Goal: Task Accomplishment & Management: Complete application form

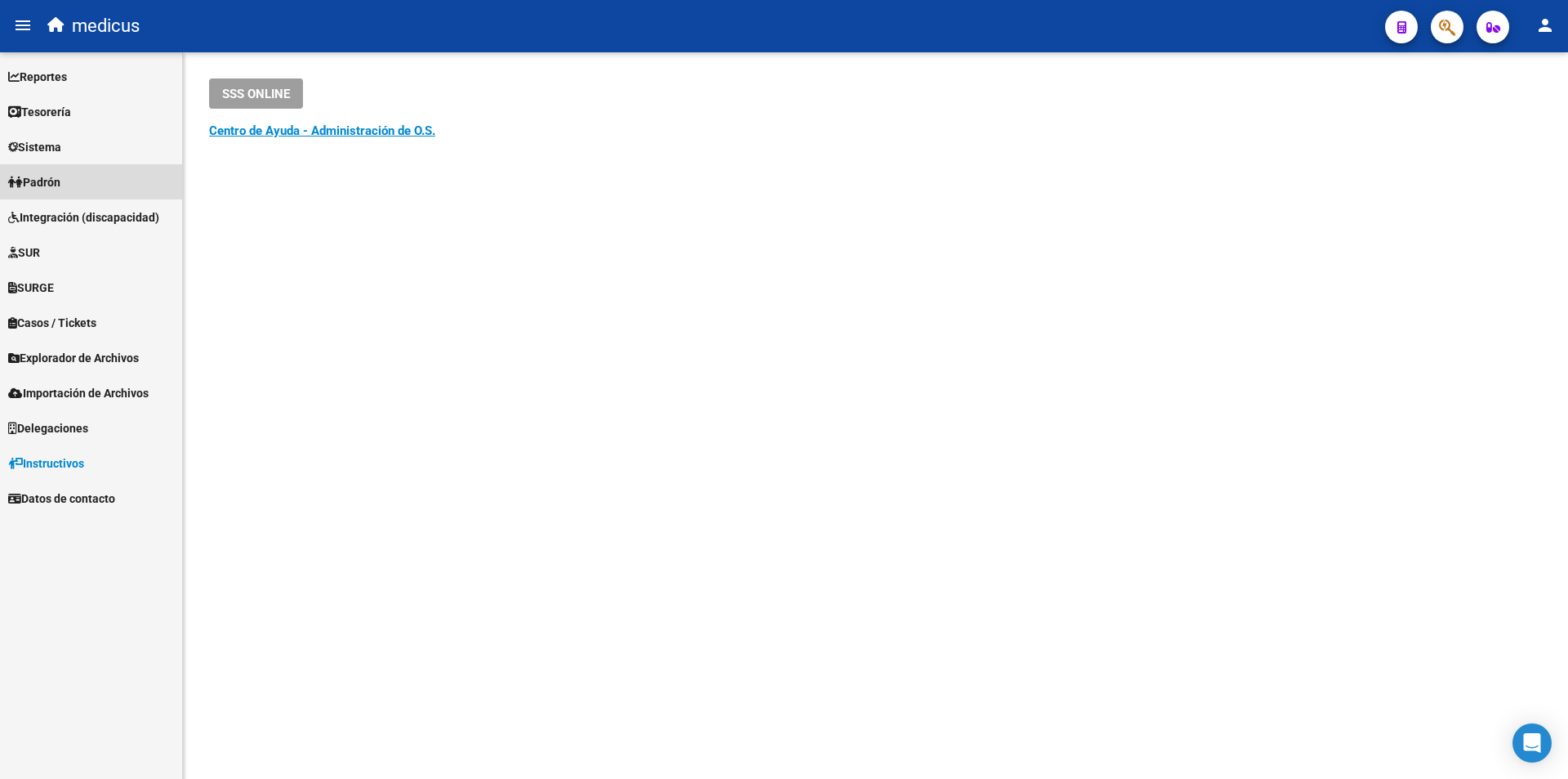
click at [45, 173] on span "Padrón" at bounding box center [34, 182] width 52 height 18
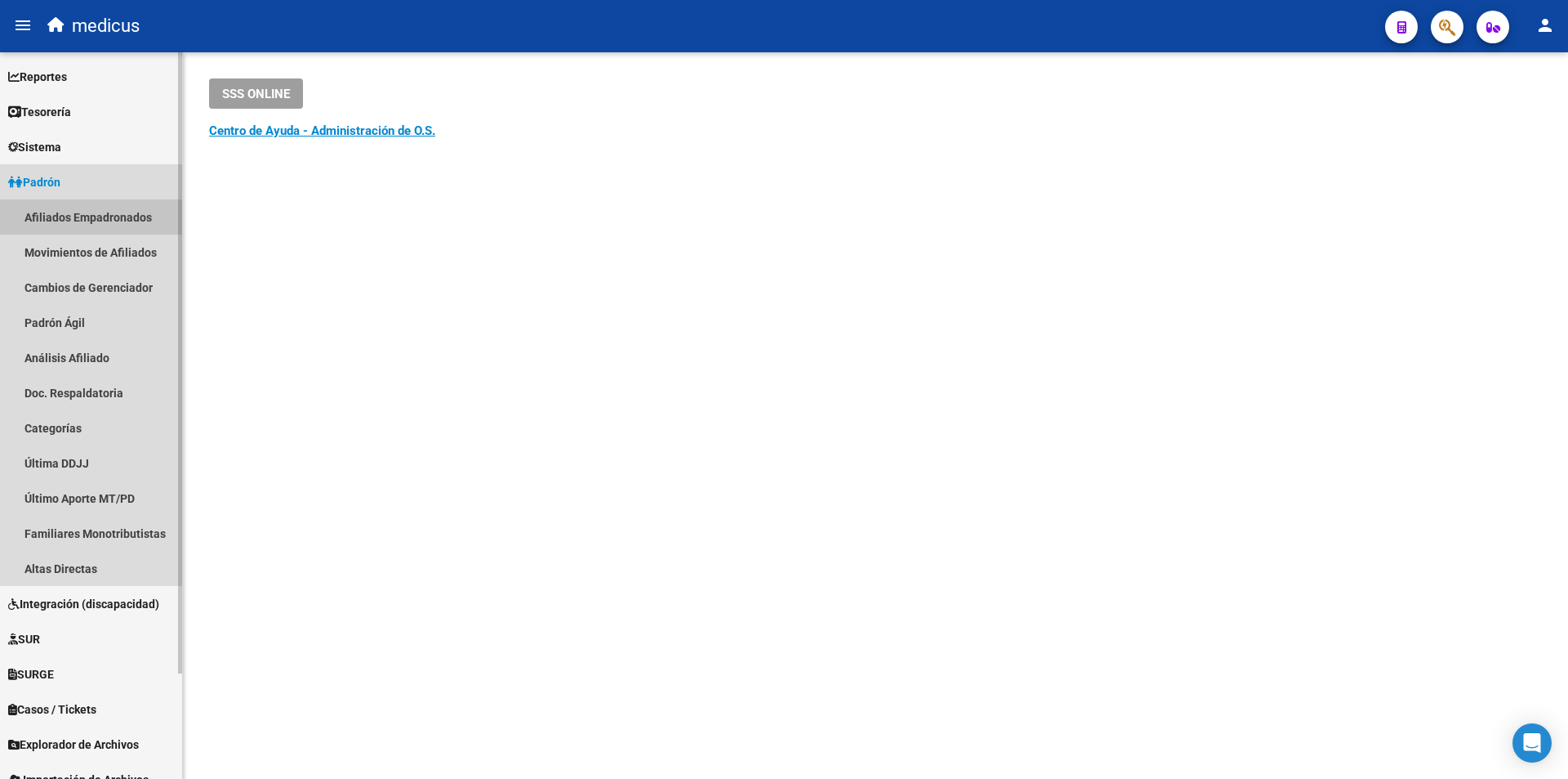
click at [70, 219] on link "Afiliados Empadronados" at bounding box center [91, 217] width 183 height 35
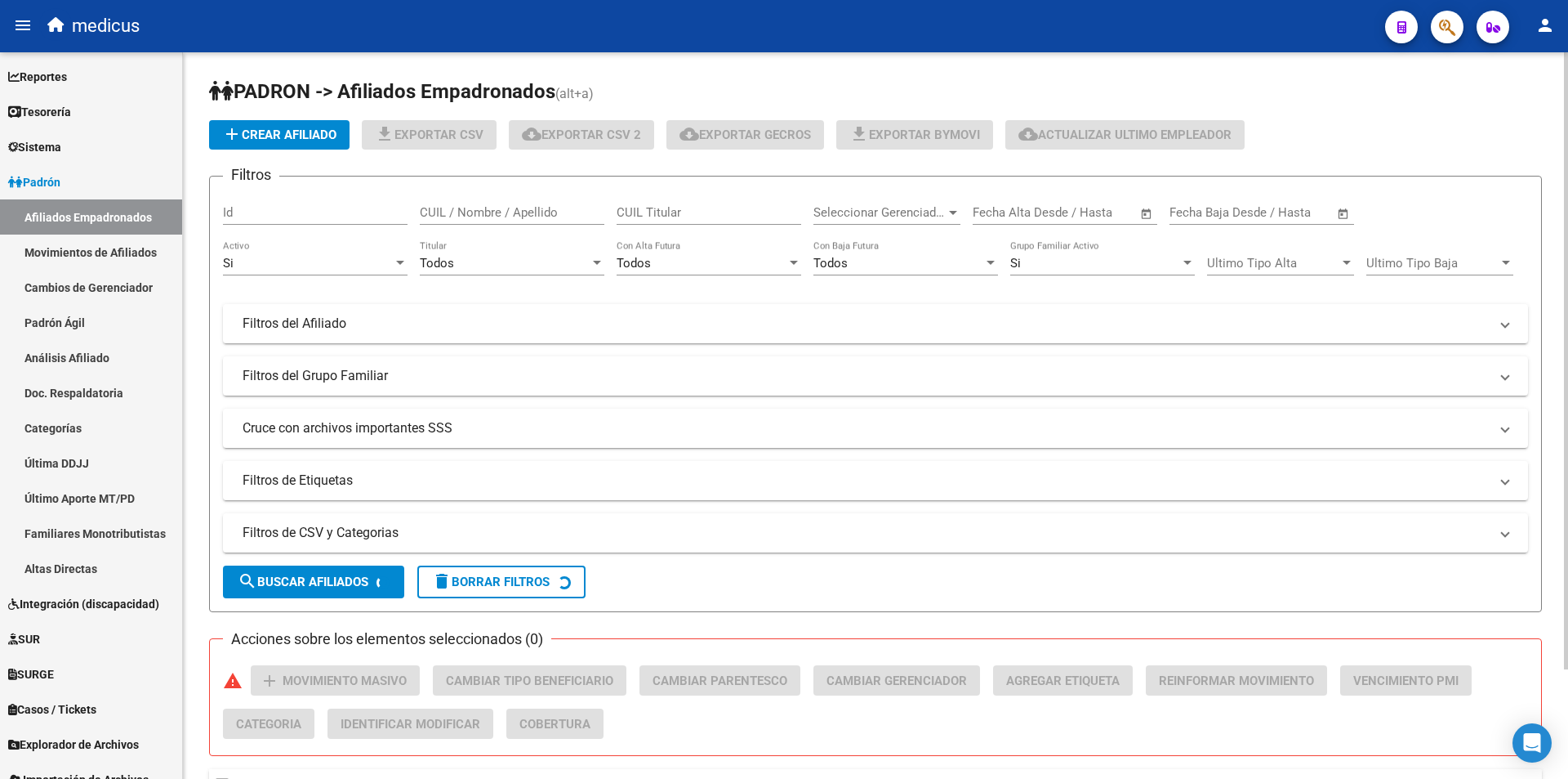
click at [678, 217] on input "CUIL Titular" at bounding box center [709, 213] width 185 height 15
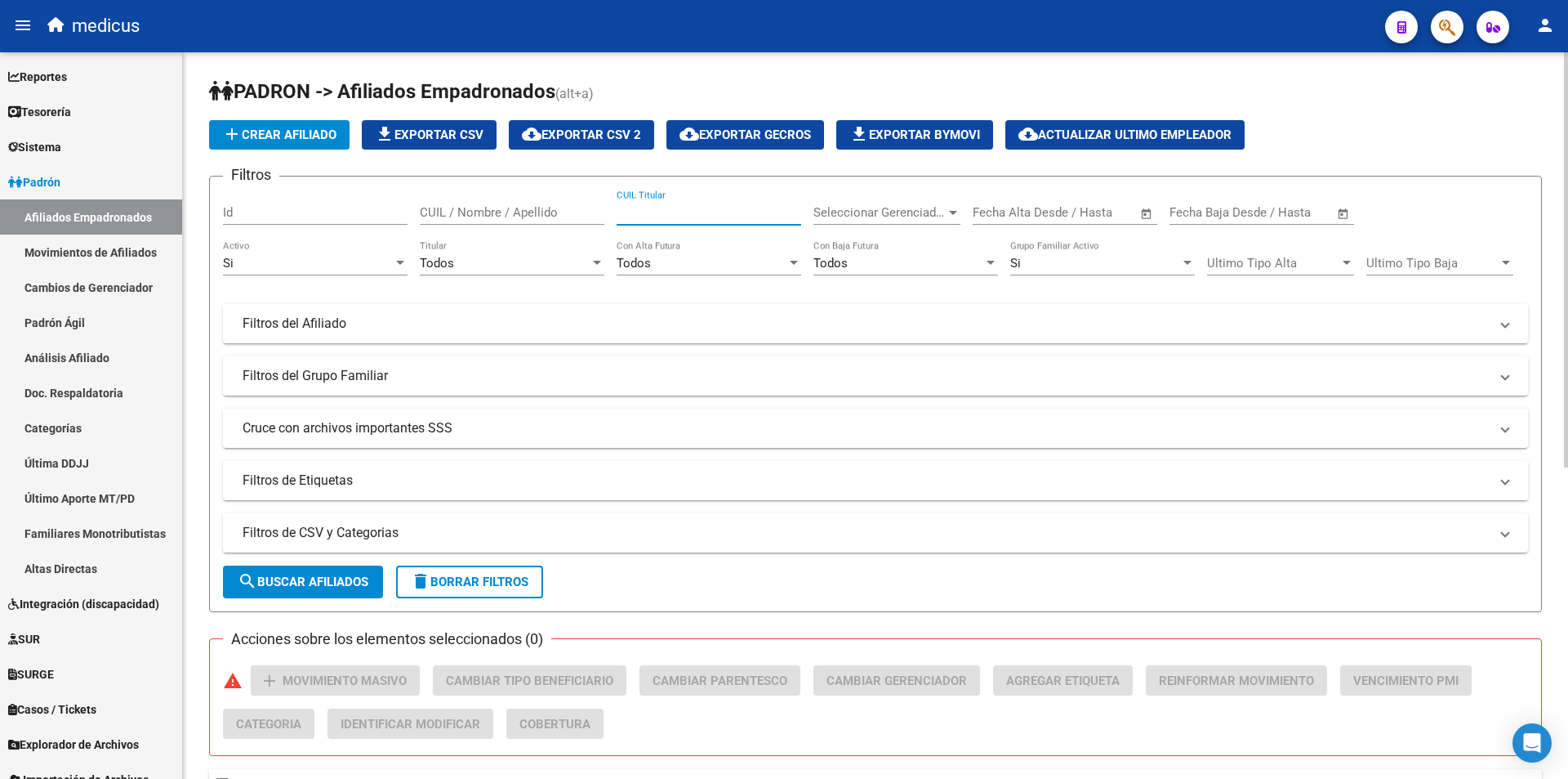
paste input "20191099479"
type input "20191099479"
click at [328, 573] on button "search Buscar Afiliados" at bounding box center [302, 581] width 160 height 33
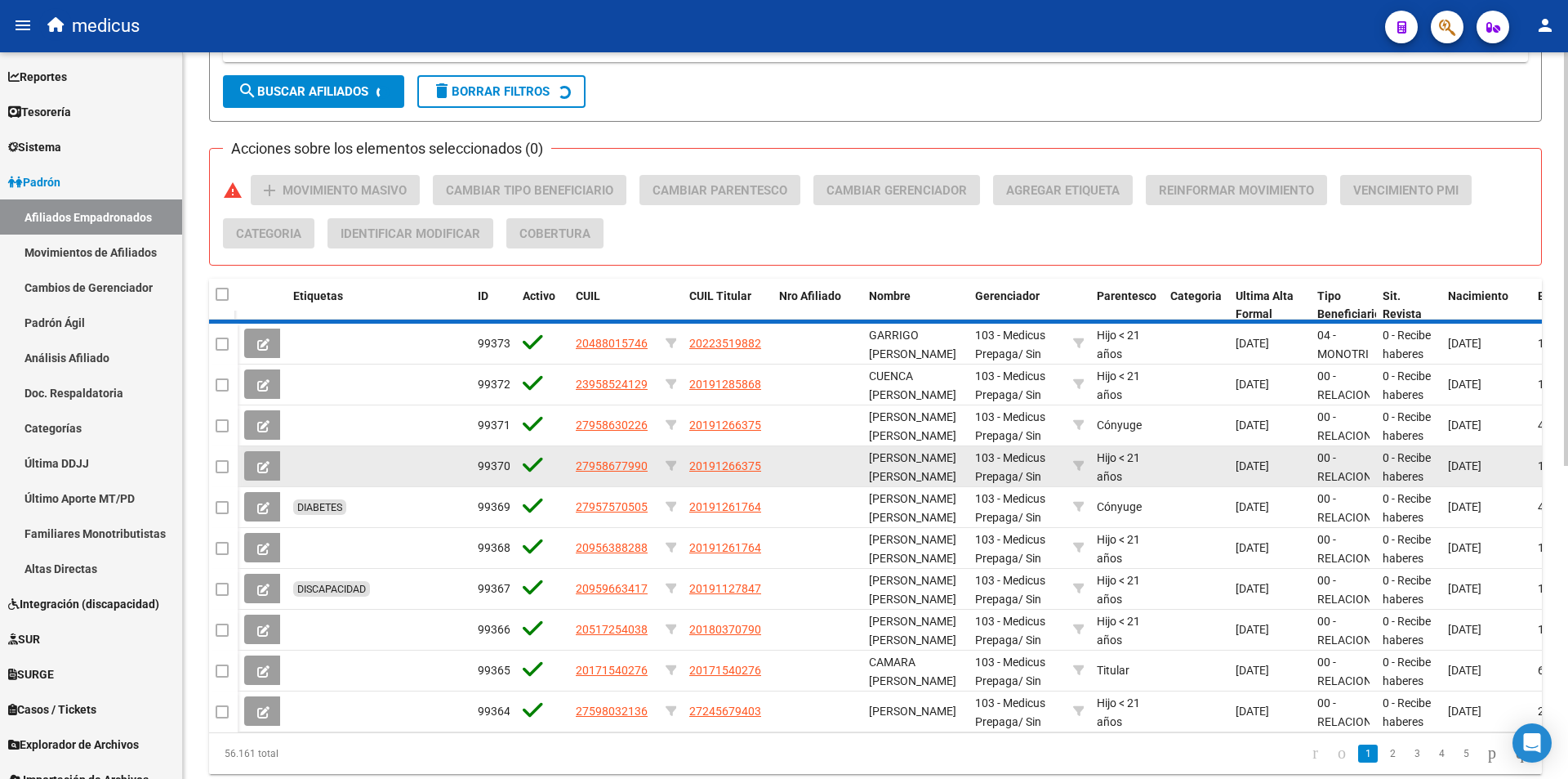
scroll to position [178, 0]
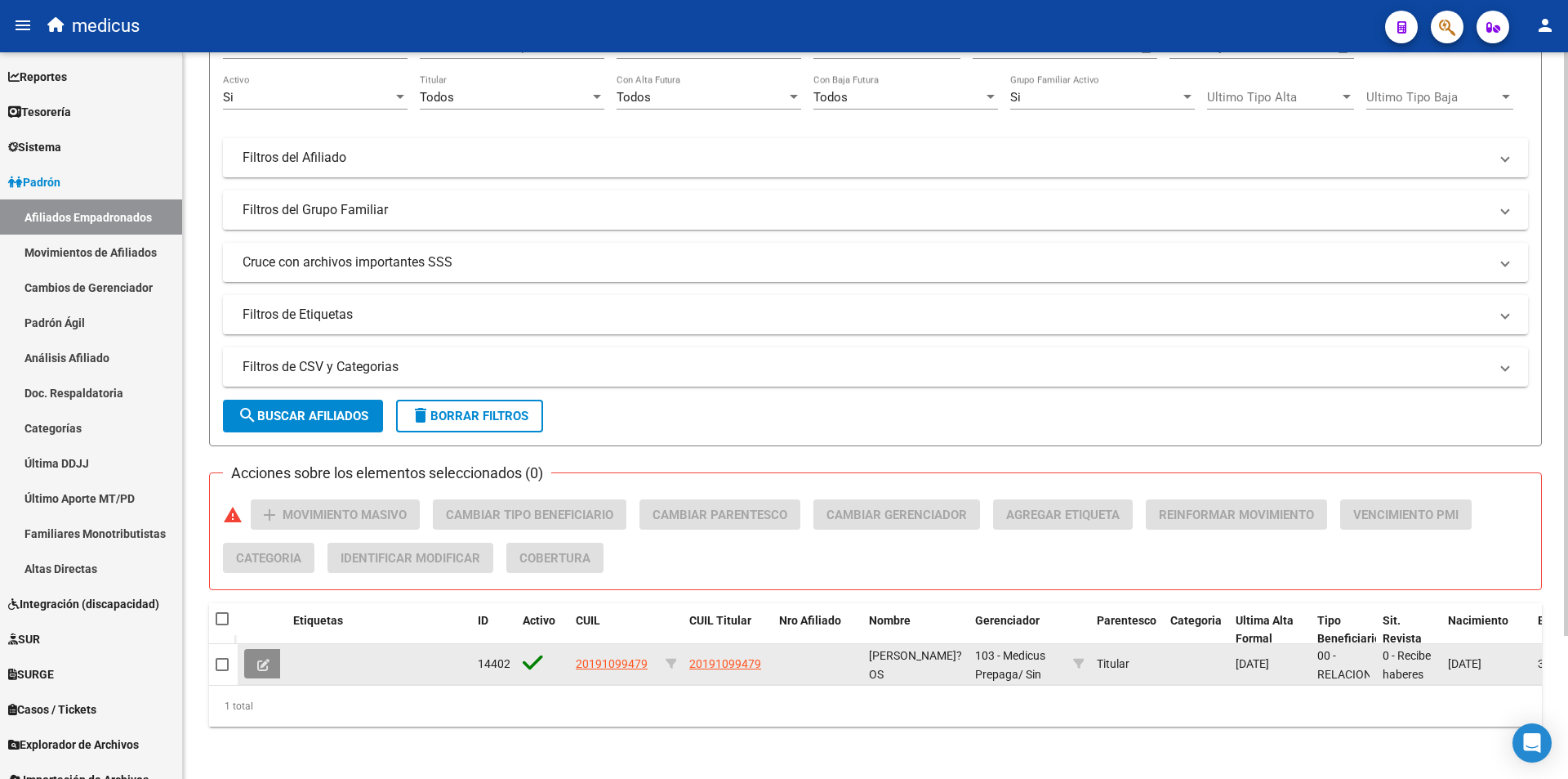
click at [265, 658] on icon at bounding box center [263, 664] width 13 height 13
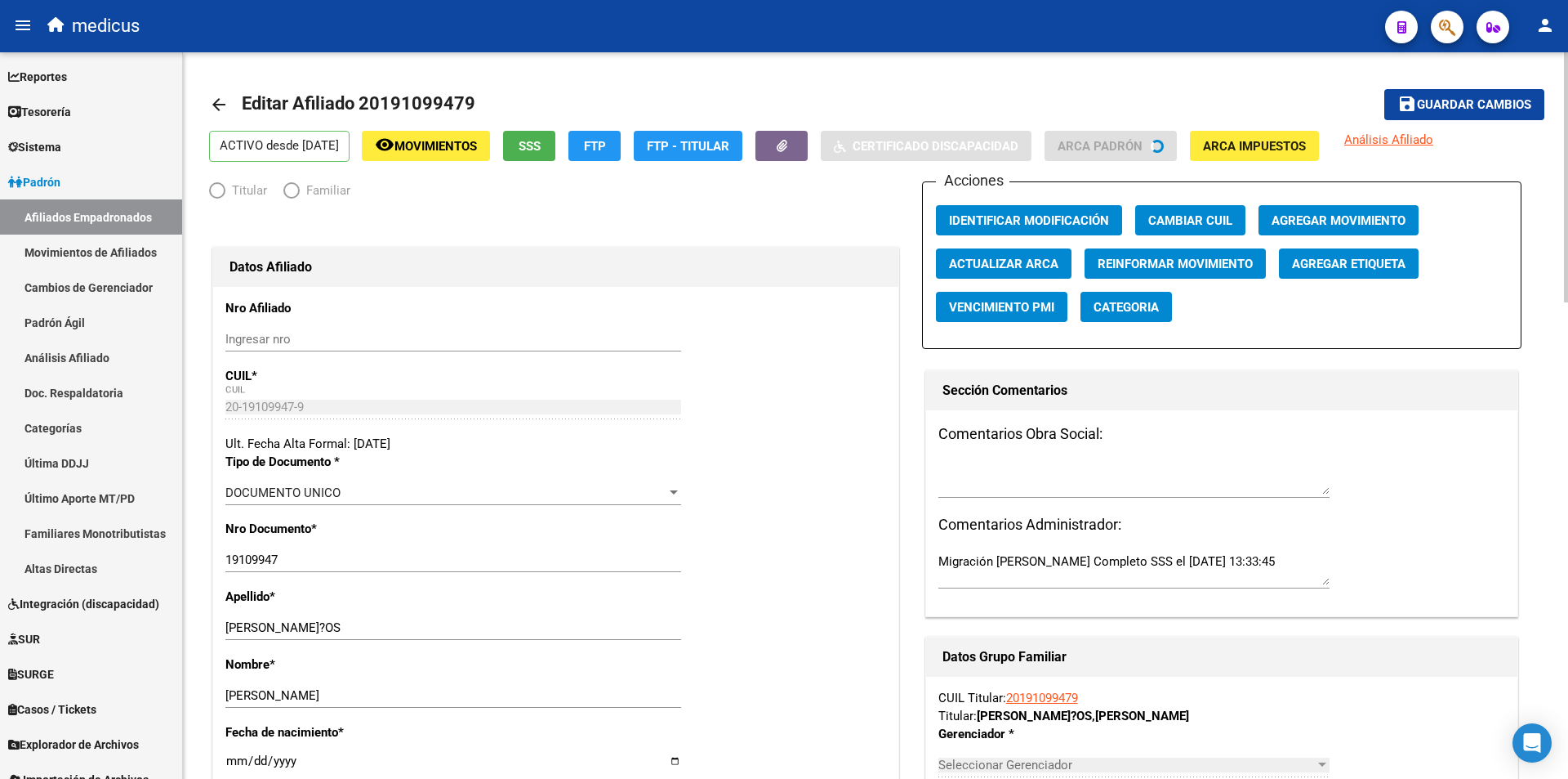
radio input "true"
type input "30-50500086-9"
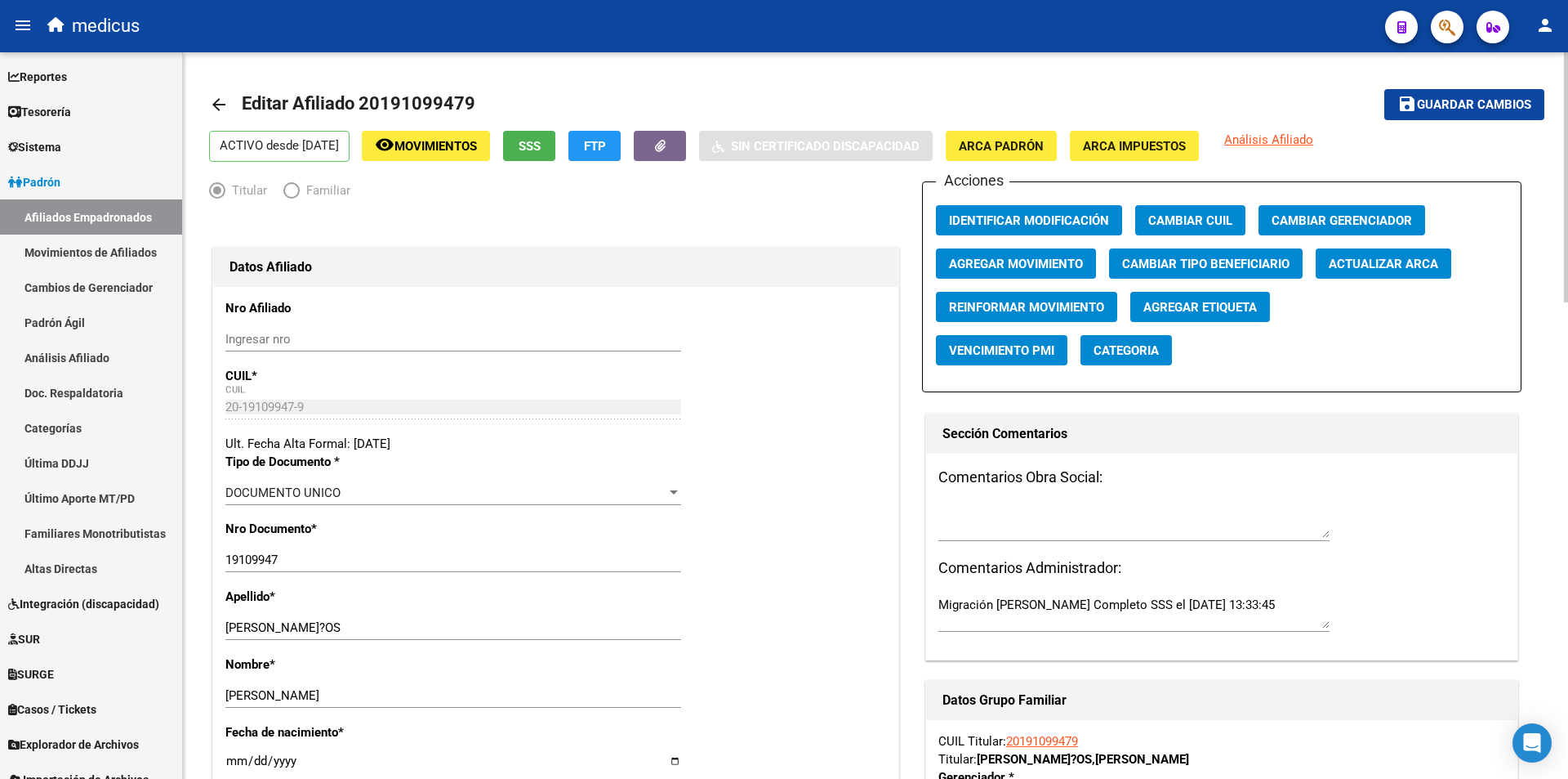
click at [213, 100] on mat-icon "arrow_back" at bounding box center [218, 104] width 19 height 19
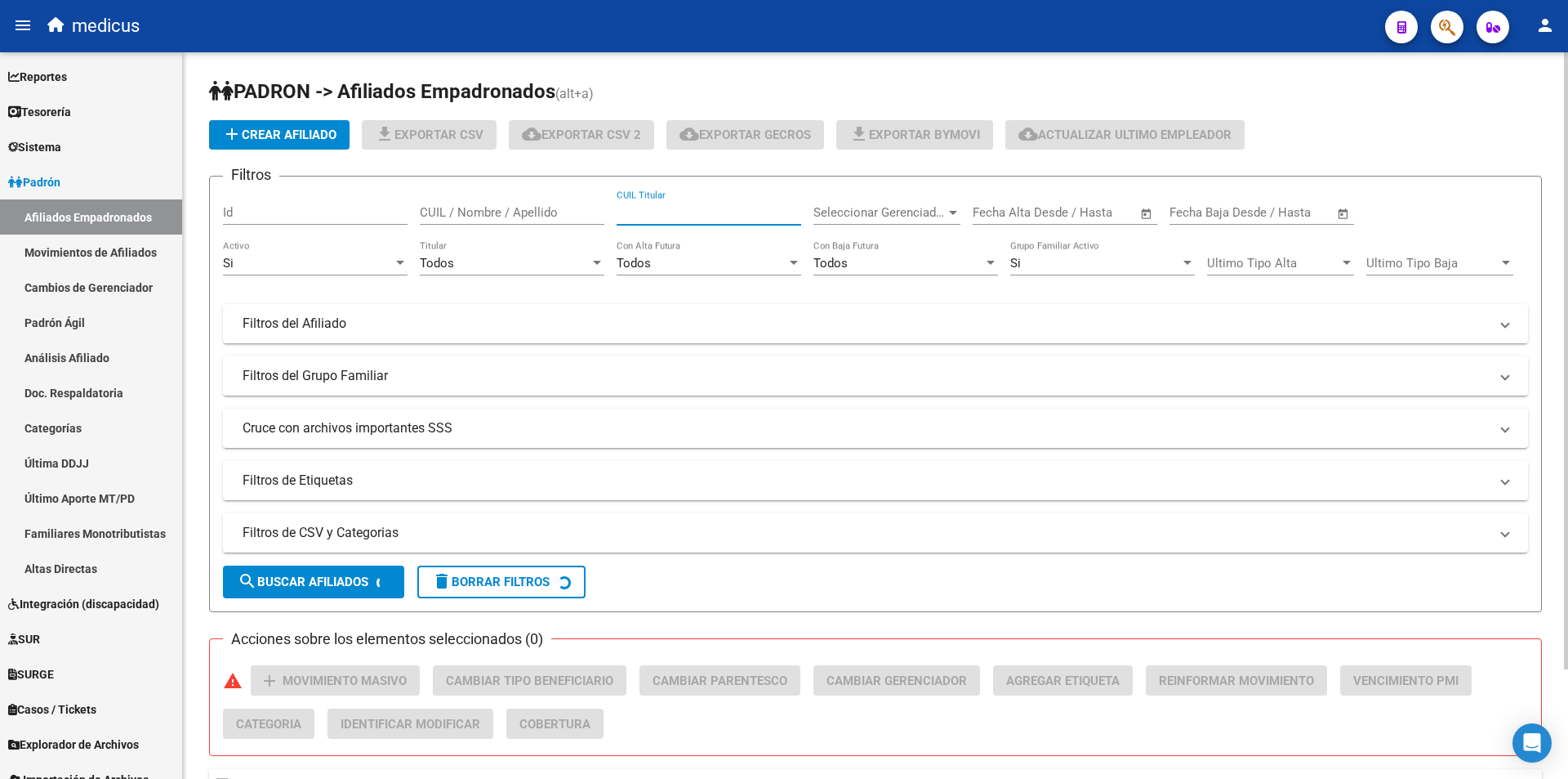
click at [702, 218] on input "CUIL Titular" at bounding box center [709, 213] width 185 height 15
paste input "20191261764"
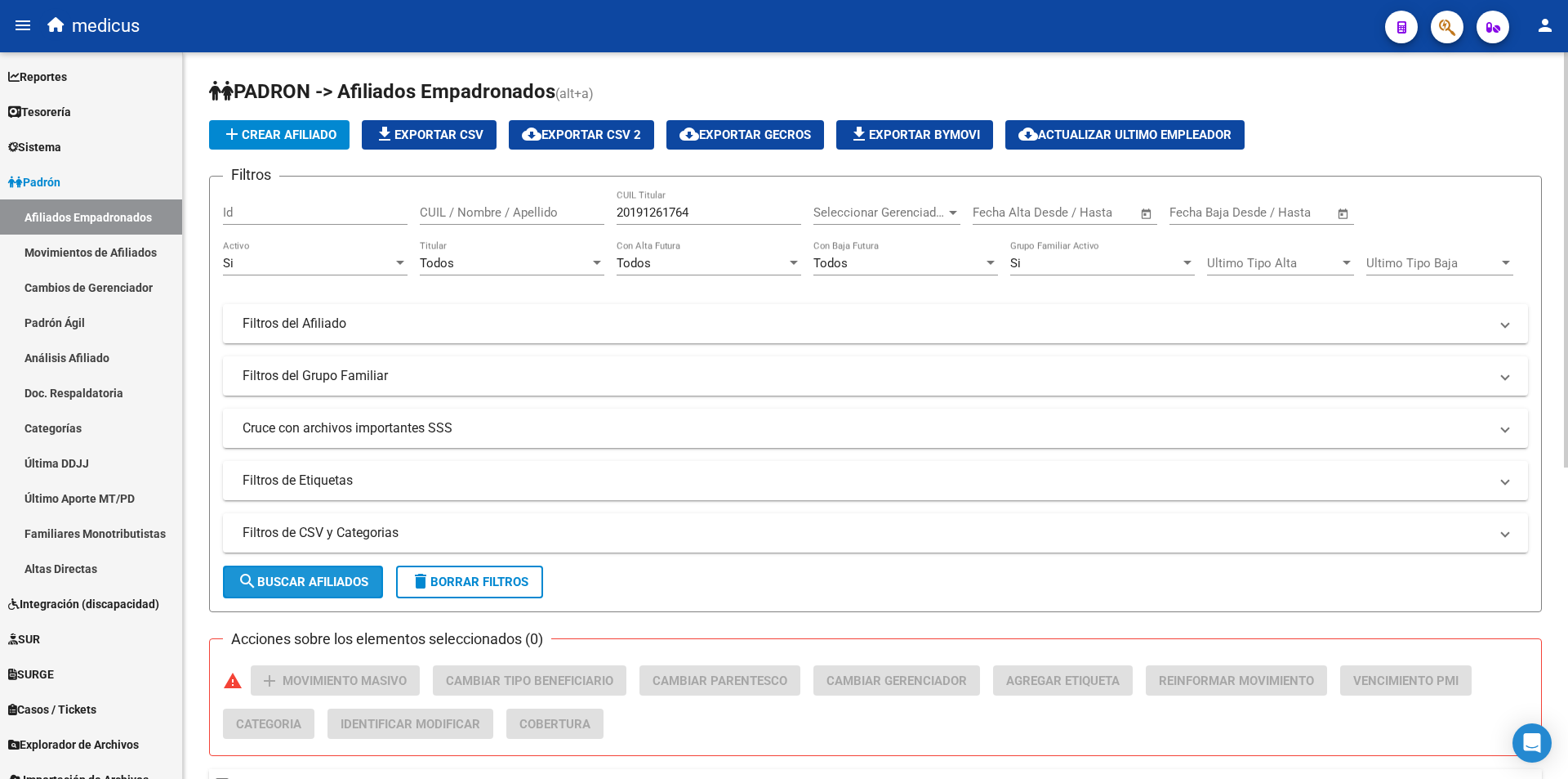
click at [366, 572] on button "search Buscar Afiliados" at bounding box center [302, 581] width 160 height 33
drag, startPoint x: 711, startPoint y: 207, endPoint x: 438, endPoint y: 199, distance: 273.1
click at [438, 199] on div "Filtros Id CUIL / Nombre / Apellido 20191261764 CUIL Titular Seleccionar Gerenc…" at bounding box center [875, 344] width 1305 height 311
paste input "235757053"
type input "20235757053"
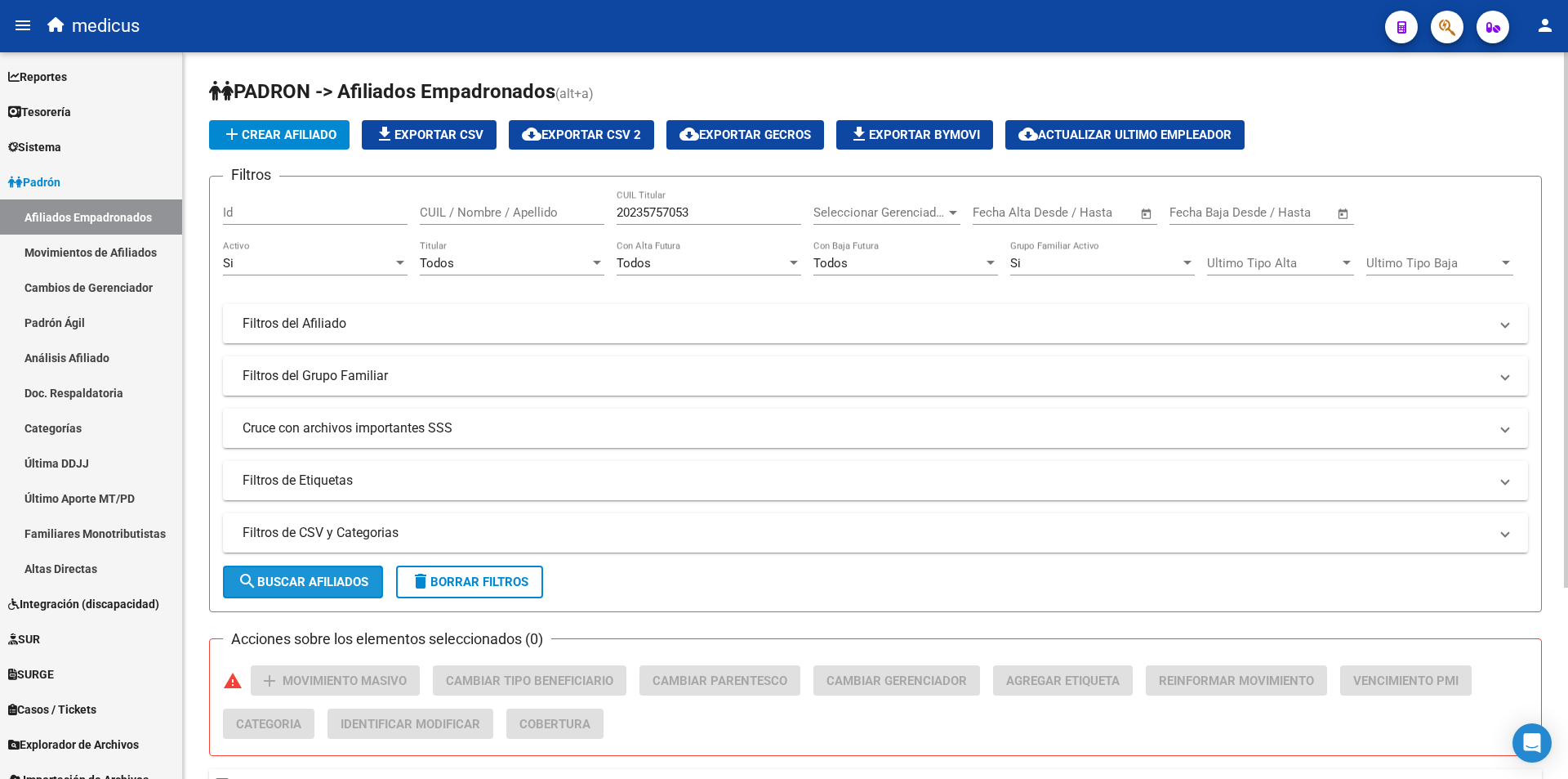
click at [260, 586] on span "search Buscar Afiliados" at bounding box center [303, 582] width 131 height 15
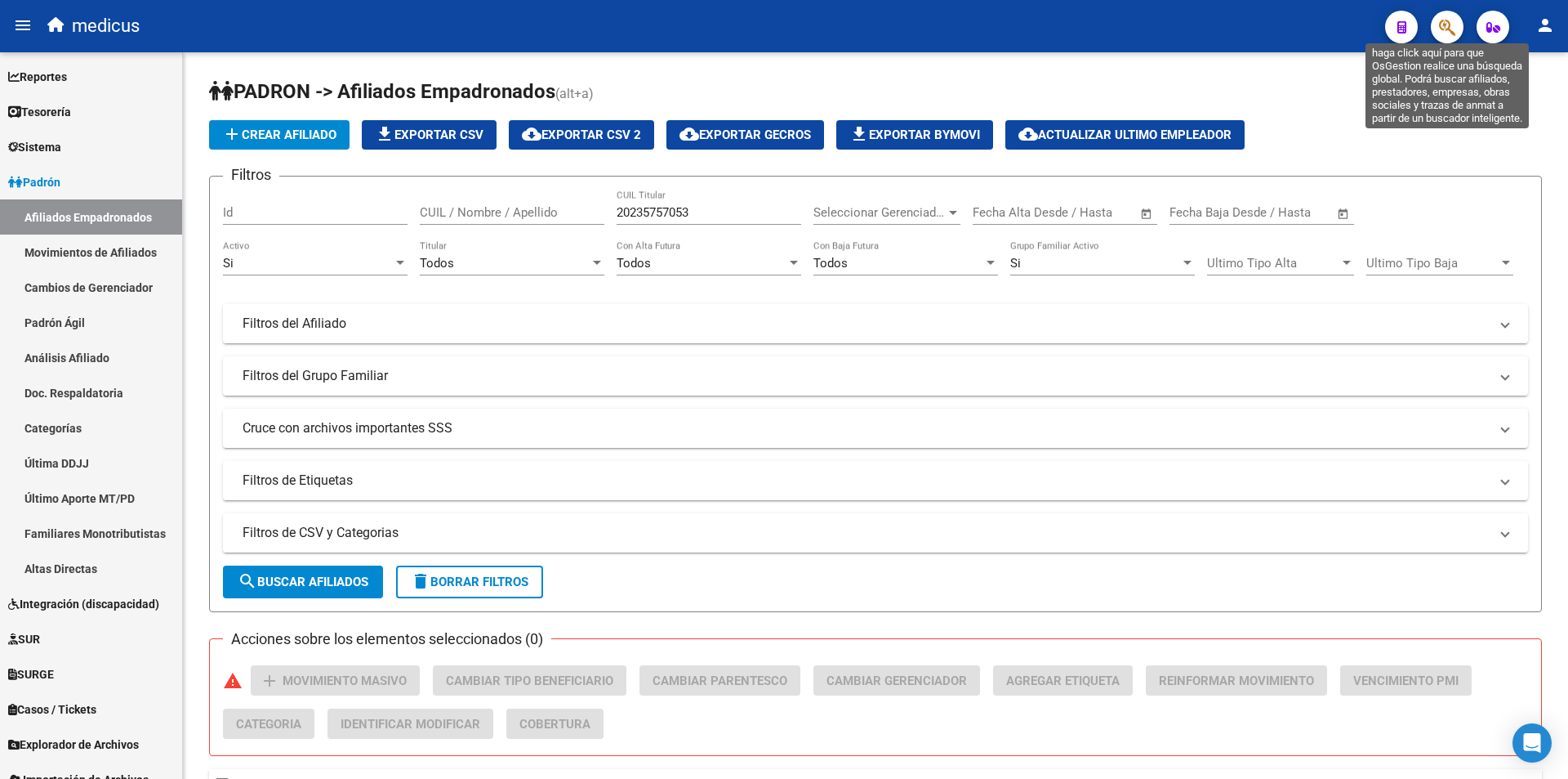
click at [1444, 28] on icon "button" at bounding box center [1447, 27] width 17 height 18
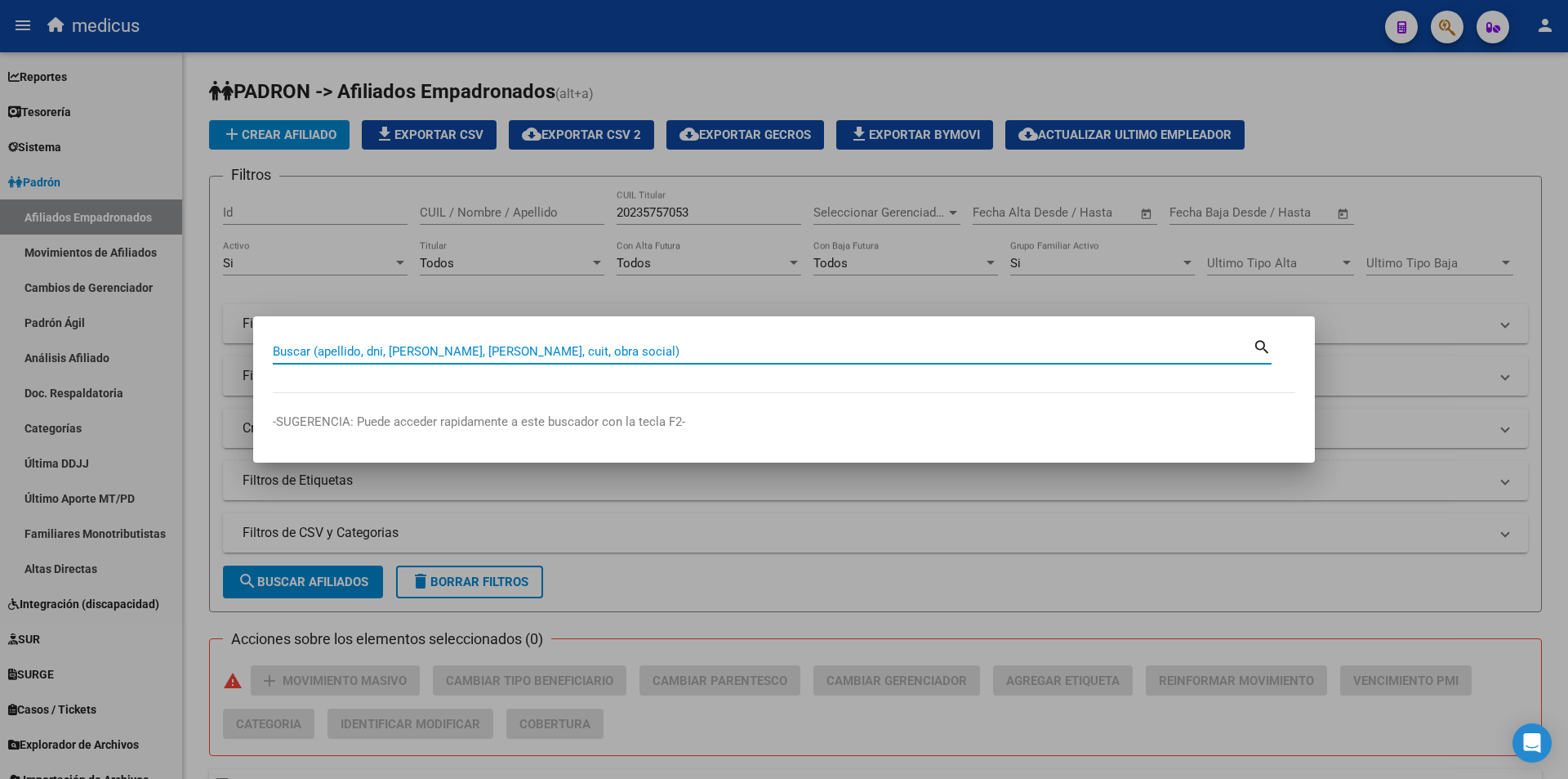
paste input "27445940793"
type input "27445940793"
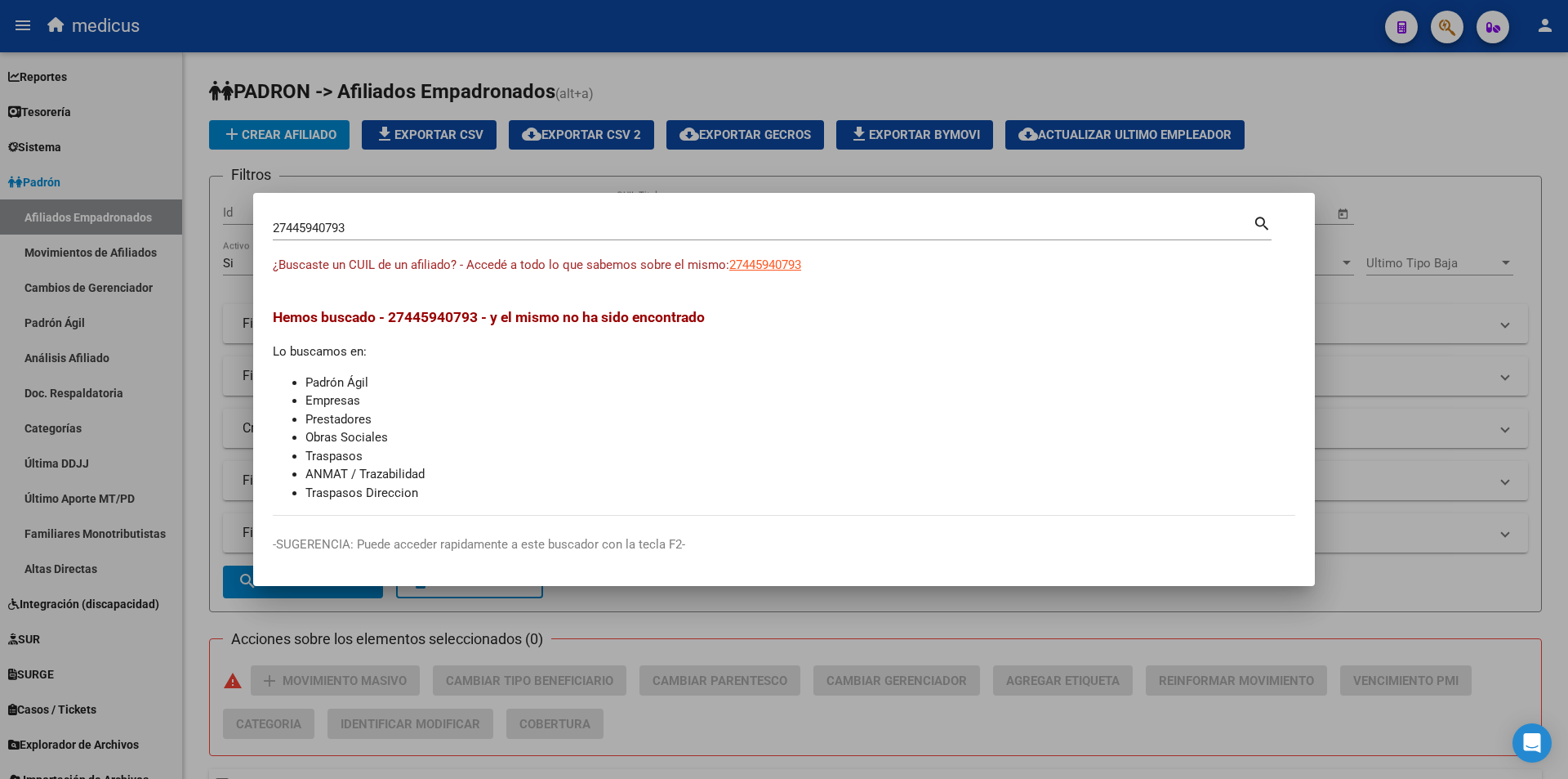
click at [766, 255] on app-link-go-to "27445940793" at bounding box center [765, 265] width 72 height 18
click at [770, 263] on span "27445940793" at bounding box center [765, 265] width 72 height 15
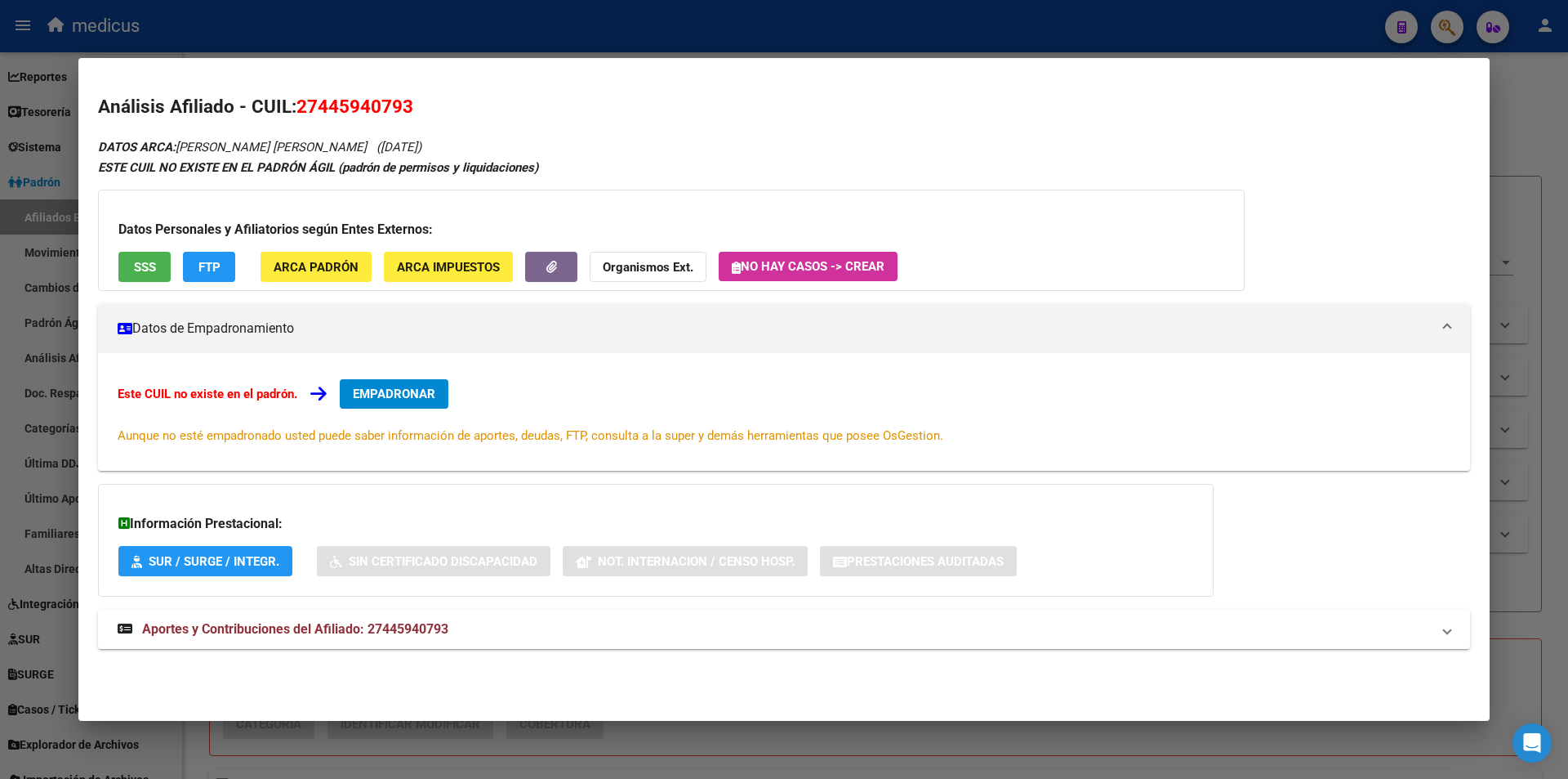
click at [148, 266] on span "SSS" at bounding box center [145, 267] width 22 height 15
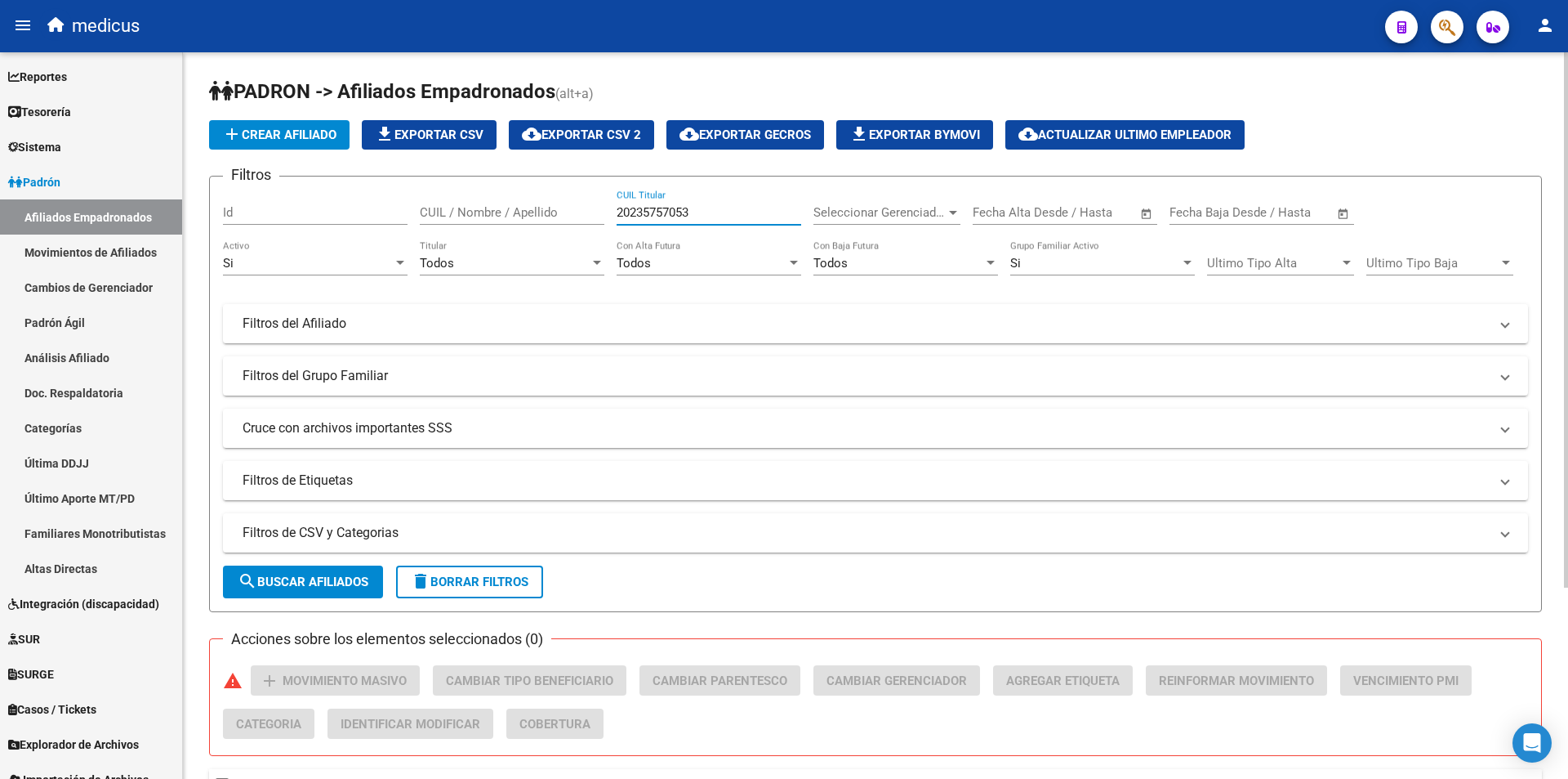
drag, startPoint x: 733, startPoint y: 216, endPoint x: 237, endPoint y: 125, distance: 504.3
click at [237, 125] on app-list-header "PADRON -> Afiliados Empadronados (alt+a) add Crear Afiliado file_download Expor…" at bounding box center [876, 345] width 1333 height 534
paste input "9335838"
click at [250, 586] on mat-icon "search" at bounding box center [247, 580] width 19 height 19
drag, startPoint x: 708, startPoint y: 208, endPoint x: 198, endPoint y: 181, distance: 510.7
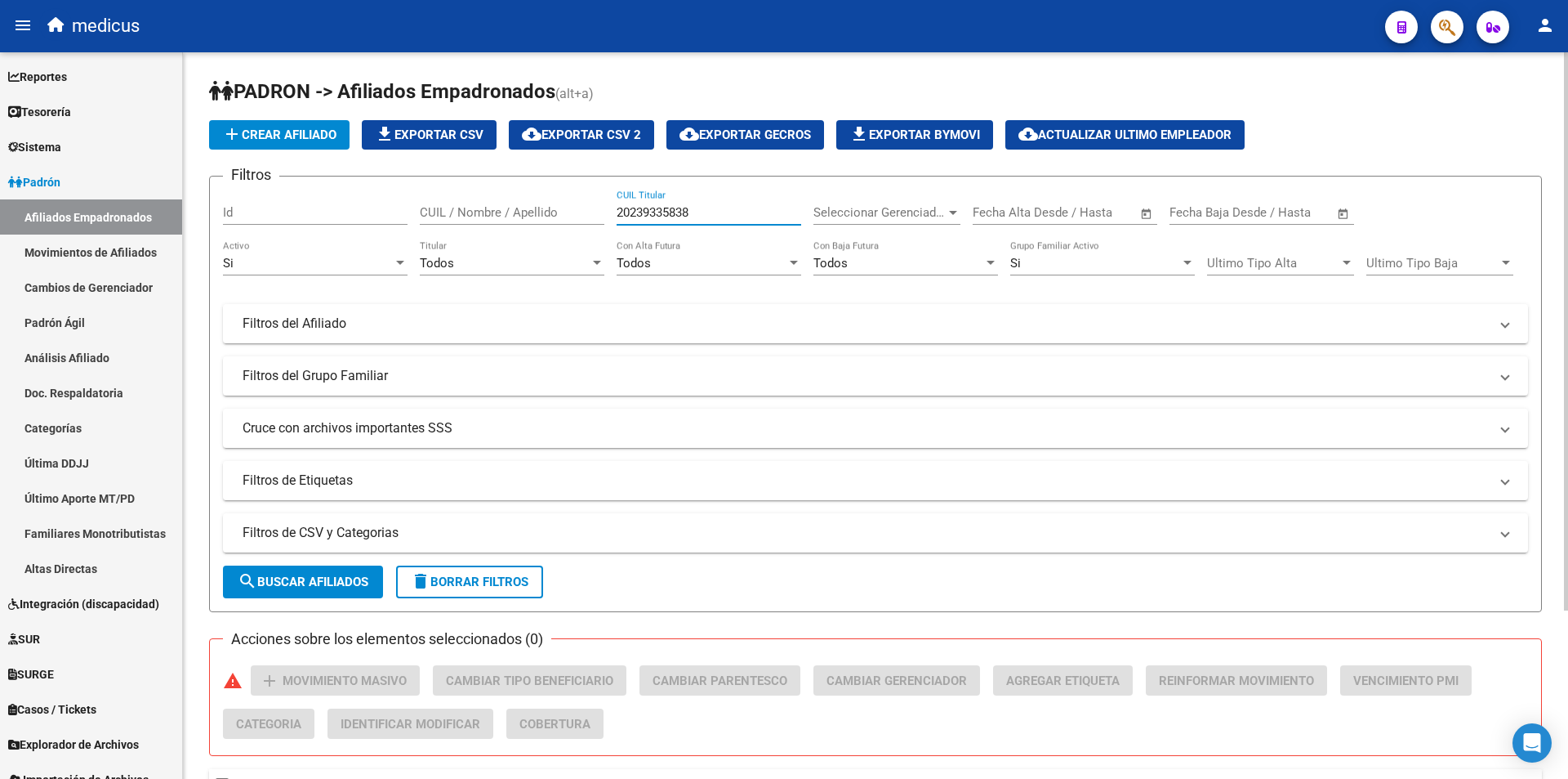
click at [198, 181] on div "PADRON -> Afiliados Empadronados (alt+a) add Crear Afiliado file_download Expor…" at bounding box center [876, 518] width 1385 height 933
paste input "5612737"
type input "20256127378"
click at [285, 594] on button "search Buscar Afiliados" at bounding box center [302, 581] width 160 height 33
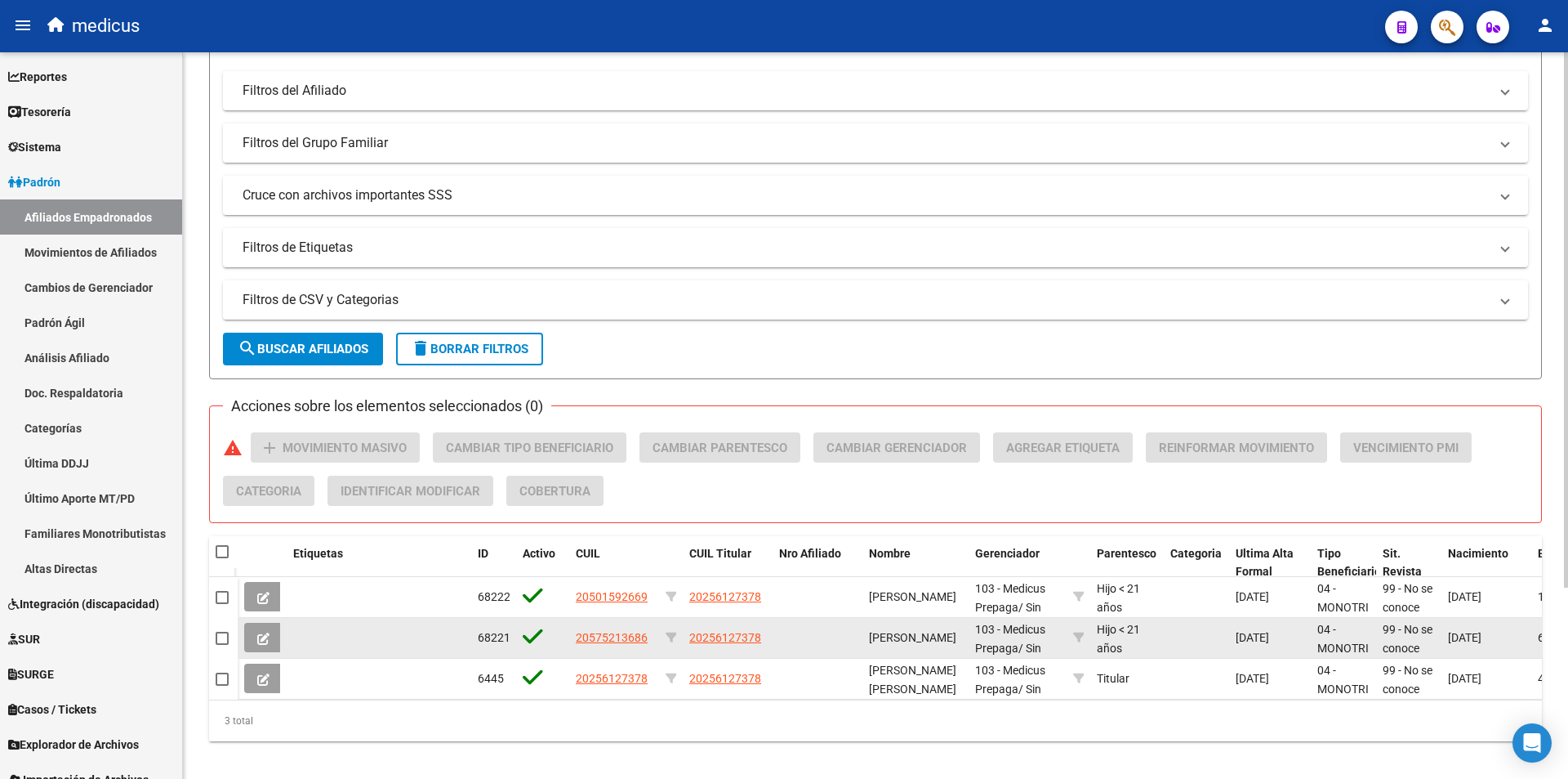
scroll to position [260, 0]
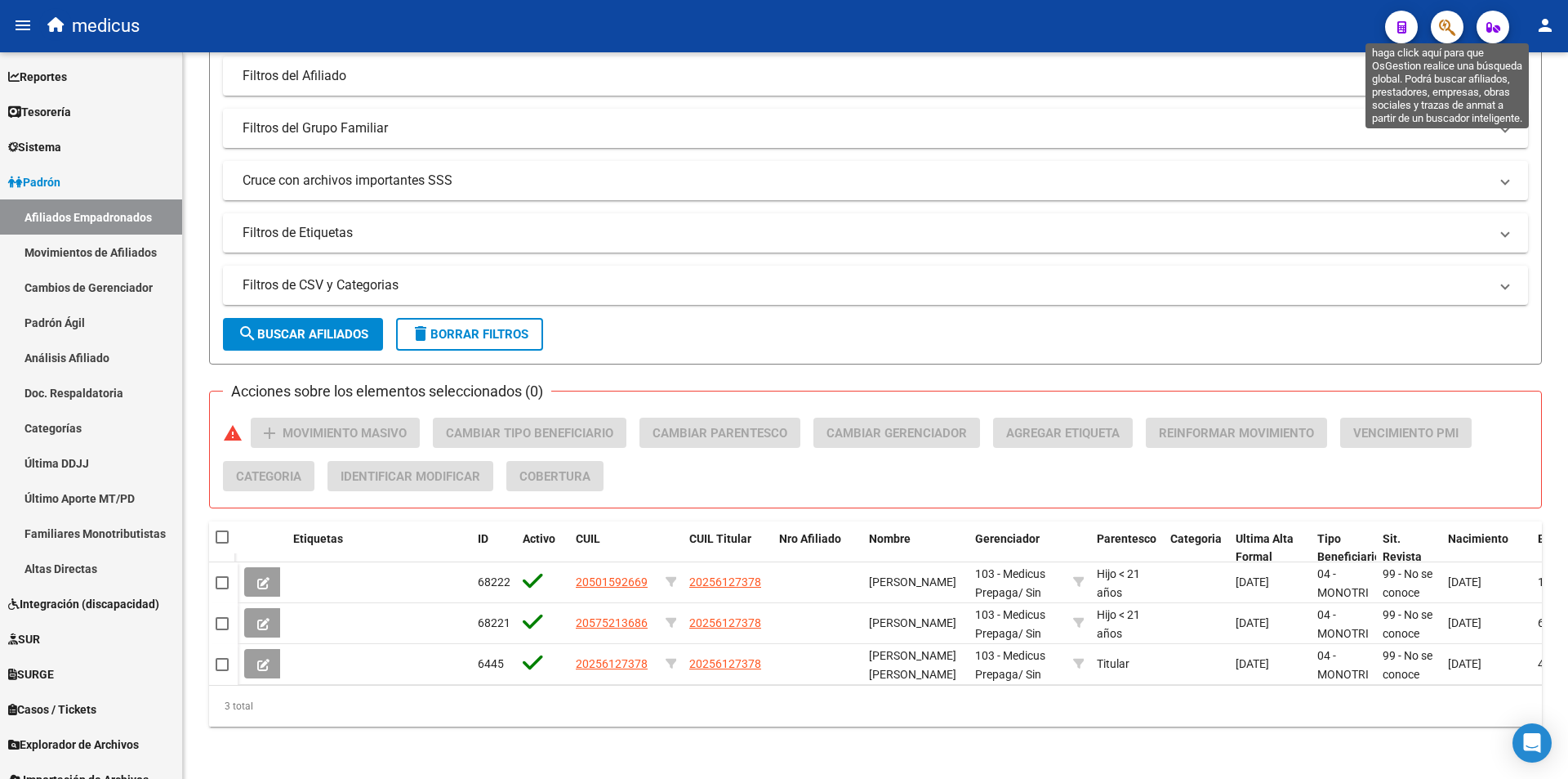
click at [1442, 23] on icon "button" at bounding box center [1447, 27] width 17 height 18
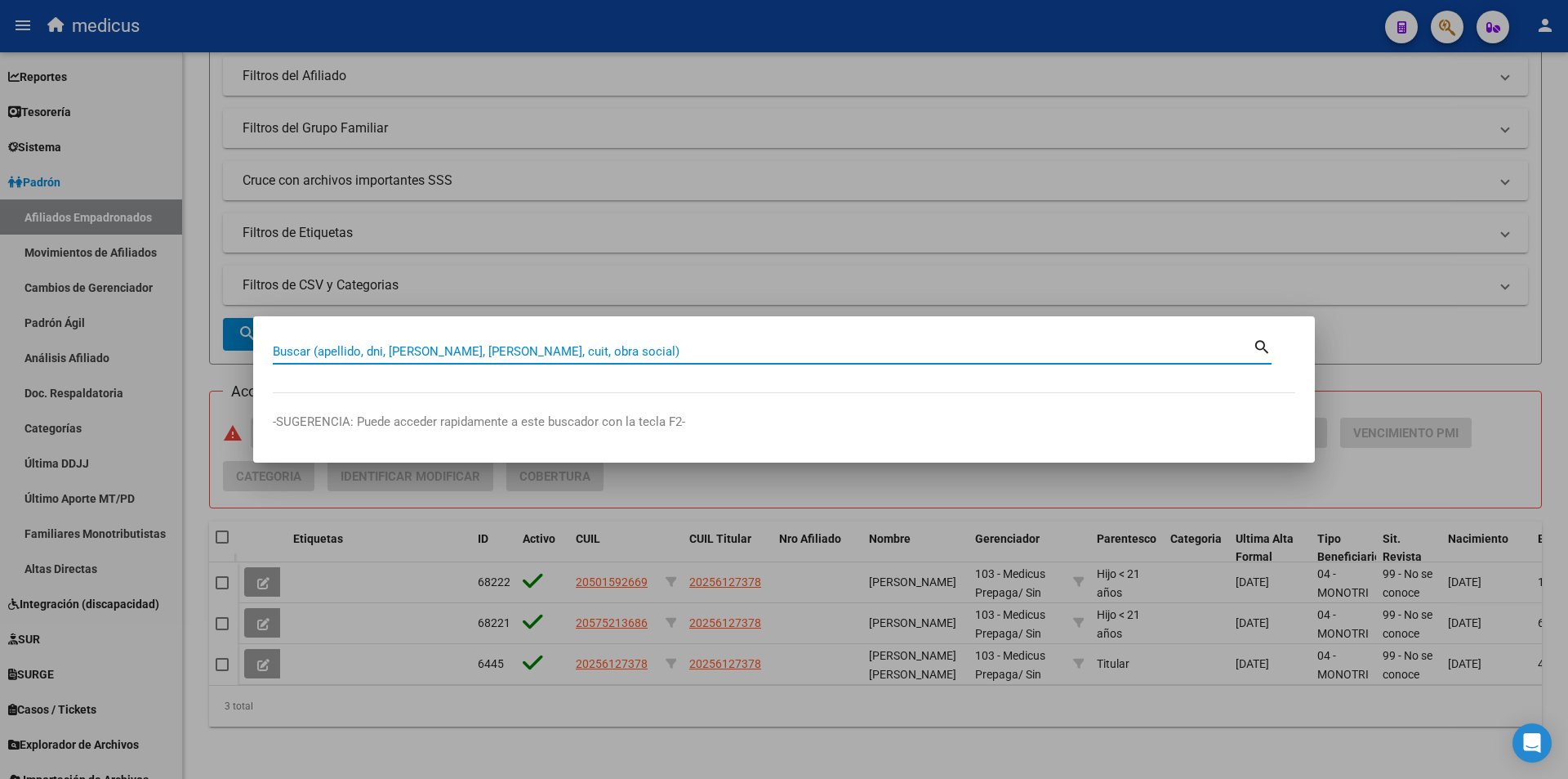
paste input "20256127378"
type input "20256127378"
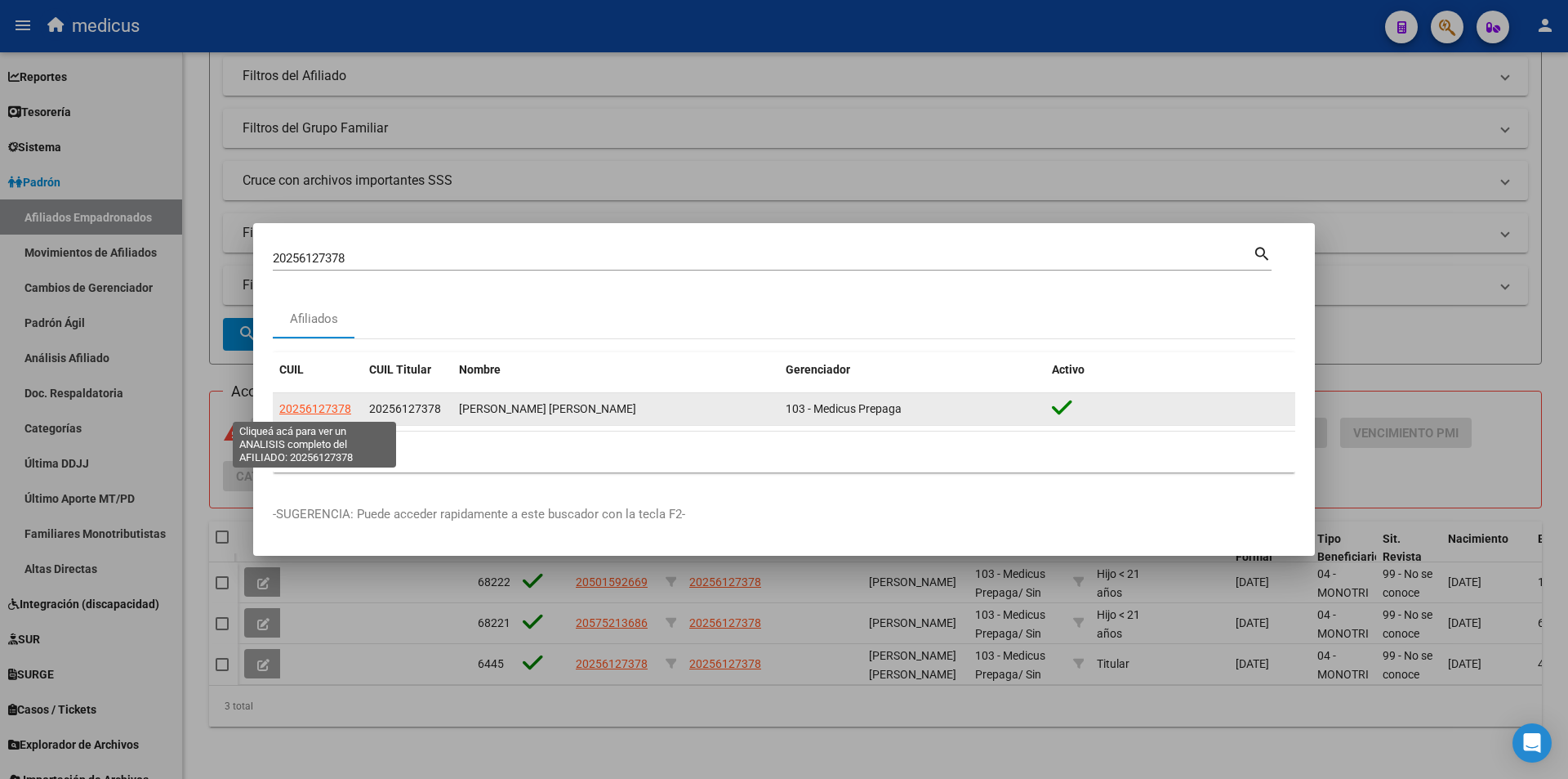
click at [331, 409] on span "20256127378" at bounding box center [316, 409] width 72 height 13
type textarea "20256127378"
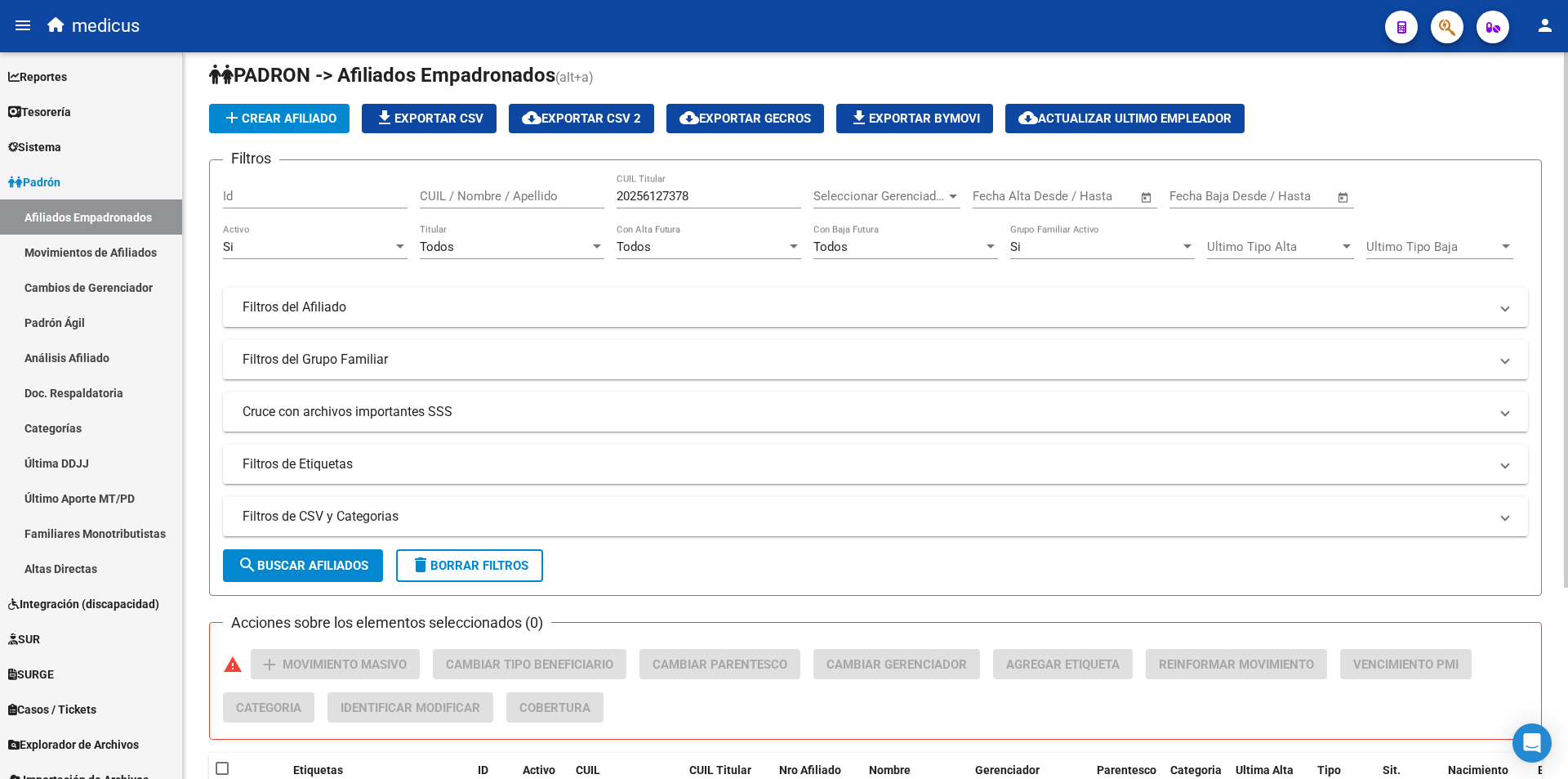
scroll to position [0, 0]
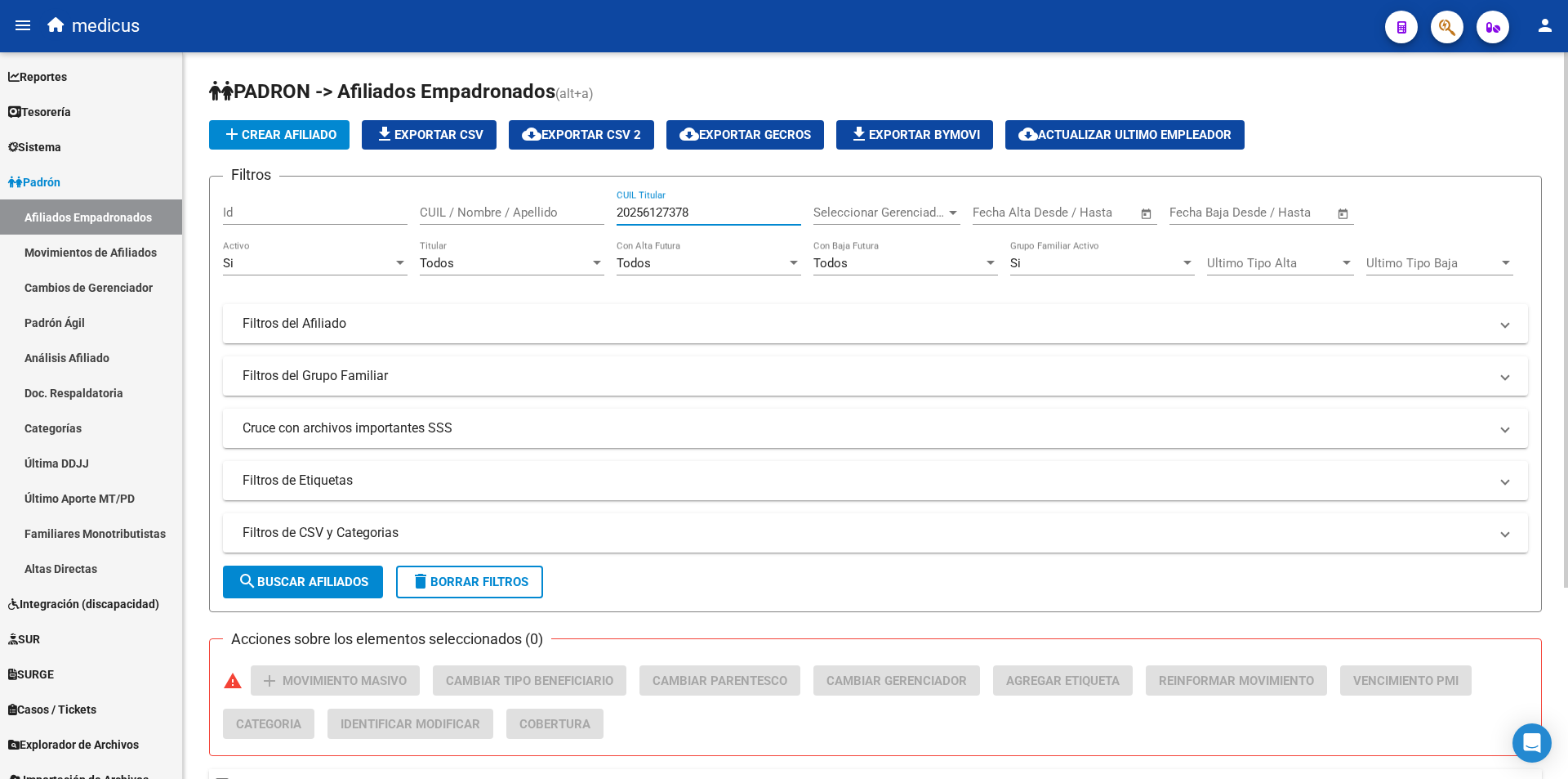
drag, startPoint x: 712, startPoint y: 208, endPoint x: 383, endPoint y: 170, distance: 331.2
click at [383, 170] on app-list-header "PADRON -> Afiliados Empadronados (alt+a) add Crear Afiliado file_download Expor…" at bounding box center [876, 345] width 1333 height 534
paste input "68596322"
click at [306, 583] on span "search Buscar Afiliados" at bounding box center [303, 582] width 131 height 15
drag, startPoint x: 719, startPoint y: 207, endPoint x: 183, endPoint y: 172, distance: 537.1
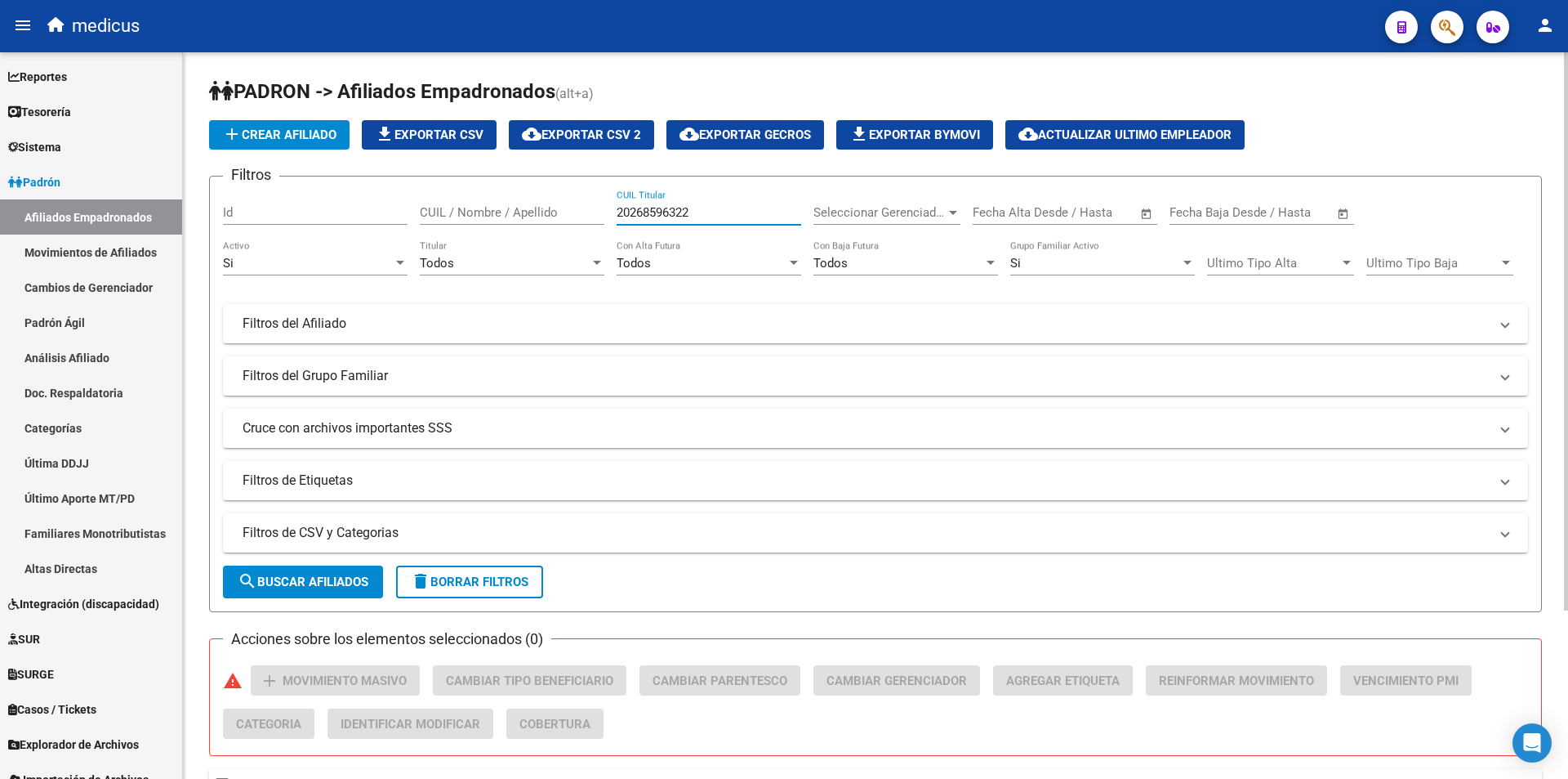
click at [186, 178] on div "PADRON -> Afiliados Empadronados (alt+a) add Crear Afiliado file_download Expor…" at bounding box center [876, 518] width 1385 height 933
paste input "93496685"
click at [315, 589] on span "search Buscar Afiliados" at bounding box center [303, 582] width 131 height 15
drag, startPoint x: 720, startPoint y: 206, endPoint x: 242, endPoint y: 155, distance: 480.7
click at [260, 189] on div "Filtros Id CUIL / Nombre / Apellido 20293496685 CUIL Titular Seleccionar Gerenc…" at bounding box center [875, 344] width 1305 height 311
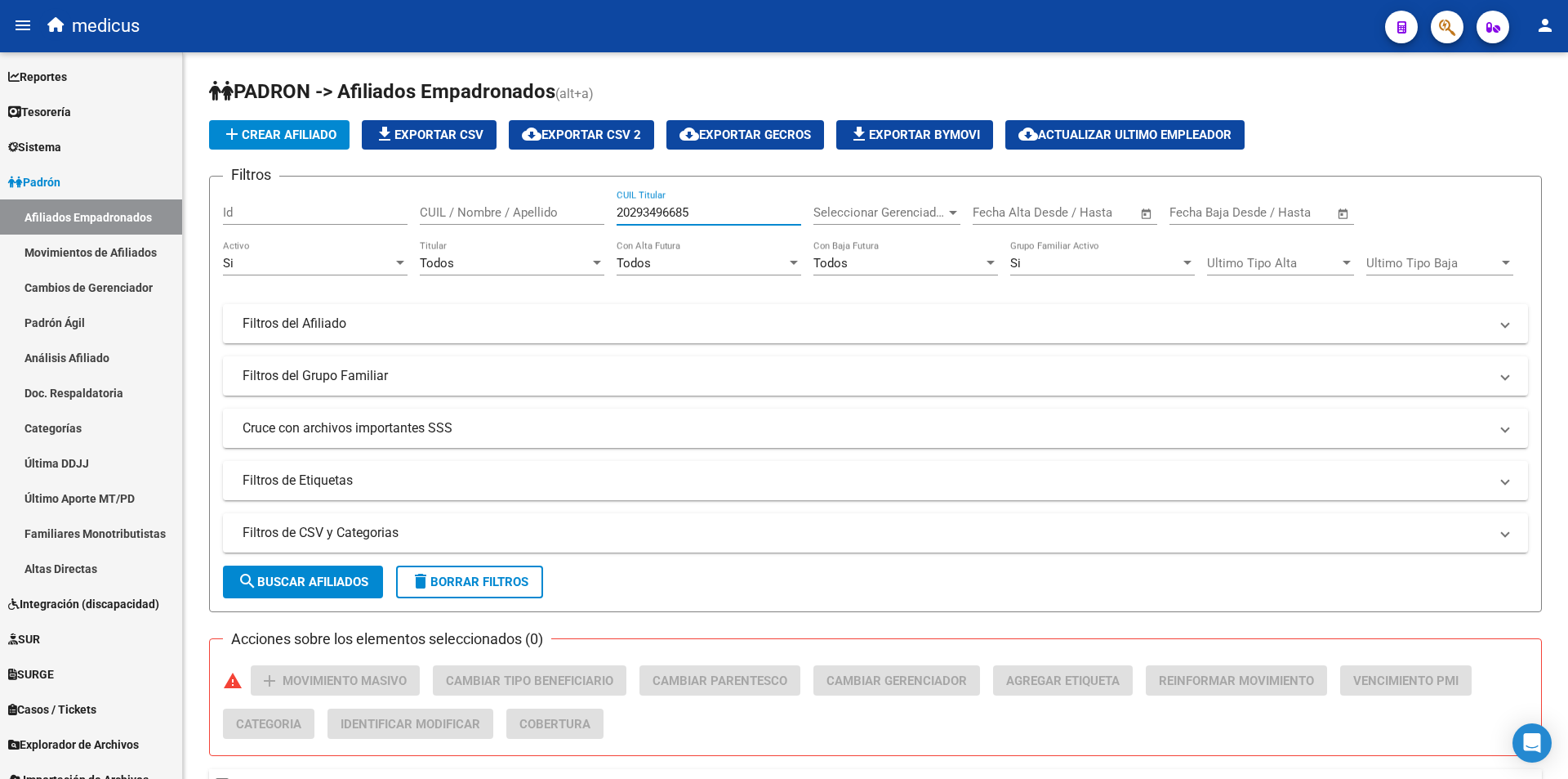
paste input "7382772402"
type input "27382772402"
click at [350, 581] on span "search Buscar Afiliados" at bounding box center [303, 582] width 131 height 15
click at [1437, 23] on button "button" at bounding box center [1447, 27] width 33 height 33
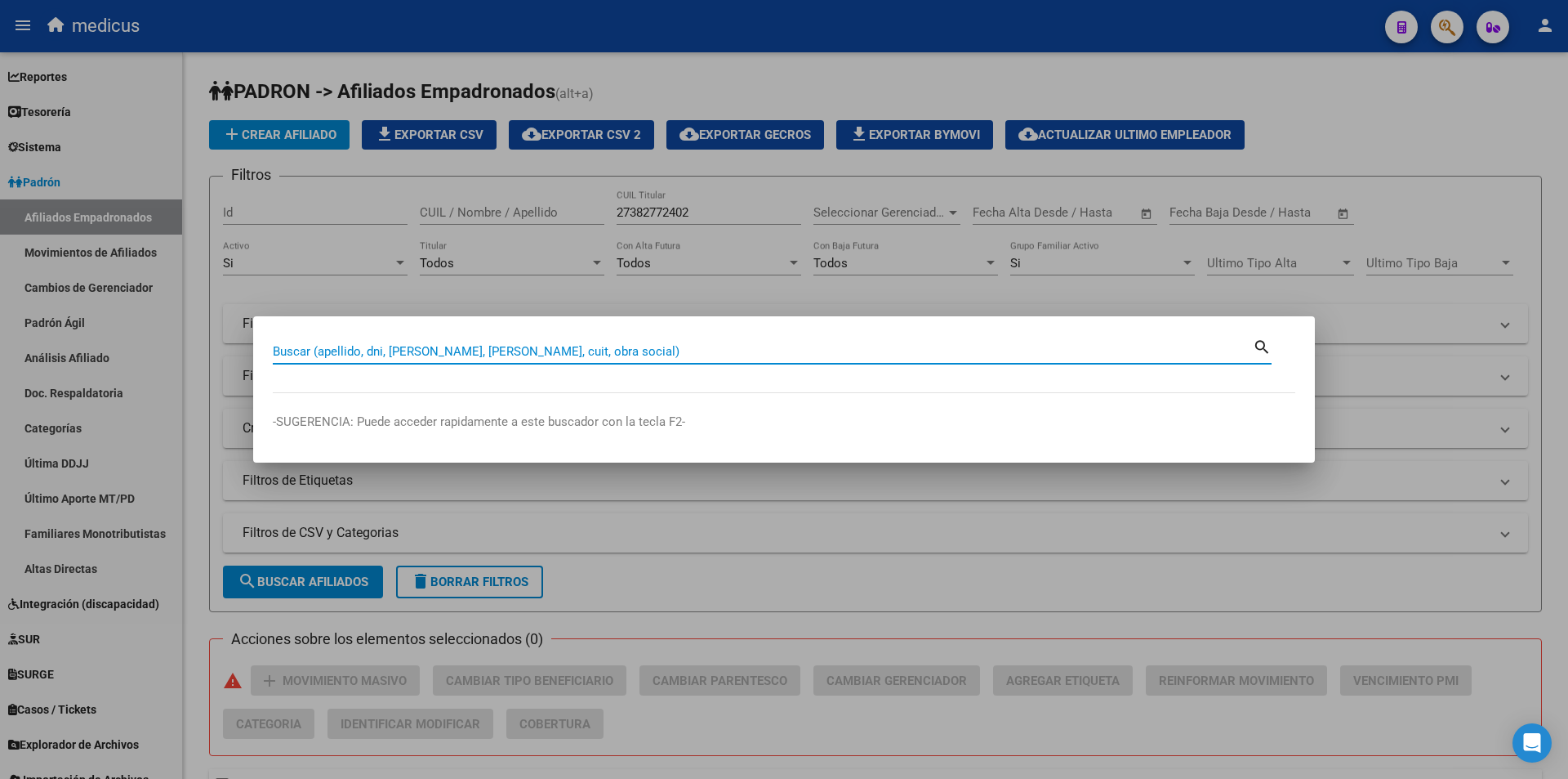
paste input "27382772402"
type input "27382772402"
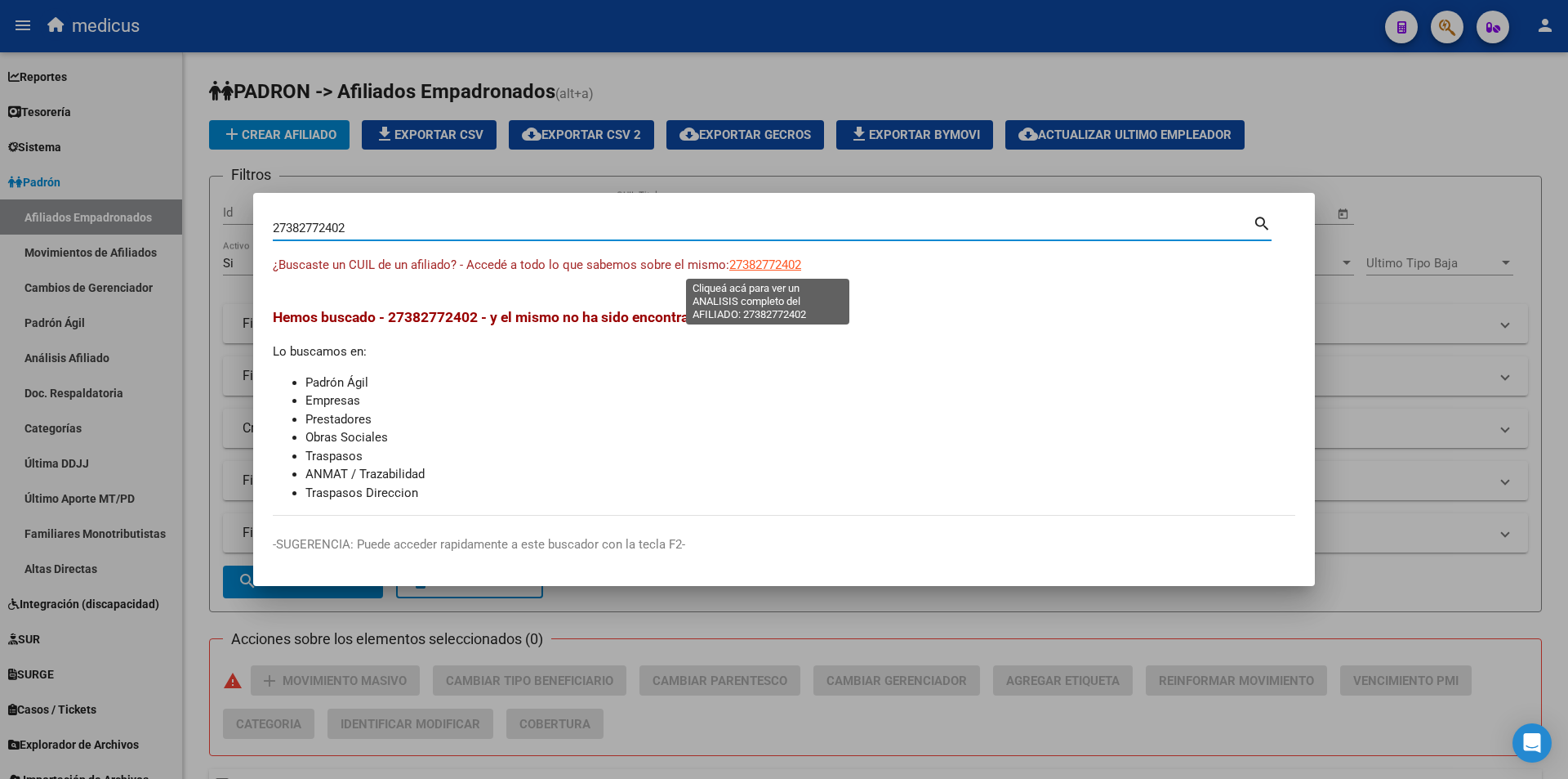
click at [771, 268] on span "27382772402" at bounding box center [765, 265] width 72 height 15
type textarea "27382772402"
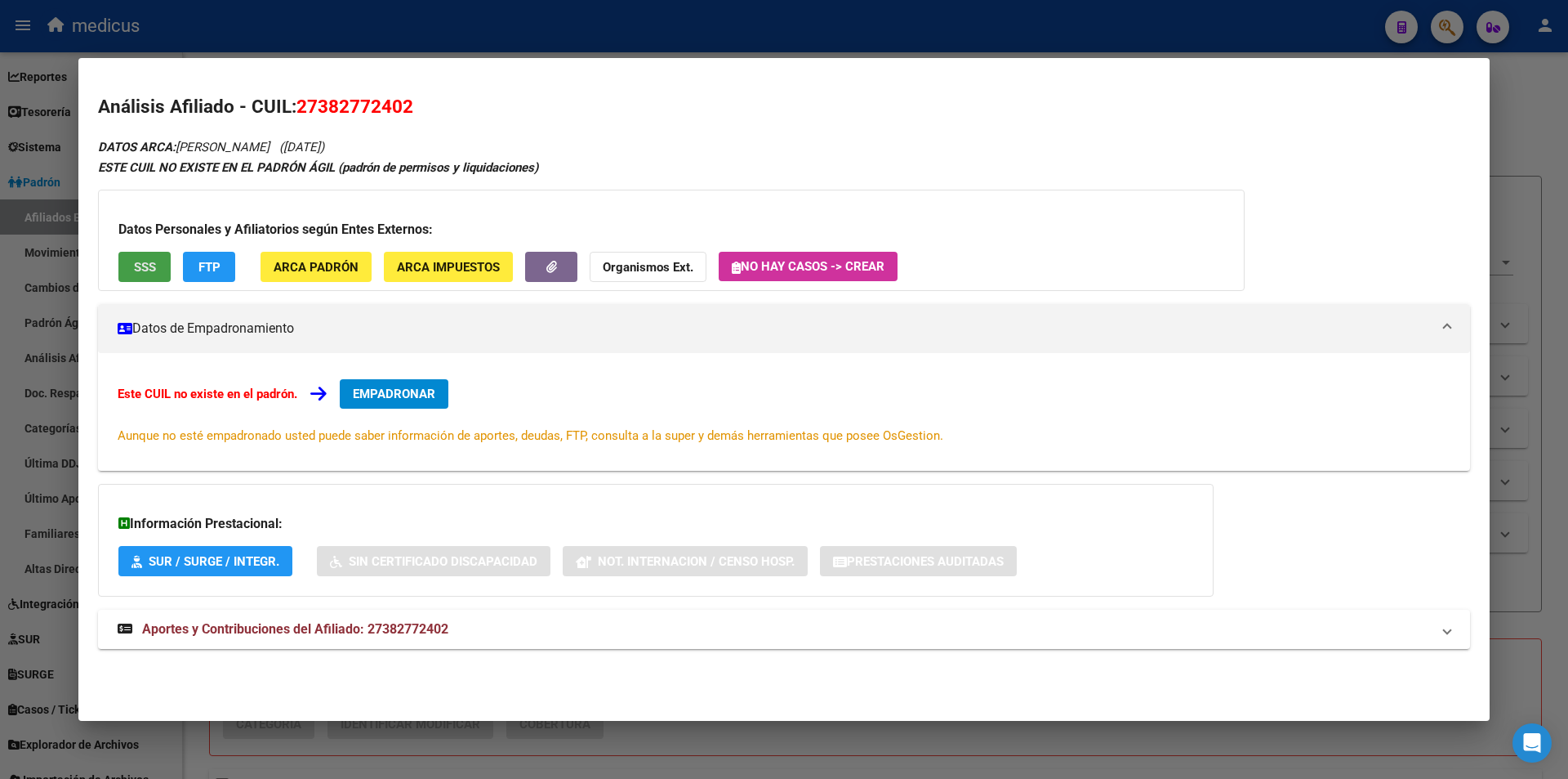
click at [143, 263] on span "SSS" at bounding box center [145, 267] width 22 height 15
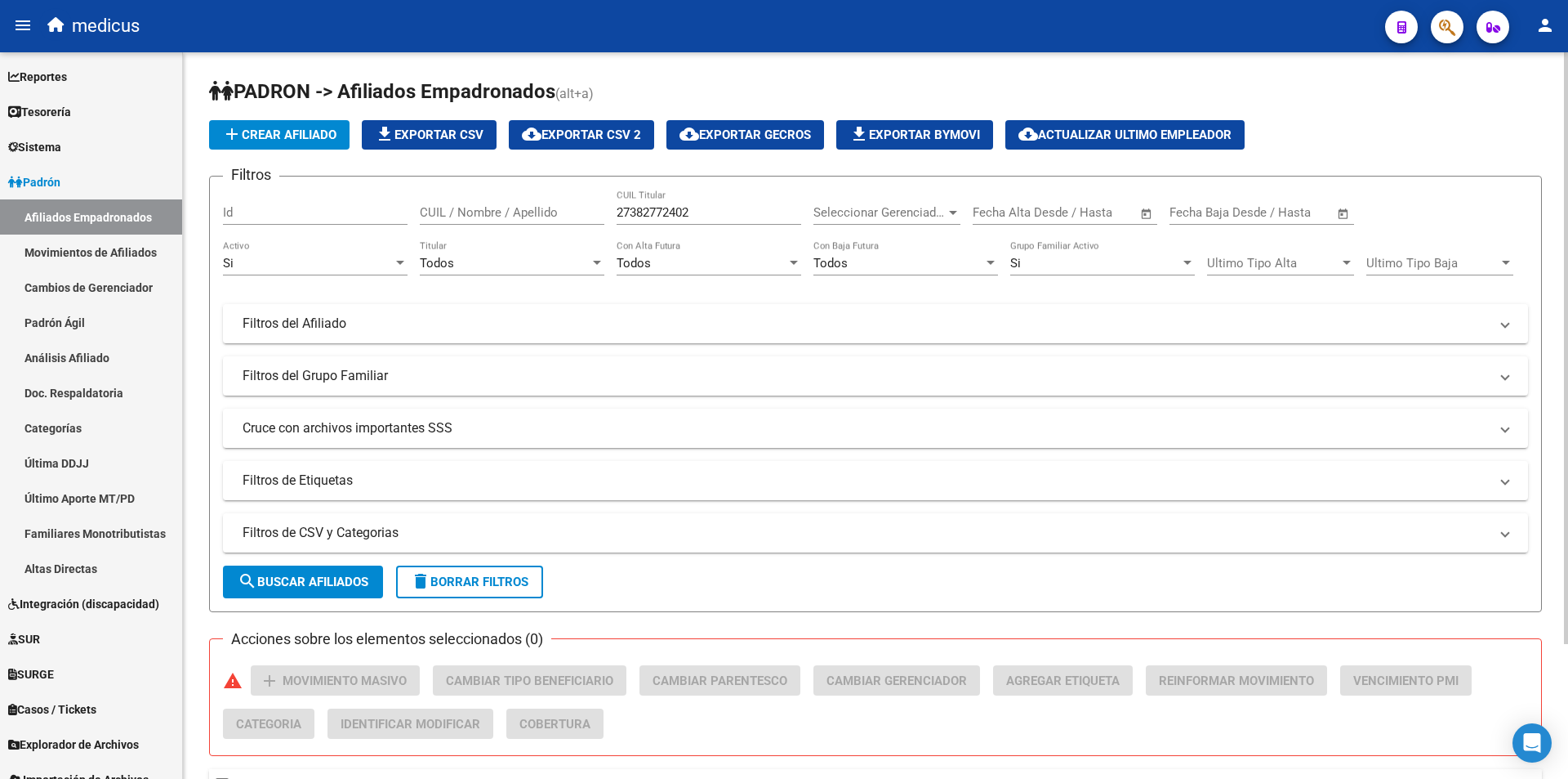
click at [723, 209] on div "27382772402 CUIL Titular" at bounding box center [709, 207] width 185 height 35
drag, startPoint x: 723, startPoint y: 209, endPoint x: 406, endPoint y: 195, distance: 317.3
click at [406, 195] on div "Filtros Id CUIL / Nombre / Apellido 27382772402 CUIL Titular Seleccionar Gerenc…" at bounding box center [875, 344] width 1305 height 311
paste input "0329832199"
click at [337, 582] on span "search Buscar Afiliados" at bounding box center [303, 582] width 131 height 15
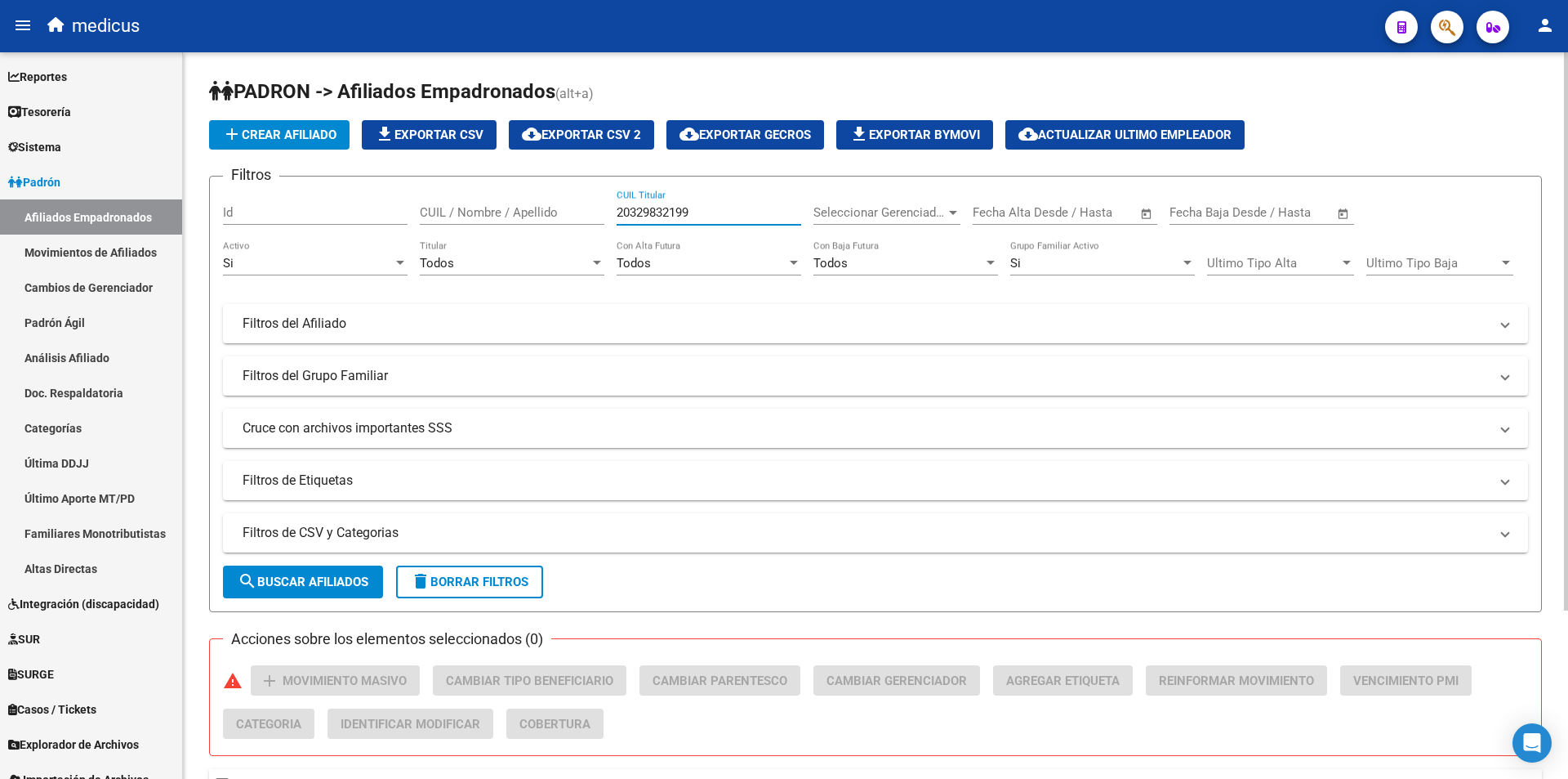
drag, startPoint x: 728, startPoint y: 209, endPoint x: 211, endPoint y: 173, distance: 518.3
click at [211, 173] on app-list-header "PADRON -> Afiliados Empadronados (alt+a) add Crear Afiliado file_download Expor…" at bounding box center [876, 345] width 1333 height 534
paste input "327417491"
click at [332, 591] on button "search Buscar Afiliados" at bounding box center [302, 581] width 160 height 33
drag, startPoint x: 711, startPoint y: 208, endPoint x: 439, endPoint y: 208, distance: 272.0
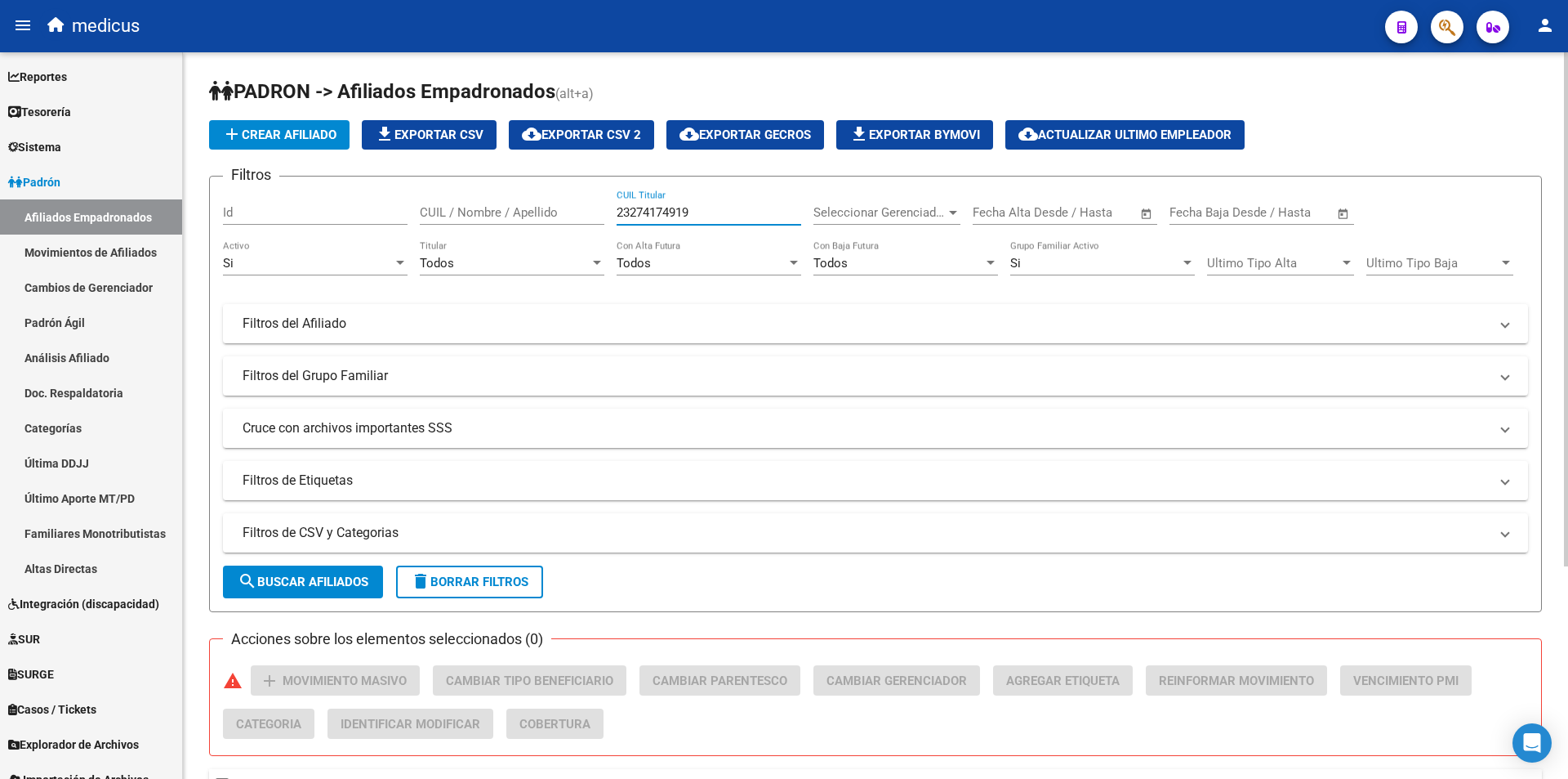
click at [439, 208] on div "Filtros Id CUIL / Nombre / Apellido 23274174919 CUIL Titular Seleccionar Gerenc…" at bounding box center [875, 344] width 1305 height 311
paste input "7245679403"
click at [330, 591] on button "search Buscar Afiliados" at bounding box center [302, 581] width 160 height 33
drag, startPoint x: 723, startPoint y: 209, endPoint x: 122, endPoint y: 245, distance: 602.1
click at [122, 245] on mat-sidenav-container "Firma Express Reportes Padrón Traspasos x O.S. Traspasos x Gerenciador Traspaso…" at bounding box center [784, 415] width 1568 height 726
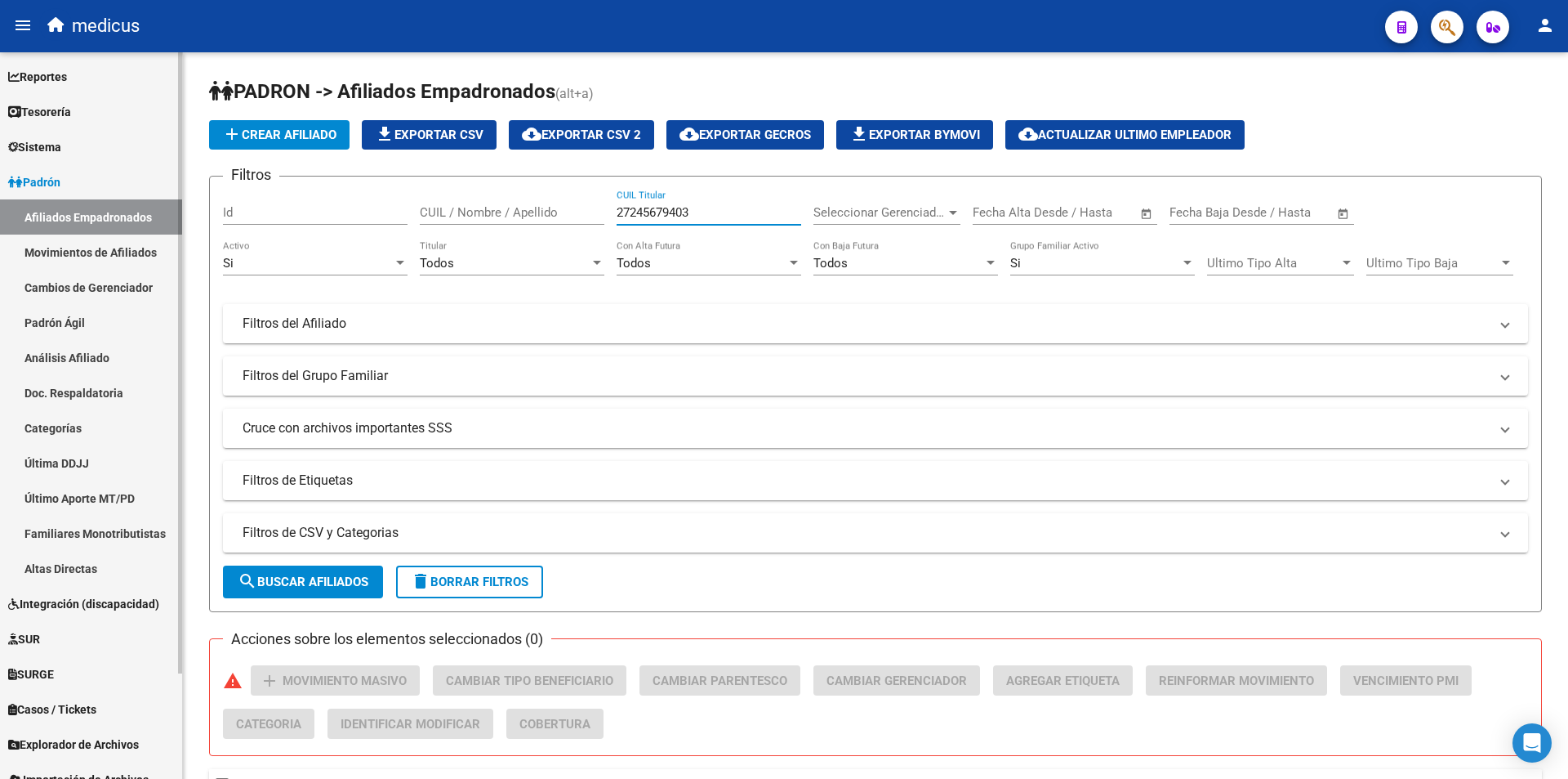
paste input "8490481"
click at [286, 577] on span "search Buscar Afiliados" at bounding box center [303, 582] width 131 height 15
drag, startPoint x: 717, startPoint y: 209, endPoint x: 297, endPoint y: 253, distance: 422.3
click at [297, 253] on div "Filtros Id CUIL / Nombre / Apellido 27284904813 CUIL Titular Seleccionar Gerenc…" at bounding box center [875, 344] width 1305 height 311
paste input "957724669"
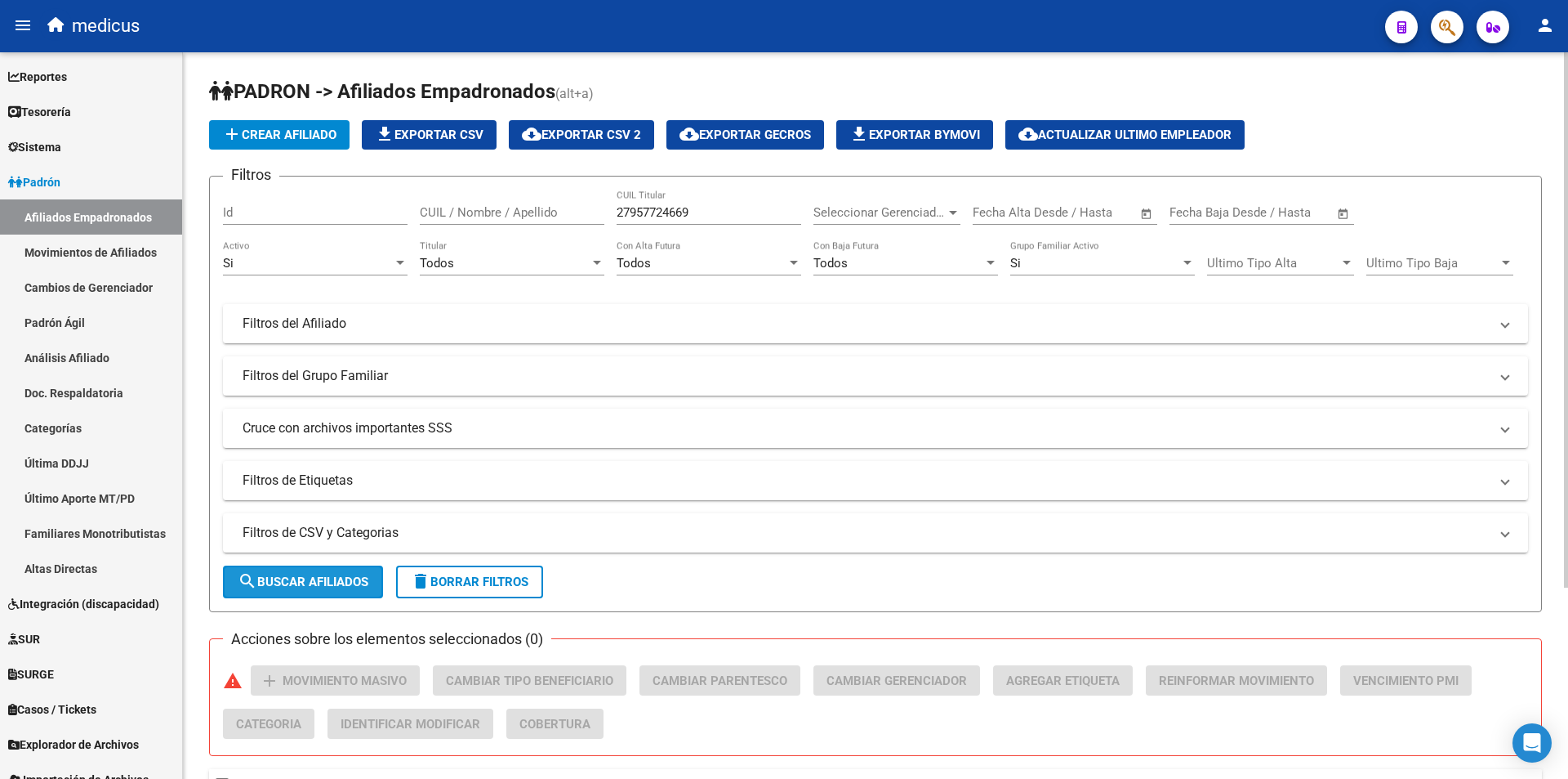
click at [268, 575] on span "search Buscar Afiliados" at bounding box center [303, 582] width 131 height 15
drag, startPoint x: 707, startPoint y: 215, endPoint x: 249, endPoint y: 203, distance: 458.2
click at [249, 203] on div "Filtros Id CUIL / Nombre / Apellido 27957724669 CUIL Titular Seleccionar Gerenc…" at bounding box center [875, 344] width 1305 height 311
click at [277, 576] on span "search Buscar Afiliados" at bounding box center [303, 582] width 131 height 15
drag, startPoint x: 734, startPoint y: 213, endPoint x: 0, endPoint y: 163, distance: 735.7
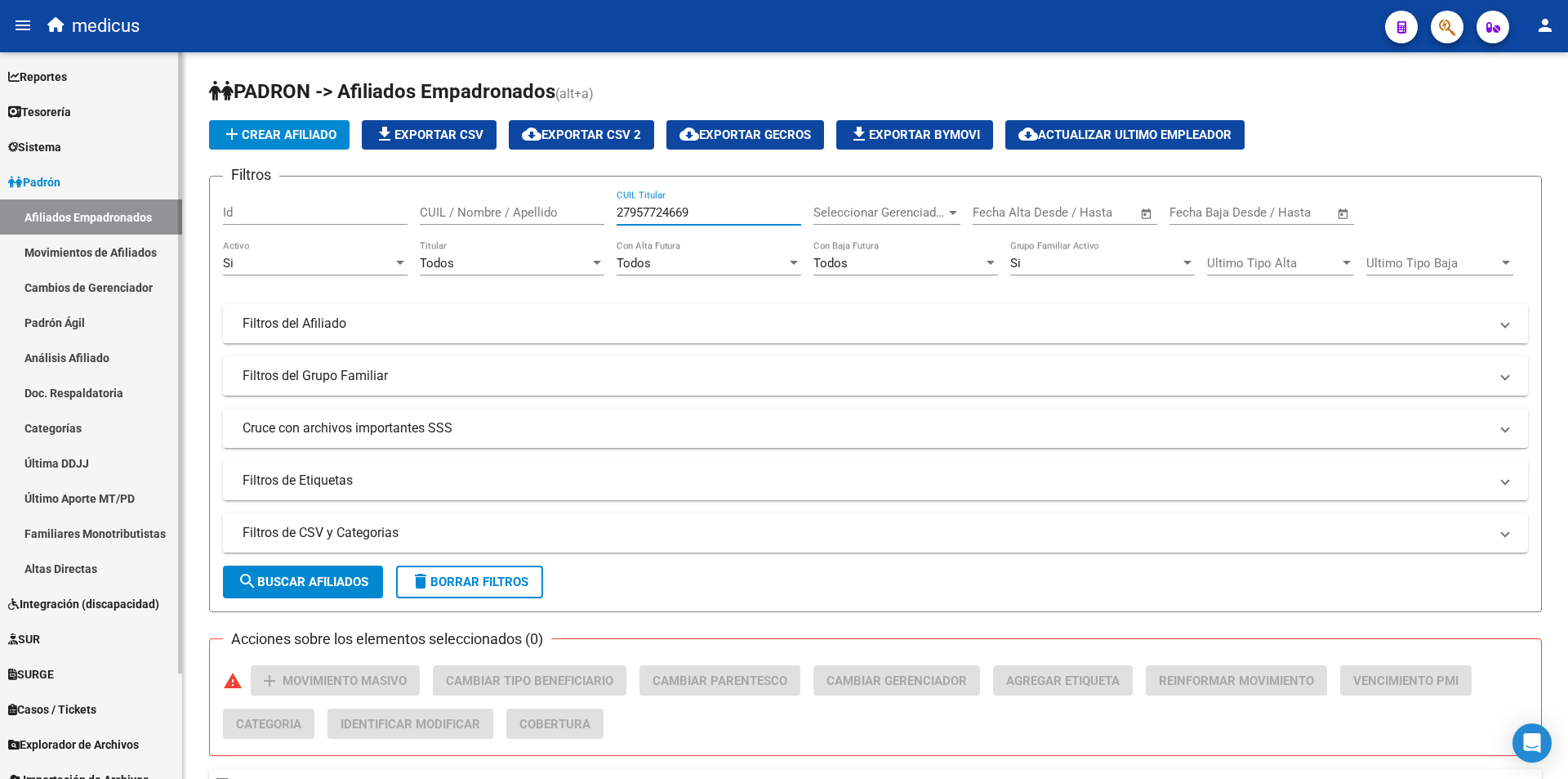
click at [0, 163] on mat-sidenav-container "Firma Express Reportes Padrón Traspasos x O.S. Traspasos x Gerenciador Traspaso…" at bounding box center [784, 415] width 1568 height 726
paste input "0957093605"
type input "20957093605"
click at [320, 569] on button "search Buscar Afiliados" at bounding box center [302, 581] width 160 height 33
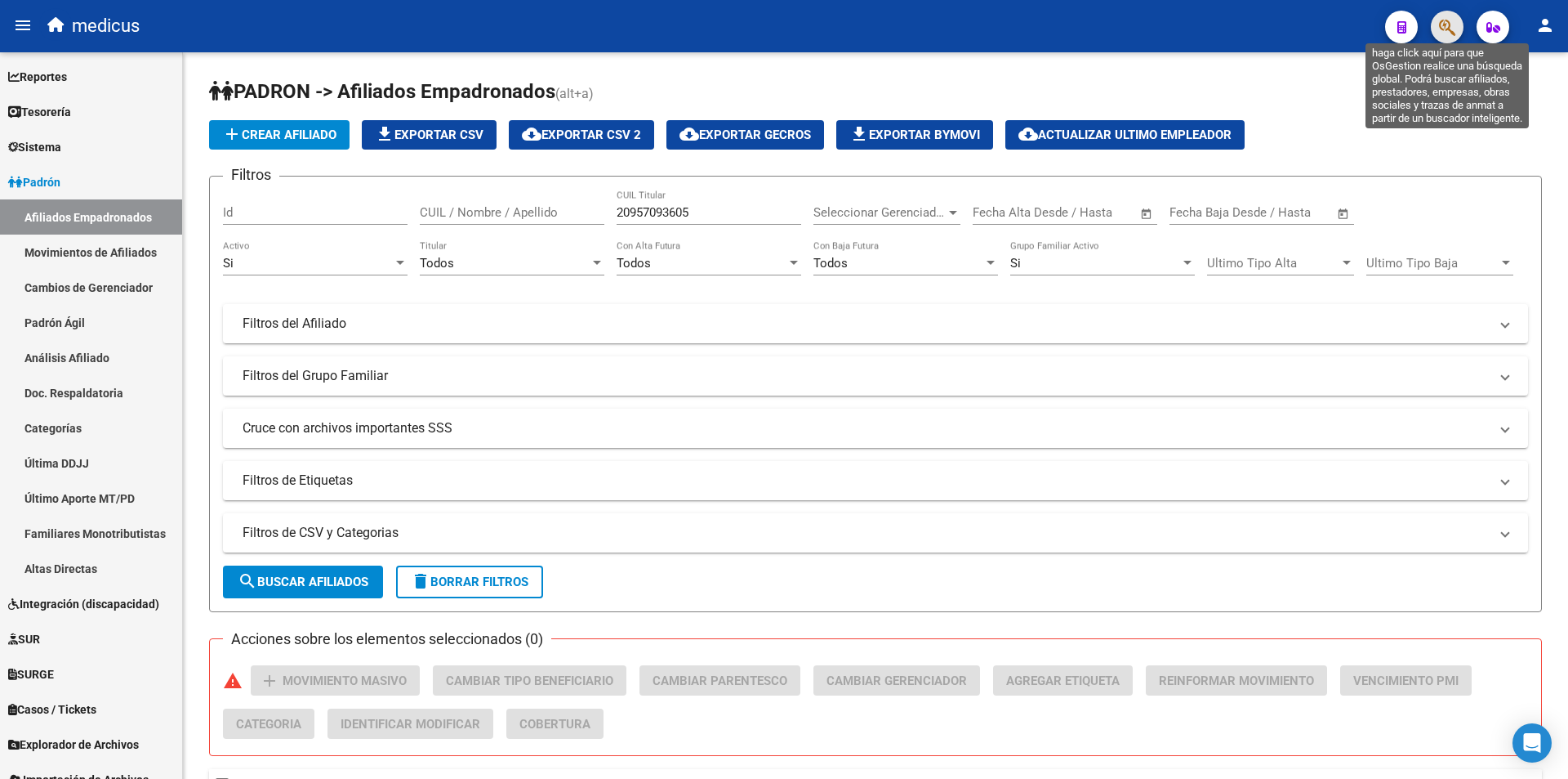
click at [1451, 23] on icon "button" at bounding box center [1447, 27] width 17 height 18
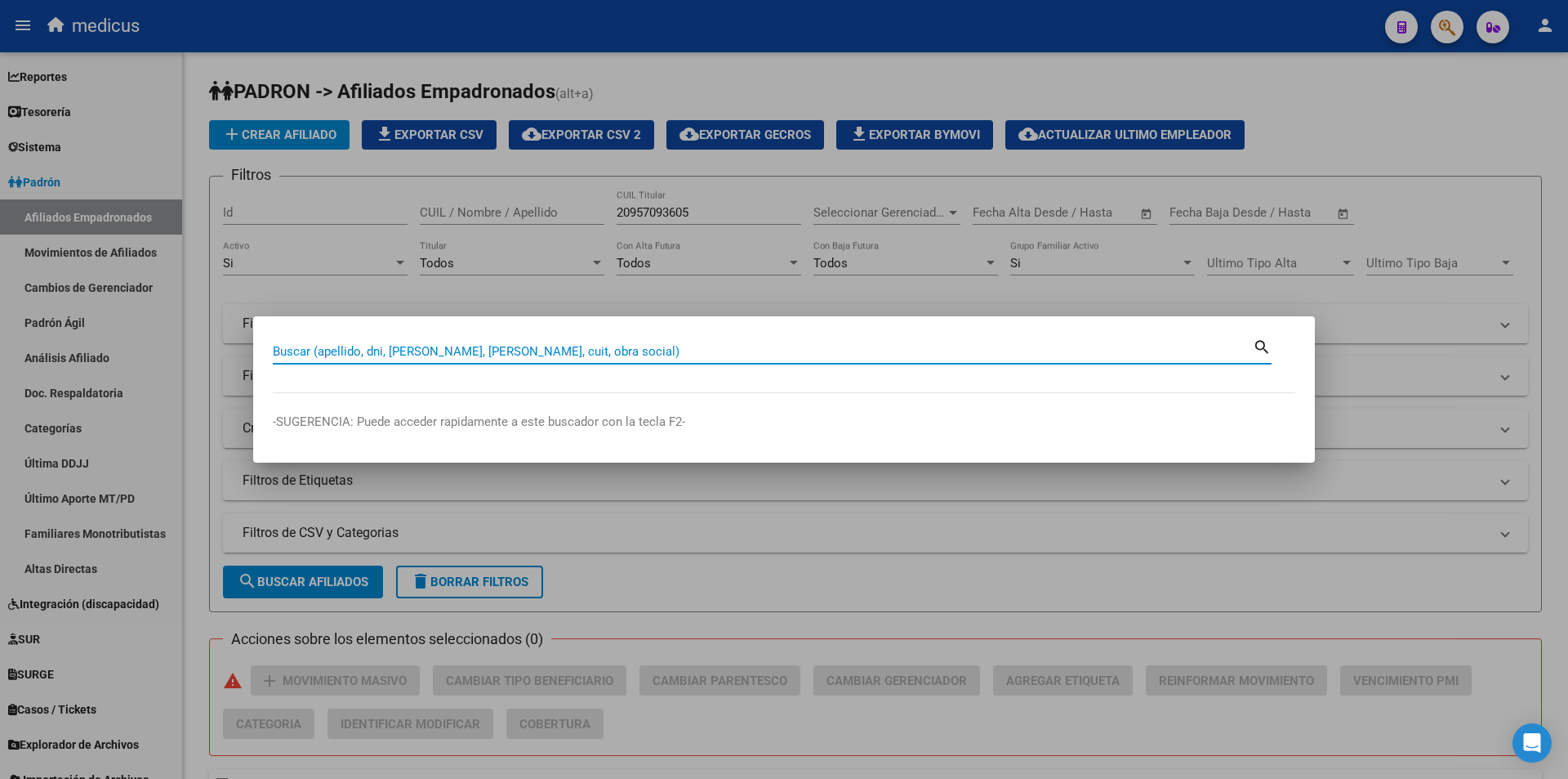
paste input "20957093605"
type input "20957093605"
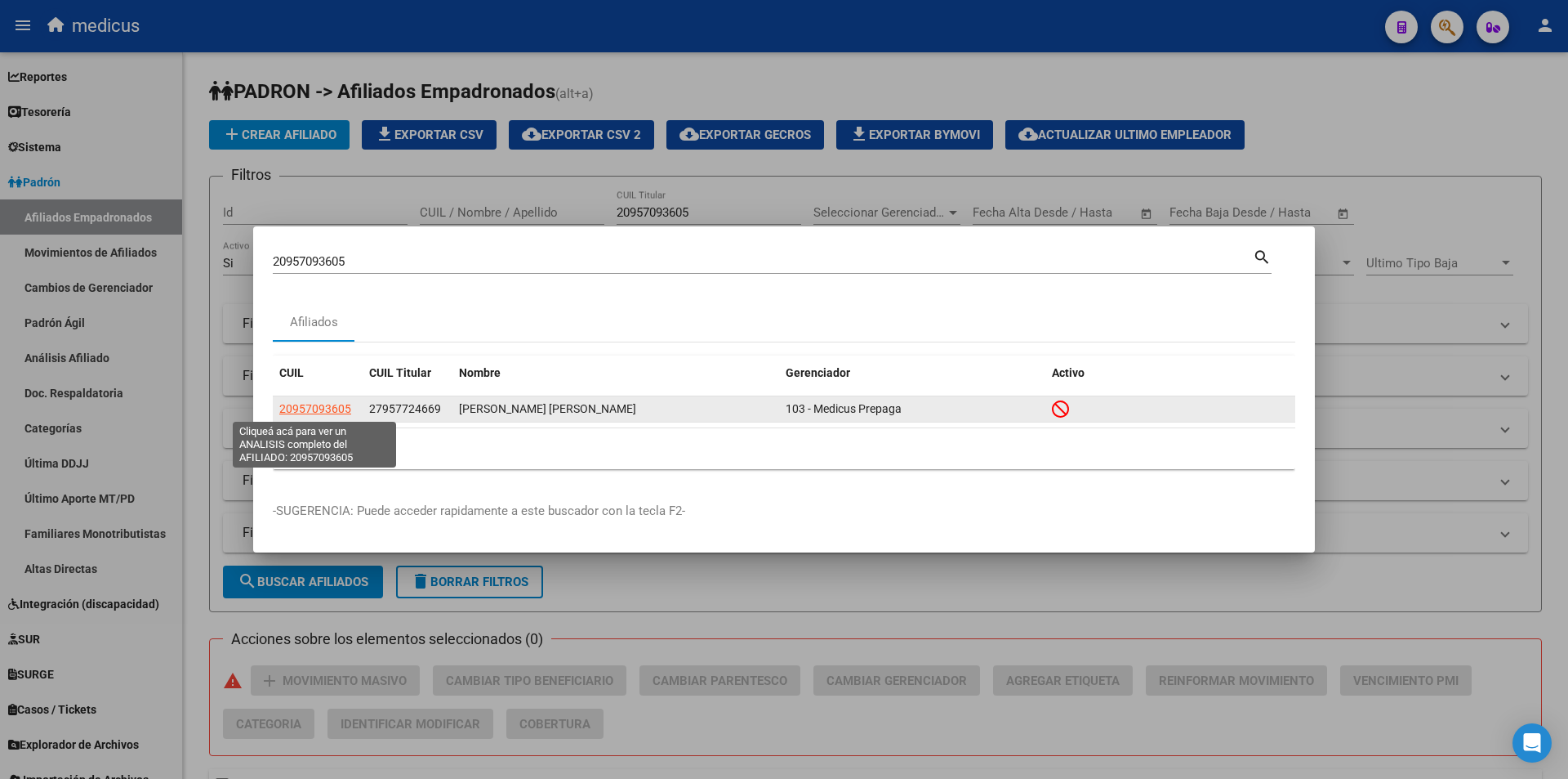
click at [334, 410] on span "20957093605" at bounding box center [316, 409] width 72 height 13
type textarea "20957093605"
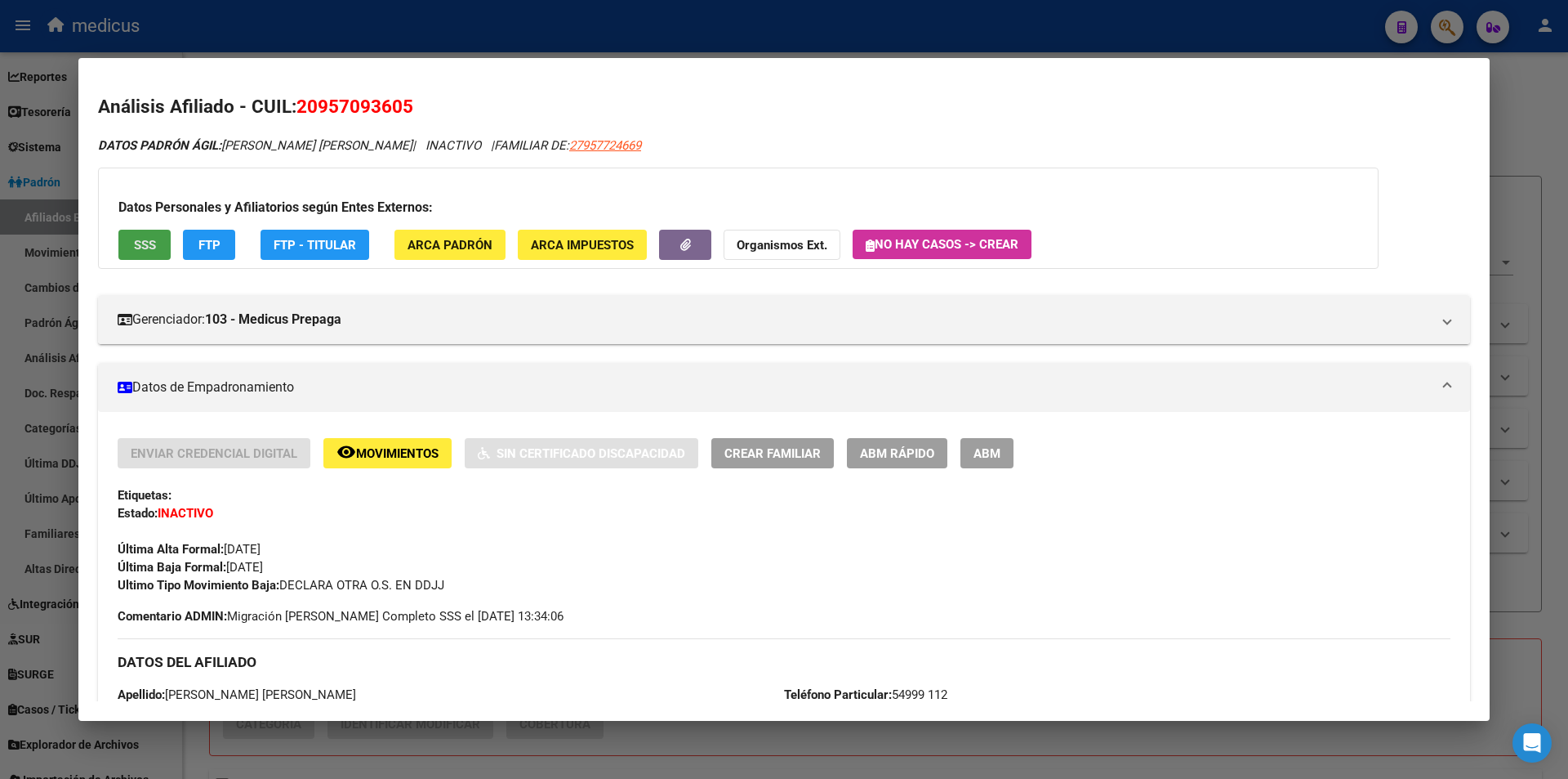
click at [147, 250] on span "SSS" at bounding box center [145, 245] width 22 height 15
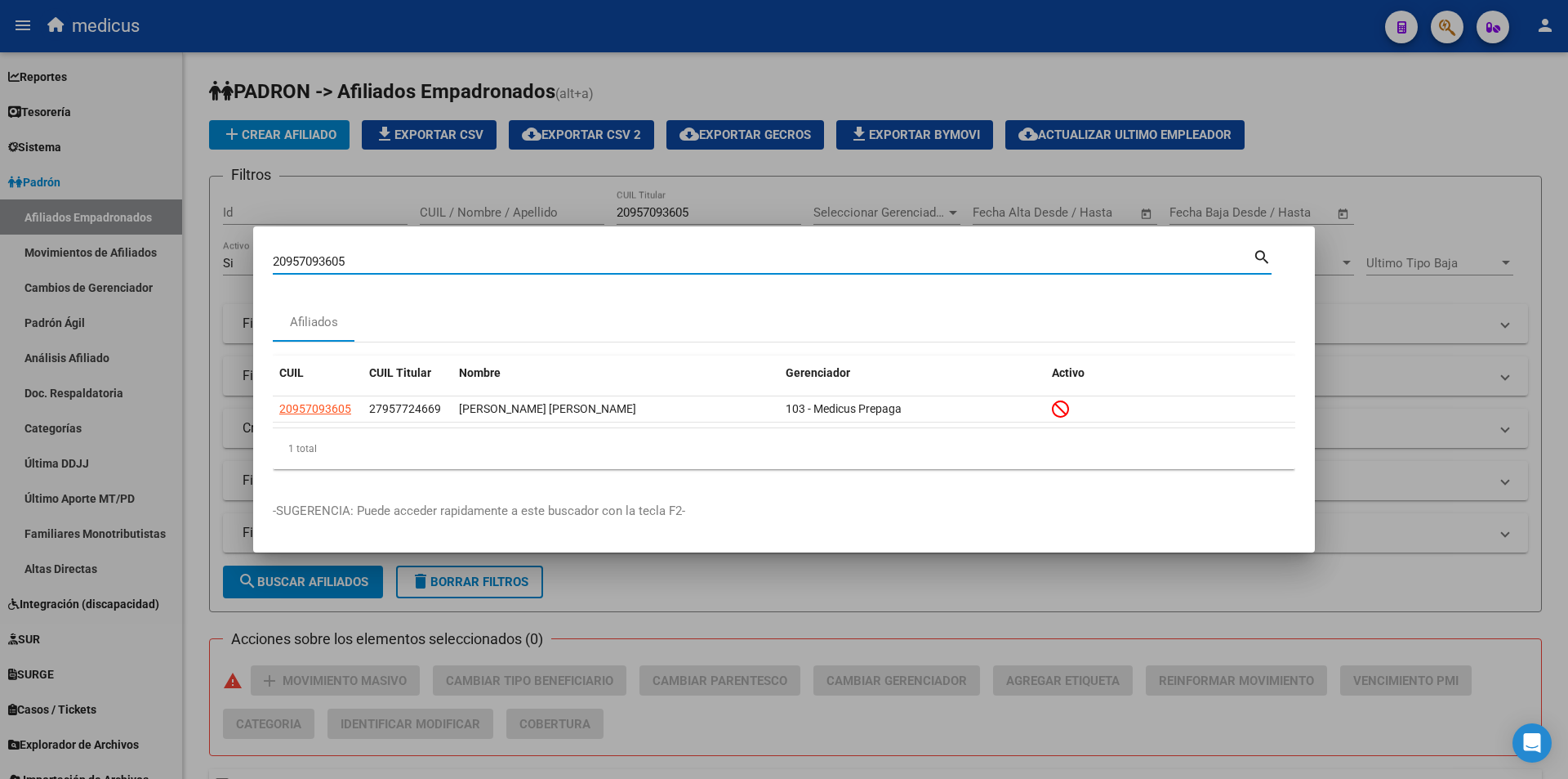
drag, startPoint x: 418, startPoint y: 254, endPoint x: 0, endPoint y: 190, distance: 422.9
click at [0, 190] on div "20957093605 Buscar (apellido, dni, cuil, nro traspaso, cuit, obra social) searc…" at bounding box center [784, 390] width 1568 height 779
paste input "7664222146"
type input "27664222146"
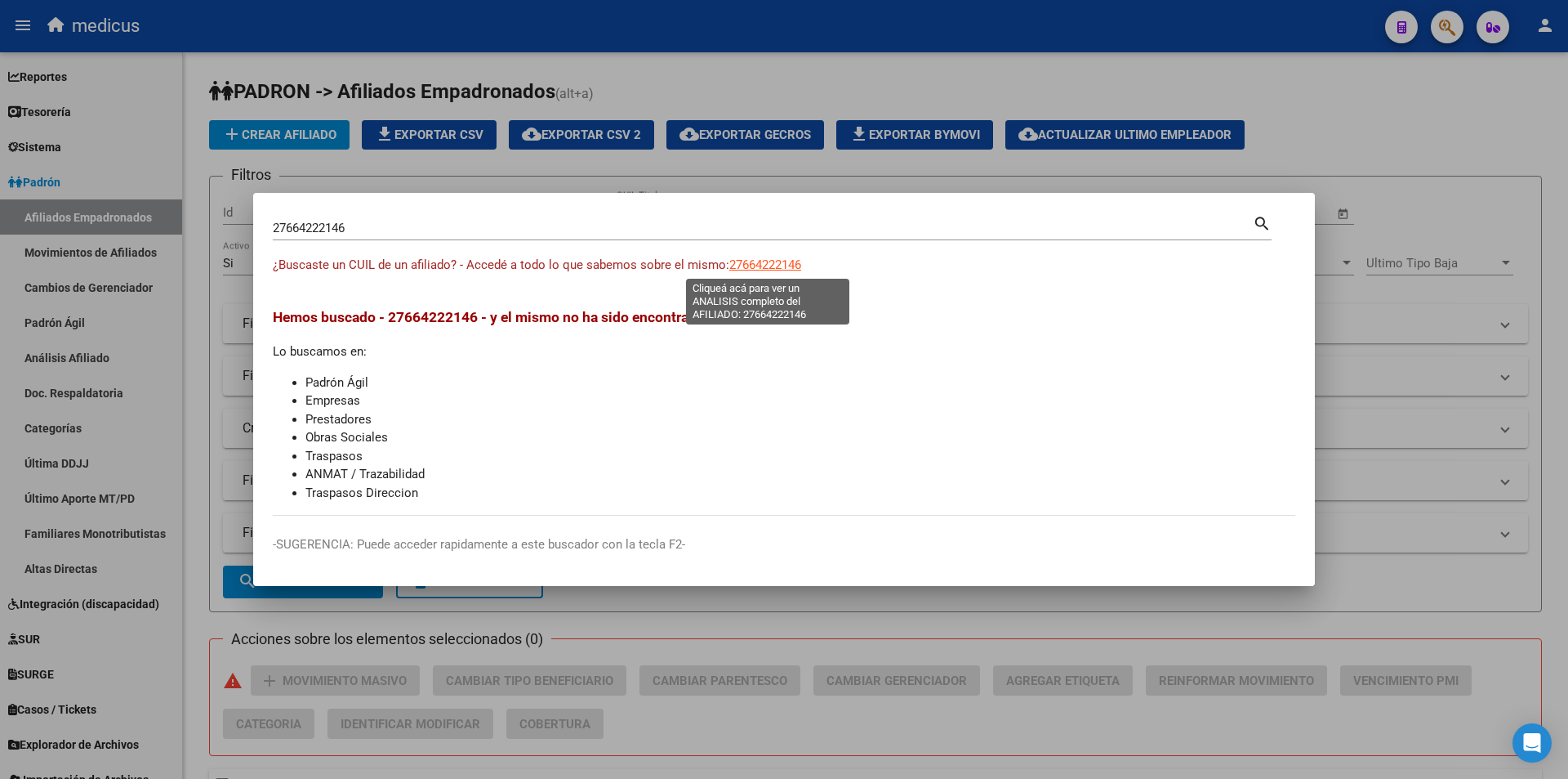
click at [743, 261] on span "27664222146" at bounding box center [765, 265] width 72 height 15
type textarea "27664222146"
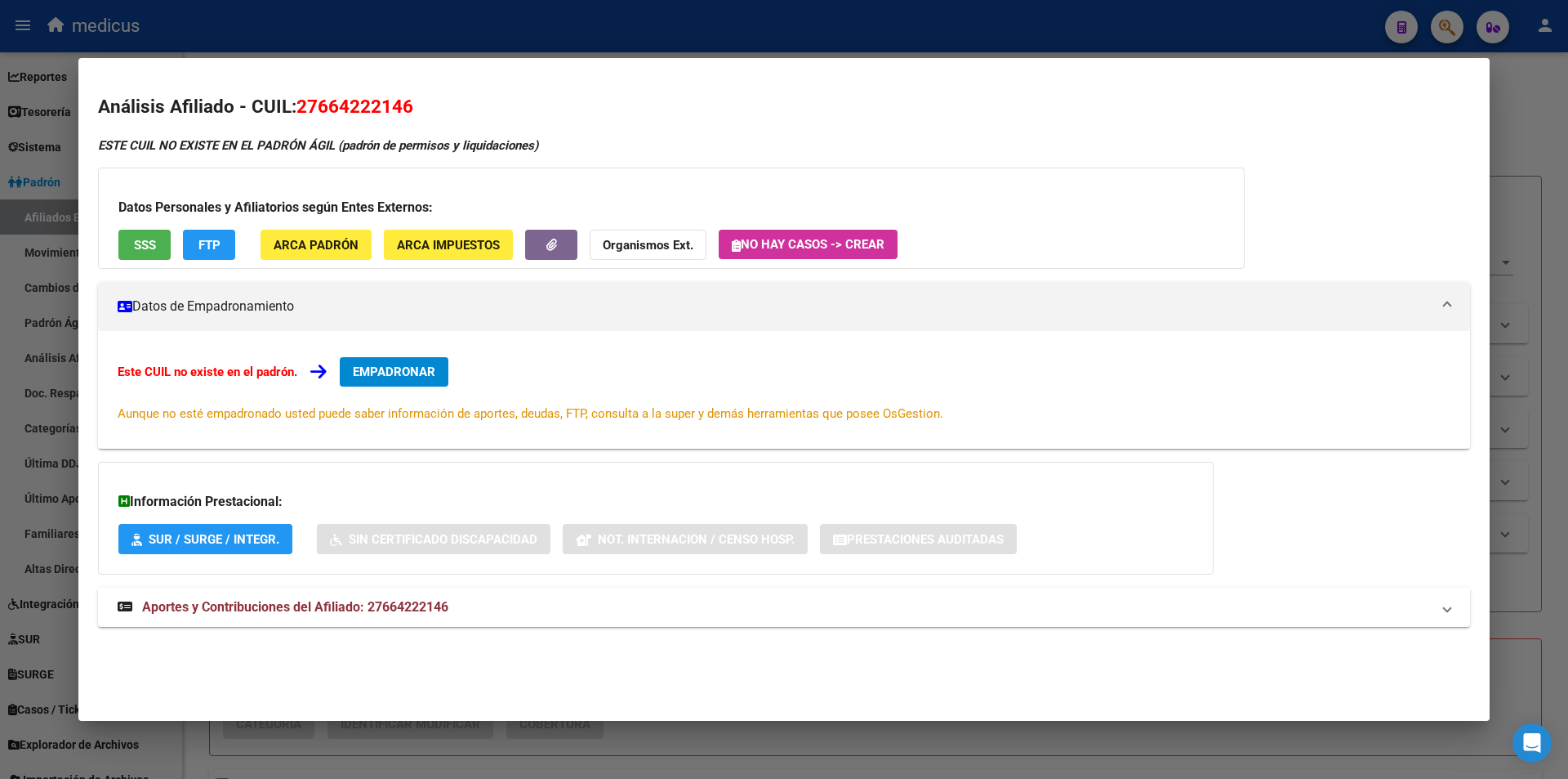
click at [149, 243] on span "SSS" at bounding box center [145, 245] width 22 height 15
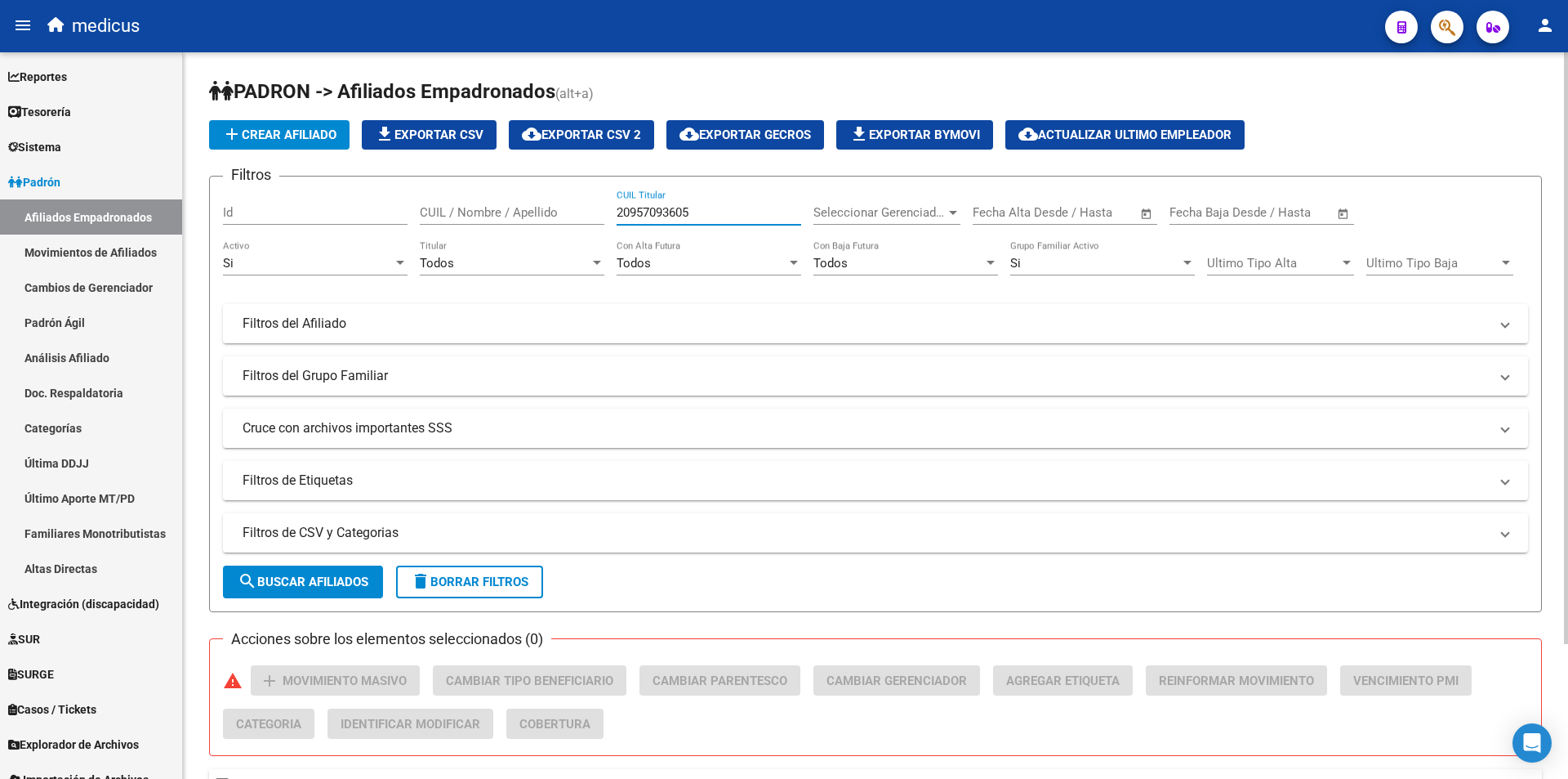
drag, startPoint x: 714, startPoint y: 215, endPoint x: 196, endPoint y: 152, distance: 521.8
click at [196, 152] on div "PADRON -> Afiliados Empadronados (alt+a) add Crear Afiliado file_download Expor…" at bounding box center [876, 498] width 1385 height 892
paste input "7957724669"
click at [292, 589] on span "search Buscar Afiliados" at bounding box center [303, 582] width 131 height 15
drag, startPoint x: 710, startPoint y: 216, endPoint x: 229, endPoint y: 187, distance: 481.9
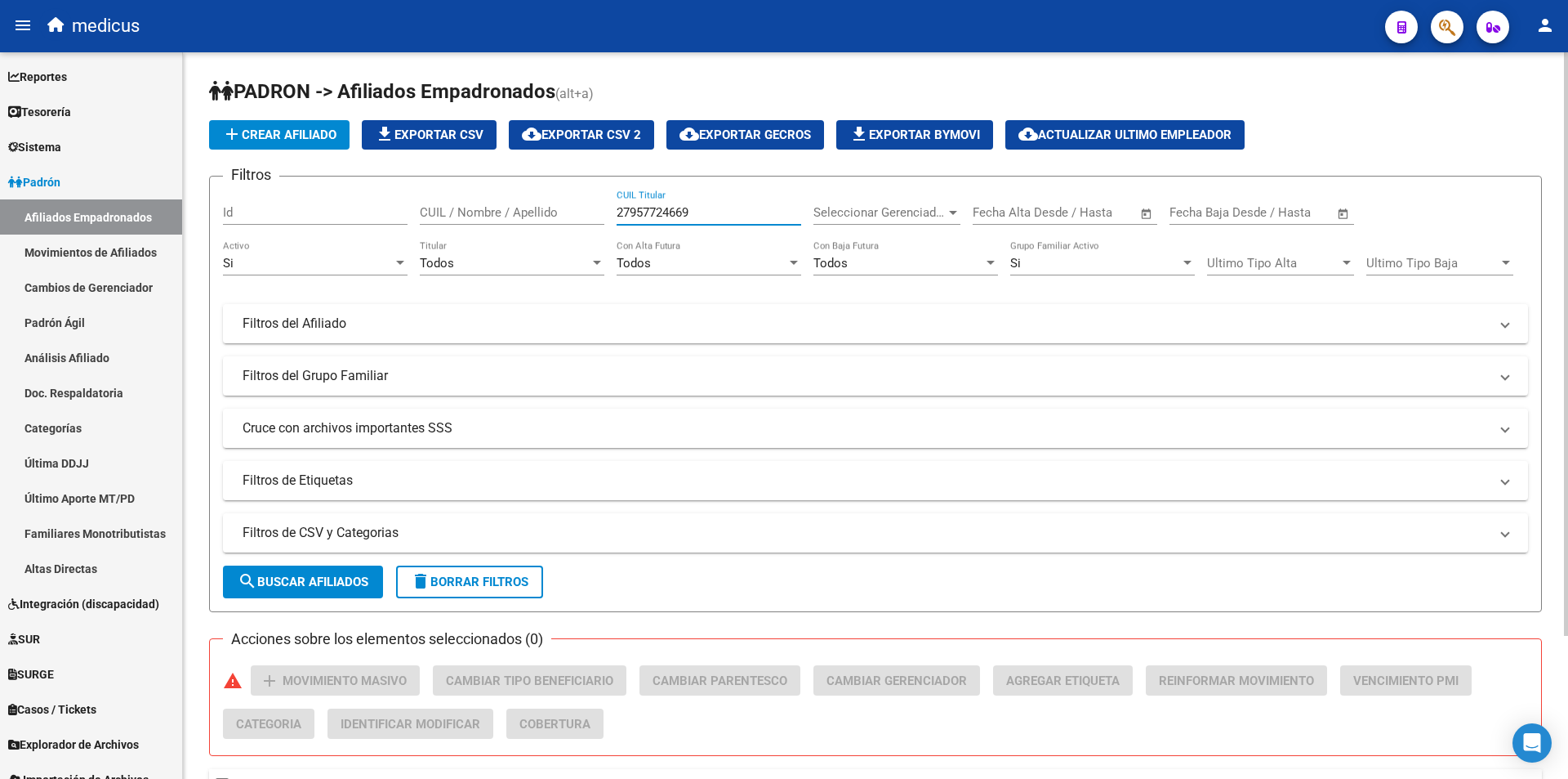
click at [229, 187] on form "Filtros Id CUIL / Nombre / Apellido 27957724669 CUIL Titular Seleccionar Gerenc…" at bounding box center [876, 394] width 1333 height 436
paste input "882841"
click at [284, 578] on span "search Buscar Afiliados" at bounding box center [303, 582] width 131 height 15
drag, startPoint x: 726, startPoint y: 211, endPoint x: 0, endPoint y: 187, distance: 726.4
click at [0, 187] on mat-sidenav-container "Firma Express Reportes Padrón Traspasos x O.S. Traspasos x Gerenciador Traspaso…" at bounding box center [784, 415] width 1568 height 726
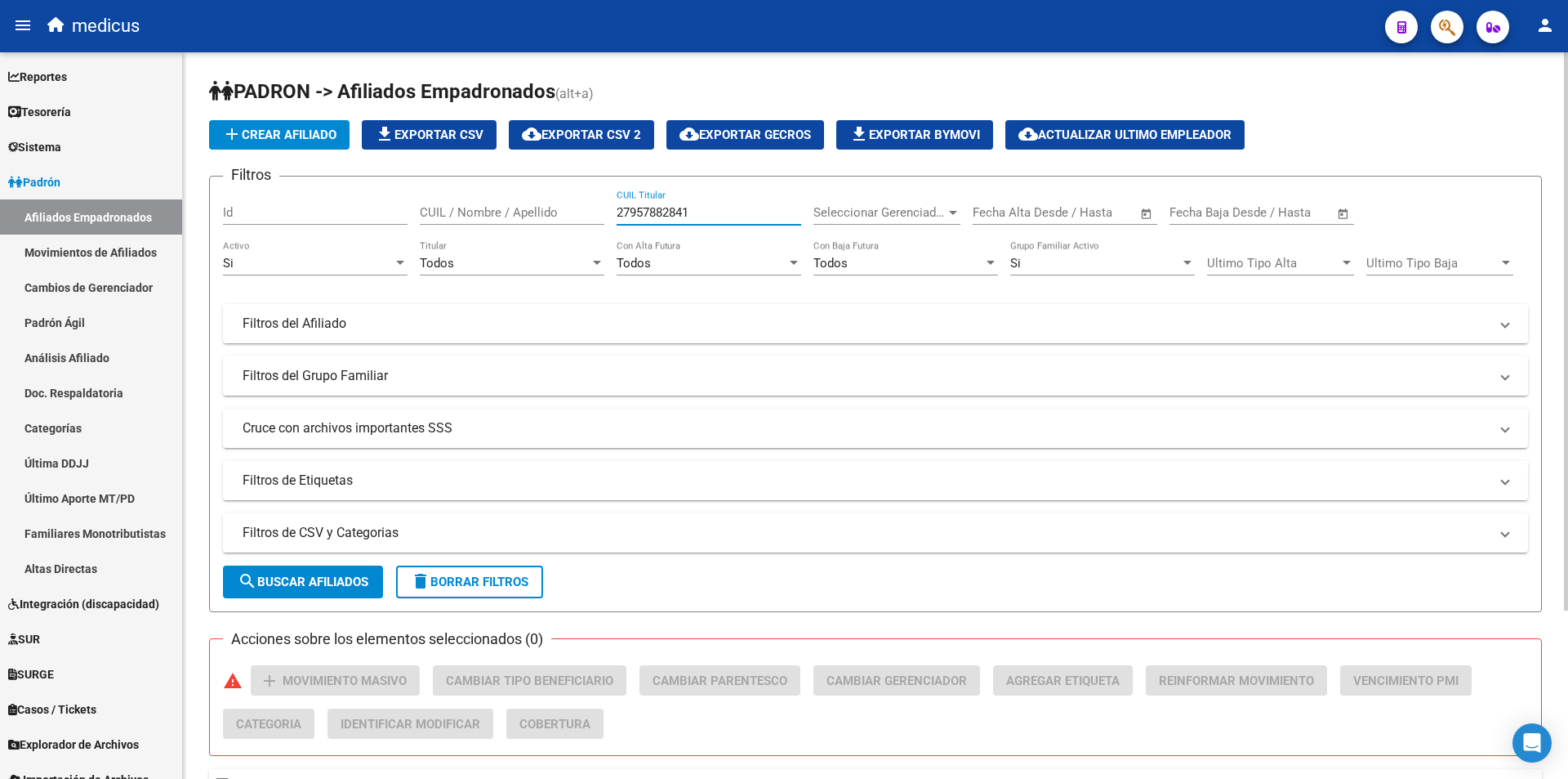
paste input "0171540276"
type input "20171540276"
click at [253, 589] on mat-icon "search" at bounding box center [247, 580] width 19 height 19
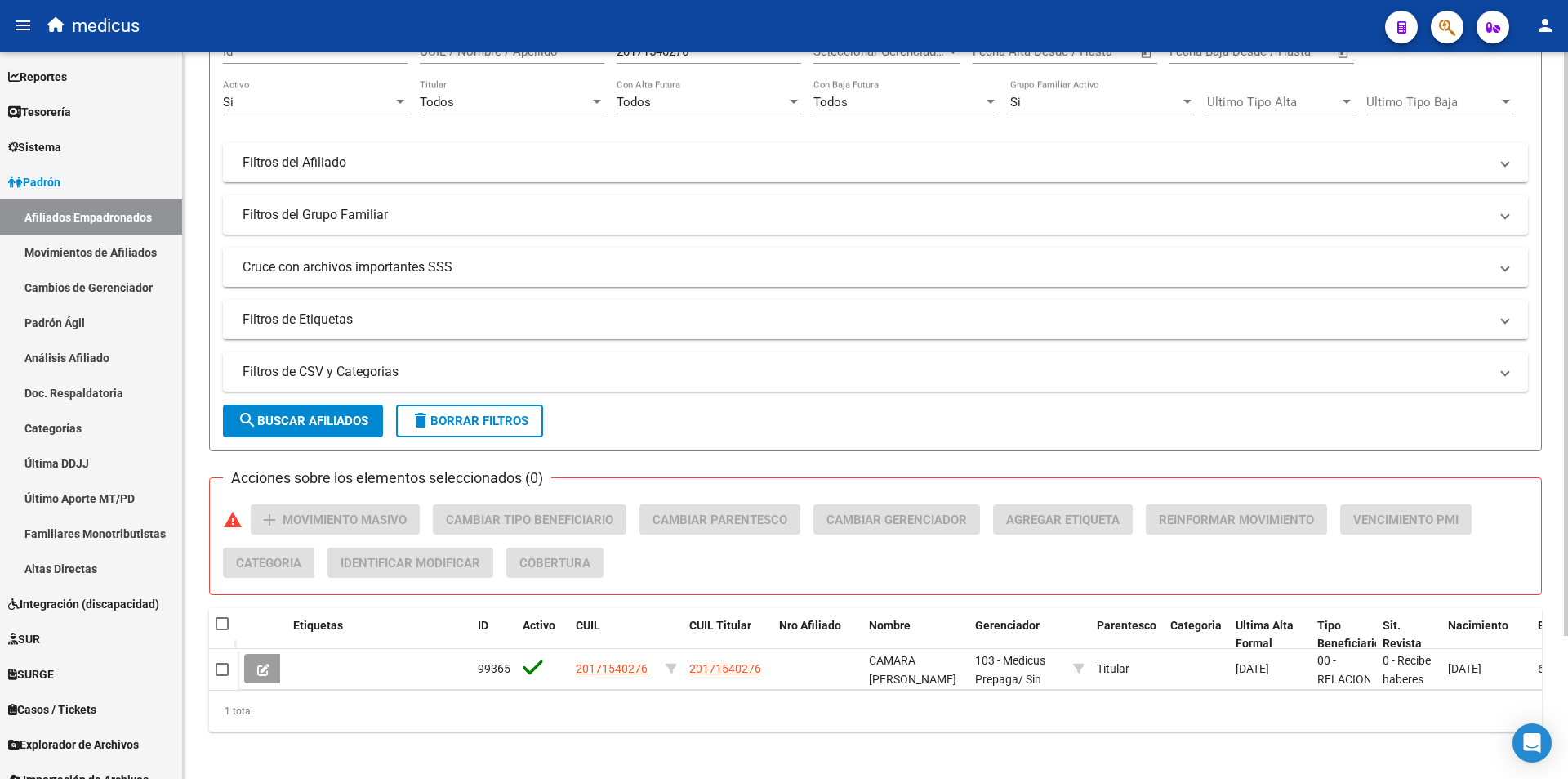
scroll to position [178, 0]
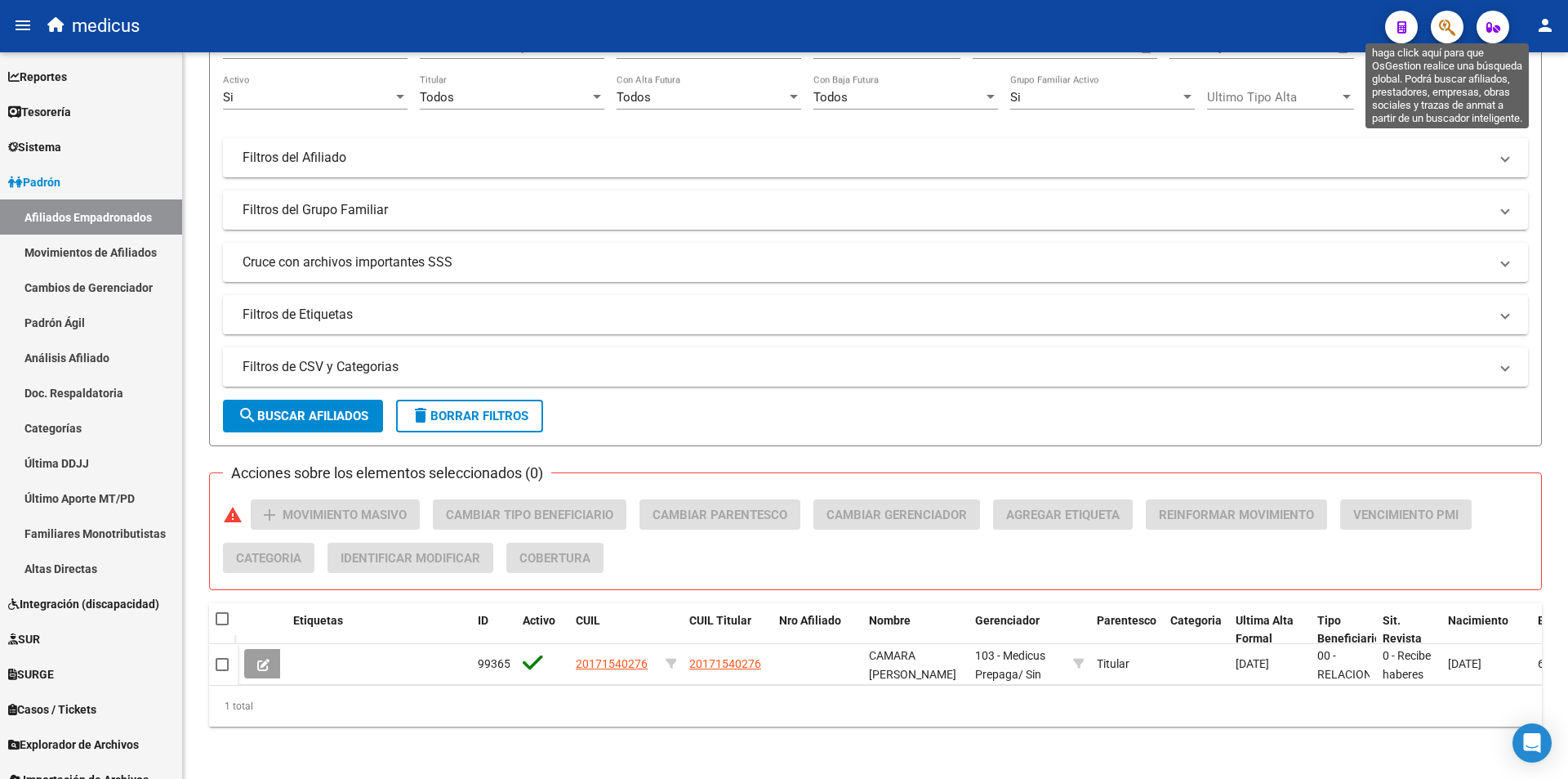
click at [1448, 26] on icon "button" at bounding box center [1447, 27] width 17 height 18
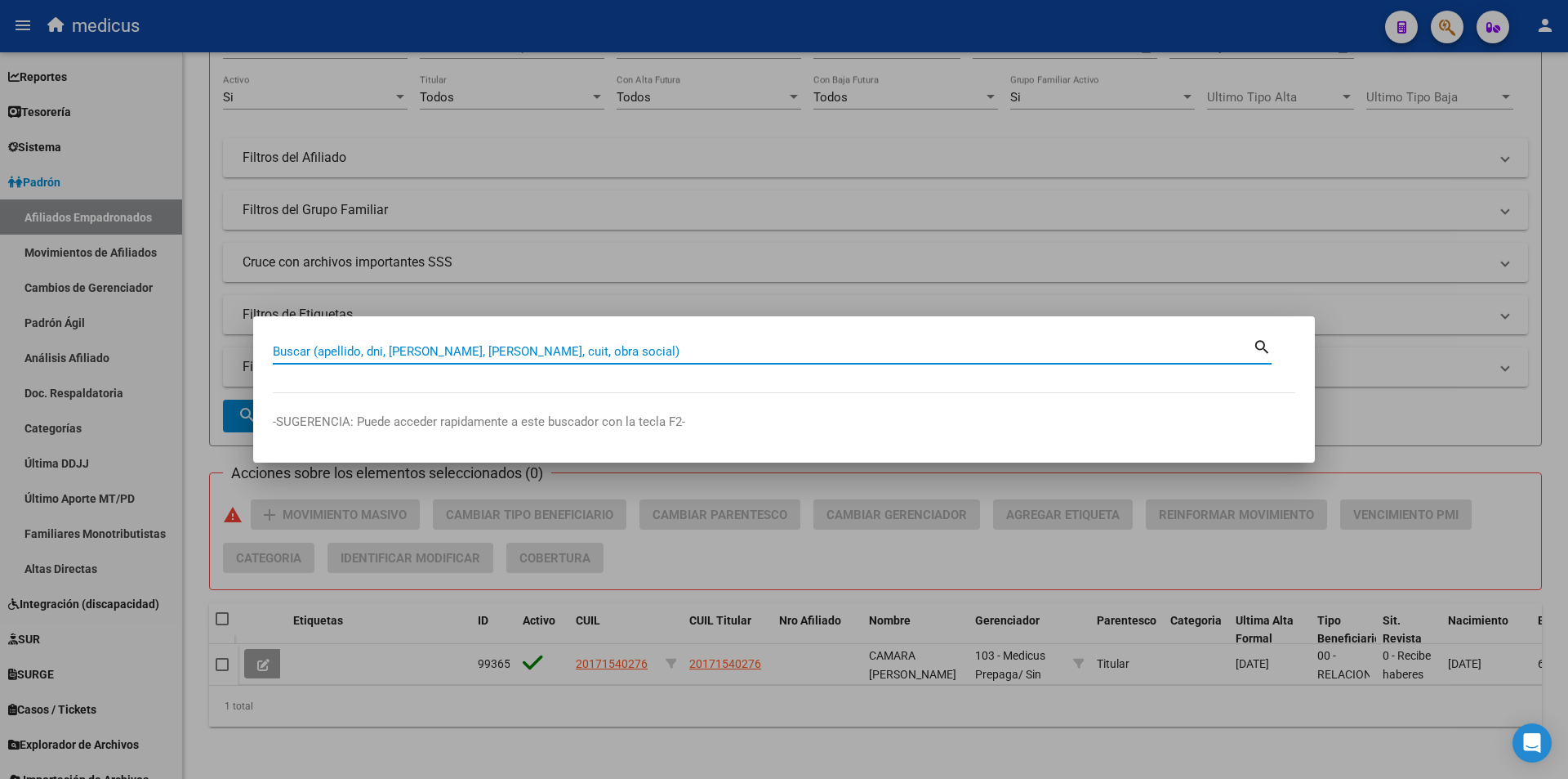
paste input "27964377516"
type input "27964377516"
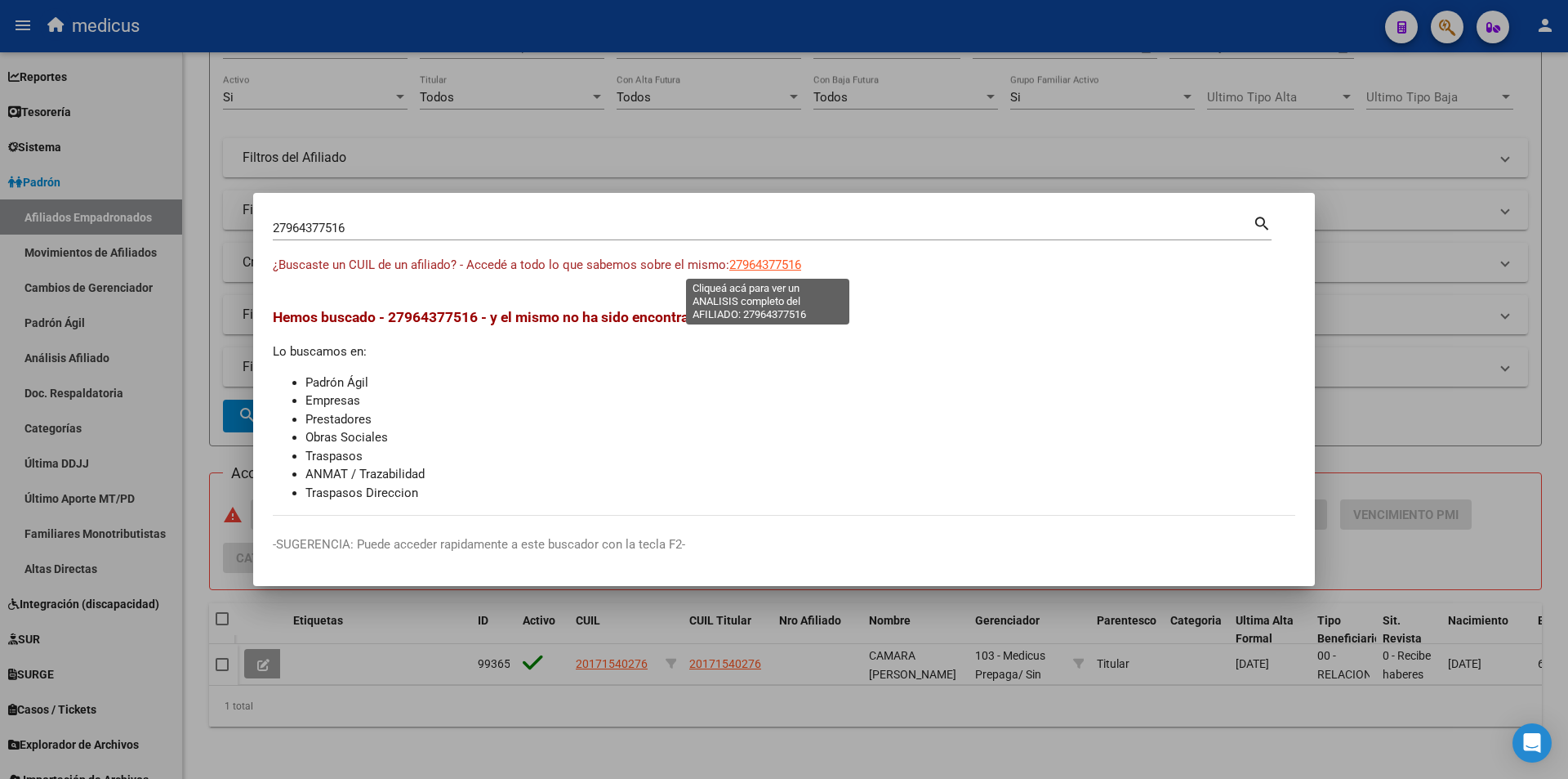
click at [788, 261] on span "27964377516" at bounding box center [765, 265] width 72 height 15
type textarea "27964377516"
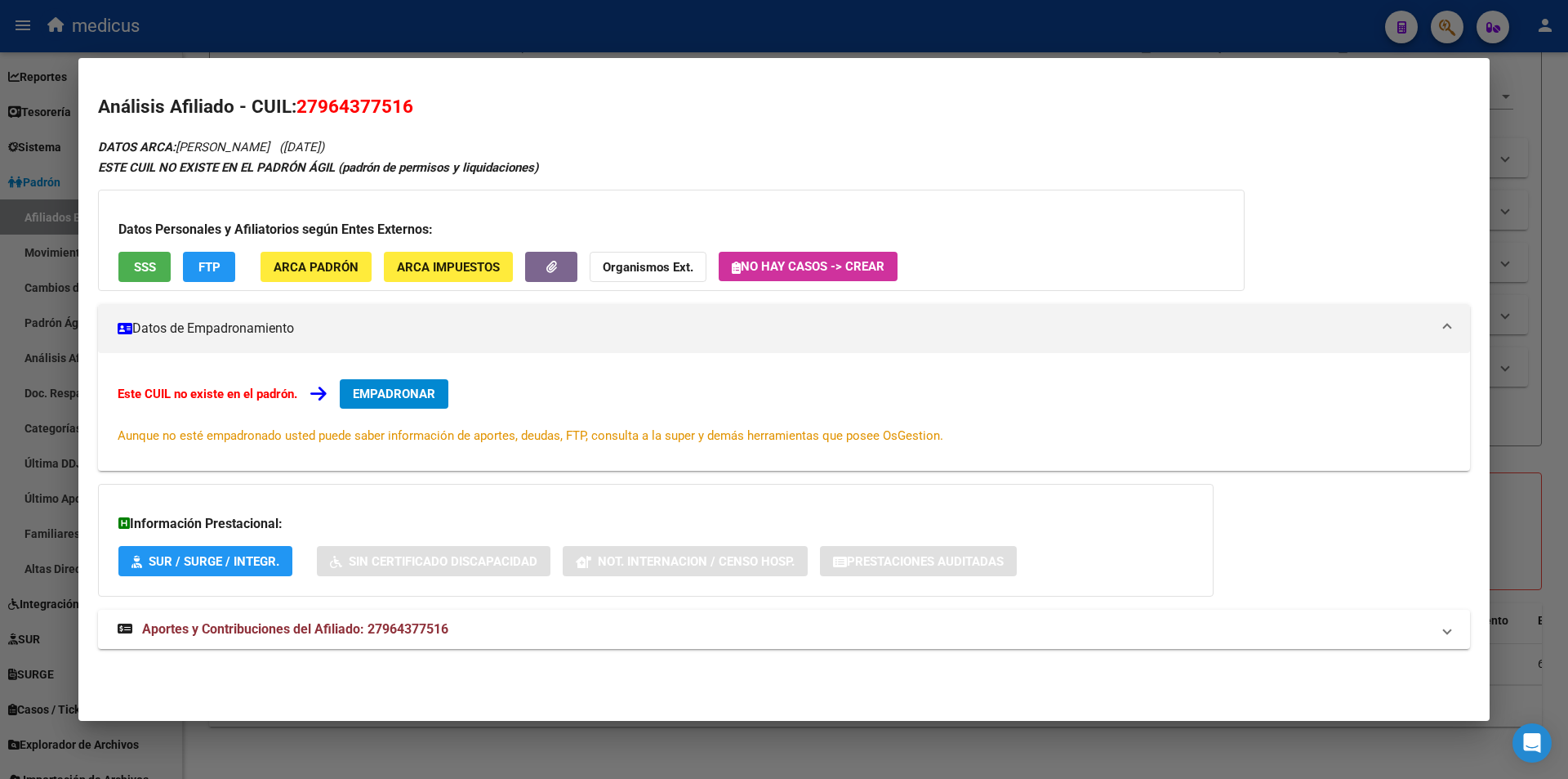
click at [146, 271] on span "SSS" at bounding box center [145, 267] width 22 height 15
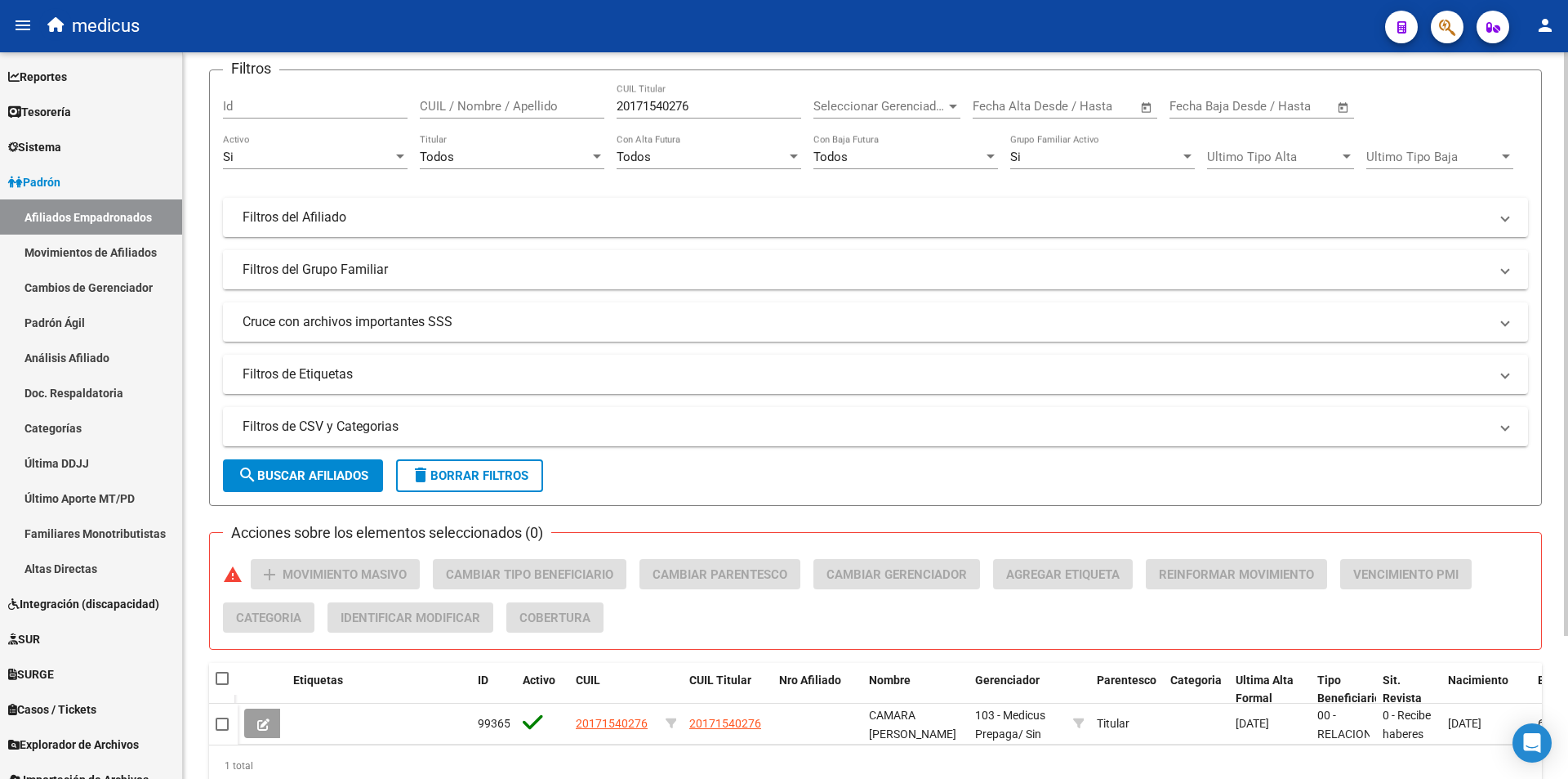
scroll to position [0, 0]
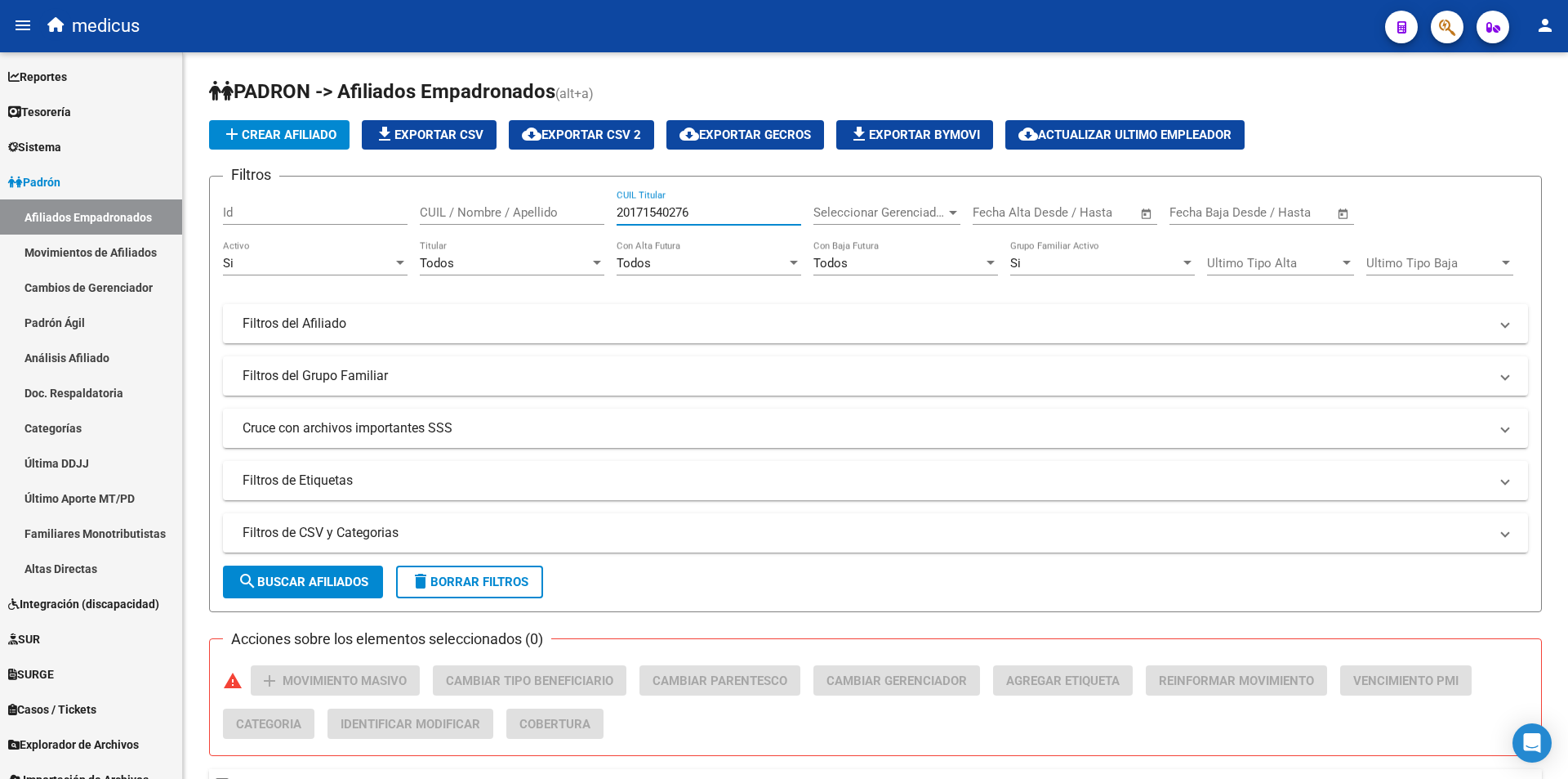
drag, startPoint x: 729, startPoint y: 209, endPoint x: 0, endPoint y: 8, distance: 756.2
click at [0, 8] on div "menu medicus person Firma Express Reportes Padrón Traspasos x O.S. Traspasos x …" at bounding box center [784, 390] width 1568 height 779
paste input "2870520"
click at [305, 573] on button "search Buscar Afiliados" at bounding box center [302, 581] width 160 height 33
drag, startPoint x: 734, startPoint y: 216, endPoint x: 64, endPoint y: 238, distance: 670.4
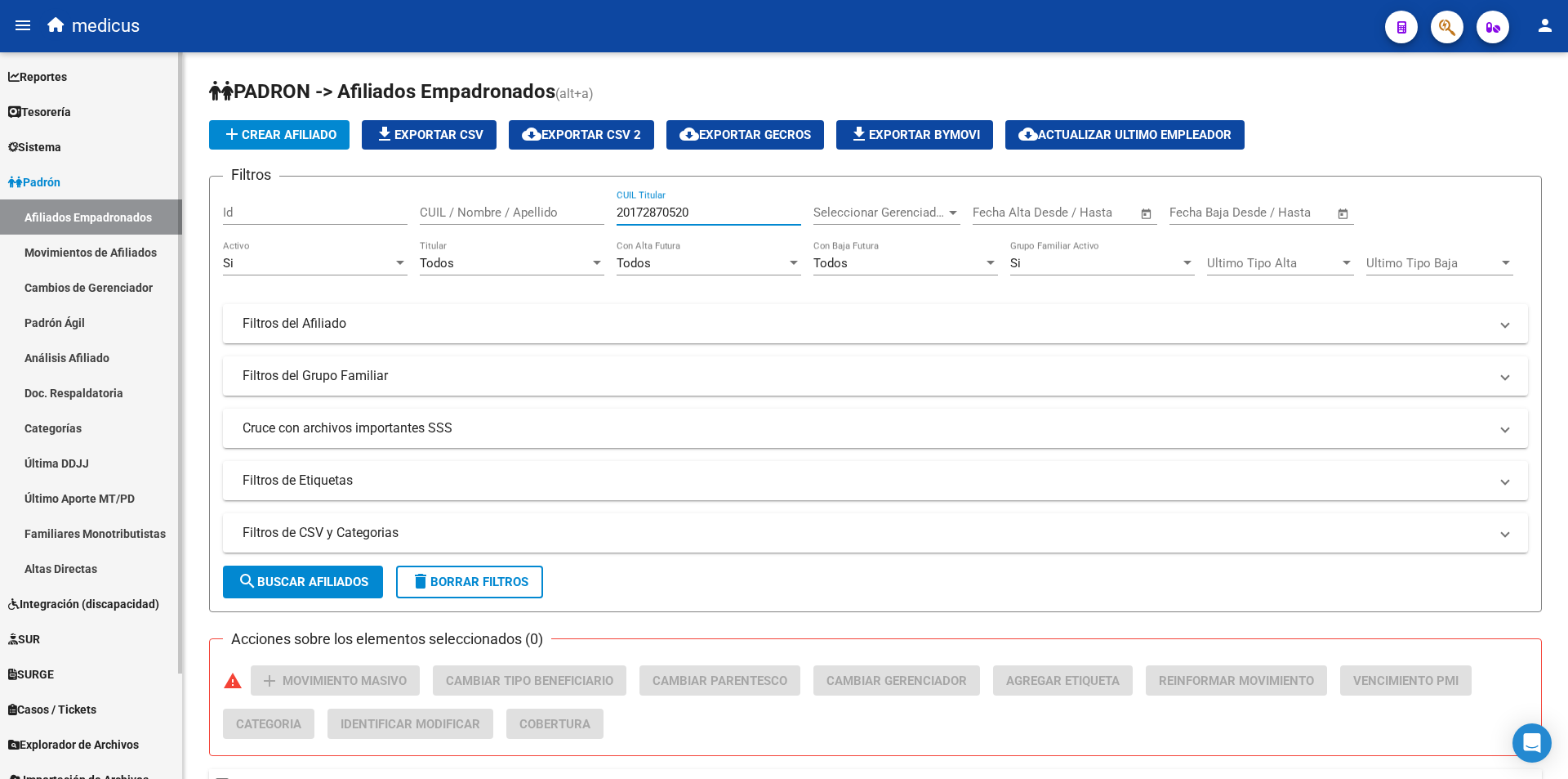
click at [64, 237] on mat-sidenav-container "Firma Express Reportes Padrón Traspasos x O.S. Traspasos x Gerenciador Traspaso…" at bounding box center [784, 415] width 1568 height 726
paste input "742145627"
type input "27421456270"
click at [353, 558] on form "Filtros Id CUIL / Nombre / Apellido 27421456270 CUIL Titular Seleccionar Gerenc…" at bounding box center [876, 394] width 1333 height 436
click at [339, 579] on span "search Buscar Afiliados" at bounding box center [303, 582] width 131 height 15
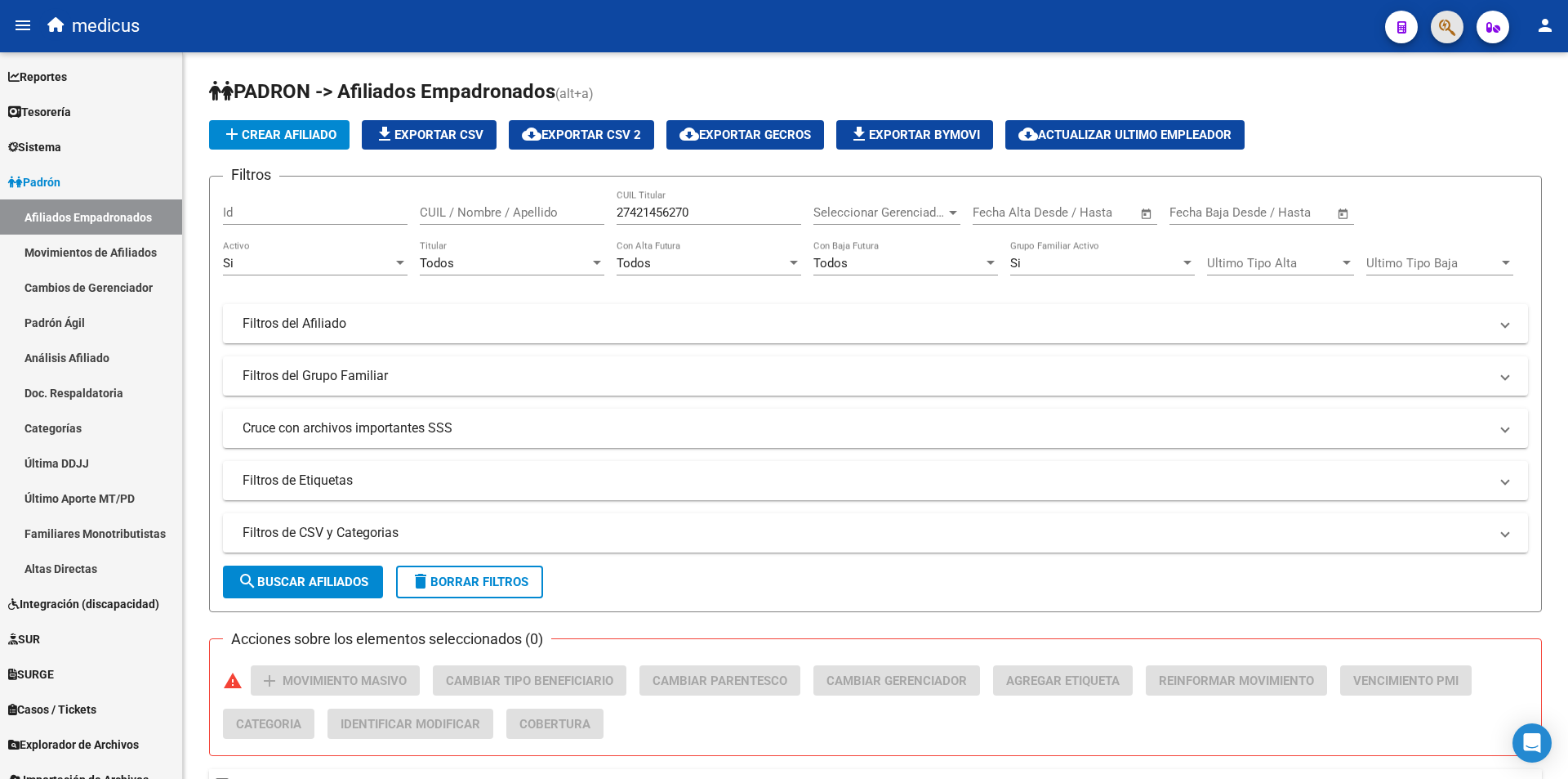
click at [1448, 14] on span "button" at bounding box center [1447, 28] width 17 height 34
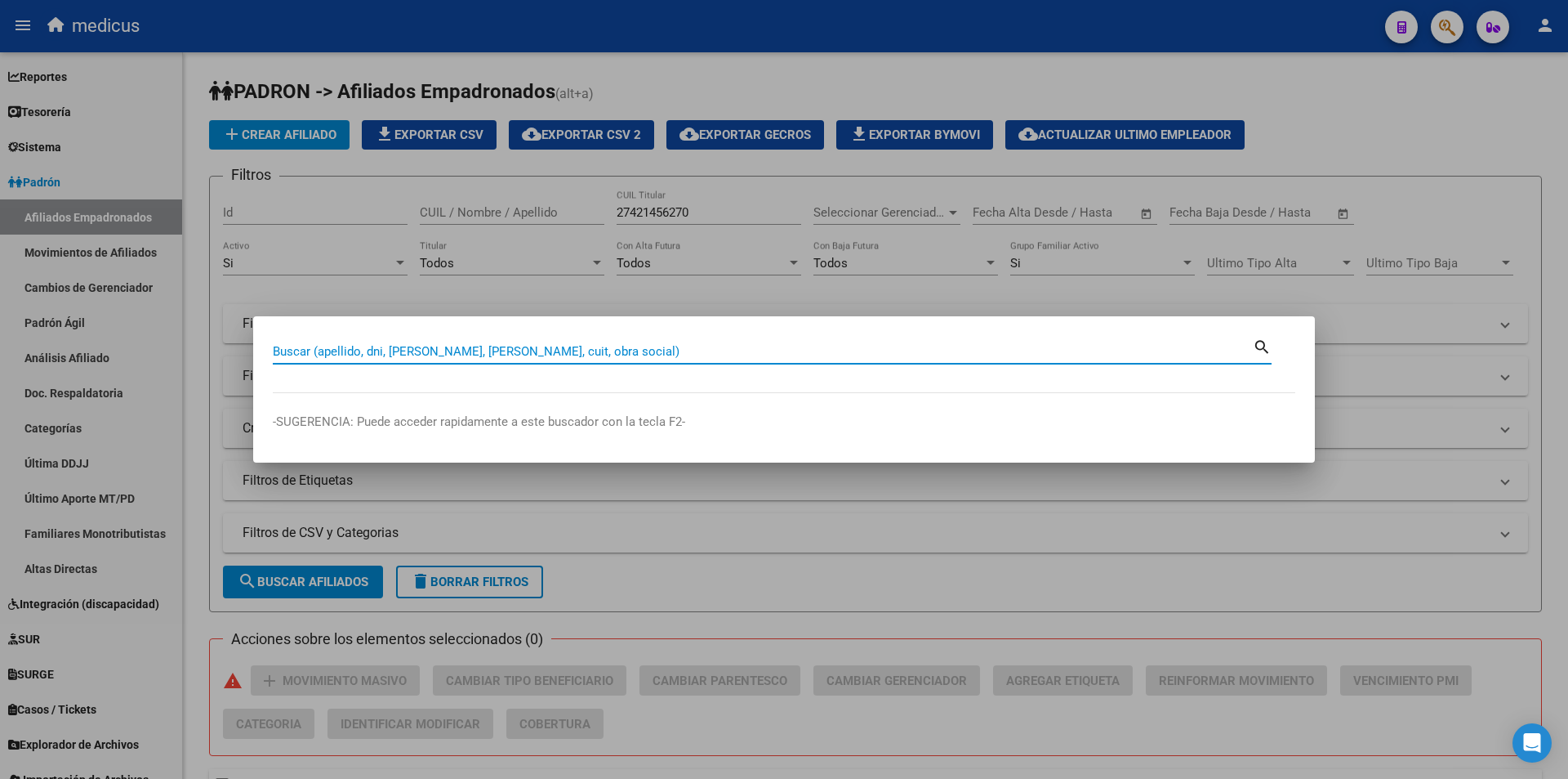
paste input "27421456270"
type input "27421456270"
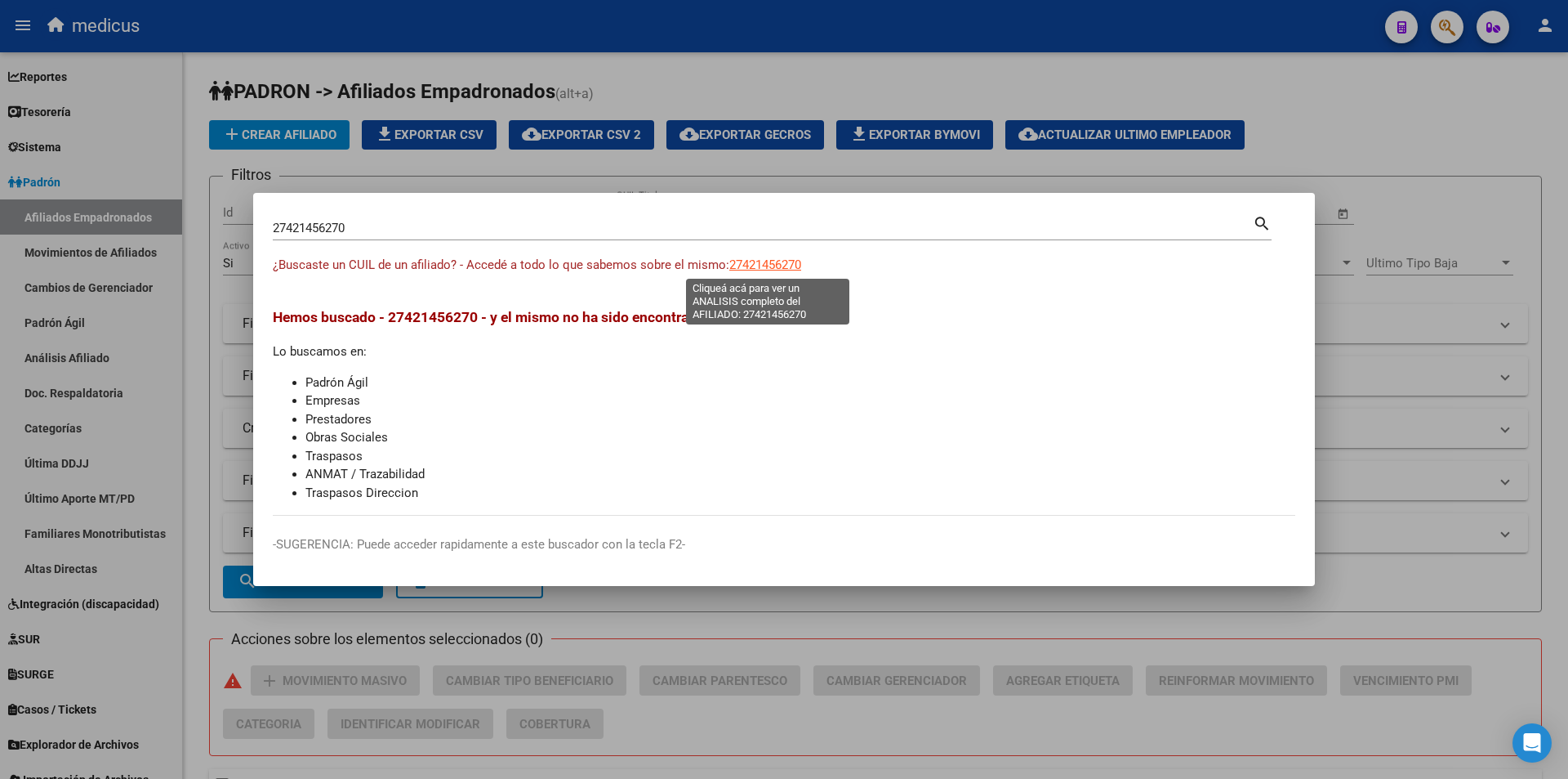
click at [758, 259] on span "27421456270" at bounding box center [765, 265] width 72 height 15
type textarea "27421456270"
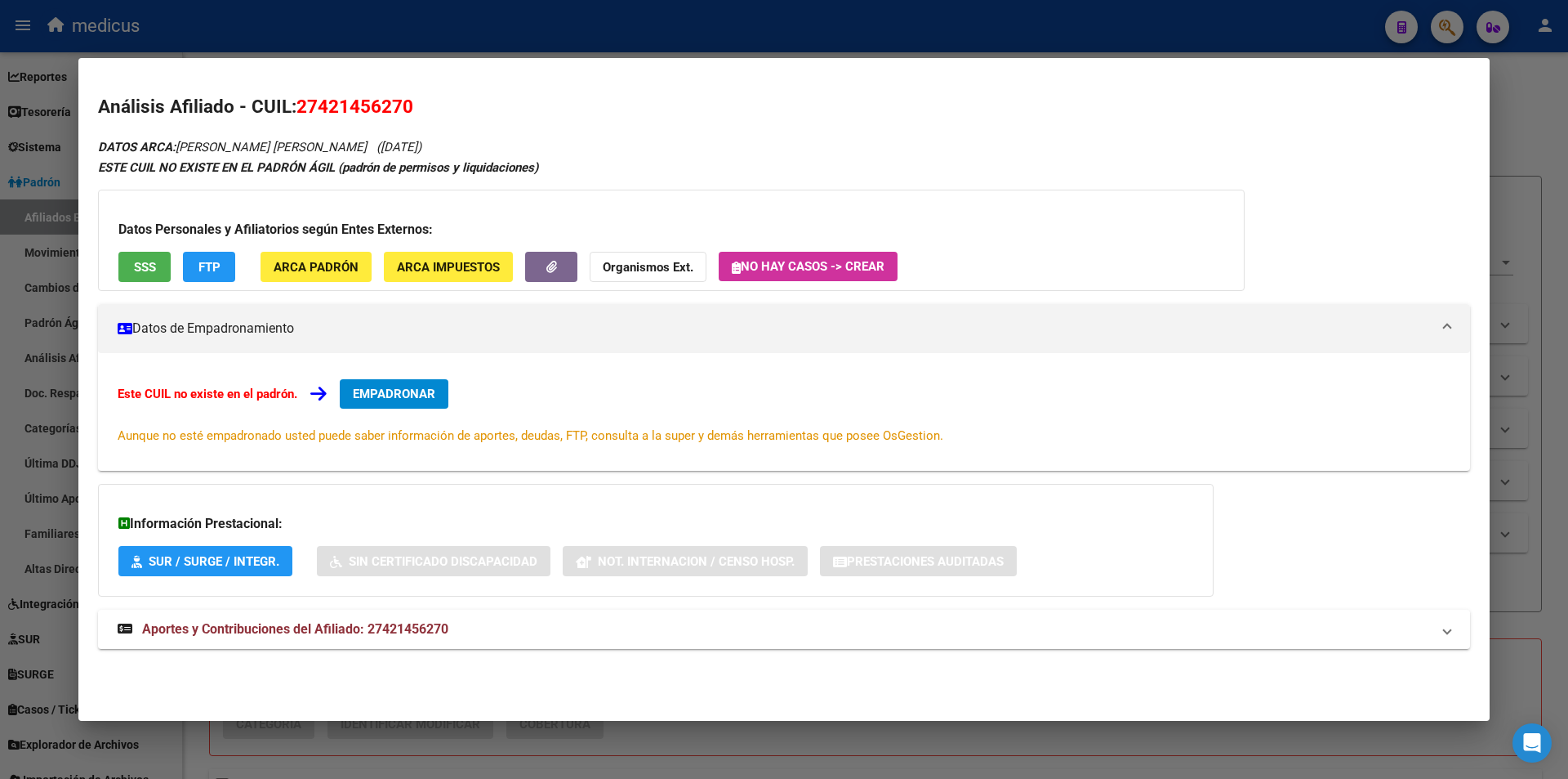
click at [150, 249] on div "Datos Personales y Afiliatorios según Entes Externos: SSS FTP ARCA Padrón ARCA …" at bounding box center [671, 240] width 1147 height 101
click at [143, 256] on button "SSS" at bounding box center [144, 267] width 52 height 30
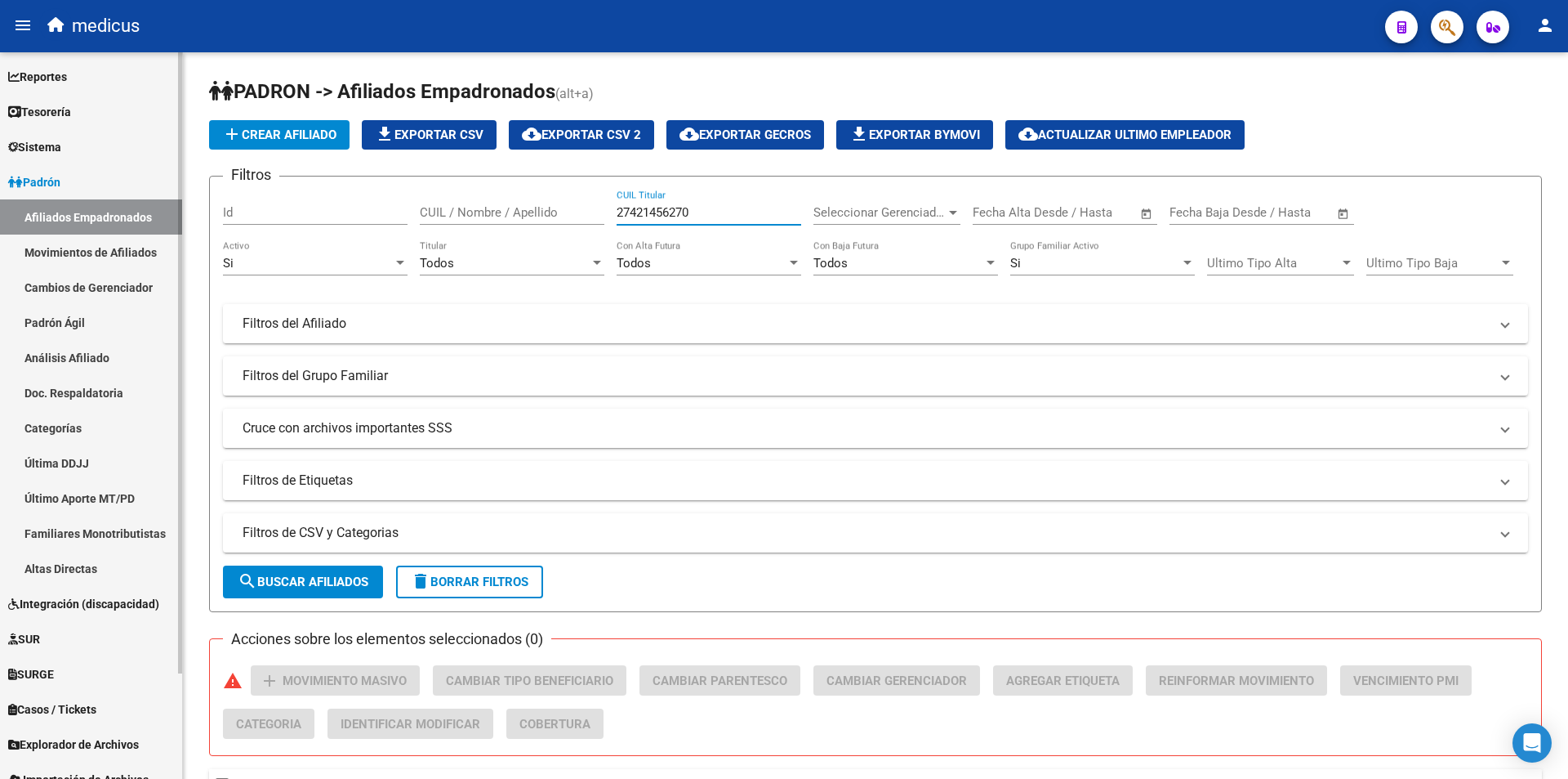
drag, startPoint x: 703, startPoint y: 210, endPoint x: 0, endPoint y: 105, distance: 710.8
click at [0, 105] on mat-sidenav-container "Firma Express Reportes Padrón Traspasos x O.S. Traspasos x Gerenciador Traspaso…" at bounding box center [784, 415] width 1568 height 726
paste input "018037079"
click at [293, 586] on span "search Buscar Afiliados" at bounding box center [303, 582] width 131 height 15
drag, startPoint x: 718, startPoint y: 209, endPoint x: 190, endPoint y: 189, distance: 528.4
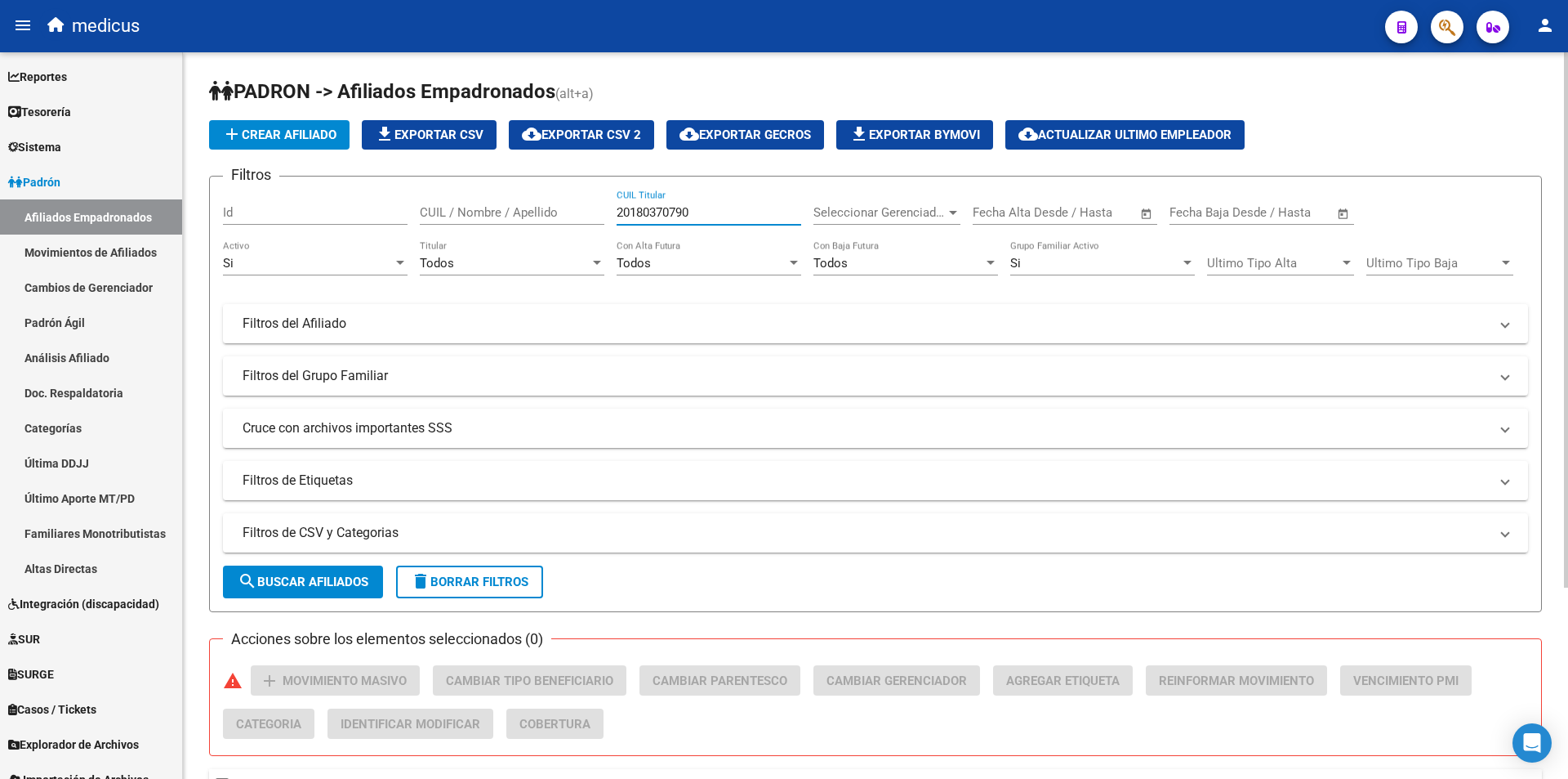
click at [190, 189] on div "PADRON -> Afiliados Empadronados (alt+a) add Crear Afiliado file_download Expor…" at bounding box center [876, 539] width 1385 height 974
paste input "4590264"
type input "20184590264"
drag, startPoint x: 316, startPoint y: 586, endPoint x: 315, endPoint y: 577, distance: 9.1
click at [315, 580] on span "search Buscar Afiliados" at bounding box center [303, 582] width 131 height 15
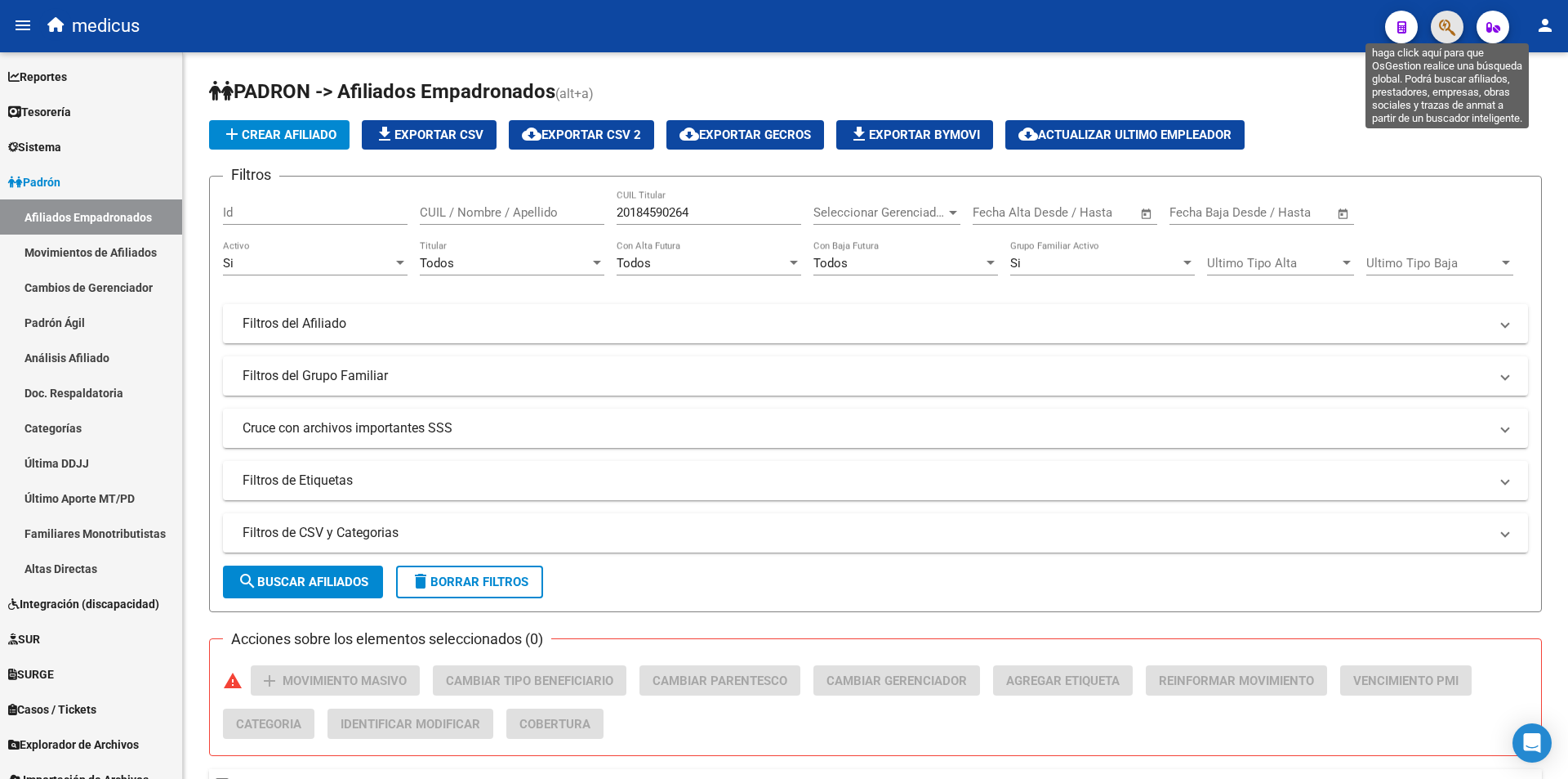
click at [1447, 25] on icon "button" at bounding box center [1447, 27] width 17 height 18
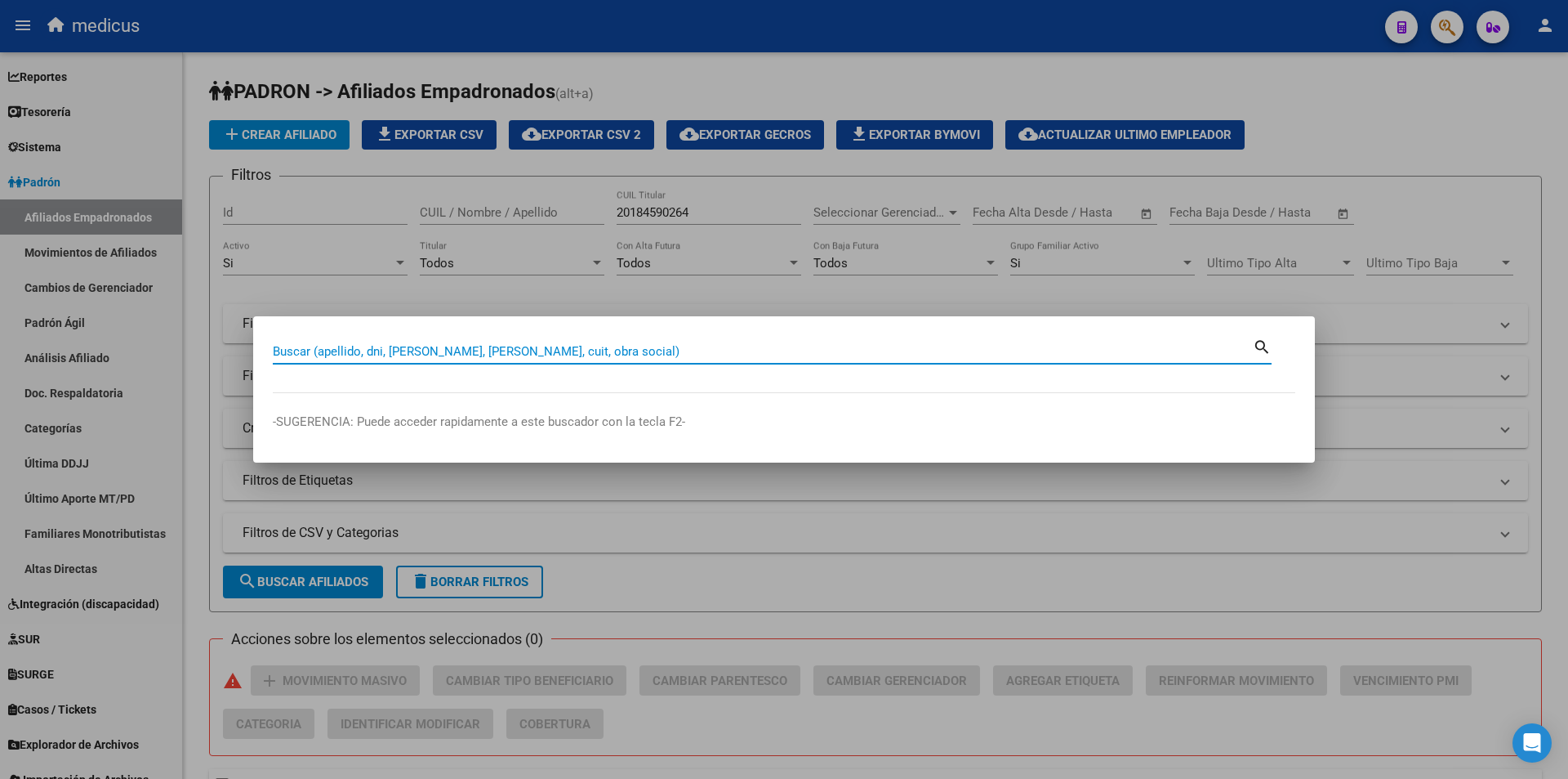
paste input "27247410711"
type input "27247410711"
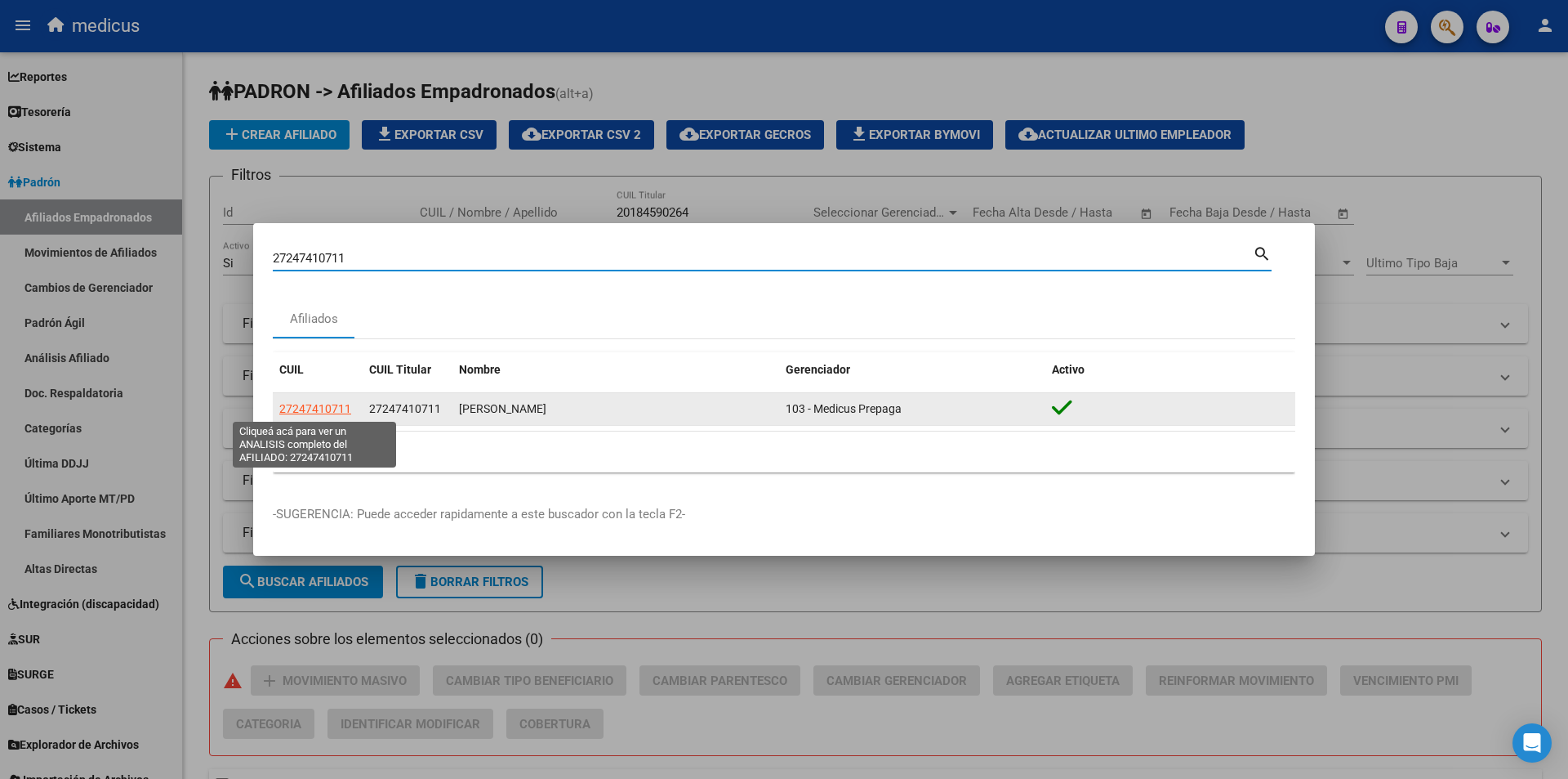
click at [333, 403] on span "27247410711" at bounding box center [316, 409] width 72 height 13
type textarea "27247410711"
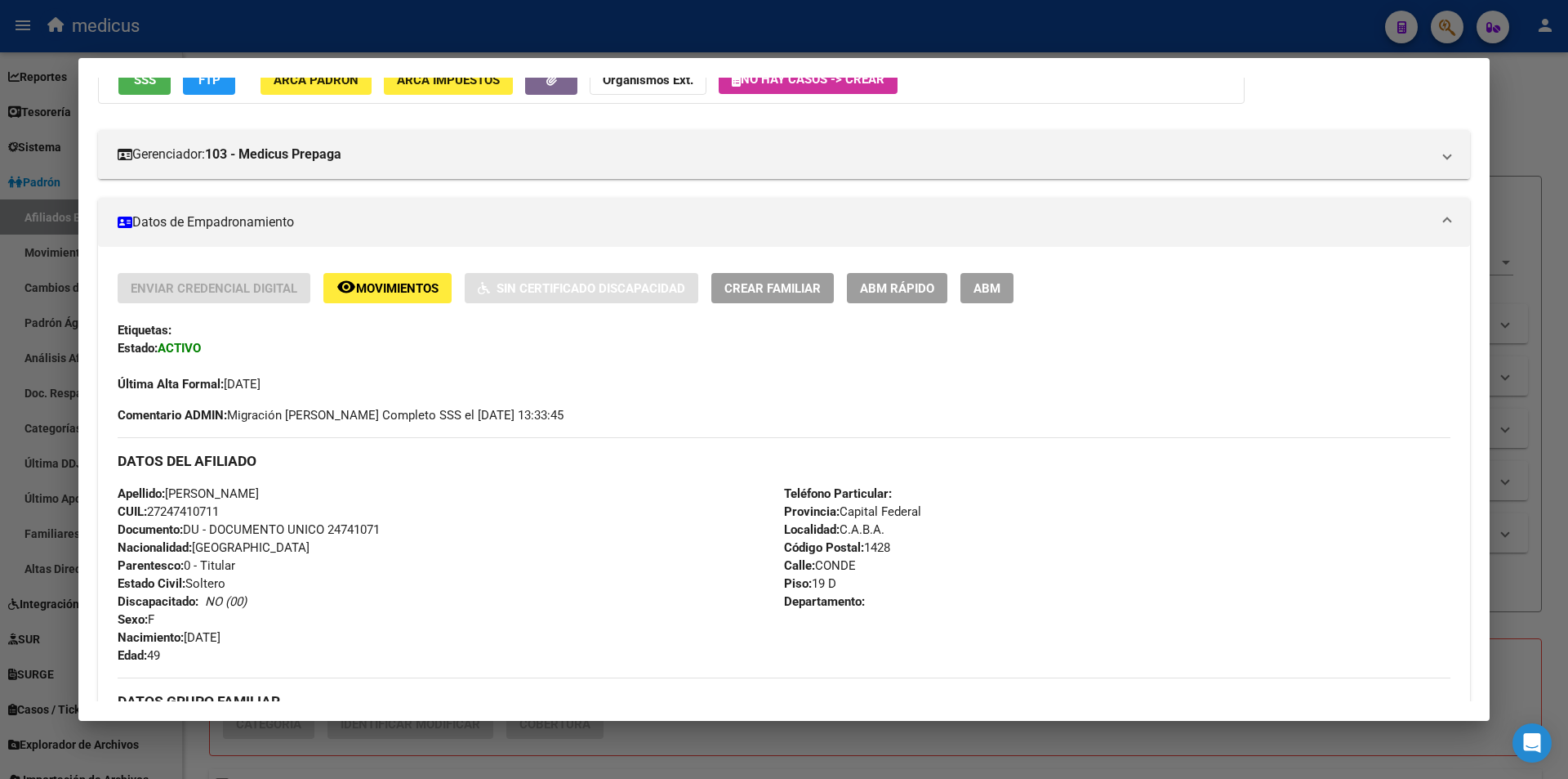
scroll to position [163, 0]
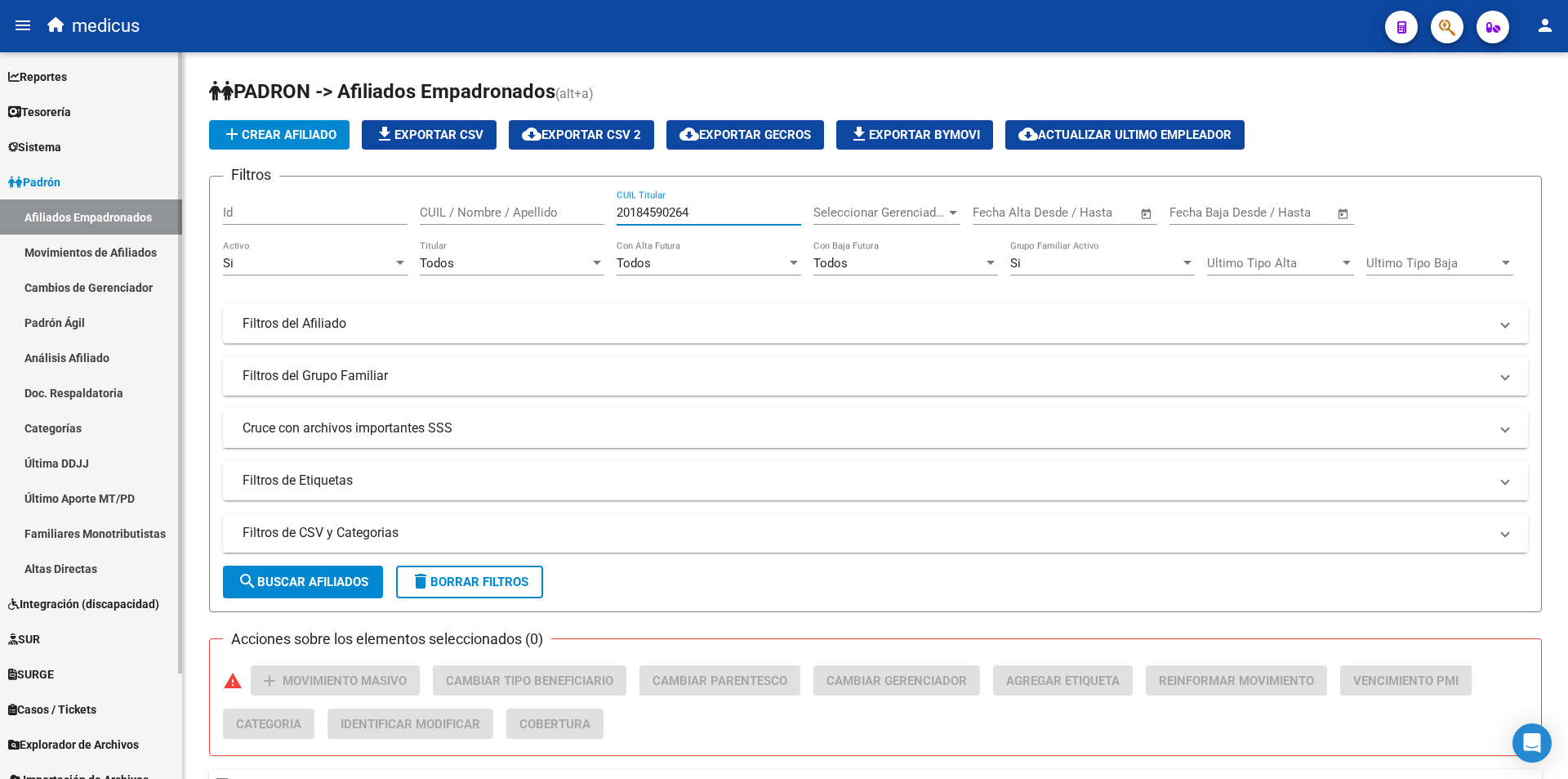
drag, startPoint x: 729, startPoint y: 209, endPoint x: 64, endPoint y: 209, distance: 665.0
click at [64, 209] on mat-sidenav-container "Firma Express Reportes Padrón Traspasos x O.S. Traspasos x Gerenciador Traspaso…" at bounding box center [784, 415] width 1568 height 726
paste input "90540775"
click at [262, 571] on button "search Buscar Afiliados" at bounding box center [302, 581] width 160 height 33
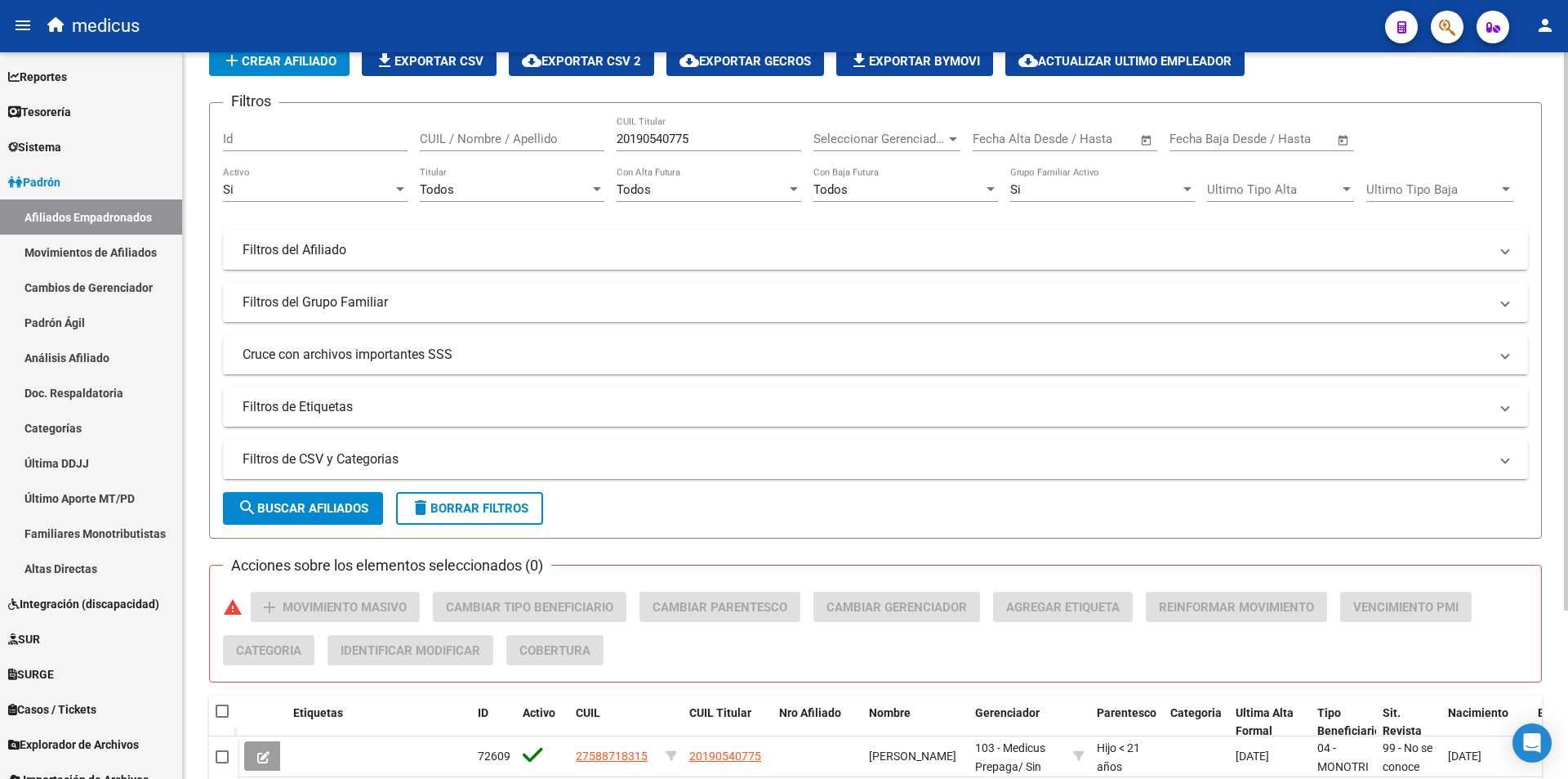
scroll to position [0, 0]
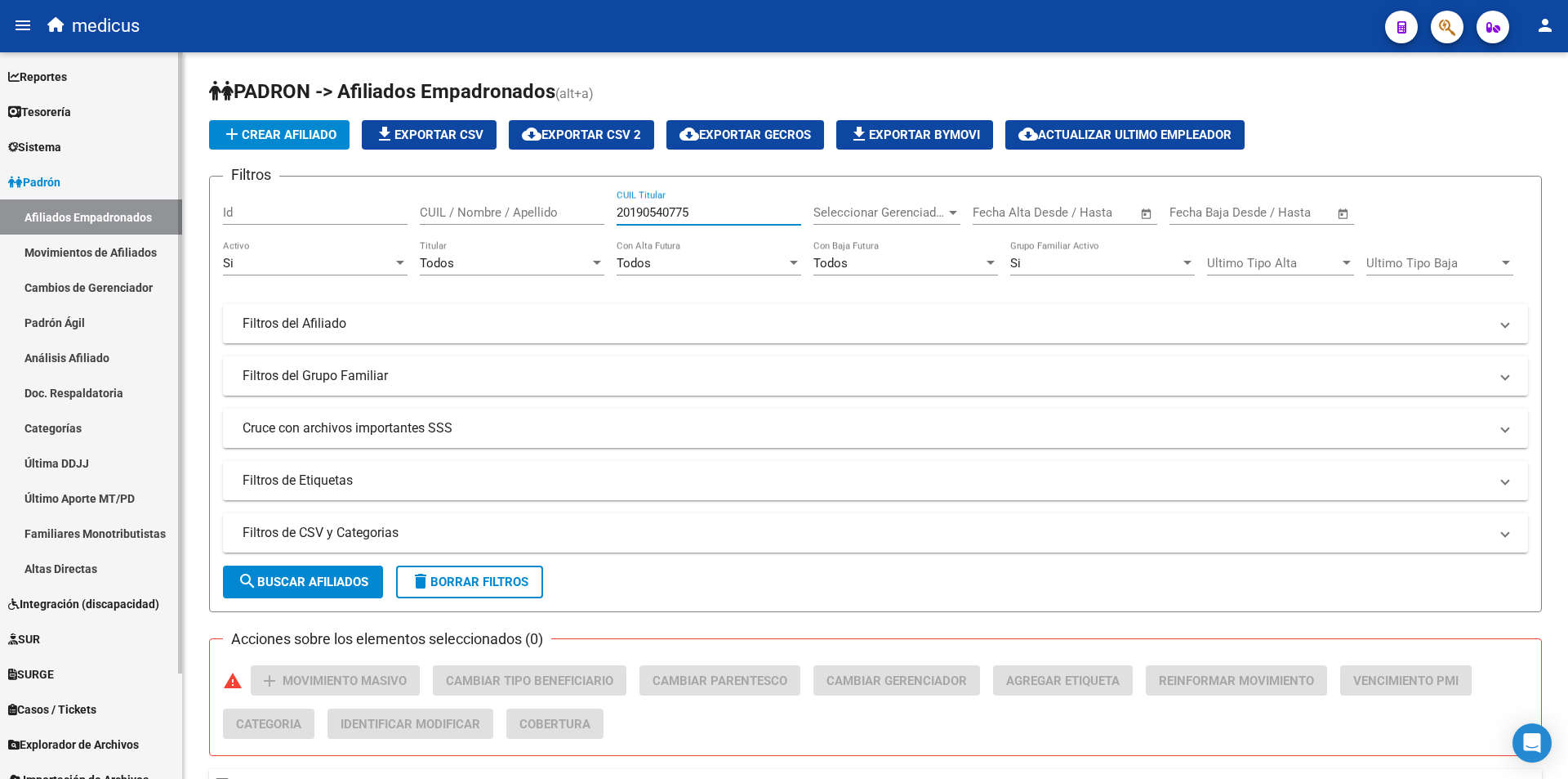
drag, startPoint x: 724, startPoint y: 205, endPoint x: 0, endPoint y: 219, distance: 724.1
click at [0, 219] on mat-sidenav-container "Firma Express Reportes Padrón Traspasos x O.S. Traspasos x Gerenciador Traspaso…" at bounding box center [784, 415] width 1568 height 726
paste input "7958147541"
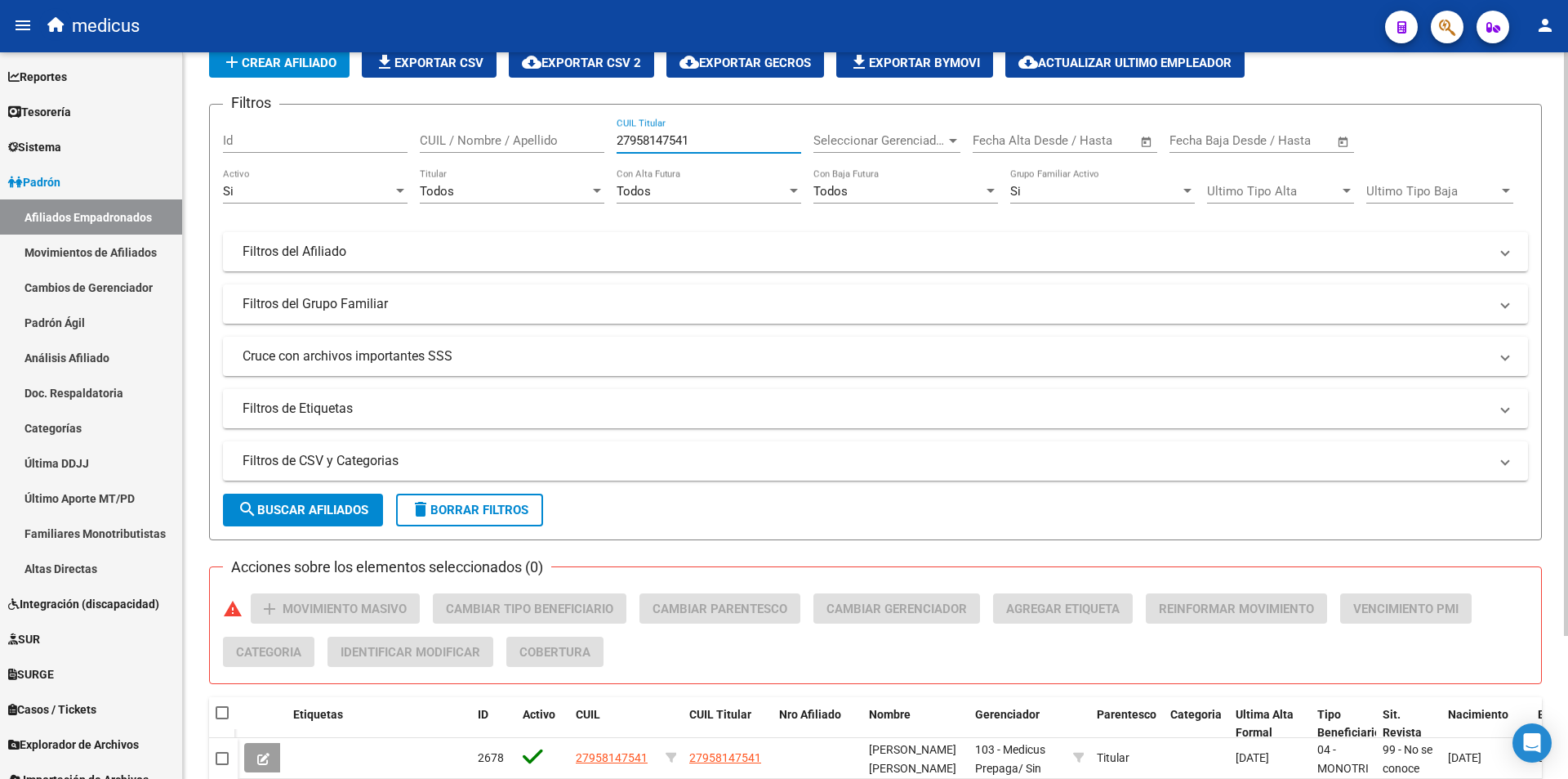
scroll to position [178, 0]
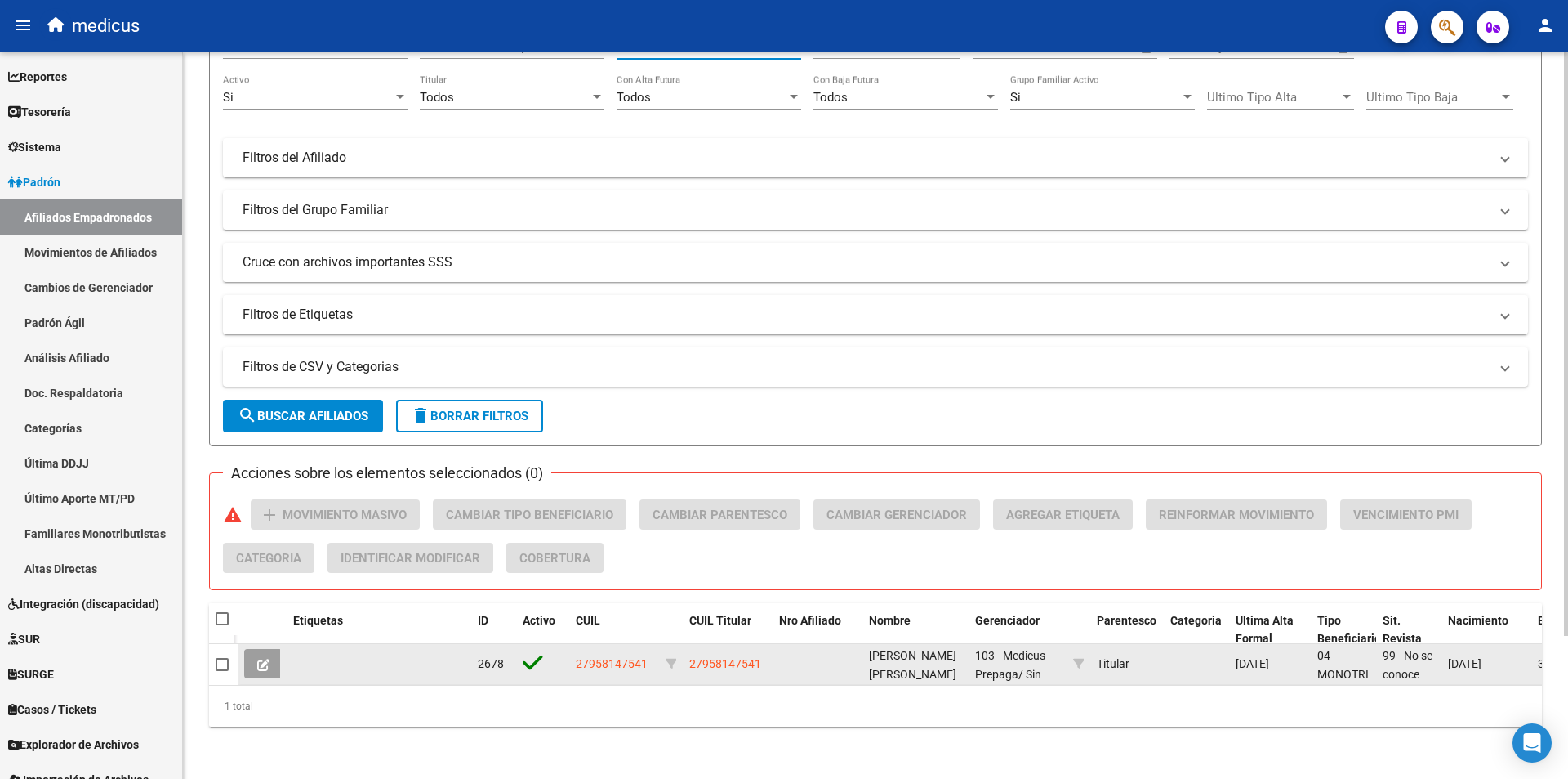
type input "27958147541"
click at [272, 649] on button at bounding box center [264, 663] width 39 height 29
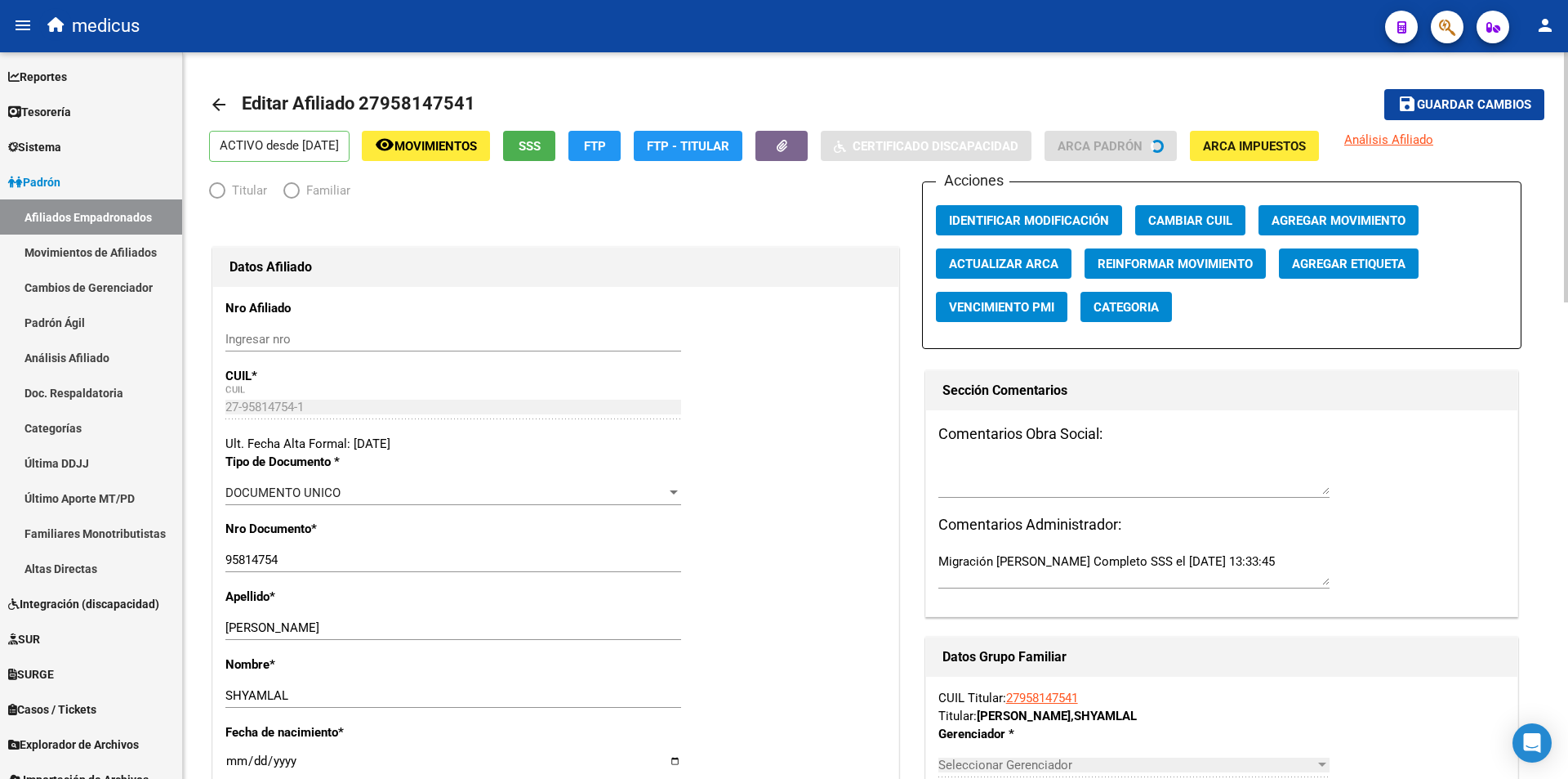
radio input "true"
type input "27-95814754-1"
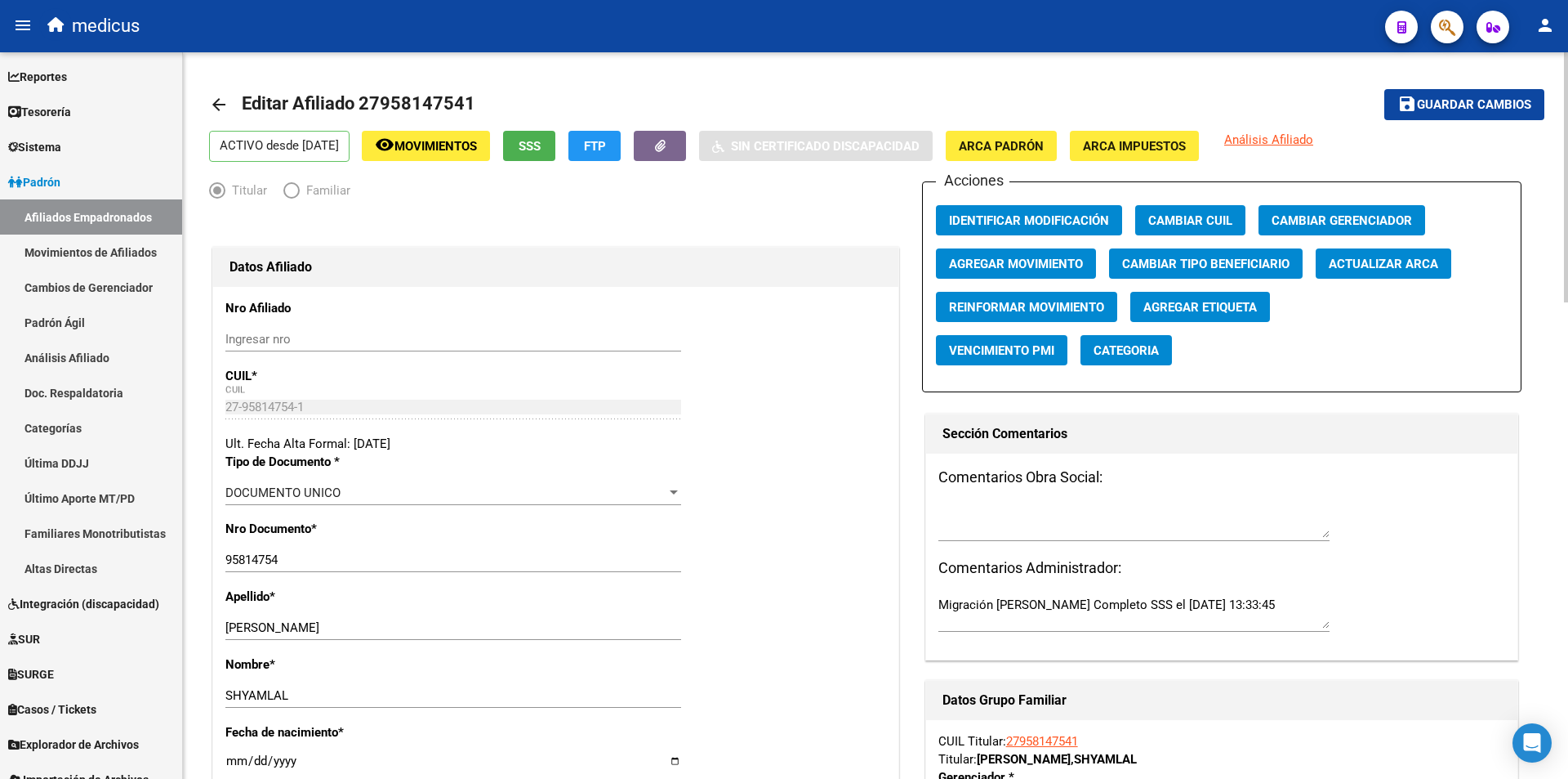
drag, startPoint x: 214, startPoint y: 97, endPoint x: 238, endPoint y: 107, distance: 26.0
click at [217, 98] on mat-icon "arrow_back" at bounding box center [218, 104] width 19 height 19
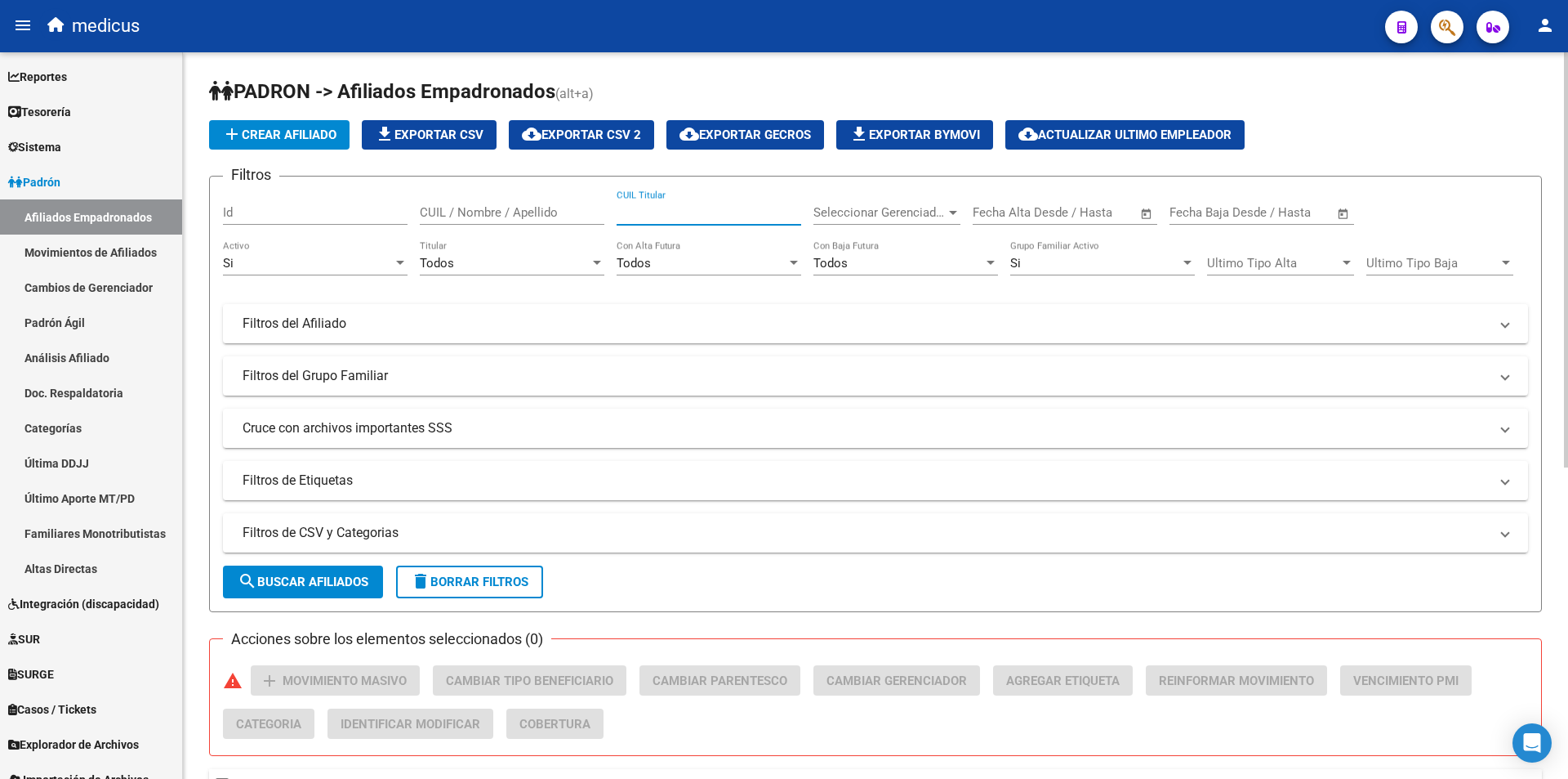
click at [703, 213] on input "CUIL Titular" at bounding box center [709, 213] width 185 height 15
paste input "20190889670"
click at [293, 595] on button "search Buscar Afiliados" at bounding box center [302, 581] width 160 height 33
drag, startPoint x: 718, startPoint y: 208, endPoint x: 0, endPoint y: 155, distance: 720.0
click at [0, 155] on mat-sidenav-container "Firma Express Reportes Padrón Traspasos x O.S. Traspasos x Gerenciador Traspaso…" at bounding box center [784, 415] width 1568 height 726
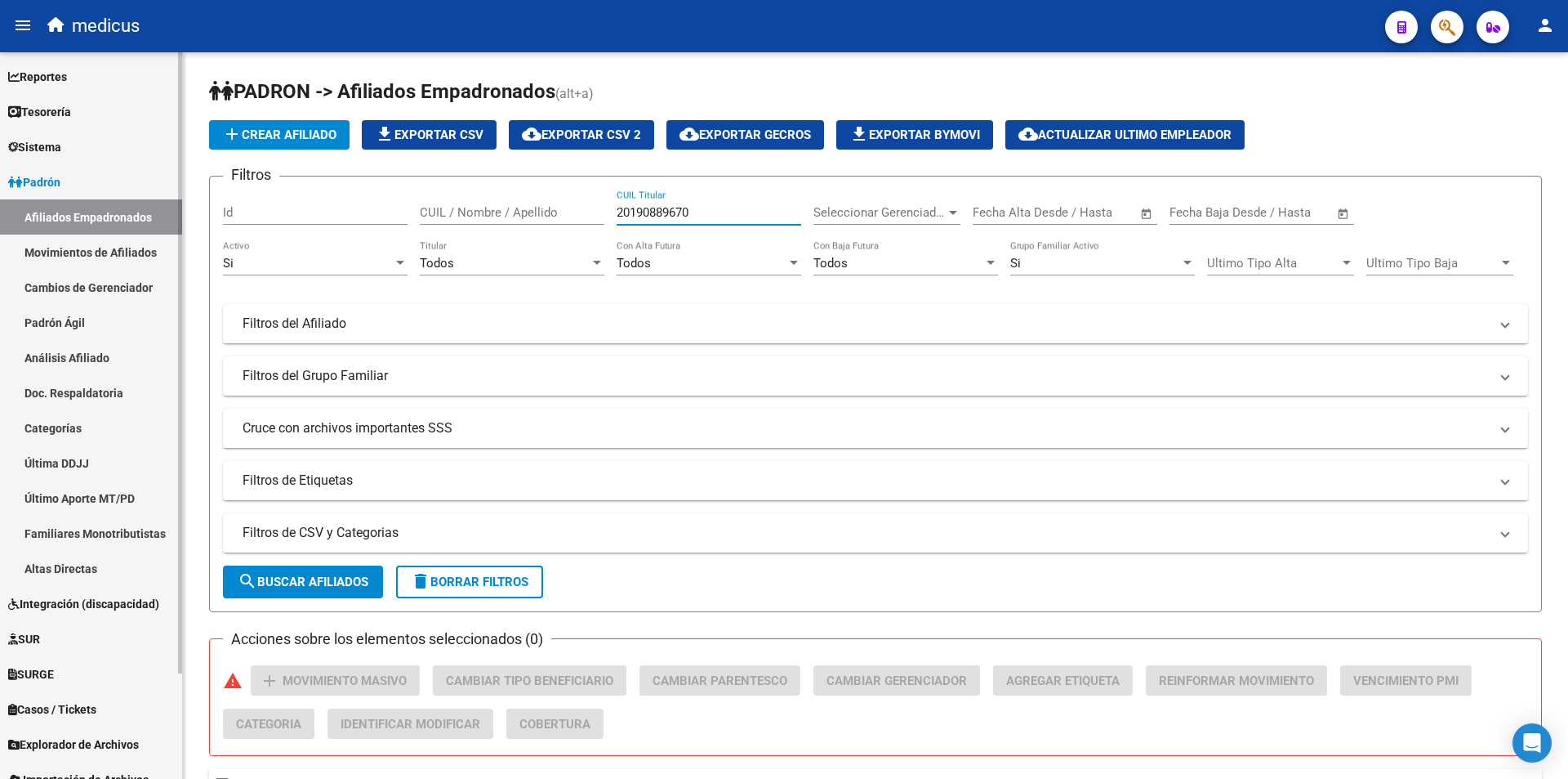
paste input "1036825"
type input "20191036825"
drag, startPoint x: 333, startPoint y: 570, endPoint x: 402, endPoint y: 545, distance: 73.4
click at [333, 570] on button "search Buscar Afiliados" at bounding box center [302, 581] width 160 height 33
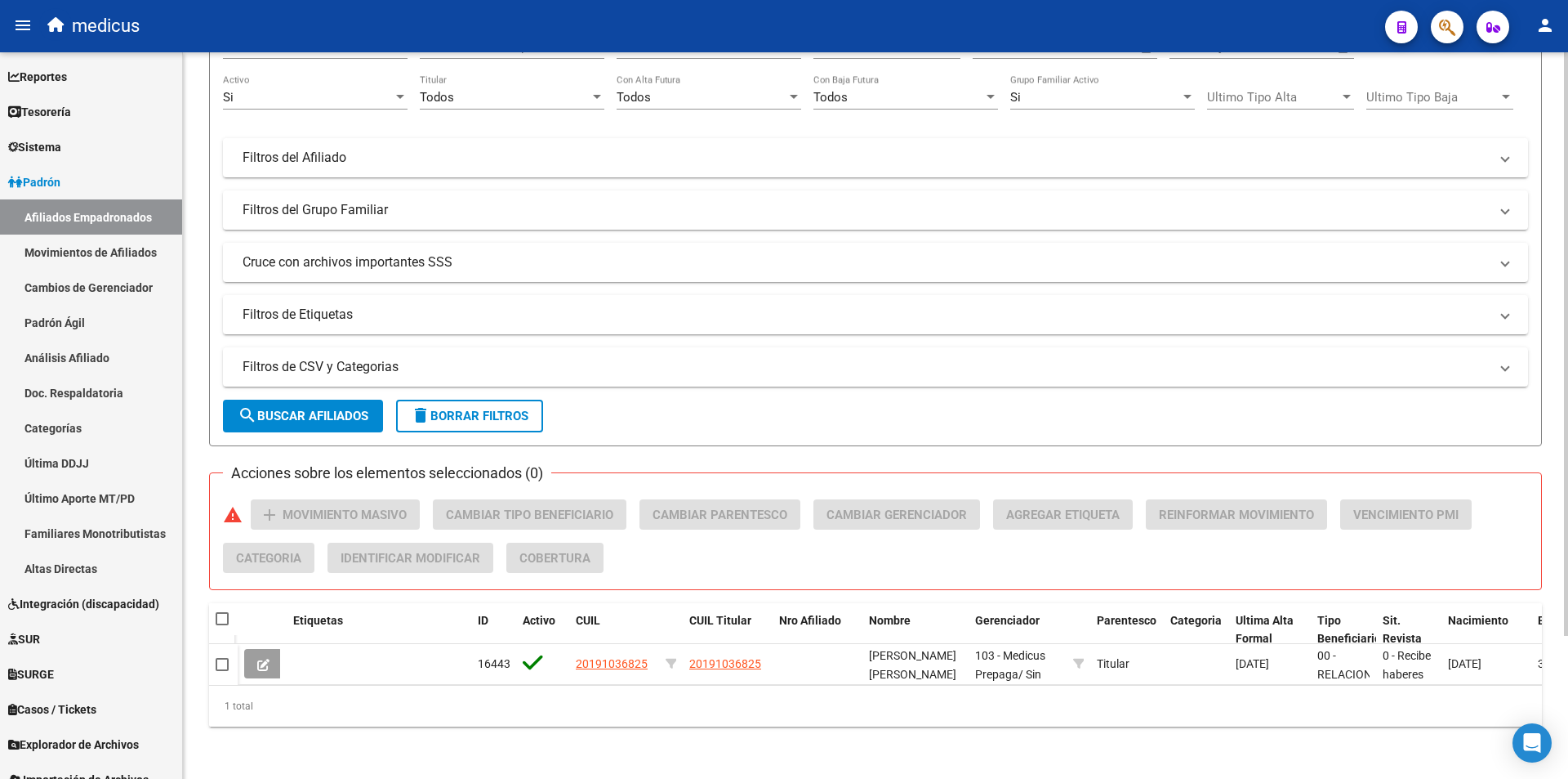
scroll to position [178, 0]
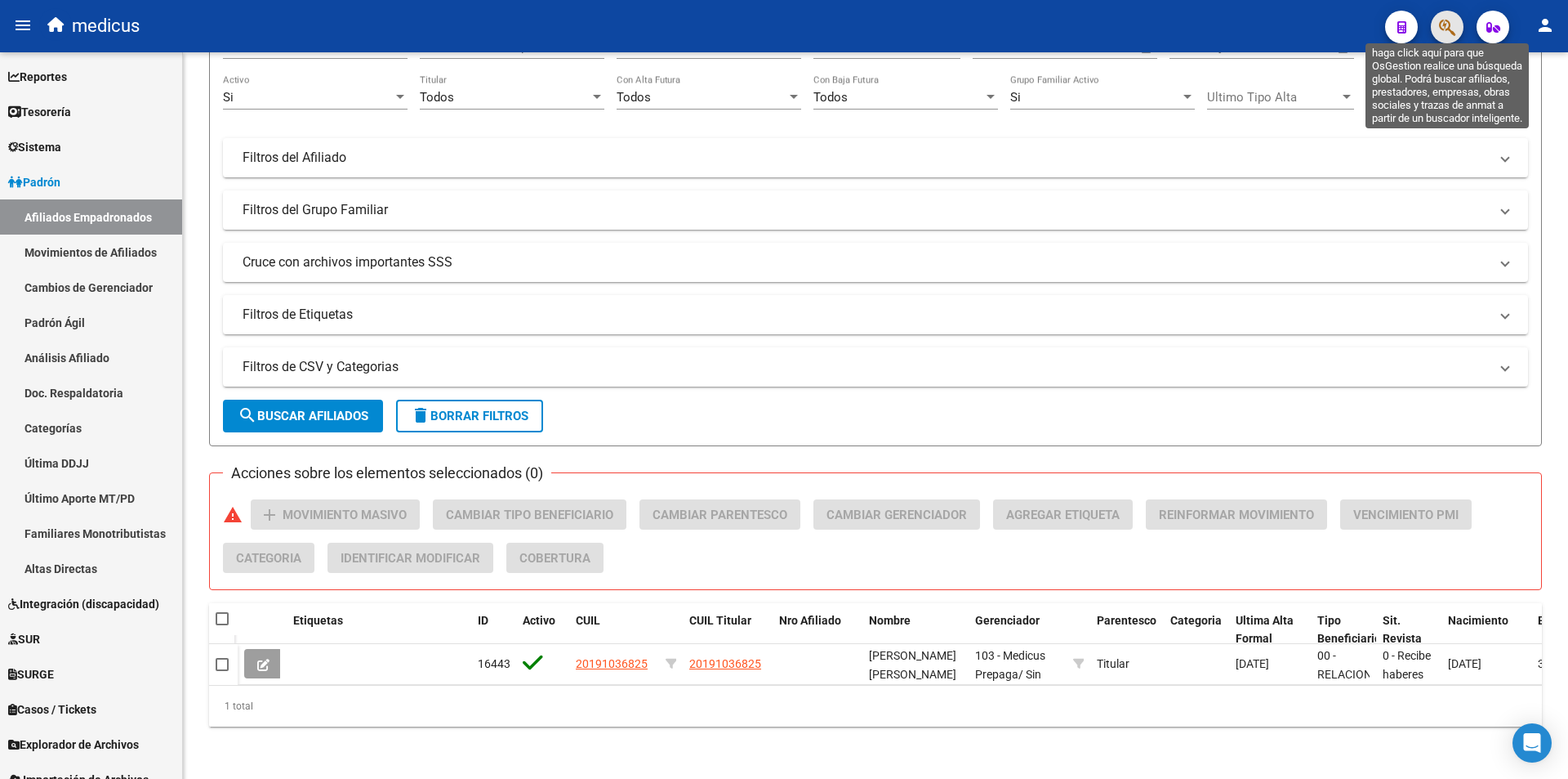
click at [1449, 34] on icon "button" at bounding box center [1447, 27] width 17 height 18
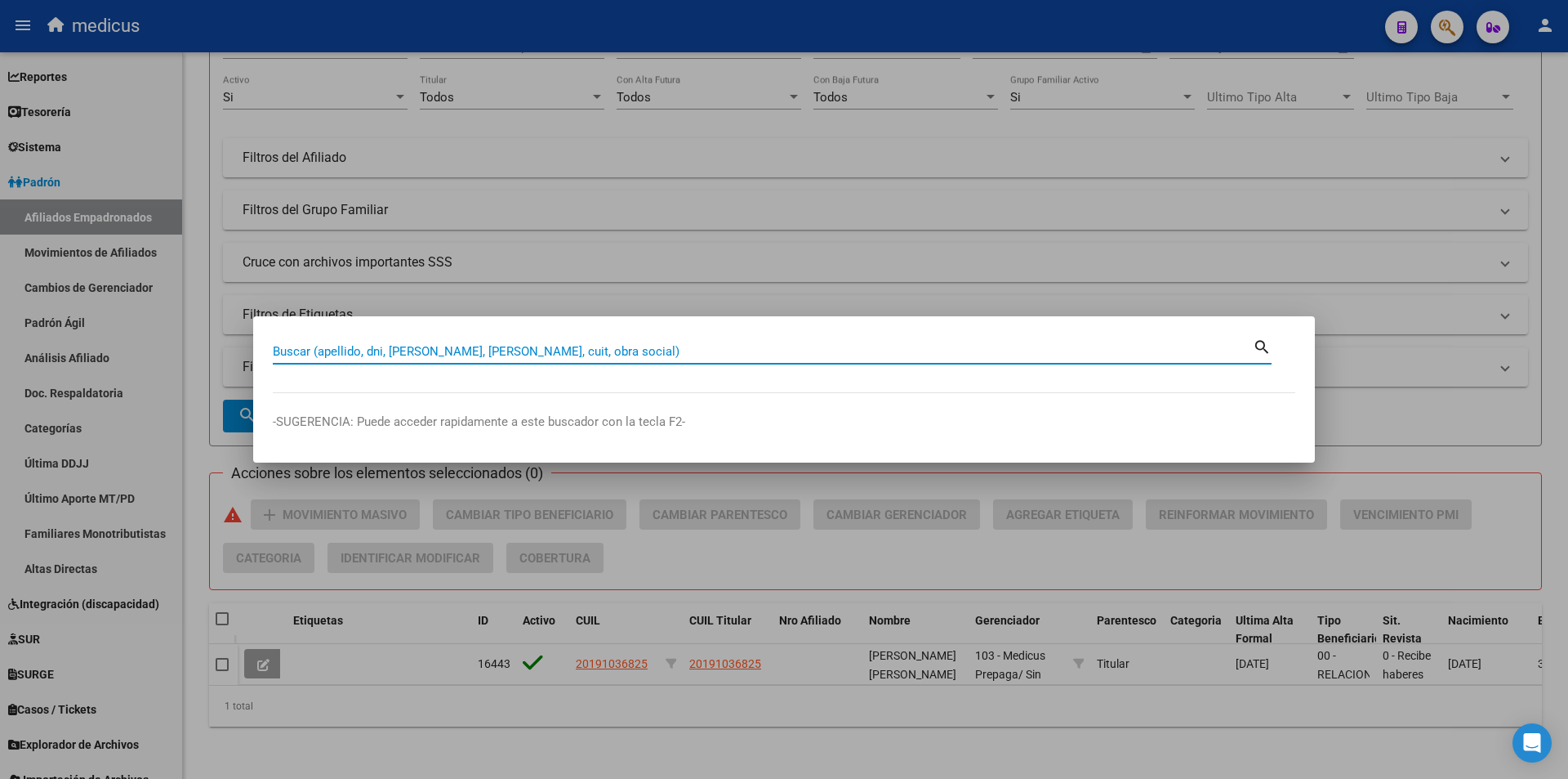
paste input "20958573457"
type input "20958573457"
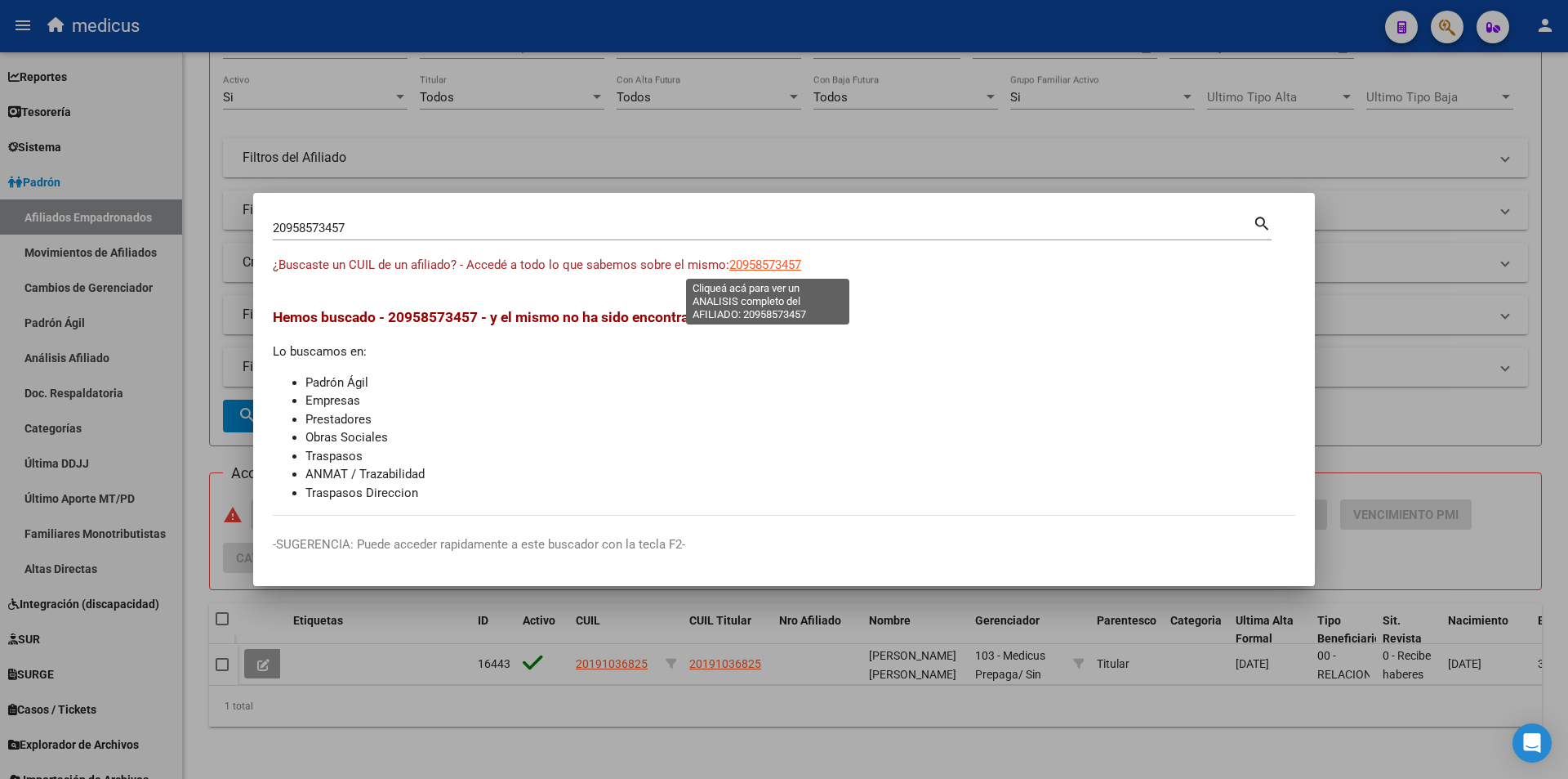
click at [773, 258] on span "20958573457" at bounding box center [765, 265] width 72 height 15
type textarea "20958573457"
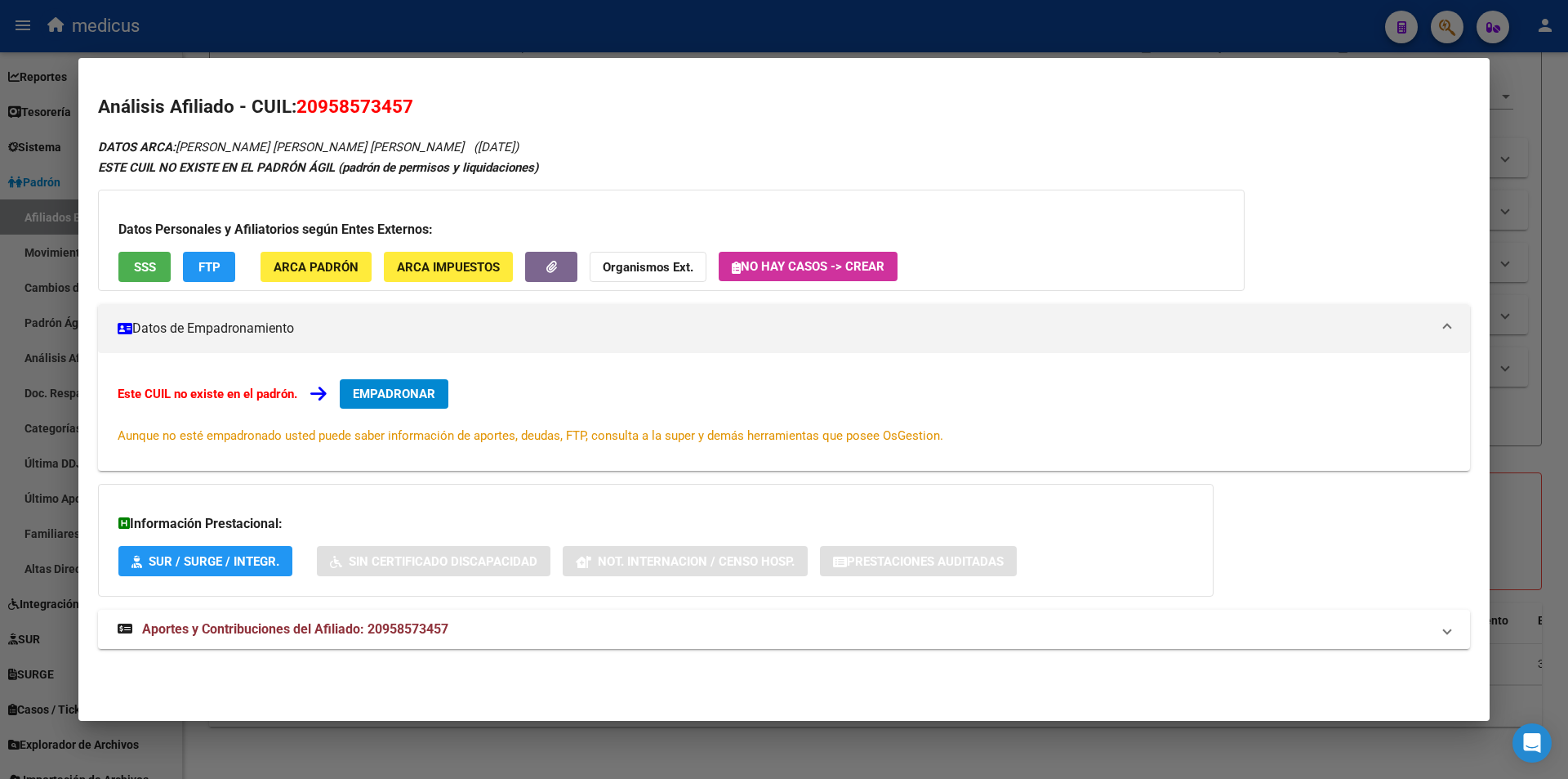
click at [140, 257] on button "SSS" at bounding box center [144, 267] width 52 height 30
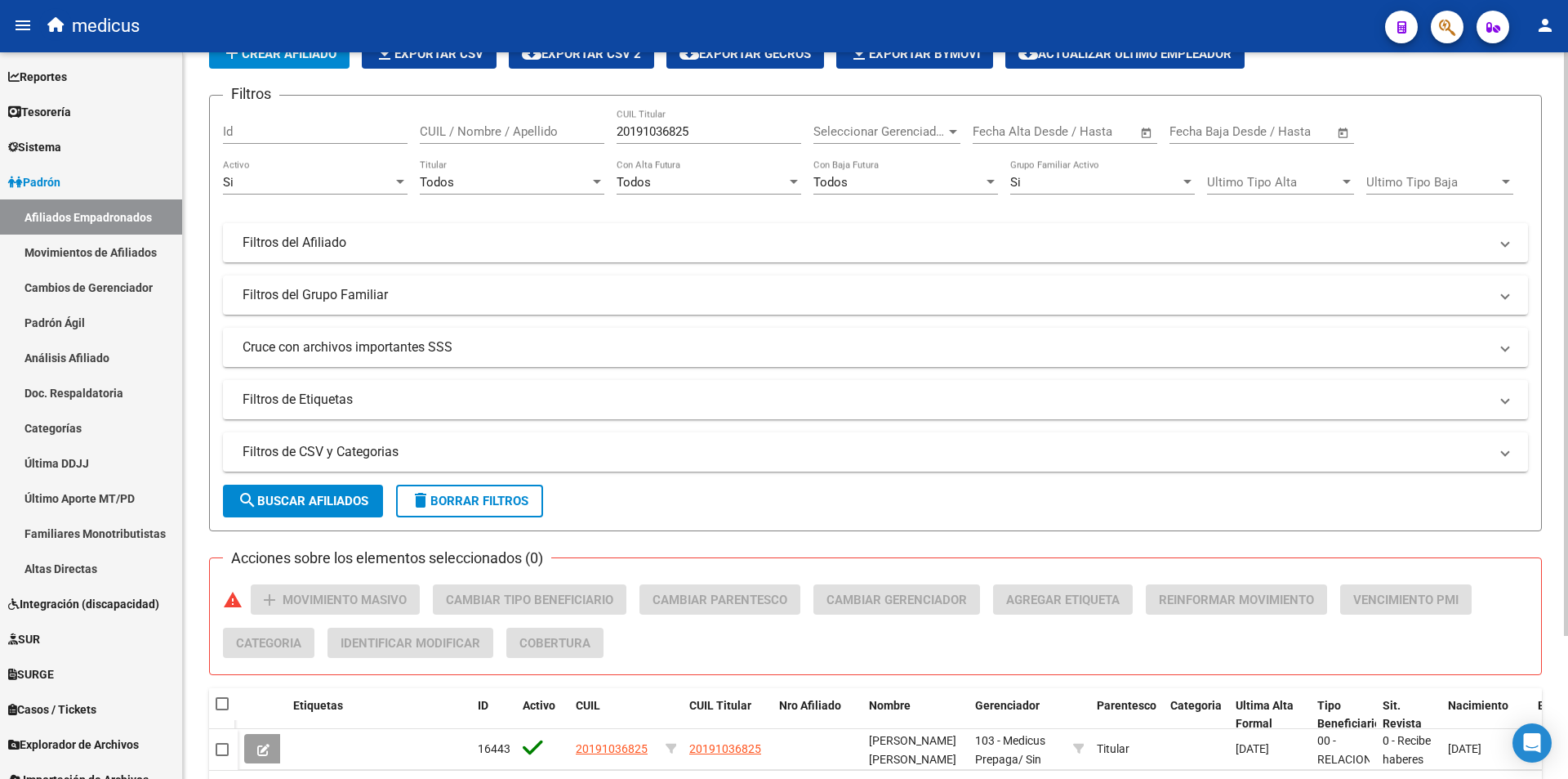
scroll to position [0, 0]
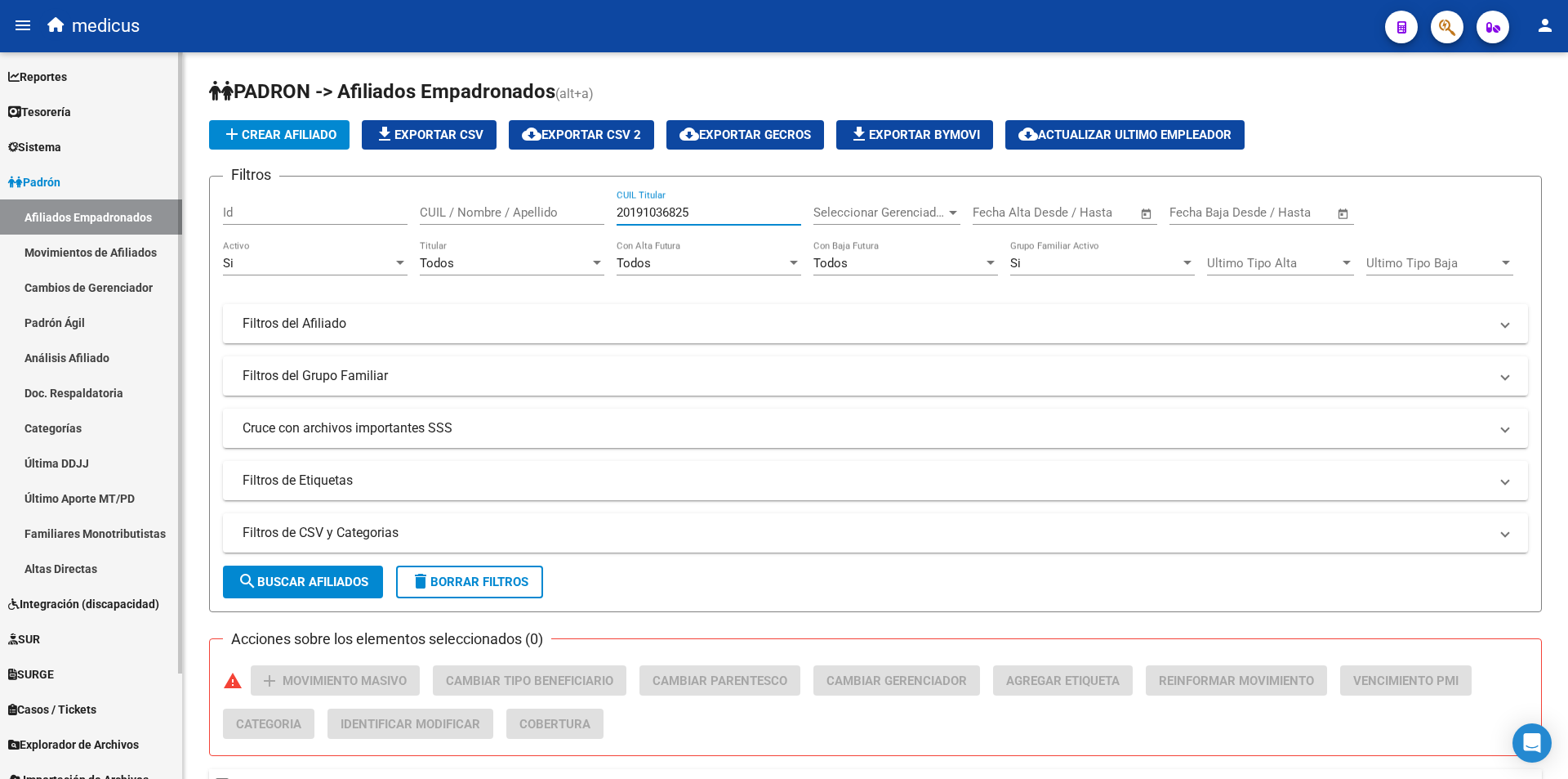
drag, startPoint x: 757, startPoint y: 214, endPoint x: 156, endPoint y: 189, distance: 601.5
click at [160, 192] on mat-sidenav-container "Firma Express Reportes Padrón Traspasos x O.S. Traspasos x Gerenciador Traspaso…" at bounding box center [784, 415] width 1568 height 726
paste input "43376"
type input "20191043376"
click at [262, 572] on button "search Buscar Afiliados" at bounding box center [302, 581] width 160 height 33
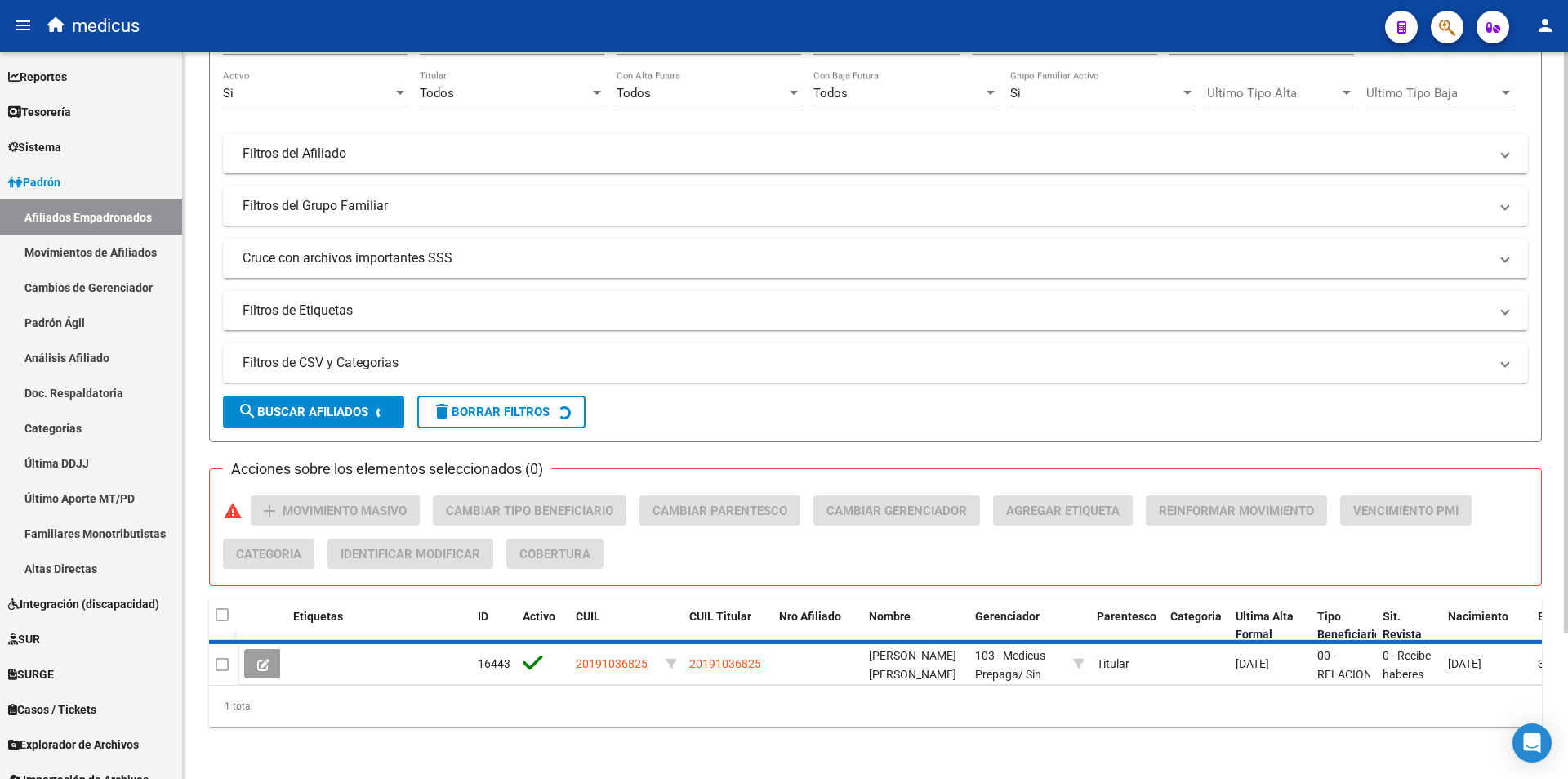
scroll to position [178, 0]
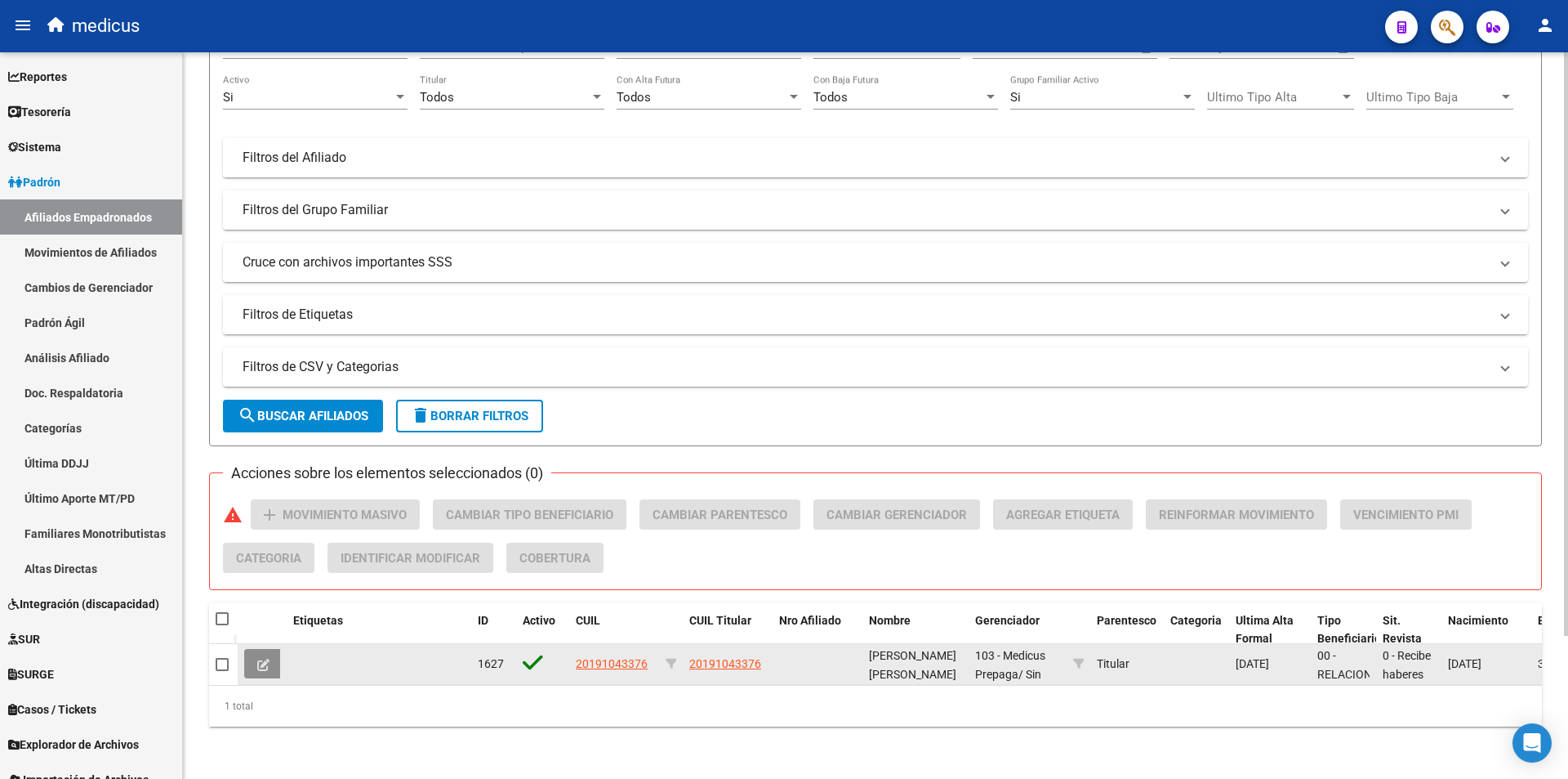
click at [270, 649] on button at bounding box center [264, 663] width 39 height 29
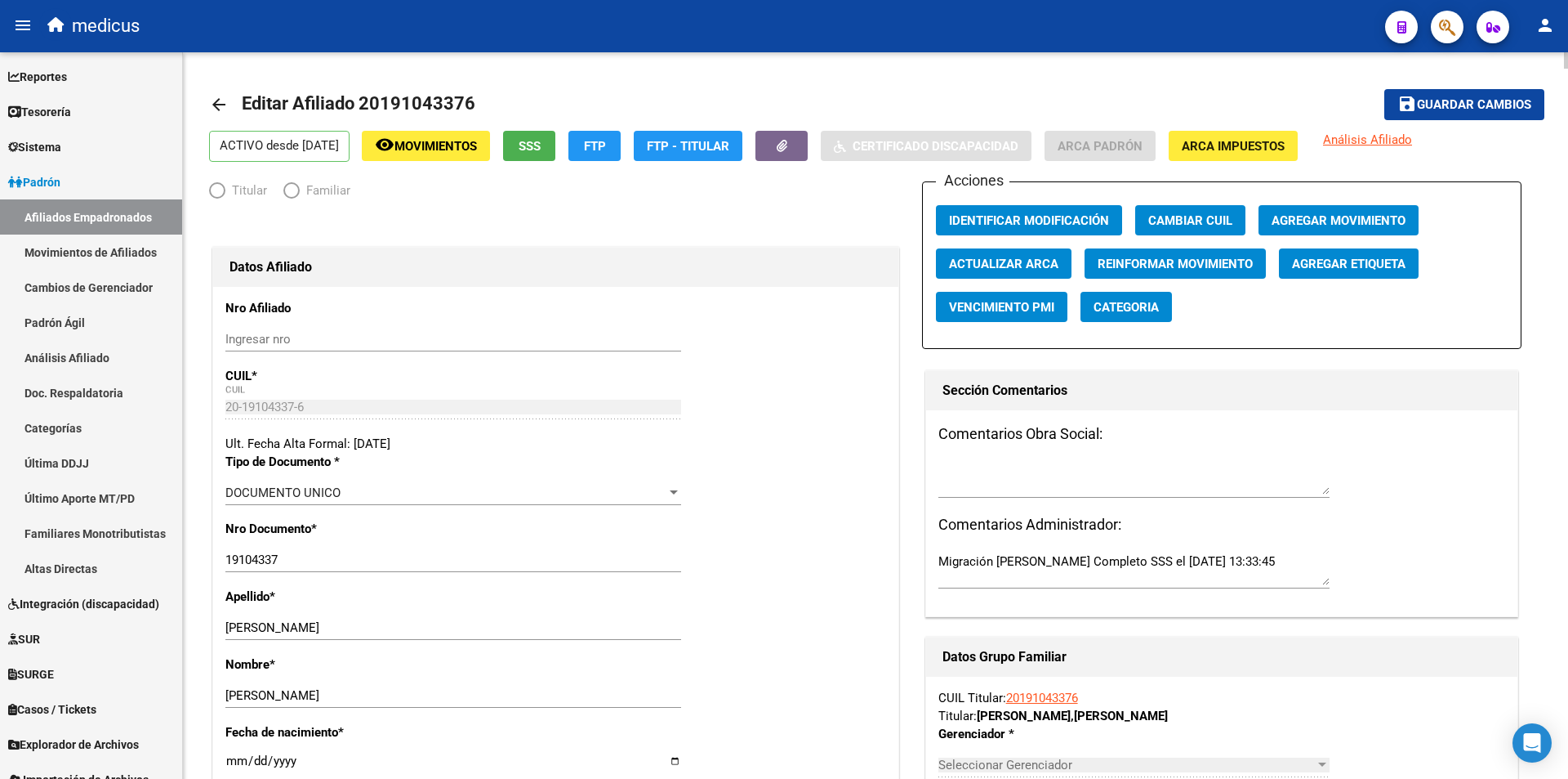
radio input "true"
type input "30-66204961-8"
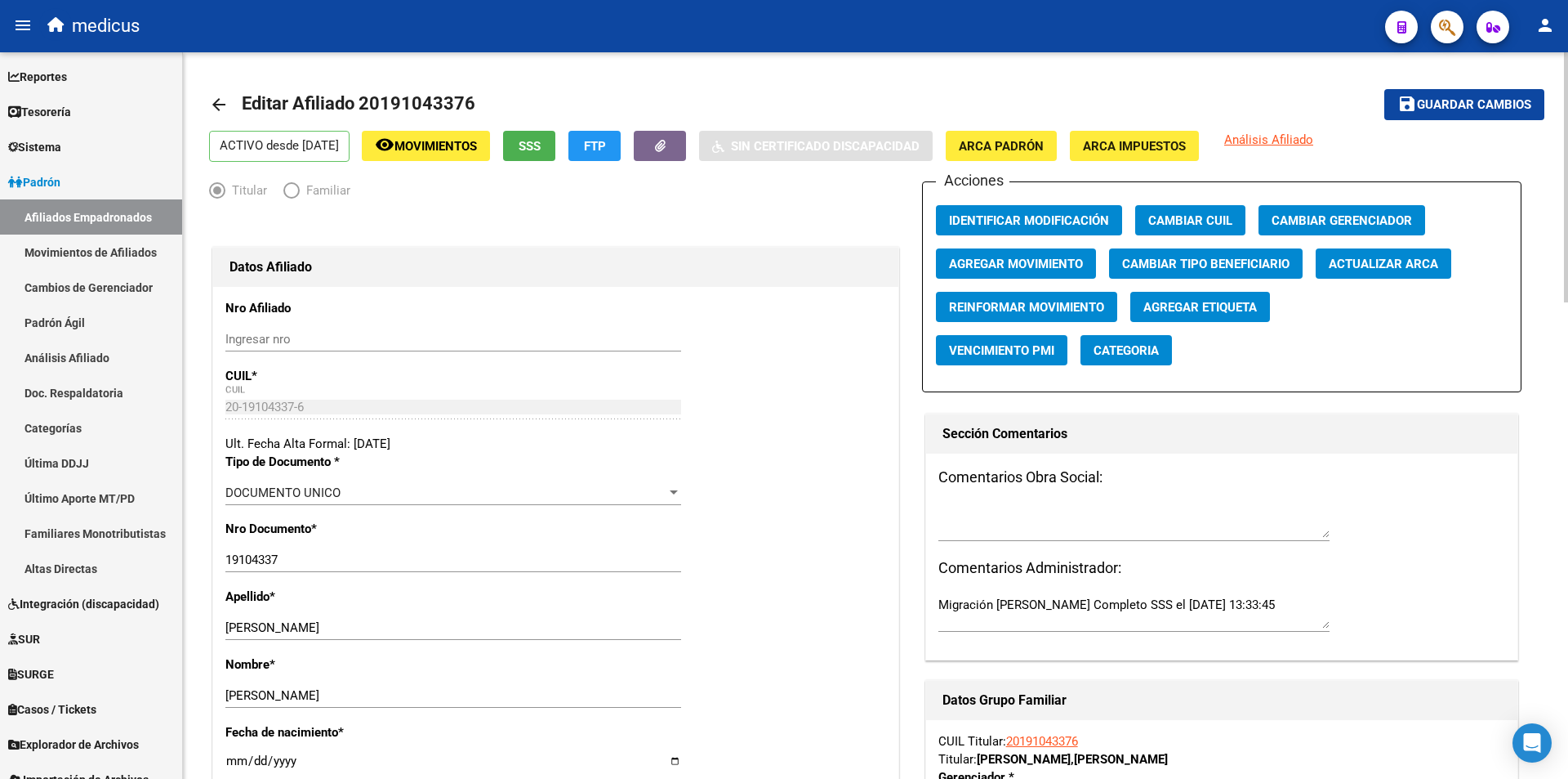
click at [221, 105] on mat-icon "arrow_back" at bounding box center [218, 104] width 19 height 19
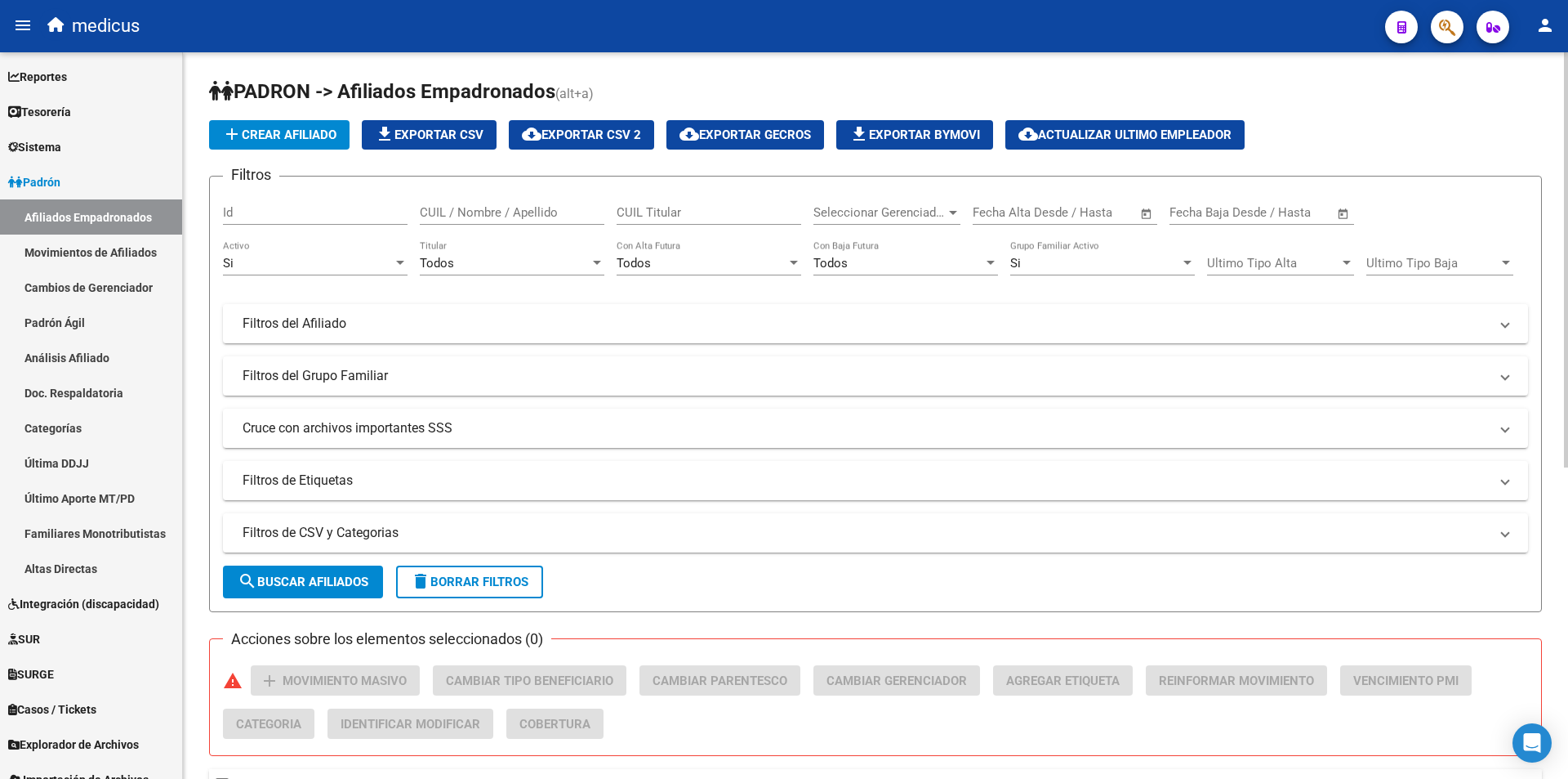
click at [680, 219] on div "CUIL Titular" at bounding box center [709, 207] width 185 height 35
paste input "20191043376"
click at [362, 576] on span "search Buscar Afiliados" at bounding box center [303, 582] width 131 height 15
drag, startPoint x: 724, startPoint y: 214, endPoint x: 0, endPoint y: 188, distance: 724.5
click at [0, 188] on mat-sidenav-container "Firma Express Reportes Padrón Traspasos x O.S. Traspasos x Gerenciador Traspaso…" at bounding box center [784, 415] width 1568 height 726
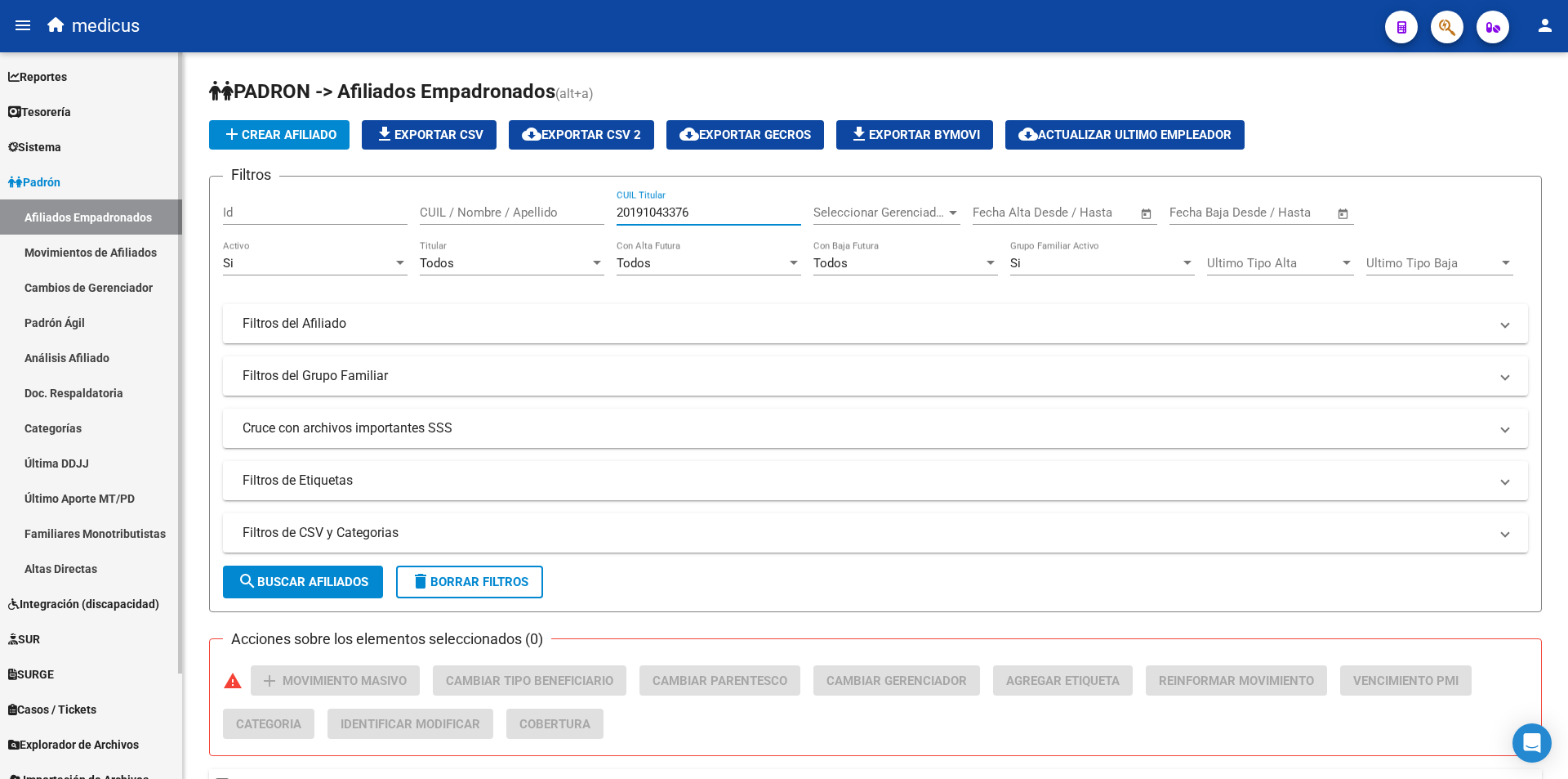
paste input "127847"
click at [338, 569] on button "search Buscar Afiliados" at bounding box center [302, 581] width 160 height 33
drag, startPoint x: 712, startPoint y: 205, endPoint x: 0, endPoint y: 193, distance: 712.1
click at [0, 193] on mat-sidenav-container "Firma Express Reportes Padrón Traspasos x O.S. Traspasos x Gerenciador Traspaso…" at bounding box center [784, 415] width 1568 height 726
paste input "7191364274"
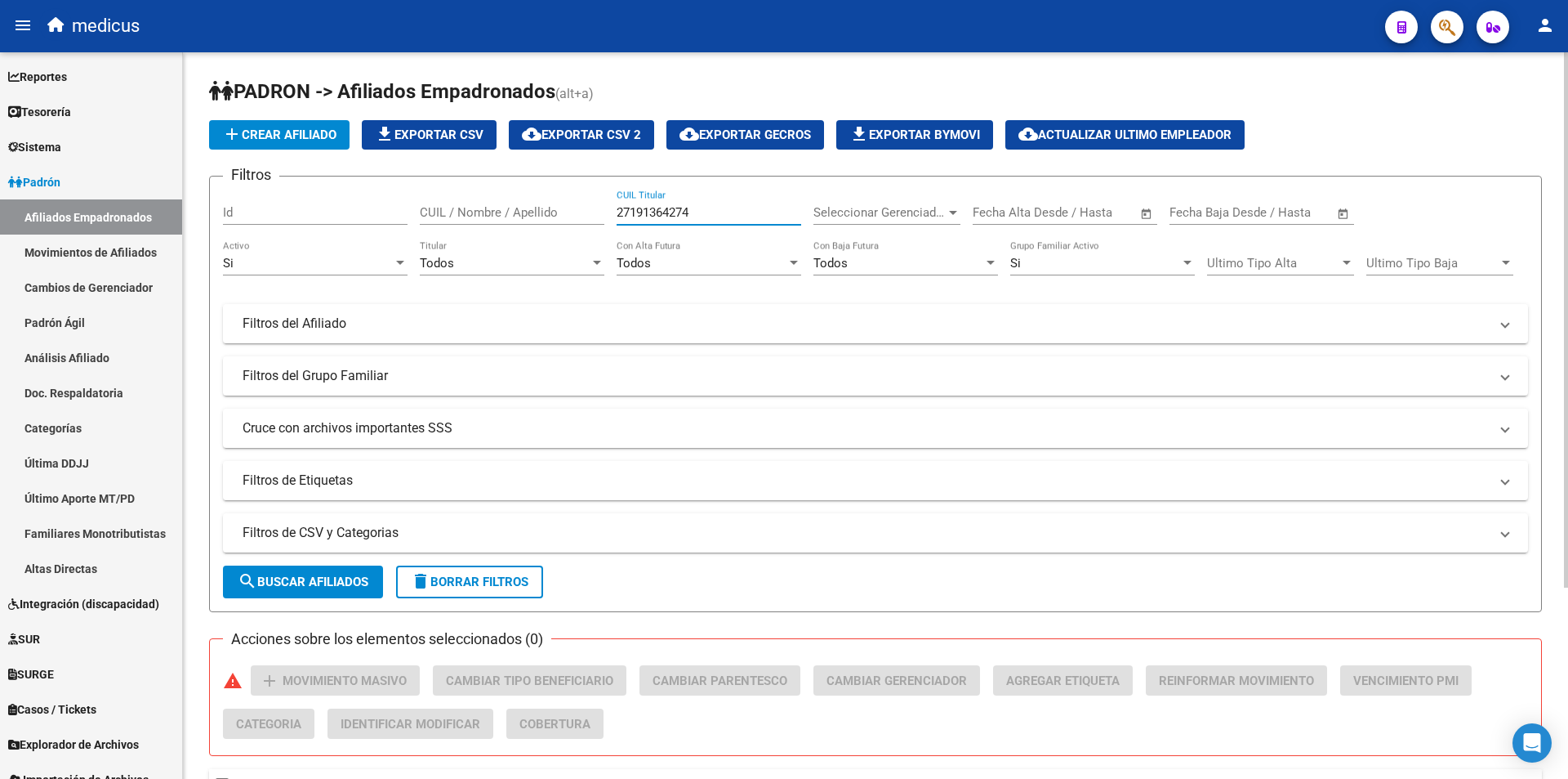
type input "27191364274"
click at [313, 588] on span "search Buscar Afiliados" at bounding box center [303, 582] width 131 height 15
click at [1447, 15] on span "button" at bounding box center [1447, 28] width 17 height 34
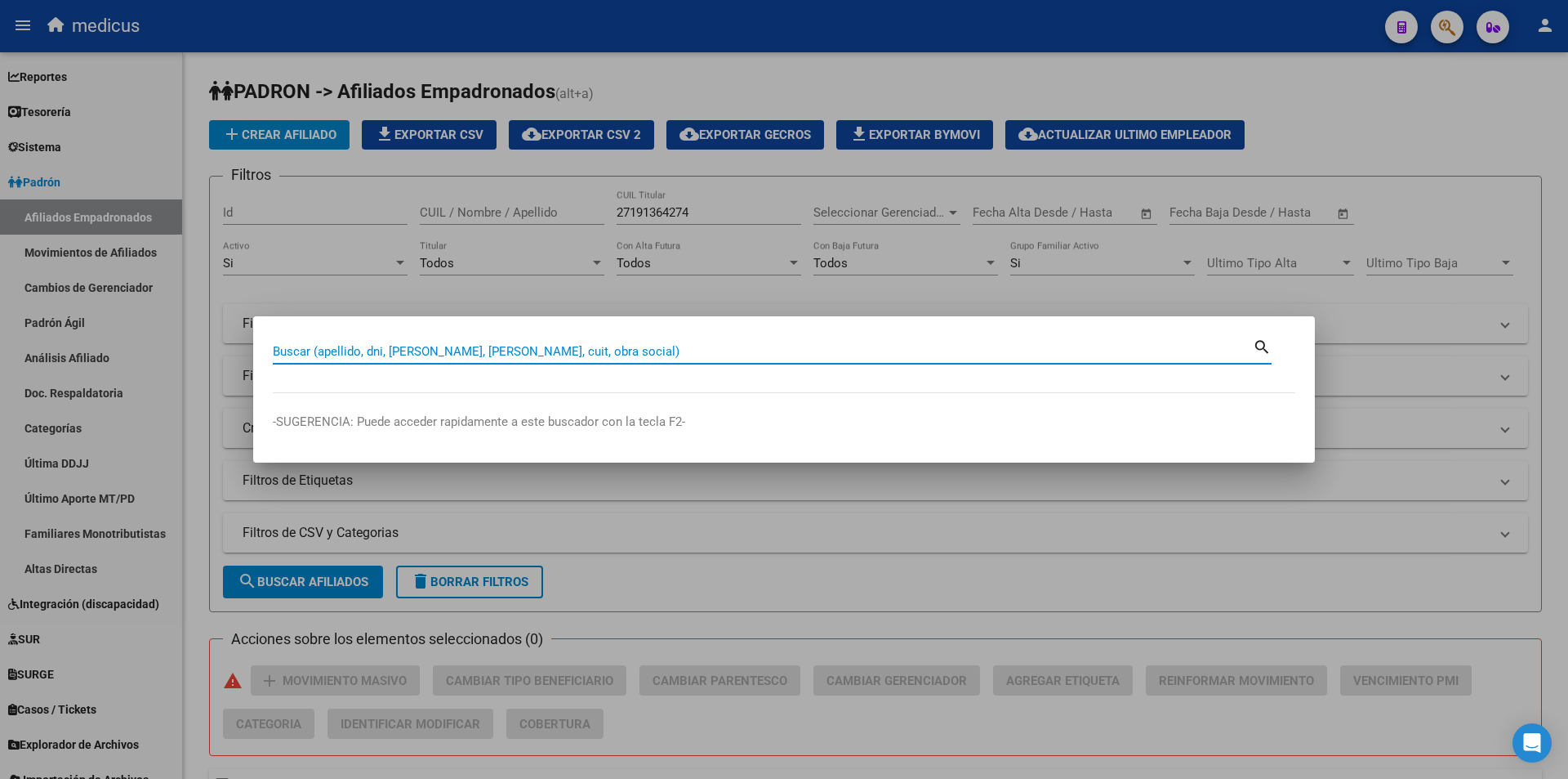
paste input "27191364274"
type input "27191364274"
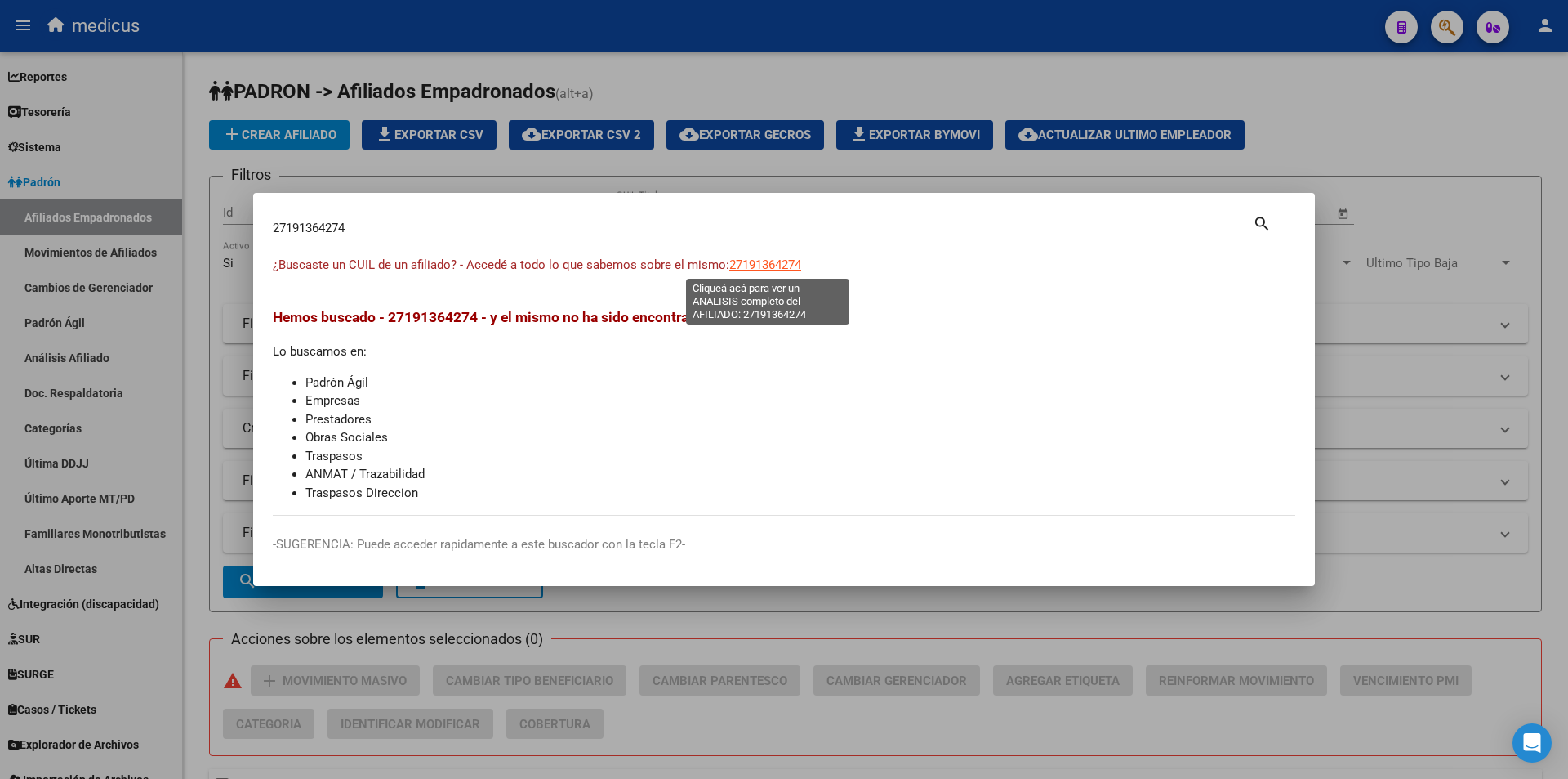
click at [764, 263] on span "27191364274" at bounding box center [765, 265] width 72 height 15
type textarea "27191364274"
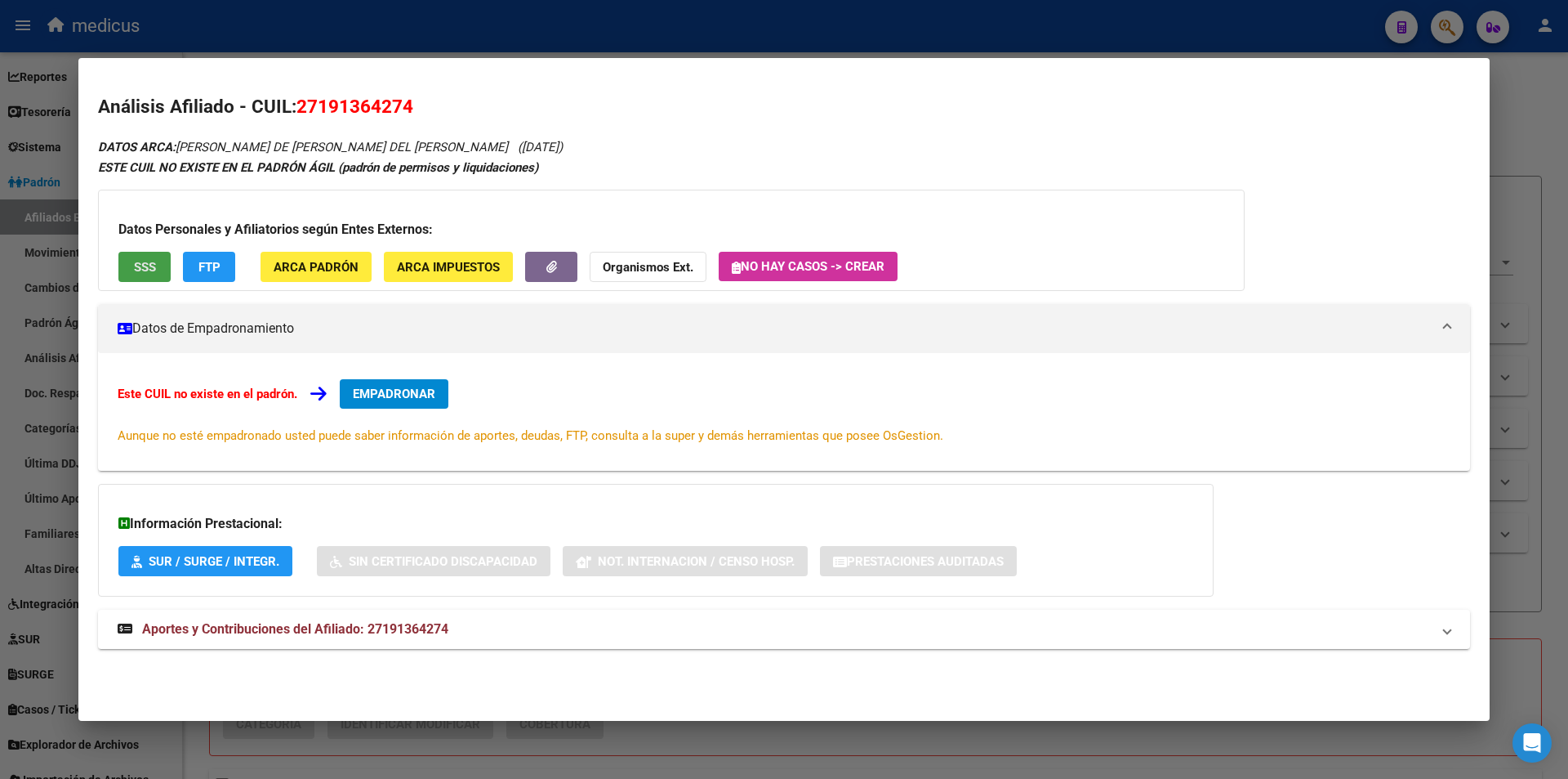
click at [150, 264] on span "SSS" at bounding box center [145, 267] width 22 height 15
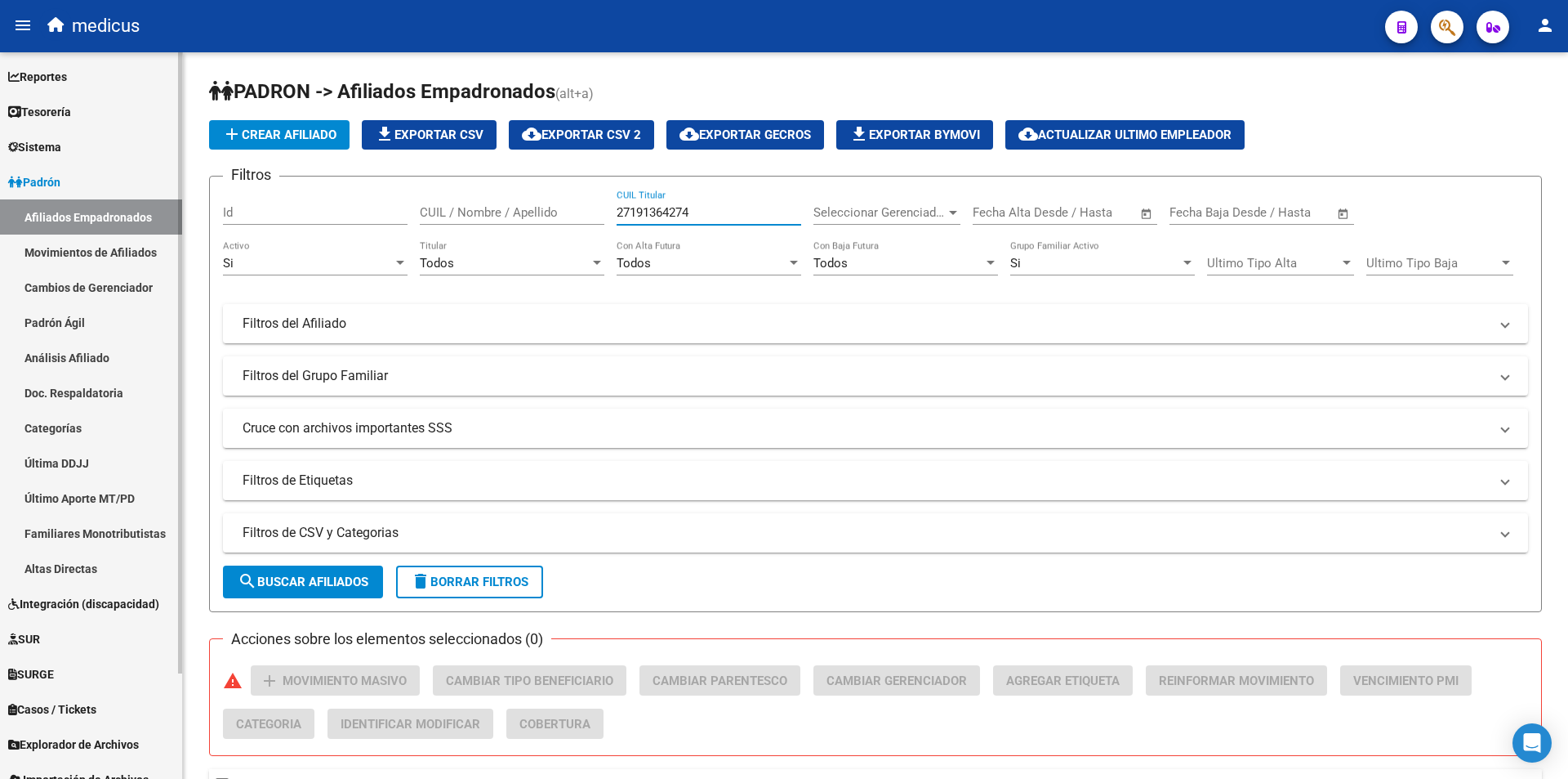
drag, startPoint x: 743, startPoint y: 209, endPoint x: 133, endPoint y: 165, distance: 611.6
click at [135, 166] on mat-sidenav-container "Firma Express Reportes Padrón Traspasos x O.S. Traspasos x Gerenciador Traspaso…" at bounding box center [784, 415] width 1568 height 726
paste input "019126176"
click at [271, 595] on button "search Buscar Afiliados" at bounding box center [302, 581] width 160 height 33
drag, startPoint x: 733, startPoint y: 210, endPoint x: 173, endPoint y: 141, distance: 564.2
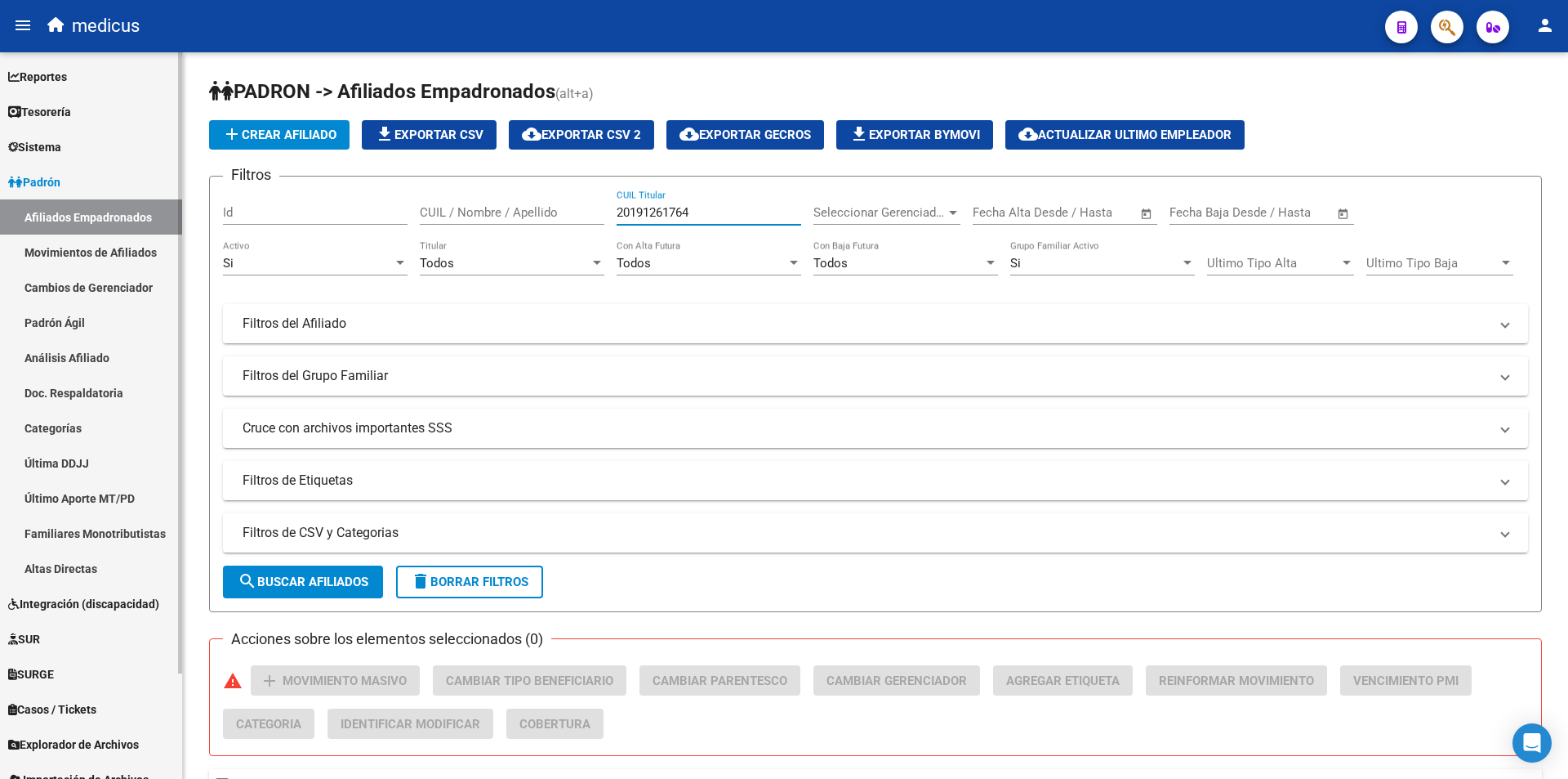
click at [184, 143] on div "PADRON -> Afiliados Empadronados (alt+a) add Crear Afiliado file_download Expor…" at bounding box center [876, 539] width 1385 height 974
paste input "7214152563"
type input "27214152563"
click at [306, 578] on span "search Buscar Afiliados" at bounding box center [303, 582] width 131 height 15
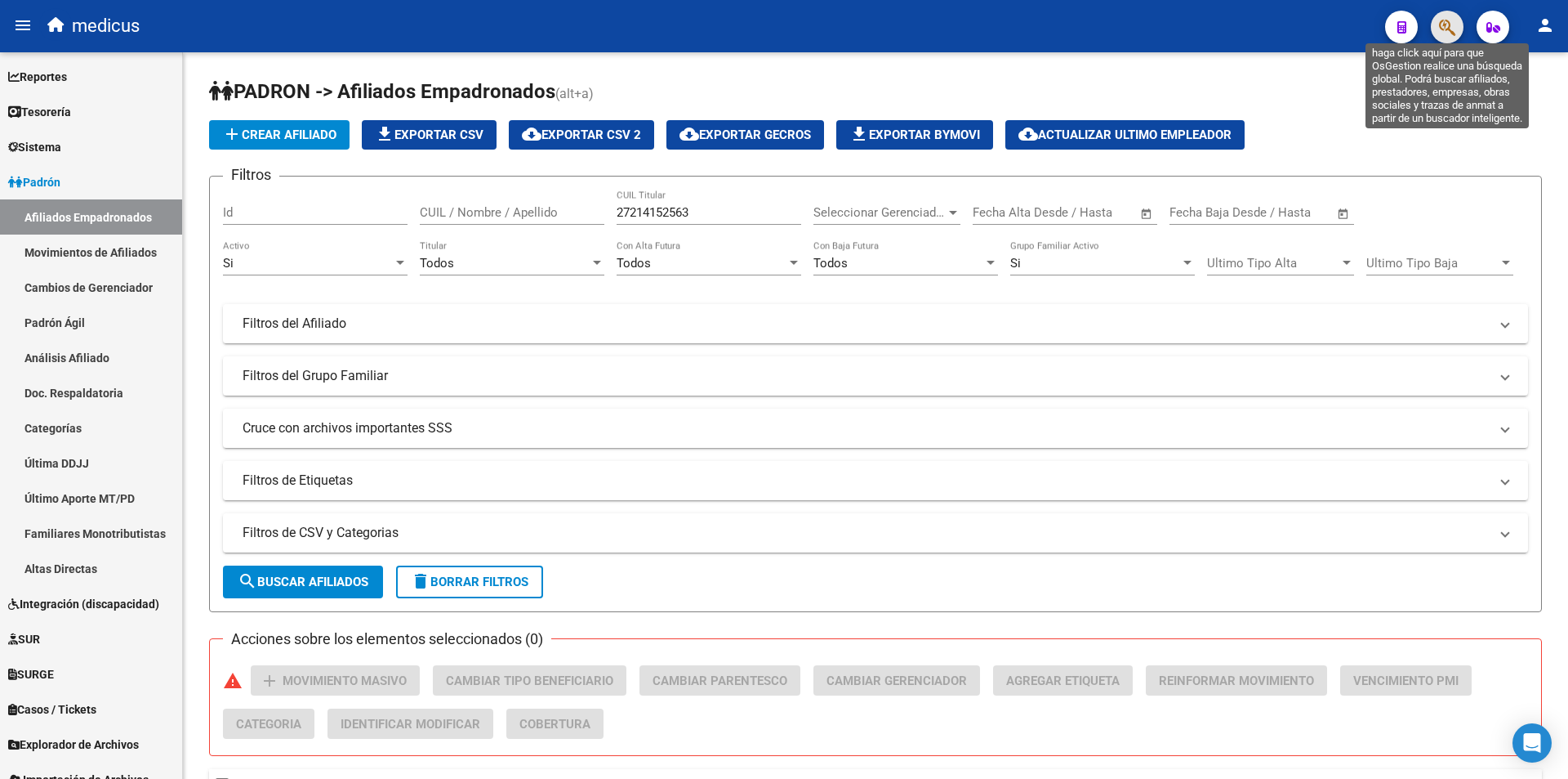
click at [1455, 32] on icon "button" at bounding box center [1447, 27] width 17 height 18
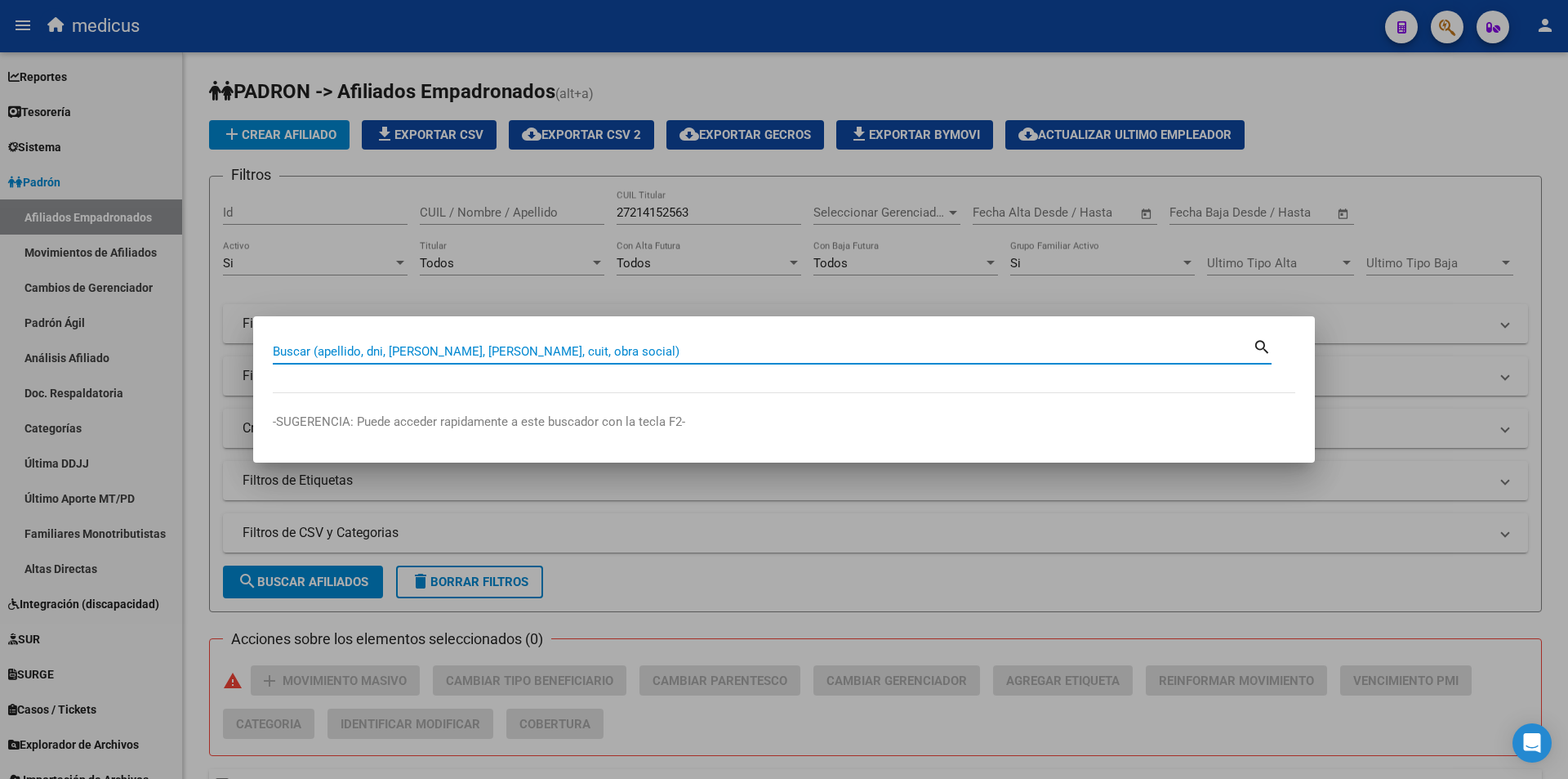
paste input "27214152563"
type input "27214152563"
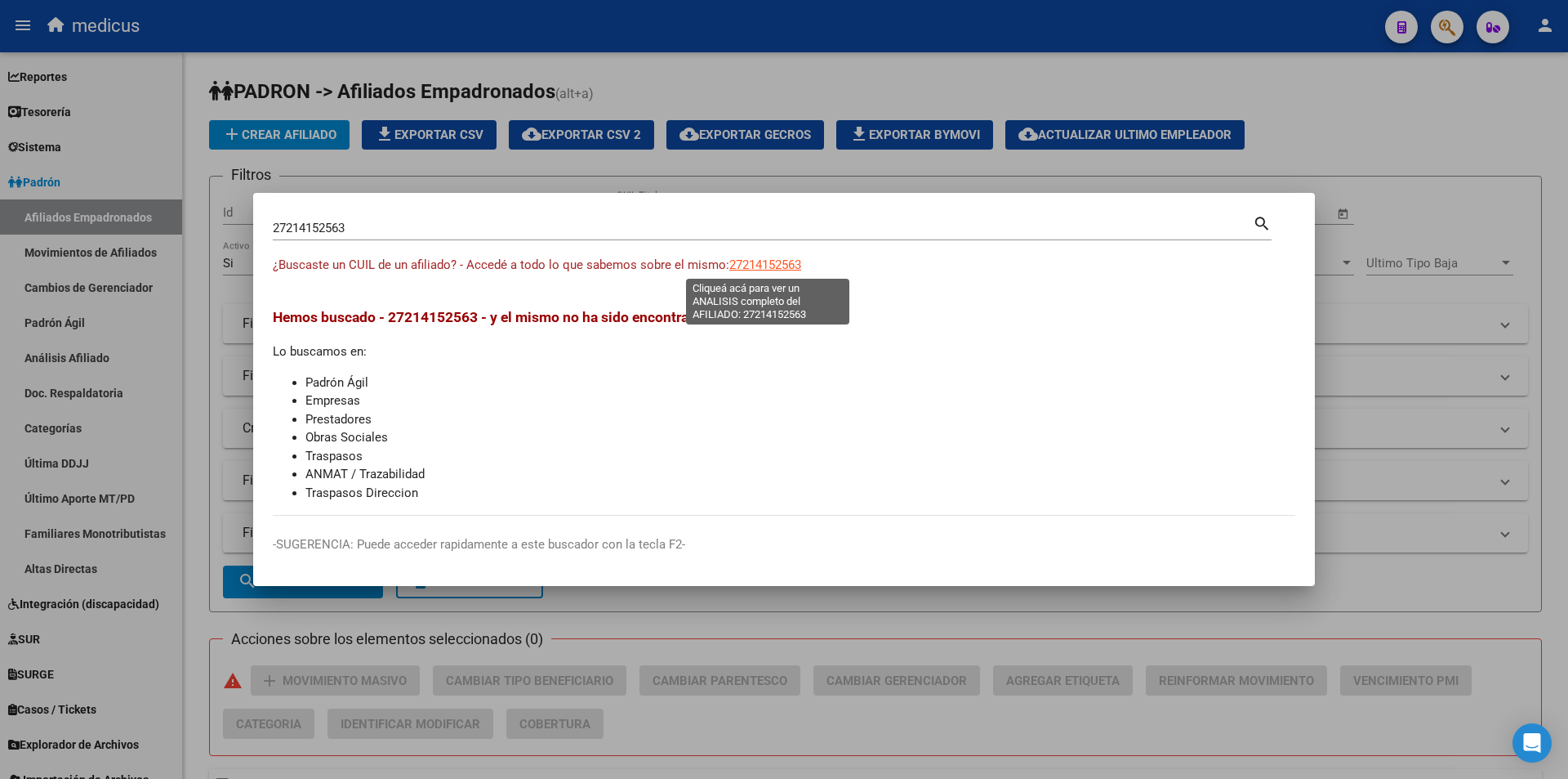
click at [773, 268] on span "27214152563" at bounding box center [765, 265] width 72 height 15
type textarea "27214152563"
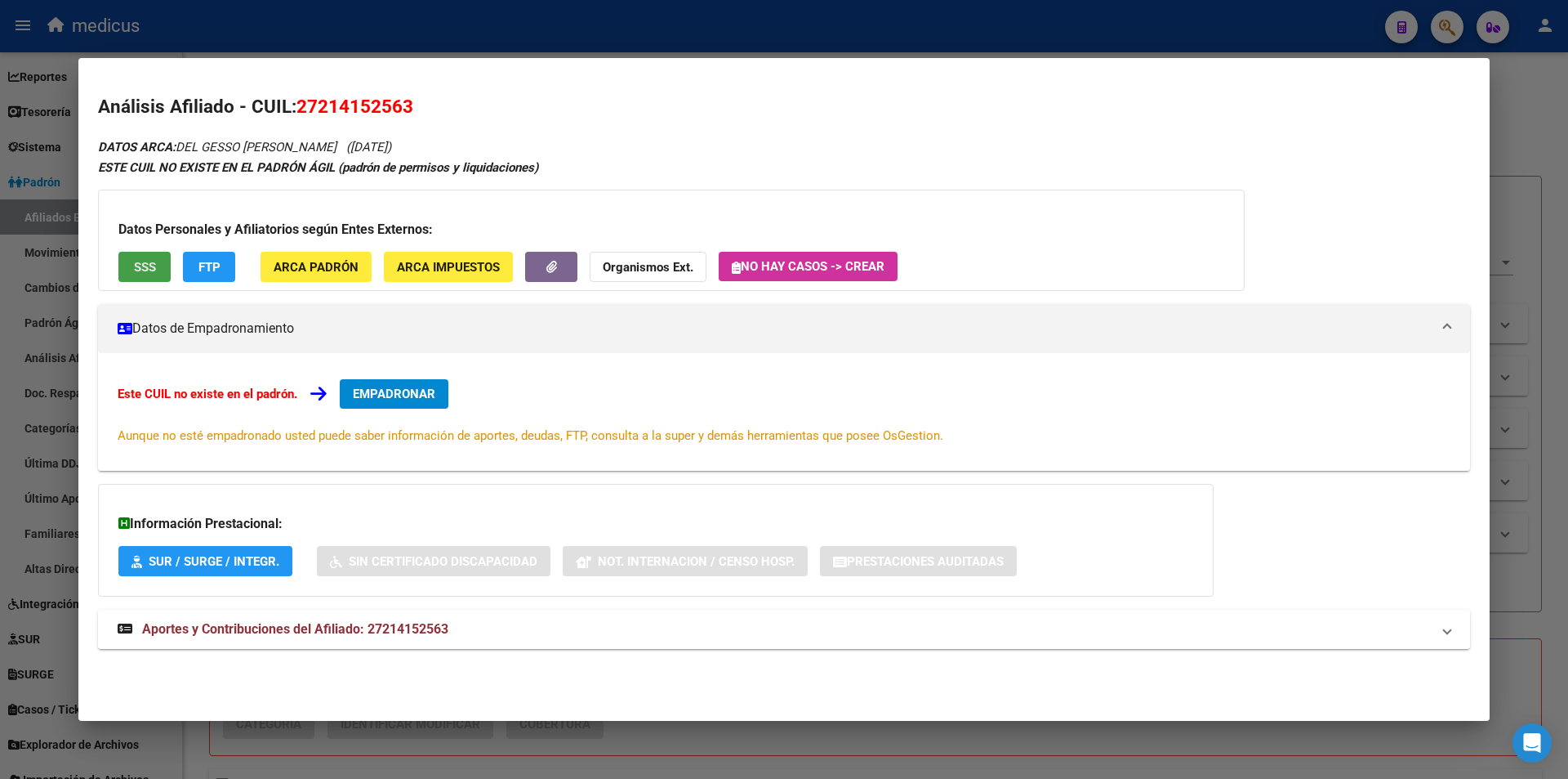
click at [159, 262] on button "SSS" at bounding box center [144, 267] width 52 height 30
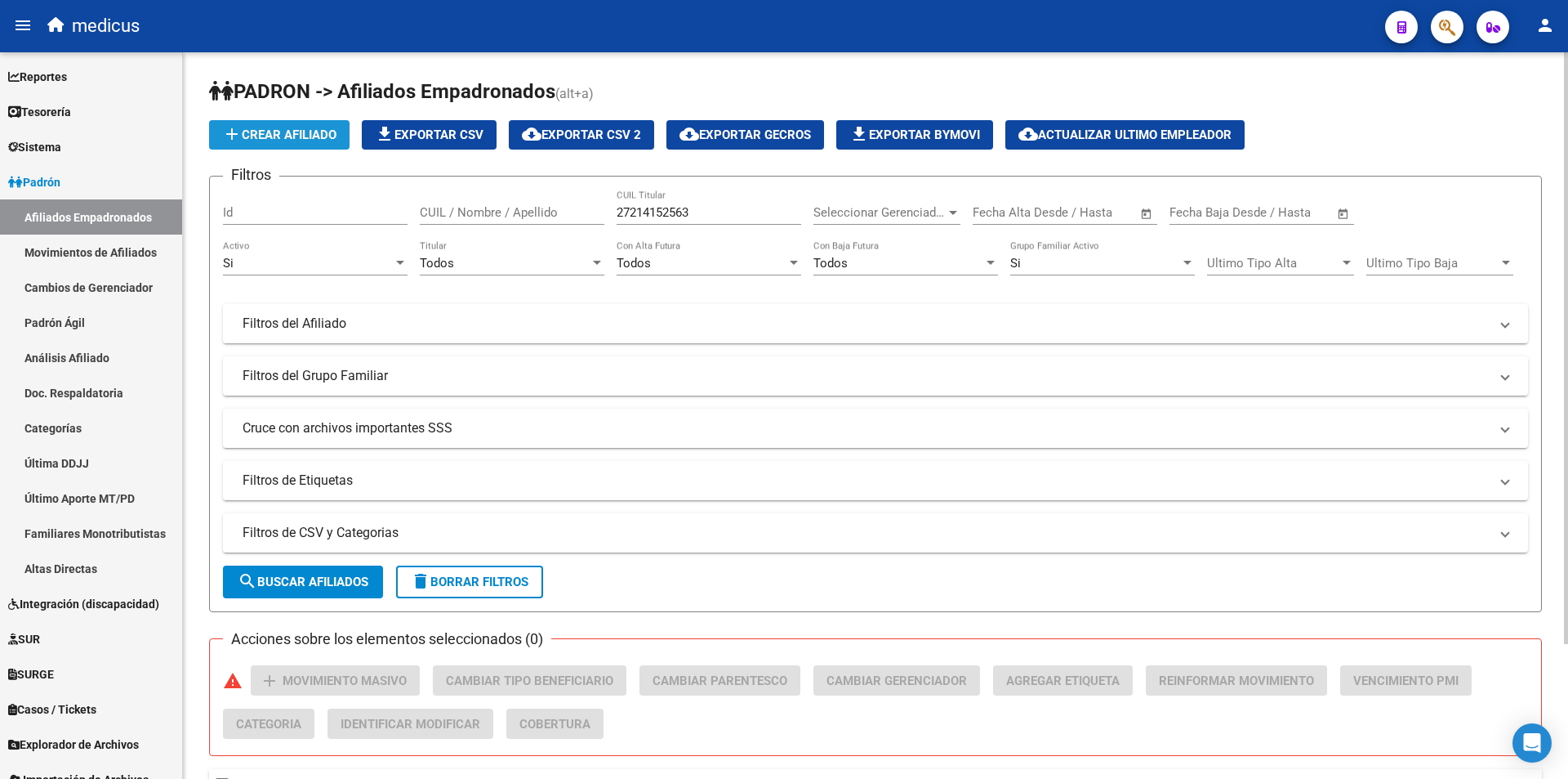
click at [317, 136] on span "add Crear Afiliado" at bounding box center [279, 135] width 115 height 15
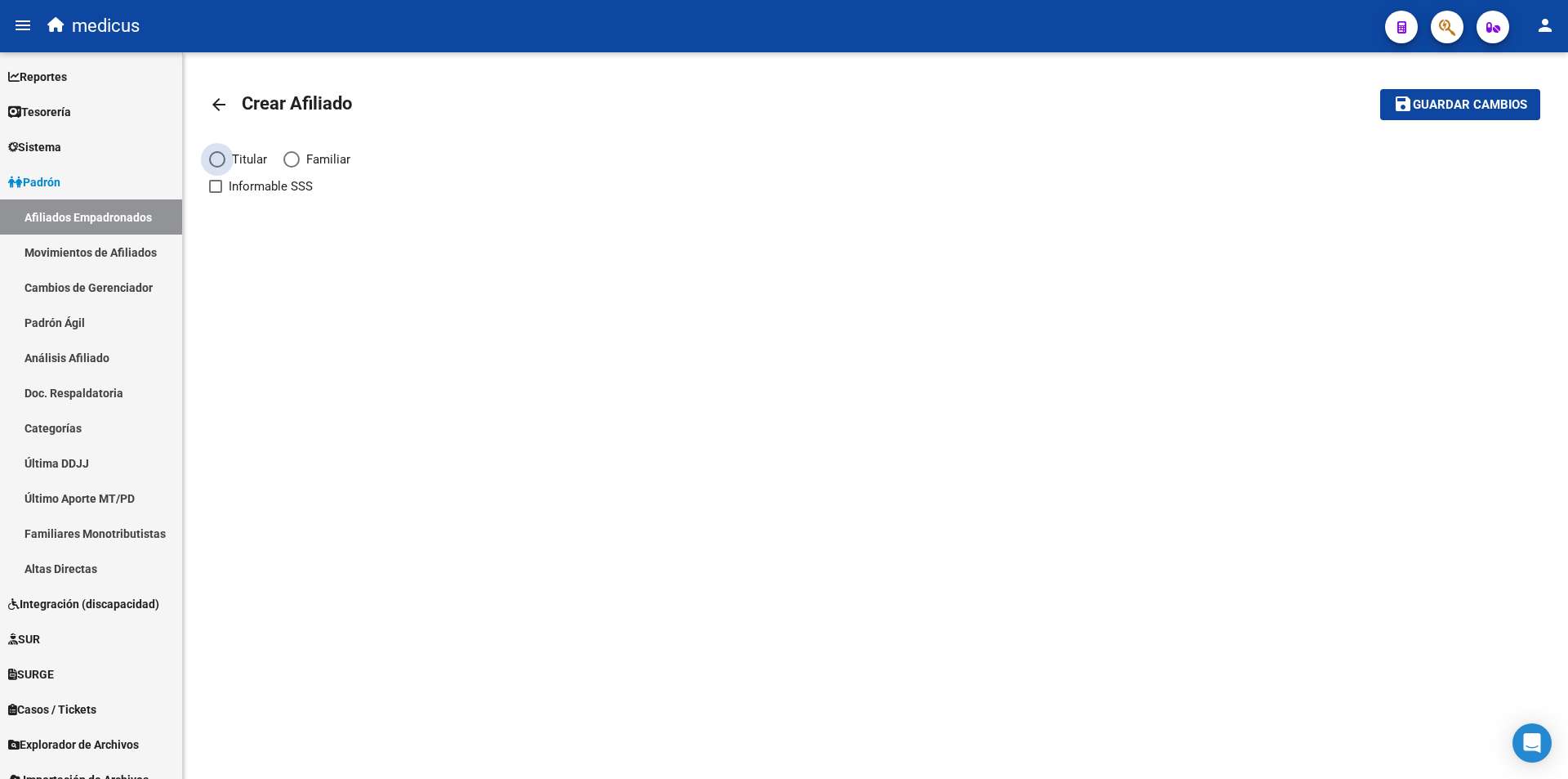
click at [229, 154] on span "Titular" at bounding box center [246, 159] width 42 height 18
click at [225, 154] on input "Titular" at bounding box center [218, 160] width 17 height 17
radio input "true"
checkbox input "true"
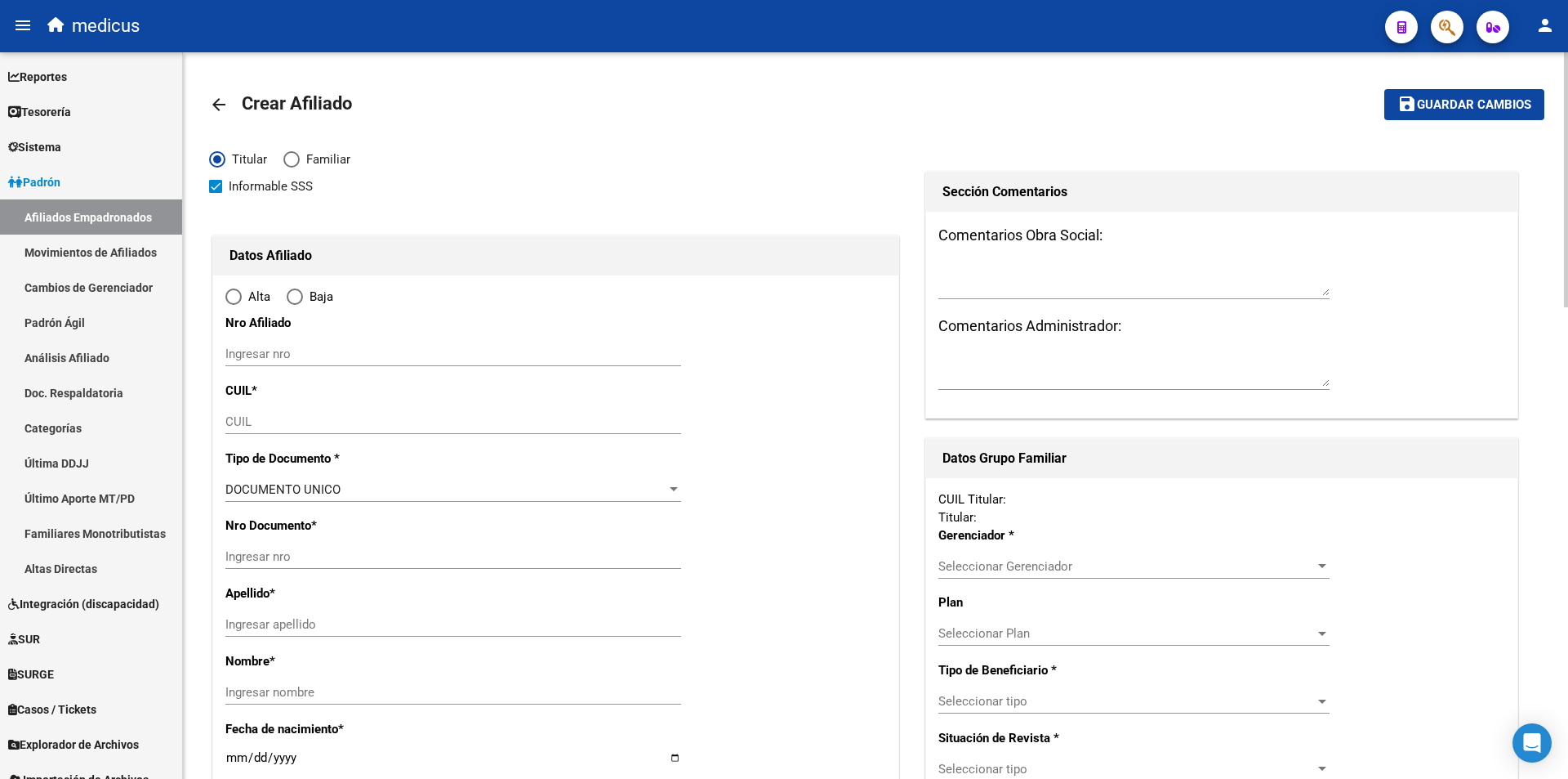
radio input "true"
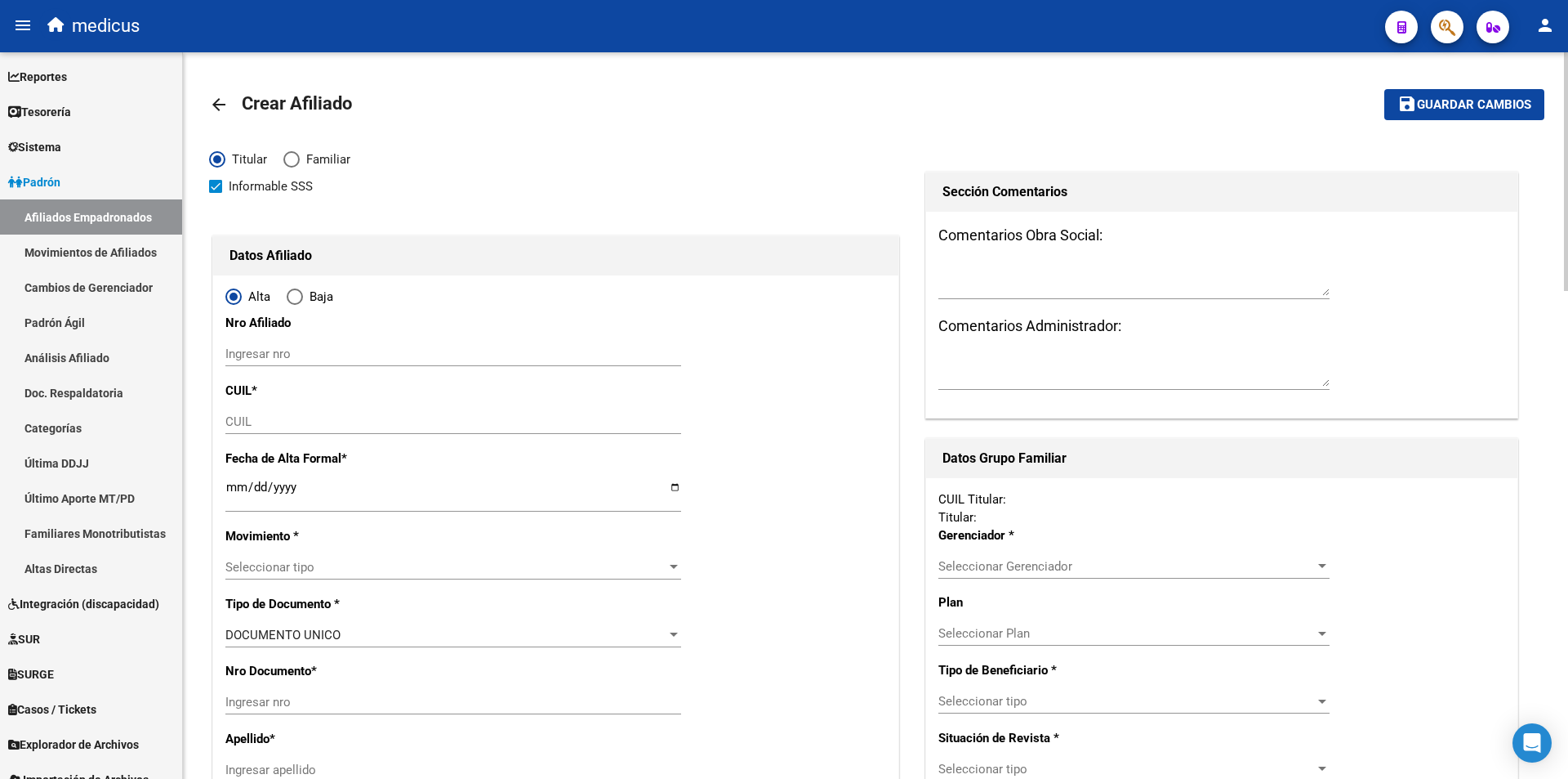
click at [264, 432] on div "CUIL" at bounding box center [453, 421] width 455 height 24
paste input "27-21415256-3"
type input "27-21415256-3"
type input "21415256"
type input "DEL GESSO"
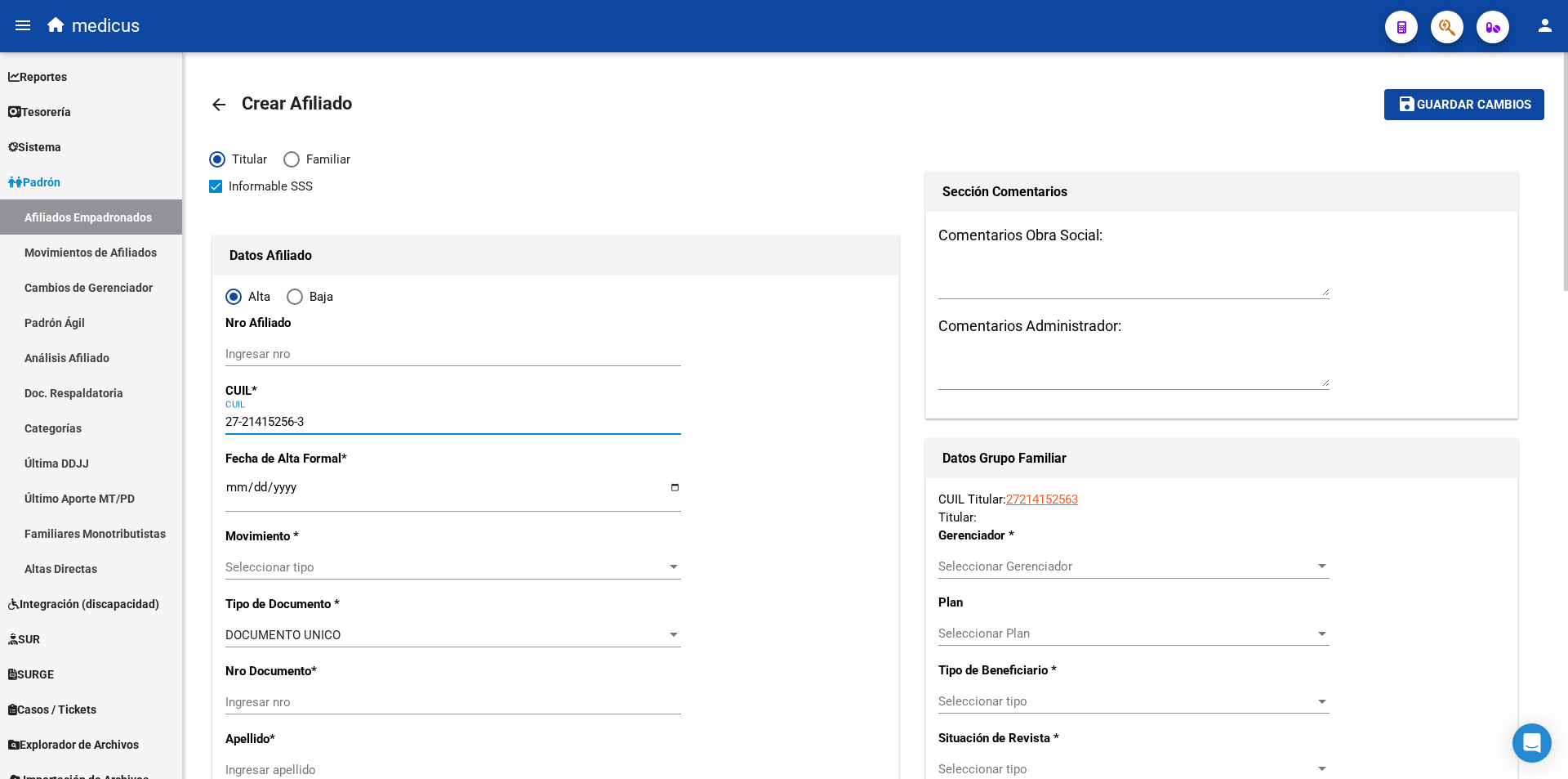
type input "[PERSON_NAME]"
type input "[DATE]"
type input "[PERSON_NAME]"
type input "2000"
type input "LAPRIDA"
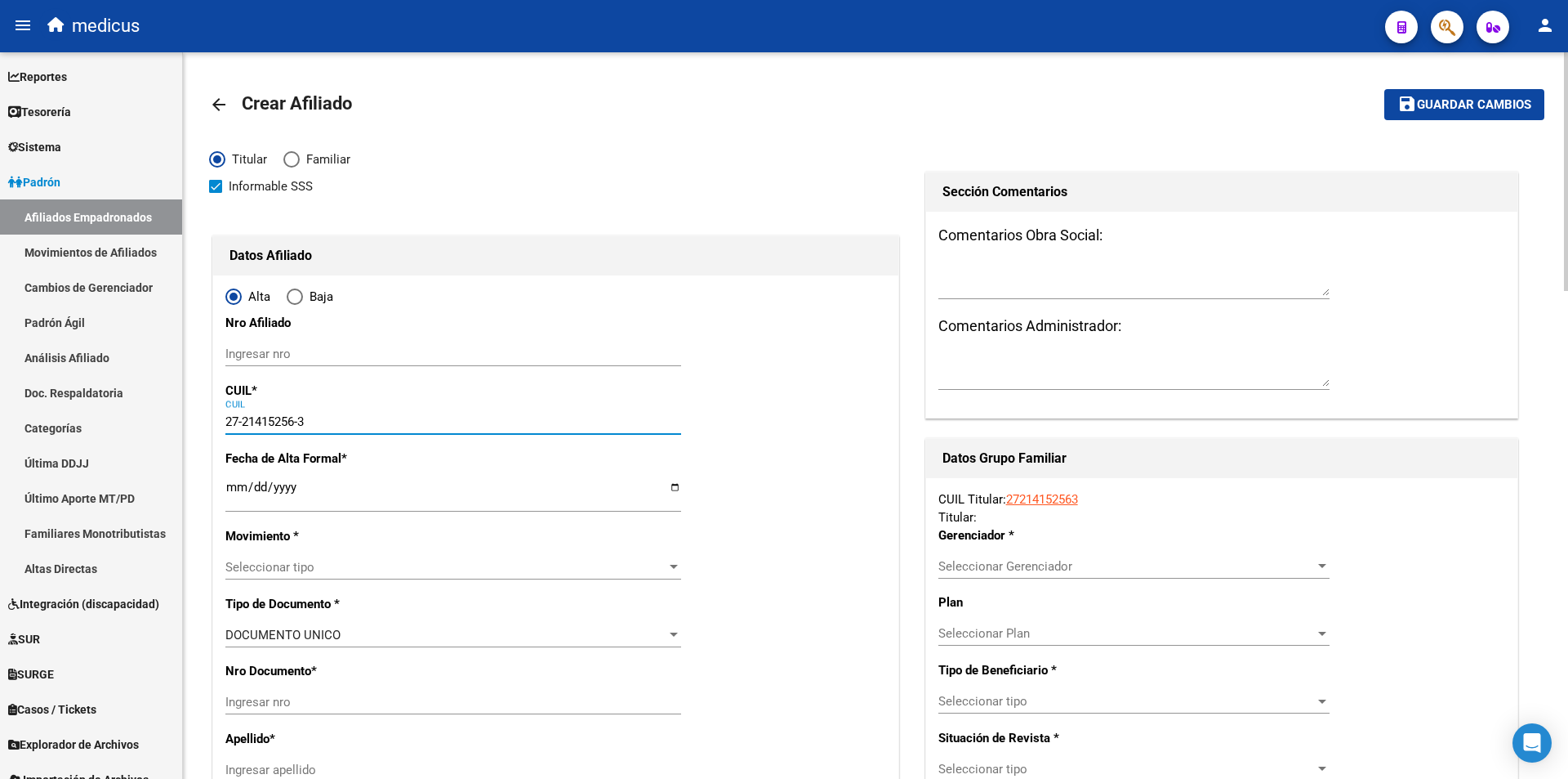
type input "1337"
type input "6"
type input "27-21415256-3"
click at [229, 95] on link "arrow_back" at bounding box center [225, 104] width 33 height 39
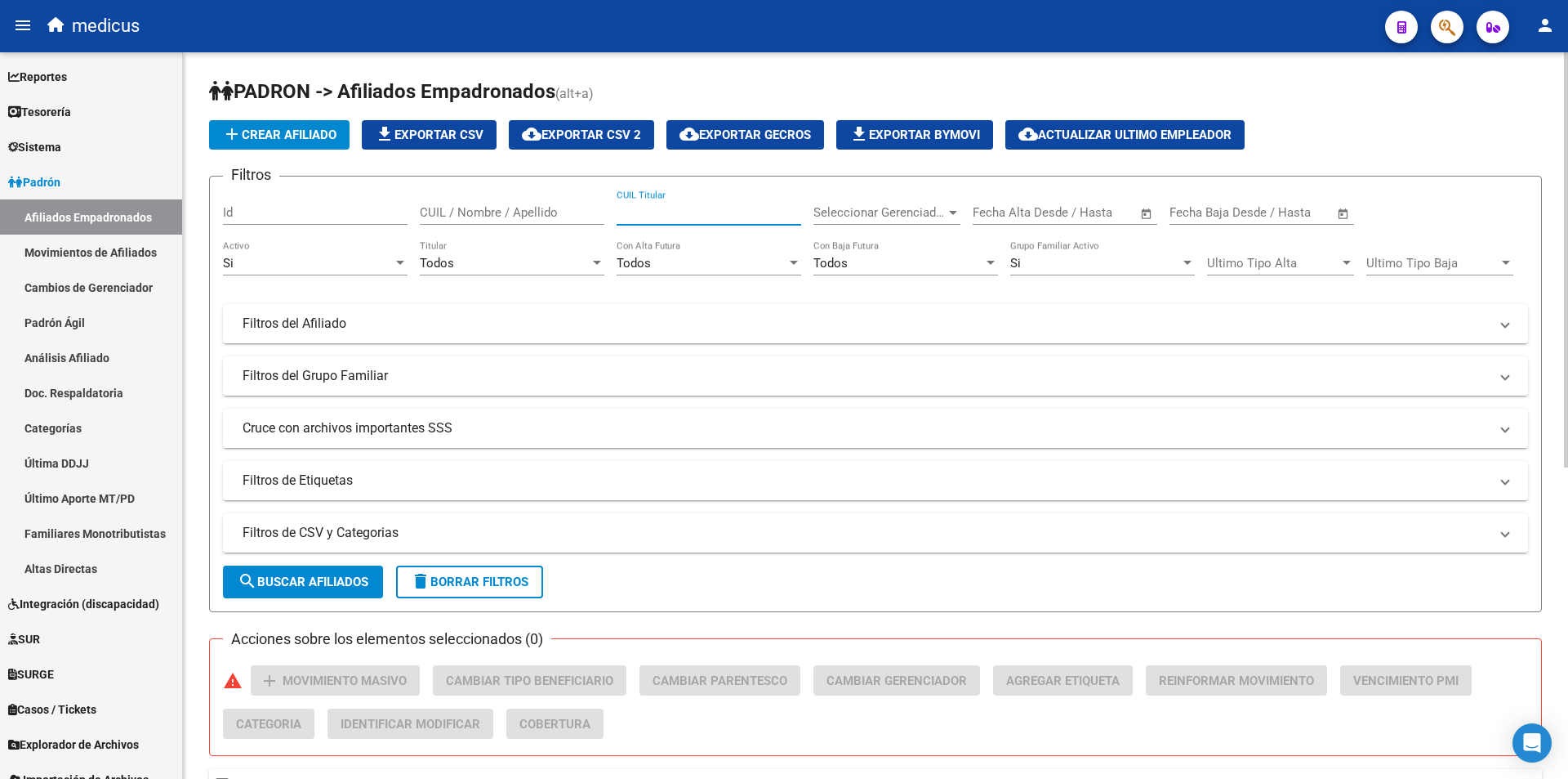
click at [687, 207] on input "CUIL Titular" at bounding box center [709, 213] width 185 height 15
paste input "27214152563"
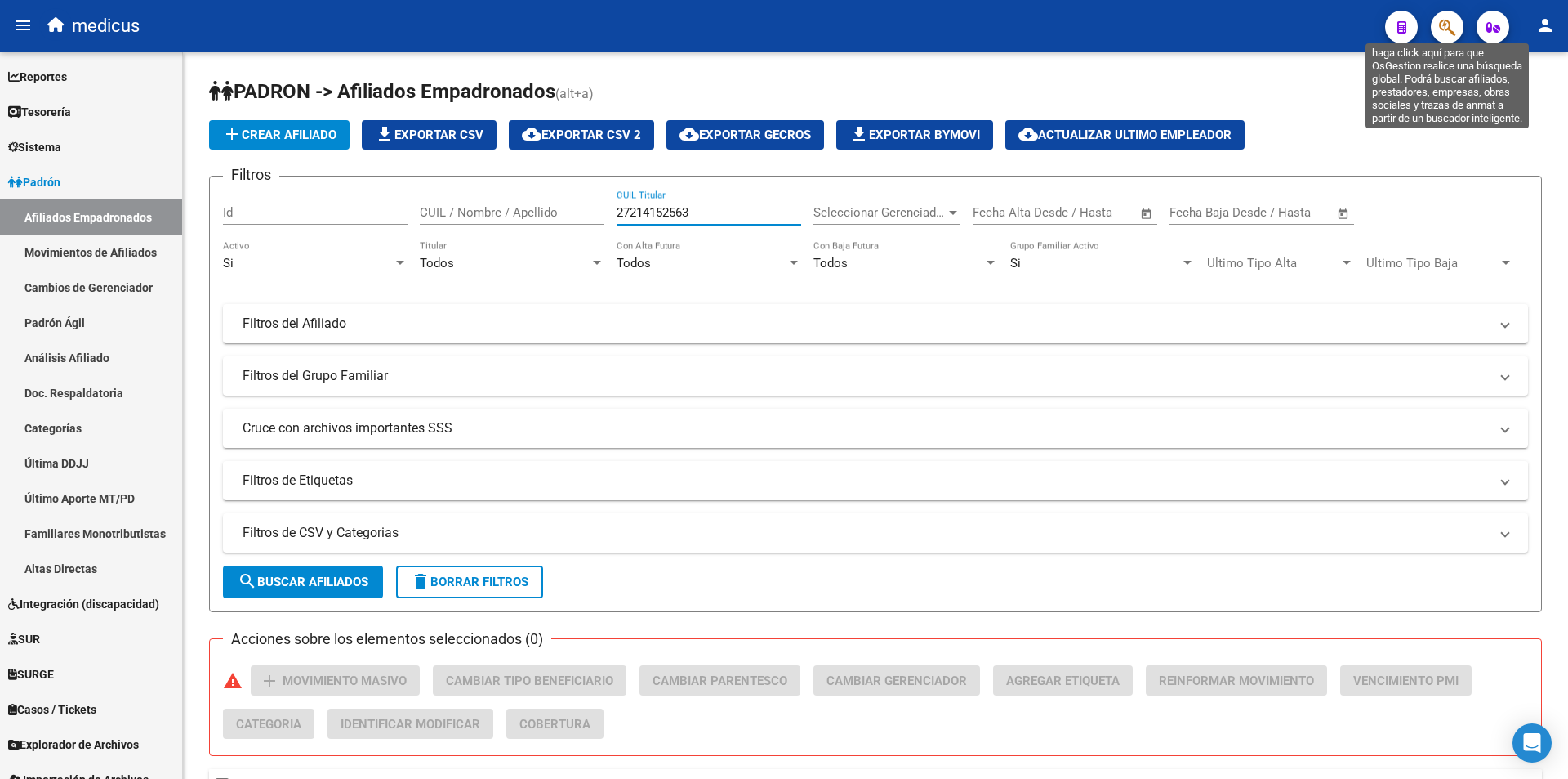
type input "27214152563"
click at [1452, 27] on icon "button" at bounding box center [1447, 27] width 17 height 18
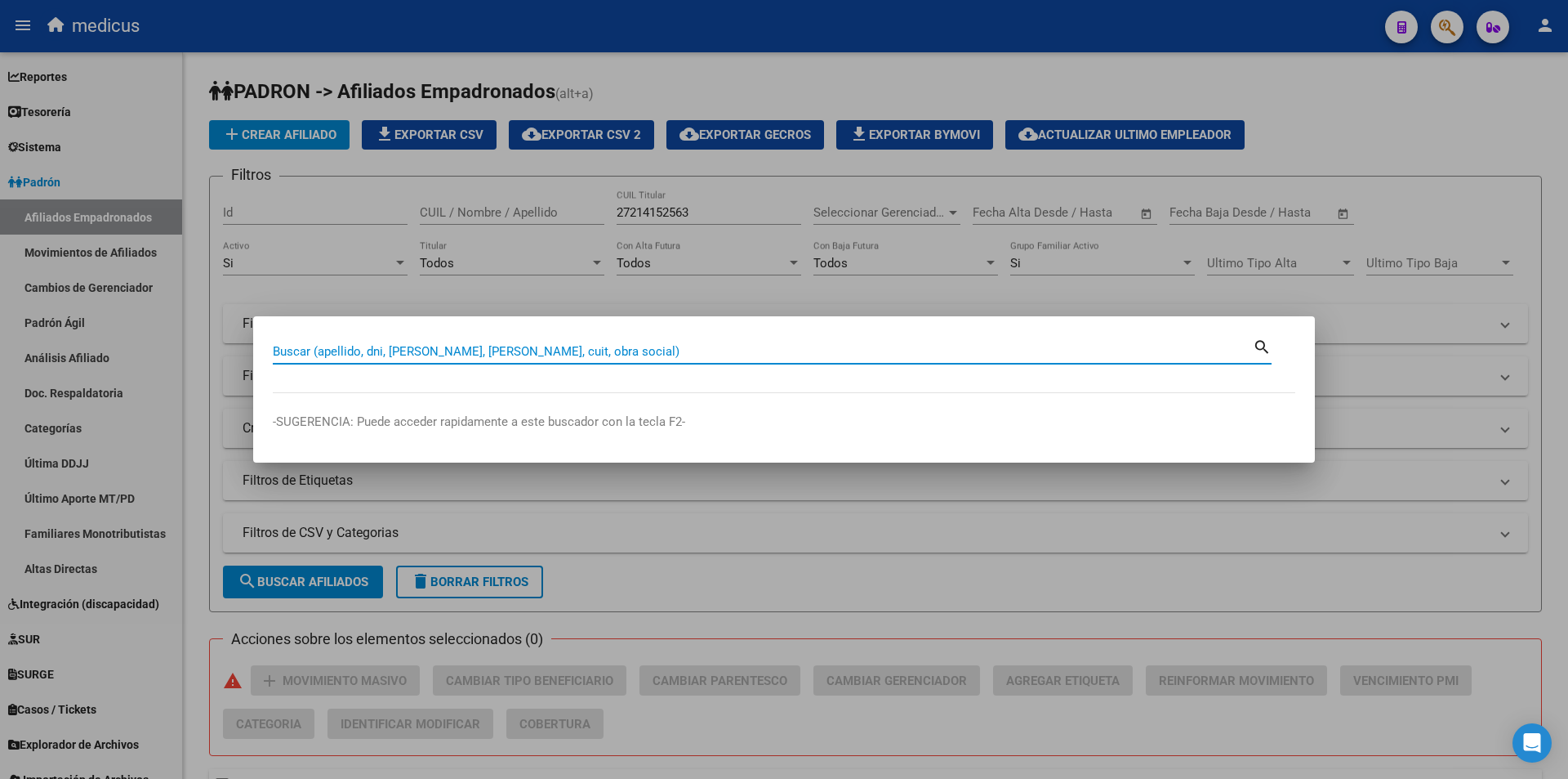
paste input "27214152563"
type input "27214152563"
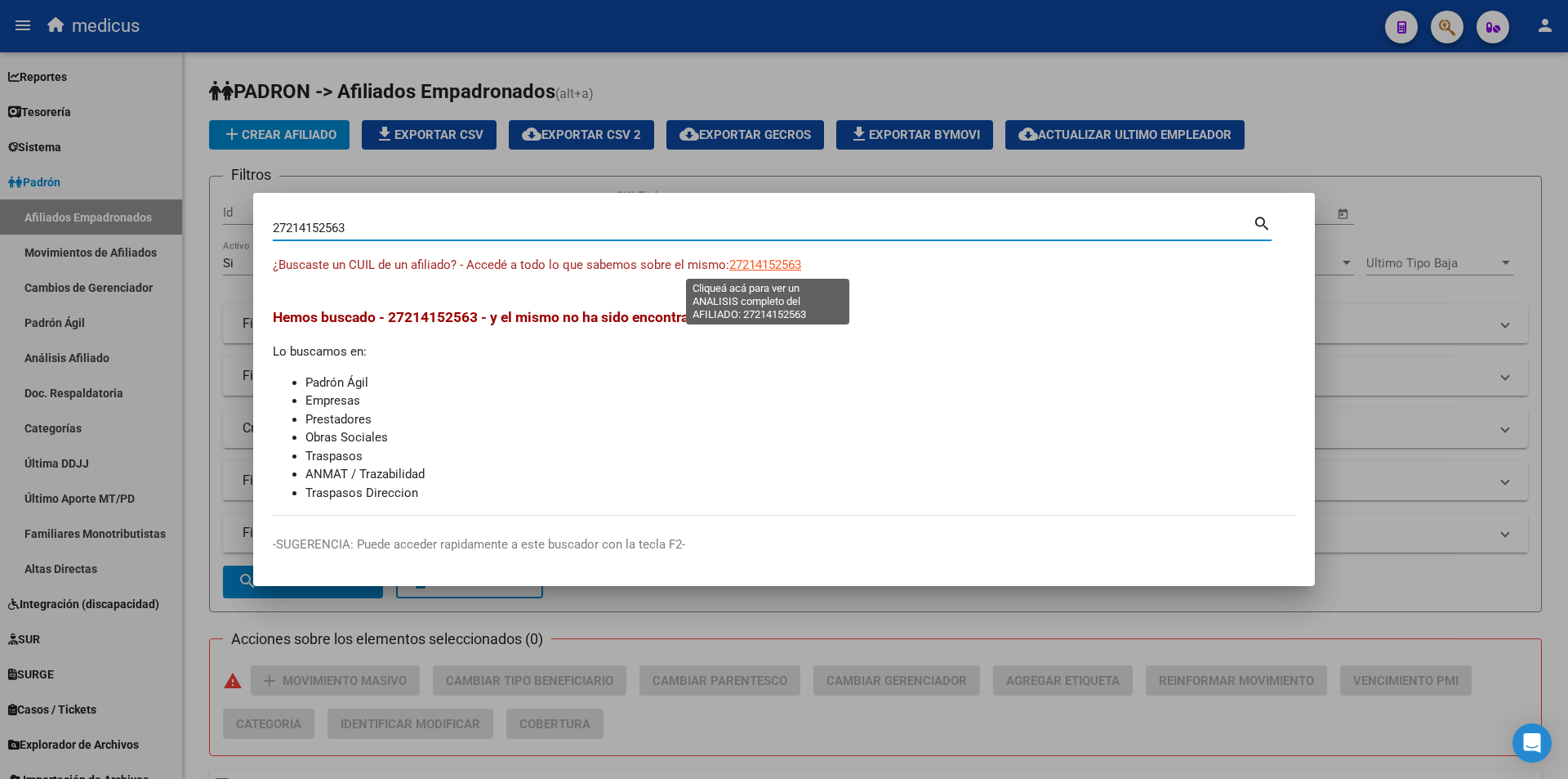
click at [790, 259] on span "27214152563" at bounding box center [765, 265] width 72 height 15
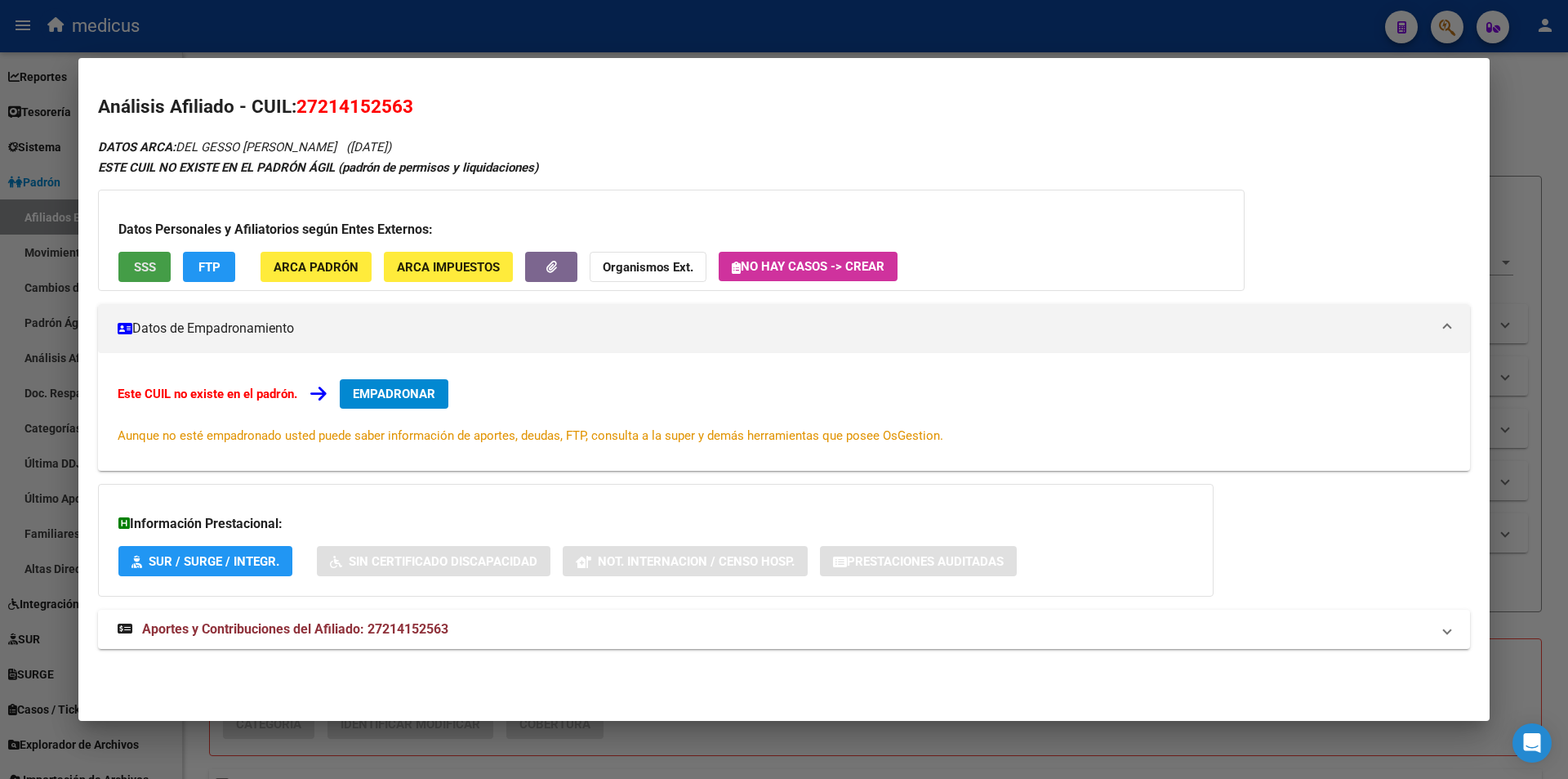
click at [146, 262] on span "SSS" at bounding box center [145, 267] width 22 height 15
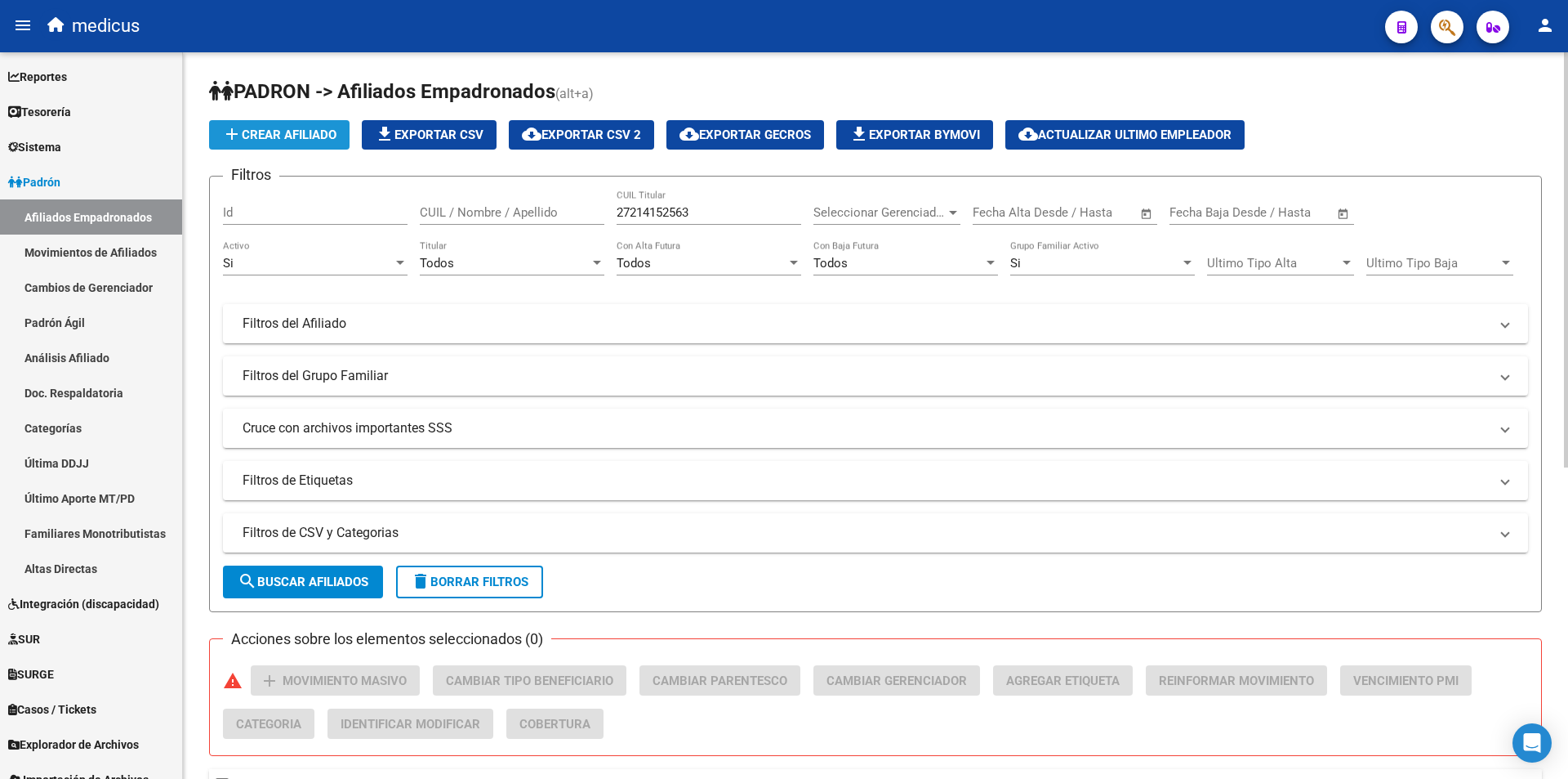
click at [269, 135] on span "add Crear Afiliado" at bounding box center [279, 135] width 115 height 15
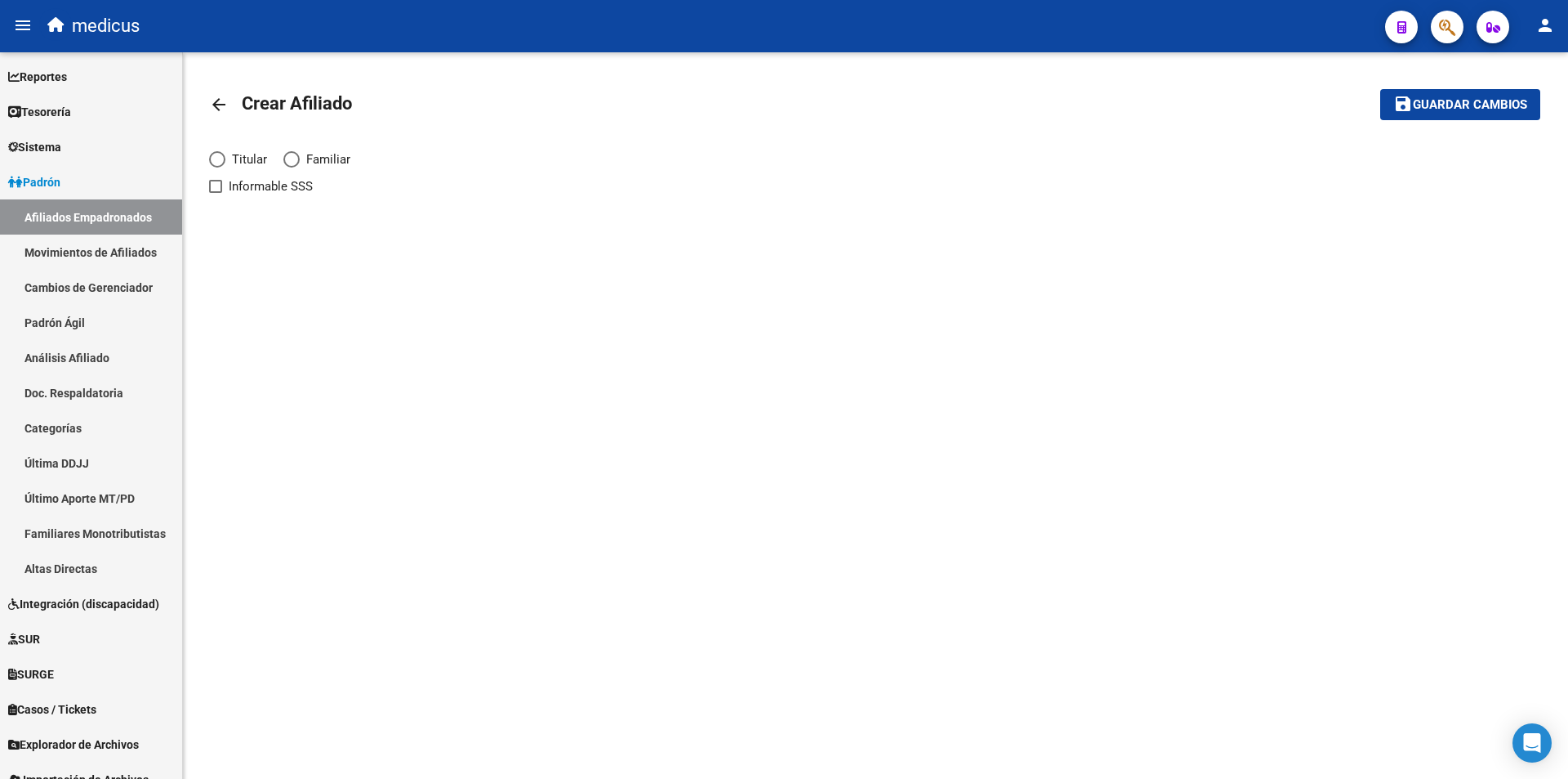
click at [211, 150] on div "Titular Familiar Informable SSS" at bounding box center [876, 163] width 1333 height 65
click at [224, 168] on label "Titular" at bounding box center [246, 159] width 75 height 18
click at [224, 168] on input "Titular" at bounding box center [218, 160] width 17 height 17
radio input "true"
checkbox input "true"
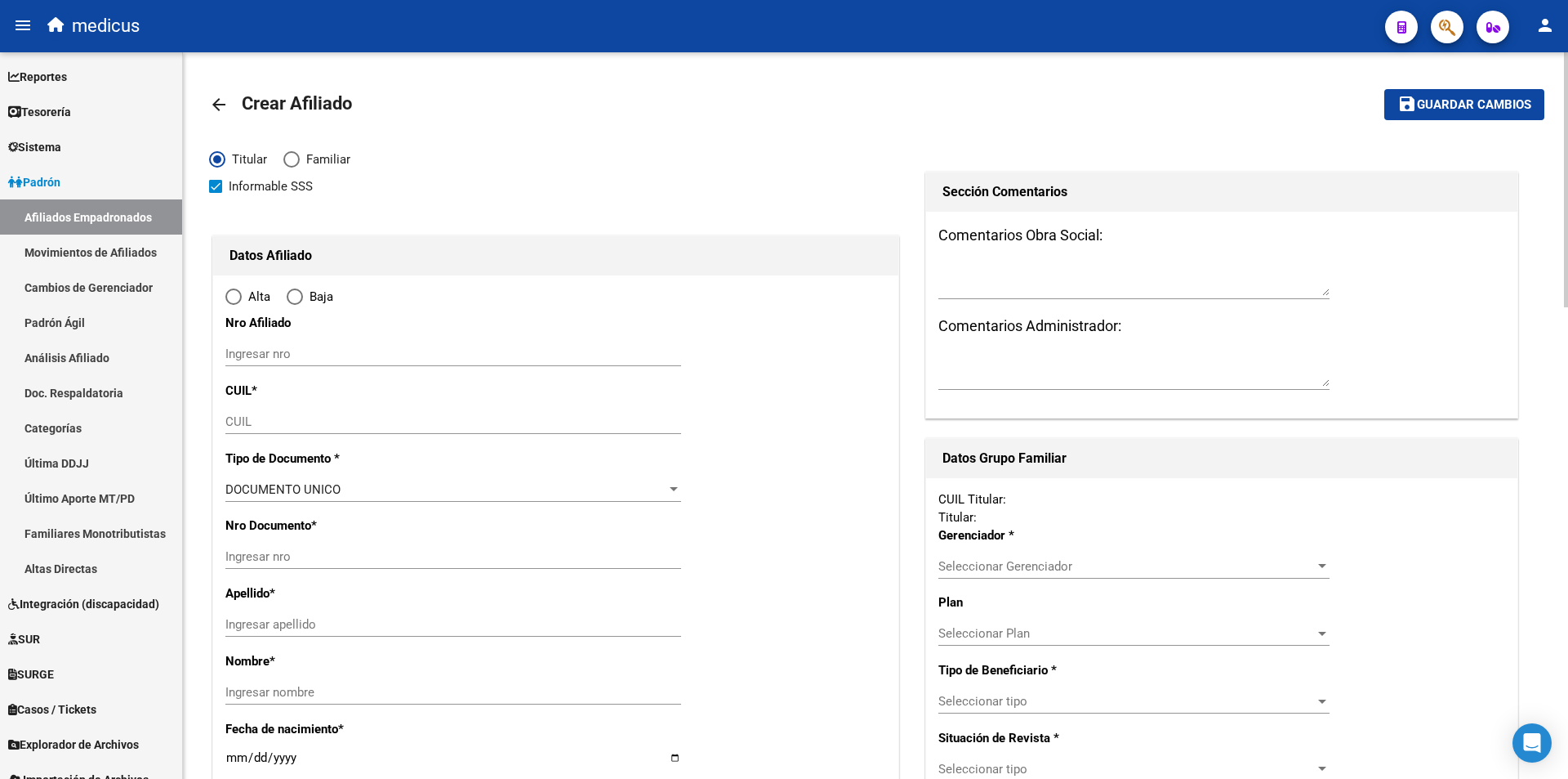
radio input "true"
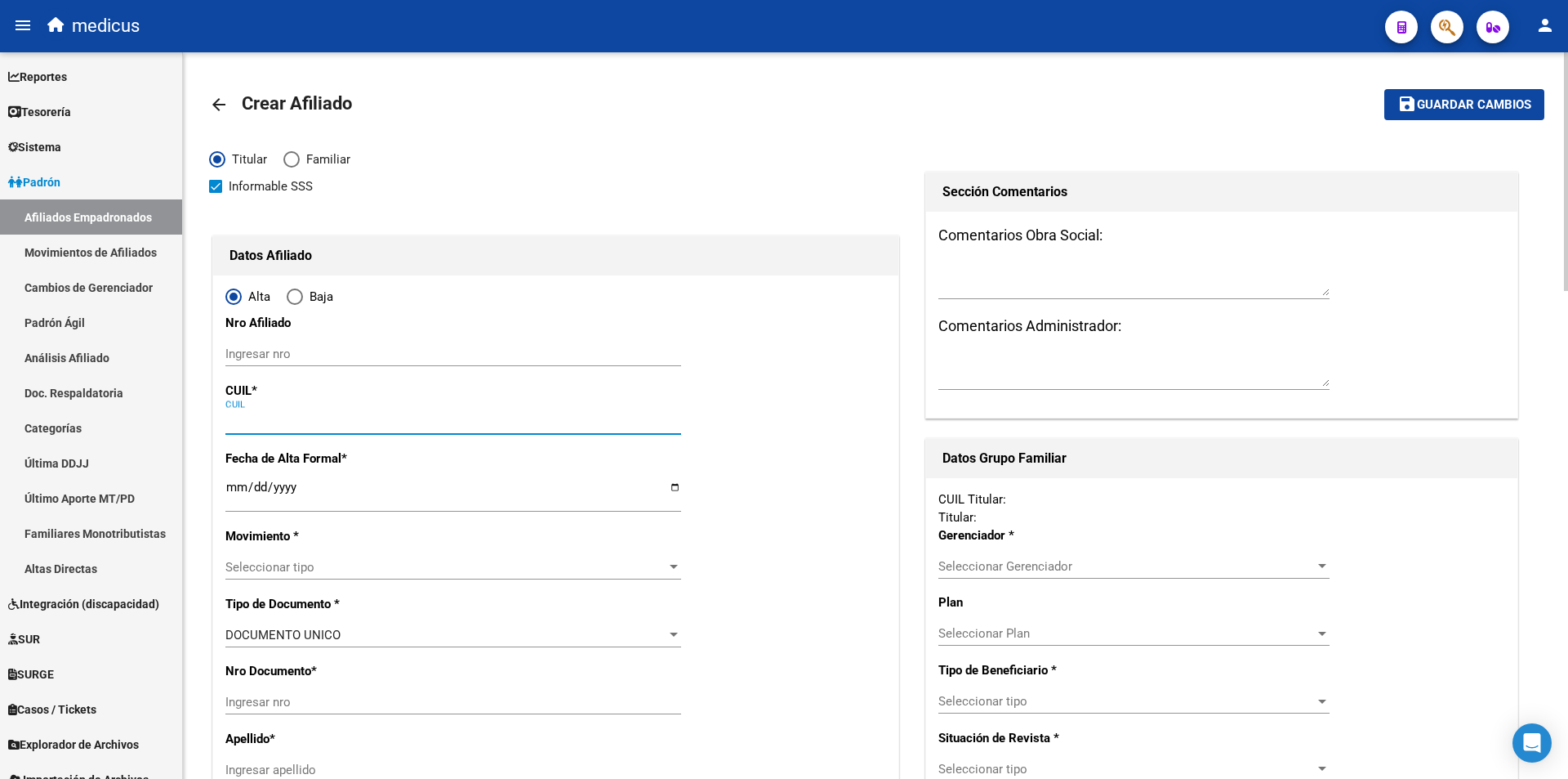
click at [335, 420] on input "CUIL" at bounding box center [453, 422] width 455 height 15
paste input "27-21415256-3"
type input "27-21415256-3"
type input "21415256"
type input "DEL GESSO"
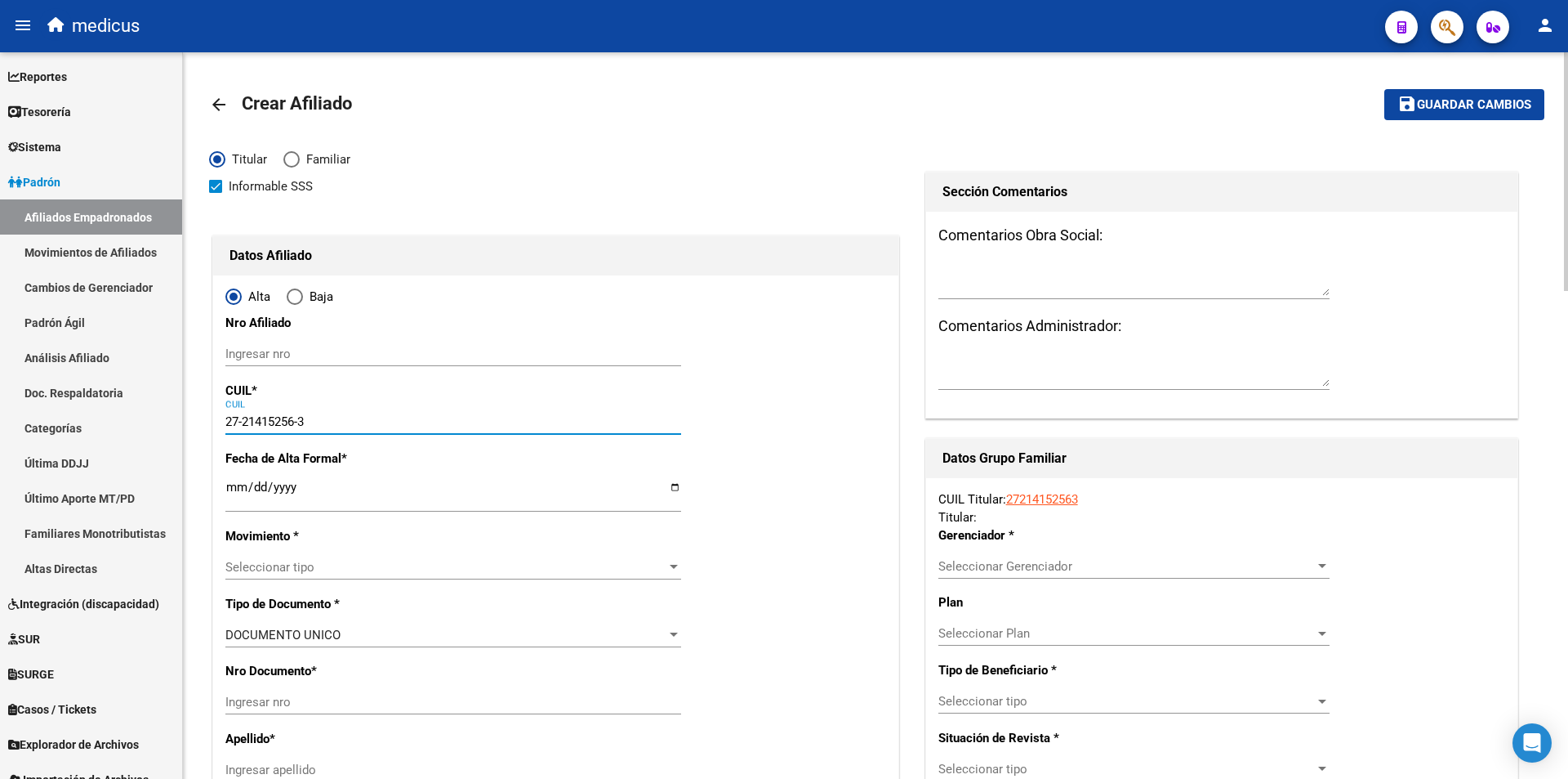
type input "[PERSON_NAME]"
type input "[DATE]"
type input "[PERSON_NAME]"
type input "2000"
type input "LAPRIDA"
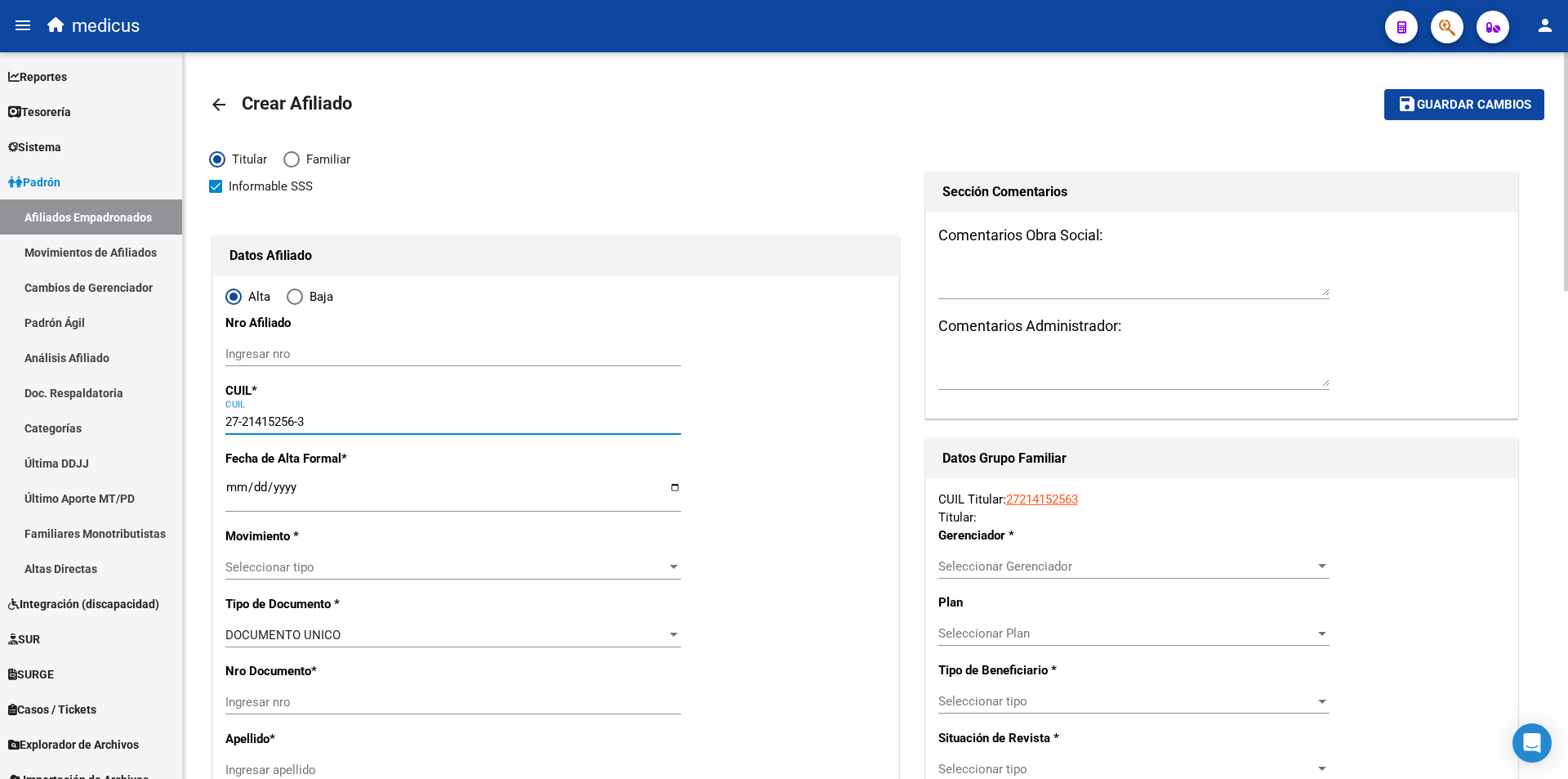
type input "1337"
type input "6"
type input "27-21415256-3"
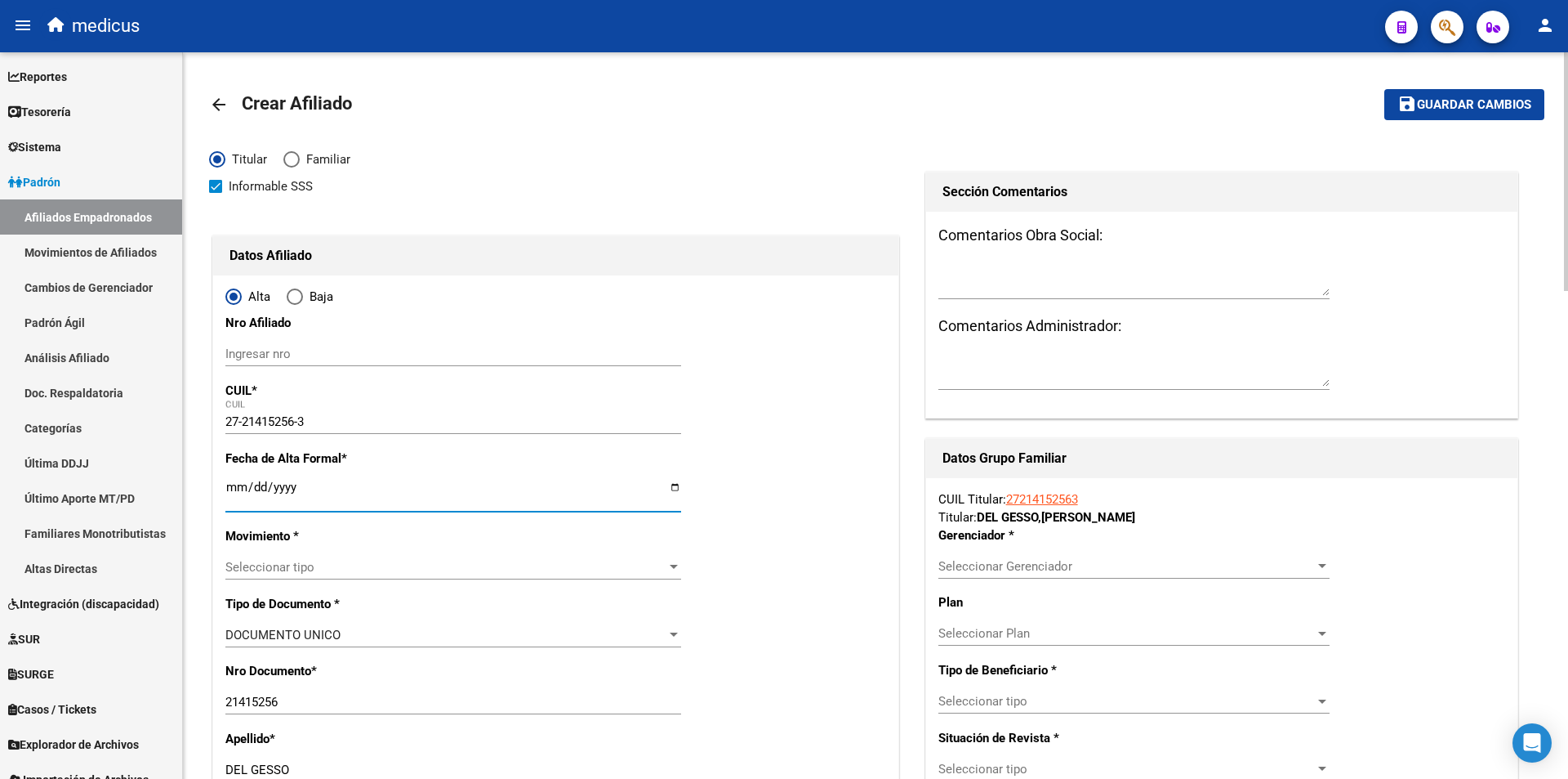
click at [362, 490] on input "Ingresar fecha" at bounding box center [453, 493] width 455 height 26
type input "[DATE]"
click at [367, 572] on span "Seleccionar tipo" at bounding box center [445, 567] width 441 height 15
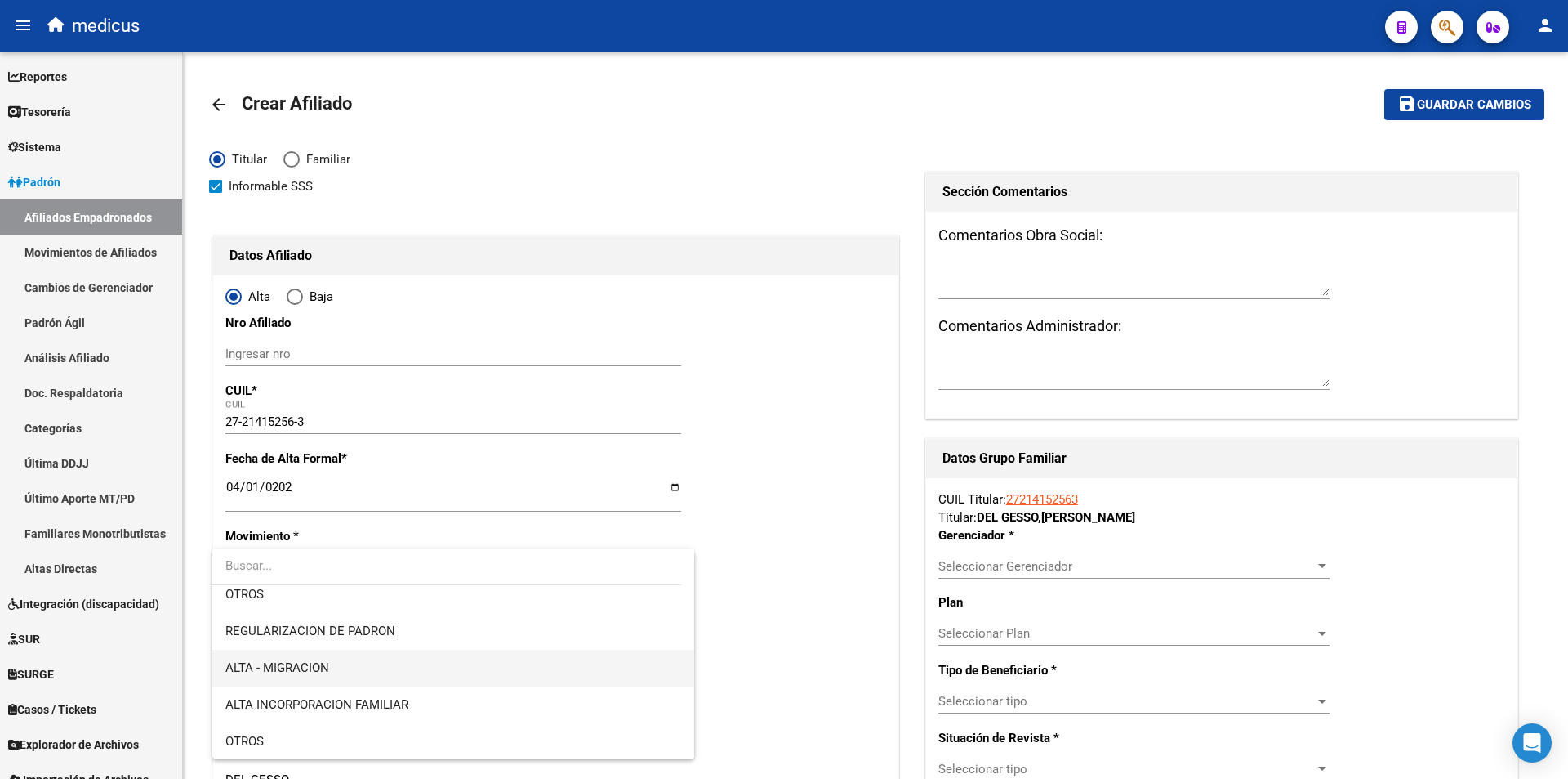
scroll to position [163, 0]
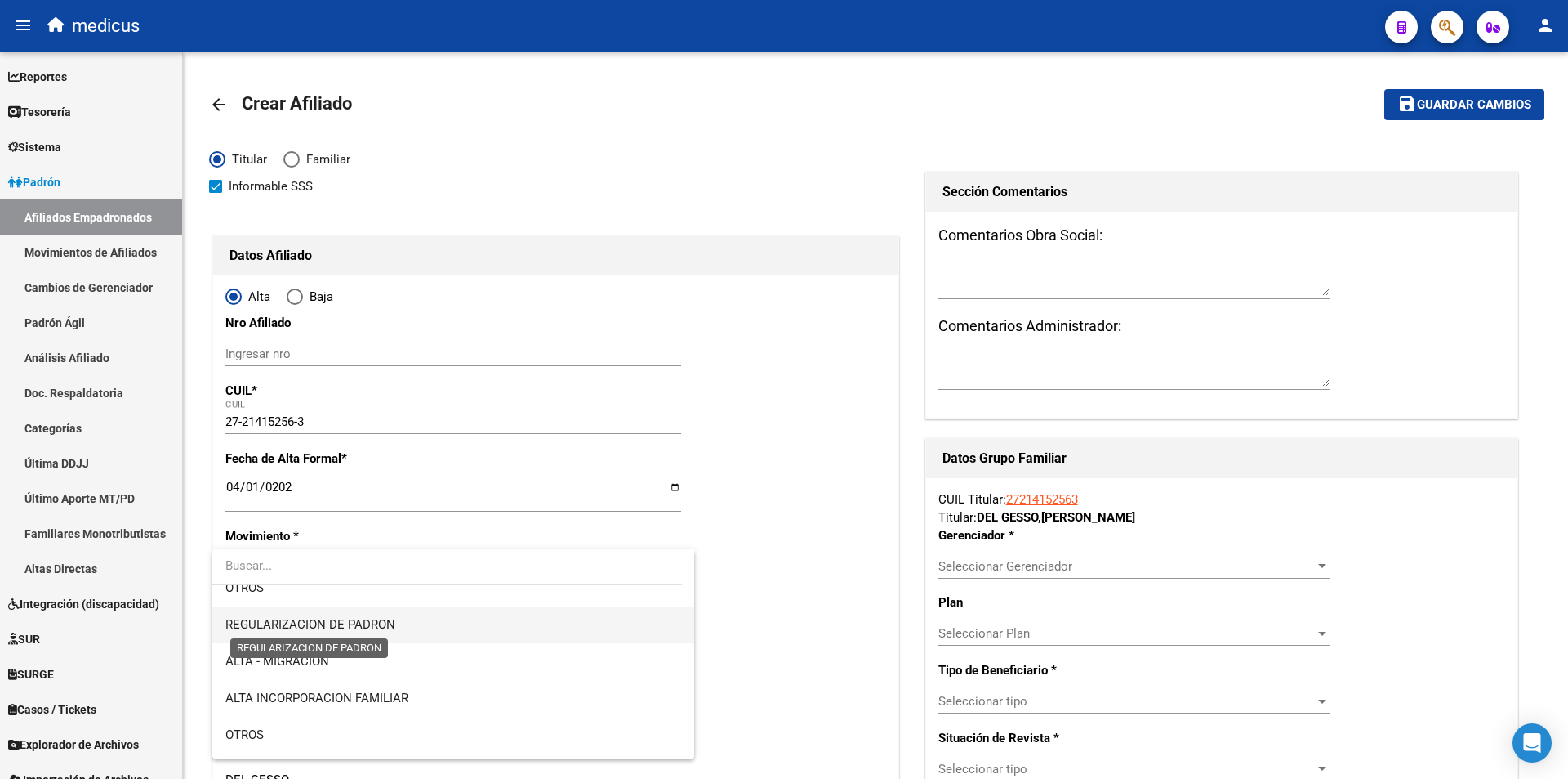
click at [384, 627] on span "REGULARIZACION DE PADRON" at bounding box center [310, 625] width 170 height 15
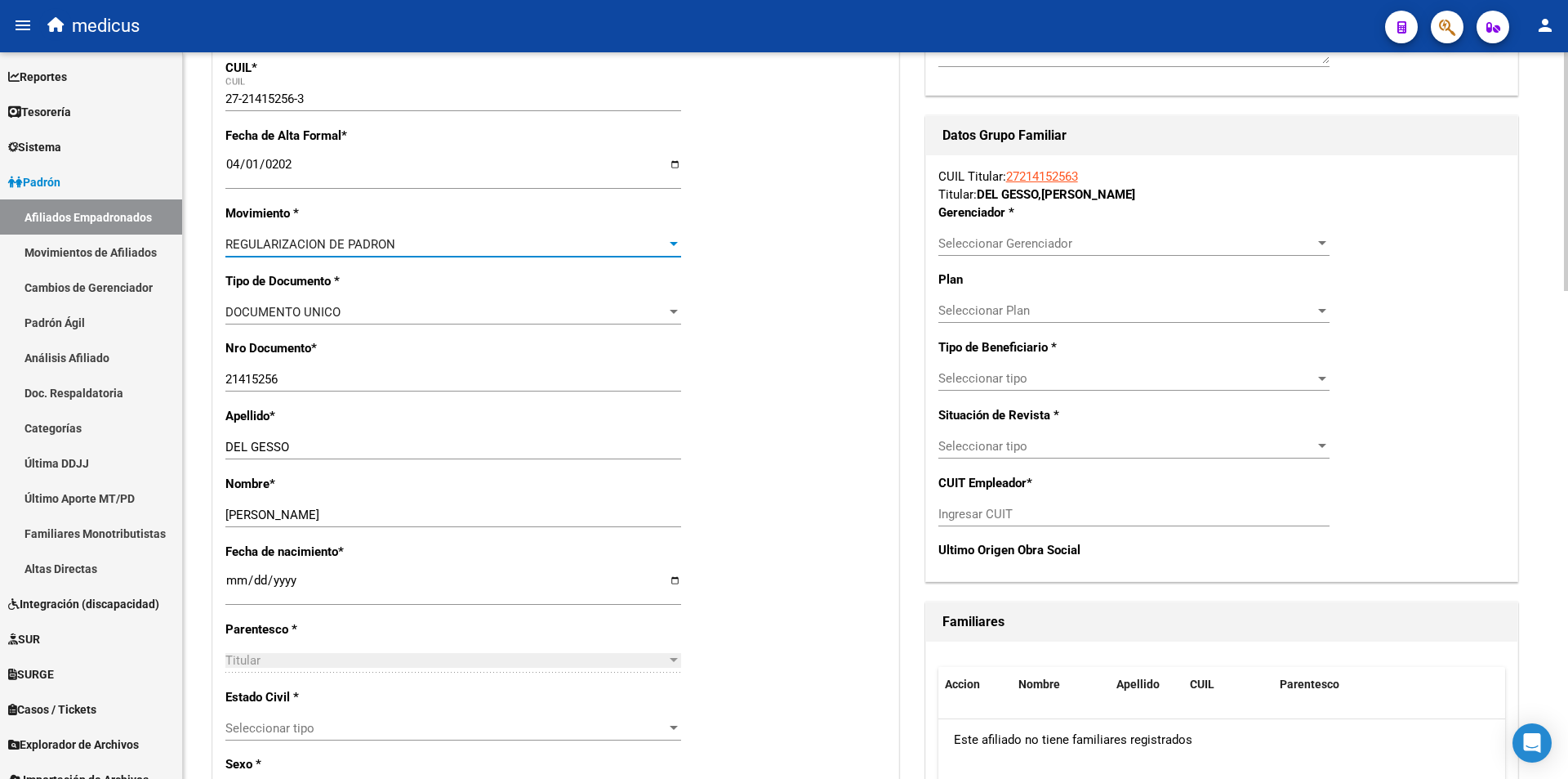
scroll to position [327, 0]
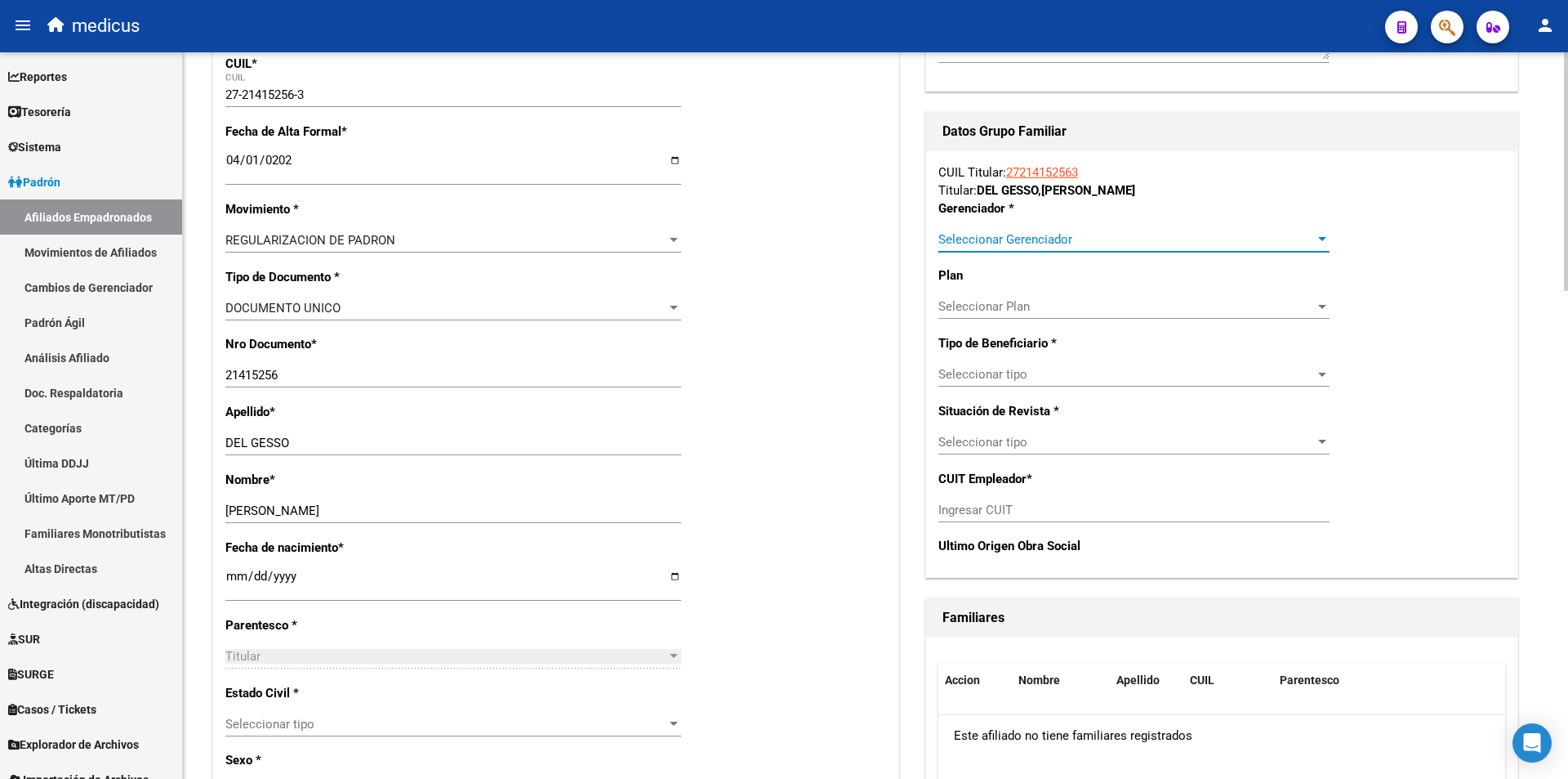
click at [983, 232] on span "Seleccionar Gerenciador" at bounding box center [1127, 240] width 377 height 15
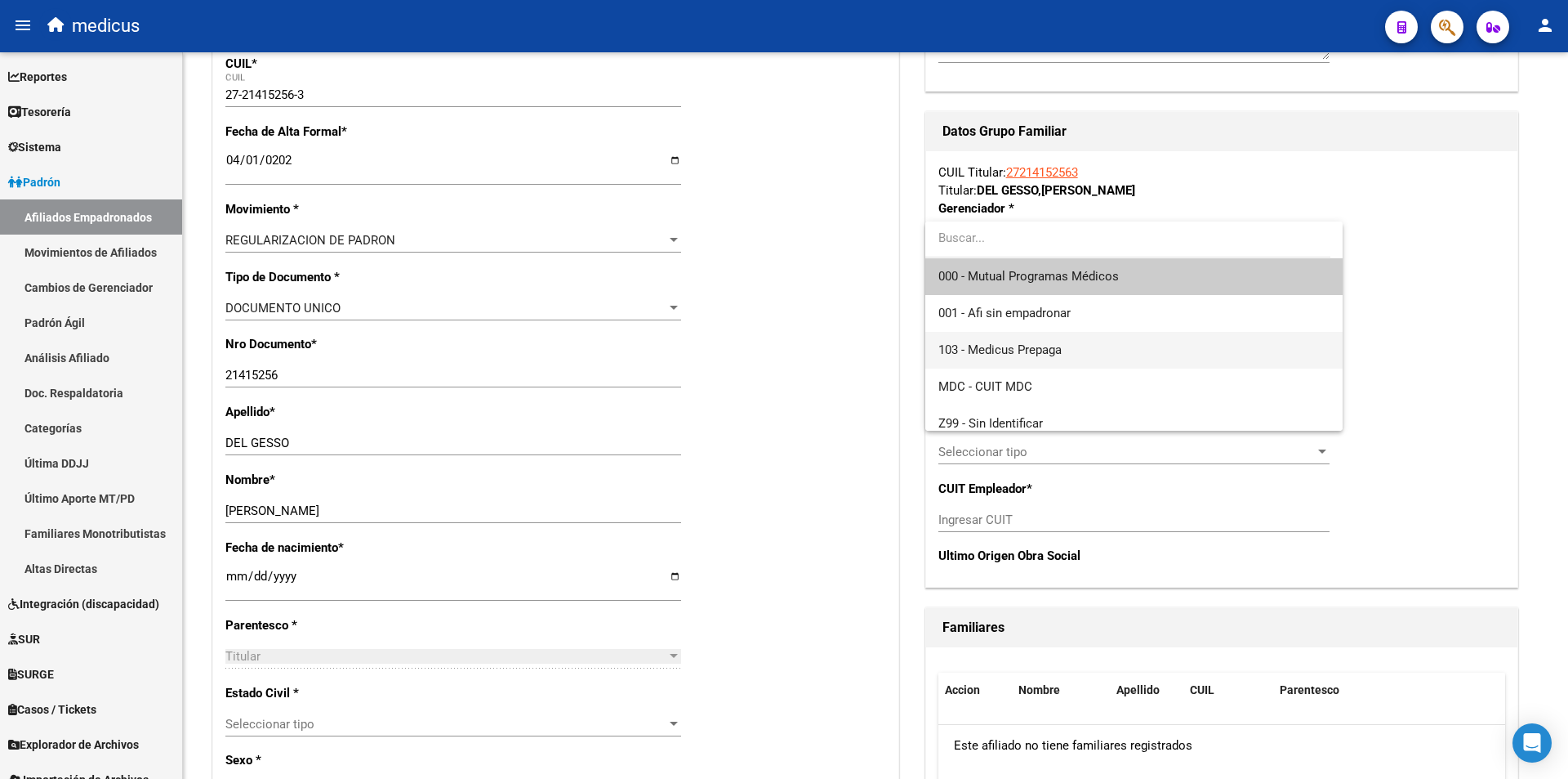
click at [955, 366] on span "103 - Medicus Prepaga" at bounding box center [1134, 350] width 391 height 37
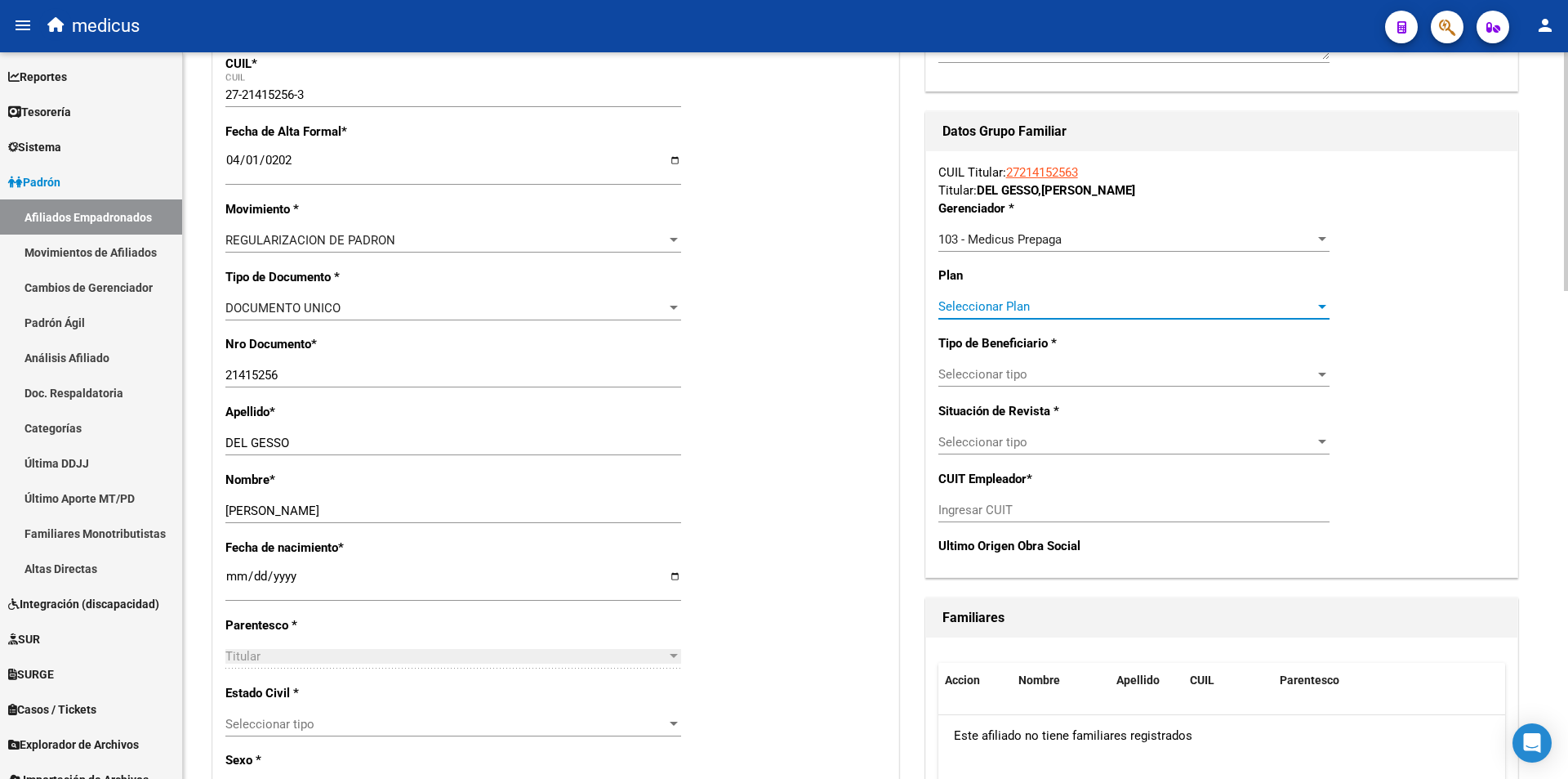
click at [1031, 307] on span "Seleccionar Plan" at bounding box center [1127, 307] width 377 height 15
click at [799, 326] on div at bounding box center [784, 390] width 1568 height 779
click at [966, 374] on span "Seleccionar tipo" at bounding box center [1127, 374] width 377 height 15
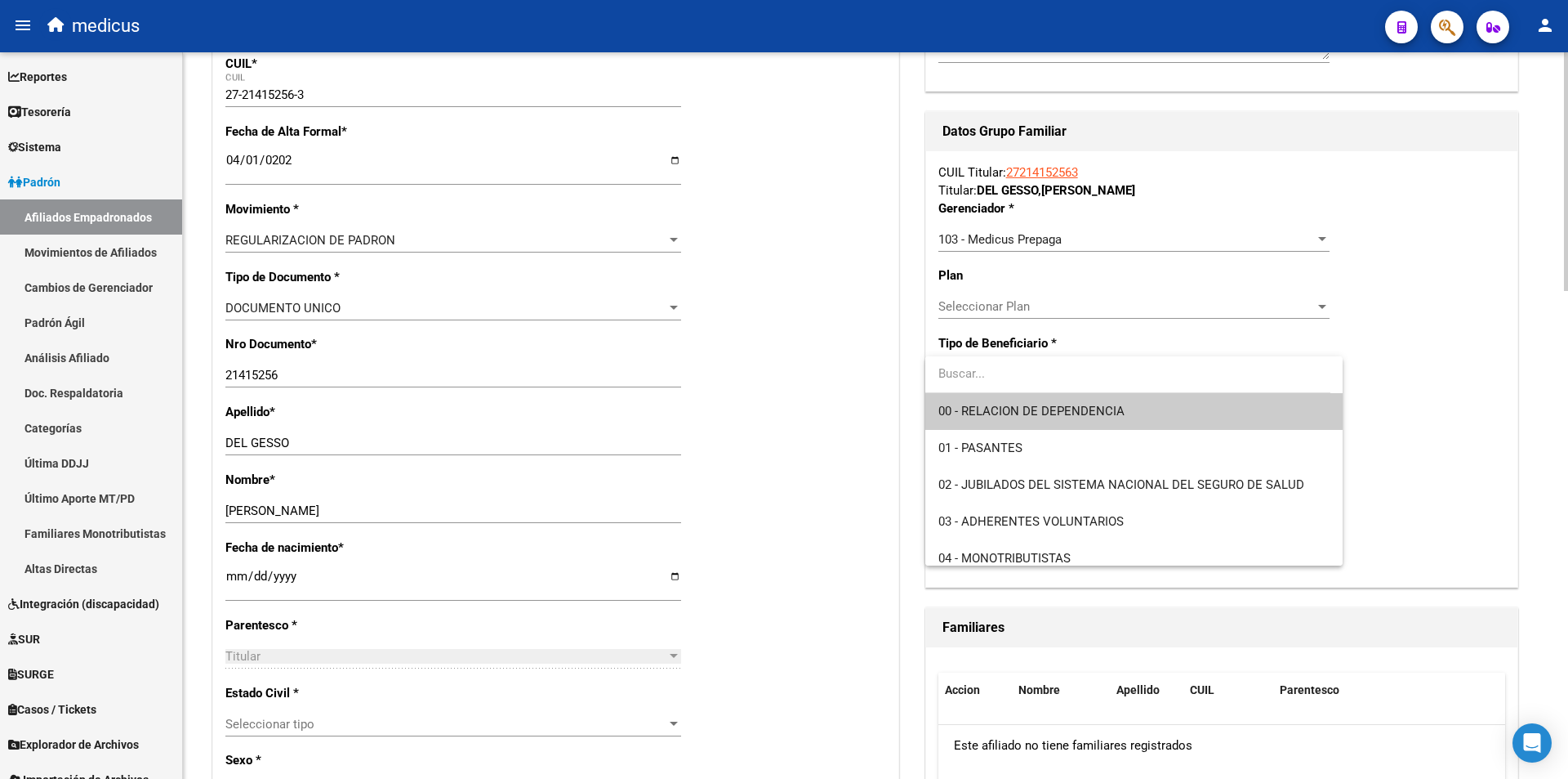
drag, startPoint x: 398, startPoint y: 234, endPoint x: 414, endPoint y: 230, distance: 16.5
click at [407, 232] on div at bounding box center [784, 390] width 1568 height 779
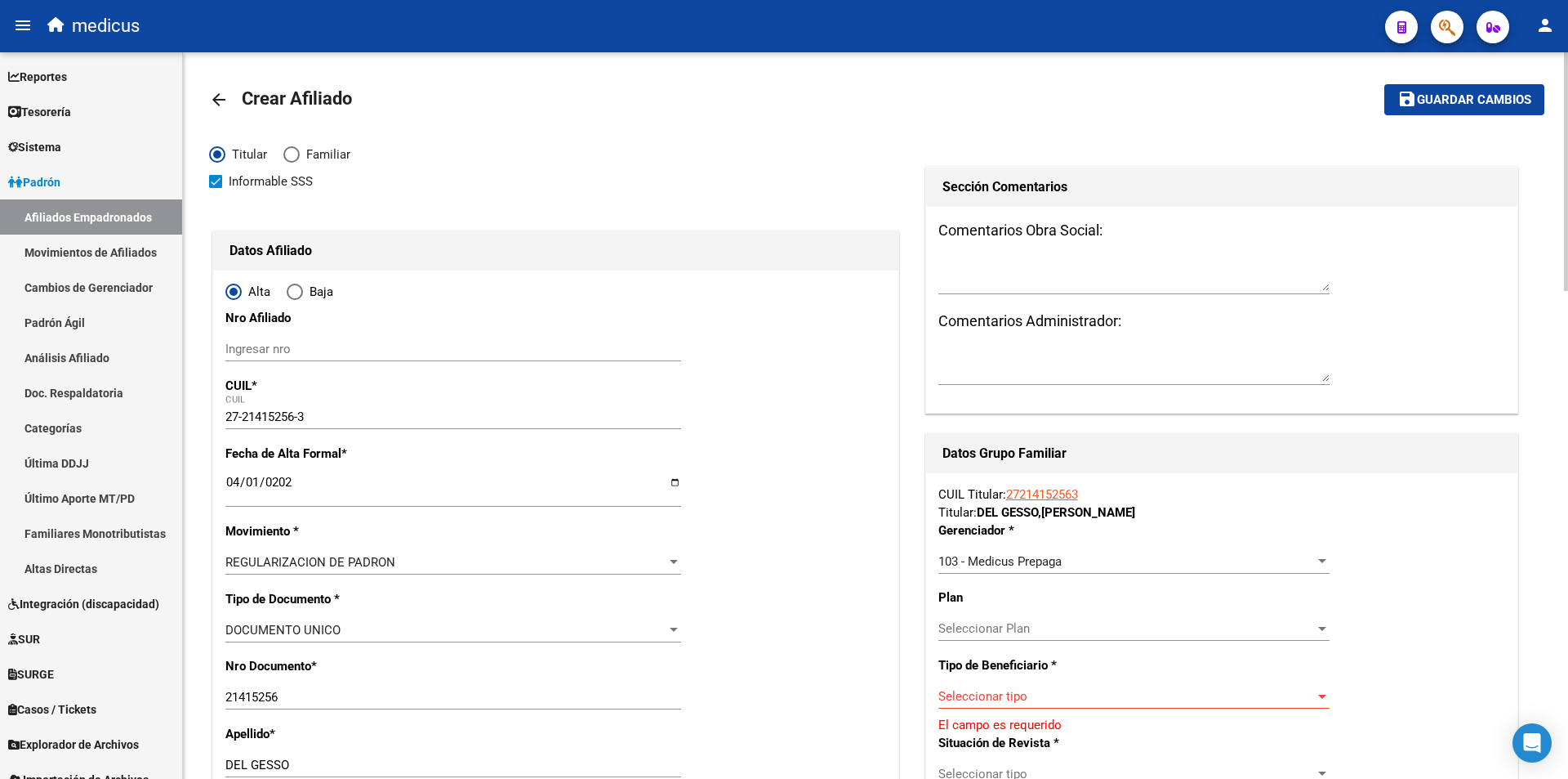
scroll to position [0, 0]
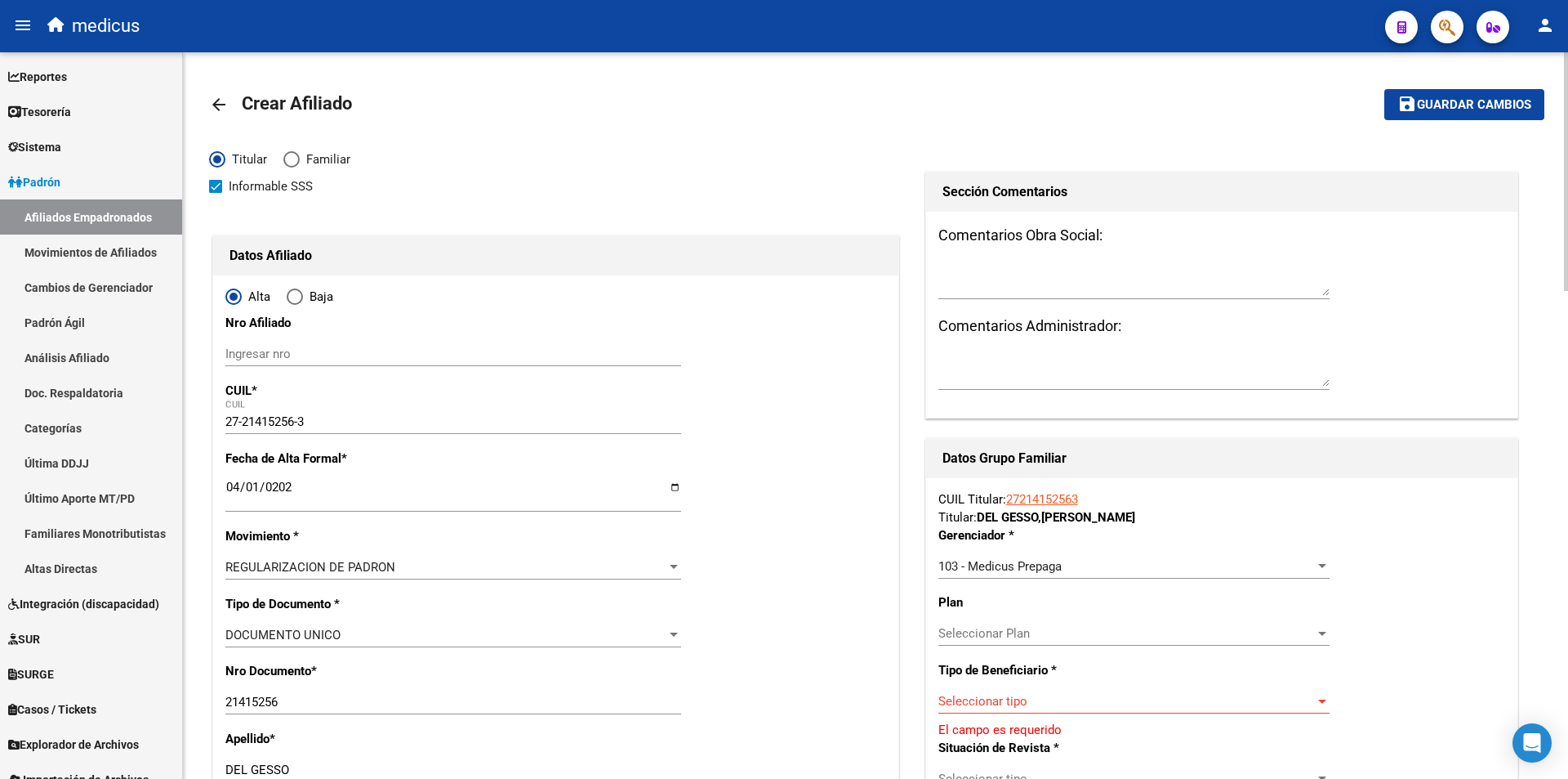
click at [224, 97] on mat-icon "arrow_back" at bounding box center [218, 104] width 19 height 19
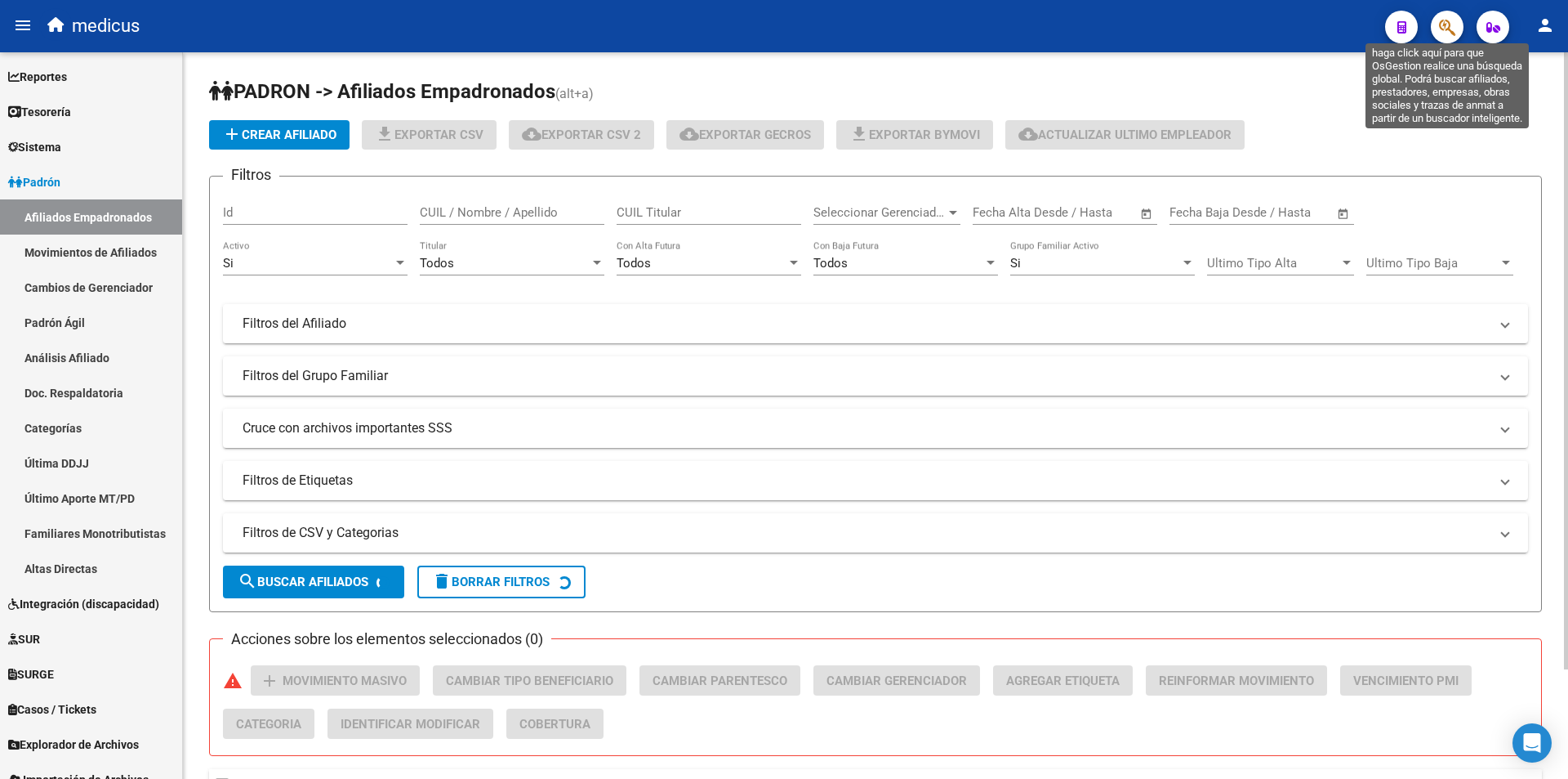
click at [1457, 34] on button "button" at bounding box center [1447, 27] width 33 height 33
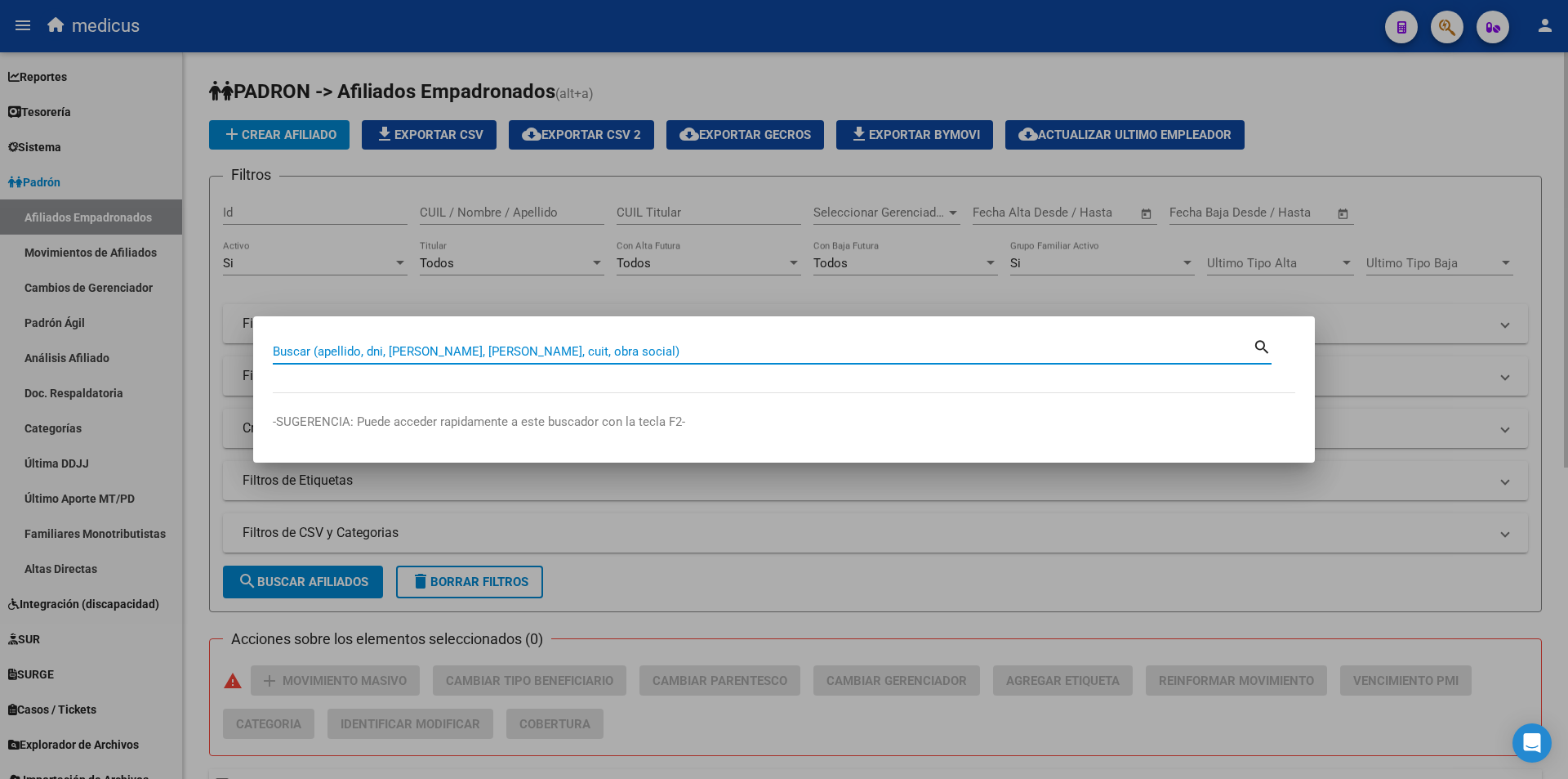
paste input "27214152563"
type input "27214152563"
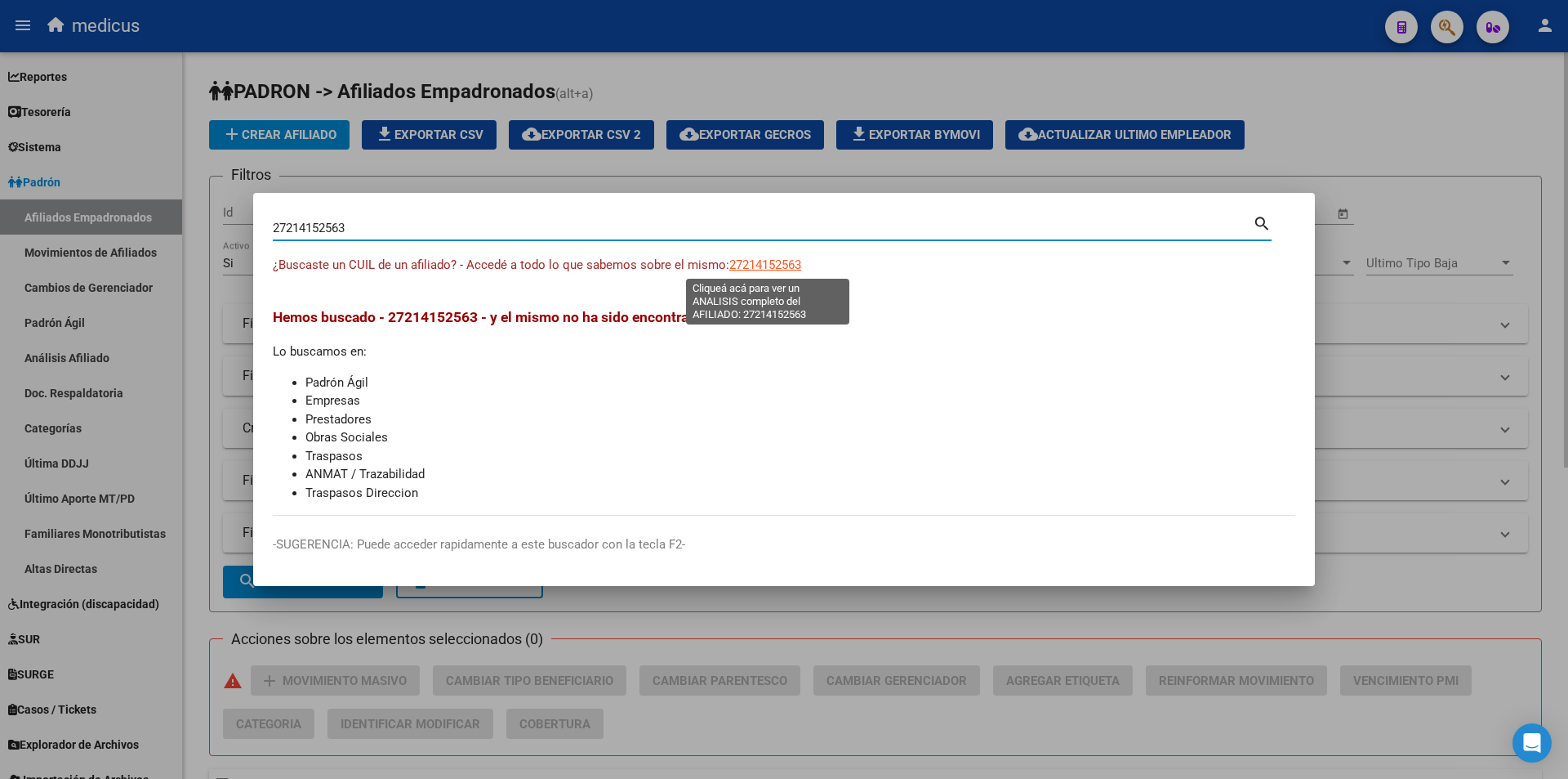
click at [794, 266] on span "27214152563" at bounding box center [765, 265] width 72 height 15
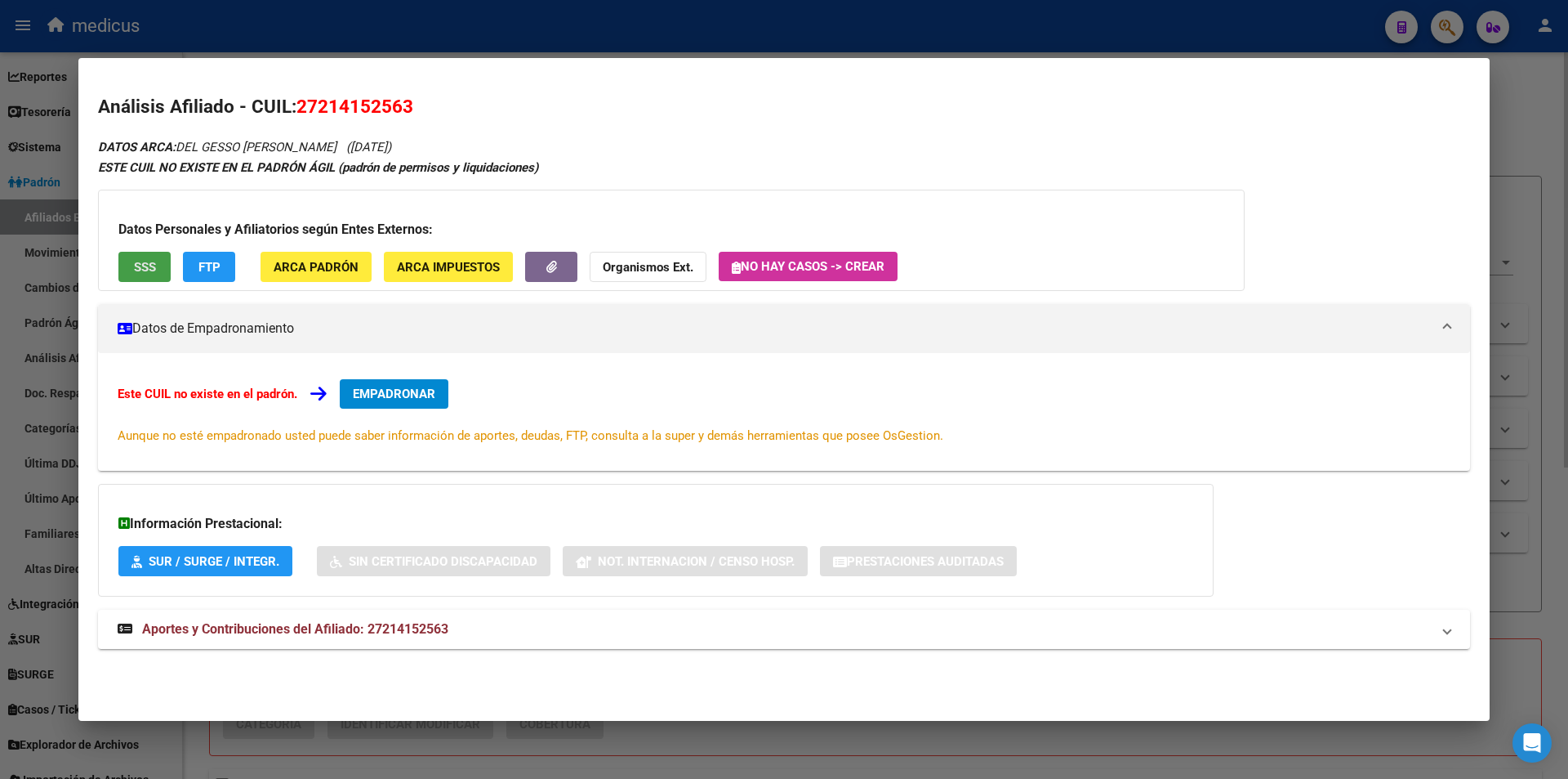
click at [139, 267] on span "SSS" at bounding box center [145, 267] width 22 height 15
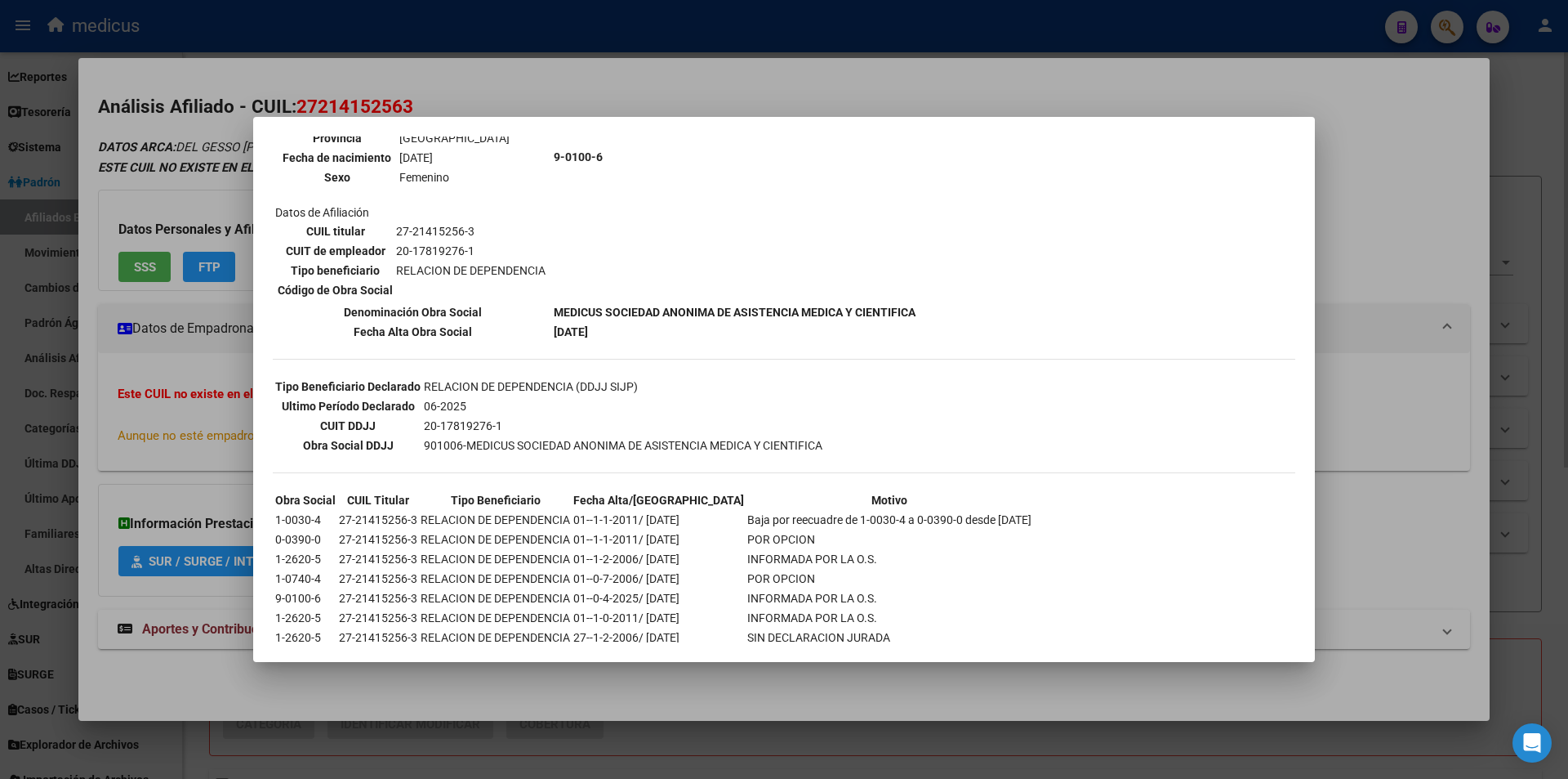
scroll to position [245, 0]
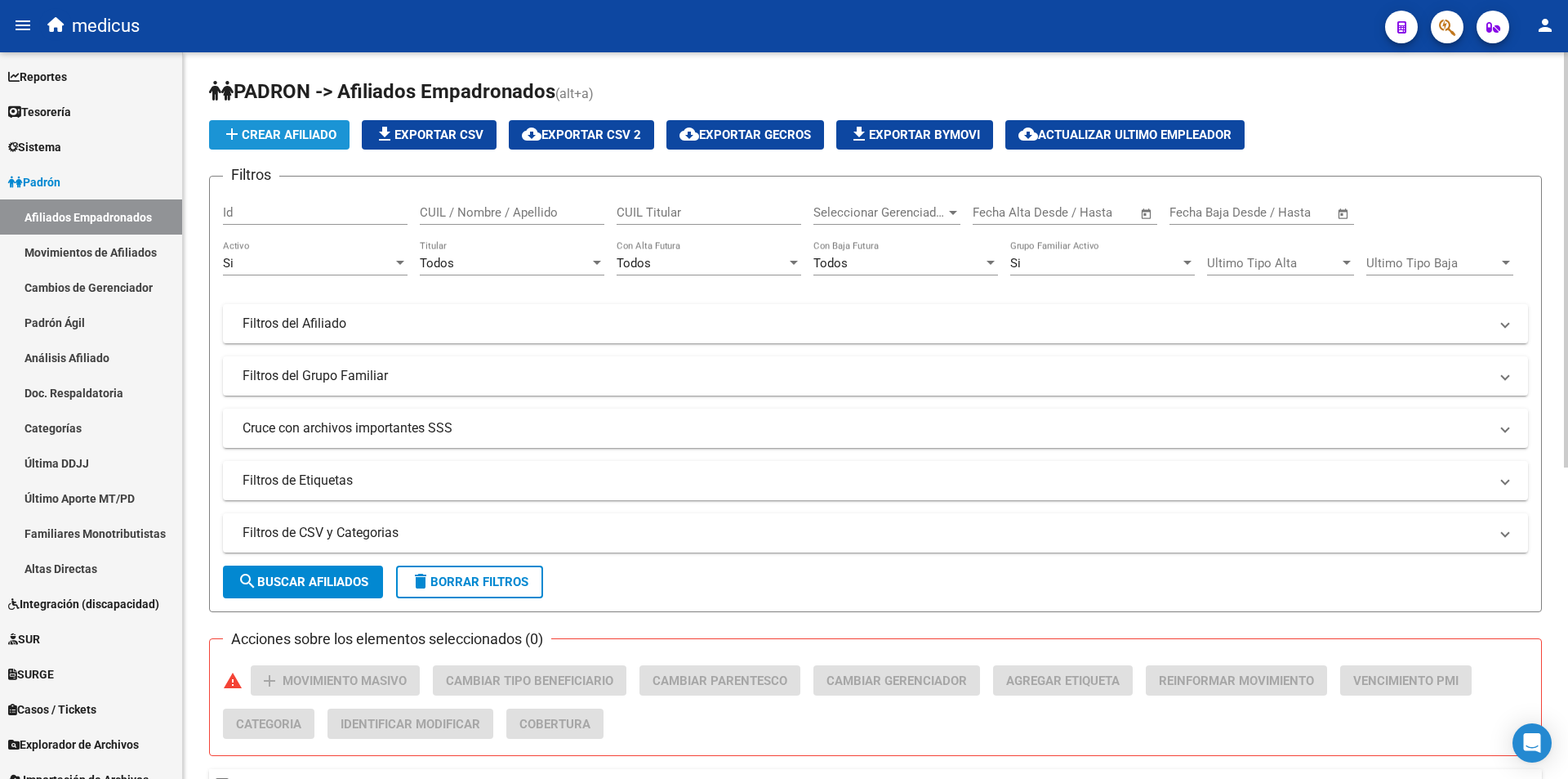
click at [310, 136] on span "add Crear Afiliado" at bounding box center [279, 135] width 115 height 15
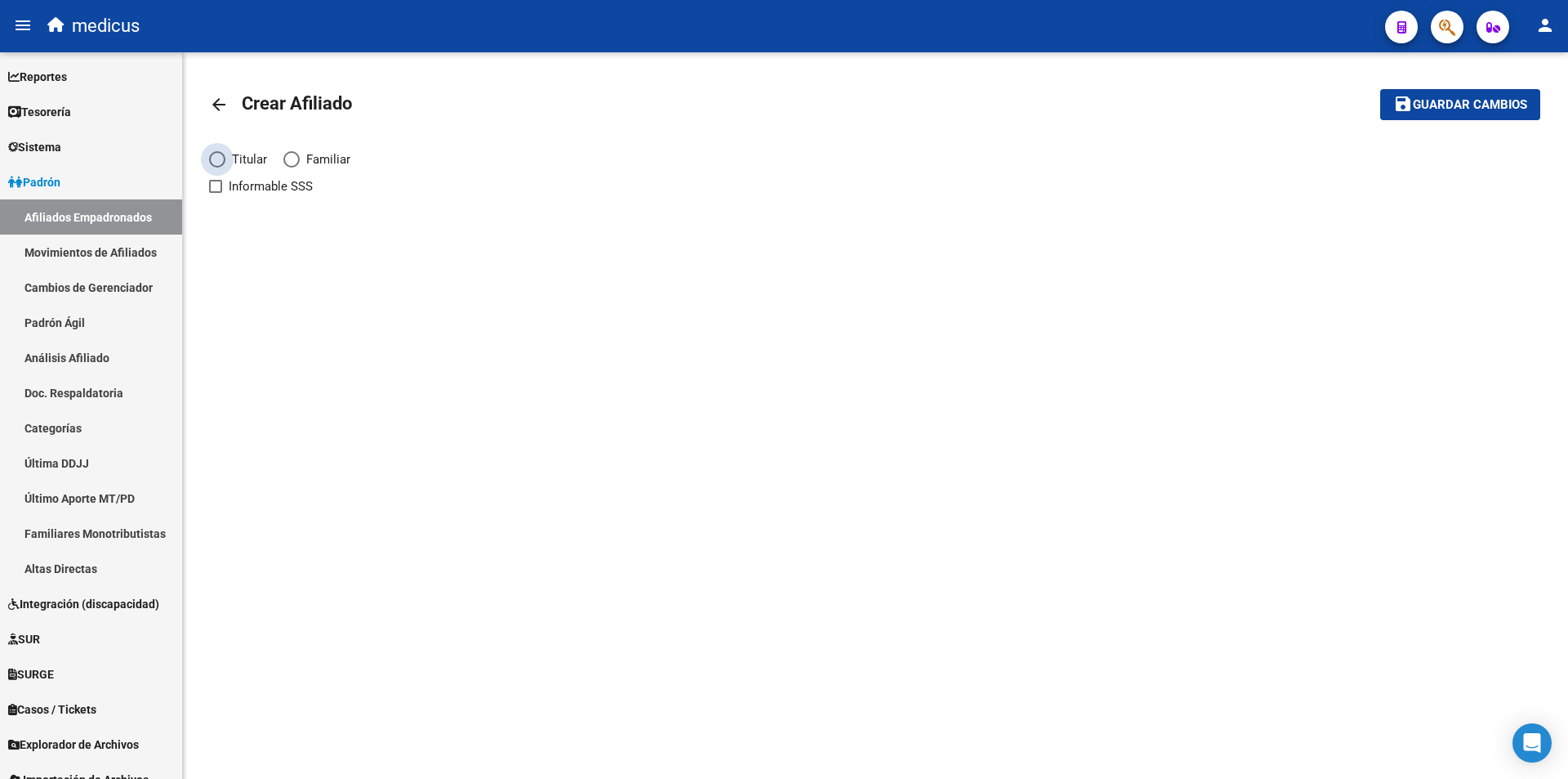
click at [252, 162] on span "Titular" at bounding box center [246, 159] width 42 height 18
click at [225, 162] on input "Titular" at bounding box center [218, 160] width 17 height 17
radio input "true"
checkbox input "true"
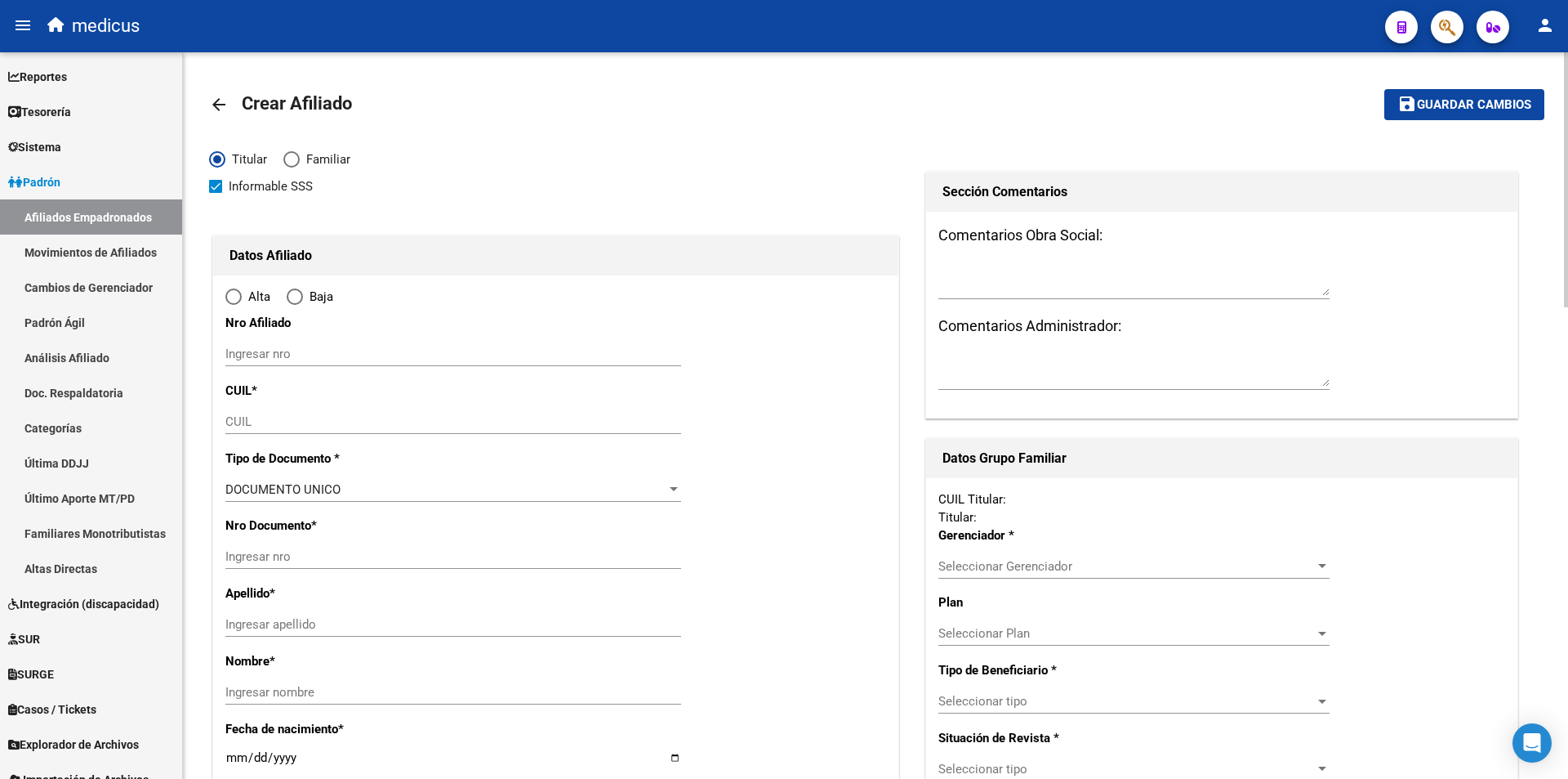
radio input "true"
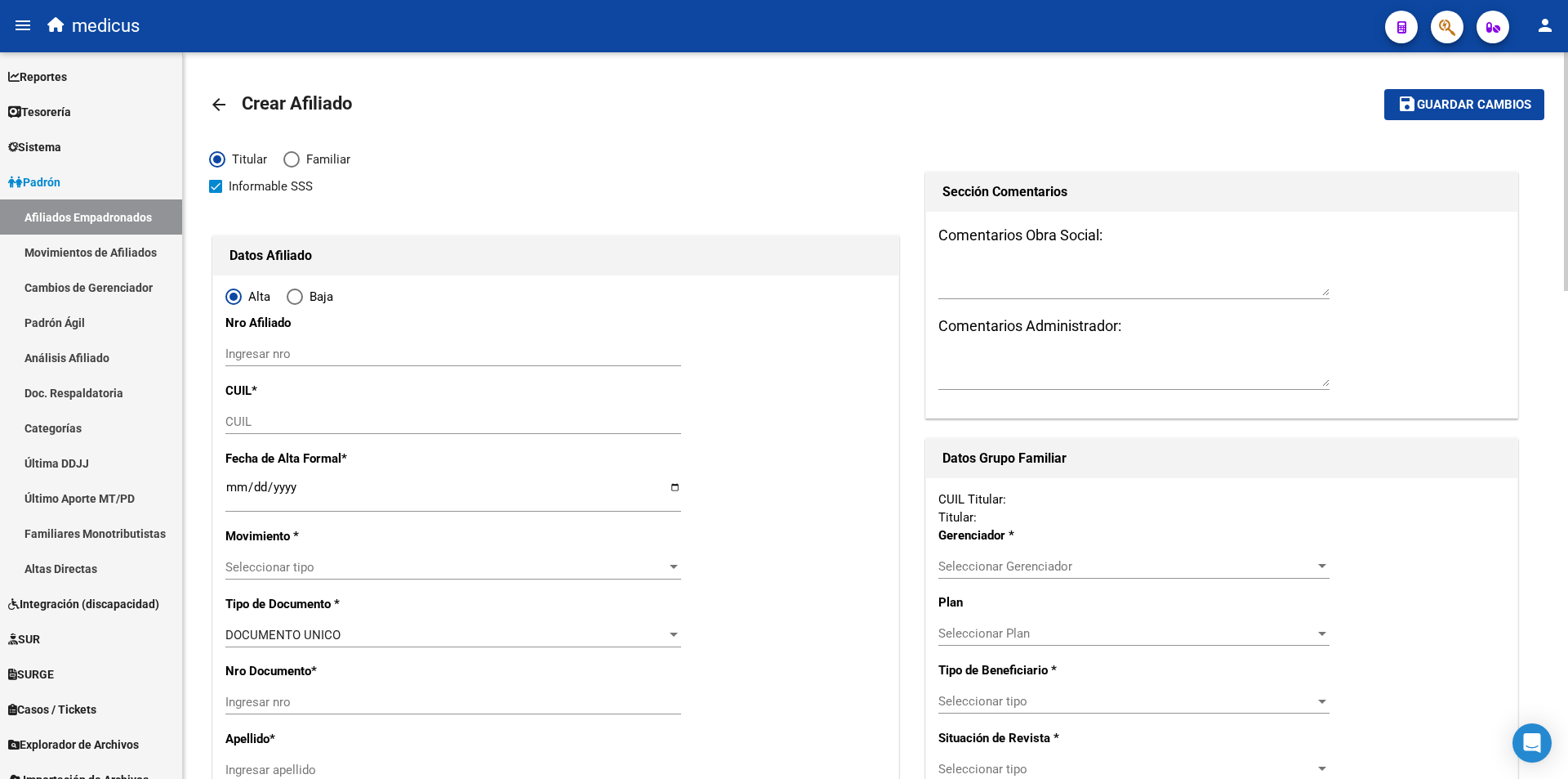
click at [323, 410] on div "CUIL" at bounding box center [453, 421] width 455 height 24
paste input "27-21415256-3"
type input "27-21415256-3"
type input "21415256"
type input "DEL GESSO"
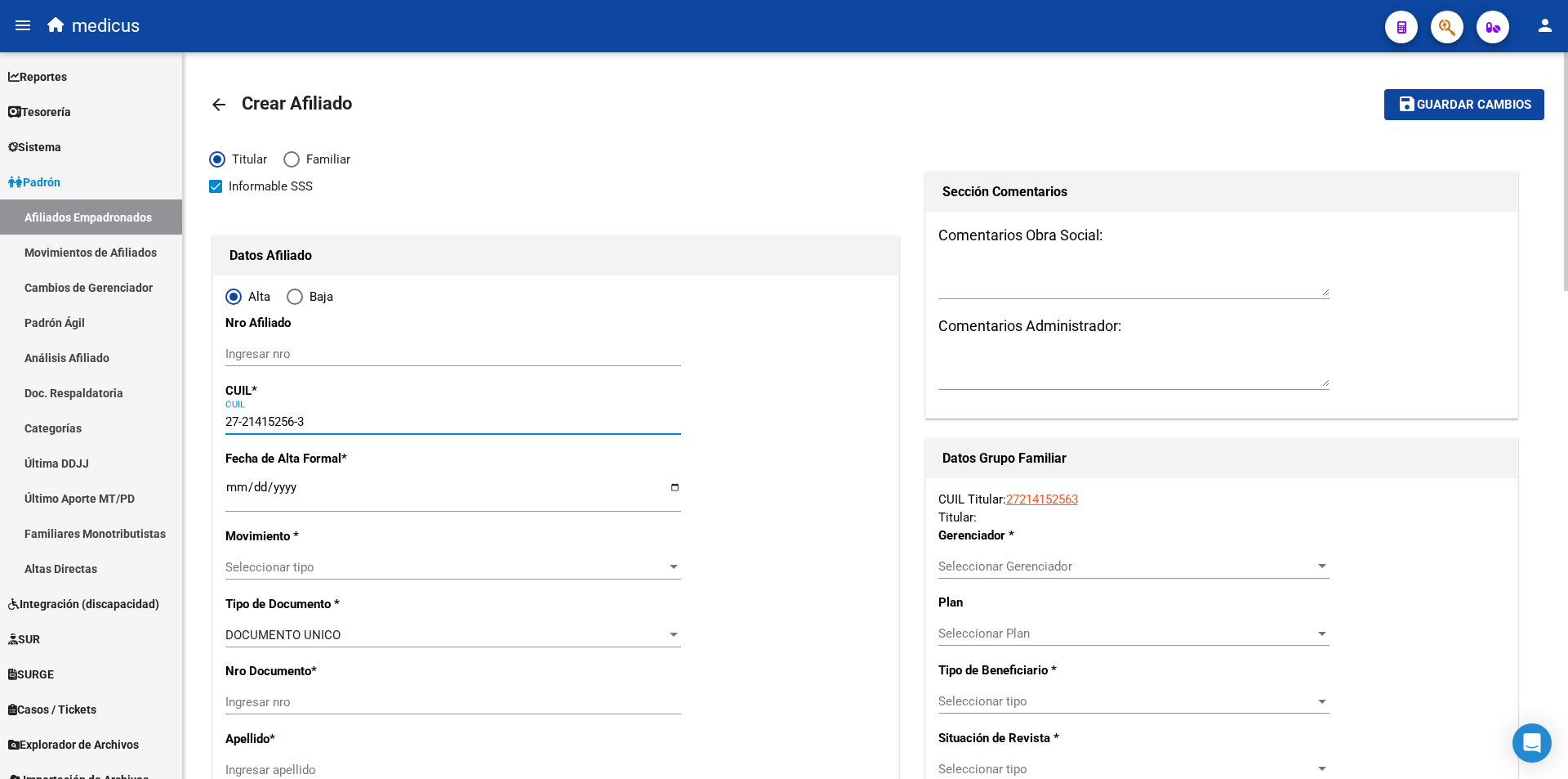
type input "[PERSON_NAME]"
type input "[DATE]"
type input "[PERSON_NAME]"
type input "2000"
type input "LAPRIDA"
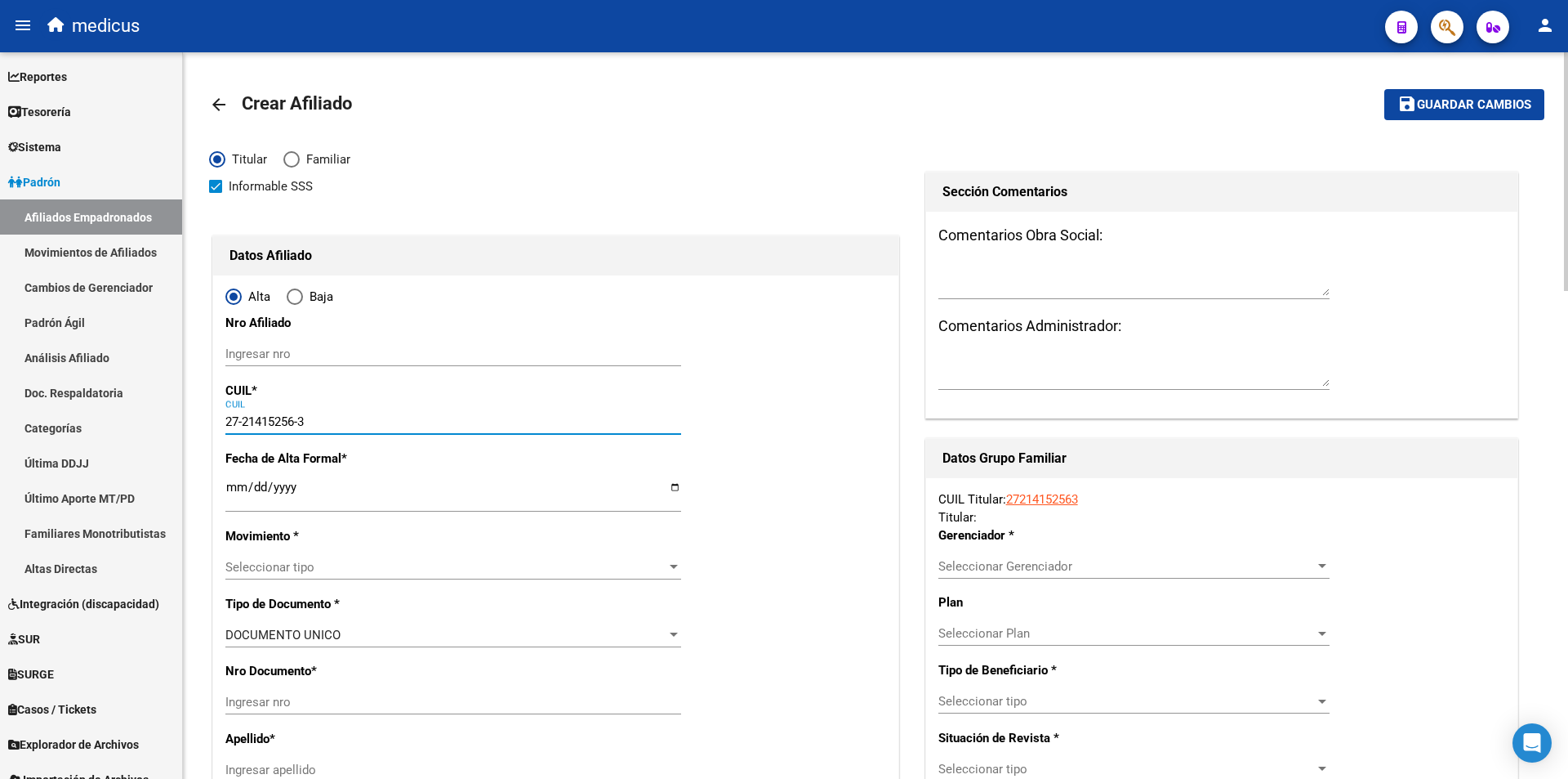
type input "1337"
type input "6"
type input "27-21415256-3"
click at [332, 494] on input "Ingresar fecha" at bounding box center [453, 493] width 455 height 26
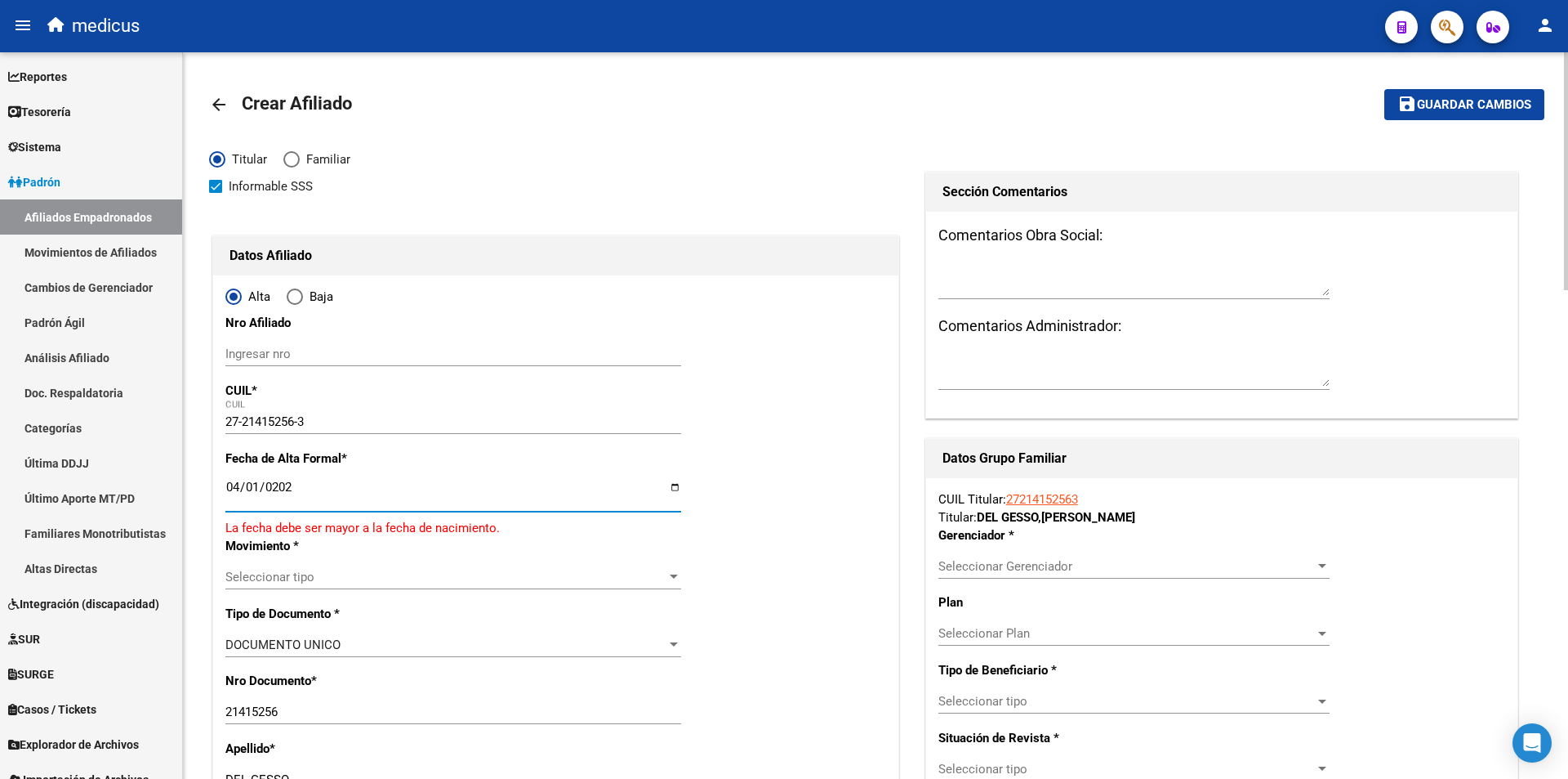
type input "[DATE]"
click at [369, 568] on span "Seleccionar tipo" at bounding box center [445, 567] width 441 height 15
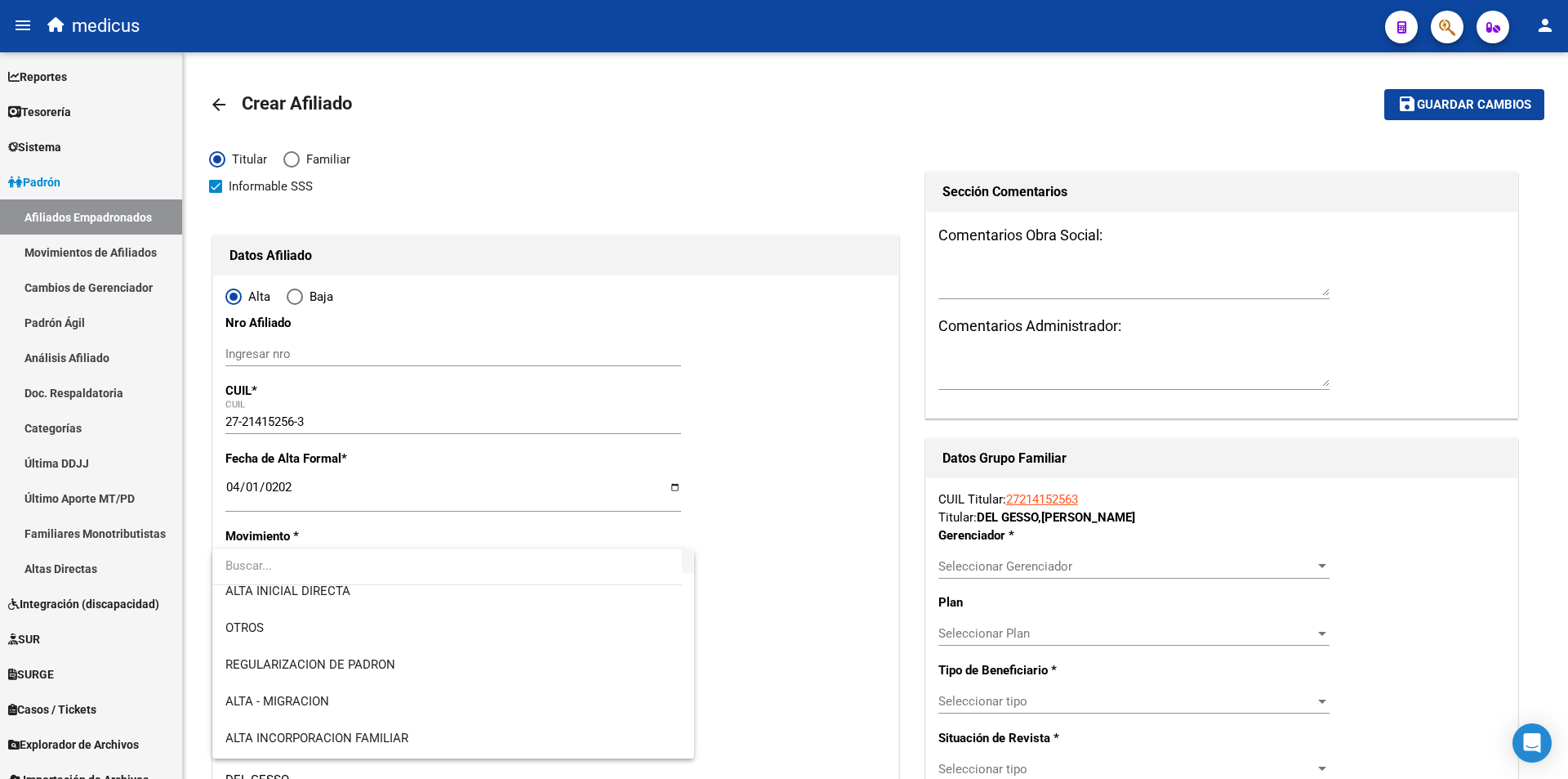
scroll to position [163, 0]
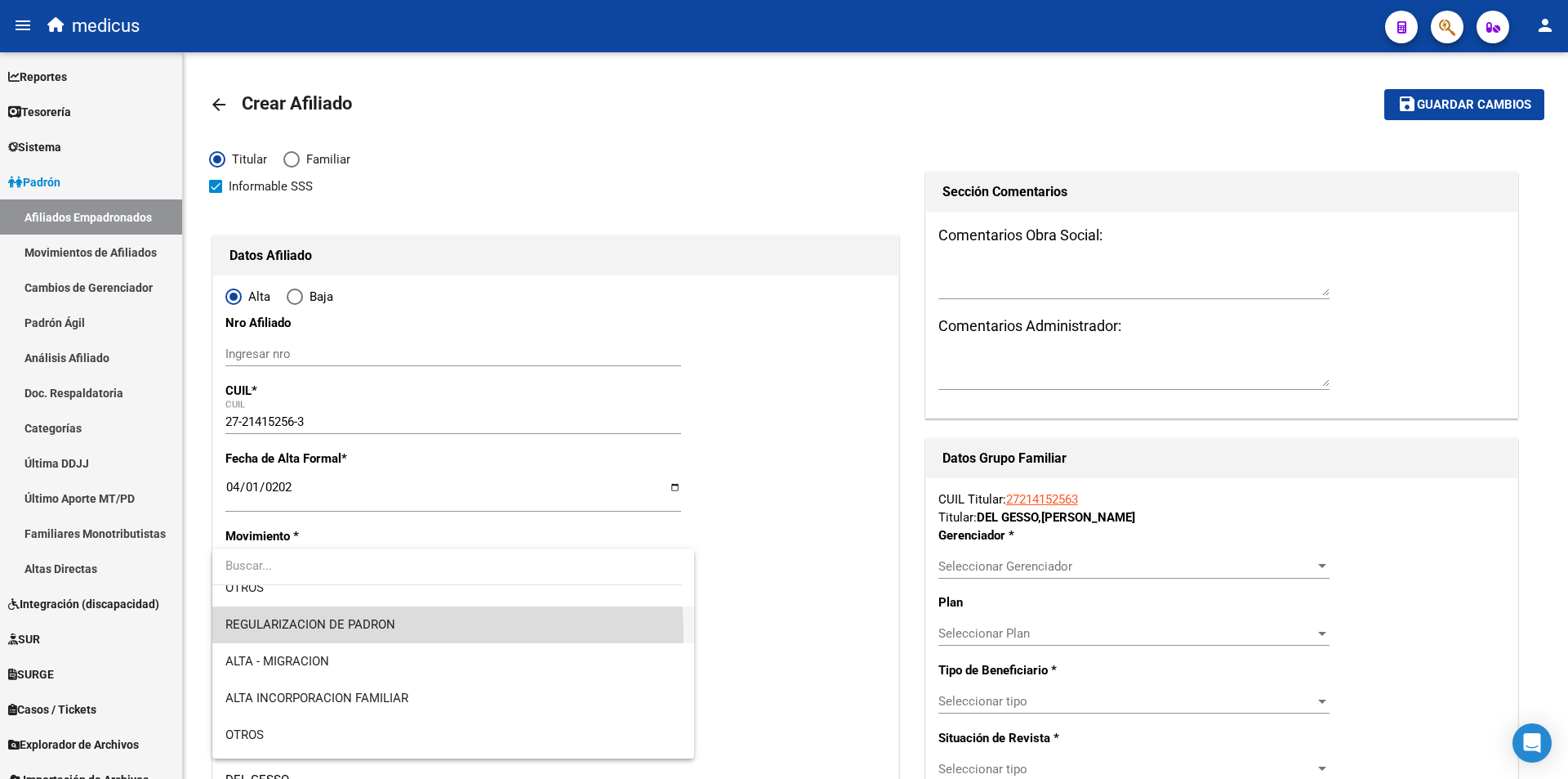
click at [353, 636] on span "REGULARIZACION DE PADRON" at bounding box center [453, 625] width 455 height 37
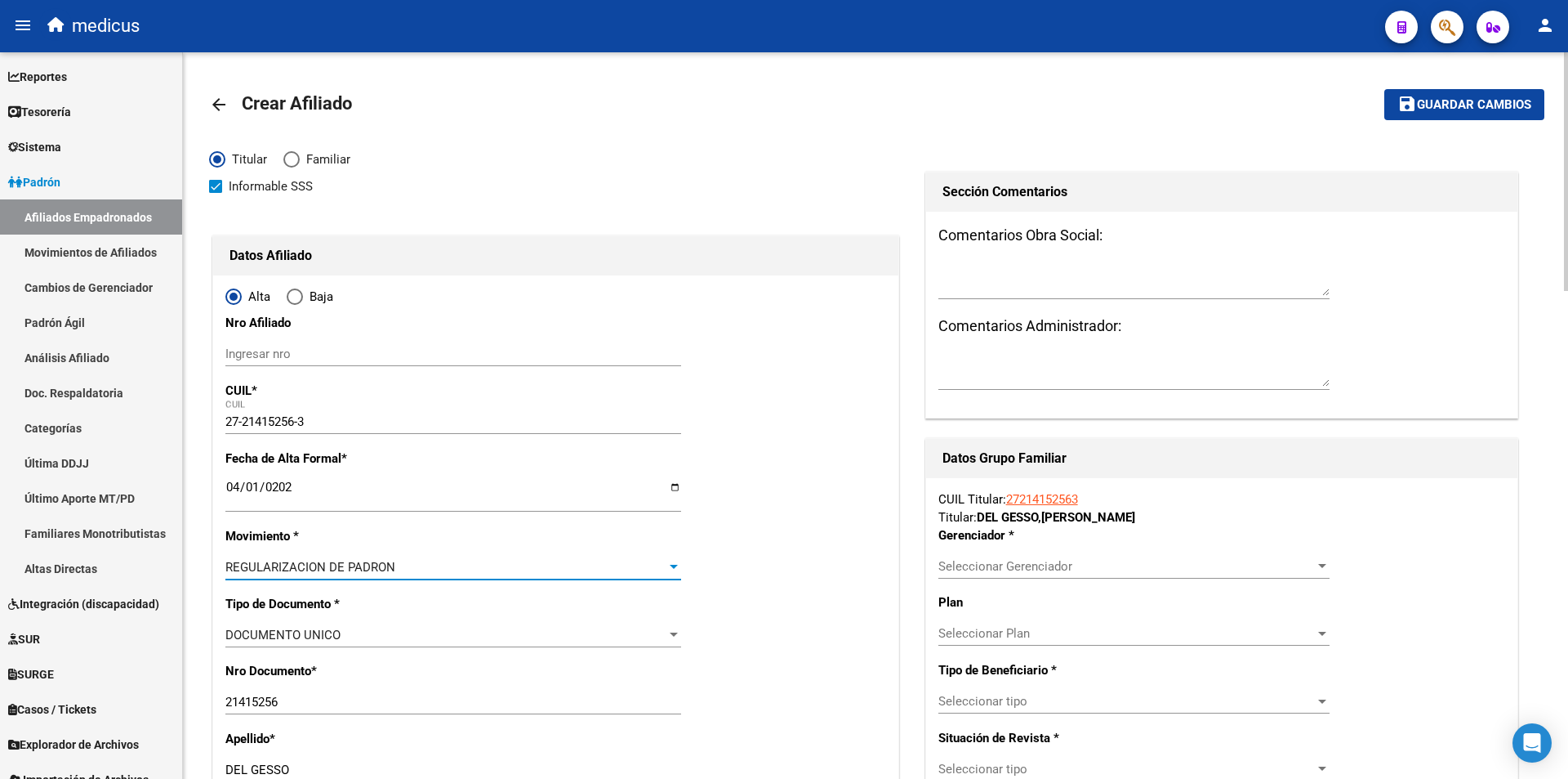
click at [973, 555] on div "Seleccionar Gerenciador Seleccionar Gerenciador" at bounding box center [1134, 566] width 391 height 24
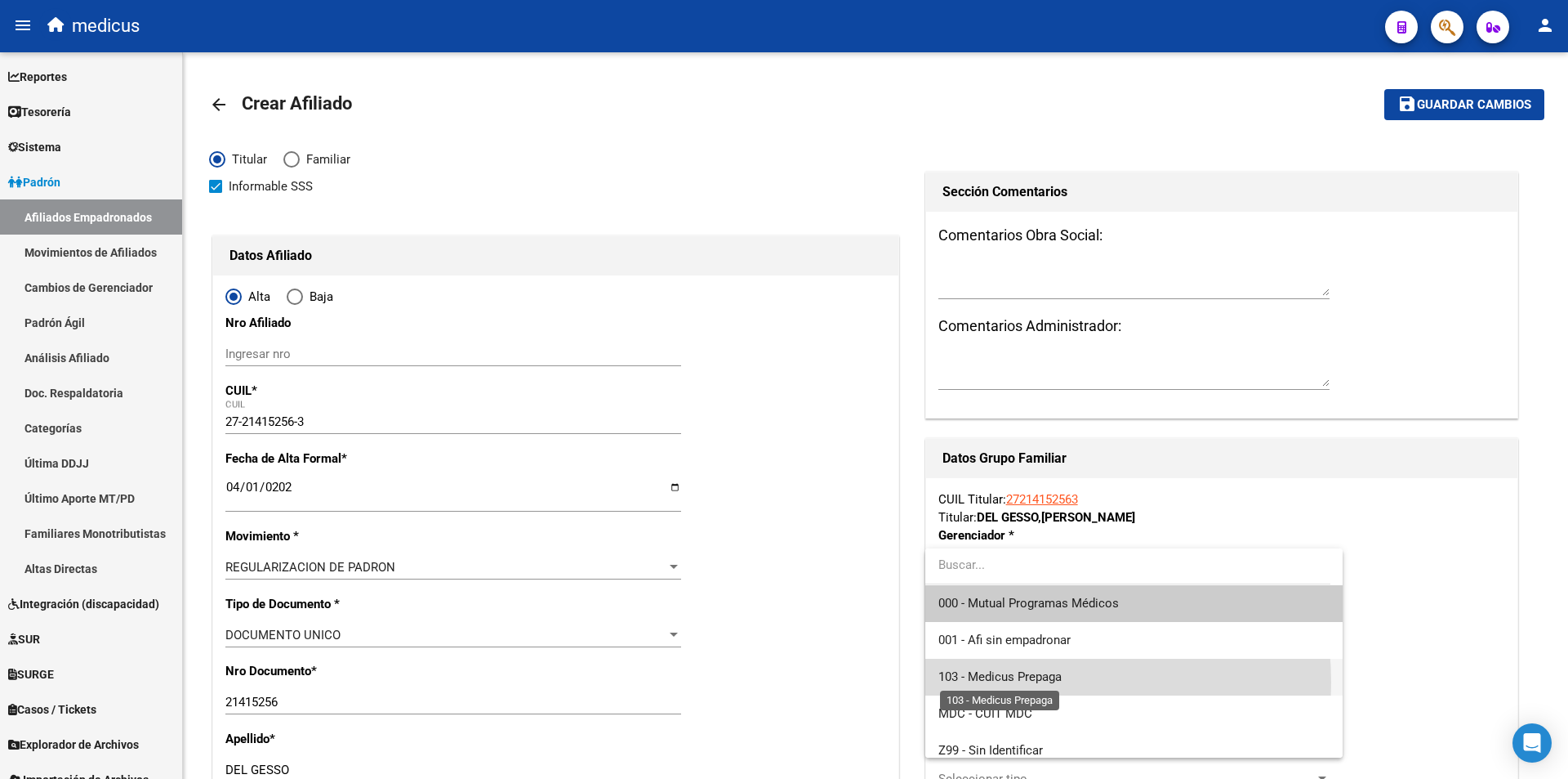
click at [1002, 683] on span "103 - Medicus Prepaga" at bounding box center [1000, 677] width 123 height 15
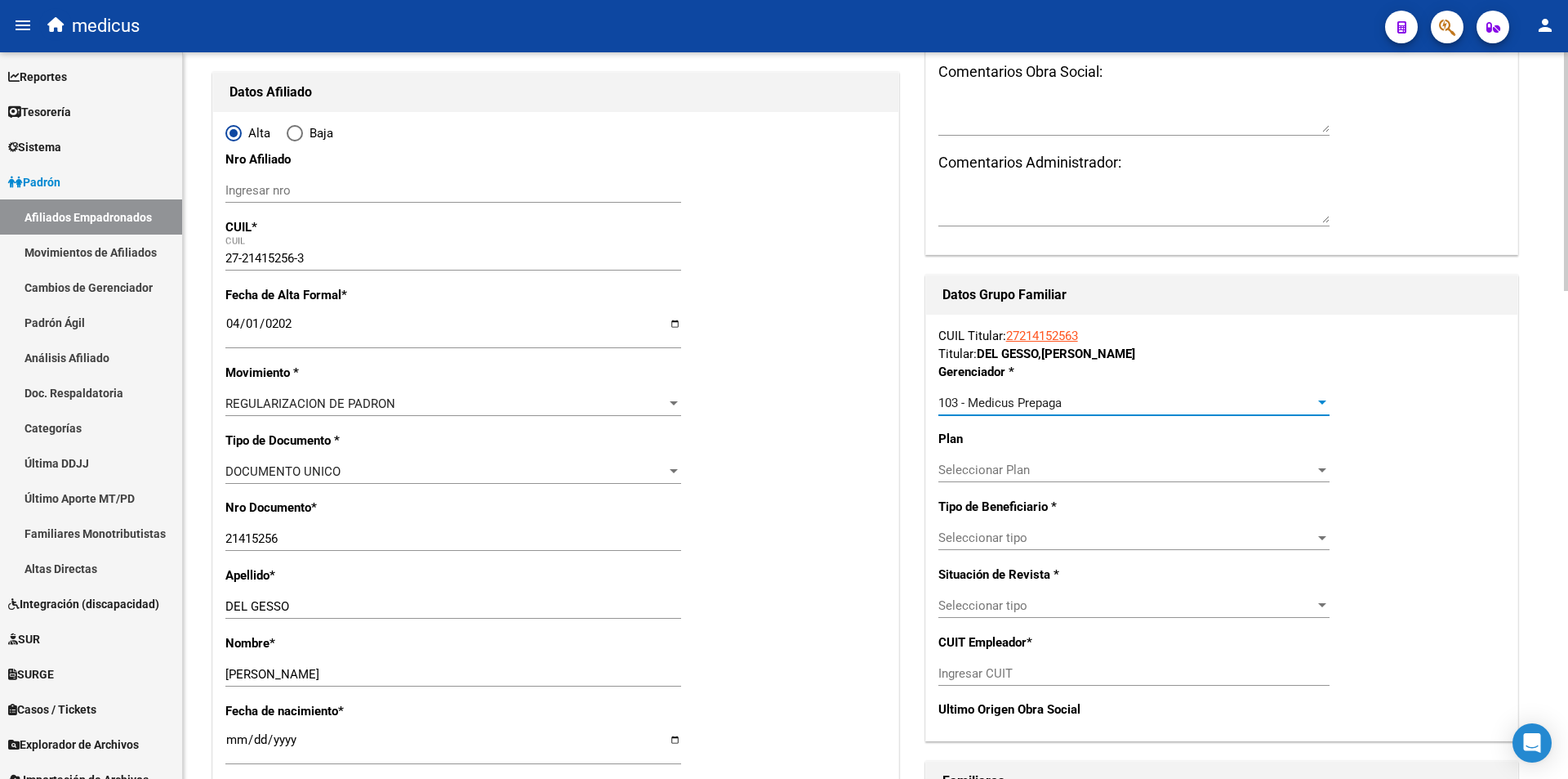
click at [991, 526] on div "Seleccionar tipo Seleccionar tipo" at bounding box center [1134, 537] width 391 height 24
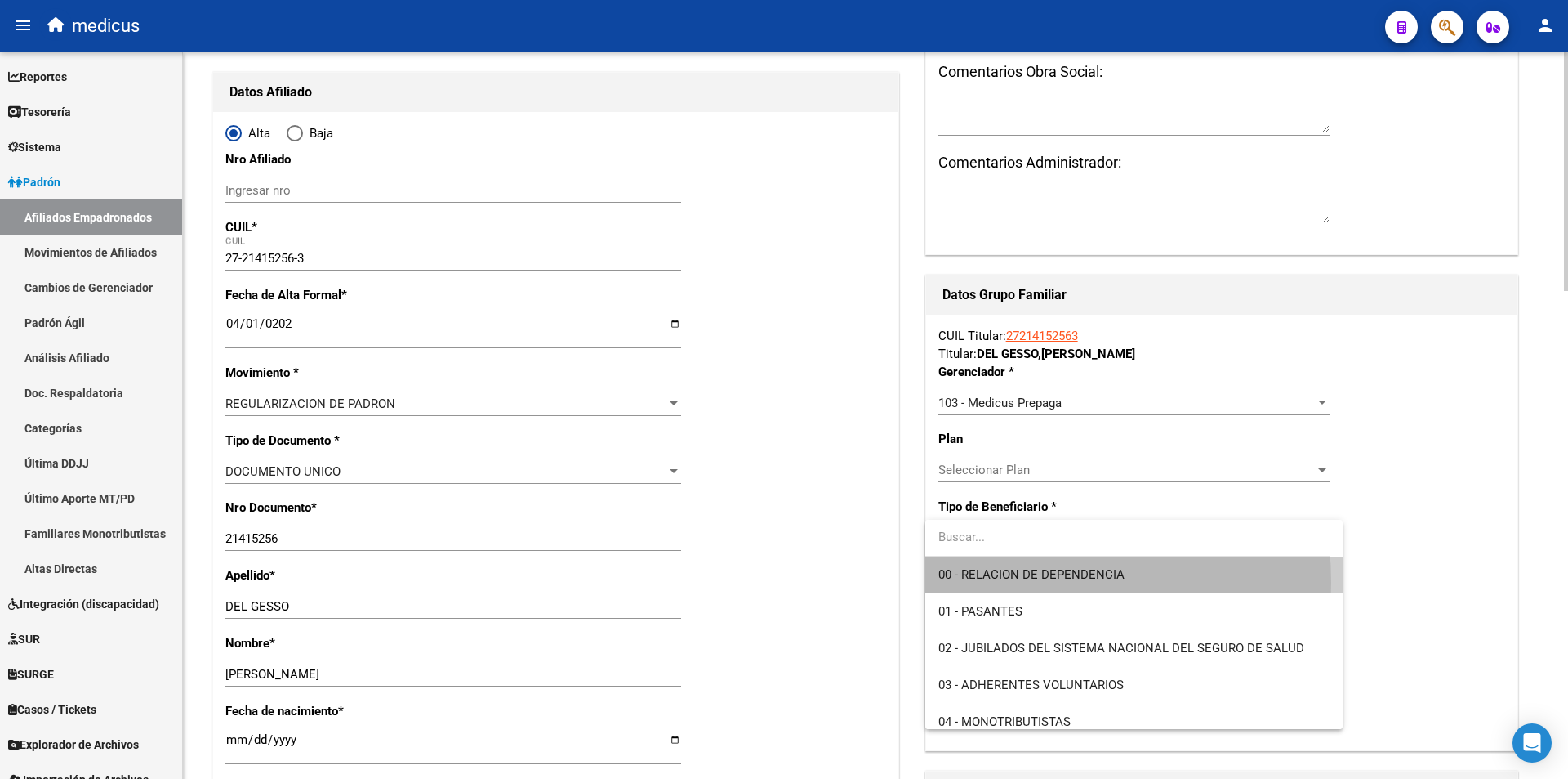
click at [972, 582] on span "00 - RELACION DE DEPENDENCIA" at bounding box center [1134, 575] width 391 height 37
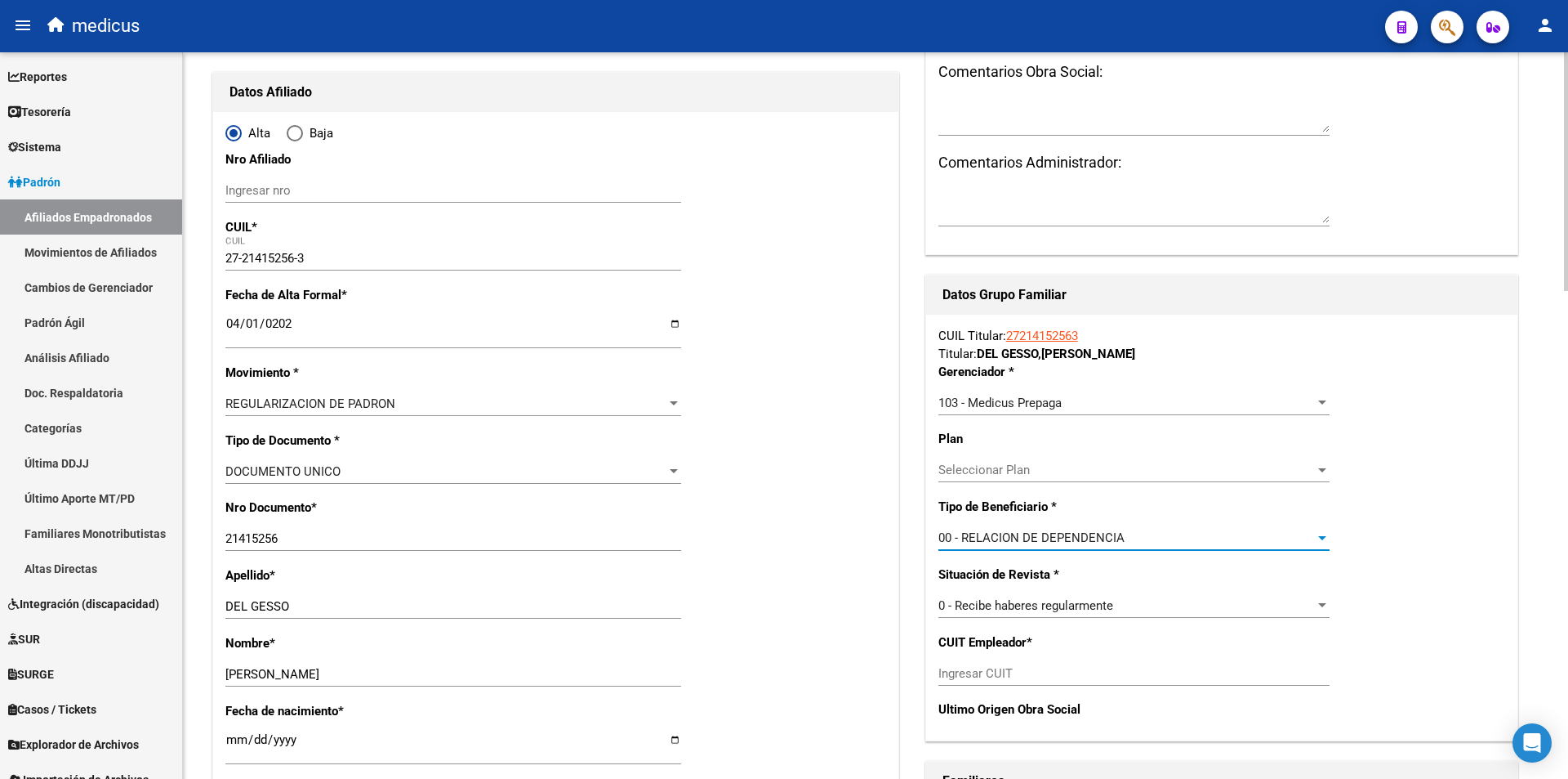
type input "20-17819276-1"
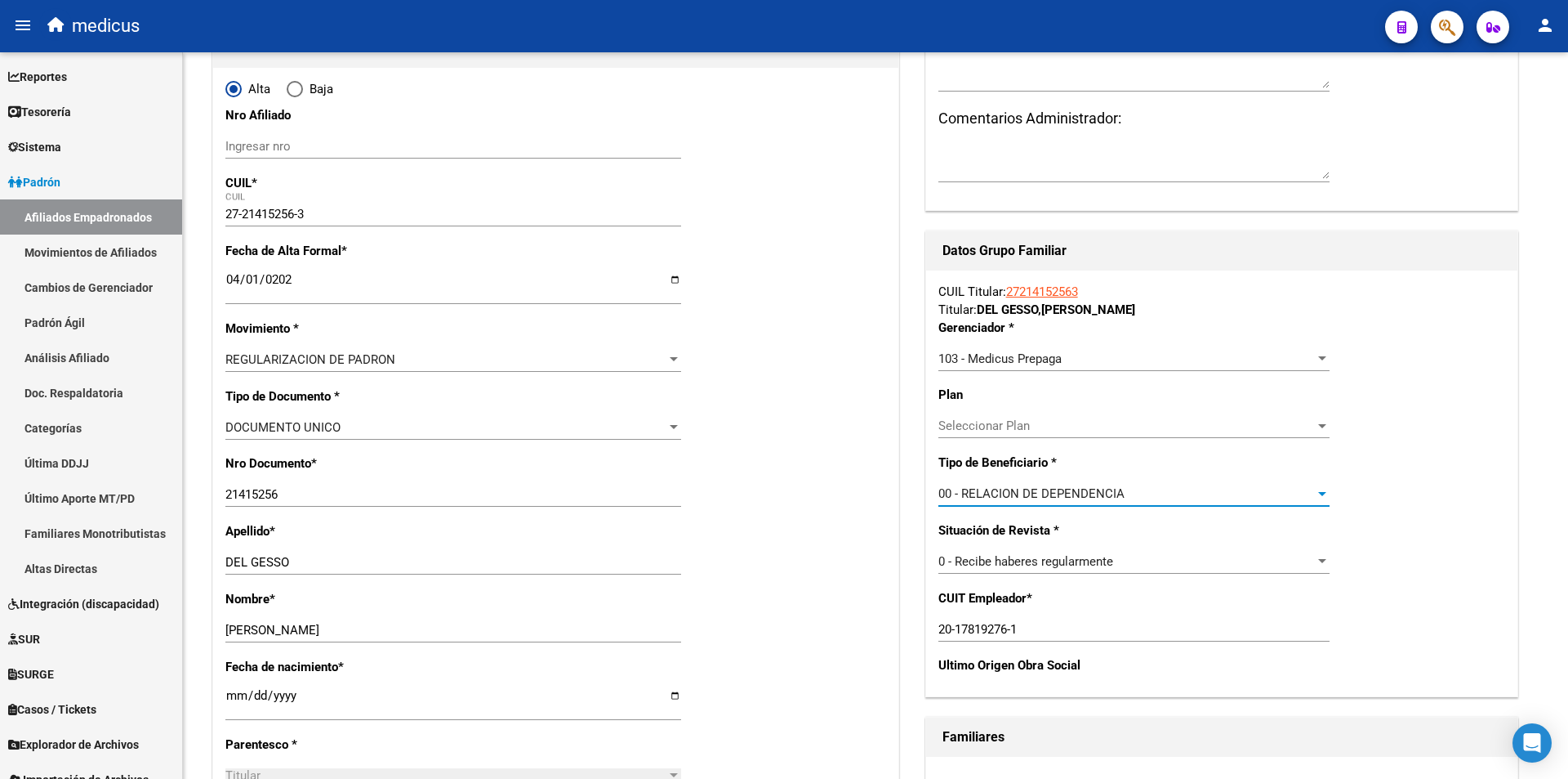
scroll to position [0, 0]
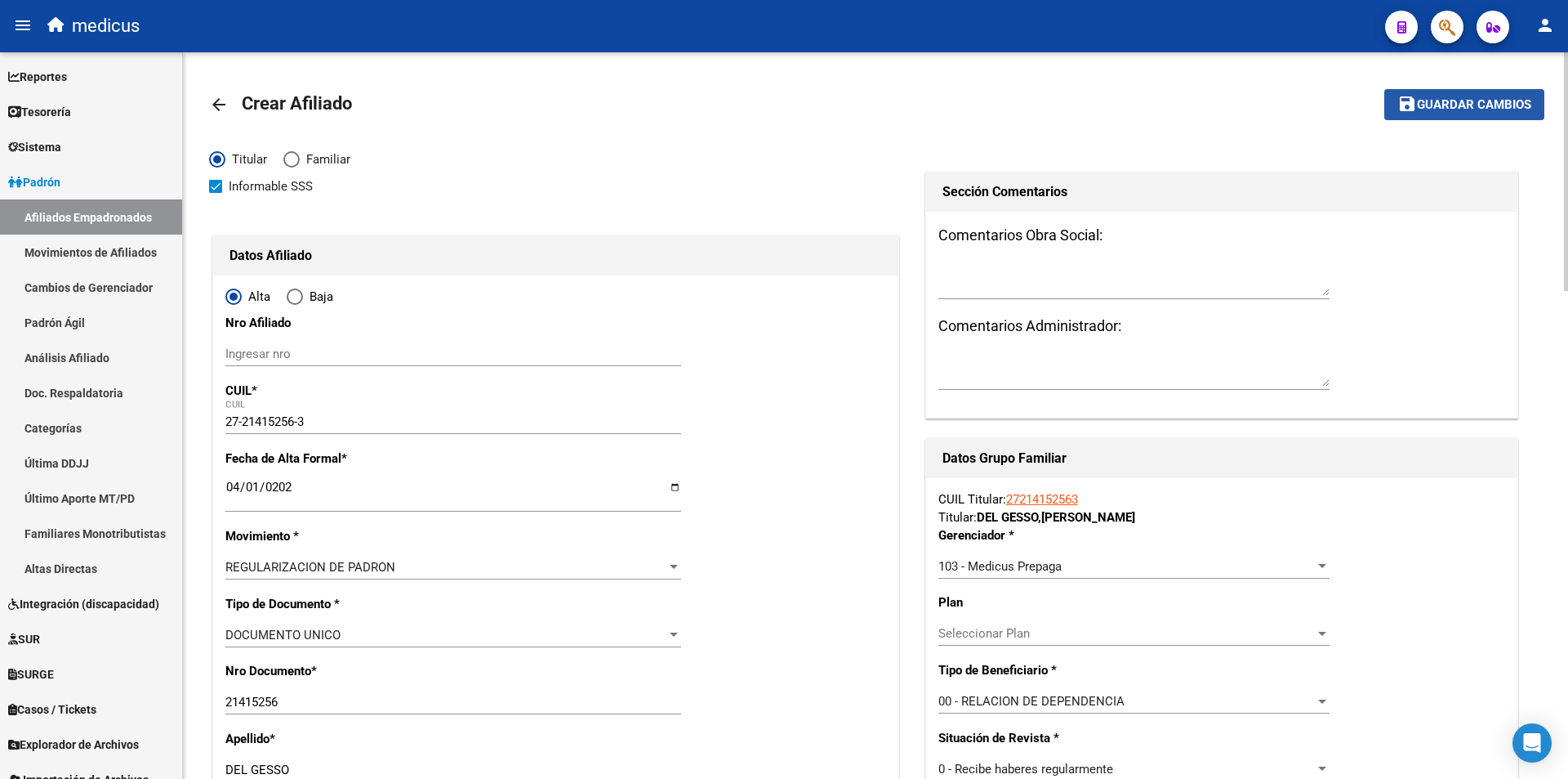
click at [1509, 100] on span "Guardar cambios" at bounding box center [1474, 106] width 115 height 15
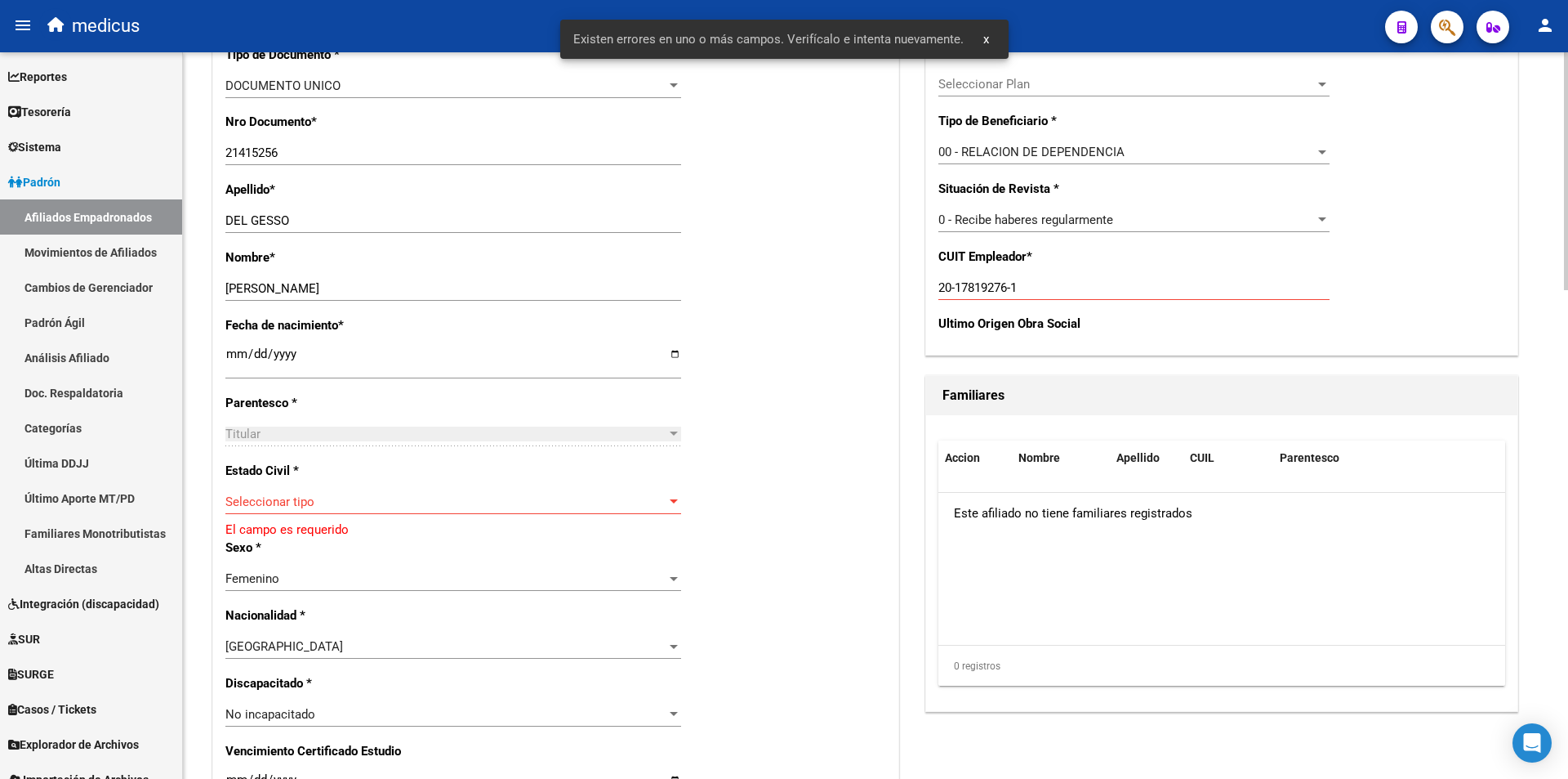
scroll to position [572, 0]
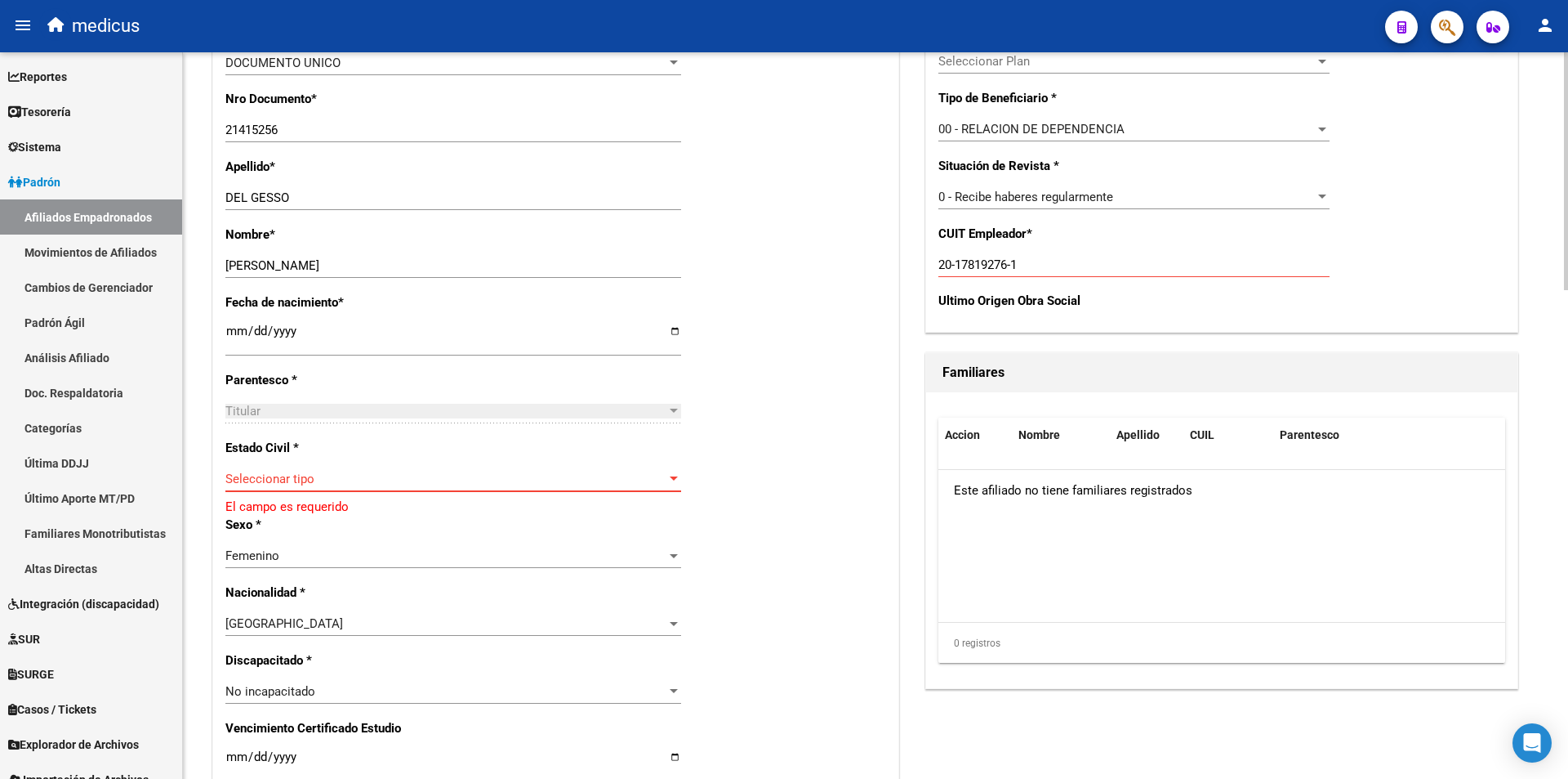
click at [272, 475] on span "Seleccionar tipo" at bounding box center [445, 479] width 441 height 15
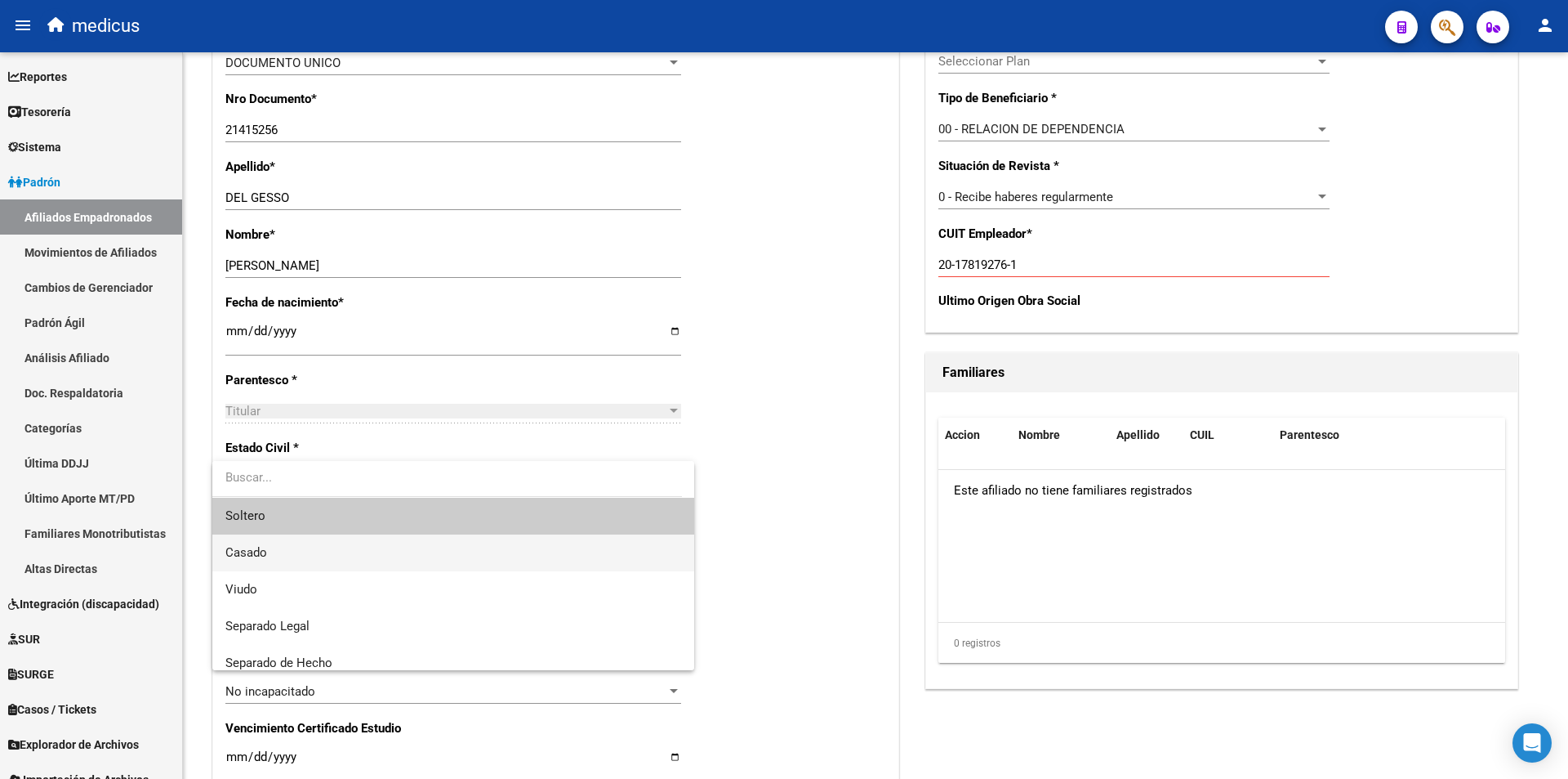
click at [353, 556] on span "Casado" at bounding box center [453, 553] width 455 height 37
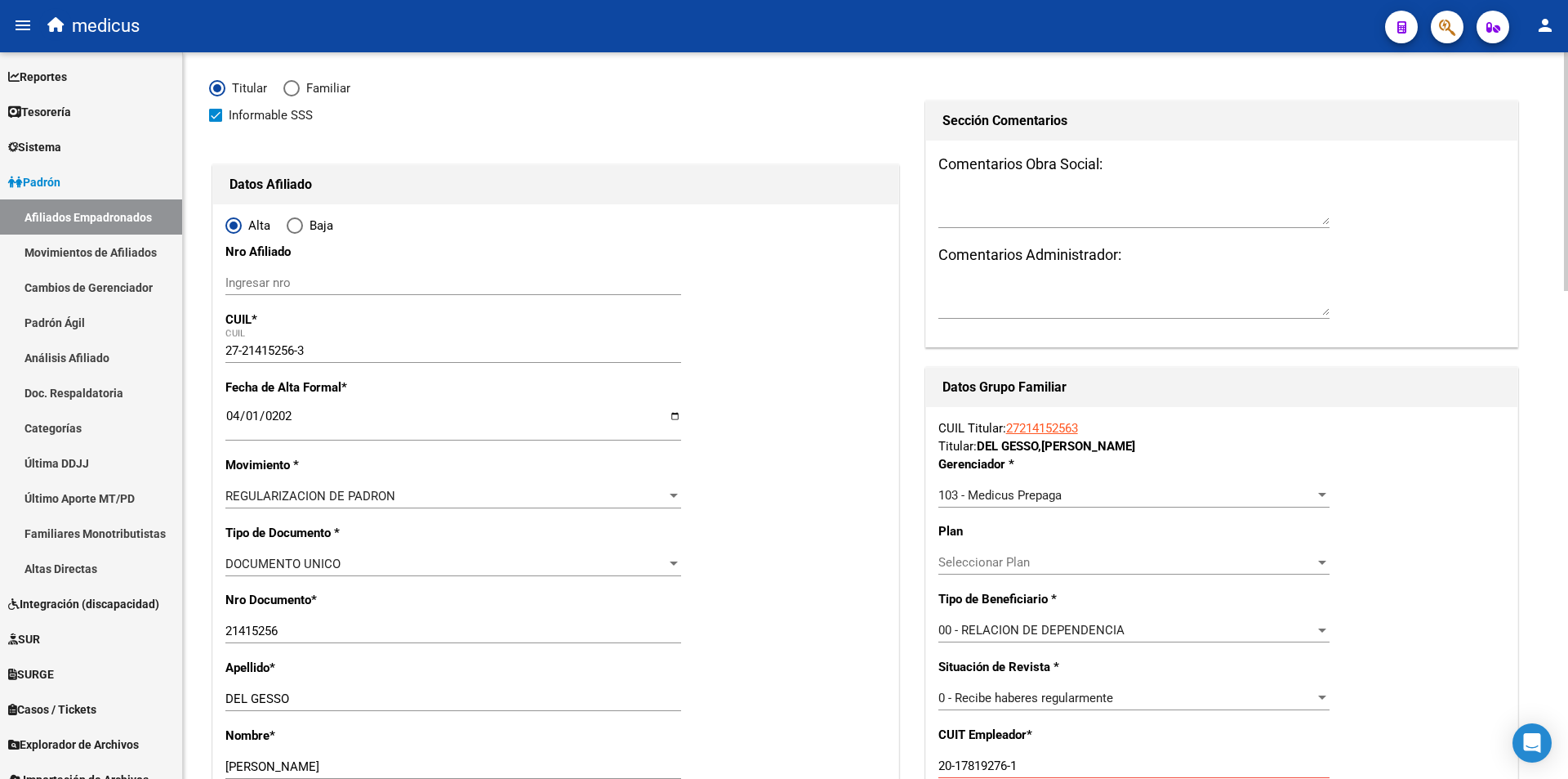
scroll to position [0, 0]
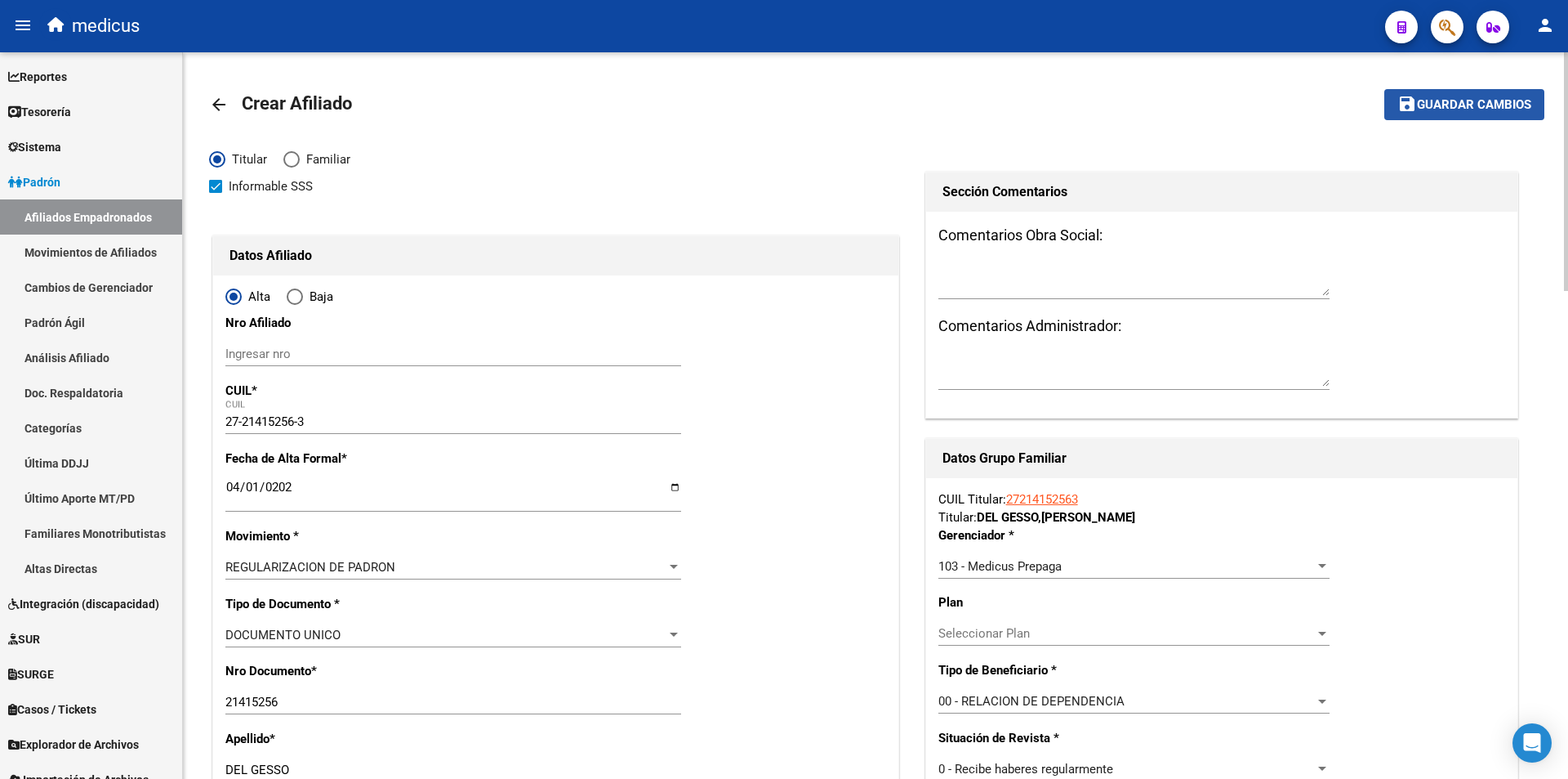
click at [1431, 118] on button "save Guardar cambios" at bounding box center [1464, 104] width 160 height 30
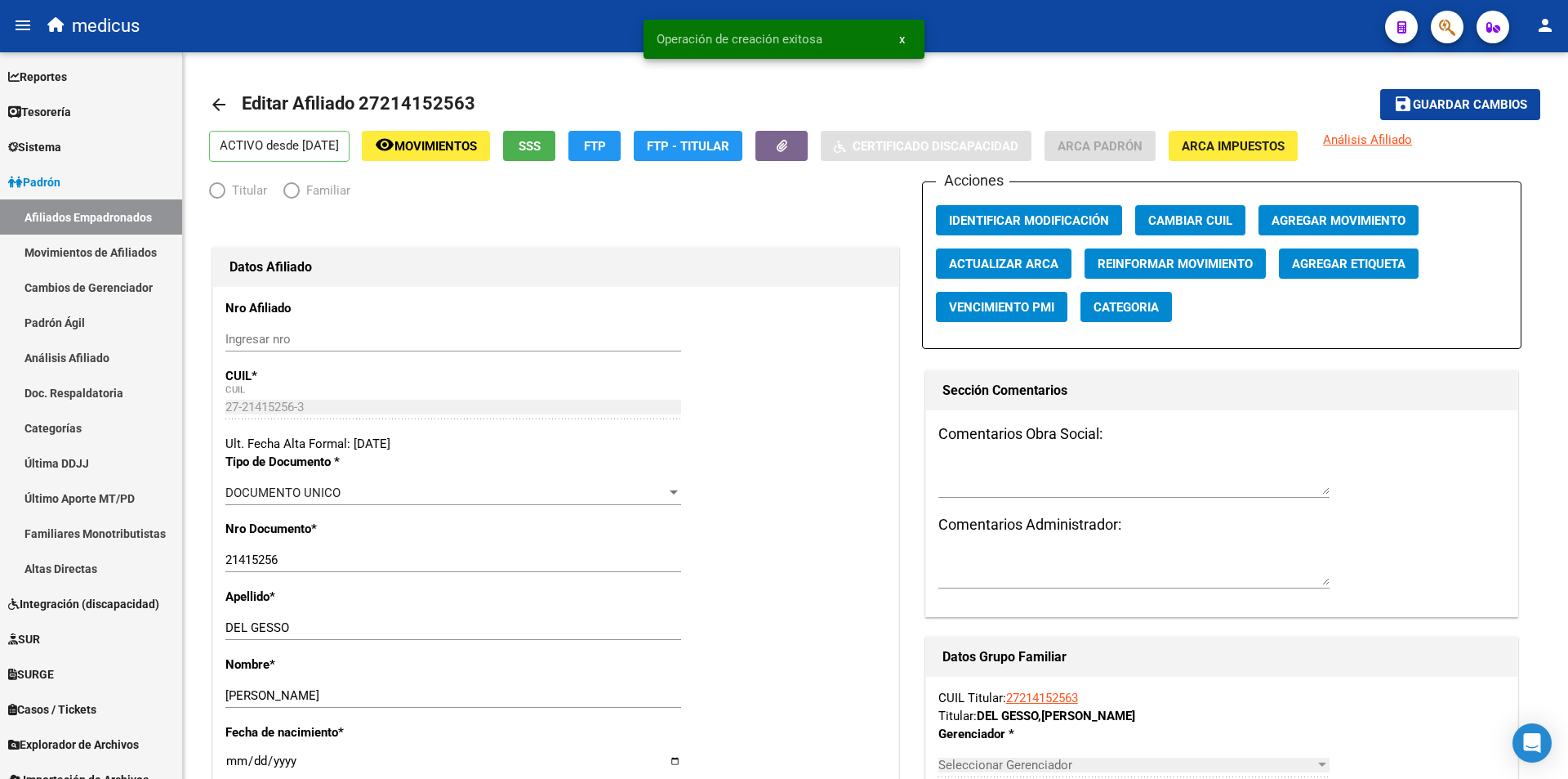
radio input "true"
type input "20-17819276-1"
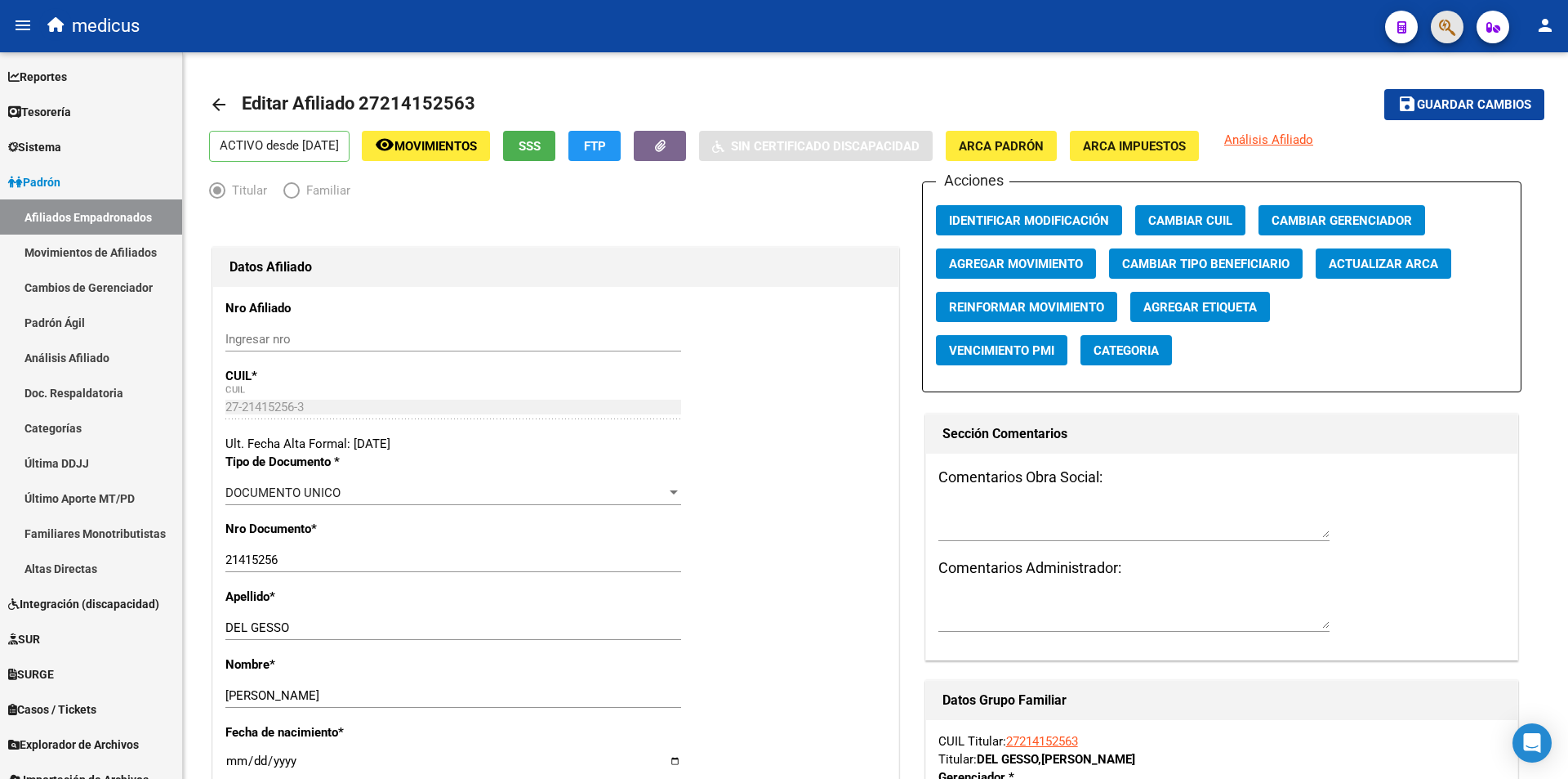
click at [1438, 29] on button "button" at bounding box center [1447, 27] width 33 height 33
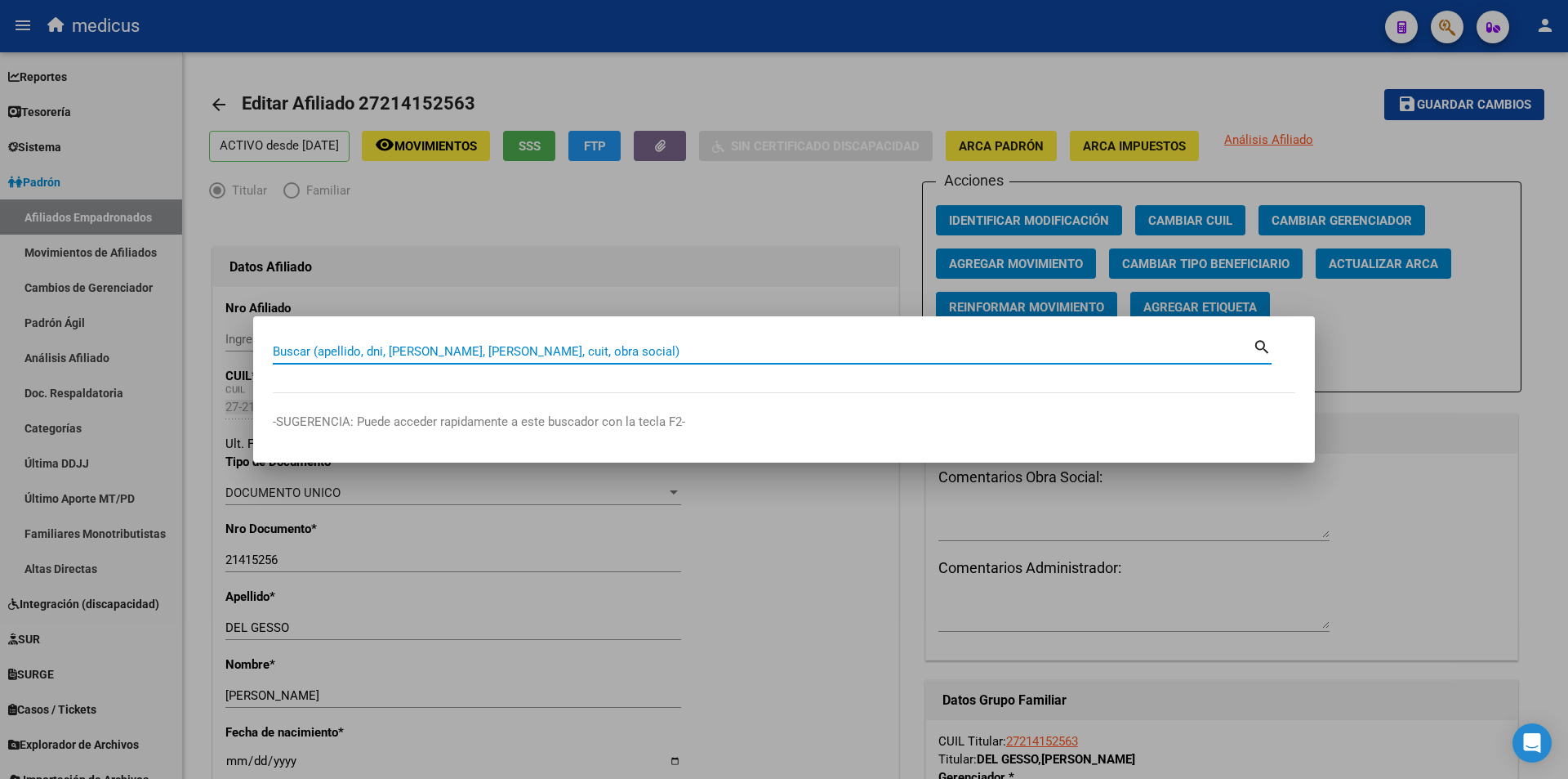
paste input "20210111752"
type input "20210111752"
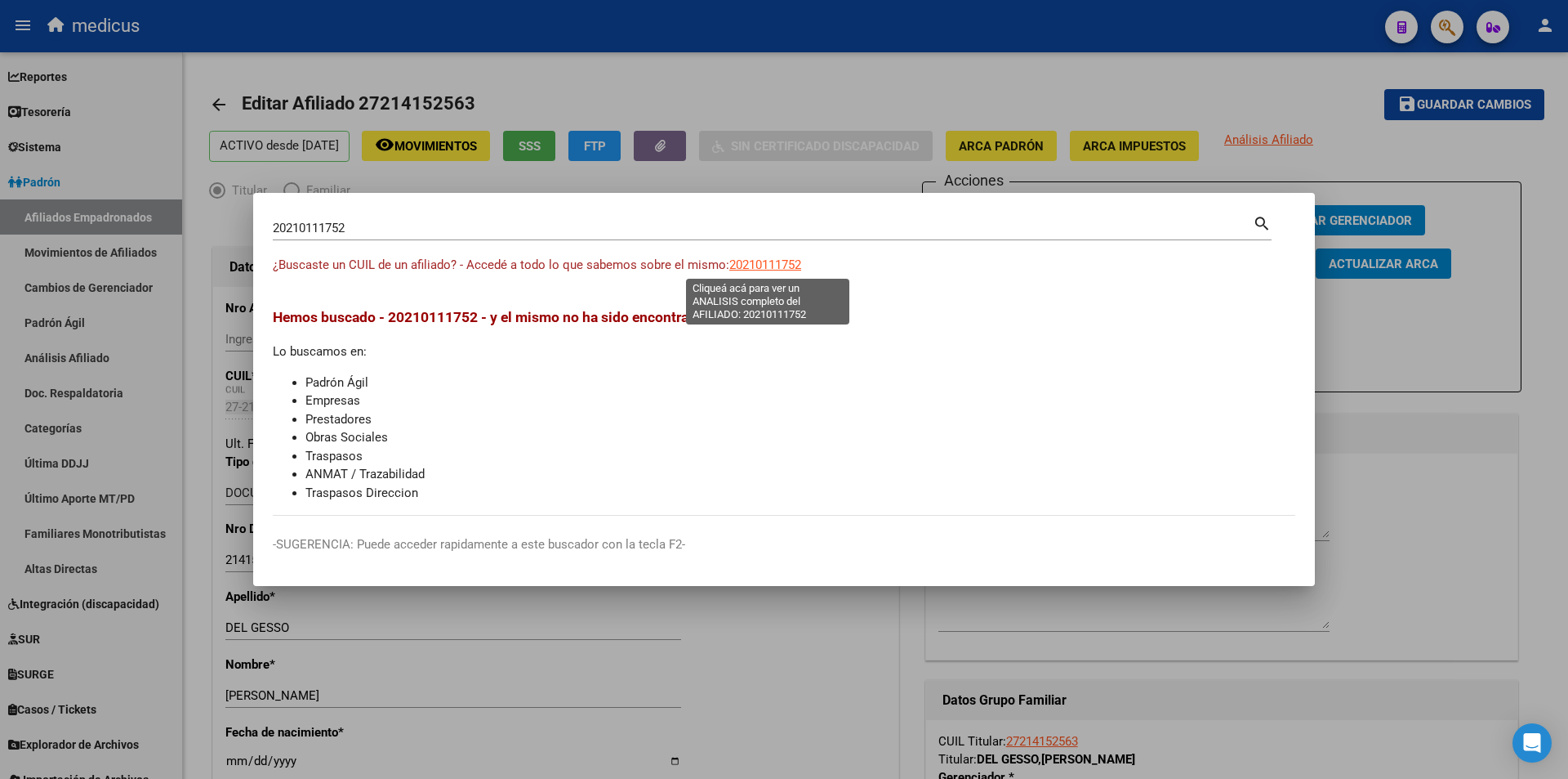
click at [754, 261] on span "20210111752" at bounding box center [765, 265] width 72 height 15
type textarea "20210111752"
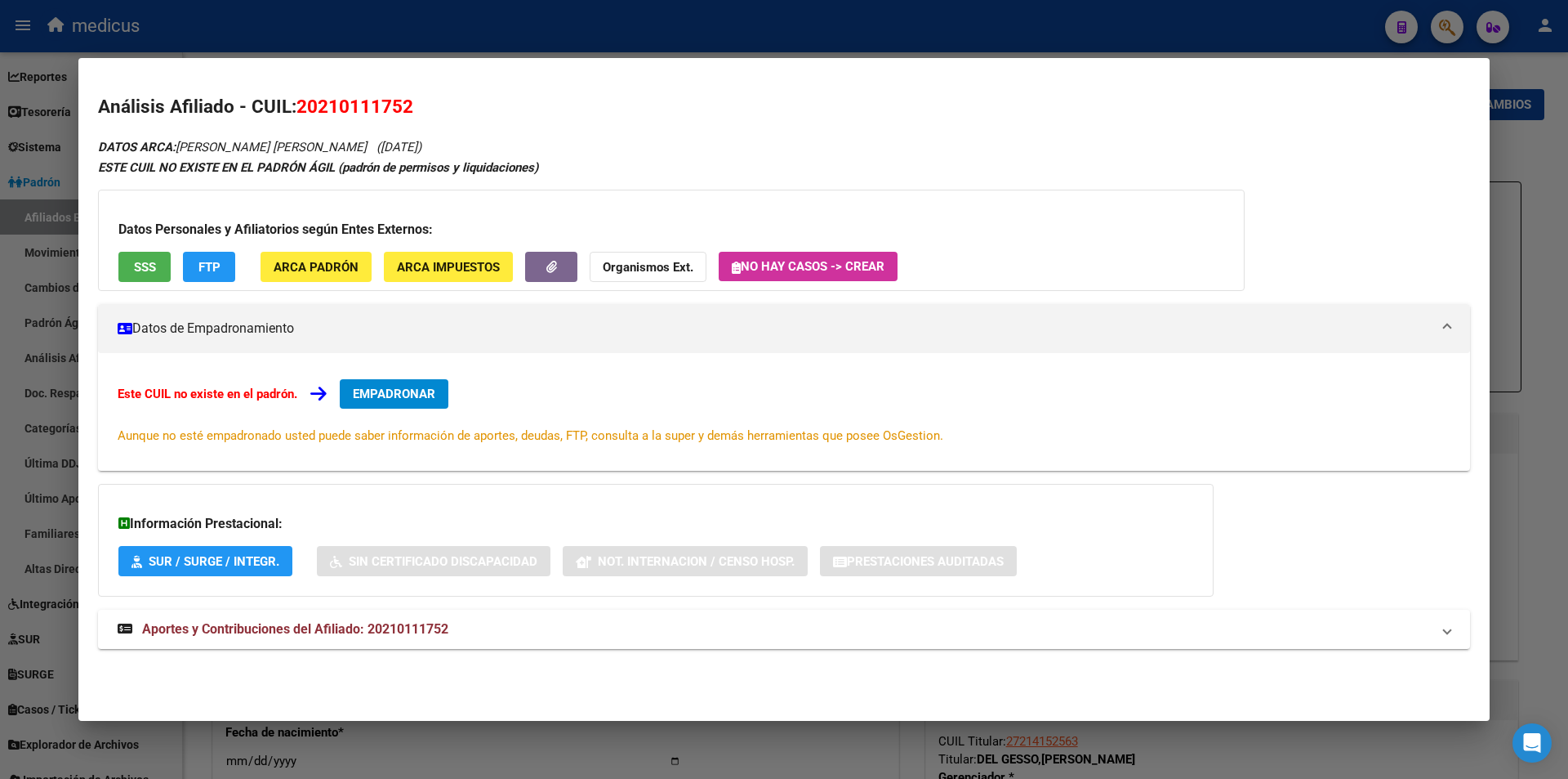
click at [147, 276] on button "SSS" at bounding box center [144, 267] width 52 height 30
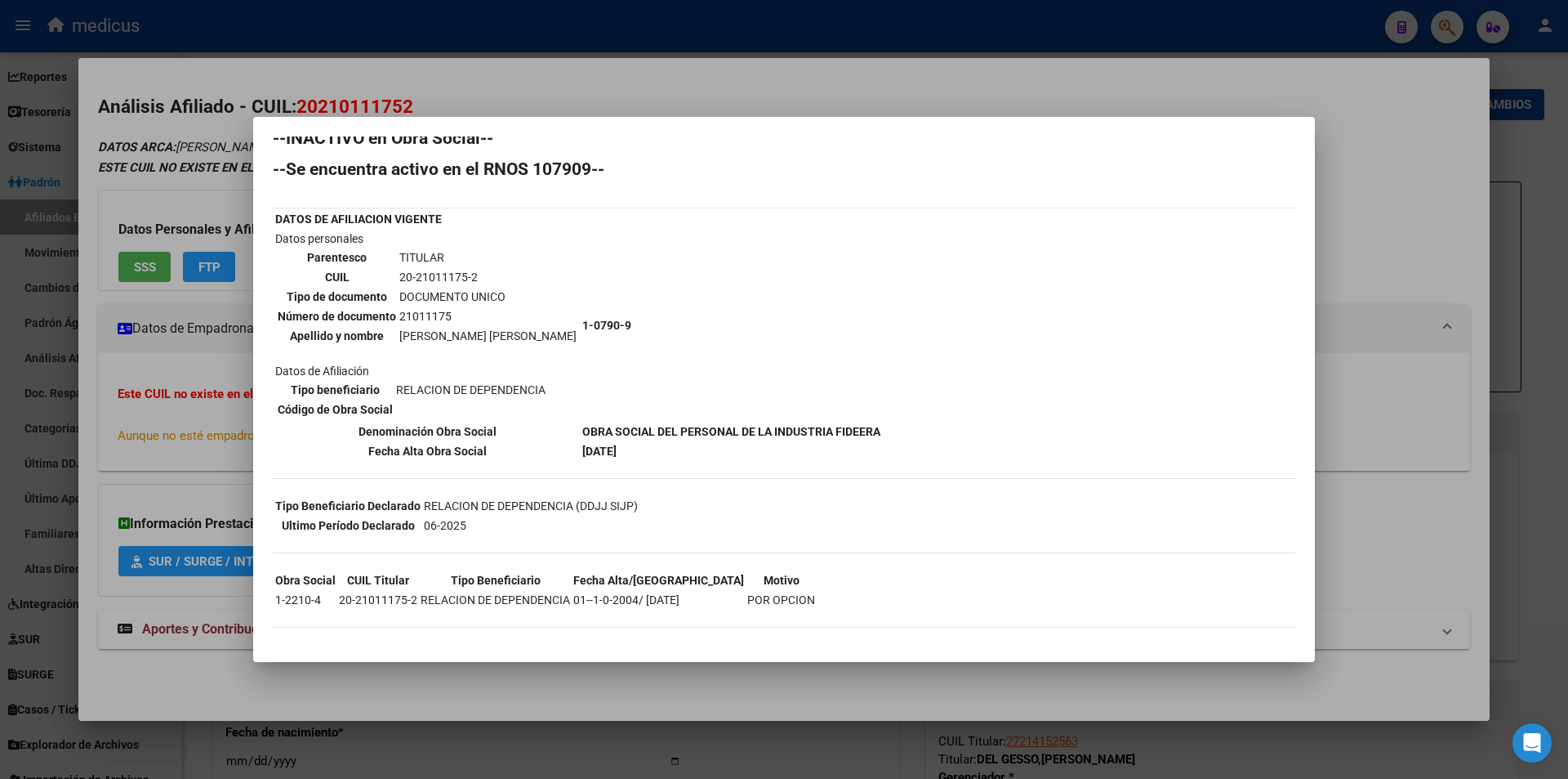
scroll to position [22, 0]
drag, startPoint x: 546, startPoint y: 429, endPoint x: 911, endPoint y: 429, distance: 365.0
click at [911, 429] on div "--INACTIVO en Obra Social-- --Se encuentra activo en el RNOS 107909-- DATOS DE …" at bounding box center [784, 385] width 1023 height 514
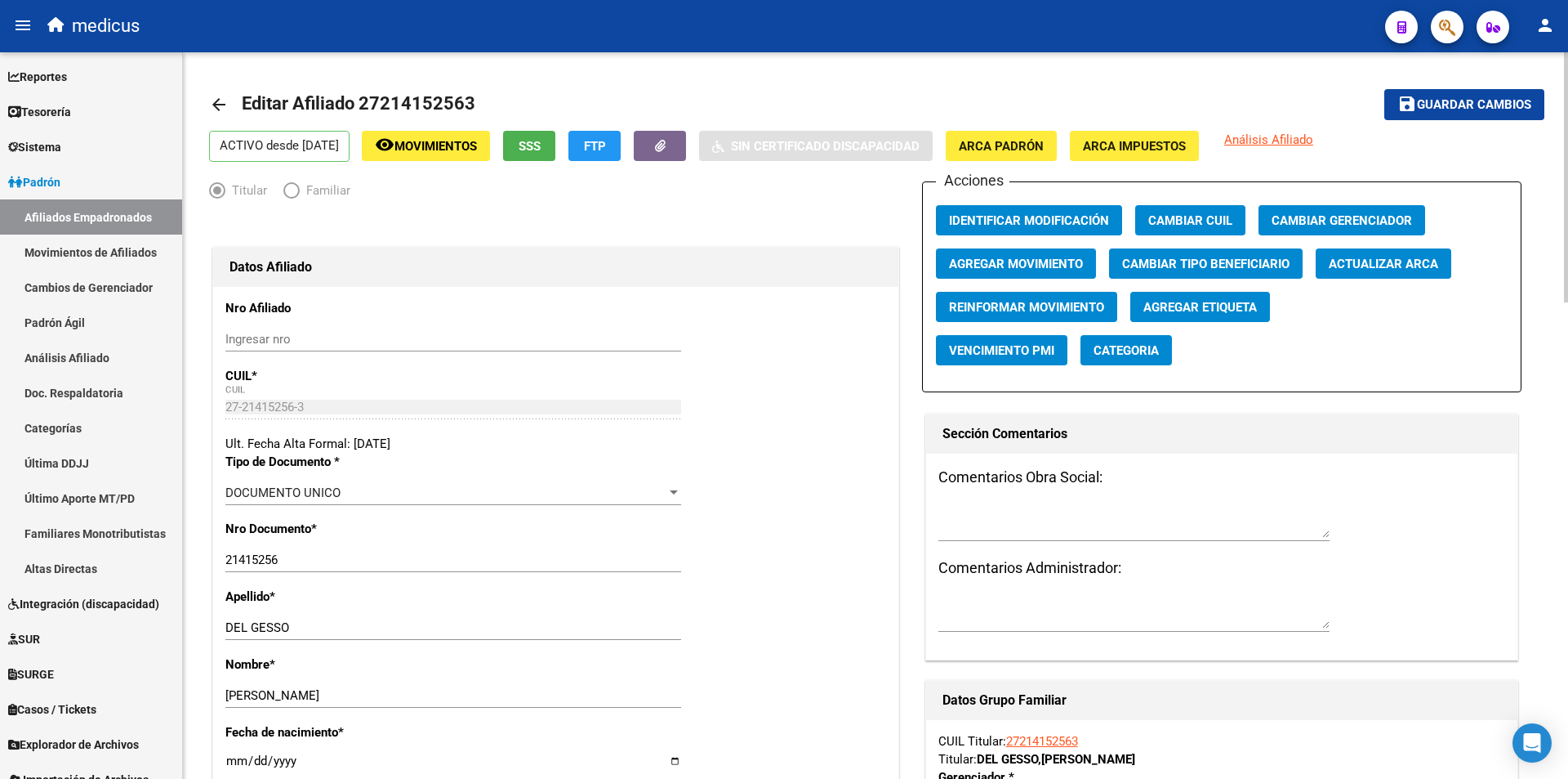
click at [226, 98] on mat-icon "arrow_back" at bounding box center [218, 104] width 19 height 19
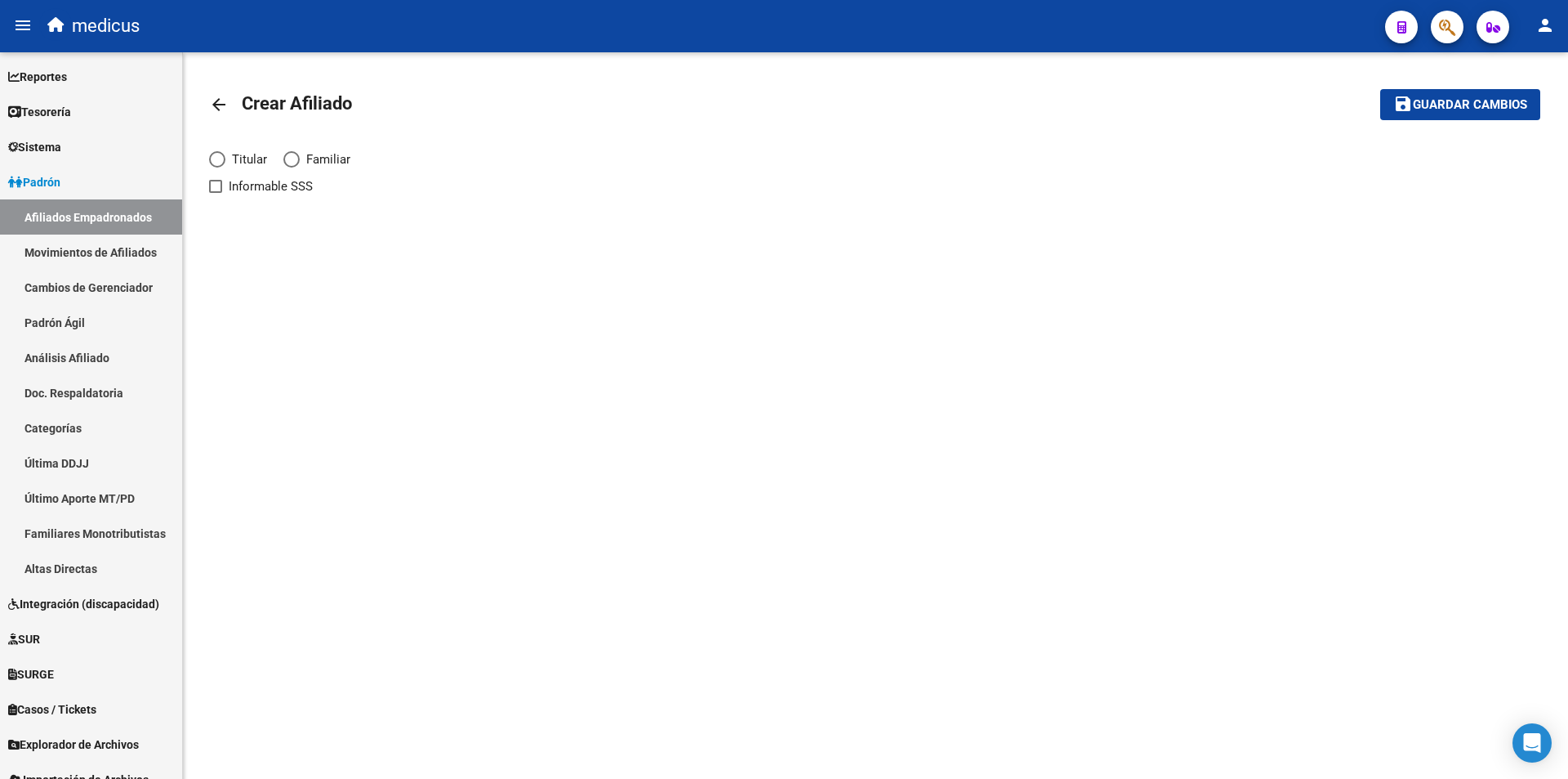
click at [220, 99] on mat-icon "arrow_back" at bounding box center [218, 104] width 19 height 19
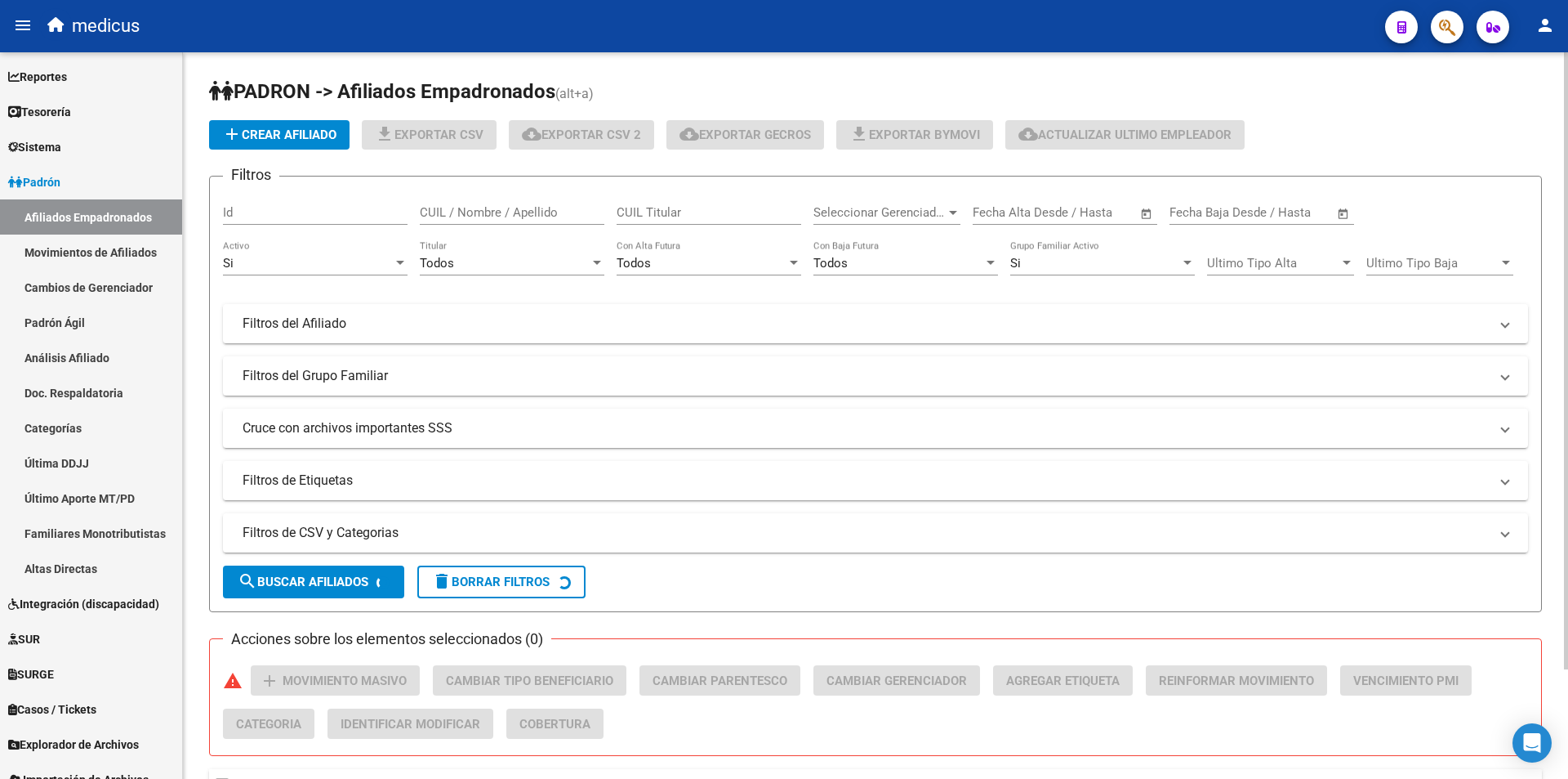
click at [661, 209] on input "CUIL Titular" at bounding box center [709, 213] width 185 height 15
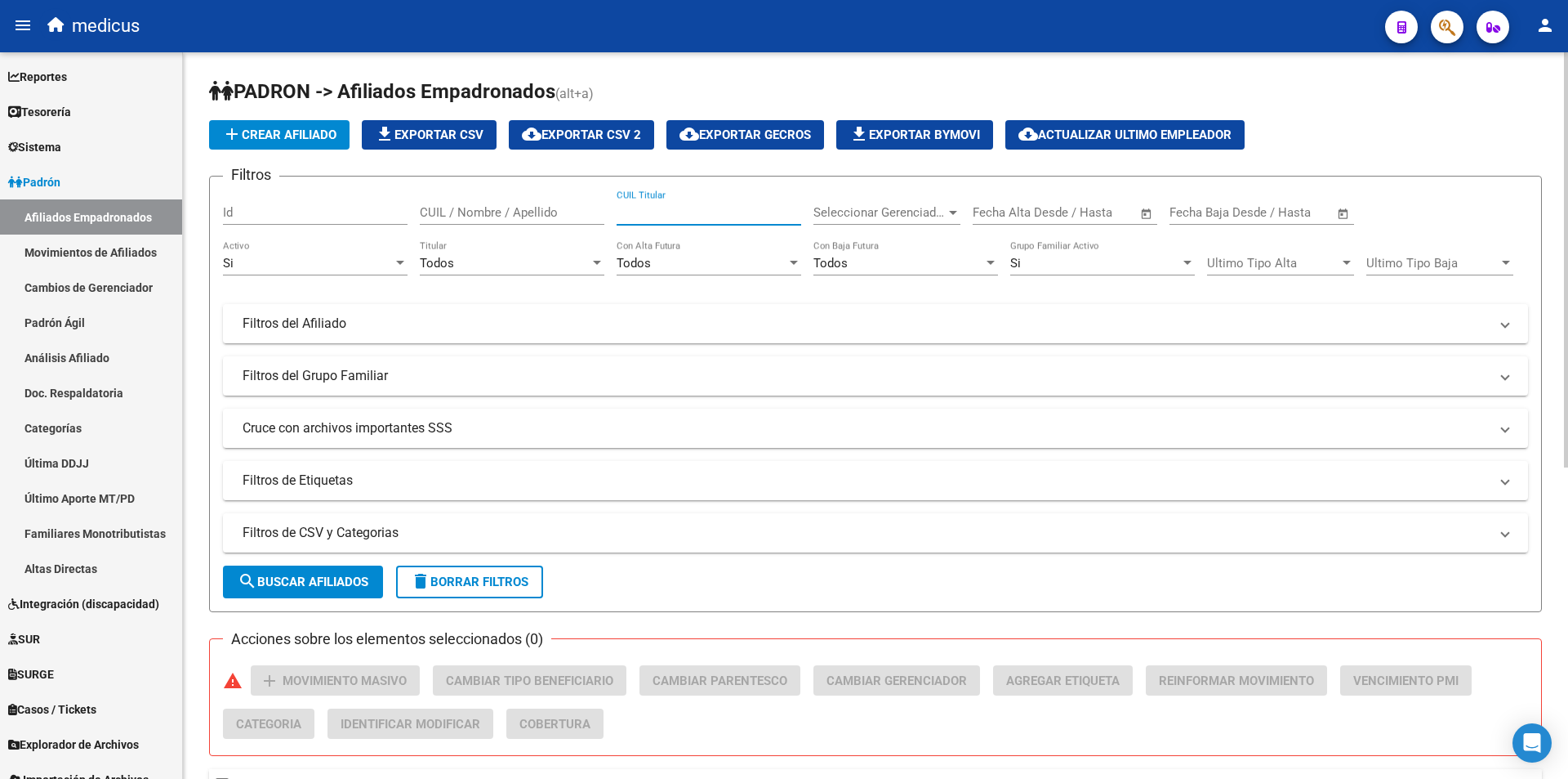
paste input "27245679403"
click at [302, 586] on span "search Buscar Afiliados" at bounding box center [303, 582] width 131 height 15
drag, startPoint x: 733, startPoint y: 204, endPoint x: 200, endPoint y: 216, distance: 533.1
click at [105, 209] on mat-sidenav-container "Firma Express Reportes Padrón Traspasos x O.S. Traspasos x Gerenciador Traspaso…" at bounding box center [784, 415] width 1568 height 726
click at [741, 218] on input "27245679403" at bounding box center [709, 213] width 185 height 15
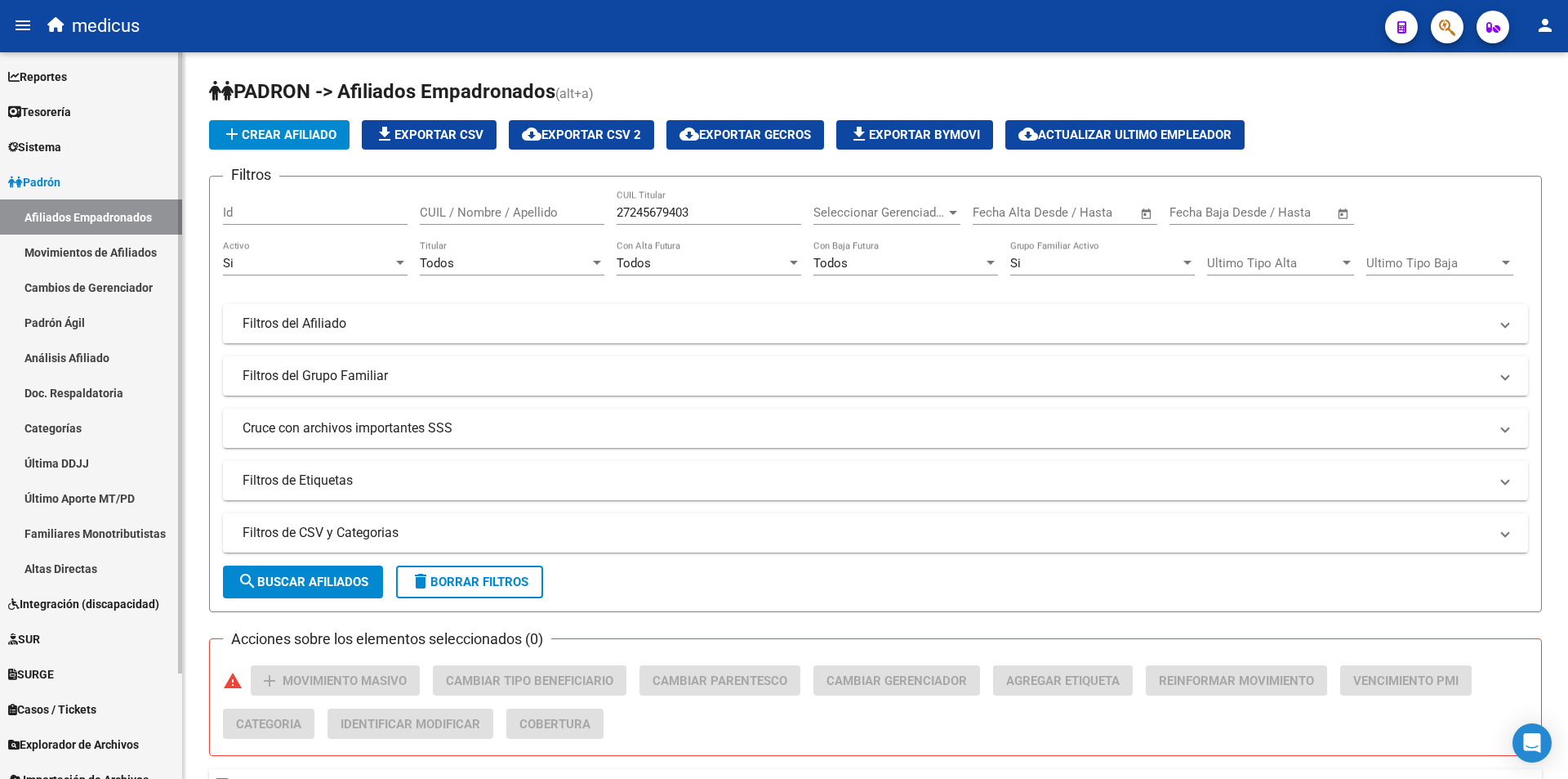
drag, startPoint x: 718, startPoint y: 204, endPoint x: 180, endPoint y: 200, distance: 538.0
click at [180, 200] on mat-sidenav-container "Firma Express Reportes Padrón Traspasos x O.S. Traspasos x Gerenciador Traspaso…" at bounding box center [784, 415] width 1568 height 726
click at [681, 213] on input "27245679403" at bounding box center [709, 213] width 185 height 15
paste input "1415256"
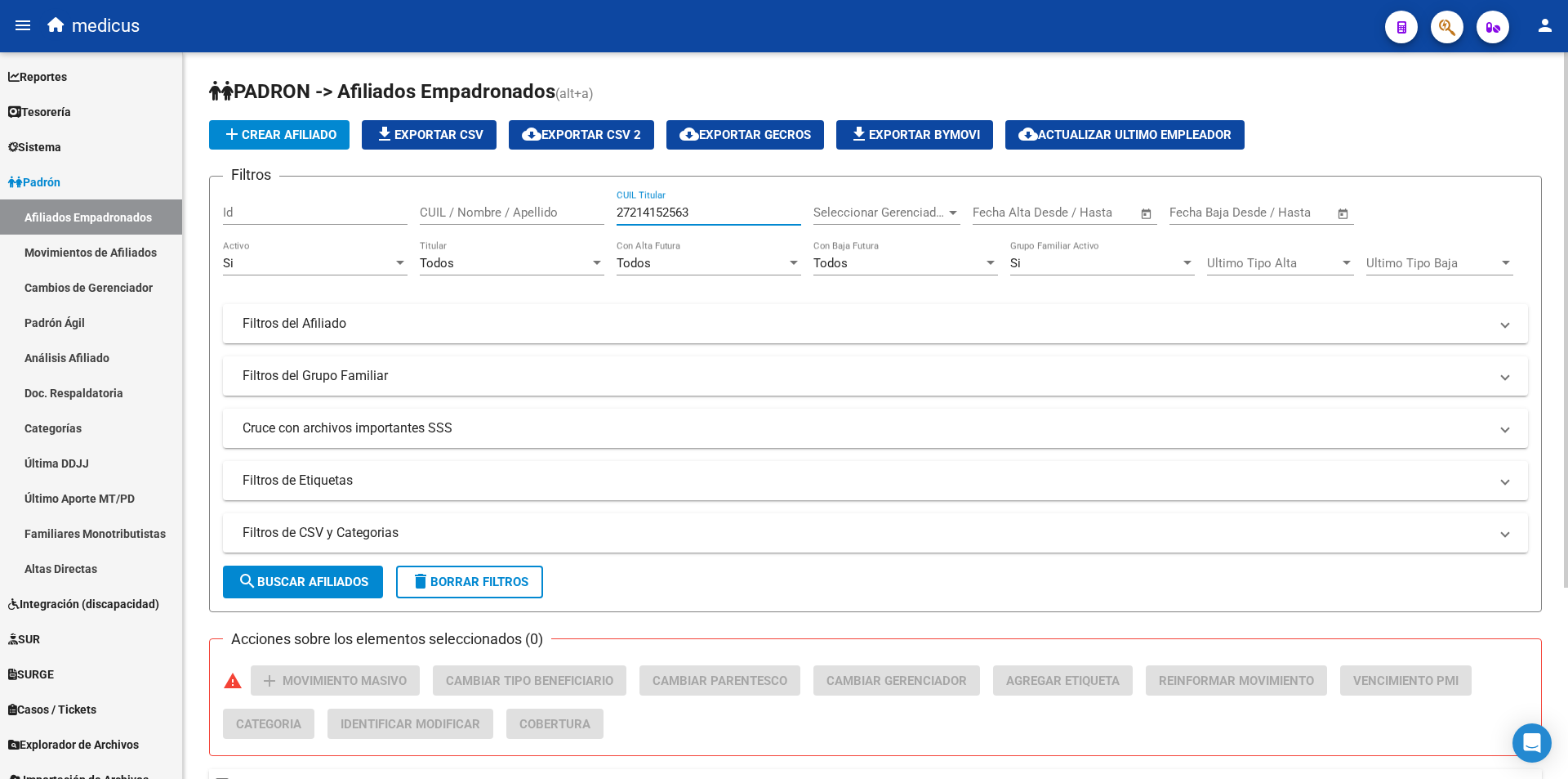
click at [318, 572] on button "search Buscar Afiliados" at bounding box center [302, 581] width 160 height 33
drag, startPoint x: 706, startPoint y: 215, endPoint x: 294, endPoint y: 175, distance: 413.9
click at [294, 175] on app-list-header "PADRON -> Afiliados Empadronados (alt+a) add Crear Afiliado file_download Expor…" at bounding box center [876, 345] width 1333 height 534
paste input "0191183445"
type input "20191183445"
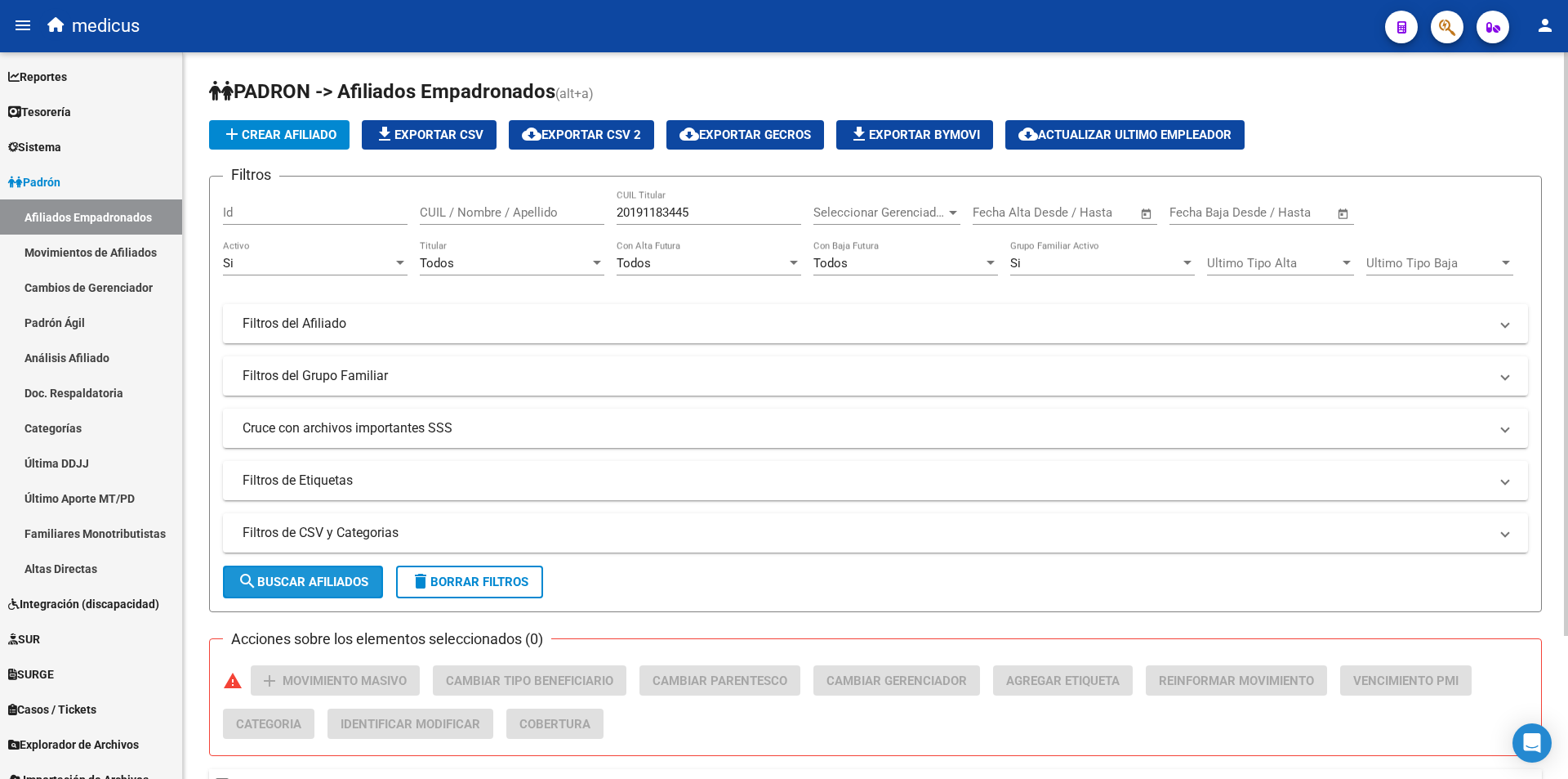
click at [326, 582] on span "search Buscar Afiliados" at bounding box center [303, 582] width 131 height 15
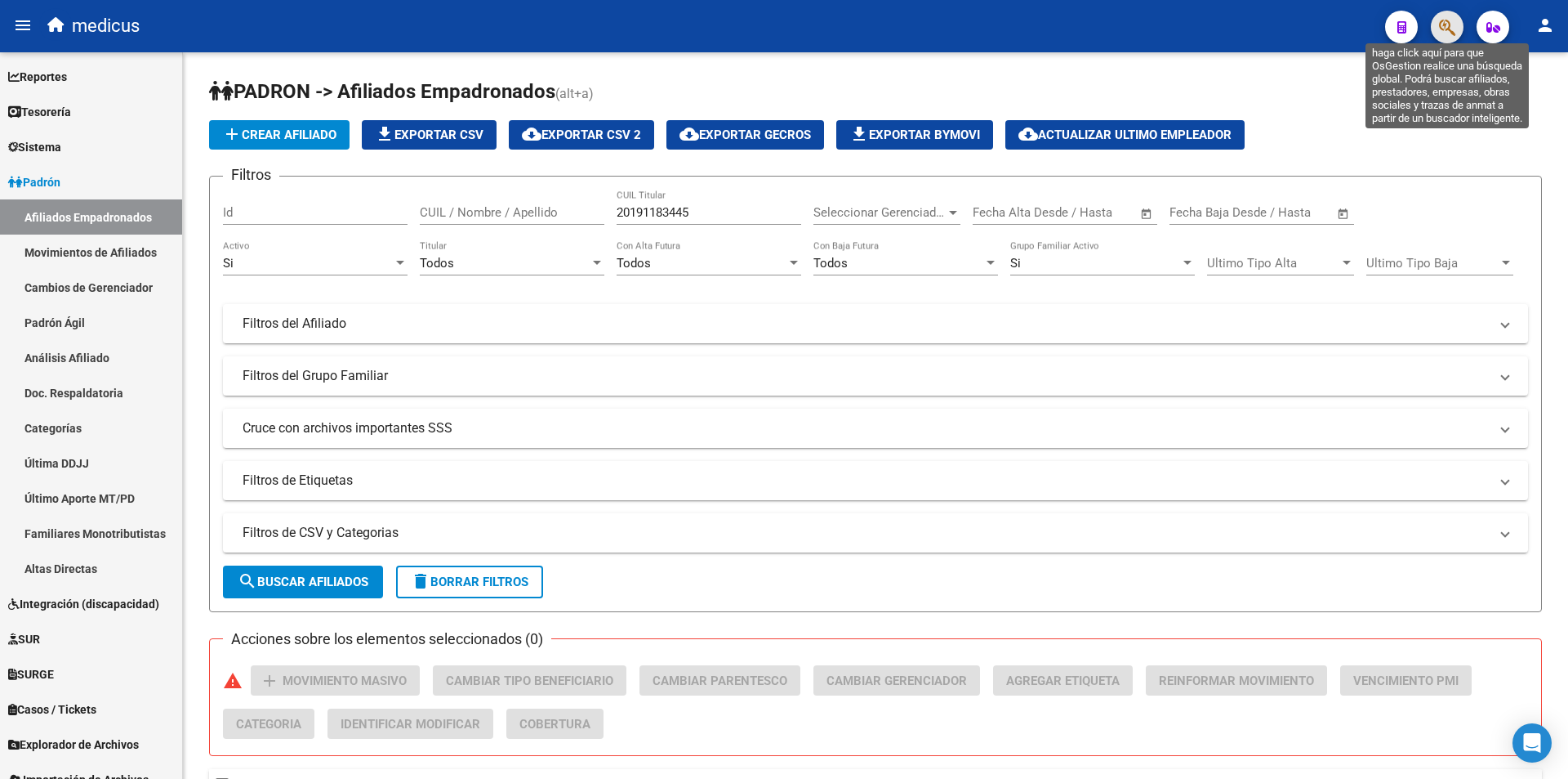
click at [1452, 32] on icon "button" at bounding box center [1447, 27] width 17 height 18
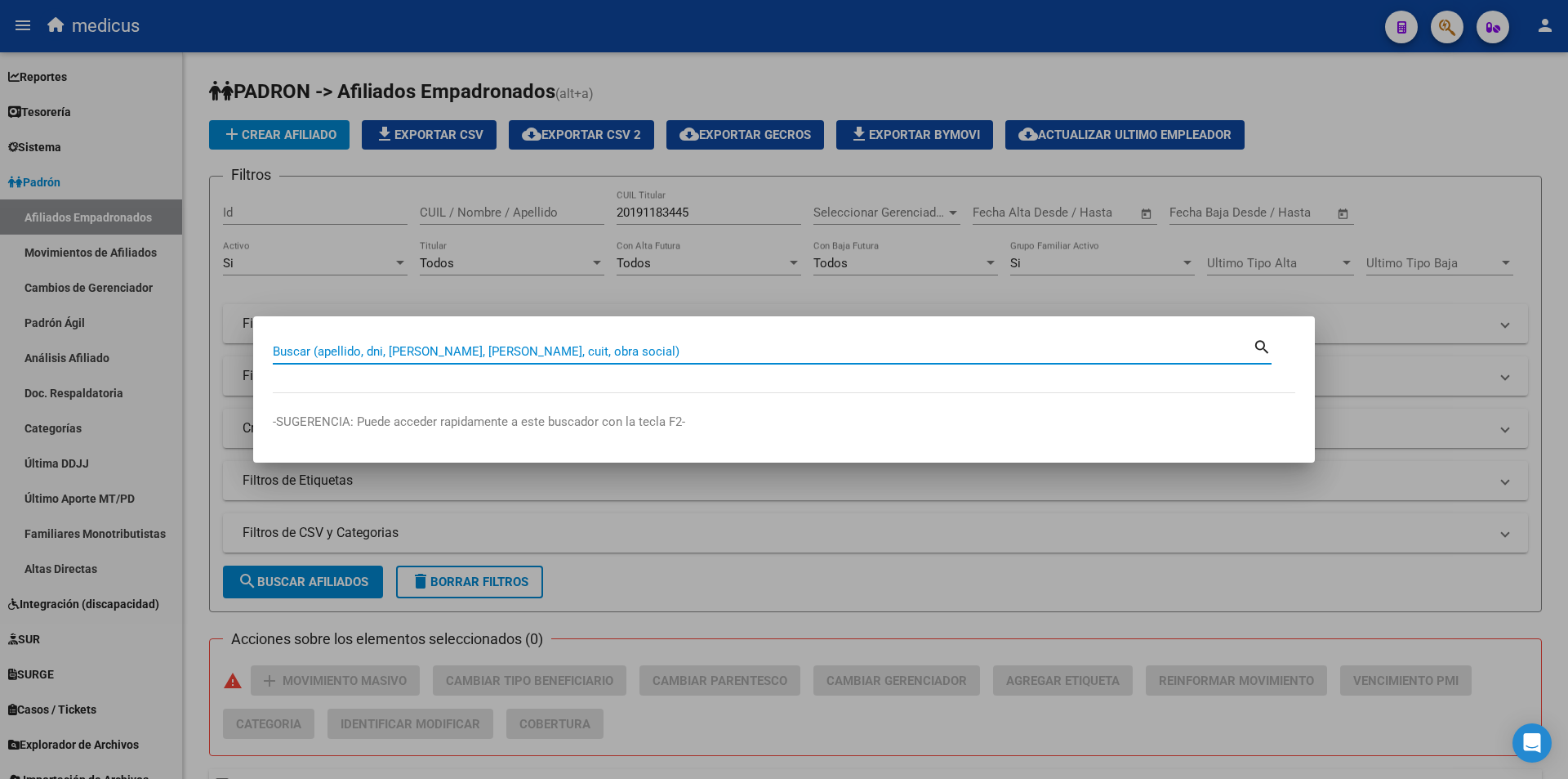
paste input "27957156547"
type input "27957156547"
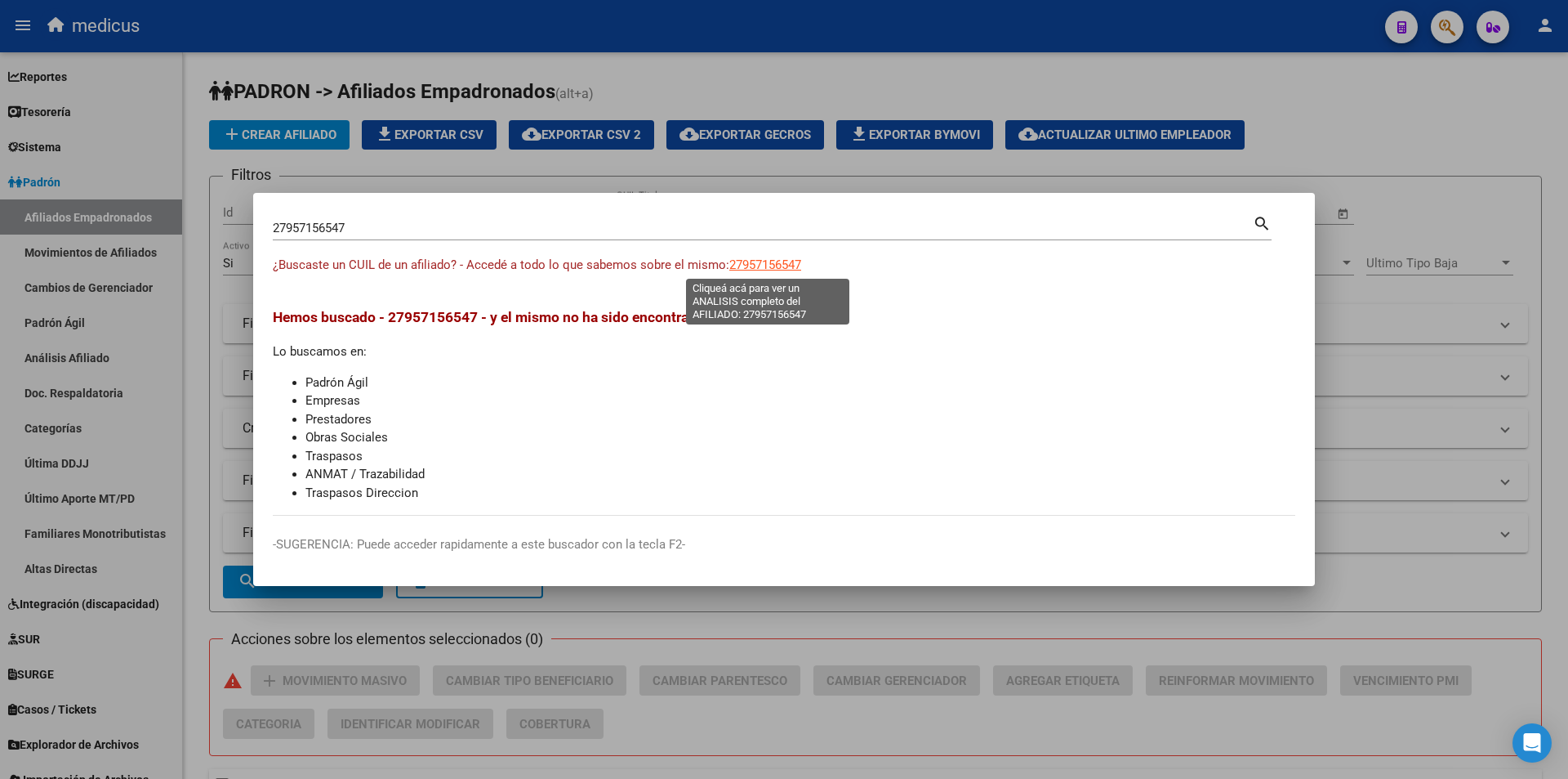
click at [767, 269] on span "27957156547" at bounding box center [765, 265] width 72 height 15
type textarea "27957156547"
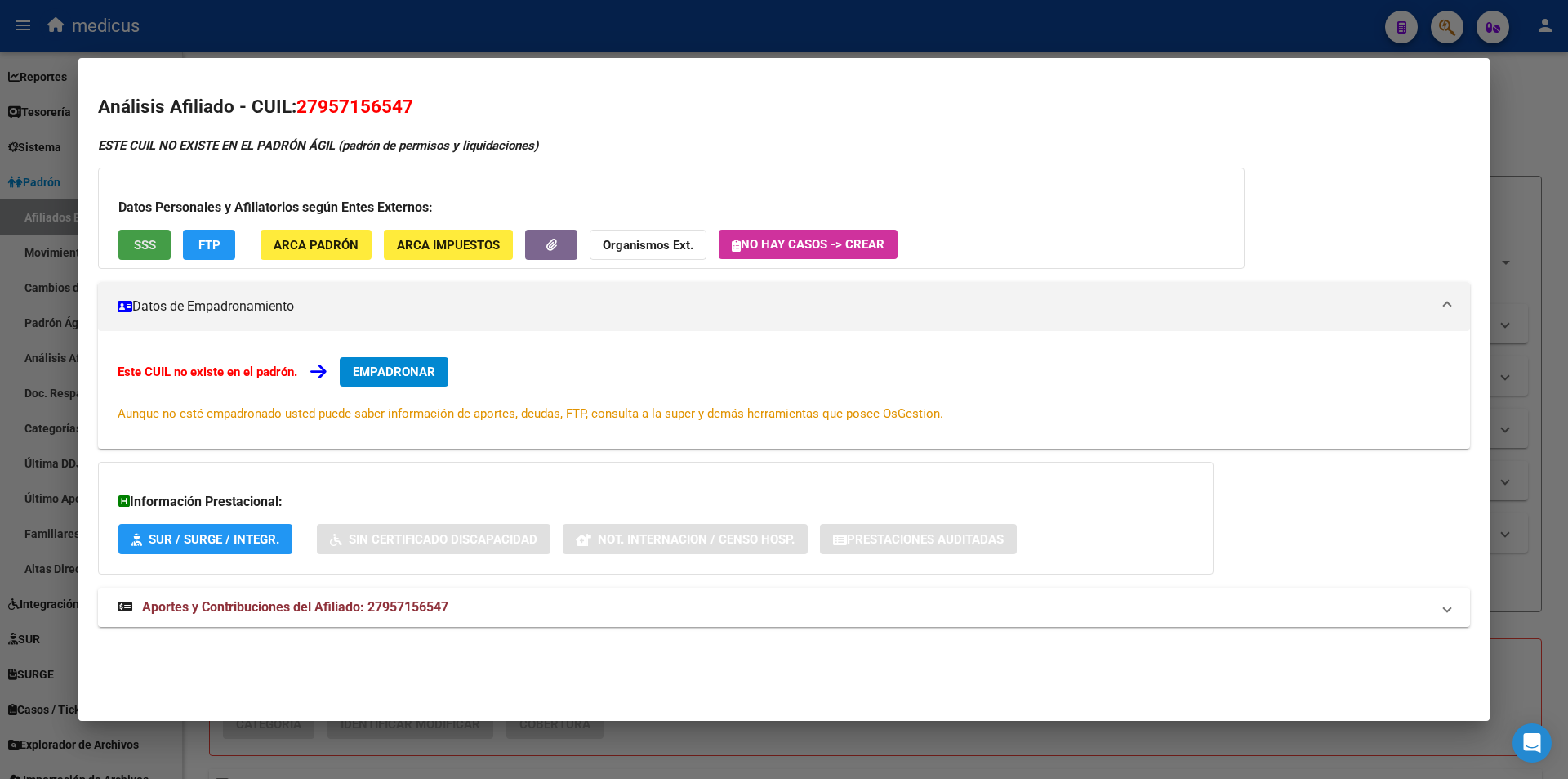
click at [148, 252] on span "SSS" at bounding box center [145, 245] width 22 height 15
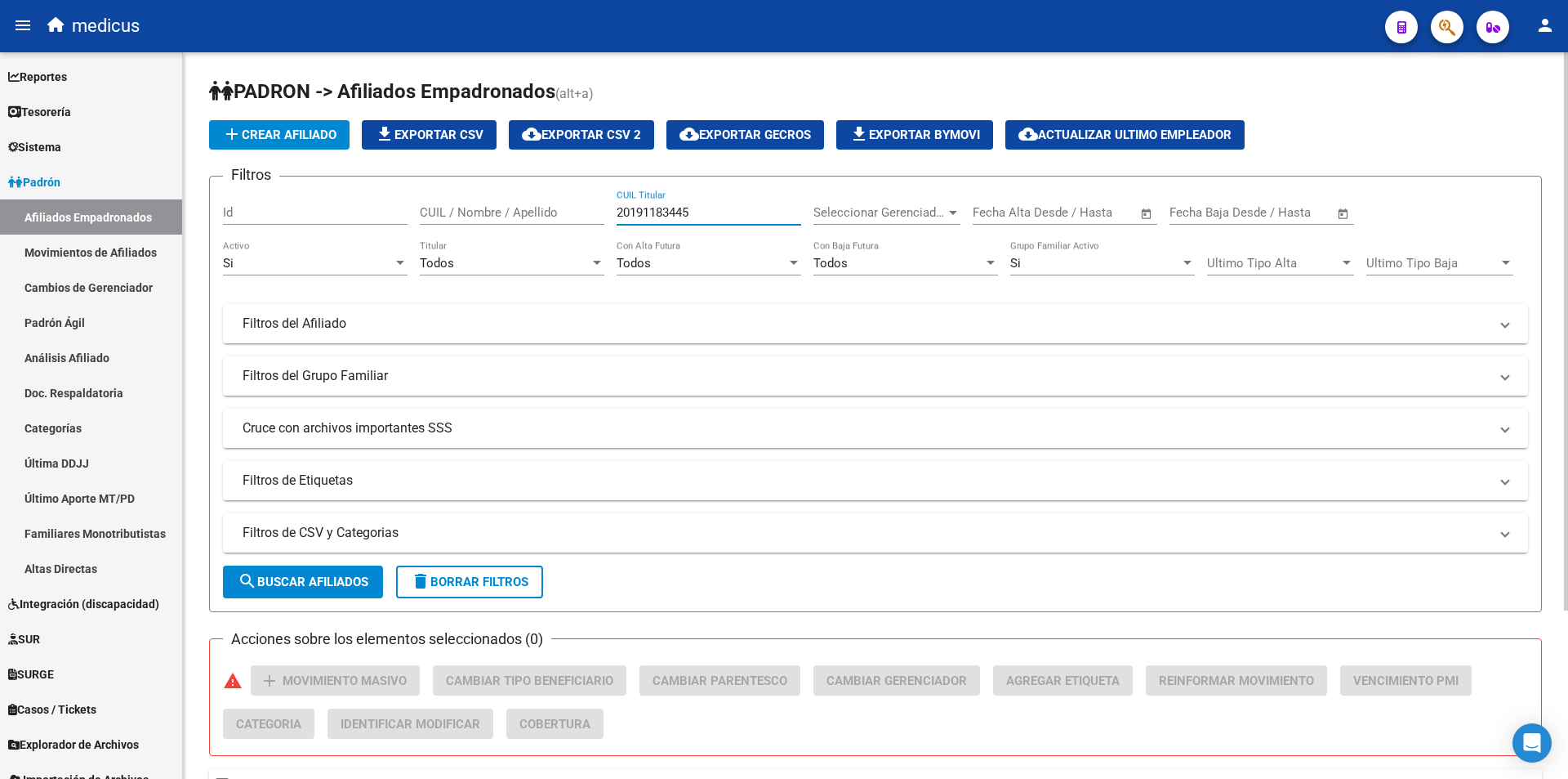
drag, startPoint x: 742, startPoint y: 209, endPoint x: 244, endPoint y: 187, distance: 498.5
click at [244, 187] on form "Filtros Id CUIL / Nombre / Apellido 20191183445 CUIL Titular Seleccionar Gerenc…" at bounding box center [876, 394] width 1333 height 436
click at [289, 575] on span "search Buscar Afiliados" at bounding box center [303, 582] width 131 height 15
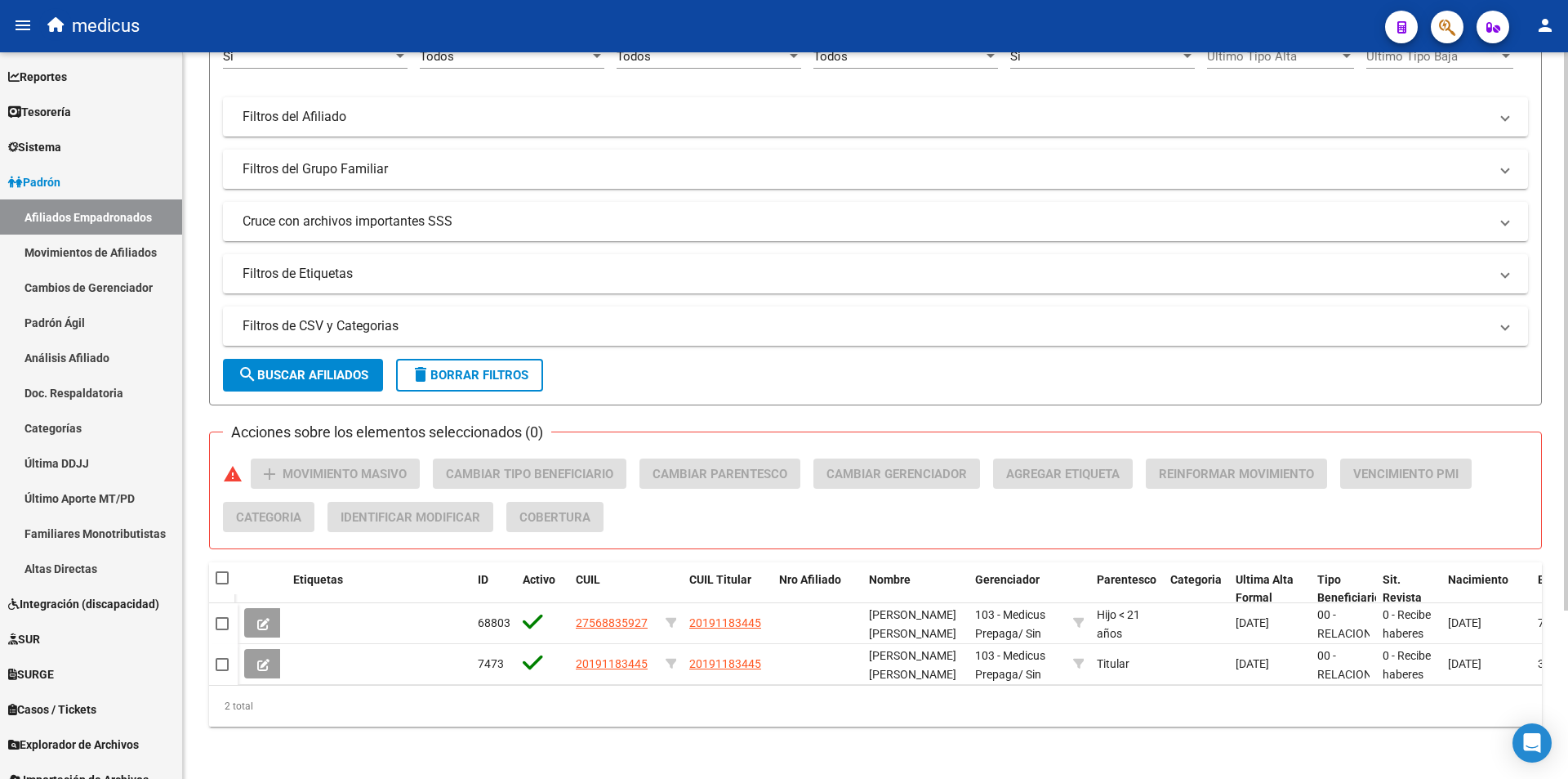
scroll to position [219, 0]
click at [710, 184] on div "Filtros Id CUIL / Nombre / Apellido 20191183445 CUIL Titular Seleccionar Gerenc…" at bounding box center [875, 138] width 1305 height 311
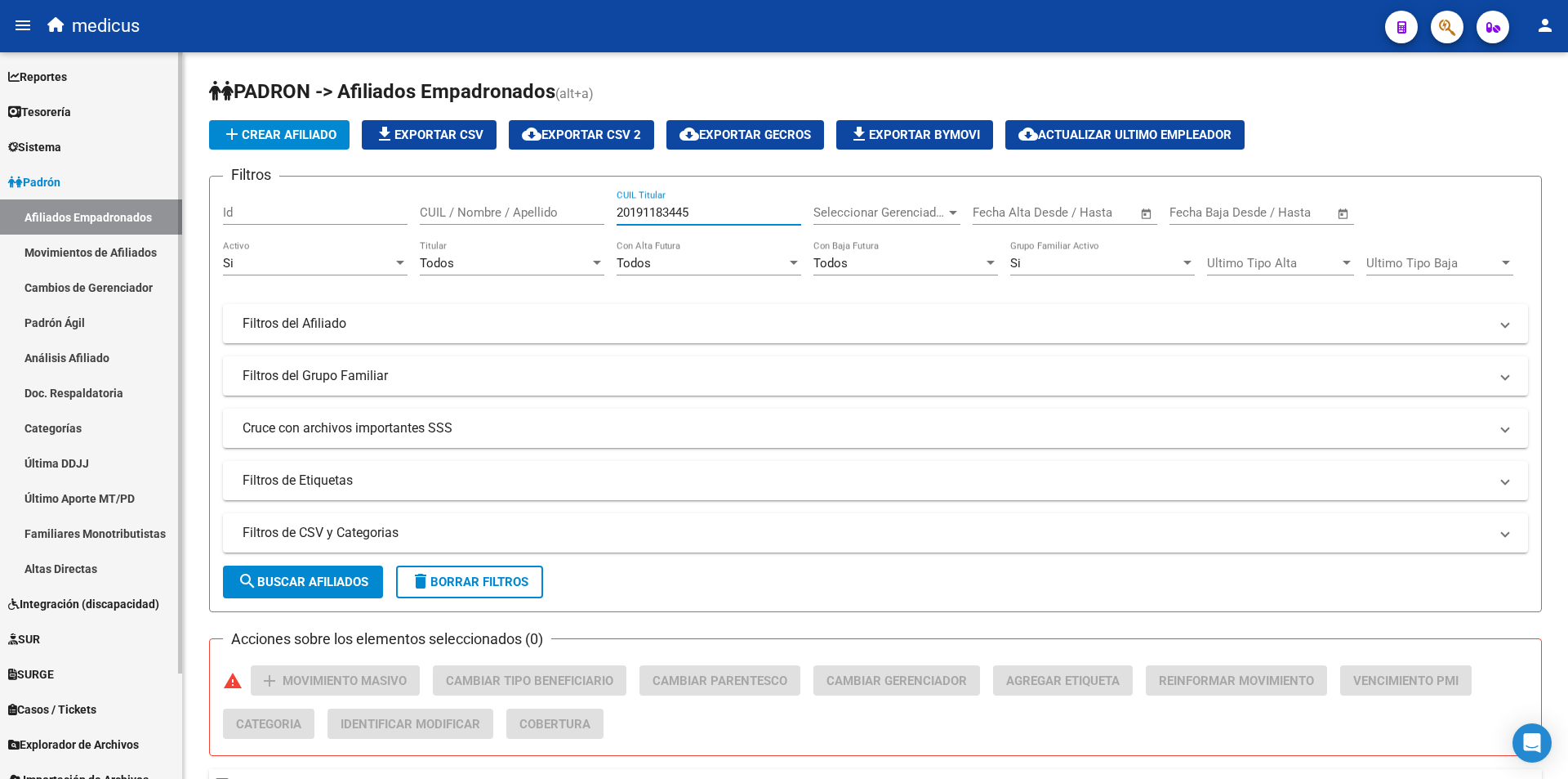
drag, startPoint x: 705, startPoint y: 209, endPoint x: 45, endPoint y: 209, distance: 660.0
click at [45, 209] on mat-sidenav-container "Firma Express Reportes Padrón Traspasos x O.S. Traspasos x Gerenciador Traspaso…" at bounding box center [784, 415] width 1568 height 726
paste input "7284904813"
click at [268, 580] on span "search Buscar Afiliados" at bounding box center [303, 582] width 131 height 15
drag, startPoint x: 716, startPoint y: 209, endPoint x: 344, endPoint y: 173, distance: 373.7
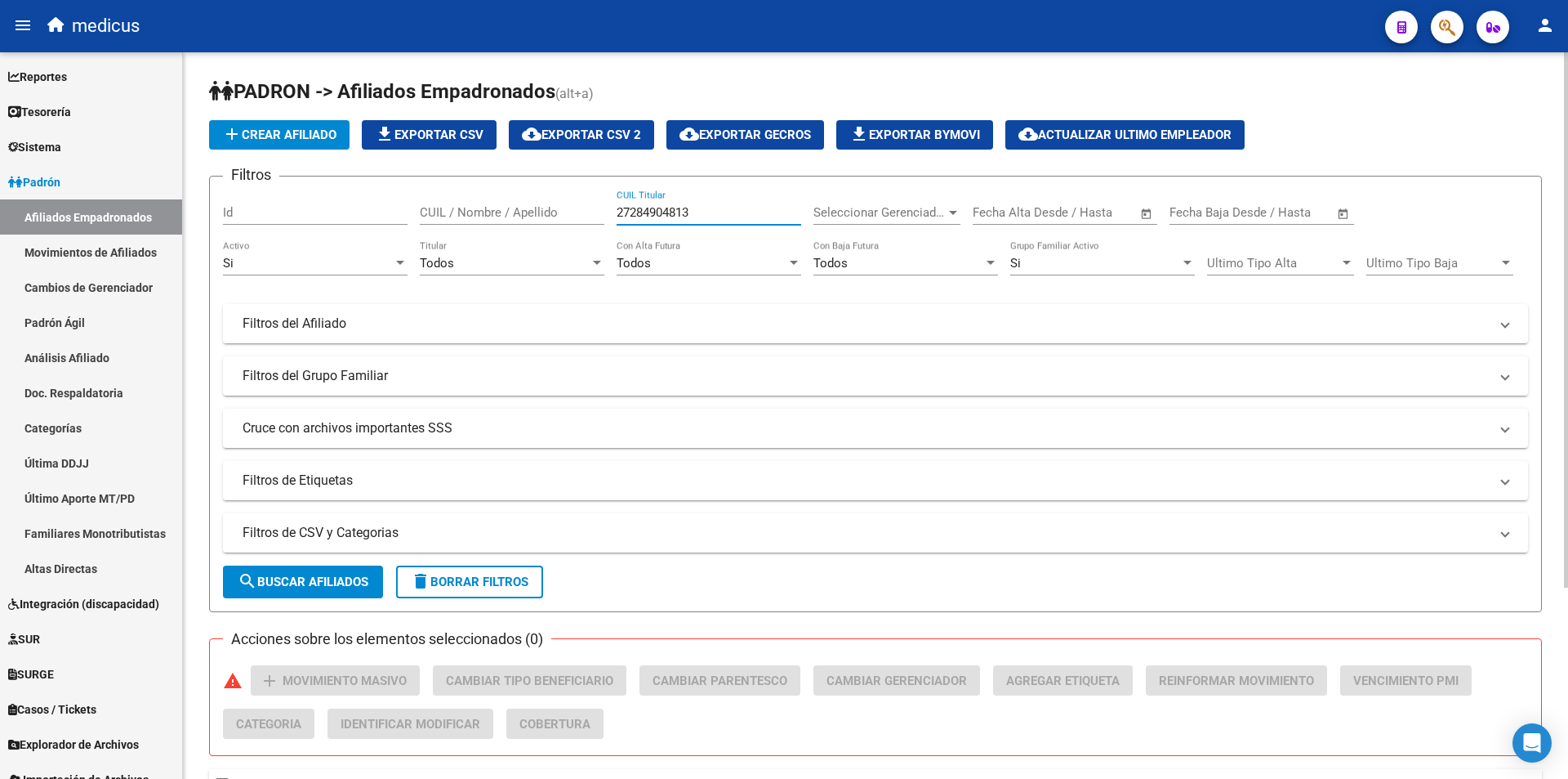
click at [344, 173] on app-list-header "PADRON -> Afiliados Empadronados (alt+a) add Crear Afiliado file_download Expor…" at bounding box center [876, 345] width 1333 height 534
paste input "166054295"
type input "27166054295"
click at [300, 576] on span "search Buscar Afiliados" at bounding box center [303, 582] width 131 height 15
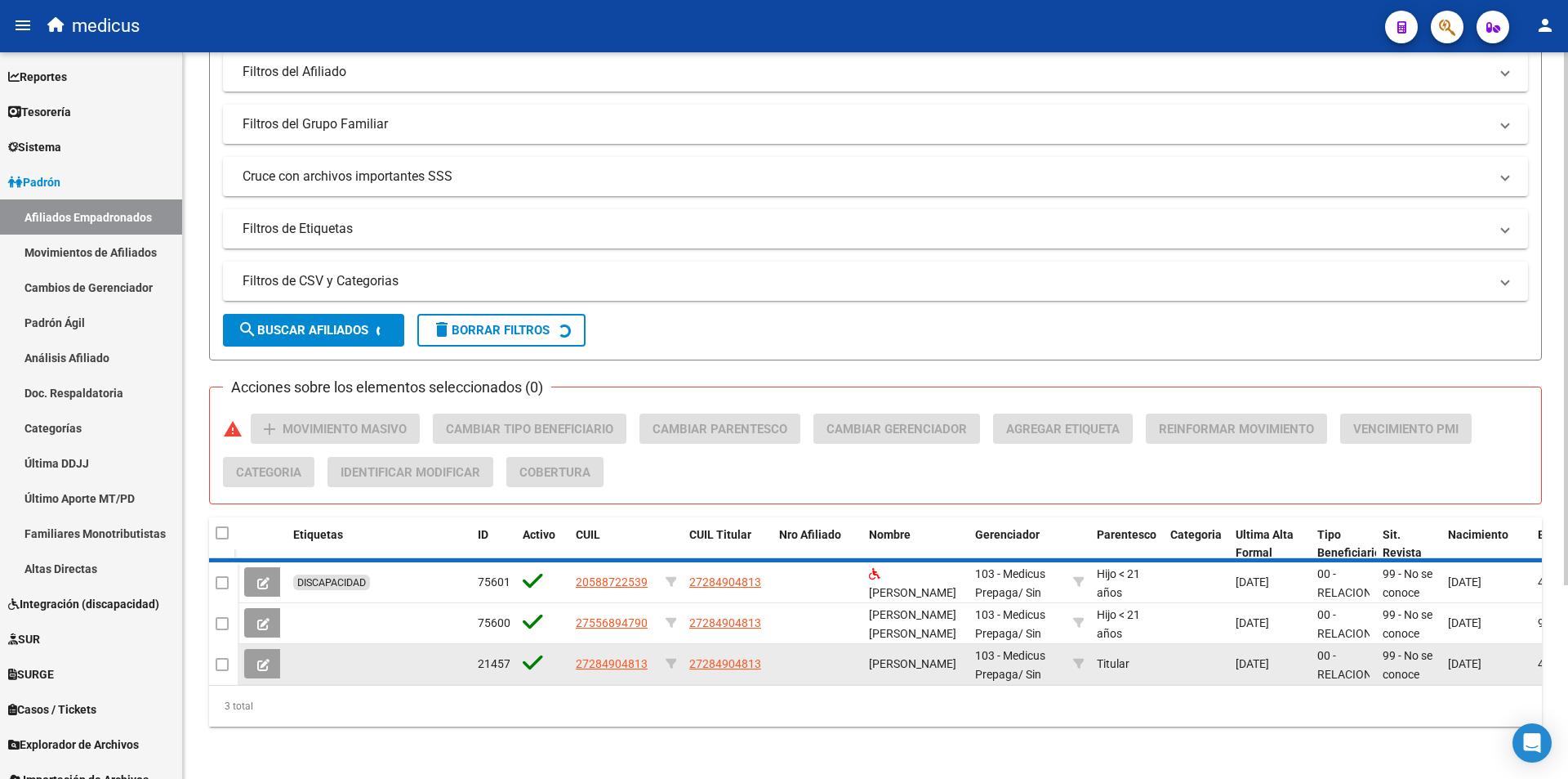
scroll to position [178, 0]
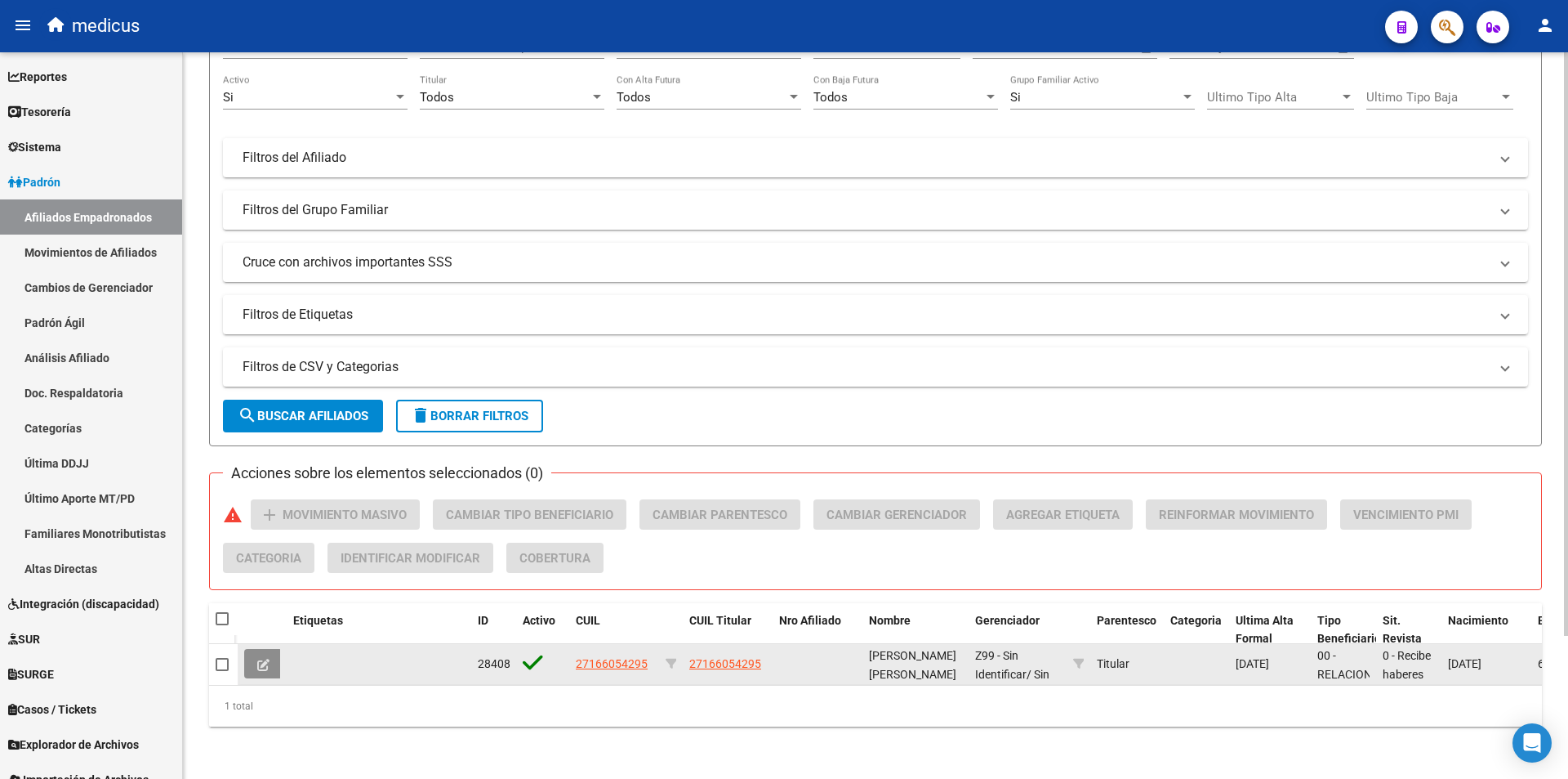
click at [263, 658] on icon at bounding box center [263, 664] width 13 height 13
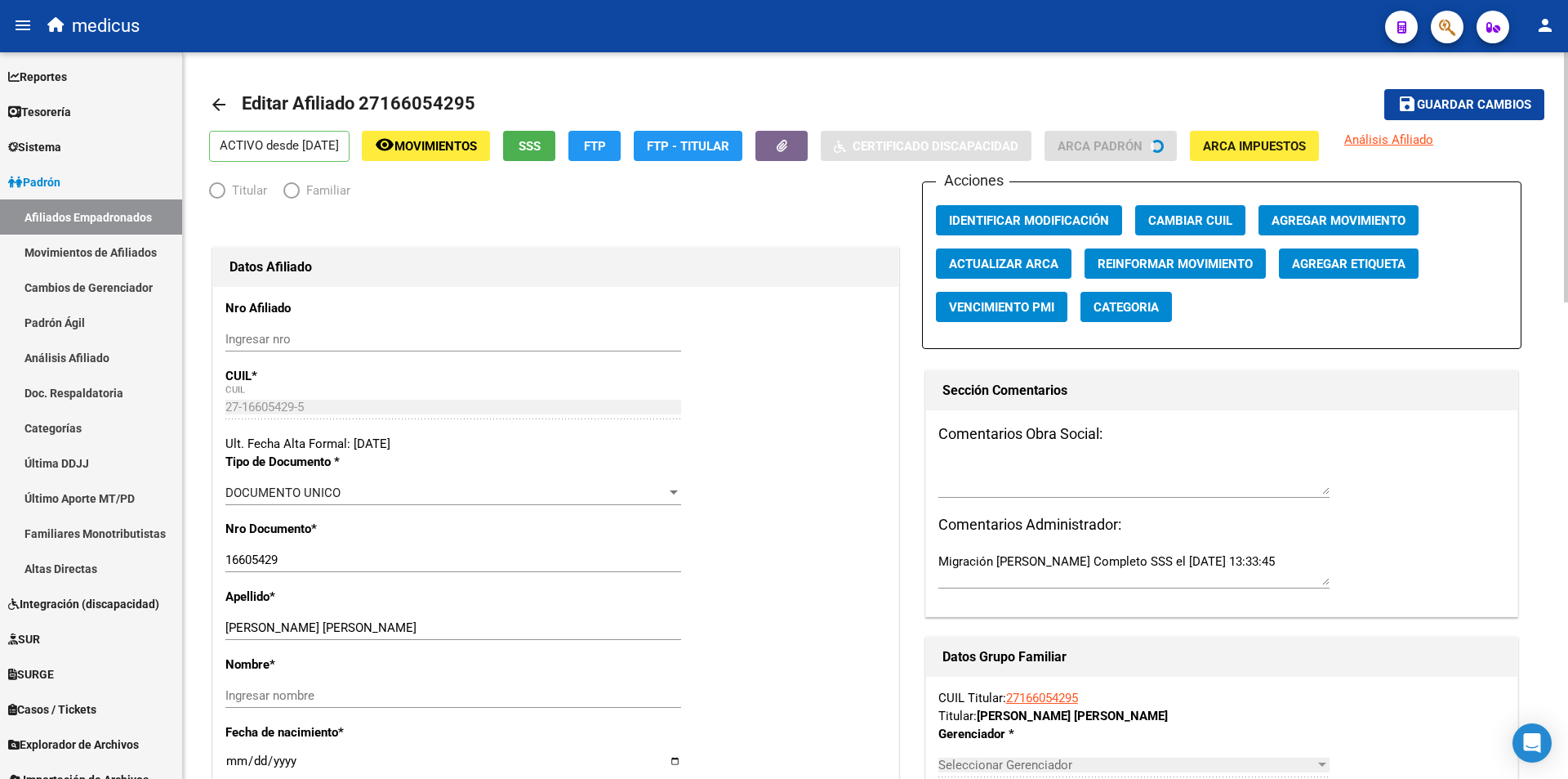
radio input "true"
type input "30-67961829-2"
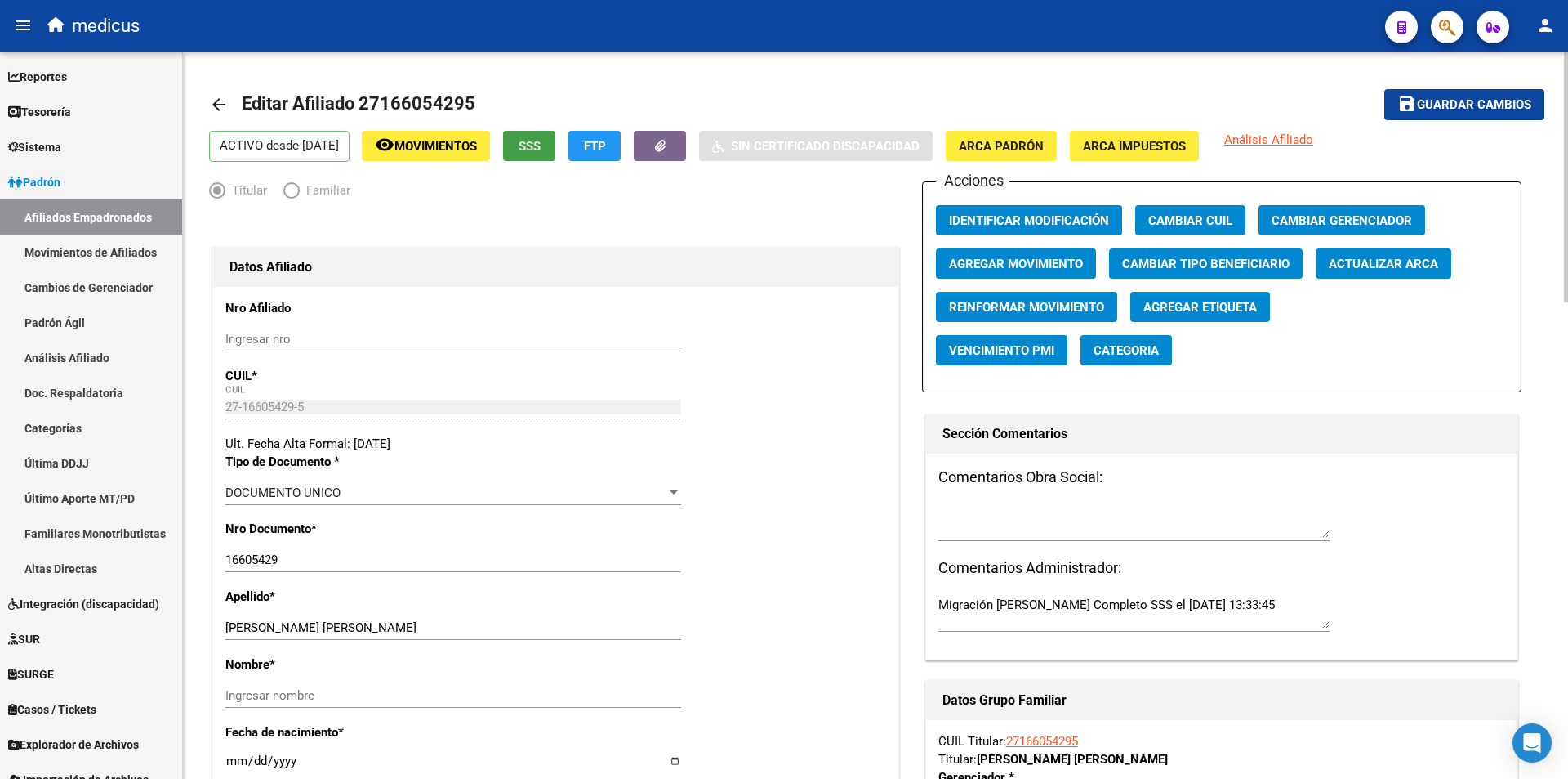
click at [541, 142] on span "SSS" at bounding box center [530, 147] width 22 height 15
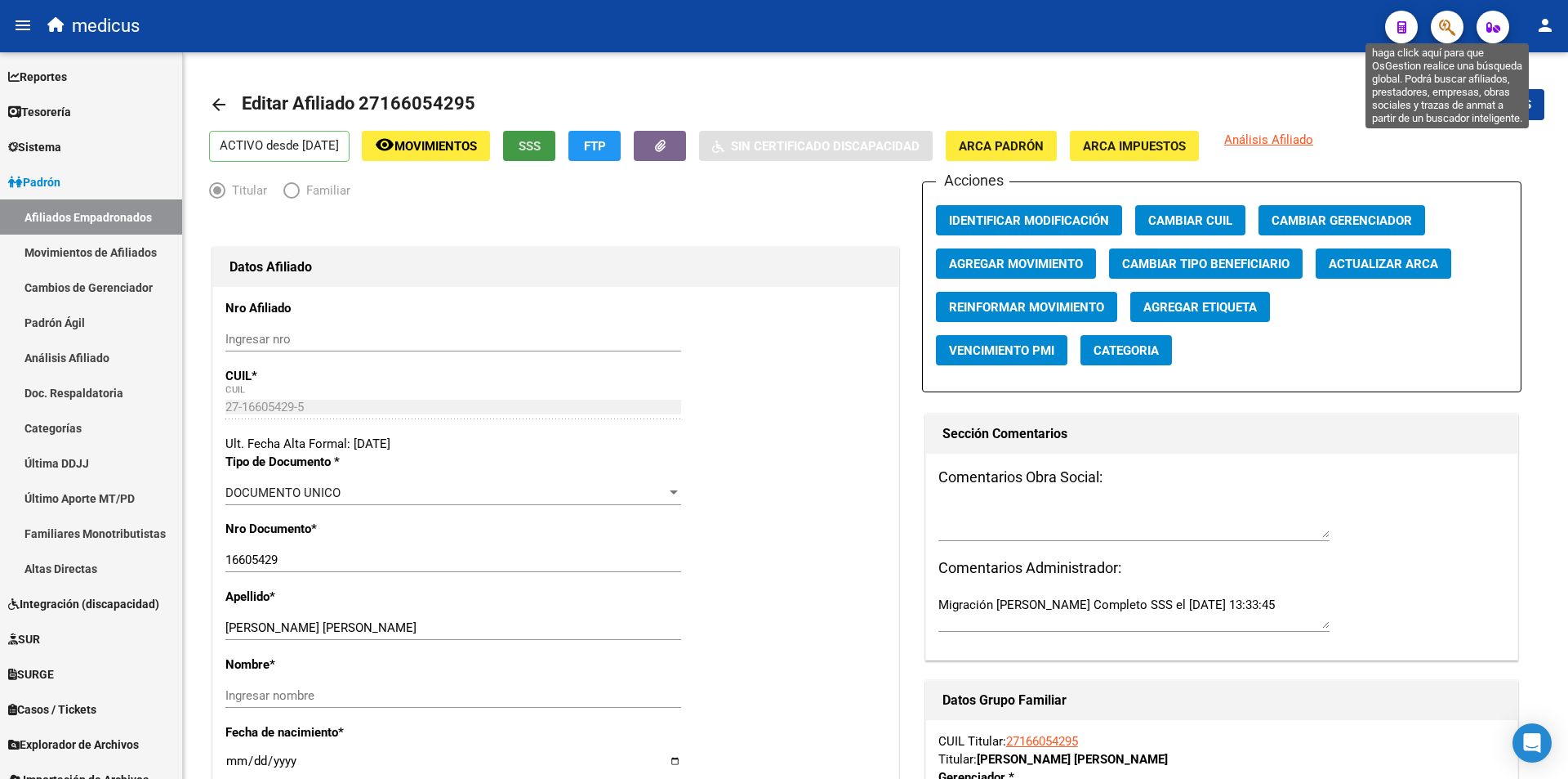
click at [1442, 31] on icon "button" at bounding box center [1447, 27] width 17 height 18
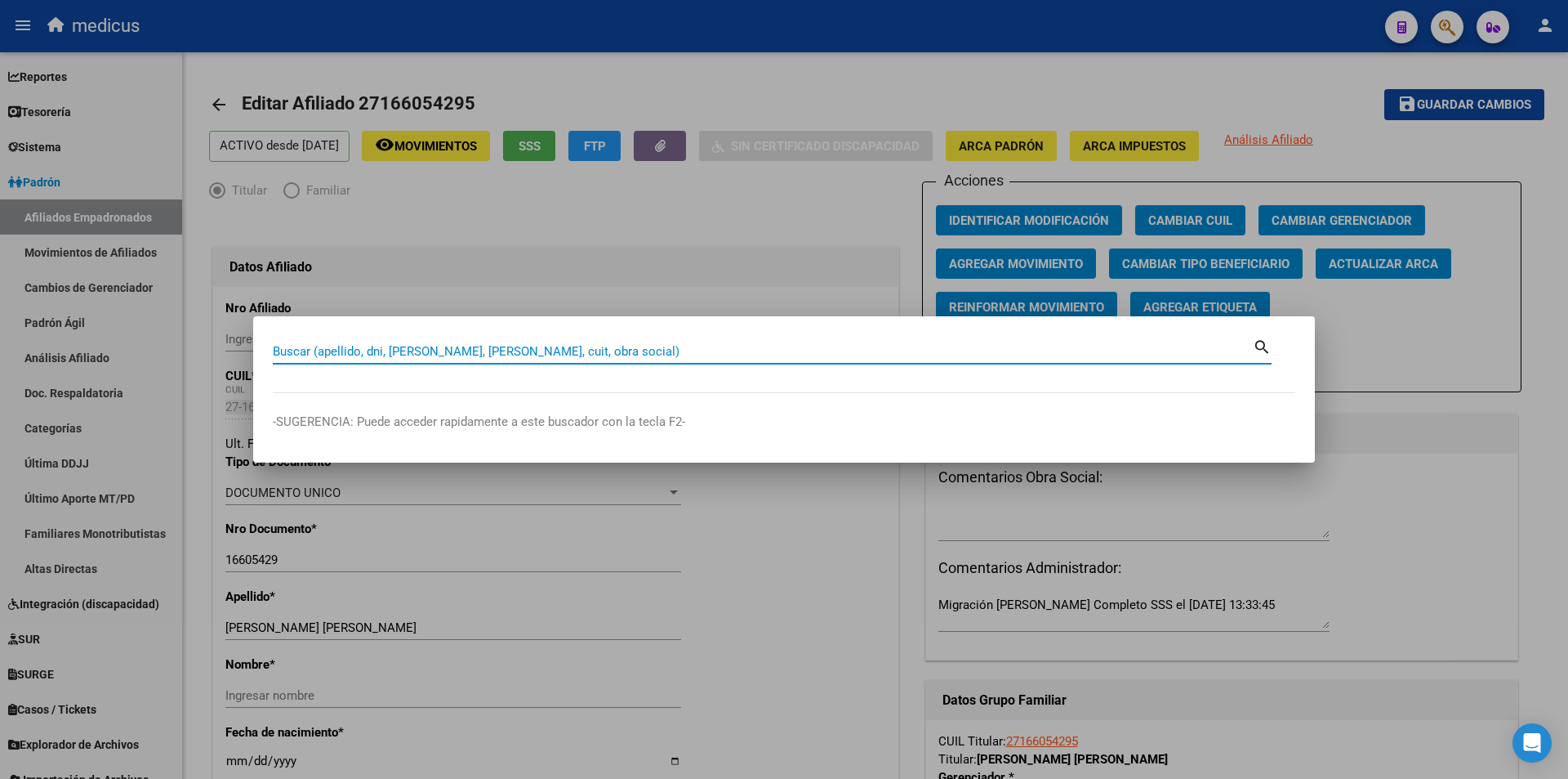
paste input "20472314891"
type input "20472314891"
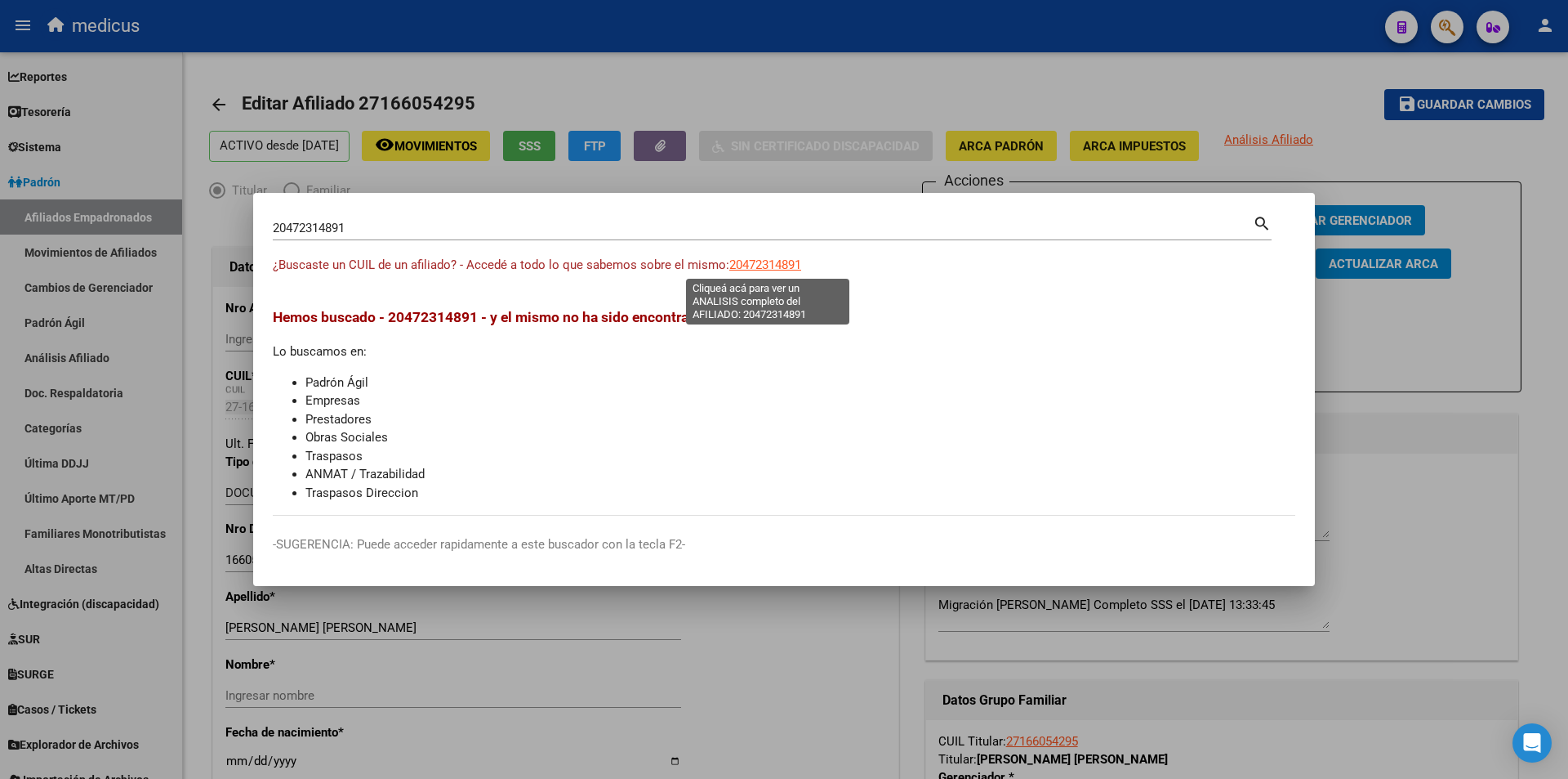
click at [789, 260] on span "20472314891" at bounding box center [765, 265] width 72 height 15
type textarea "20472314891"
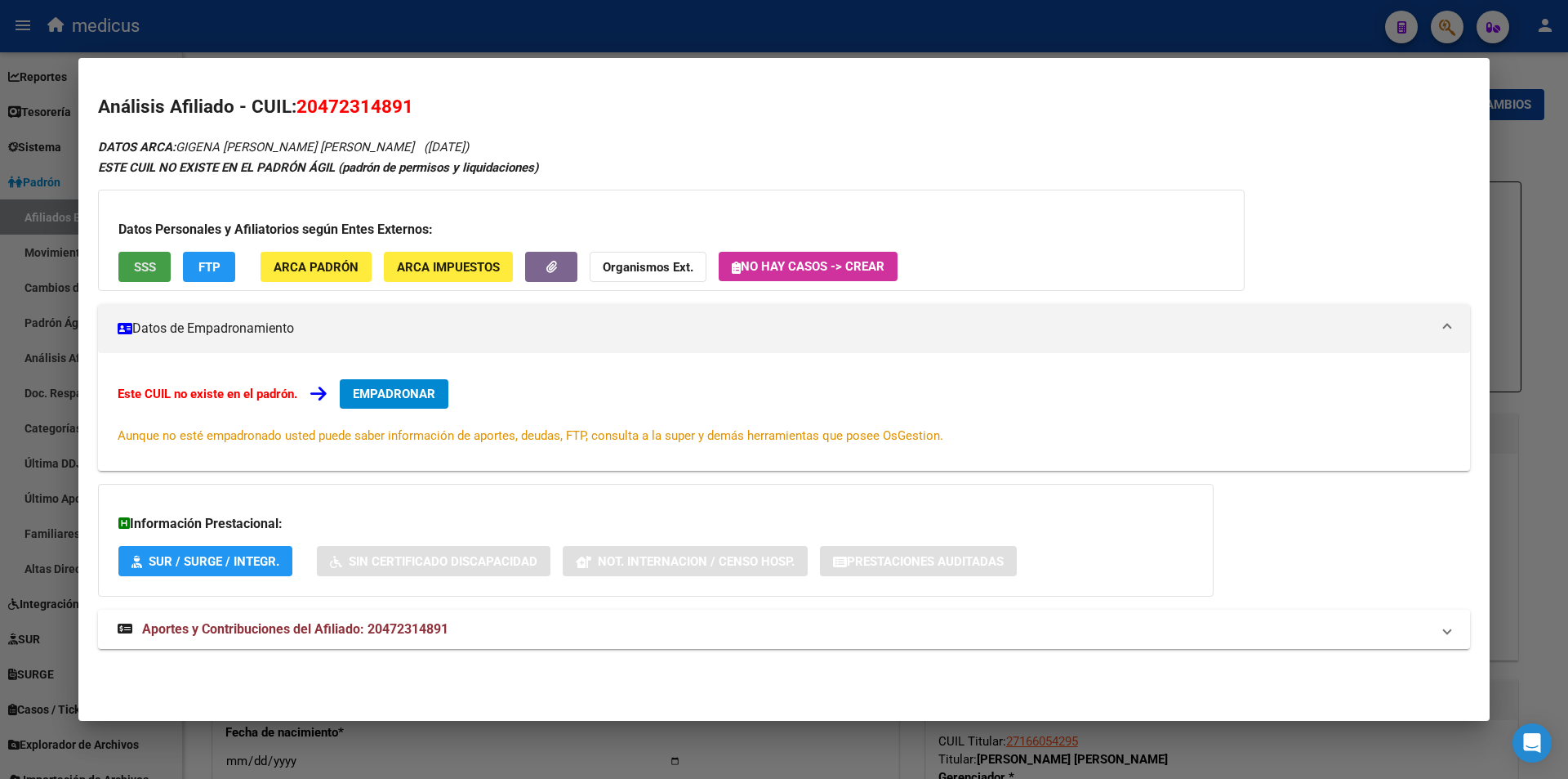
click at [137, 252] on button "SSS" at bounding box center [144, 267] width 52 height 30
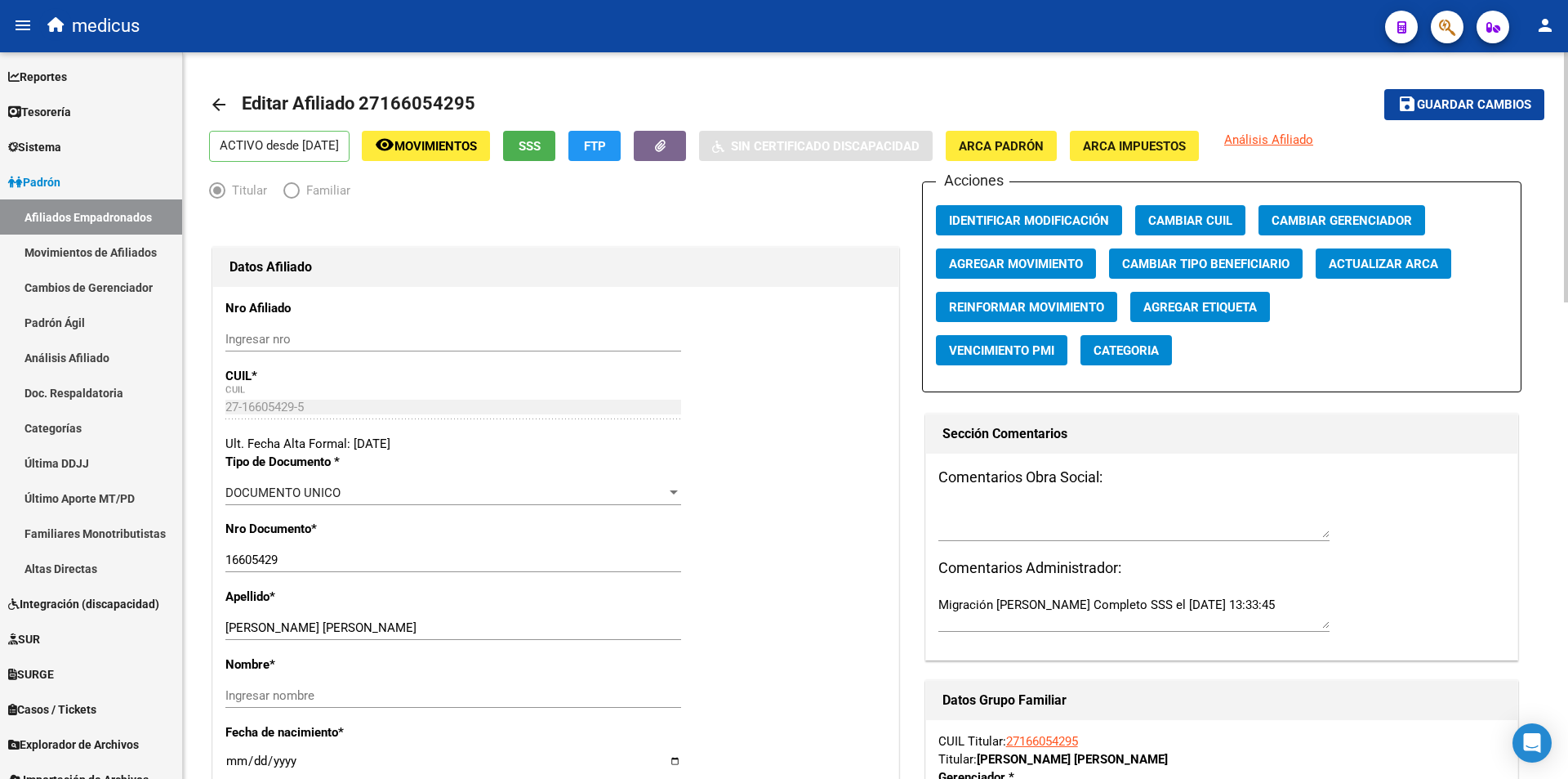
click at [216, 97] on mat-icon "arrow_back" at bounding box center [218, 104] width 19 height 19
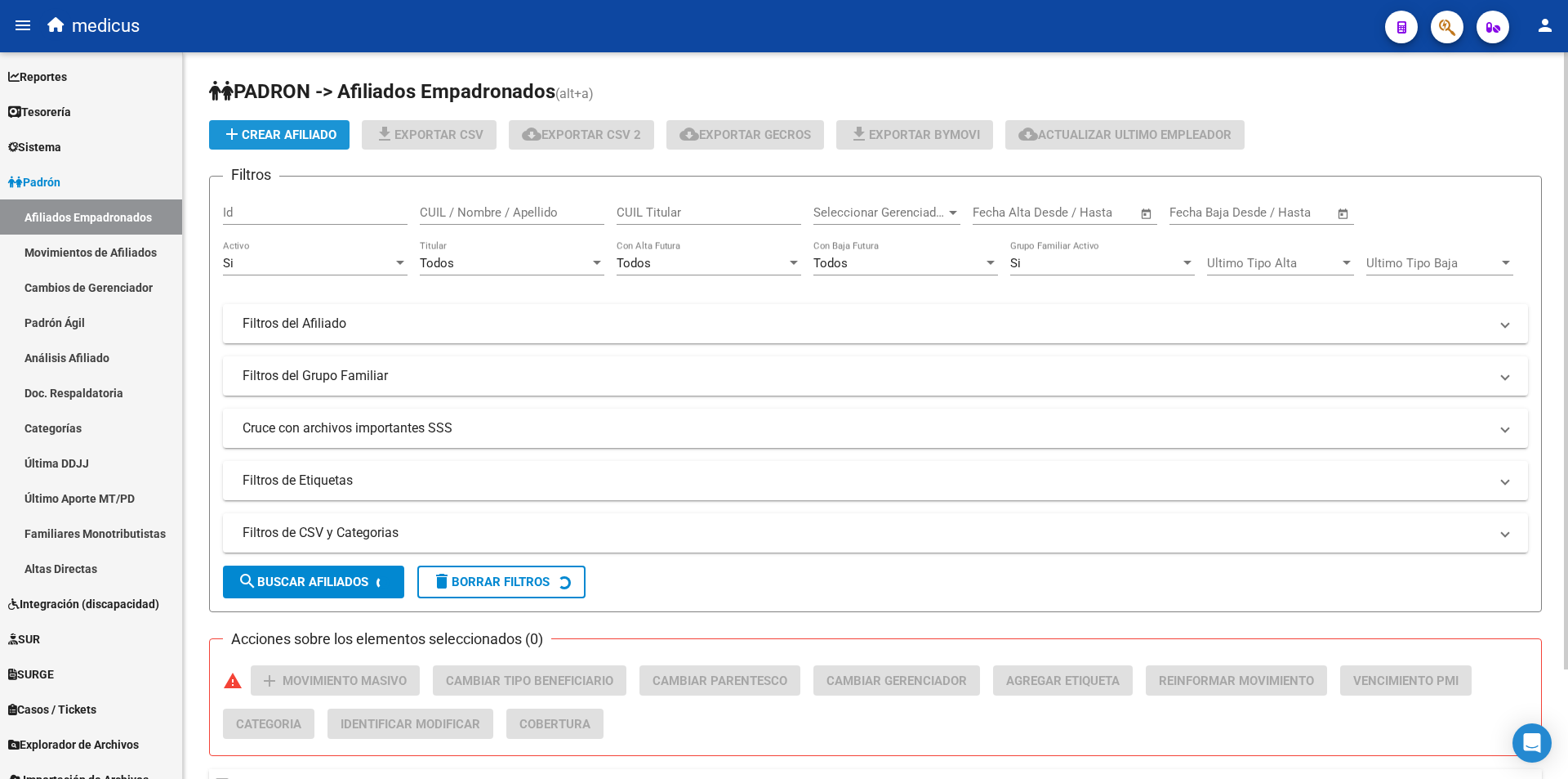
click at [252, 125] on button "add Crear Afiliado" at bounding box center [280, 134] width 141 height 29
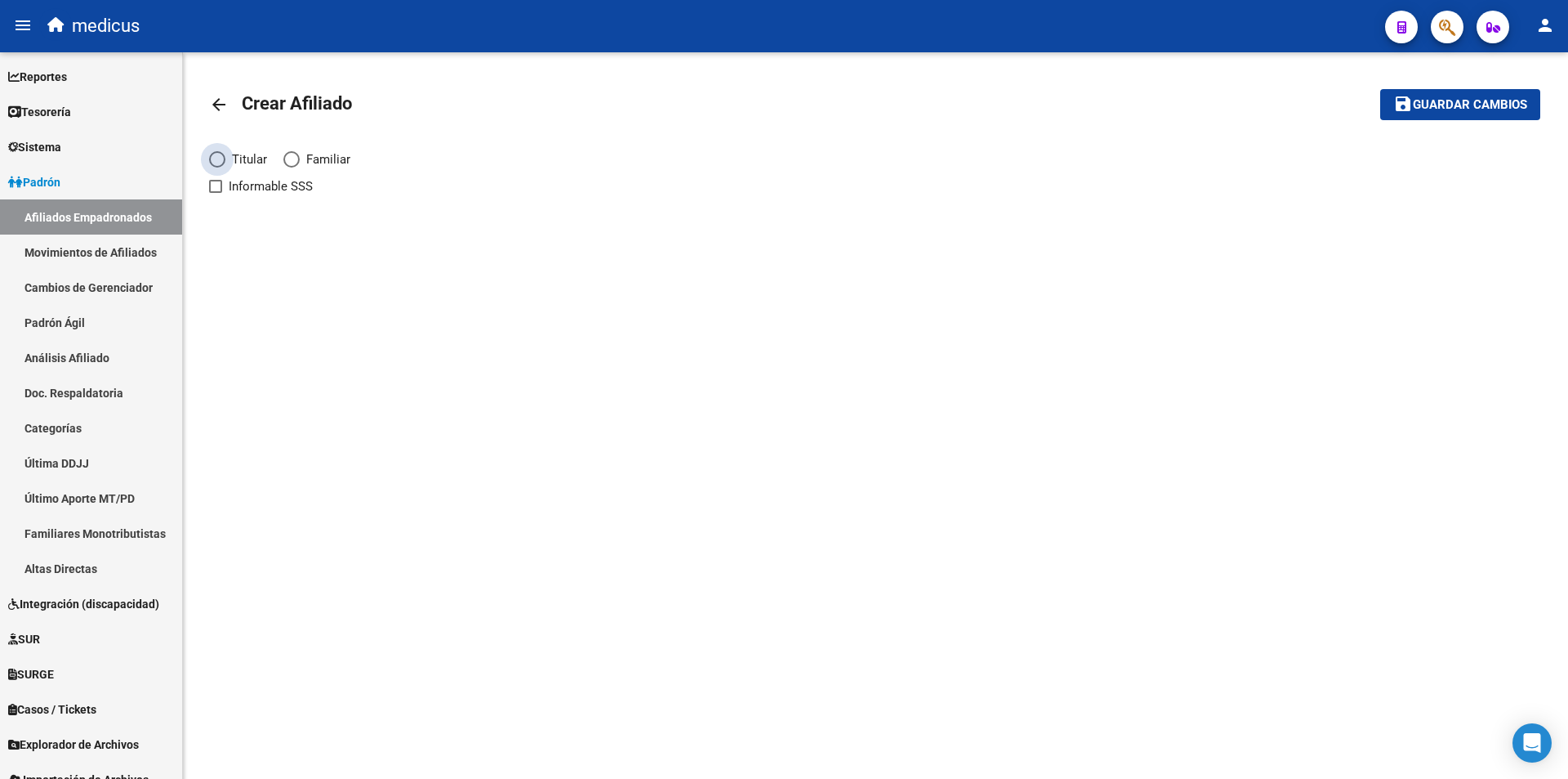
click at [255, 152] on span "Titular" at bounding box center [246, 159] width 42 height 18
click at [225, 152] on input "Titular" at bounding box center [218, 160] width 17 height 17
radio input "true"
checkbox input "true"
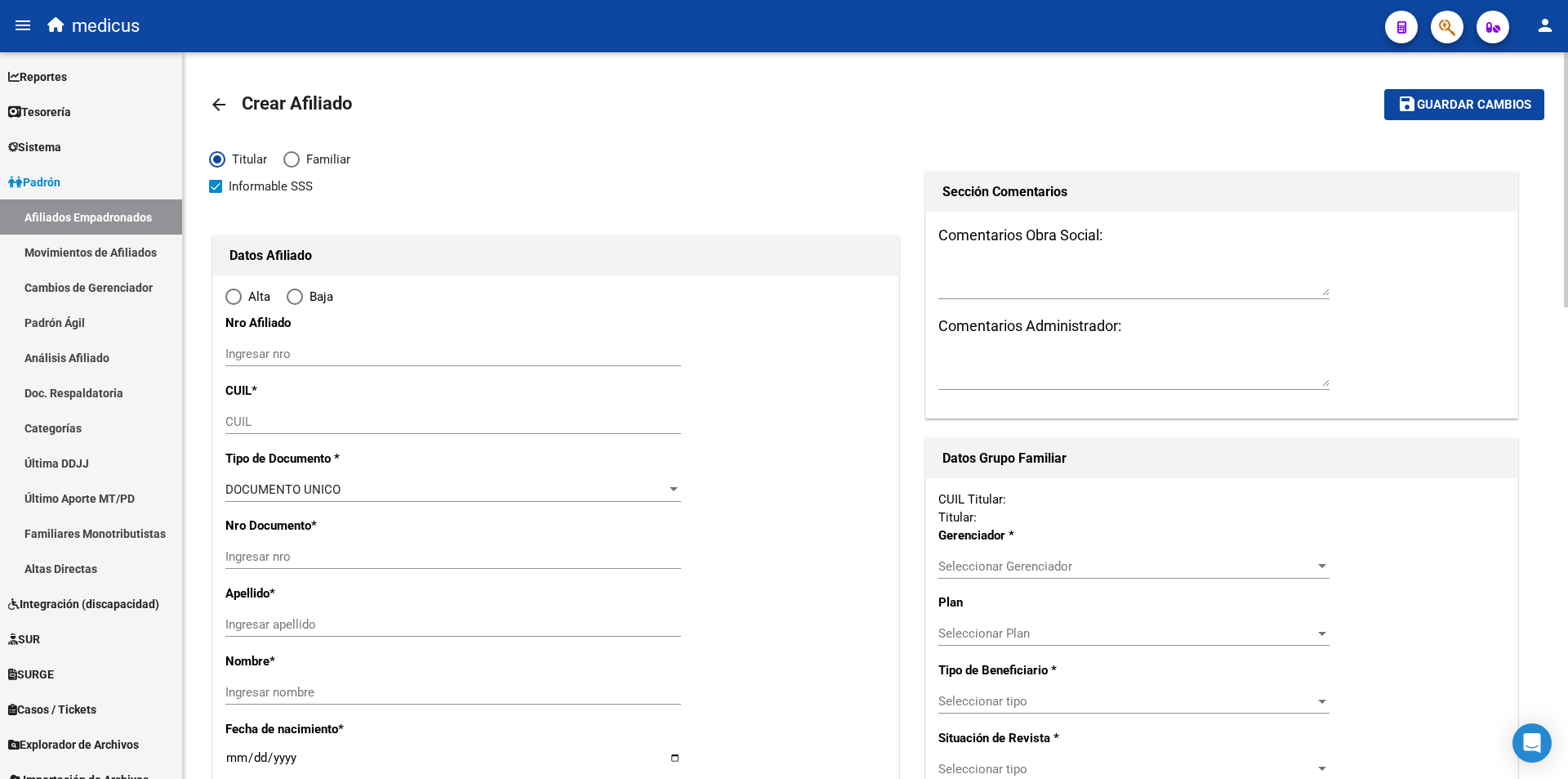
radio input "true"
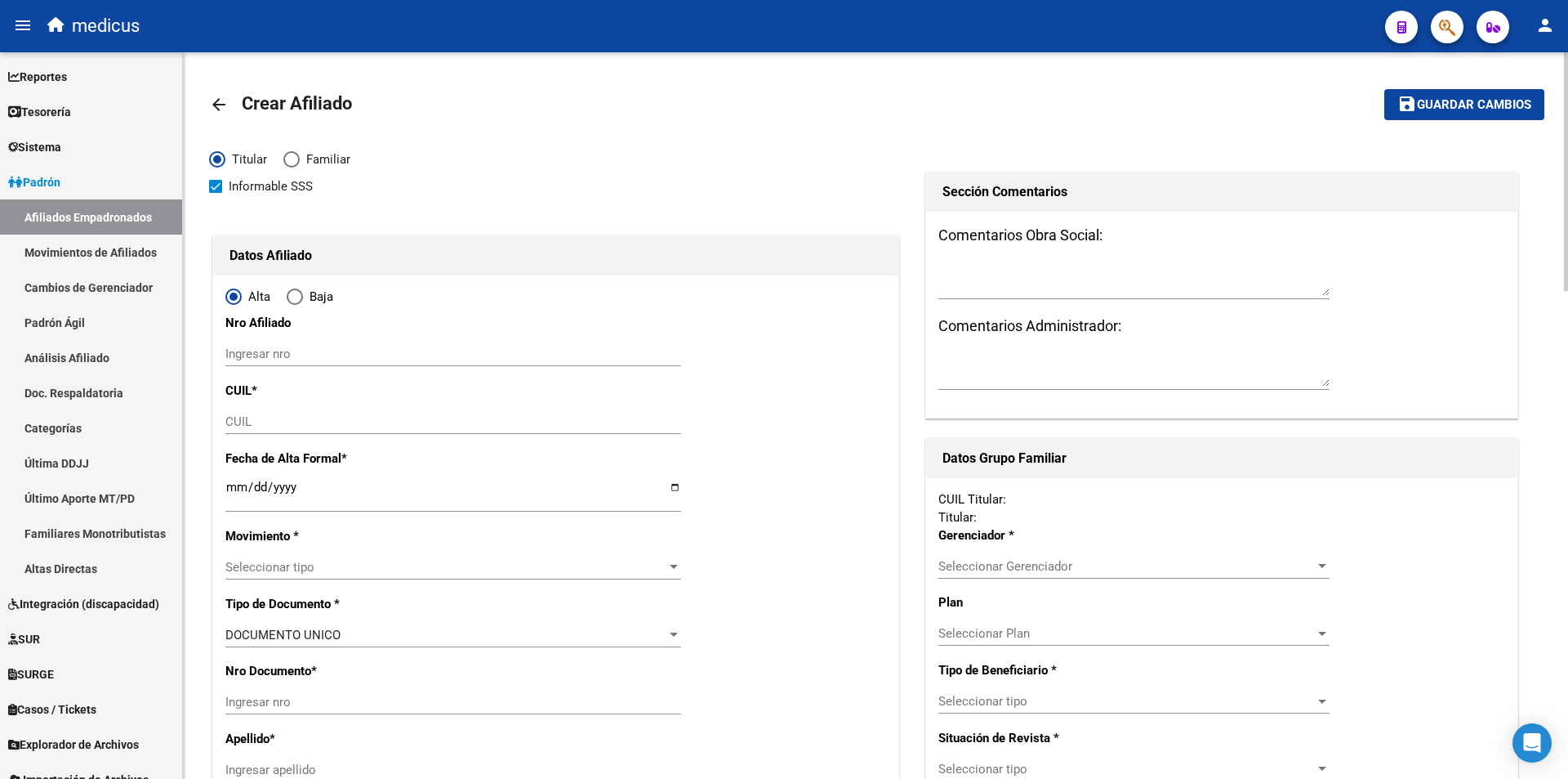
click at [423, 413] on div "CUIL" at bounding box center [453, 421] width 455 height 24
paste input "27-16605429-5"
type input "27-16605429-5"
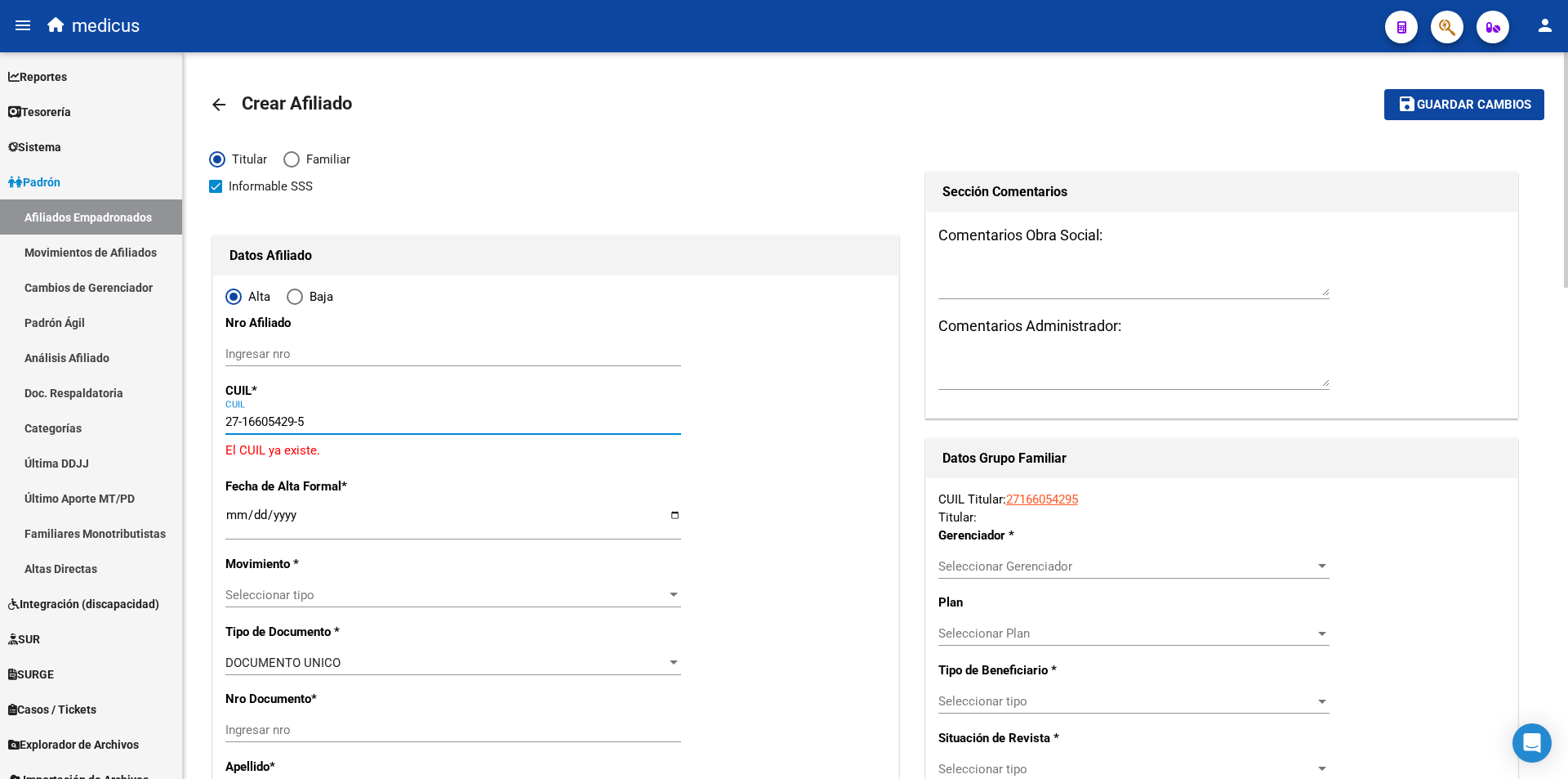
type input "16605429"
type input "[PERSON_NAME]"
type input "[PERSON_NAME] [PERSON_NAME]"
type input "[DATE]"
type input "[GEOGRAPHIC_DATA]"
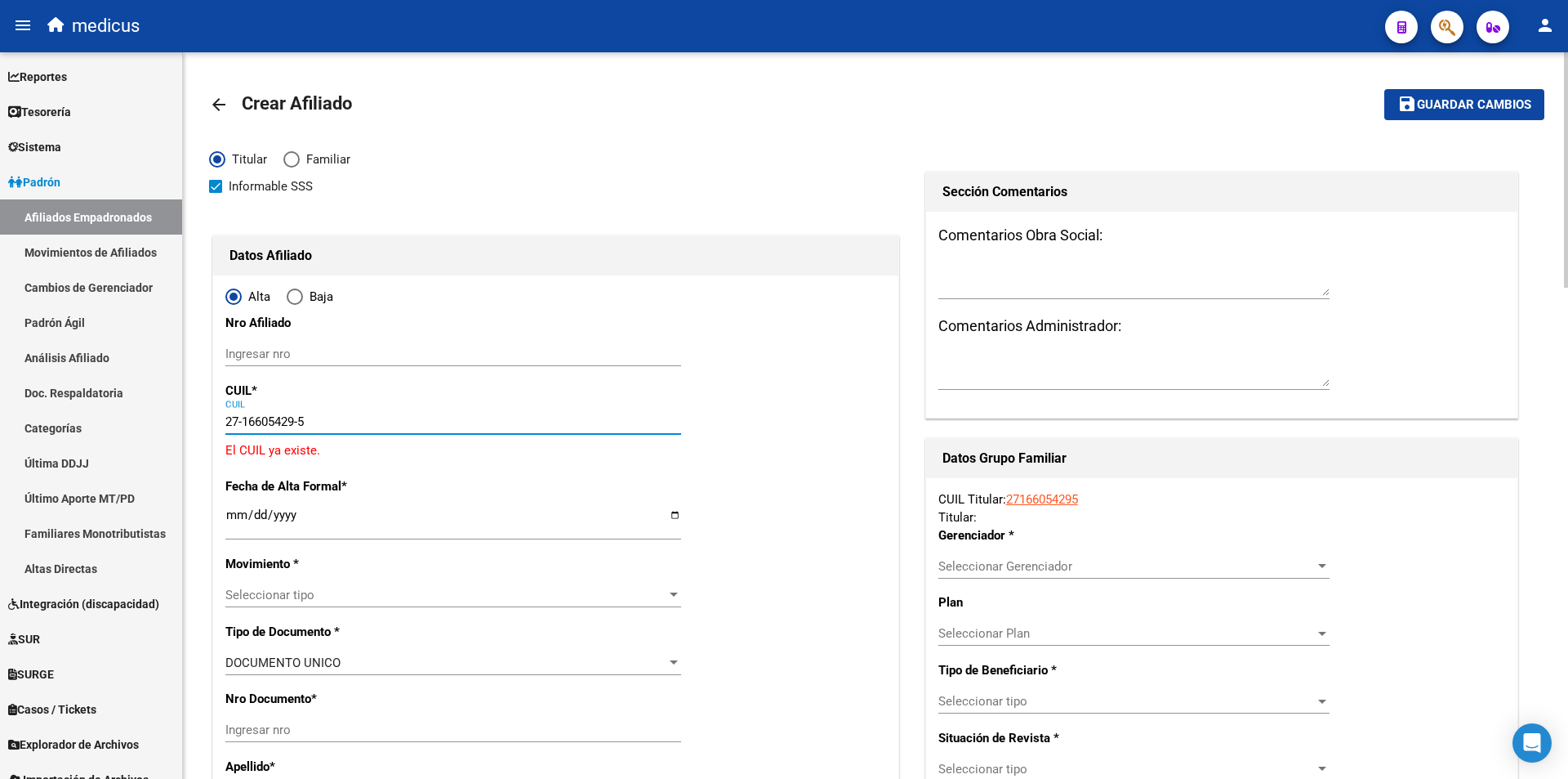
type input "7600"
type input "AZOPARDO"
type input "2667"
type input "27-16605429-5"
click at [222, 107] on mat-icon "arrow_back" at bounding box center [218, 104] width 19 height 19
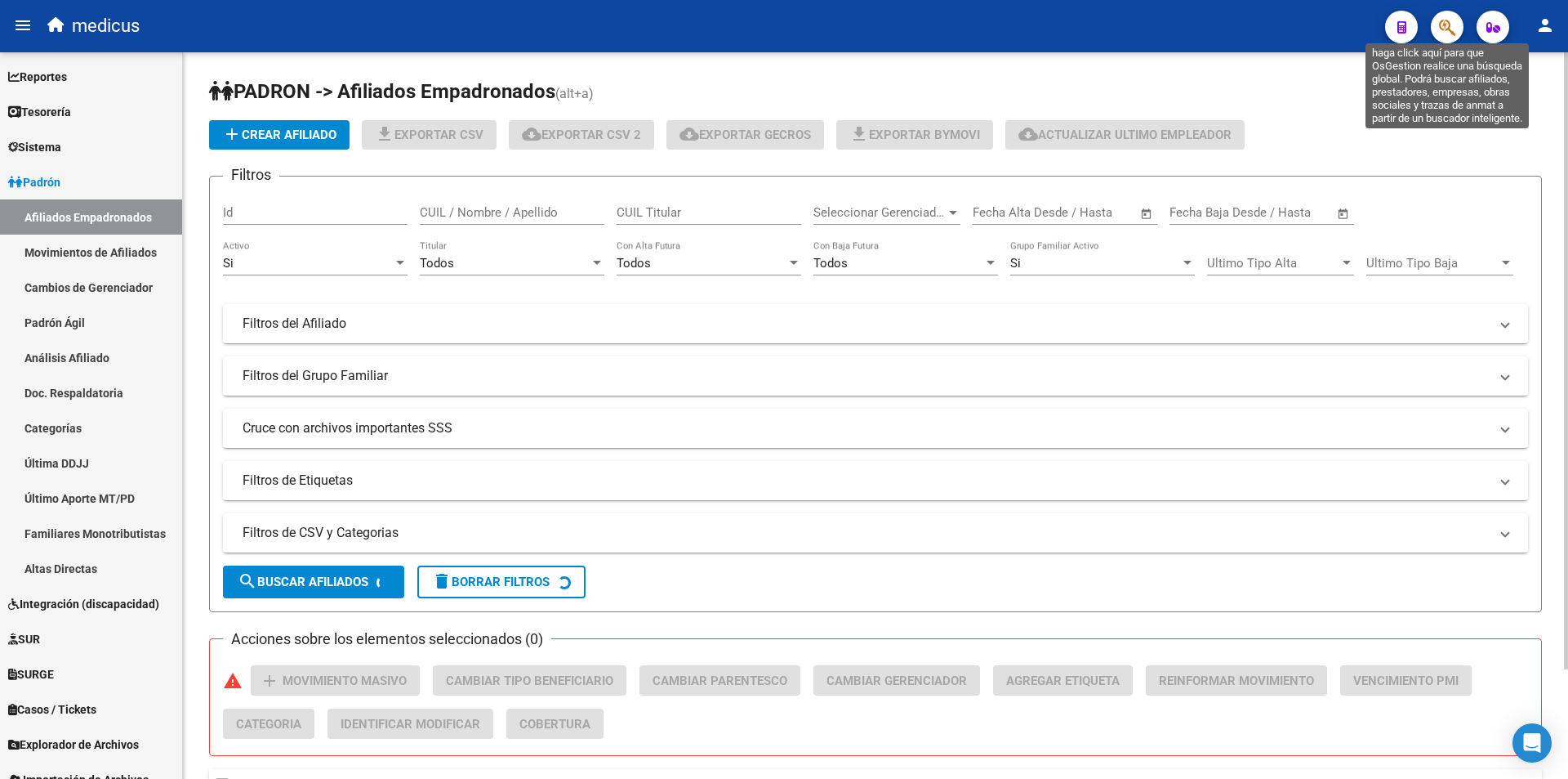
click at [1450, 31] on icon "button" at bounding box center [1447, 27] width 17 height 18
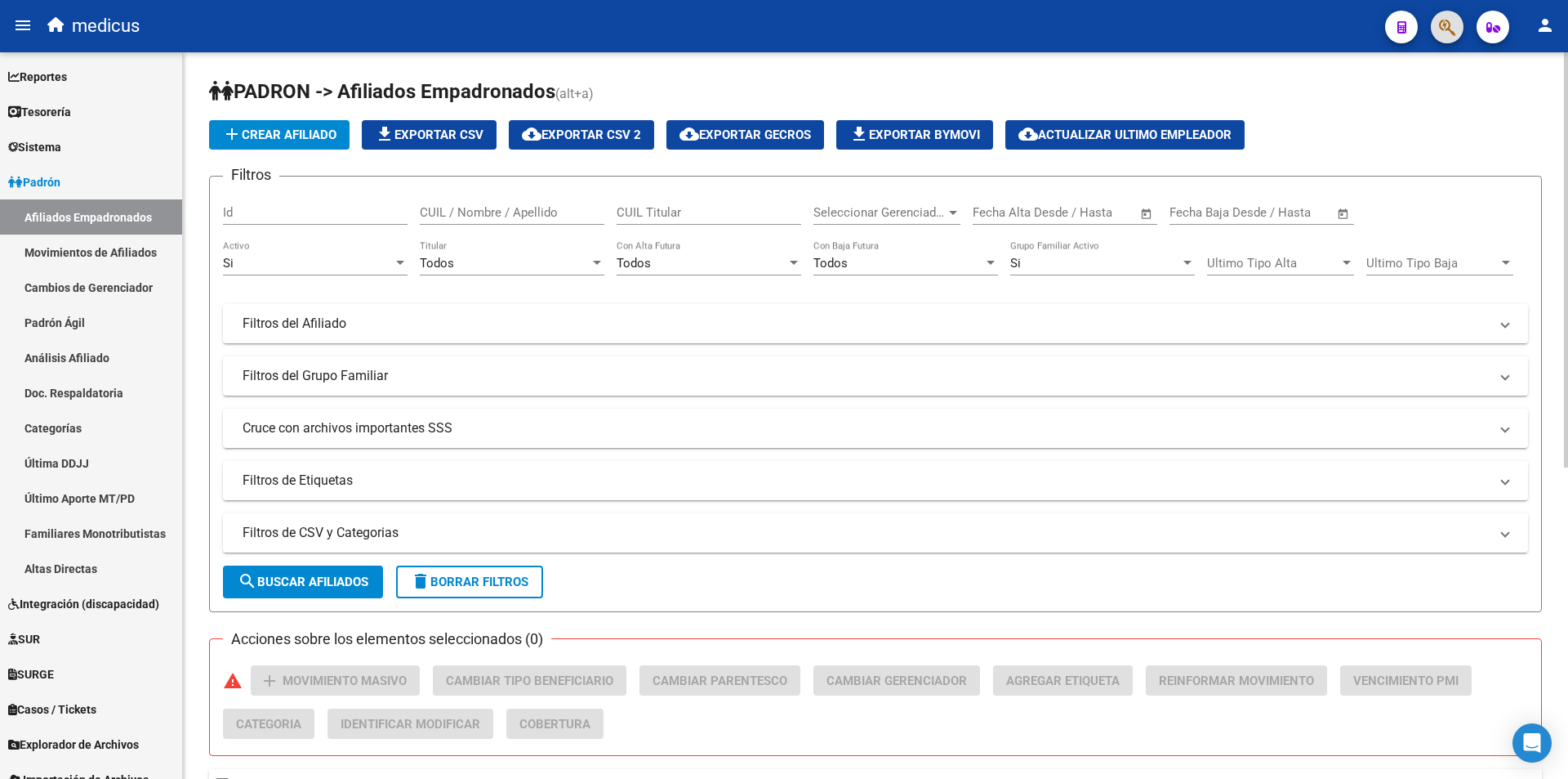
click at [642, 213] on input "CUIL Titular" at bounding box center [709, 213] width 185 height 15
paste input "27166054295"
type input "27166054295"
click at [341, 575] on span "search Buscar Afiliados" at bounding box center [303, 582] width 131 height 15
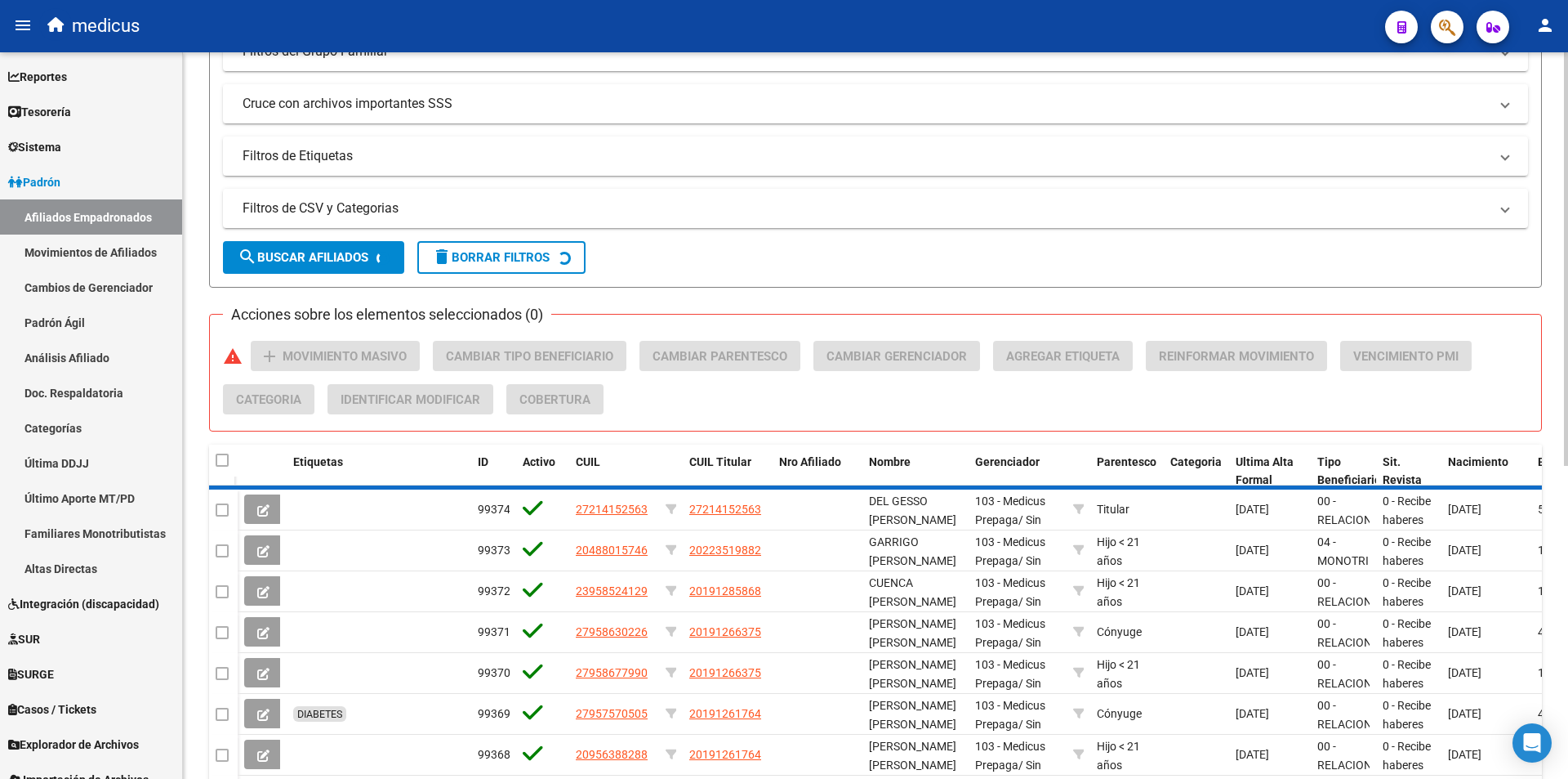
scroll to position [178, 0]
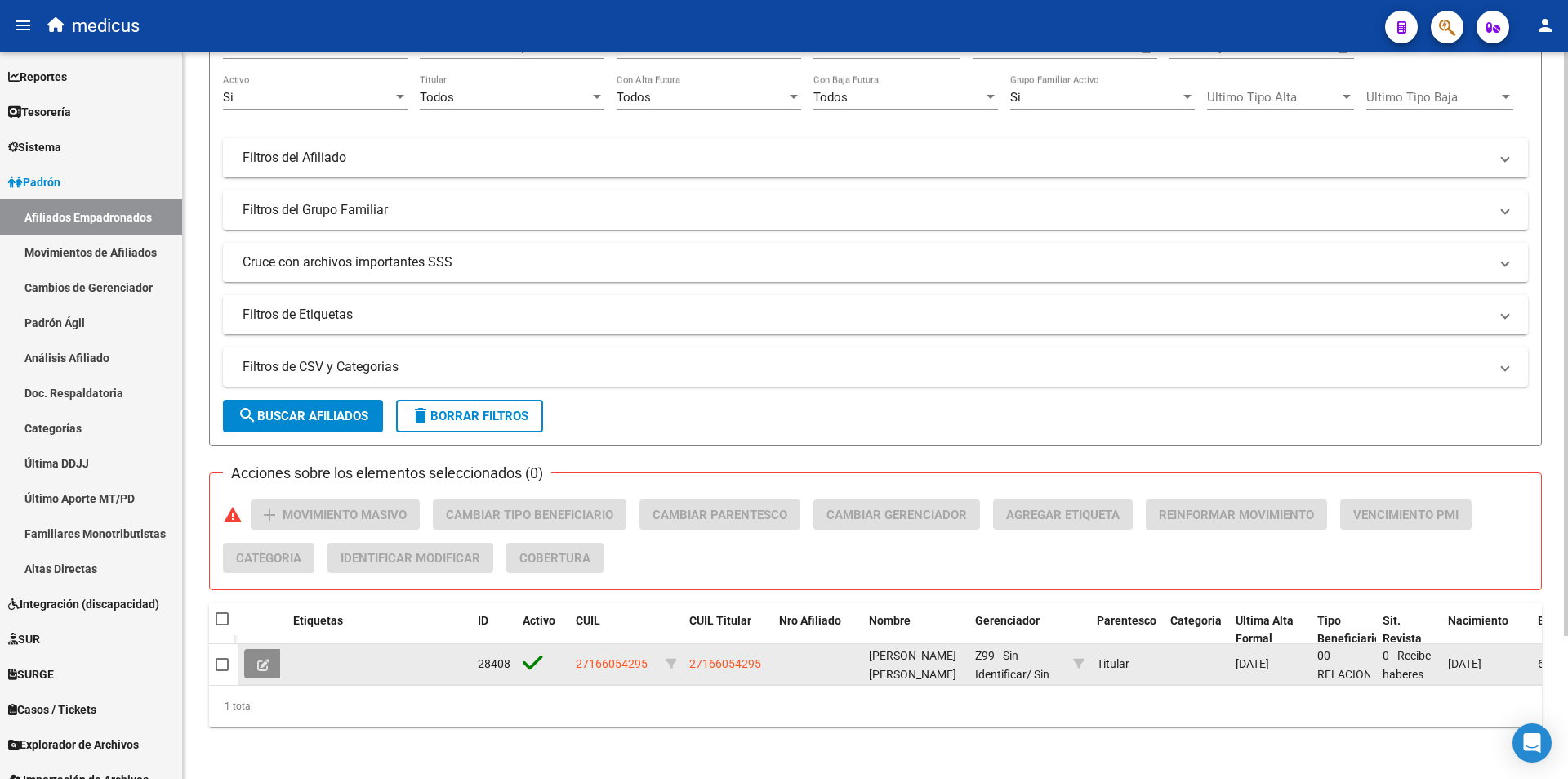
click at [259, 658] on icon at bounding box center [263, 664] width 13 height 13
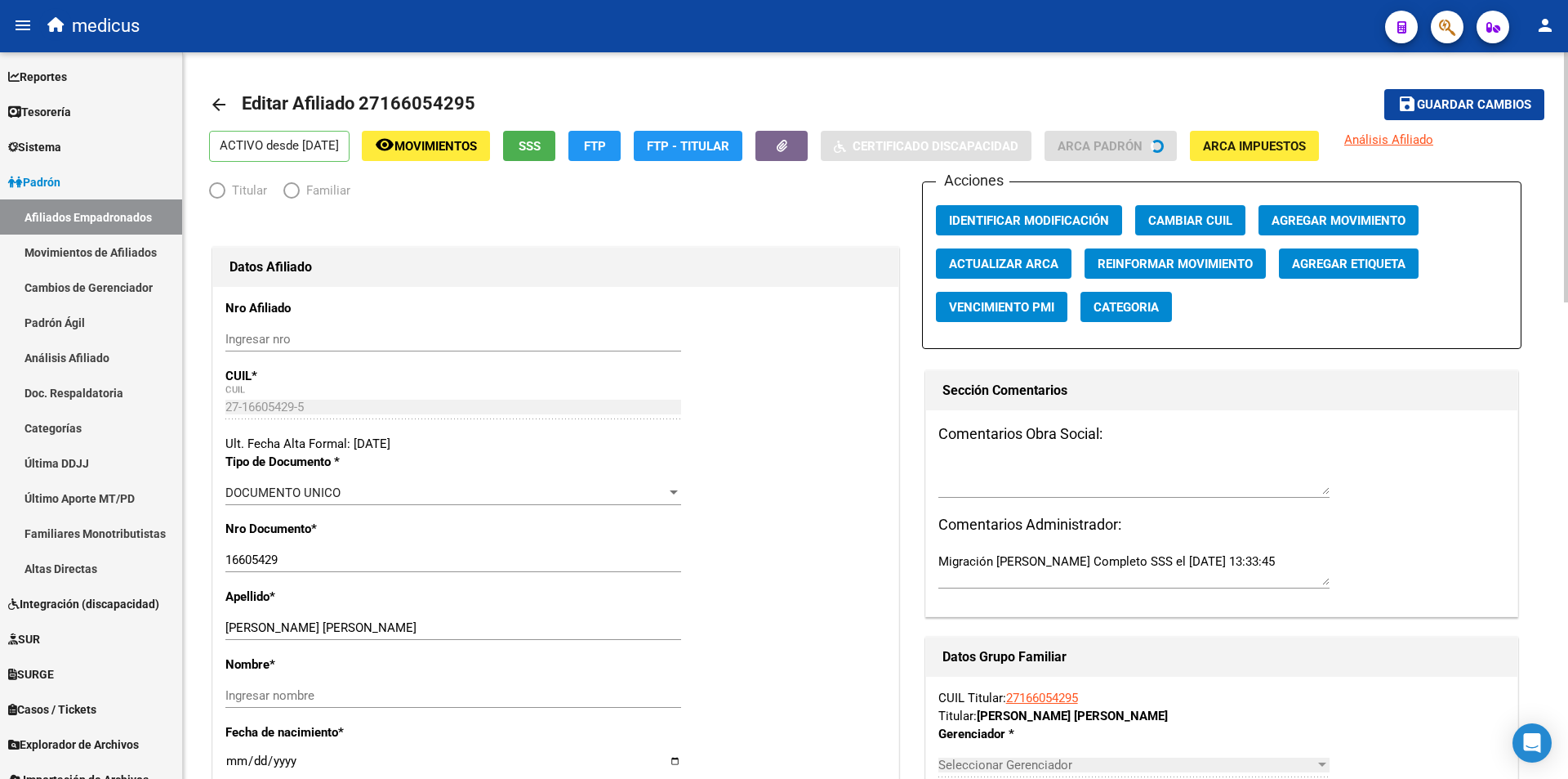
radio input "true"
type input "30-67961829-2"
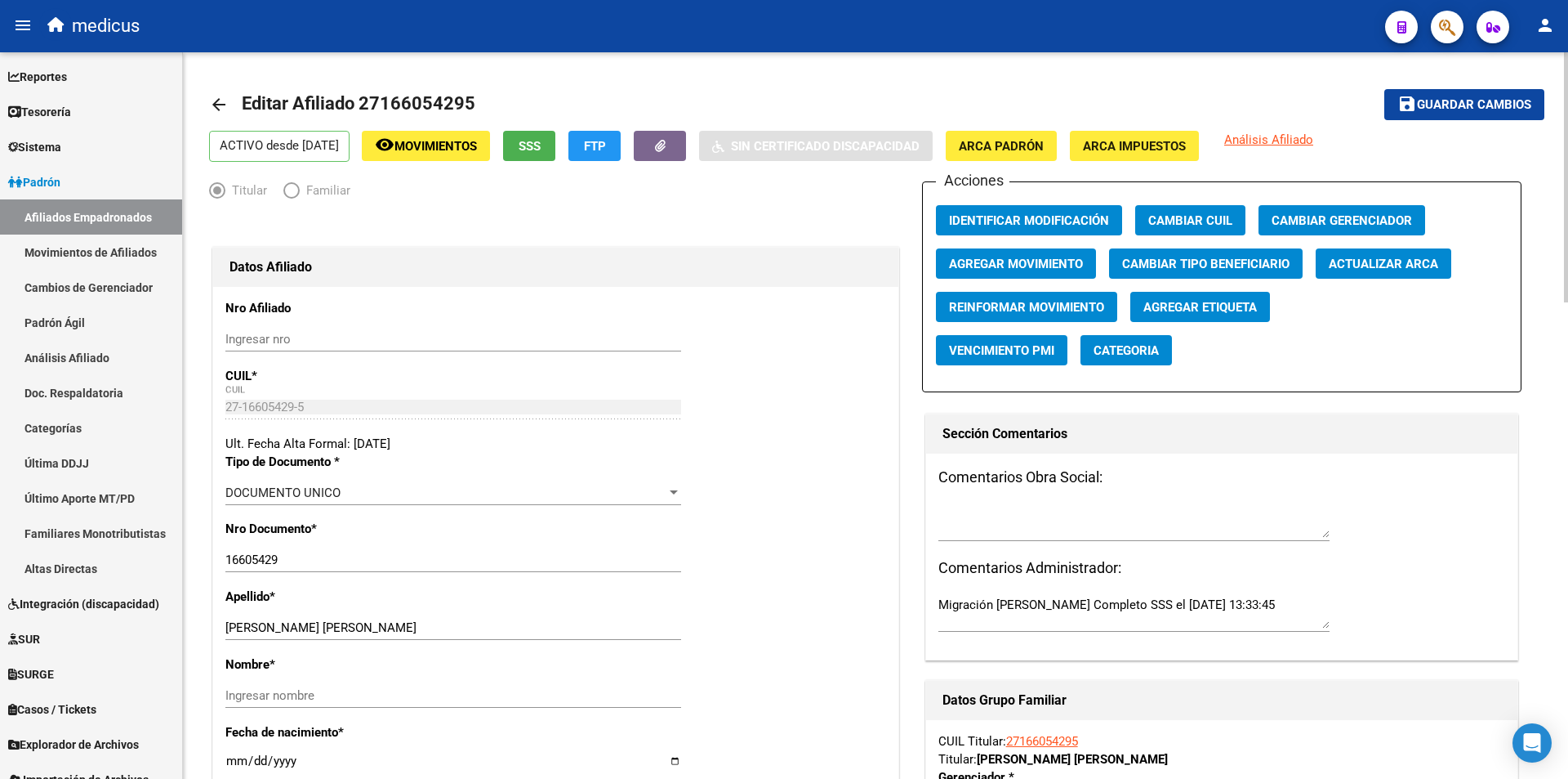
scroll to position [82, 0]
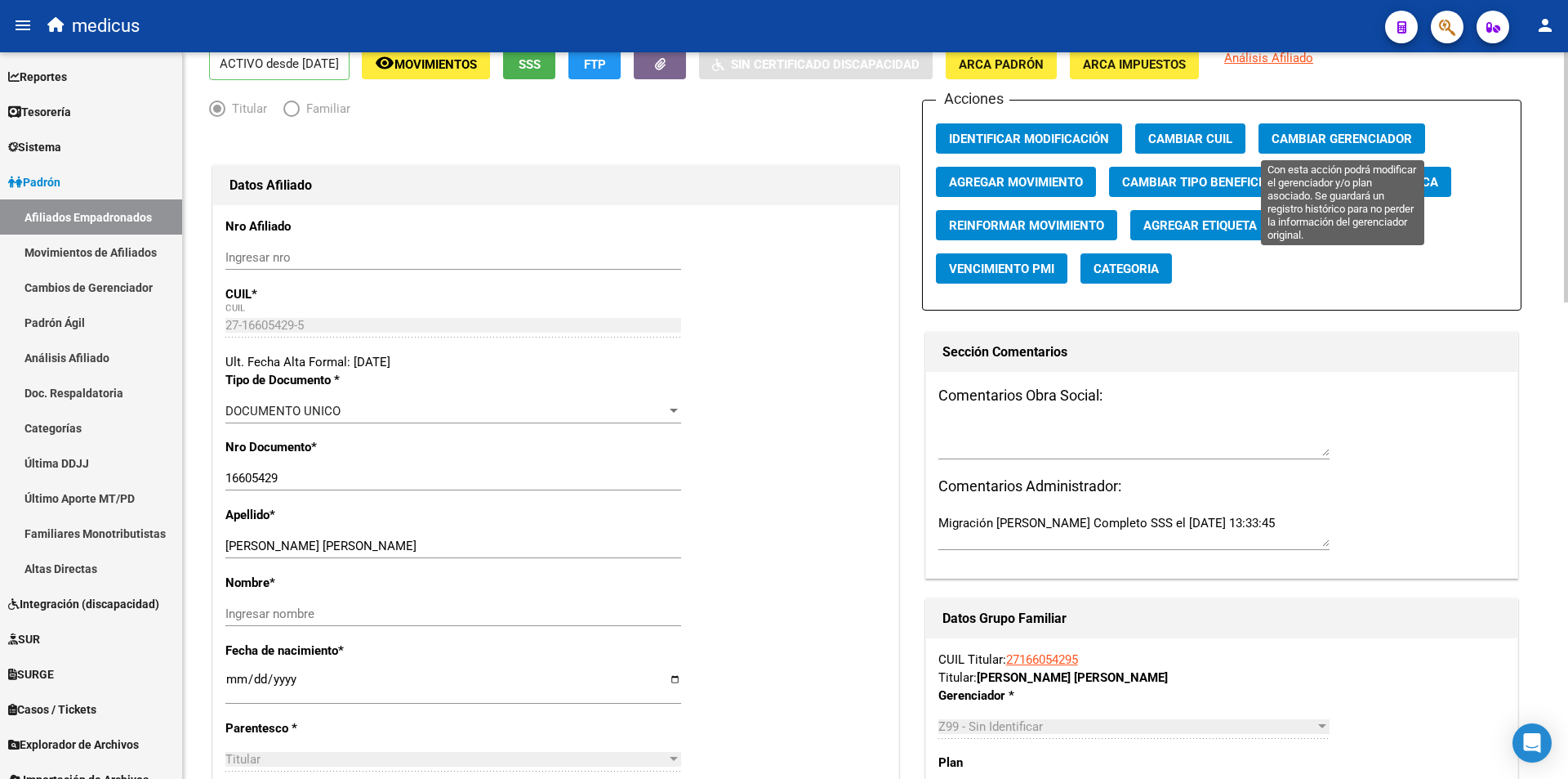
click at [1321, 139] on span "Cambiar Gerenciador" at bounding box center [1342, 139] width 141 height 15
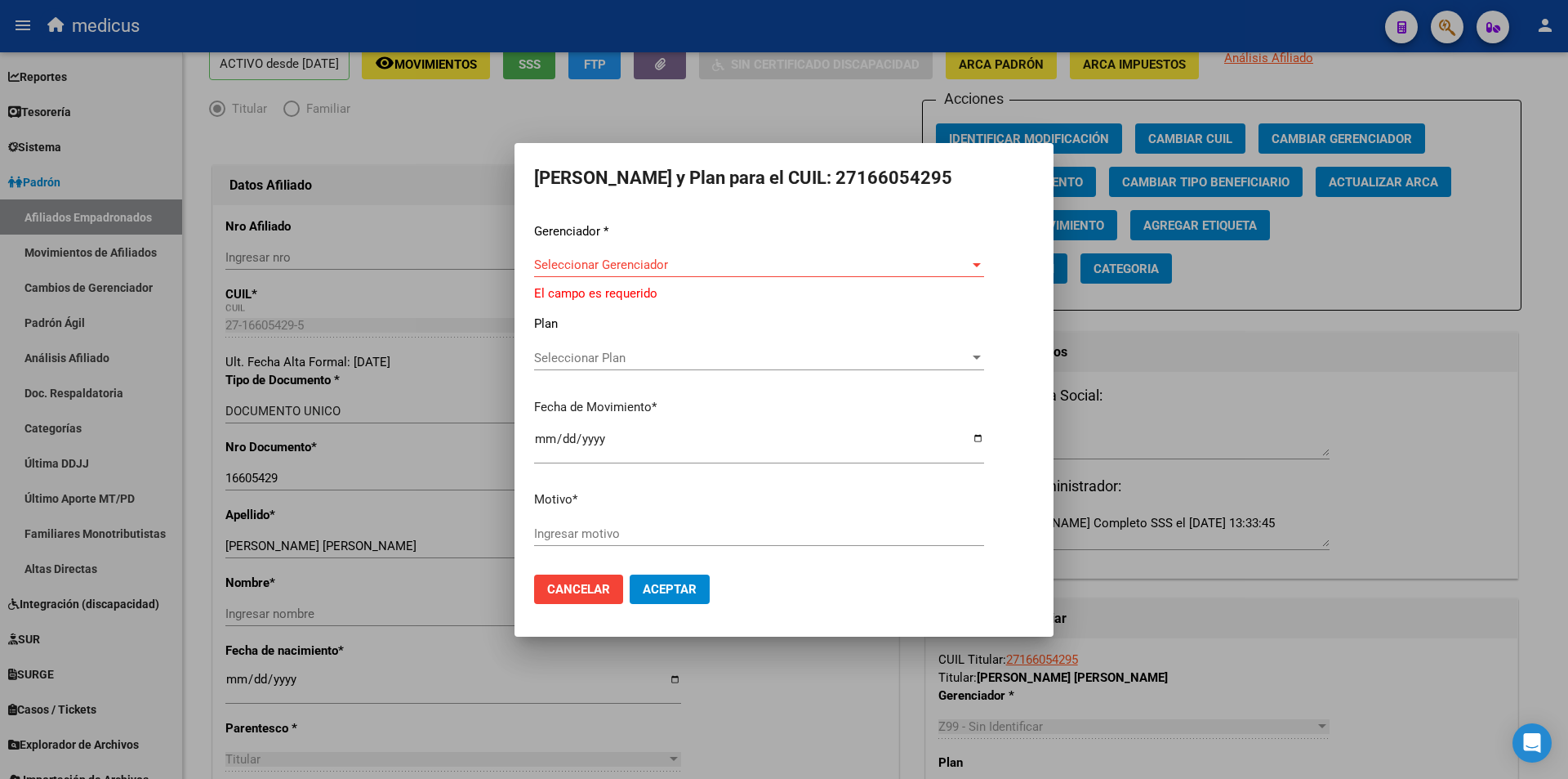
click at [631, 255] on div "Gerenciador * Seleccionar Gerenciador Seleccionar Gerenciador El campo es reque…" at bounding box center [784, 391] width 500 height 339
click at [632, 262] on span "Seleccionar Gerenciador" at bounding box center [752, 265] width 435 height 15
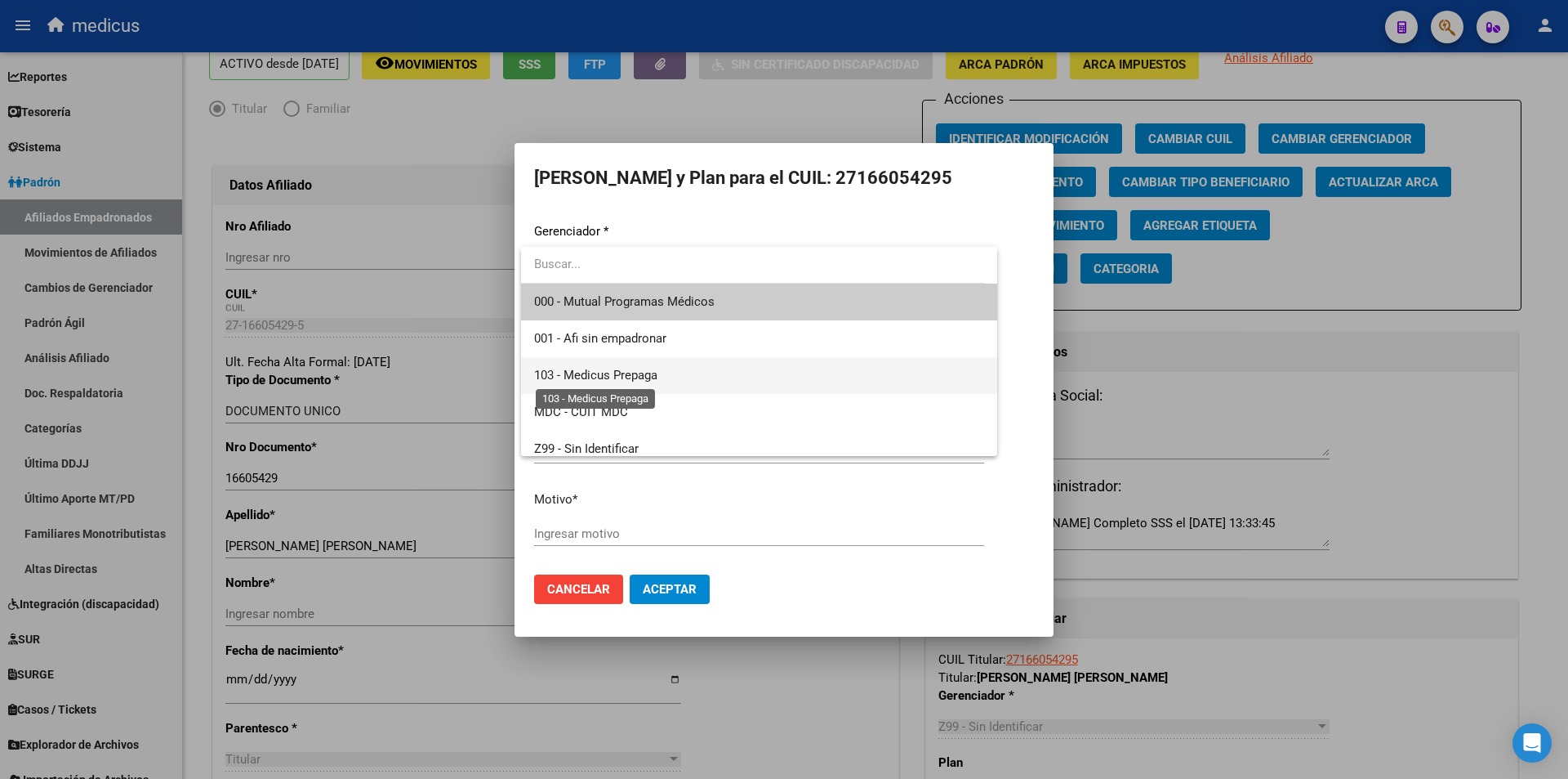
click at [566, 369] on span "103 - Medicus Prepaga" at bounding box center [595, 375] width 123 height 15
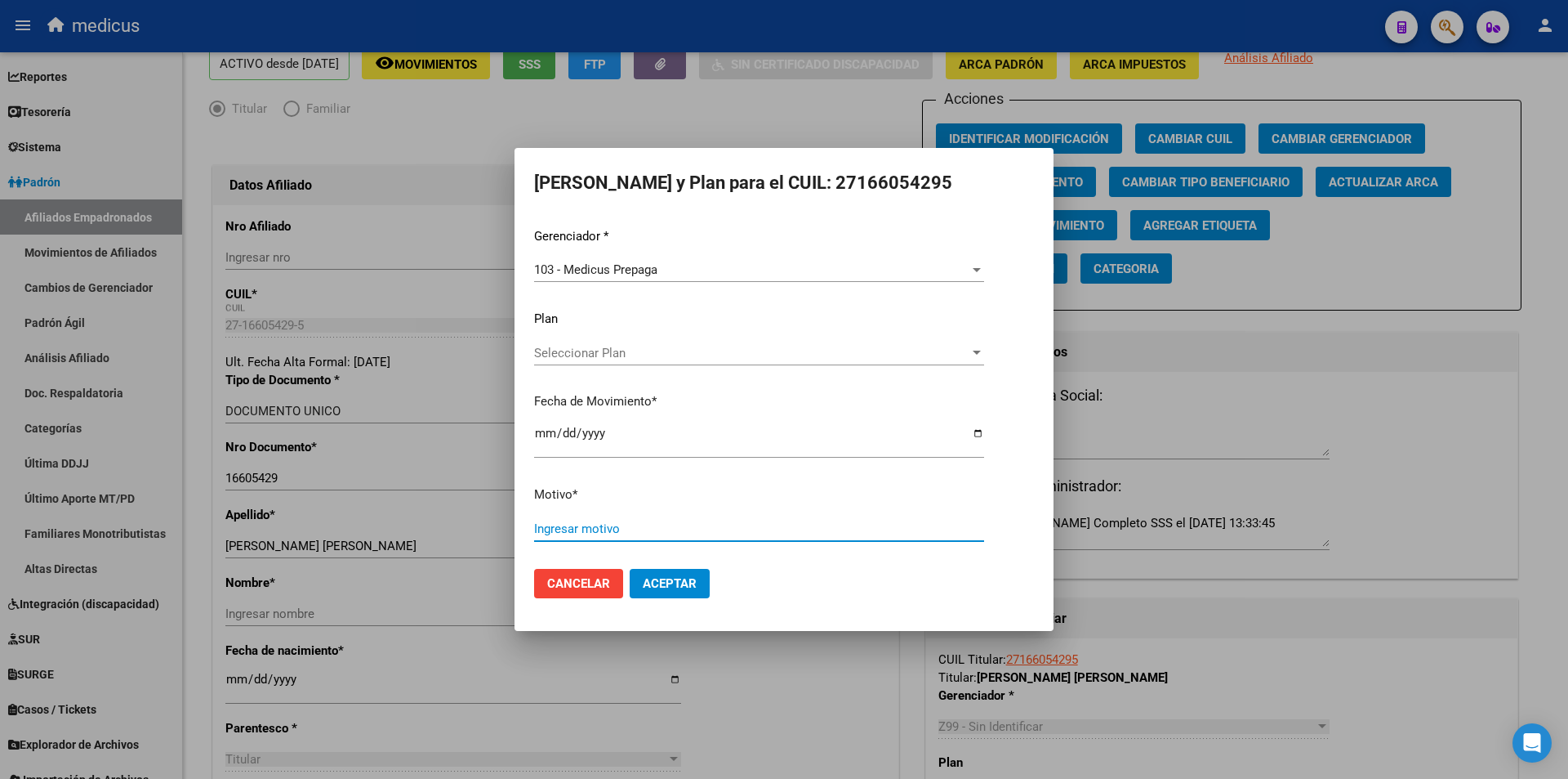
click at [678, 529] on input "Ingresar motivo" at bounding box center [759, 529] width 450 height 15
paste input "15954111000"
type input "15954111000"
click at [657, 578] on span "Aceptar" at bounding box center [670, 584] width 54 height 15
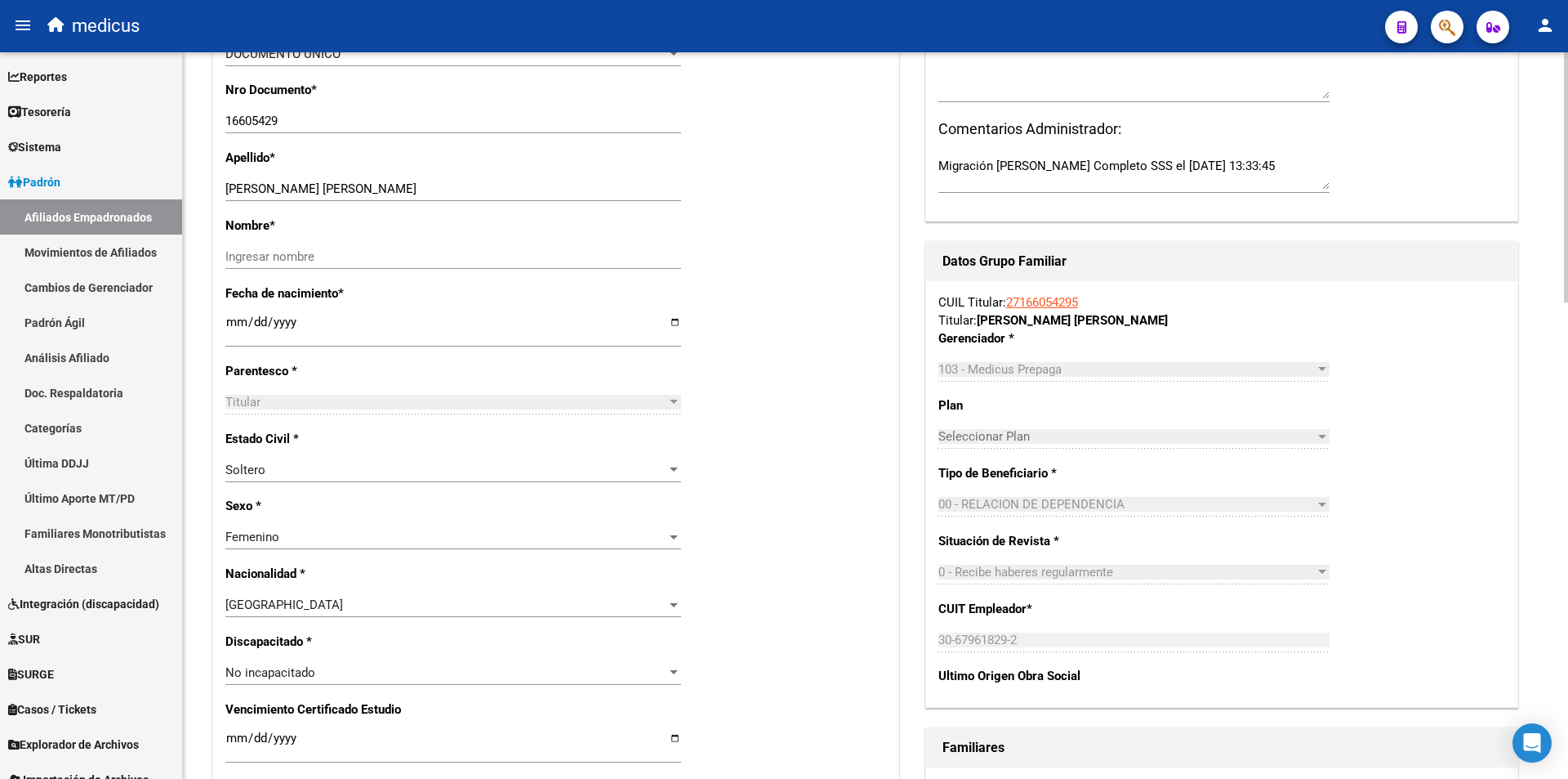
scroll to position [409, 0]
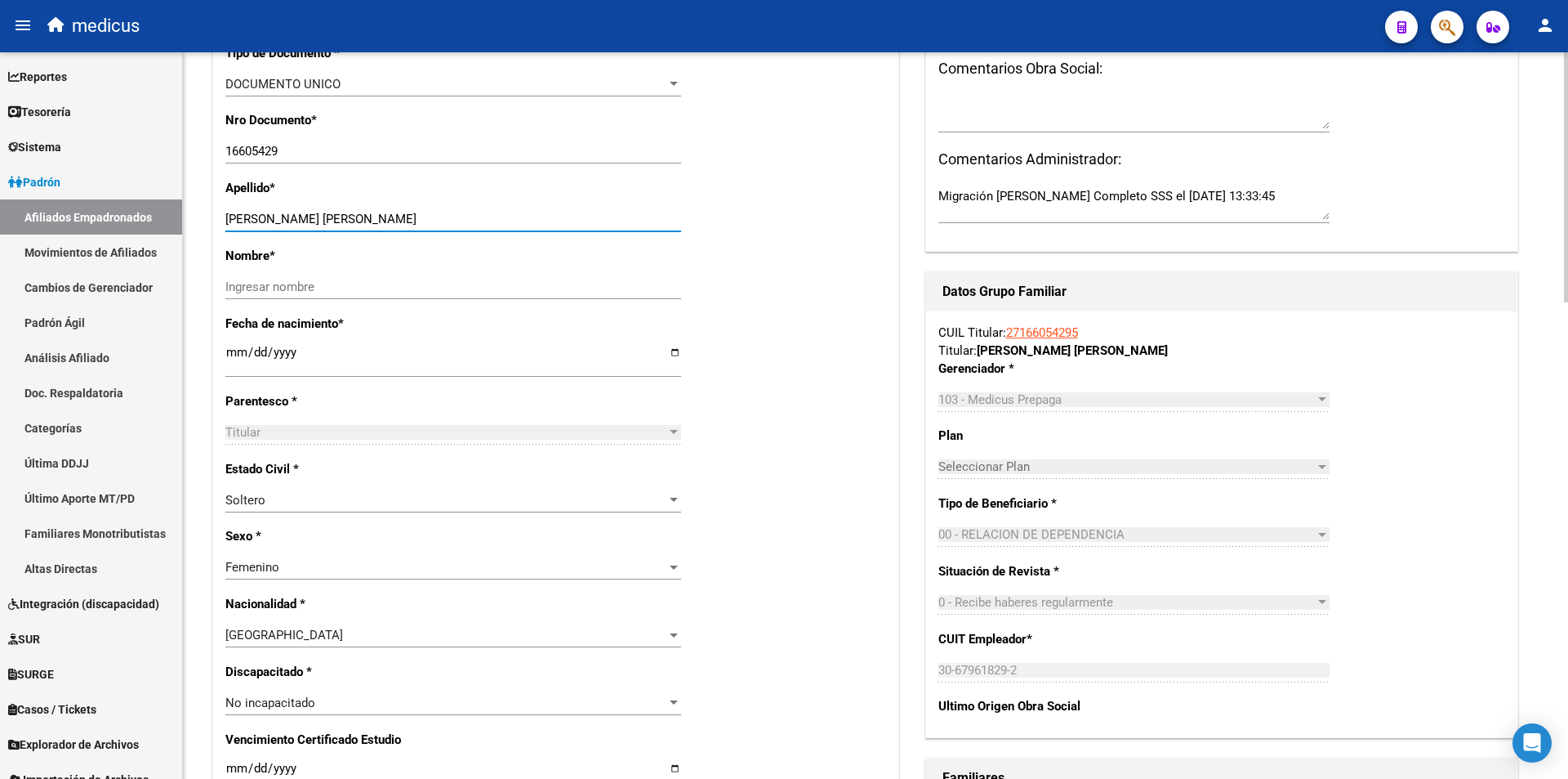
drag, startPoint x: 404, startPoint y: 219, endPoint x: 313, endPoint y: 229, distance: 91.5
click at [313, 229] on div "[PERSON_NAME] [PERSON_NAME] Ingresar apellido" at bounding box center [453, 219] width 455 height 24
click at [298, 220] on input "[PERSON_NAME] [PERSON_NAME]" at bounding box center [453, 219] width 455 height 15
drag, startPoint x: 304, startPoint y: 219, endPoint x: 528, endPoint y: 255, distance: 226.9
click at [528, 255] on div "Nro Afiliado Ingresar nro CUIL * 27-16605429-5 CUIL ARCA [PERSON_NAME] Ult. Fec…" at bounding box center [556, 756] width 686 height 1754
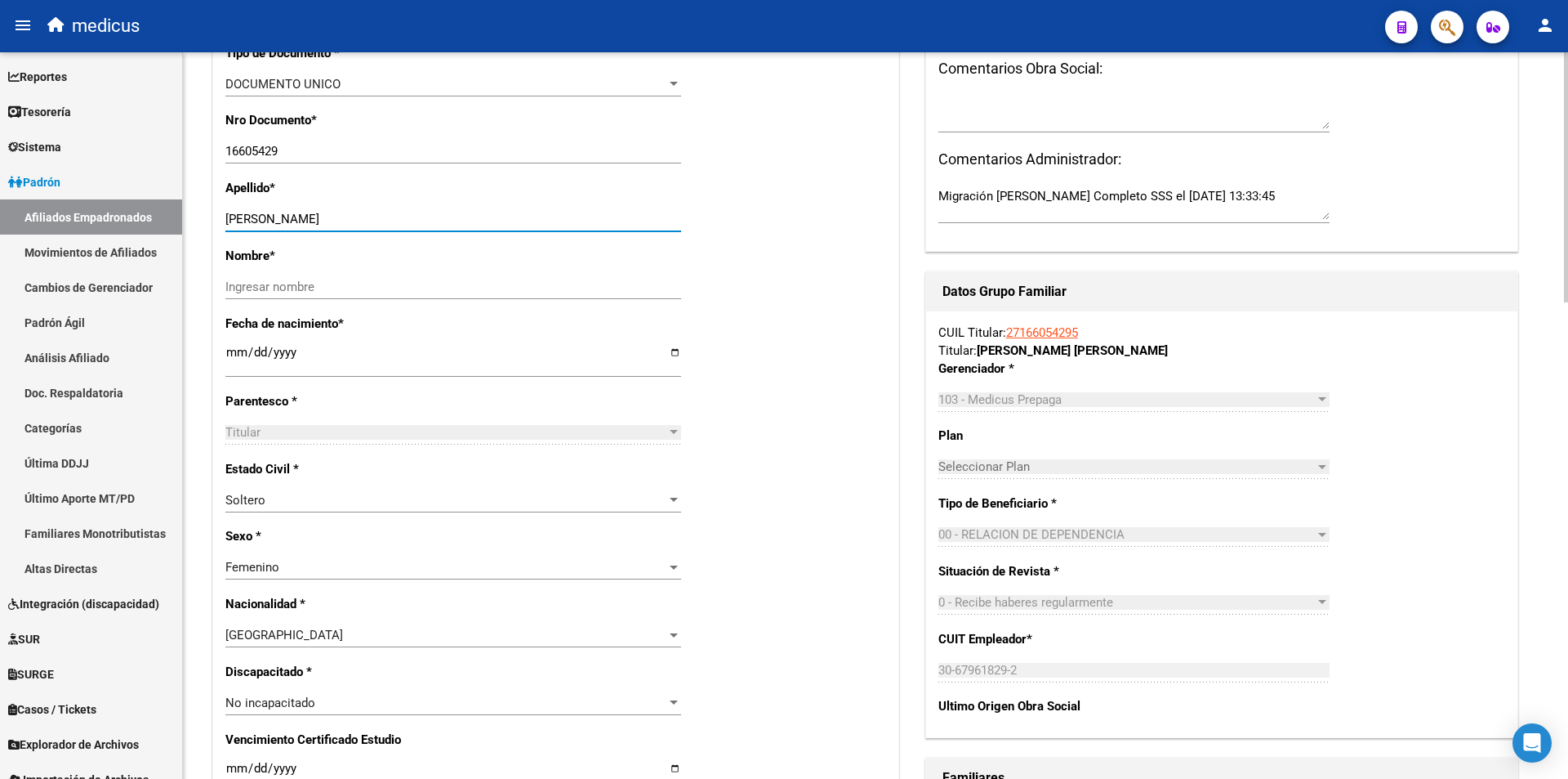
type input "[PERSON_NAME]"
click at [494, 281] on input "Ingresar nombre" at bounding box center [453, 287] width 455 height 15
paste input "[PERSON_NAME] [PERSON_NAME]"
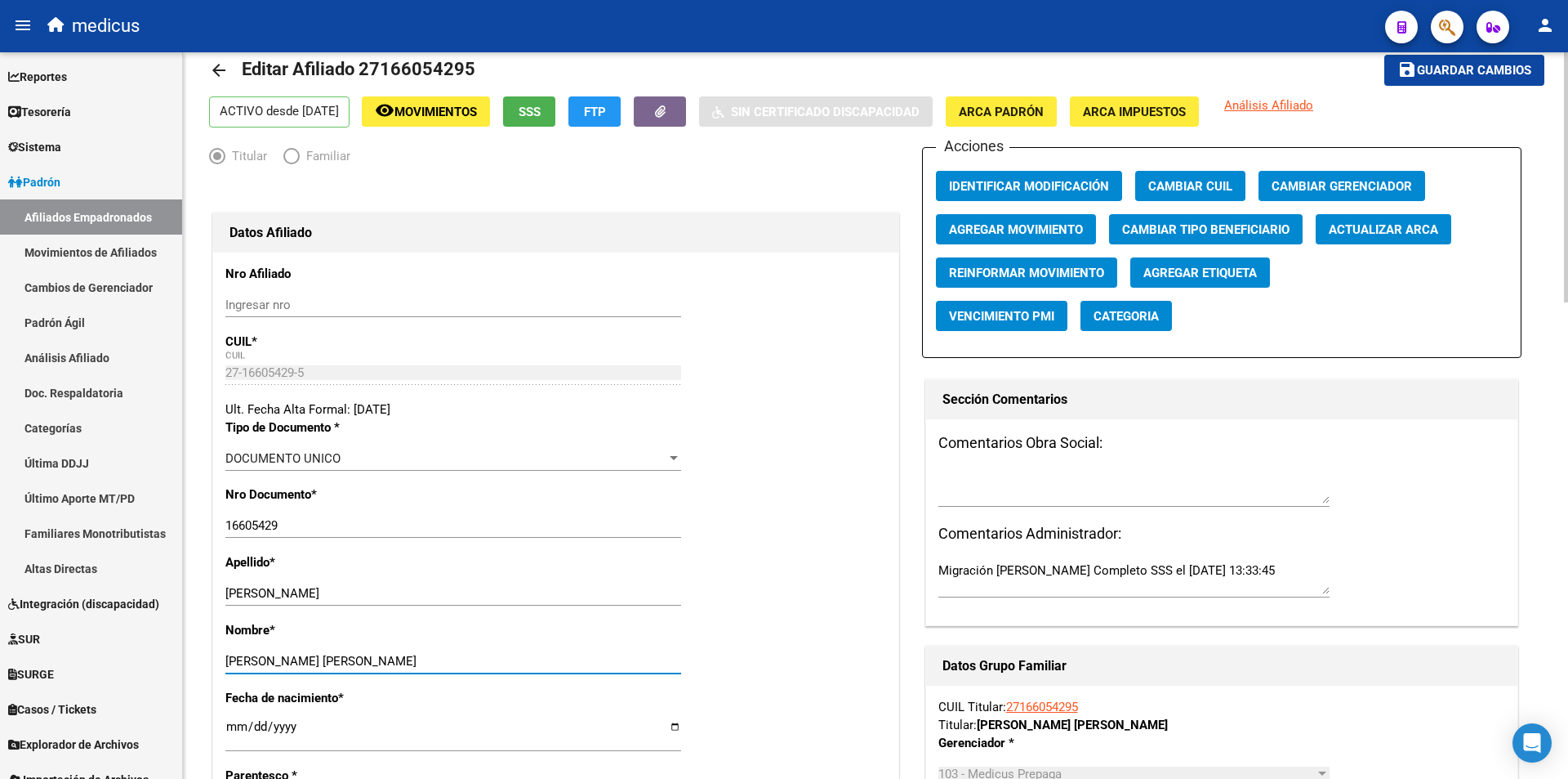
scroll to position [0, 0]
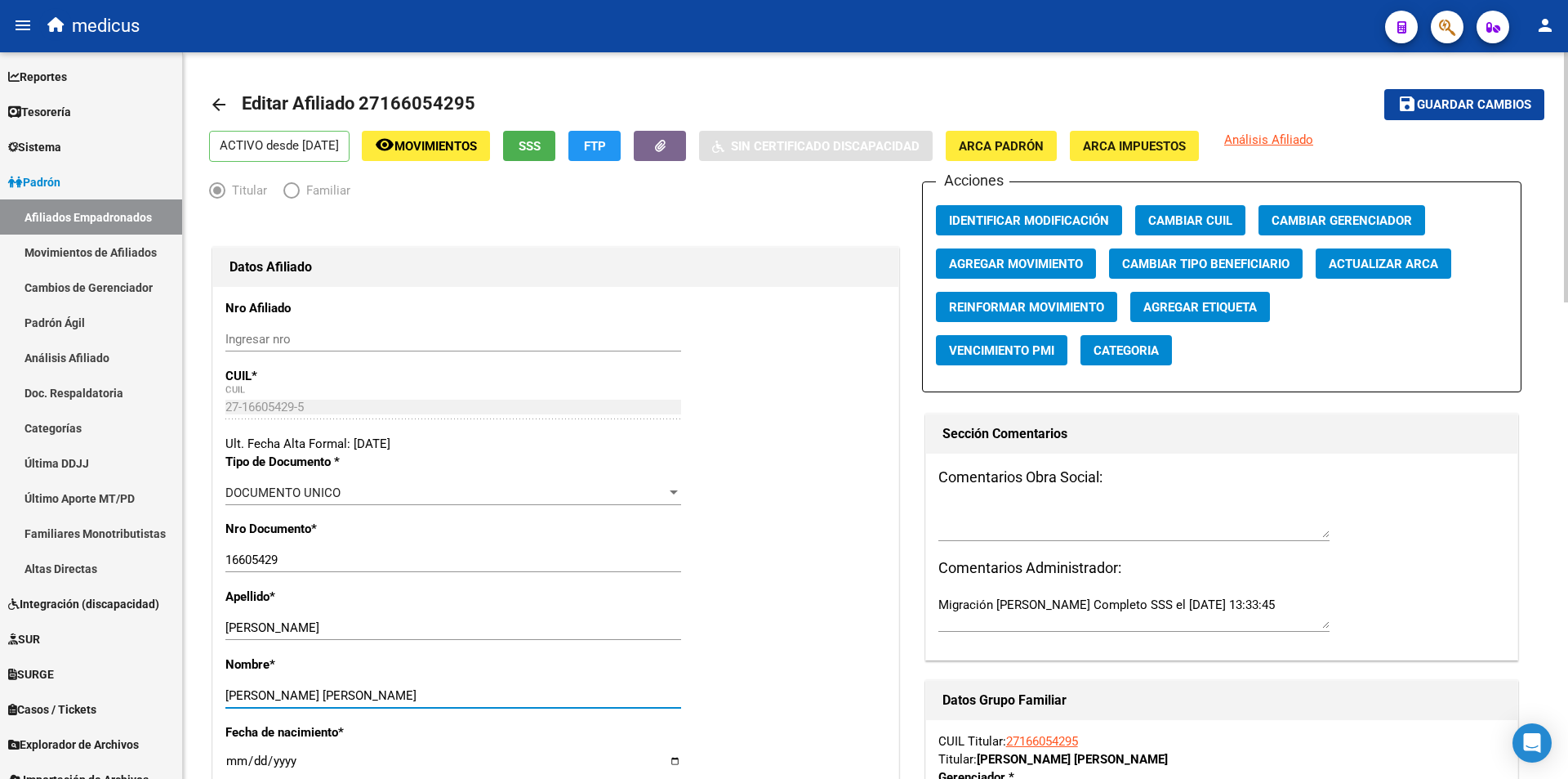
type input "[PERSON_NAME] [PERSON_NAME]"
click at [1447, 106] on span "Guardar cambios" at bounding box center [1474, 106] width 115 height 15
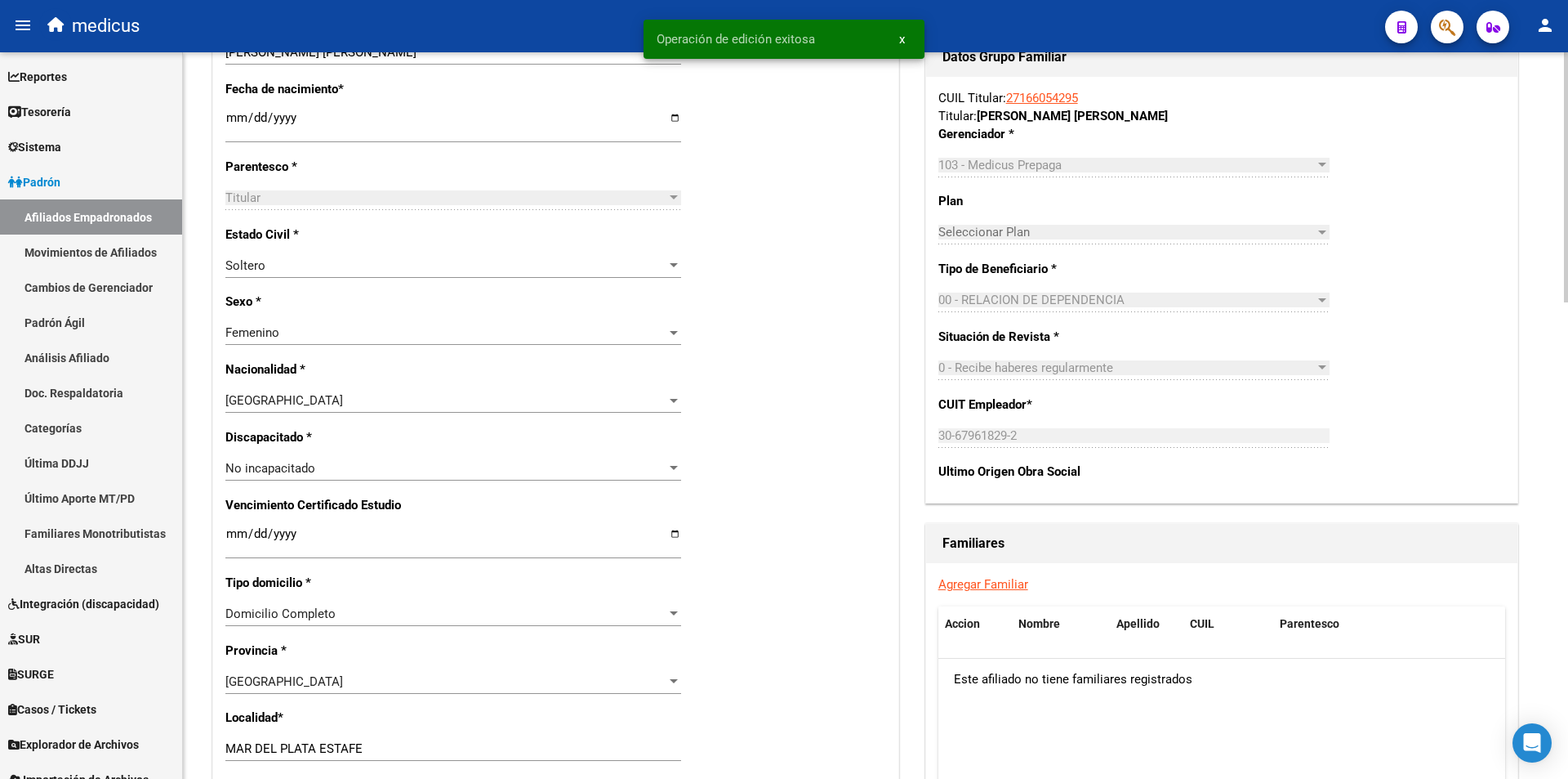
scroll to position [818, 0]
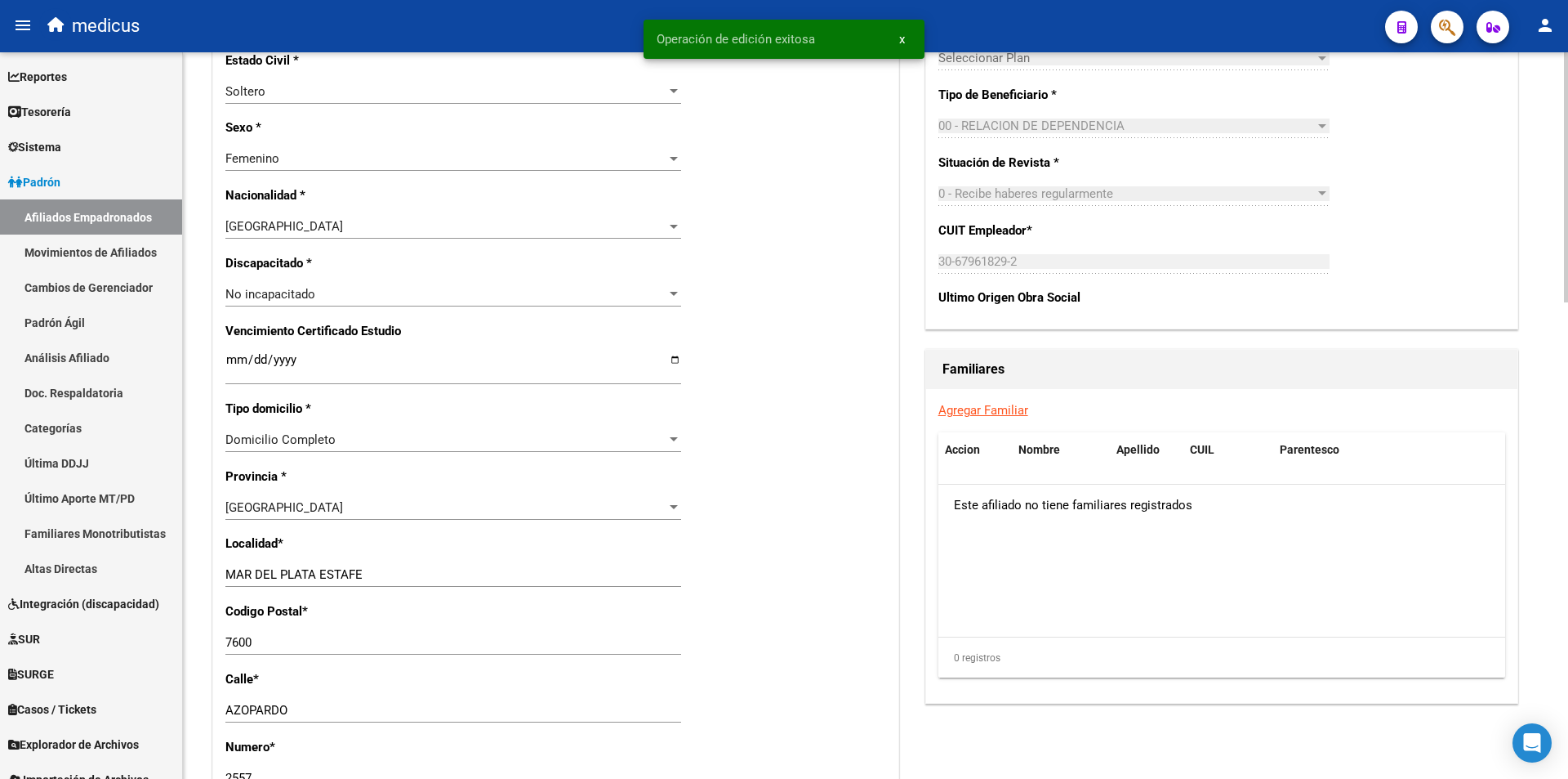
click at [1010, 410] on link "Agregar Familiar" at bounding box center [983, 410] width 90 height 15
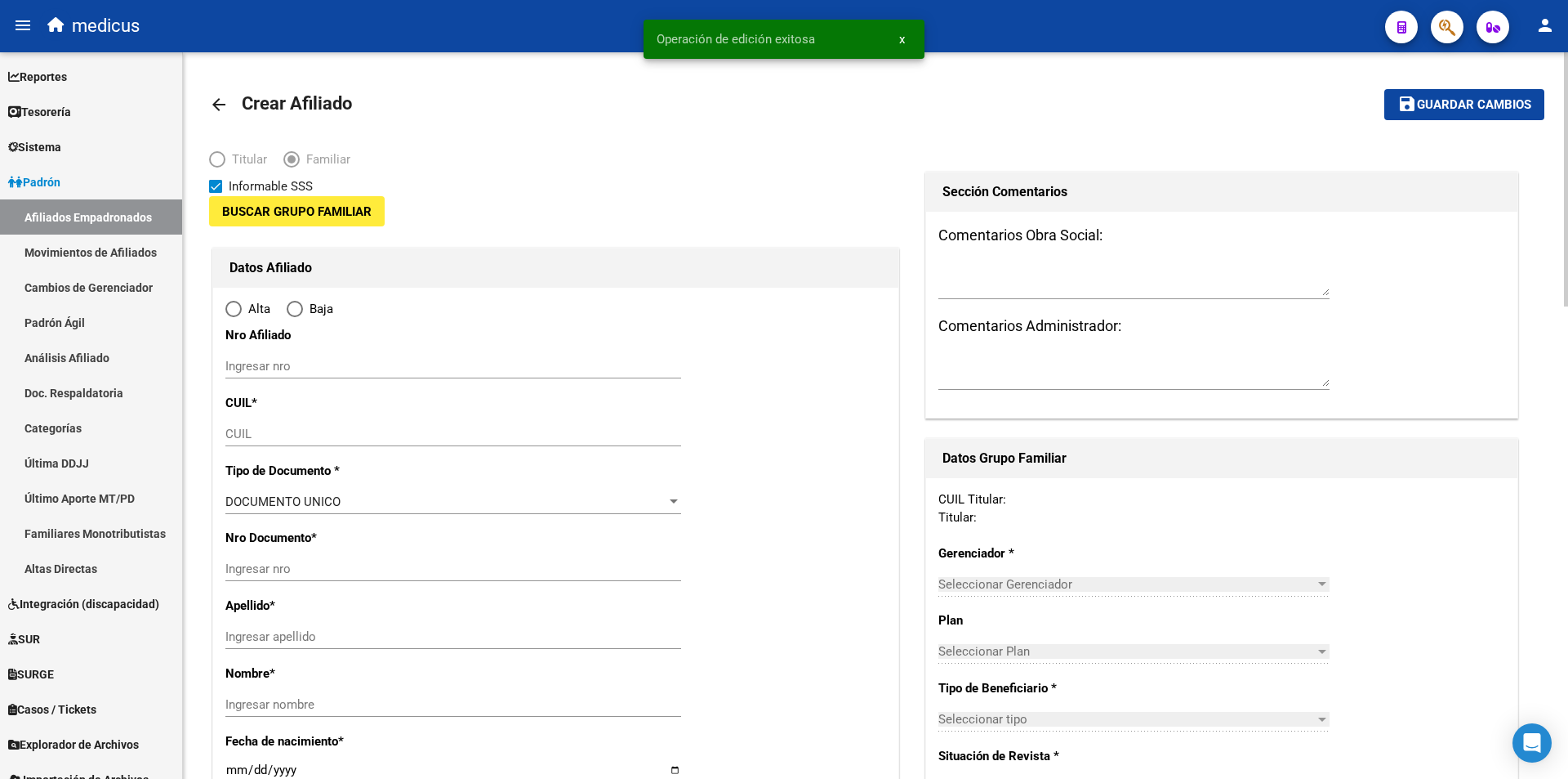
type input "30-67961829-2"
type input "MAR DEL PLATA ESTAFE"
type input "7600"
type input "AZOPARDO"
type input "2557"
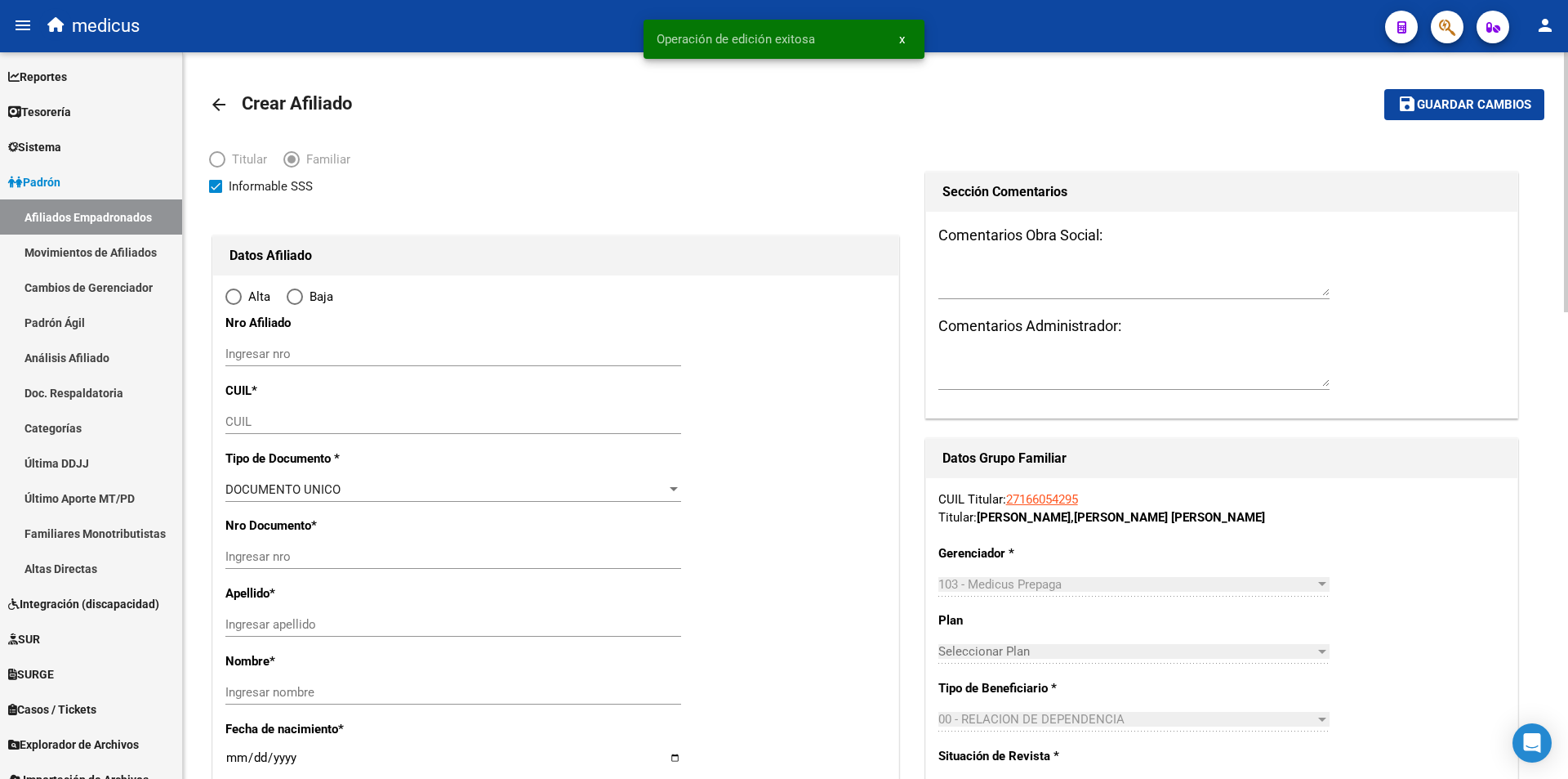
radio input "true"
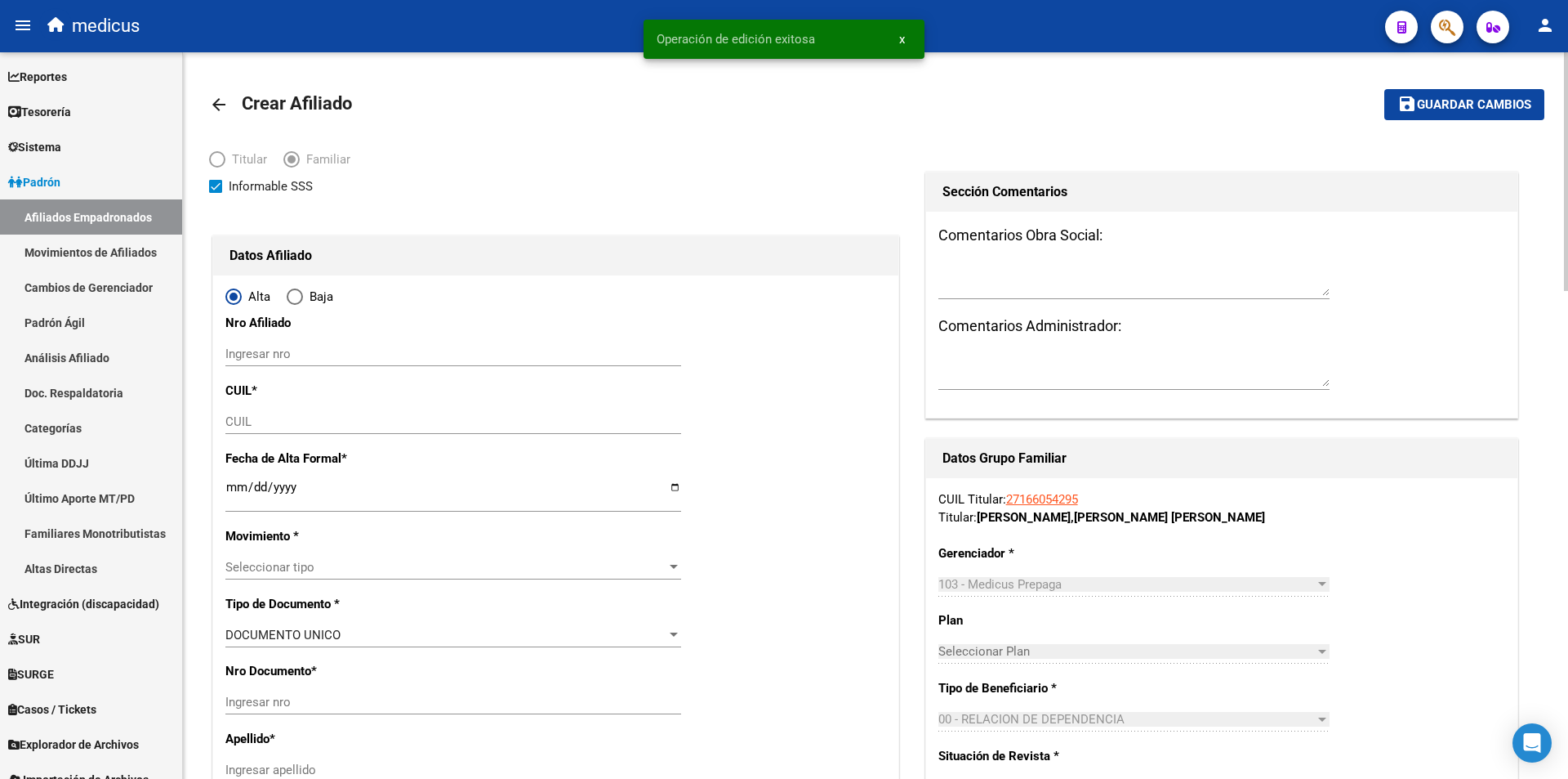
type input "30-67961829-2"
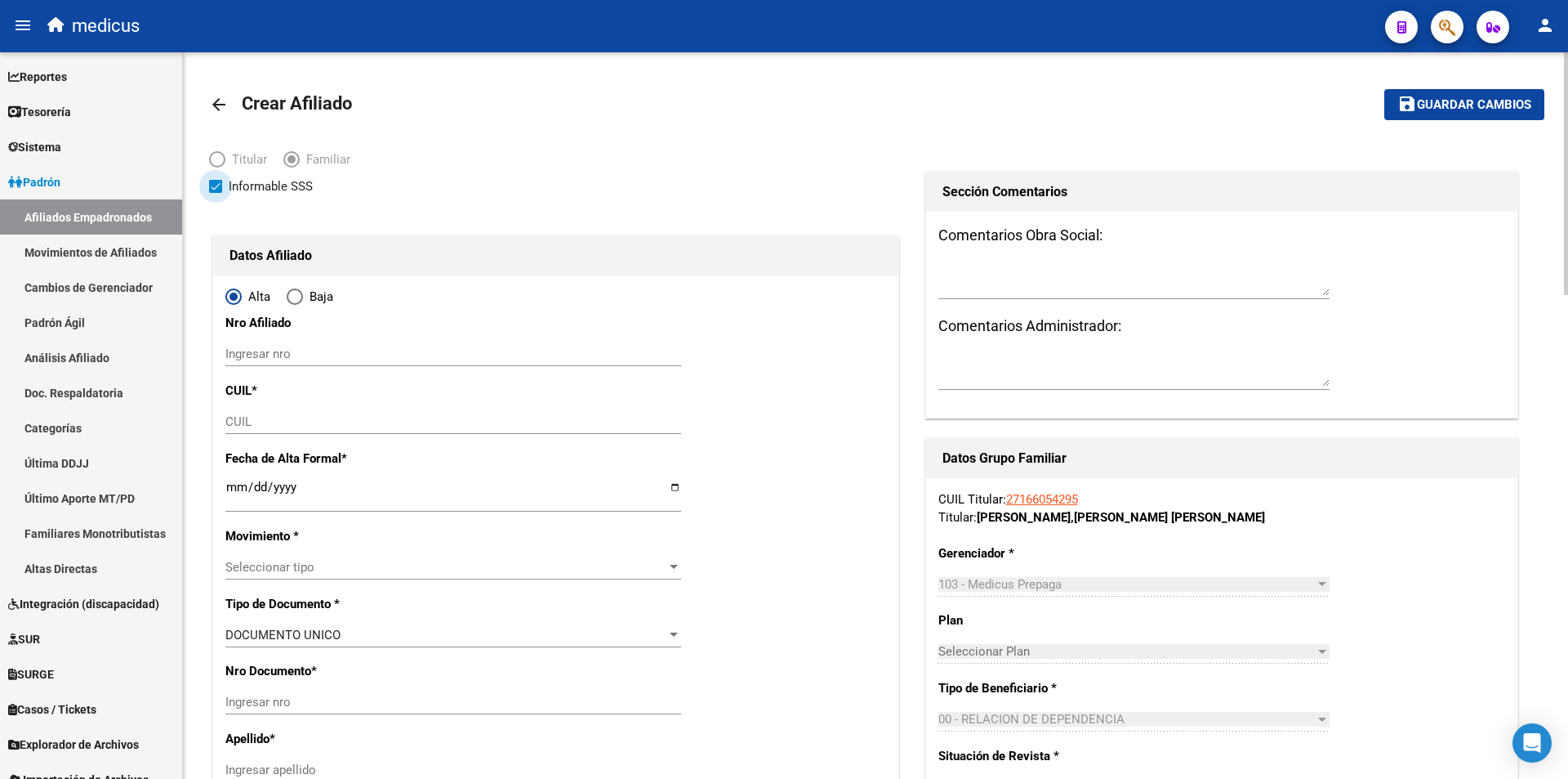
click at [227, 189] on label "Informable SSS" at bounding box center [261, 186] width 104 height 19
click at [216, 193] on input "Informable SSS" at bounding box center [215, 193] width 1 height 1
checkbox input "false"
click at [331, 426] on input "CUIL" at bounding box center [453, 422] width 455 height 15
paste input "20-47231489-1"
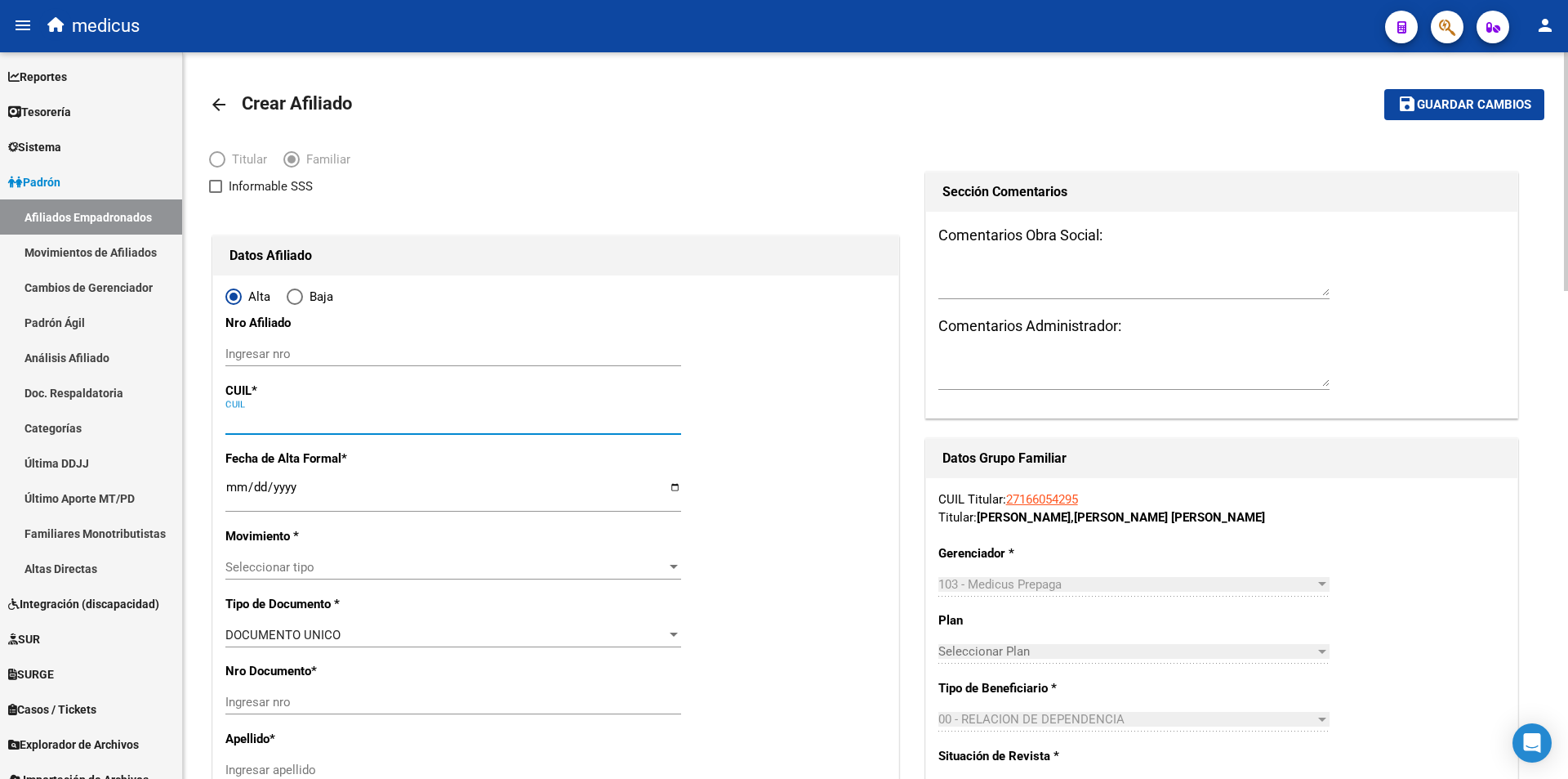
type input "20-47231489-1"
type input "47231489"
type input "GIGENA [PERSON_NAME]"
type input "[PERSON_NAME]"
type input "[DATE]"
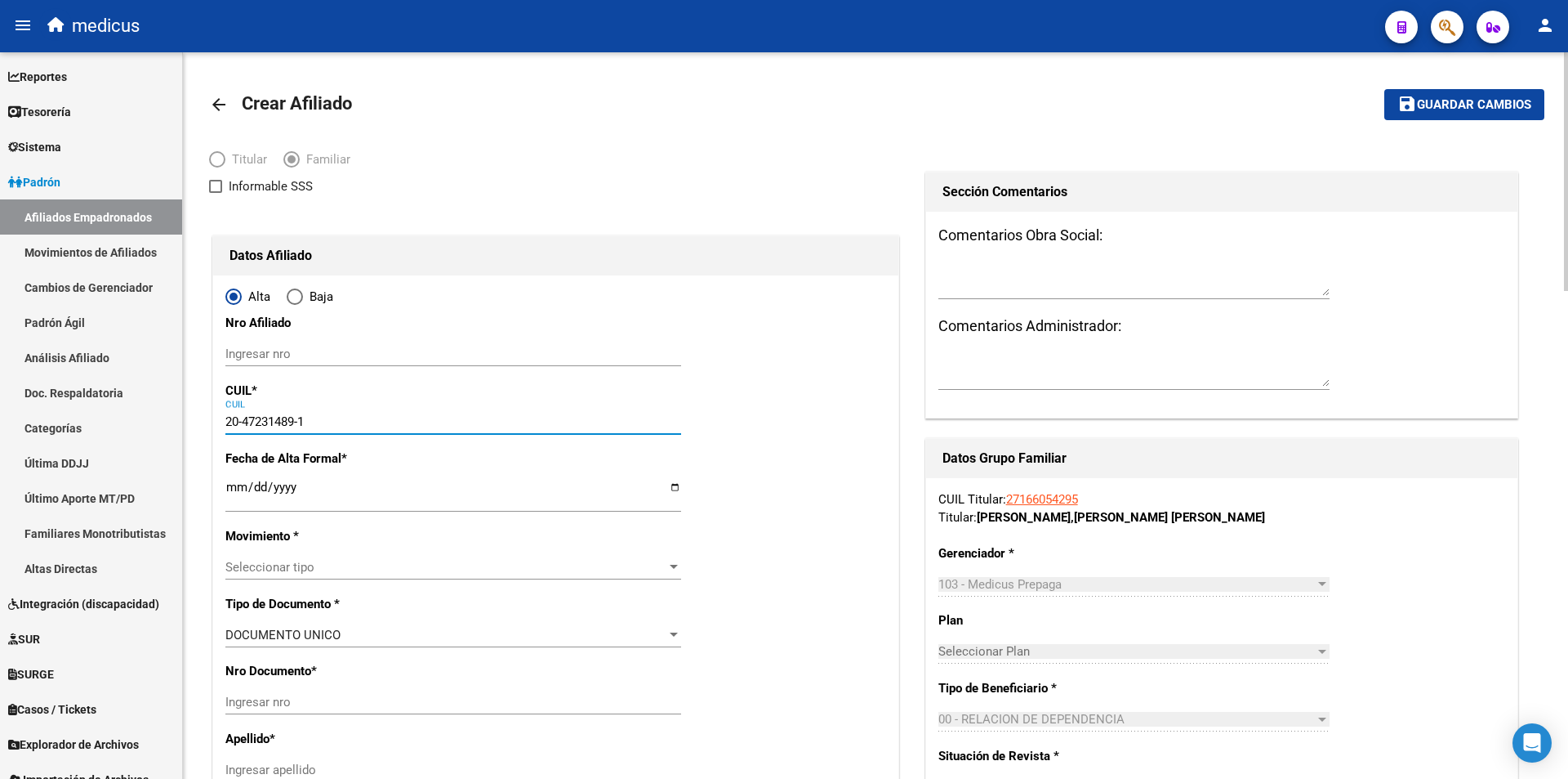
type input "[GEOGRAPHIC_DATA]"
type input "AZOPARDO"
type input "2667"
type input "20-47231489-1"
click at [303, 493] on input "Ingresar fecha" at bounding box center [453, 493] width 455 height 26
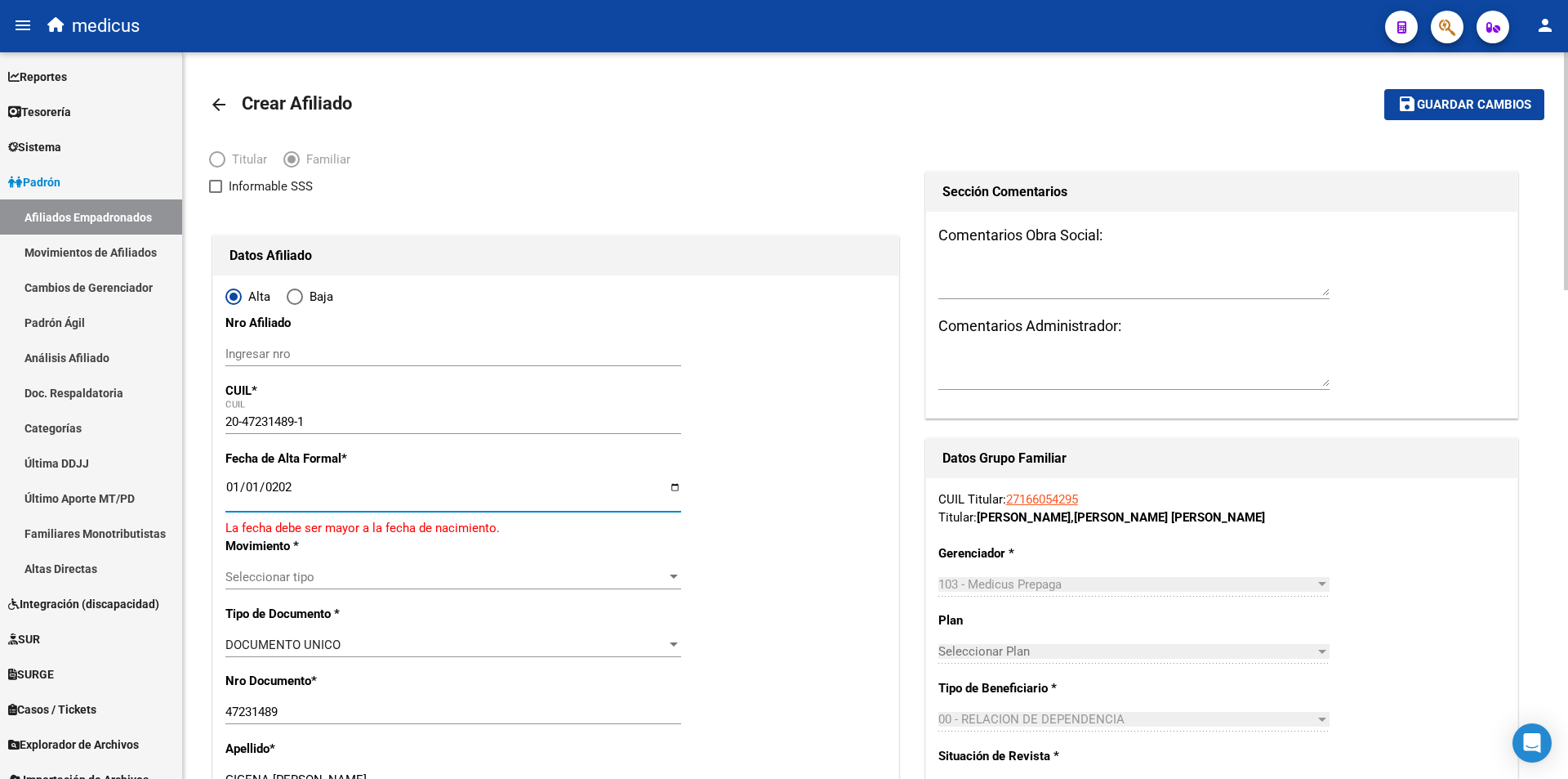
type input "[DATE]"
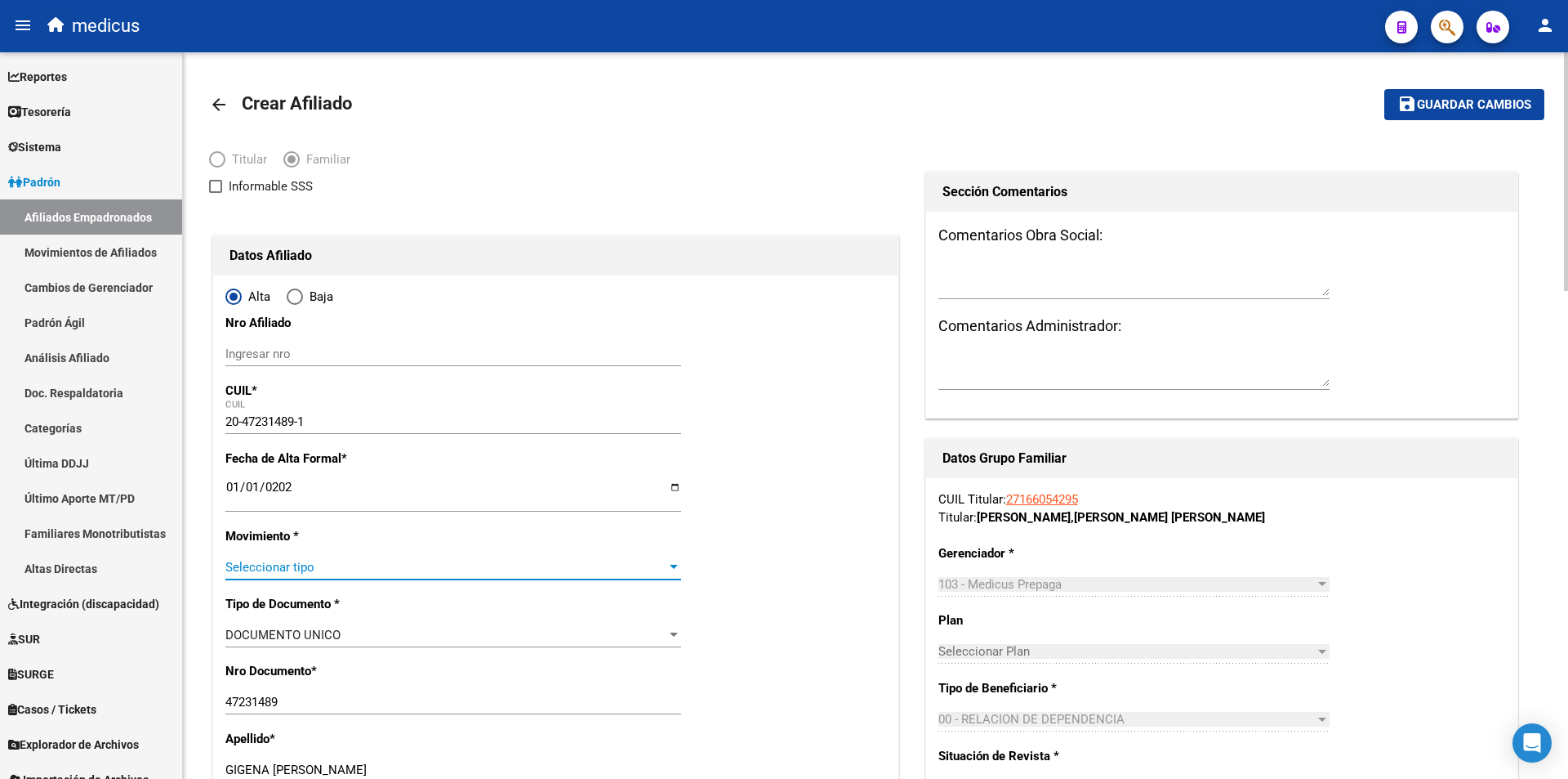
click at [329, 564] on span "Seleccionar tipo" at bounding box center [445, 567] width 441 height 15
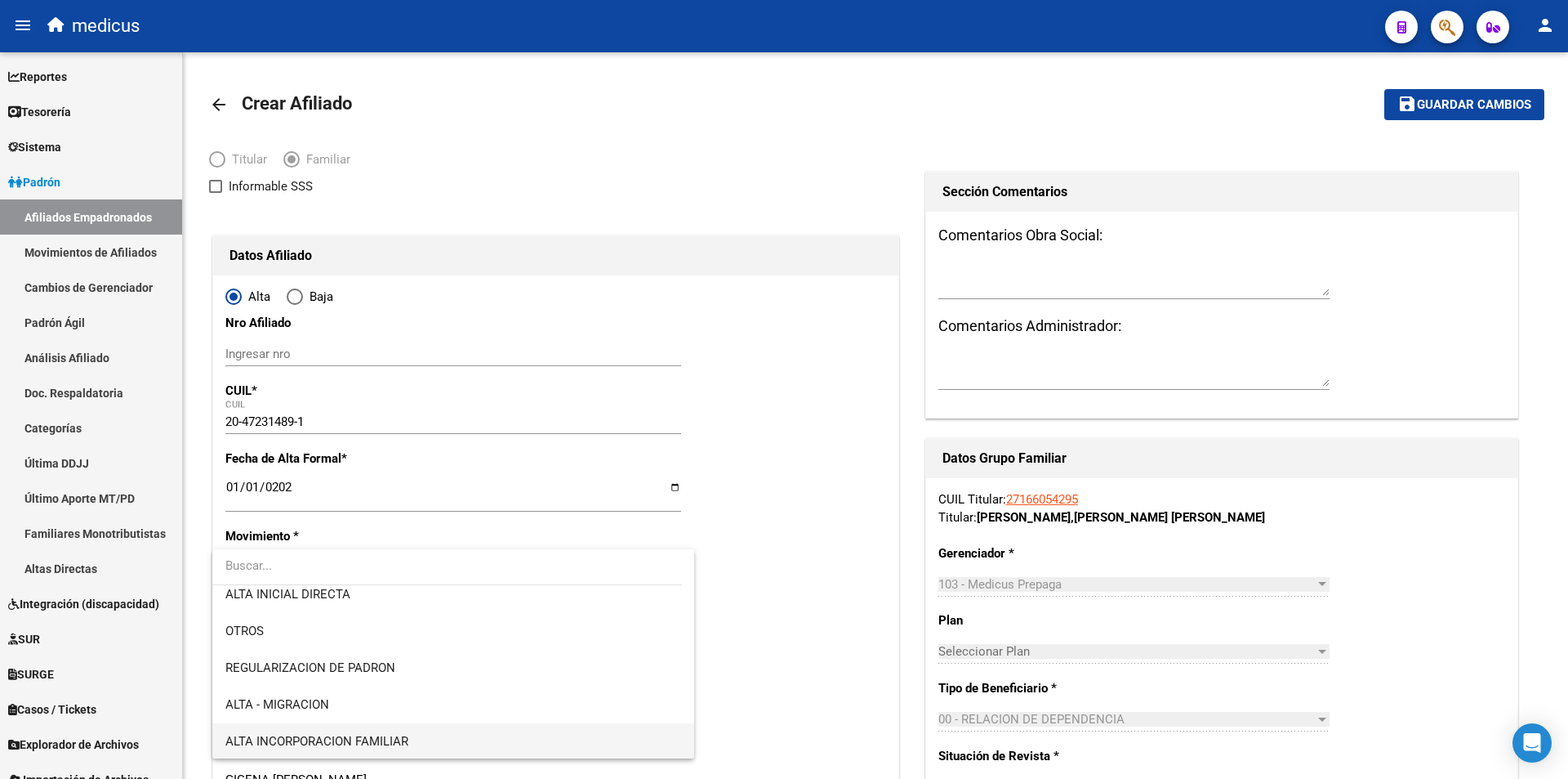
scroll to position [82, 0]
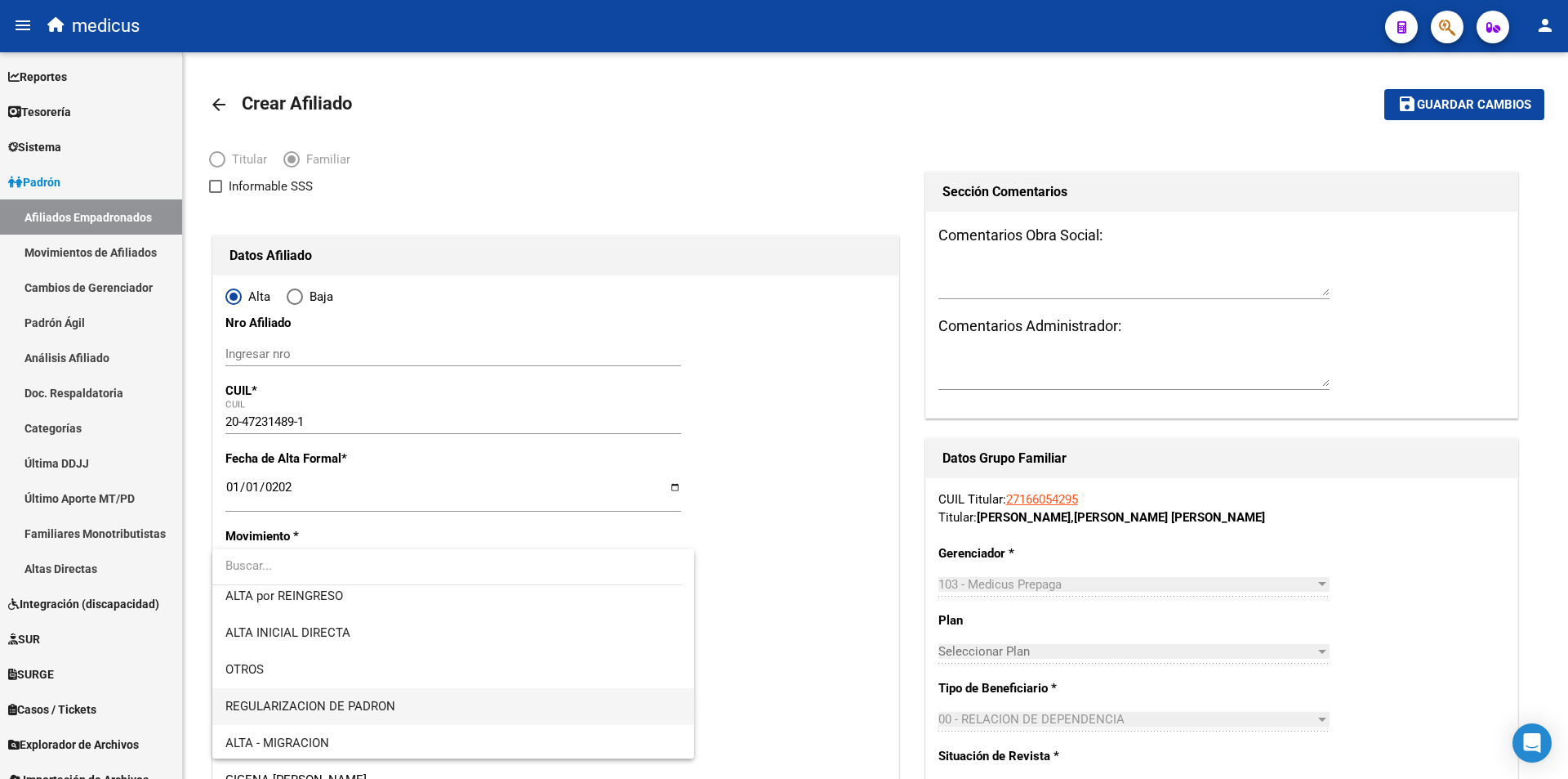
click at [358, 689] on span "REGULARIZACION DE PADRON" at bounding box center [453, 707] width 455 height 37
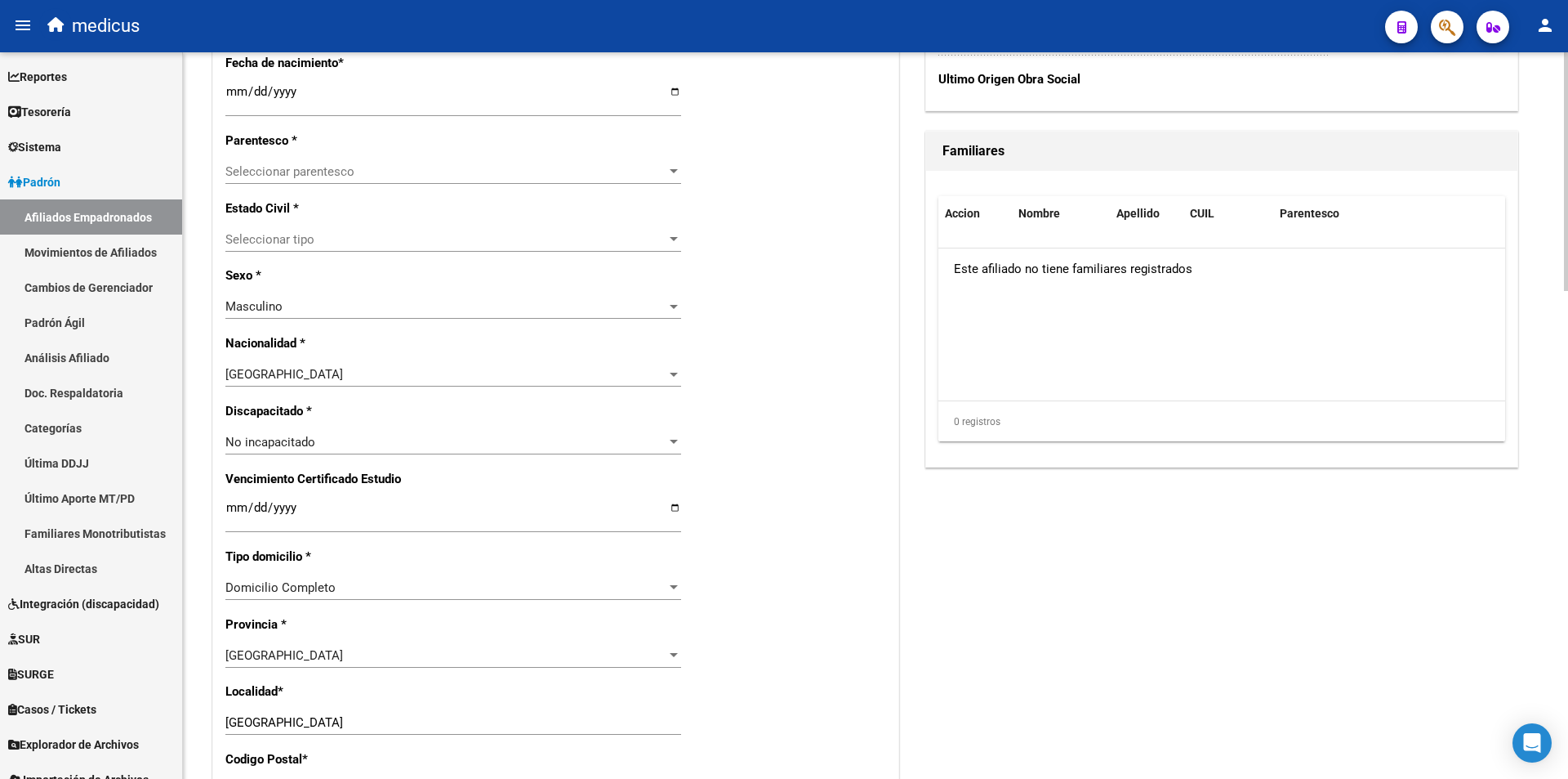
scroll to position [654, 0]
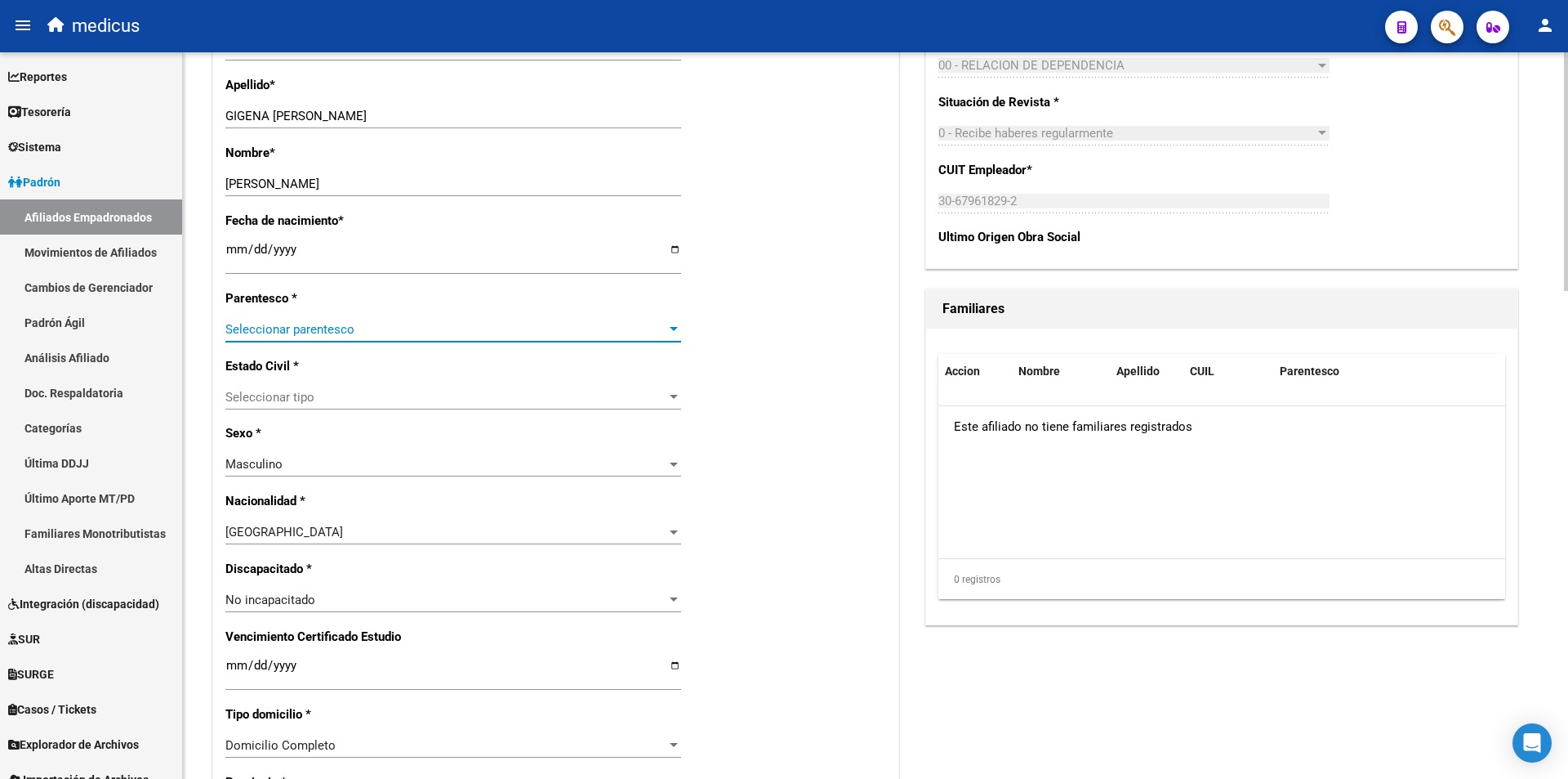
click at [301, 332] on span "Seleccionar parentesco" at bounding box center [445, 329] width 441 height 15
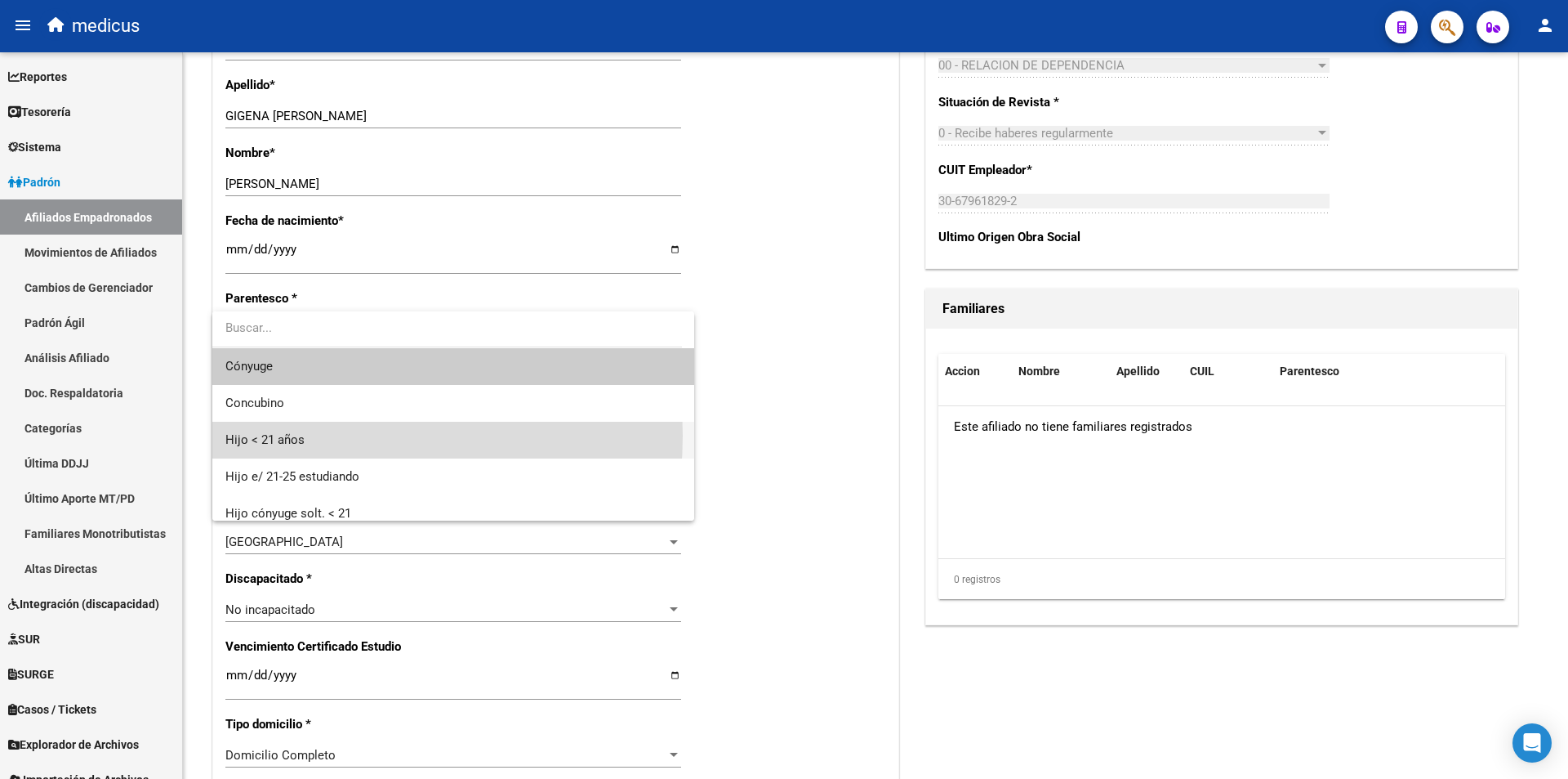
click at [311, 436] on span "Hijo < 21 años" at bounding box center [453, 440] width 455 height 37
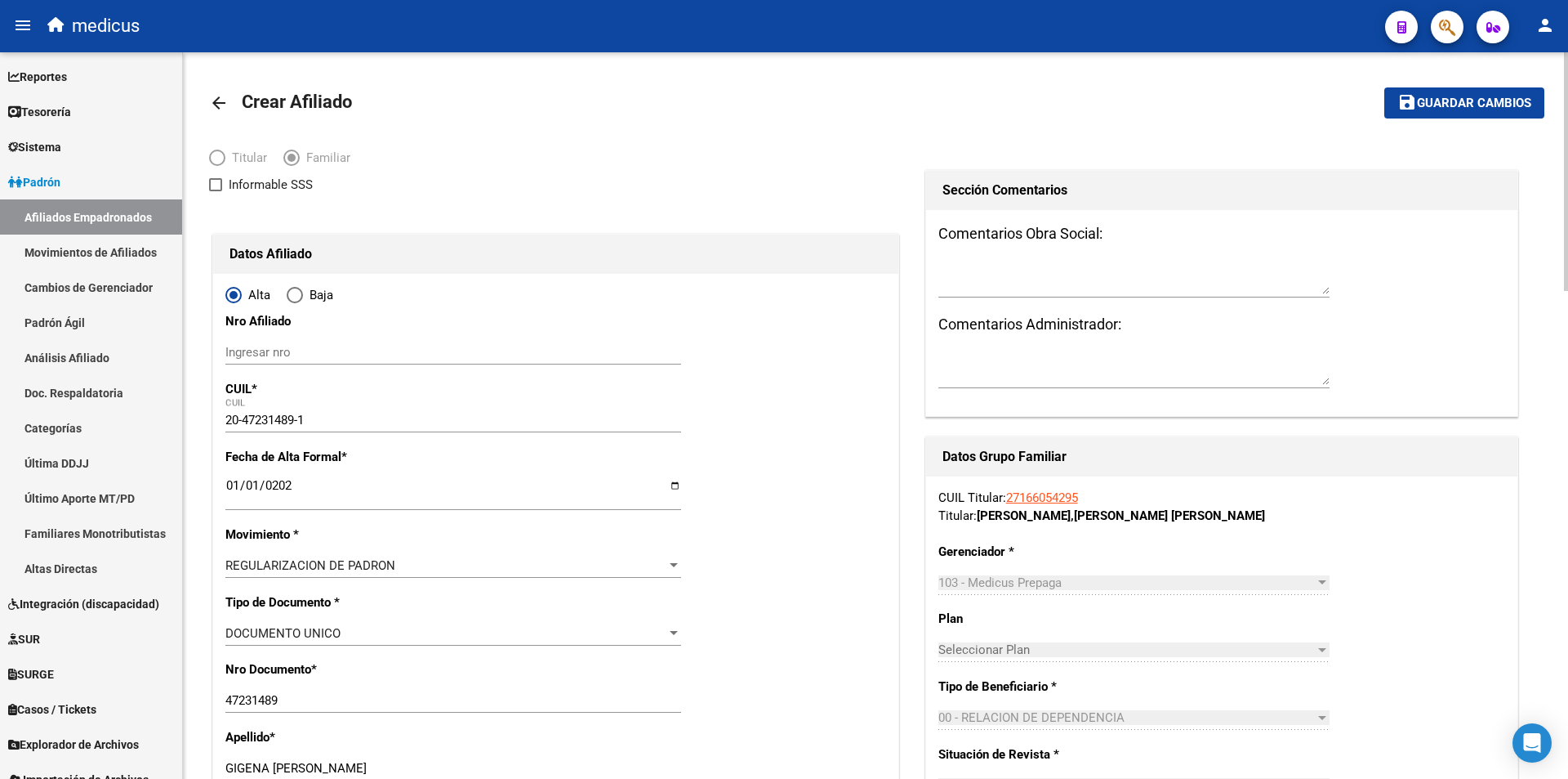
scroll to position [0, 0]
click at [1475, 106] on span "Guardar cambios" at bounding box center [1474, 106] width 115 height 15
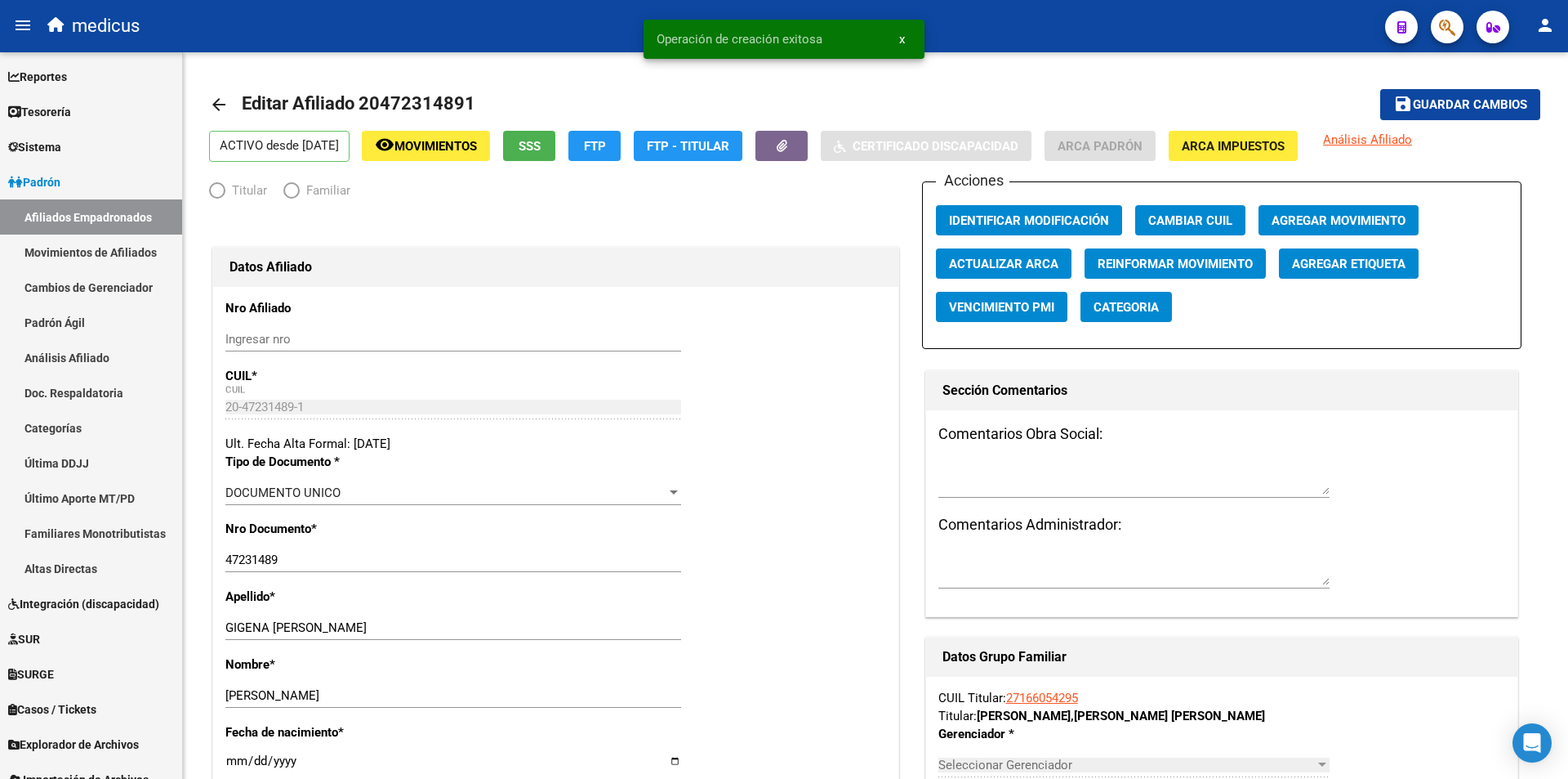
radio input "true"
type input "30-67961829-2"
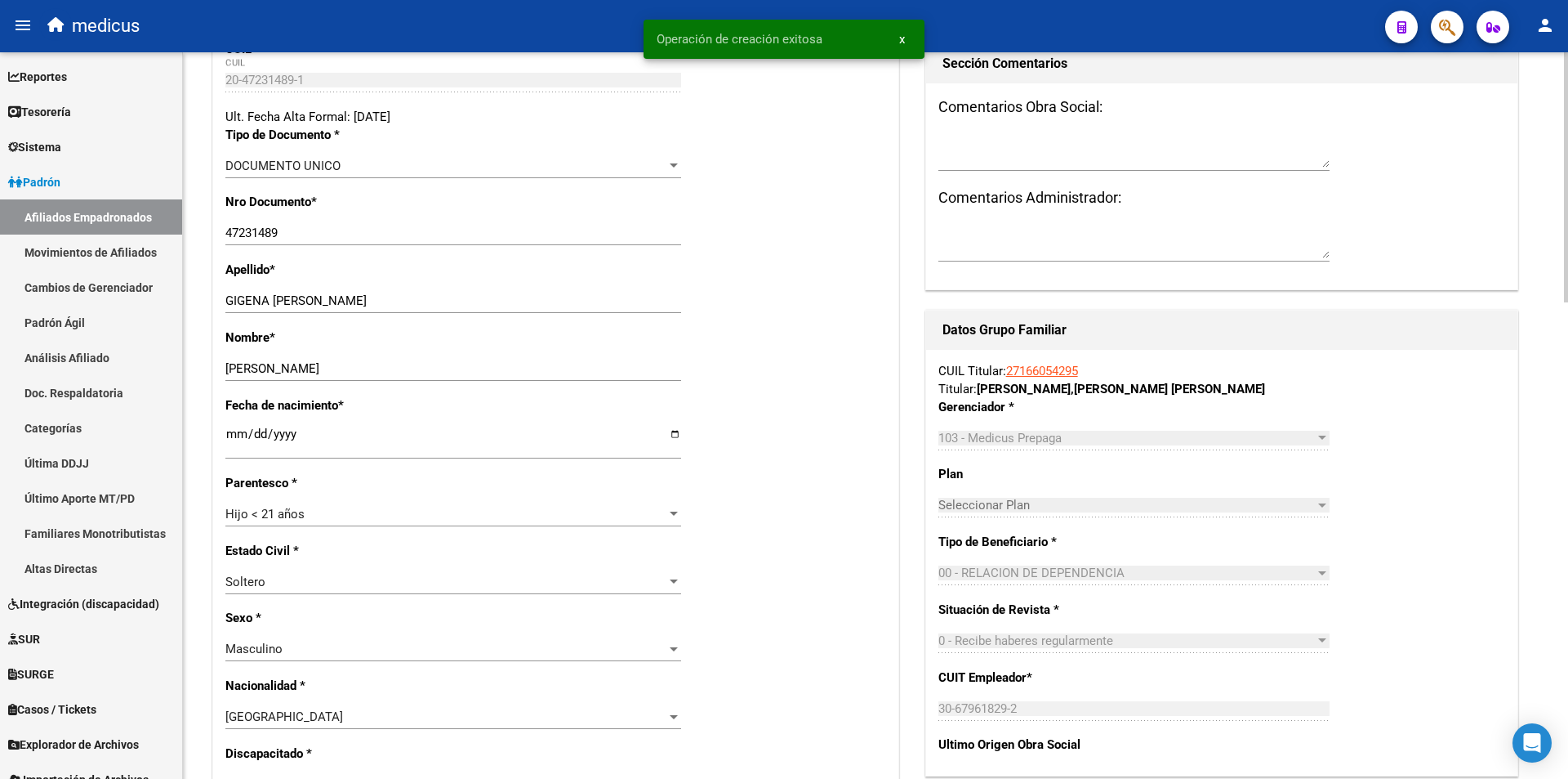
scroll to position [735, 0]
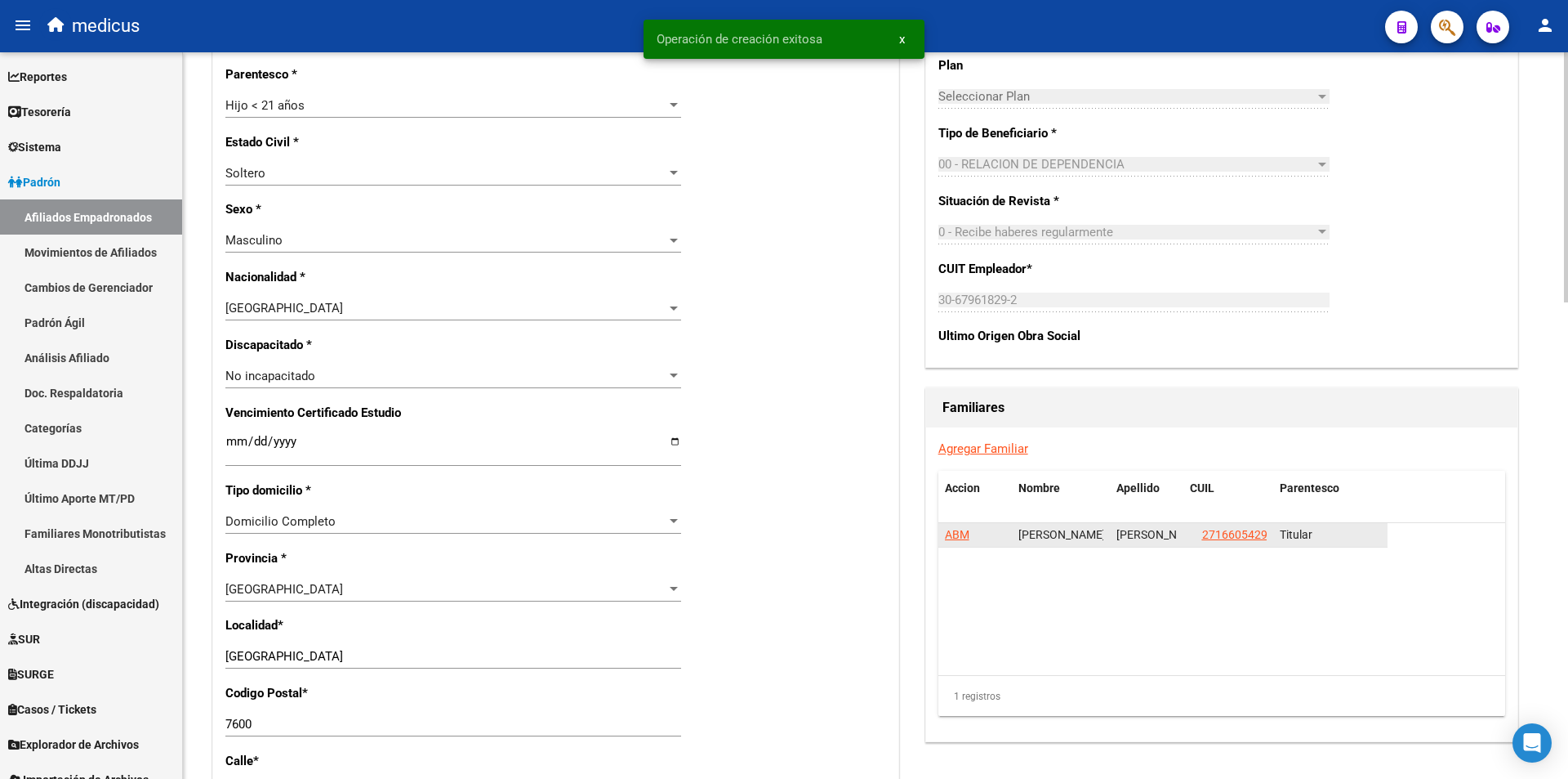
click at [955, 529] on span "ABM" at bounding box center [957, 534] width 24 height 13
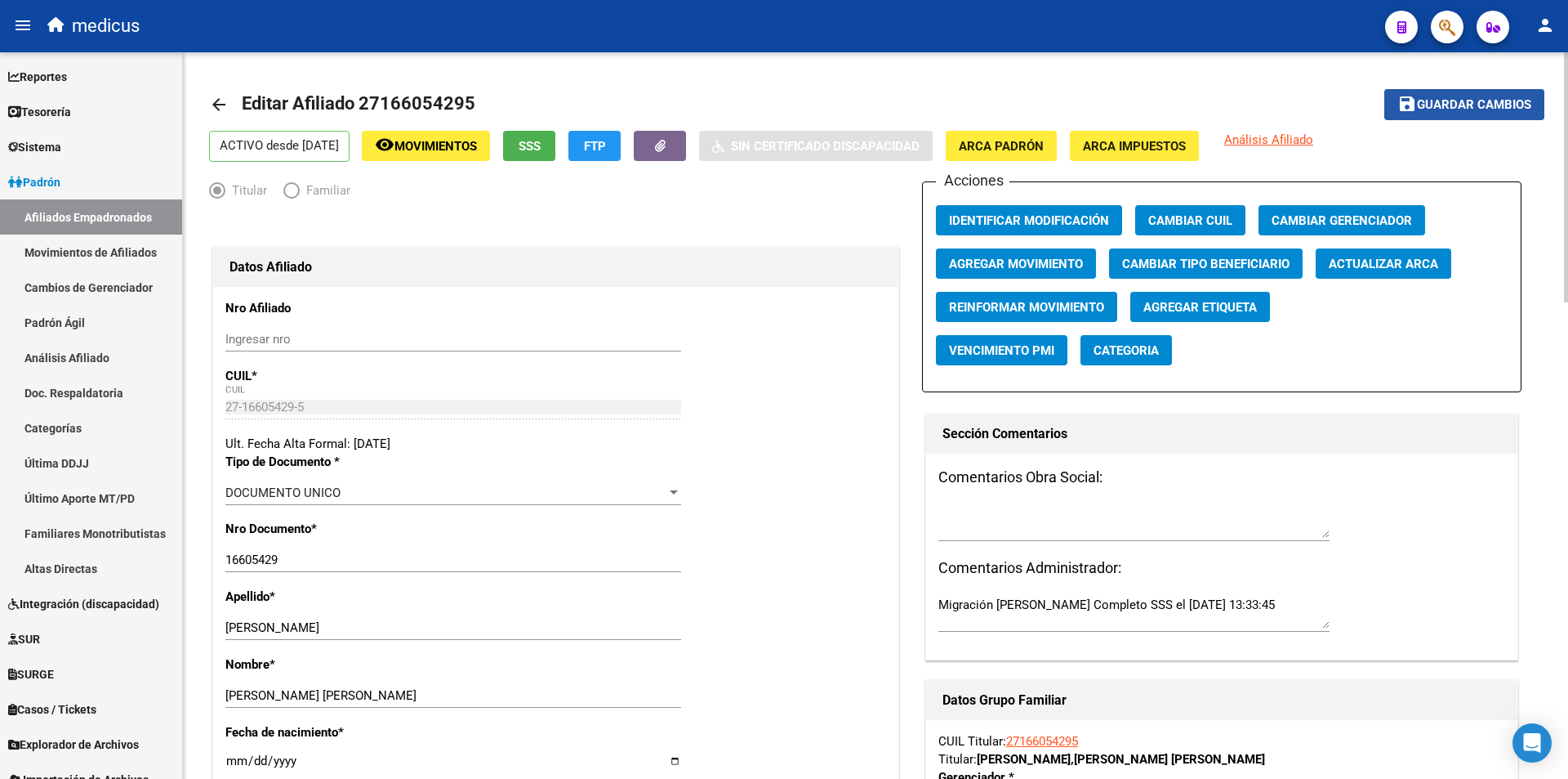
click at [1457, 109] on span "Guardar cambios" at bounding box center [1474, 106] width 115 height 15
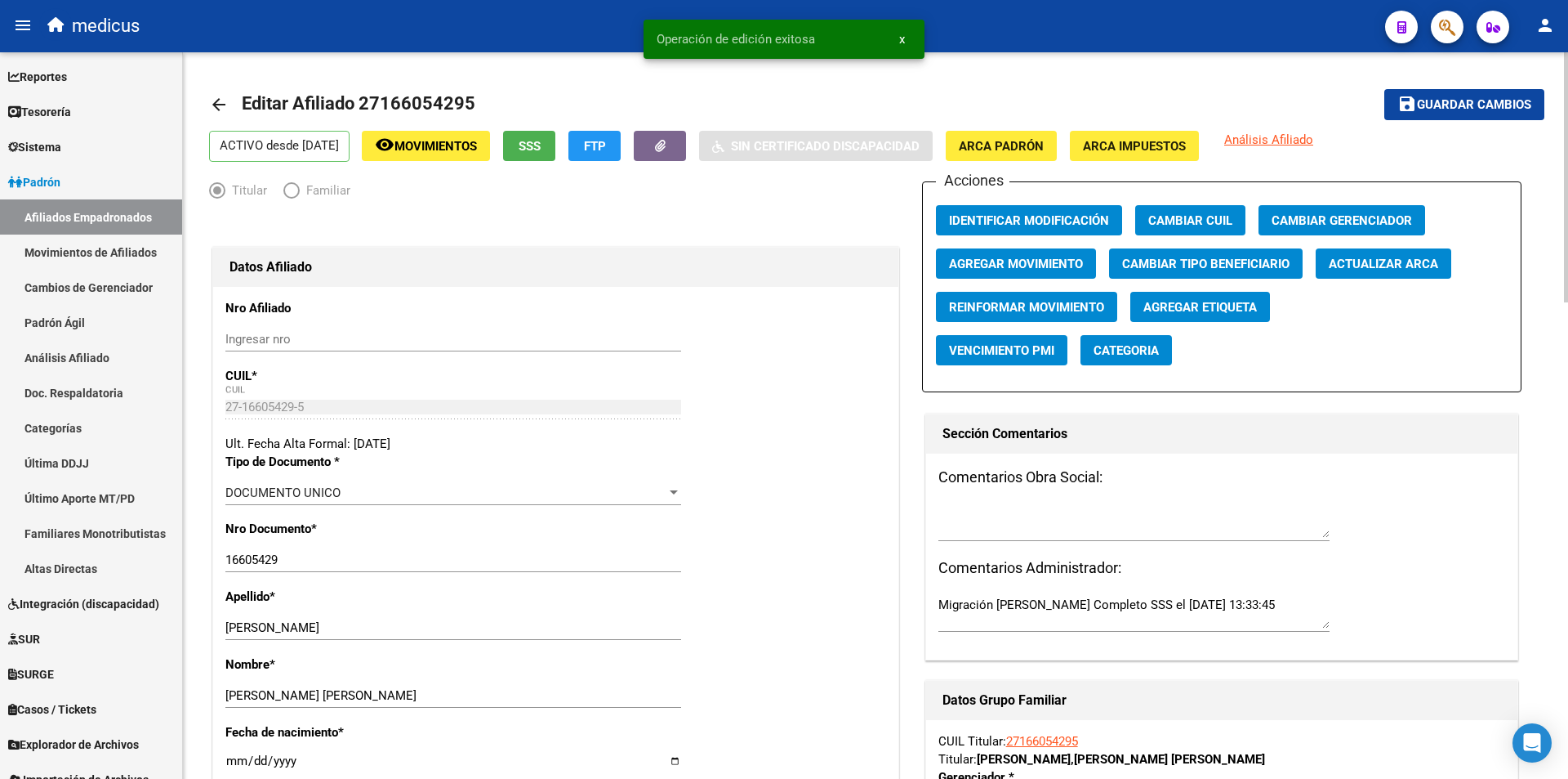
click at [218, 100] on mat-icon "arrow_back" at bounding box center [218, 104] width 19 height 19
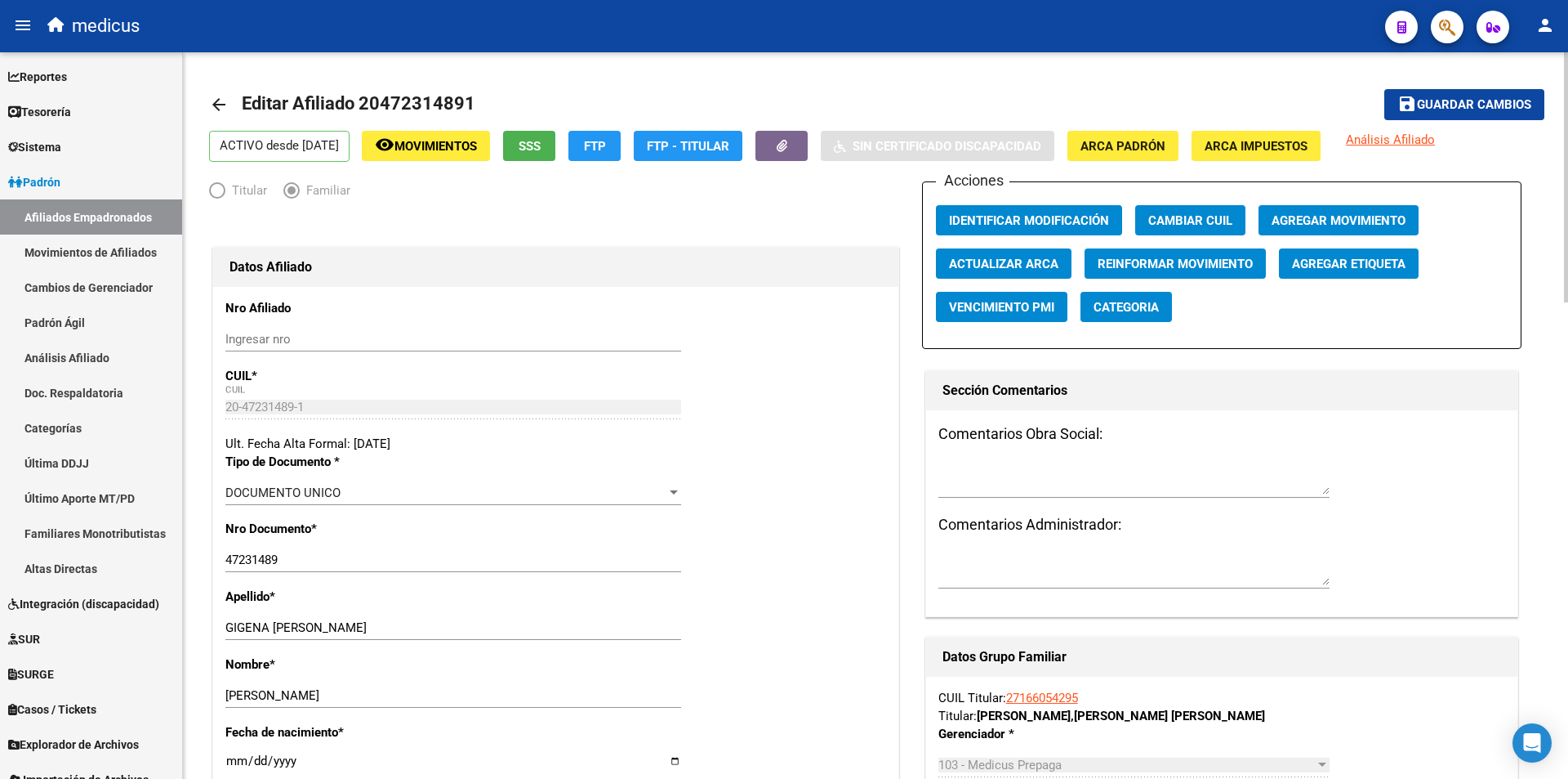
click at [224, 104] on mat-icon "arrow_back" at bounding box center [218, 104] width 19 height 19
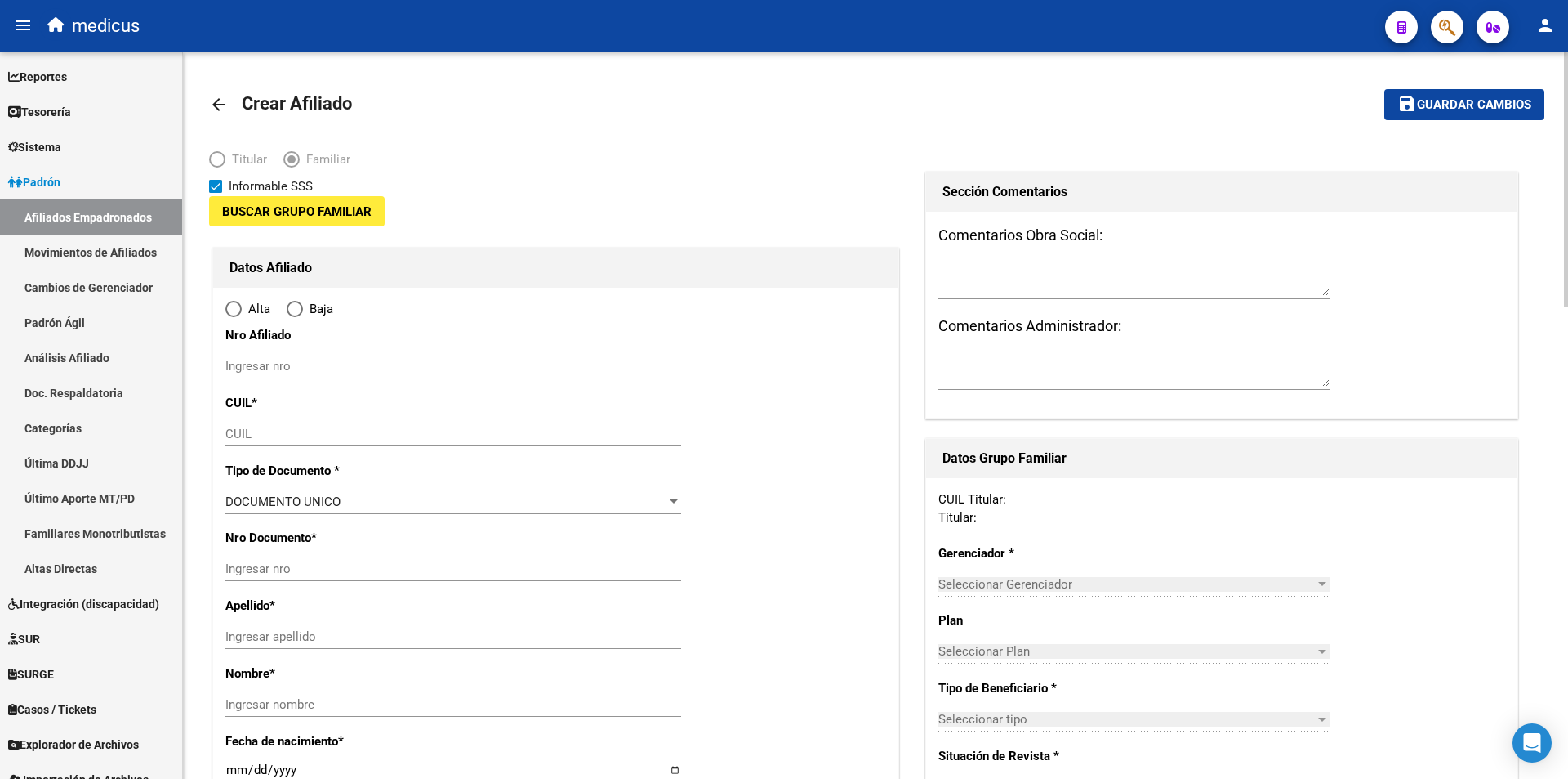
type input "30-67961829-2"
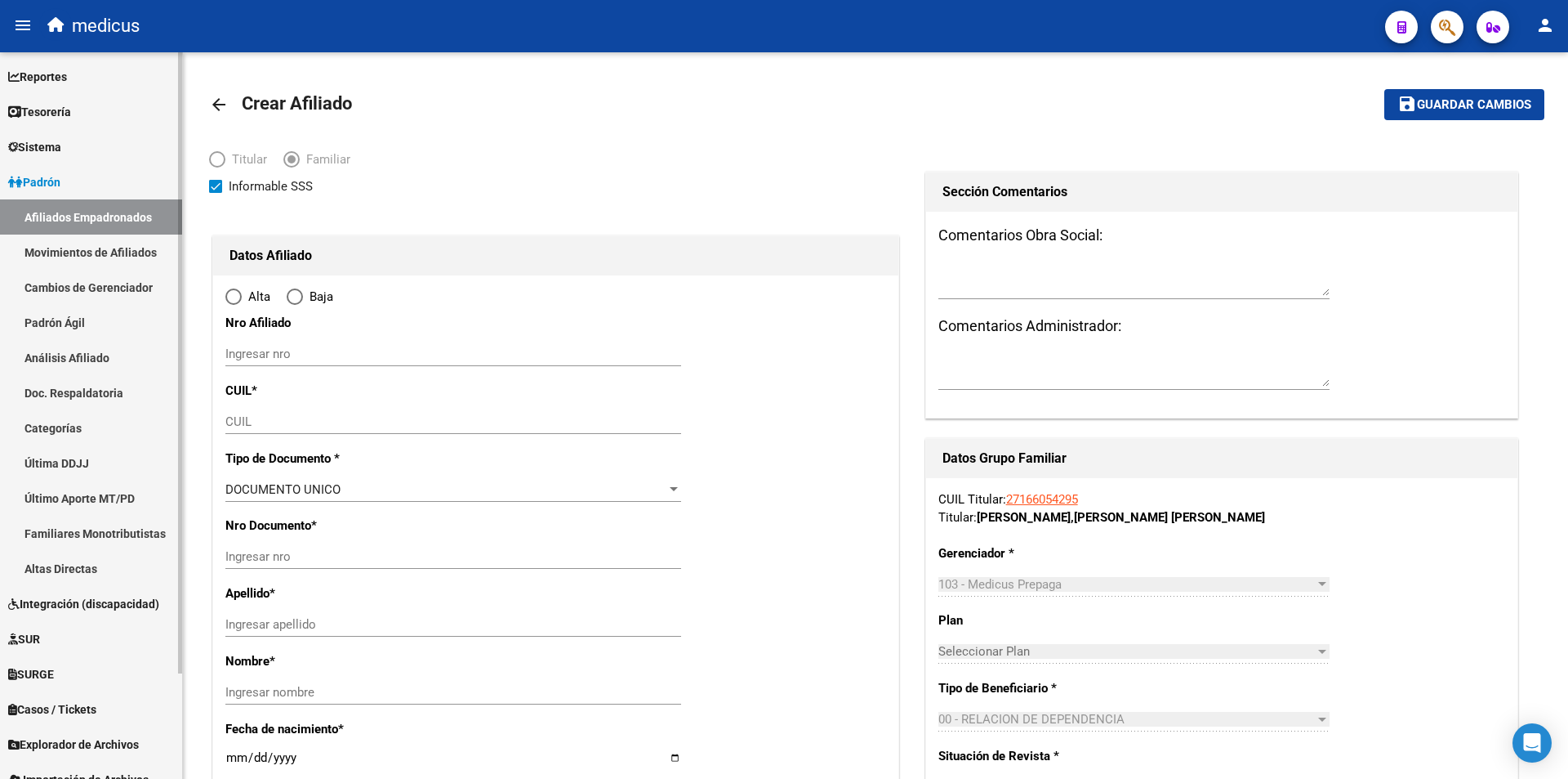
radio input "true"
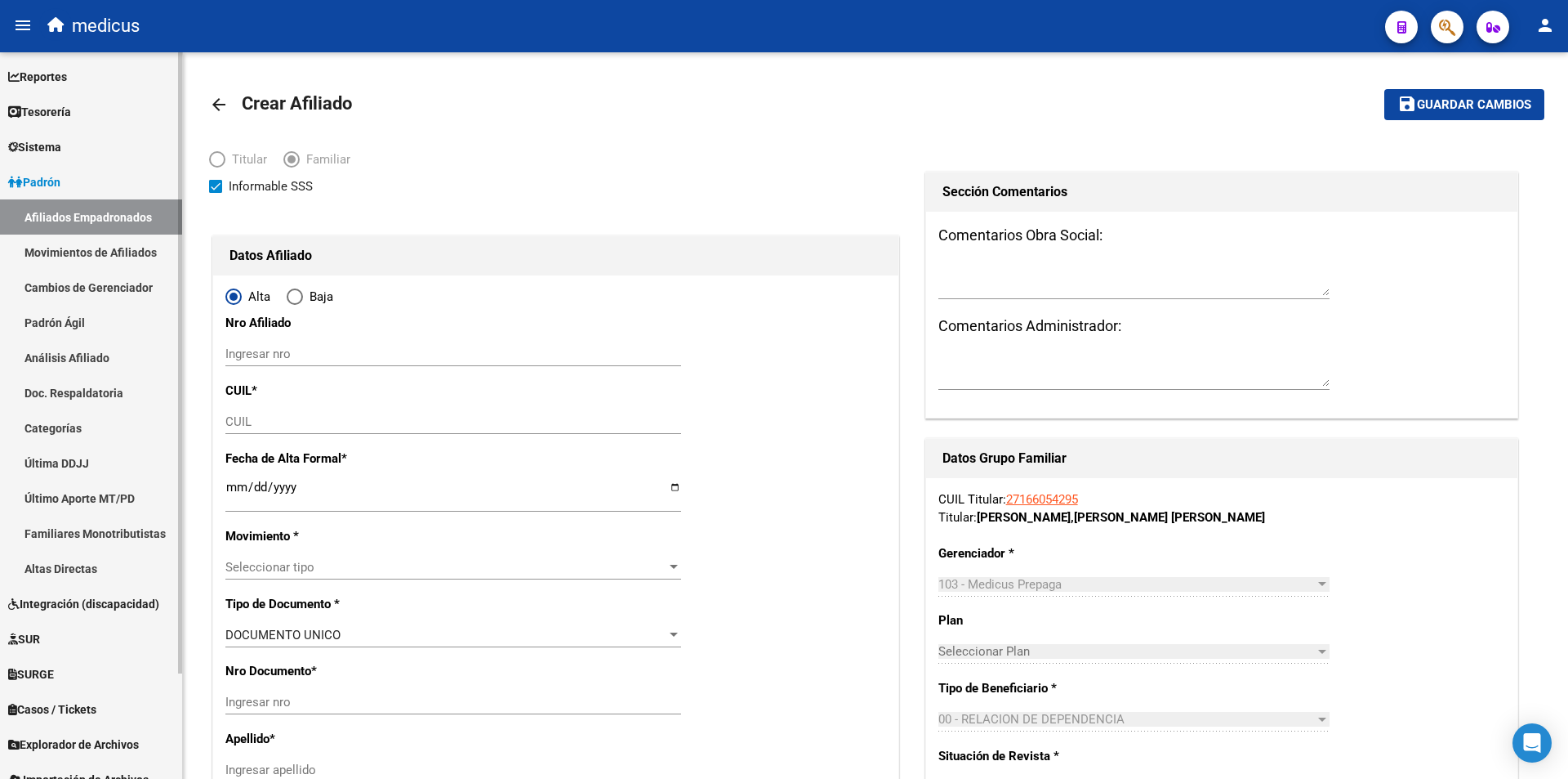
type input "MAR DEL PLATA ESTAFE"
type input "7600"
type input "AZOPARDO"
type input "2557"
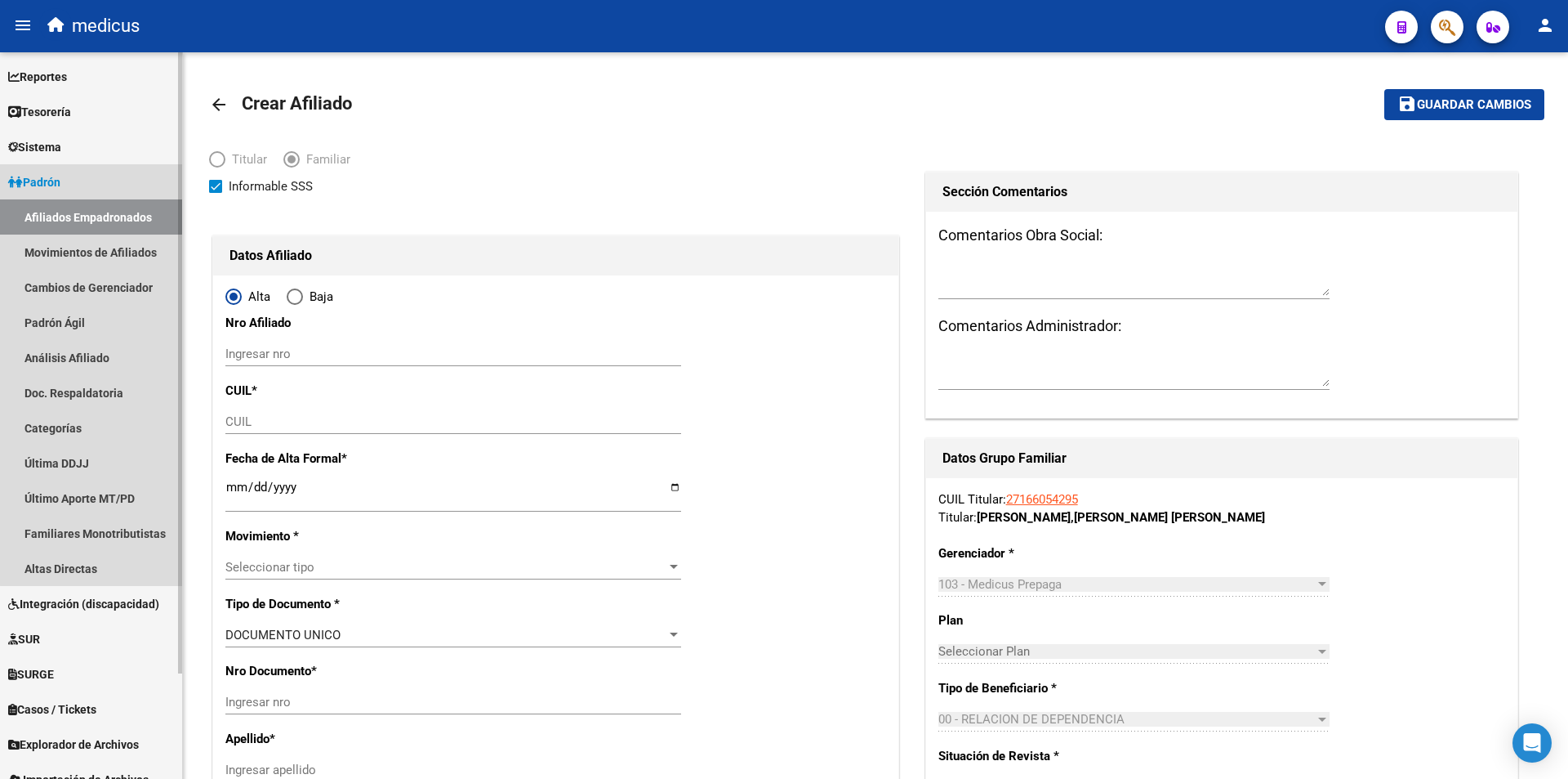
click at [121, 208] on link "Afiliados Empadronados" at bounding box center [91, 217] width 183 height 35
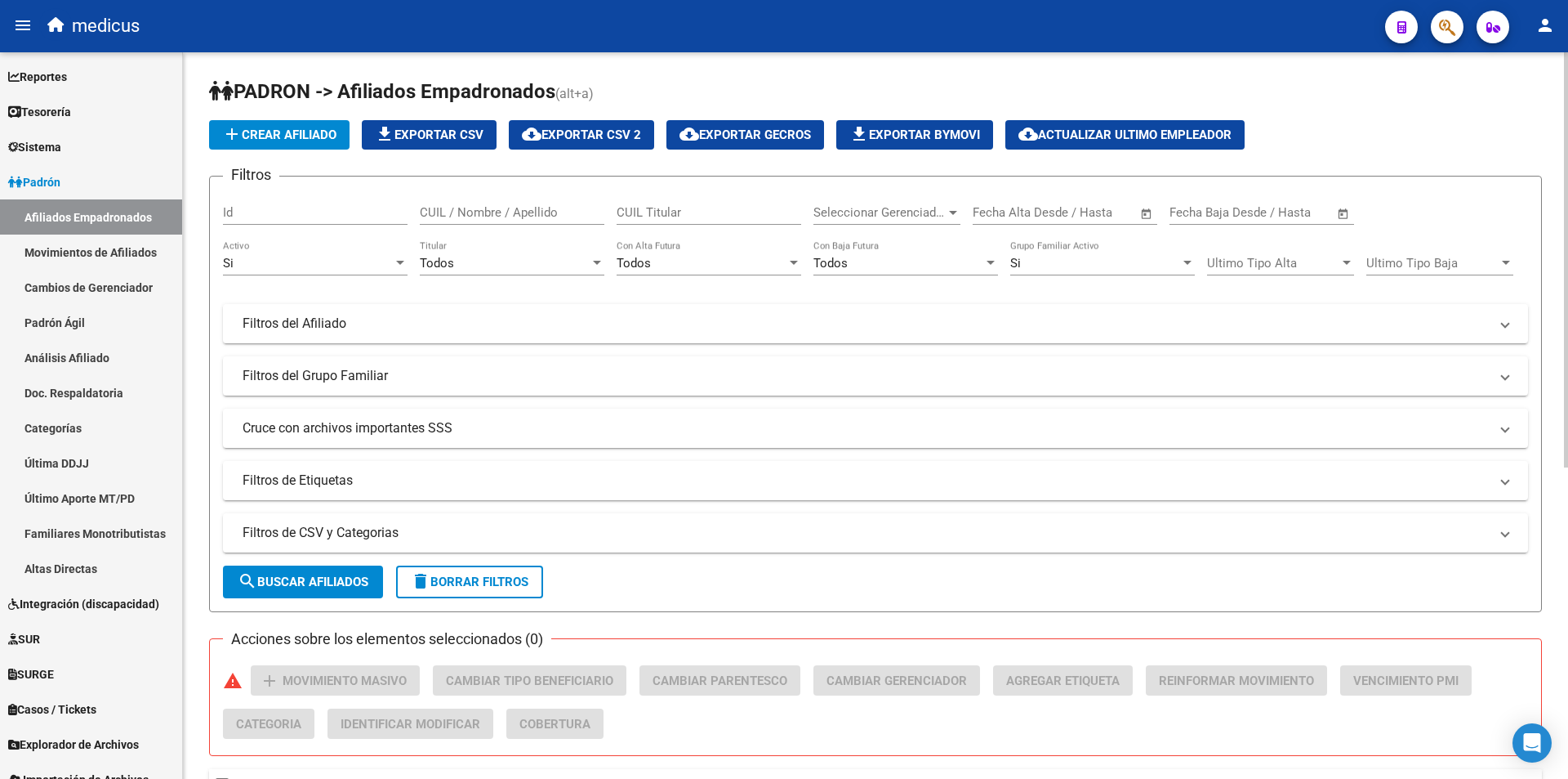
click at [664, 214] on input "CUIL Titular" at bounding box center [709, 213] width 185 height 15
paste input "27214152563"
type input "27214152563"
click at [335, 591] on button "search Buscar Afiliados" at bounding box center [302, 581] width 160 height 33
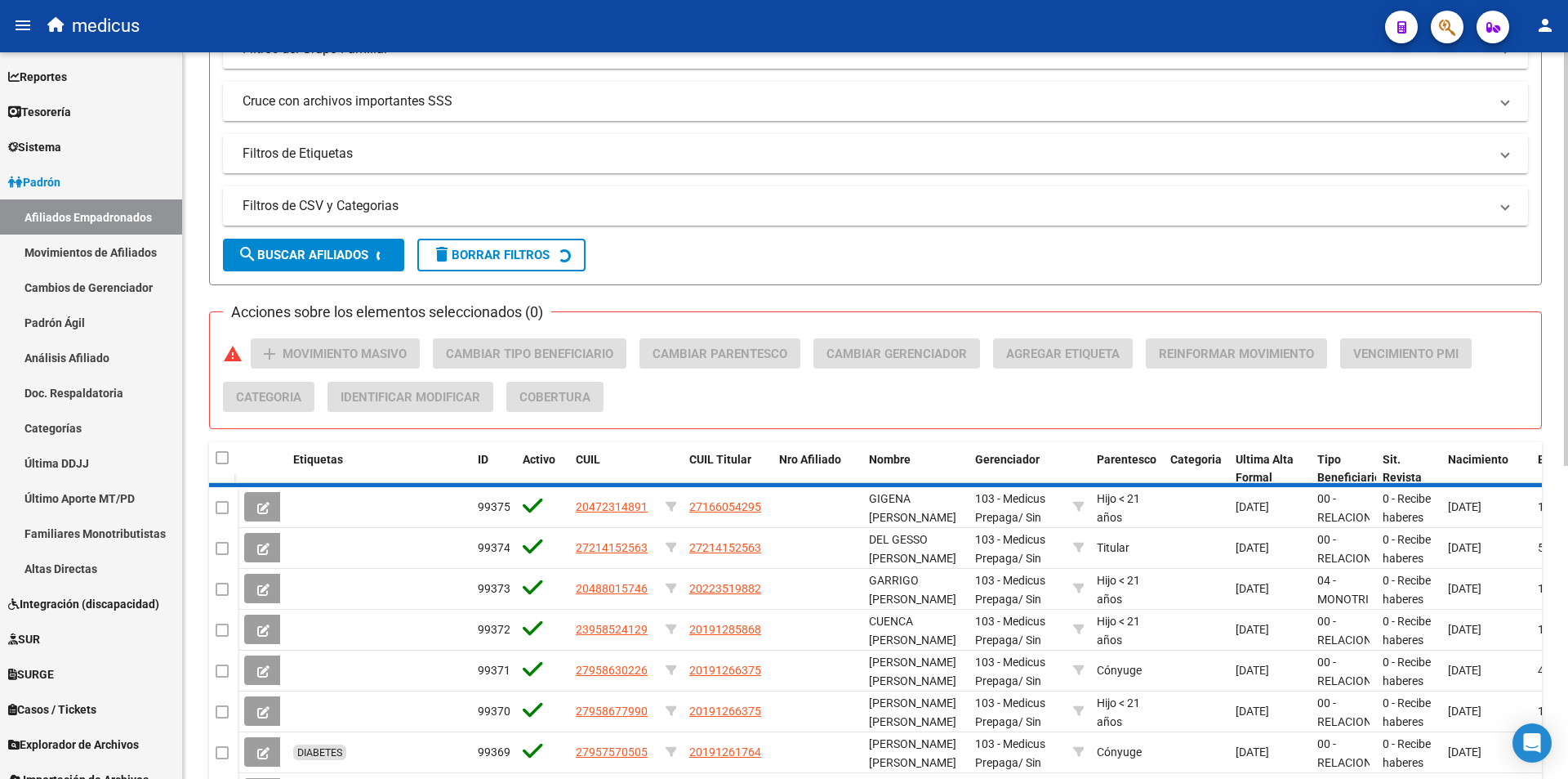
scroll to position [178, 0]
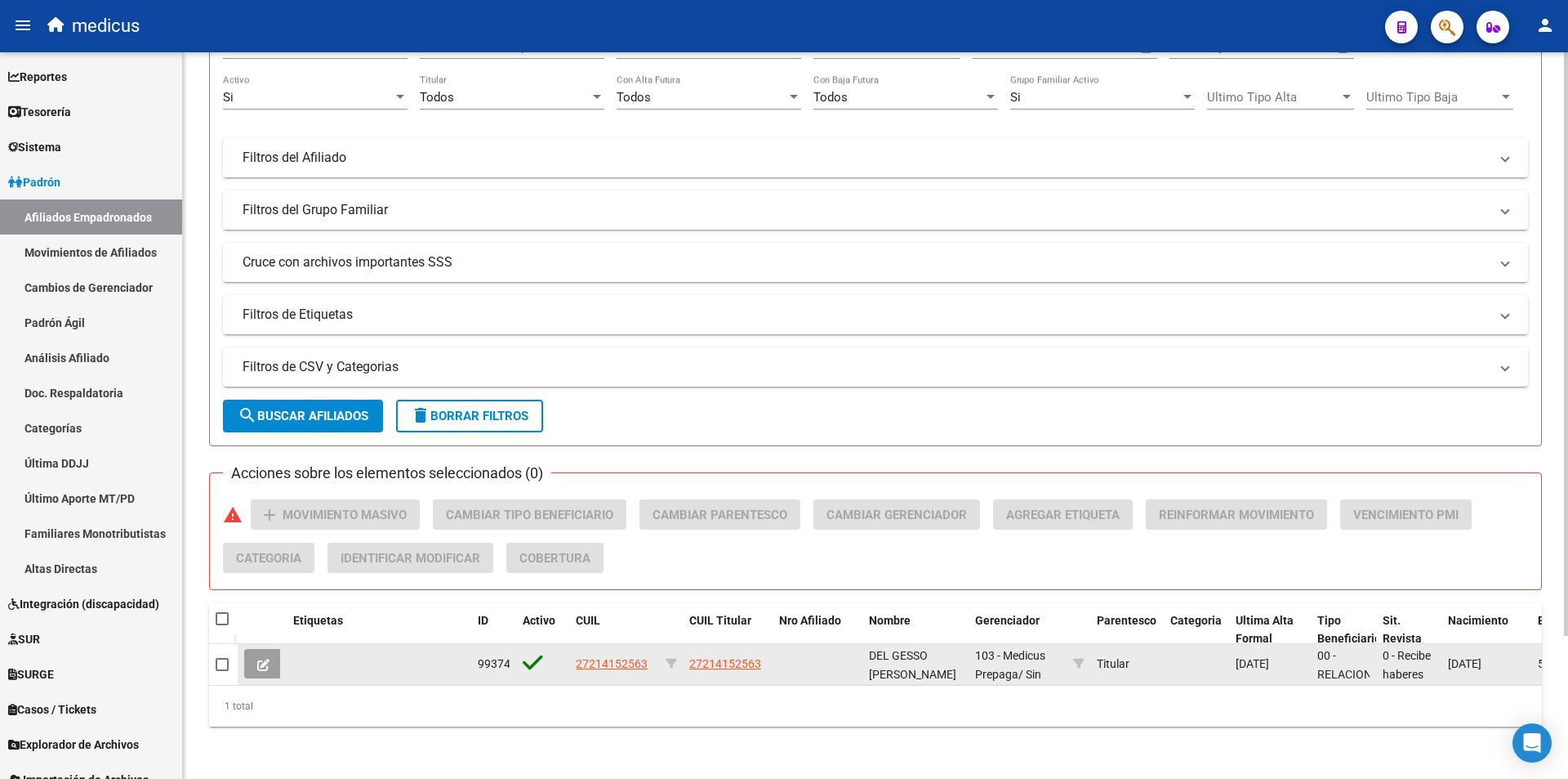
click at [275, 651] on button at bounding box center [264, 663] width 39 height 29
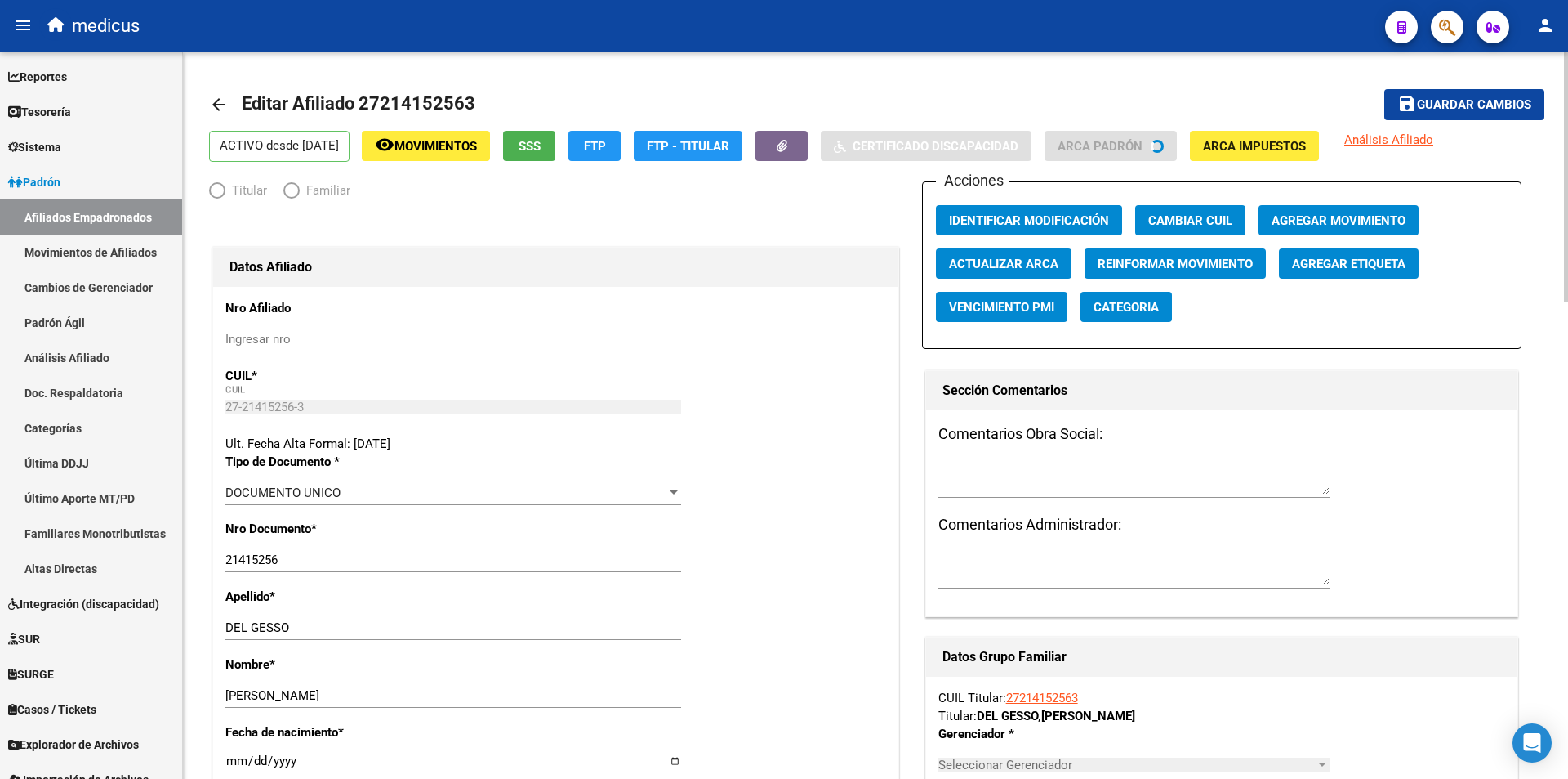
radio input "true"
type input "20-17819276-1"
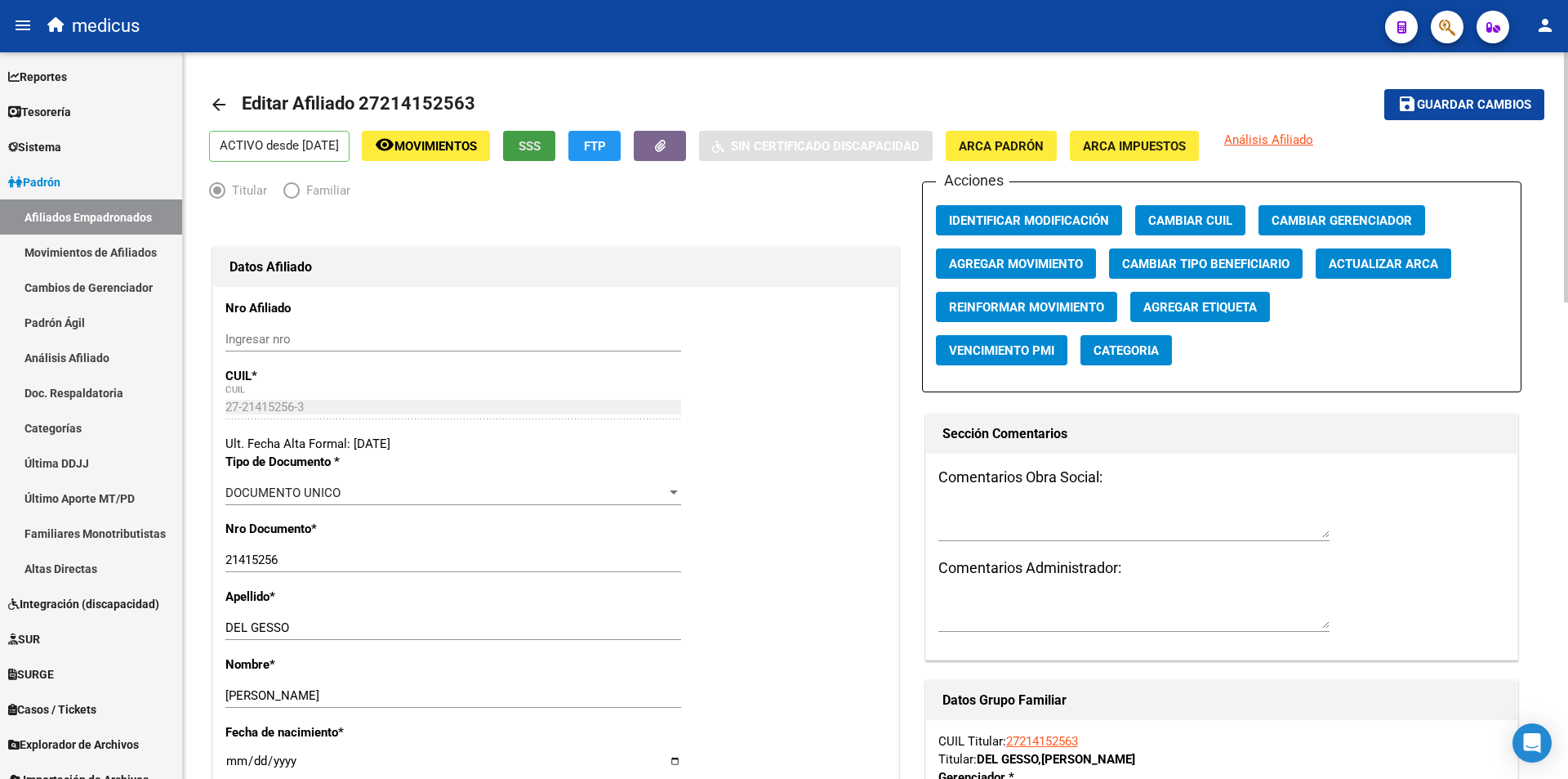
click at [555, 148] on button "SSS" at bounding box center [529, 146] width 52 height 30
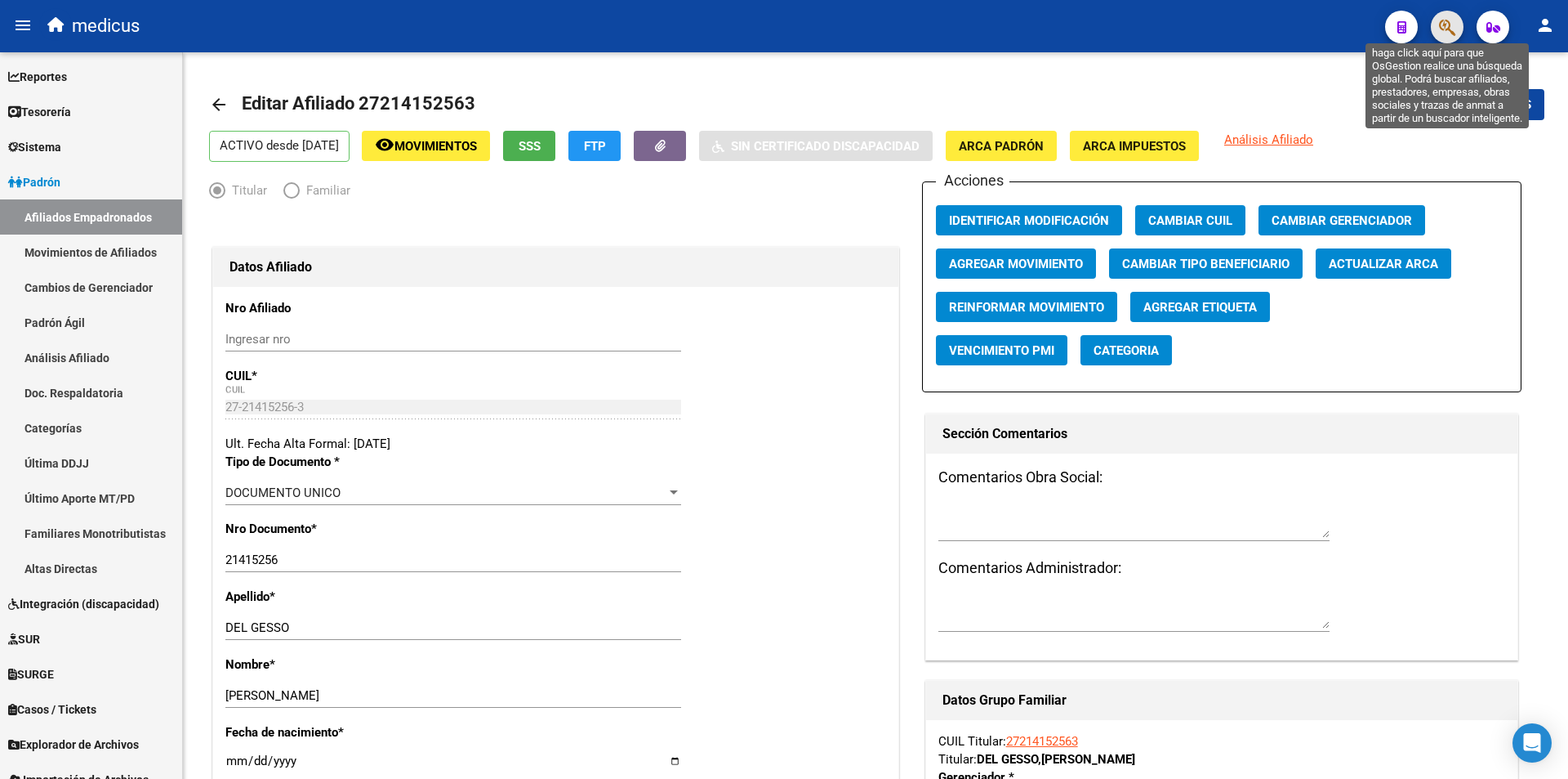
click at [1452, 31] on icon "button" at bounding box center [1447, 27] width 17 height 18
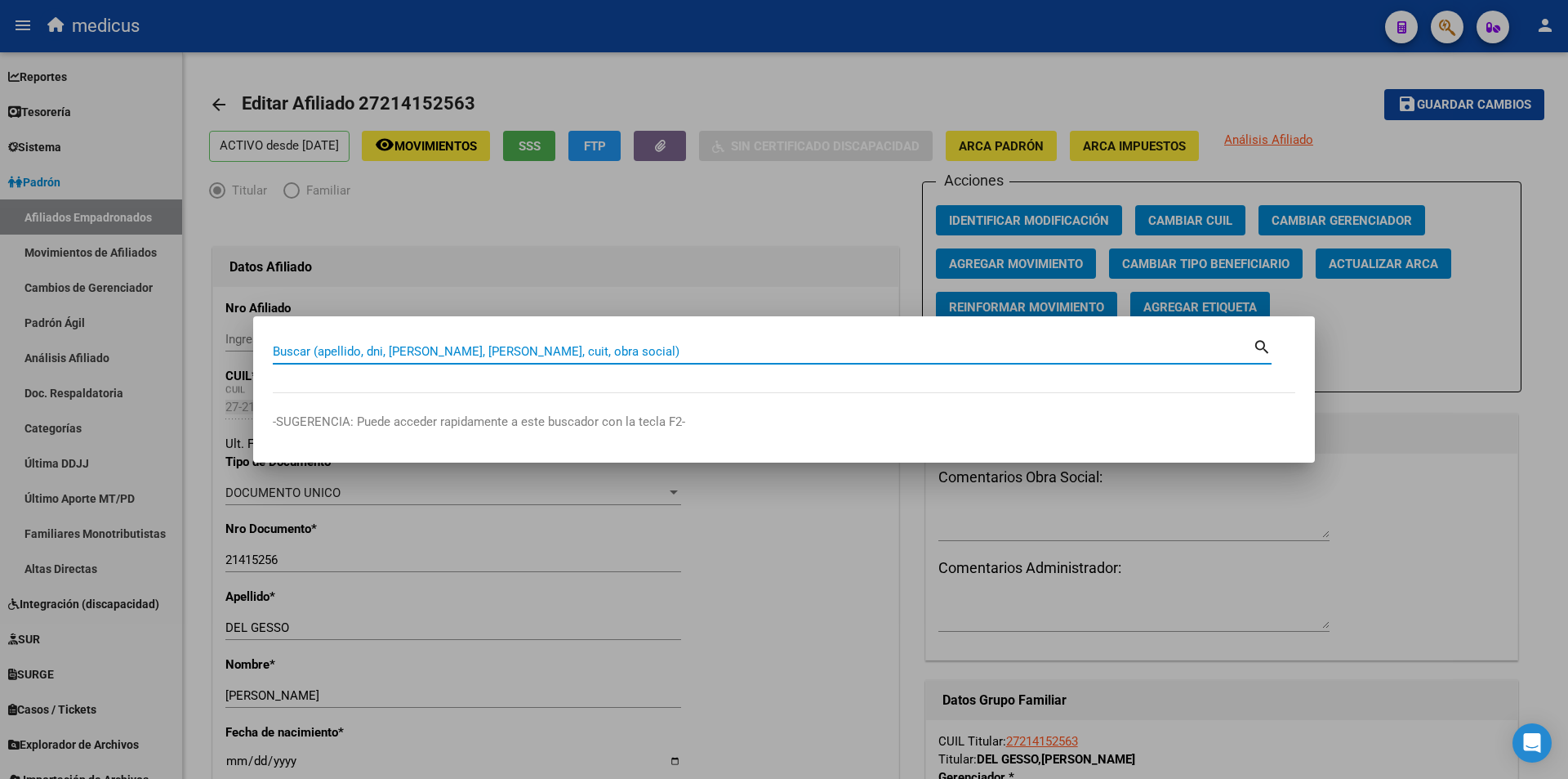
paste input "20210111752"
type input "20210111752"
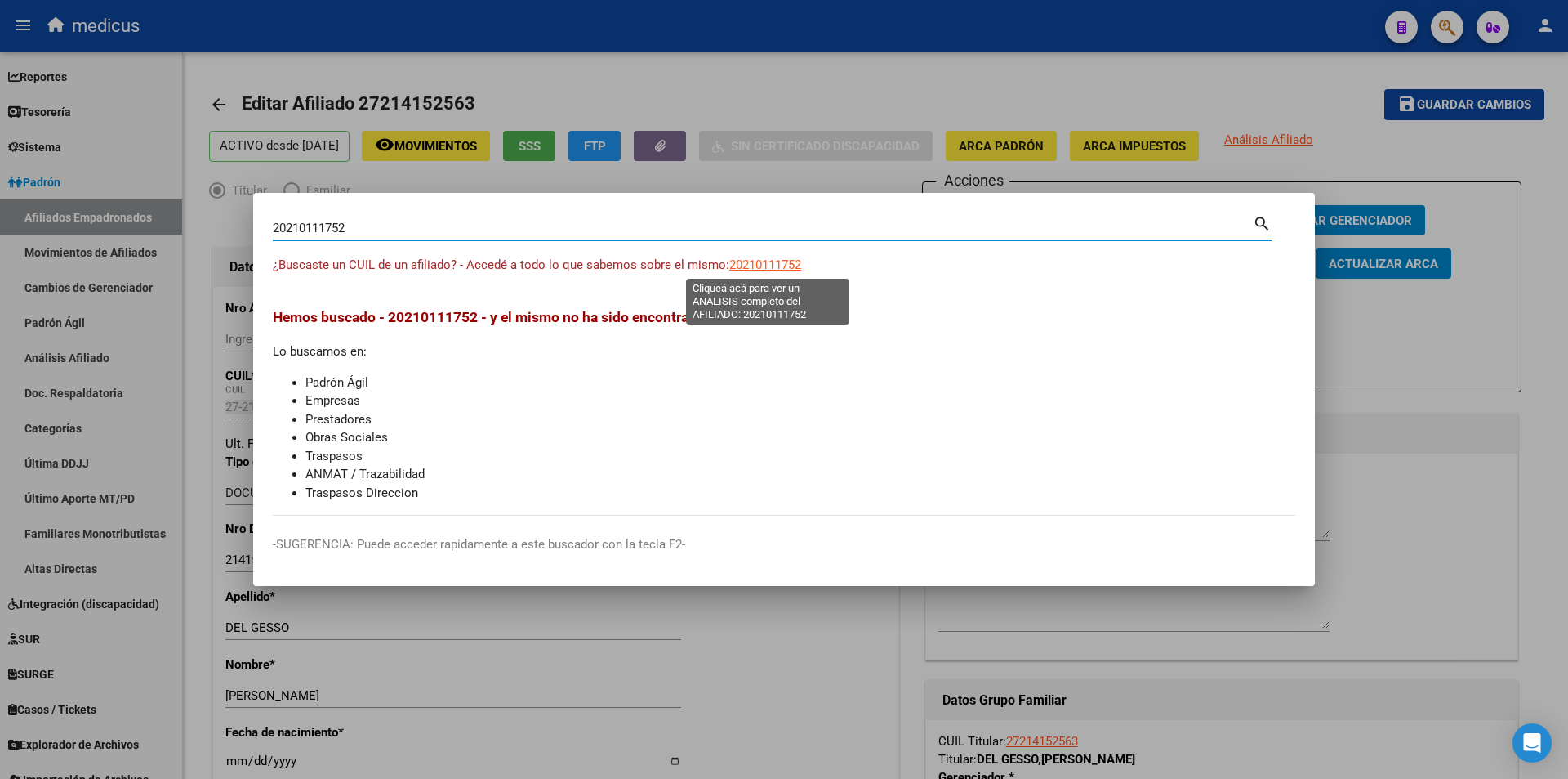
click at [775, 258] on span "20210111752" at bounding box center [765, 265] width 72 height 15
type textarea "20210111752"
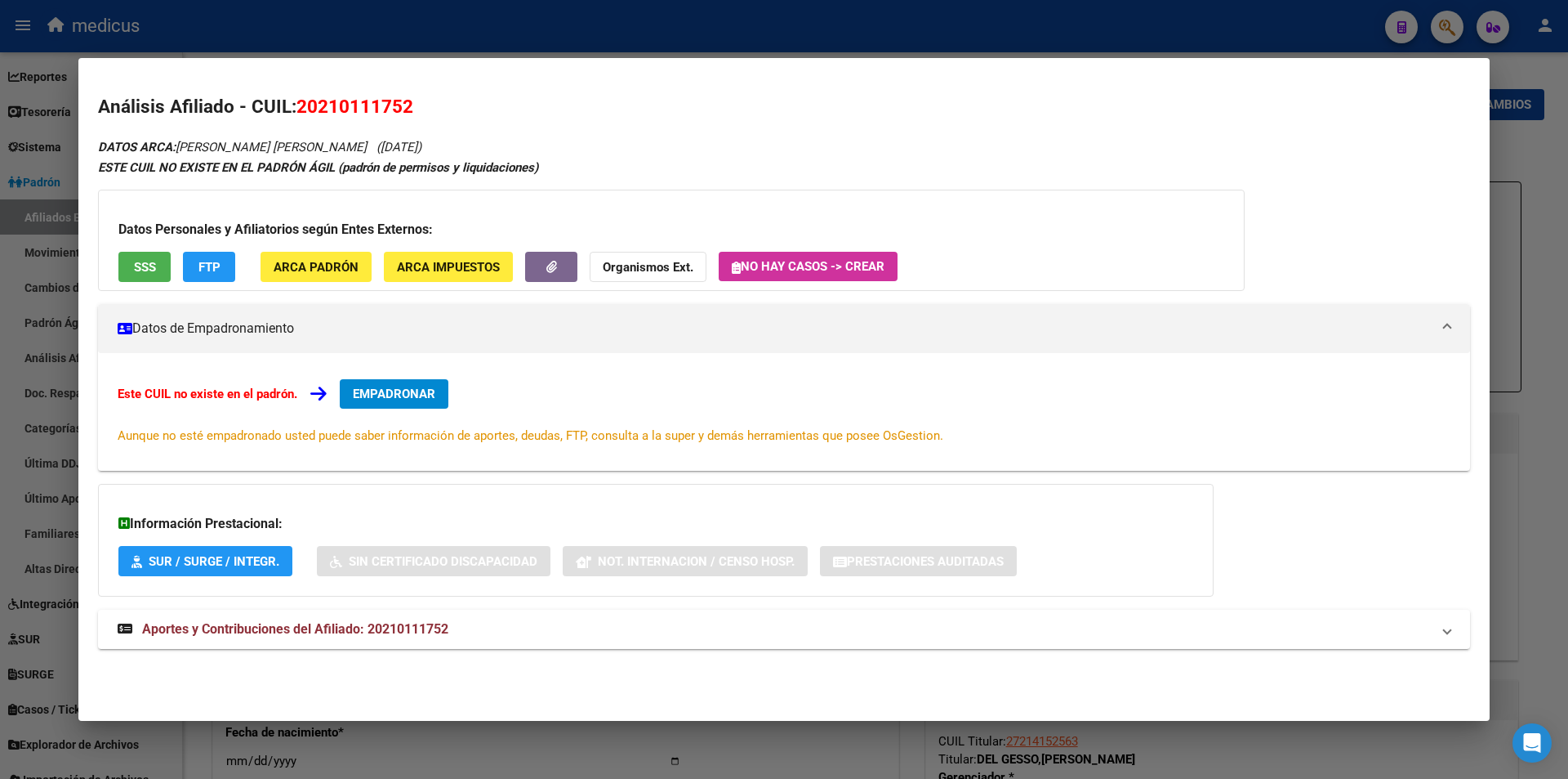
click at [160, 240] on div "Datos Personales y Afiliatorios según Entes Externos: SSS FTP ARCA Padrón ARCA …" at bounding box center [671, 240] width 1147 height 101
click at [129, 260] on button "SSS" at bounding box center [144, 267] width 52 height 30
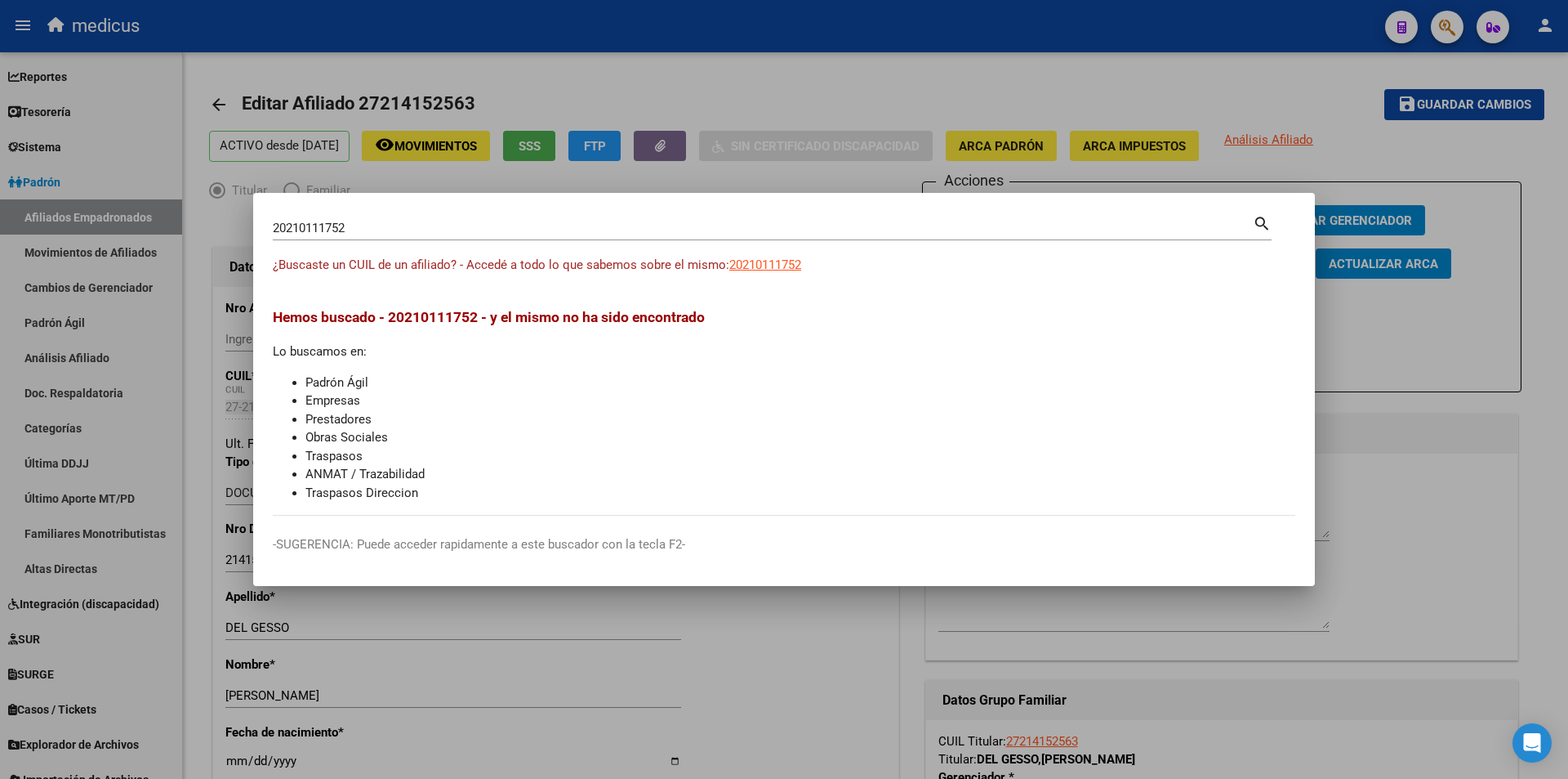
click at [592, 219] on div "20210111752 Buscar (apellido, dni, [PERSON_NAME], [PERSON_NAME], cuit, obra soc…" at bounding box center [763, 228] width 980 height 24
drag, startPoint x: 595, startPoint y: 219, endPoint x: 0, endPoint y: 175, distance: 596.6
click at [0, 177] on div "20210111752 Buscar (apellido, dni, cuil, nro traspaso, cuit, obra social) searc…" at bounding box center [784, 390] width 1568 height 779
click at [306, 225] on input "20210111752" at bounding box center [763, 228] width 980 height 15
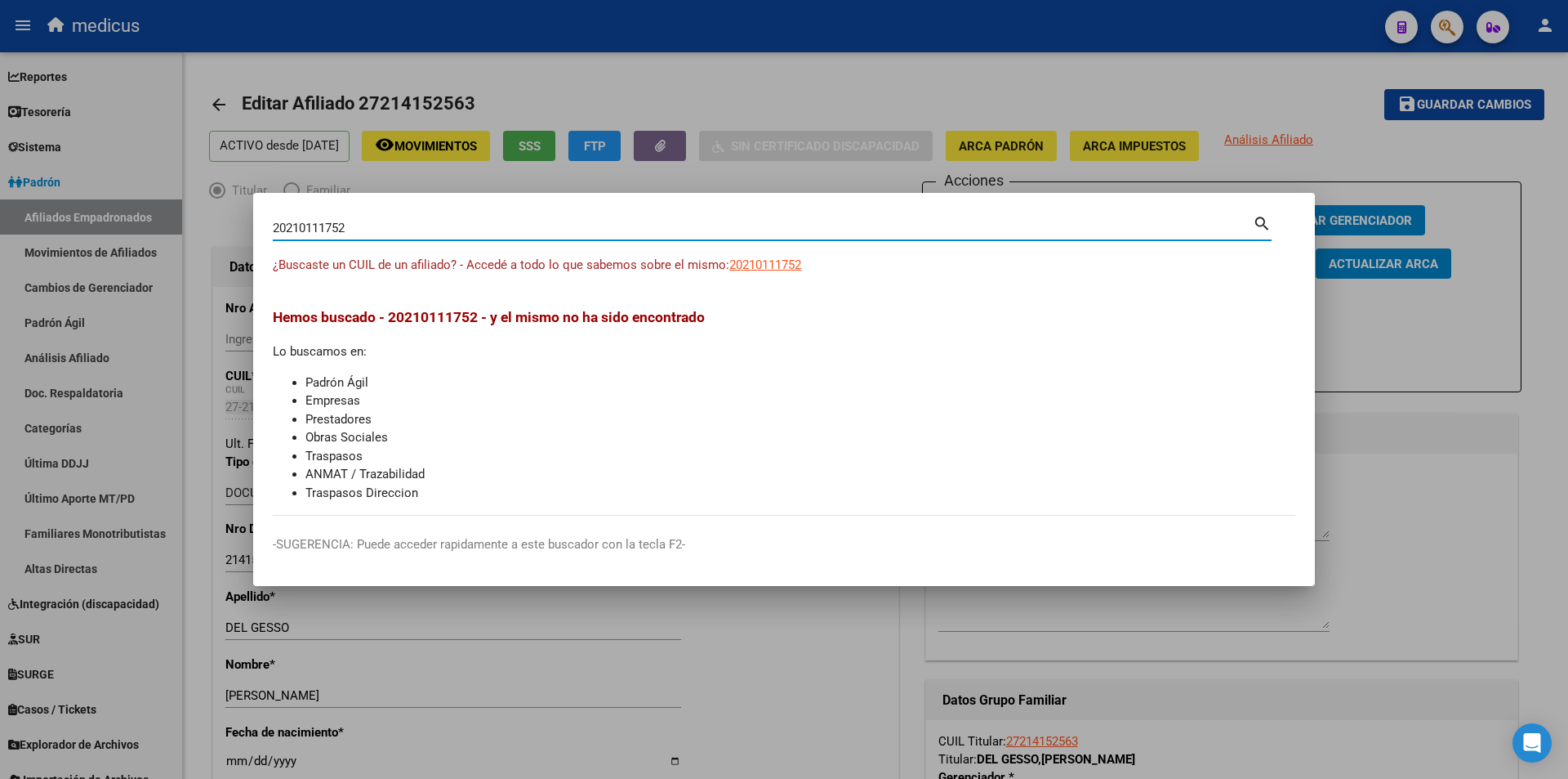
paste input "7964377516"
type input "27964377516"
click at [763, 265] on span "27964377516" at bounding box center [765, 265] width 72 height 15
type textarea "27964377516"
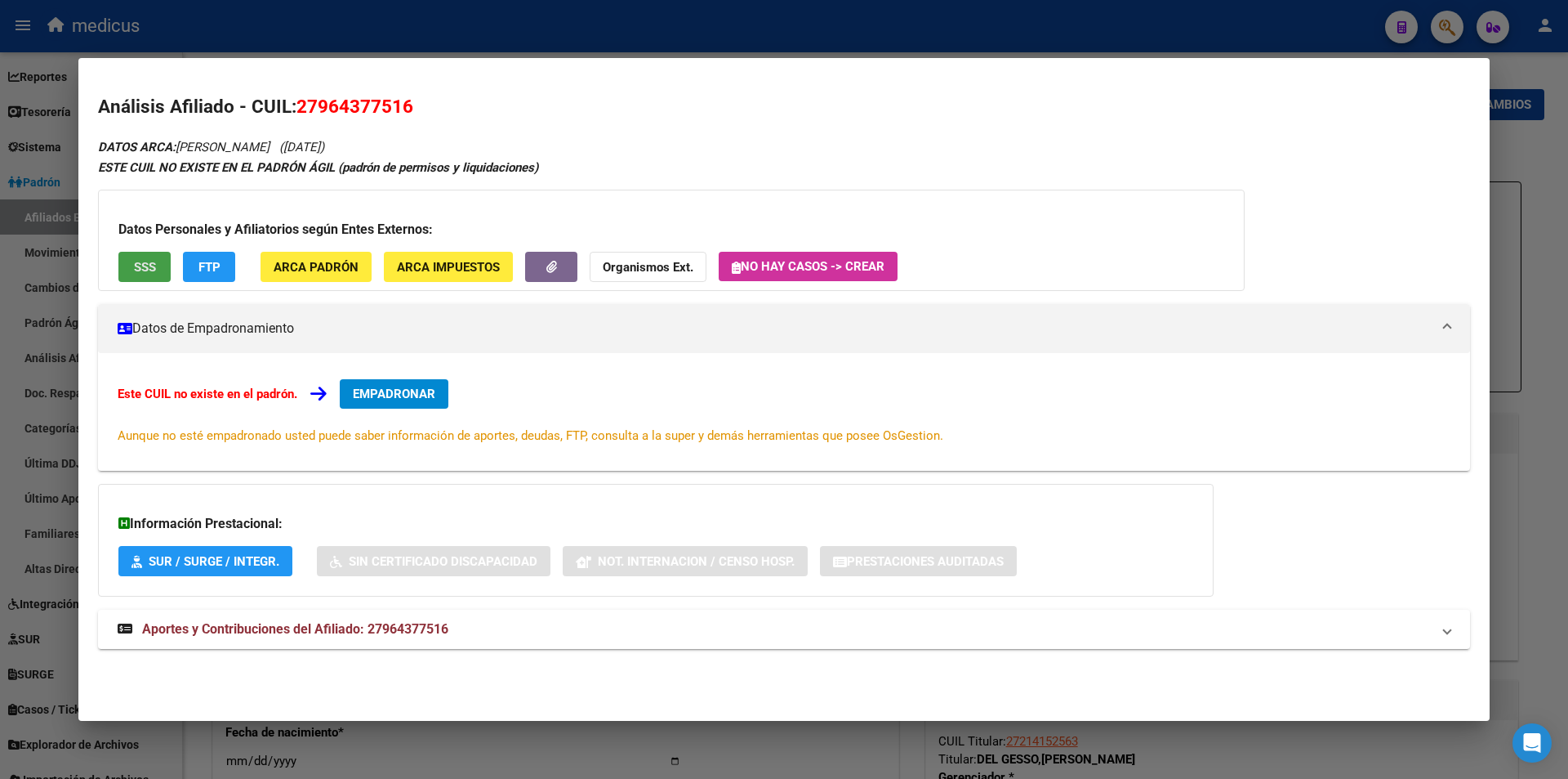
click at [158, 263] on button "SSS" at bounding box center [144, 267] width 52 height 30
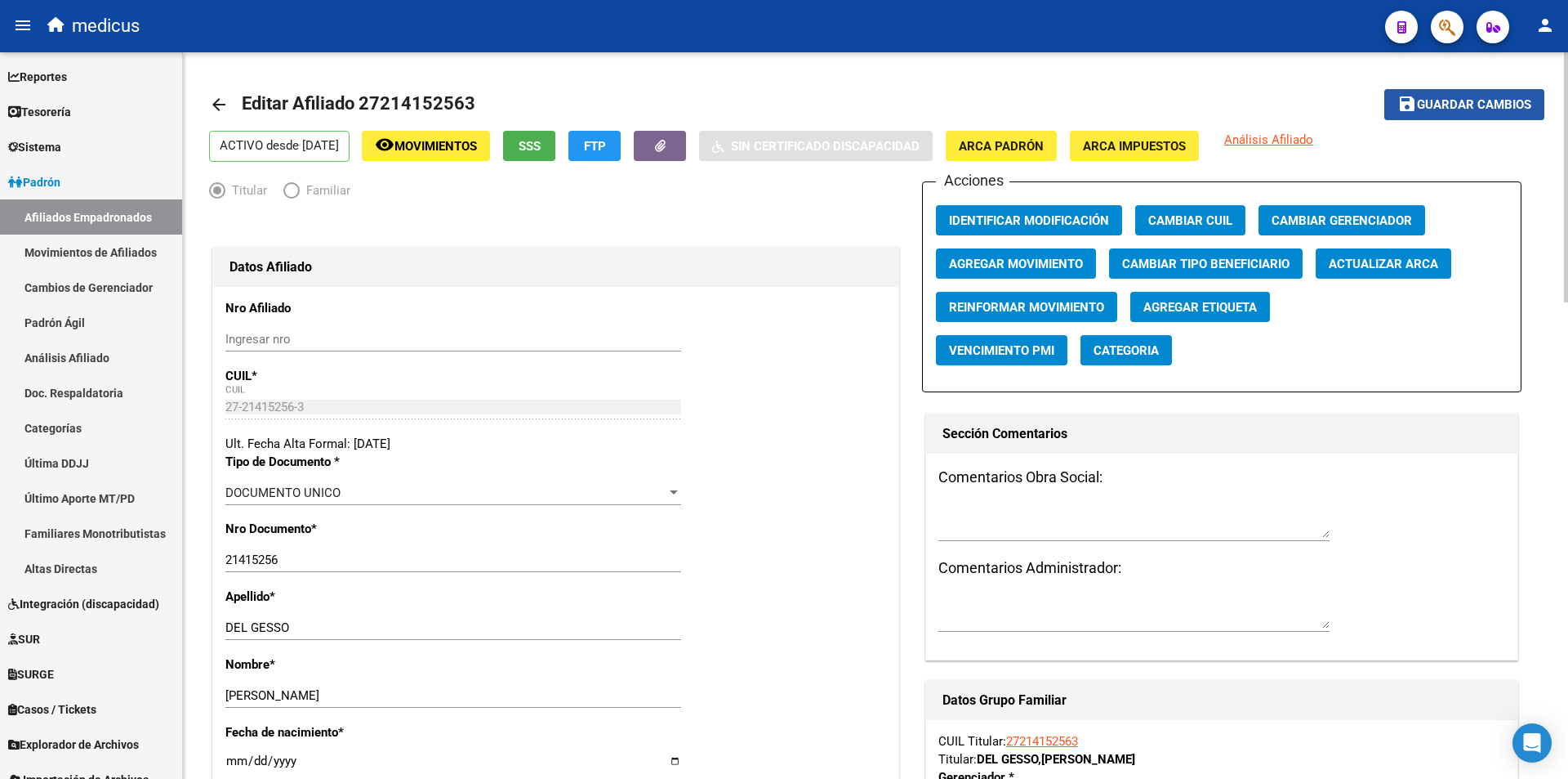
click at [1436, 107] on span "Guardar cambios" at bounding box center [1474, 106] width 115 height 15
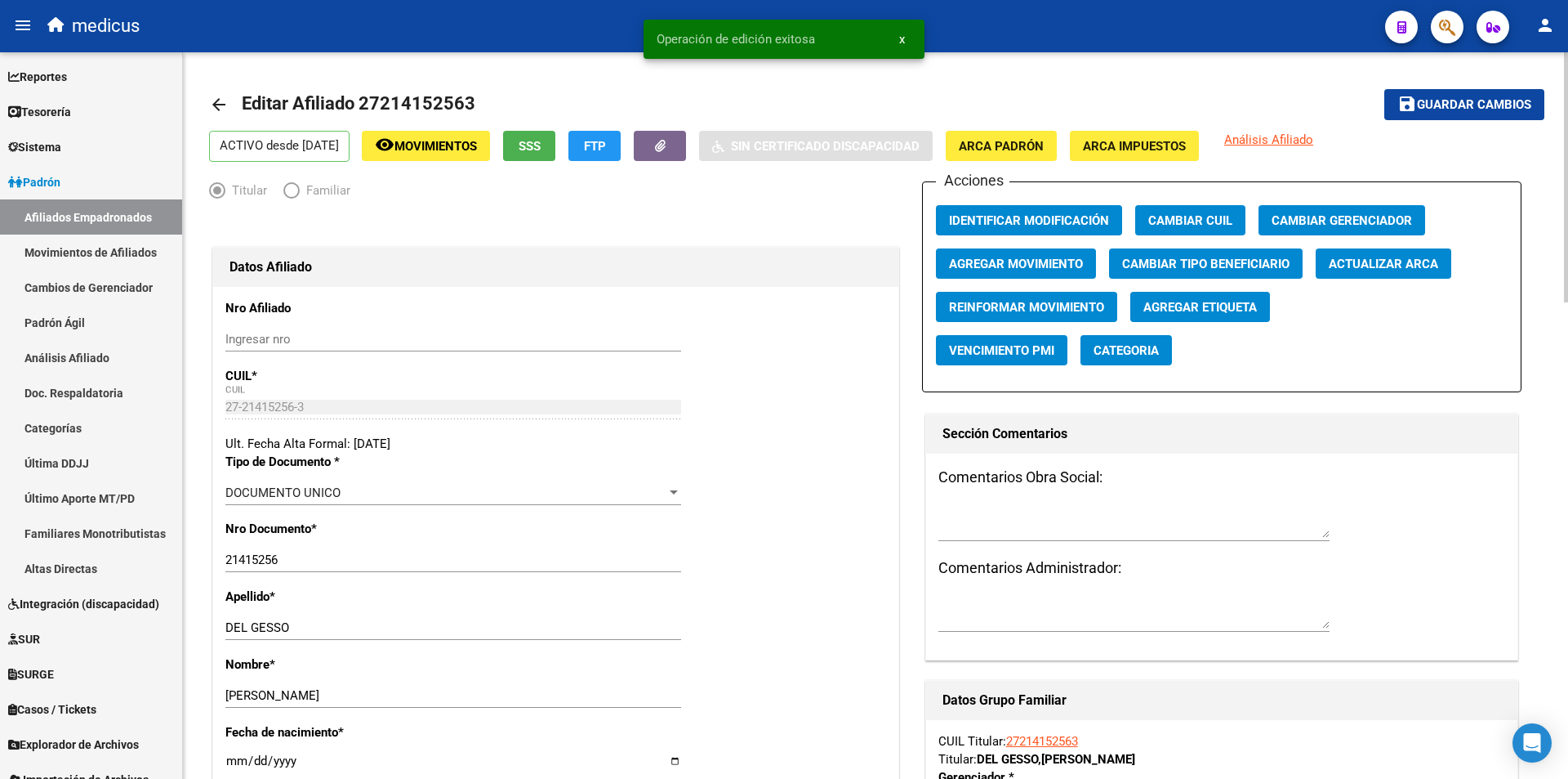
click at [218, 99] on mat-icon "arrow_back" at bounding box center [218, 104] width 19 height 19
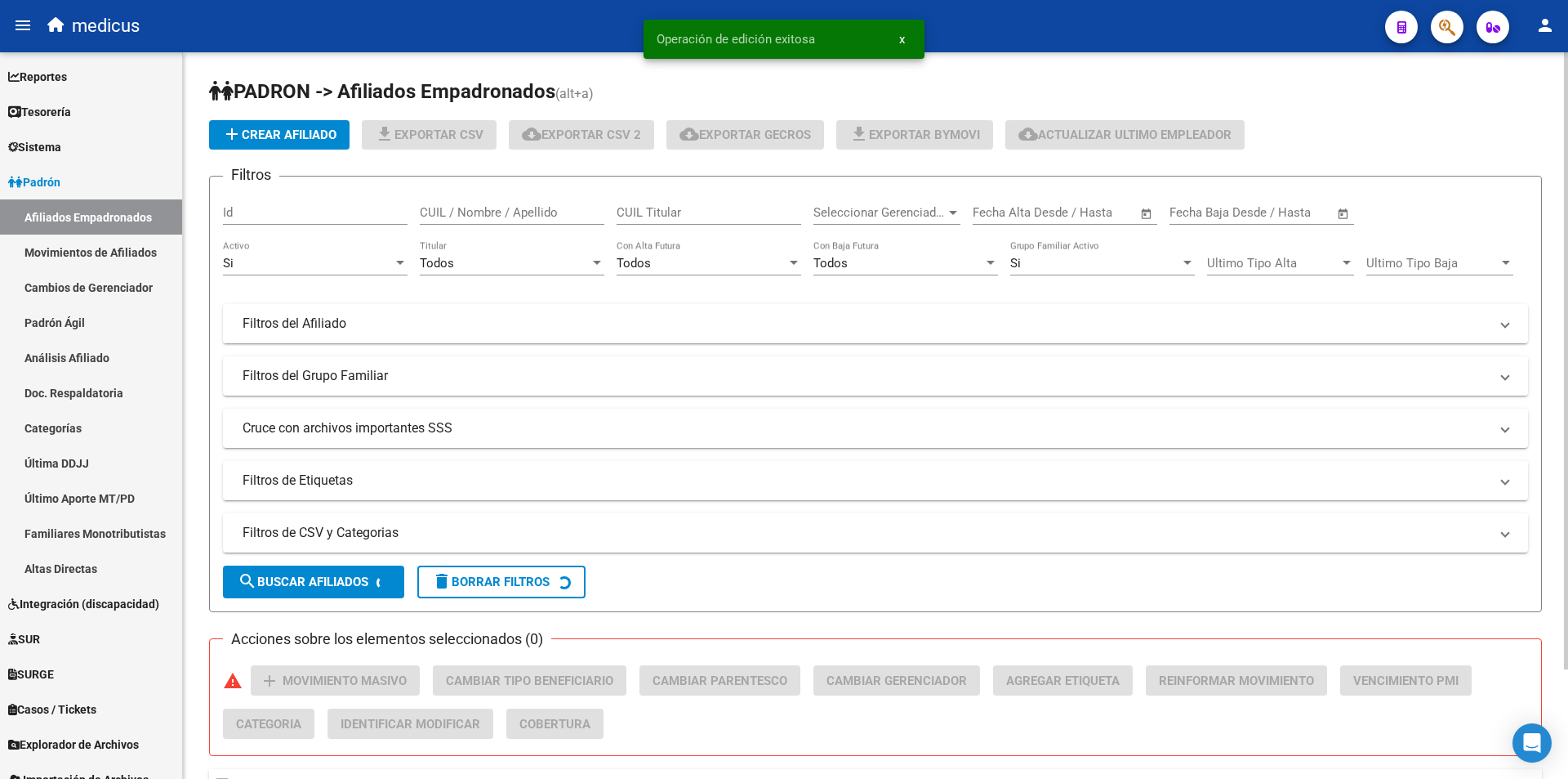
drag, startPoint x: 732, startPoint y: 201, endPoint x: 727, endPoint y: 233, distance: 32.4
click at [732, 204] on div "CUIL Titular" at bounding box center [709, 207] width 185 height 35
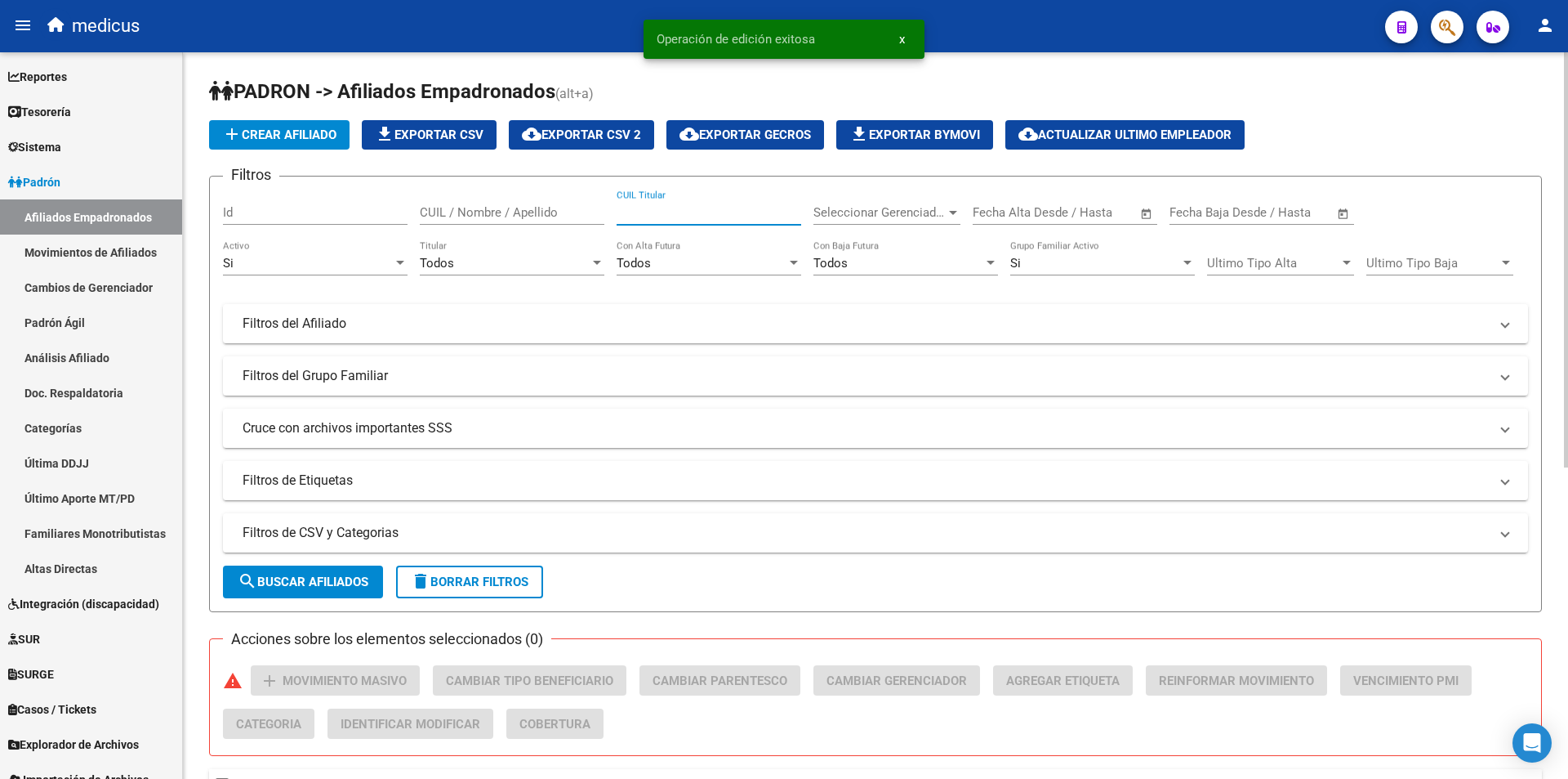
paste input "20191266375"
type input "20191266375"
click at [307, 586] on span "search Buscar Afiliados" at bounding box center [303, 582] width 131 height 15
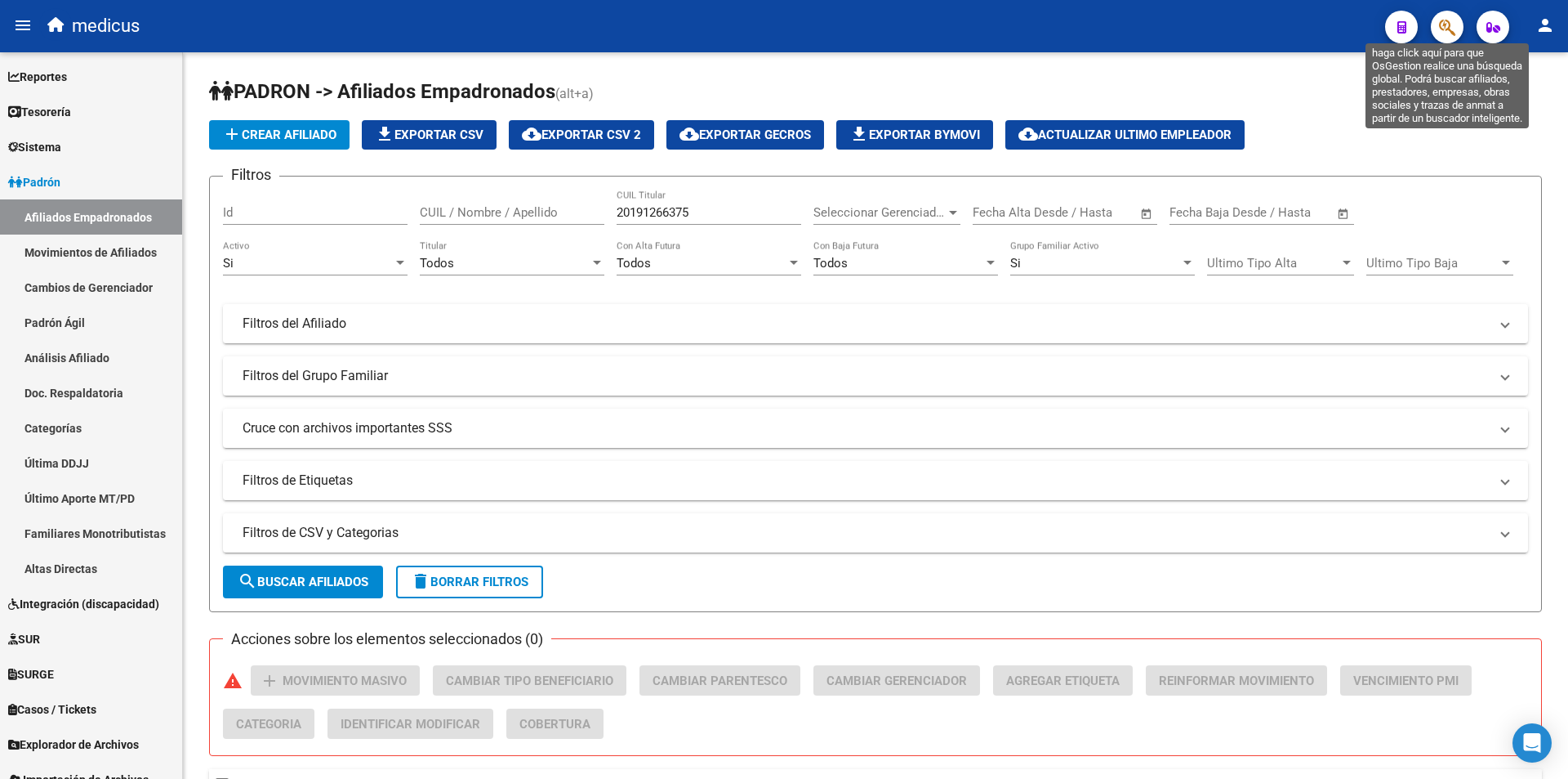
click at [1452, 24] on icon "button" at bounding box center [1447, 27] width 17 height 18
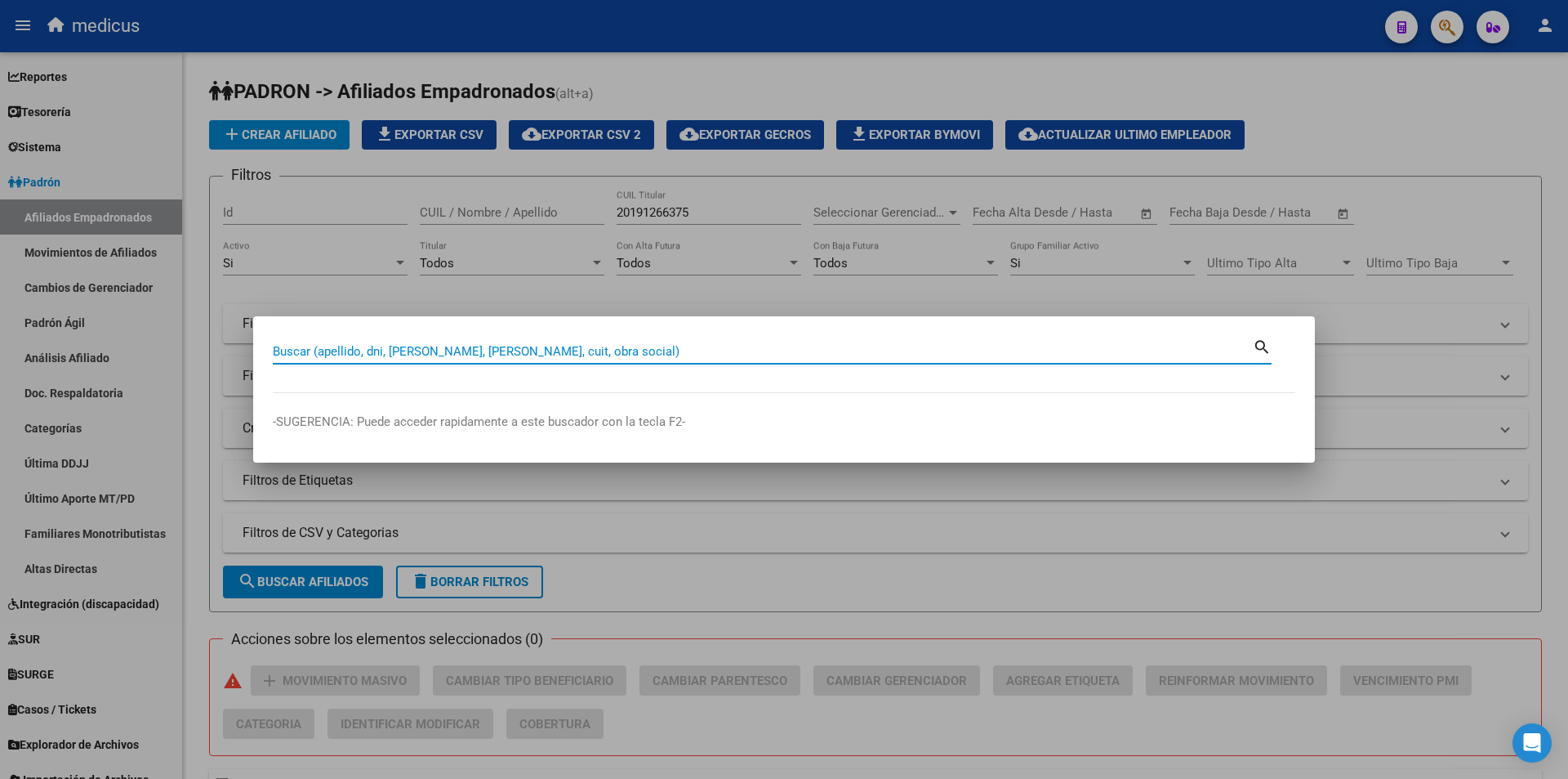
paste input "20574502803"
type input "20574502803"
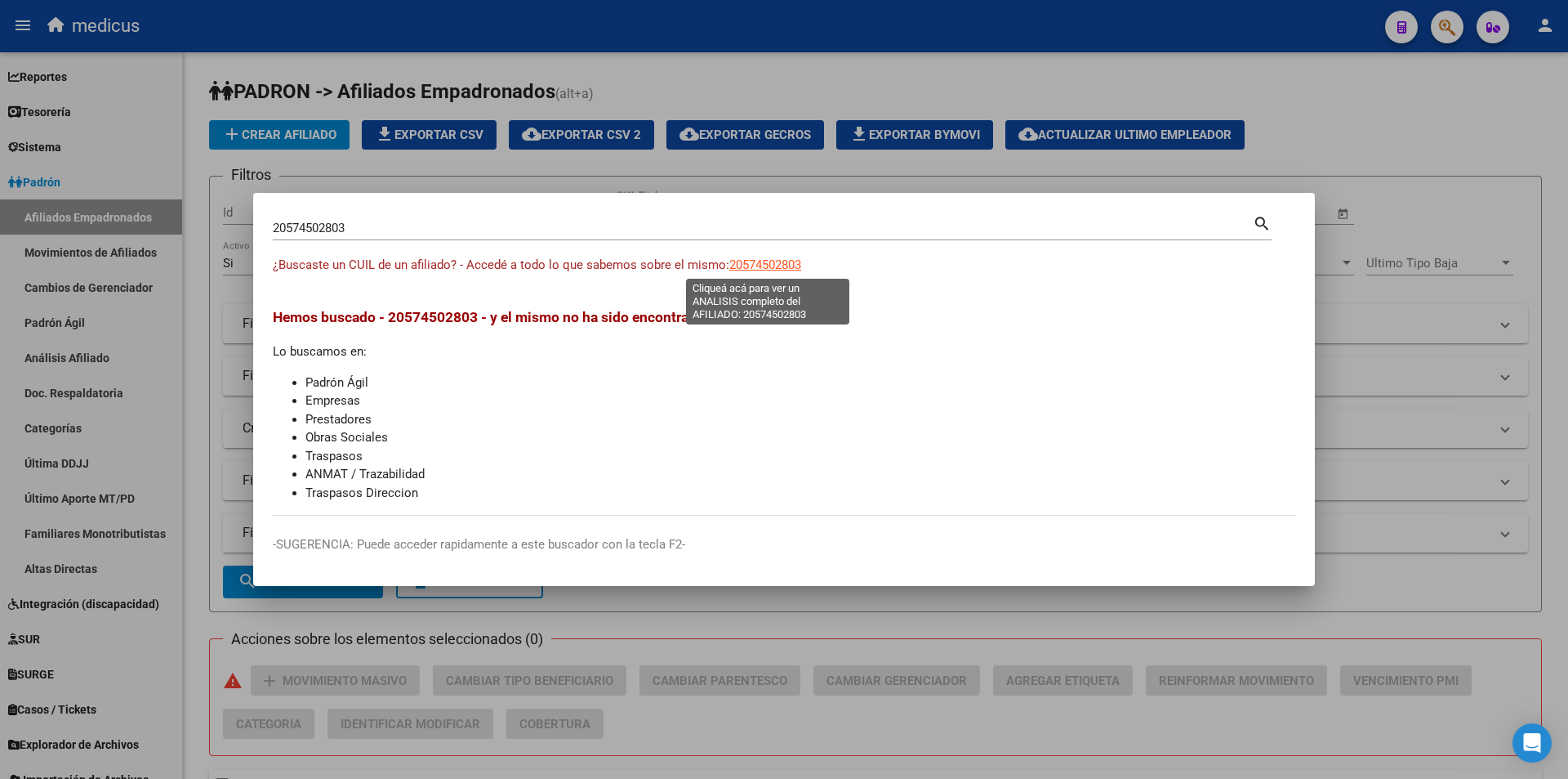
click at [742, 257] on span "20574502803" at bounding box center [765, 265] width 72 height 15
type textarea "20574502803"
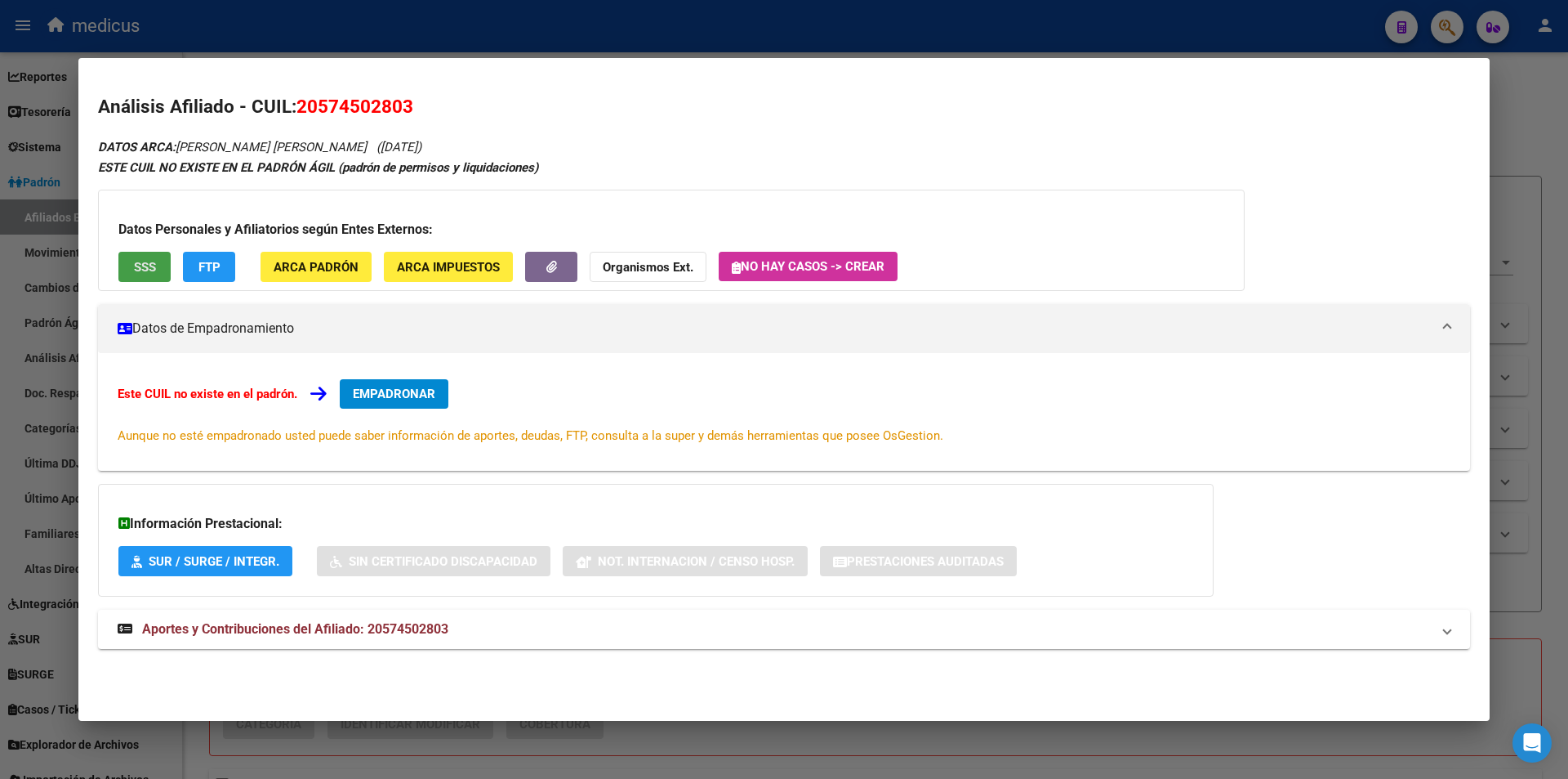
click at [147, 265] on span "SSS" at bounding box center [145, 267] width 22 height 15
click at [865, 201] on div "Datos Personales y Afiliatorios según Entes Externos: SSS FTP ARCA Padrón ARCA …" at bounding box center [671, 240] width 1147 height 101
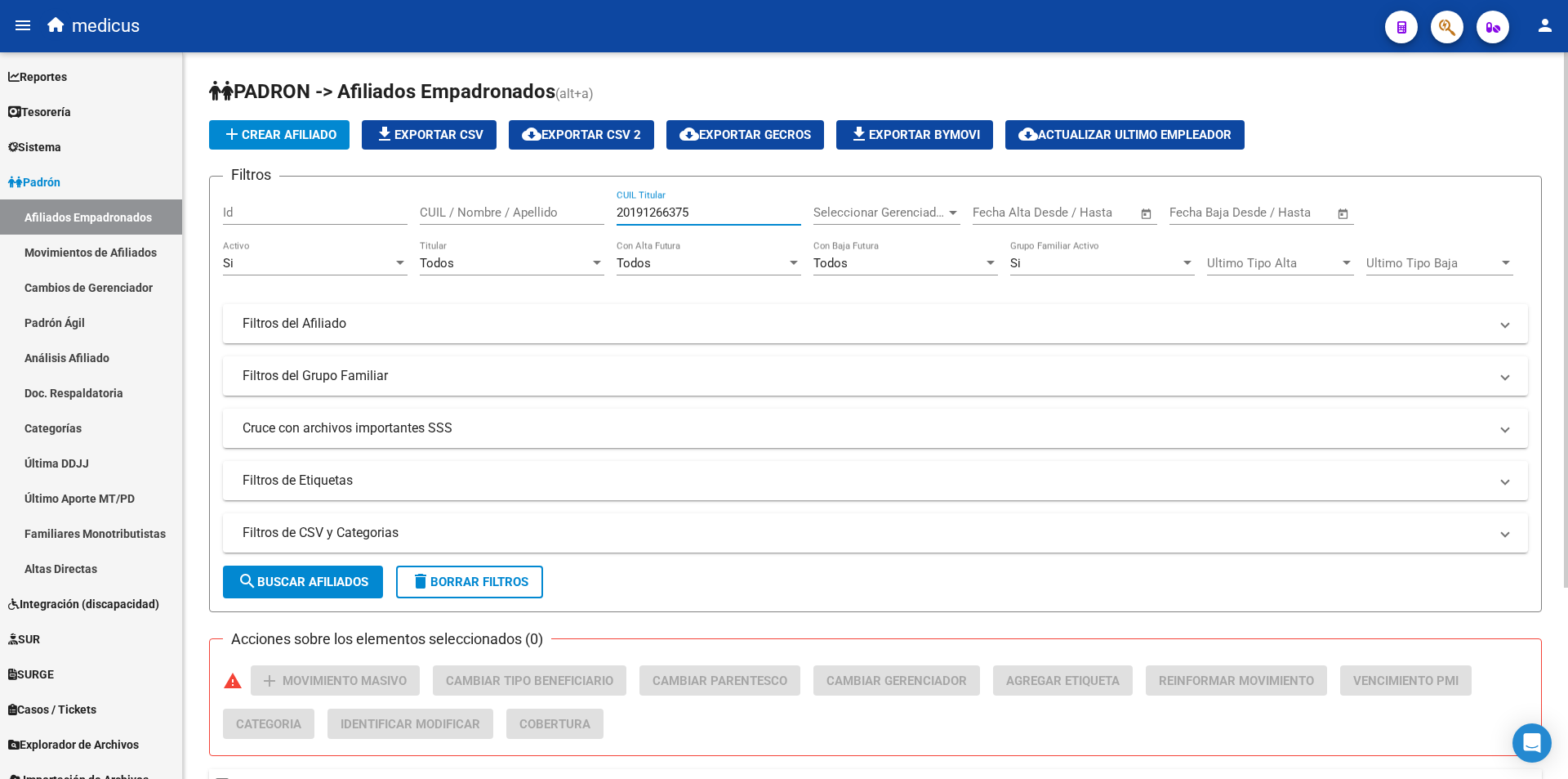
drag, startPoint x: 704, startPoint y: 209, endPoint x: 306, endPoint y: 177, distance: 399.3
click at [306, 177] on form "Filtros Id CUIL / Nombre / Apellido 20191266375 CUIL Titular Seleccionar Gerenc…" at bounding box center [876, 394] width 1333 height 436
paste input "957805877"
type input "20957805877"
click at [339, 581] on span "search Buscar Afiliados" at bounding box center [303, 582] width 131 height 15
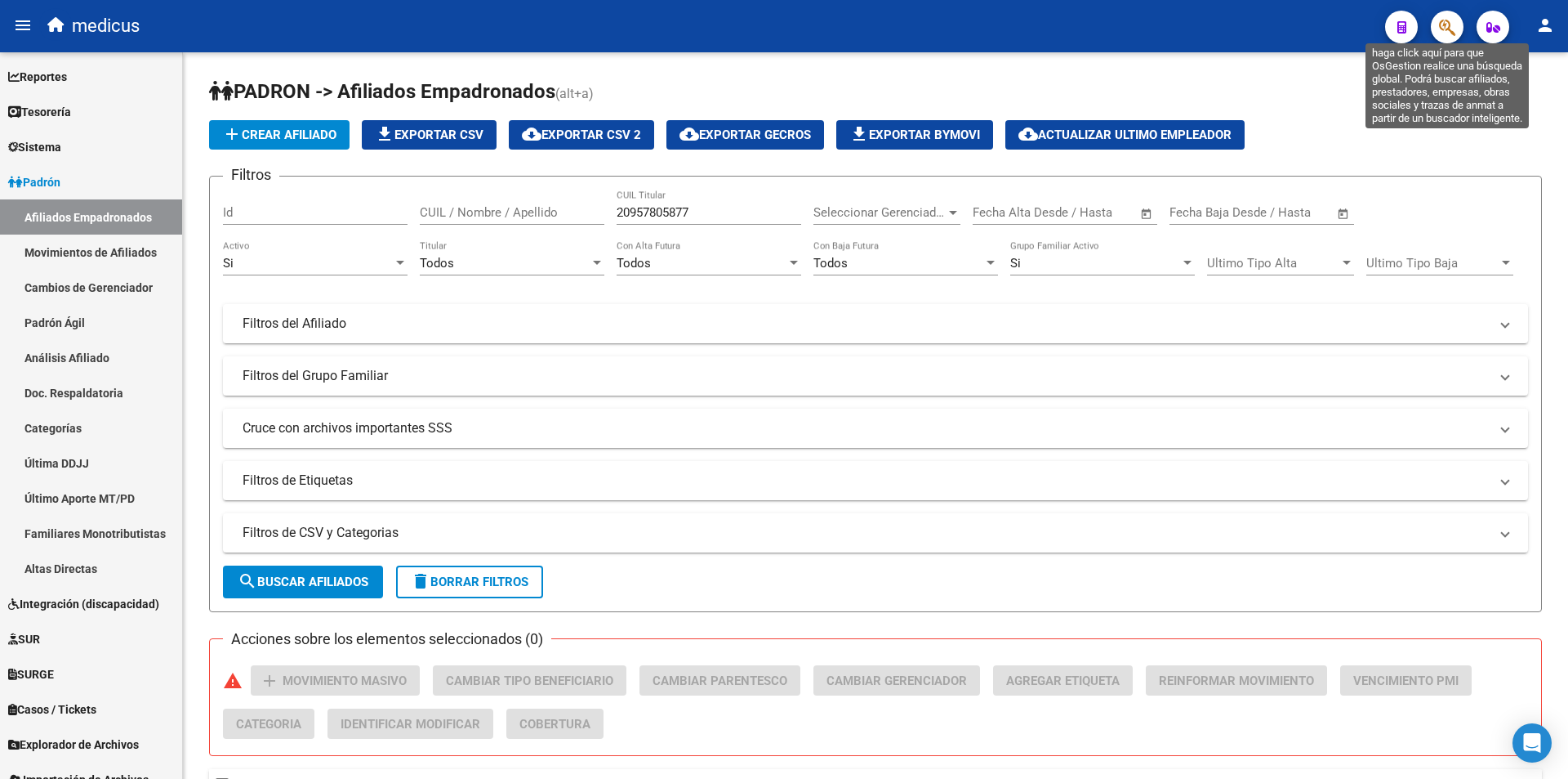
click at [1447, 28] on icon "button" at bounding box center [1447, 27] width 17 height 18
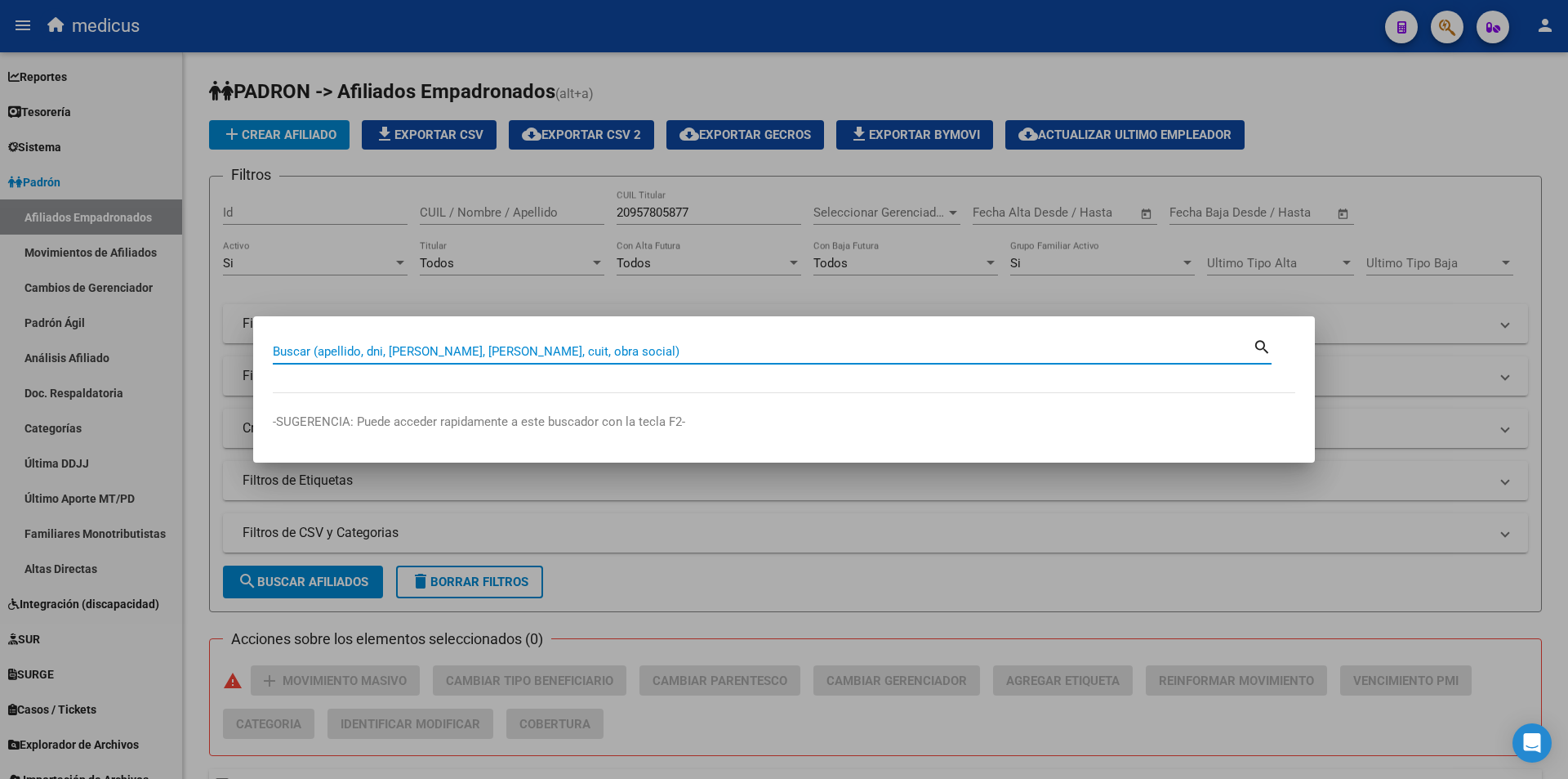
paste input "20957805877"
type input "20957805877"
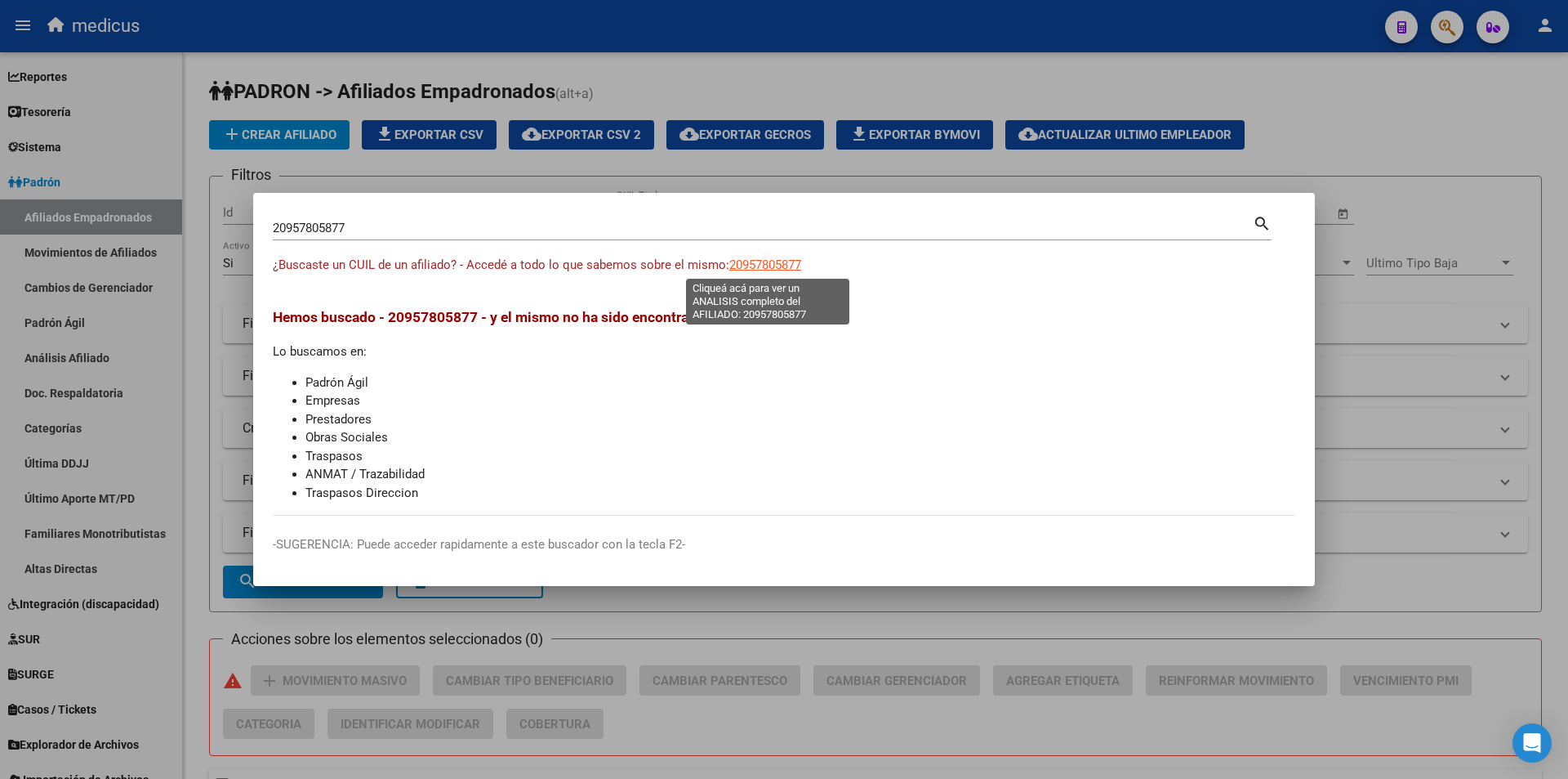
click at [766, 263] on span "20957805877" at bounding box center [765, 265] width 72 height 15
type textarea "20957805877"
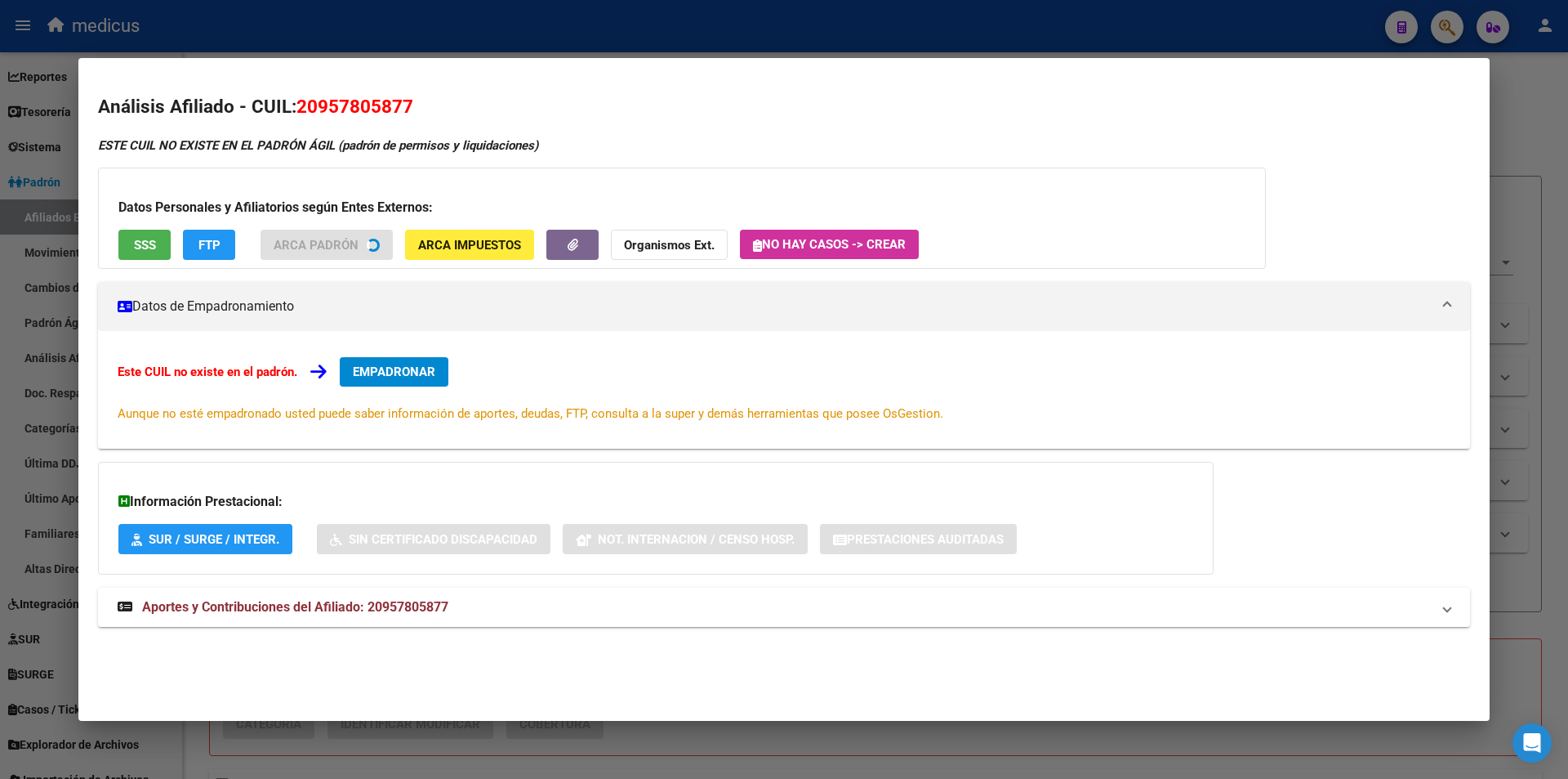
click at [159, 237] on div "Datos Personales y Afiliatorios según Entes Externos: SSS FTP ARCA Padrón ARCA …" at bounding box center [681, 218] width 1168 height 101
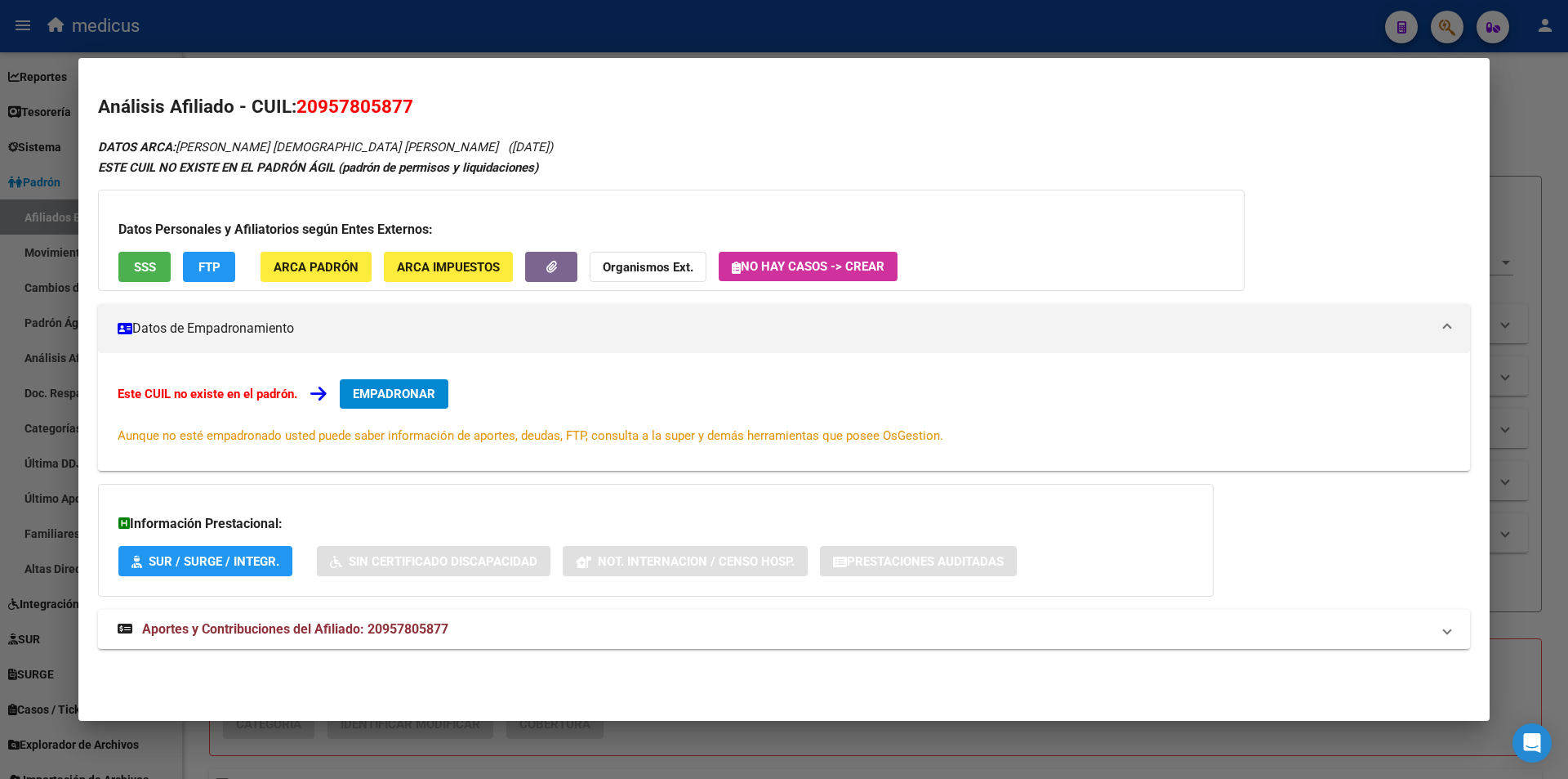
click at [165, 270] on button "SSS" at bounding box center [144, 267] width 52 height 30
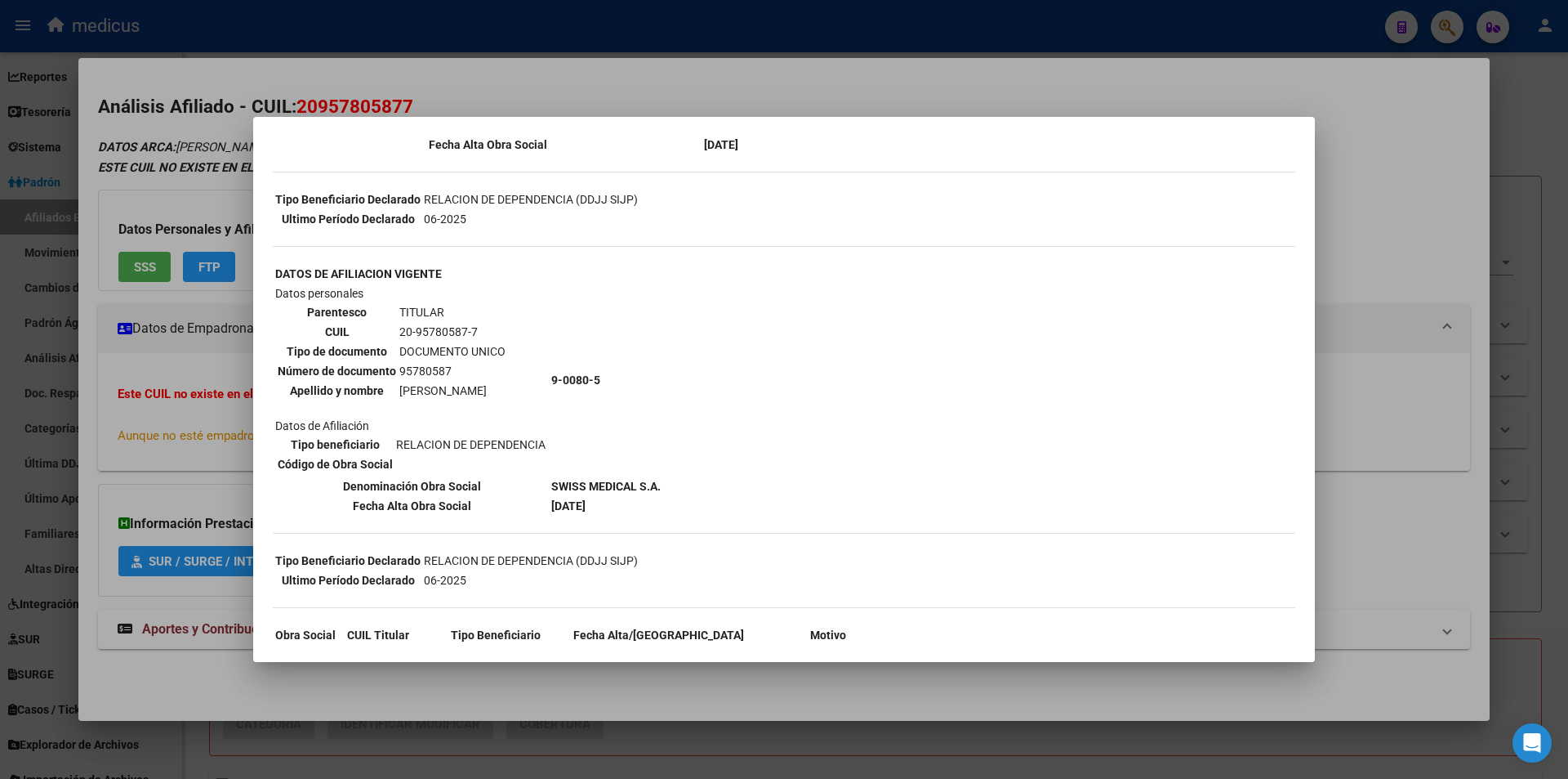
scroll to position [638, 0]
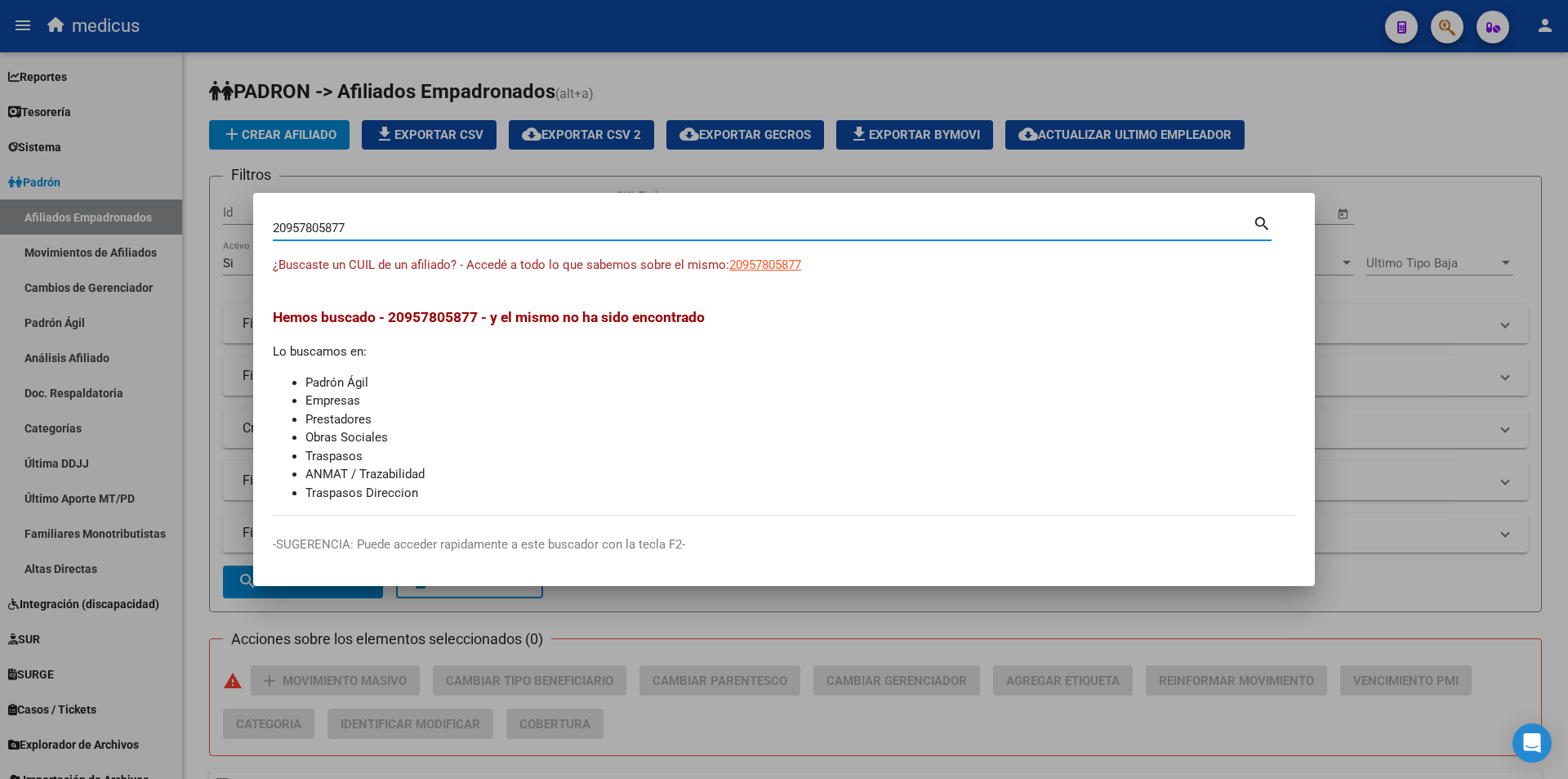
drag, startPoint x: 934, startPoint y: 223, endPoint x: 219, endPoint y: 204, distance: 715.3
click at [219, 204] on div "20957805877 Buscar (apellido, dni, cuil, nro traspaso, cuit, obra social) searc…" at bounding box center [784, 390] width 1568 height 779
paste input "103525188"
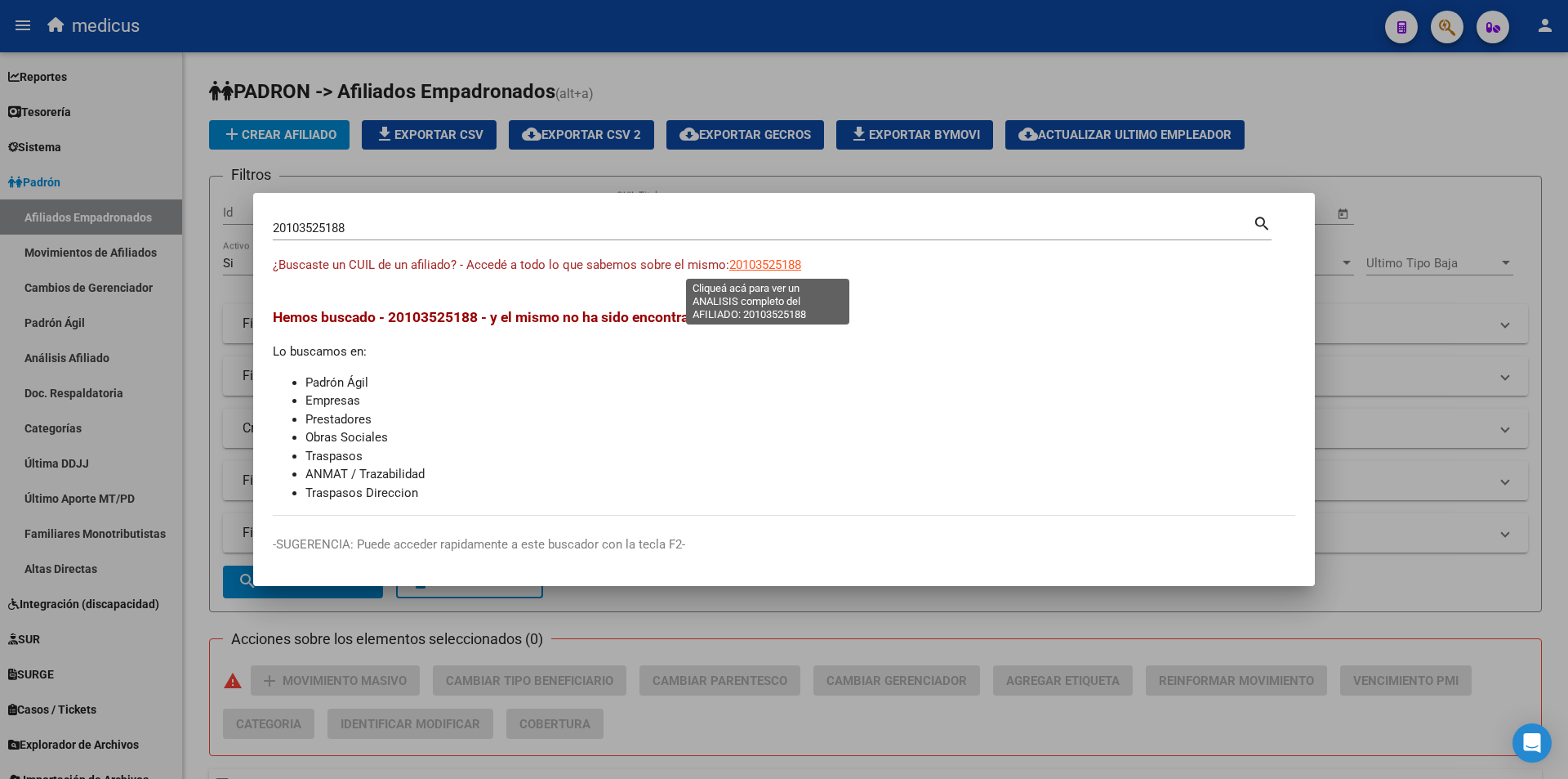
click at [793, 257] on span "20103525188" at bounding box center [765, 265] width 72 height 15
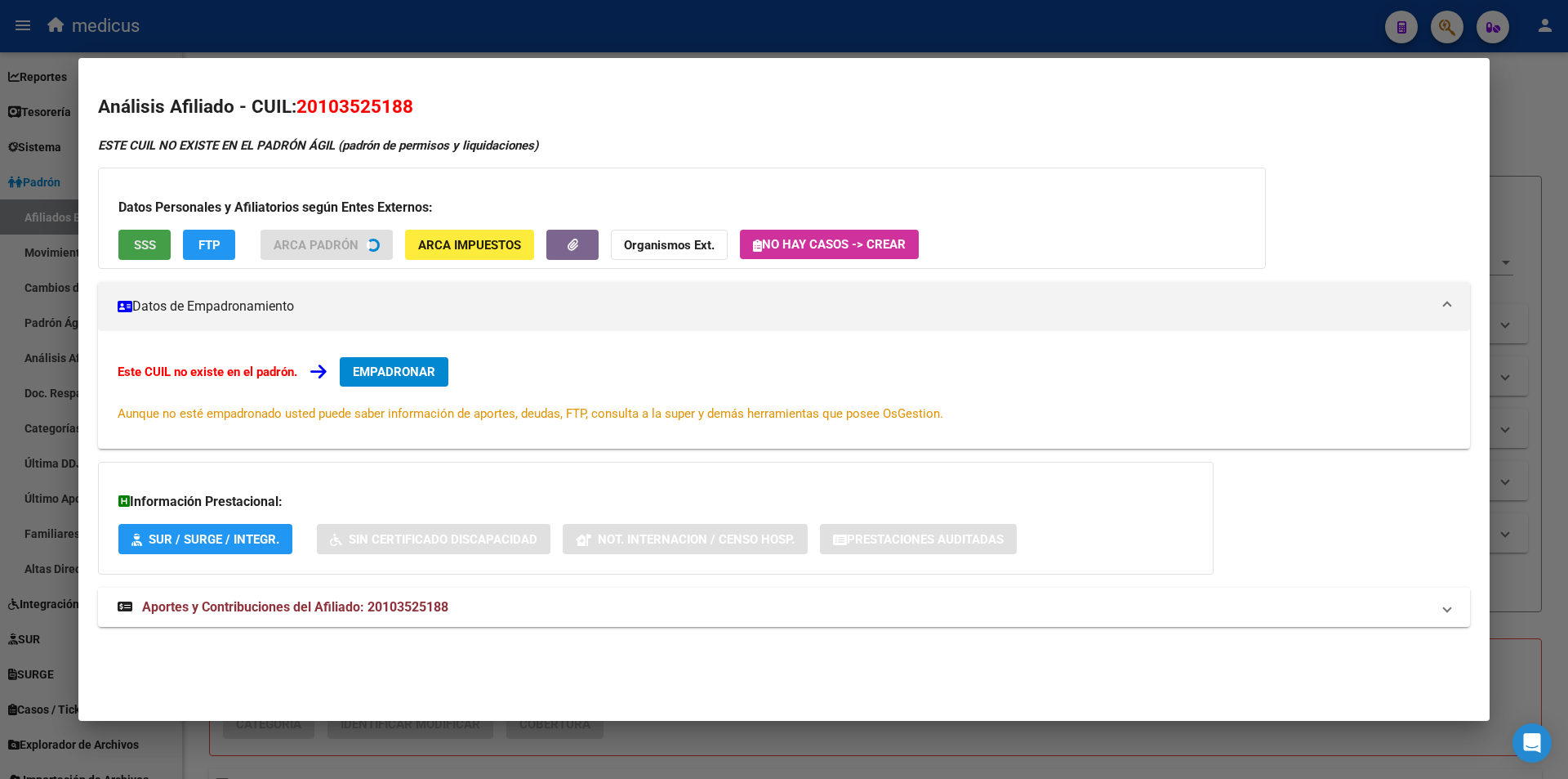
click at [153, 249] on span "SSS" at bounding box center [145, 245] width 22 height 15
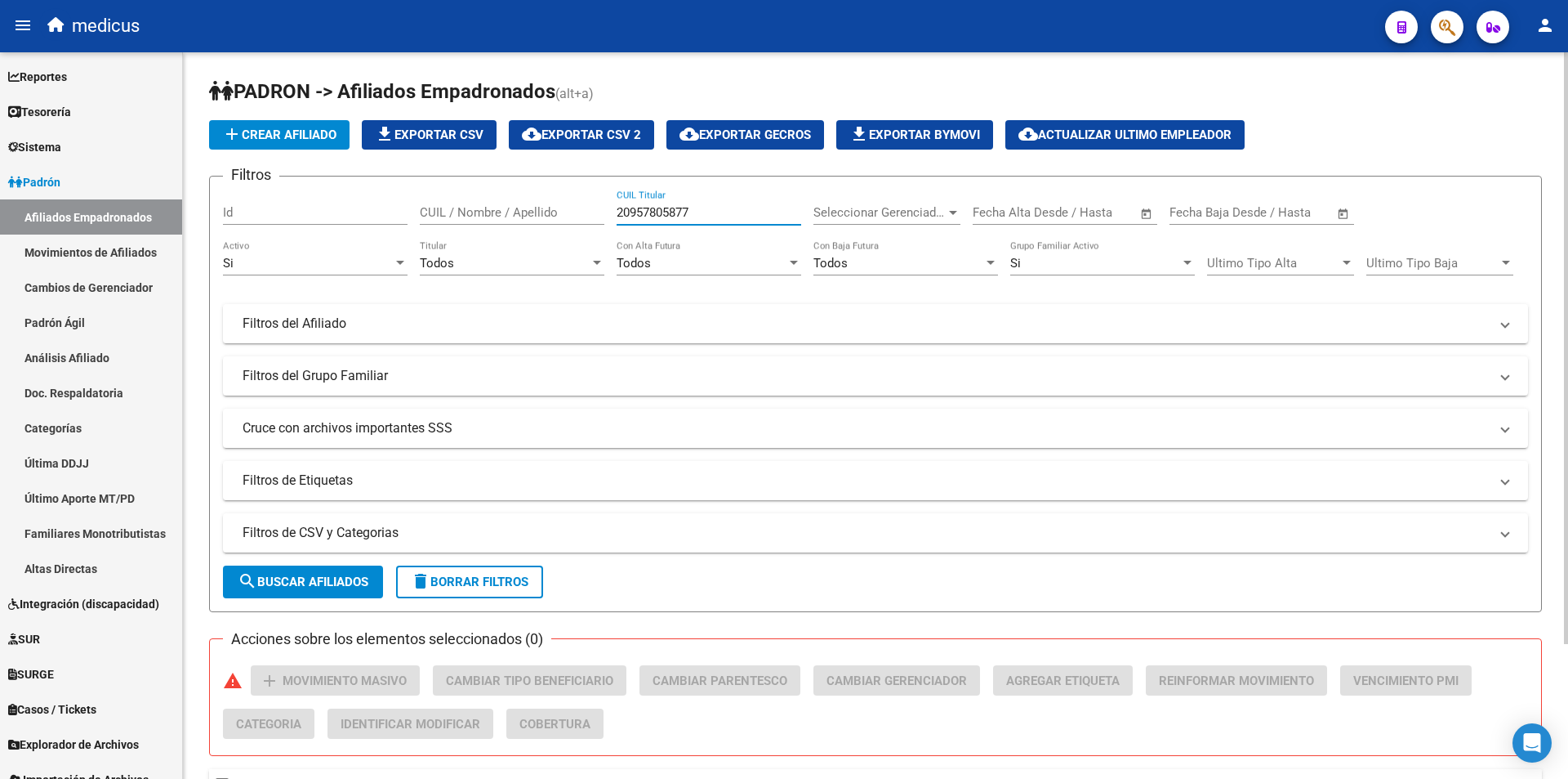
drag, startPoint x: 717, startPoint y: 213, endPoint x: 185, endPoint y: 218, distance: 532.0
click at [185, 218] on div "PADRON -> Afiliados Empadronados (alt+a) add Crear Afiliado file_download Expor…" at bounding box center [876, 498] width 1385 height 892
paste input "3274174919"
click at [267, 591] on button "search Buscar Afiliados" at bounding box center [302, 581] width 160 height 33
drag, startPoint x: 740, startPoint y: 209, endPoint x: 280, endPoint y: 226, distance: 460.3
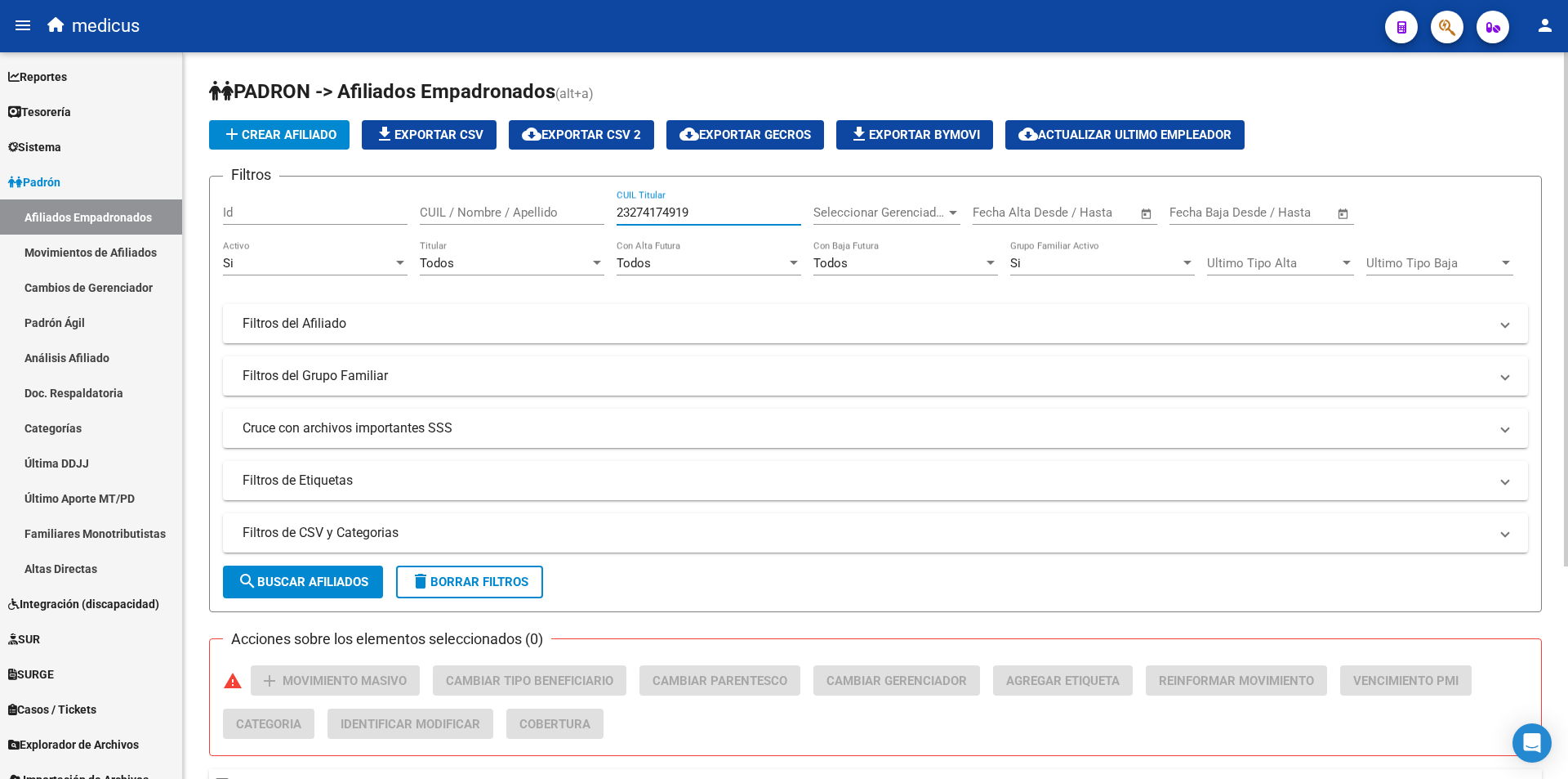
click at [280, 226] on div "Filtros Id CUIL / Nombre / Apellido 23274174919 CUIL Titular Seleccionar Gerenc…" at bounding box center [875, 344] width 1305 height 311
paste input "18599098001"
type input "18599098001"
click at [345, 567] on button "search Buscar Afiliados" at bounding box center [302, 581] width 160 height 33
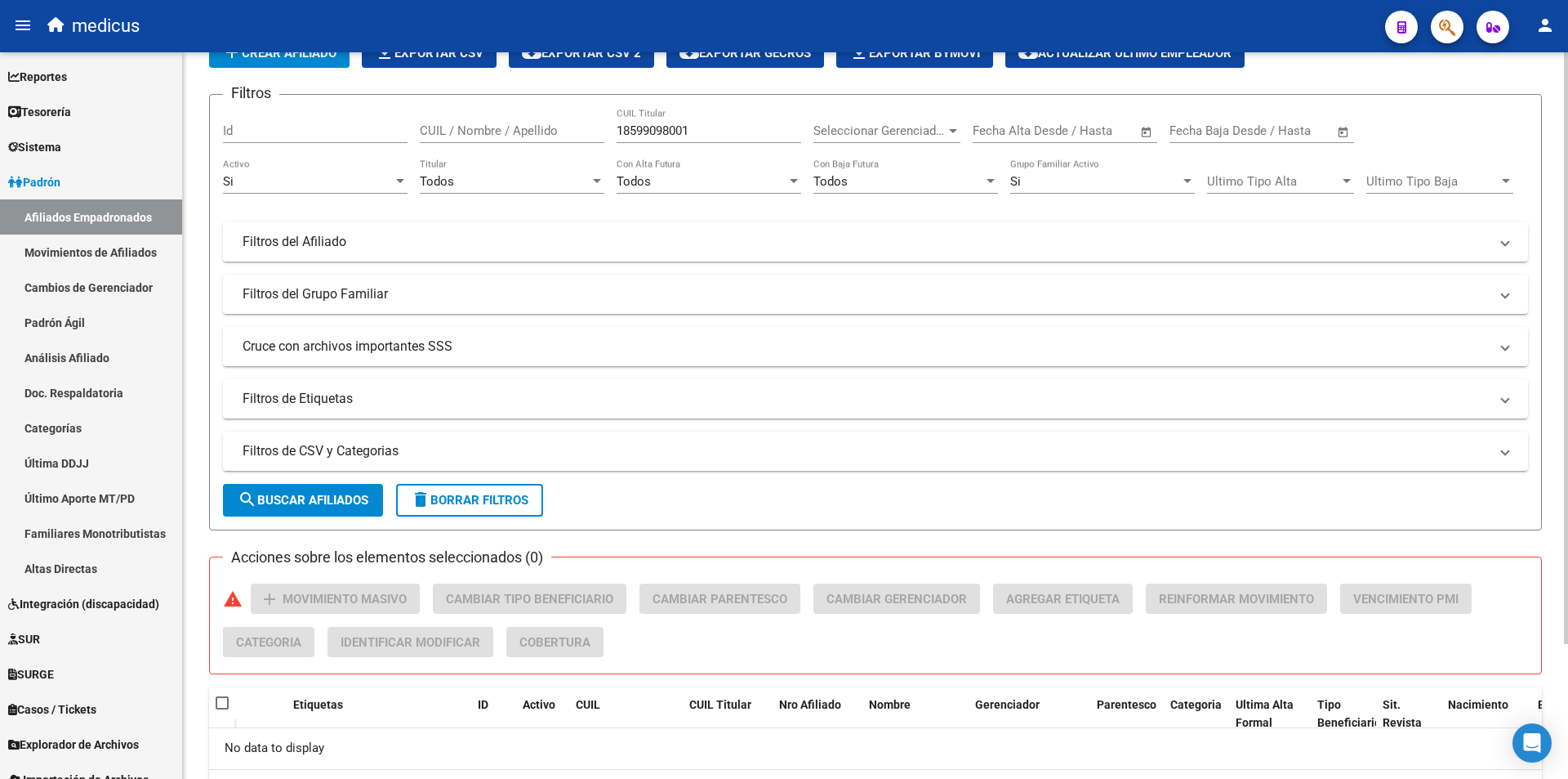
scroll to position [166, 0]
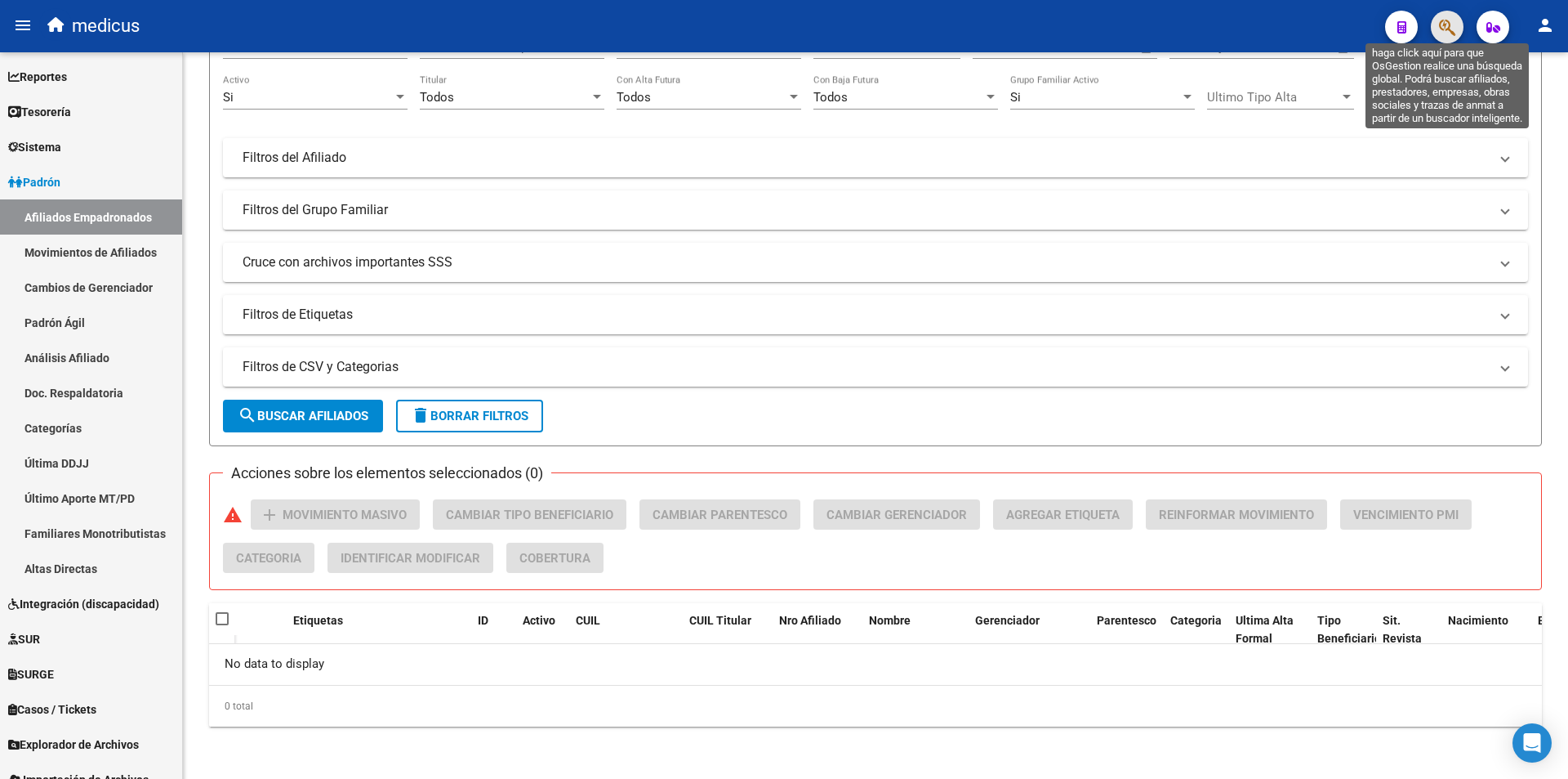
click at [1448, 19] on icon "button" at bounding box center [1447, 27] width 17 height 18
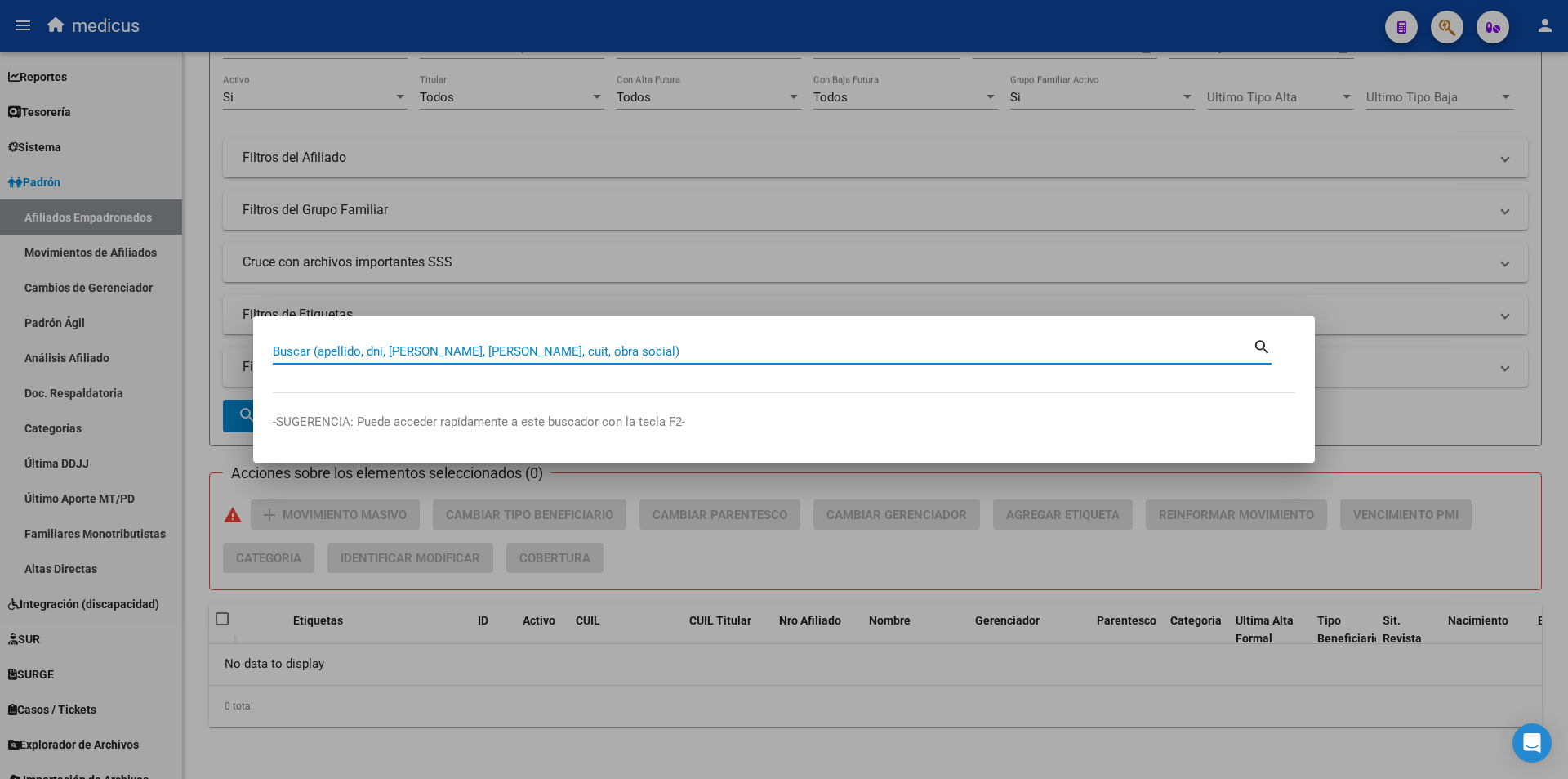
paste input "18599098001"
type input "18599098001"
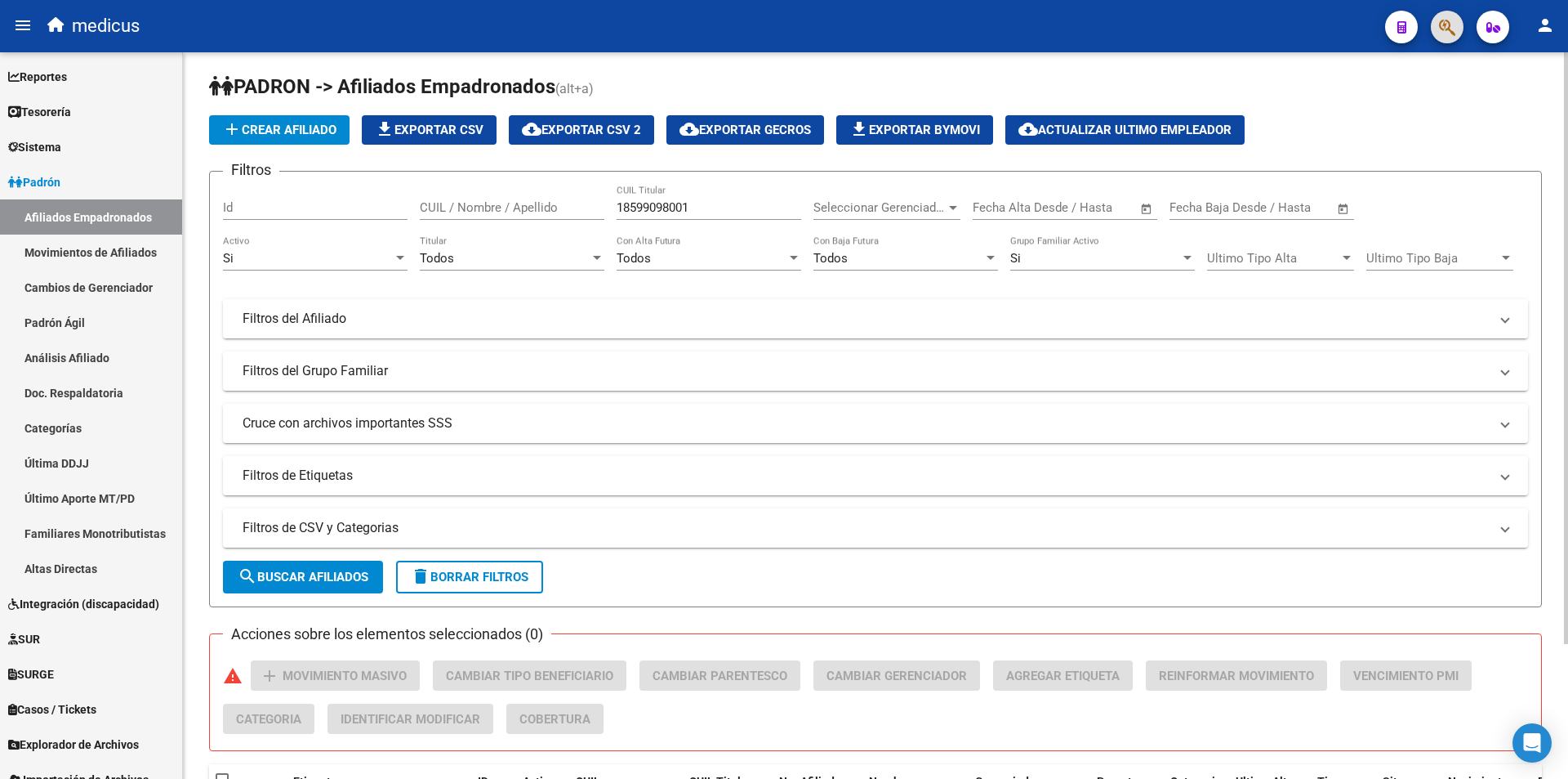
scroll to position [0, 0]
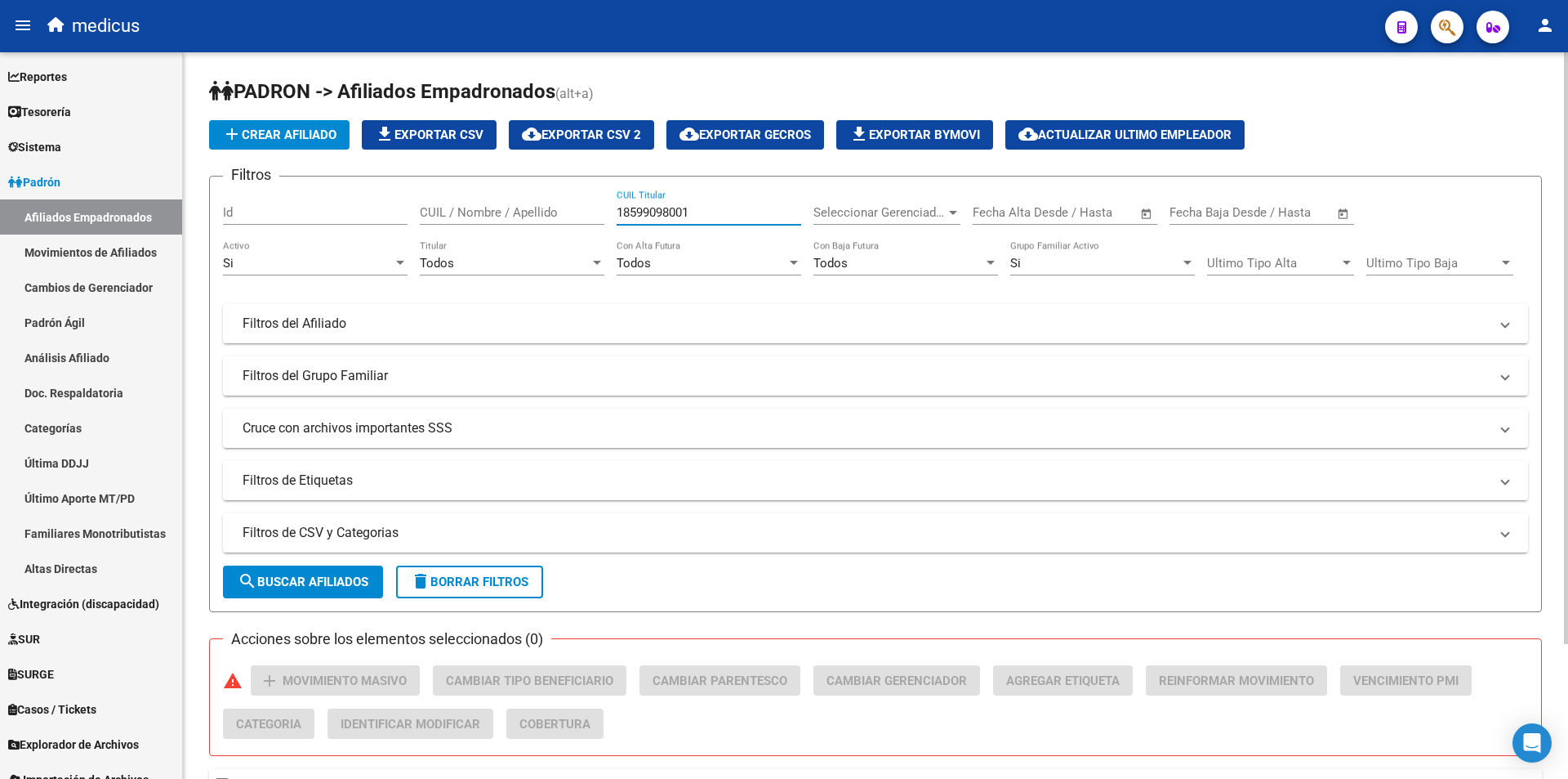
drag, startPoint x: 702, startPoint y: 207, endPoint x: 282, endPoint y: 218, distance: 420.1
click at [297, 212] on div "Filtros Id CUIL / Nombre / Apellido 18599098001 CUIL Titular Seleccionar Gerenc…" at bounding box center [875, 344] width 1305 height 311
paste input "27361697176"
type input "27361697176"
click at [329, 579] on span "search Buscar Afiliados" at bounding box center [303, 582] width 131 height 15
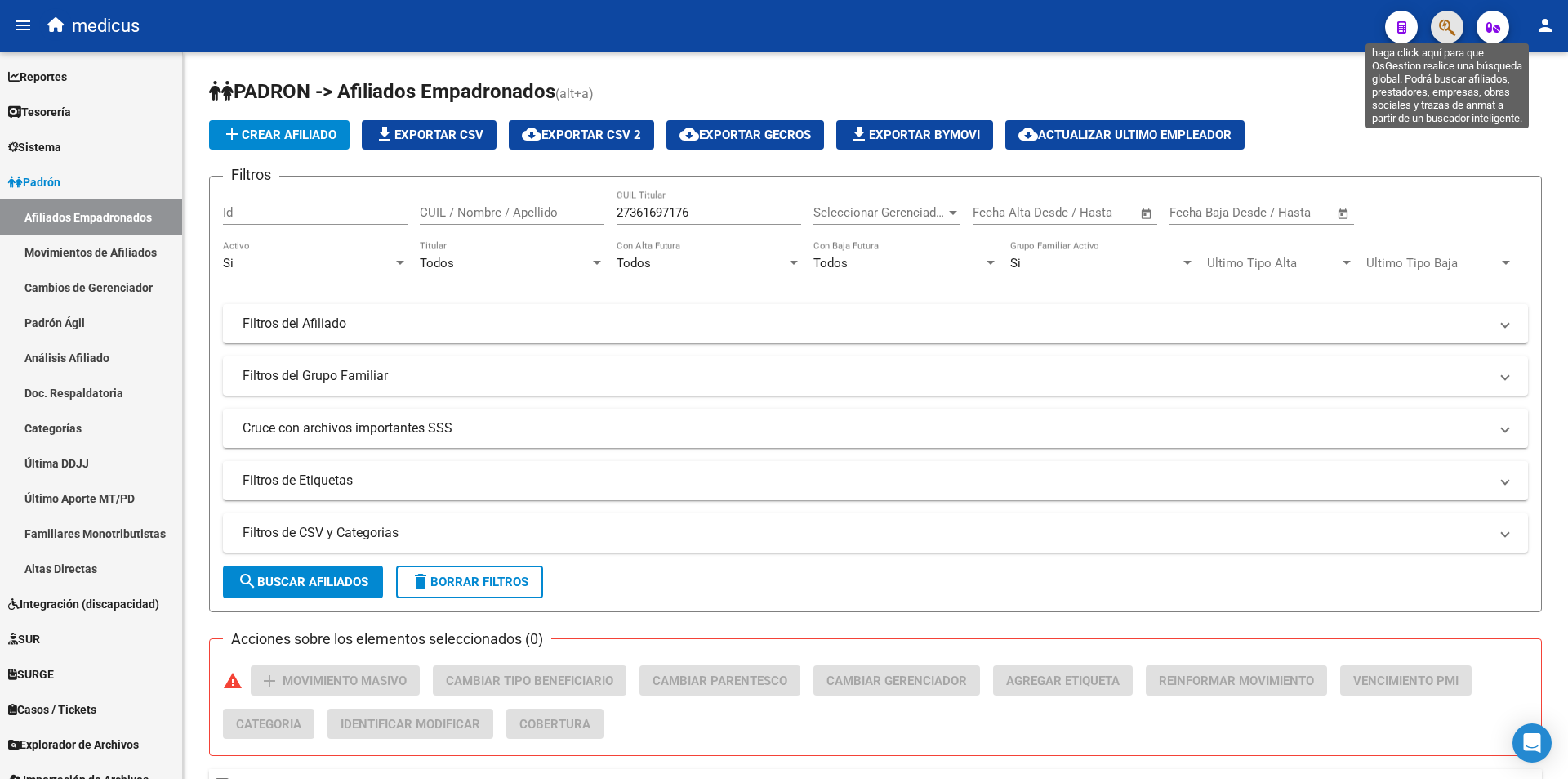
click at [1454, 23] on icon "button" at bounding box center [1447, 27] width 17 height 18
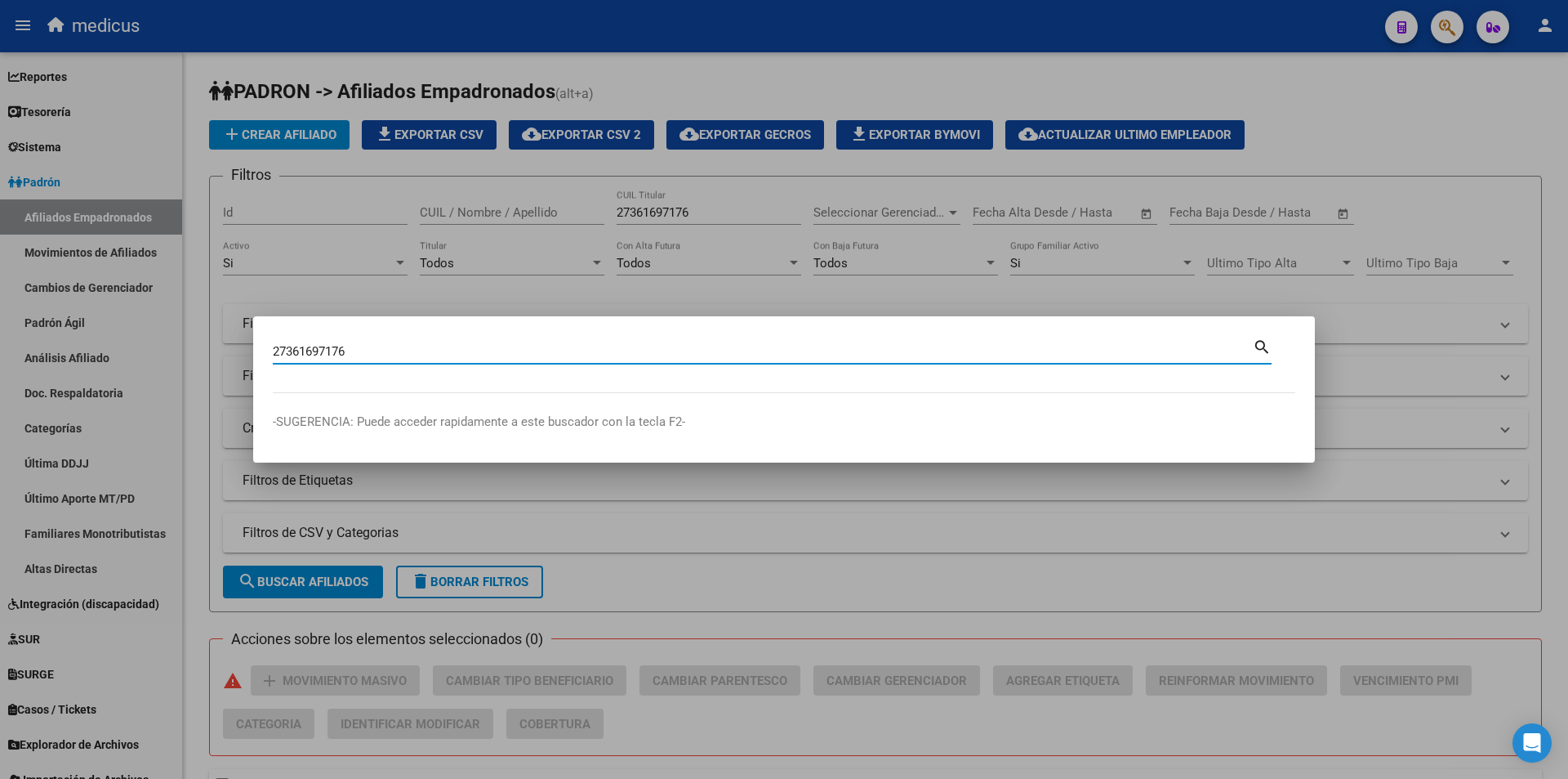
type input "27361697176"
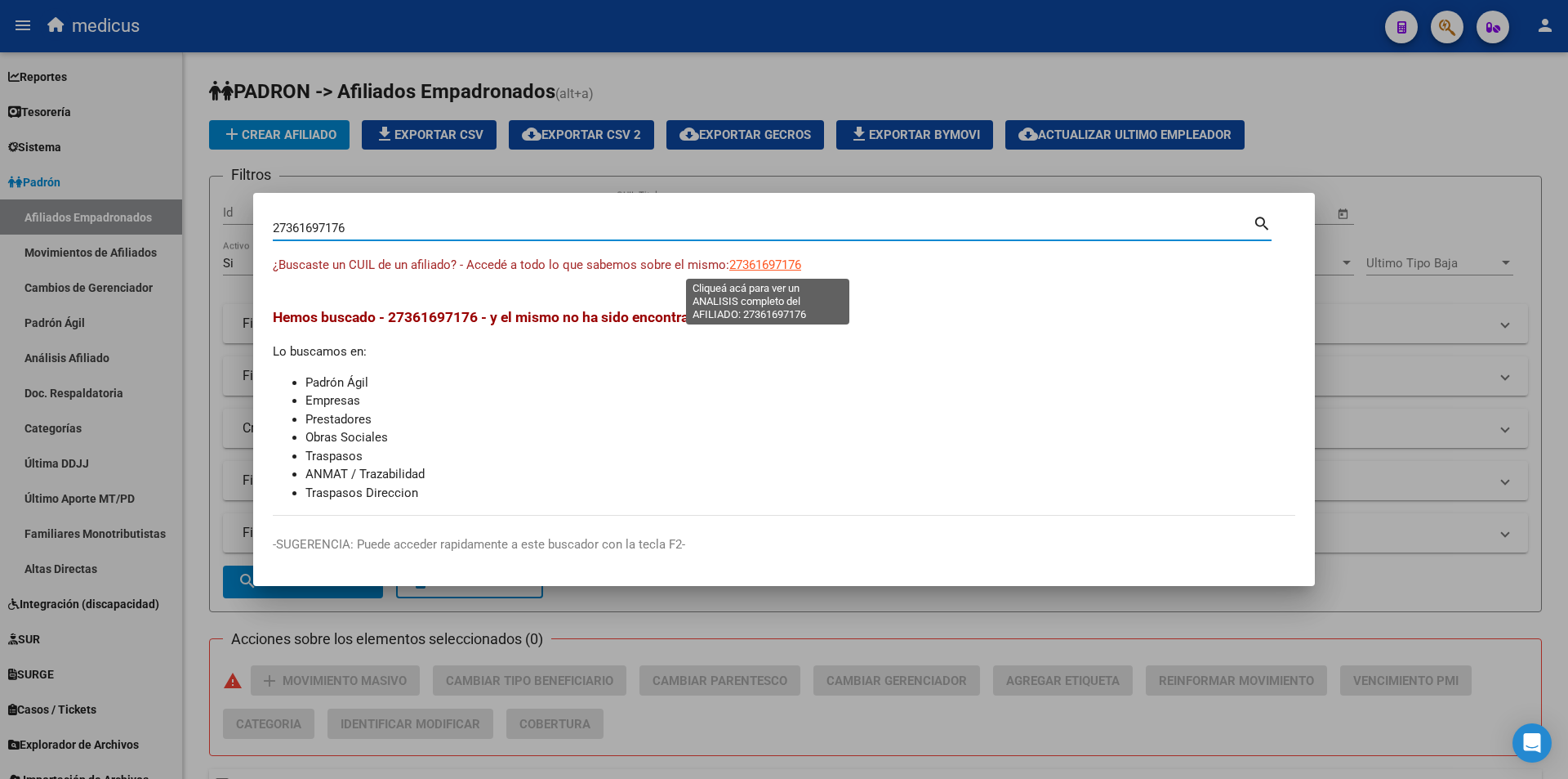
click at [763, 262] on span "27361697176" at bounding box center [765, 265] width 72 height 15
type textarea "27361697176"
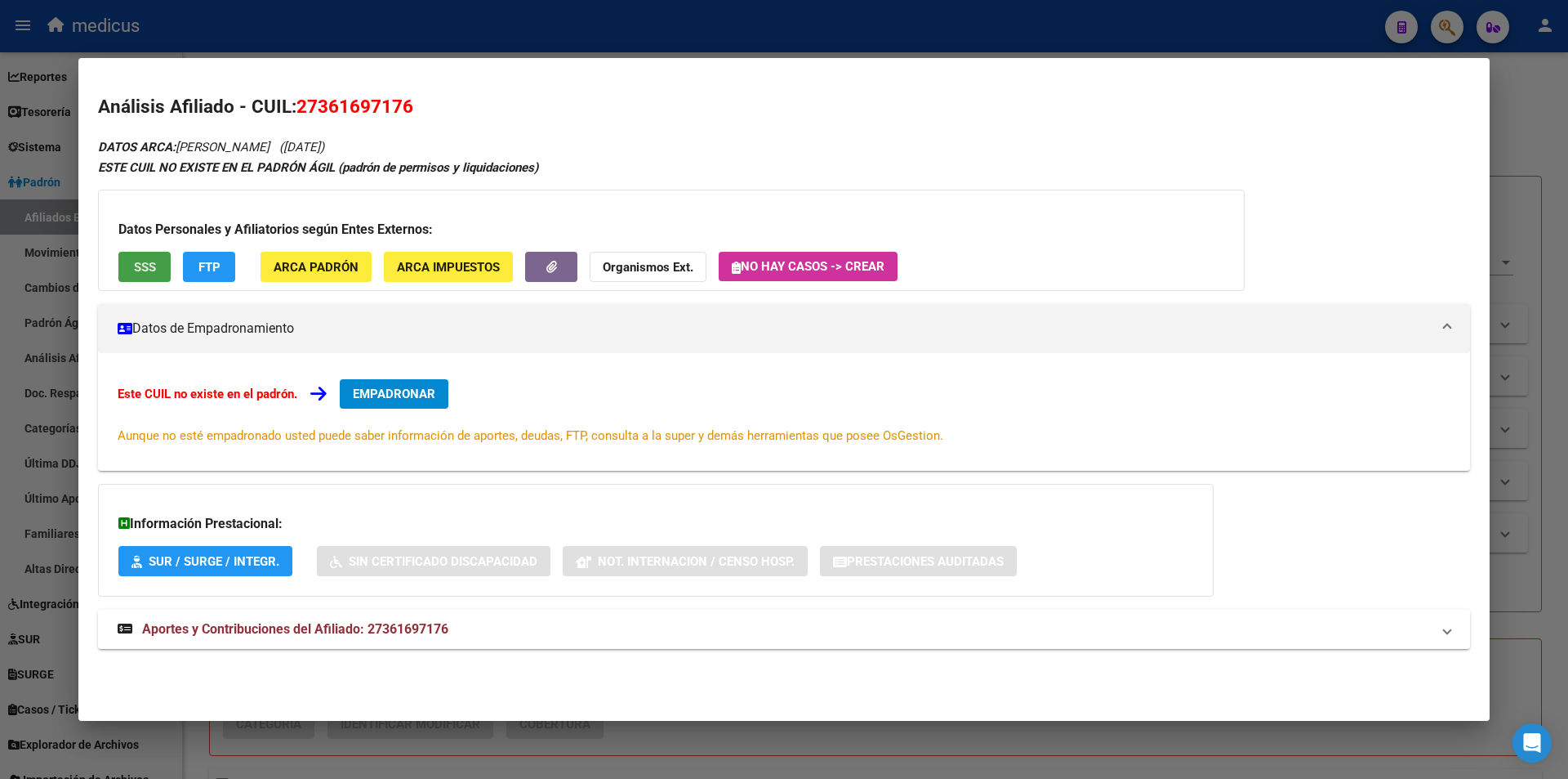
click at [141, 258] on button "SSS" at bounding box center [144, 267] width 52 height 30
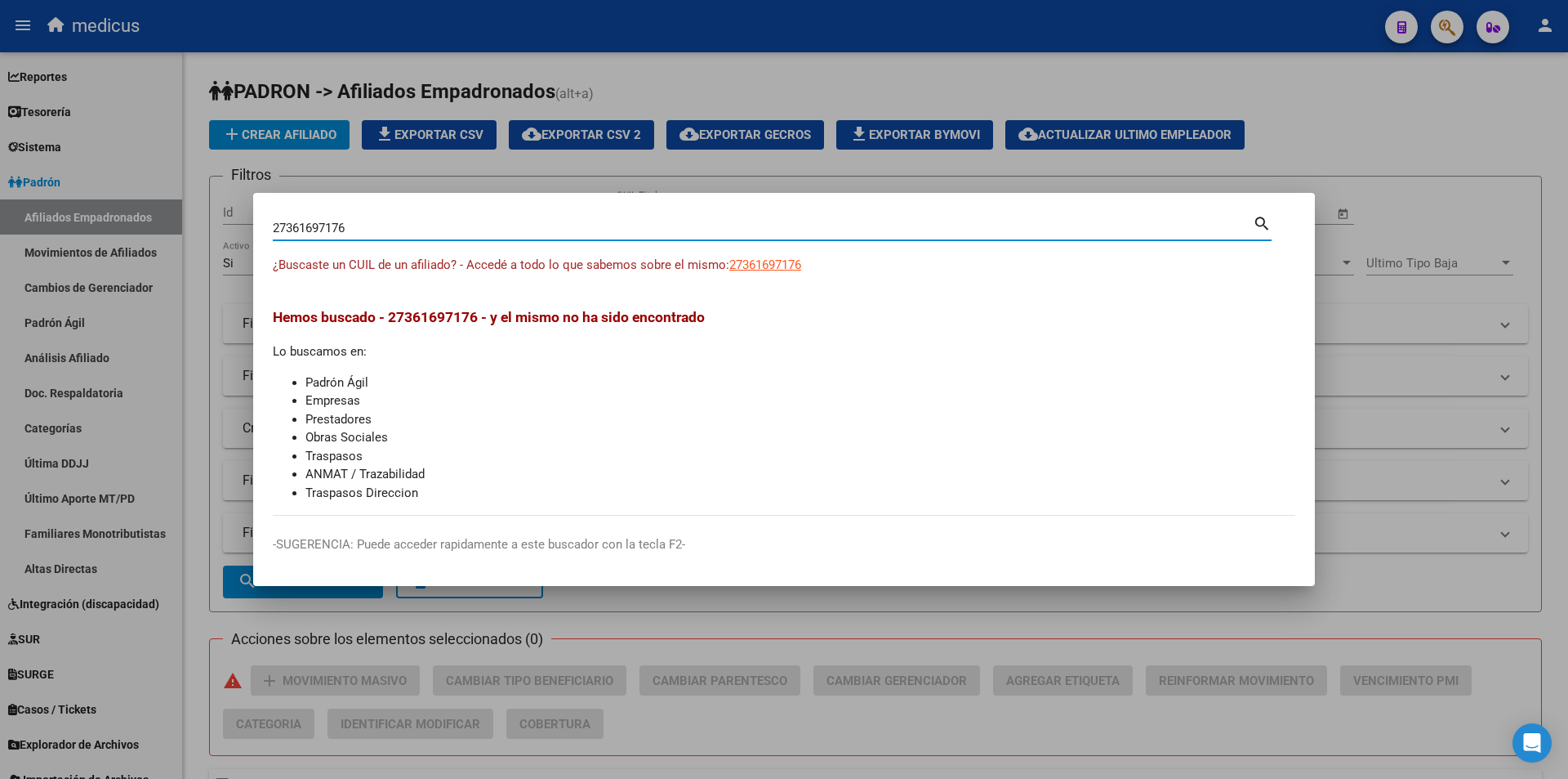
drag, startPoint x: 723, startPoint y: 222, endPoint x: 0, endPoint y: 254, distance: 723.7
click at [0, 254] on div "27361697176 Buscar (apellido, dni, cuil, nro traspaso, cuit, obra social) searc…" at bounding box center [784, 390] width 1568 height 779
paste input "096470690"
type input "20964706906"
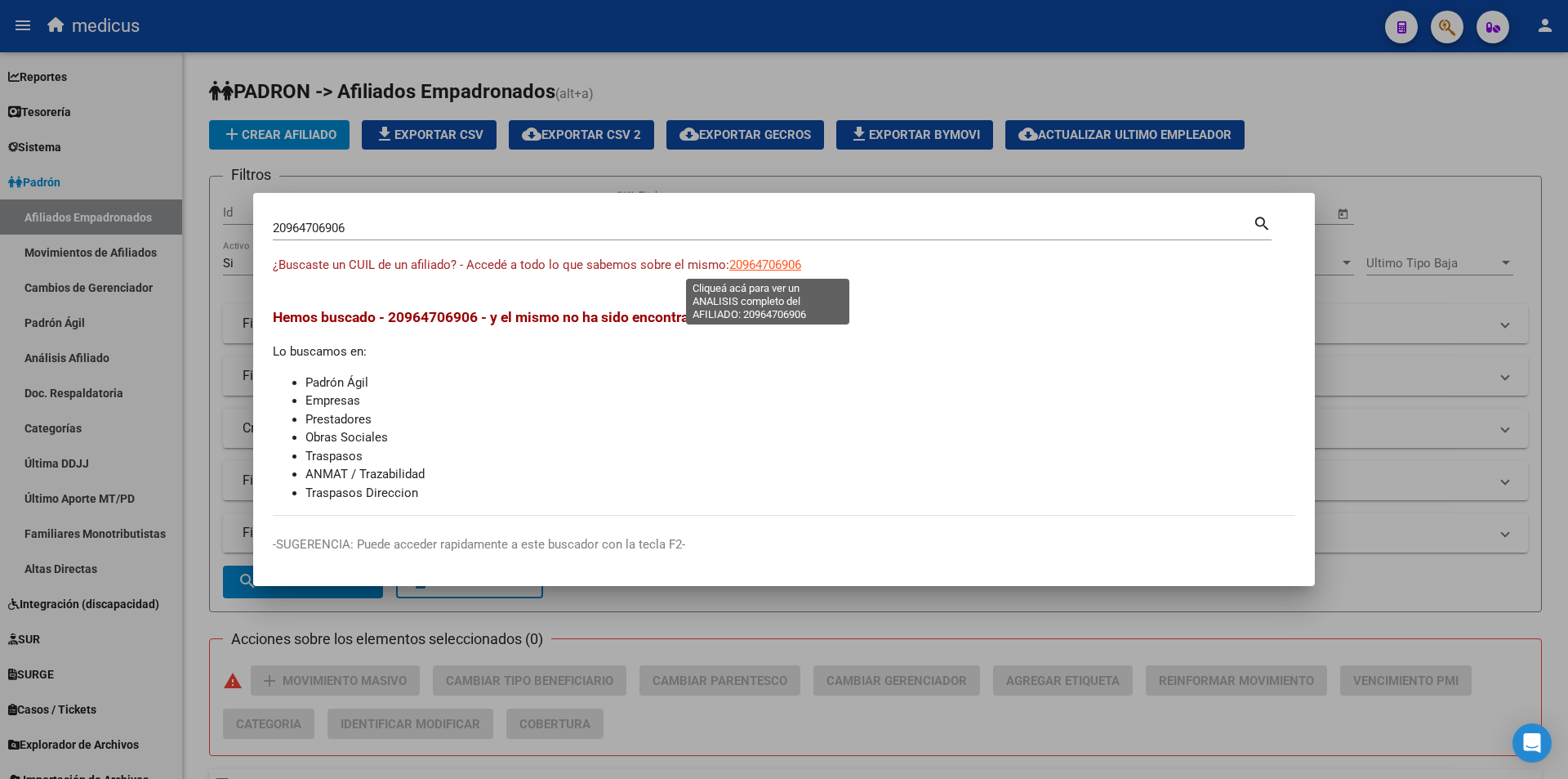
click at [763, 264] on span "20964706906" at bounding box center [765, 265] width 72 height 15
type textarea "20964706906"
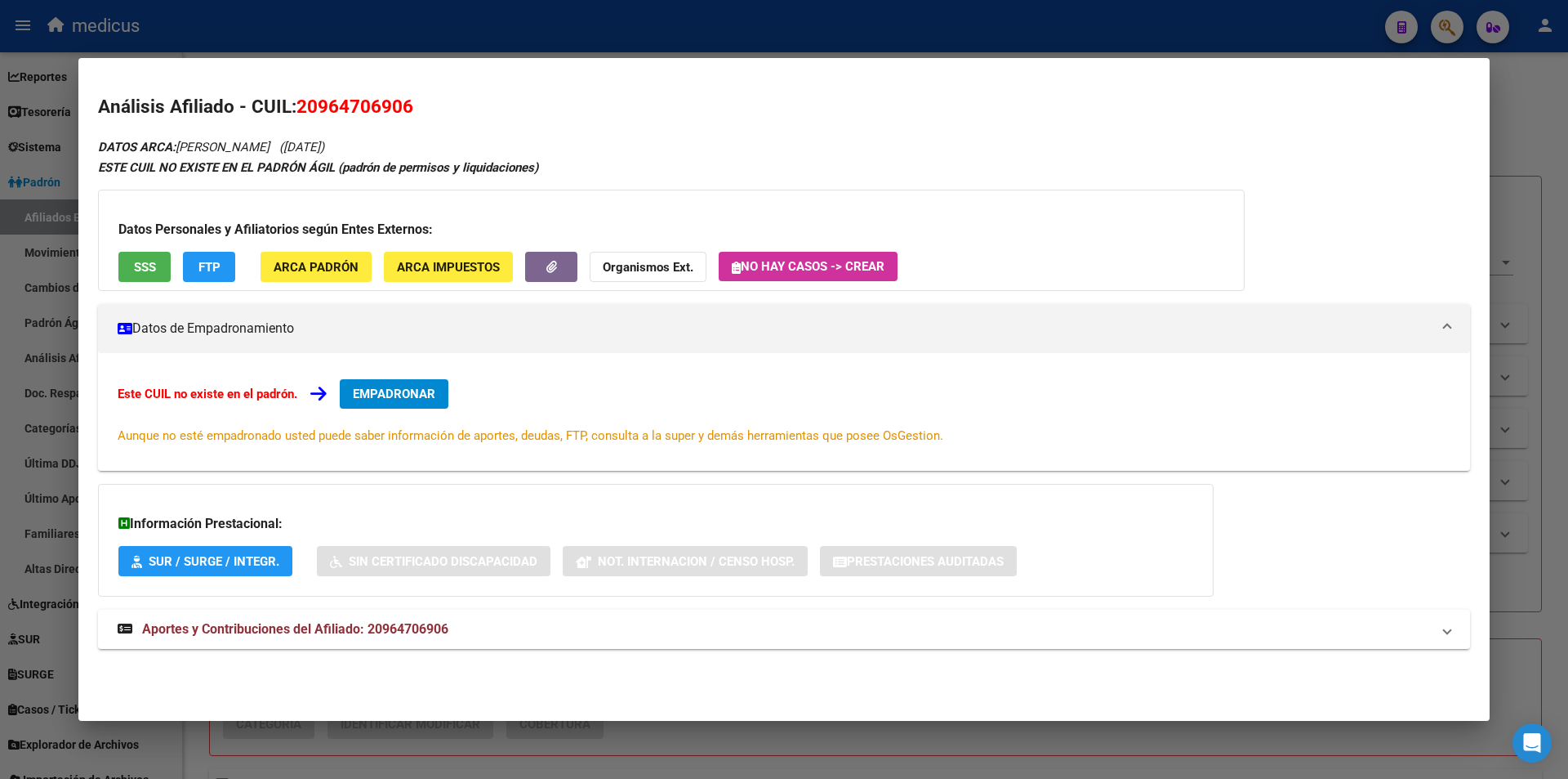
click at [137, 235] on h3 "Datos Personales y Afiliatorios según Entes Externos:" at bounding box center [671, 229] width 1106 height 19
click at [152, 270] on span "SSS" at bounding box center [145, 267] width 22 height 15
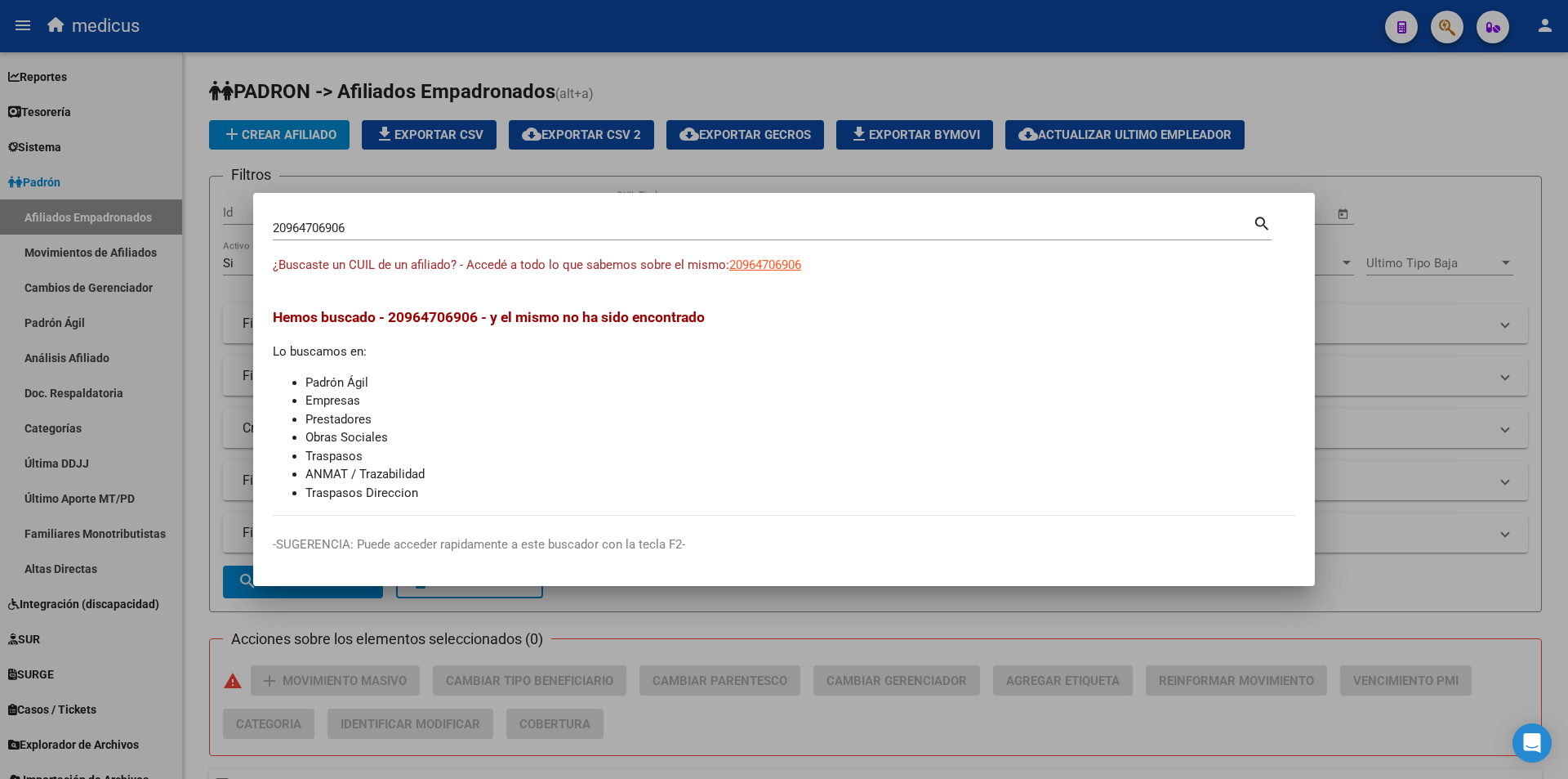
click at [660, 217] on div "20964706906 Buscar (apellido, dni, cuil, nro traspaso, cuit, obra social)" at bounding box center [763, 228] width 980 height 24
drag, startPoint x: 650, startPoint y: 224, endPoint x: 0, endPoint y: 160, distance: 653.1
click at [0, 178] on div "20964706906 Buscar (apellido, dni, cuil, nro traspaso, cuit, obra social) searc…" at bounding box center [784, 390] width 1568 height 779
paste input "736169717"
type input "27361697176"
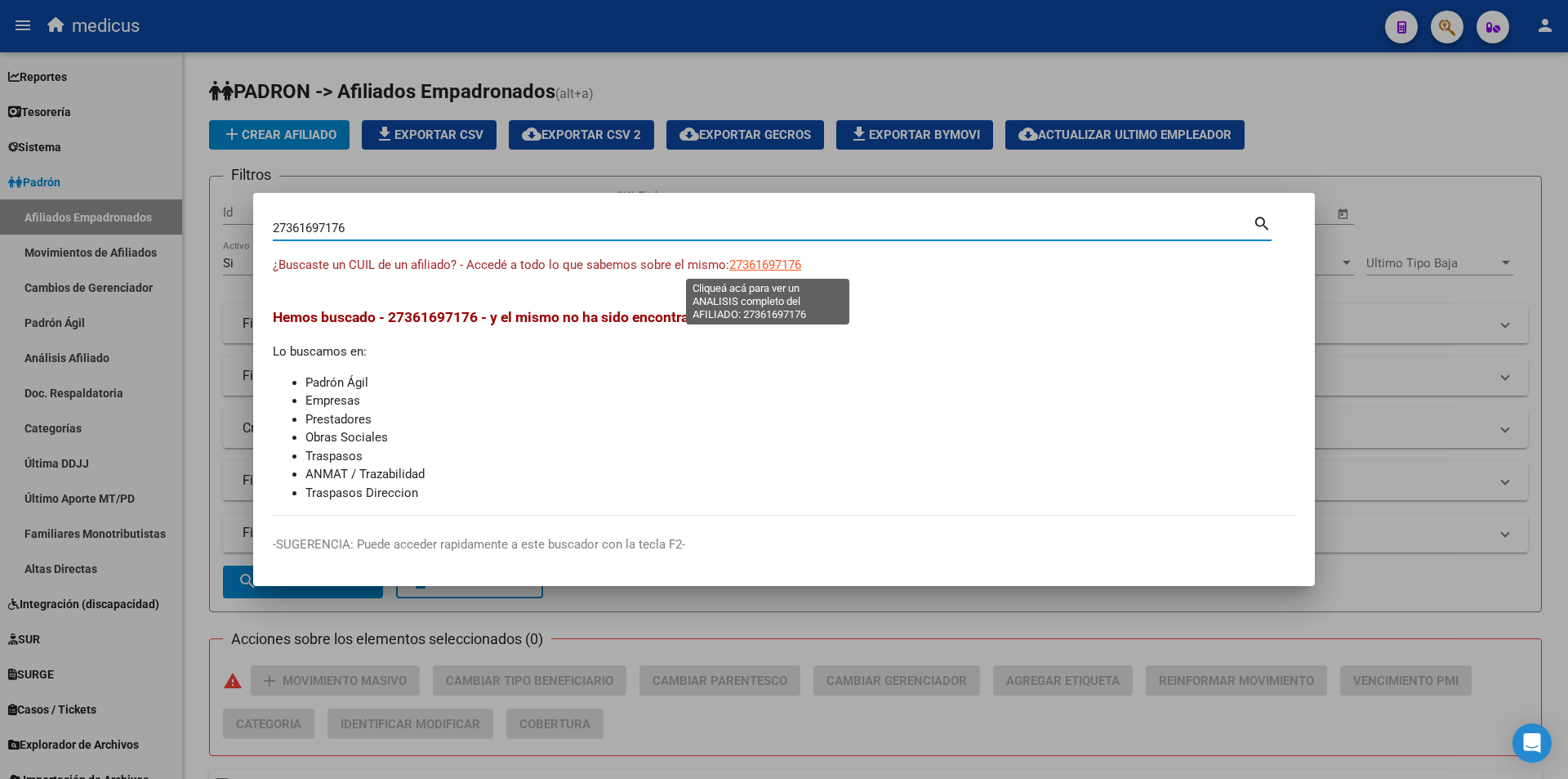
click at [771, 266] on span "27361697176" at bounding box center [765, 265] width 72 height 15
type textarea "27361697176"
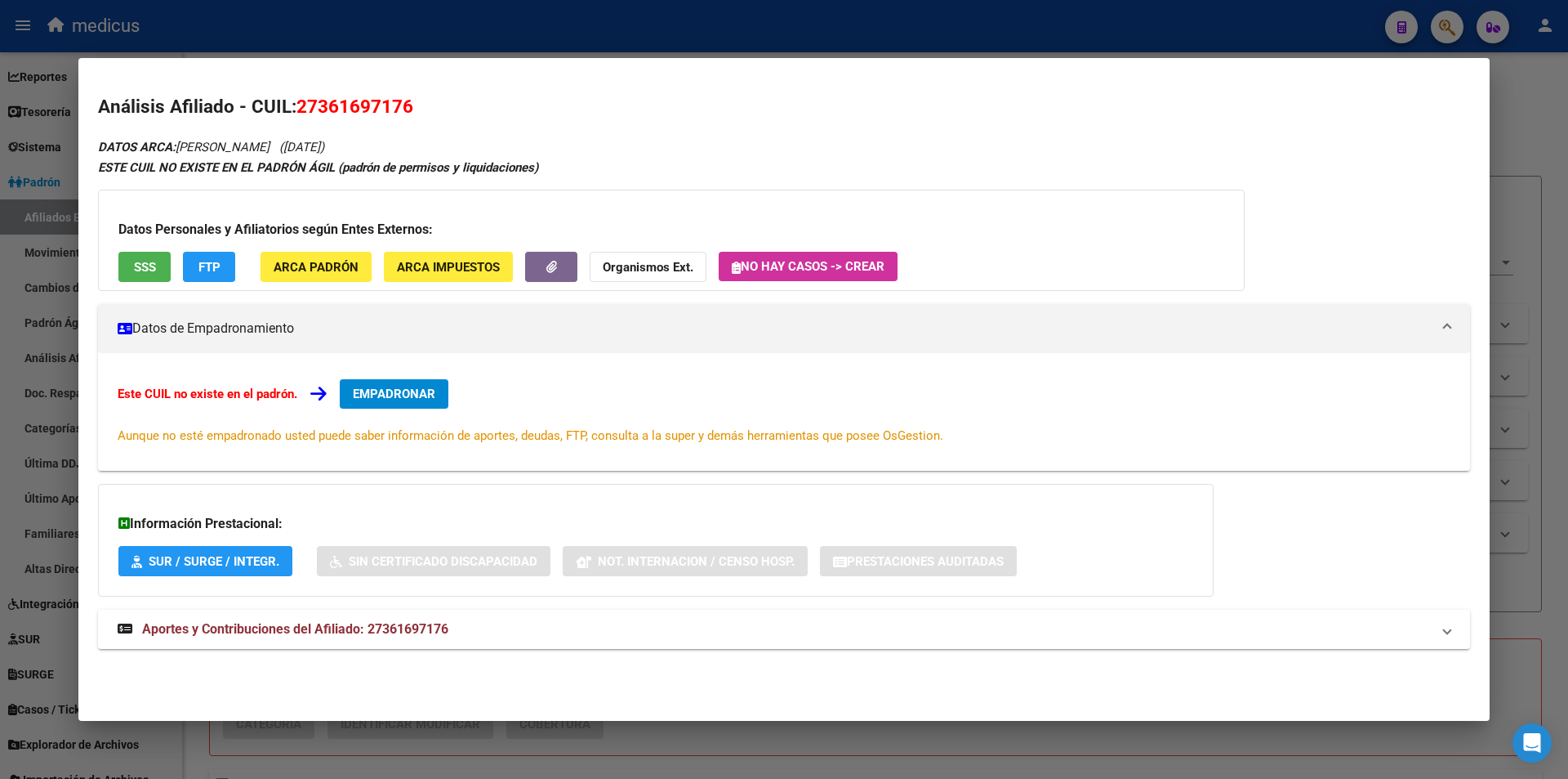
click at [146, 259] on span "SSS" at bounding box center [145, 266] width 22 height 15
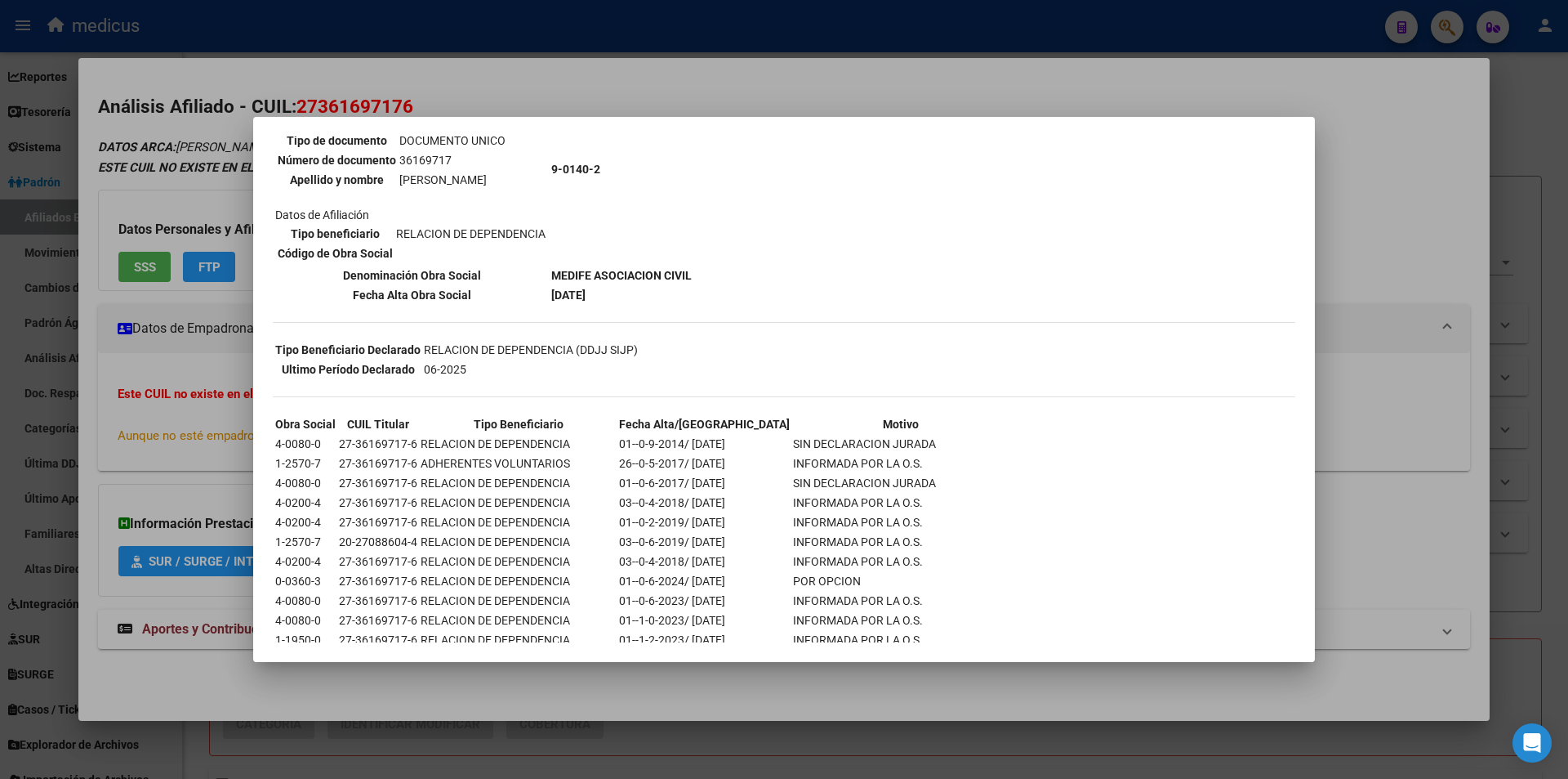
scroll to position [257, 0]
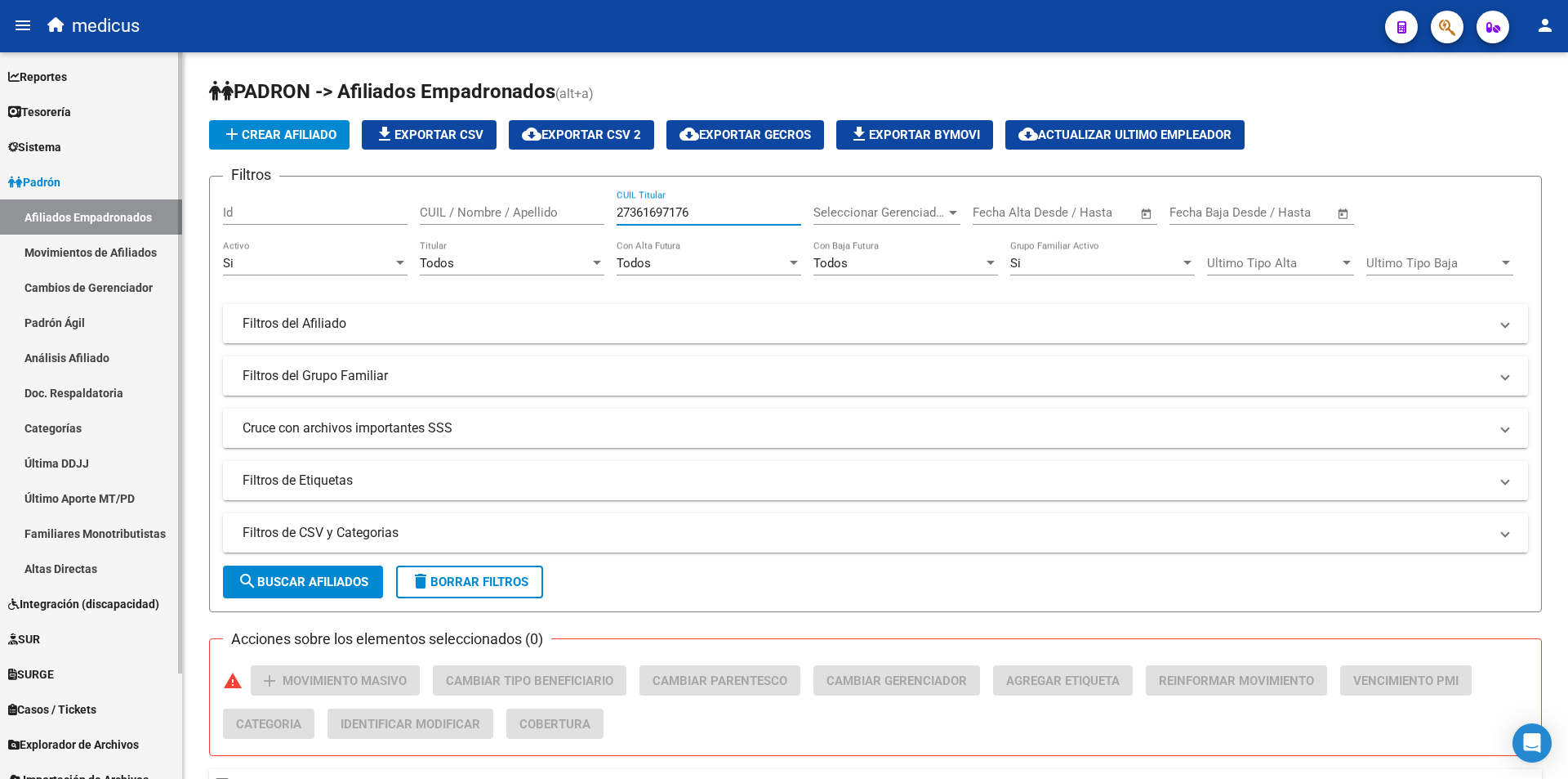
drag, startPoint x: 712, startPoint y: 205, endPoint x: 30, endPoint y: 209, distance: 682.0
click at [30, 209] on mat-sidenav-container "Firma Express Reportes Padrón Traspasos x O.S. Traspasos x Gerenciador Traspaso…" at bounding box center [784, 415] width 1568 height 726
paste input "94004983"
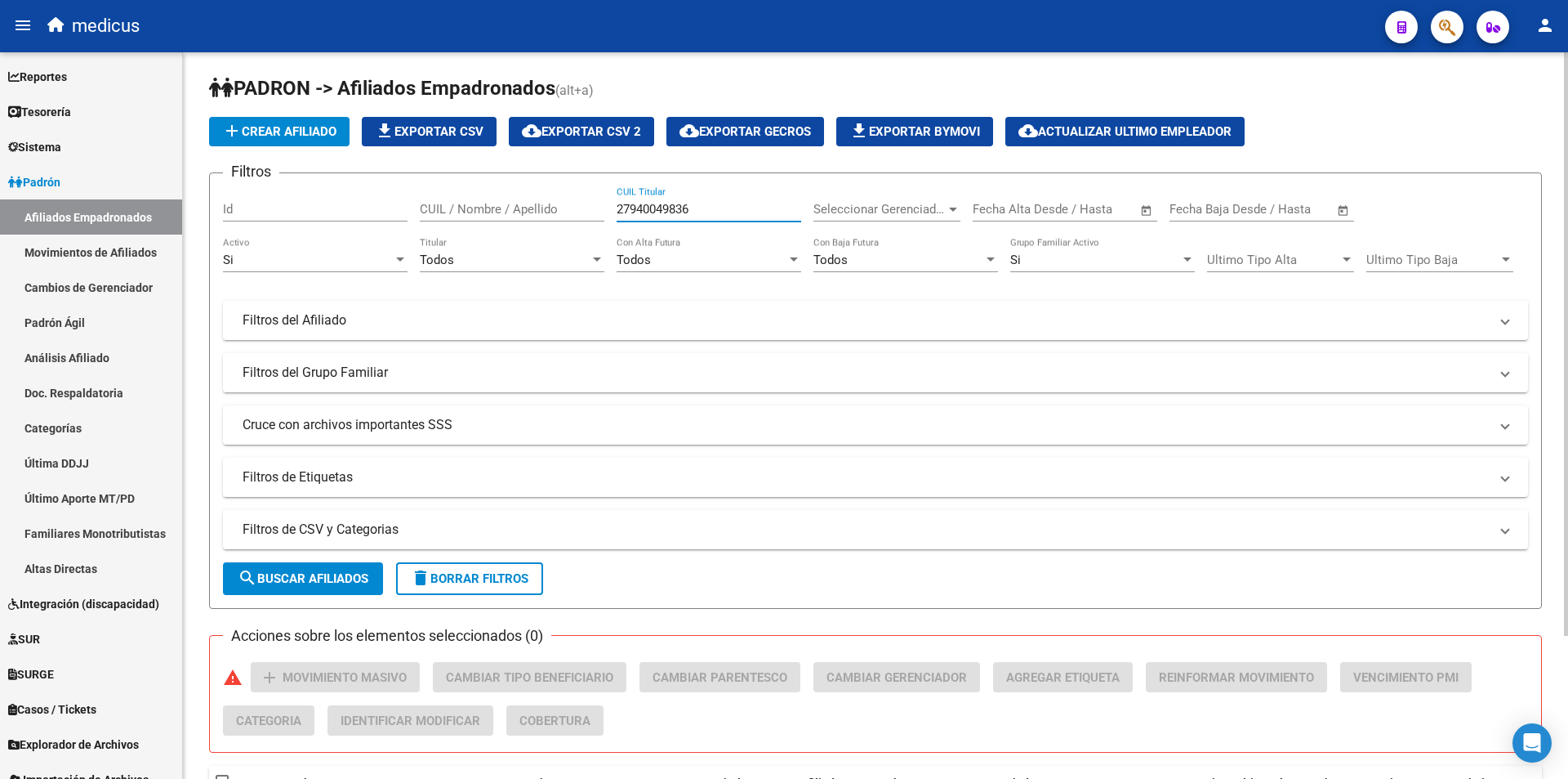
scroll to position [0, 0]
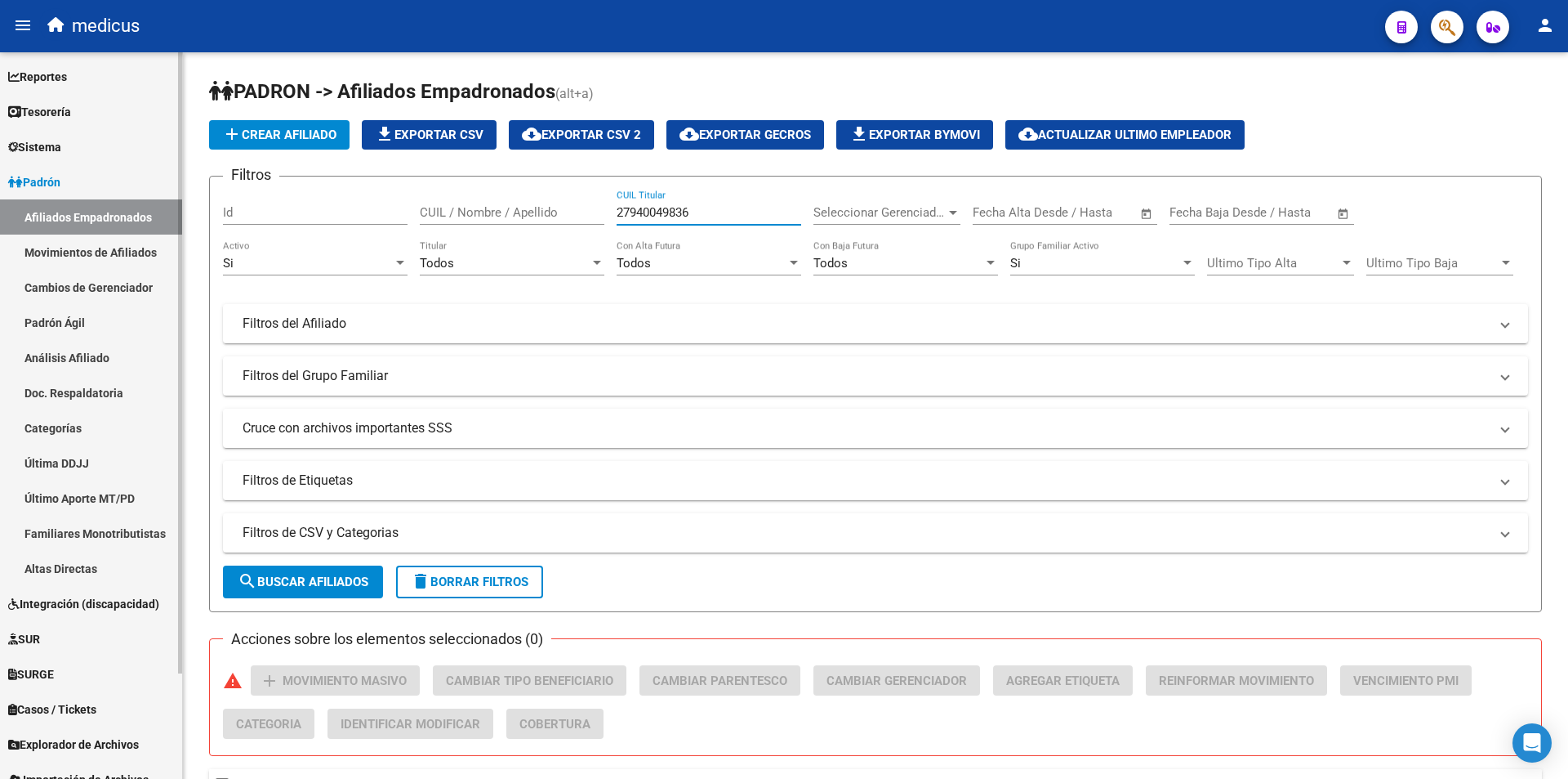
drag, startPoint x: 712, startPoint y: 208, endPoint x: 0, endPoint y: 245, distance: 713.0
click at [0, 245] on mat-sidenav-container "Firma Express Reportes Padrón Traspasos x O.S. Traspasos x Gerenciador Traspaso…" at bounding box center [784, 415] width 1568 height 726
paste input "0191285868"
drag, startPoint x: 722, startPoint y: 215, endPoint x: 0, endPoint y: 172, distance: 723.3
click at [0, 195] on mat-sidenav-container "Firma Express Reportes Padrón Traspasos x O.S. Traspasos x Gerenciador Traspaso…" at bounding box center [784, 415] width 1568 height 726
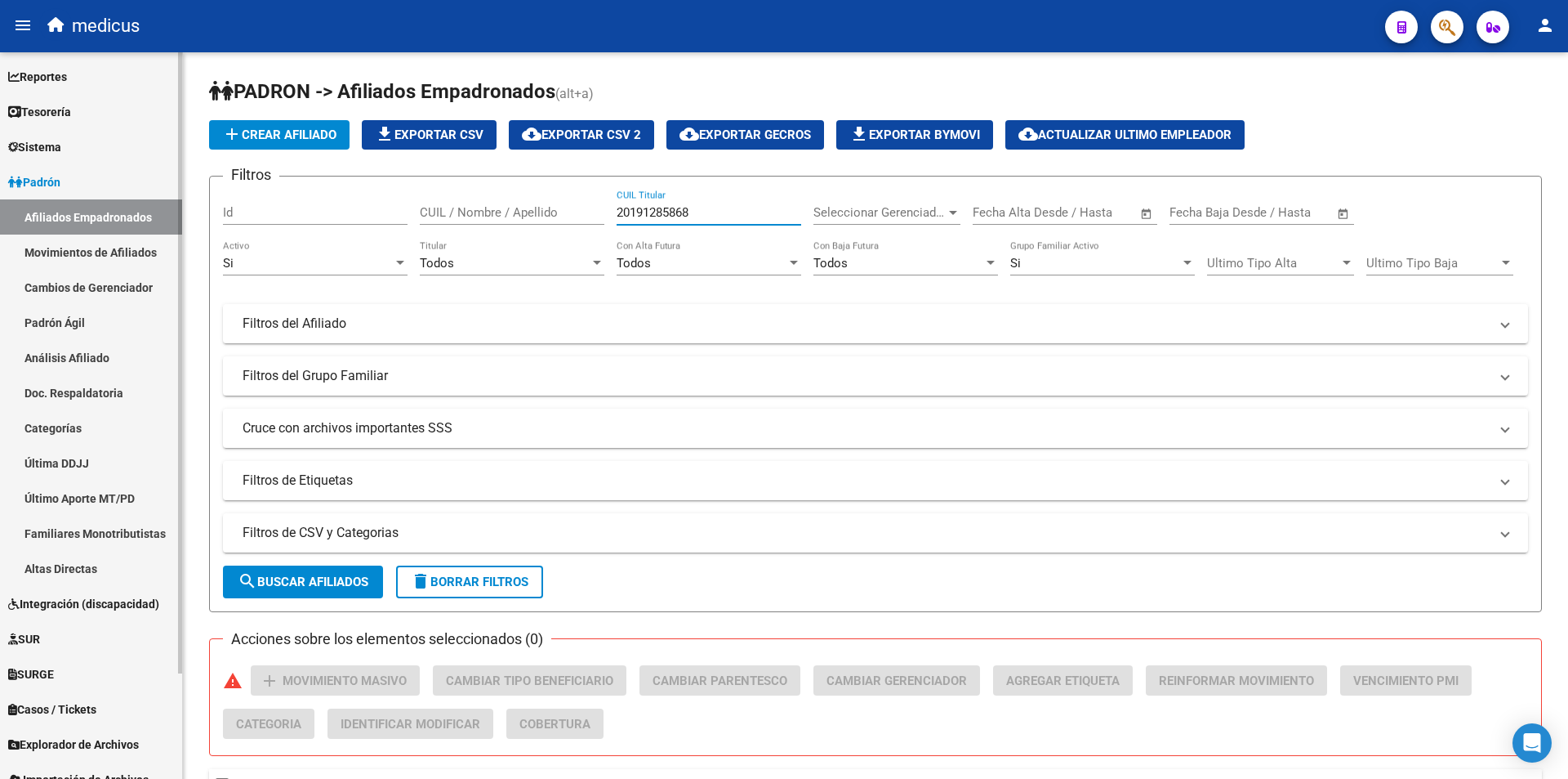
paste input "202505806"
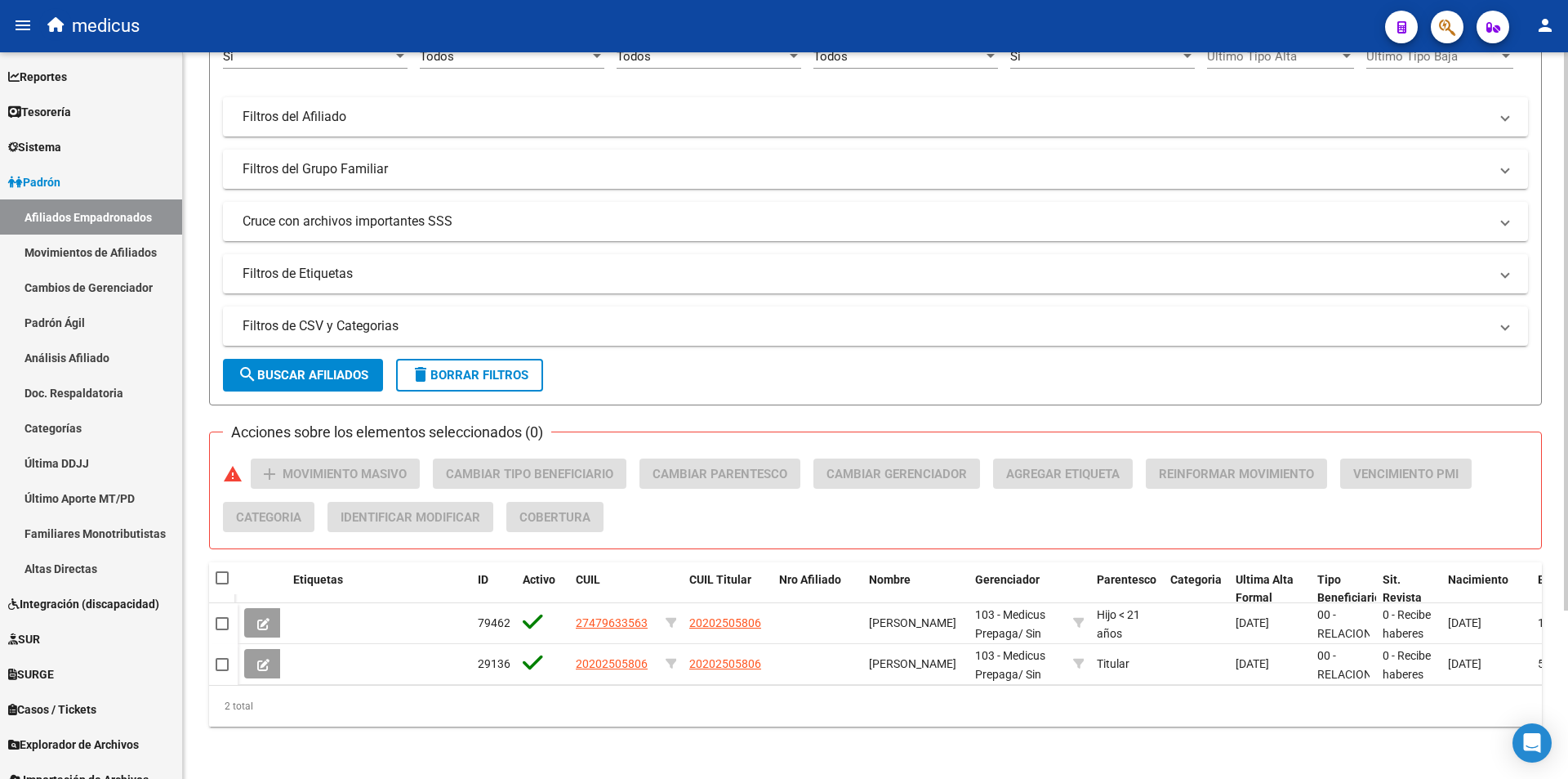
scroll to position [219, 0]
type input "20202505806"
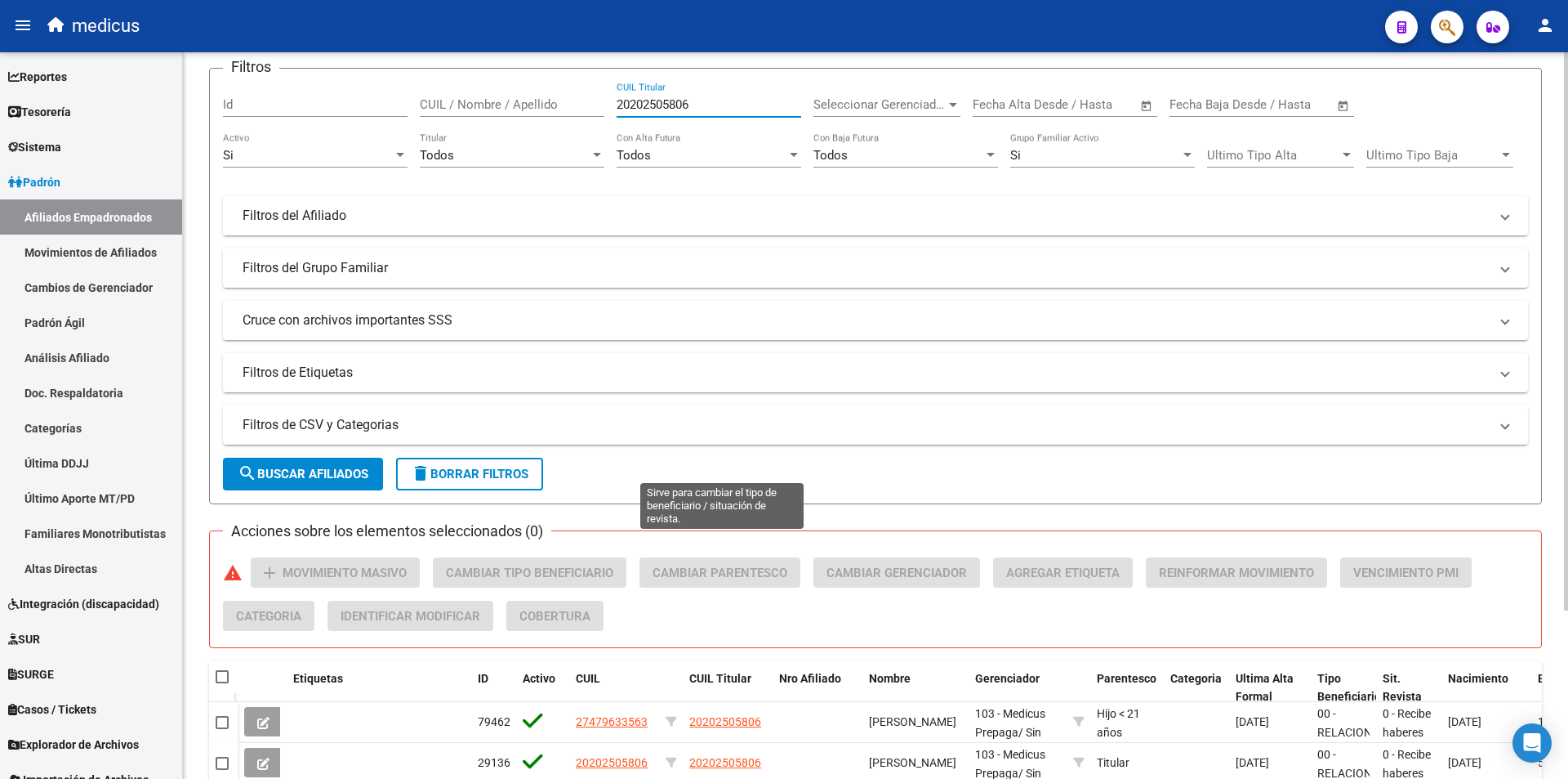
scroll to position [0, 0]
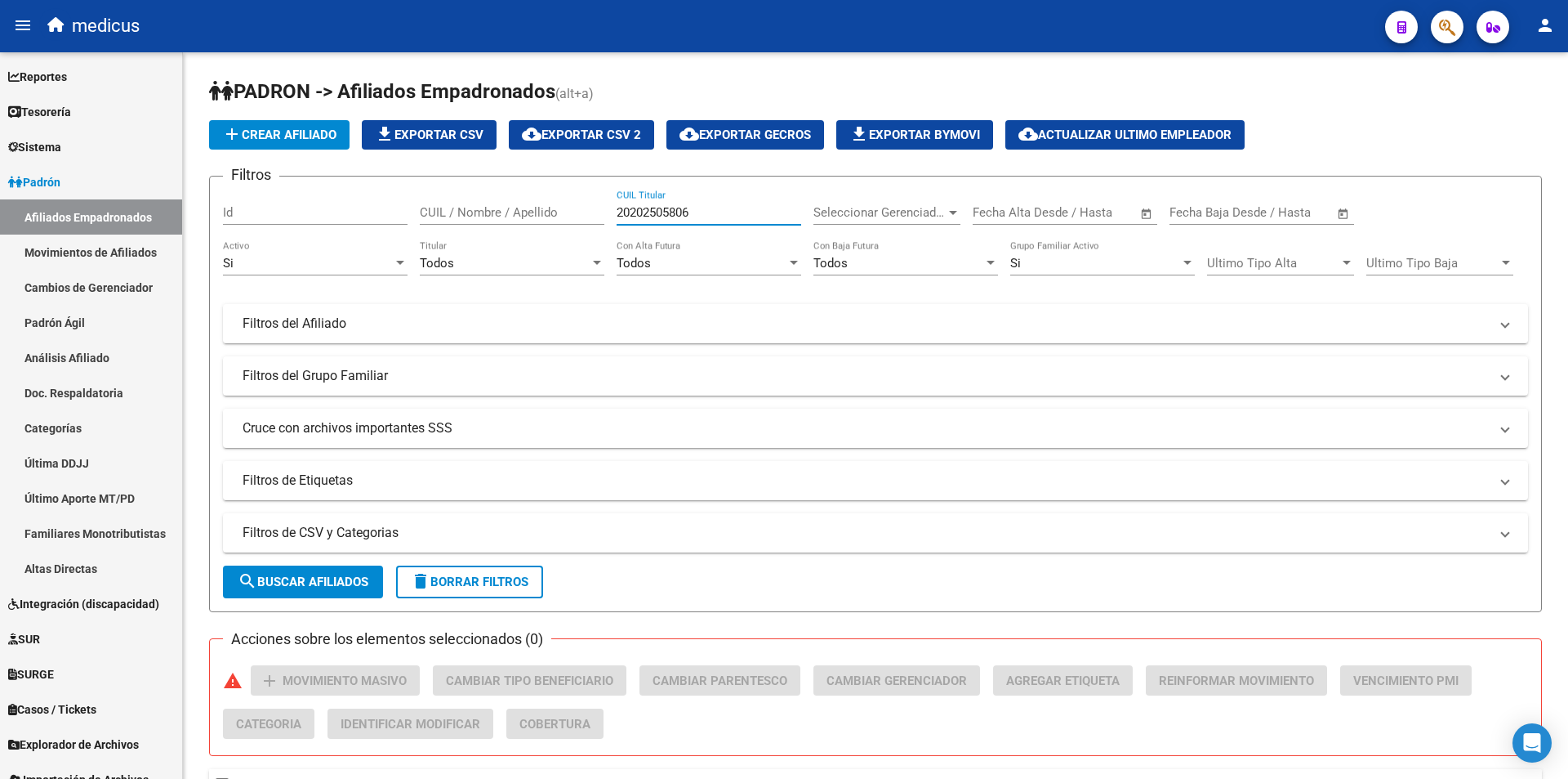
click at [1457, 20] on button "button" at bounding box center [1447, 27] width 33 height 33
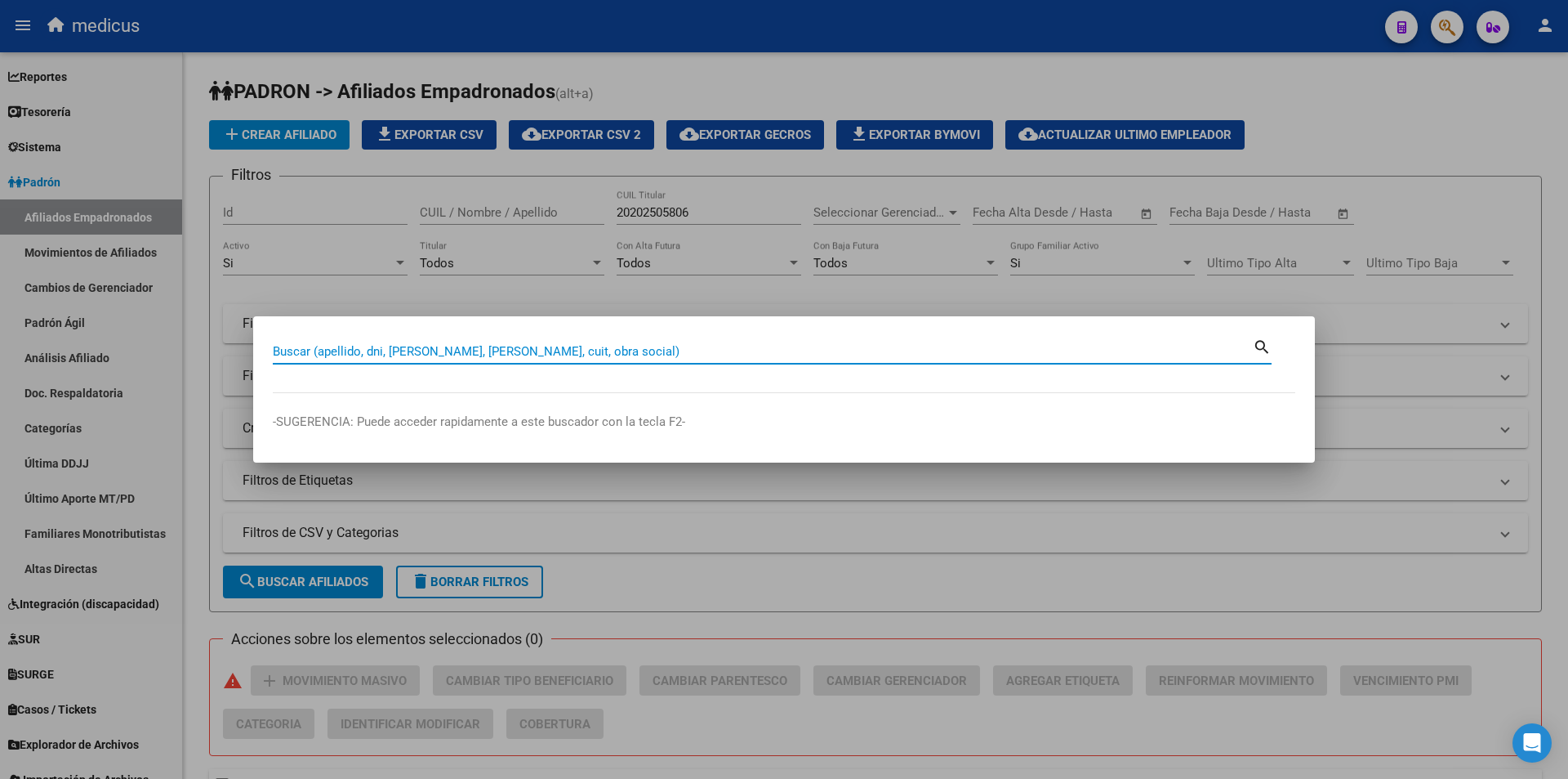
paste input "20202505806"
type input "20202505806"
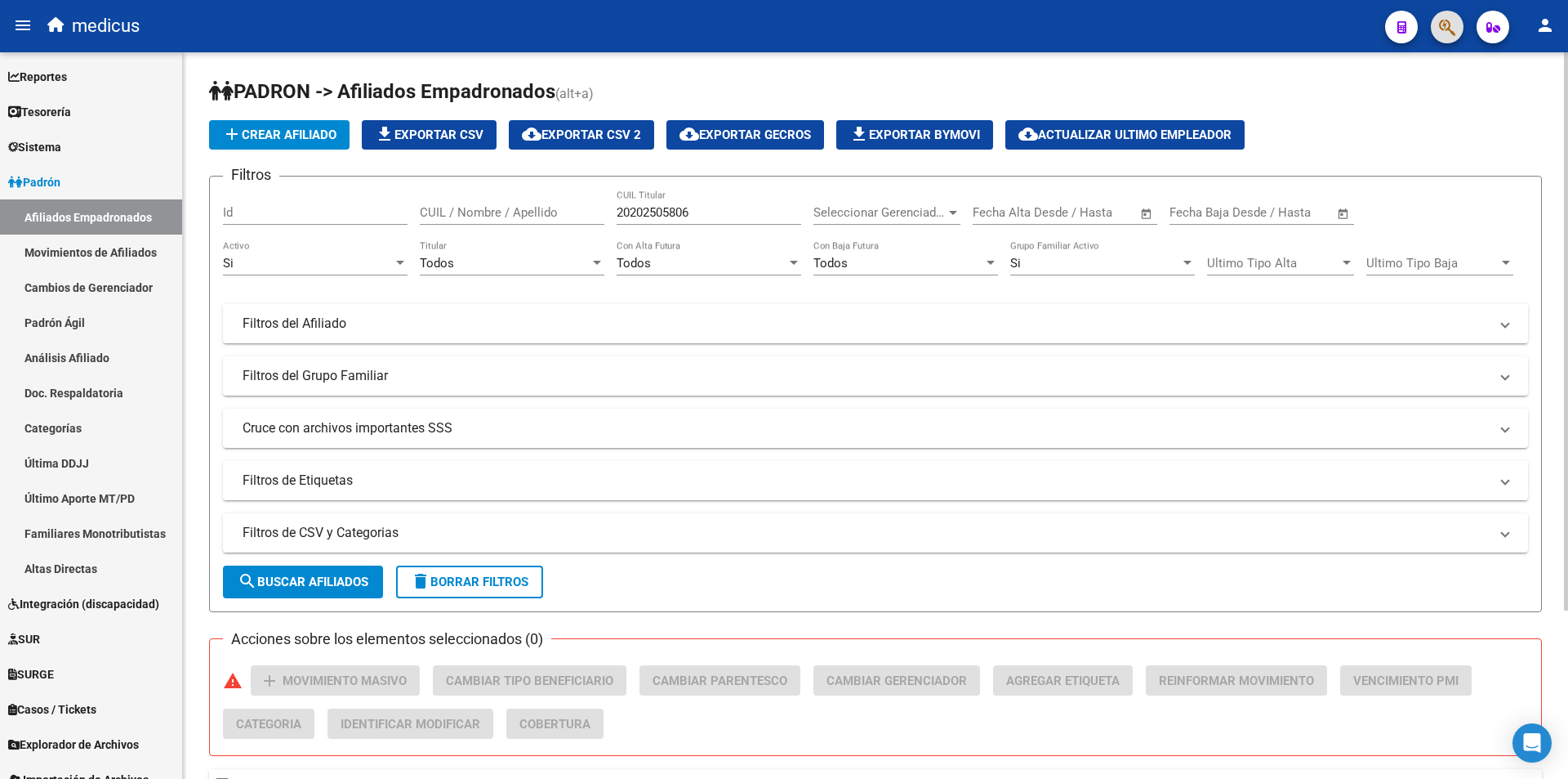
click at [712, 201] on div "20202505806 CUIL Titular" at bounding box center [709, 207] width 185 height 35
drag, startPoint x: 713, startPoint y: 212, endPoint x: 51, endPoint y: 166, distance: 663.6
click at [107, 168] on mat-sidenav-container "Firma Express Reportes Padrón Traspasos x O.S. Traspasos x Gerenciador Traspaso…" at bounding box center [784, 415] width 1568 height 726
paste input "10024329"
type input "20210024329"
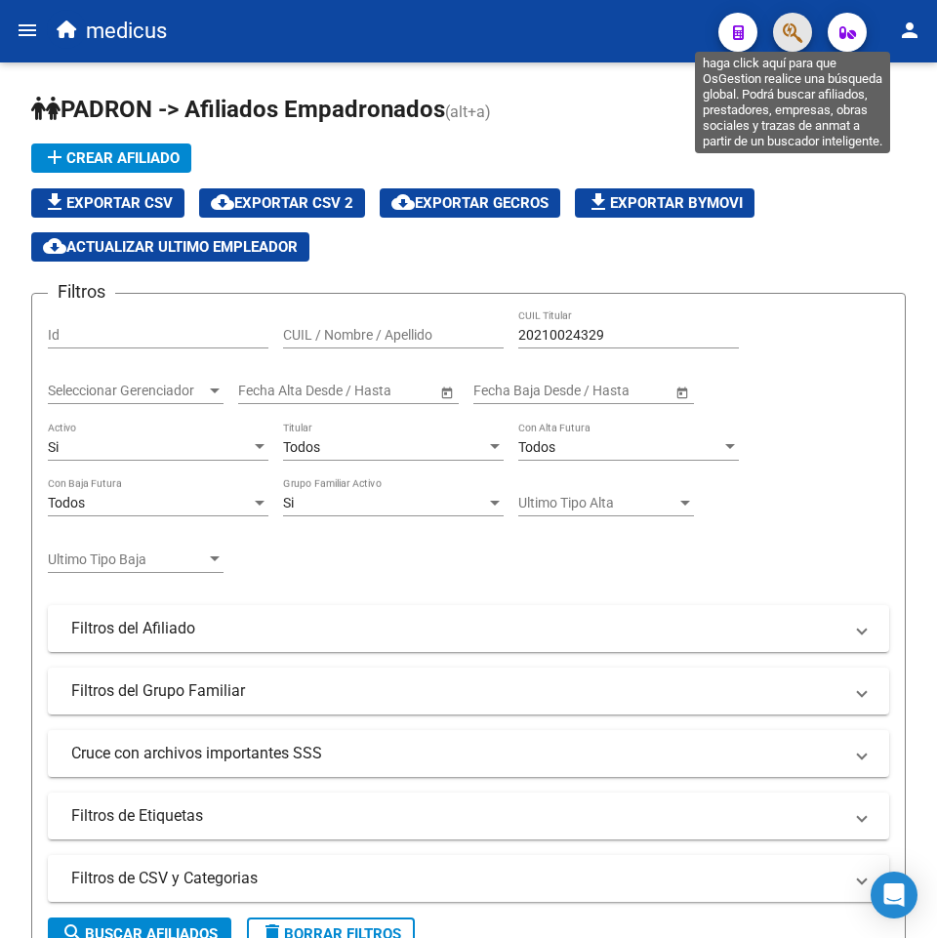
click at [799, 39] on icon "button" at bounding box center [793, 32] width 20 height 22
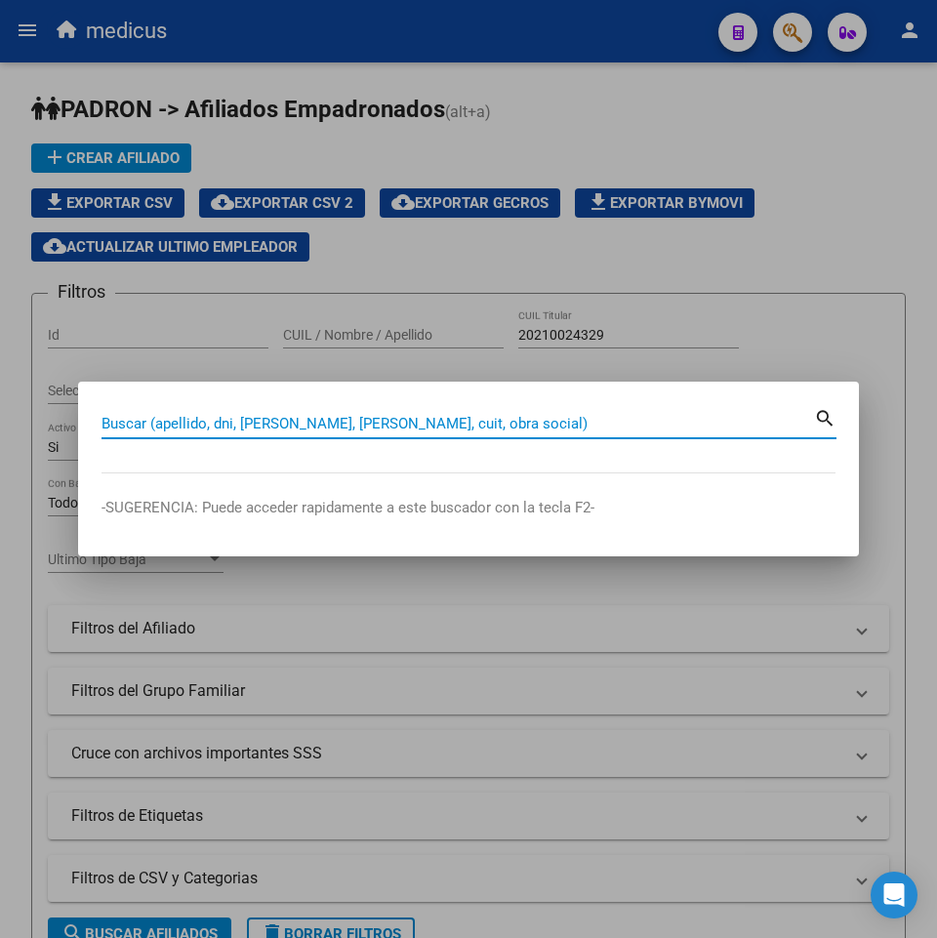
click at [204, 429] on input "Buscar (apellido, dni, [PERSON_NAME], [PERSON_NAME], cuit, obra social)" at bounding box center [457, 424] width 712 height 18
type input "27166054295"
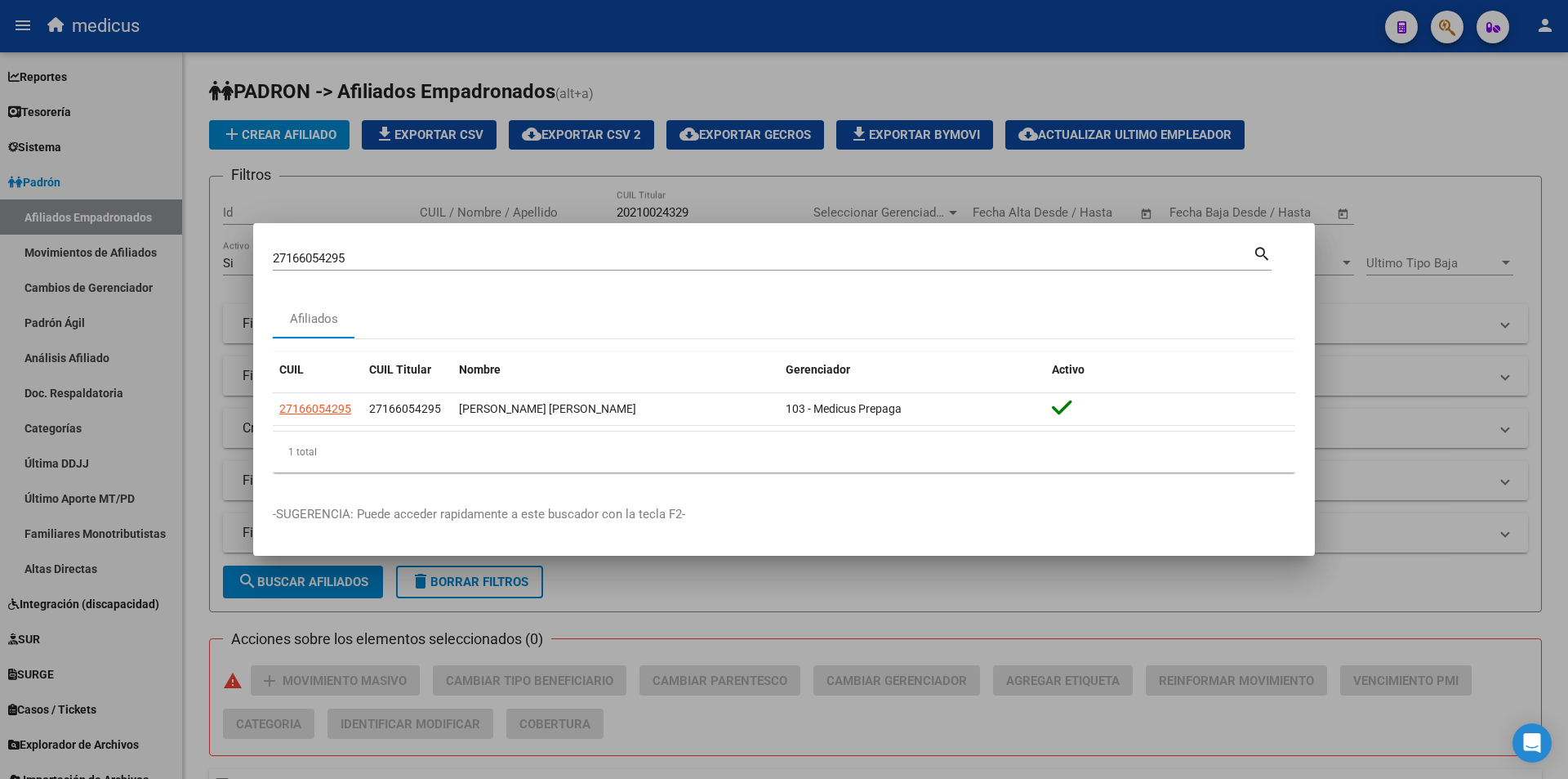
click at [839, 124] on div at bounding box center [784, 390] width 1568 height 779
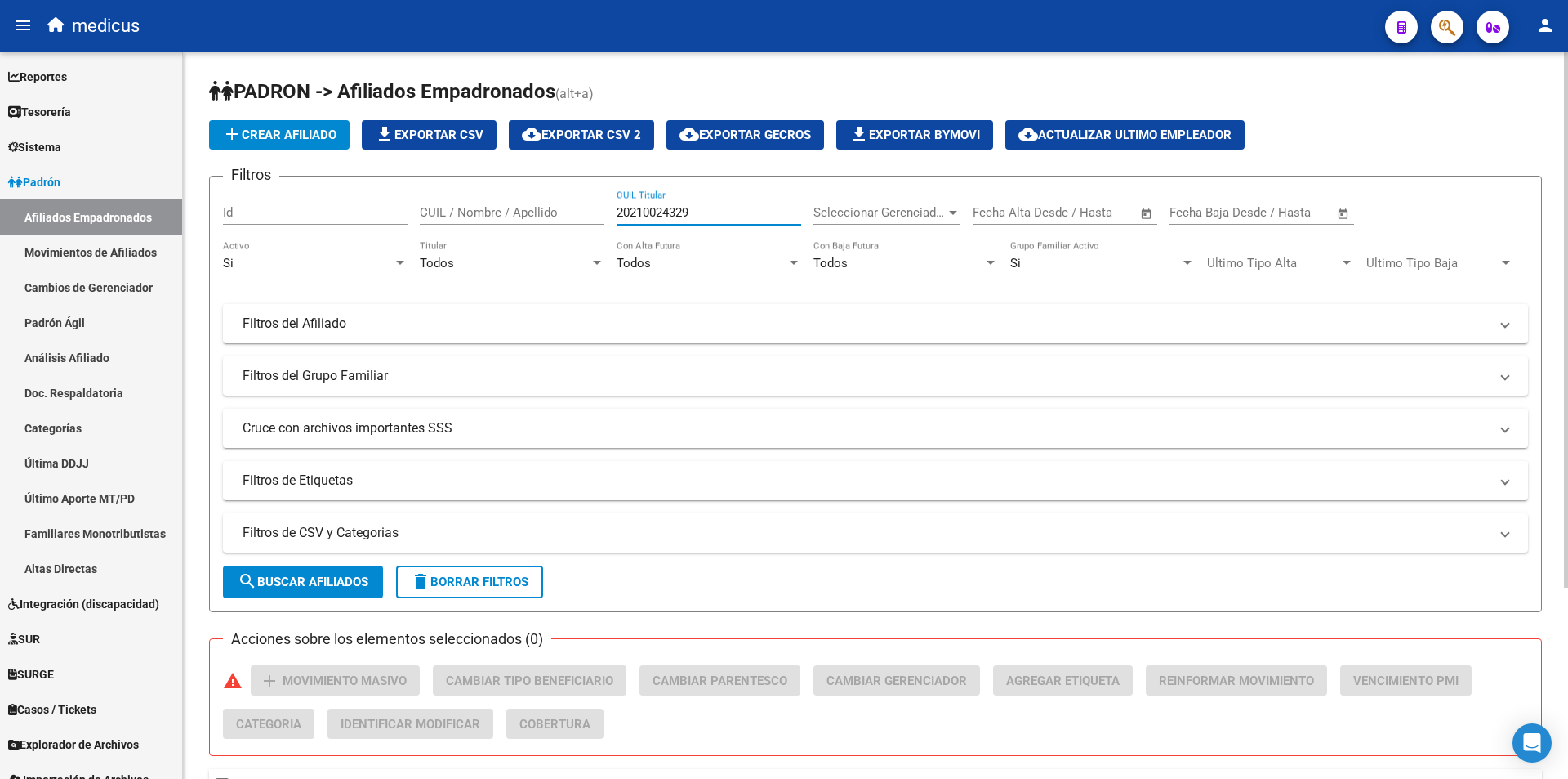
drag, startPoint x: 728, startPoint y: 214, endPoint x: 239, endPoint y: 182, distance: 490.0
click at [239, 189] on div "Filtros Id CUIL / Nombre / Apellido 20210024329 CUIL Titular Seleccionar Gerenc…" at bounding box center [875, 344] width 1305 height 311
paste input "23519882"
type input "20223519882"
drag, startPoint x: 324, startPoint y: 589, endPoint x: 440, endPoint y: 462, distance: 172.0
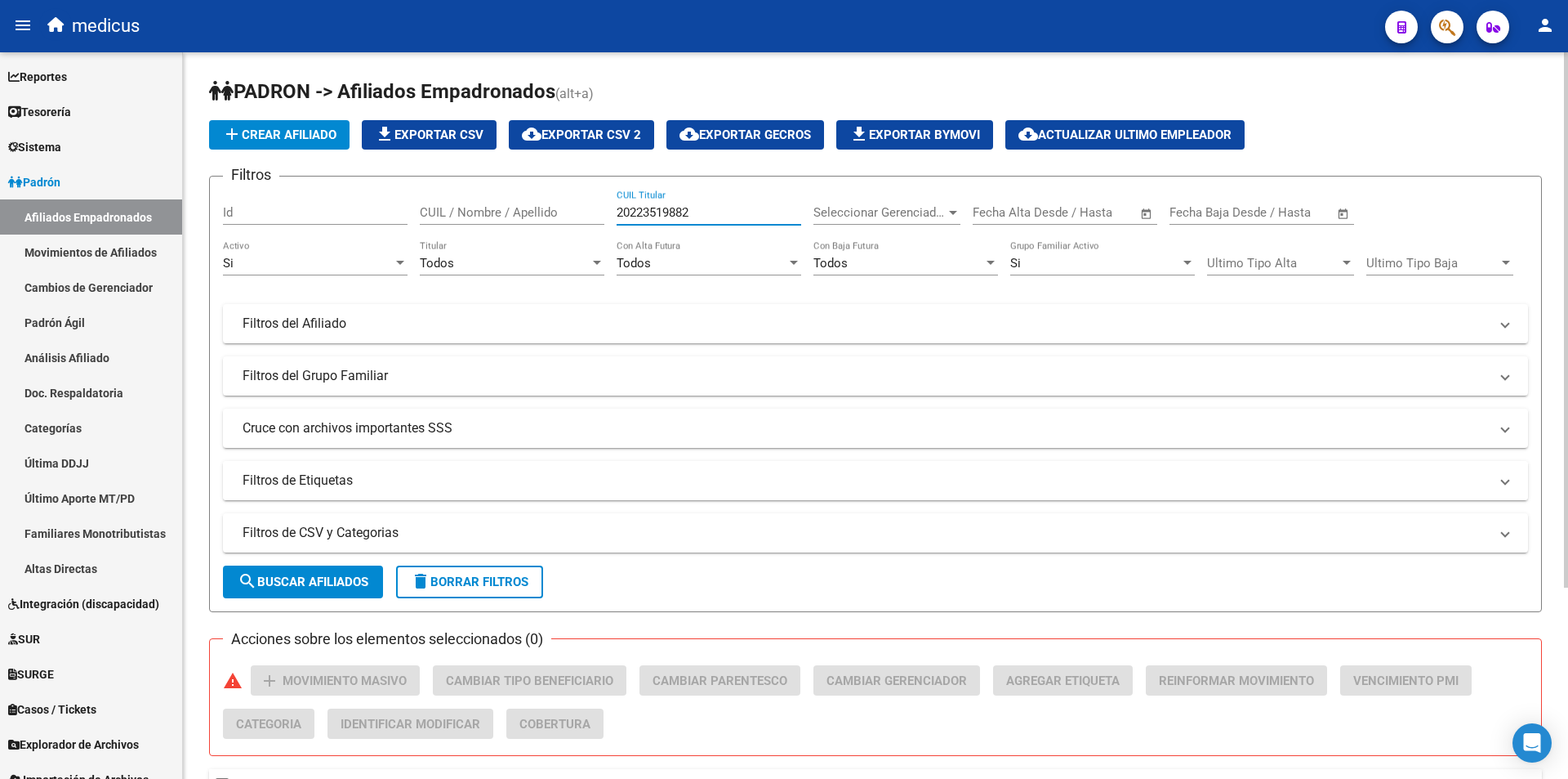
click at [326, 586] on button "search Buscar Afiliados" at bounding box center [302, 581] width 160 height 33
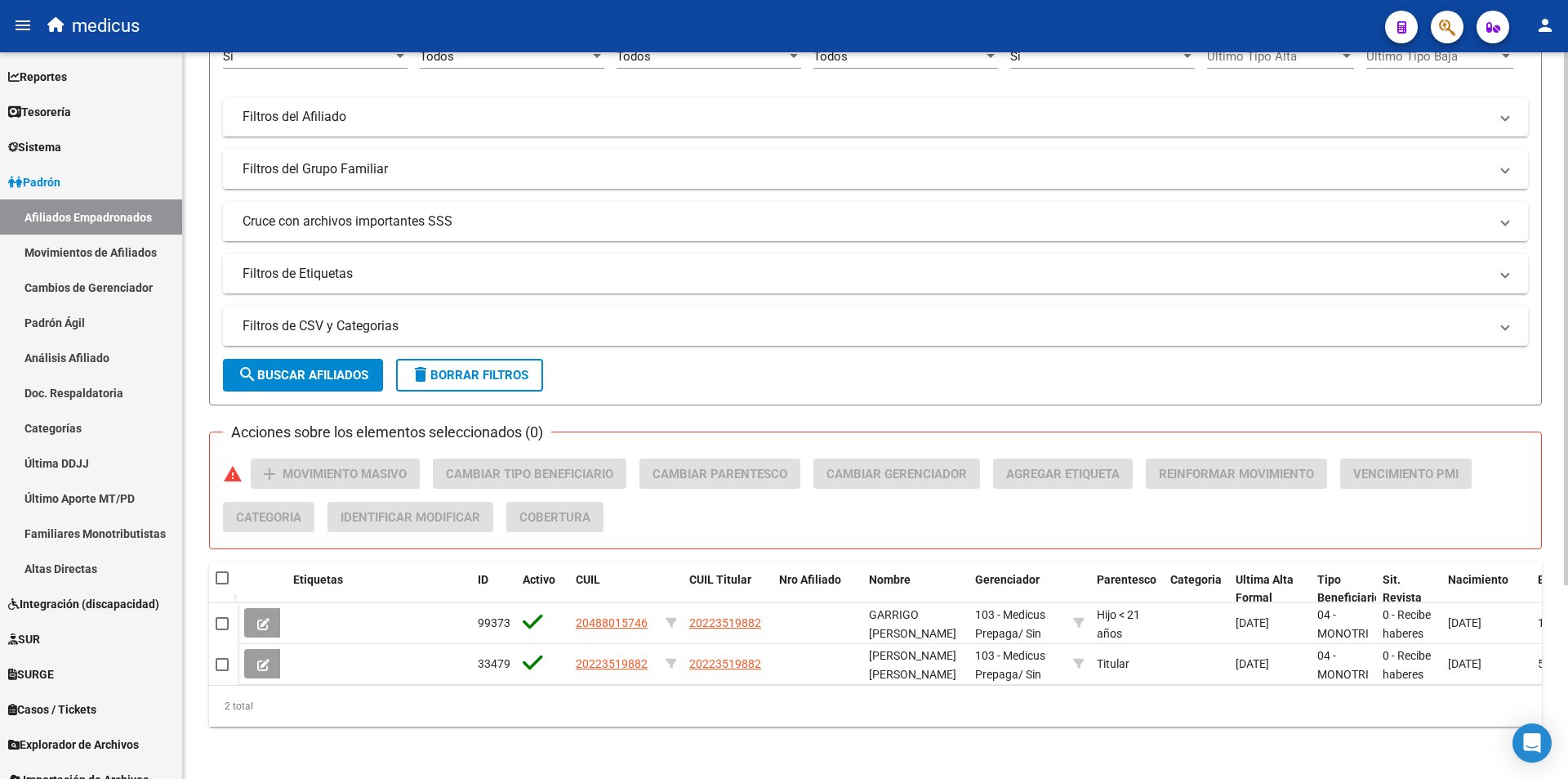
scroll to position [219, 0]
click at [1458, 25] on button "button" at bounding box center [1447, 27] width 33 height 33
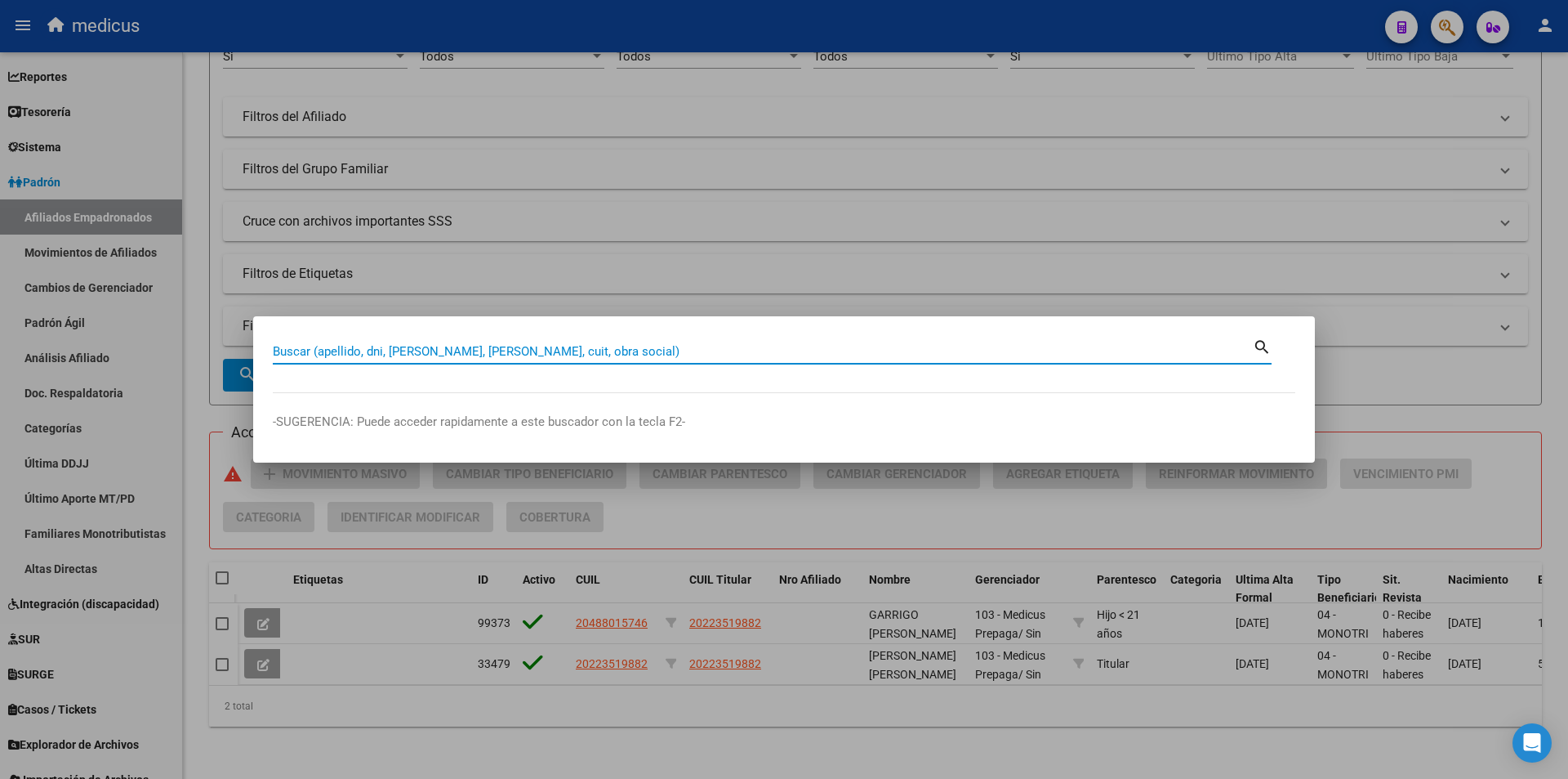
paste input "27239411423"
type input "27239411423"
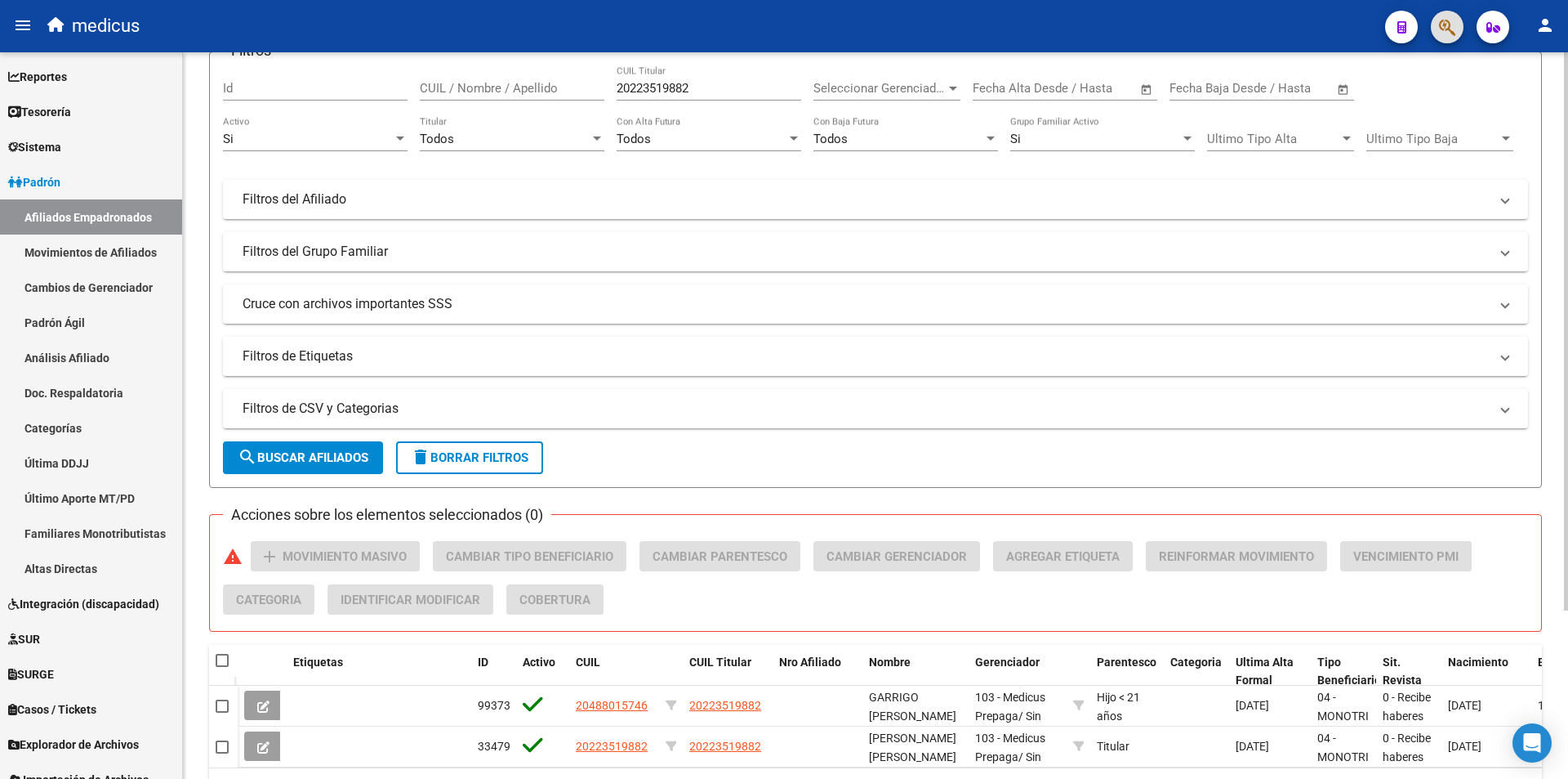
scroll to position [0, 0]
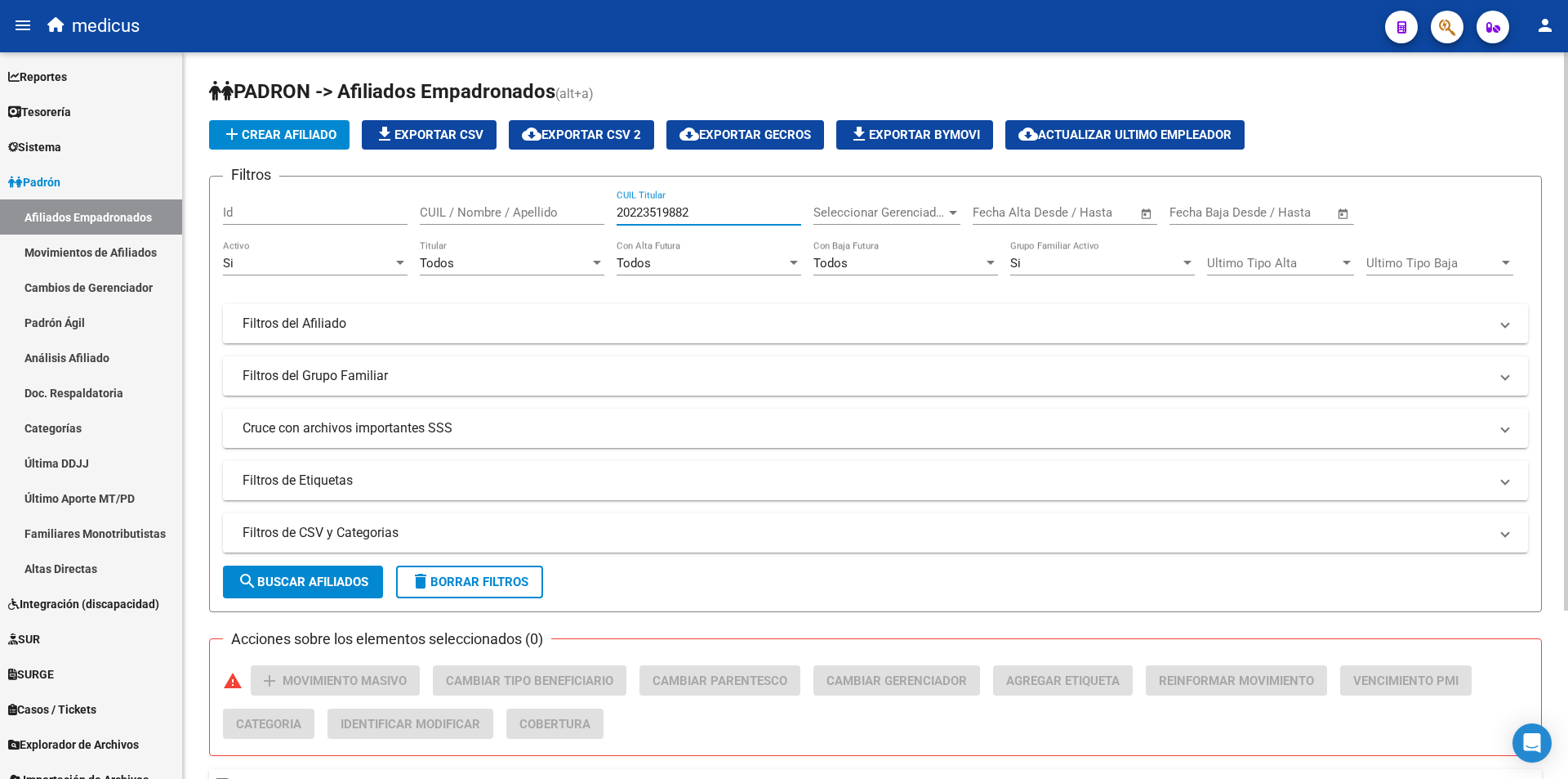
drag, startPoint x: 701, startPoint y: 213, endPoint x: 290, endPoint y: 203, distance: 411.1
click at [293, 203] on div "Filtros Id CUIL / Nombre / Apellido 20223519882 CUIL Titular Seleccionar Gerenc…" at bounding box center [875, 344] width 1305 height 311
paste input "910239"
click at [338, 578] on span "search Buscar Afiliados" at bounding box center [303, 582] width 131 height 15
drag, startPoint x: 698, startPoint y: 210, endPoint x: 177, endPoint y: 235, distance: 521.6
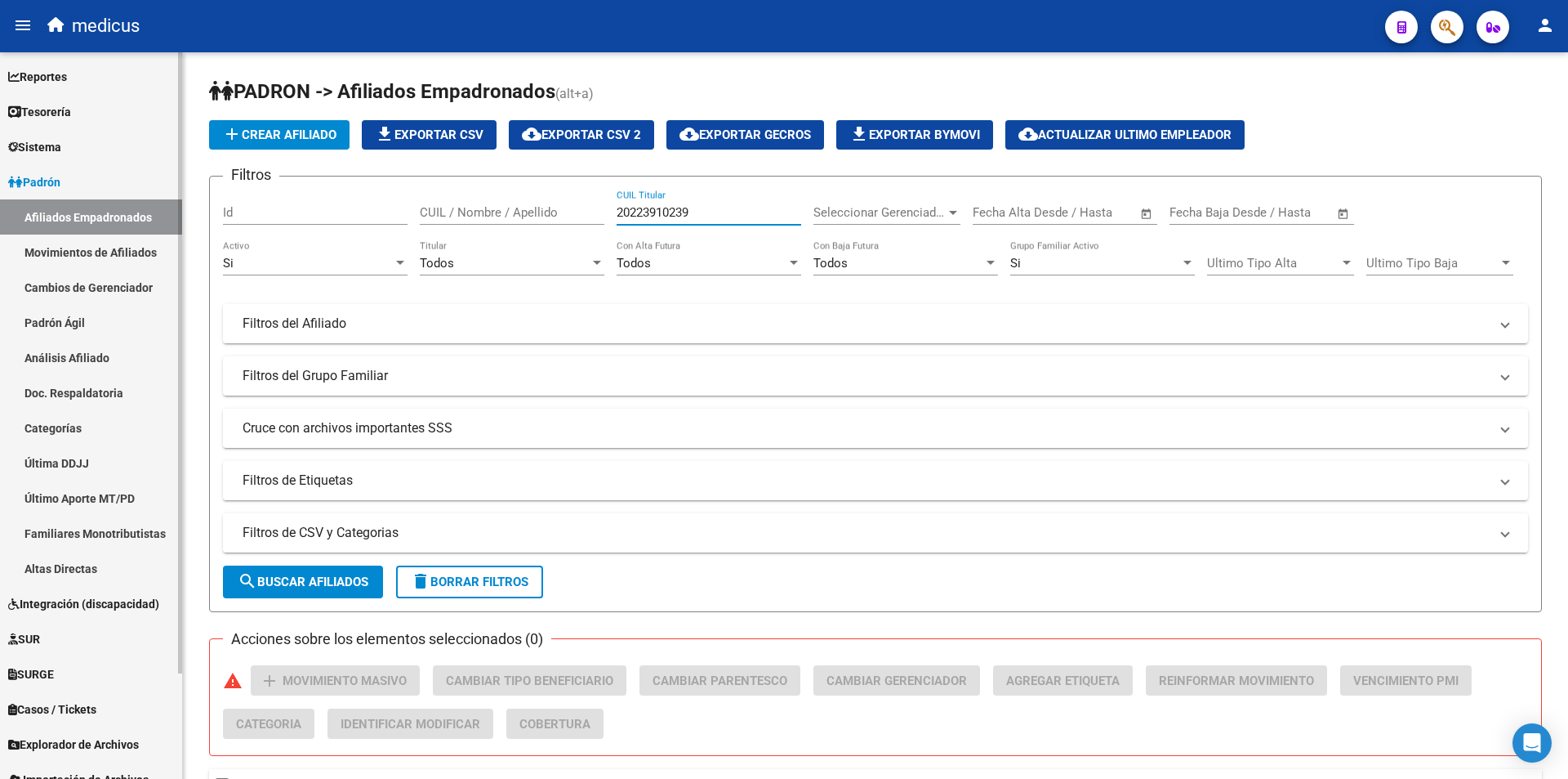
click at [177, 235] on mat-sidenav-container "Firma Express Reportes Padrón Traspasos x O.S. Traspasos x Gerenciador Traspaso…" at bounding box center [784, 415] width 1568 height 726
paste input "31144812"
type input "20231144812"
click at [337, 580] on span "search Buscar Afiliados" at bounding box center [303, 582] width 131 height 15
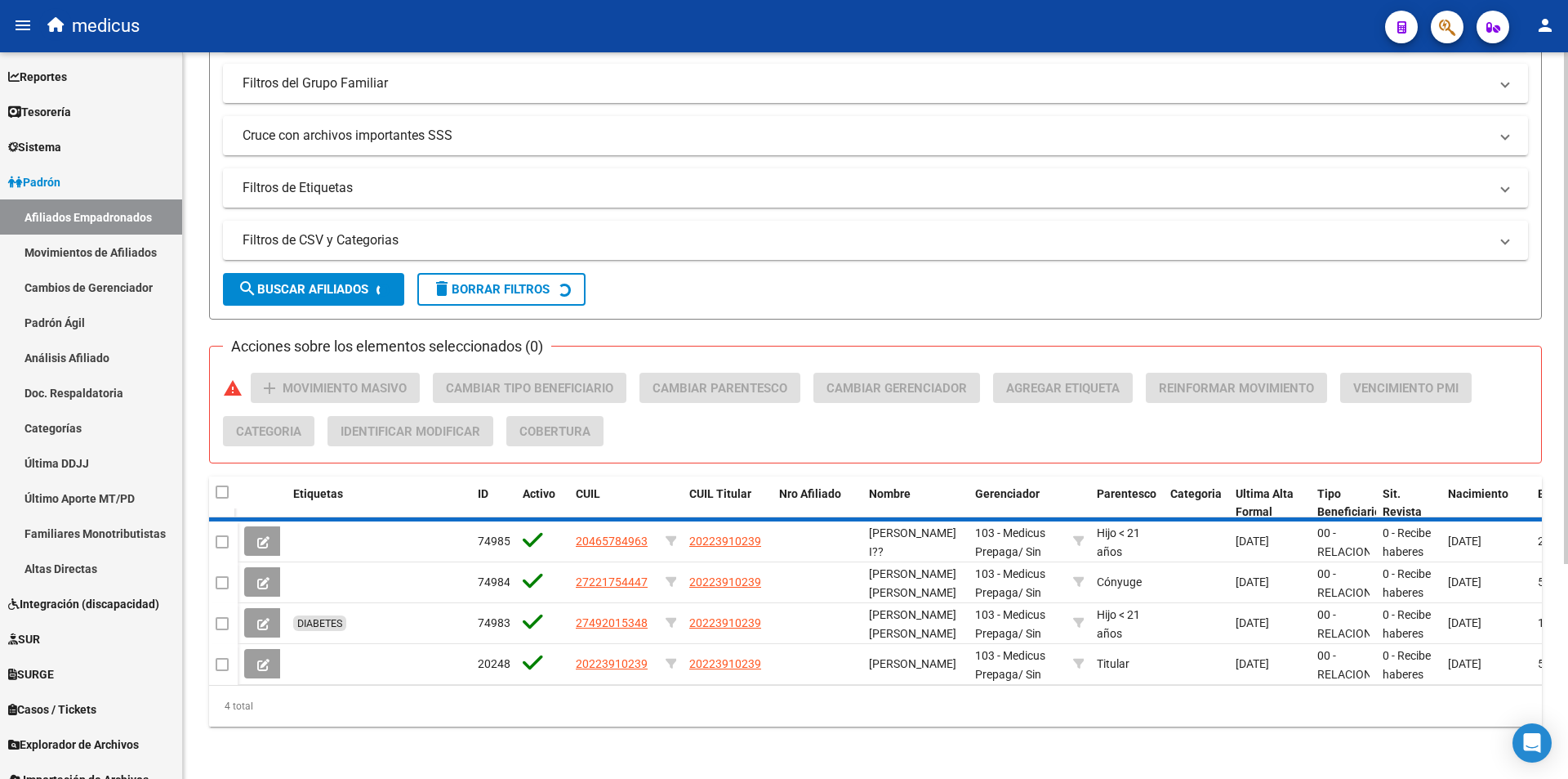
scroll to position [260, 0]
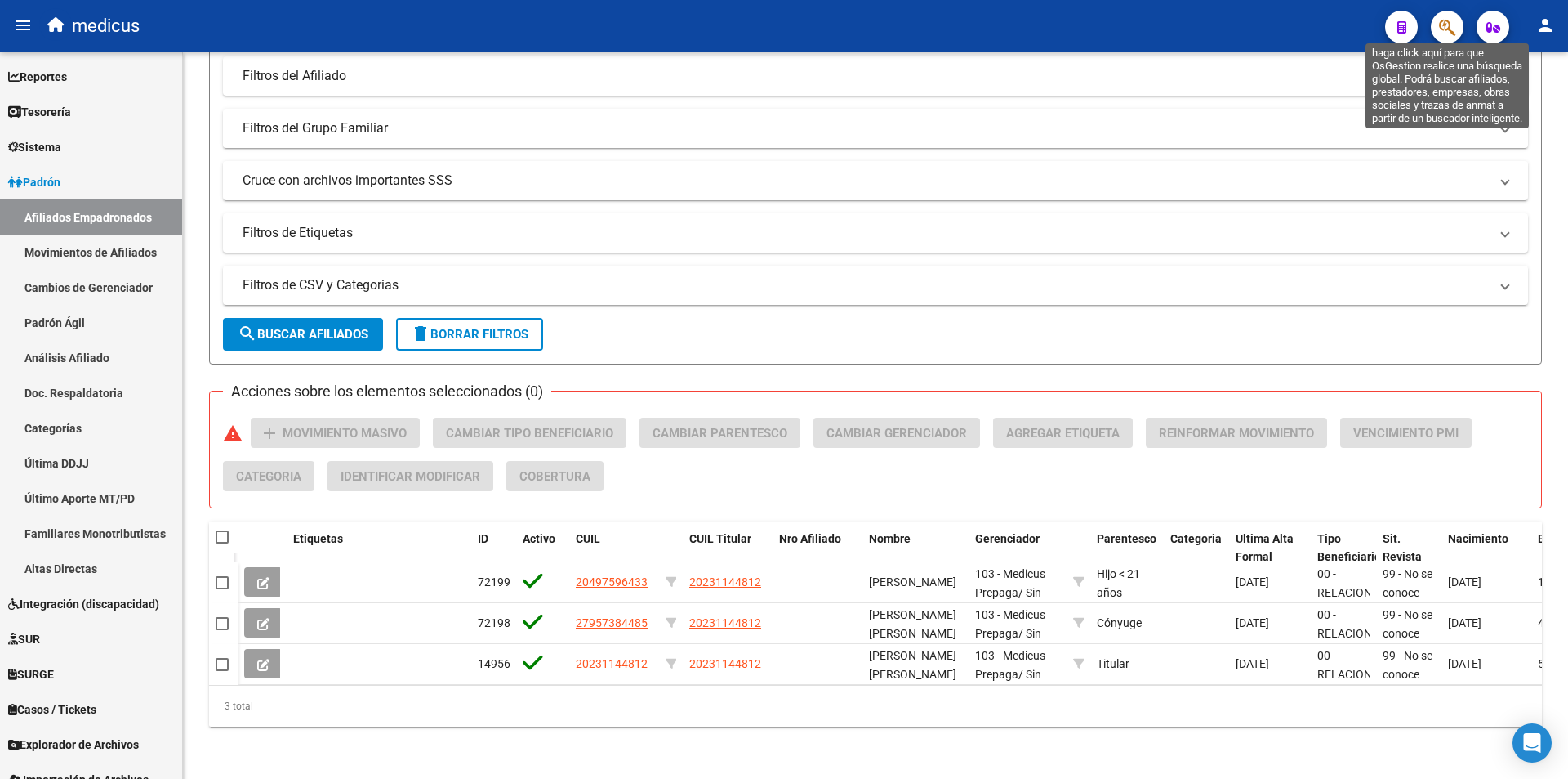
click at [1452, 24] on icon "button" at bounding box center [1447, 27] width 17 height 18
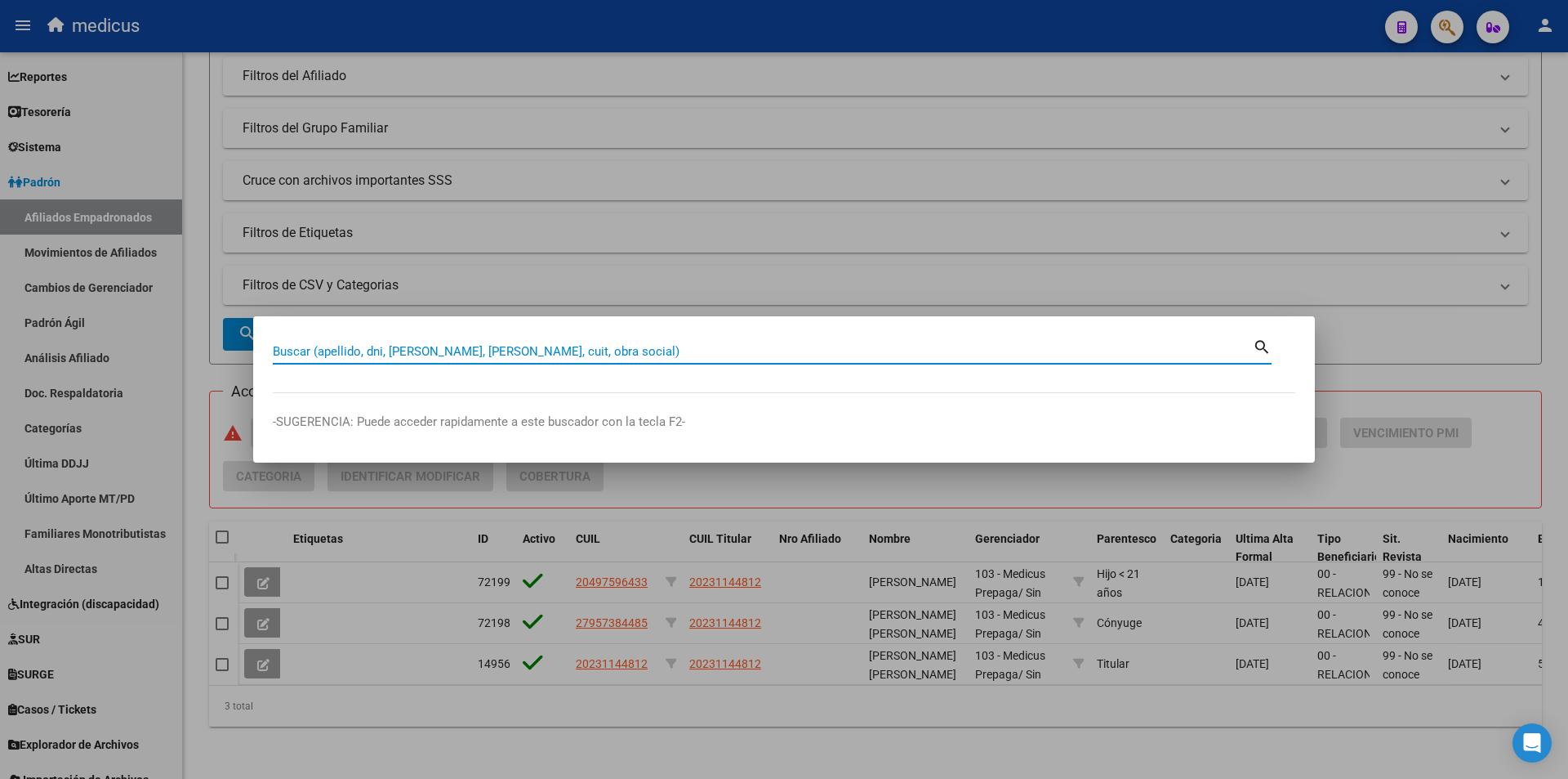
paste input "27405719857"
type input "27405719857"
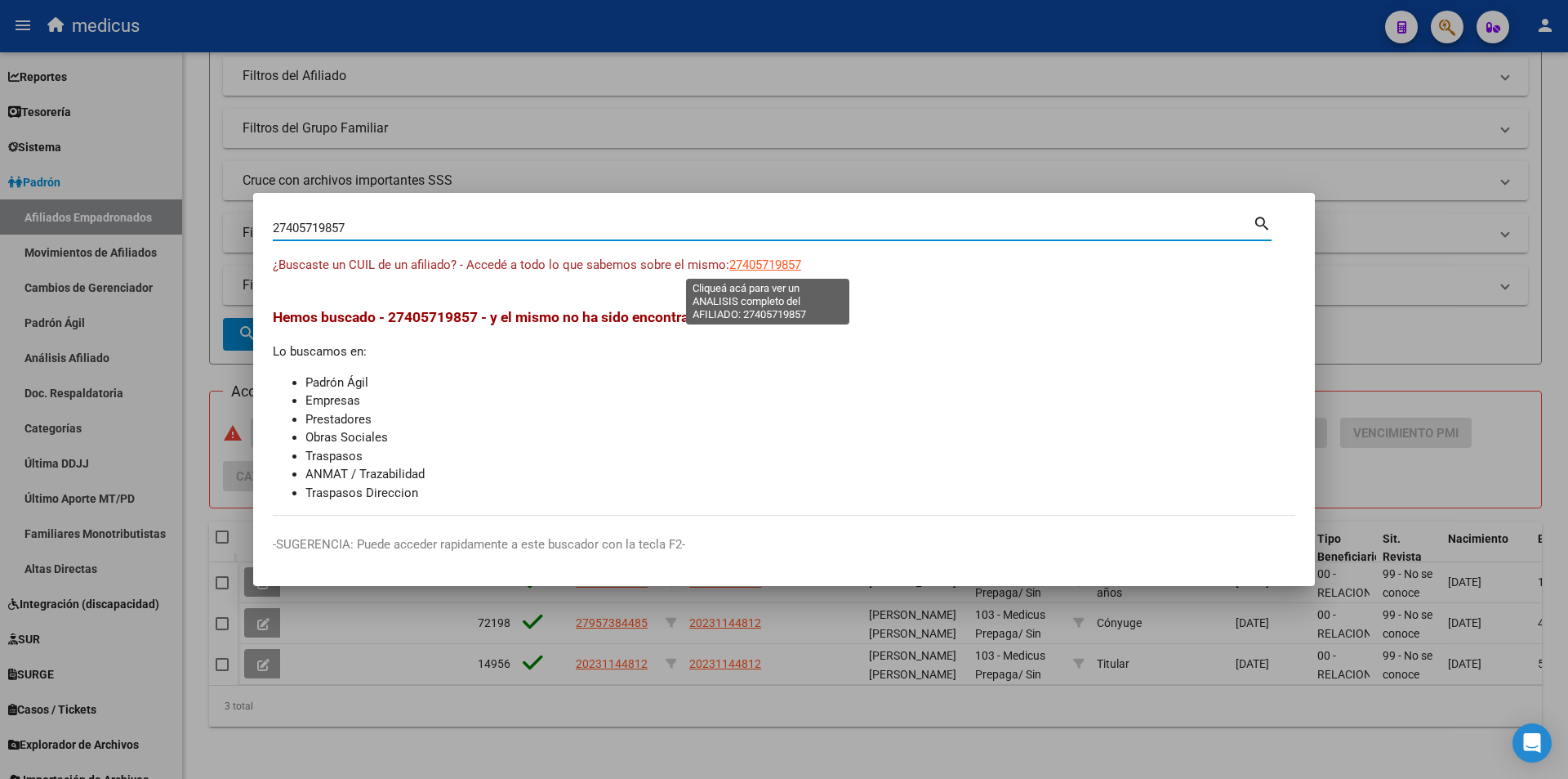
click at [784, 264] on span "27405719857" at bounding box center [765, 265] width 72 height 15
type textarea "27405719857"
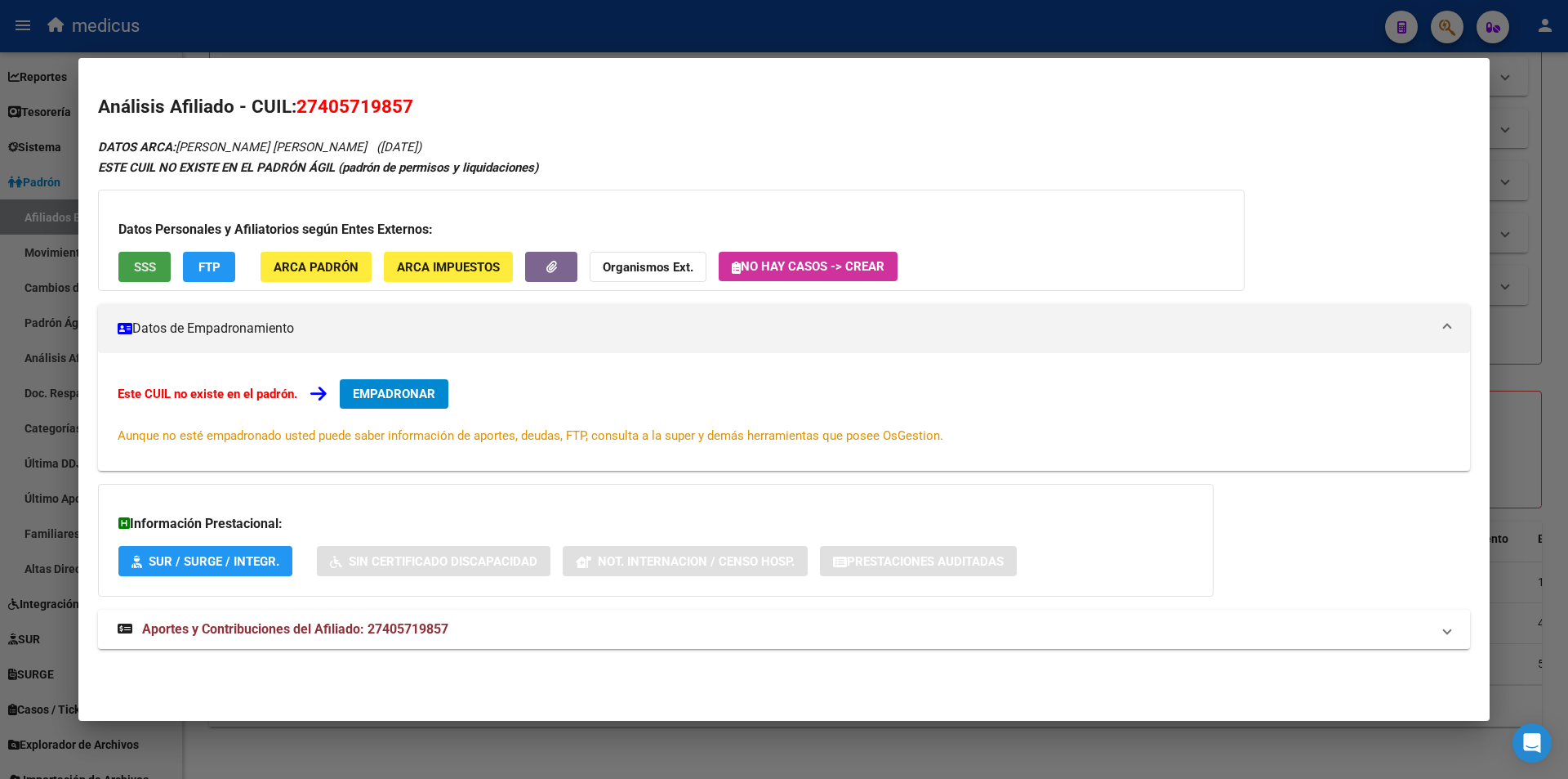
click at [147, 271] on span "SSS" at bounding box center [145, 267] width 22 height 15
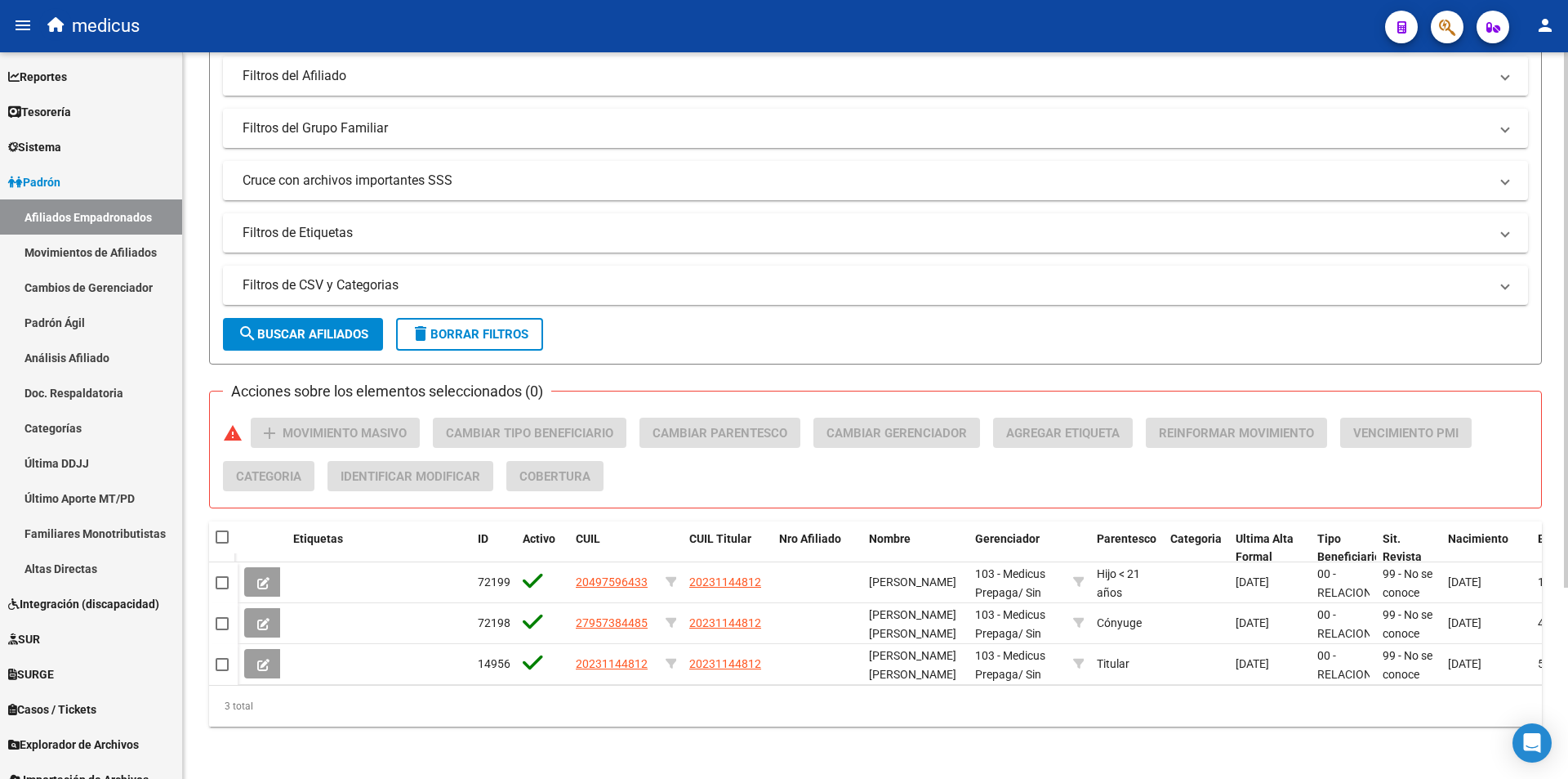
scroll to position [0, 0]
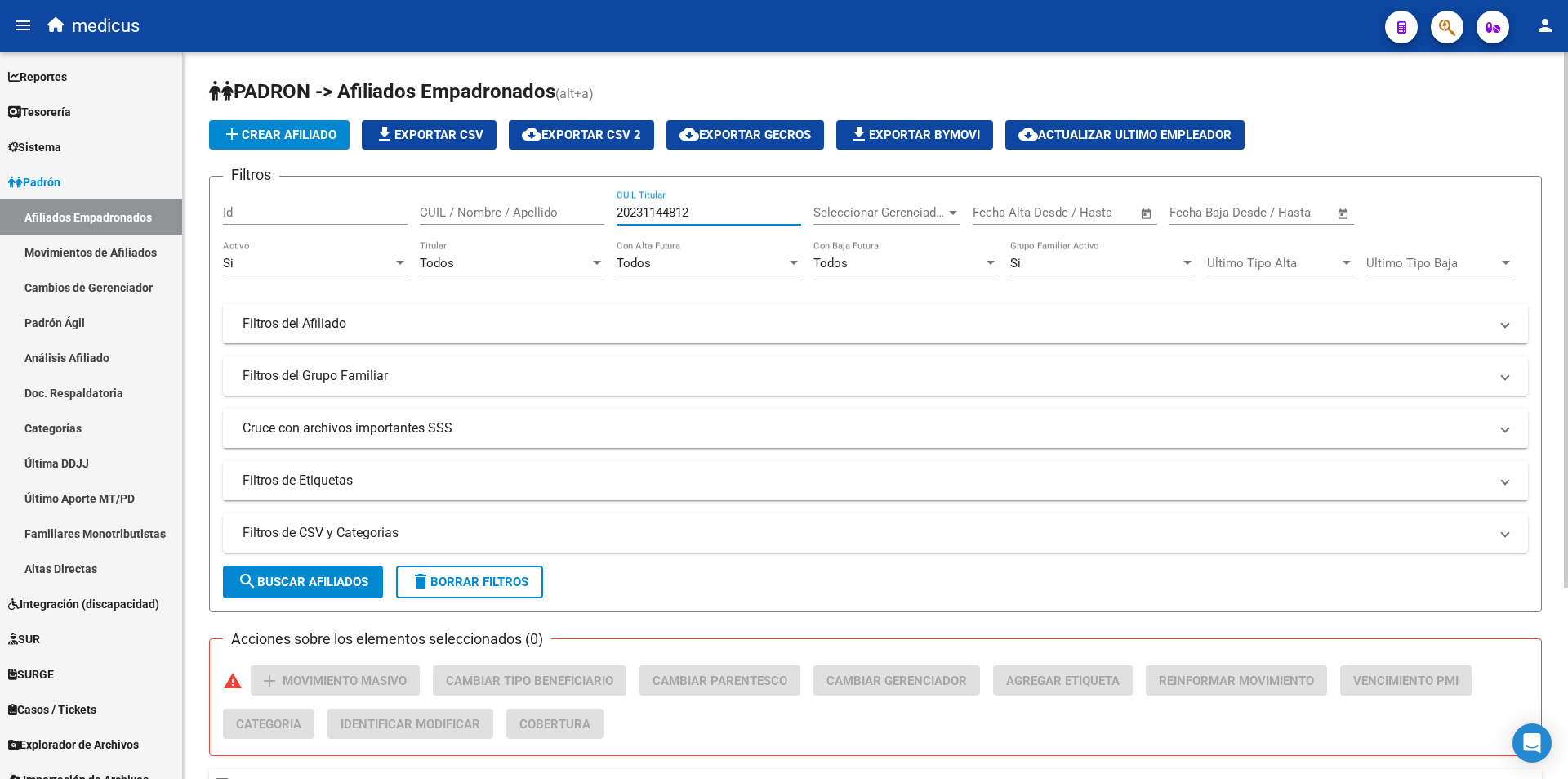
drag, startPoint x: 712, startPoint y: 215, endPoint x: 297, endPoint y: 235, distance: 415.5
click at [297, 235] on div "Filtros Id CUIL / Nombre / Apellido 20231144812 CUIL Titular Seleccionar Gerenc…" at bounding box center [875, 344] width 1305 height 311
paste input "4747275"
click at [313, 587] on span "search Buscar Afiliados" at bounding box center [303, 582] width 131 height 15
drag, startPoint x: 699, startPoint y: 207, endPoint x: 271, endPoint y: 231, distance: 428.7
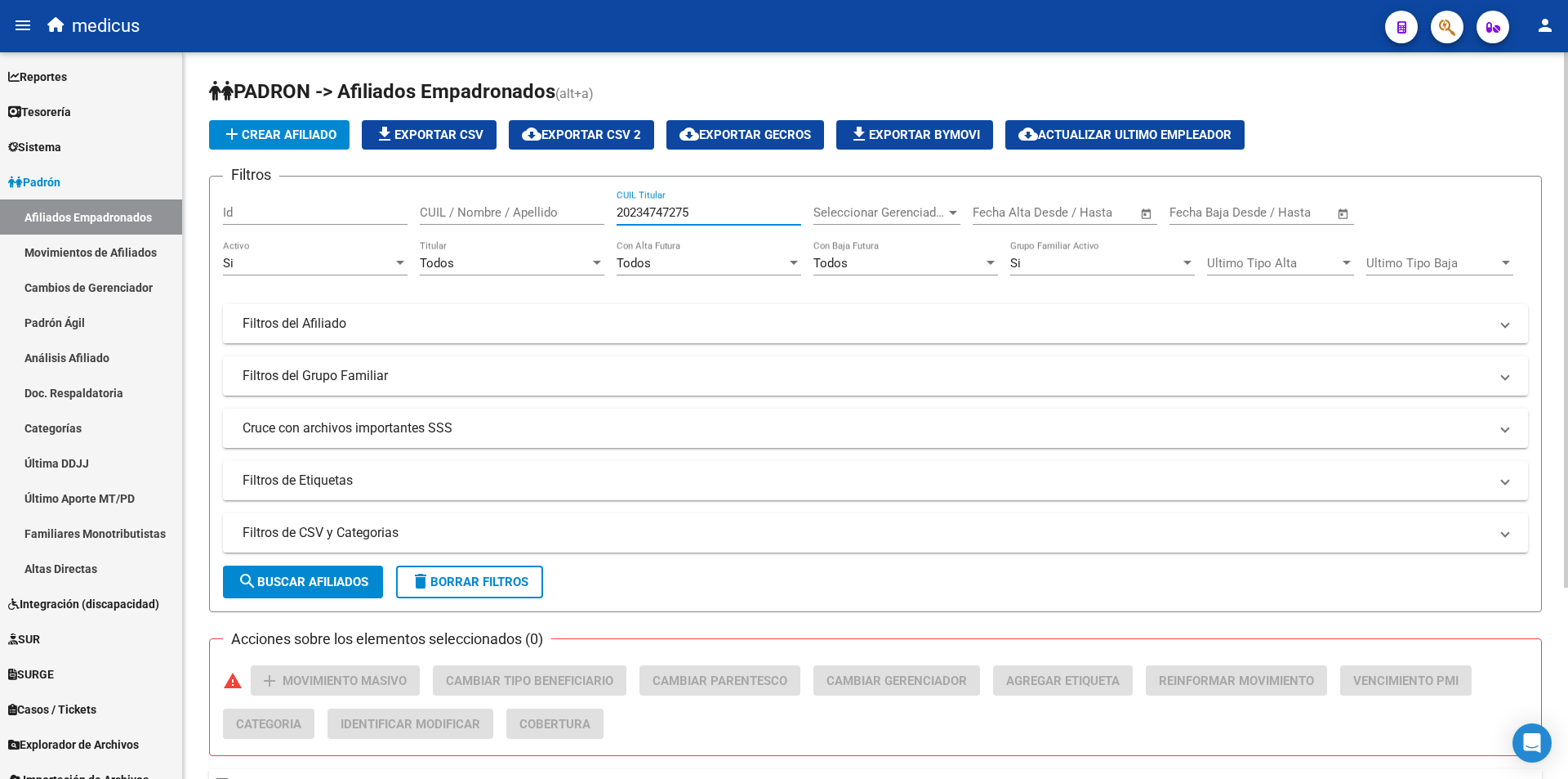
click at [271, 231] on div "Filtros Id CUIL / Nombre / Apellido 20234747275 CUIL Titular Seleccionar Gerenc…" at bounding box center [875, 344] width 1305 height 311
paste input "46461911"
type input "20246461911"
click at [317, 577] on span "search Buscar Afiliados" at bounding box center [303, 582] width 131 height 15
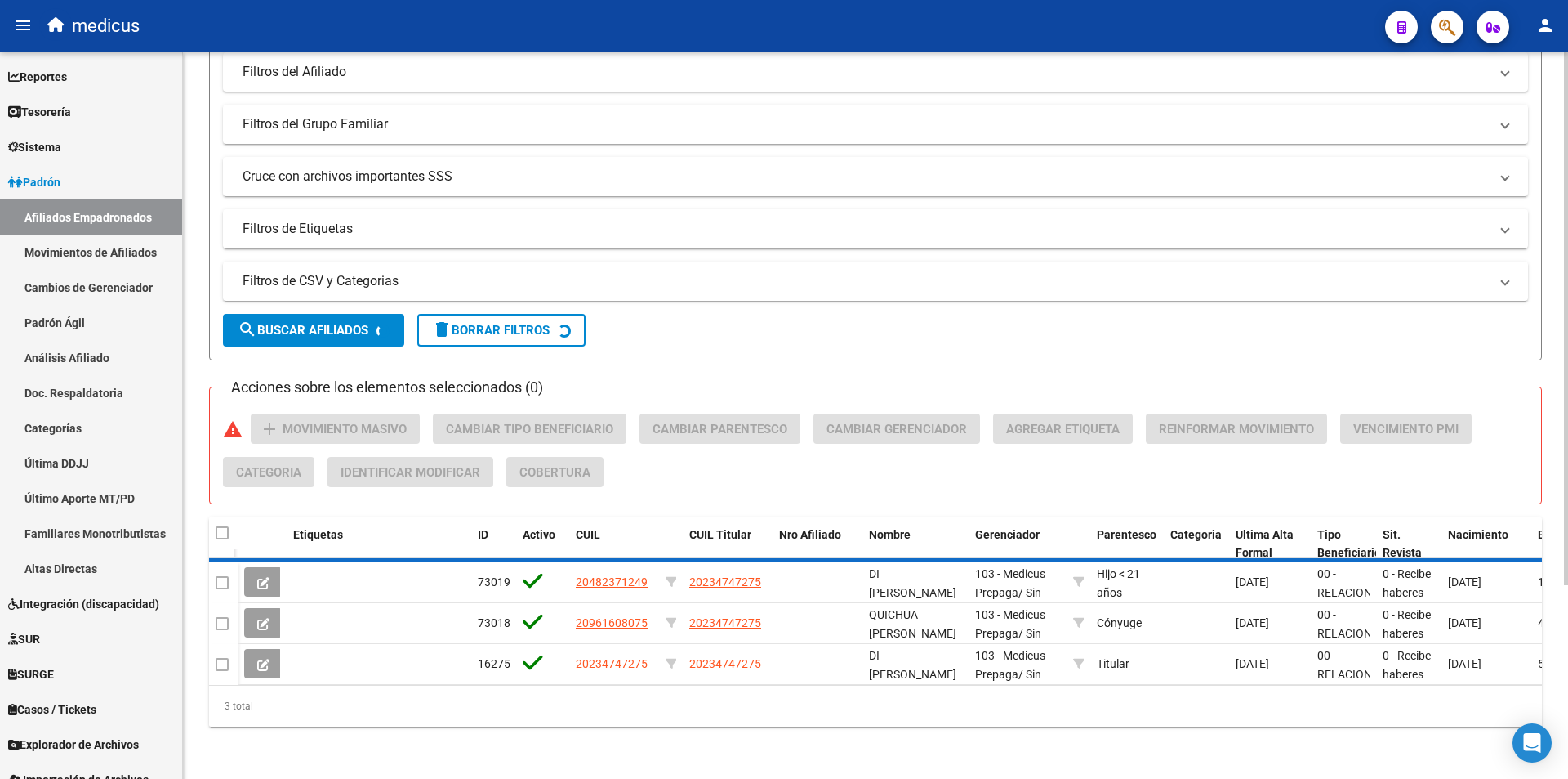
scroll to position [219, 0]
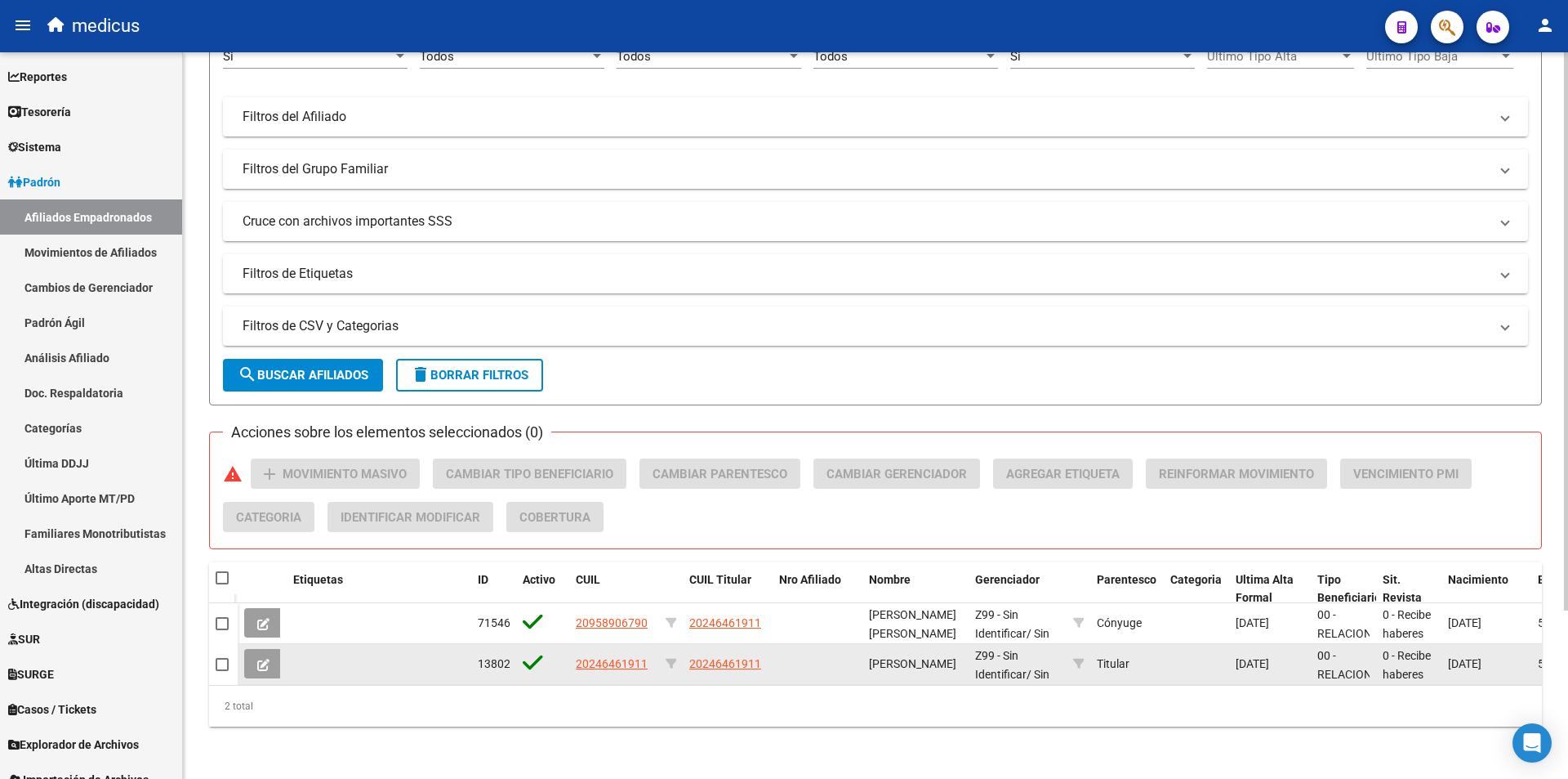
click at [261, 658] on icon at bounding box center [263, 664] width 13 height 13
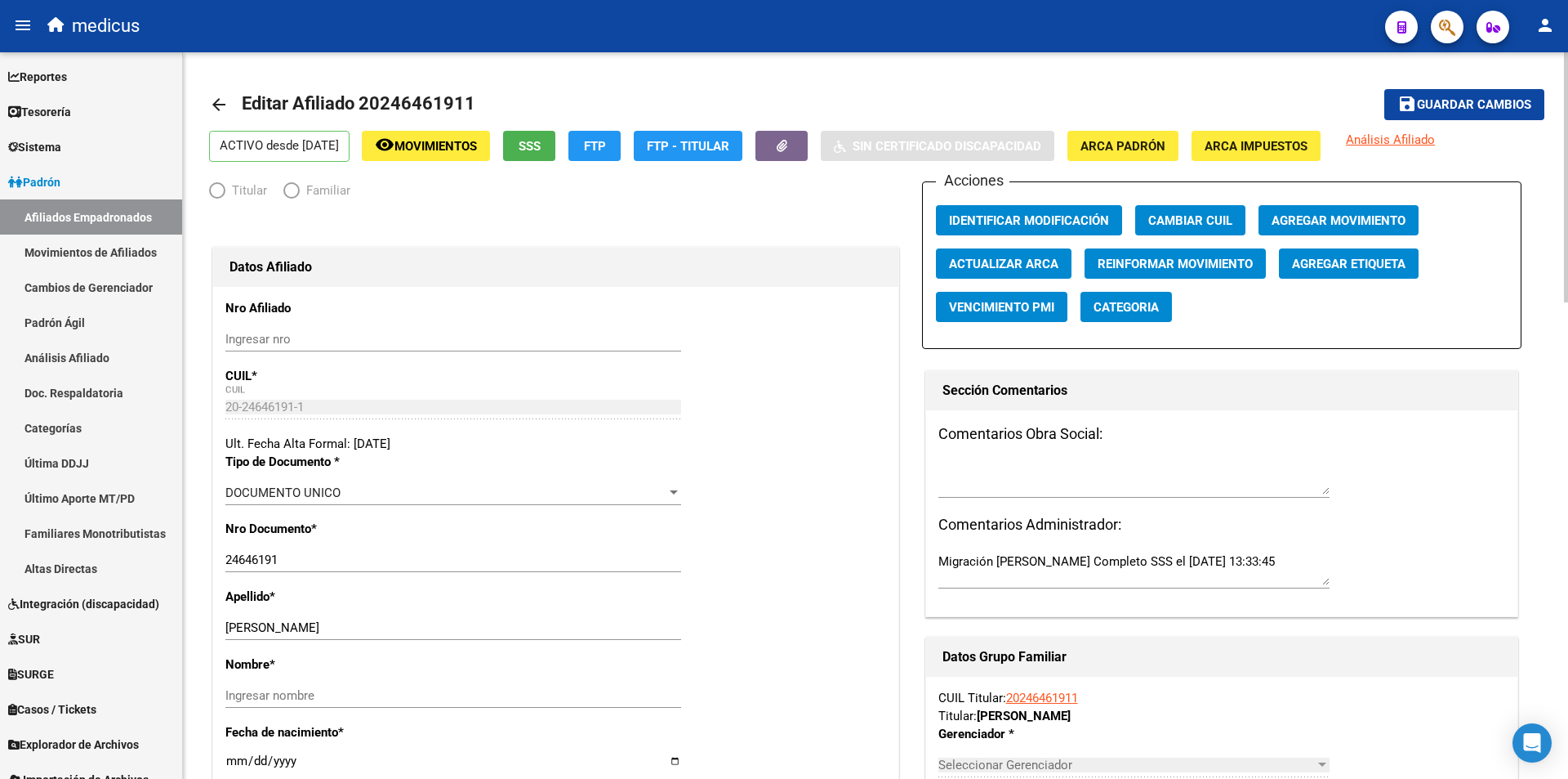
radio input "true"
type input "30-67881435-7"
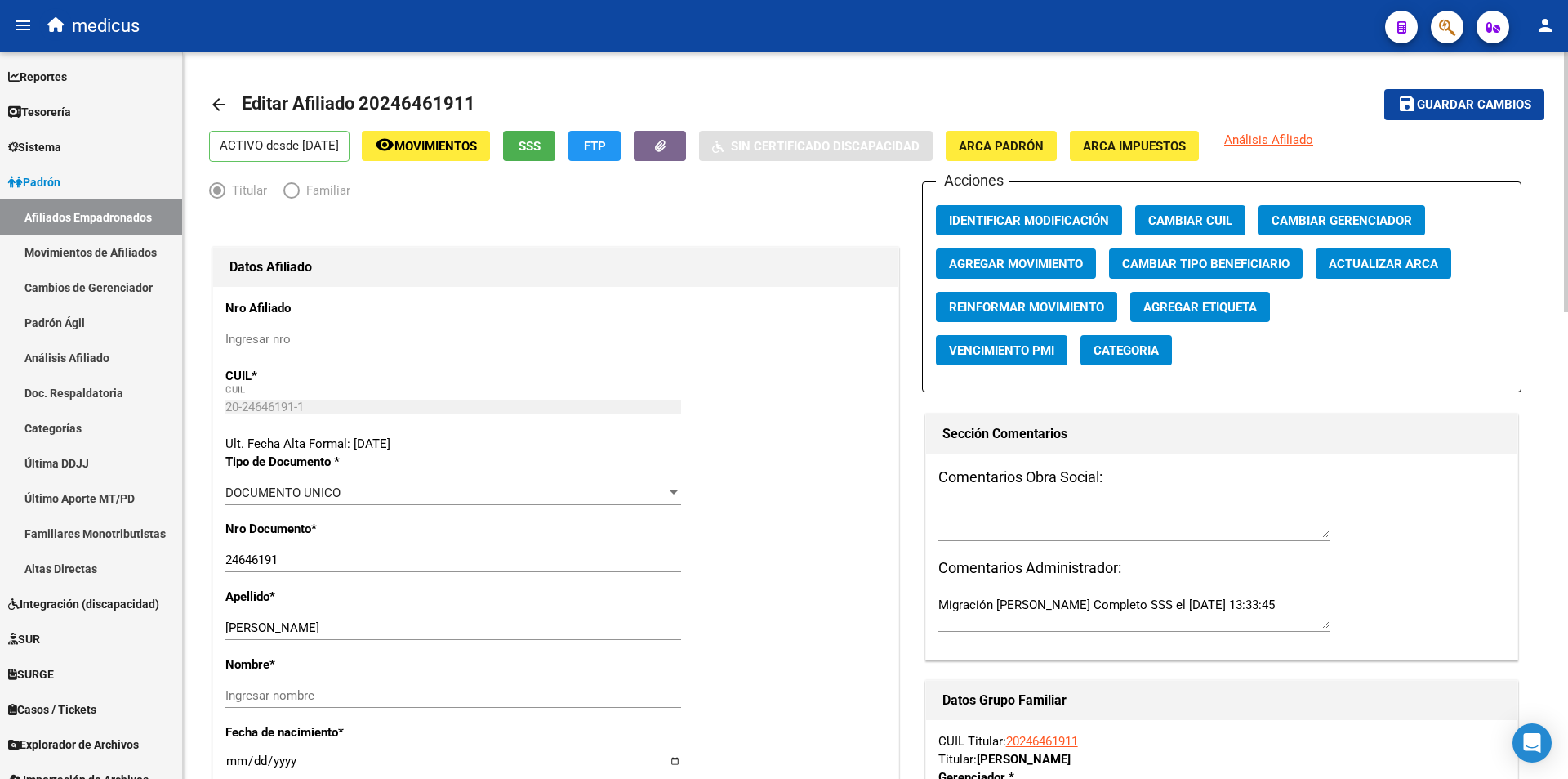
click at [538, 142] on button "SSS" at bounding box center [529, 146] width 52 height 30
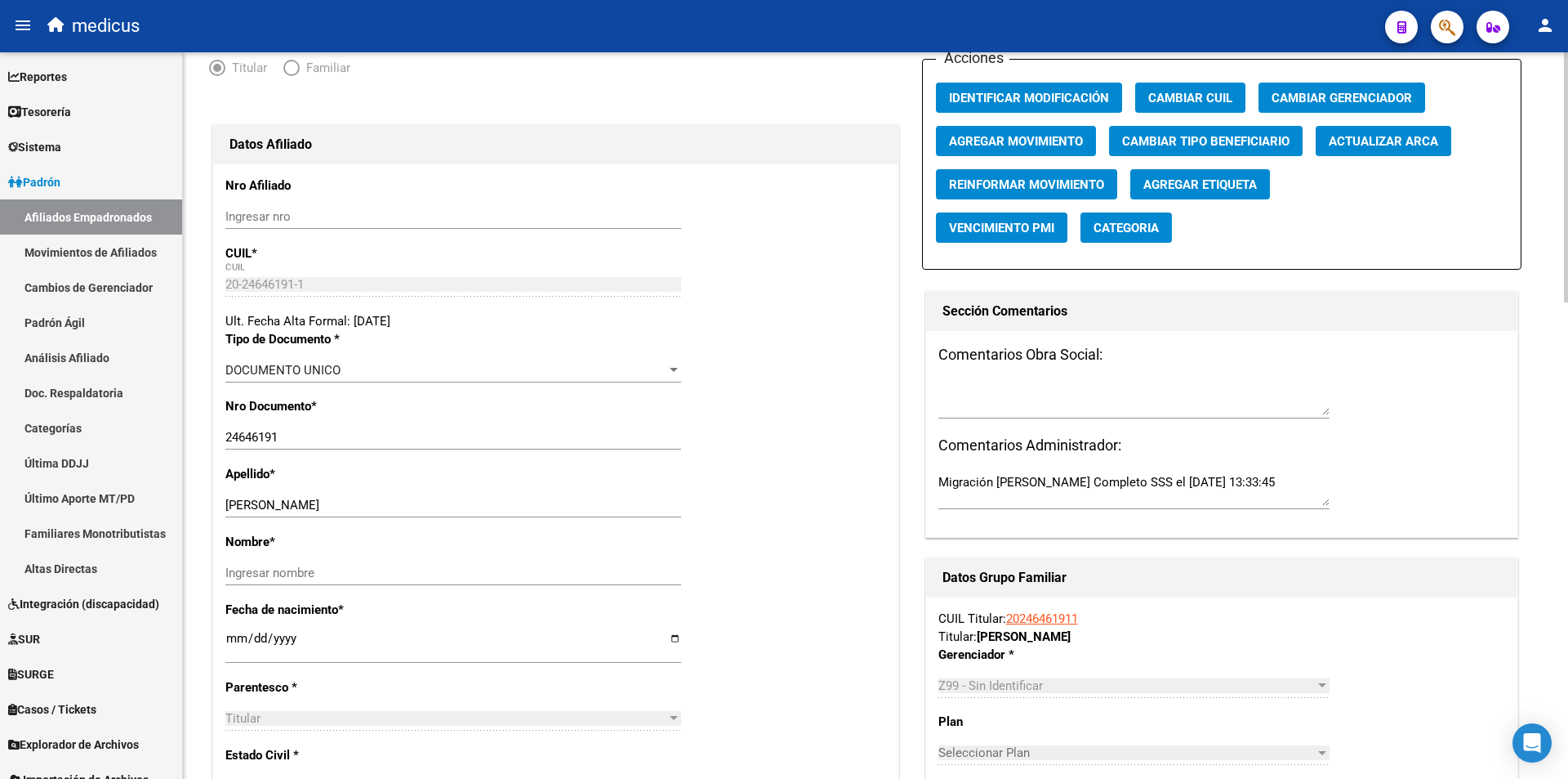
scroll to position [163, 0]
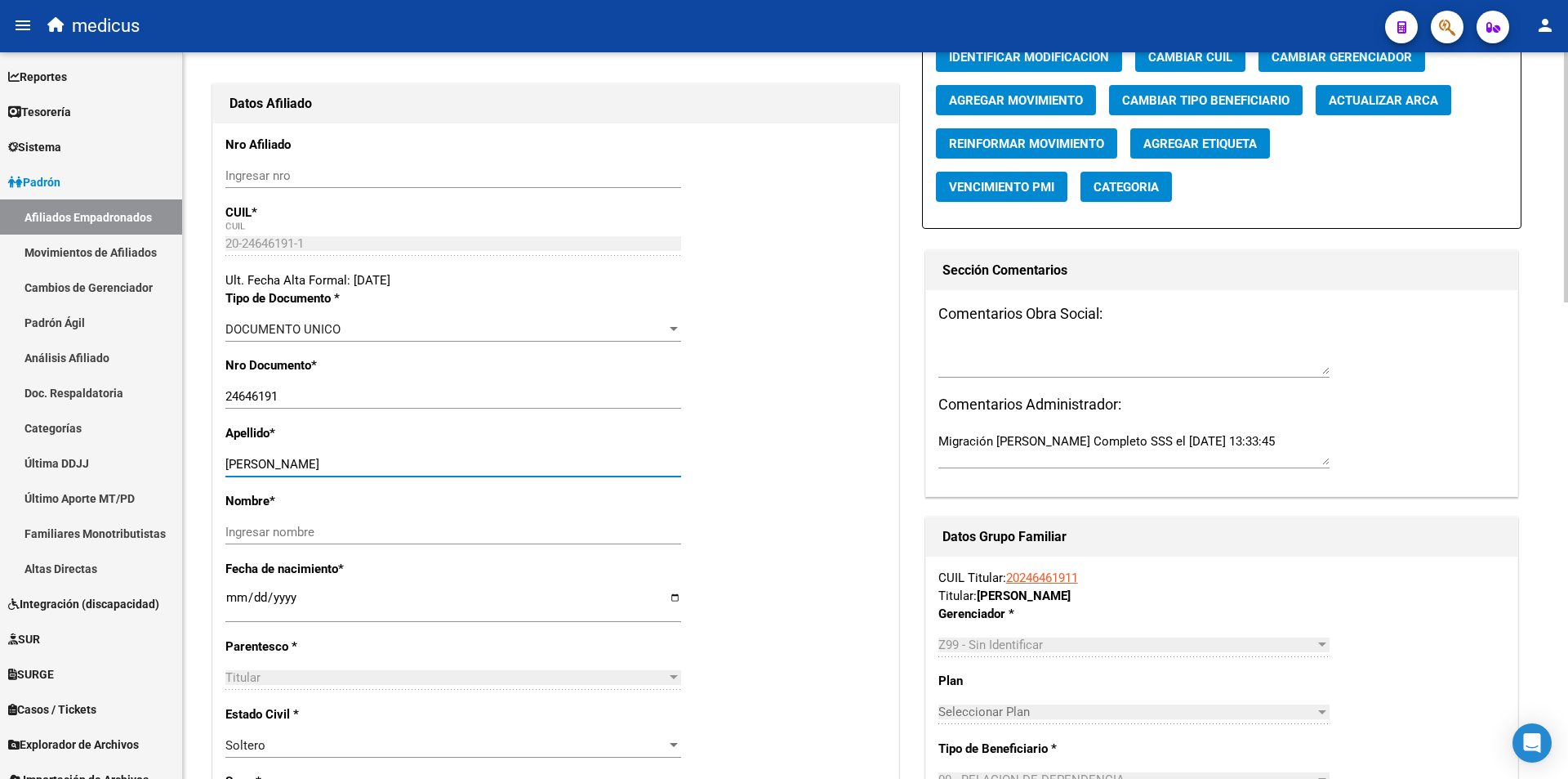
drag, startPoint x: 340, startPoint y: 459, endPoint x: 265, endPoint y: 471, distance: 76.0
click at [265, 471] on input "MICHI JULIO ALEXIS" at bounding box center [453, 464] width 455 height 15
type input "MICHI"
click at [312, 531] on input "Ingresar nombre" at bounding box center [453, 532] width 455 height 15
paste input "JULIO ALEXIS"
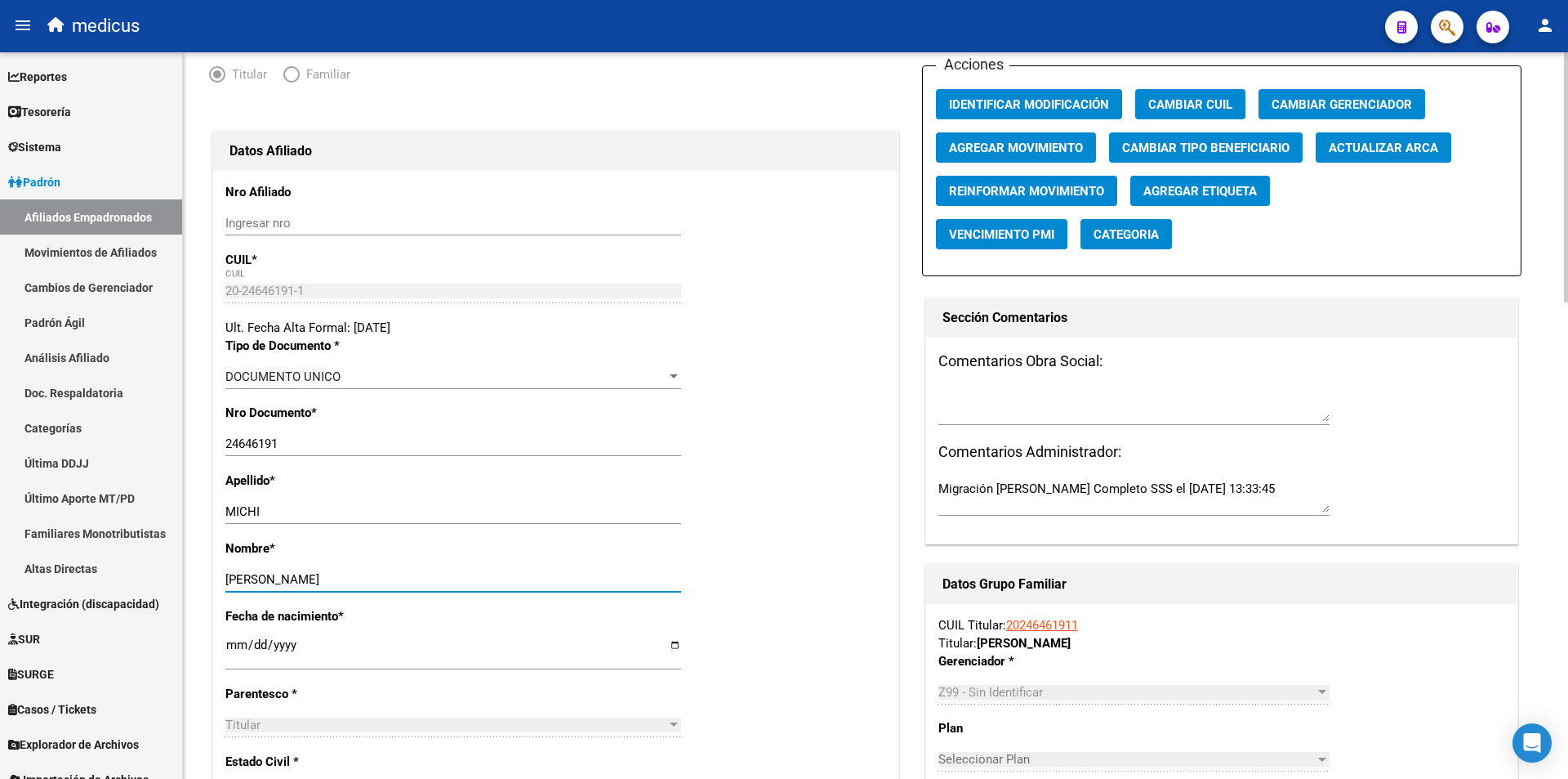
scroll to position [0, 0]
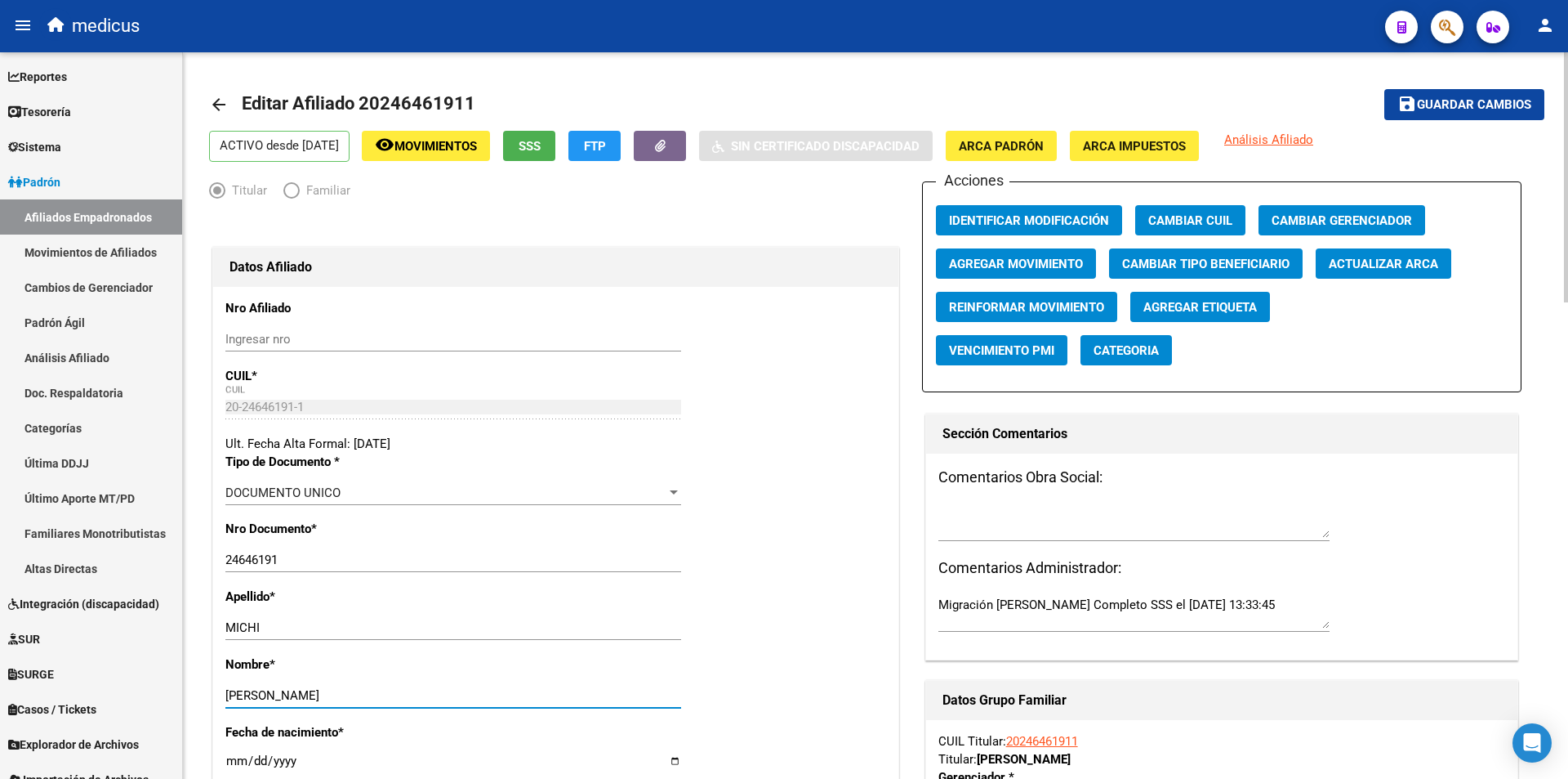
type input "JULIO ALEXIS"
click at [1478, 103] on span "Guardar cambios" at bounding box center [1474, 106] width 115 height 15
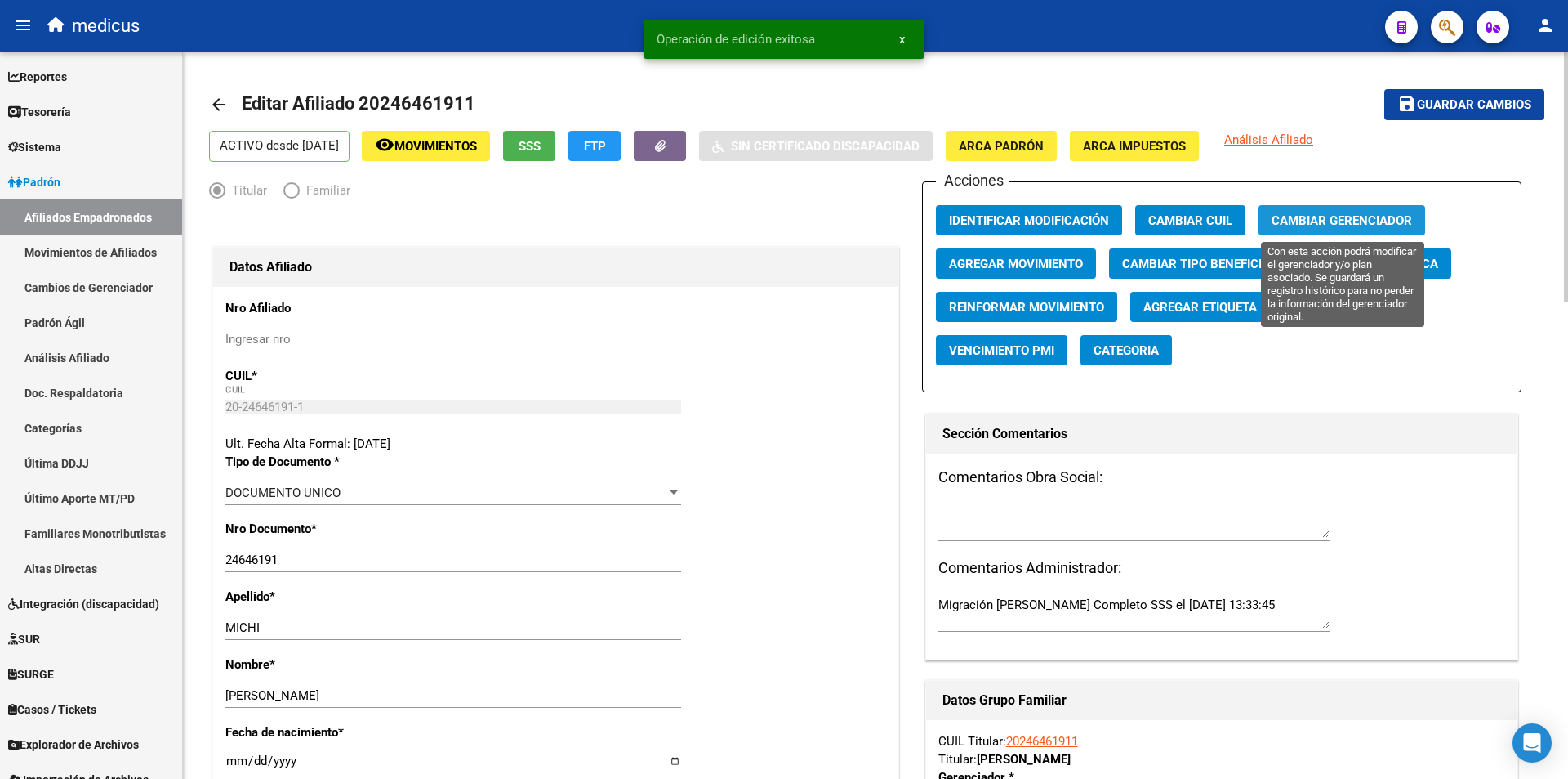
click at [1365, 224] on span "Cambiar Gerenciador" at bounding box center [1342, 221] width 141 height 15
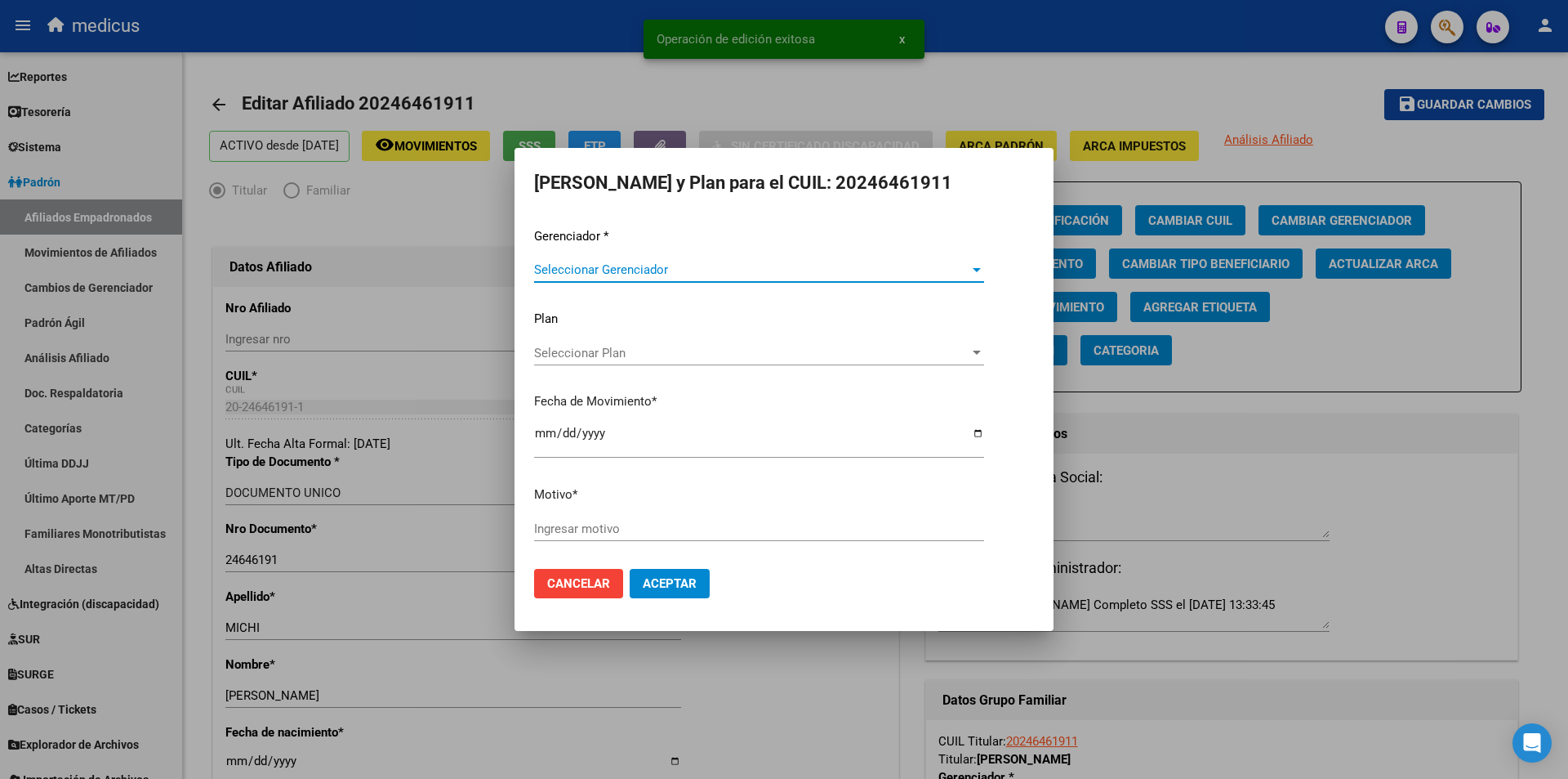
click at [707, 263] on span "Seleccionar Gerenciador" at bounding box center [752, 270] width 435 height 15
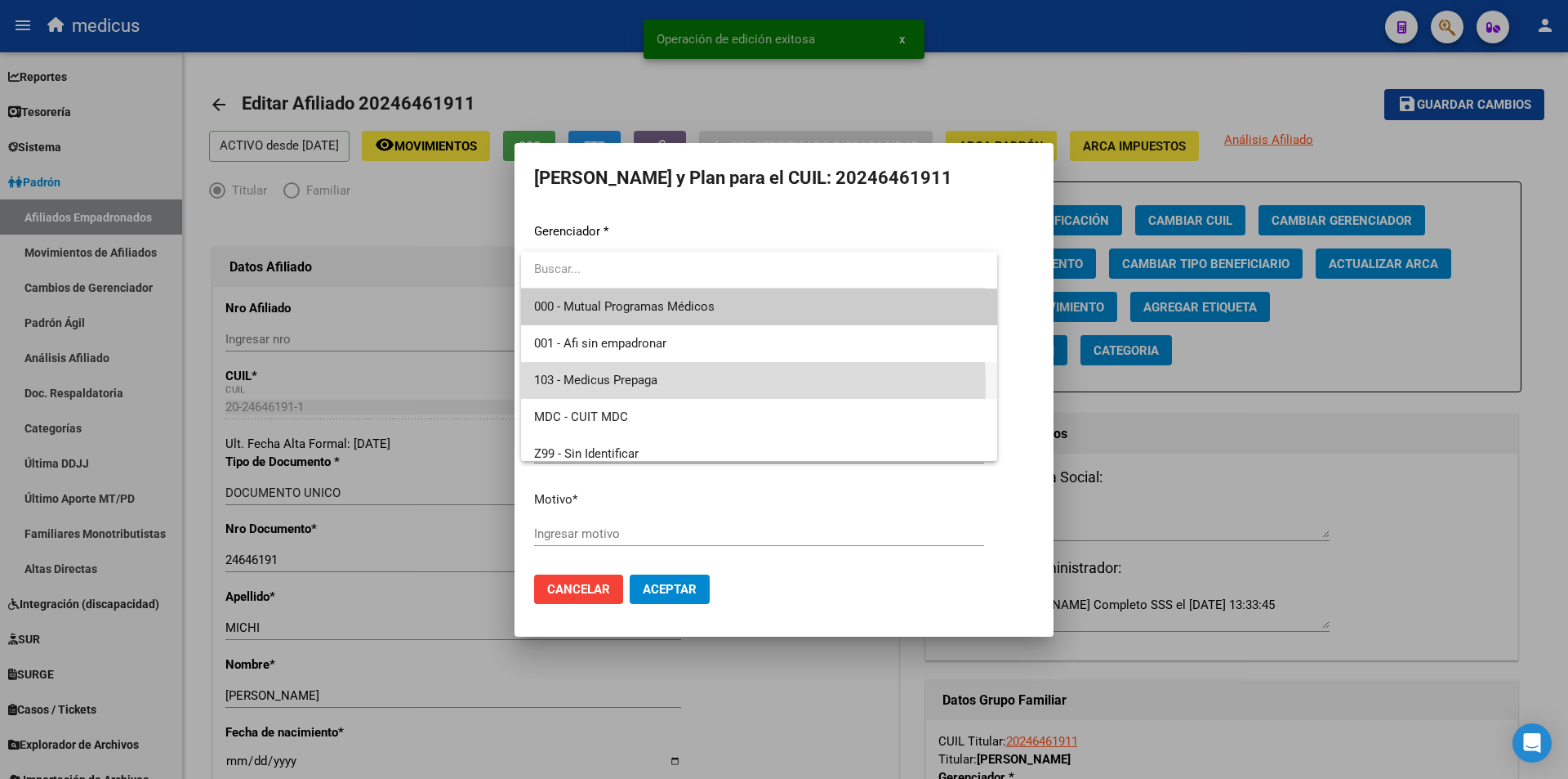
click at [681, 384] on span "103 - Medicus Prepaga" at bounding box center [759, 380] width 450 height 37
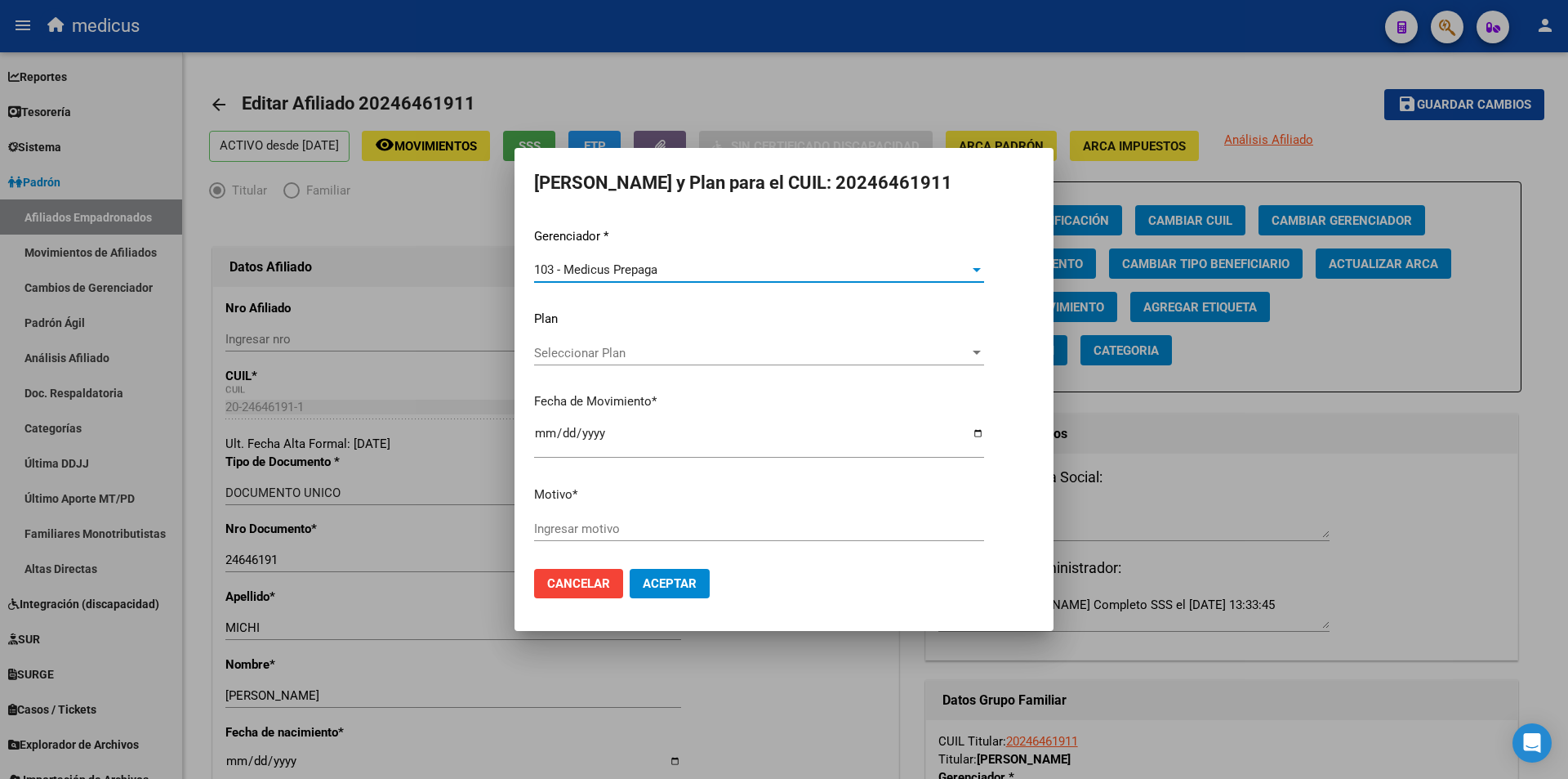
click at [660, 518] on div "Ingresar motivo" at bounding box center [759, 529] width 450 height 24
paste input "11596413004"
type input "11596413004"
click at [673, 579] on span "Aceptar" at bounding box center [670, 584] width 54 height 15
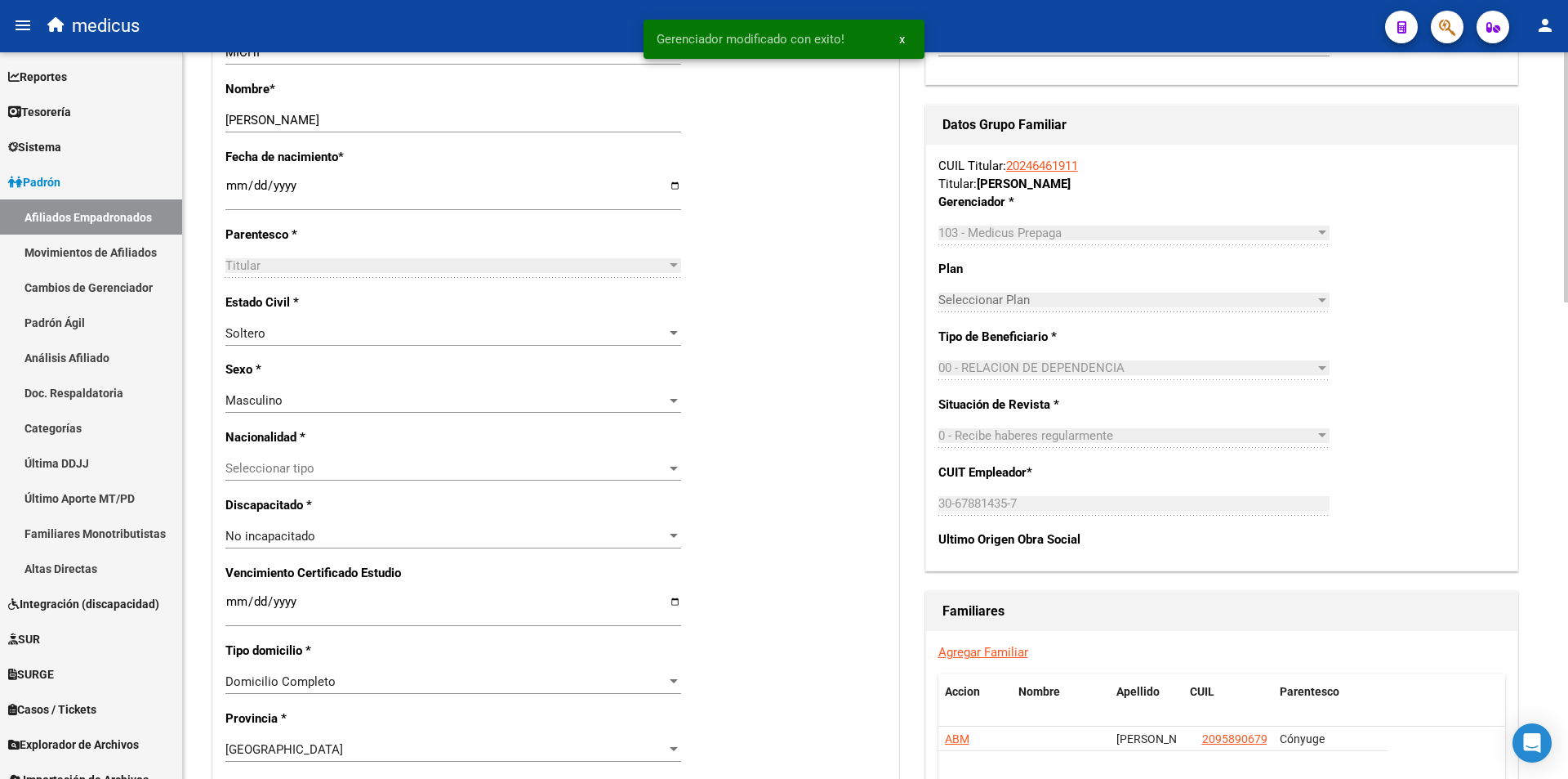
scroll to position [818, 0]
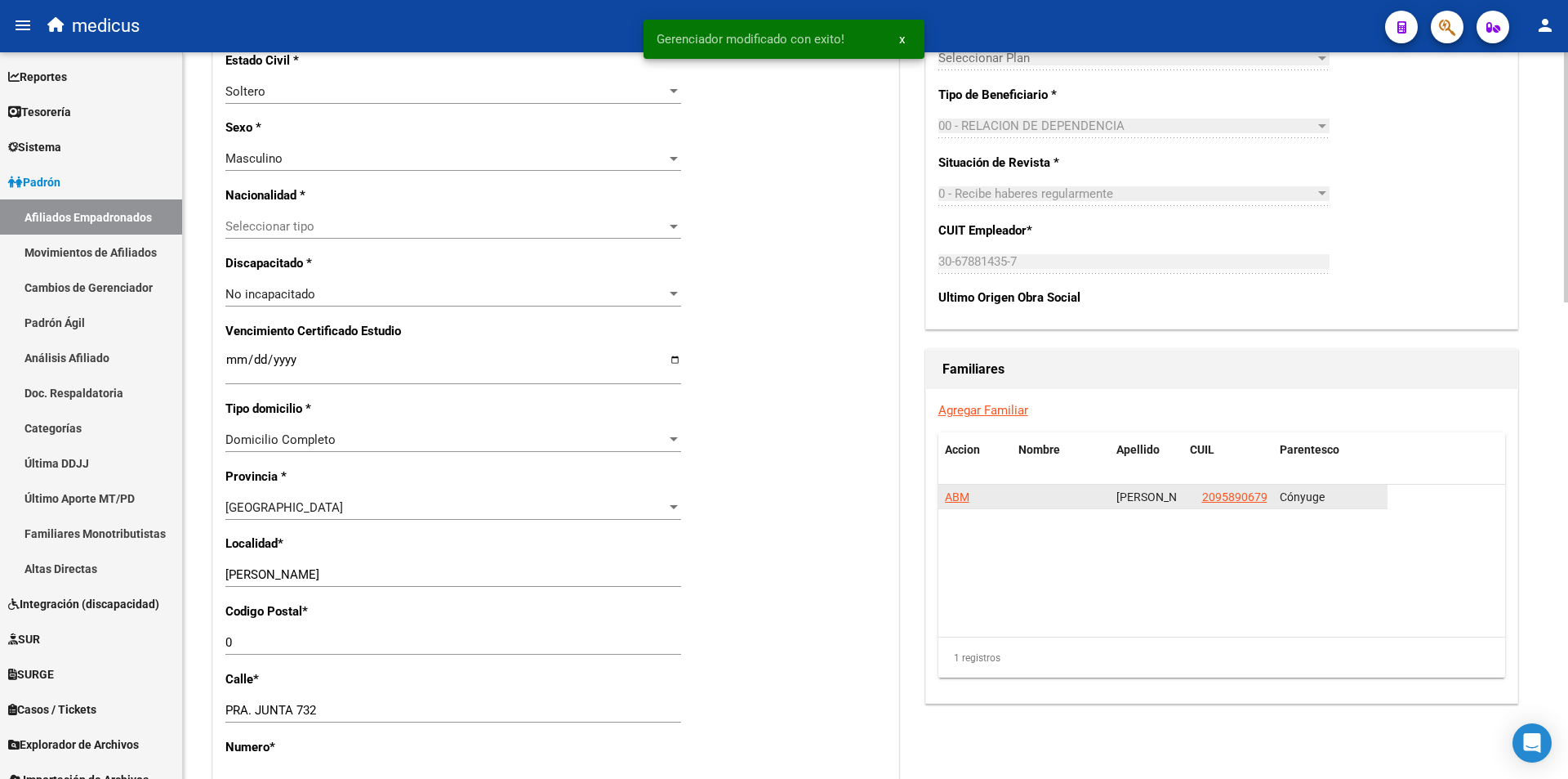
click at [949, 494] on span "ABM" at bounding box center [957, 497] width 24 height 13
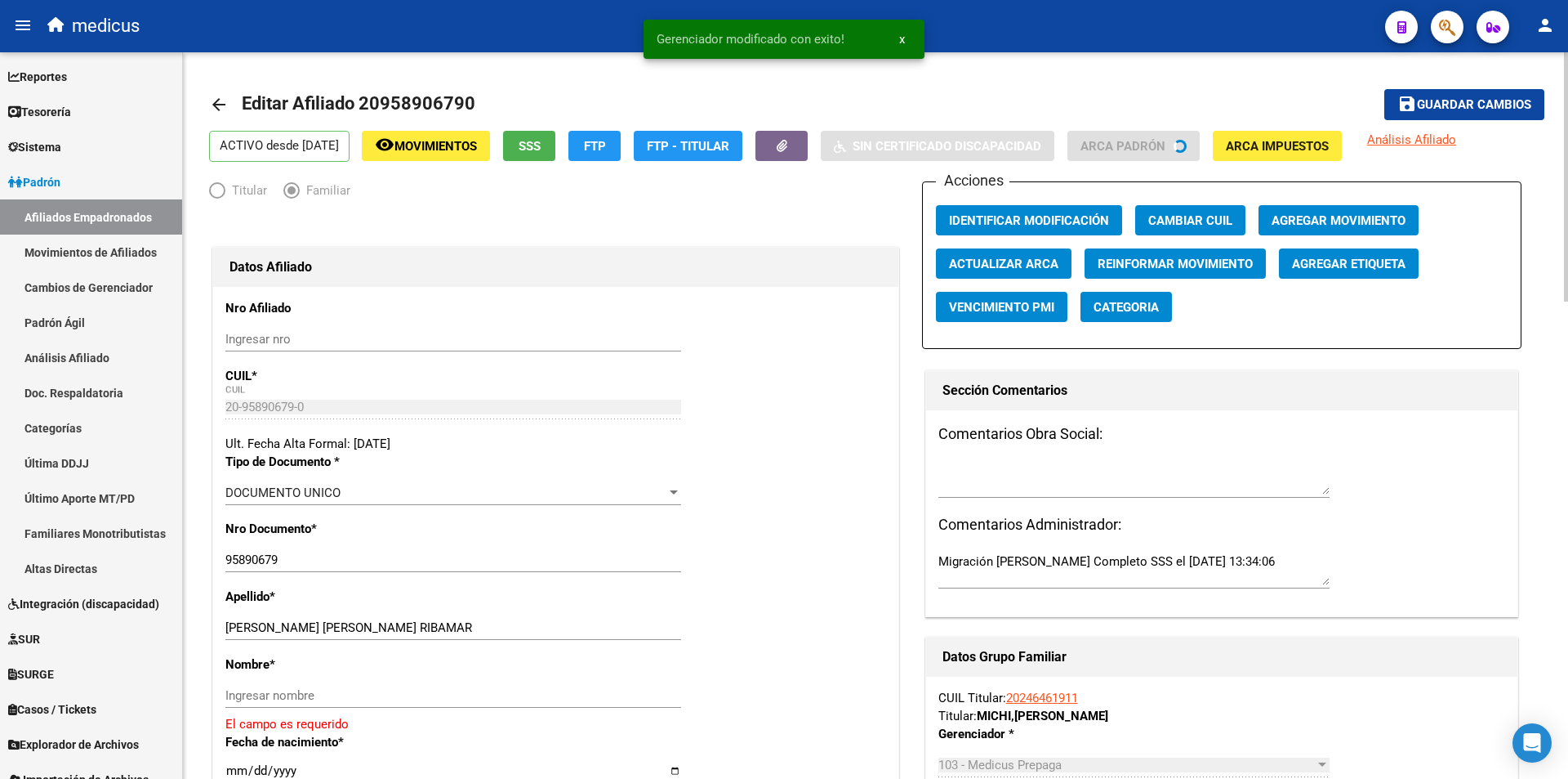
scroll to position [327, 0]
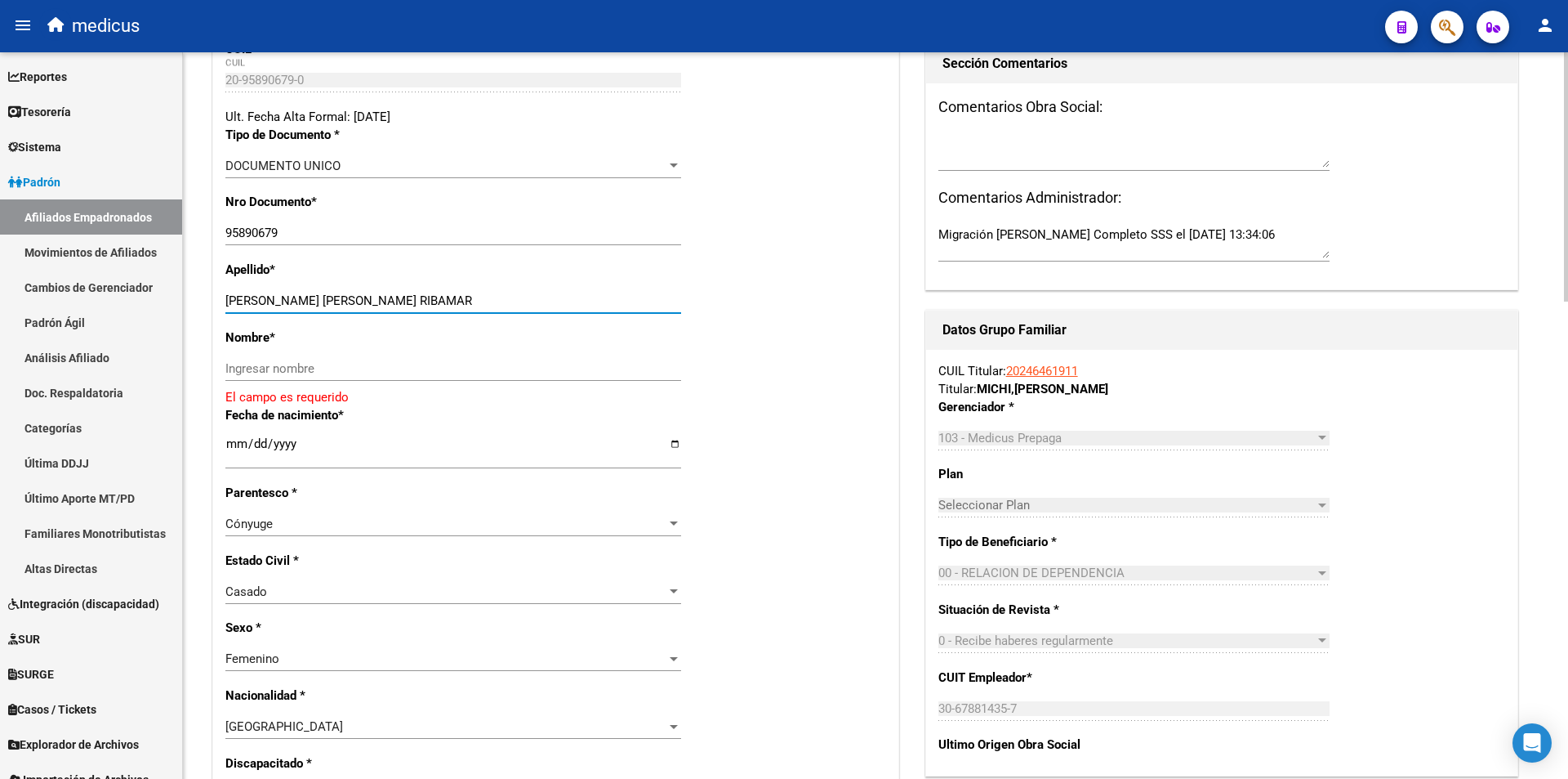
drag, startPoint x: 342, startPoint y: 300, endPoint x: 471, endPoint y: 304, distance: 129.1
click at [471, 304] on input "CUNHA RODRIGUES JOSE RIBAMAR" at bounding box center [453, 301] width 455 height 15
type input "CUNHA RODRIGUES"
click at [428, 357] on div "Ingresar nombre" at bounding box center [453, 368] width 455 height 24
paste input "JOSE RIBAMAR"
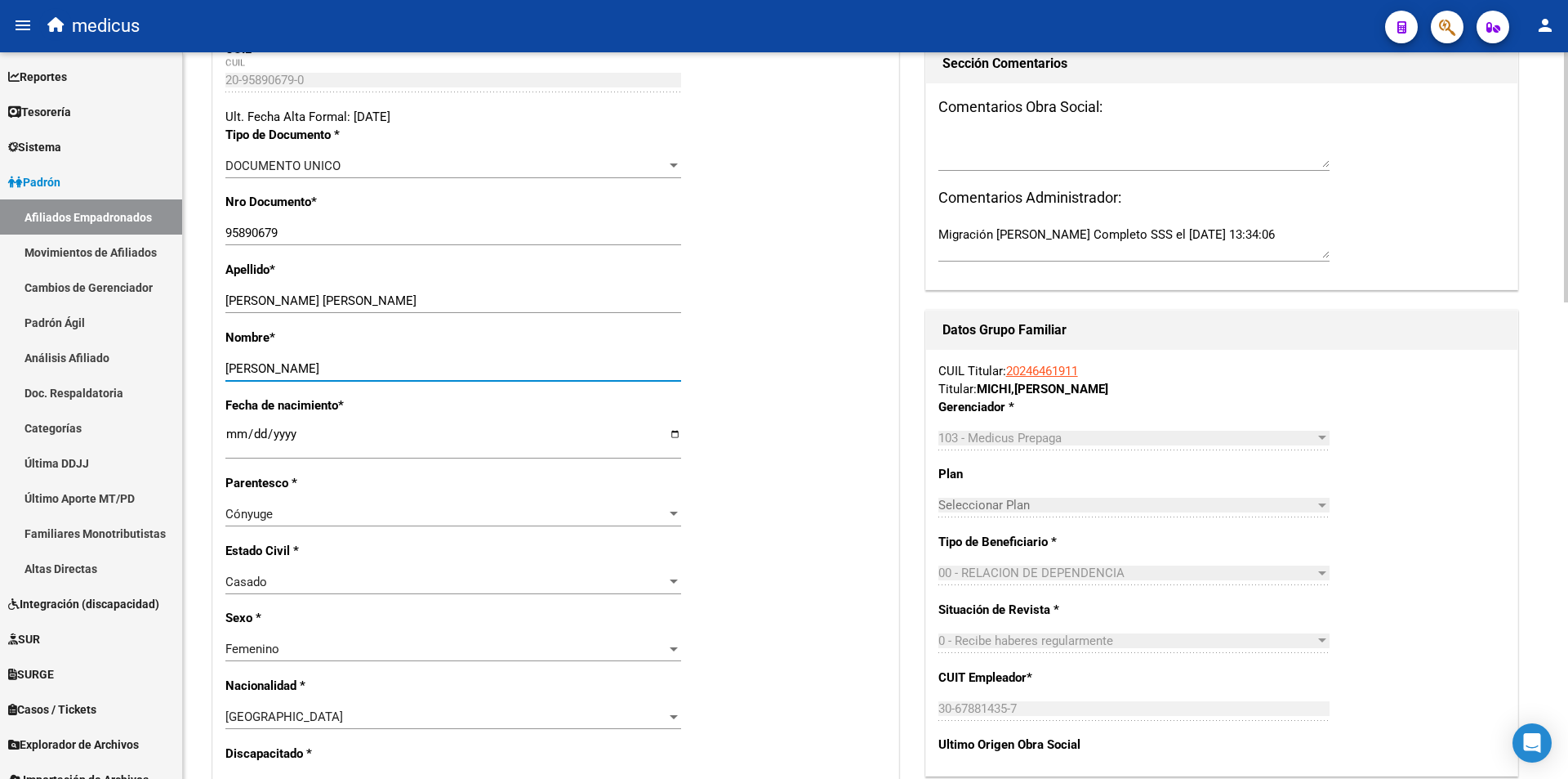
type input "JOSE RIBAMAR"
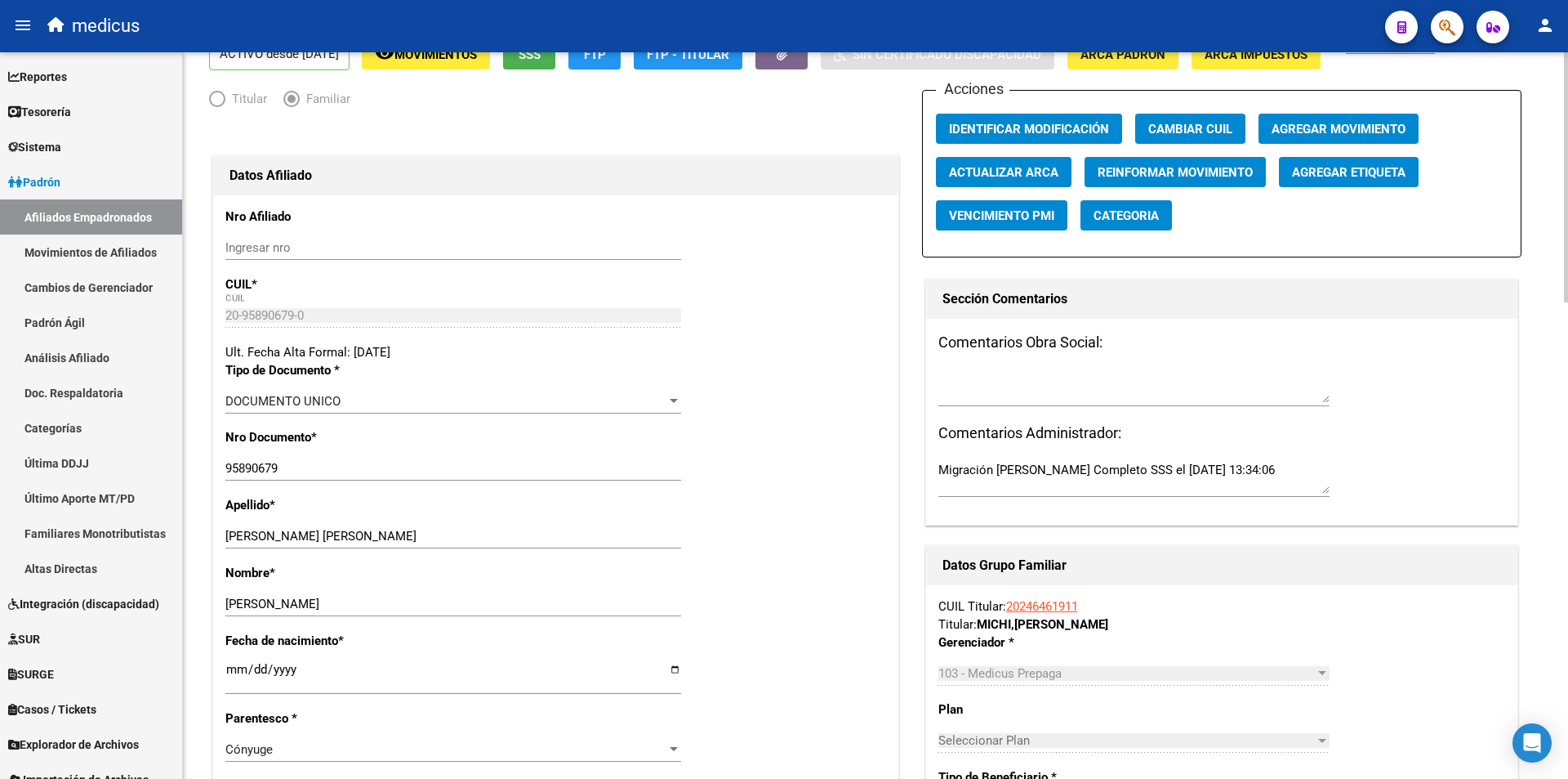
scroll to position [0, 0]
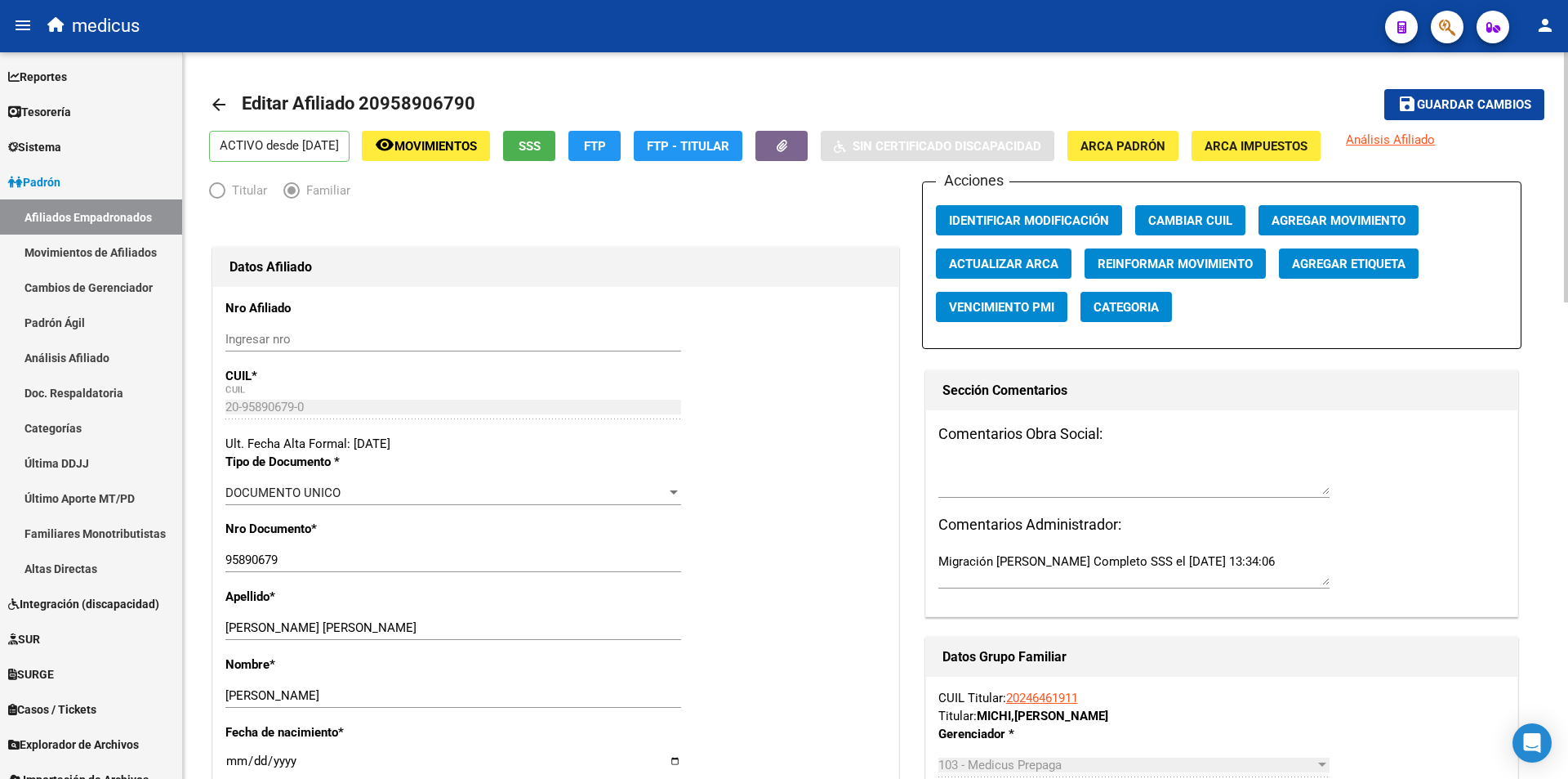
click at [1457, 107] on span "Guardar cambios" at bounding box center [1474, 106] width 115 height 15
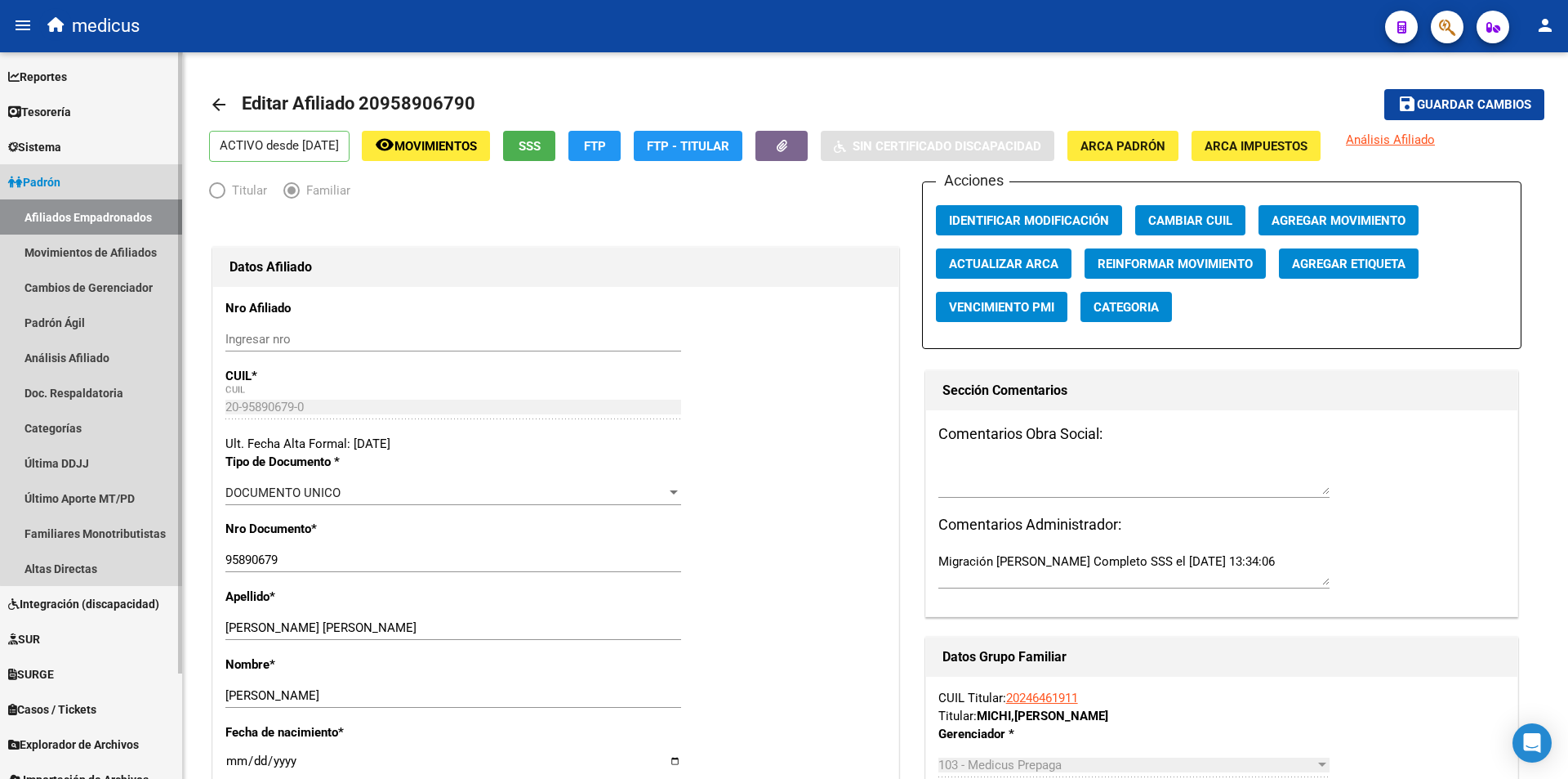
click at [124, 208] on link "Afiliados Empadronados" at bounding box center [91, 217] width 183 height 35
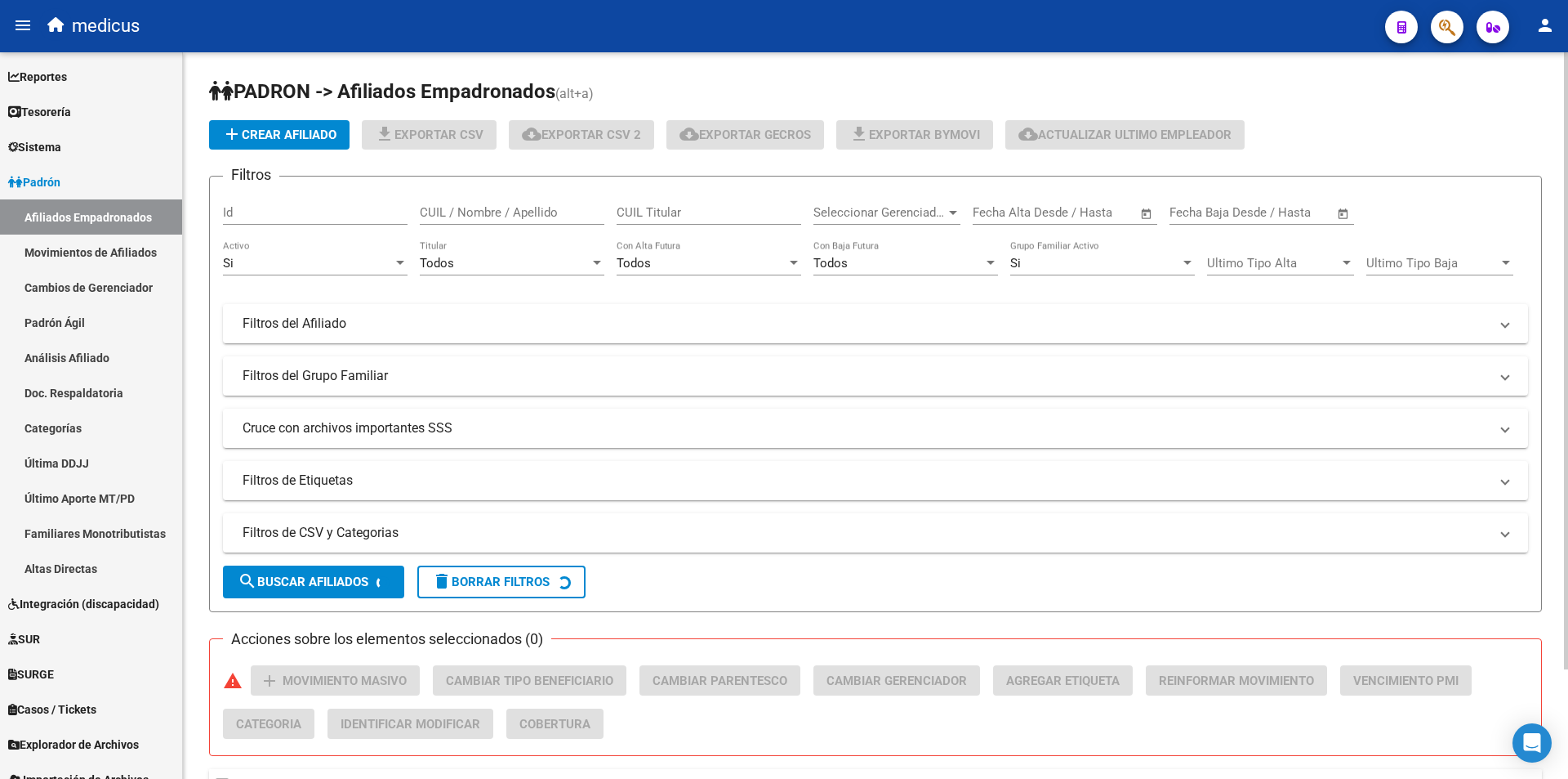
click at [655, 212] on input "CUIL Titular" at bounding box center [709, 213] width 185 height 15
paste input "20246461911"
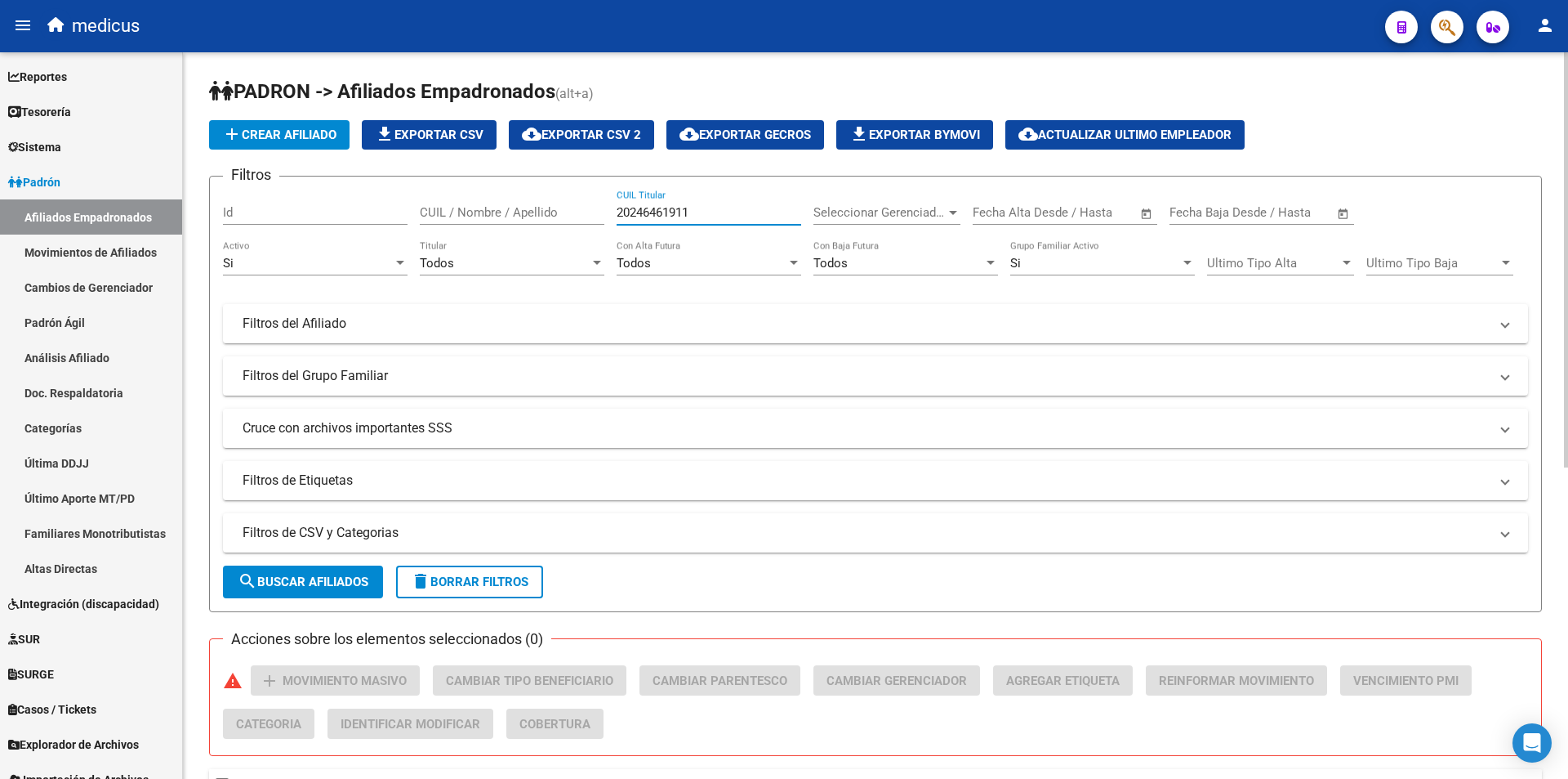
type input "20246461911"
click at [334, 586] on span "search Buscar Afiliados" at bounding box center [303, 582] width 131 height 15
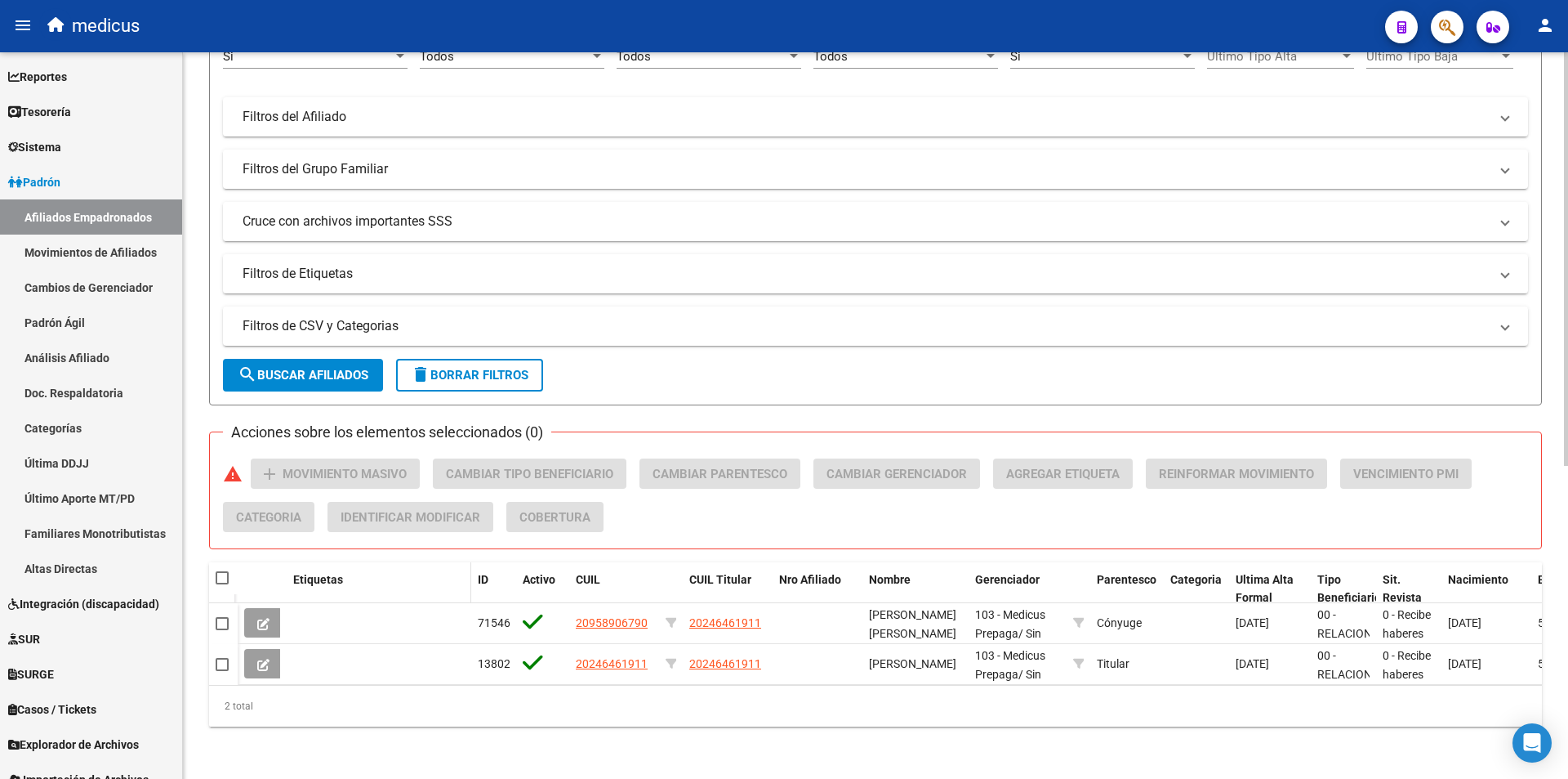
scroll to position [219, 0]
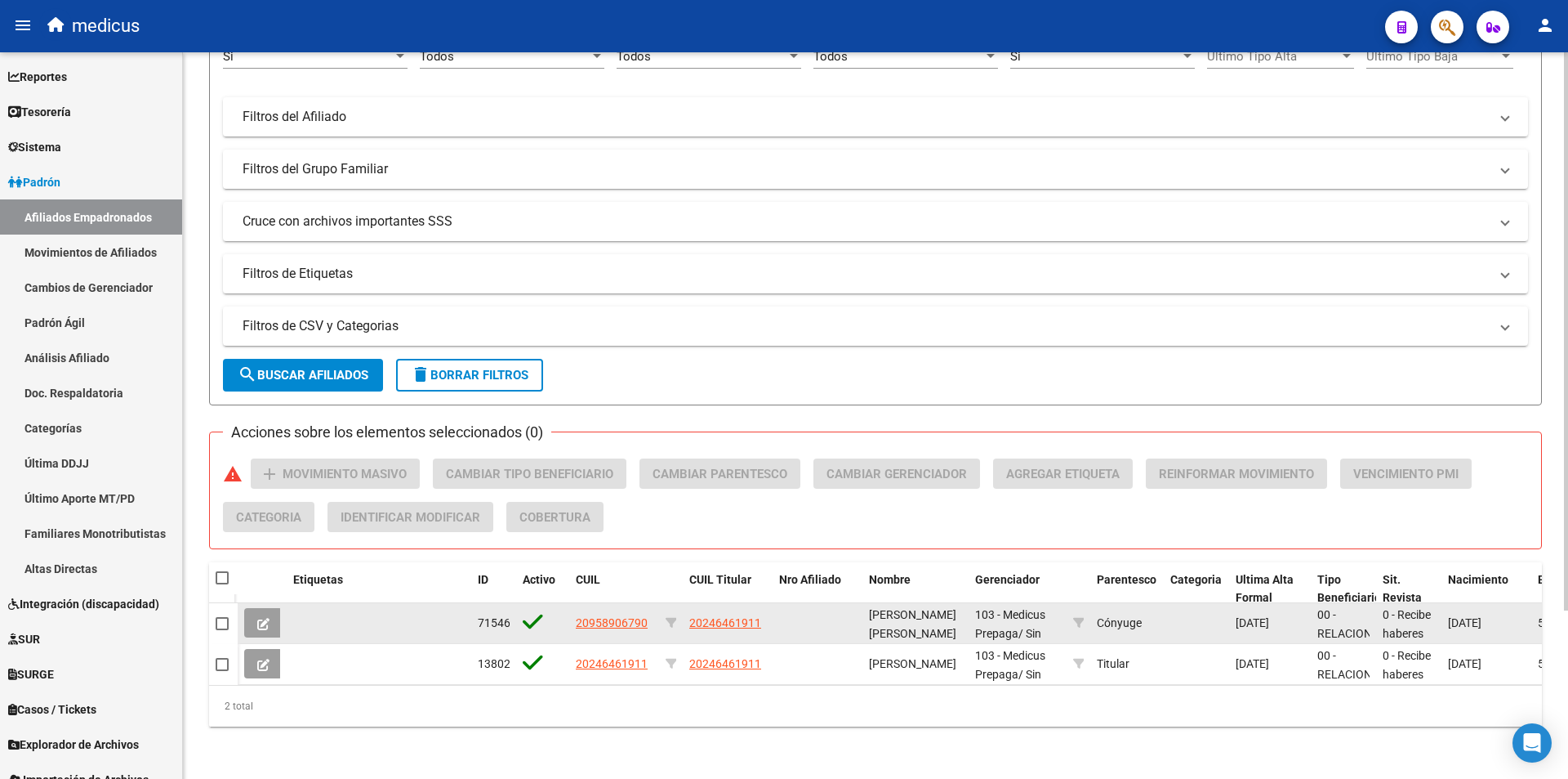
click at [271, 621] on button at bounding box center [264, 622] width 39 height 29
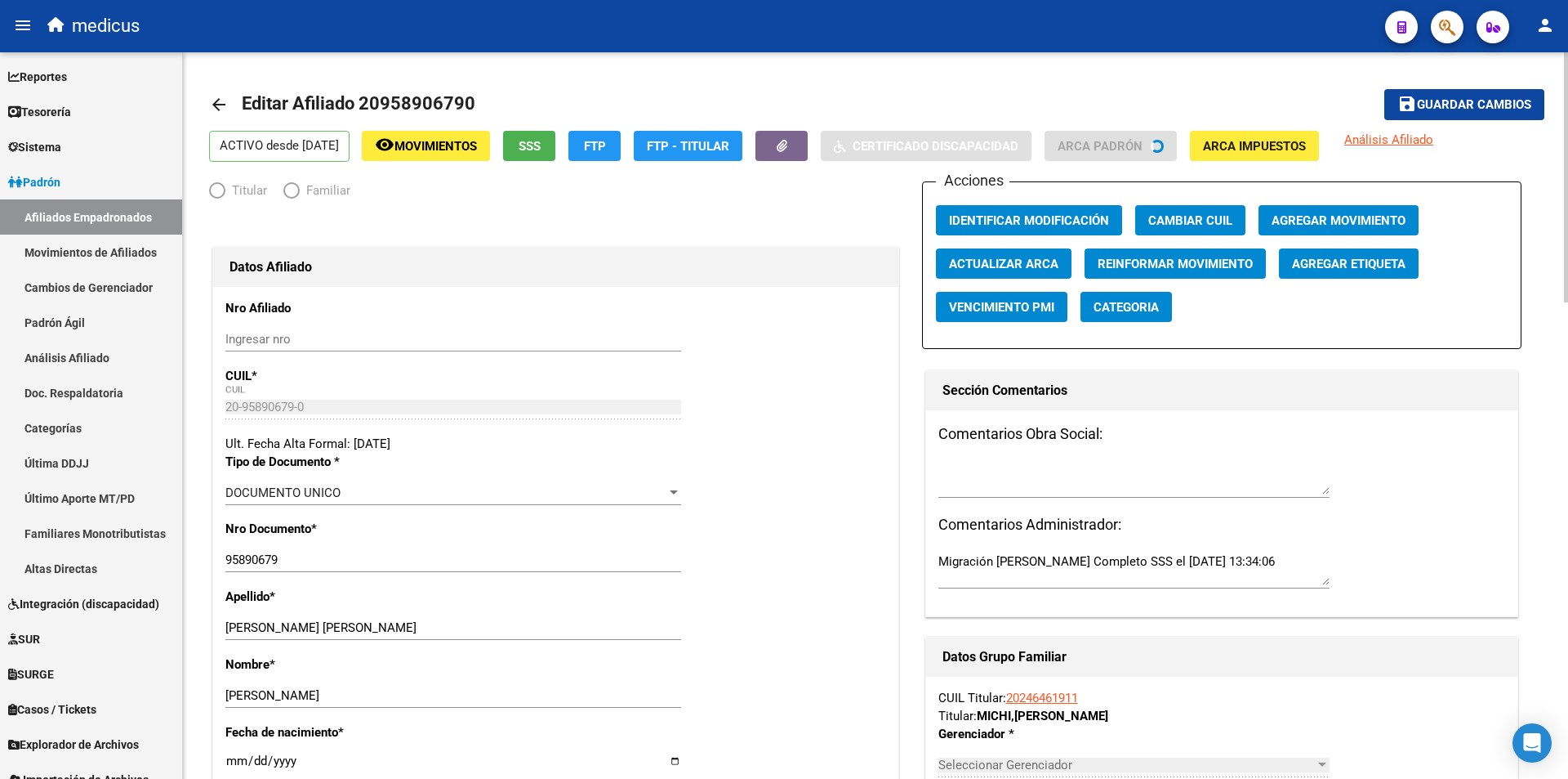
radio input "true"
type input "30-67881435-7"
click at [213, 96] on mat-icon "arrow_back" at bounding box center [218, 104] width 19 height 19
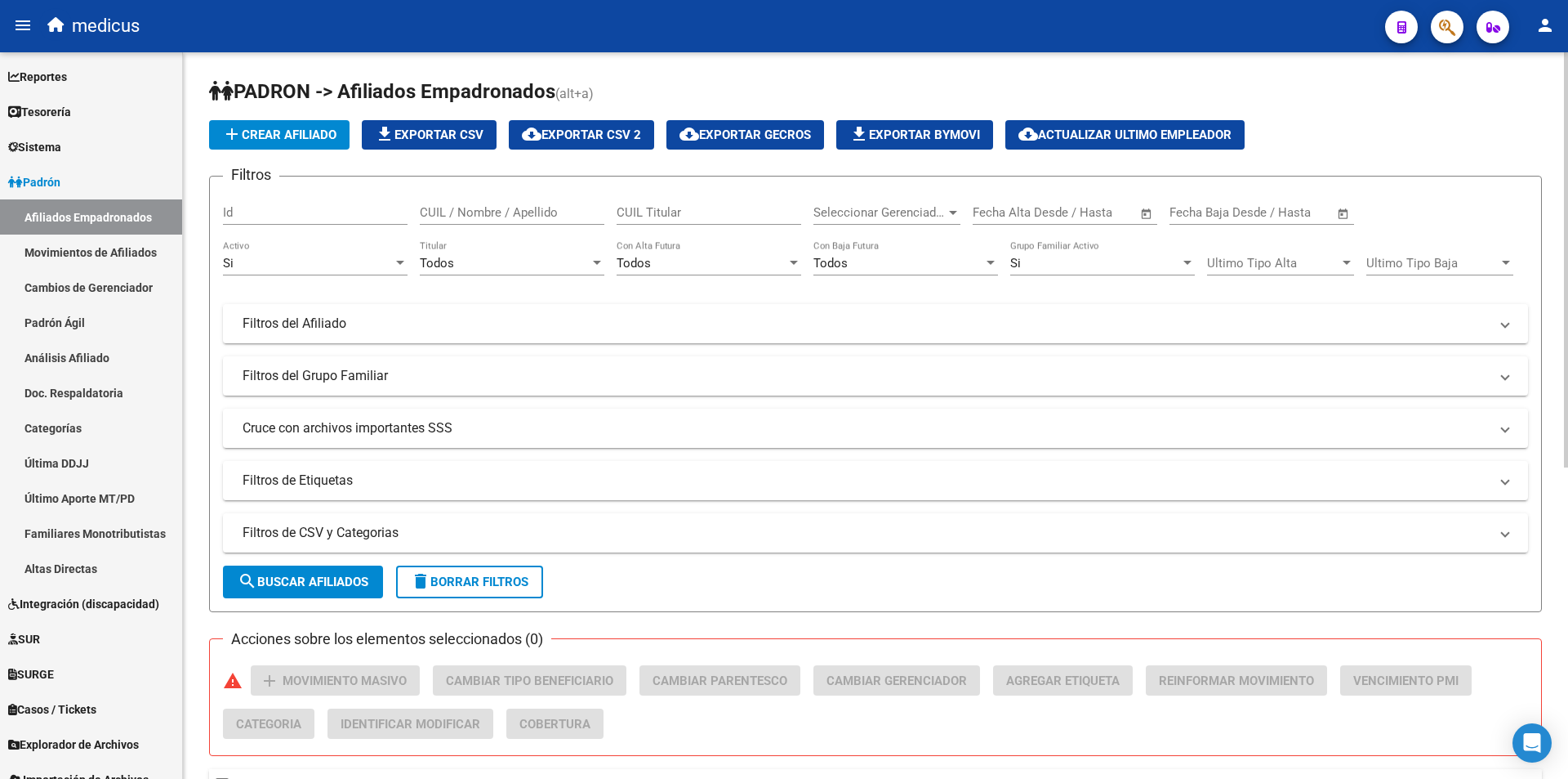
click at [708, 206] on input "CUIL Titular" at bounding box center [709, 213] width 185 height 15
paste input "20249945405"
type input "20249945405"
click at [276, 573] on button "search Buscar Afiliados" at bounding box center [302, 581] width 160 height 33
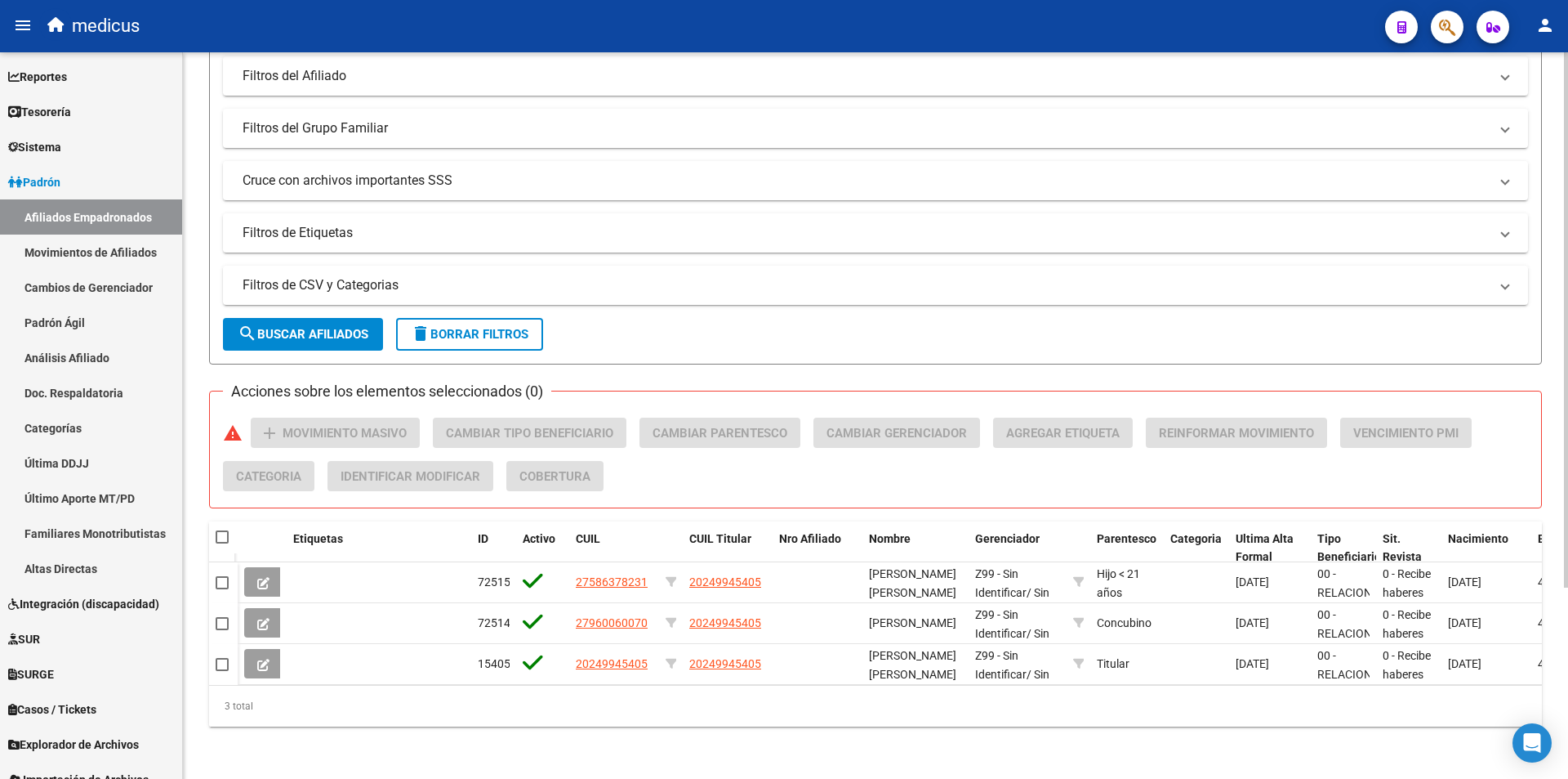
scroll to position [260, 0]
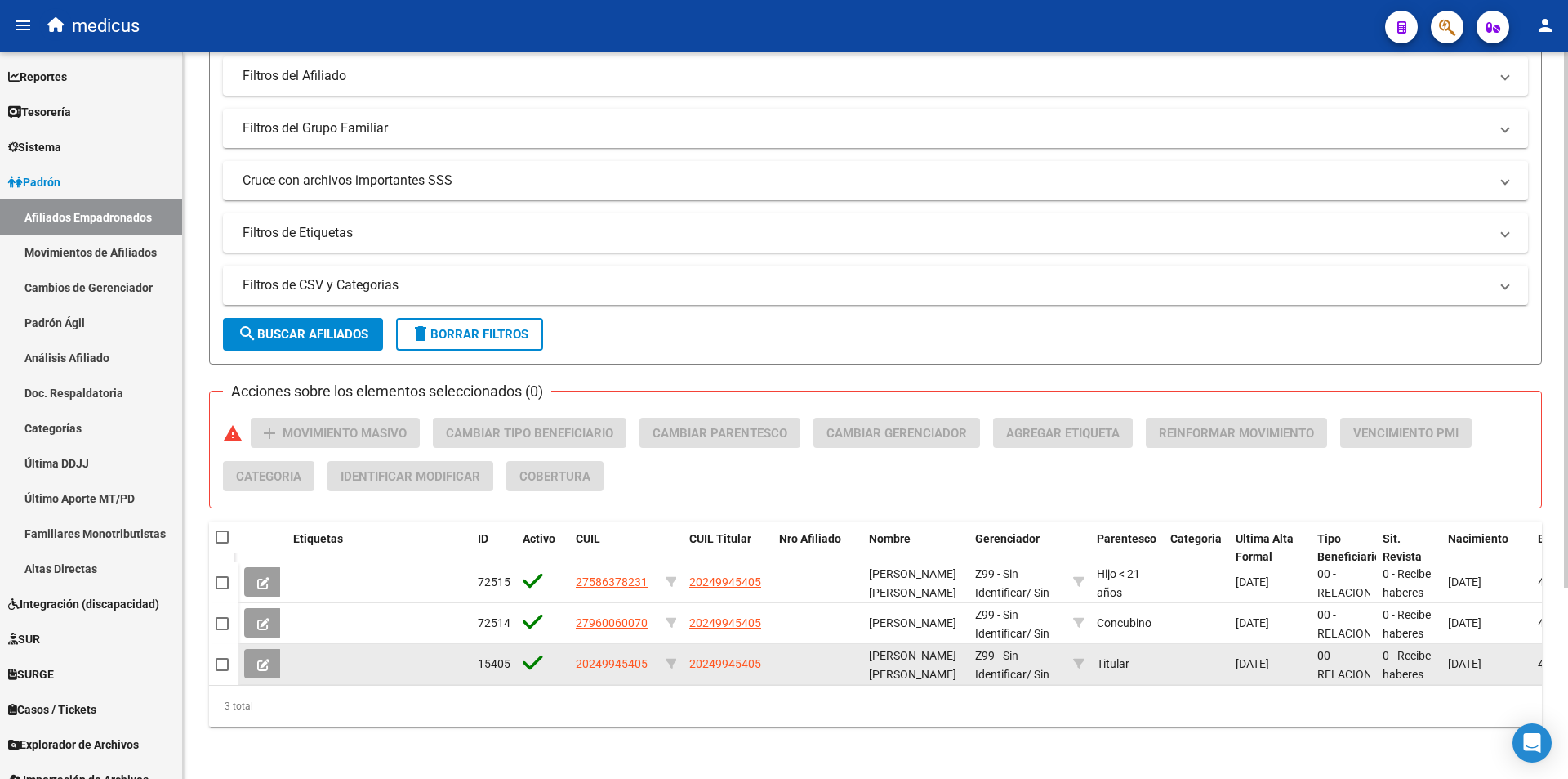
click at [264, 658] on icon at bounding box center [263, 664] width 13 height 13
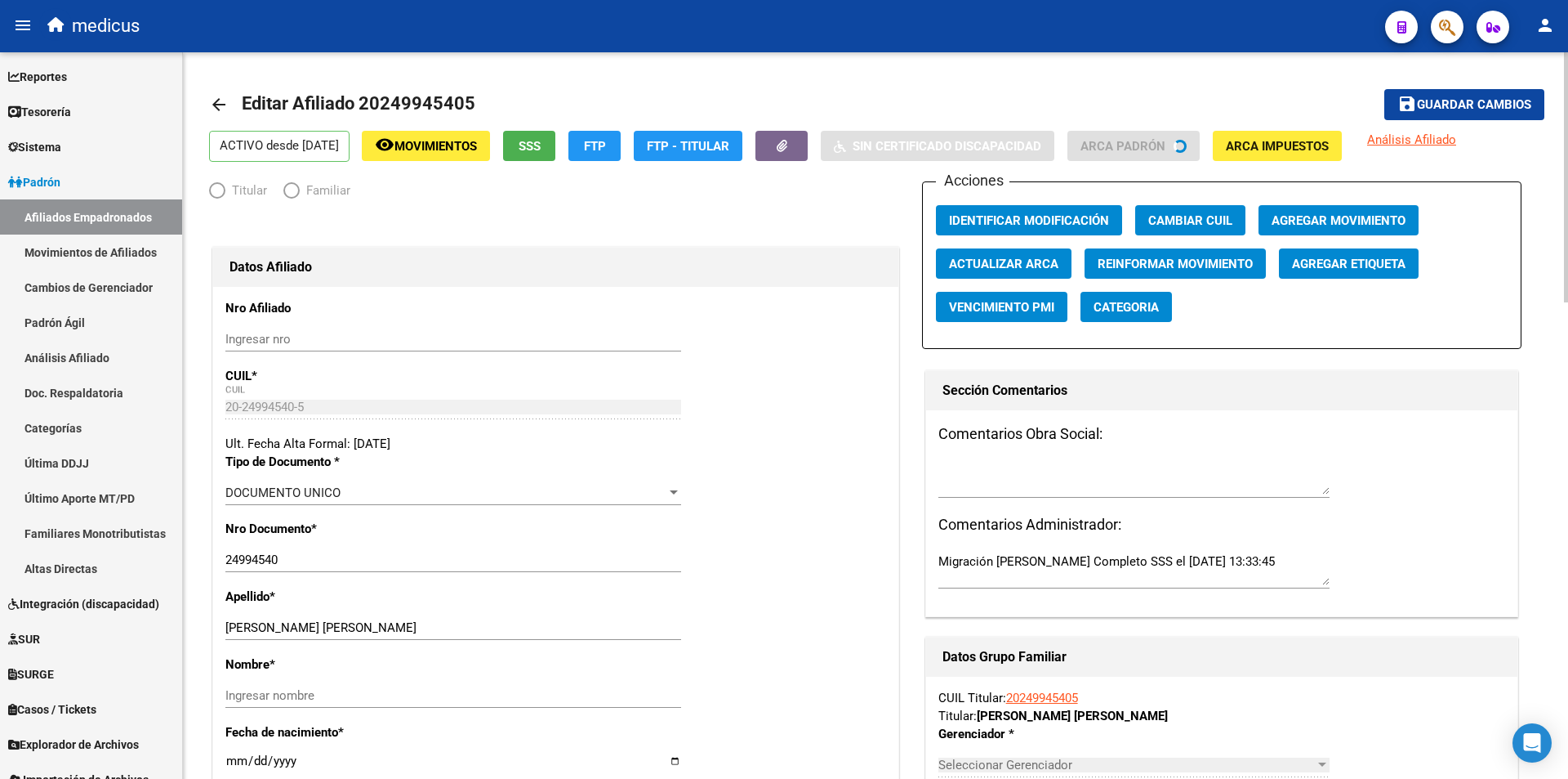
radio input "true"
type input "30-67881435-7"
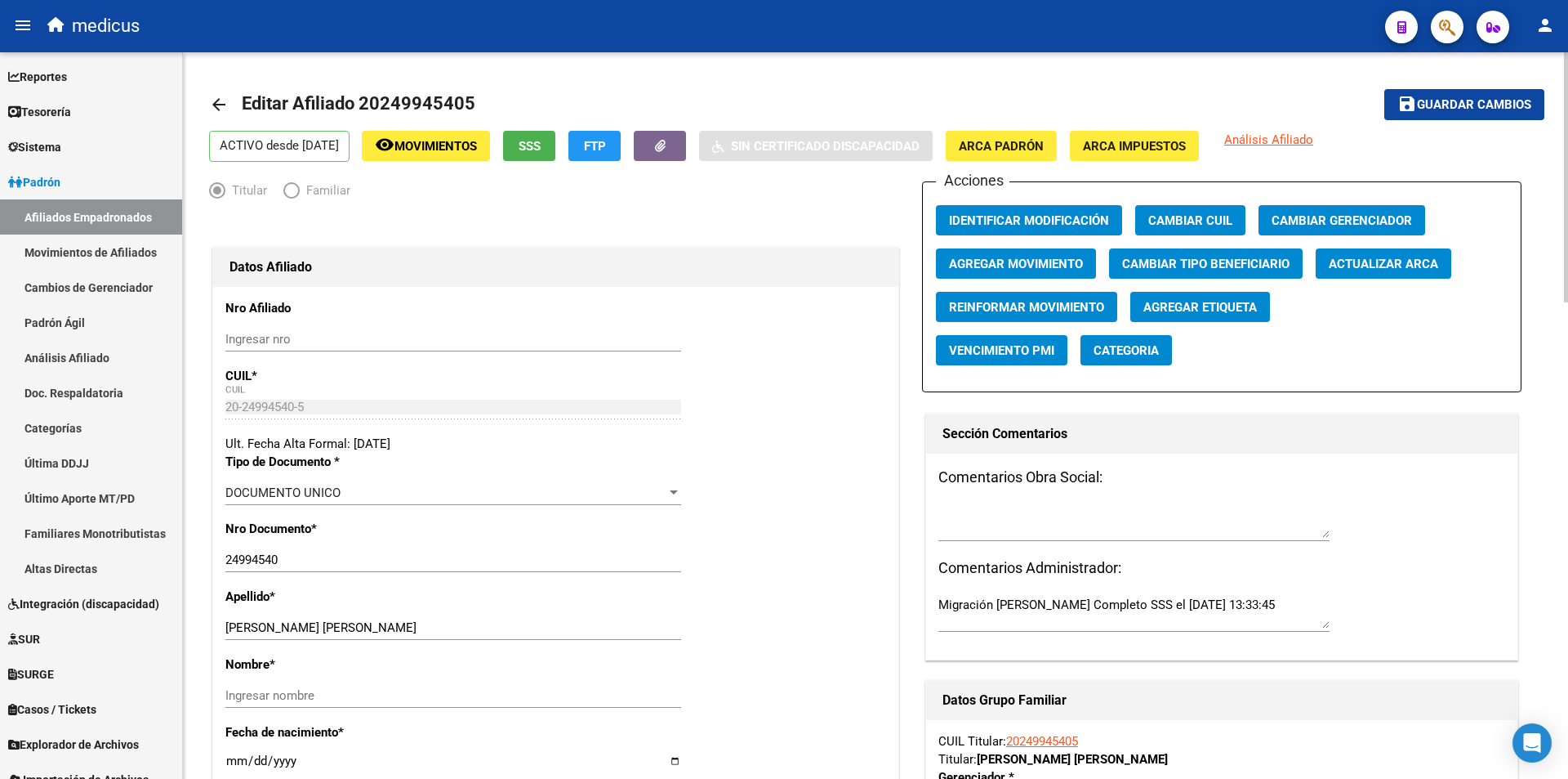
click at [541, 150] on span "SSS" at bounding box center [530, 147] width 22 height 15
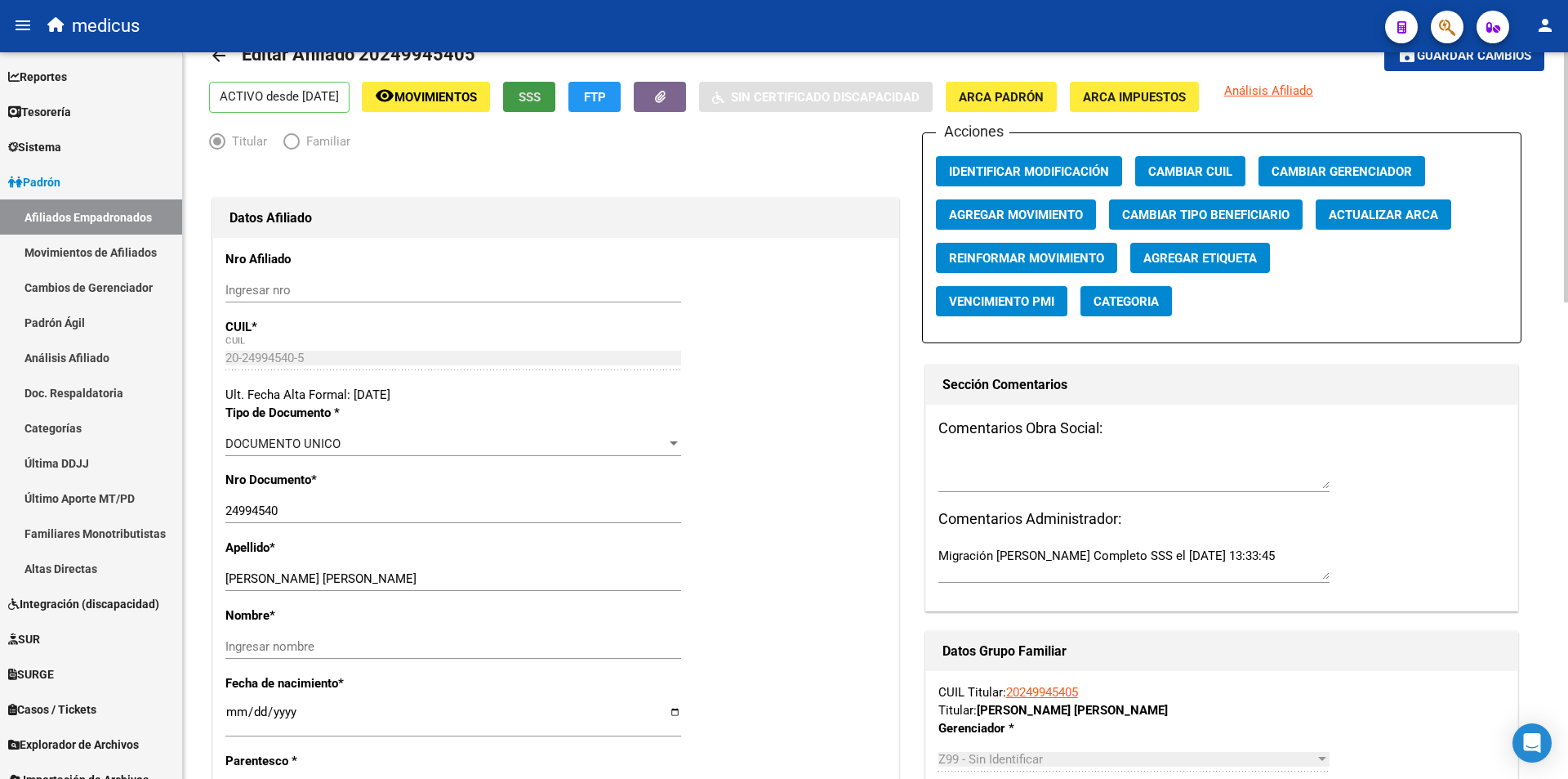
scroll to position [82, 0]
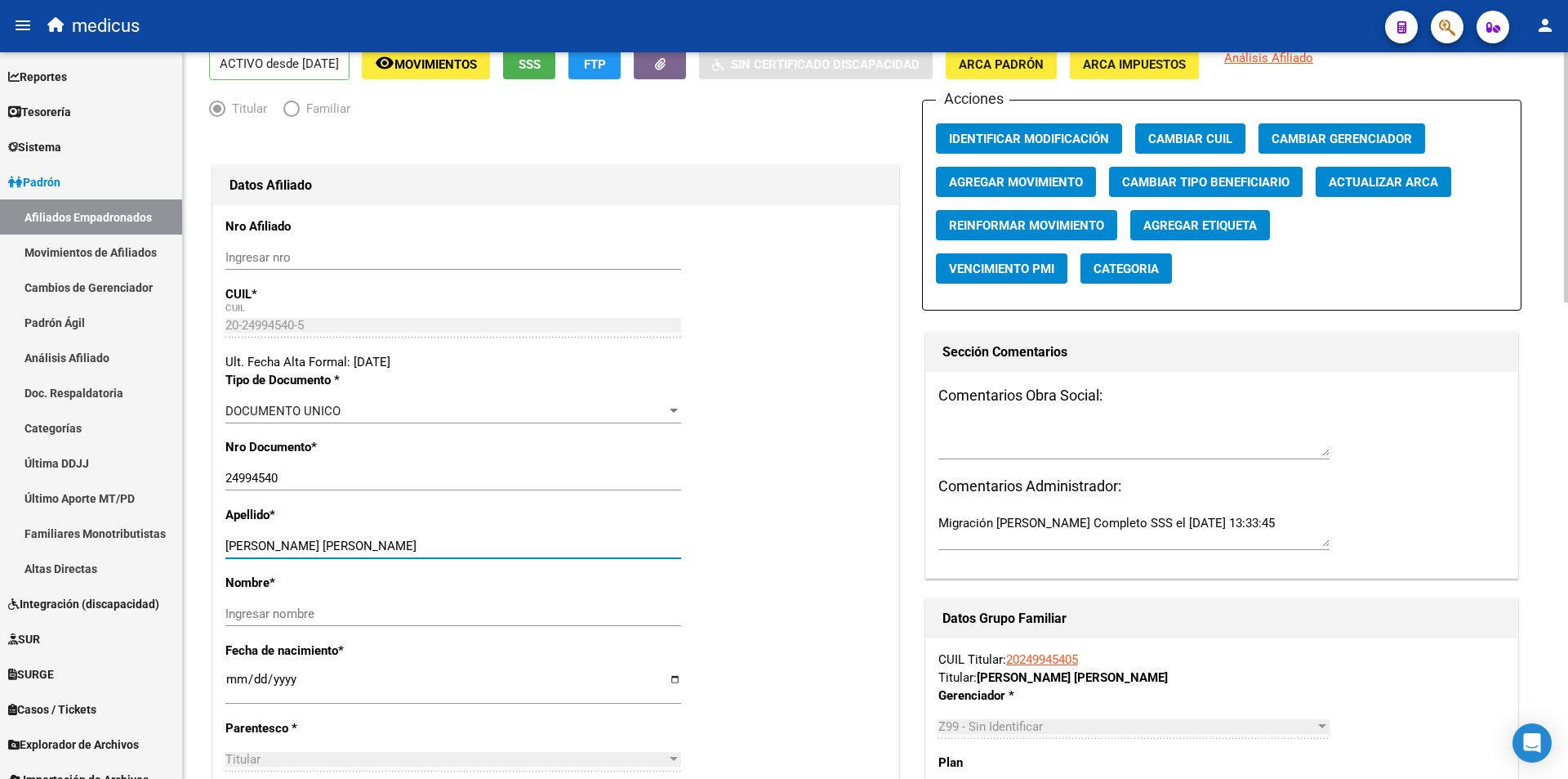
drag, startPoint x: 389, startPoint y: 542, endPoint x: 275, endPoint y: 544, distance: 114.0
click at [275, 544] on input "CAPELO CHRISTIAN ANDRES" at bounding box center [453, 546] width 455 height 15
type input "CAPELO"
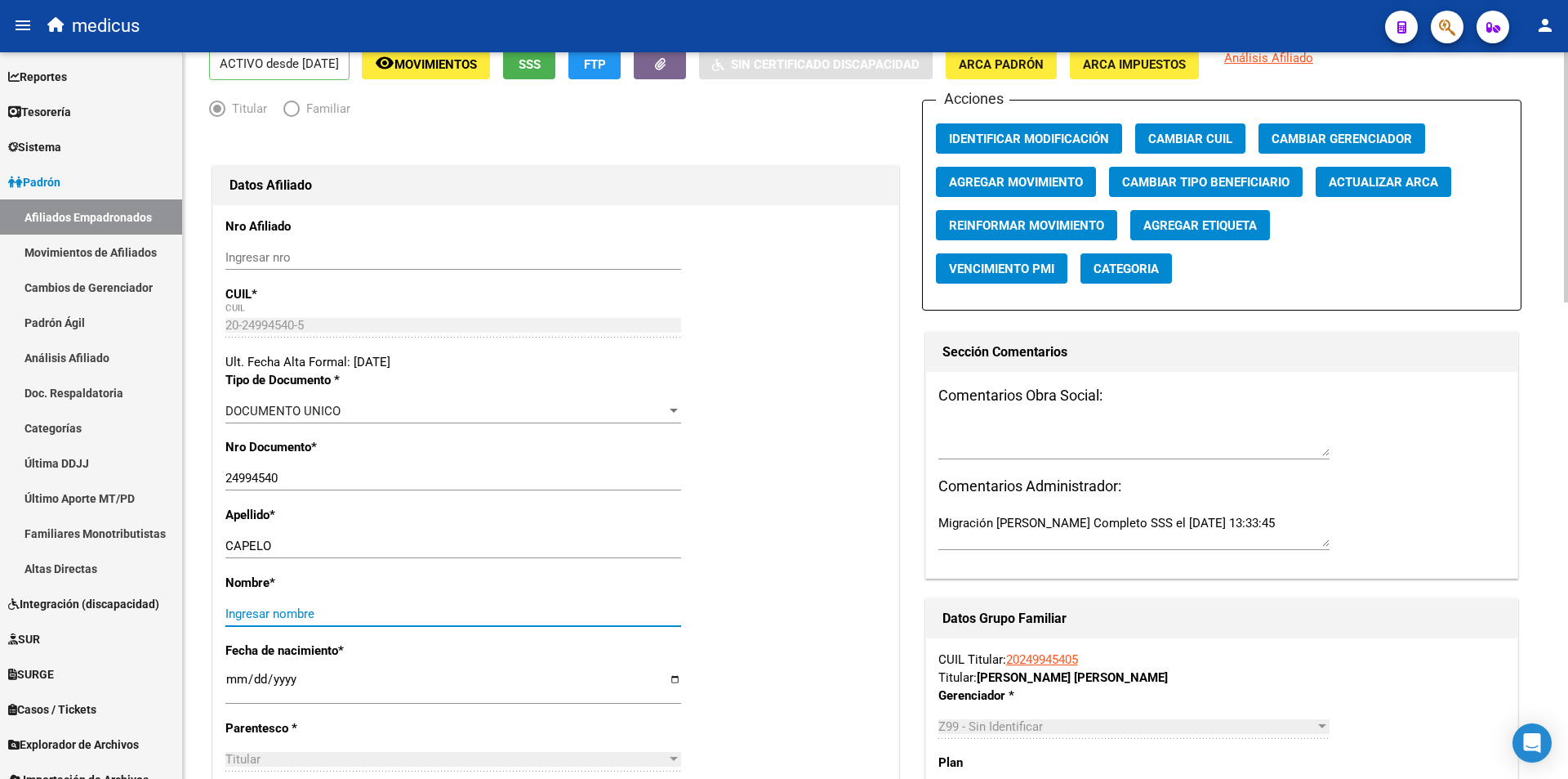
click at [338, 621] on input "Ingresar nombre" at bounding box center [453, 614] width 455 height 15
paste input "CHRISTIAN ANDRES"
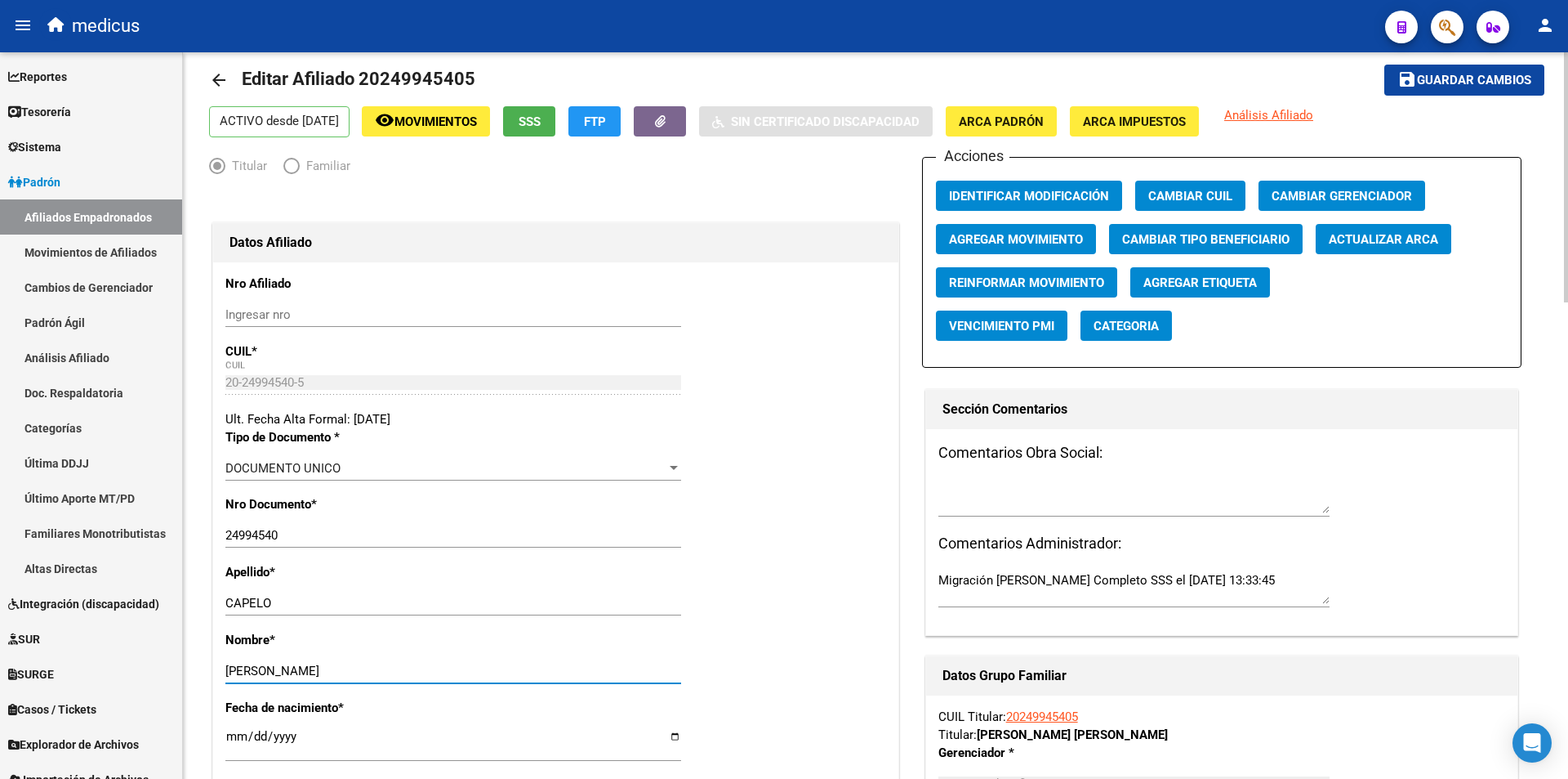
scroll to position [0, 0]
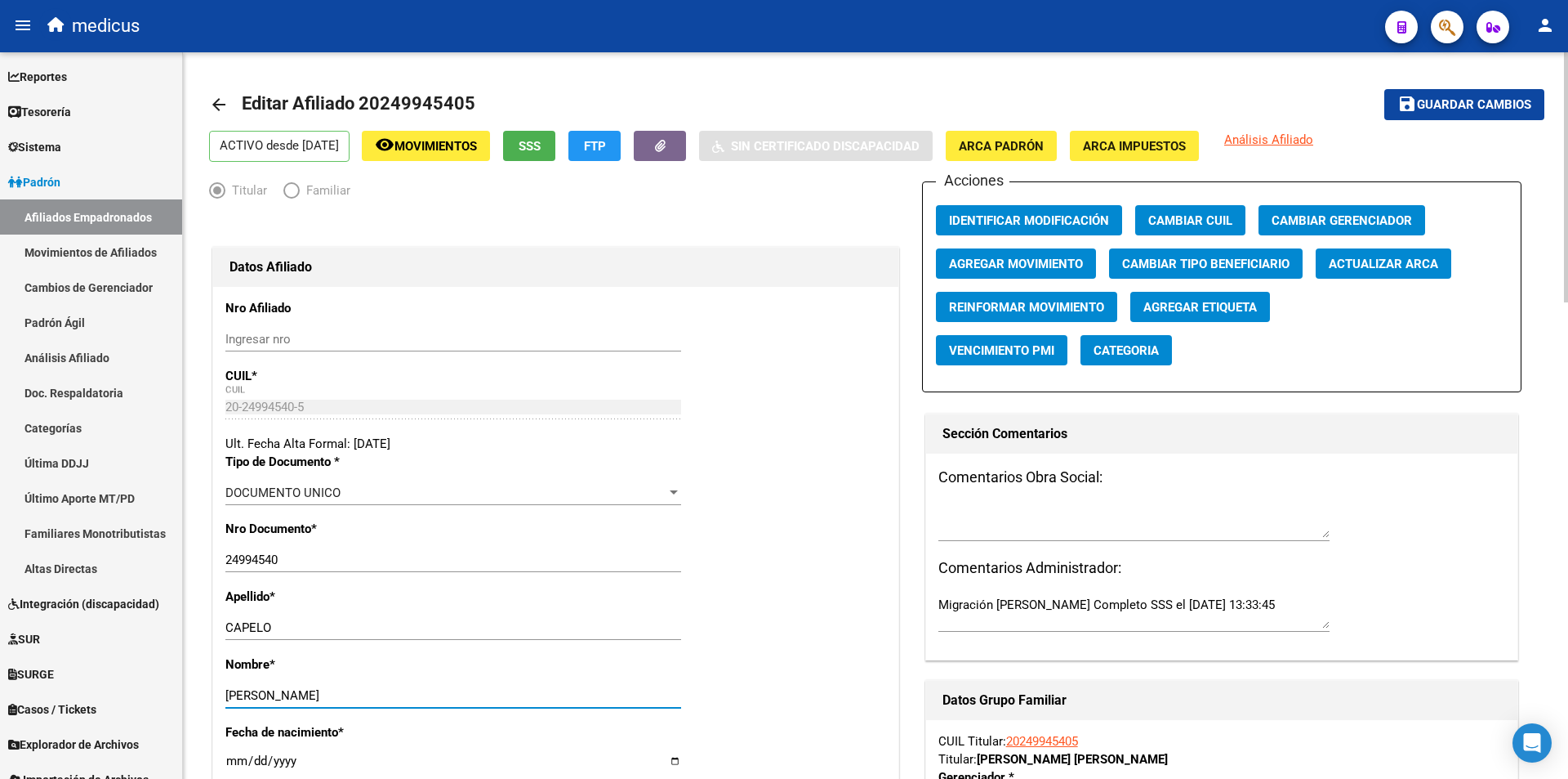
type input "CHRISTIAN ANDRES"
drag, startPoint x: 1488, startPoint y: 111, endPoint x: 1463, endPoint y: 123, distance: 27.7
click at [1485, 111] on span "Guardar cambios" at bounding box center [1474, 106] width 115 height 15
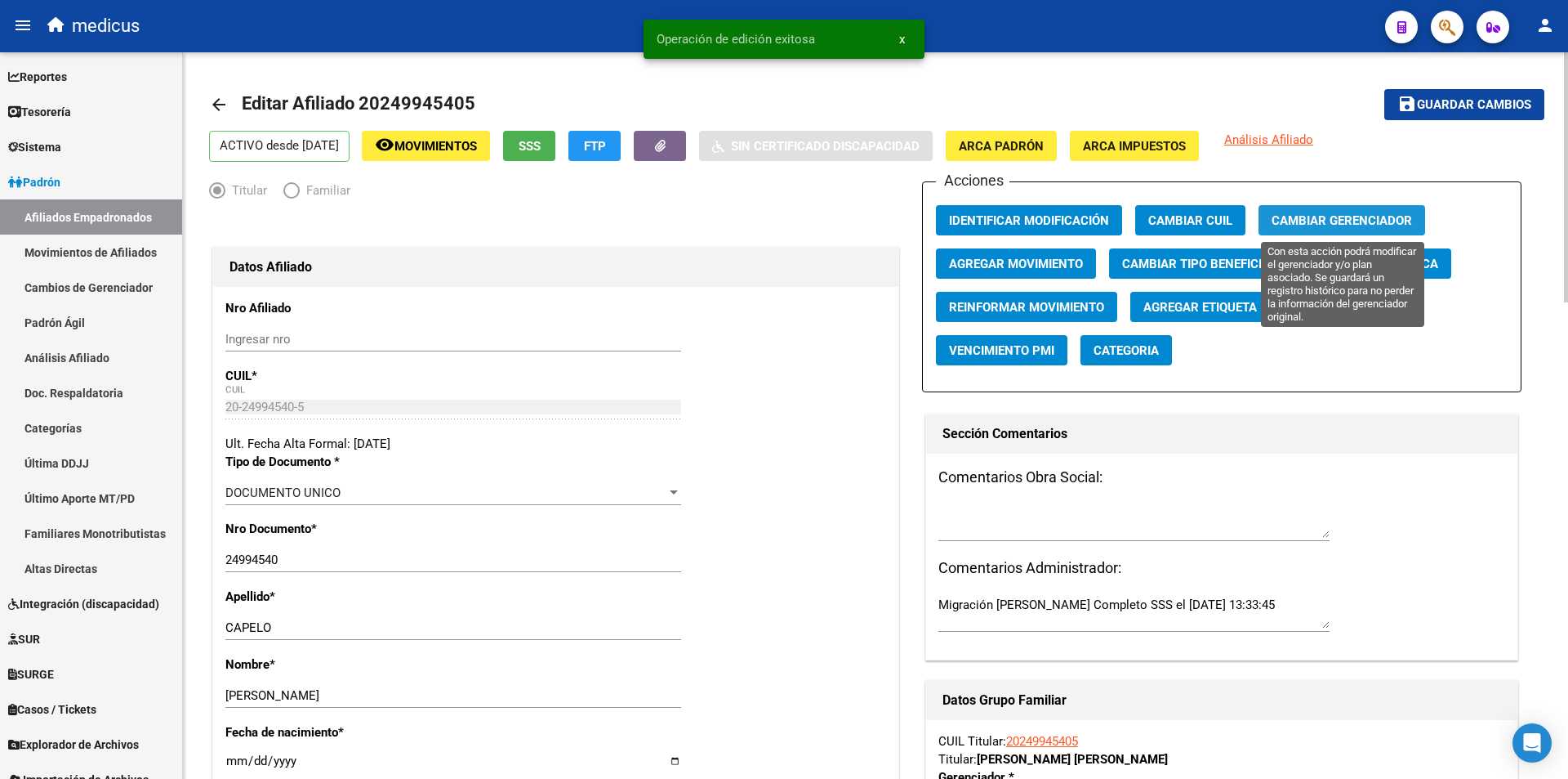
click at [1314, 220] on span "Cambiar Gerenciador" at bounding box center [1342, 221] width 141 height 15
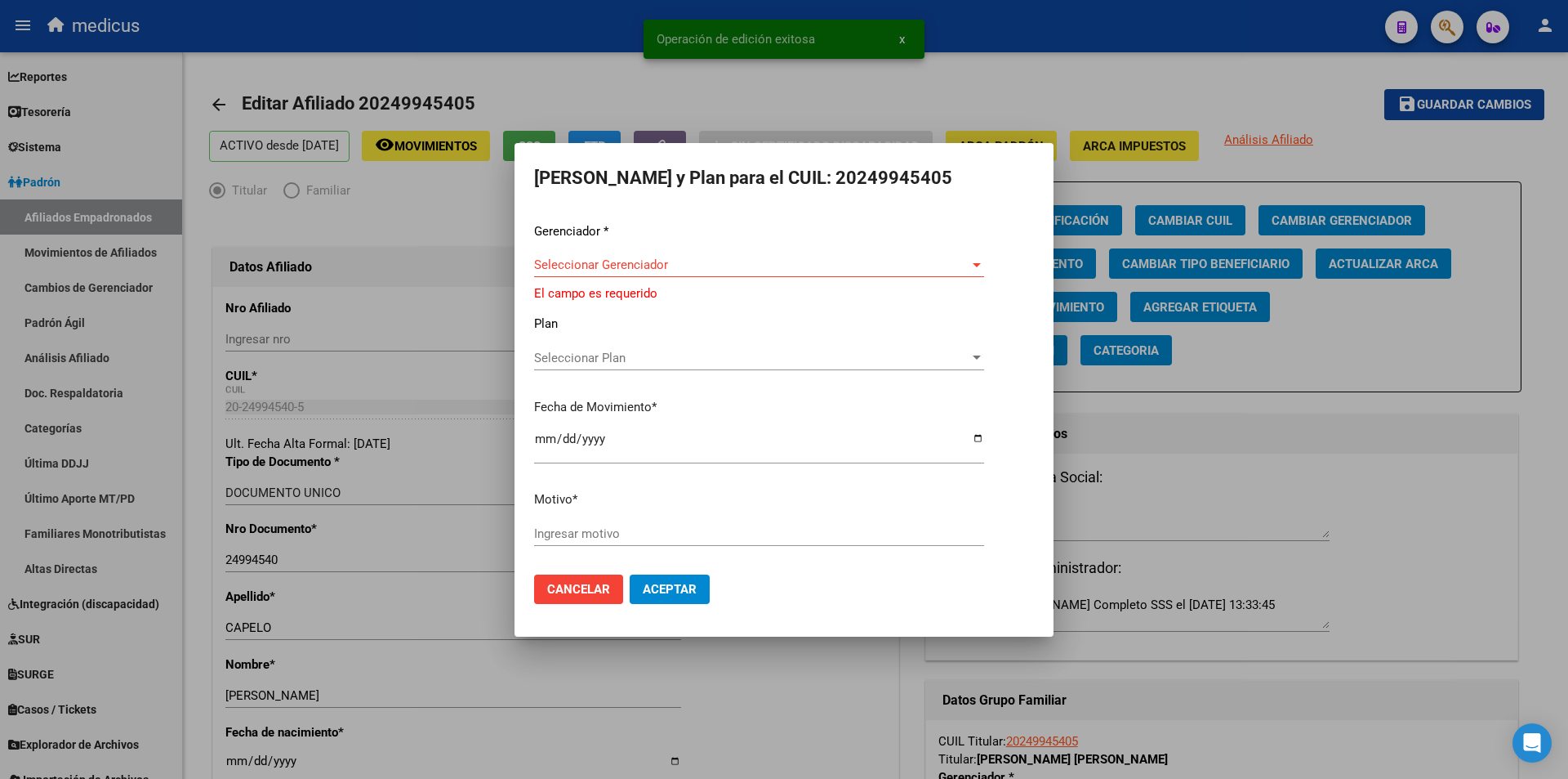
click at [645, 257] on div "Seleccionar Gerenciador Seleccionar Gerenciador" at bounding box center [759, 264] width 450 height 24
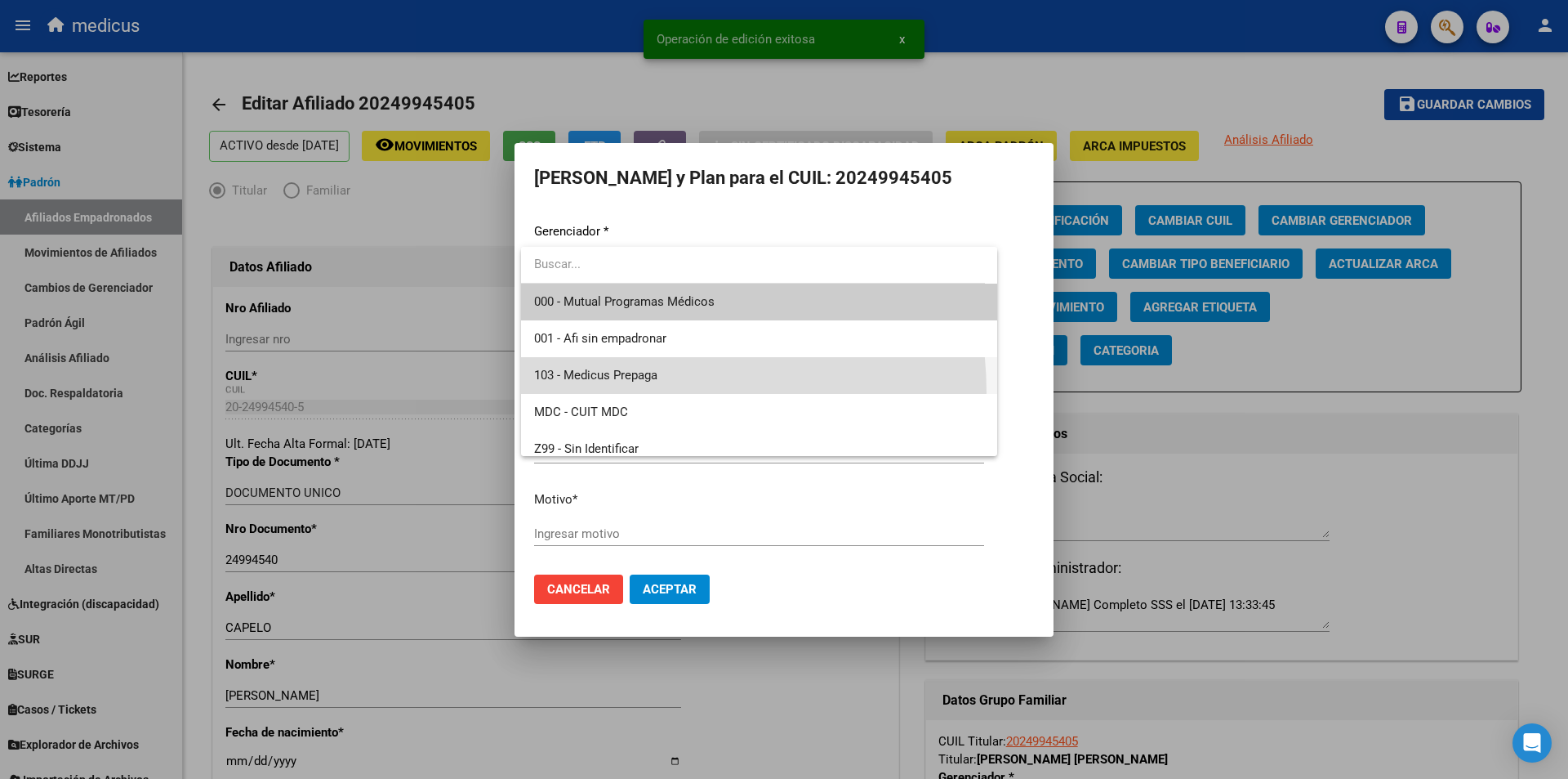
click at [627, 392] on span "103 - Medicus Prepaga" at bounding box center [759, 375] width 450 height 37
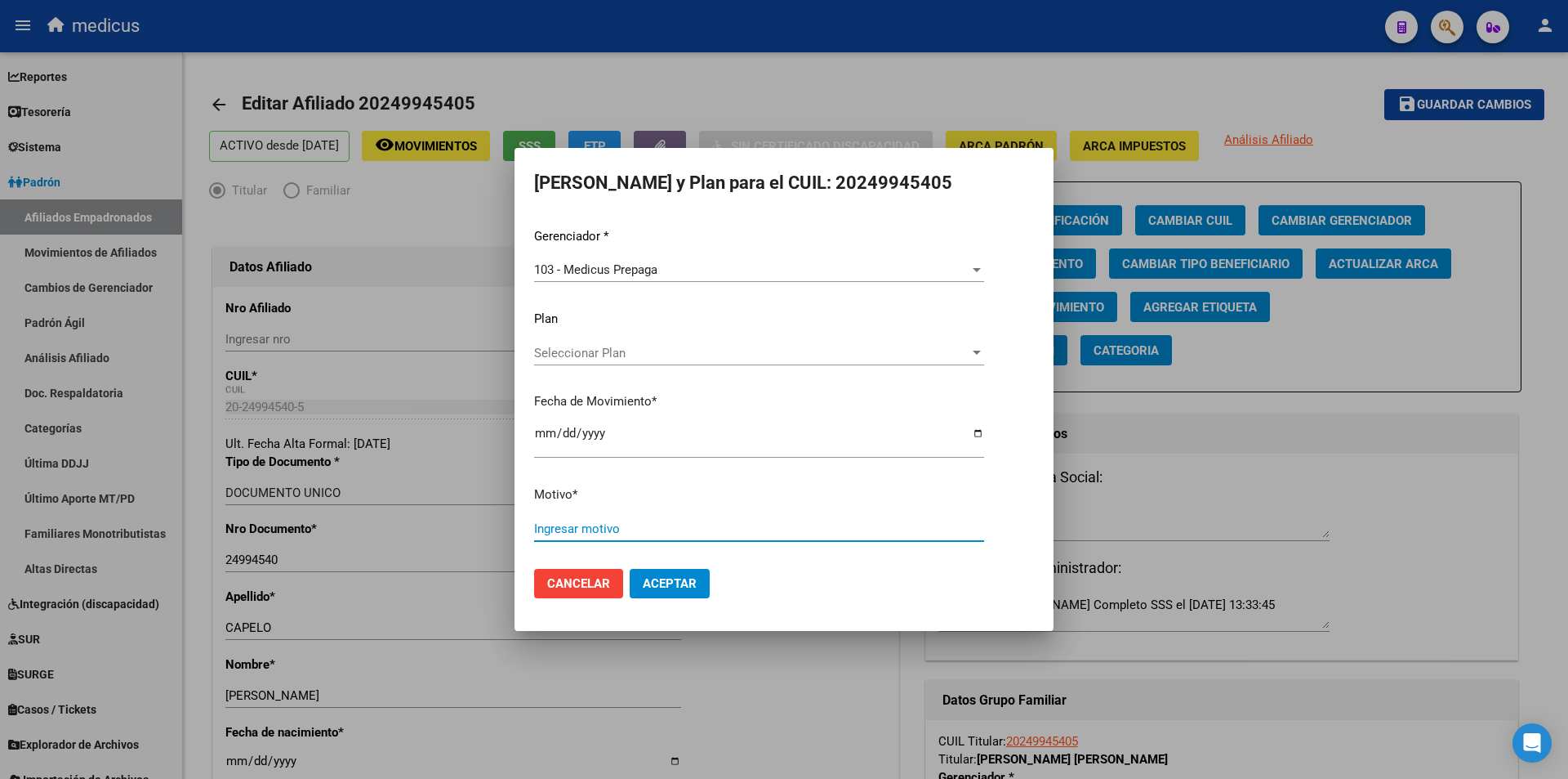
click at [630, 523] on input "Ingresar motivo" at bounding box center [759, 529] width 450 height 15
paste input "09718262004"
type input "09718262004"
click at [672, 586] on span "Aceptar" at bounding box center [670, 584] width 54 height 15
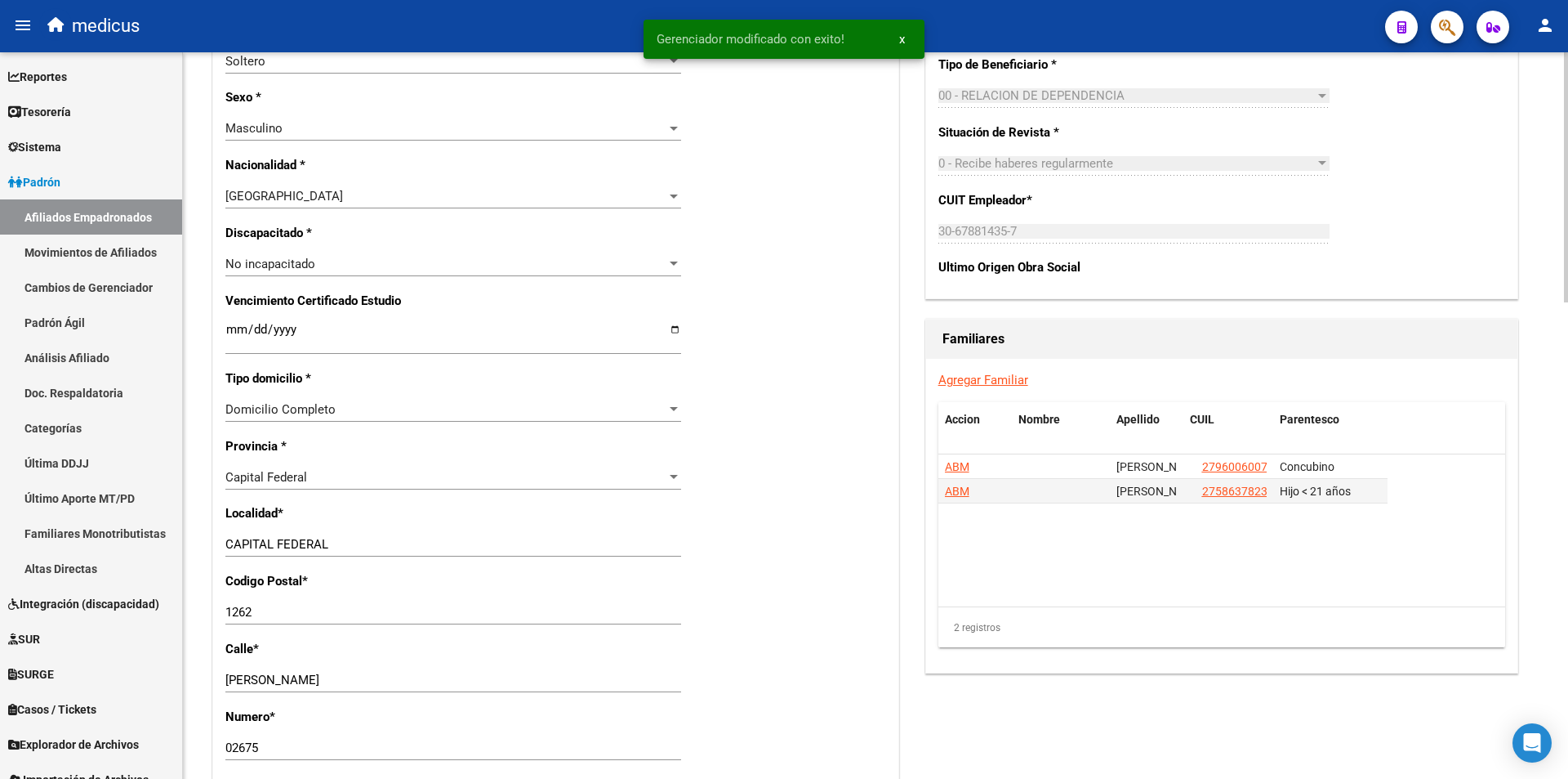
scroll to position [981, 0]
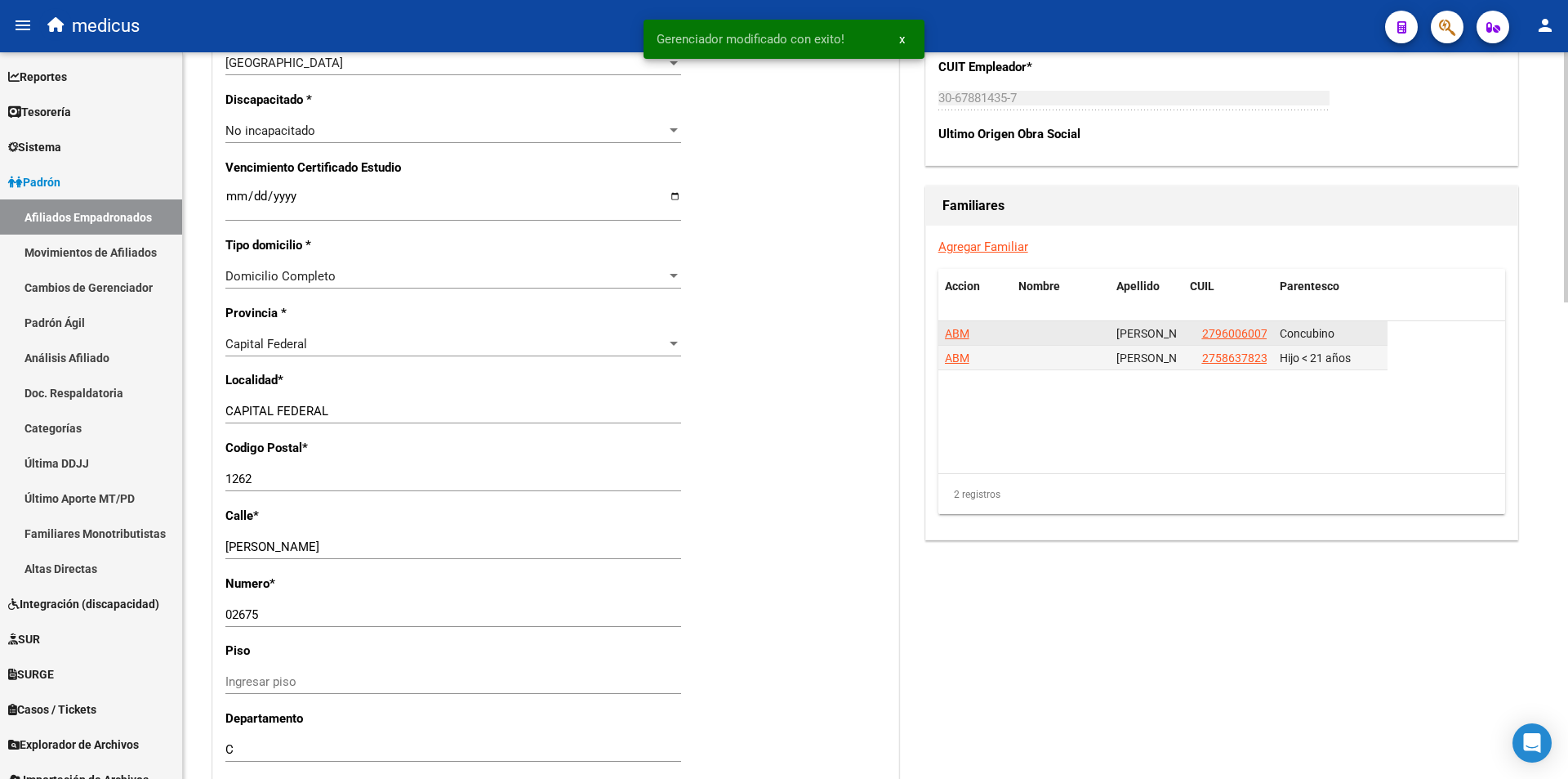
click at [955, 328] on span "ABM" at bounding box center [957, 333] width 24 height 13
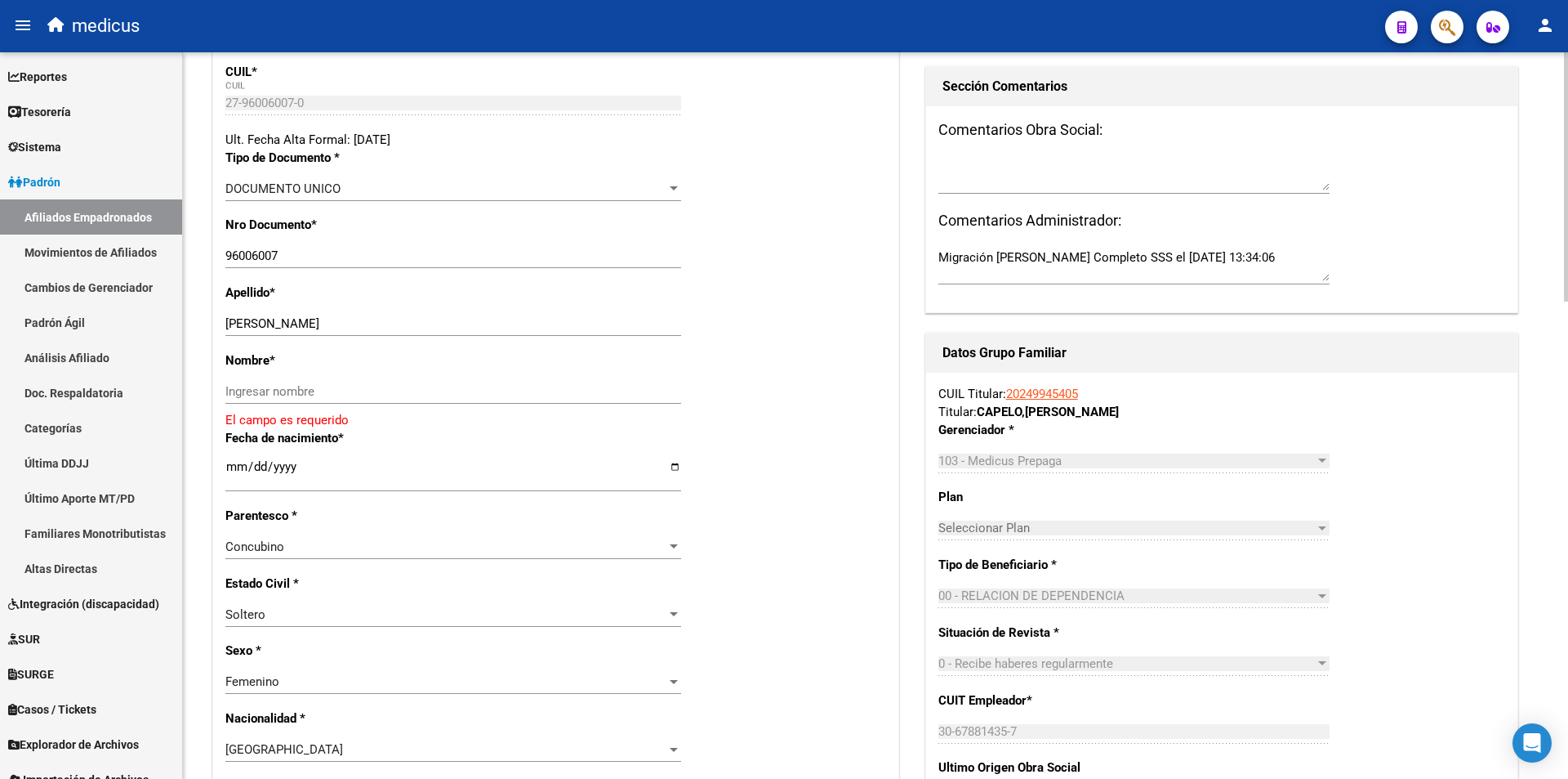
scroll to position [327, 0]
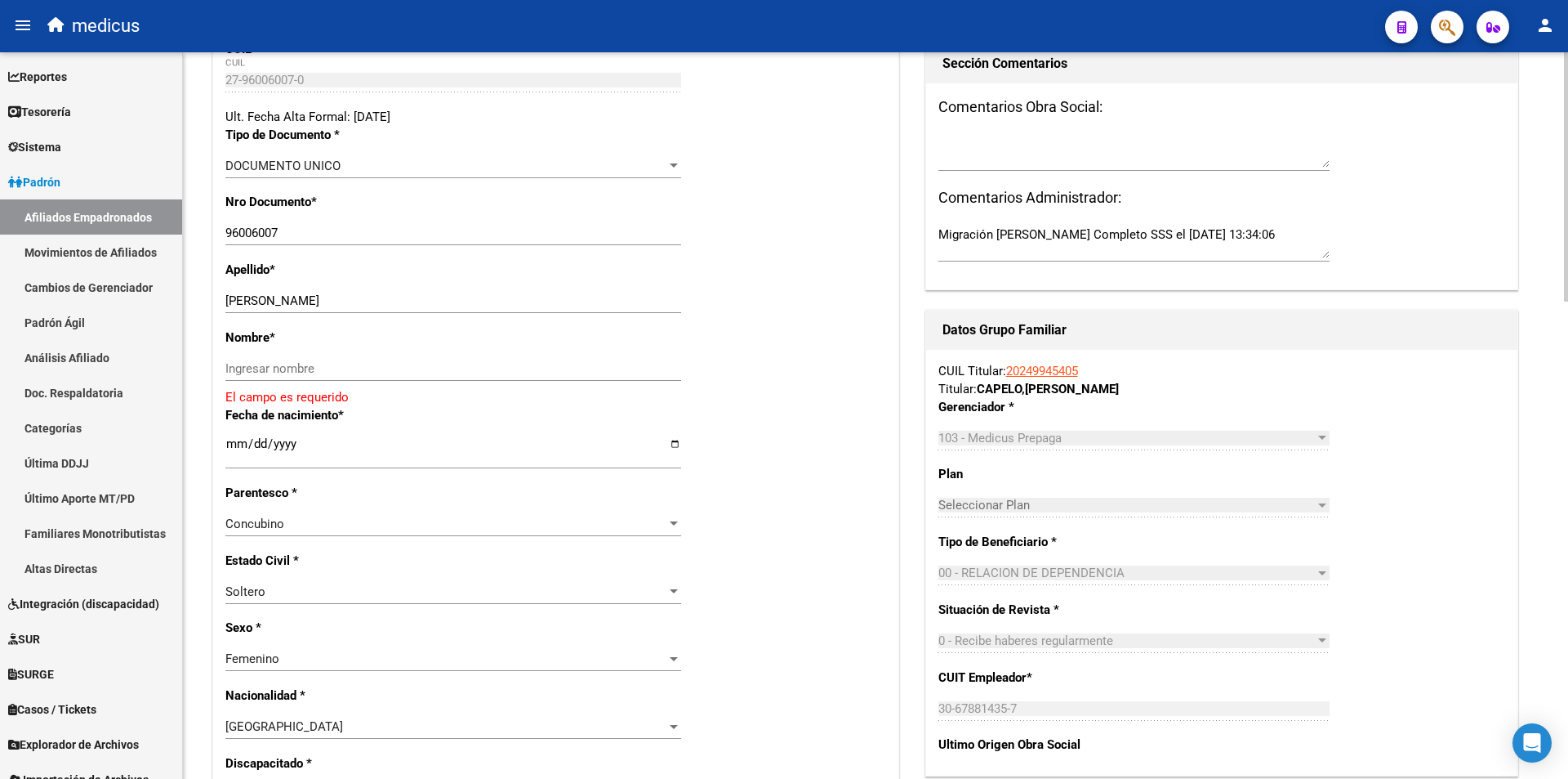
click at [341, 303] on input "FUJITA OLIVEIRA ARIETA" at bounding box center [453, 301] width 455 height 15
type input "FUJITA OLIVEIRA"
click at [371, 351] on div "Nombre * Ingresar nombre El campo es requerido" at bounding box center [555, 367] width 661 height 78
click at [371, 370] on input "Ingresar nombre" at bounding box center [453, 369] width 455 height 15
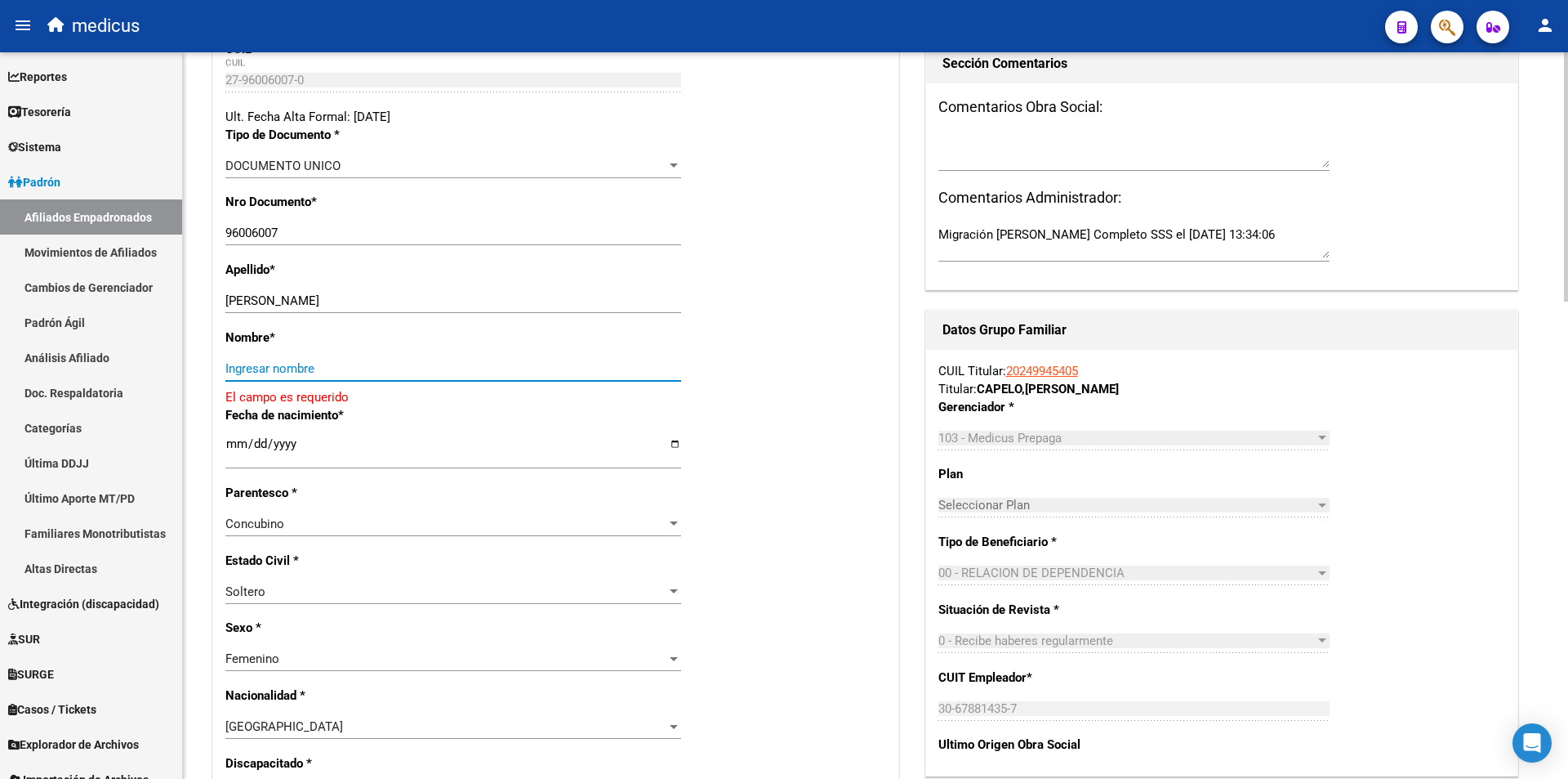
paste input "ARIETA"
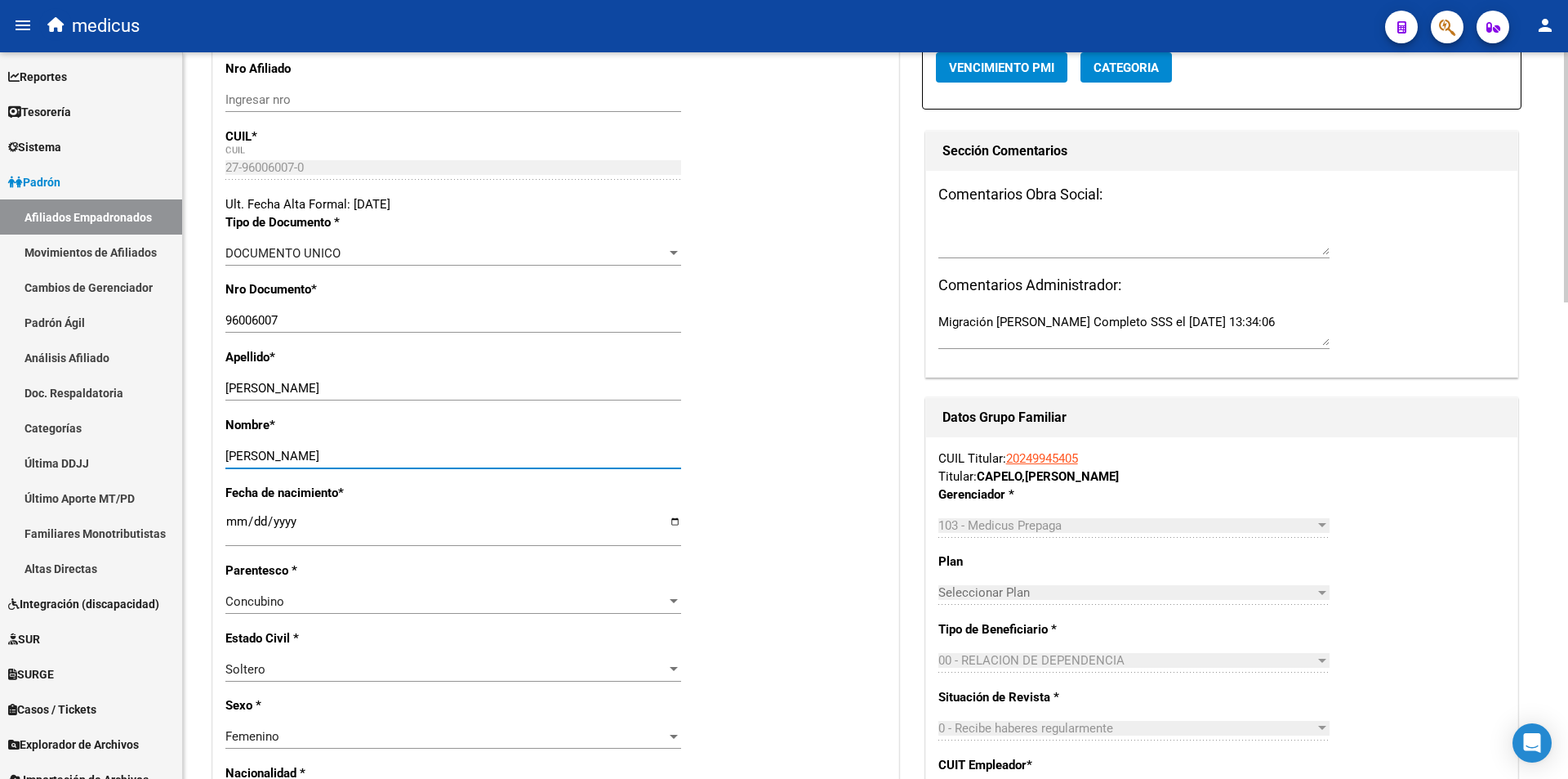
scroll to position [0, 0]
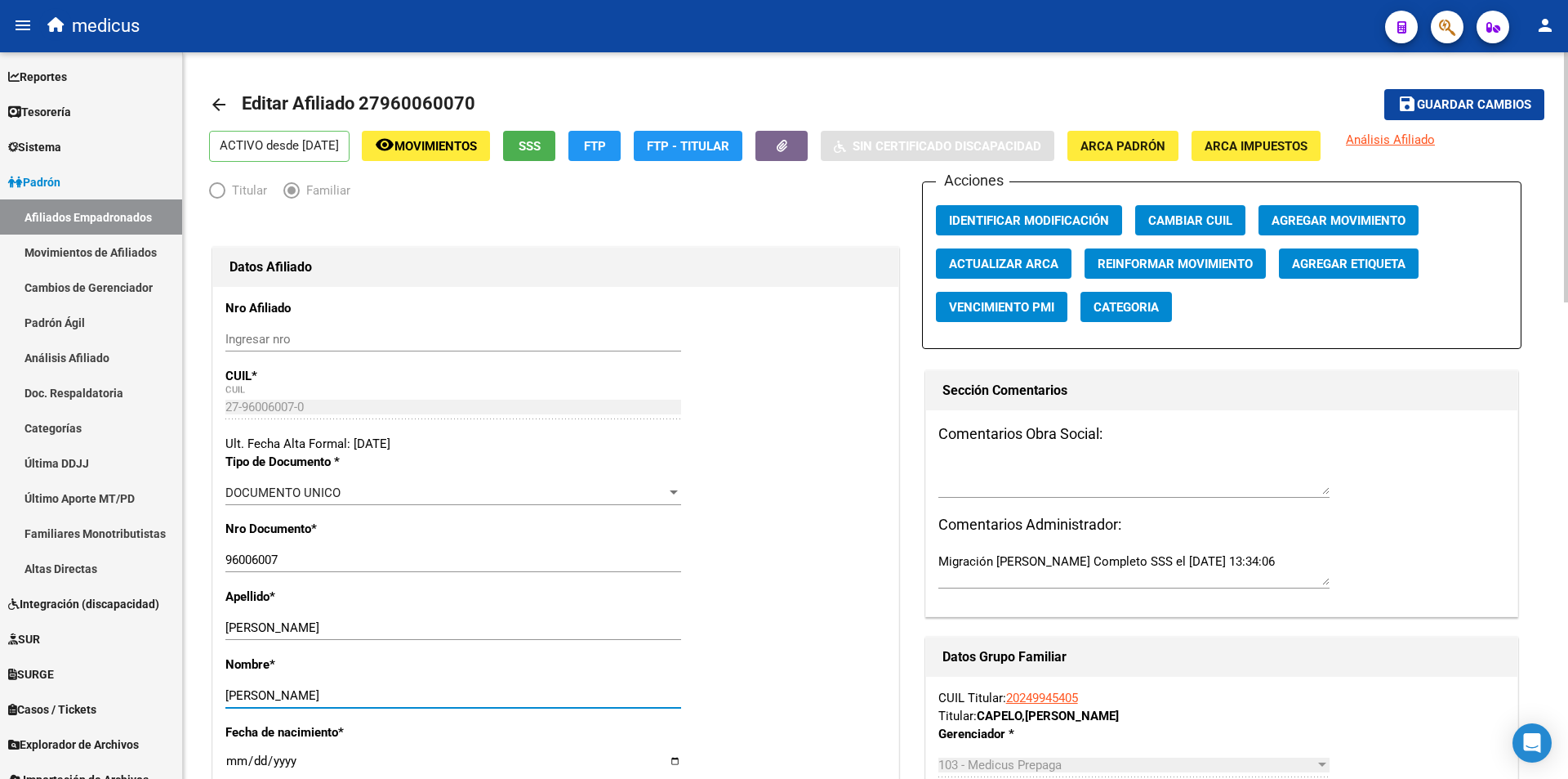
type input "ARIETA"
click at [1442, 105] on span "Guardar cambios" at bounding box center [1474, 106] width 115 height 15
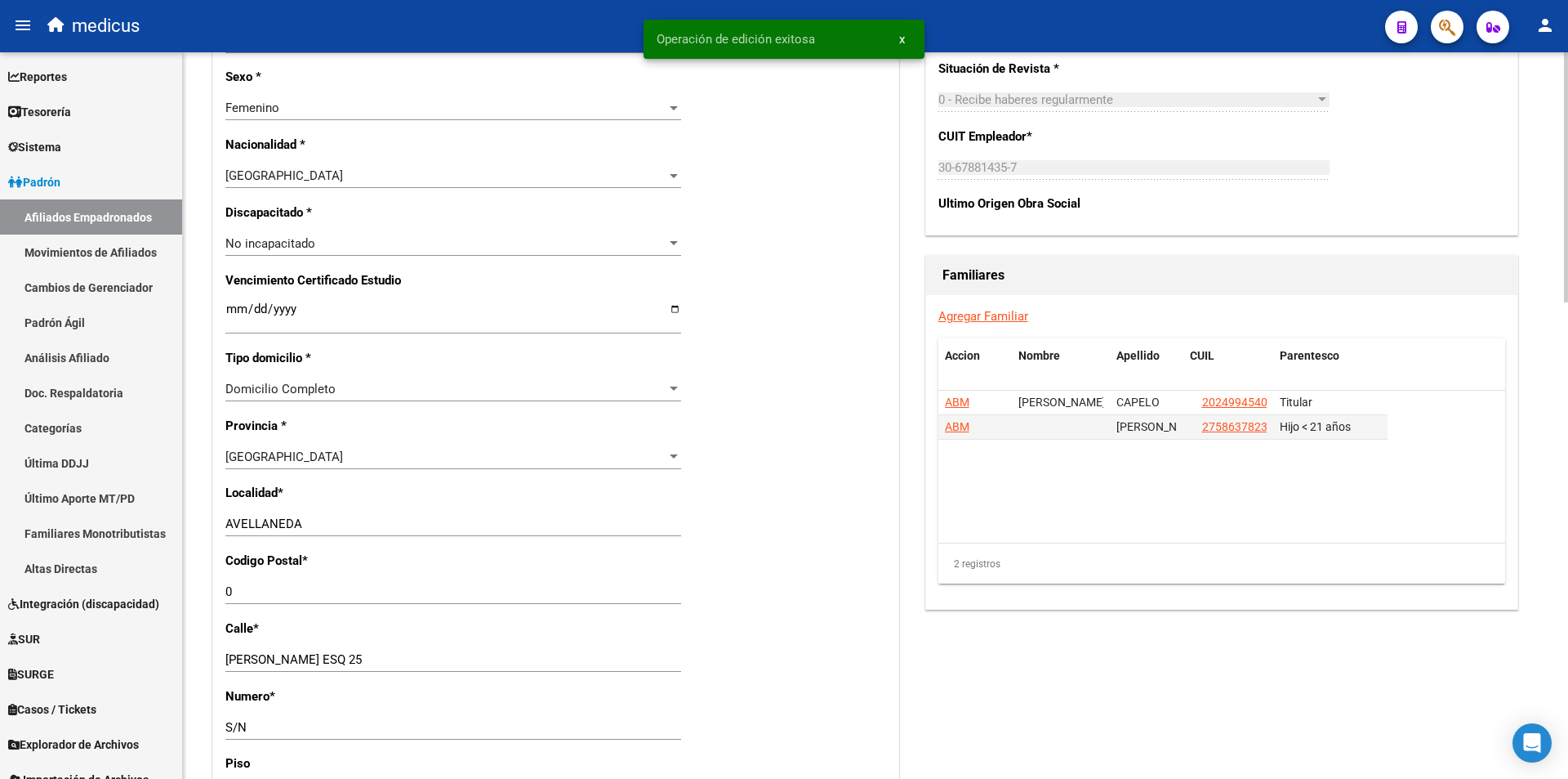
scroll to position [981, 0]
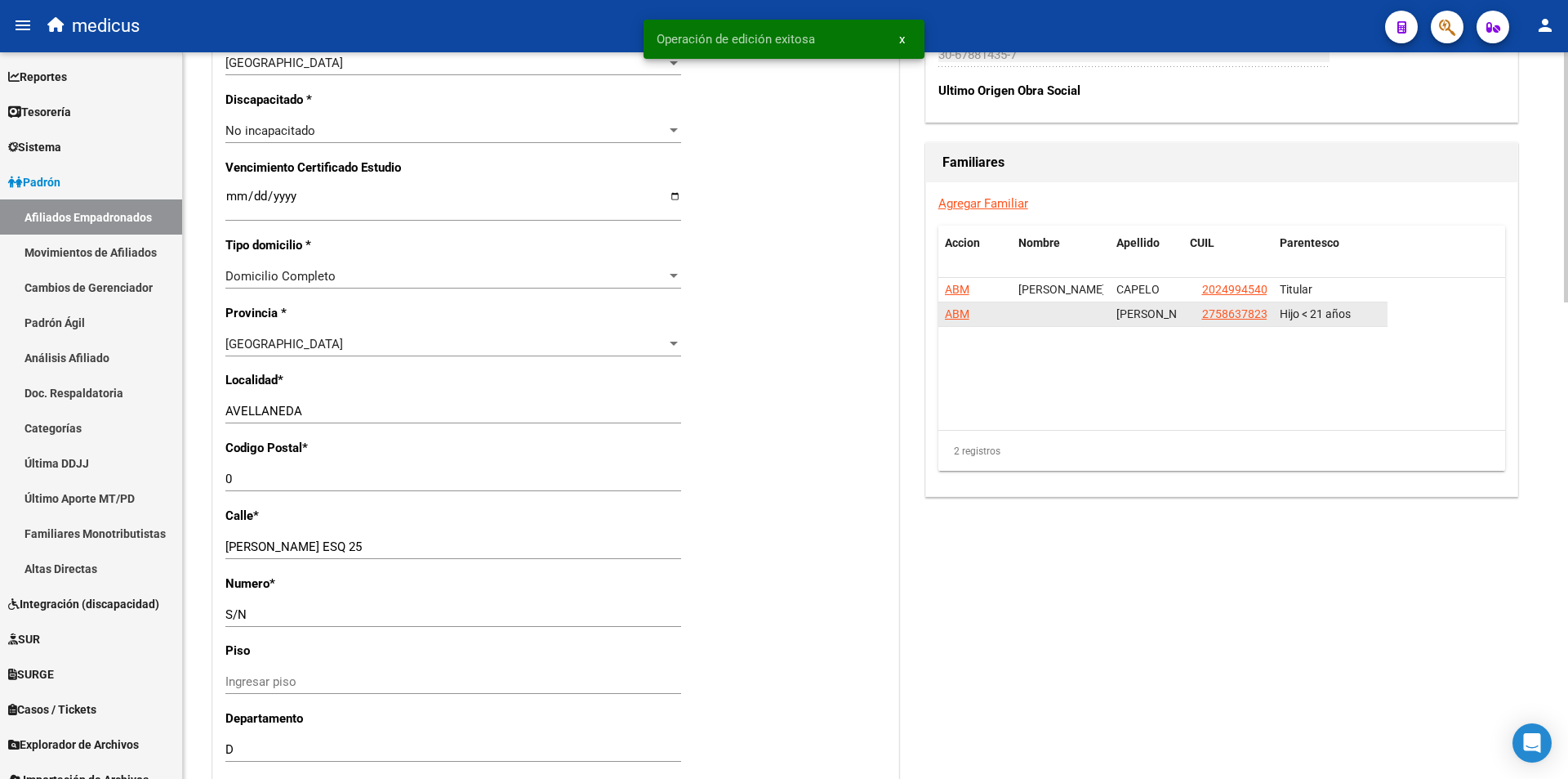
click at [956, 318] on span "ABM" at bounding box center [957, 314] width 24 height 13
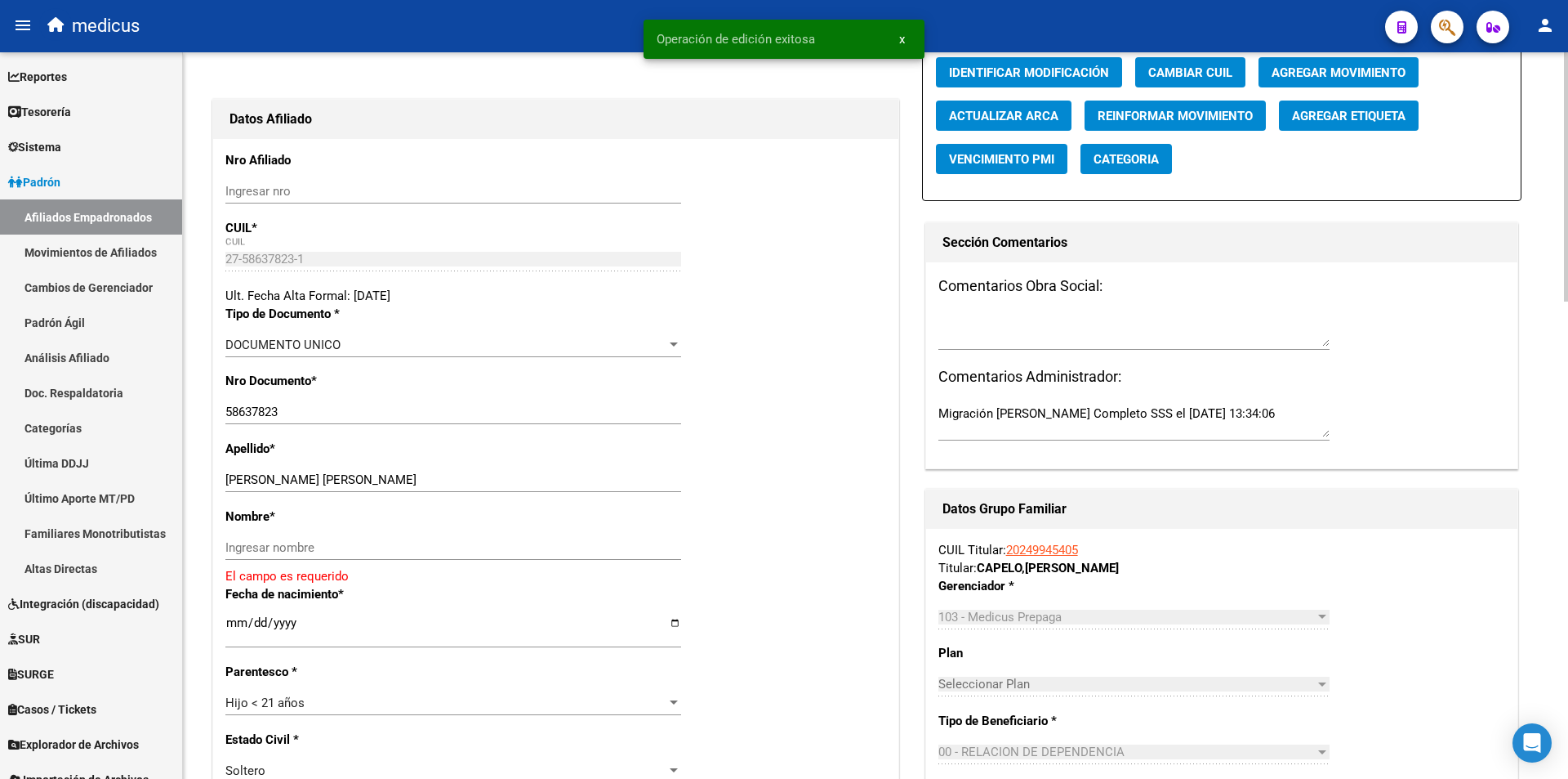
scroll to position [163, 0]
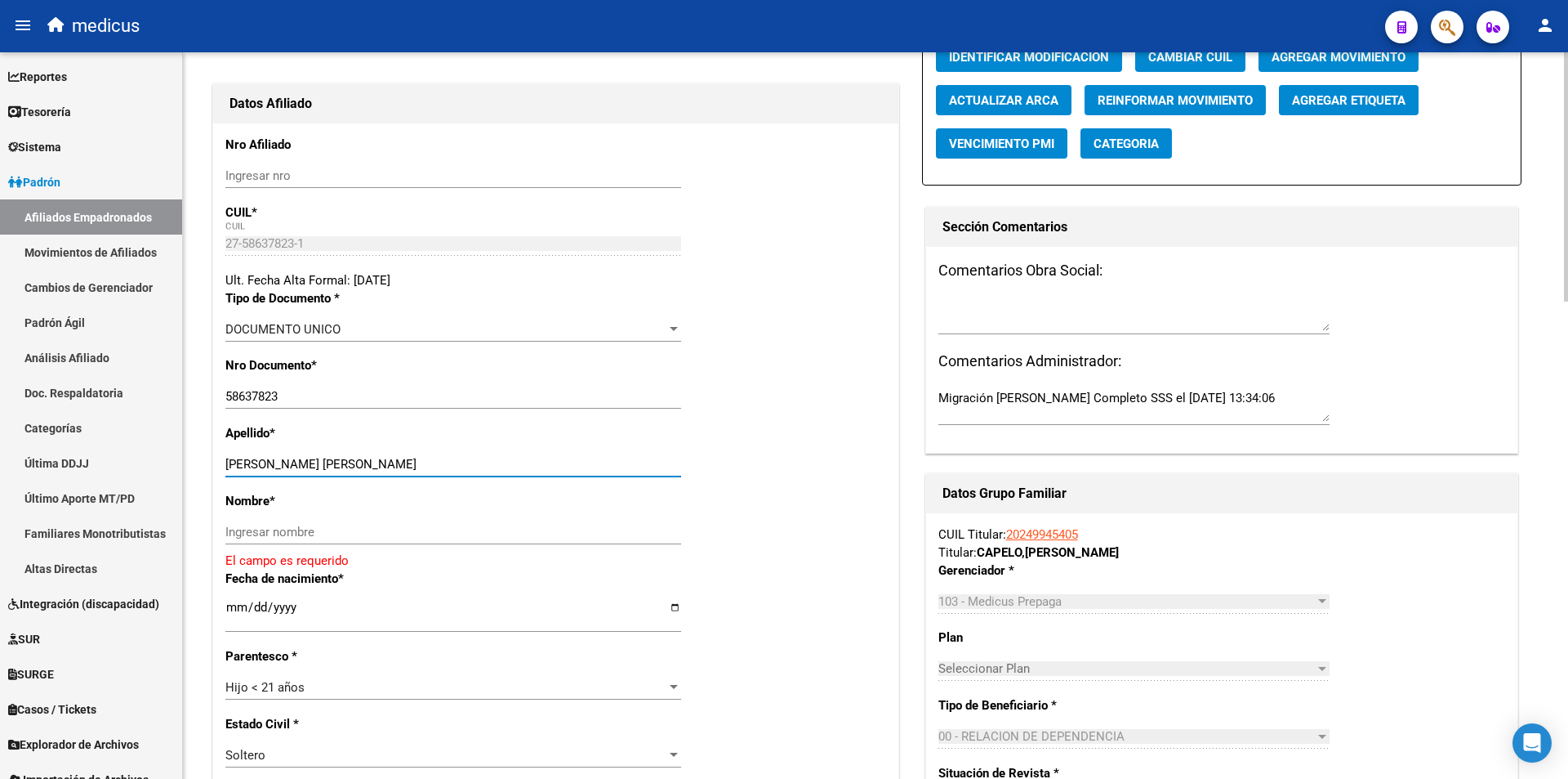
drag, startPoint x: 315, startPoint y: 460, endPoint x: 589, endPoint y: 472, distance: 274.3
click at [589, 472] on div "CAPELO FUJITA SAKURA SOPHIE Ingresar apellido" at bounding box center [453, 464] width 455 height 24
type input "CAPELO FUJITA"
click at [549, 529] on input "Ingresar nombre" at bounding box center [453, 532] width 455 height 15
paste input "SAKURA SOPHIE"
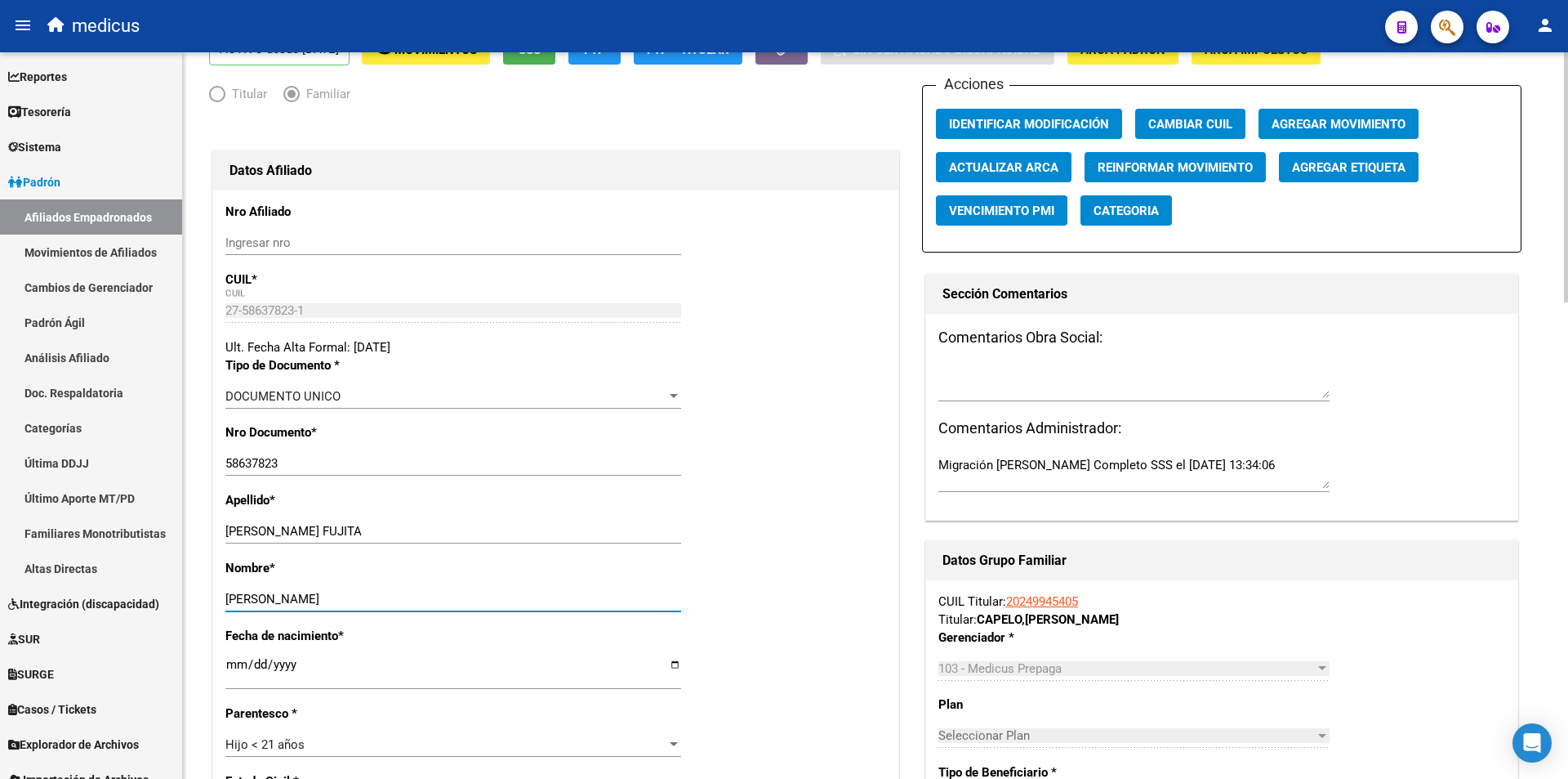
scroll to position [0, 0]
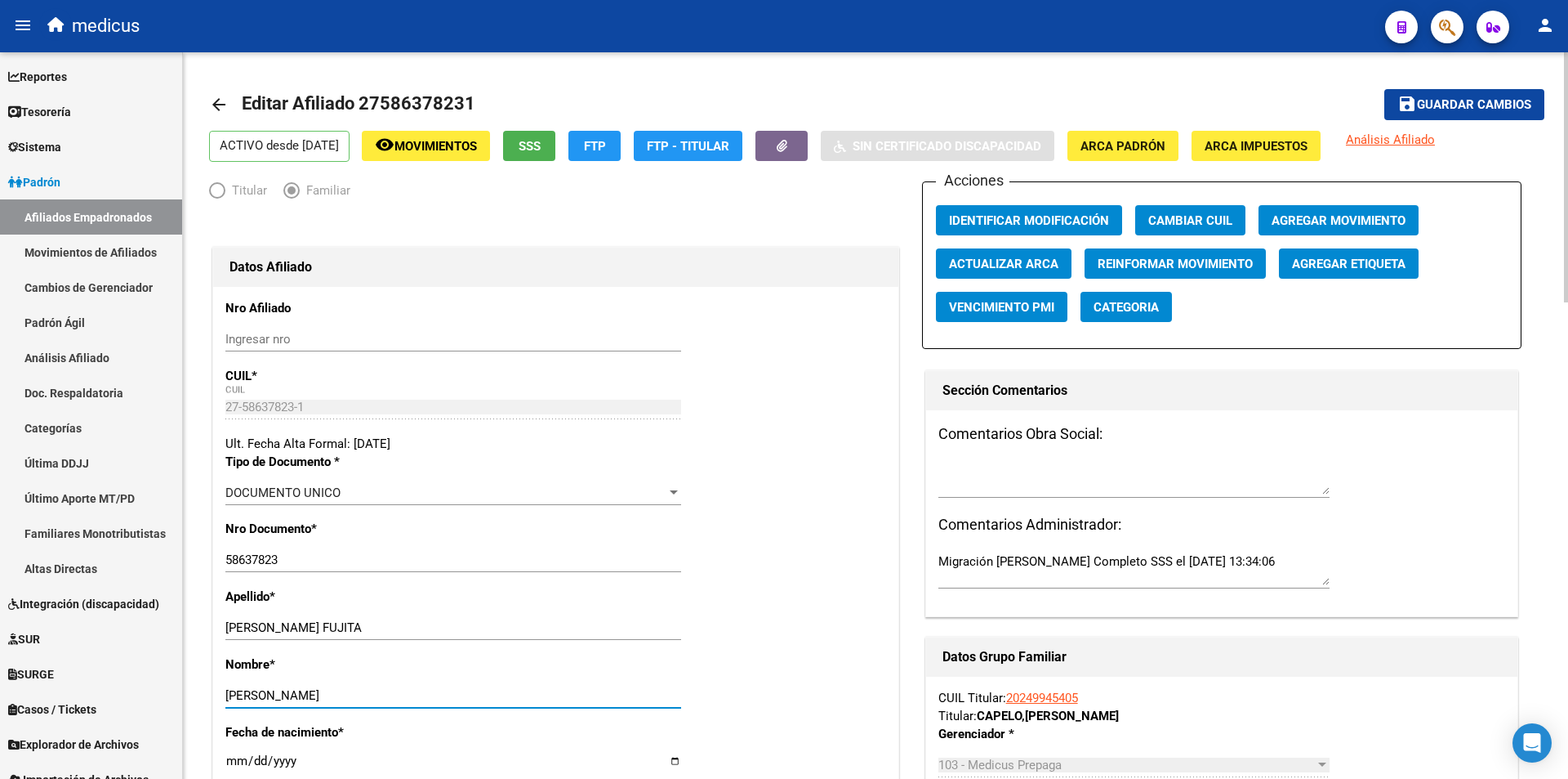
type input "SAKURA SOPHIE"
click at [1483, 103] on span "Guardar cambios" at bounding box center [1474, 106] width 115 height 15
click at [1500, 102] on span "Guardar cambios" at bounding box center [1474, 106] width 115 height 15
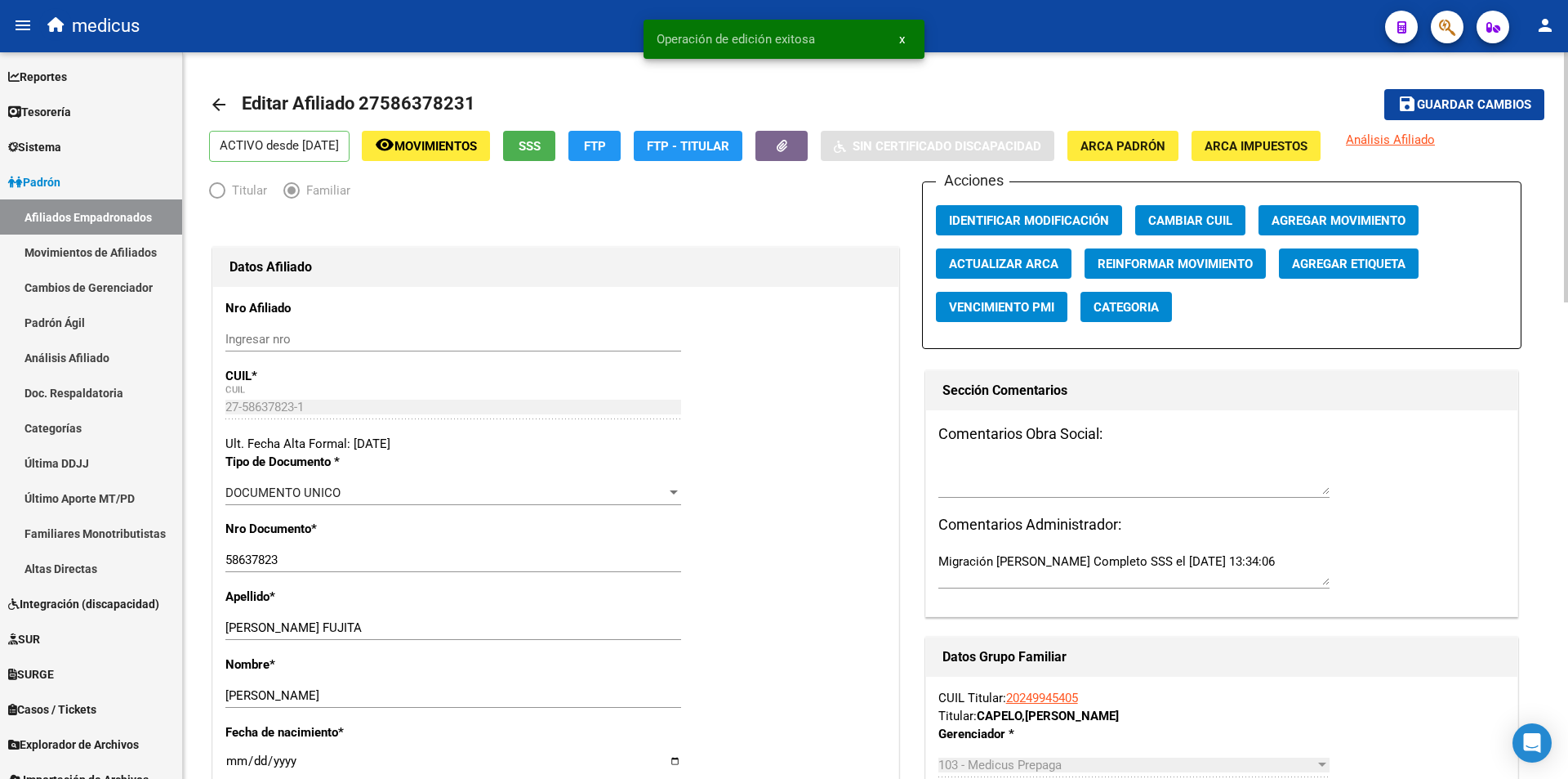
click at [217, 102] on mat-icon "arrow_back" at bounding box center [218, 104] width 19 height 19
click at [164, 206] on link "Afiliados Empadronados" at bounding box center [91, 217] width 183 height 35
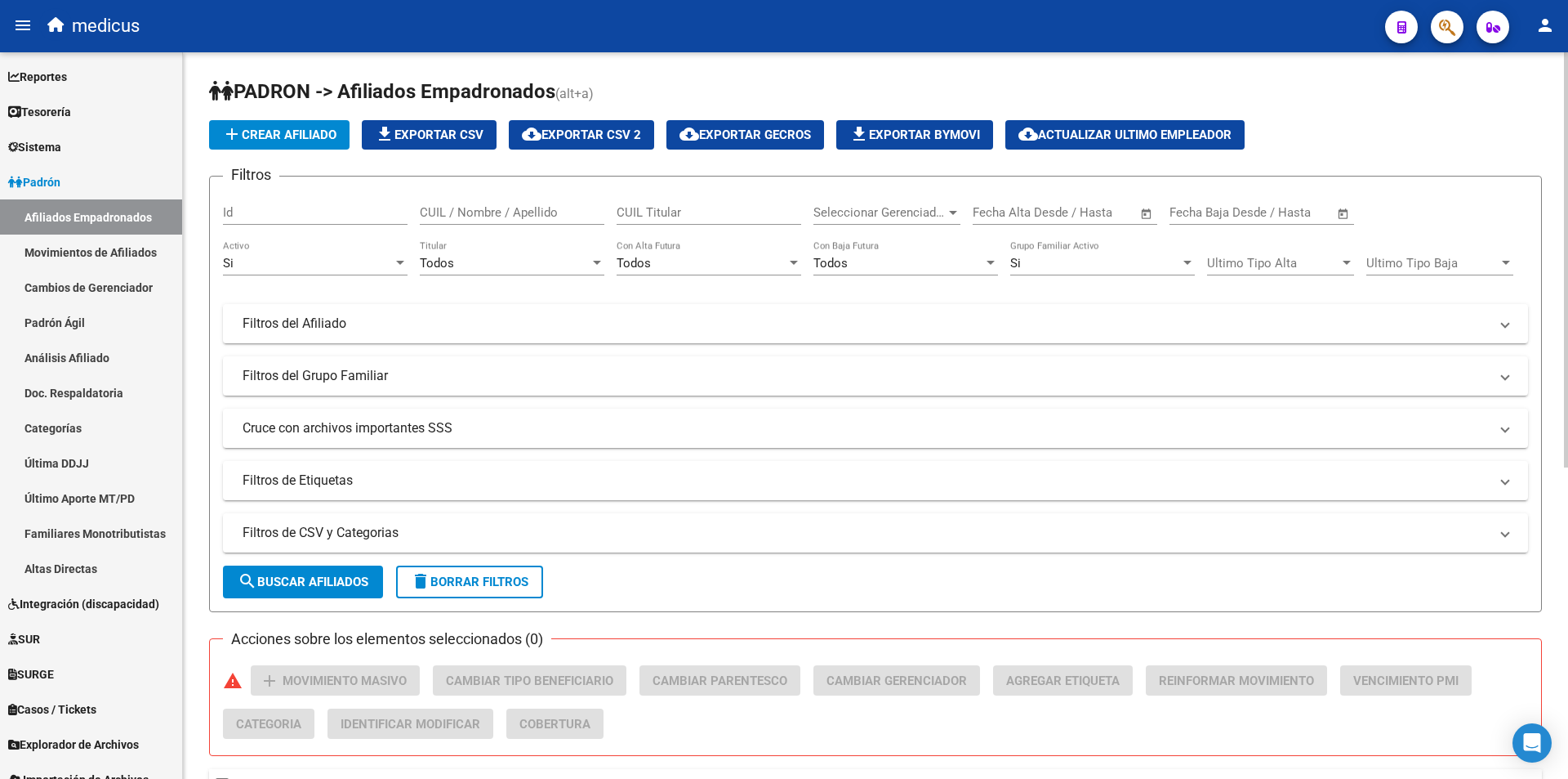
click at [668, 213] on input "CUIL Titular" at bounding box center [709, 213] width 185 height 15
paste input "20258472811"
type input "20258472811"
click at [331, 586] on span "search Buscar Afiliados" at bounding box center [303, 582] width 131 height 15
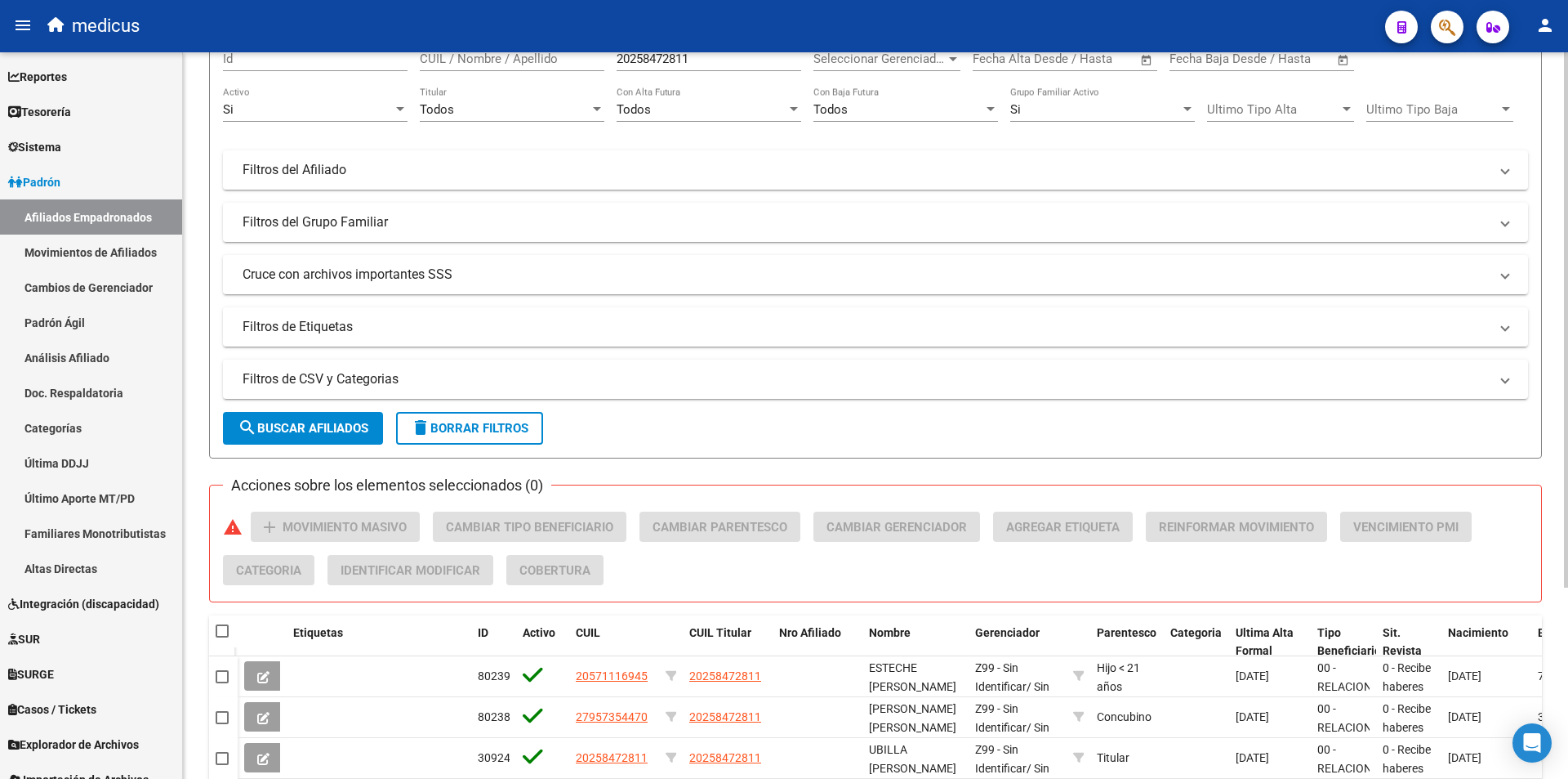
scroll to position [260, 0]
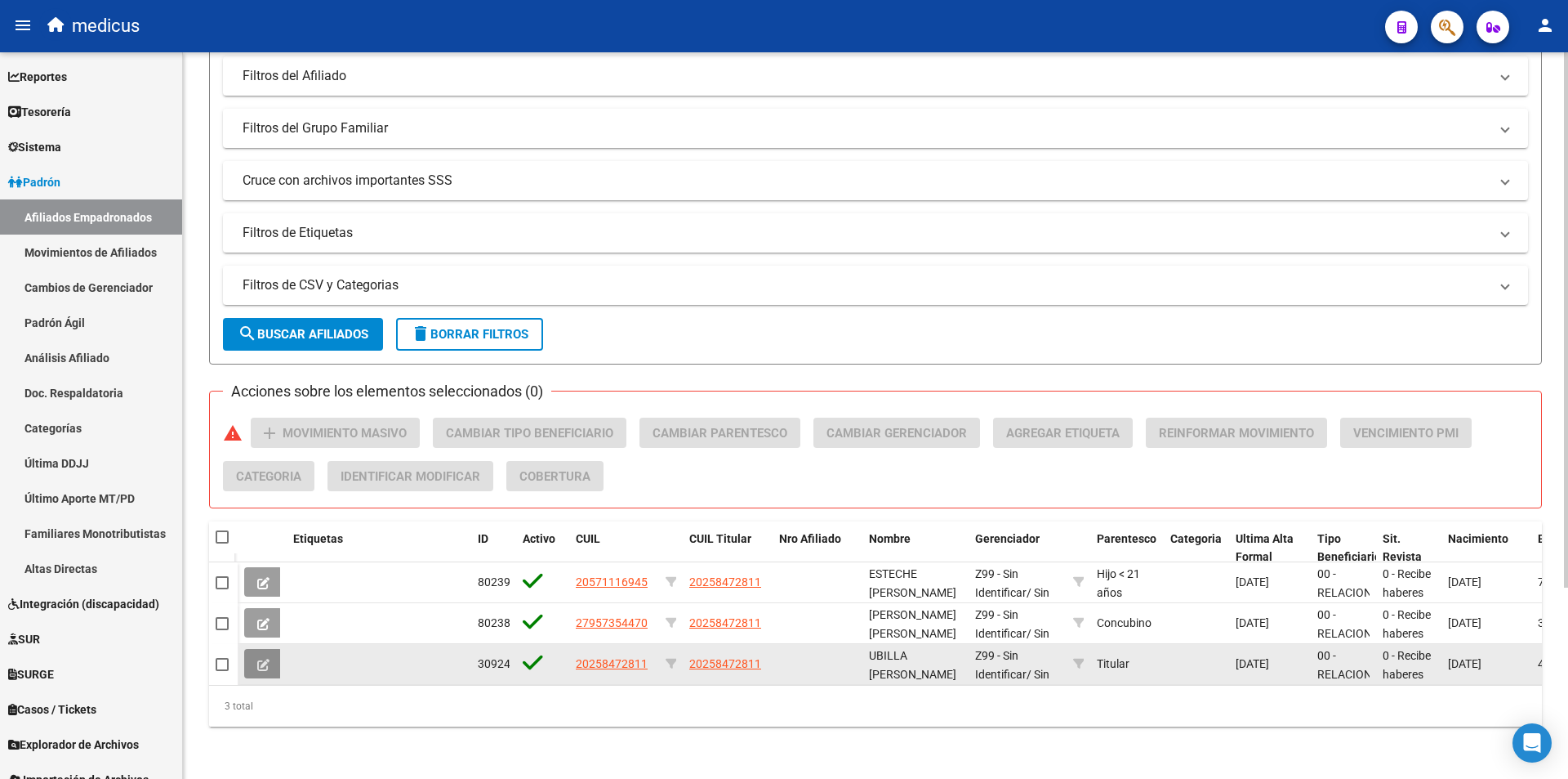
click at [273, 649] on button at bounding box center [264, 663] width 39 height 29
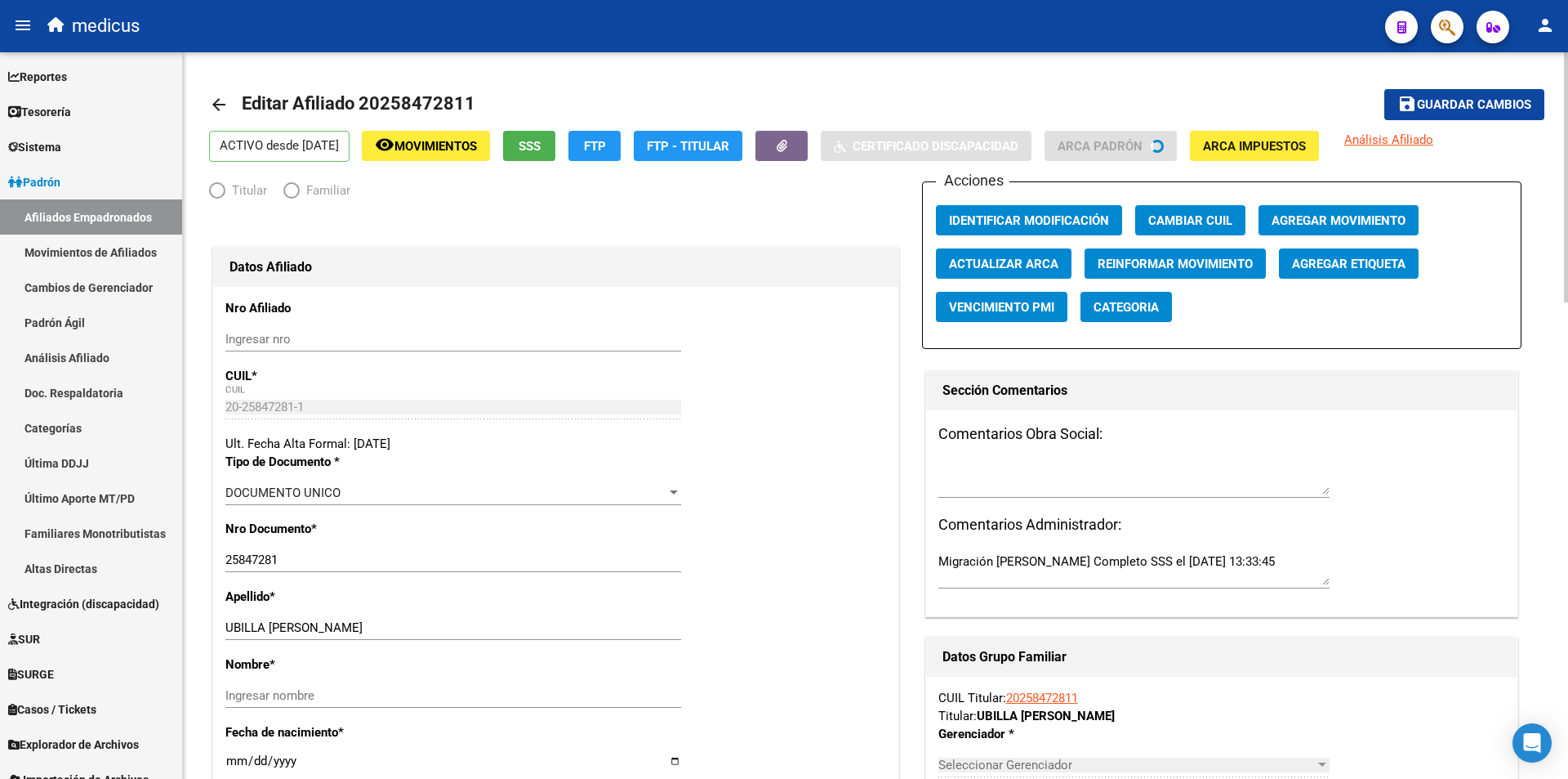
radio input "true"
type input "30-68588939-7"
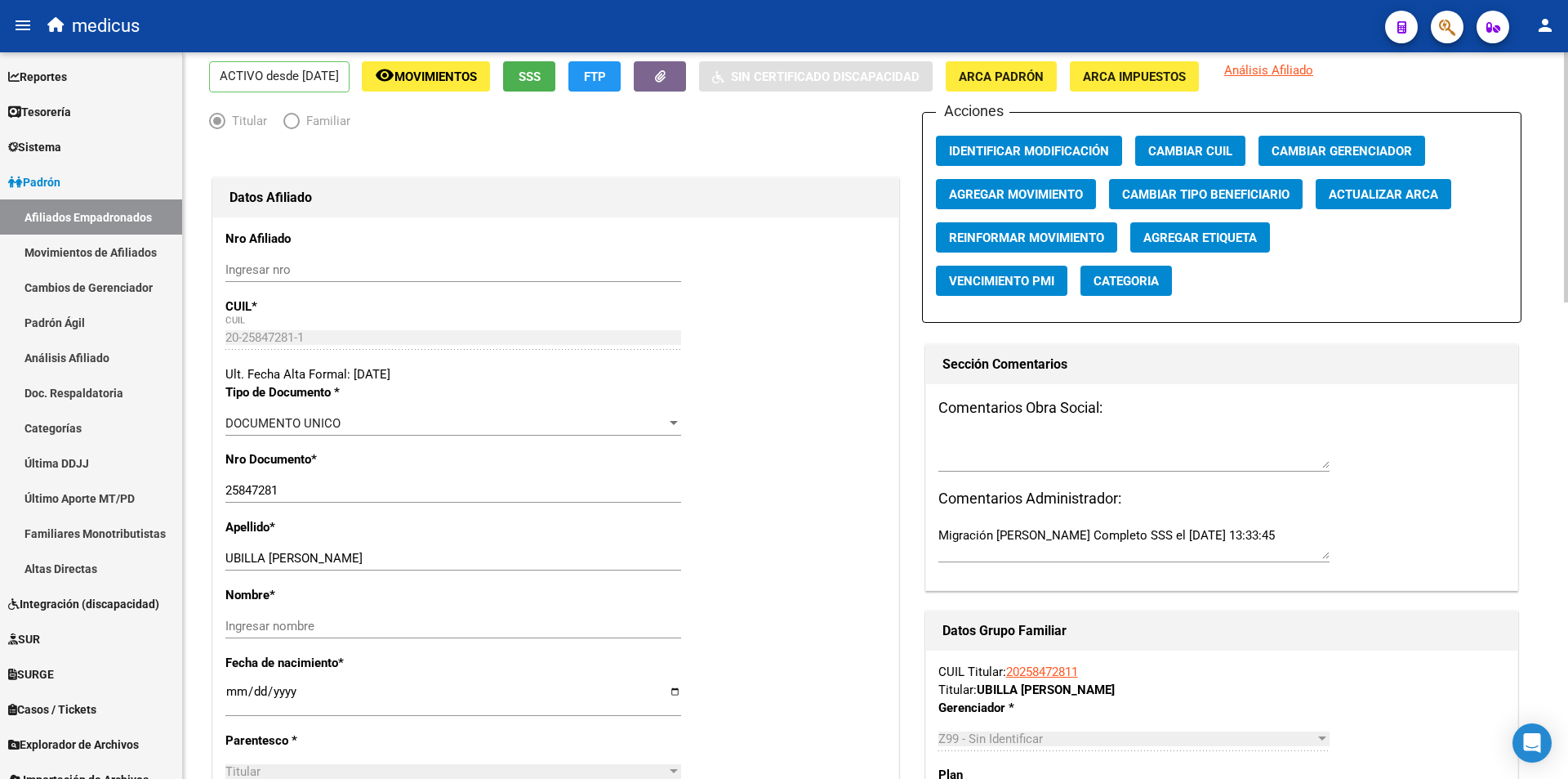
scroll to position [163, 0]
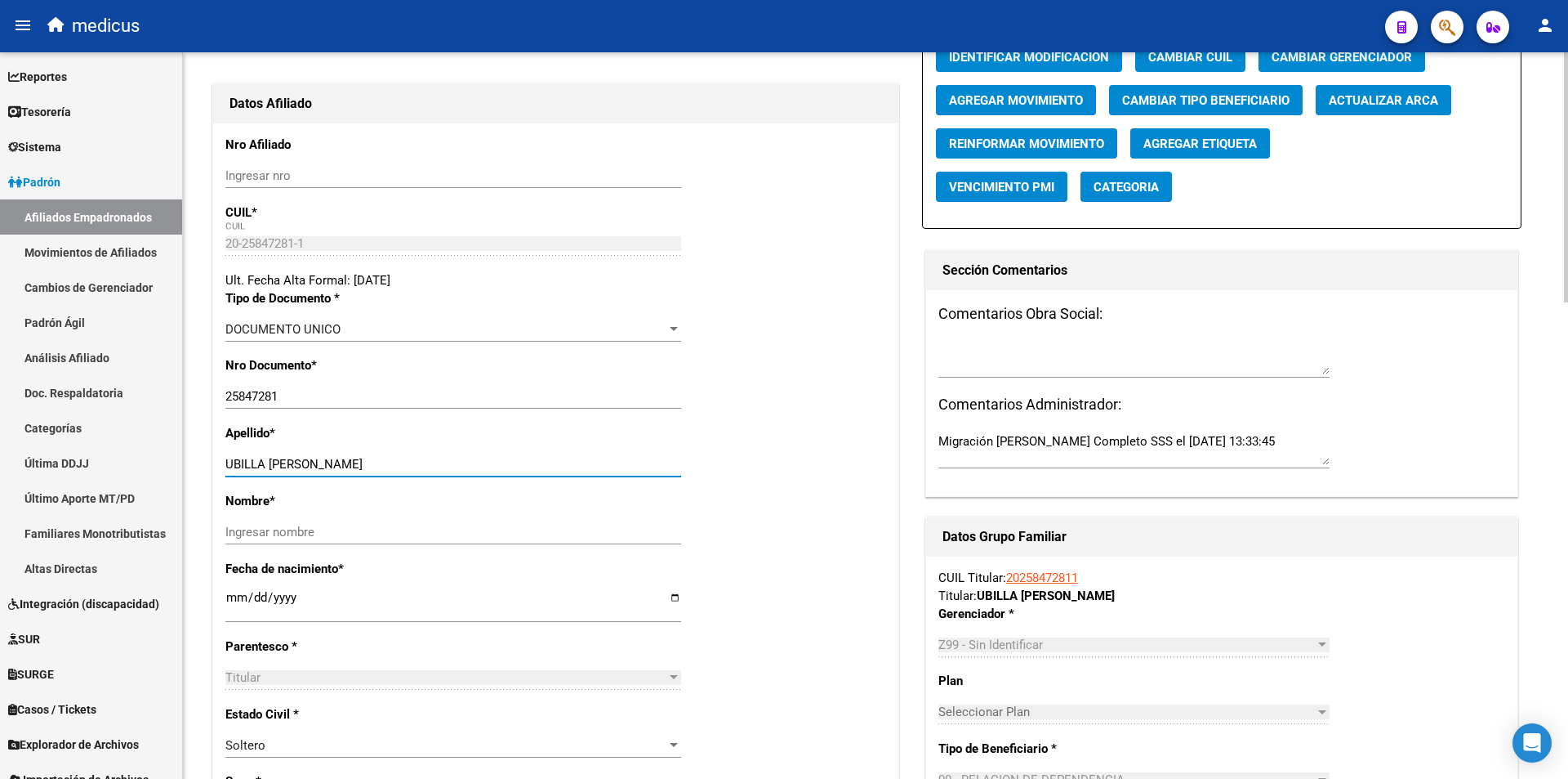
drag, startPoint x: 270, startPoint y: 467, endPoint x: 385, endPoint y: 465, distance: 115.0
click at [385, 465] on input "UBILLA JUAN MANUEL" at bounding box center [453, 464] width 455 height 15
type input "UBILLA"
click at [382, 526] on input "Ingresar nombre" at bounding box center [453, 532] width 455 height 15
paste input "JUAN MANUEL"
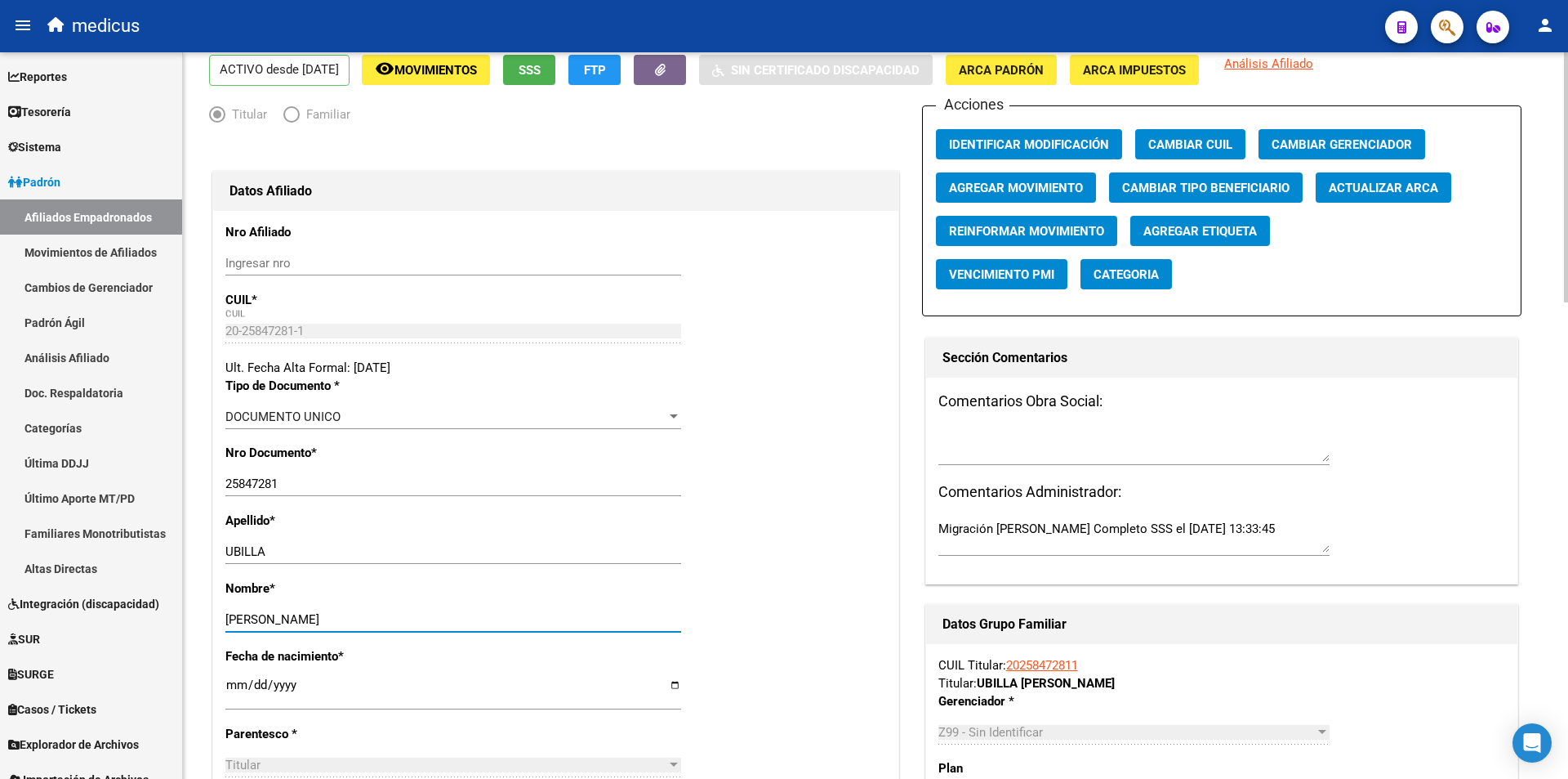
scroll to position [0, 0]
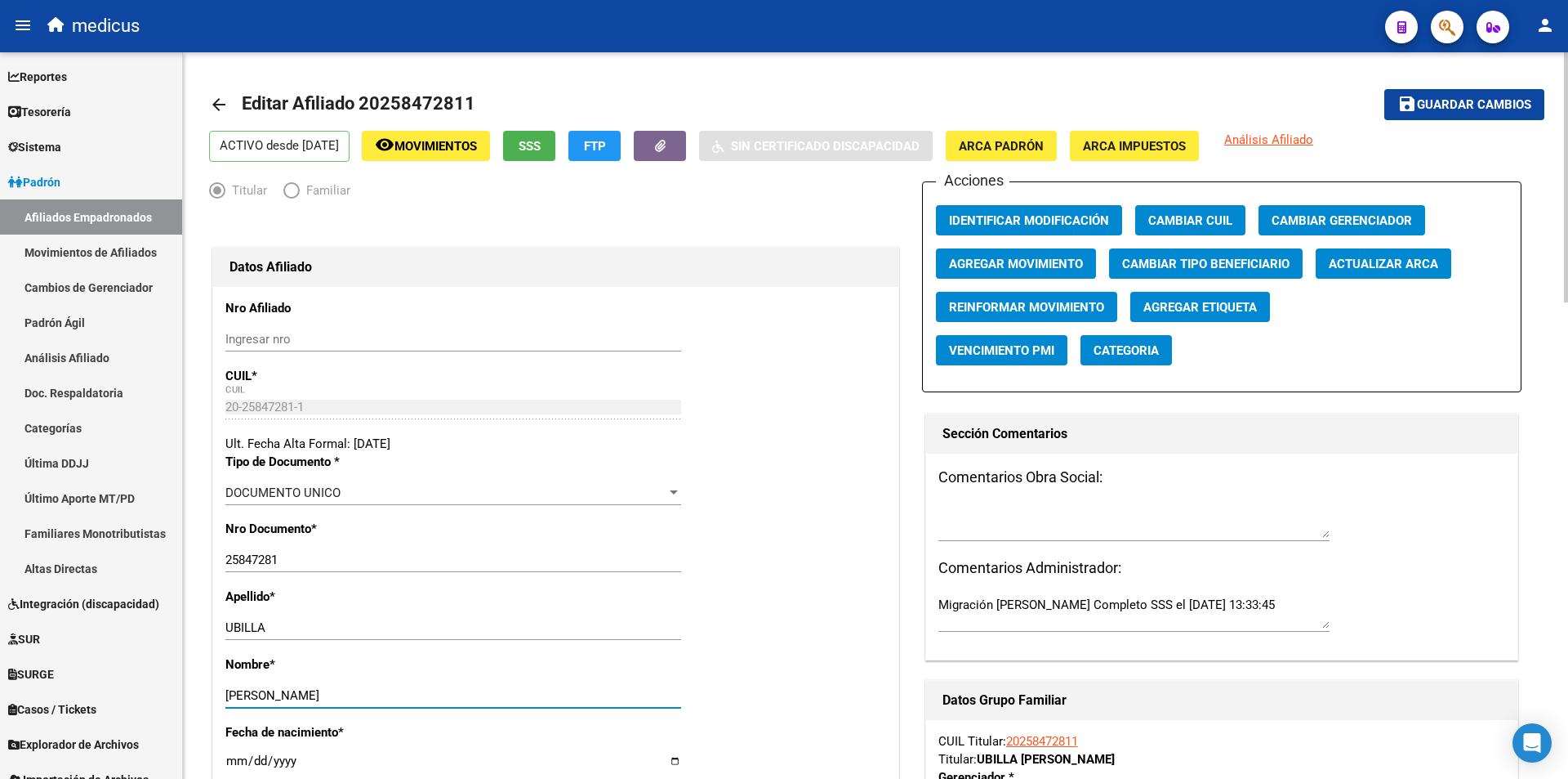
type input "JUAN MANUEL"
click at [1483, 107] on span "Guardar cambios" at bounding box center [1474, 106] width 115 height 15
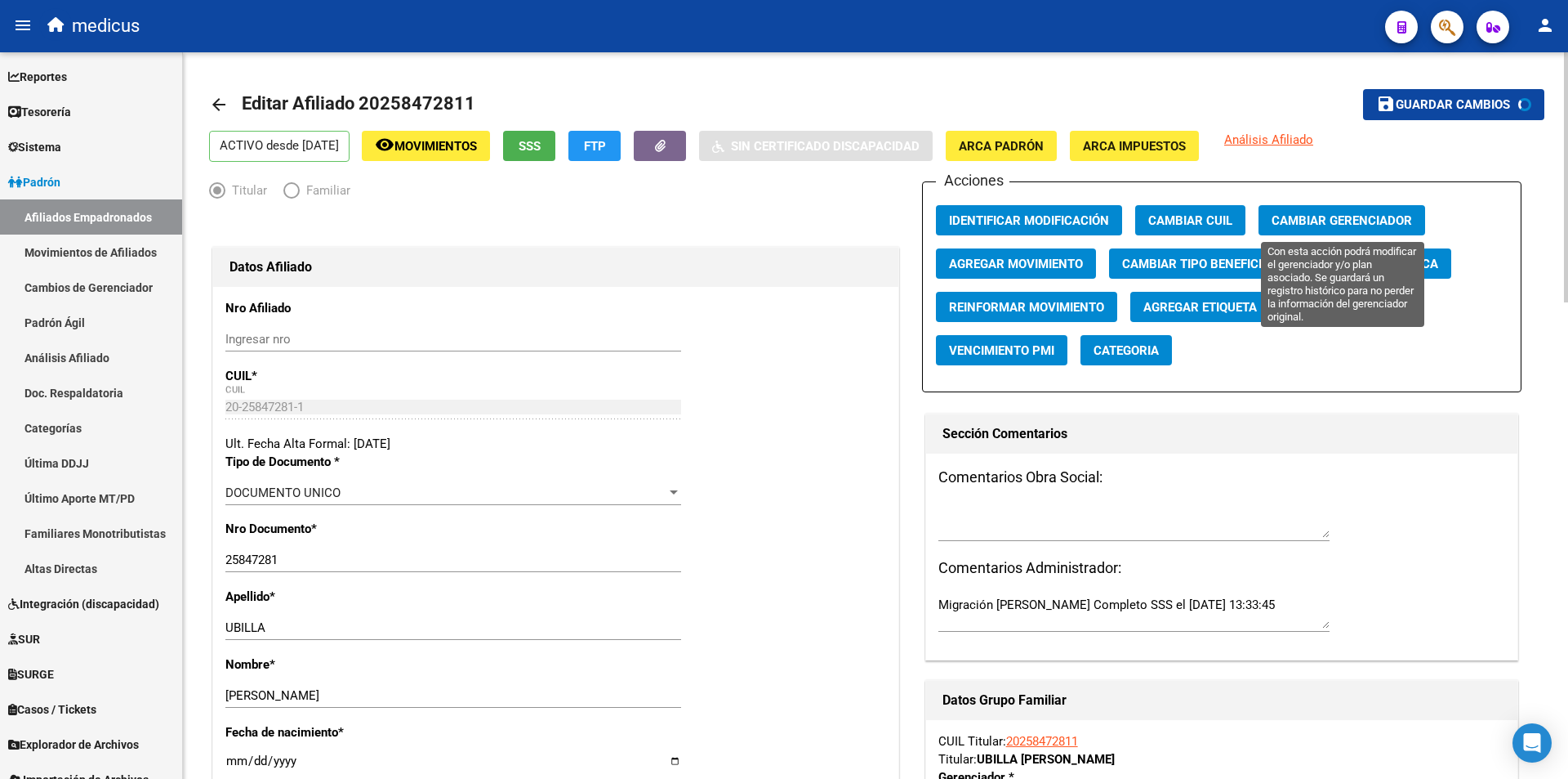
click at [1378, 221] on span "Cambiar Gerenciador" at bounding box center [1342, 221] width 141 height 15
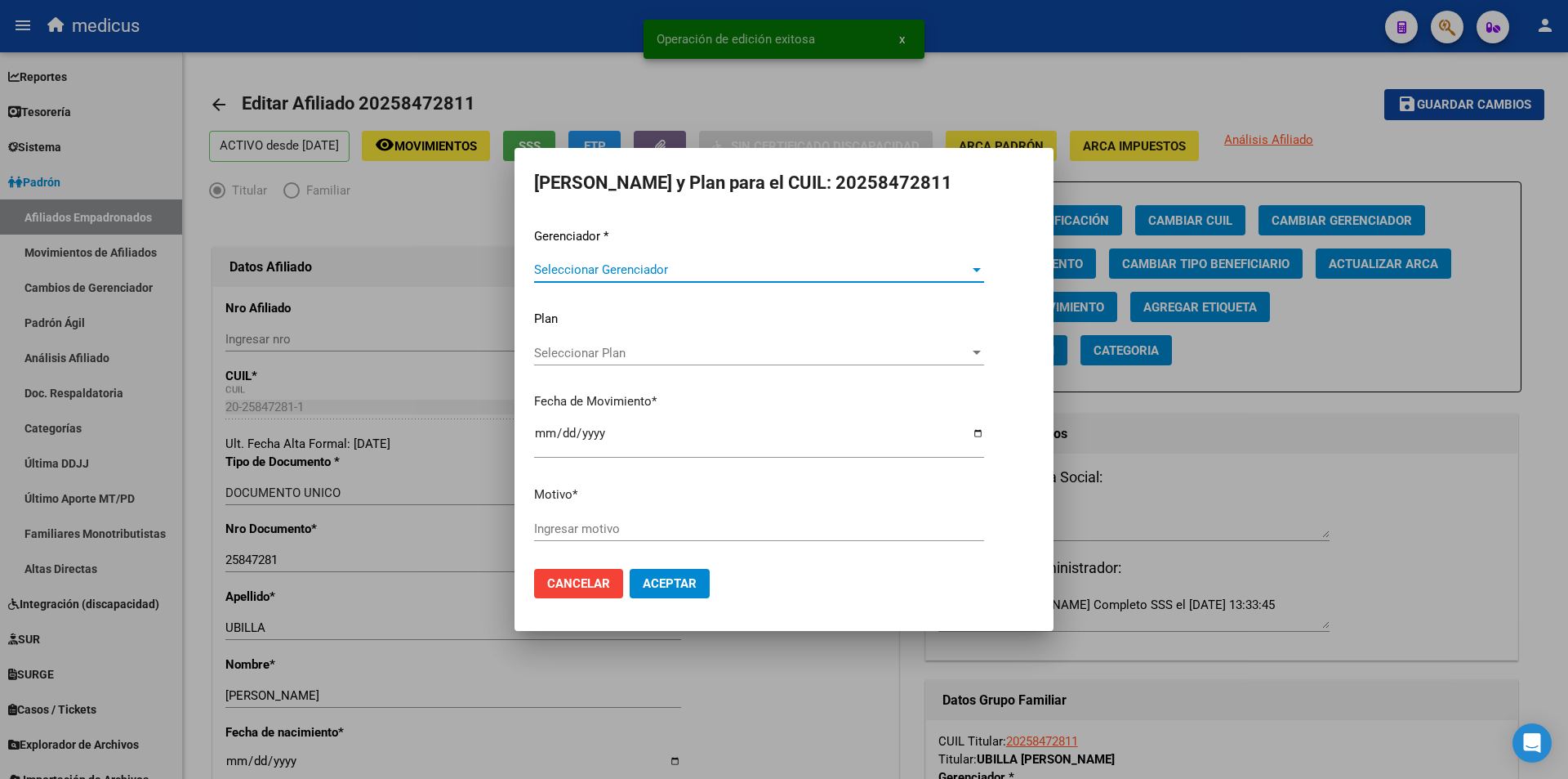
click at [645, 265] on span "Seleccionar Gerenciador" at bounding box center [752, 270] width 435 height 15
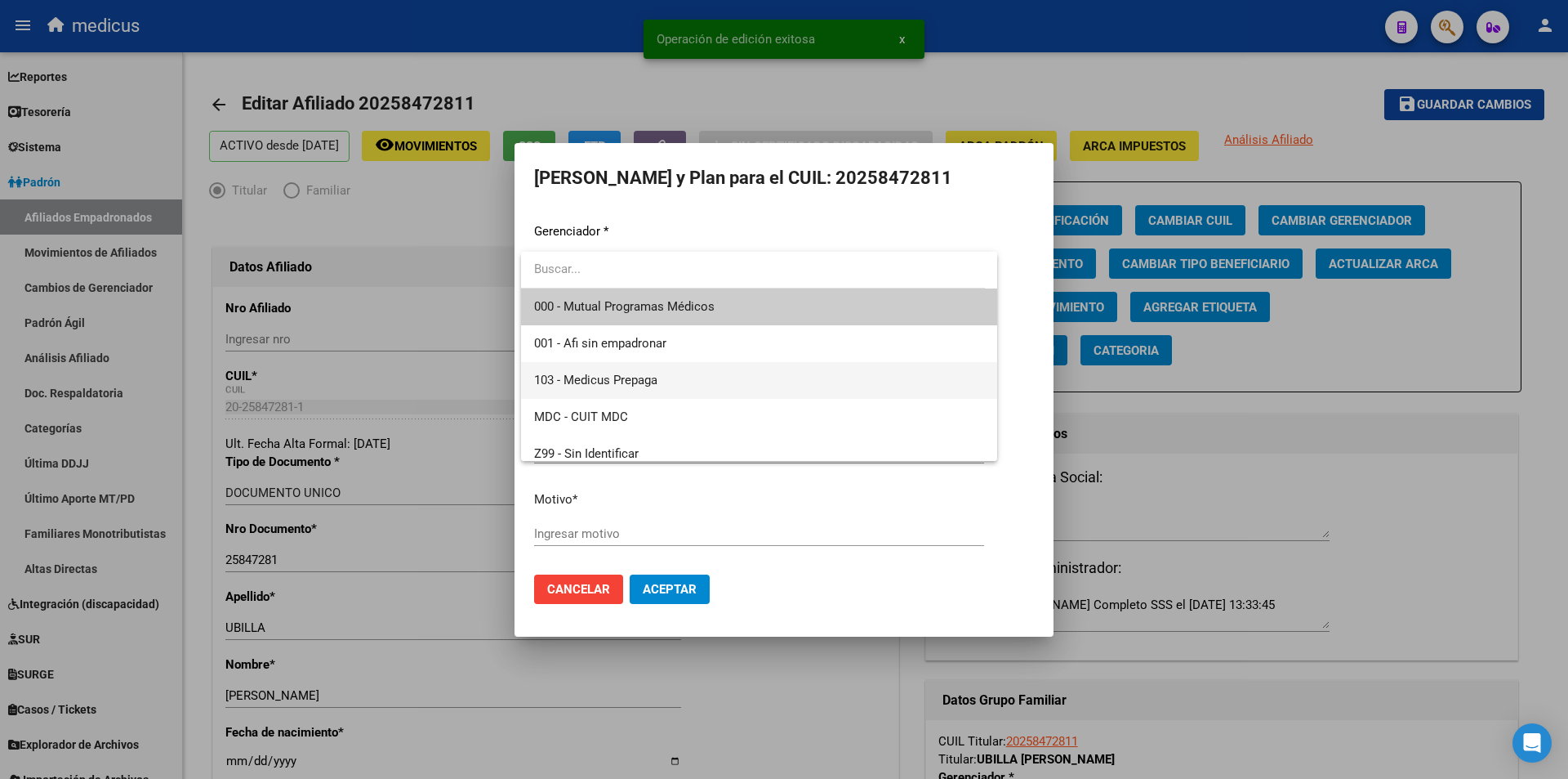
click at [640, 391] on span "103 - Medicus Prepaga" at bounding box center [759, 380] width 450 height 37
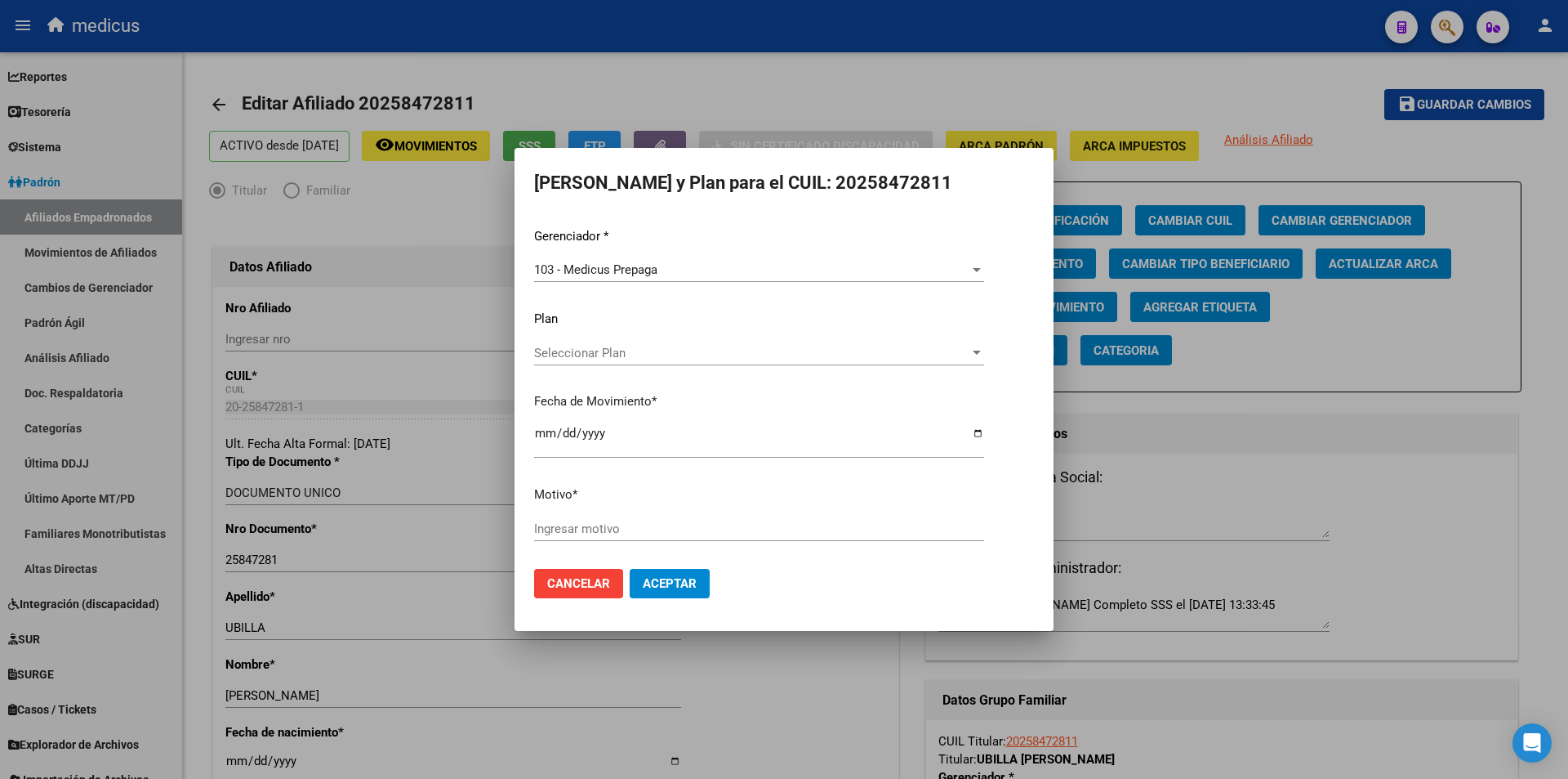
click at [636, 518] on div "Ingresar motivo" at bounding box center [759, 529] width 450 height 24
paste input "16149452000"
type input "16149452000"
click at [668, 570] on button "Aceptar" at bounding box center [670, 583] width 80 height 29
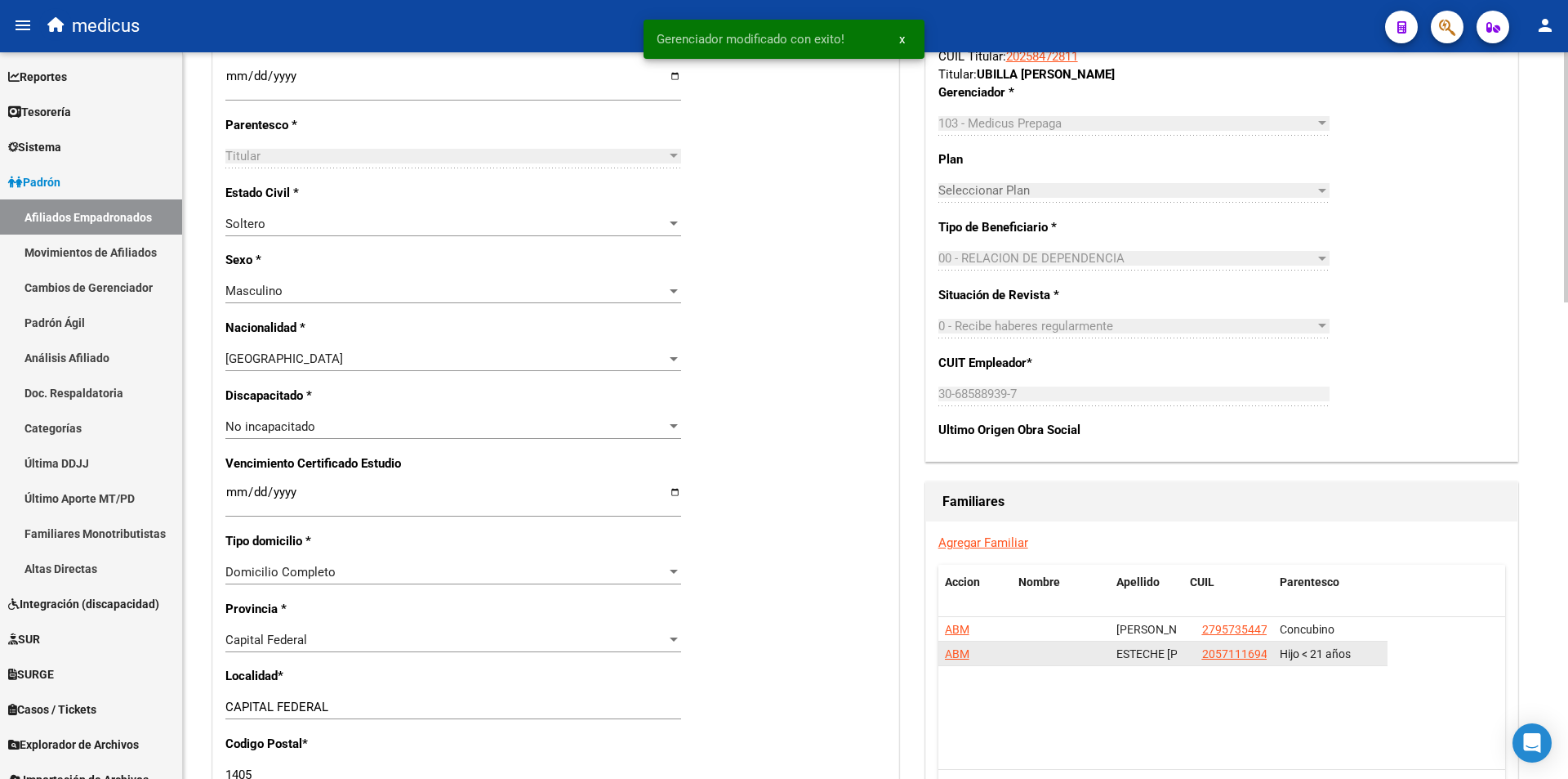
scroll to position [818, 0]
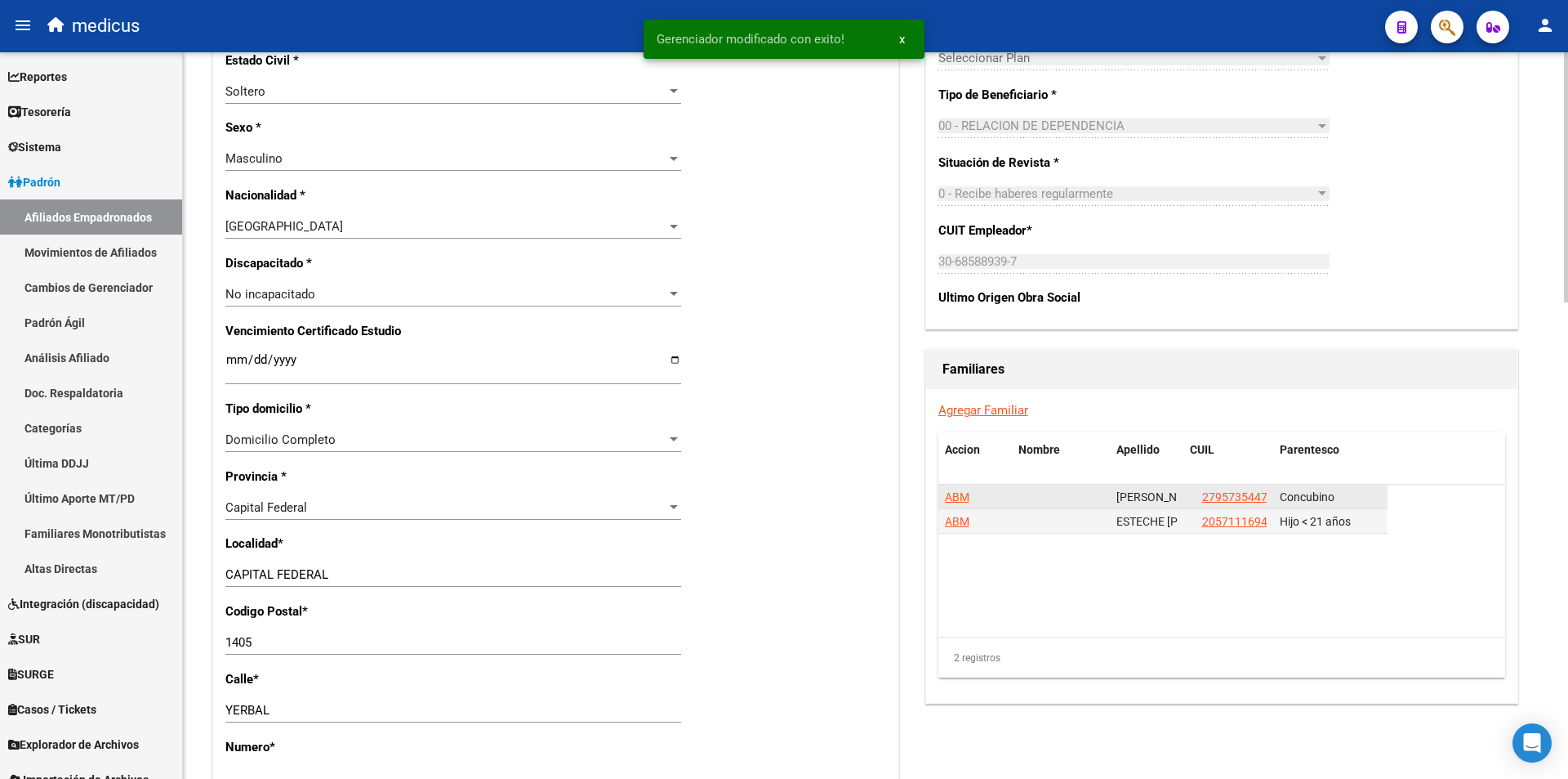
click at [961, 497] on span "ABM" at bounding box center [957, 497] width 24 height 13
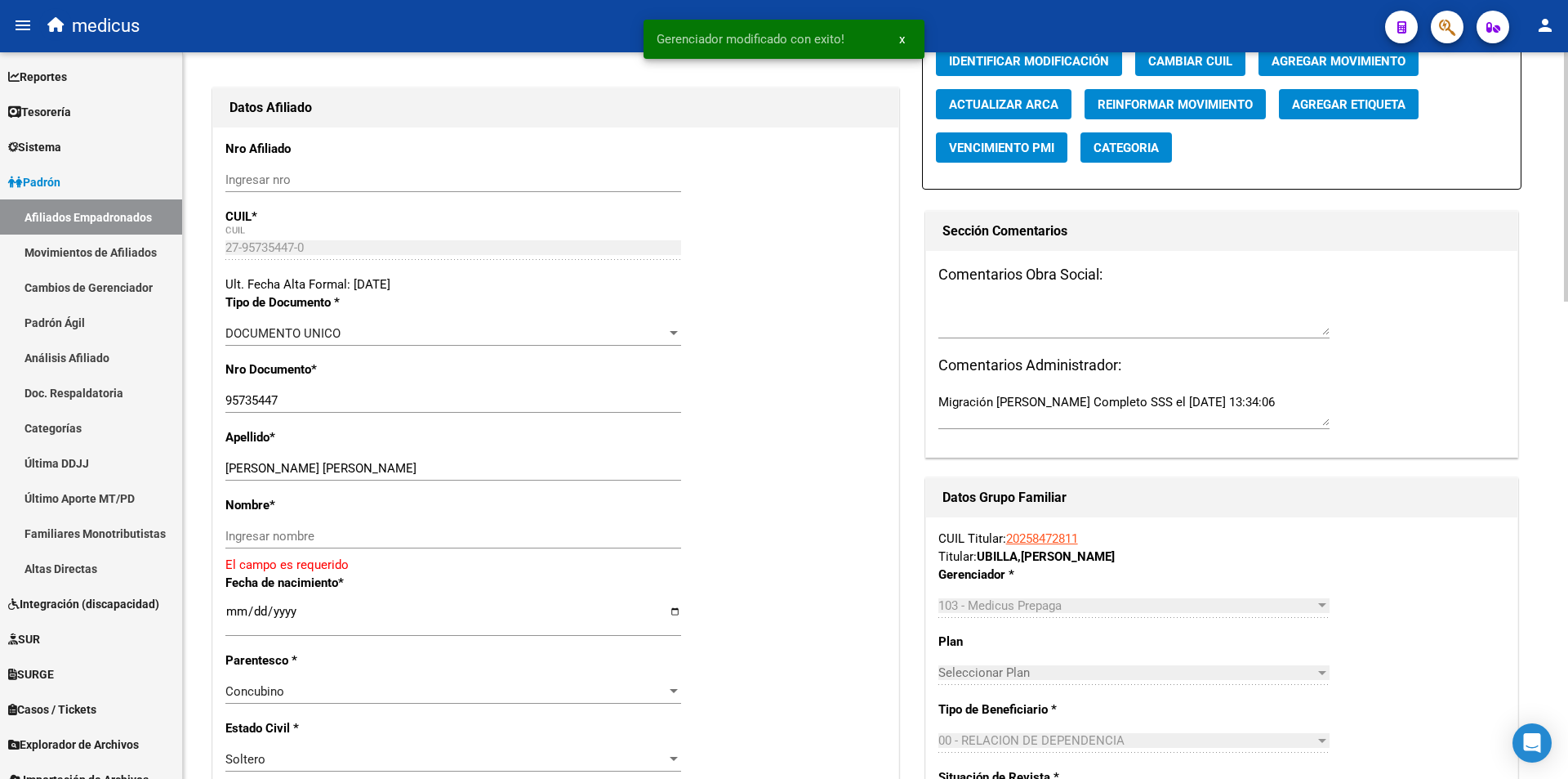
scroll to position [163, 0]
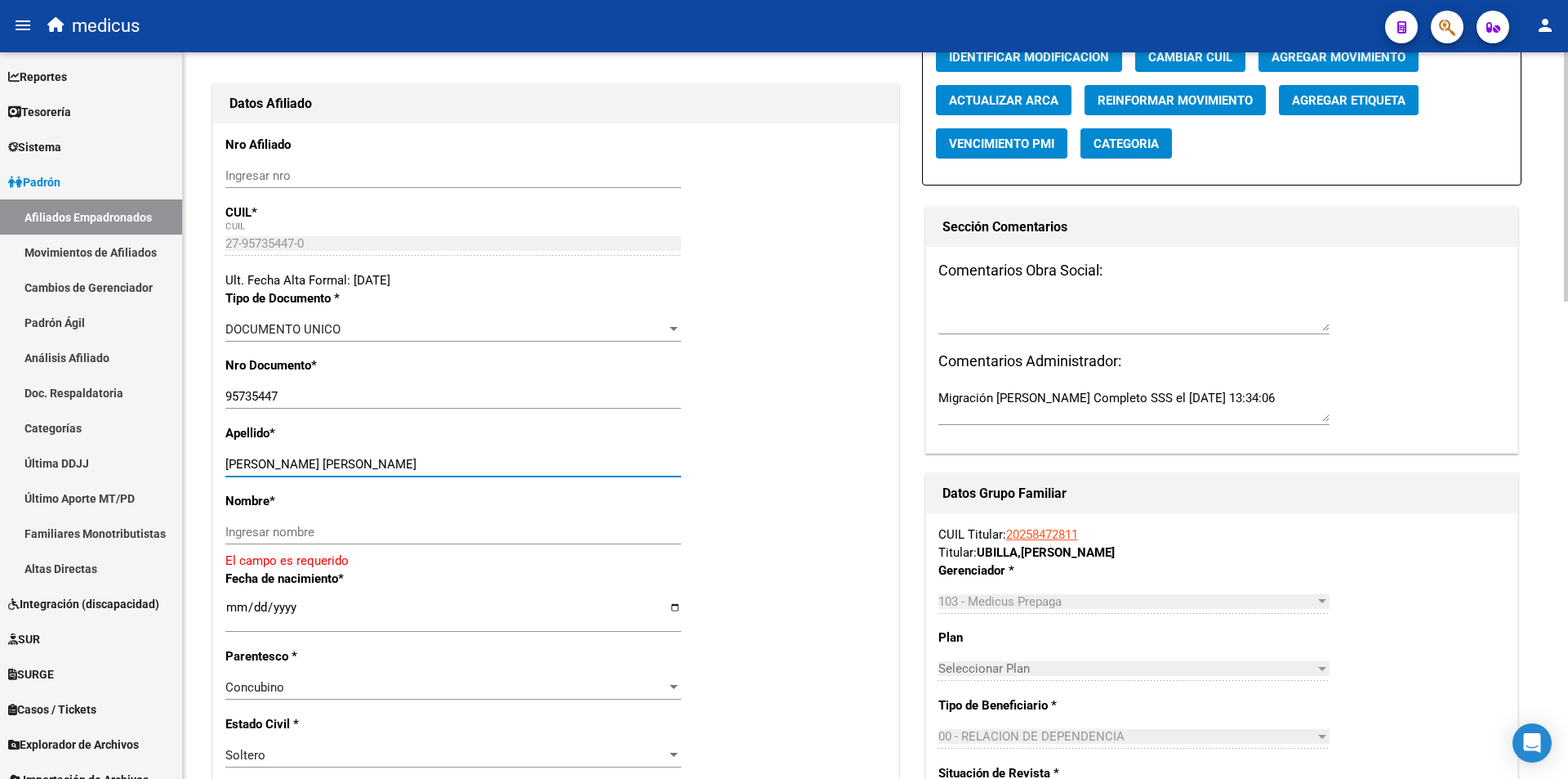
drag, startPoint x: 353, startPoint y: 458, endPoint x: 461, endPoint y: 483, distance: 110.9
click at [461, 483] on div "ESTECHE DOMINGUEZ LIZ NELLY Ingresar apellido" at bounding box center [453, 472] width 455 height 40
type input "ESTECHE DOMINGUEZ"
click at [425, 529] on input "Ingresar nombre" at bounding box center [453, 532] width 455 height 15
paste input "LIZ NELLY"
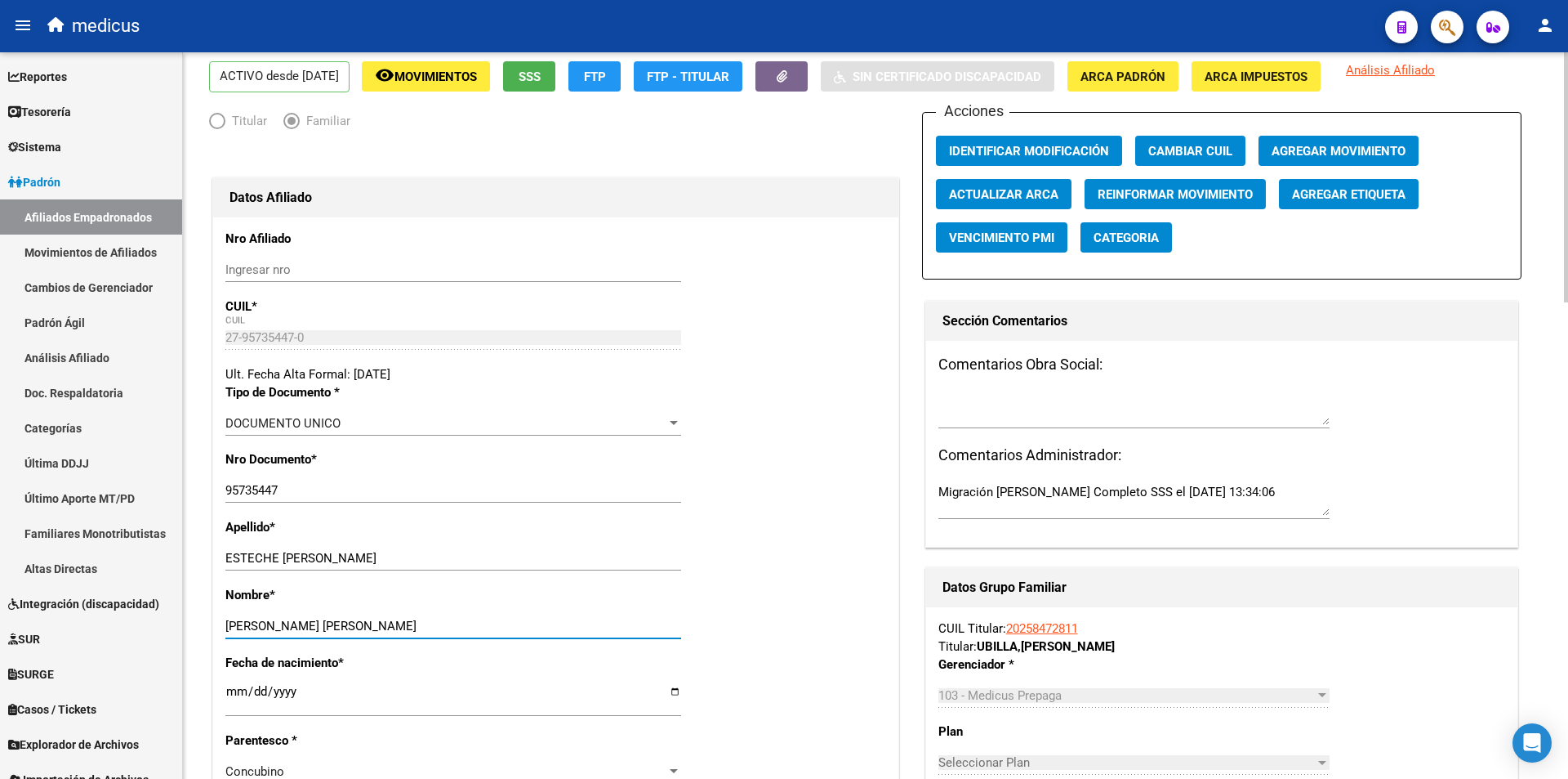
scroll to position [0, 0]
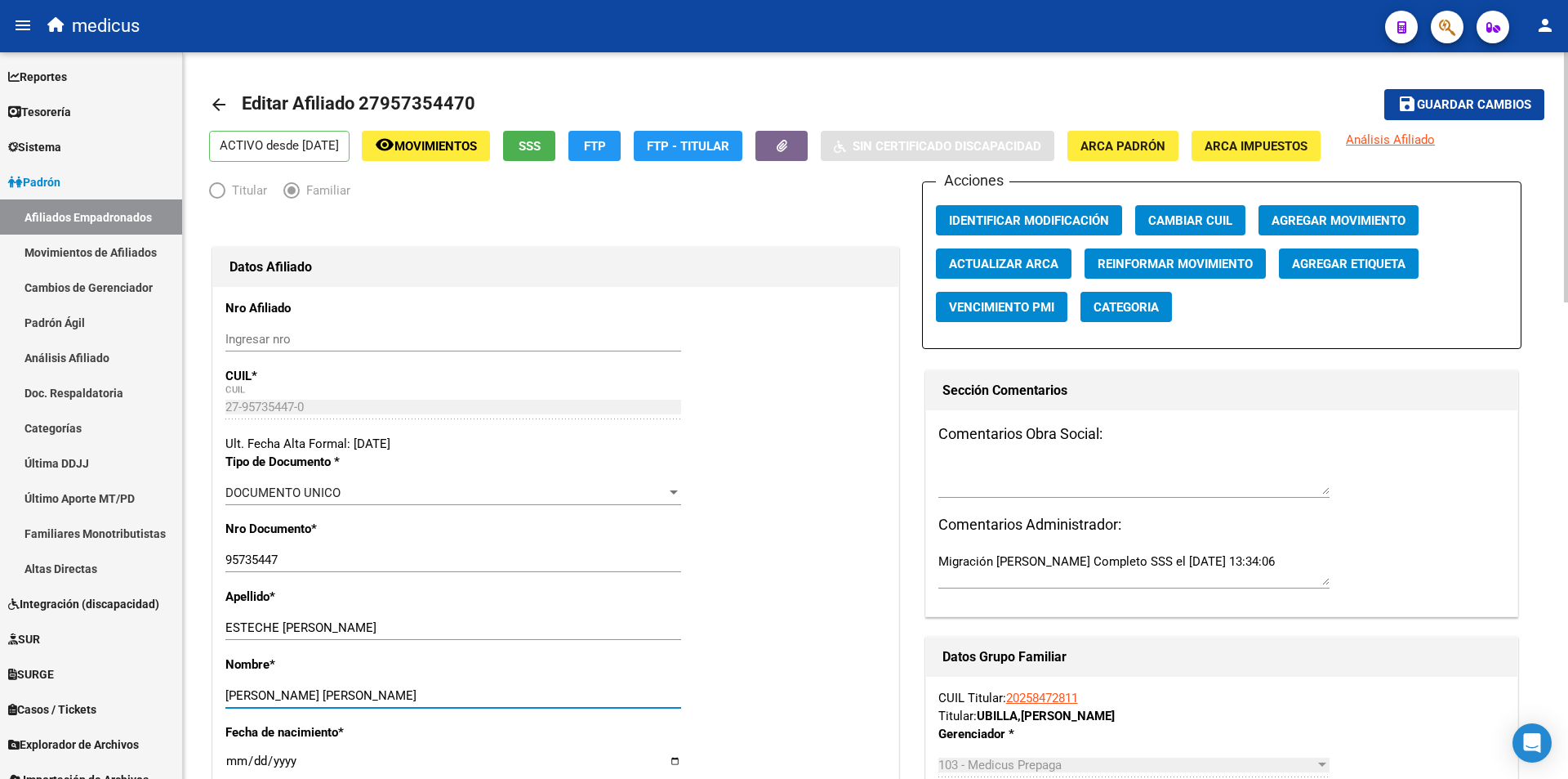
type input "LIZ NELLY"
click at [1504, 95] on button "save Guardar cambios" at bounding box center [1464, 104] width 160 height 30
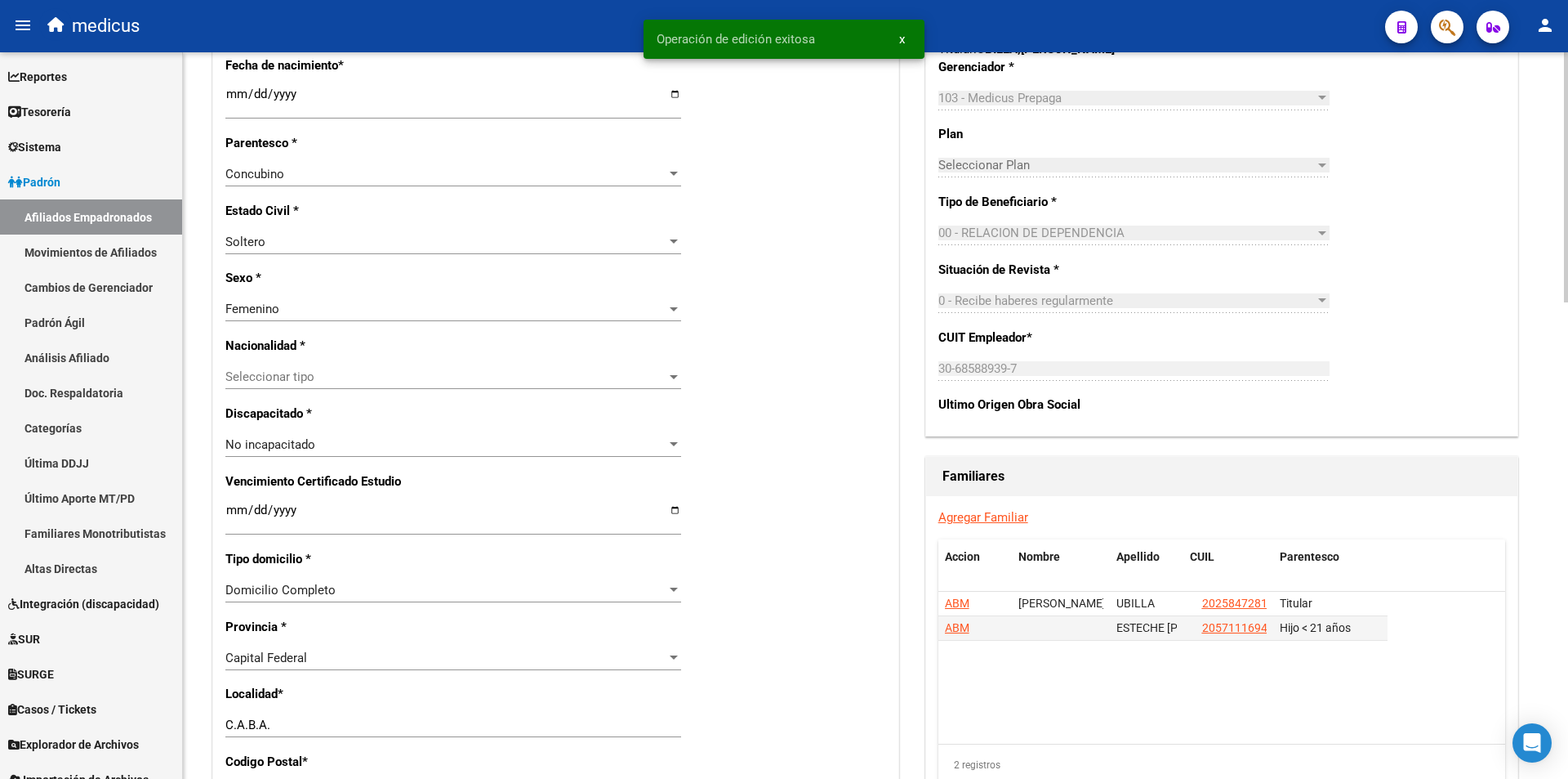
scroll to position [899, 0]
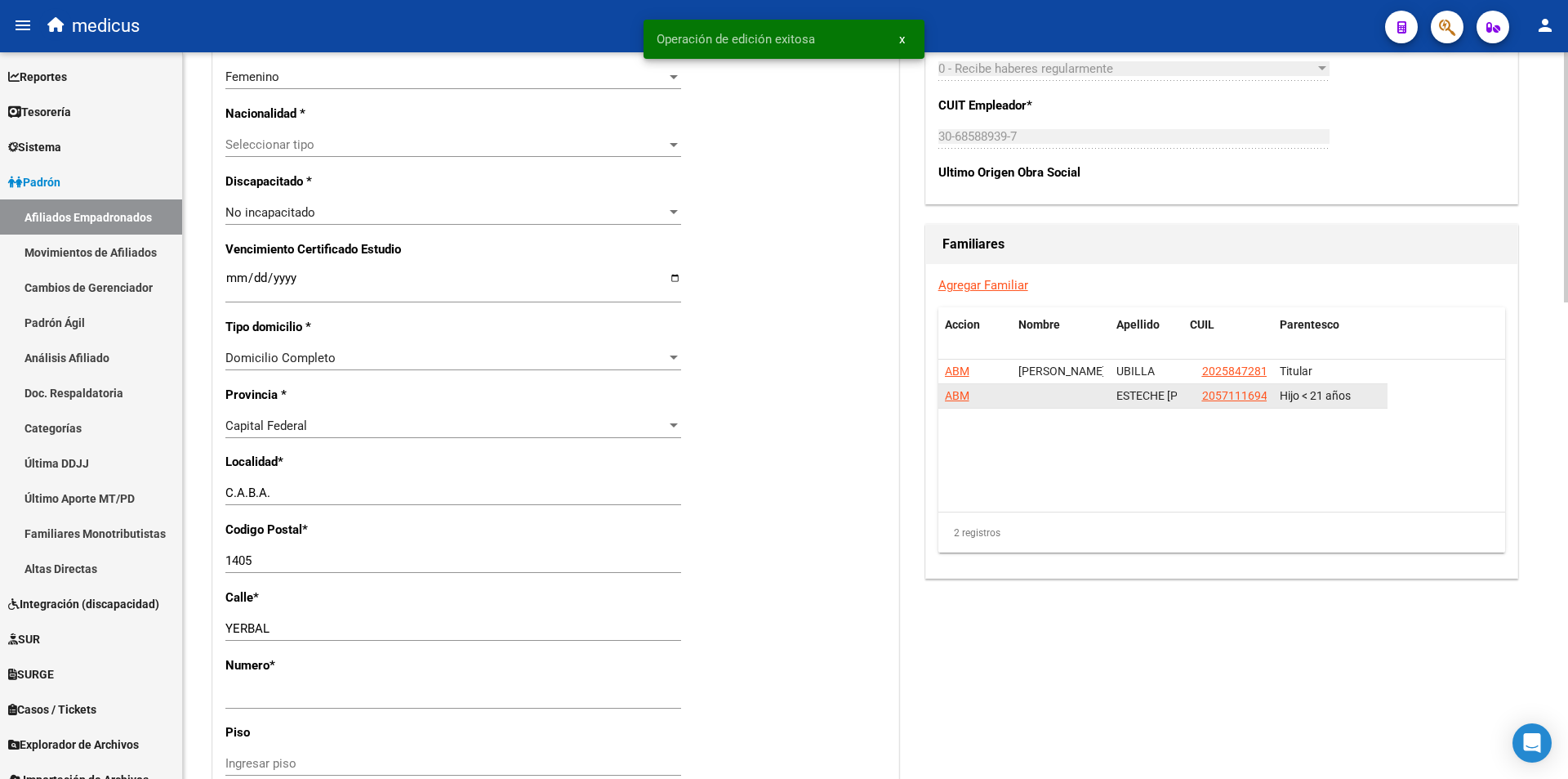
click at [952, 394] on span "ABM" at bounding box center [957, 395] width 24 height 13
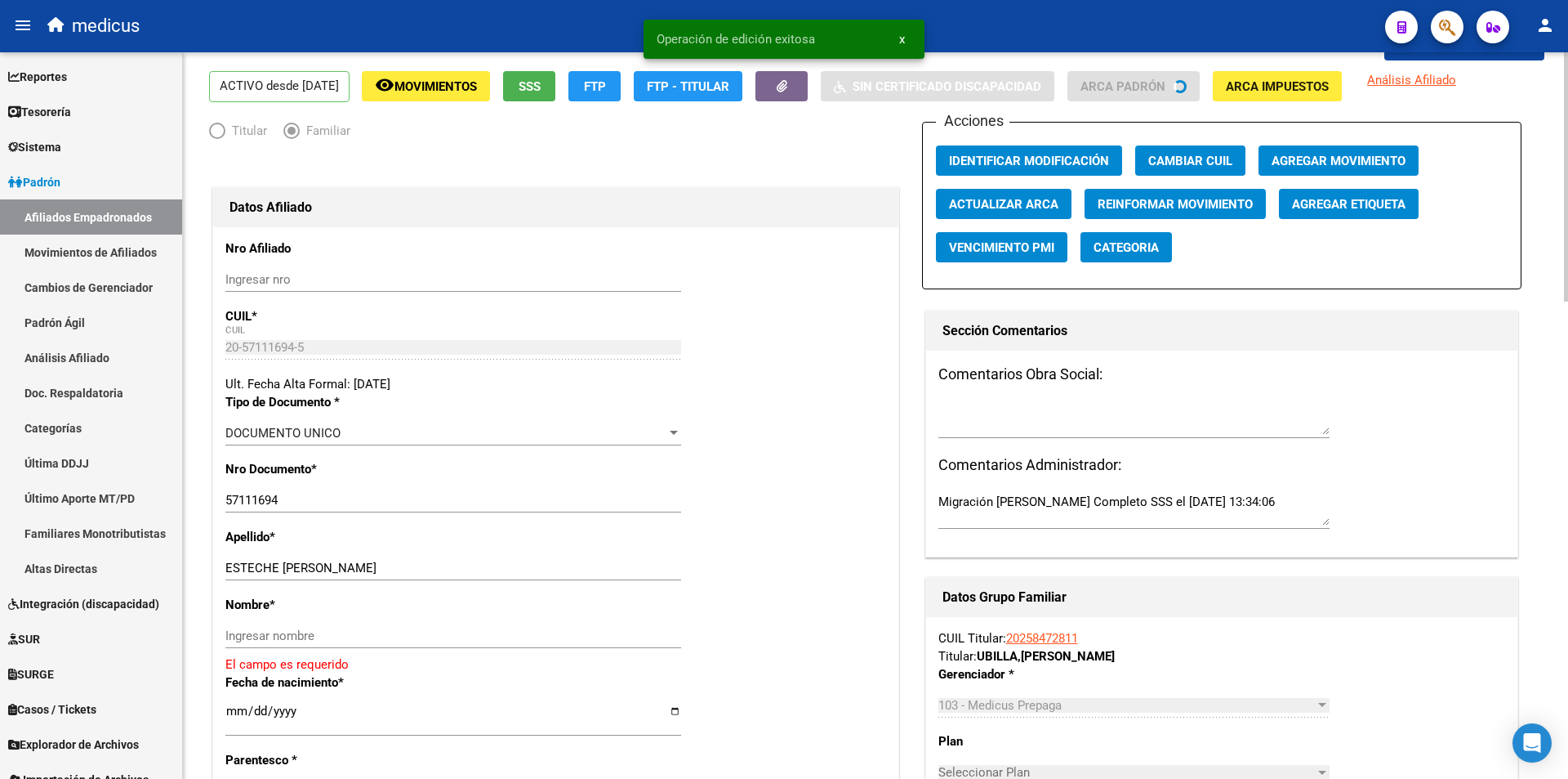
scroll to position [163, 0]
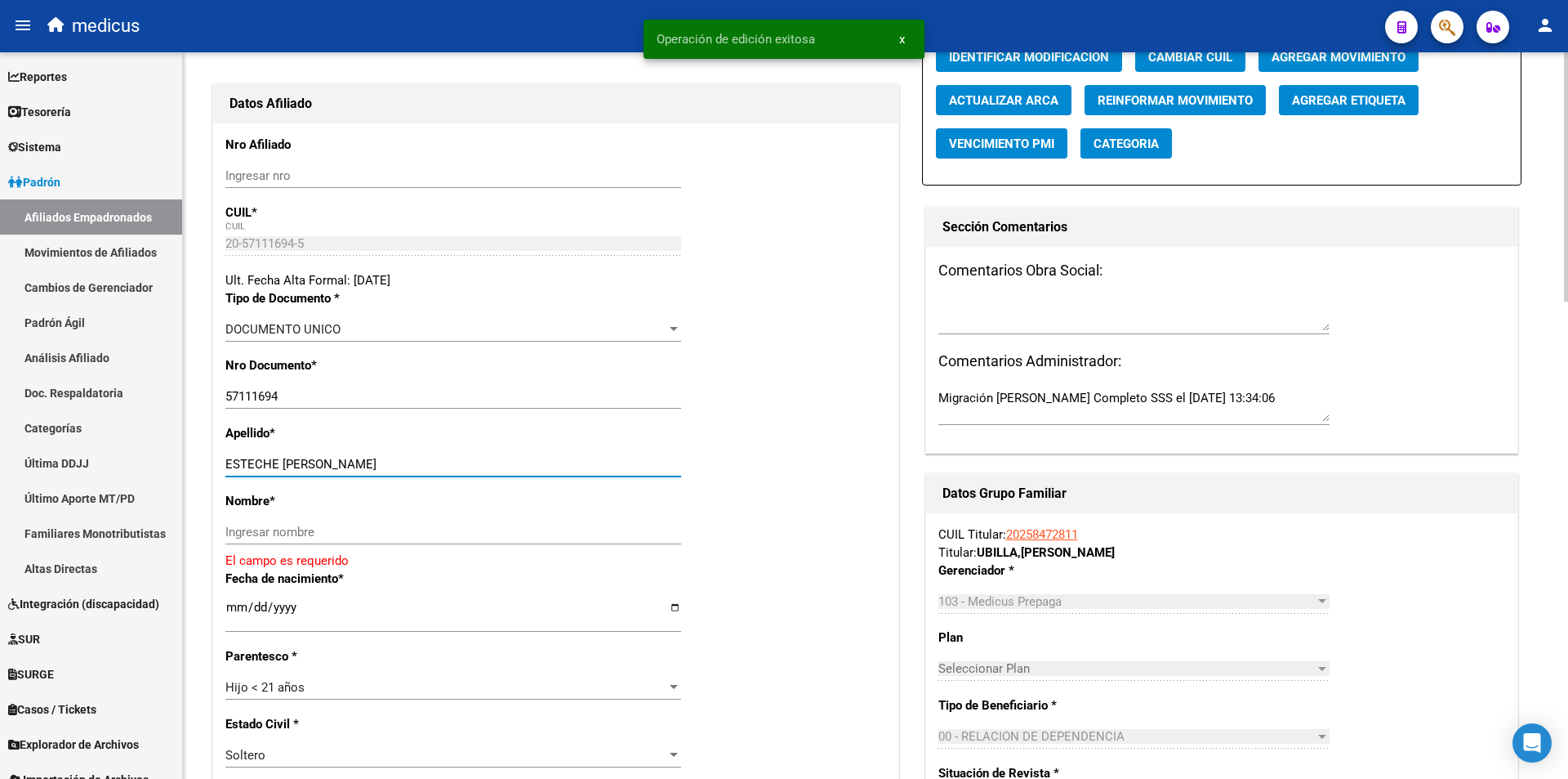
drag, startPoint x: 280, startPoint y: 462, endPoint x: 611, endPoint y: 462, distance: 331.0
click at [616, 466] on input "ESTECHE AXEL NAHUEL" at bounding box center [453, 464] width 455 height 15
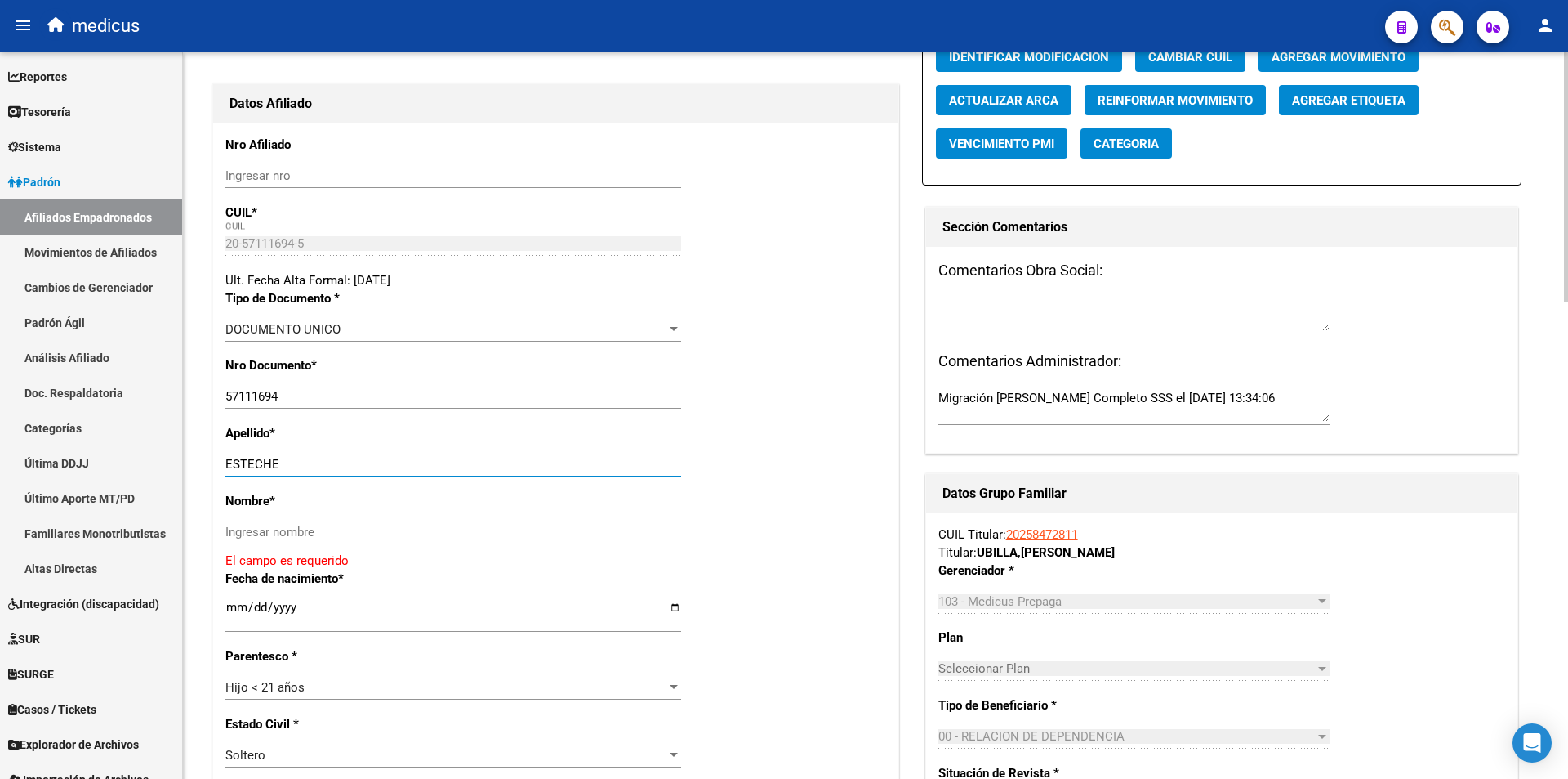
type input "ESTECHE"
click at [584, 529] on input "Ingresar nombre" at bounding box center [453, 532] width 455 height 15
paste input "AXEL NAHUEL"
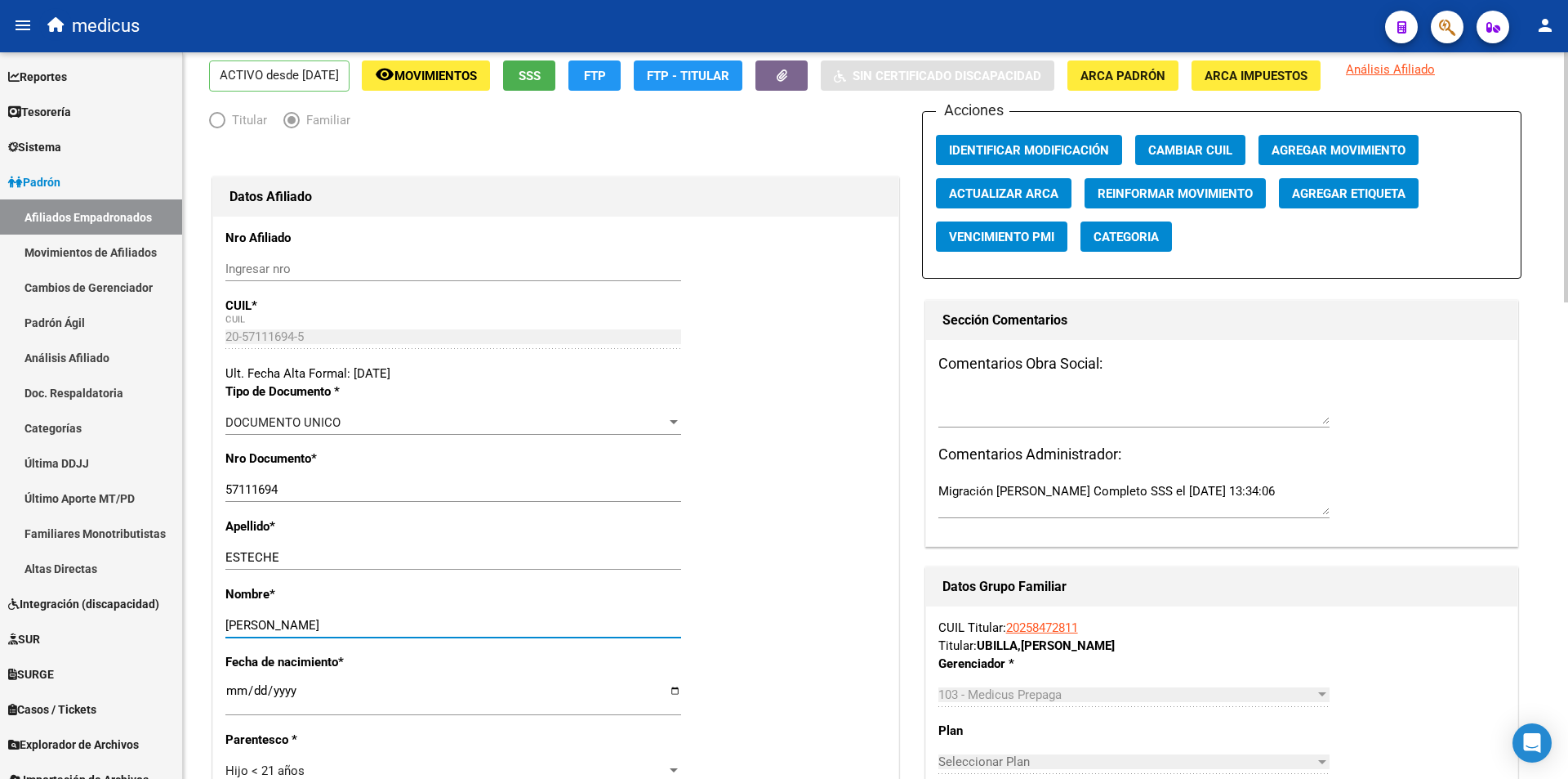
scroll to position [0, 0]
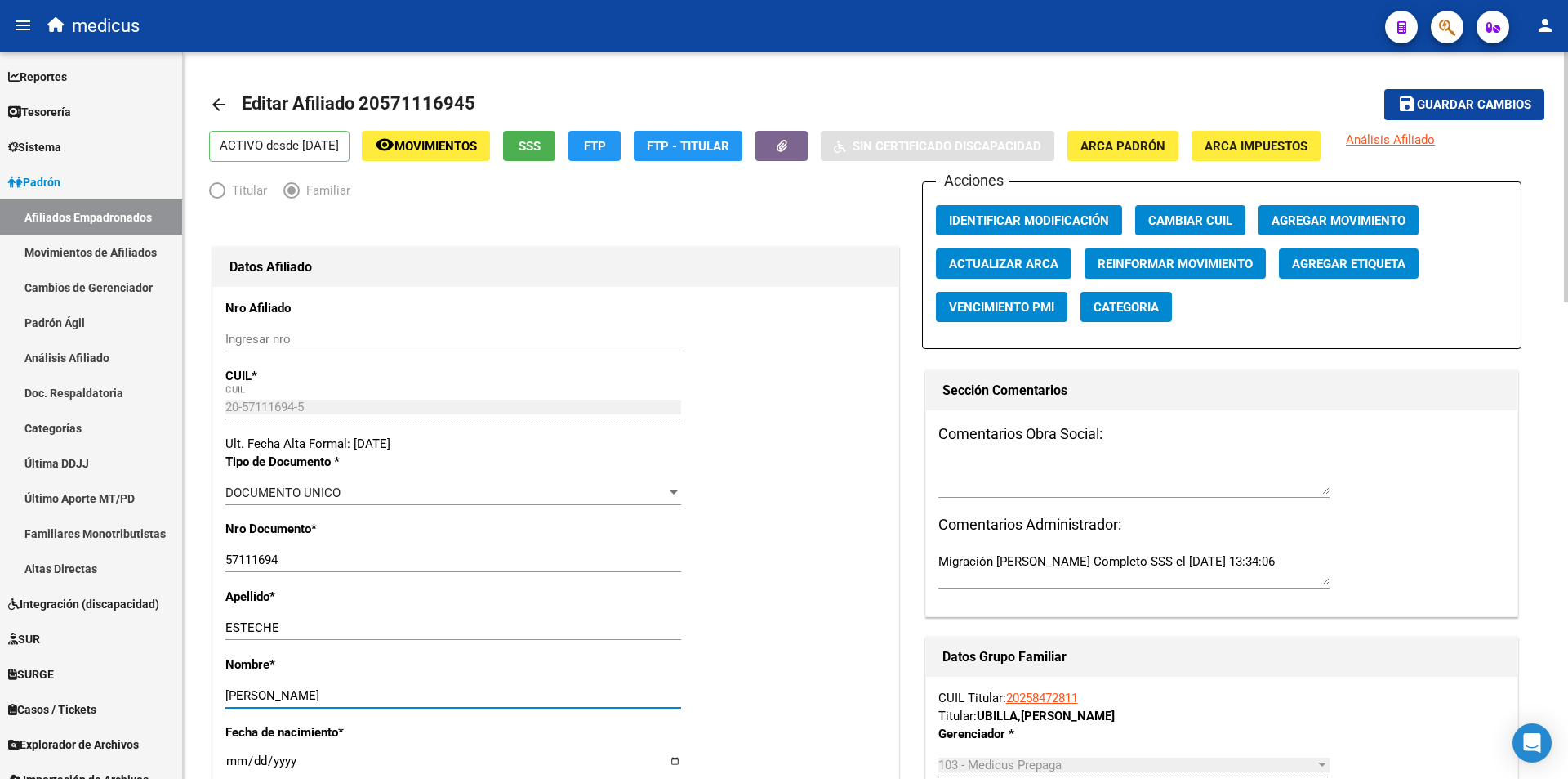
type input "AXEL NAHUEL"
click at [1430, 98] on span "Guardar cambios" at bounding box center [1474, 106] width 115 height 15
click at [83, 206] on link "Afiliados Empadronados" at bounding box center [91, 217] width 183 height 35
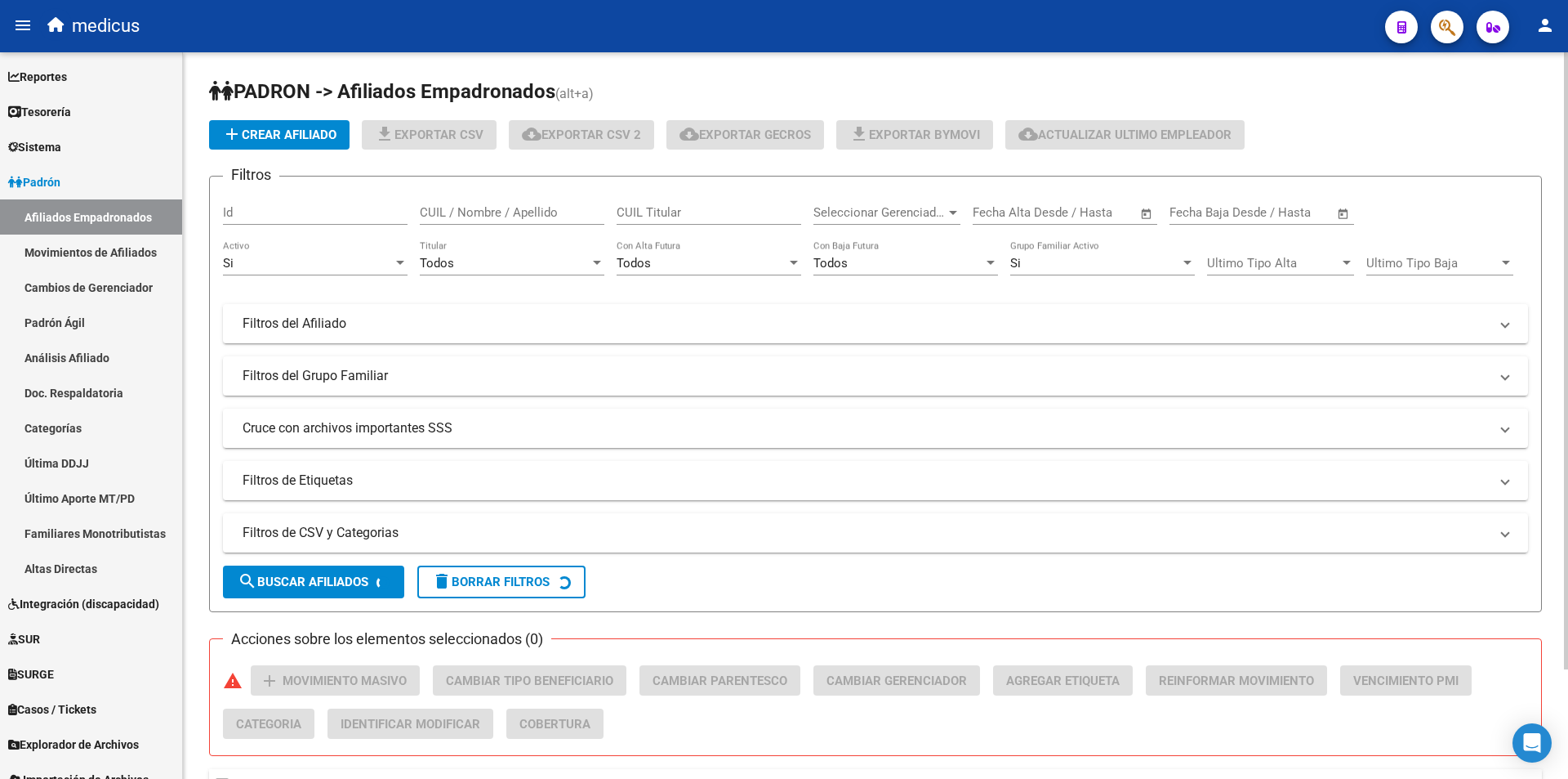
click at [771, 210] on input "CUIL Titular" at bounding box center [709, 213] width 185 height 15
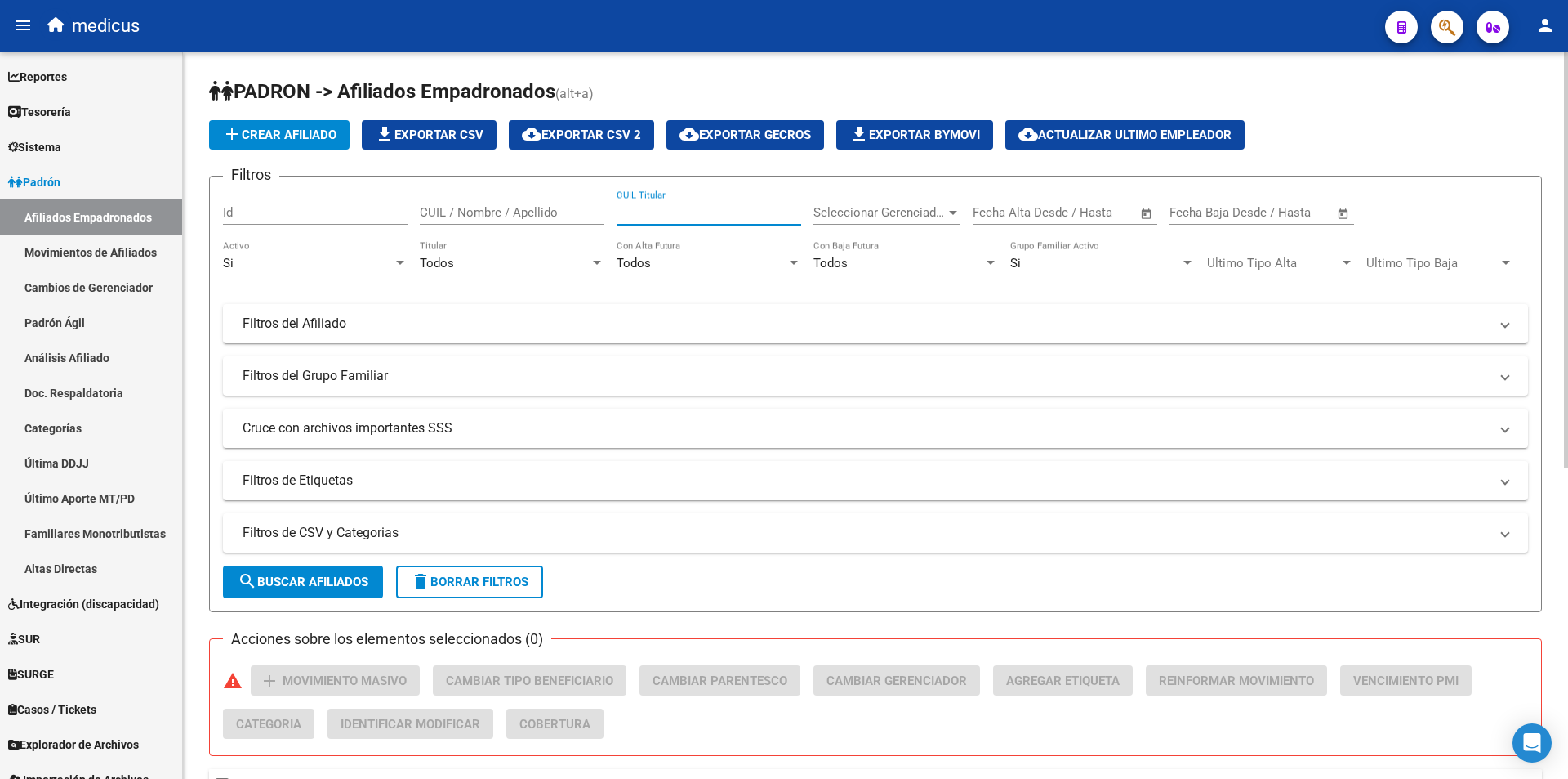
paste input "20258472811"
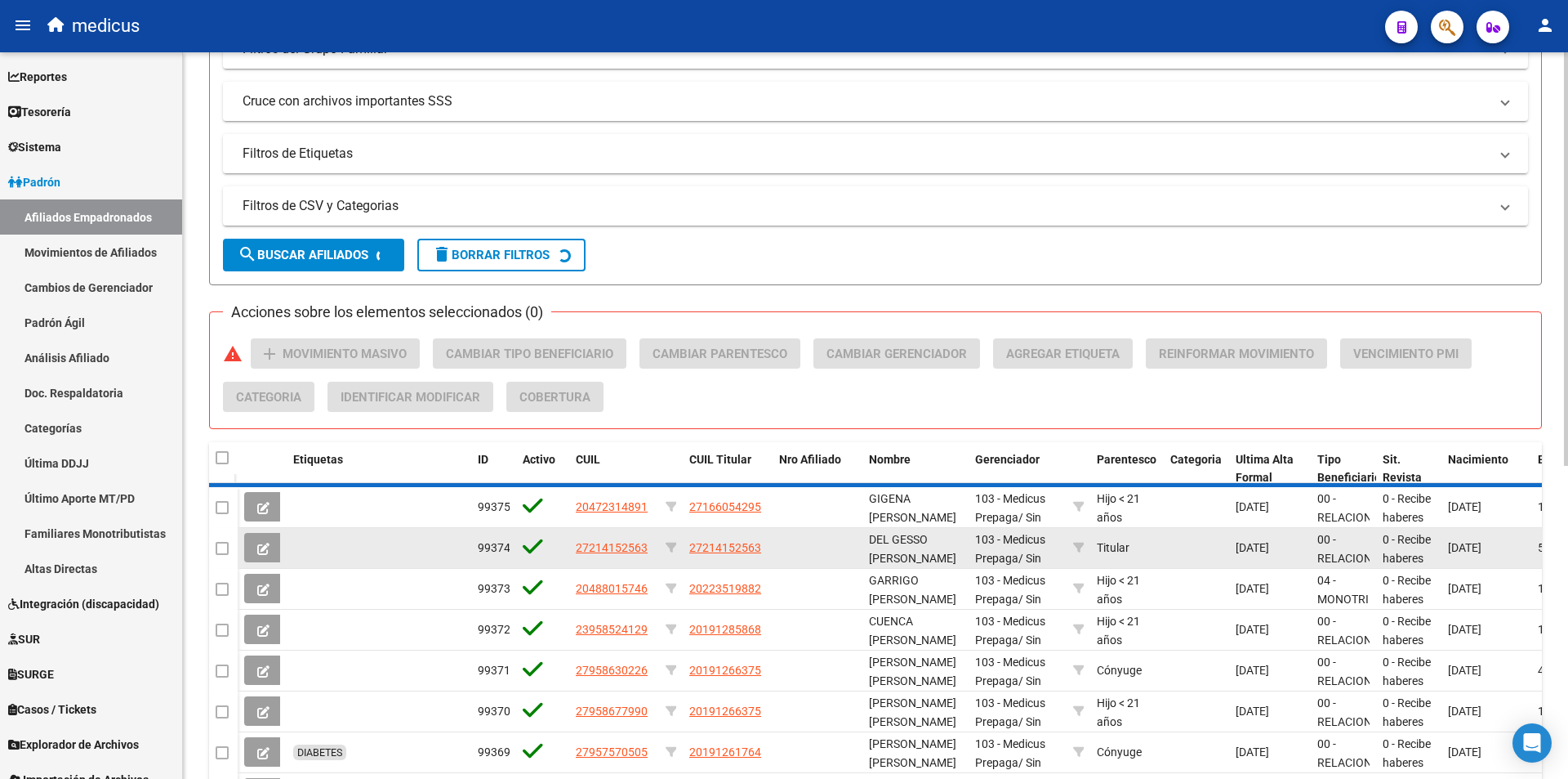
scroll to position [260, 0]
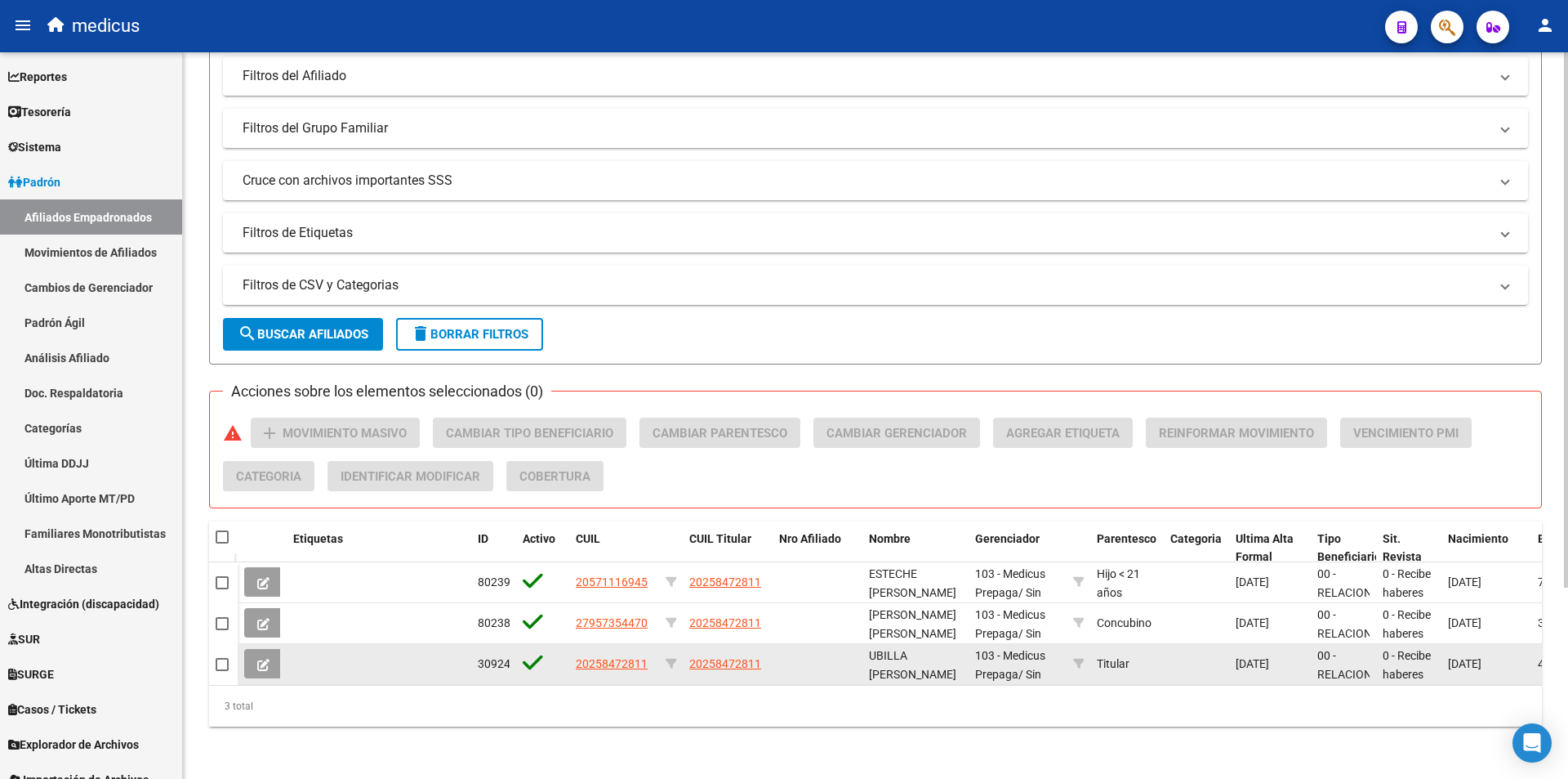
type input "20258472811"
click at [256, 649] on button at bounding box center [264, 663] width 39 height 29
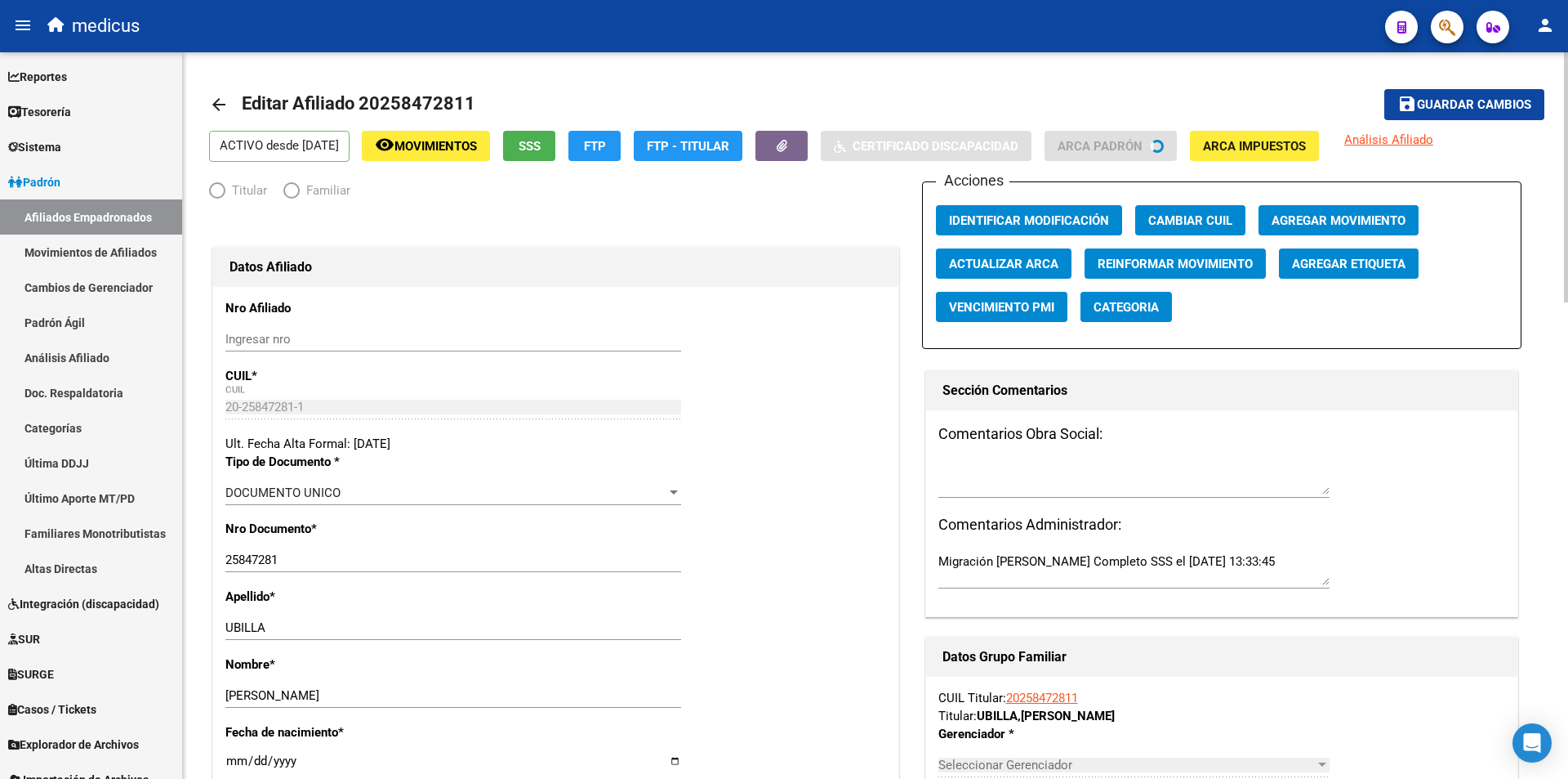
radio input "true"
type input "30-68588939-7"
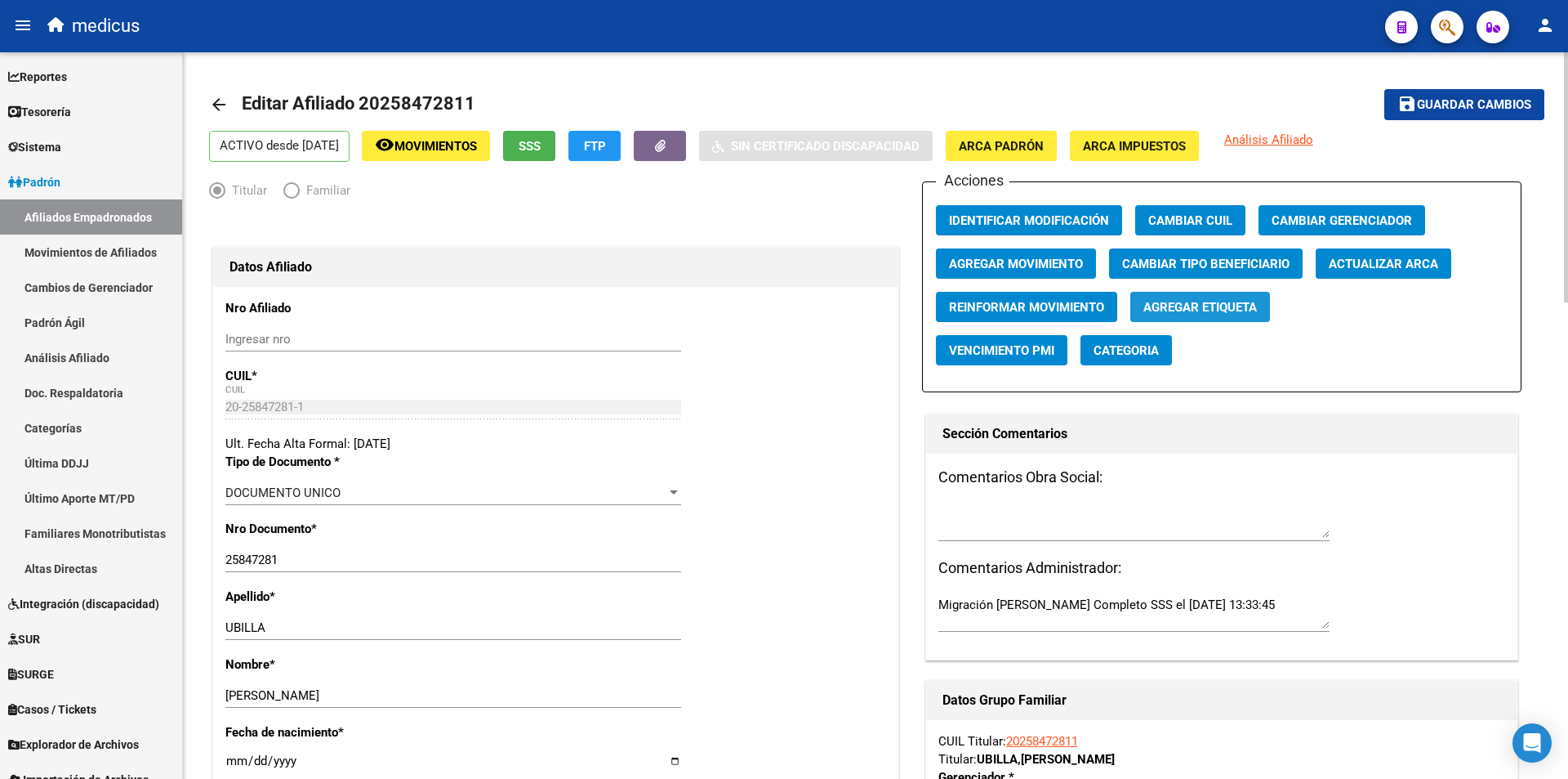
click at [1181, 304] on span "Agregar Etiqueta" at bounding box center [1200, 307] width 114 height 15
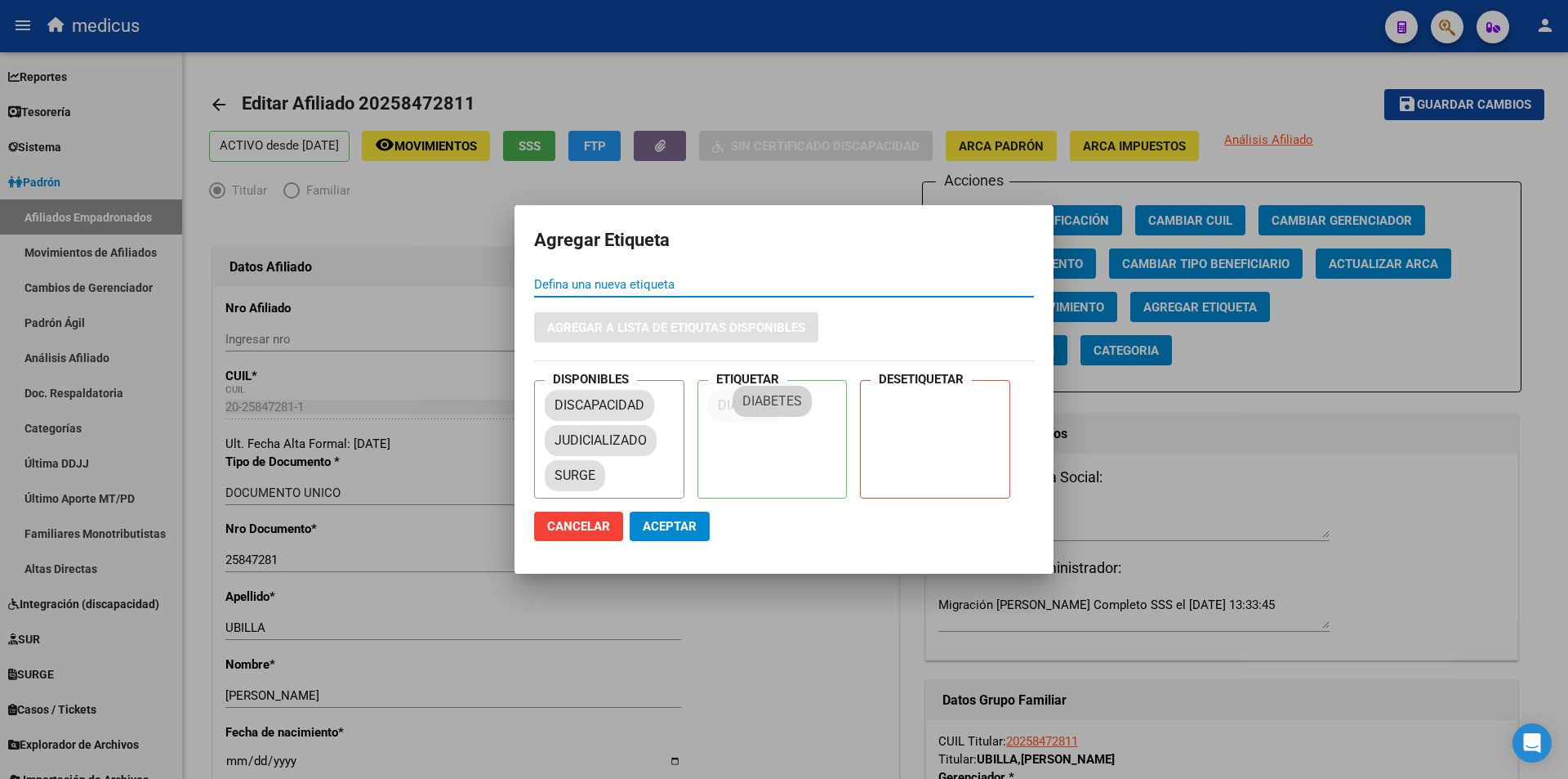
drag, startPoint x: 594, startPoint y: 375, endPoint x: 786, endPoint y: 390, distance: 192.6
click at [685, 529] on span "Aceptar" at bounding box center [670, 527] width 54 height 15
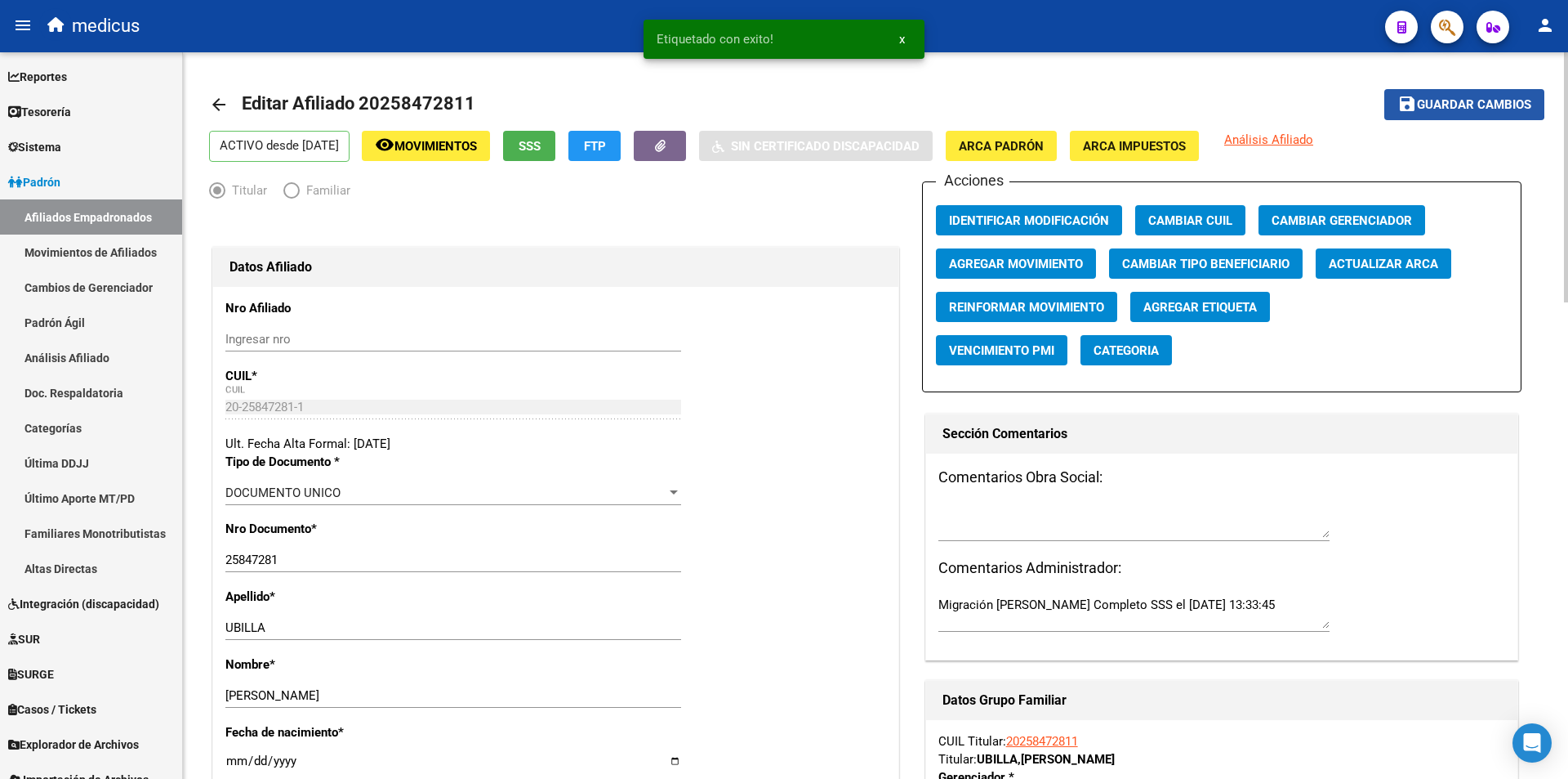
click at [1443, 90] on button "save Guardar cambios" at bounding box center [1464, 104] width 160 height 30
click at [227, 112] on mat-icon "arrow_back" at bounding box center [218, 104] width 19 height 19
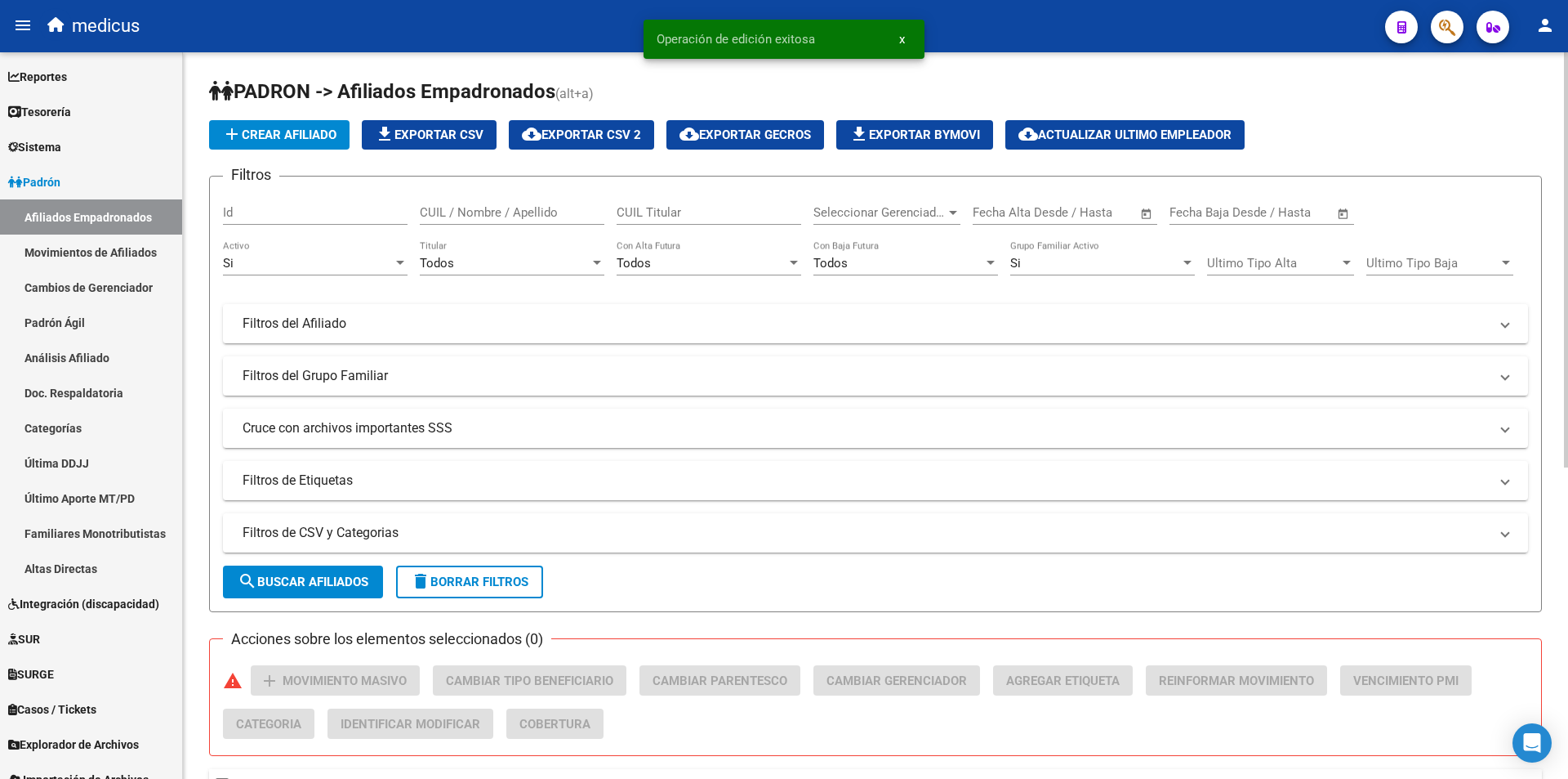
click at [670, 204] on div "CUIL Titular" at bounding box center [709, 207] width 185 height 35
paste input "20258472811"
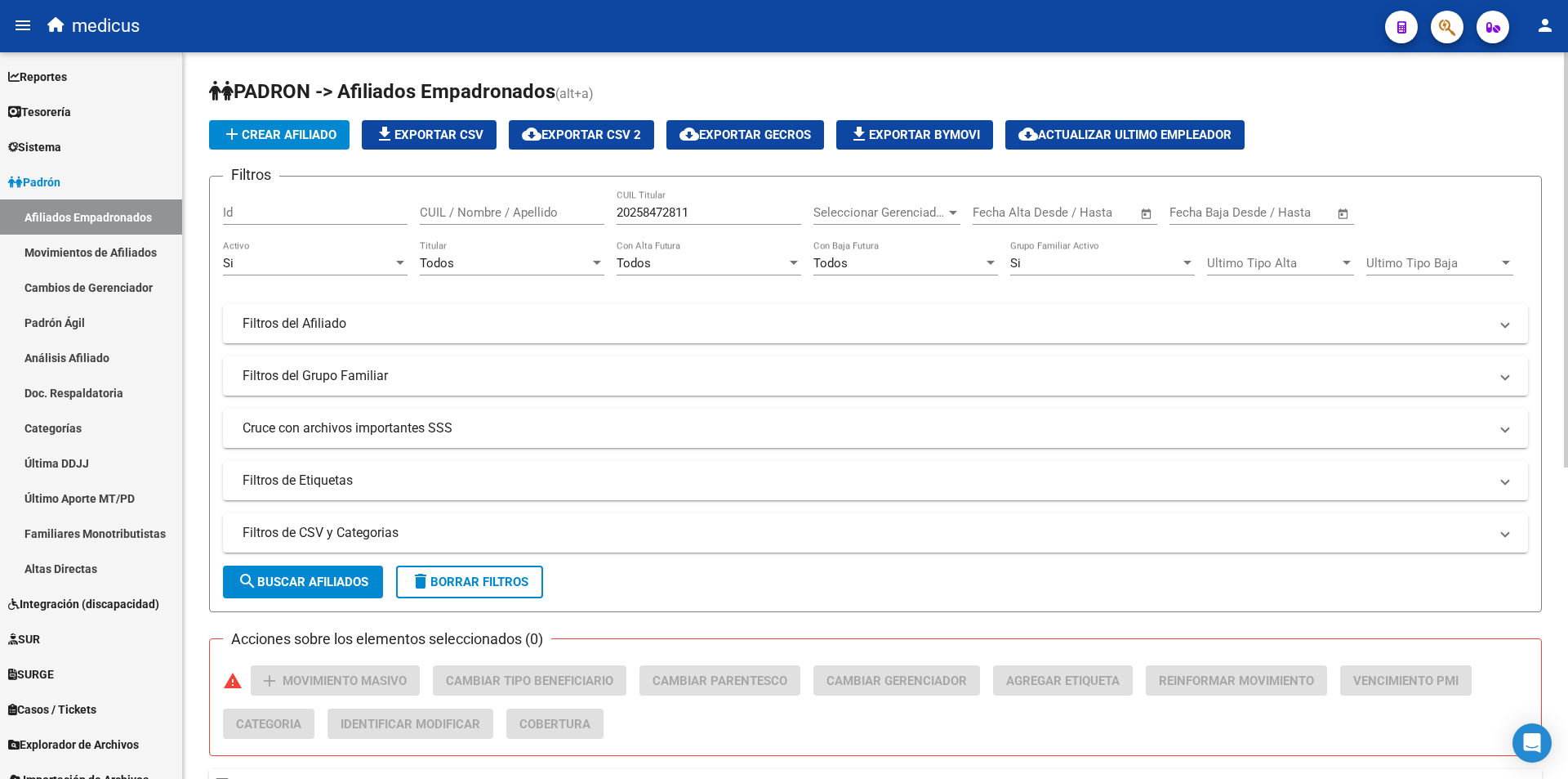
drag, startPoint x: 296, startPoint y: 551, endPoint x: 296, endPoint y: 564, distance: 13.0
click at [296, 554] on form "Filtros Id CUIL / Nombre / Apellido 20258472811 CUIL Titular Seleccionar Gerenc…" at bounding box center [876, 394] width 1333 height 436
click at [296, 596] on button "search Buscar Afiliados" at bounding box center [302, 581] width 160 height 33
drag, startPoint x: 723, startPoint y: 214, endPoint x: 0, endPoint y: 178, distance: 723.9
click at [0, 179] on mat-sidenav-container "Firma Express Reportes Padrón Traspasos x O.S. Traspasos x Gerenciador Traspaso…" at bounding box center [784, 415] width 1568 height 726
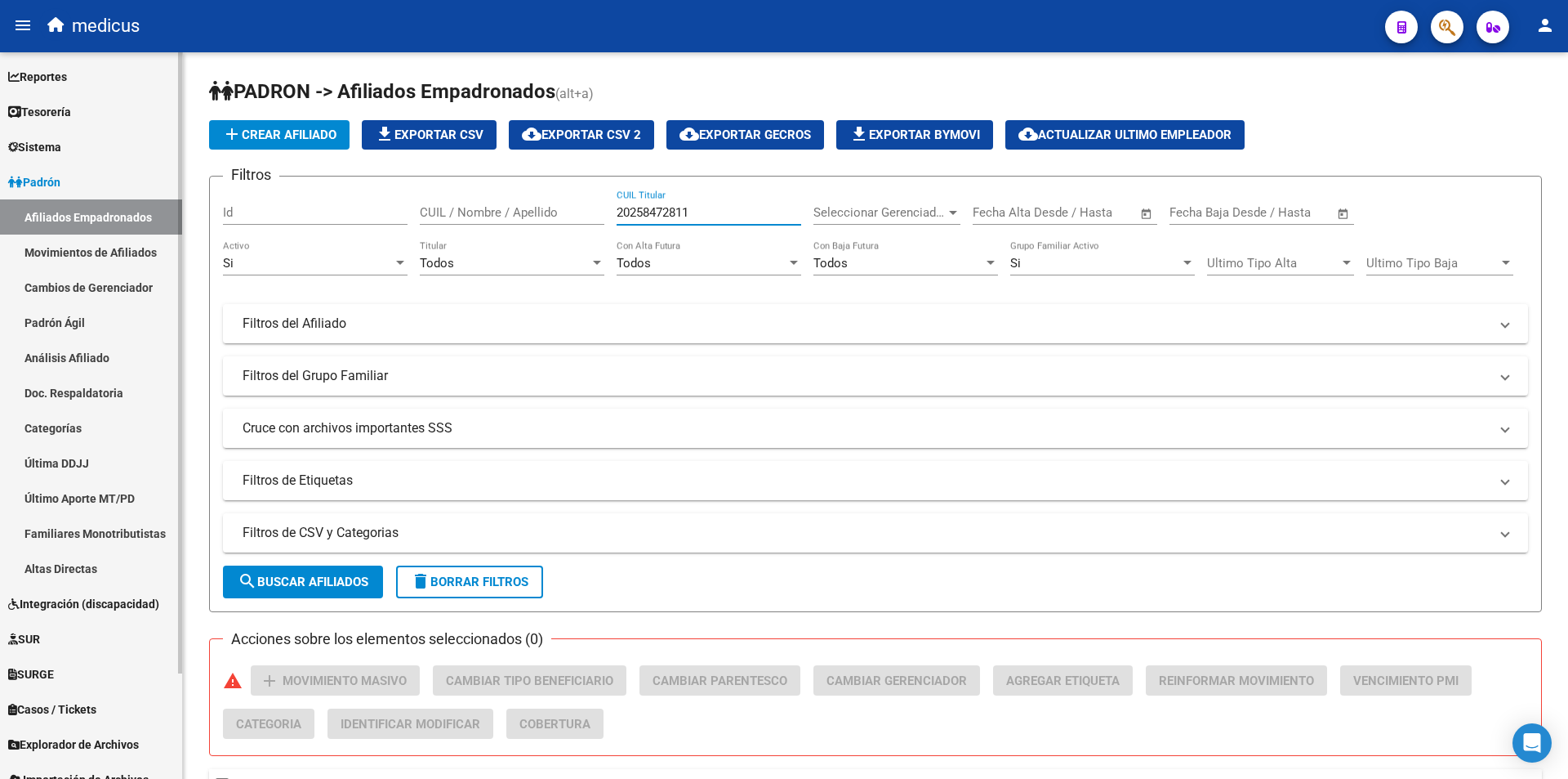
paste input "67704075"
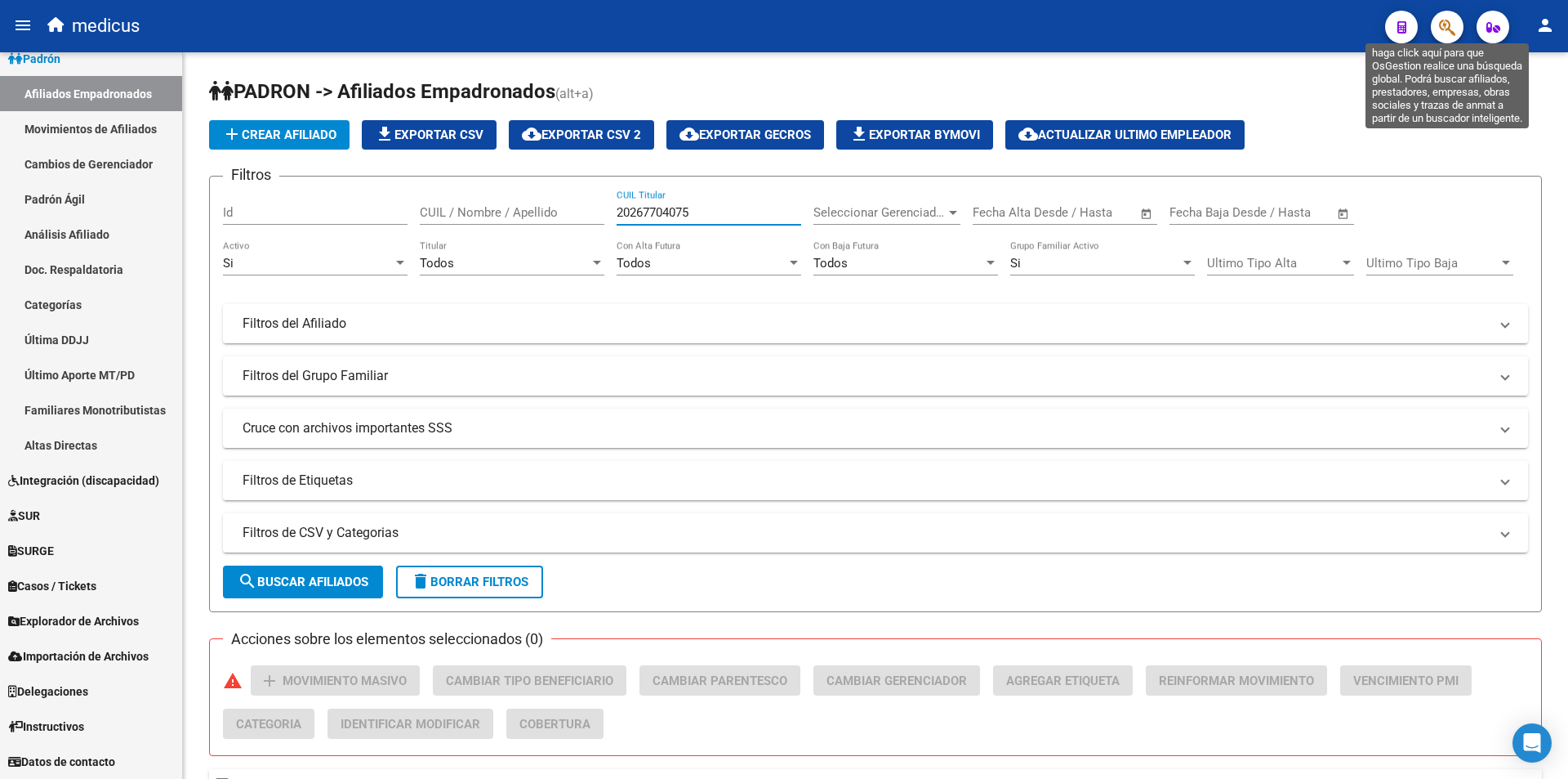
type input "20267704075"
click at [1455, 21] on icon "button" at bounding box center [1447, 27] width 17 height 18
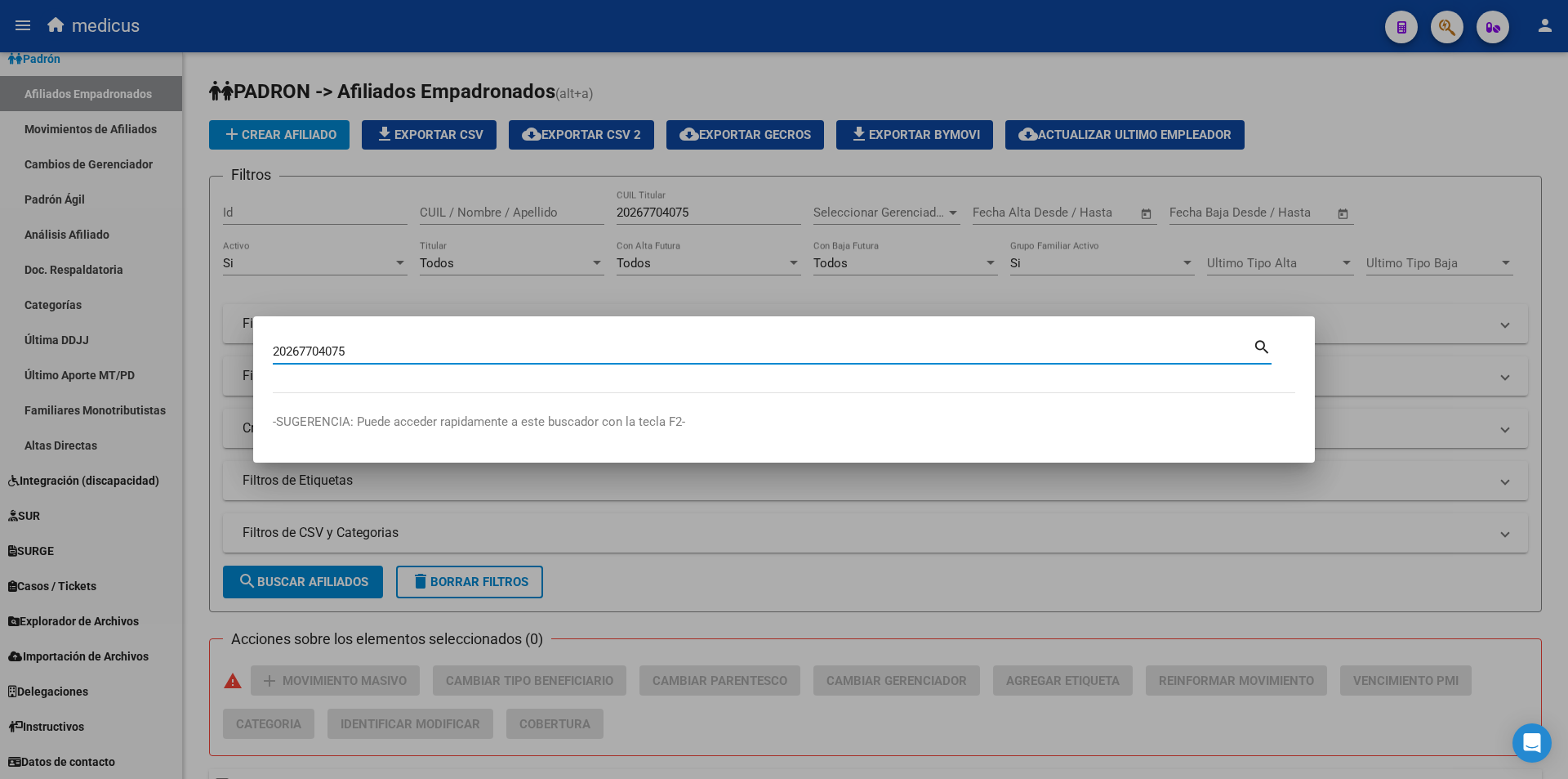
type input "20267704075"
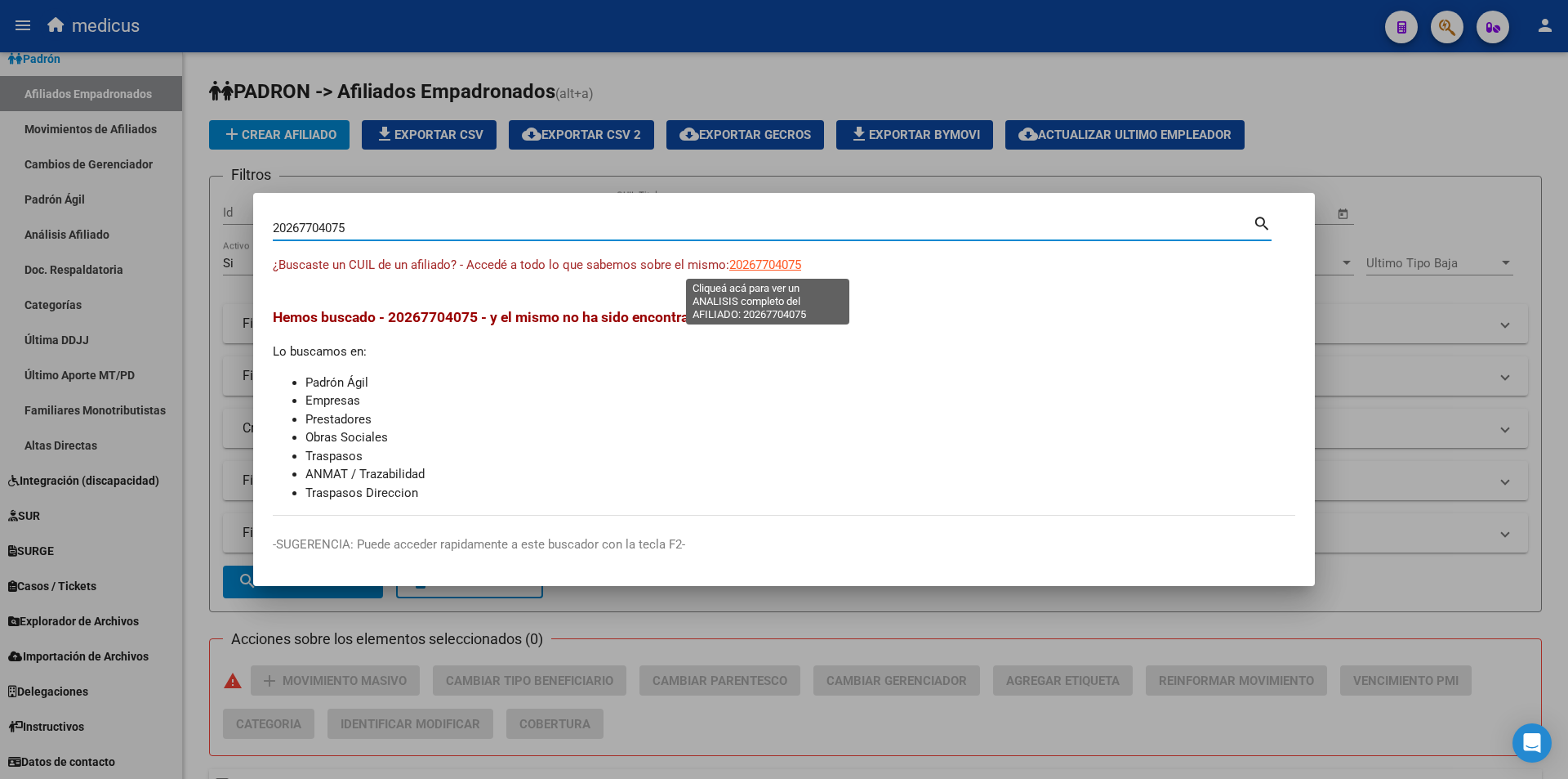
click at [766, 266] on span "20267704075" at bounding box center [765, 265] width 72 height 15
type textarea "20267704075"
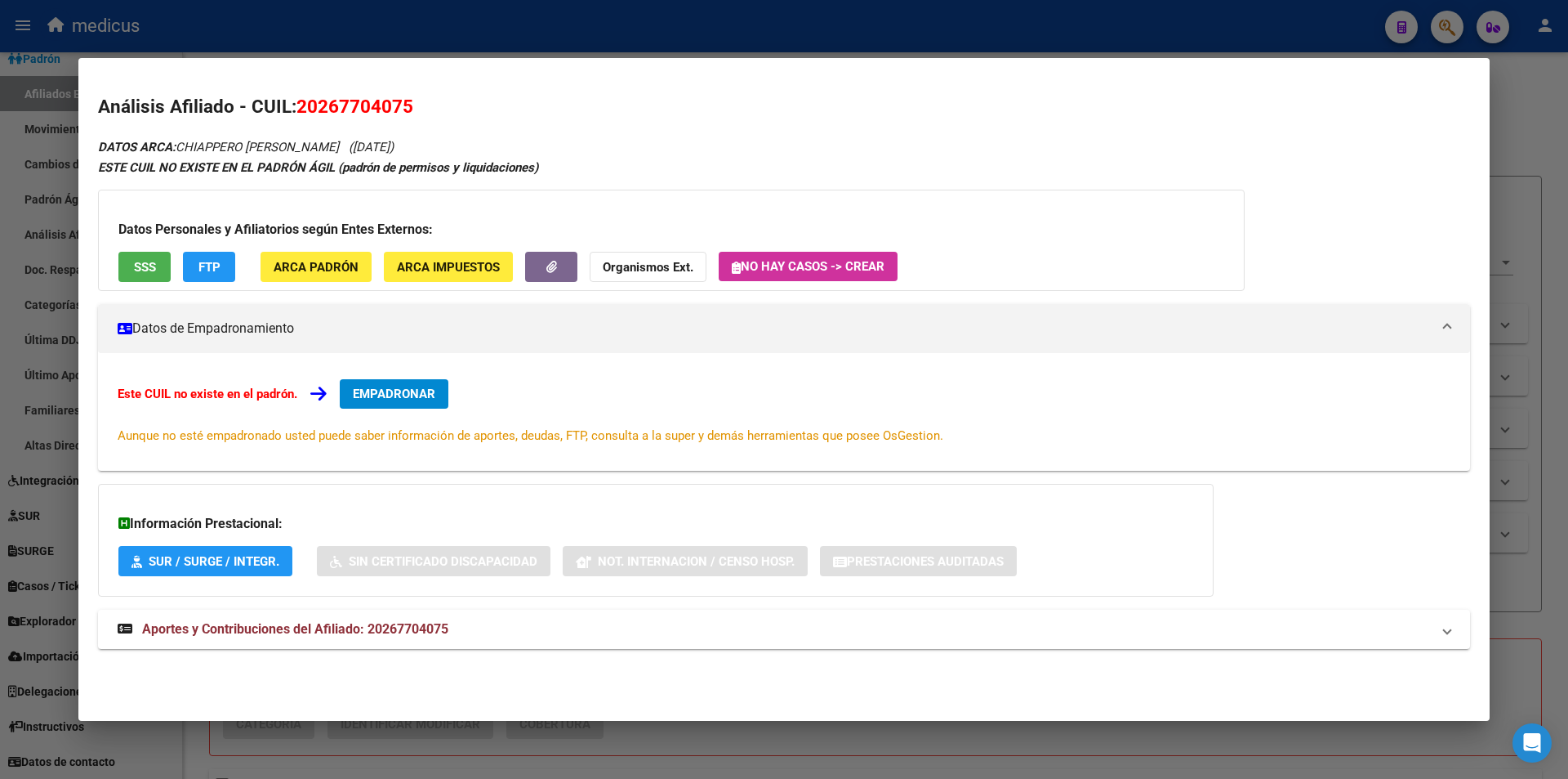
click at [163, 269] on button "SSS" at bounding box center [144, 267] width 52 height 30
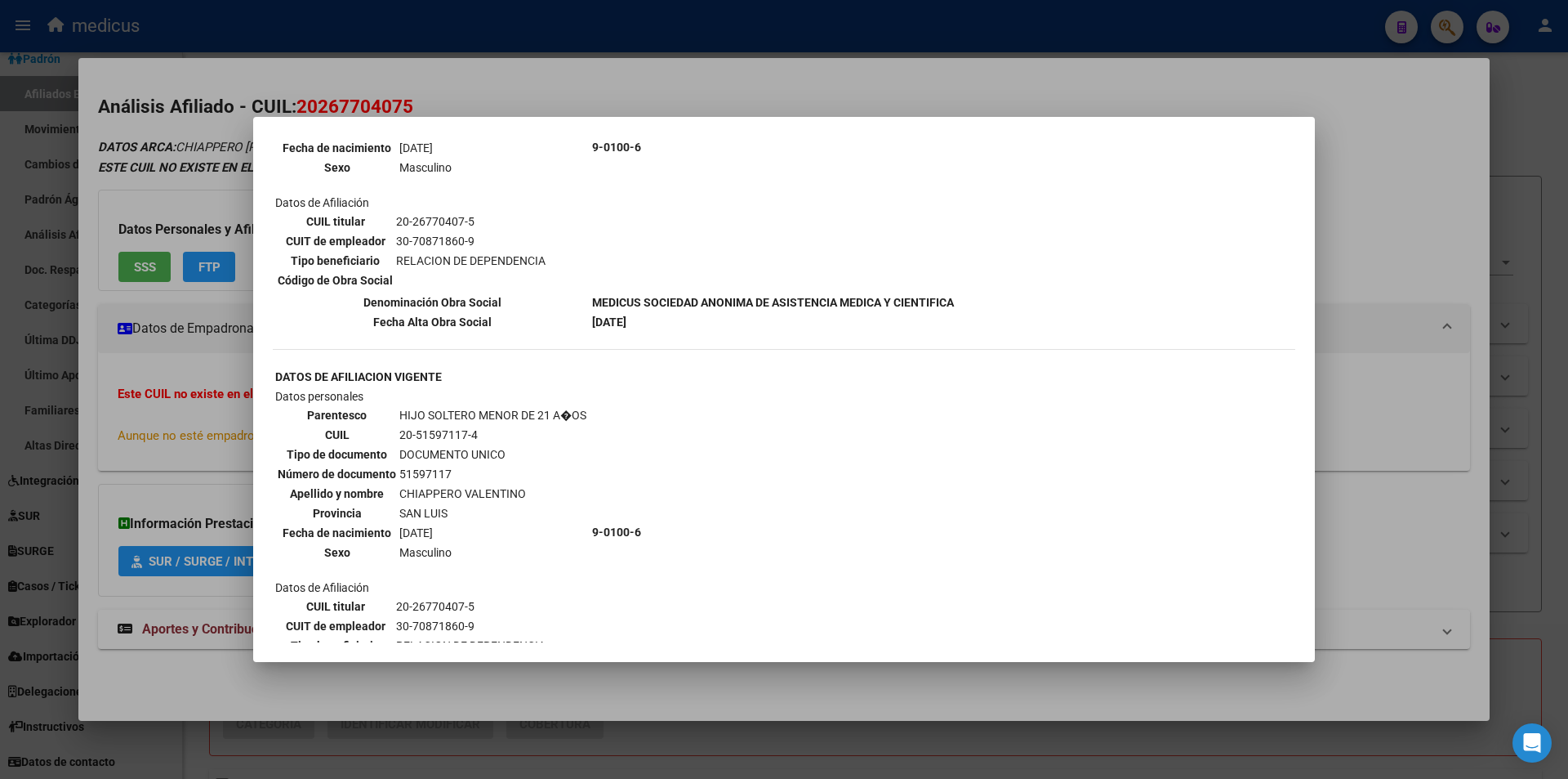
scroll to position [1144, 0]
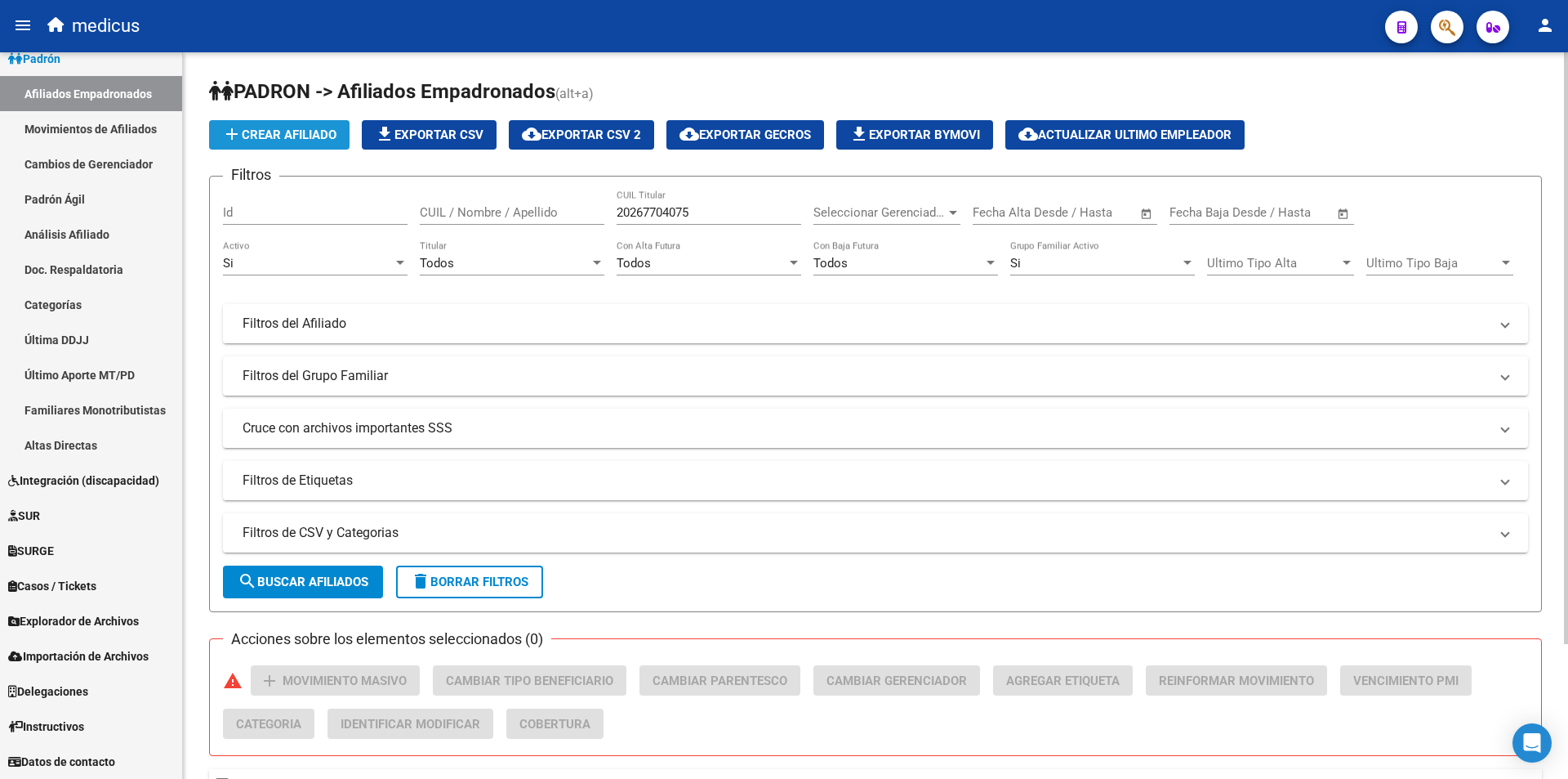
click at [308, 135] on span "add Crear Afiliado" at bounding box center [279, 135] width 115 height 15
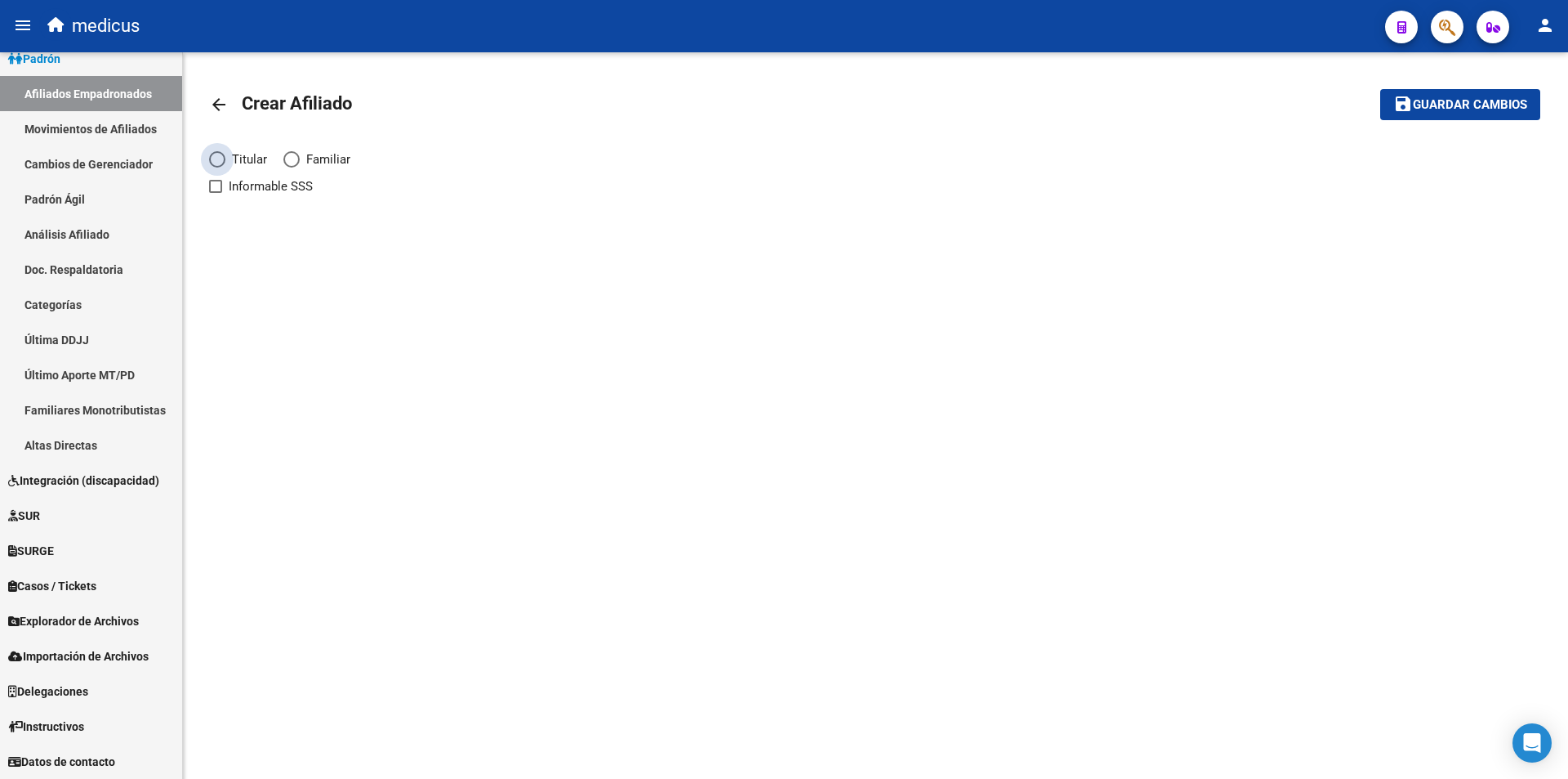
click at [255, 157] on span "Titular" at bounding box center [246, 159] width 42 height 18
click at [225, 157] on input "Titular" at bounding box center [218, 160] width 17 height 17
radio input "true"
checkbox input "true"
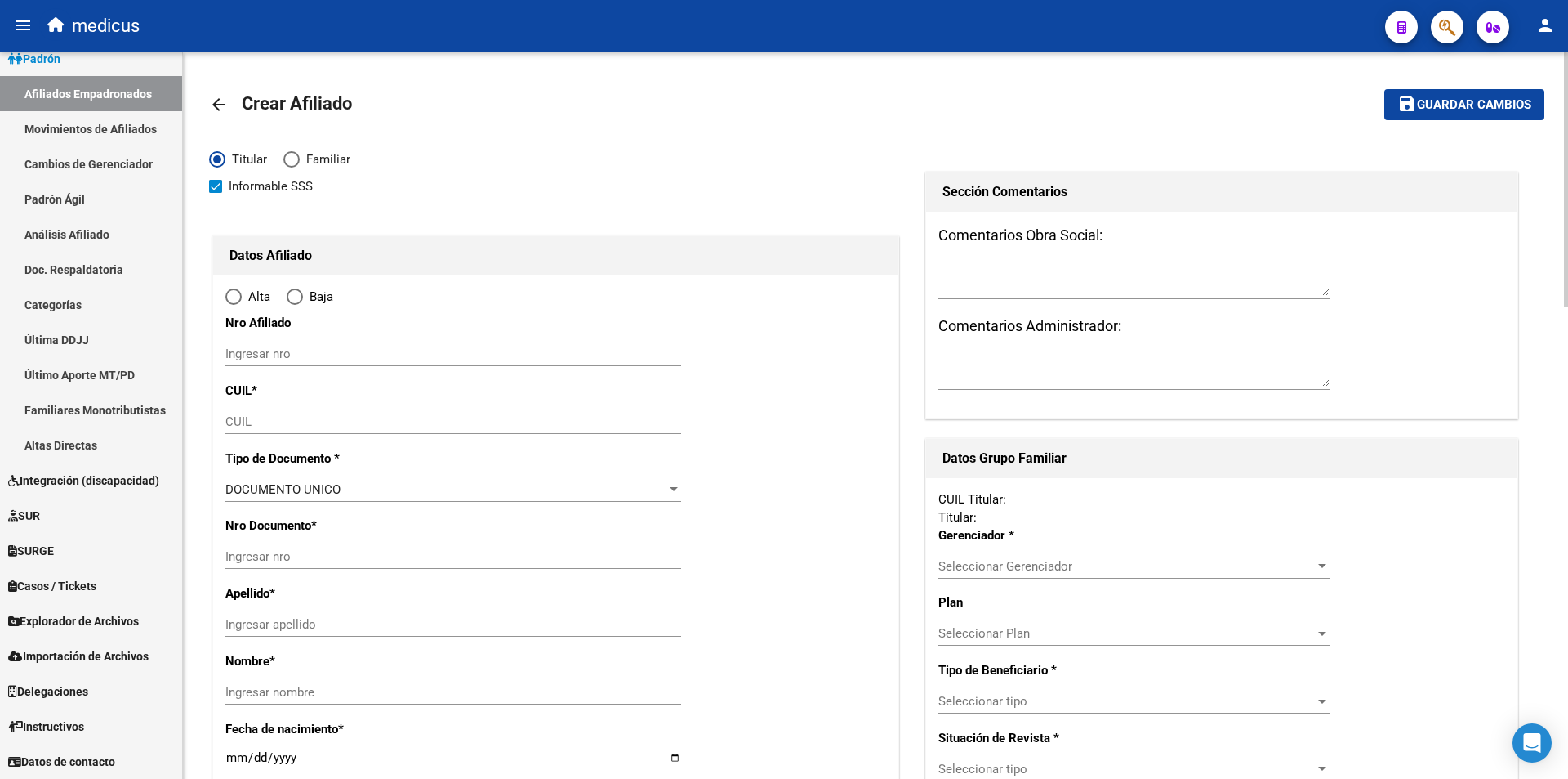
radio input "true"
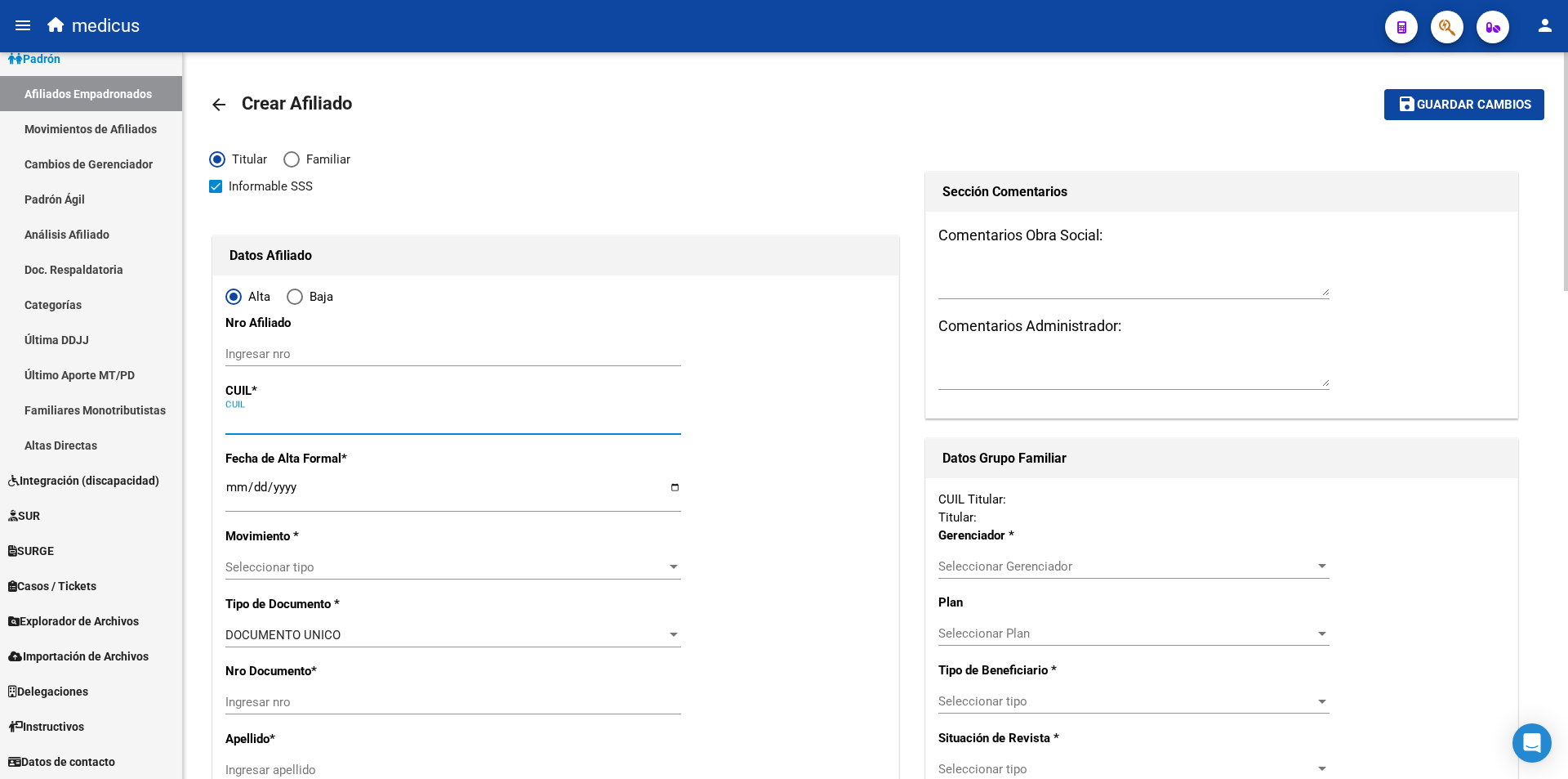
click at [342, 420] on input "CUIL" at bounding box center [453, 422] width 455 height 15
paste input "20-26770407-5"
type input "20-26770407-5"
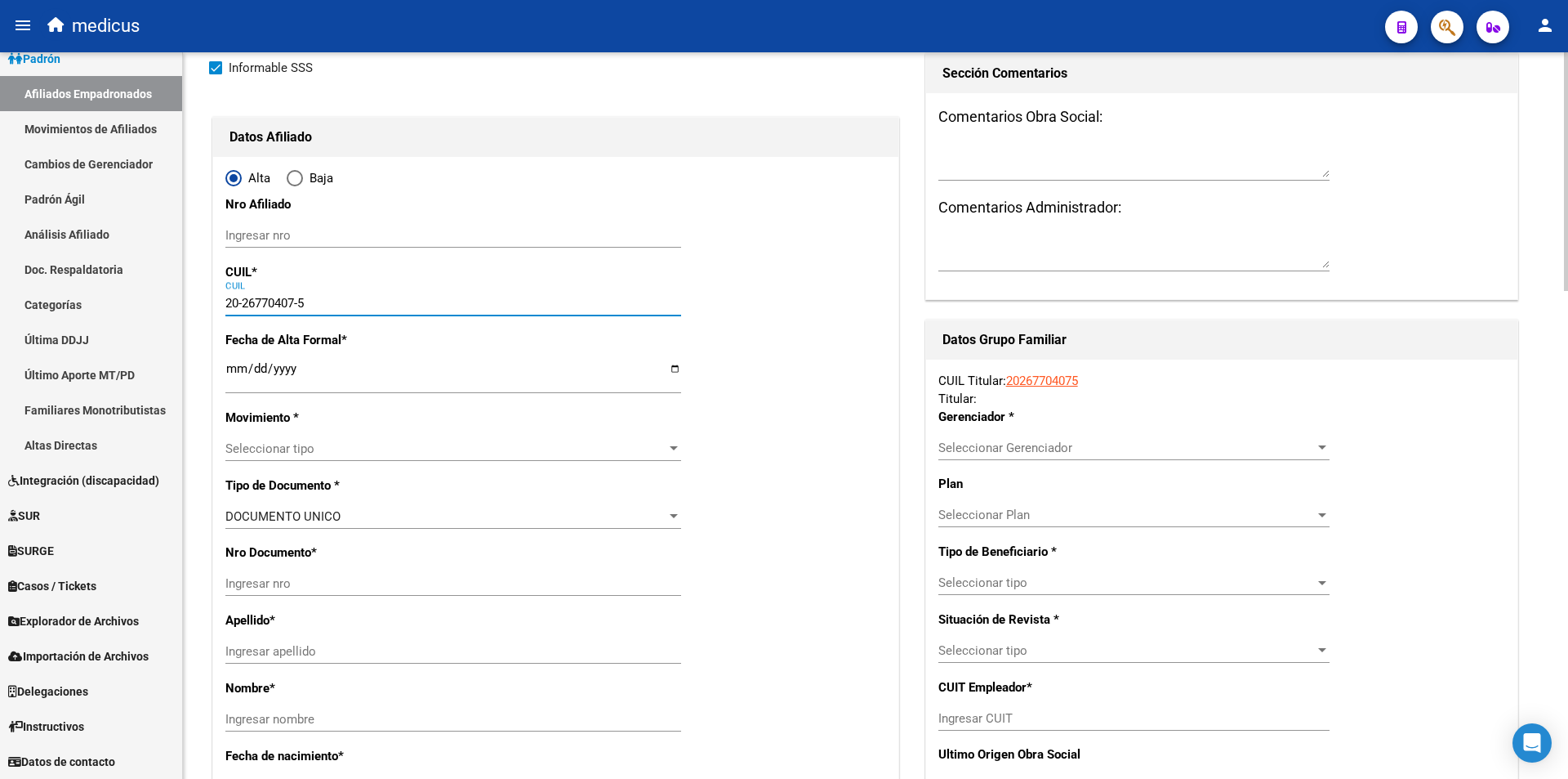
type input "26770407"
type input "CHIAPPERO"
type input "DIEGO MARTIN"
type input "1978-09-28"
type input "MERLO"
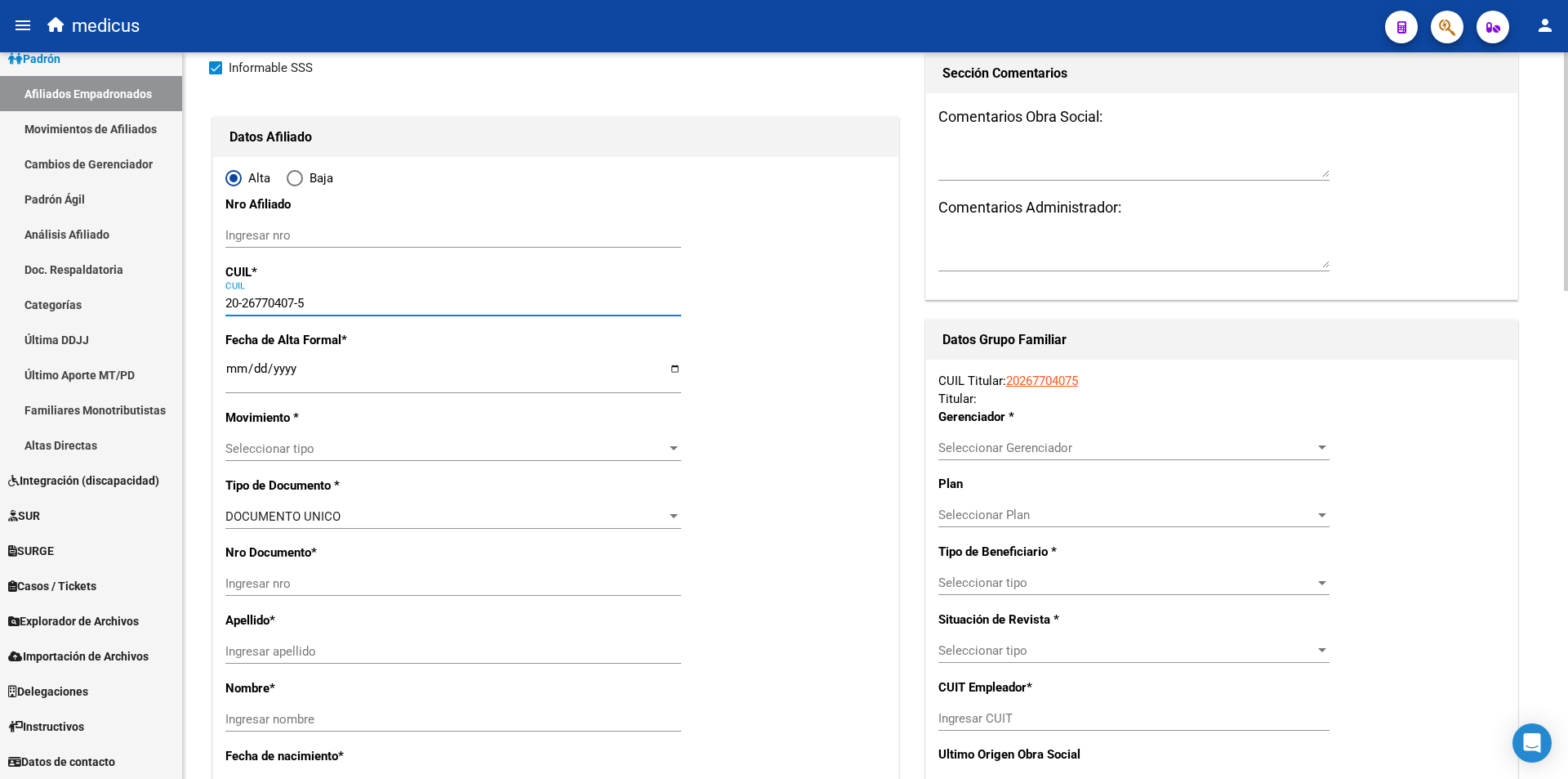
type input "5881"
type input "LAS CAMPANITAS"
type input "868"
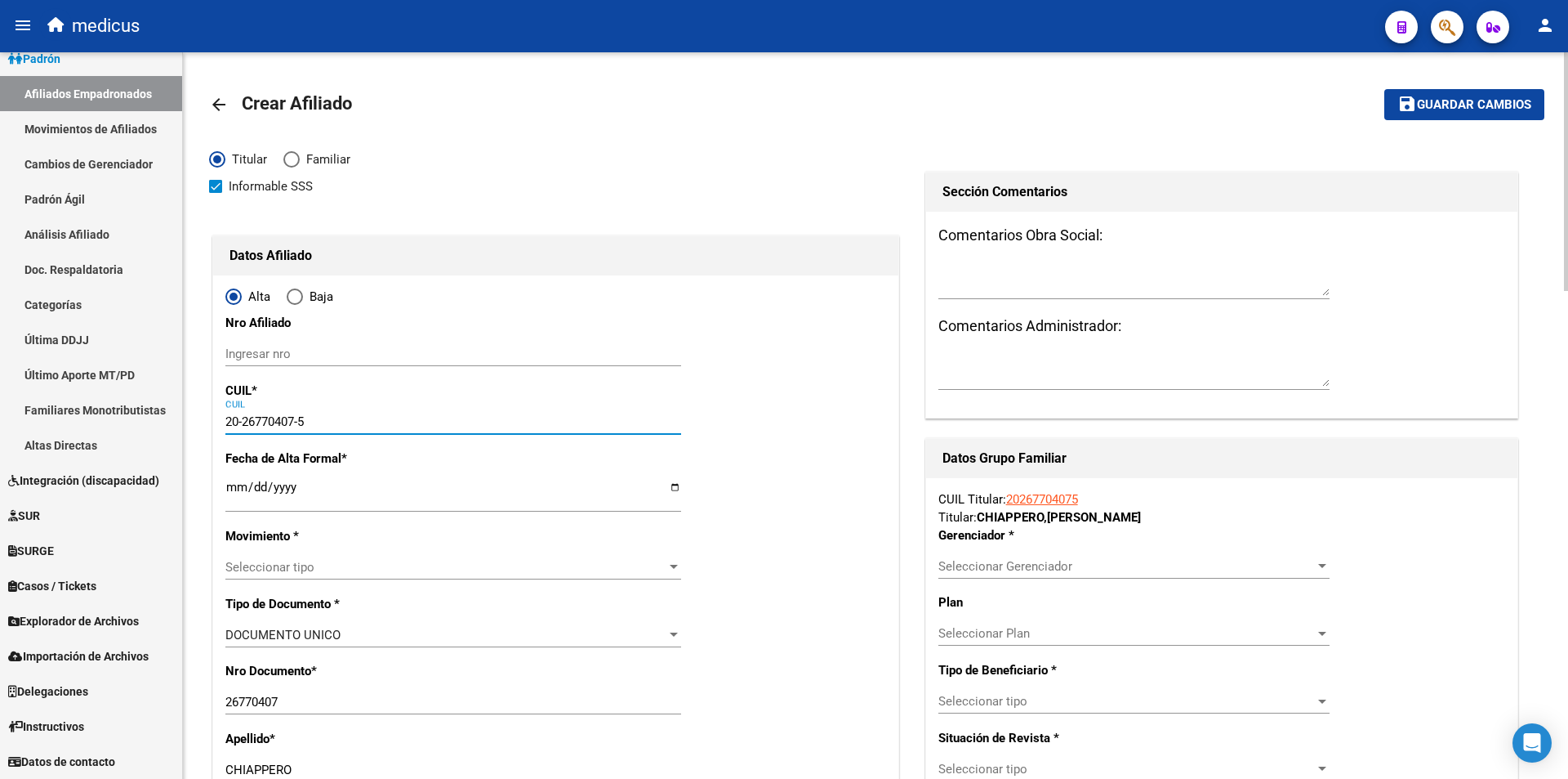
type input "20-26770407-5"
click at [216, 119] on link "arrow_back" at bounding box center [225, 104] width 33 height 39
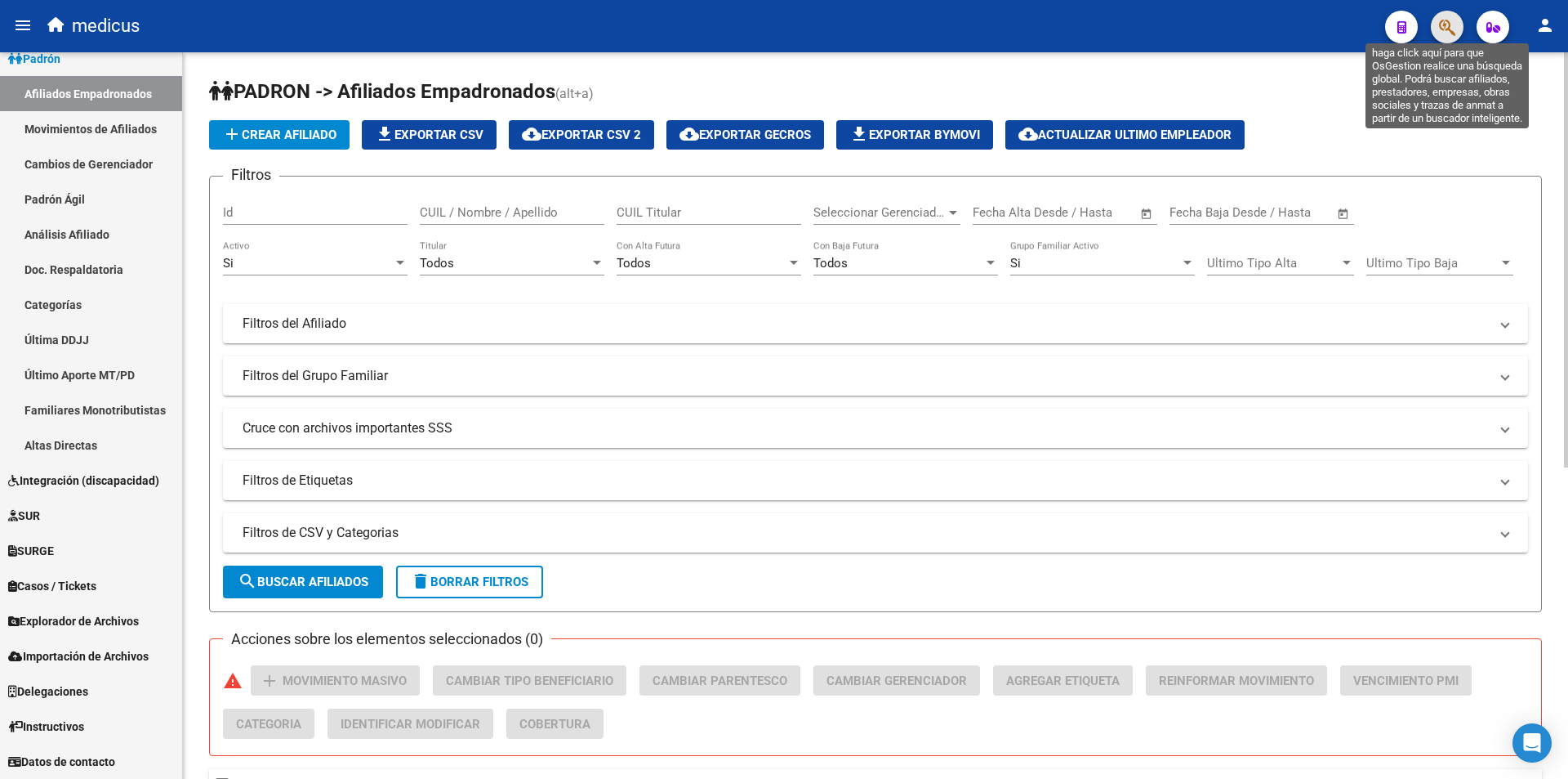
click at [1440, 32] on icon "button" at bounding box center [1447, 27] width 17 height 18
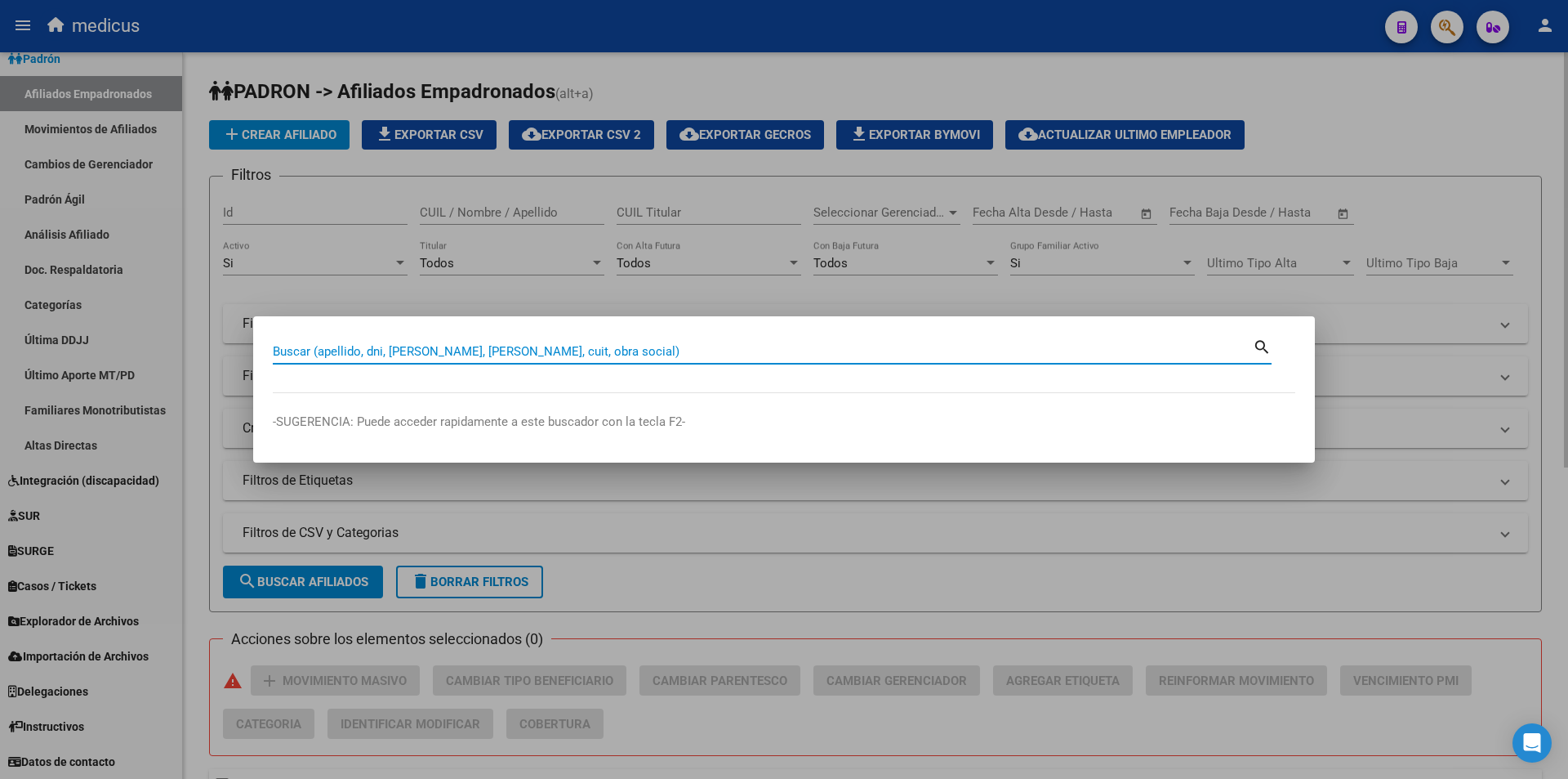
paste input "20267704075"
type input "20267704075"
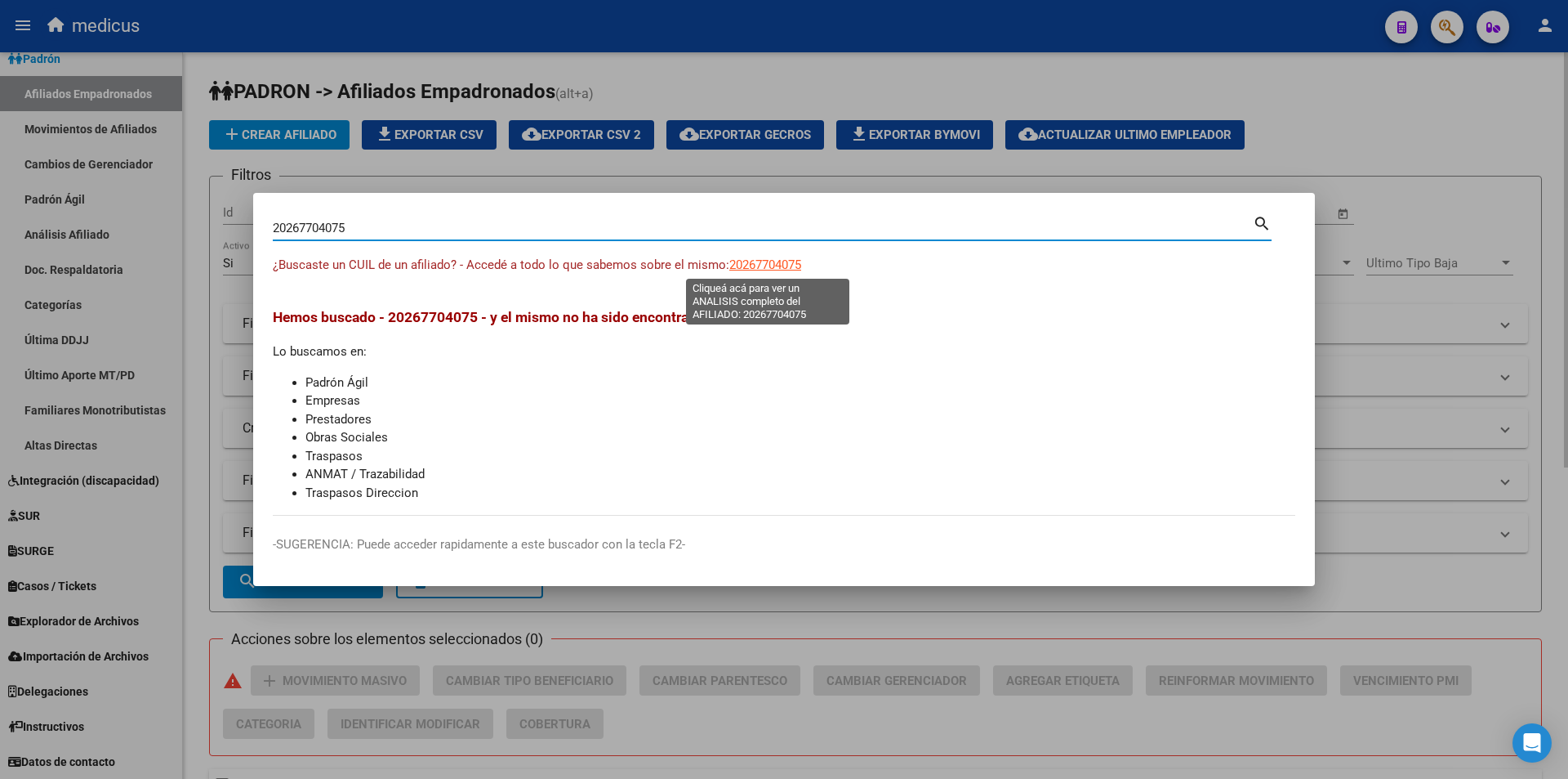
click at [763, 259] on span "20267704075" at bounding box center [765, 265] width 72 height 15
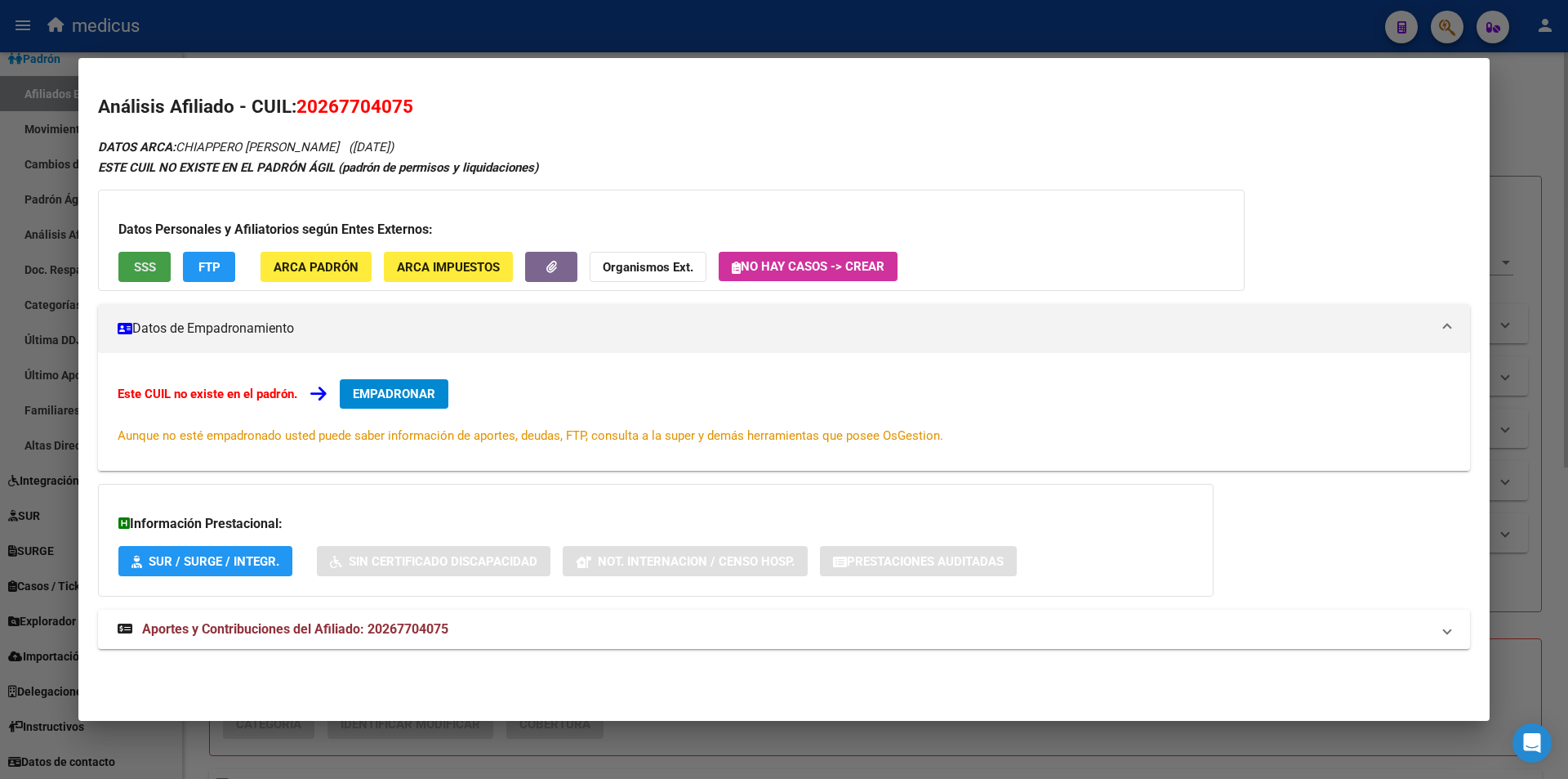
click at [139, 266] on span "SSS" at bounding box center [145, 267] width 22 height 15
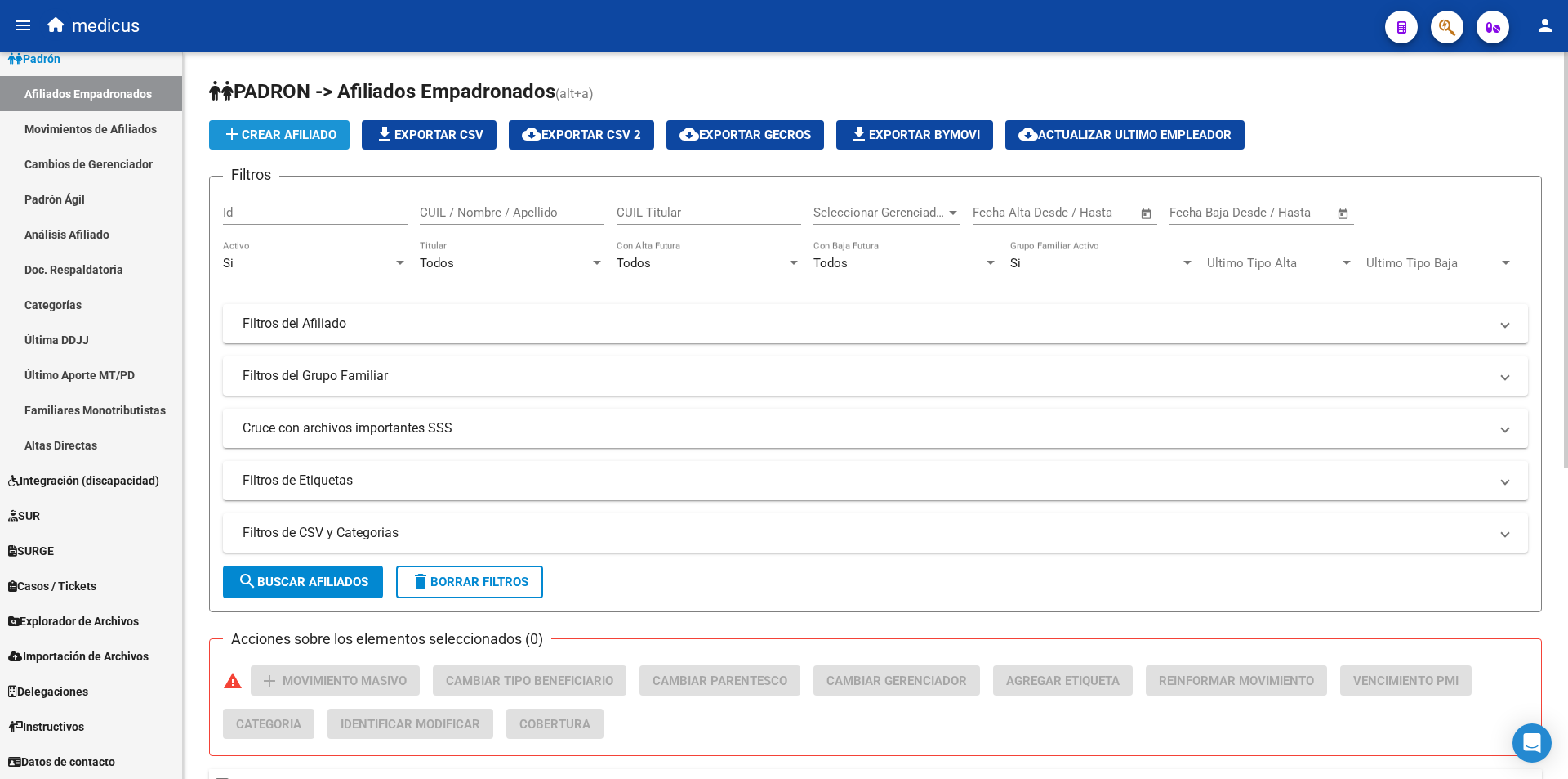
click at [295, 141] on span "add Crear Afiliado" at bounding box center [279, 135] width 115 height 15
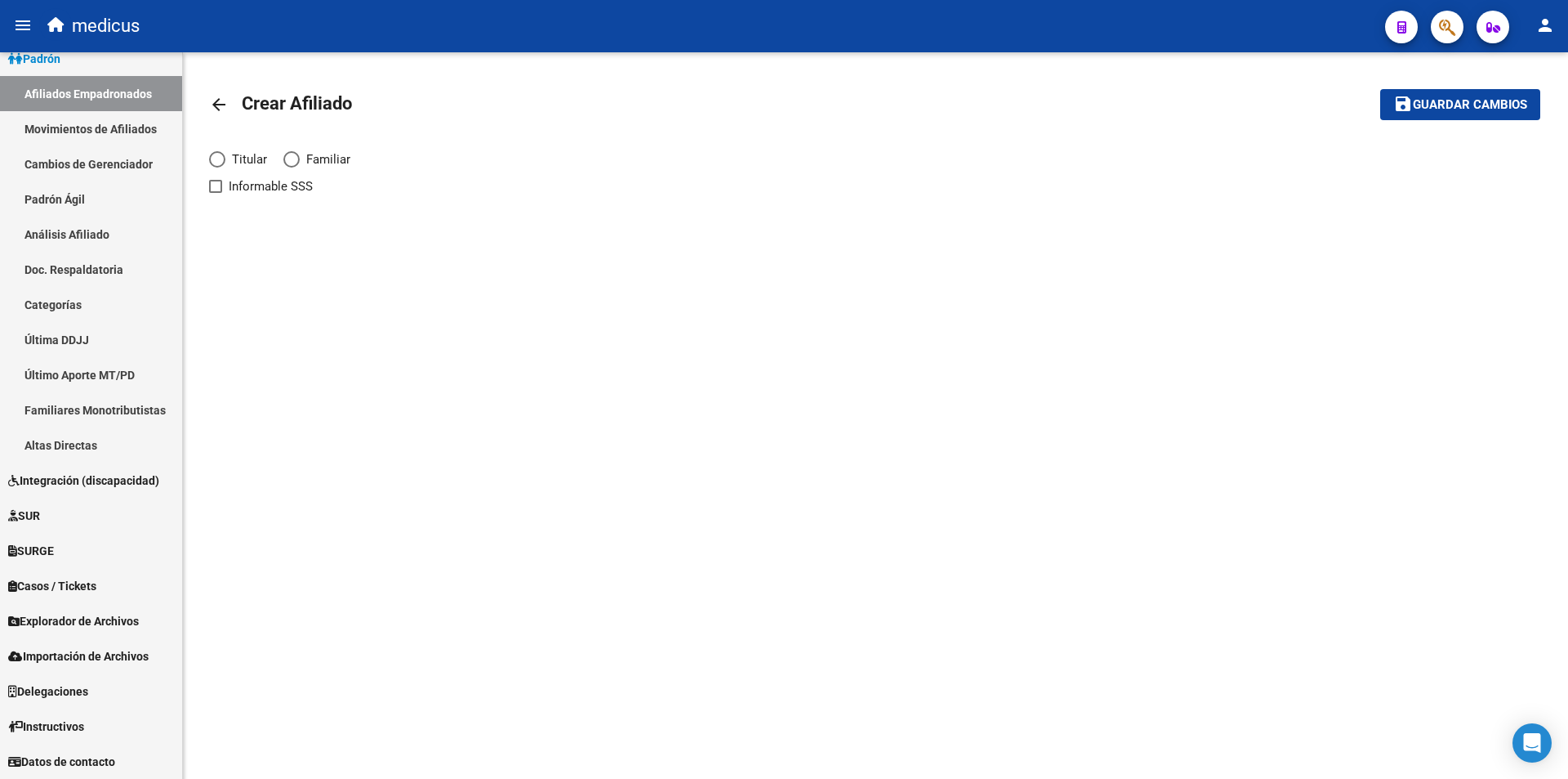
click at [249, 155] on span "Titular" at bounding box center [246, 159] width 42 height 18
click at [225, 155] on input "Titular" at bounding box center [218, 160] width 17 height 17
radio input "true"
checkbox input "true"
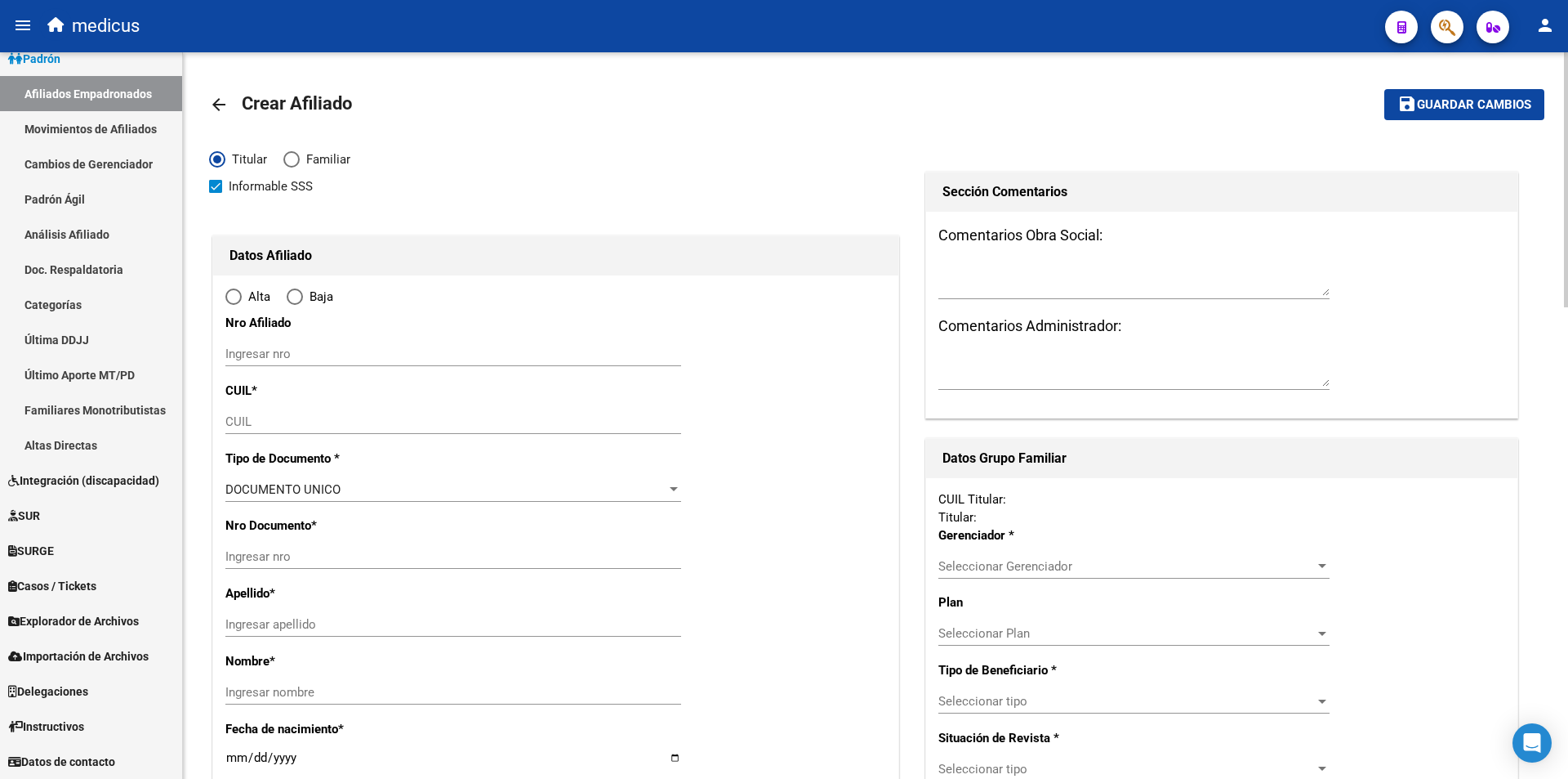
radio input "true"
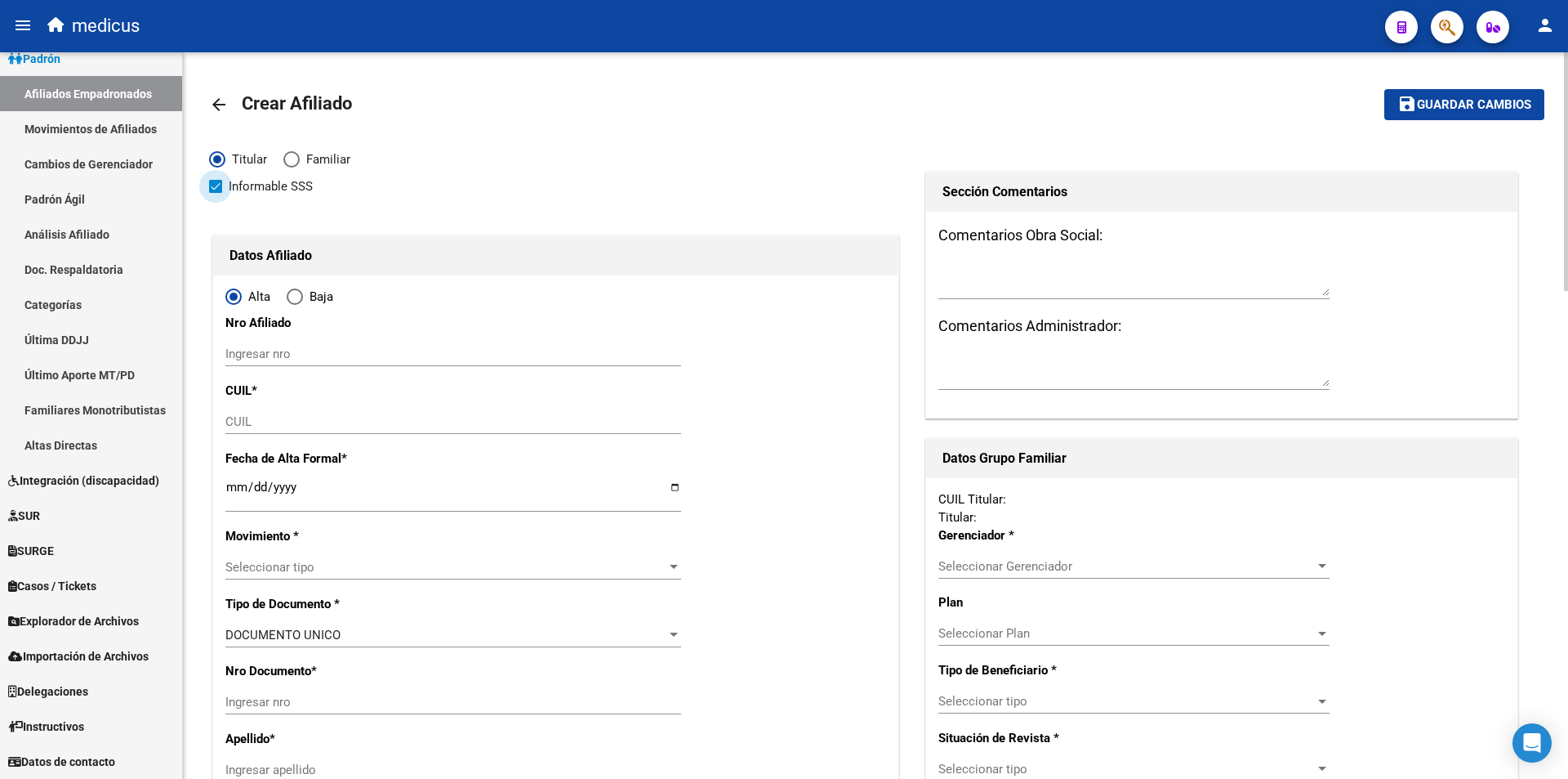
click at [269, 192] on span "Informable SSS" at bounding box center [270, 186] width 84 height 19
click at [216, 193] on input "Informable SSS" at bounding box center [215, 193] width 1 height 1
checkbox input "false"
click at [326, 432] on div "CUIL" at bounding box center [453, 421] width 455 height 24
paste input "20-26770407-5"
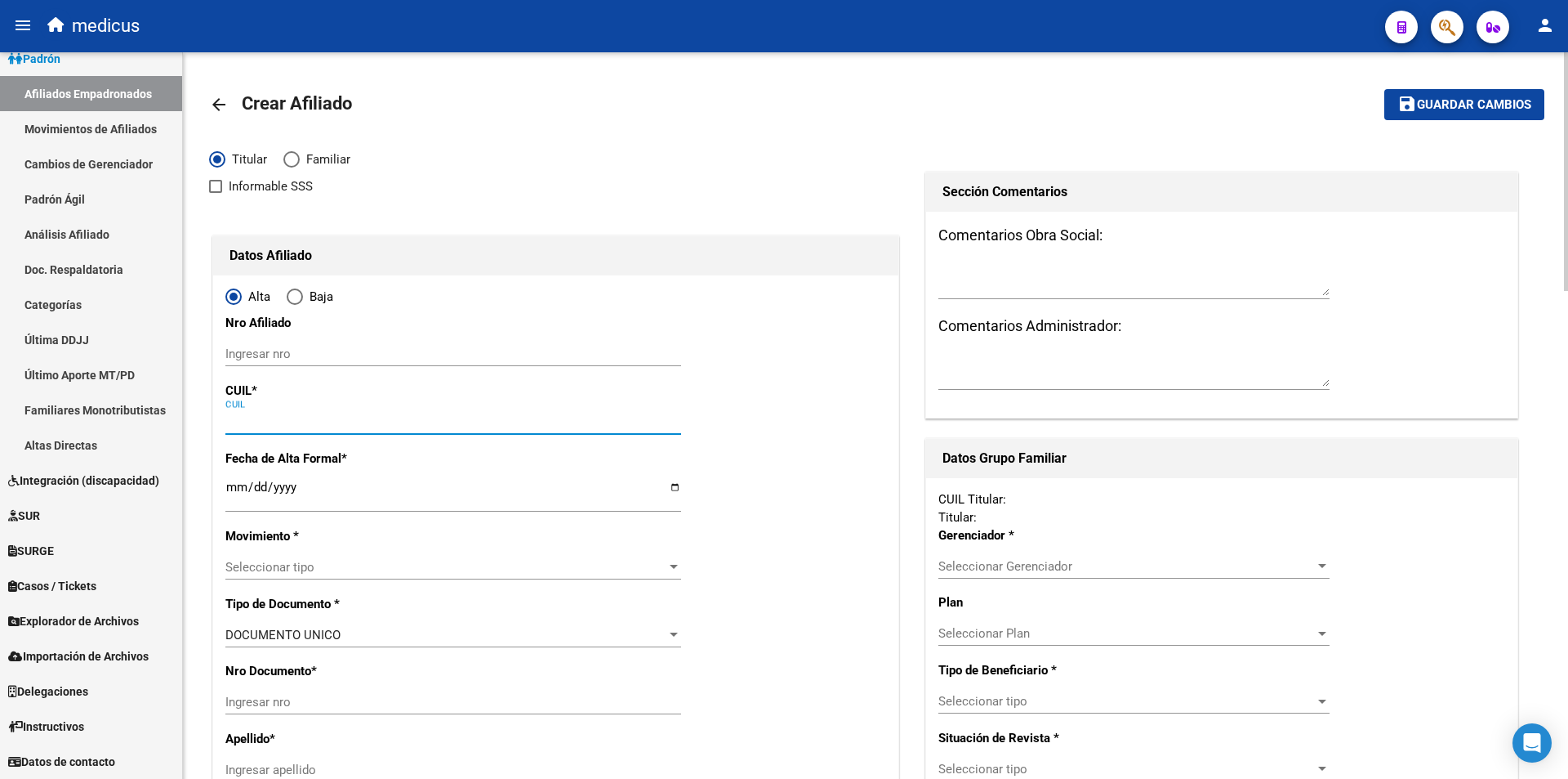
type input "20-26770407-5"
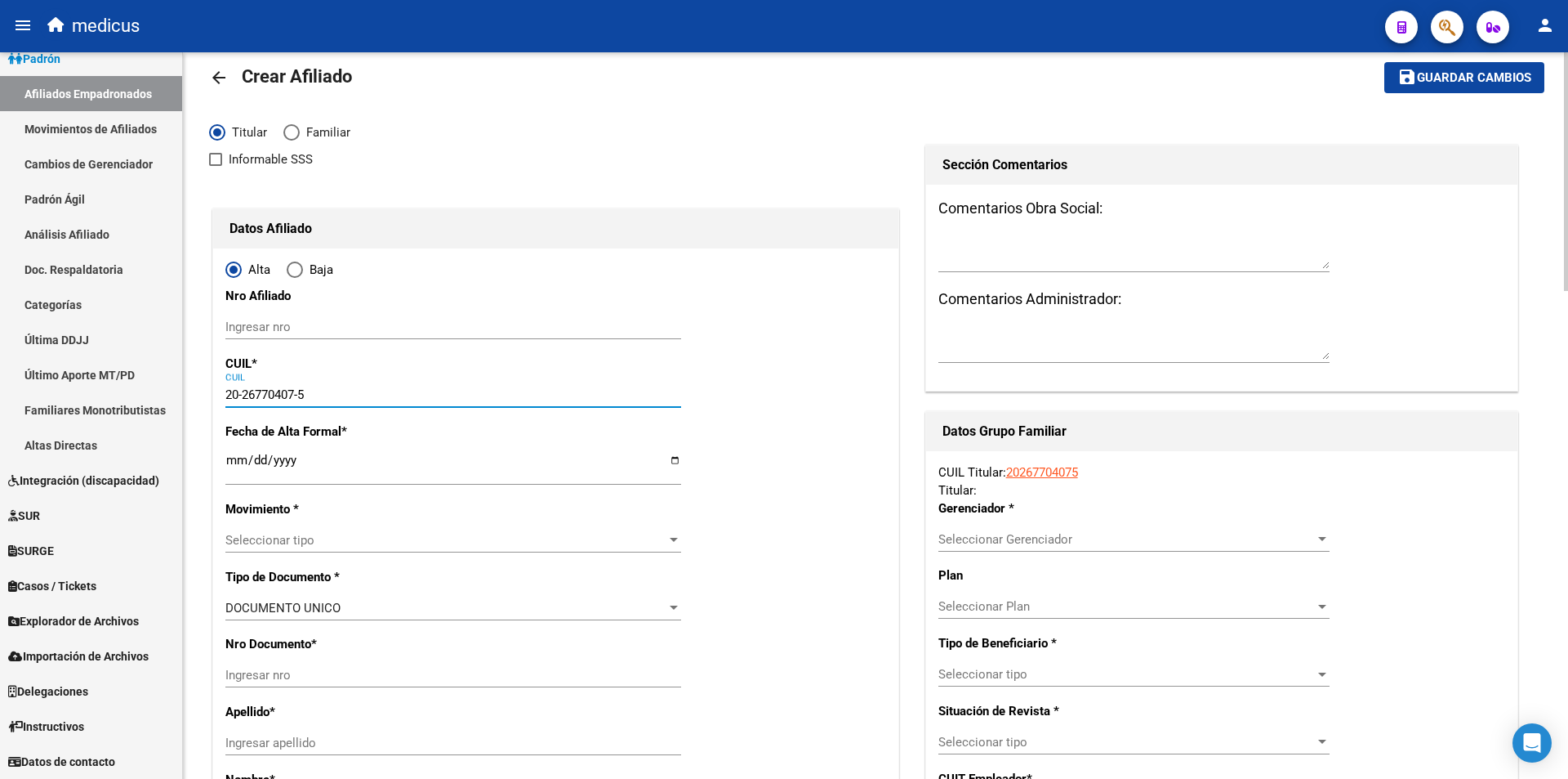
type input "26770407"
type input "CHIAPPERO"
type input "DIEGO MARTIN"
type input "1978-09-28"
type input "MERLO"
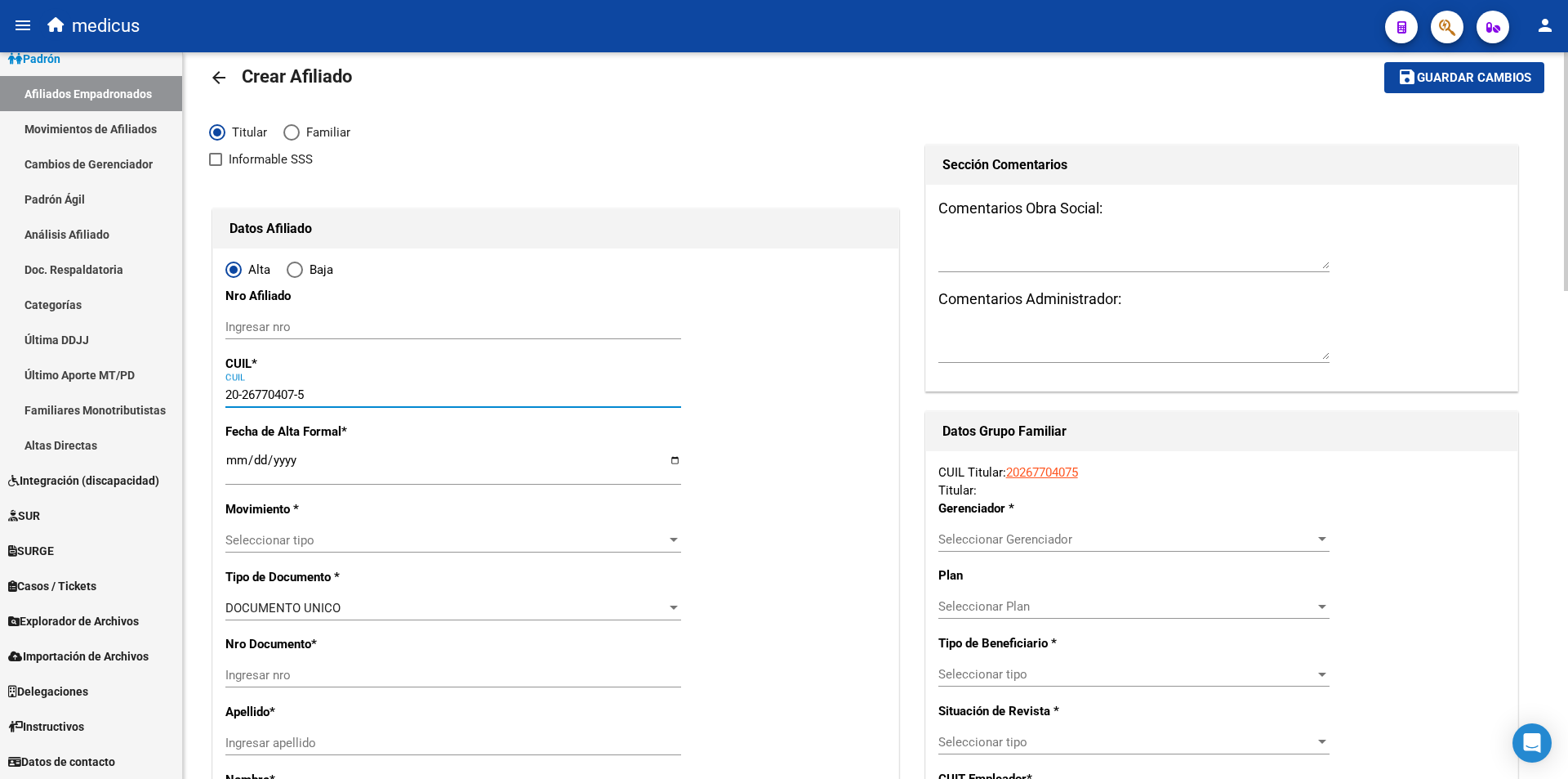
type input "5881"
type input "LAS CAMPANITAS"
type input "868"
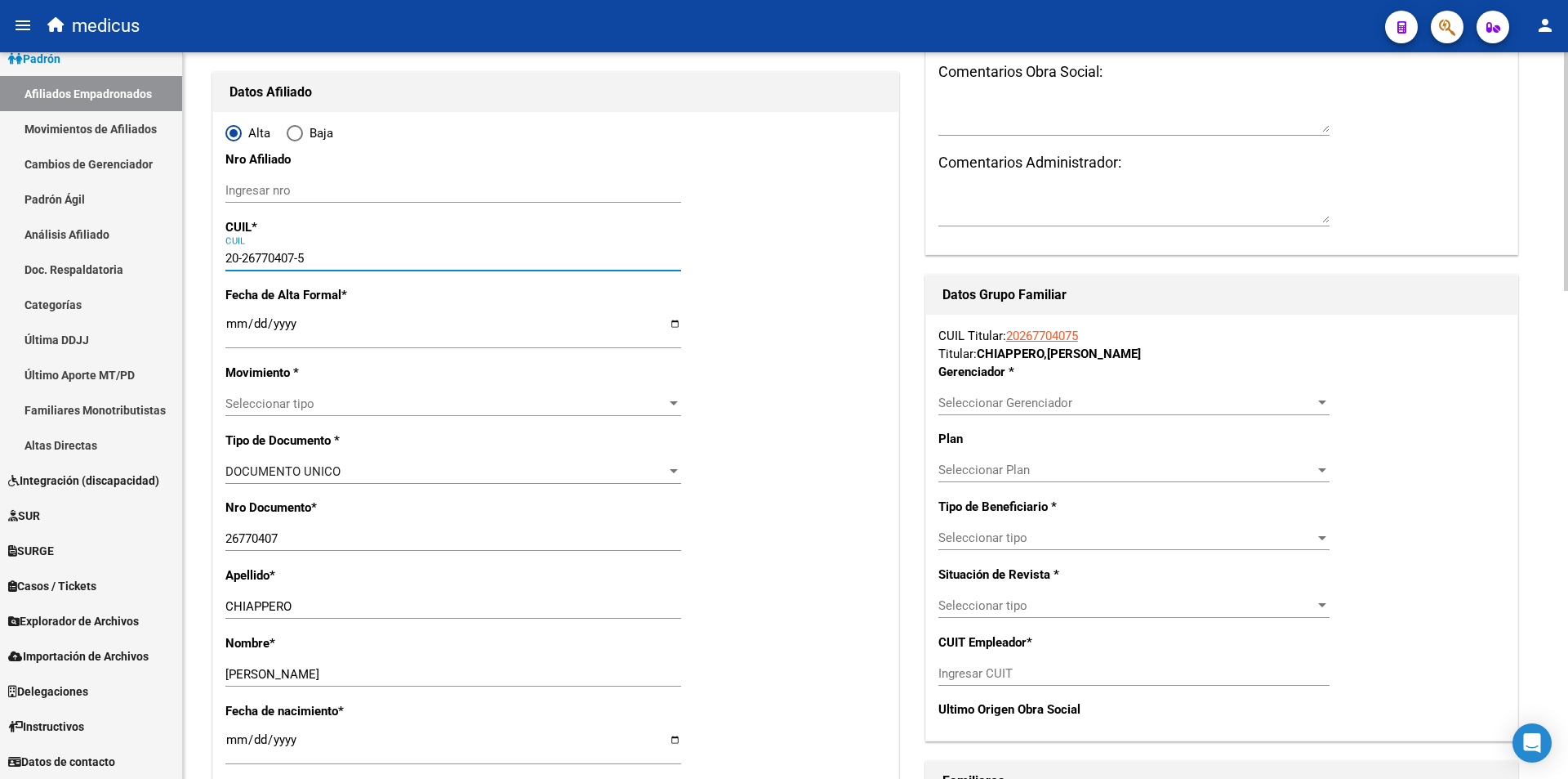
type input "20-26770407-5"
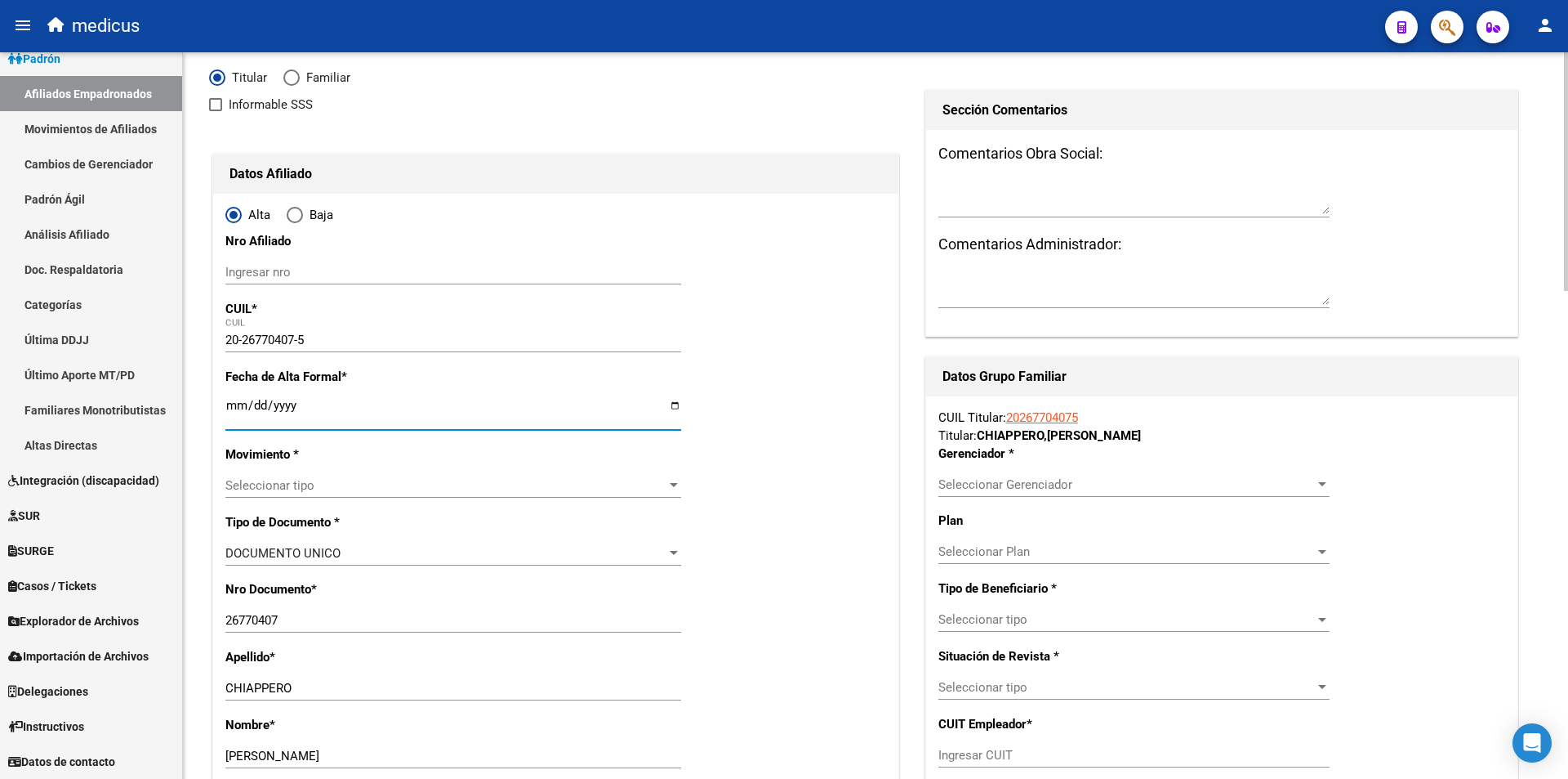
click at [369, 412] on input "Ingresar fecha" at bounding box center [453, 411] width 455 height 26
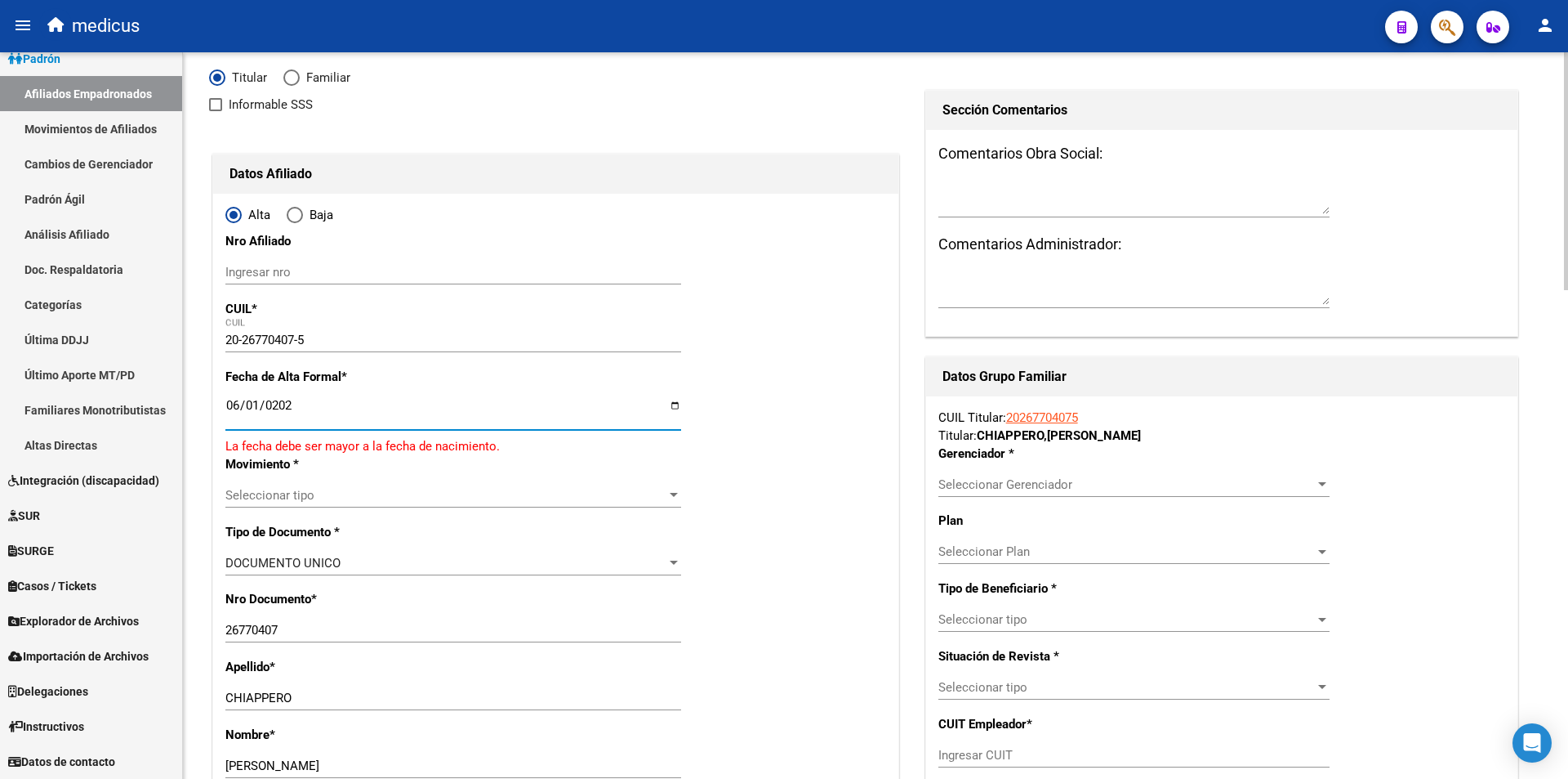
type input "2025-06-01"
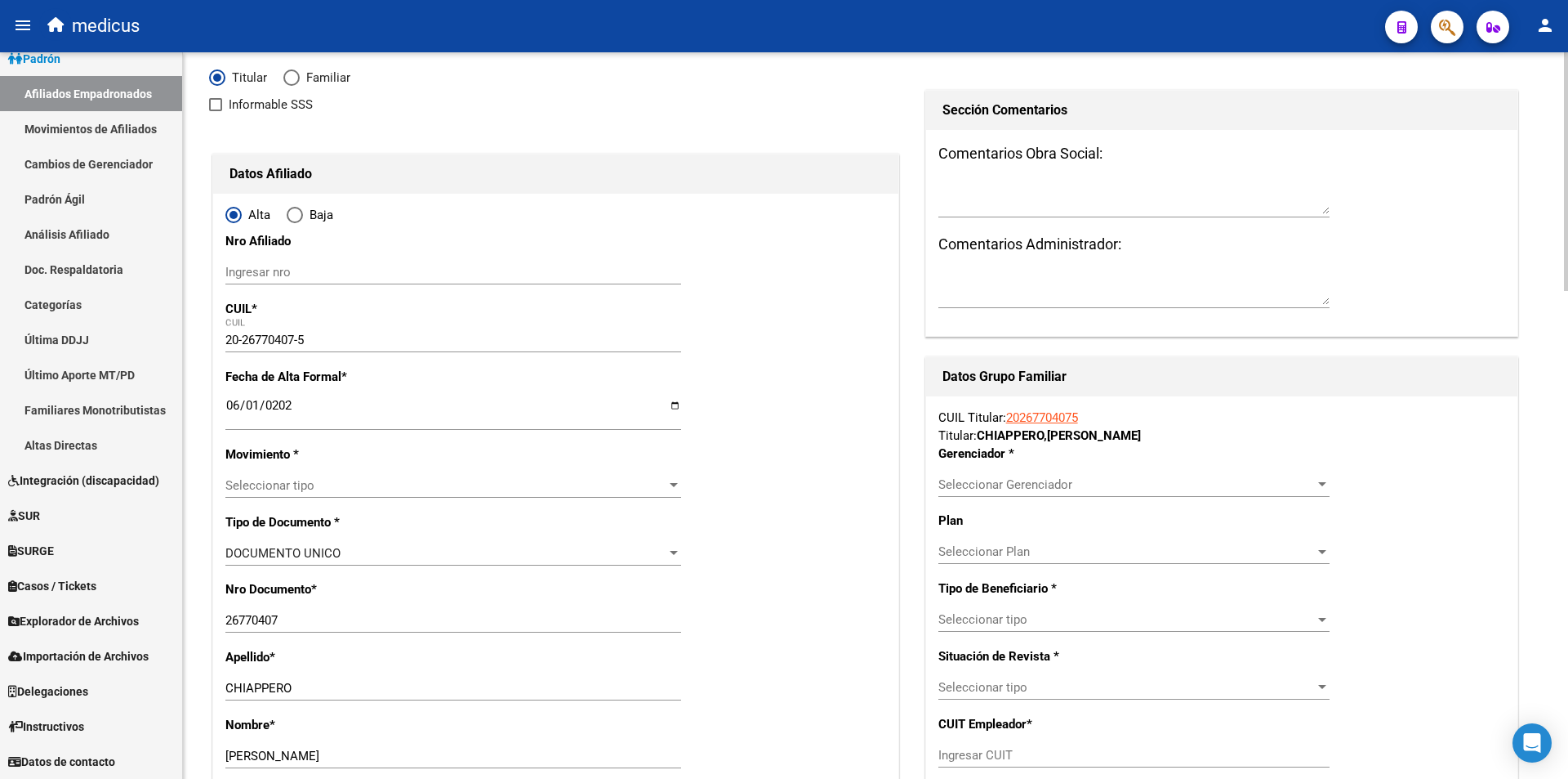
click at [347, 495] on div "Seleccionar tipo Seleccionar tipo" at bounding box center [453, 485] width 455 height 24
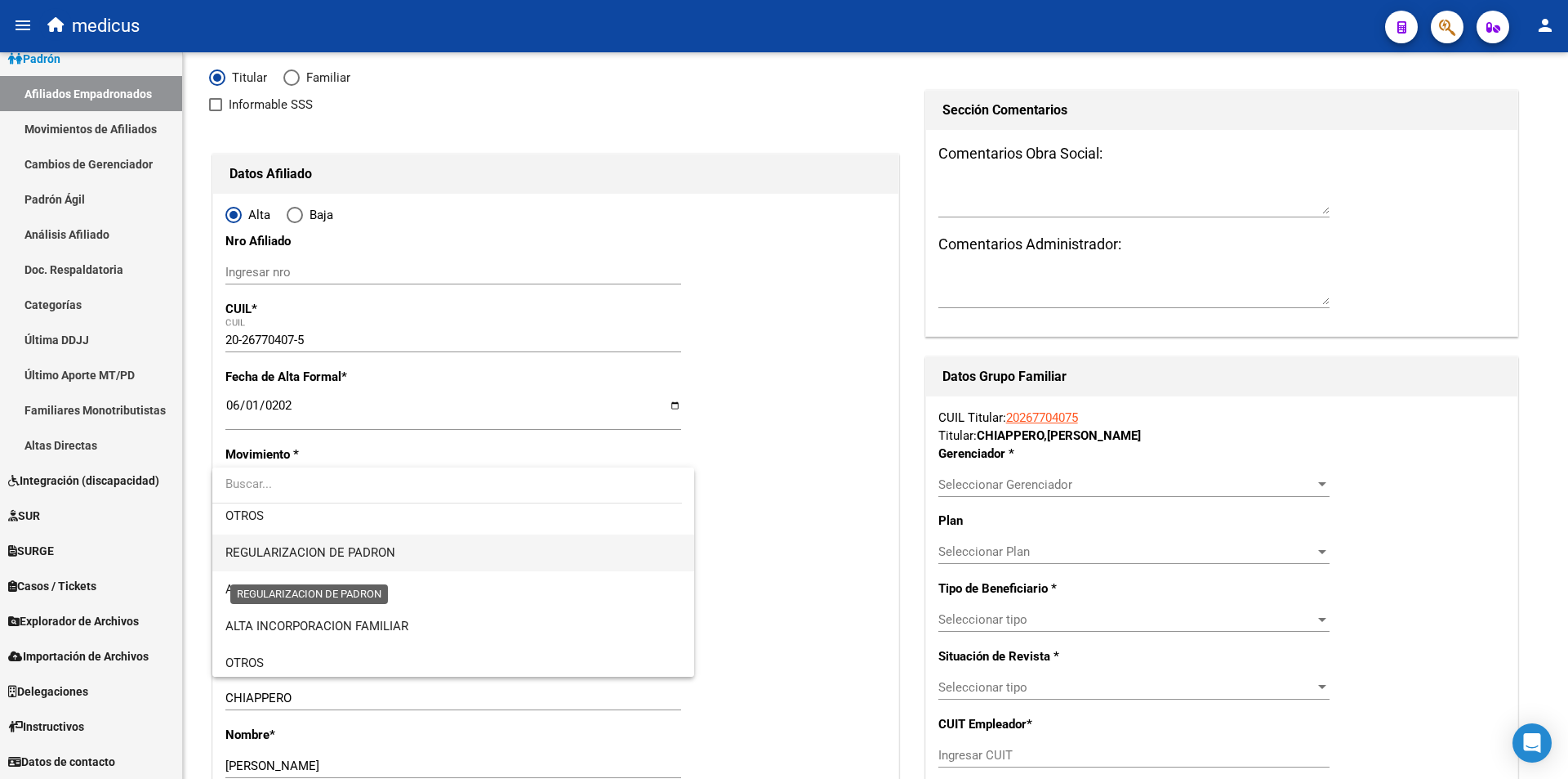
scroll to position [163, 0]
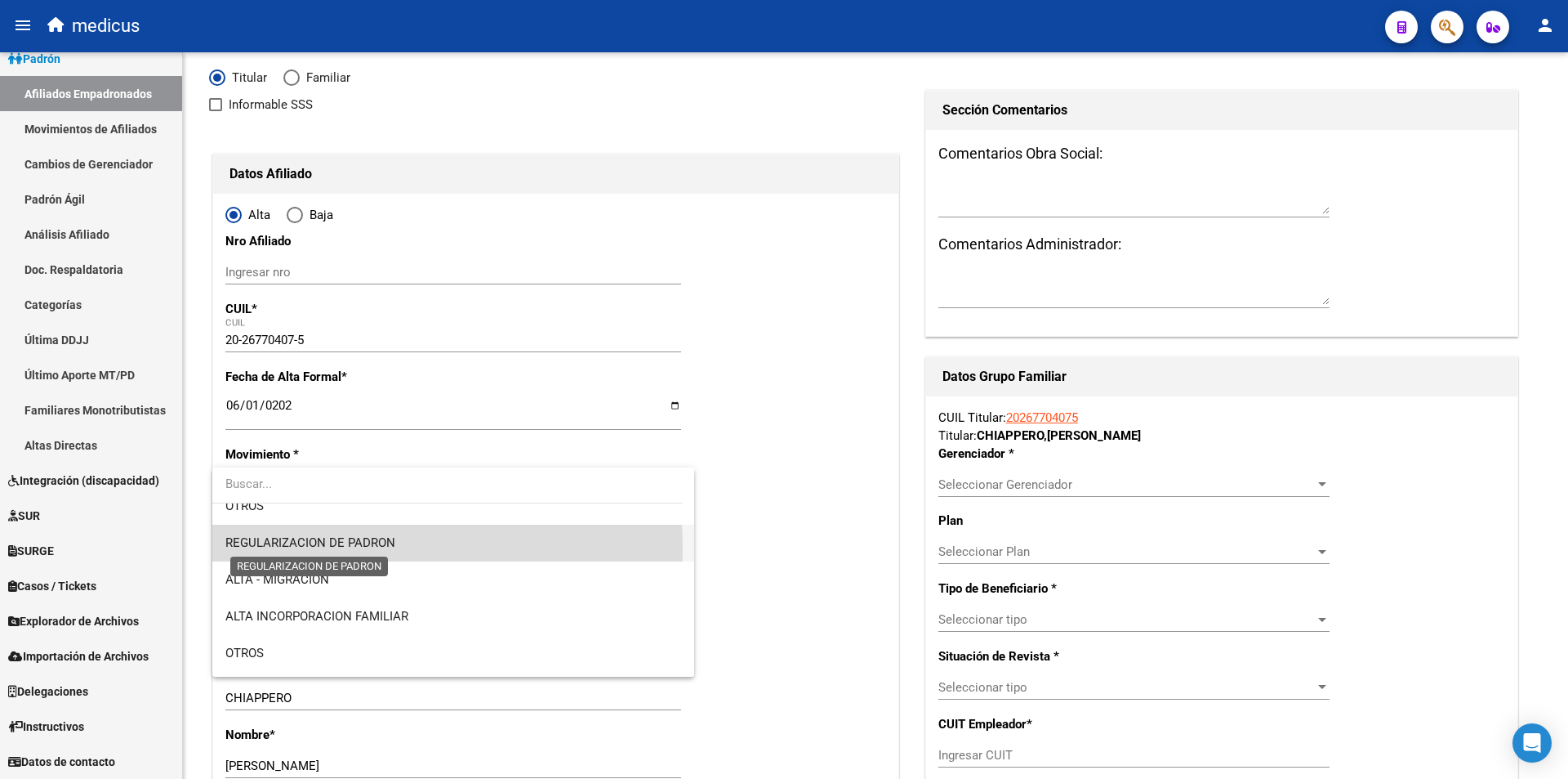
click at [311, 549] on span "REGULARIZACION DE PADRON" at bounding box center [310, 543] width 170 height 15
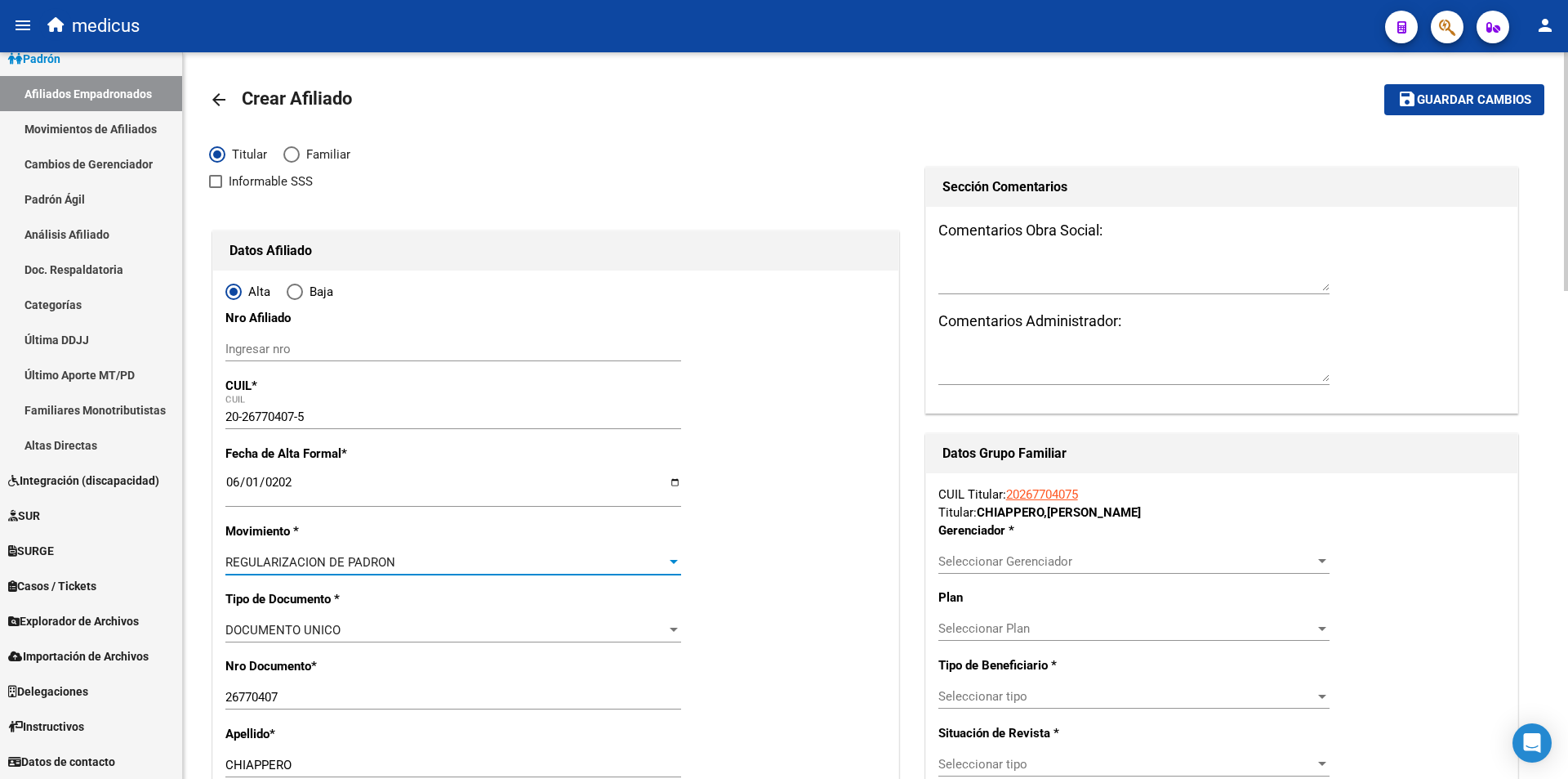
scroll to position [0, 0]
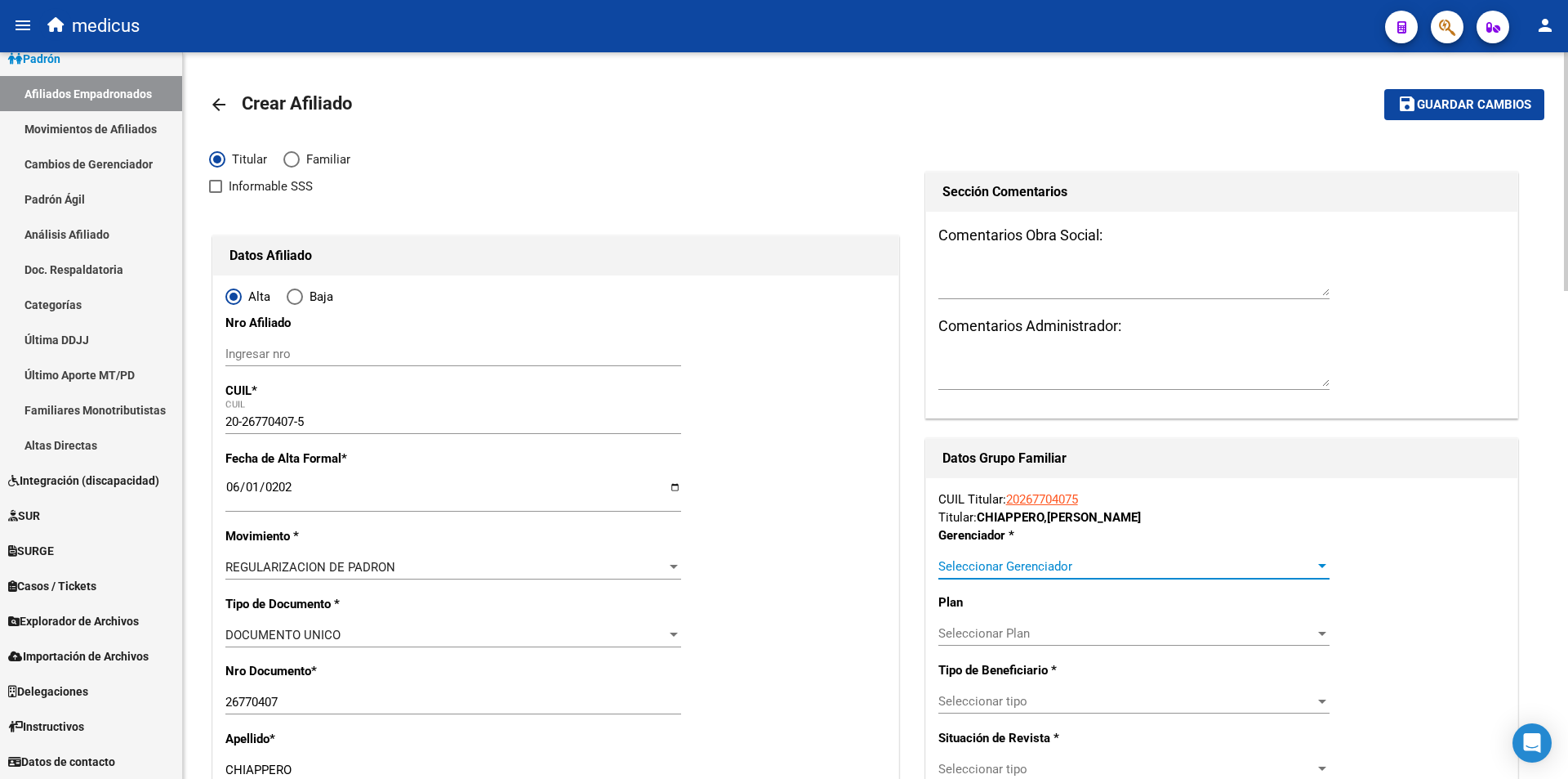
click at [1103, 560] on span "Seleccionar Gerenciador" at bounding box center [1127, 566] width 377 height 15
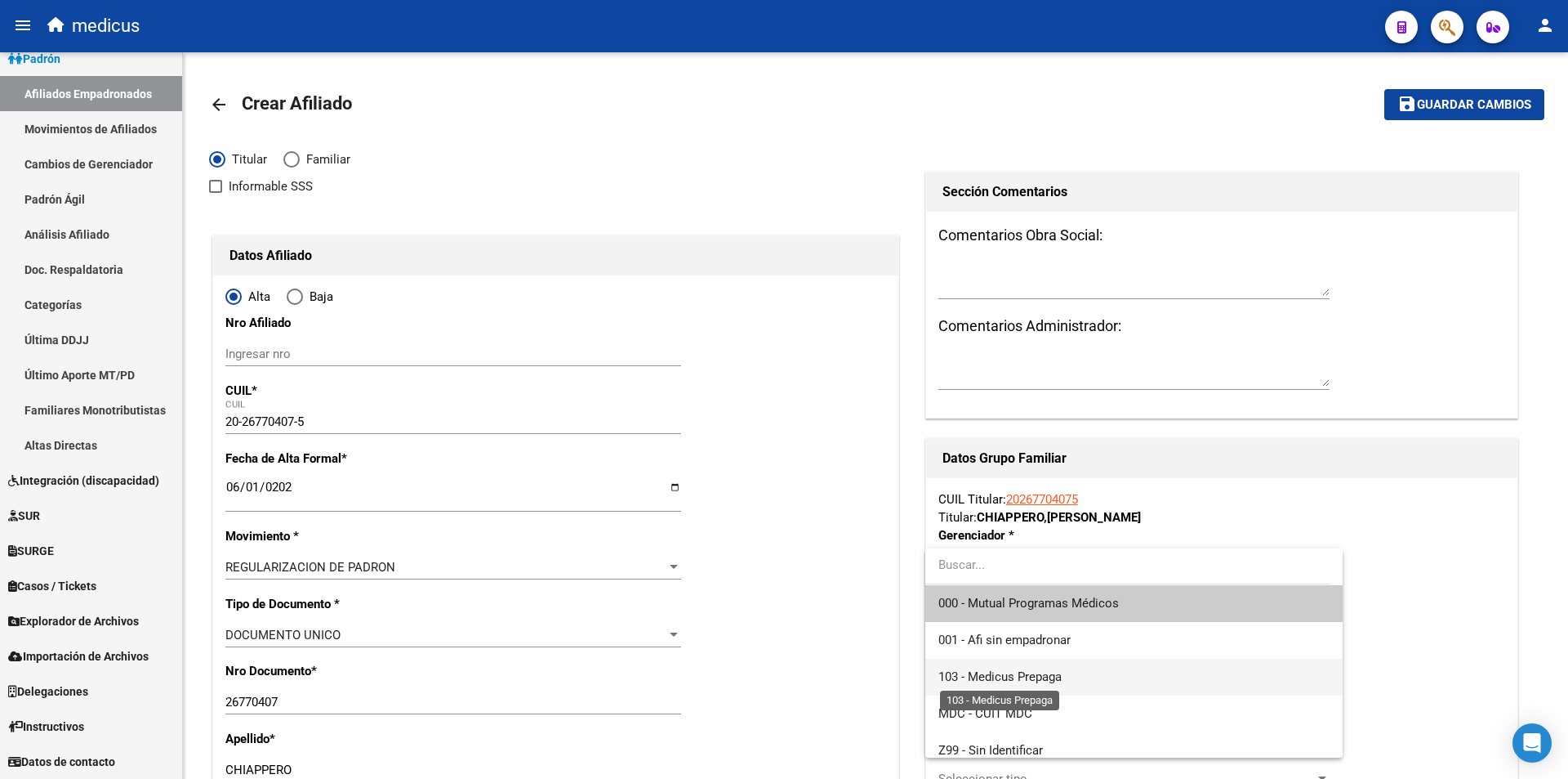
click at [993, 683] on span "103 - Medicus Prepaga" at bounding box center [1000, 677] width 123 height 15
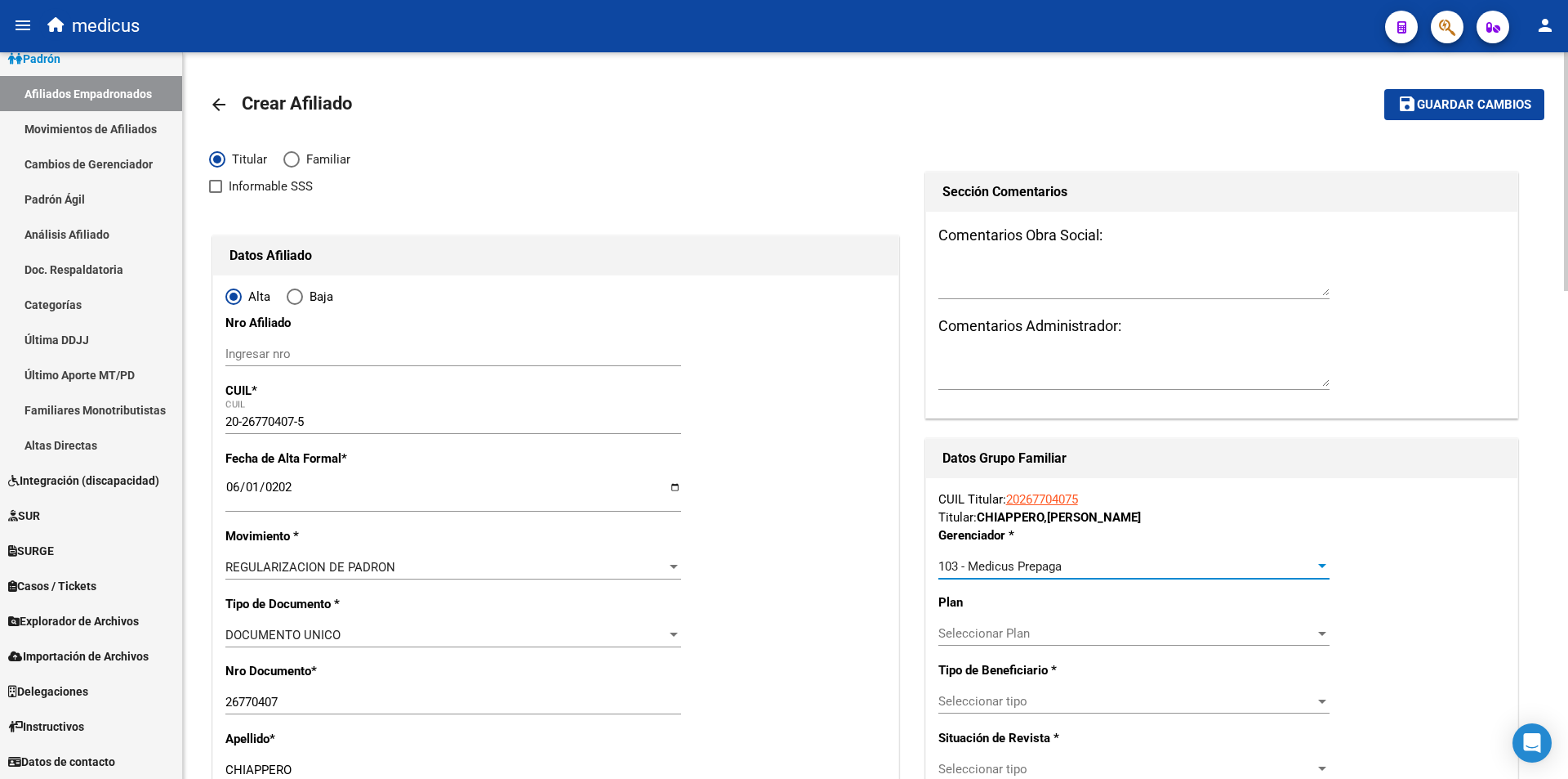
scroll to position [163, 0]
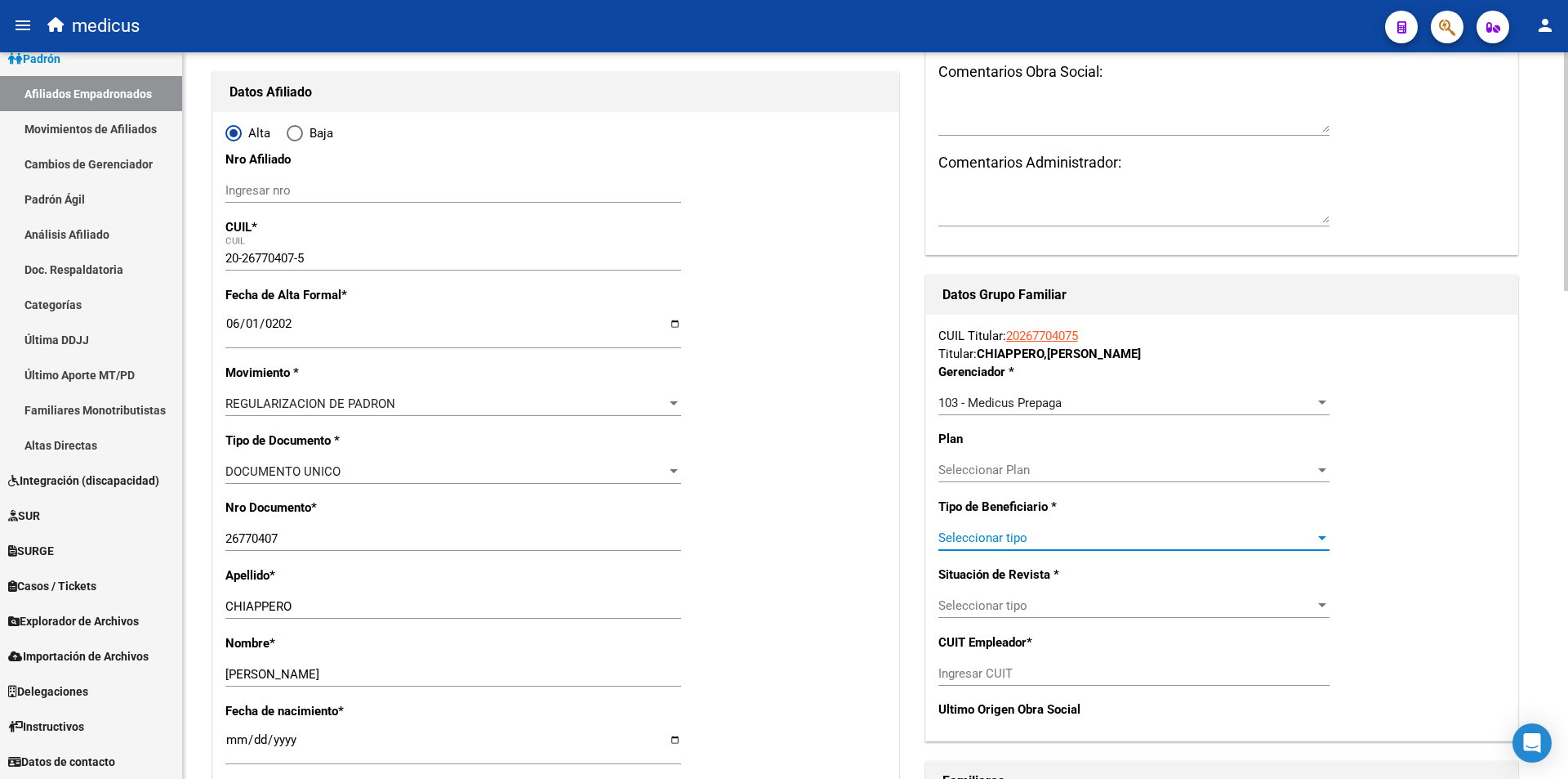
click at [1018, 534] on span "Seleccionar tipo" at bounding box center [1127, 538] width 377 height 15
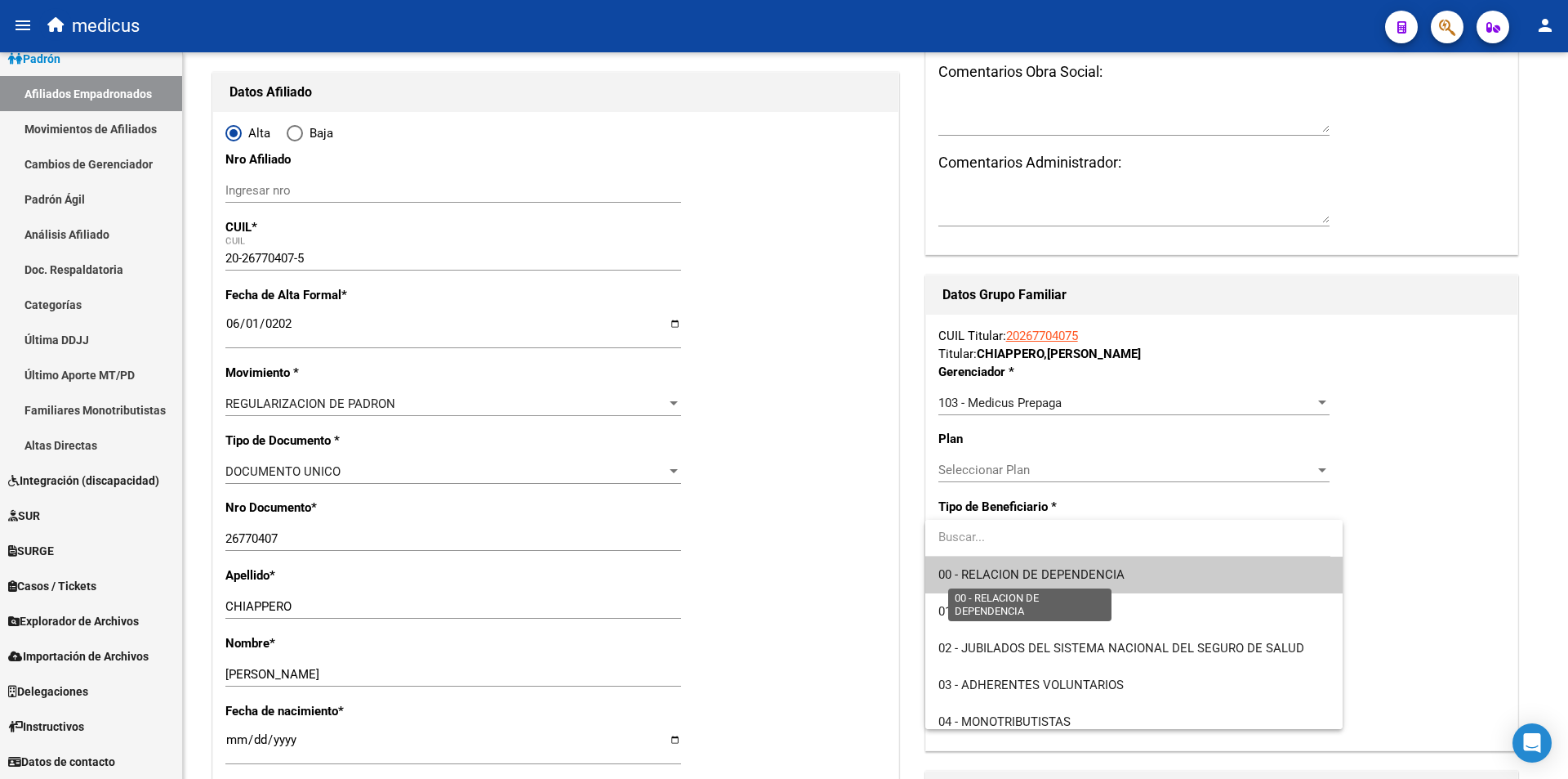
click at [977, 575] on span "00 - RELACION DE DEPENDENCIA" at bounding box center [1031, 575] width 186 height 15
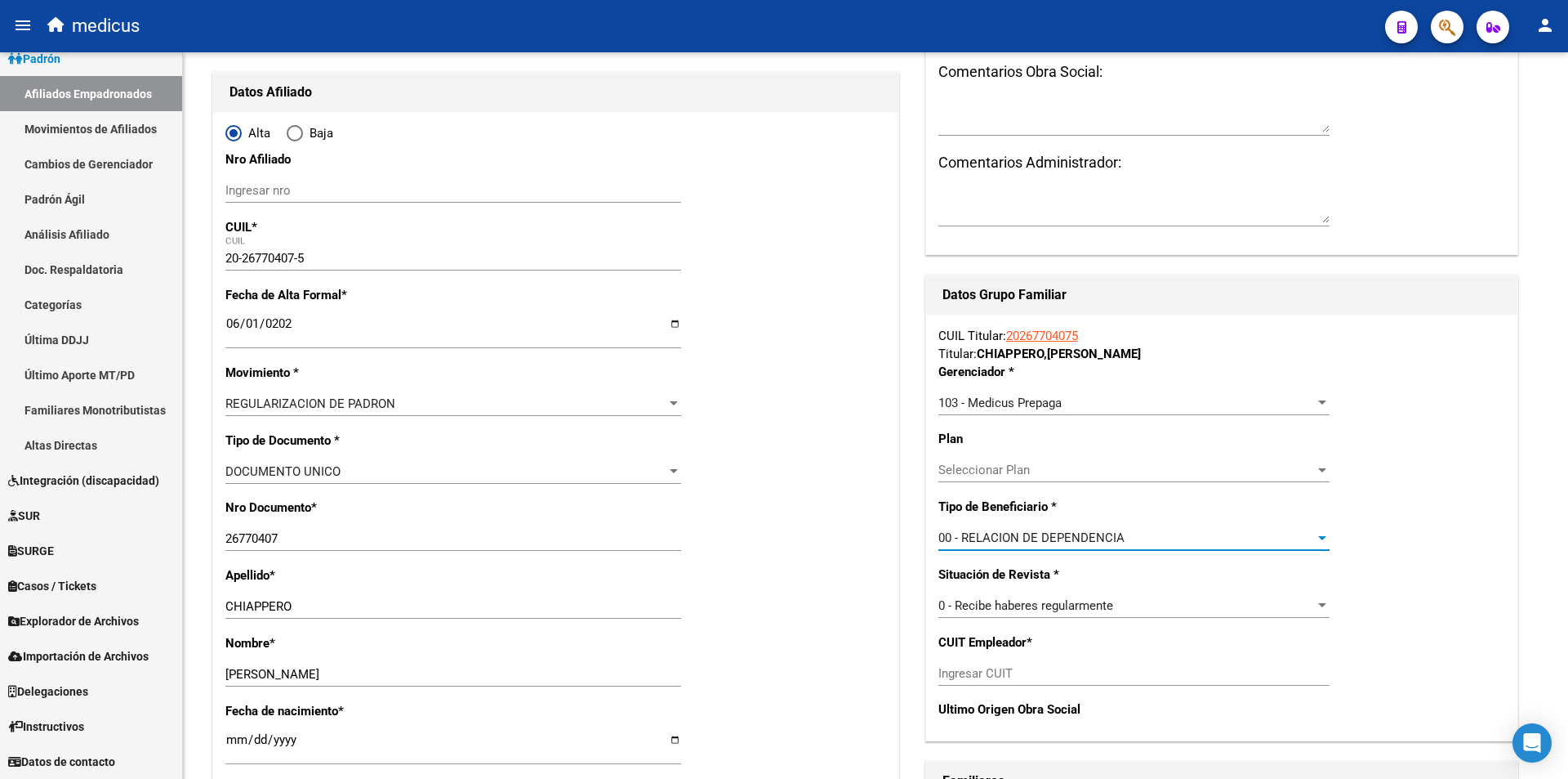
type input "30-70871860-9"
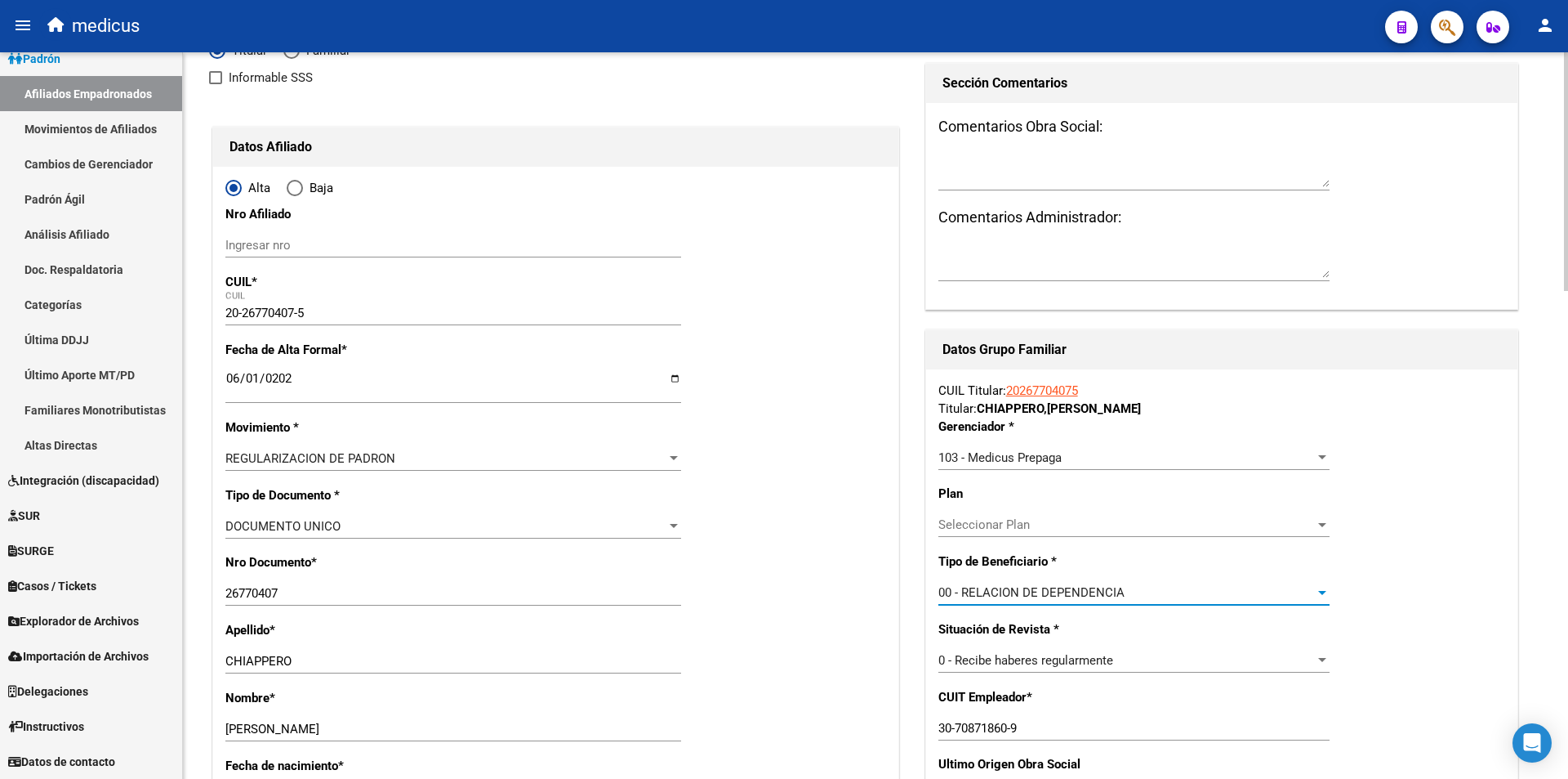
scroll to position [0, 0]
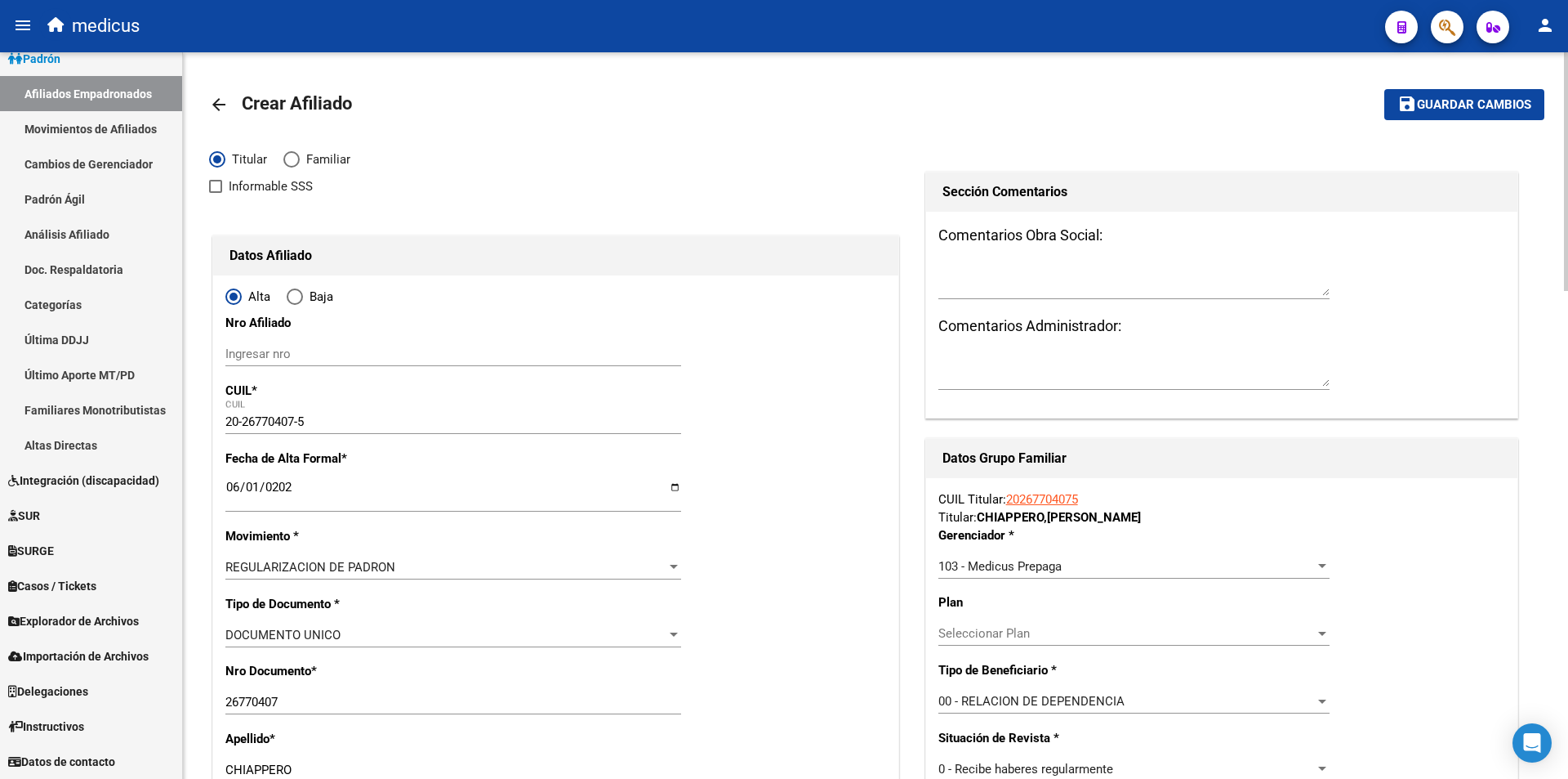
click at [1481, 86] on mat-toolbar-row "save Guardar cambios" at bounding box center [1406, 105] width 278 height 52
drag, startPoint x: 1480, startPoint y: 100, endPoint x: 1471, endPoint y: 97, distance: 9.5
click at [1479, 101] on span "Guardar cambios" at bounding box center [1474, 106] width 115 height 15
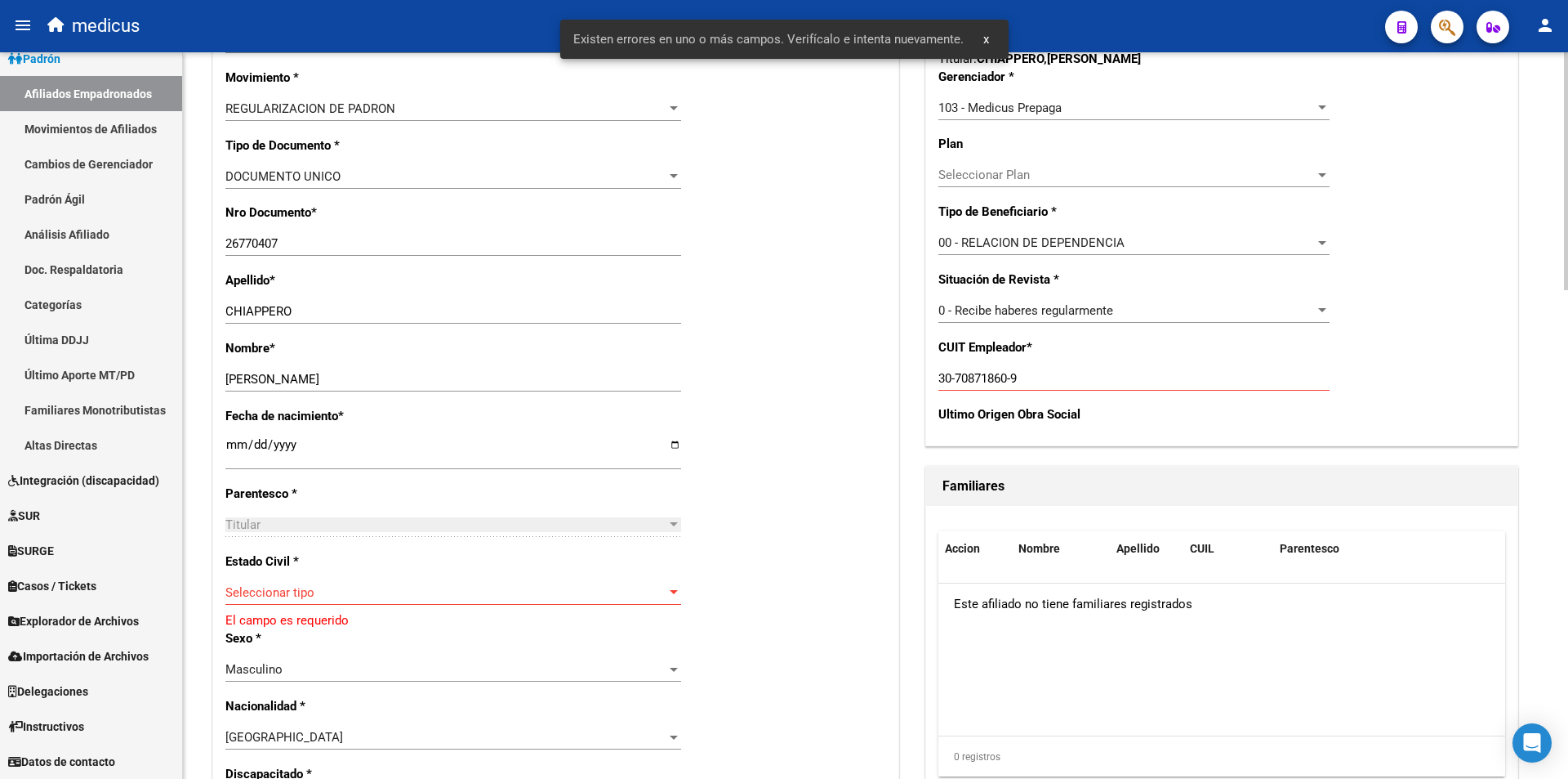
scroll to position [490, 0]
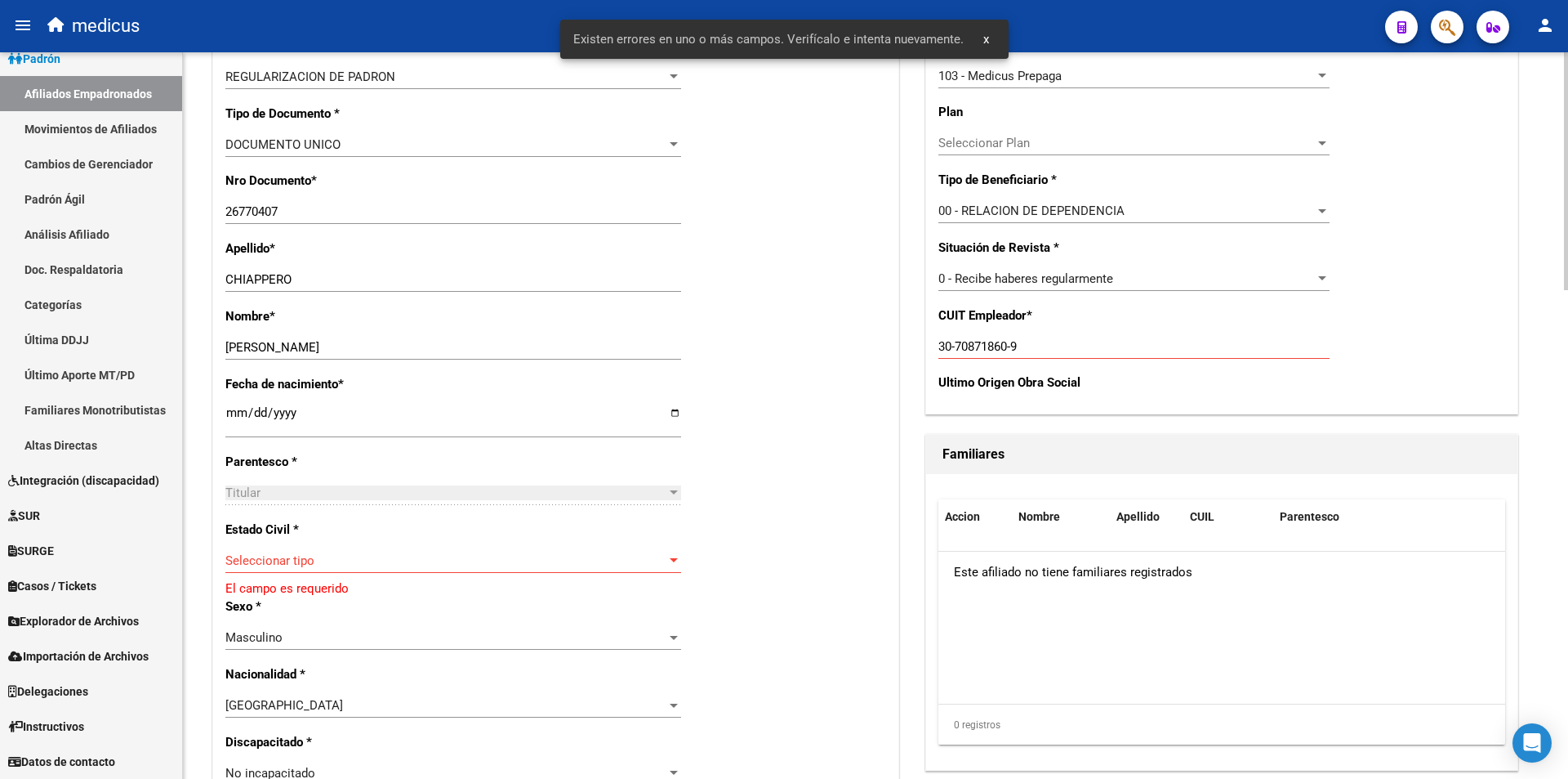
click at [317, 549] on div "Seleccionar tipo Seleccionar tipo" at bounding box center [453, 560] width 455 height 24
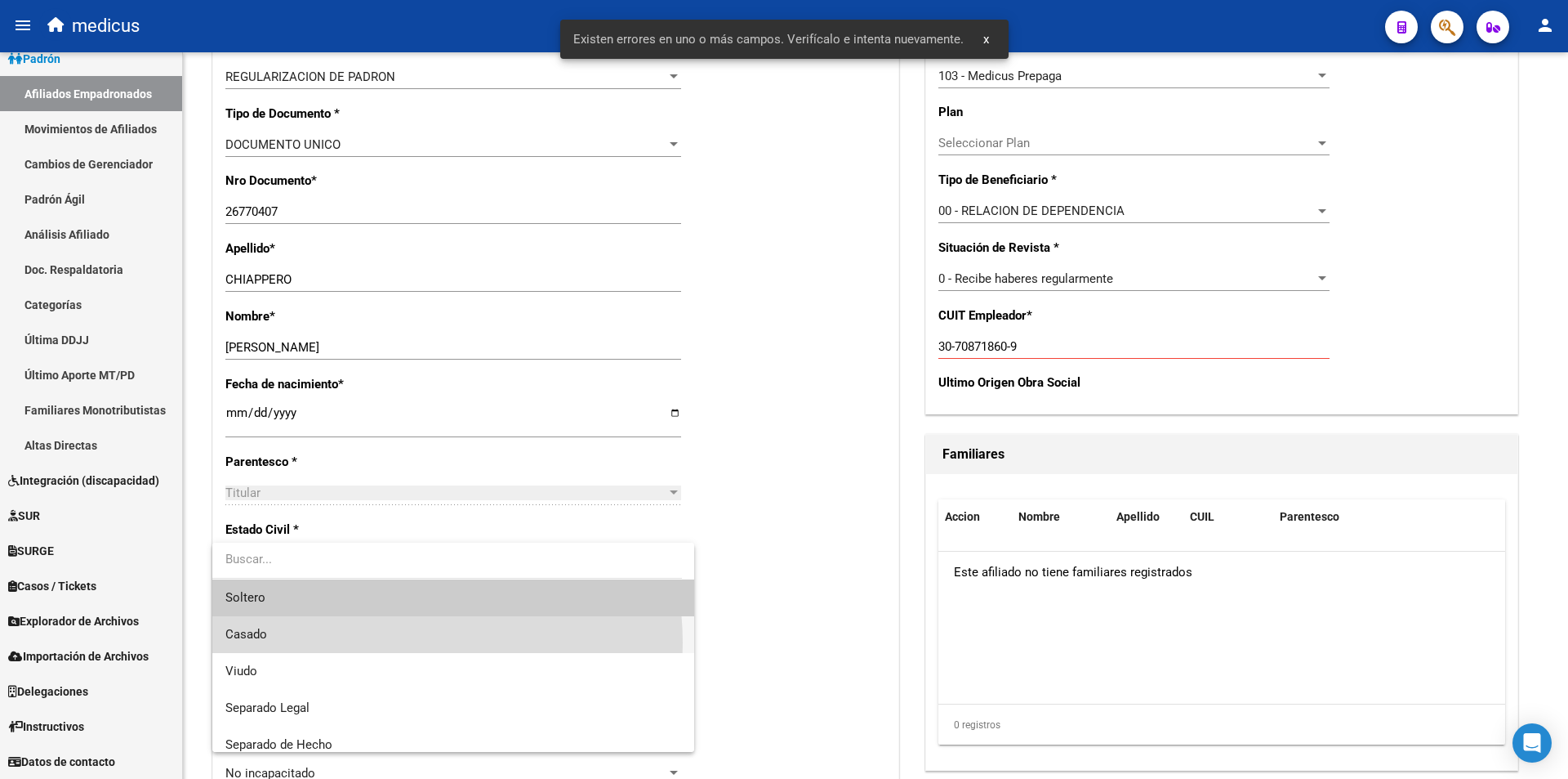
click at [391, 642] on span "Casado" at bounding box center [453, 635] width 455 height 37
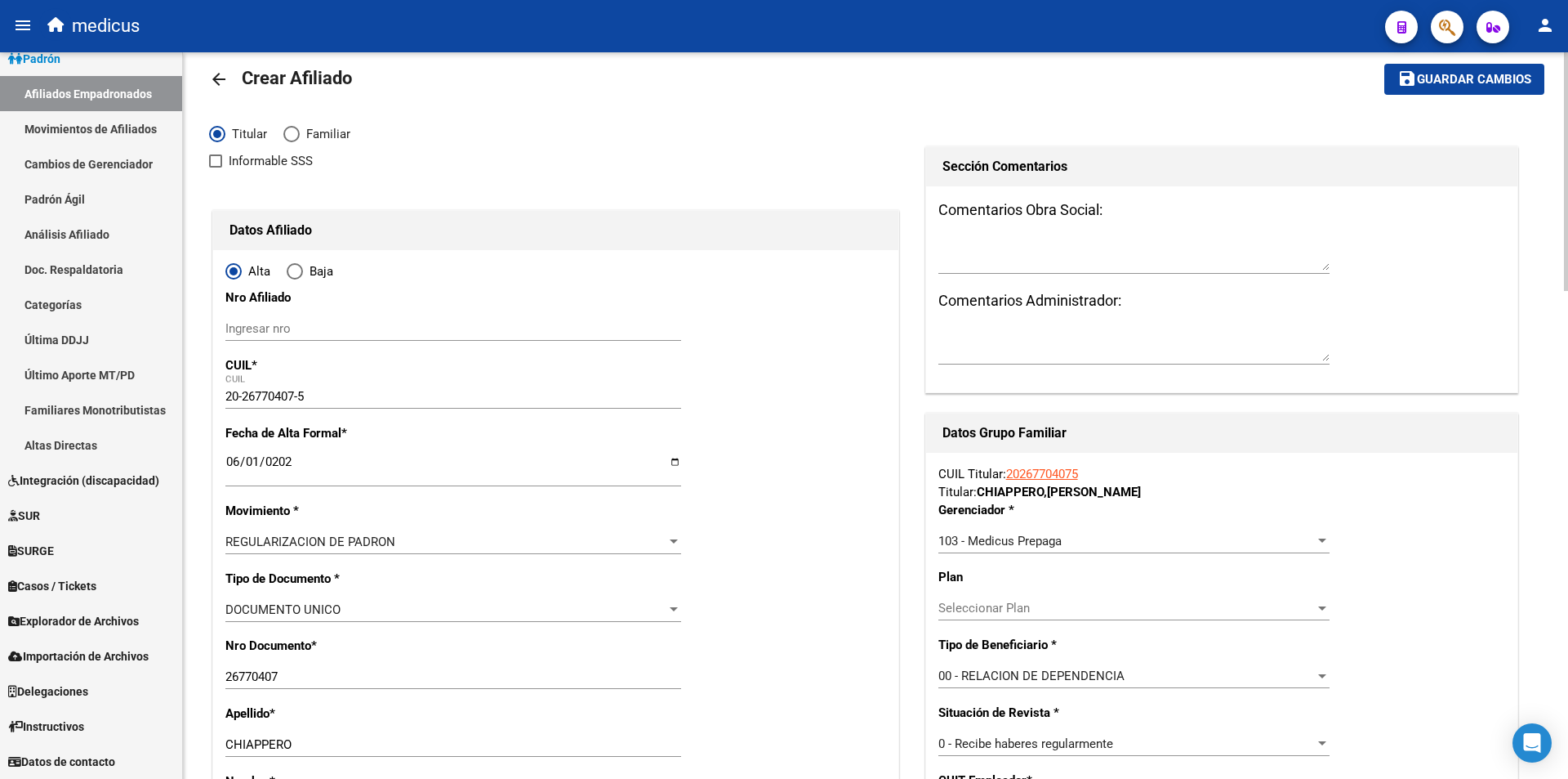
scroll to position [0, 0]
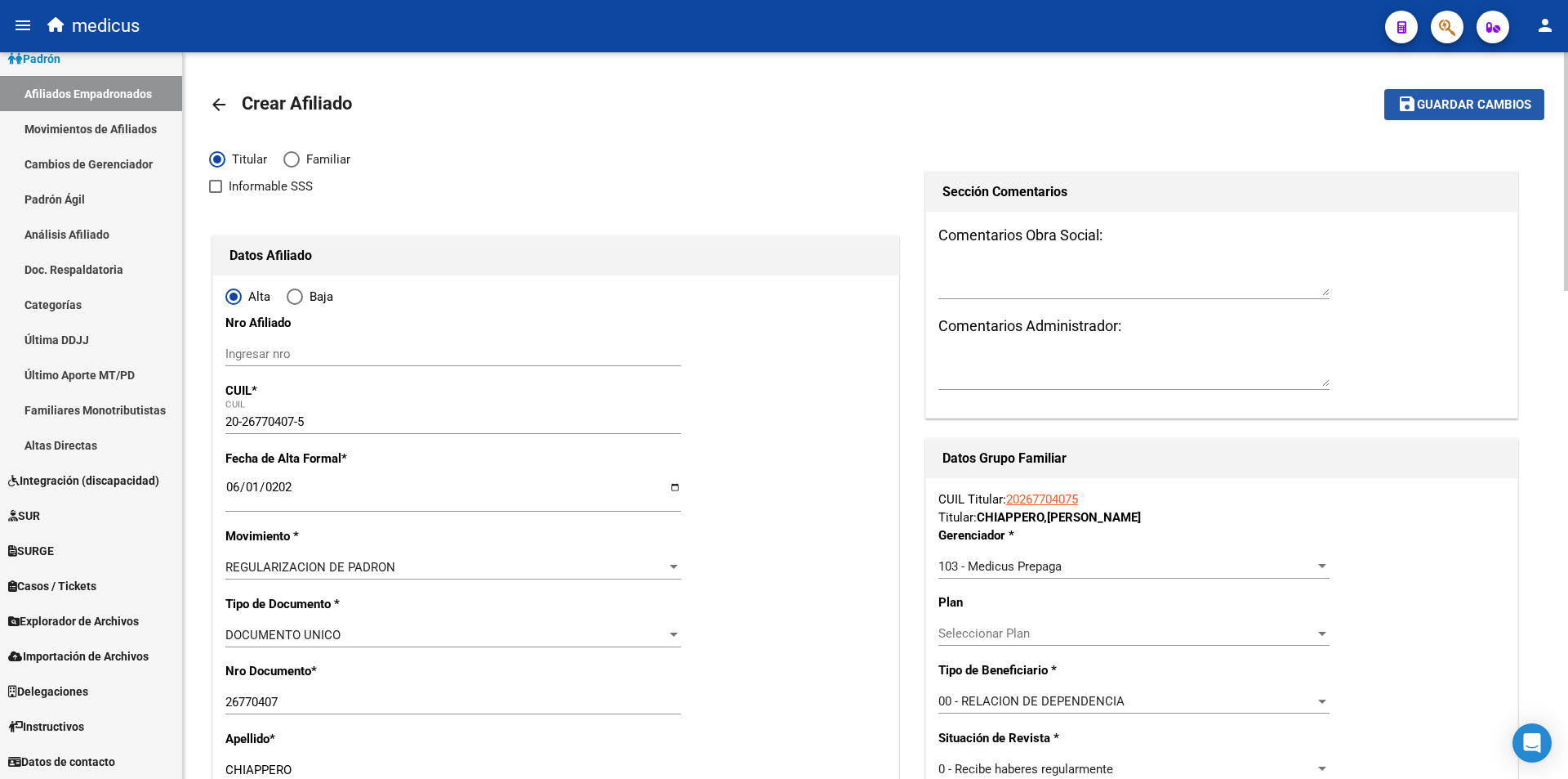
click at [1425, 104] on span "Guardar cambios" at bounding box center [1474, 106] width 115 height 15
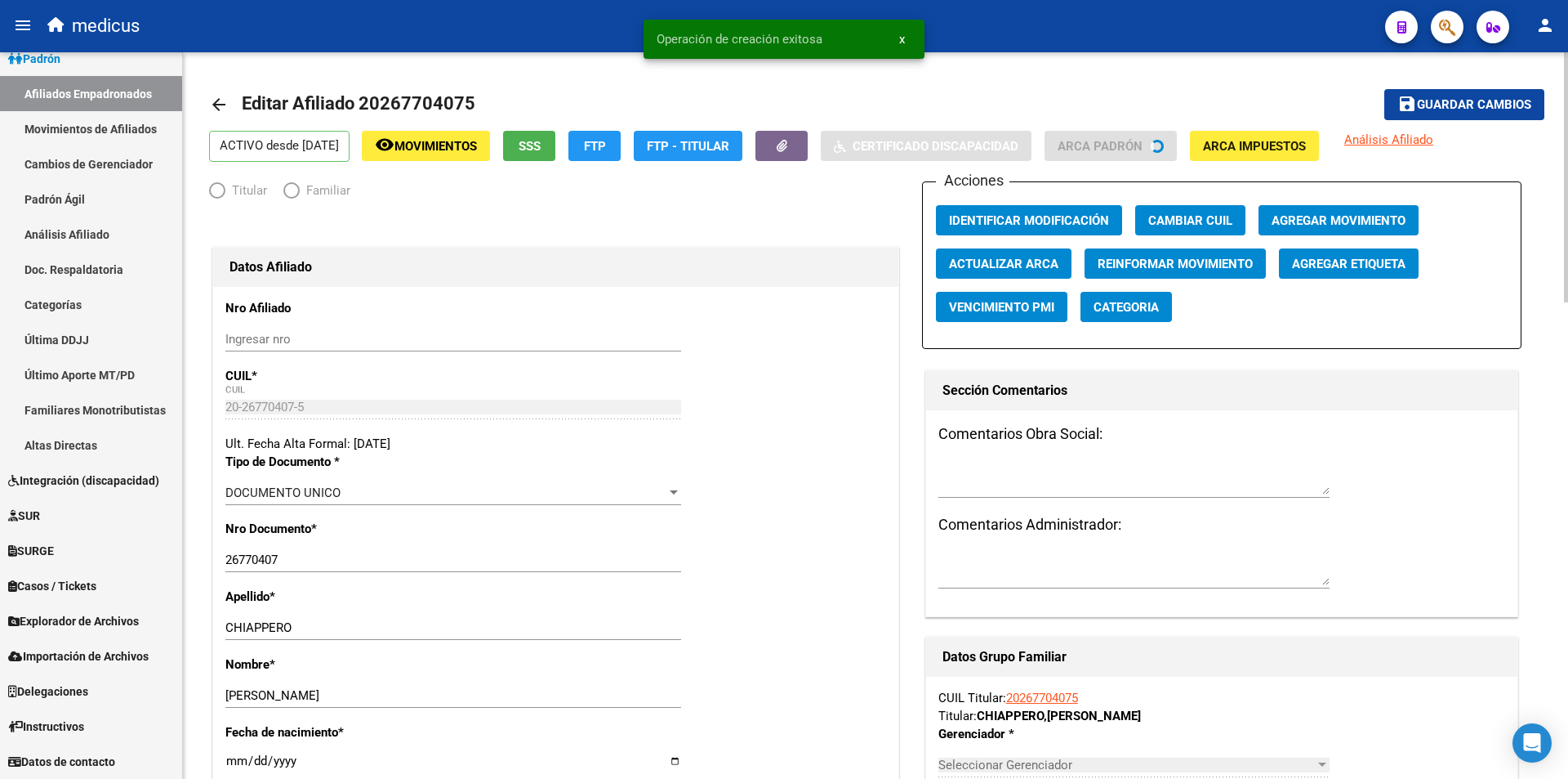
radio input "true"
type input "30-70871860-9"
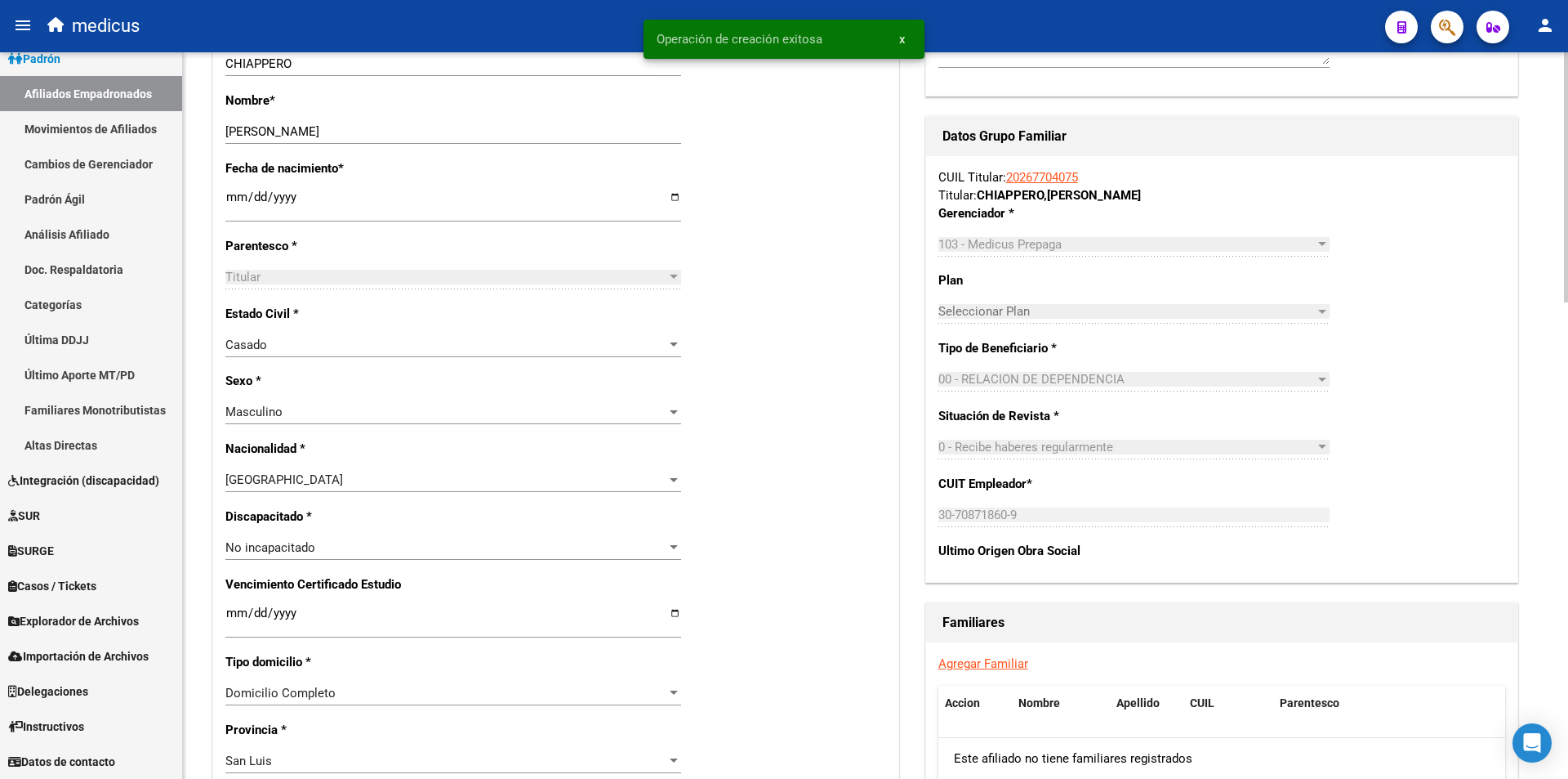
scroll to position [818, 0]
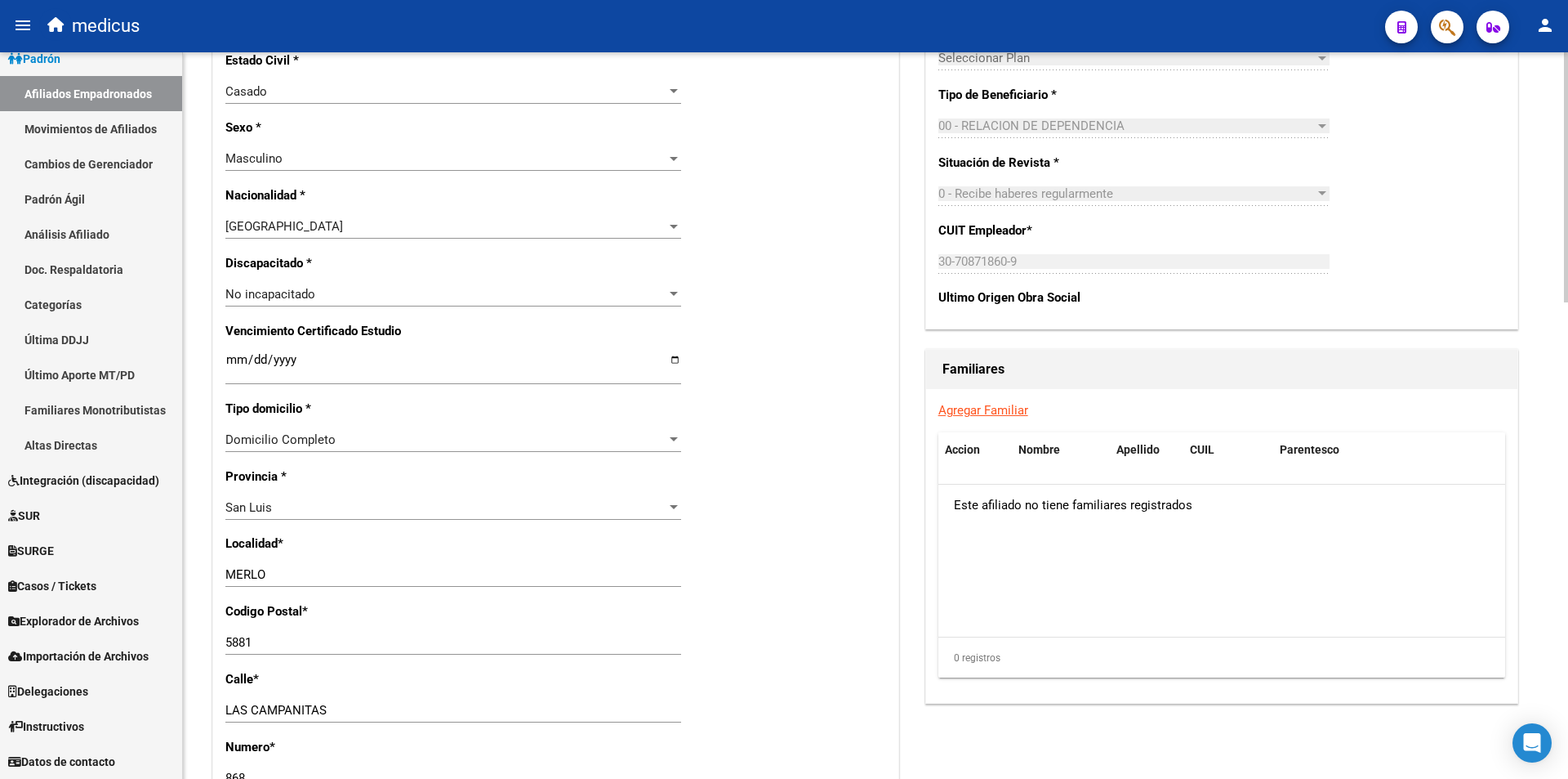
click at [979, 403] on link "Agregar Familiar" at bounding box center [983, 410] width 90 height 15
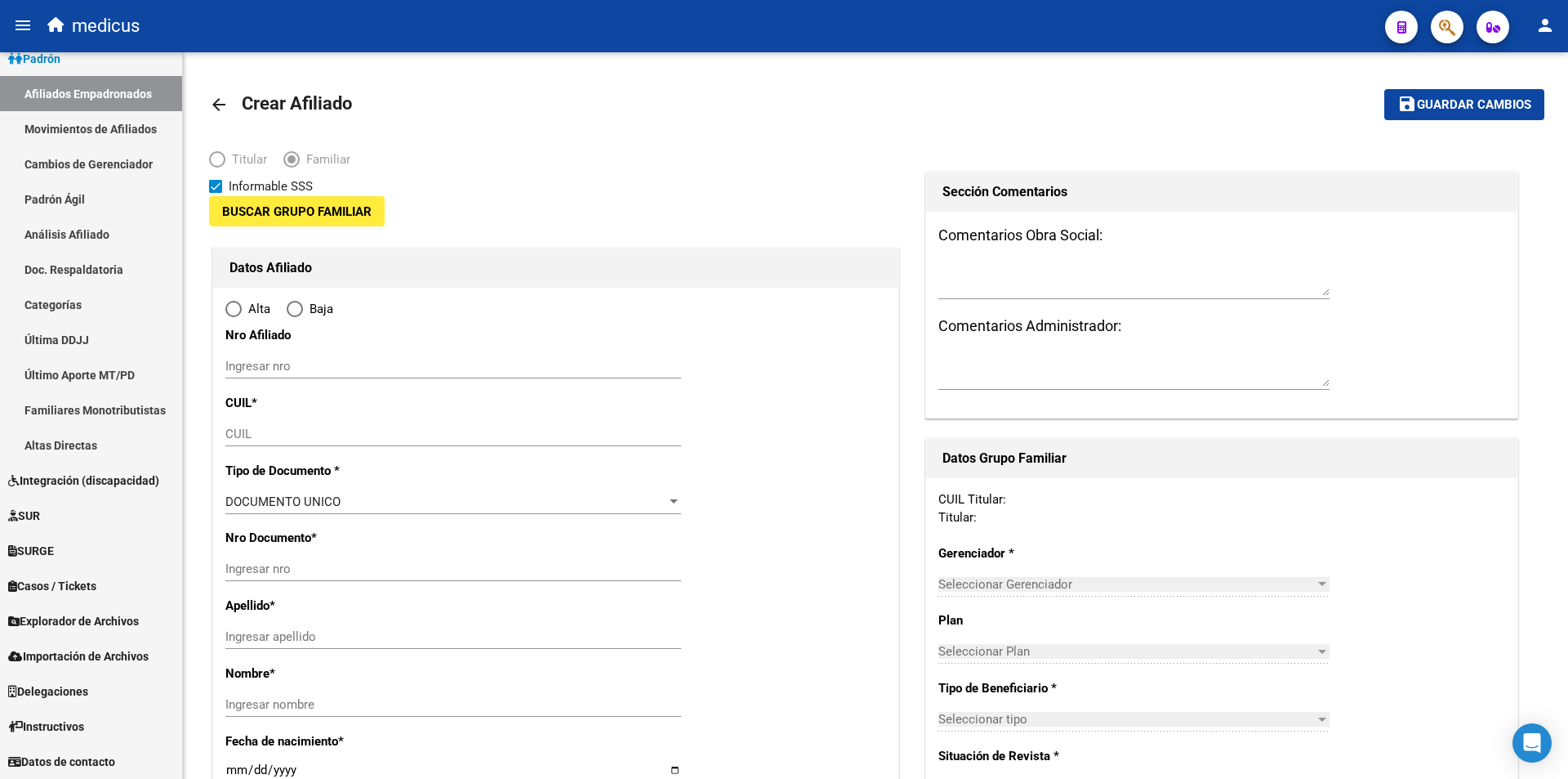
type input "30-70871860-9"
type input "MERLO"
type input "5881"
type input "LAS CAMPANITAS"
type input "868"
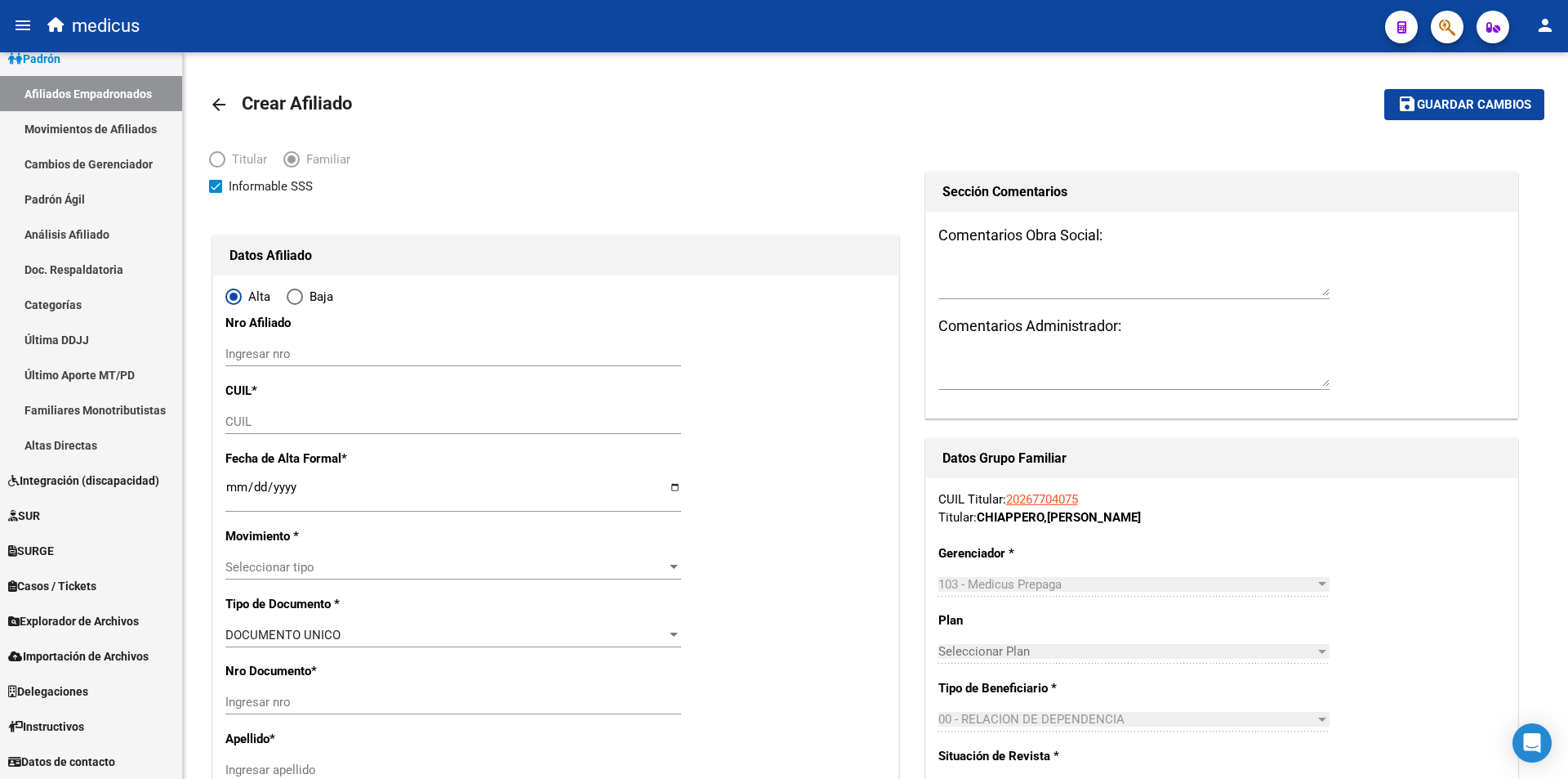
radio input "true"
type input "30-70871860-9"
click at [296, 191] on span "Informable SSS" at bounding box center [270, 186] width 84 height 19
click at [216, 193] on input "Informable SSS" at bounding box center [215, 193] width 1 height 1
checkbox input "false"
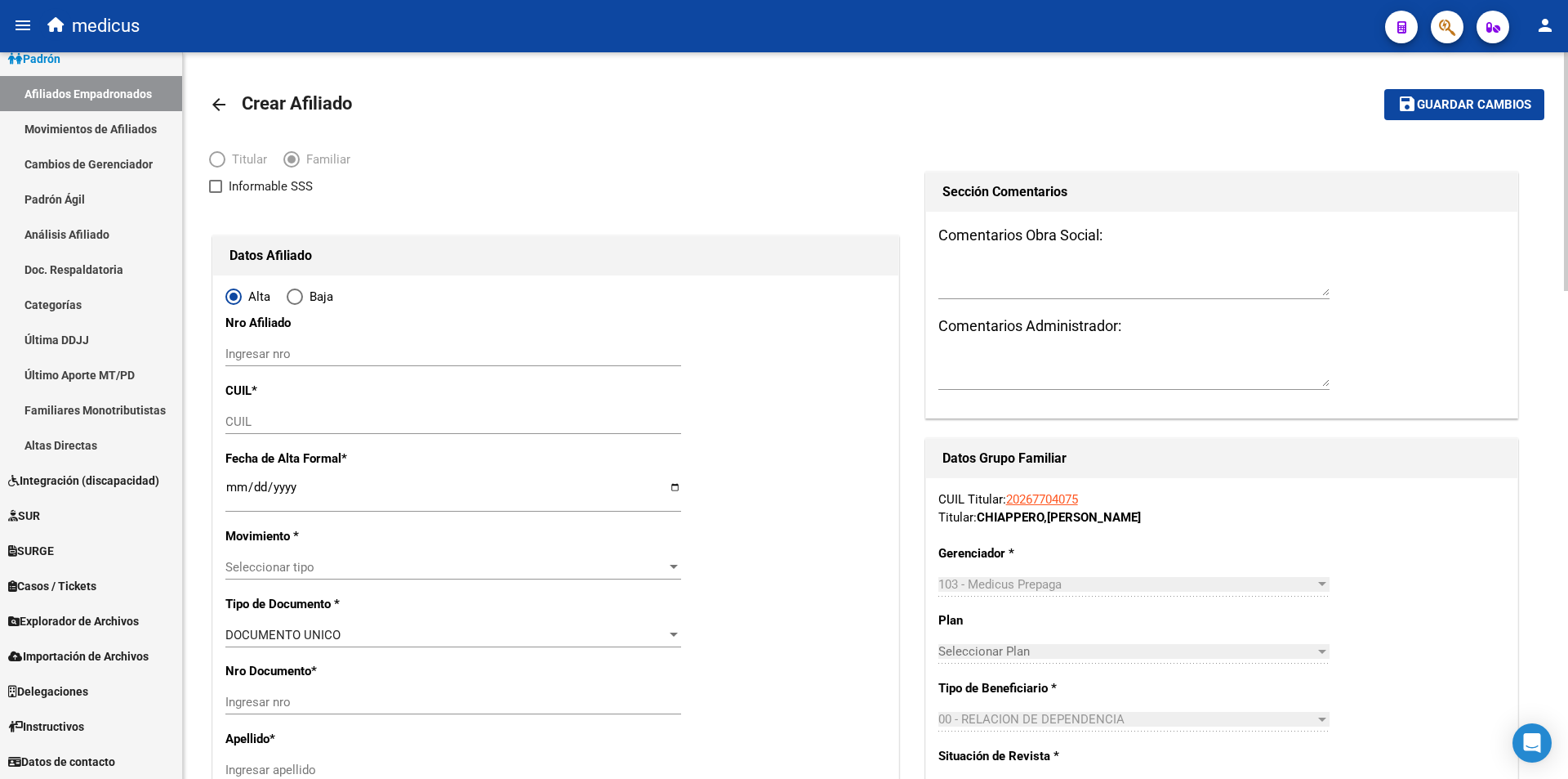
click at [370, 425] on input "CUIL" at bounding box center [453, 422] width 455 height 15
paste input "27-32336643-3"
type input "27-32336643-3"
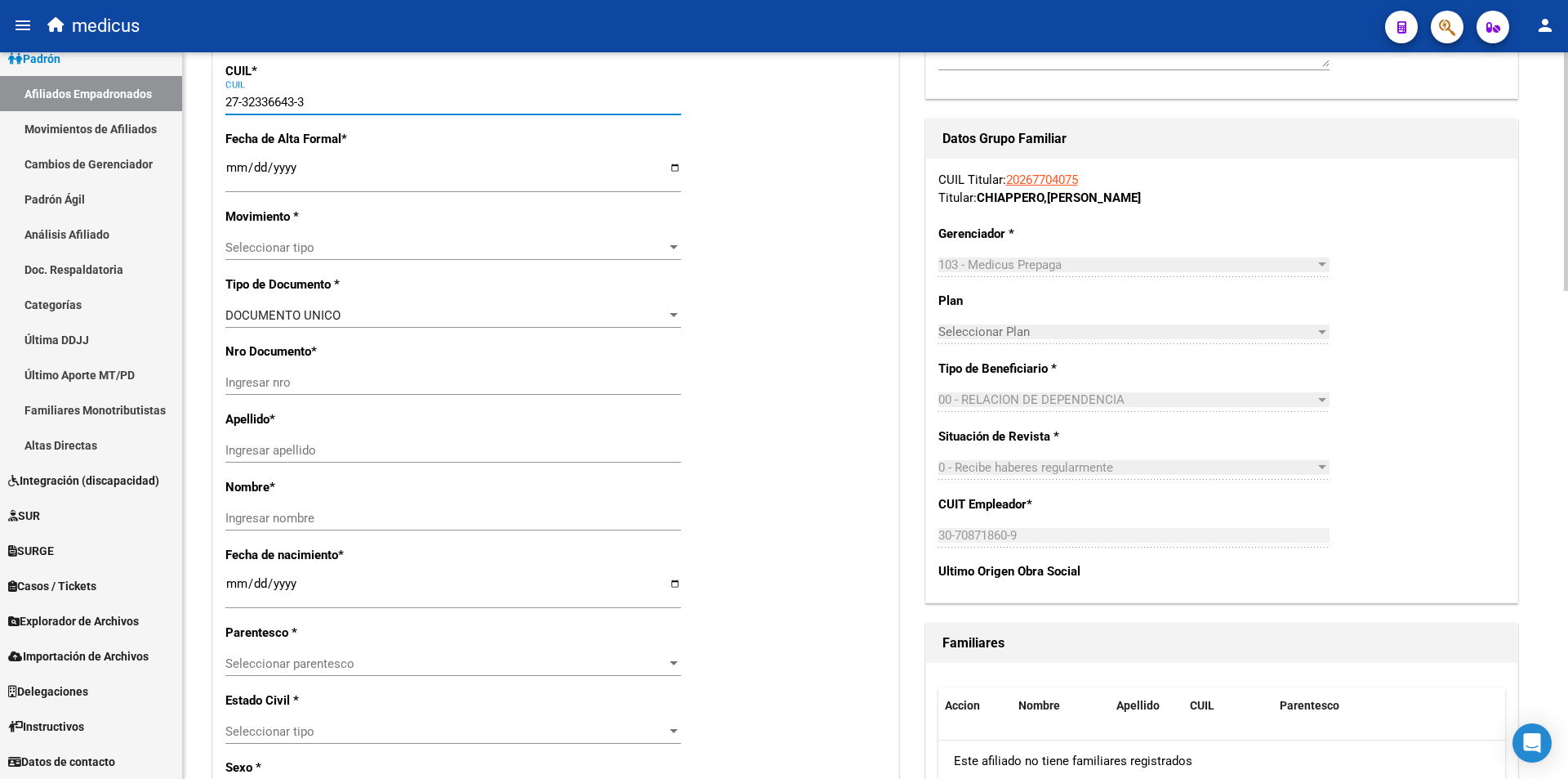
scroll to position [327, 0]
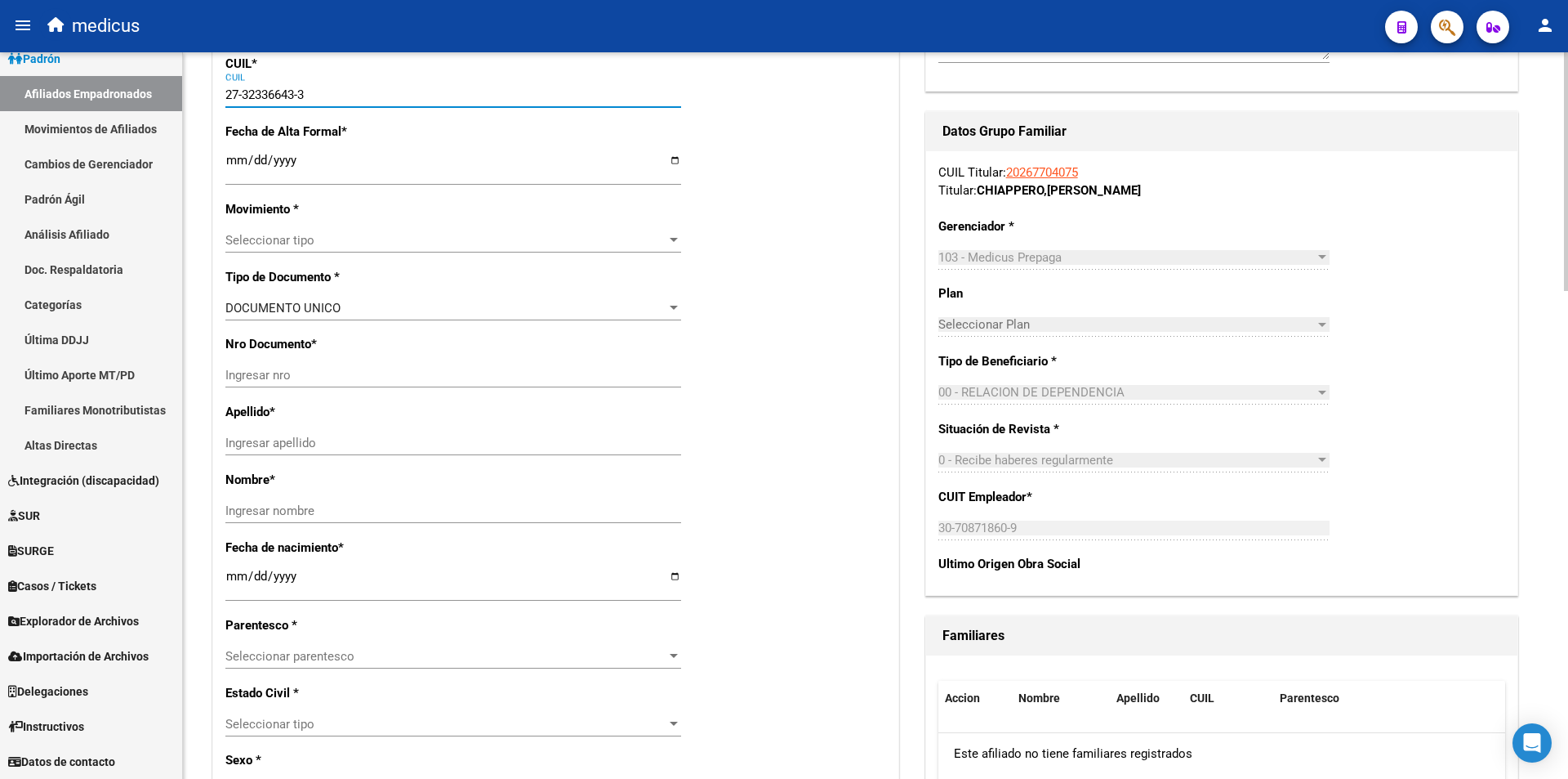
type input "32336643"
type input "ORTEGA CHAHER"
type input "LETICIA ANDREA"
type input "1987-01-26"
type input "MERLO"
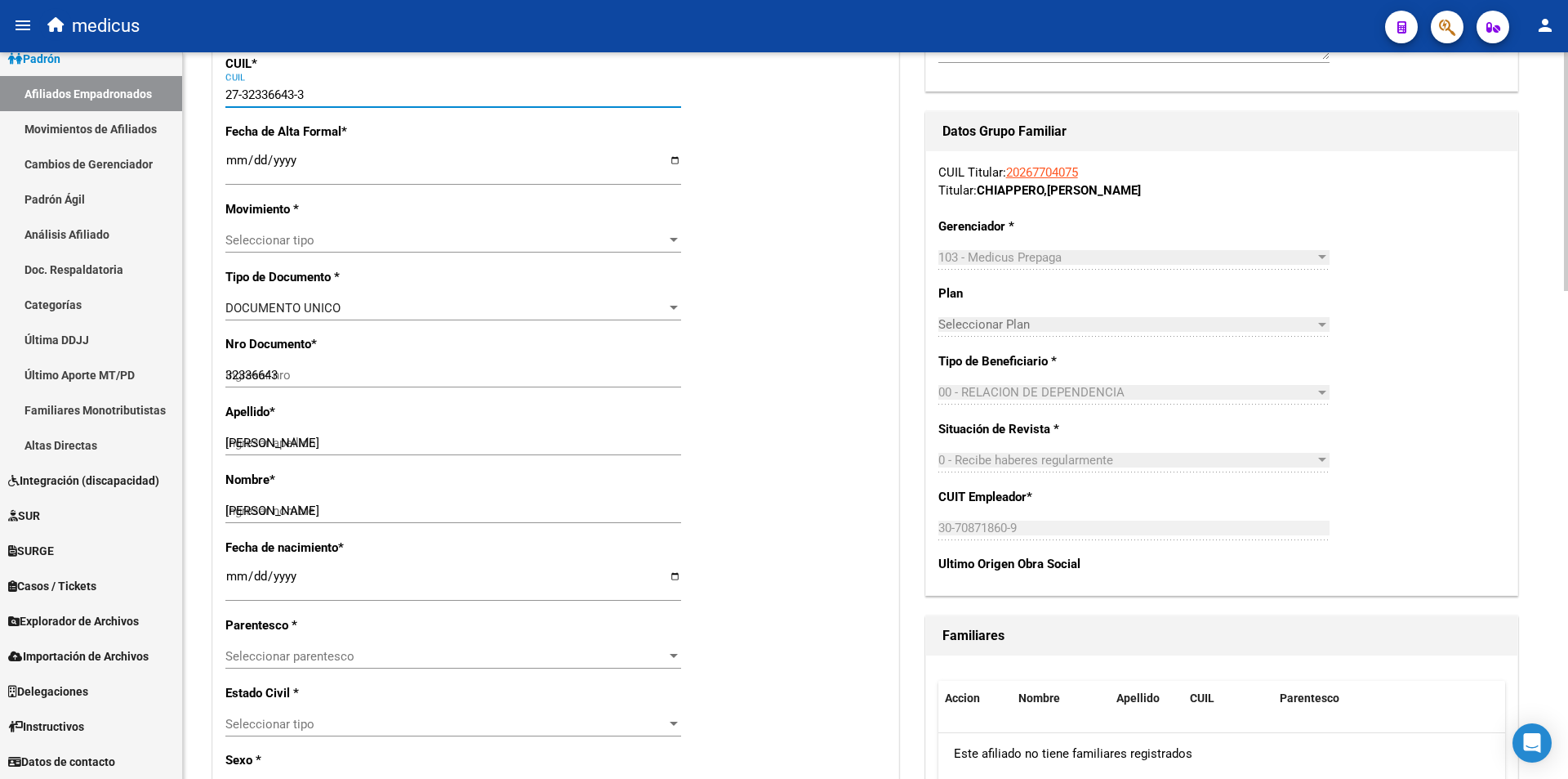
type input "LAS TOSCAS"
type input "1445"
type input "27-32336643-3"
click at [357, 159] on input "Ingresar fecha" at bounding box center [453, 166] width 455 height 26
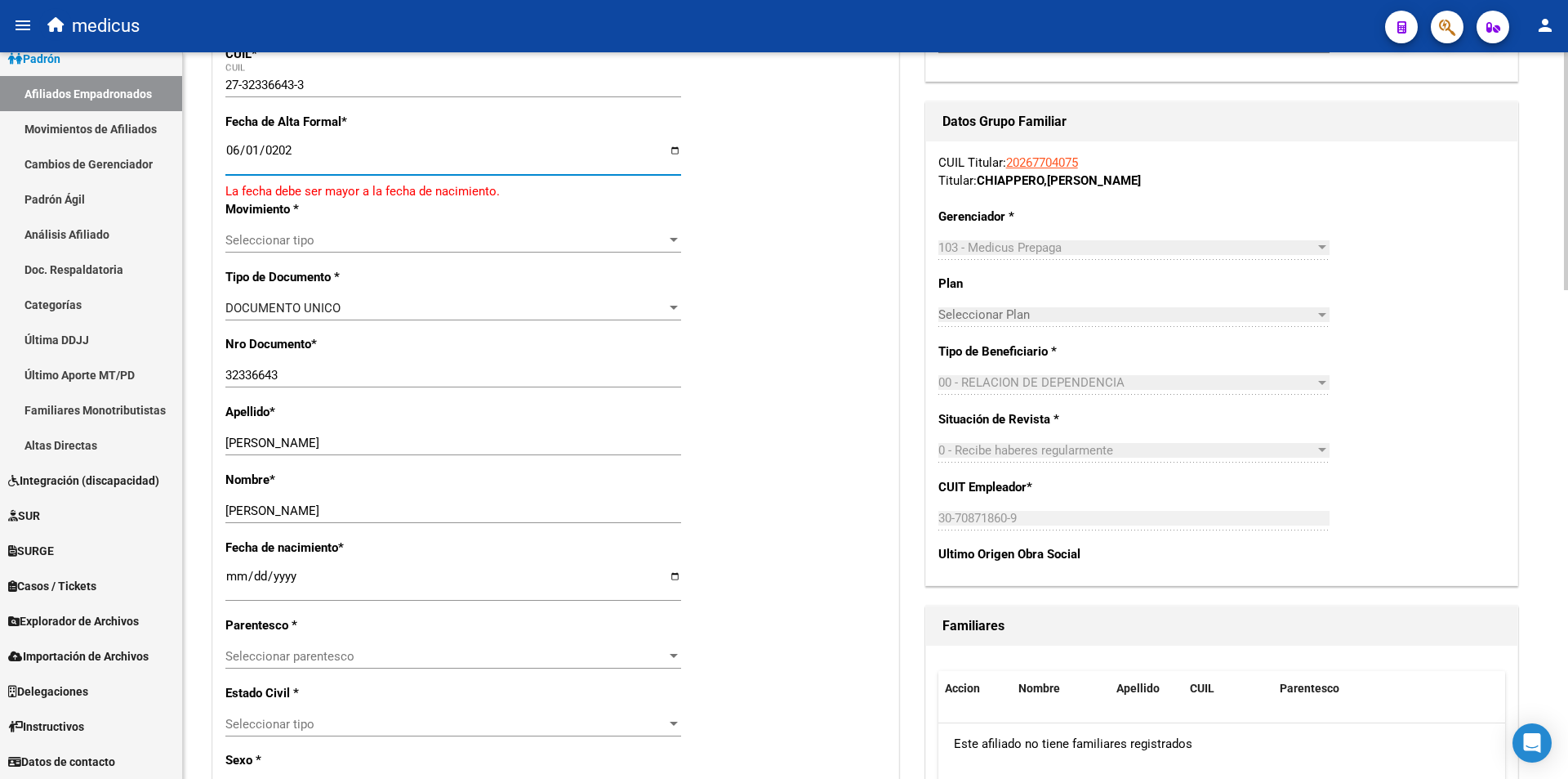
type input "2025-06-01"
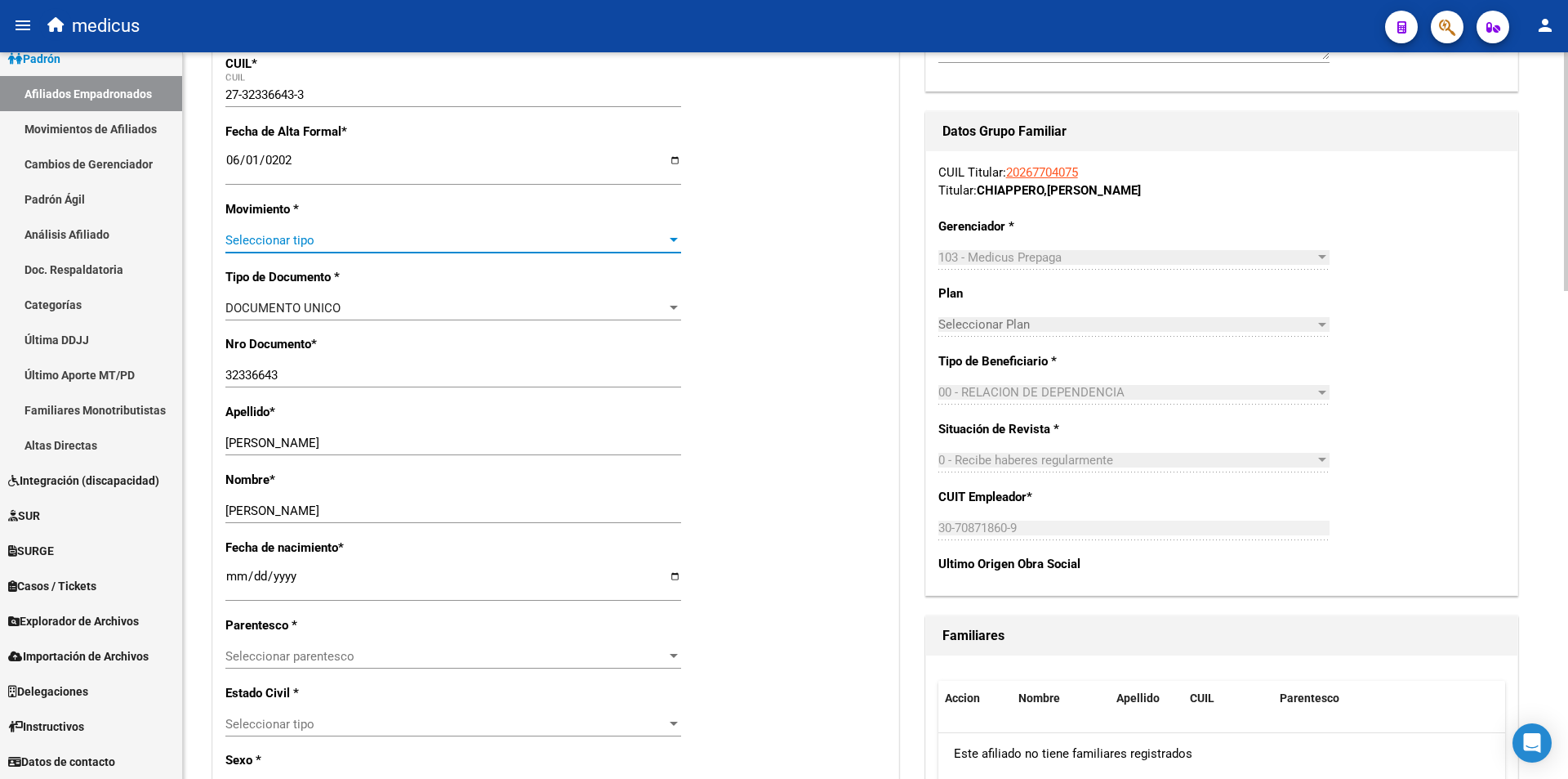
click at [521, 238] on span "Seleccionar tipo" at bounding box center [445, 240] width 441 height 15
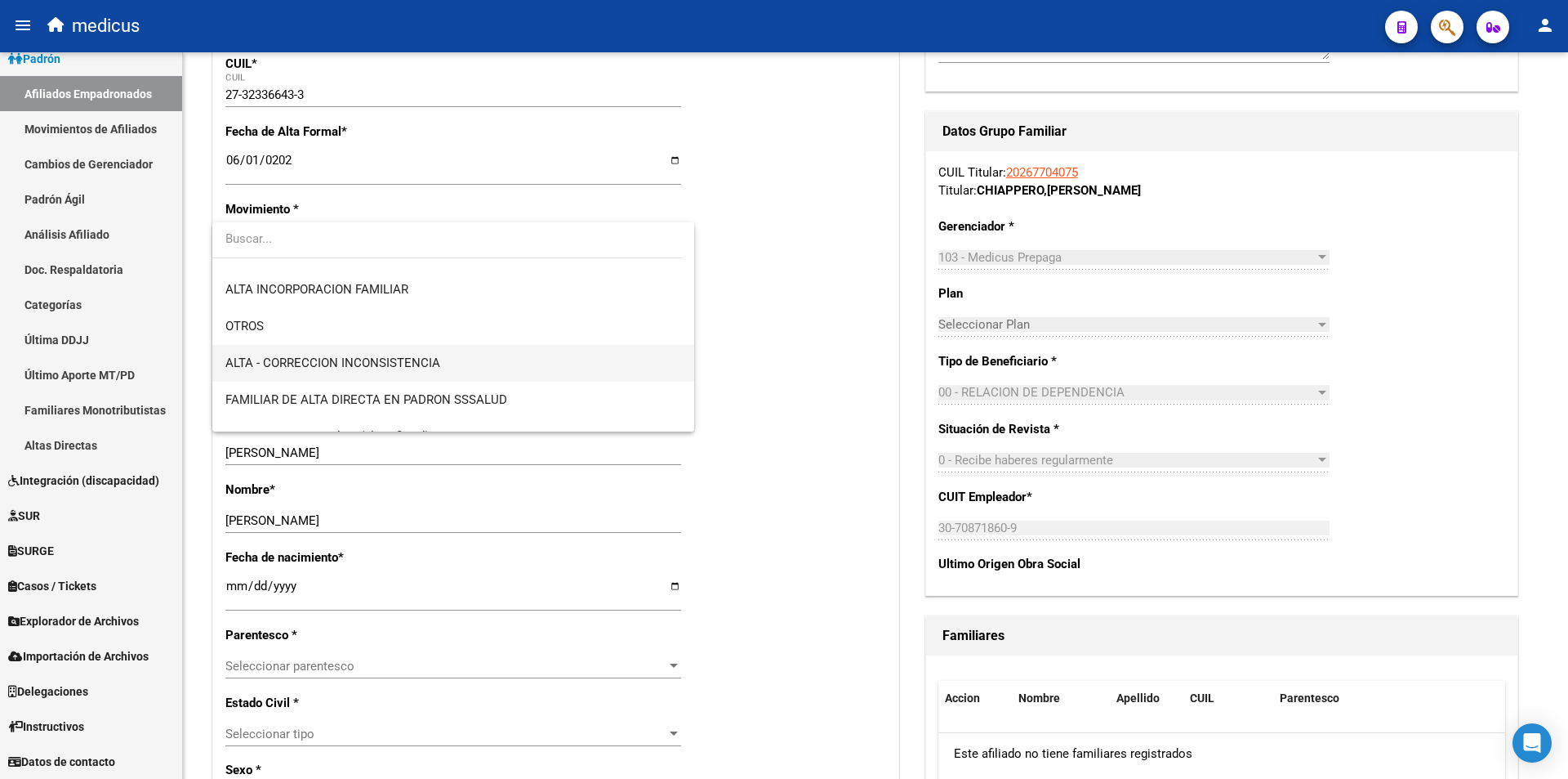
scroll to position [163, 0]
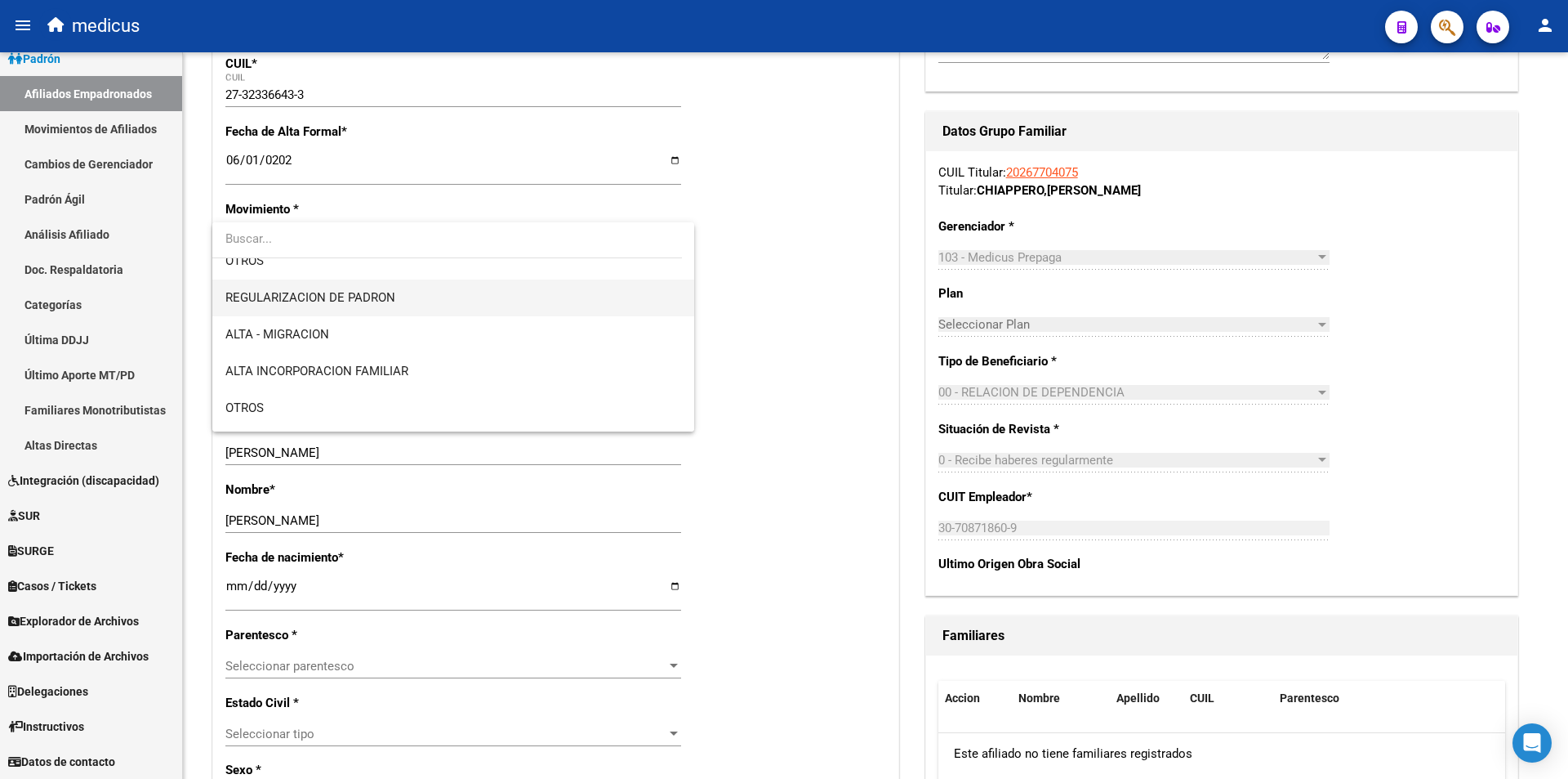
click at [399, 297] on span "REGULARIZACION DE PADRON" at bounding box center [453, 298] width 455 height 37
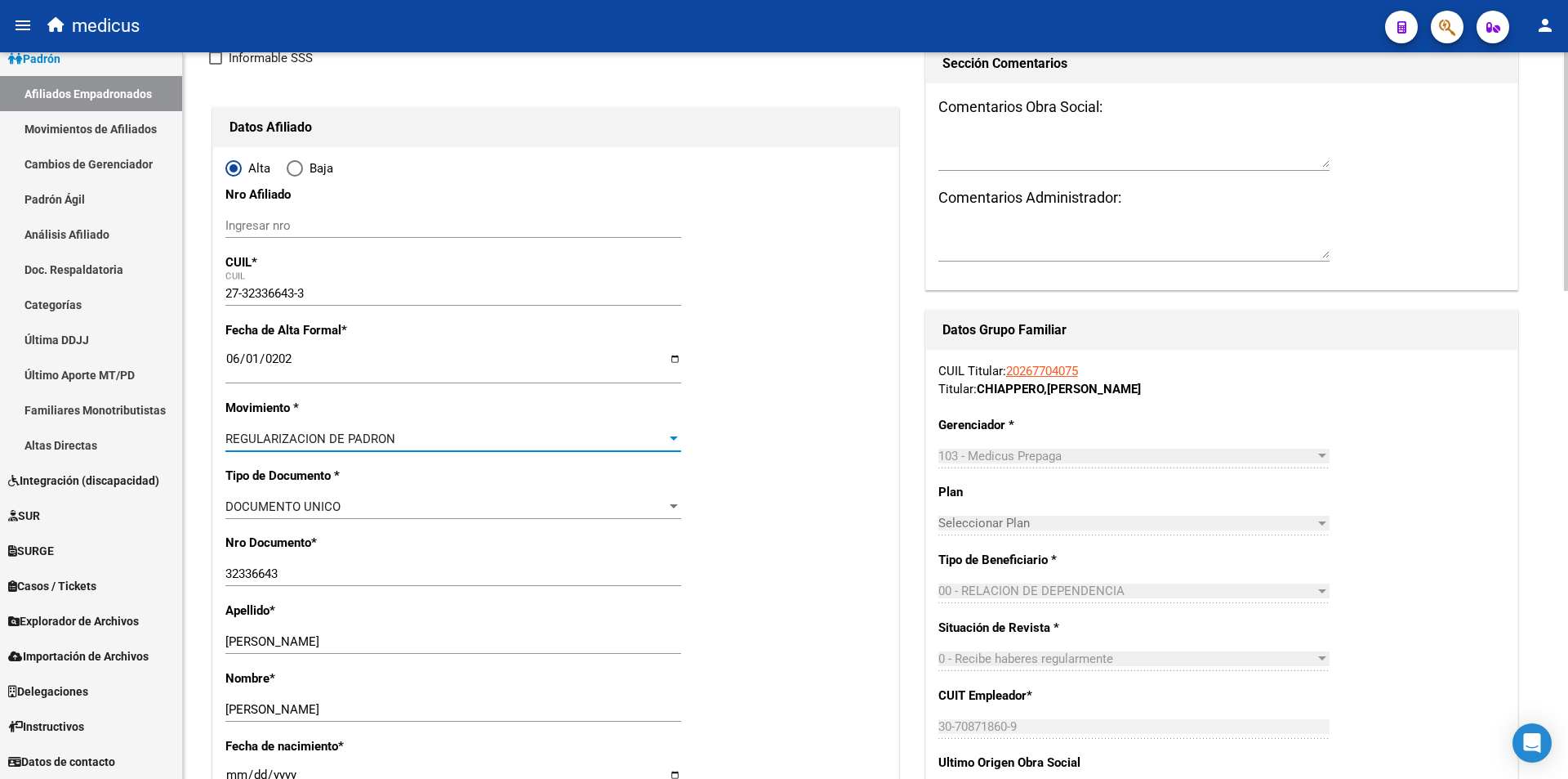
scroll to position [0, 0]
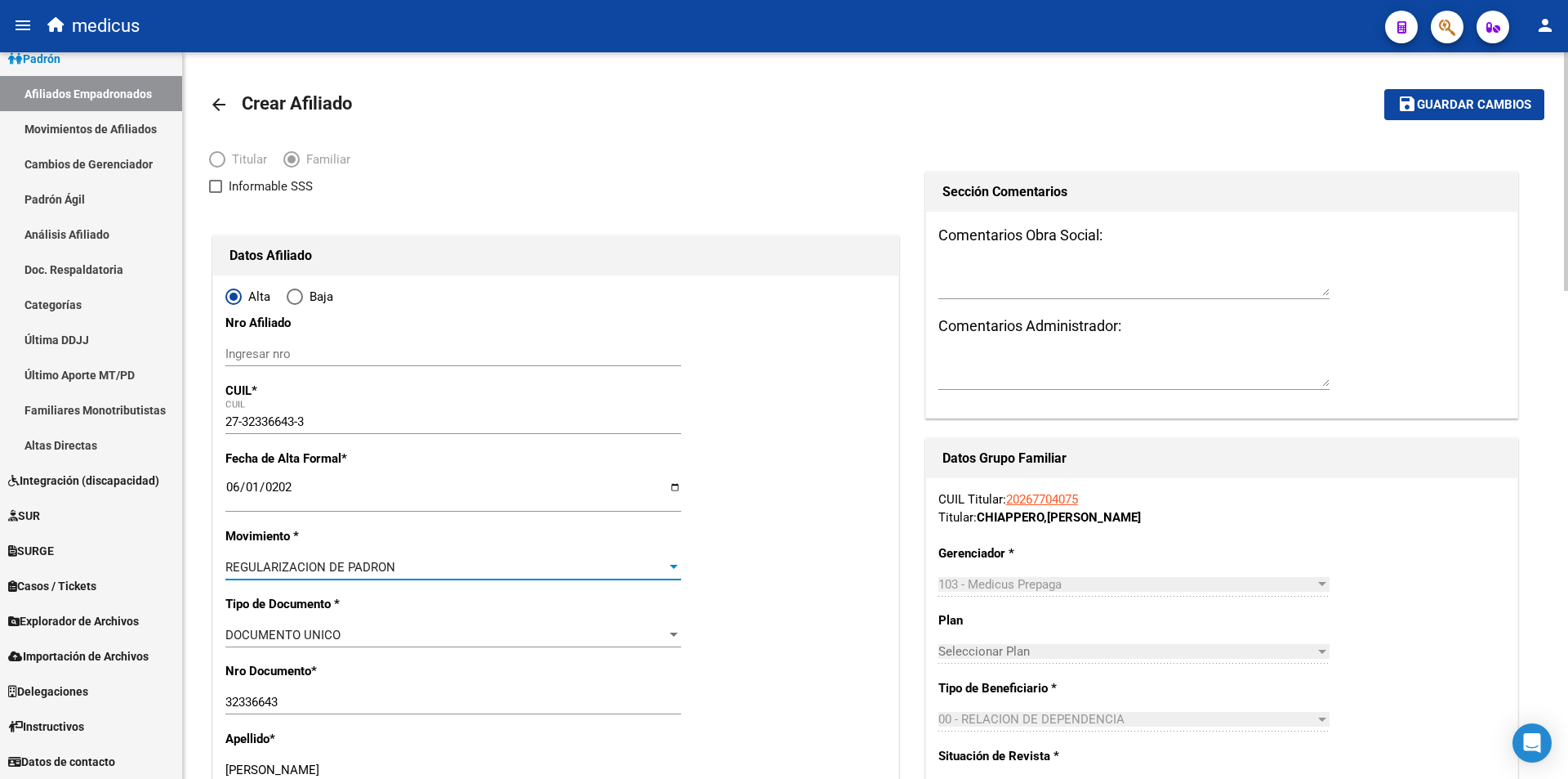
click at [1416, 95] on mat-icon "save" at bounding box center [1406, 103] width 19 height 19
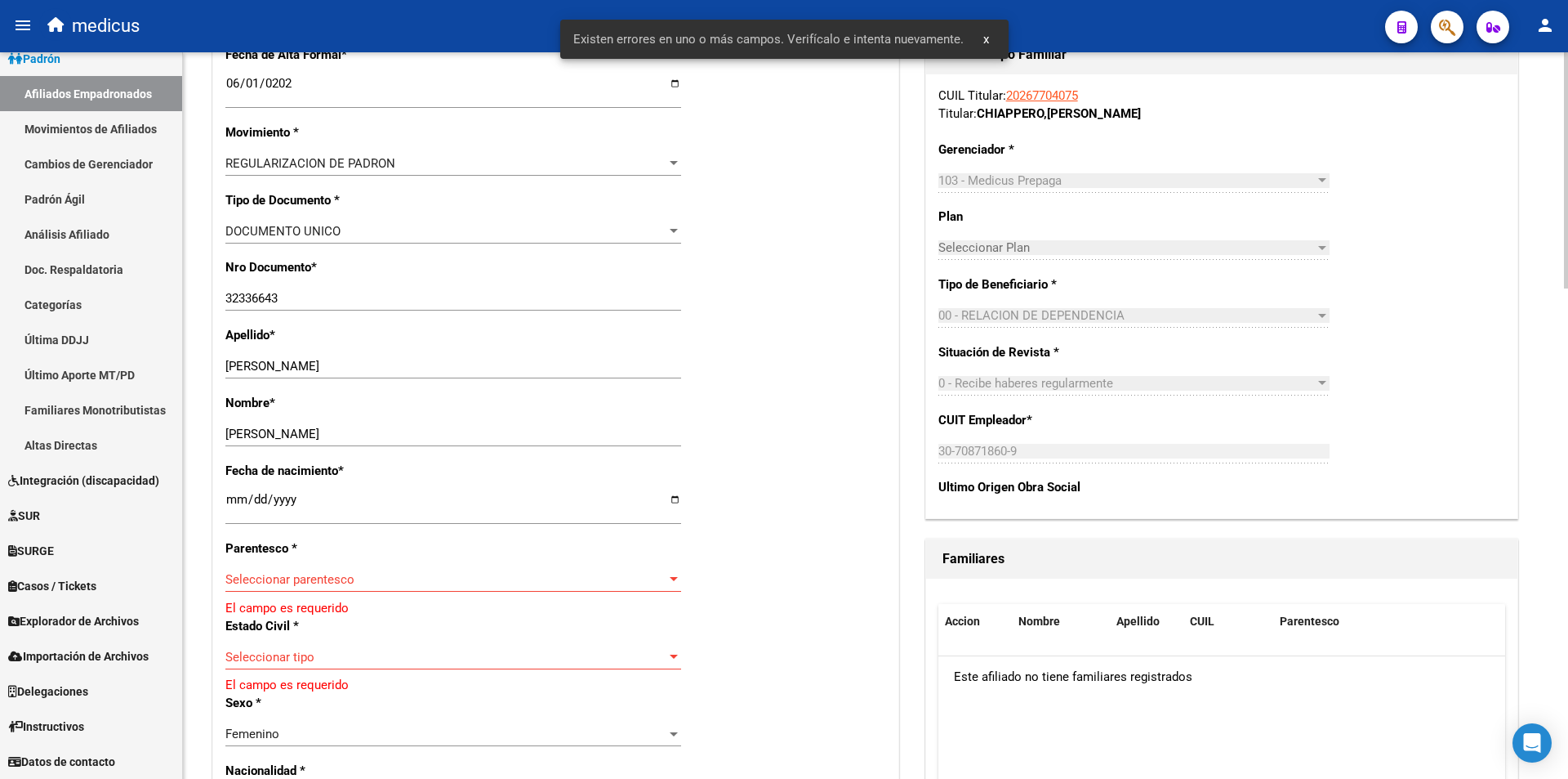
scroll to position [409, 0]
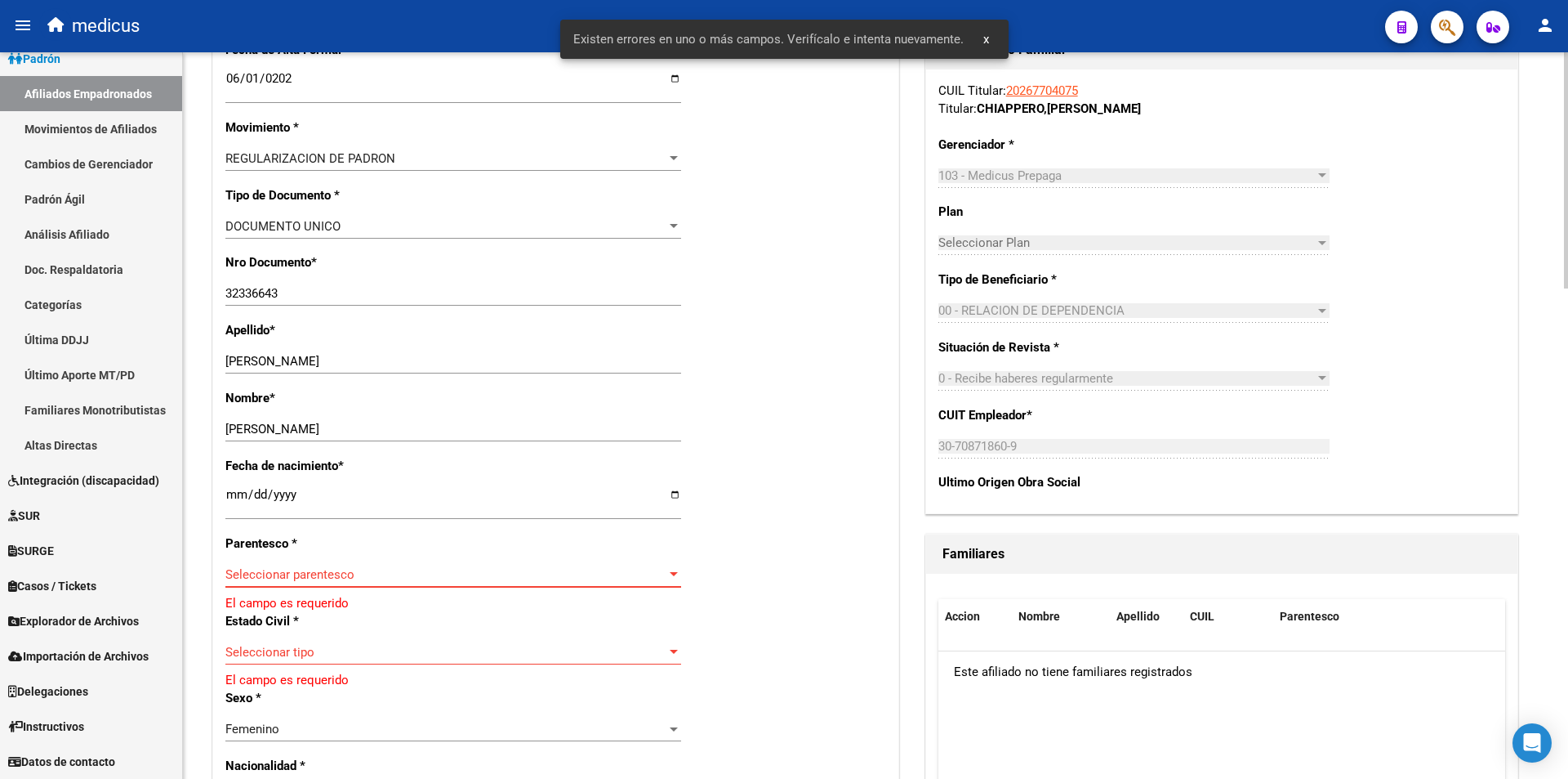
click at [360, 568] on span "Seleccionar parentesco" at bounding box center [445, 575] width 441 height 15
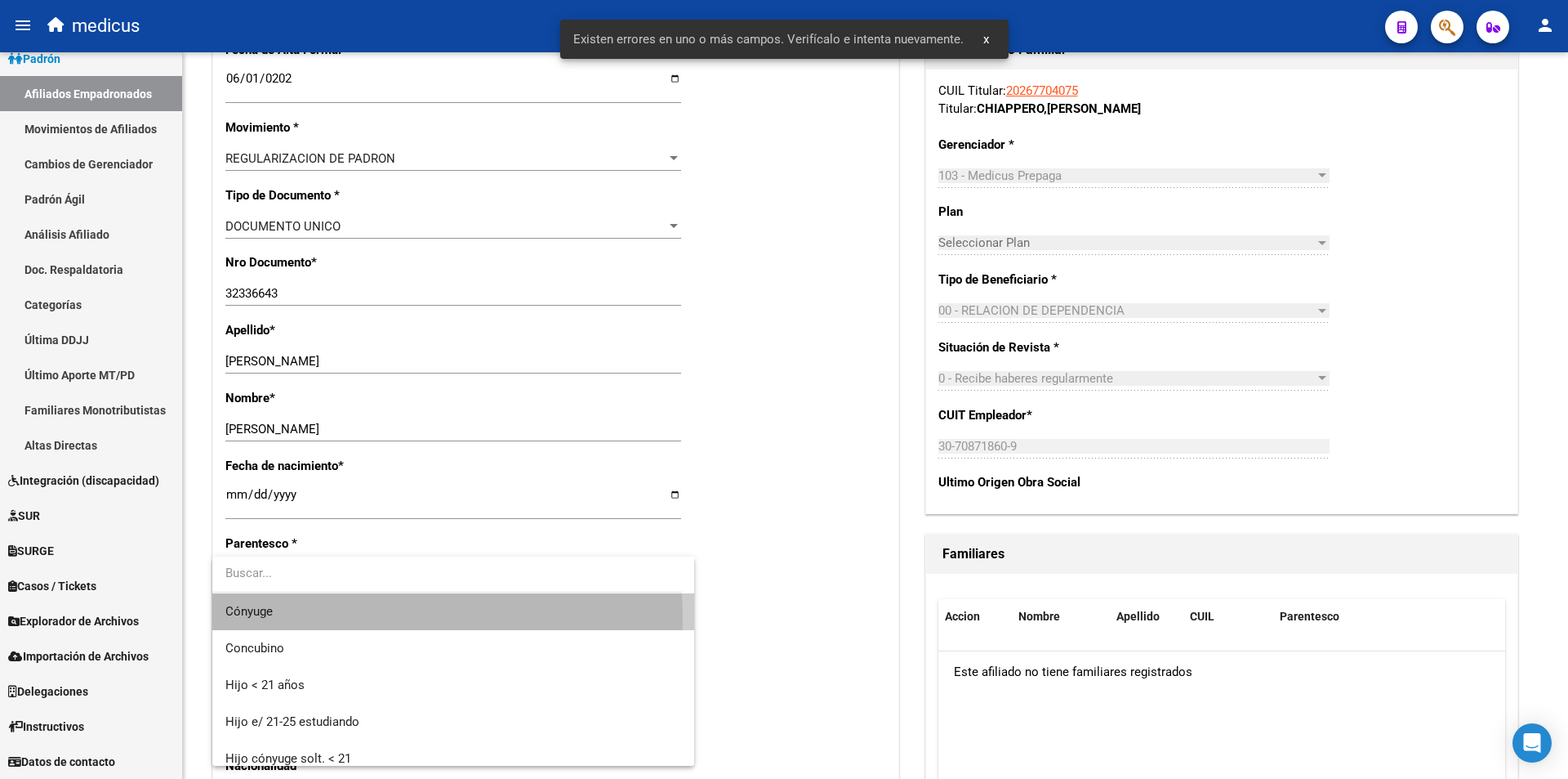
click at [368, 617] on span "Cónyuge" at bounding box center [453, 611] width 455 height 37
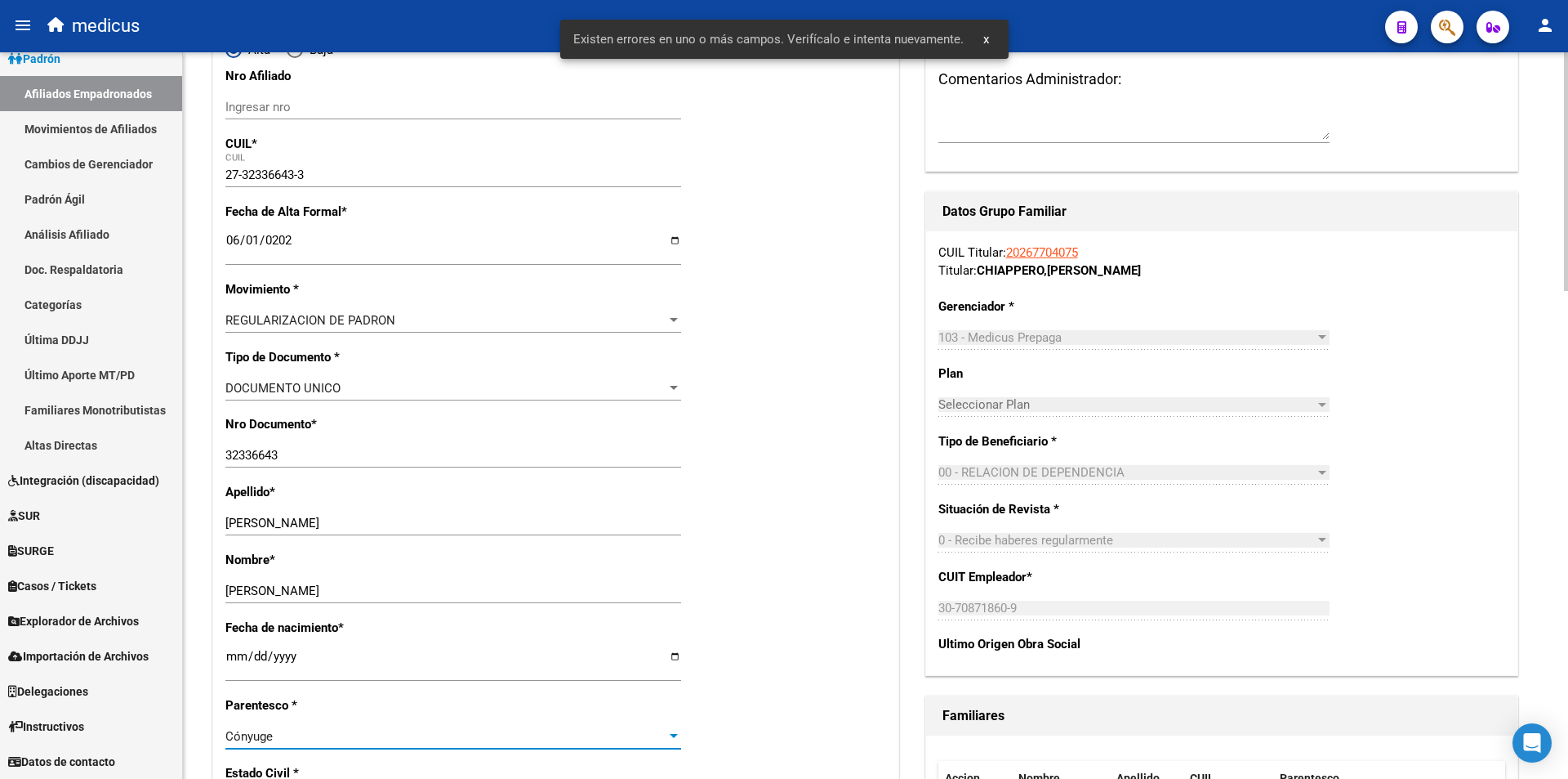
scroll to position [0, 0]
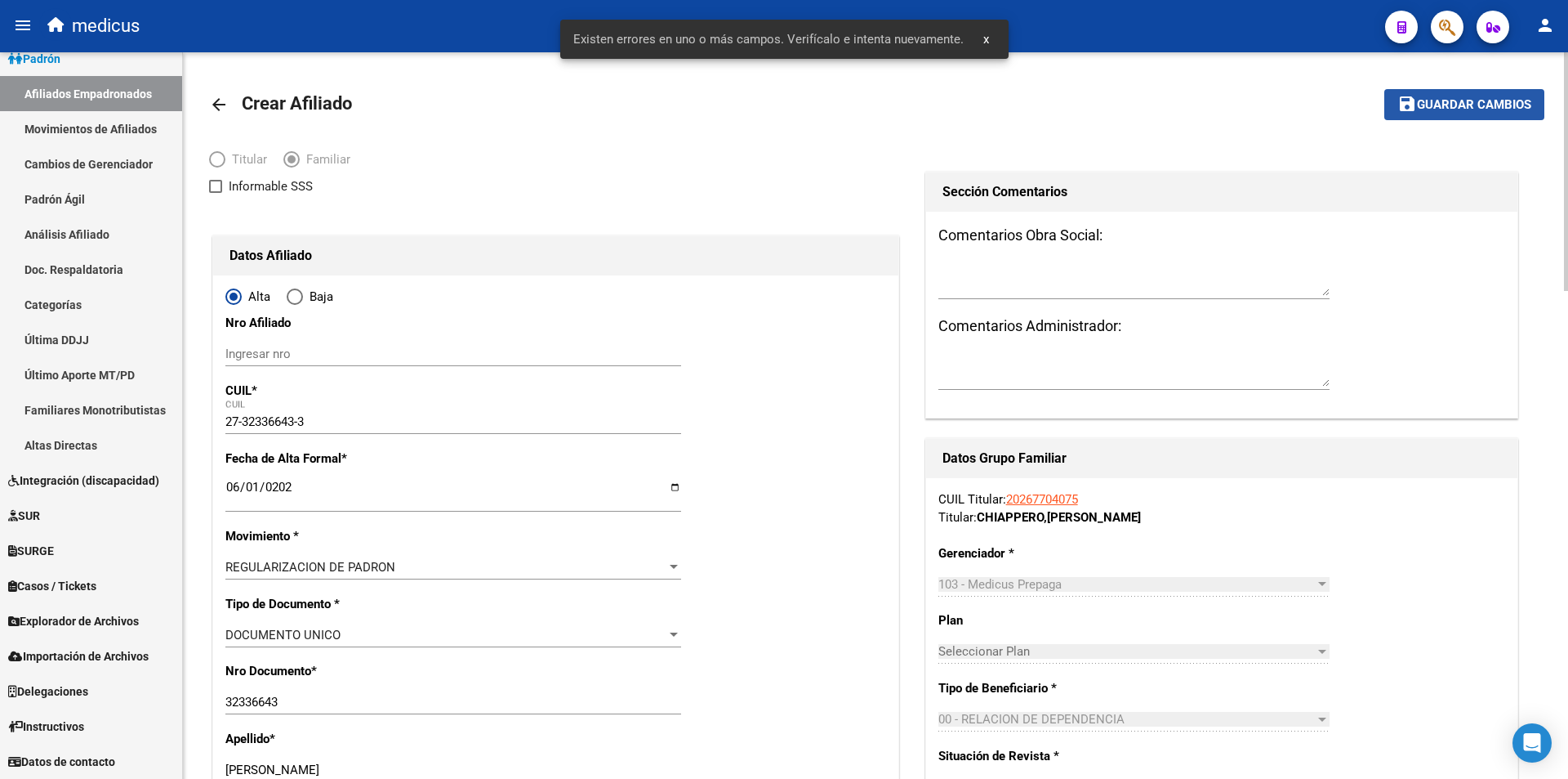
click at [1509, 109] on span "Guardar cambios" at bounding box center [1474, 106] width 115 height 15
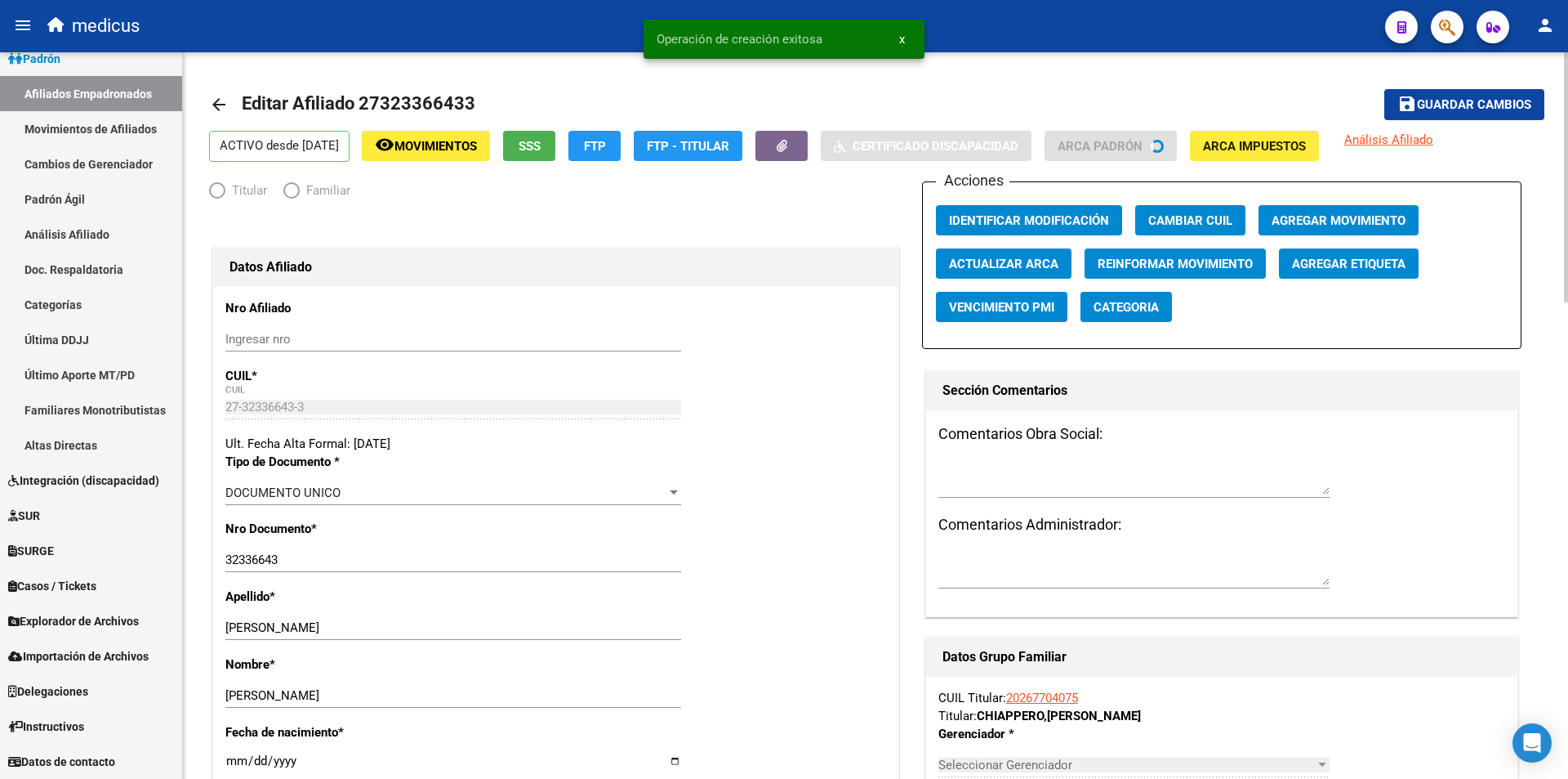
radio input "true"
type input "30-70871860-9"
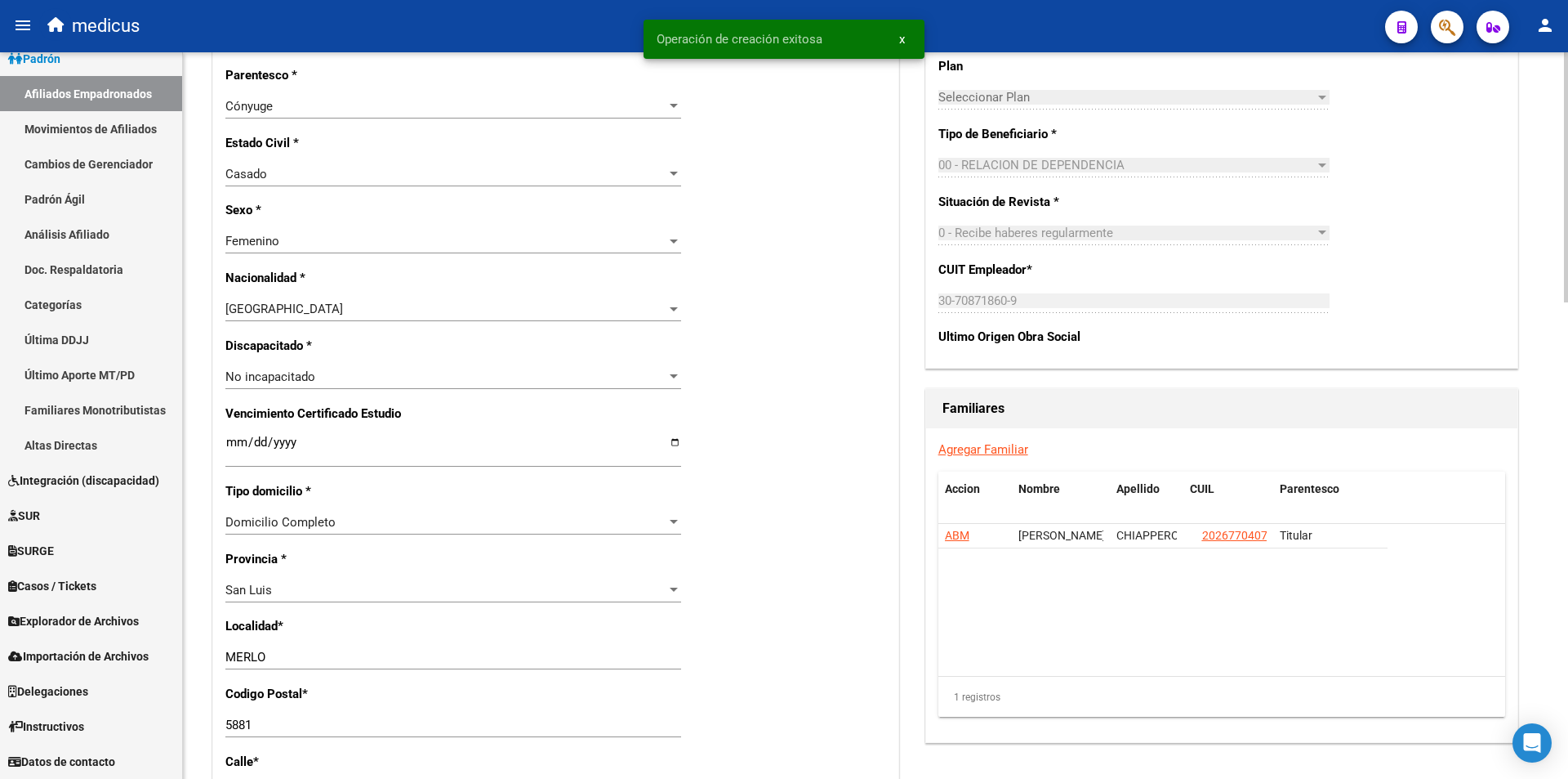
scroll to position [735, 0]
click at [970, 447] on link "Agregar Familiar" at bounding box center [983, 449] width 90 height 15
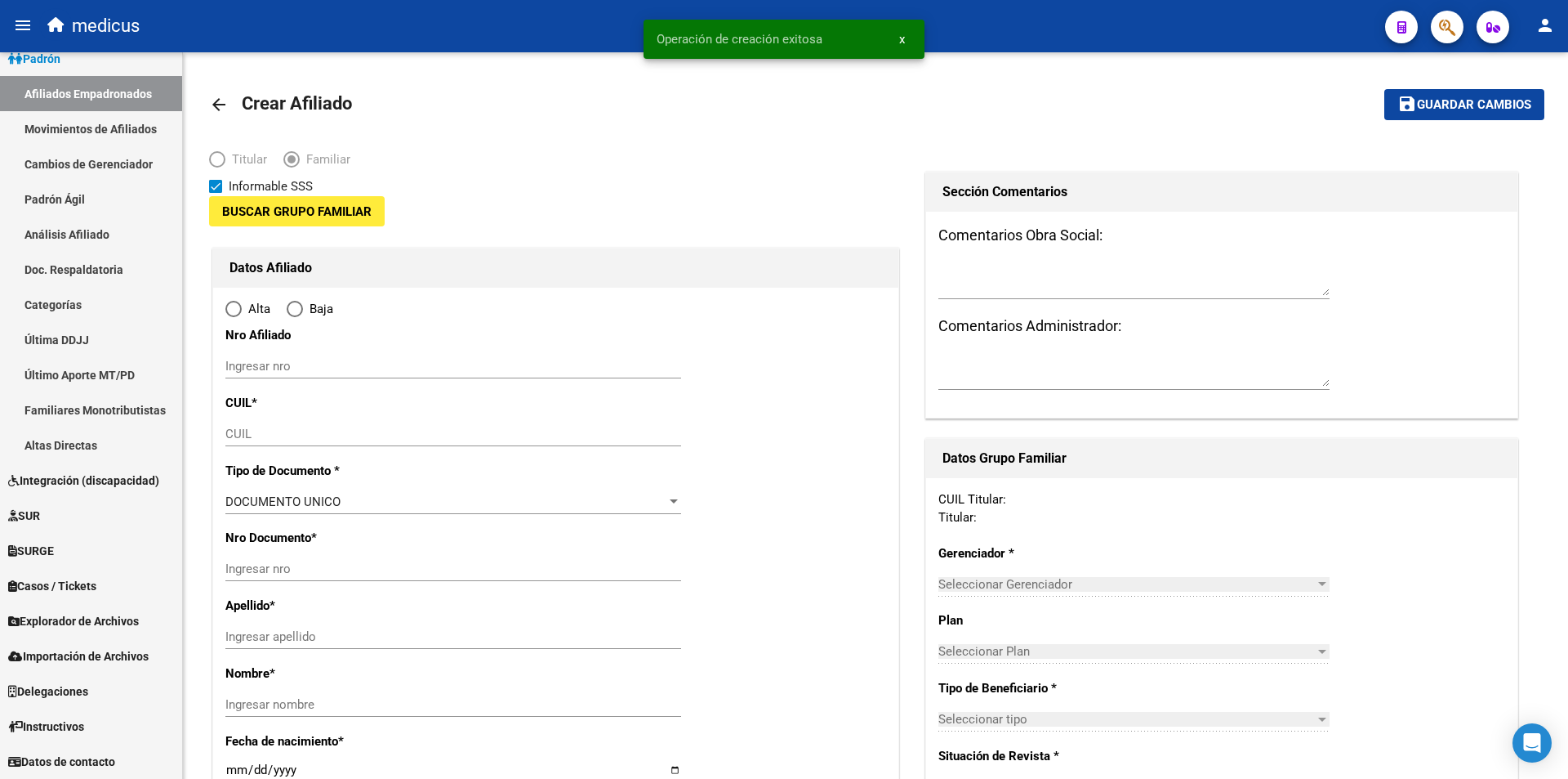
type input "30-70871860-9"
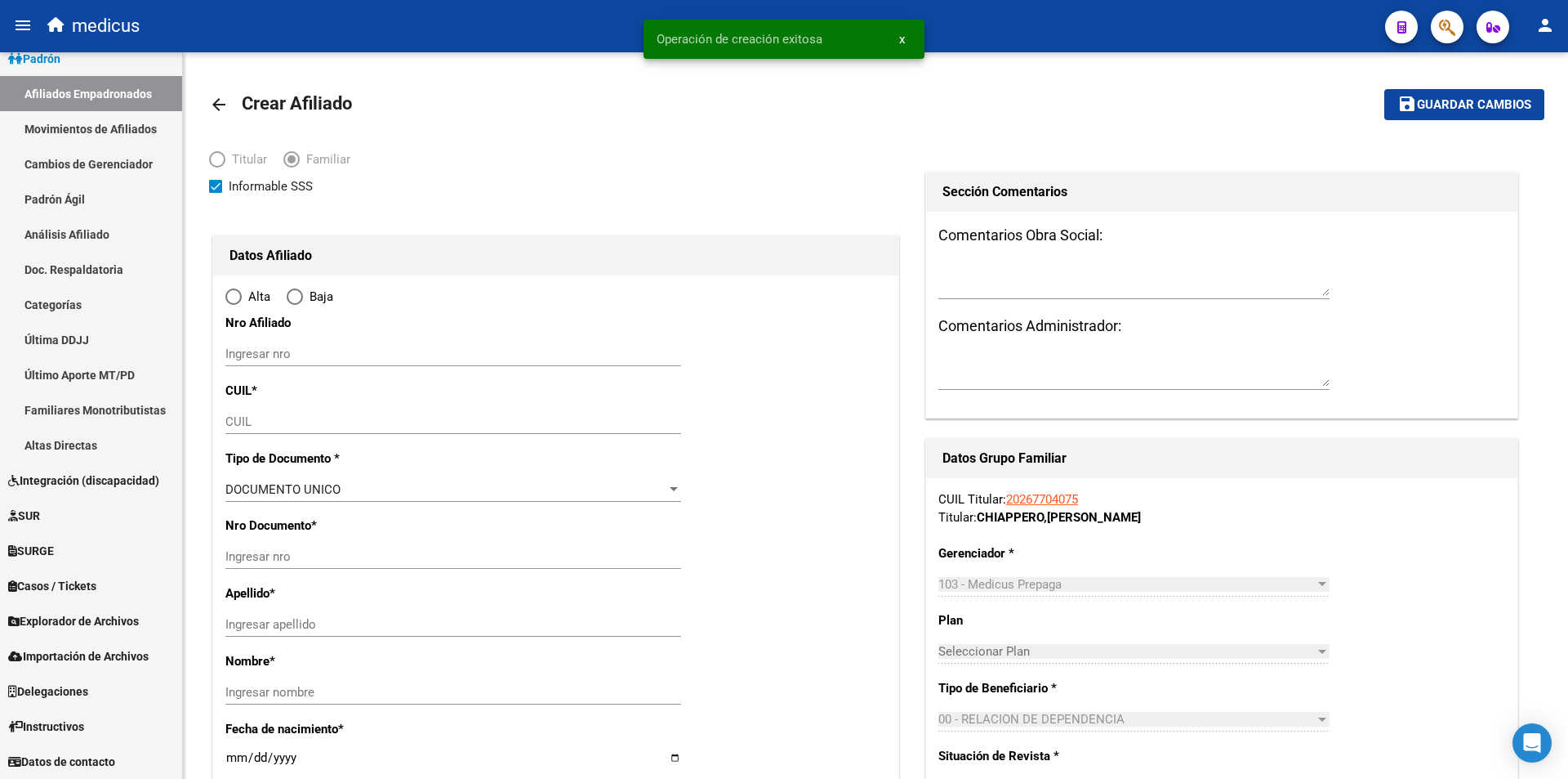
type input "MERLO"
type input "5881"
type input "LAS CAMPANITAS"
type input "868"
radio input "true"
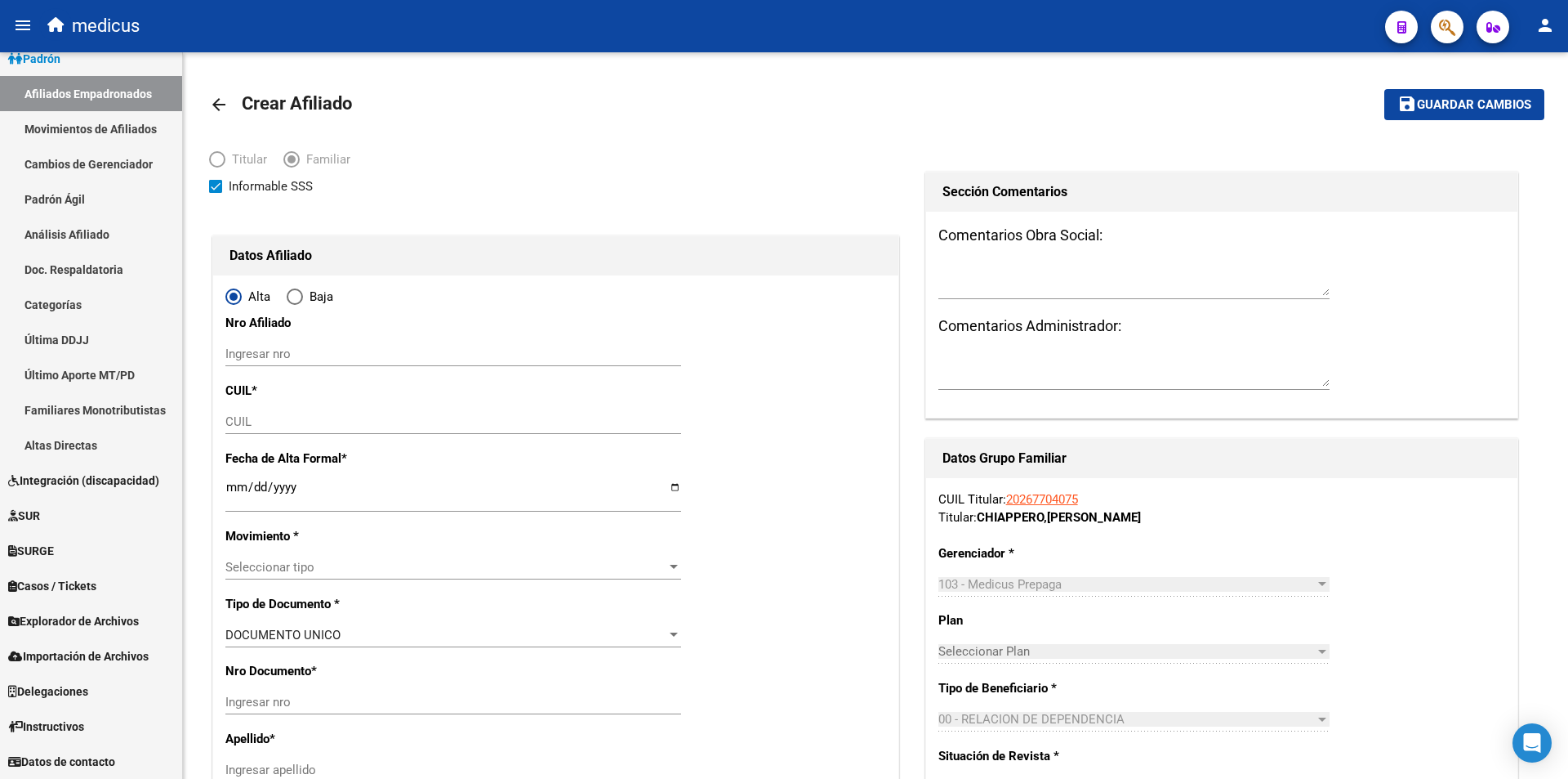
type input "30-70871860-9"
click at [300, 410] on div "CUIL" at bounding box center [453, 421] width 455 height 24
paste input "20-51597117-4"
type input "20-51597117-4"
type input "51597117"
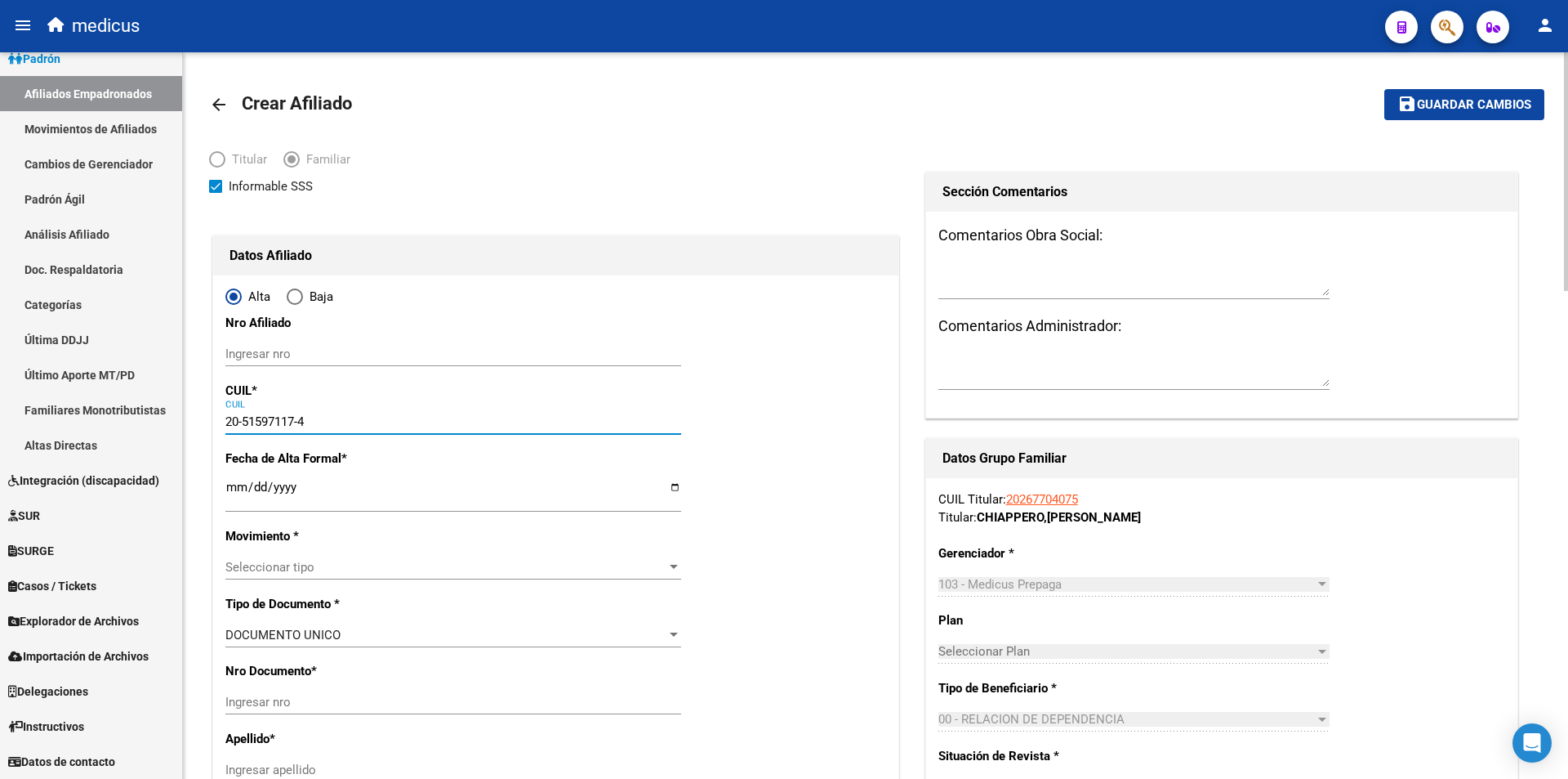
type input "CHIAPPERO"
type input "VALENTINO"
type input "2011-11-16"
type input "MERLO"
type input "20-51597117-4"
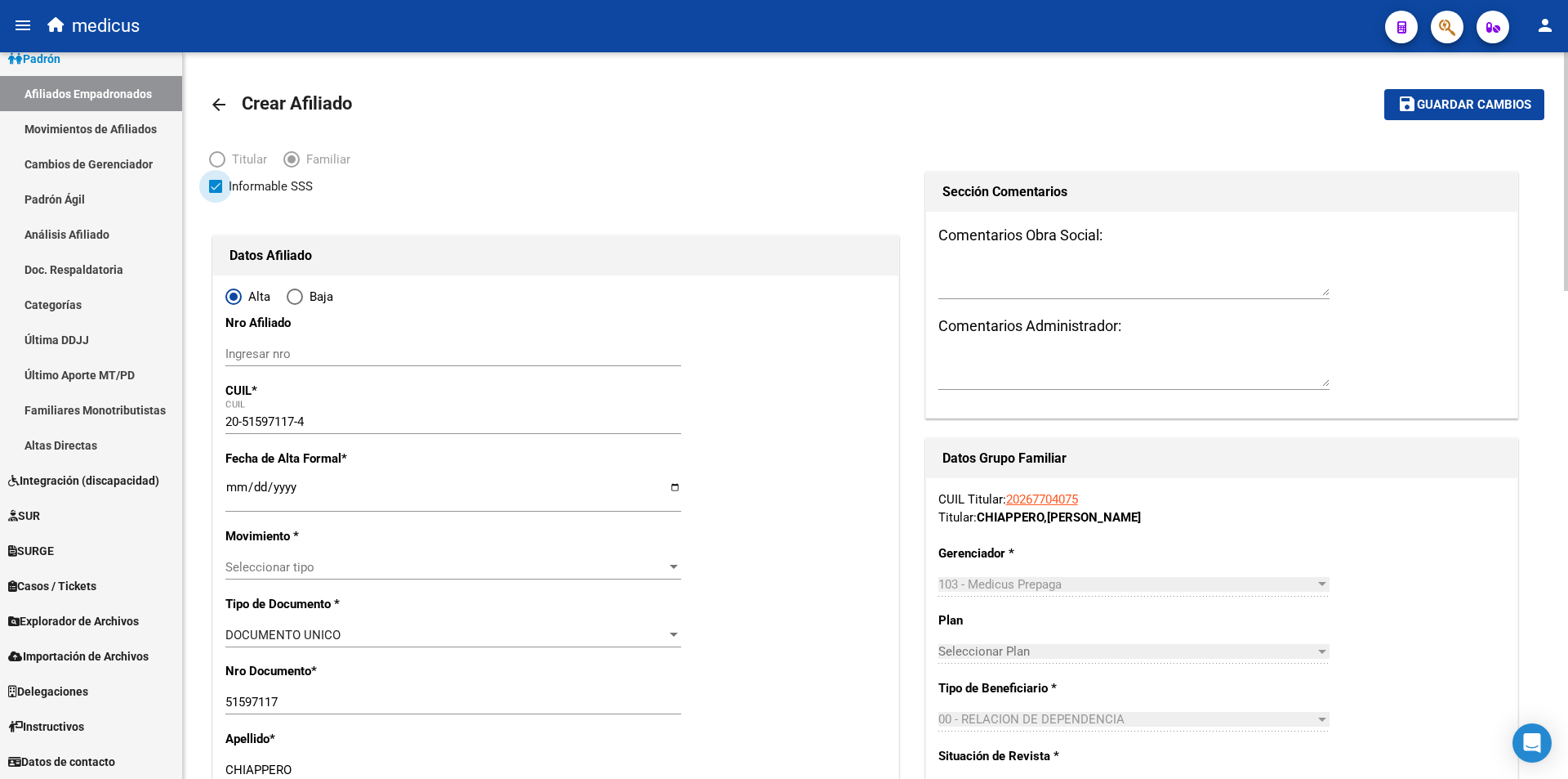
click at [265, 190] on span "Informable SSS" at bounding box center [270, 186] width 84 height 19
click at [216, 193] on input "Informable SSS" at bounding box center [215, 193] width 1 height 1
checkbox input "false"
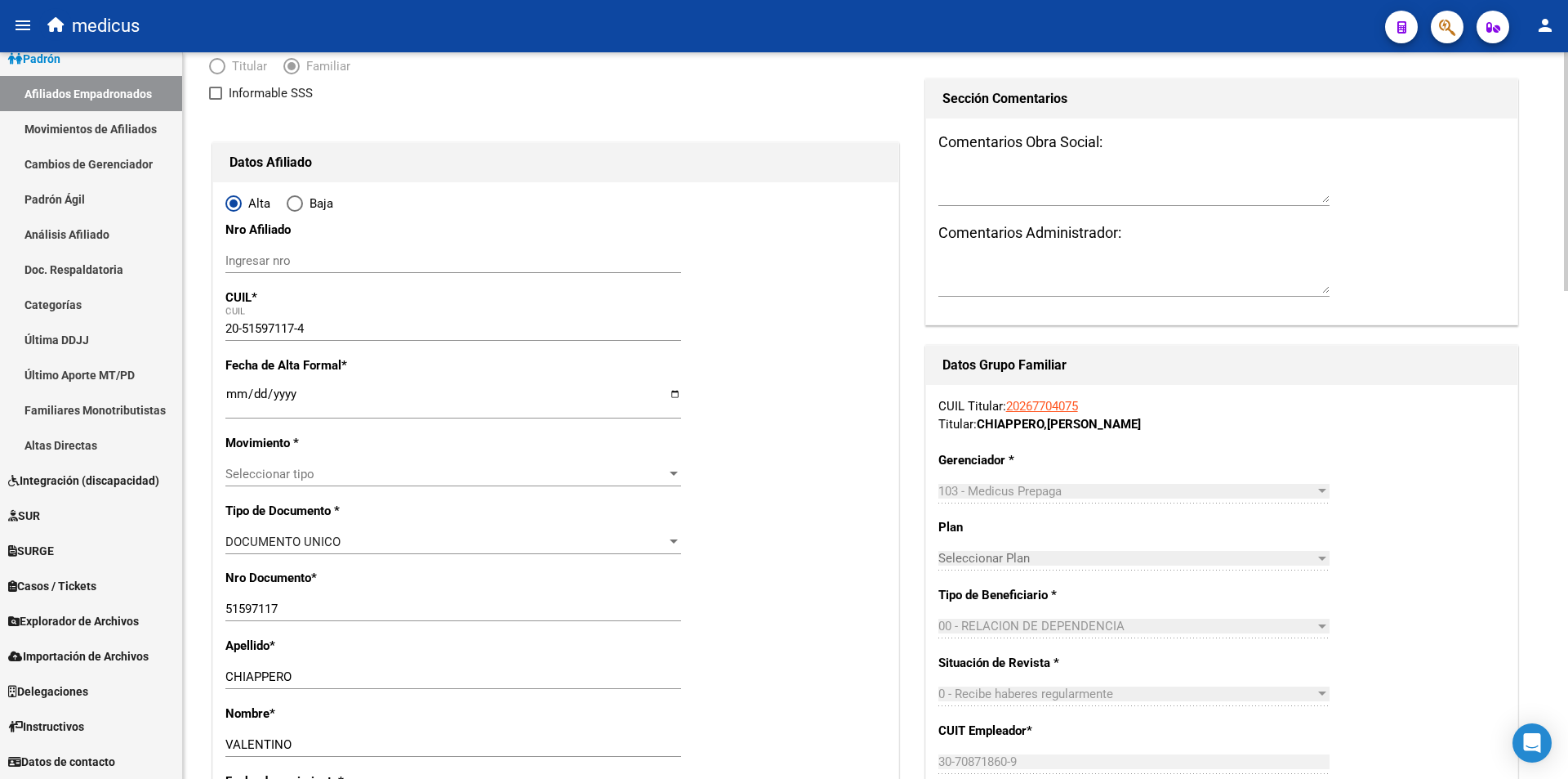
scroll to position [82, 0]
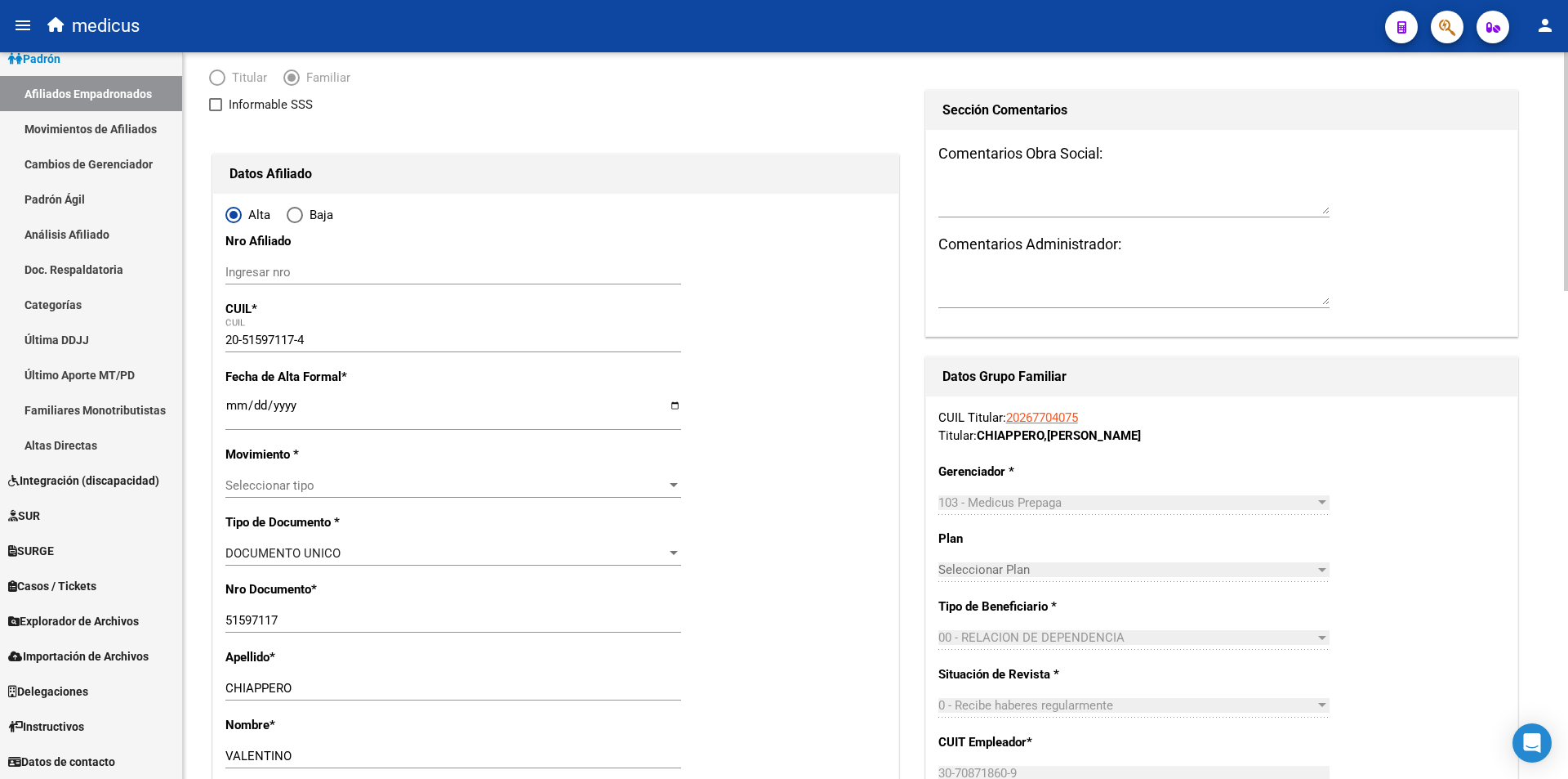
drag, startPoint x: 328, startPoint y: 402, endPoint x: 396, endPoint y: 410, distance: 68.5
click at [330, 400] on input "Ingresar fecha" at bounding box center [453, 411] width 455 height 26
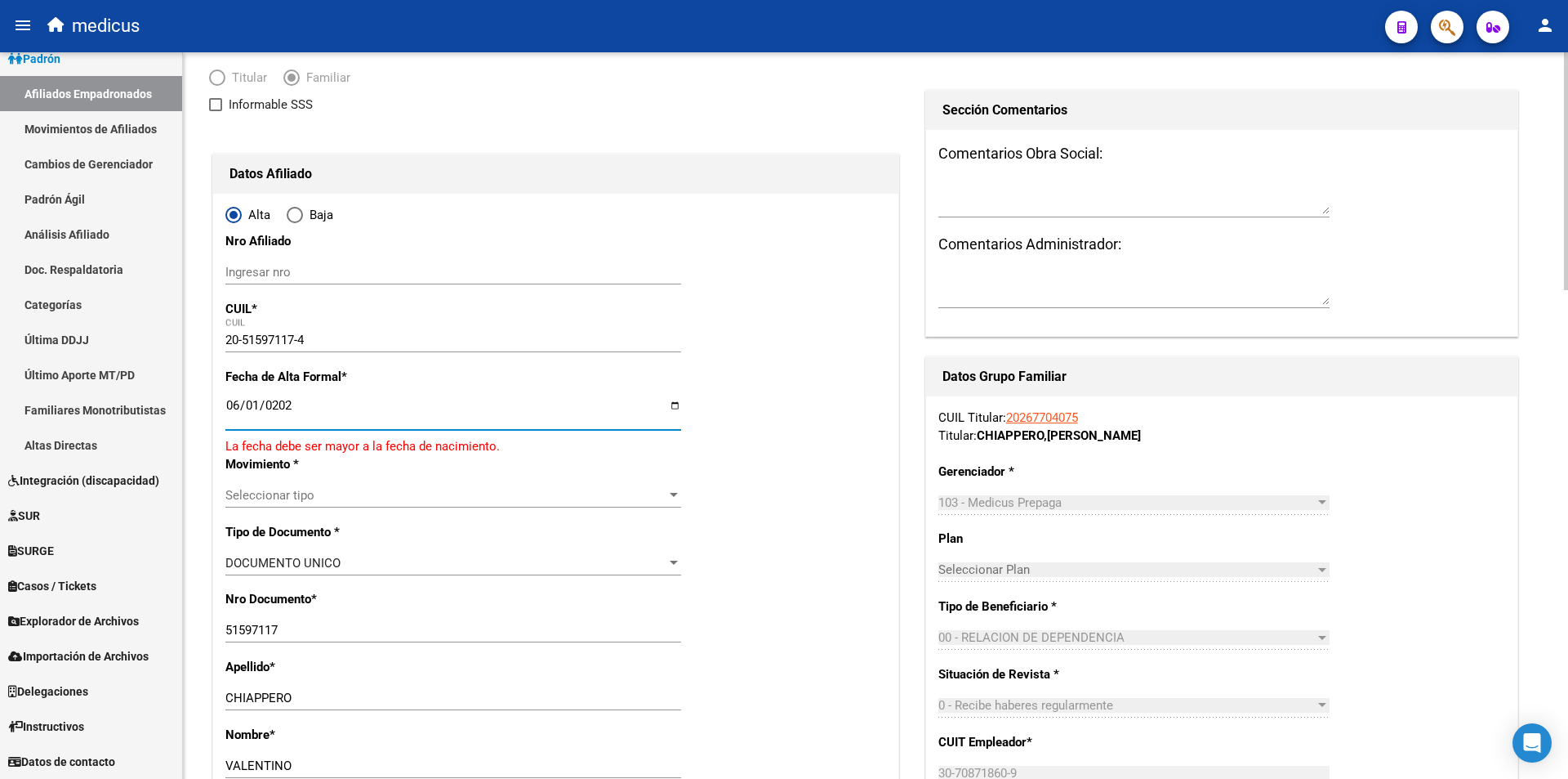
type input "2025-06-01"
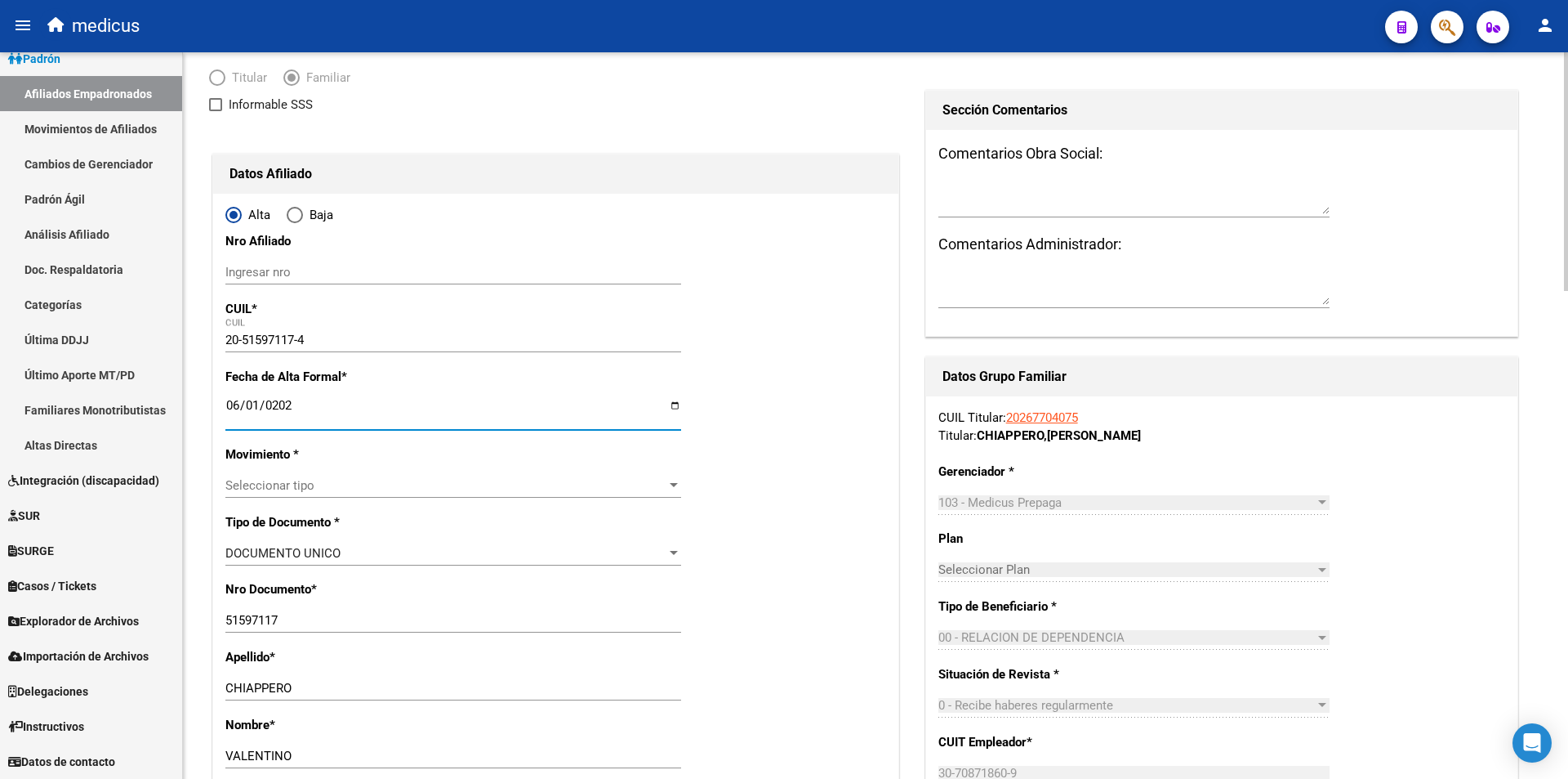
click at [357, 480] on span "Seleccionar tipo" at bounding box center [445, 486] width 441 height 15
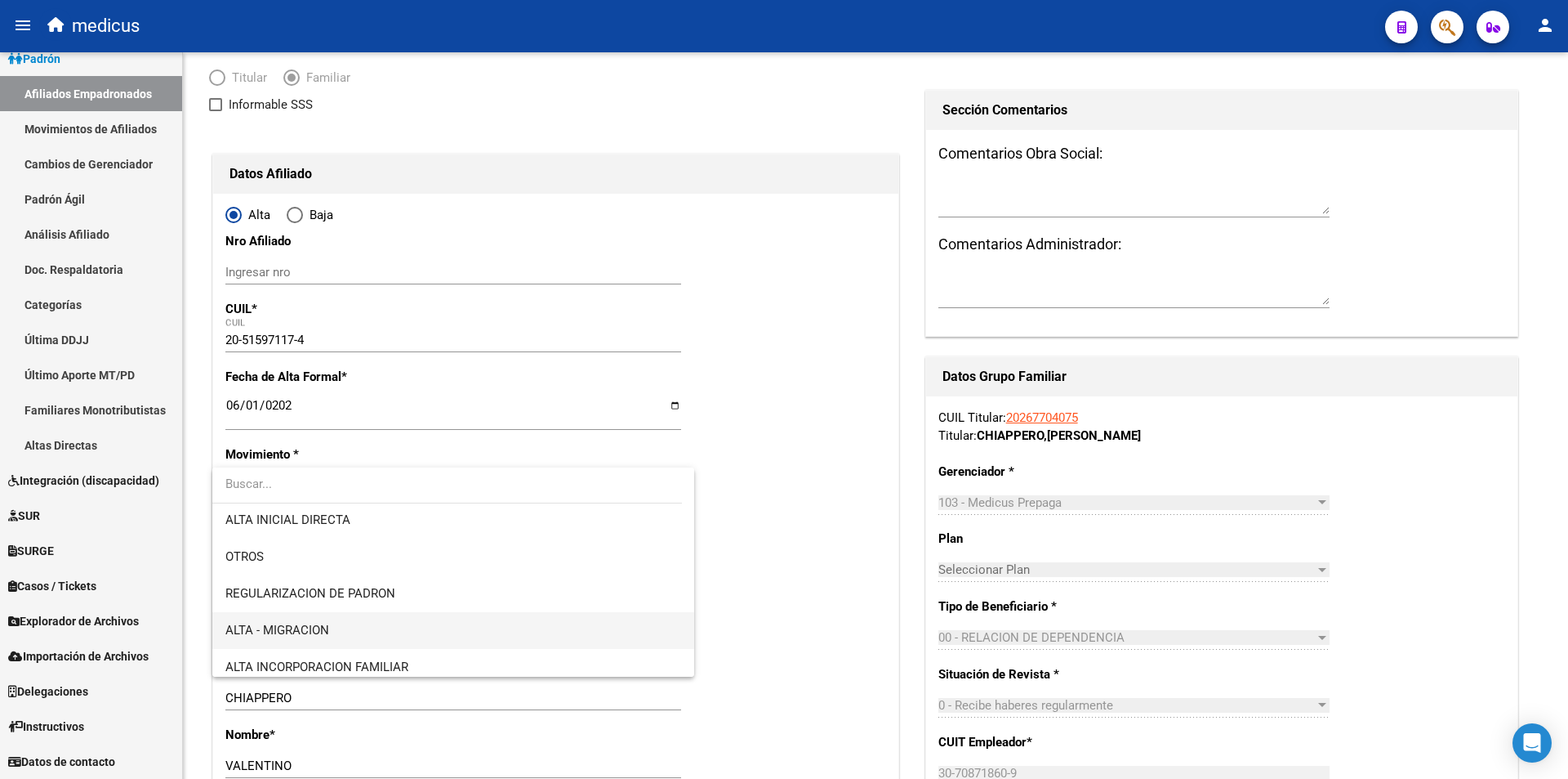
scroll to position [163, 0]
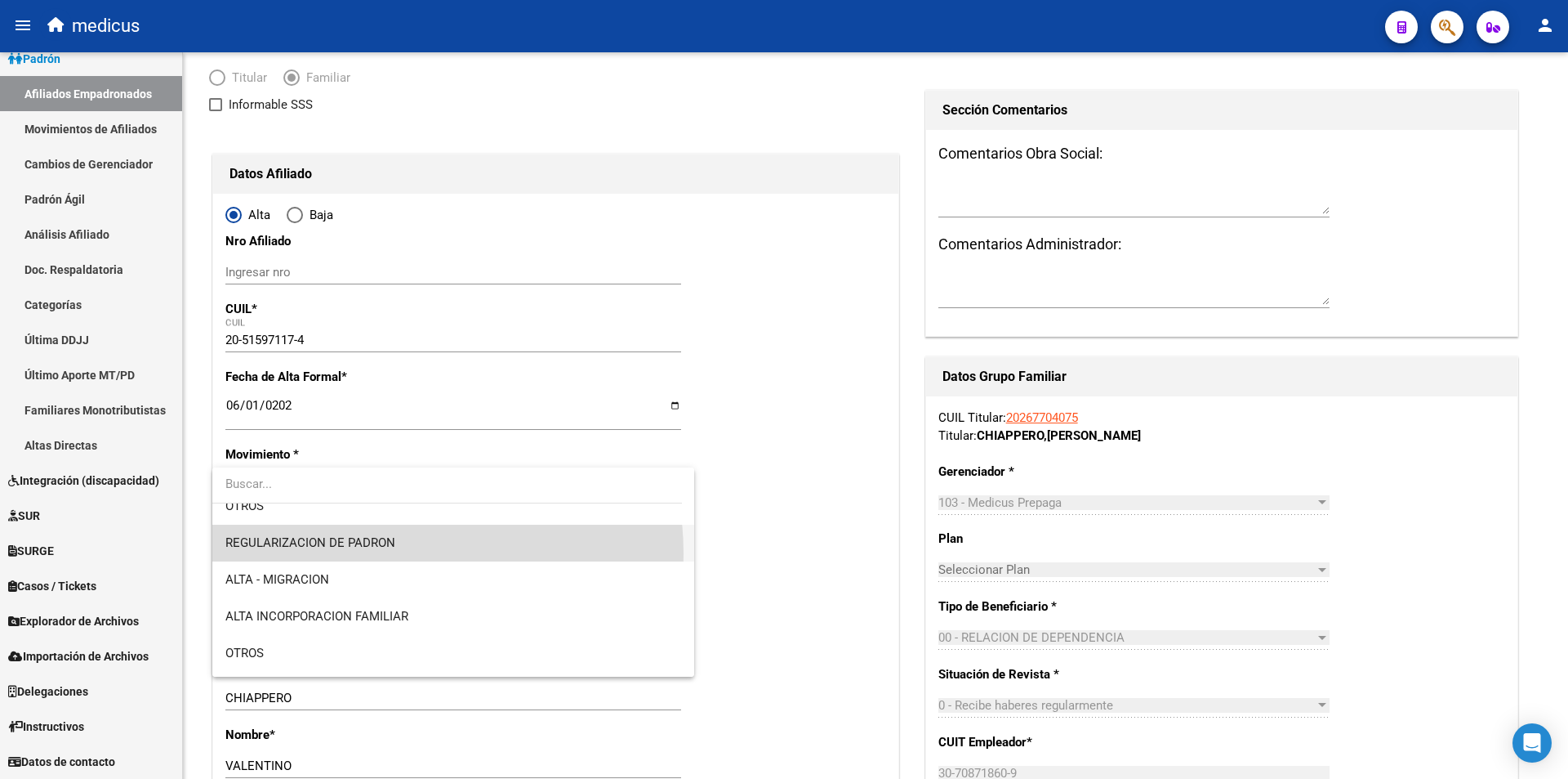
click at [363, 555] on span "REGULARIZACION DE PADRON" at bounding box center [453, 543] width 455 height 37
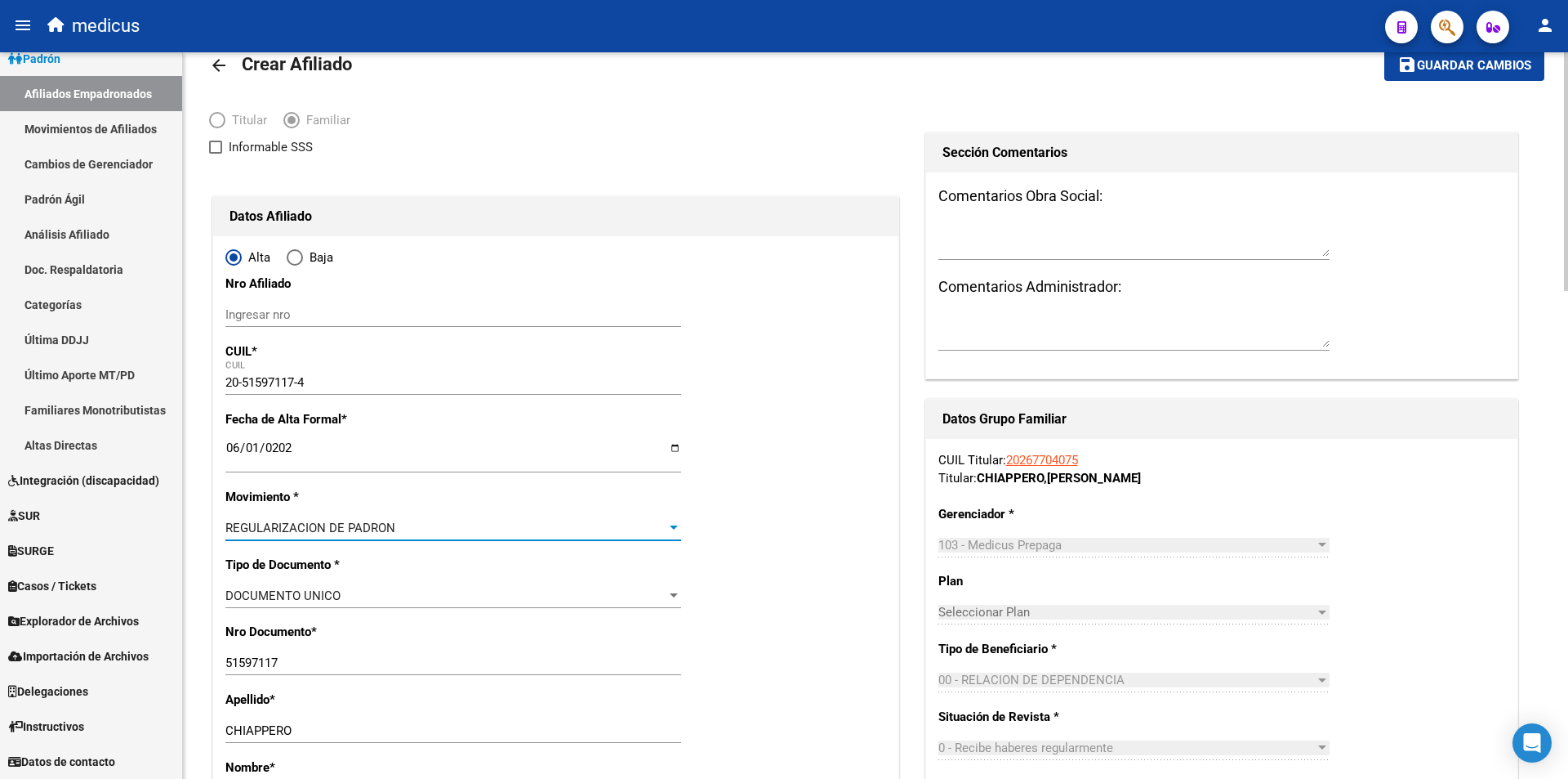
scroll to position [0, 0]
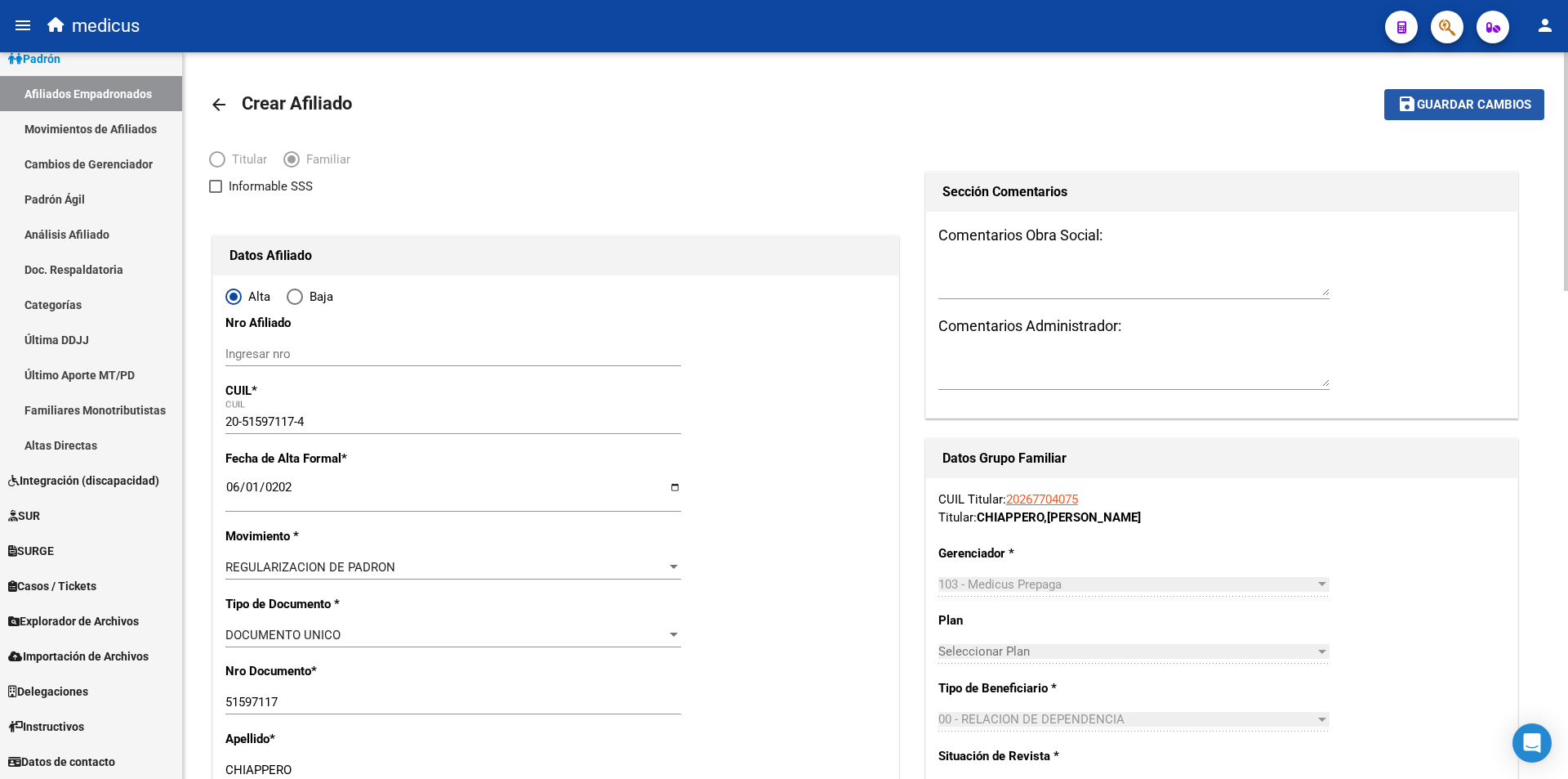
click at [1440, 100] on span "Guardar cambios" at bounding box center [1474, 106] width 115 height 15
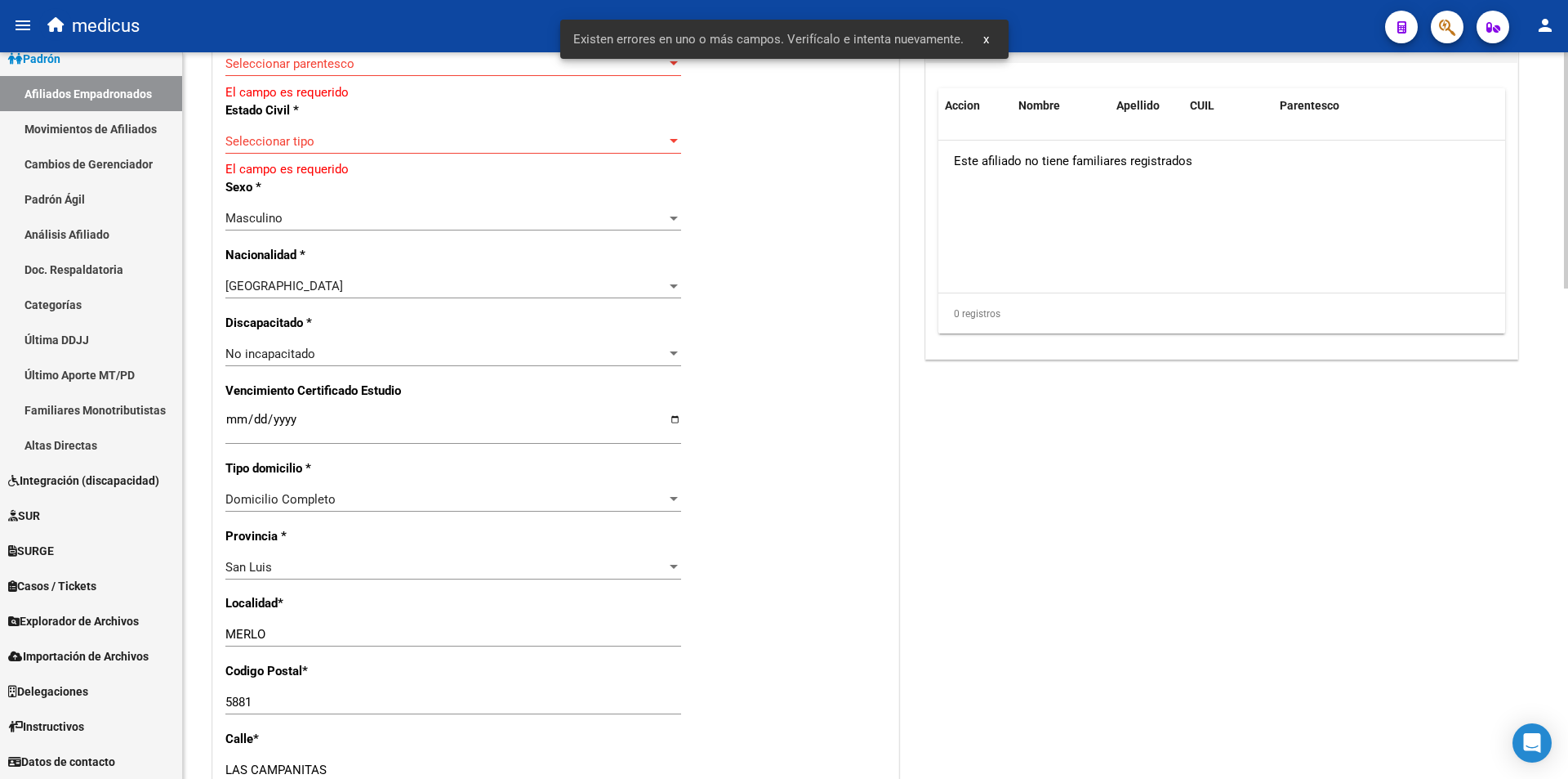
scroll to position [818, 0]
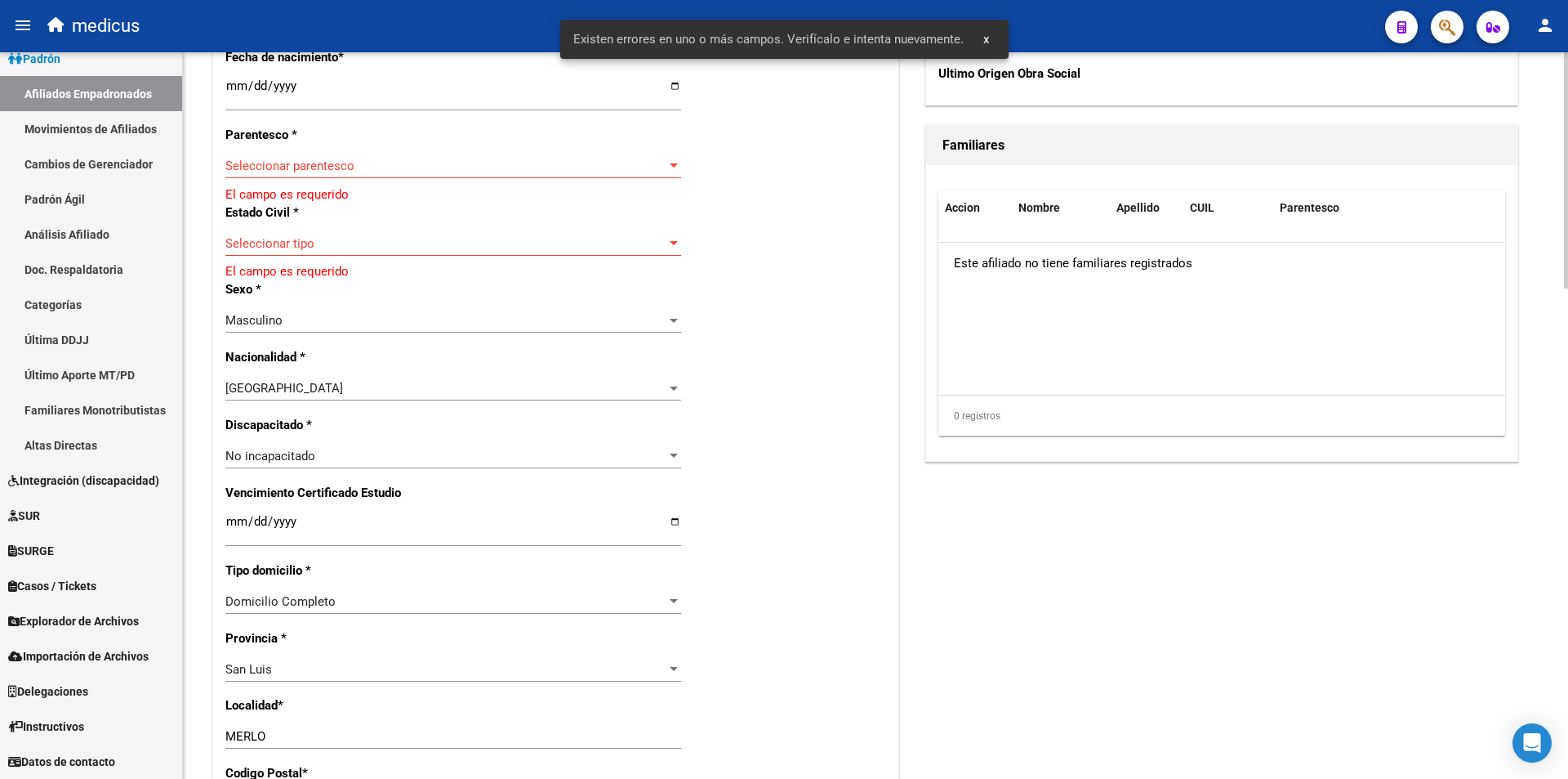
click at [413, 155] on div "Seleccionar parentesco Seleccionar parentesco" at bounding box center [453, 165] width 455 height 24
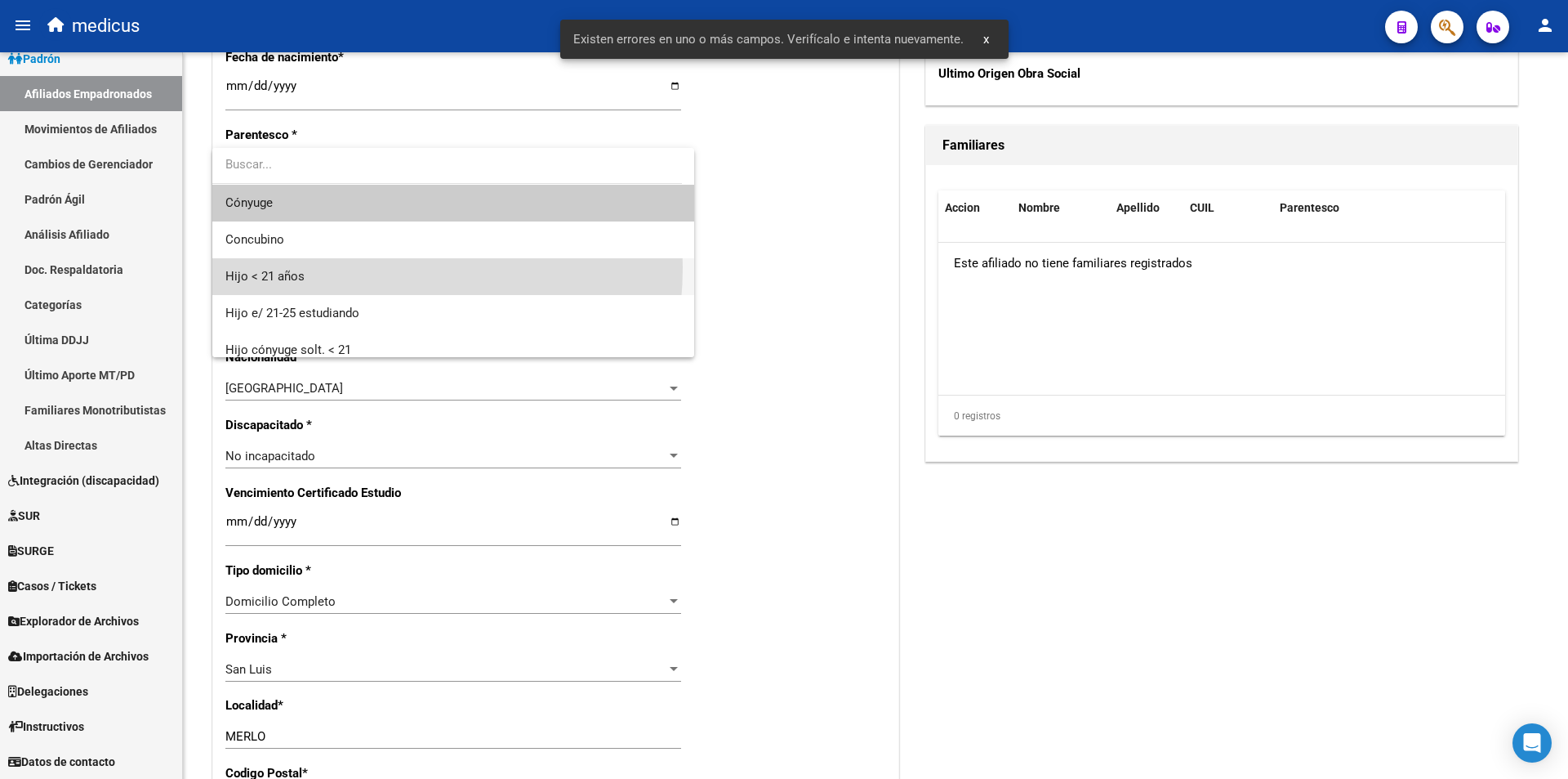
click at [332, 267] on span "Hijo < 21 años" at bounding box center [453, 276] width 455 height 37
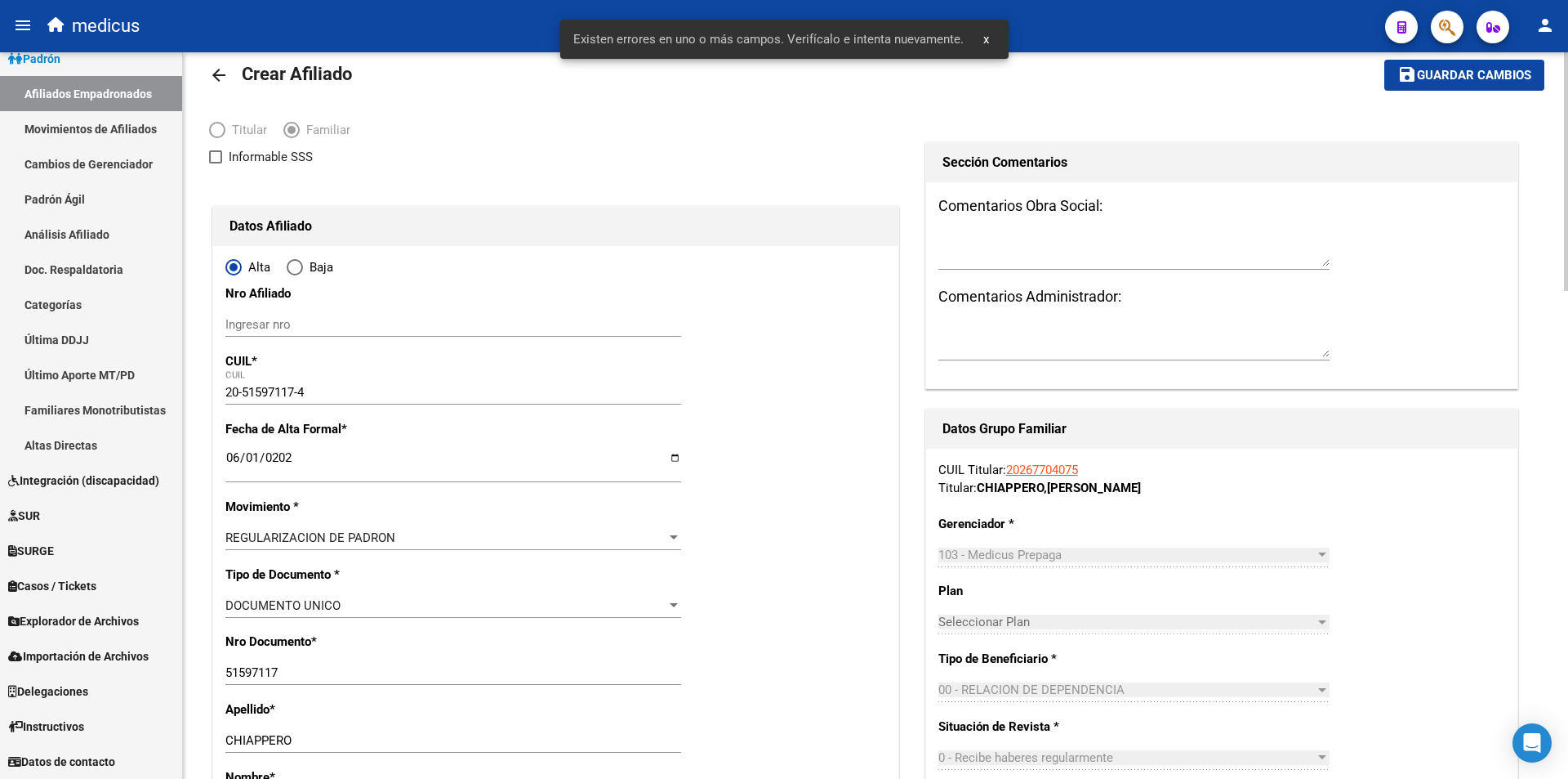
scroll to position [0, 0]
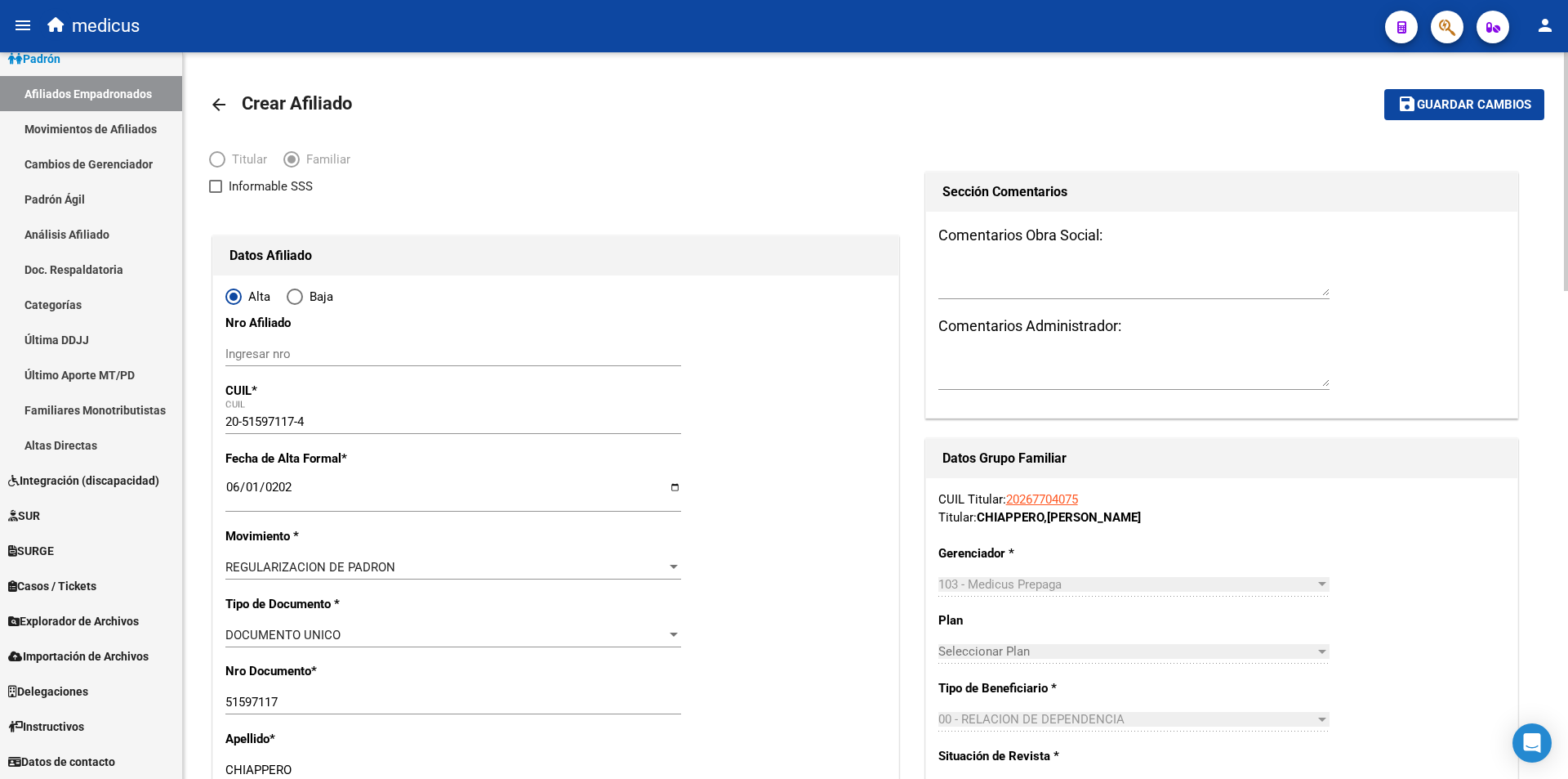
click at [1488, 106] on span "Guardar cambios" at bounding box center [1474, 106] width 115 height 15
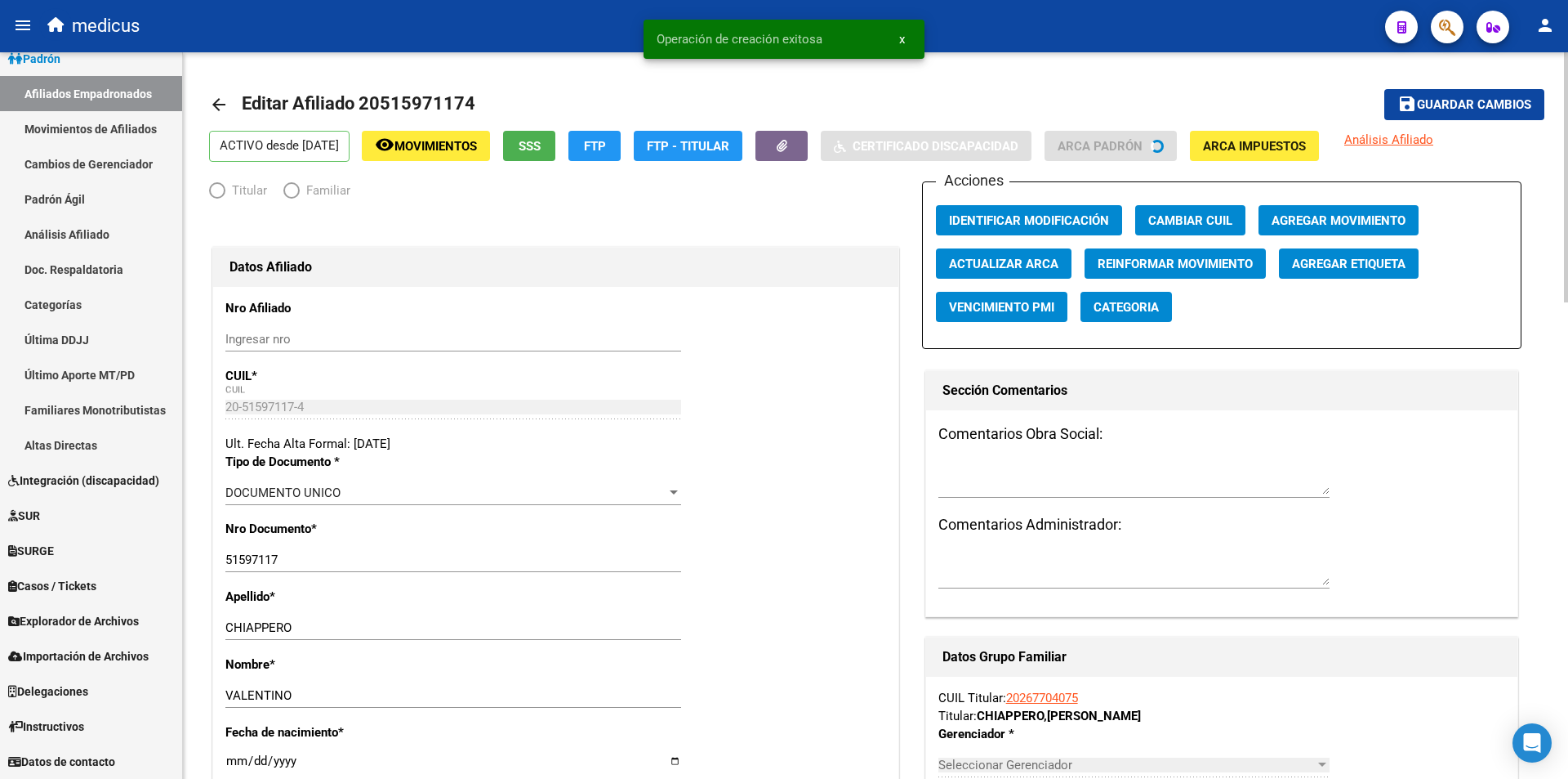
radio input "true"
type input "30-70871860-9"
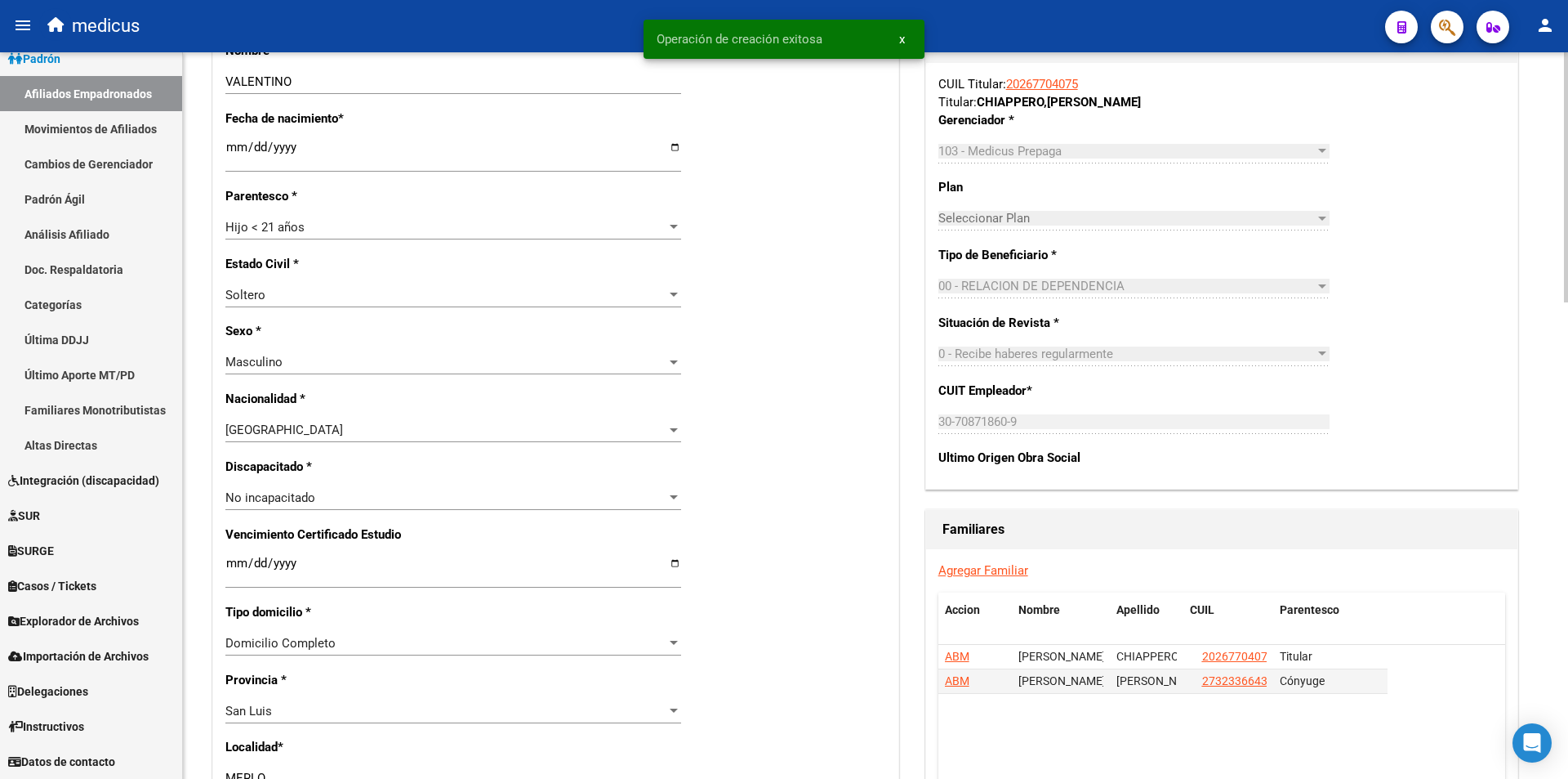
scroll to position [818, 0]
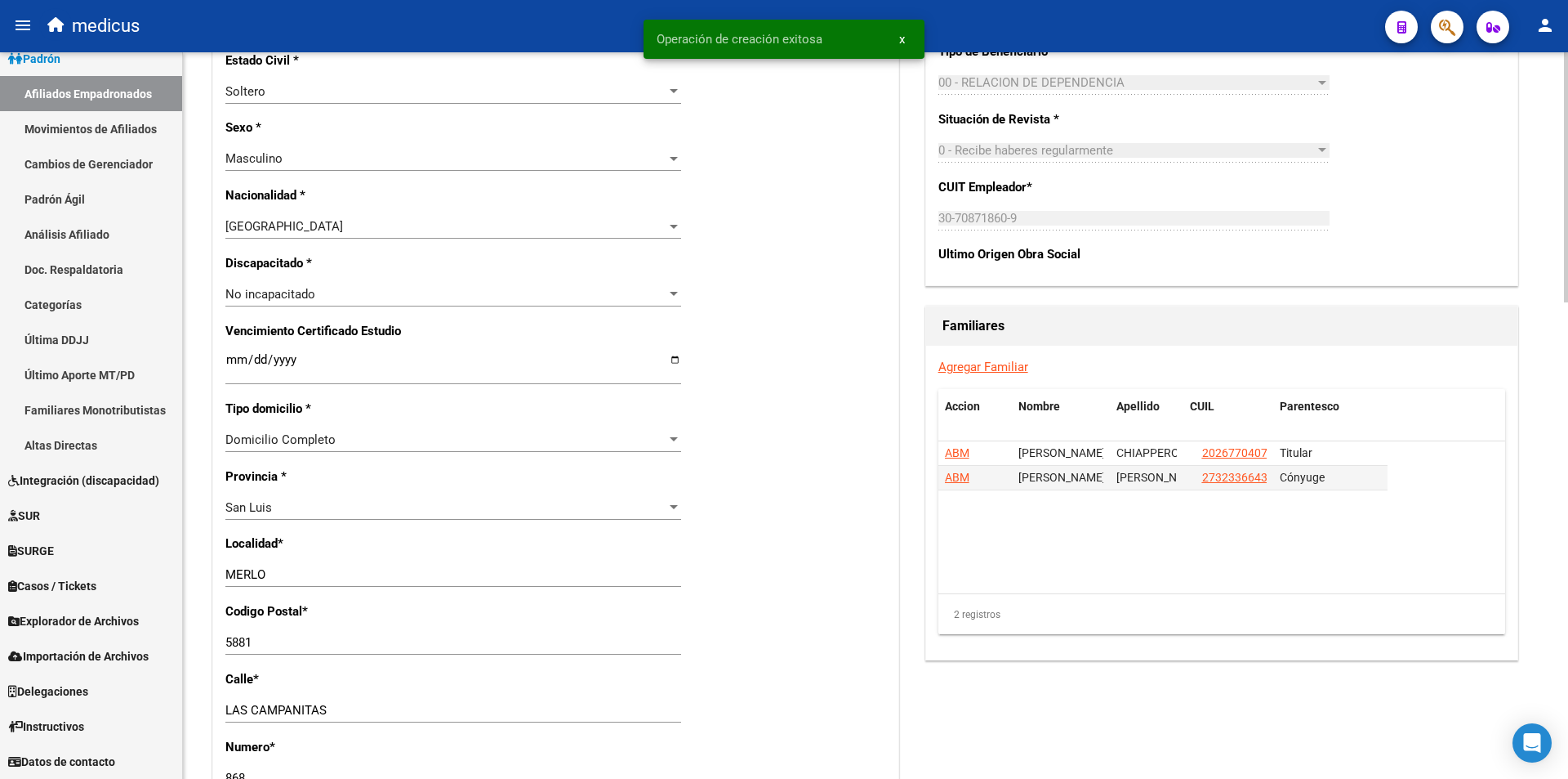
click at [954, 362] on link "Agregar Familiar" at bounding box center [983, 367] width 90 height 15
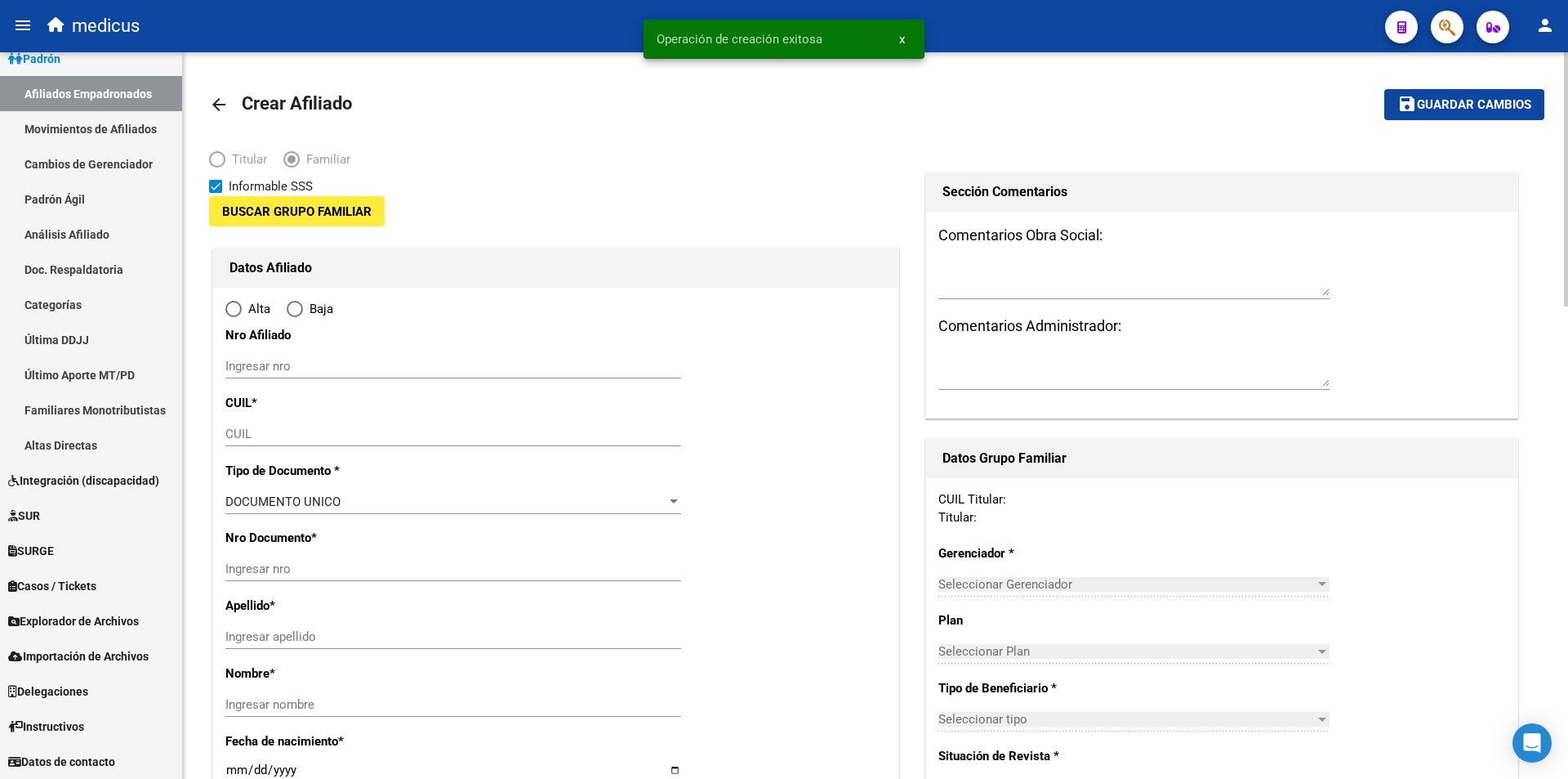
type input "30-70871860-9"
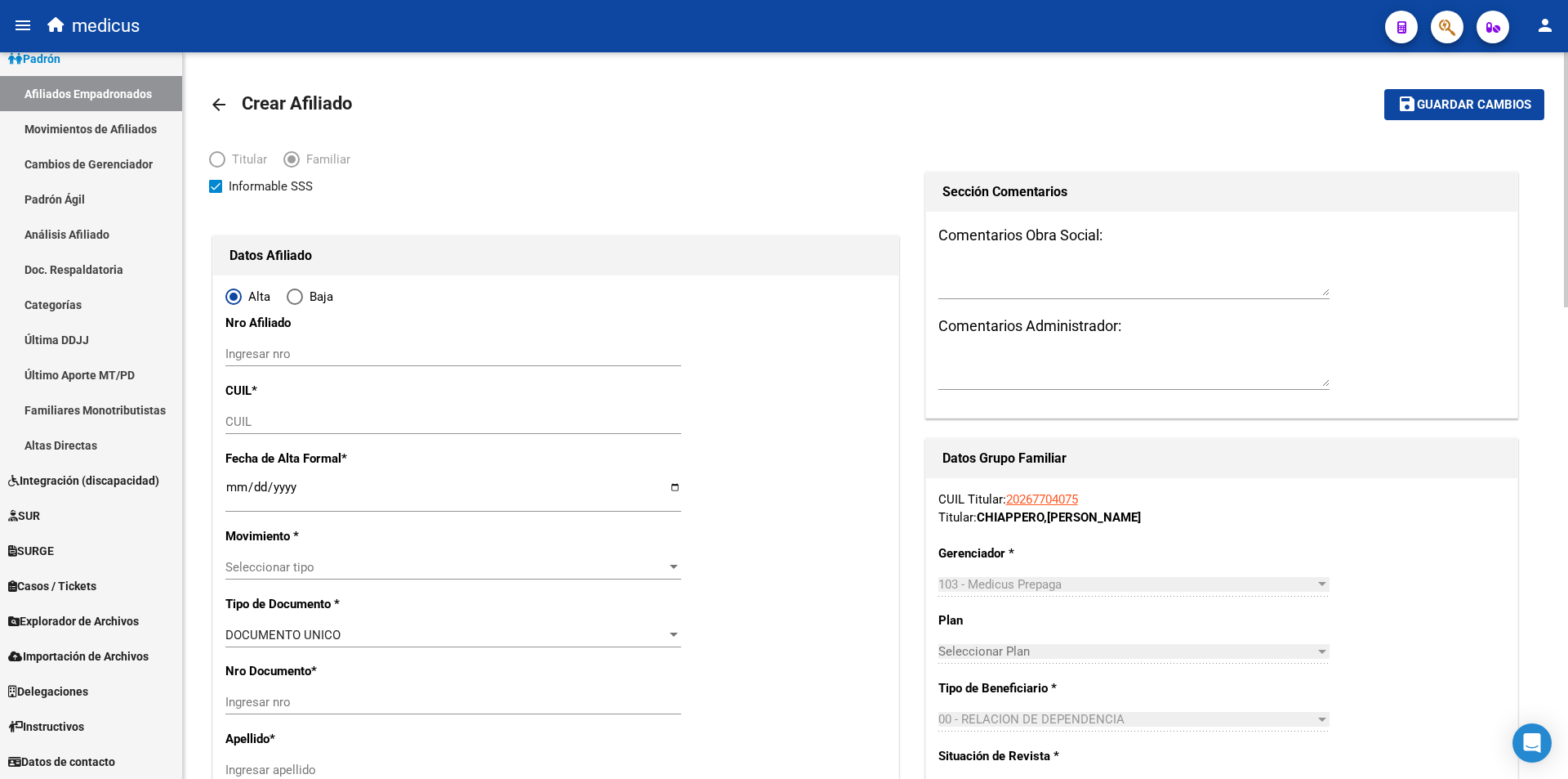
radio input "true"
type input "MERLO"
type input "5881"
type input "LAS CAMPANITAS"
type input "868"
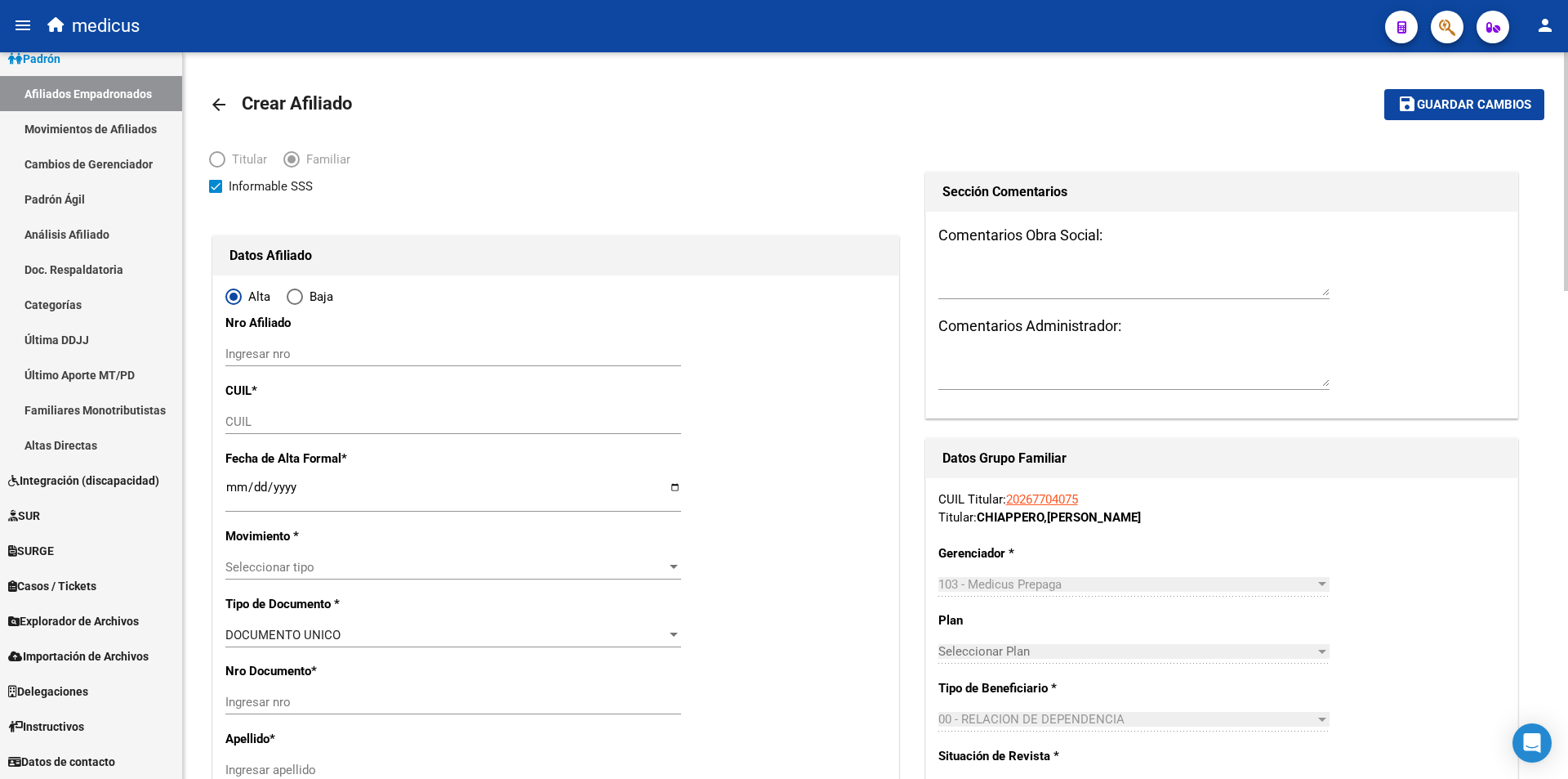
click at [277, 186] on span "Informable SSS" at bounding box center [270, 186] width 84 height 19
click at [216, 193] on input "Informable SSS" at bounding box center [215, 193] width 1 height 1
checkbox input "false"
click at [267, 419] on input "CUIL" at bounding box center [453, 422] width 455 height 15
paste input "20-48410025-0"
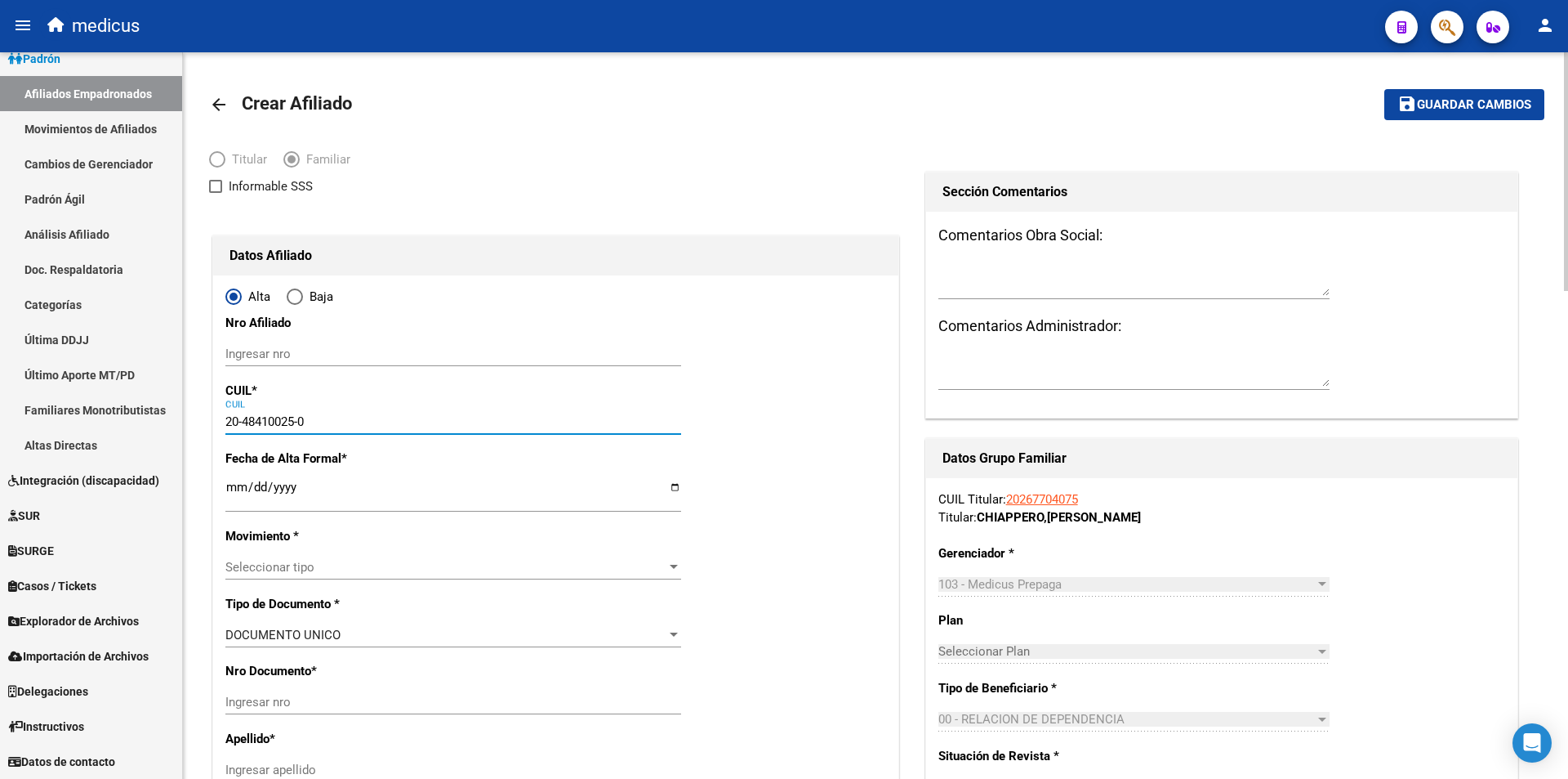
type input "20-48410025-0"
click at [296, 478] on div "Ingresar fecha" at bounding box center [453, 495] width 455 height 35
type input "48410025"
type input "CHIAPPERO"
type input "FRANCO AGUSTIN"
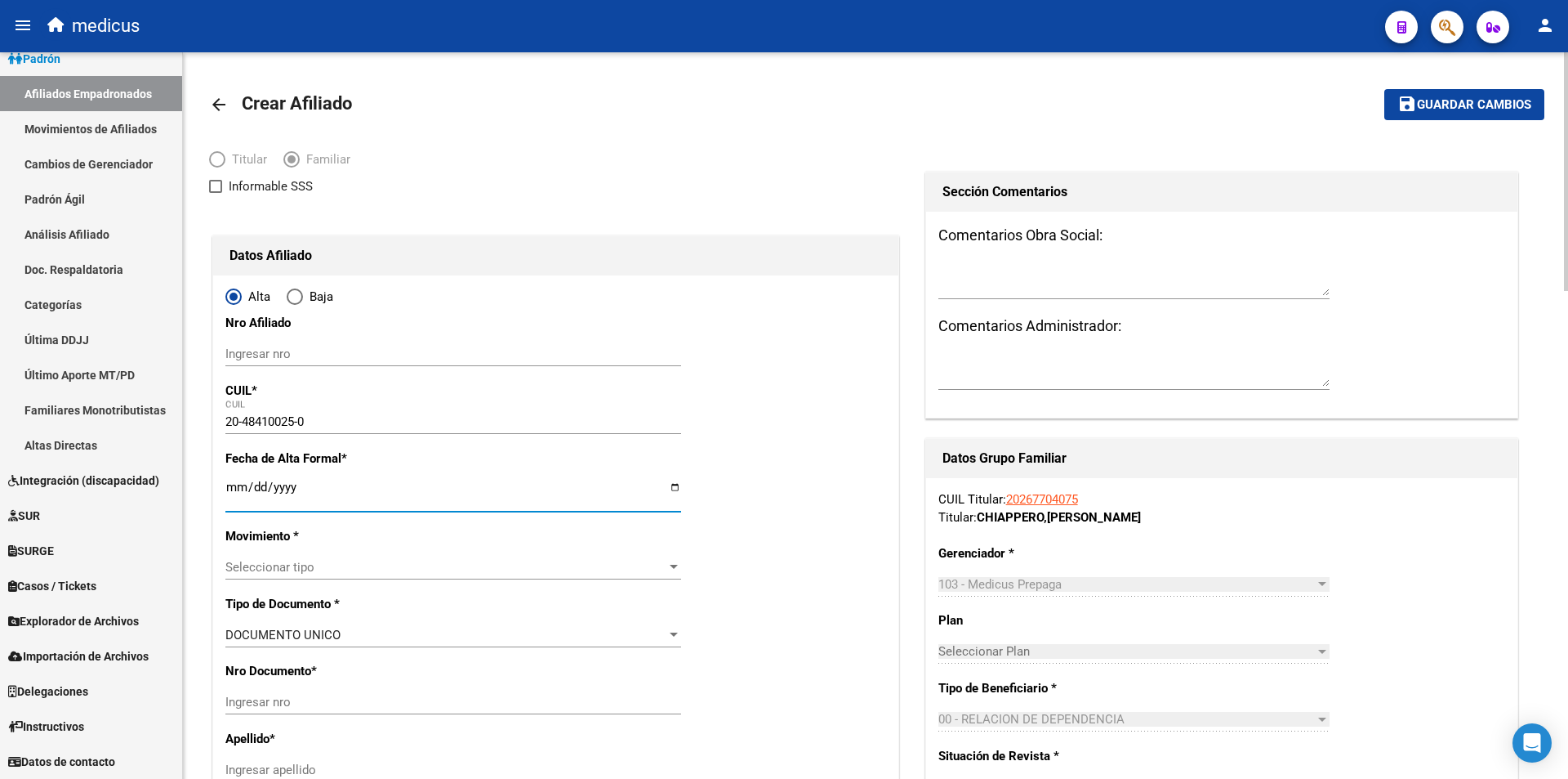
type input "2008-04-05"
type input "MERLO"
type input "6202-01-01"
type input "2025-06-01"
click at [325, 555] on div "Seleccionar tipo Seleccionar tipo" at bounding box center [453, 567] width 455 height 24
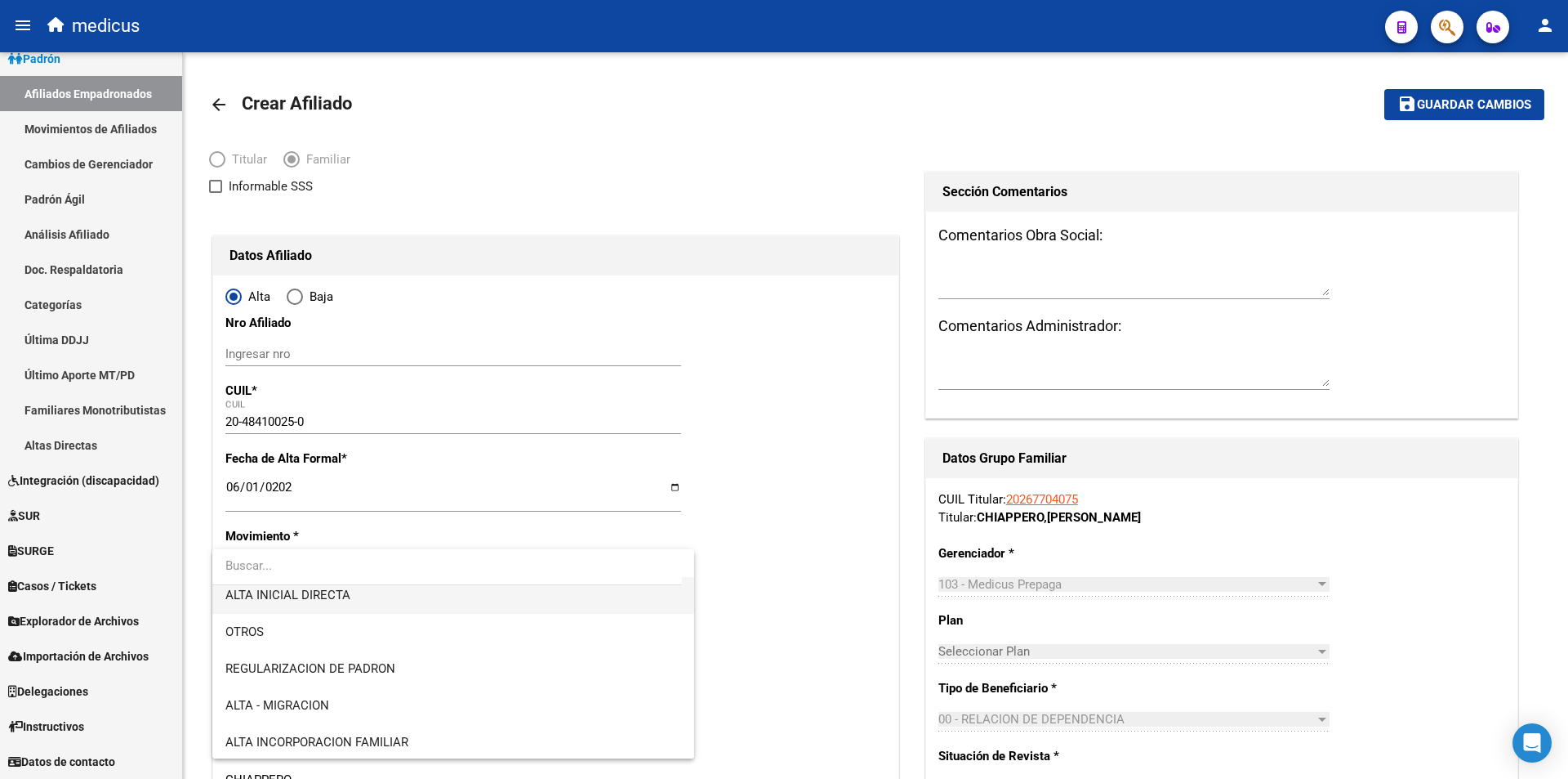
scroll to position [82, 0]
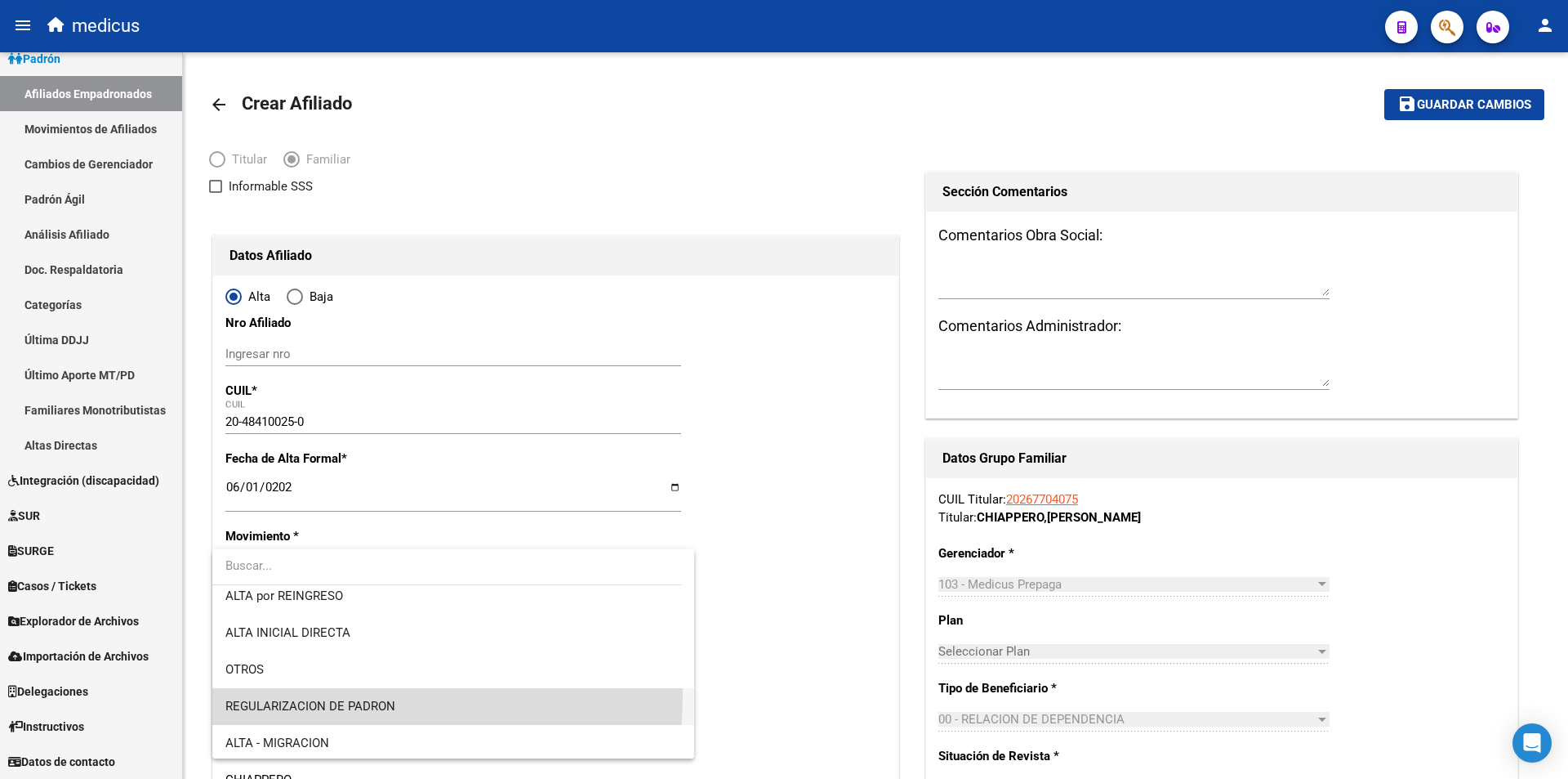
click at [340, 695] on span "REGULARIZACION DE PADRON" at bounding box center [453, 707] width 455 height 37
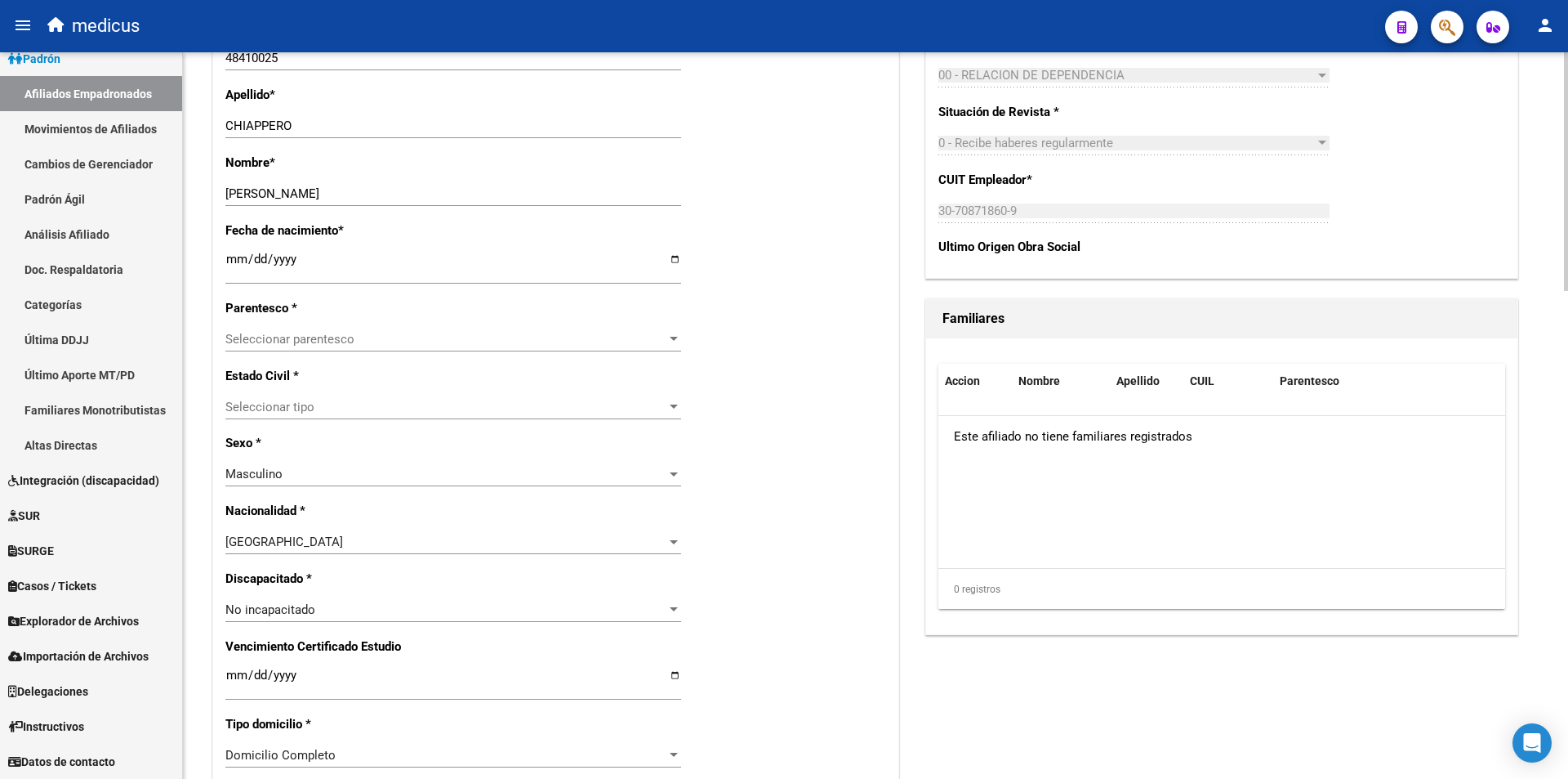
scroll to position [654, 0]
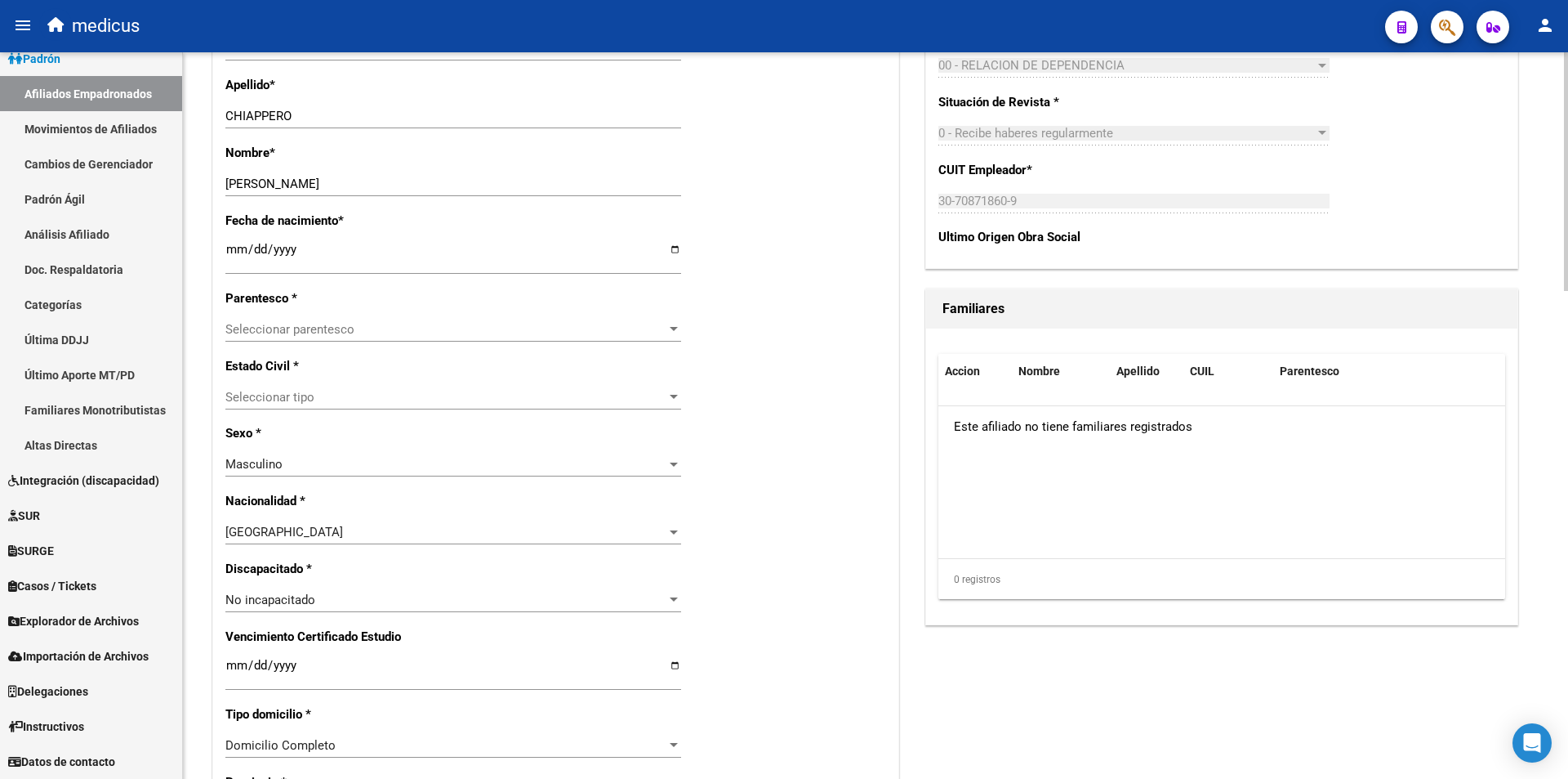
click at [301, 327] on span "Seleccionar parentesco" at bounding box center [445, 329] width 441 height 15
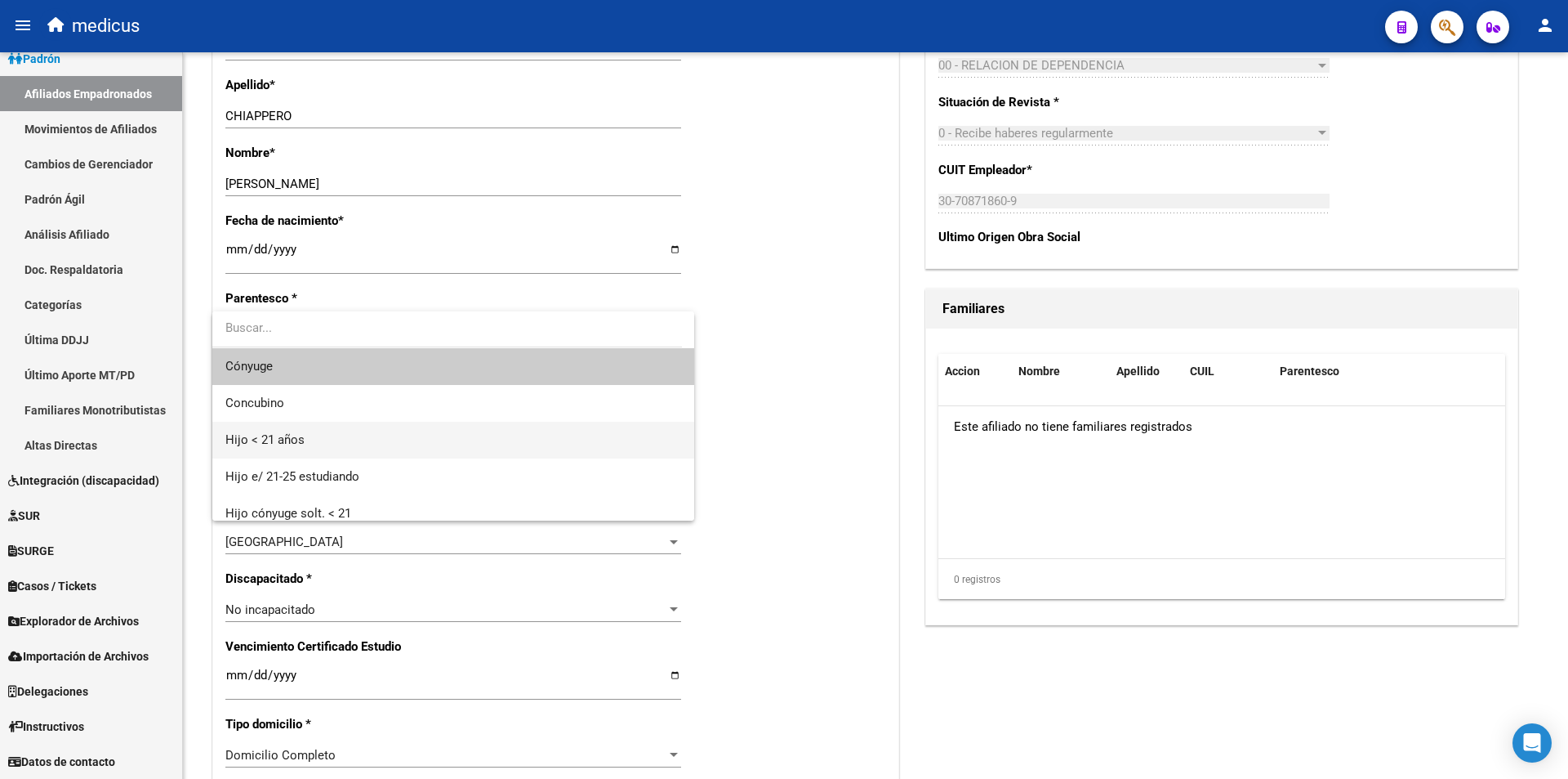
click at [351, 451] on span "Hijo < 21 años" at bounding box center [453, 440] width 455 height 37
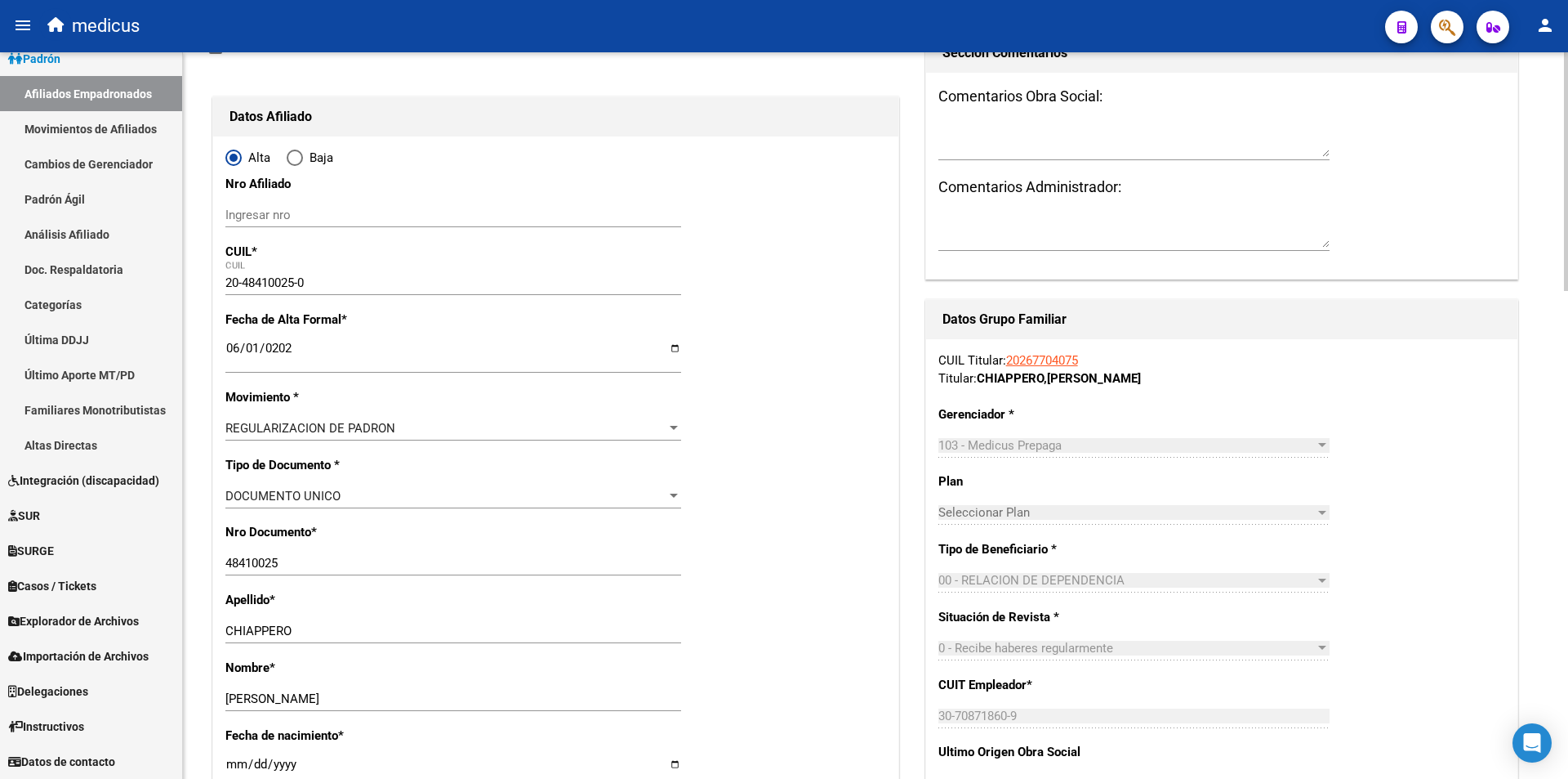
scroll to position [0, 0]
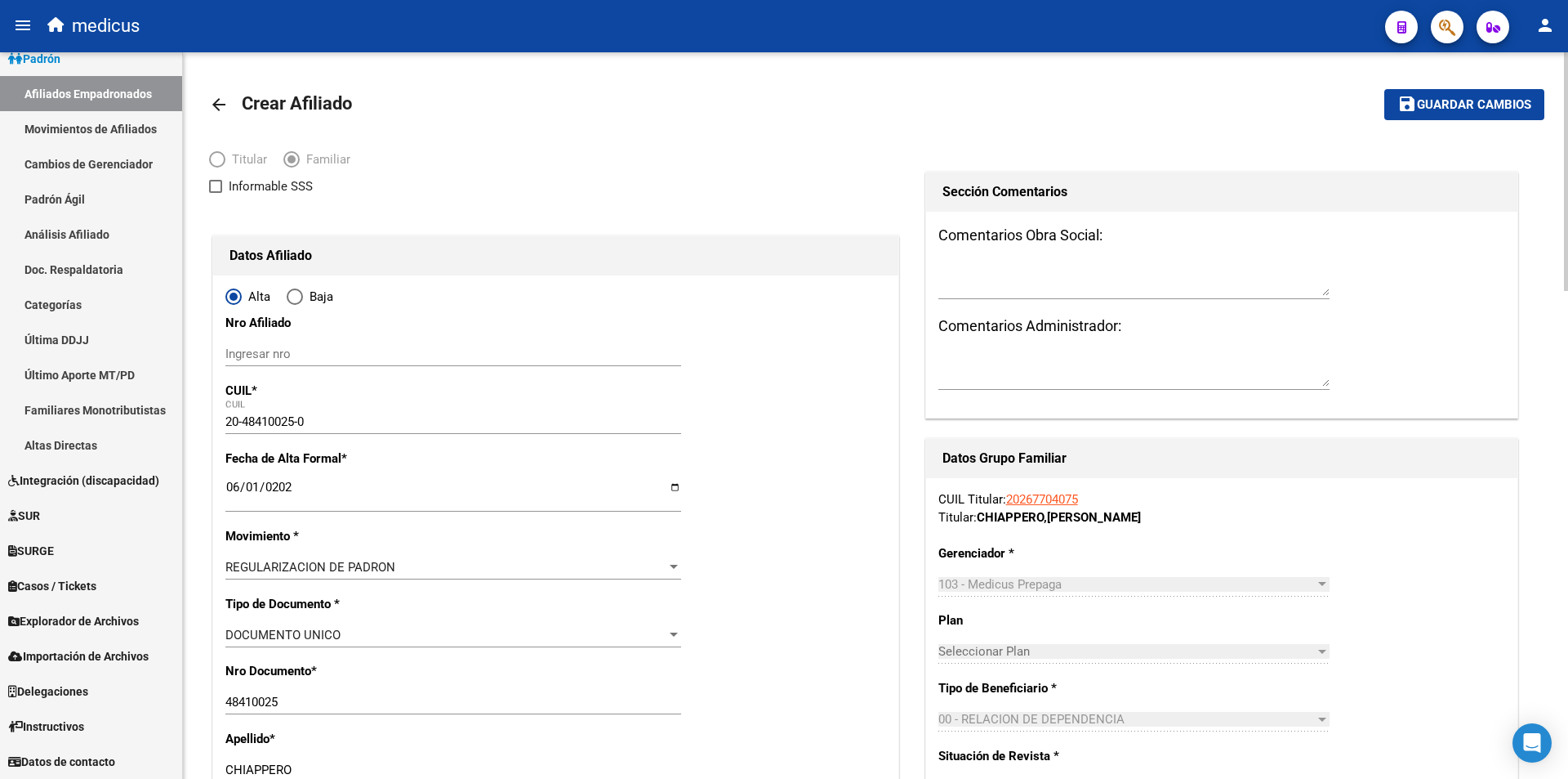
click at [1453, 88] on mat-toolbar-row "save Guardar cambios" at bounding box center [1406, 105] width 278 height 52
click at [1459, 104] on span "Guardar cambios" at bounding box center [1474, 106] width 115 height 15
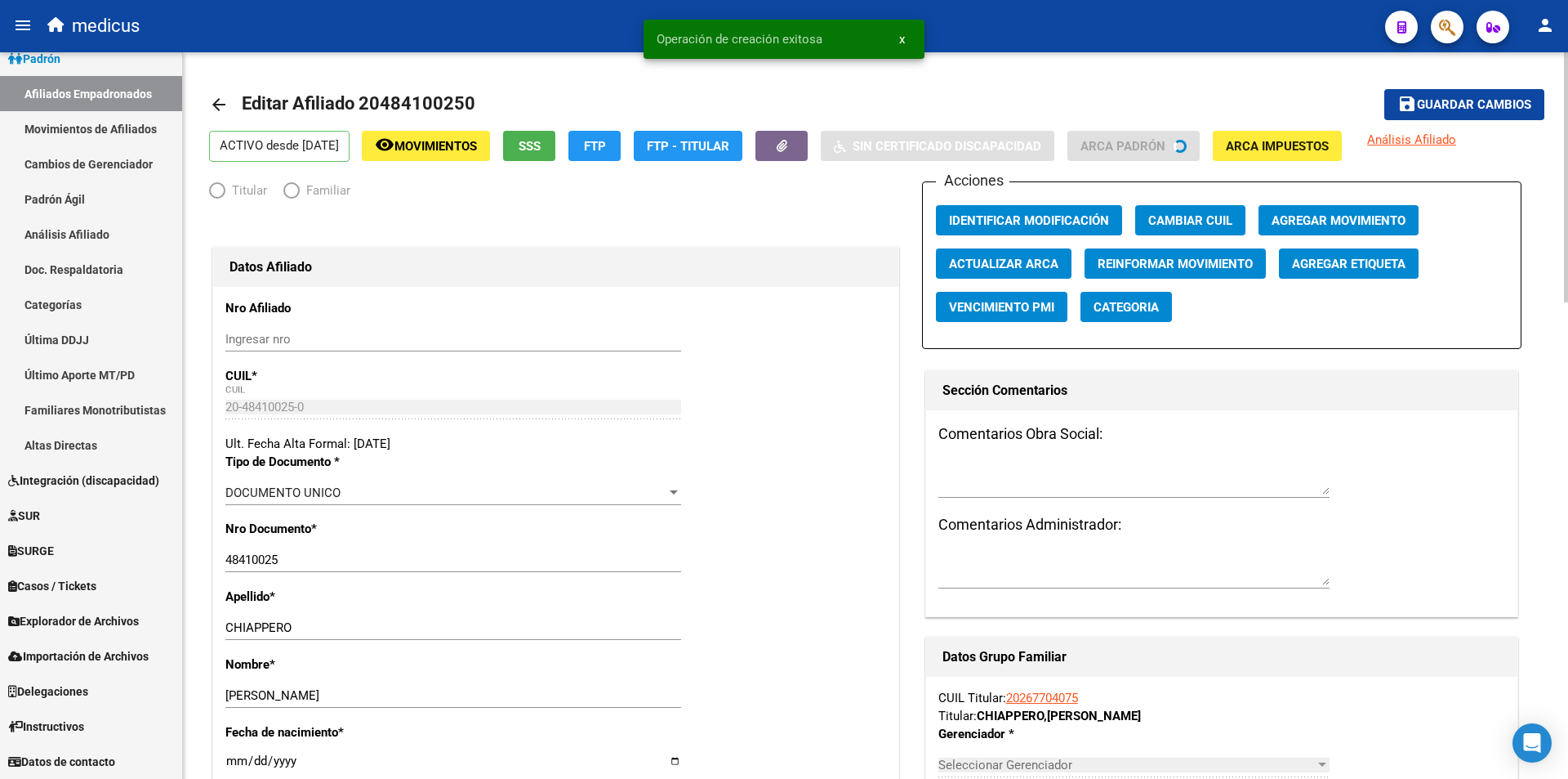
radio input "true"
type input "30-70871860-9"
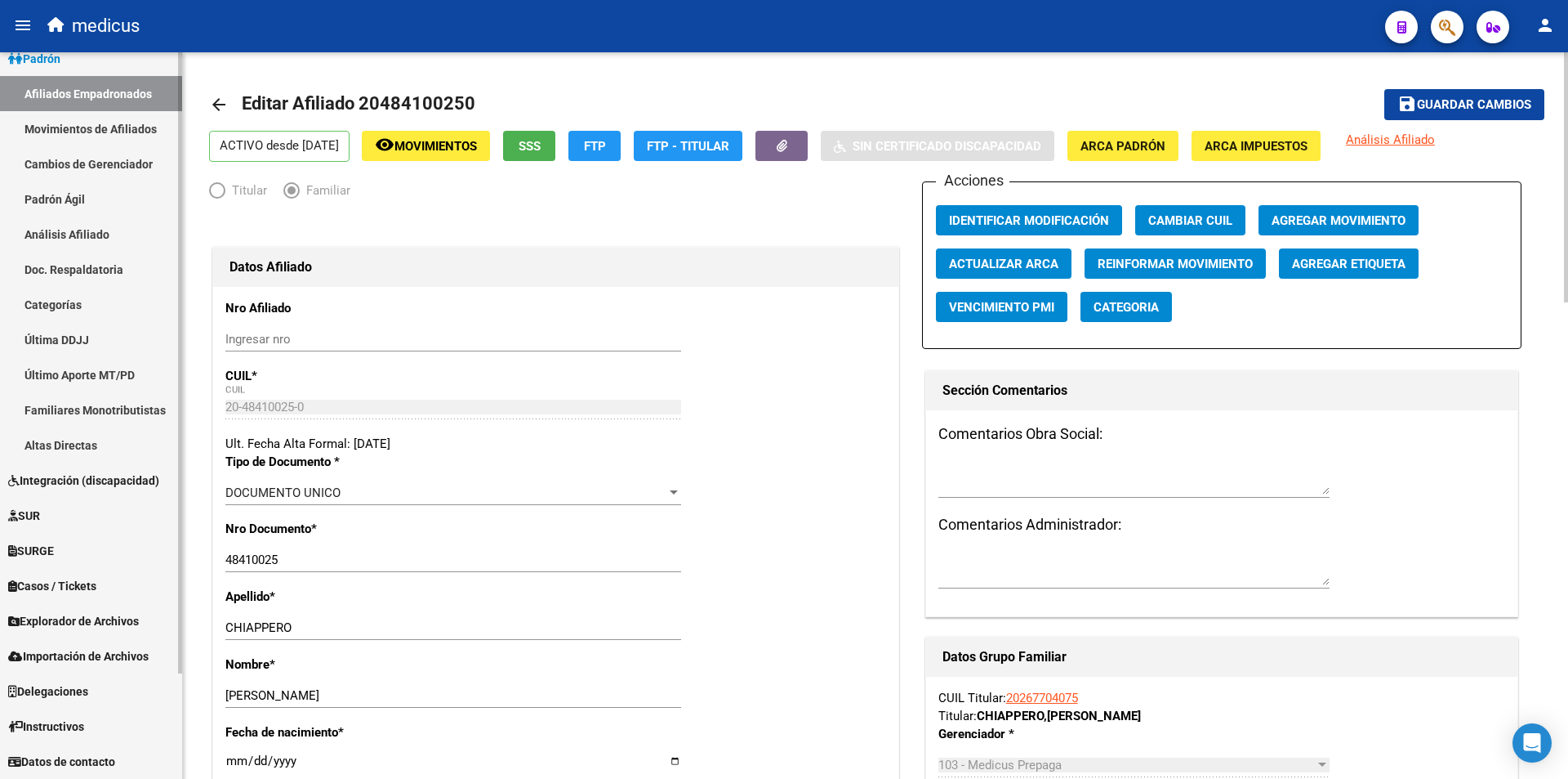
click at [114, 89] on link "Afiliados Empadronados" at bounding box center [91, 94] width 183 height 35
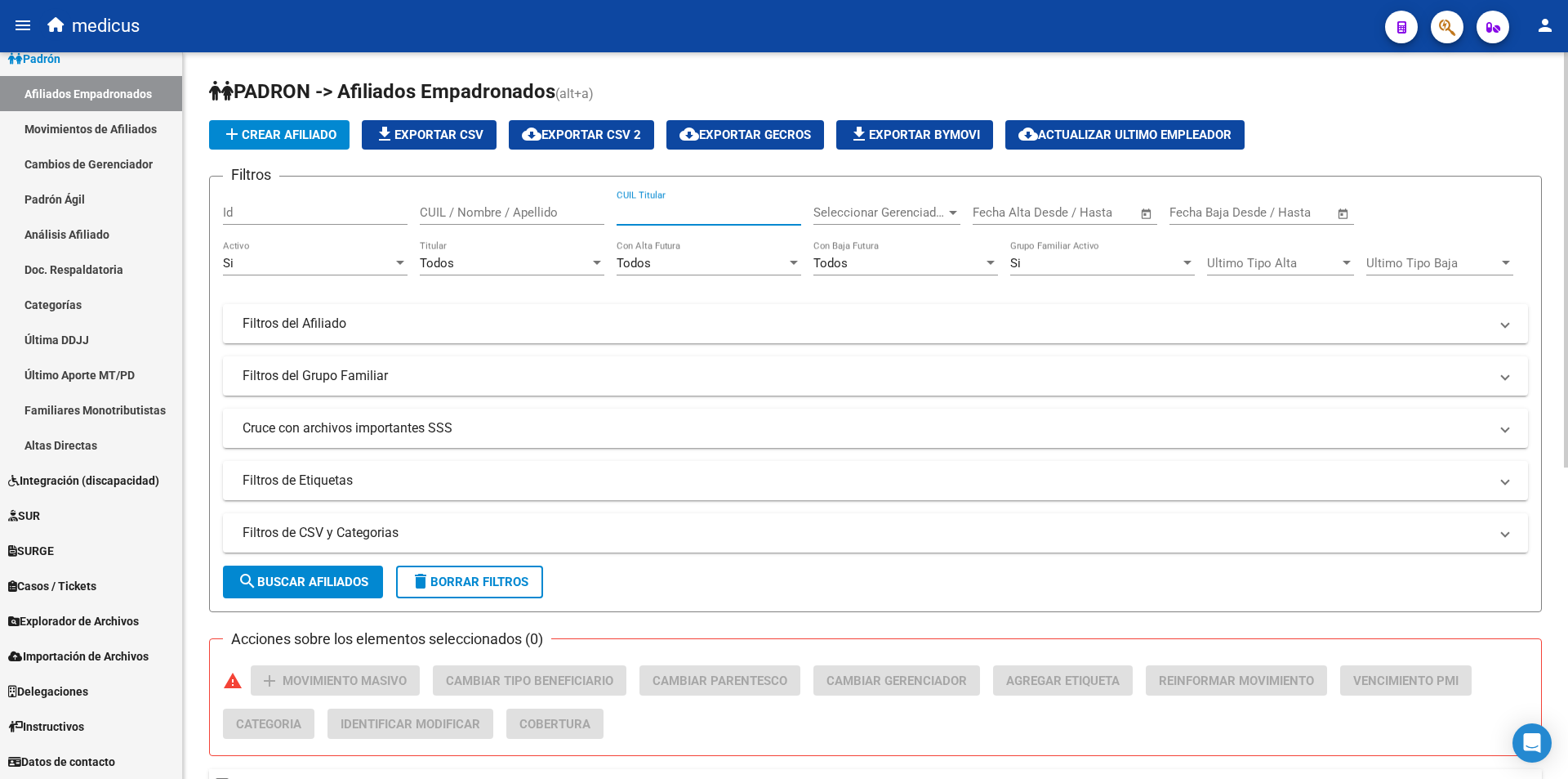
click at [711, 206] on input "CUIL Titular" at bounding box center [709, 213] width 185 height 15
paste input "20267704075"
click at [321, 582] on span "search Buscar Afiliados" at bounding box center [303, 582] width 131 height 15
click at [707, 202] on div "20267704075 CUIL Titular" at bounding box center [709, 207] width 185 height 35
drag, startPoint x: 717, startPoint y: 211, endPoint x: 166, endPoint y: 226, distance: 551.2
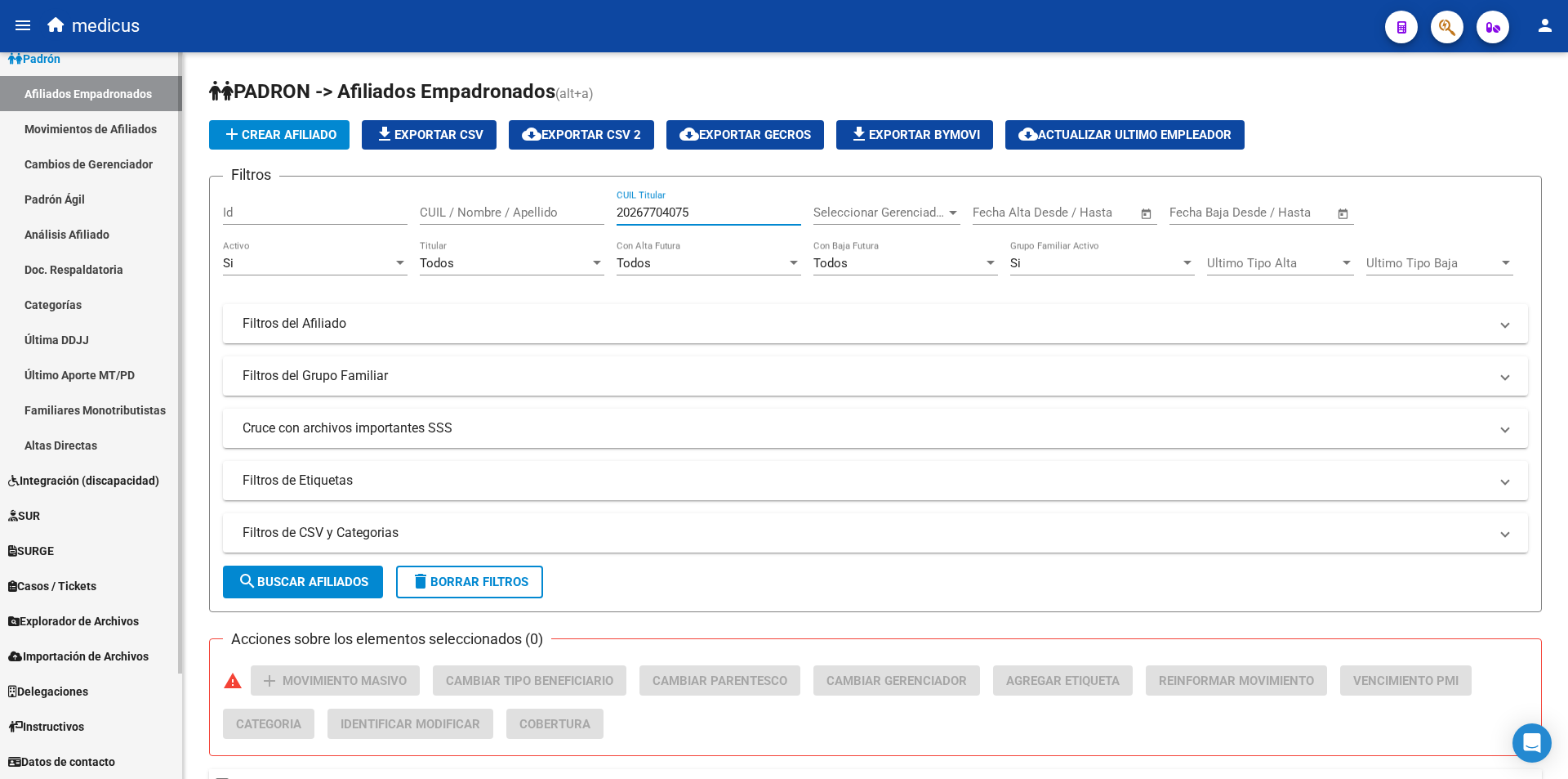
click at [188, 234] on div "PADRON -> Afiliados Empadronados (alt+a) add Crear Afiliado file_download Expor…" at bounding box center [876, 560] width 1385 height 1015
paste input "70498877"
type input "20270498877"
click at [321, 562] on form "Filtros Id CUIL / Nombre / Apellido 20270498877 CUIL Titular Seleccionar Gerenc…" at bounding box center [876, 394] width 1333 height 436
click at [320, 583] on span "search Buscar Afiliados" at bounding box center [303, 582] width 131 height 15
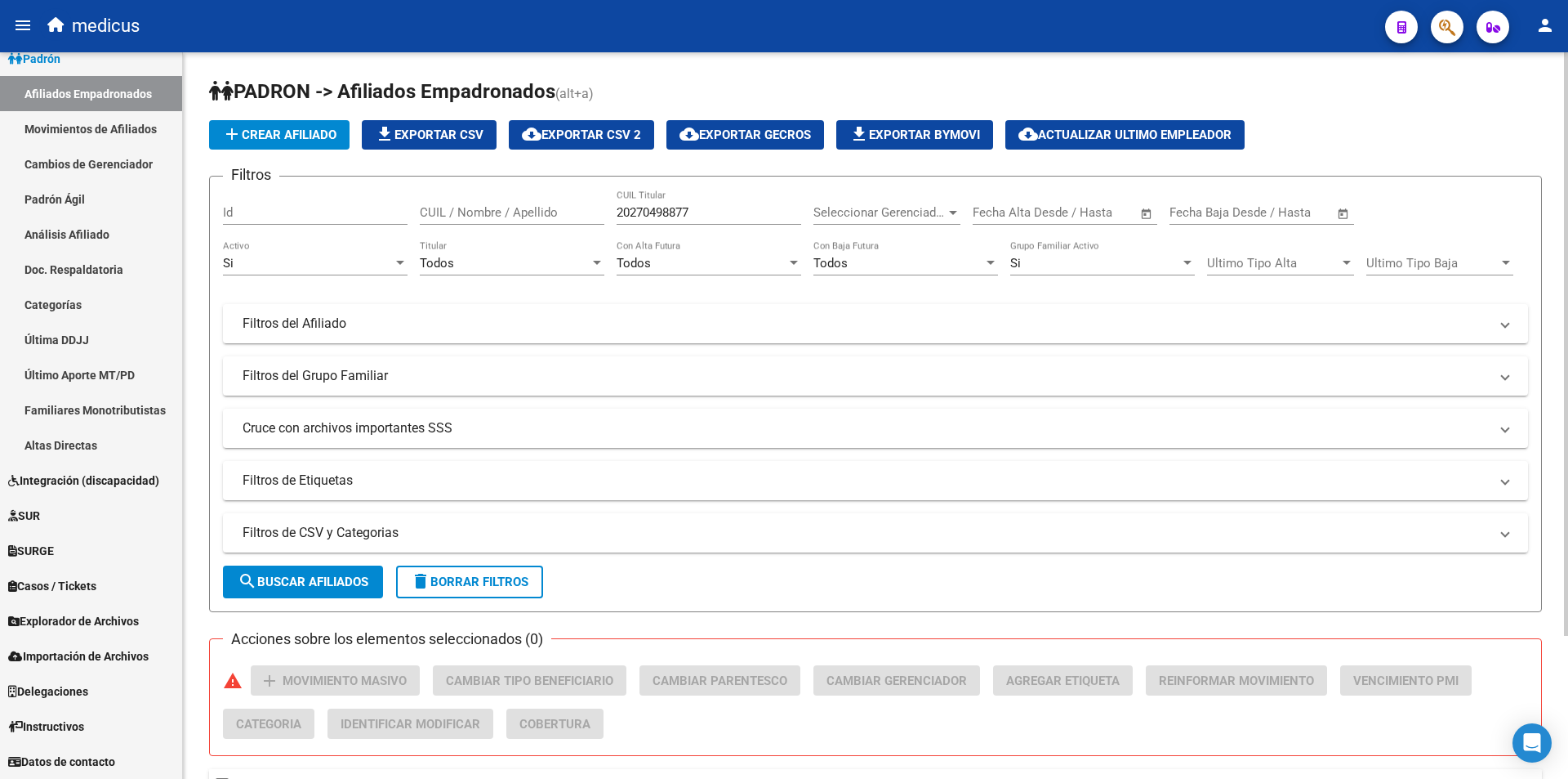
scroll to position [178, 0]
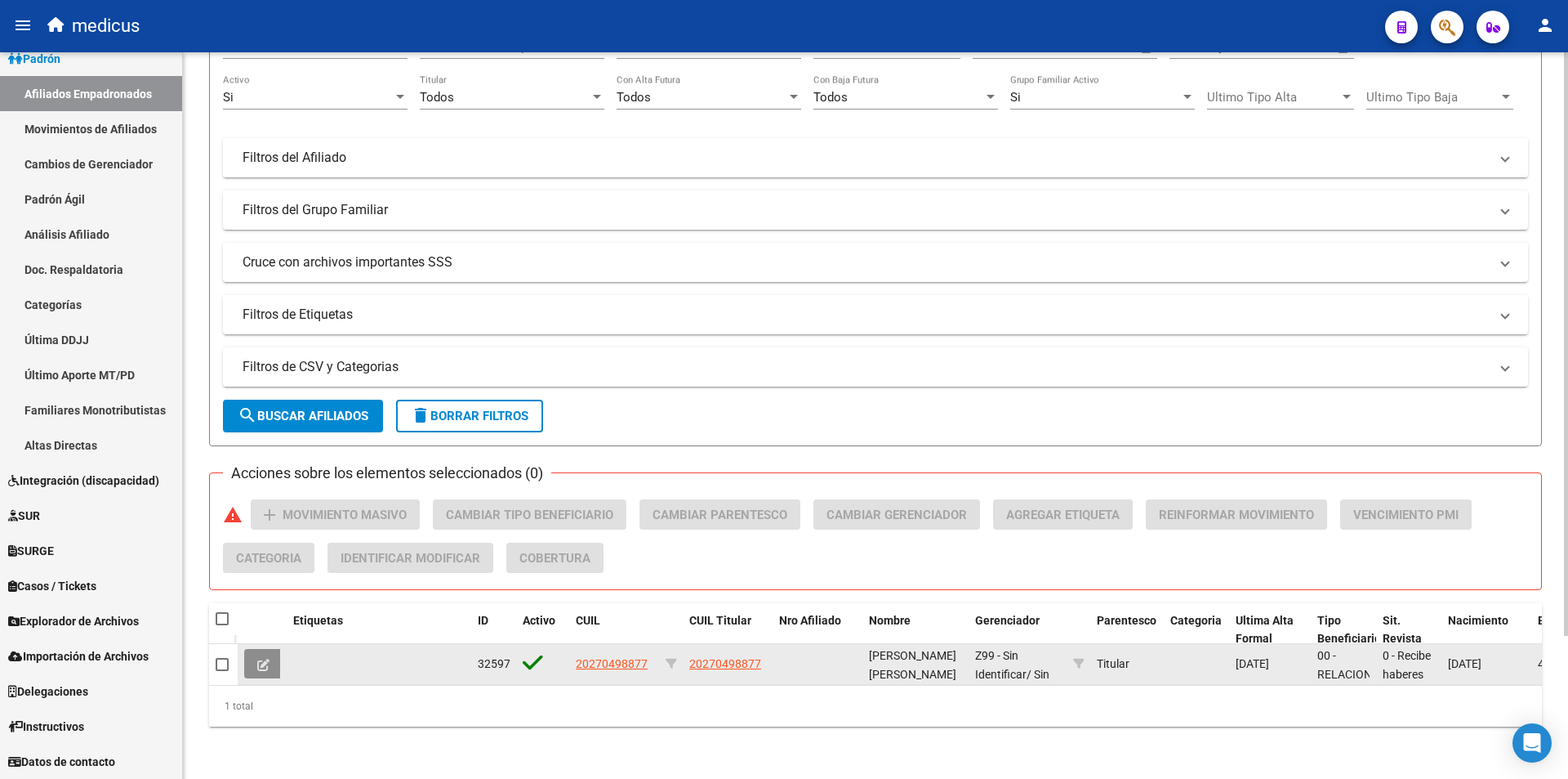
click at [269, 658] on icon at bounding box center [263, 664] width 13 height 13
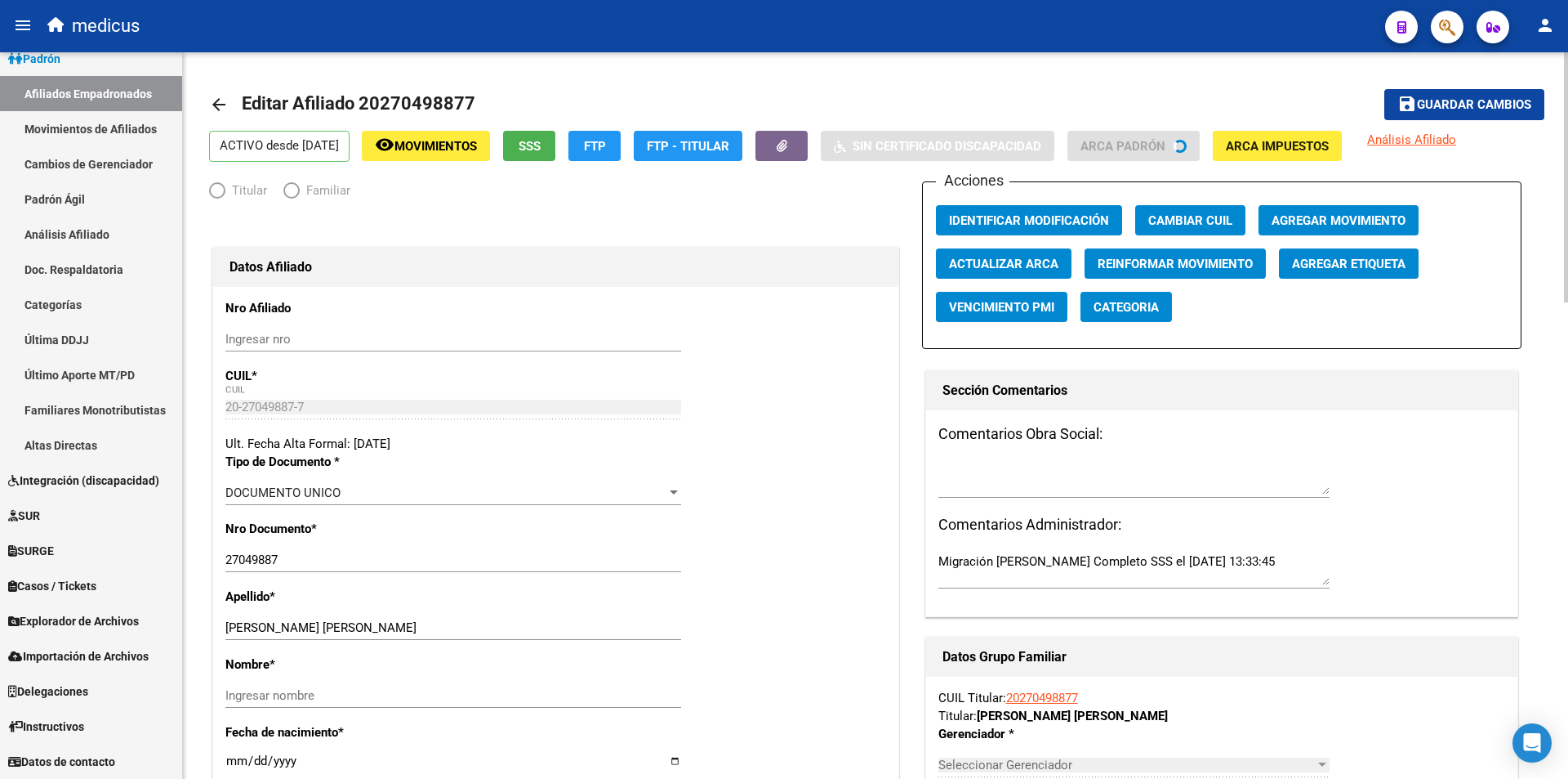
radio input "true"
type input "30-70796596-3"
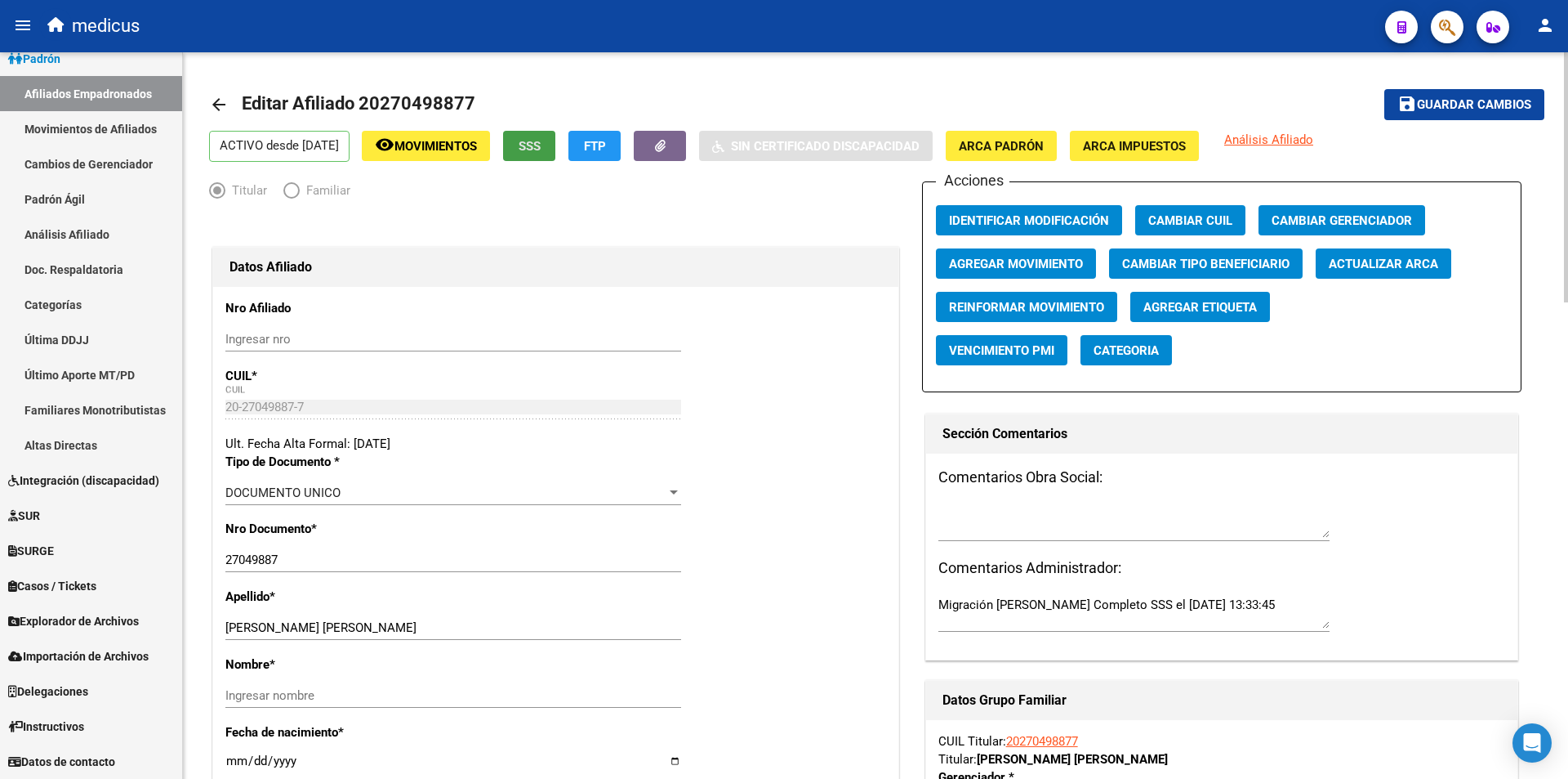
click at [541, 147] on span "SSS" at bounding box center [530, 147] width 22 height 15
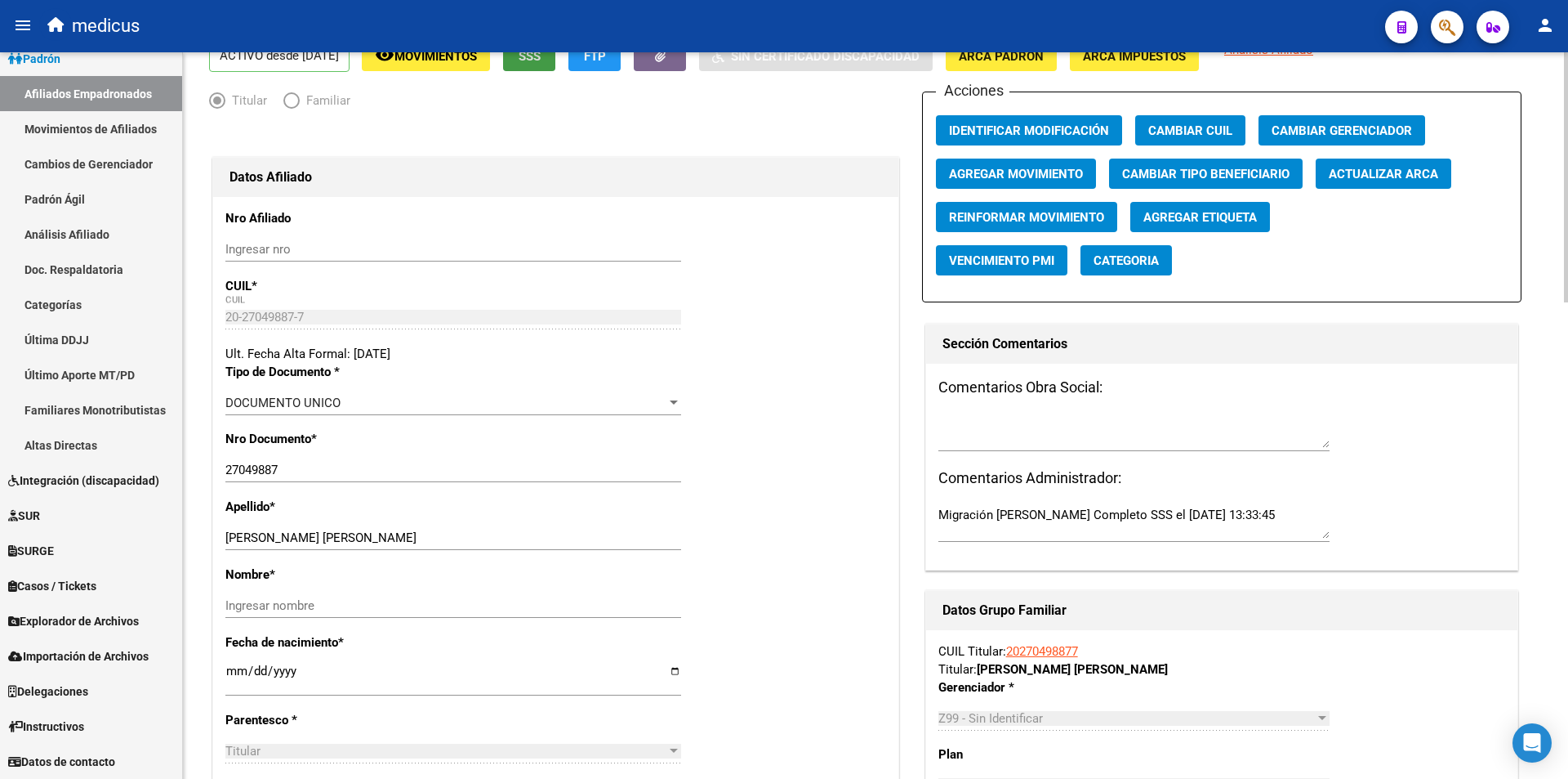
scroll to position [245, 0]
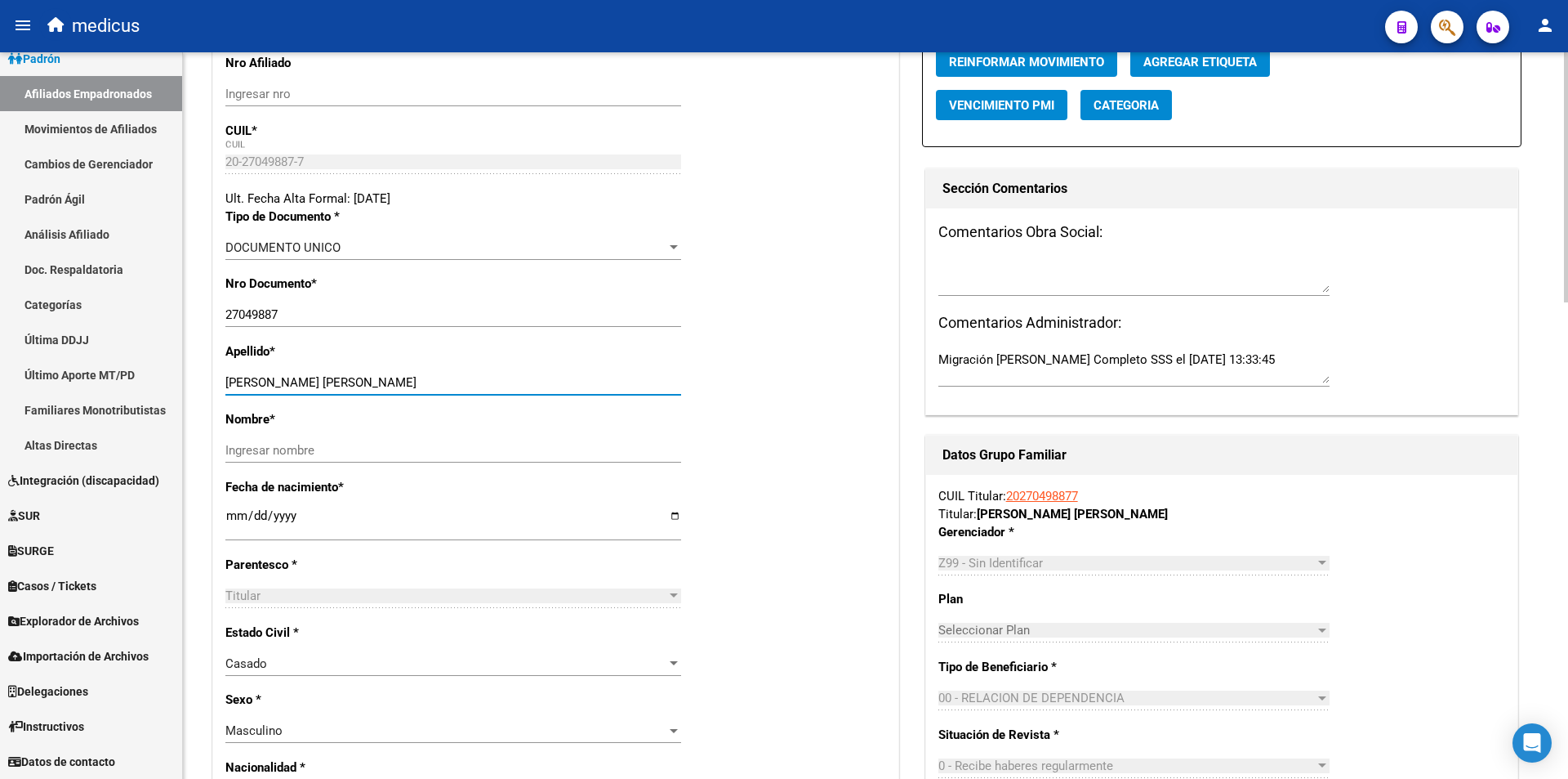
drag, startPoint x: 369, startPoint y: 381, endPoint x: 280, endPoint y: 402, distance: 91.4
click at [280, 402] on div "MAMANI DANIEL DAVID Ingresar apellido" at bounding box center [453, 390] width 455 height 40
type input "MAMANI"
click at [312, 439] on div "Ingresar nombre" at bounding box center [453, 450] width 455 height 24
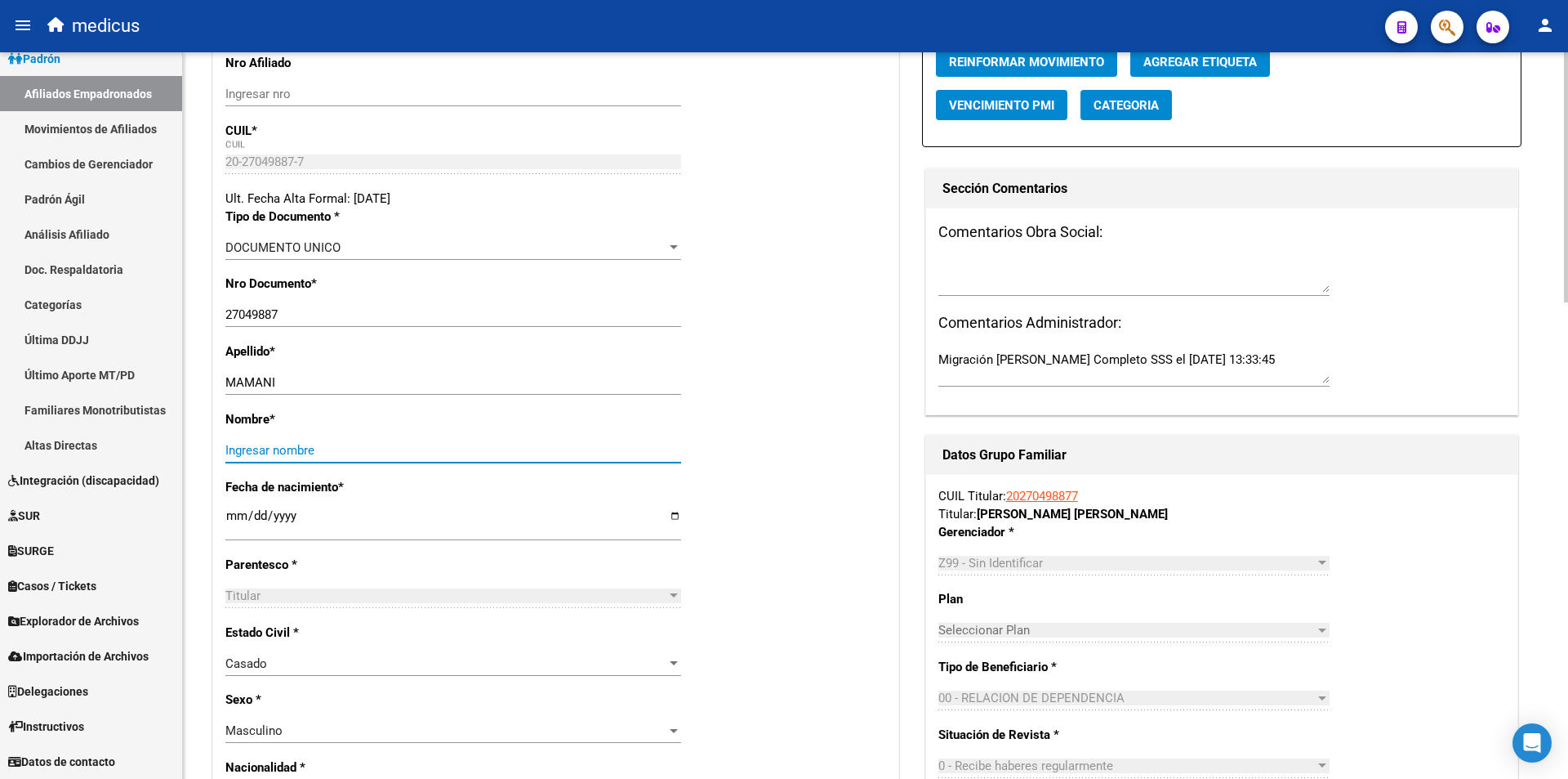
paste input "DANIEL DAVID"
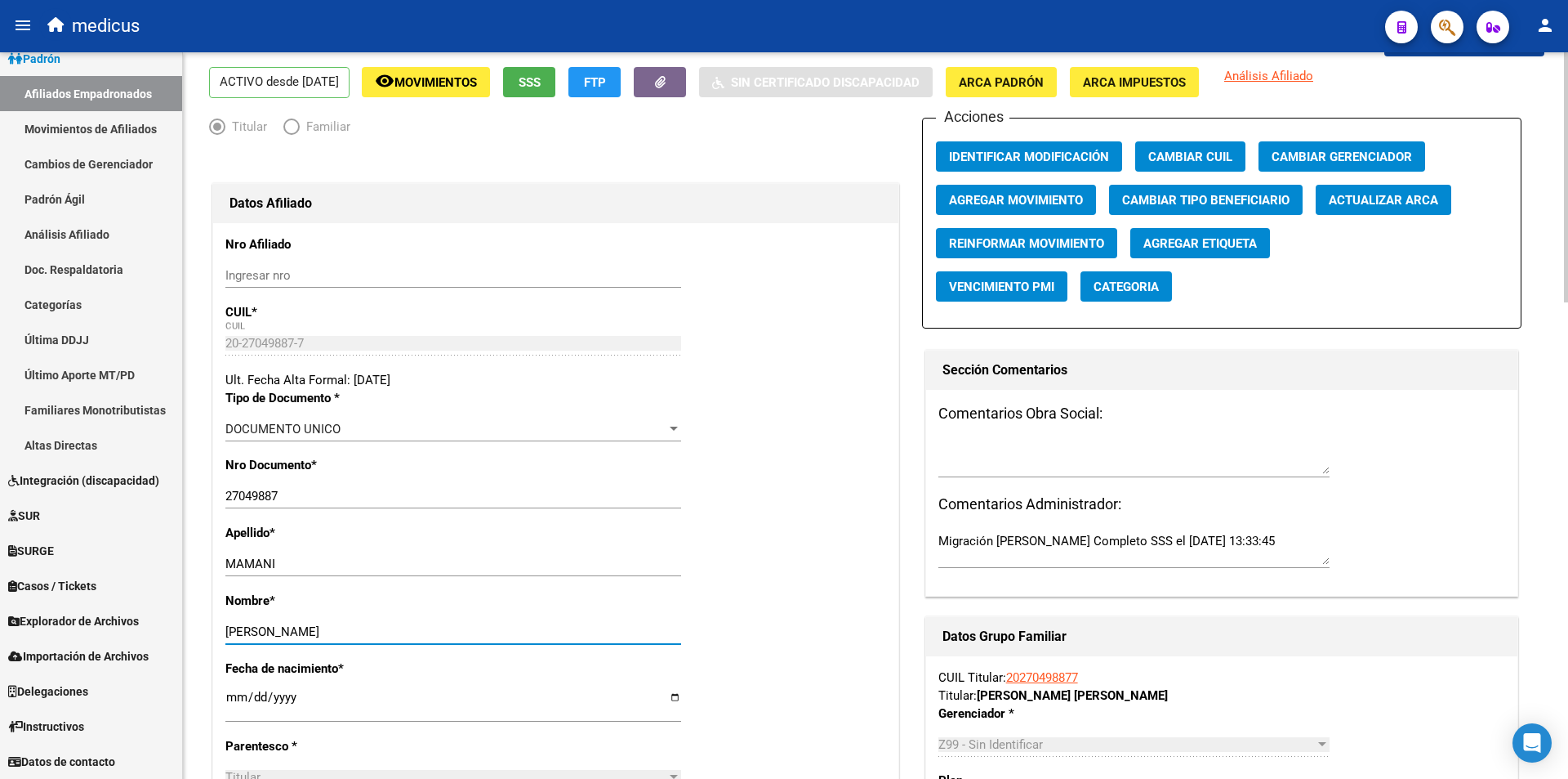
scroll to position [0, 0]
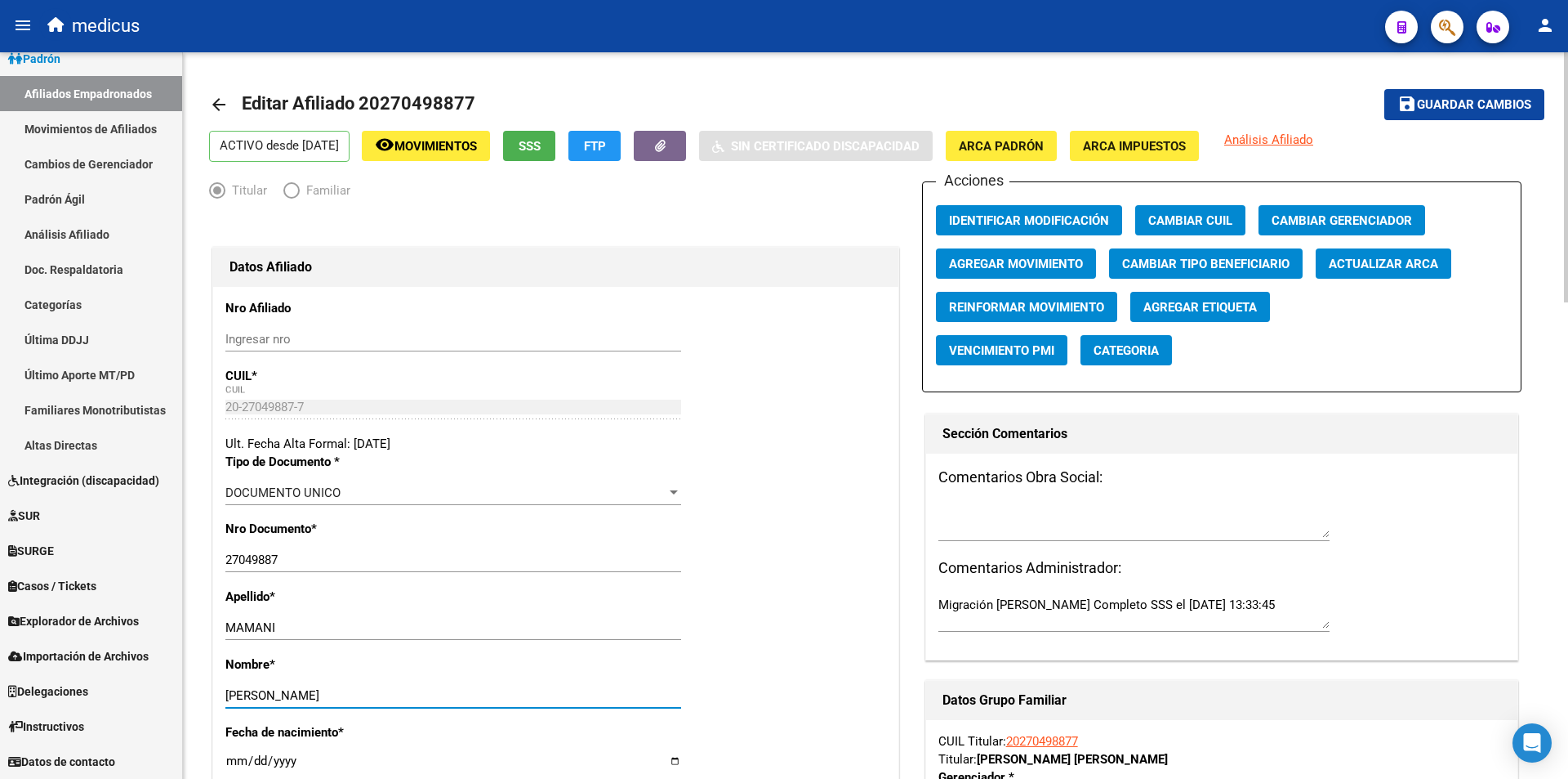
type input "DANIEL DAVID"
click at [1514, 95] on button "save Guardar cambios" at bounding box center [1464, 104] width 160 height 30
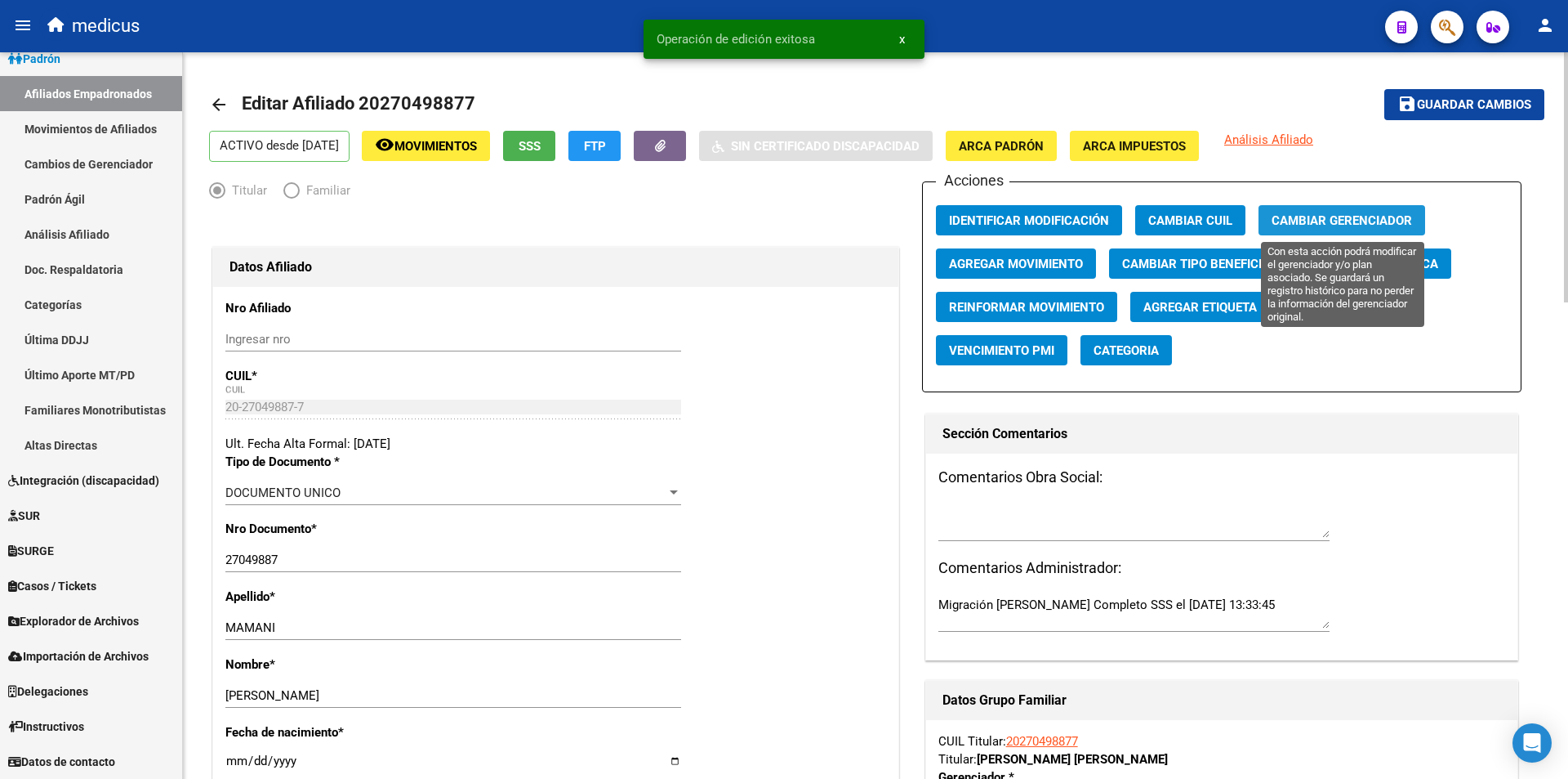
click at [1308, 214] on span "Cambiar Gerenciador" at bounding box center [1342, 221] width 141 height 15
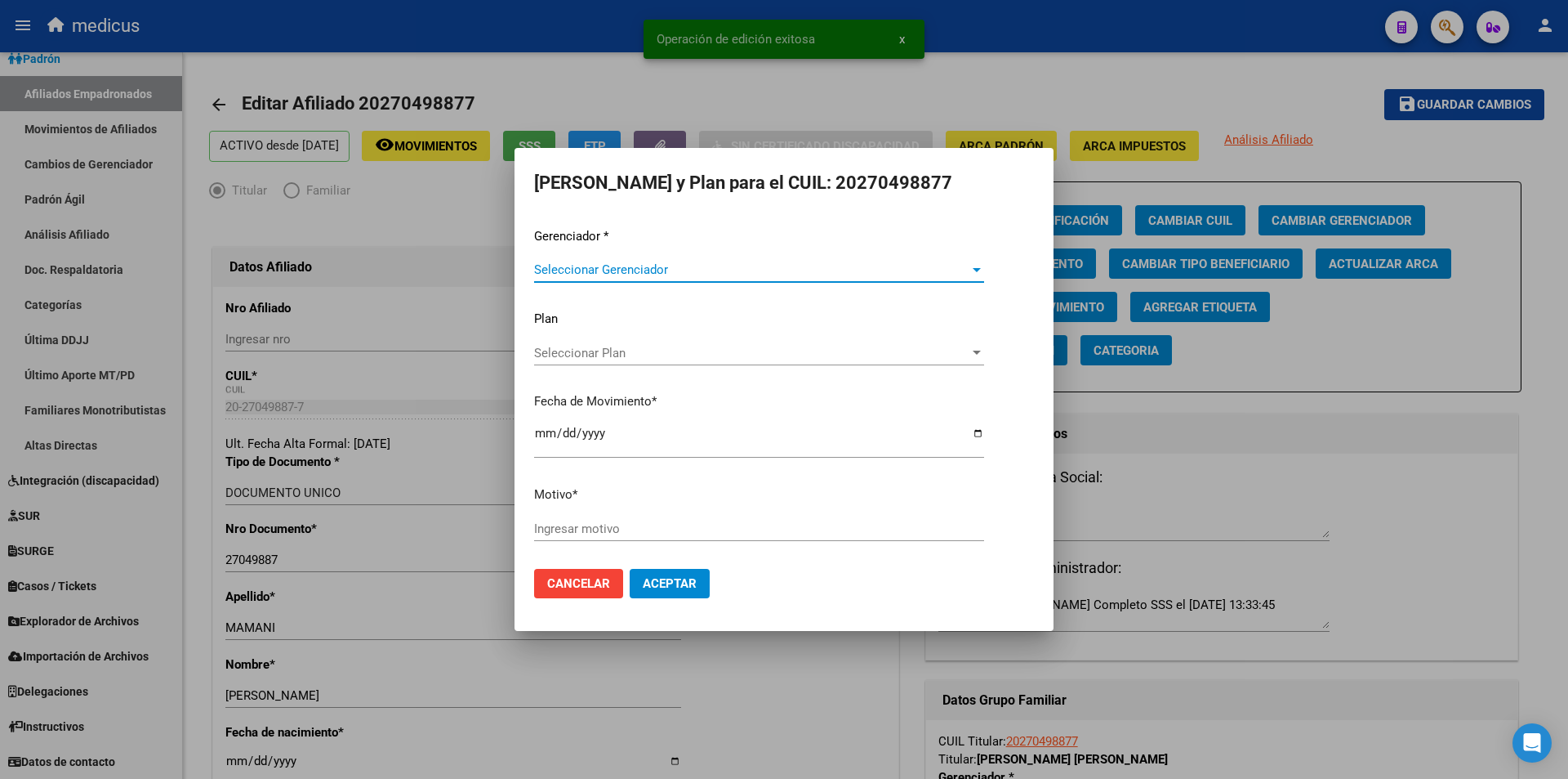
click at [712, 275] on span "Seleccionar Gerenciador" at bounding box center [752, 270] width 435 height 15
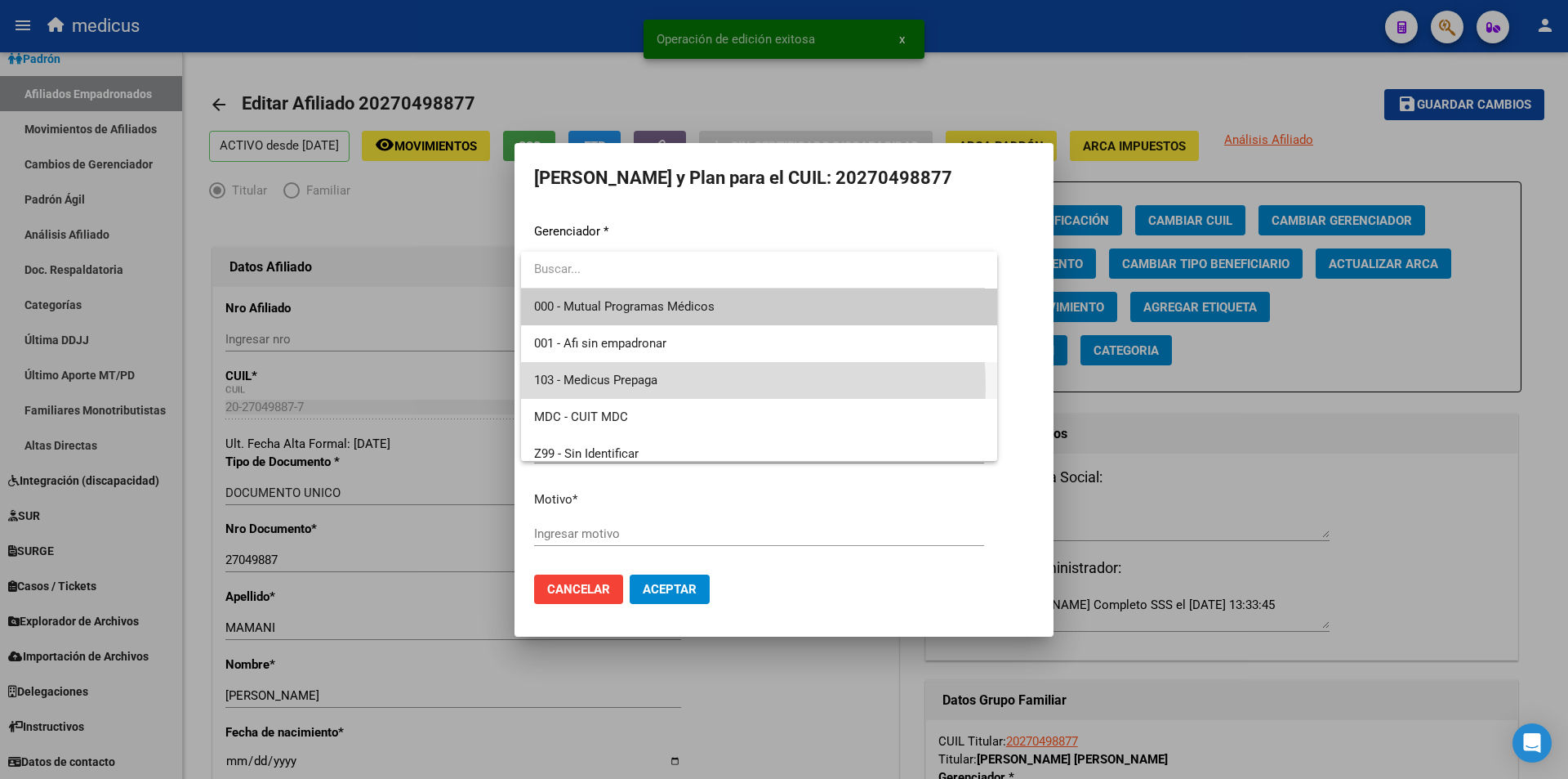
click at [699, 386] on span "103 - Medicus Prepaga" at bounding box center [759, 380] width 450 height 37
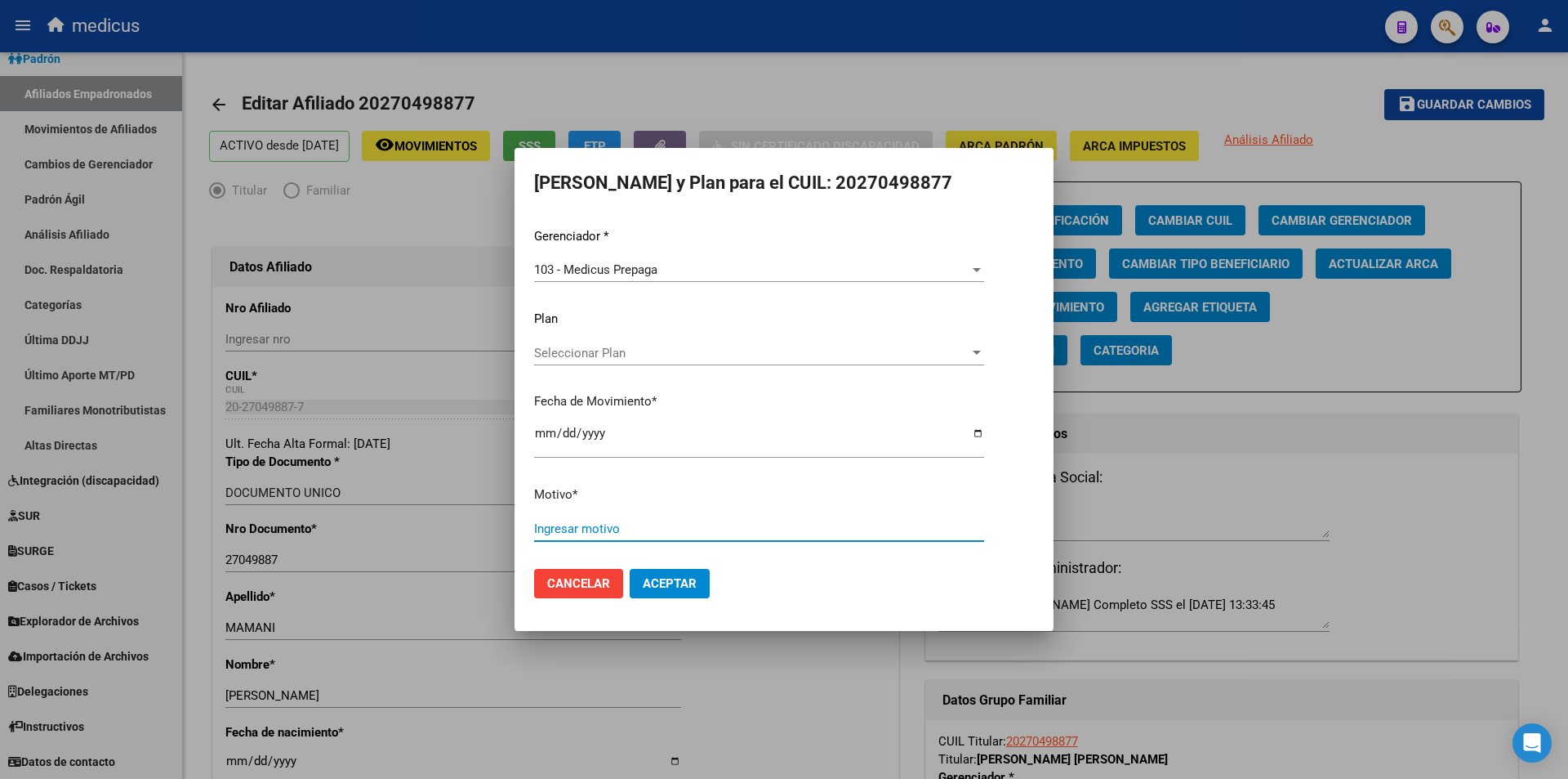
click at [579, 529] on input "Ingresar motivo" at bounding box center [759, 529] width 450 height 15
paste input "16798615000"
type input "16798615000"
click at [659, 573] on button "Aceptar" at bounding box center [670, 583] width 80 height 29
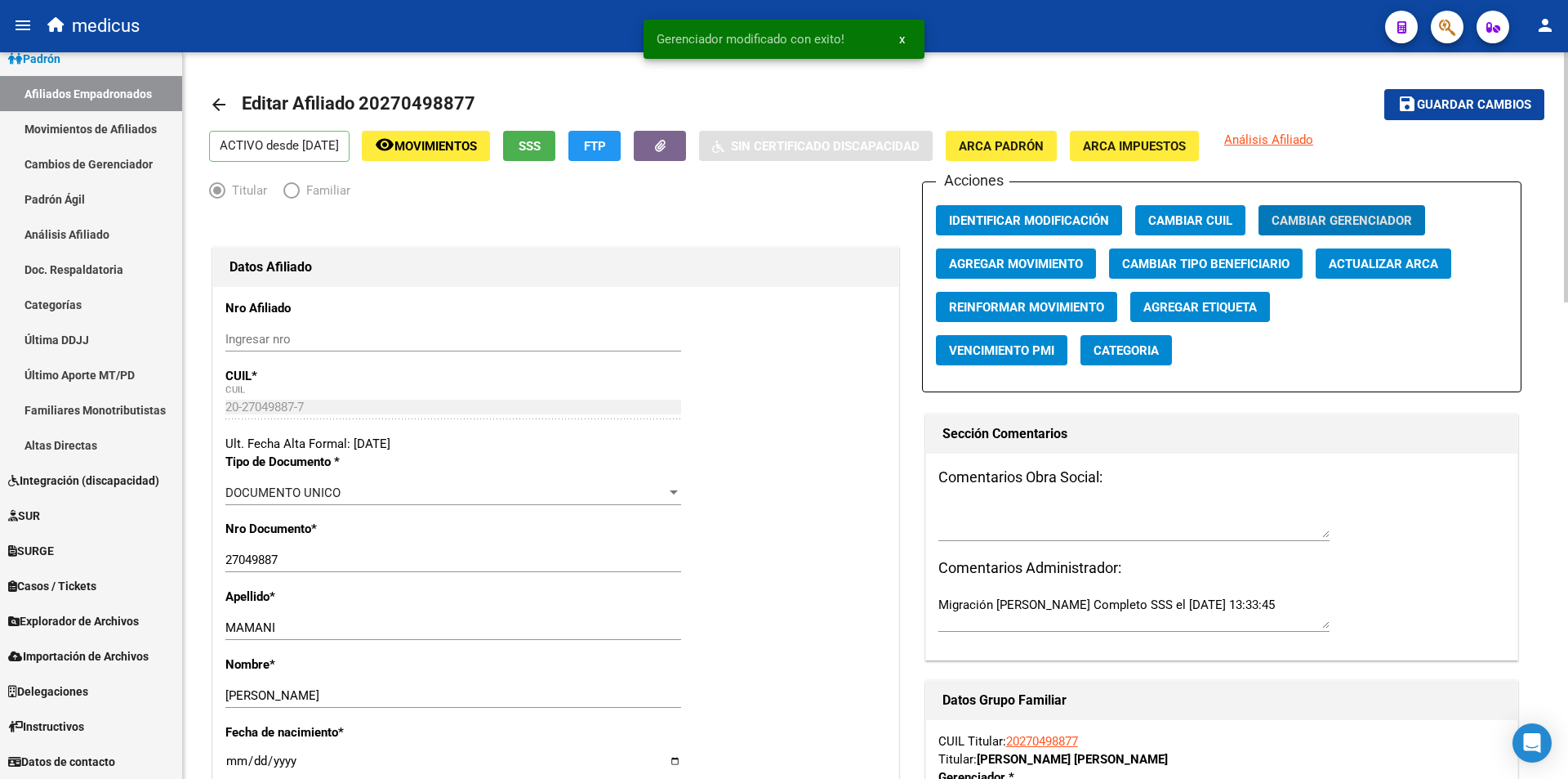
click at [1480, 100] on span "Guardar cambios" at bounding box center [1474, 106] width 115 height 15
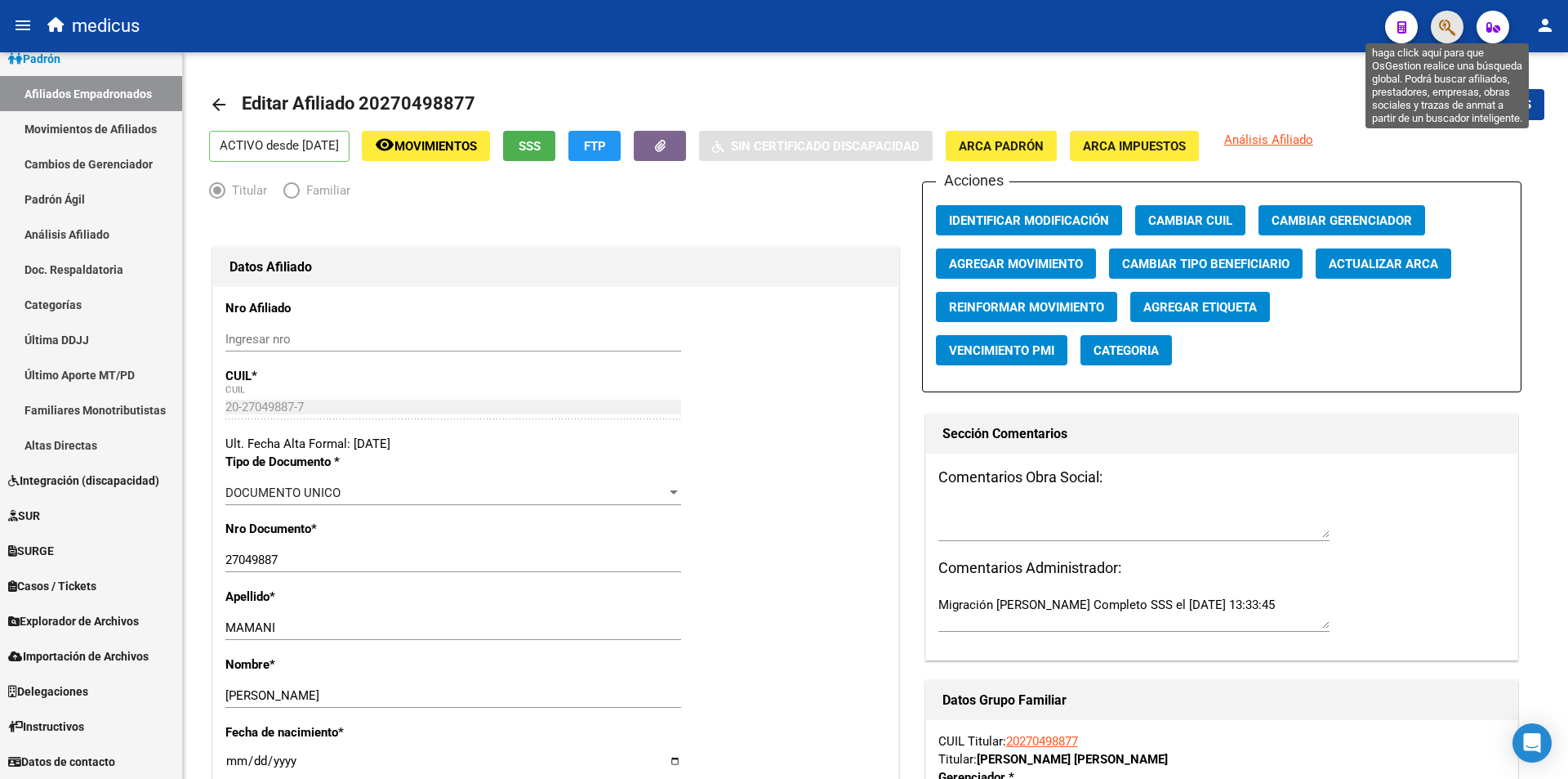
click at [1442, 29] on icon "button" at bounding box center [1447, 27] width 17 height 18
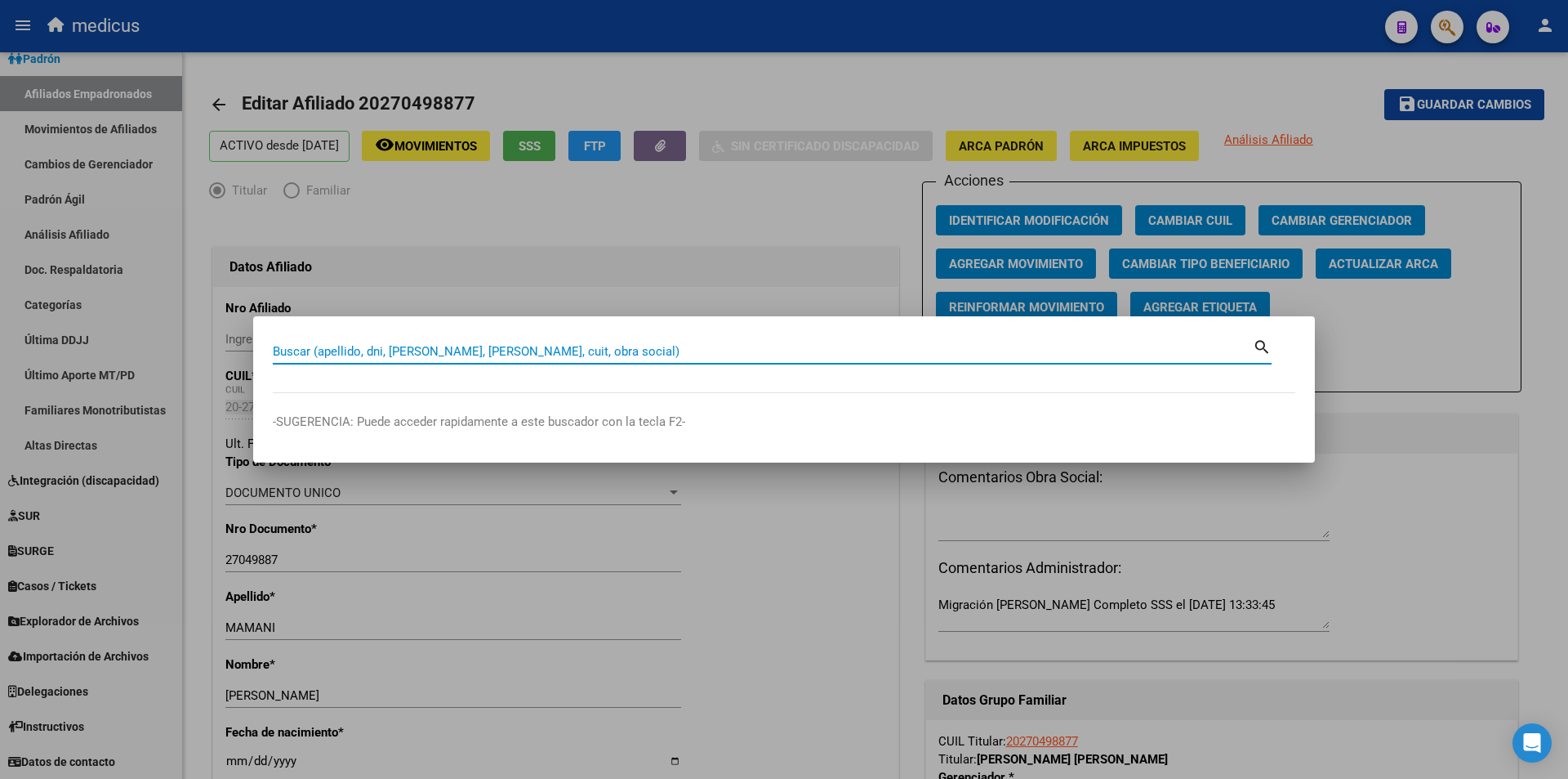
paste input "27956581201"
type input "27956581201"
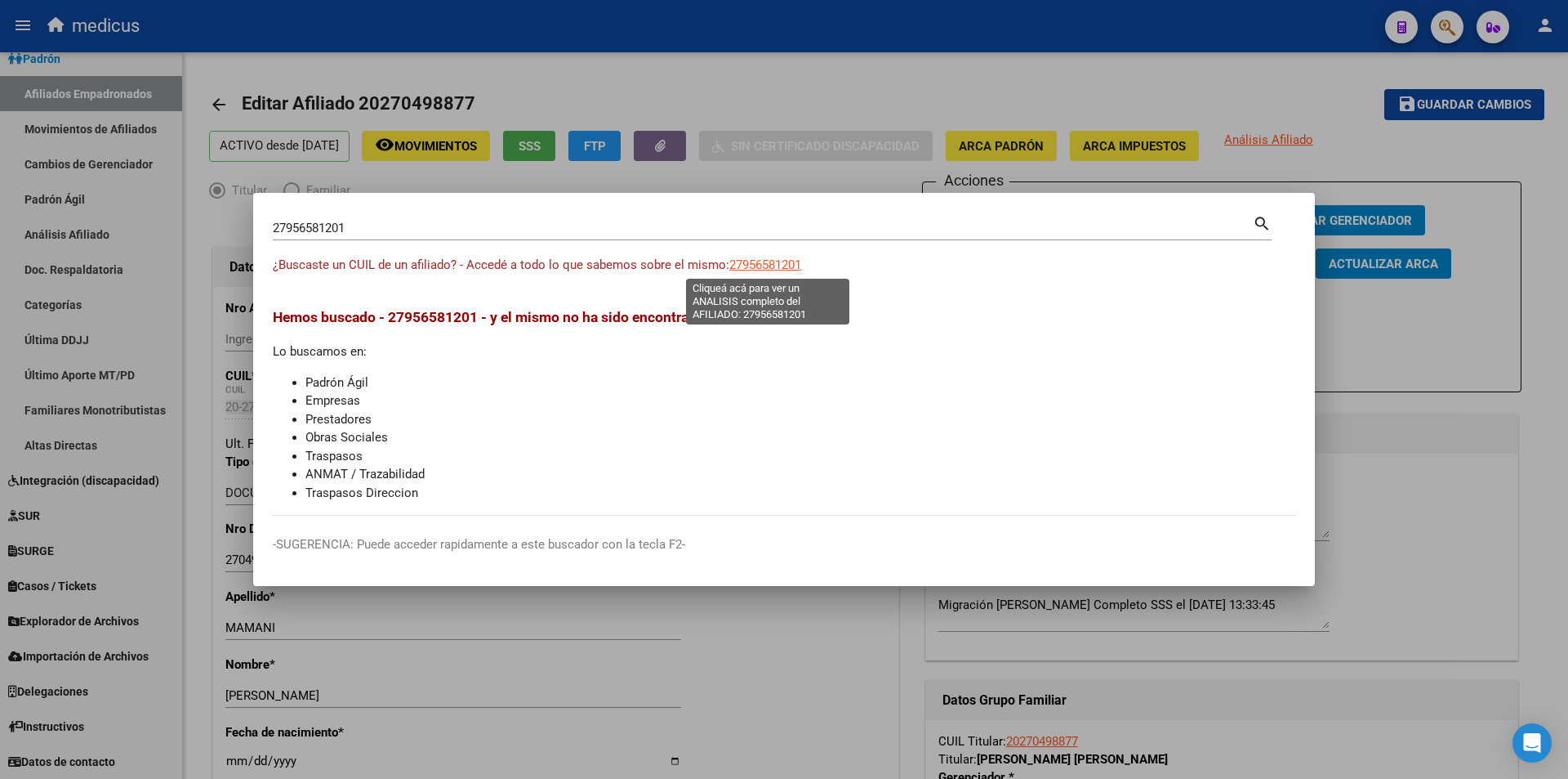
click at [758, 266] on span "27956581201" at bounding box center [765, 265] width 72 height 15
type textarea "27956581201"
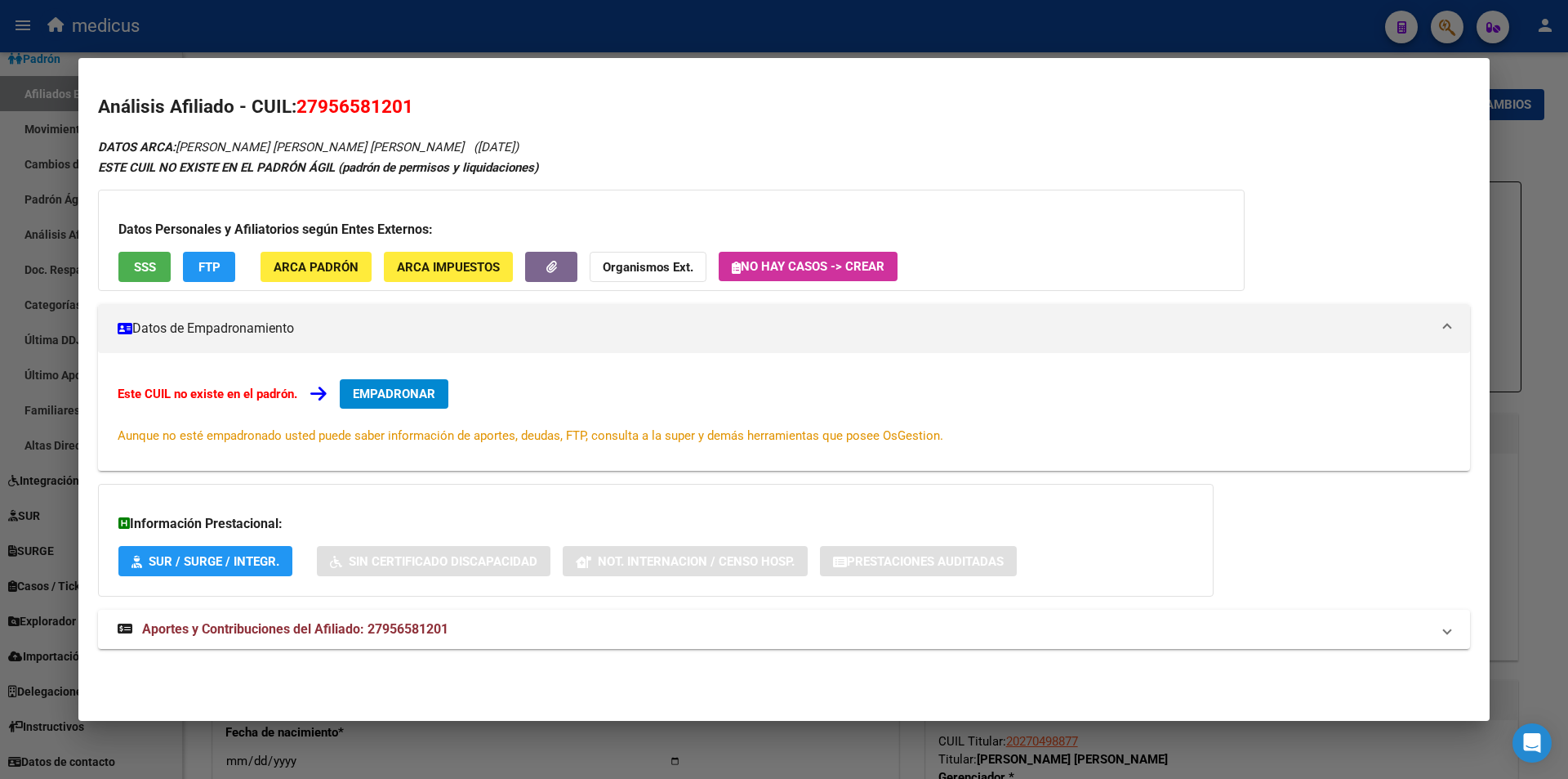
click at [131, 238] on h3 "Datos Personales y Afiliatorios según Entes Externos:" at bounding box center [671, 229] width 1106 height 19
click at [152, 255] on button "SSS" at bounding box center [144, 267] width 52 height 30
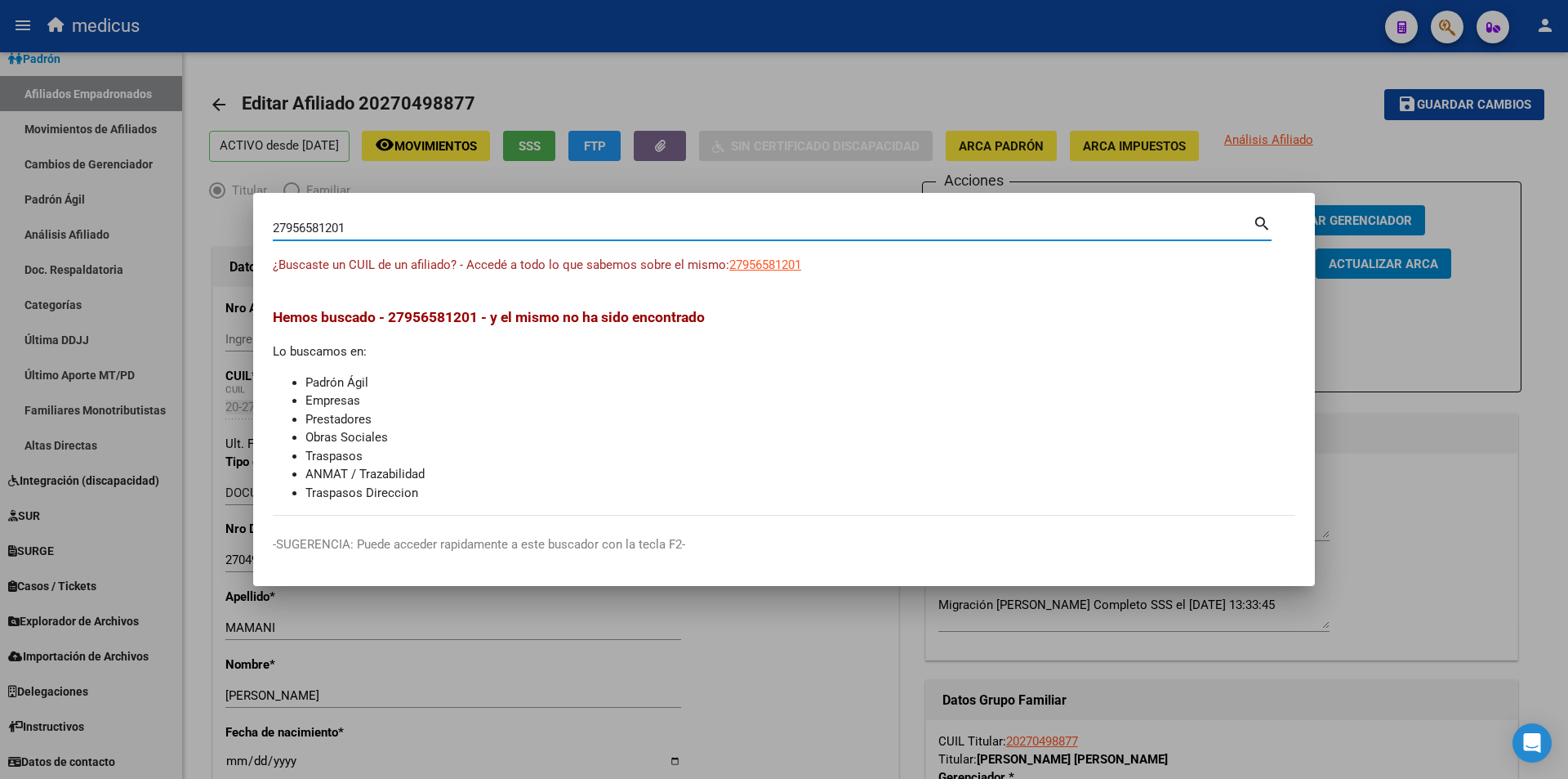
drag, startPoint x: 488, startPoint y: 220, endPoint x: 0, endPoint y: 227, distance: 488.1
click at [0, 227] on div "27956581201 Buscar (apellido, dni, cuil, nro traspaso, cuit, obra social) searc…" at bounding box center [784, 390] width 1568 height 779
paste input "8368394"
type input "27958368394"
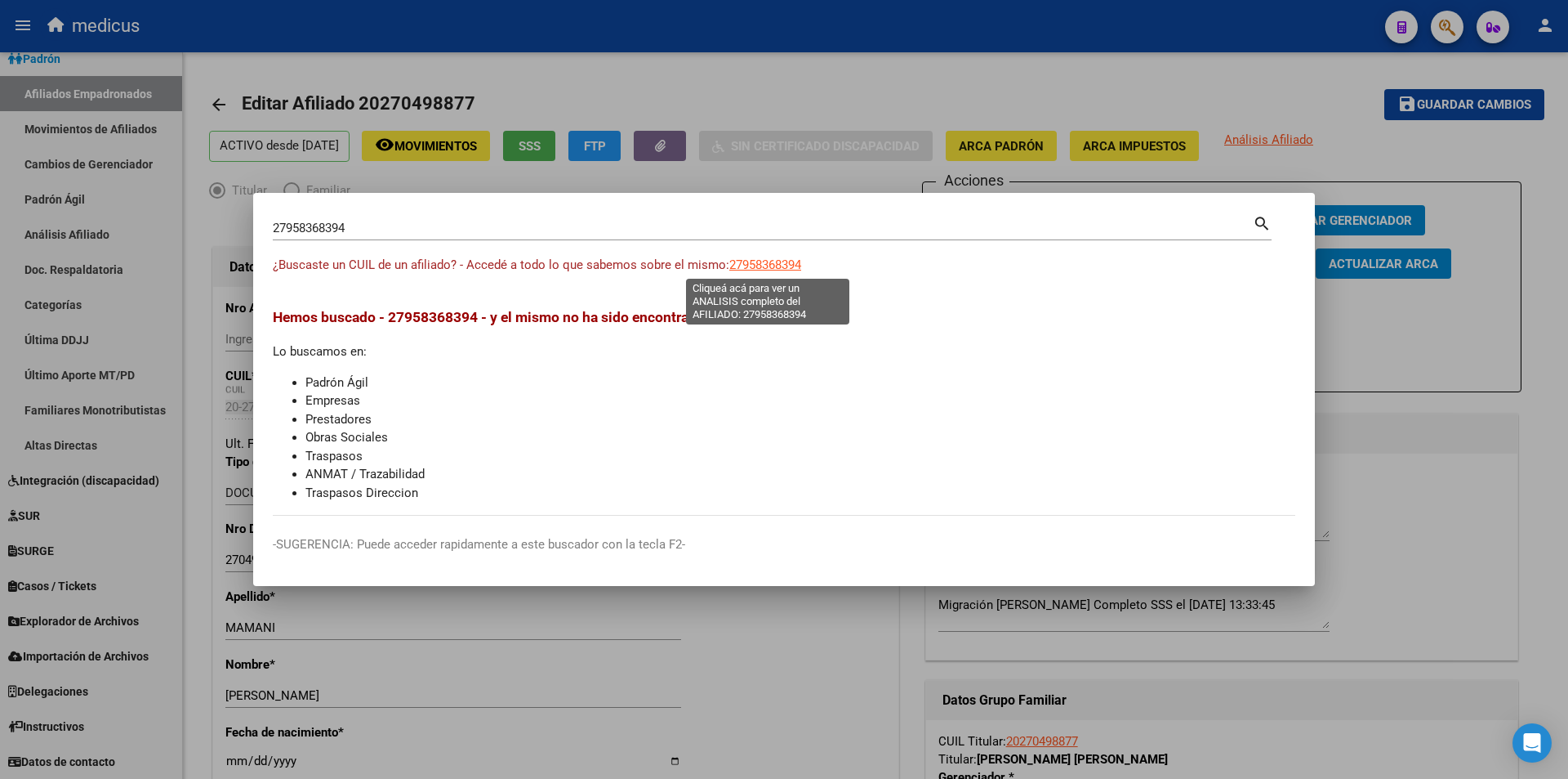
click at [772, 260] on span "27958368394" at bounding box center [765, 265] width 72 height 15
type textarea "27958368394"
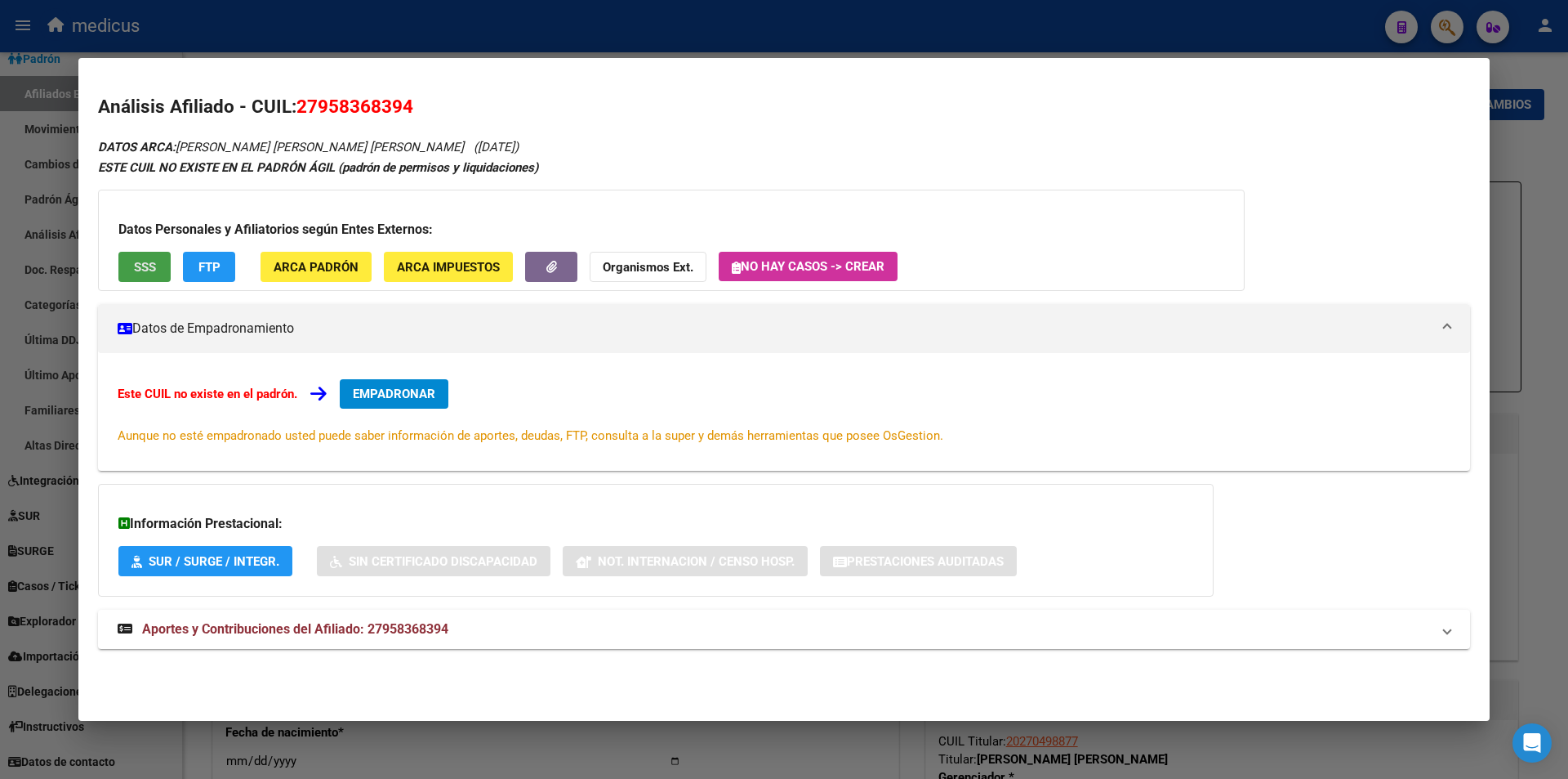
click at [140, 263] on span "SSS" at bounding box center [145, 267] width 22 height 15
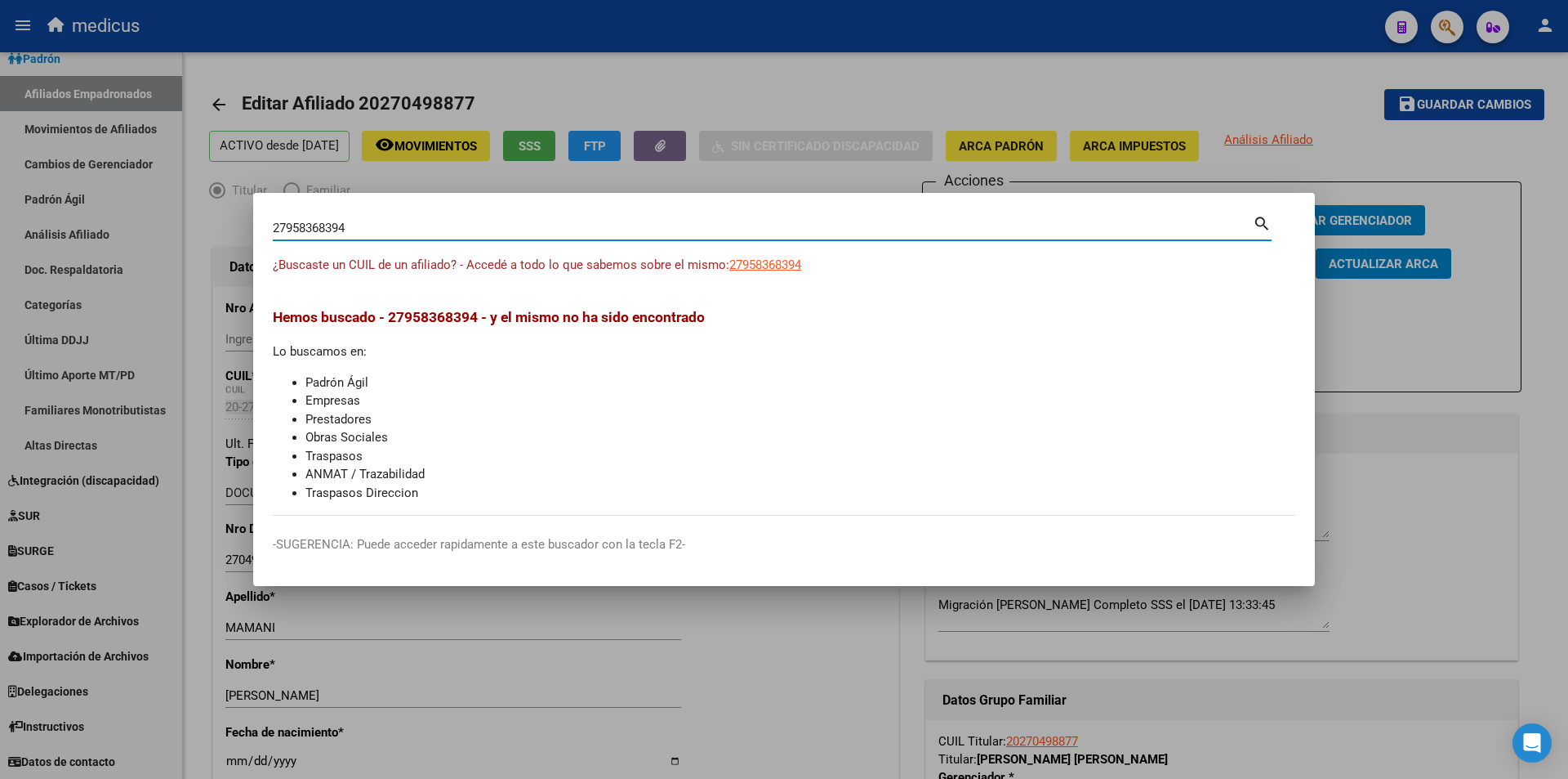
drag, startPoint x: 472, startPoint y: 220, endPoint x: 0, endPoint y: 235, distance: 472.2
click at [0, 235] on div "27958368394 Buscar (apellido, dni, cuil, nro traspaso, cuit, obra social) searc…" at bounding box center [784, 390] width 1568 height 779
paste input "563870759"
type input "27563870759"
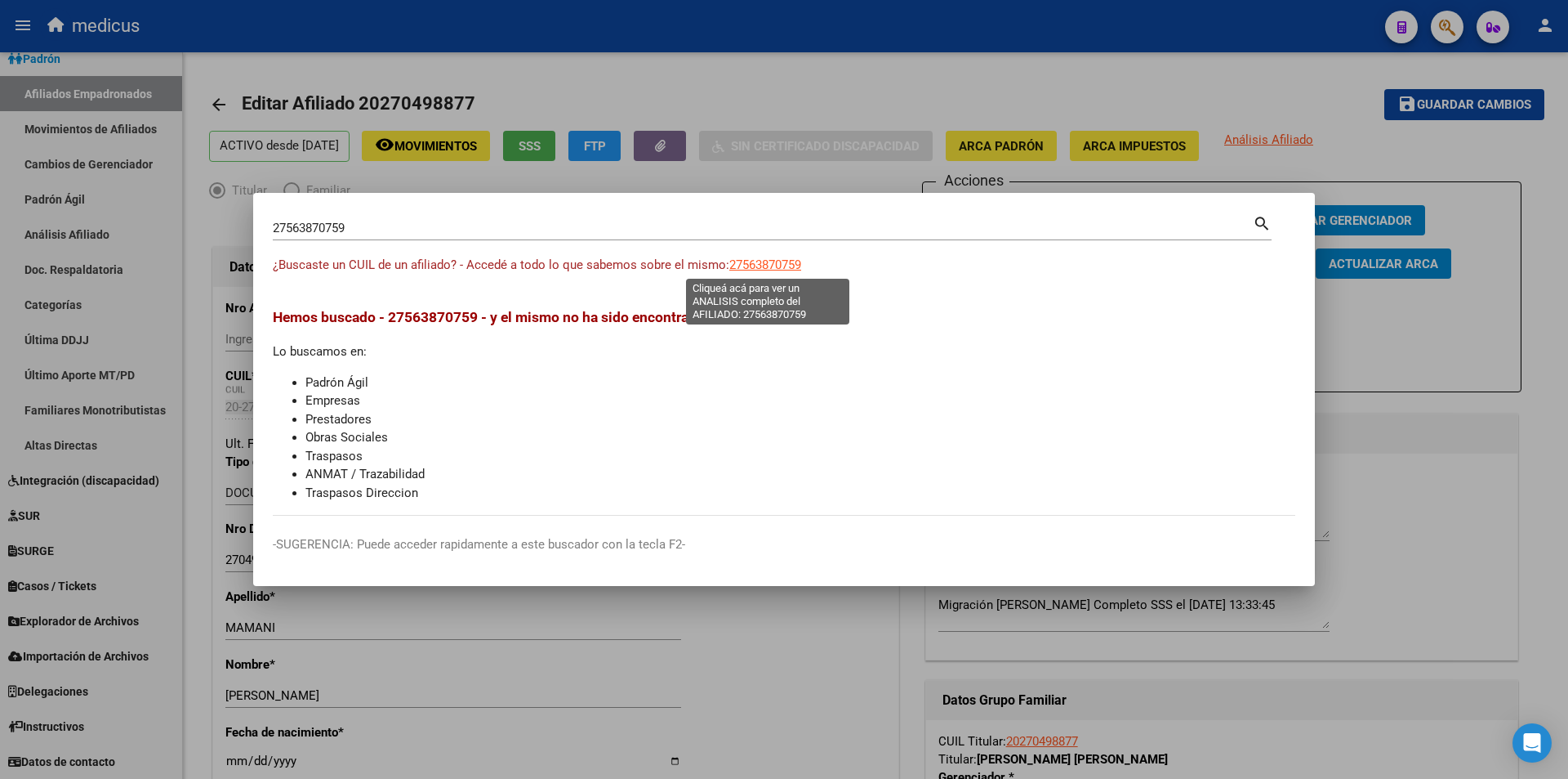
click at [788, 259] on span "27563870759" at bounding box center [765, 265] width 72 height 15
type textarea "27563870759"
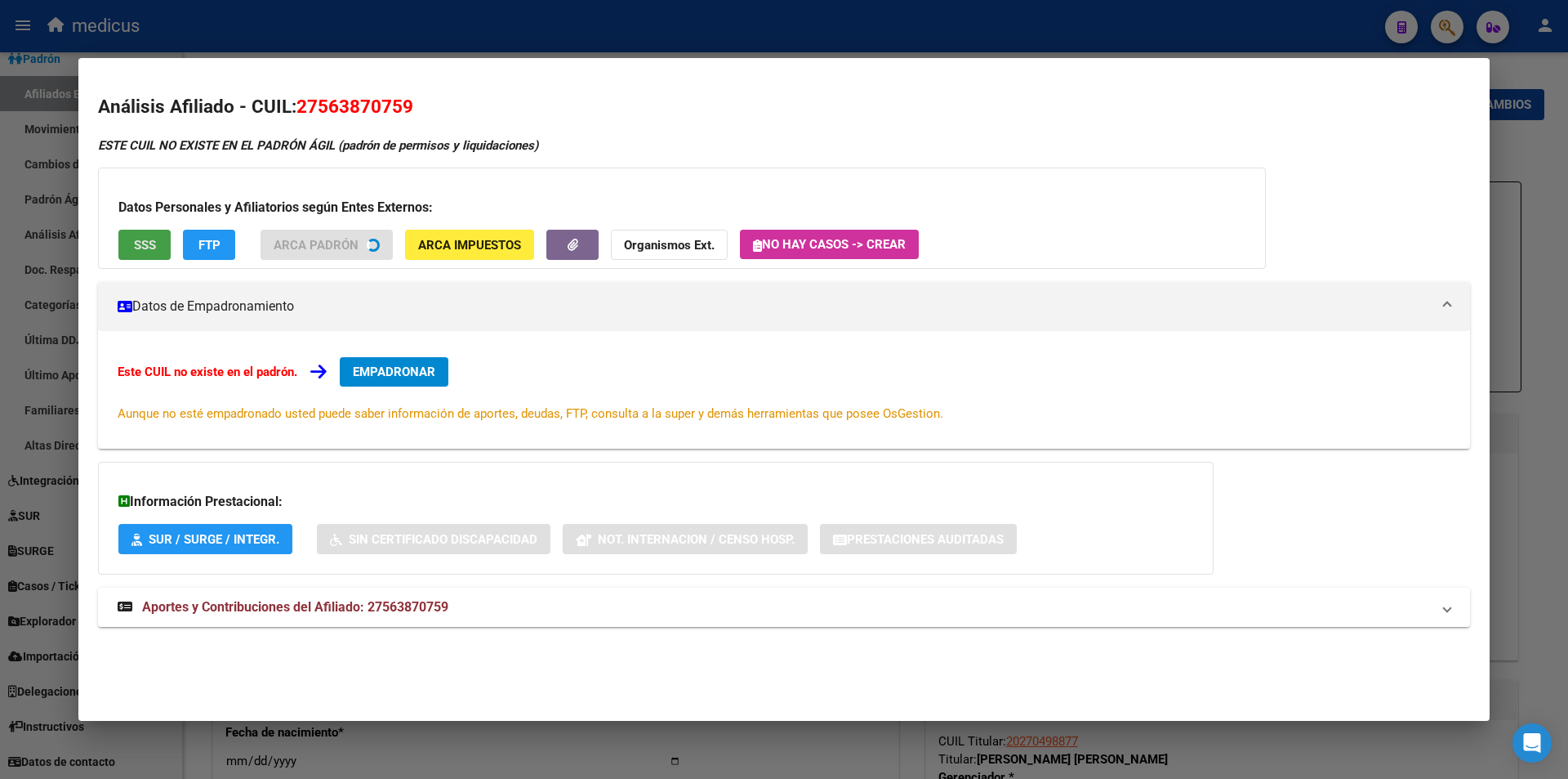
click at [137, 236] on button "SSS" at bounding box center [144, 245] width 52 height 30
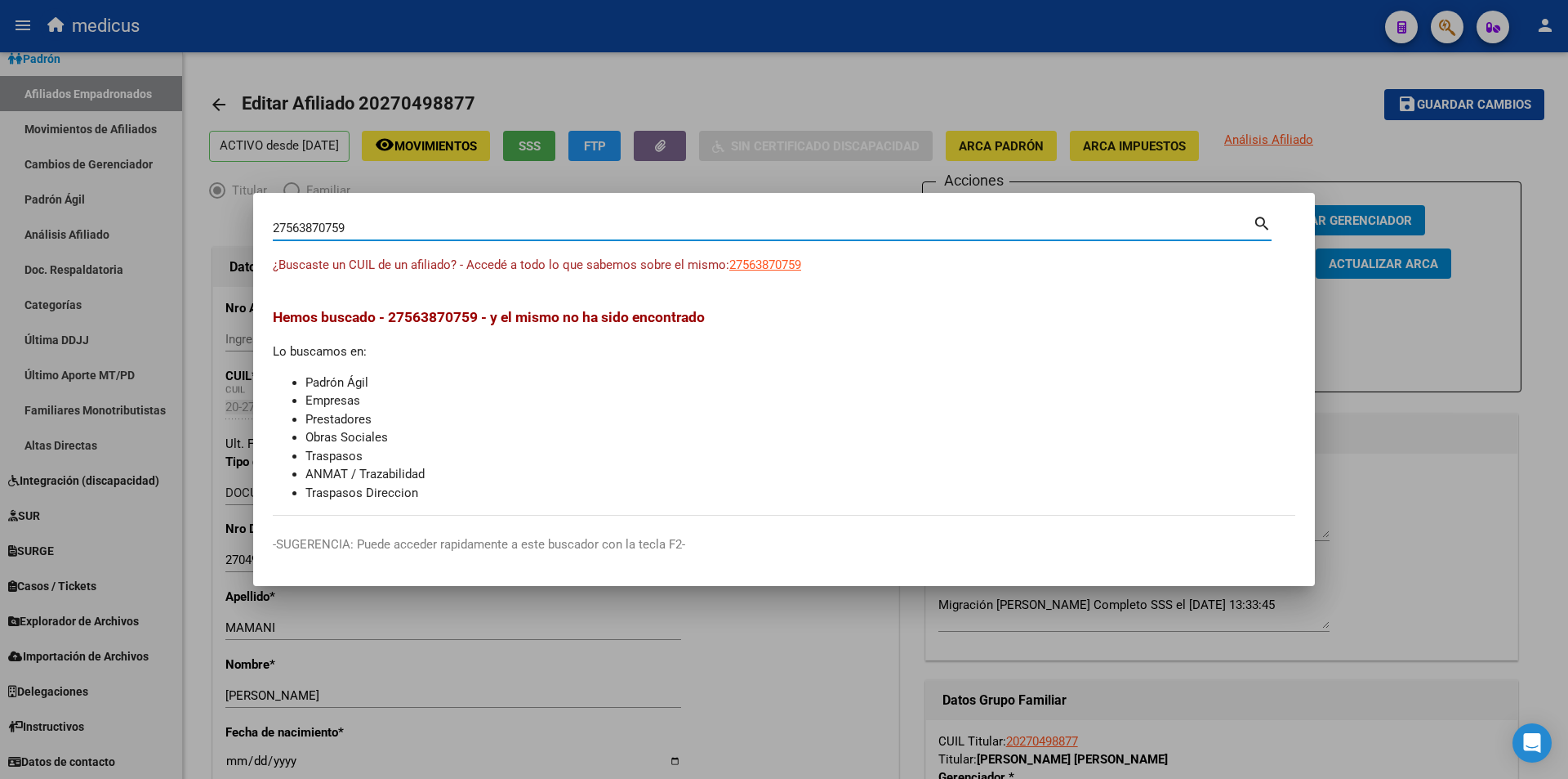
drag, startPoint x: 453, startPoint y: 234, endPoint x: 0, endPoint y: 217, distance: 453.3
click at [0, 217] on div "27563870759 Buscar (apellido, dni, cuil, nro traspaso, cuit, obra social) searc…" at bounding box center [784, 390] width 1568 height 779
paste input "958368394"
type input "27958368394"
click at [758, 259] on span "27958368394" at bounding box center [765, 265] width 72 height 15
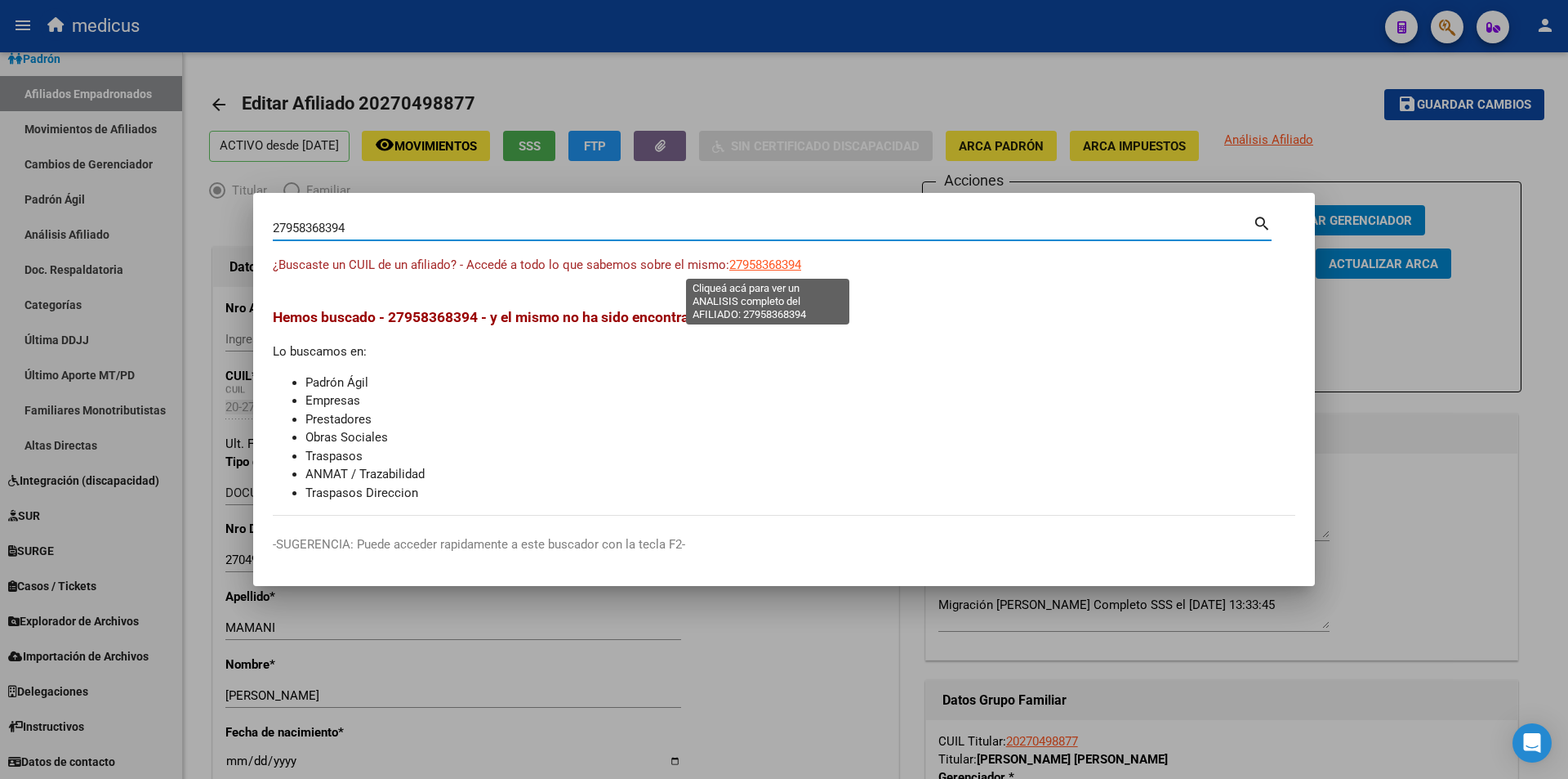
type textarea "27958368394"
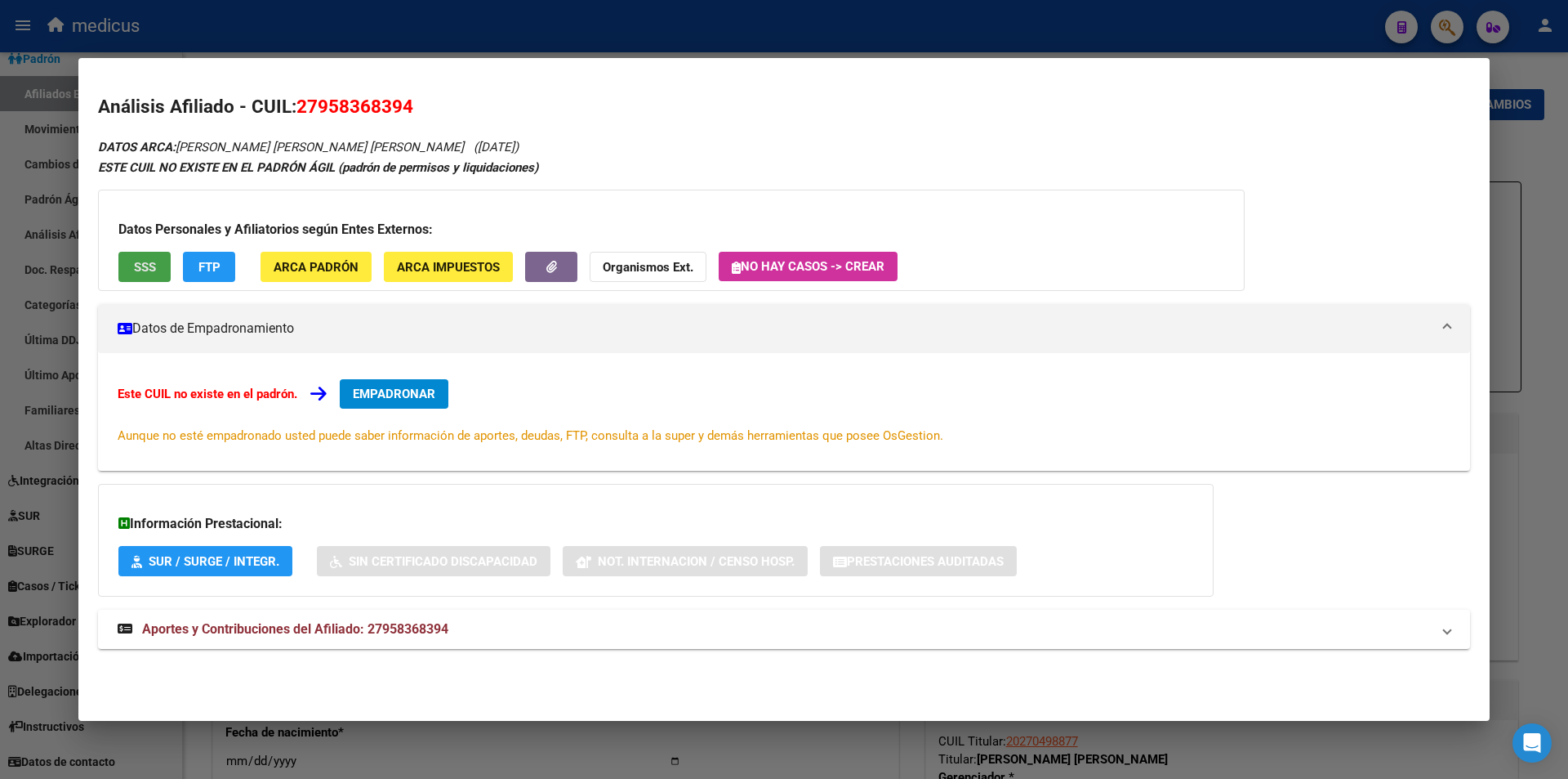
click at [134, 266] on span "SSS" at bounding box center [145, 267] width 22 height 15
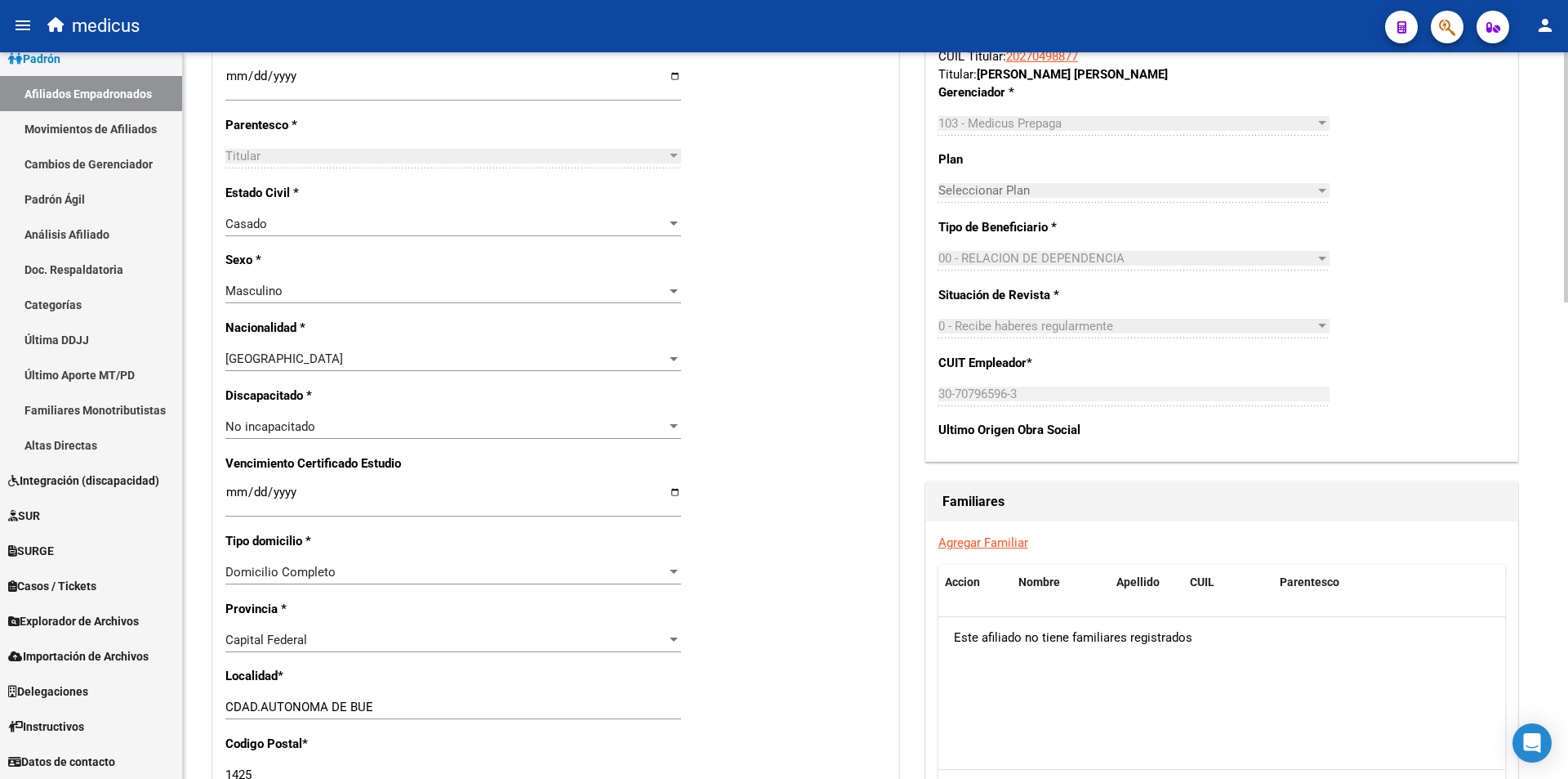
scroll to position [818, 0]
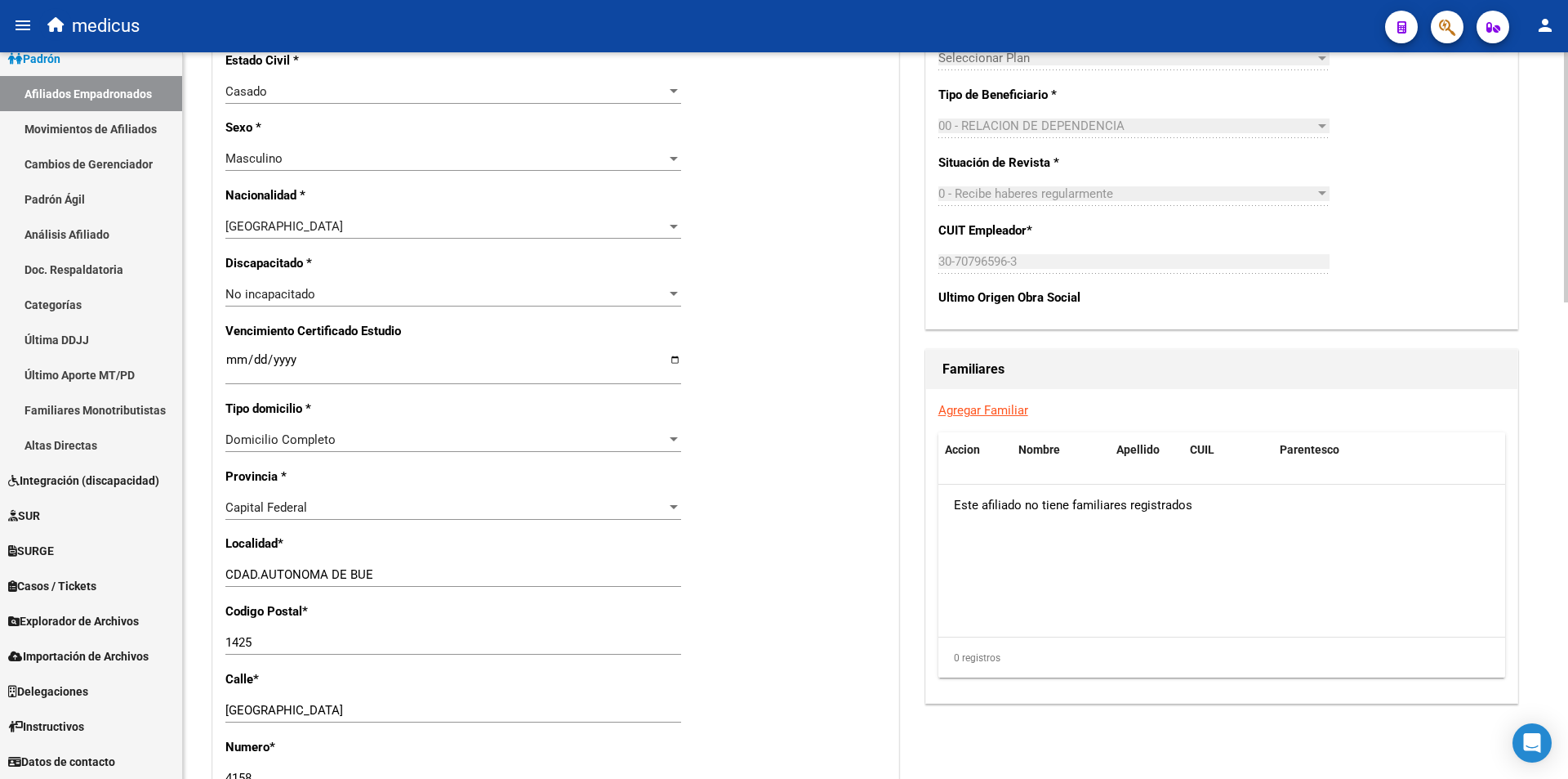
click at [1002, 415] on link "Agregar Familiar" at bounding box center [983, 410] width 90 height 15
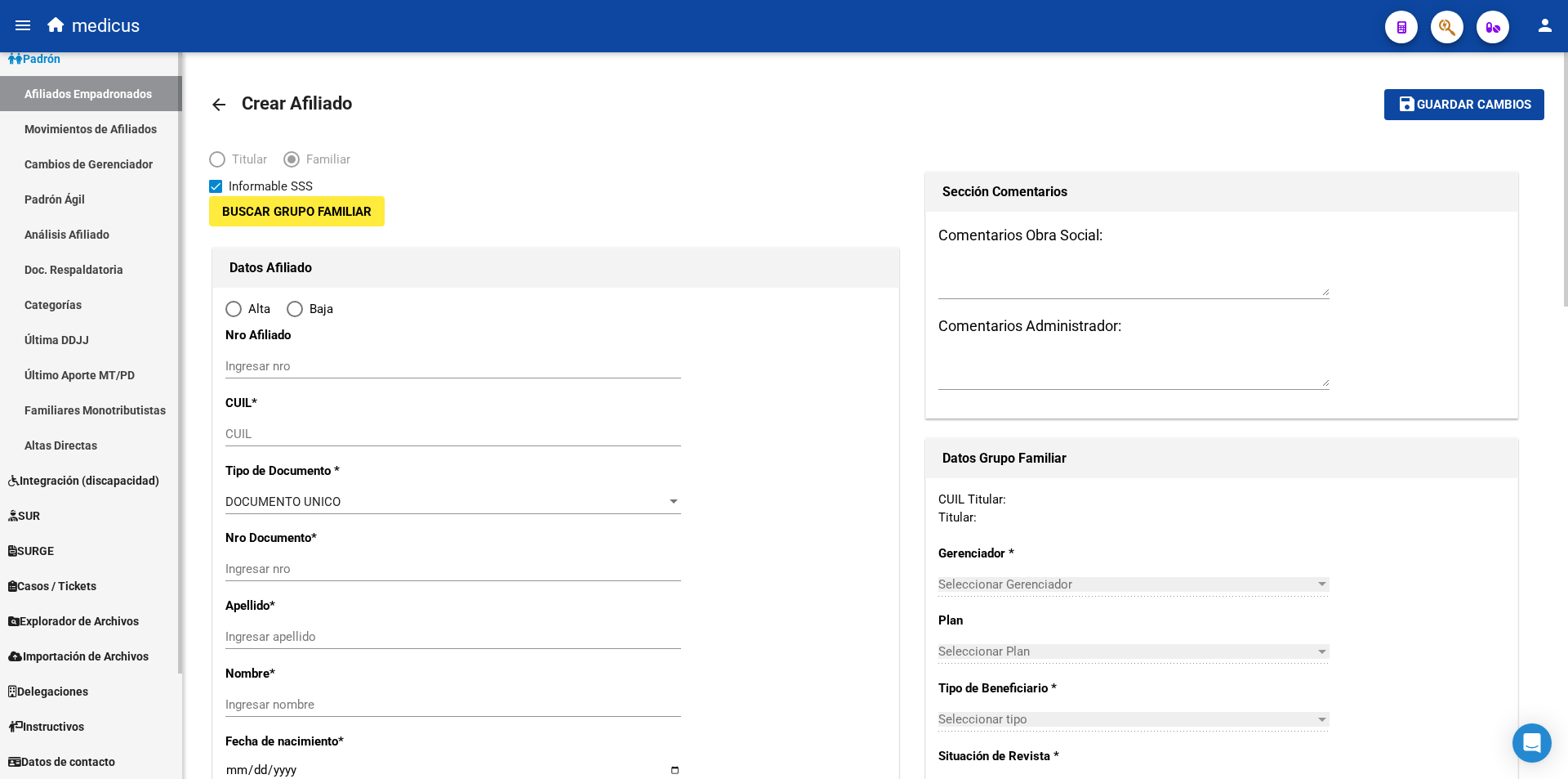
type input "30-70796596-3"
type input "CDAD.AUTONOMA DE BUE"
type input "1425"
type input "[GEOGRAPHIC_DATA]"
type input "4158"
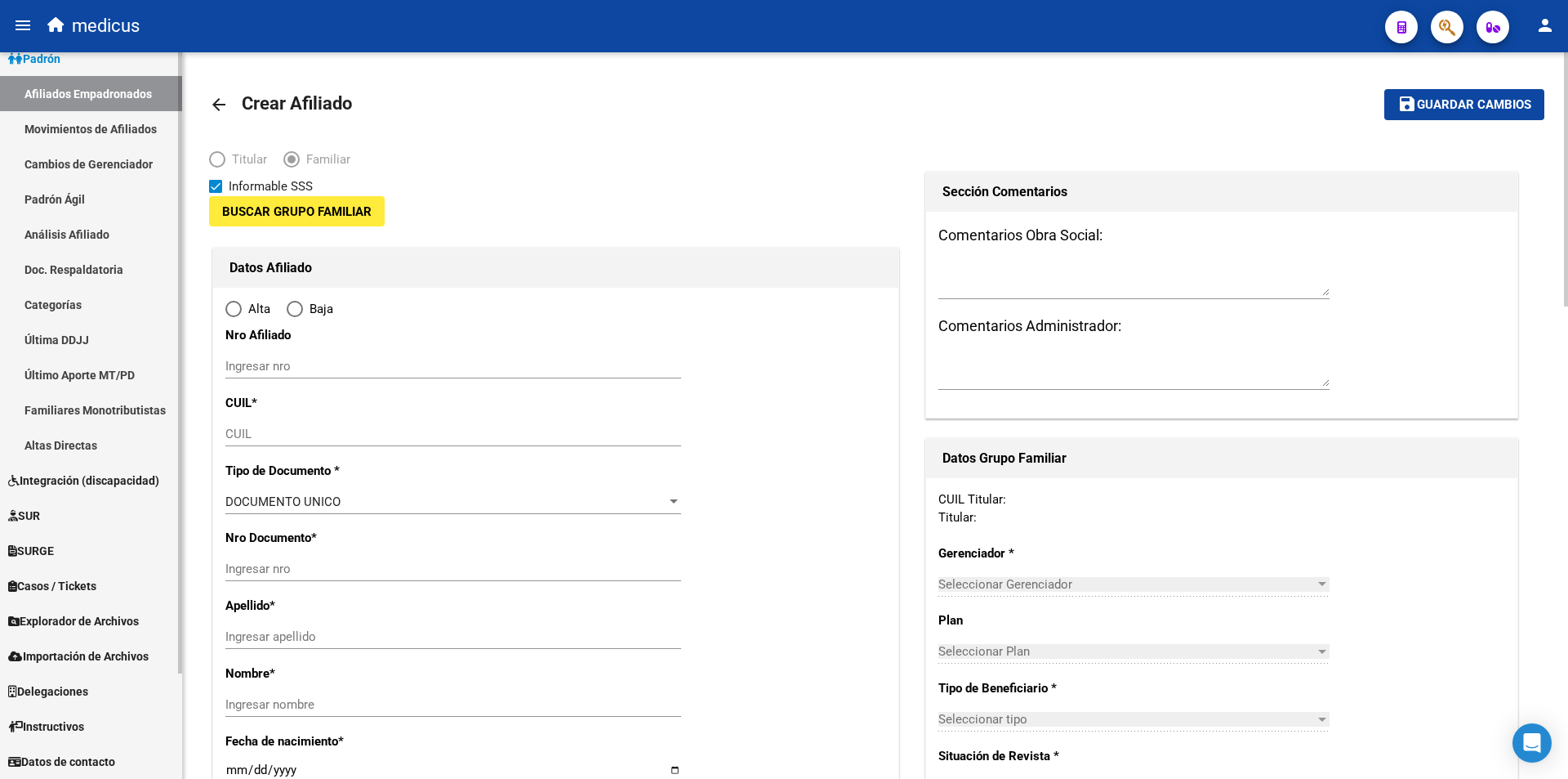
type input "3"
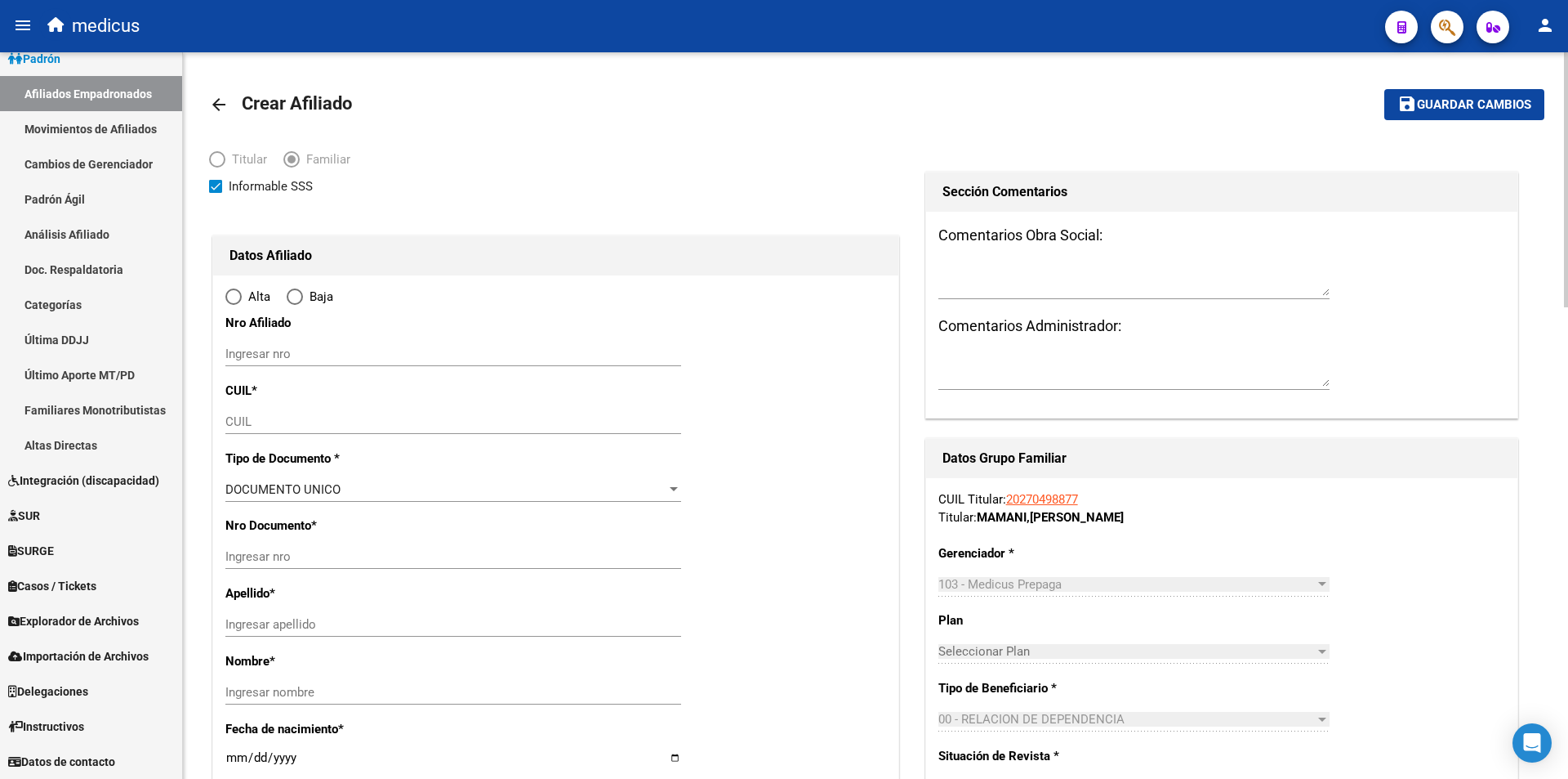
radio input "true"
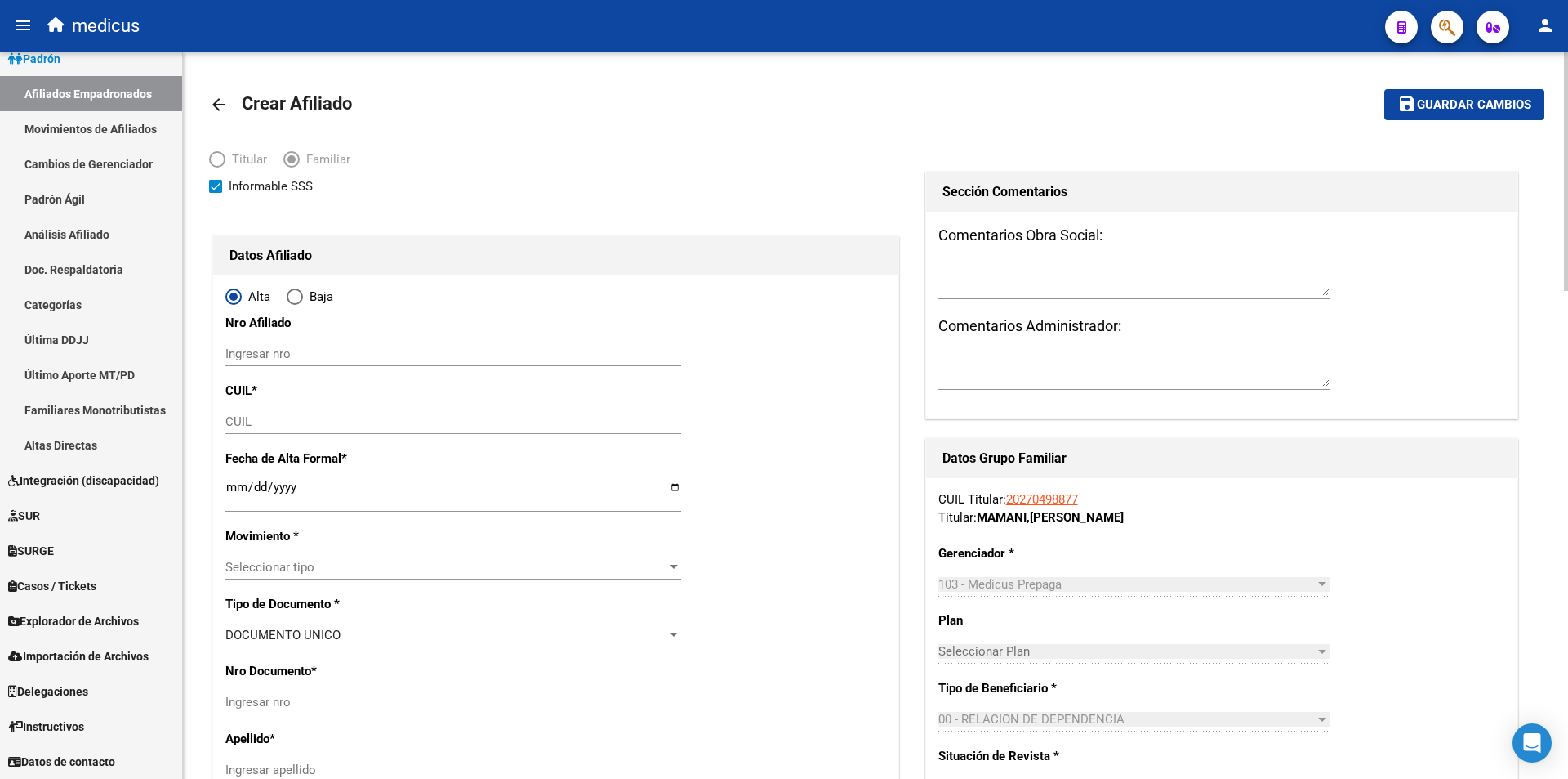
type input "30-70796596-3"
click at [293, 188] on span "Informable SSS" at bounding box center [270, 186] width 84 height 19
click at [216, 193] on input "Informable SSS" at bounding box center [215, 193] width 1 height 1
checkbox input "false"
click at [267, 426] on input "CUIL" at bounding box center [453, 422] width 455 height 15
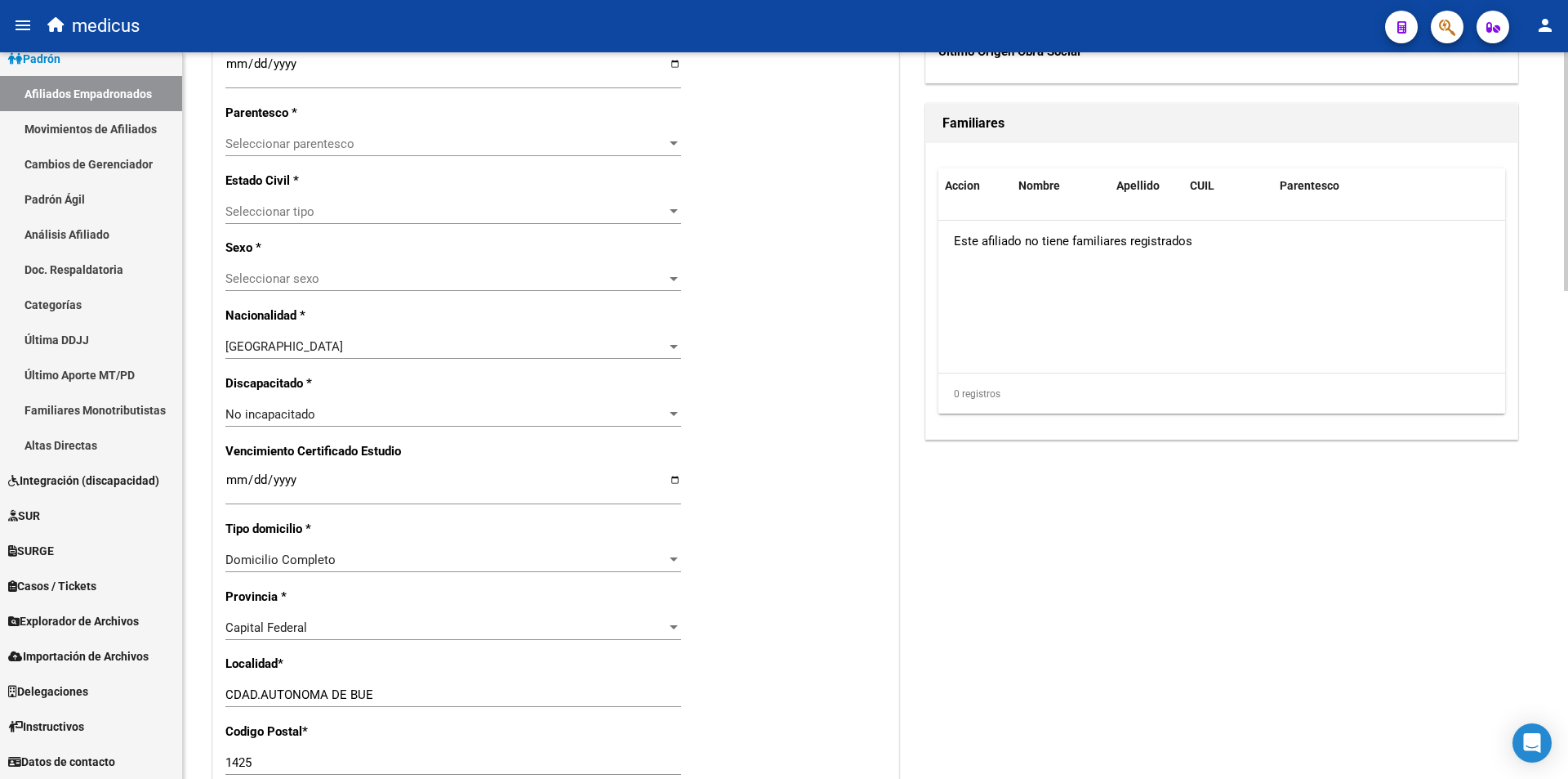
scroll to position [654, 0]
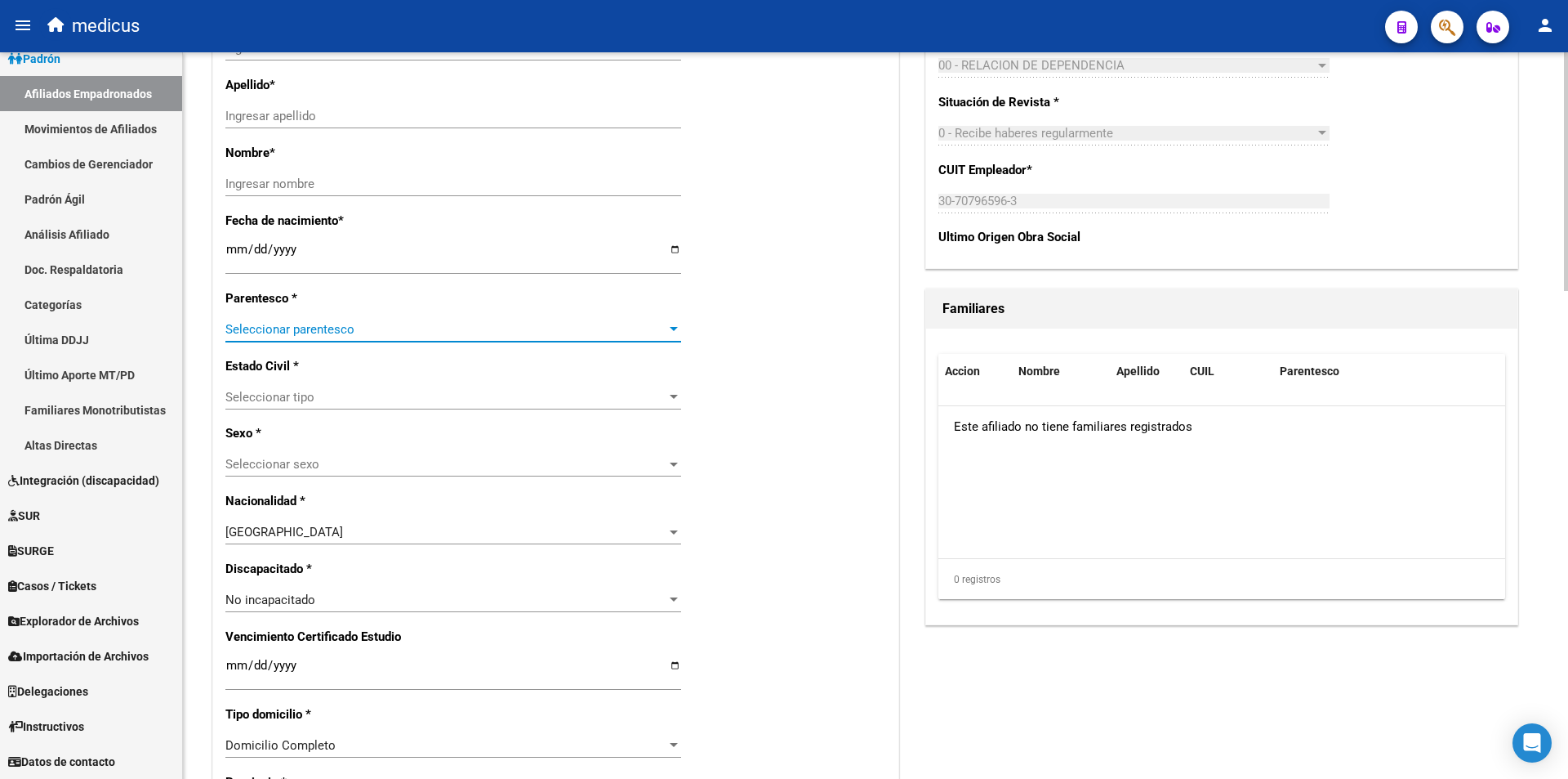
click at [314, 327] on span "Seleccionar parentesco" at bounding box center [445, 329] width 441 height 15
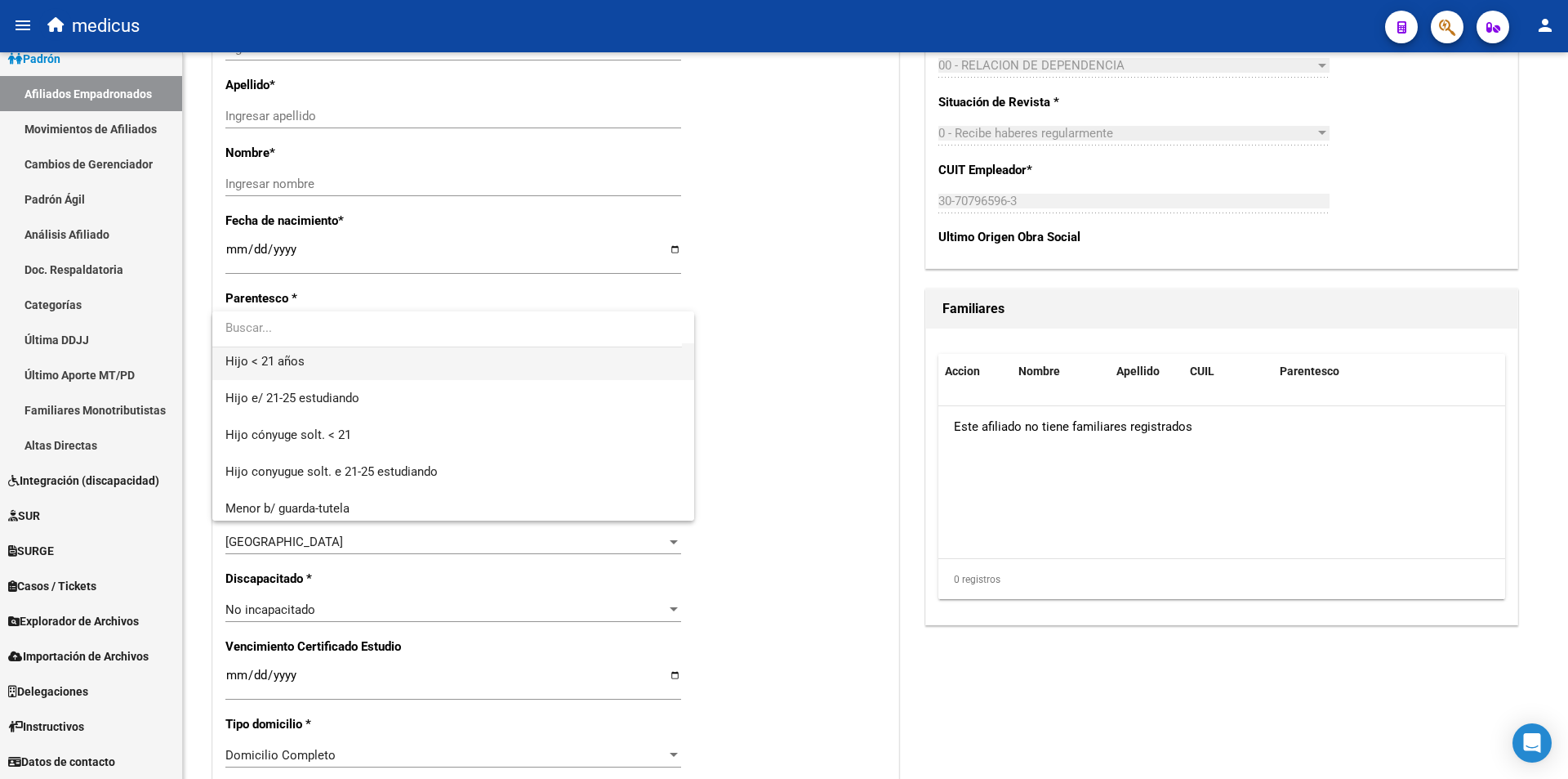
scroll to position [82, 0]
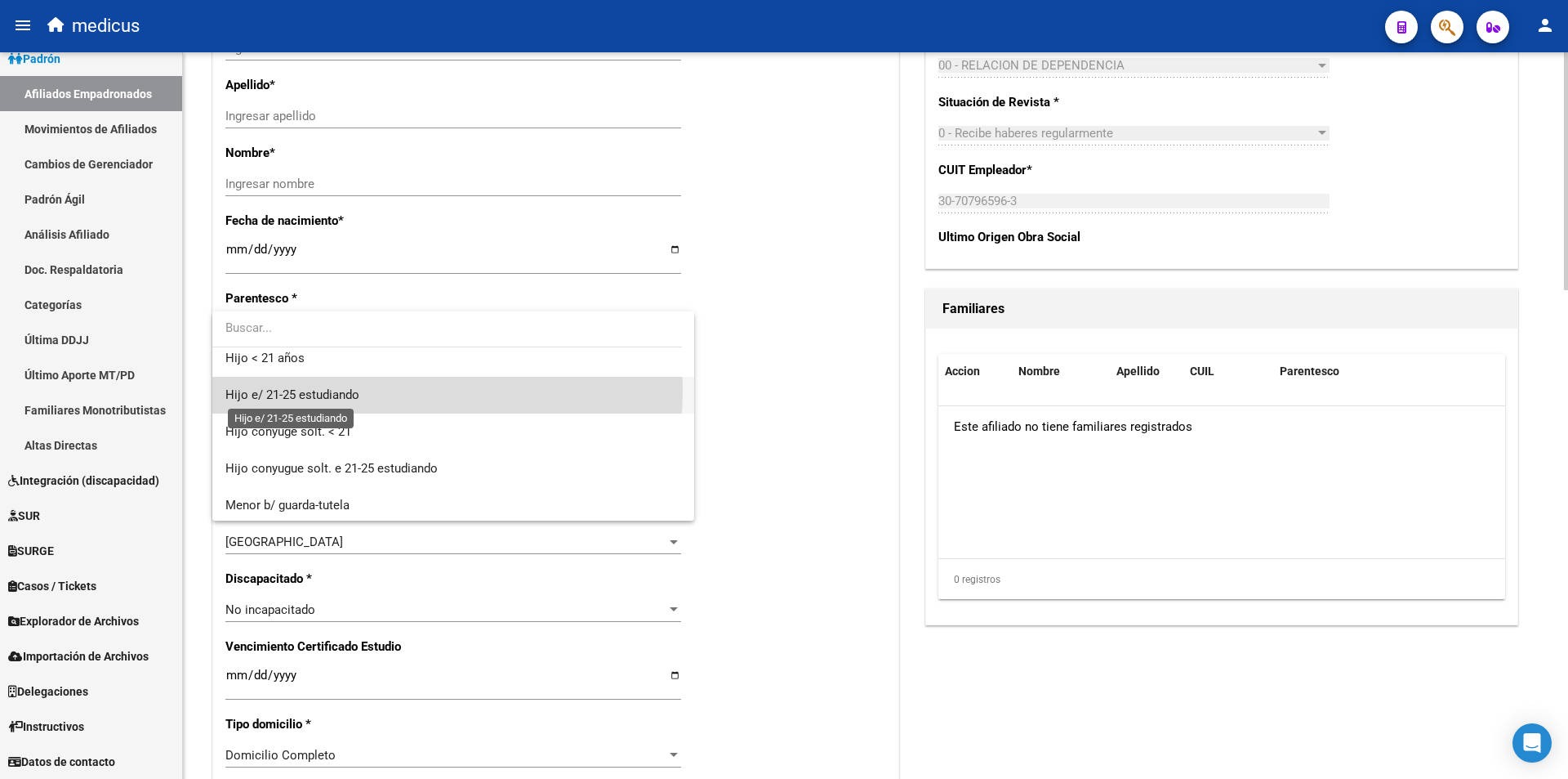
click at [339, 386] on span "Hijo e/ 21-25 estudiando" at bounding box center [453, 395] width 455 height 37
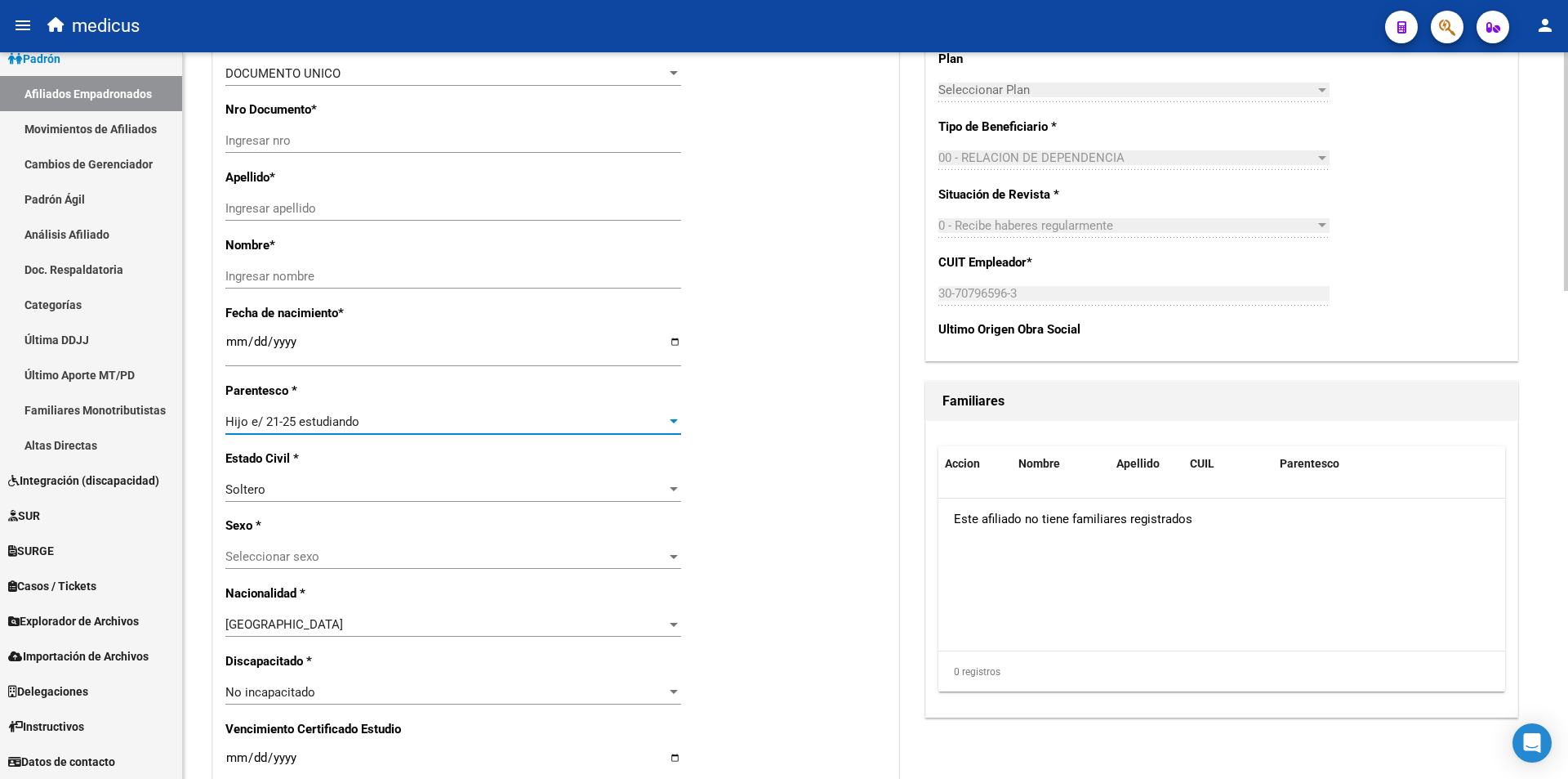
scroll to position [245, 0]
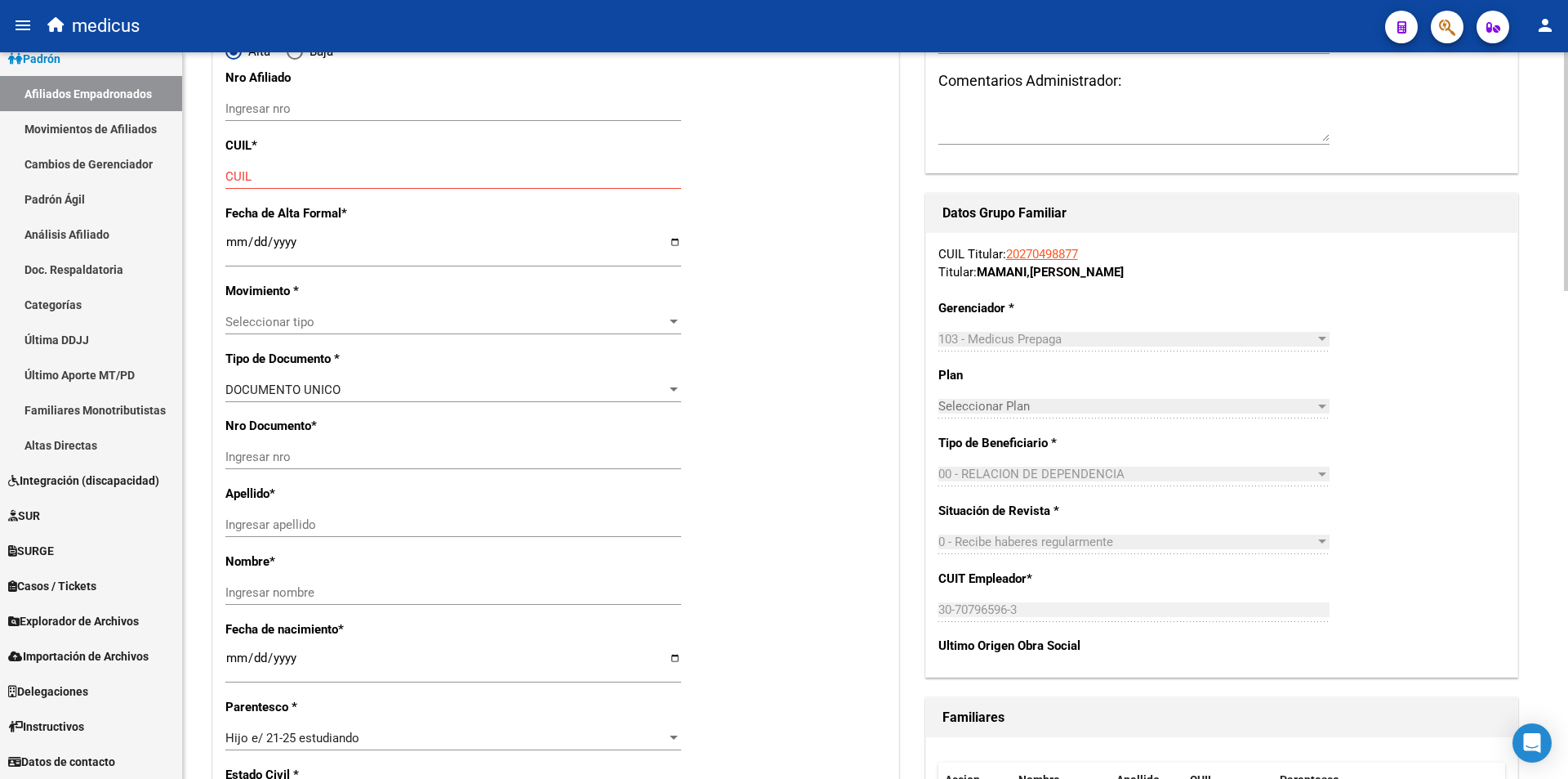
click at [301, 164] on div "CUIL" at bounding box center [453, 176] width 455 height 24
paste input "27-95836839-4"
type input "27-95836839-4"
type input "95836839"
type input "LOPEZ MELGAR"
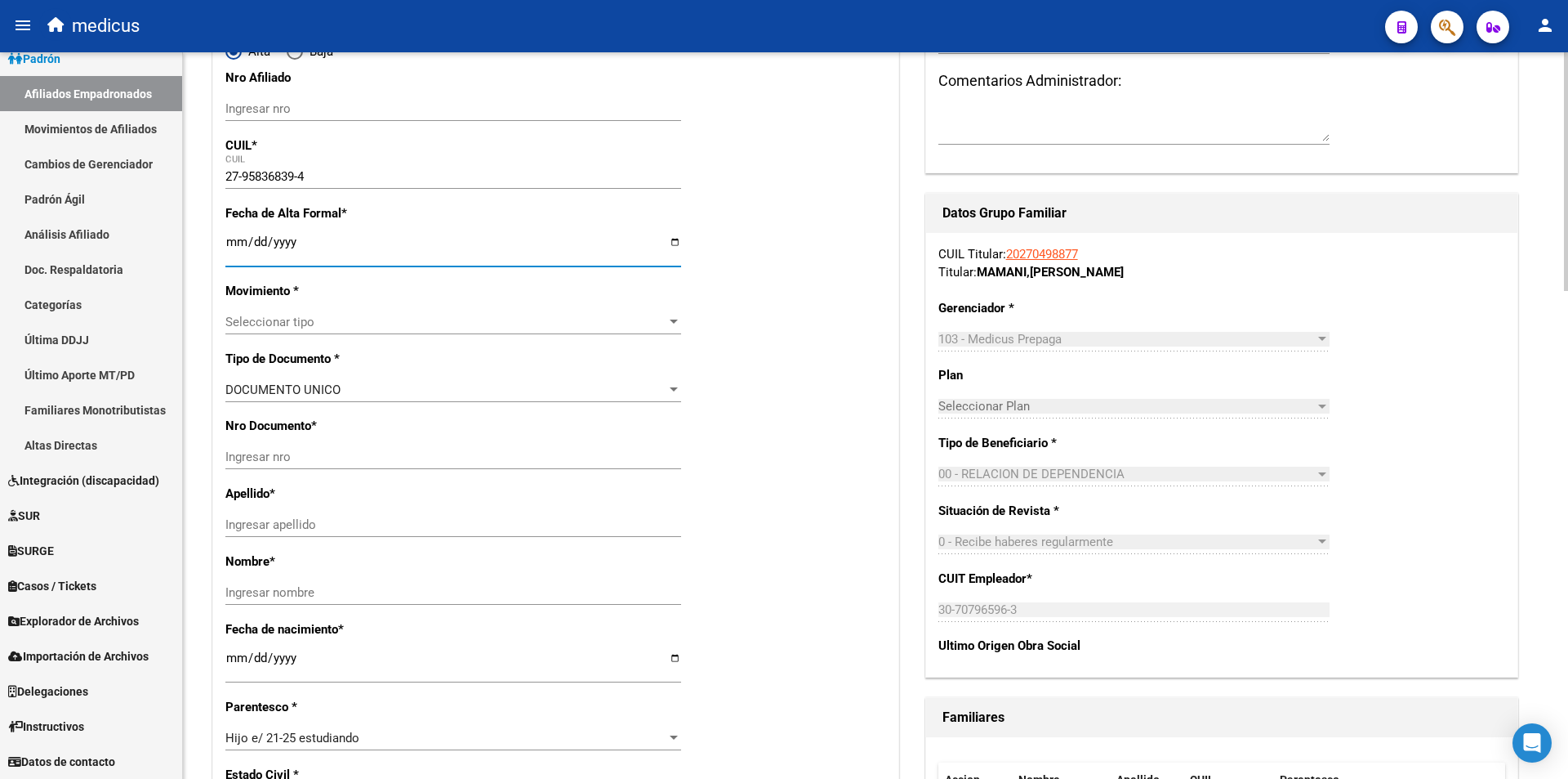
type input "MARIA JOSE"
type input "2002-07-01"
type input "FLORENCIO VAREL"
type input "1888"
type input "HUMAITA"
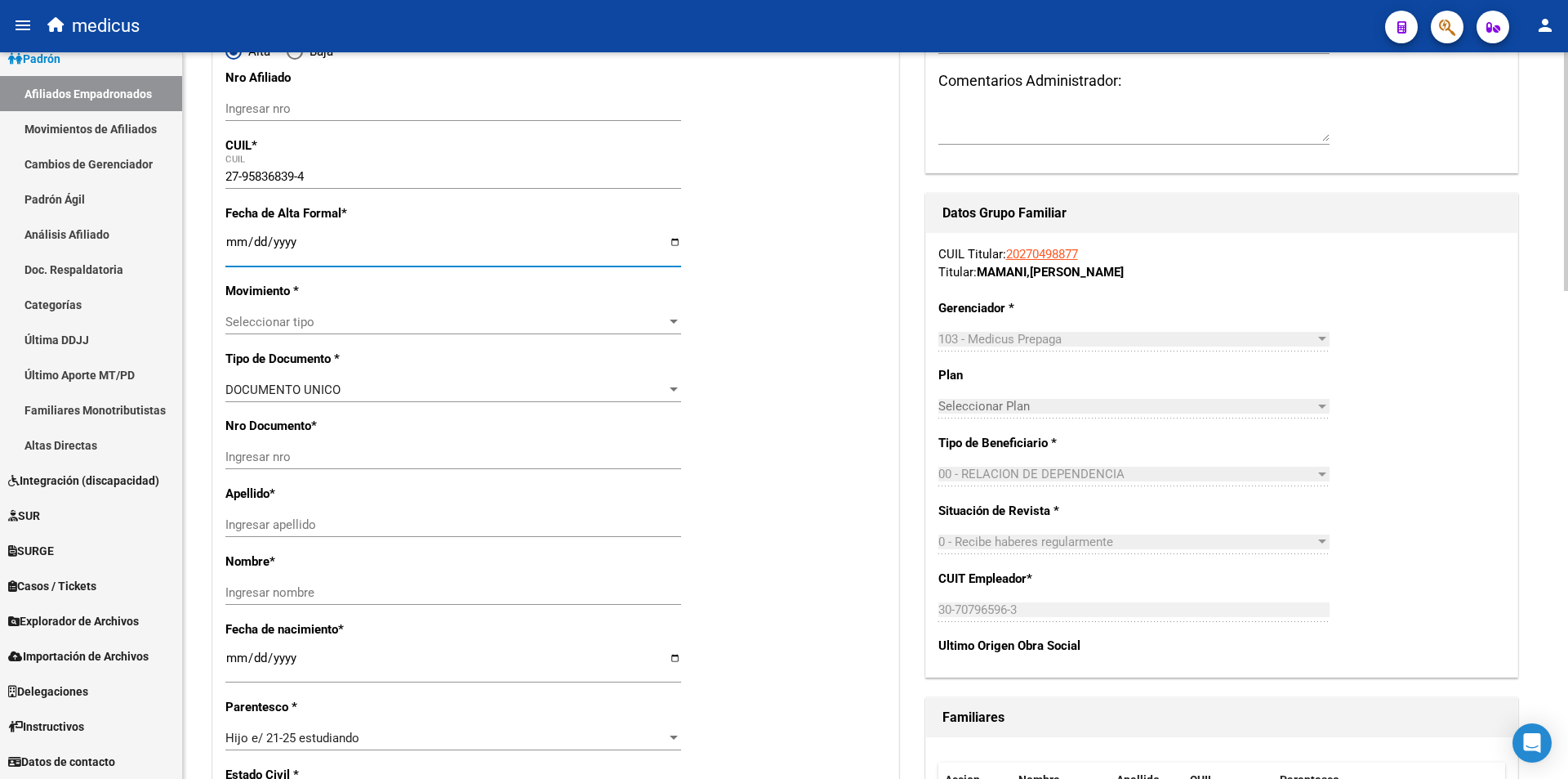
type input "2175"
click at [320, 241] on input "Ingresar fecha" at bounding box center [453, 248] width 455 height 26
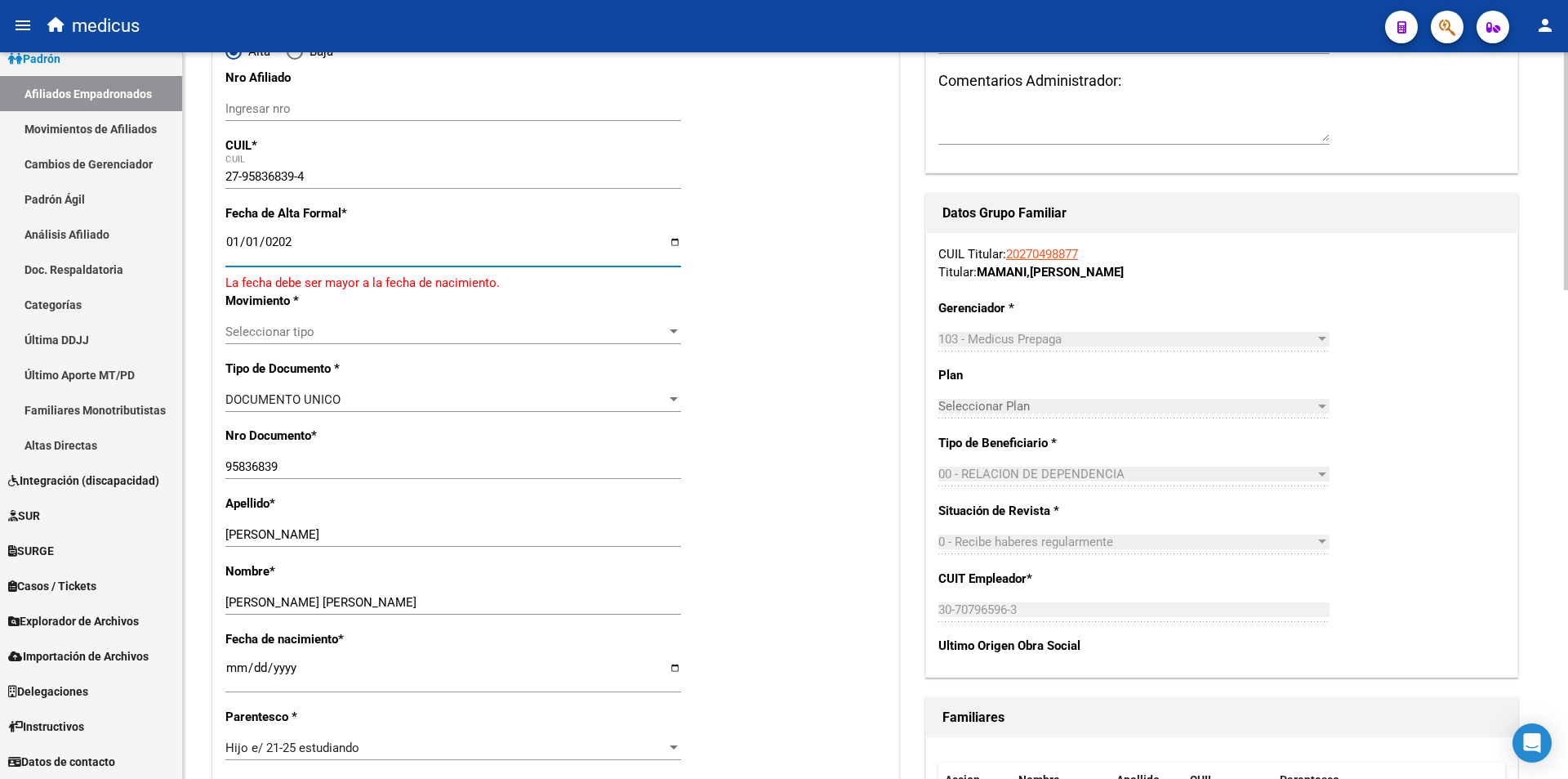
type input "2023-01-01"
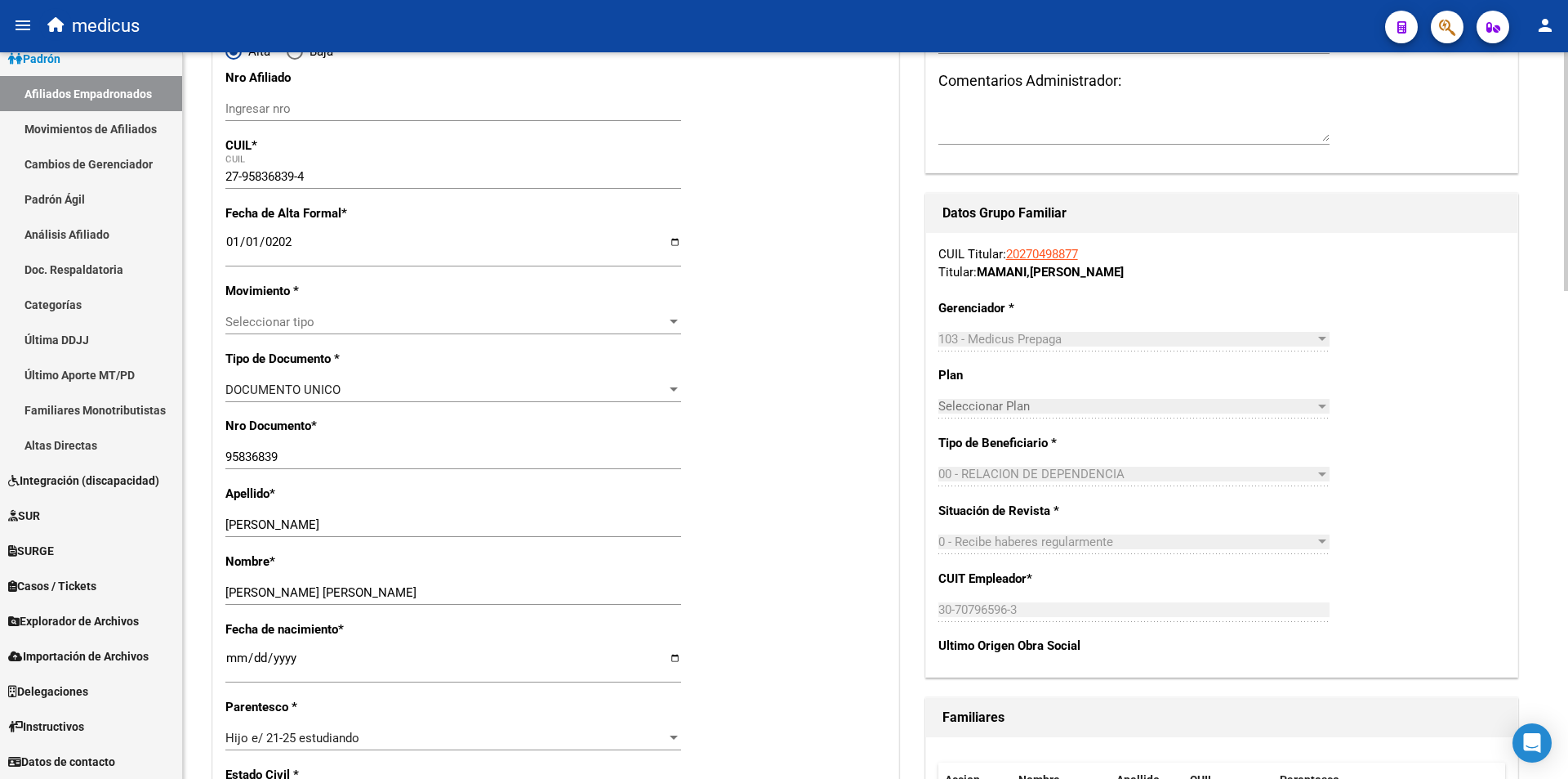
click at [320, 311] on div "Seleccionar tipo Seleccionar tipo" at bounding box center [453, 322] width 455 height 24
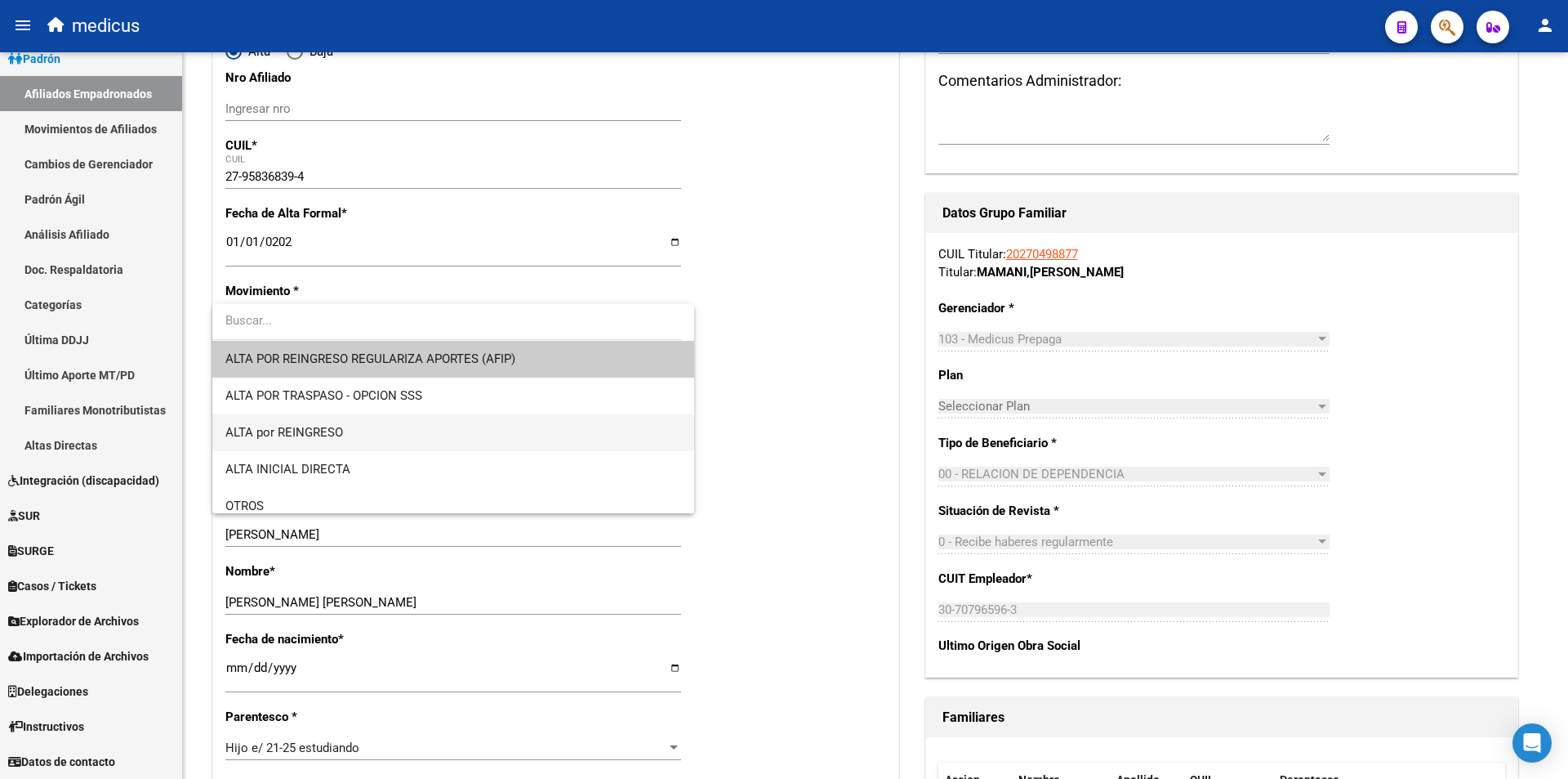
scroll to position [82, 0]
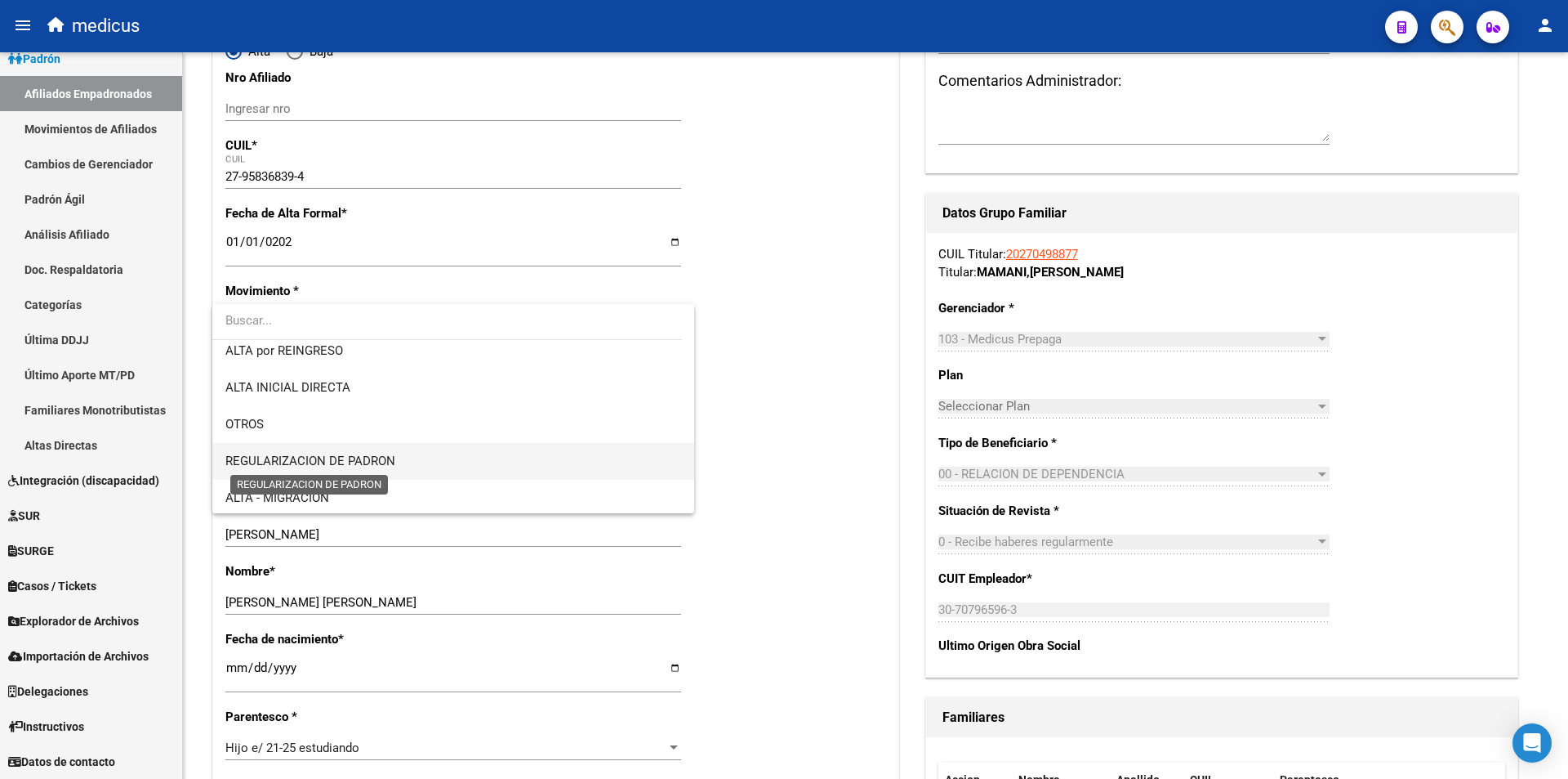
click at [337, 457] on span "REGULARIZACION DE PADRON" at bounding box center [310, 462] width 170 height 15
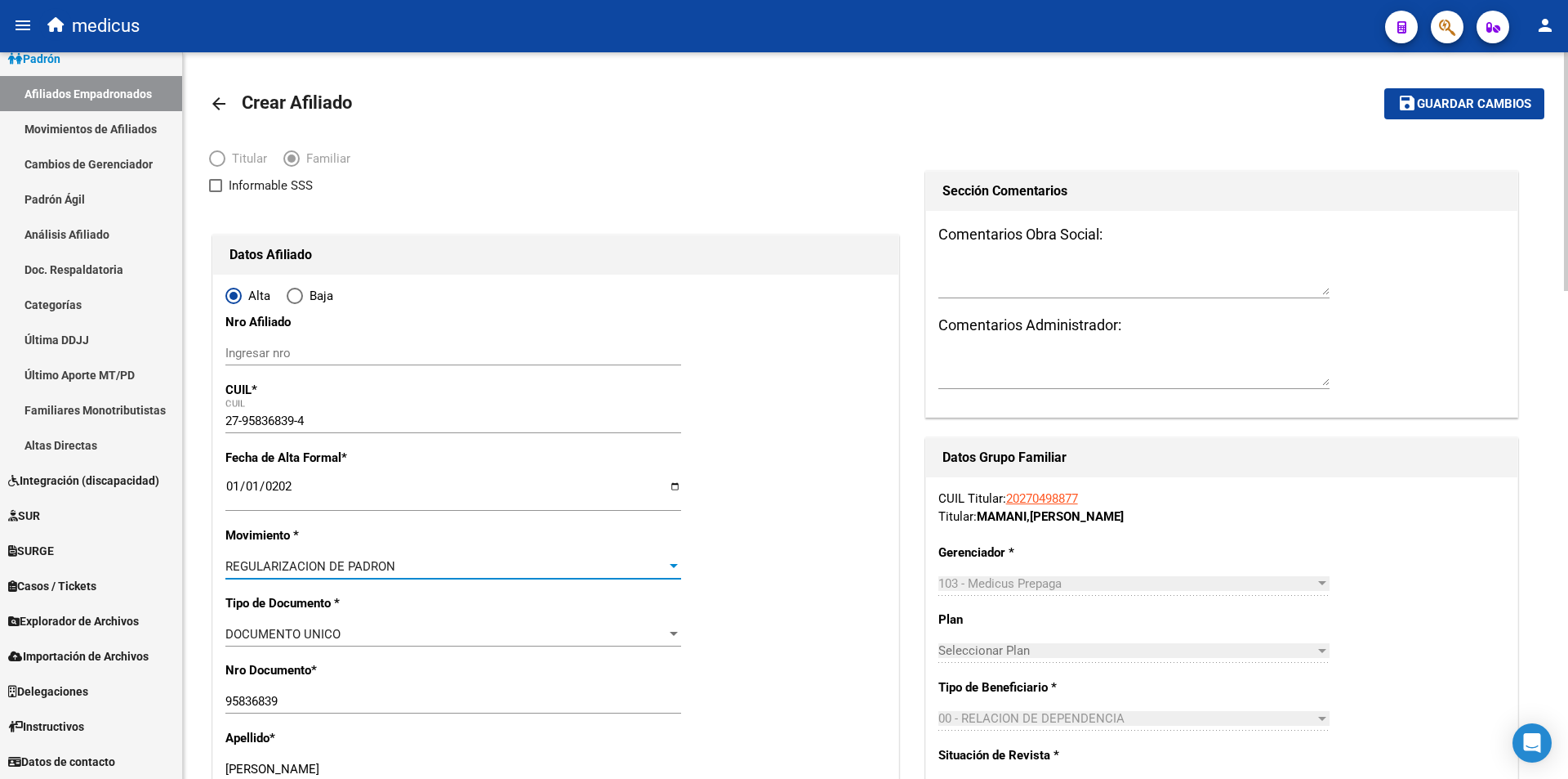
scroll to position [0, 0]
click at [1492, 106] on span "Guardar cambios" at bounding box center [1474, 106] width 115 height 15
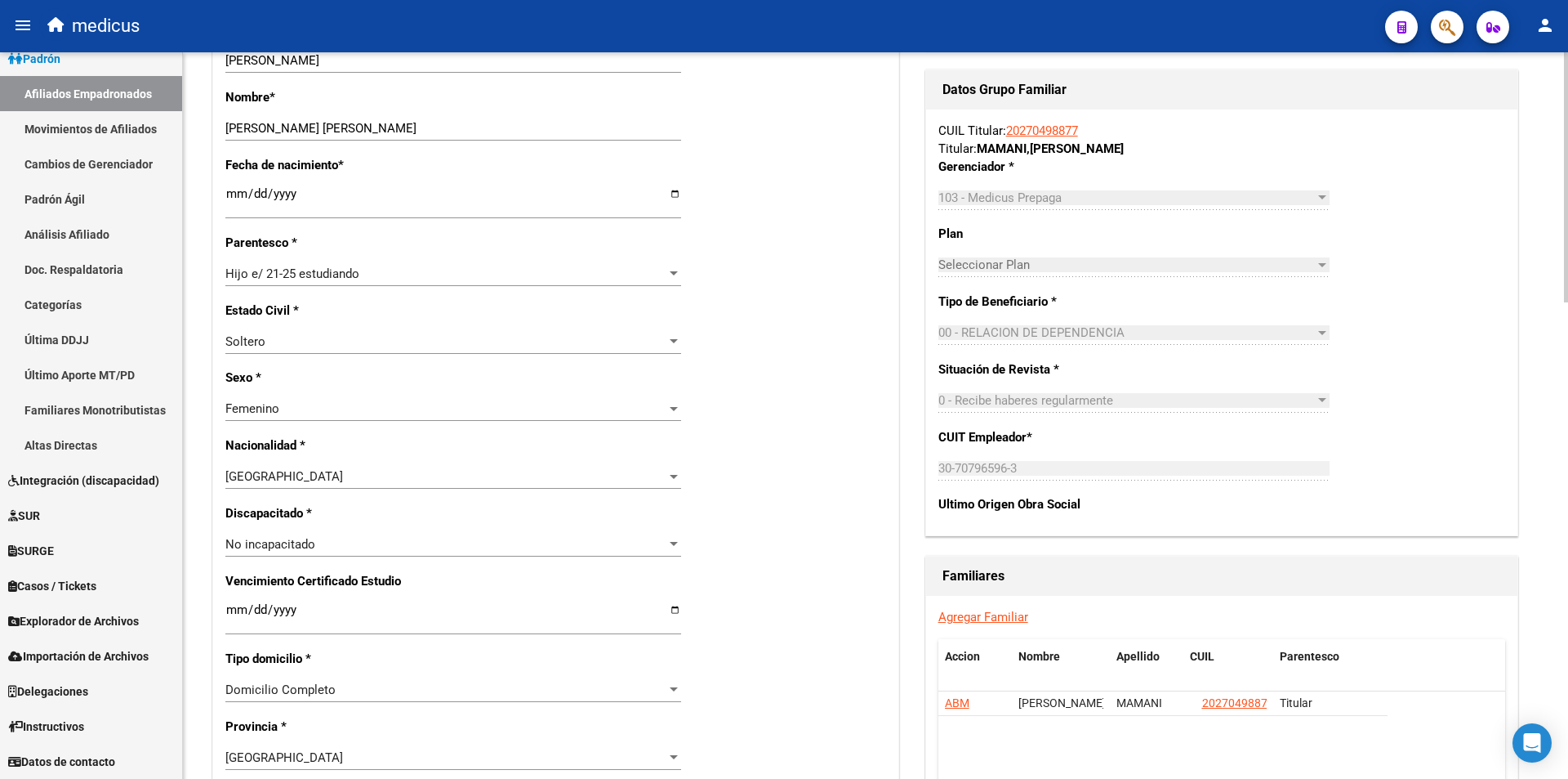
scroll to position [981, 0]
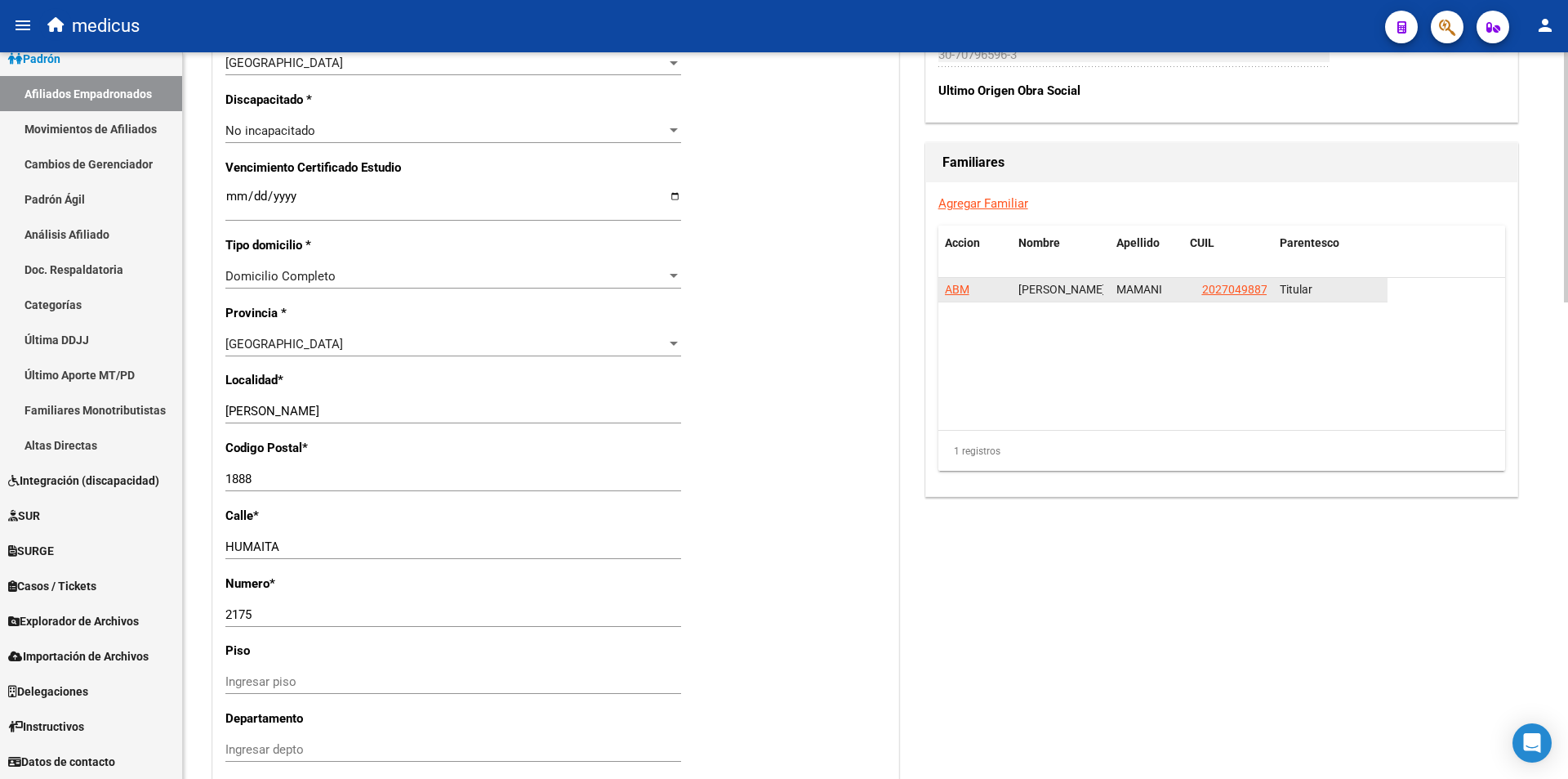
click at [959, 286] on span "ABM" at bounding box center [957, 290] width 24 height 13
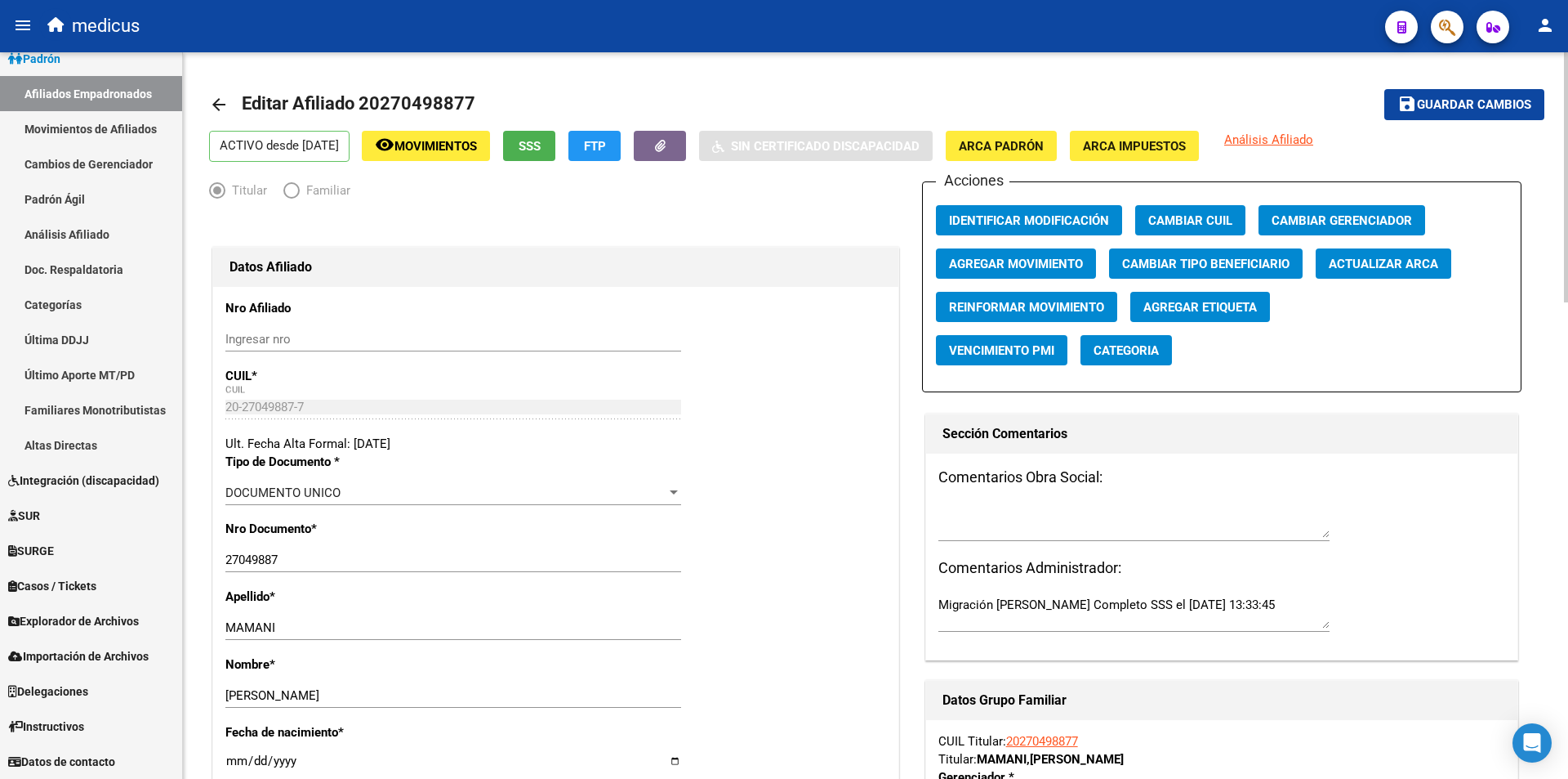
click at [94, 79] on link "Afiliados Empadronados" at bounding box center [91, 94] width 183 height 35
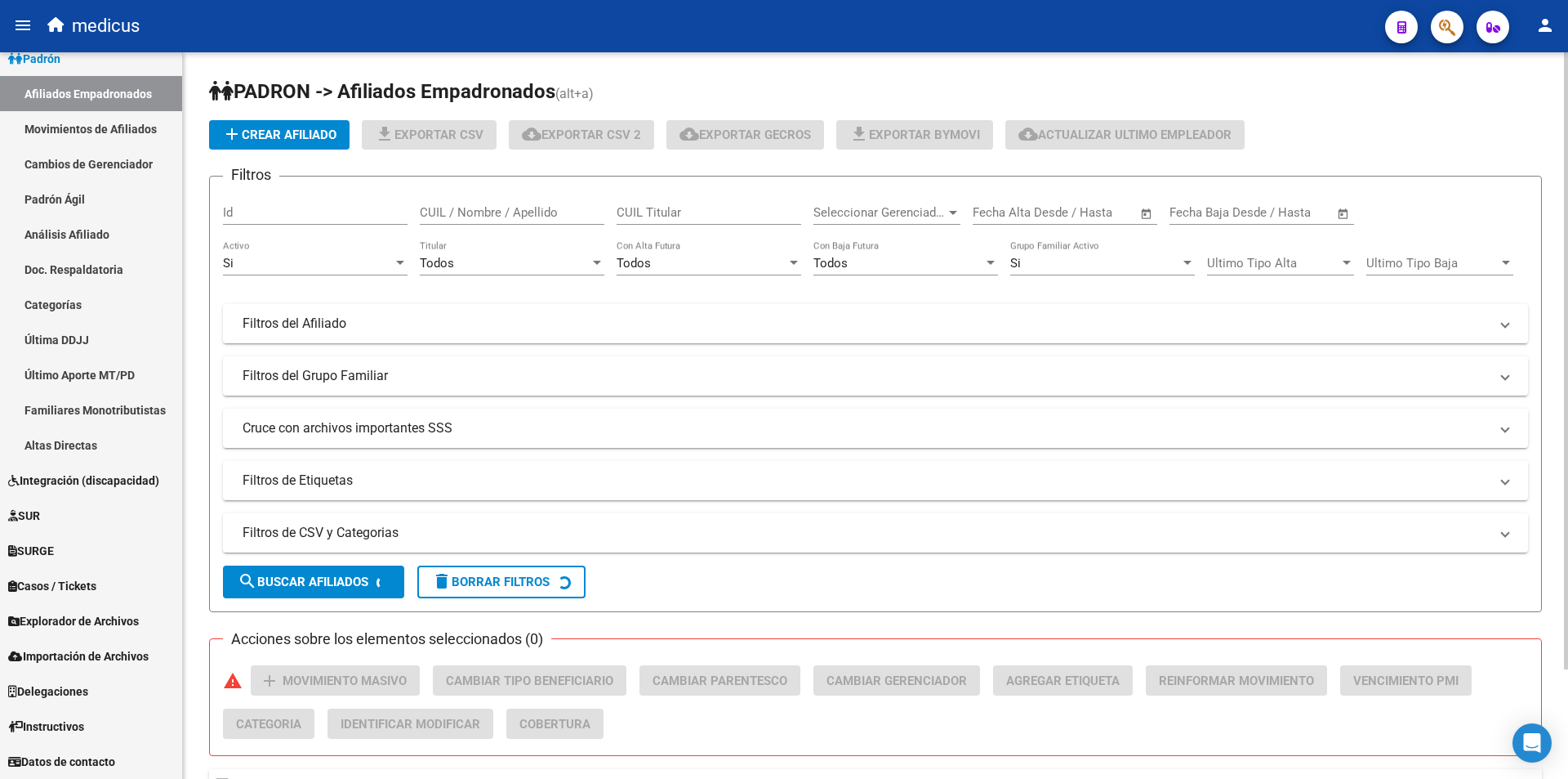
click at [646, 214] on input "CUIL Titular" at bounding box center [709, 213] width 185 height 15
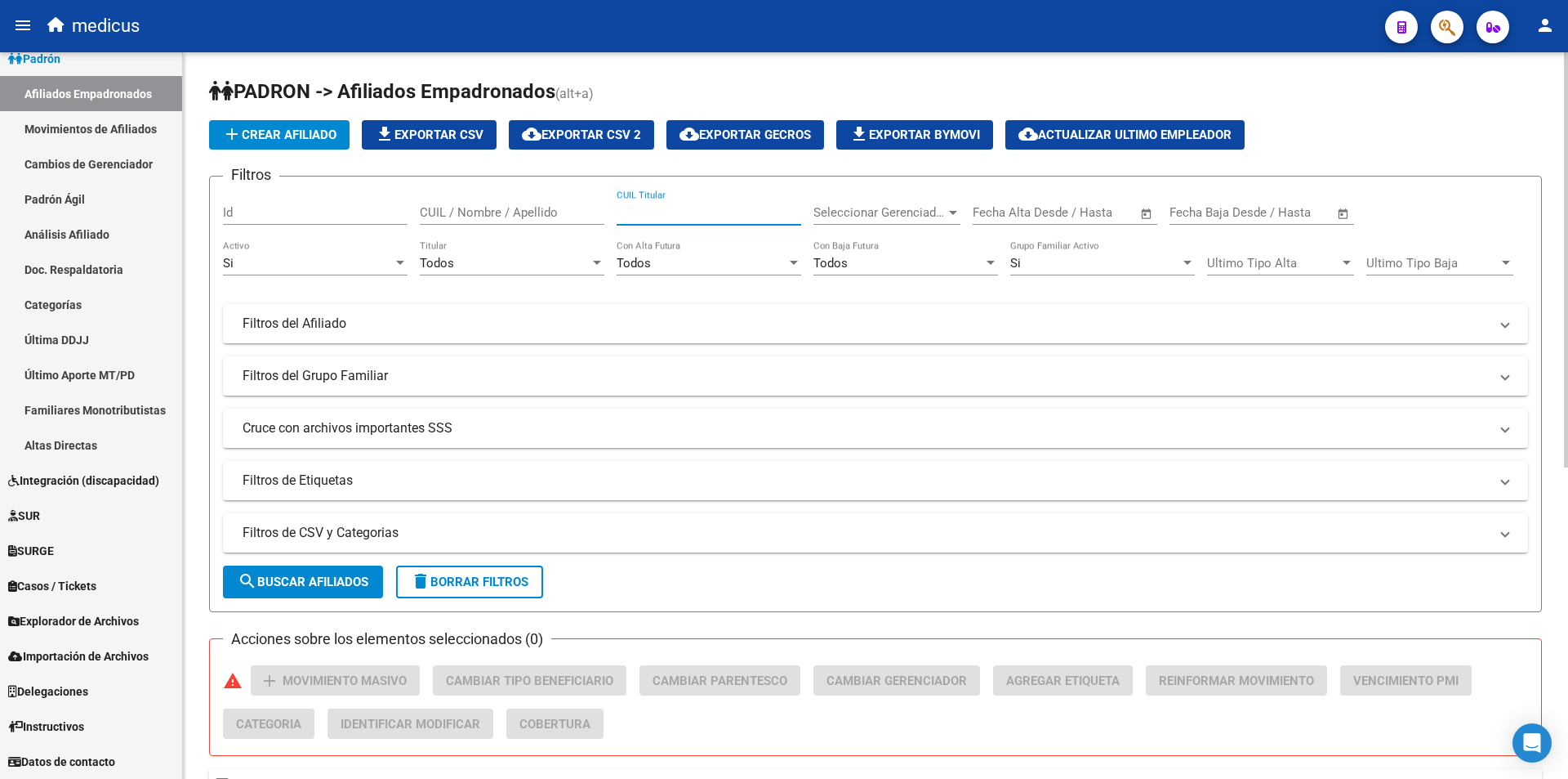
paste input "27361697176"
type input "27361697176"
click at [299, 591] on button "search Buscar Afiliados" at bounding box center [302, 581] width 160 height 33
click at [1460, 23] on button "button" at bounding box center [1447, 27] width 33 height 33
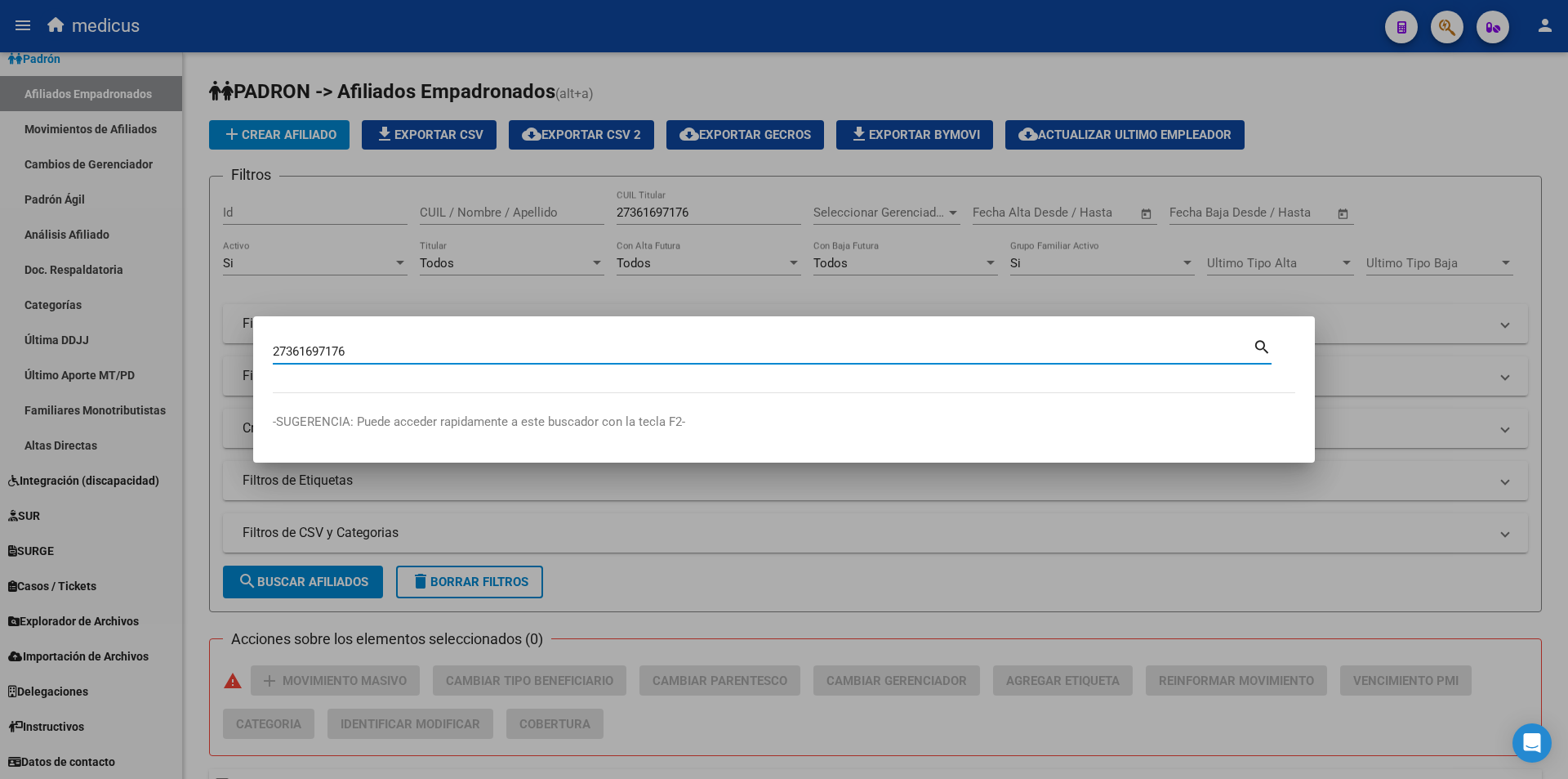
type input "27361697176"
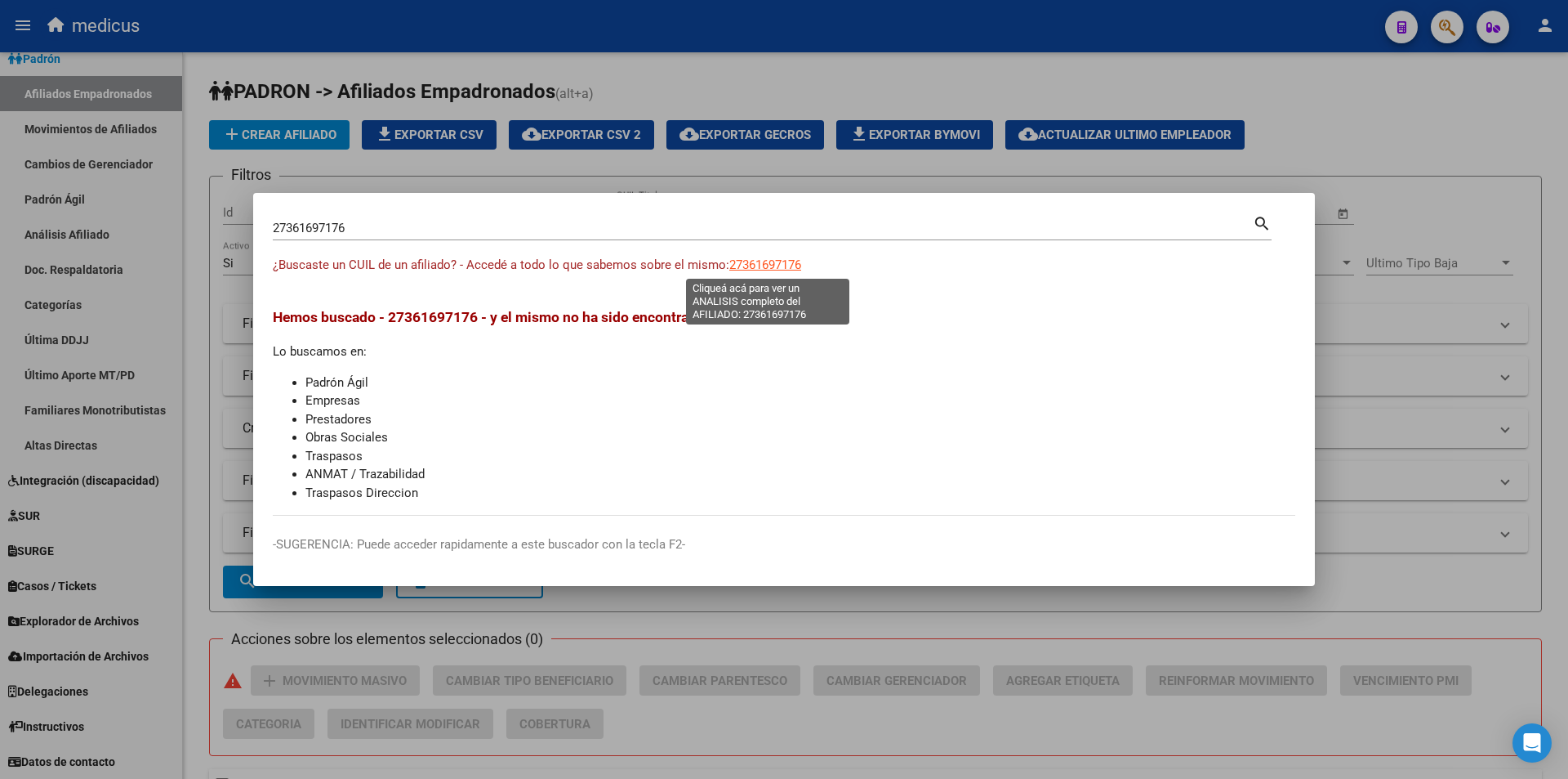
click at [785, 265] on span "27361697176" at bounding box center [765, 265] width 72 height 15
type textarea "27361697176"
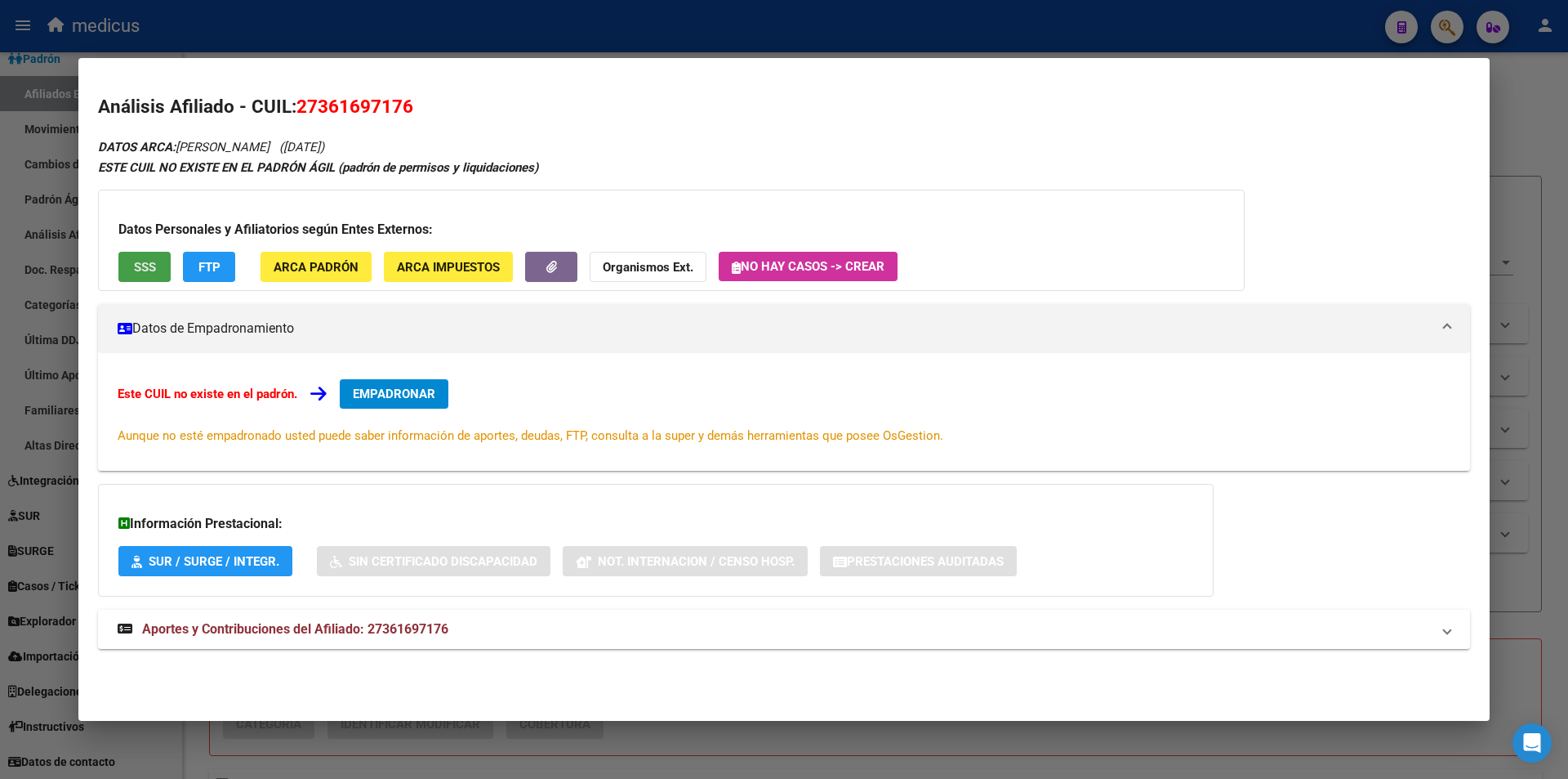
click at [167, 259] on button "SSS" at bounding box center [144, 267] width 52 height 30
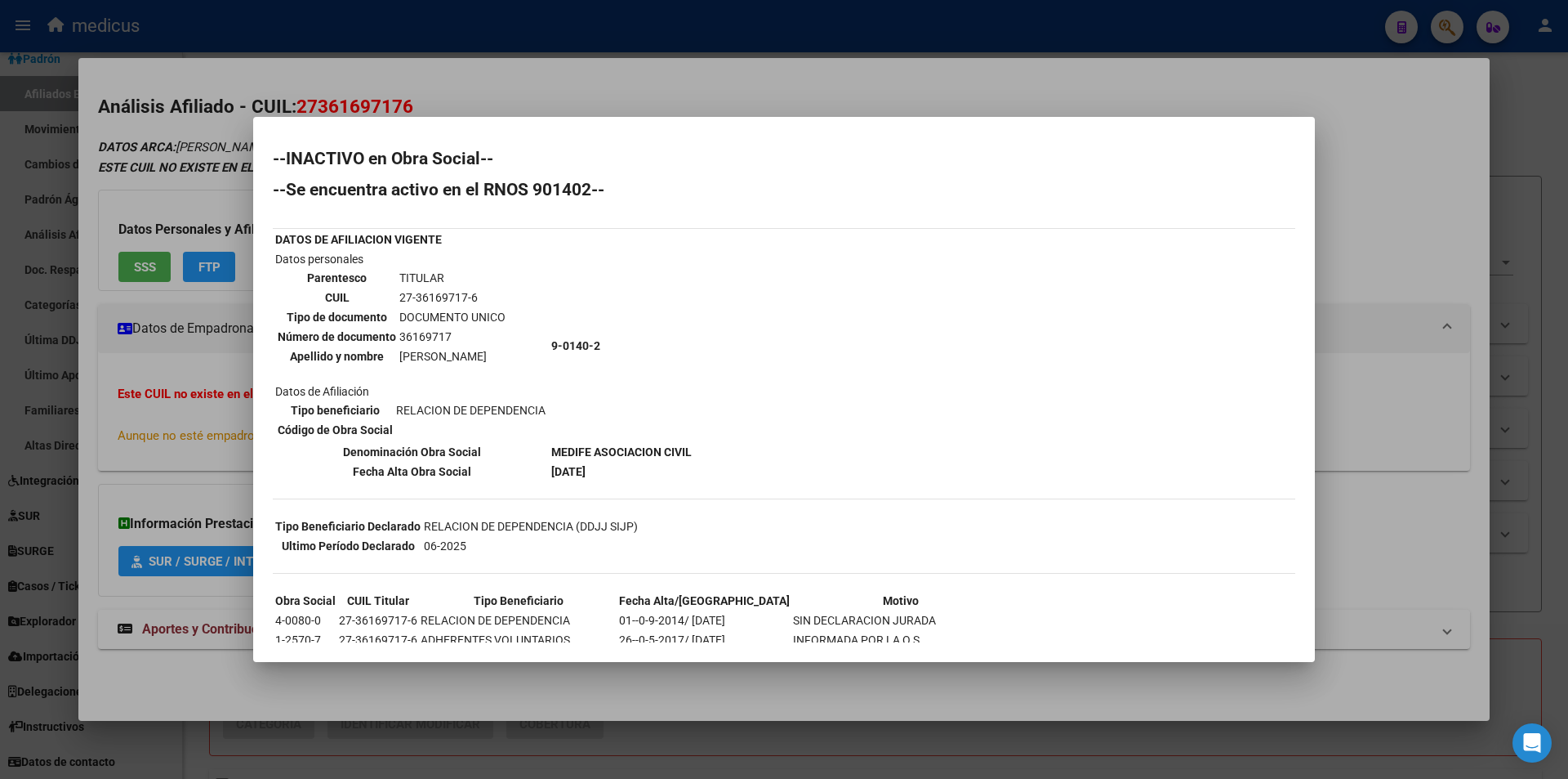
drag, startPoint x: 537, startPoint y: 472, endPoint x: 645, endPoint y: 479, distance: 108.2
click at [645, 479] on tr "Fecha Alta Obra Social 01-01-2025" at bounding box center [484, 471] width 419 height 18
click at [645, 479] on td "[DATE]" at bounding box center [622, 471] width 142 height 18
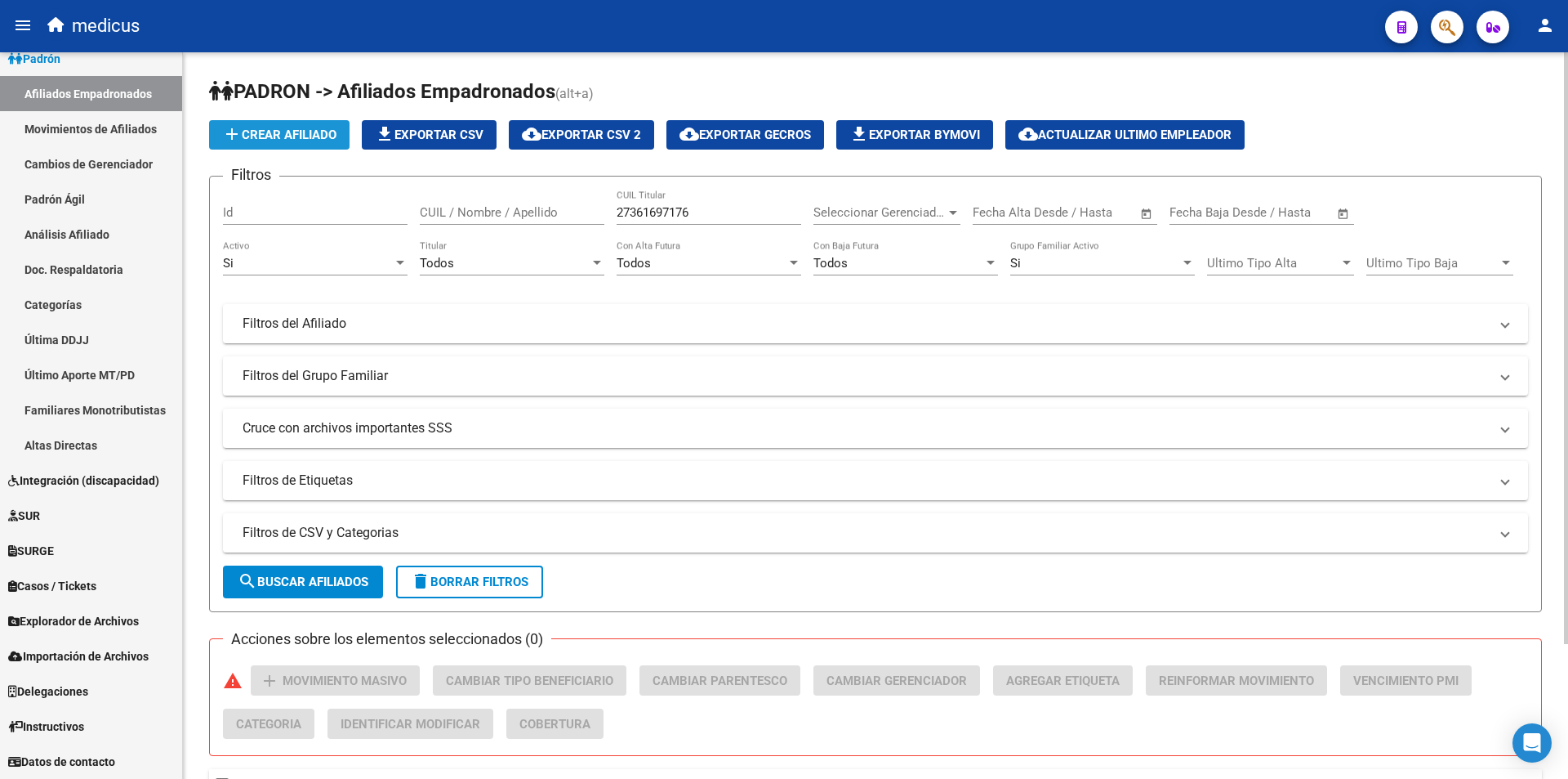
click at [318, 127] on span "add Crear Afiliado" at bounding box center [279, 135] width 115 height 15
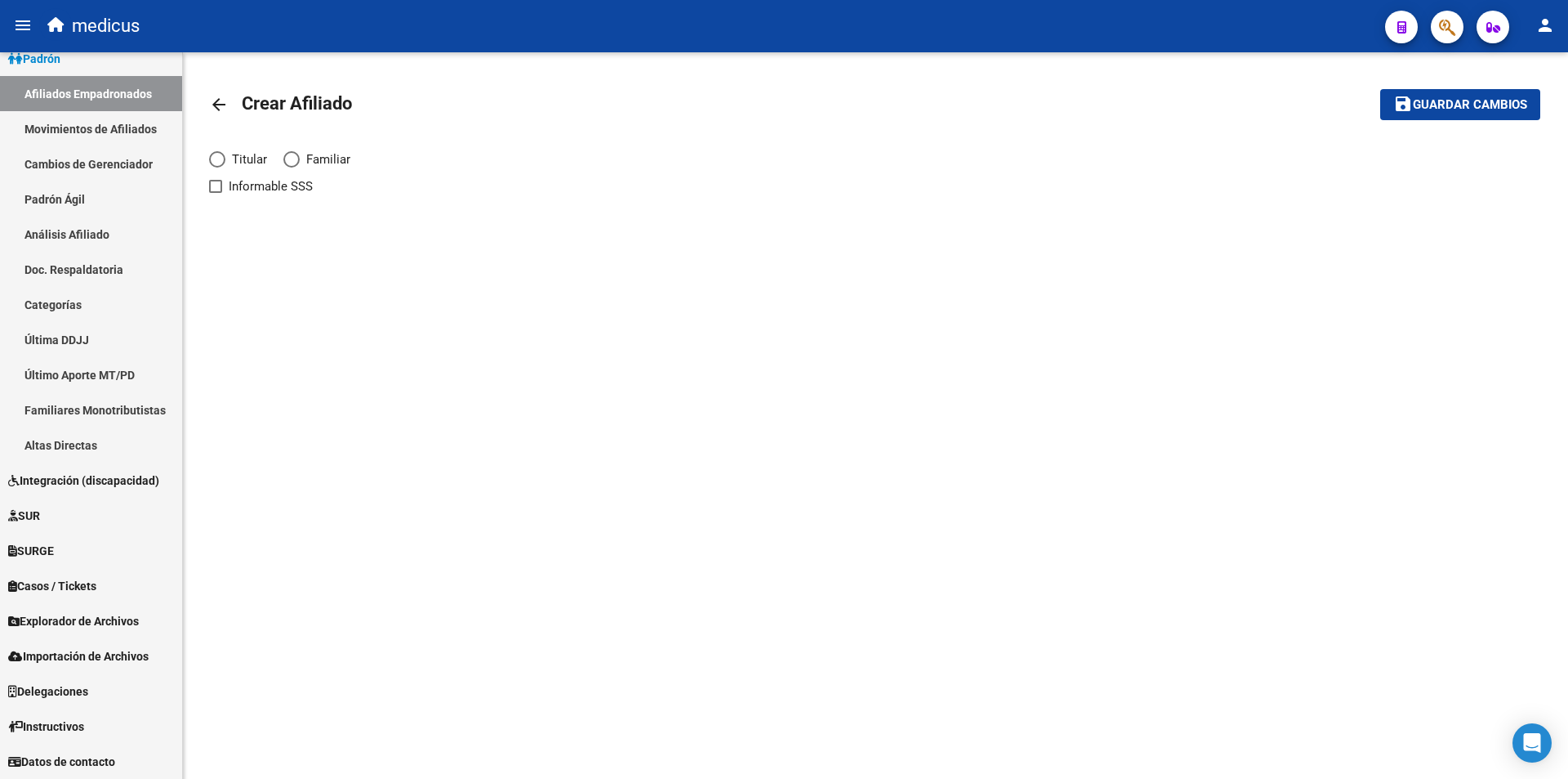
drag, startPoint x: 235, startPoint y: 155, endPoint x: 413, endPoint y: 179, distance: 179.6
click at [236, 154] on span "Titular" at bounding box center [246, 159] width 42 height 18
click at [225, 154] on input "Titular" at bounding box center [218, 160] width 17 height 17
radio input "true"
checkbox input "true"
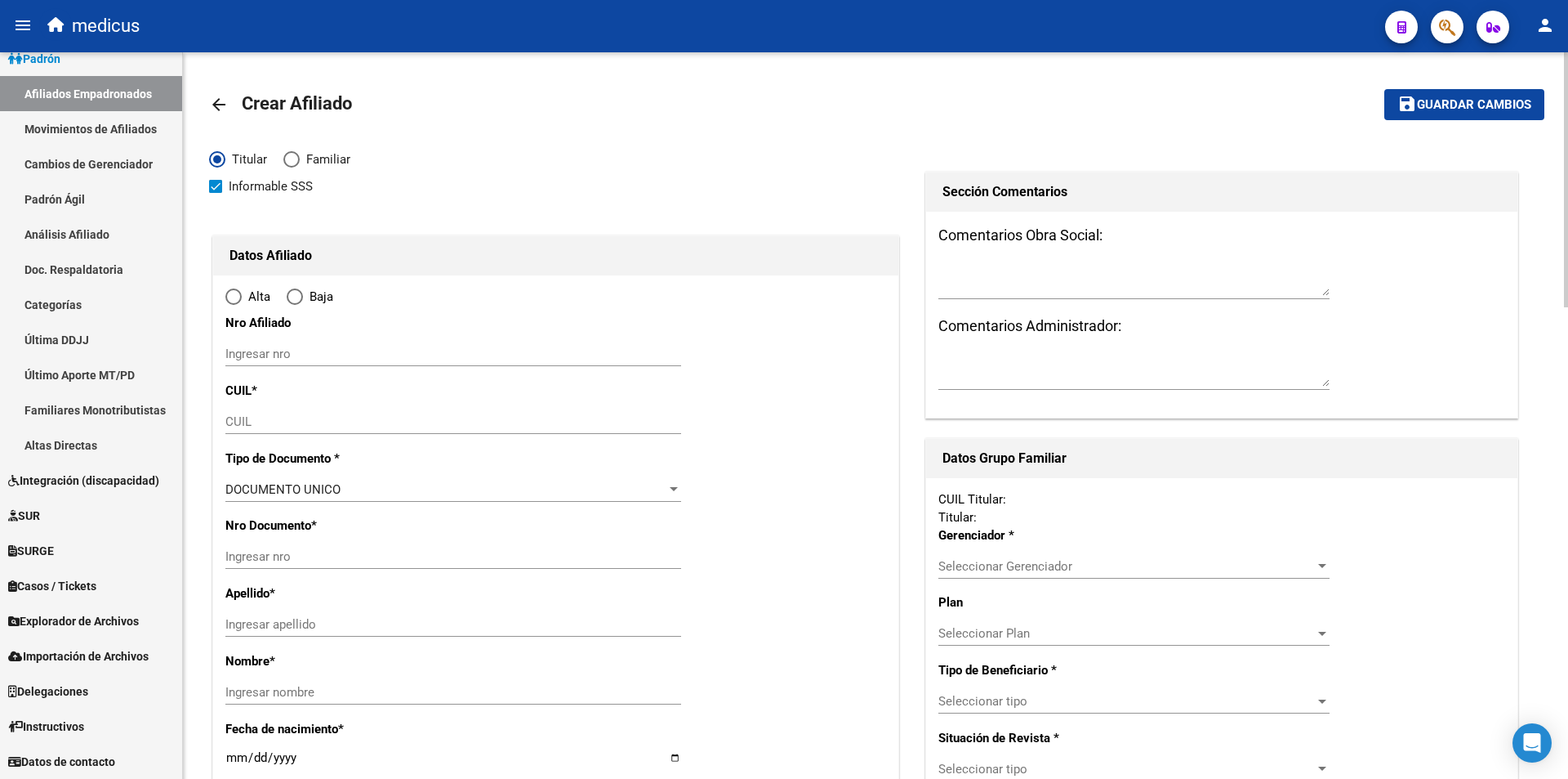
radio input "true"
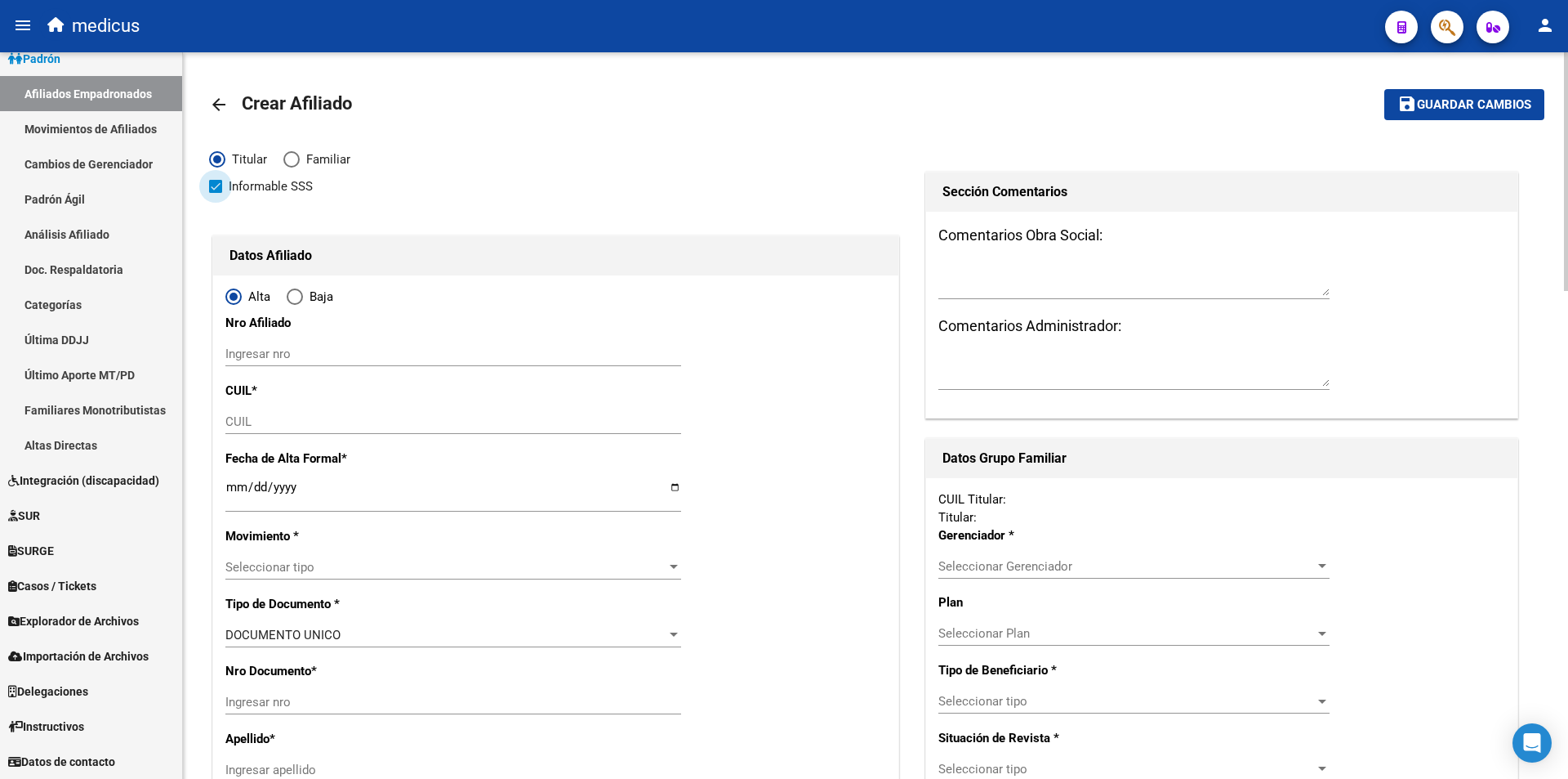
click at [257, 193] on span "Informable SSS" at bounding box center [270, 186] width 84 height 19
click at [216, 193] on input "Informable SSS" at bounding box center [215, 193] width 1 height 1
checkbox input "false"
click at [394, 271] on div "Datos Afiliado" at bounding box center [556, 255] width 686 height 39
click at [285, 420] on input "CUIL" at bounding box center [453, 422] width 455 height 15
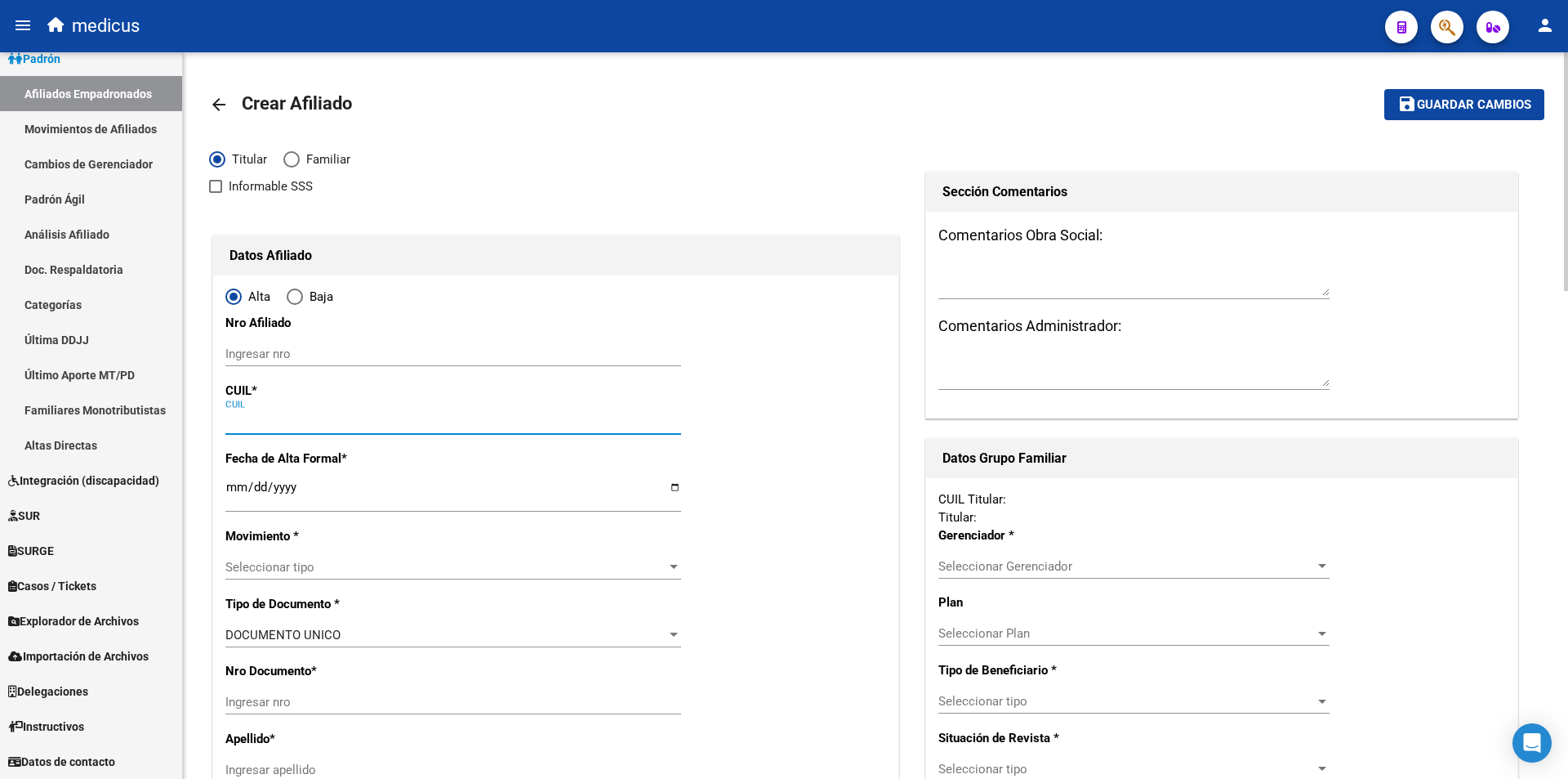
paste input "27-36169717-6"
type input "27-36169717-6"
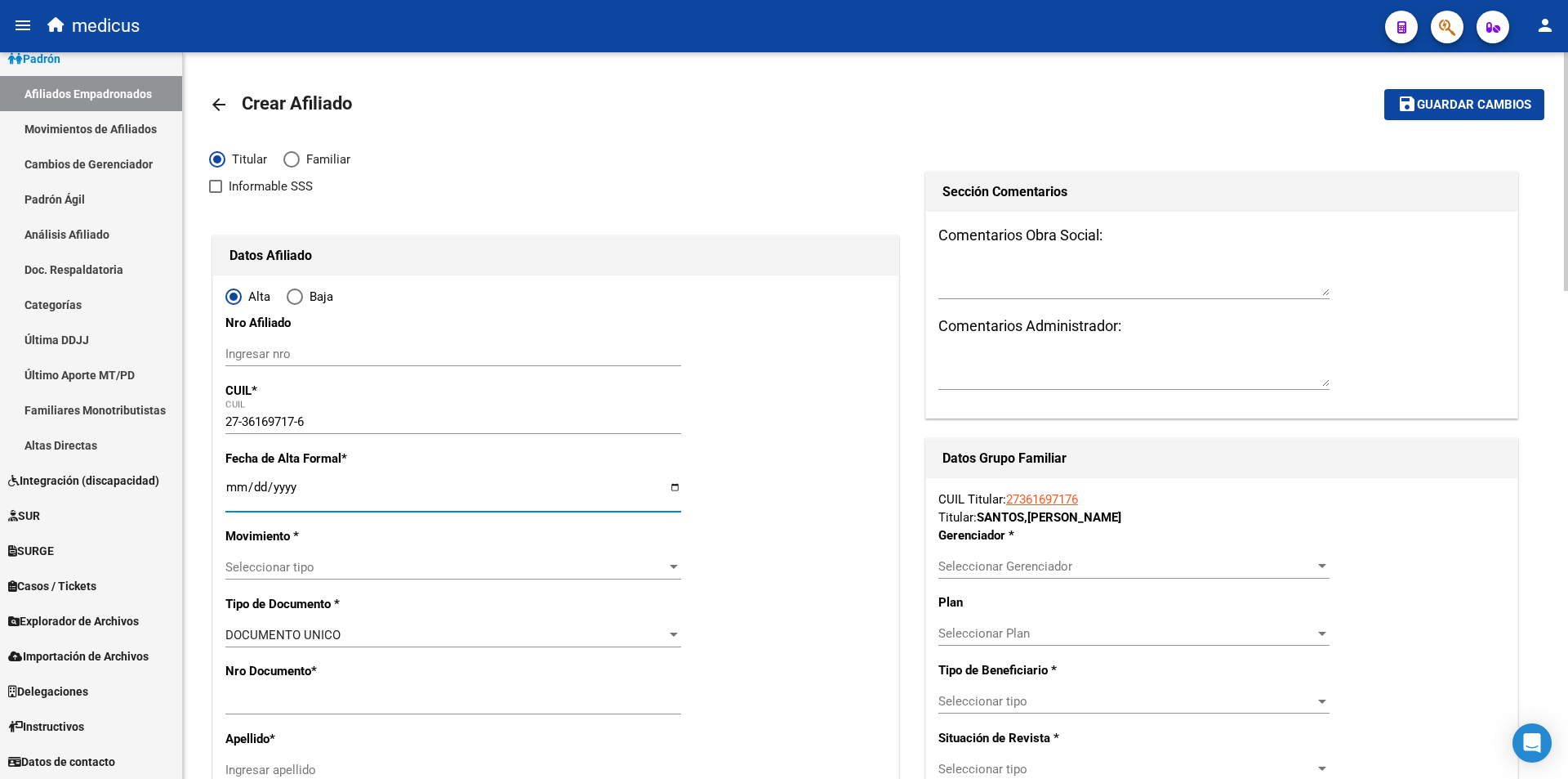
type input "36169717"
type input "SANTOS"
type input "PAMELA DAFNE"
type input "1991-06-06"
type input "MUÑIZ"
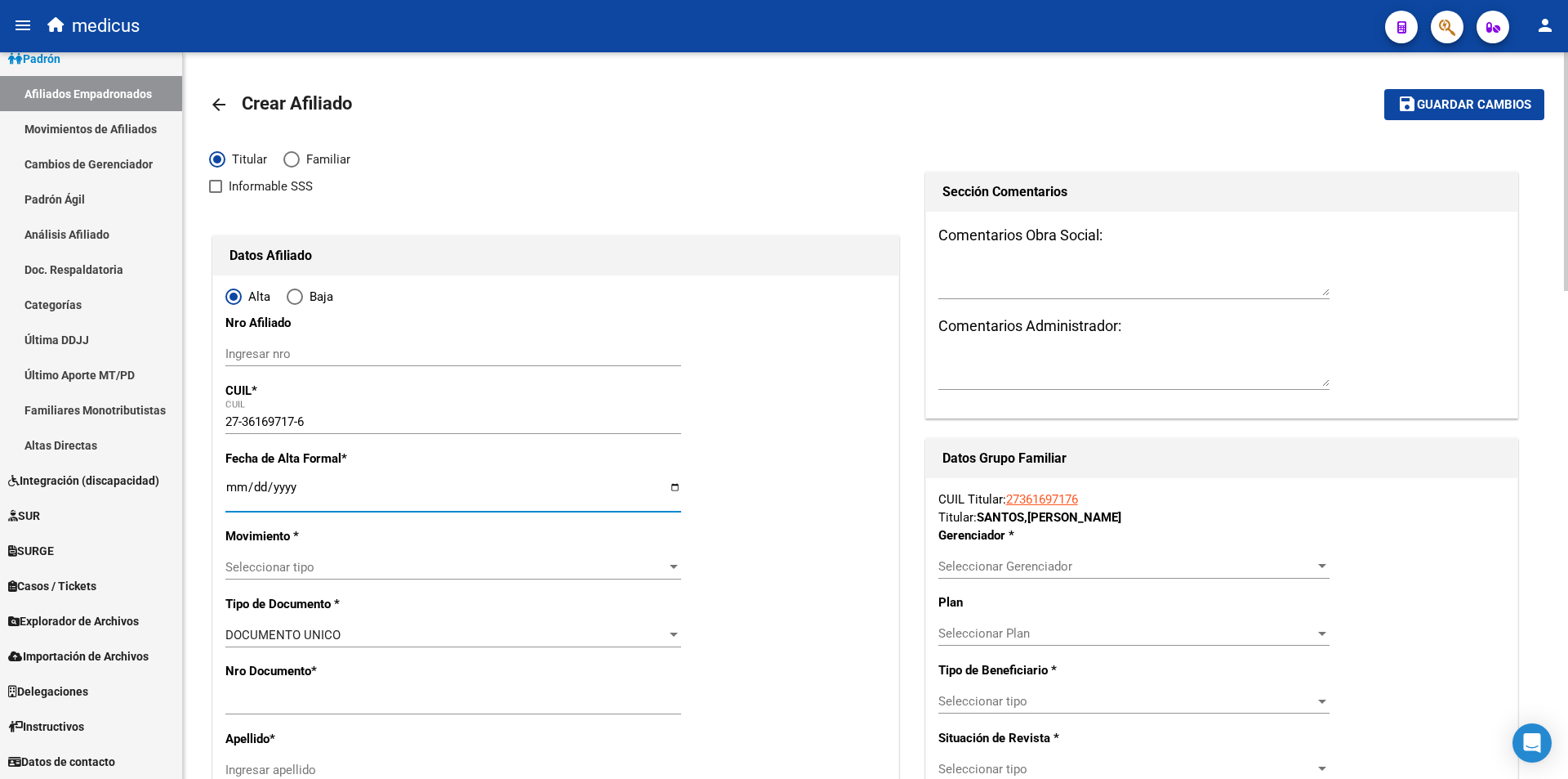
type input "1663"
type input "JUAN JOSE PASO"
type input "3042"
click at [318, 488] on input "Ingresar fecha" at bounding box center [453, 493] width 455 height 26
type input "2025-08-01"
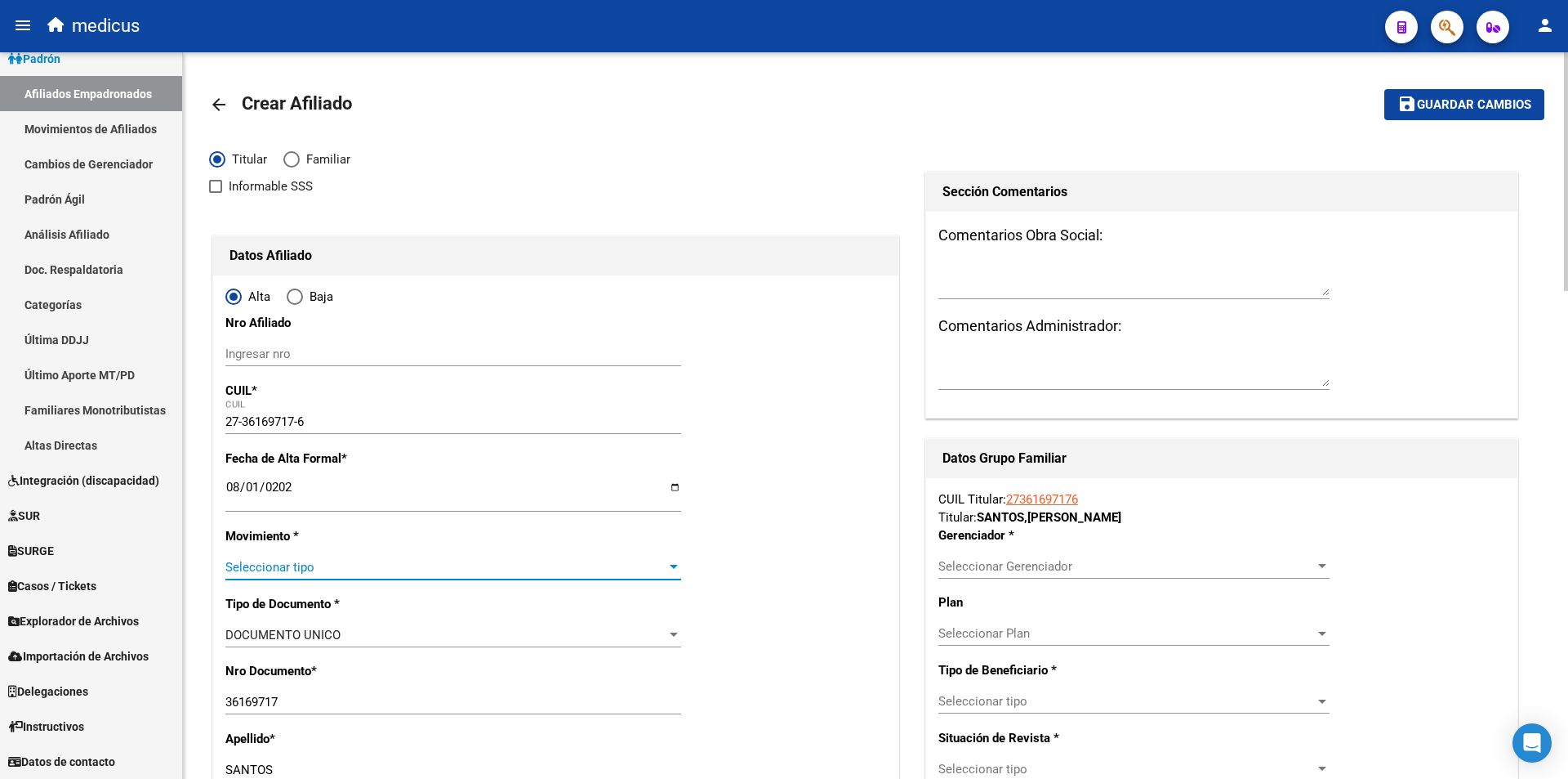
click at [311, 566] on span "Seleccionar tipo" at bounding box center [445, 567] width 441 height 15
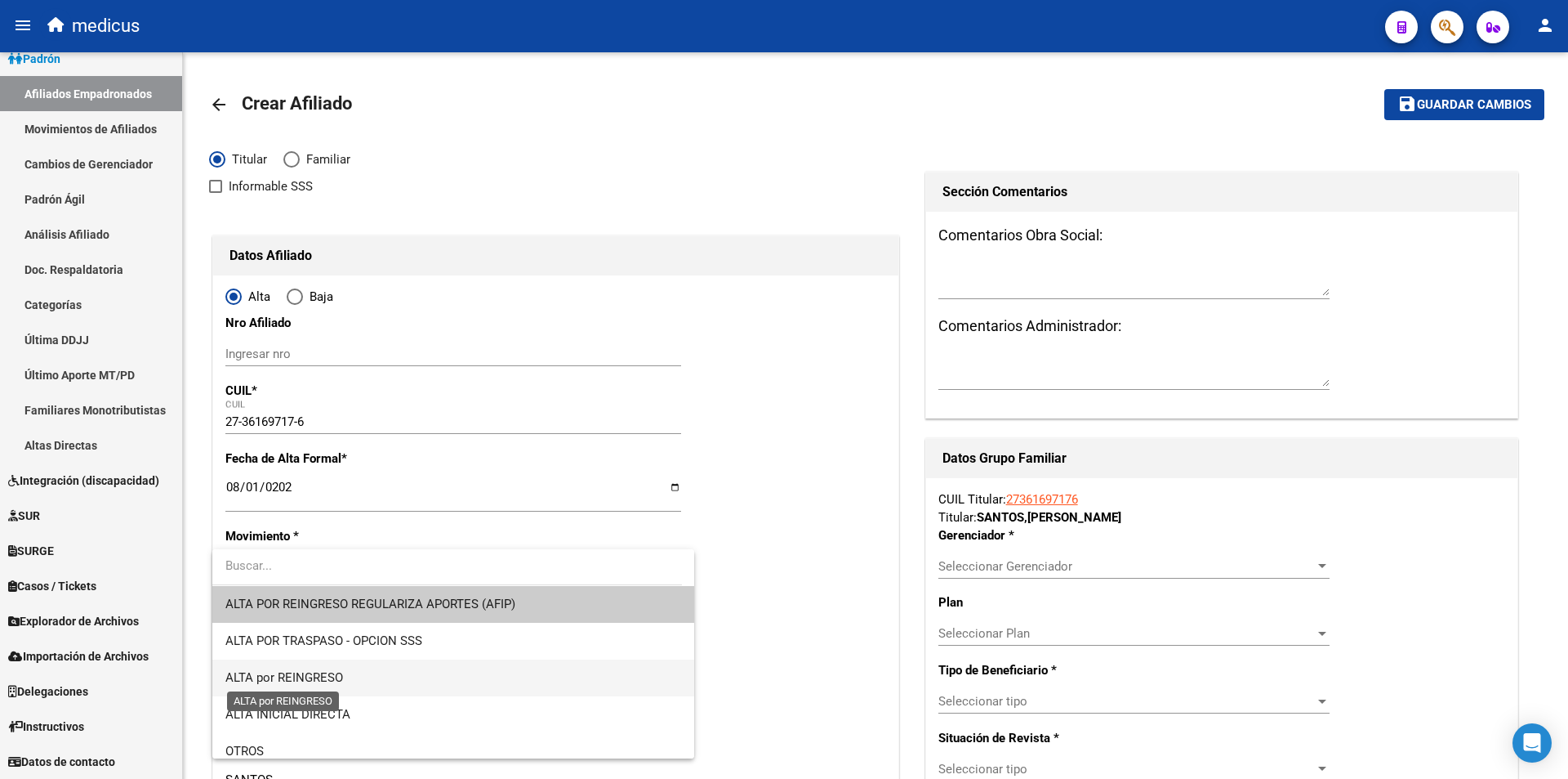
scroll to position [82, 0]
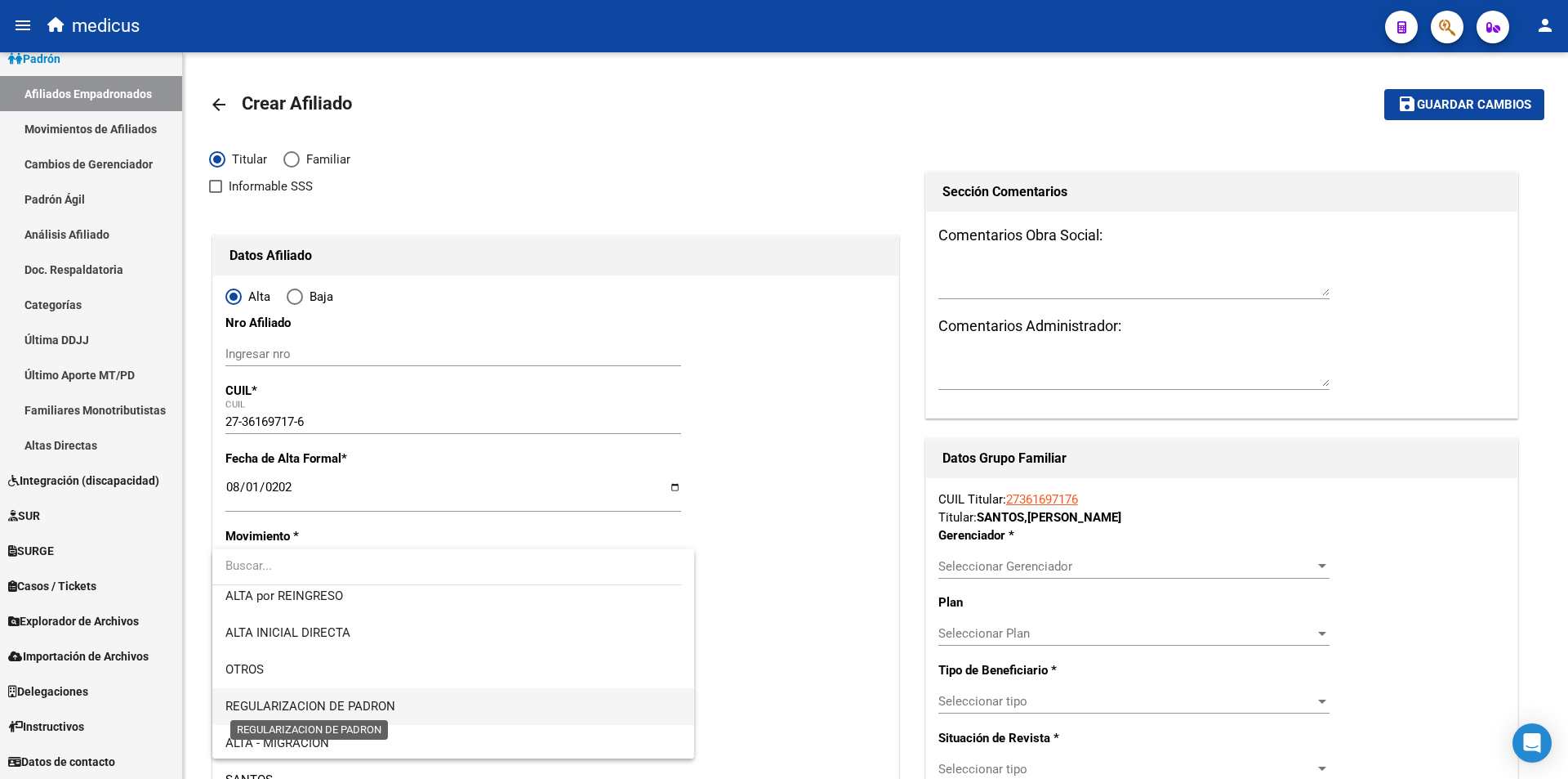
click at [310, 701] on span "REGULARIZACION DE PADRON" at bounding box center [310, 706] width 170 height 15
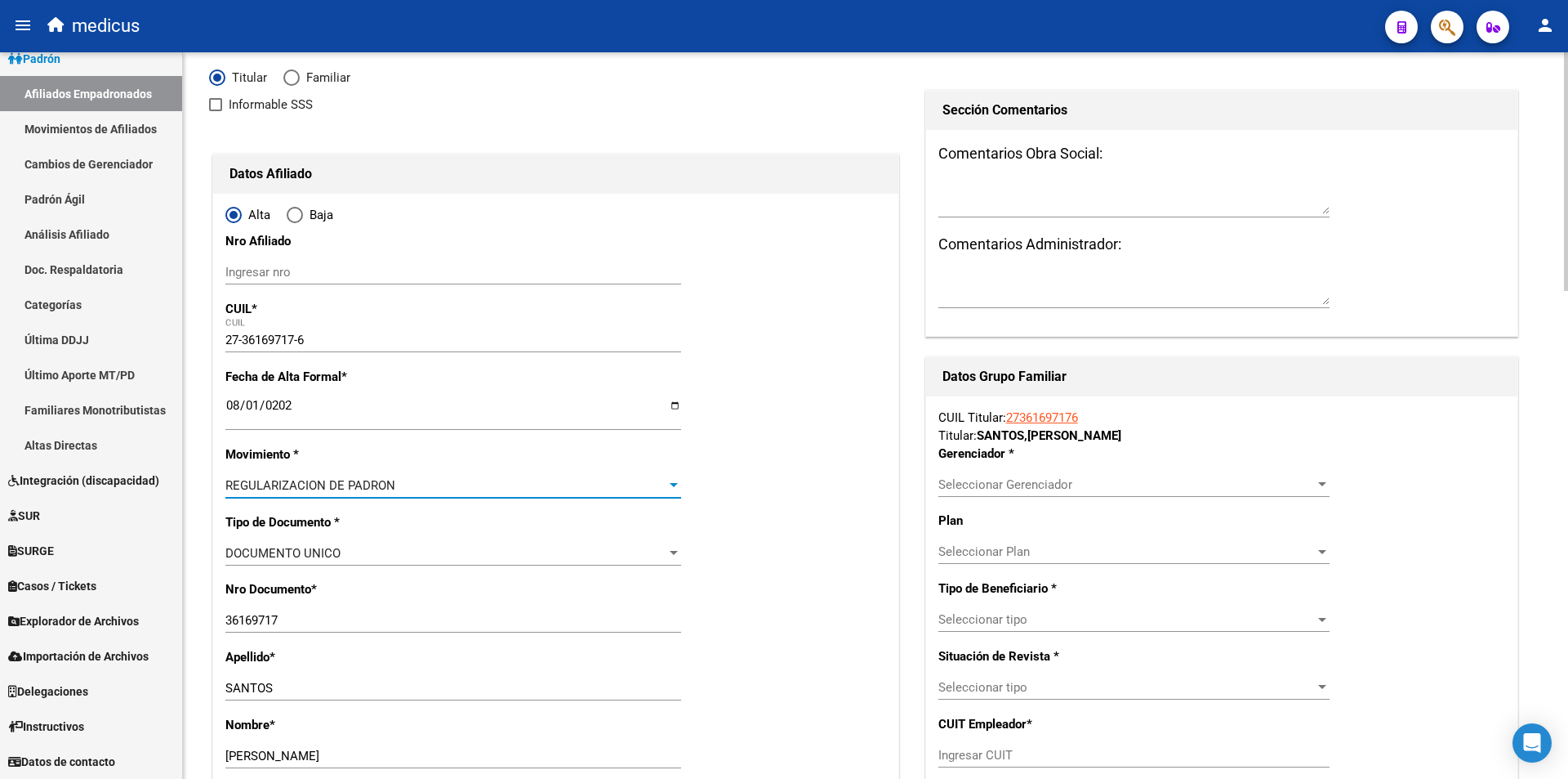
click at [1062, 478] on span "Seleccionar Gerenciador" at bounding box center [1127, 485] width 377 height 15
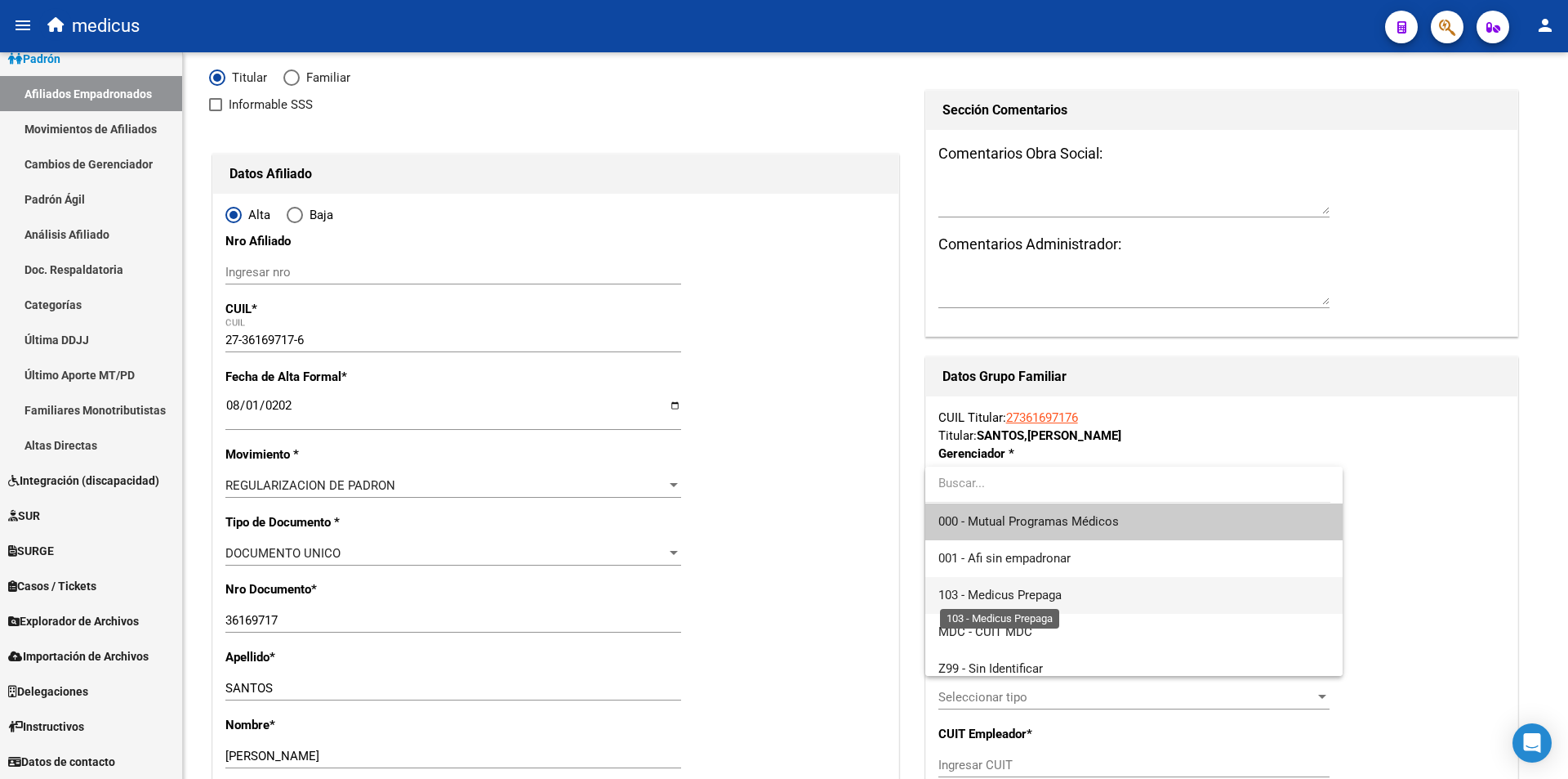
click at [972, 597] on span "103 - Medicus Prepaga" at bounding box center [1000, 596] width 123 height 15
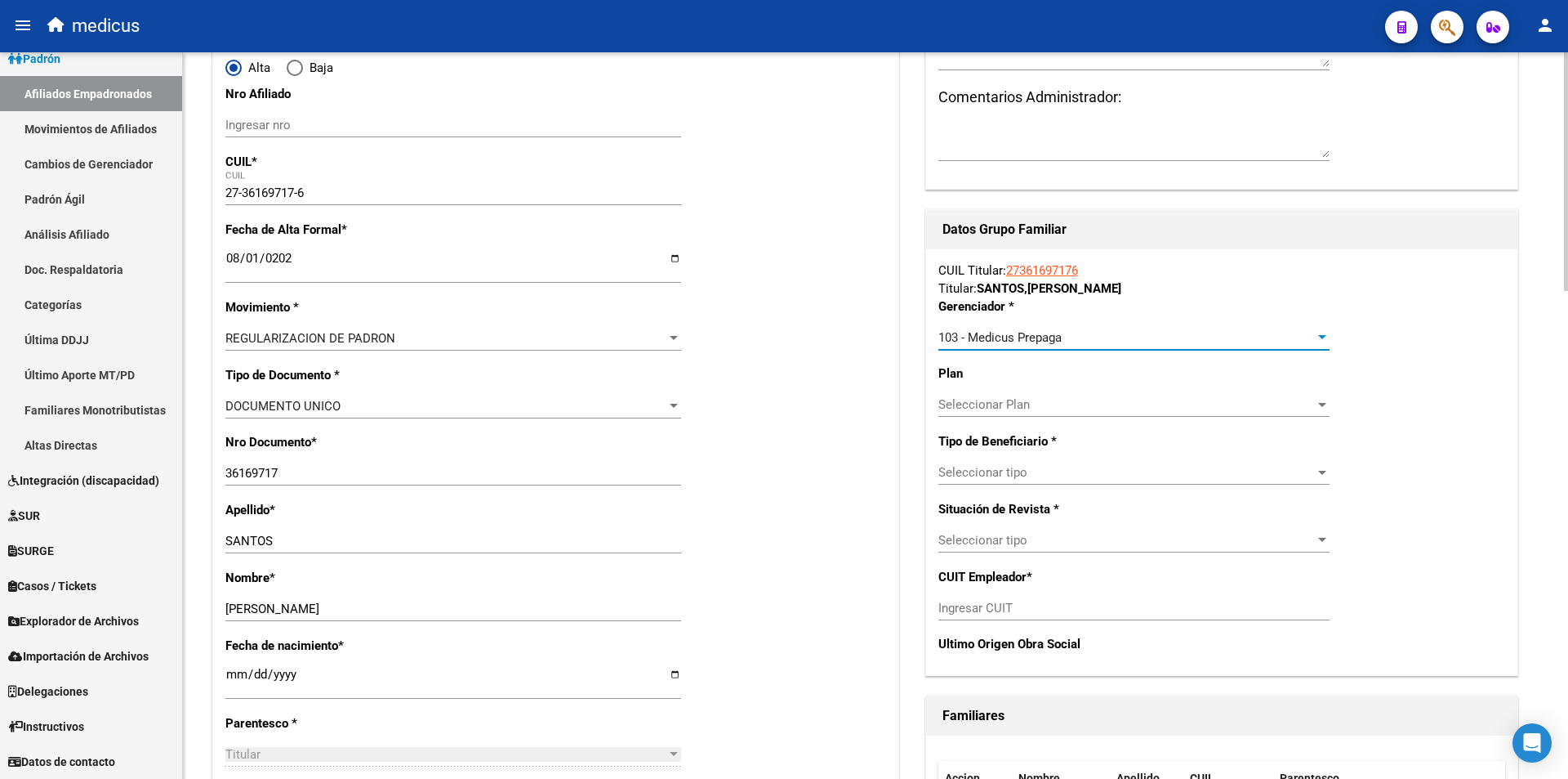
scroll to position [245, 0]
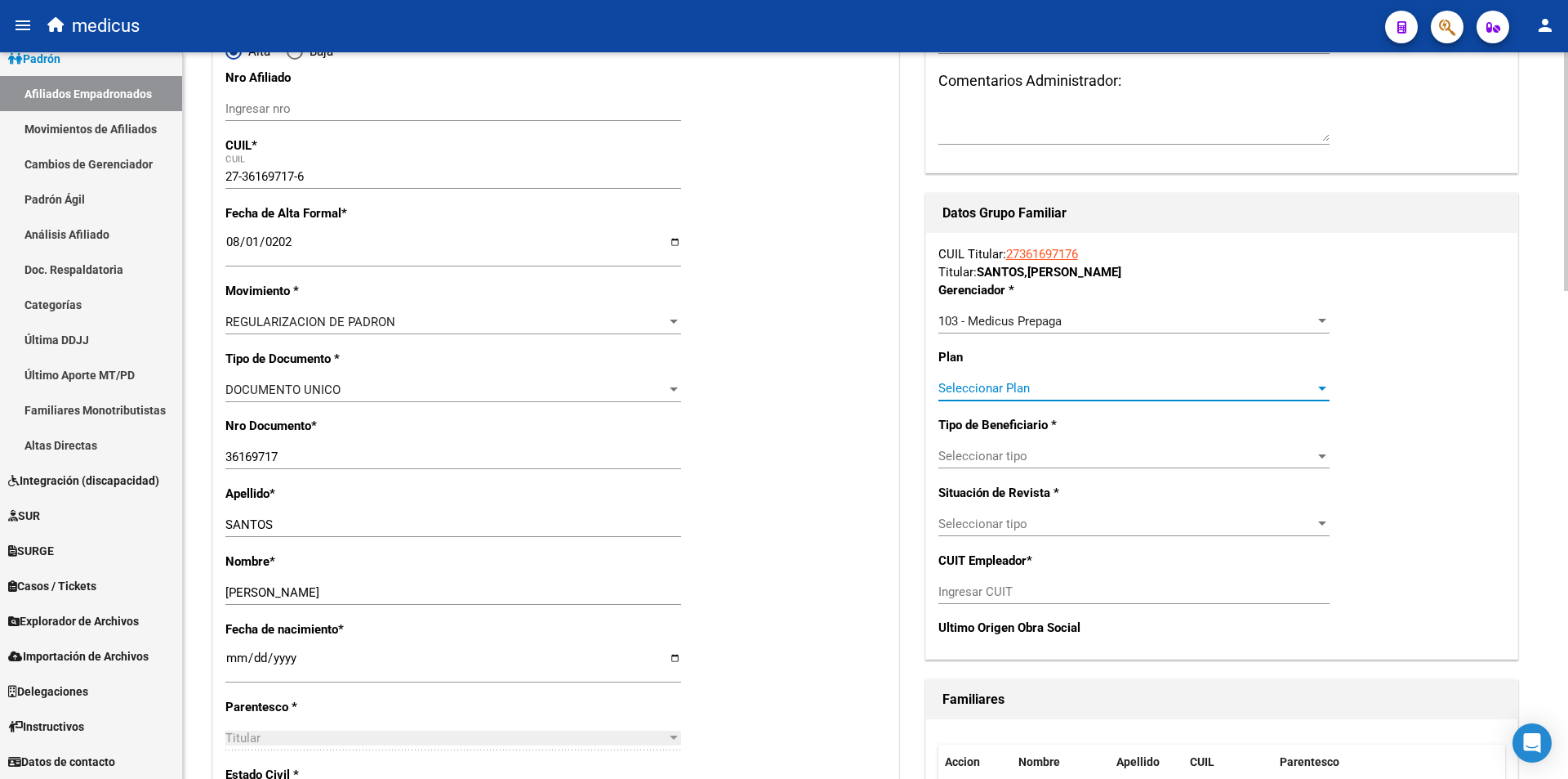
click at [1014, 384] on span "Seleccionar Plan" at bounding box center [1127, 389] width 377 height 15
click at [259, 172] on div at bounding box center [784, 390] width 1568 height 779
click at [260, 172] on input "27-36169717-6" at bounding box center [453, 177] width 455 height 15
click at [1005, 454] on span "Seleccionar tipo" at bounding box center [1127, 457] width 377 height 15
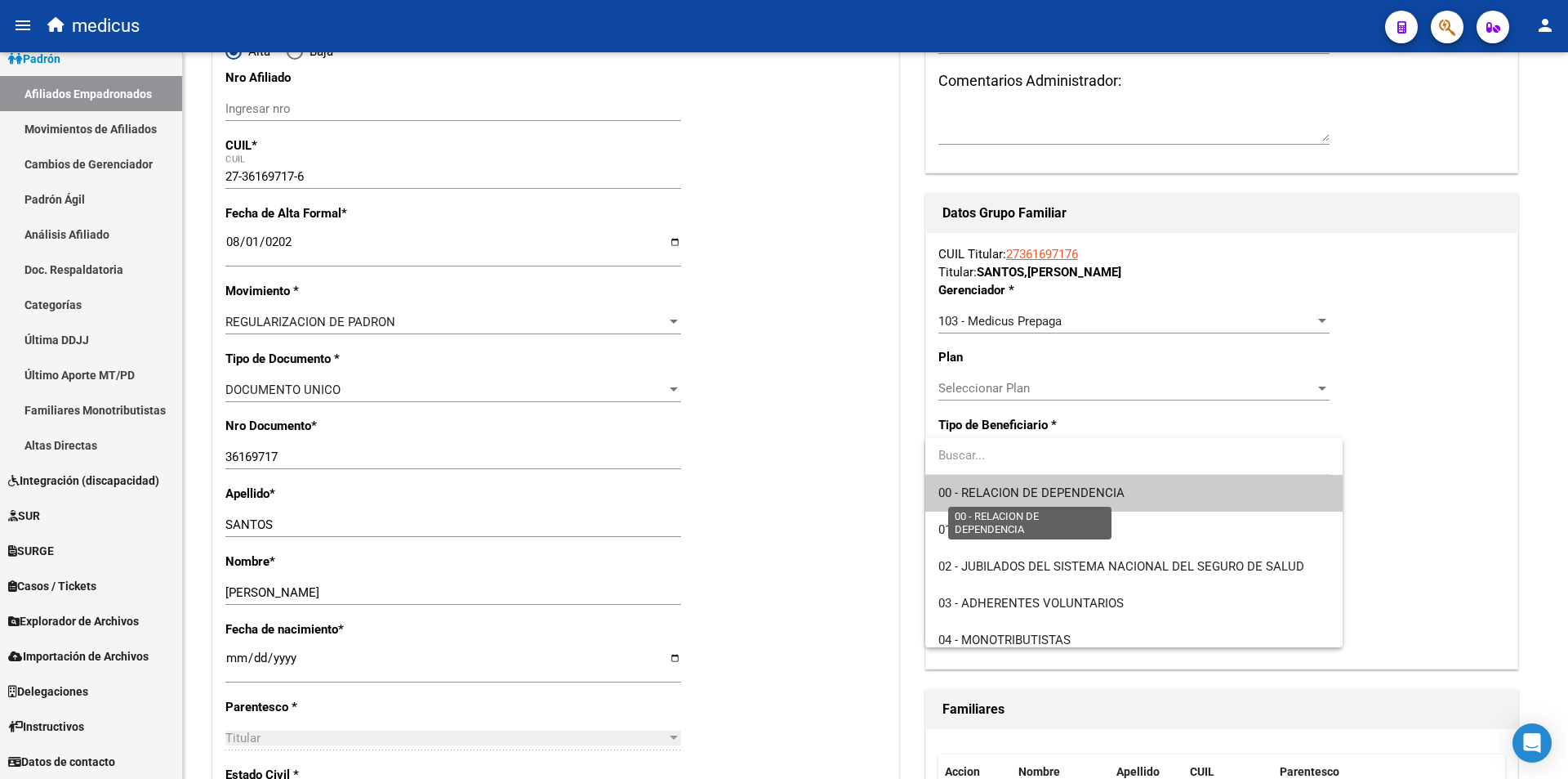
click at [995, 488] on span "00 - RELACION DE DEPENDENCIA" at bounding box center [1031, 493] width 186 height 15
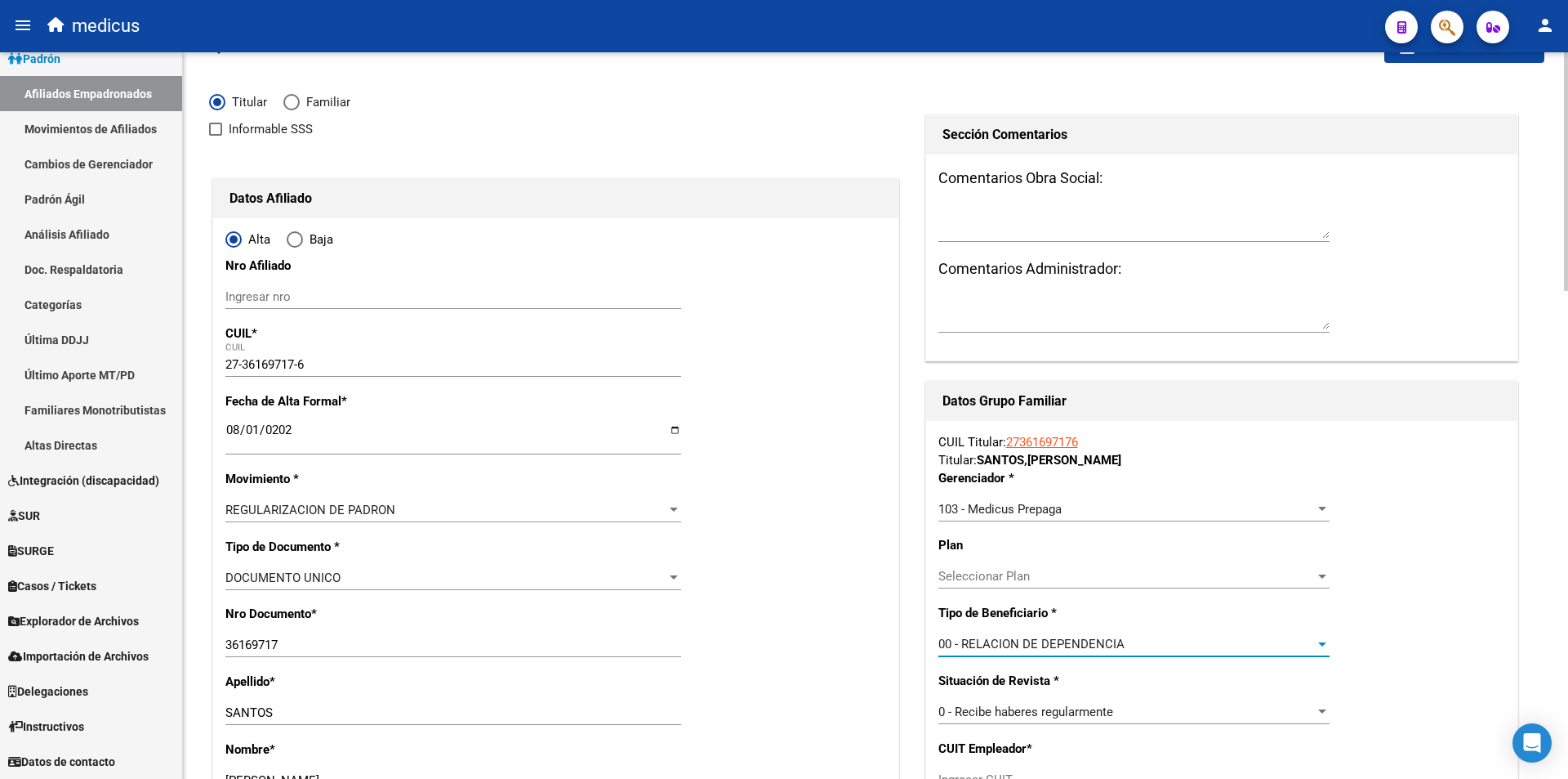
scroll to position [0, 0]
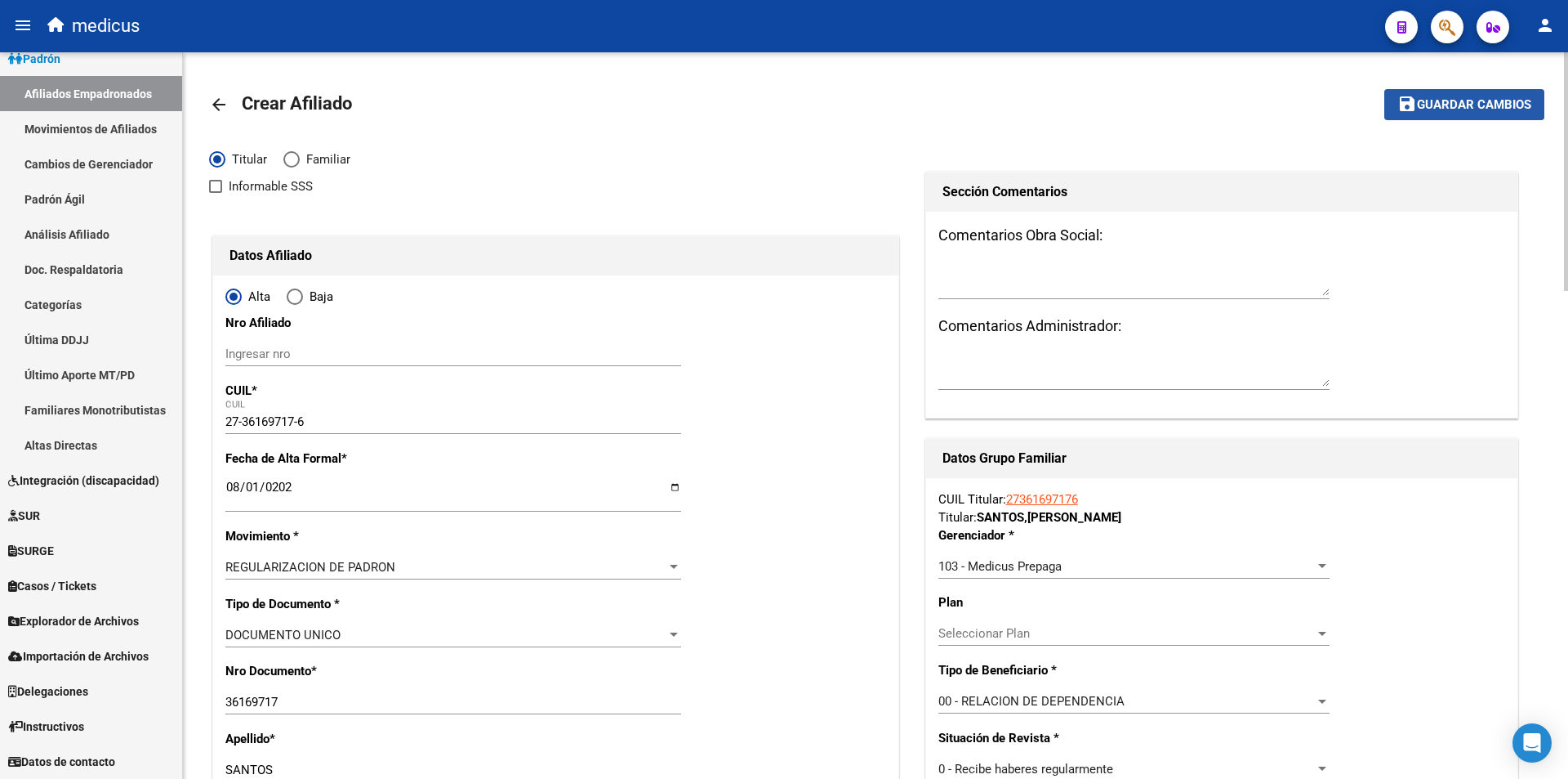
click at [1442, 102] on span "Guardar cambios" at bounding box center [1474, 106] width 115 height 15
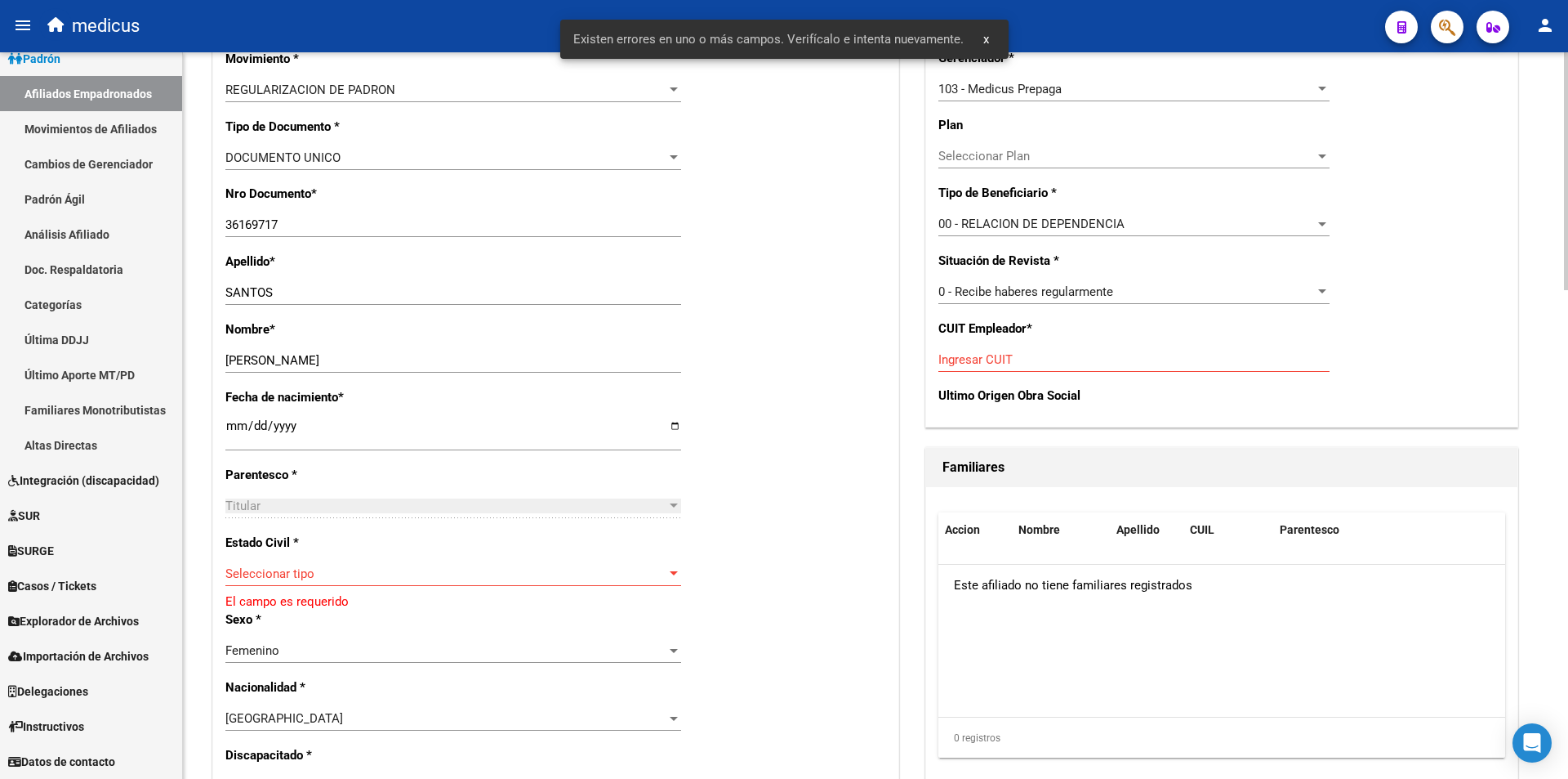
scroll to position [572, 0]
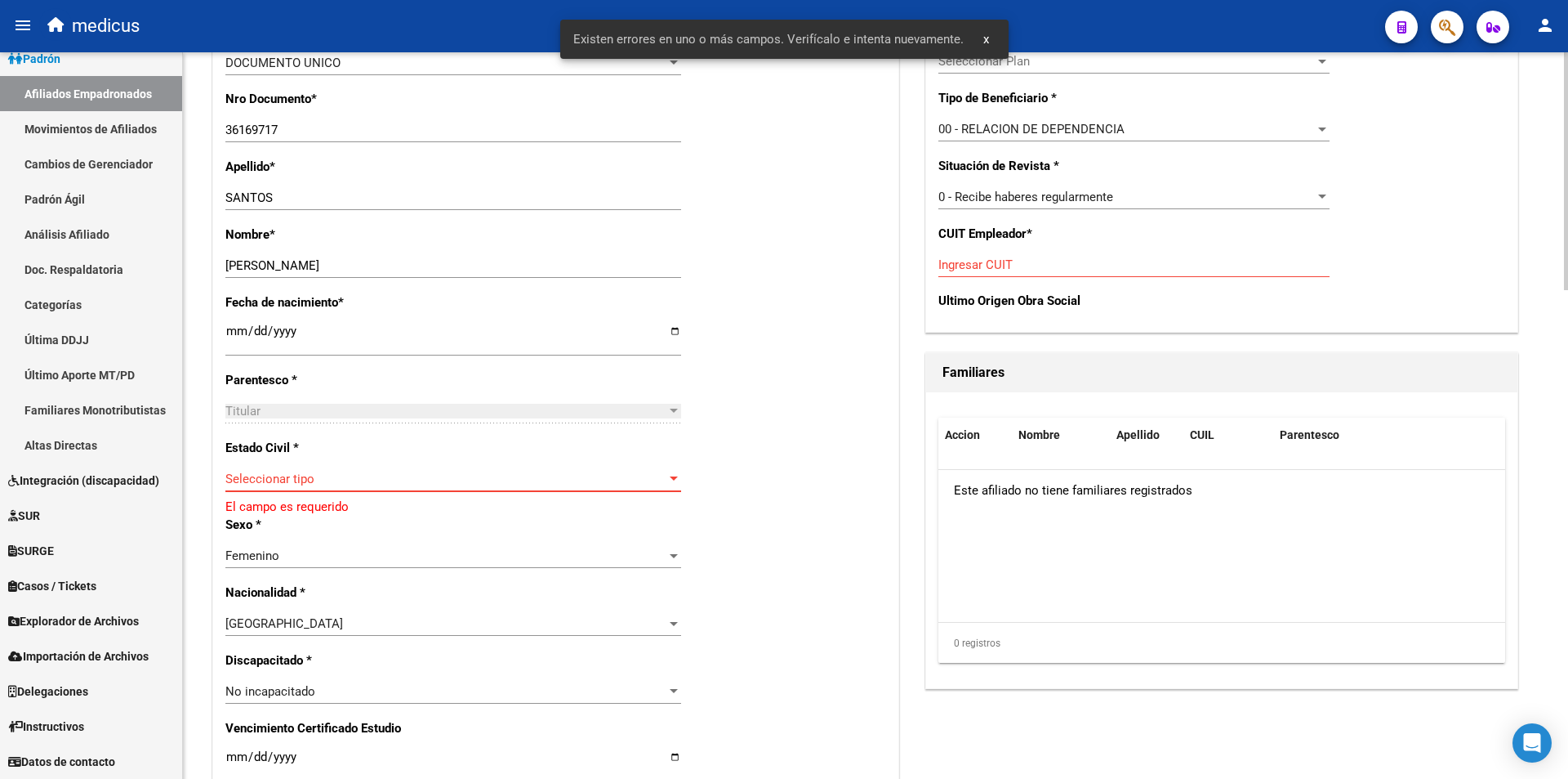
click at [433, 473] on span "Seleccionar tipo" at bounding box center [445, 479] width 441 height 15
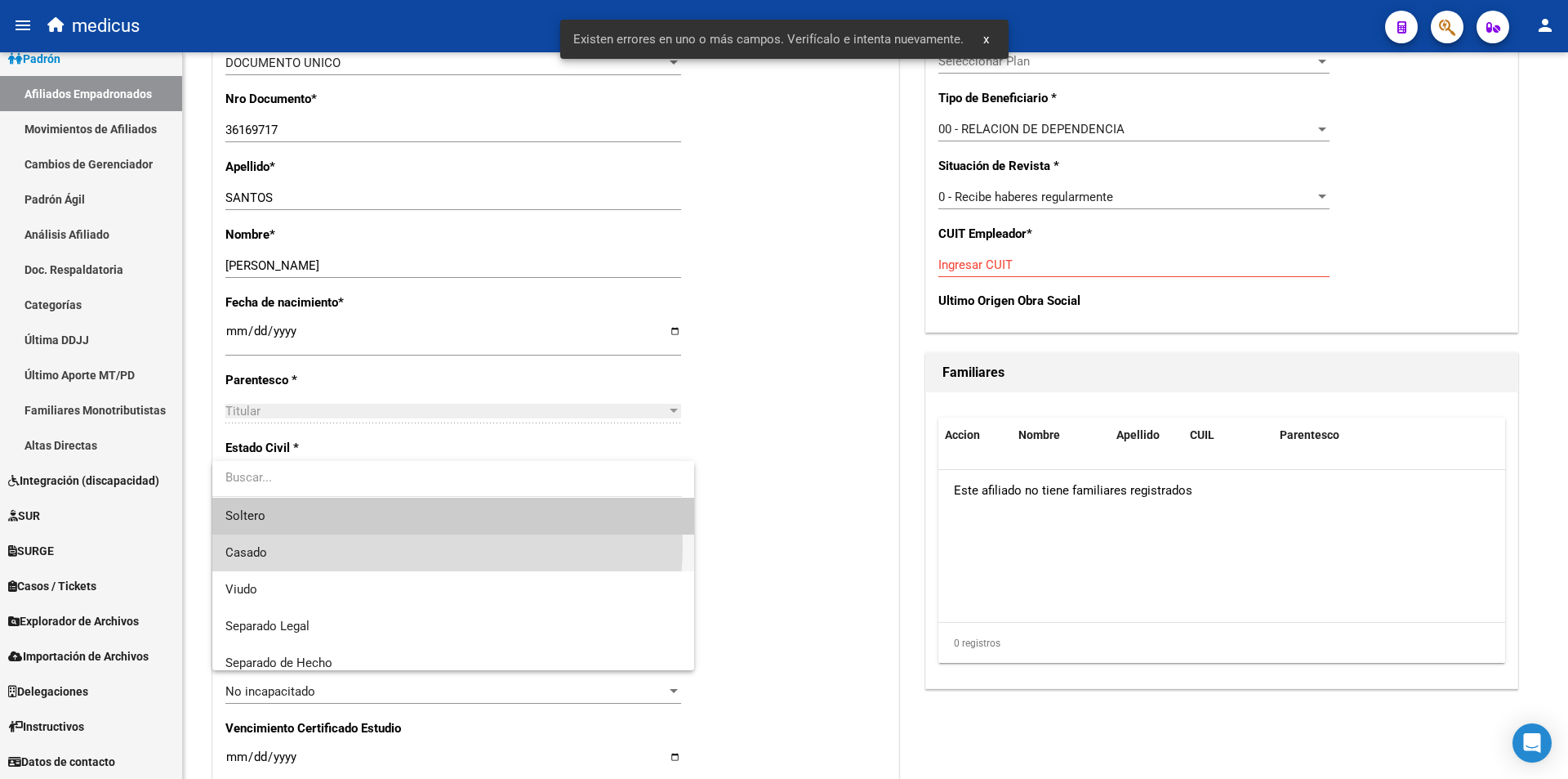
click at [393, 546] on span "Casado" at bounding box center [453, 553] width 455 height 37
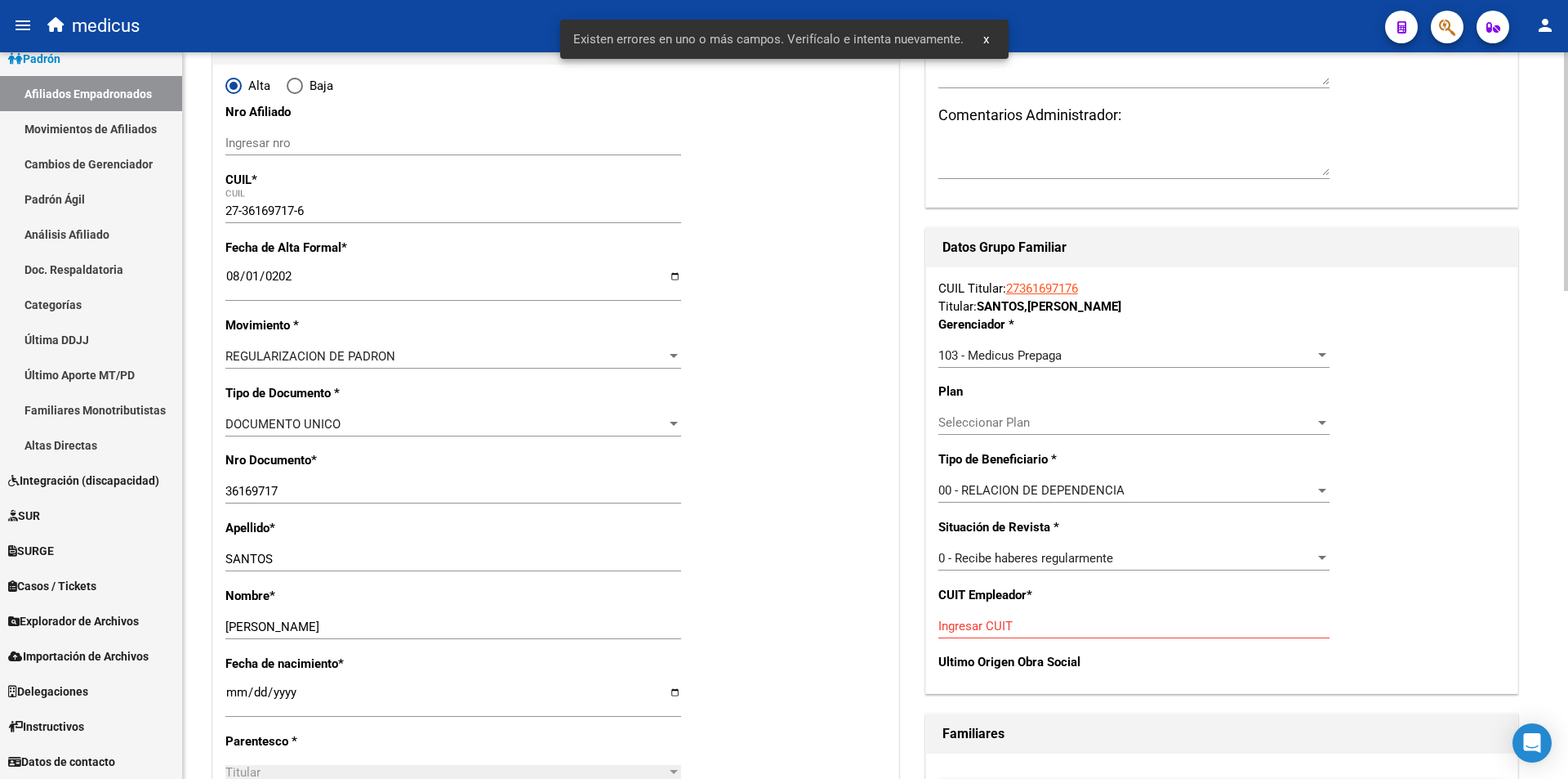
scroll to position [163, 0]
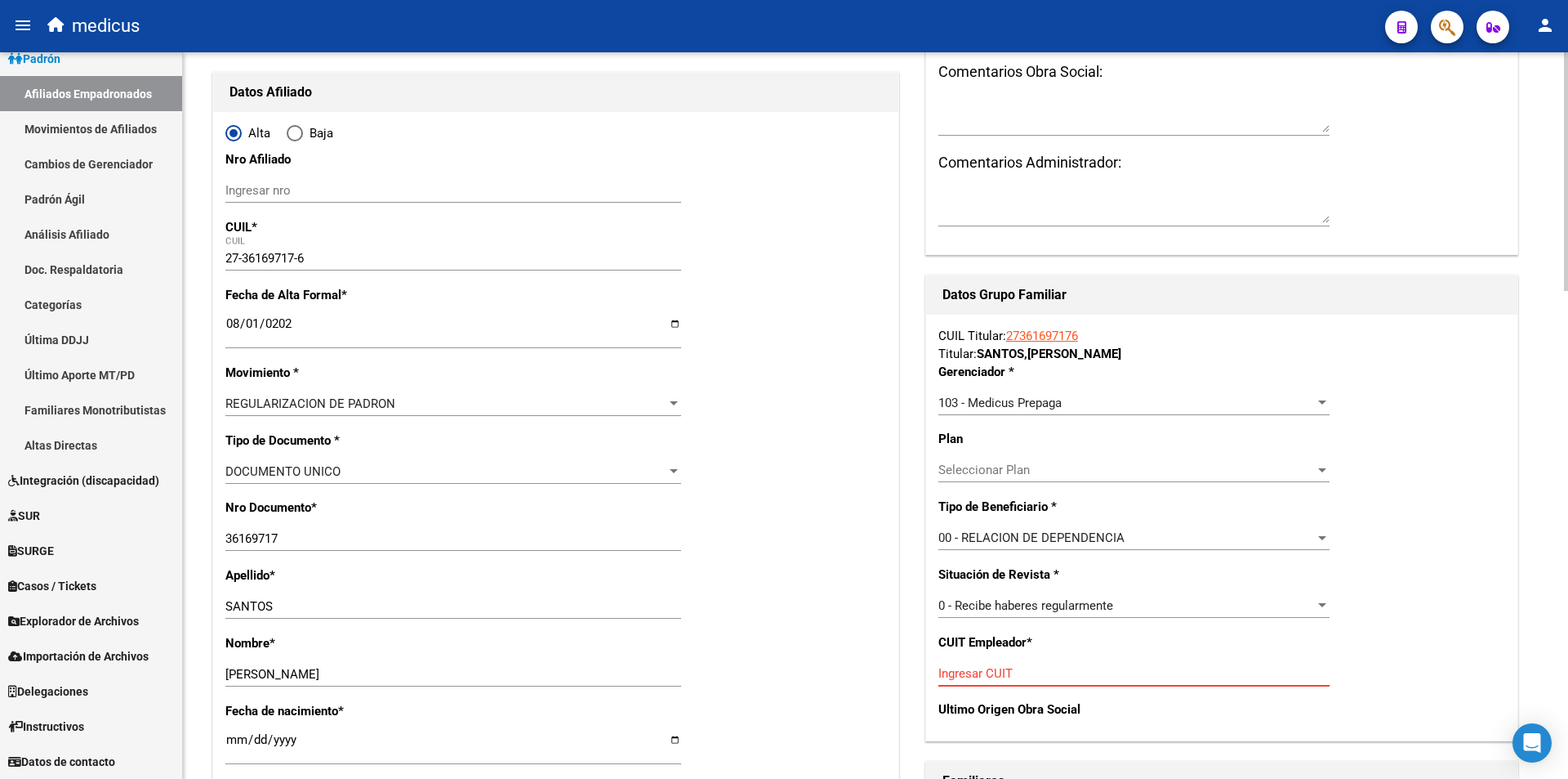
click at [992, 673] on input "Ingresar CUIT" at bounding box center [1134, 673] width 391 height 15
paste input "30-50411342-2"
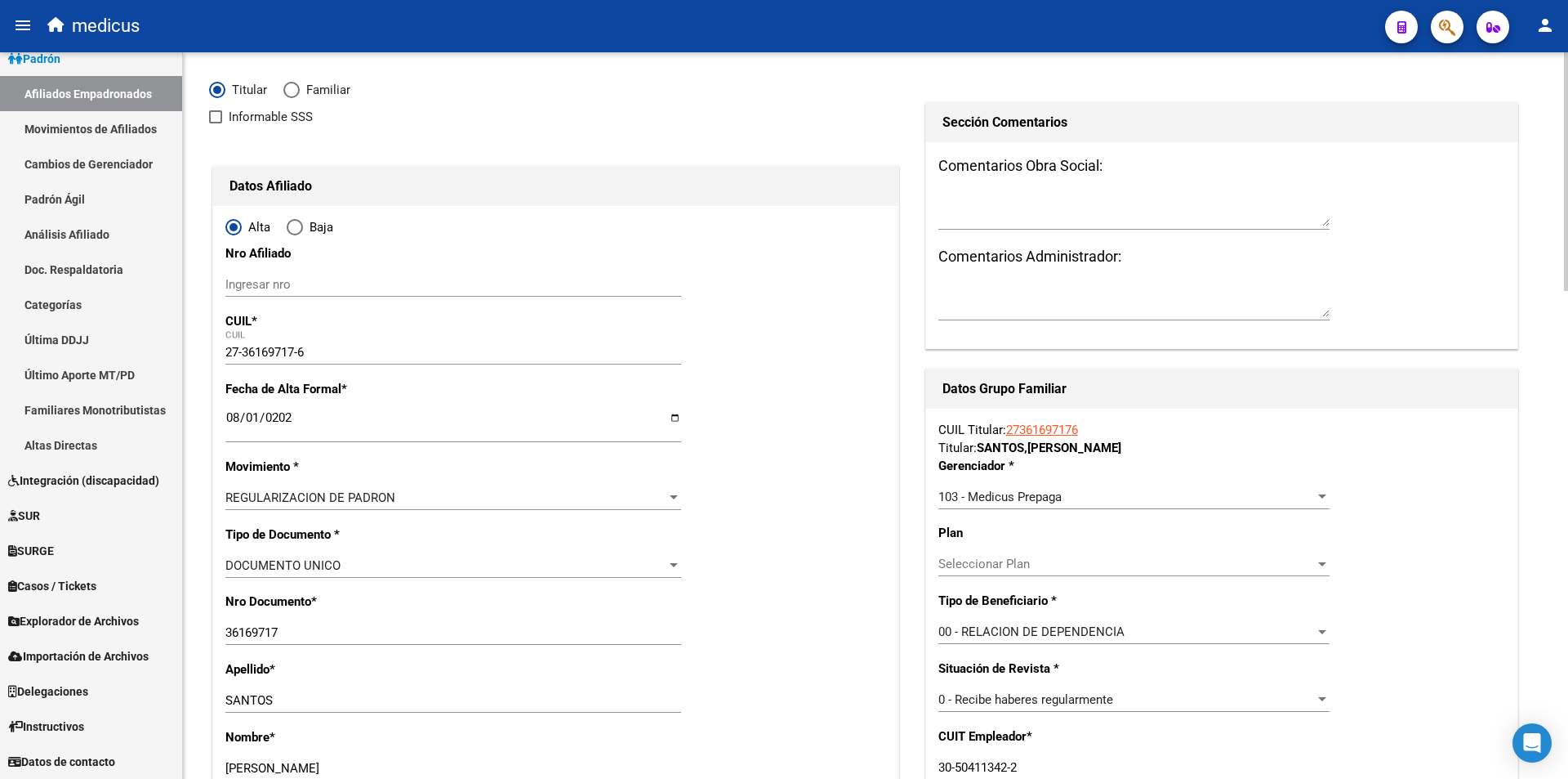
scroll to position [0, 0]
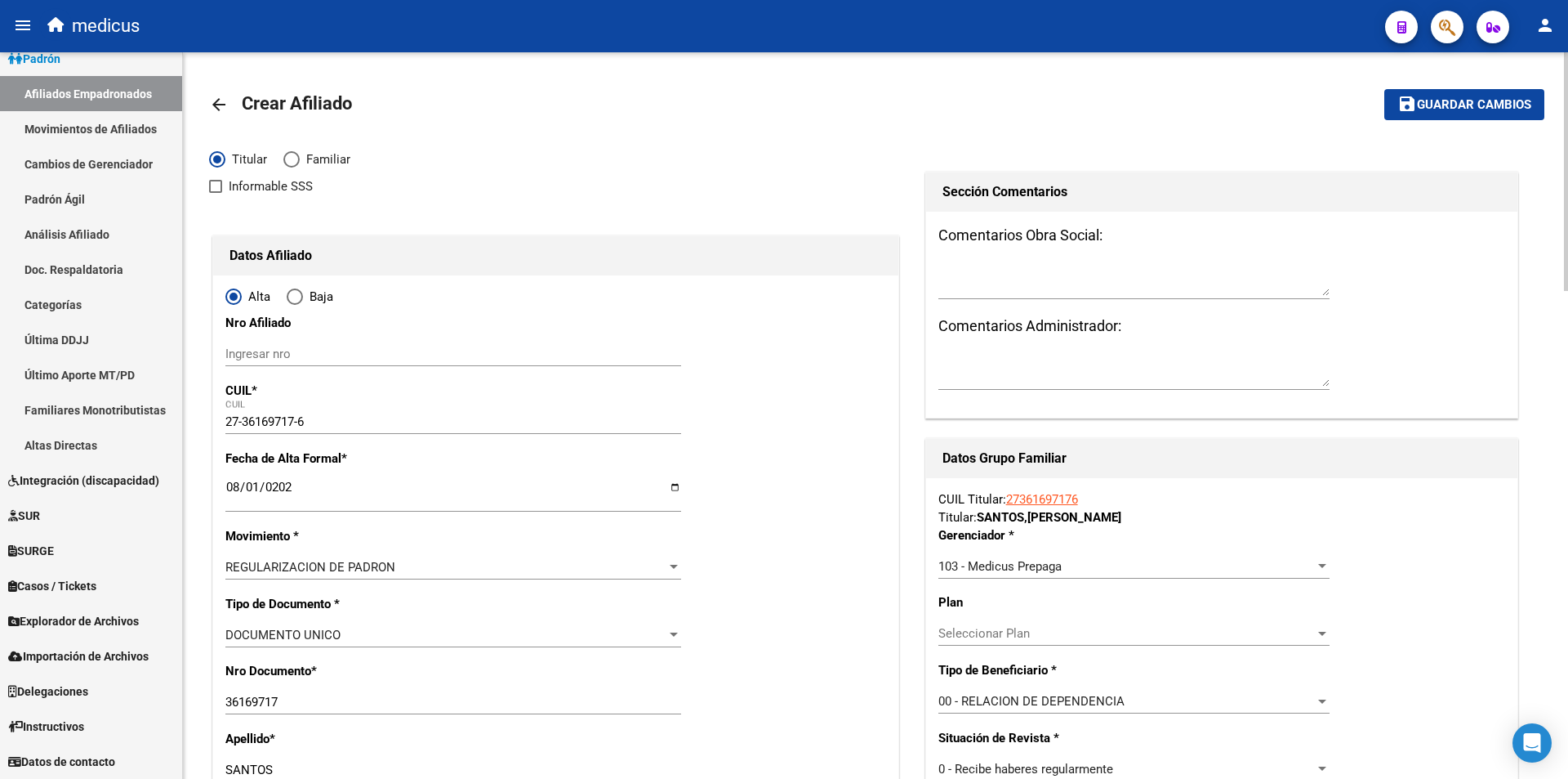
type input "30-50411342-2"
click at [1424, 100] on span "Guardar cambios" at bounding box center [1474, 106] width 115 height 15
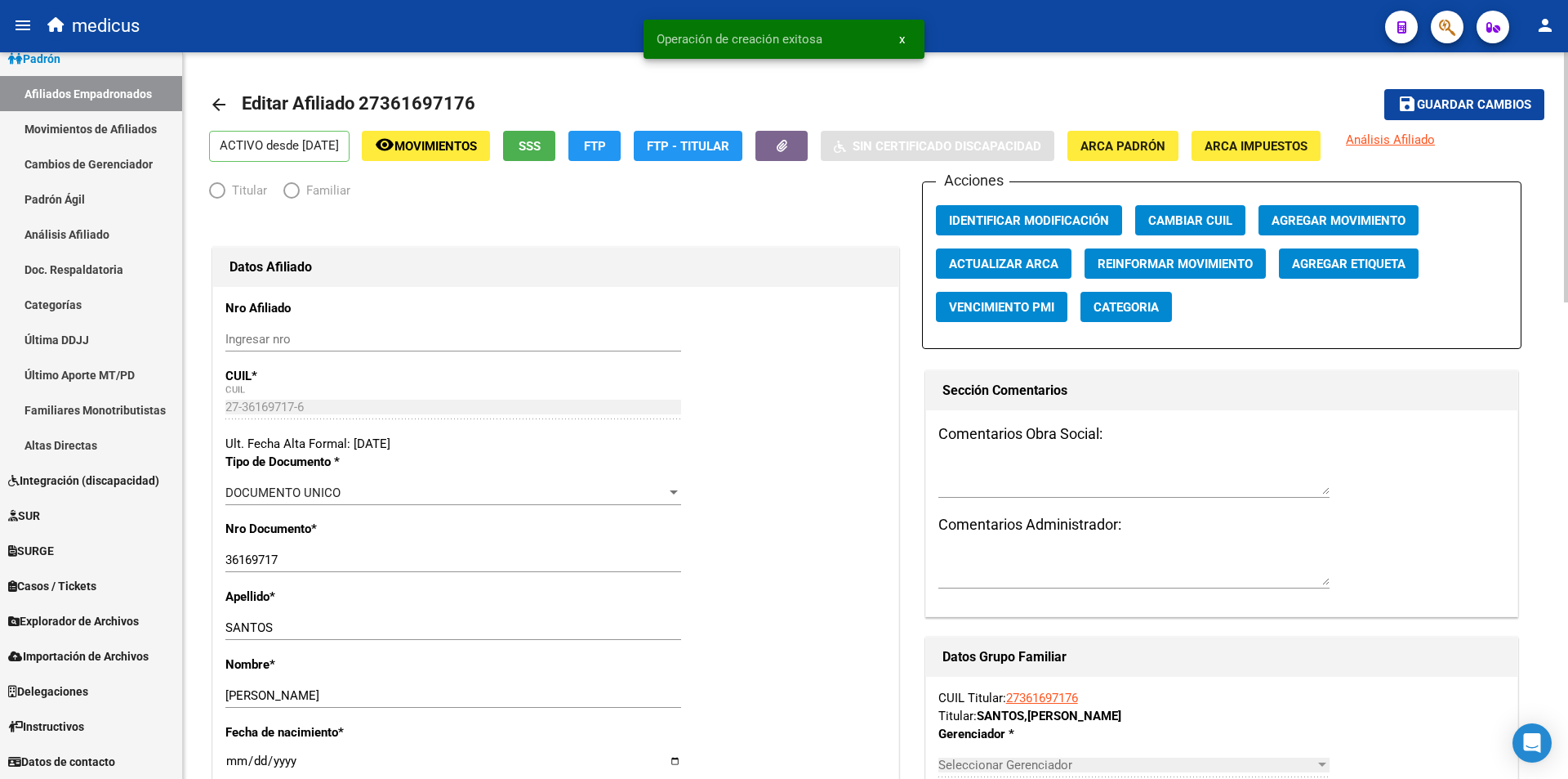
radio input "true"
type input "30-50411342-2"
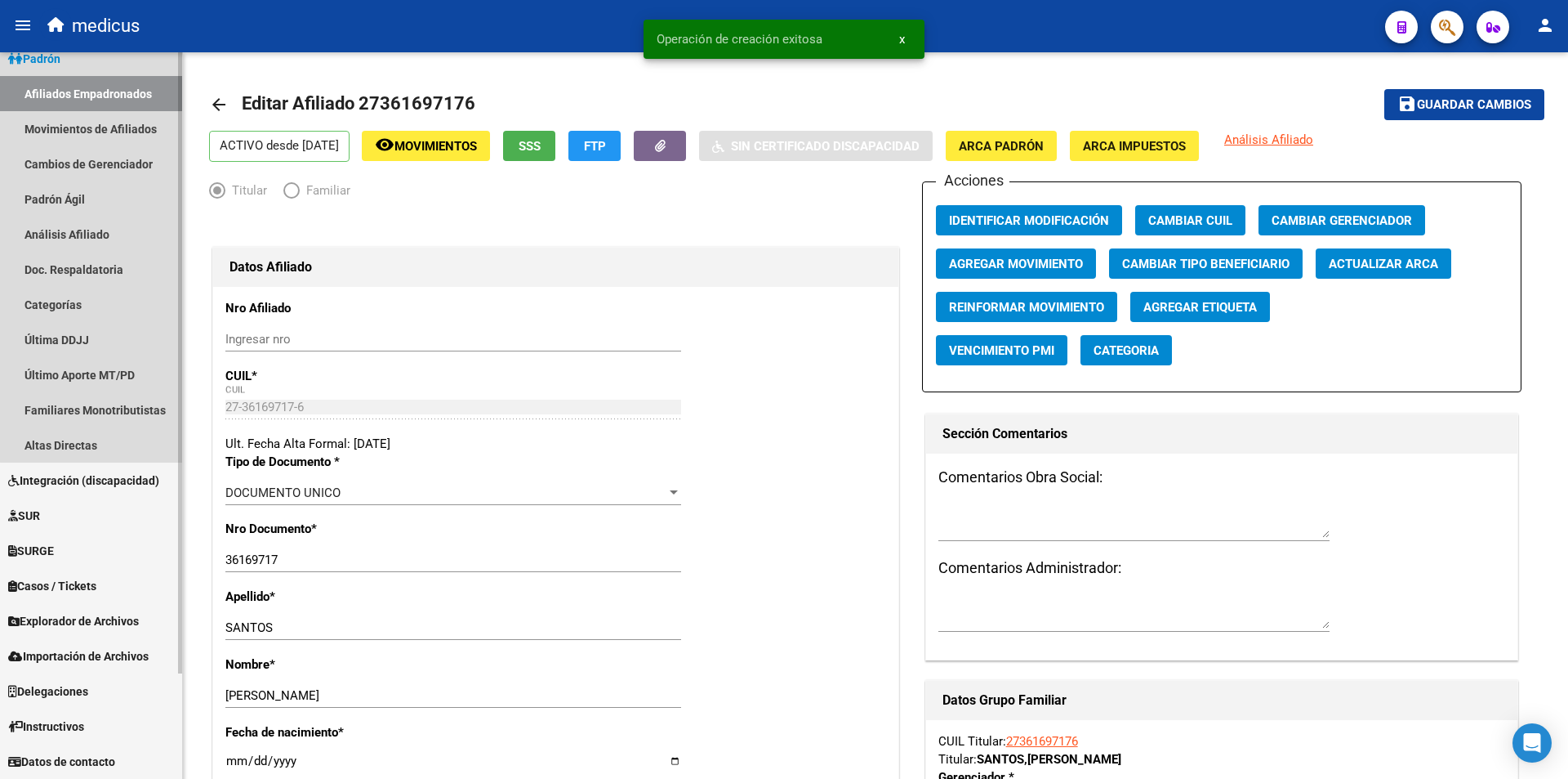
click at [97, 88] on link "Afiliados Empadronados" at bounding box center [91, 94] width 183 height 35
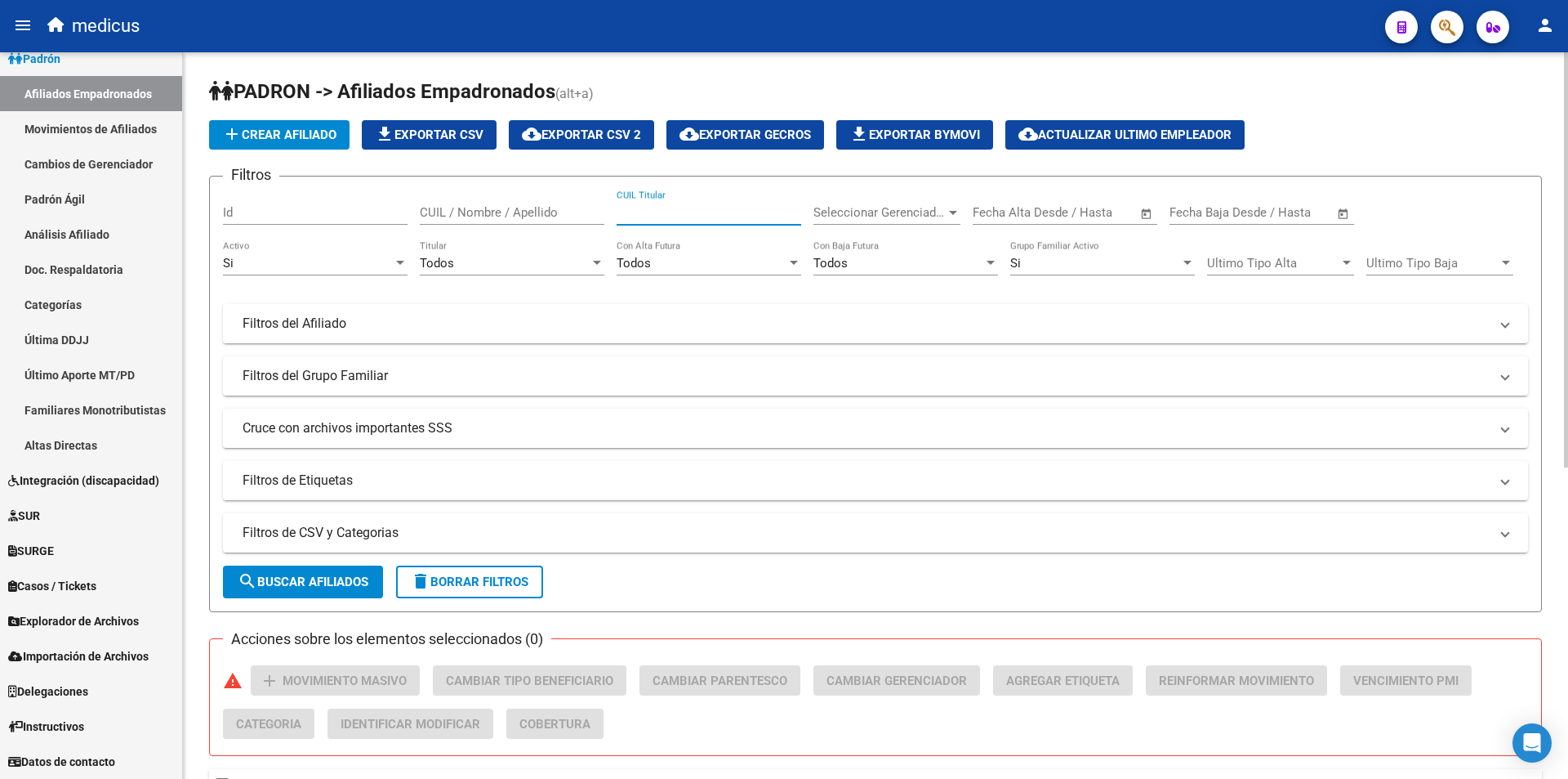
click at [632, 215] on input "CUIL Titular" at bounding box center [709, 213] width 185 height 15
paste input "27361697176"
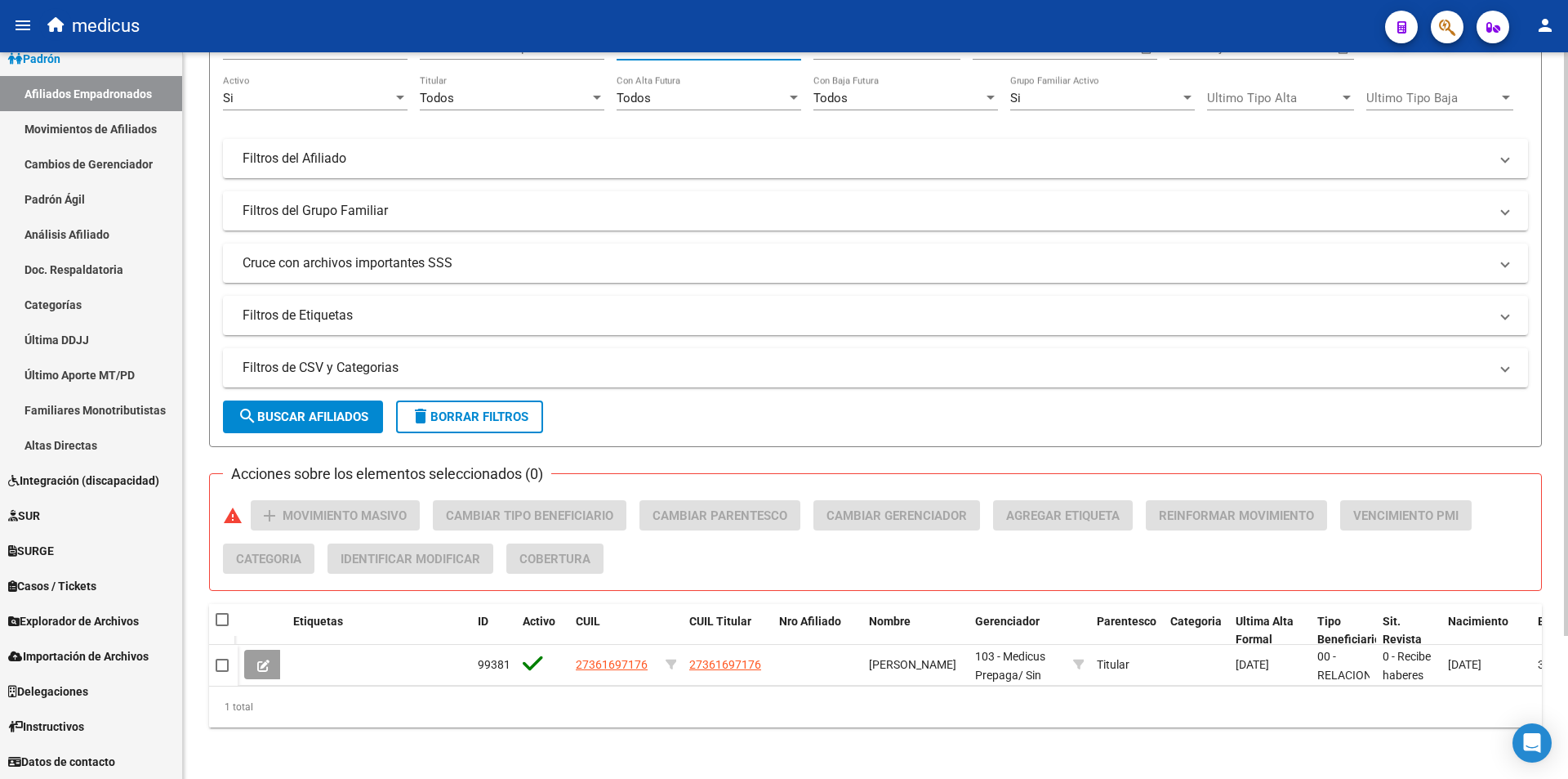
scroll to position [178, 0]
type input "27361697176"
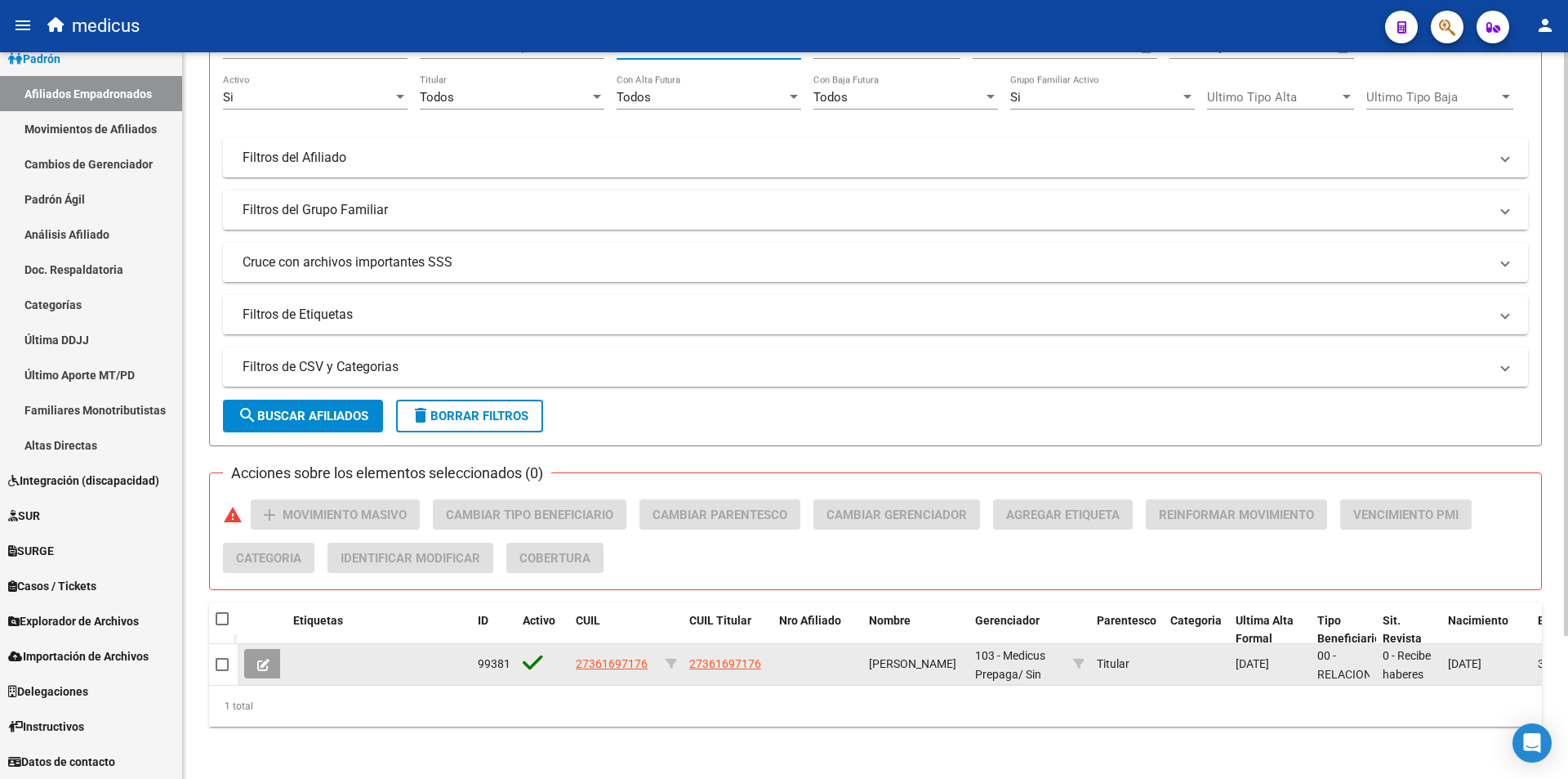
click at [257, 649] on button at bounding box center [264, 663] width 39 height 29
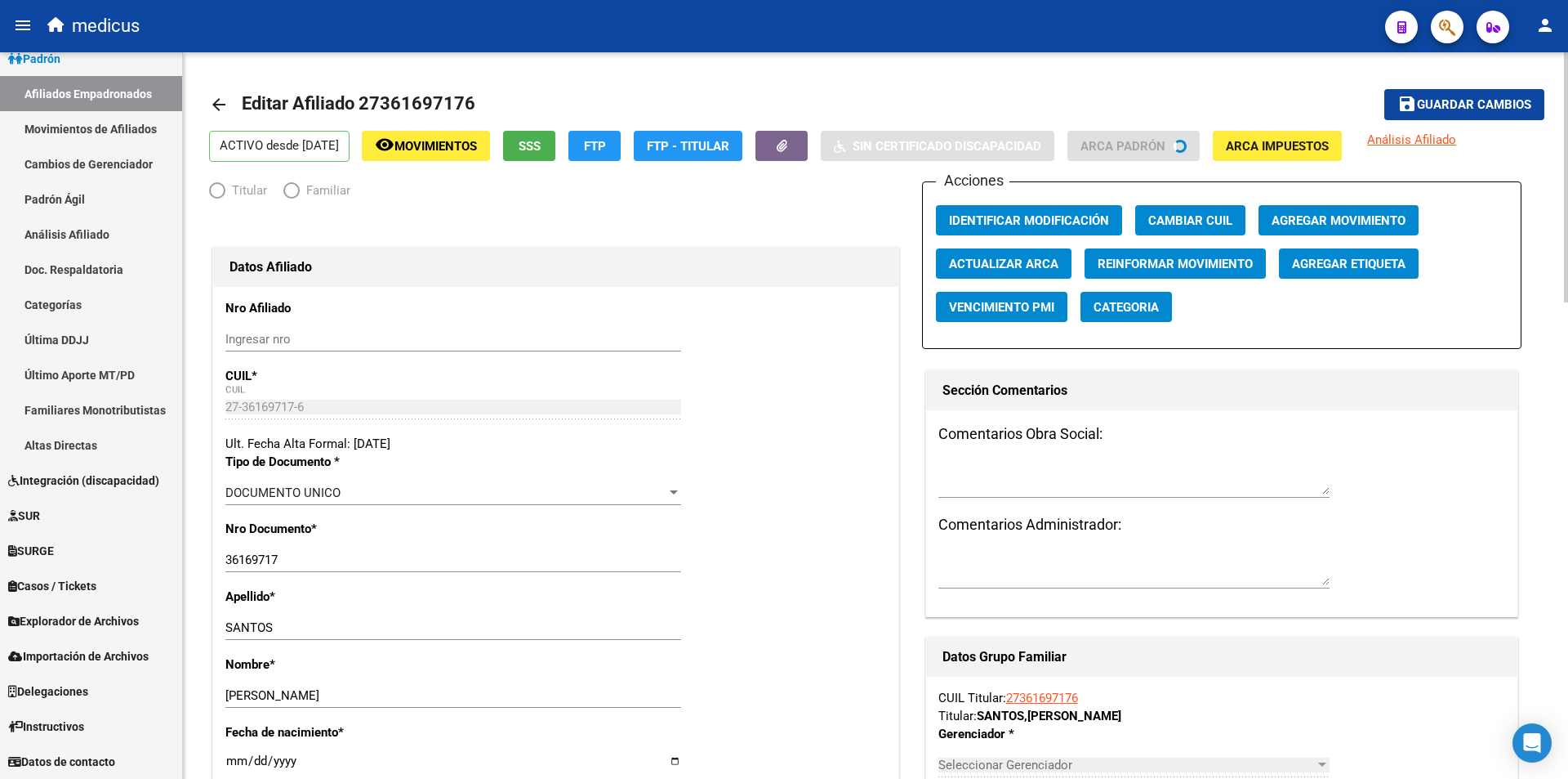
radio input "true"
type input "30-50411342-2"
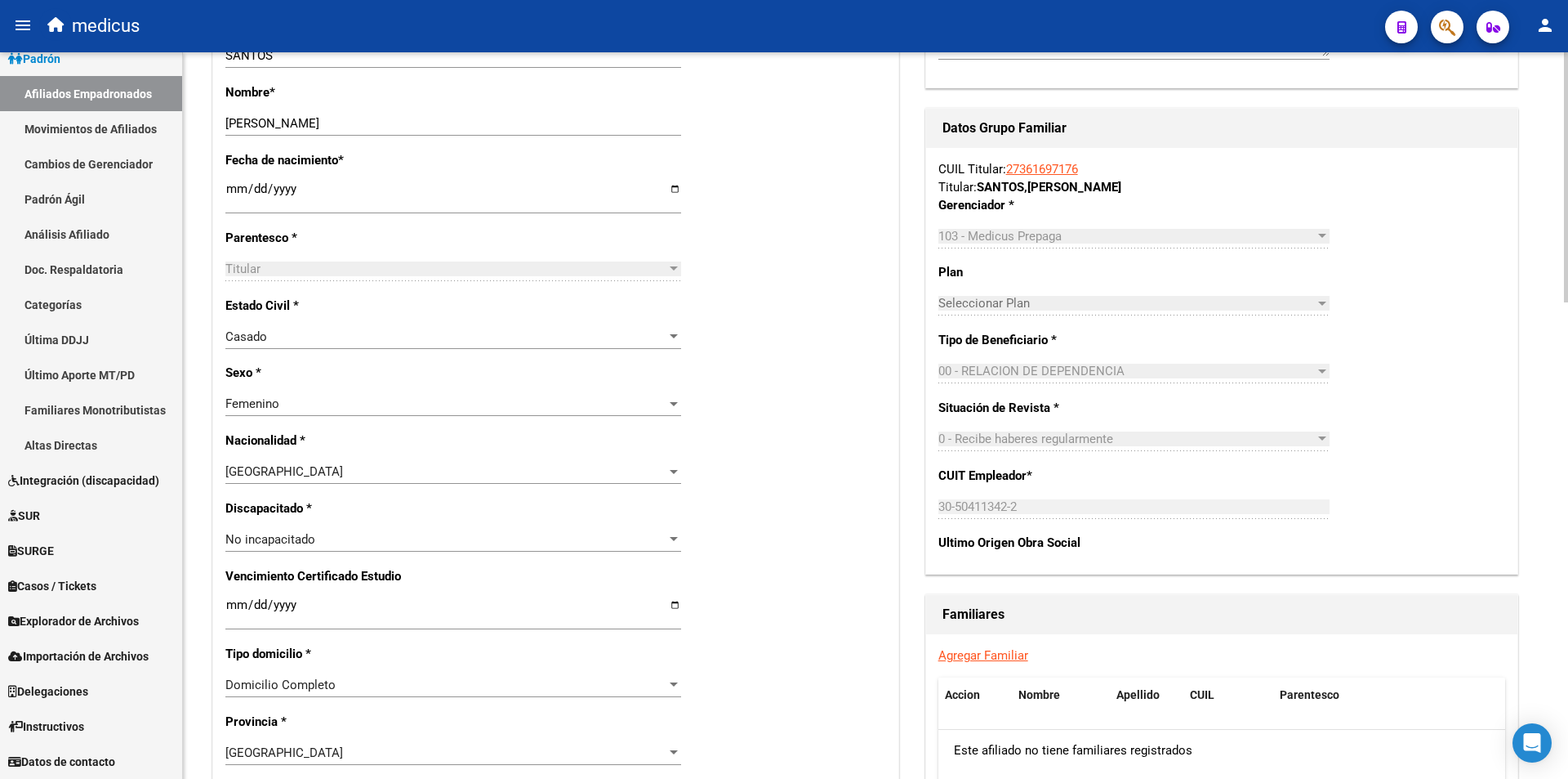
scroll to position [981, 0]
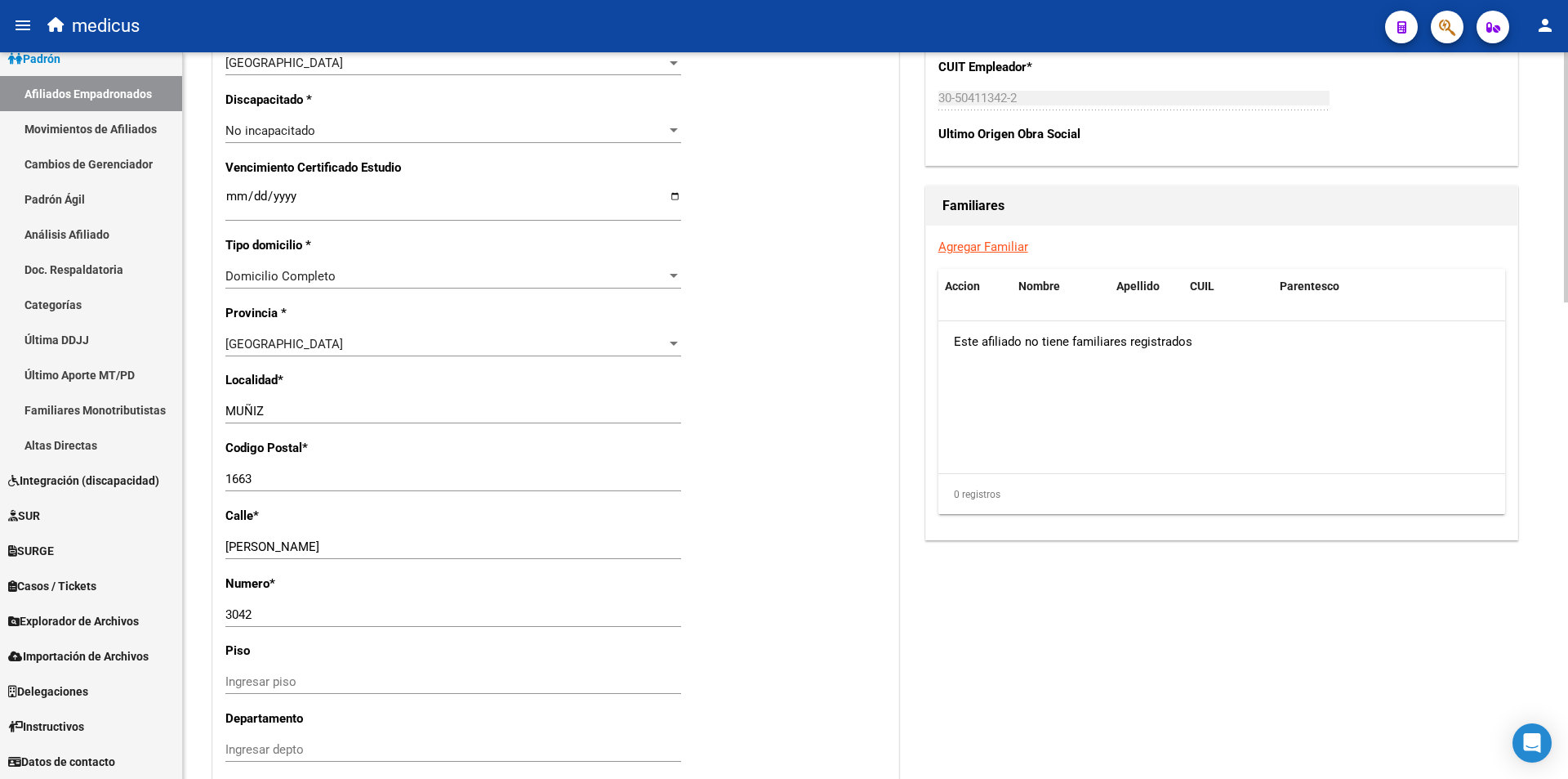
click at [956, 249] on link "Agregar Familiar" at bounding box center [983, 247] width 90 height 15
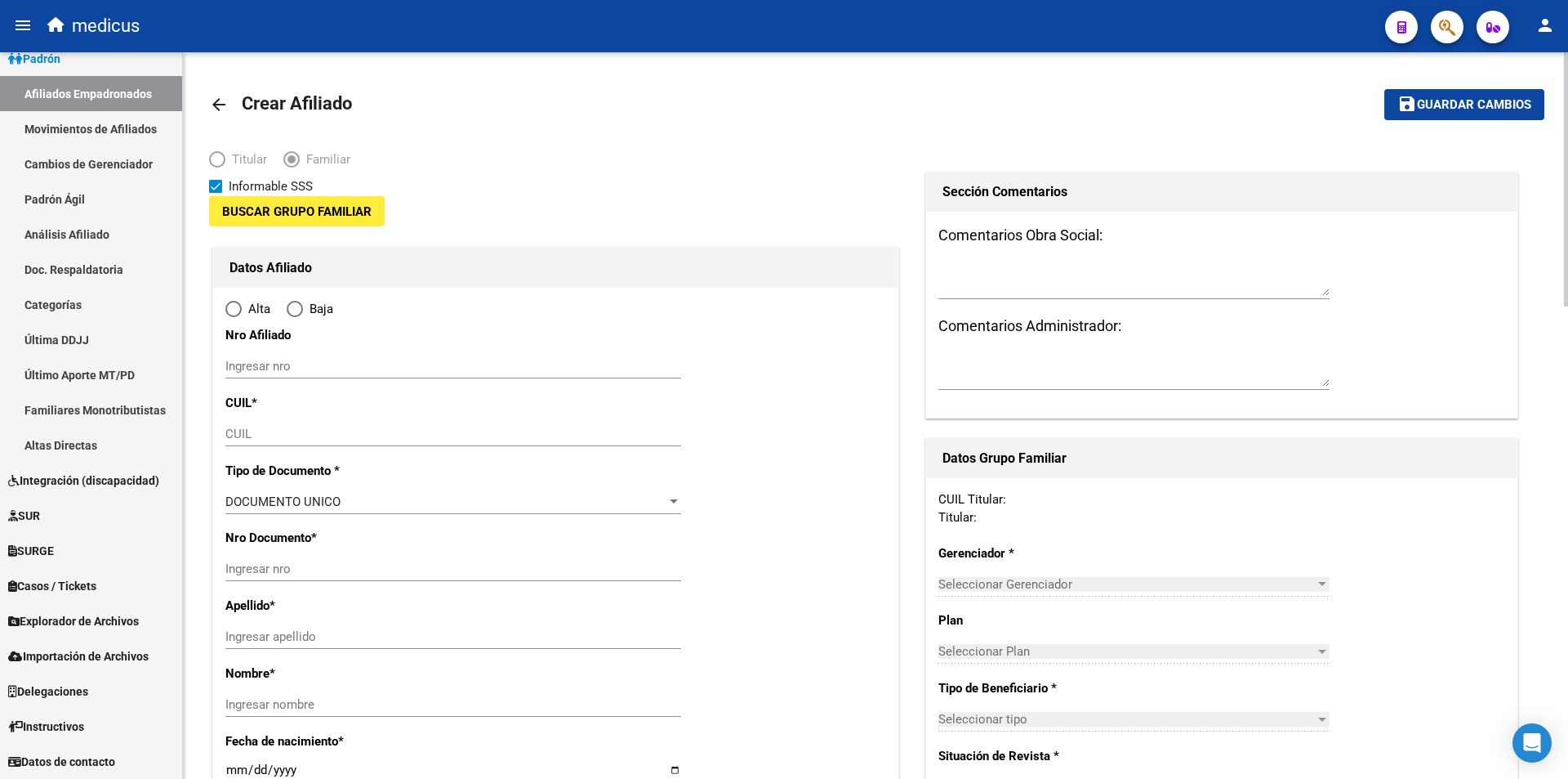
type input "30-50411342-2"
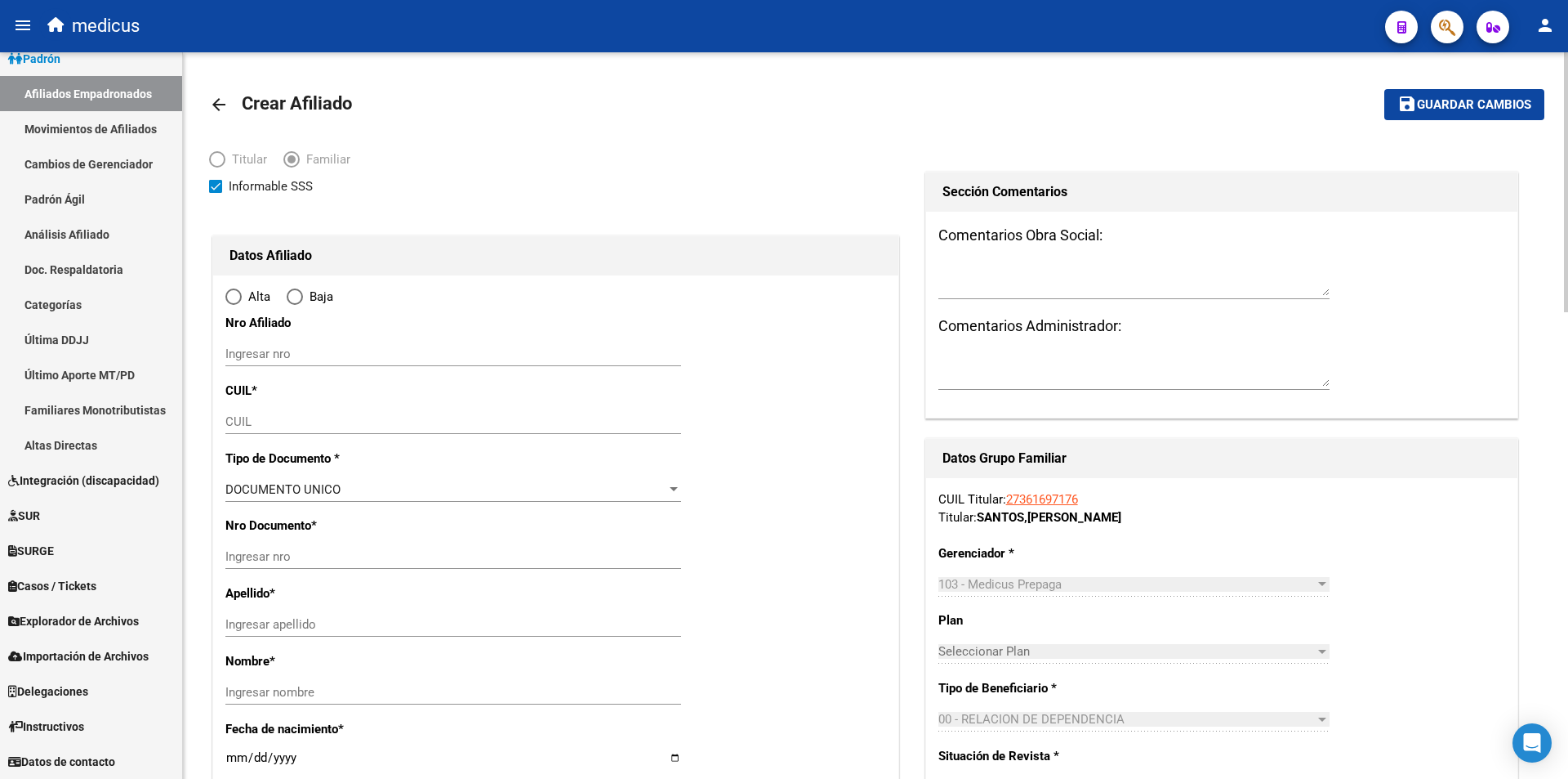
type input "MUÑIZ"
type input "1663"
type input "JUAN JOSE PASO"
type input "3042"
radio input "true"
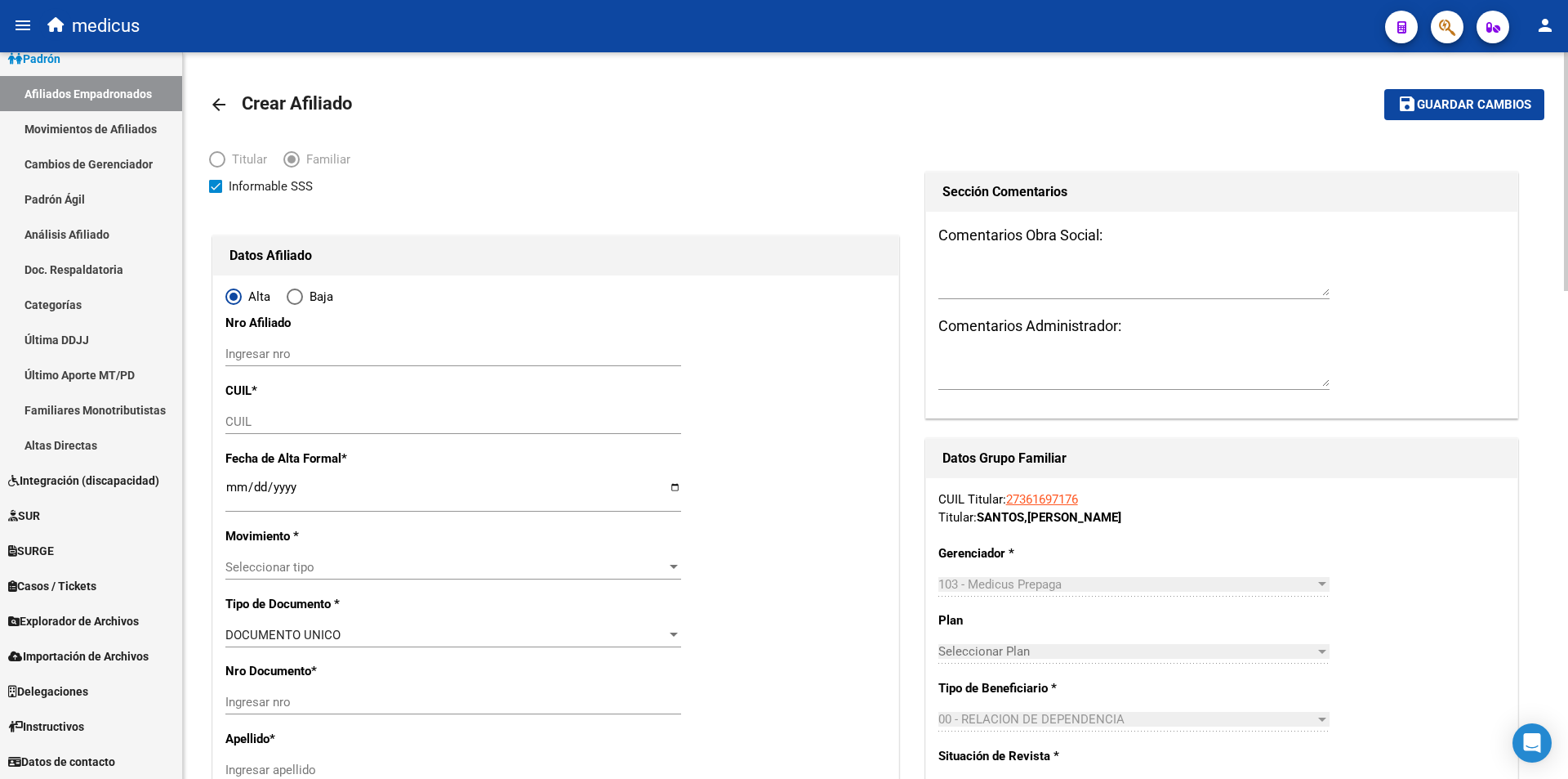
type input "30-50411342-2"
click at [316, 415] on input "CUIL" at bounding box center [453, 422] width 455 height 15
paste input "20-96470690-6"
type input "20-96470690-6"
type input "96470690"
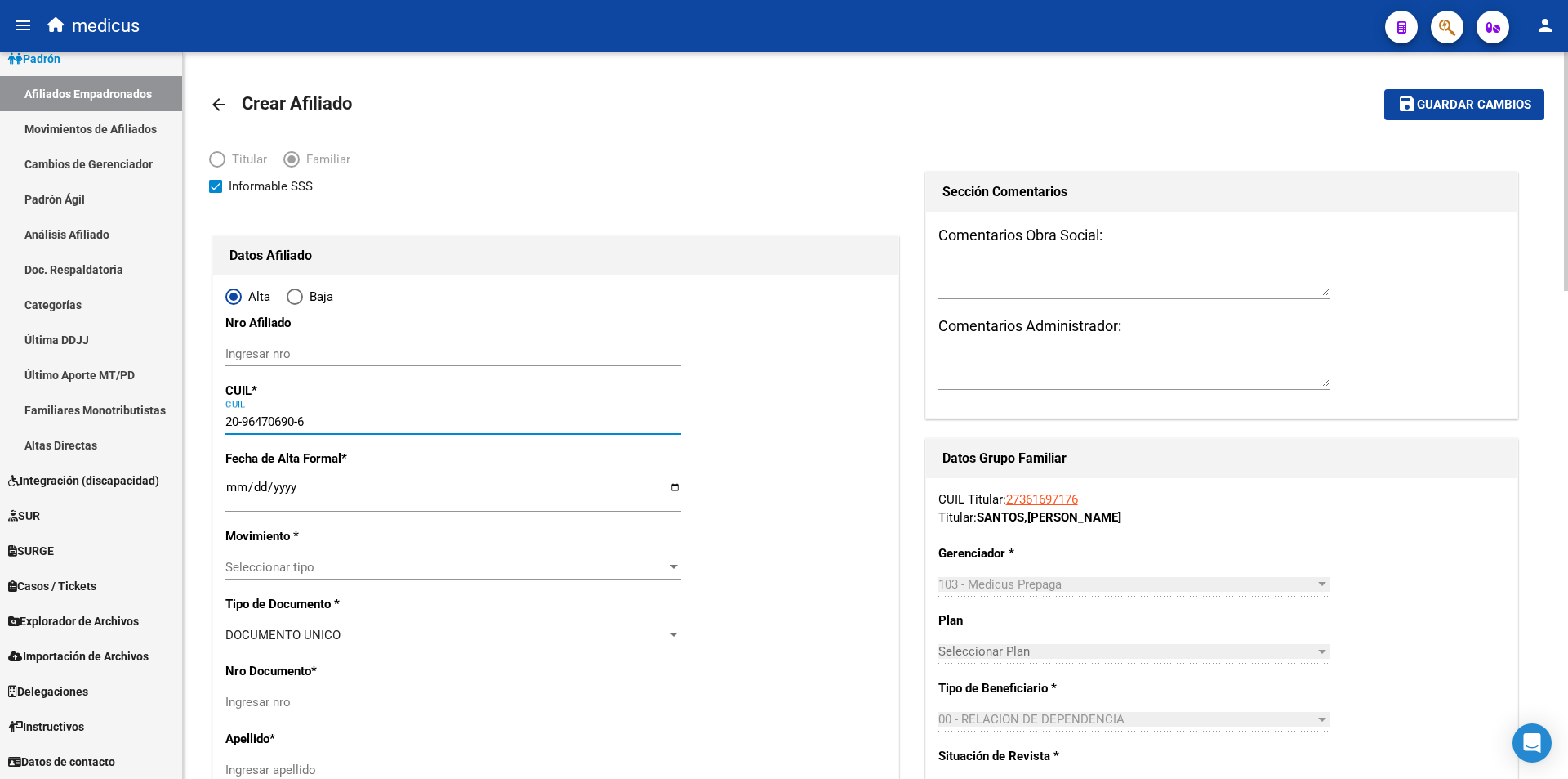
type input "PRIKHODKO"
type input "OLEG"
type input "1988-02-16"
type input "MUNIZ"
type input "DR JUAN J PASO"
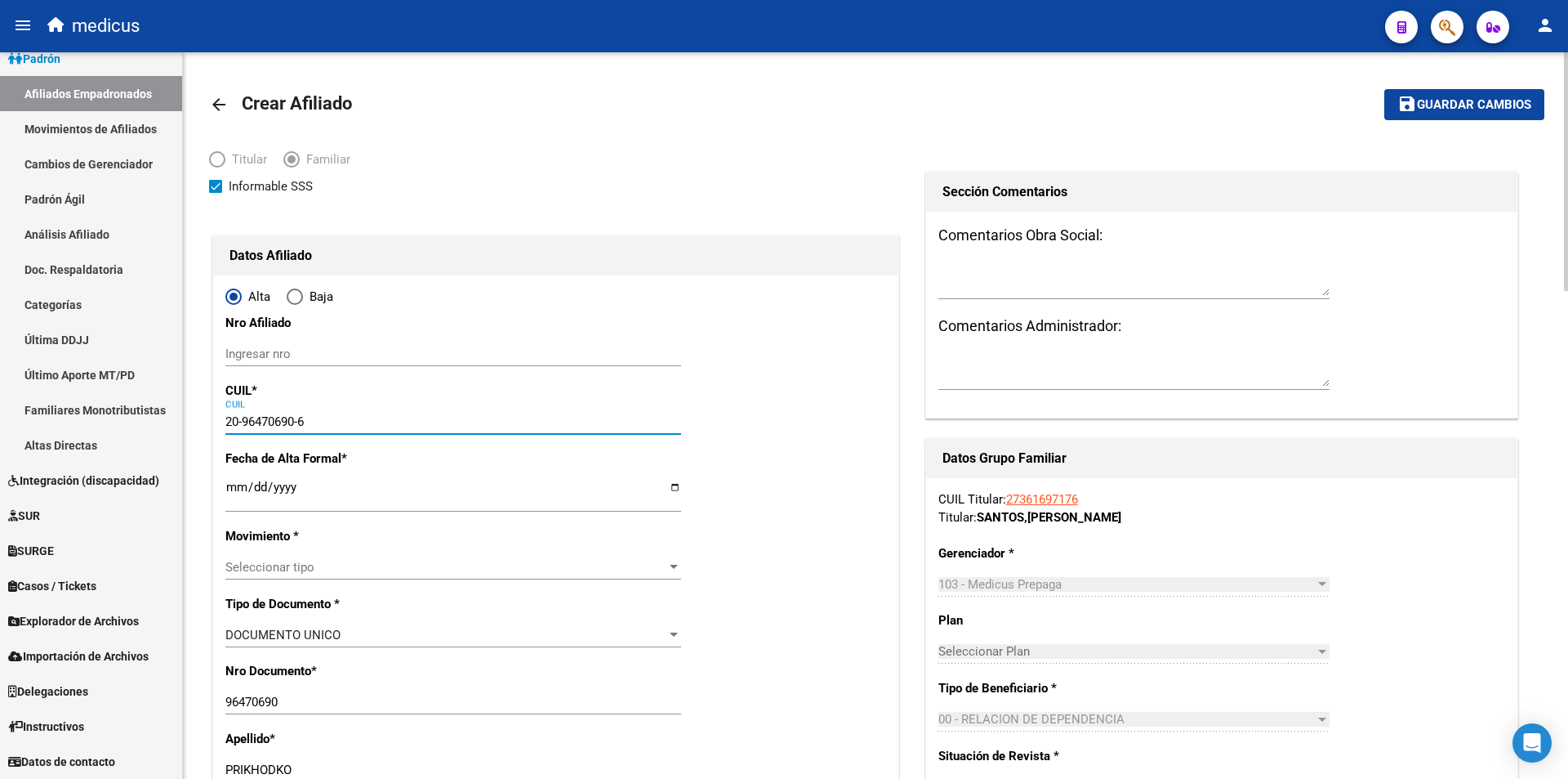
type input "20-96470690-6"
click at [317, 488] on input "Ingresar fecha" at bounding box center [453, 493] width 455 height 26
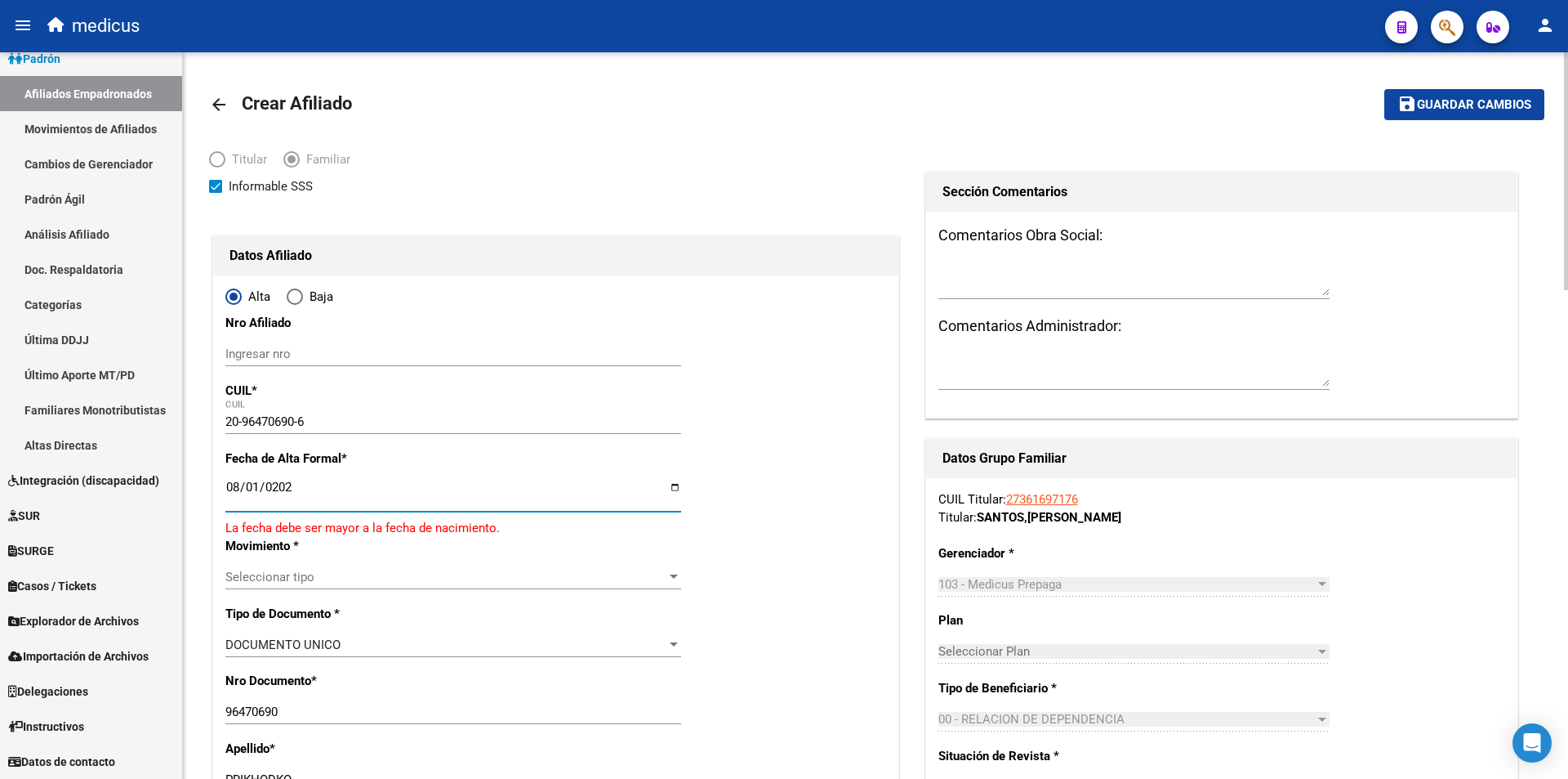
type input "2025-08-01"
click at [314, 575] on div "Seleccionar tipo Seleccionar tipo" at bounding box center [453, 567] width 455 height 24
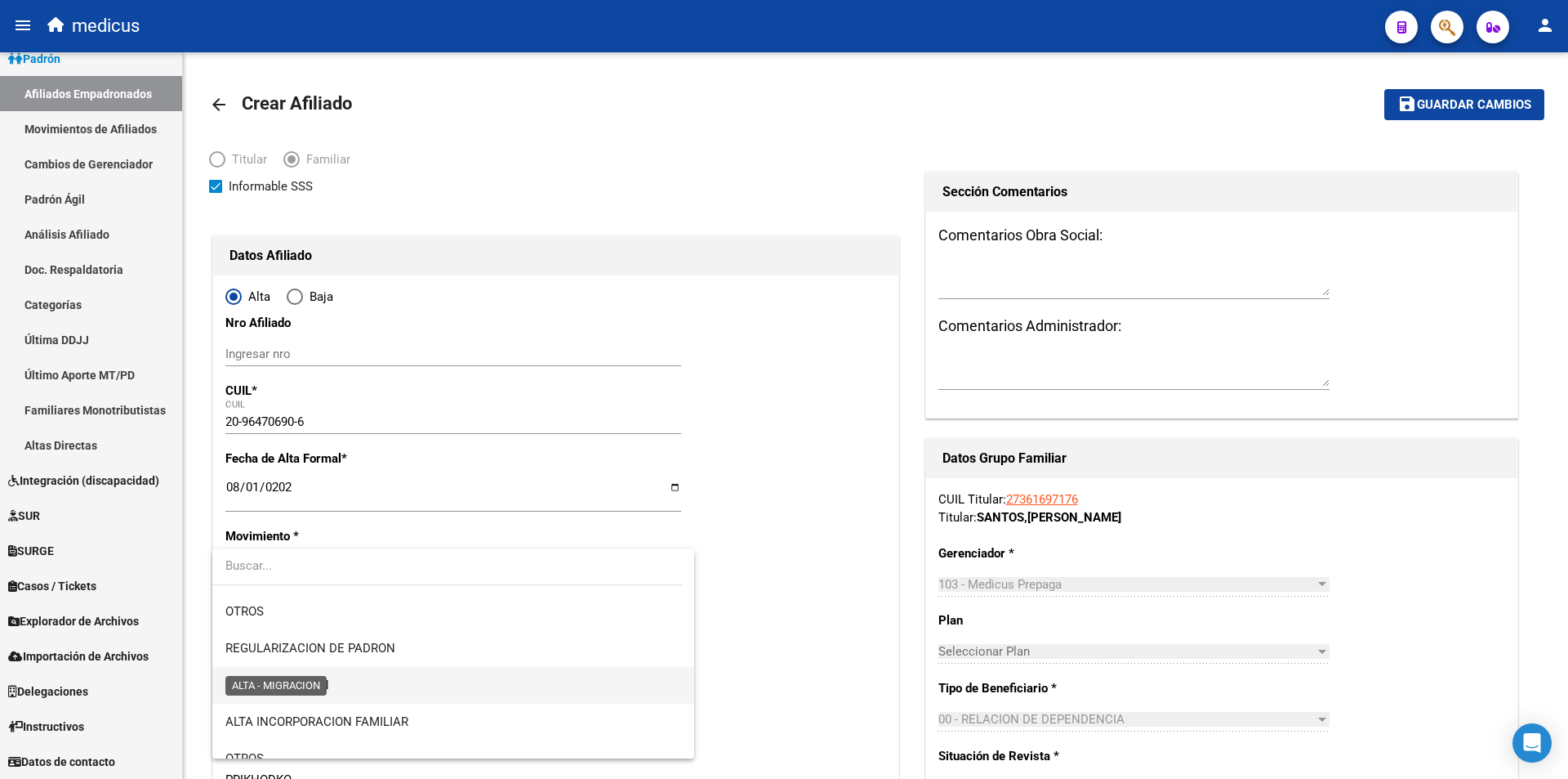
scroll to position [163, 0]
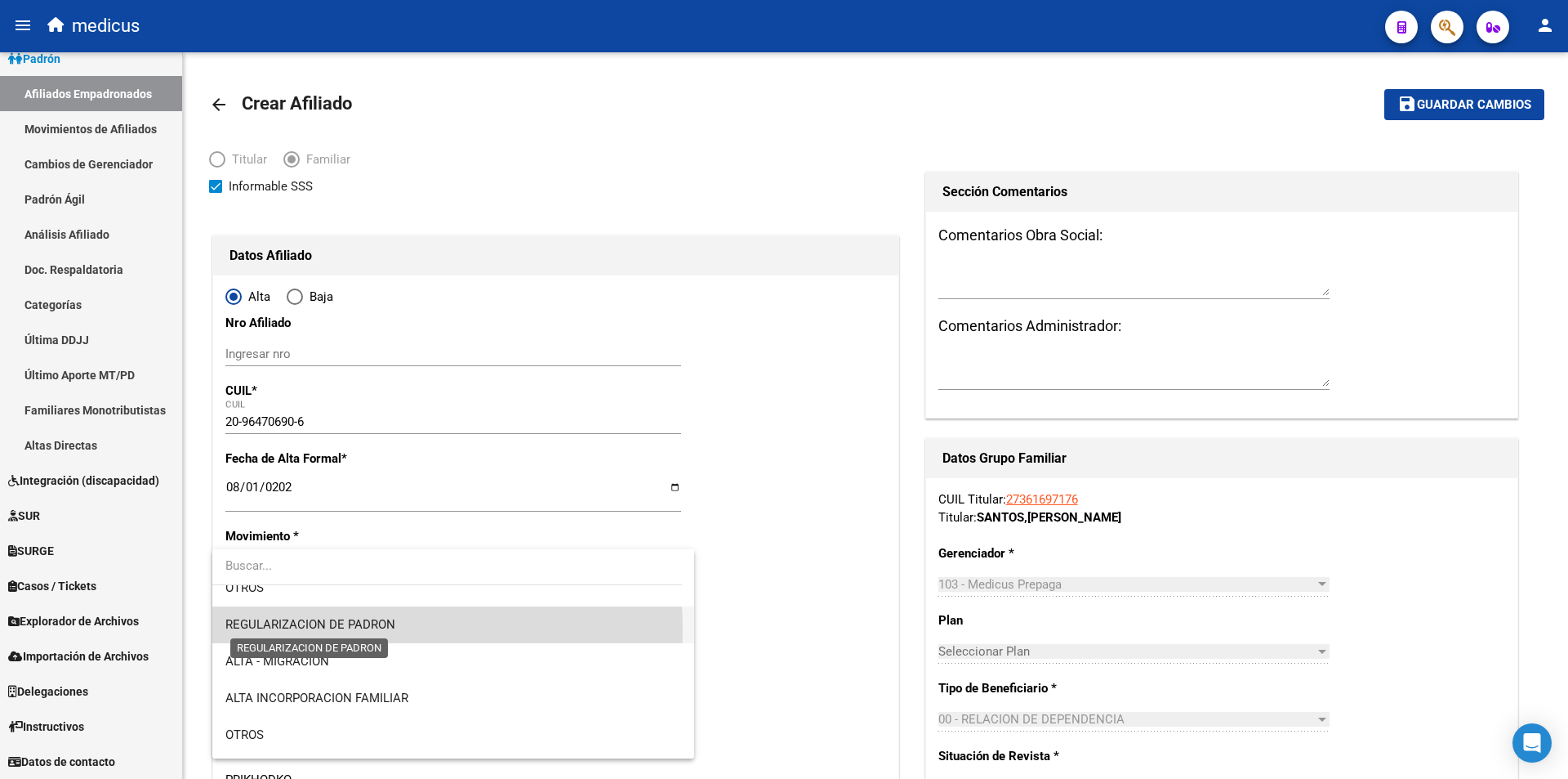
click at [313, 629] on span "REGULARIZACION DE PADRON" at bounding box center [310, 625] width 170 height 15
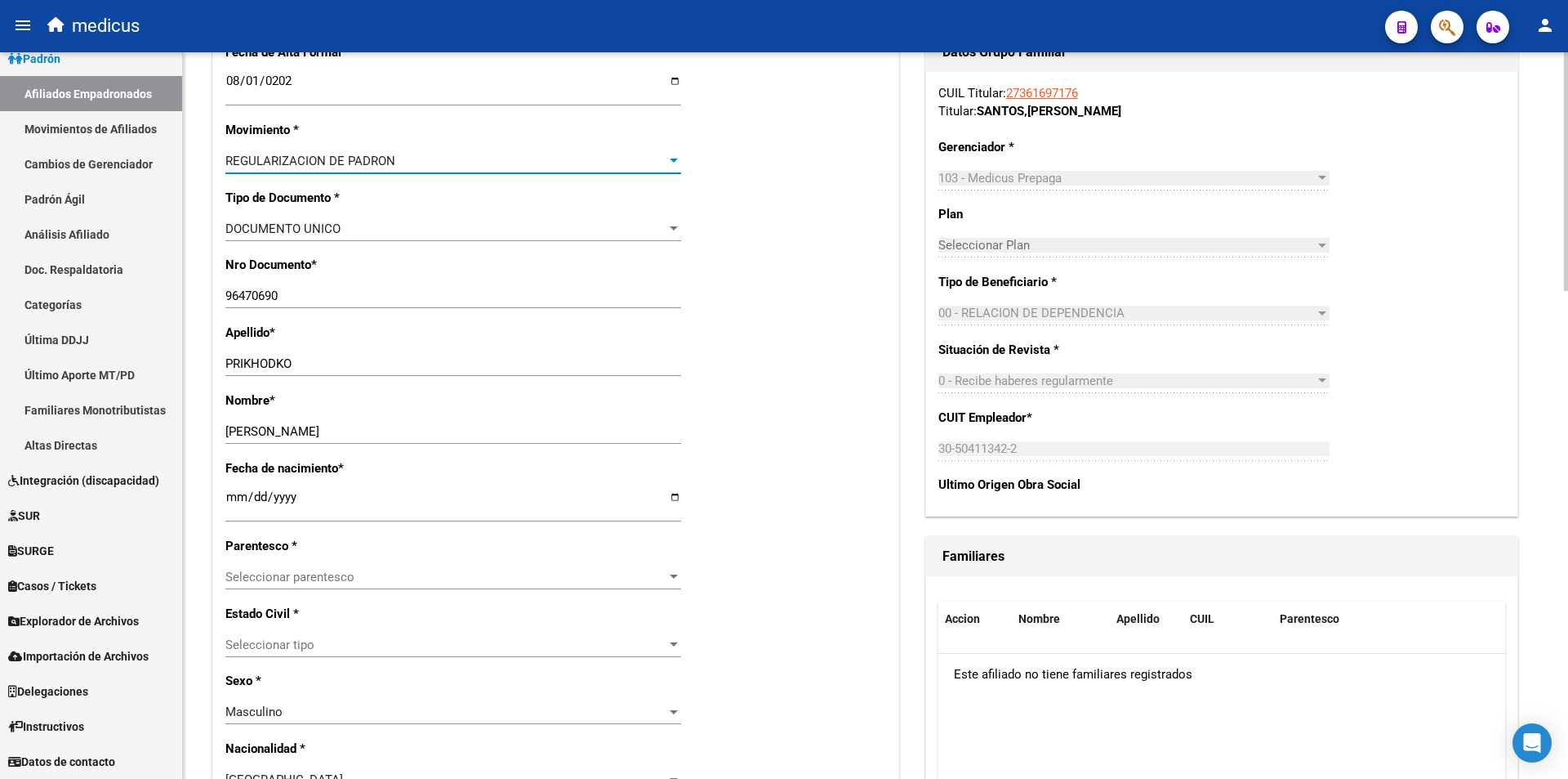
scroll to position [409, 0]
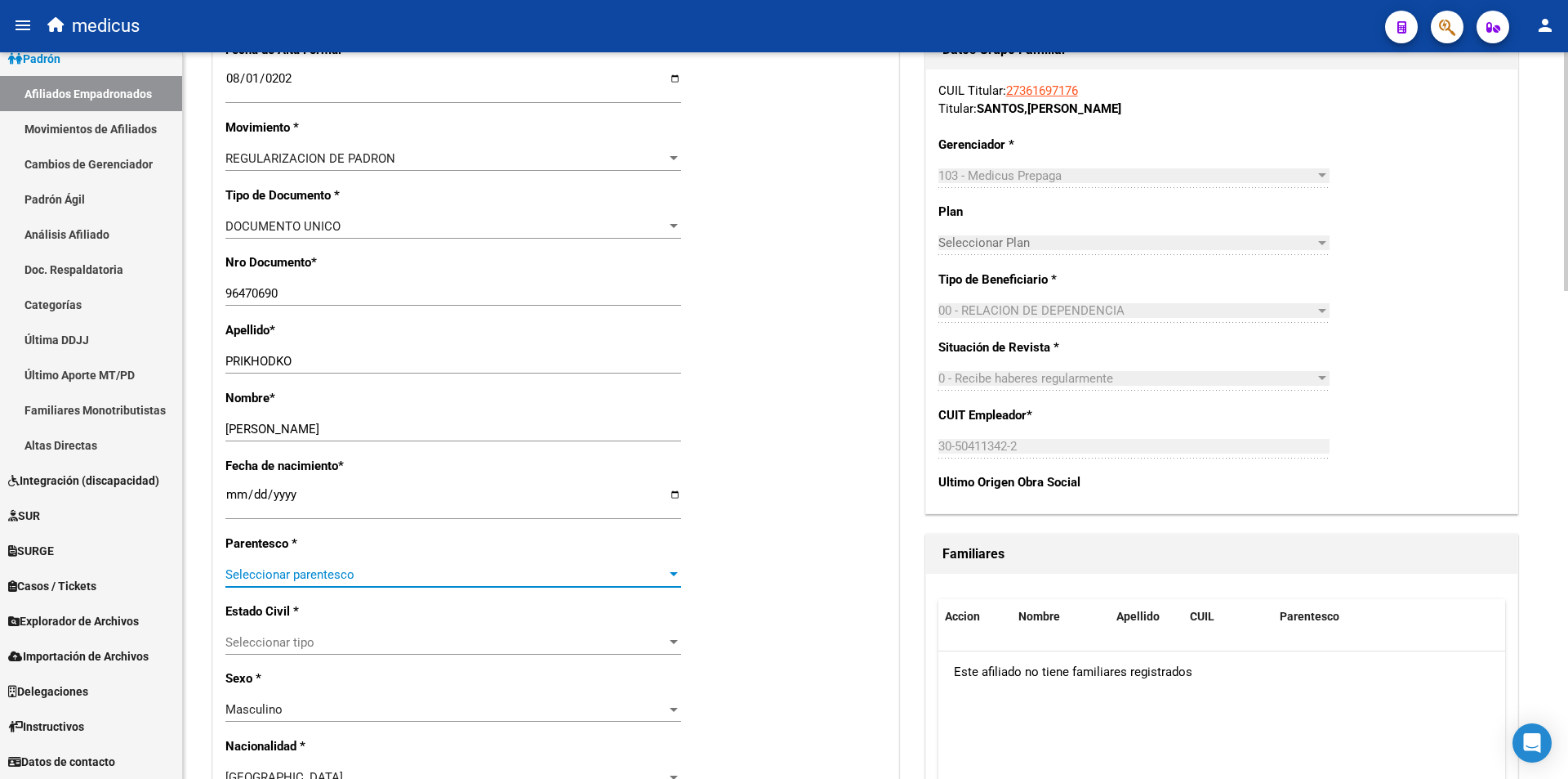
click at [435, 567] on span "Seleccionar parentesco" at bounding box center [445, 575] width 441 height 15
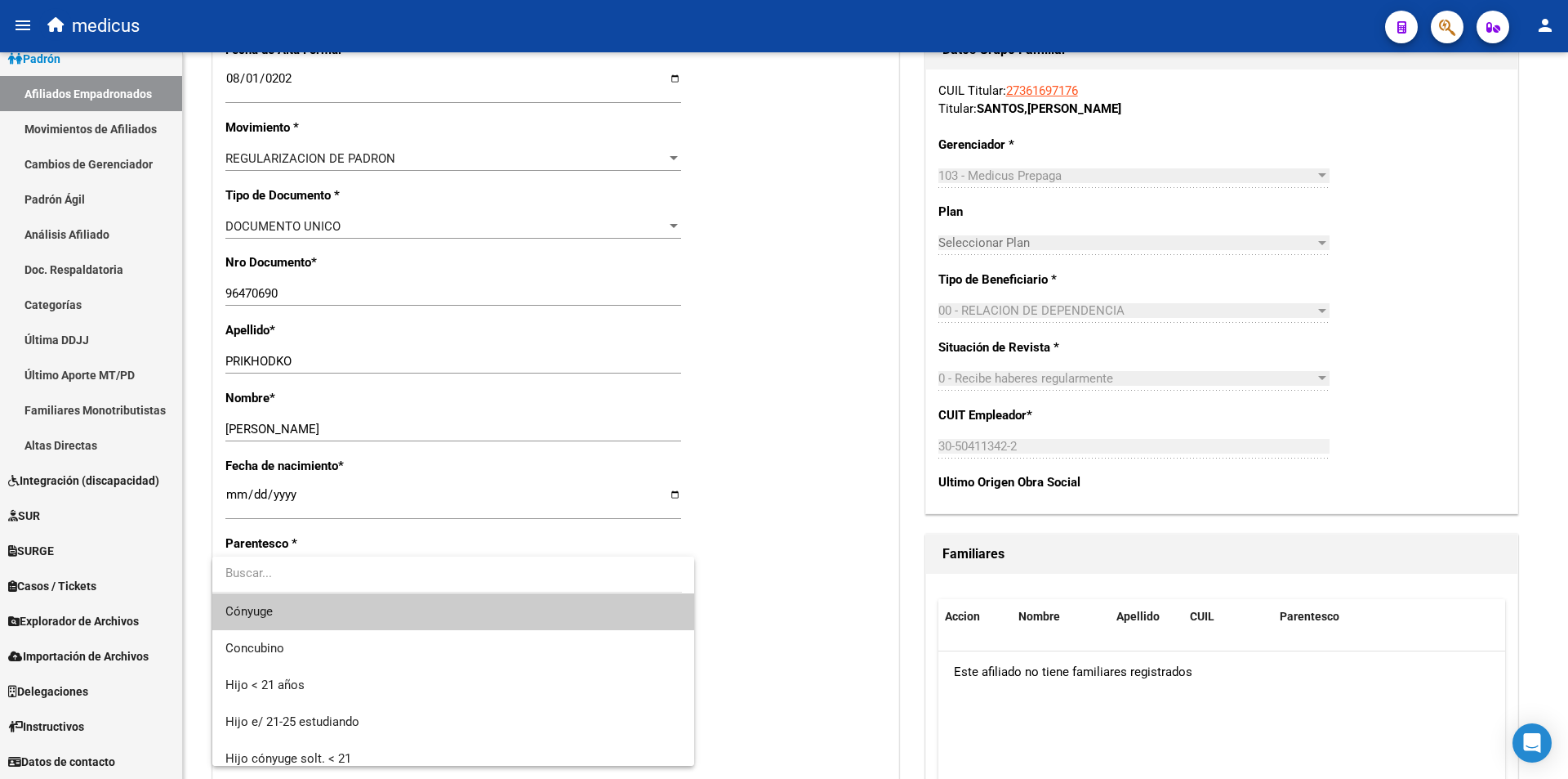
click at [396, 616] on span "Cónyuge" at bounding box center [453, 611] width 455 height 37
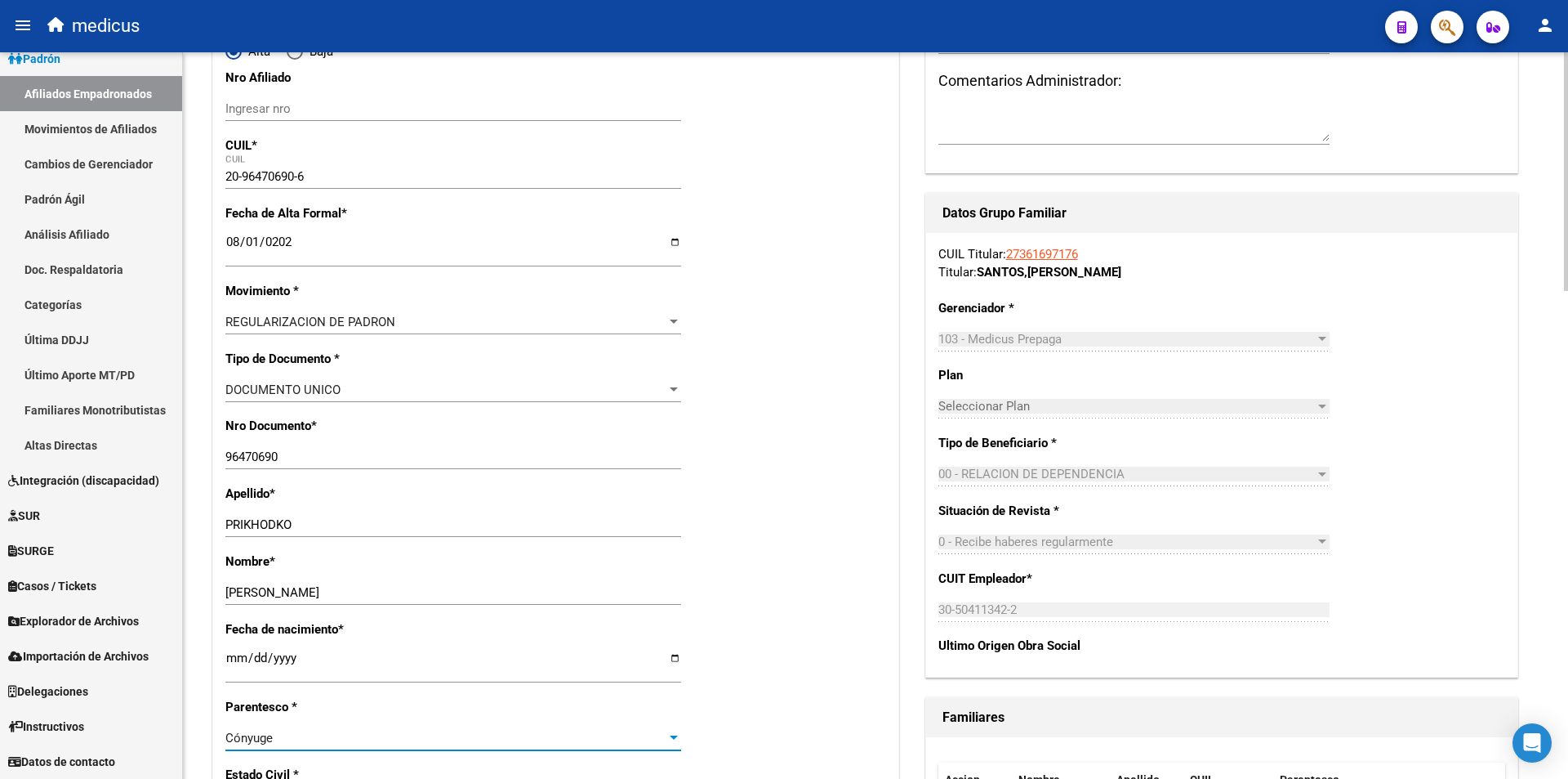
scroll to position [0, 0]
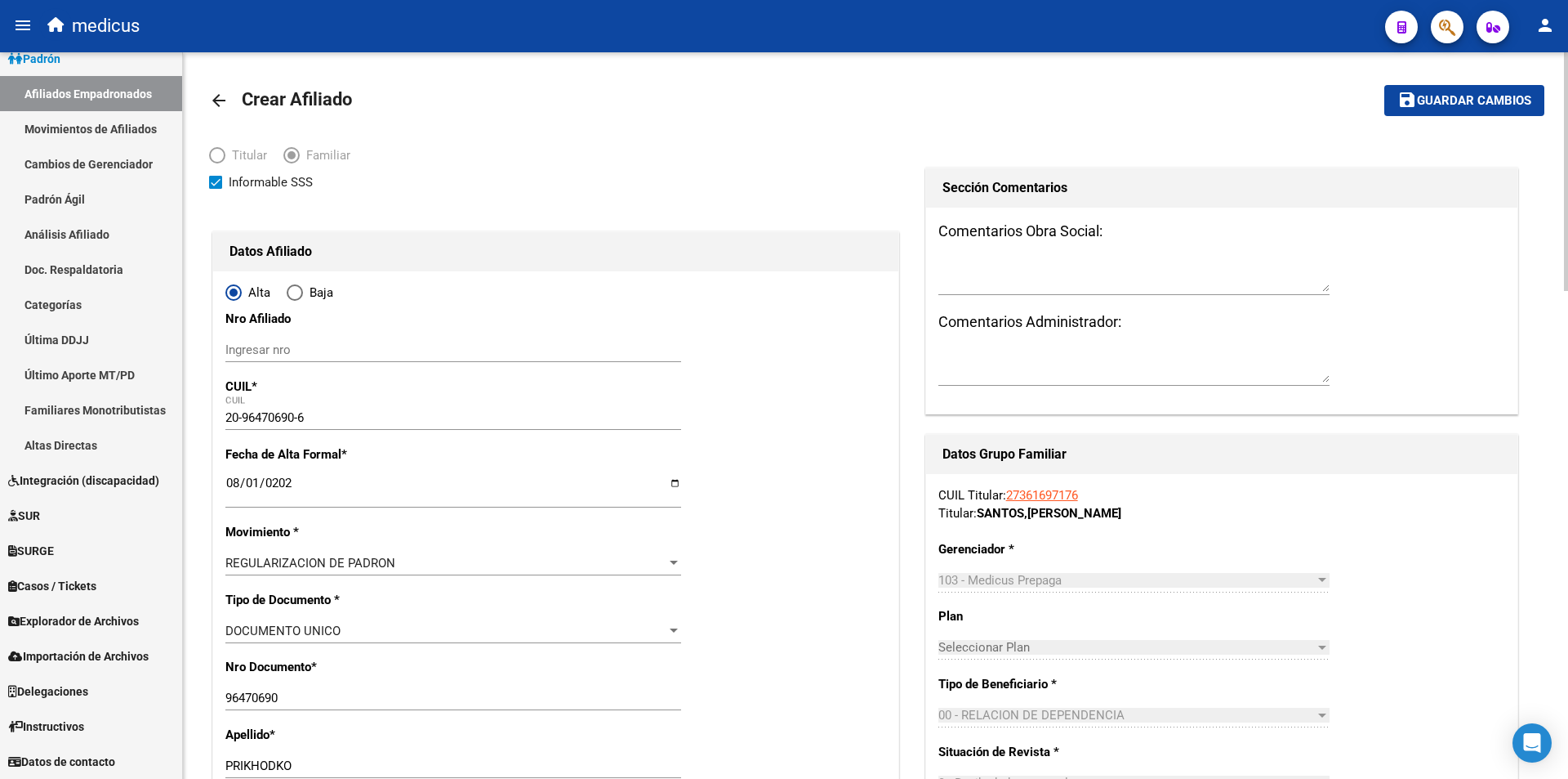
drag, startPoint x: 421, startPoint y: 576, endPoint x: 431, endPoint y: 553, distance: 25.1
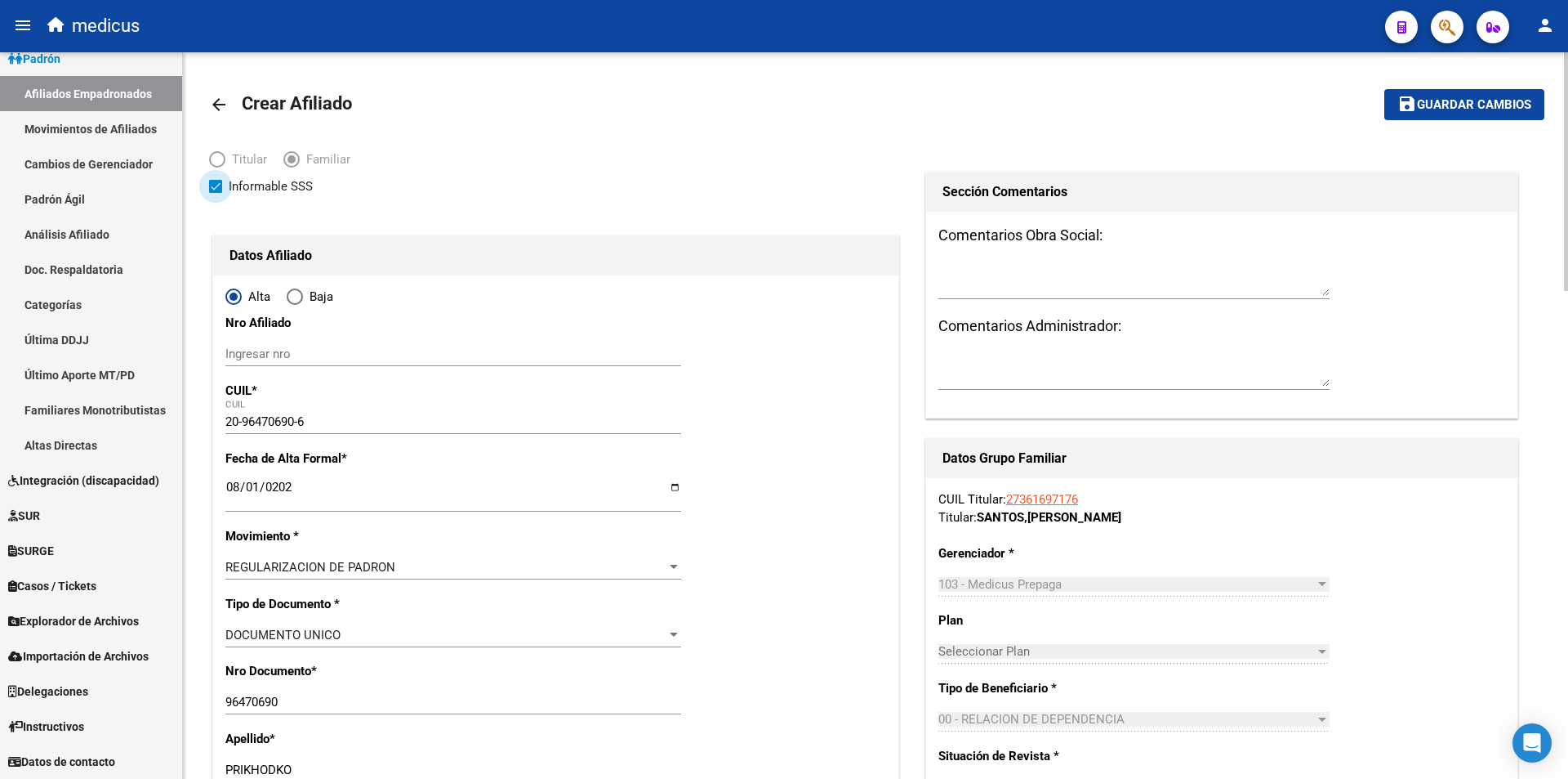
click at [281, 191] on span "Informable SSS" at bounding box center [270, 186] width 84 height 19
click at [216, 193] on input "Informable SSS" at bounding box center [215, 193] width 1 height 1
checkbox input "false"
click at [1485, 96] on span "save Guardar cambios" at bounding box center [1464, 104] width 134 height 15
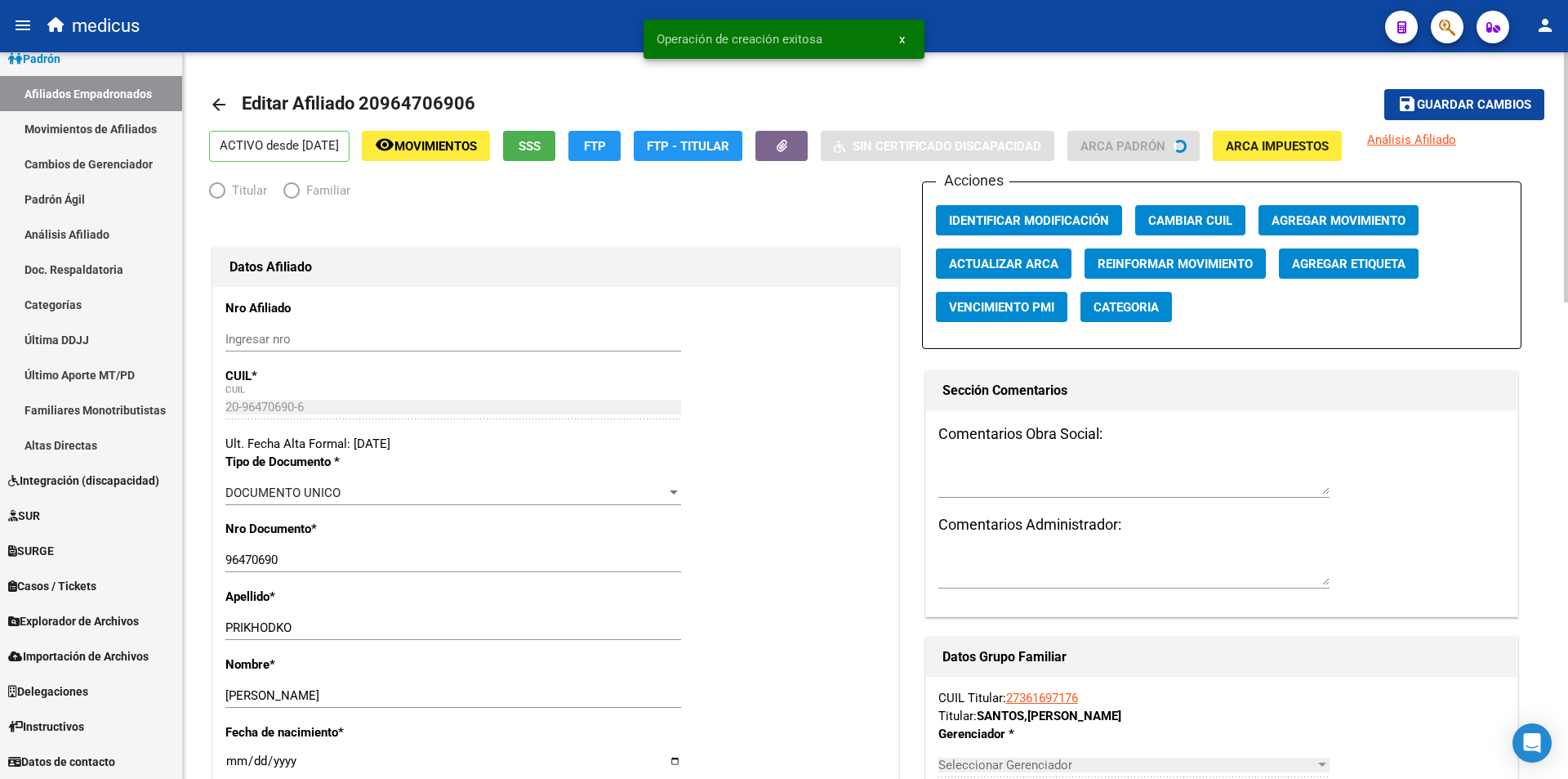
radio input "true"
type input "30-50411342-2"
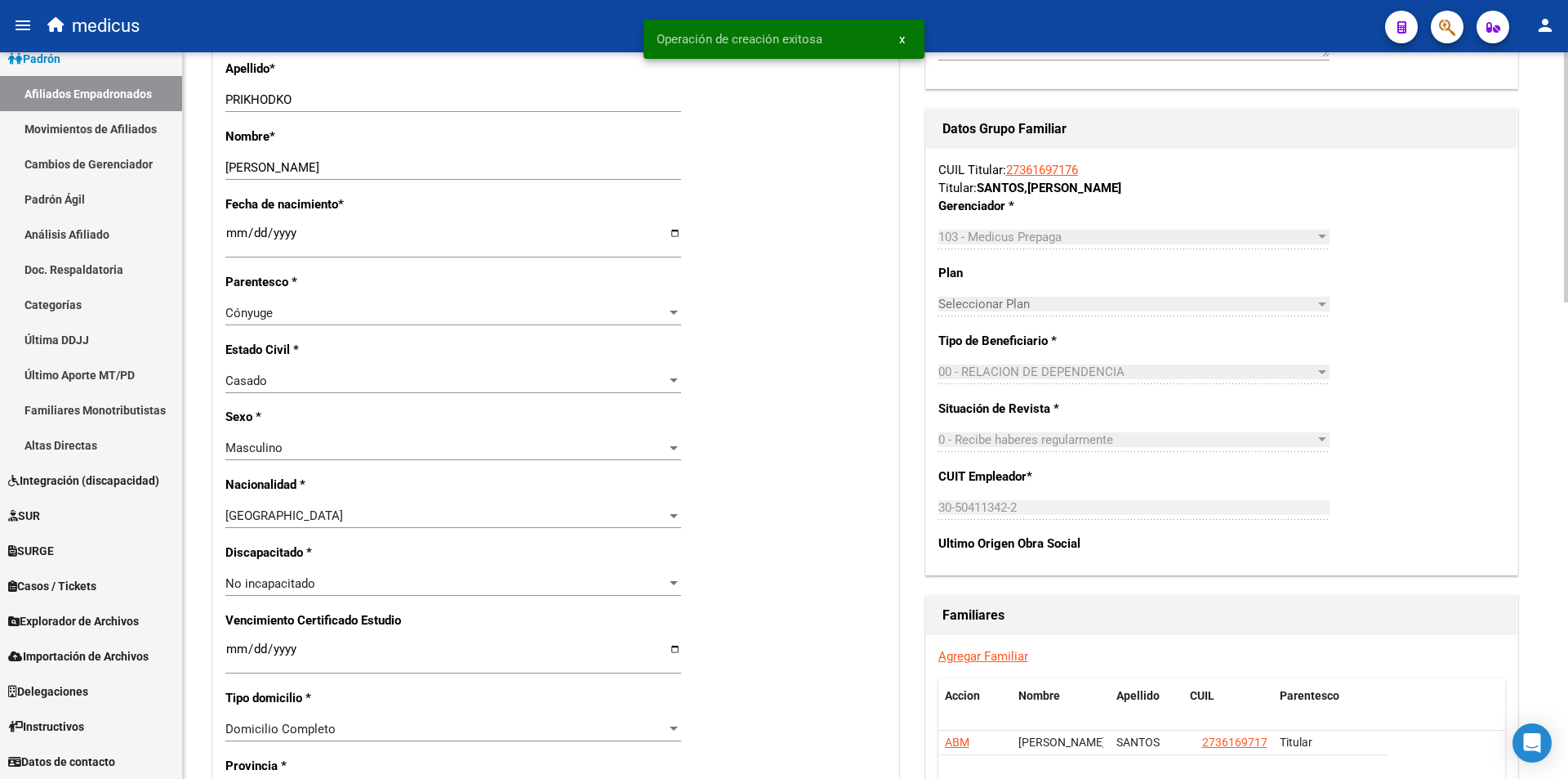
scroll to position [654, 0]
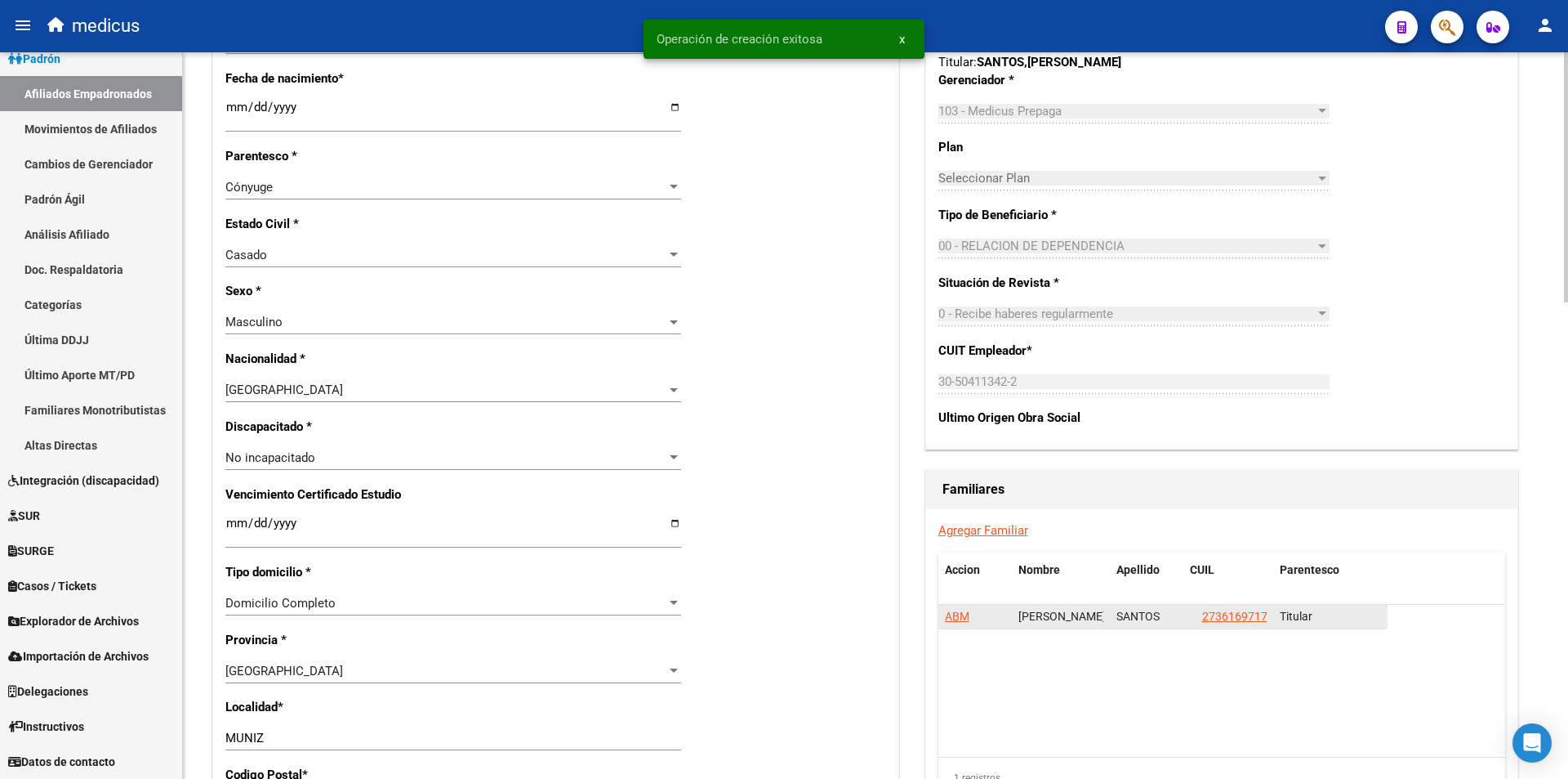
click at [950, 610] on span "ABM" at bounding box center [957, 616] width 24 height 13
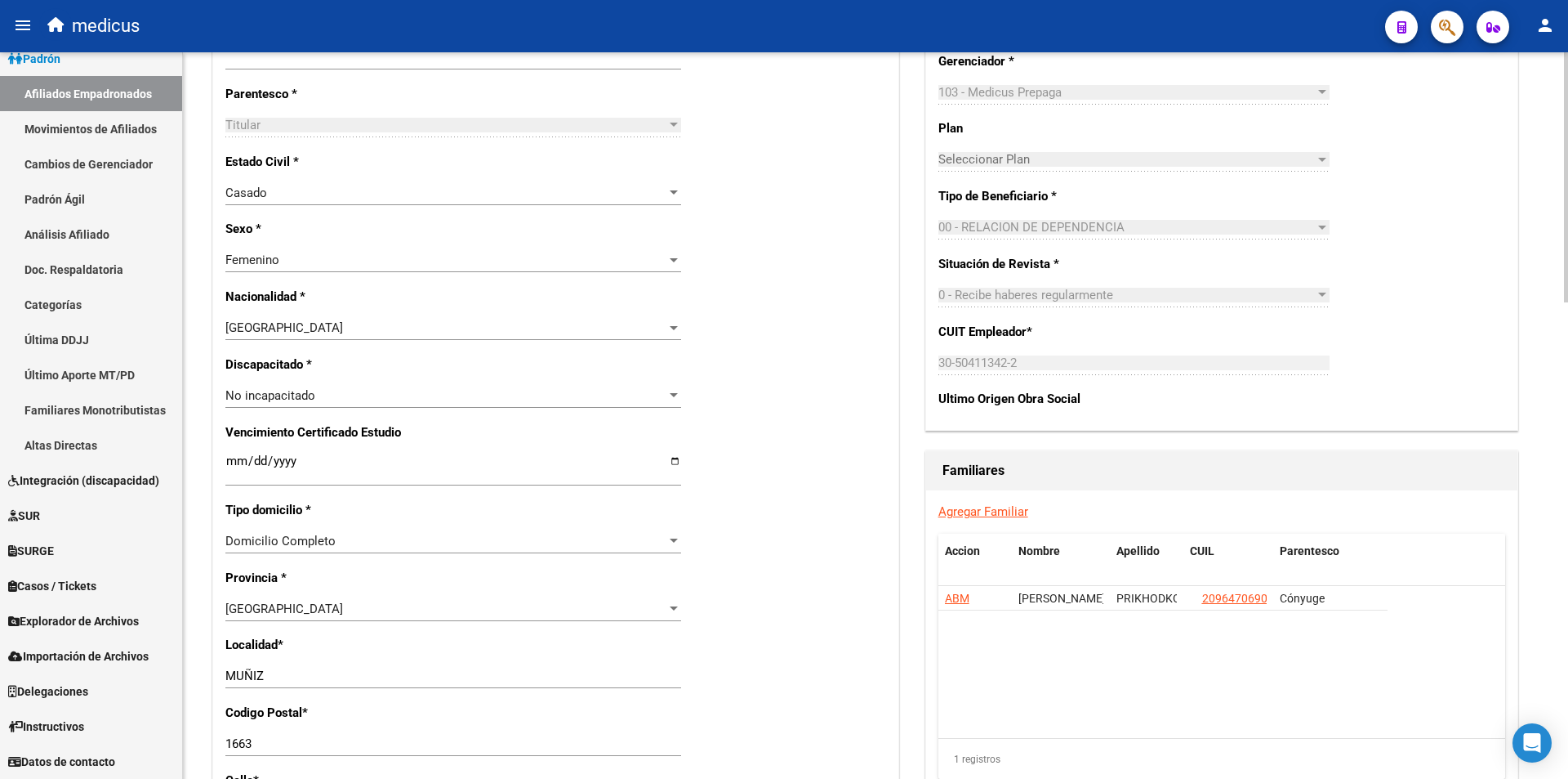
scroll to position [899, 0]
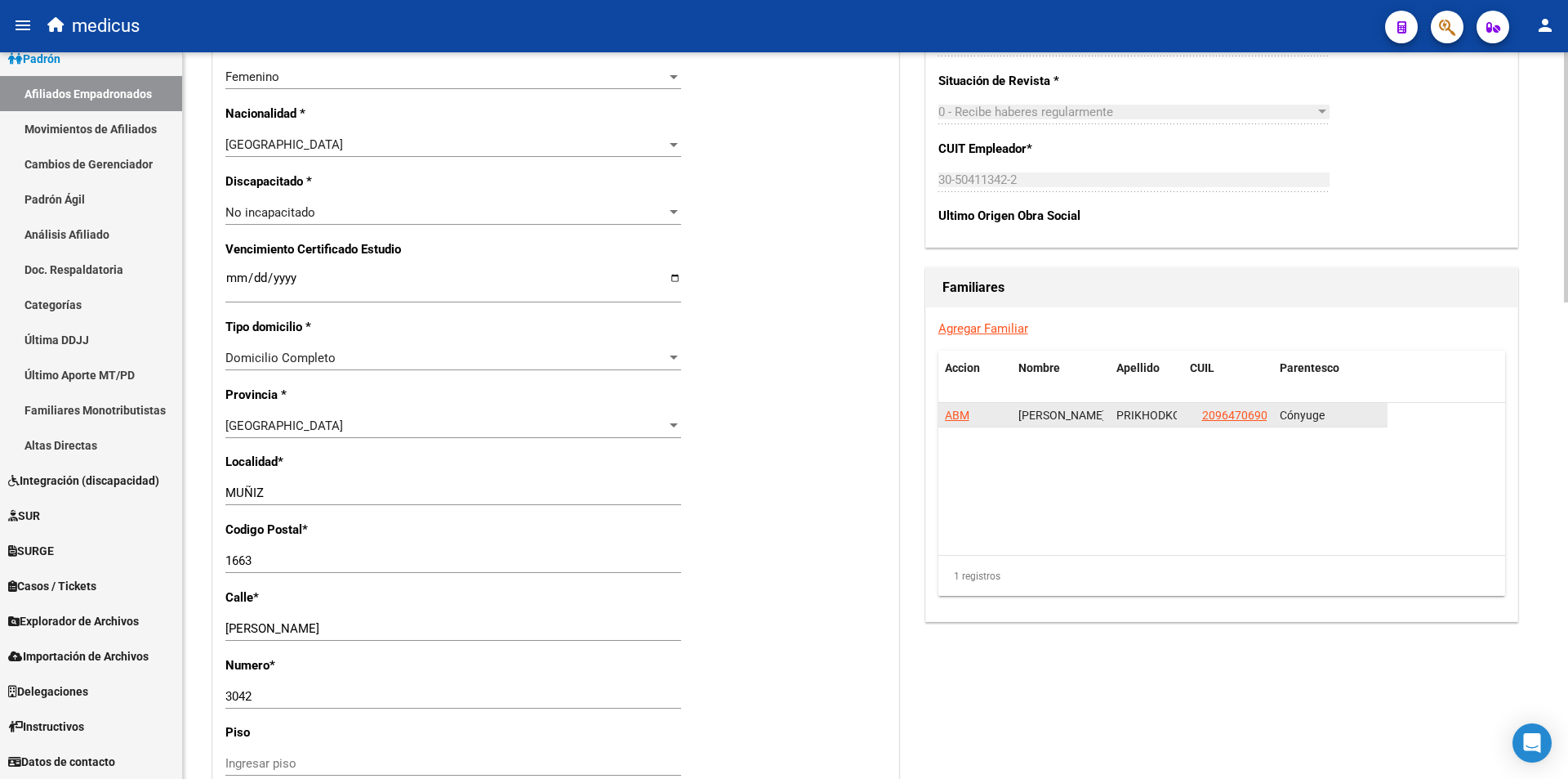
click at [949, 416] on span "ABM" at bounding box center [957, 415] width 24 height 13
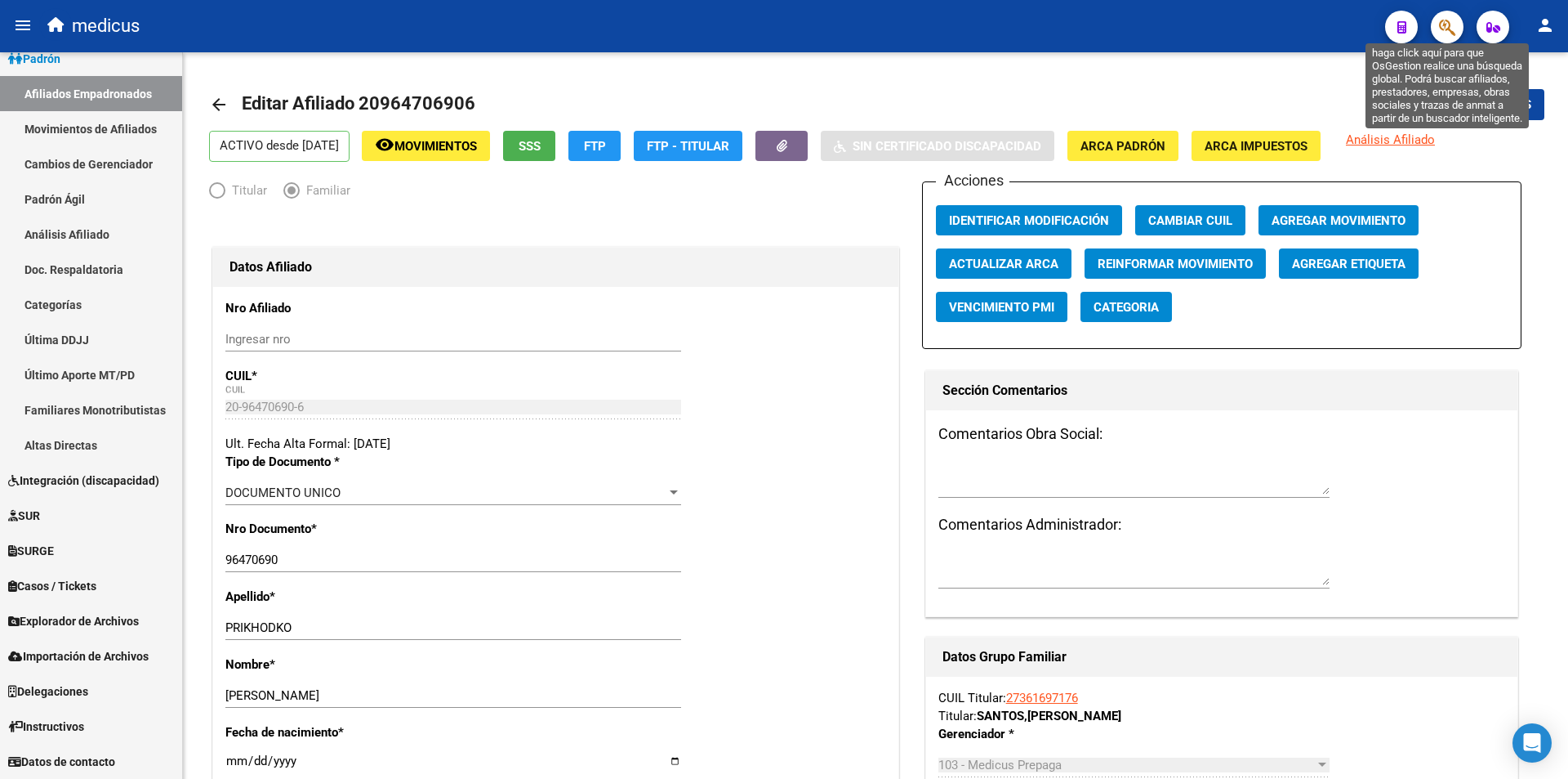
click at [1452, 25] on icon "button" at bounding box center [1447, 27] width 17 height 18
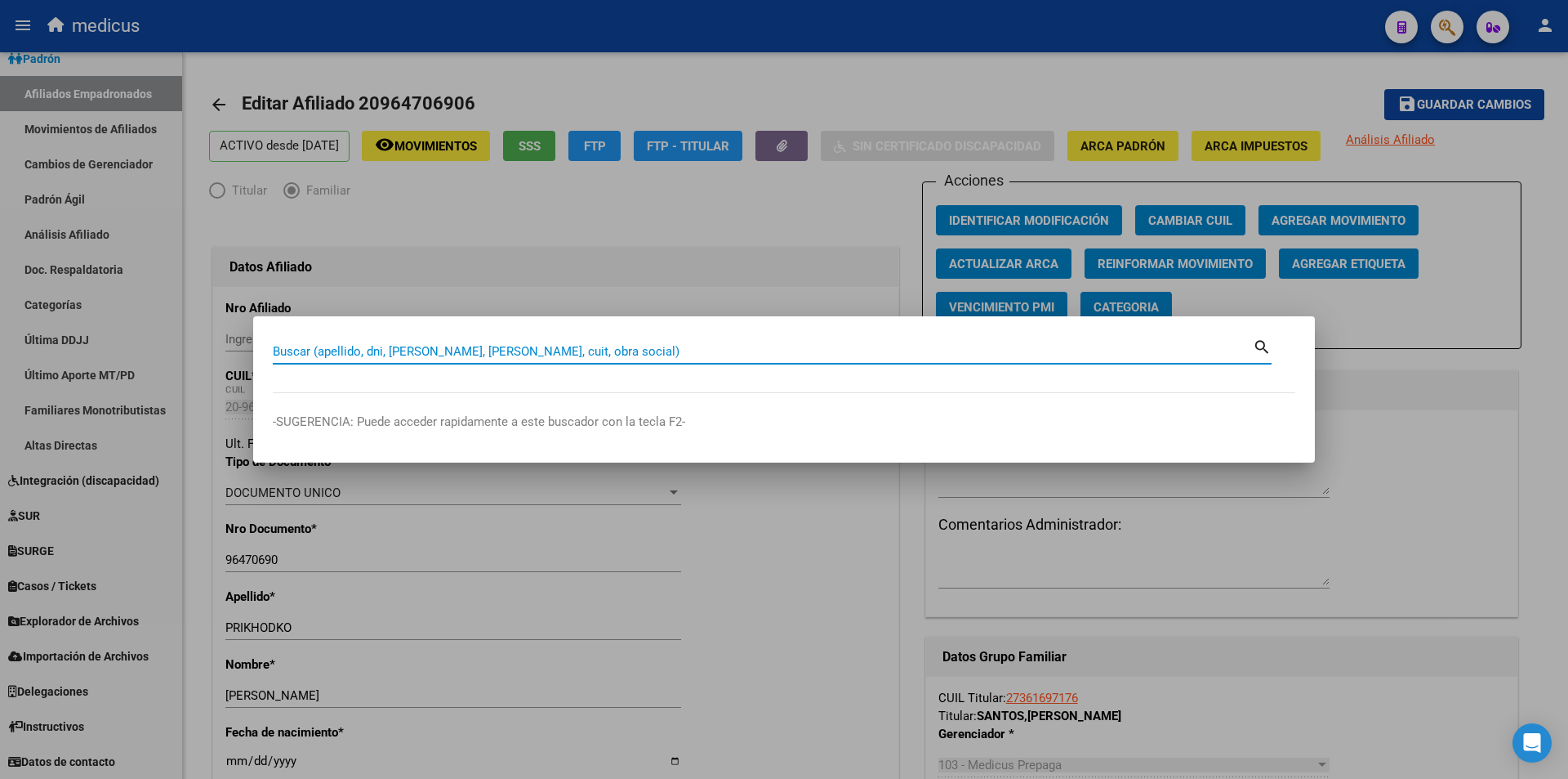
paste input "27964377516"
type input "27964377516"
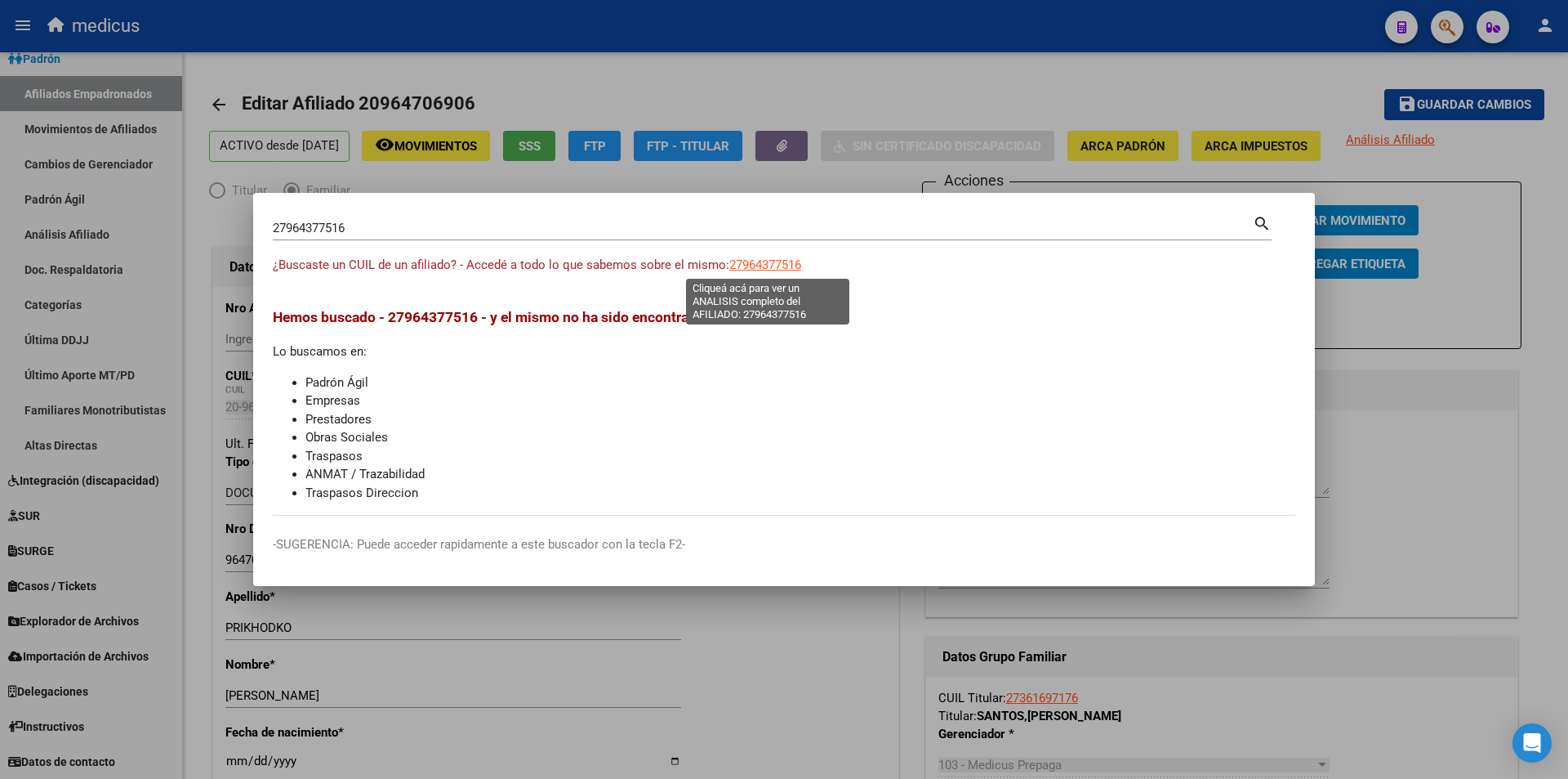
click at [774, 269] on span "27964377516" at bounding box center [765, 265] width 72 height 15
type textarea "27964377516"
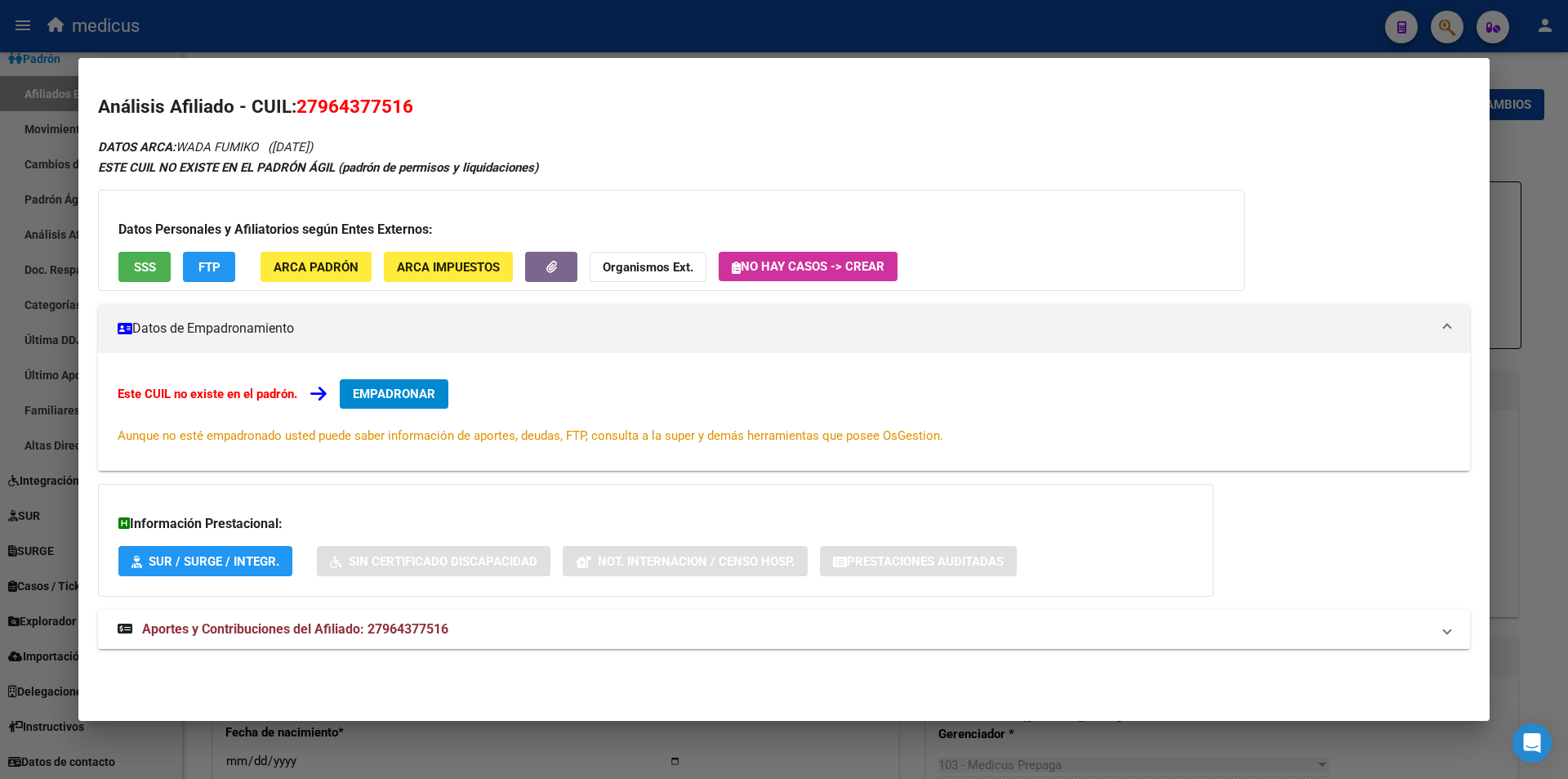
click at [147, 266] on span "SSS" at bounding box center [145, 267] width 22 height 15
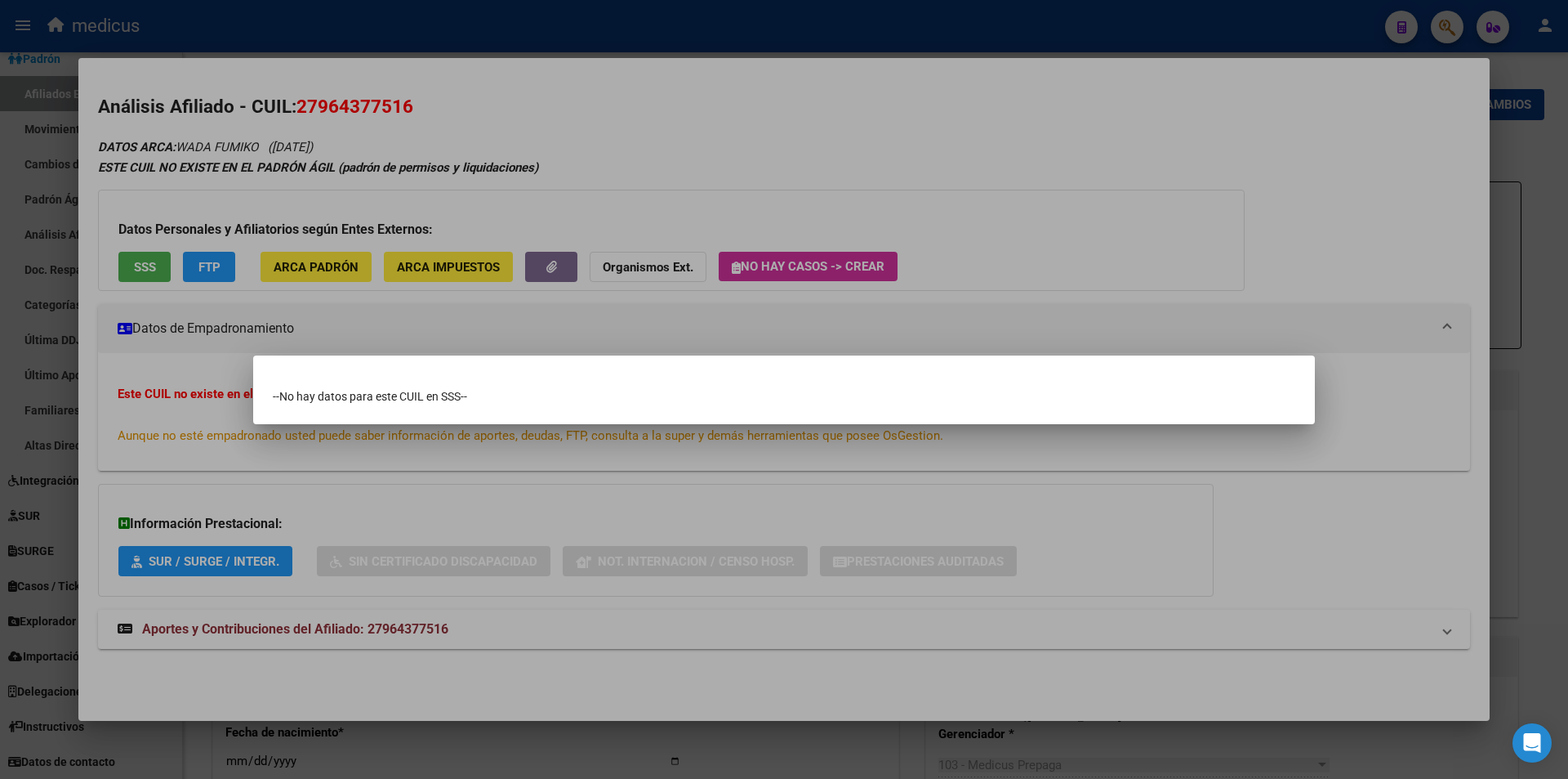
click at [545, 525] on div at bounding box center [784, 390] width 1568 height 779
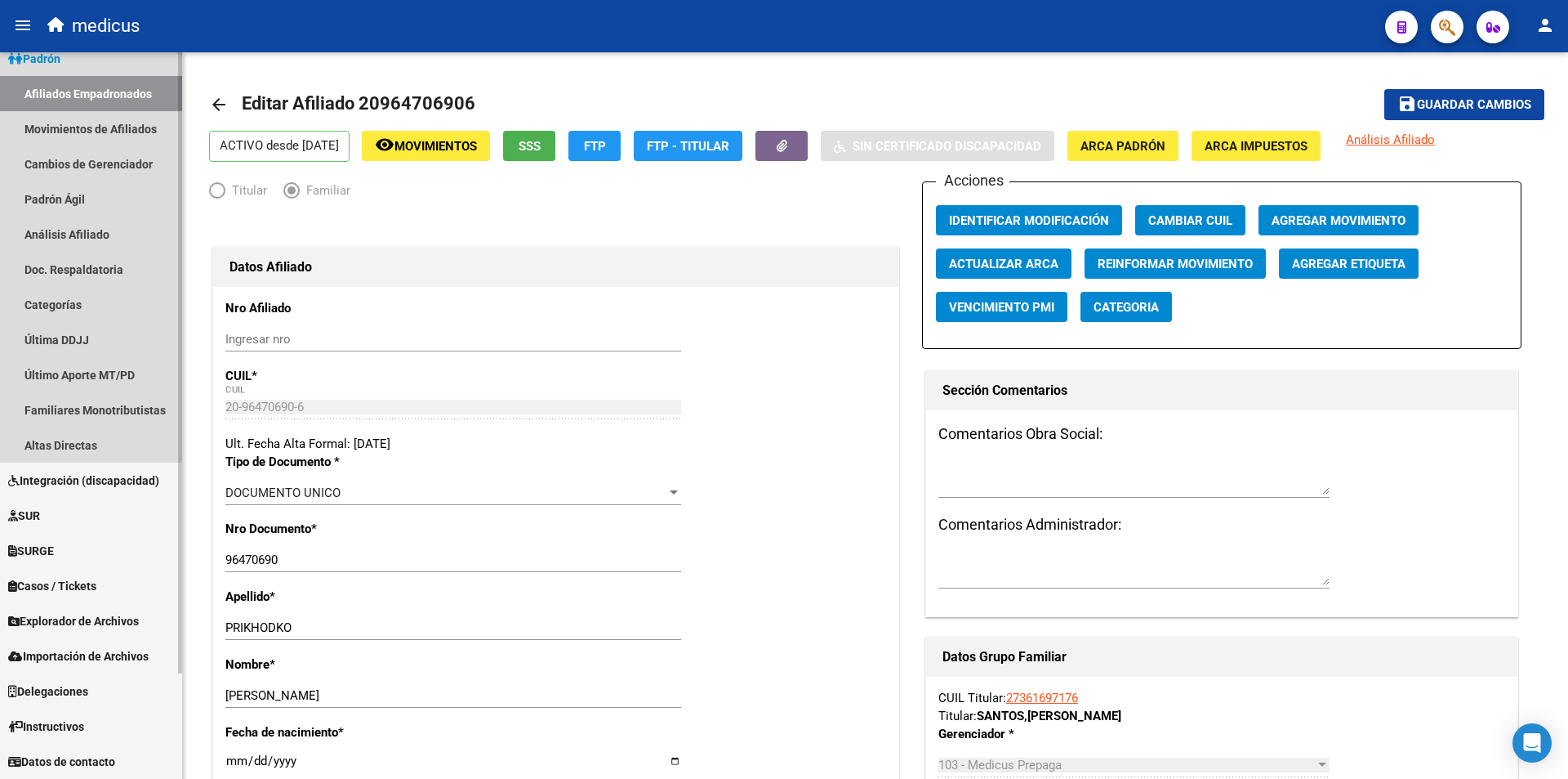
click at [115, 85] on link "Afiliados Empadronados" at bounding box center [91, 94] width 183 height 35
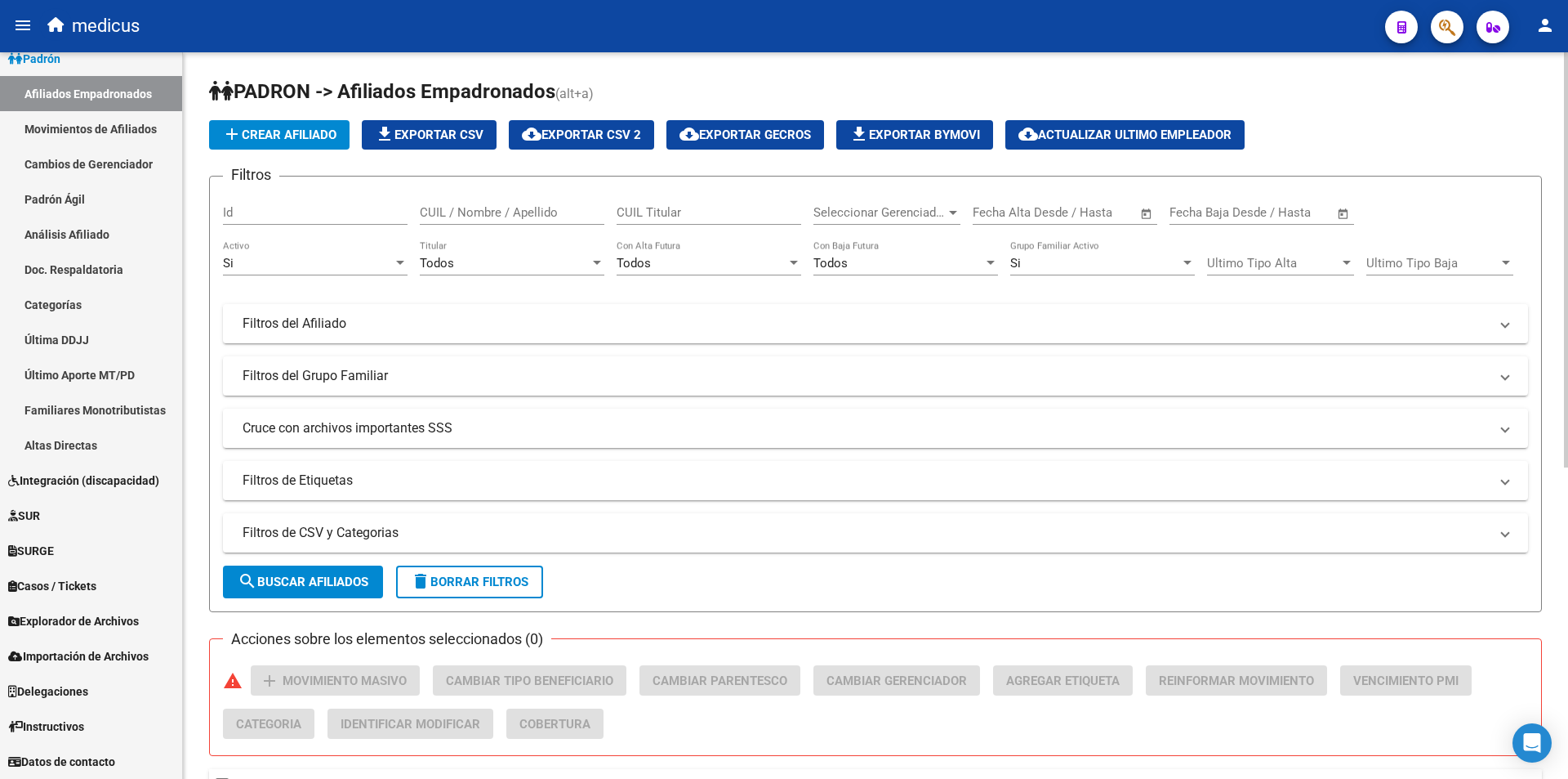
click at [716, 203] on div "CUIL Titular" at bounding box center [709, 207] width 185 height 35
paste input "20171540276"
type input "20171540276"
click at [354, 590] on button "search Buscar Afiliados" at bounding box center [302, 581] width 160 height 33
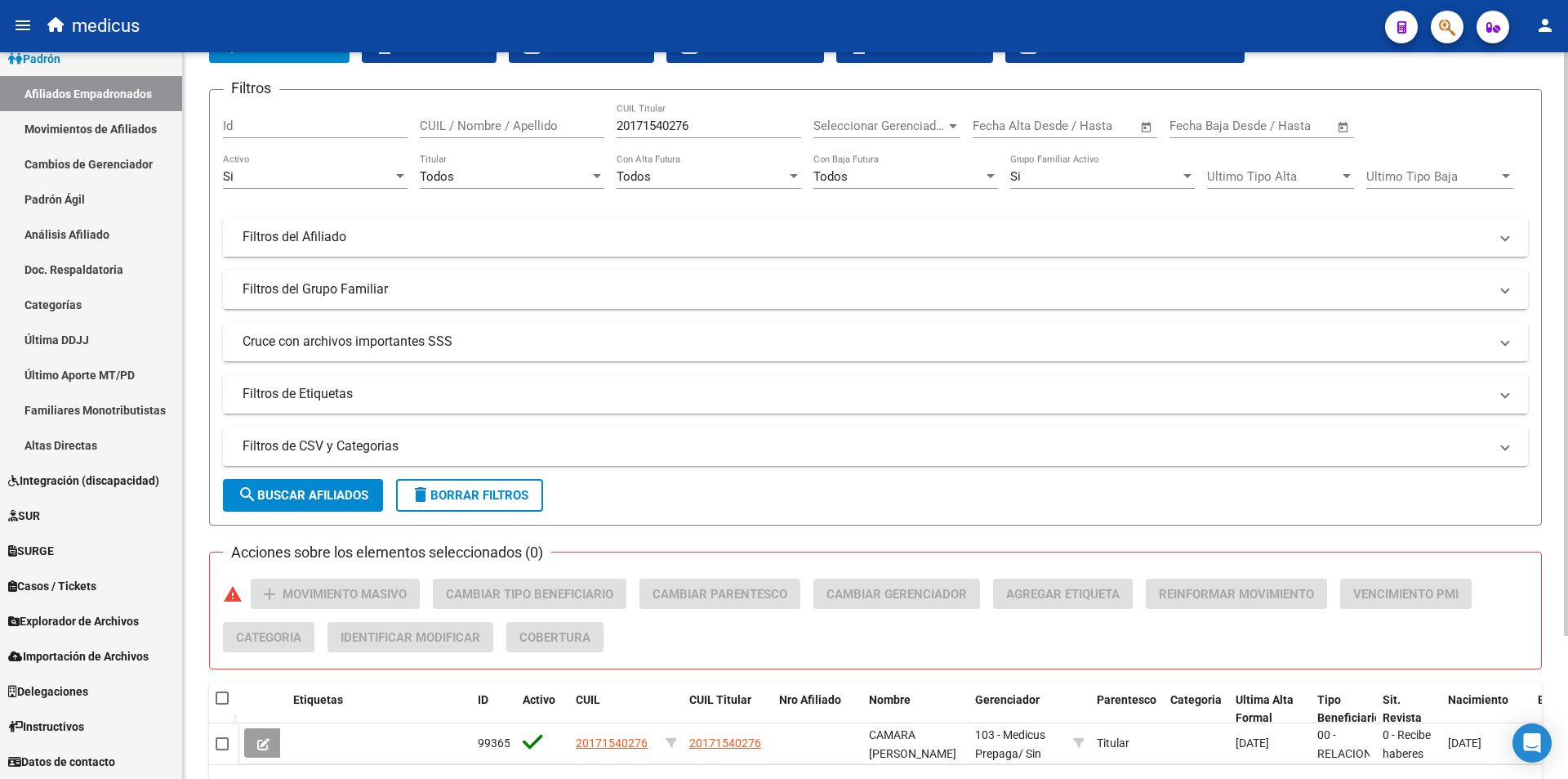
scroll to position [178, 0]
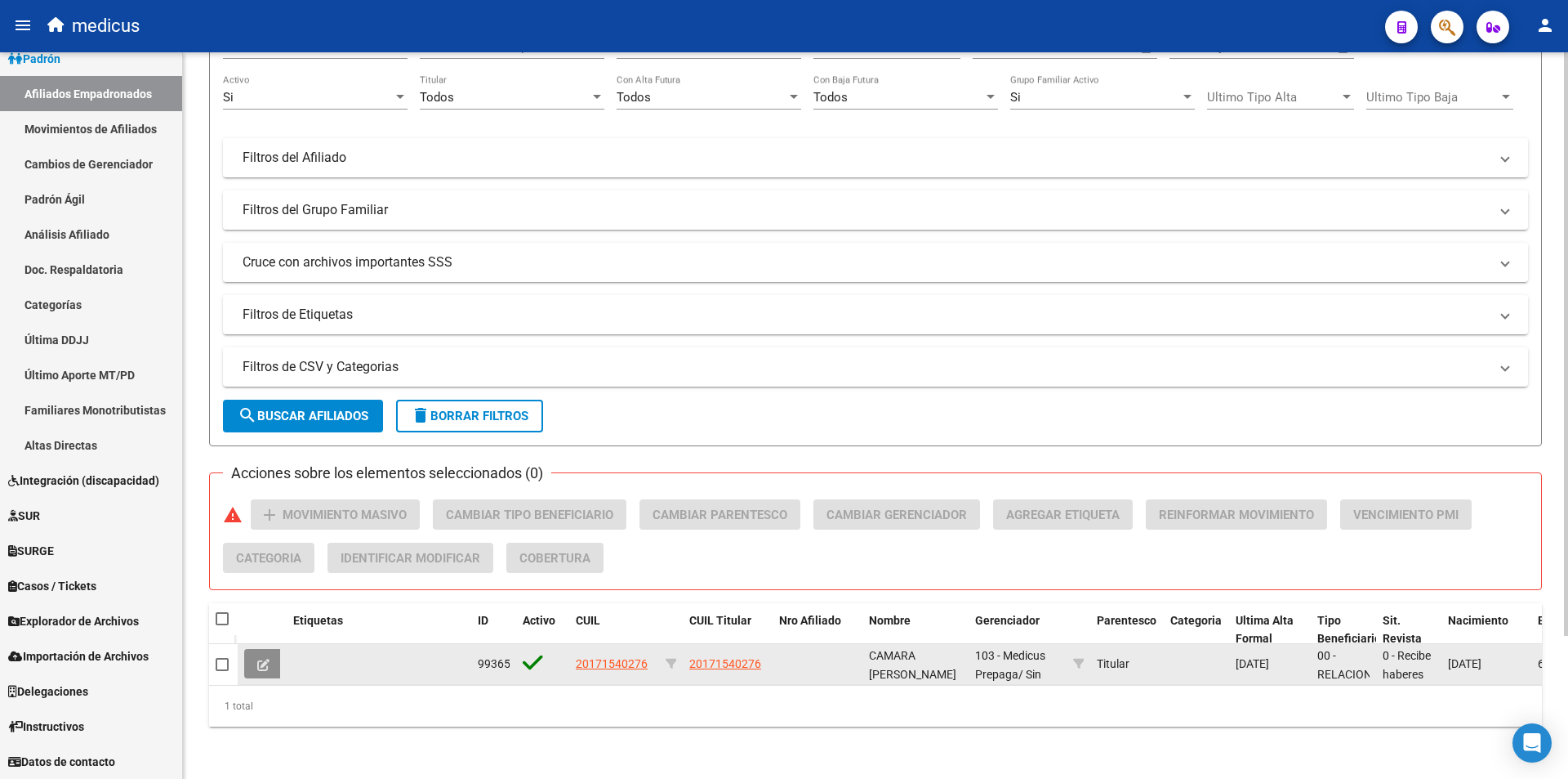
click at [261, 658] on icon at bounding box center [263, 664] width 13 height 13
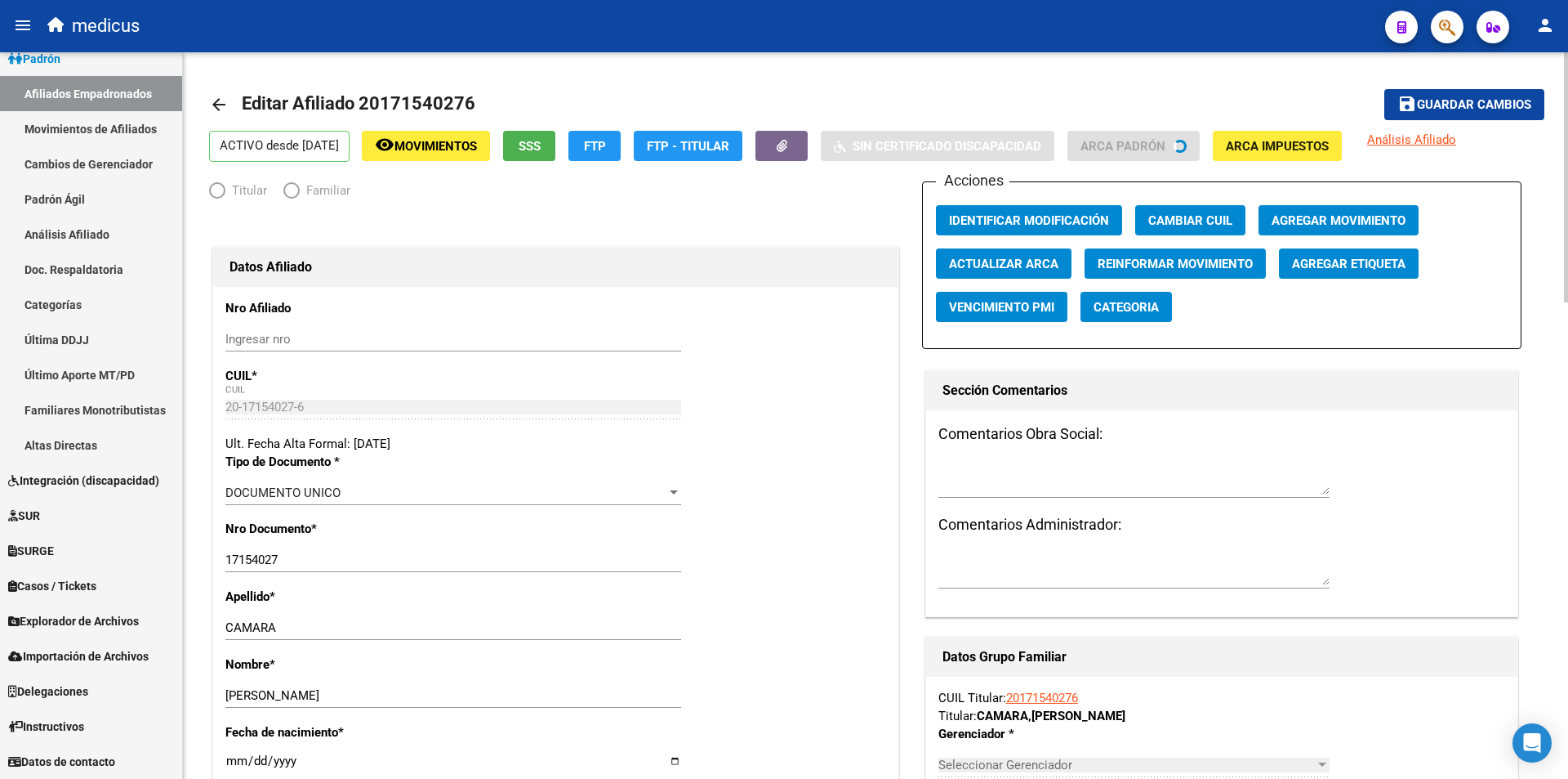
radio input "true"
type input "30-50000562-5"
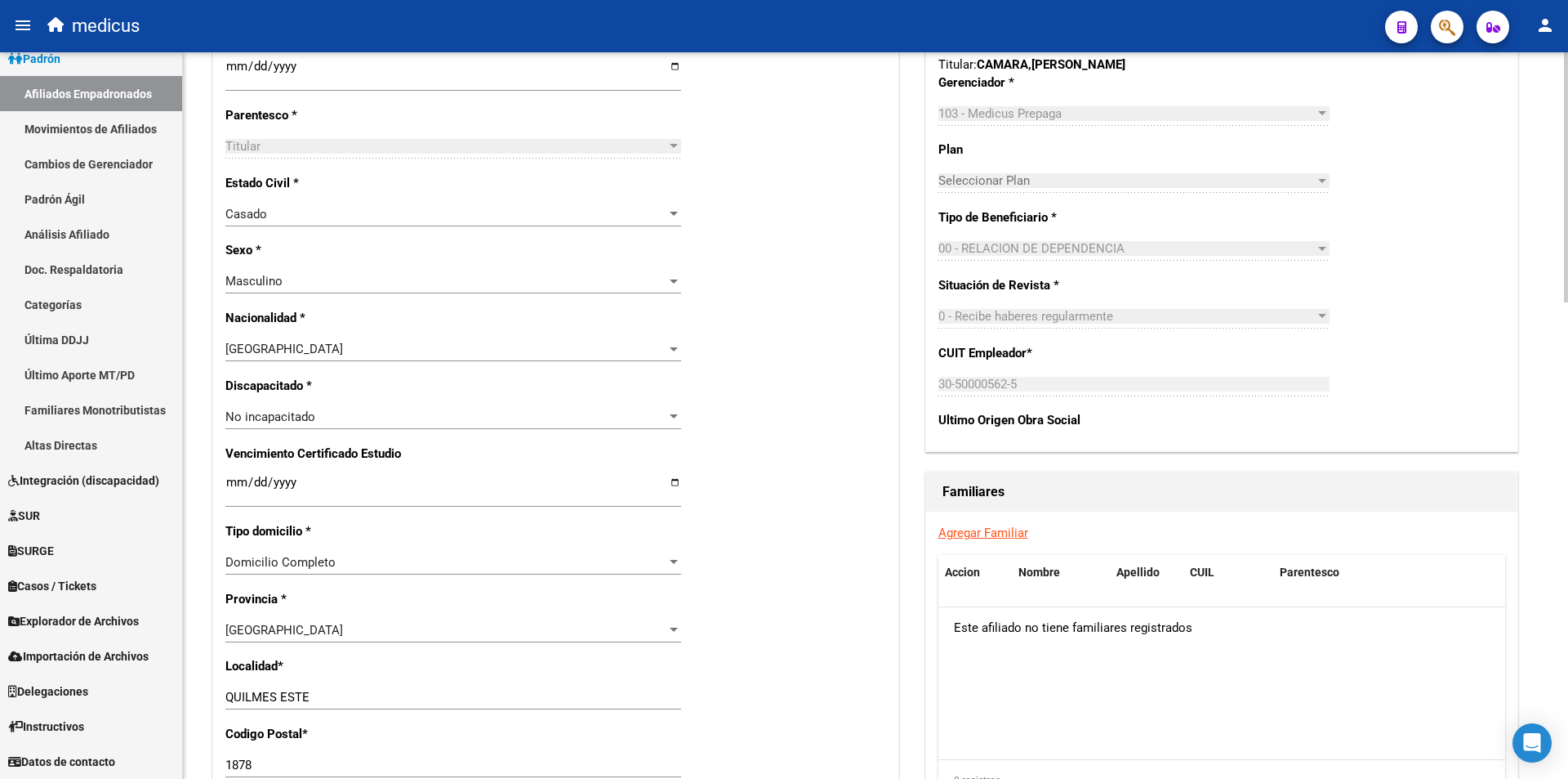
scroll to position [818, 0]
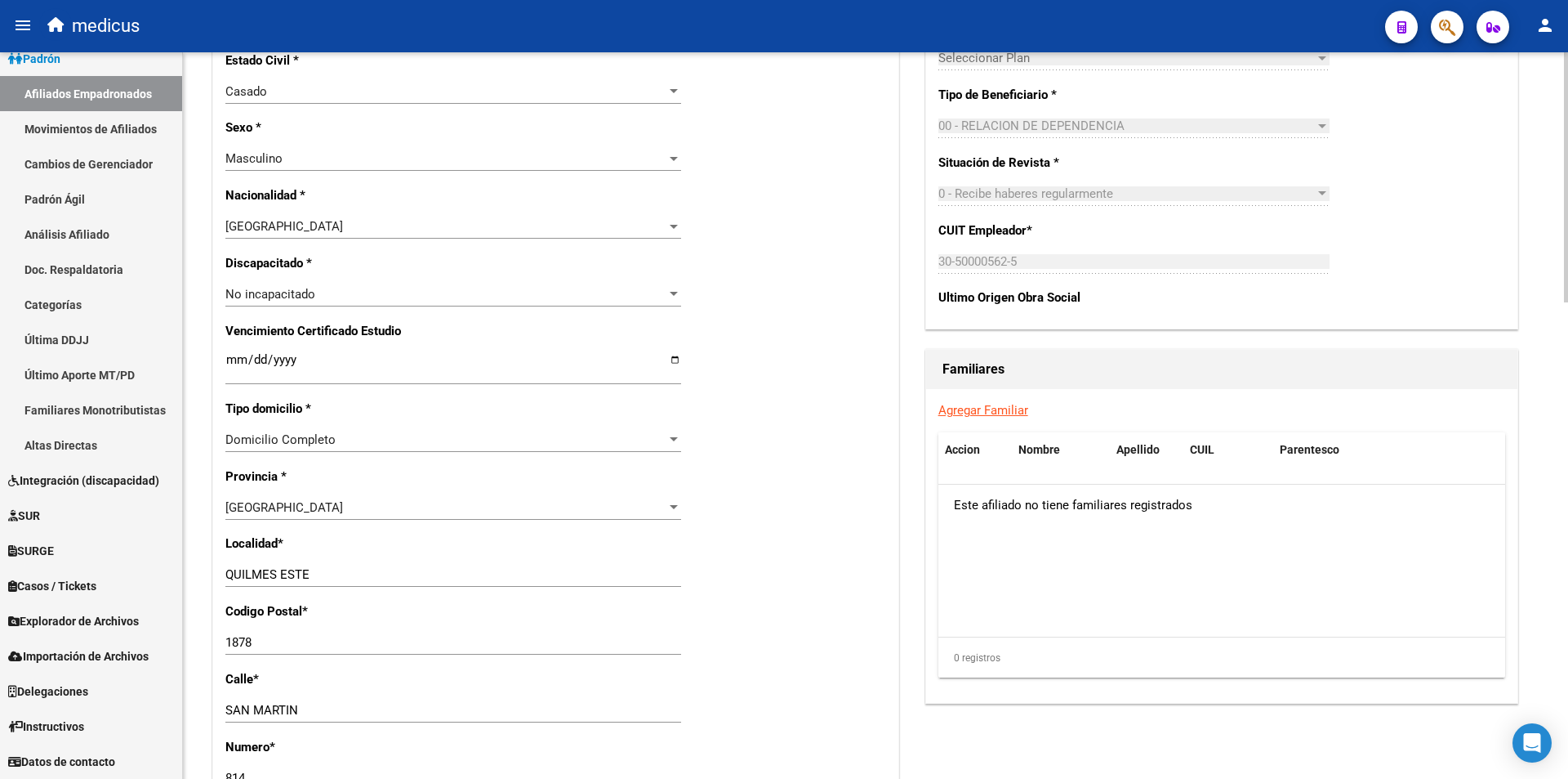
click at [972, 412] on link "Agregar Familiar" at bounding box center [983, 410] width 90 height 15
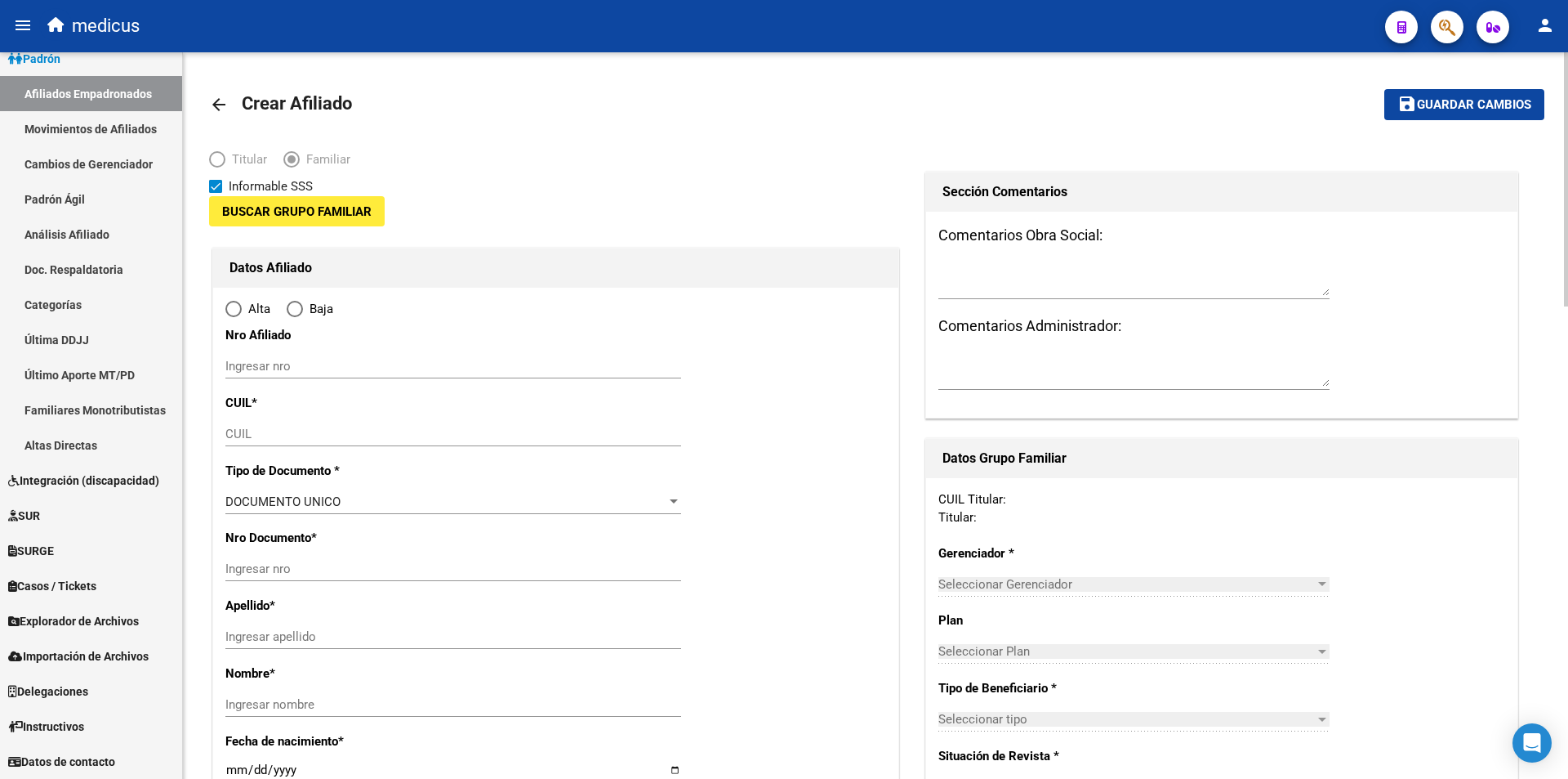
type input "30-50000562-5"
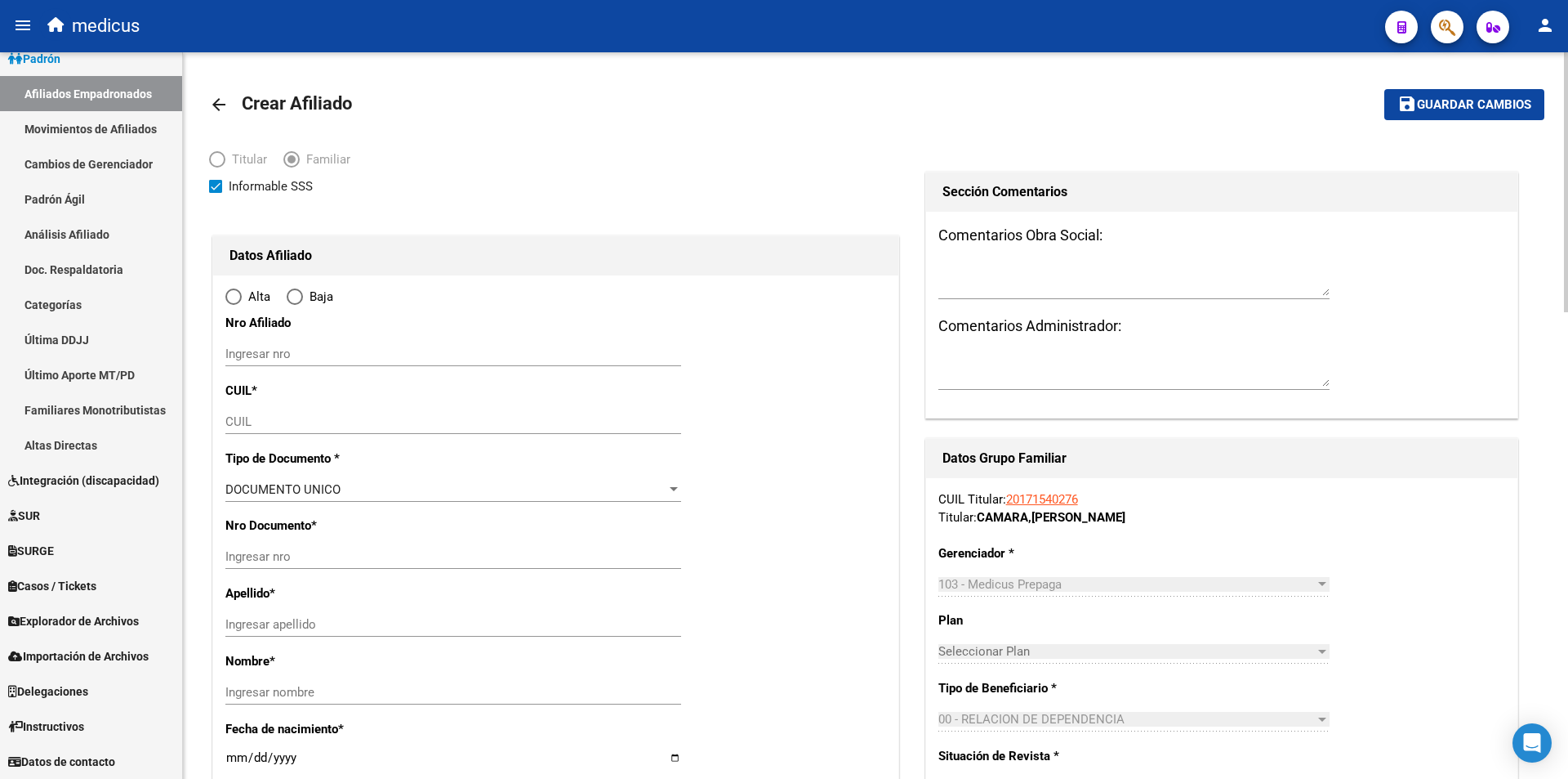
type input "QUILMES ESTE"
type input "1878"
type input "SAN MARTIN"
type input "814"
radio input "true"
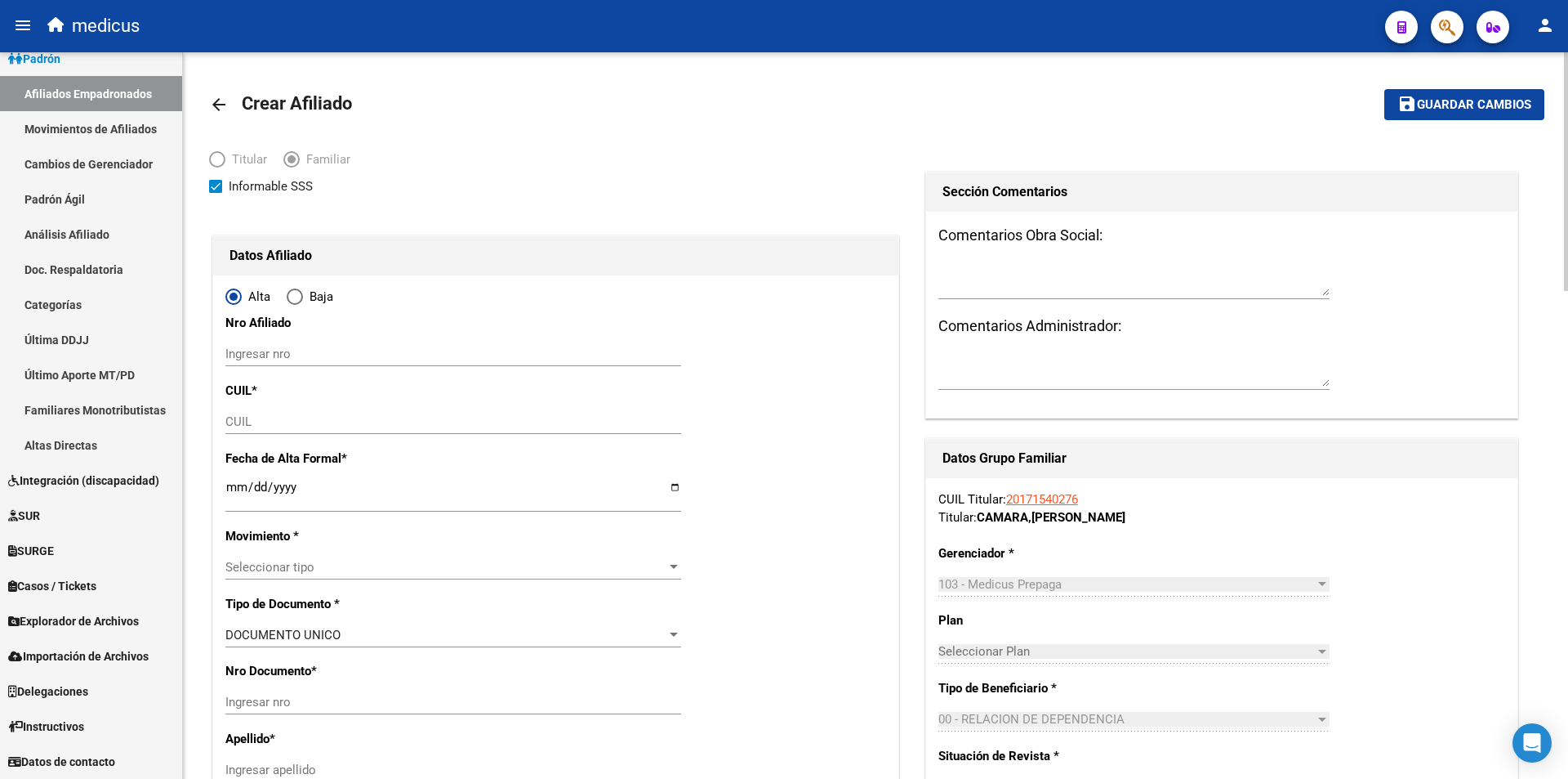
drag, startPoint x: 392, startPoint y: 405, endPoint x: 391, endPoint y: 417, distance: 12.0
type input "30-50000562-5"
click at [391, 417] on input "CUIL" at bounding box center [453, 422] width 455 height 15
paste input "20-17154027-6"
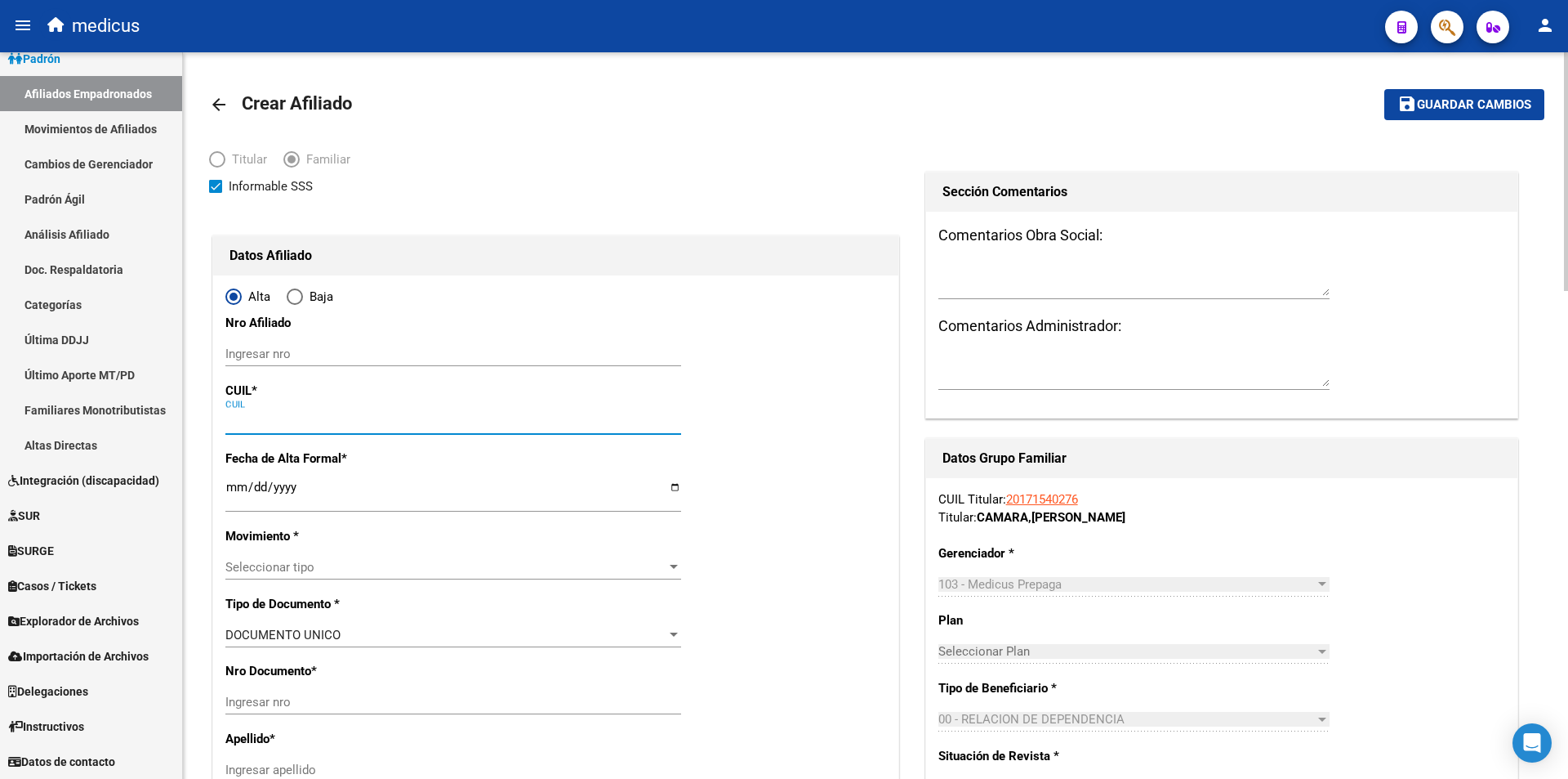
type input "20-17154027-6"
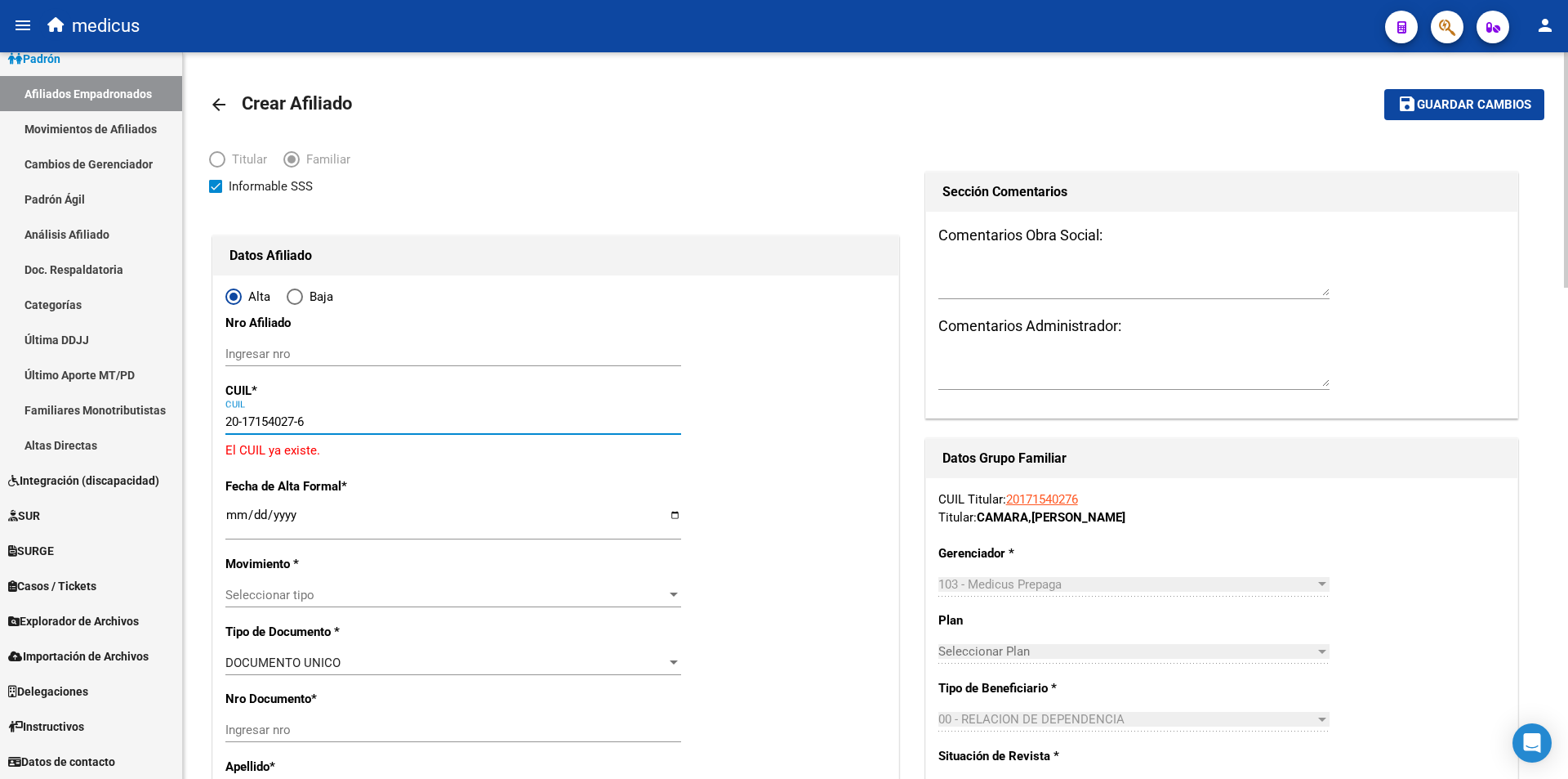
type input "17154027"
type input "CAMARA GUSTAVO DANIEL"
type input "1964-12-29"
type input "QUILMES ESTE"
paste input "27-96437751-6"
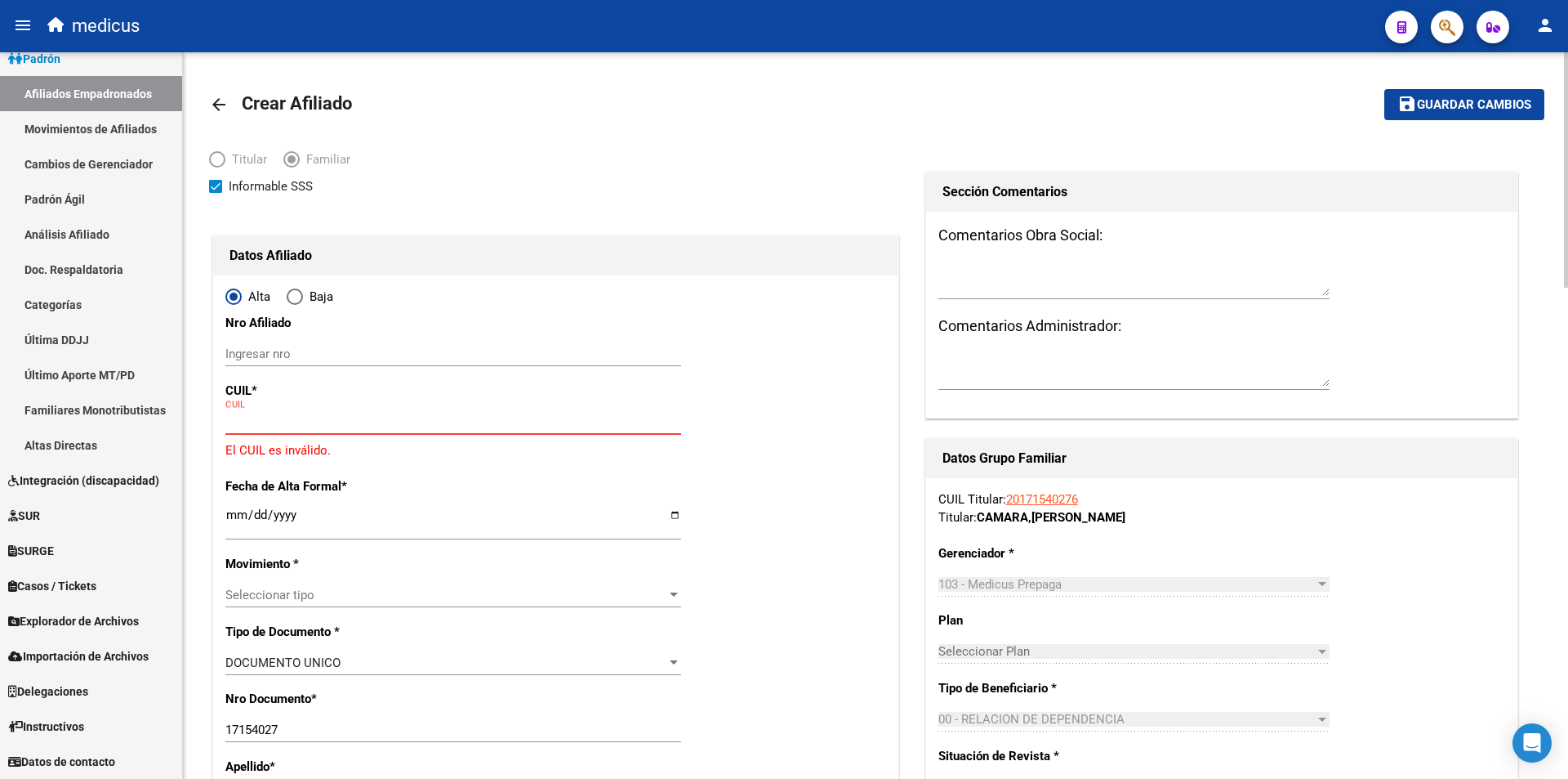
type input "27-96437751-6"
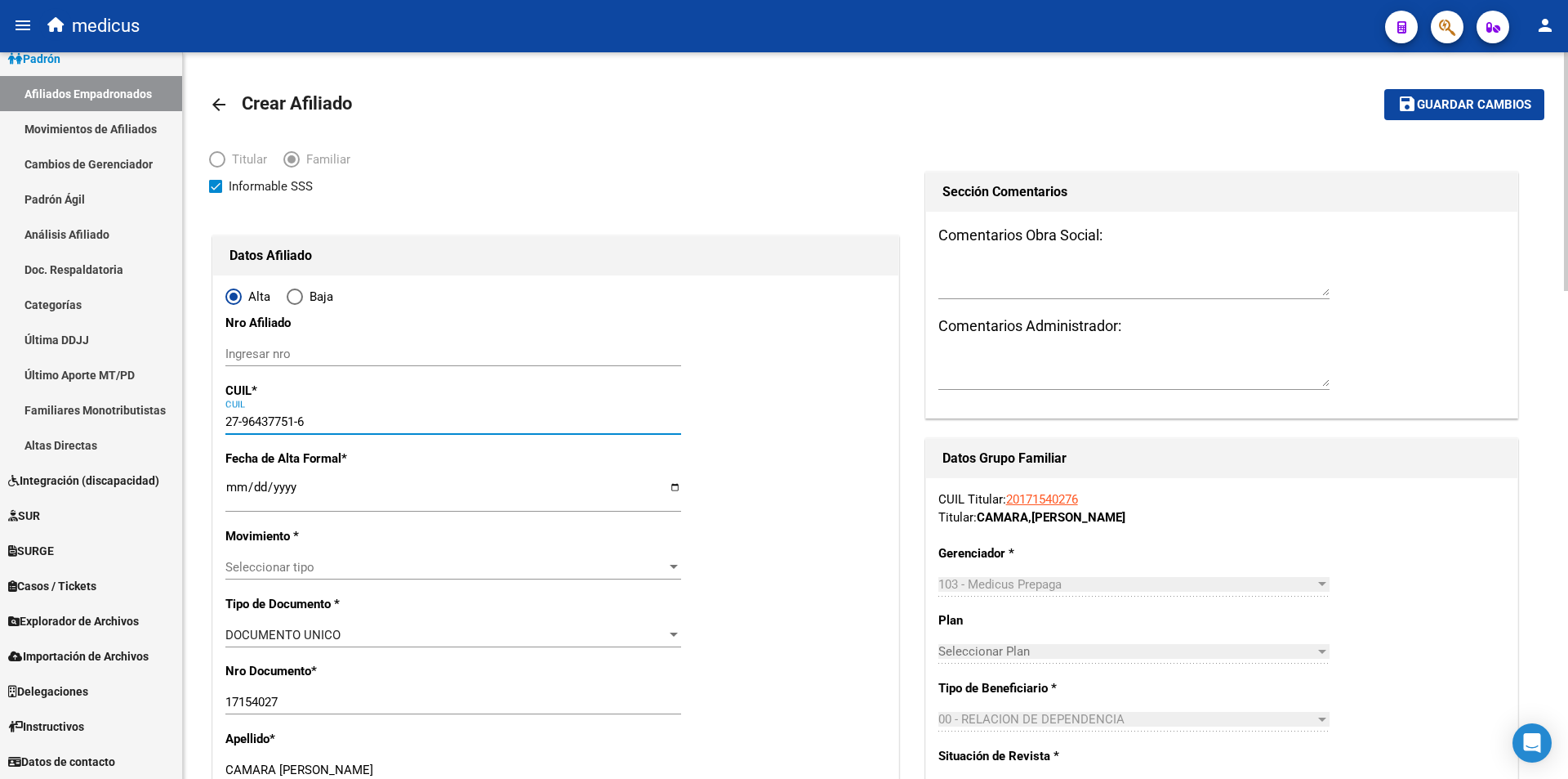
type input "96437751"
type input "WADA"
type input "FUMIKO"
type input "1976-12-06"
type input "CABA"
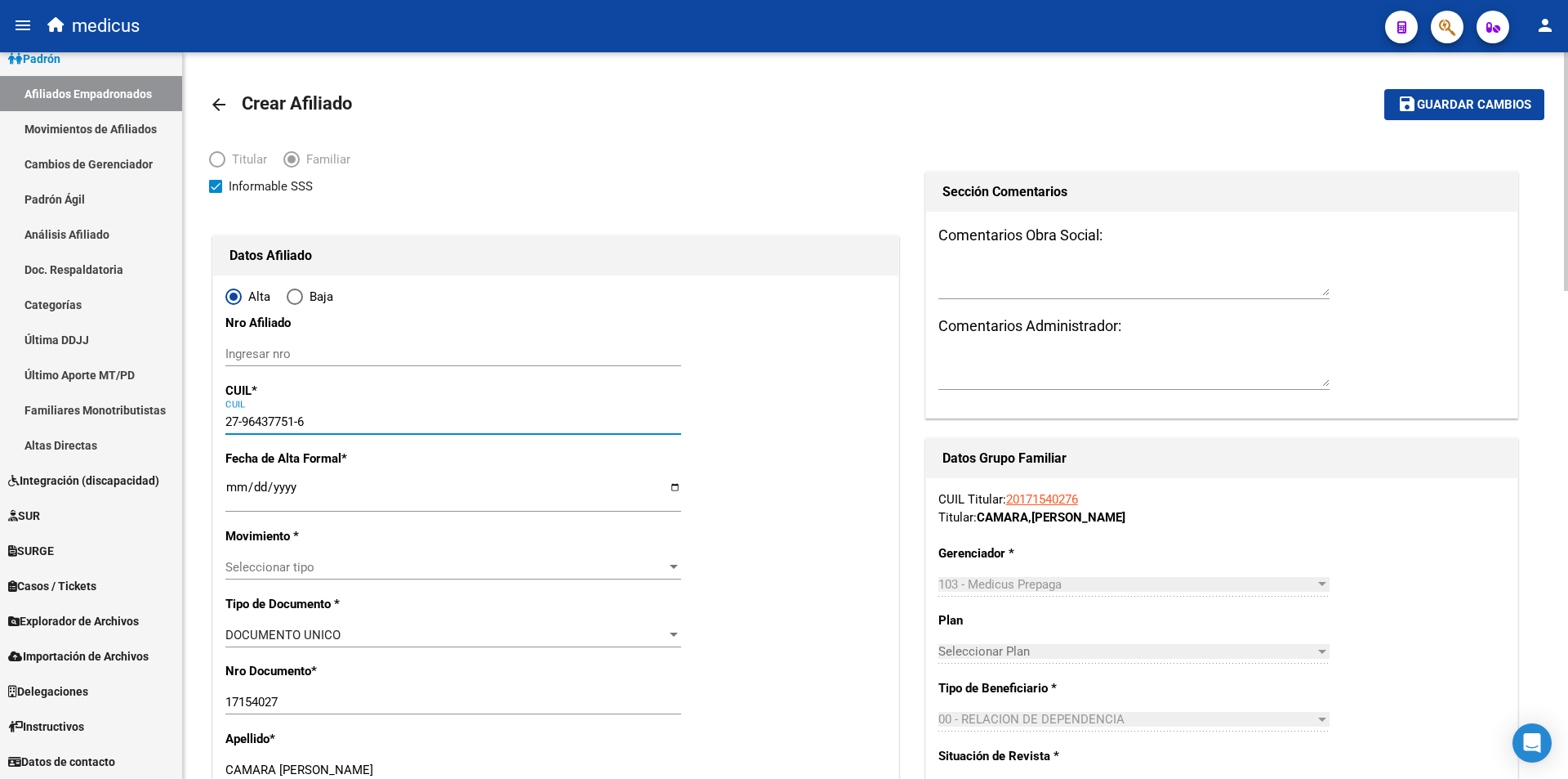
type input "1425"
type input "AV GRAL ORTIZ DE OCA"
type input "2561"
type input "03"
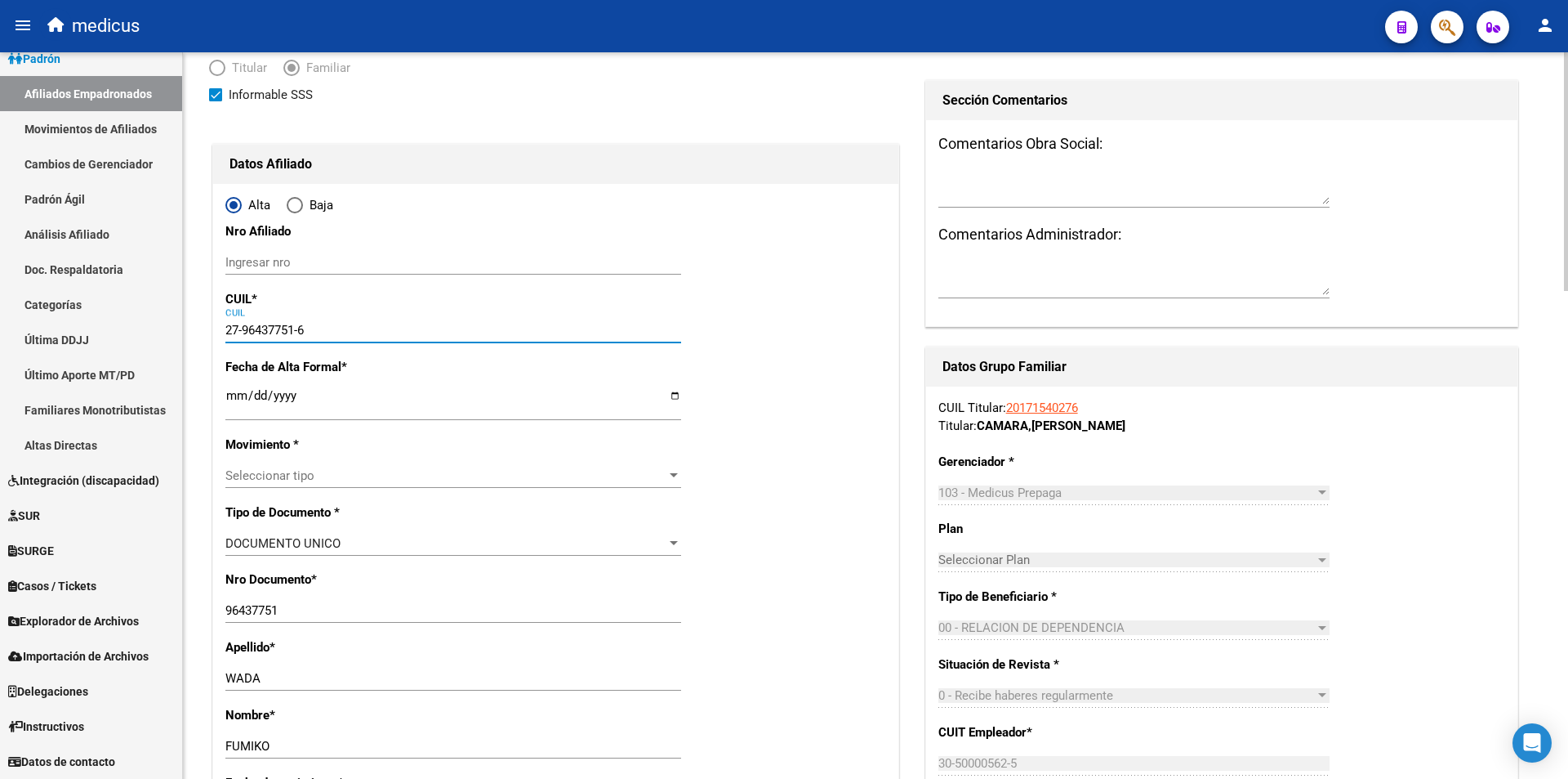
scroll to position [82, 0]
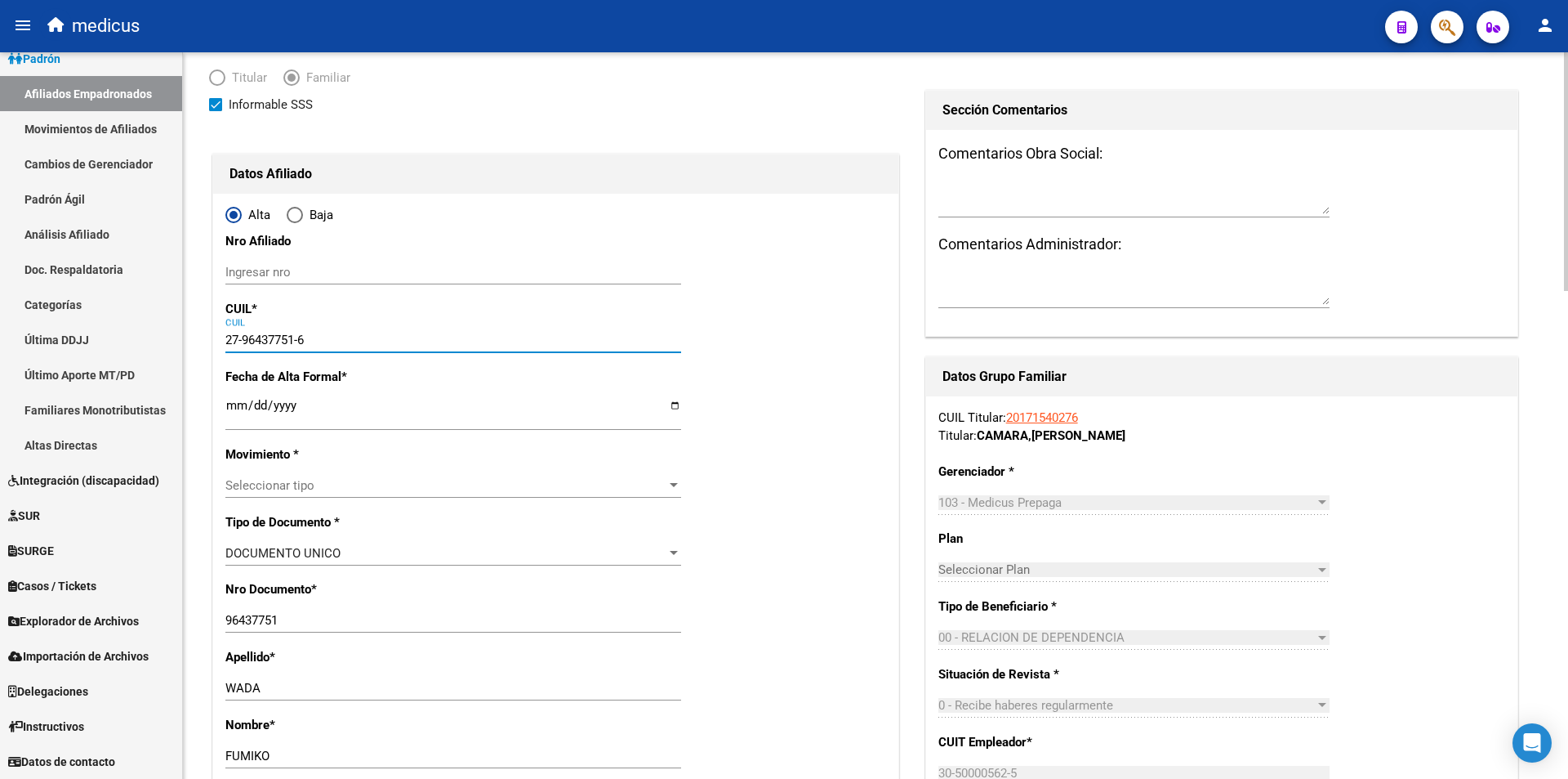
type input "27-96437751-6"
drag, startPoint x: 316, startPoint y: 405, endPoint x: 947, endPoint y: 437, distance: 631.8
click at [316, 405] on input "Ingresar fecha" at bounding box center [453, 411] width 455 height 26
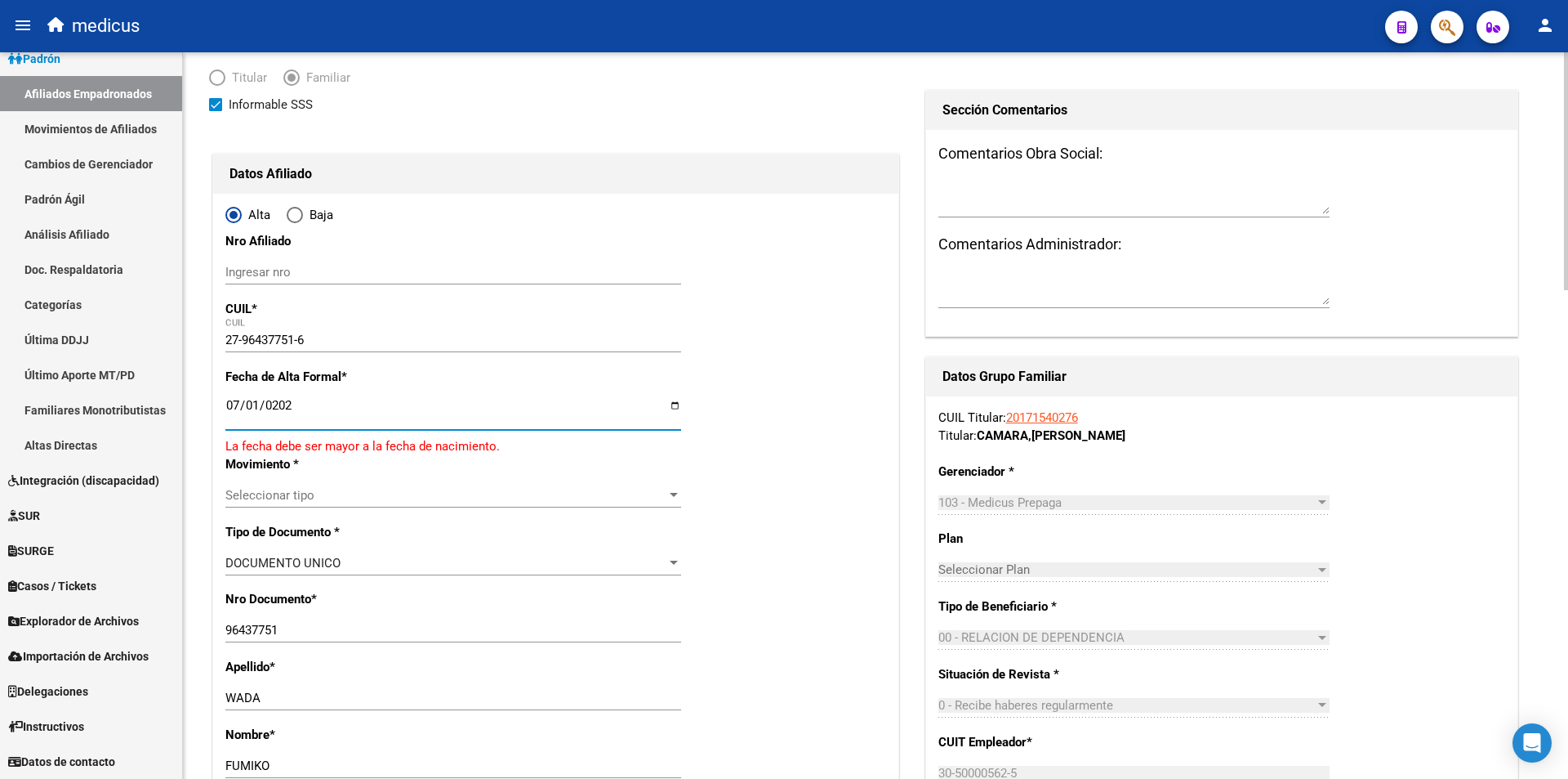
type input "2025-07-01"
click at [429, 490] on span "Seleccionar tipo" at bounding box center [445, 486] width 441 height 15
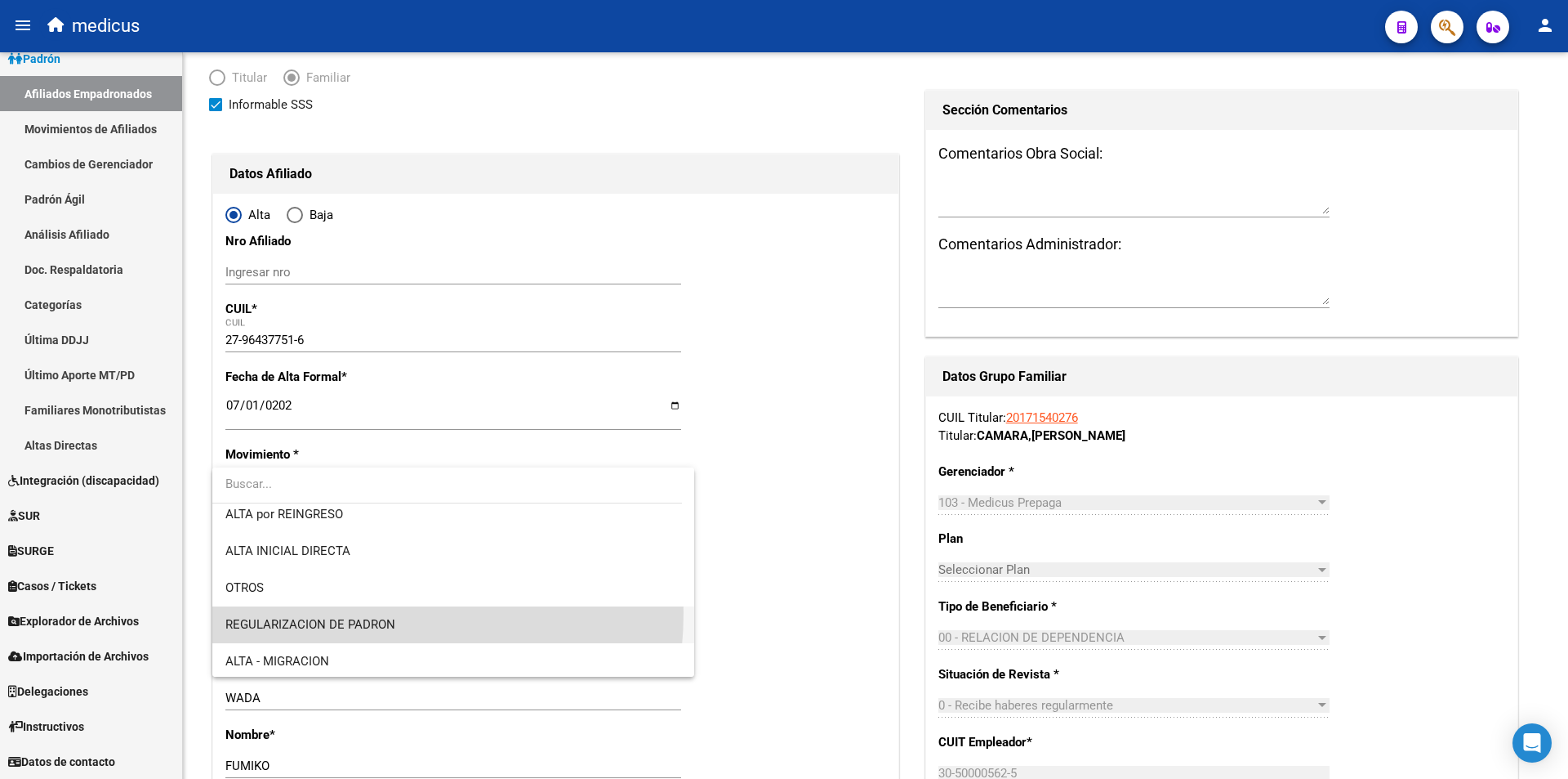
click at [328, 612] on span "REGULARIZACION DE PADRON" at bounding box center [453, 625] width 455 height 37
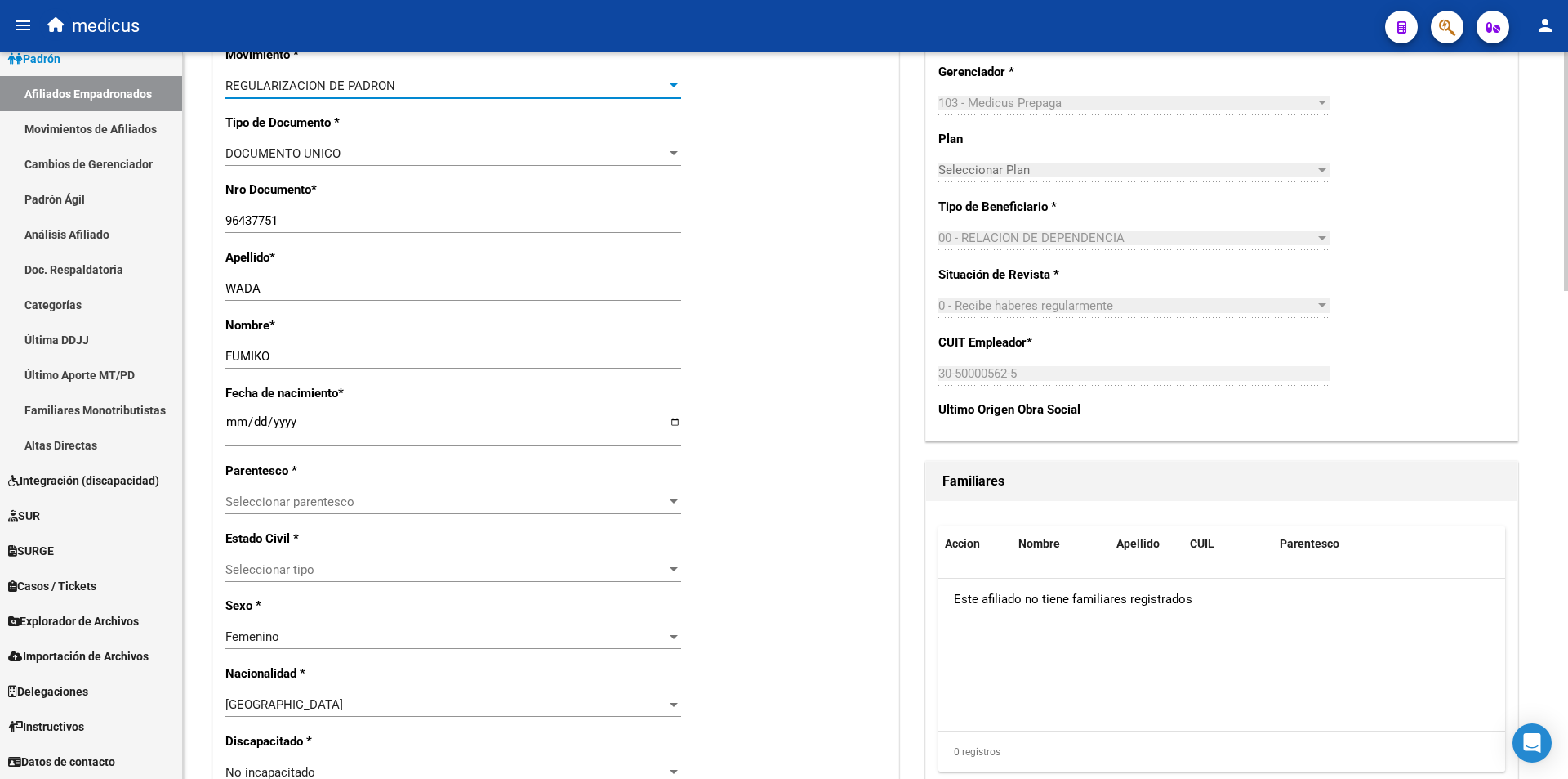
scroll to position [490, 0]
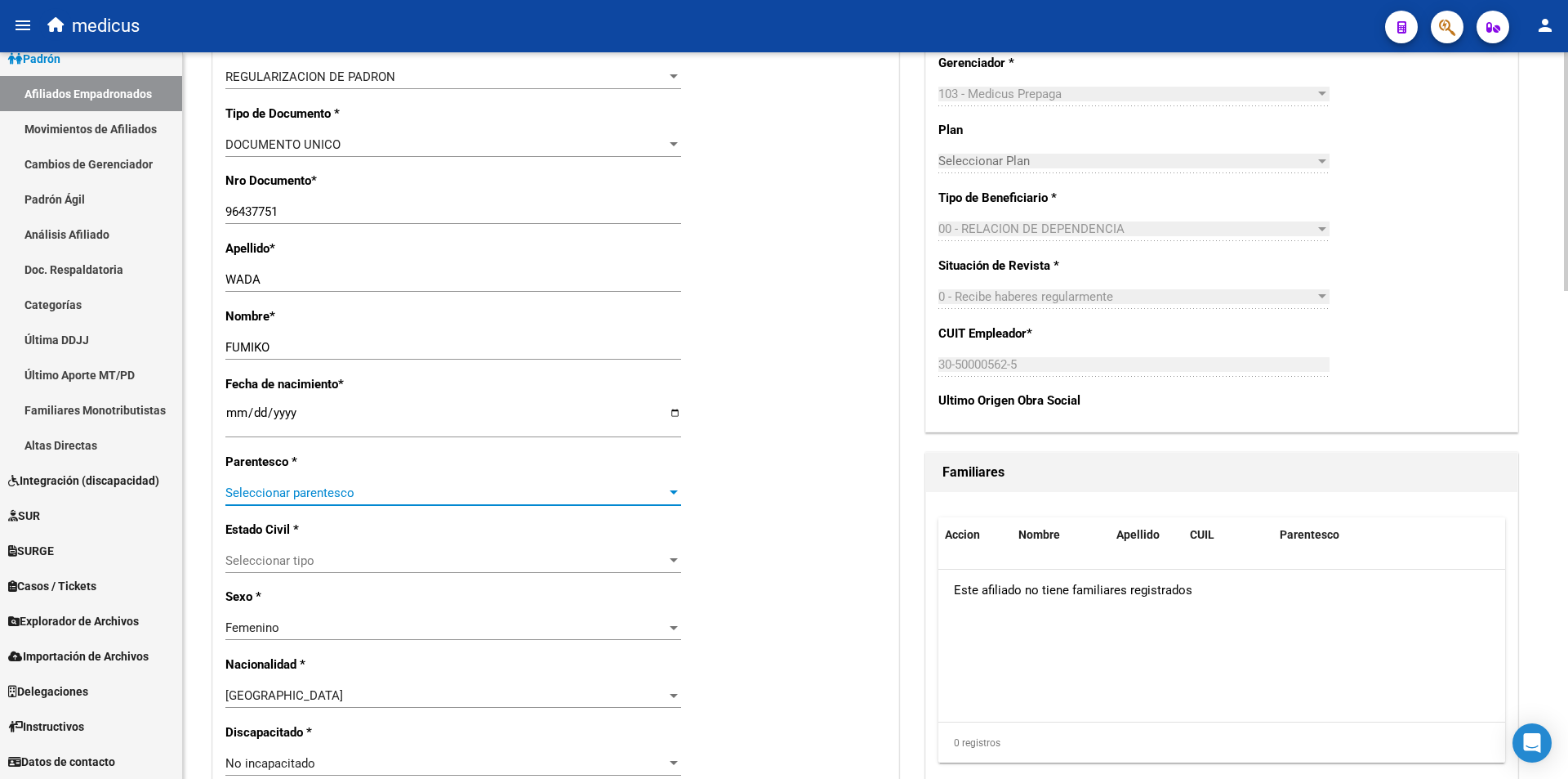
click at [339, 494] on span "Seleccionar parentesco" at bounding box center [445, 493] width 441 height 15
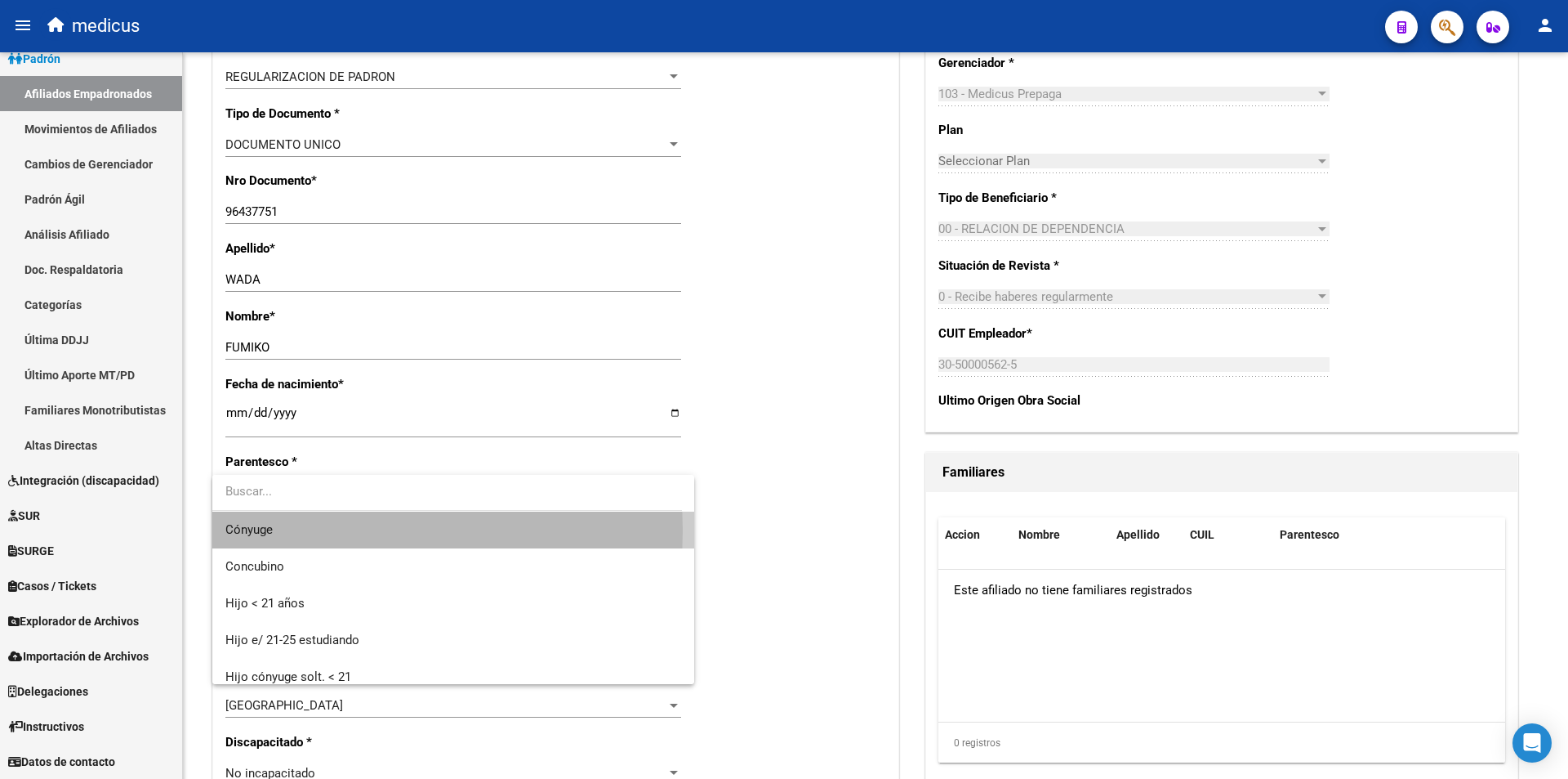
click at [311, 530] on span "Cónyuge" at bounding box center [453, 530] width 455 height 37
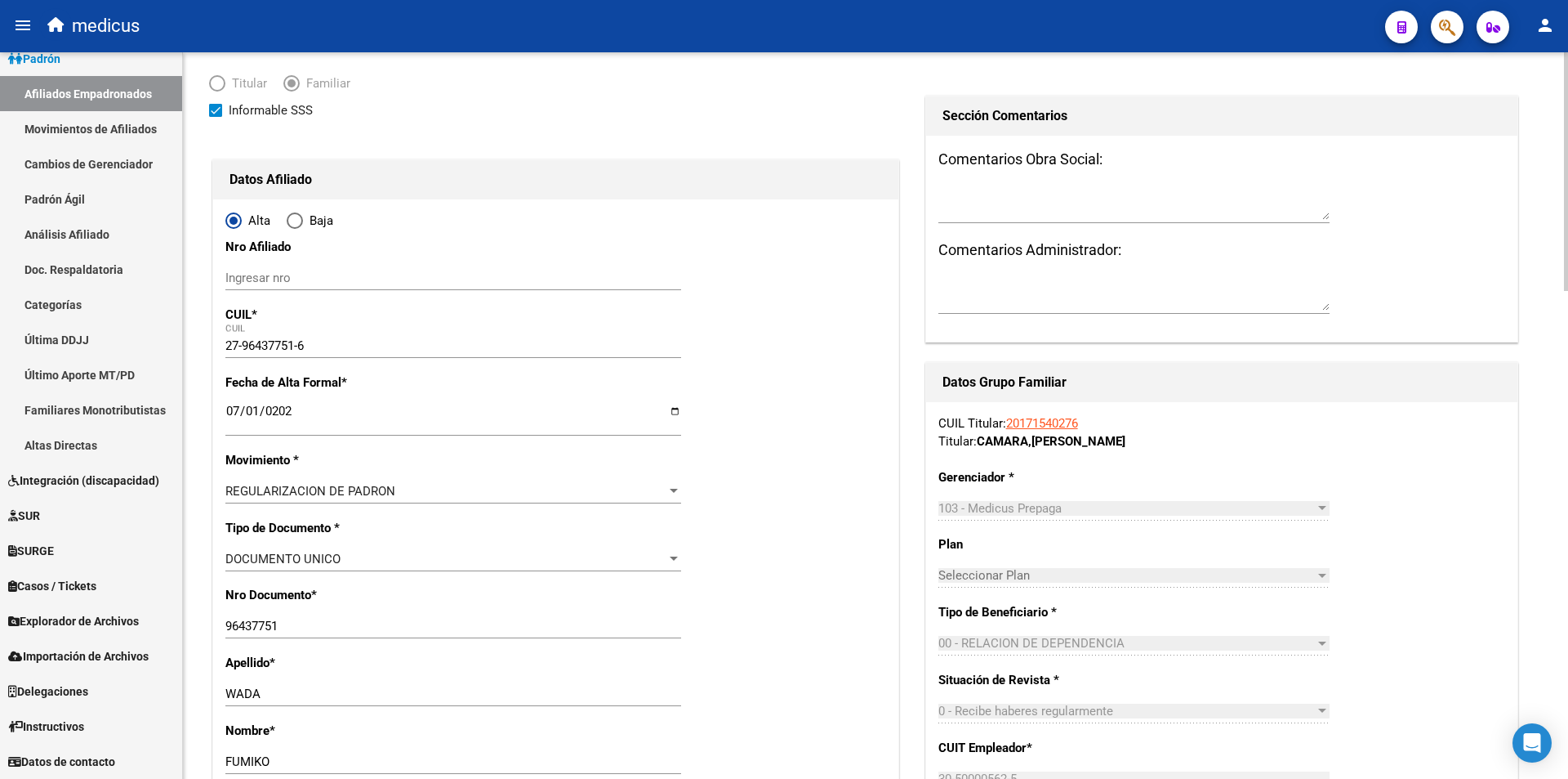
scroll to position [0, 0]
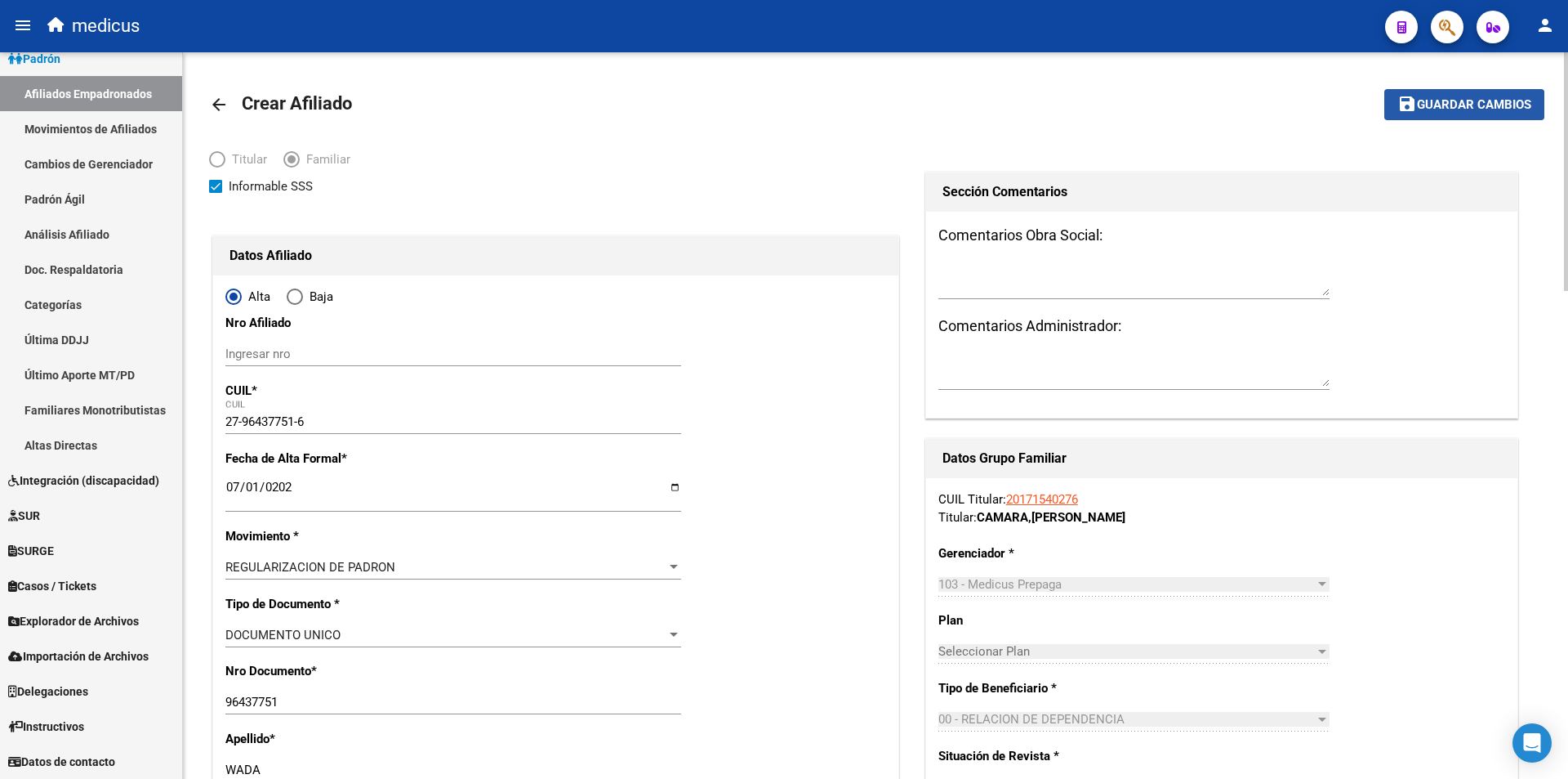
drag, startPoint x: 1463, startPoint y: 113, endPoint x: 1463, endPoint y: 102, distance: 11.0
click at [1463, 102] on button "save Guardar cambios" at bounding box center [1464, 104] width 160 height 30
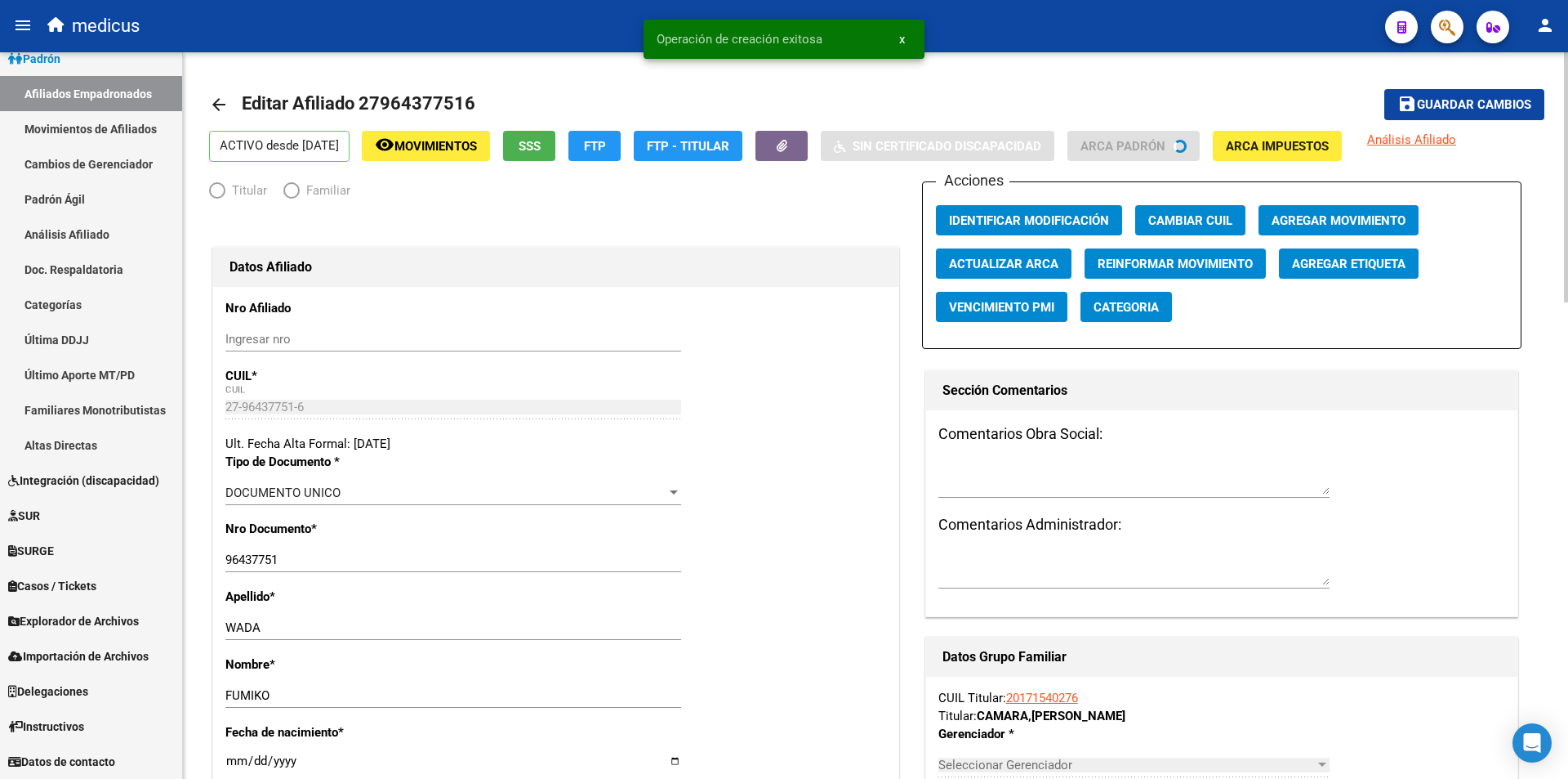
radio input "true"
type input "30-50000562-5"
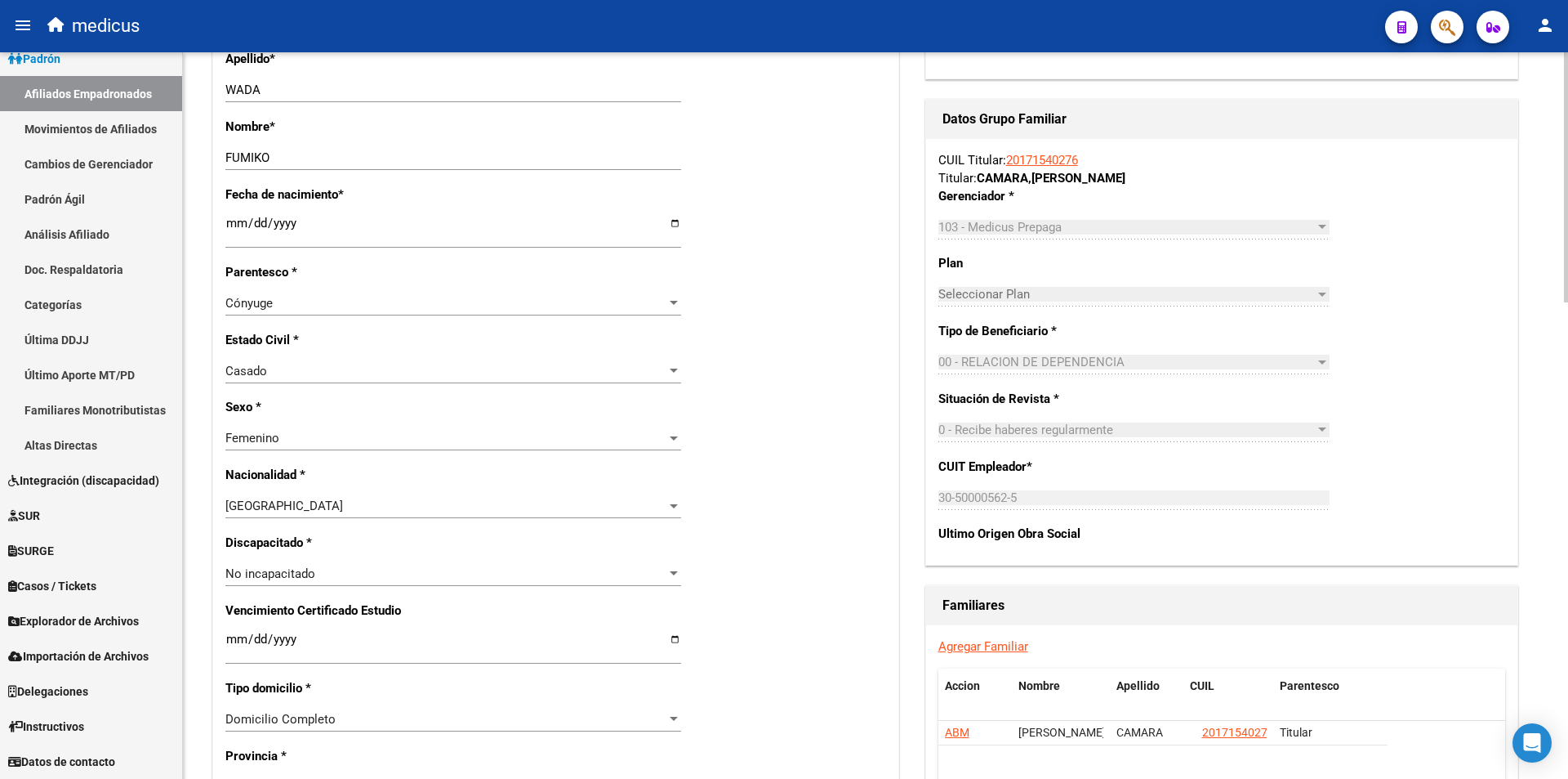
scroll to position [818, 0]
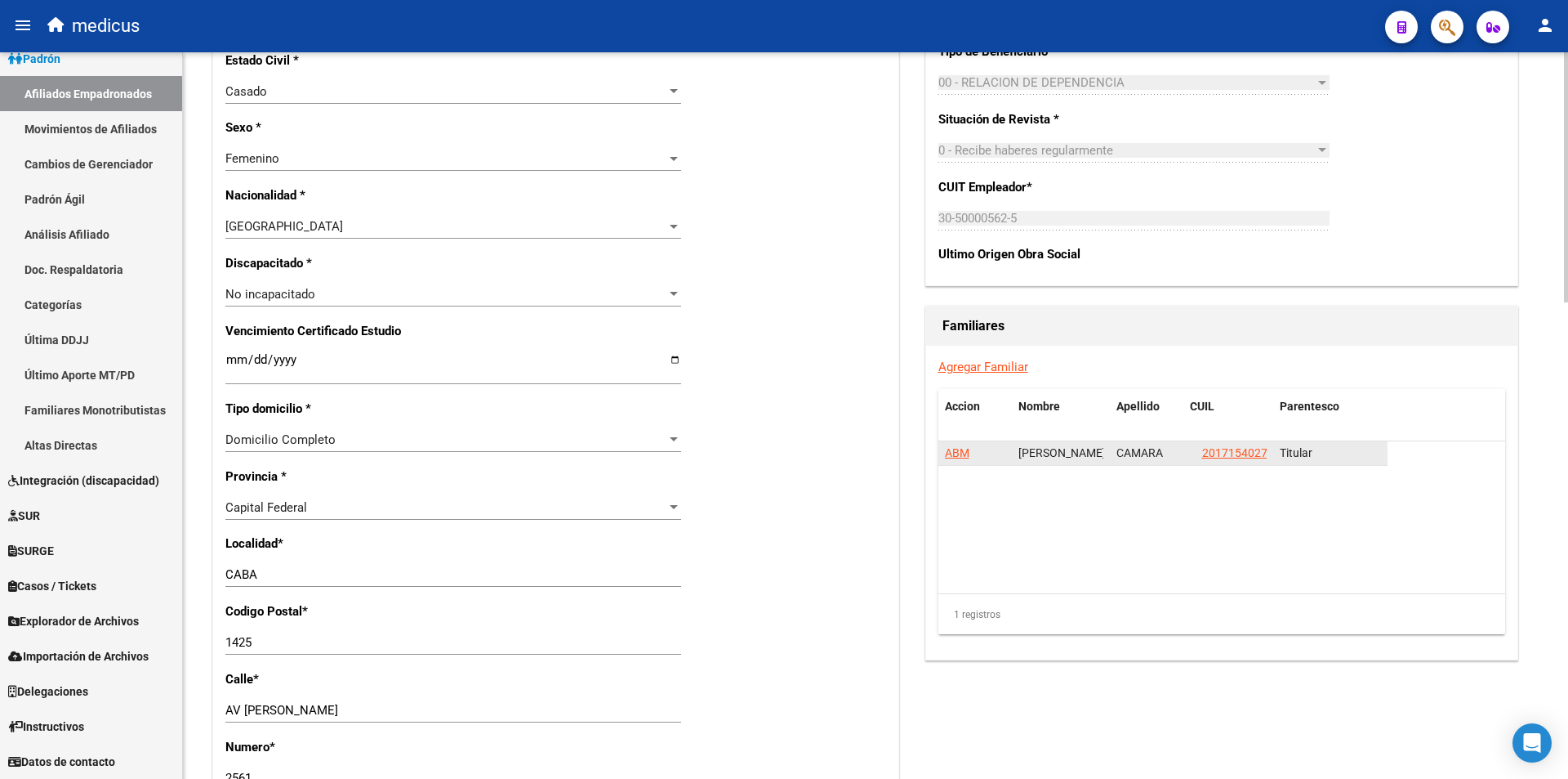
click at [954, 451] on span "ABM" at bounding box center [957, 453] width 24 height 13
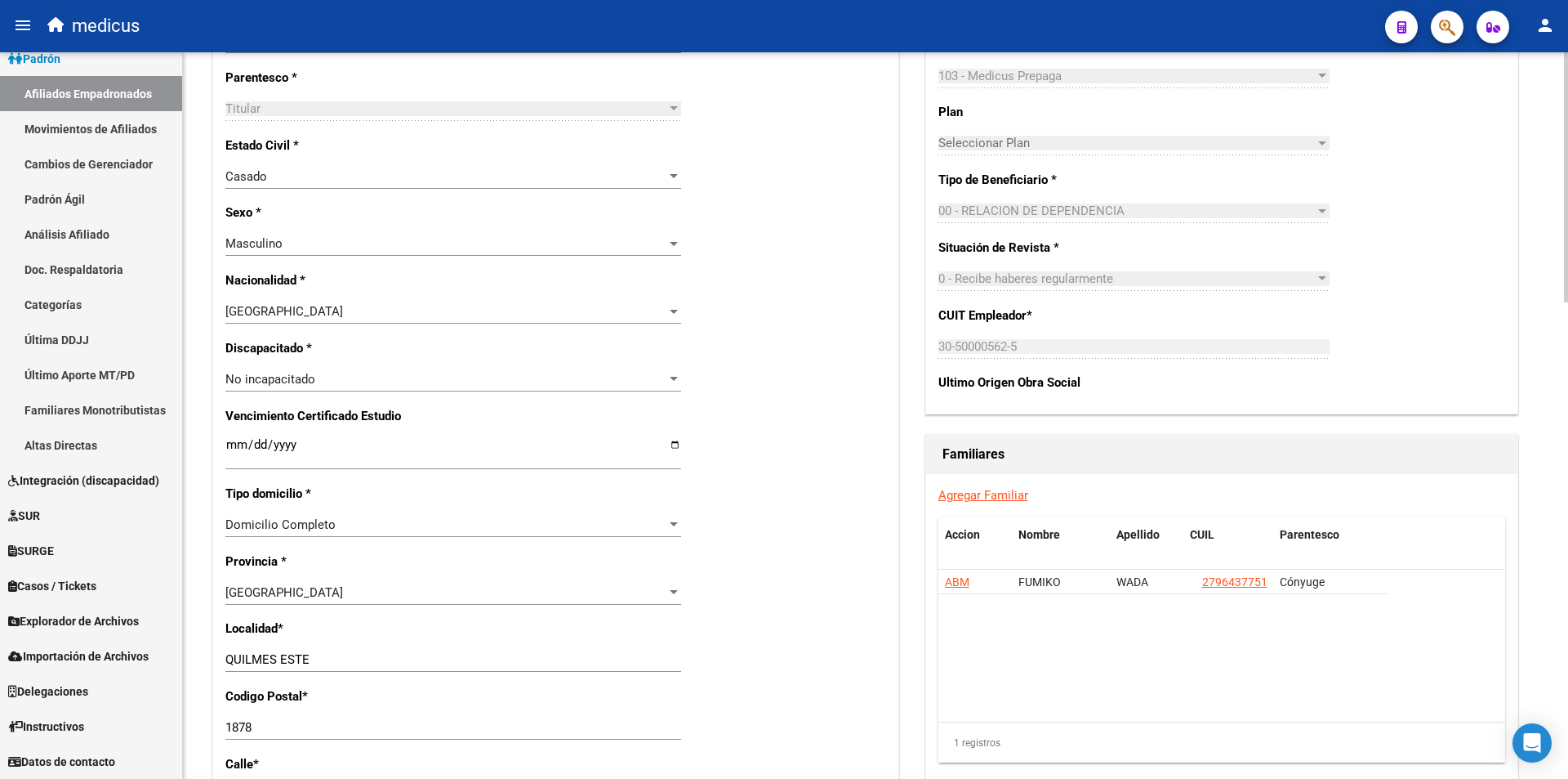
scroll to position [735, 0]
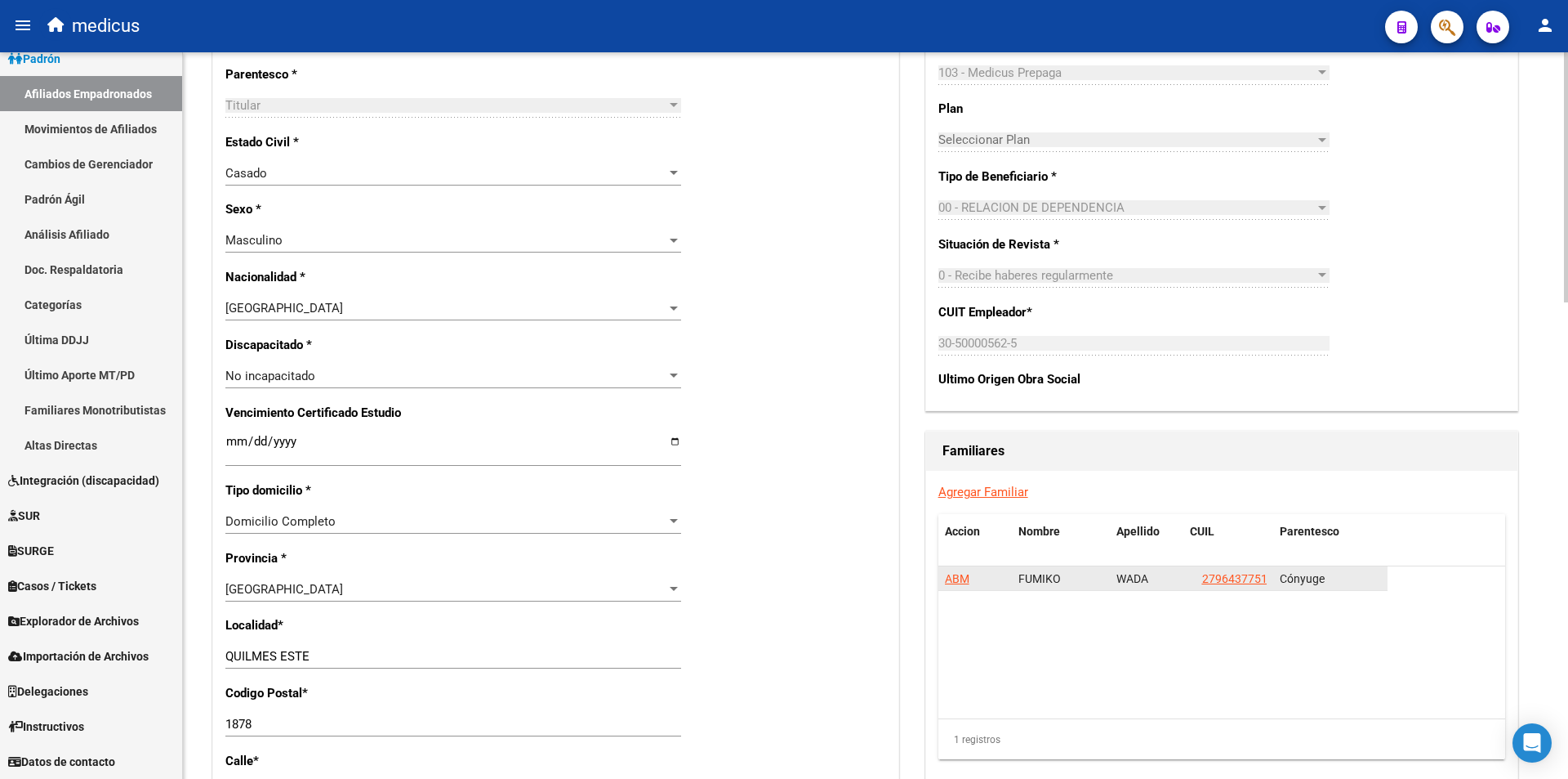
click at [949, 578] on span "ABM" at bounding box center [957, 579] width 24 height 13
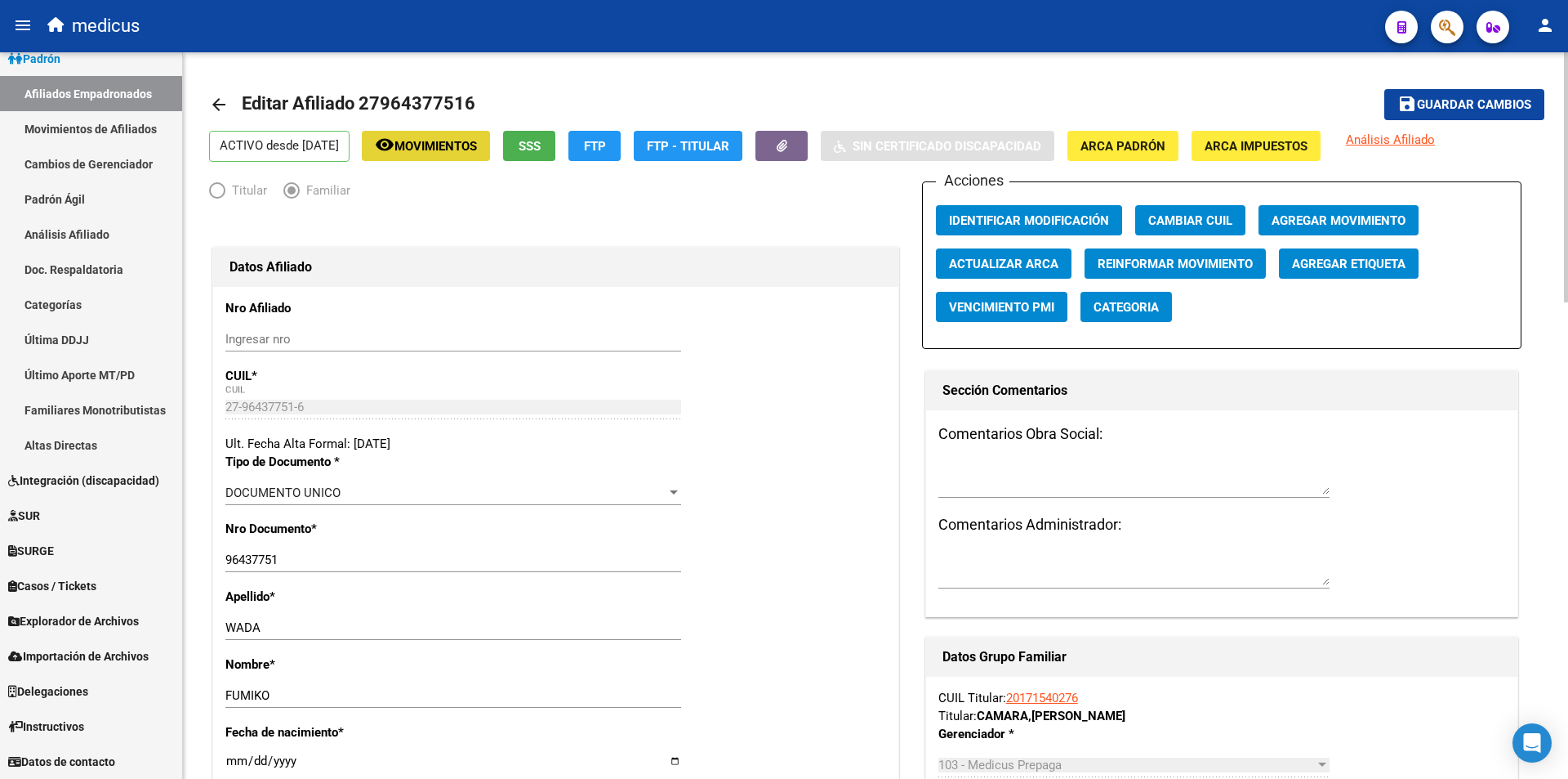
click at [470, 147] on span "Movimientos" at bounding box center [435, 147] width 83 height 15
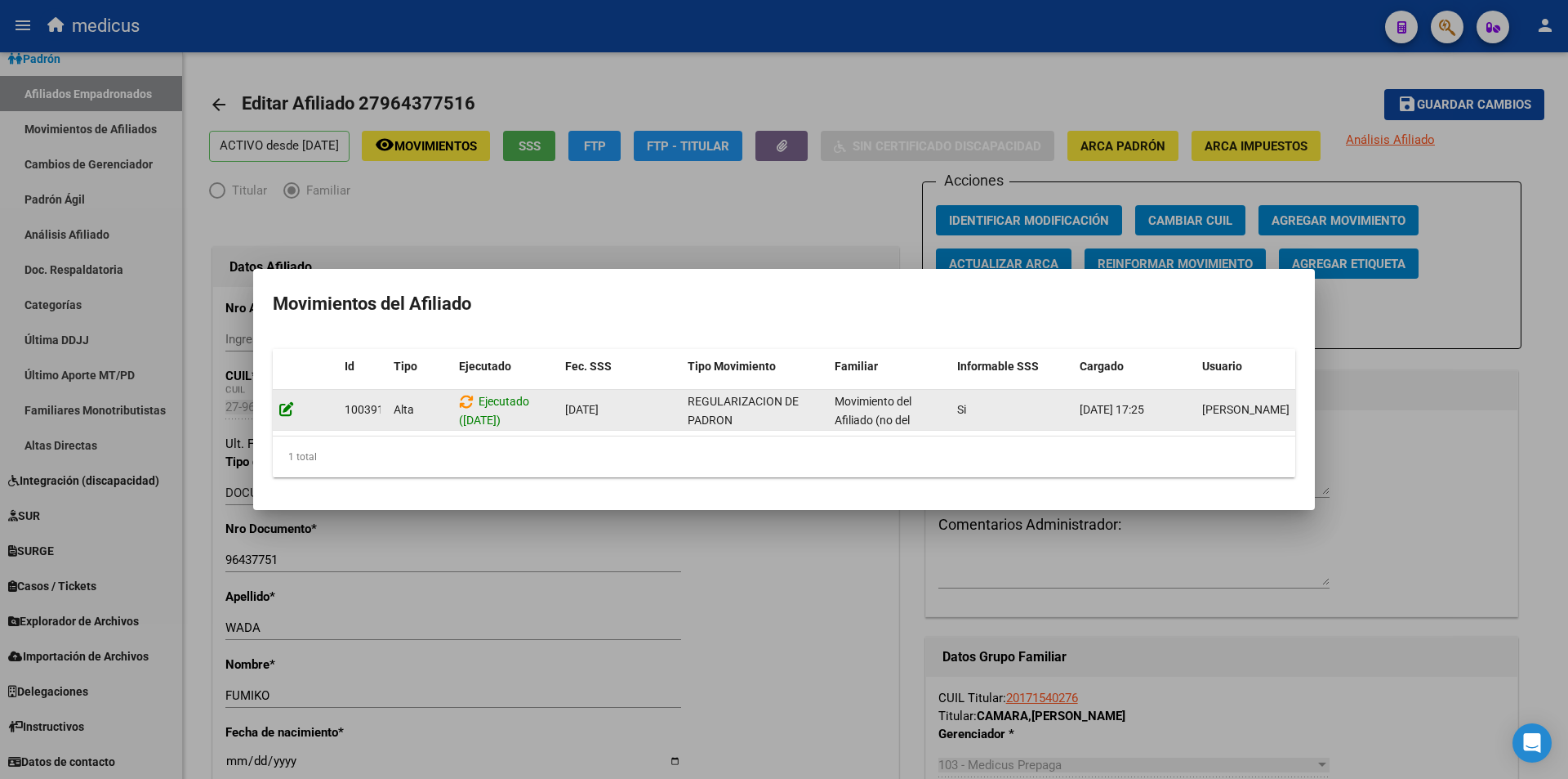
click at [288, 404] on icon at bounding box center [287, 409] width 15 height 16
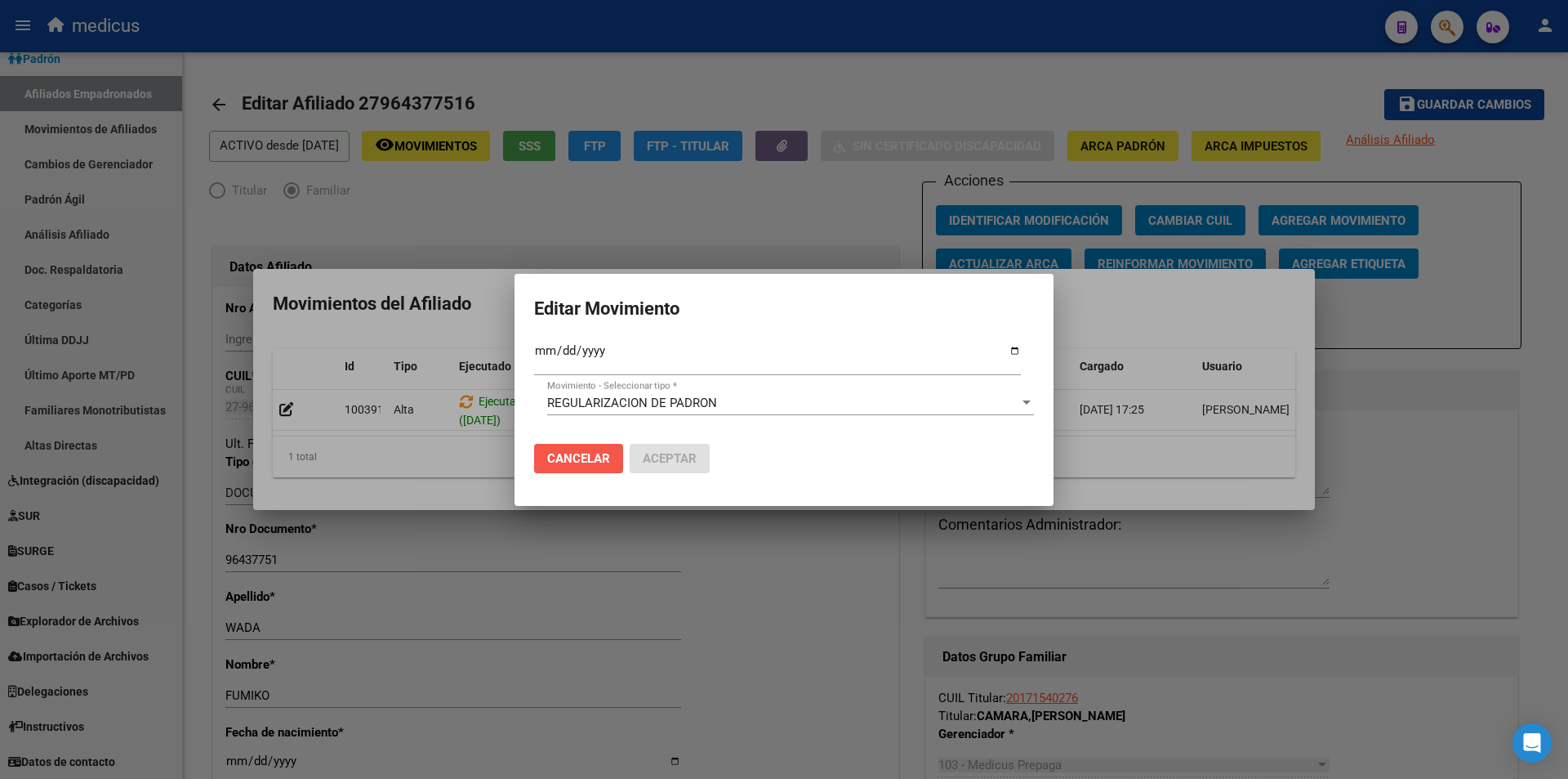
click at [589, 457] on span "Cancelar" at bounding box center [578, 459] width 63 height 15
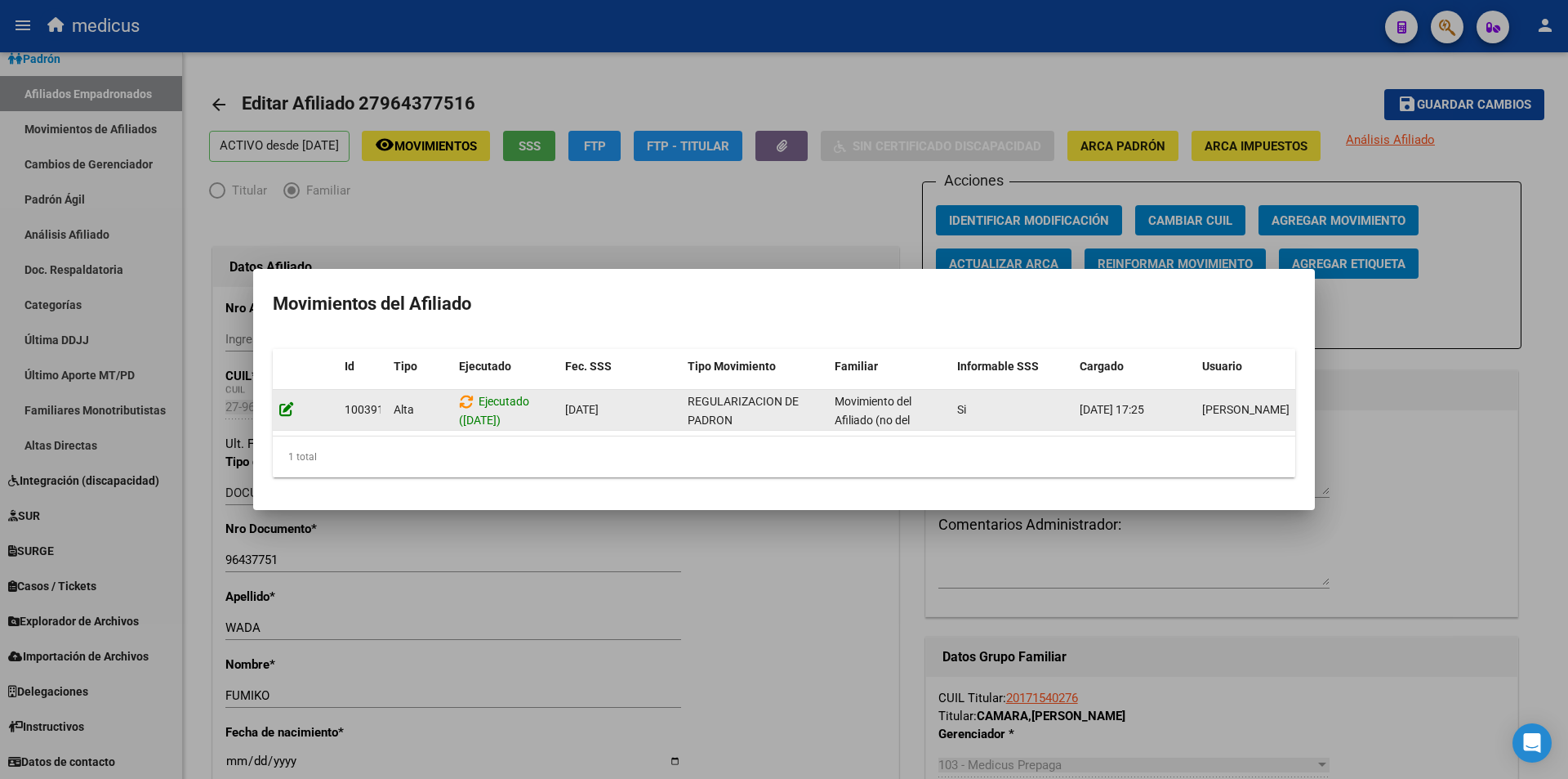
click at [290, 401] on icon at bounding box center [287, 409] width 15 height 16
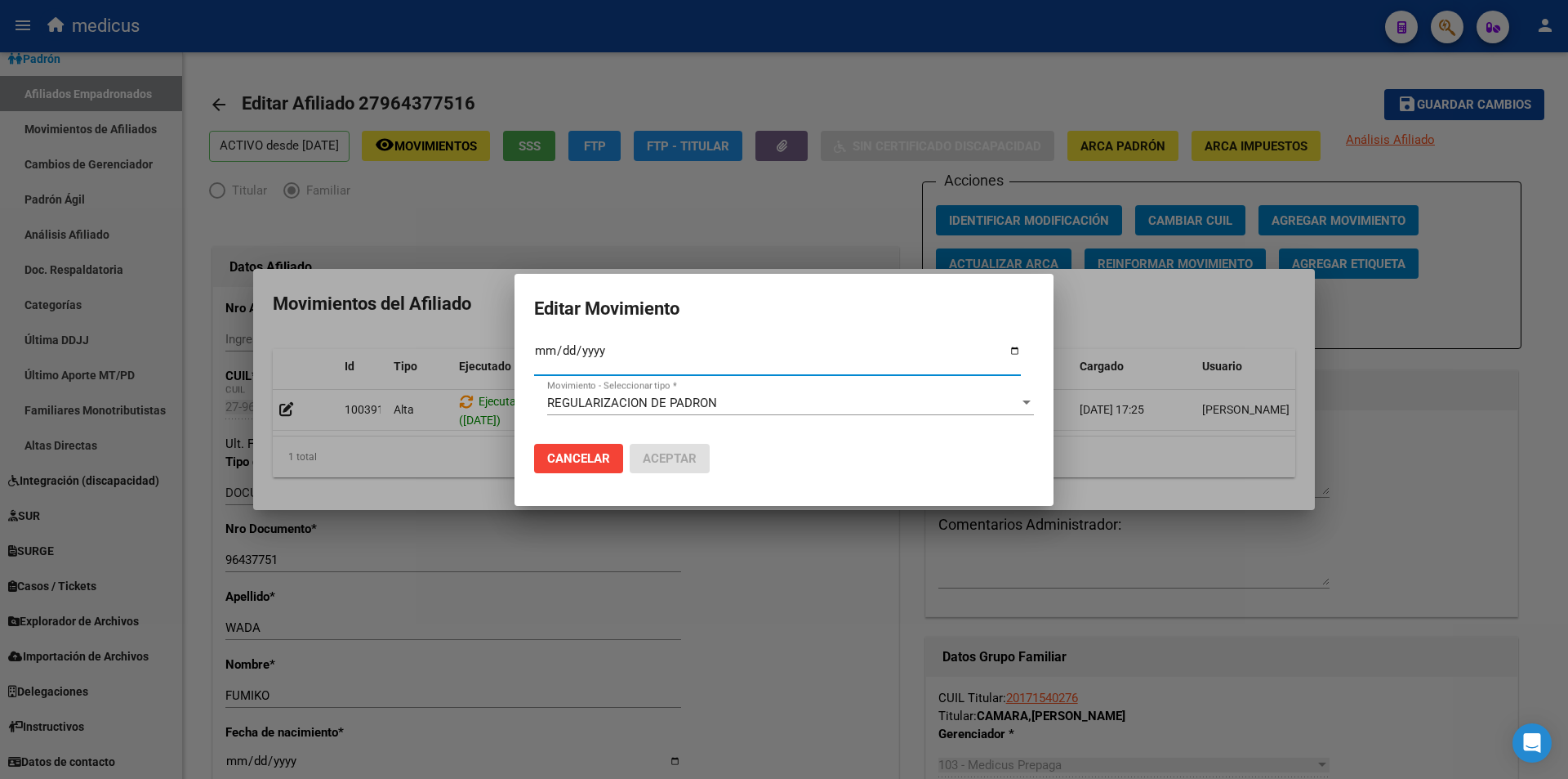
click at [673, 399] on span "REGULARIZACION DE PADRON" at bounding box center [632, 403] width 170 height 15
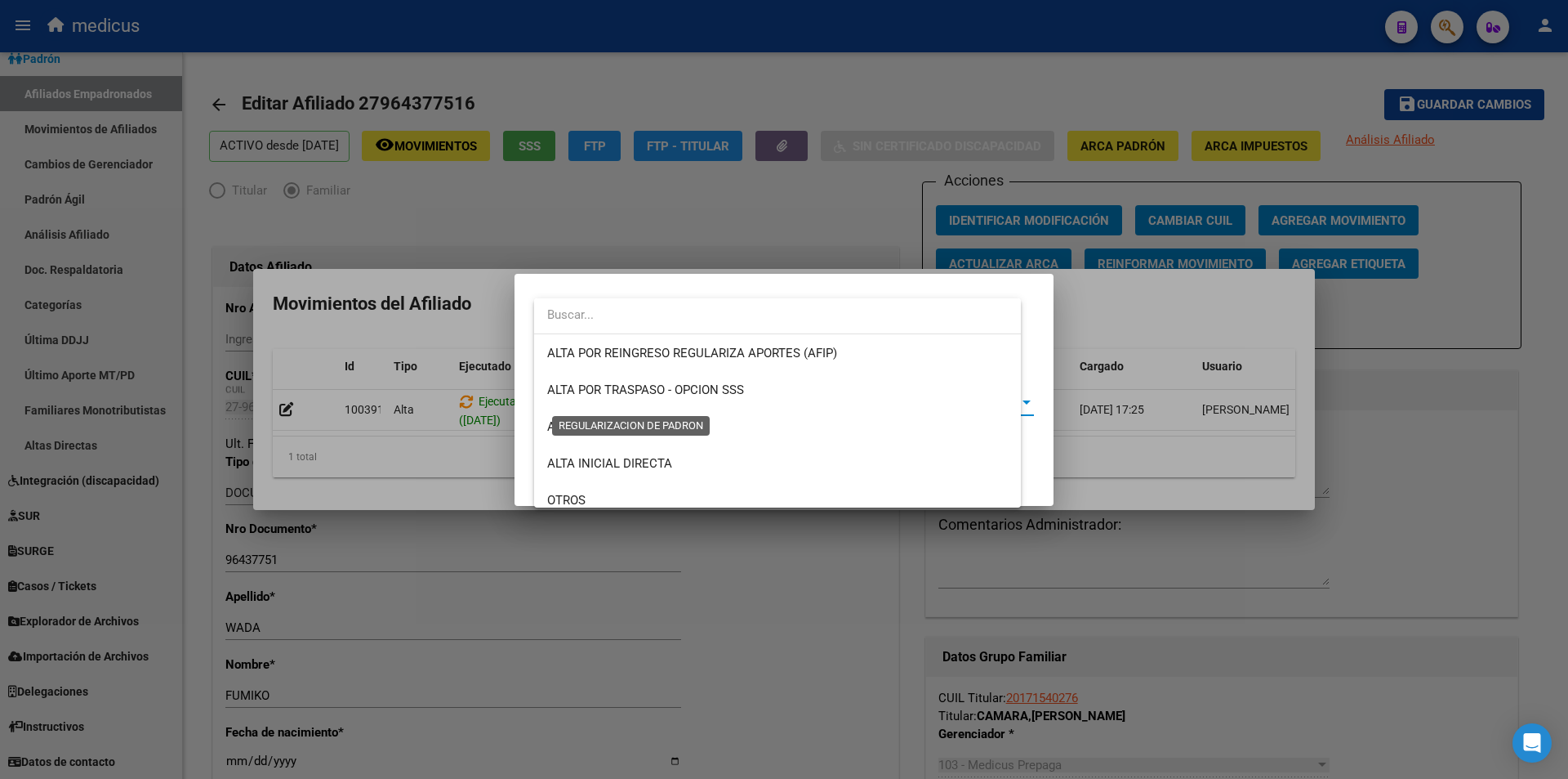
scroll to position [135, 0]
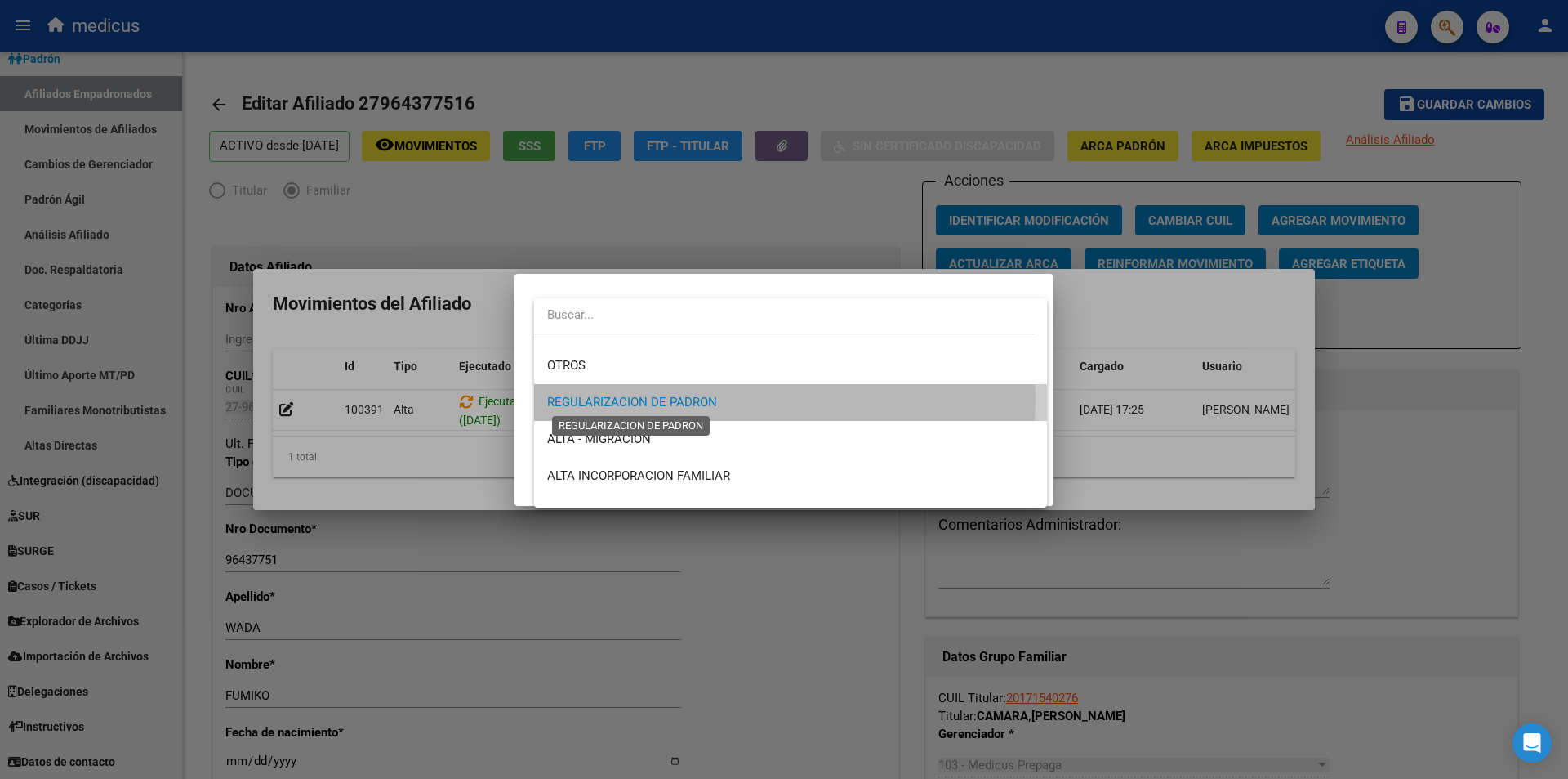
click at [673, 399] on span "REGULARIZACION DE PADRON" at bounding box center [632, 402] width 170 height 15
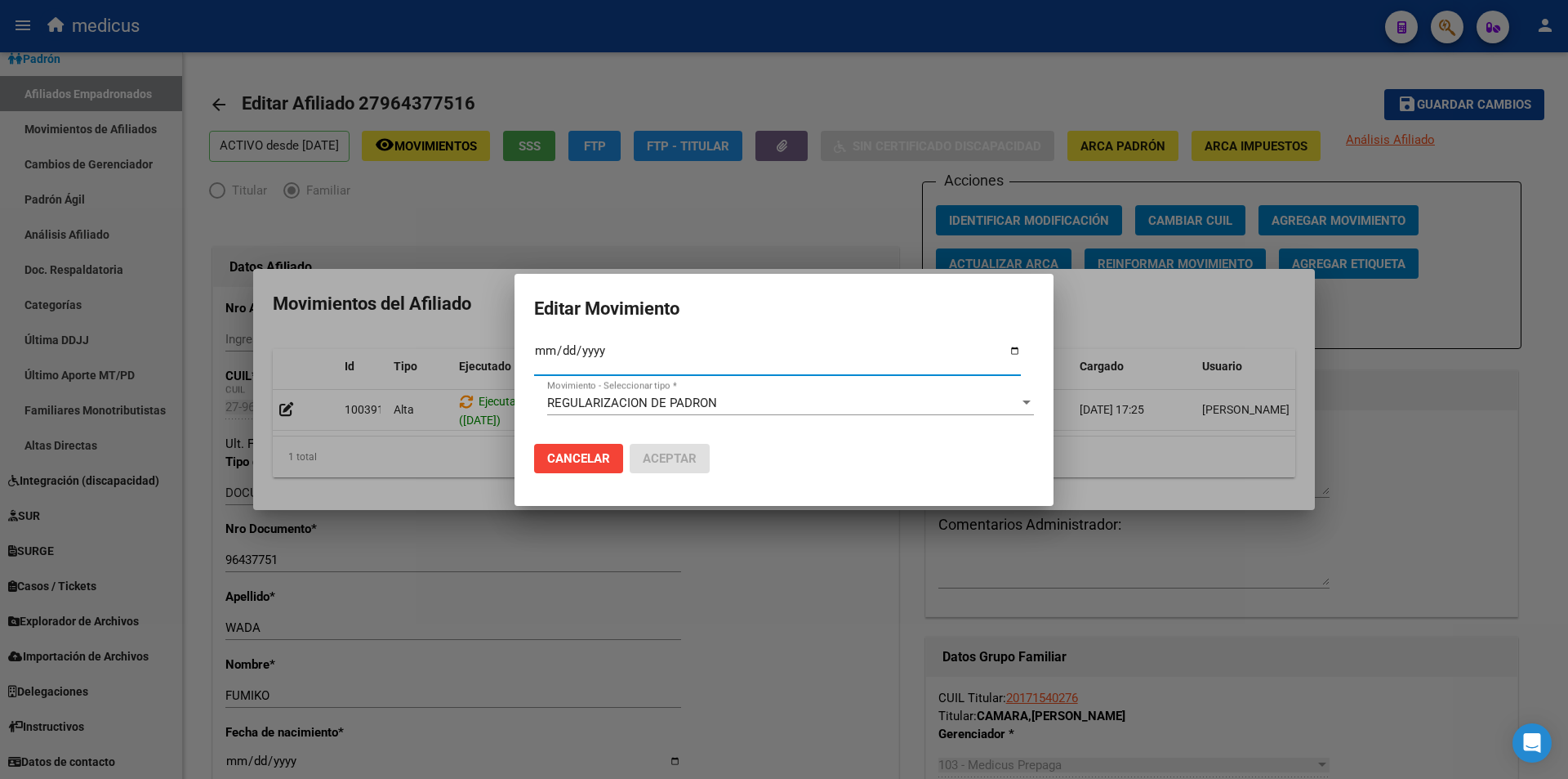
click at [637, 356] on input "2025-07-01" at bounding box center [778, 357] width 487 height 26
click at [566, 454] on span "Cancelar" at bounding box center [578, 459] width 63 height 15
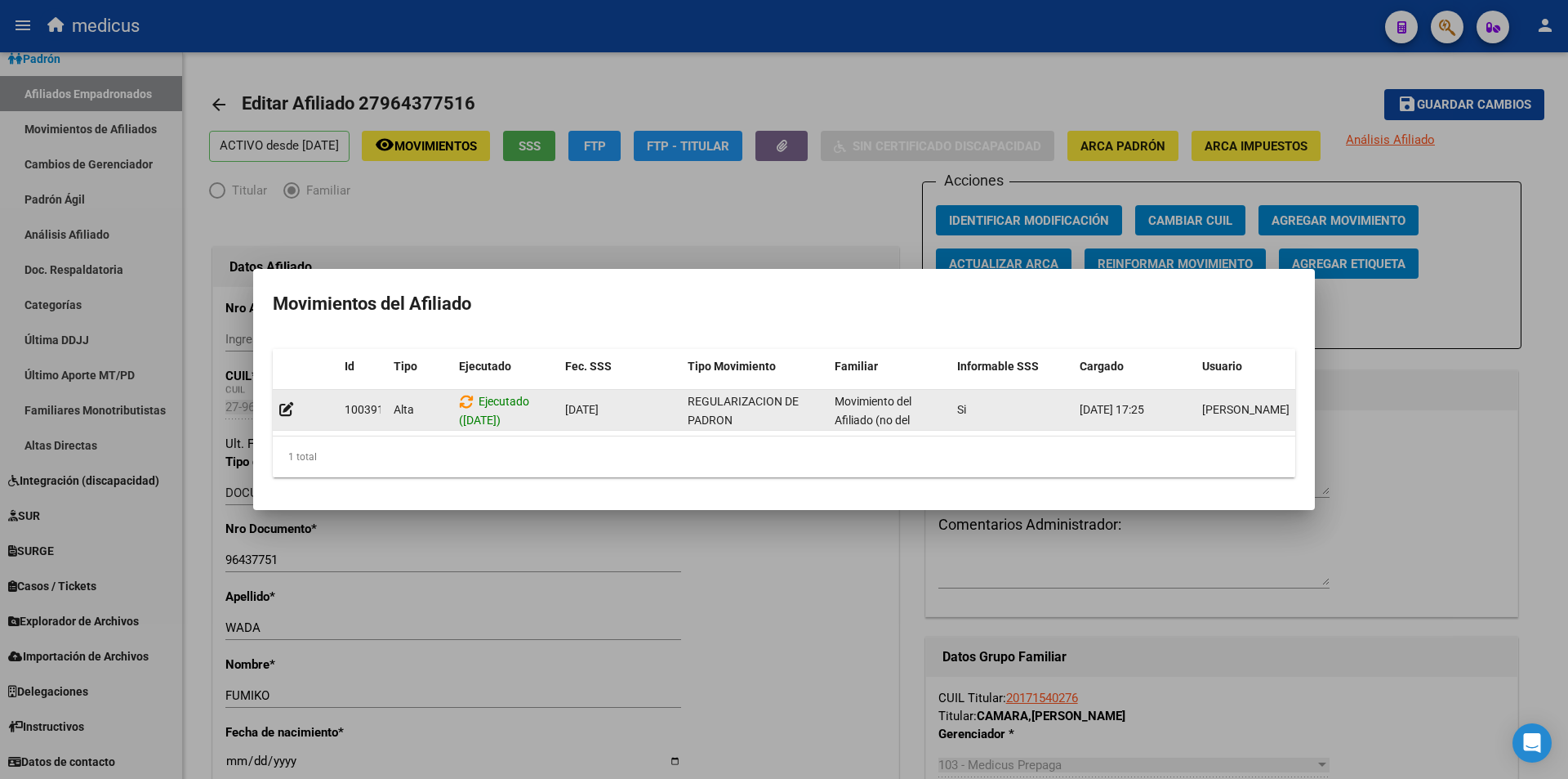
click at [492, 398] on span "Ejecutado (11/08/2025)" at bounding box center [494, 410] width 70 height 32
click at [499, 395] on span "Ejecutado (11/08/2025)" at bounding box center [494, 410] width 70 height 32
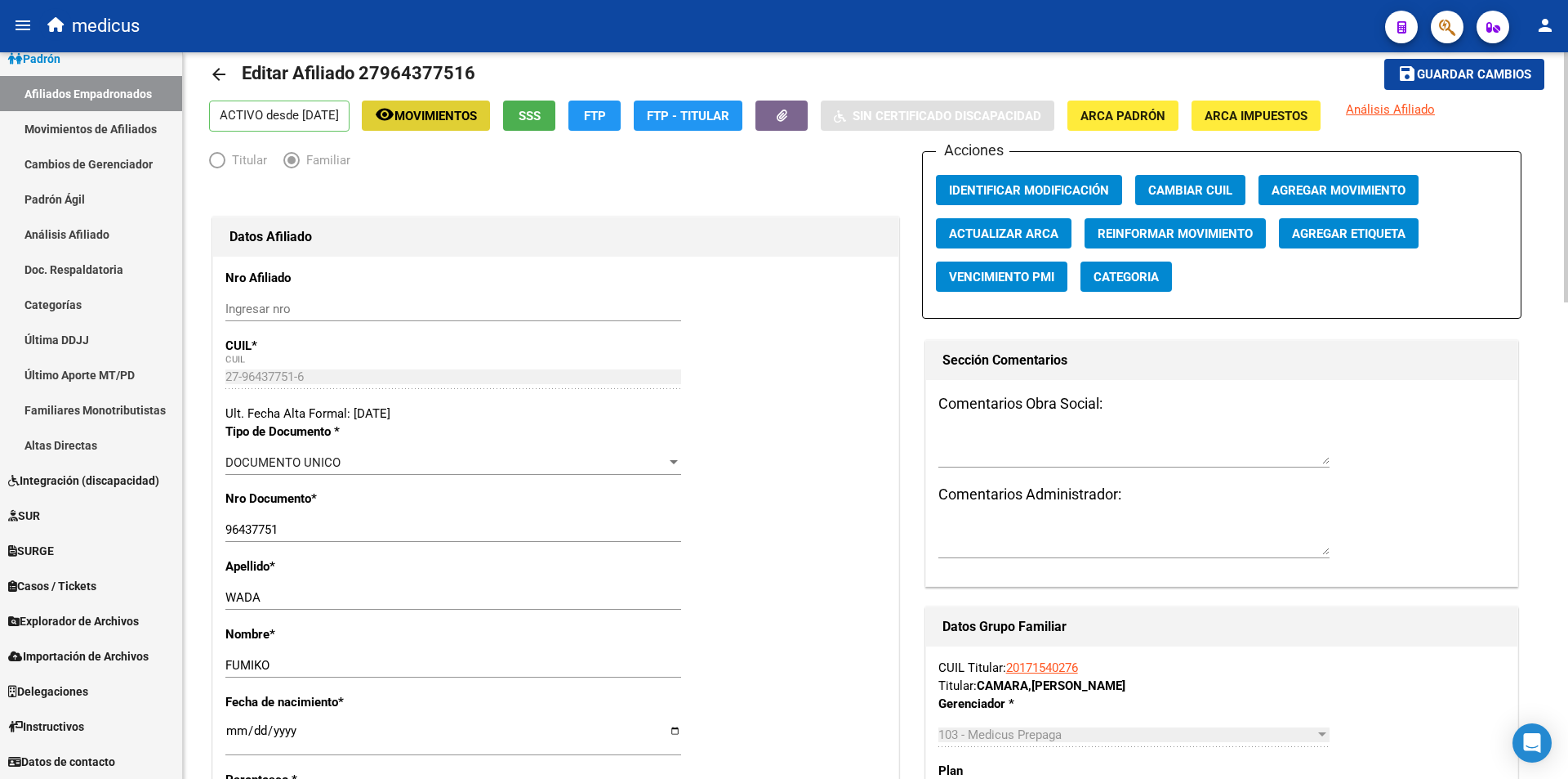
scroll to position [0, 0]
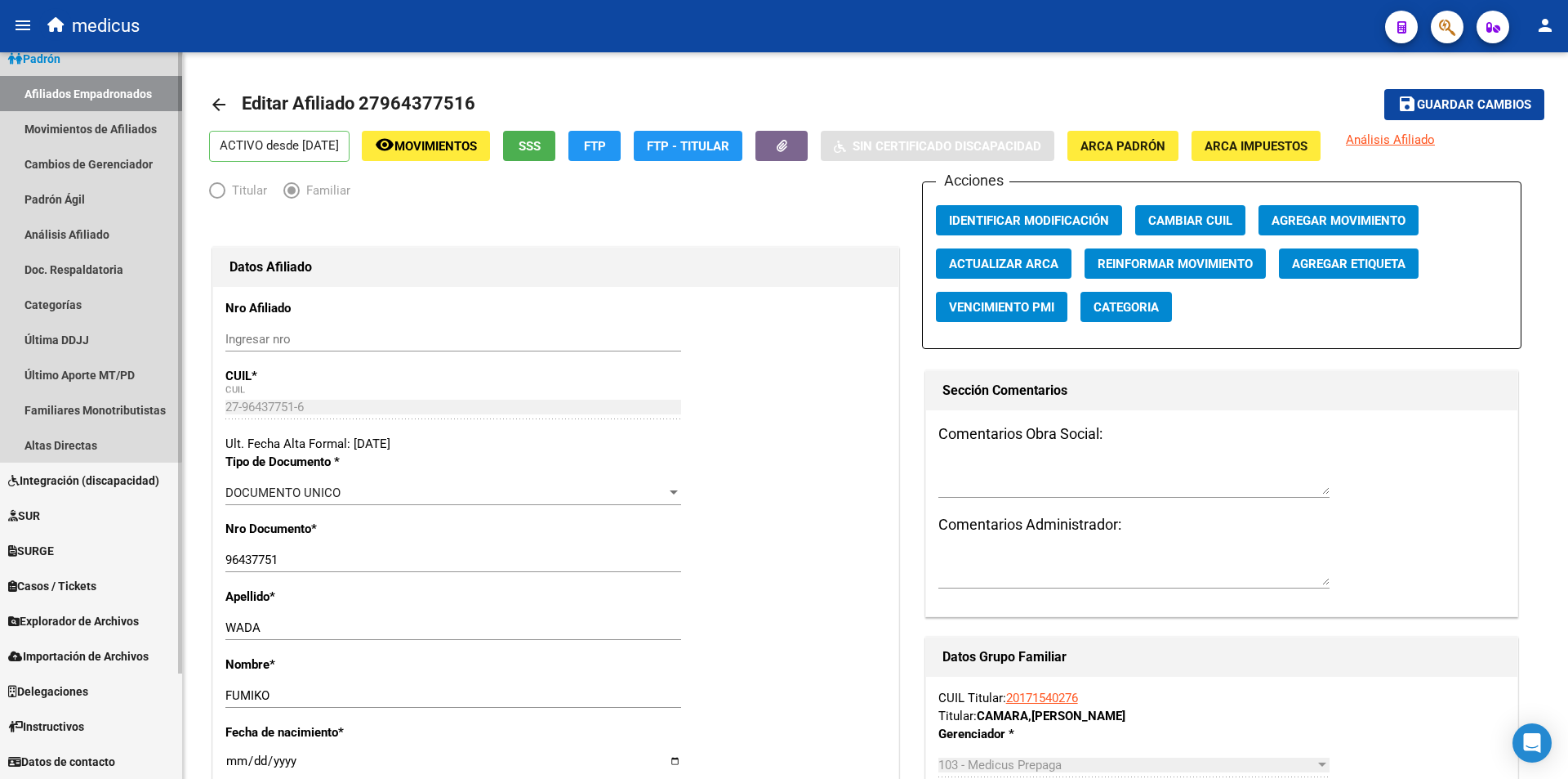
click at [73, 94] on link "Afiliados Empadronados" at bounding box center [91, 94] width 183 height 35
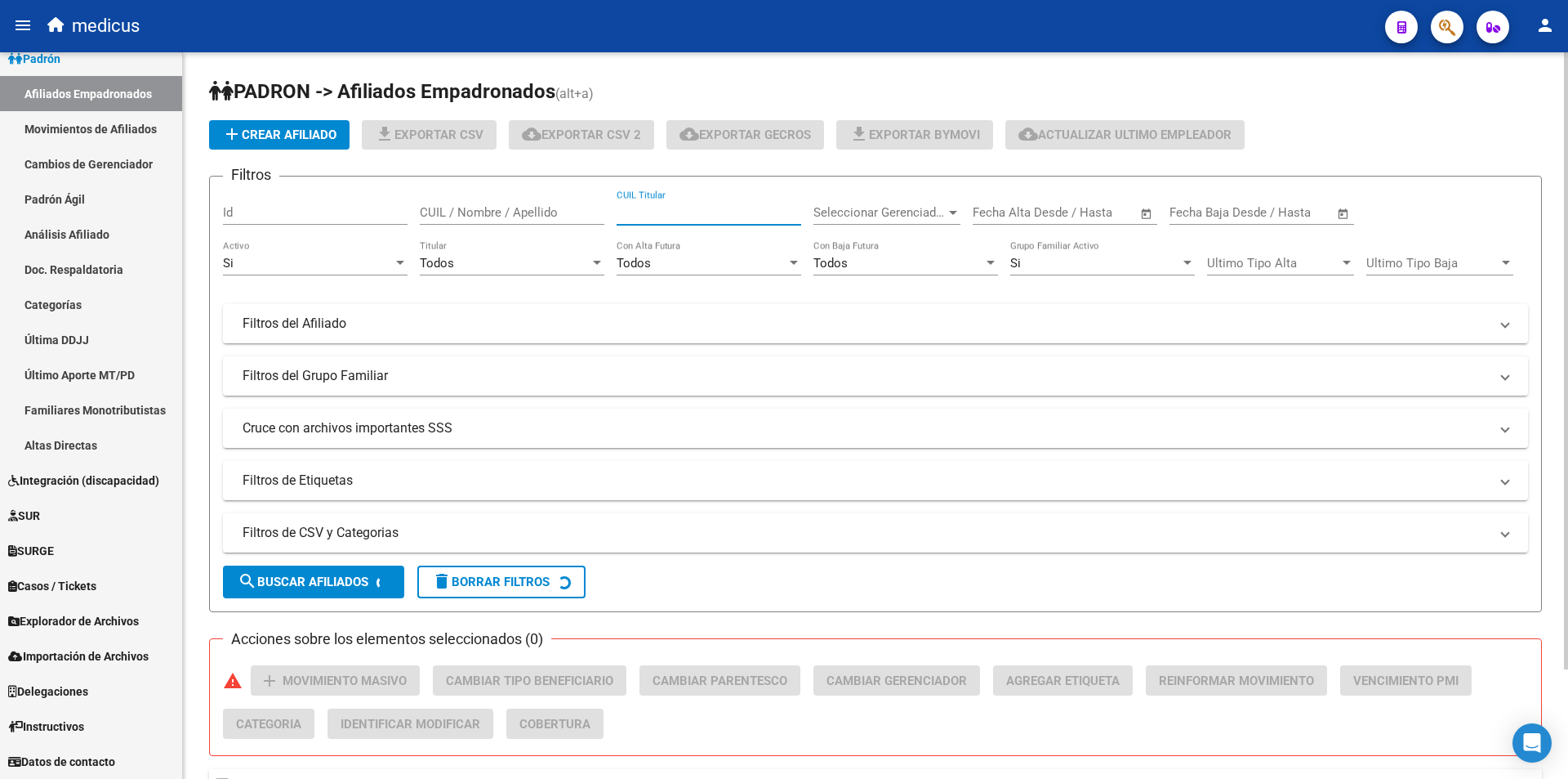
click at [738, 216] on input "CUIL Titular" at bounding box center [709, 213] width 185 height 15
paste input "27340049212"
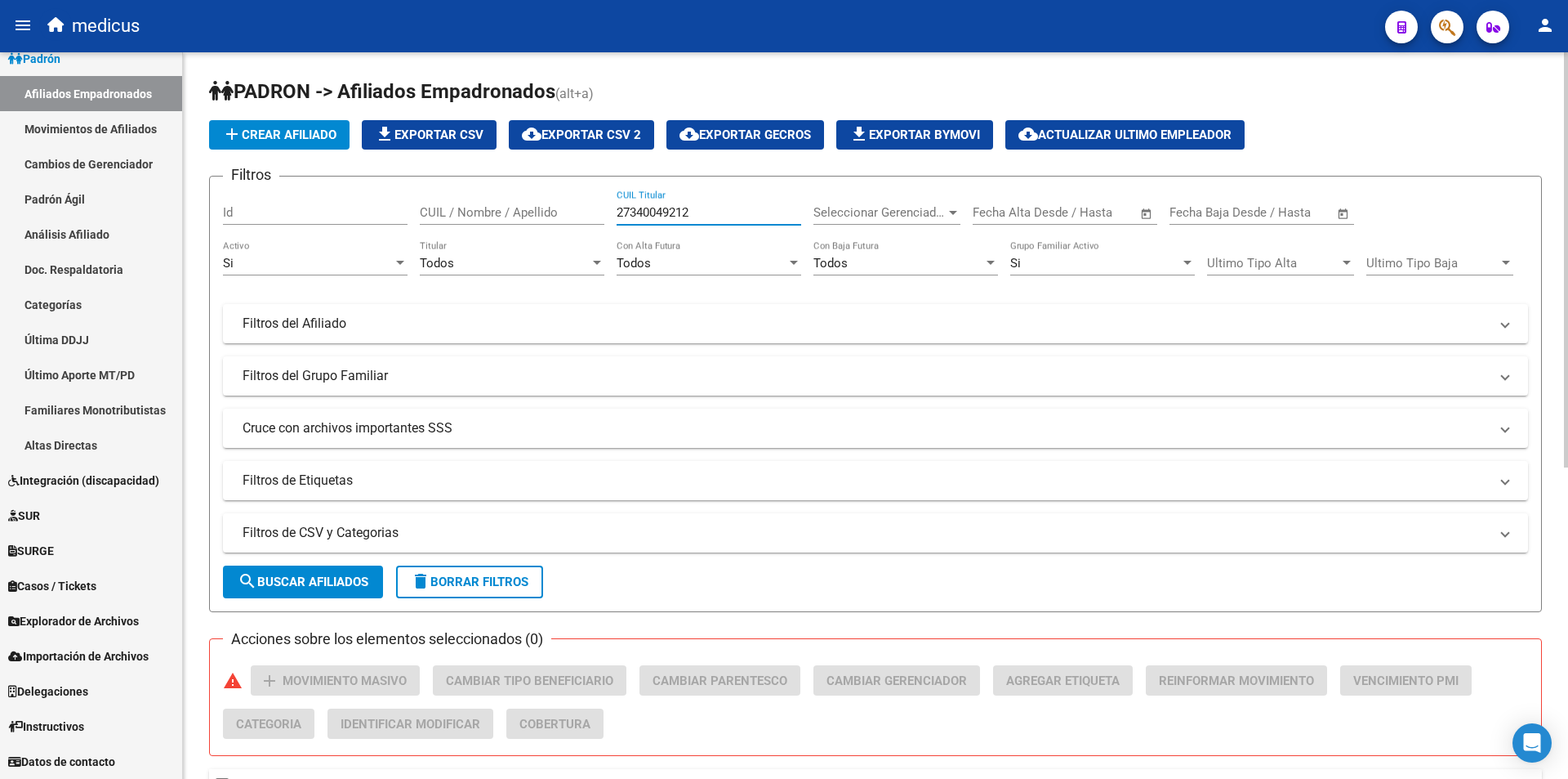
type input "27340049212"
click at [298, 581] on span "search Buscar Afiliados" at bounding box center [303, 582] width 131 height 15
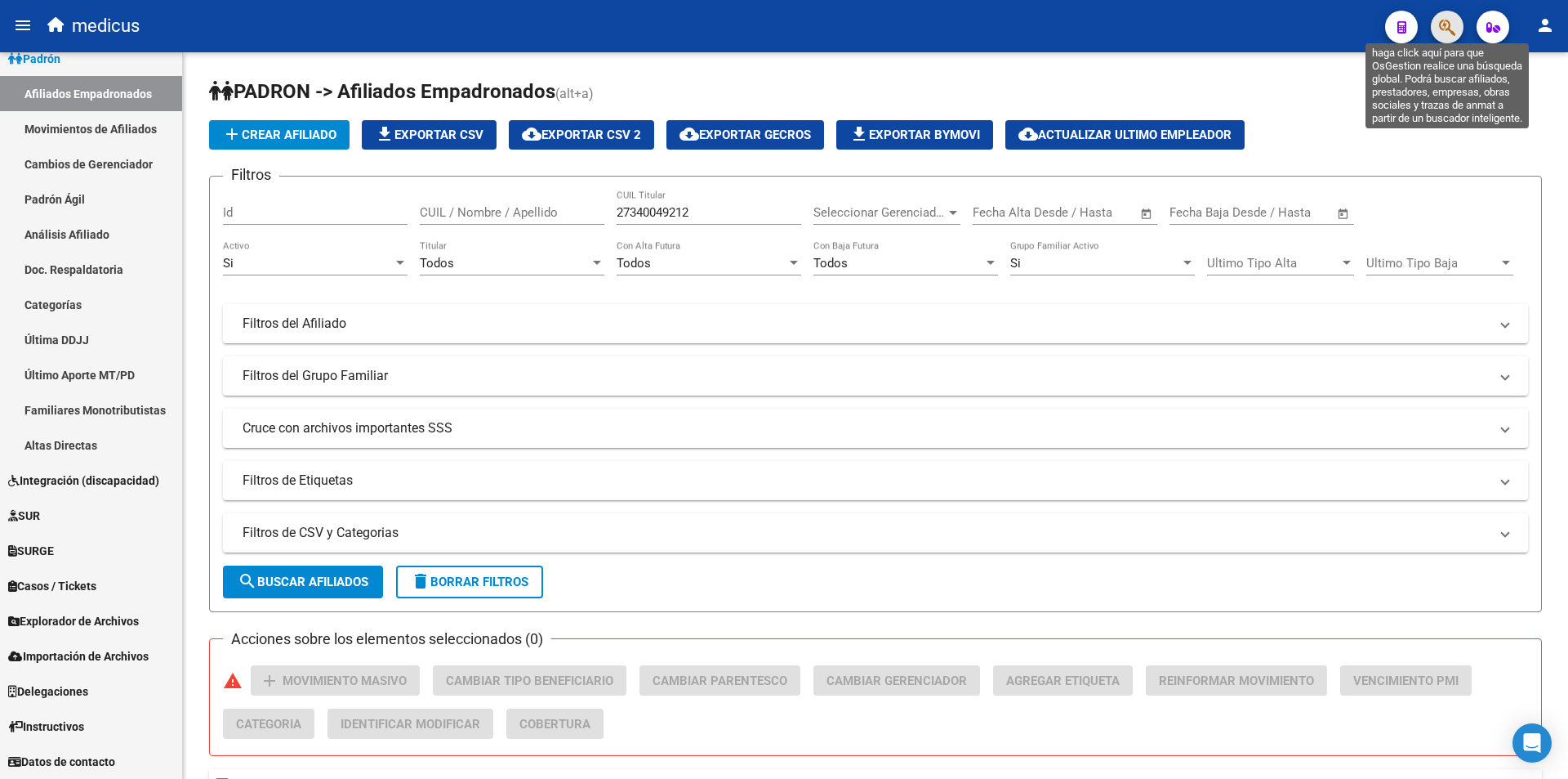
click at [1449, 23] on icon "button" at bounding box center [1447, 27] width 17 height 18
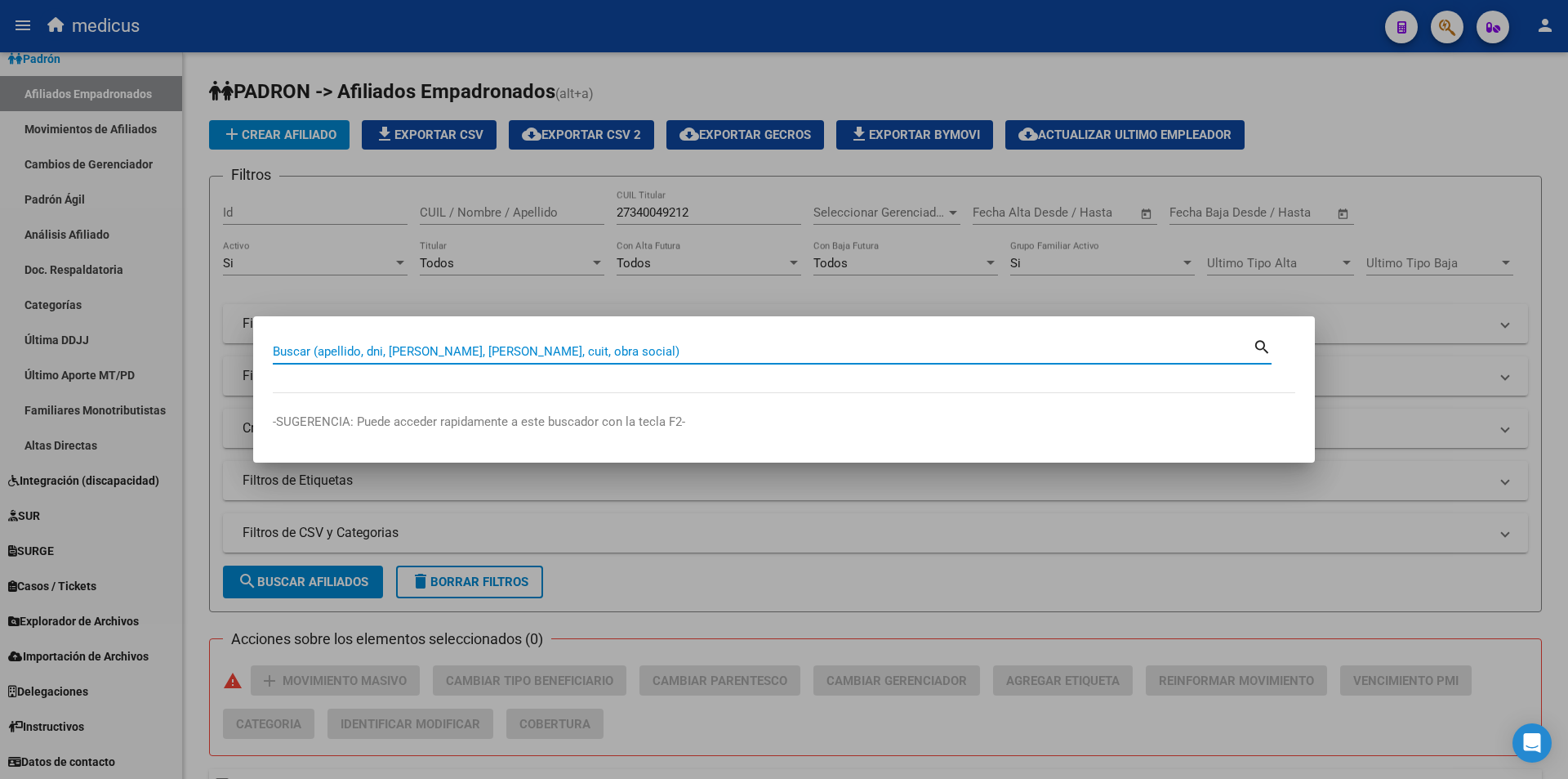
paste input "27340049212"
type input "27340049212"
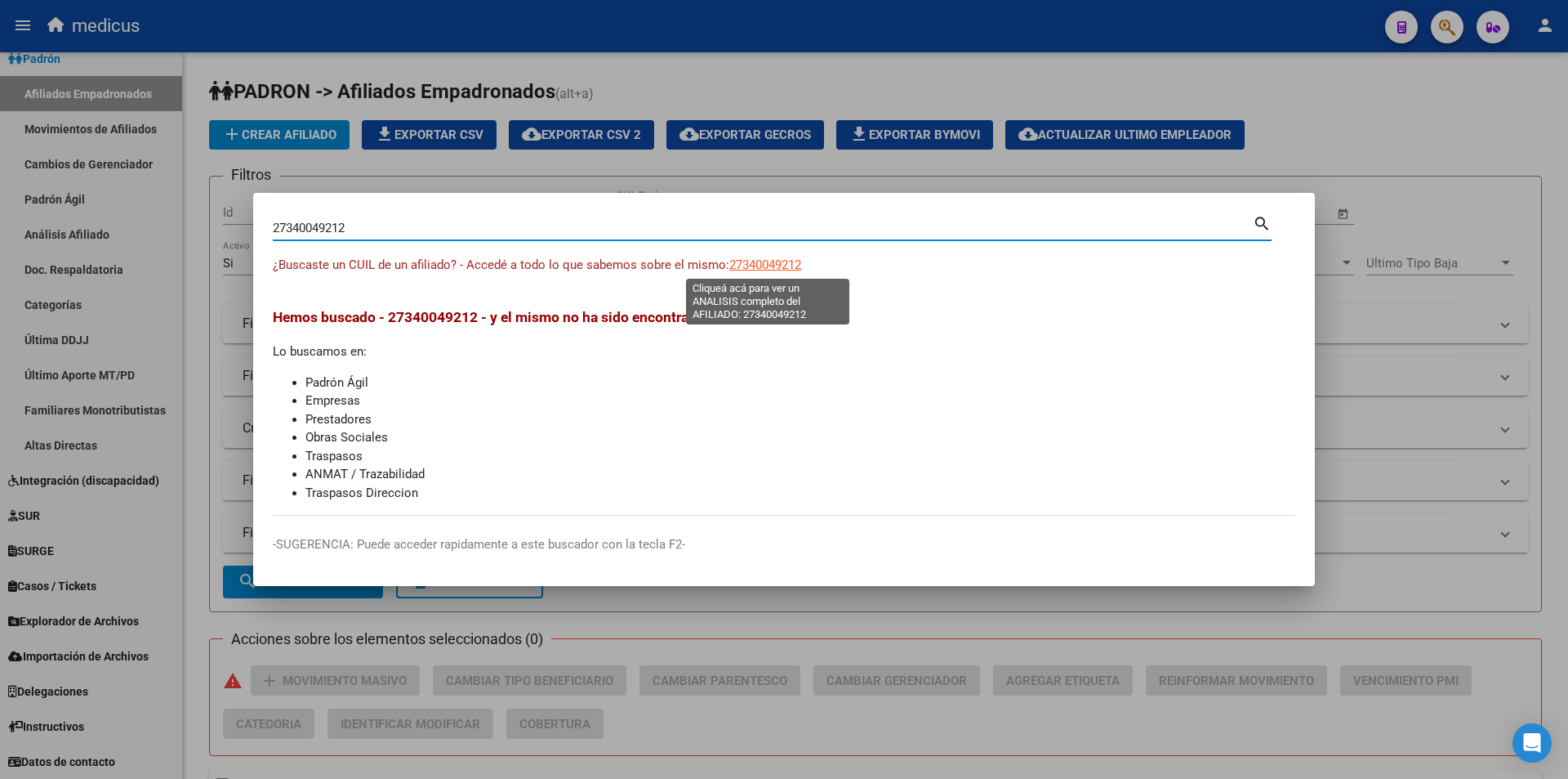
click at [775, 261] on span "27340049212" at bounding box center [765, 265] width 72 height 15
type textarea "27340049212"
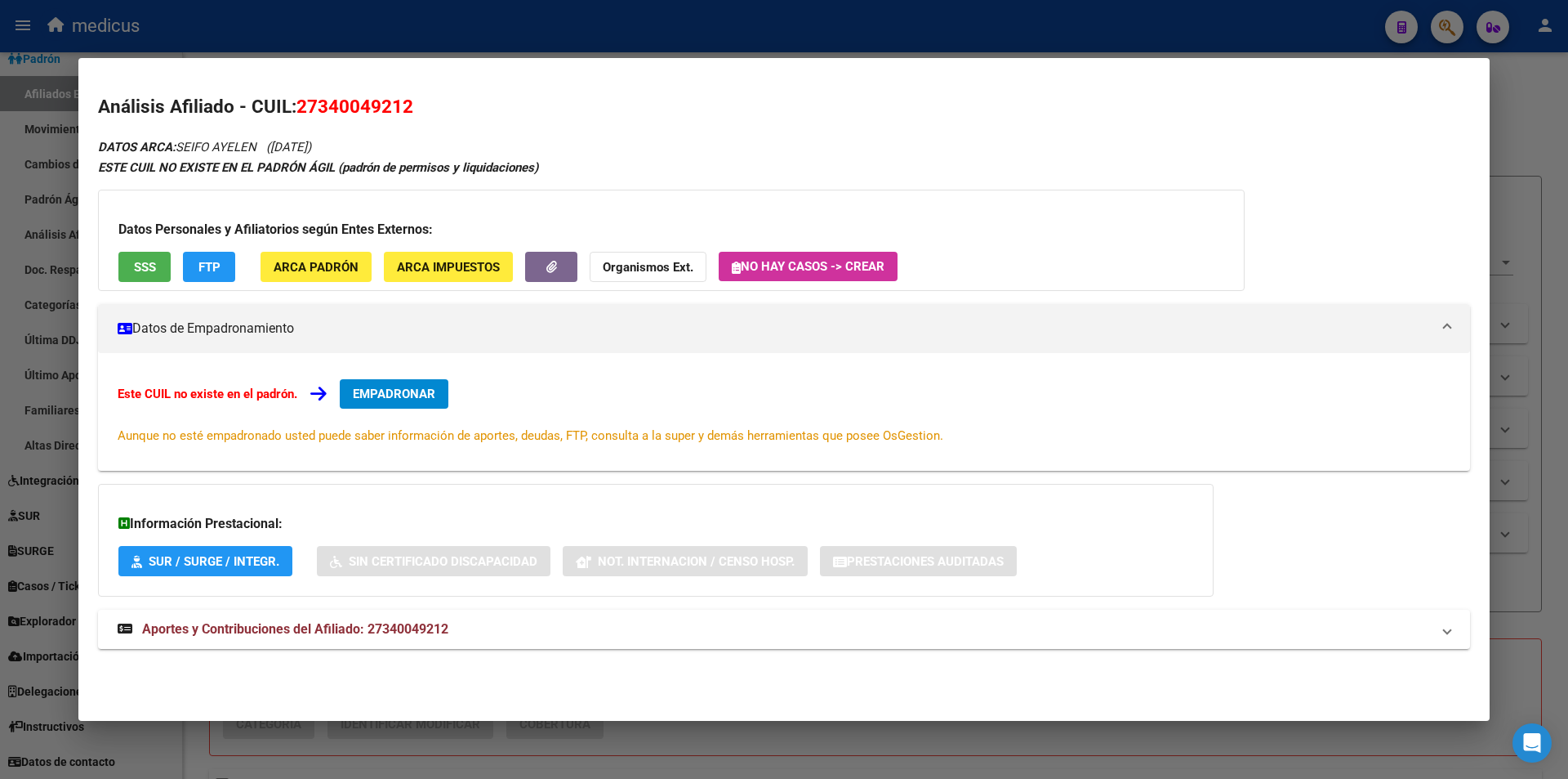
click at [146, 266] on span "SSS" at bounding box center [145, 267] width 22 height 15
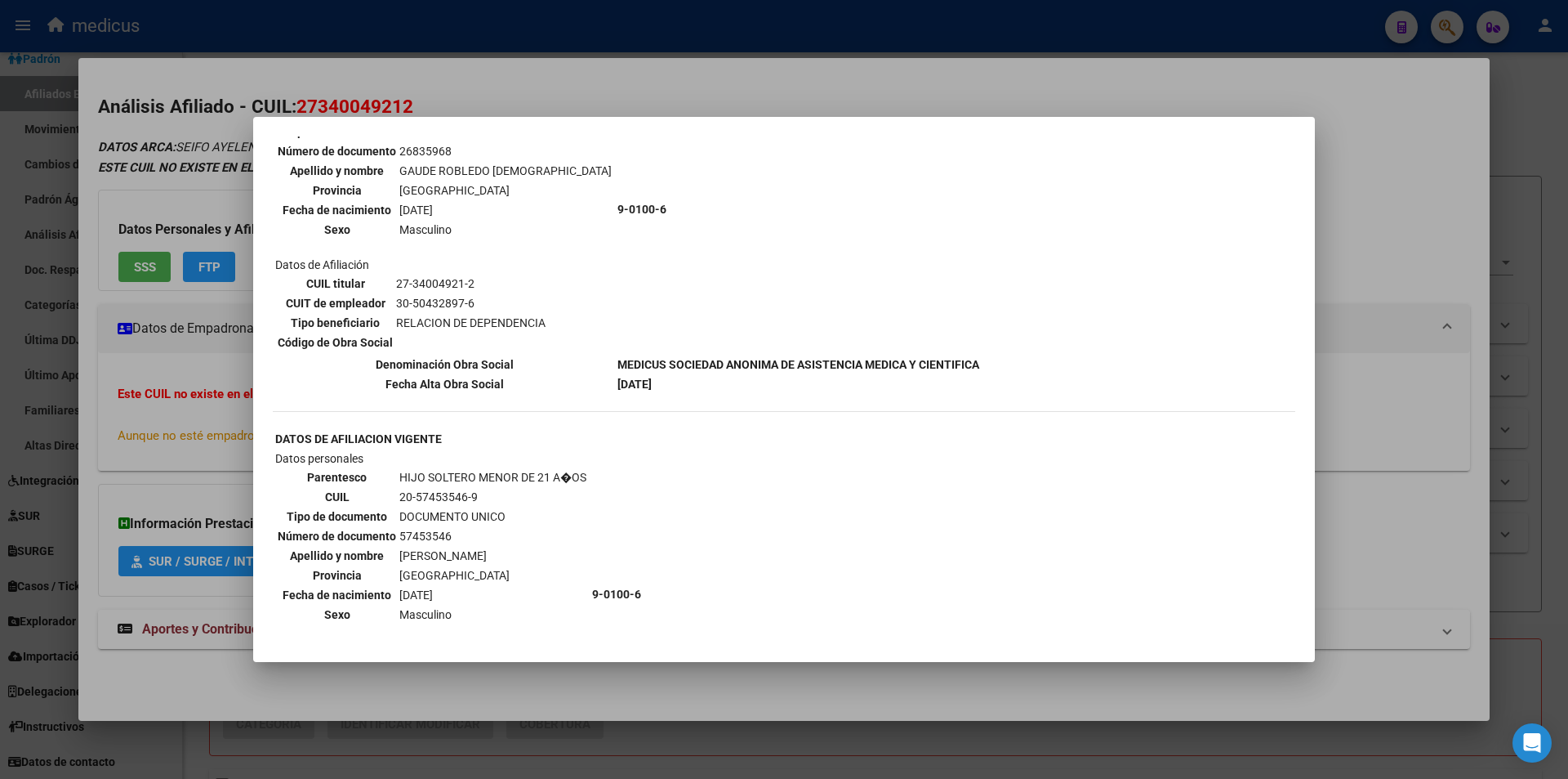
scroll to position [958, 0]
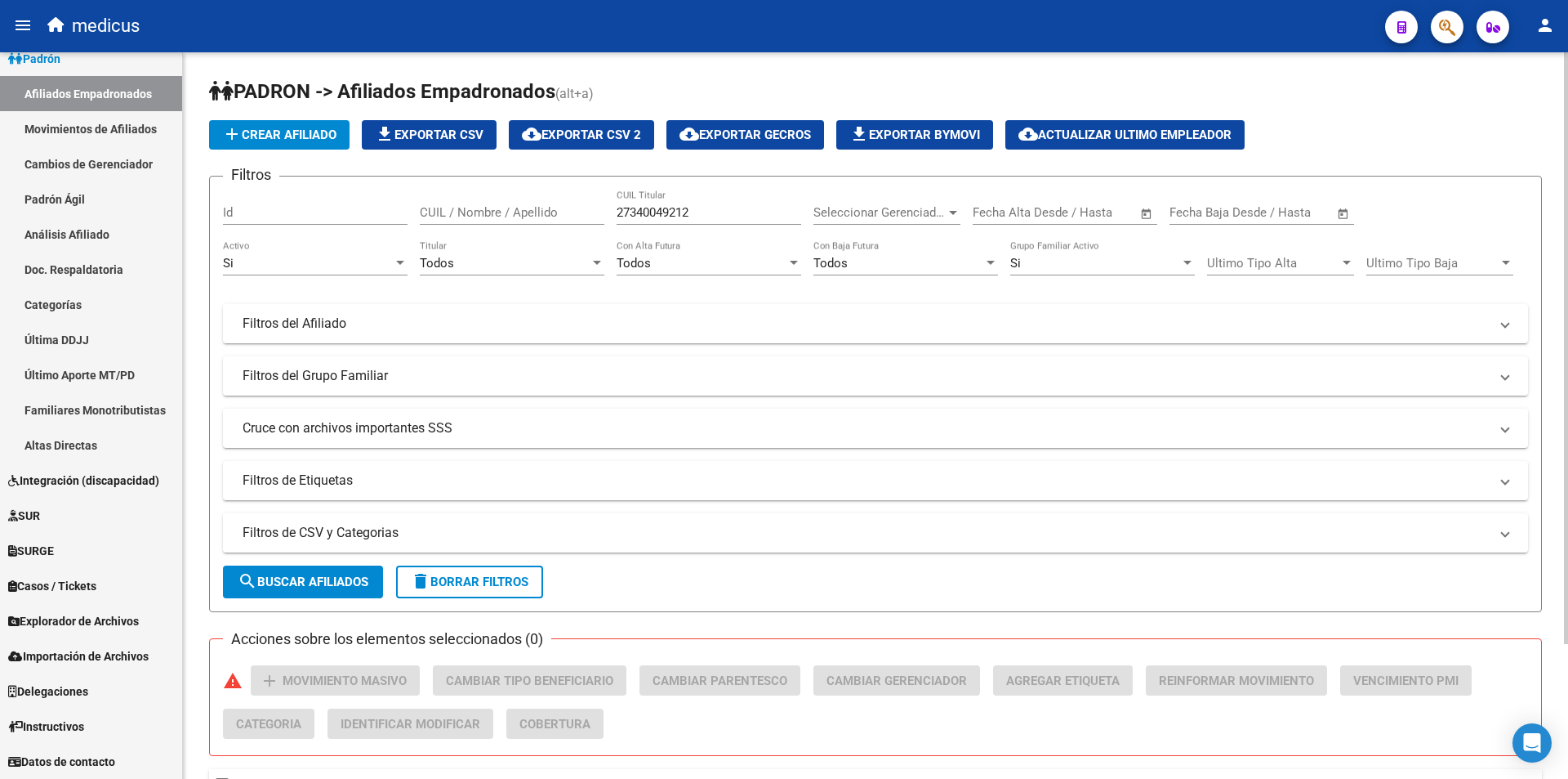
click at [321, 137] on span "add Crear Afiliado" at bounding box center [279, 135] width 115 height 15
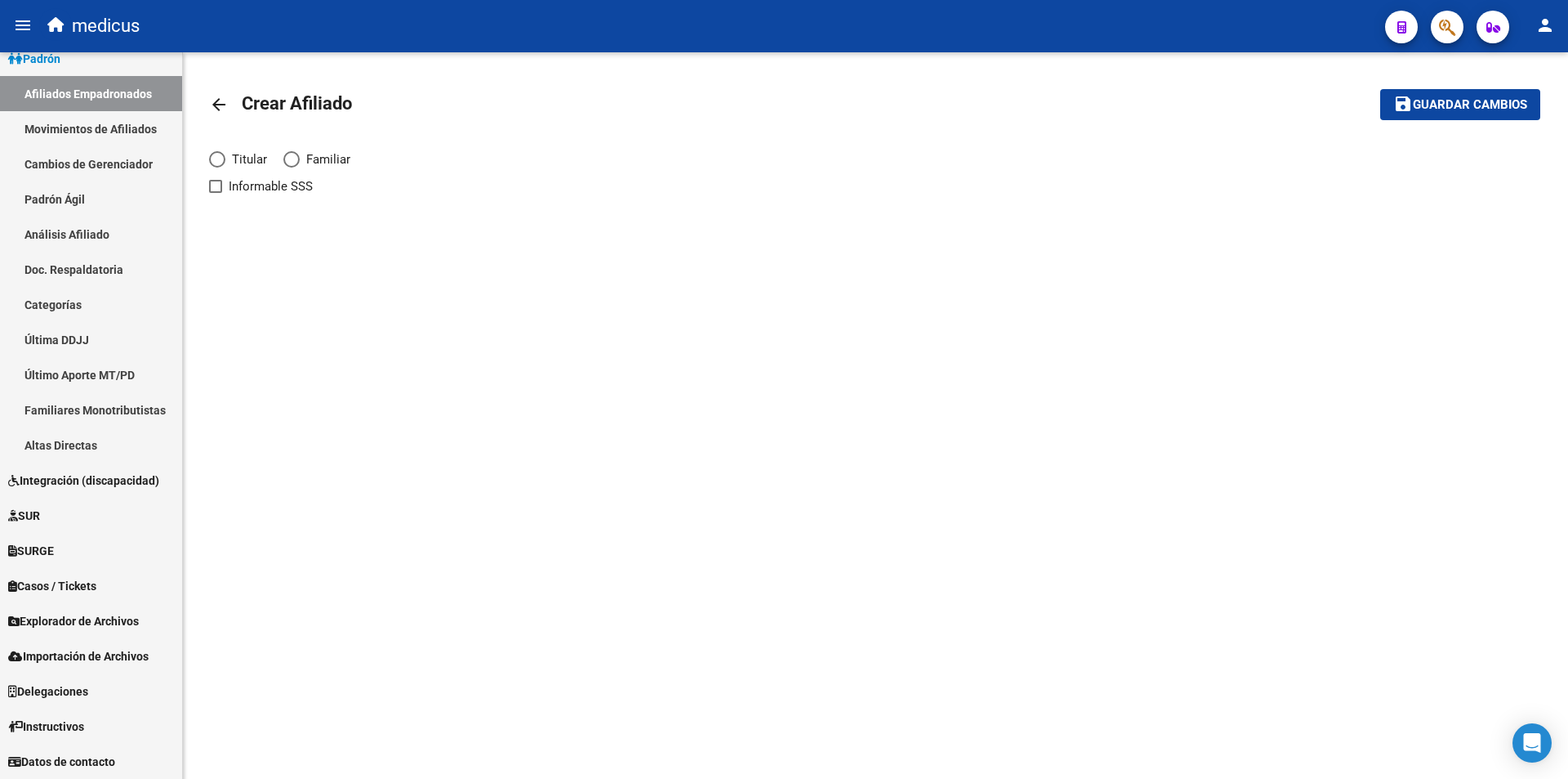
click at [229, 113] on link "arrow_back" at bounding box center [225, 104] width 33 height 39
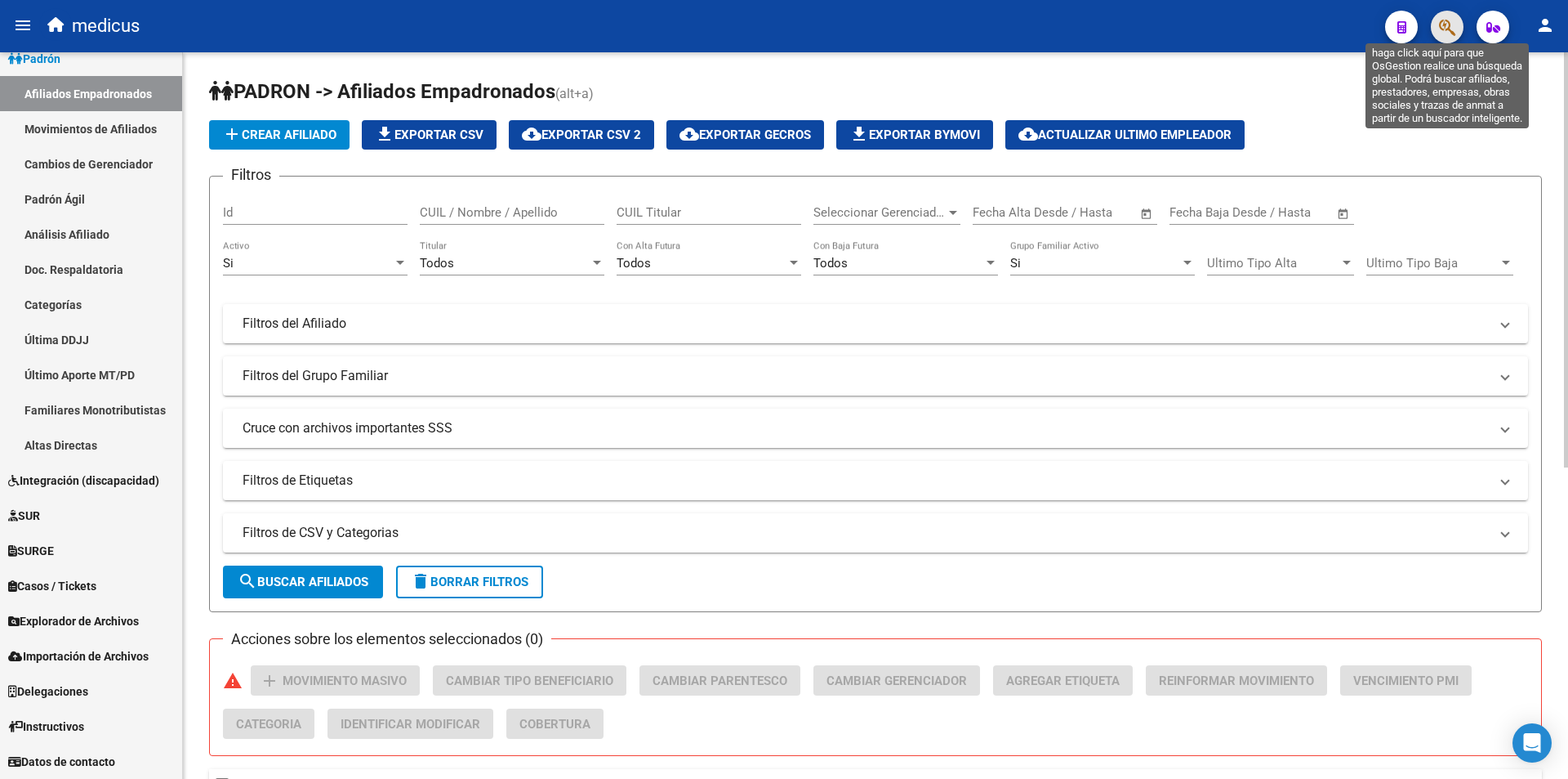
click at [1456, 24] on icon "button" at bounding box center [1447, 27] width 17 height 18
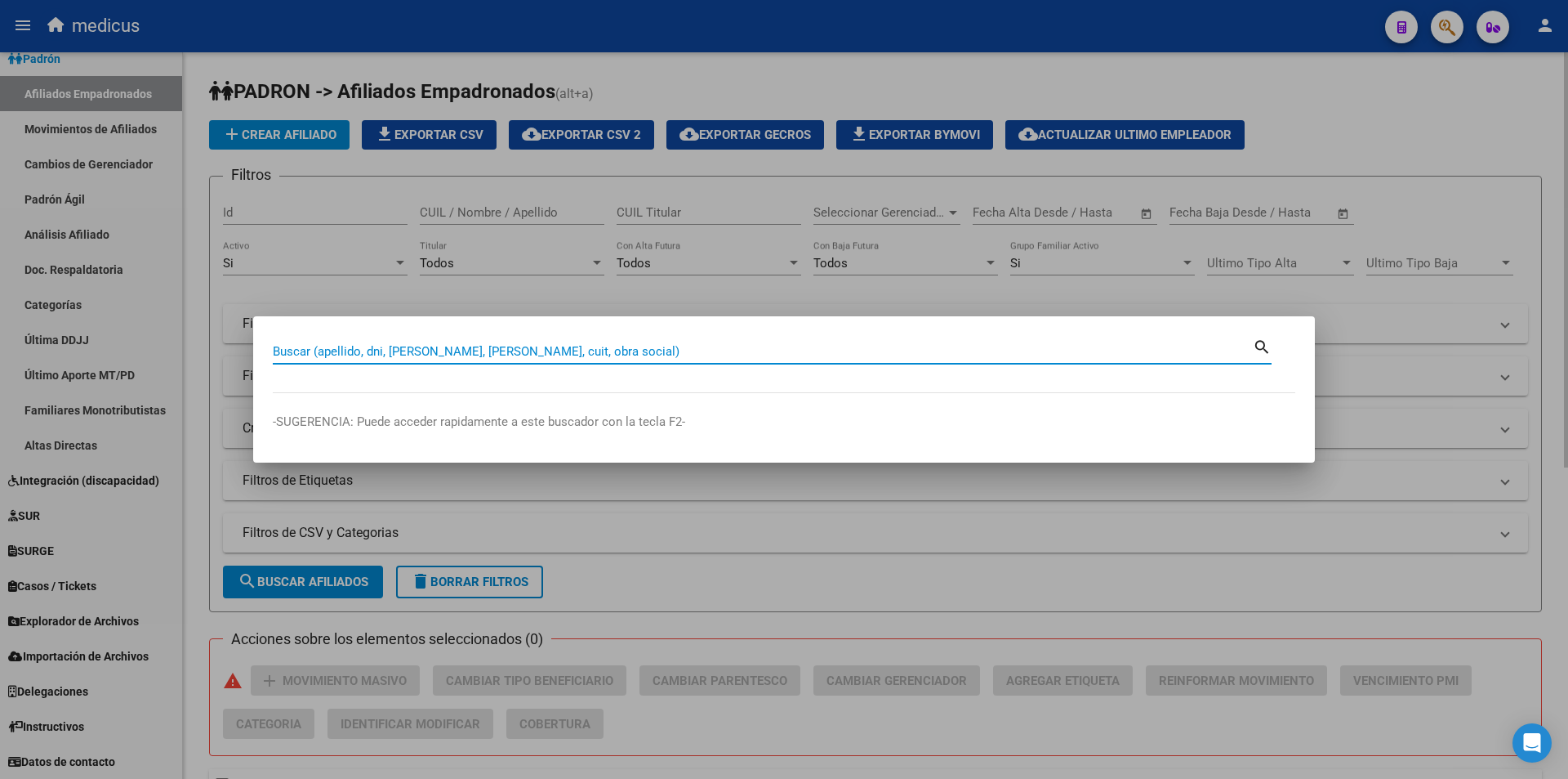
paste input "27340049212"
type input "27340049212"
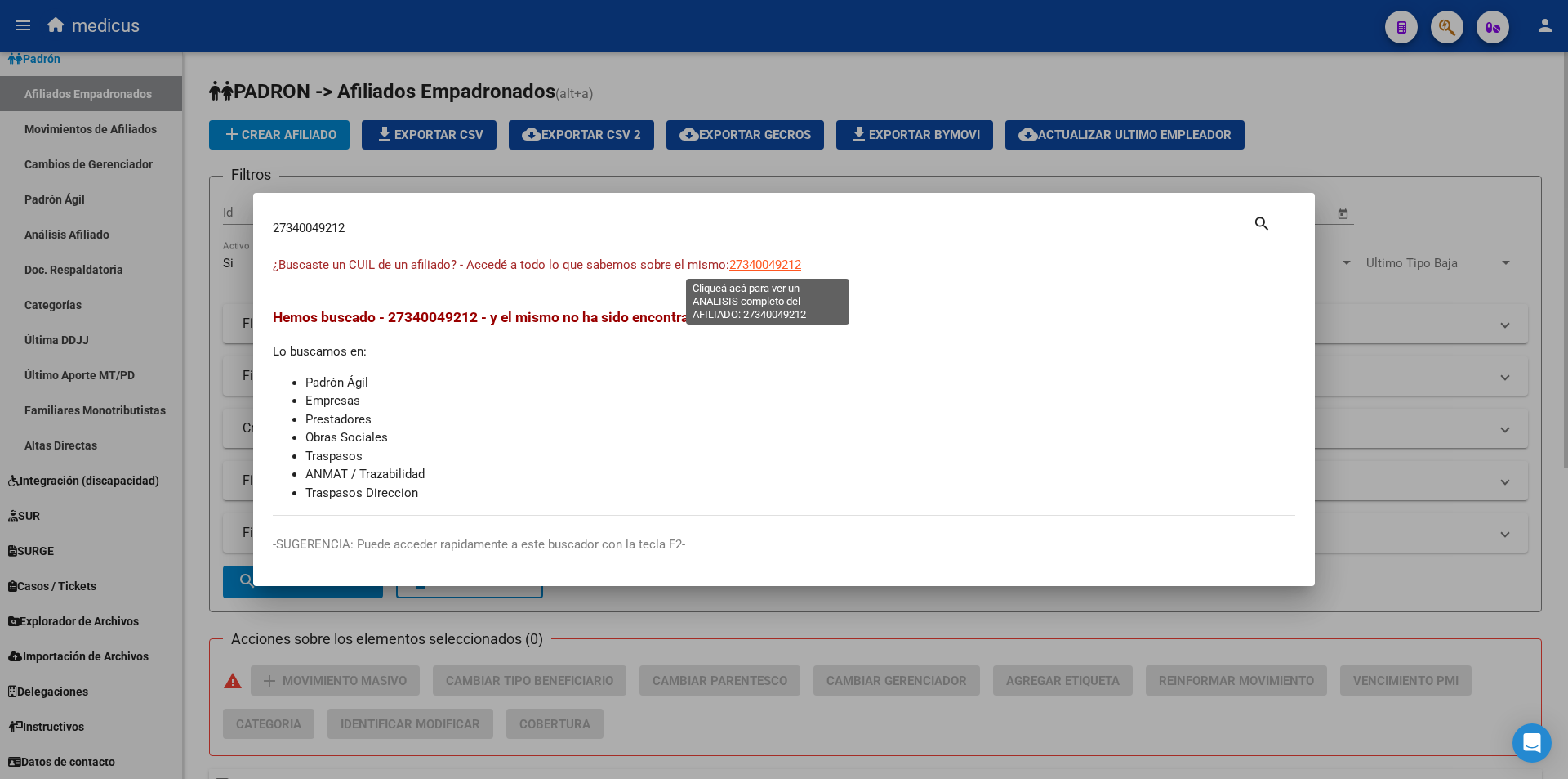
click at [748, 263] on span "27340049212" at bounding box center [765, 265] width 72 height 15
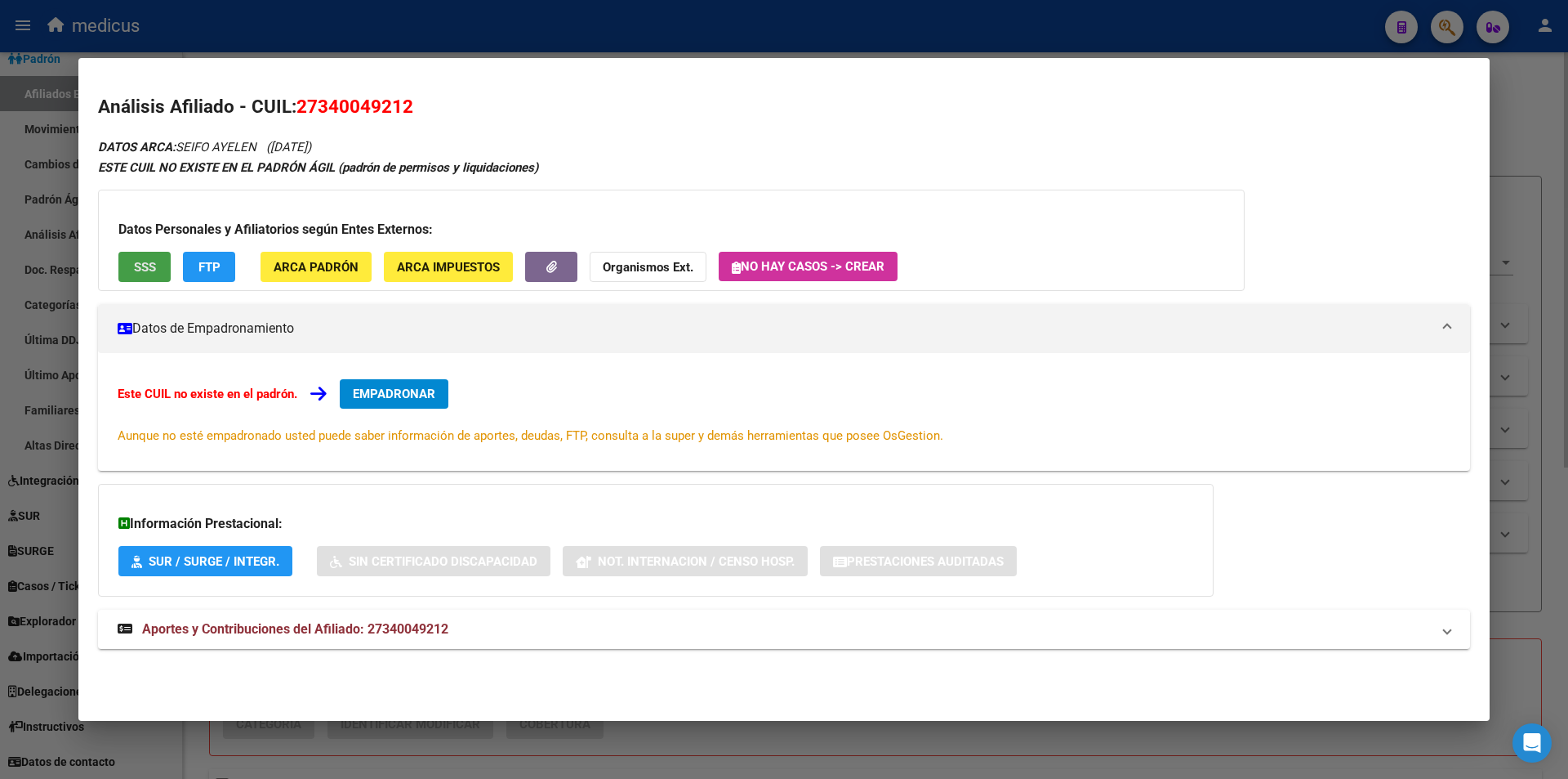
click at [149, 276] on button "SSS" at bounding box center [144, 267] width 52 height 30
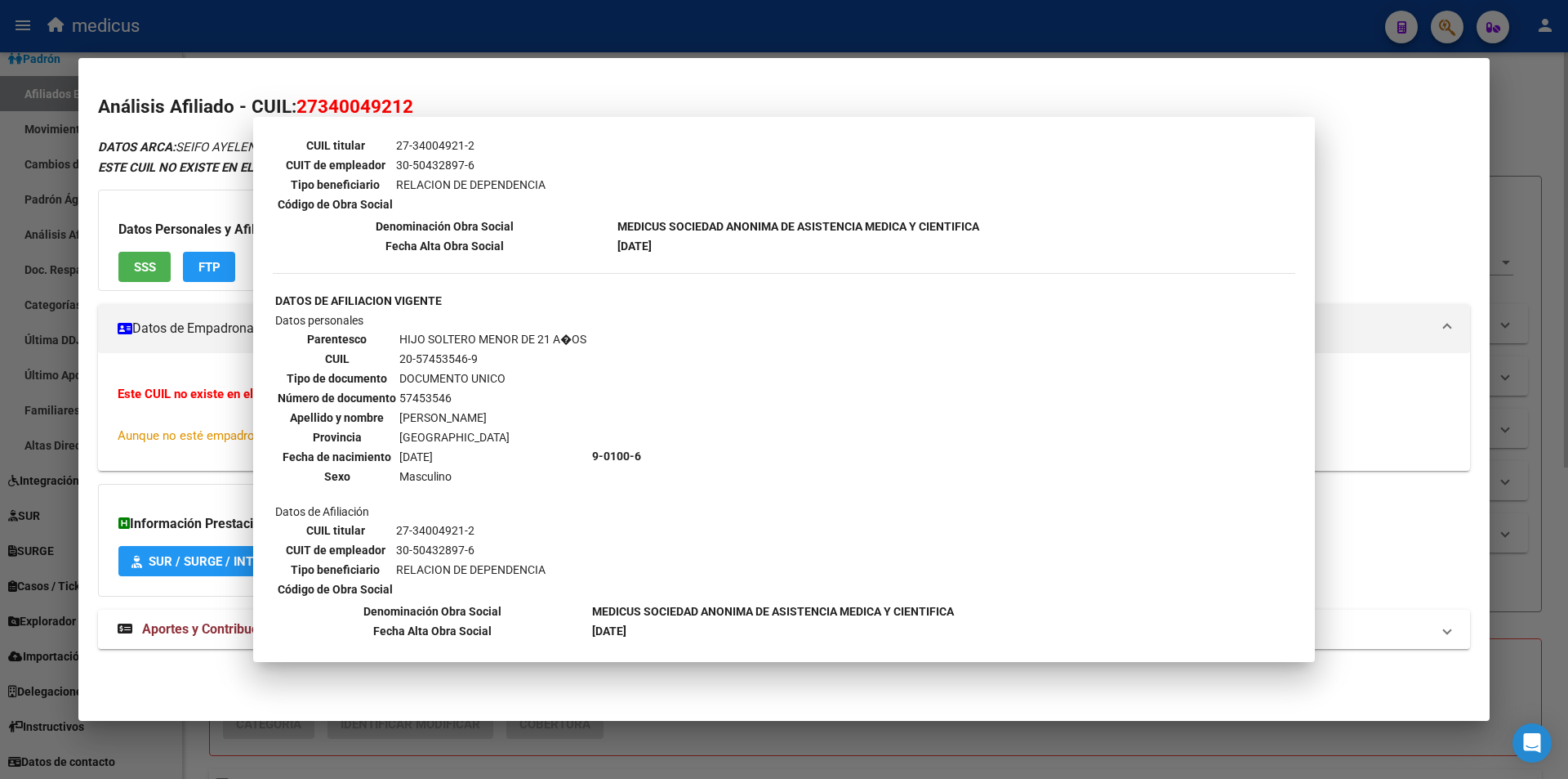
scroll to position [818, 0]
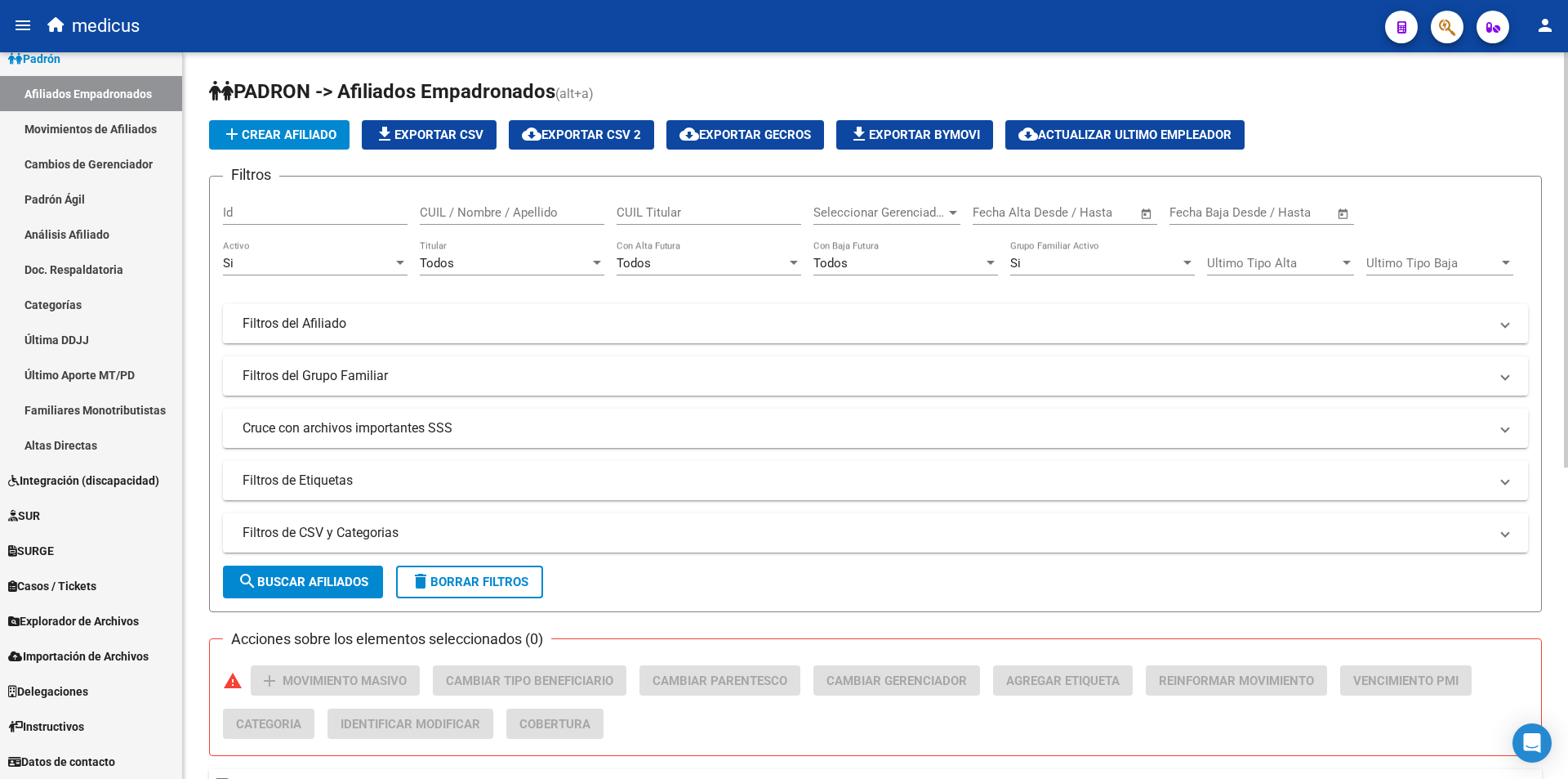
click at [275, 142] on span "add Crear Afiliado" at bounding box center [279, 135] width 115 height 15
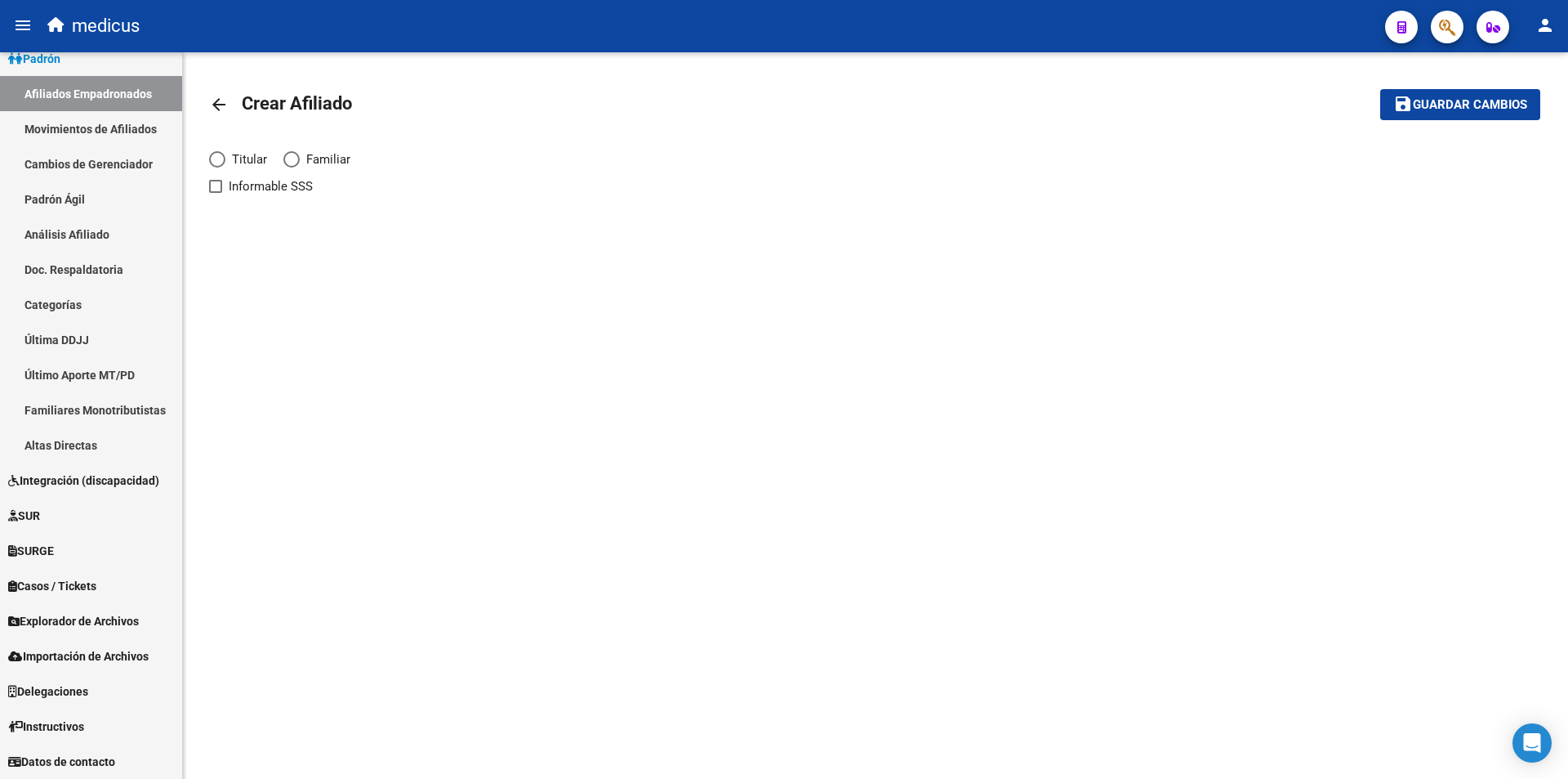
click at [236, 166] on span "Titular" at bounding box center [246, 159] width 42 height 18
click at [225, 166] on input "Titular" at bounding box center [218, 160] width 17 height 17
radio input "true"
checkbox input "true"
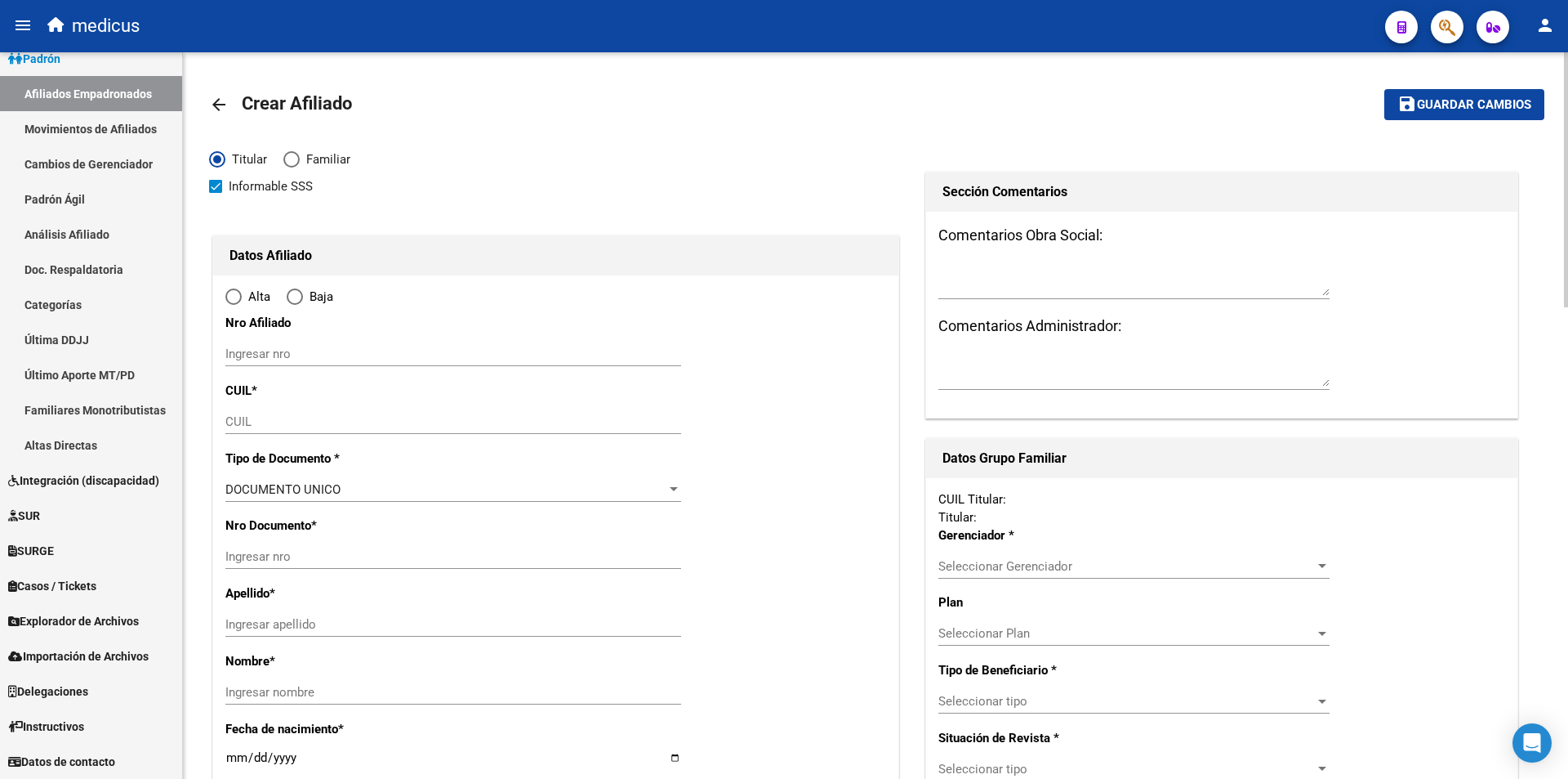
radio input "true"
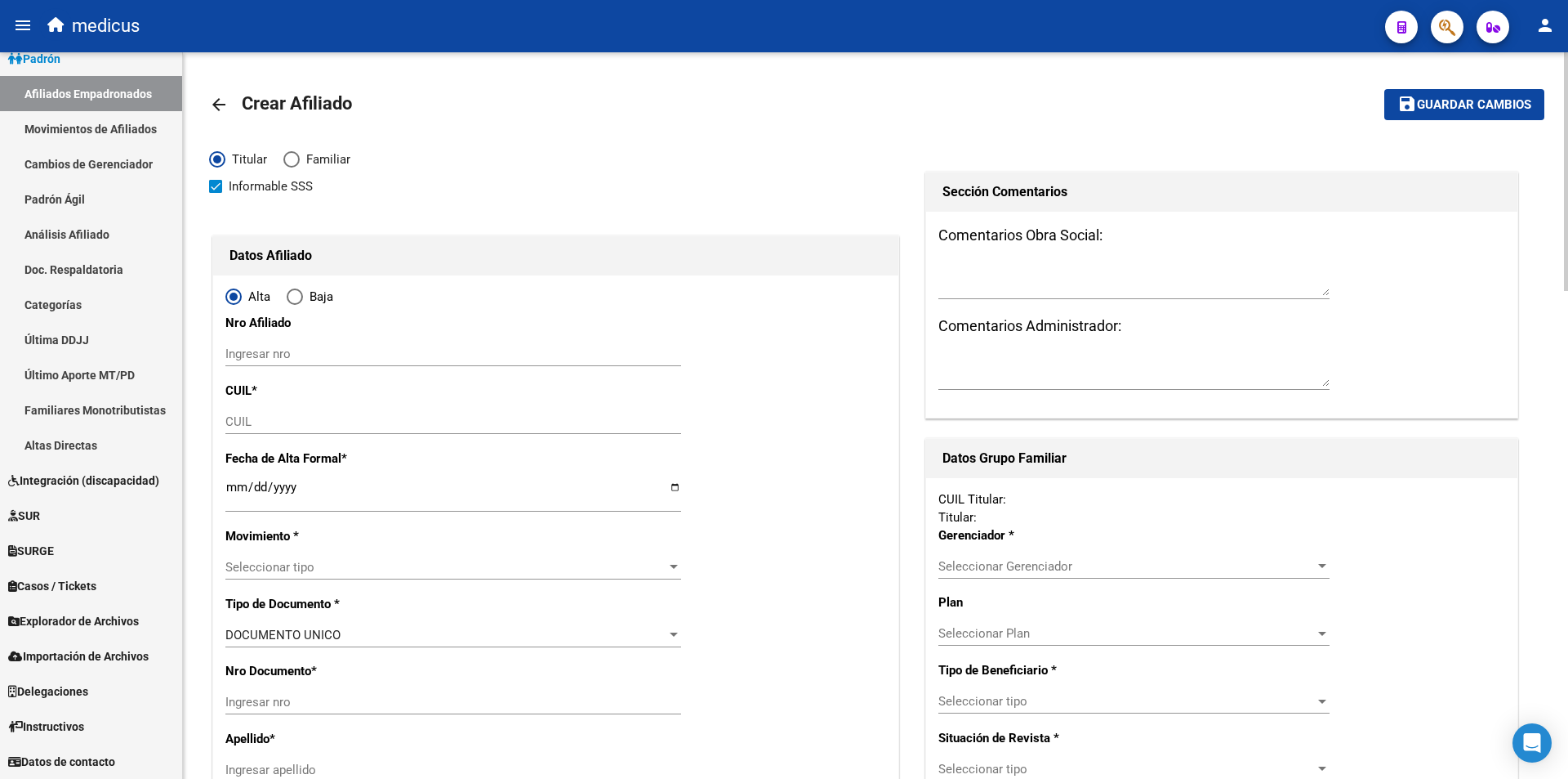
click at [229, 184] on span "Informable SSS" at bounding box center [270, 186] width 84 height 19
click at [216, 193] on input "Informable SSS" at bounding box center [215, 193] width 1 height 1
checkbox input "false"
click at [309, 419] on input "CUIL" at bounding box center [453, 422] width 455 height 15
paste input "27-34004921-2"
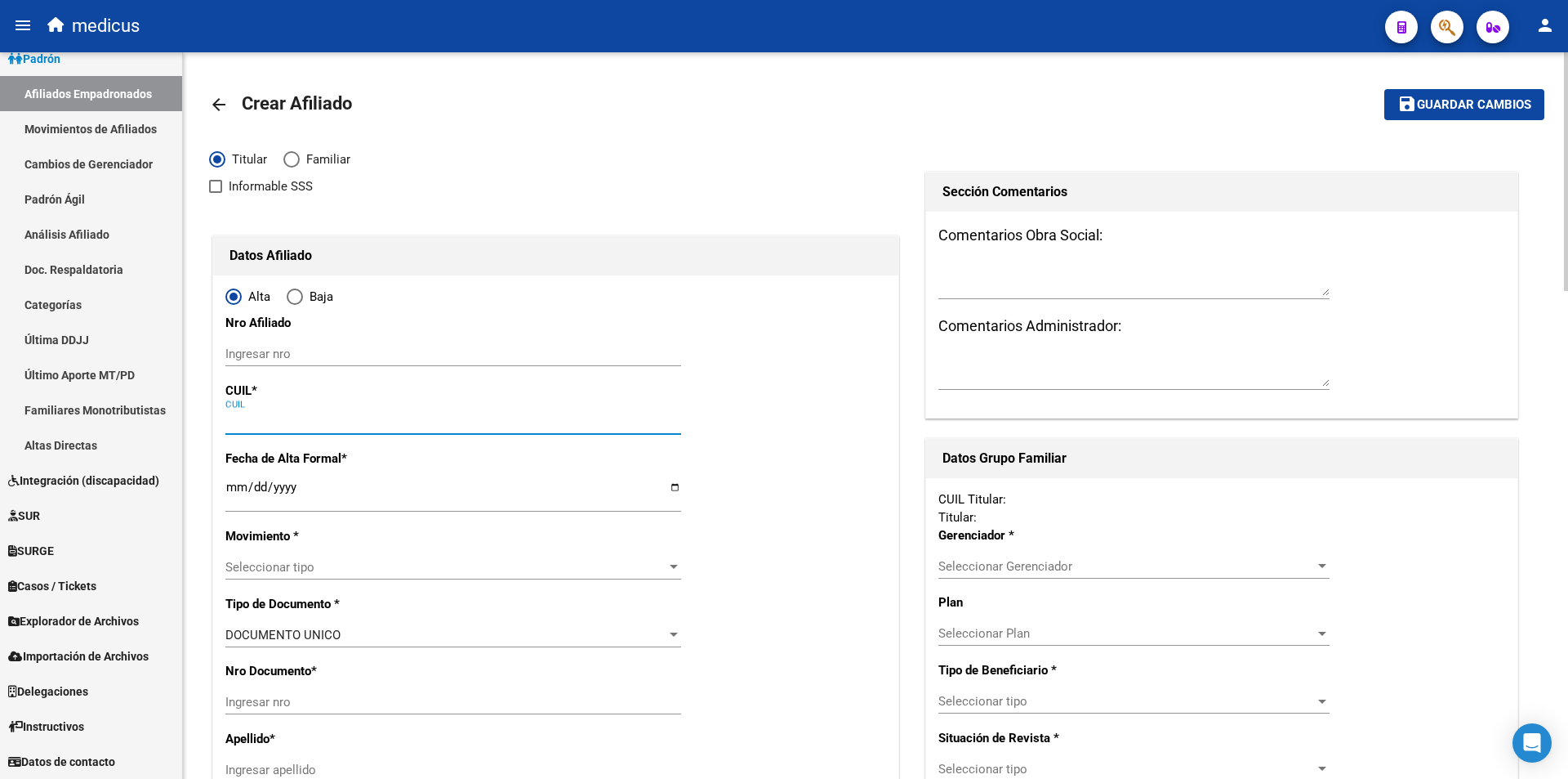
type input "27-34004921-2"
type input "34004921"
type input "SEIFO"
type input "AYELEN"
type input "1988-10-04"
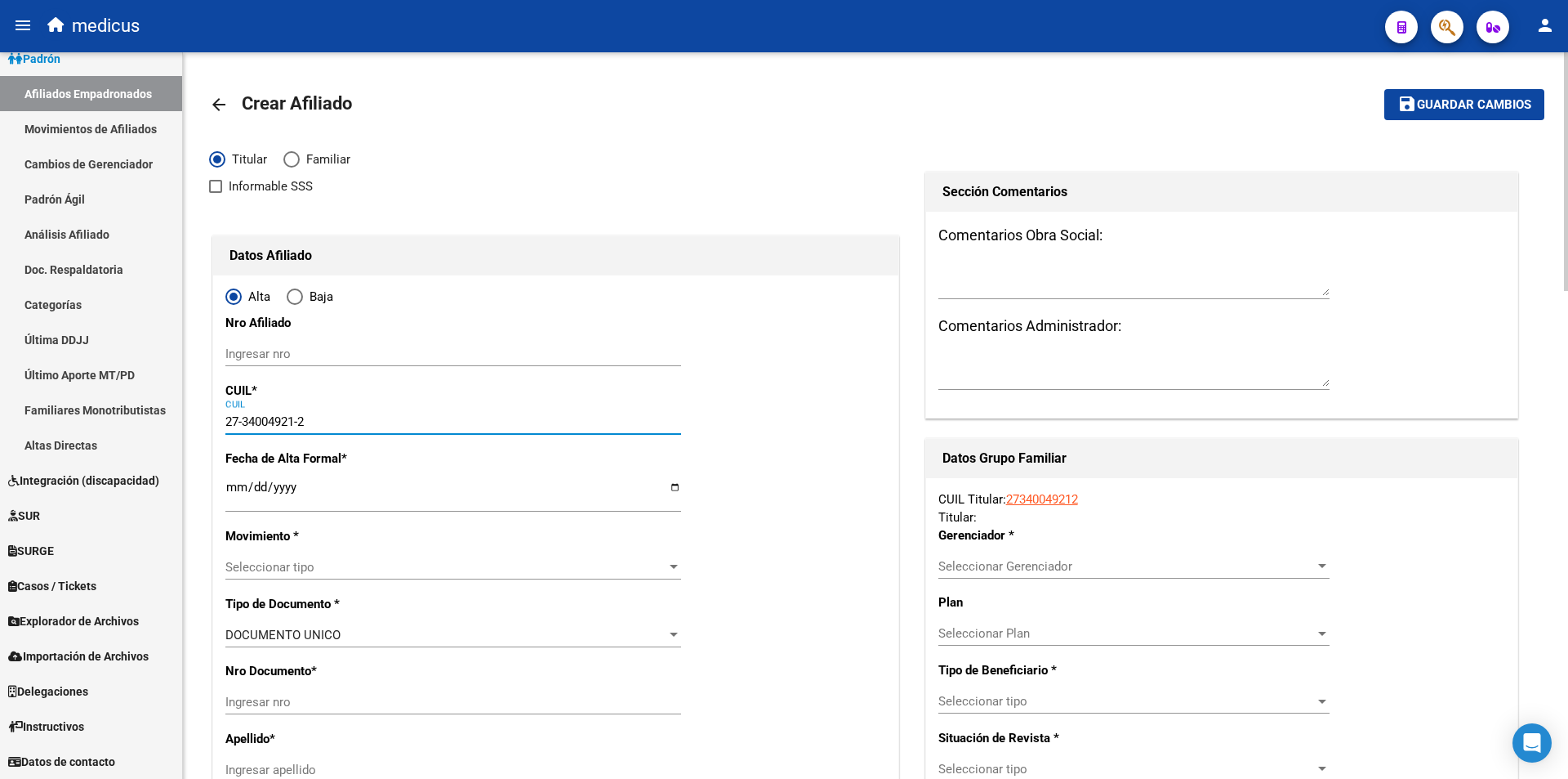
type input "VENADO TUERTO"
type input "2600"
type input "[GEOGRAPHIC_DATA]"
type input "3995"
type input "27-34004921-2"
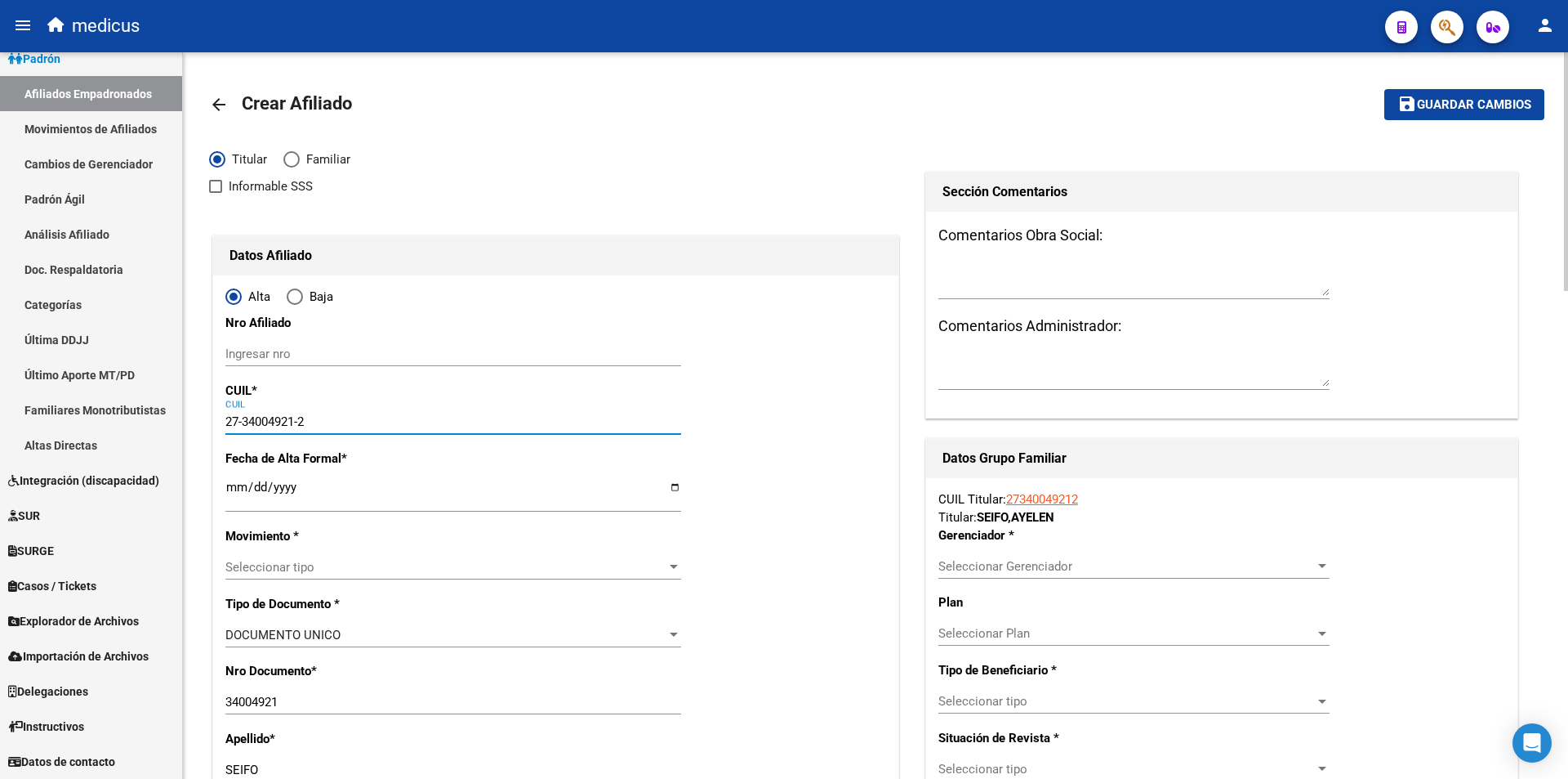
click at [339, 479] on div "Ingresar fecha" at bounding box center [453, 495] width 455 height 35
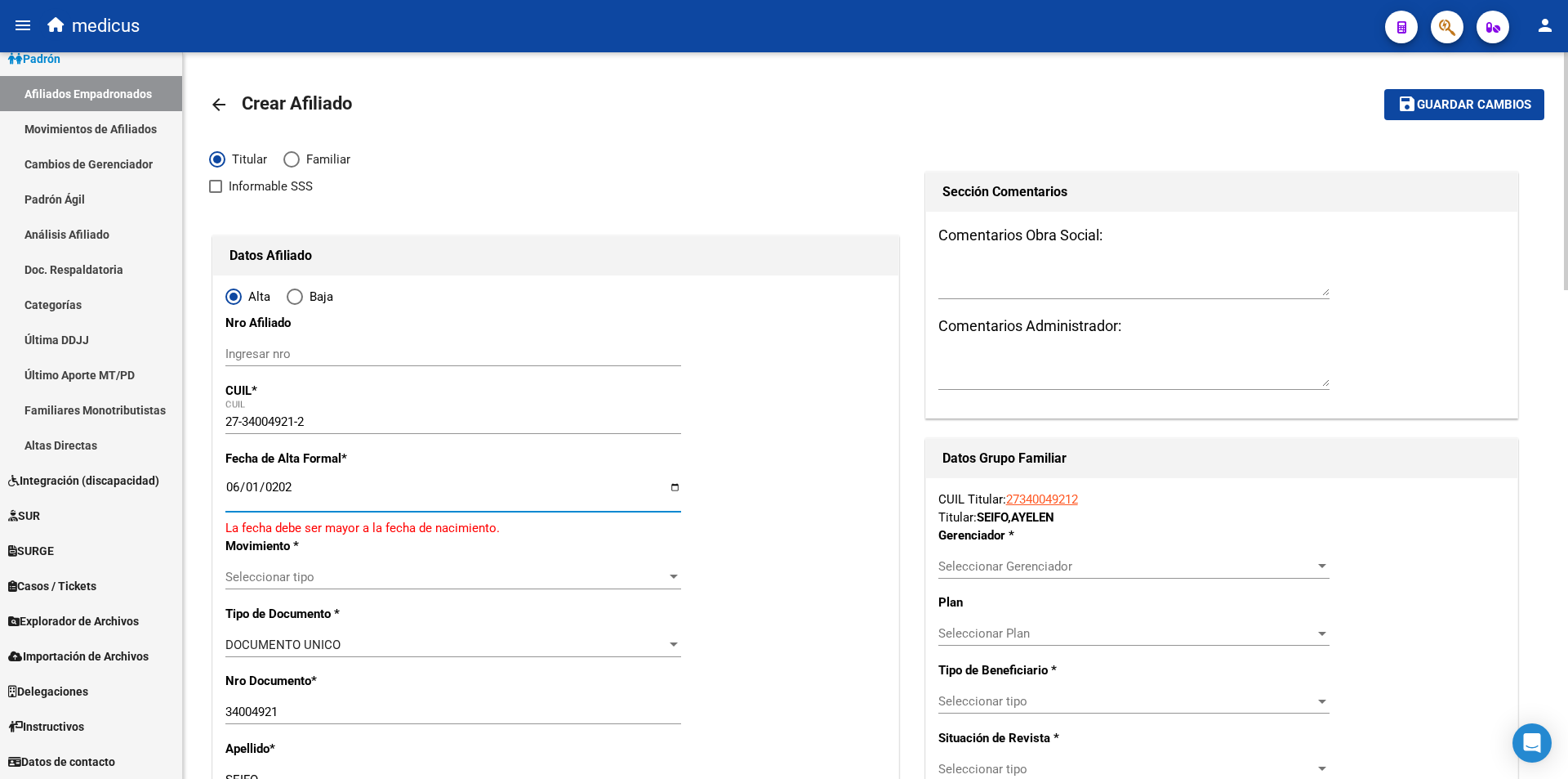
type input "2025-06-01"
click at [304, 556] on div "Seleccionar tipo Seleccionar tipo" at bounding box center [453, 567] width 455 height 24
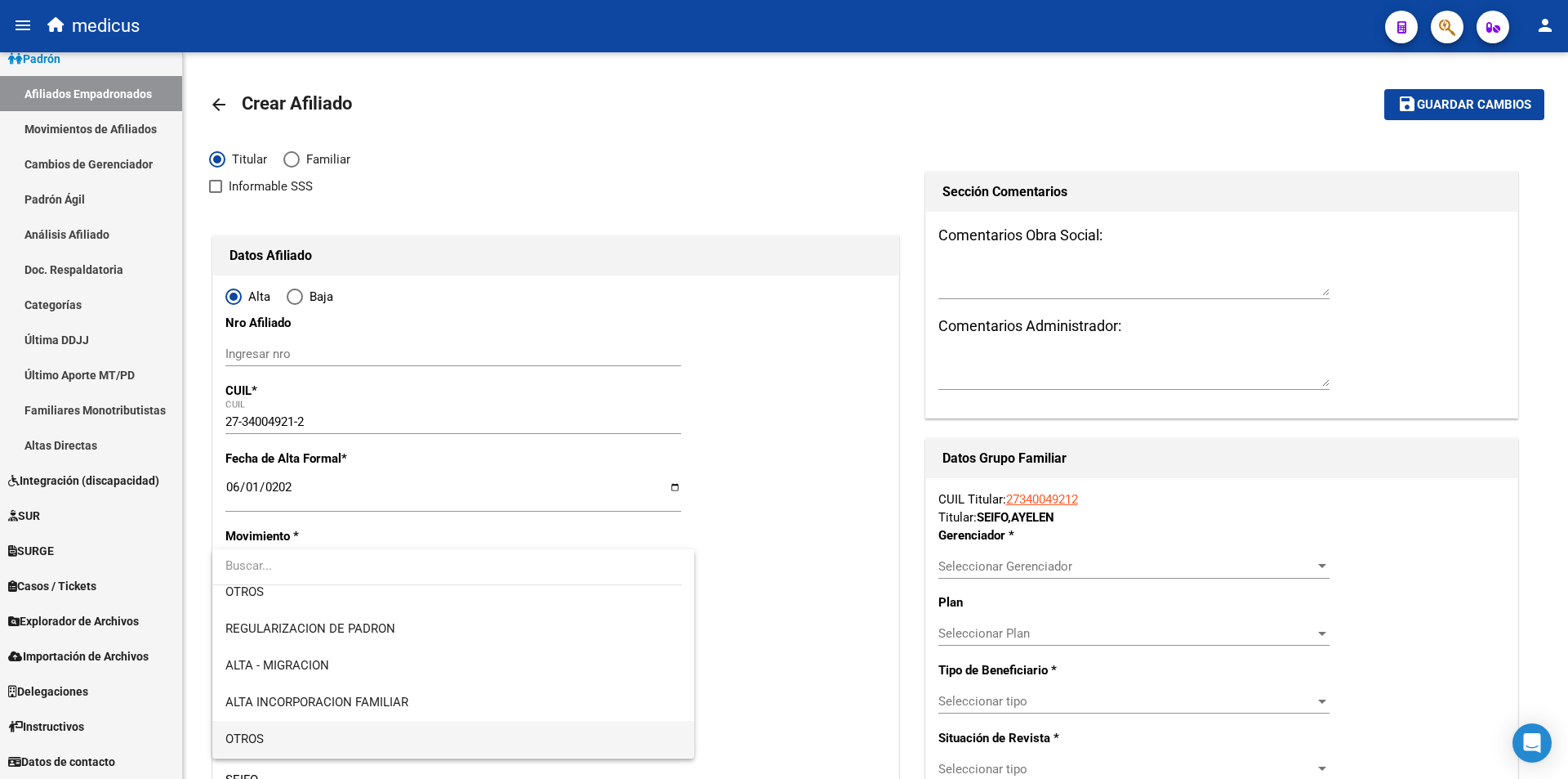
scroll to position [163, 0]
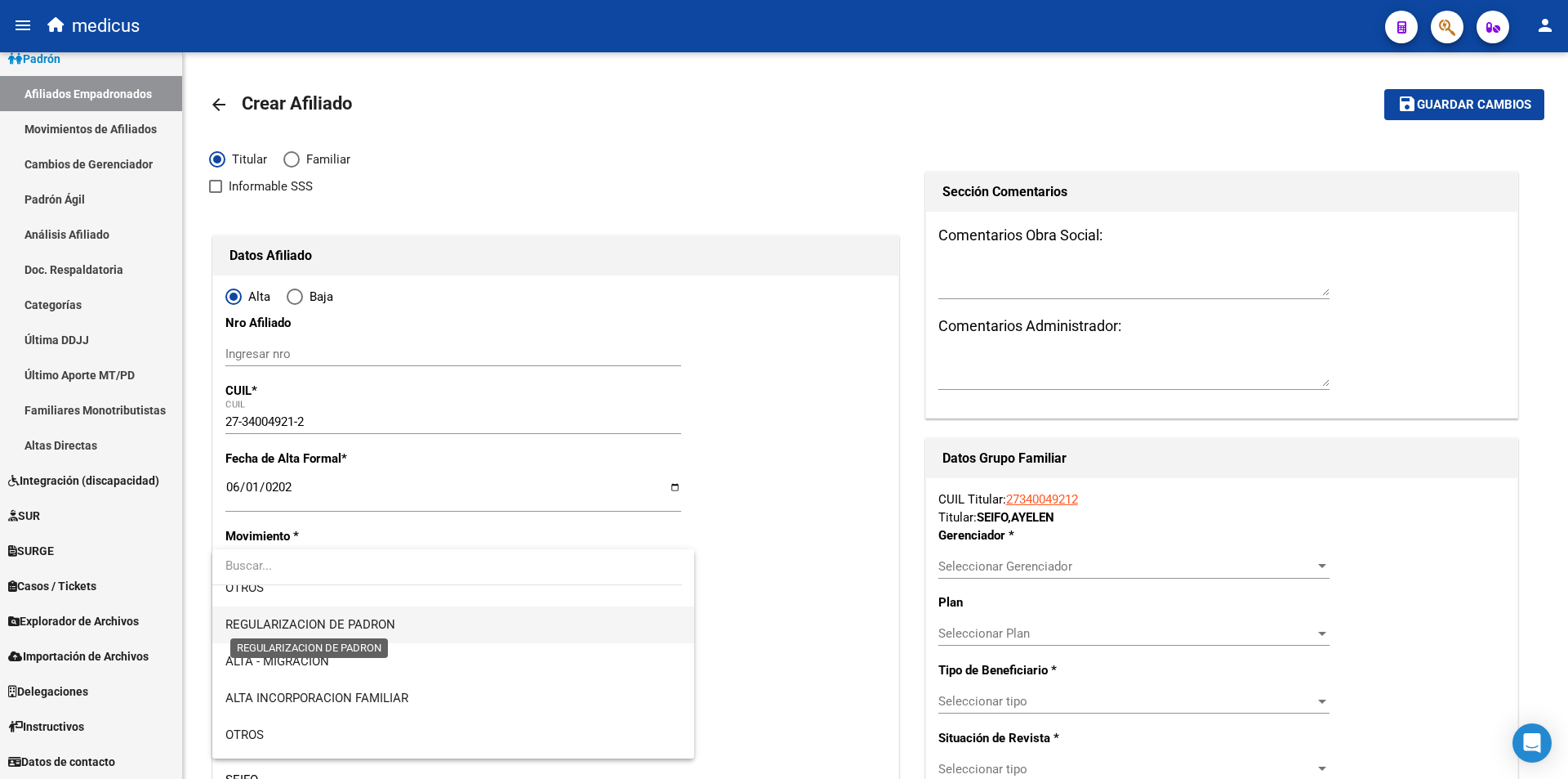
click at [319, 617] on span "REGULARIZACION DE PADRON" at bounding box center [310, 625] width 170 height 15
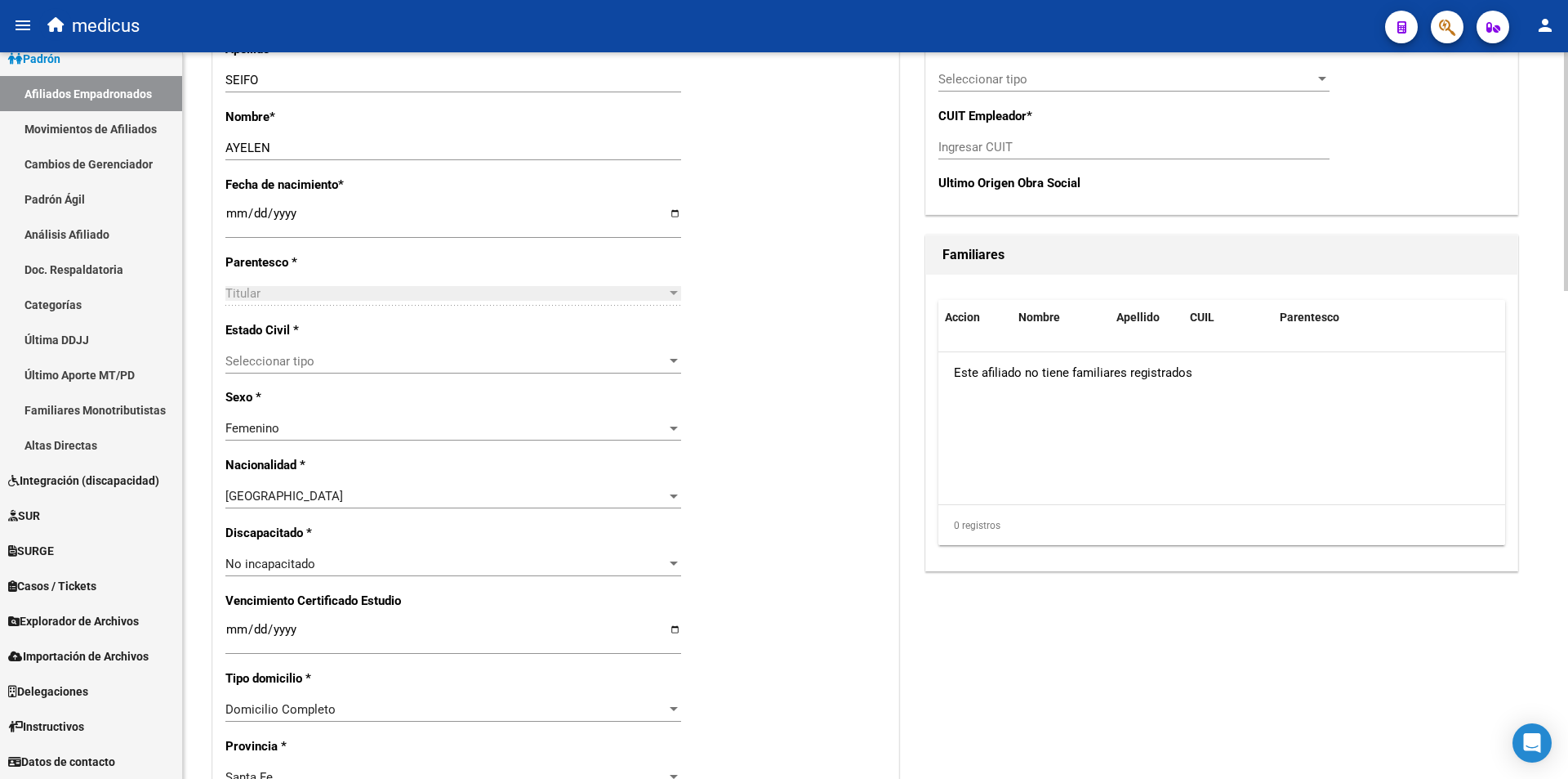
scroll to position [654, 0]
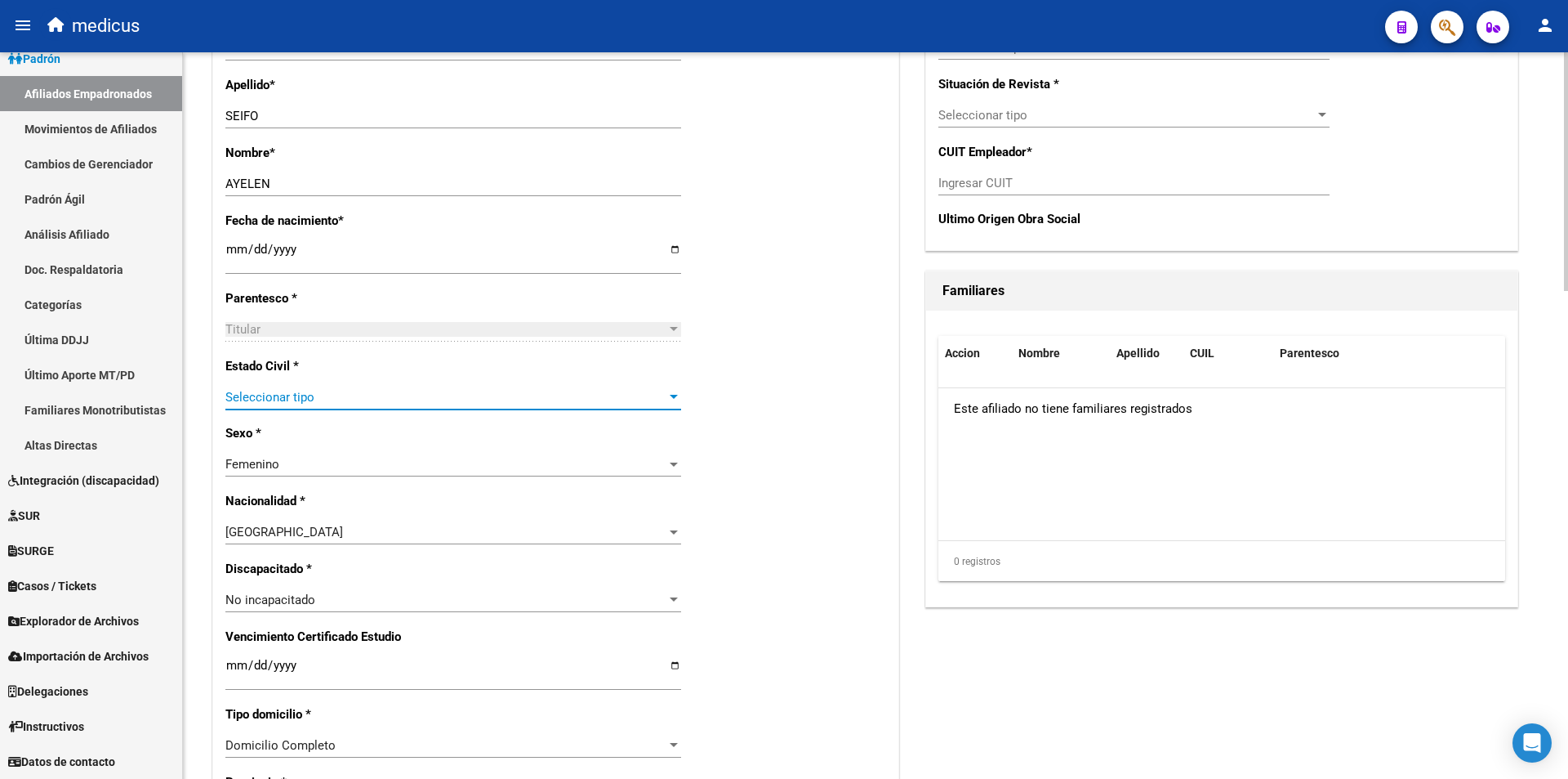
click at [359, 393] on span "Seleccionar tipo" at bounding box center [445, 397] width 441 height 15
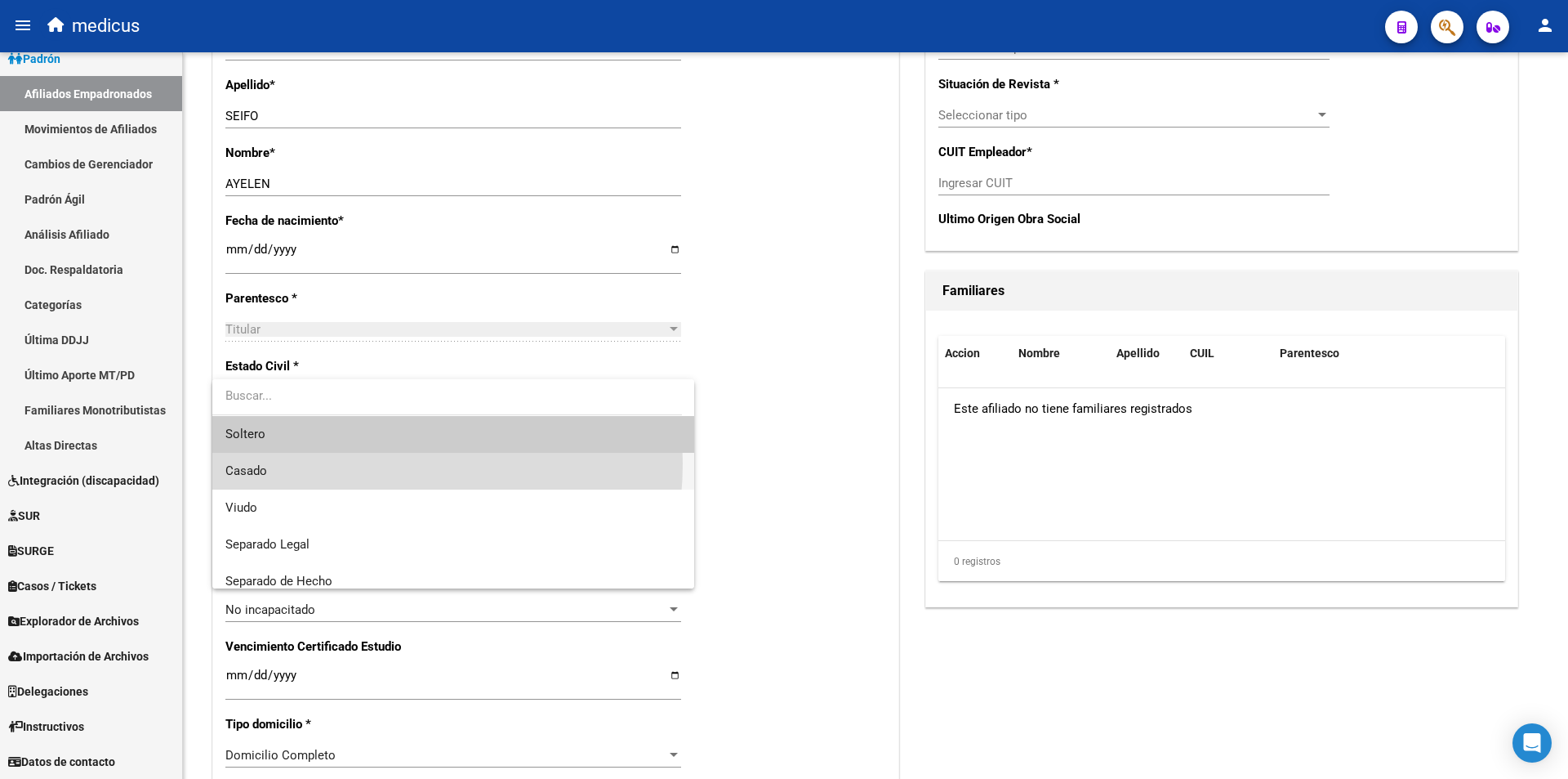
click at [353, 463] on span "Casado" at bounding box center [453, 472] width 455 height 37
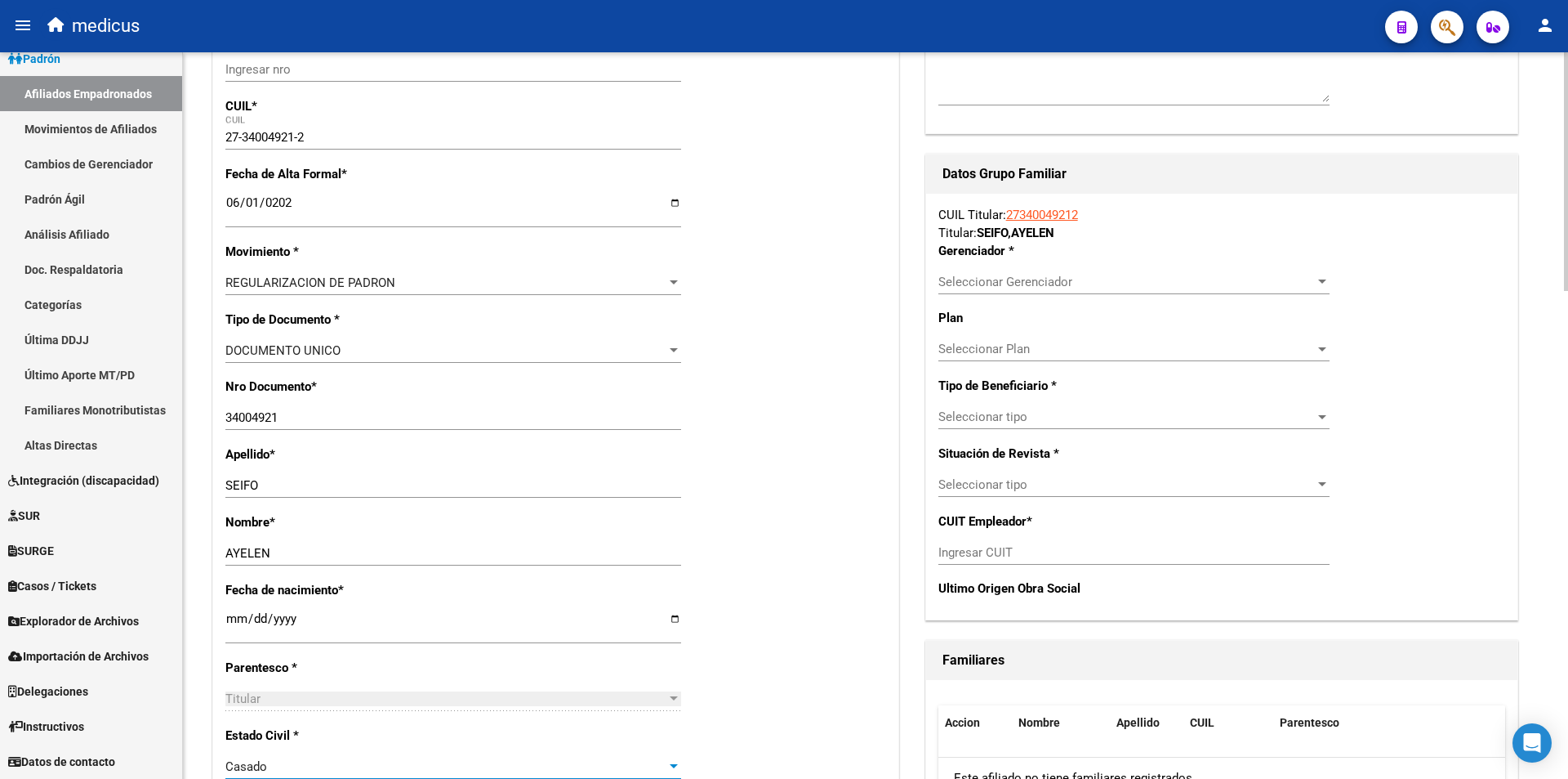
scroll to position [245, 0]
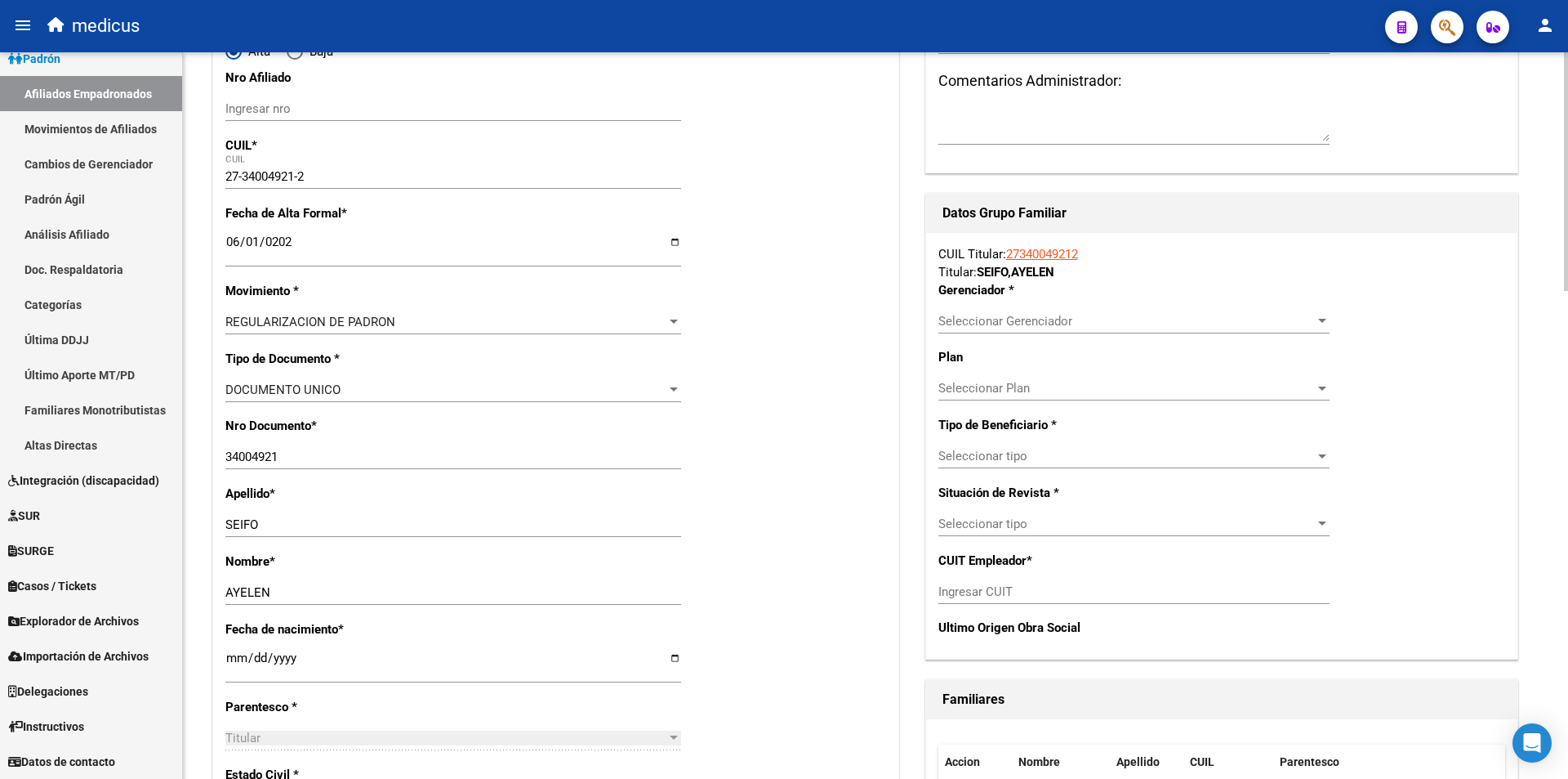
click at [1129, 322] on span "Seleccionar Gerenciador" at bounding box center [1127, 322] width 377 height 15
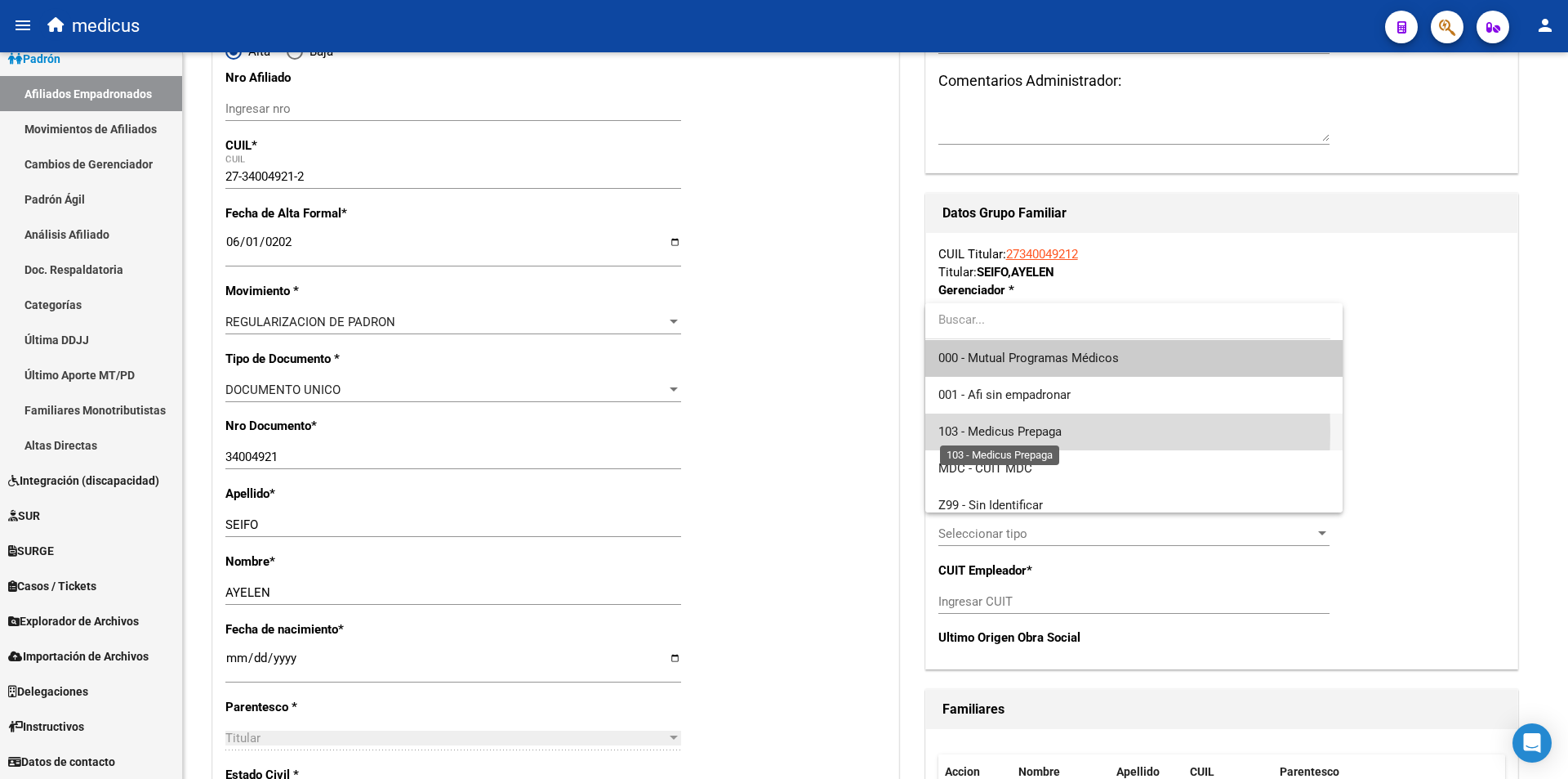
click at [975, 431] on span "103 - Medicus Prepaga" at bounding box center [1000, 431] width 123 height 15
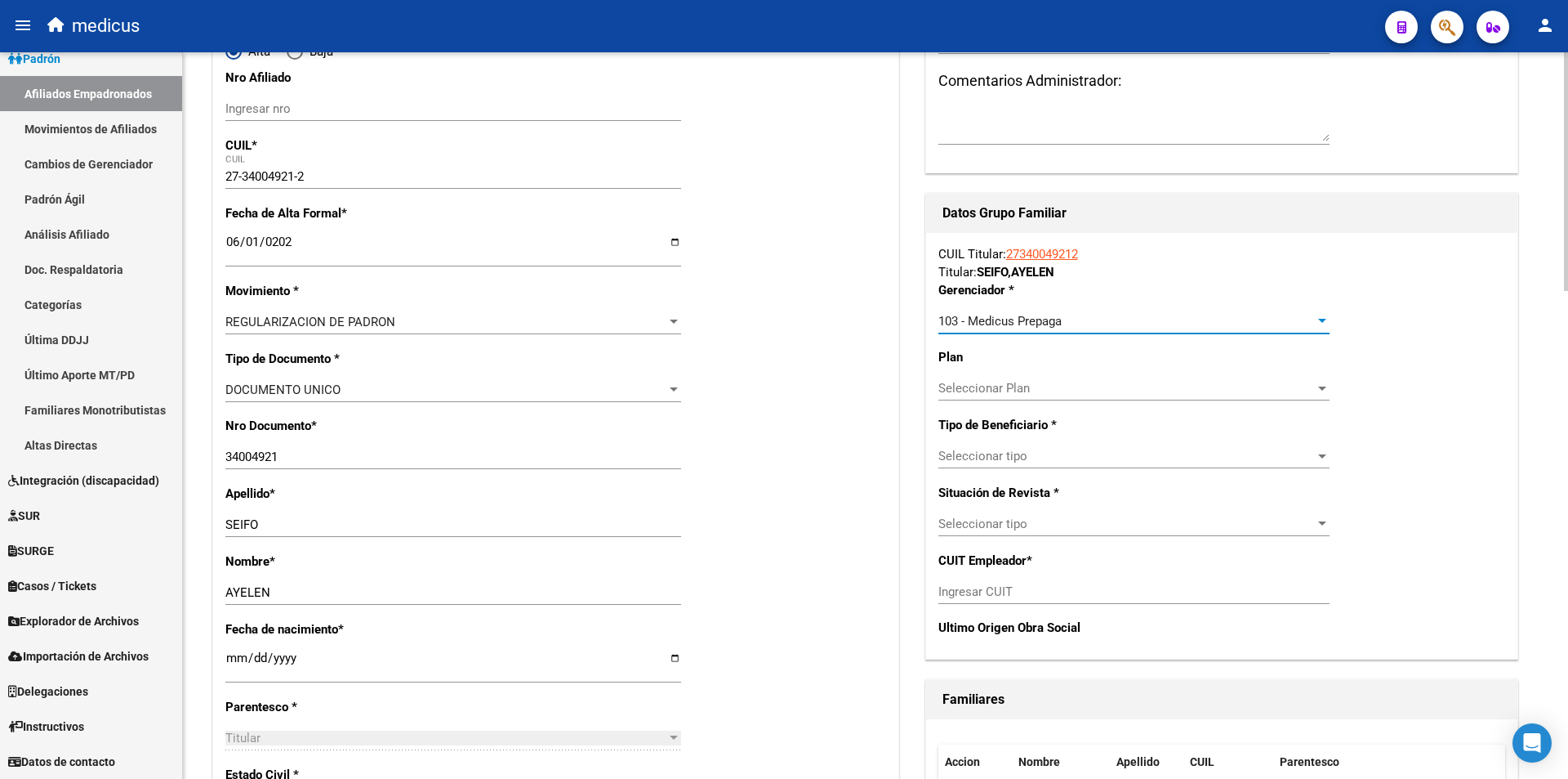
click at [992, 455] on span "Seleccionar tipo" at bounding box center [1127, 457] width 377 height 15
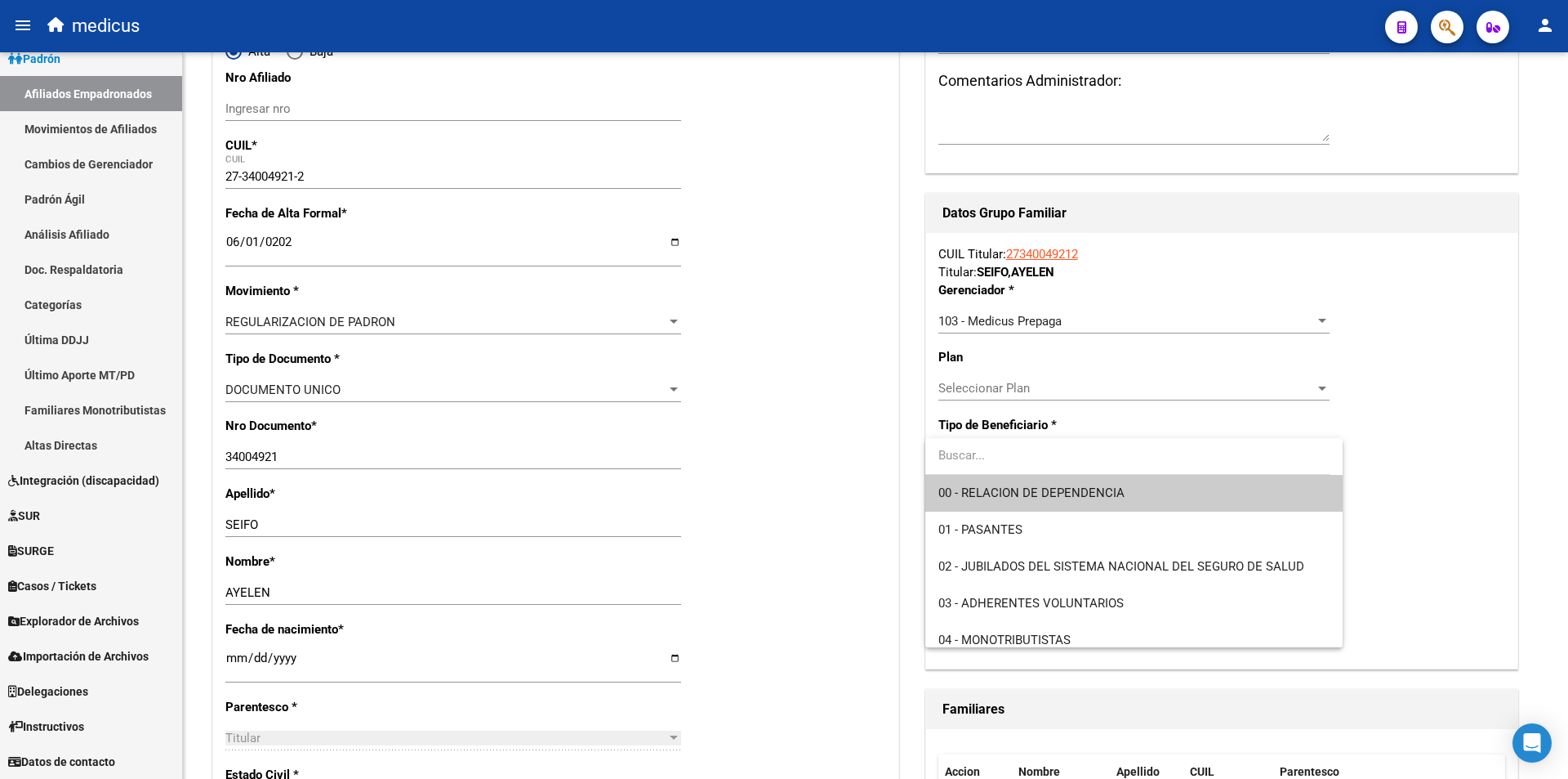
click at [1440, 26] on div at bounding box center [784, 390] width 1568 height 779
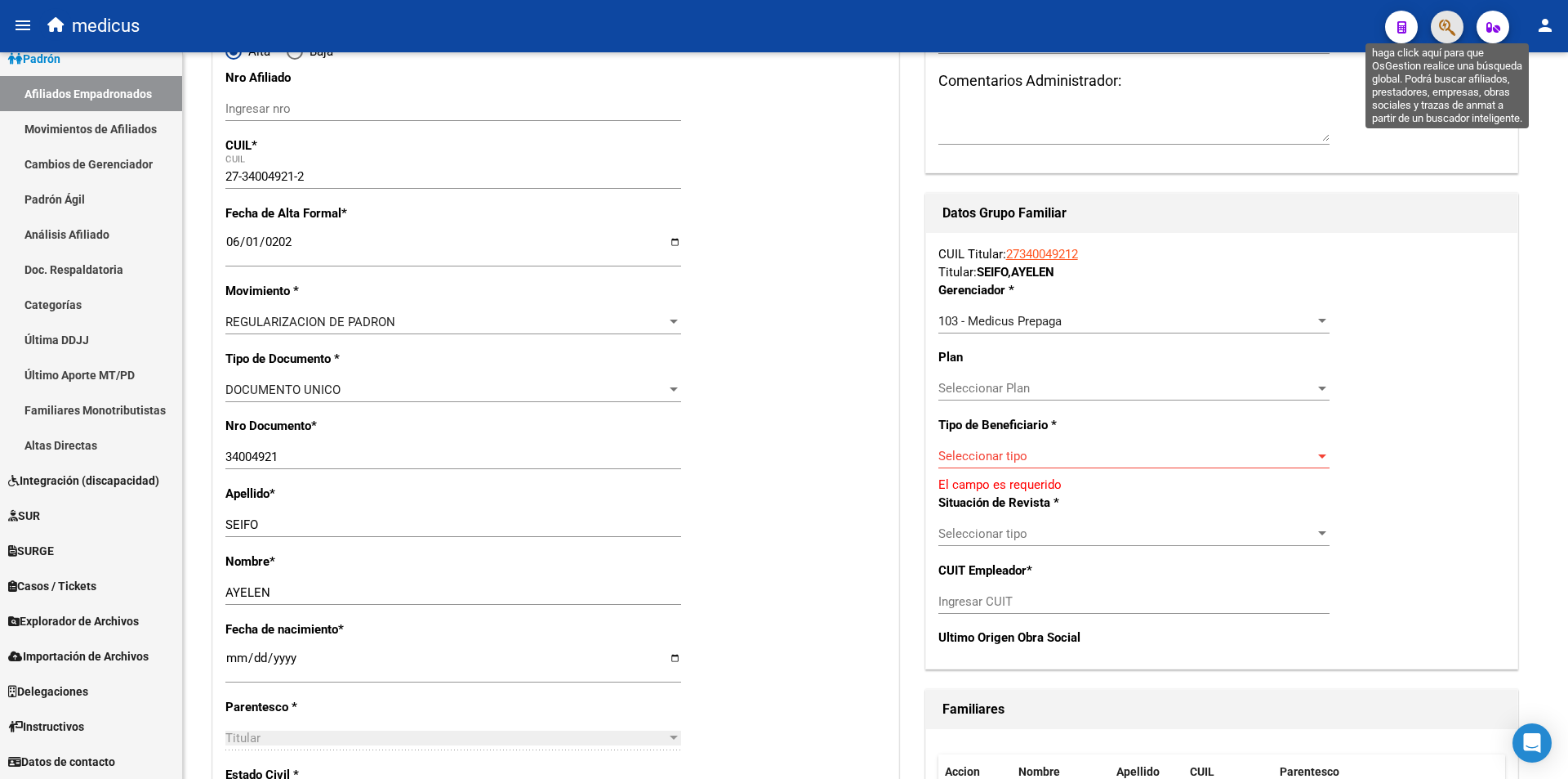
click at [1439, 19] on icon "button" at bounding box center [1447, 27] width 17 height 18
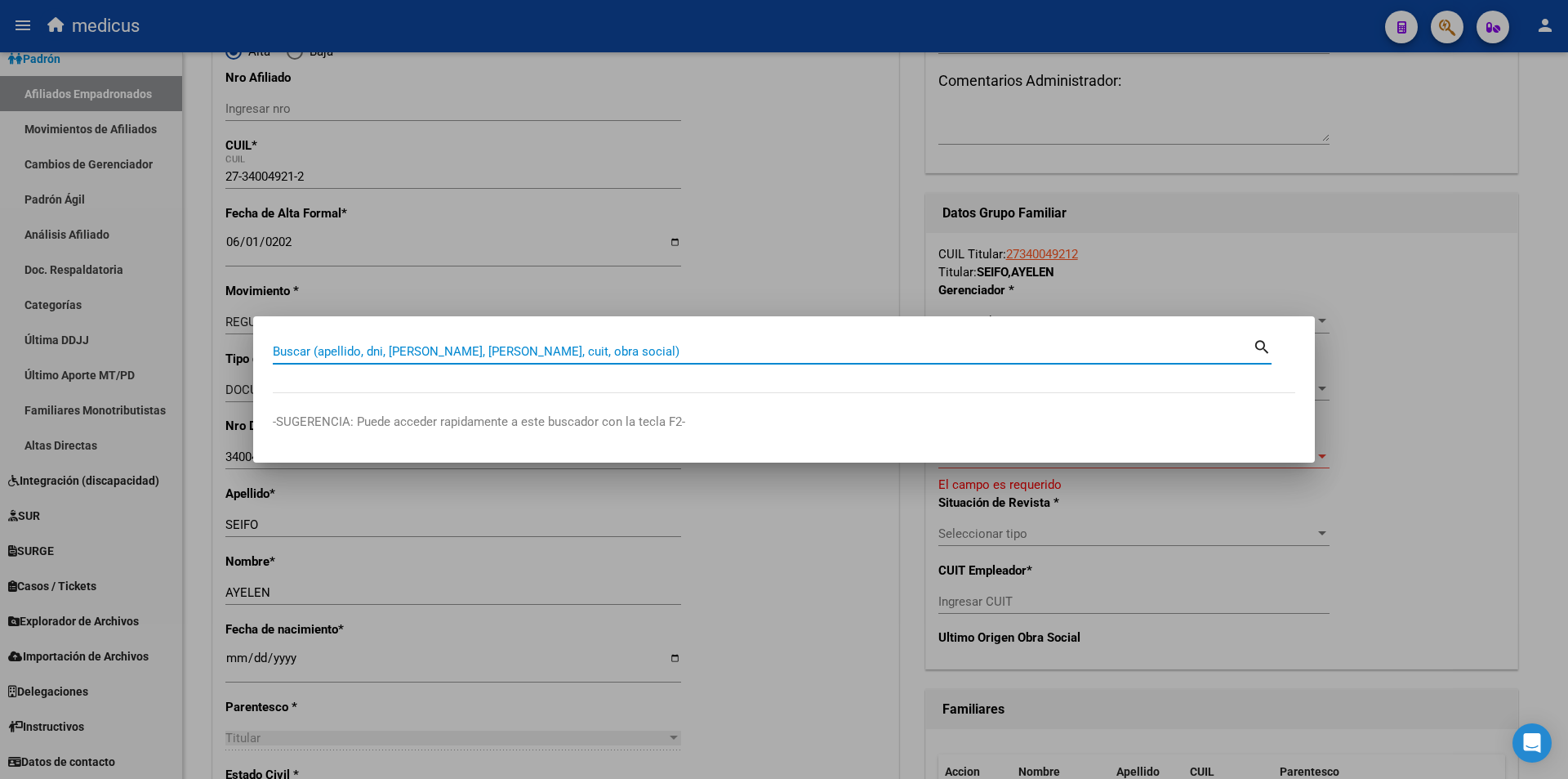
paste input "27340049212"
type input "27340049212"
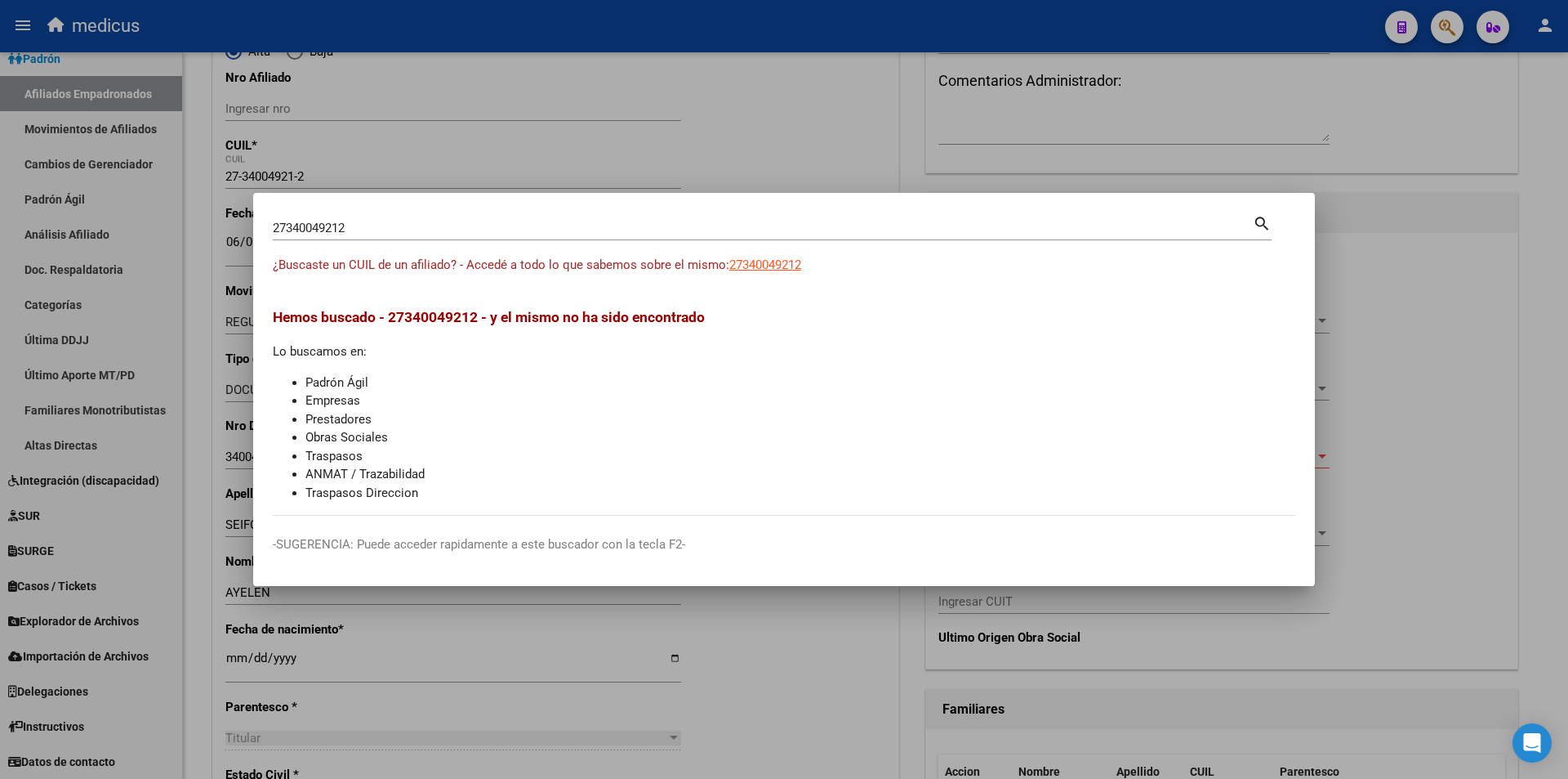
click at [772, 252] on div "27340049212 Buscar (apellido, dni, cuil, nro traspaso, cuit, obra social) search" at bounding box center [772, 235] width 999 height 44
click at [769, 263] on span "27340049212" at bounding box center [765, 265] width 72 height 15
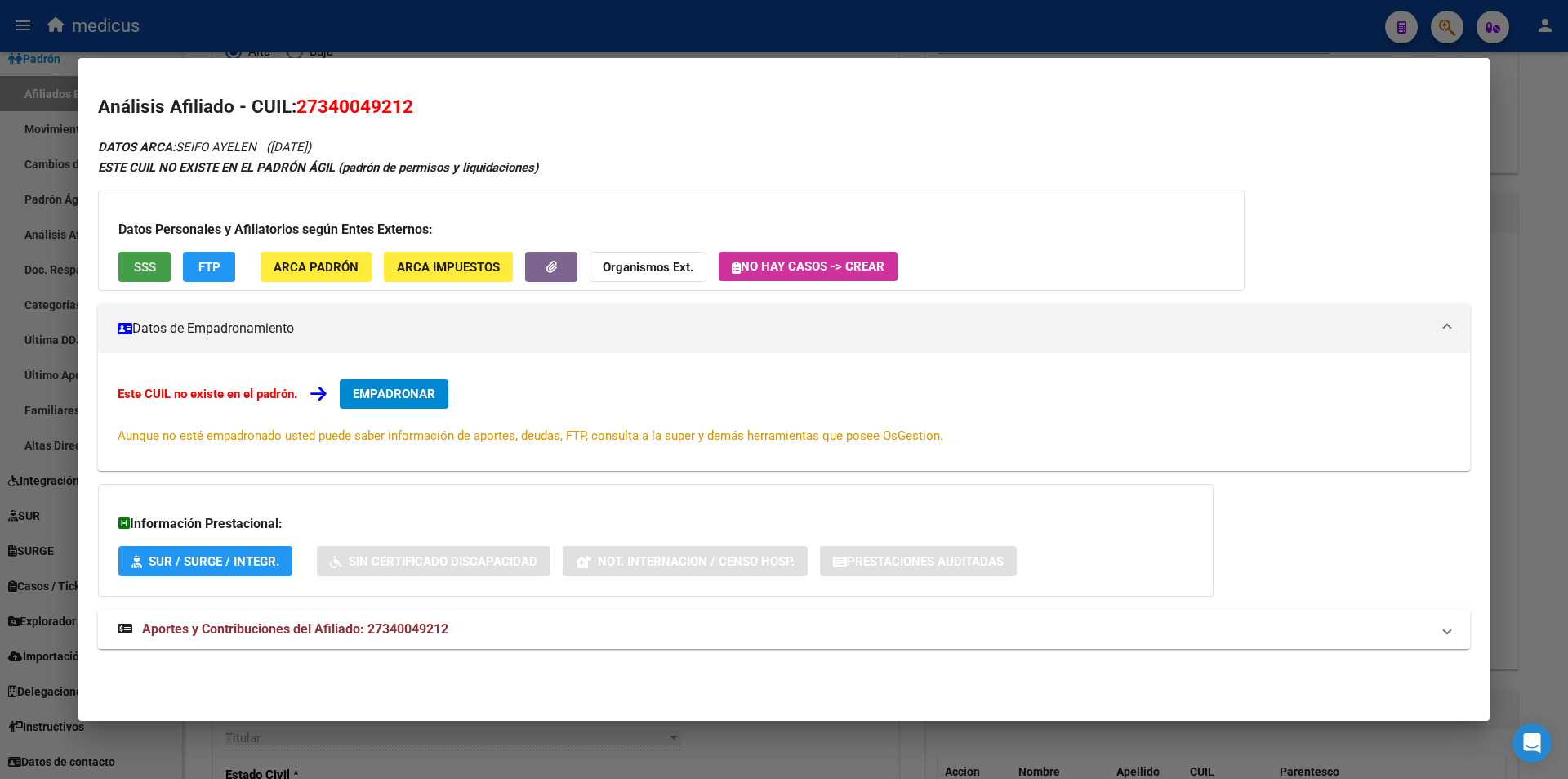
click at [147, 260] on span "SSS" at bounding box center [145, 267] width 22 height 15
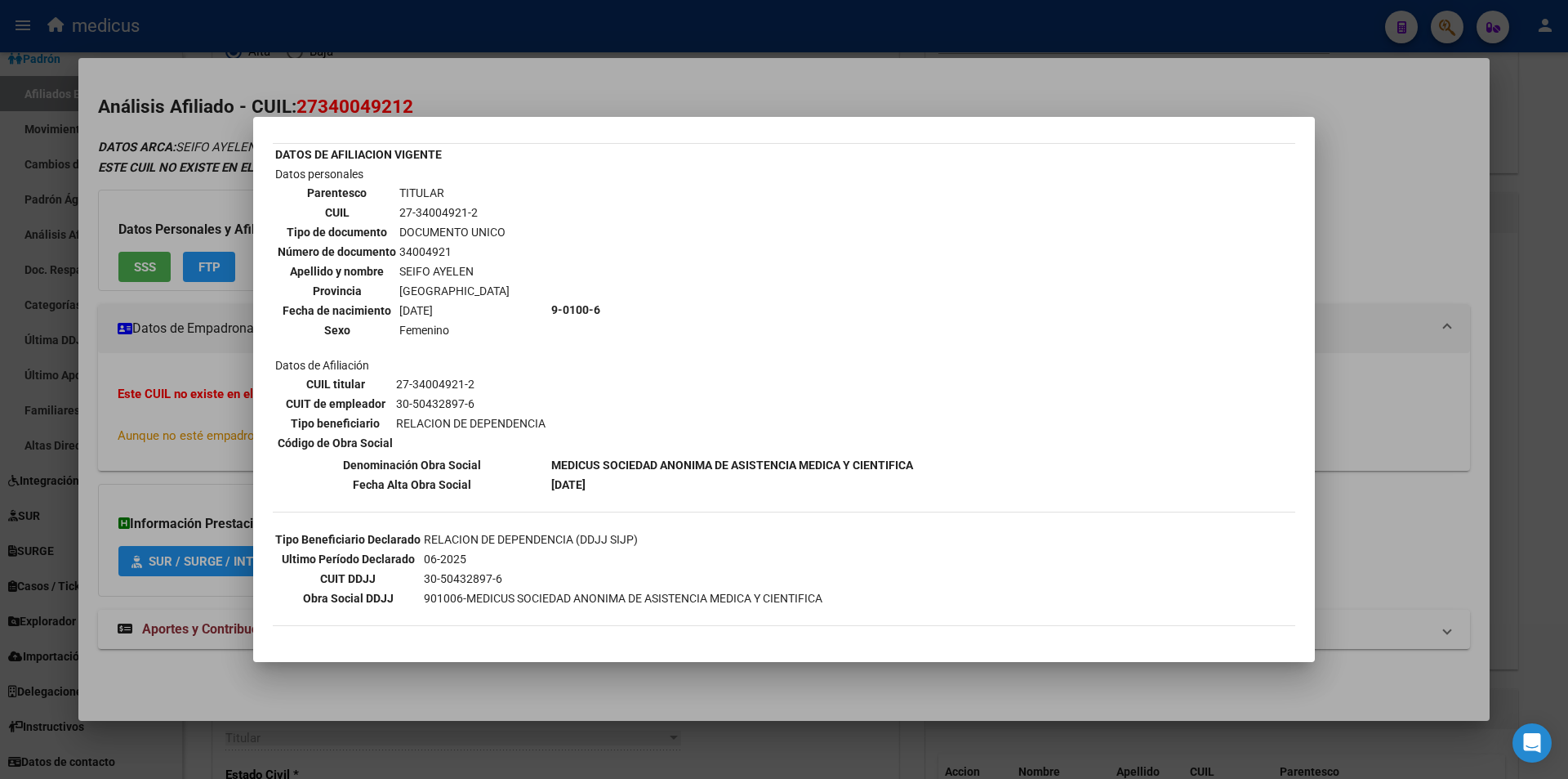
scroll to position [82, 0]
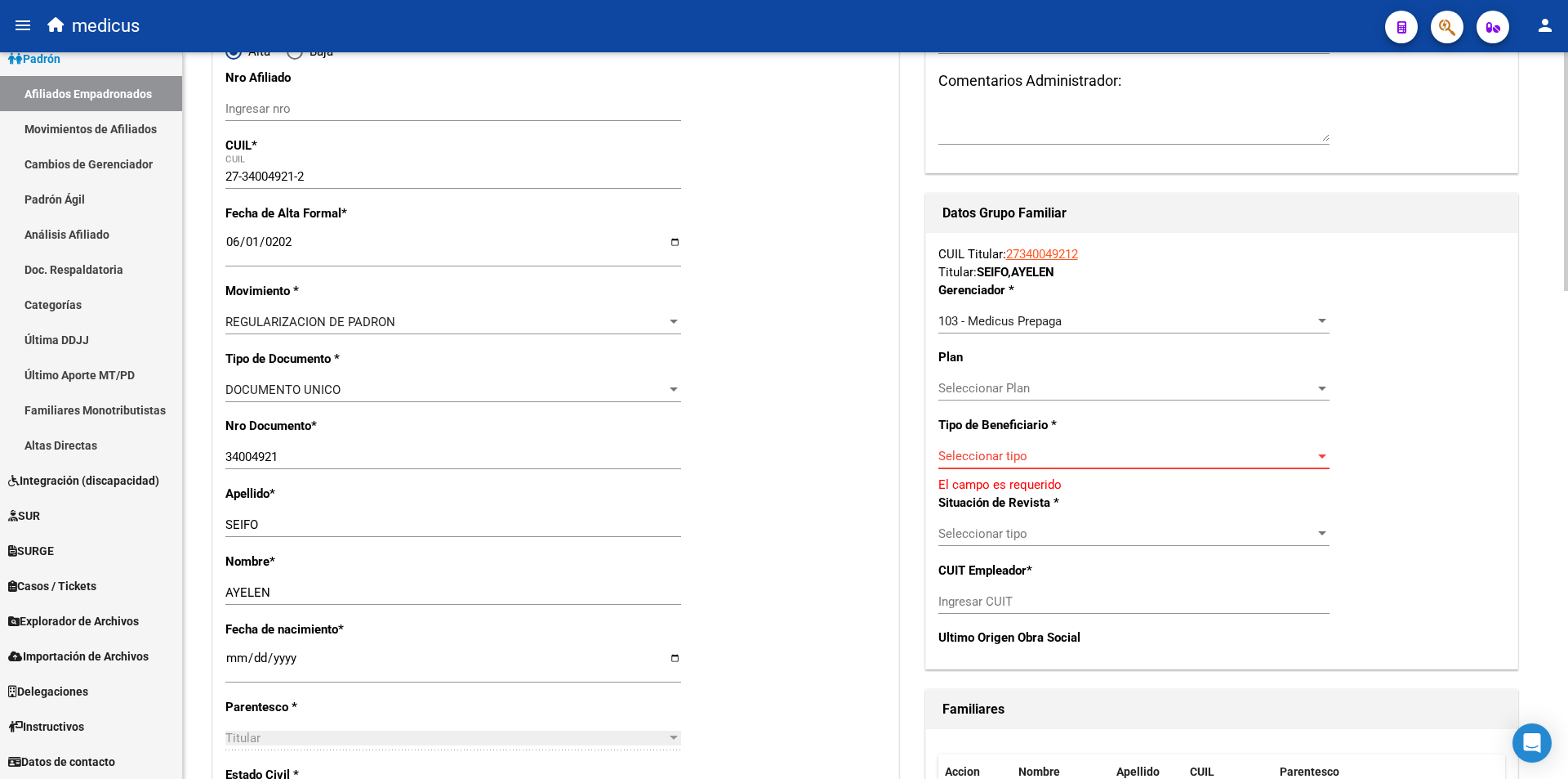
click at [1014, 450] on span "Seleccionar tipo" at bounding box center [1127, 457] width 377 height 15
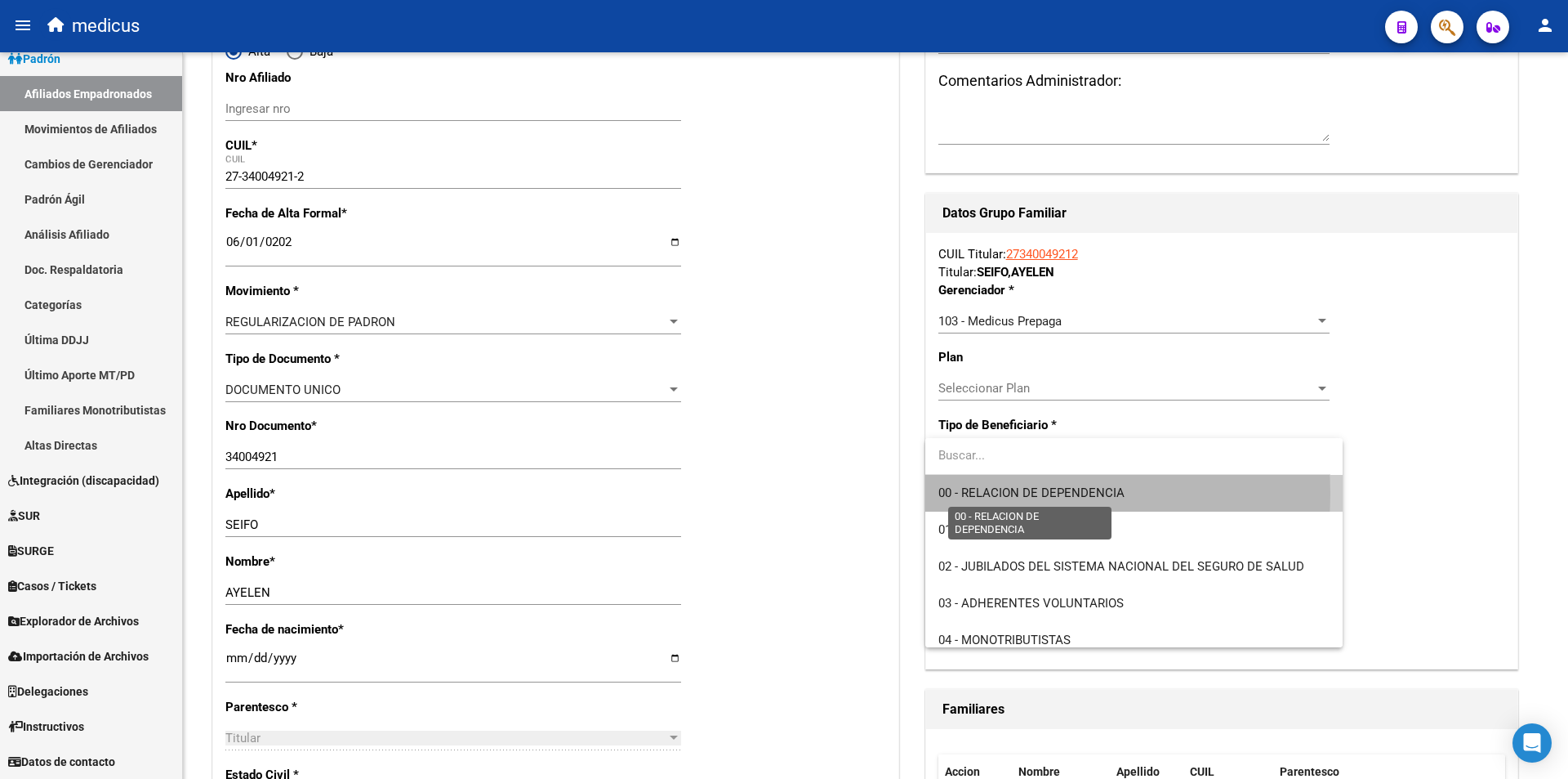
click at [1005, 493] on span "00 - RELACION DE DEPENDENCIA" at bounding box center [1031, 493] width 186 height 15
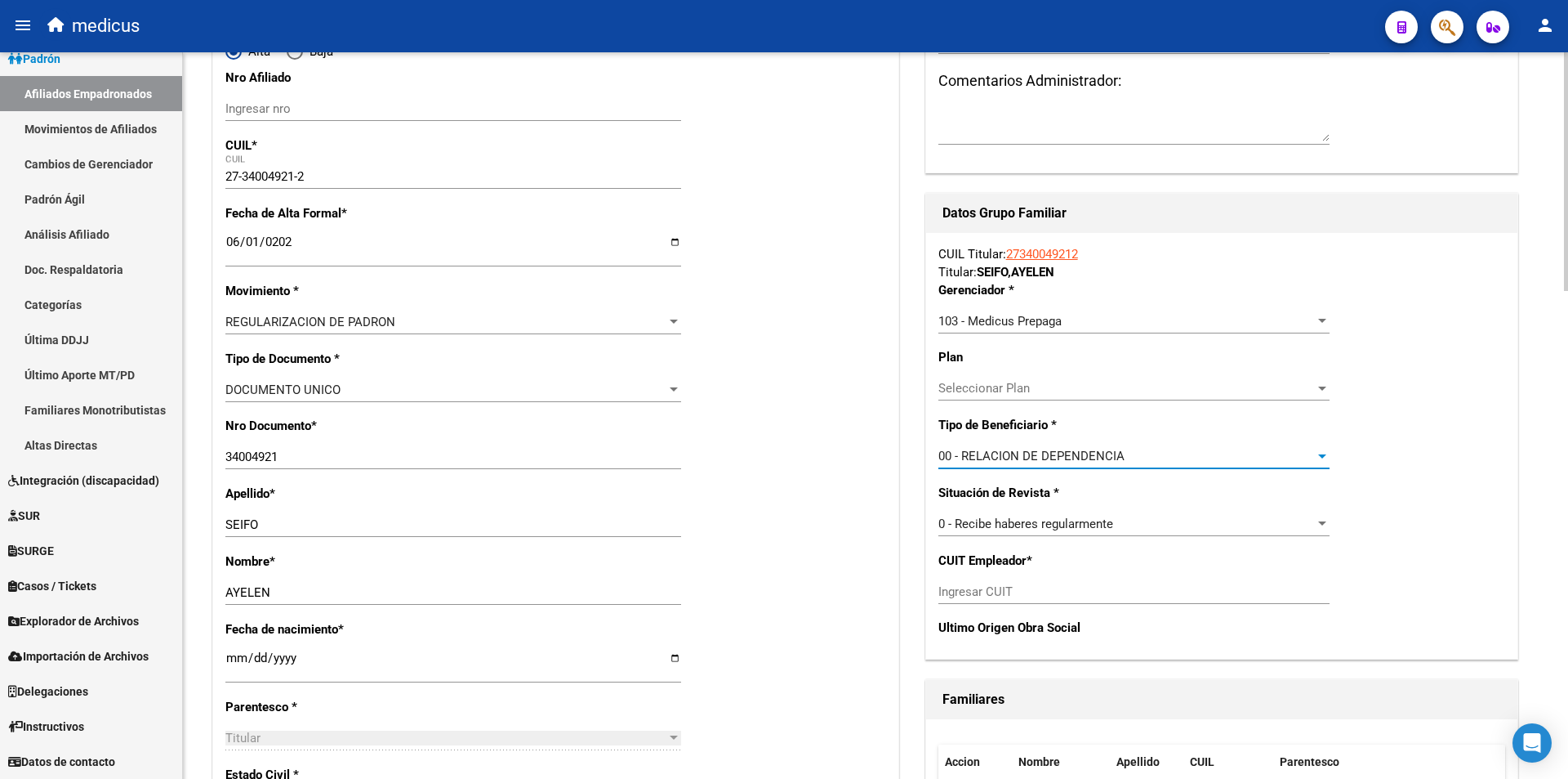
type input "30-50432897-6"
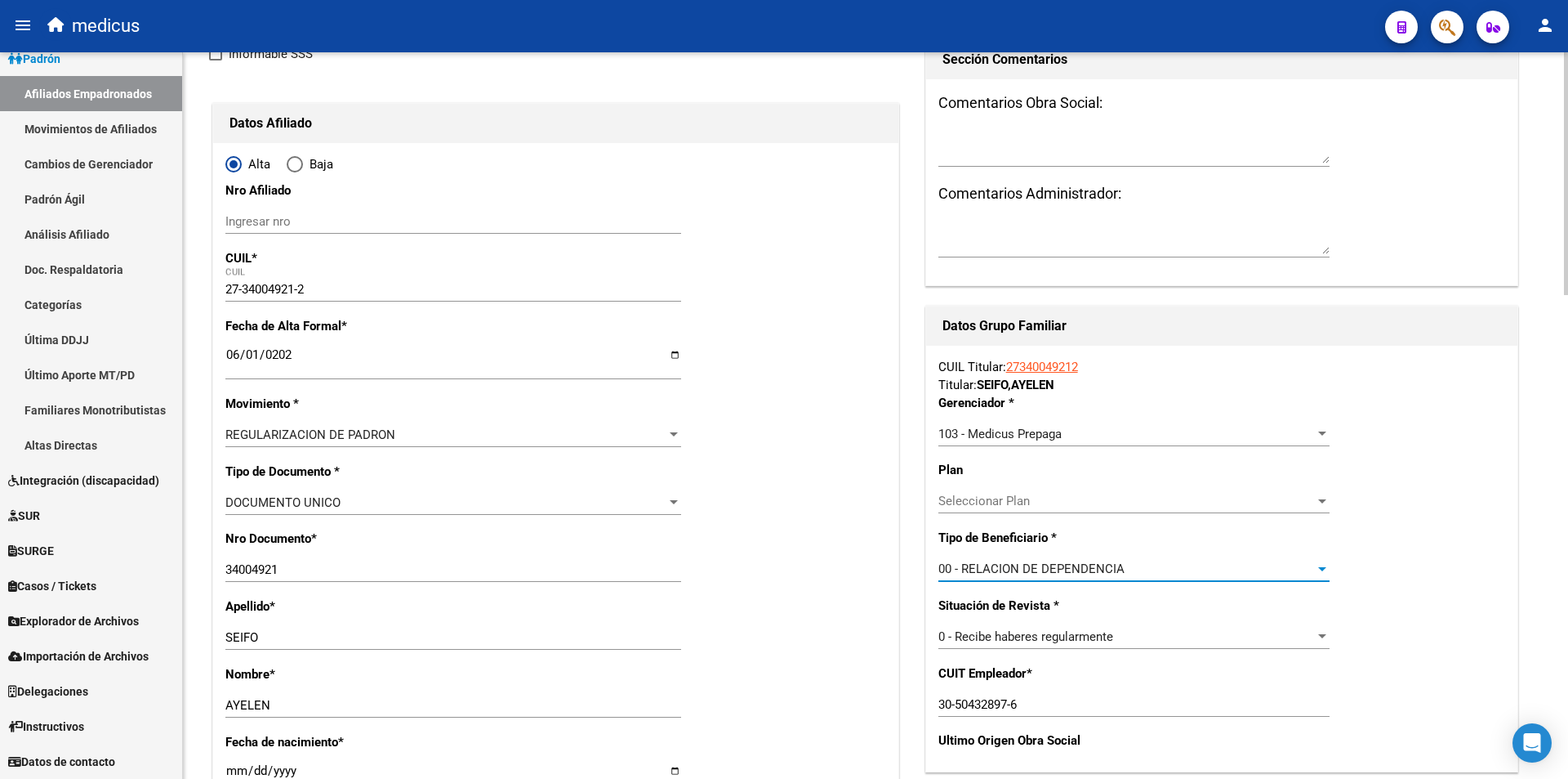
scroll to position [0, 0]
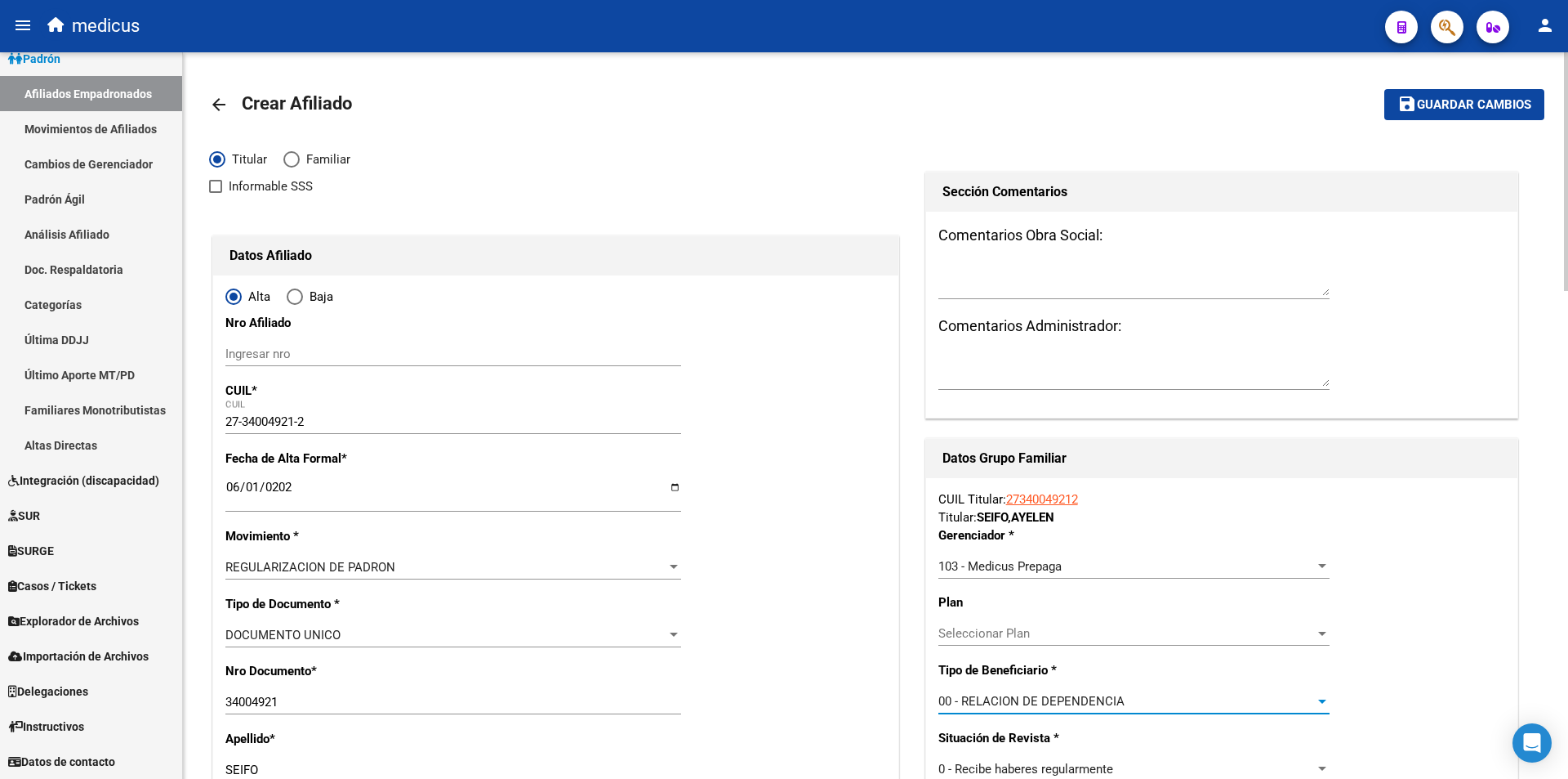
click at [1455, 109] on span "Guardar cambios" at bounding box center [1474, 106] width 115 height 15
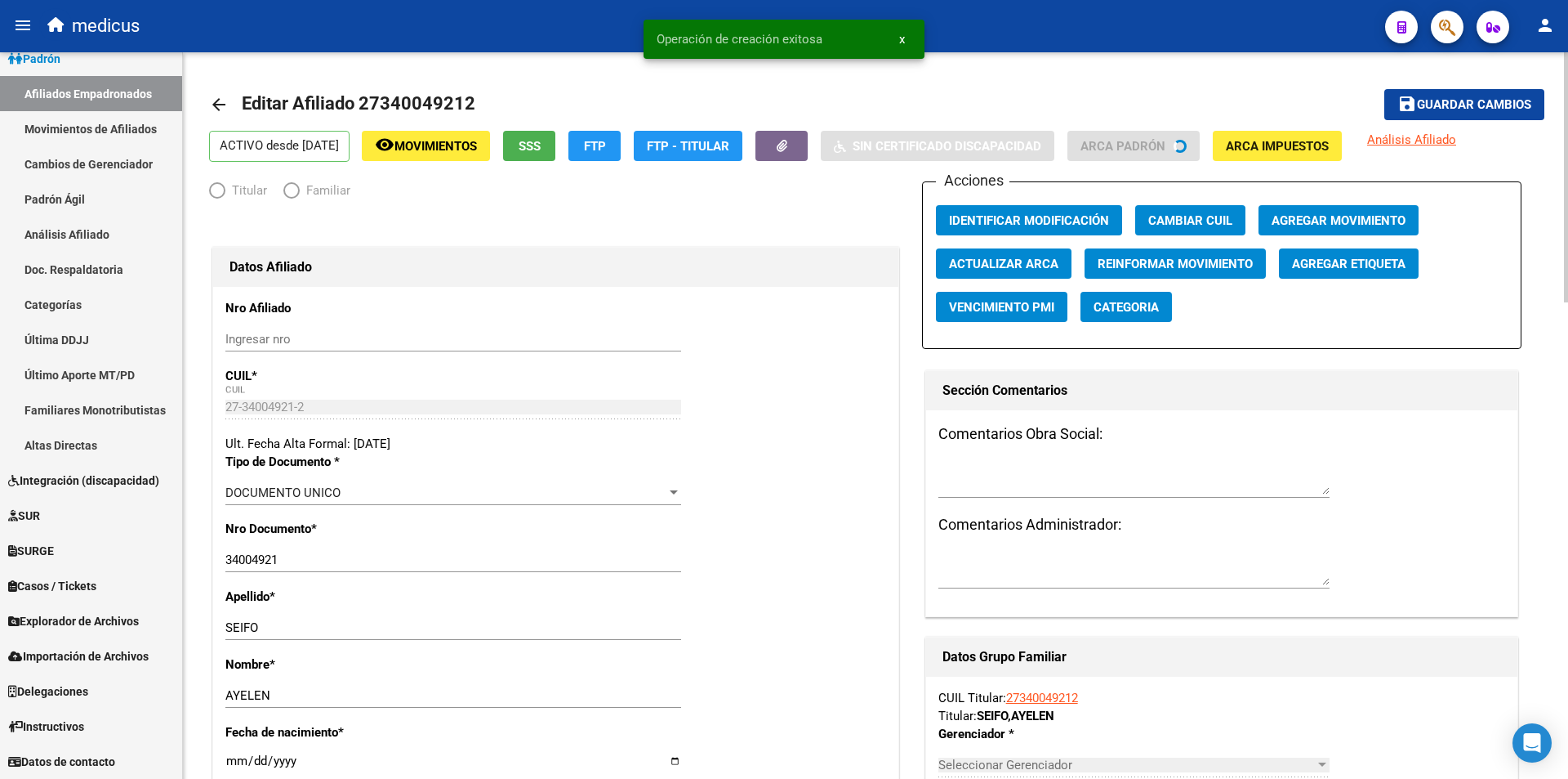
radio input "true"
type input "30-50432897-6"
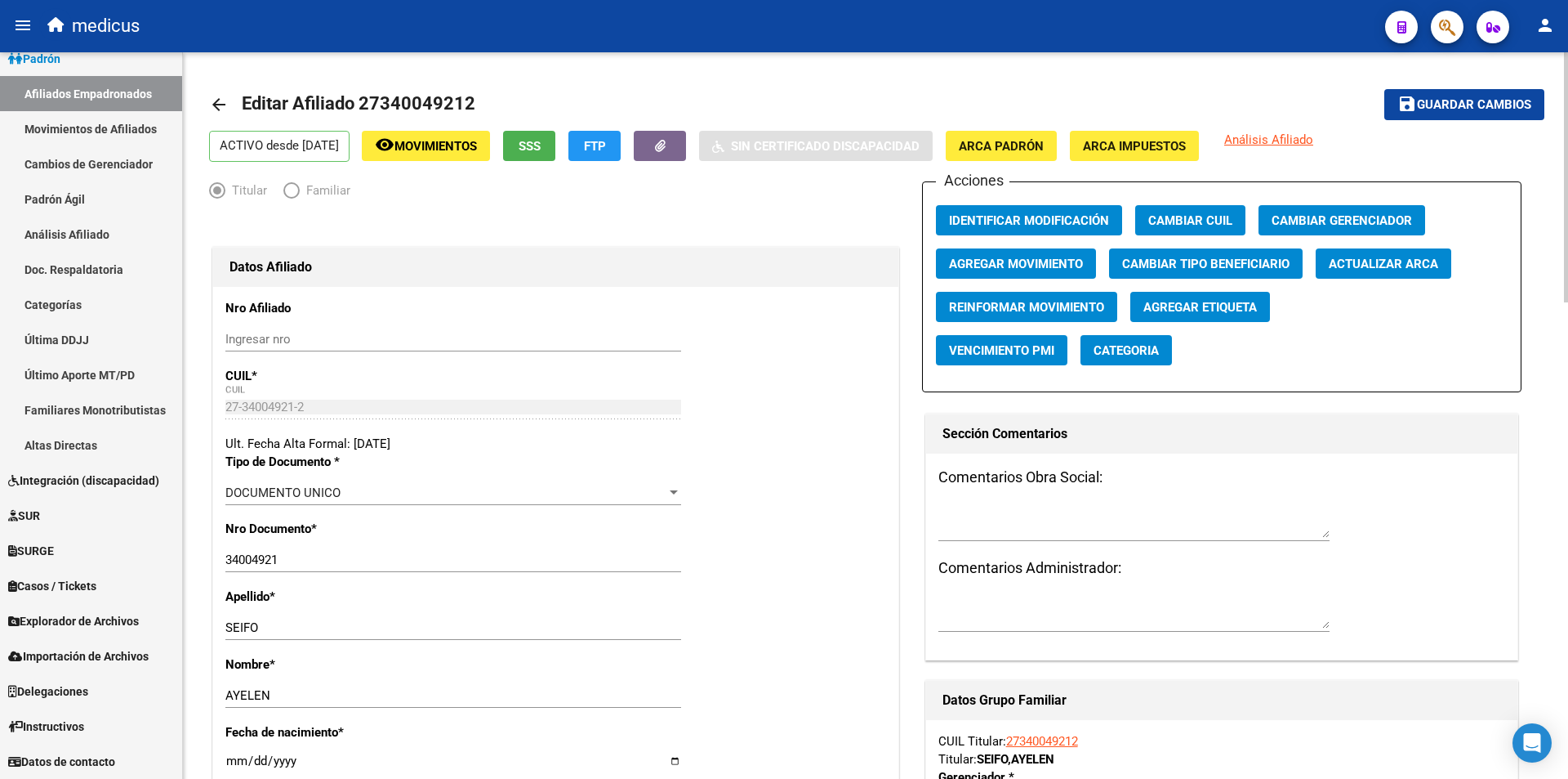
click at [541, 151] on span "SSS" at bounding box center [530, 147] width 22 height 15
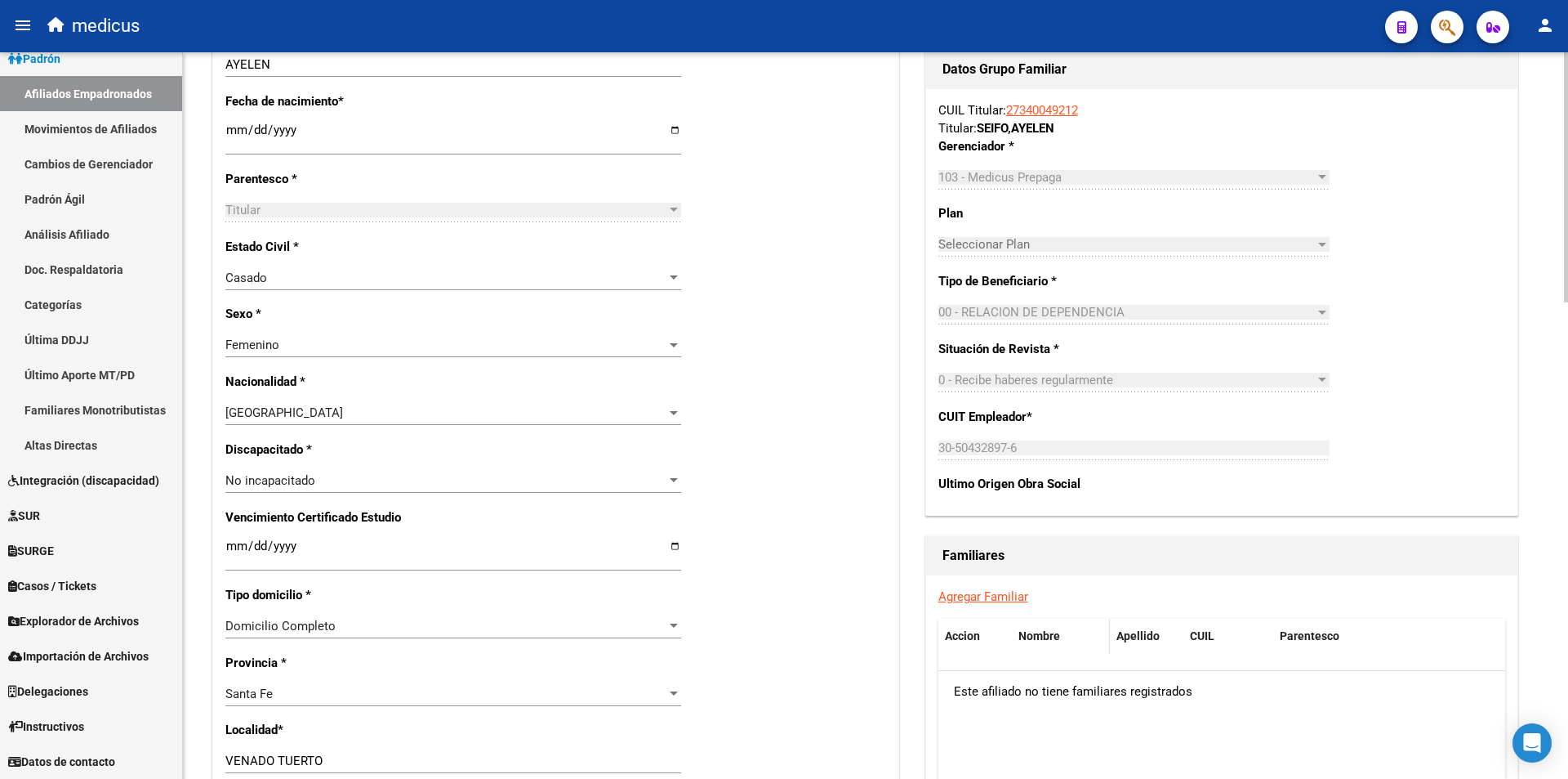
scroll to position [735, 0]
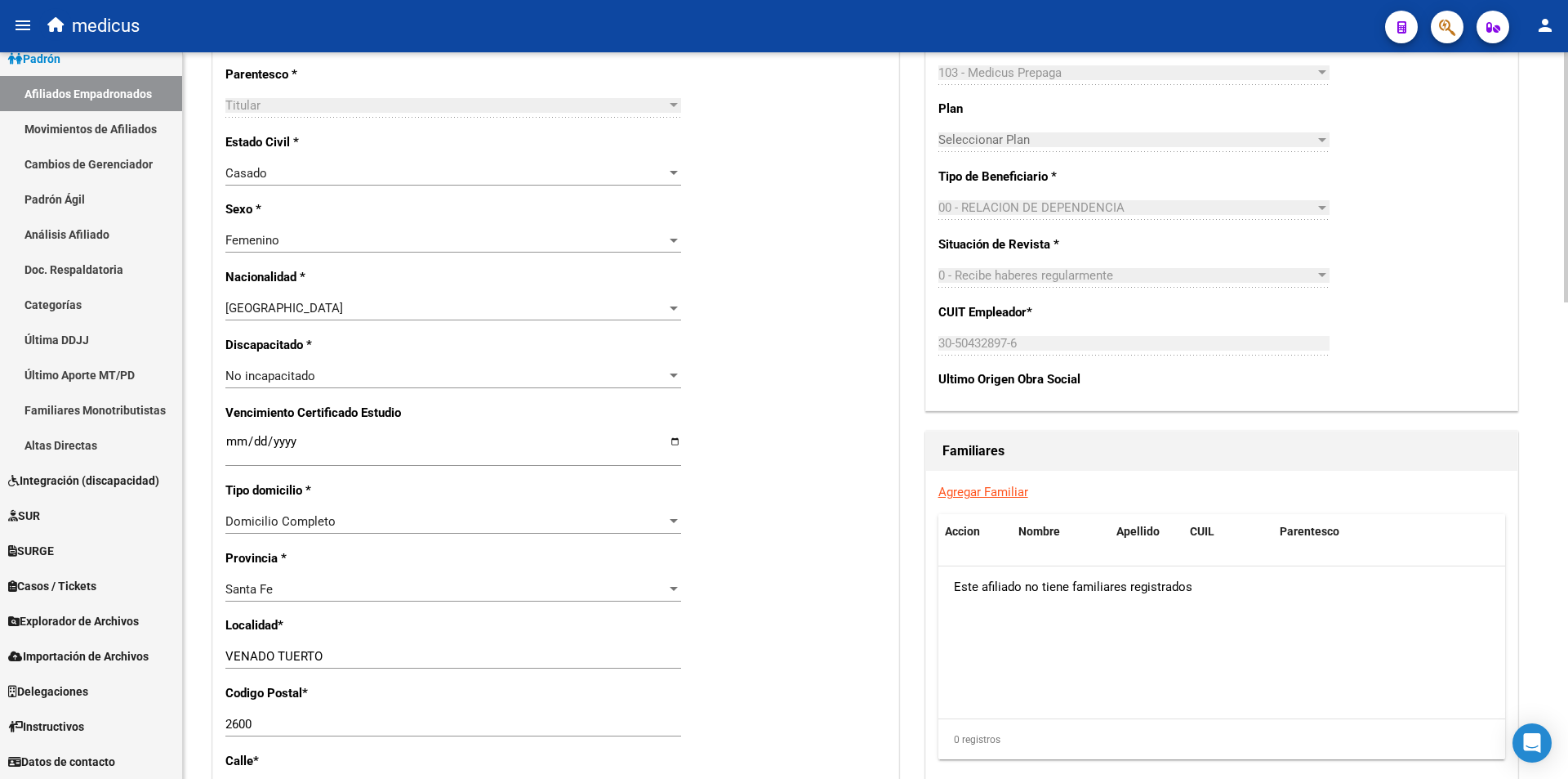
click at [989, 487] on link "Agregar Familiar" at bounding box center [983, 493] width 90 height 15
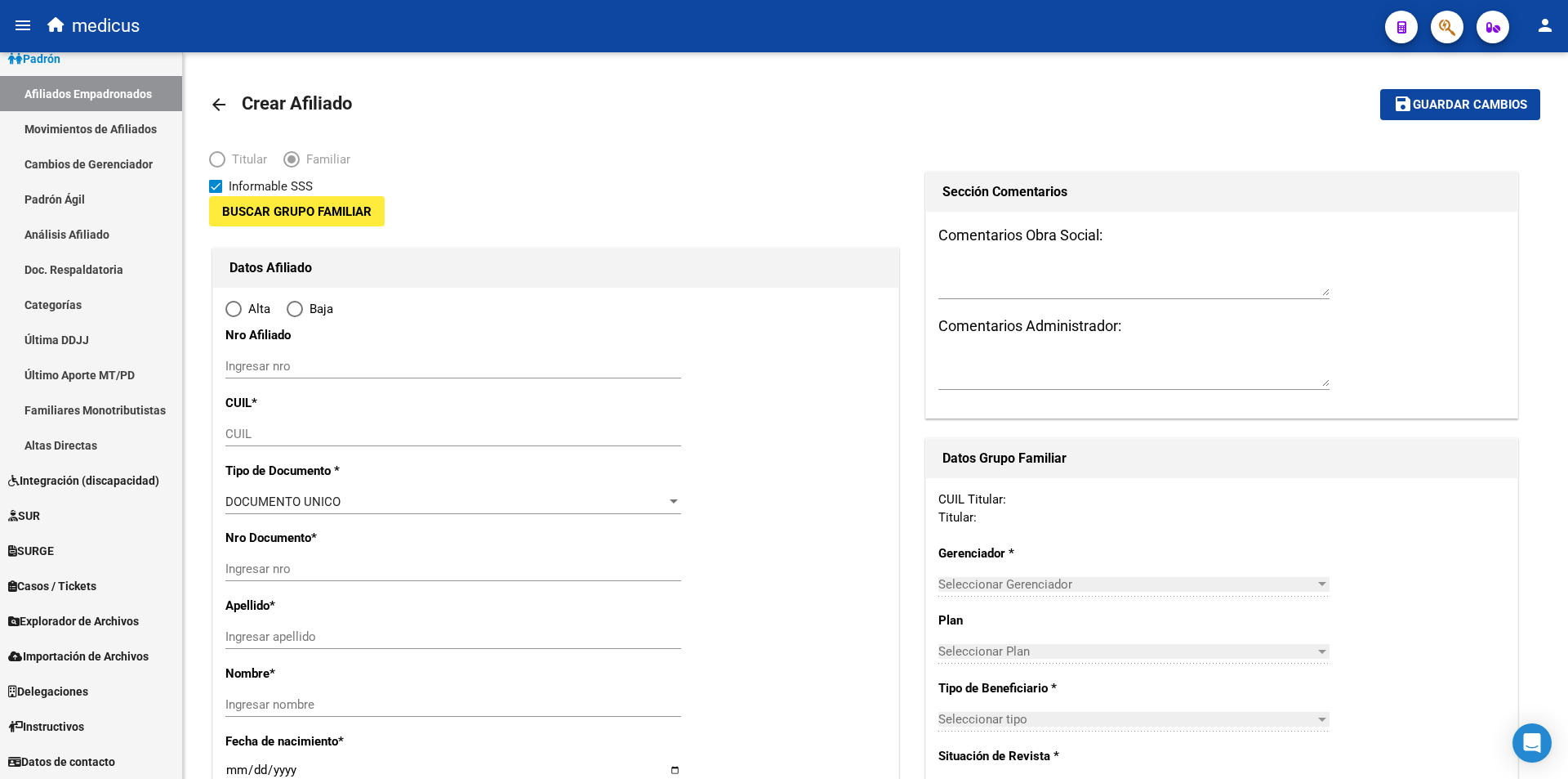
type input "30-50432897-6"
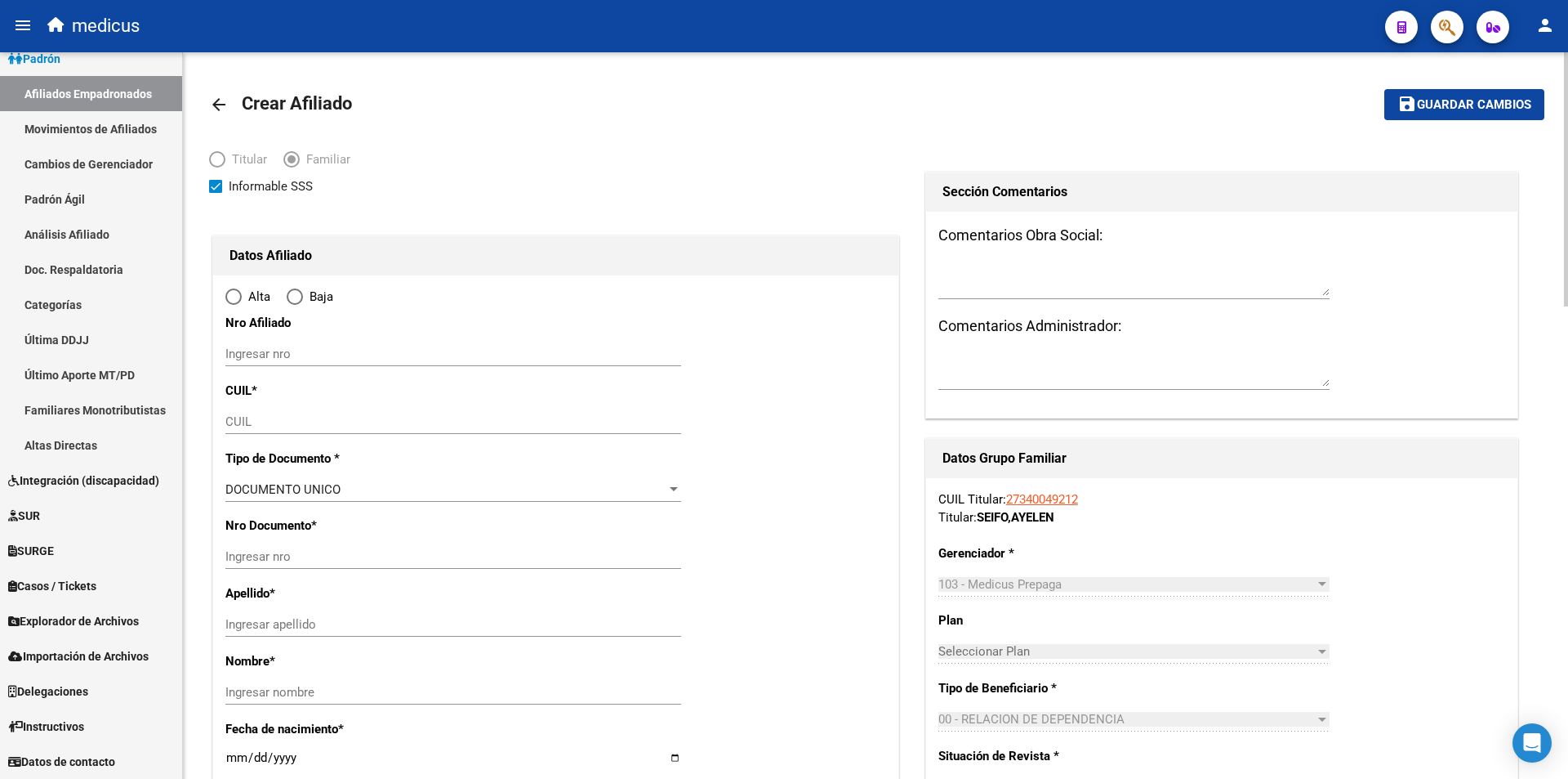
type input "VENADO TUERTO"
type input "2600"
type input "[GEOGRAPHIC_DATA]"
type input "3995"
radio input "true"
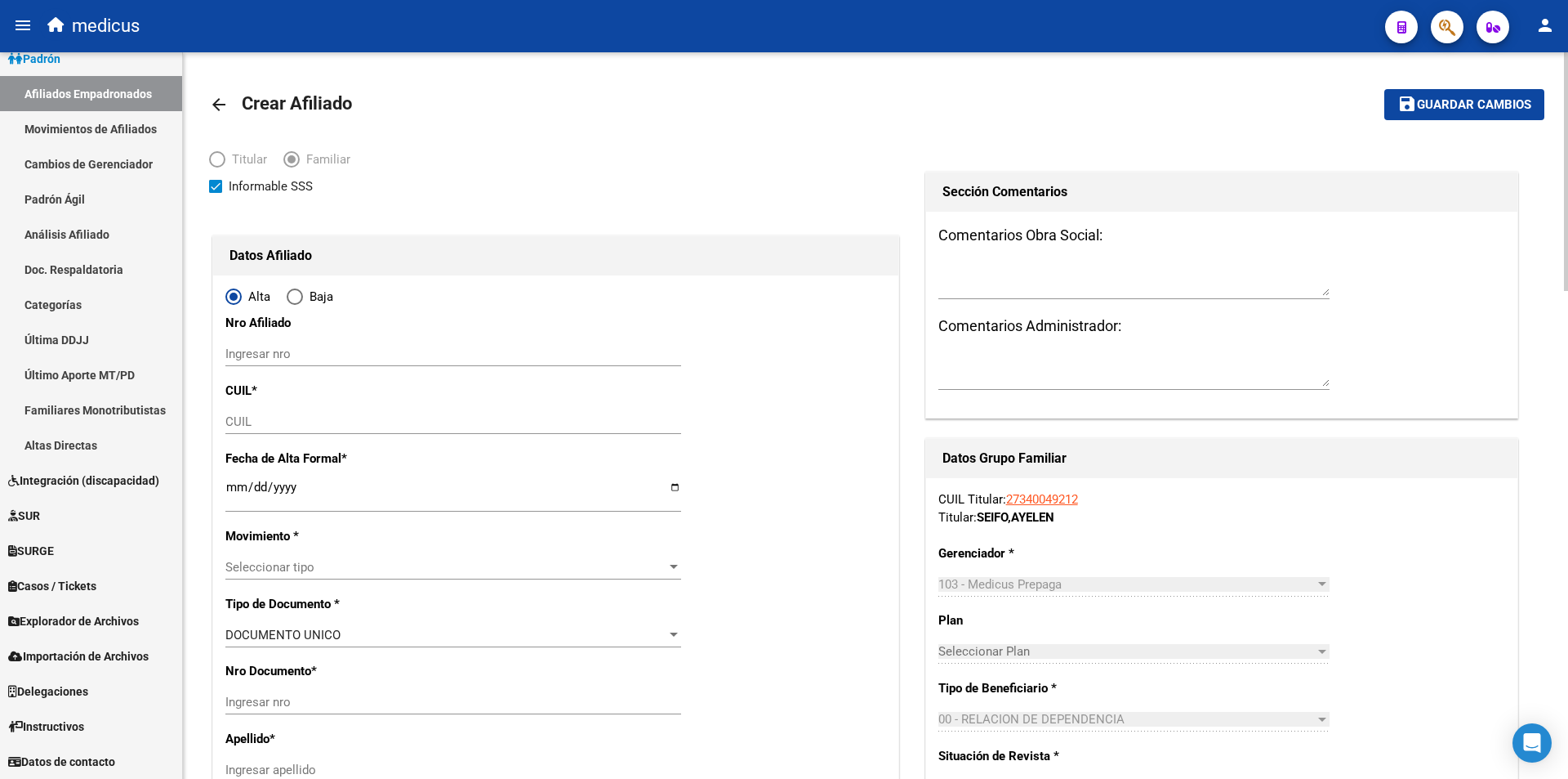
type input "30-50432897-6"
click at [332, 431] on div "CUIL" at bounding box center [453, 421] width 455 height 24
paste input "20-26835968-1"
type input "20-26835968-1"
click at [339, 482] on input "Ingresar fecha" at bounding box center [453, 493] width 455 height 26
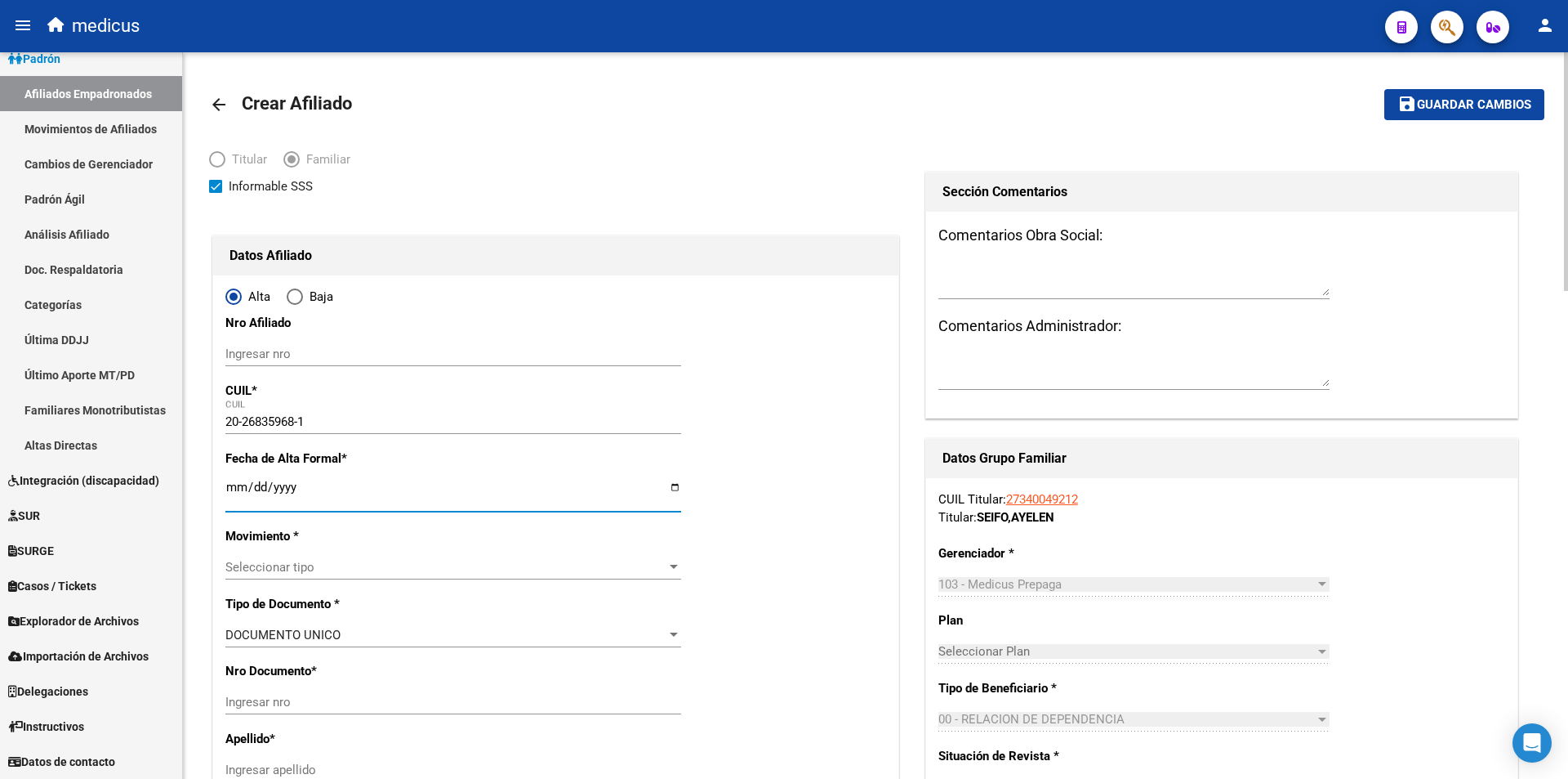
type input "26835968"
type input "GAUDE ROBLEDO JESUS MARIANO"
type input "1979-02-26"
type input "ROSARIO"
type input "2000"
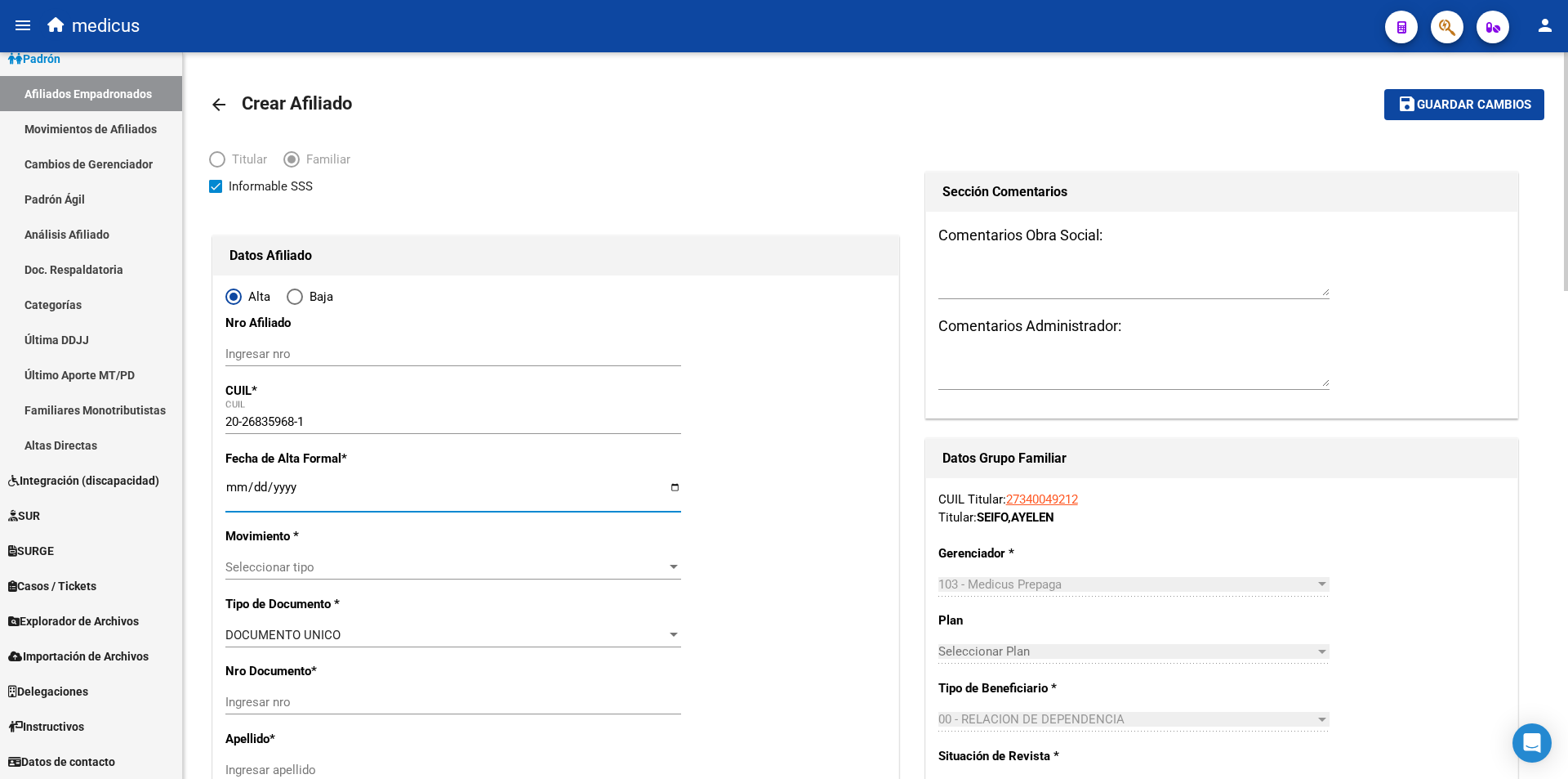
type input "CONFEDERACION"
type input "961"
type input "2025-06-01"
click at [378, 562] on span "Seleccionar tipo" at bounding box center [445, 567] width 441 height 15
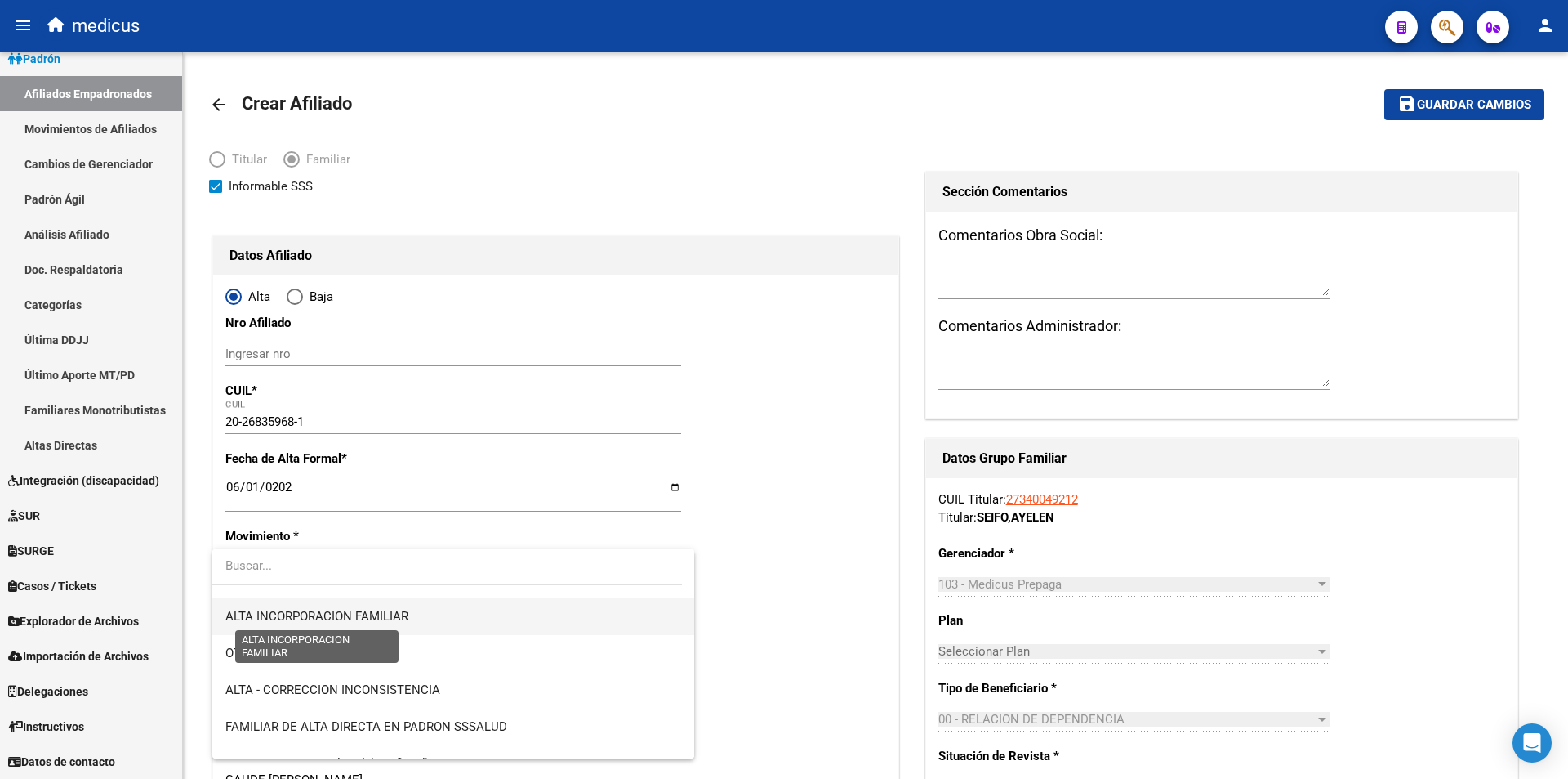
scroll to position [163, 0]
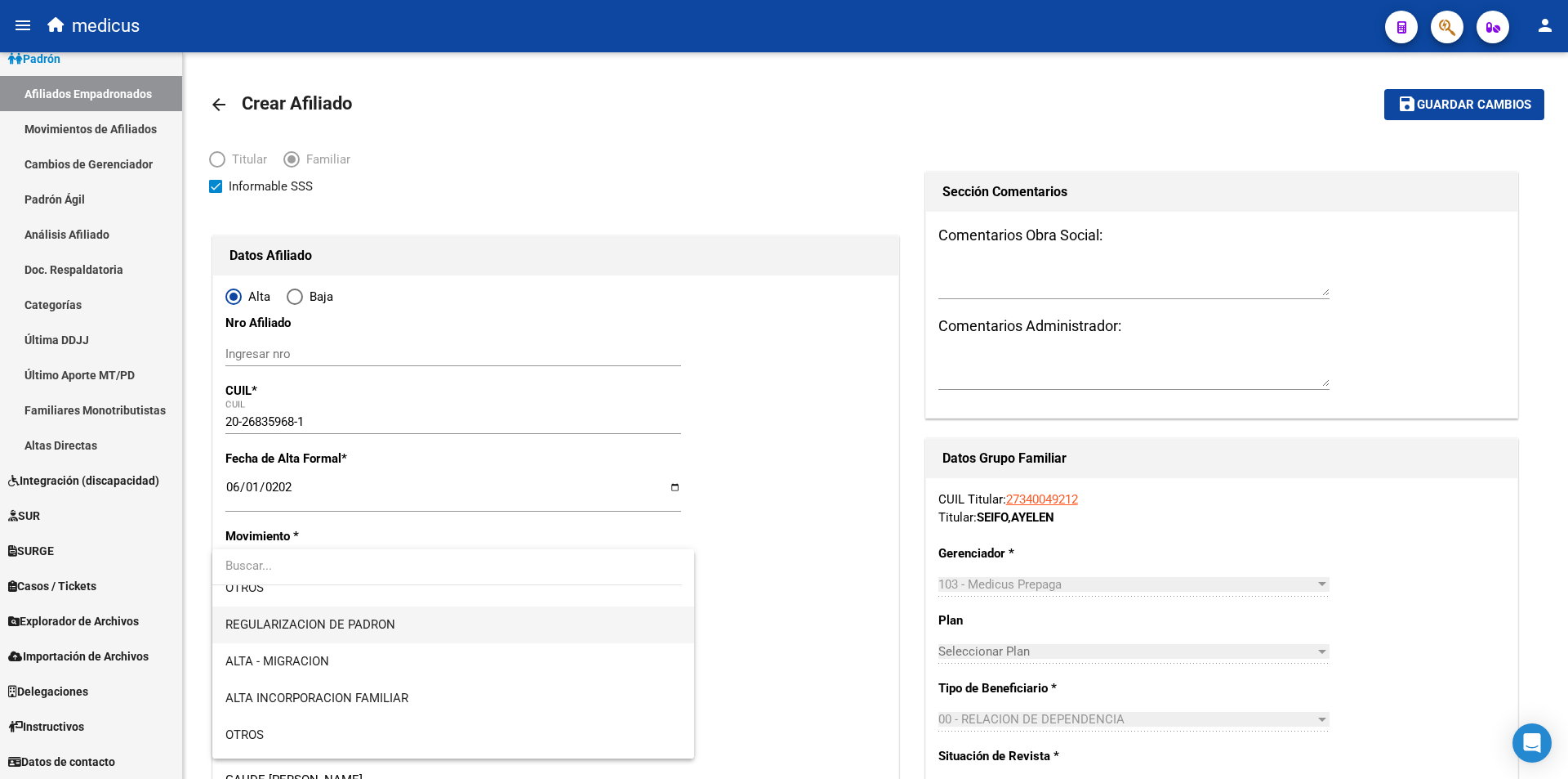
click at [364, 613] on span "REGULARIZACION DE PADRON" at bounding box center [453, 625] width 455 height 37
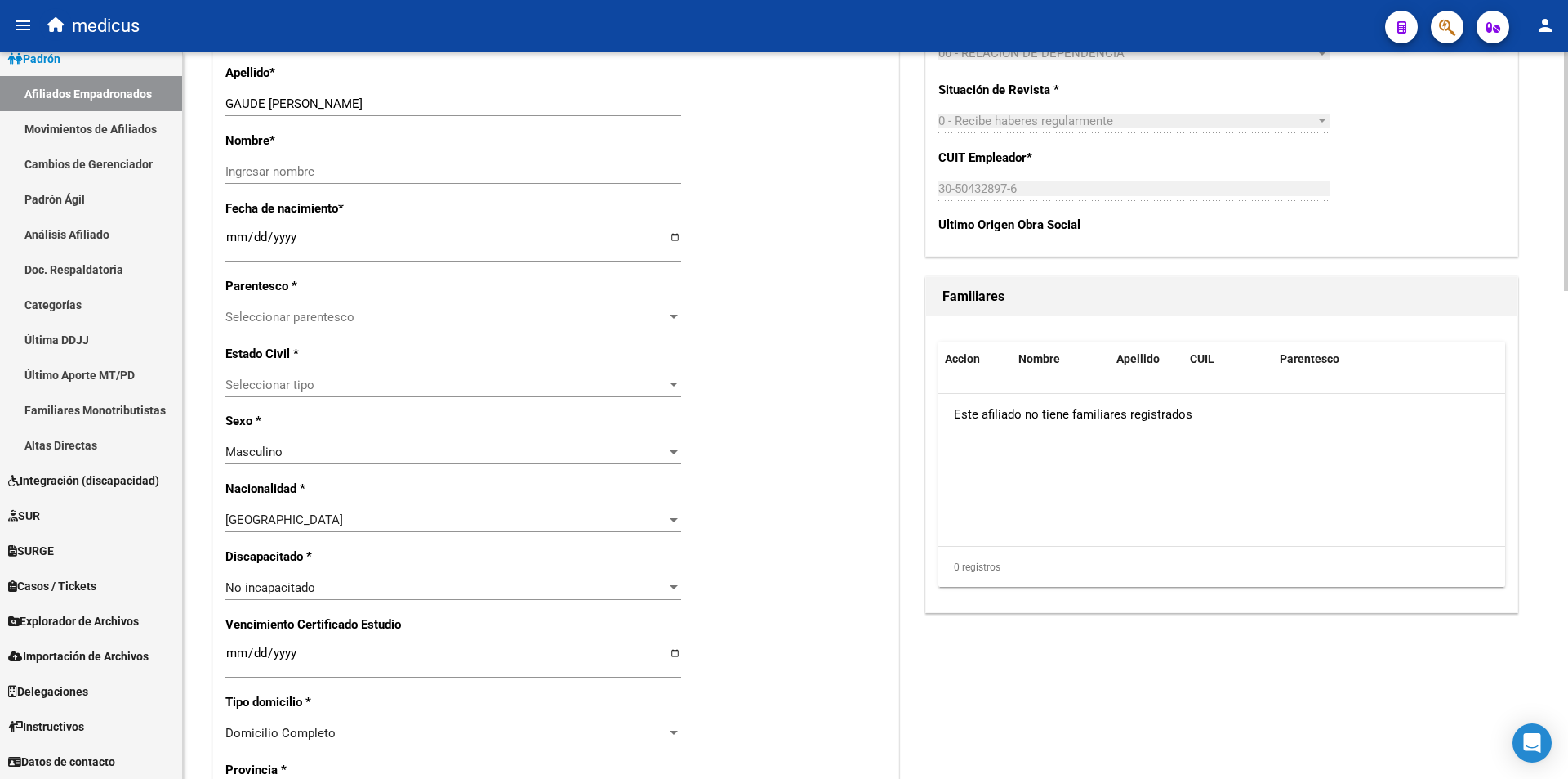
scroll to position [654, 0]
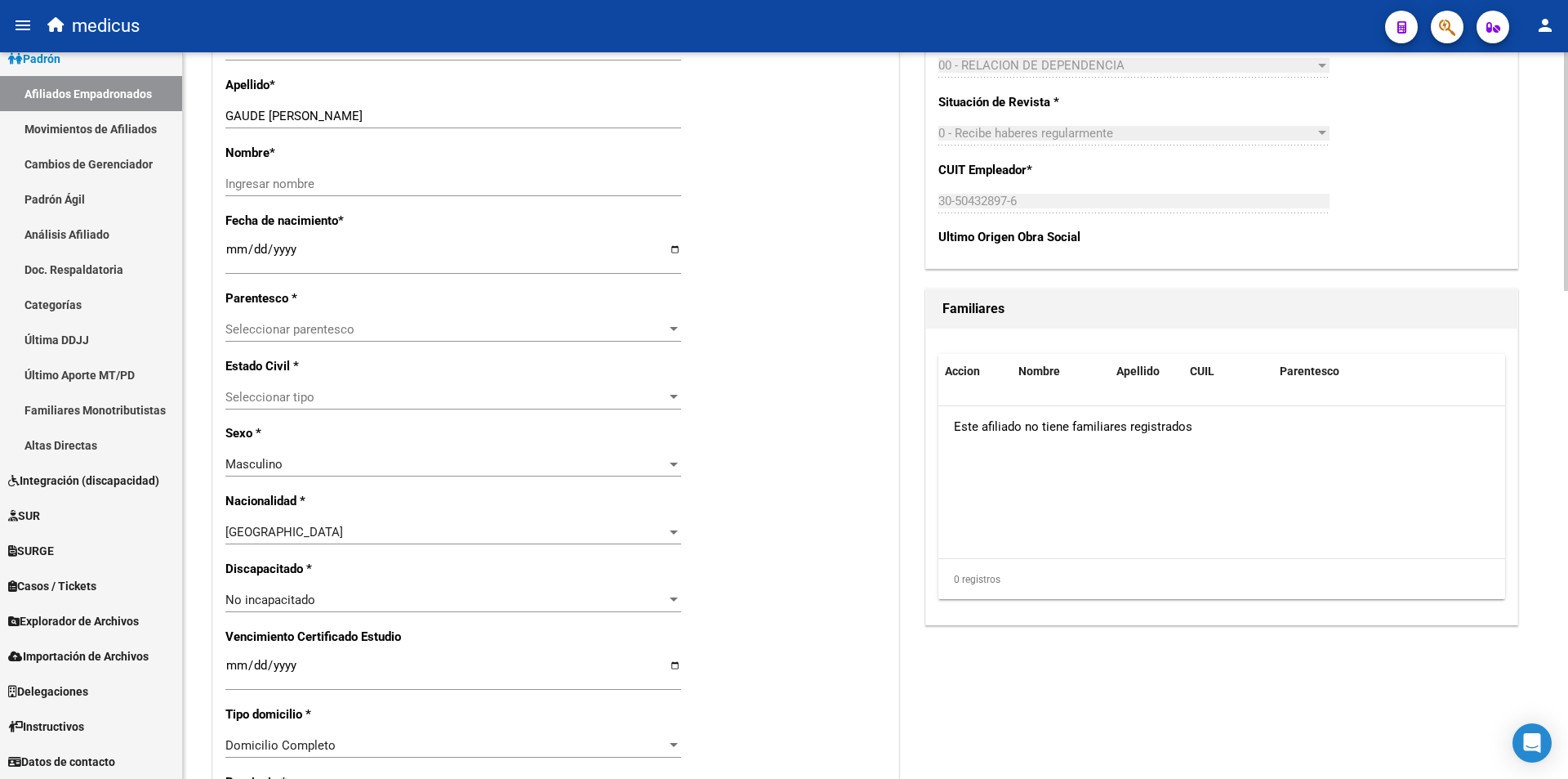
click at [387, 326] on span "Seleccionar parentesco" at bounding box center [445, 329] width 441 height 15
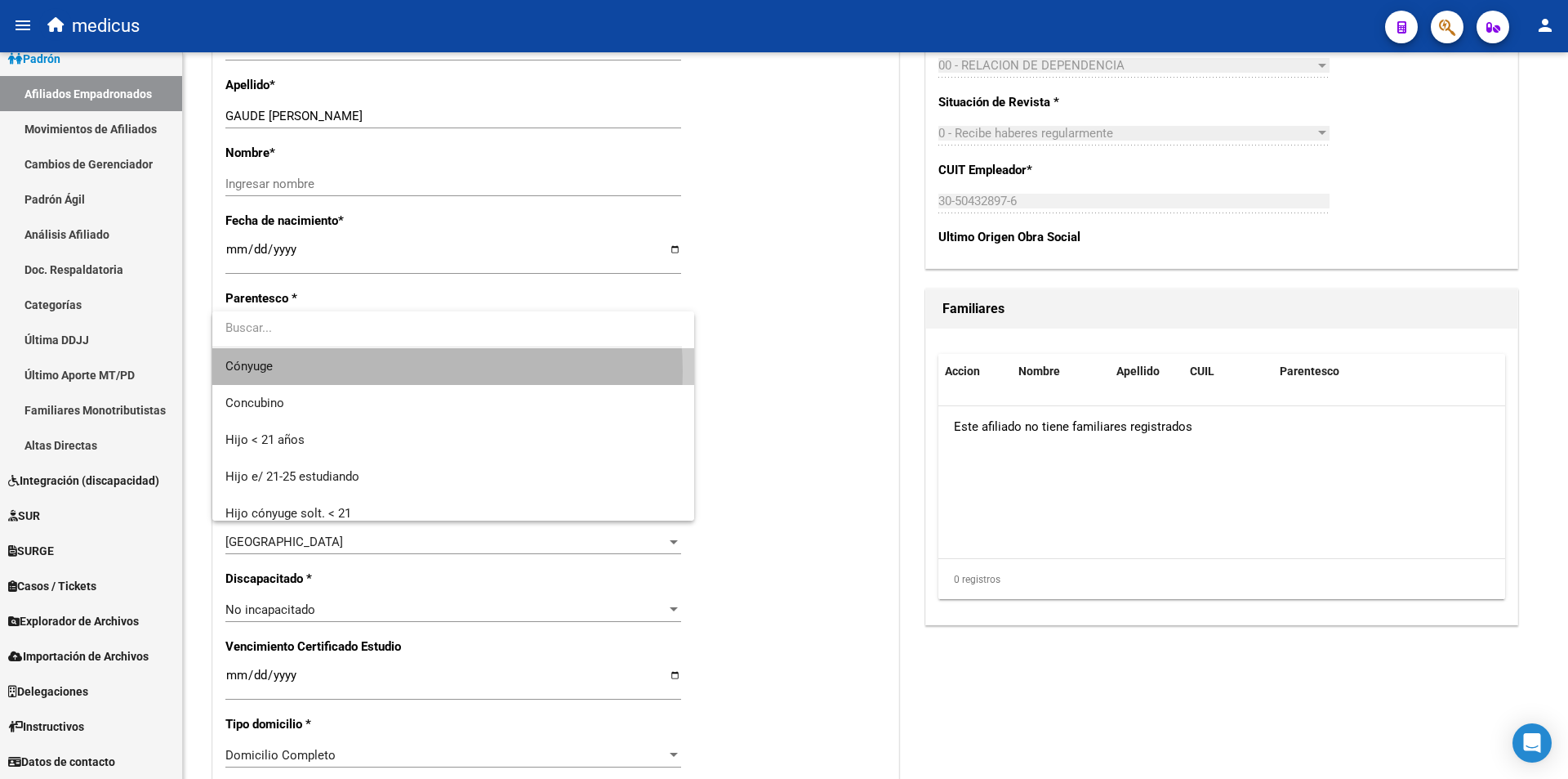
click at [355, 371] on span "Cónyuge" at bounding box center [453, 367] width 455 height 37
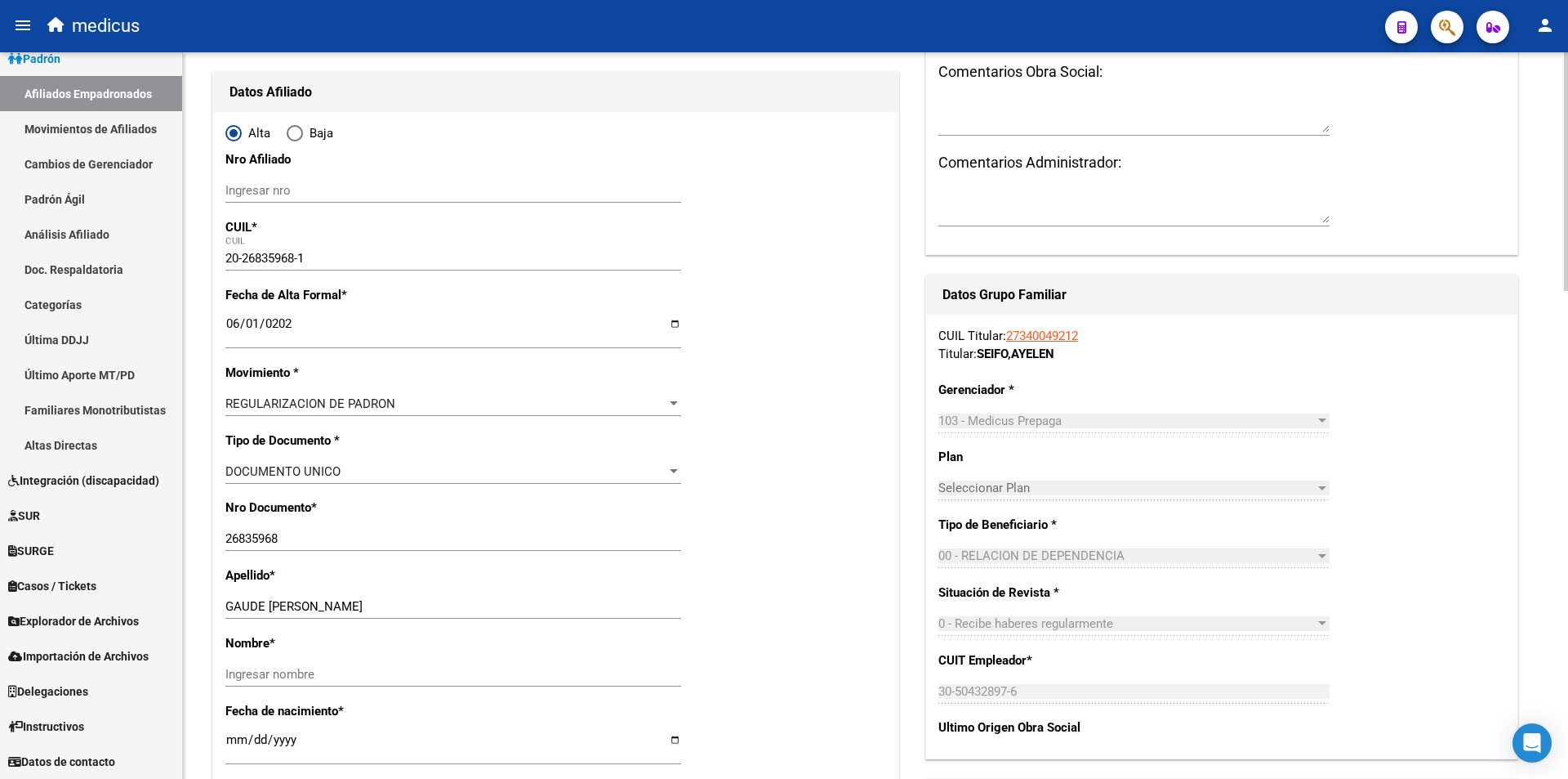
scroll to position [0, 0]
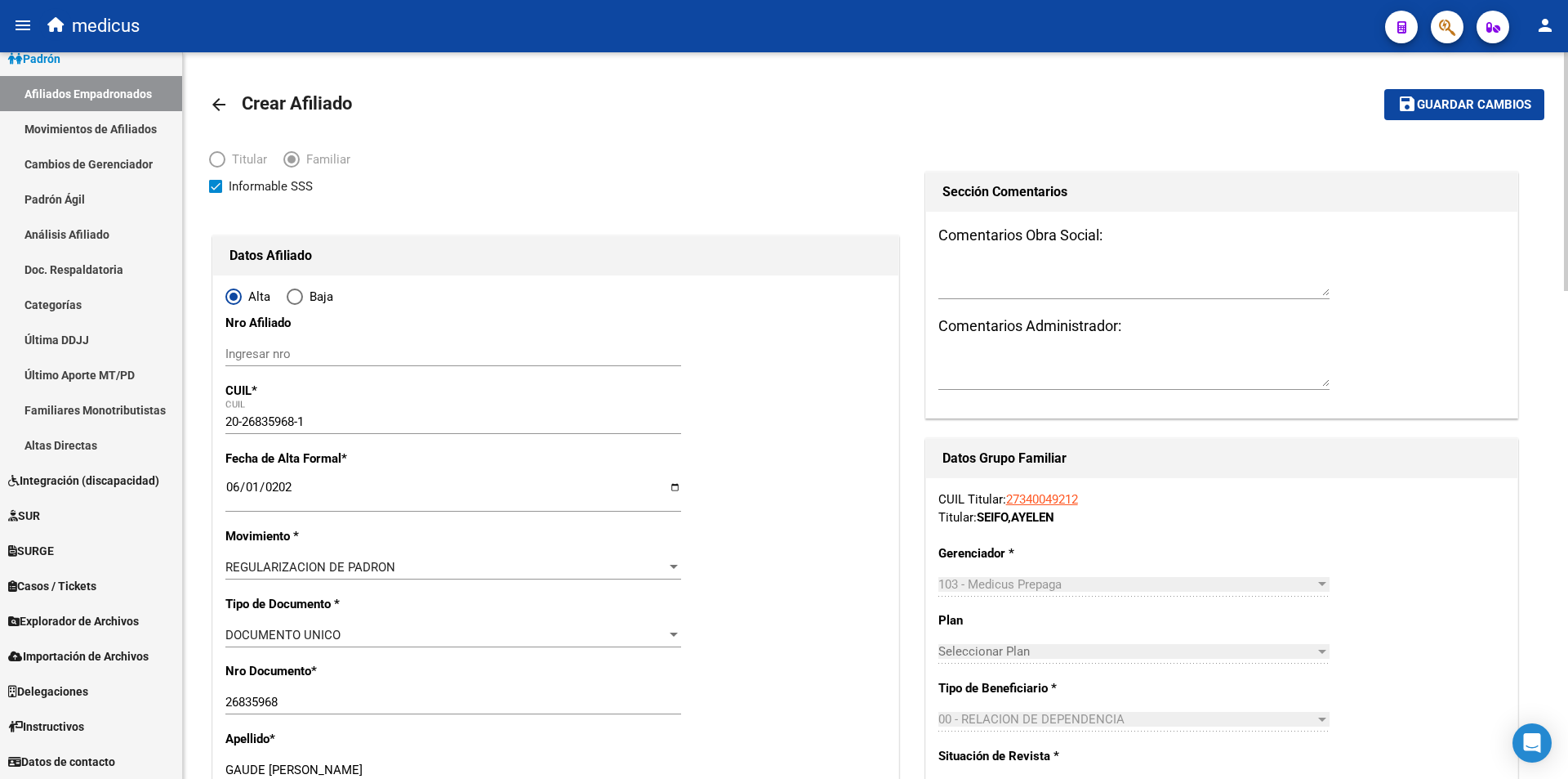
click at [280, 182] on span "Informable SSS" at bounding box center [270, 186] width 84 height 19
click at [216, 193] on input "Informable SSS" at bounding box center [215, 193] width 1 height 1
checkbox input "false"
click at [1446, 107] on span "Guardar cambios" at bounding box center [1474, 106] width 115 height 15
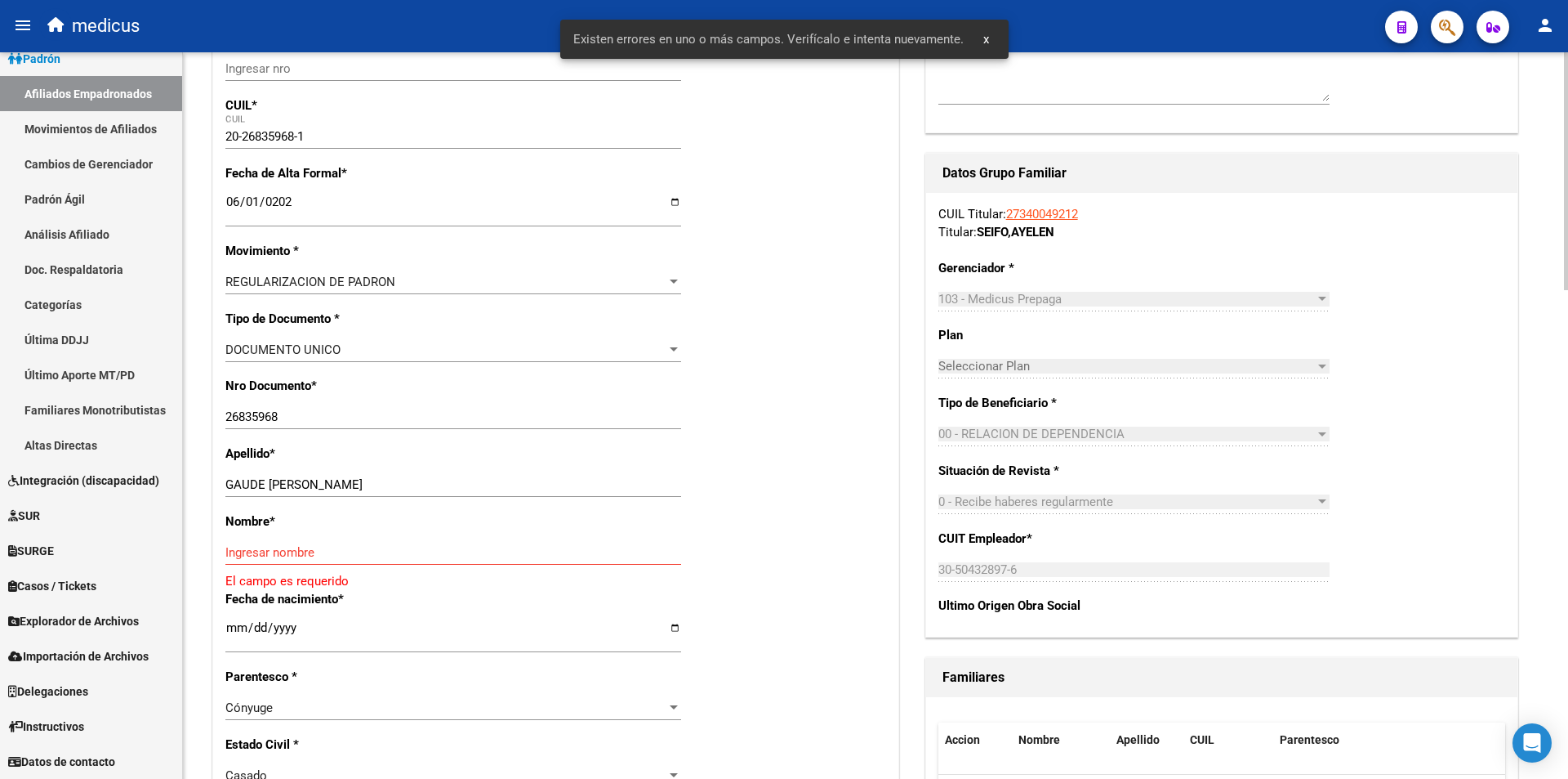
scroll to position [409, 0]
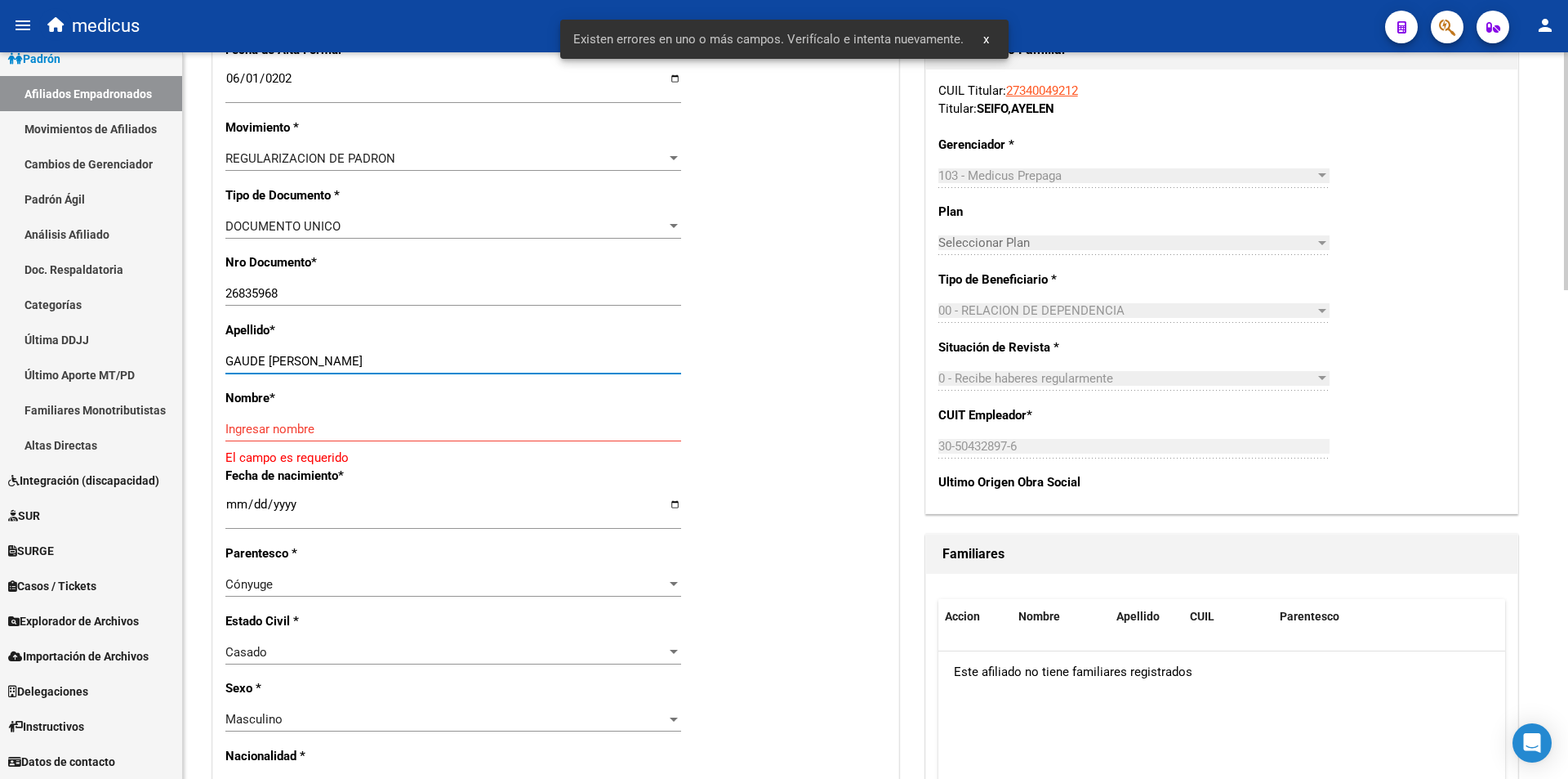
drag, startPoint x: 455, startPoint y: 358, endPoint x: 327, endPoint y: 364, distance: 128.1
click at [327, 364] on input "GAUDE ROBLEDO JESUS MARIANO" at bounding box center [453, 361] width 455 height 15
type input "GAUDE ROBLEDO"
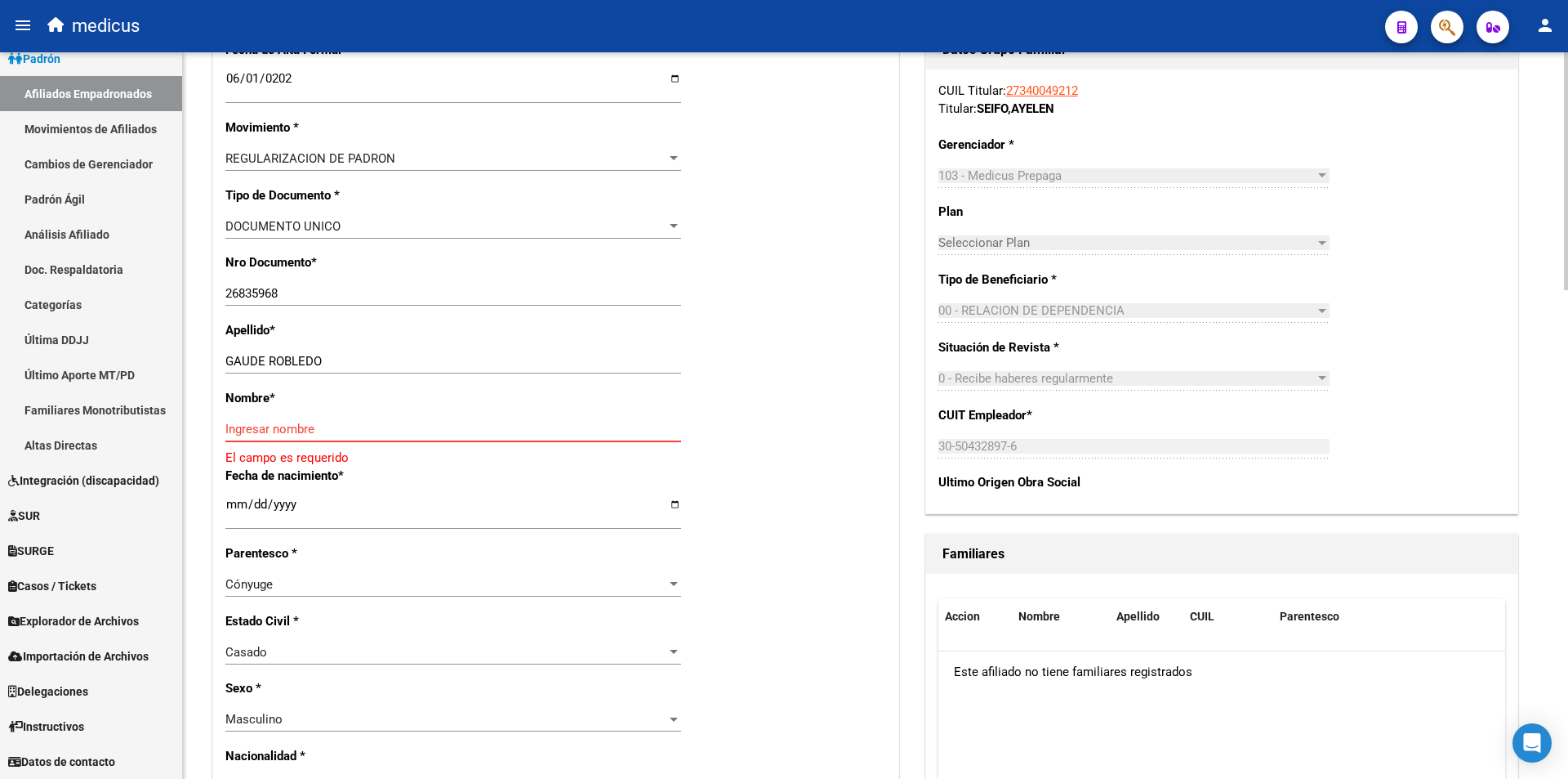
click at [357, 426] on input "Ingresar nombre" at bounding box center [453, 429] width 455 height 15
paste input "JESUS MARIANO"
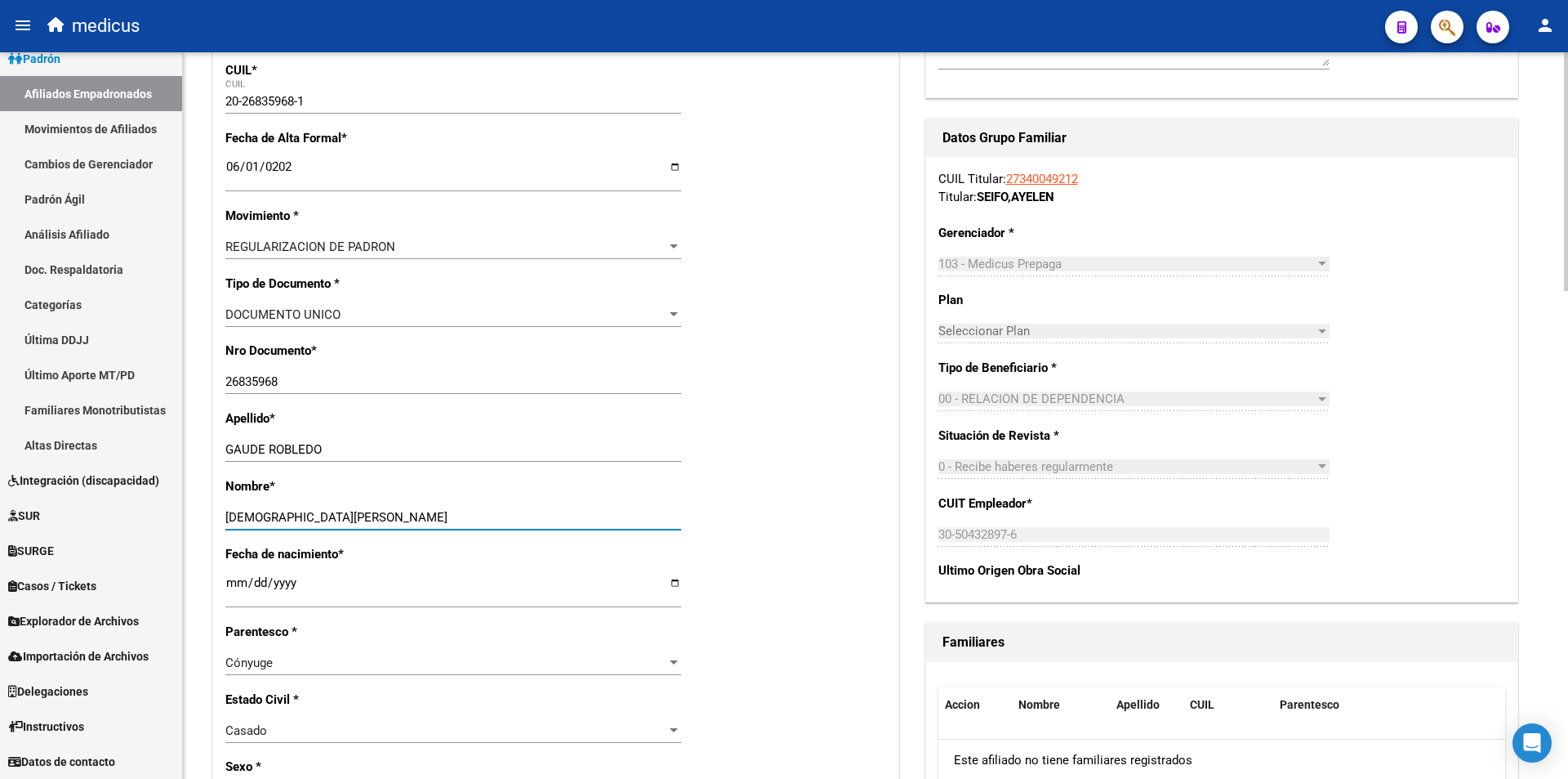
scroll to position [0, 0]
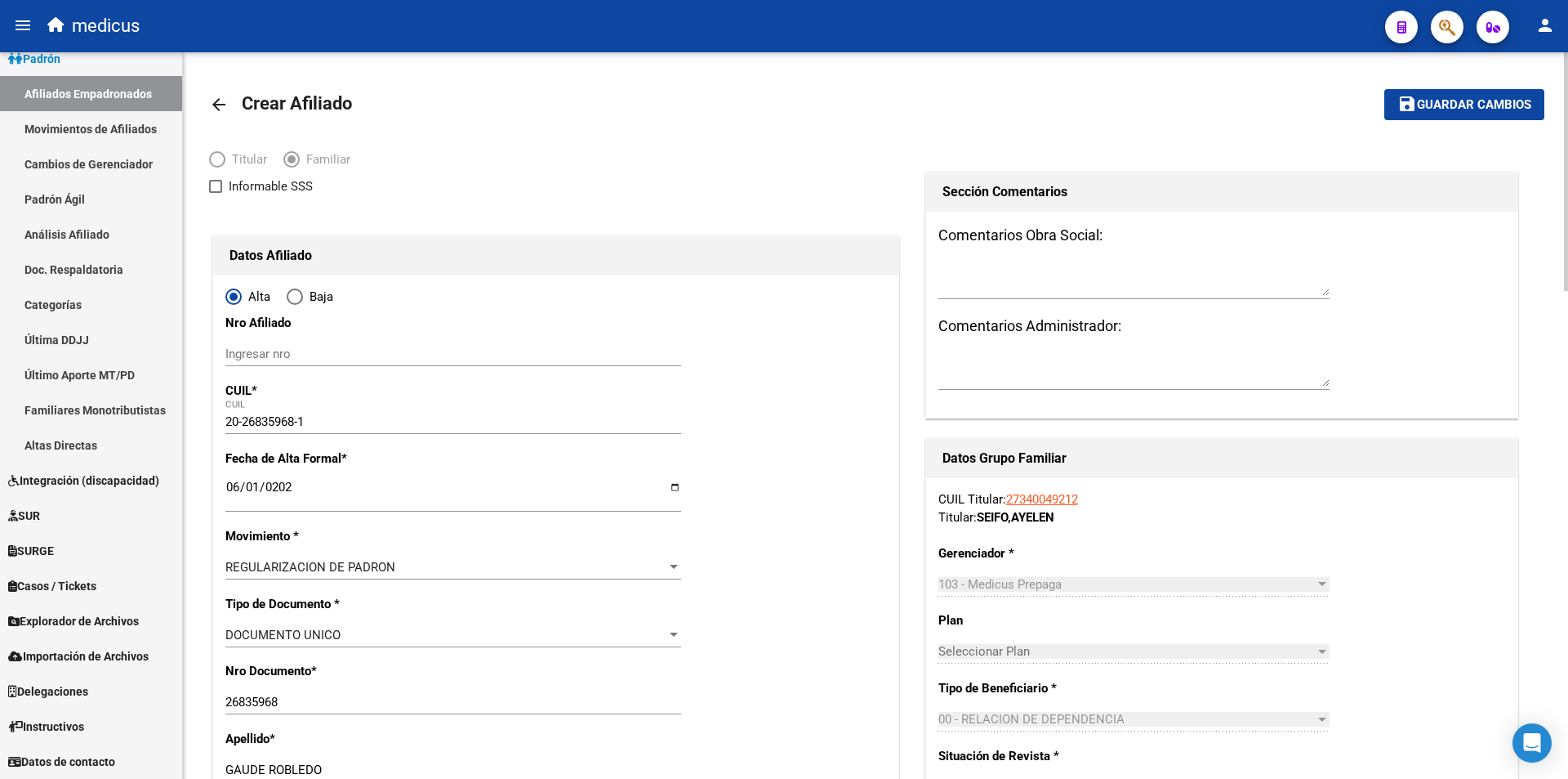
type input "JESUS MARIANO"
click at [1466, 109] on span "Guardar cambios" at bounding box center [1474, 106] width 115 height 15
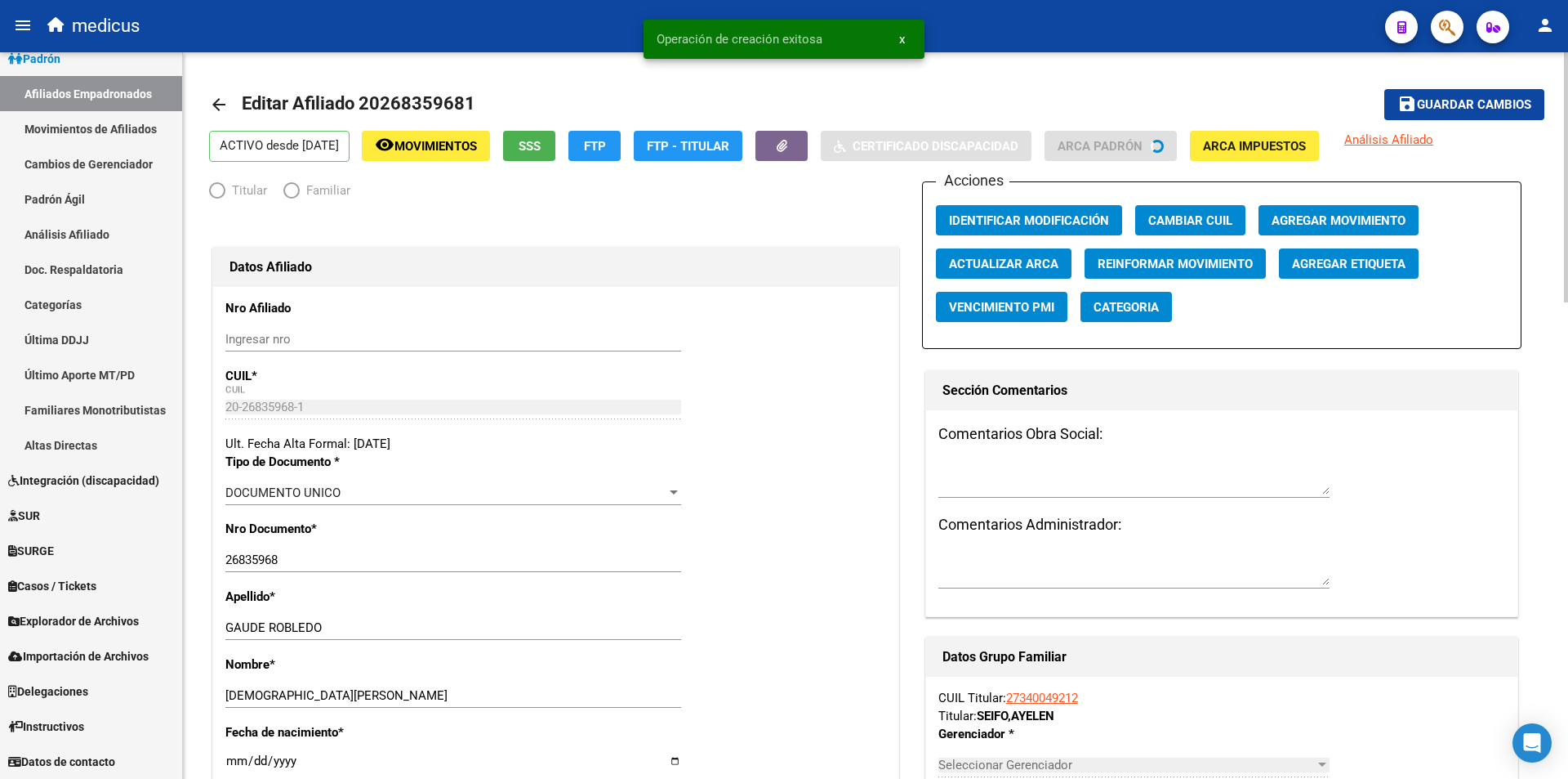
radio input "true"
type input "30-50432897-6"
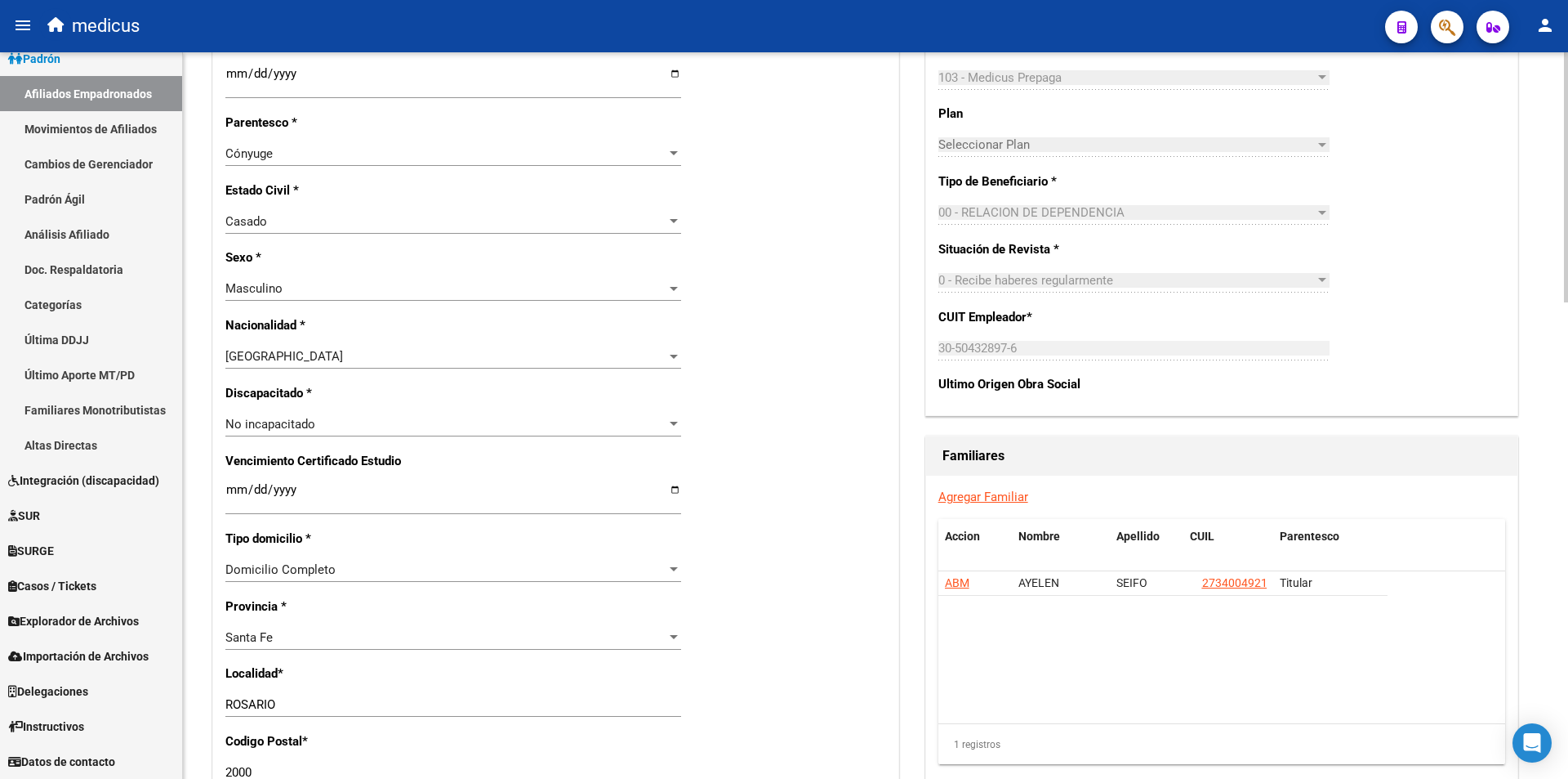
scroll to position [818, 0]
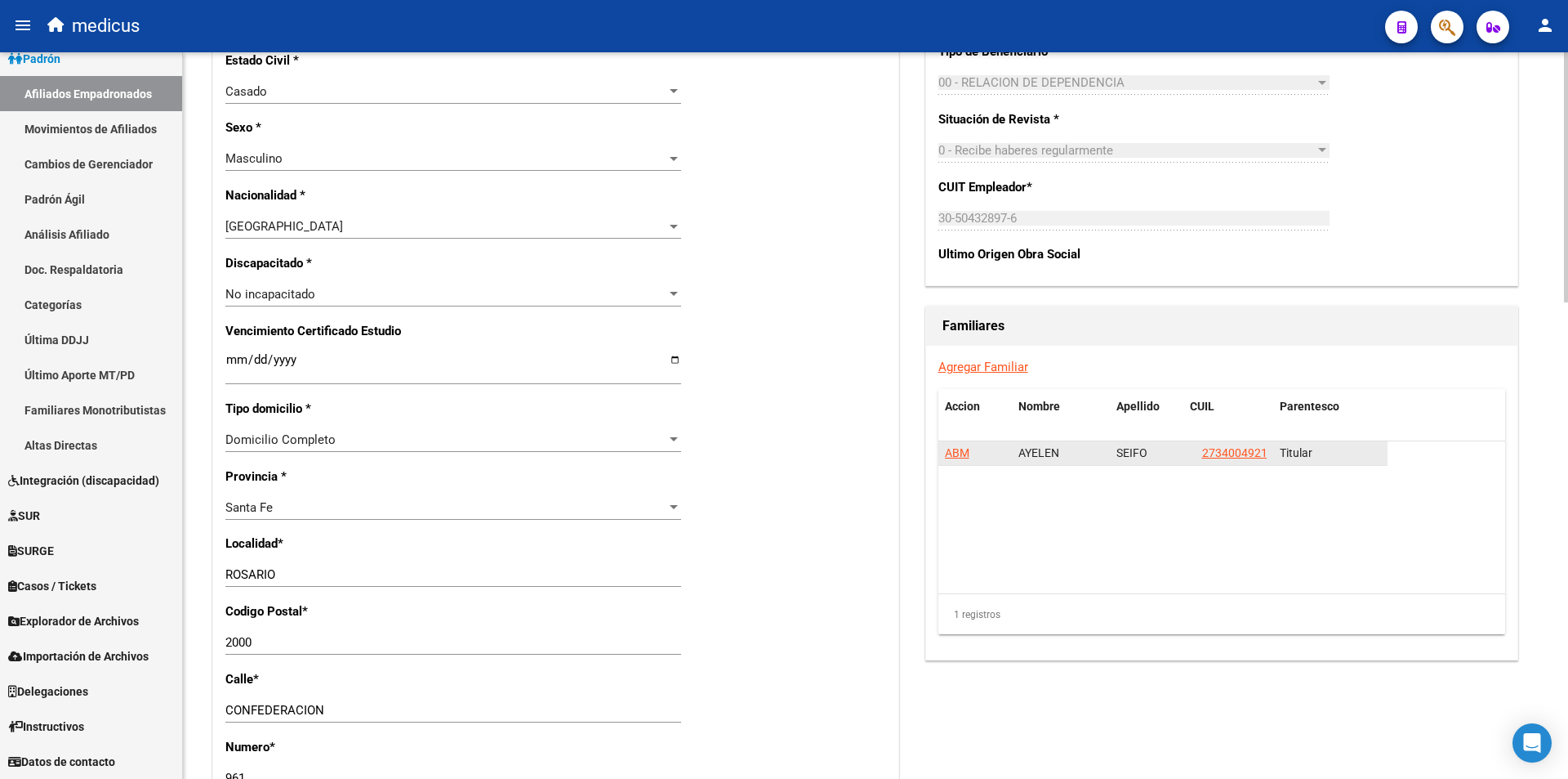
click at [961, 451] on span "ABM" at bounding box center [957, 453] width 24 height 13
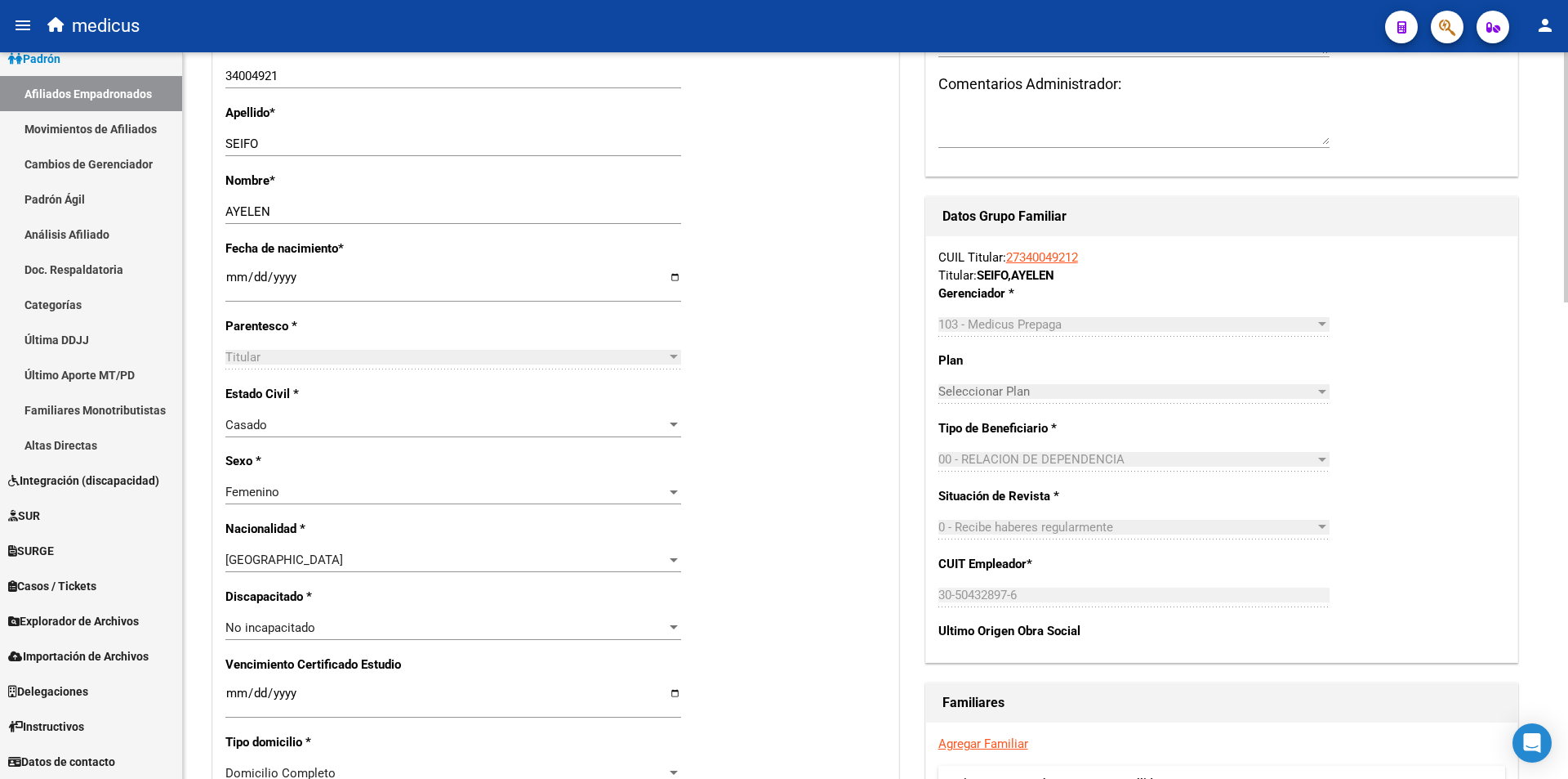
scroll to position [735, 0]
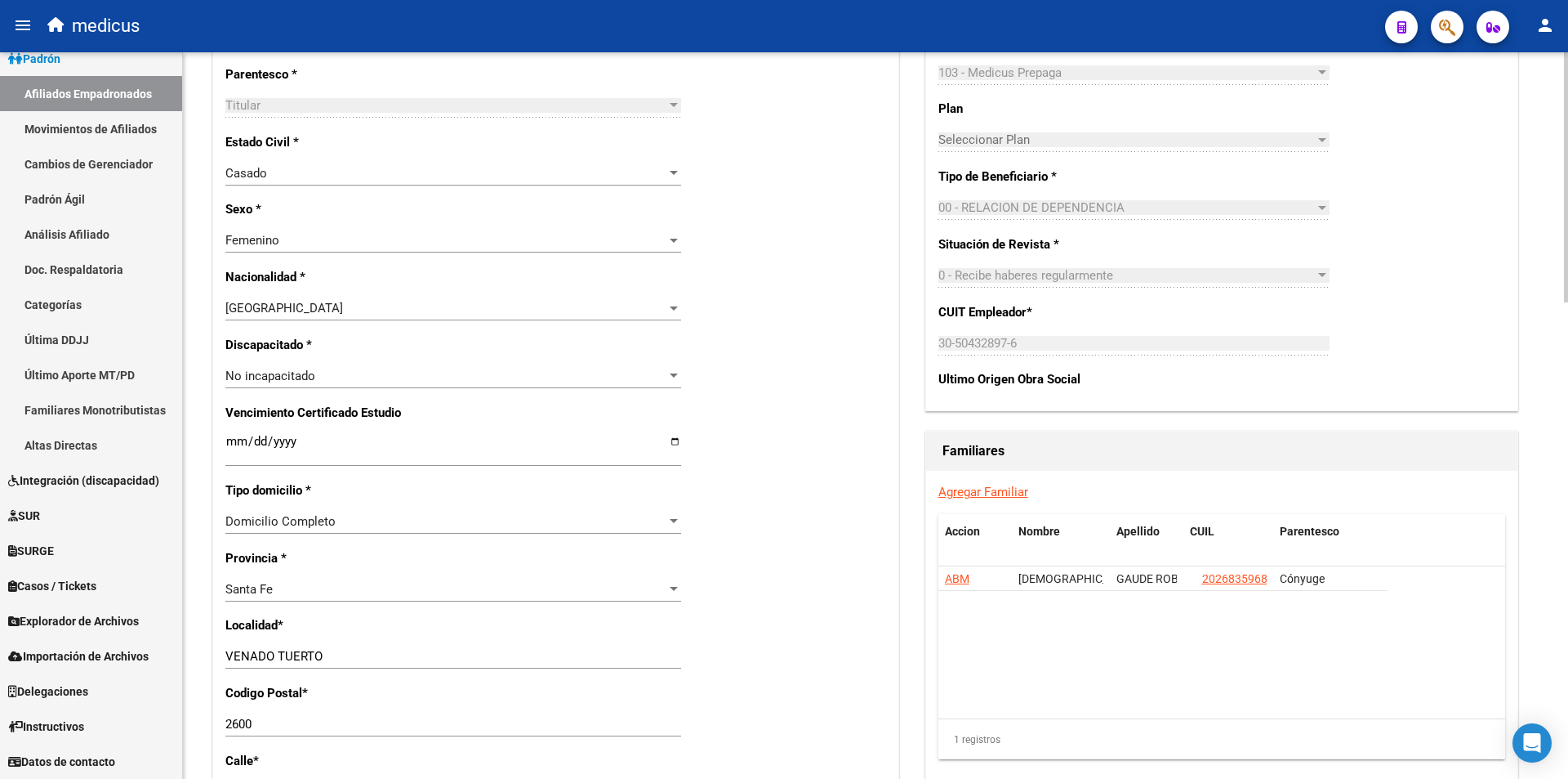
click at [956, 488] on link "Agregar Familiar" at bounding box center [983, 493] width 90 height 15
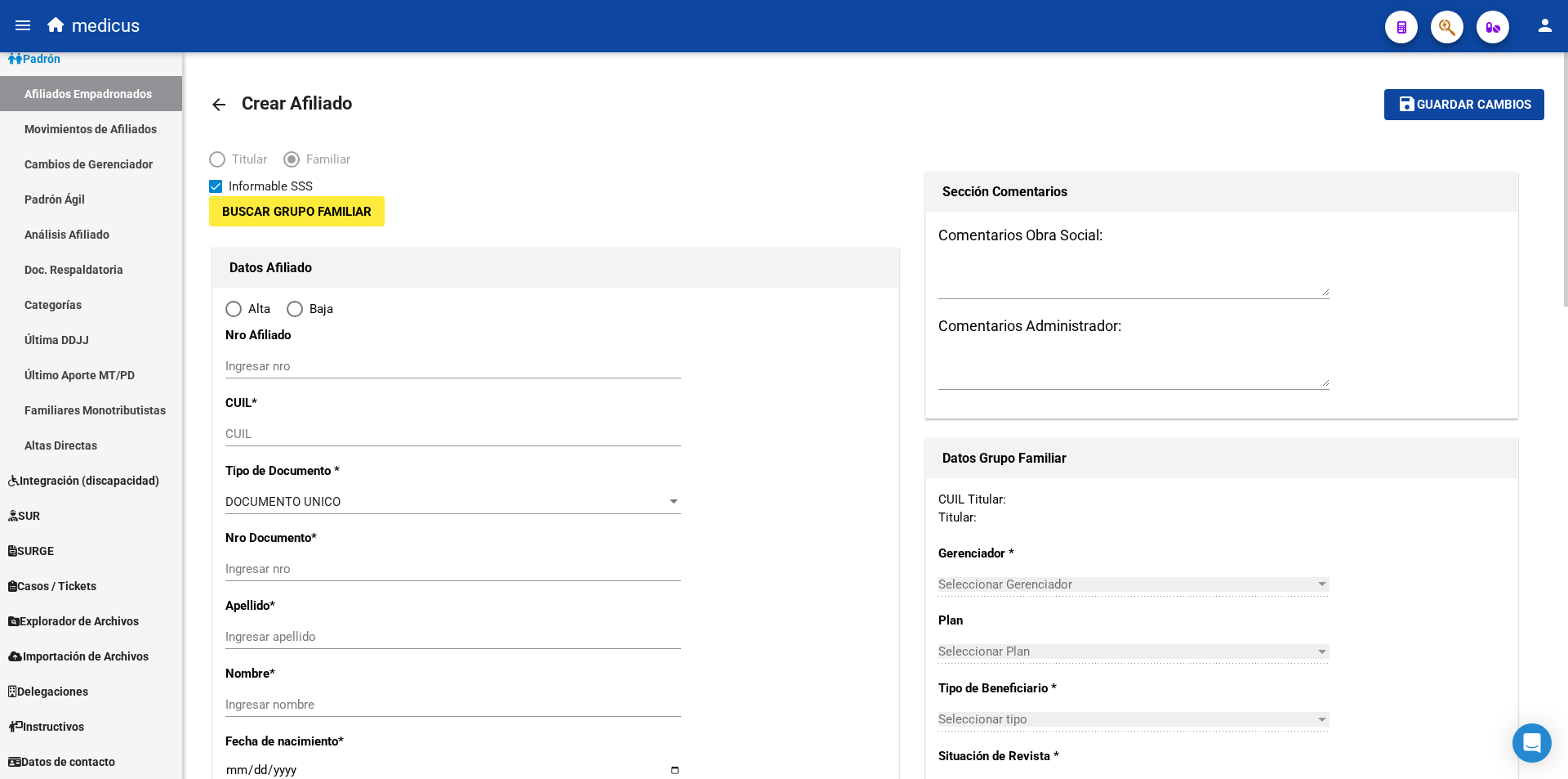
type input "30-50432897-6"
type input "VENADO TUERTO"
type input "2600"
type input "[GEOGRAPHIC_DATA]"
type input "3995"
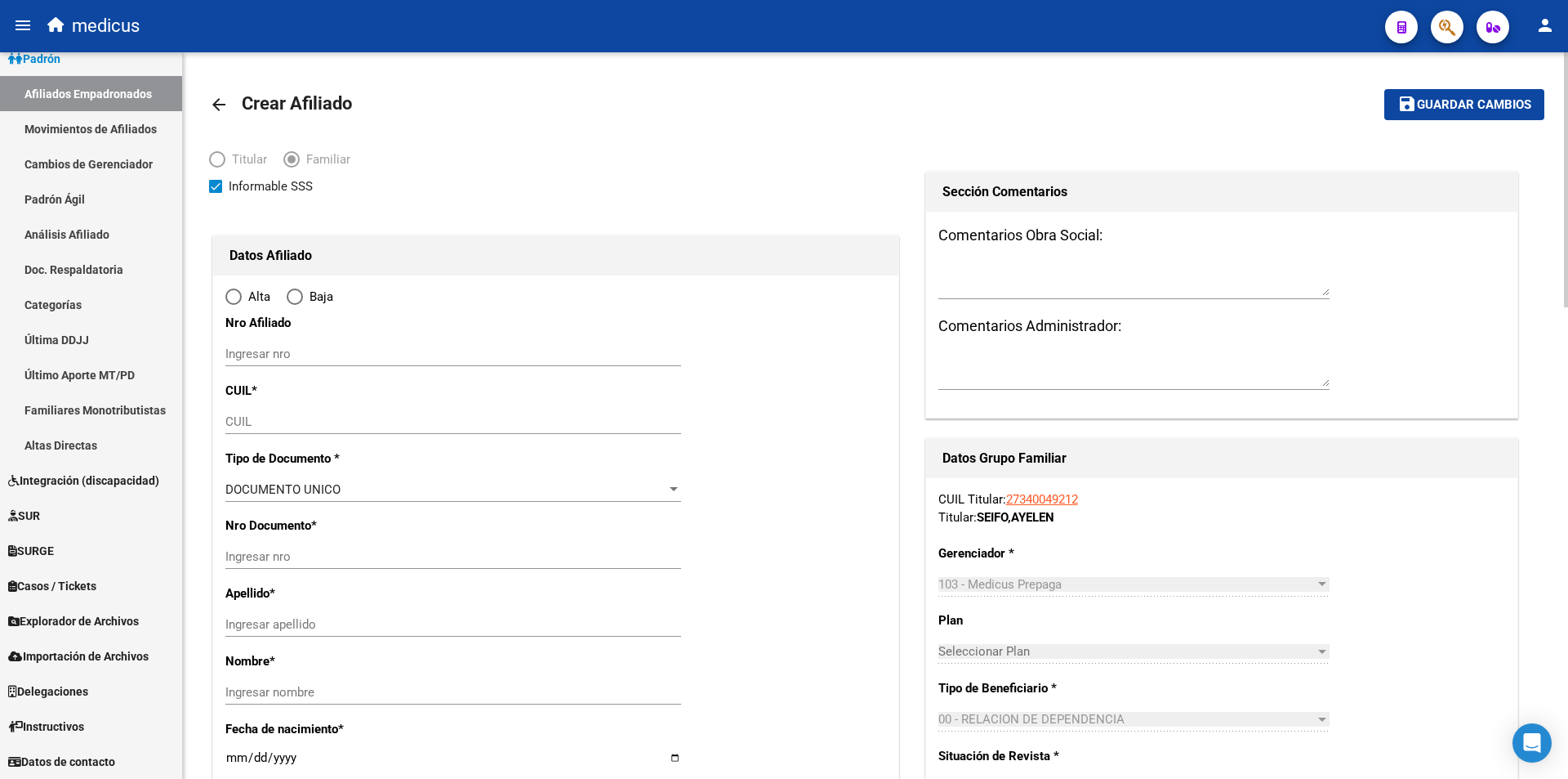
radio input "true"
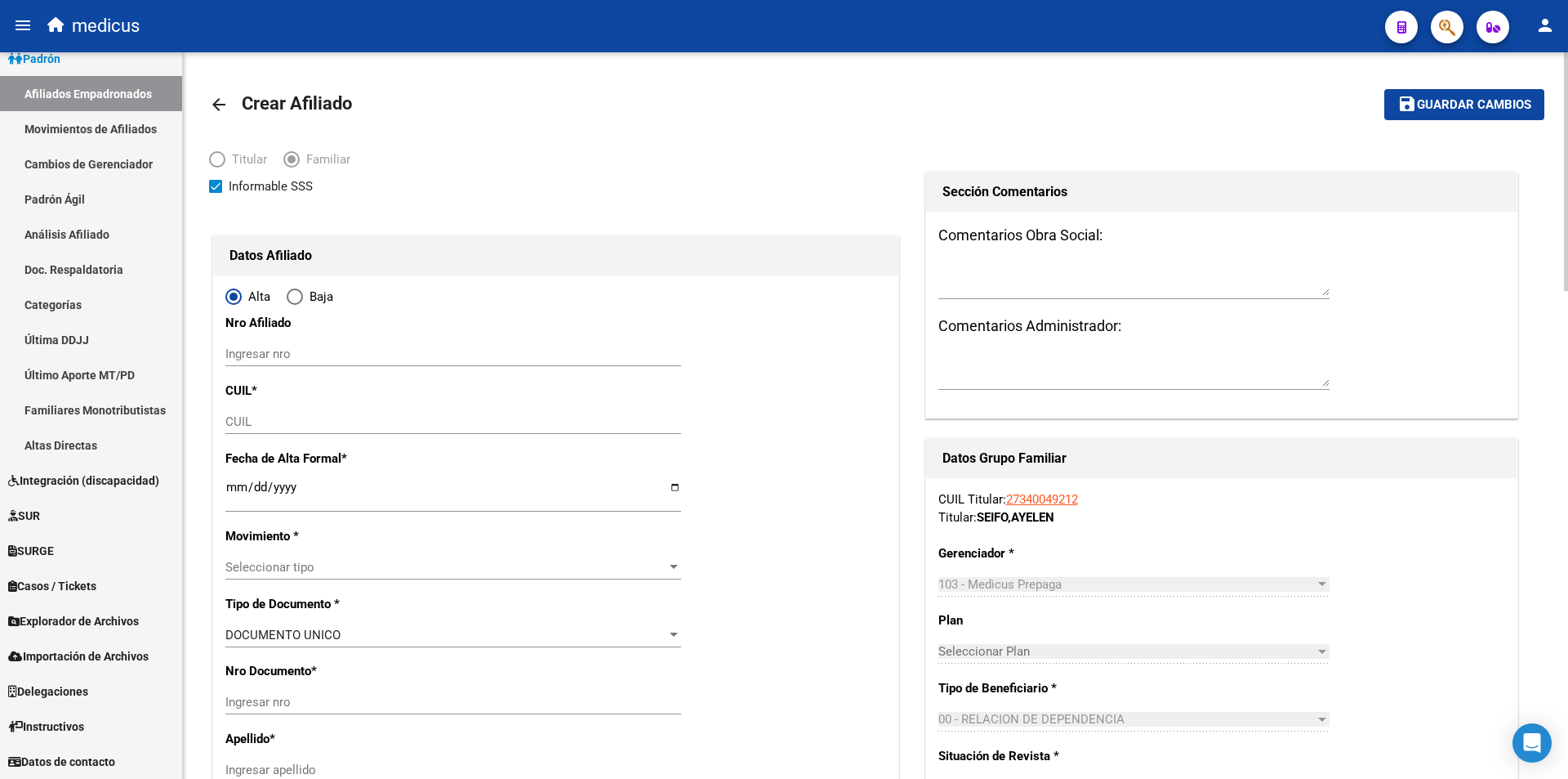
type input "30-50432897-6"
click at [243, 183] on span "Informable SSS" at bounding box center [270, 186] width 84 height 19
click at [216, 193] on input "Informable SSS" at bounding box center [215, 193] width 1 height 1
checkbox input "false"
click at [384, 415] on input "CUIL" at bounding box center [453, 422] width 455 height 15
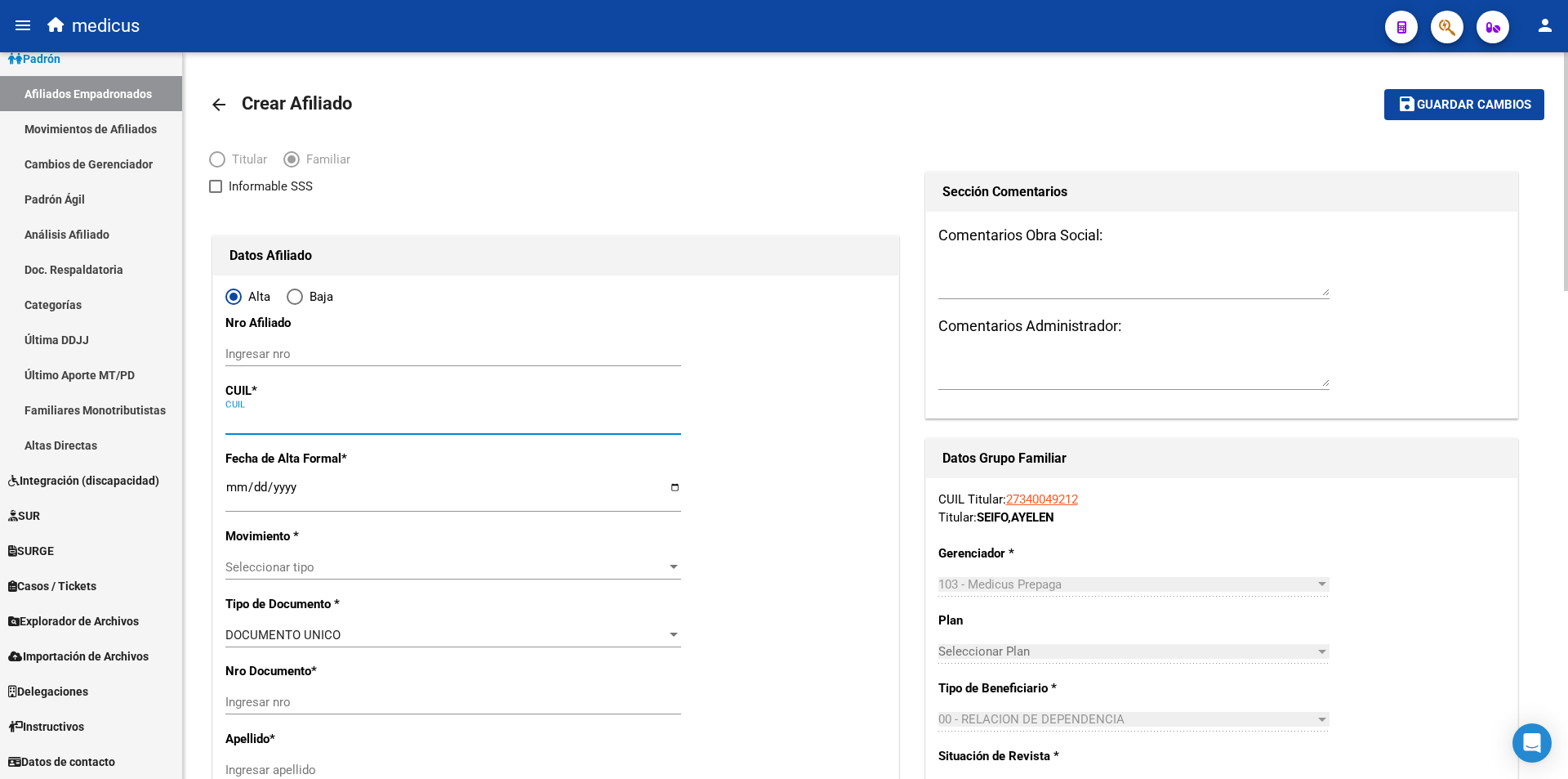
paste input "20-57453546-9"
type input "20-57453546-9"
drag, startPoint x: 366, startPoint y: 477, endPoint x: 373, endPoint y: 483, distance: 9.2
click at [366, 477] on div "Ingresar fecha" at bounding box center [453, 495] width 455 height 35
type input "57453546"
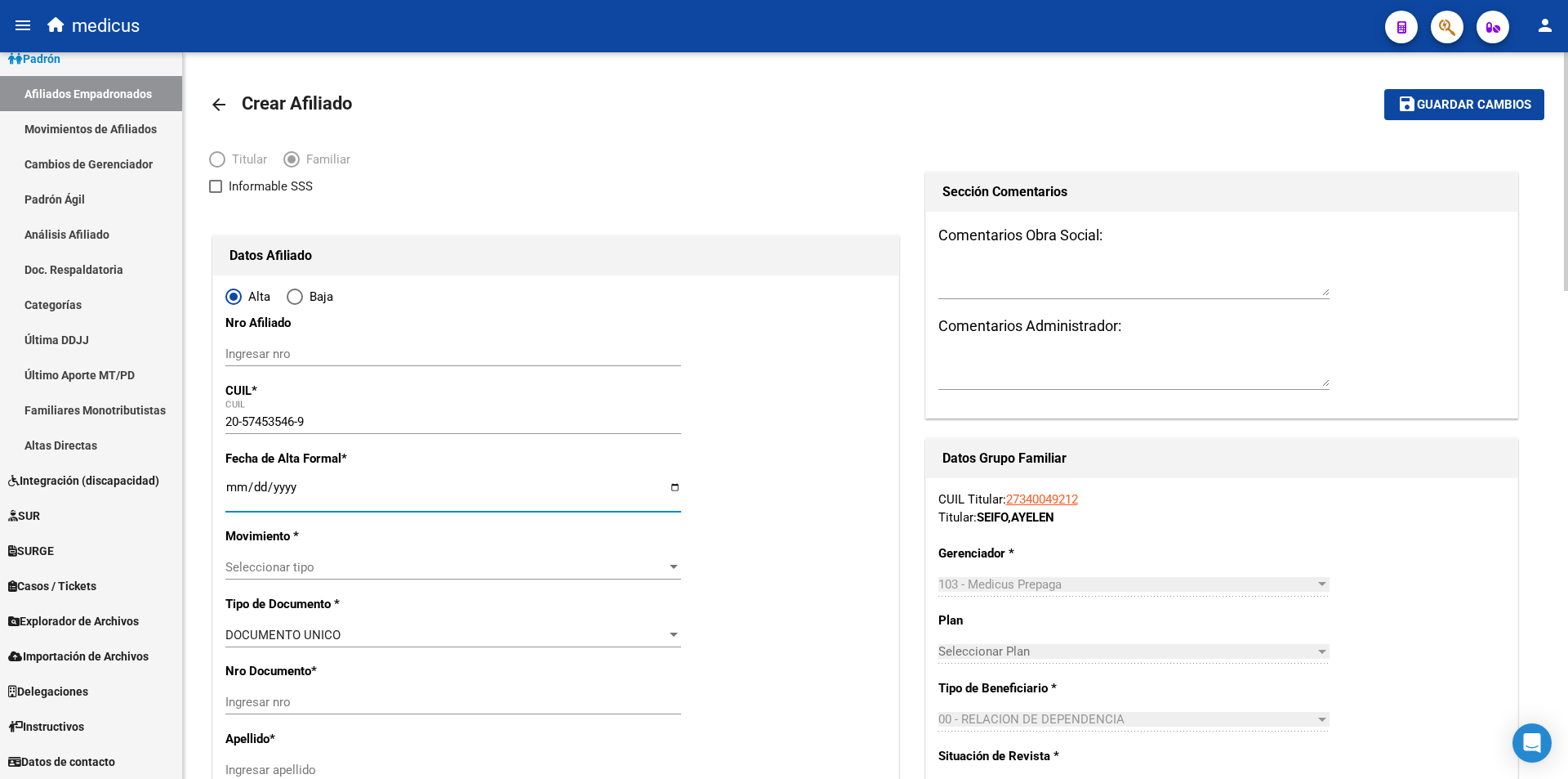
type input "GAUDE"
type input "THIAGO NEHUEN"
type input "2018-11-15"
type input "FUNES"
type input "2132"
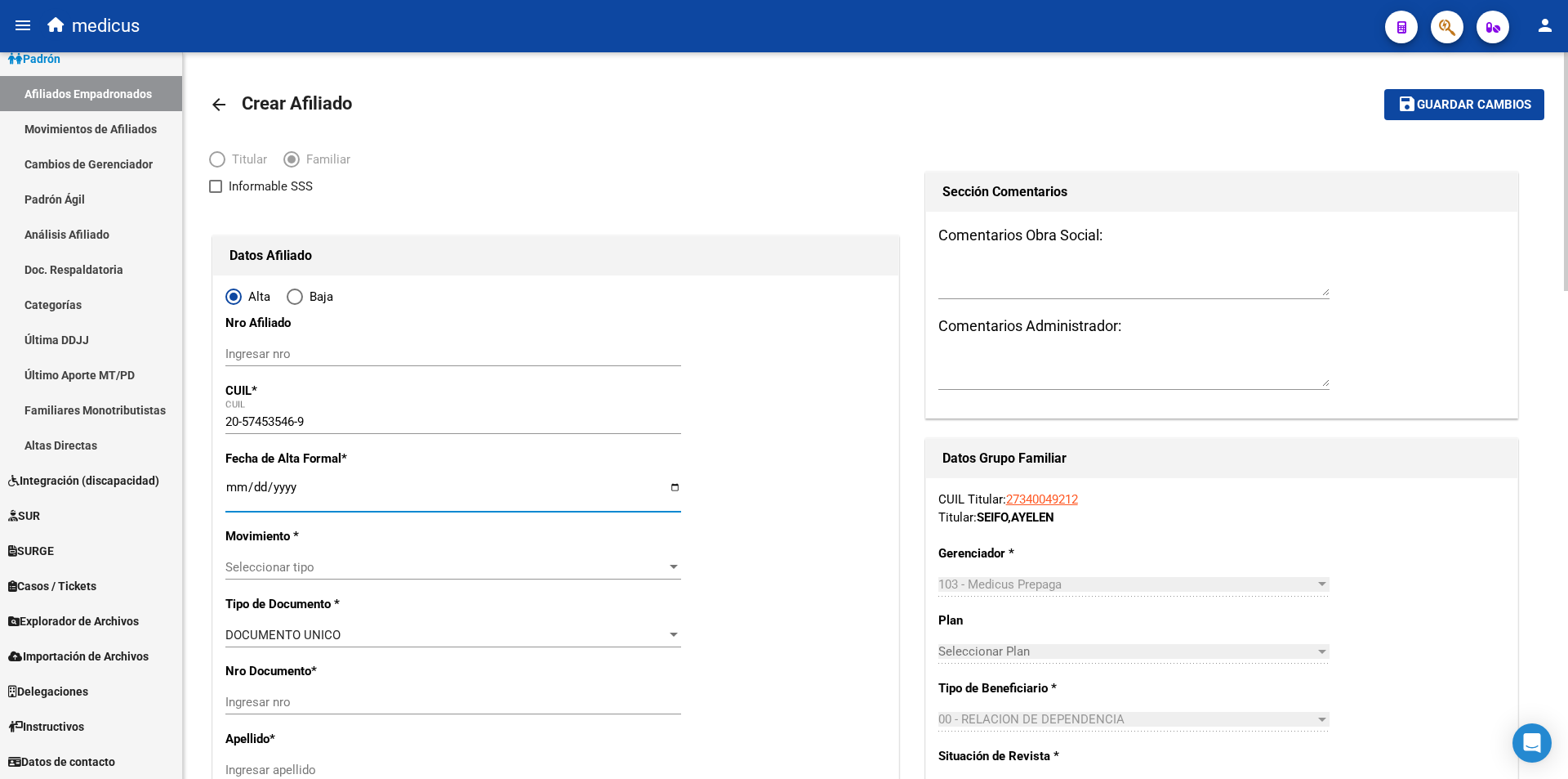
type input "SCALABRINI ORTIZ"
type input "812"
type input "2025-06-01"
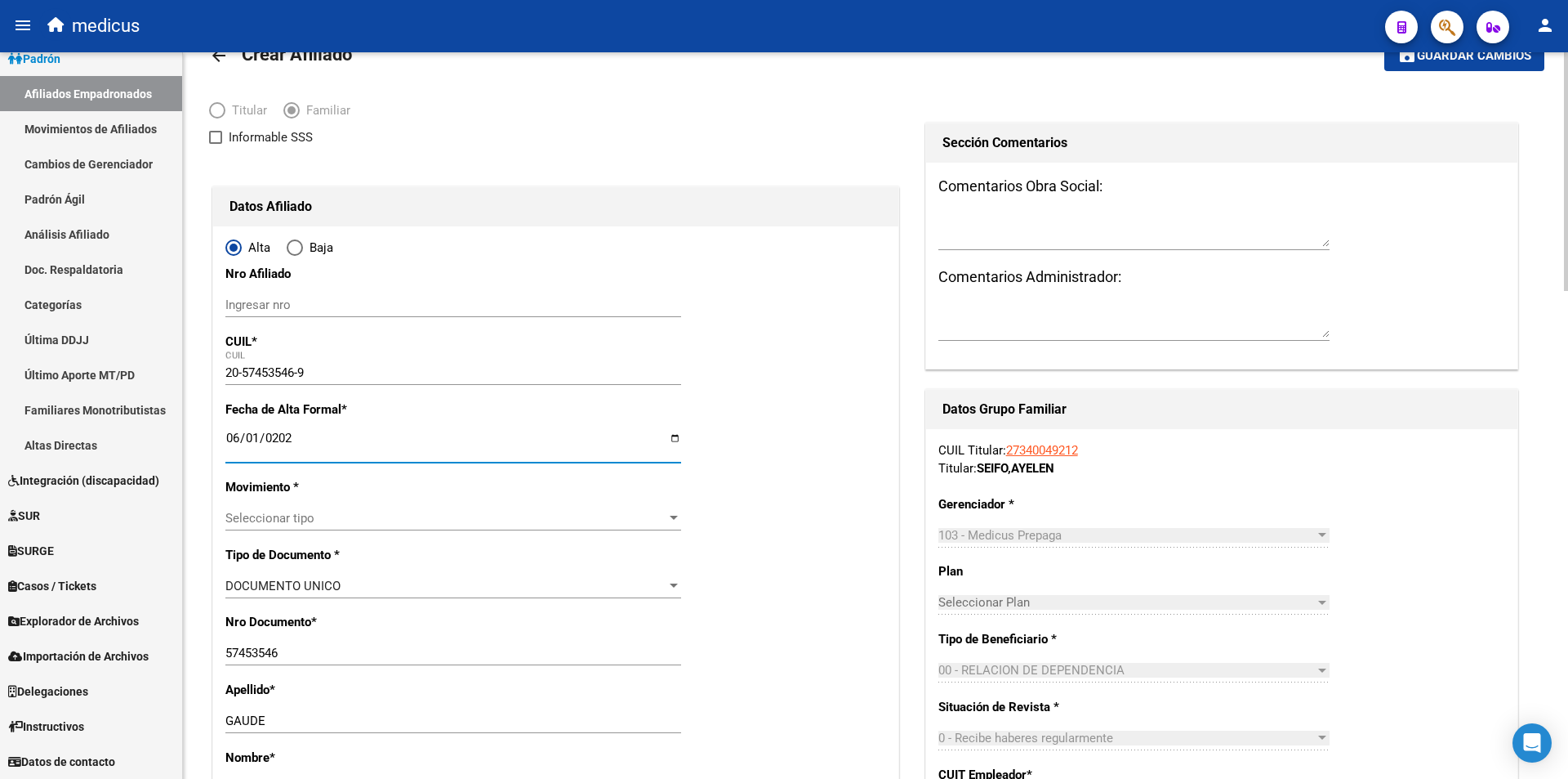
scroll to position [82, 0]
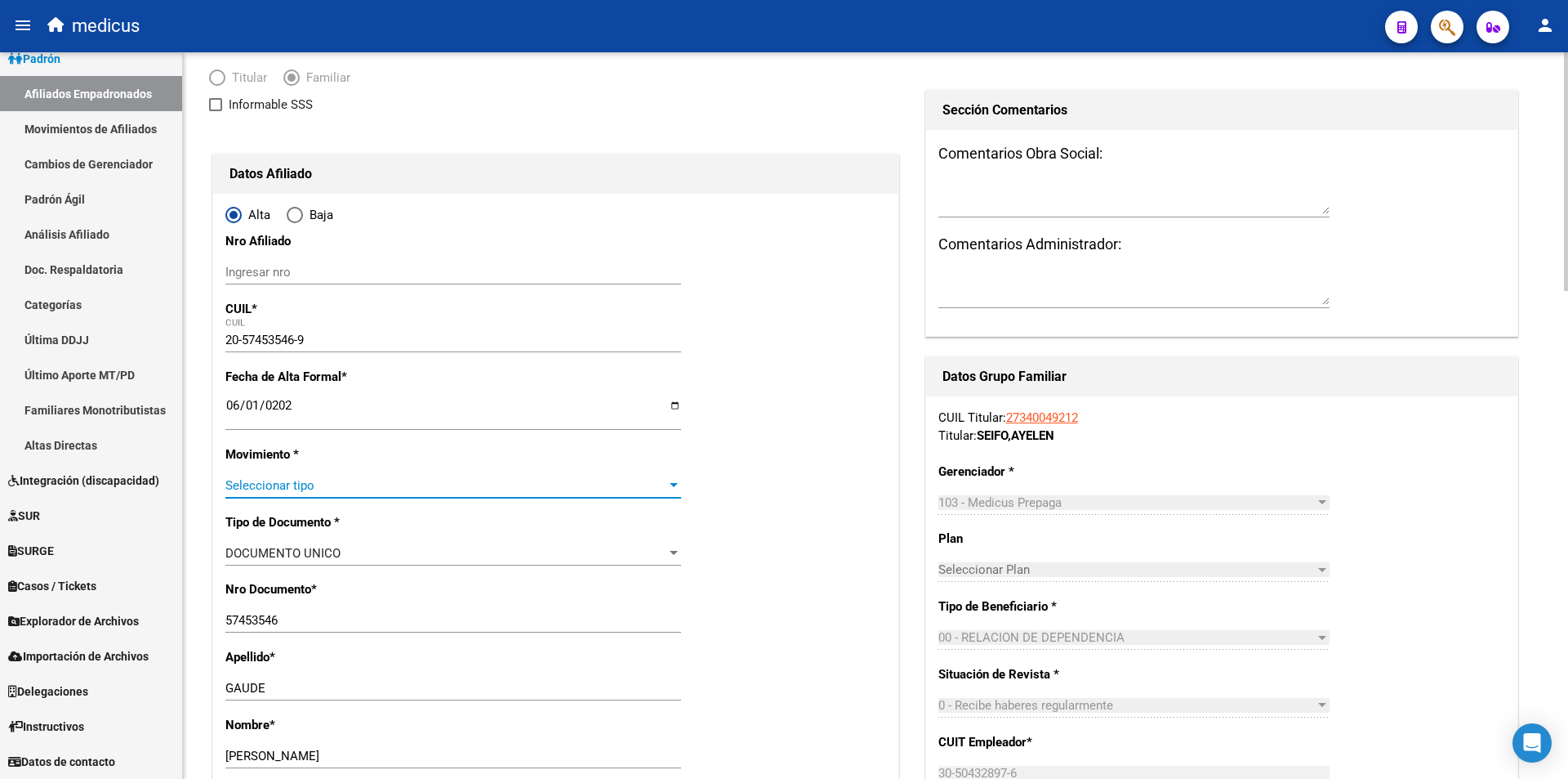
click at [323, 488] on span "Seleccionar tipo" at bounding box center [445, 486] width 441 height 15
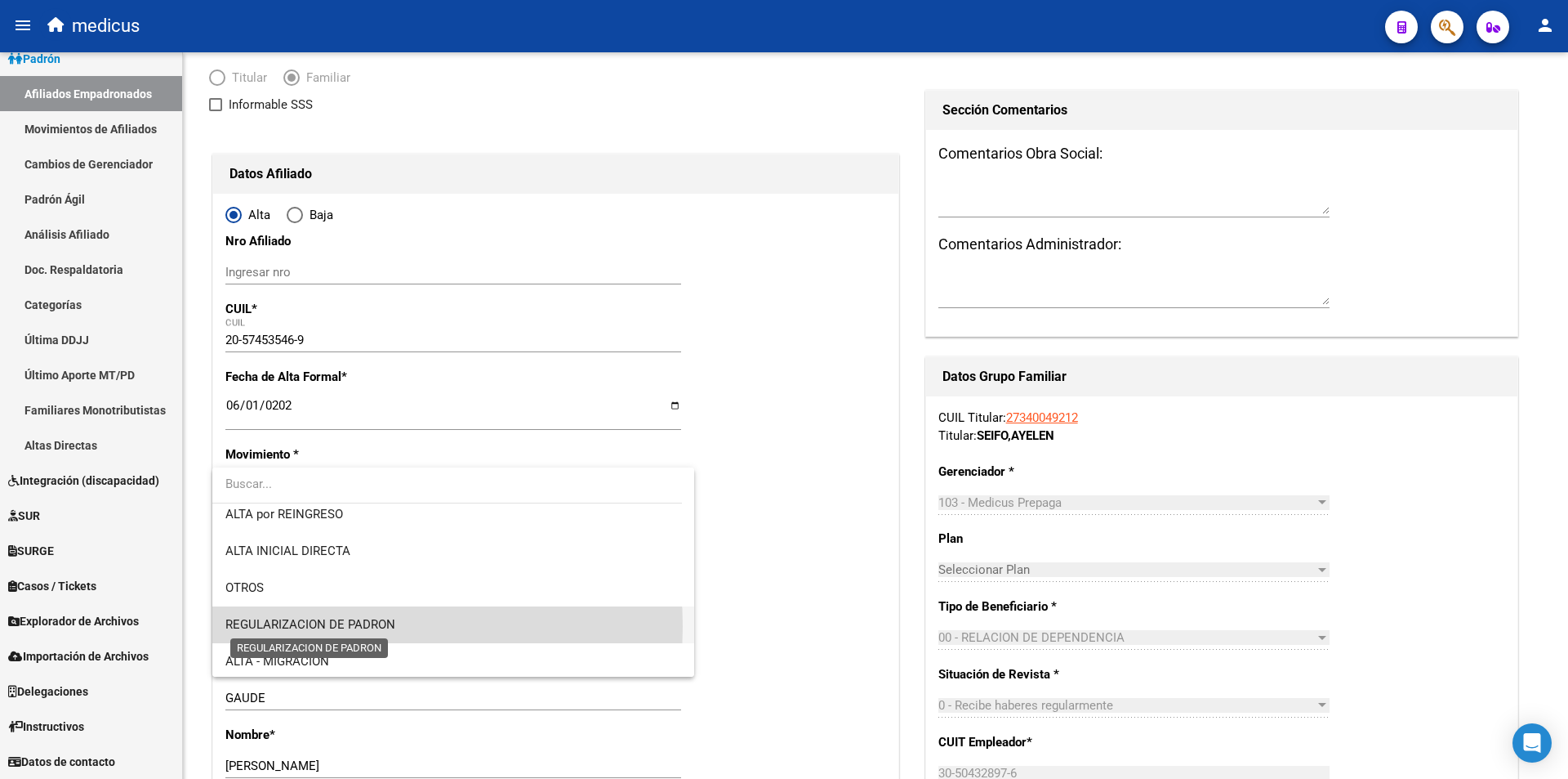
click at [339, 626] on span "REGULARIZACION DE PADRON" at bounding box center [310, 625] width 170 height 15
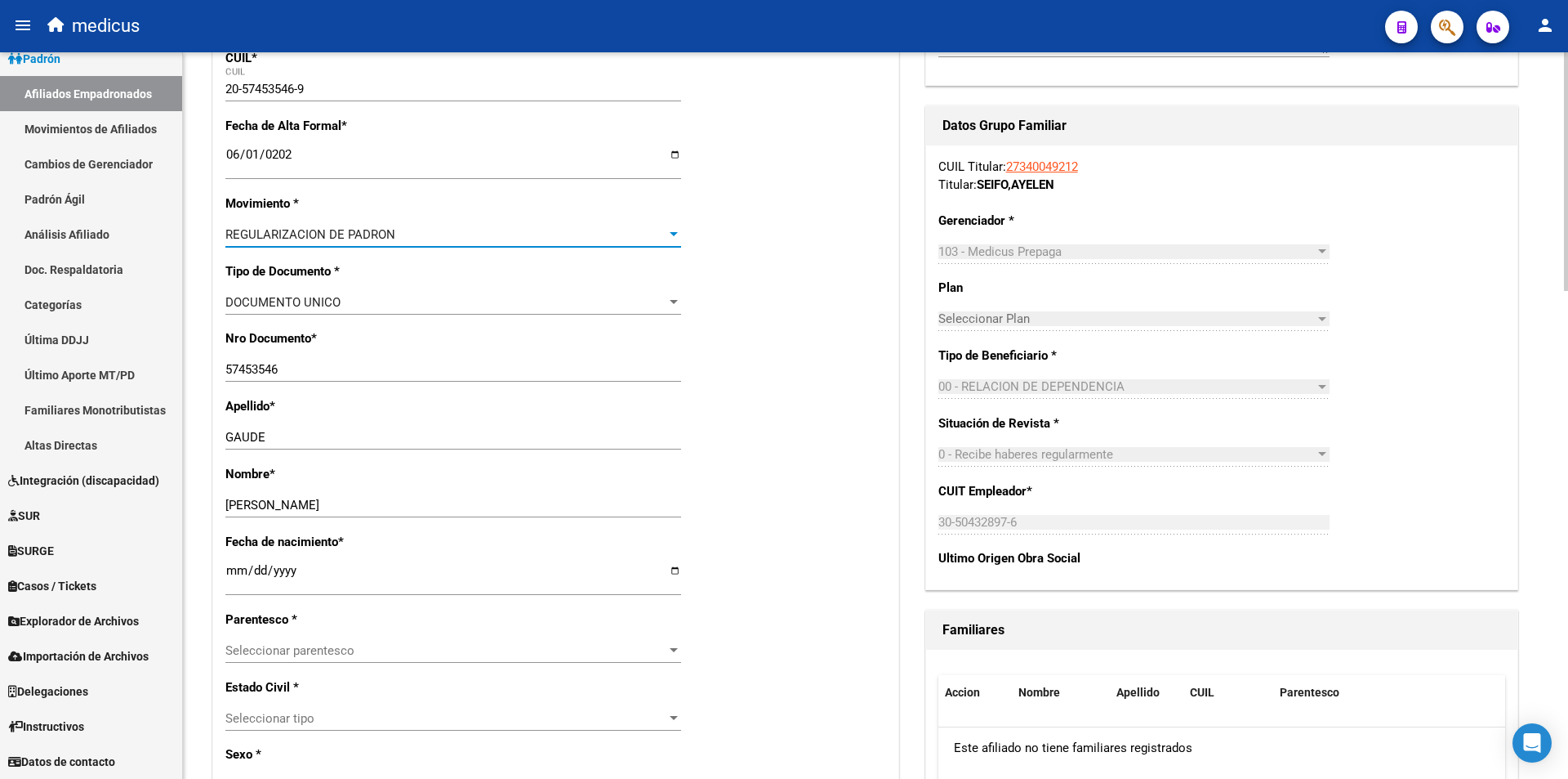
scroll to position [572, 0]
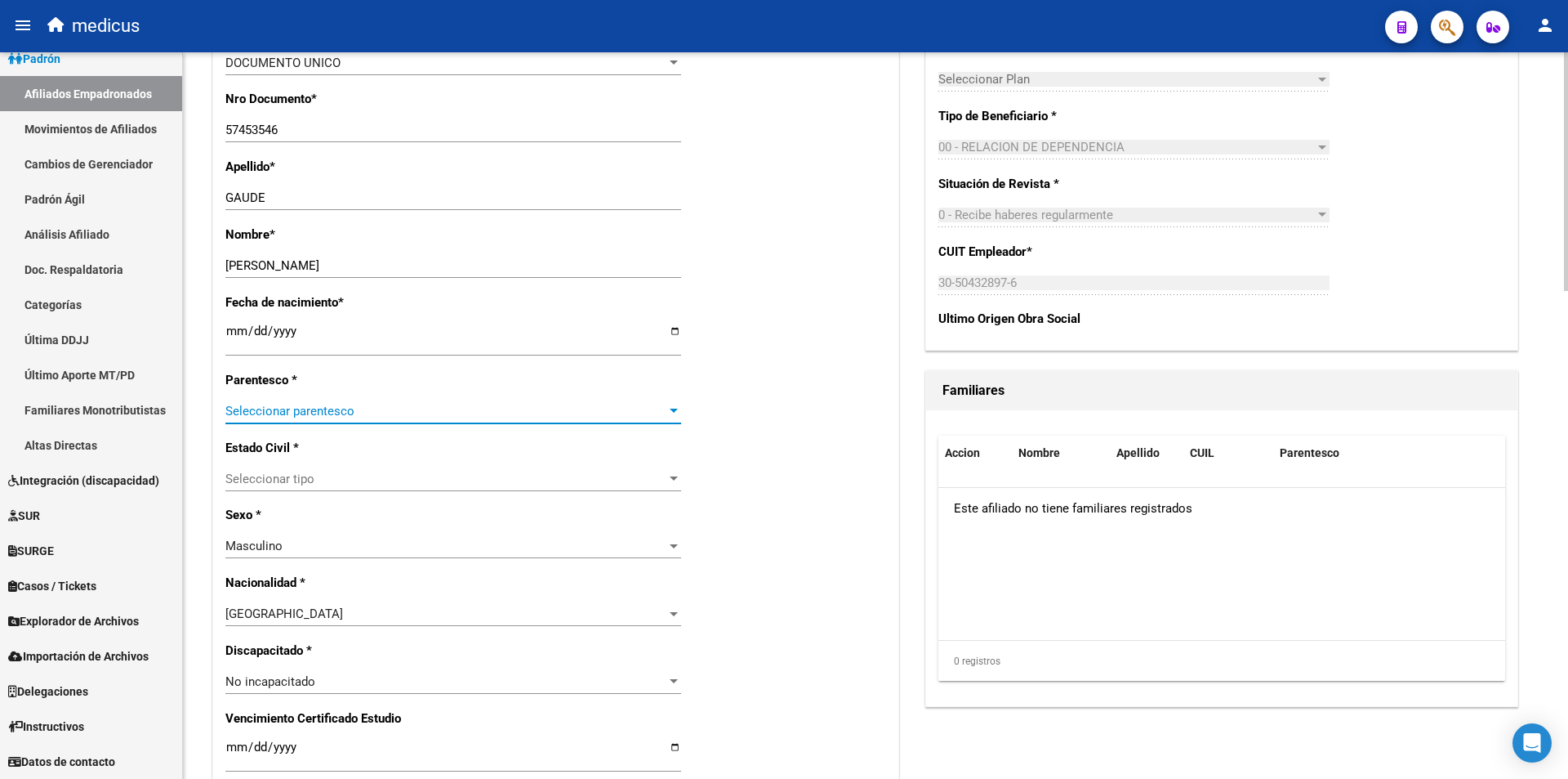
click at [294, 415] on span "Seleccionar parentesco" at bounding box center [445, 411] width 441 height 15
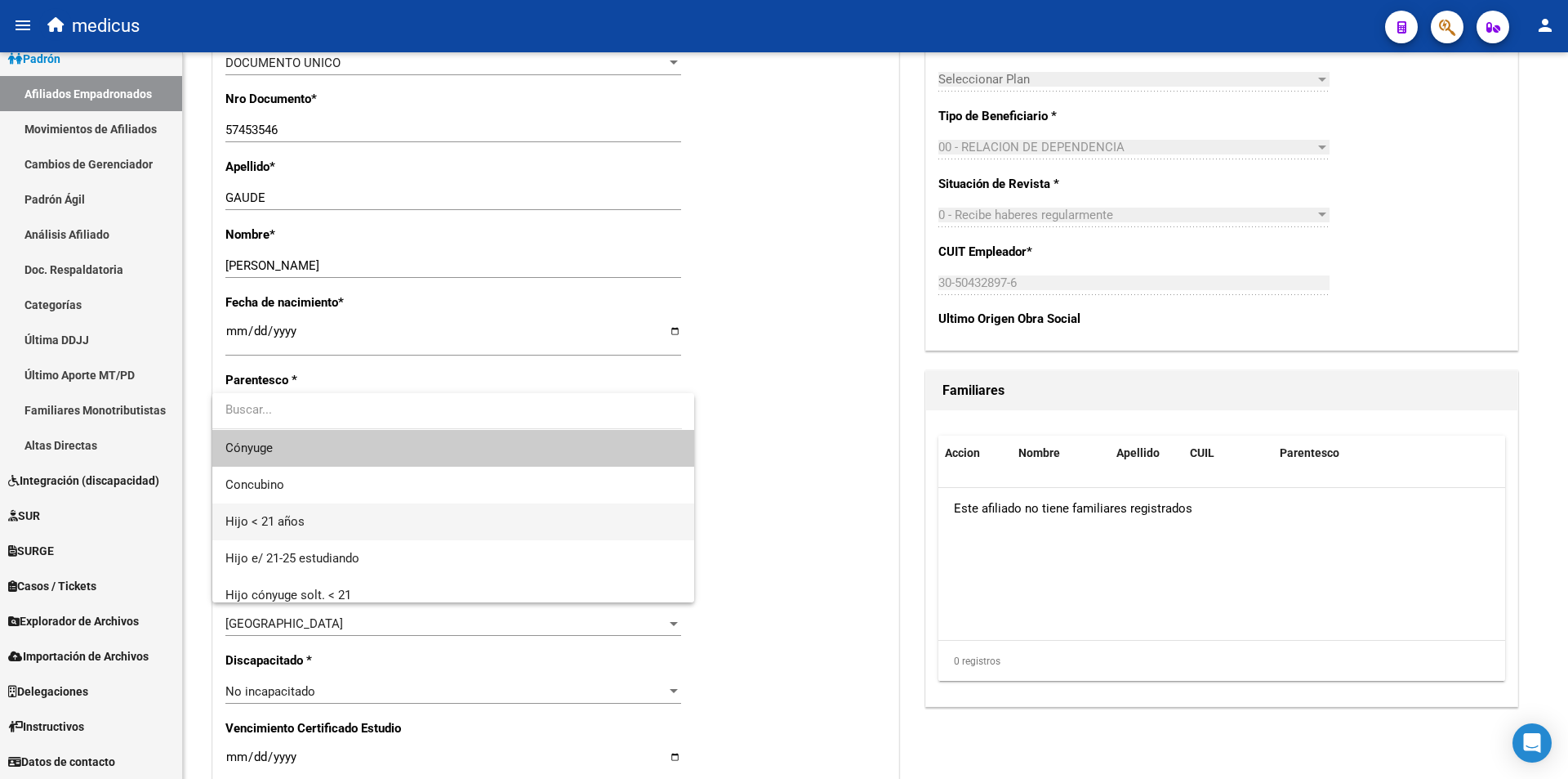
click at [335, 520] on span "Hijo < 21 años" at bounding box center [453, 522] width 455 height 37
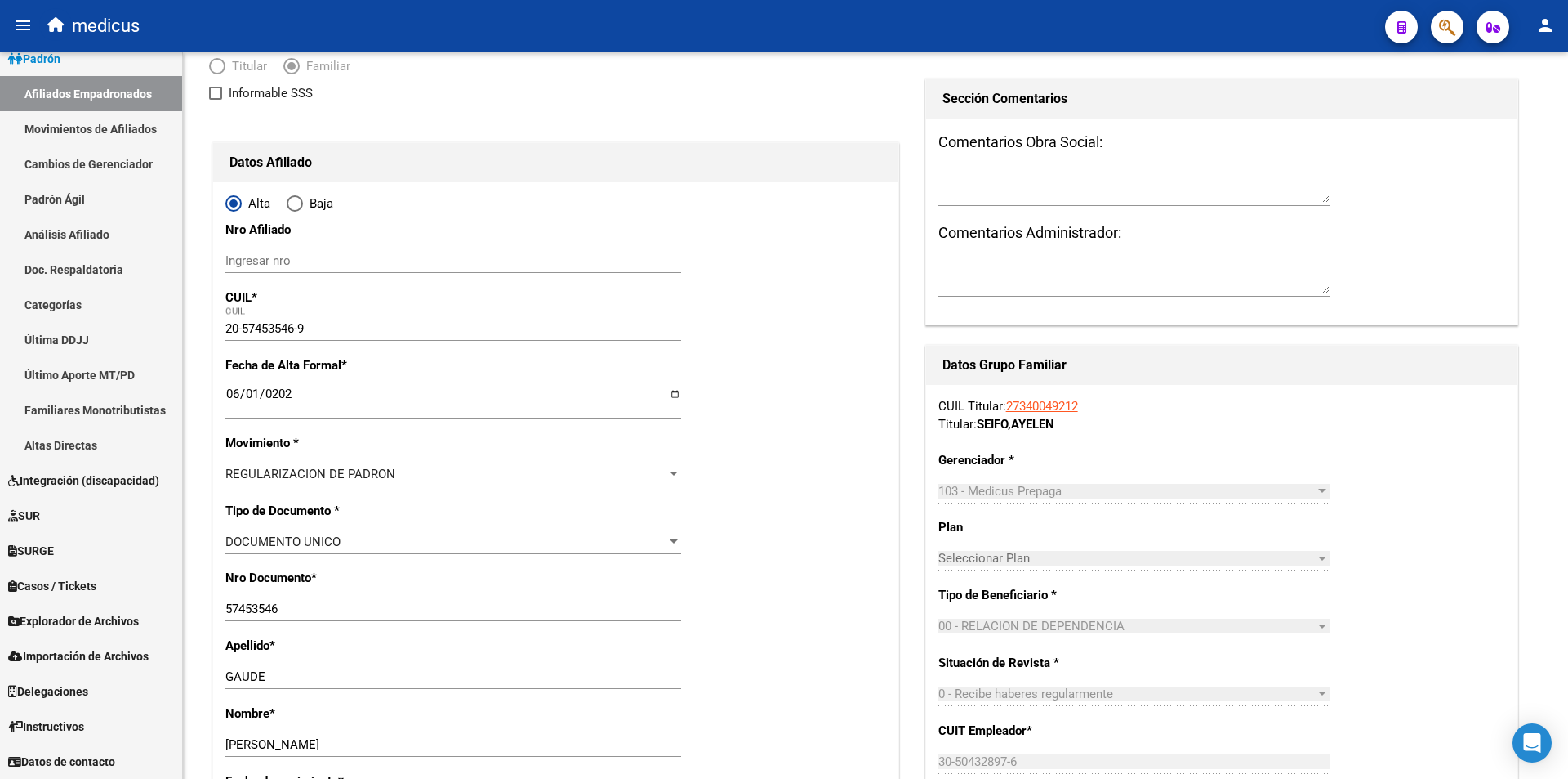
scroll to position [0, 0]
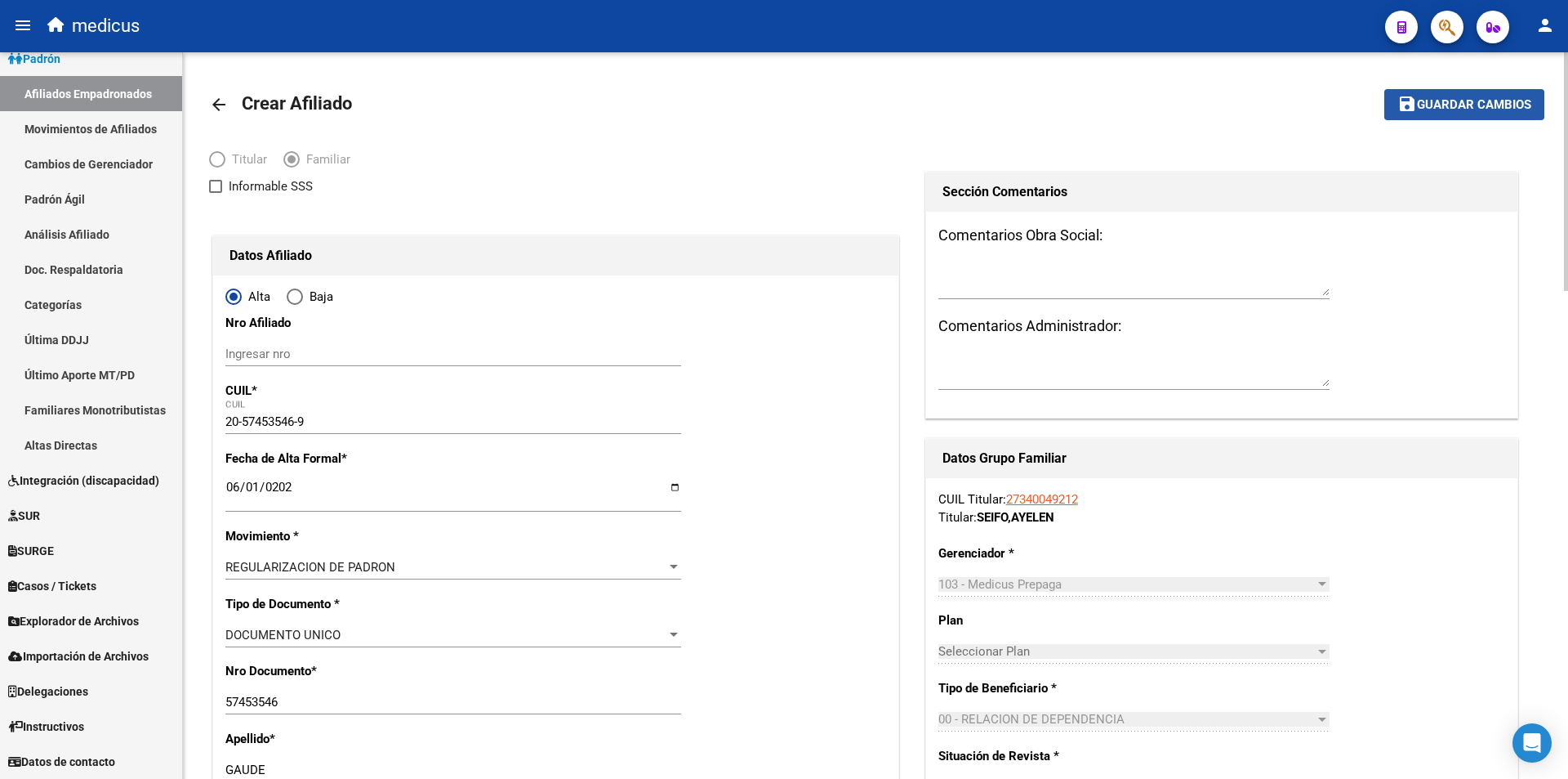
click at [1427, 107] on span "Guardar cambios" at bounding box center [1474, 106] width 115 height 15
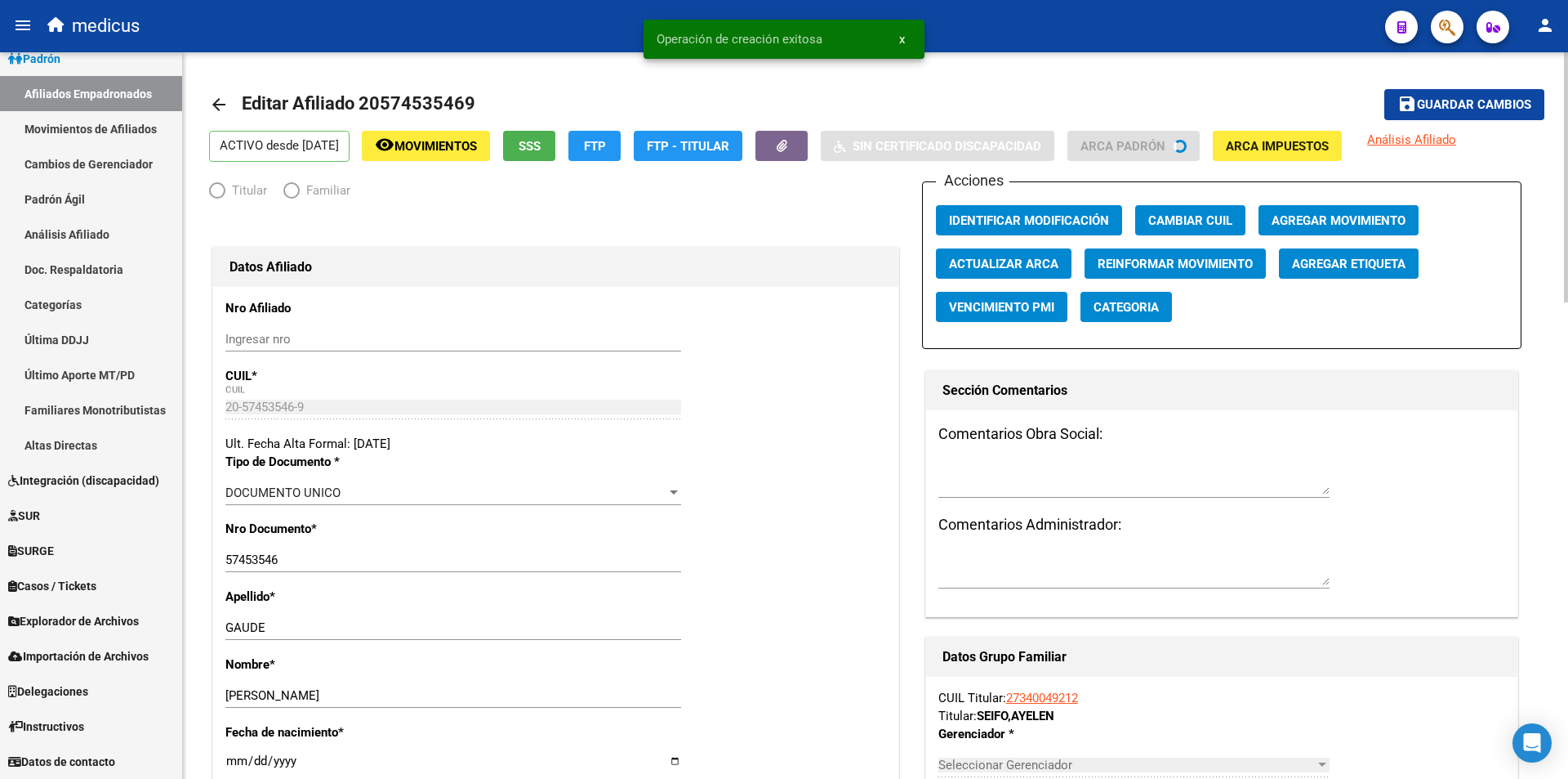
radio input "true"
type input "30-50432897-6"
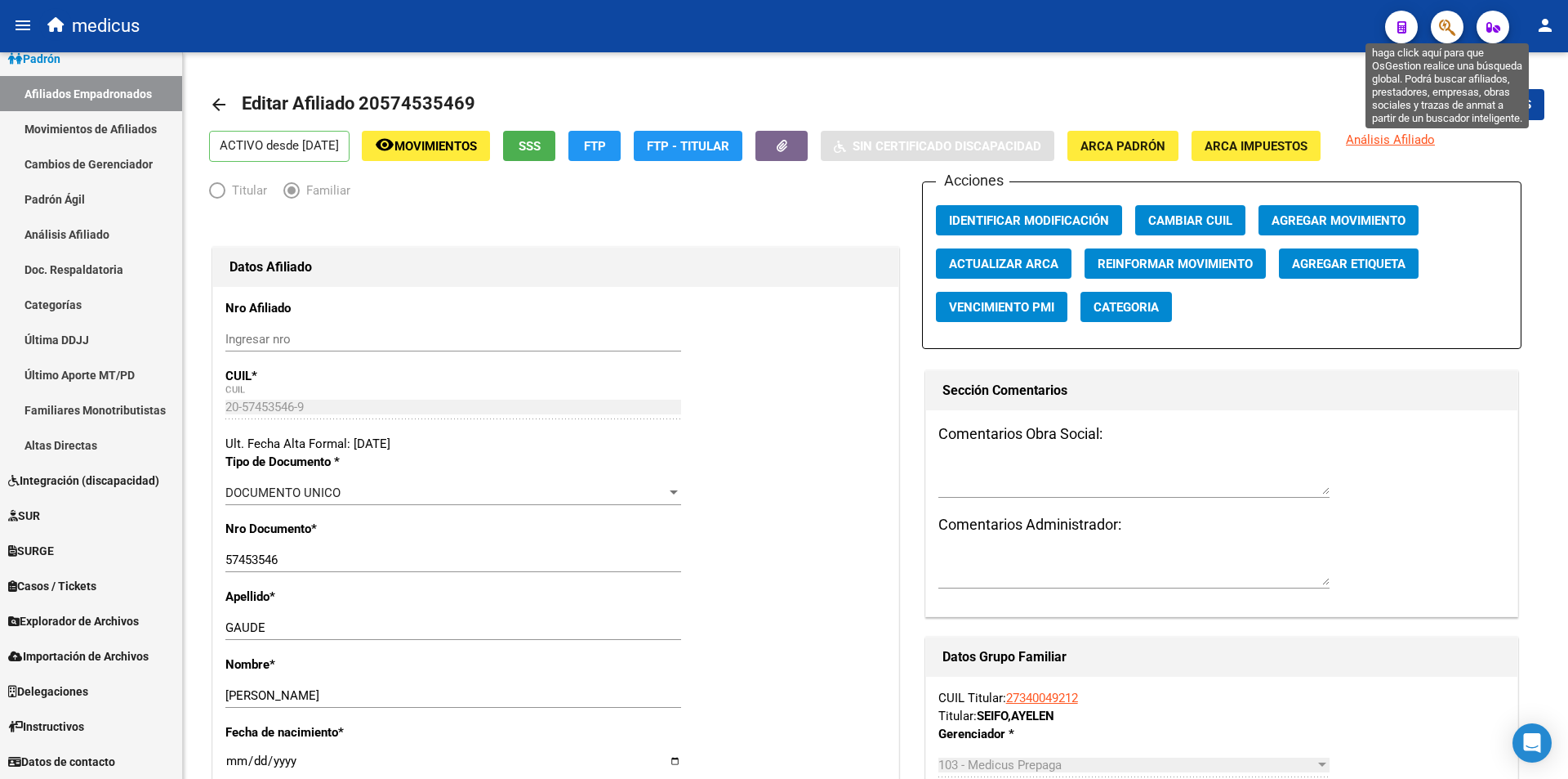
click at [1451, 20] on icon "button" at bounding box center [1447, 27] width 17 height 18
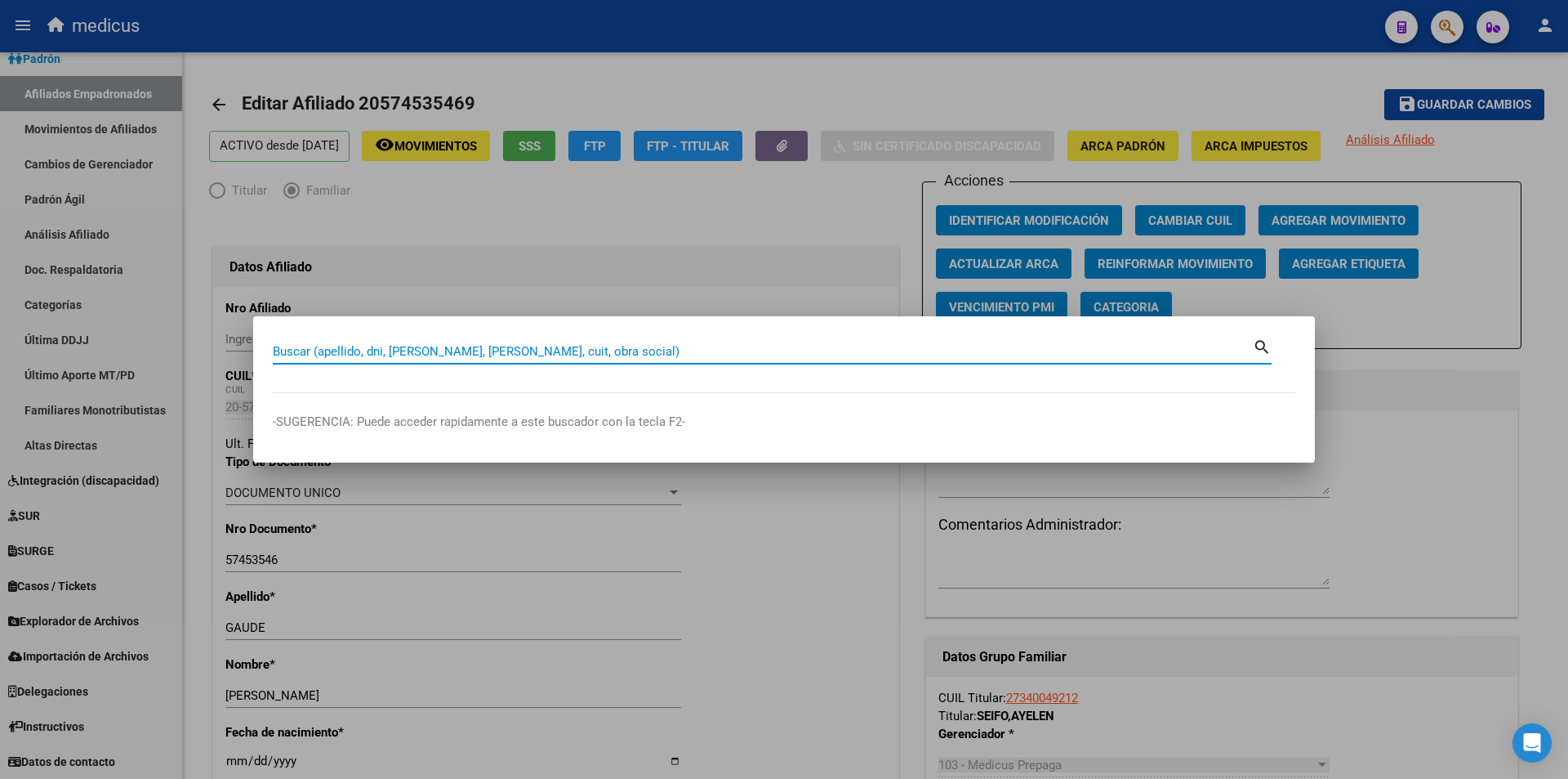
paste input "20574502803"
type input "20574502803"
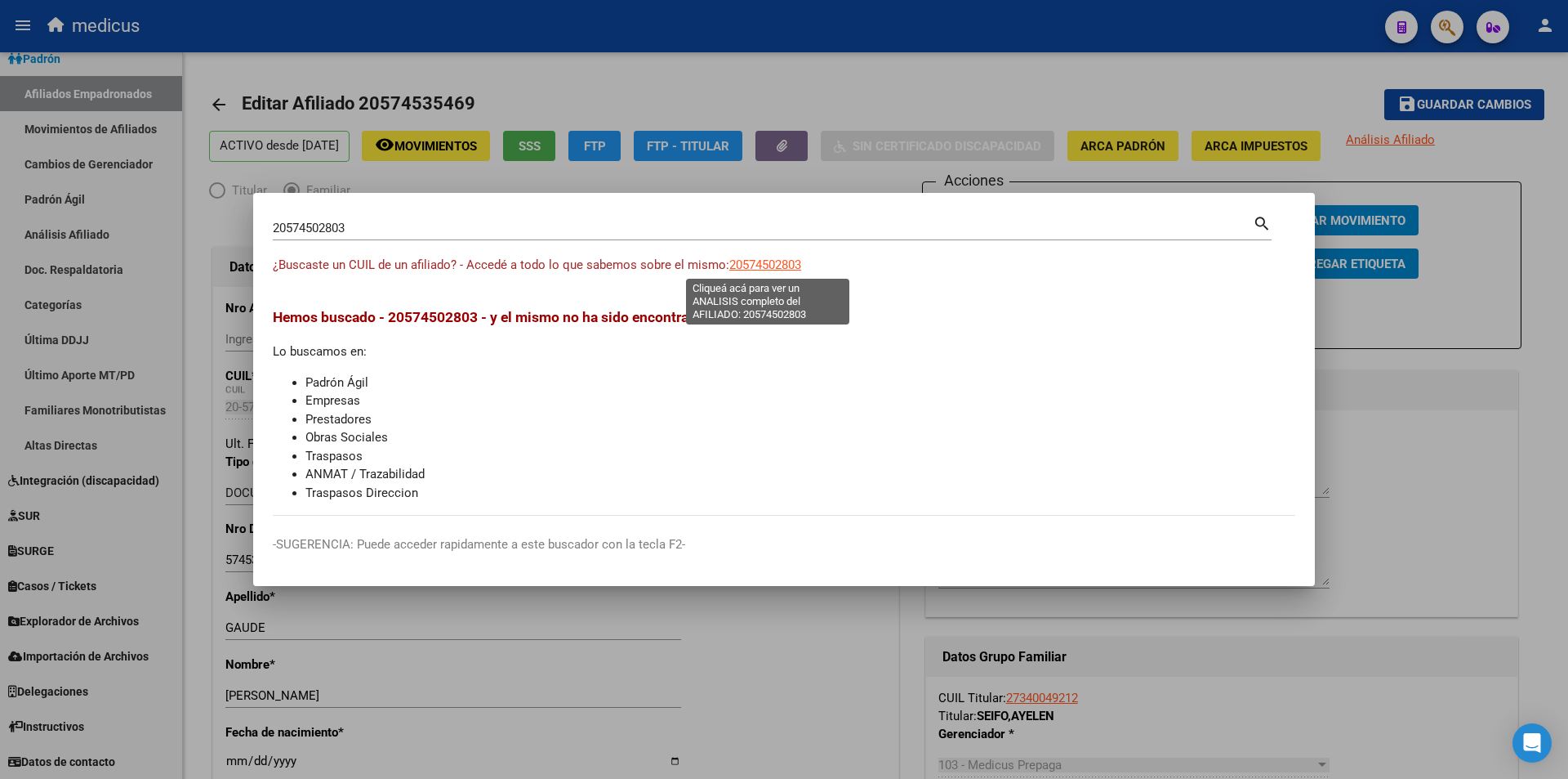
click at [779, 263] on span "20574502803" at bounding box center [765, 265] width 72 height 15
type textarea "20574502803"
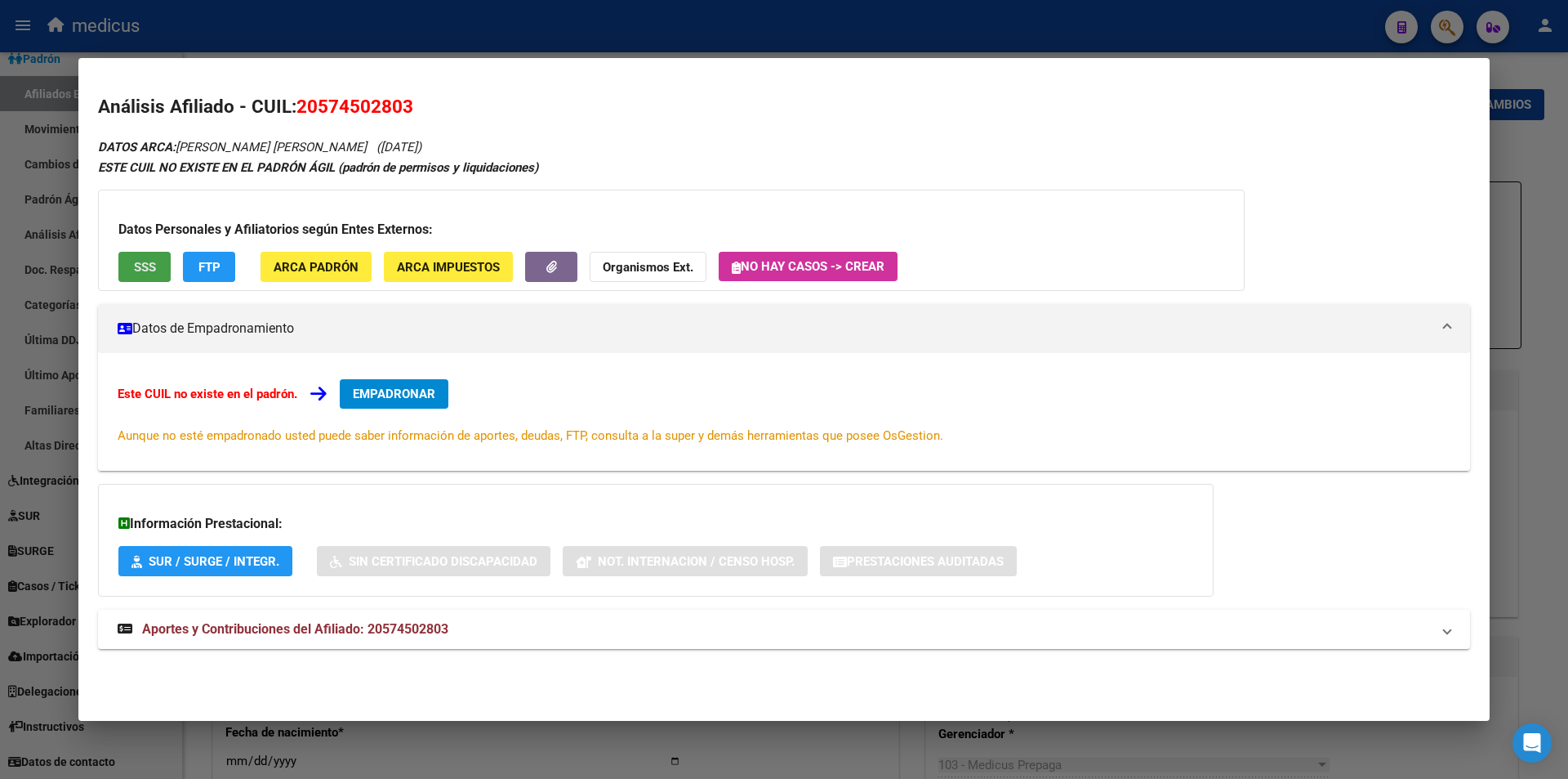
click at [140, 254] on button "SSS" at bounding box center [144, 267] width 52 height 30
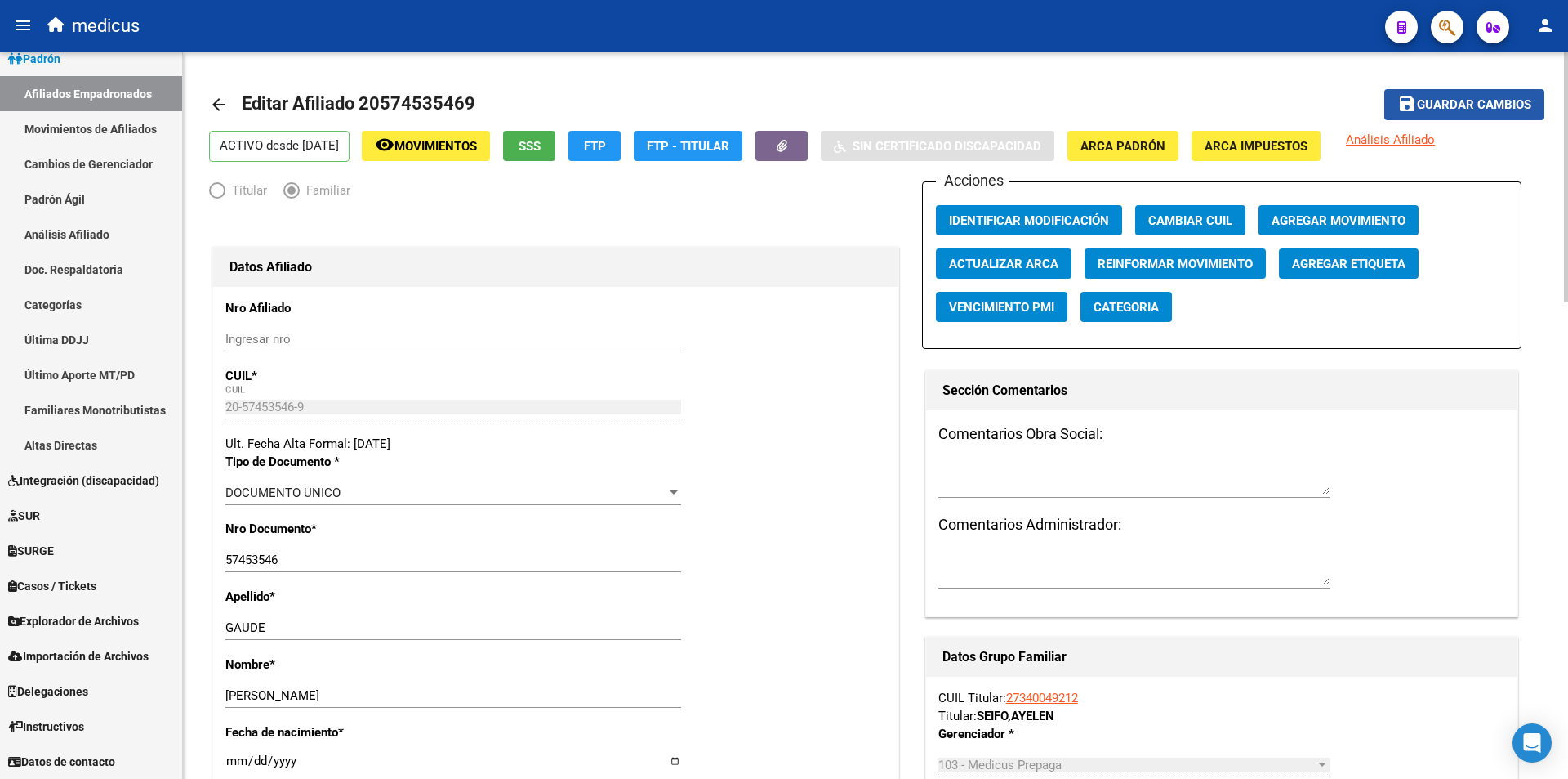
click at [1504, 99] on span "Guardar cambios" at bounding box center [1474, 106] width 115 height 15
click at [61, 84] on link "Afiliados Empadronados" at bounding box center [91, 94] width 183 height 35
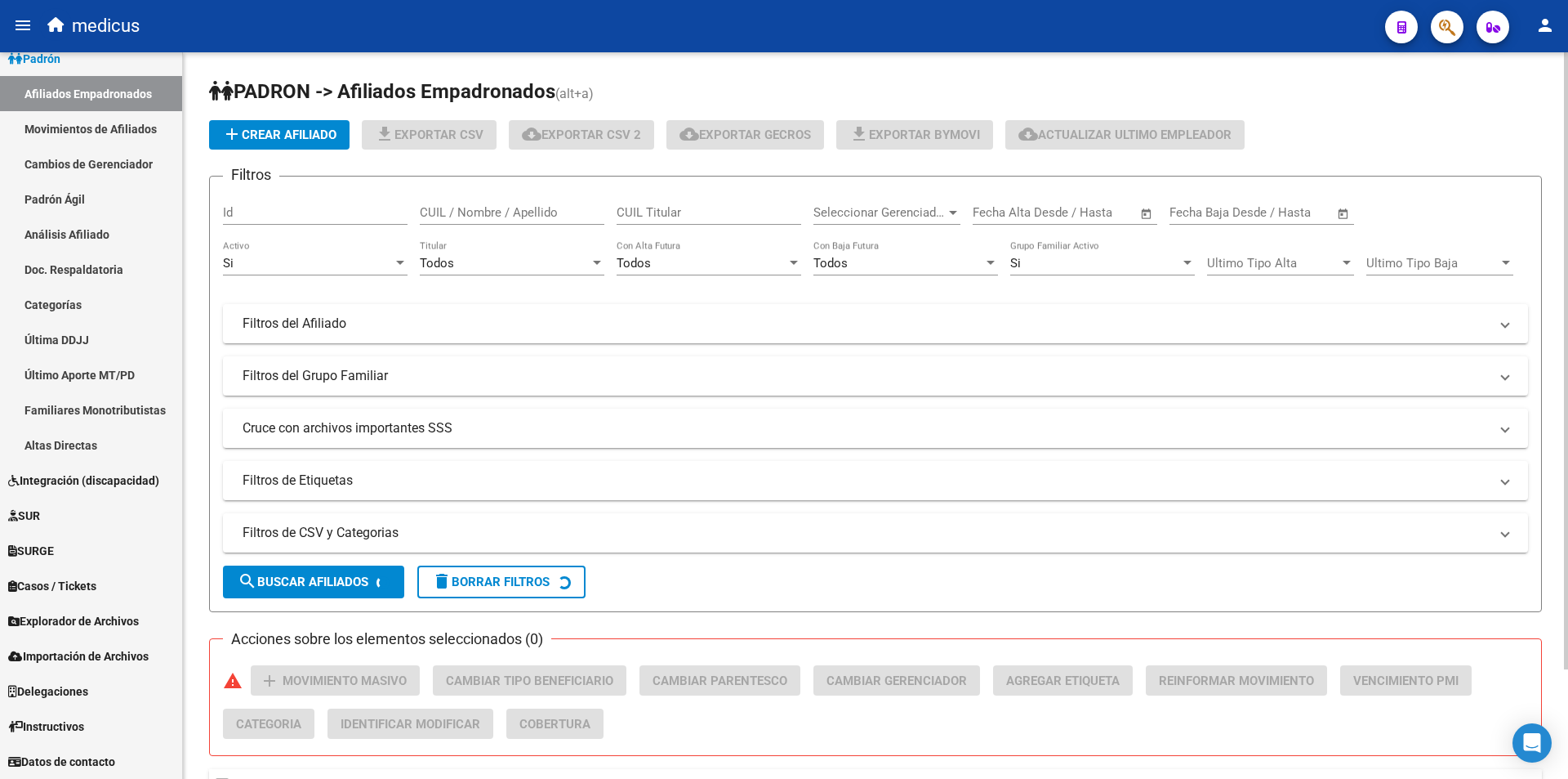
click at [664, 204] on div "CUIL Titular" at bounding box center [709, 207] width 185 height 35
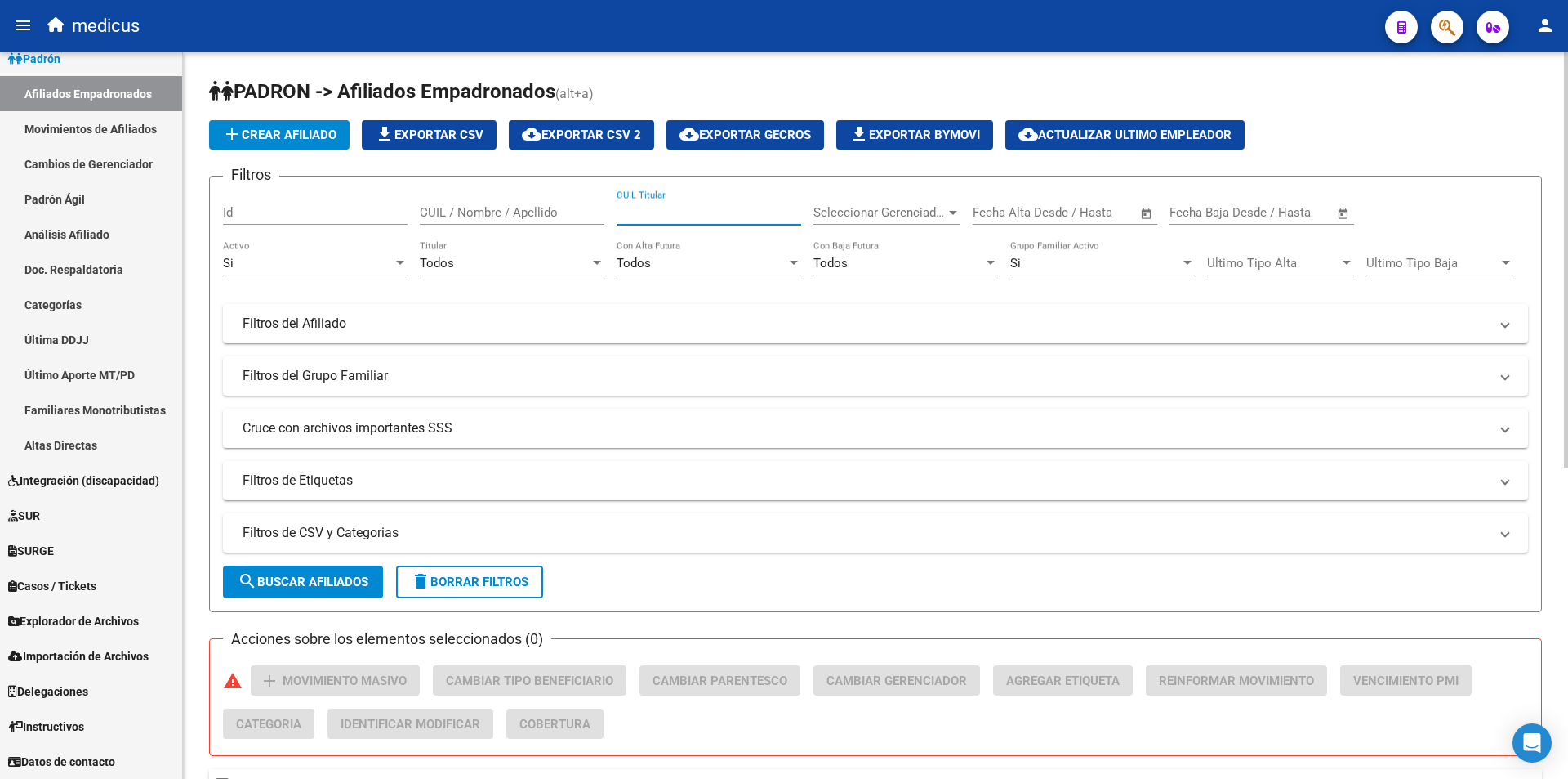
paste input "20191266375"
type input "20191266375"
click at [332, 582] on span "search Buscar Afiliados" at bounding box center [303, 582] width 131 height 15
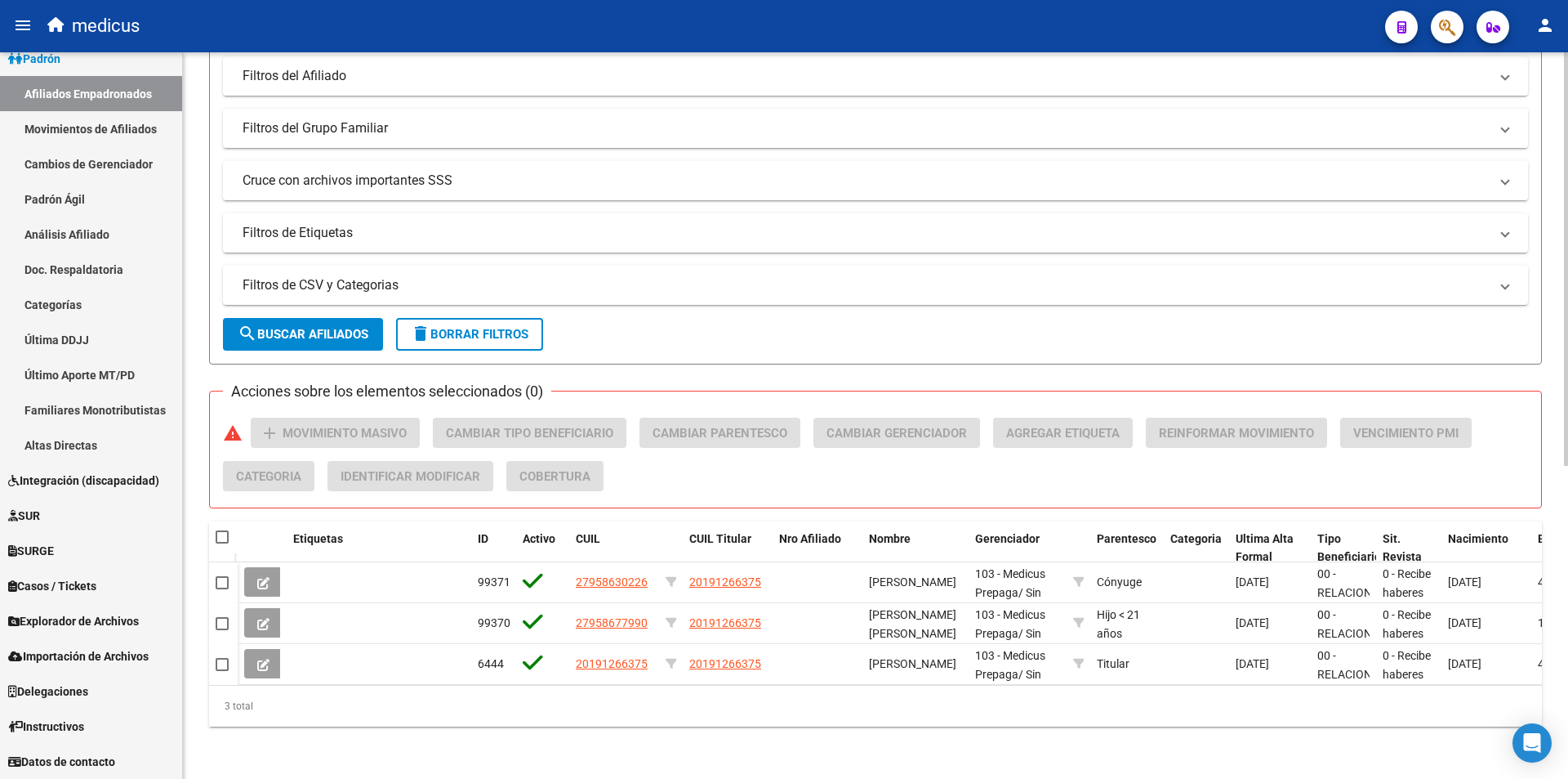
scroll to position [260, 0]
click at [275, 651] on button at bounding box center [264, 663] width 39 height 29
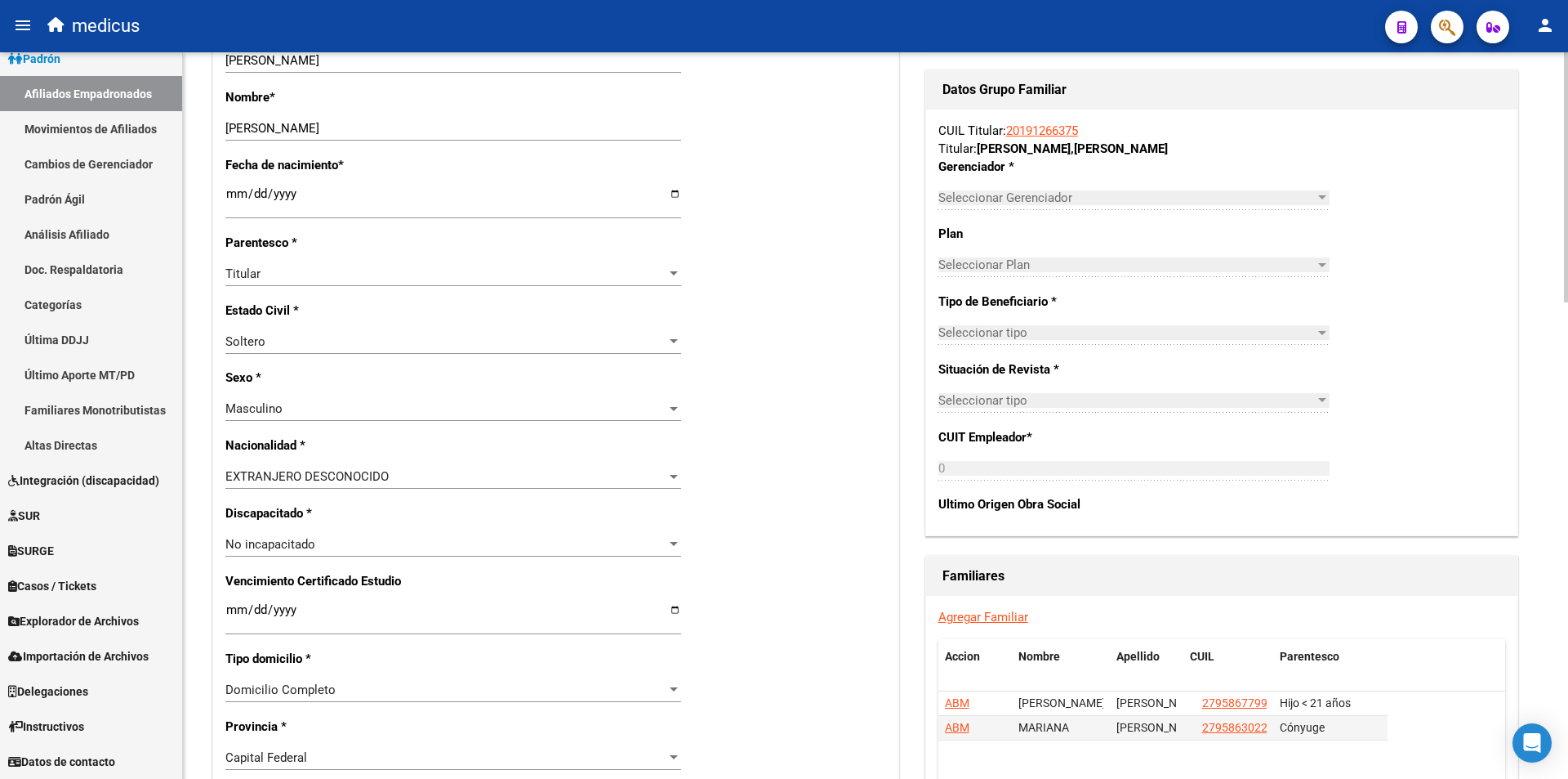
radio input "true"
type input "30-70768991-5"
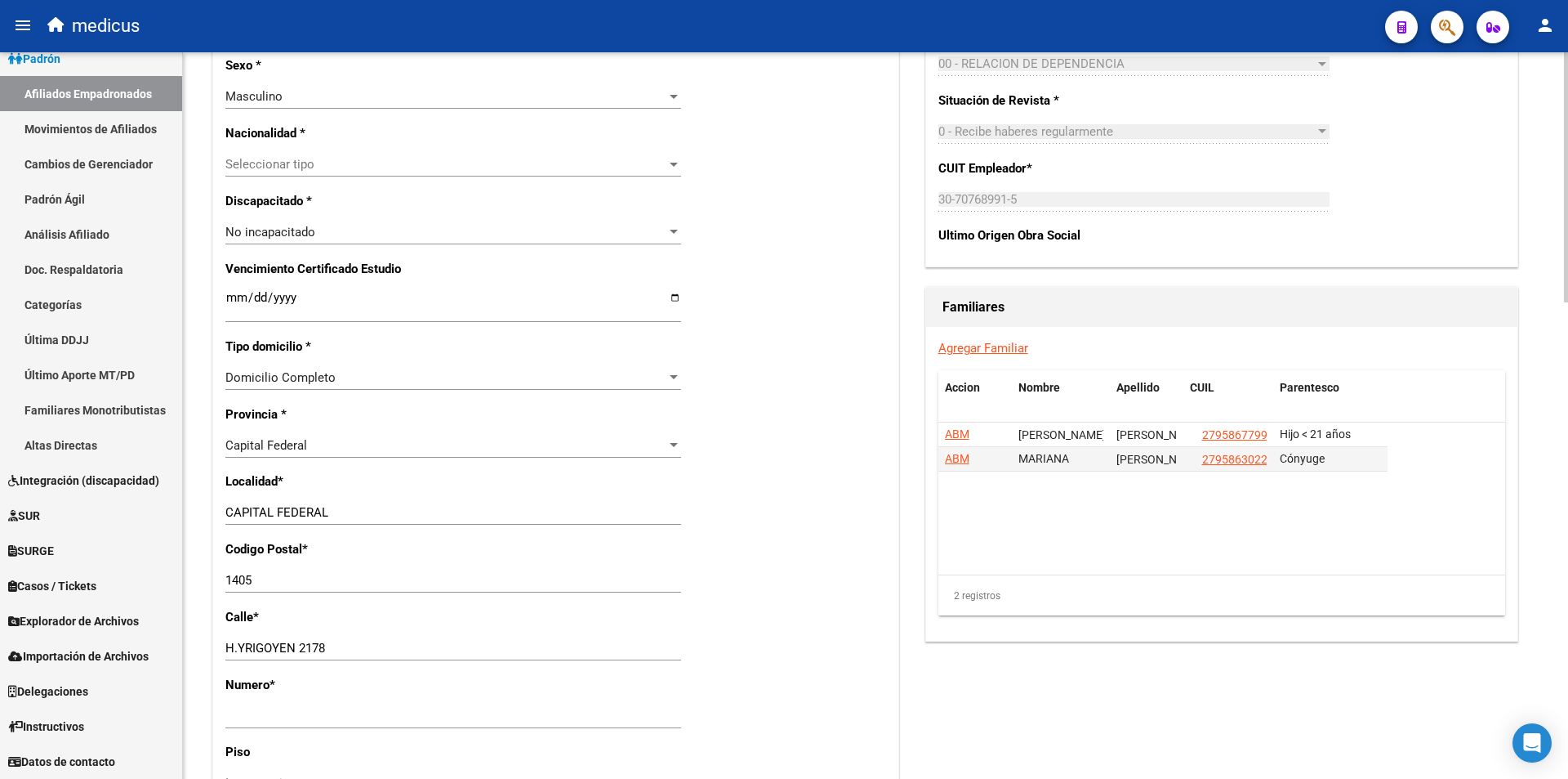
scroll to position [981, 0]
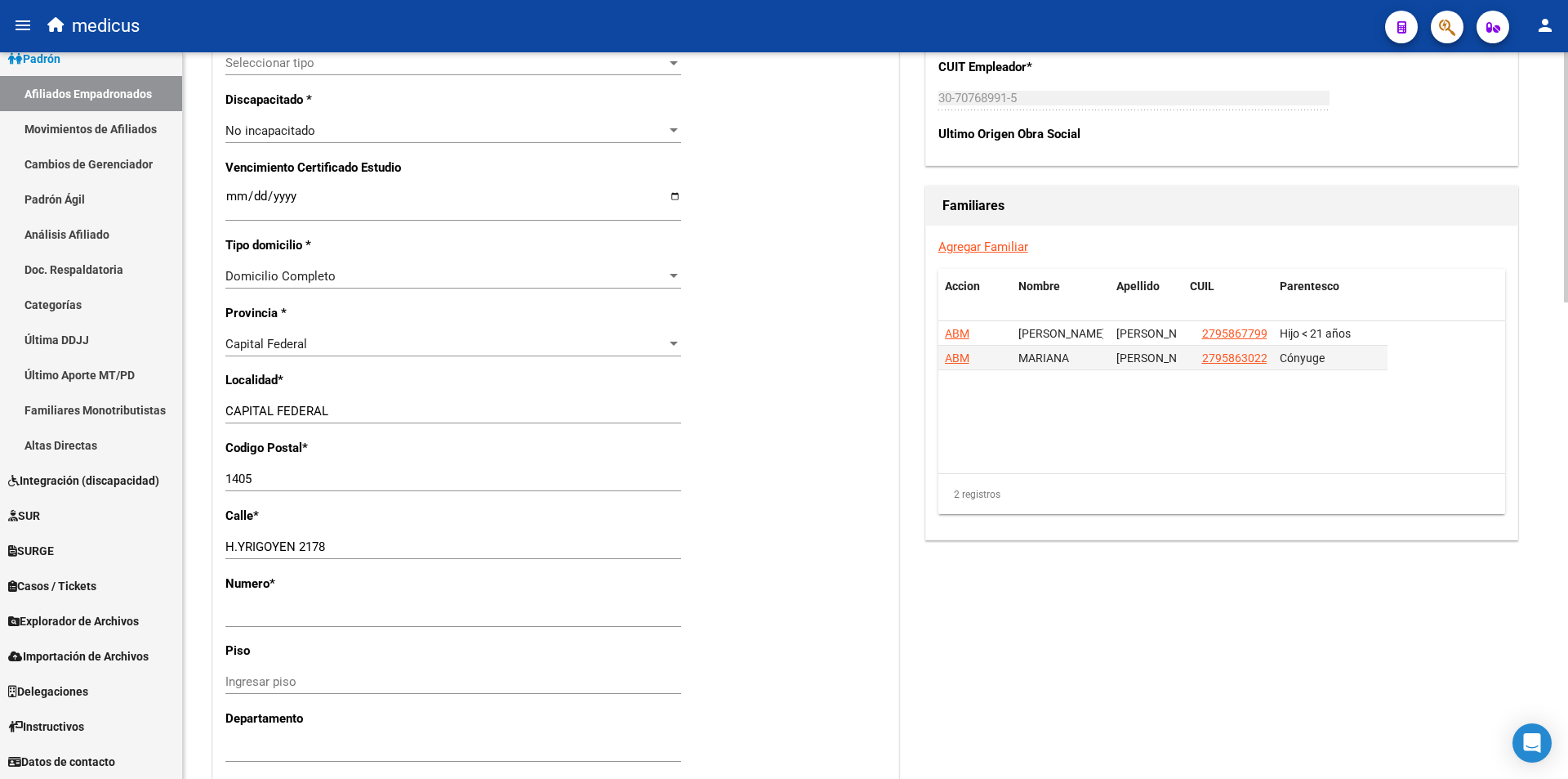
click at [979, 243] on link "Agregar Familiar" at bounding box center [983, 247] width 90 height 15
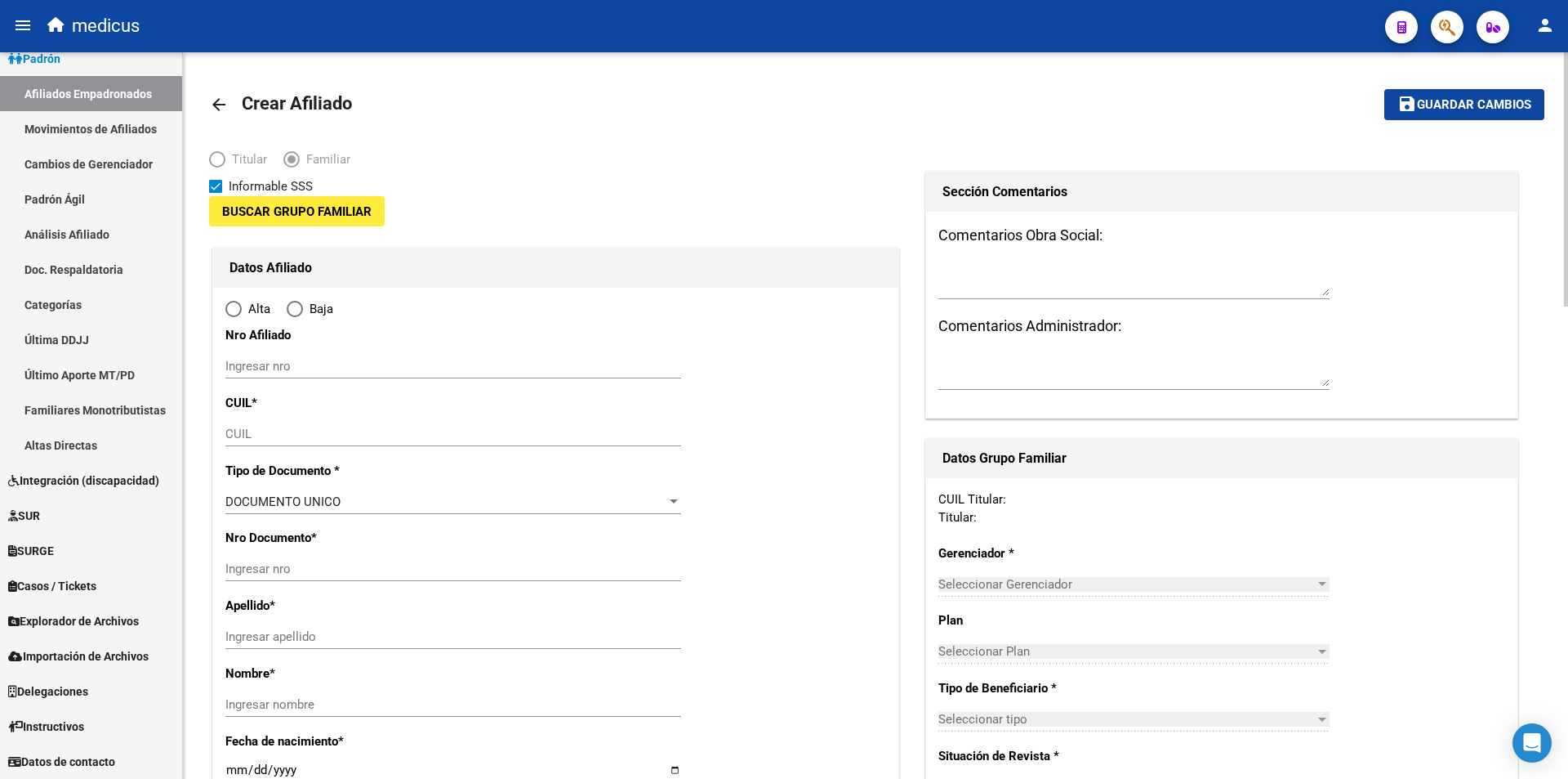
type input "30-70768991-5"
type input "CAPITAL FEDERAL"
type input "1405"
type input "H.YRIGOYEN 2178"
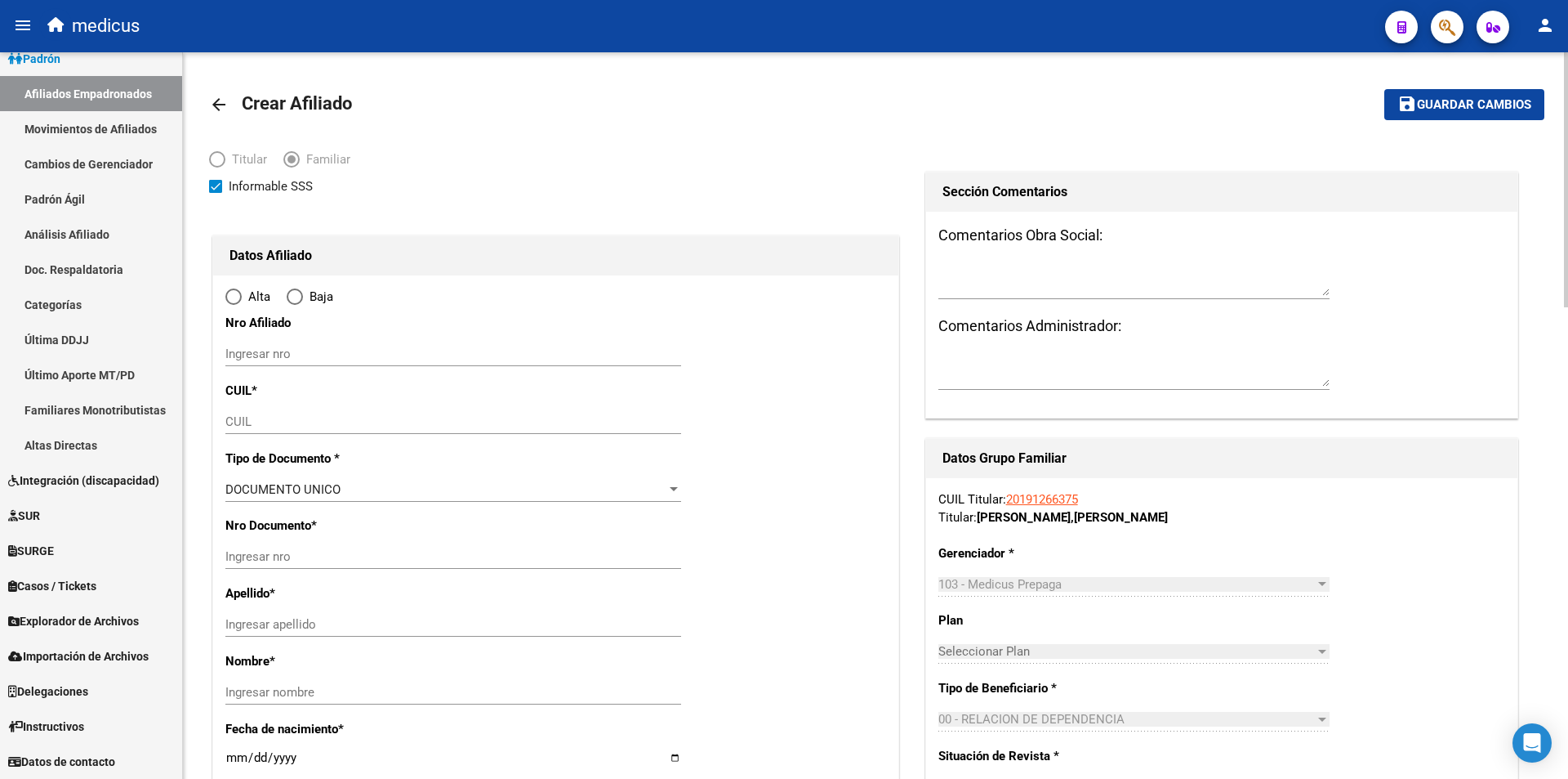
radio input "true"
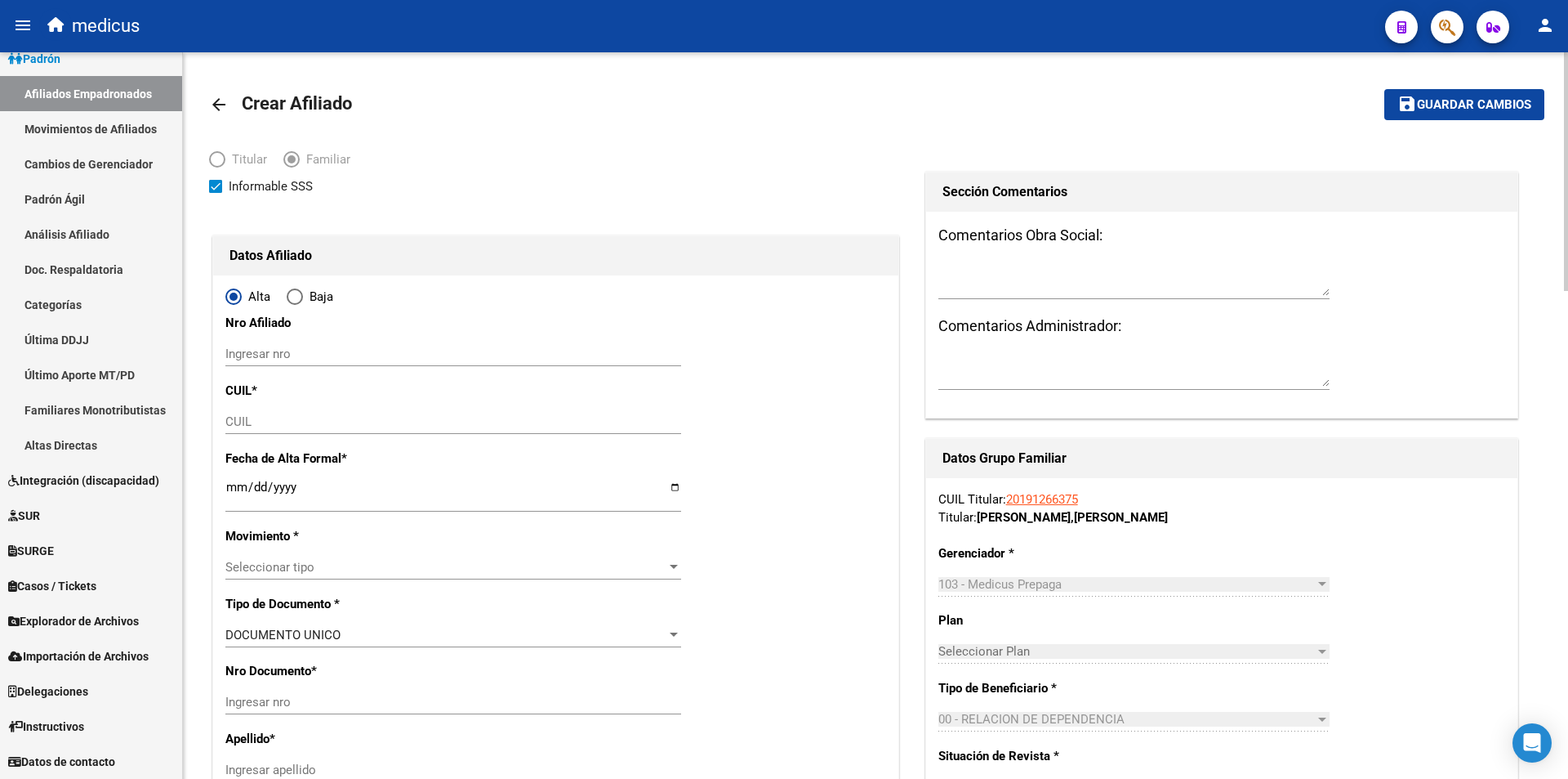
type input "30-70768991-5"
click at [256, 187] on span "Informable SSS" at bounding box center [270, 186] width 84 height 19
click at [216, 193] on input "Informable SSS" at bounding box center [215, 193] width 1 height 1
checkbox input "false"
click at [301, 417] on input "CUIL" at bounding box center [453, 422] width 455 height 15
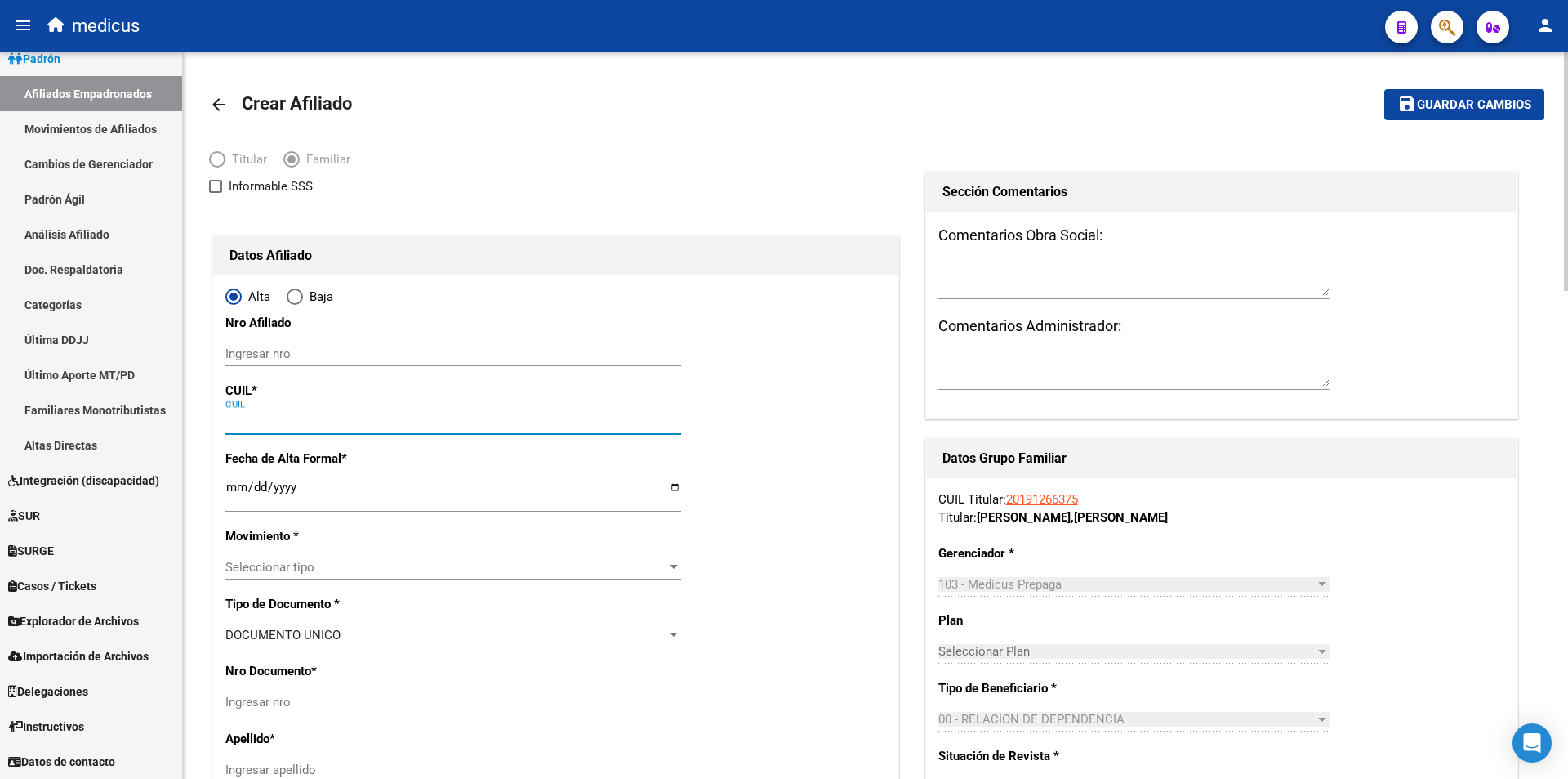
paste input "20-57450280-3"
type input "20-57450280-3"
type input "57450280"
type input "MAYA MESINA"
type input "ISAAC MATEO"
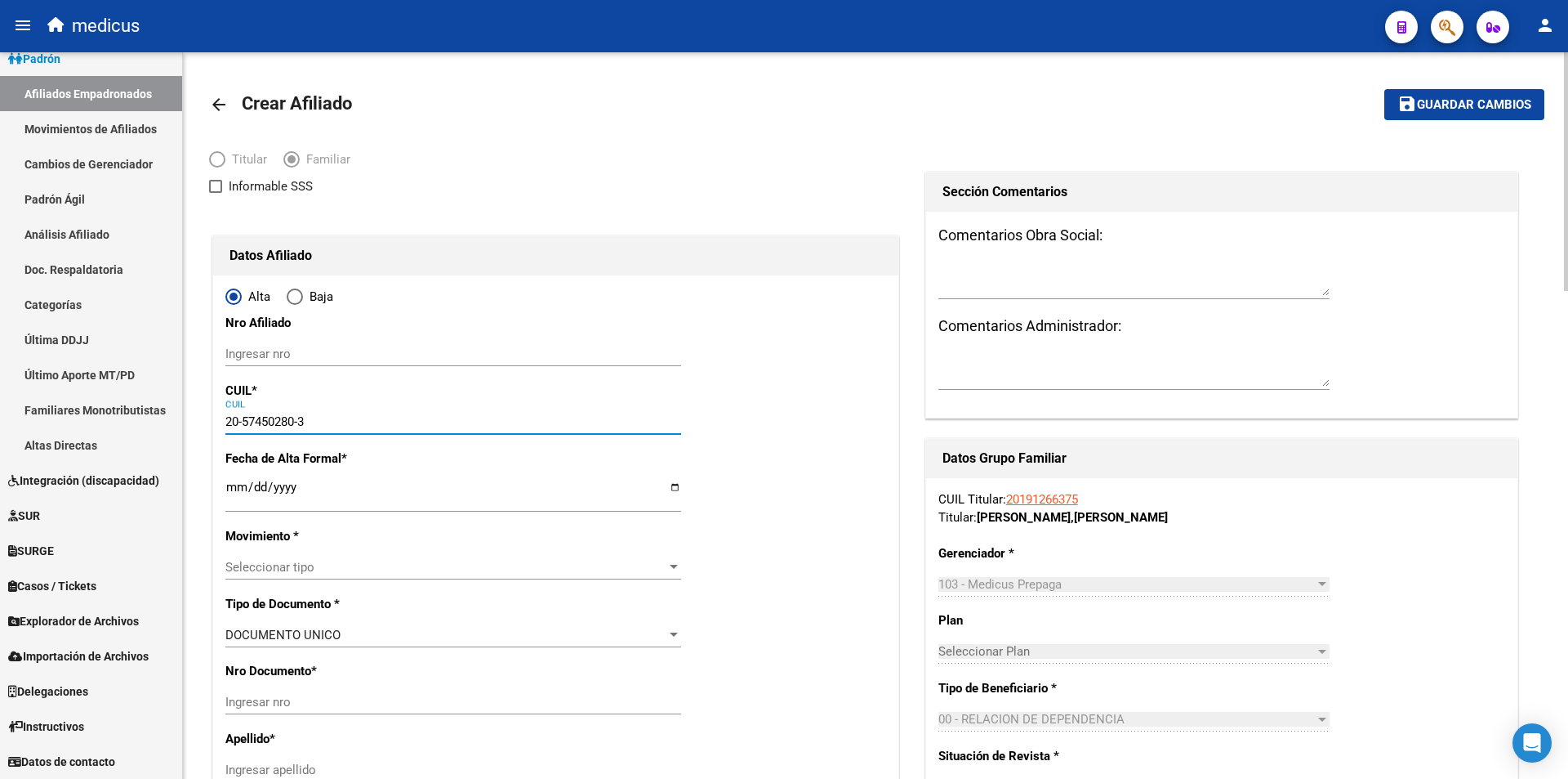
type input "2019-01-18"
type input "CAUCETE"
type input "5442"
type input "MZNA 14 CASA 11"
type input "20-57450280-3"
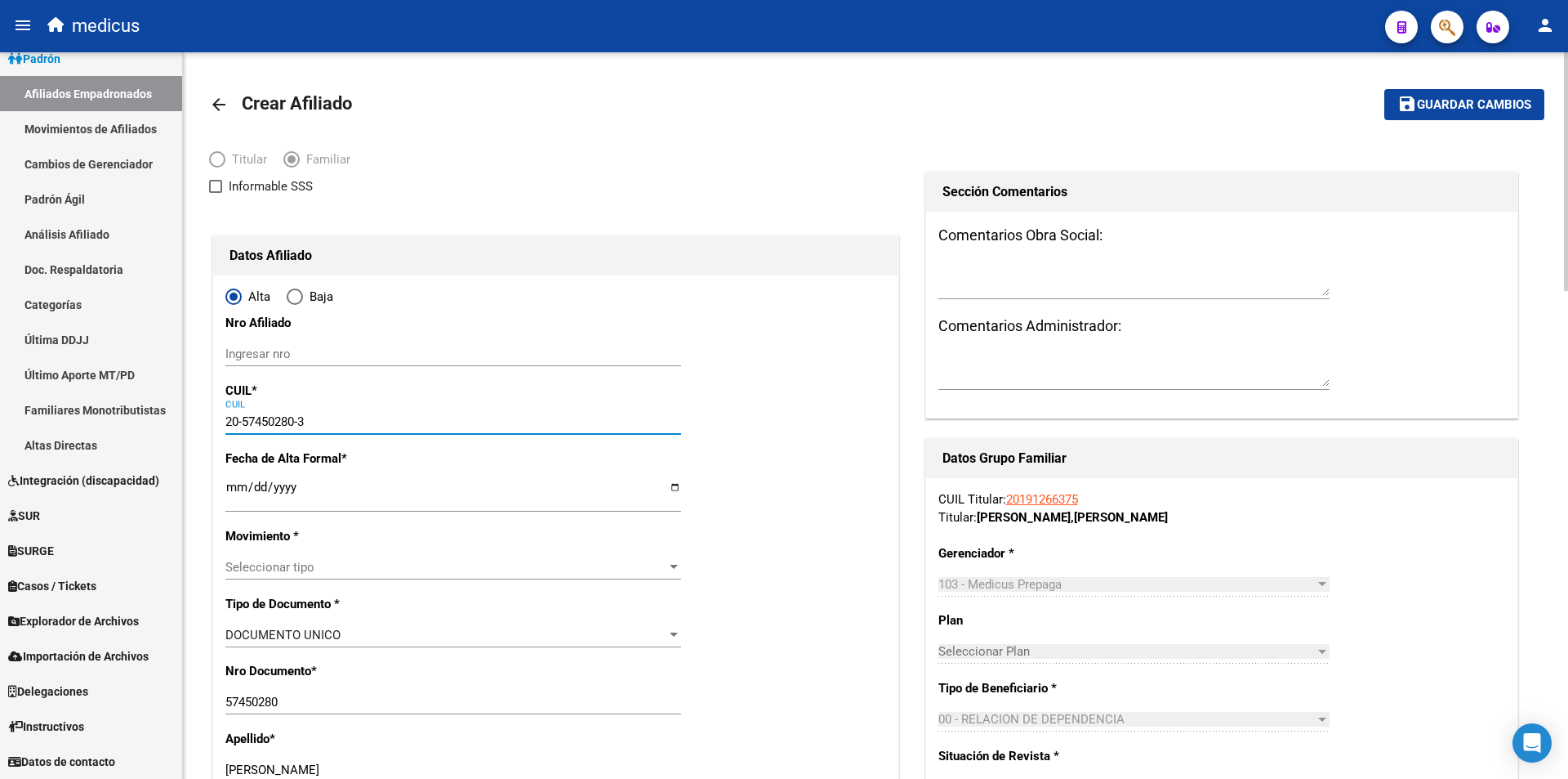
click at [281, 487] on input "Ingresar fecha" at bounding box center [453, 493] width 455 height 26
click at [238, 489] on input "Ingresar fecha" at bounding box center [453, 493] width 455 height 26
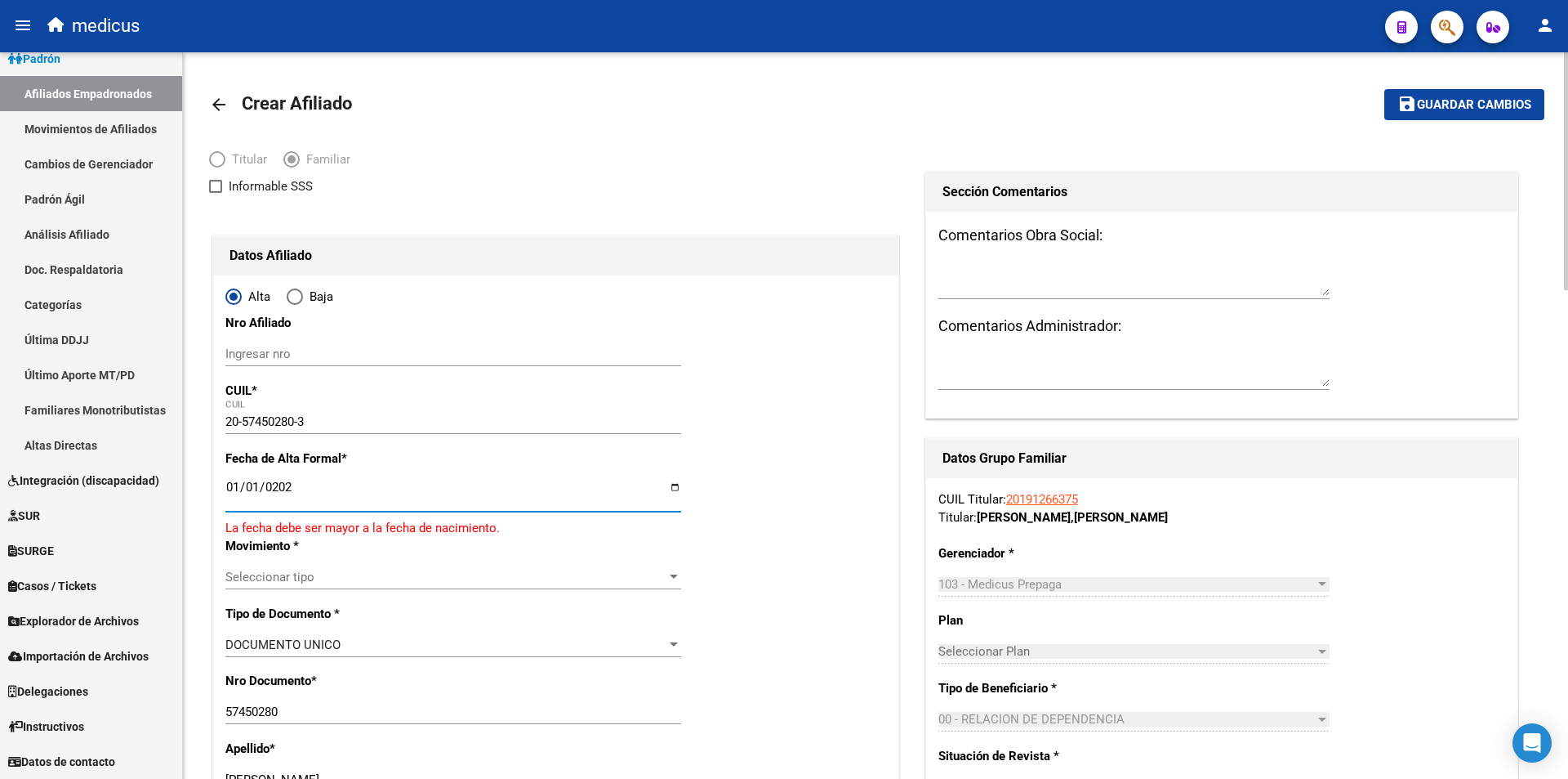
type input "[DATE]"
click at [332, 574] on span "Seleccionar tipo" at bounding box center [445, 567] width 441 height 15
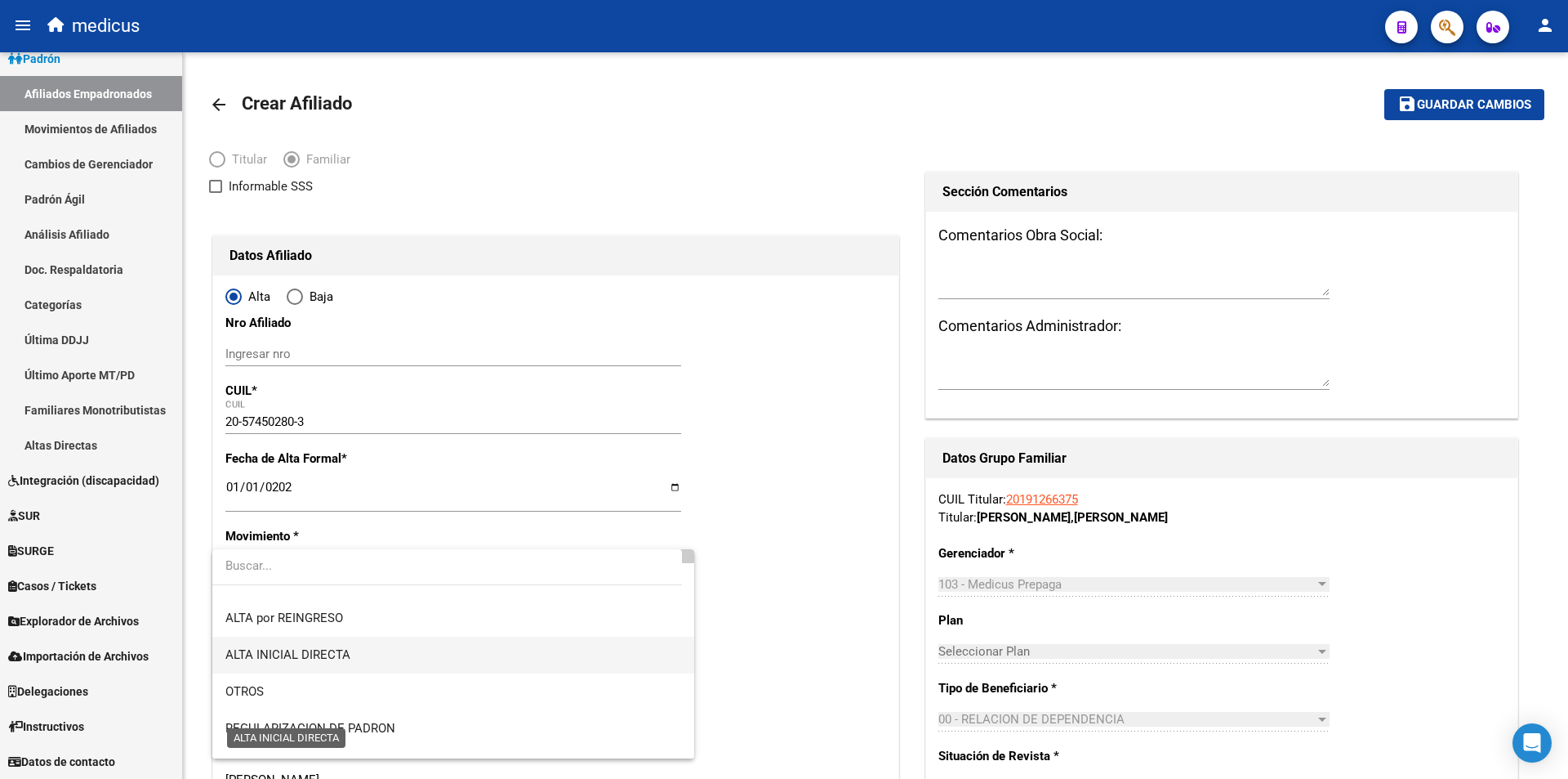
scroll to position [82, 0]
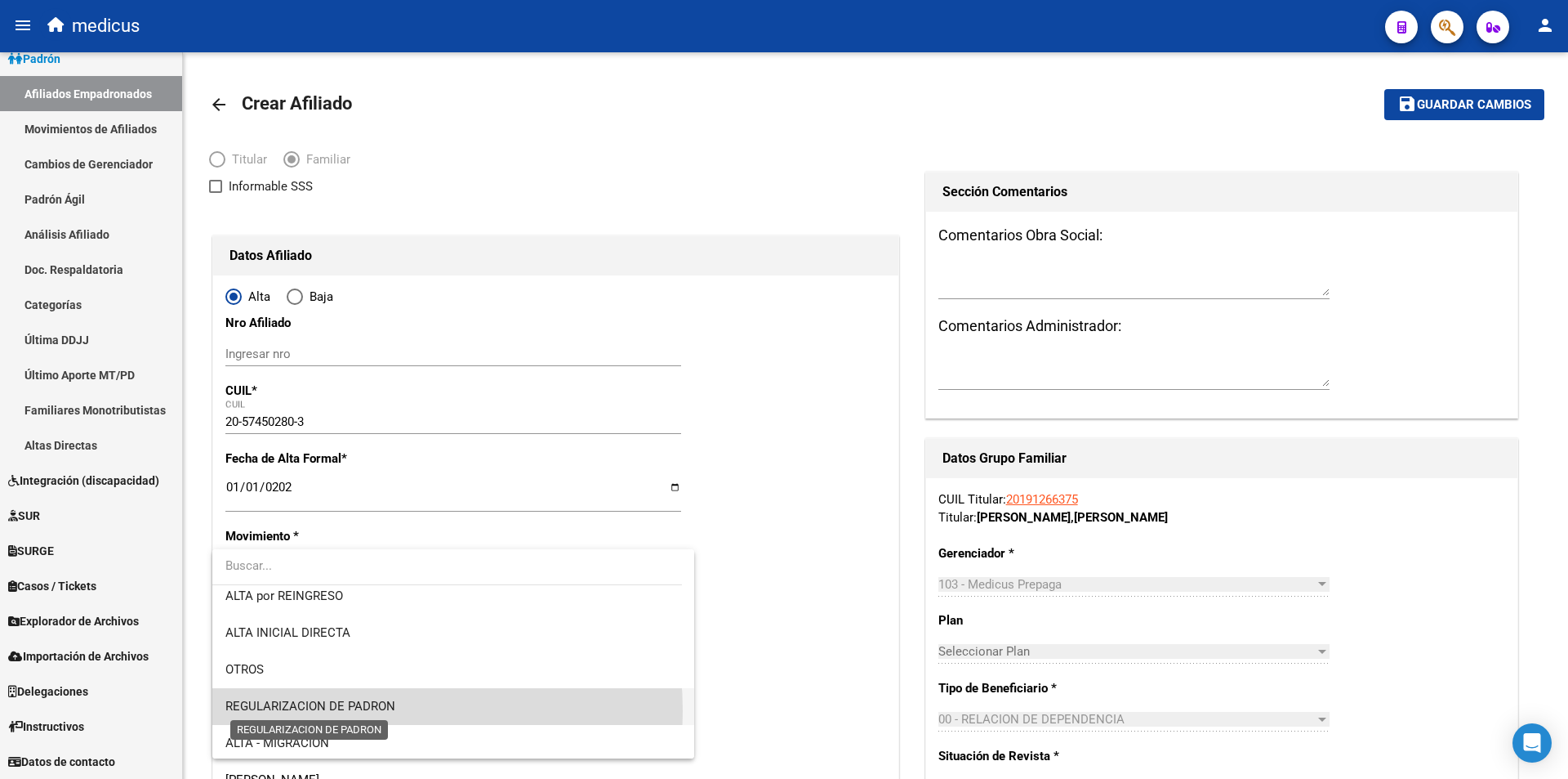
click at [322, 711] on span "REGULARIZACION DE PADRON" at bounding box center [310, 706] width 170 height 15
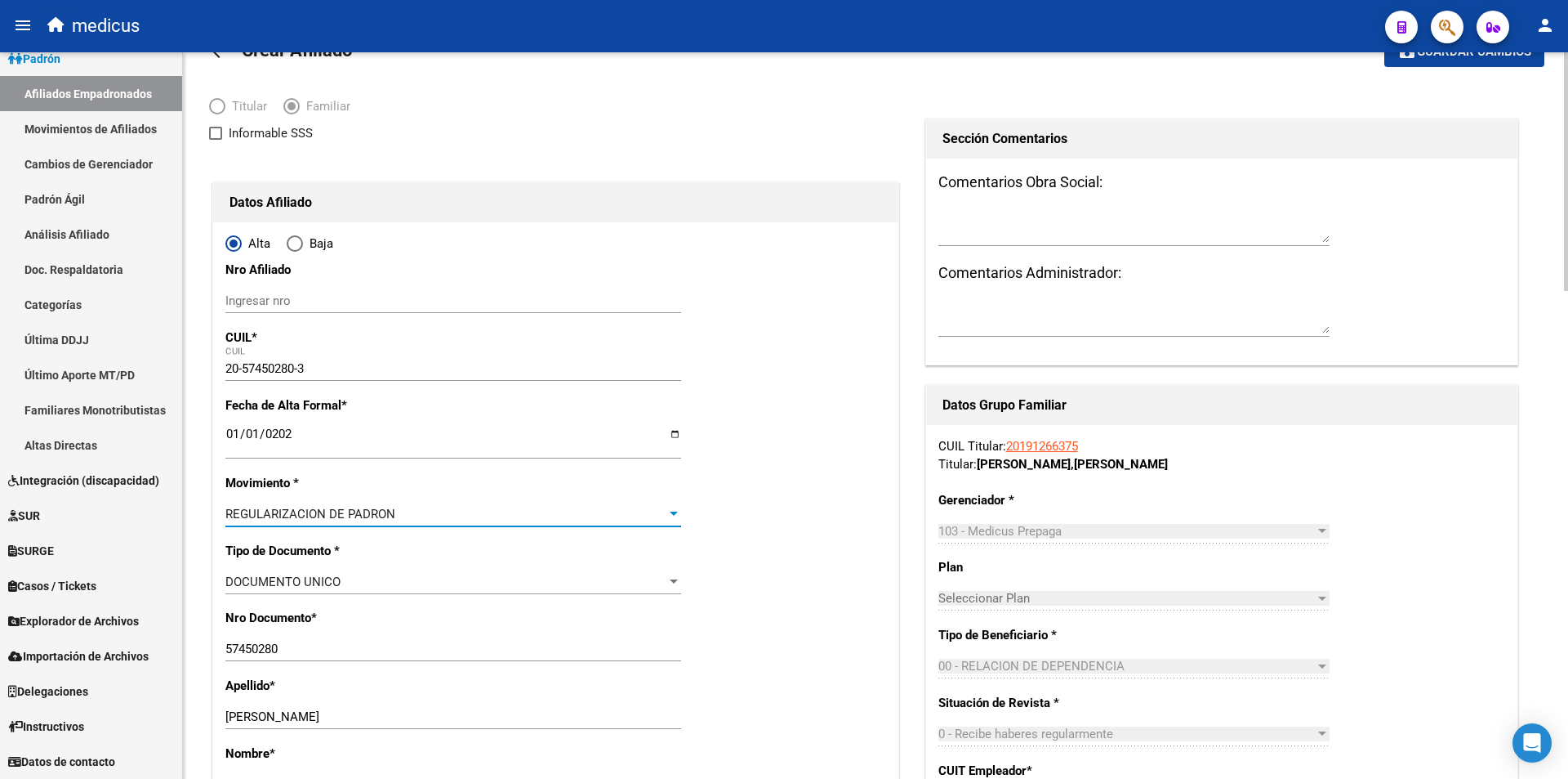
scroll to position [0, 0]
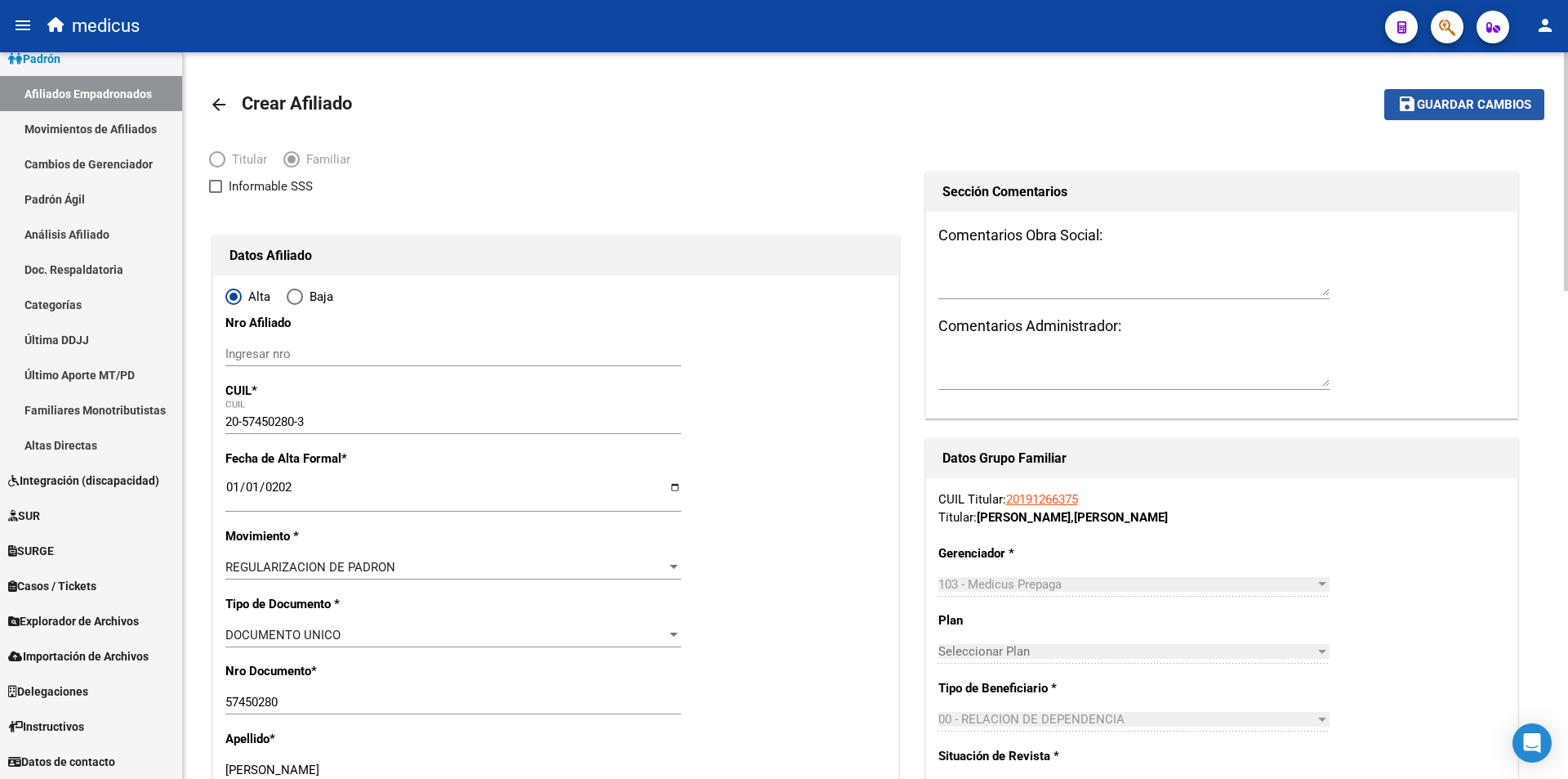
click at [1476, 113] on button "save Guardar cambios" at bounding box center [1464, 104] width 160 height 30
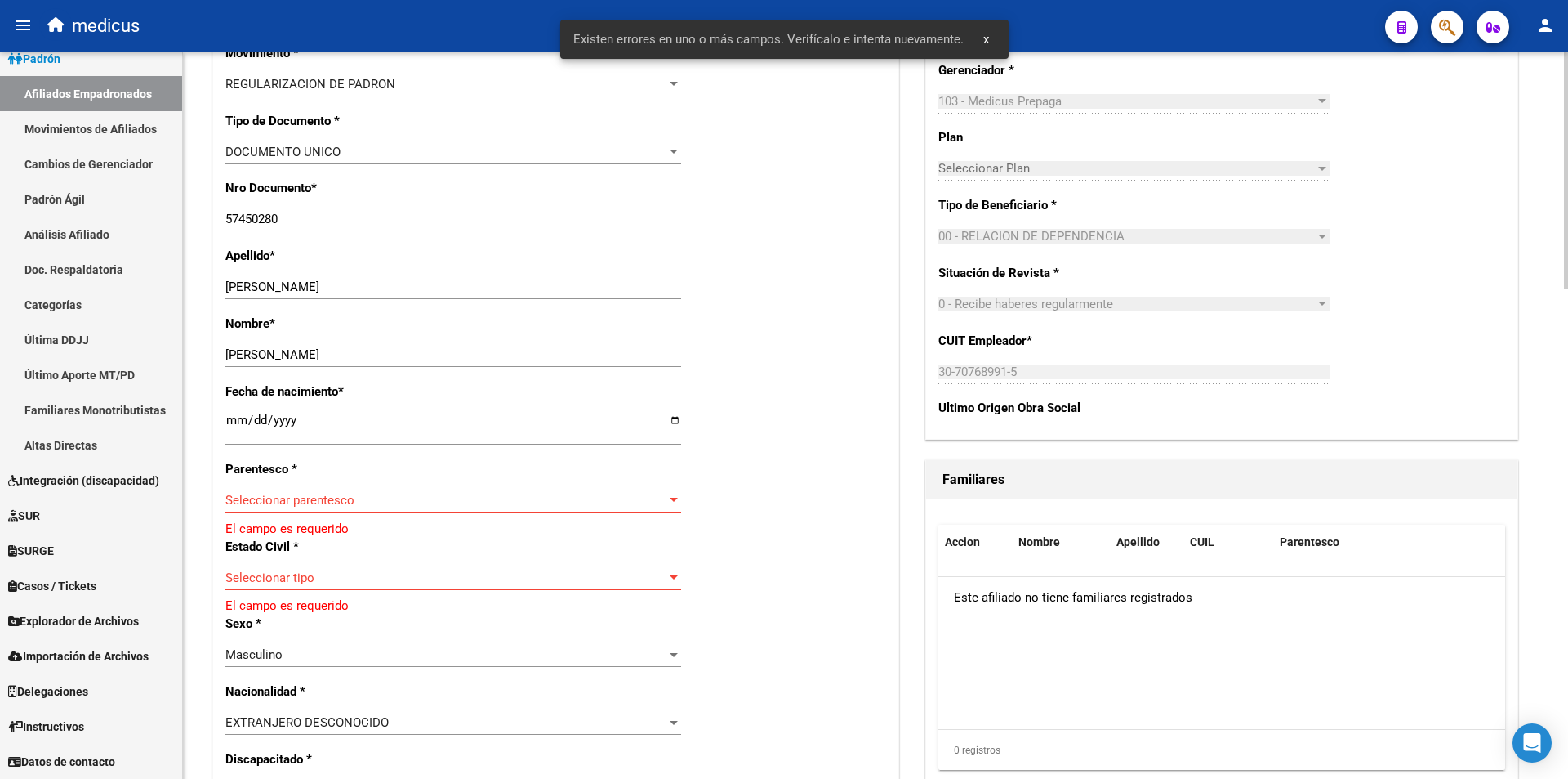
scroll to position [572, 0]
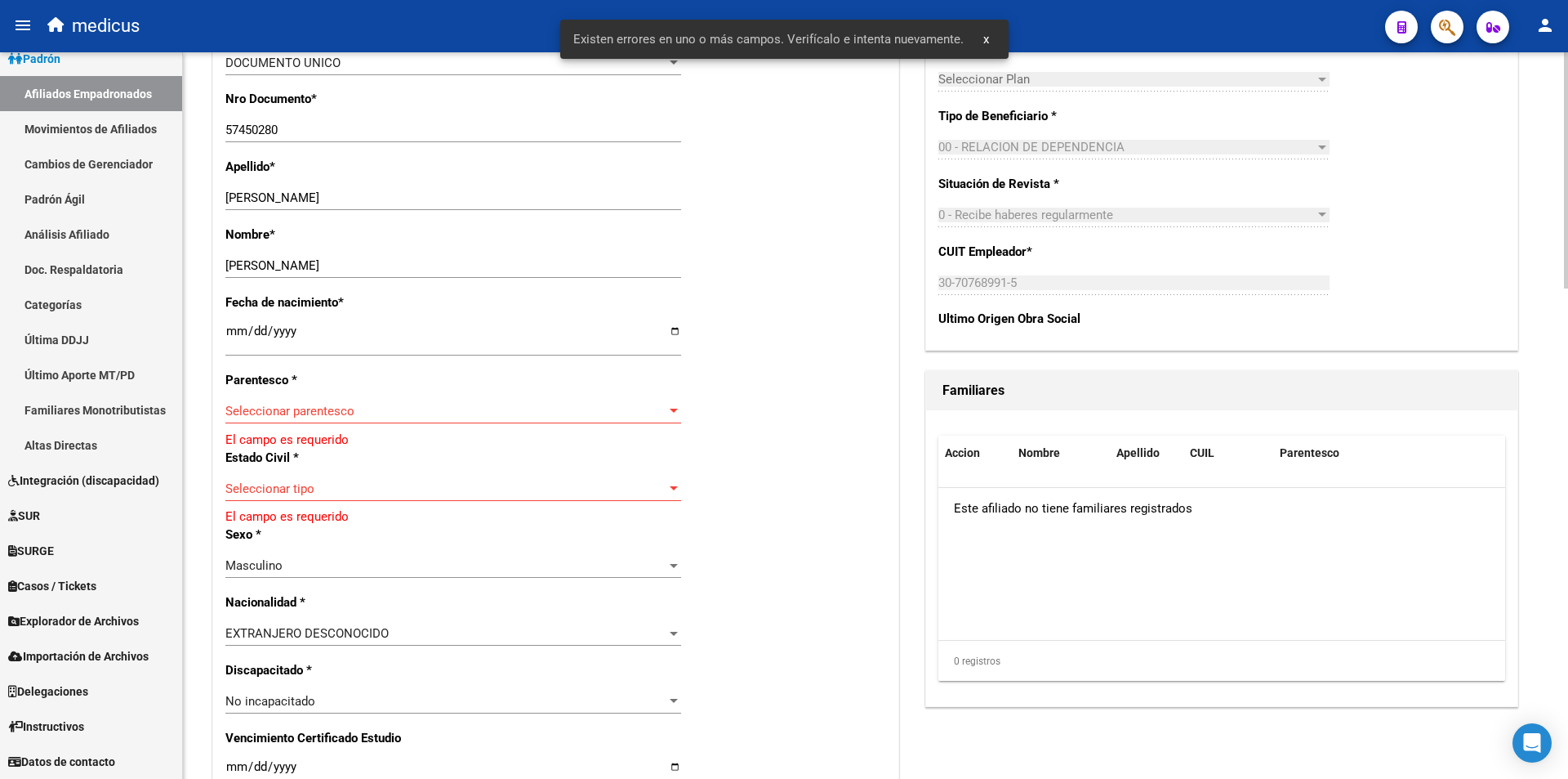
click at [373, 404] on span "Seleccionar parentesco" at bounding box center [445, 411] width 441 height 15
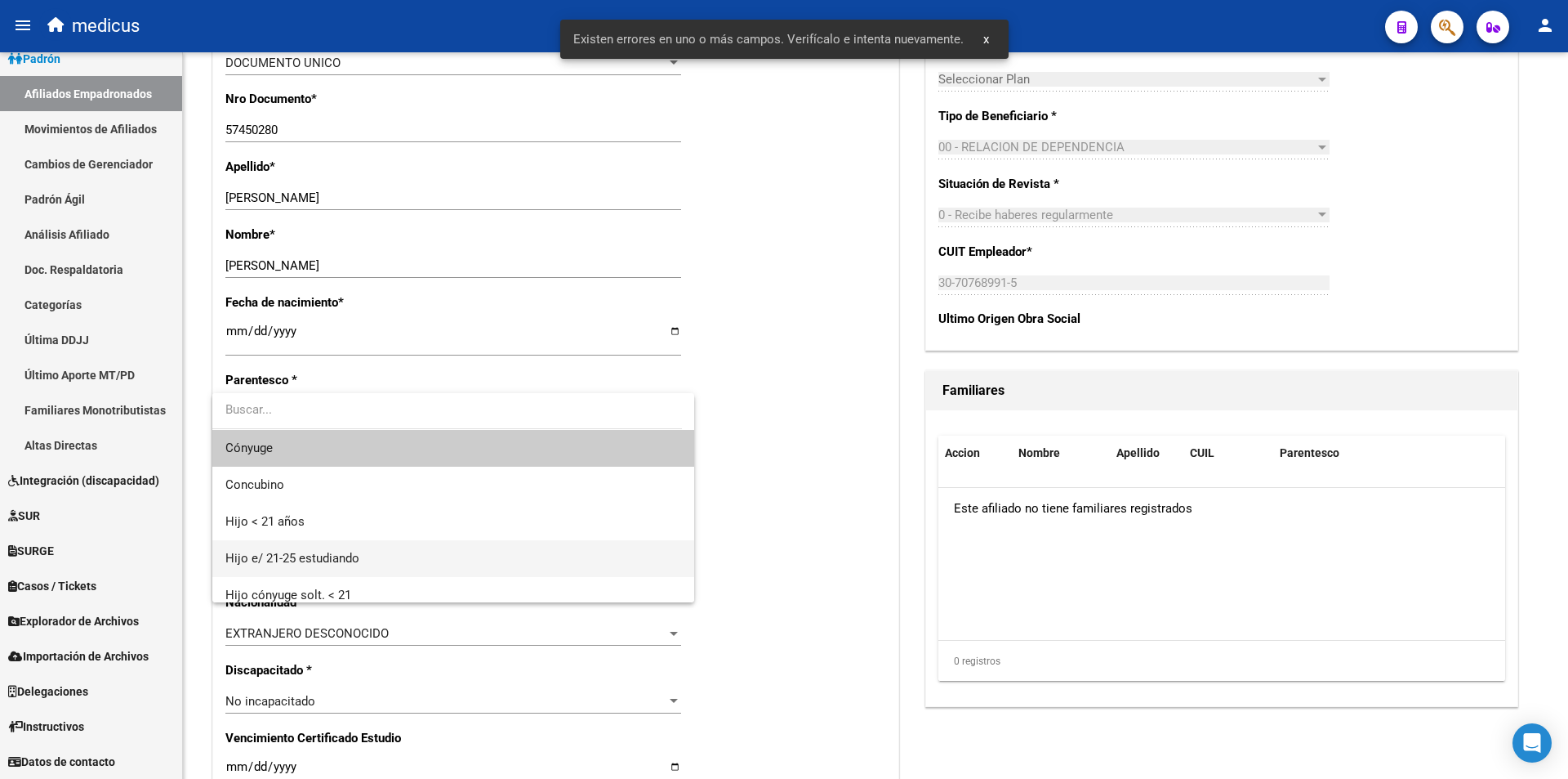
click at [346, 548] on span "Hijo e/ 21-25 estudiando" at bounding box center [453, 559] width 455 height 37
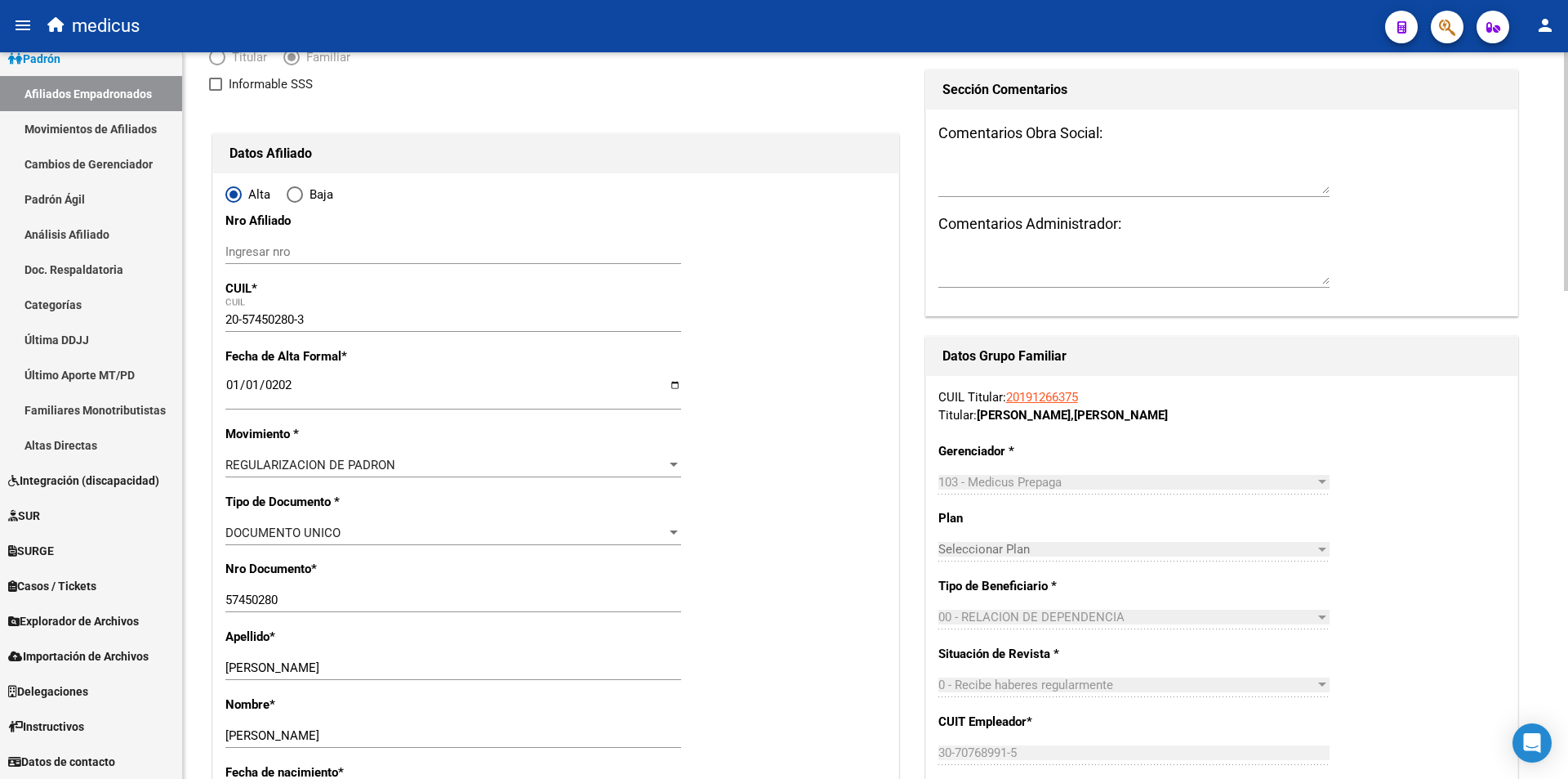
scroll to position [0, 0]
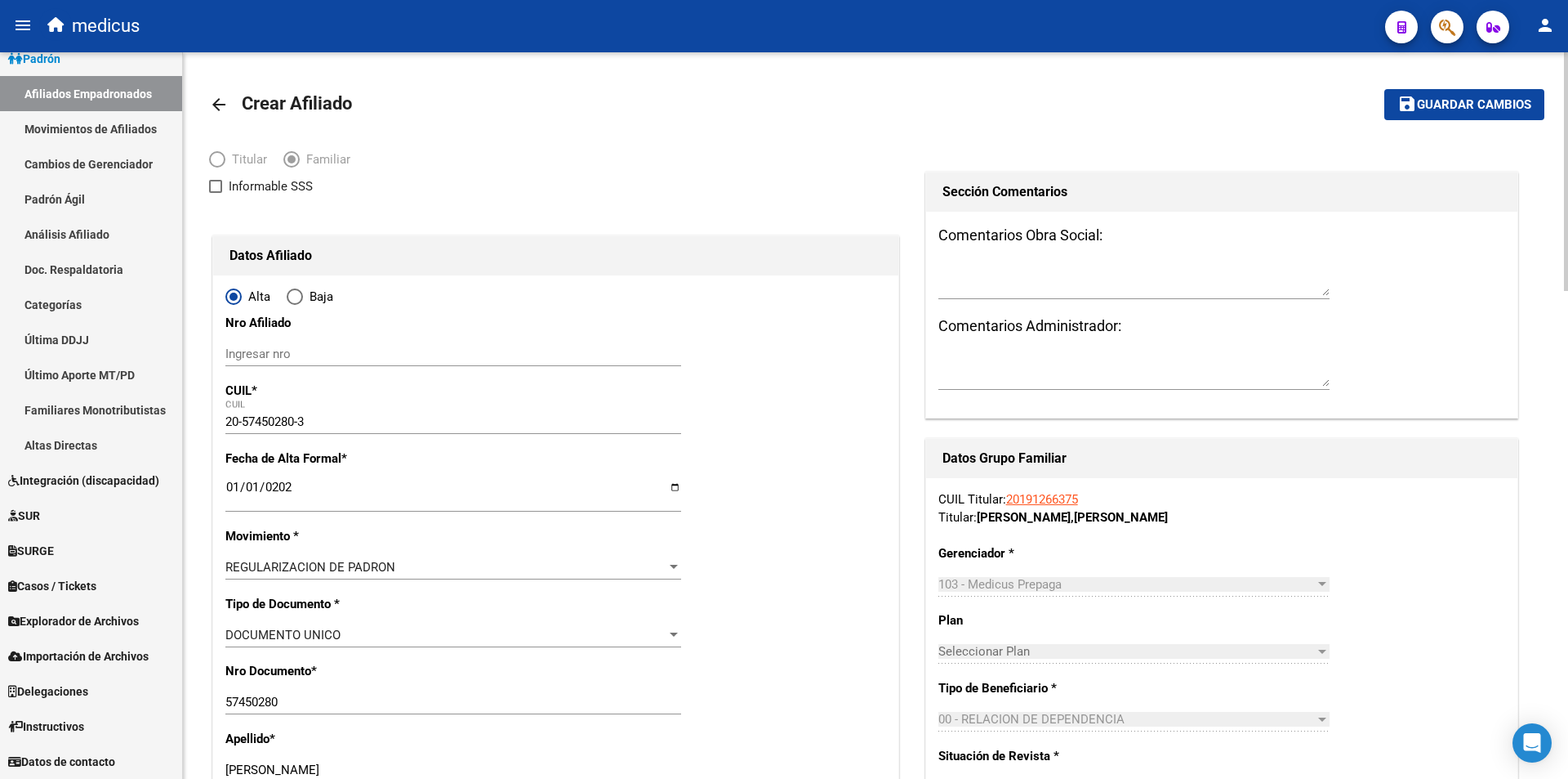
click at [1412, 106] on mat-icon "save" at bounding box center [1406, 103] width 19 height 19
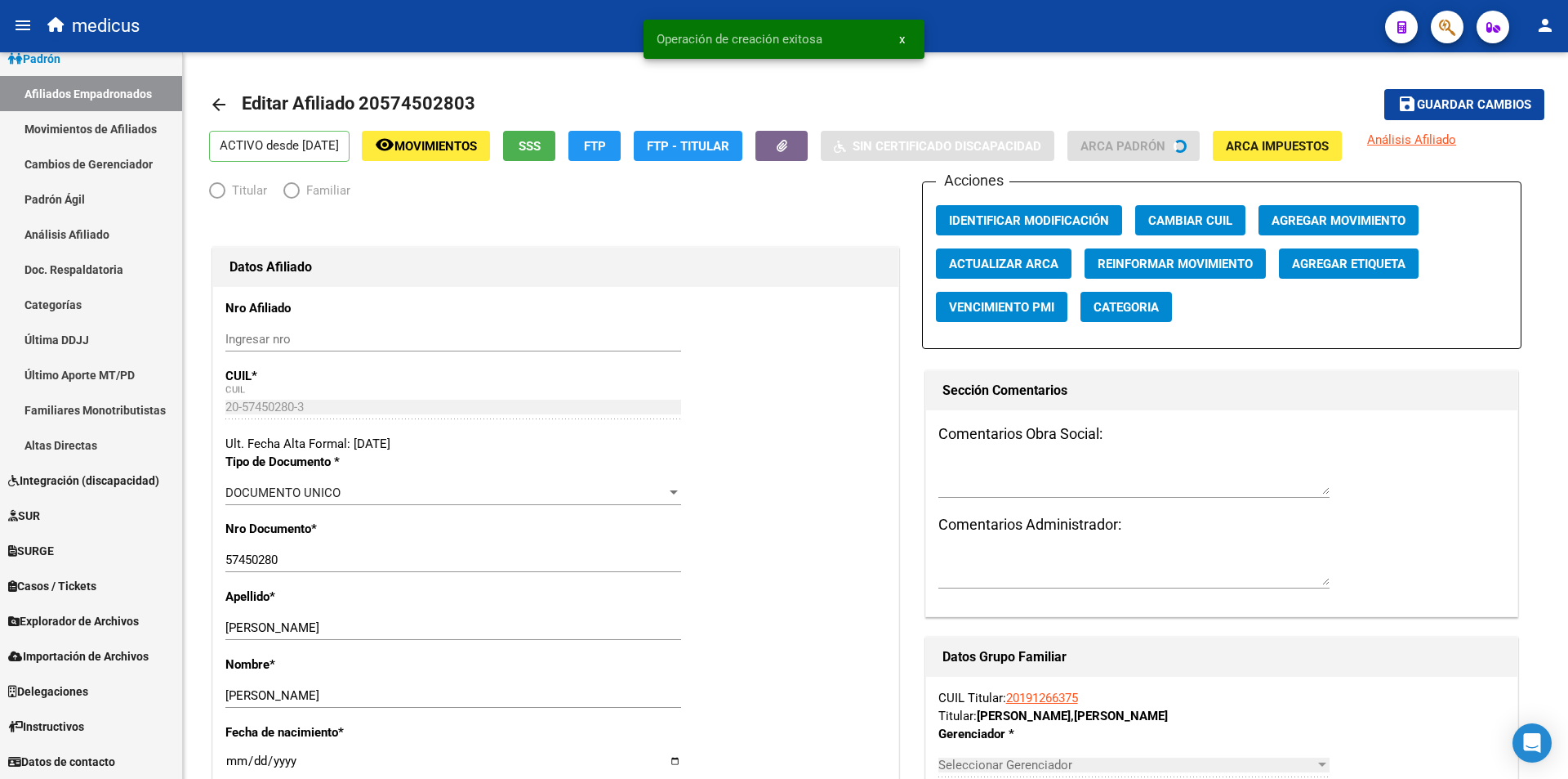
radio input "true"
type input "30-70768991-5"
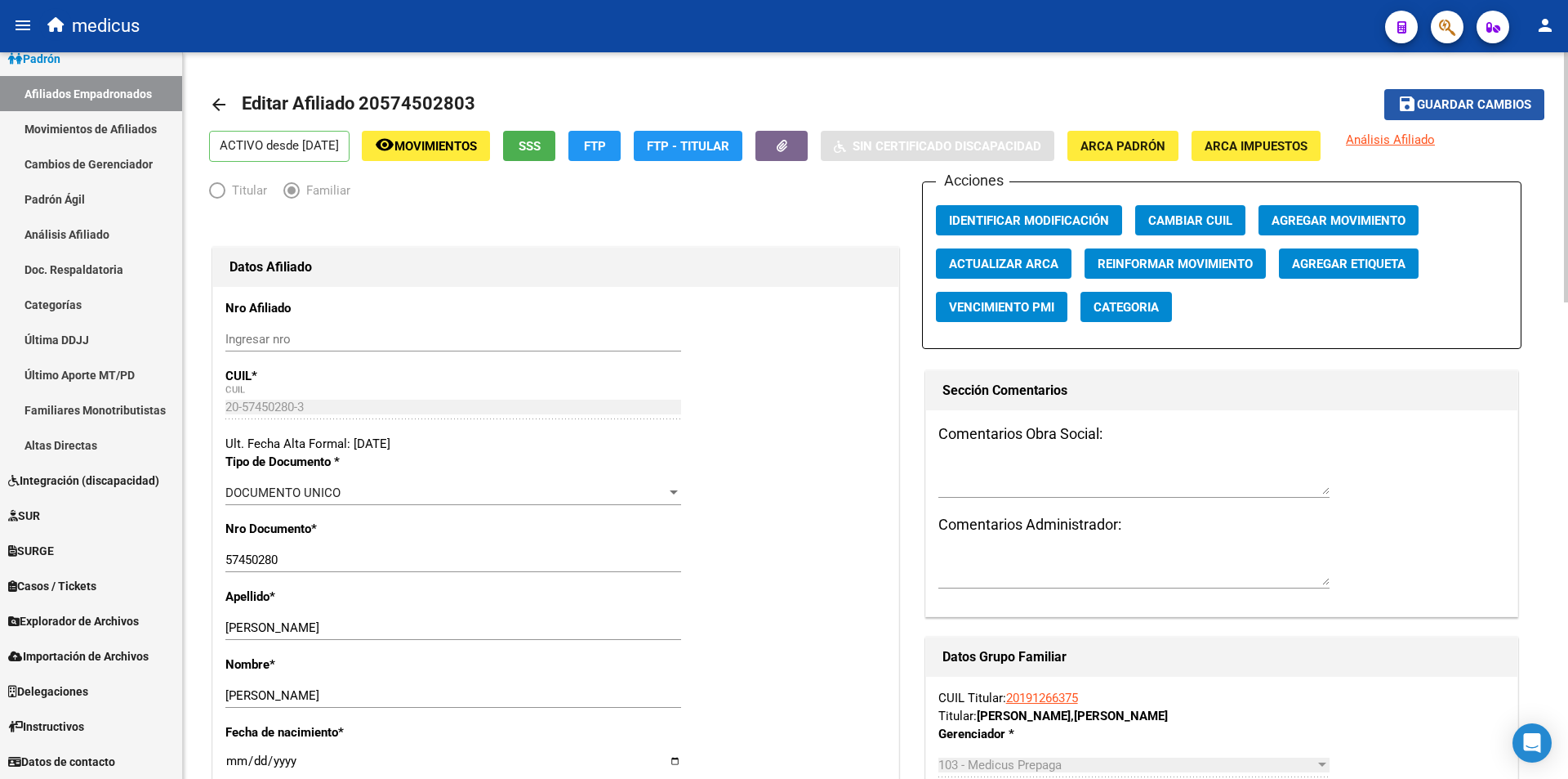
click at [1411, 94] on mat-icon "save" at bounding box center [1406, 103] width 19 height 19
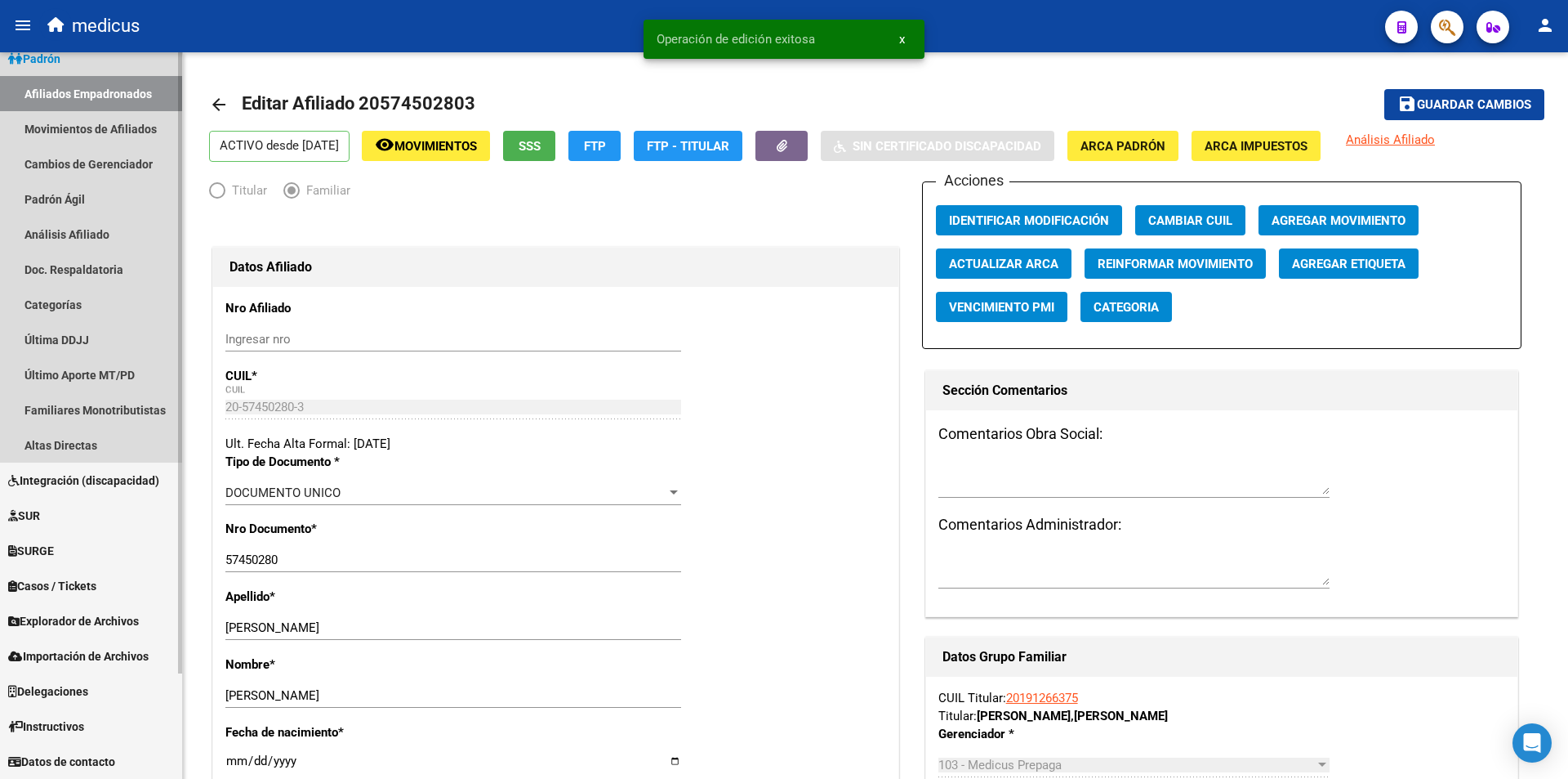
click at [50, 90] on link "Afiliados Empadronados" at bounding box center [91, 94] width 183 height 35
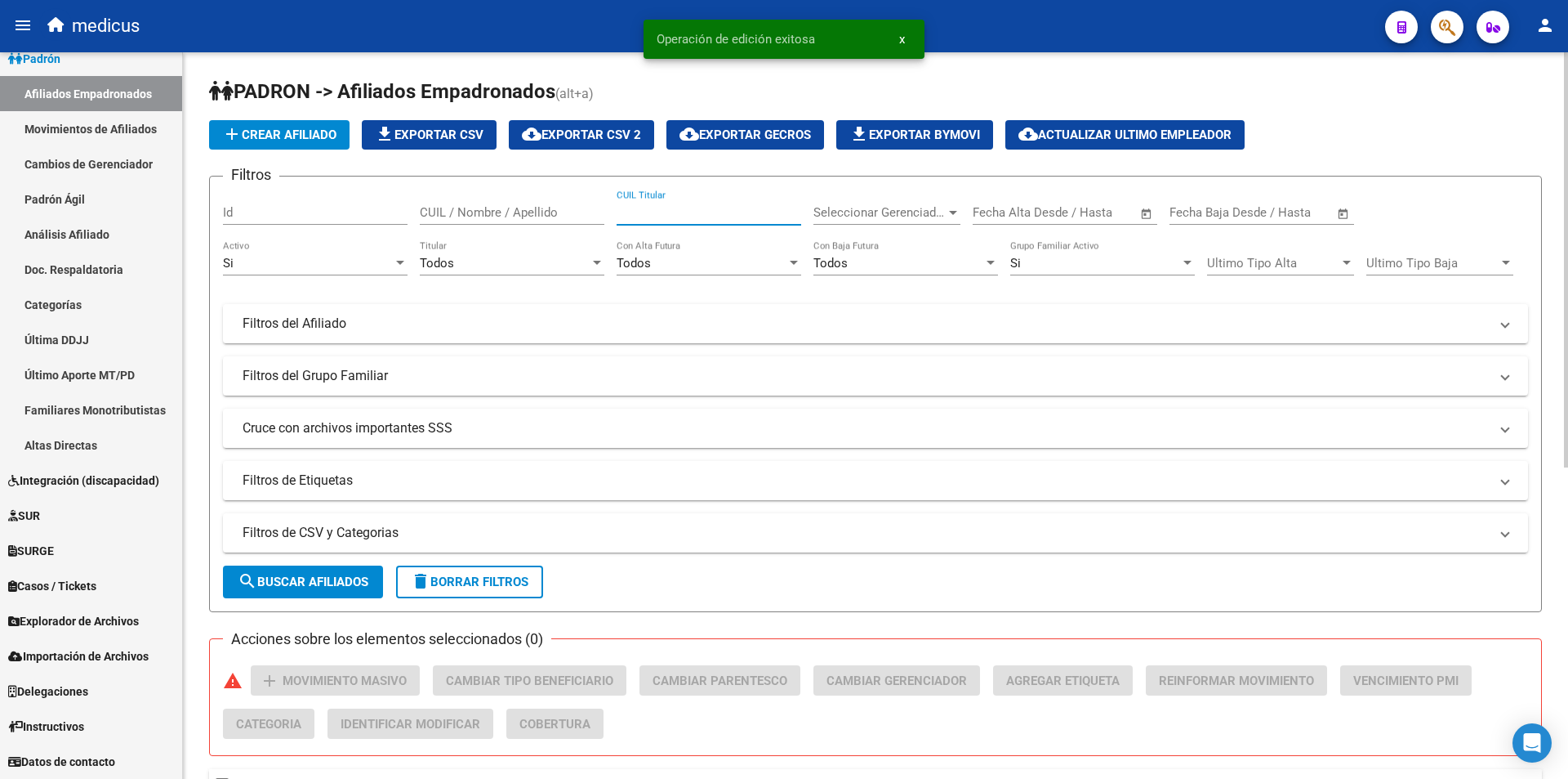
click at [688, 205] on input "CUIL Titular" at bounding box center [709, 213] width 185 height 15
paste input "27166054295"
click at [351, 580] on span "search Buscar Afiliados" at bounding box center [303, 582] width 131 height 15
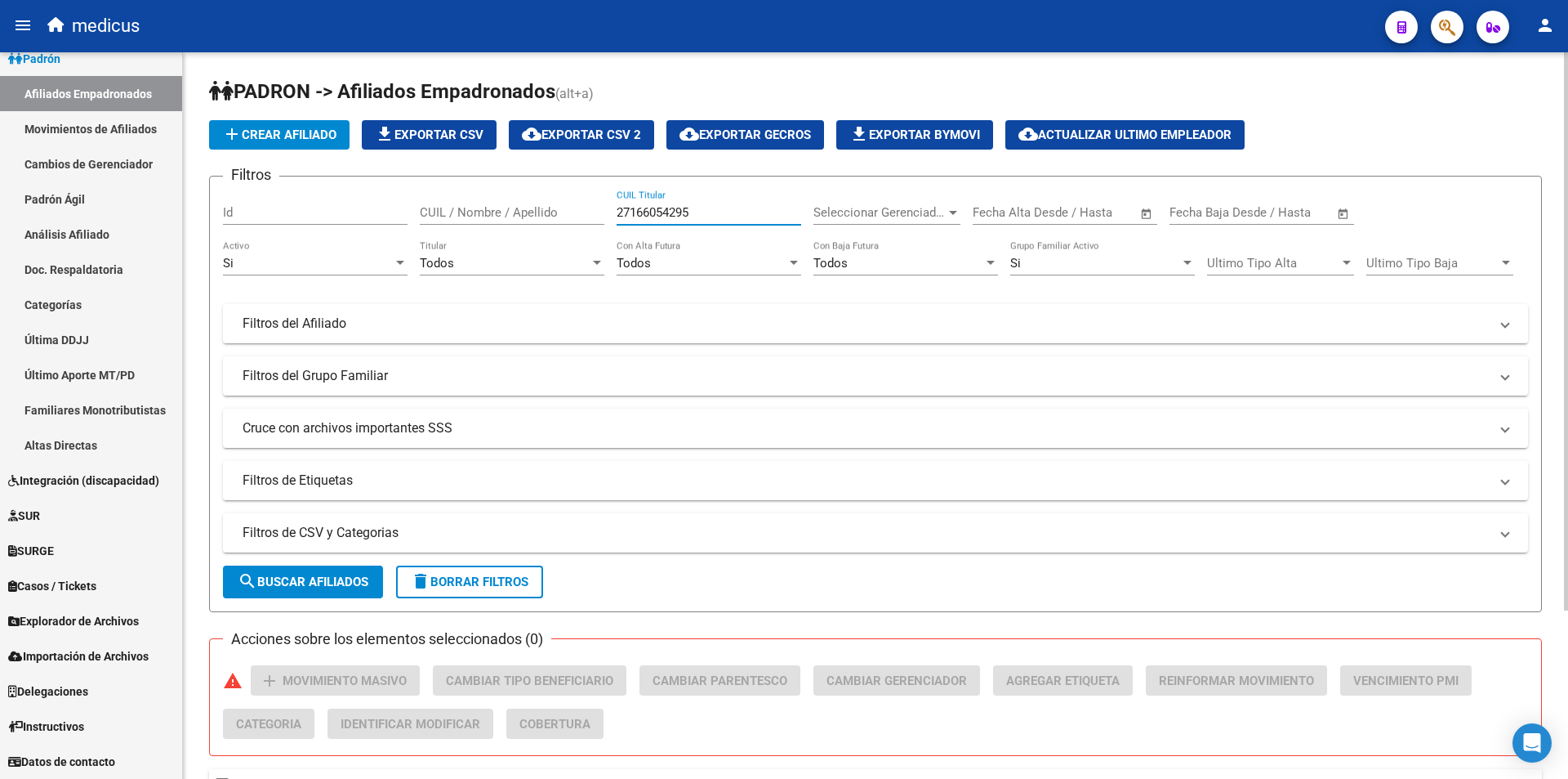
drag, startPoint x: 721, startPoint y: 209, endPoint x: 393, endPoint y: 209, distance: 328.0
click at [405, 209] on div "Filtros Id CUIL / Nombre / Apellido 27166054295 CUIL Titular Seleccionar Gerenc…" at bounding box center [875, 344] width 1305 height 311
paste input "0290699356"
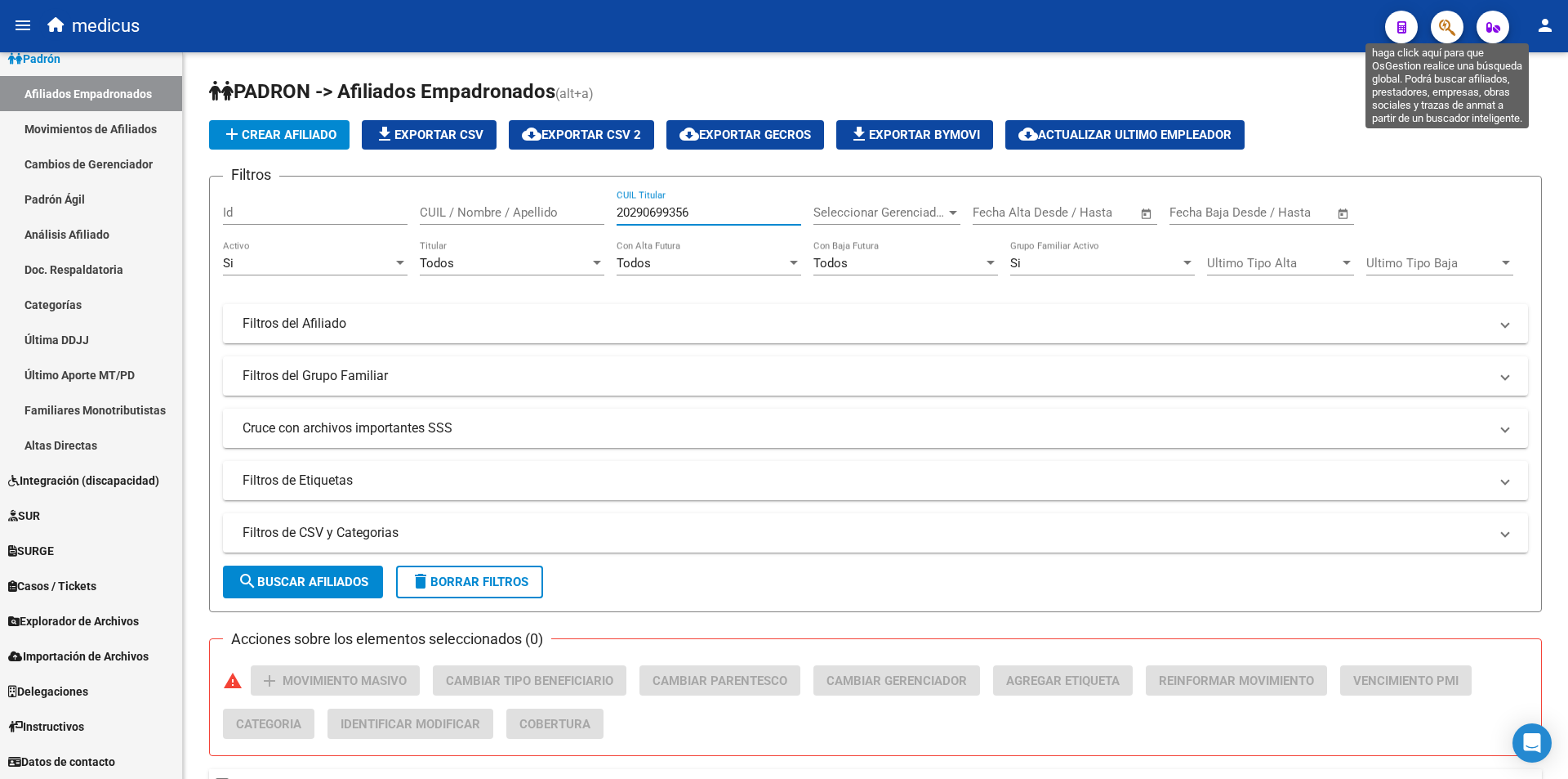
type input "20290699356"
click at [1440, 28] on icon "button" at bounding box center [1447, 27] width 17 height 18
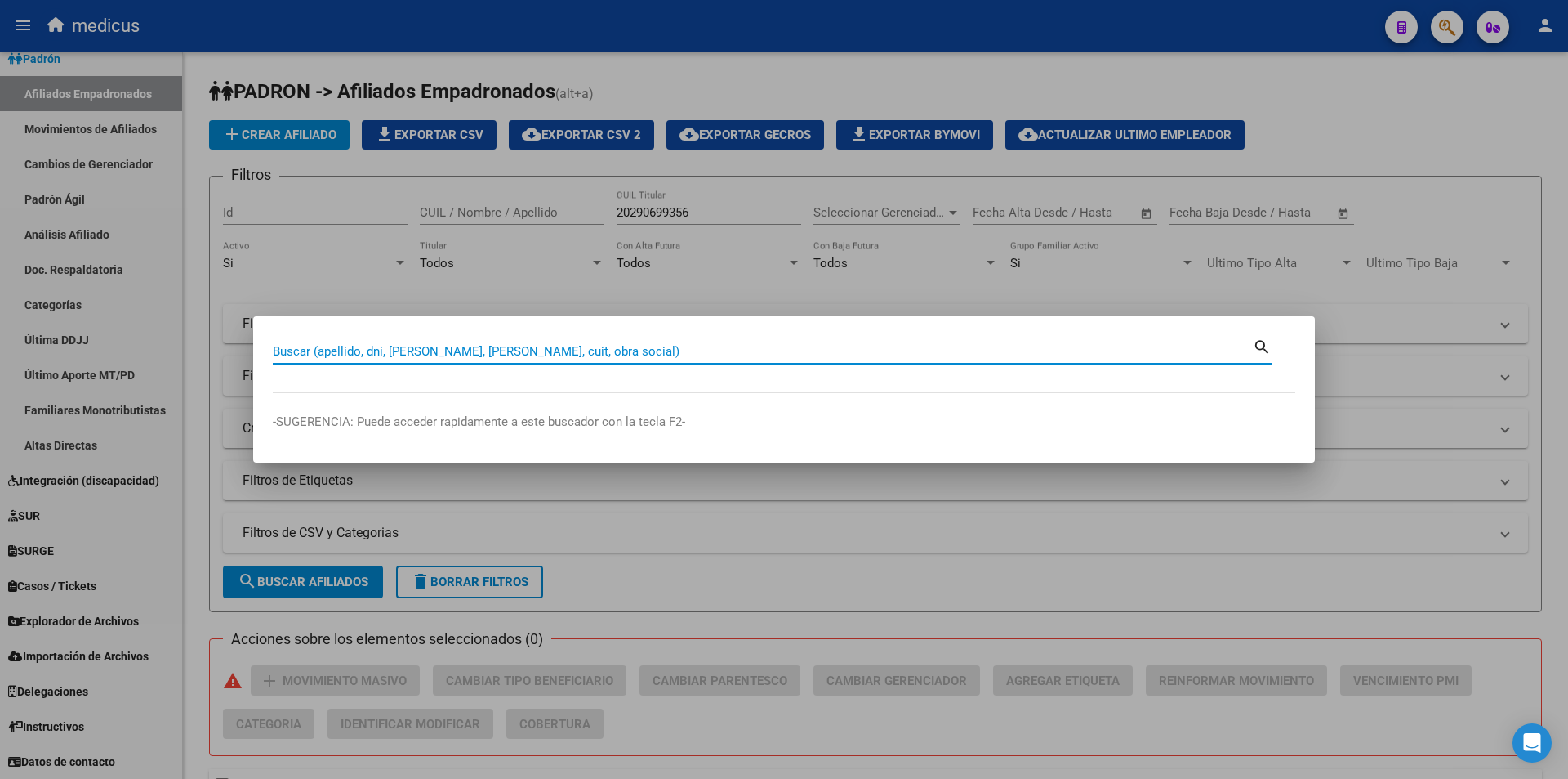
paste input "20290699356"
type input "20290699356"
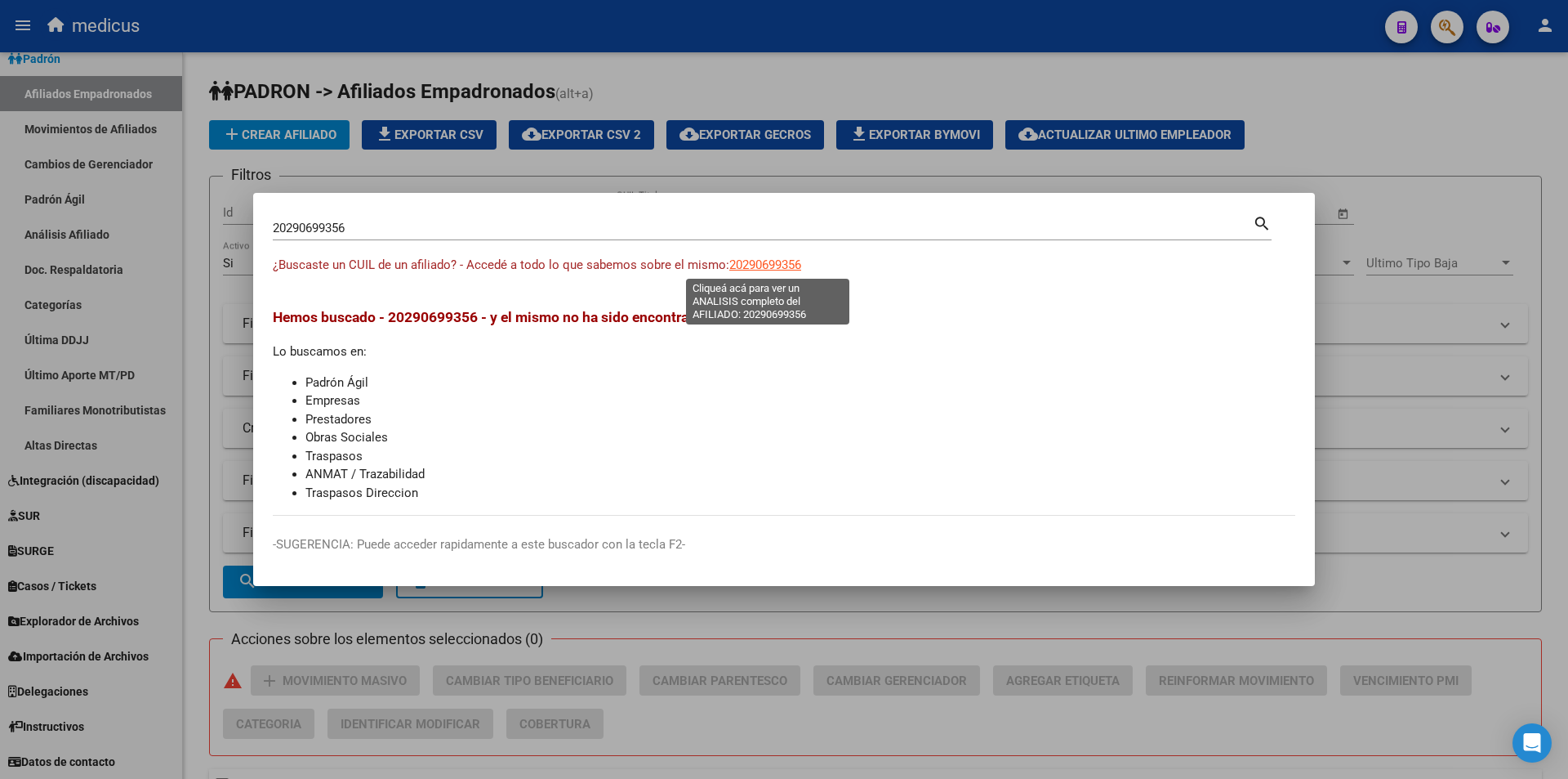
click at [756, 269] on span "20290699356" at bounding box center [765, 265] width 72 height 15
type textarea "20290699356"
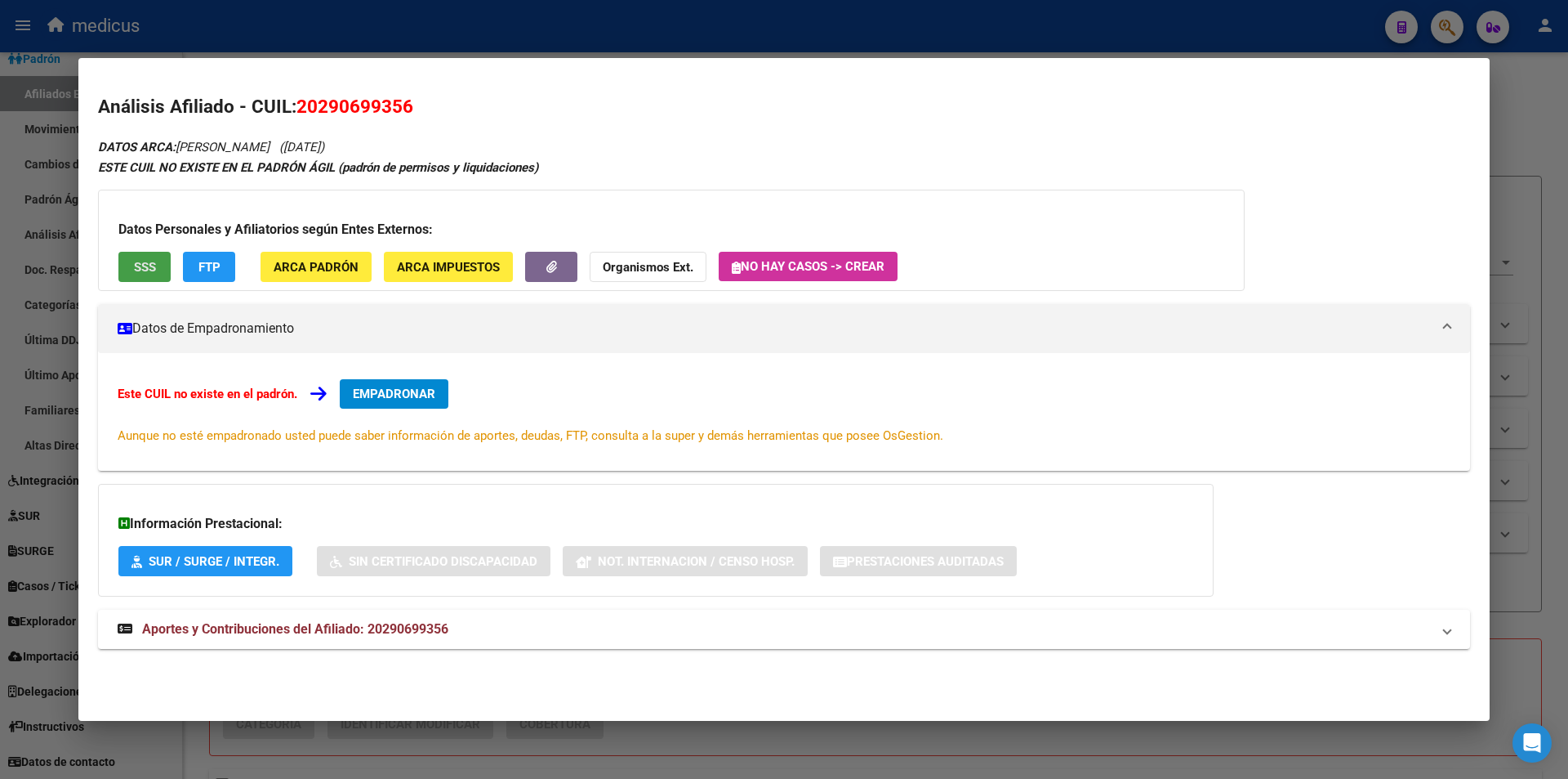
click at [157, 252] on button "SSS" at bounding box center [144, 267] width 52 height 30
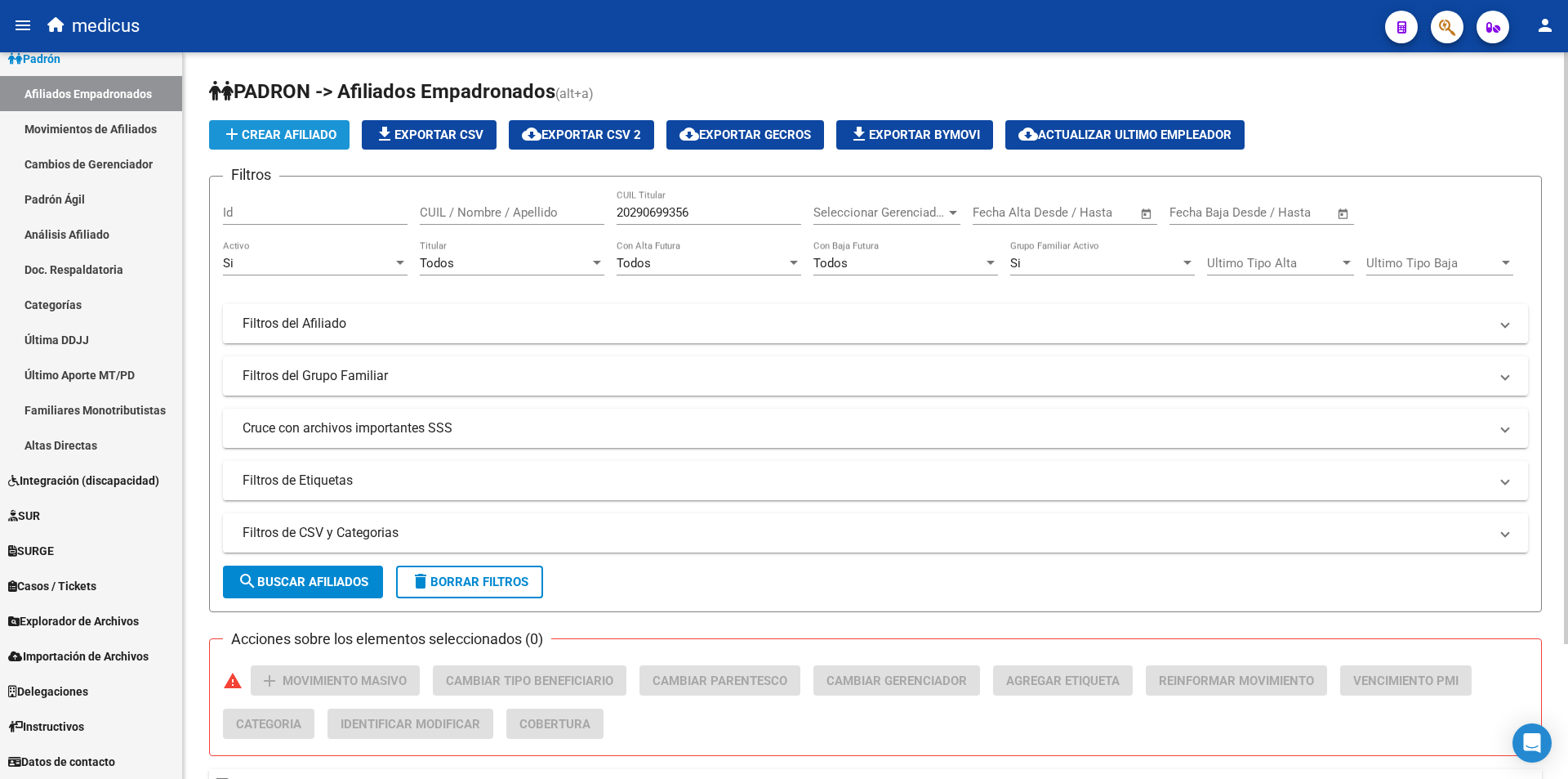
click at [305, 133] on span "add Crear Afiliado" at bounding box center [279, 135] width 115 height 15
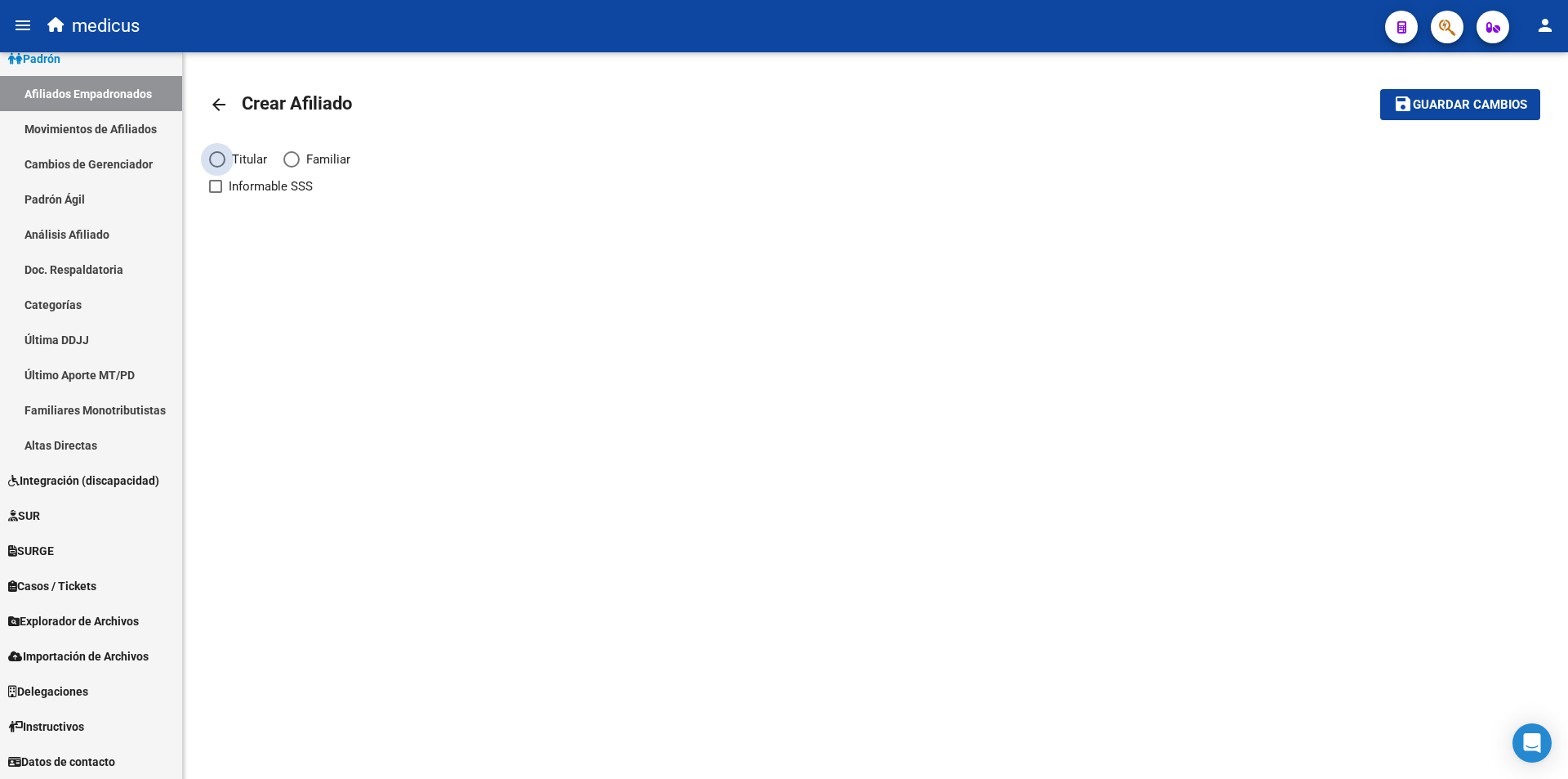
click at [228, 159] on span "Titular" at bounding box center [246, 159] width 42 height 18
click at [225, 159] on input "Titular" at bounding box center [218, 160] width 17 height 17
radio input "true"
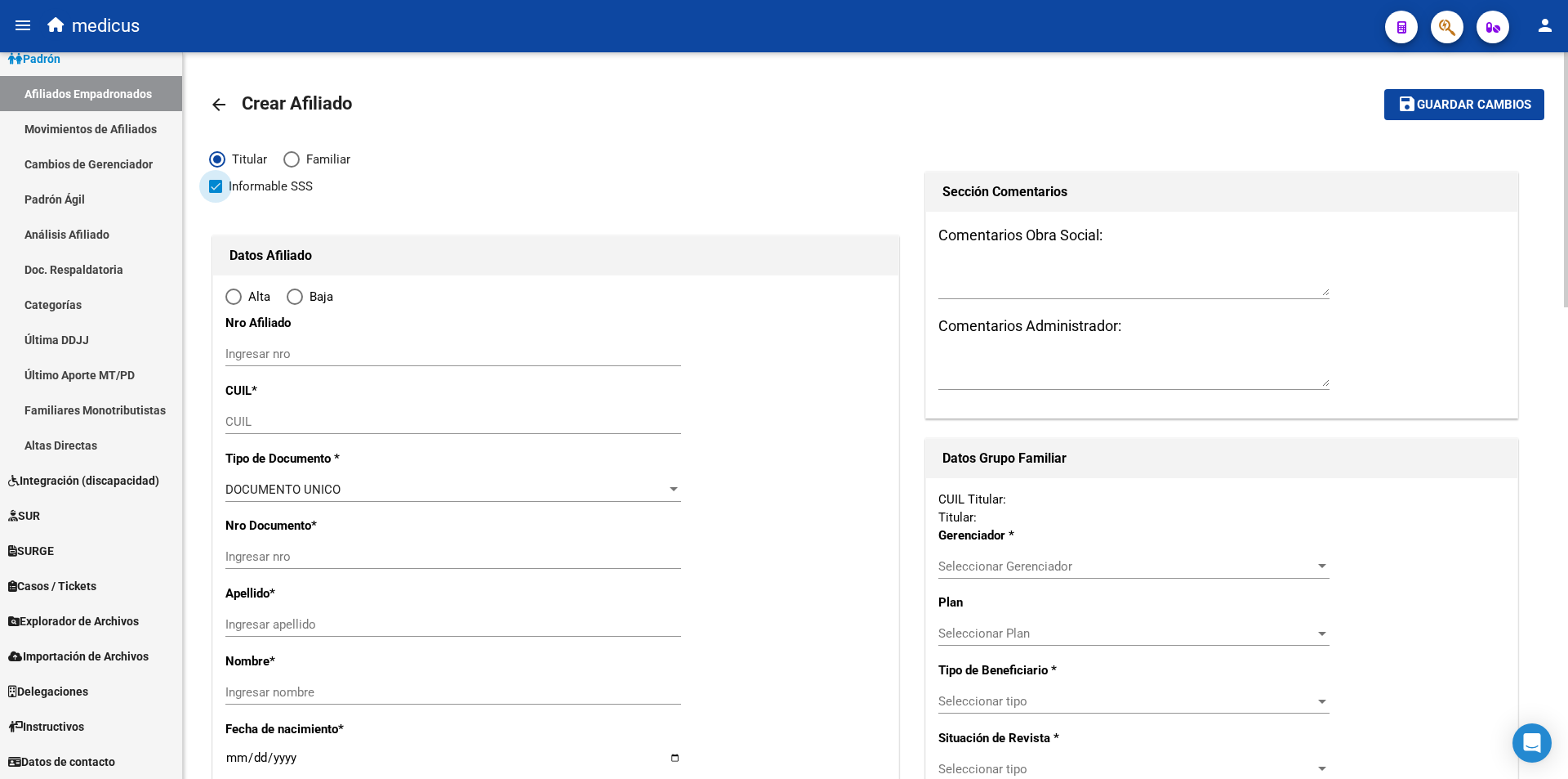
click at [231, 188] on span "Informable SSS" at bounding box center [270, 186] width 84 height 19
click at [216, 193] on input "Informable SSS" at bounding box center [215, 193] width 1 height 1
checkbox input "false"
radio input "true"
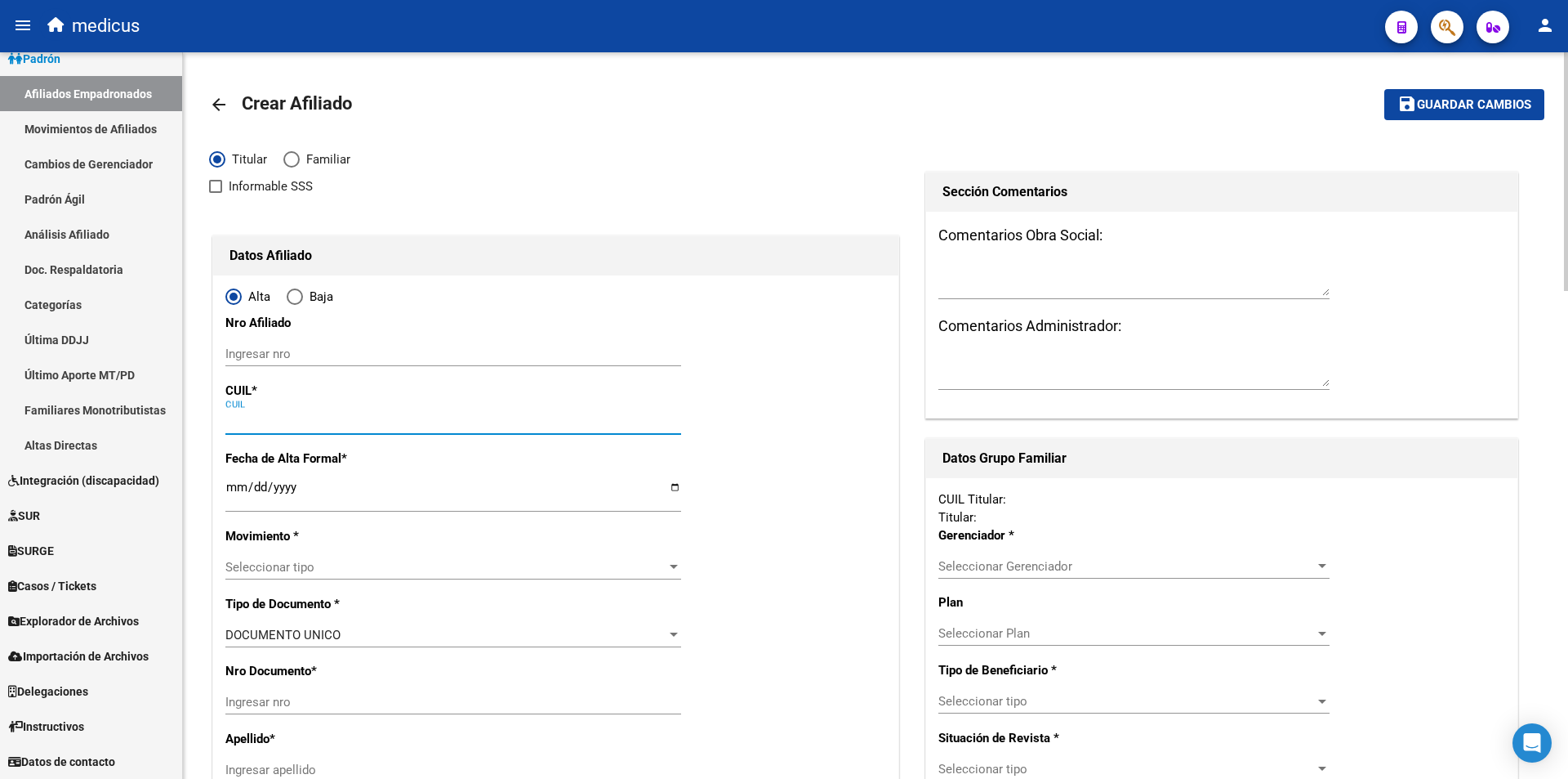
click at [329, 423] on input "CUIL" at bounding box center [453, 422] width 455 height 15
paste input "20-29069935-6"
type input "20-29069935-6"
type input "29069935"
type input "MORALES"
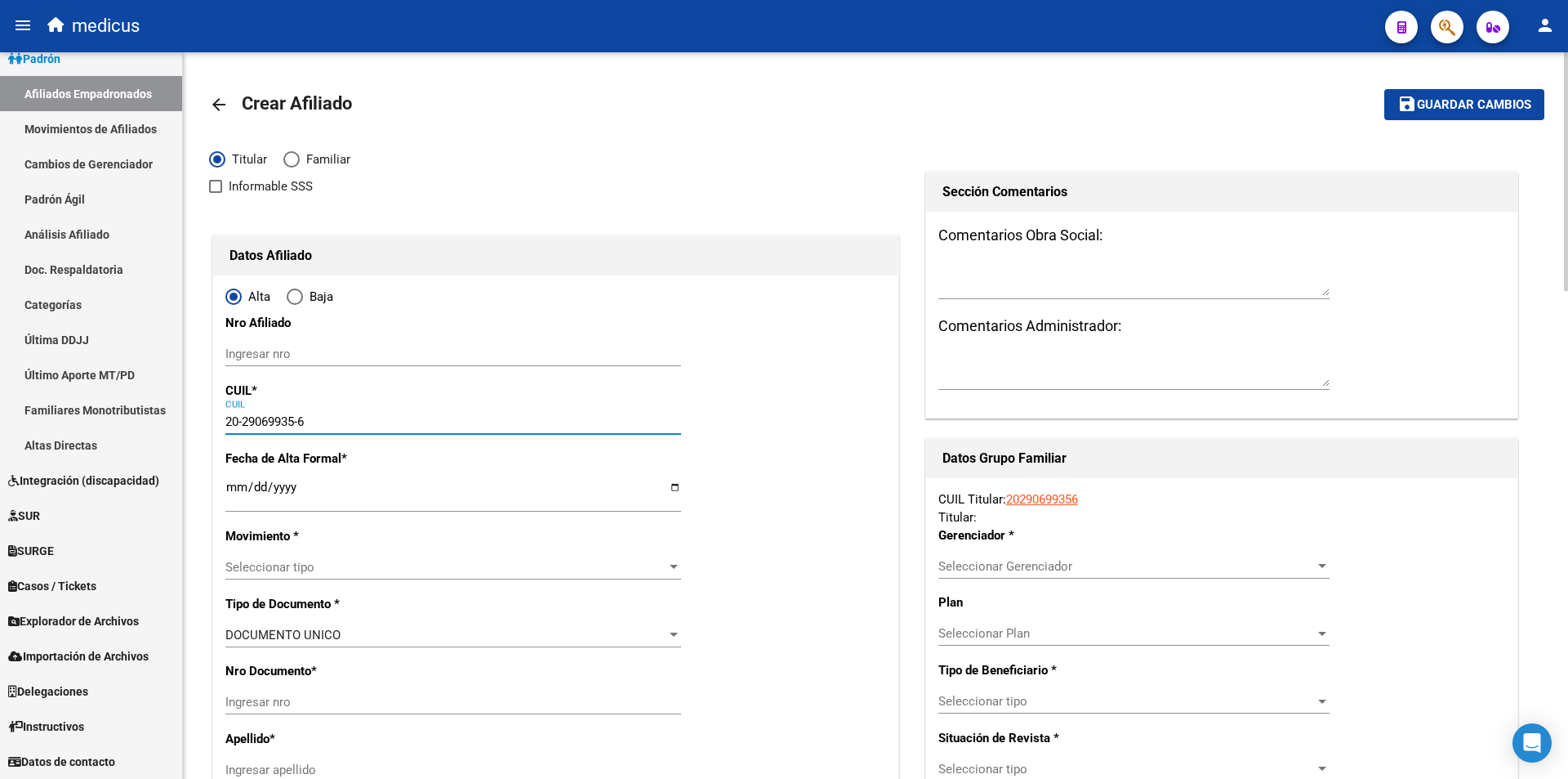
type input "RICARDO OSVALDO"
type input "1981-11-19"
type input "MERLO"
type input "5881"
type input "MZA 45"
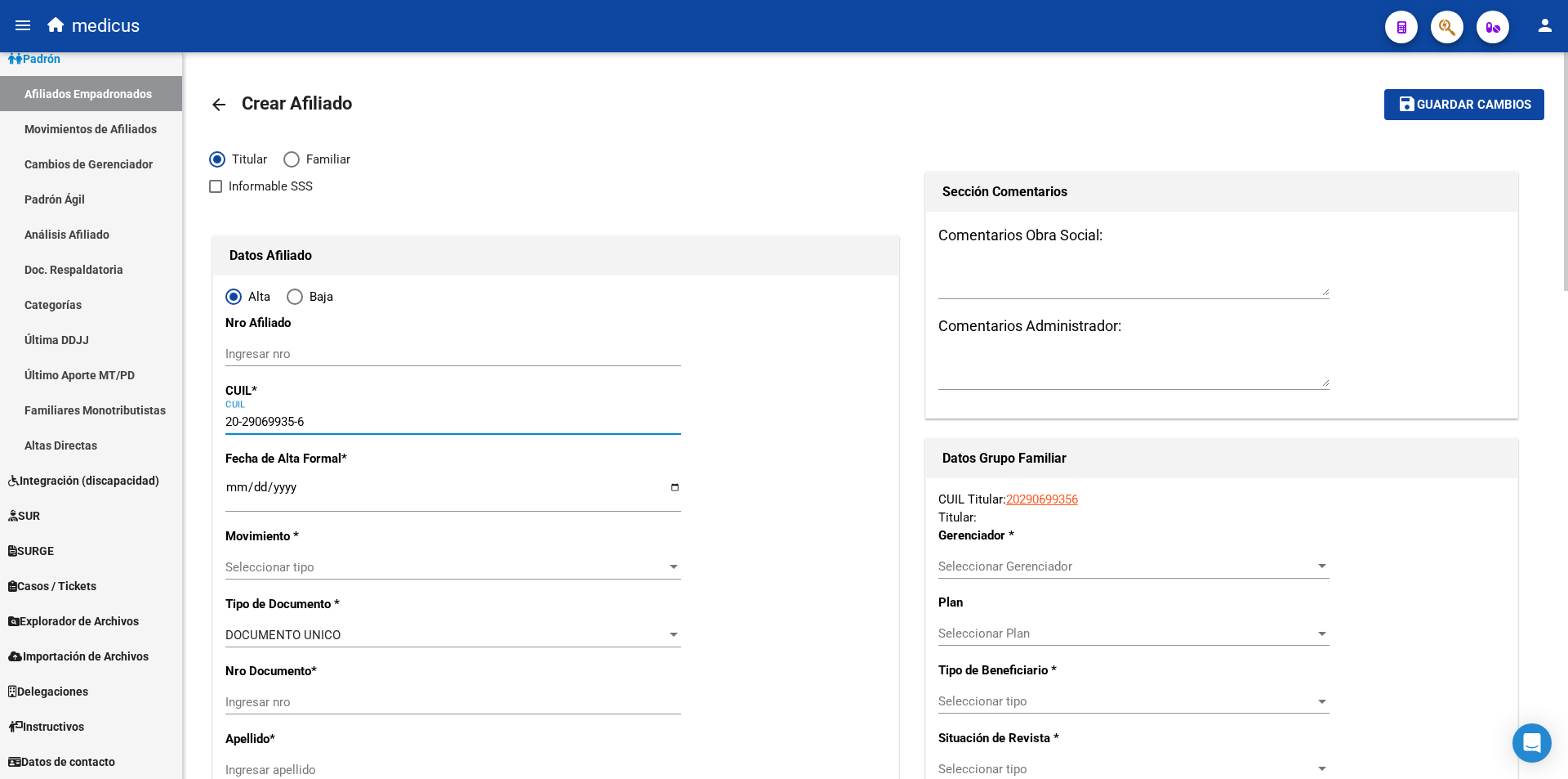
type input "7"
type input "20-29069935-6"
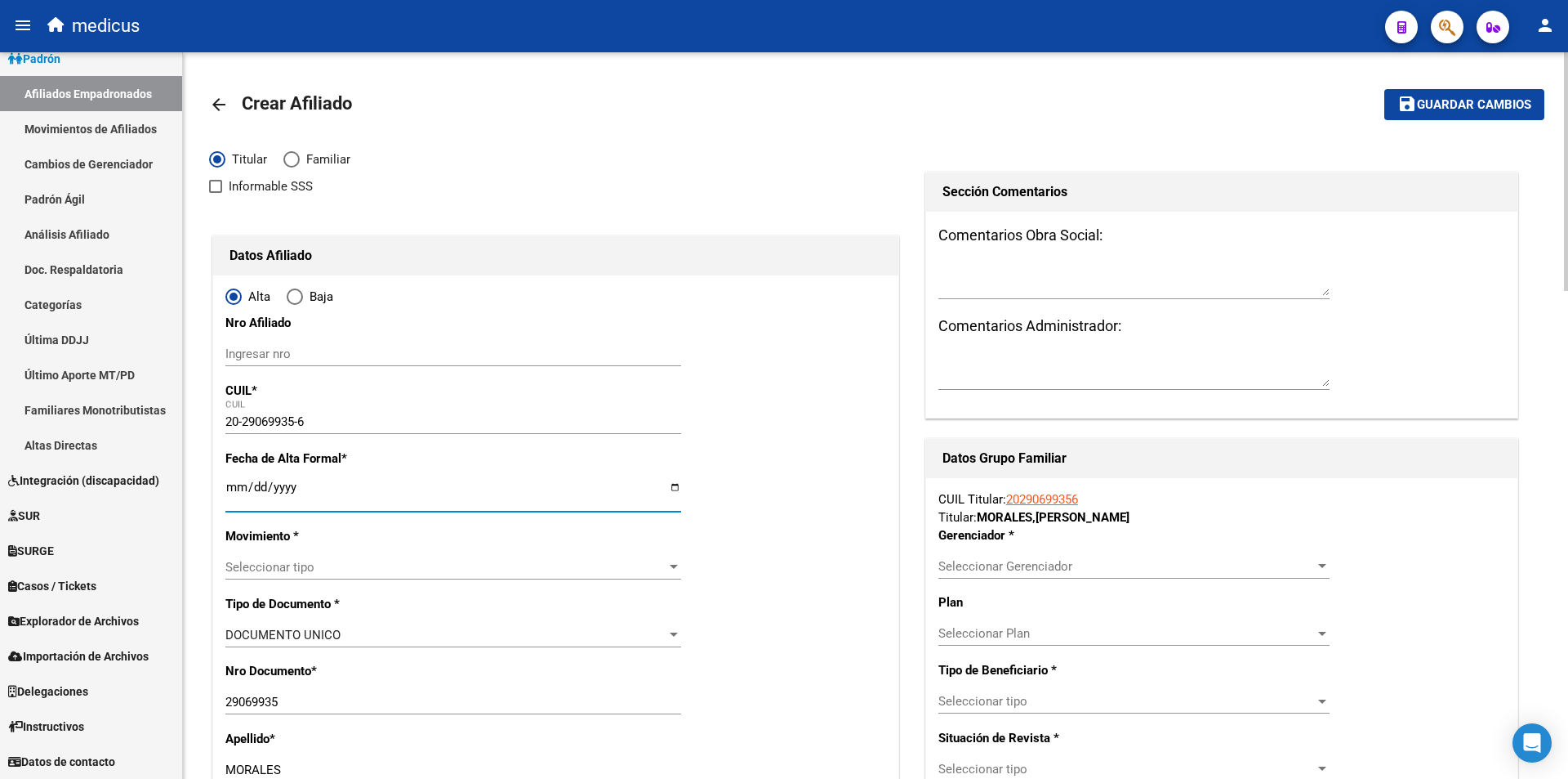
click at [321, 482] on input "Ingresar fecha" at bounding box center [453, 493] width 455 height 26
click at [364, 571] on span "Seleccionar tipo" at bounding box center [445, 567] width 441 height 15
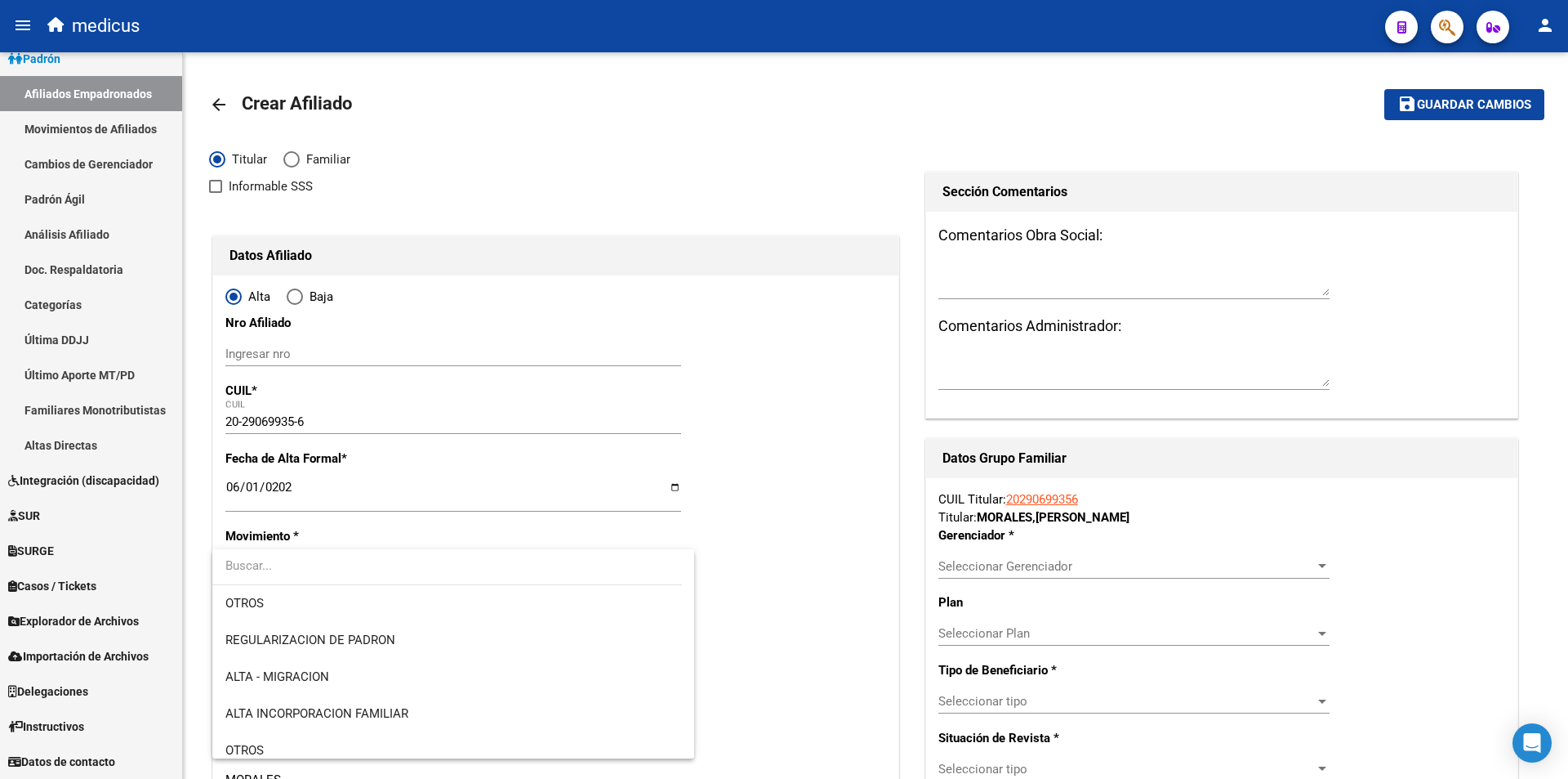
scroll to position [163, 0]
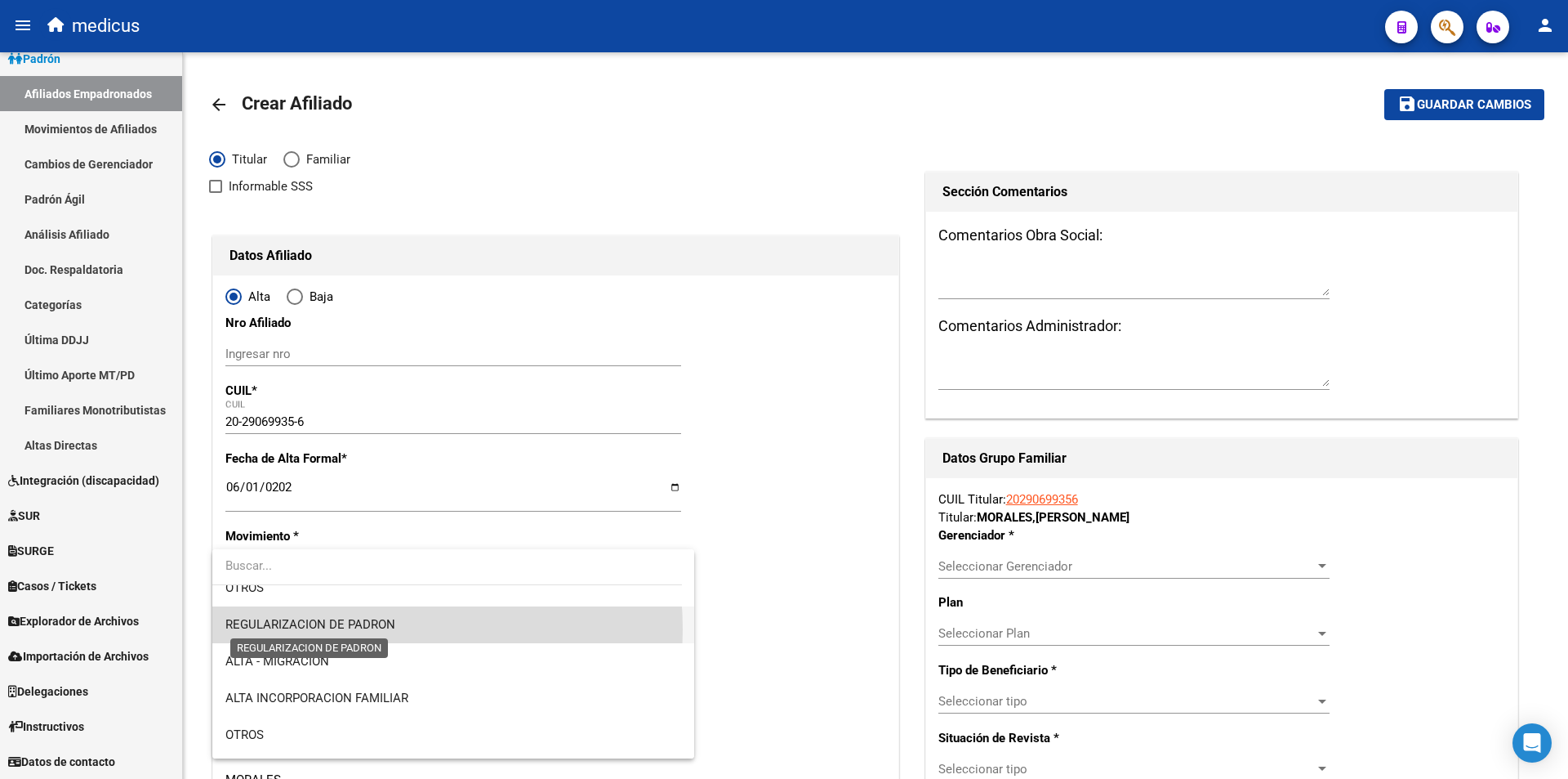
click at [343, 629] on span "REGULARIZACION DE PADRON" at bounding box center [310, 625] width 170 height 15
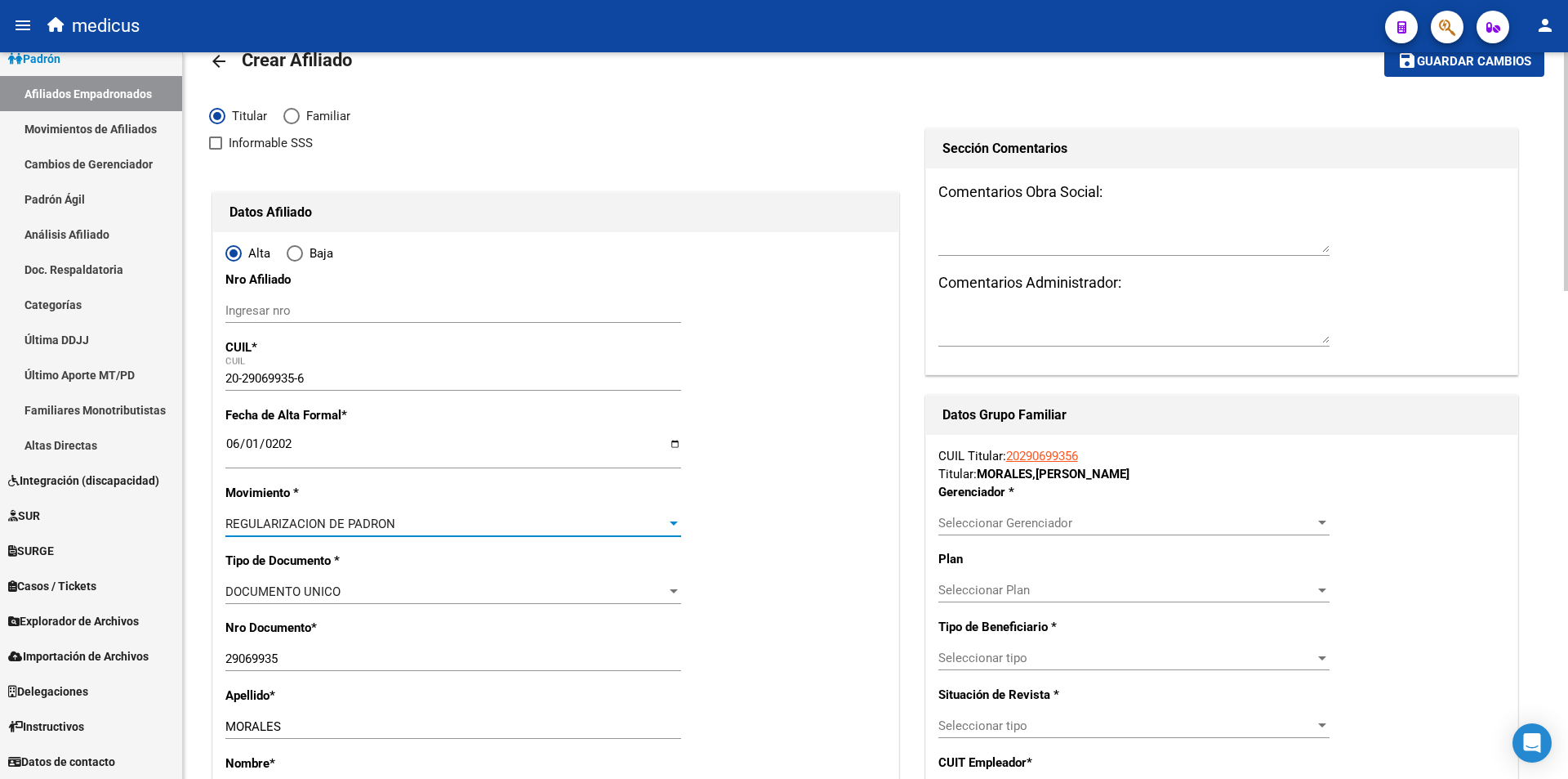
scroll to position [82, 0]
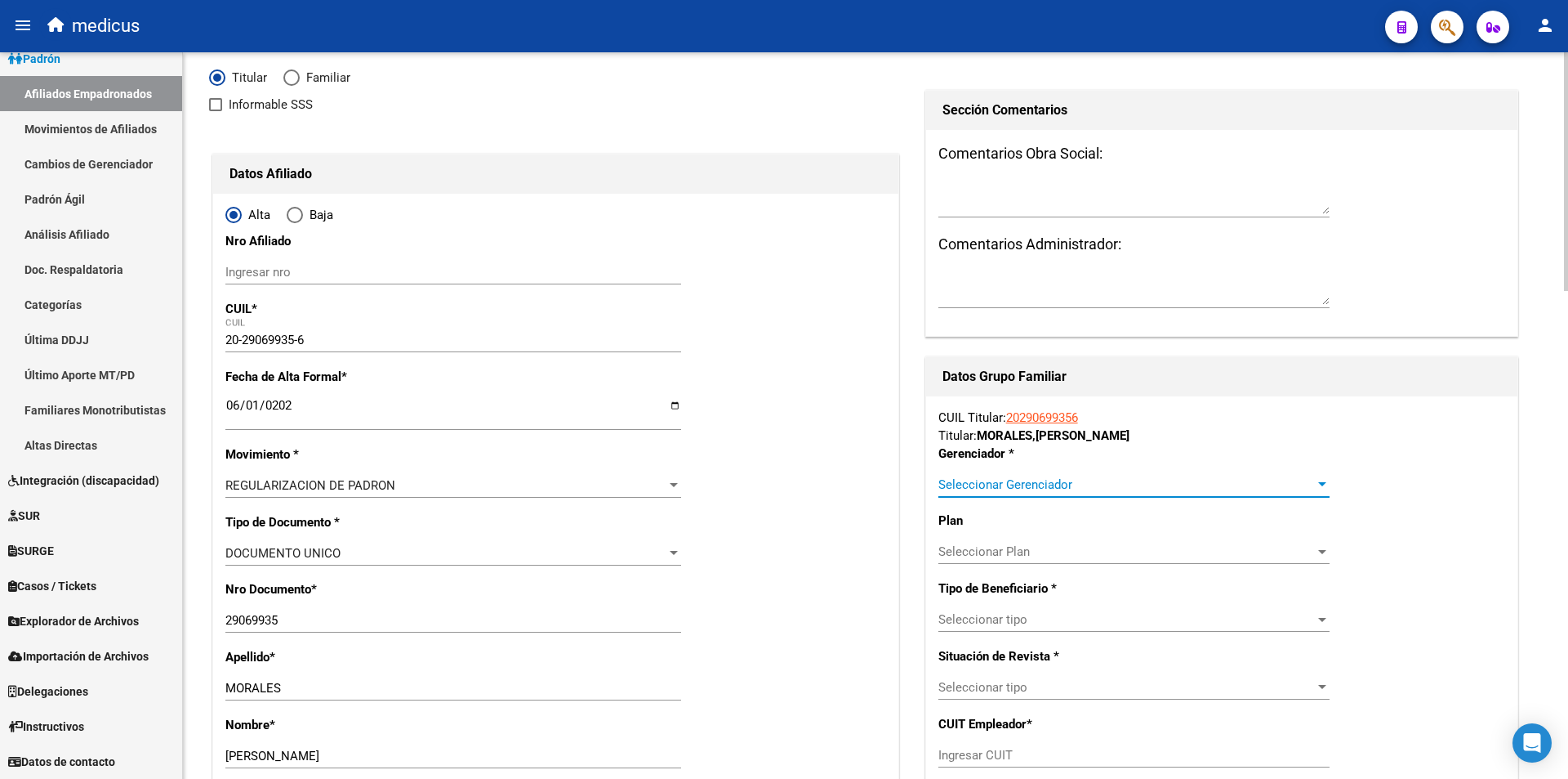
click at [1039, 486] on span "Seleccionar Gerenciador" at bounding box center [1127, 485] width 377 height 15
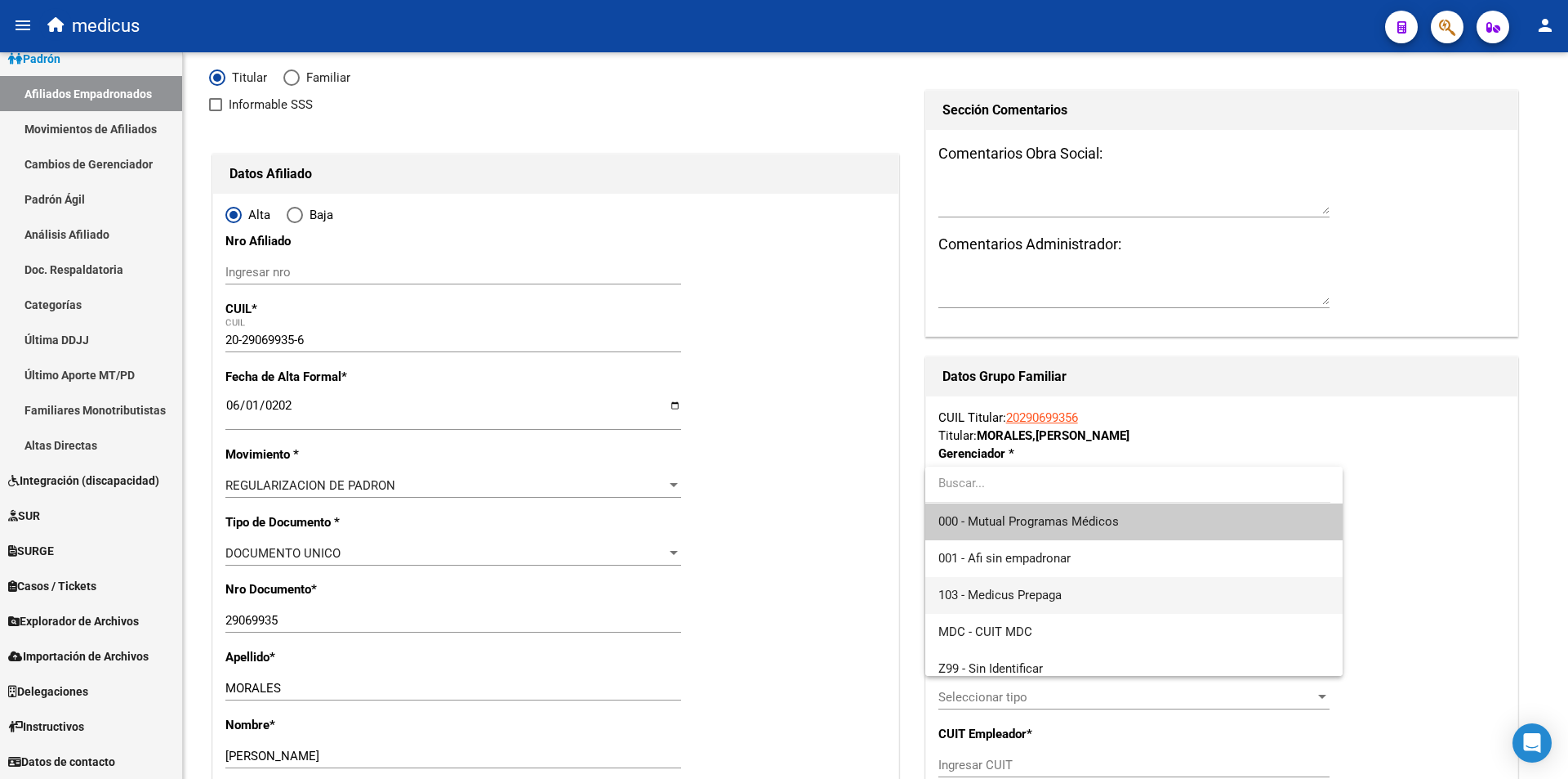
click at [1019, 582] on span "103 - Medicus Prepaga" at bounding box center [1134, 596] width 391 height 37
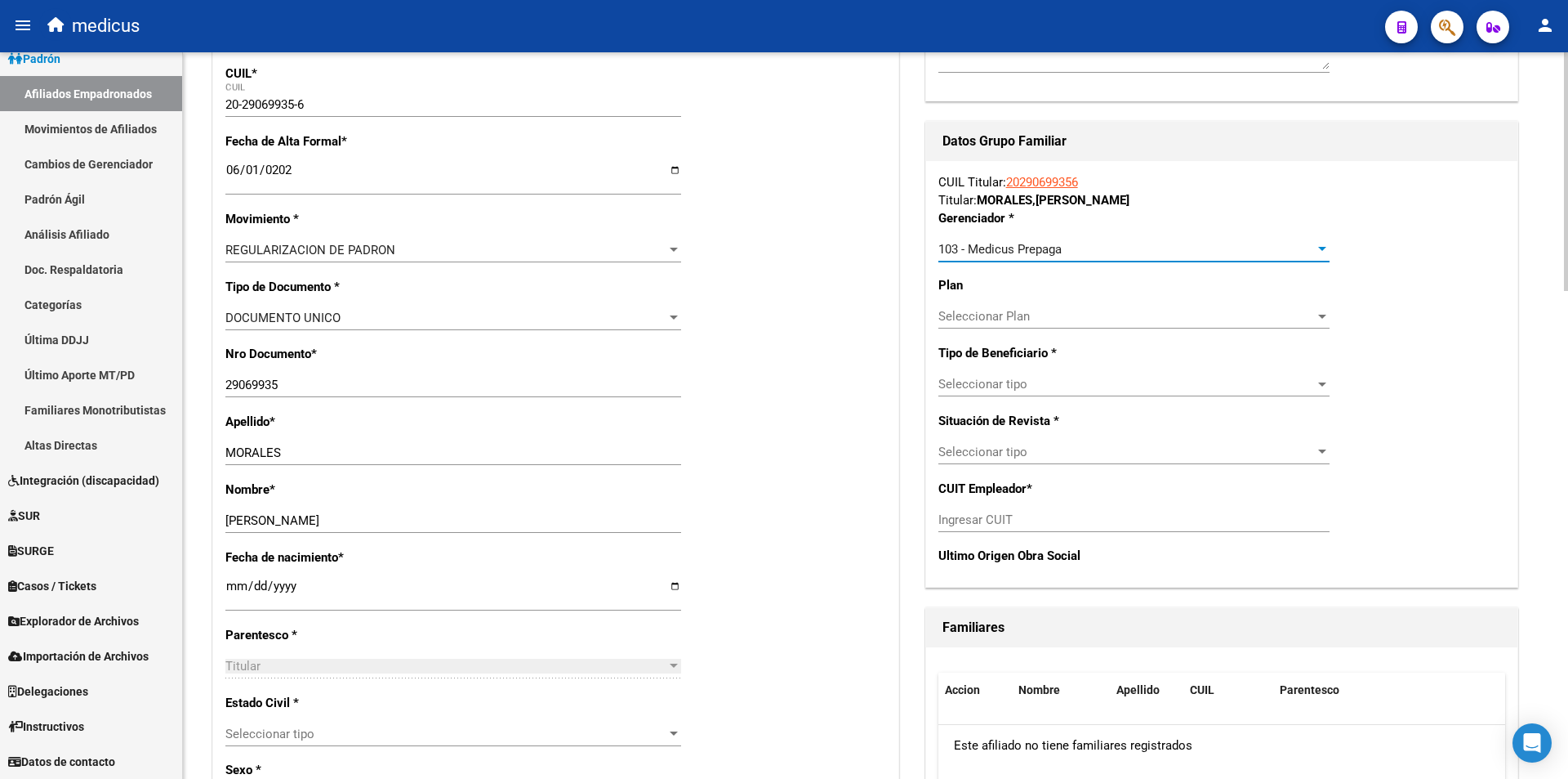
scroll to position [327, 0]
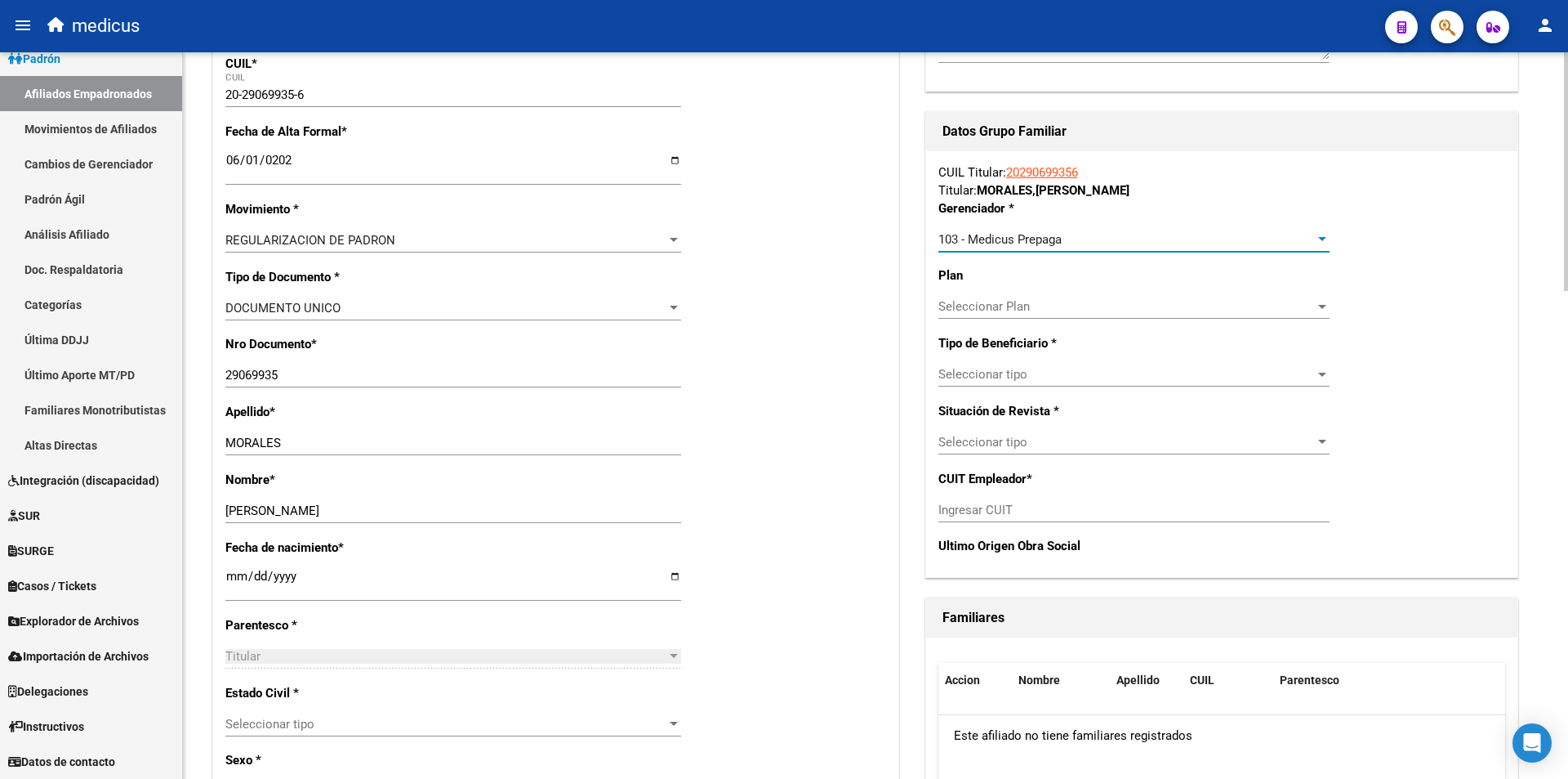
click at [1002, 383] on div "Seleccionar tipo Seleccionar tipo" at bounding box center [1134, 374] width 391 height 24
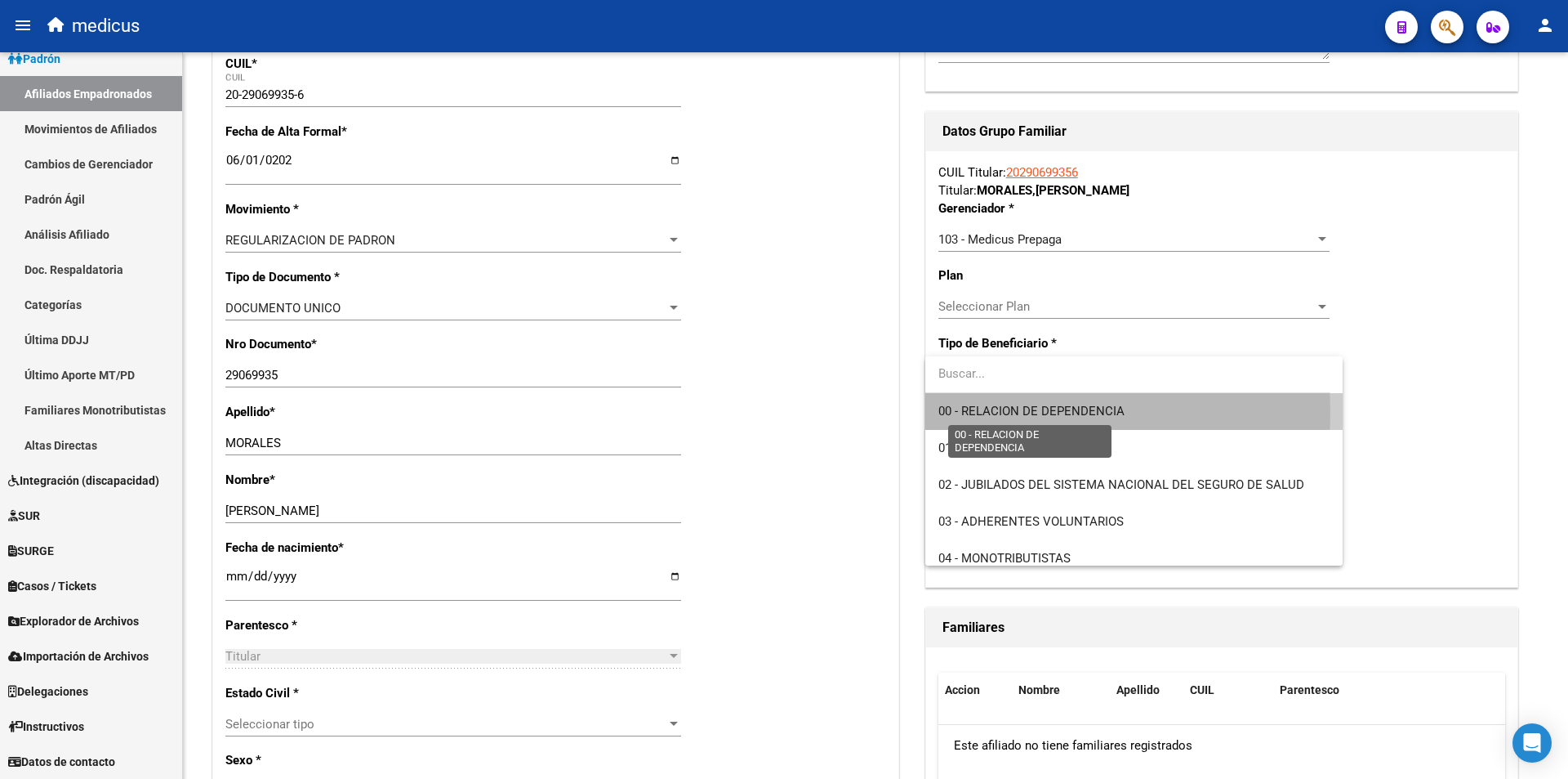
click at [1008, 413] on span "00 - RELACION DE DEPENDENCIA" at bounding box center [1031, 411] width 186 height 15
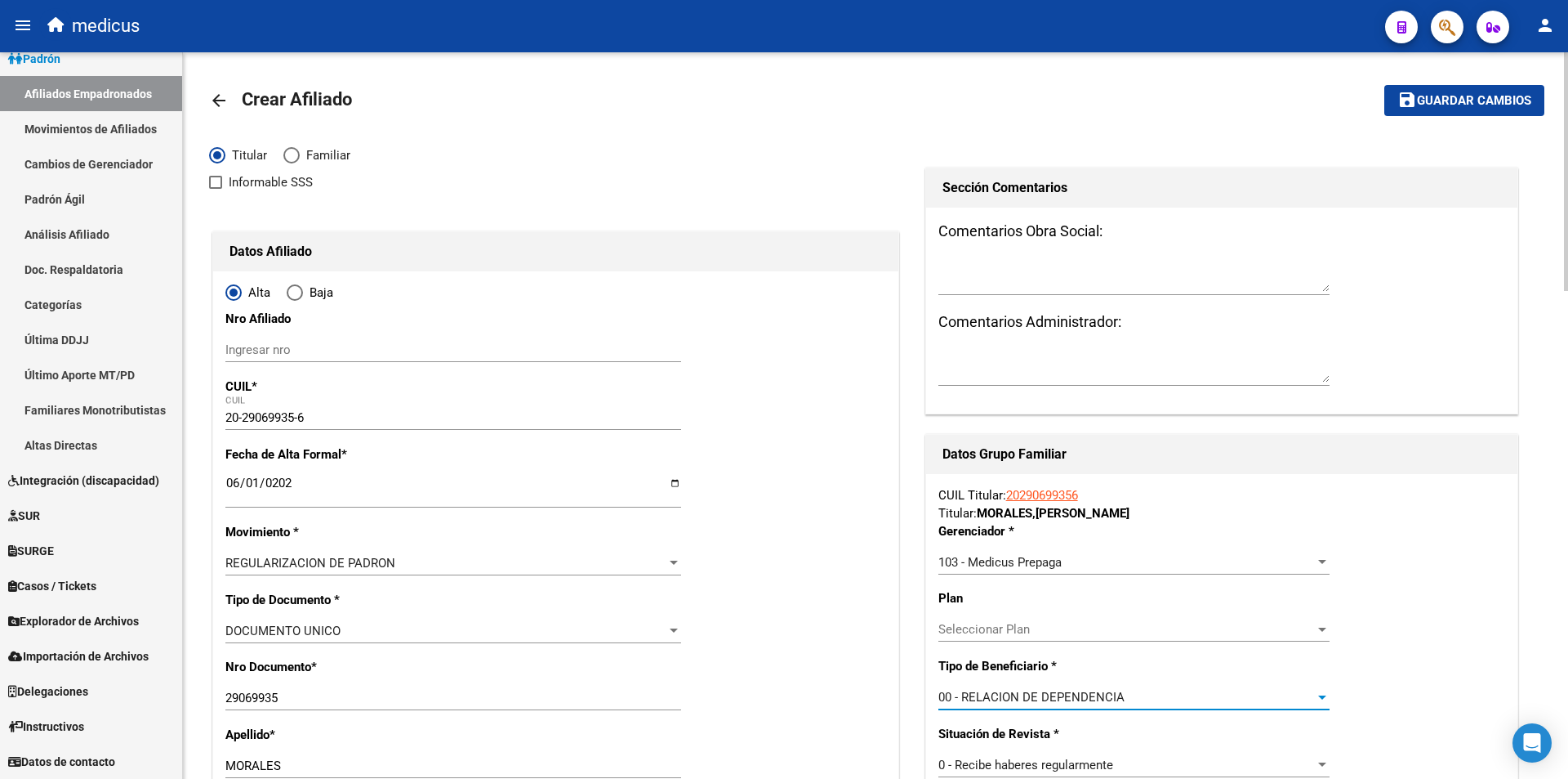
scroll to position [0, 0]
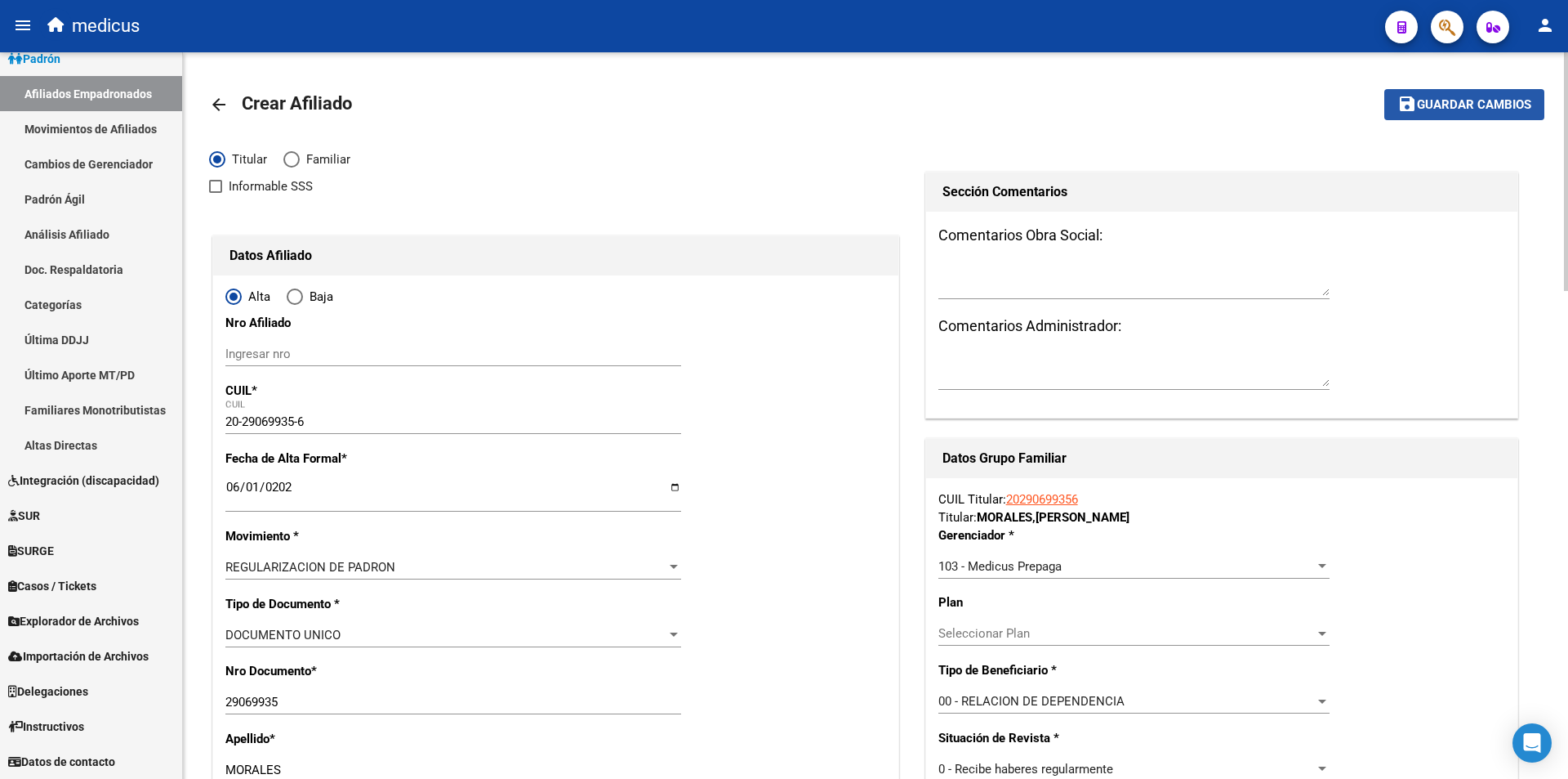
click at [1494, 95] on button "save Guardar cambios" at bounding box center [1464, 104] width 160 height 30
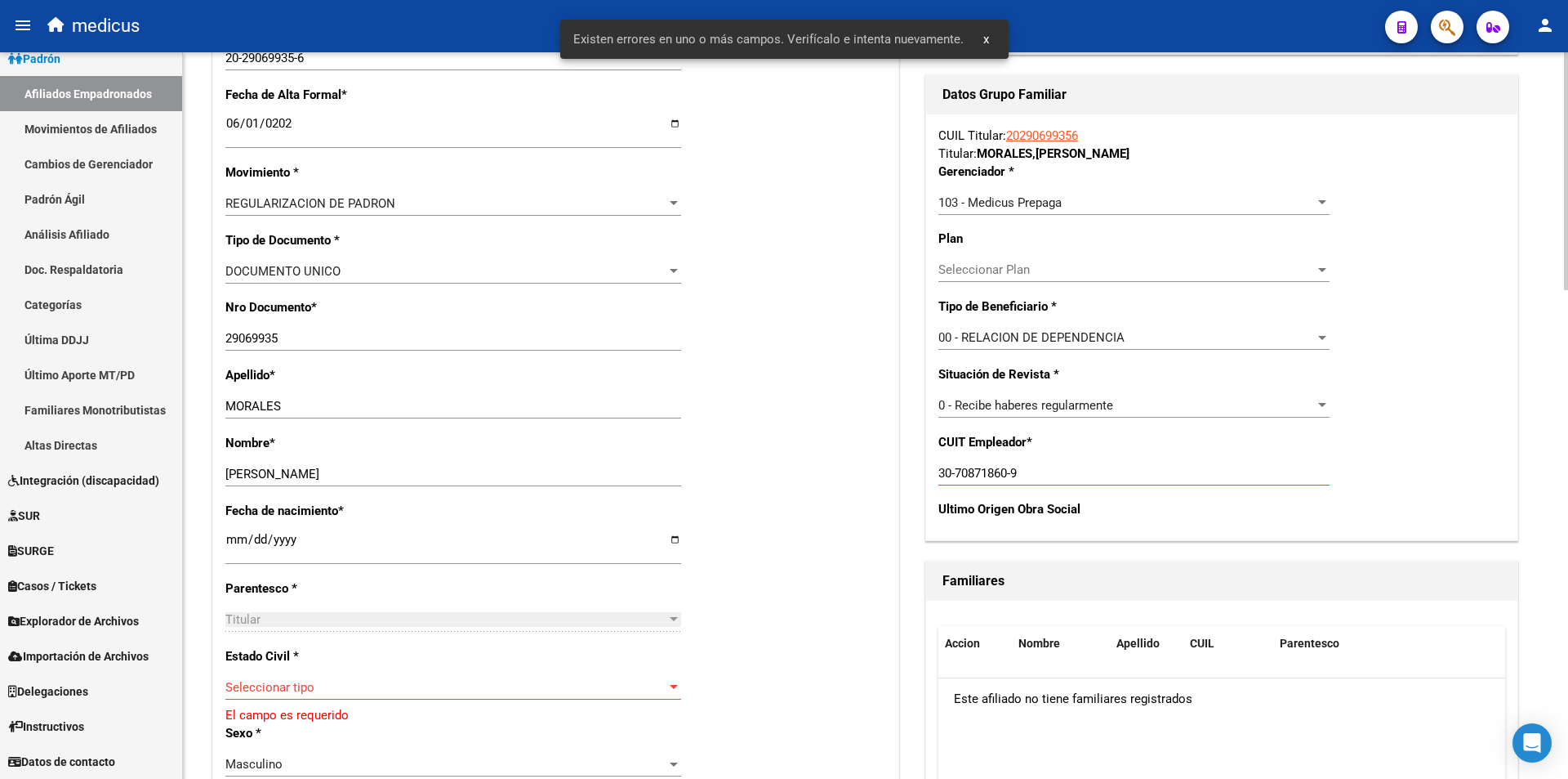
scroll to position [409, 0]
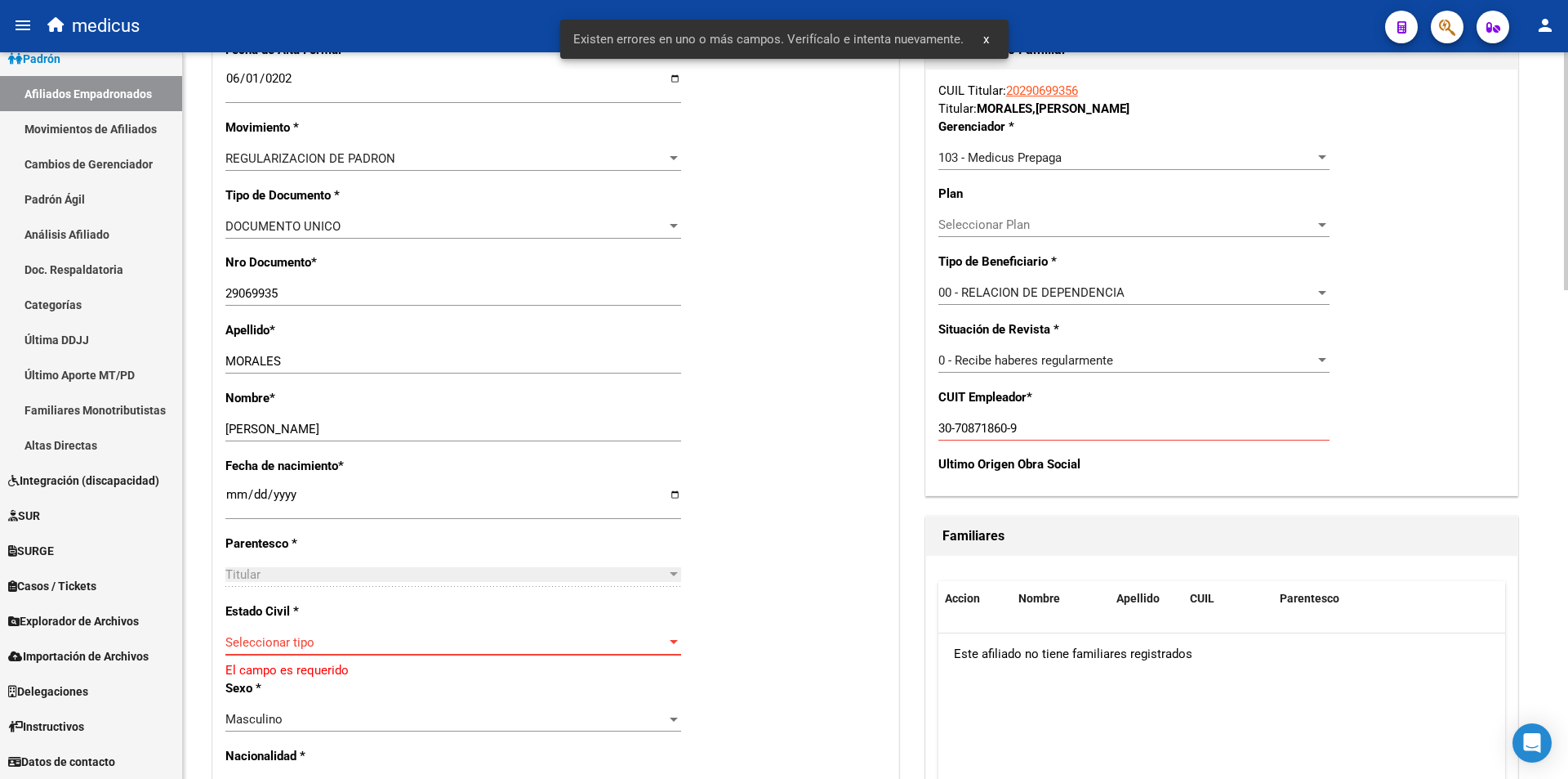
click at [365, 648] on span "Seleccionar tipo" at bounding box center [445, 642] width 441 height 15
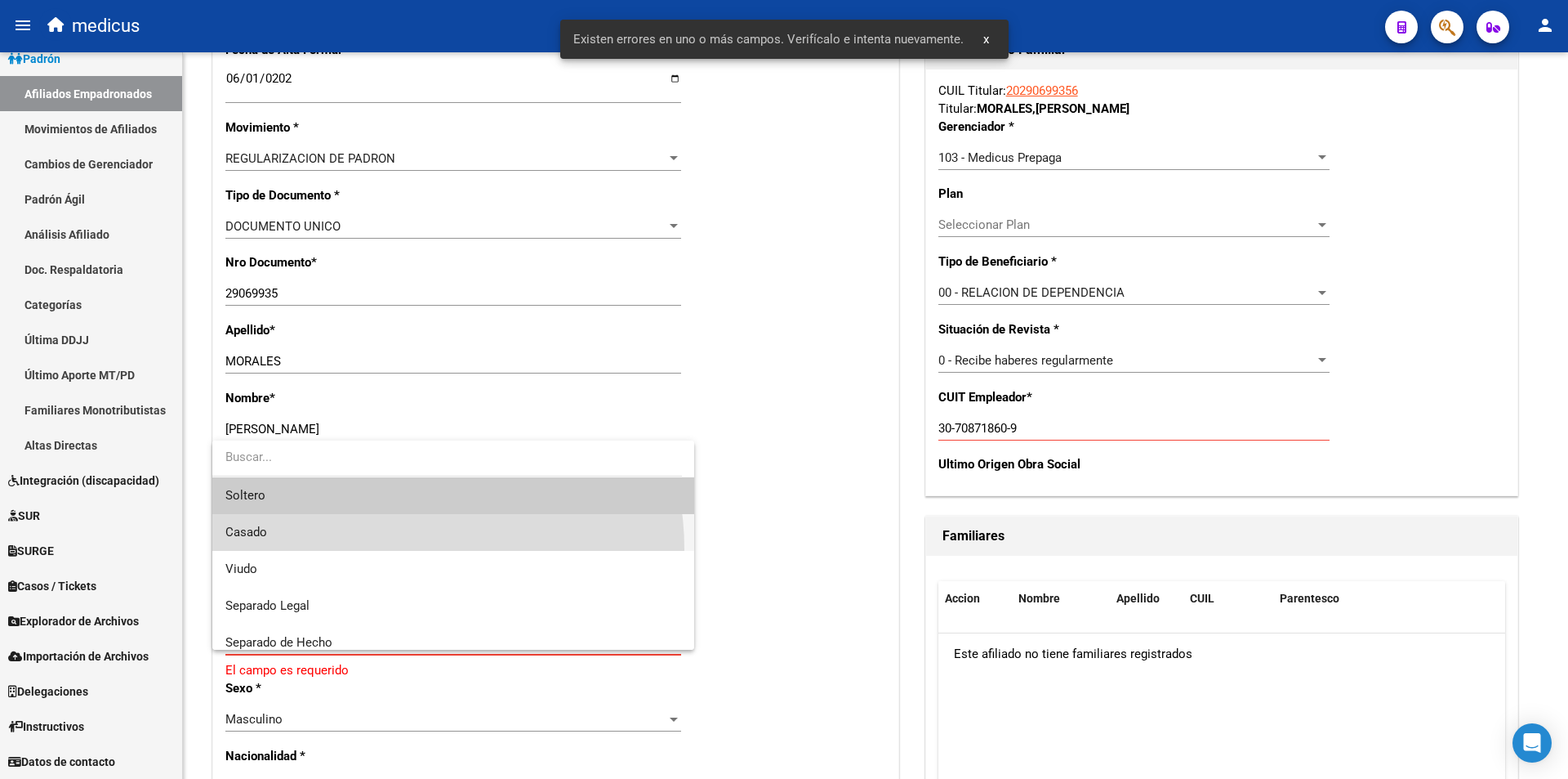
click at [388, 549] on span "Casado" at bounding box center [453, 533] width 455 height 37
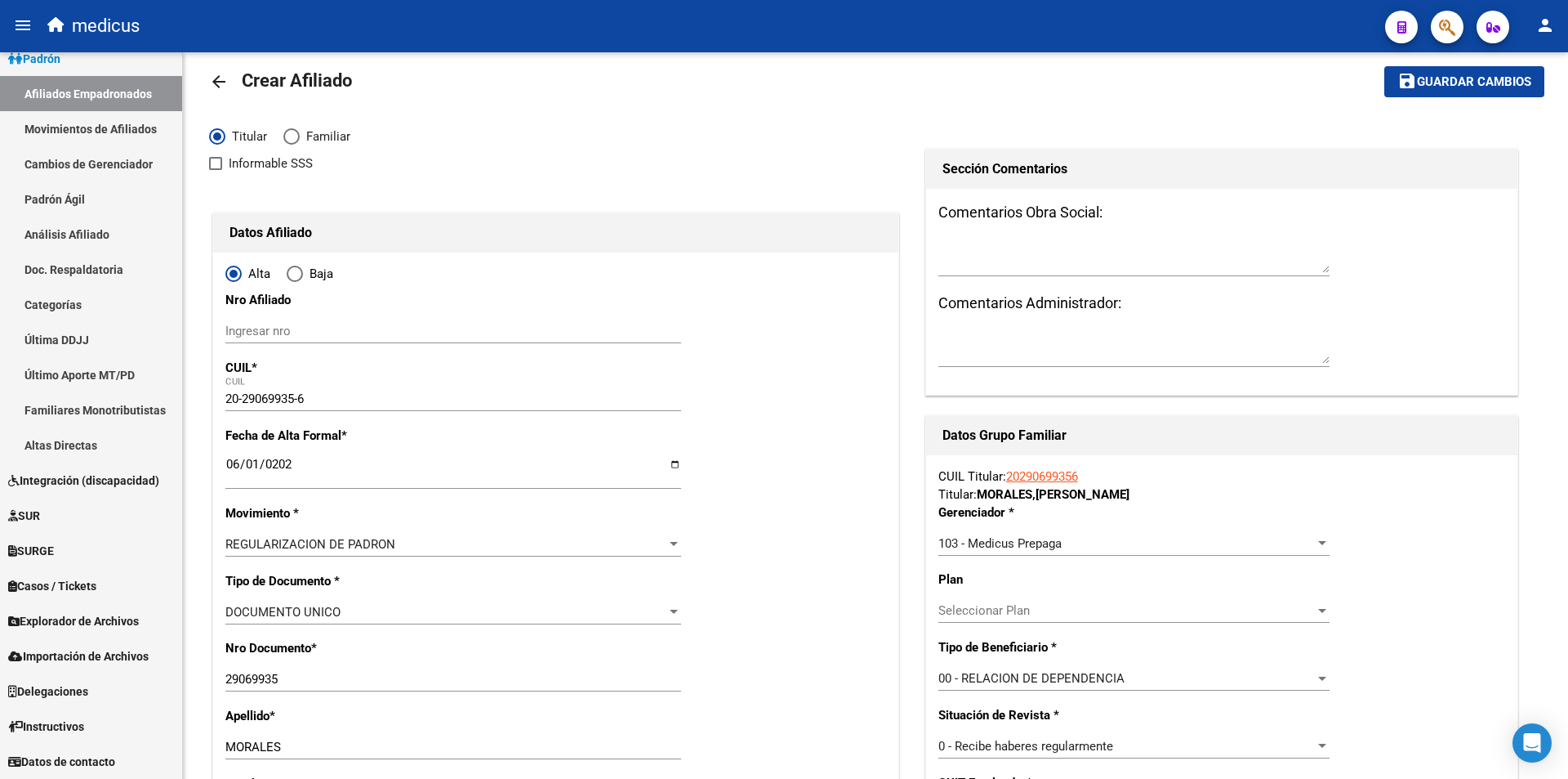
scroll to position [0, 0]
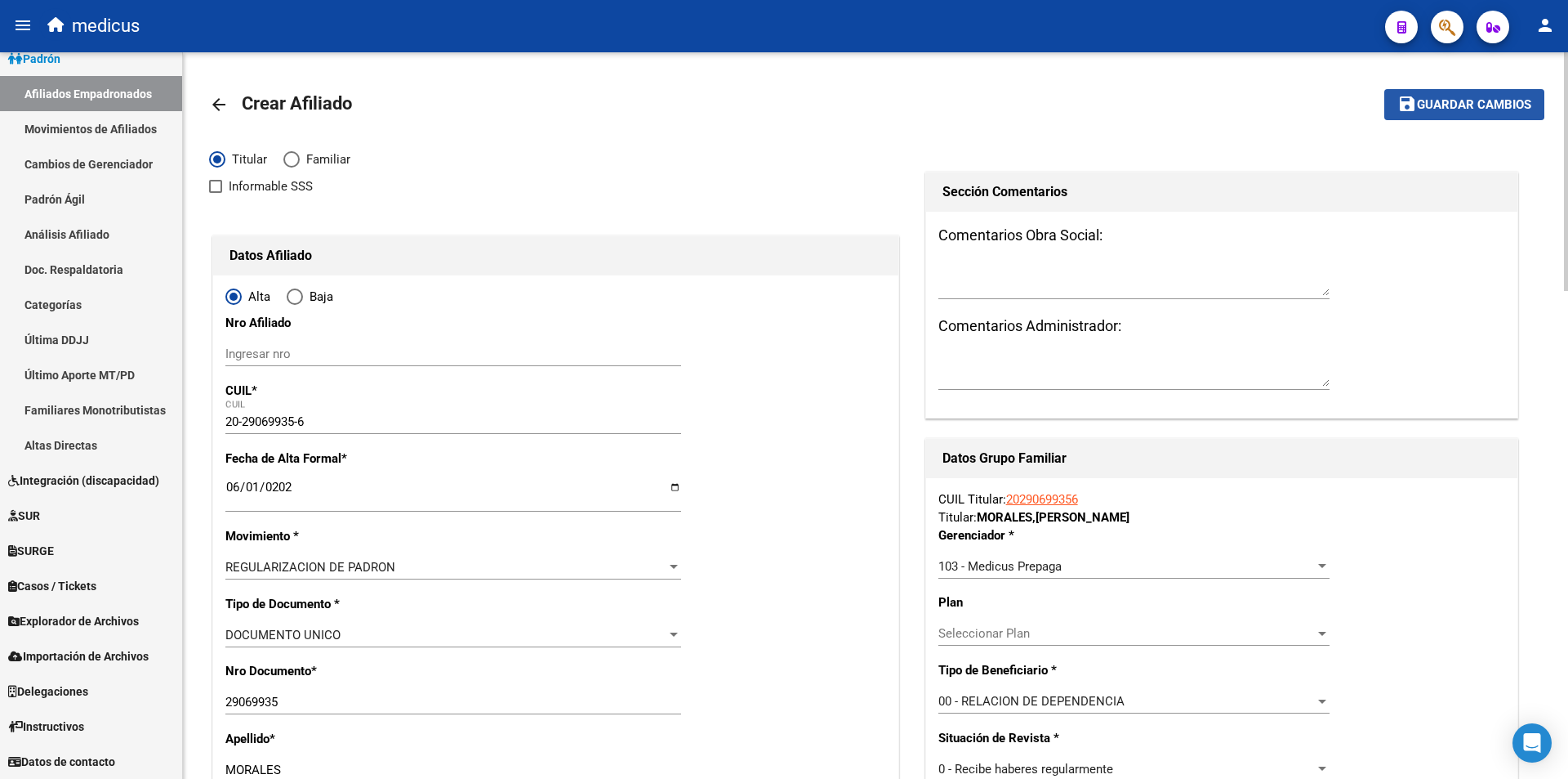
click at [1432, 102] on span "Guardar cambios" at bounding box center [1474, 106] width 115 height 15
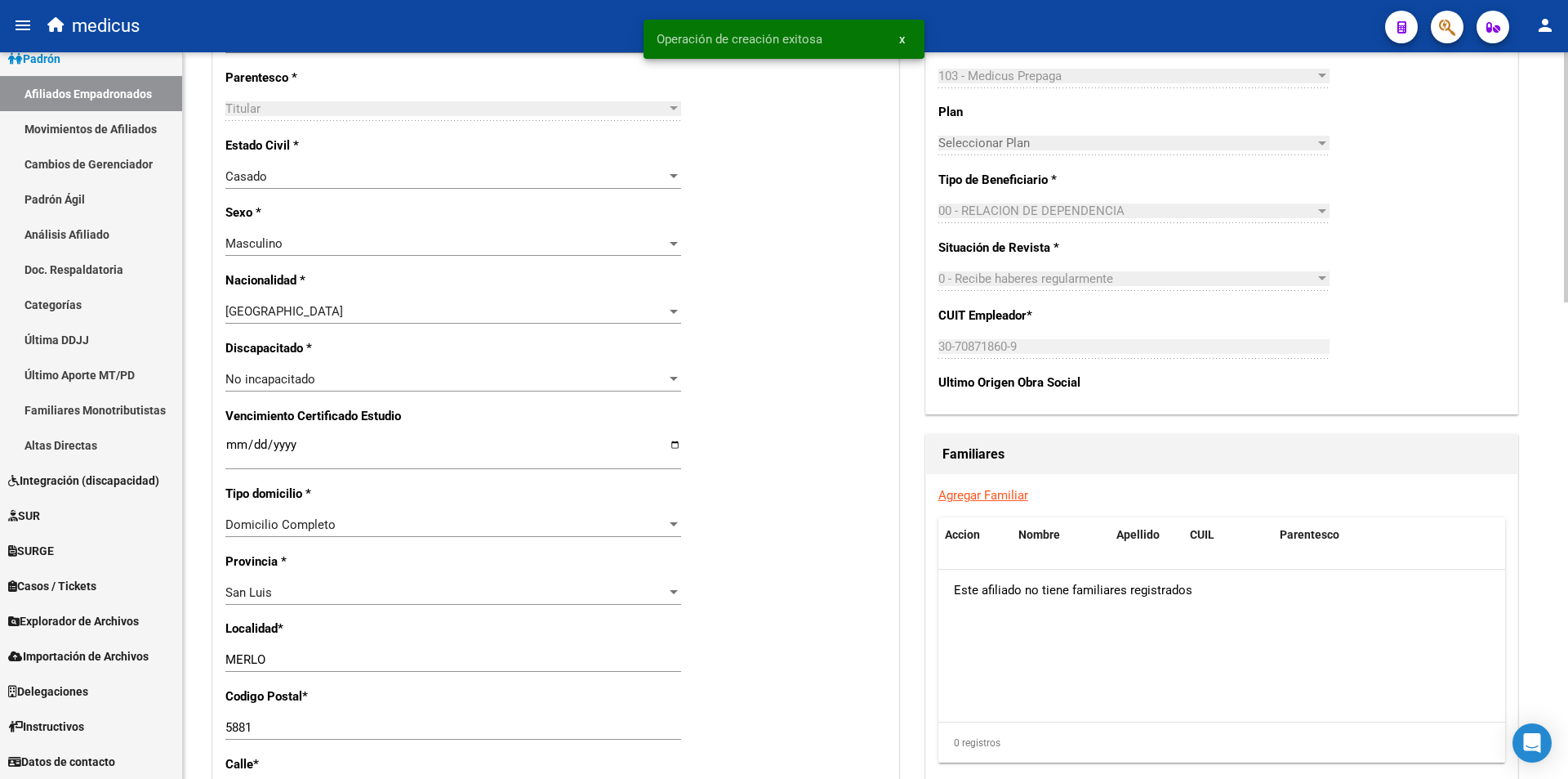
scroll to position [818, 0]
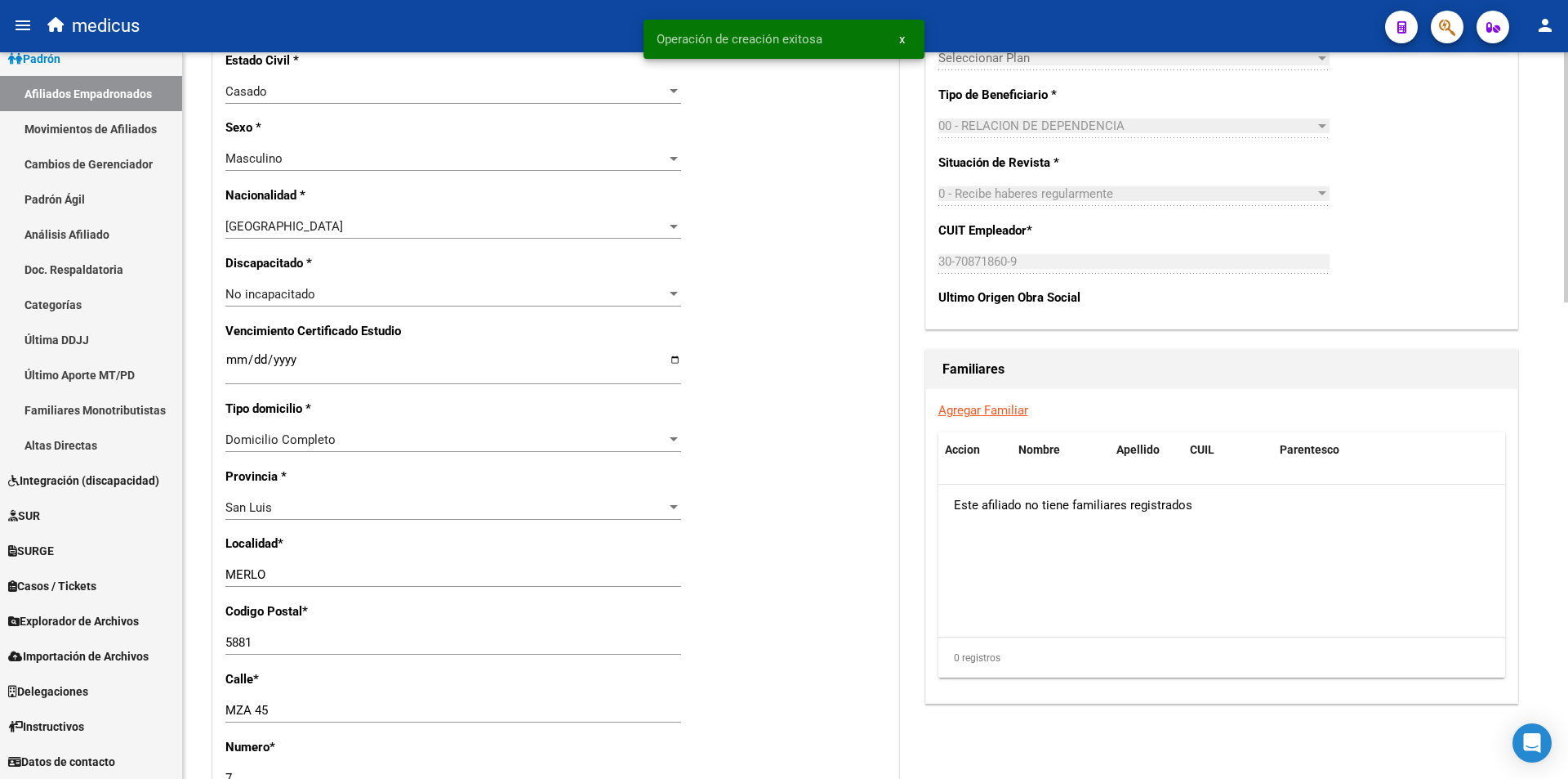
click at [984, 413] on link "Agregar Familiar" at bounding box center [983, 410] width 90 height 15
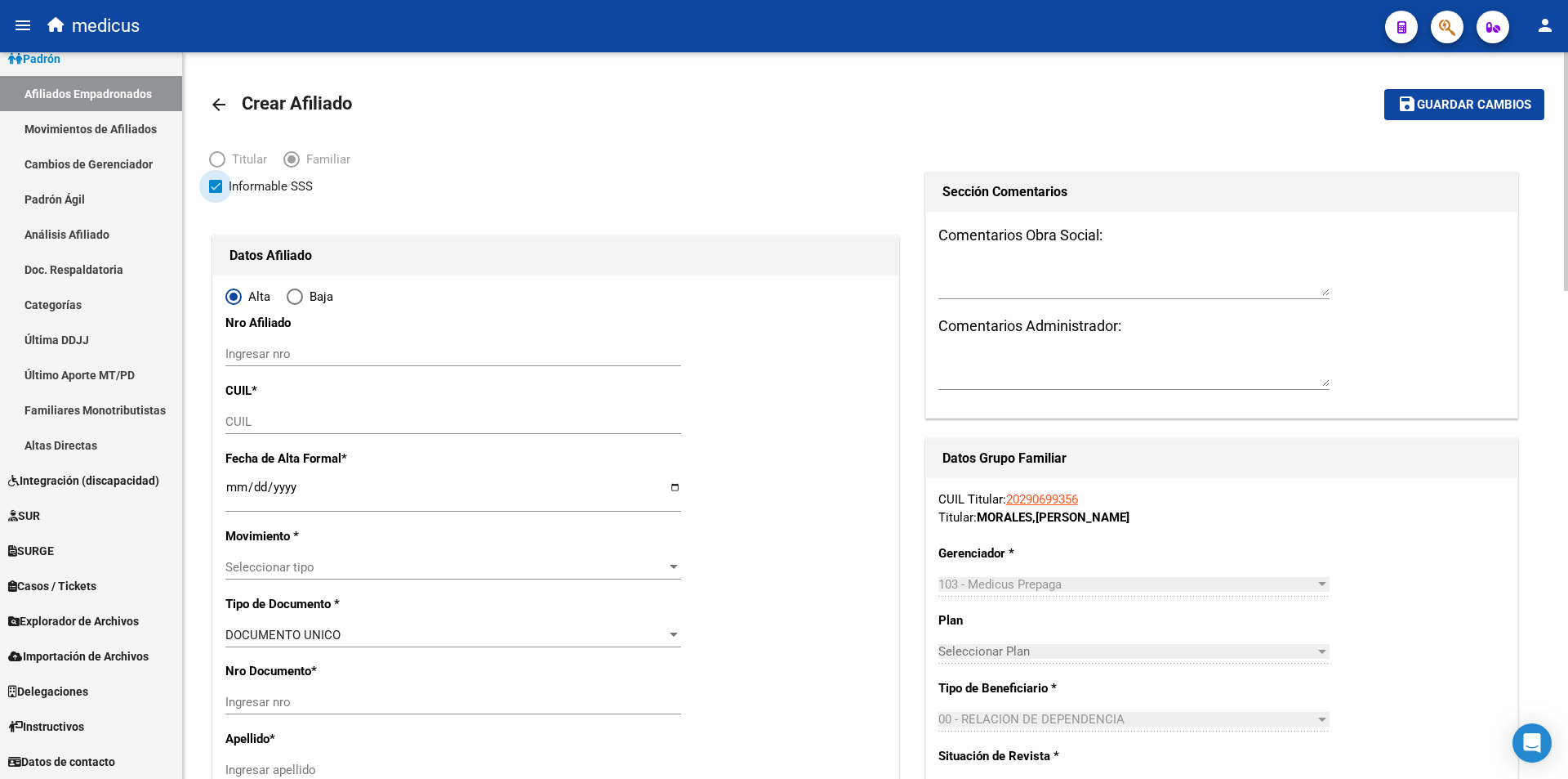
click at [300, 181] on span "Informable SSS" at bounding box center [270, 186] width 84 height 19
click at [216, 193] on input "Informable SSS" at bounding box center [215, 193] width 1 height 1
click at [298, 420] on input "CUIL" at bounding box center [453, 422] width 455 height 15
paste input "27-58937675-2"
click at [307, 489] on input "Ingresar fecha" at bounding box center [453, 493] width 455 height 26
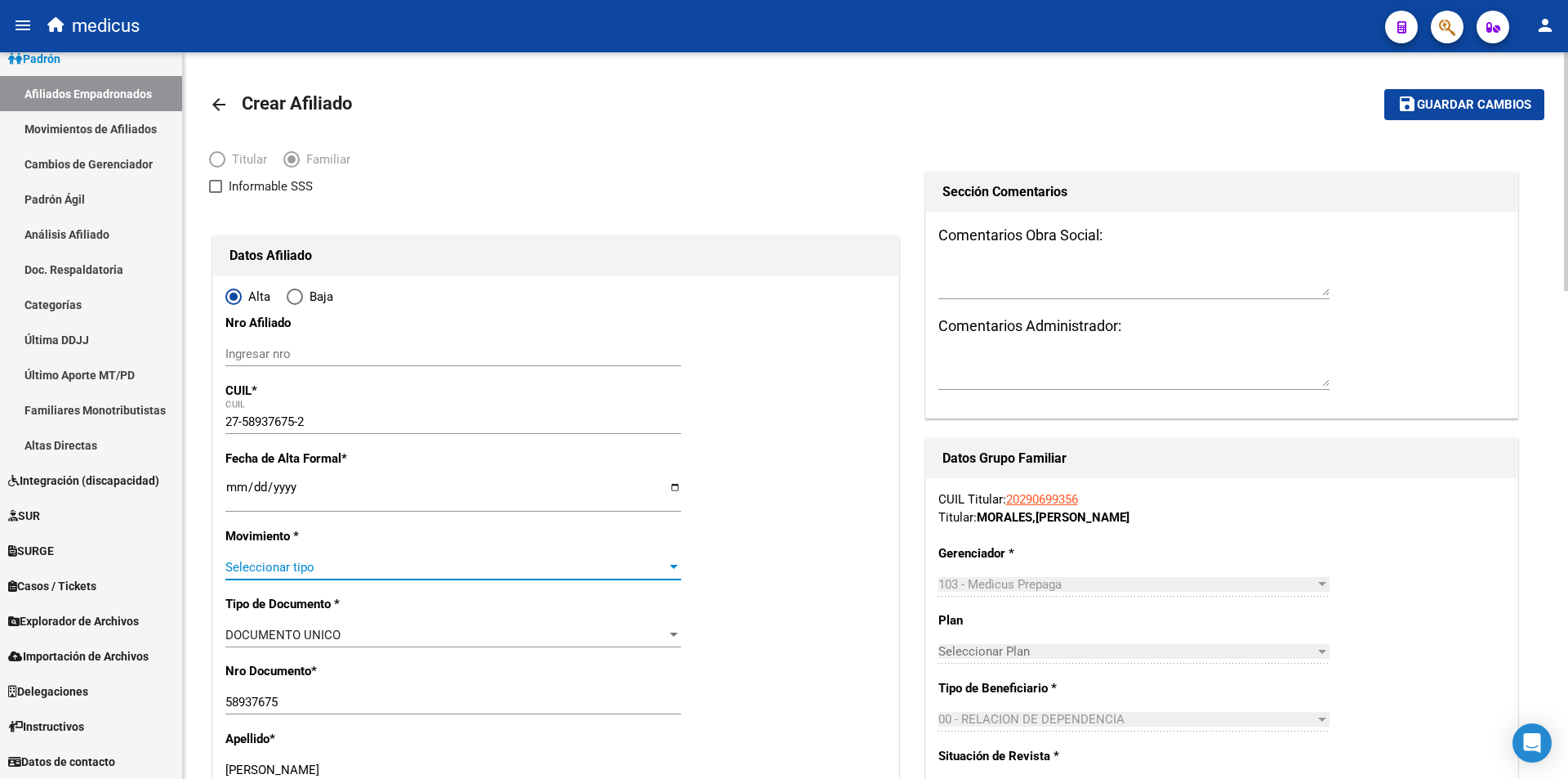
click at [328, 571] on span "Seleccionar tipo" at bounding box center [445, 567] width 441 height 15
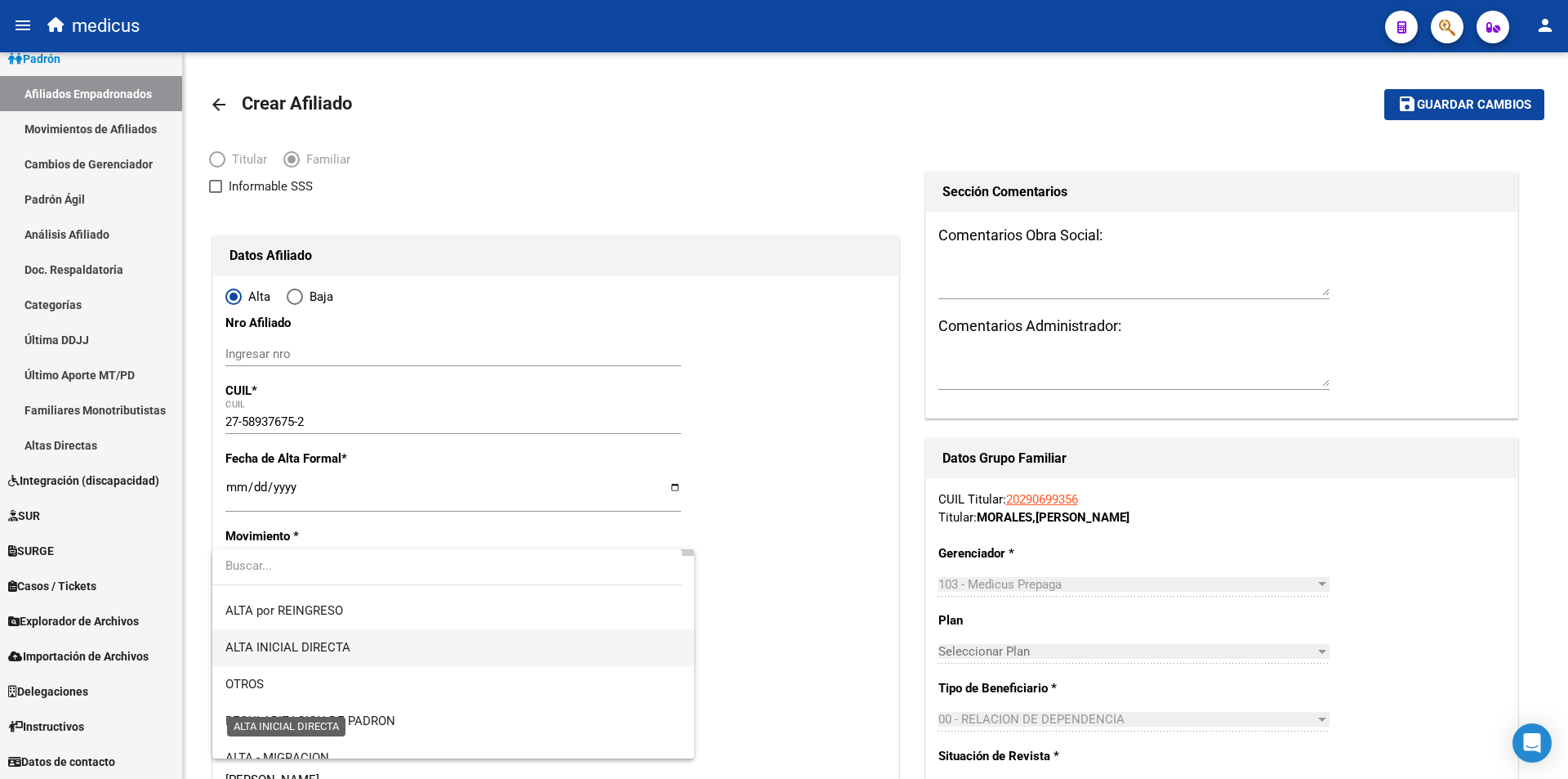
scroll to position [82, 0]
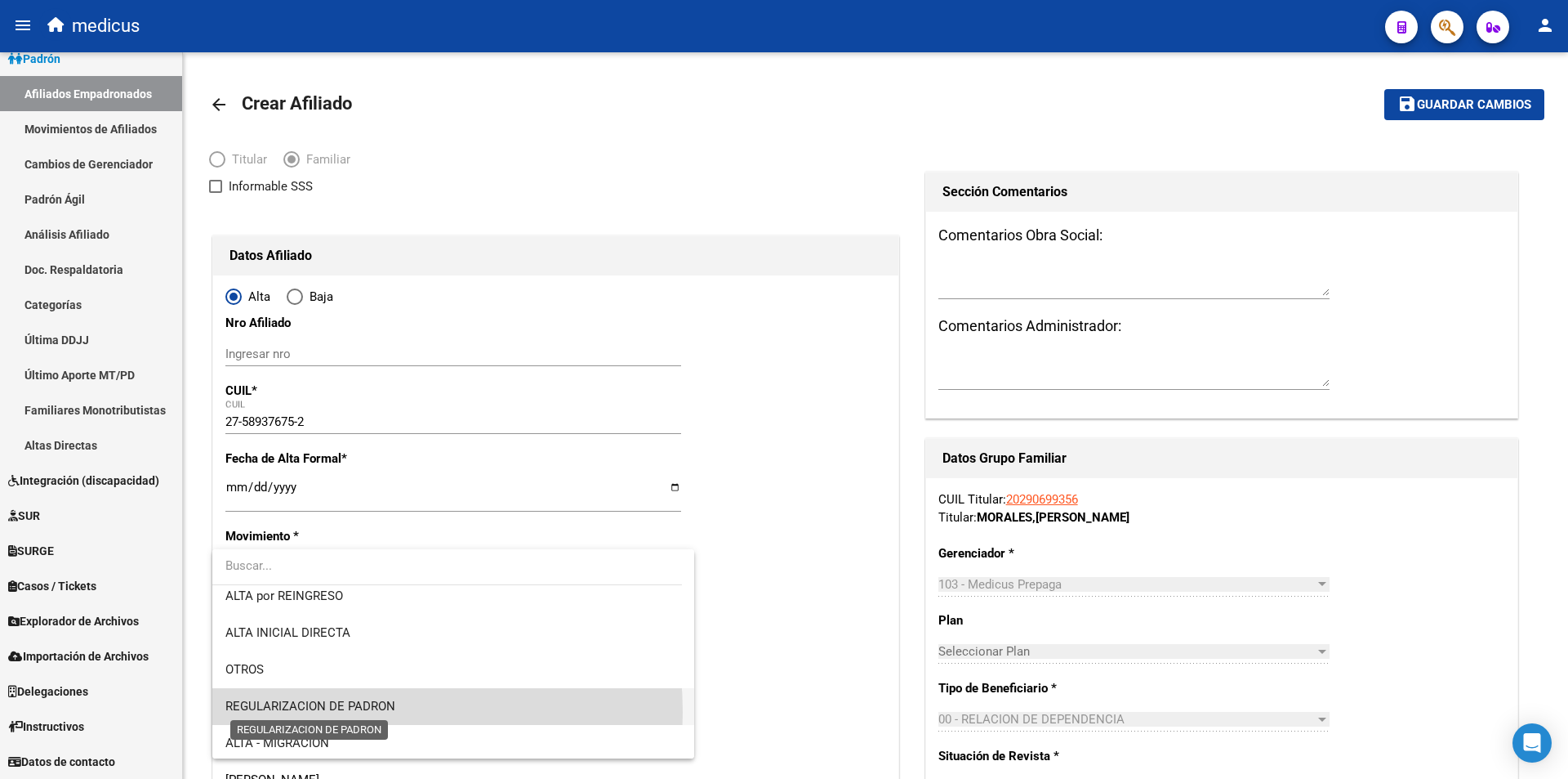
click at [325, 712] on span "REGULARIZACION DE PADRON" at bounding box center [310, 706] width 170 height 15
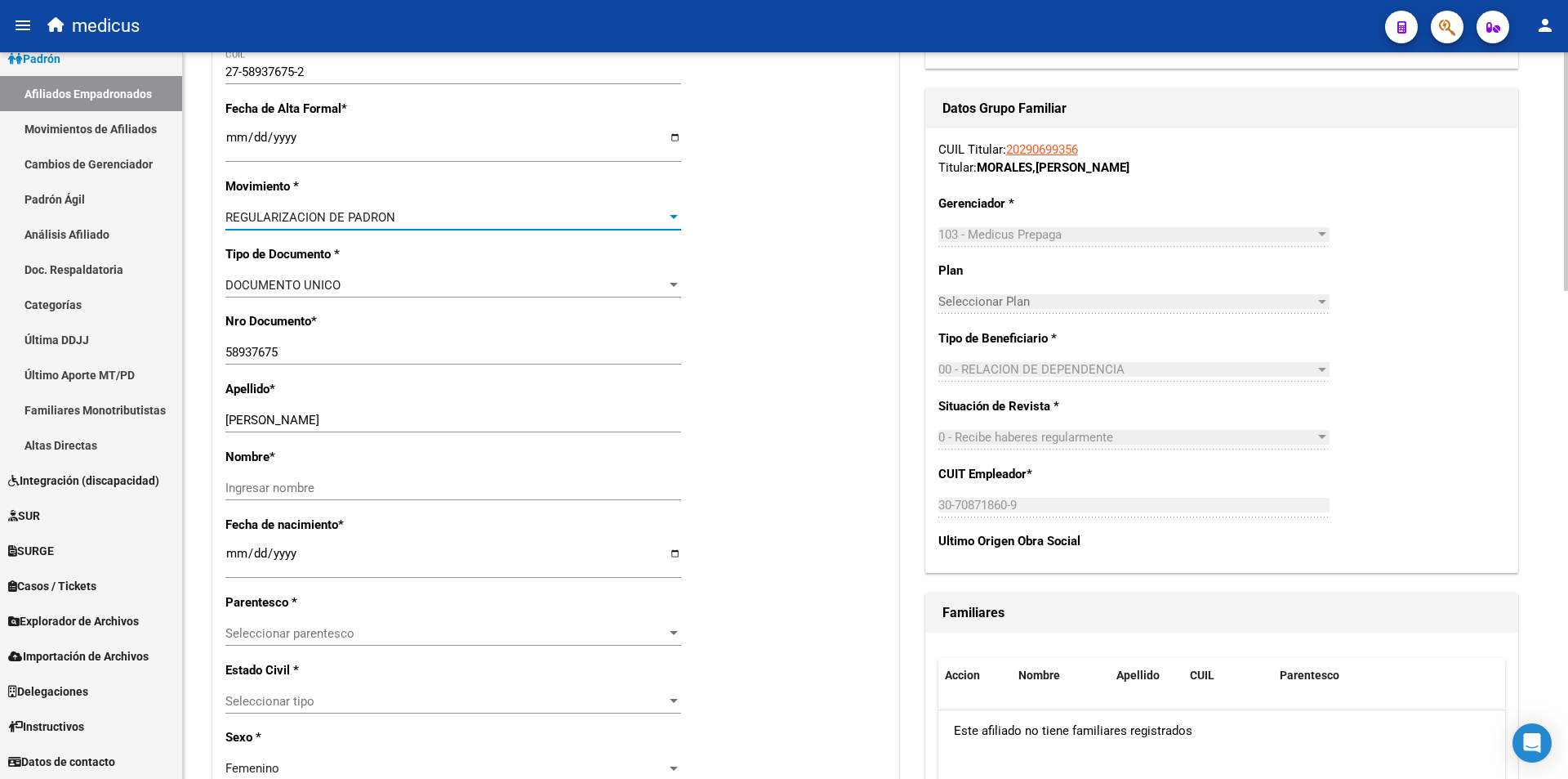
scroll to position [409, 0]
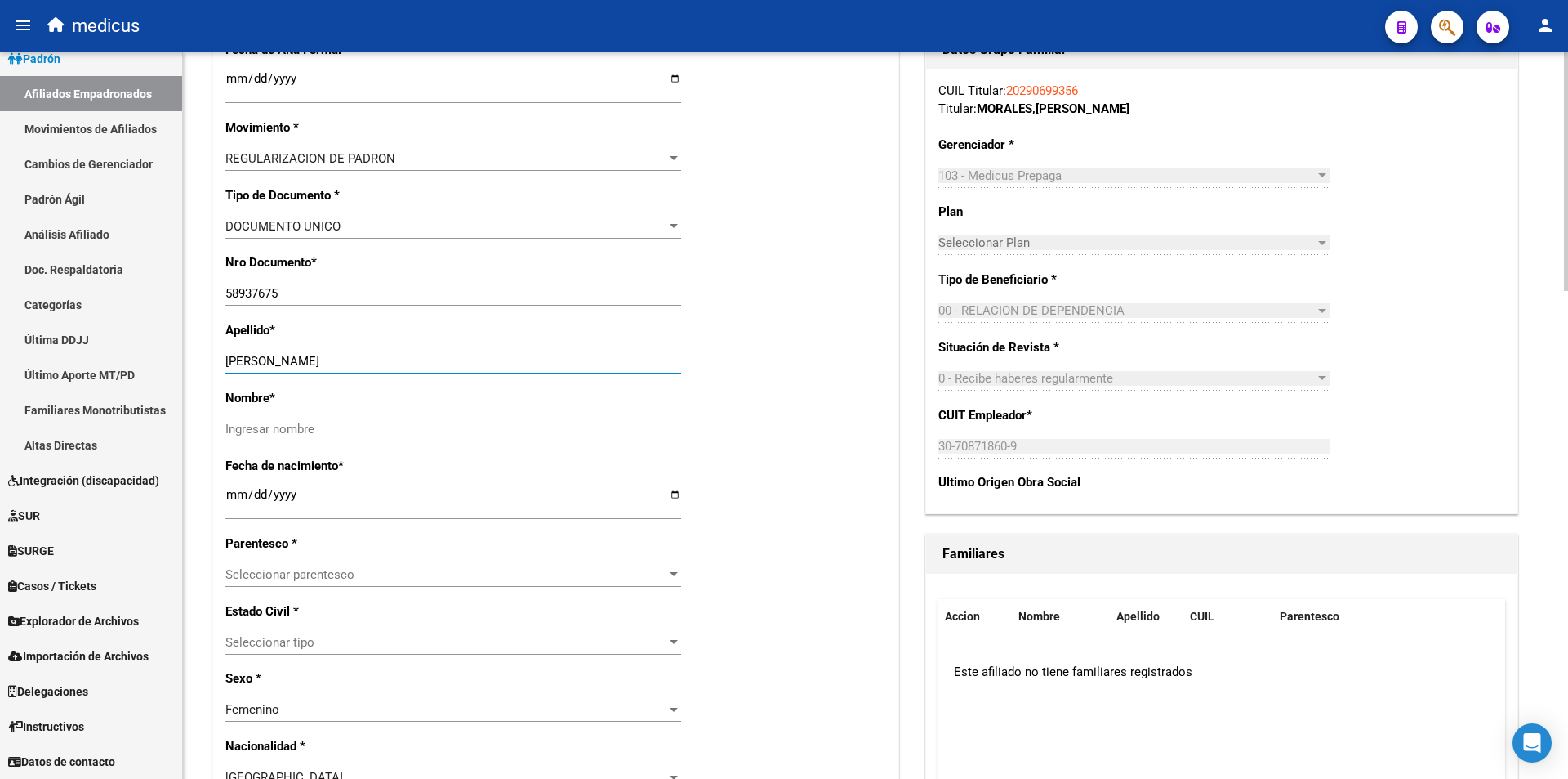
drag, startPoint x: 381, startPoint y: 366, endPoint x: 285, endPoint y: 367, distance: 96.0
click at [285, 367] on input "MORALES ROCIO ANAHI" at bounding box center [453, 361] width 455 height 15
click at [304, 424] on input "Ingresar nombre" at bounding box center [453, 429] width 455 height 15
paste input "ROCIO ANAHI"
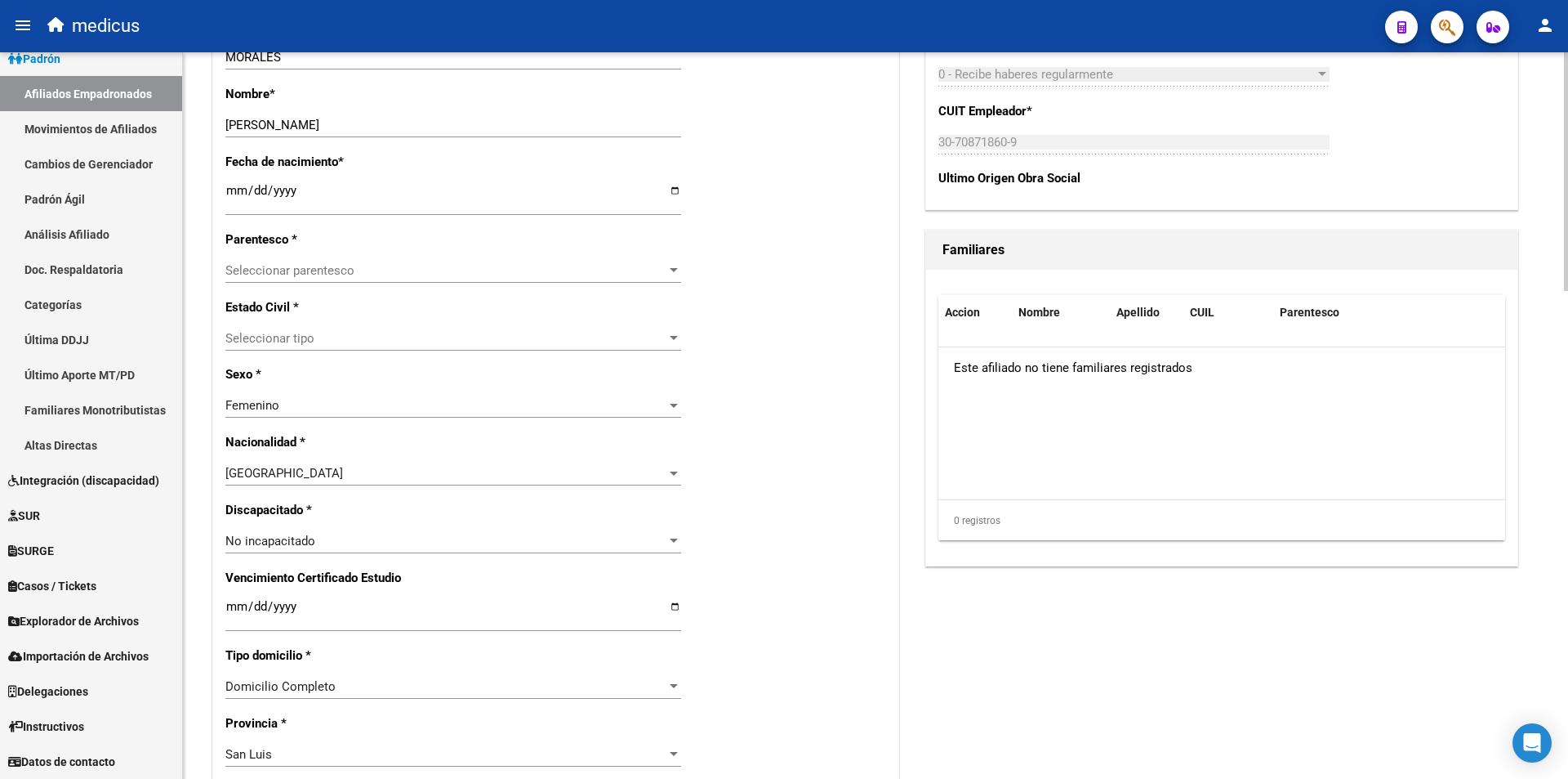
scroll to position [818, 0]
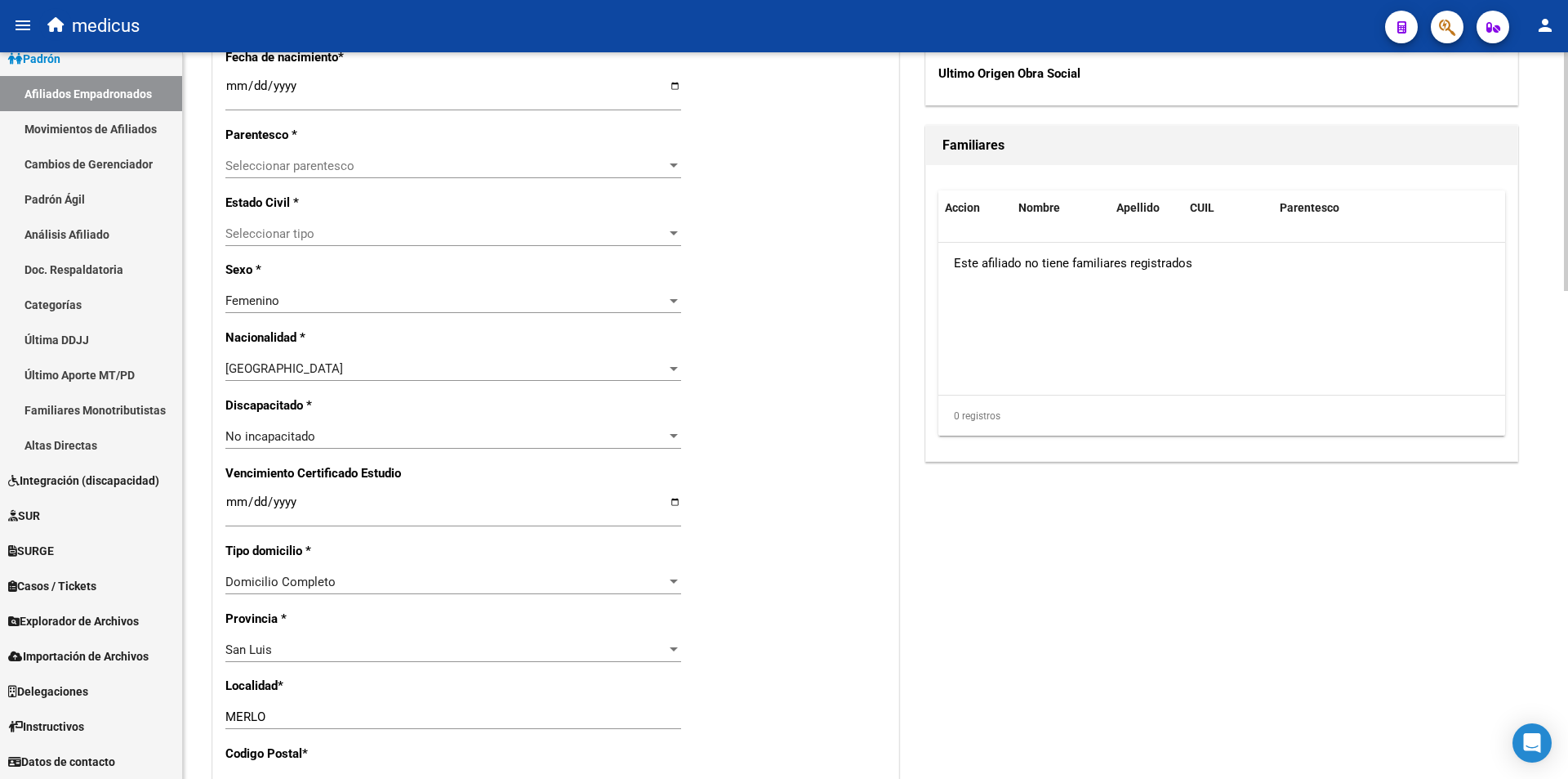
click at [305, 155] on div "Seleccionar parentesco Seleccionar parentesco" at bounding box center [453, 165] width 455 height 24
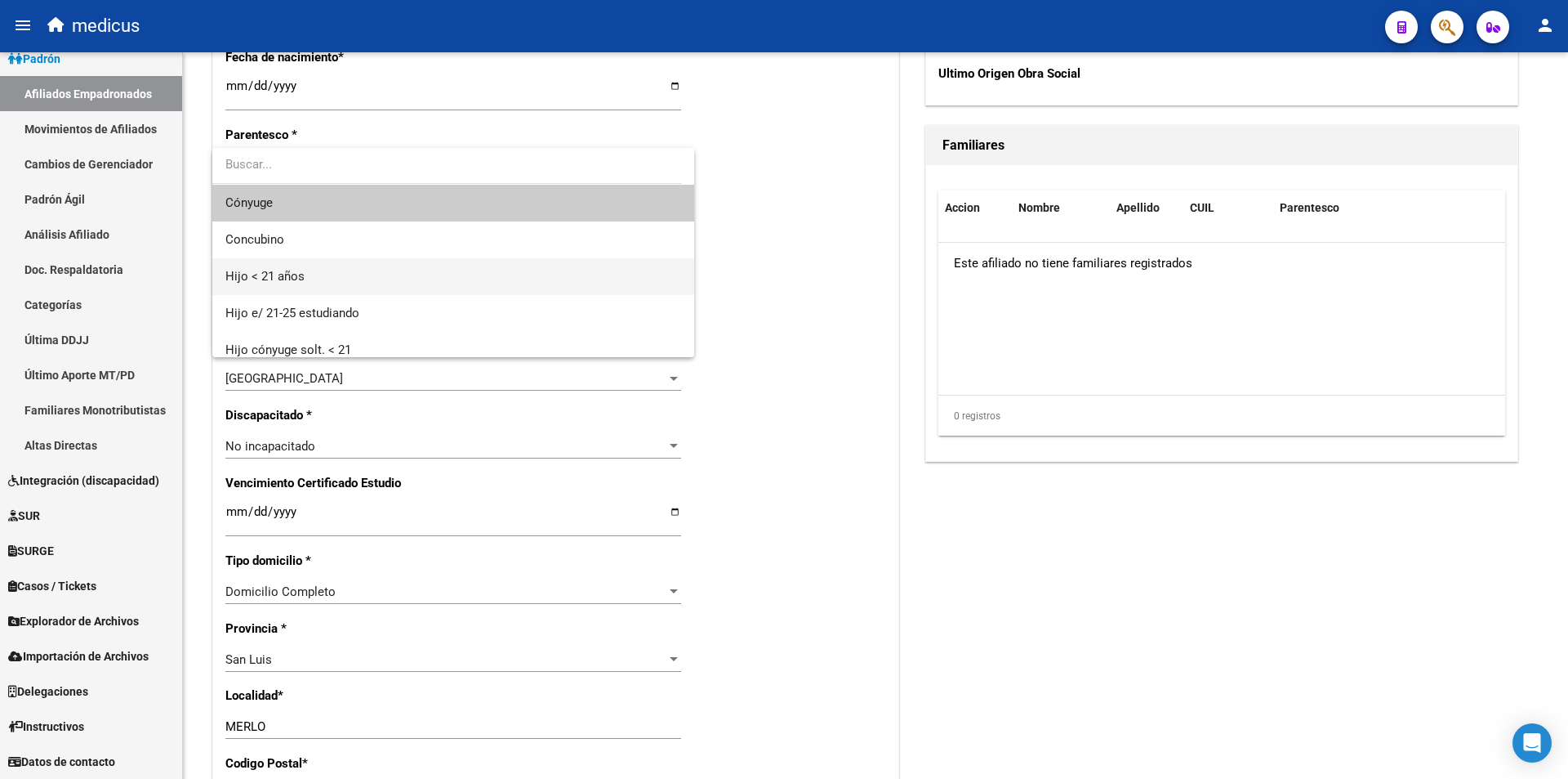
click at [362, 261] on span "Hijo < 21 años" at bounding box center [453, 276] width 455 height 37
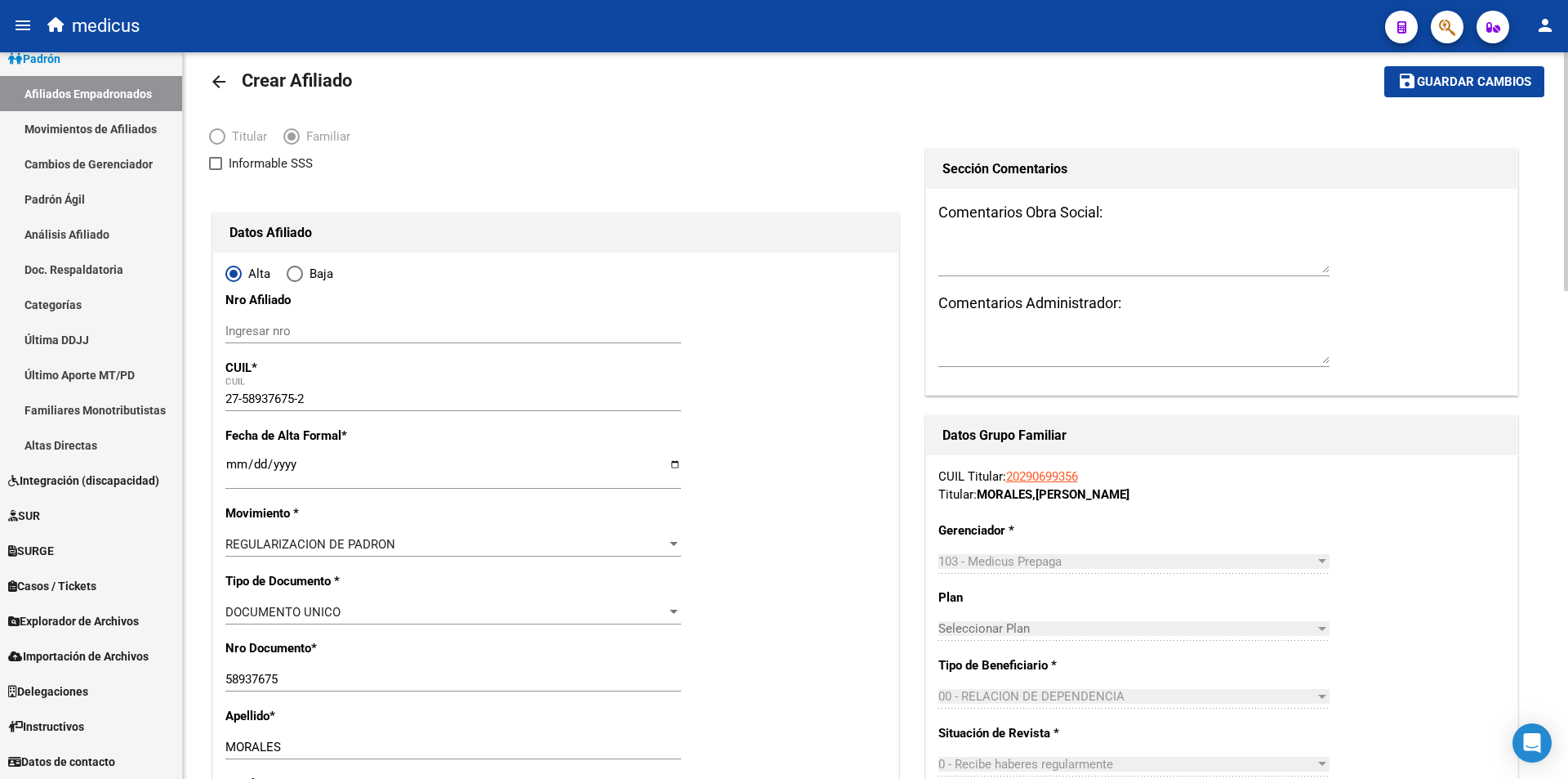
scroll to position [0, 0]
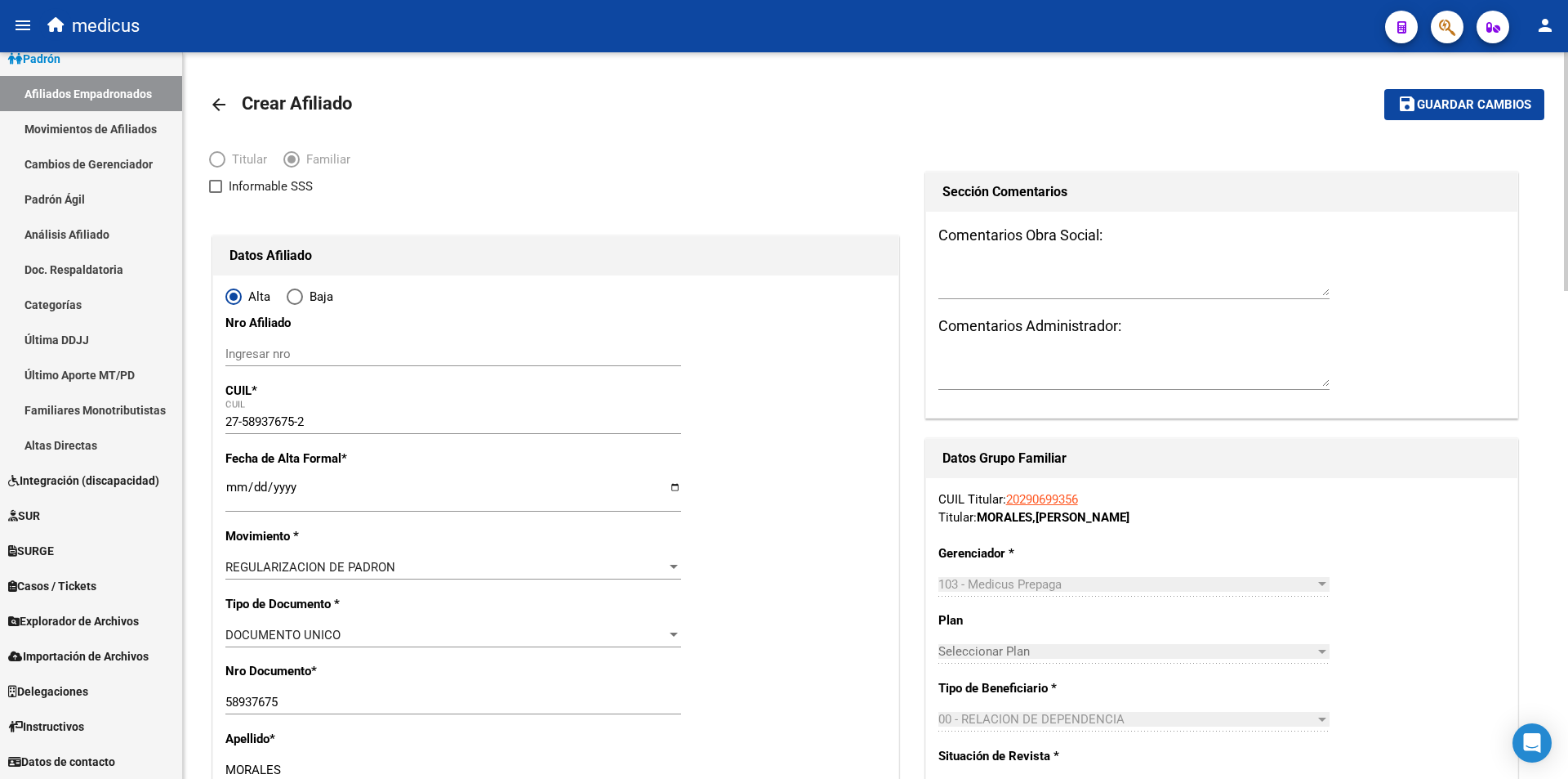
click at [1471, 104] on span "Guardar cambios" at bounding box center [1474, 106] width 115 height 15
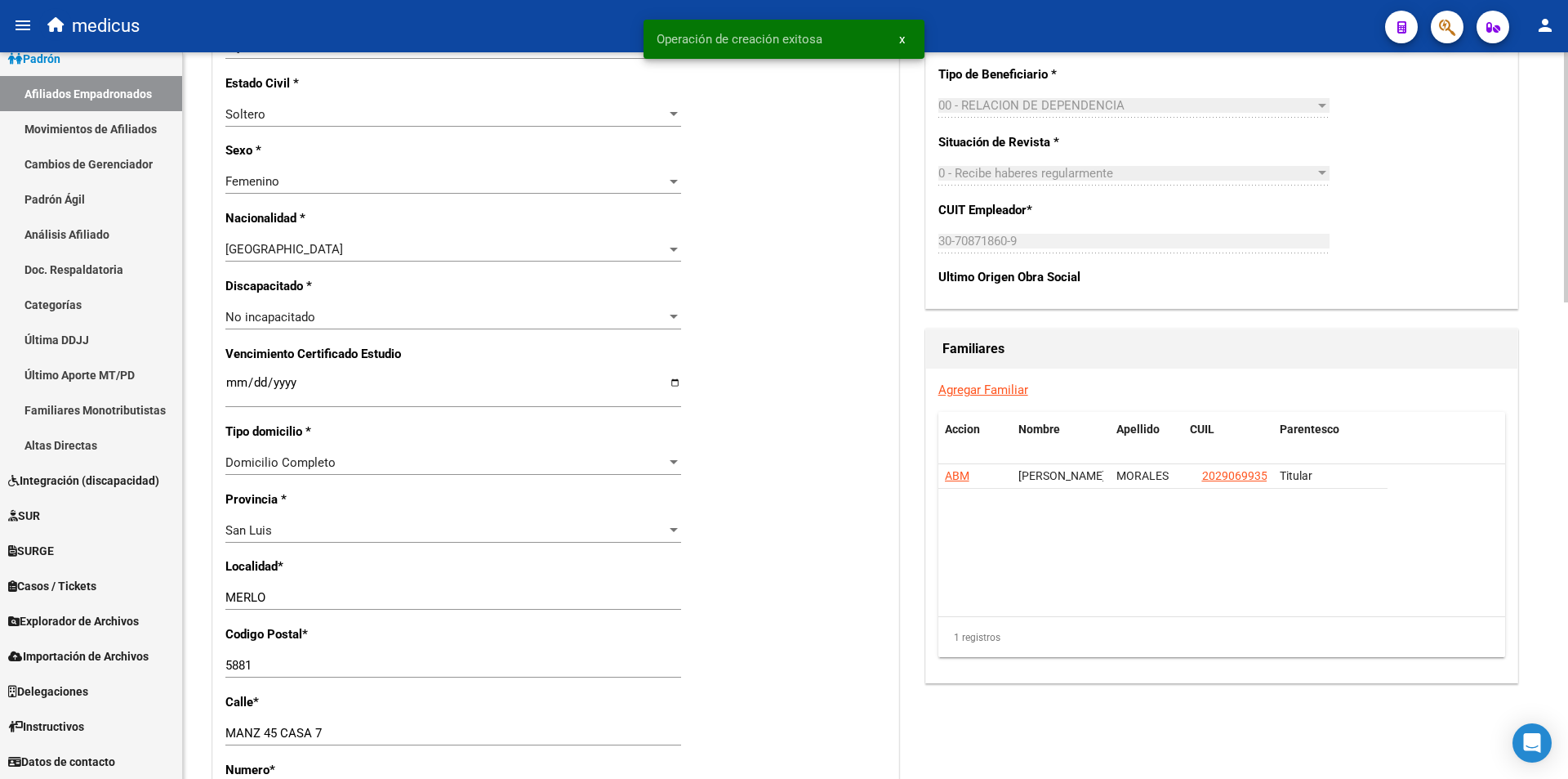
scroll to position [818, 0]
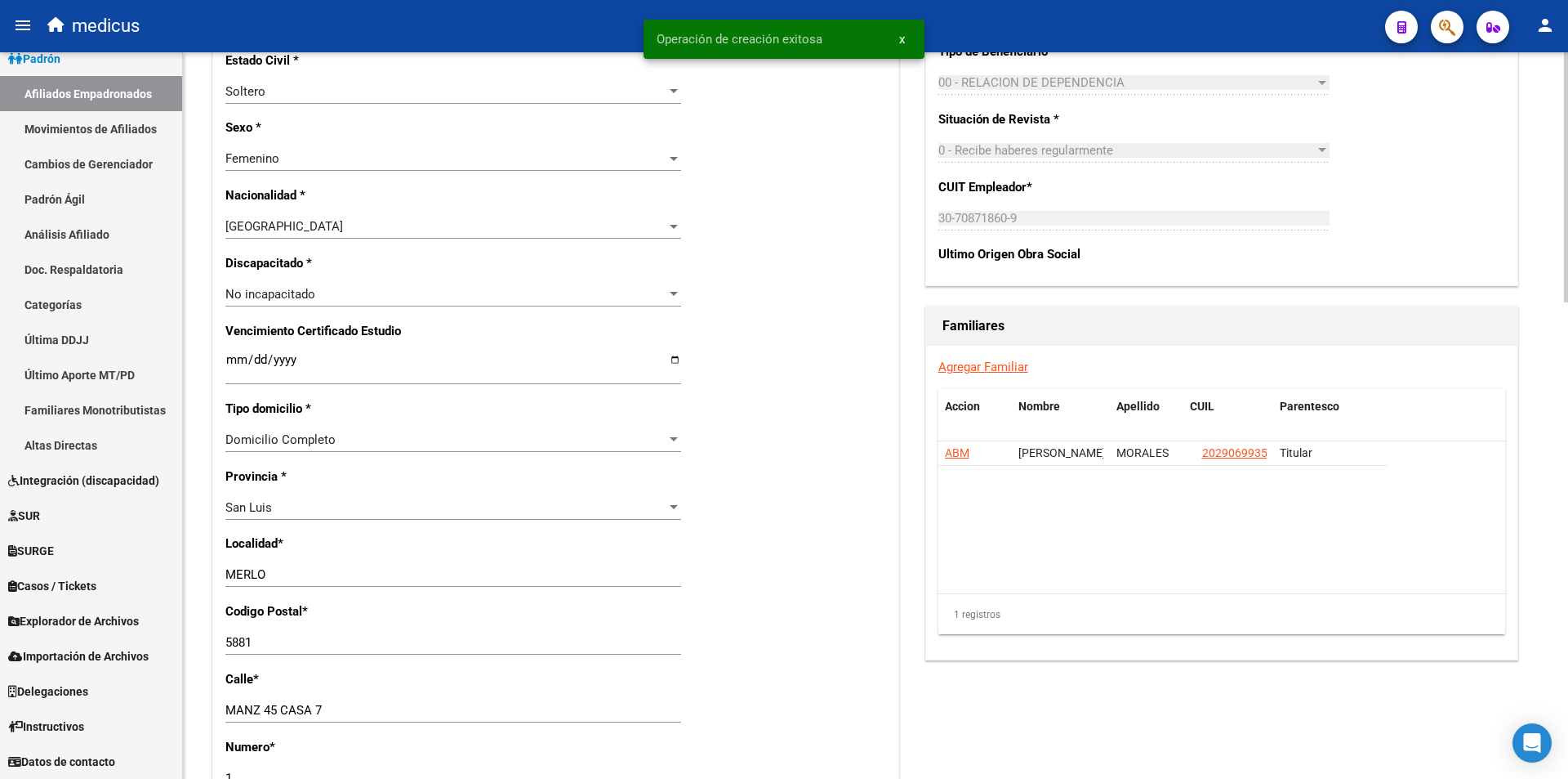
click at [978, 368] on link "Agregar Familiar" at bounding box center [983, 367] width 90 height 15
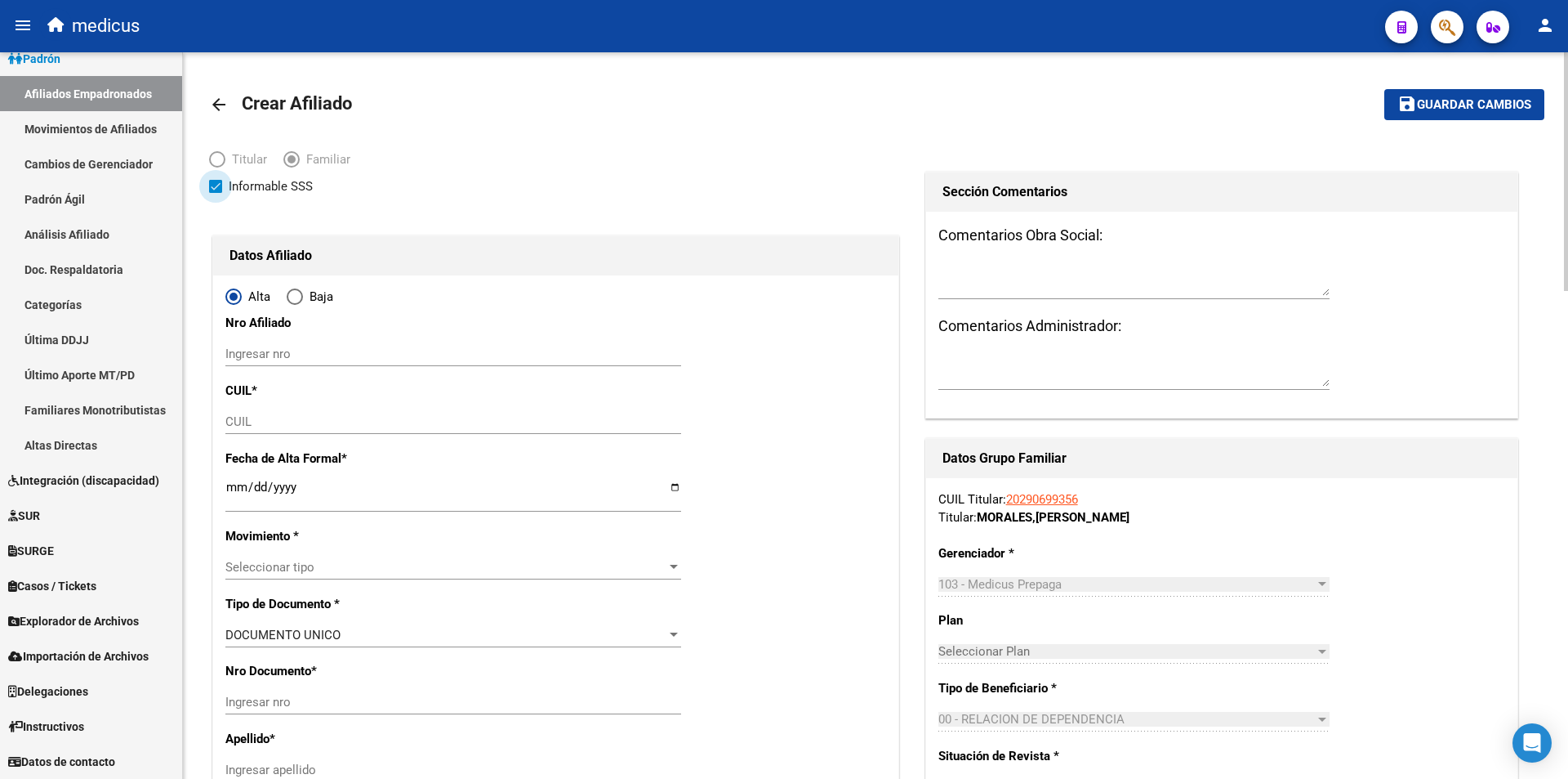
click at [260, 191] on span "Informable SSS" at bounding box center [270, 186] width 84 height 19
click at [216, 193] on input "Informable SSS" at bounding box center [215, 193] width 1 height 1
click at [291, 419] on input "CUIL" at bounding box center [453, 422] width 455 height 15
paste input "20-52555930-1"
click at [318, 482] on input "Ingresar fecha" at bounding box center [453, 493] width 455 height 26
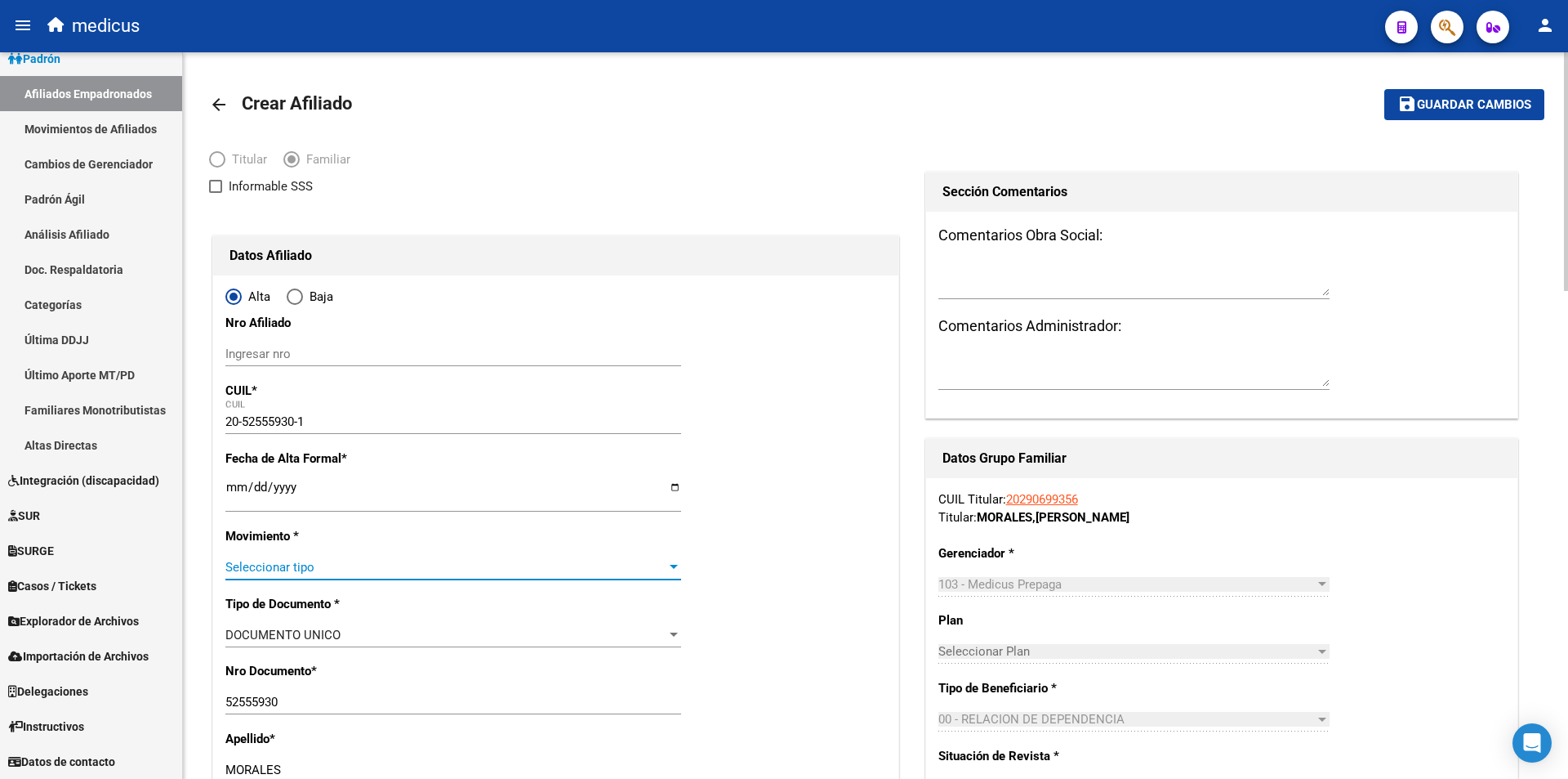
click at [320, 561] on span "Seleccionar tipo" at bounding box center [445, 567] width 441 height 15
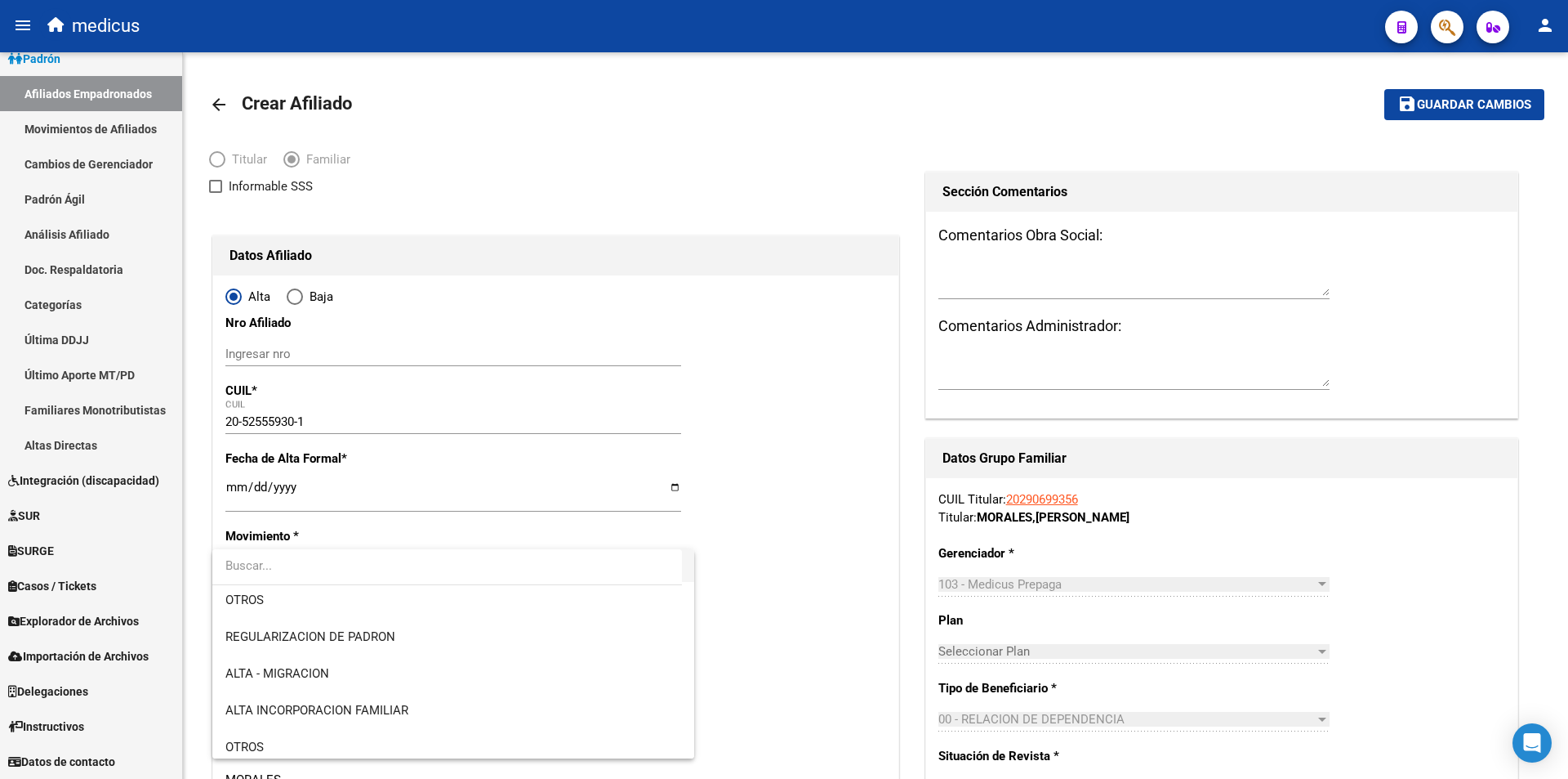
scroll to position [163, 0]
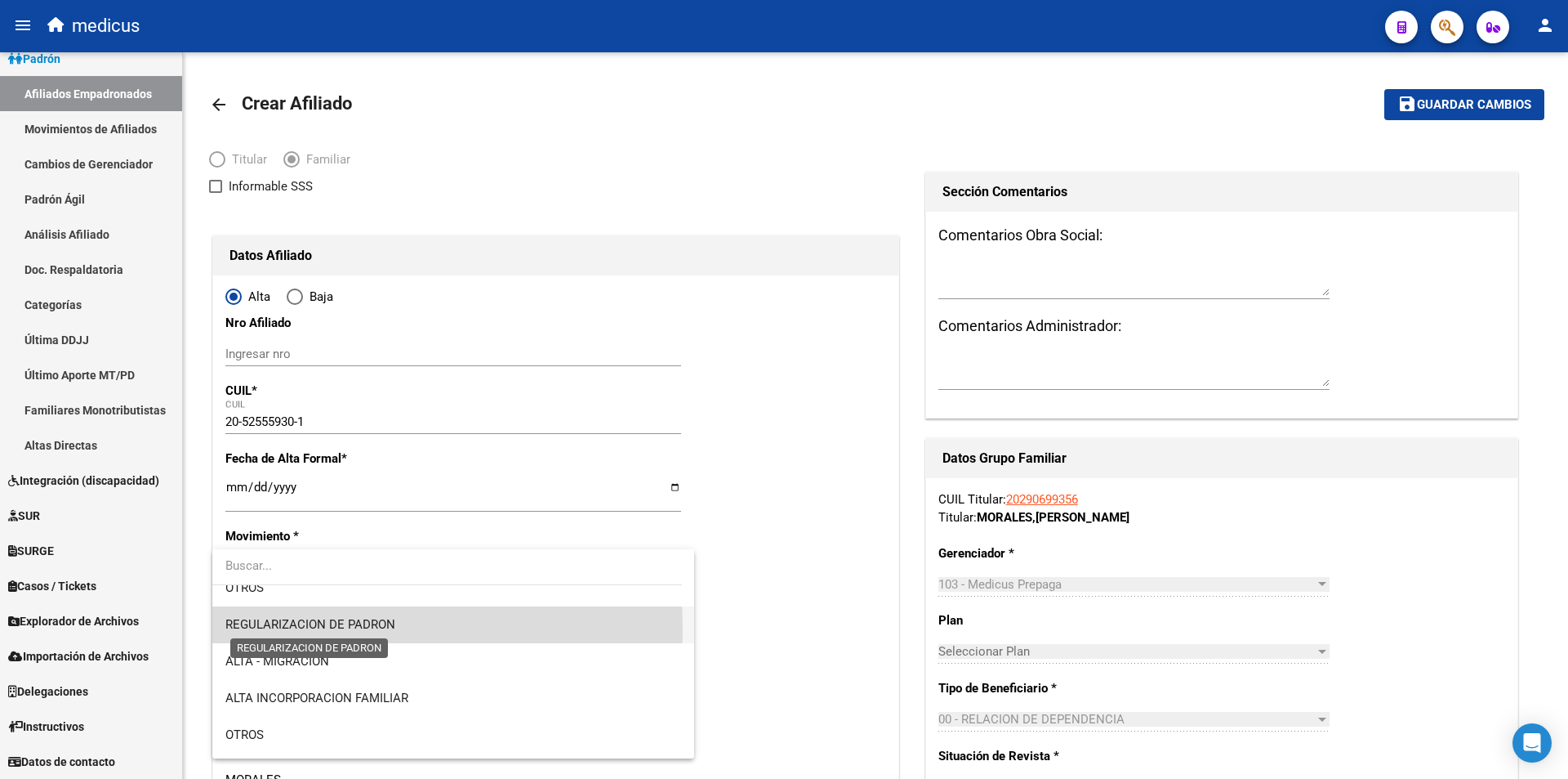
click at [310, 628] on span "REGULARIZACION DE PADRON" at bounding box center [310, 625] width 170 height 15
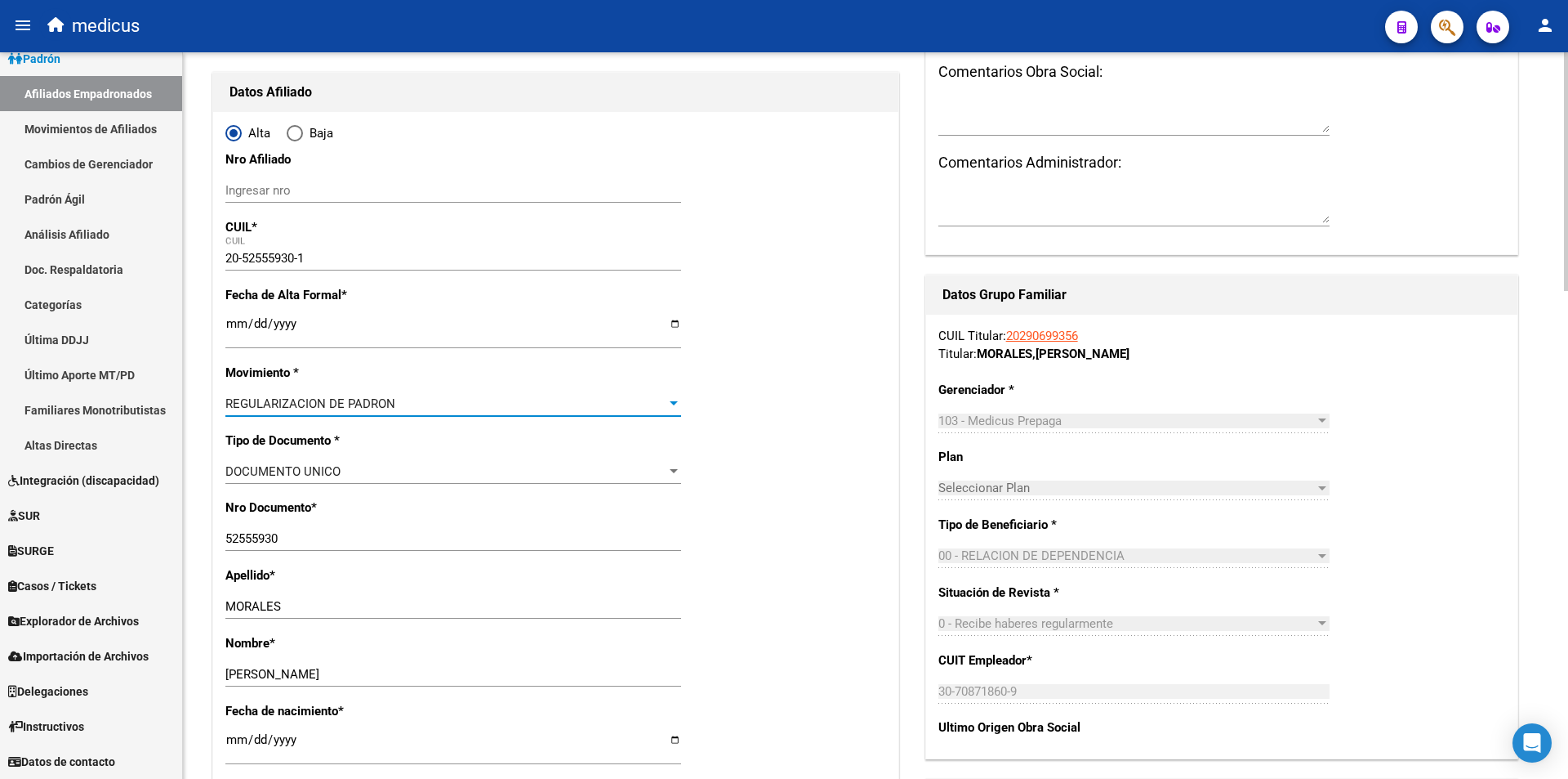
scroll to position [572, 0]
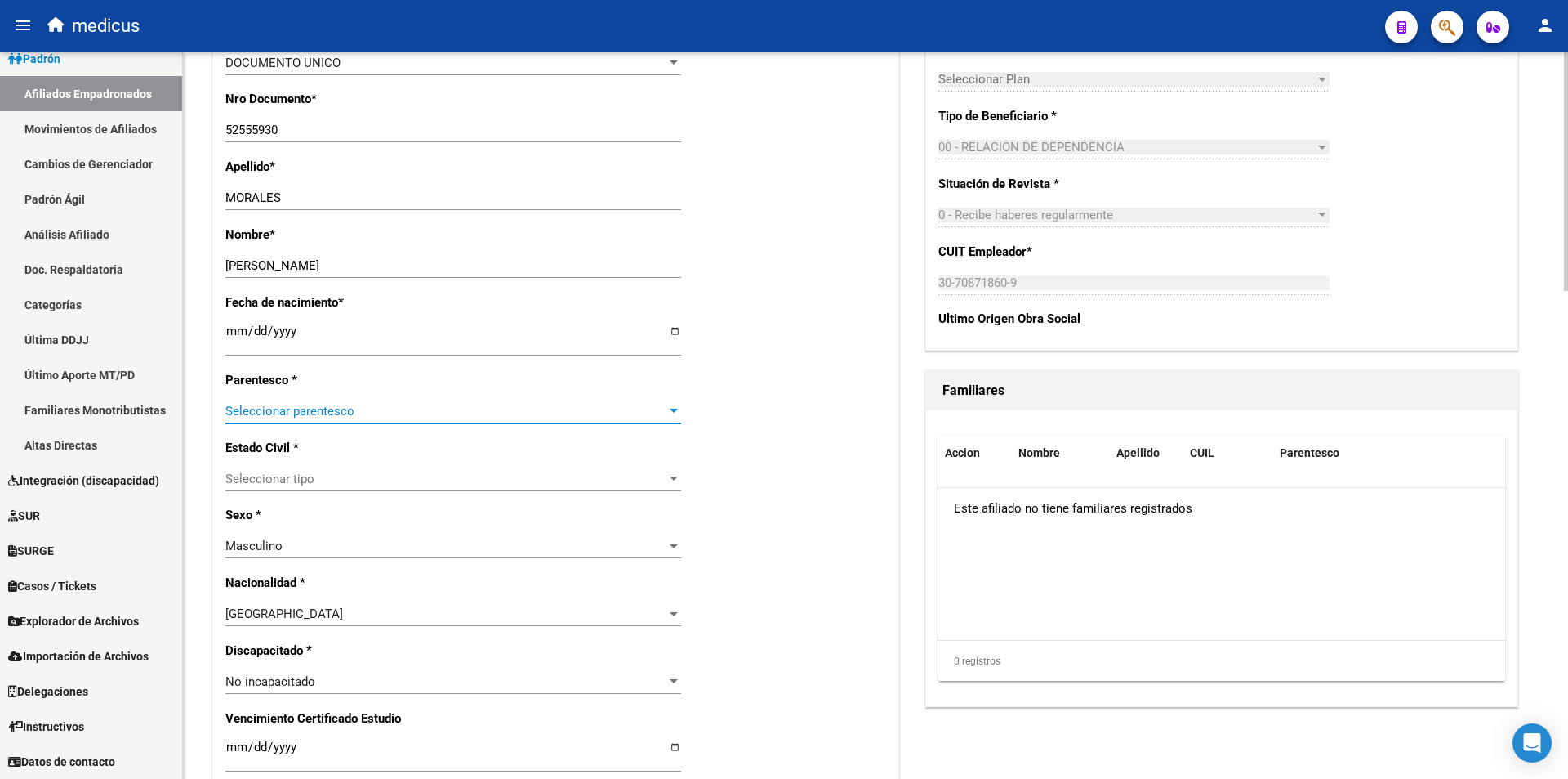
click at [332, 404] on span "Seleccionar parentesco" at bounding box center [445, 411] width 441 height 15
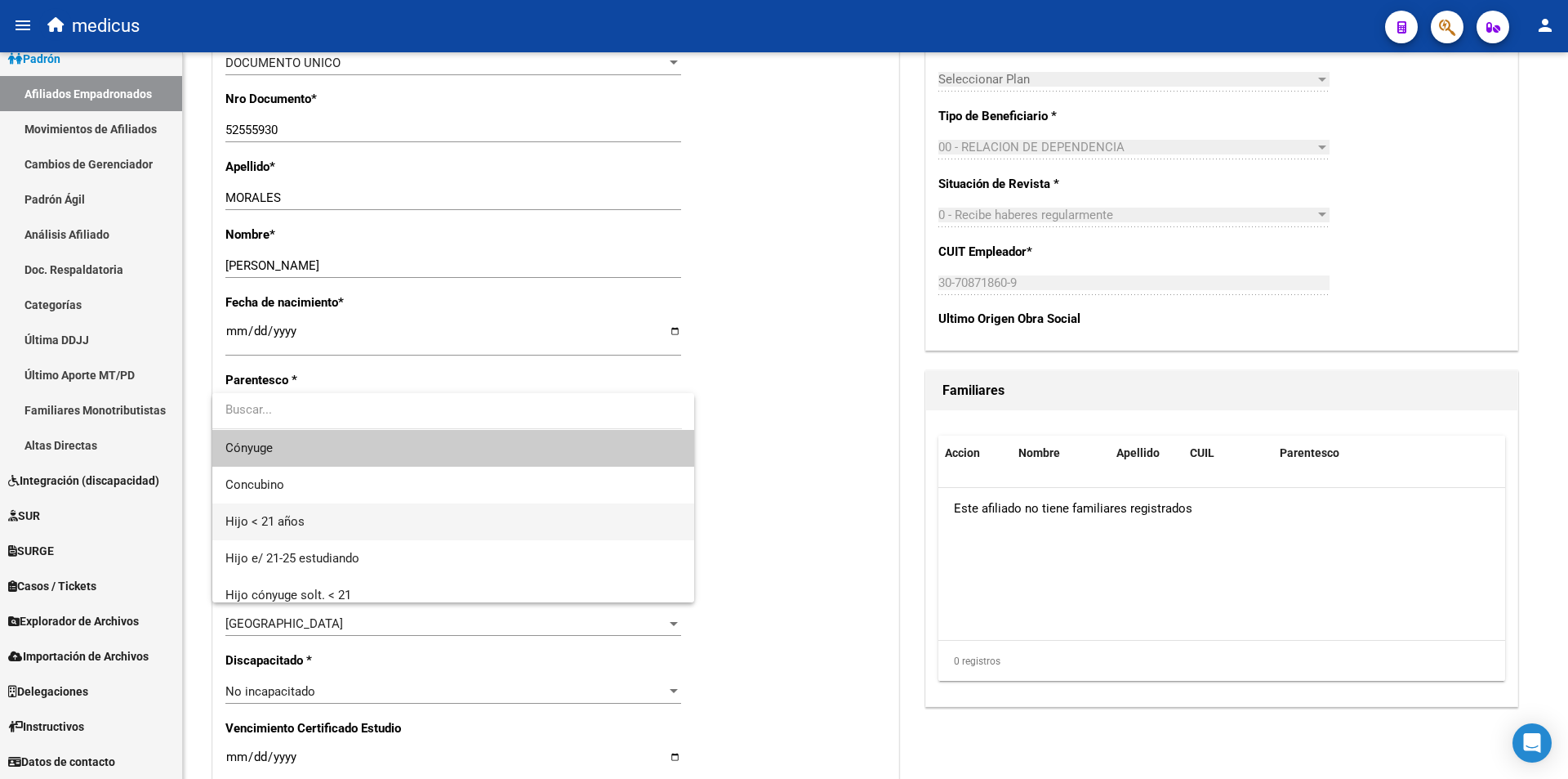
click at [384, 524] on span "Hijo < 21 años" at bounding box center [453, 522] width 455 height 37
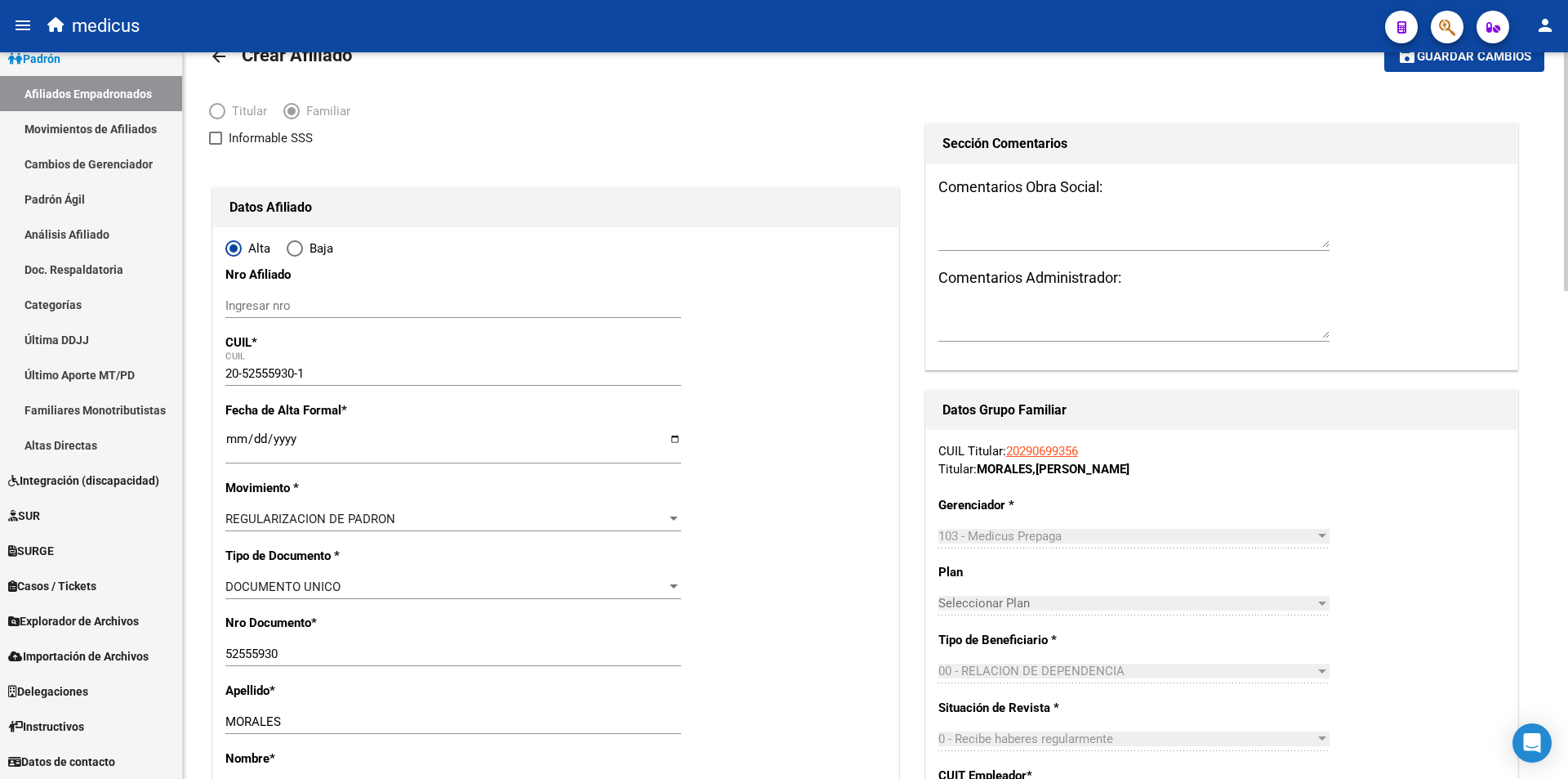
scroll to position [0, 0]
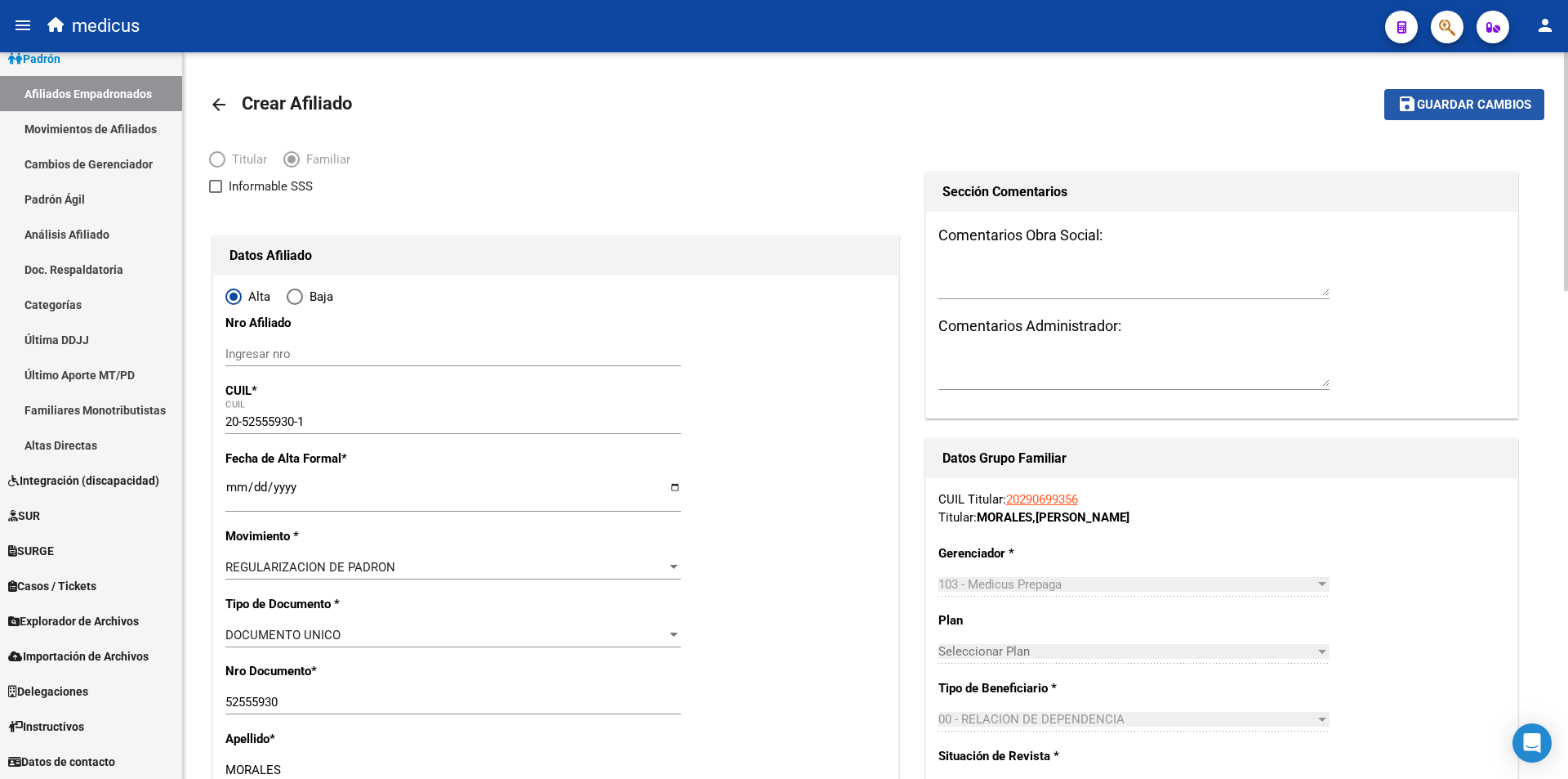
click at [1435, 110] on span "Guardar cambios" at bounding box center [1474, 106] width 115 height 15
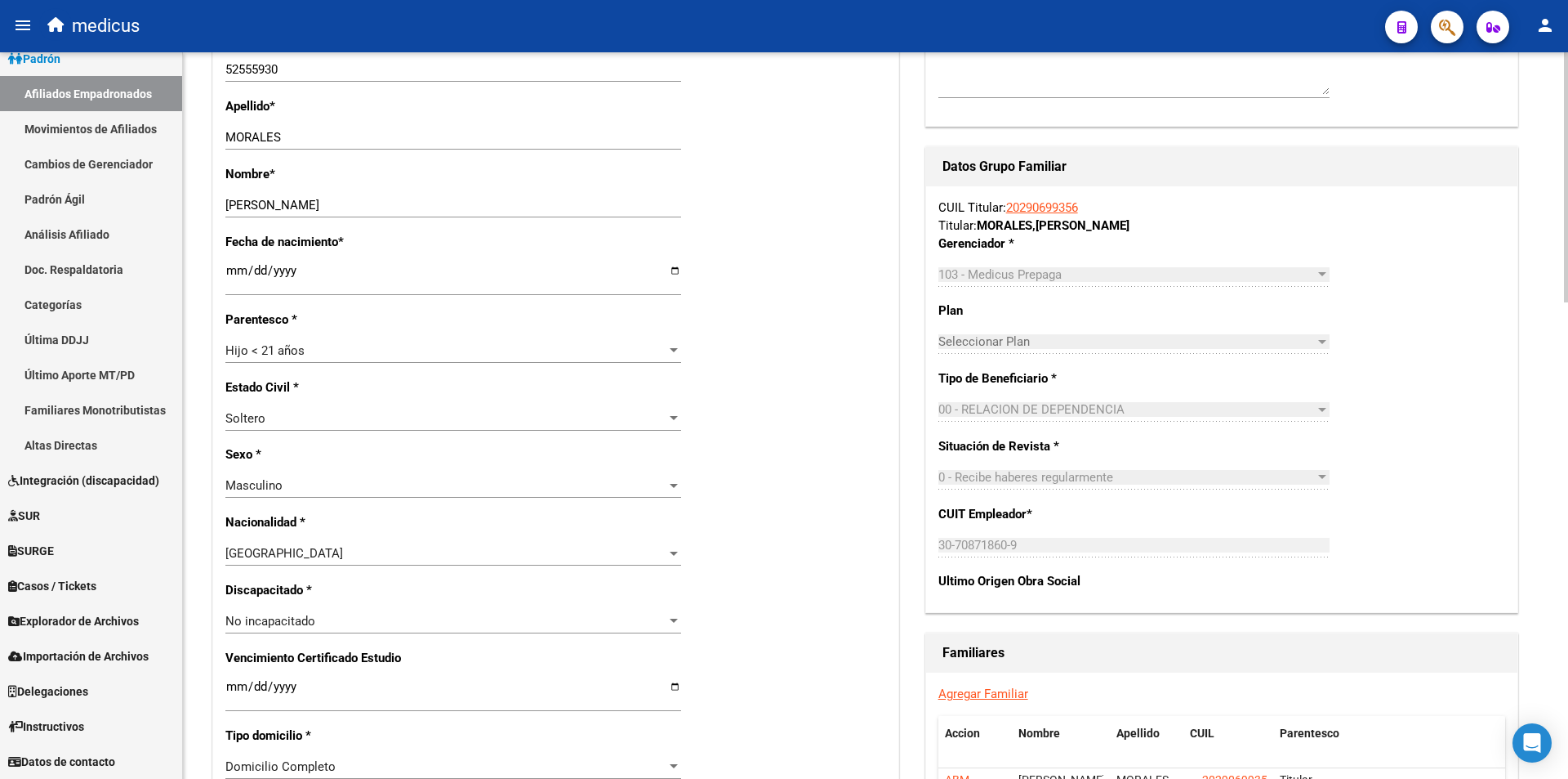
scroll to position [899, 0]
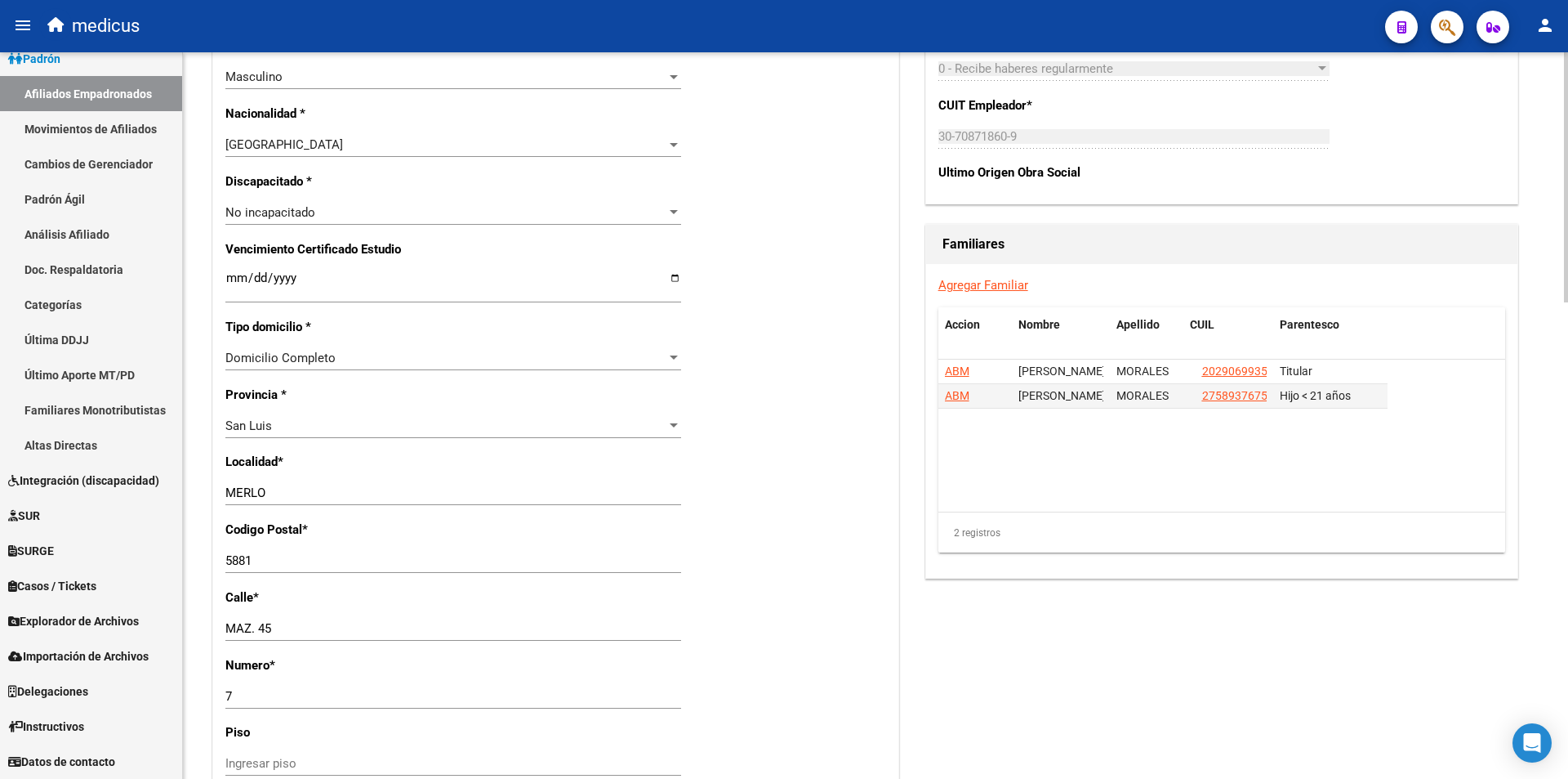
click at [968, 285] on link "Agregar Familiar" at bounding box center [983, 286] width 90 height 15
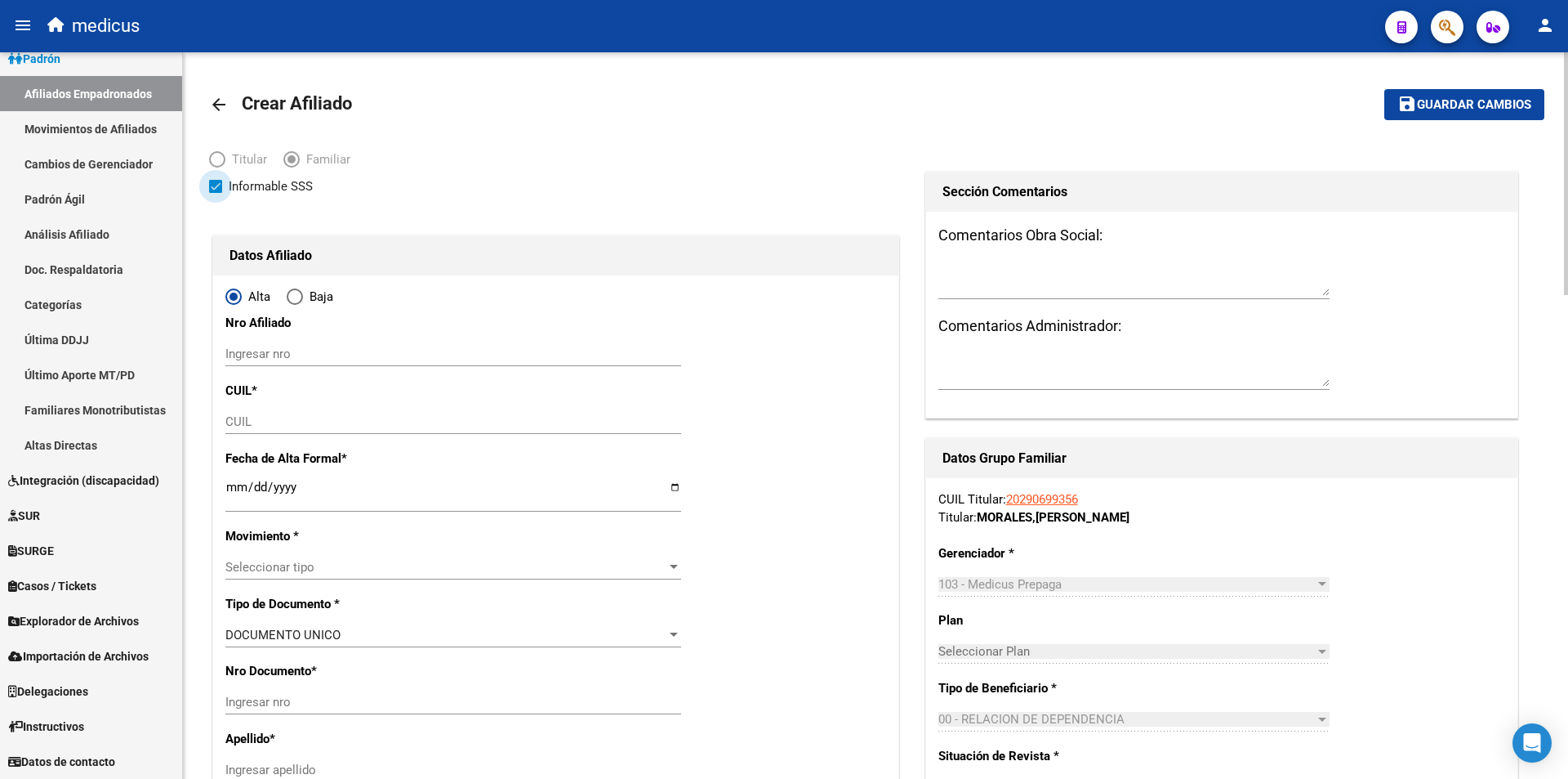
click at [273, 189] on span "Informable SSS" at bounding box center [270, 186] width 84 height 19
click at [216, 193] on input "Informable SSS" at bounding box center [215, 193] width 1 height 1
click at [313, 410] on div "CUIL" at bounding box center [453, 421] width 455 height 24
paste input "23-29861298-4"
click at [244, 491] on input "Ingresar fecha" at bounding box center [453, 493] width 455 height 26
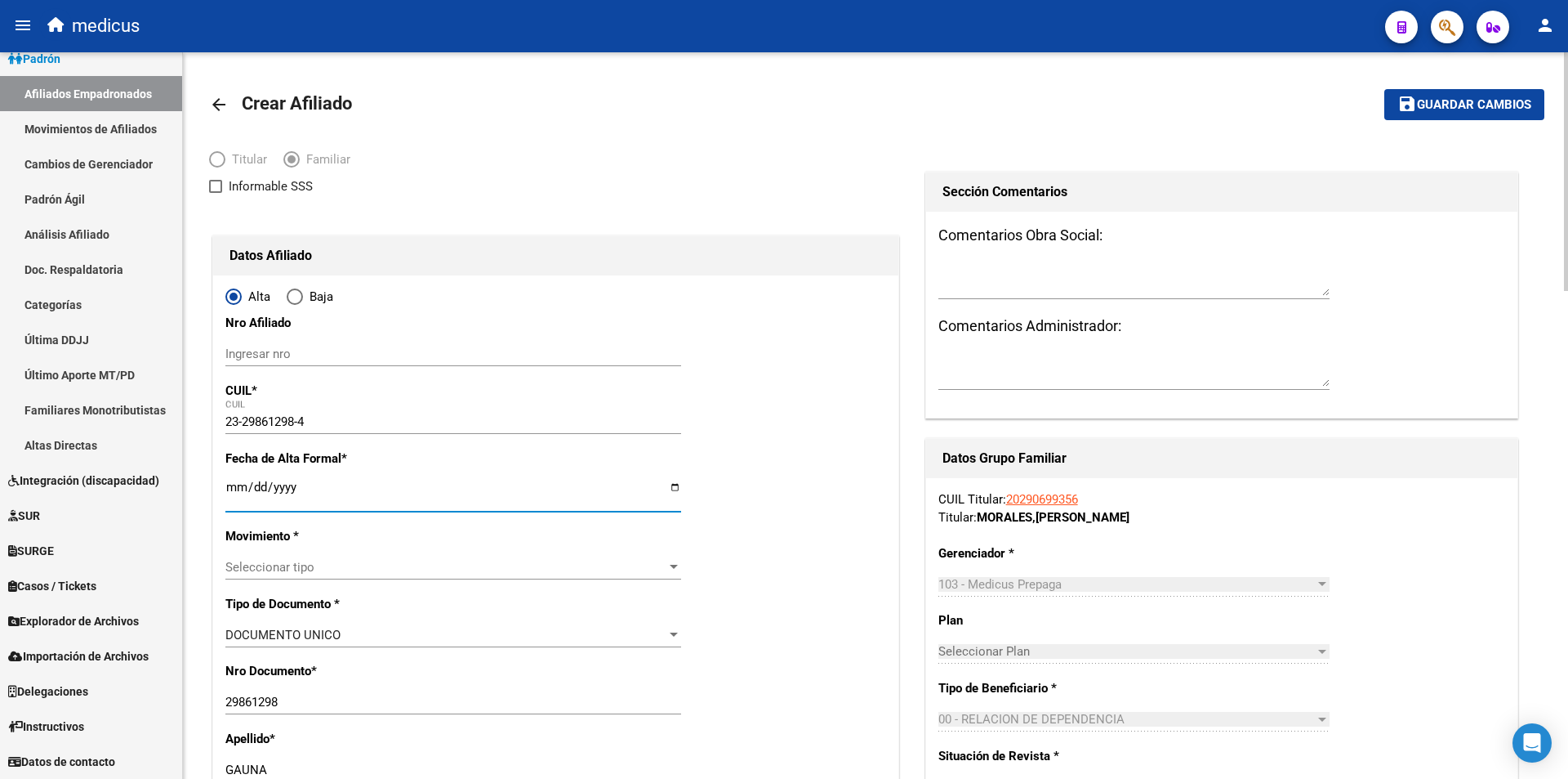
click at [320, 565] on span "Seleccionar tipo" at bounding box center [445, 567] width 441 height 15
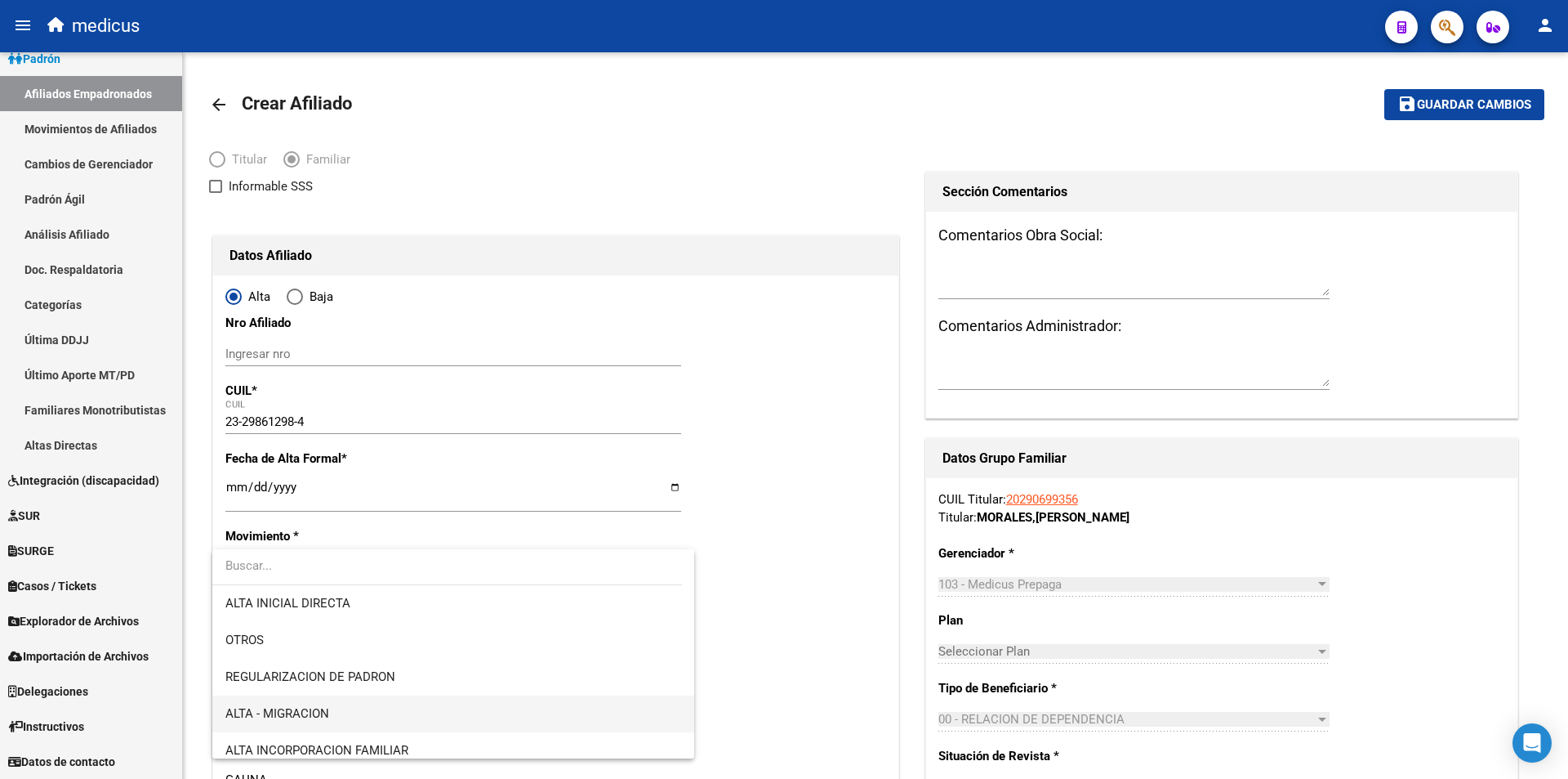
scroll to position [163, 0]
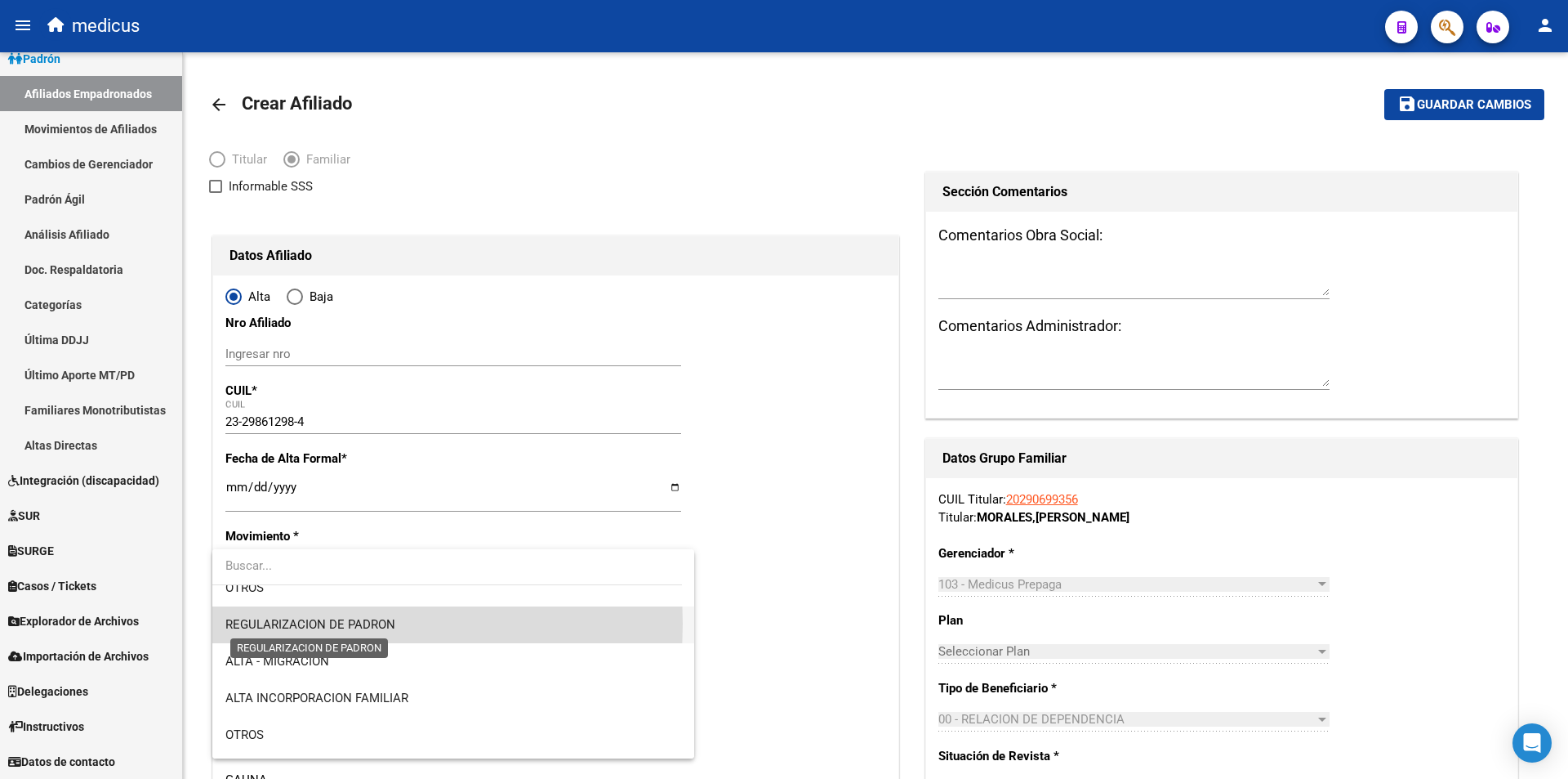
click at [316, 623] on span "REGULARIZACION DE PADRON" at bounding box center [310, 625] width 170 height 15
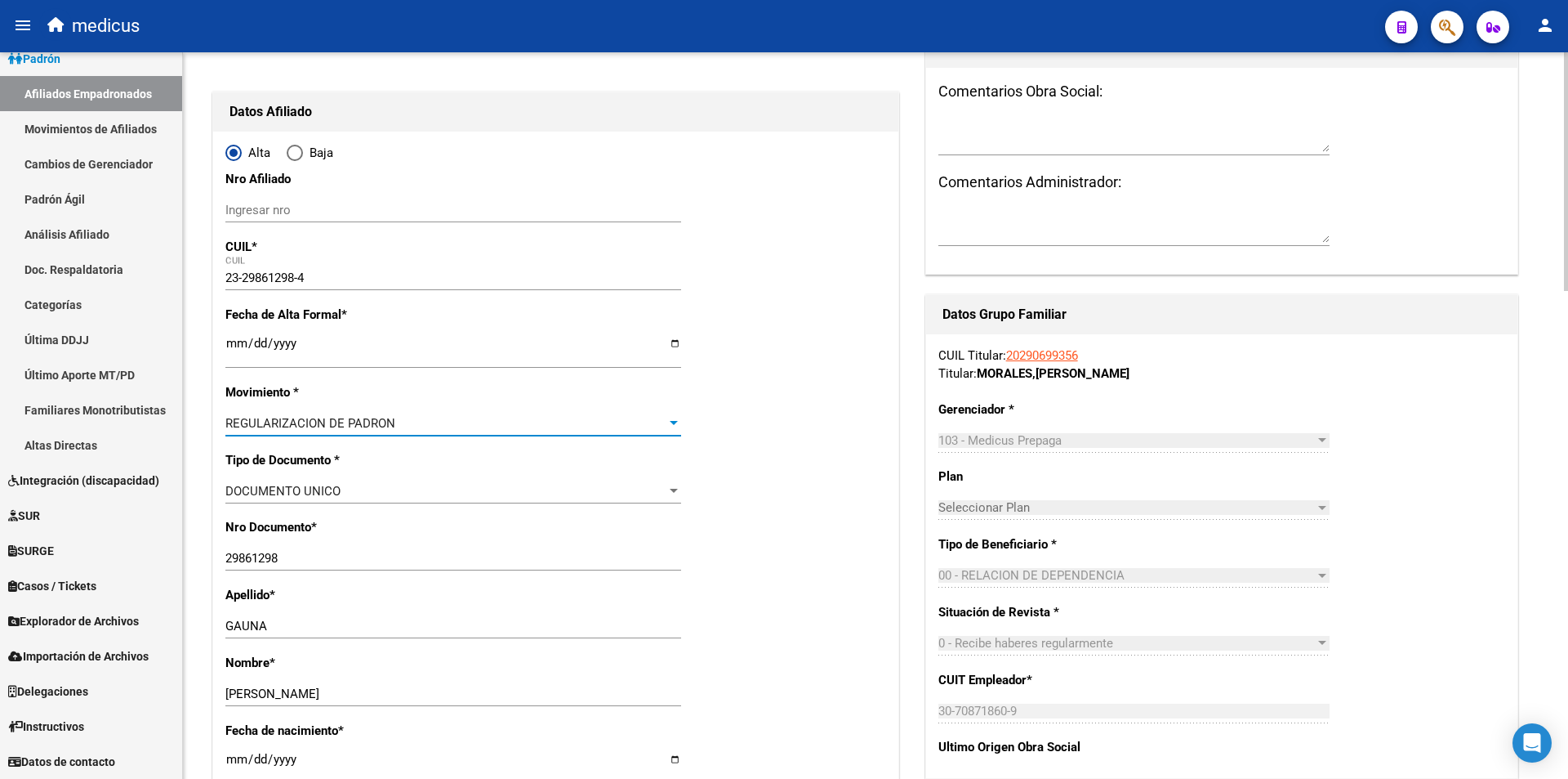
scroll to position [327, 0]
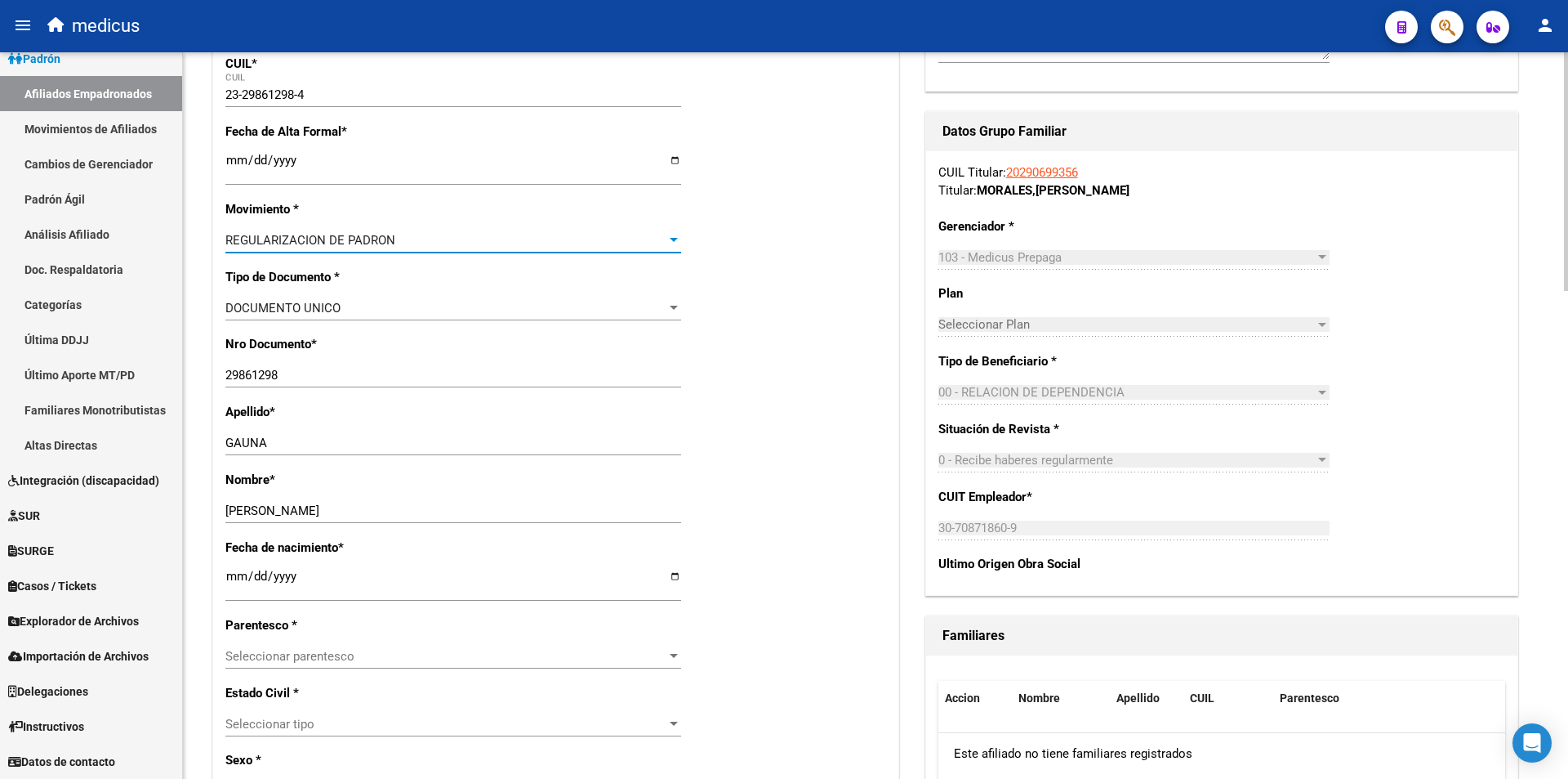
click at [260, 663] on span "Seleccionar parentesco" at bounding box center [445, 657] width 441 height 15
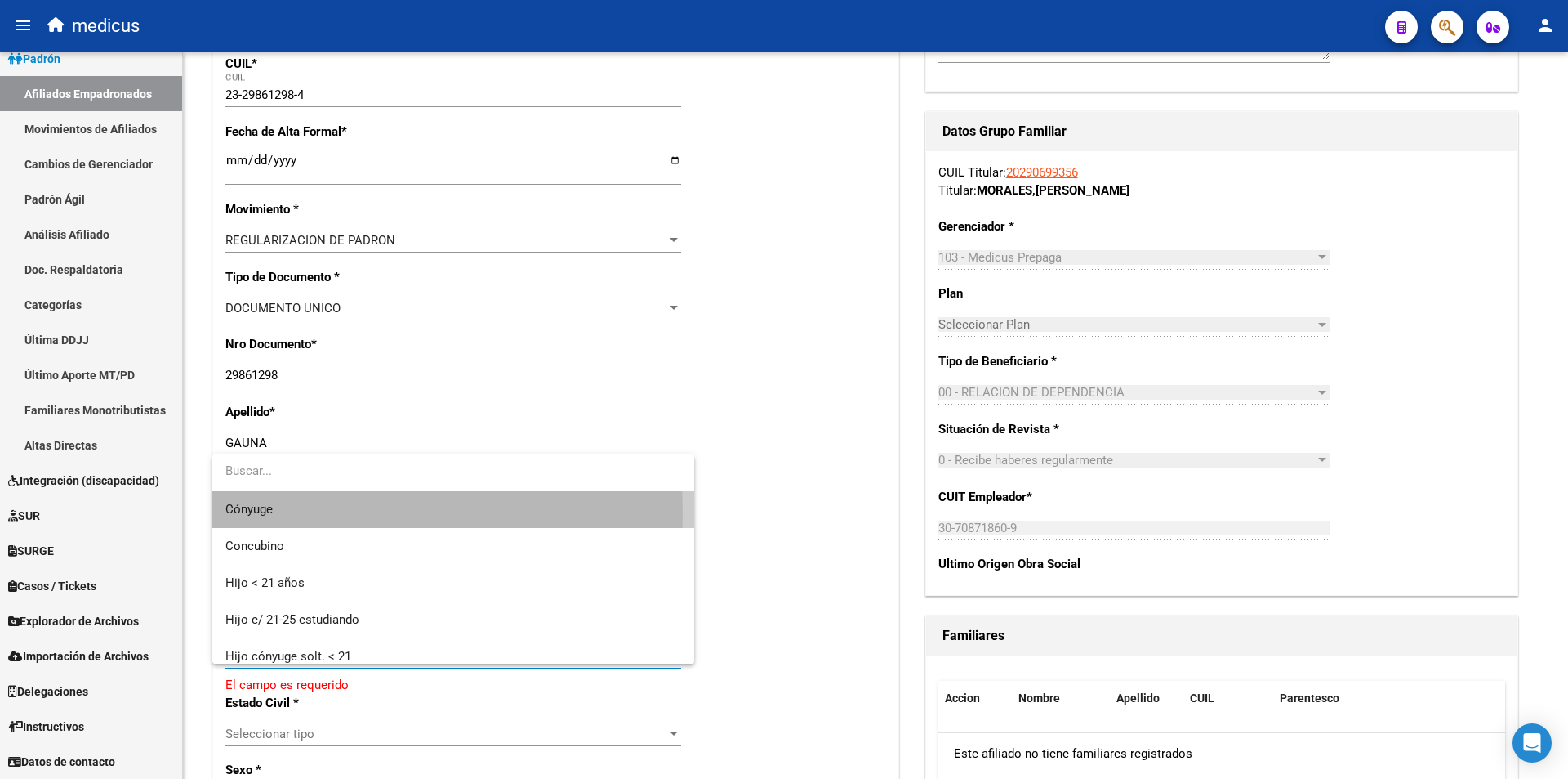
click at [320, 513] on span "Cónyuge" at bounding box center [453, 509] width 455 height 37
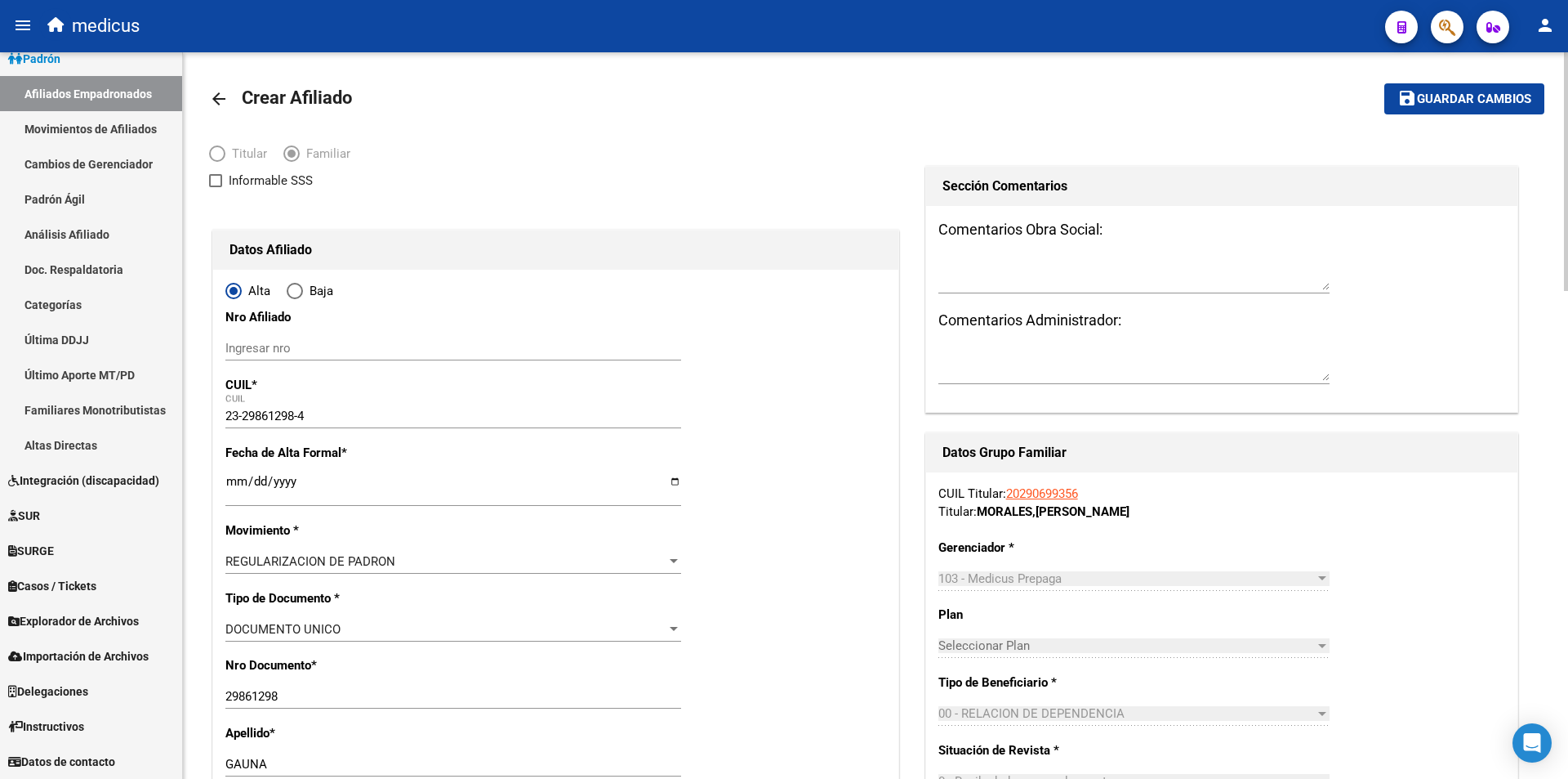
scroll to position [0, 0]
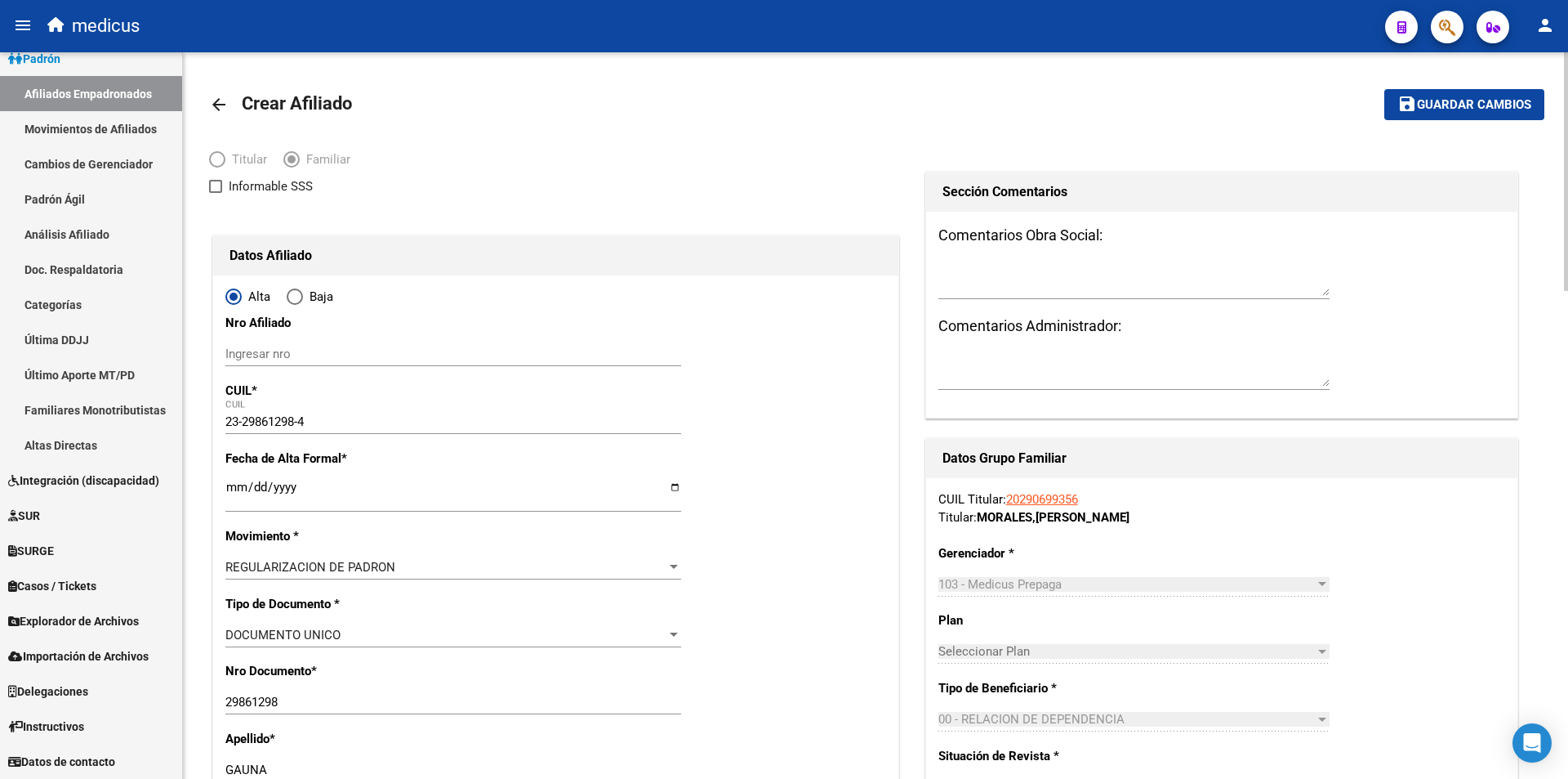
click at [1444, 120] on mat-toolbar-row "save Guardar cambios" at bounding box center [1406, 105] width 278 height 52
click at [1430, 100] on span "Guardar cambios" at bounding box center [1474, 106] width 115 height 15
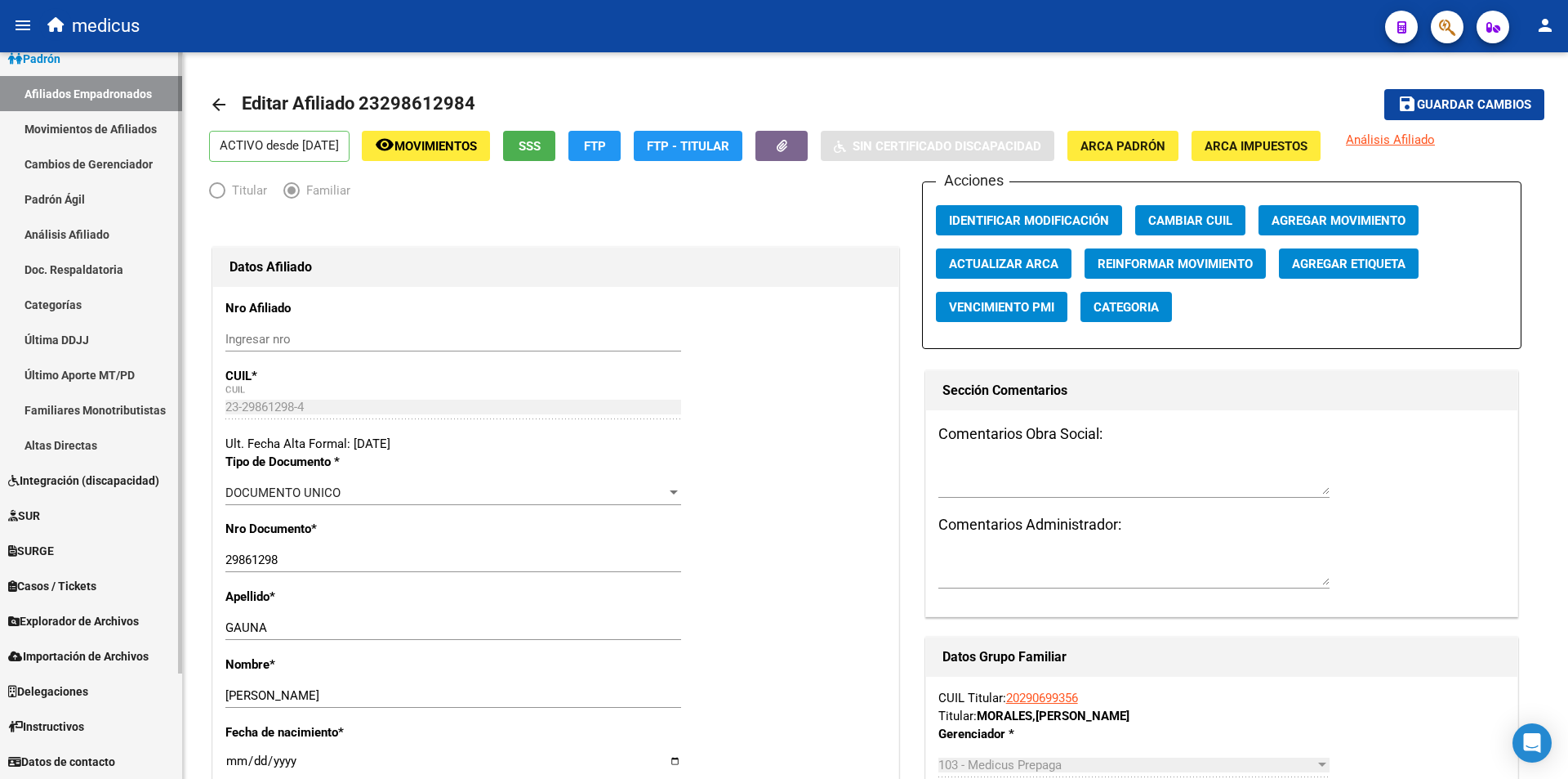
click at [120, 94] on link "Afiliados Empadronados" at bounding box center [91, 94] width 183 height 35
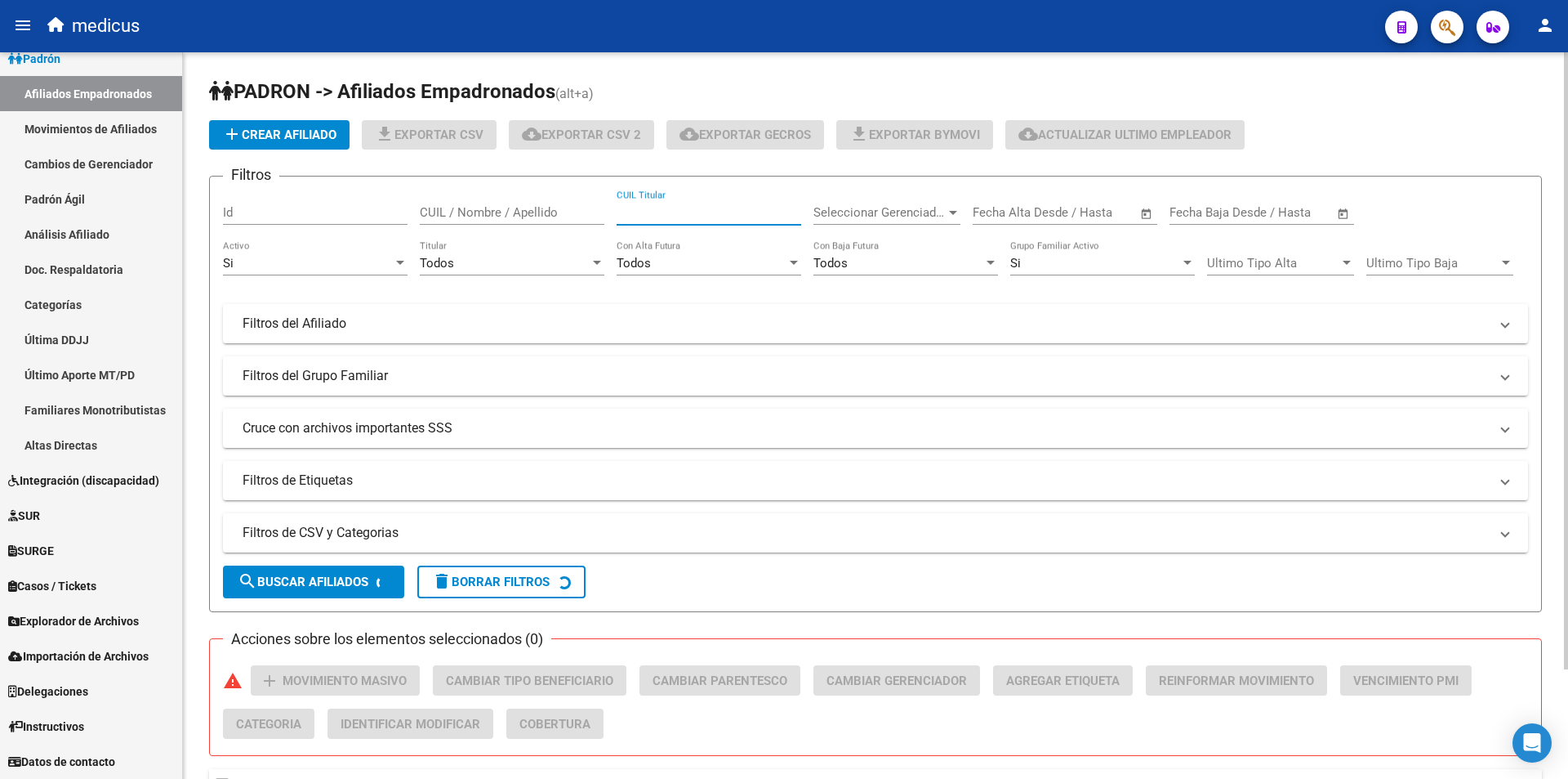
click at [651, 206] on input "CUIL Titular" at bounding box center [709, 213] width 185 height 15
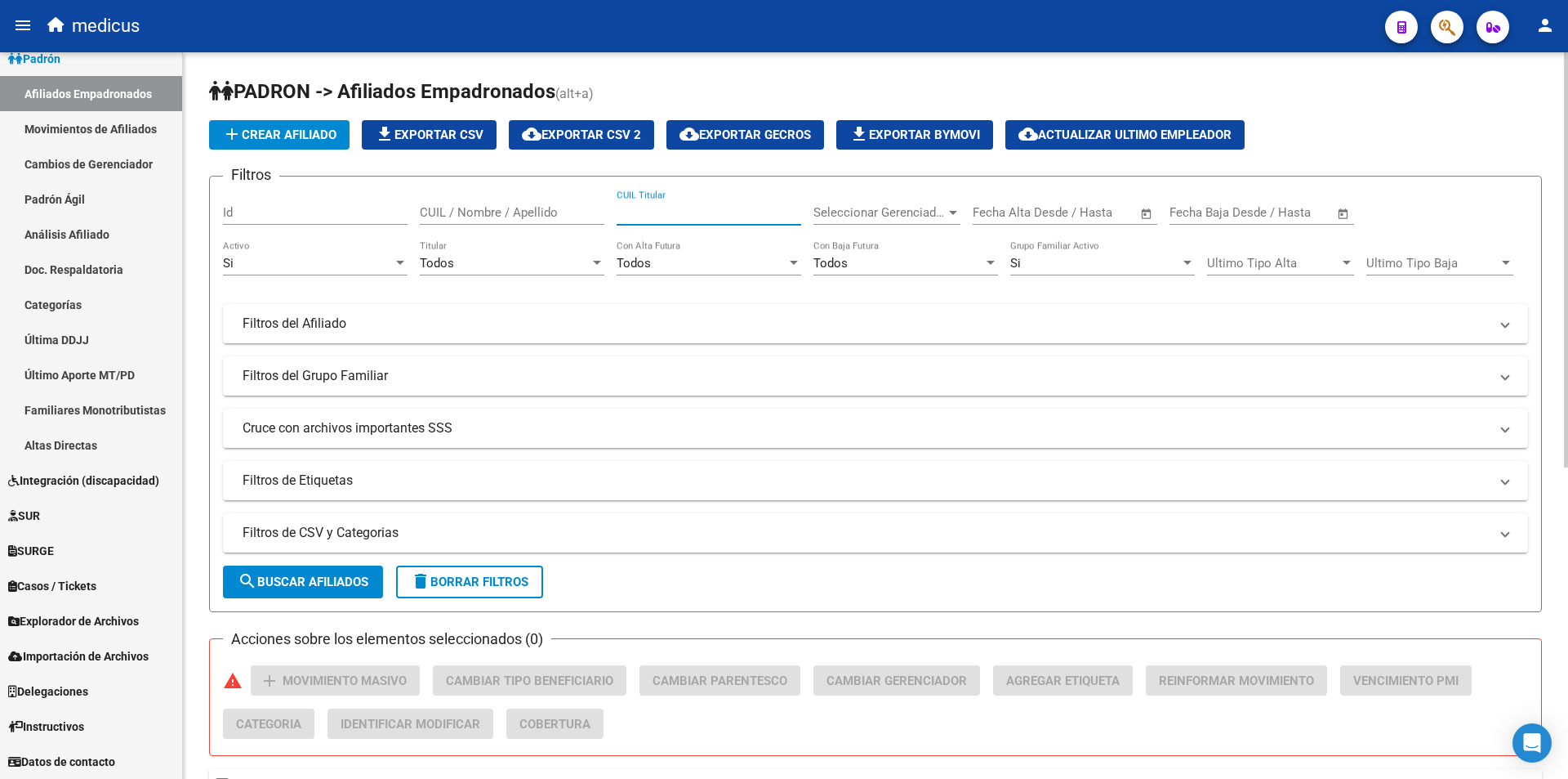
paste input "20292016876"
click at [301, 571] on button "search Buscar Afiliados" at bounding box center [302, 581] width 160 height 33
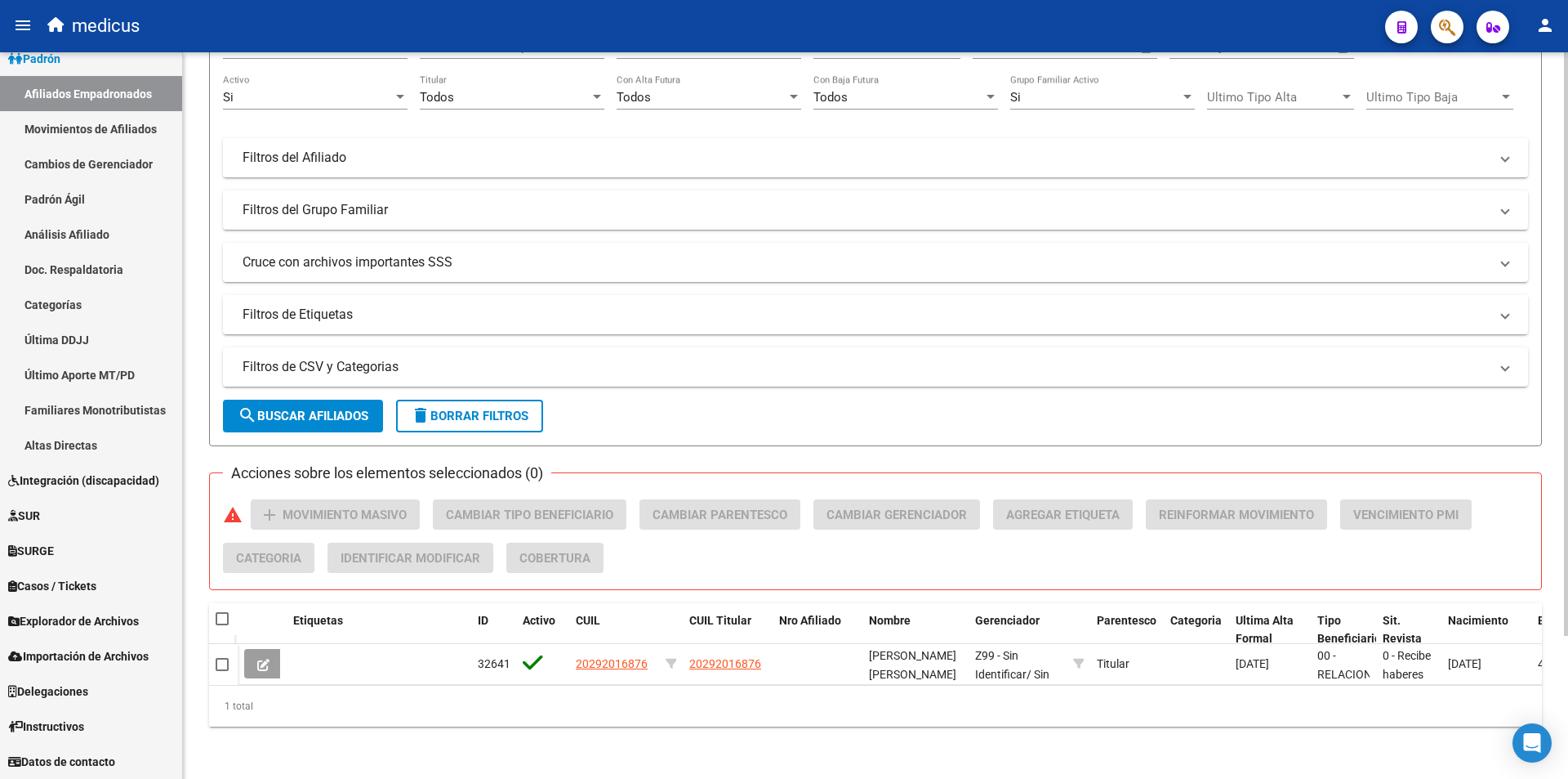
scroll to position [178, 0]
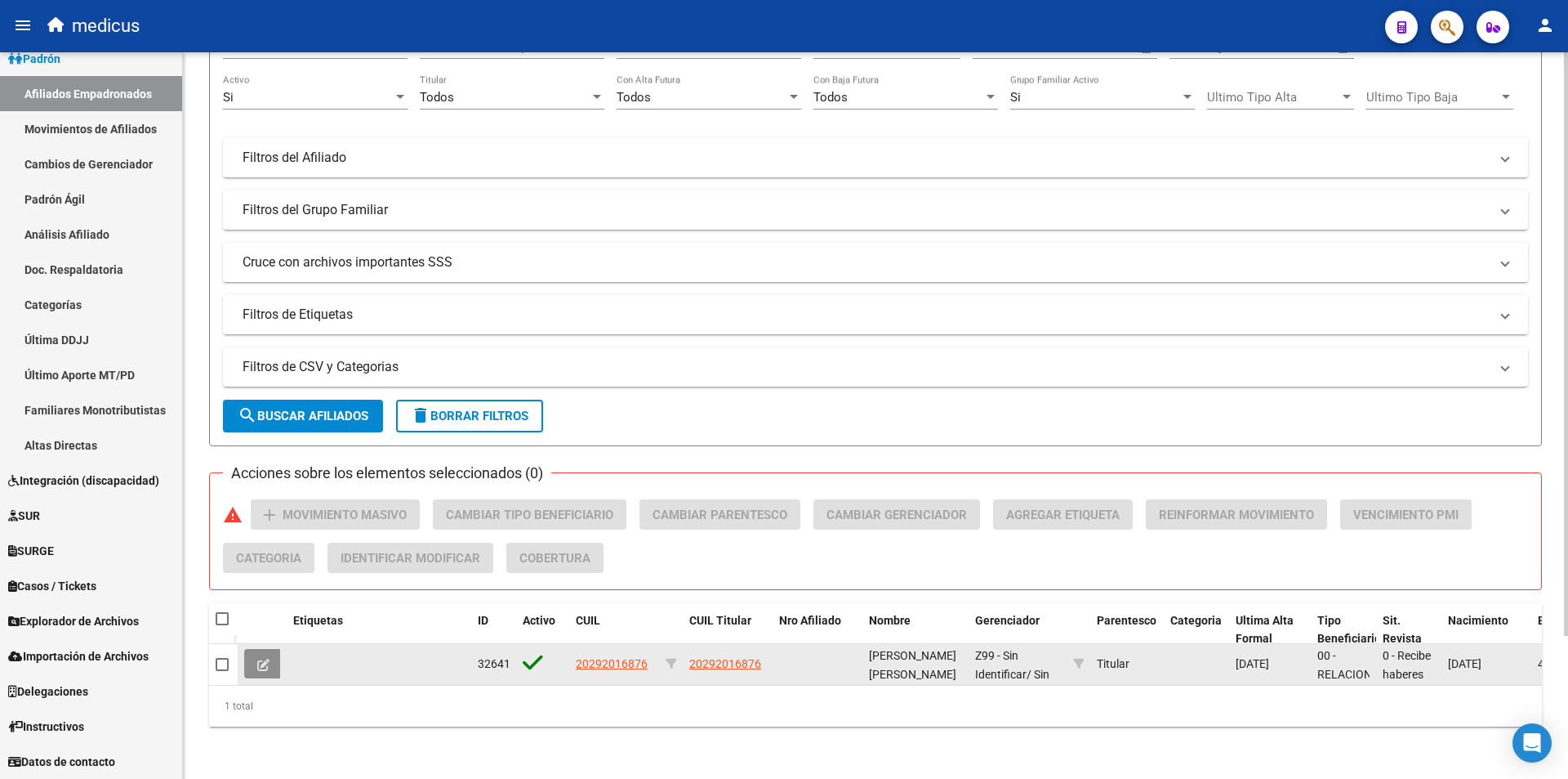
click at [260, 658] on icon at bounding box center [263, 664] width 13 height 13
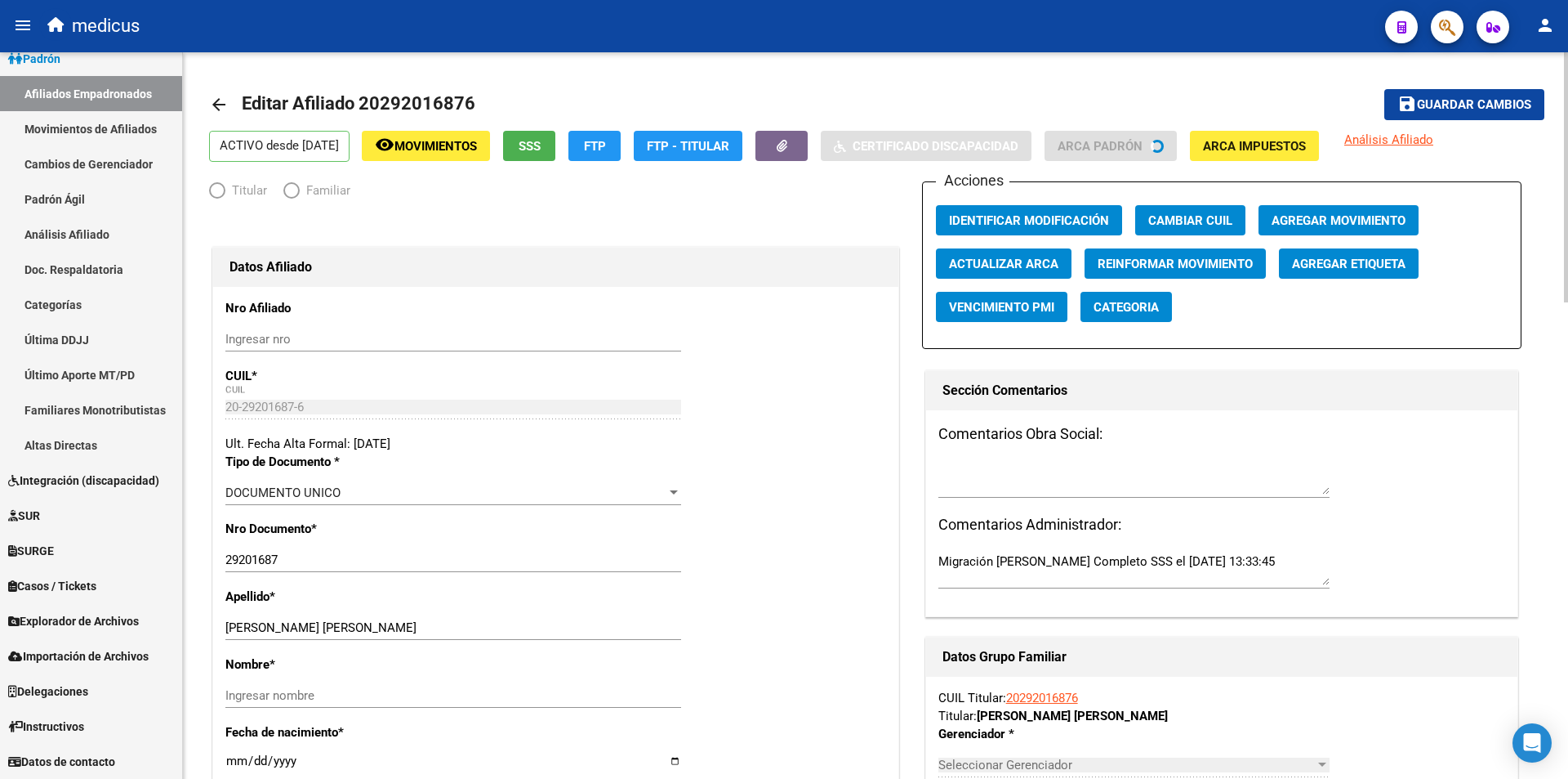
radio input "true"
type input "30-68588939-7"
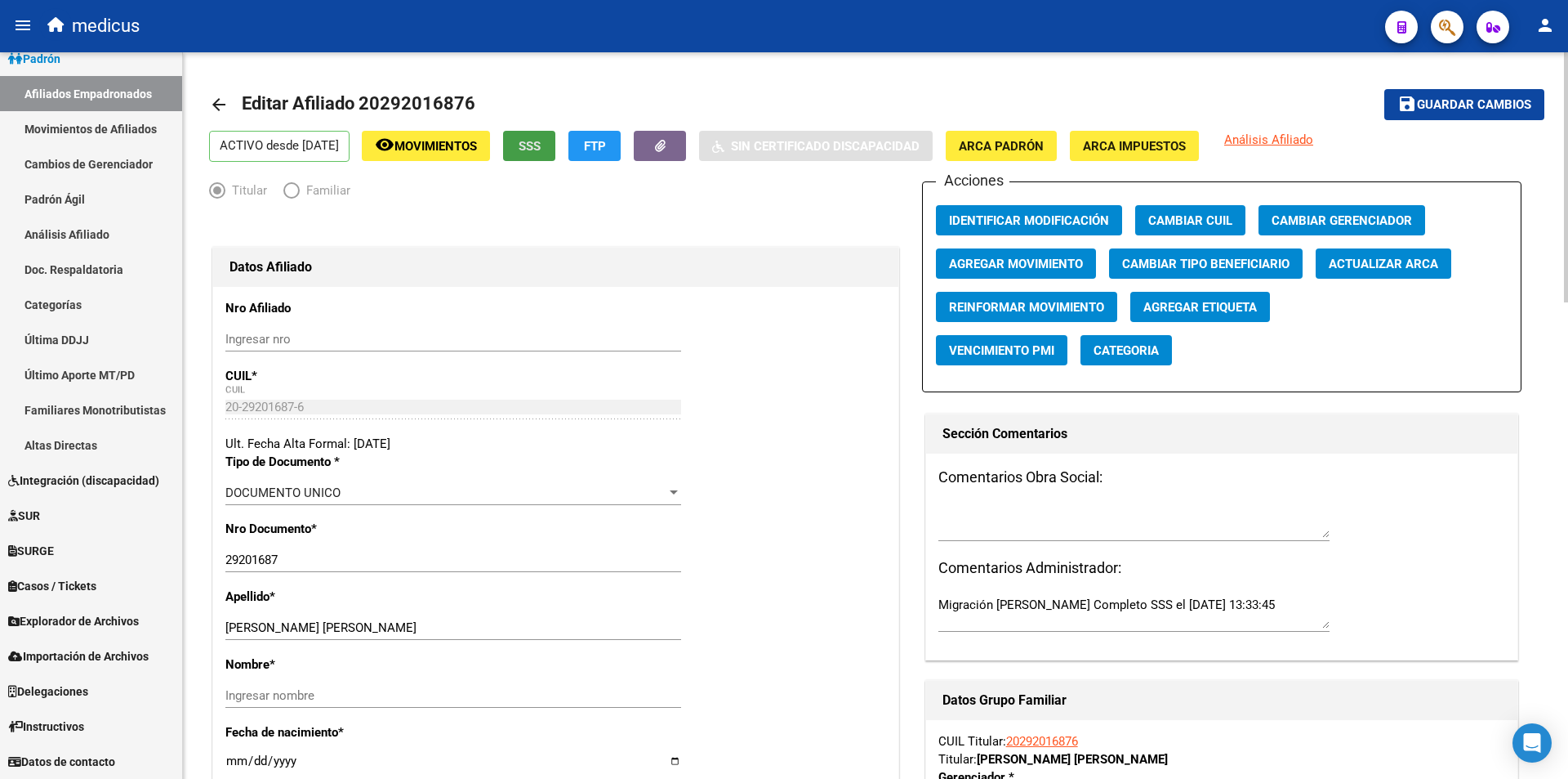
click at [553, 132] on button "SSS" at bounding box center [529, 146] width 52 height 30
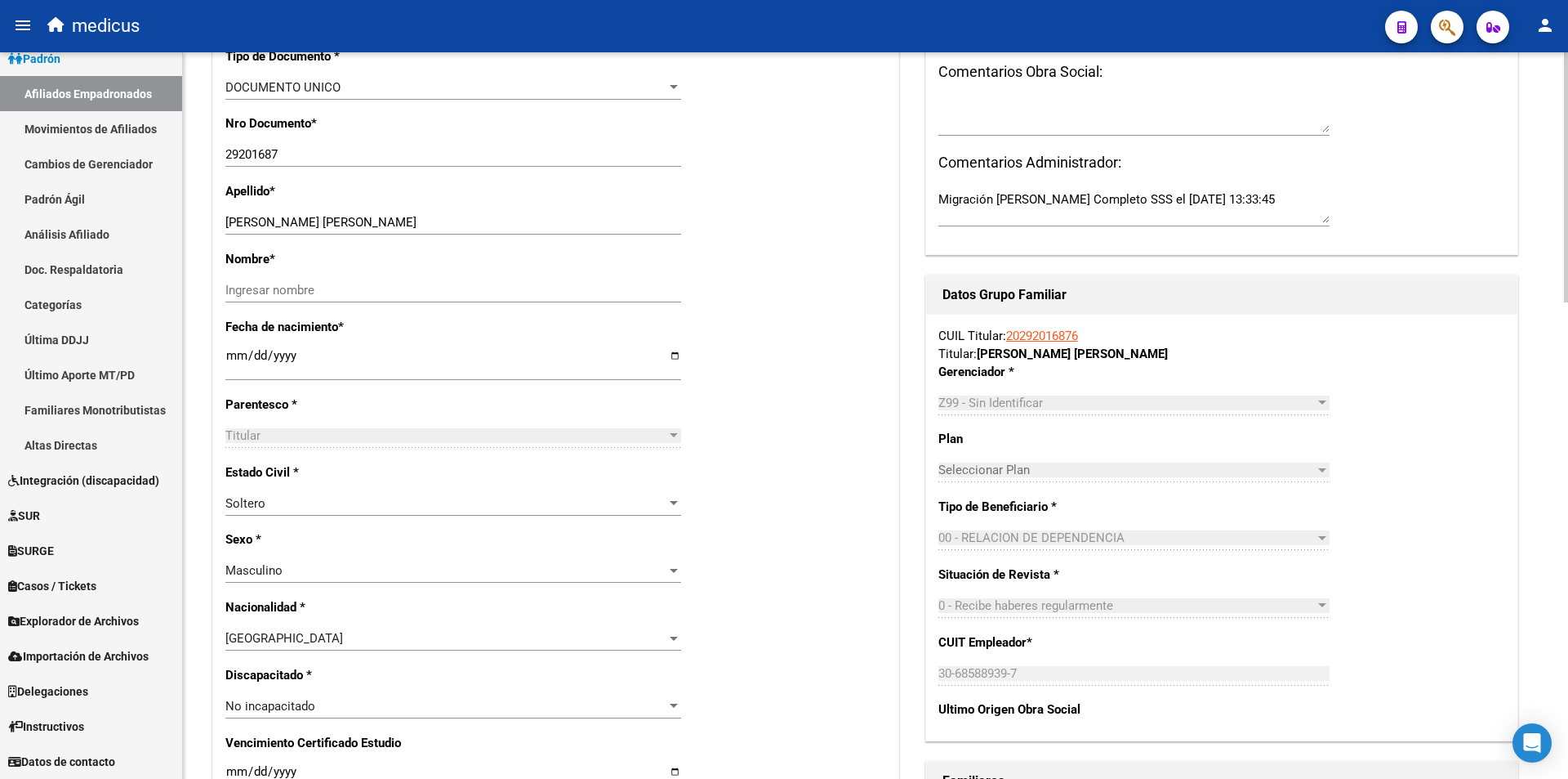
scroll to position [409, 0]
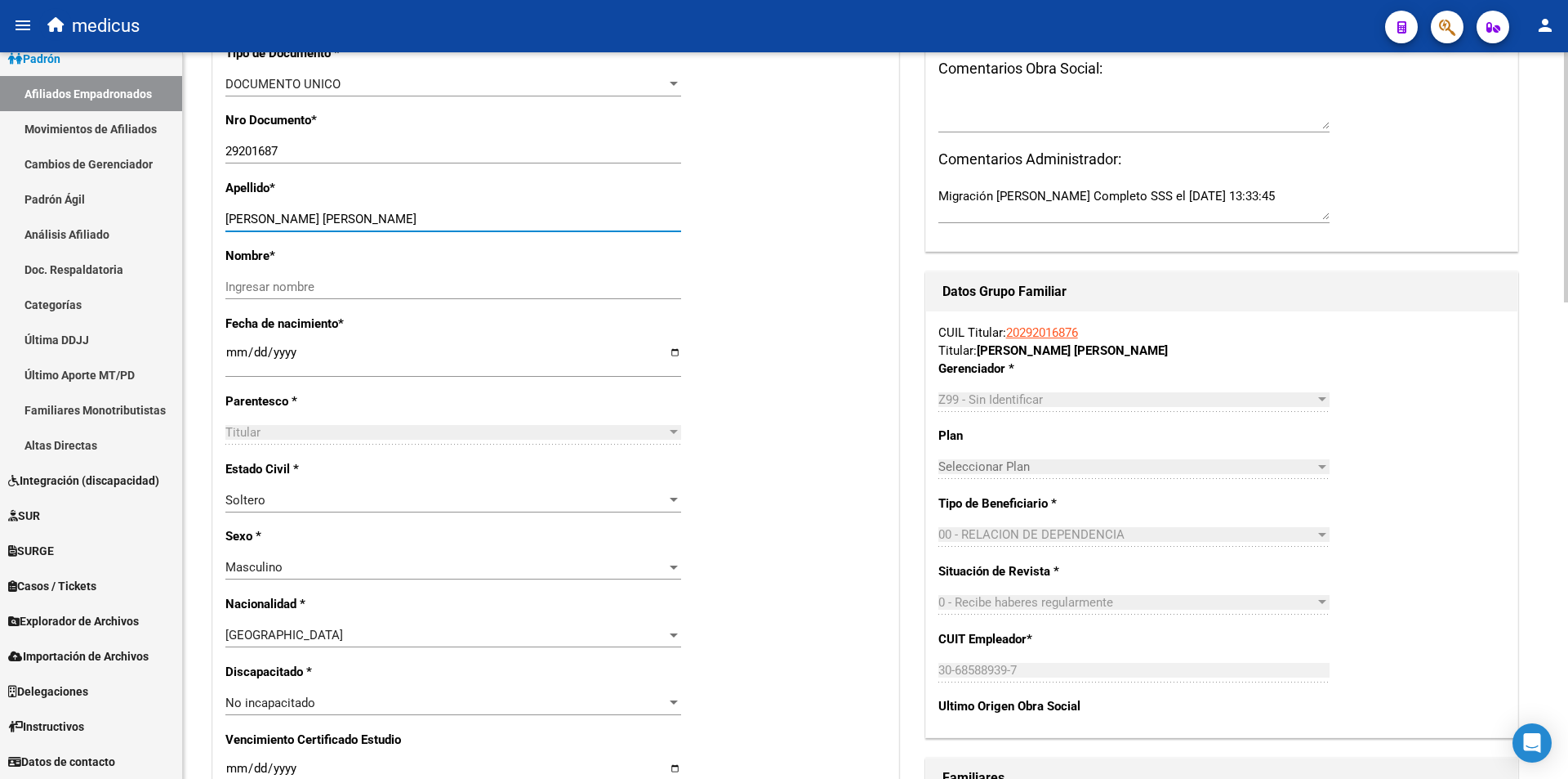
drag, startPoint x: 381, startPoint y: 222, endPoint x: 295, endPoint y: 200, distance: 88.8
click at [295, 200] on div "Apellido * RODRIGUEZ VICTOR HUGO Ingresar apellido" at bounding box center [555, 213] width 661 height 68
type input "RODRIGUEZ"
click at [325, 289] on input "Ingresar nombre" at bounding box center [453, 287] width 455 height 15
paste input "VICTOR HUGO"
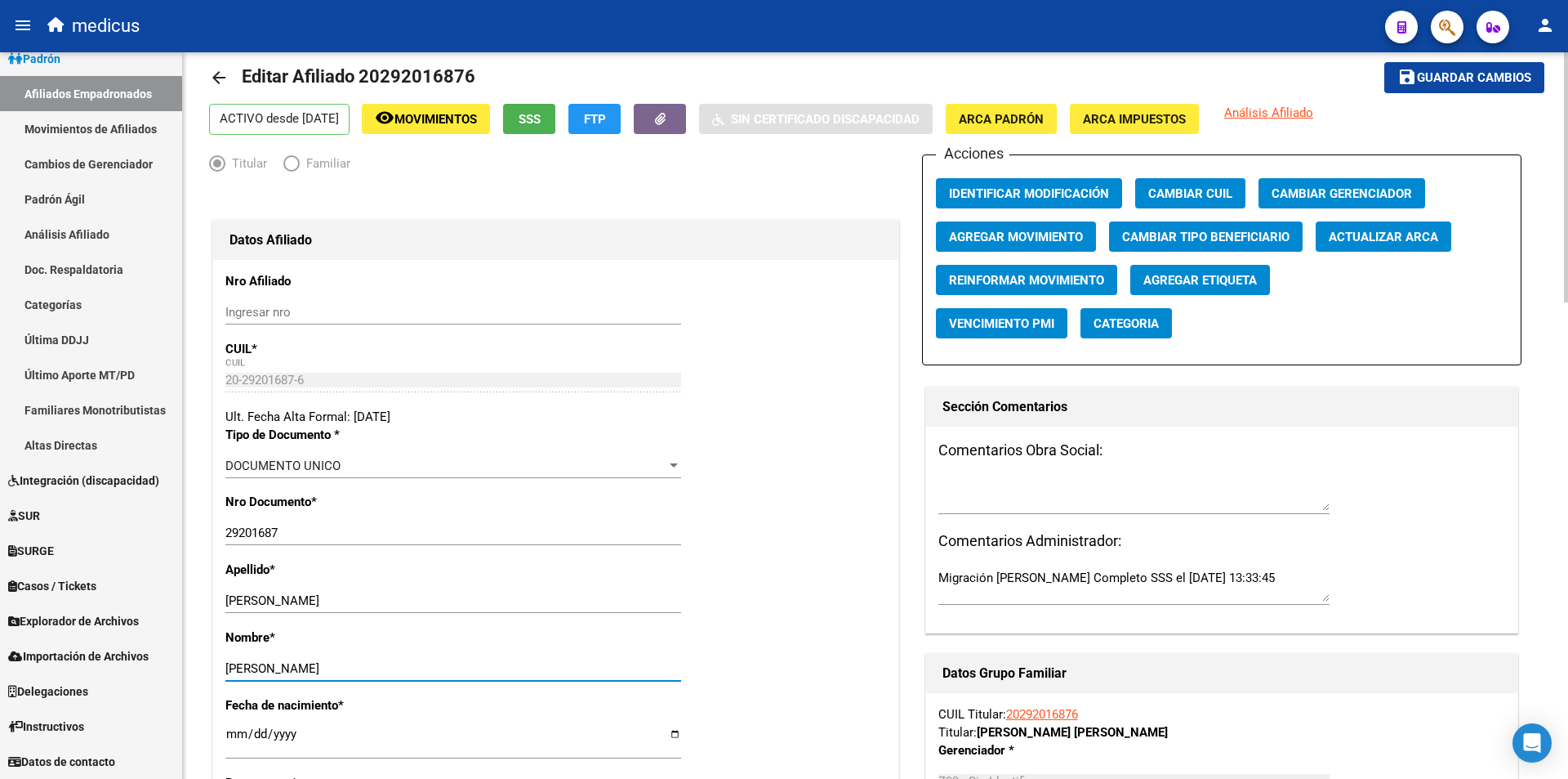
scroll to position [0, 0]
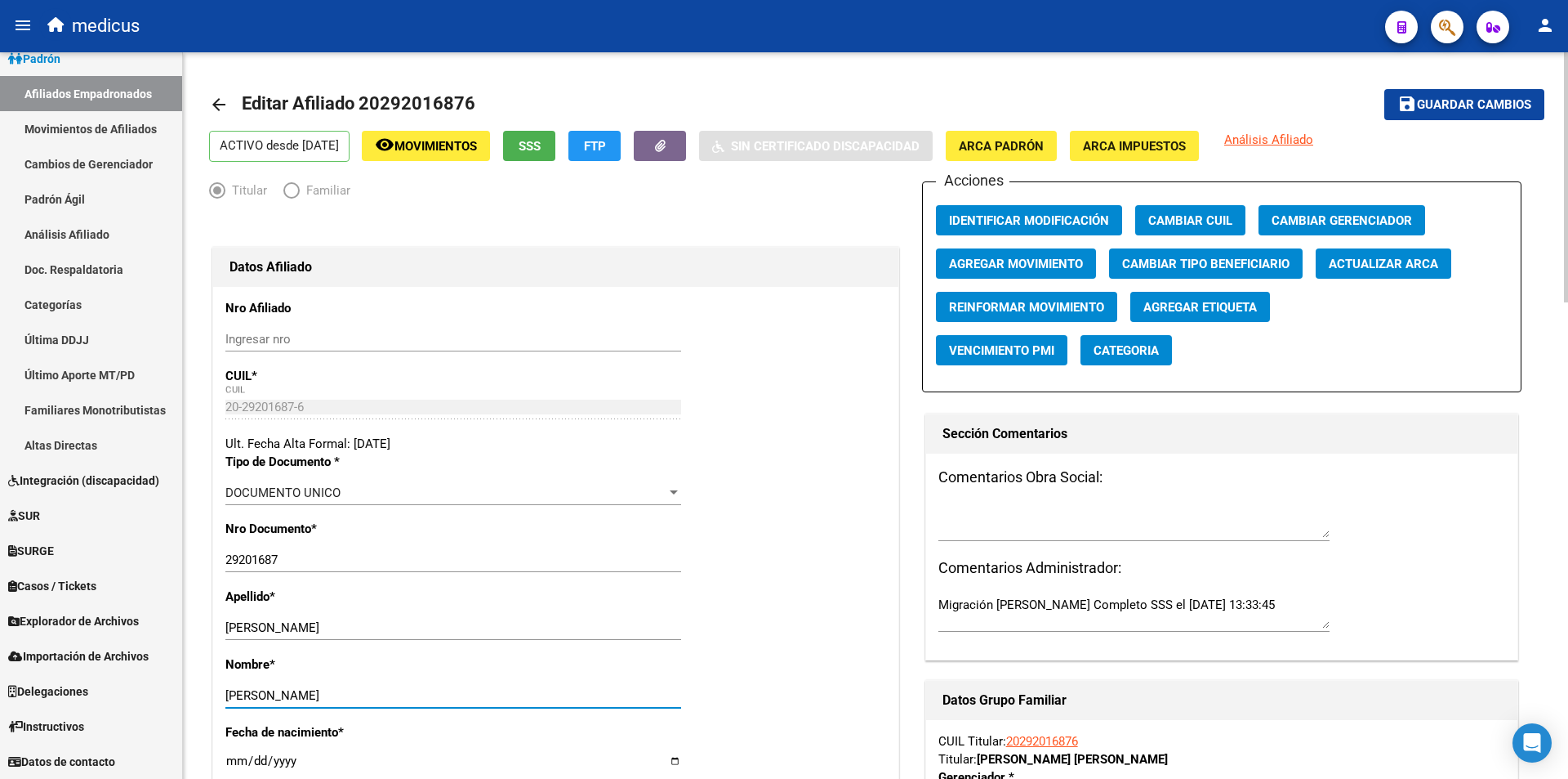
type input "VICTOR HUGO"
click at [1453, 100] on span "Guardar cambios" at bounding box center [1474, 106] width 115 height 15
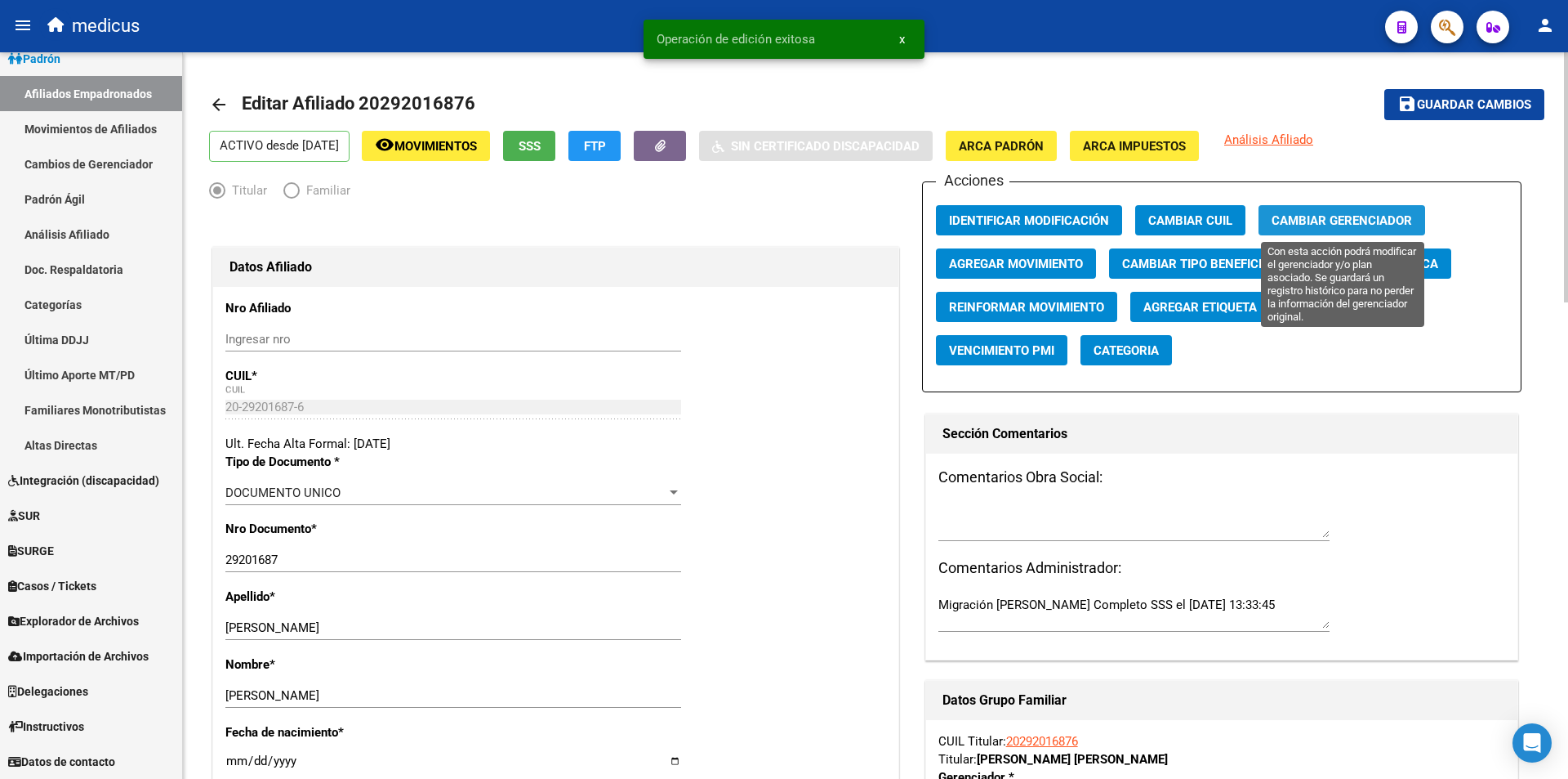
click at [1361, 224] on span "Cambiar Gerenciador" at bounding box center [1342, 221] width 141 height 15
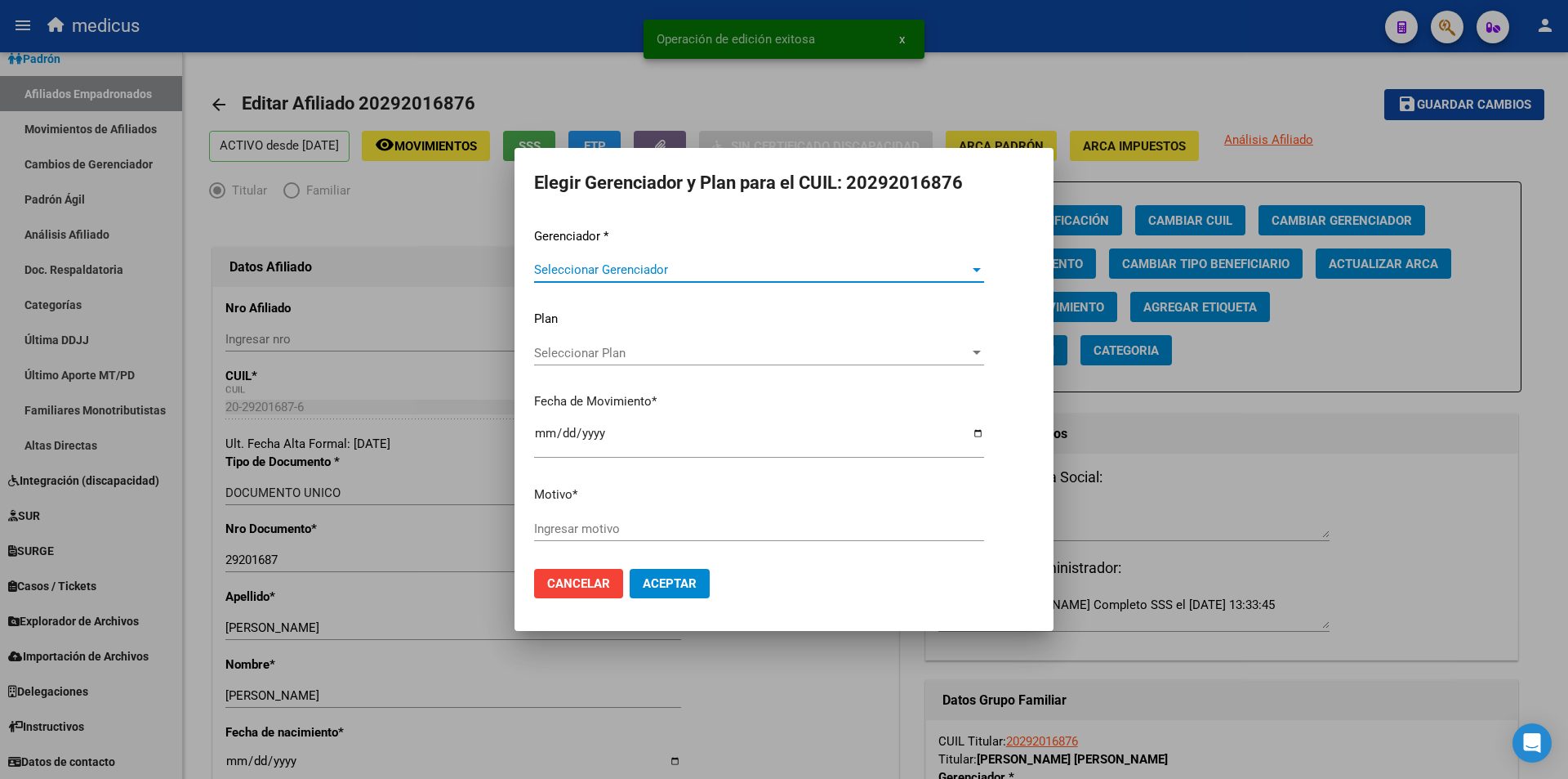
drag, startPoint x: 622, startPoint y: 262, endPoint x: 661, endPoint y: 334, distance: 81.9
click at [643, 287] on div "Seleccionar Gerenciador Seleccionar Gerenciador" at bounding box center [759, 277] width 450 height 40
click at [708, 268] on span "Seleccionar Gerenciador" at bounding box center [752, 270] width 435 height 15
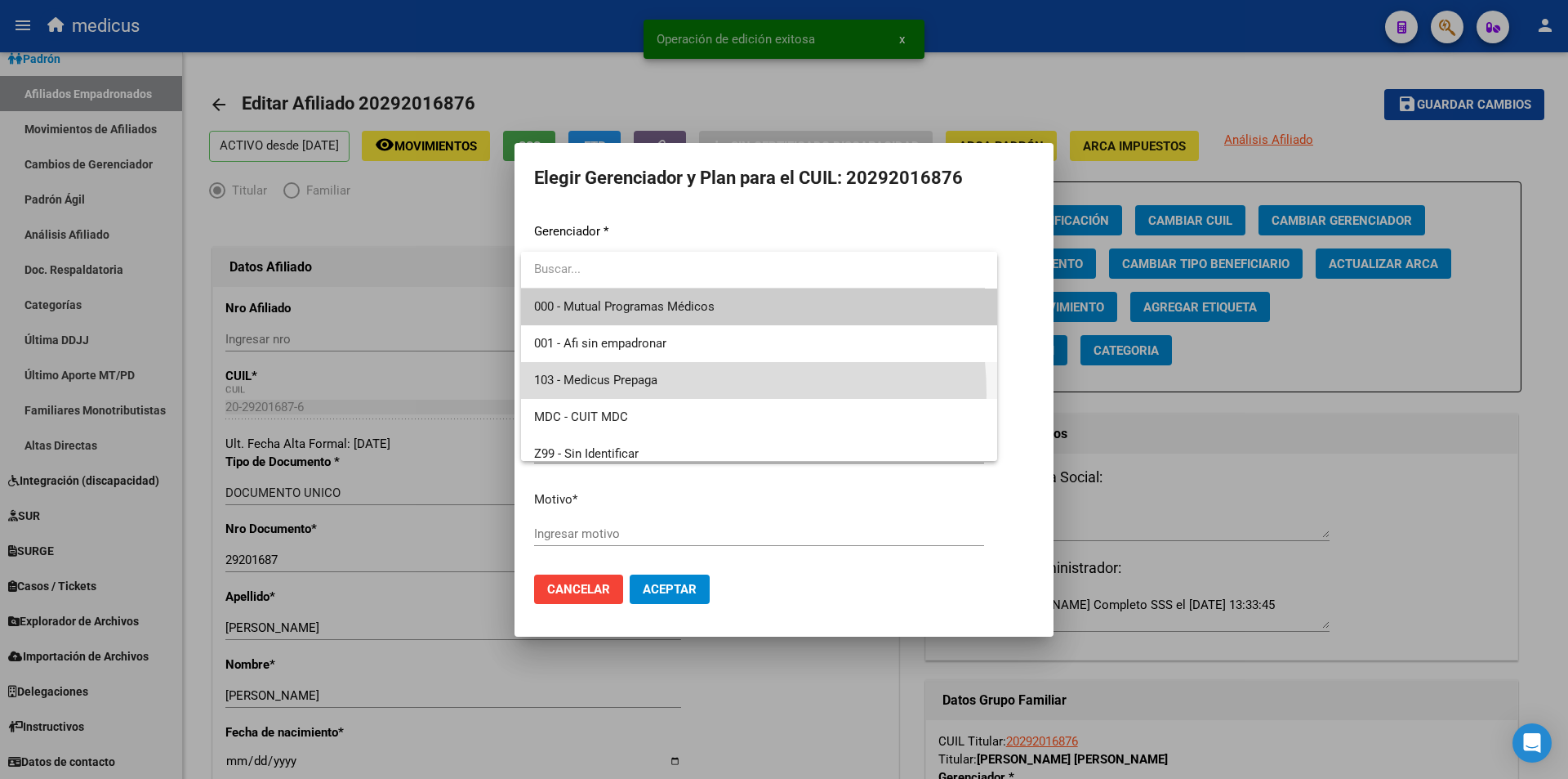
click at [635, 395] on span "103 - Medicus Prepaga" at bounding box center [759, 380] width 450 height 37
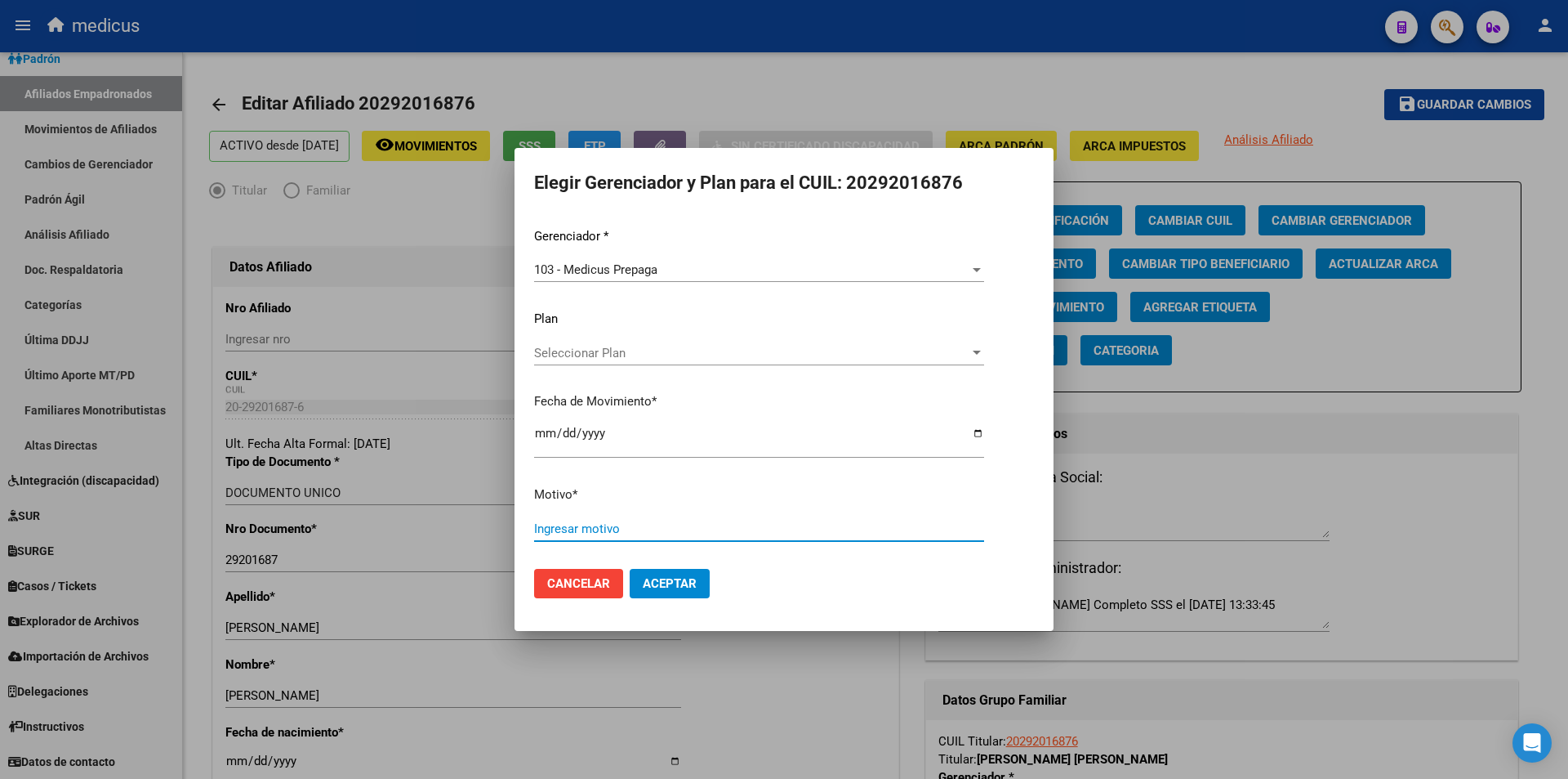
click at [633, 526] on input "Ingresar motivo" at bounding box center [759, 529] width 450 height 15
paste input "11874176003"
type input "11874176003"
click at [671, 577] on span "Aceptar" at bounding box center [670, 584] width 54 height 15
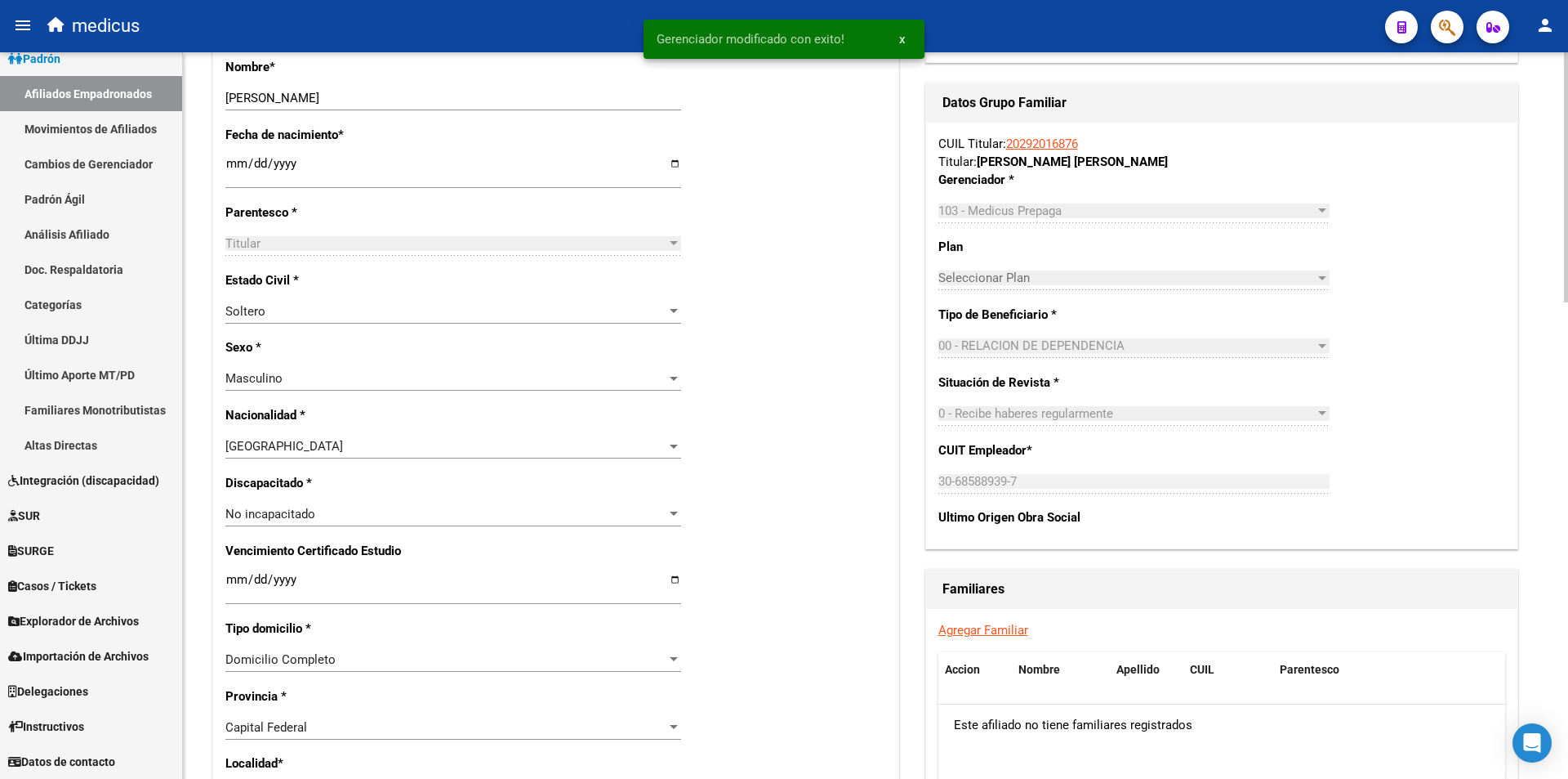
scroll to position [818, 0]
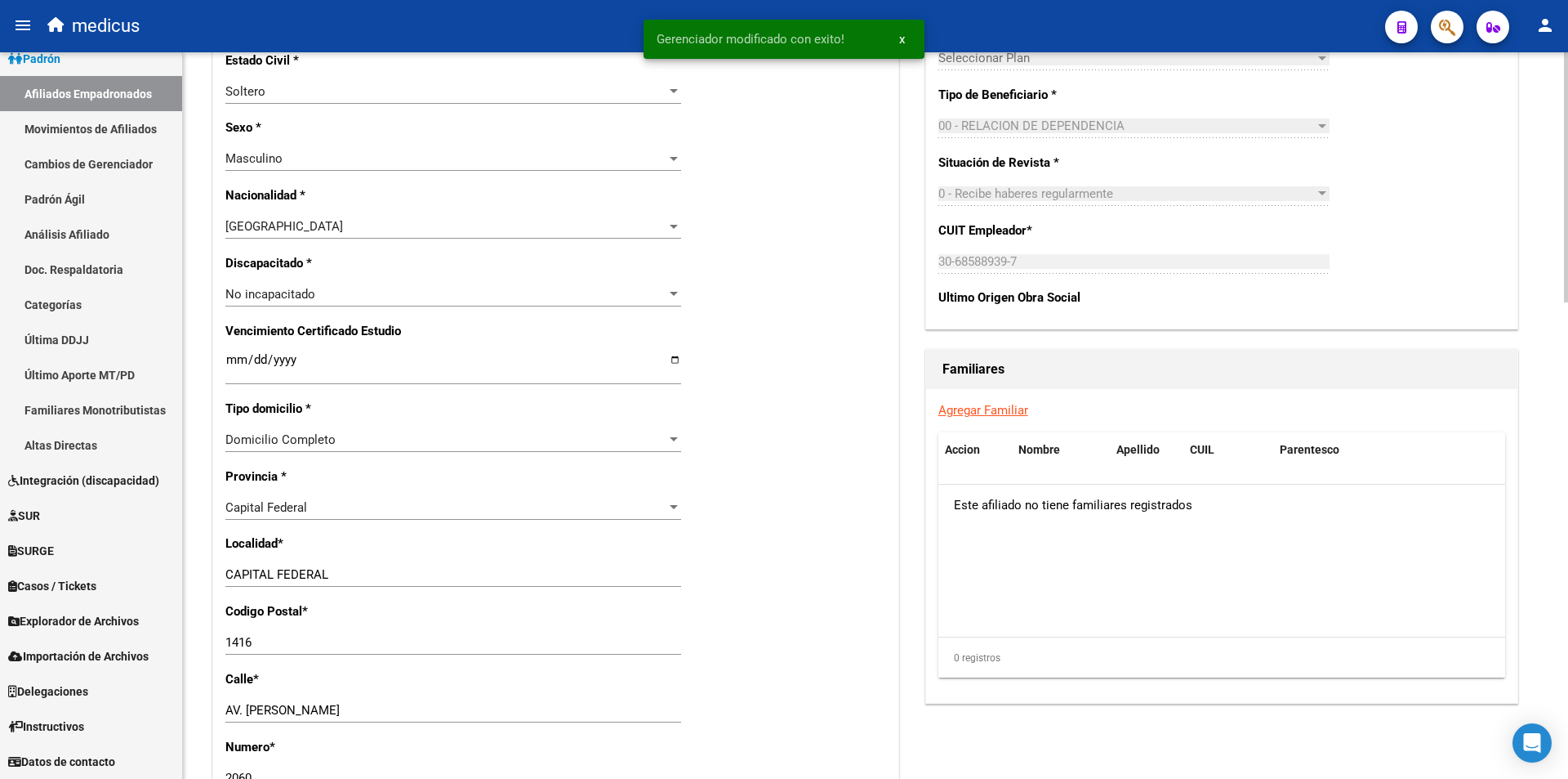
click at [976, 409] on link "Agregar Familiar" at bounding box center [983, 410] width 90 height 15
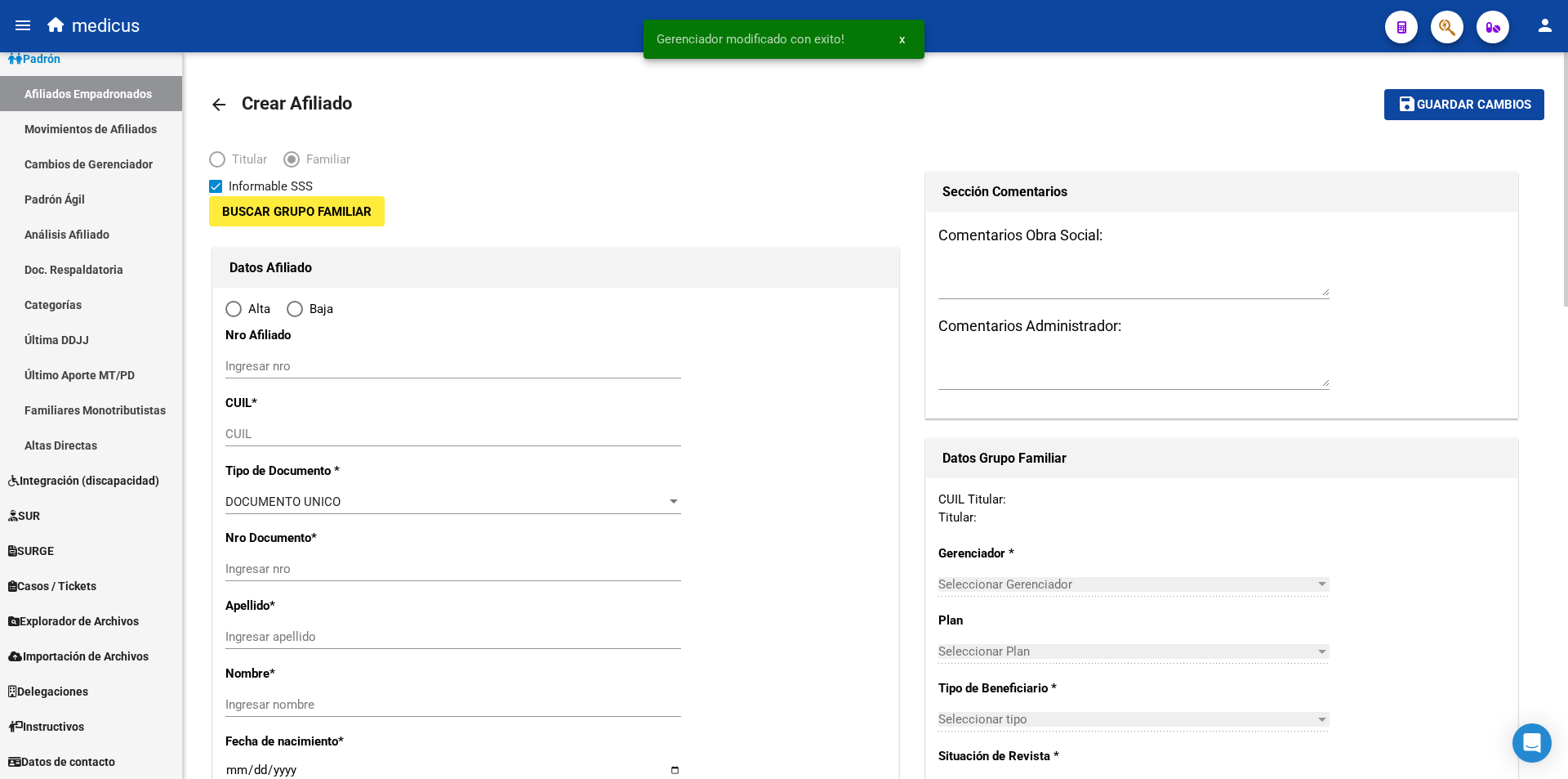
type input "30-68588939-7"
type input "CAPITAL FEDERAL"
type input "1416"
type input "AV. DONATO ALVAREZ"
type input "2060"
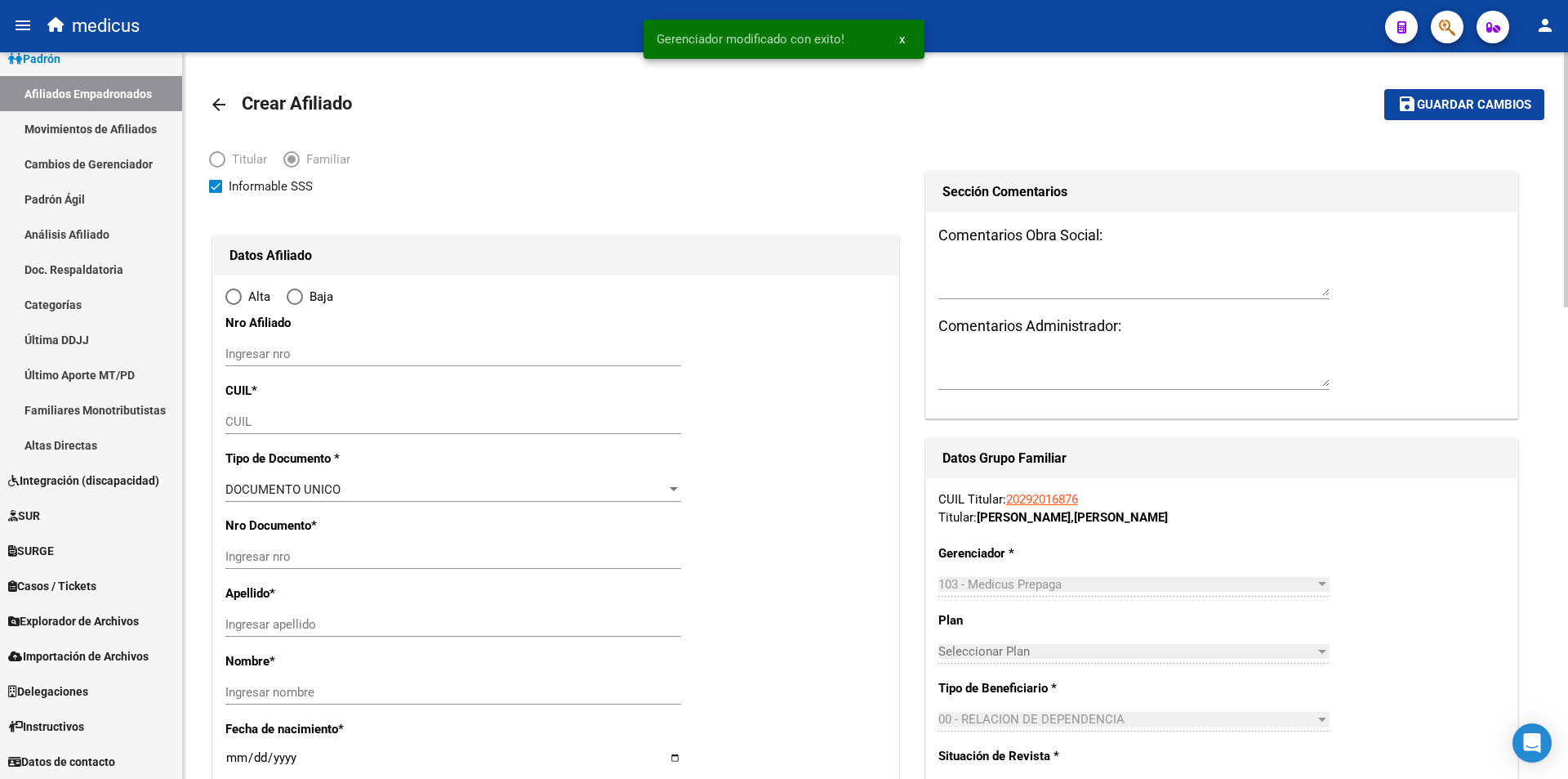
radio input "true"
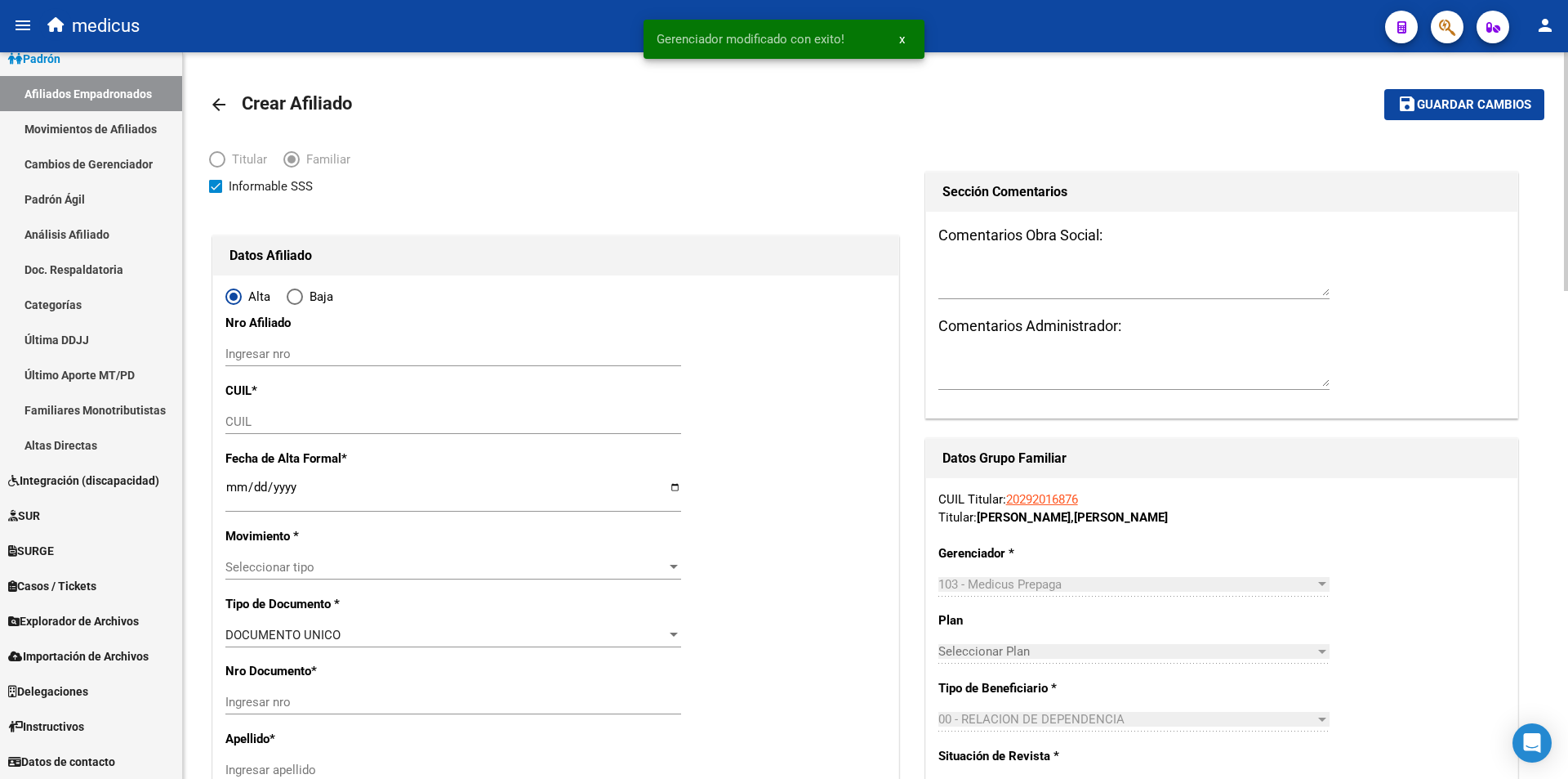
type input "30-68588939-7"
click at [253, 193] on span "Informable SSS" at bounding box center [270, 186] width 84 height 19
click at [216, 193] on input "Informable SSS" at bounding box center [215, 193] width 1 height 1
checkbox input "false"
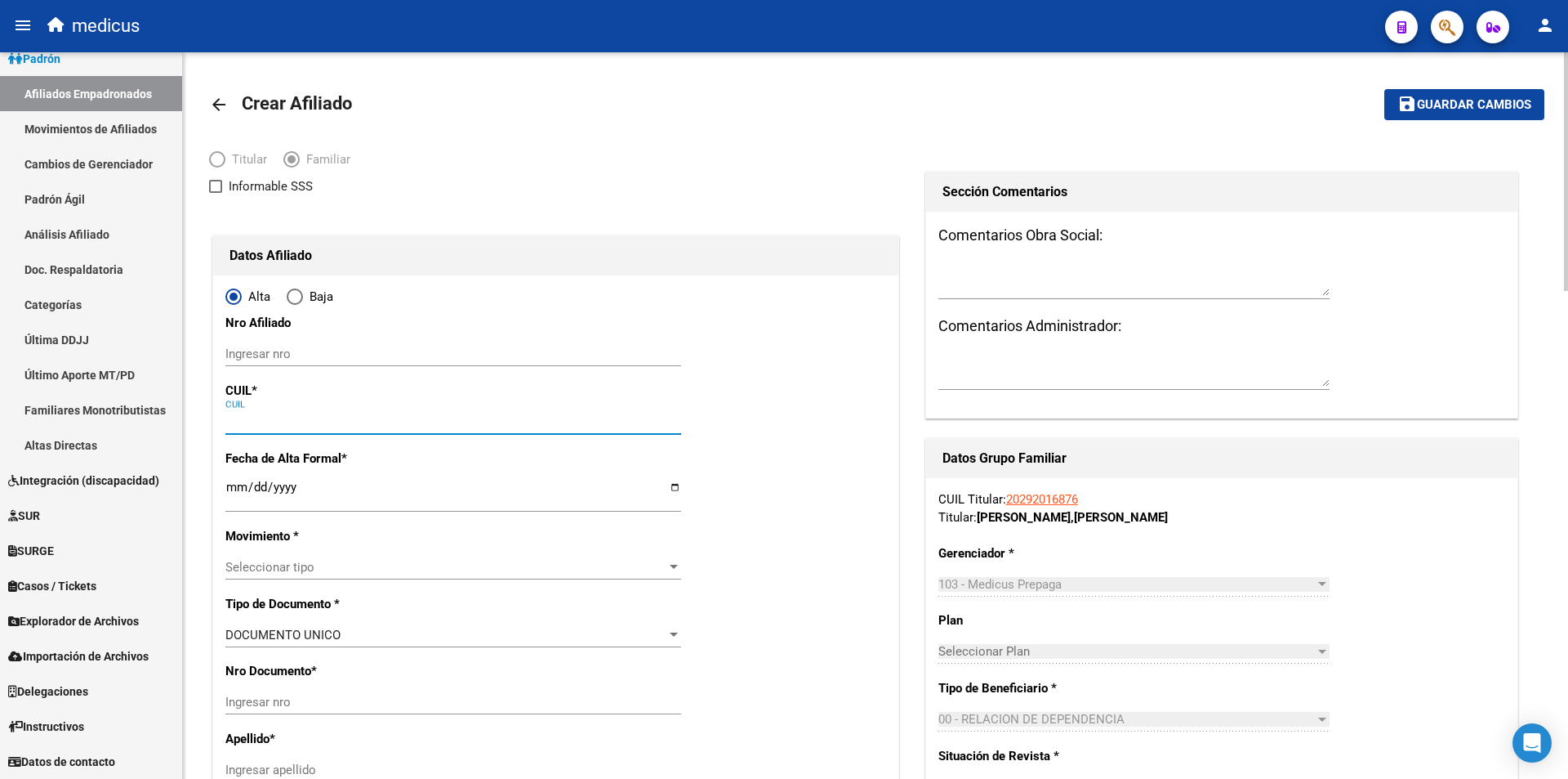
click at [326, 420] on input "CUIL" at bounding box center [453, 422] width 455 height 15
paste input "27-95681259-9"
type input "27-95681259-9"
click at [321, 503] on input "Ingresar fecha" at bounding box center [453, 493] width 455 height 26
type input "95681259"
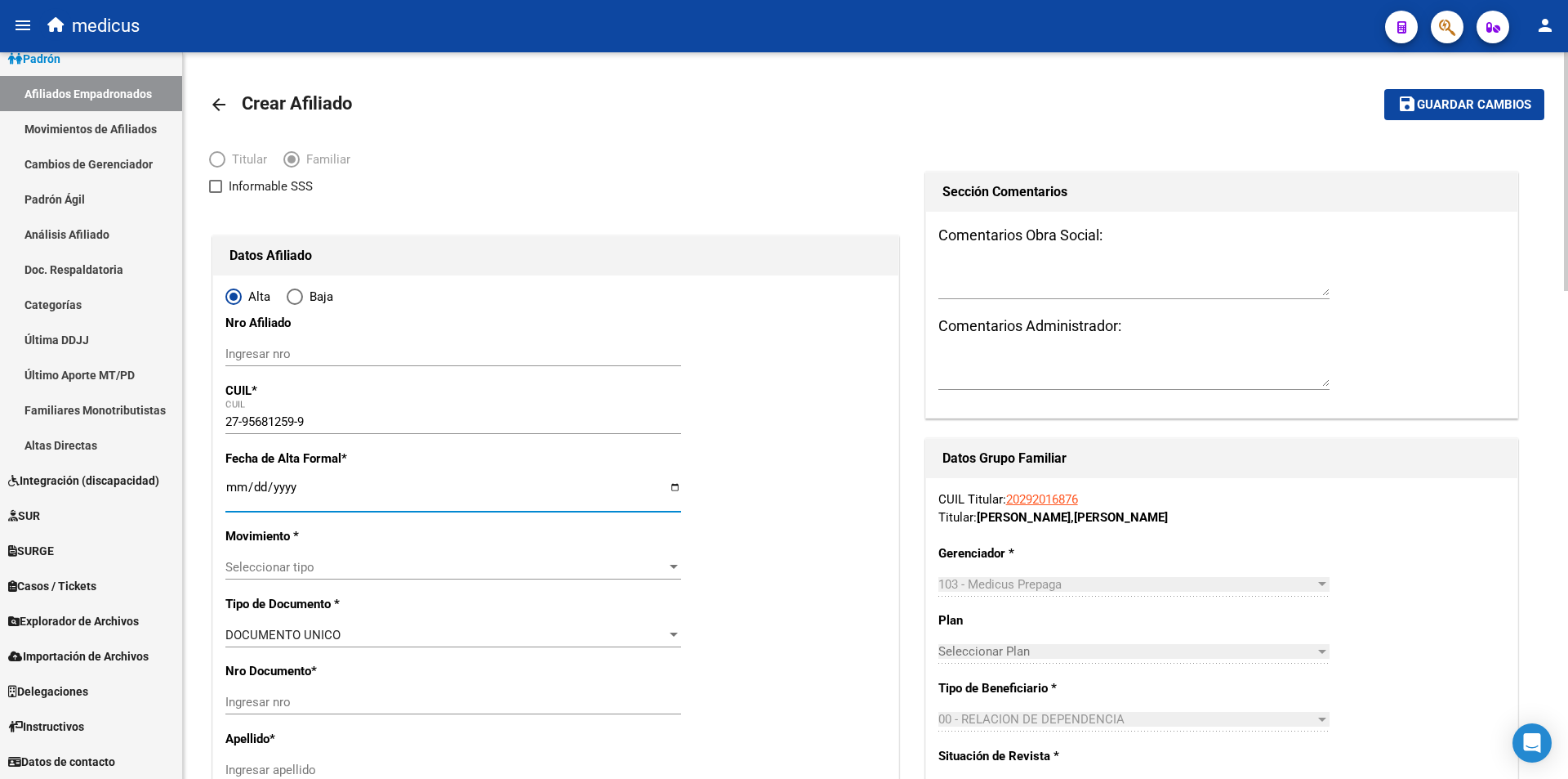
type input "TRUJILLO VALADEZ"
type input "[GEOGRAPHIC_DATA]"
type input "1990-09-06"
type input "CABA"
type input "1427"
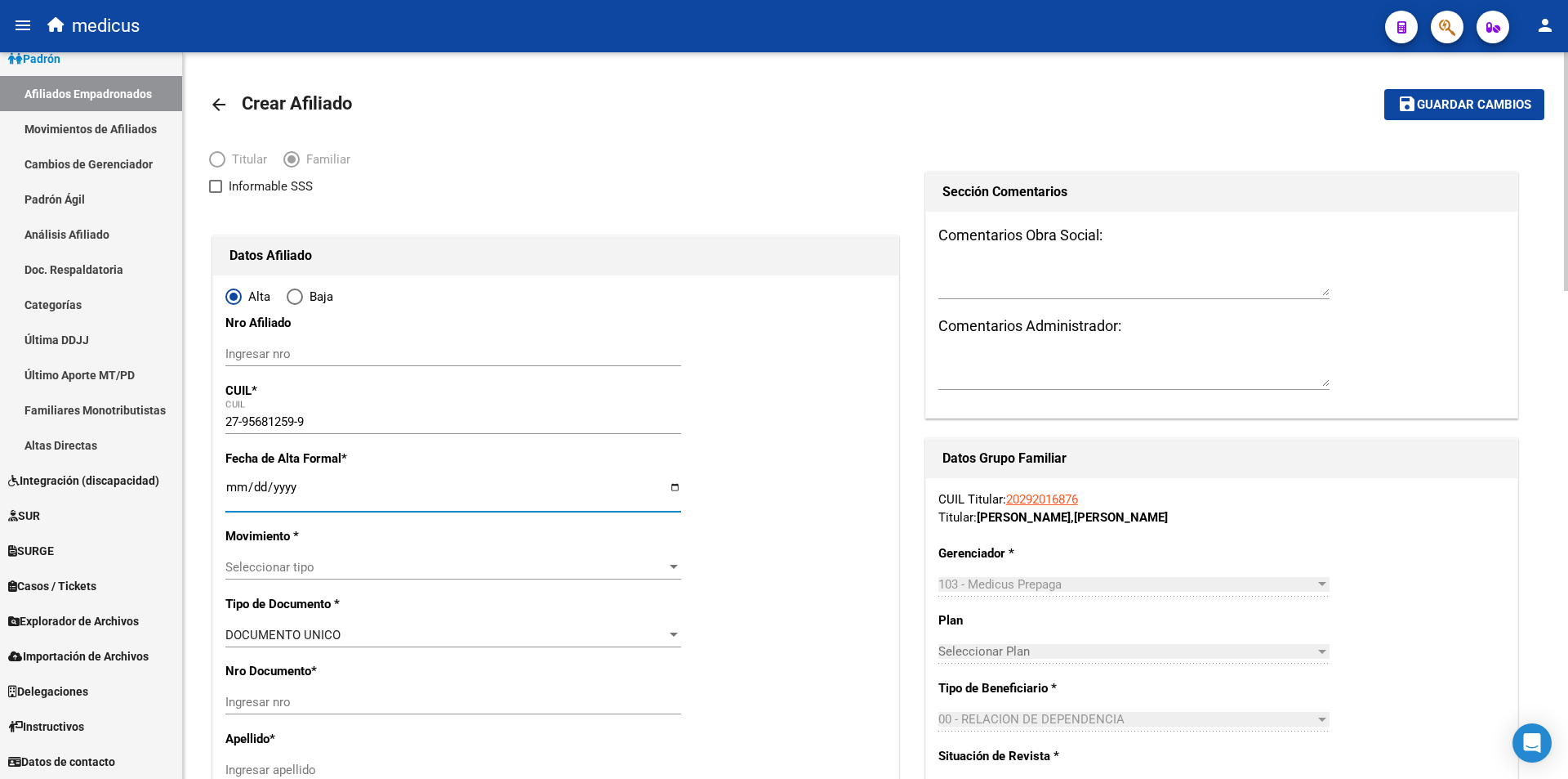
type input "CORRIENTES AV."
type input "6445"
type input "11"
type input "[DATE]"
click at [324, 575] on div "Seleccionar tipo Seleccionar tipo" at bounding box center [453, 567] width 455 height 24
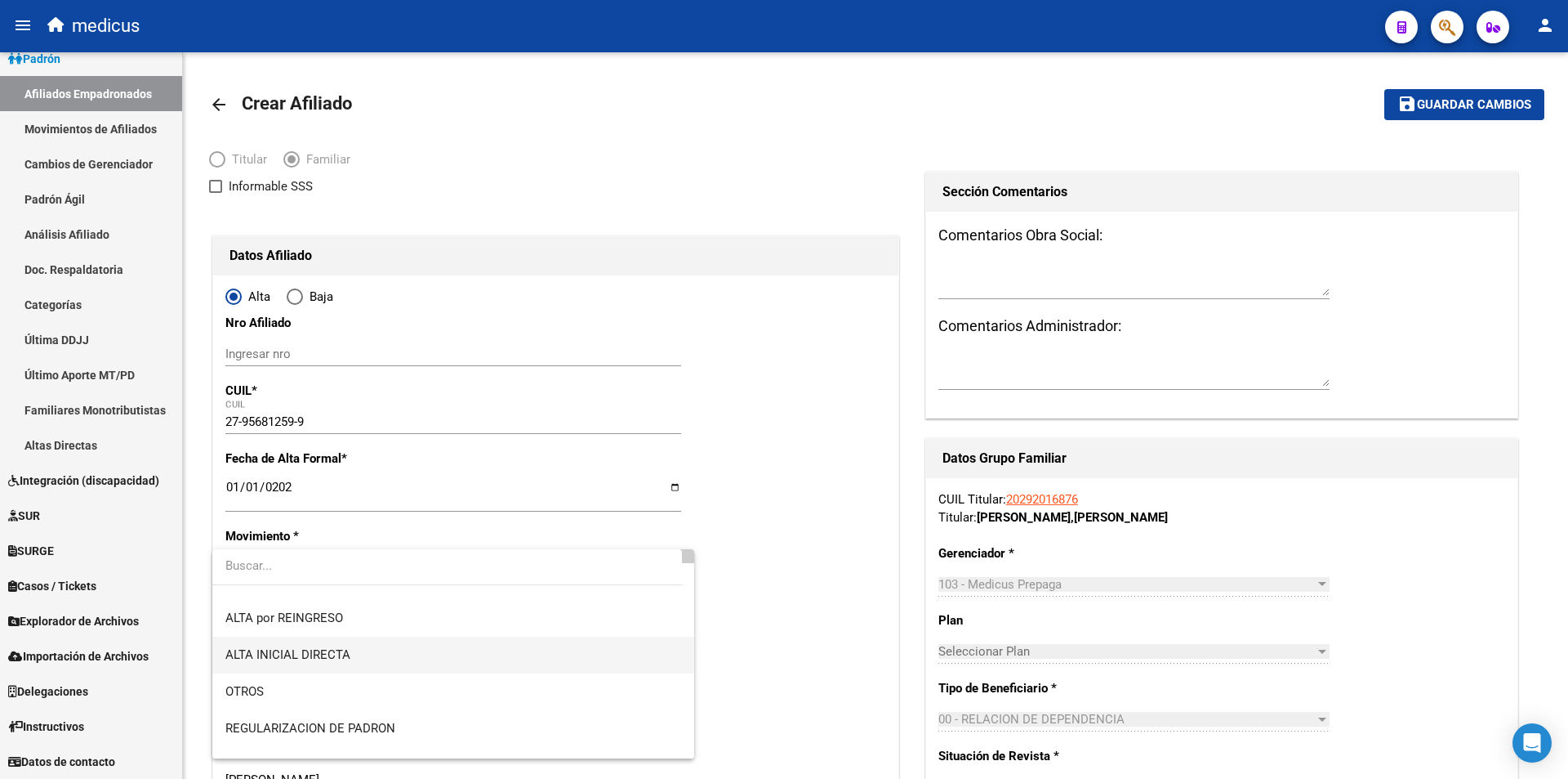
scroll to position [82, 0]
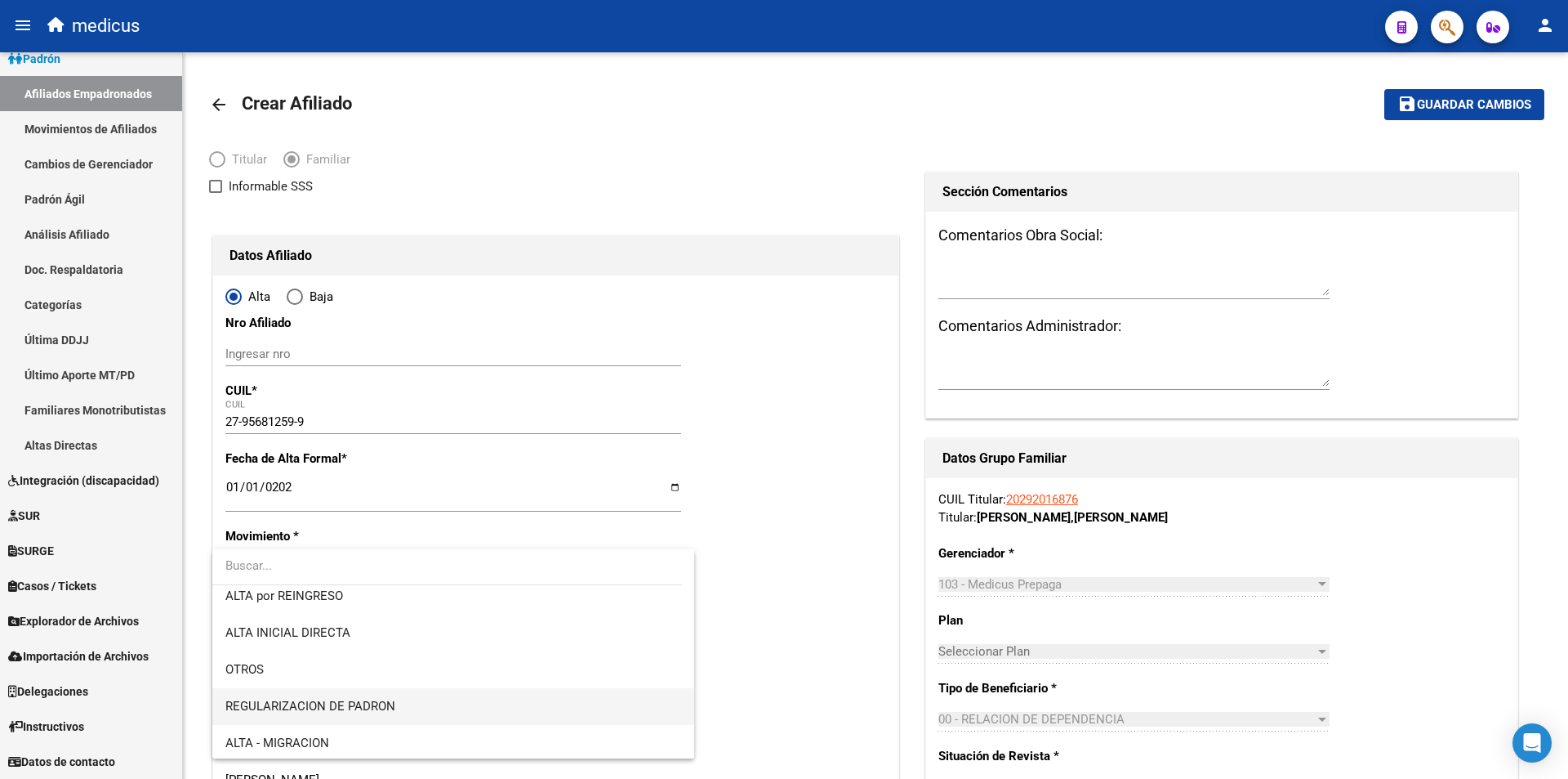
click at [323, 692] on span "REGULARIZACION DE PADRON" at bounding box center [453, 707] width 455 height 37
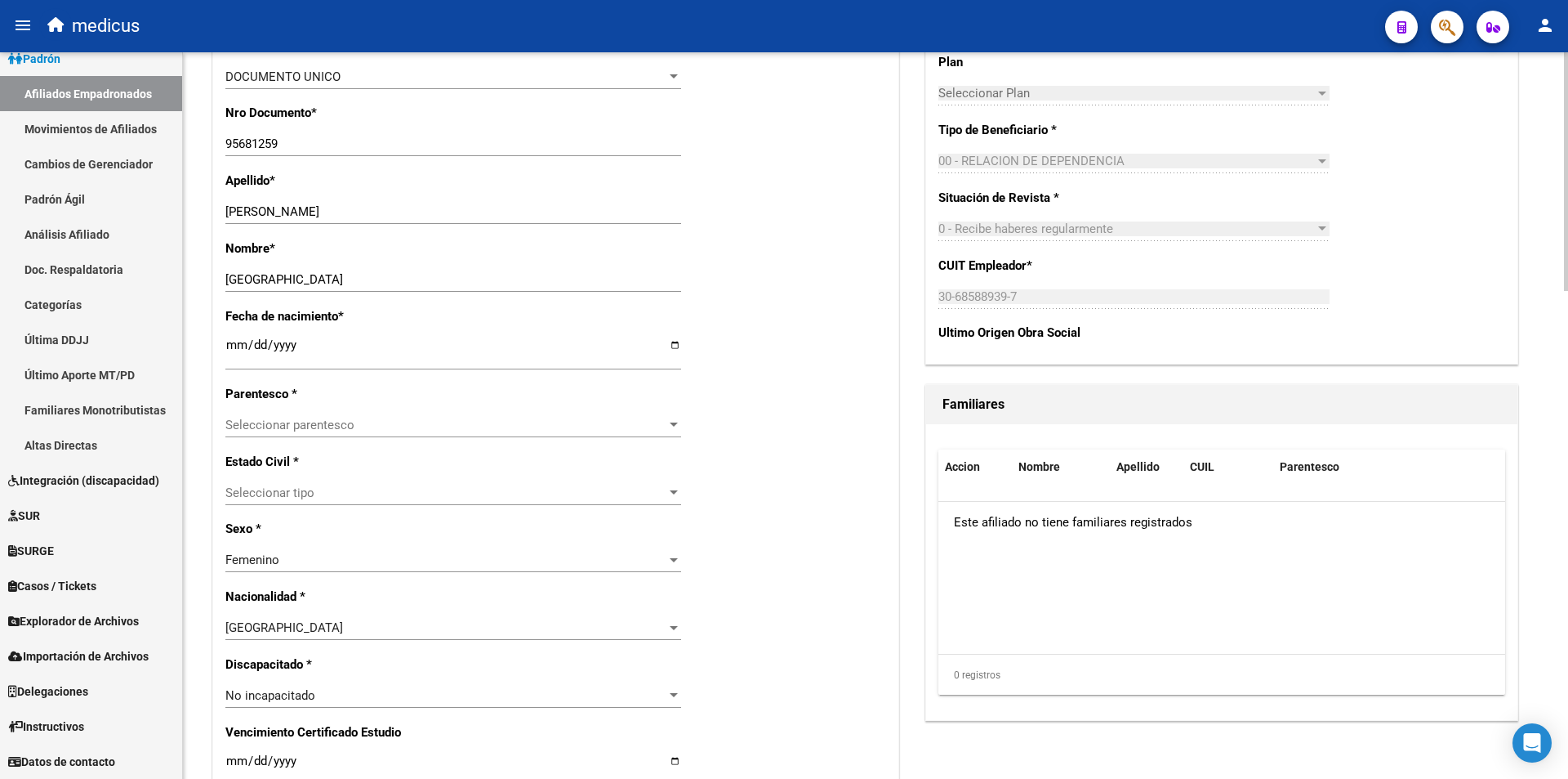
scroll to position [654, 0]
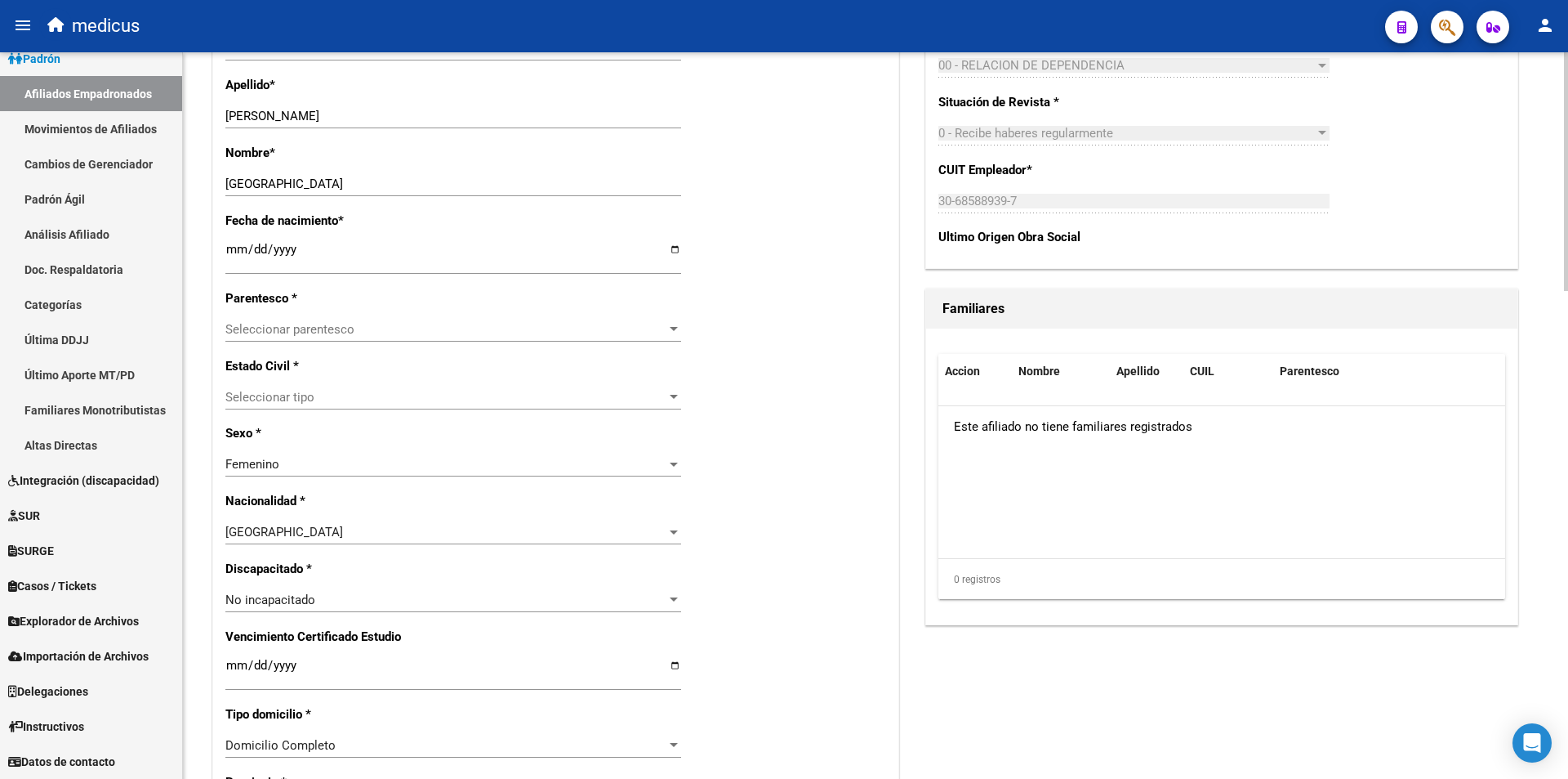
click at [311, 332] on span "Seleccionar parentesco" at bounding box center [445, 329] width 441 height 15
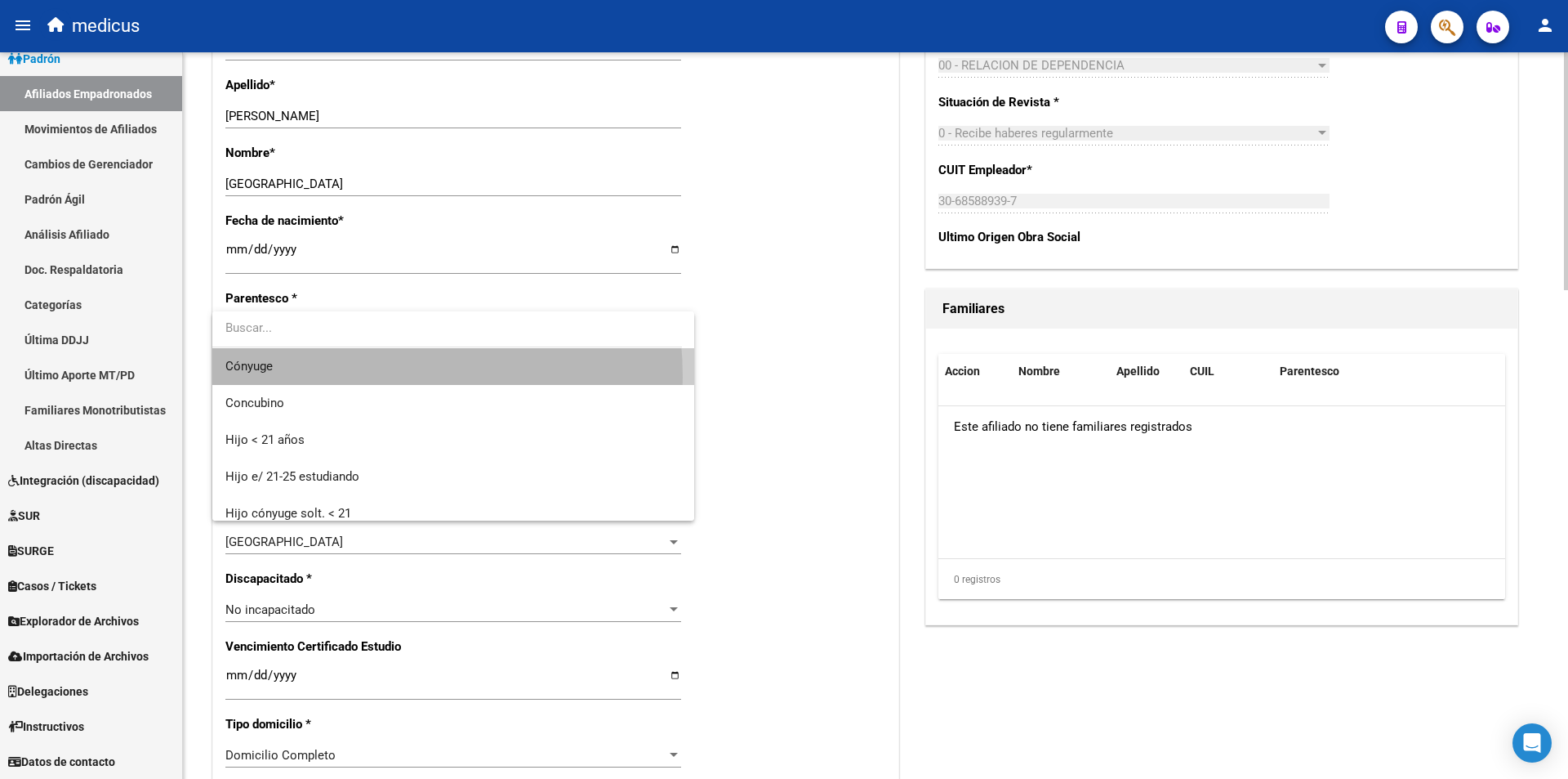
drag, startPoint x: 340, startPoint y: 377, endPoint x: 353, endPoint y: 397, distance: 23.9
click at [341, 379] on span "Cónyuge" at bounding box center [453, 367] width 455 height 37
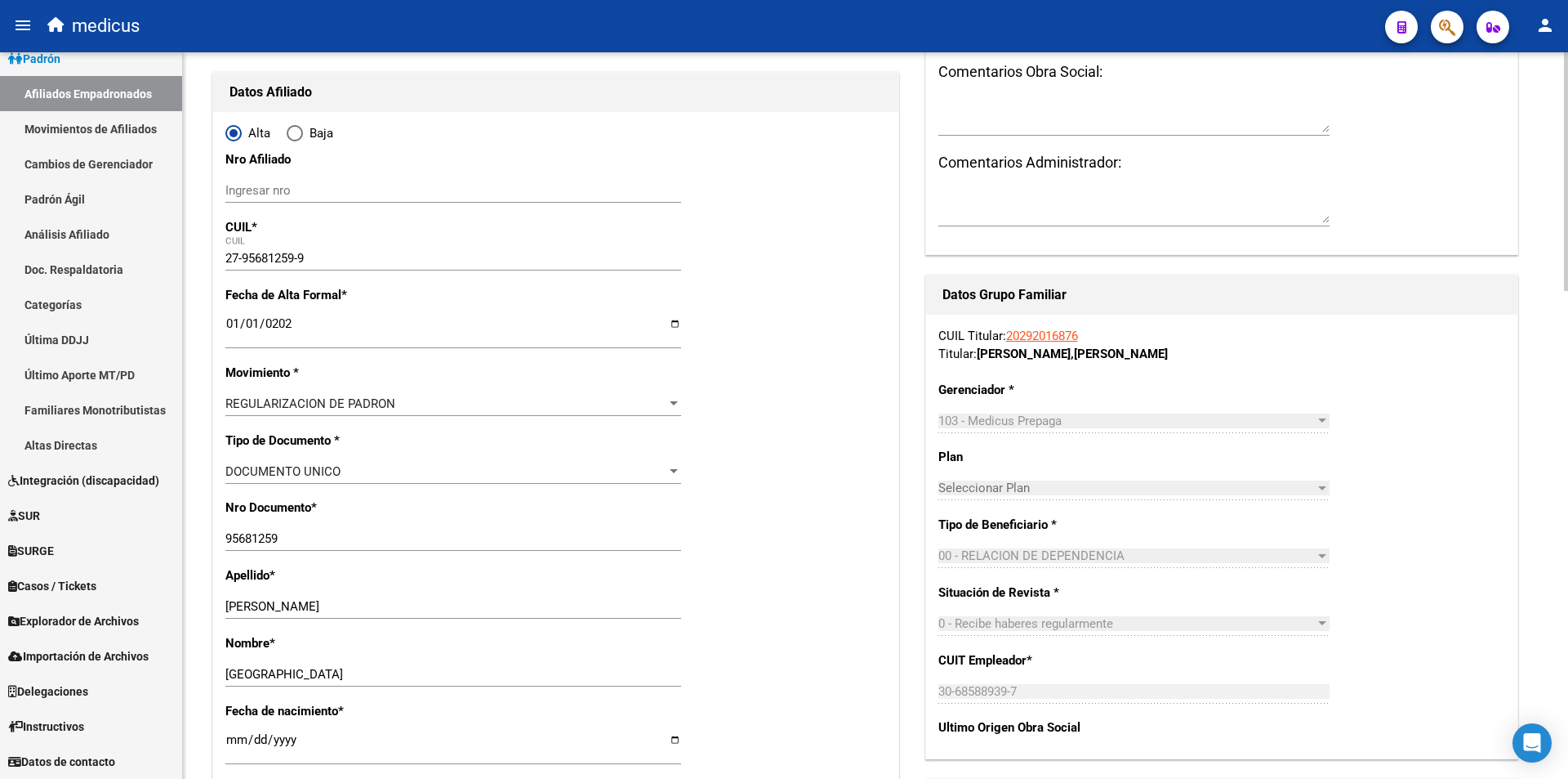
scroll to position [0, 0]
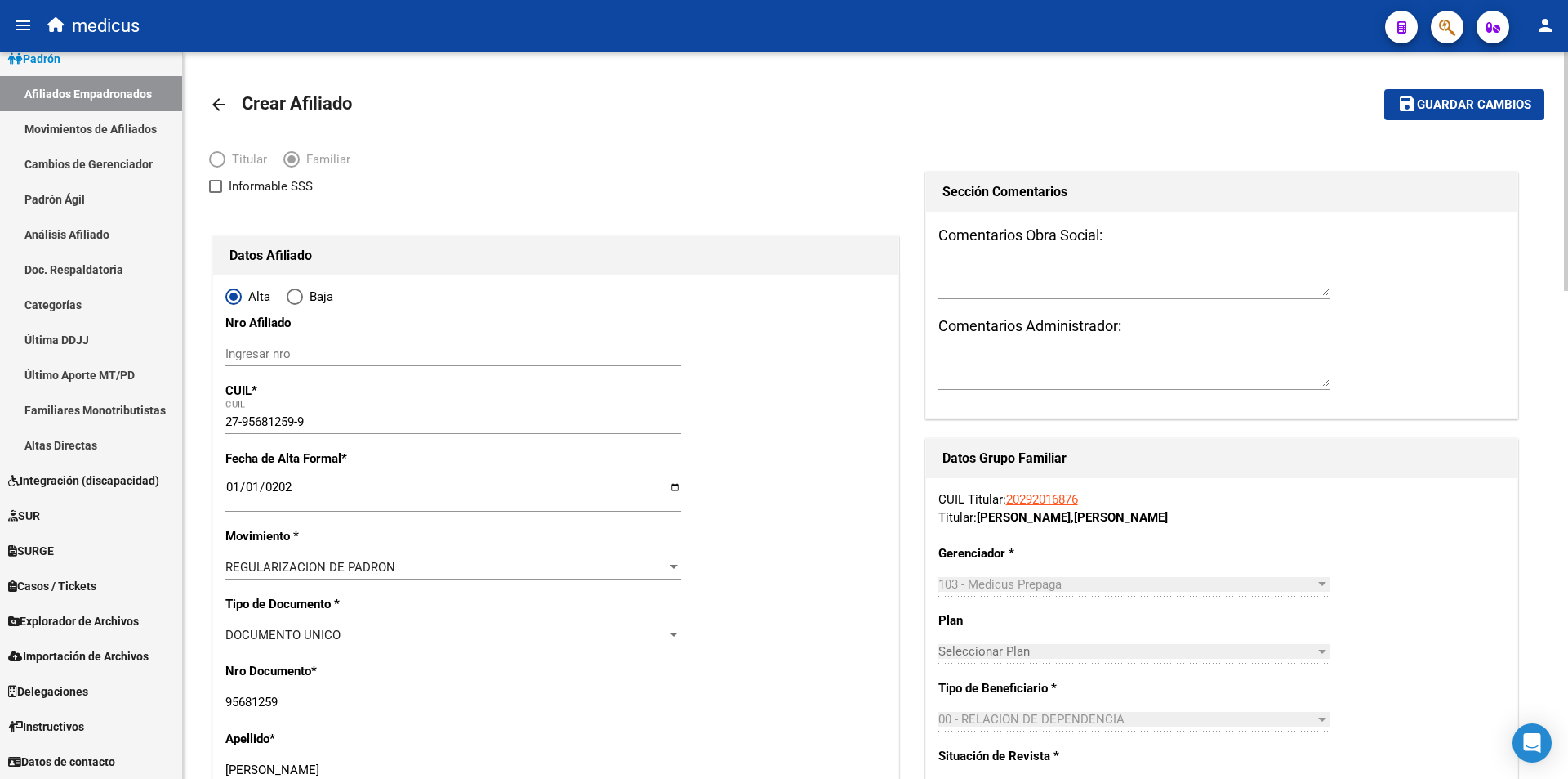
click at [1499, 95] on button "save Guardar cambios" at bounding box center [1464, 104] width 160 height 30
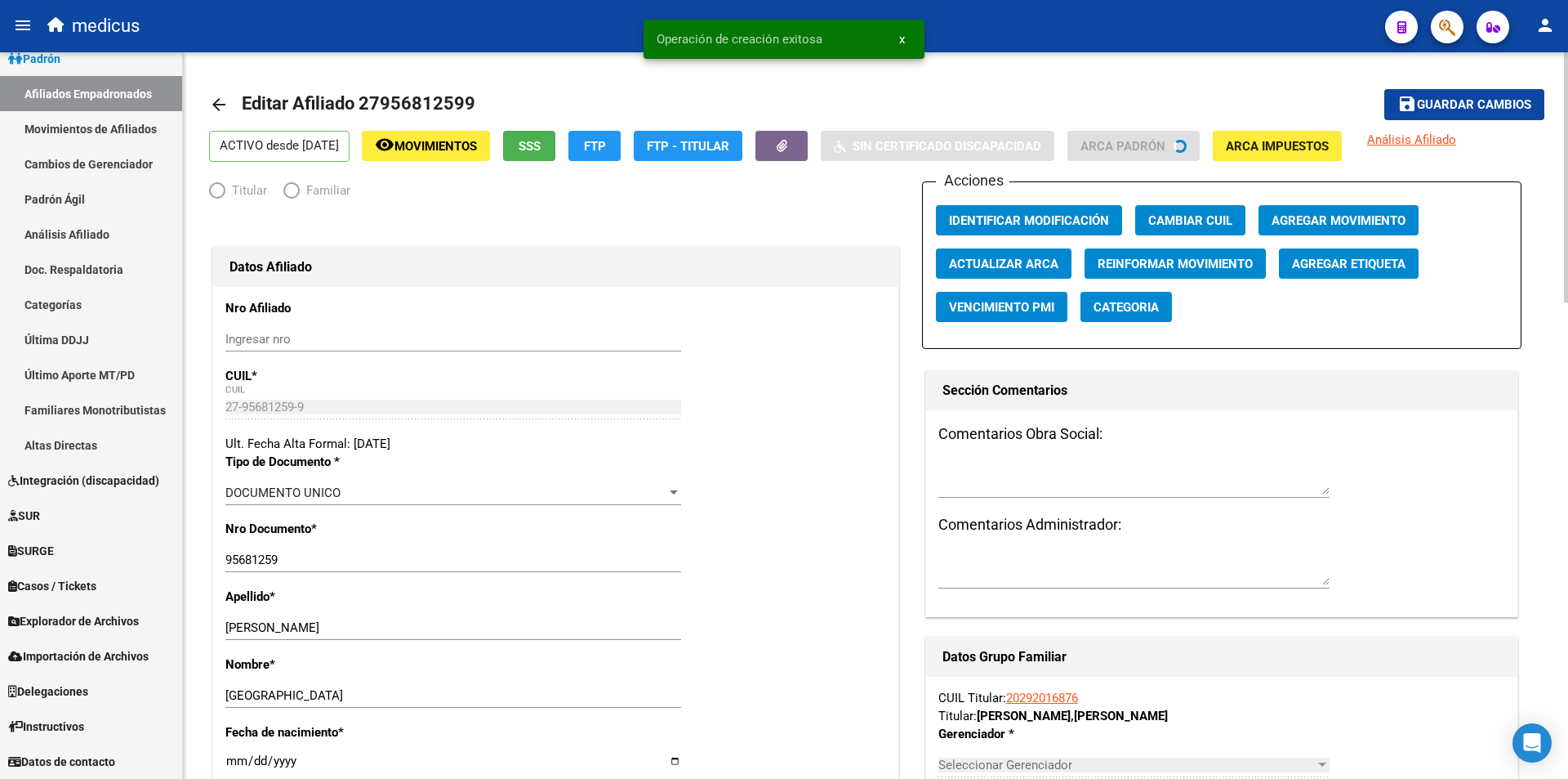
radio input "true"
type input "30-68588939-7"
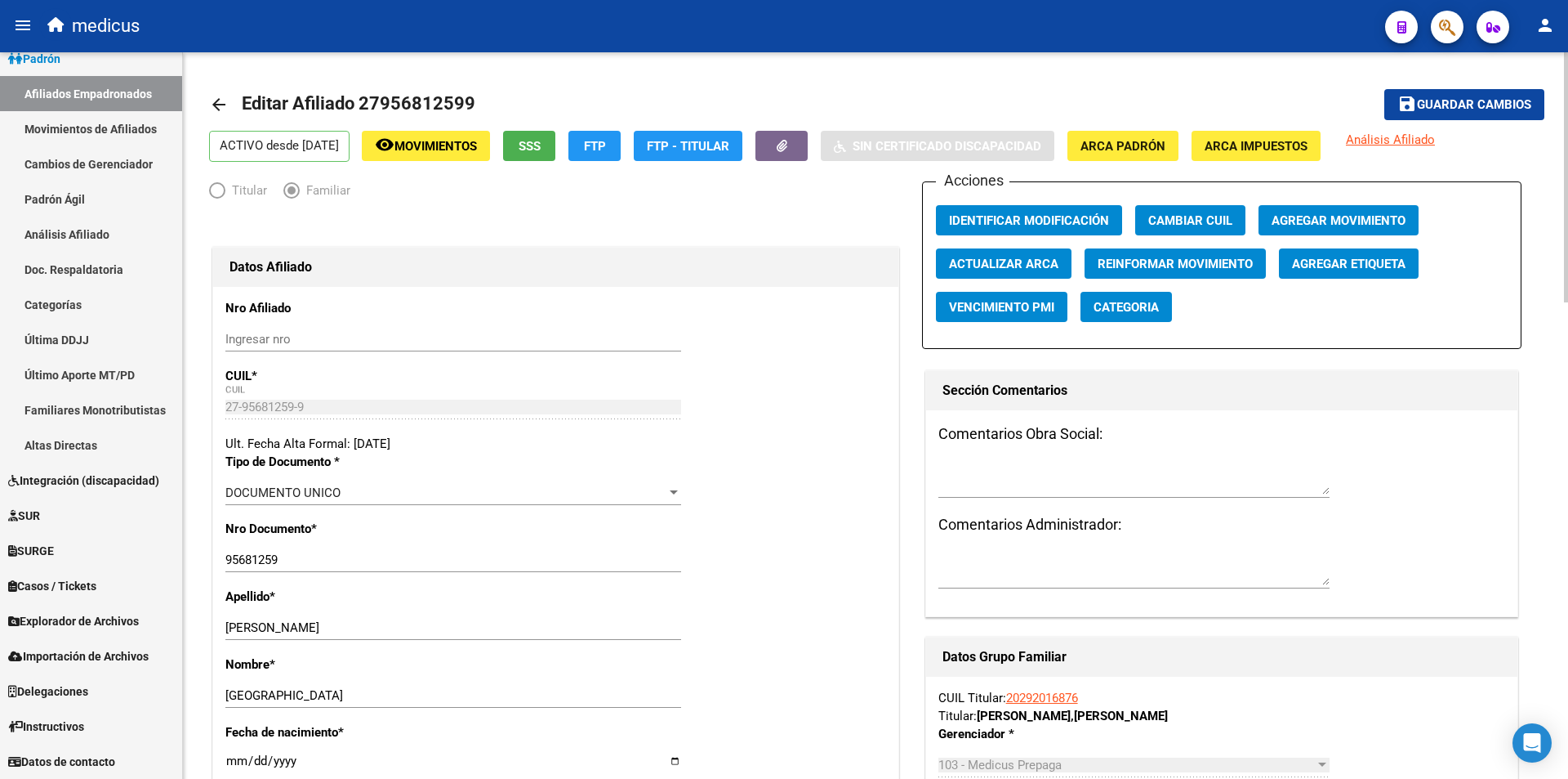
drag, startPoint x: 1481, startPoint y: 101, endPoint x: 1430, endPoint y: 85, distance: 53.5
click at [1479, 101] on span "Guardar cambios" at bounding box center [1474, 106] width 115 height 15
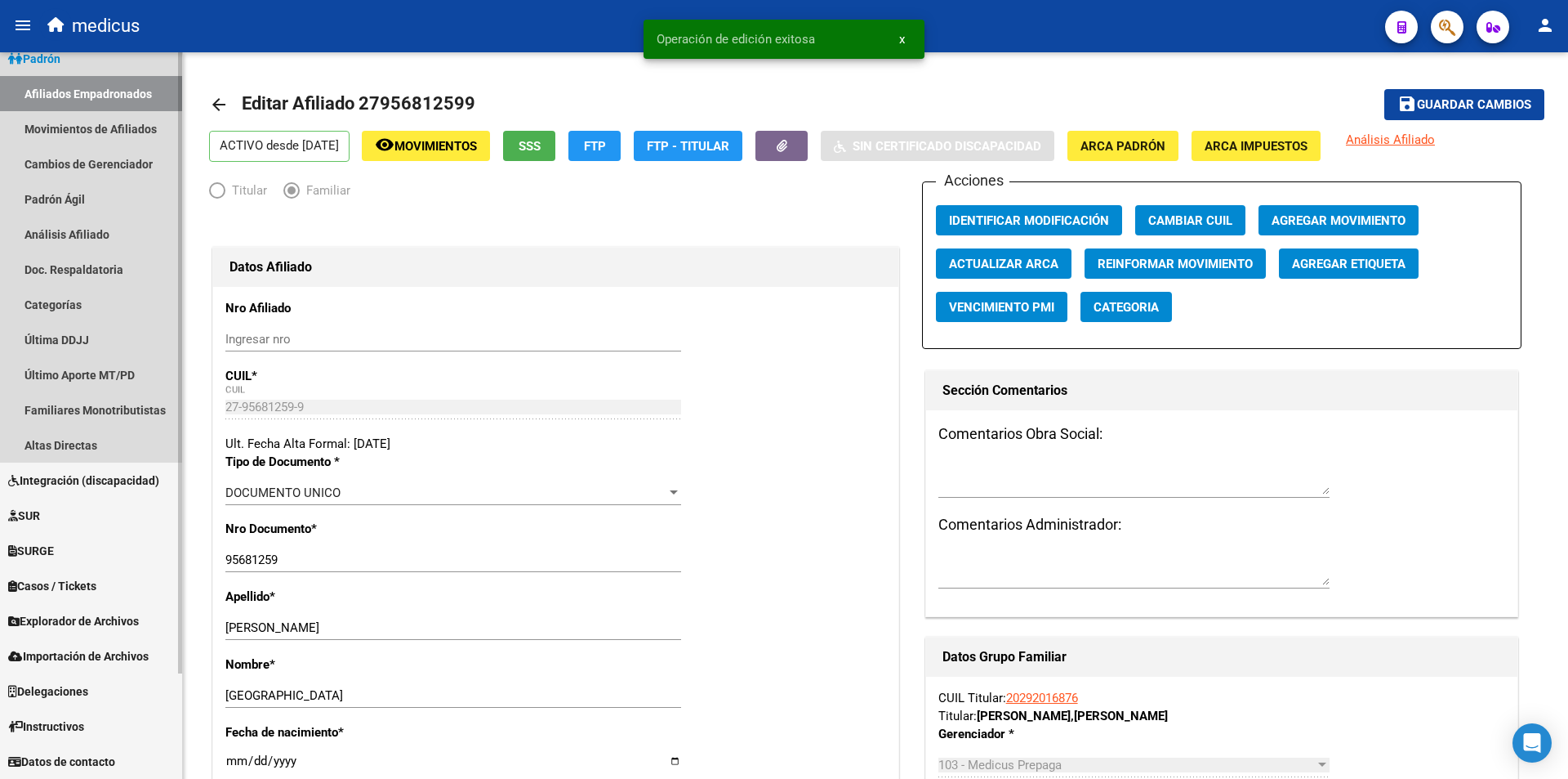
click at [64, 95] on link "Afiliados Empadronados" at bounding box center [91, 94] width 183 height 35
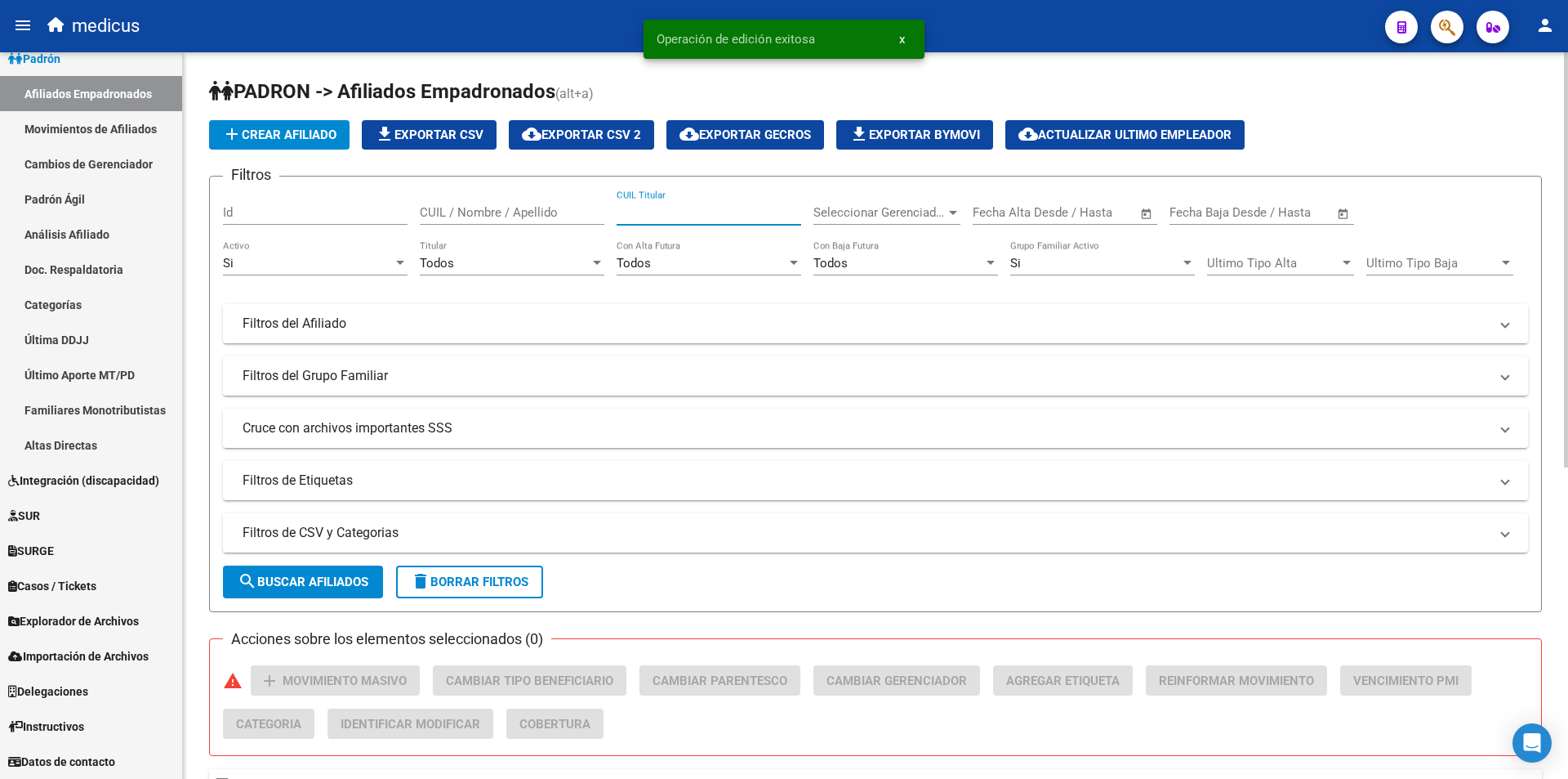
click at [716, 207] on input "CUIL Titular" at bounding box center [709, 213] width 185 height 15
paste input "20299756611"
type input "20299756611"
click at [321, 592] on button "search Buscar Afiliados" at bounding box center [302, 581] width 160 height 33
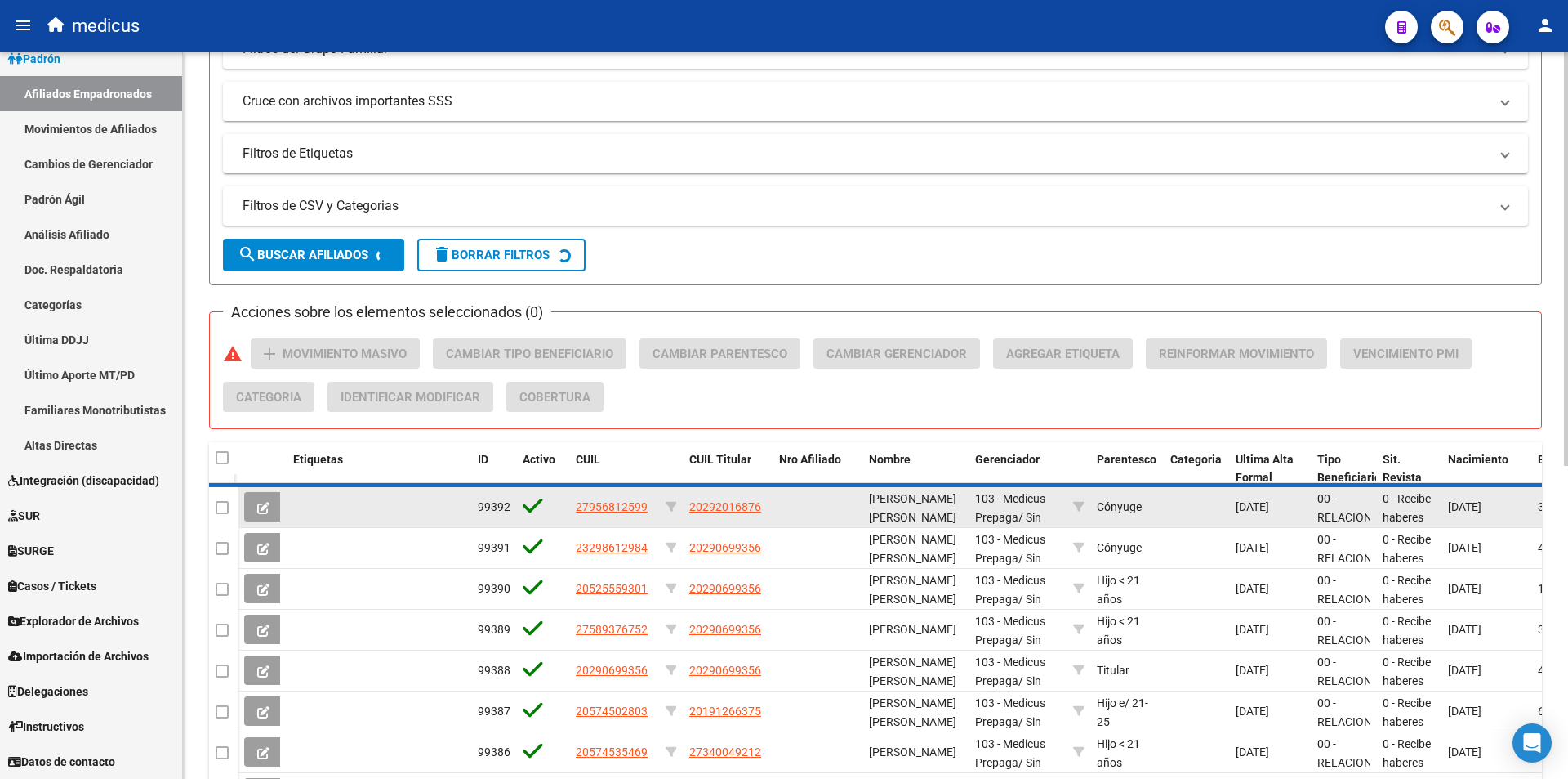
scroll to position [219, 0]
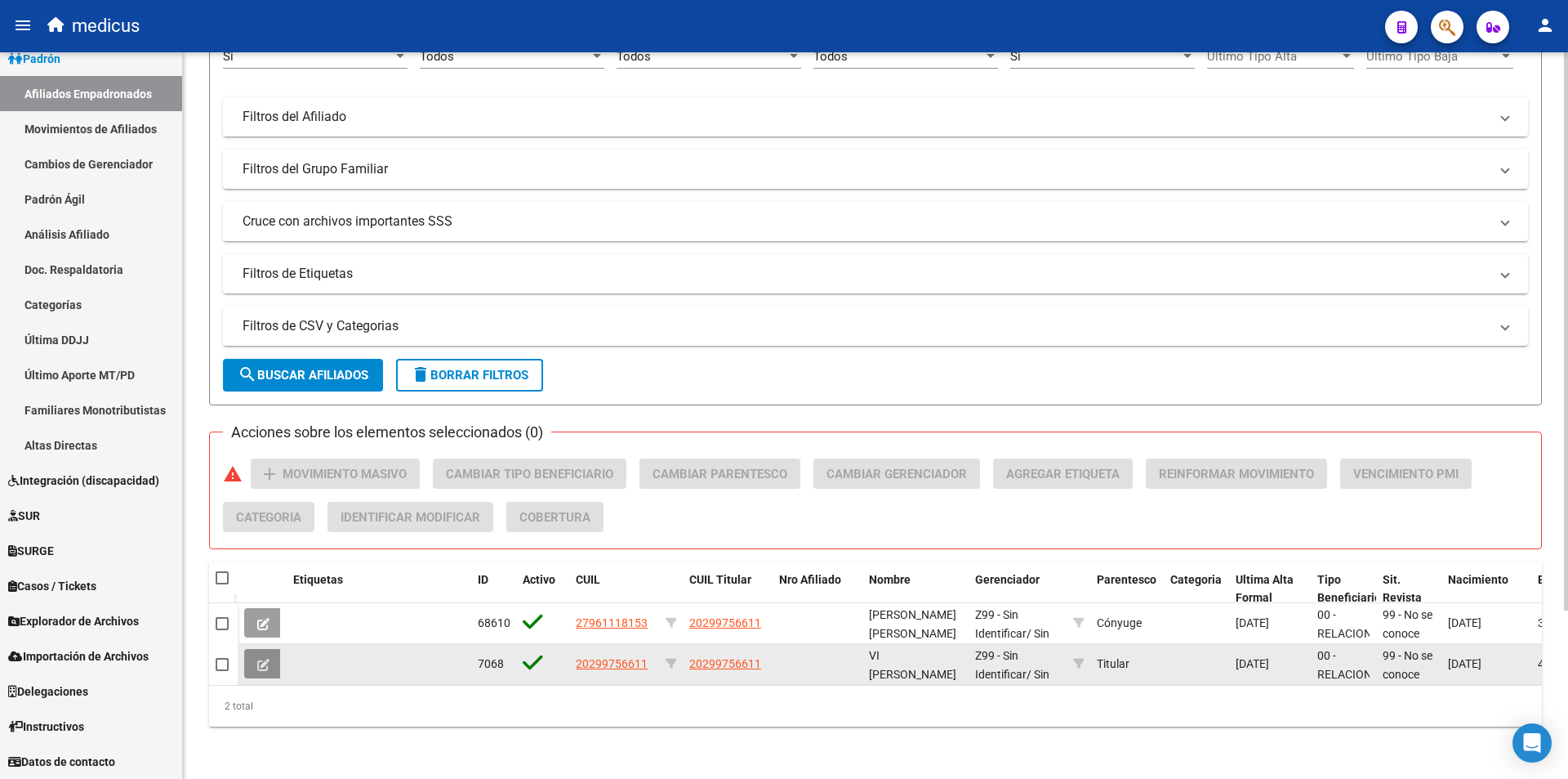
click at [273, 649] on button at bounding box center [264, 663] width 39 height 29
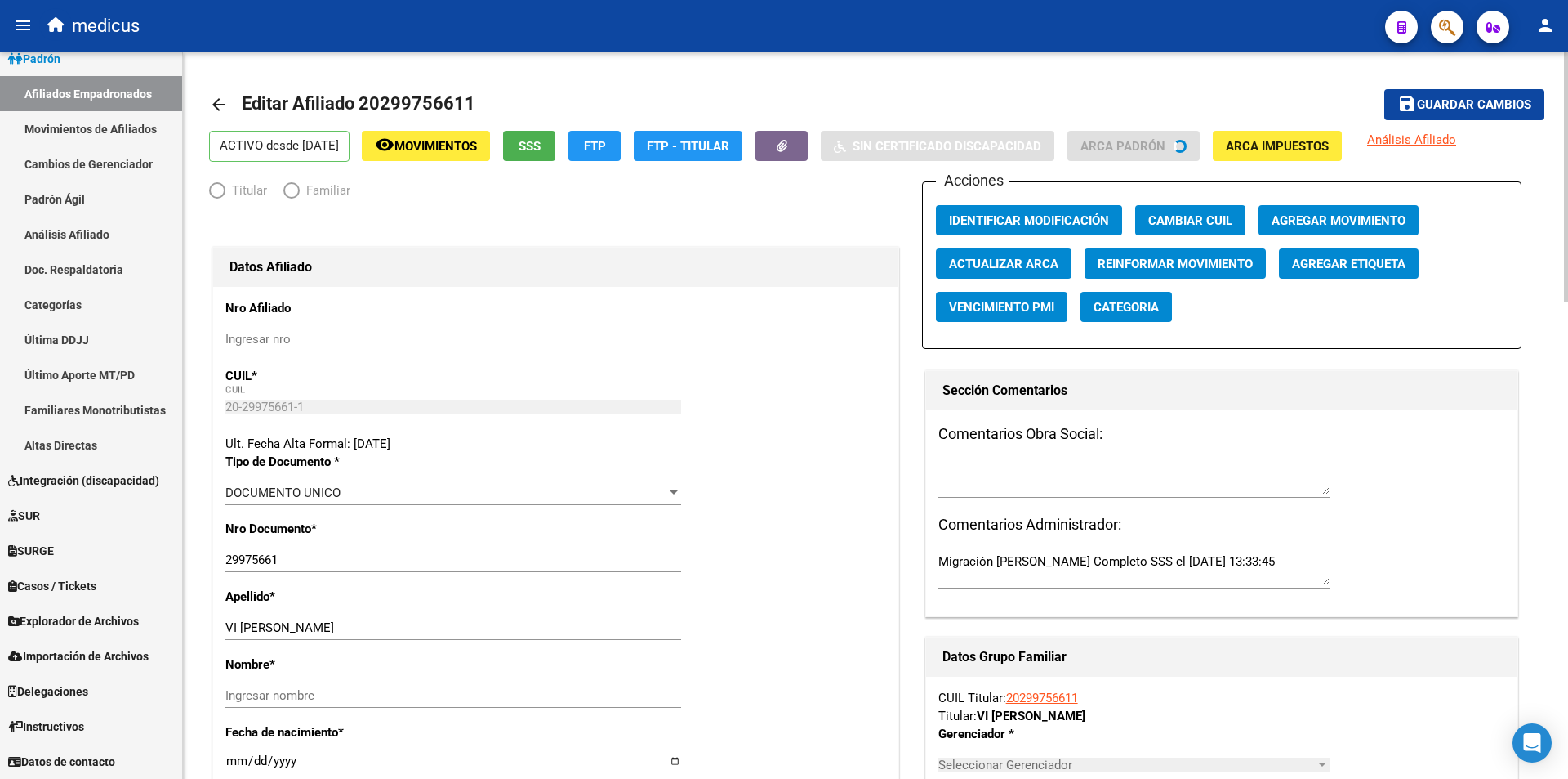
radio input "true"
type input "30-63945373-8"
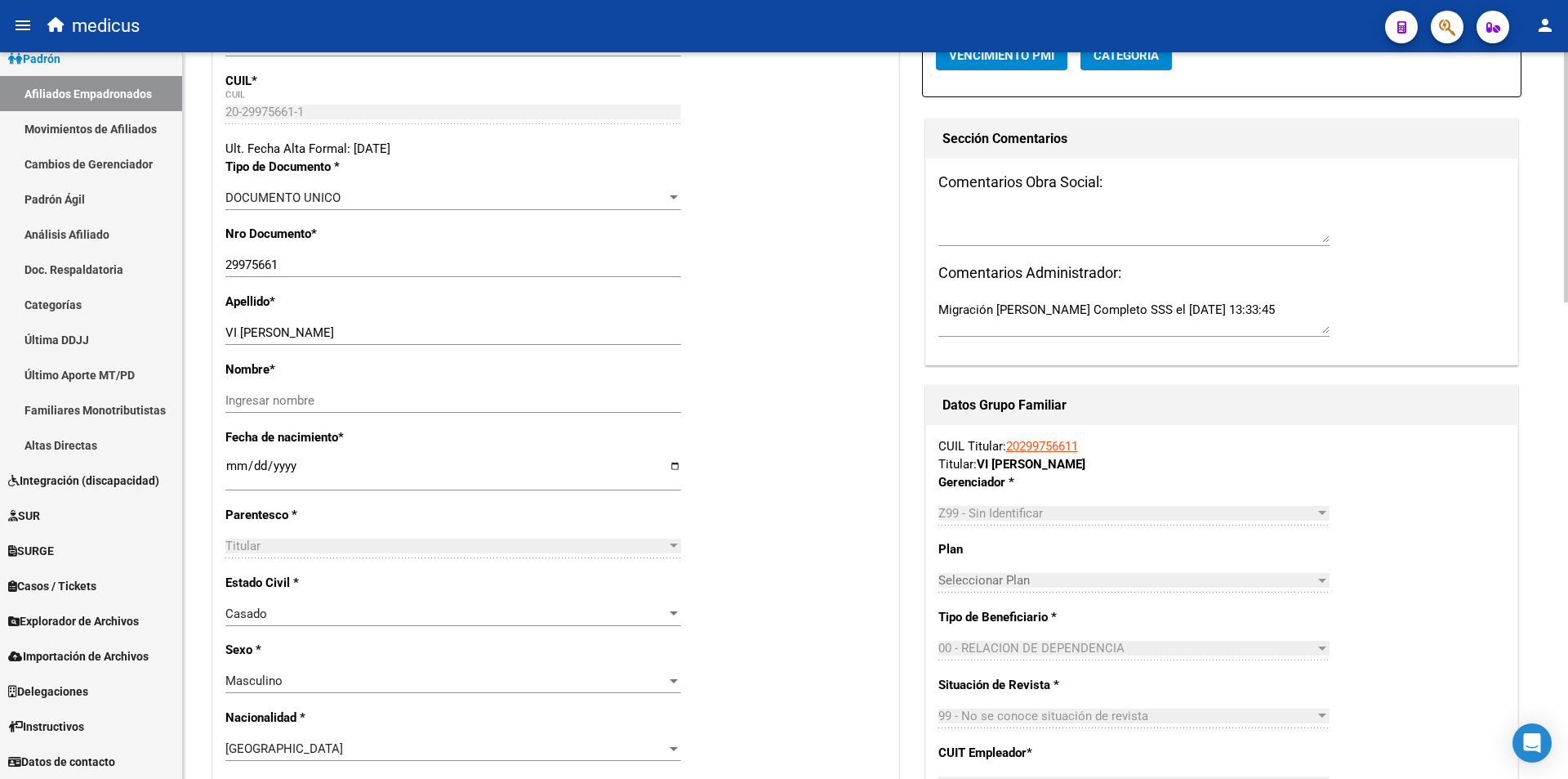
scroll to position [327, 0]
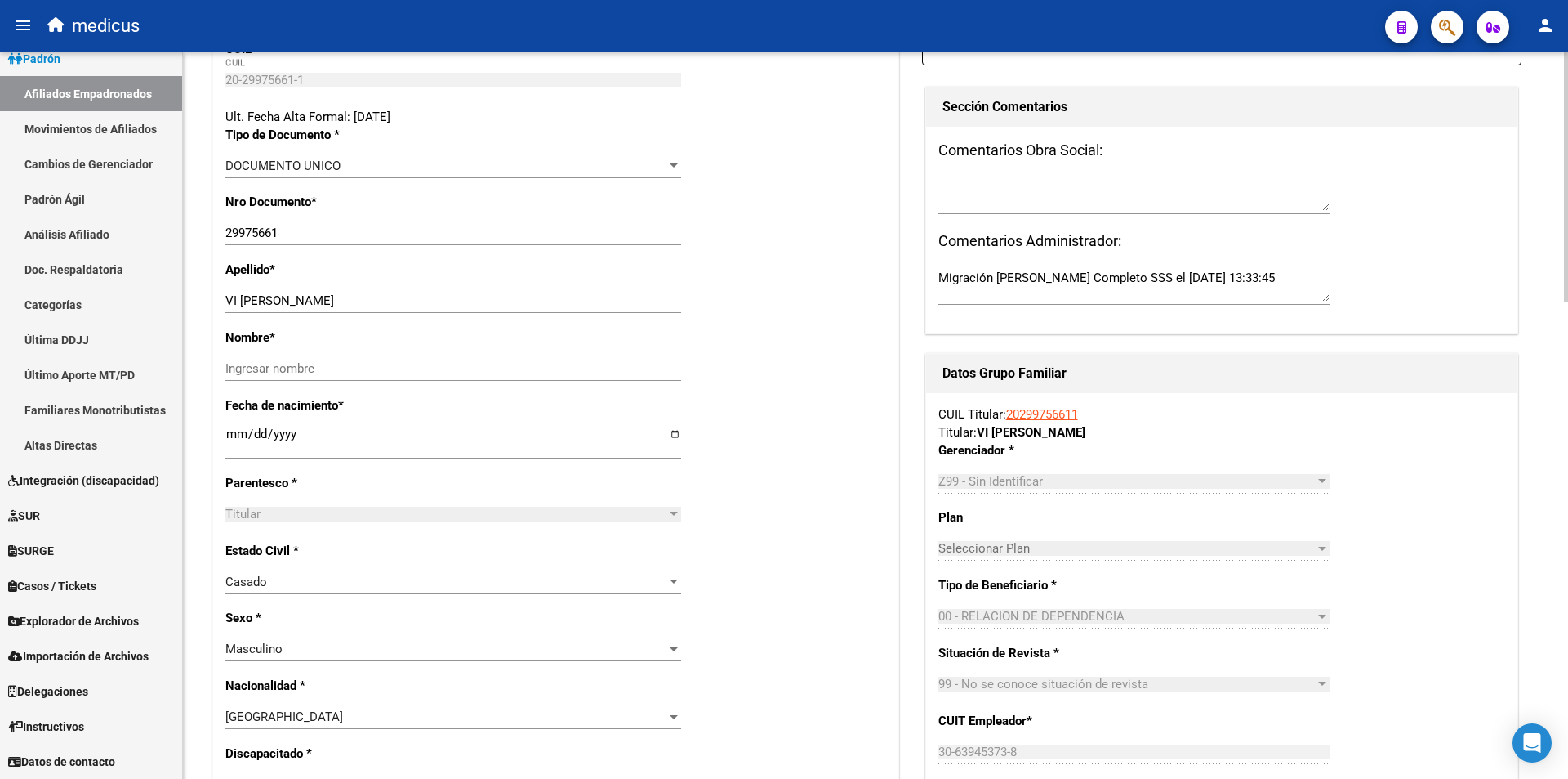
click at [288, 296] on input "VI LALTA ARIEL" at bounding box center [453, 301] width 455 height 15
type input "VI LALTA"
click at [319, 359] on div "Nombre * Ingresar nombre" at bounding box center [555, 362] width 661 height 68
click at [320, 359] on div "Ingresar nombre" at bounding box center [453, 368] width 455 height 24
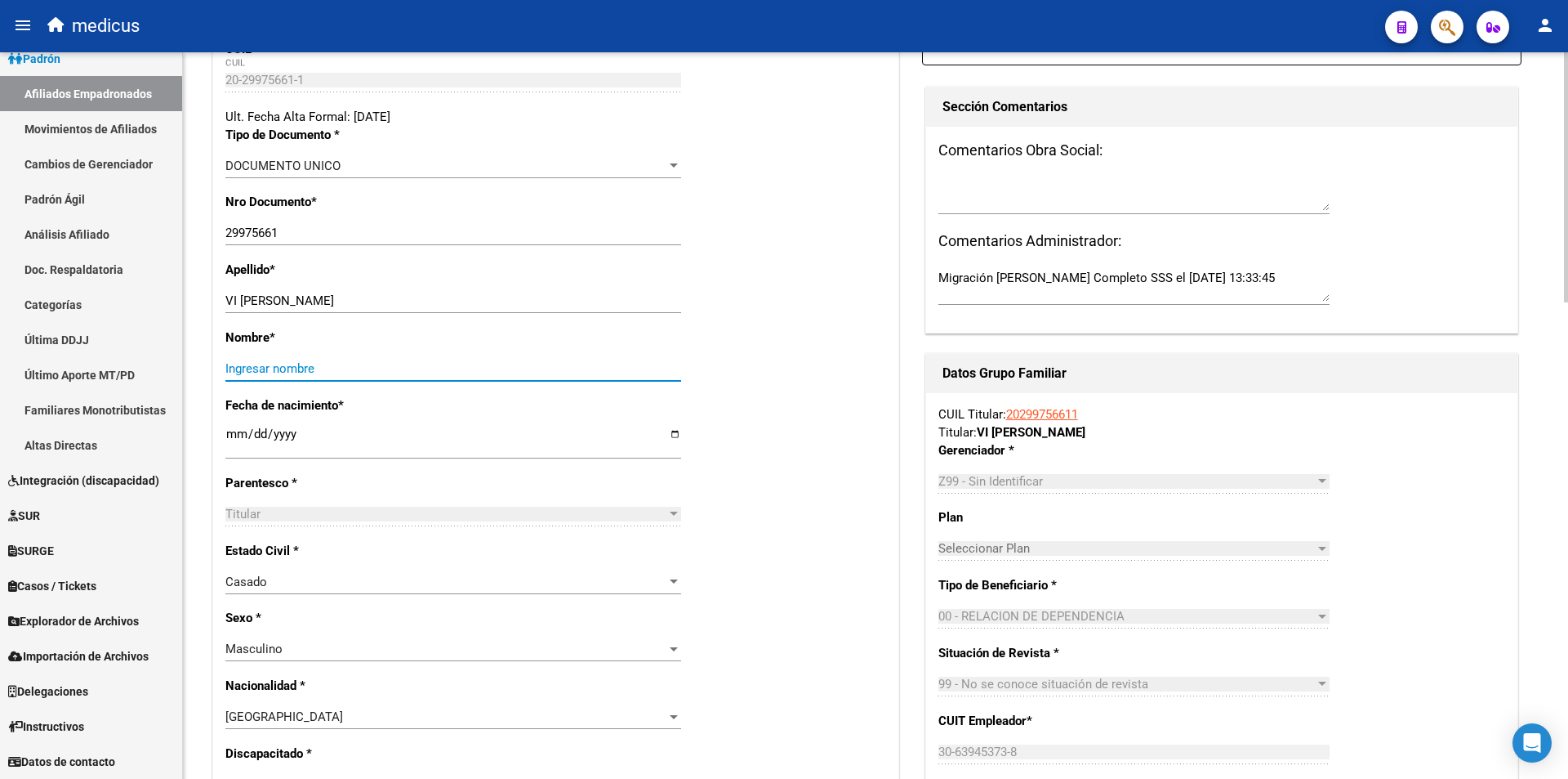
paste input "ARIEL"
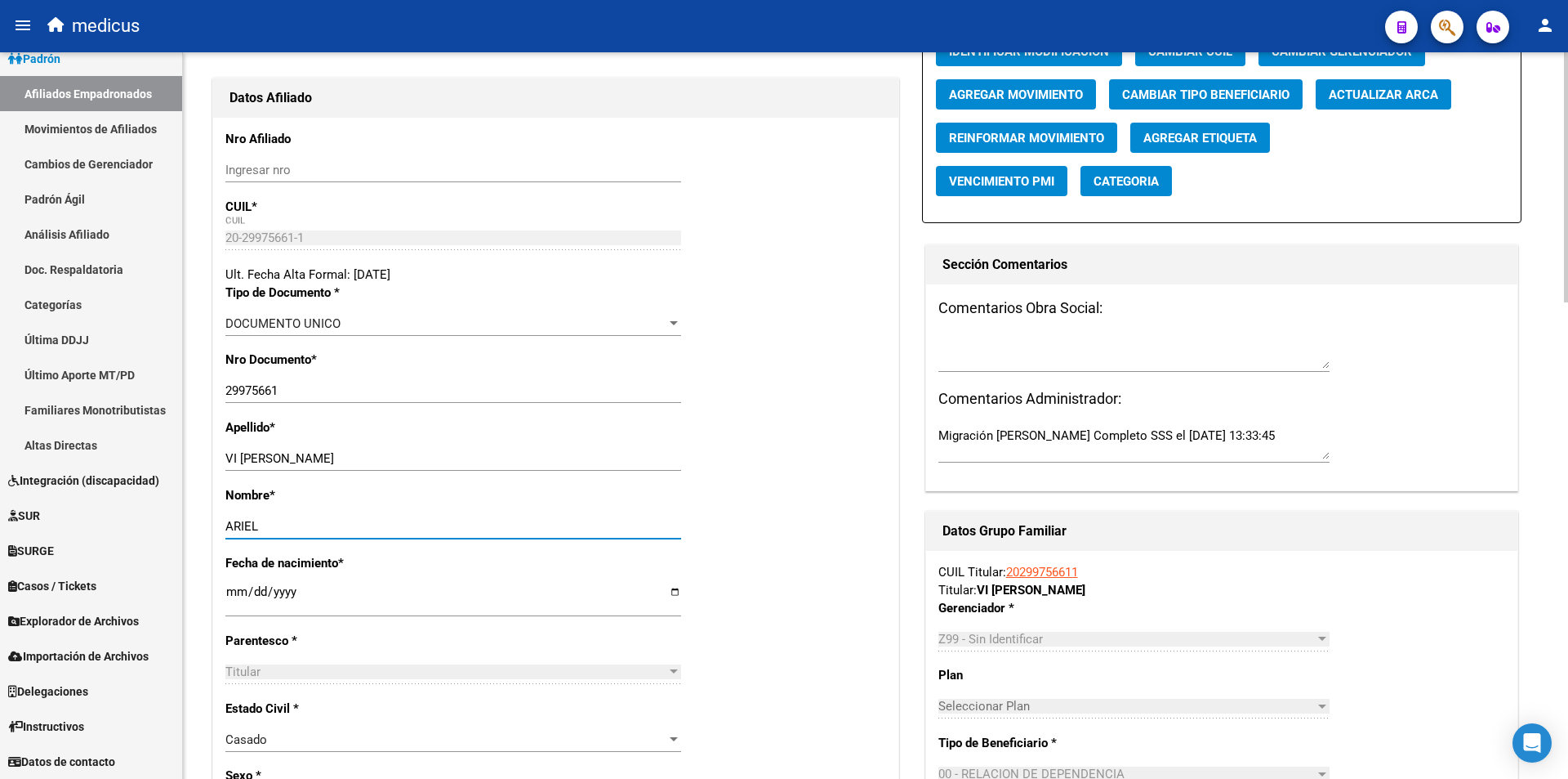
scroll to position [0, 0]
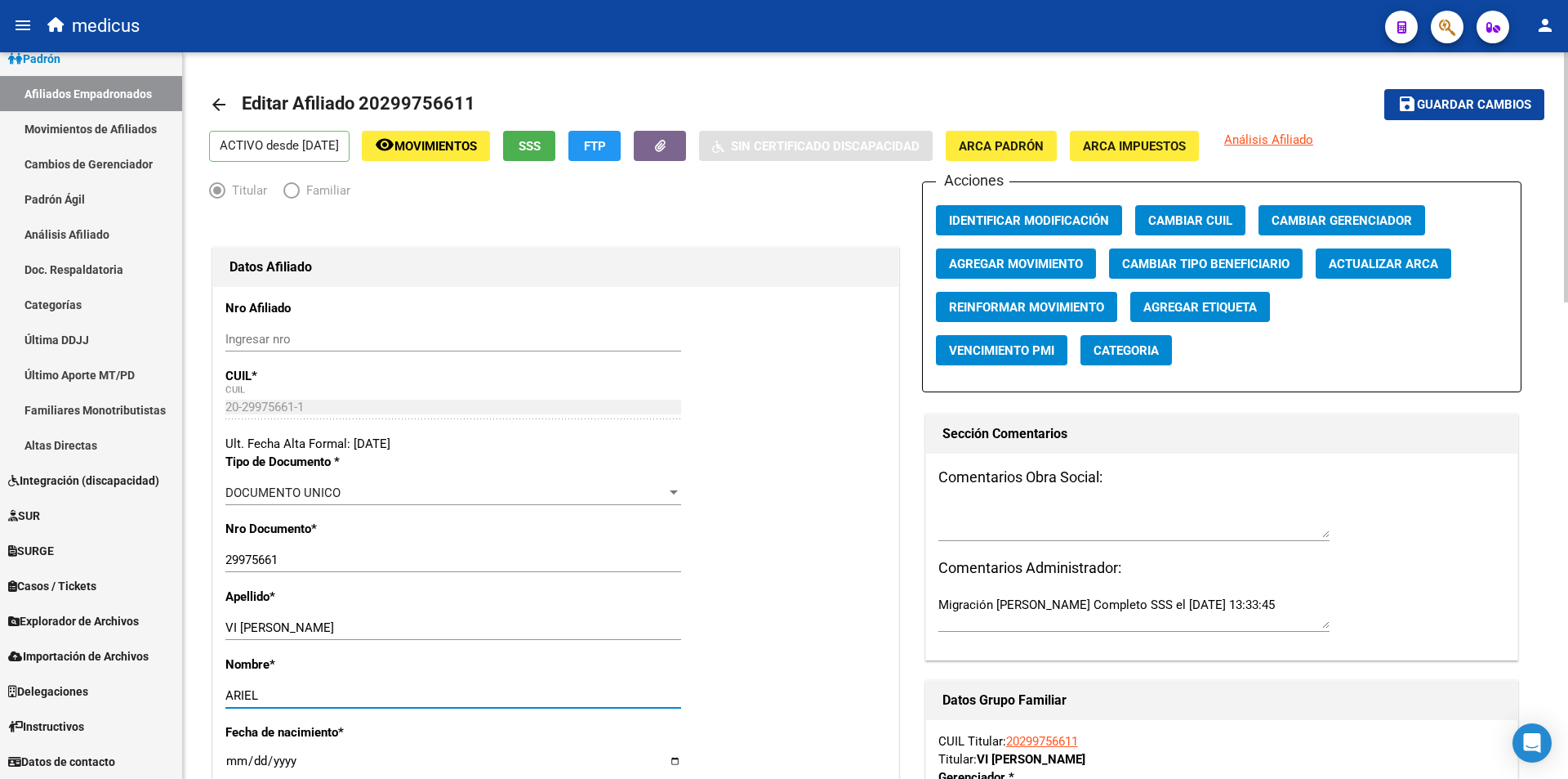
type input "ARIEL"
click at [1447, 100] on span "Guardar cambios" at bounding box center [1474, 106] width 115 height 15
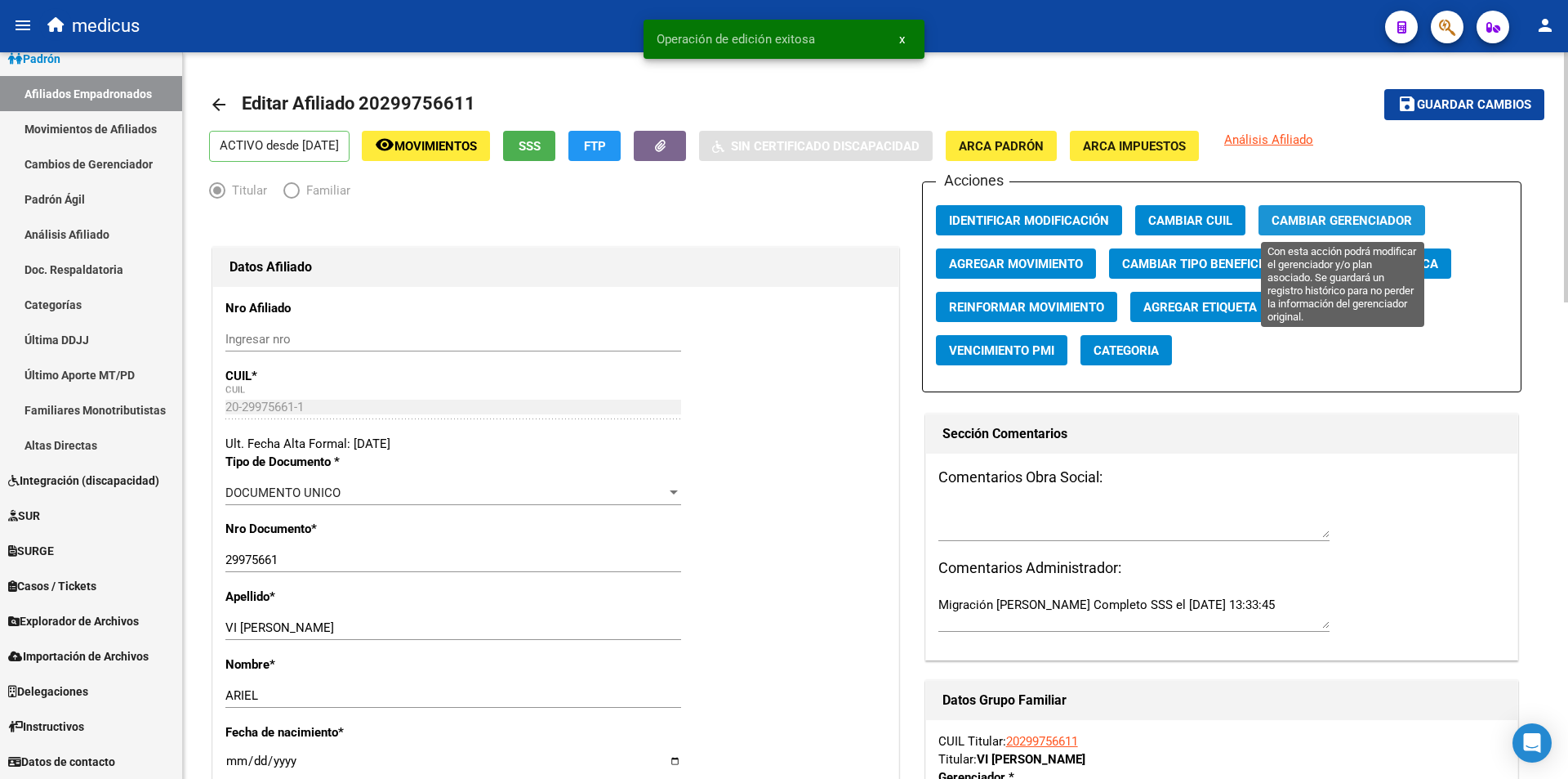
drag, startPoint x: 1345, startPoint y: 219, endPoint x: 1332, endPoint y: 220, distance: 13.0
click at [1332, 220] on span "Cambiar Gerenciador" at bounding box center [1342, 221] width 141 height 15
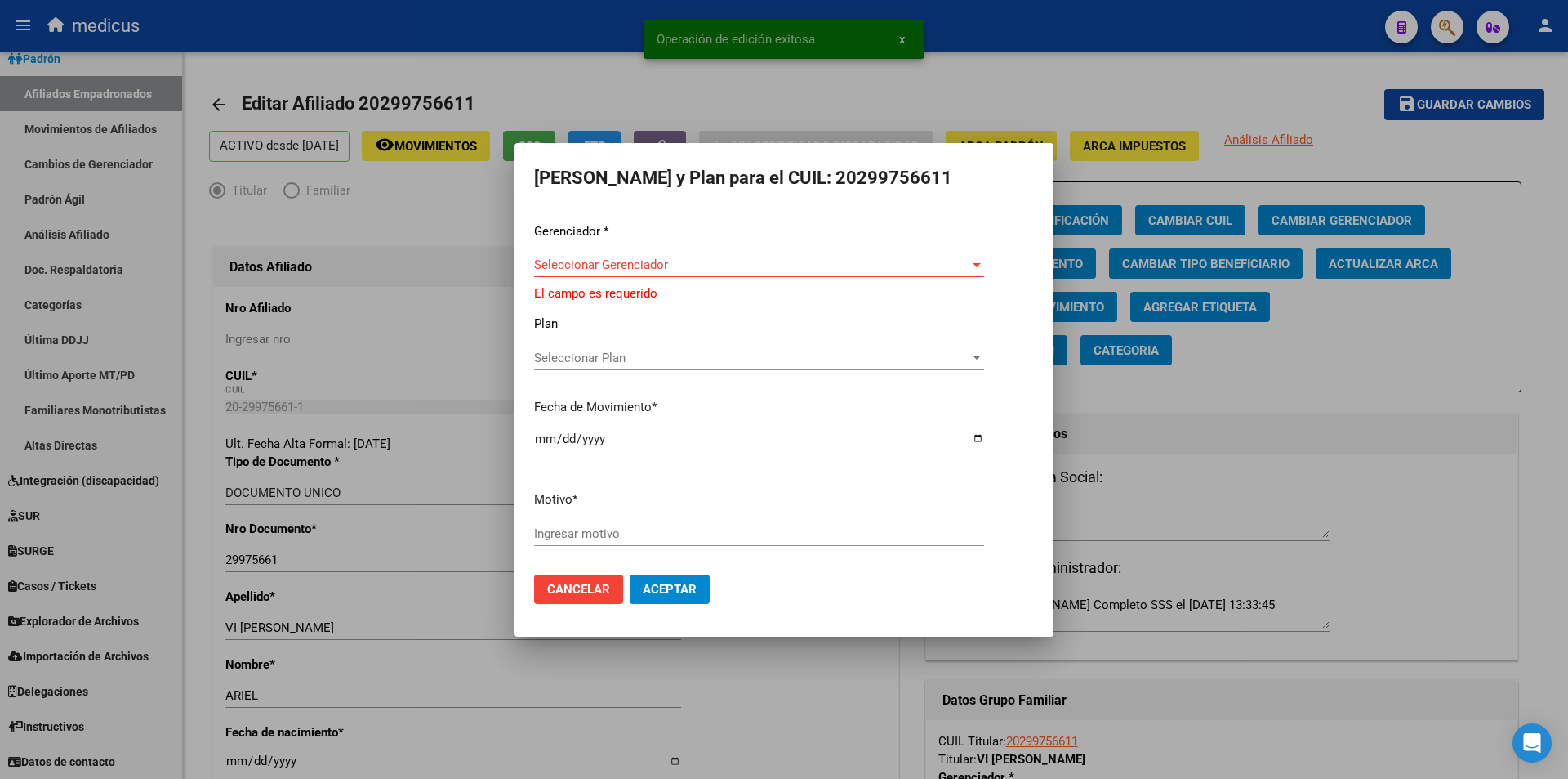
click at [594, 255] on div "Gerenciador * Seleccionar Gerenciador Seleccionar Gerenciador El campo es reque…" at bounding box center [784, 391] width 500 height 339
click at [609, 257] on span "Seleccionar Gerenciador" at bounding box center [752, 265] width 435 height 15
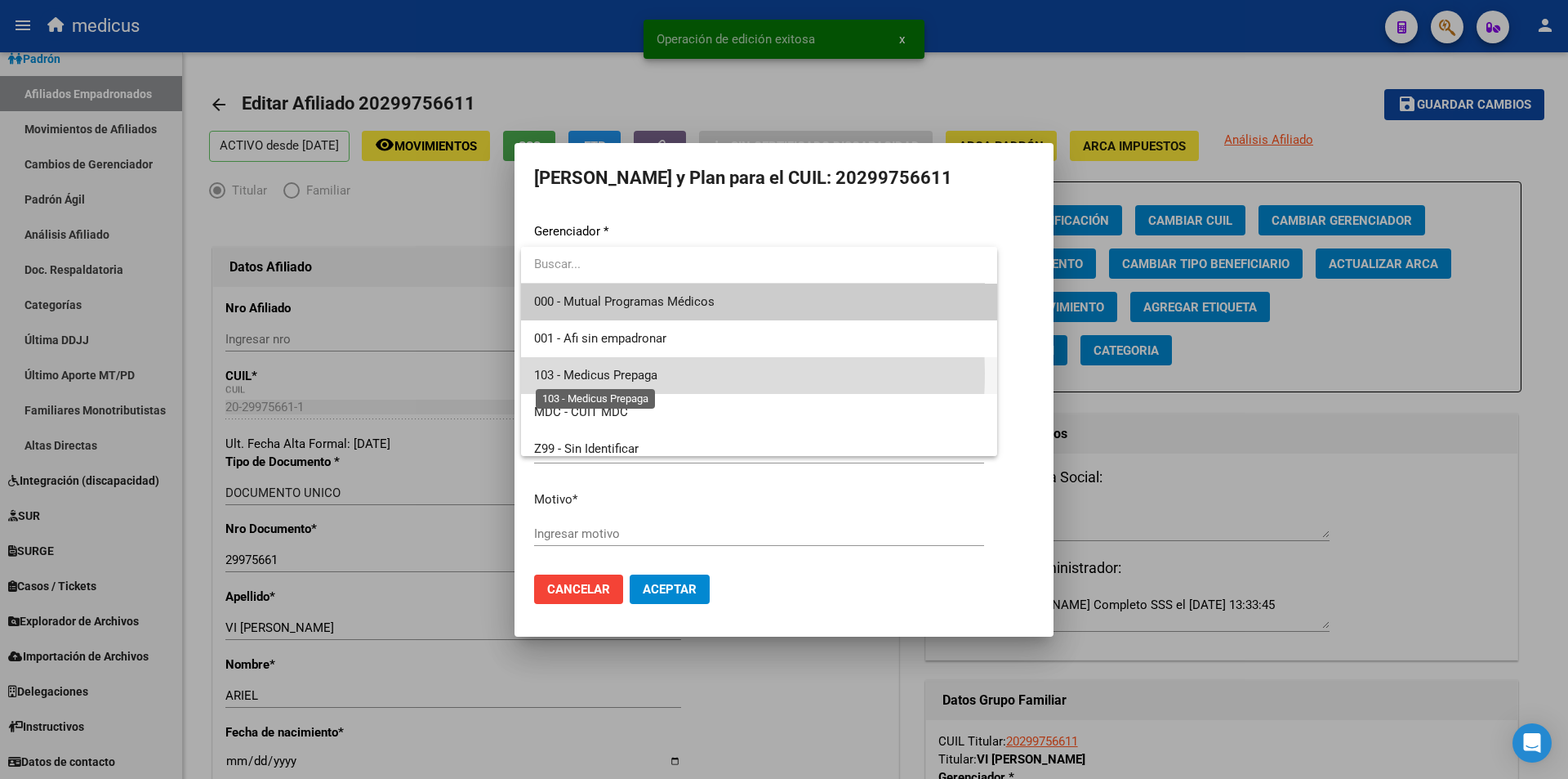
click at [588, 373] on span "103 - Medicus Prepaga" at bounding box center [595, 375] width 123 height 15
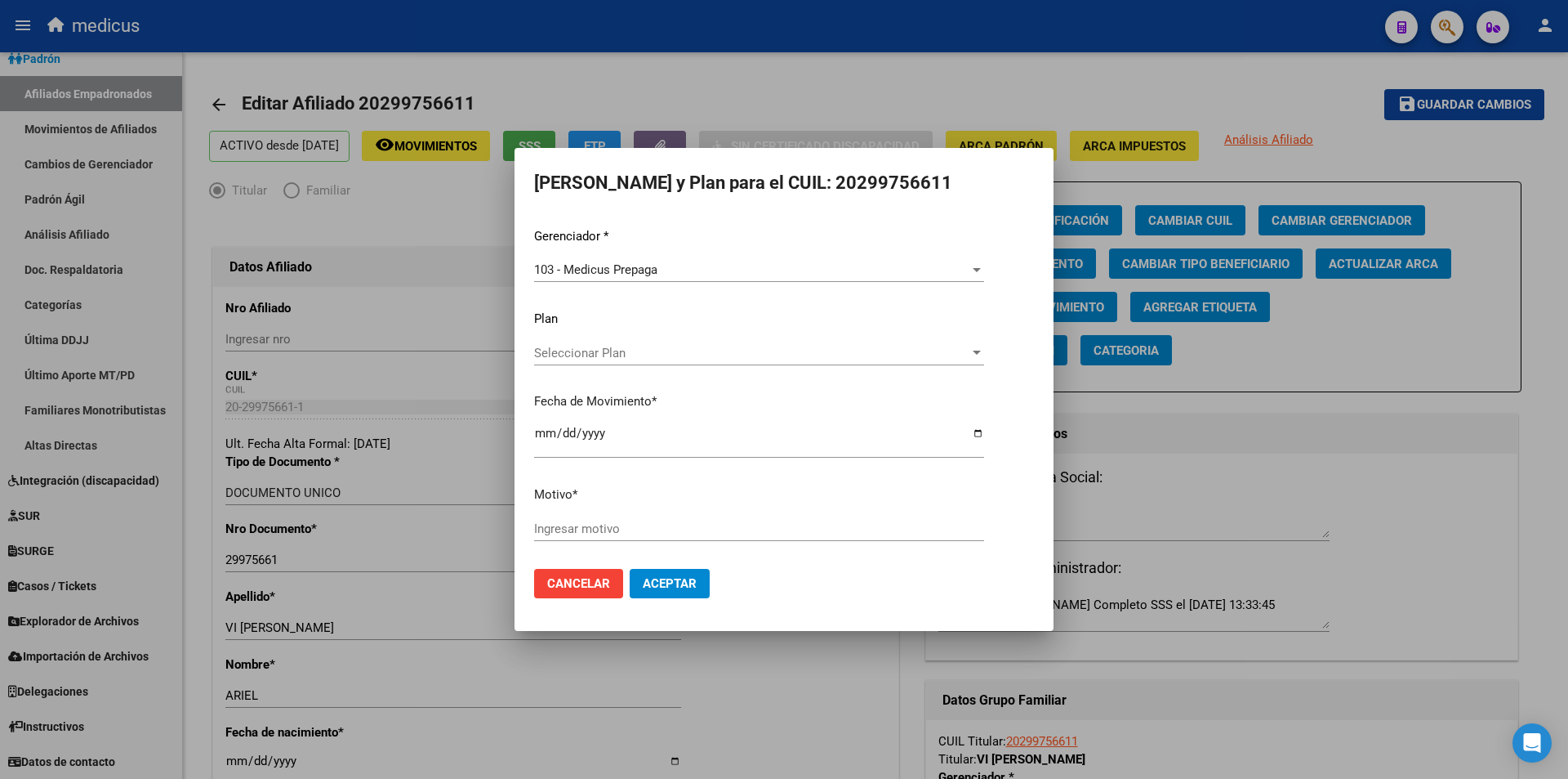
click at [594, 519] on div "Ingresar motivo" at bounding box center [759, 529] width 450 height 24
paste input "11875279002"
type input "11875279002"
click at [680, 579] on span "Aceptar" at bounding box center [670, 584] width 54 height 15
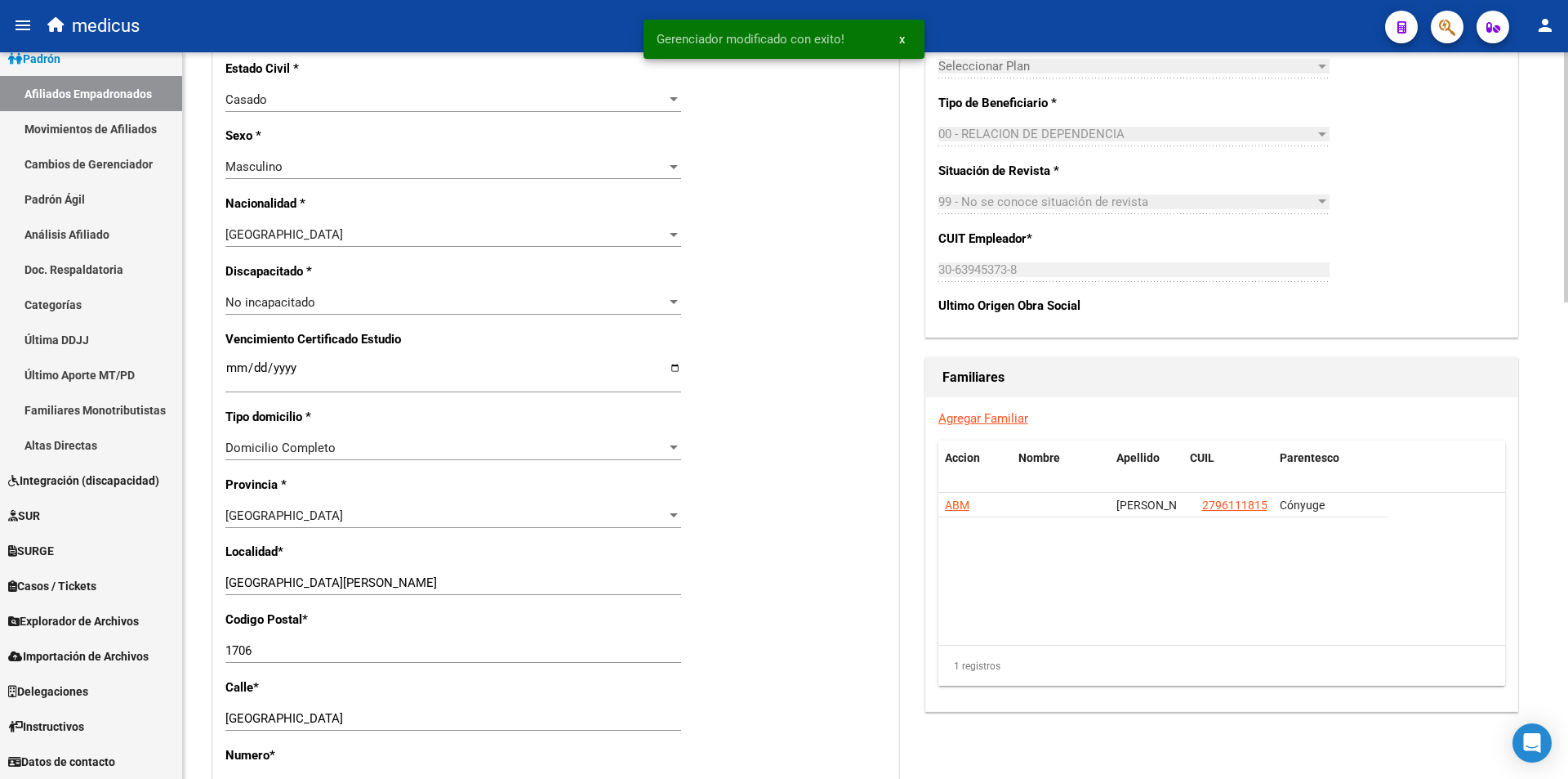
scroll to position [899, 0]
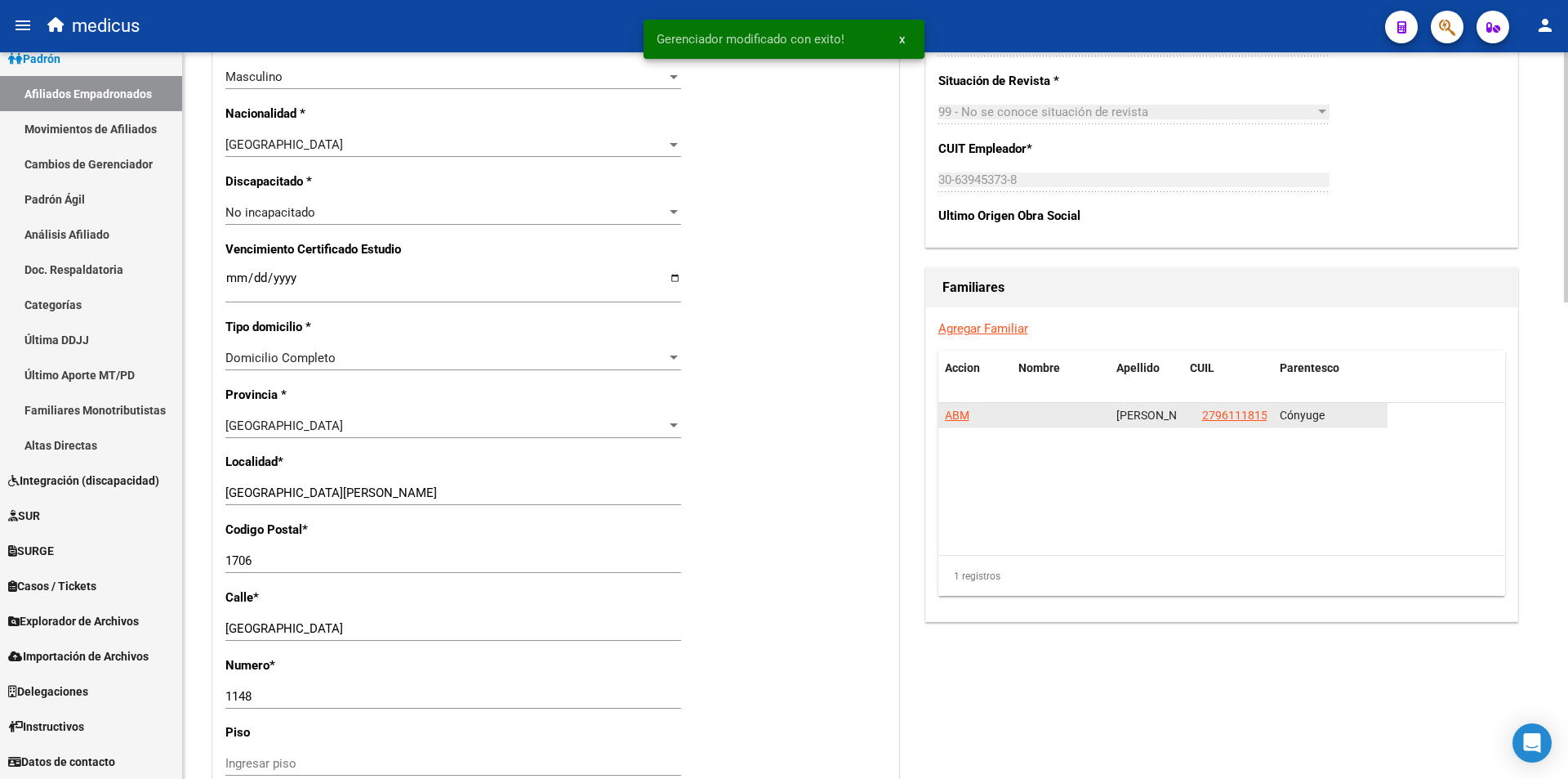
click at [959, 420] on span "ABM" at bounding box center [957, 415] width 24 height 13
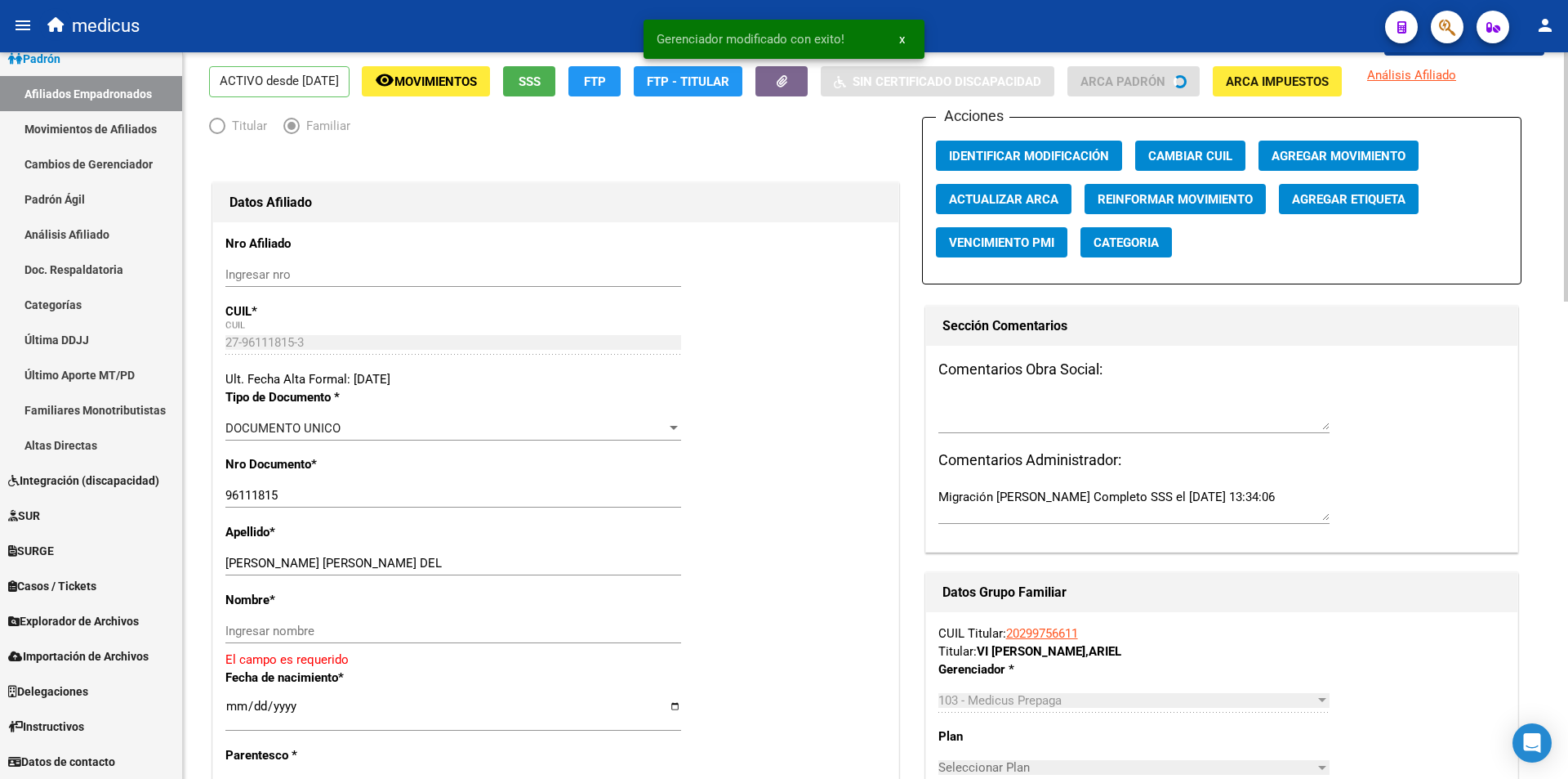
scroll to position [245, 0]
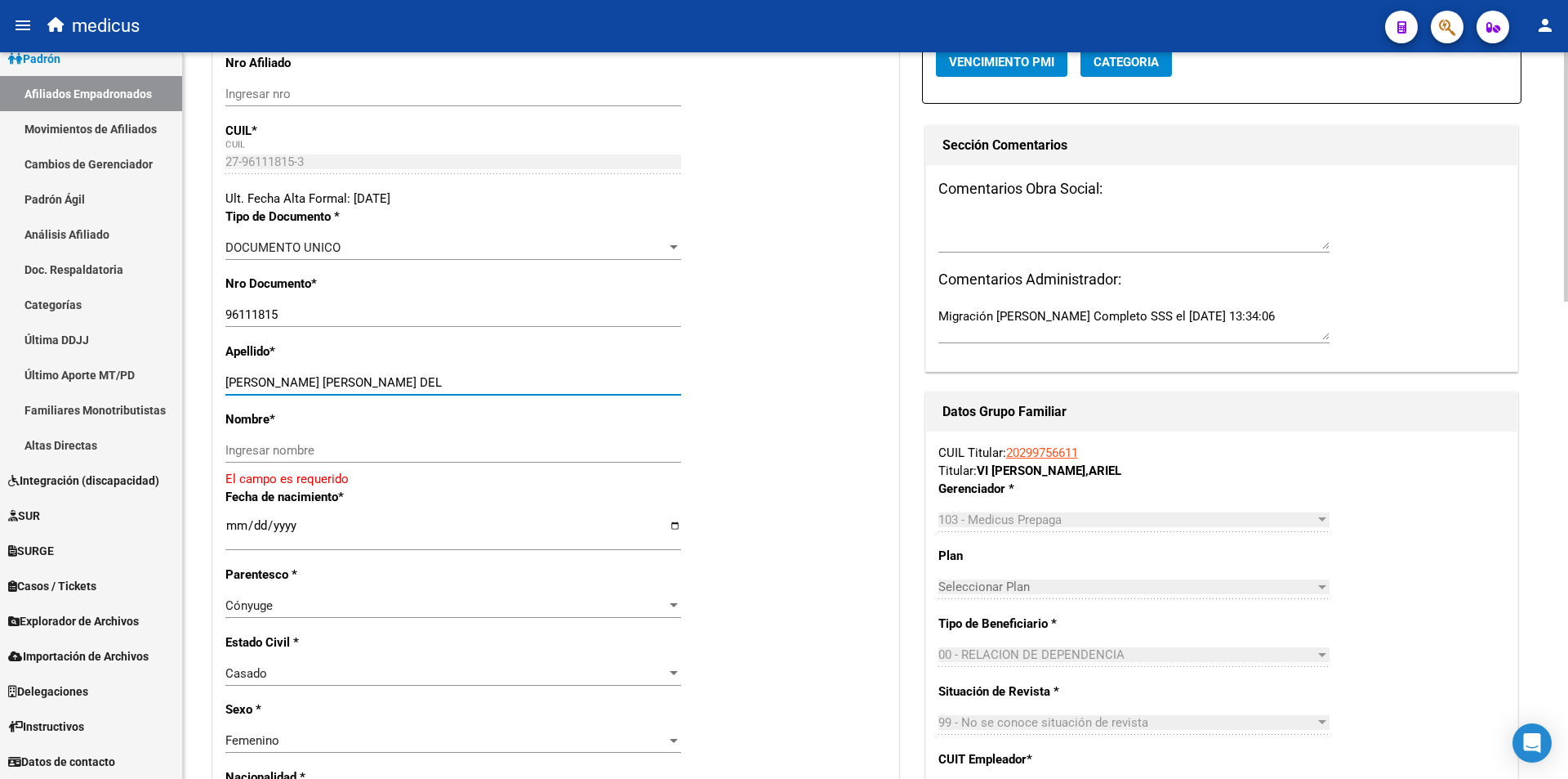
drag, startPoint x: 352, startPoint y: 379, endPoint x: 486, endPoint y: 390, distance: 134.5
click at [486, 390] on div "ALBORNOZ ORIHUELA MILAGROS DEL Ingresar apellido" at bounding box center [453, 382] width 455 height 24
type input "ALBORNOZ ORIHUELA"
click at [423, 441] on div "Ingresar nombre" at bounding box center [453, 450] width 455 height 24
paste input "MILAGROS DEL"
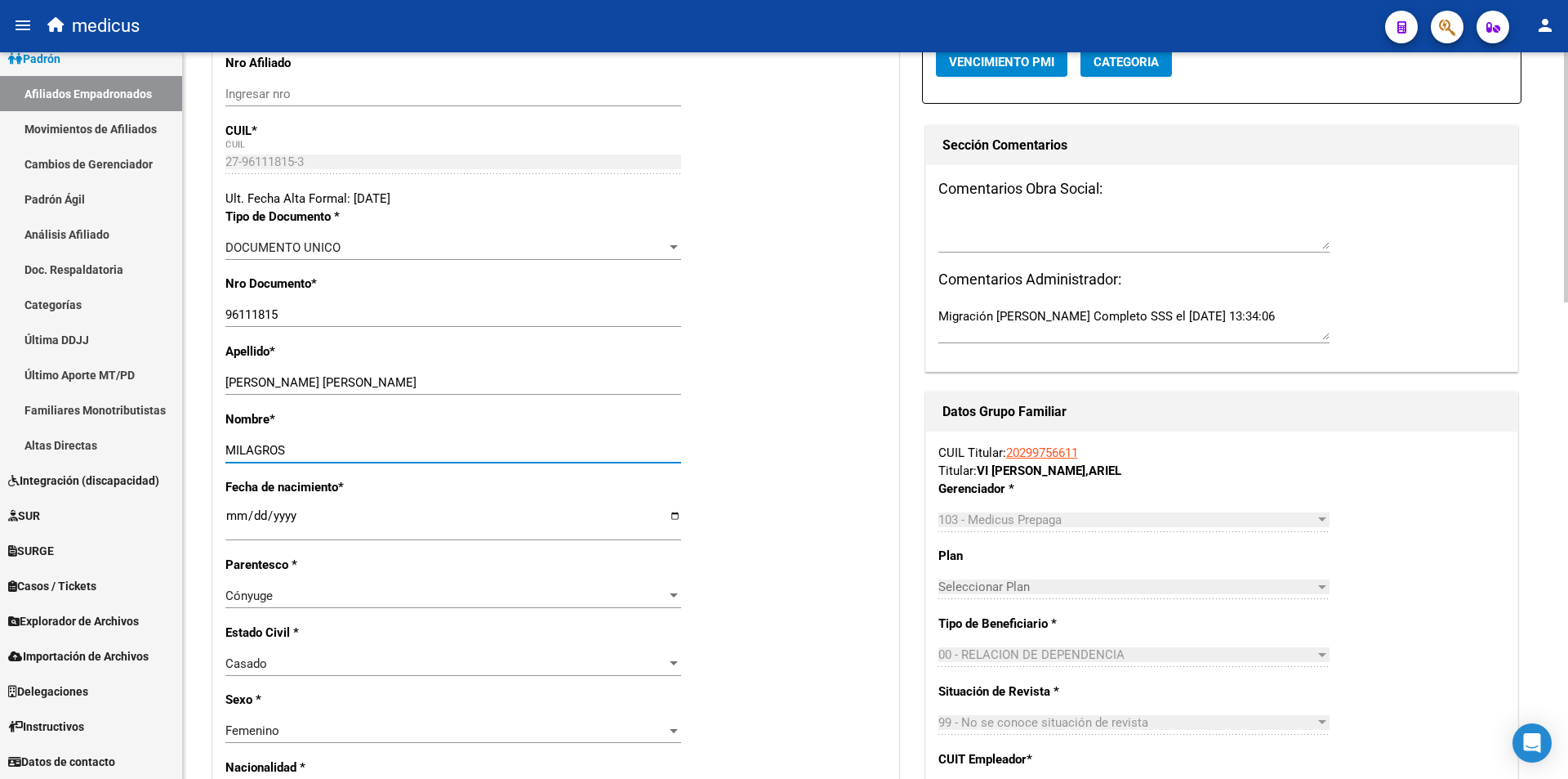
paste input "DEL PILAR"
type input "MILAGROS DEL PILAR"
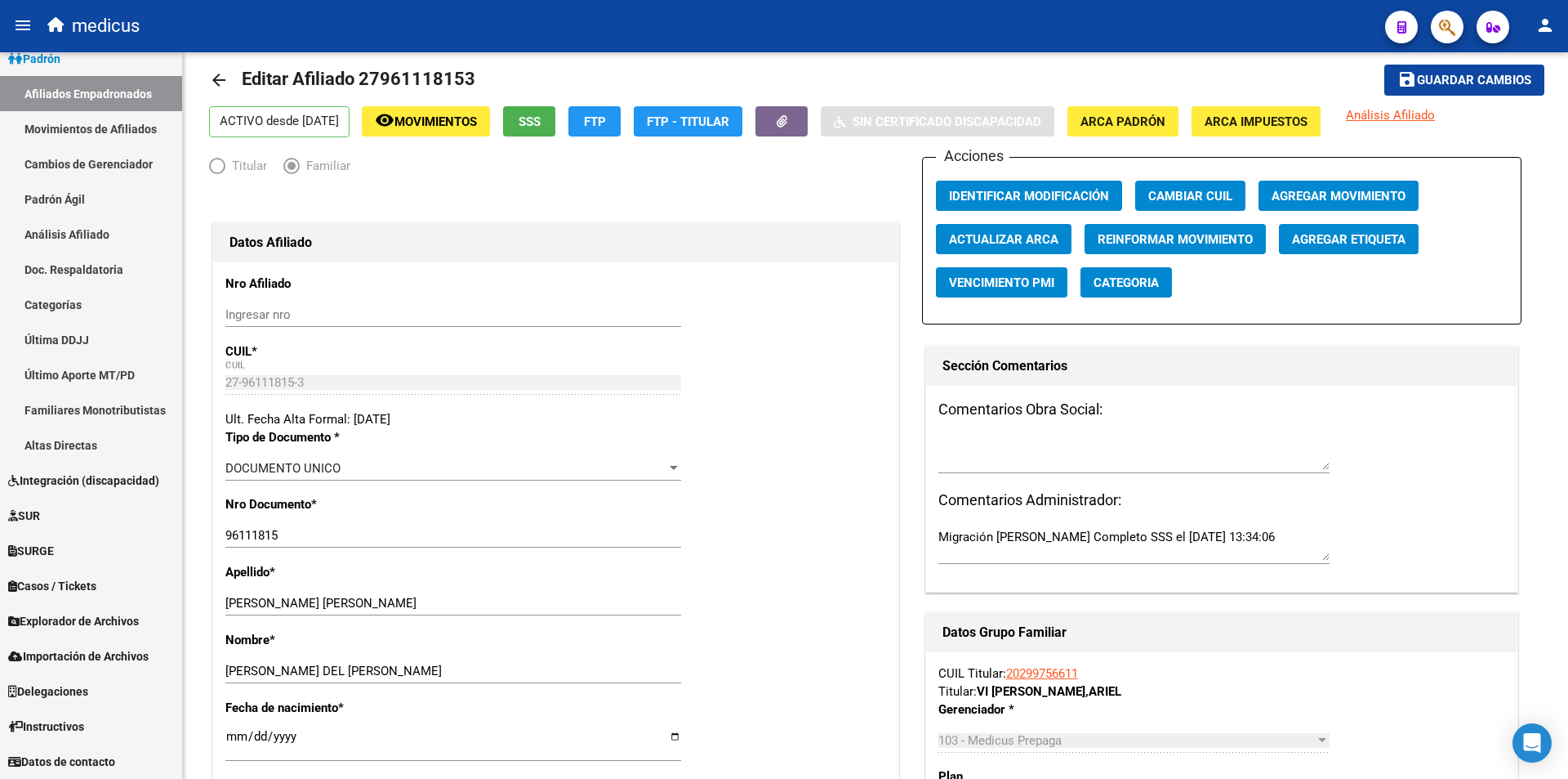
scroll to position [0, 0]
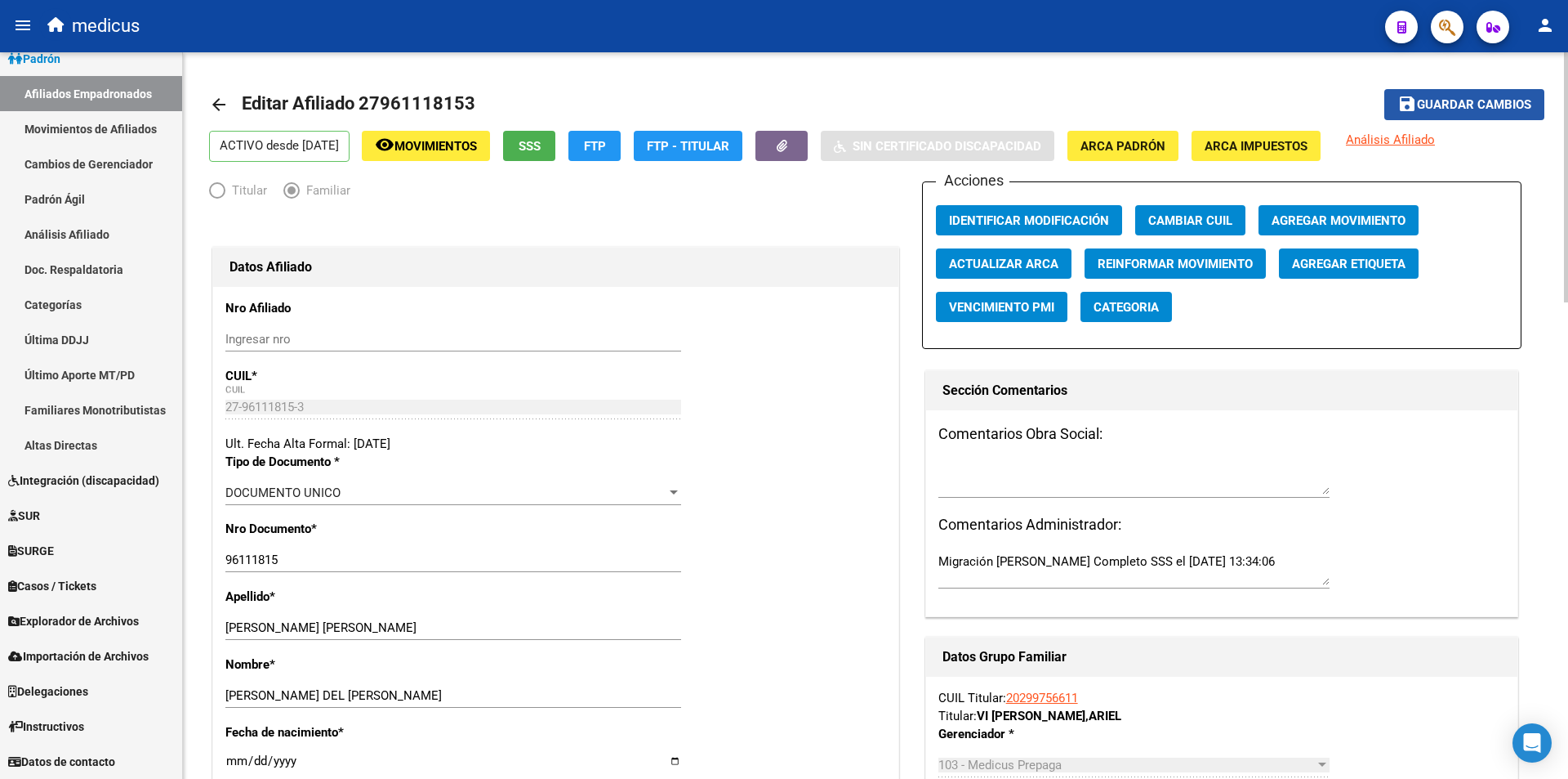
click at [1467, 102] on span "Guardar cambios" at bounding box center [1474, 106] width 115 height 15
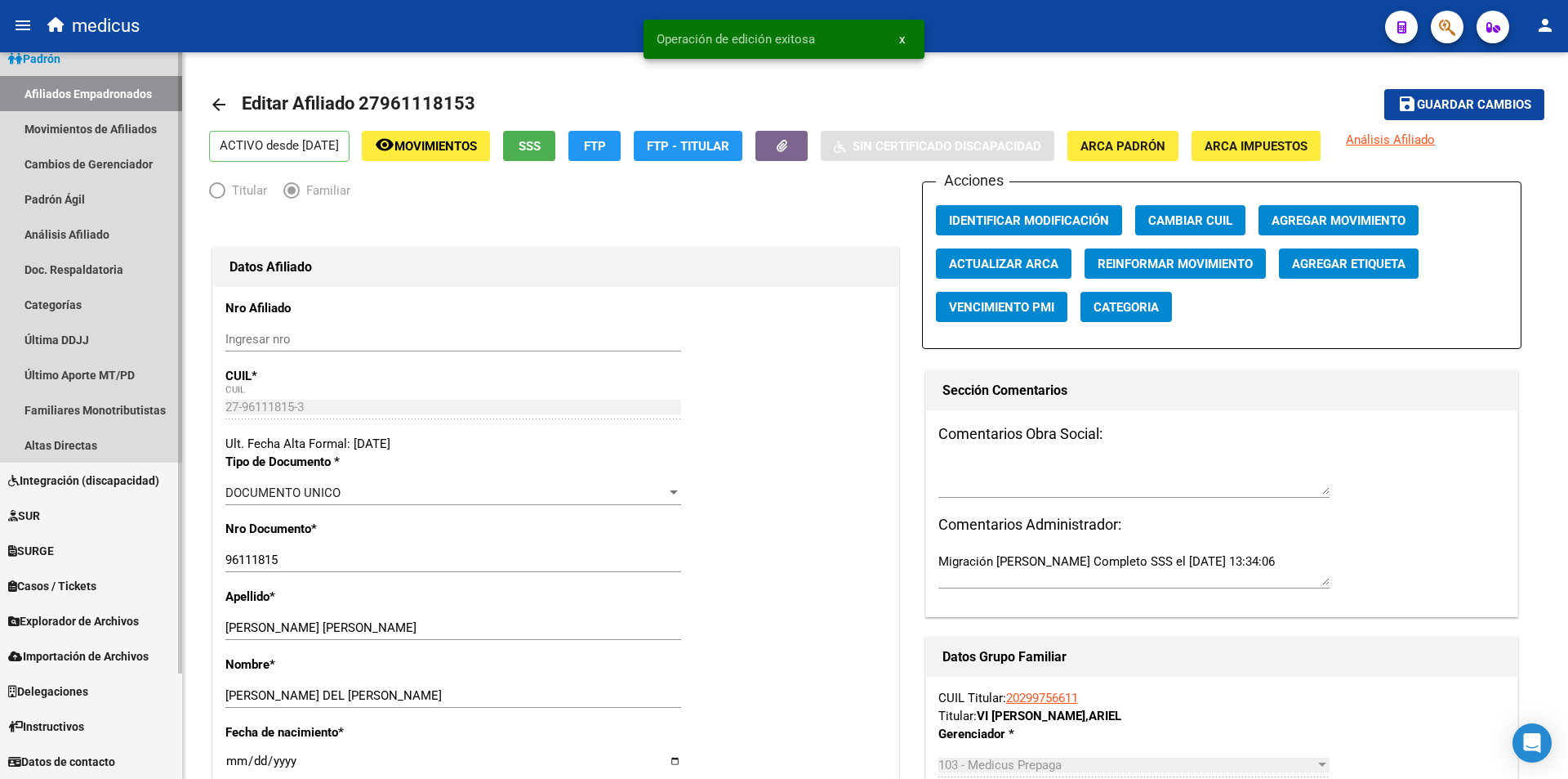
click at [81, 88] on link "Afiliados Empadronados" at bounding box center [91, 94] width 183 height 35
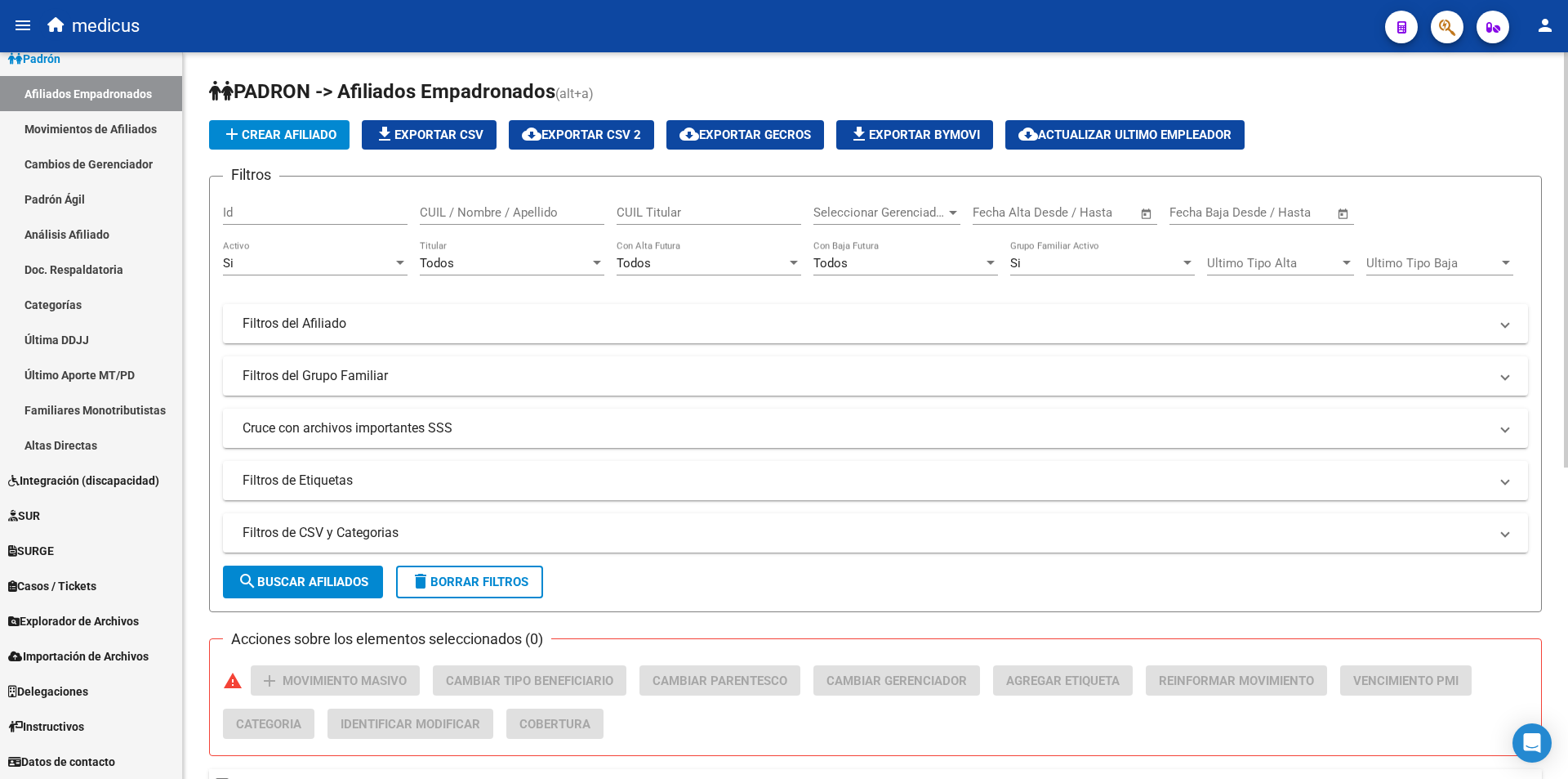
drag, startPoint x: 697, startPoint y: 221, endPoint x: 683, endPoint y: 198, distance: 26.9
click at [694, 219] on div "CUIL Titular" at bounding box center [709, 207] width 185 height 35
click at [676, 197] on div "CUIL Titular" at bounding box center [709, 207] width 185 height 35
paste input "20300831037"
type input "20300831037"
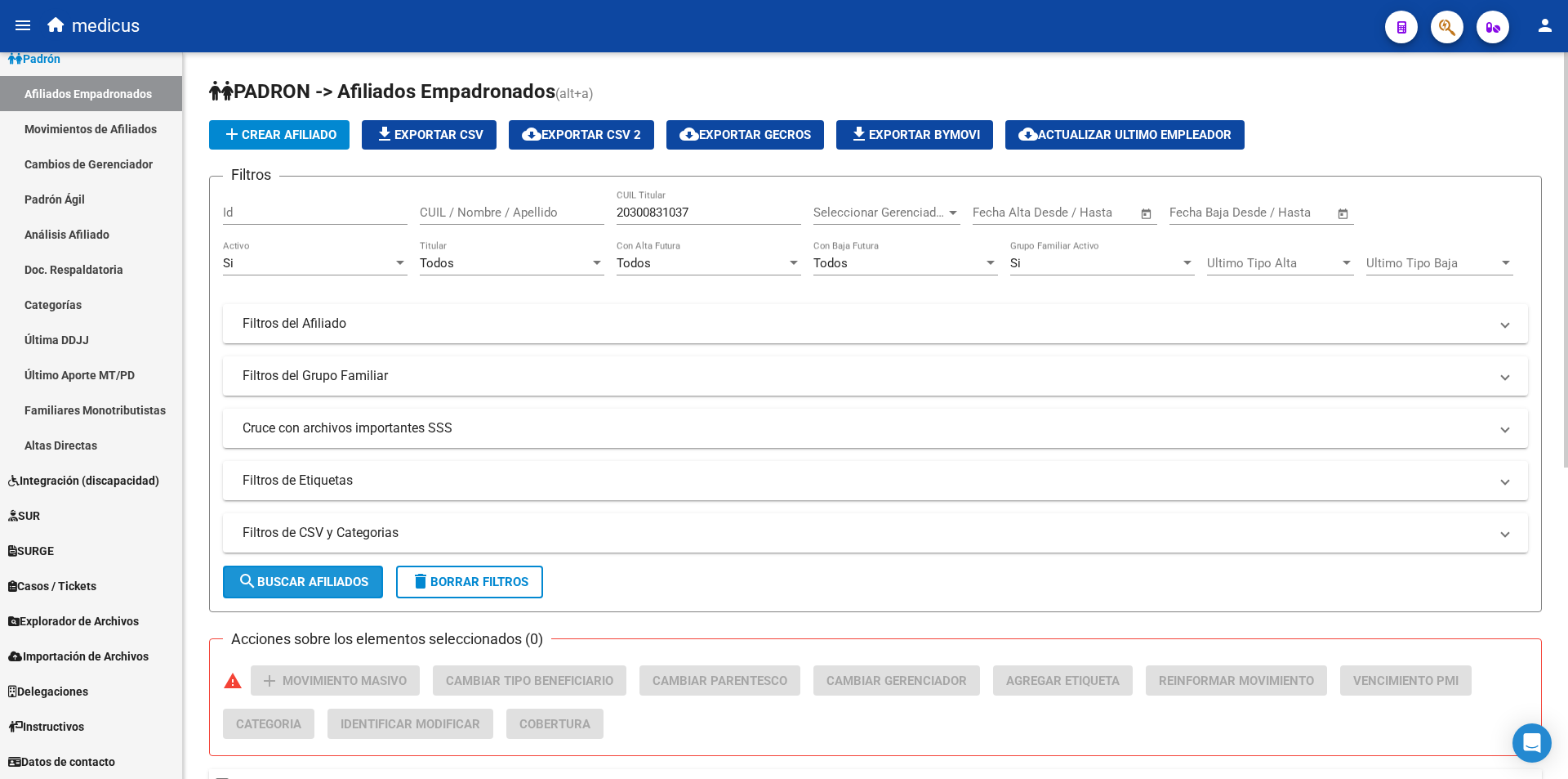
click at [353, 577] on span "search Buscar Afiliados" at bounding box center [303, 582] width 131 height 15
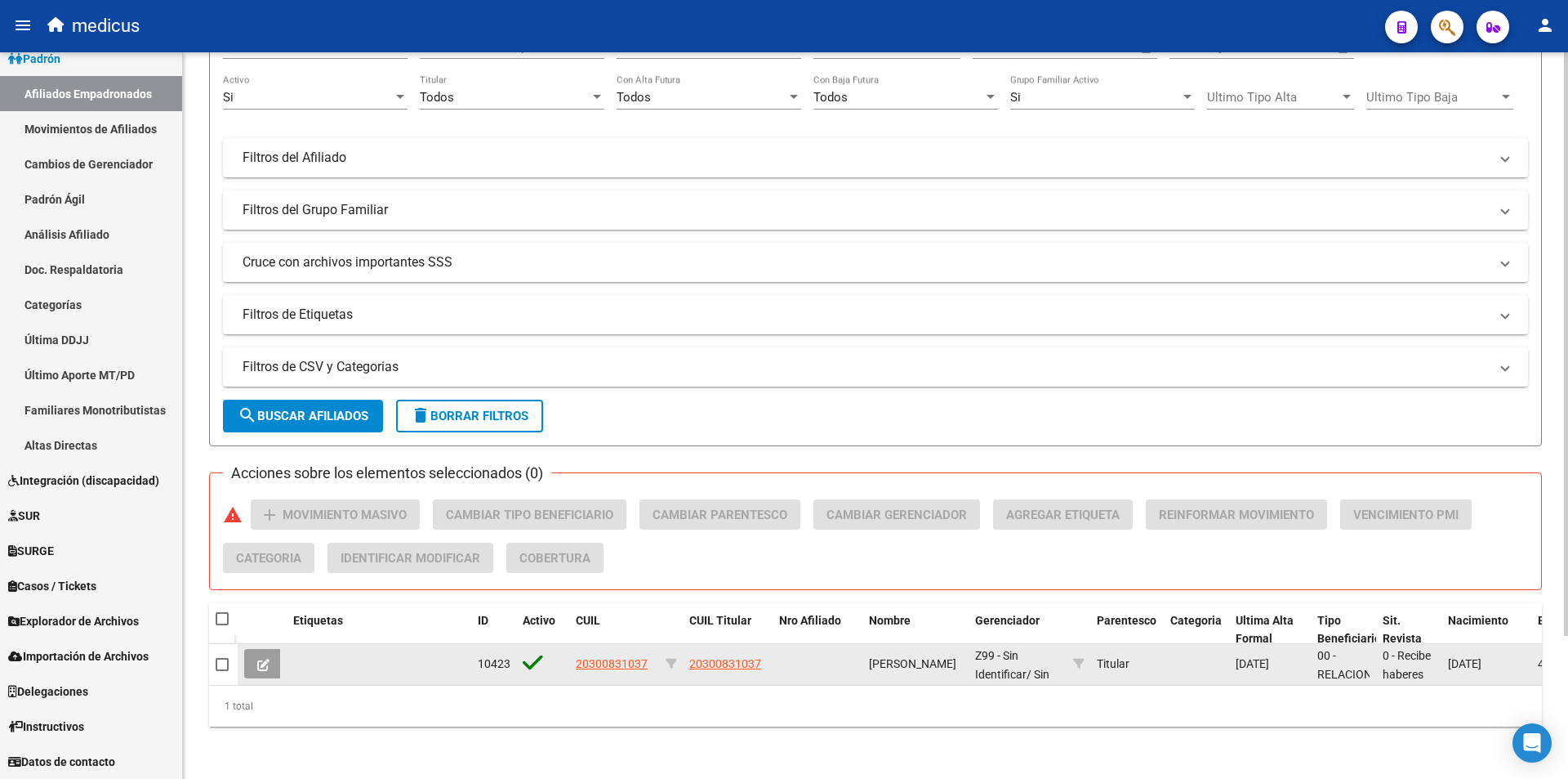
scroll to position [178, 0]
click at [277, 652] on button at bounding box center [264, 663] width 39 height 29
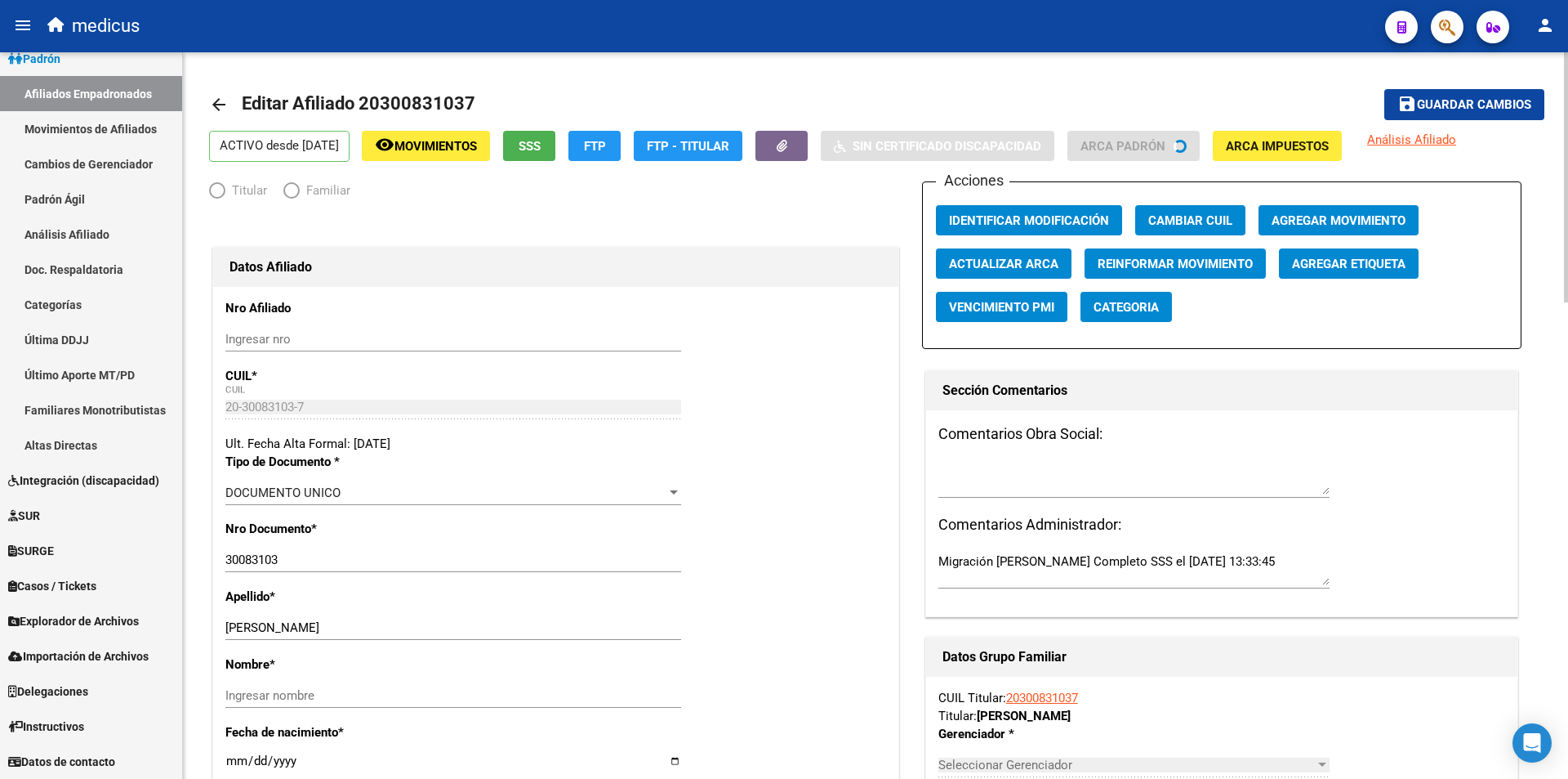
radio input "true"
type input "30-65126970-5"
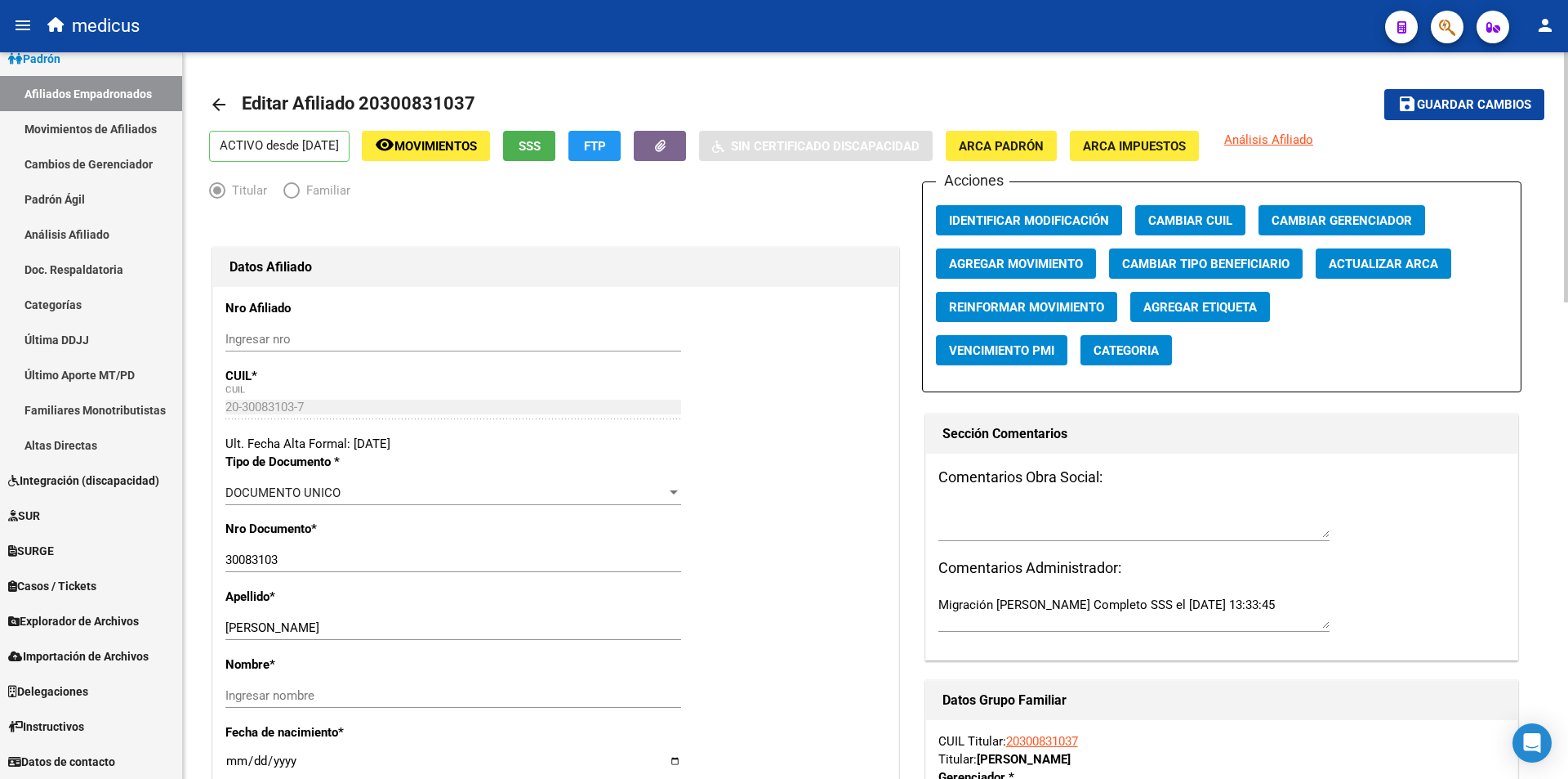
click at [541, 153] on span "SSS" at bounding box center [530, 147] width 22 height 15
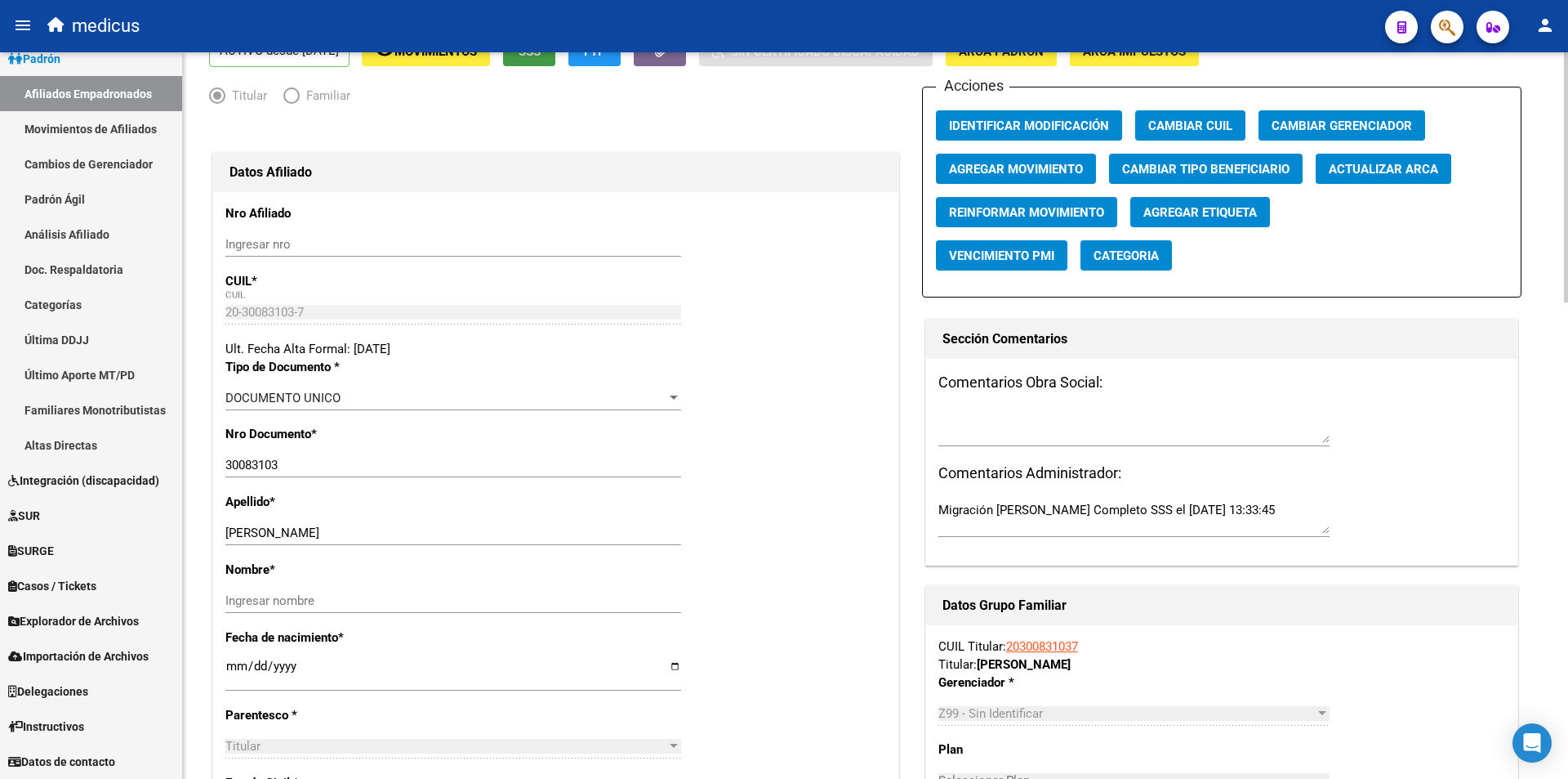
scroll to position [163, 0]
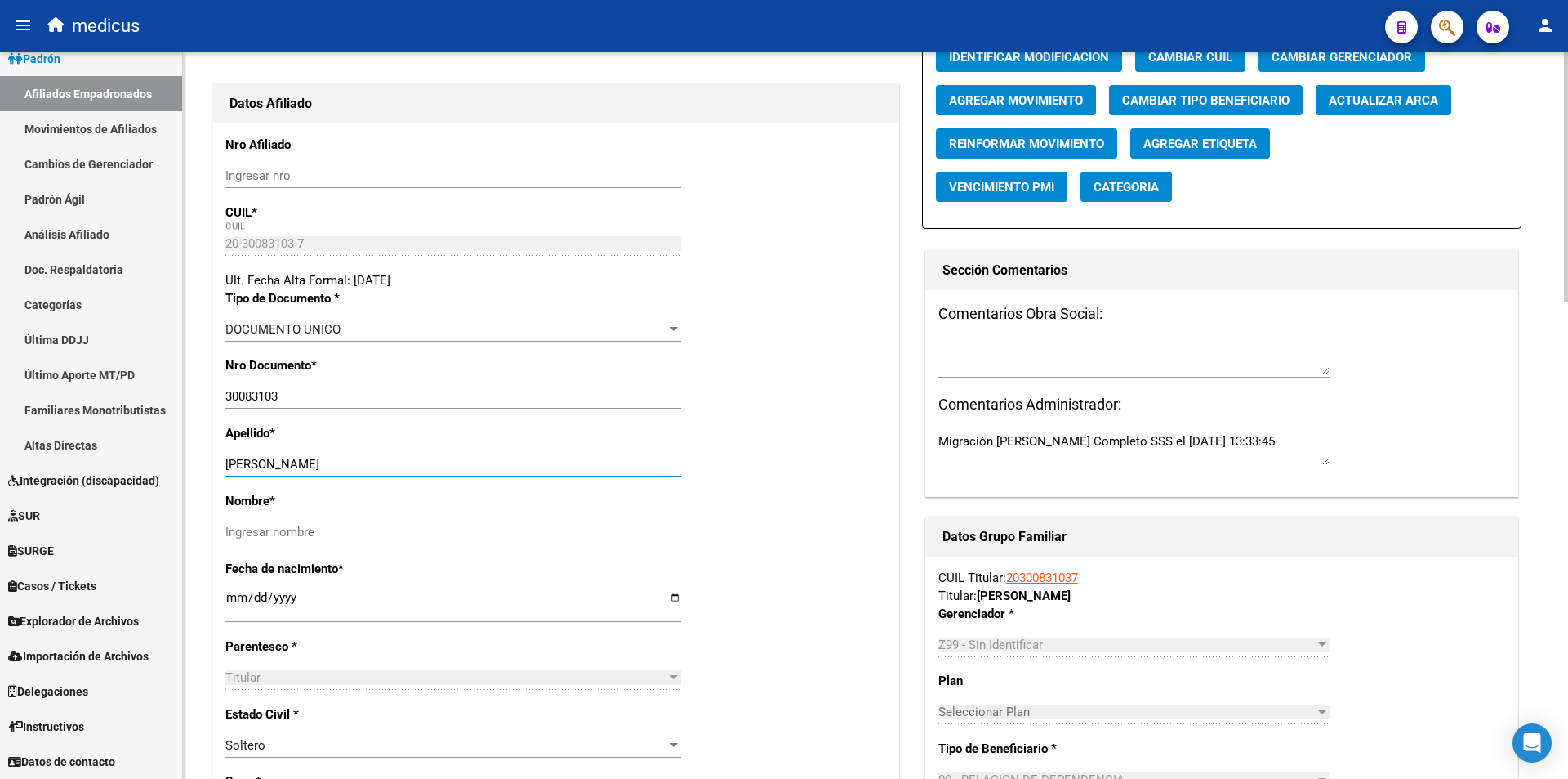
drag, startPoint x: 284, startPoint y: 462, endPoint x: 472, endPoint y: 460, distance: 188.0
click at [472, 460] on input "STEFANO FACUNDO CESAR" at bounding box center [453, 464] width 455 height 15
type input "STEFANO"
click at [434, 524] on input "Ingresar nombre" at bounding box center [453, 532] width 455 height 15
paste input "FACUNDO CESAR"
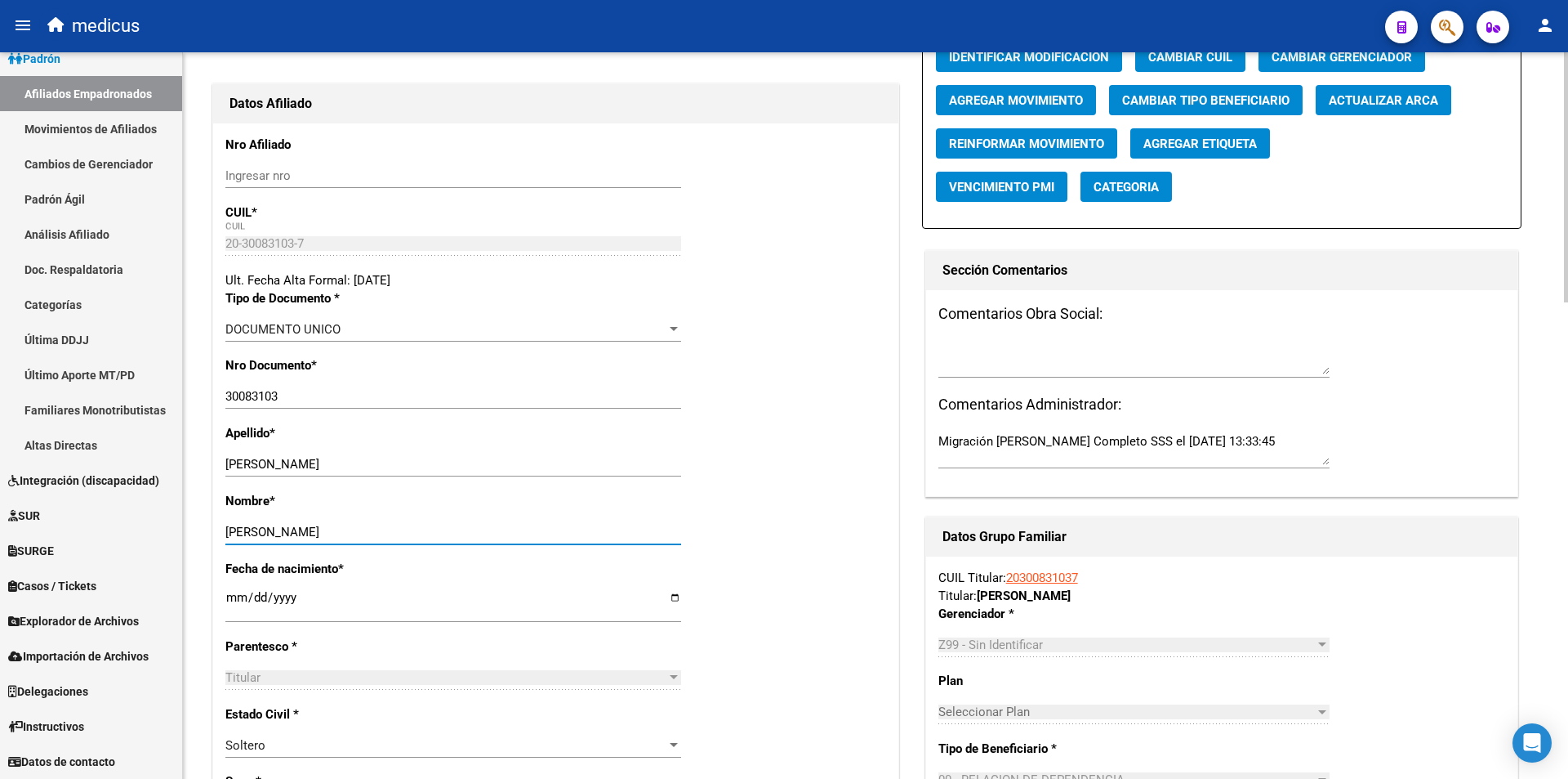
type input "FACUNDO CESAR"
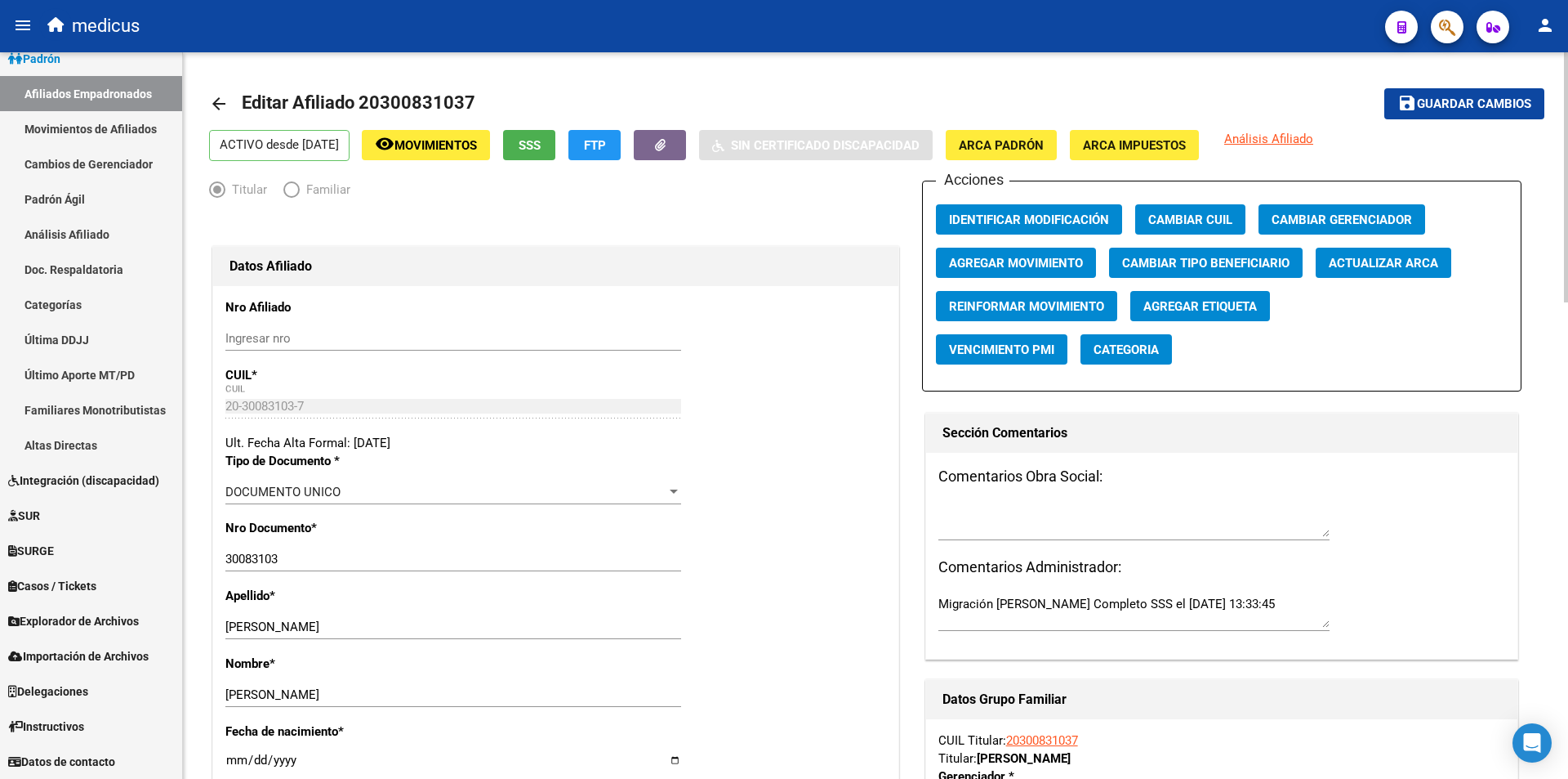
scroll to position [0, 0]
drag, startPoint x: 1467, startPoint y: 101, endPoint x: 1445, endPoint y: 131, distance: 37.2
click at [1464, 105] on span "Guardar cambios" at bounding box center [1474, 106] width 115 height 15
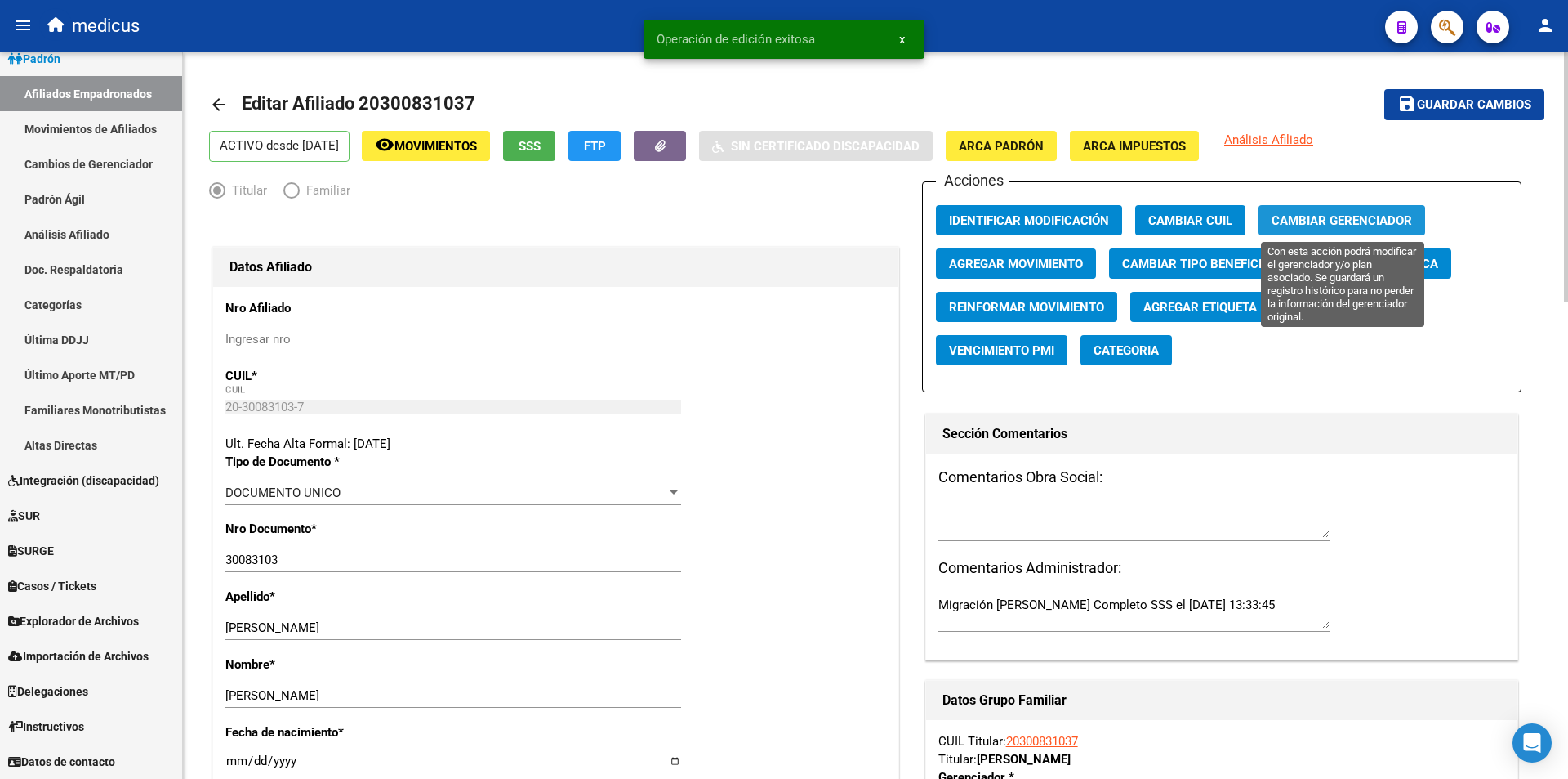
click at [1344, 228] on span "Cambiar Gerenciador" at bounding box center [1342, 221] width 141 height 15
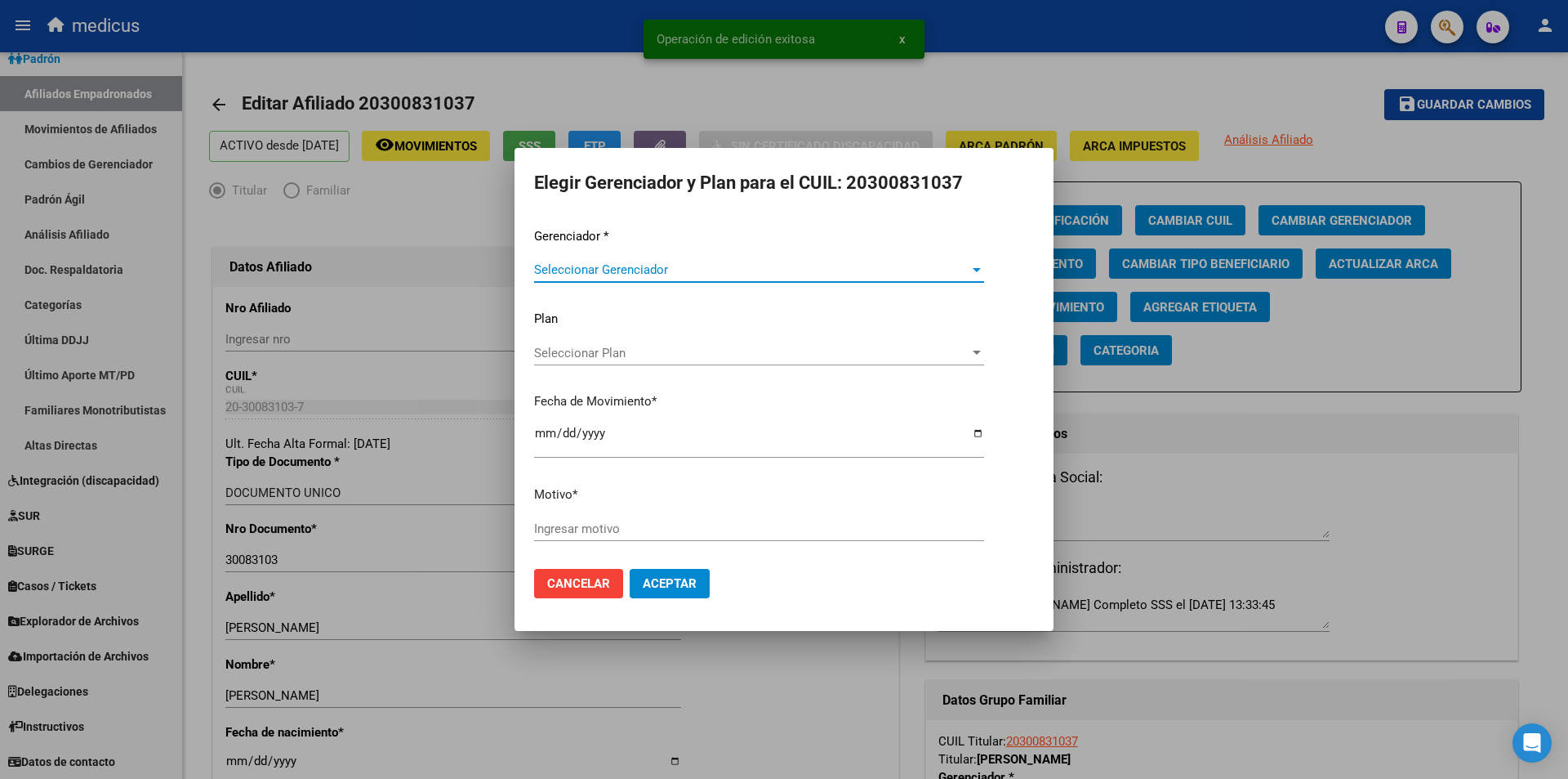
click at [741, 268] on span "Seleccionar Gerenciador" at bounding box center [752, 270] width 435 height 15
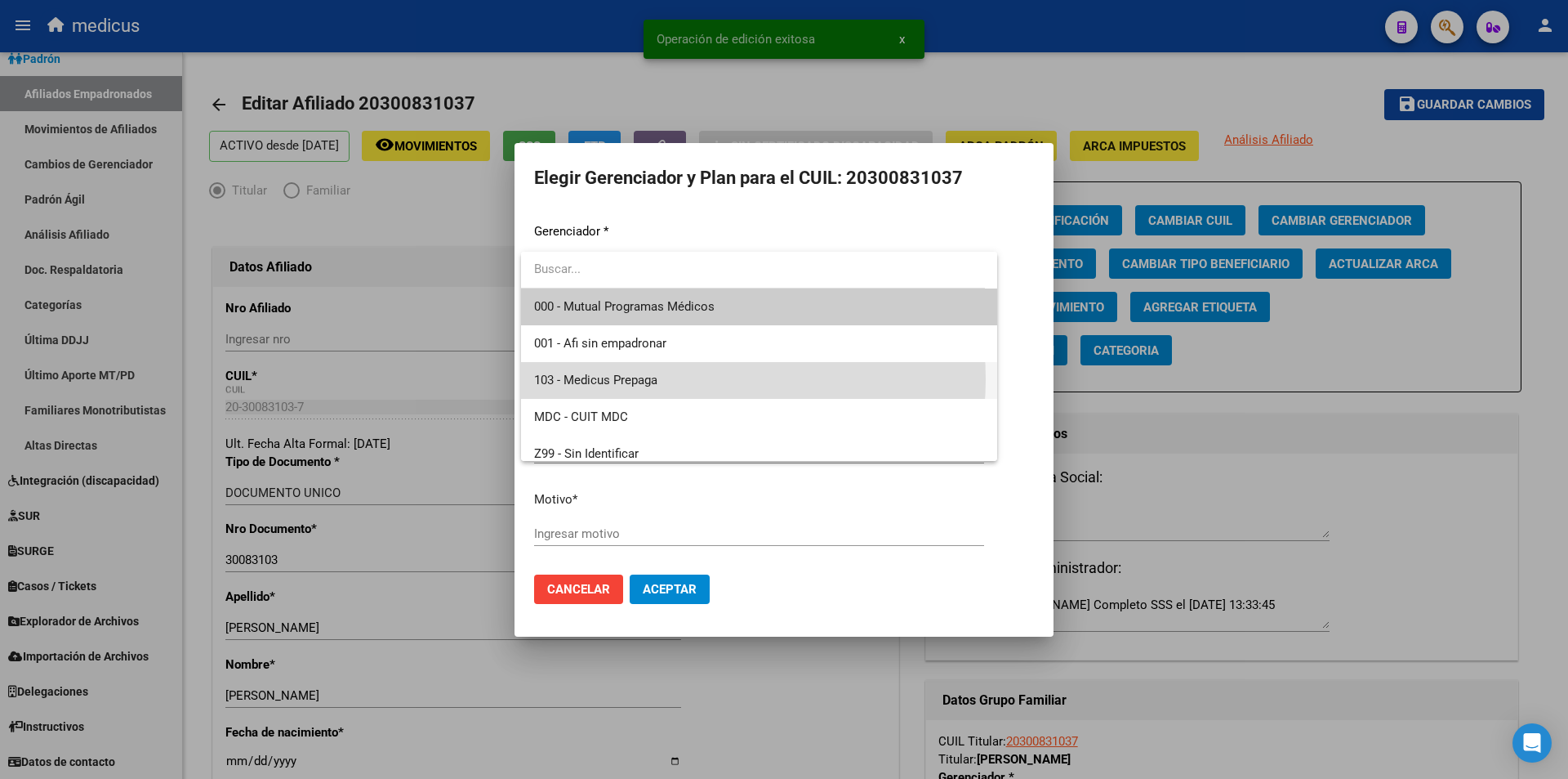
click at [691, 379] on span "103 - Medicus Prepaga" at bounding box center [759, 380] width 450 height 37
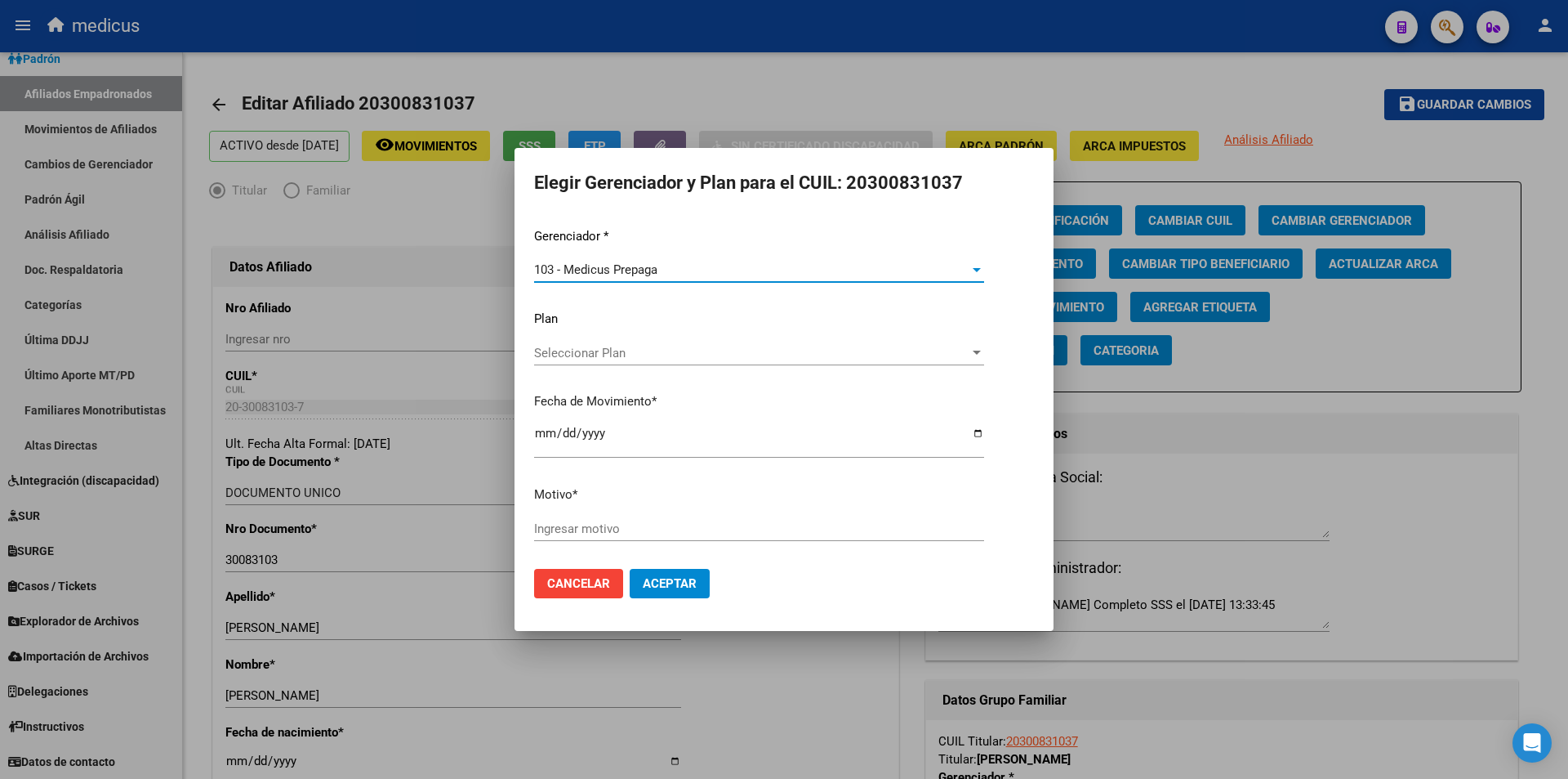
click at [624, 525] on input "Ingresar motivo" at bounding box center [759, 529] width 450 height 15
paste input "16774562000"
type input "16774562000"
click at [661, 575] on button "Aceptar" at bounding box center [670, 583] width 80 height 29
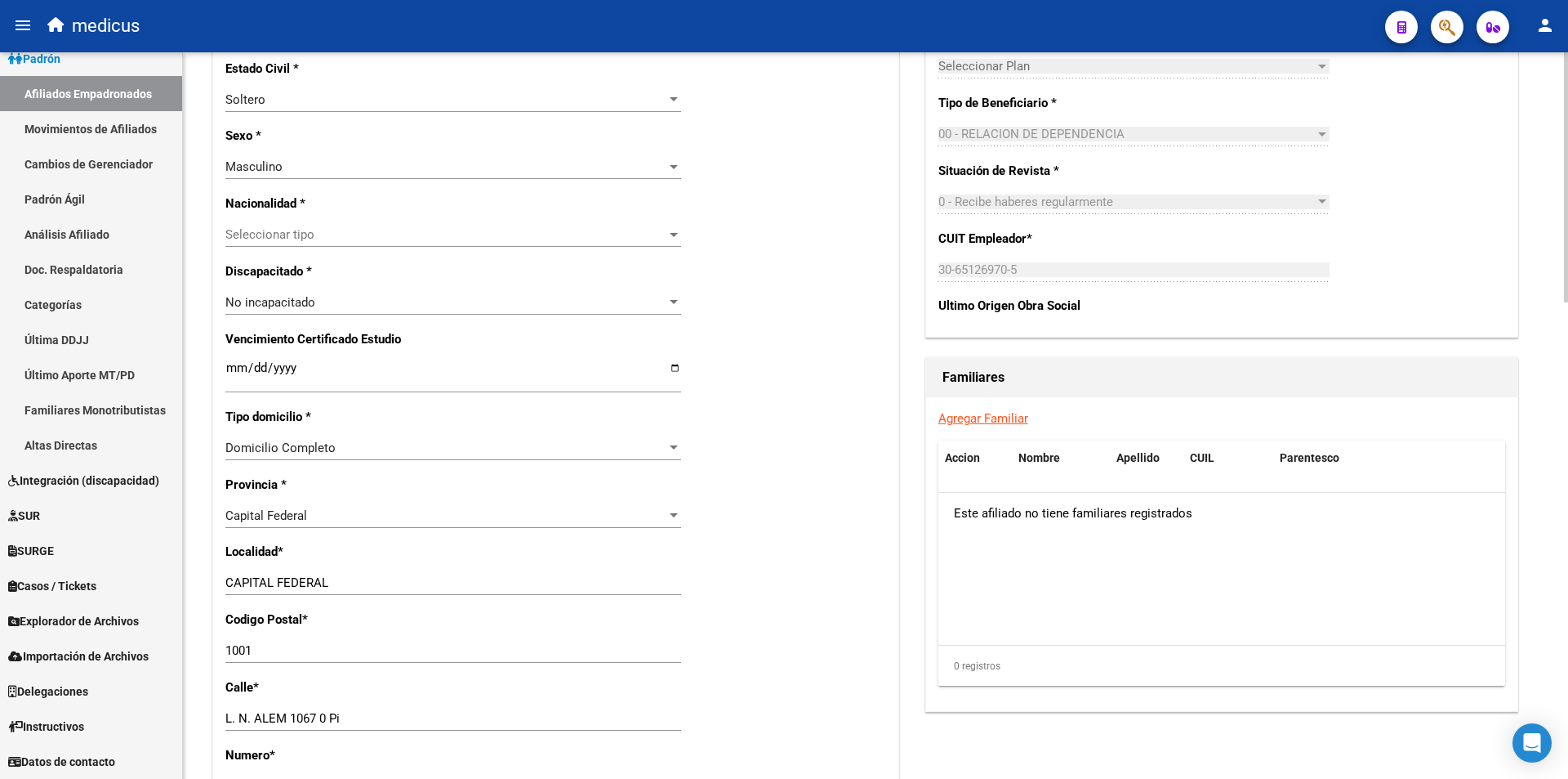
scroll to position [818, 0]
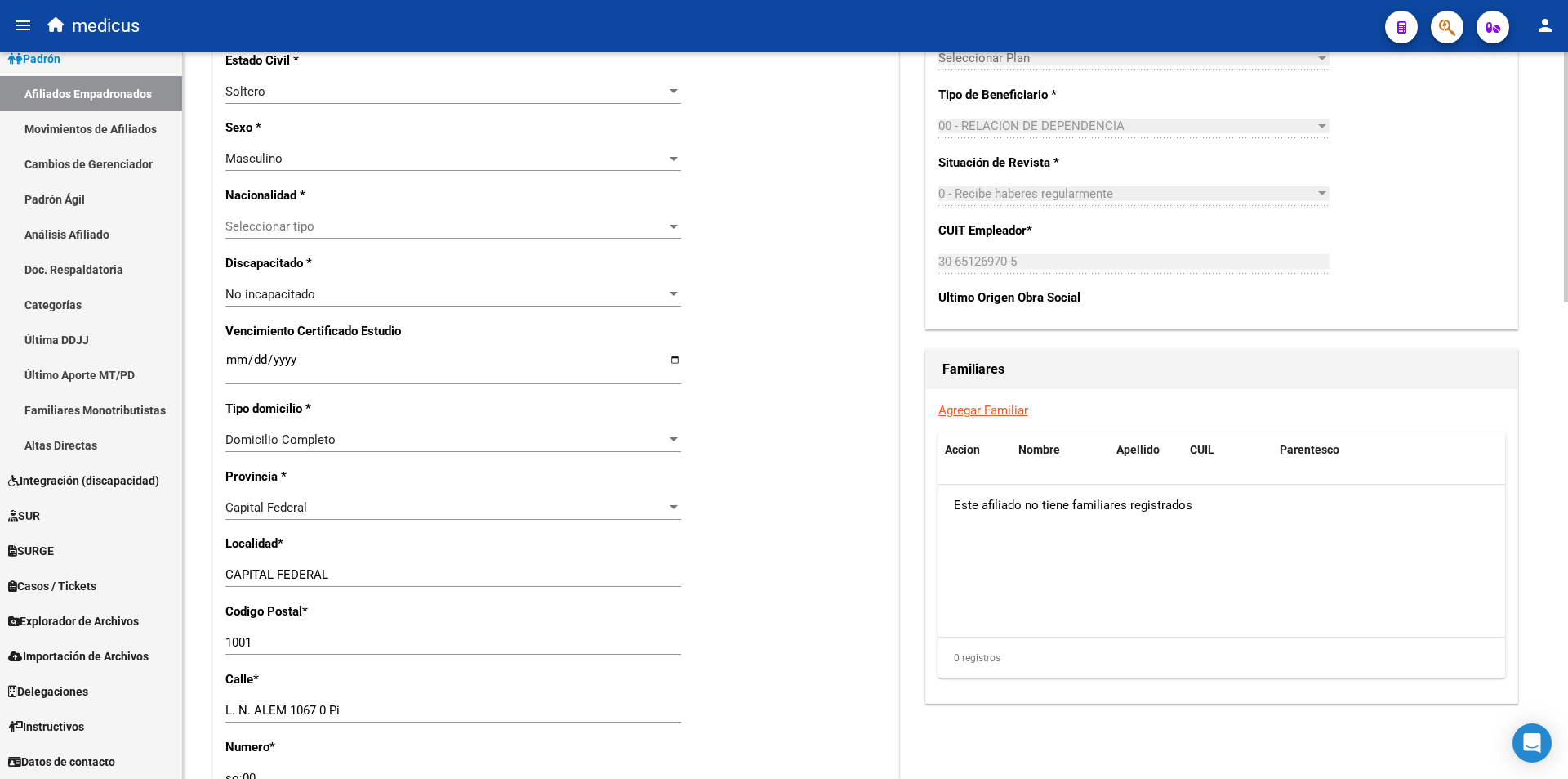
click at [985, 405] on link "Agregar Familiar" at bounding box center [983, 410] width 90 height 15
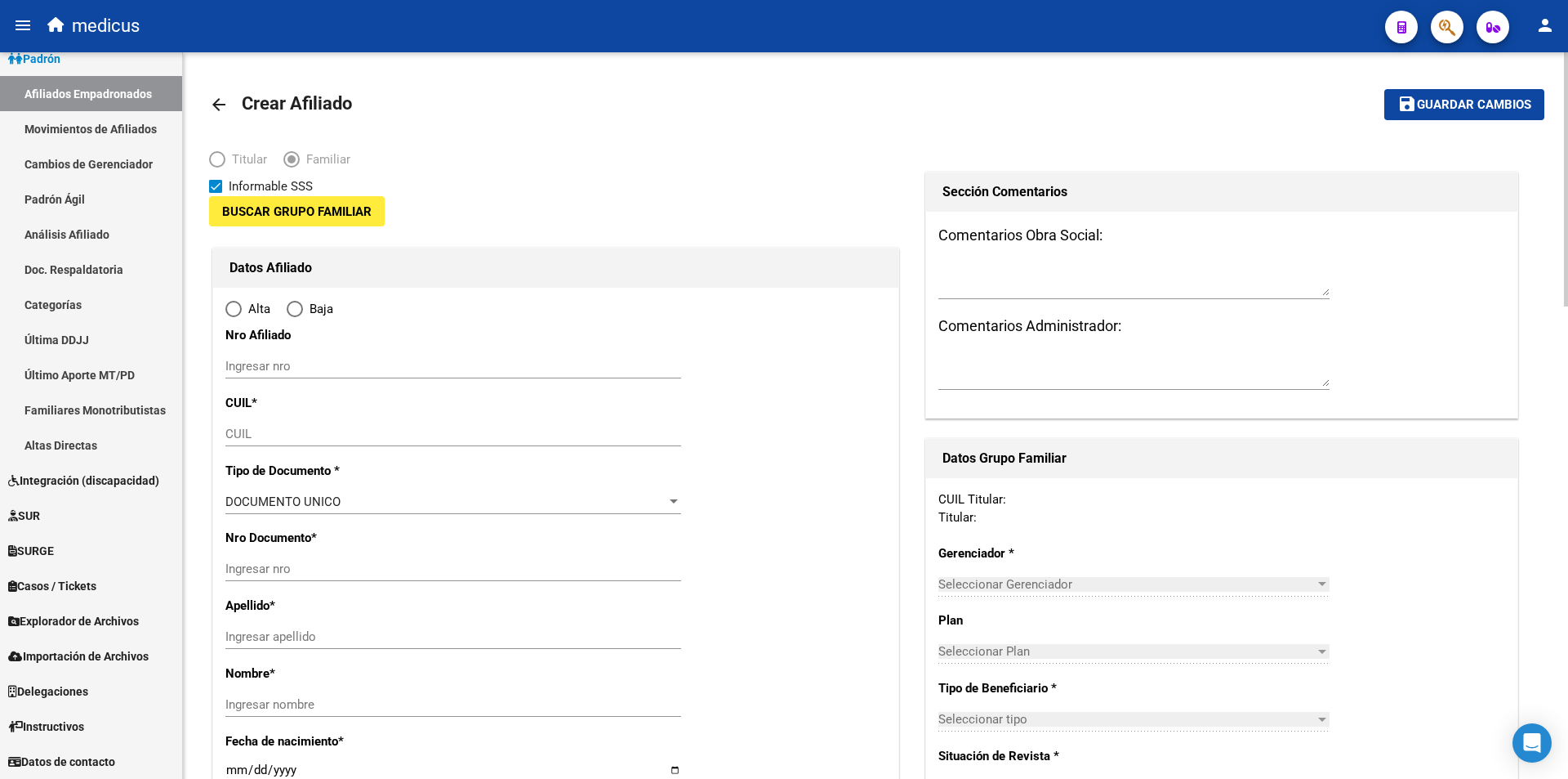
type input "30-65126970-5"
type input "CAPITAL FEDERAL"
type input "1001"
type input "L. N. ALEM 1067 0 Pi"
type input "so:00"
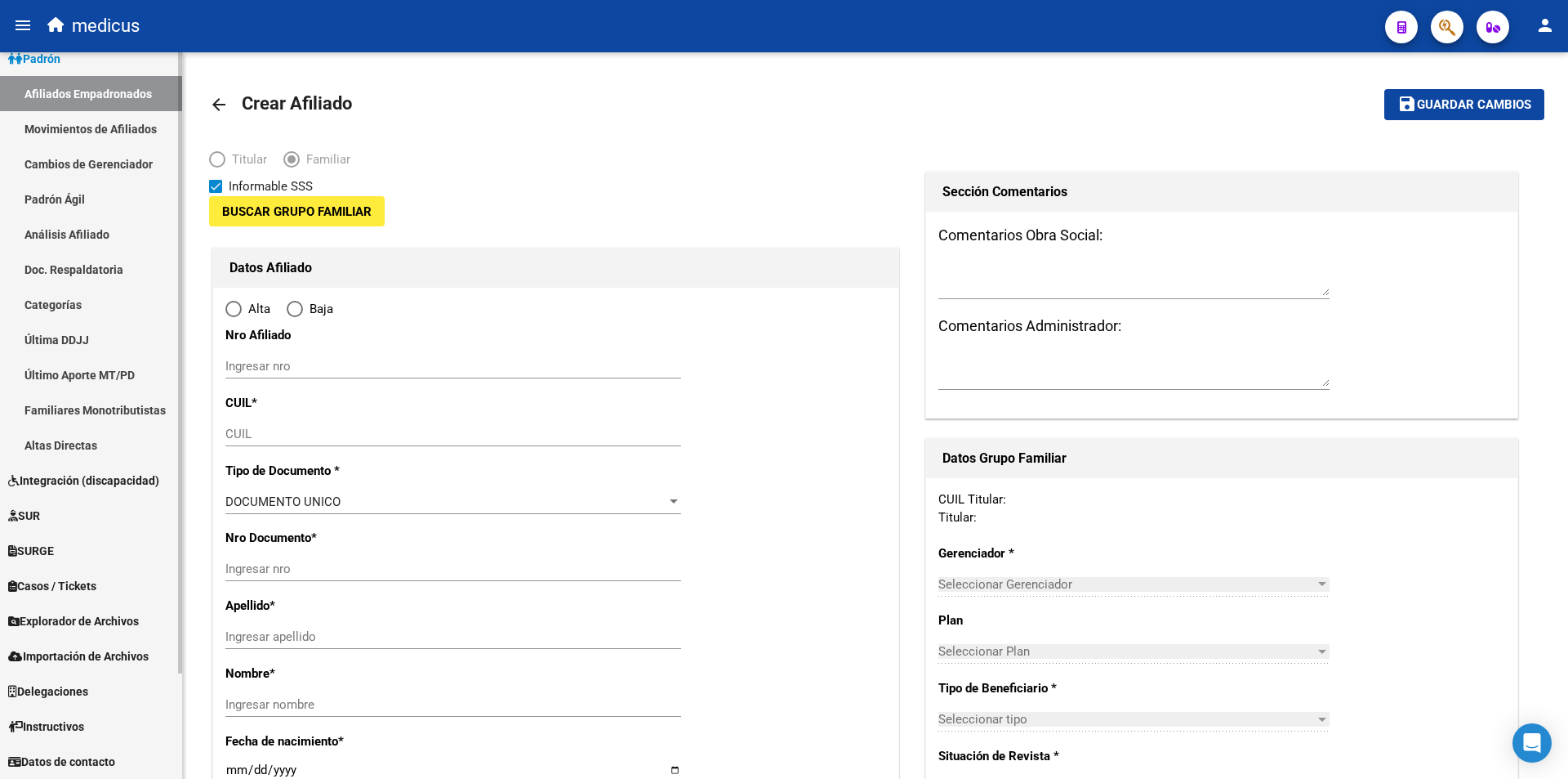
type input "o:0"
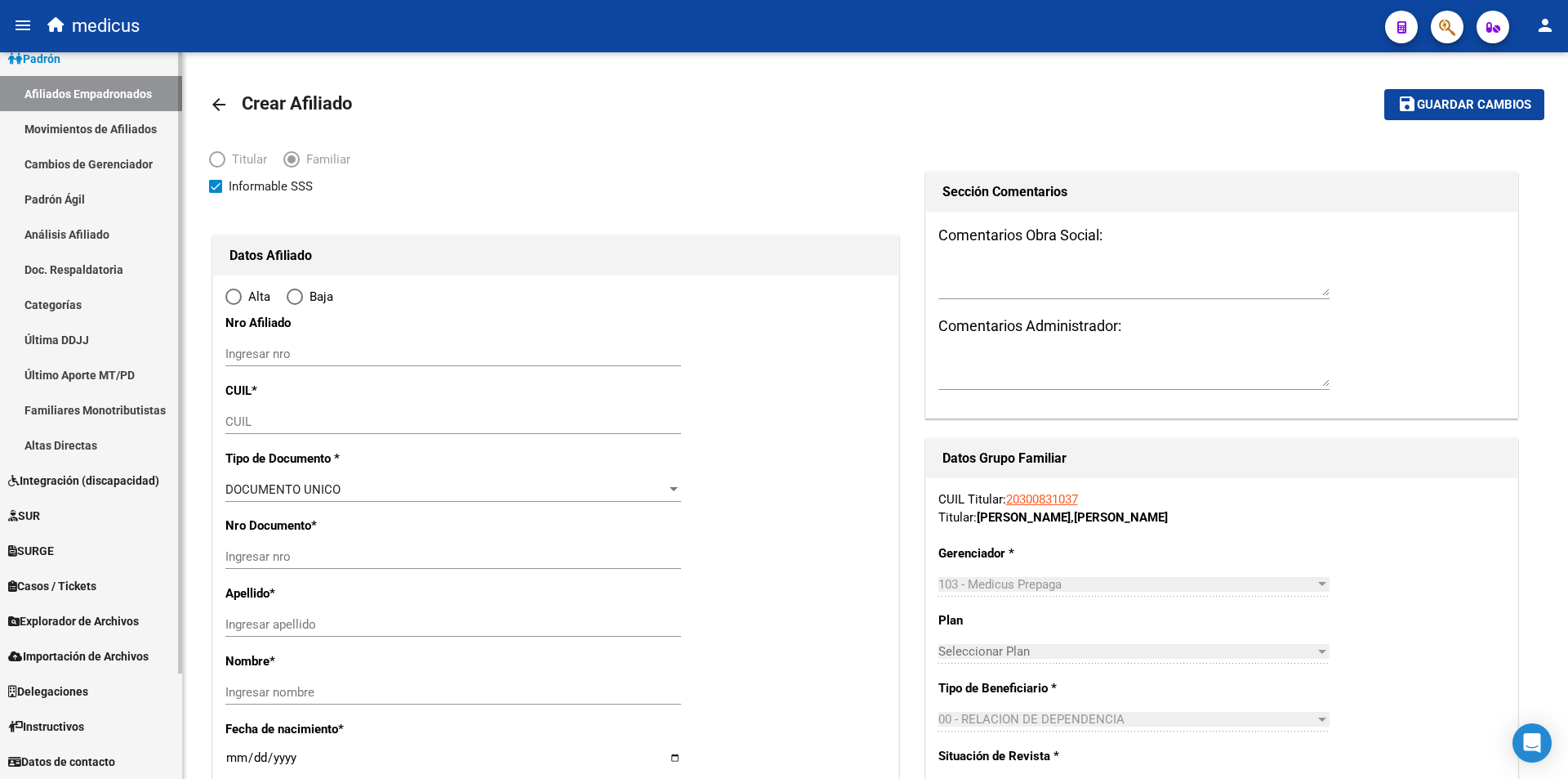
radio input "true"
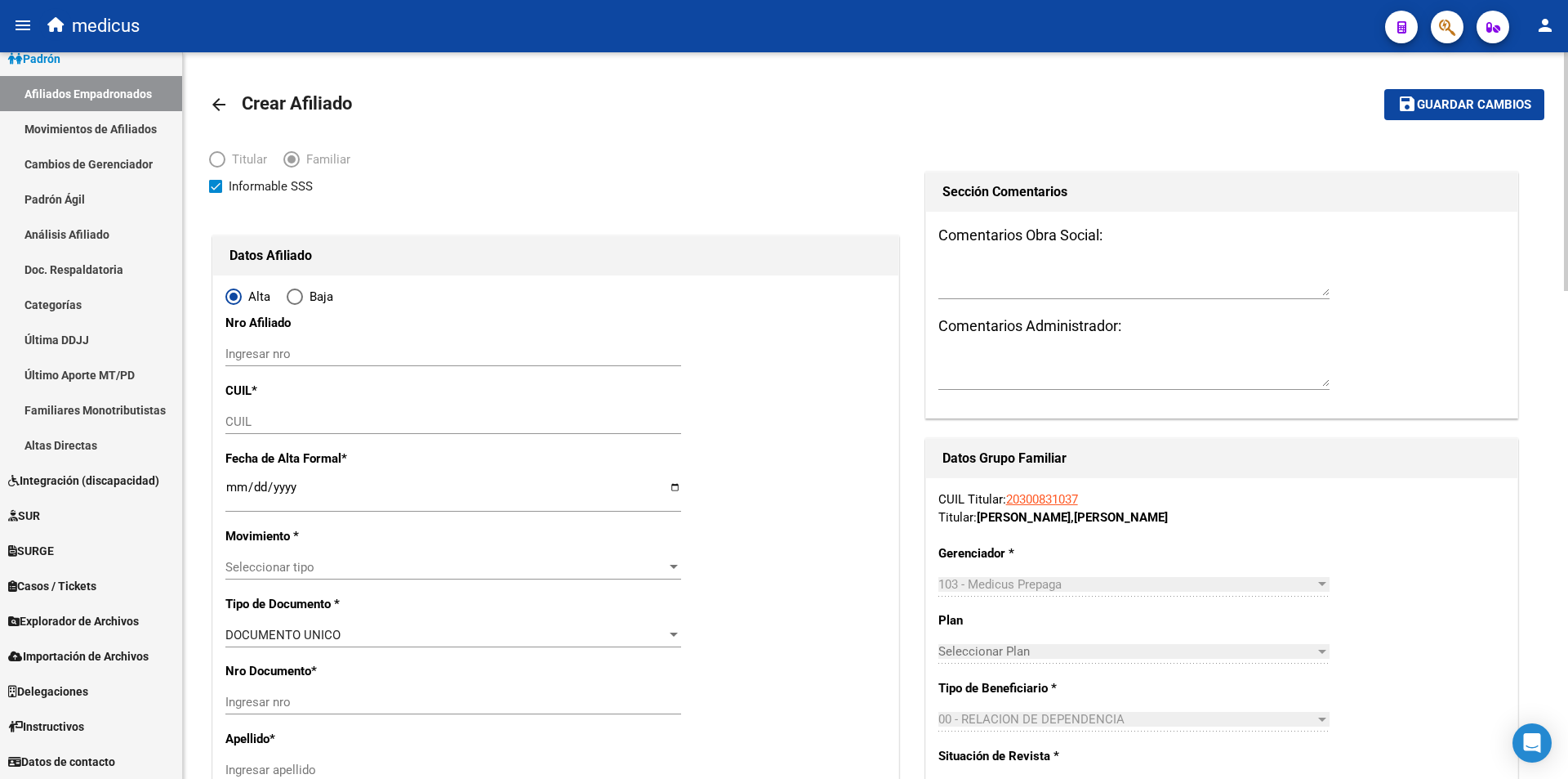
type input "30-65126970-5"
drag, startPoint x: 265, startPoint y: 188, endPoint x: 566, endPoint y: 705, distance: 598.2
click at [265, 188] on span "Informable SSS" at bounding box center [270, 186] width 84 height 19
click at [216, 193] on input "Informable SSS" at bounding box center [215, 193] width 1 height 1
checkbox input "false"
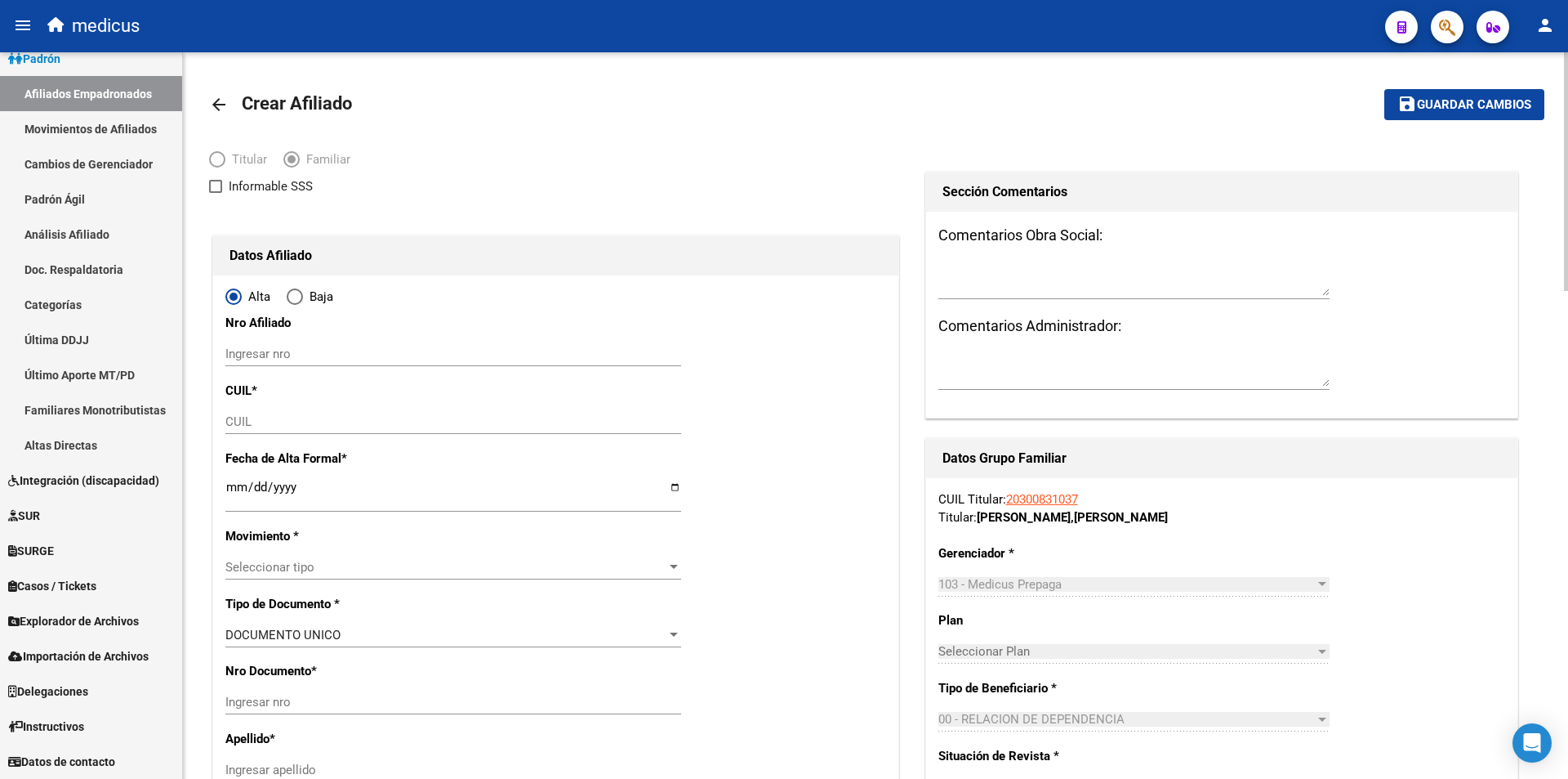
click at [296, 412] on div "CUIL" at bounding box center [453, 421] width 455 height 24
click at [218, 100] on mat-icon "arrow_back" at bounding box center [218, 104] width 19 height 19
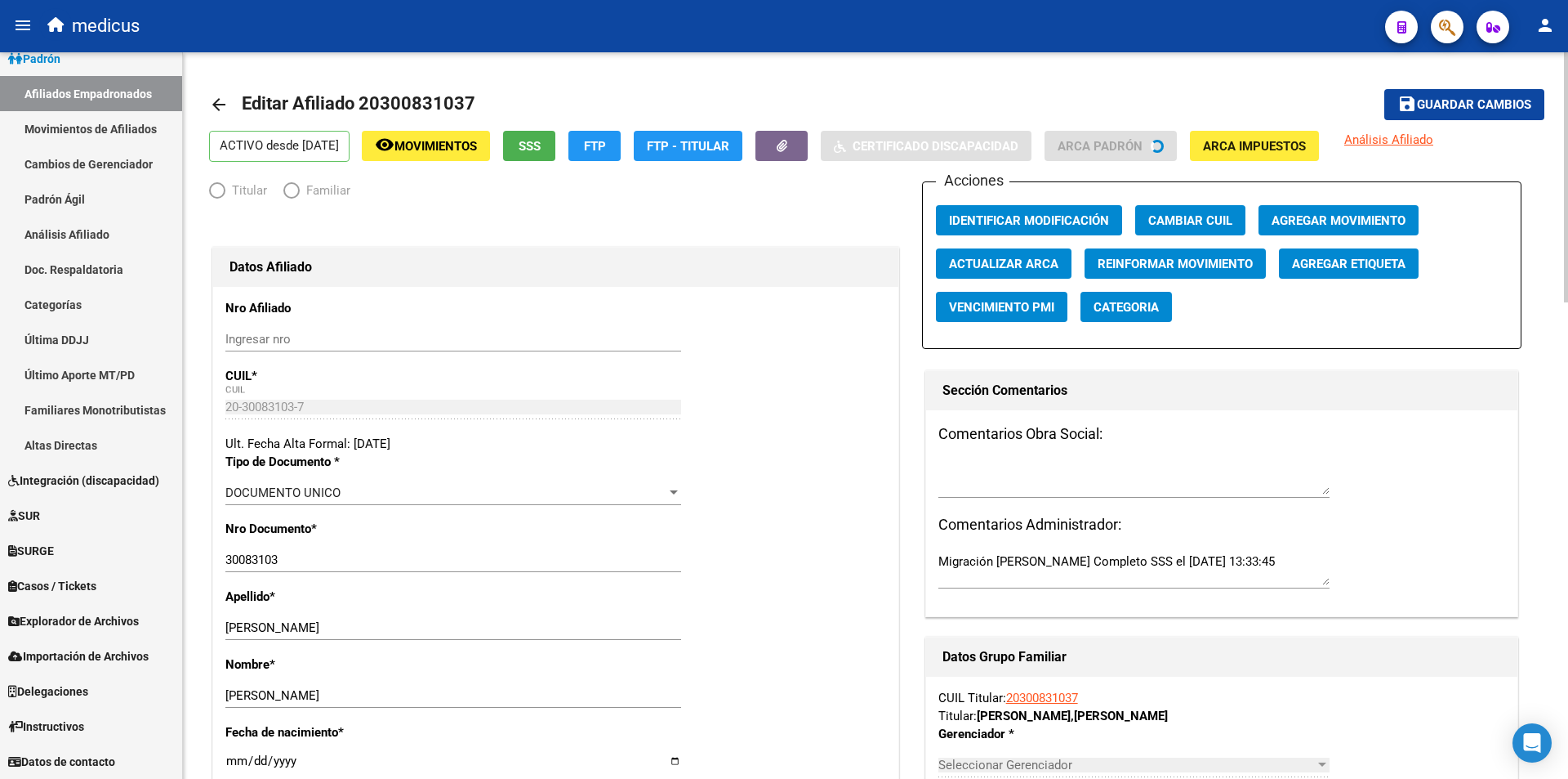
radio input "true"
type input "30-65126970-5"
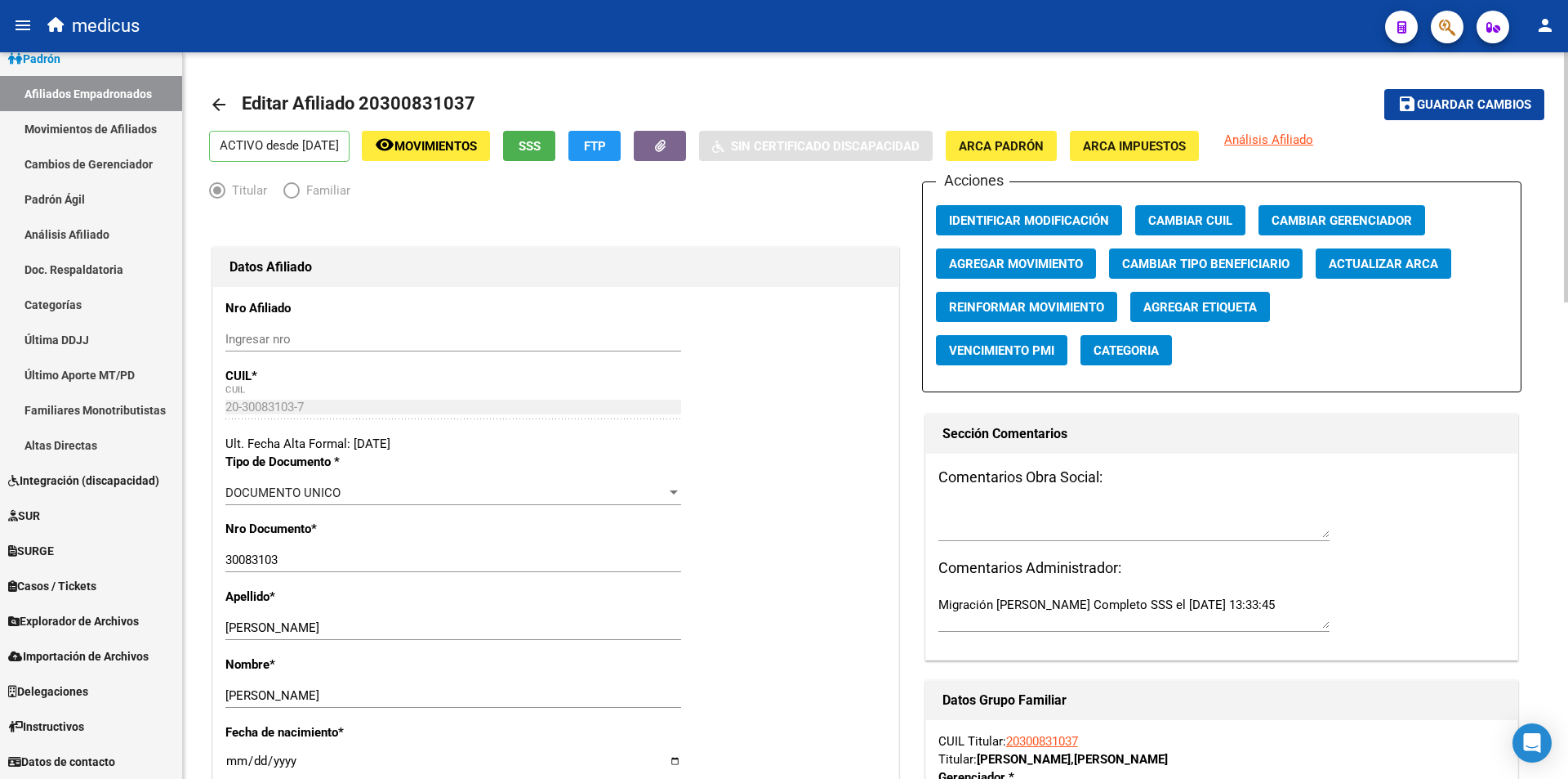
drag, startPoint x: 539, startPoint y: 130, endPoint x: 556, endPoint y: 142, distance: 20.8
click at [540, 130] on mat-toolbar-row "arrow_back Editar Afiliado 20300831037" at bounding box center [729, 105] width 1040 height 52
click at [541, 147] on span "SSS" at bounding box center [530, 147] width 22 height 15
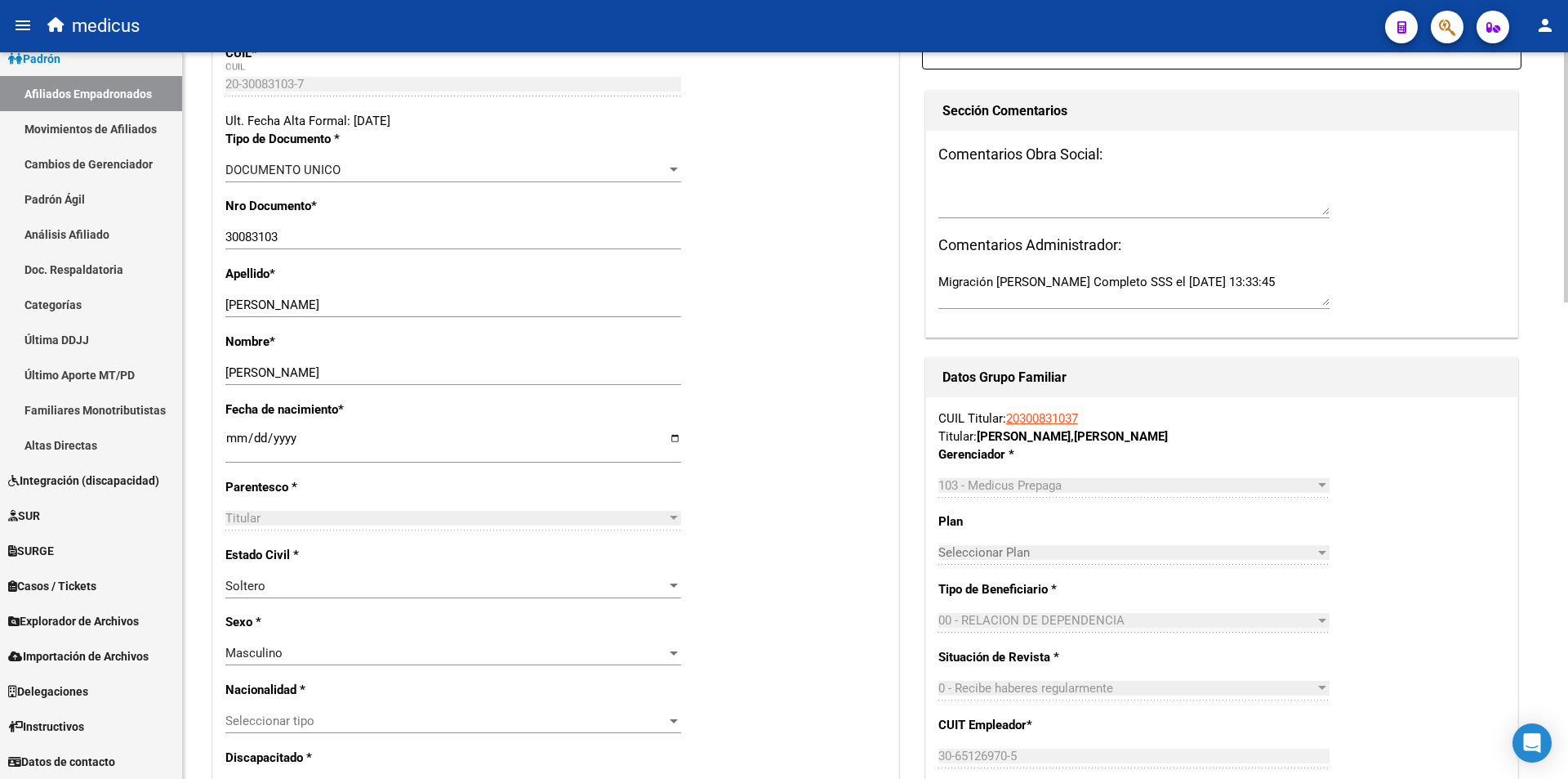
scroll to position [735, 0]
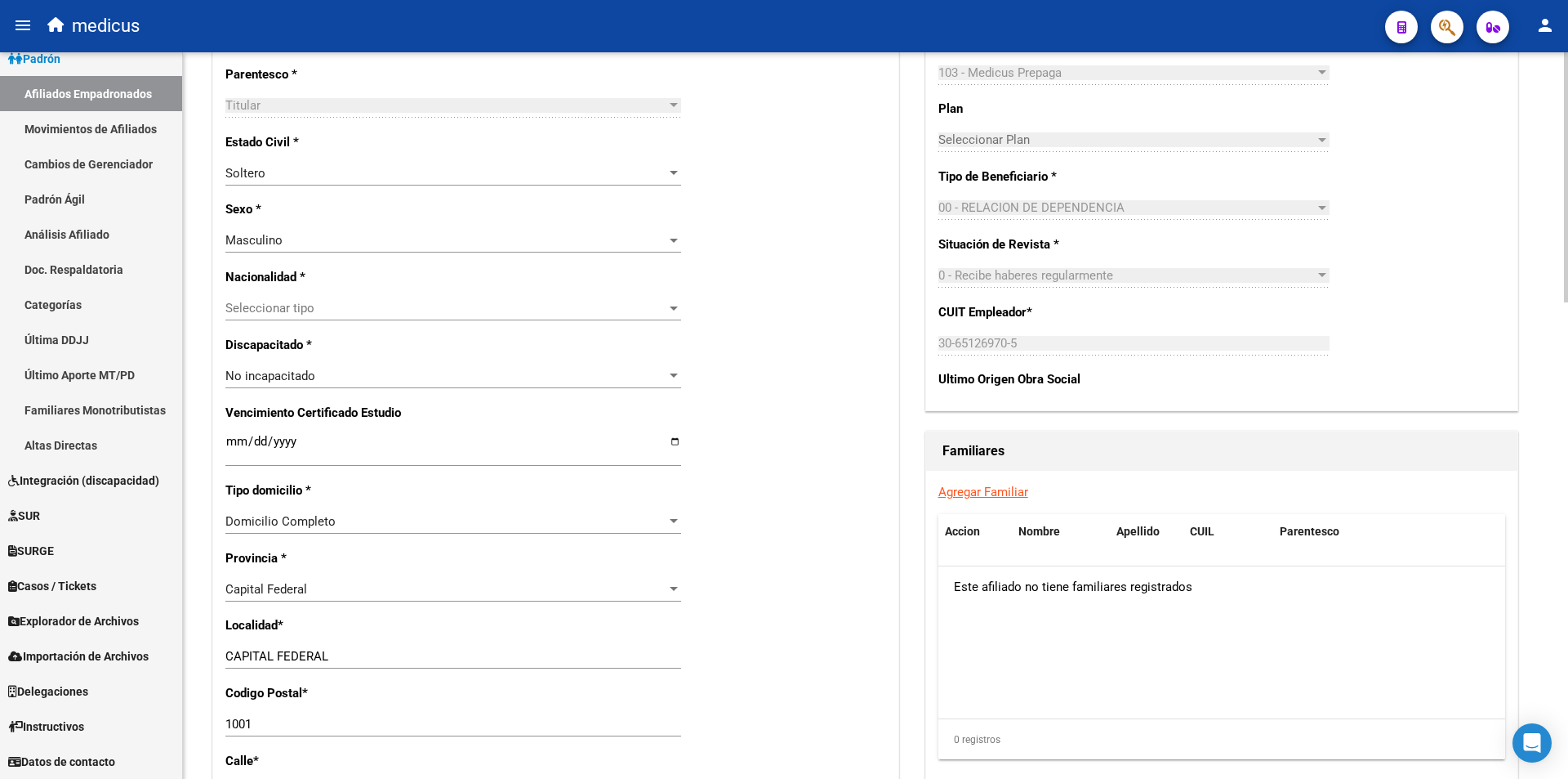
click at [949, 489] on link "Agregar Familiar" at bounding box center [983, 493] width 90 height 15
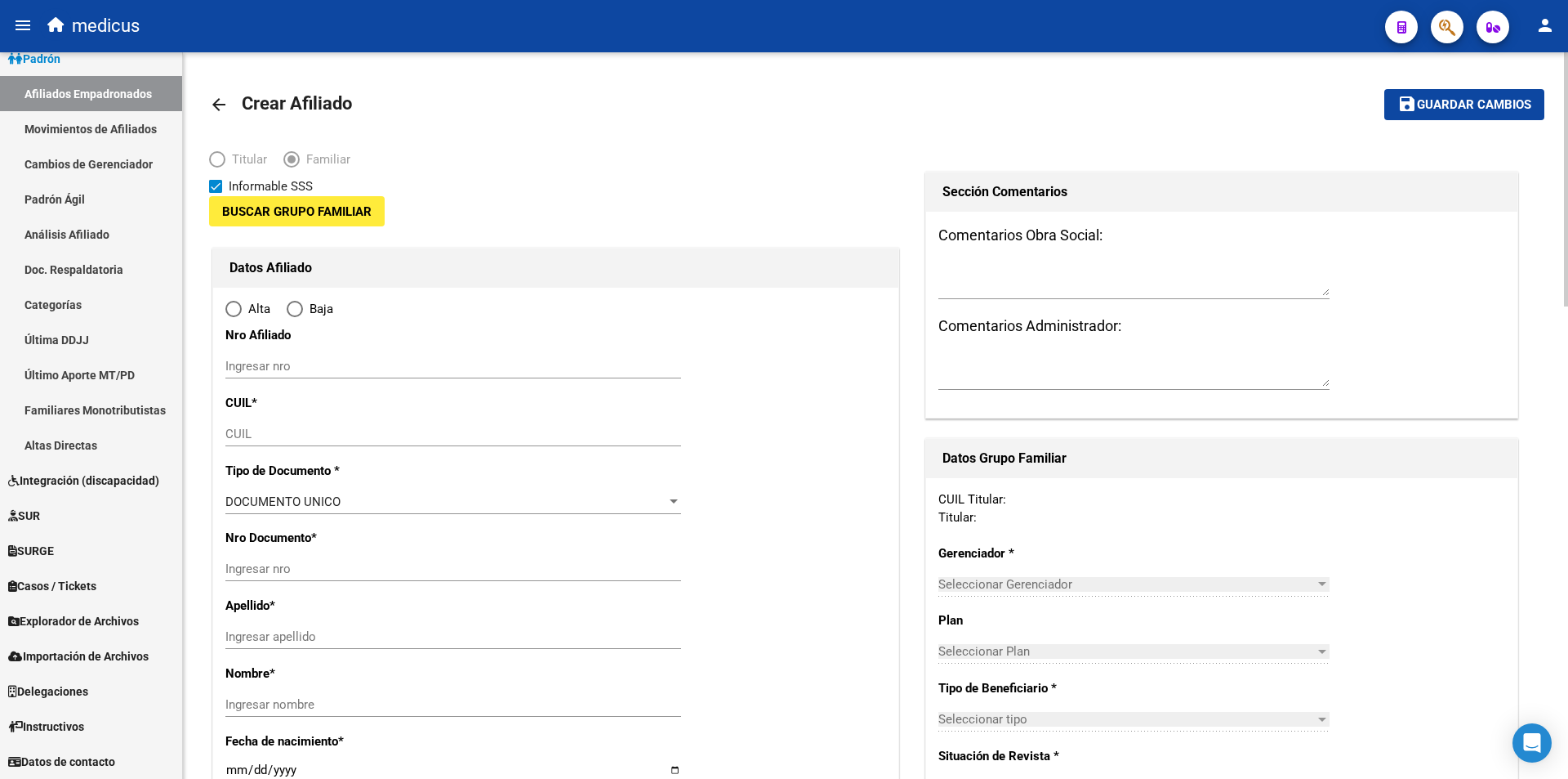
type input "30-65126970-5"
type input "CAPITAL FEDERAL"
type input "1001"
type input "L. N. ALEM 1067 0 Pi"
type input "so:00"
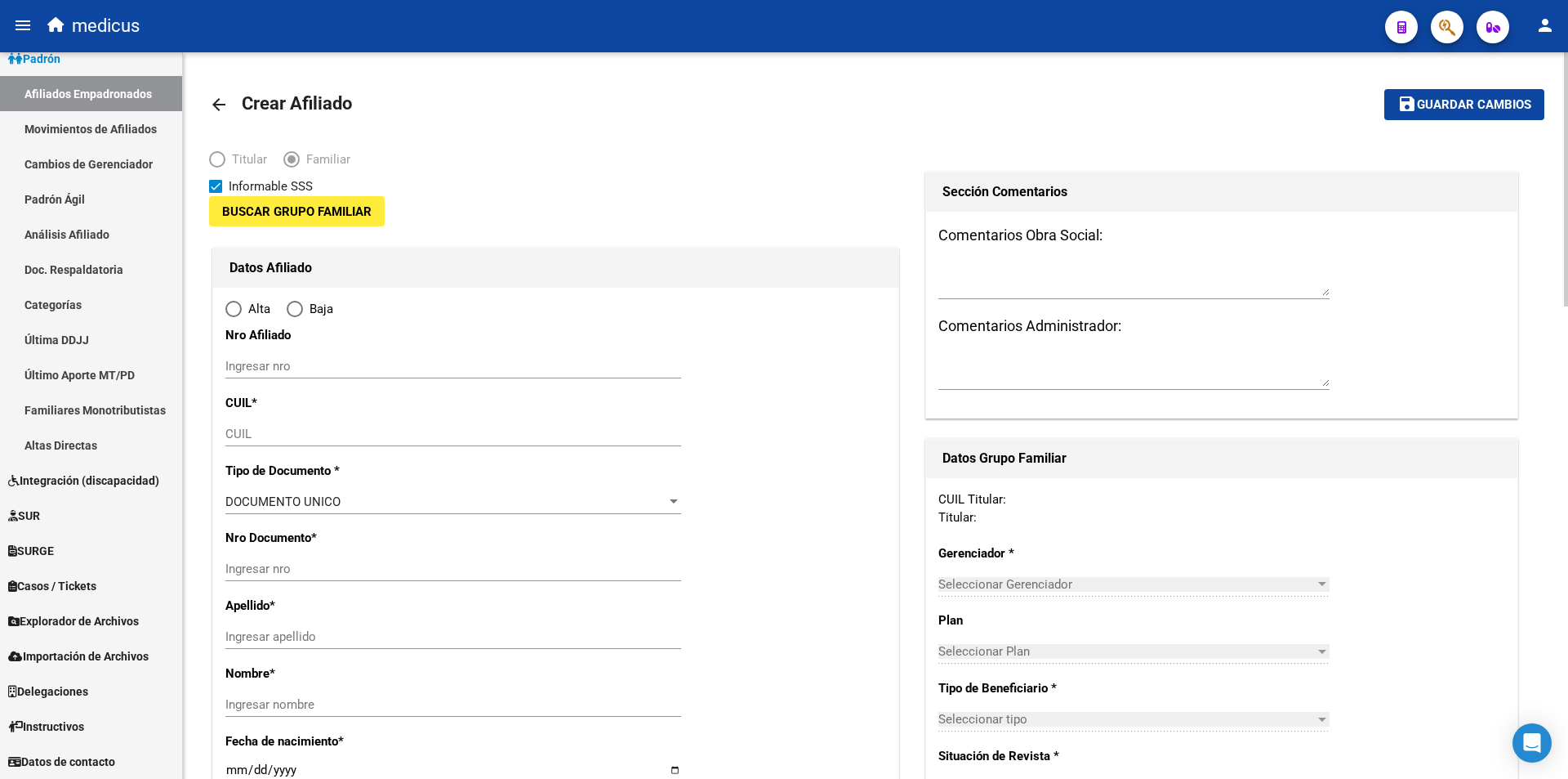
type input "o:0"
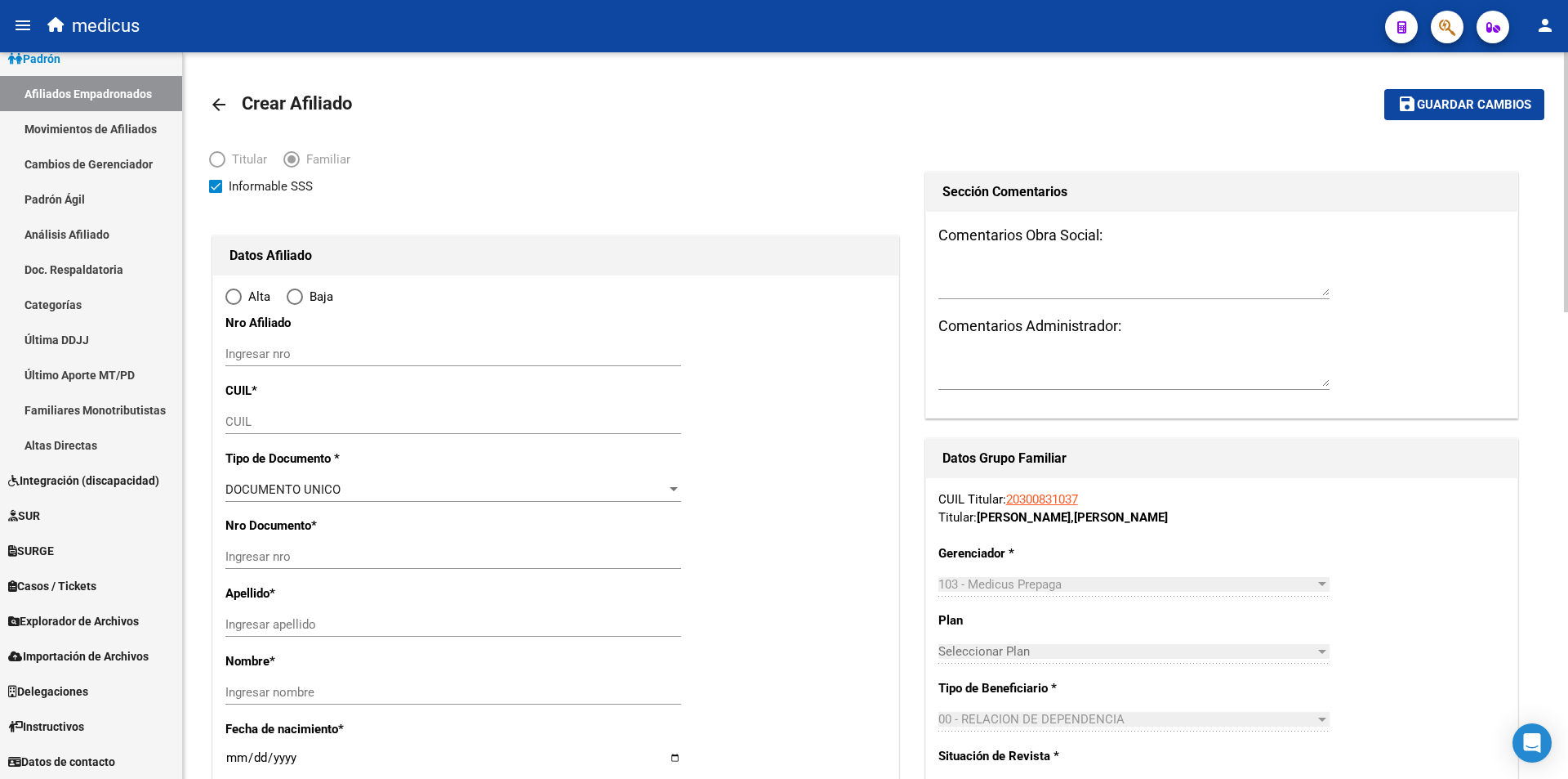
radio input "true"
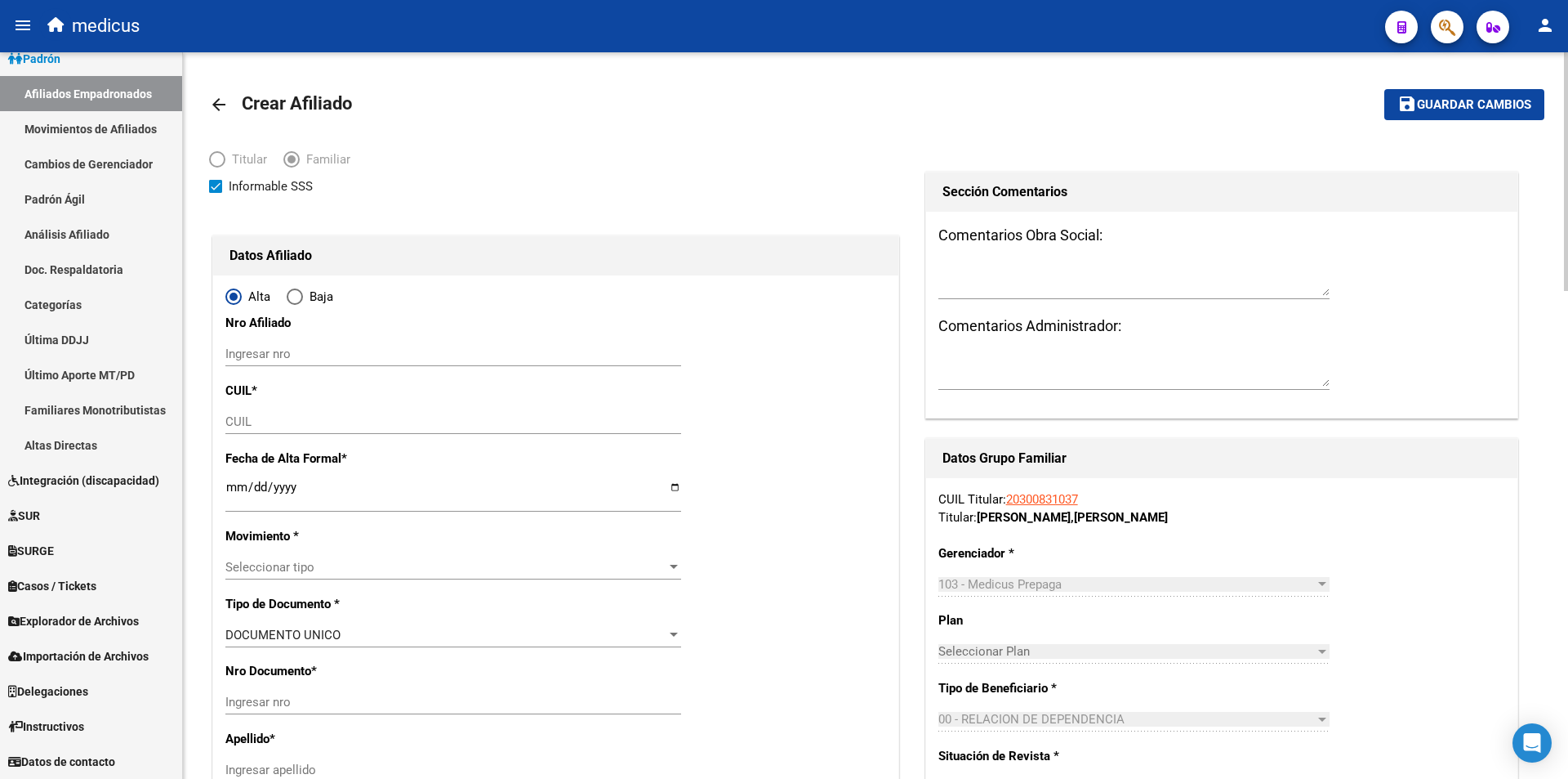
type input "30-65126970-5"
click at [350, 415] on input "CUIL" at bounding box center [453, 422] width 455 height 15
paste input "27-31641058-3"
type input "27-31641058-3"
click at [324, 499] on input "Ingresar fecha" at bounding box center [453, 493] width 455 height 26
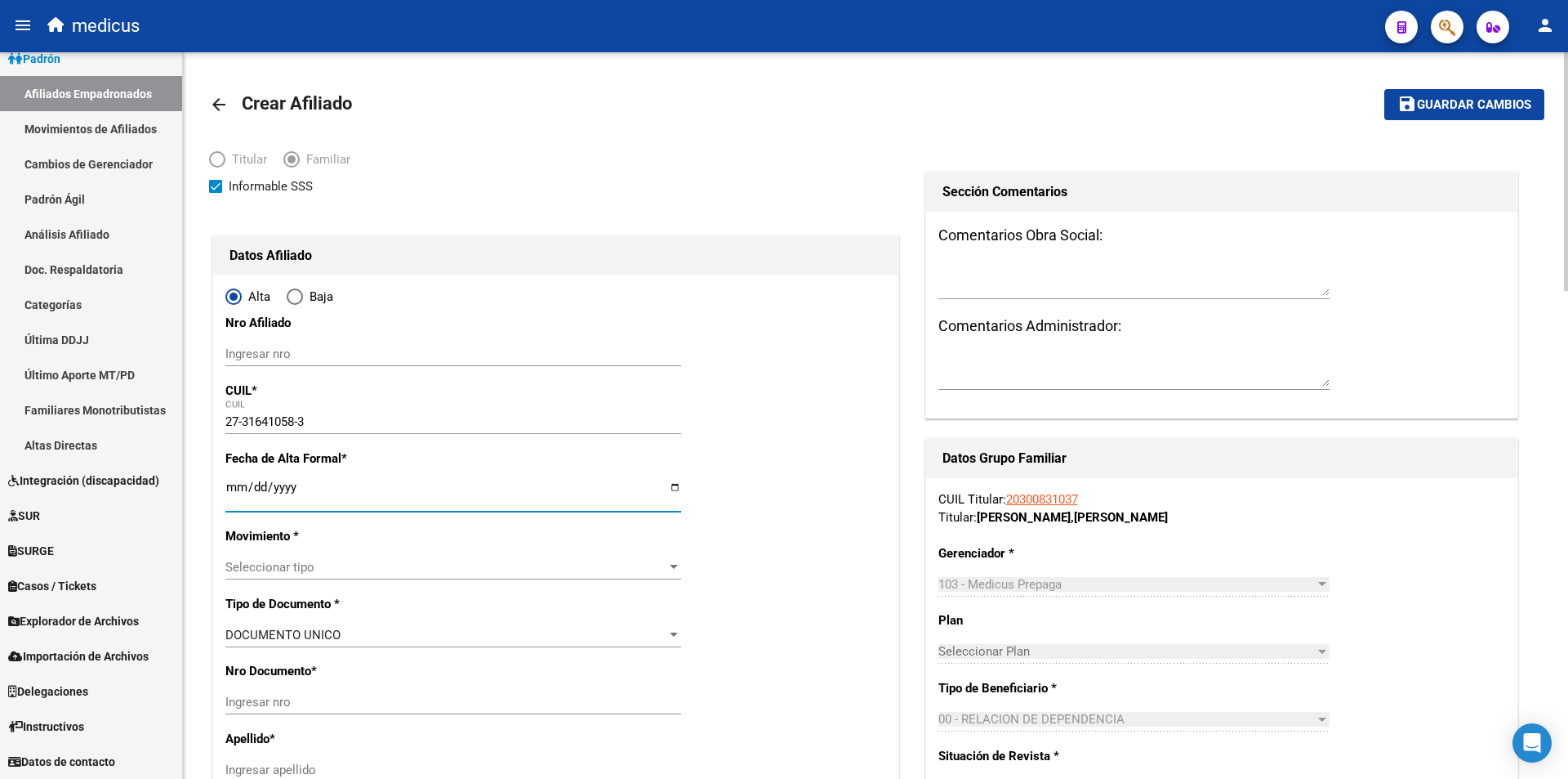
type input "31641058"
type input "RAMOS"
type input "PAULA ALEJANDRA"
type input "1985-04-11"
type input "CABA"
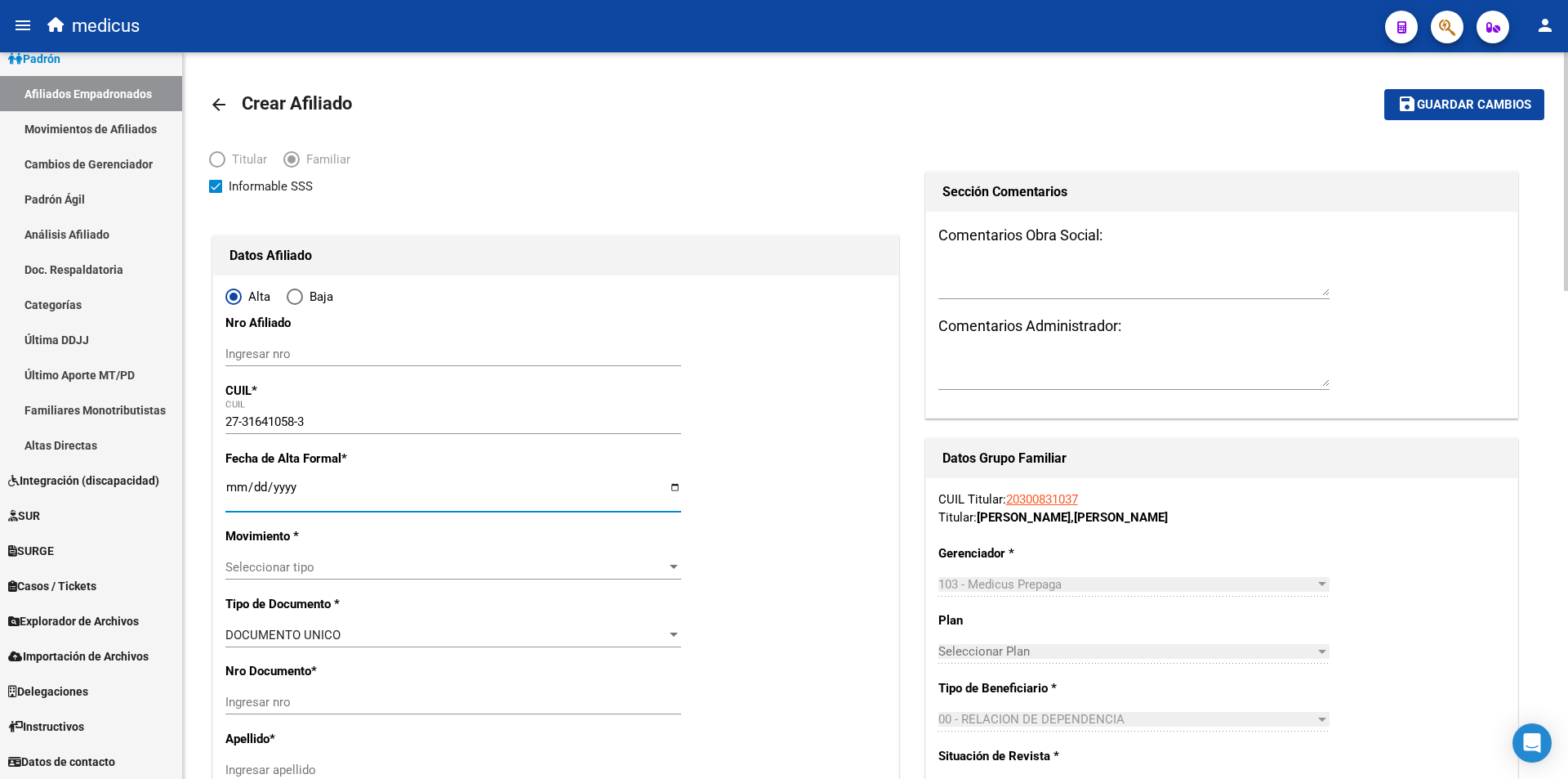
type input "1429"
type input "ARCOS"
type input "4372"
type input "[DATE]"
click at [375, 568] on span "Seleccionar tipo" at bounding box center [445, 567] width 441 height 15
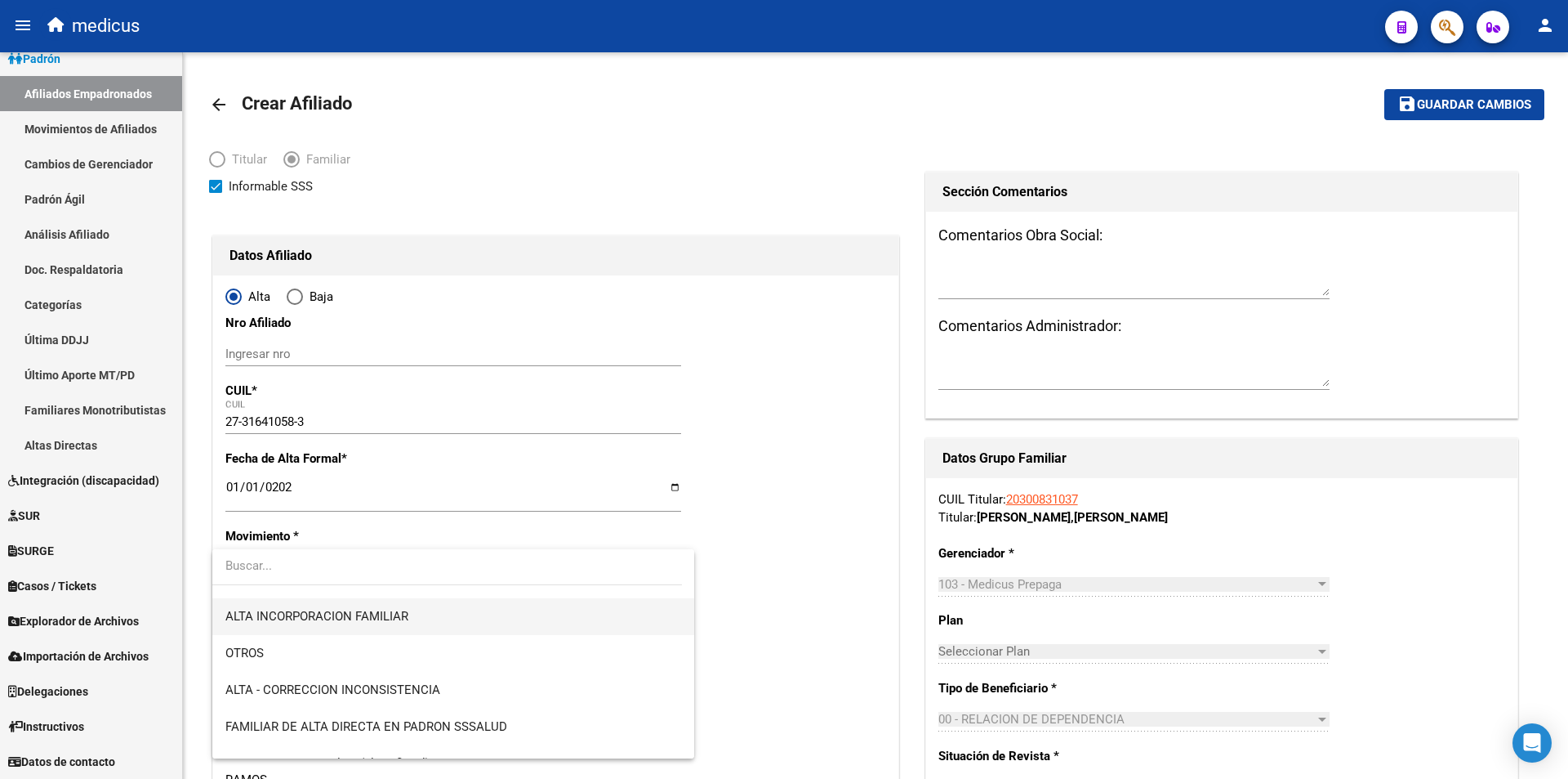
scroll to position [163, 0]
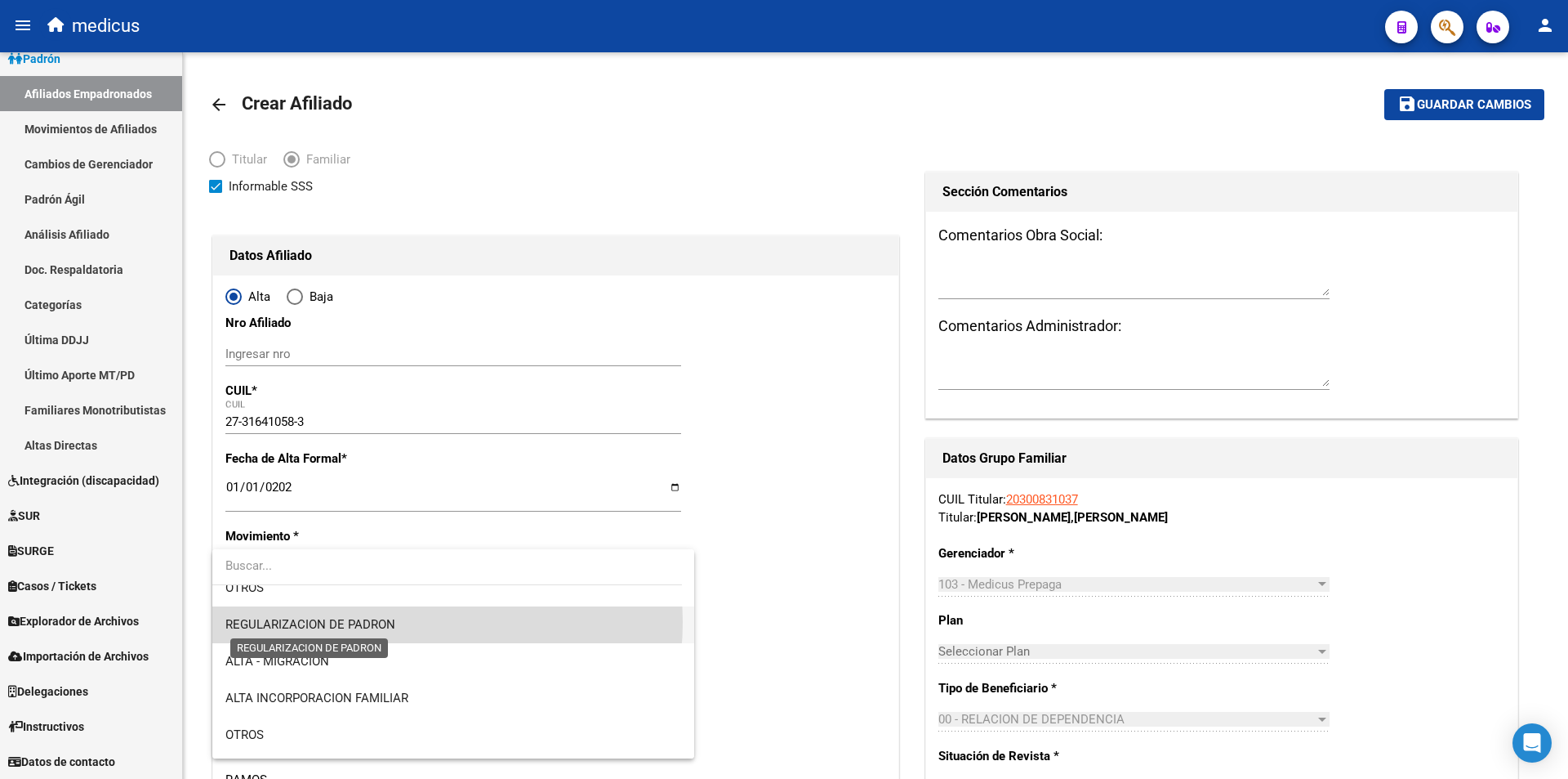
click at [391, 622] on span "REGULARIZACION DE PADRON" at bounding box center [310, 625] width 170 height 15
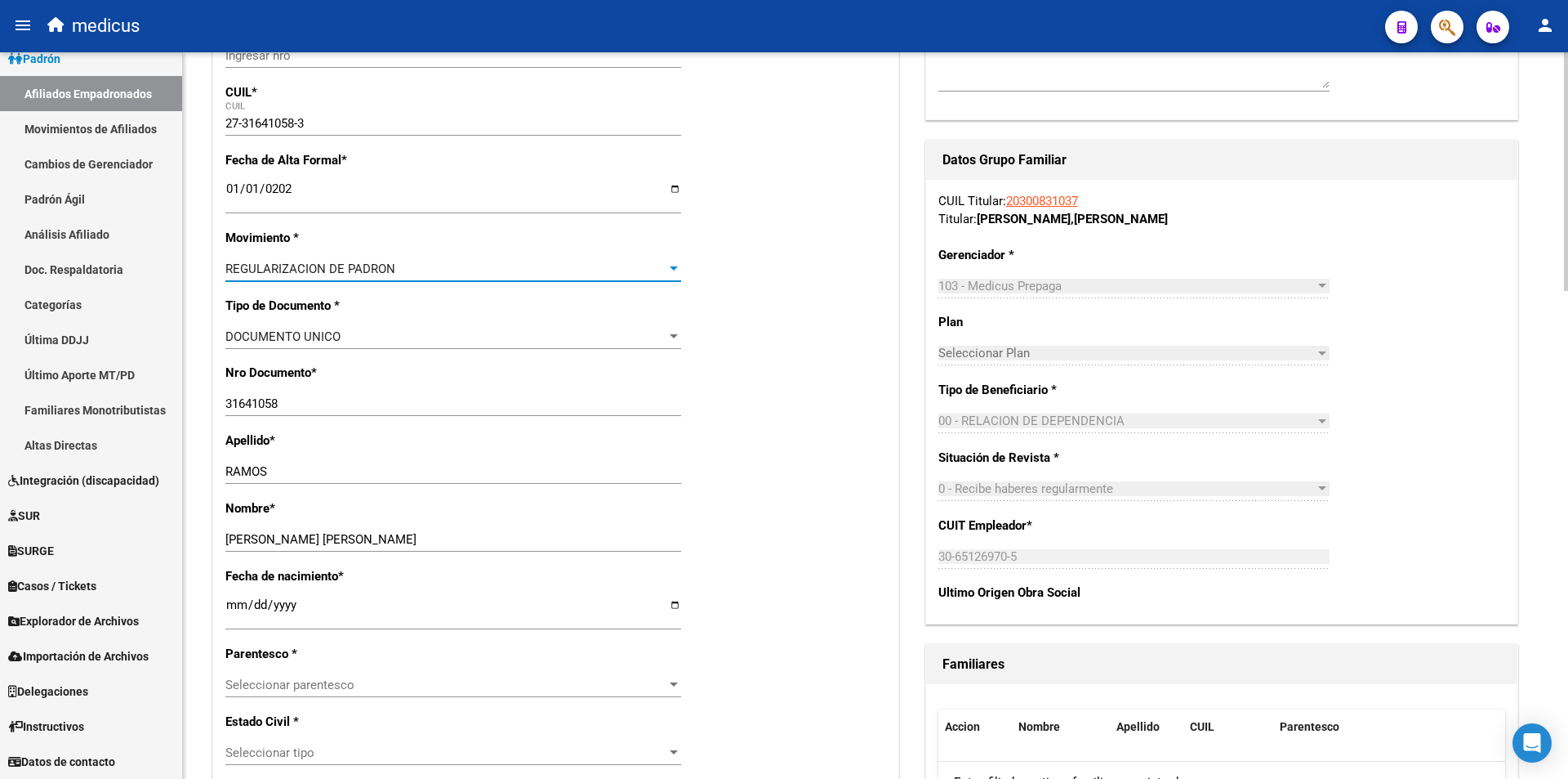
scroll to position [327, 0]
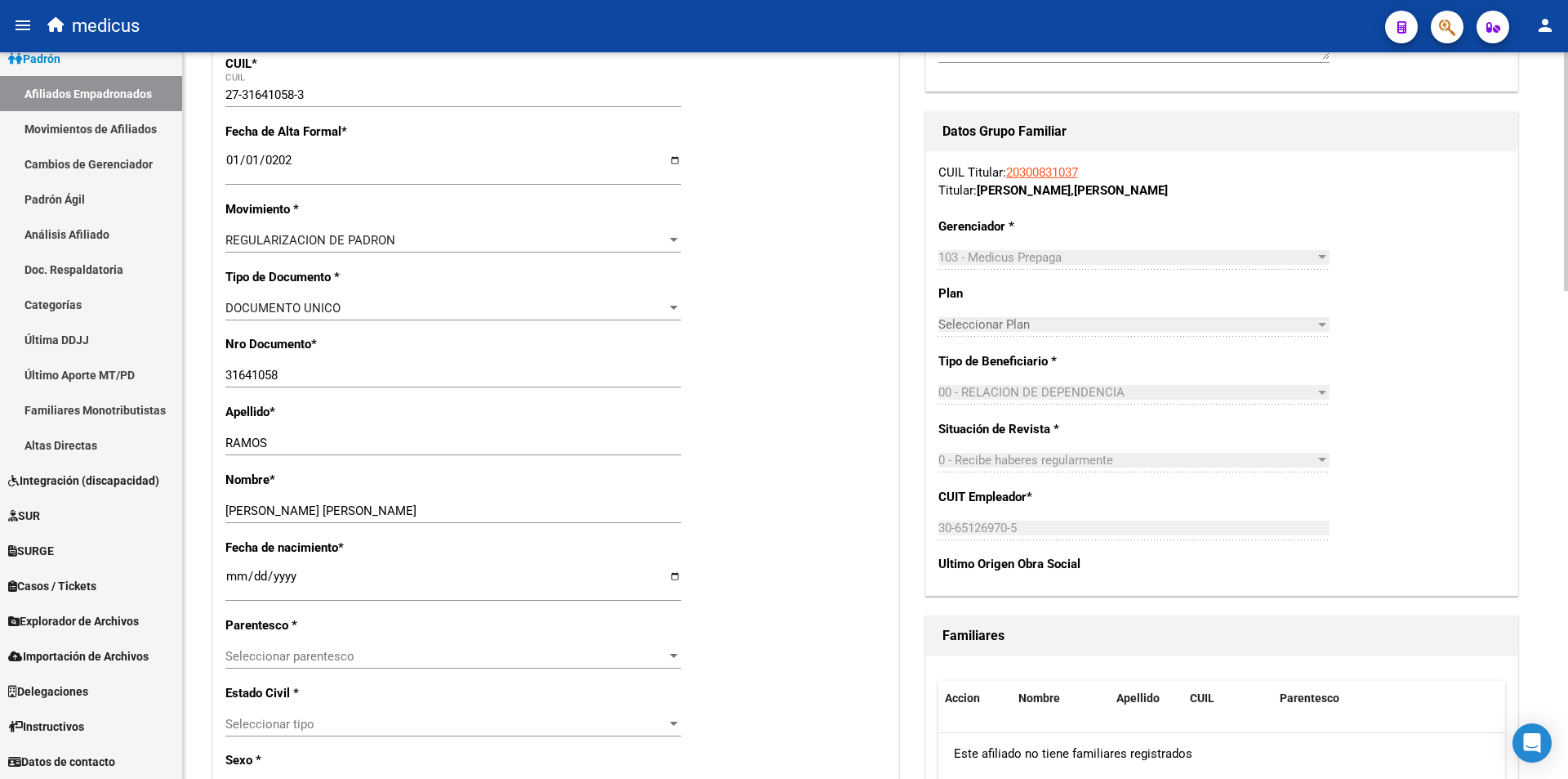
click at [404, 633] on p "Parentesco *" at bounding box center [324, 625] width 198 height 18
click at [404, 644] on div "Seleccionar parentesco Seleccionar parentesco" at bounding box center [453, 656] width 455 height 24
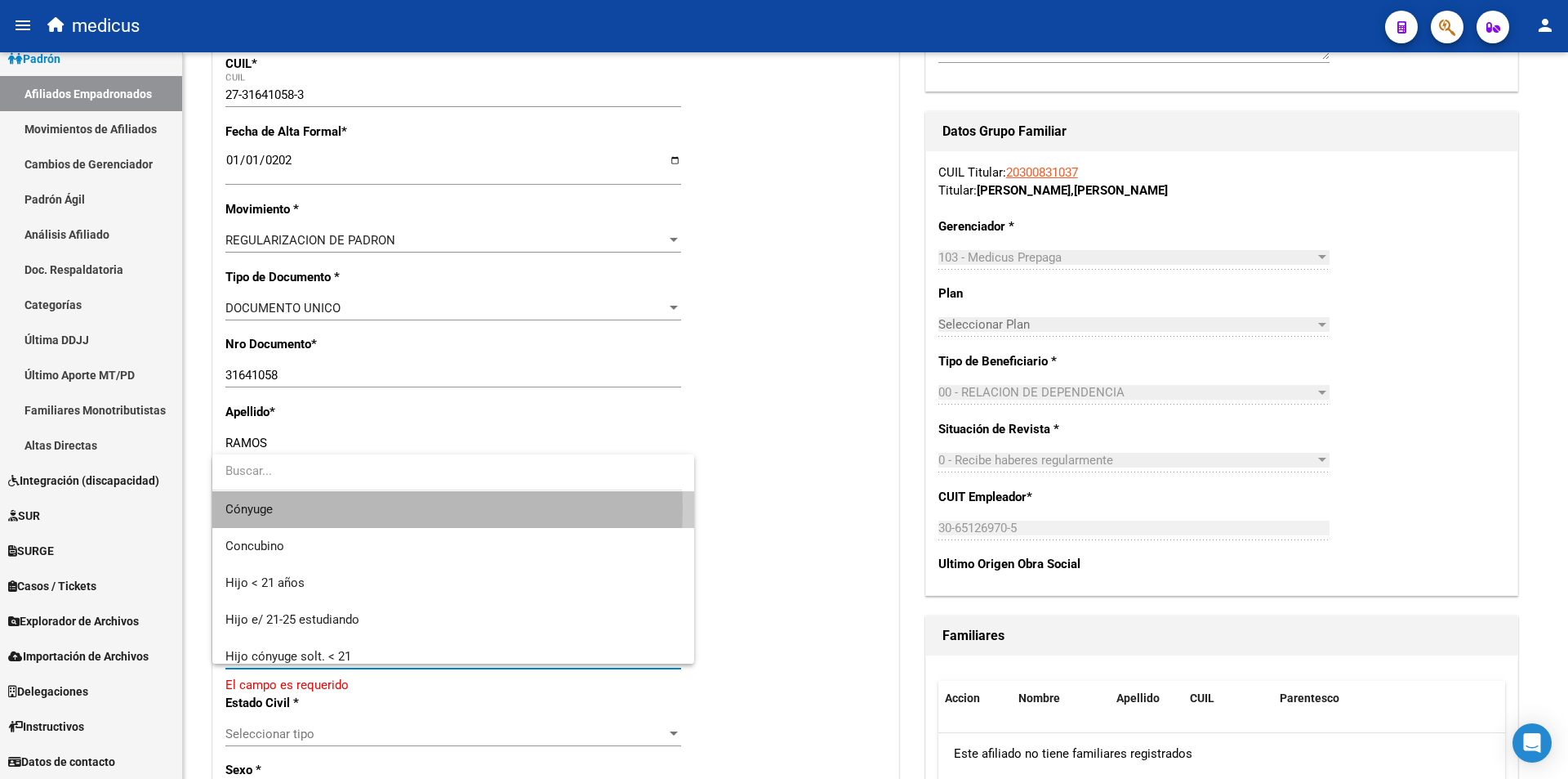
click at [357, 508] on span "Cónyuge" at bounding box center [453, 509] width 455 height 37
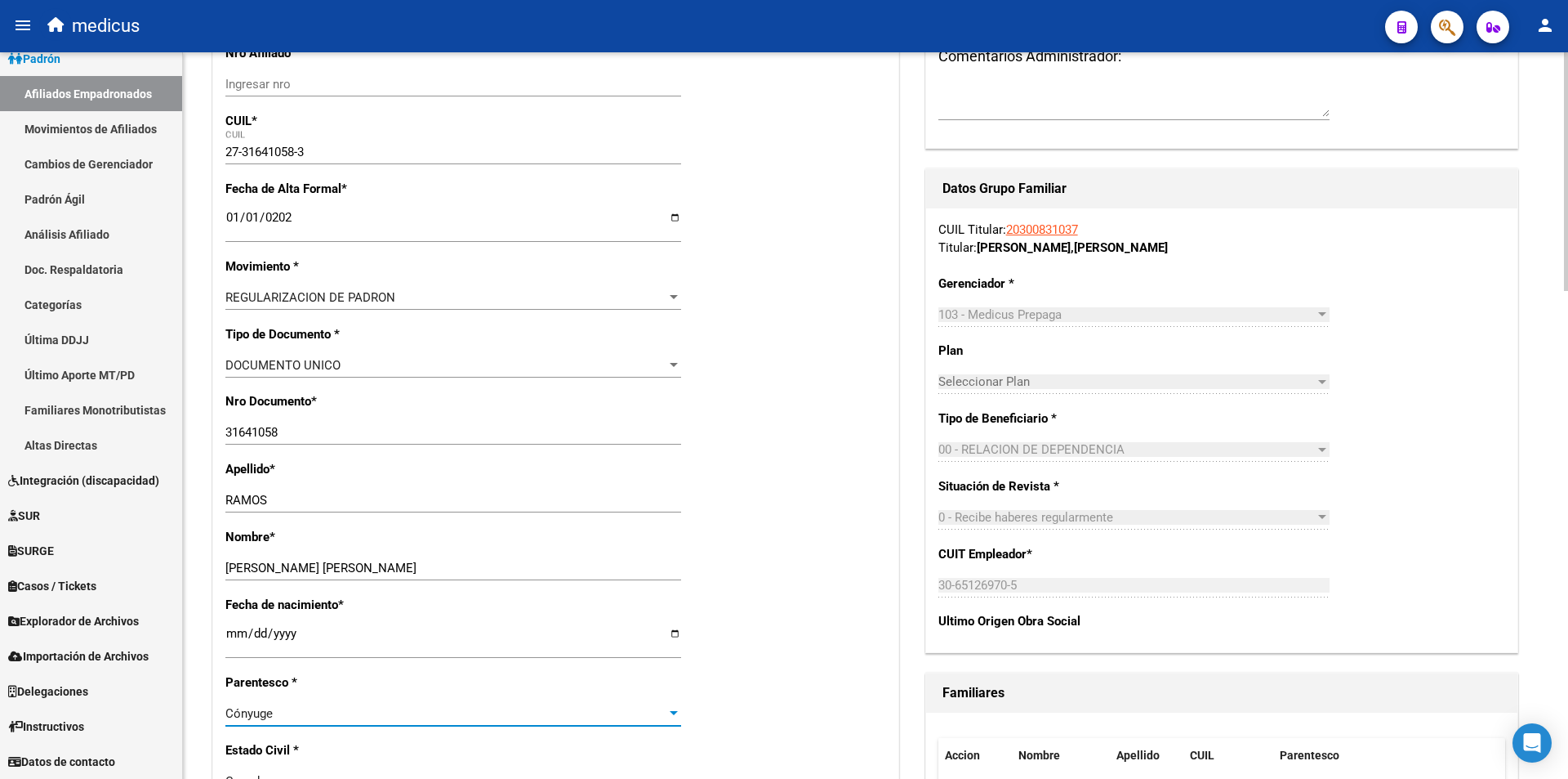
scroll to position [0, 0]
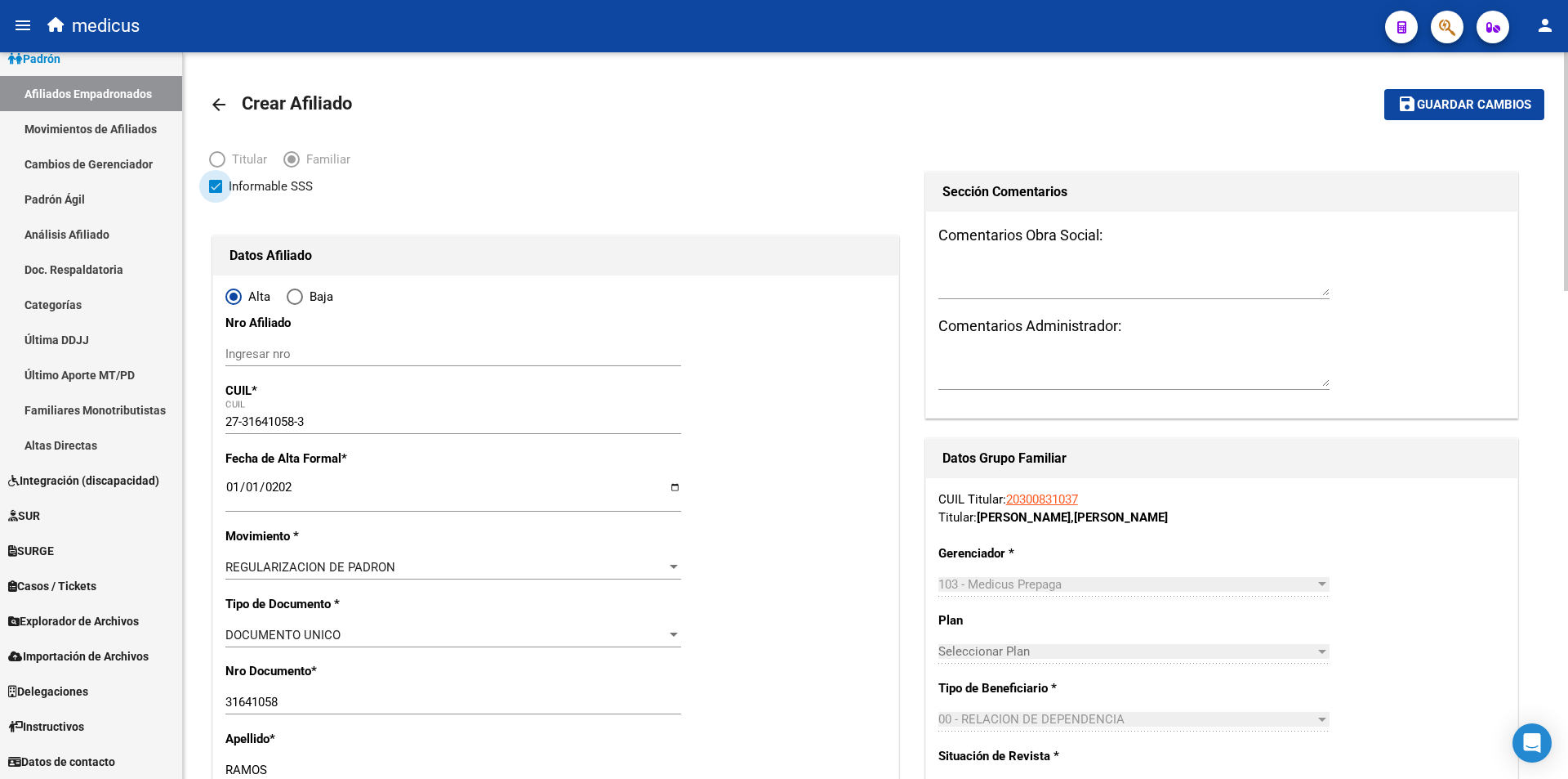
click at [281, 185] on span "Informable SSS" at bounding box center [270, 186] width 84 height 19
click at [216, 193] on input "Informable SSS" at bounding box center [215, 193] width 1 height 1
checkbox input "false"
click at [1463, 100] on span "Guardar cambios" at bounding box center [1474, 106] width 115 height 15
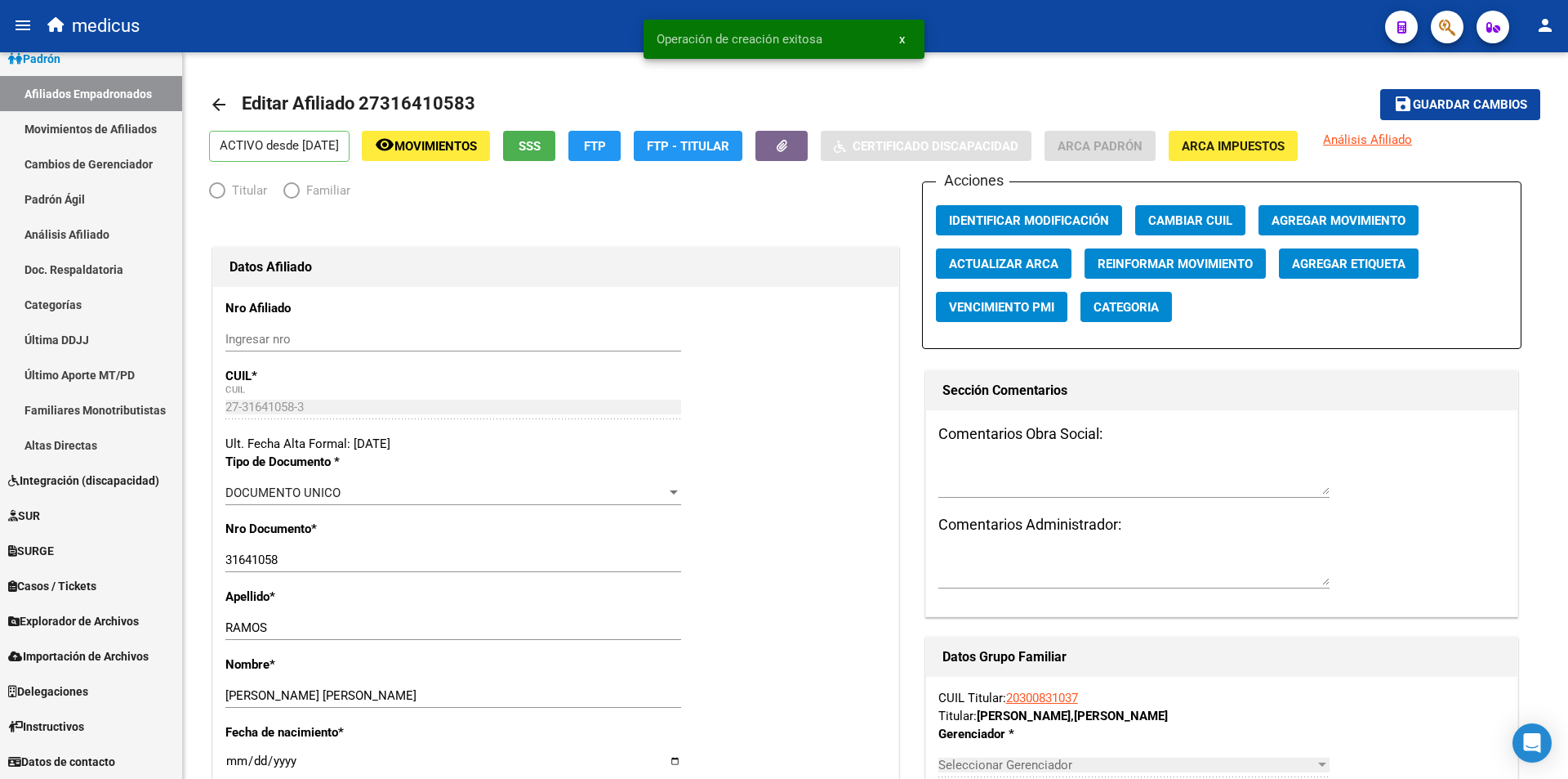
radio input "true"
type input "30-65126970-5"
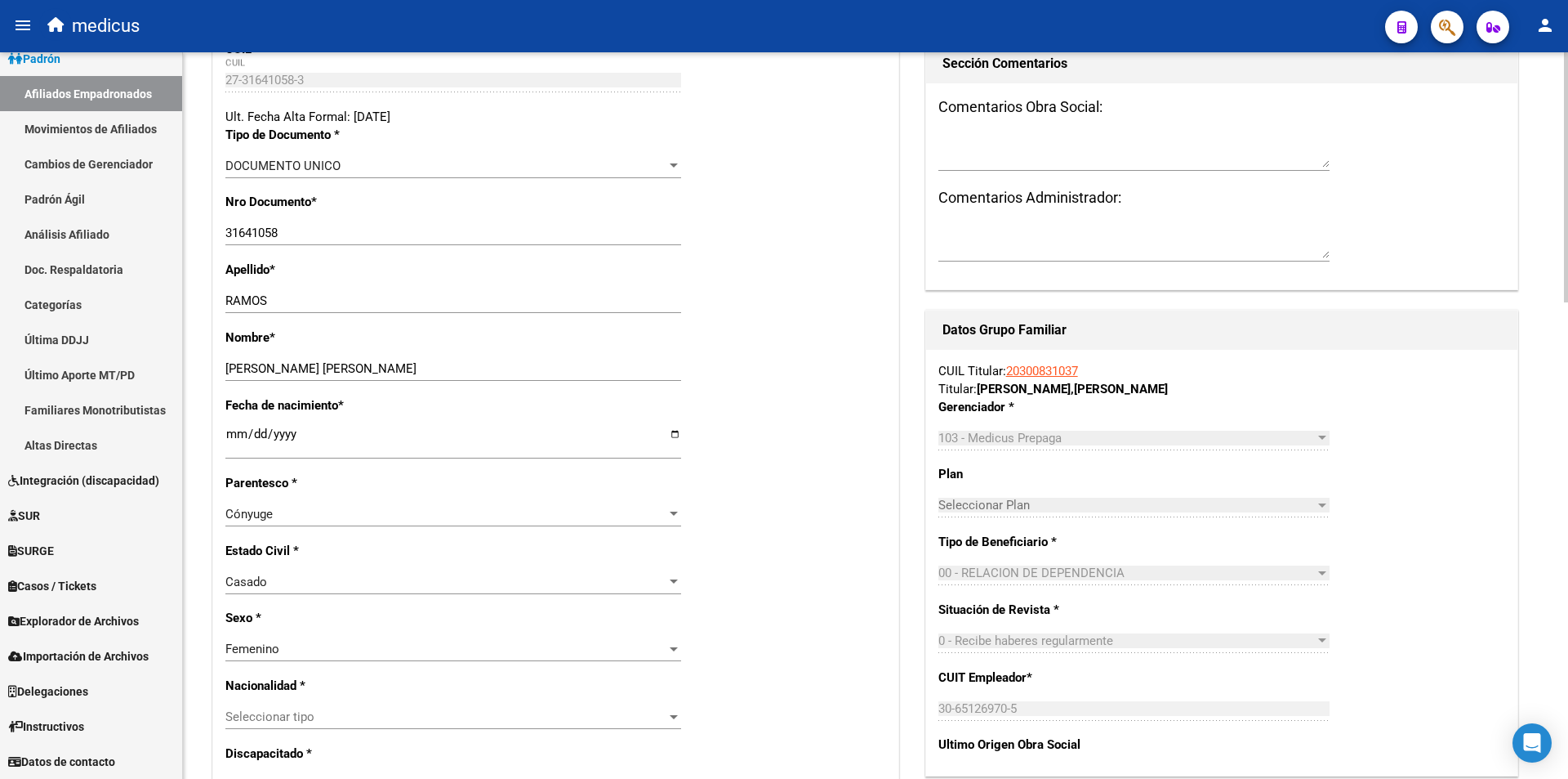
scroll to position [735, 0]
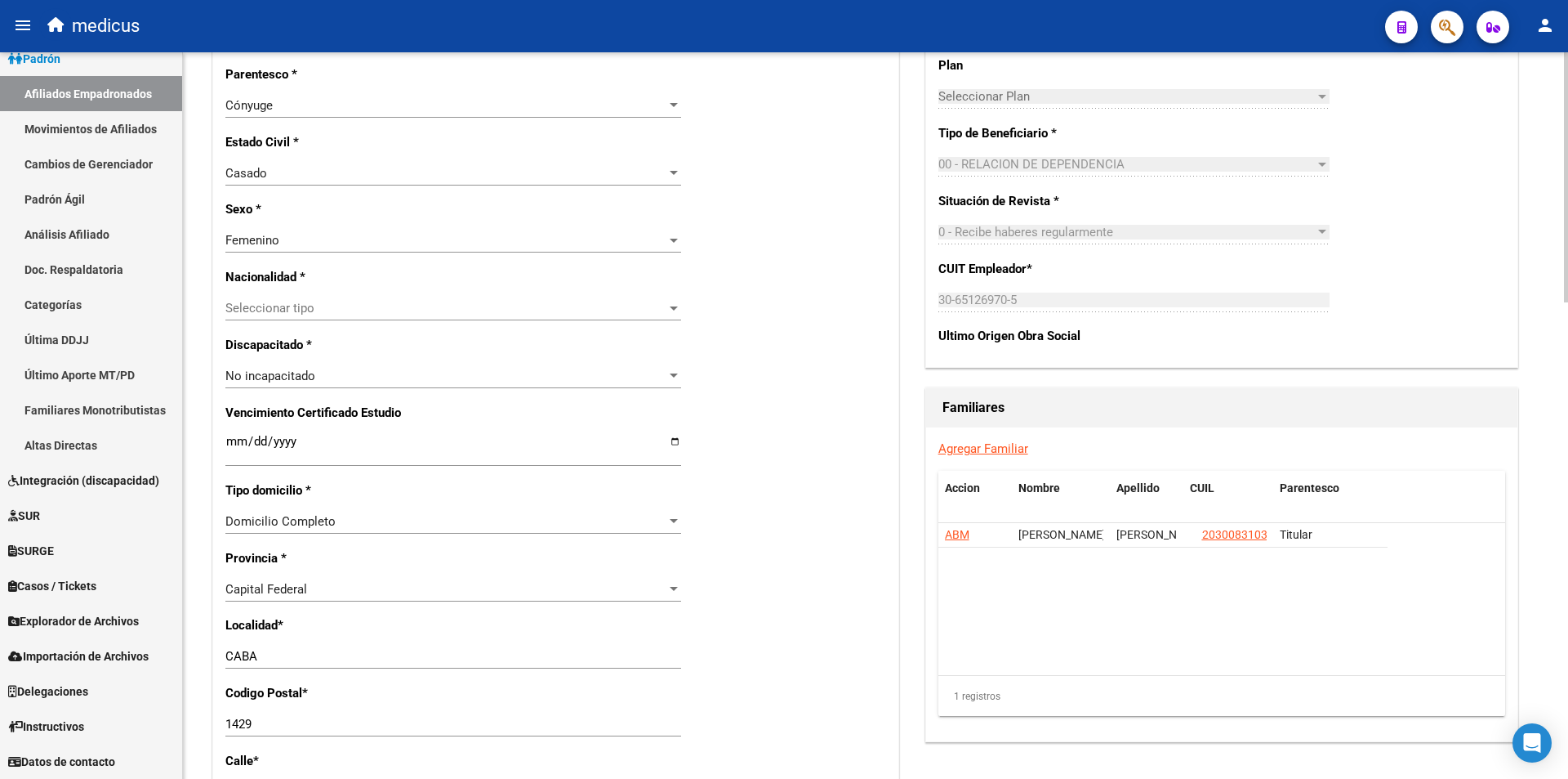
click at [945, 452] on link "Agregar Familiar" at bounding box center [983, 449] width 90 height 15
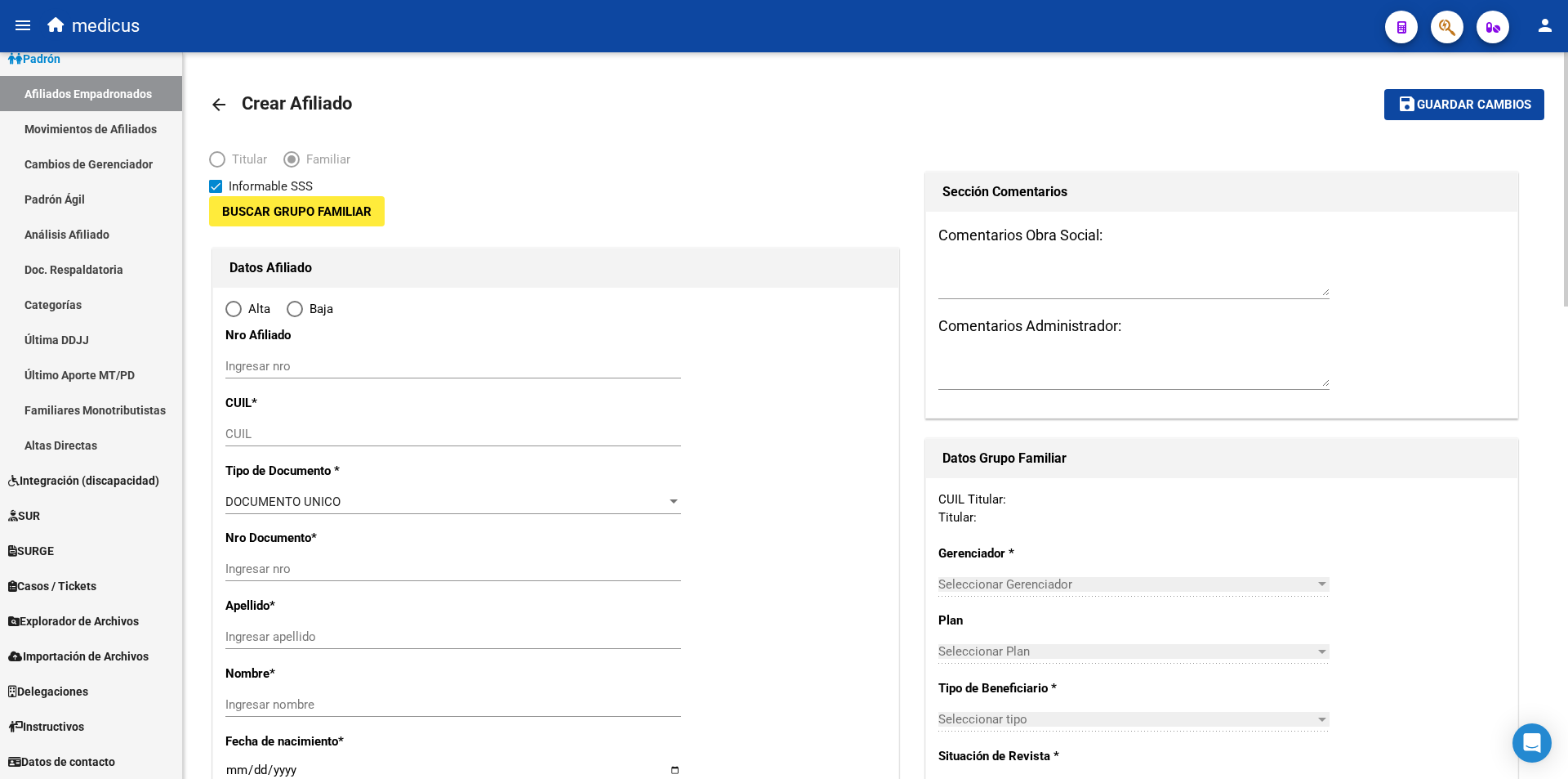
type input "30-65126970-5"
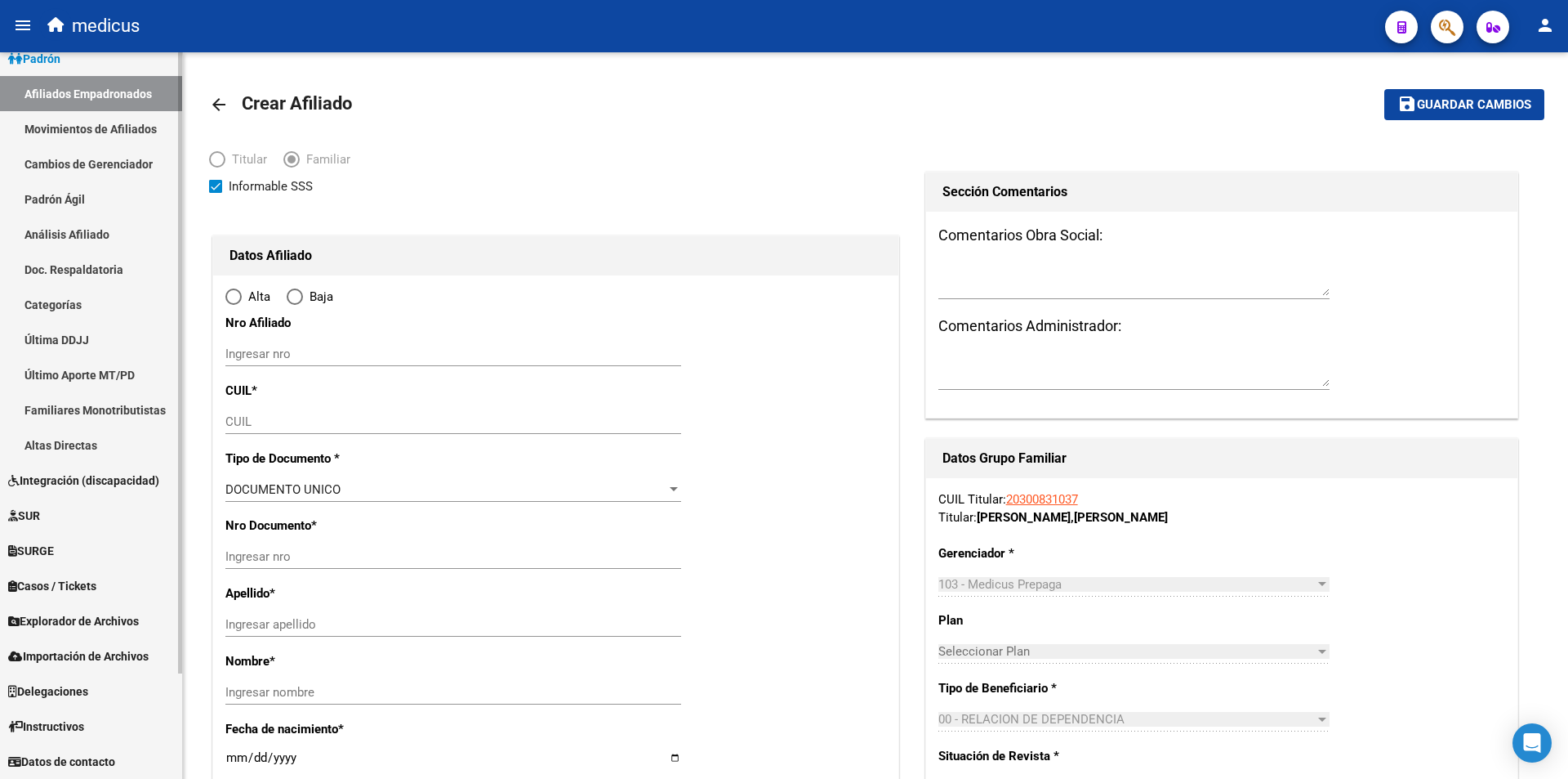
radio input "true"
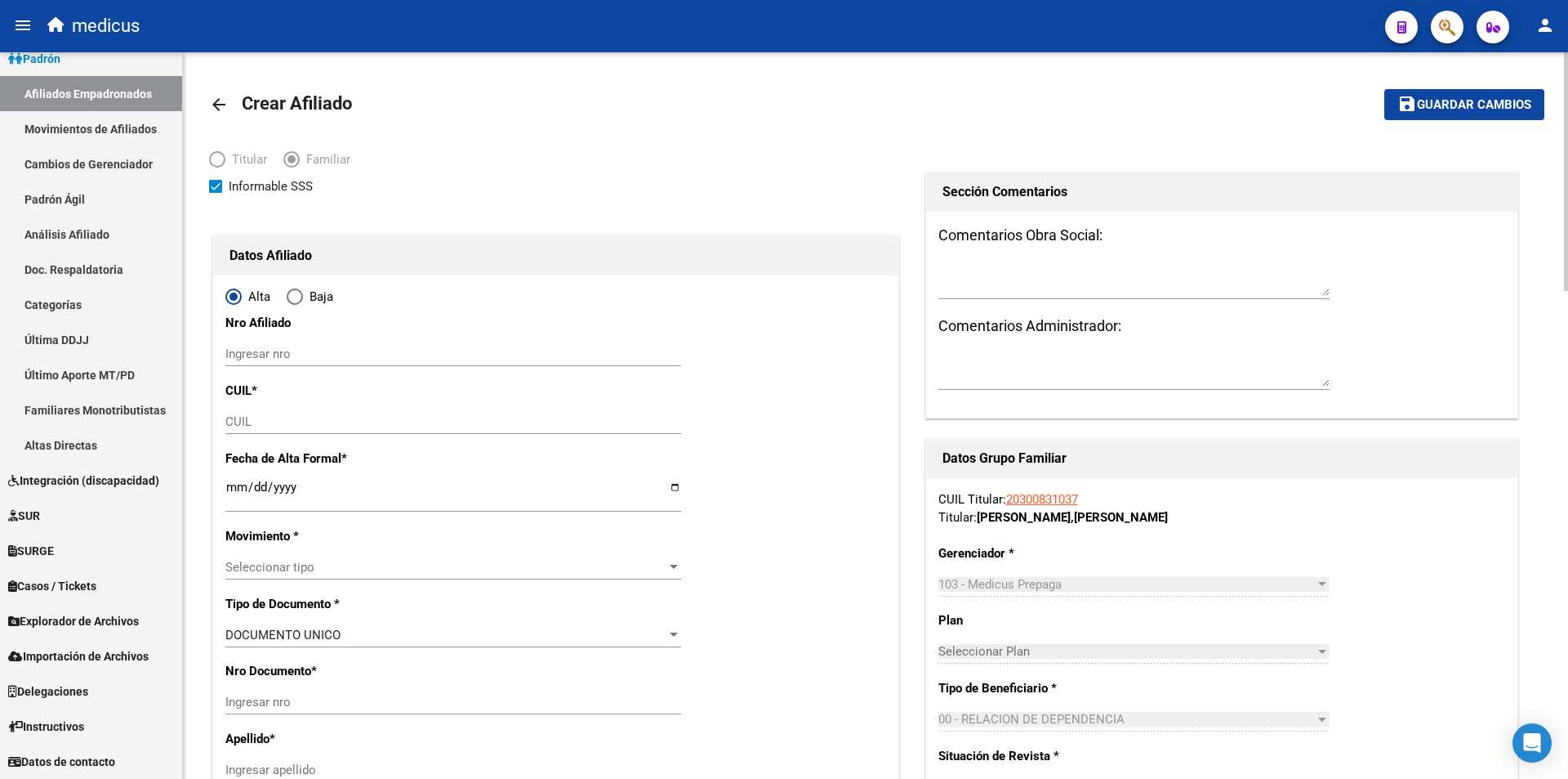
type input "CAPITAL FEDERAL"
type input "1001"
type input "L. N. ALEM 1067 0 Pi"
type input "so:00"
type input "o:0"
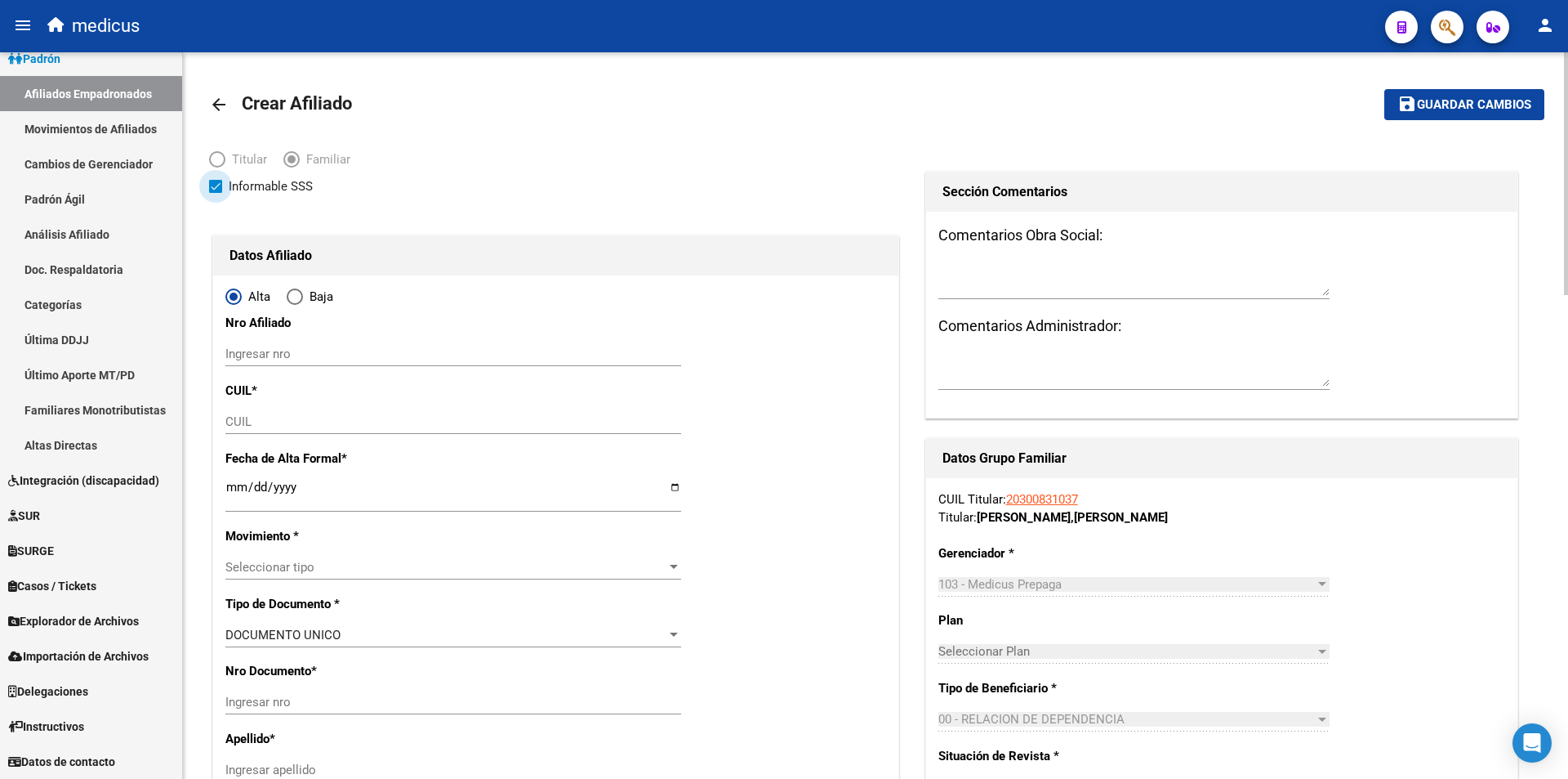
click at [245, 191] on span "Informable SSS" at bounding box center [270, 186] width 84 height 19
click at [216, 193] on input "Informable SSS" at bounding box center [215, 193] width 1 height 1
checkbox input "false"
click at [412, 419] on input "CUIL" at bounding box center [453, 422] width 455 height 15
paste input "27-95972232-9"
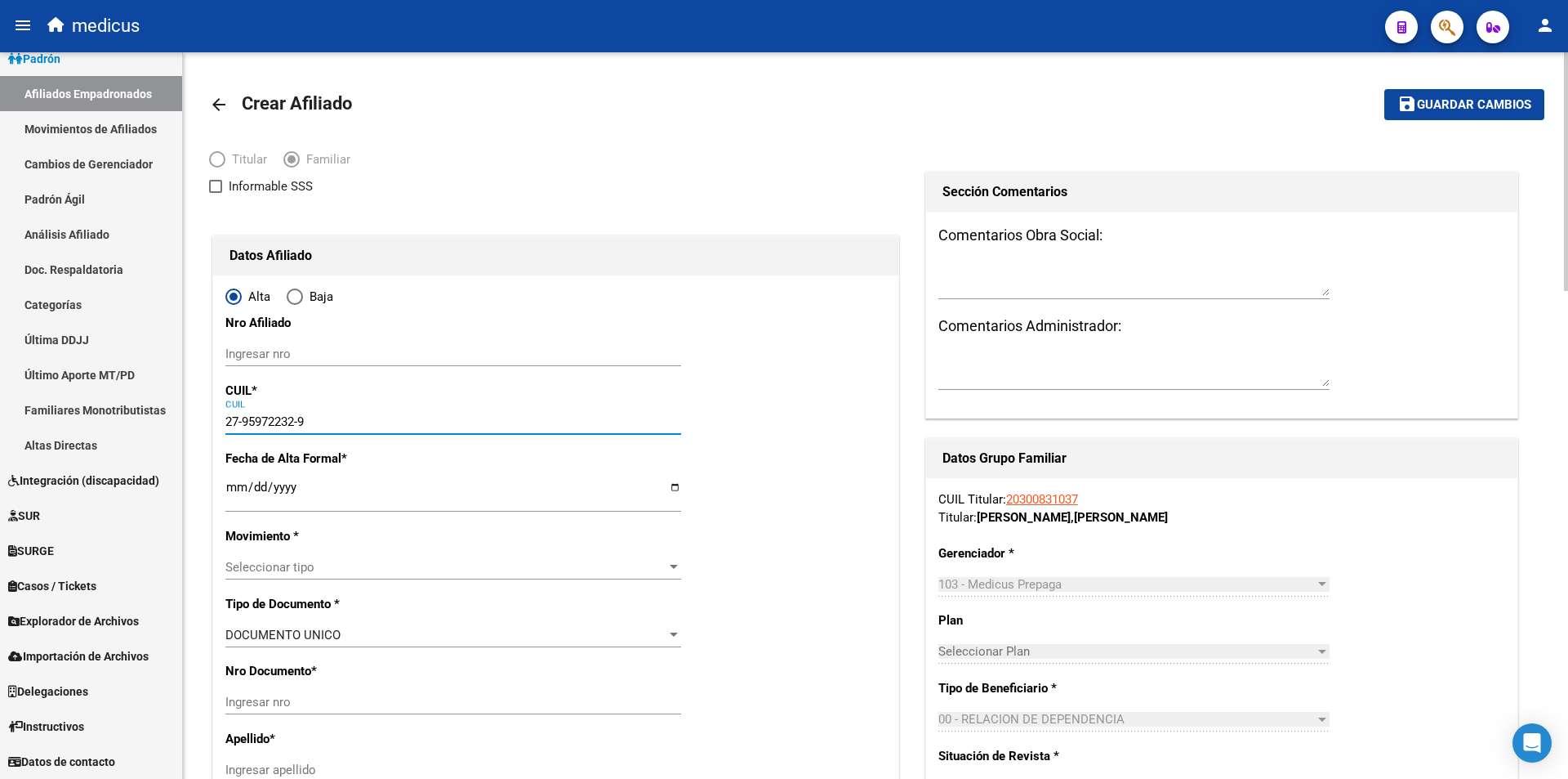
type input "27-95972232-9"
click at [373, 478] on div "Ingresar fecha" at bounding box center [453, 495] width 455 height 35
type input "95972232"
type input "STEFANO"
type input "VALENTINA ABRIL"
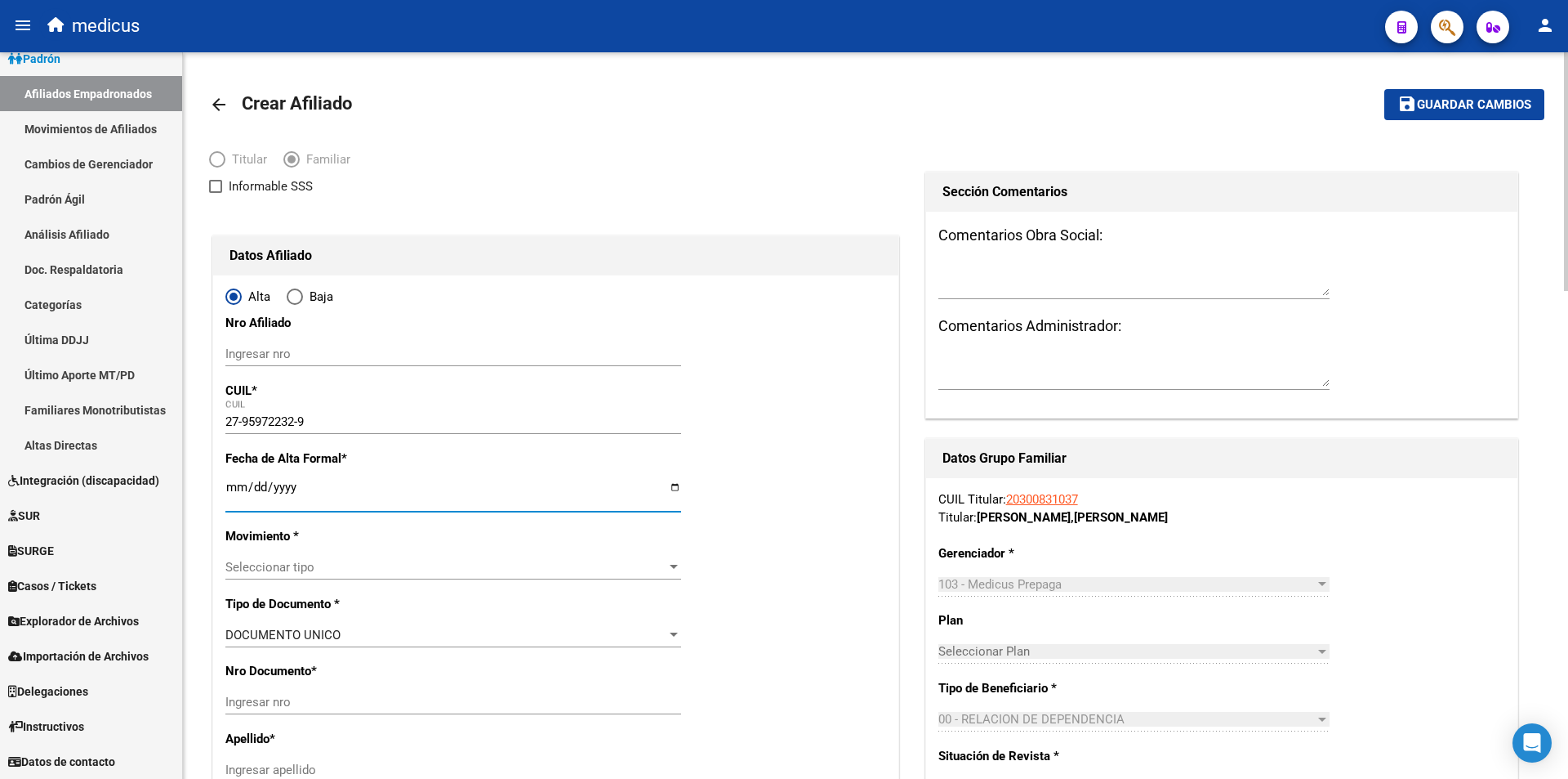
type input "2015-04-06"
type input "CABA"
type input "0000"
type input "ARCOS"
type input "4372"
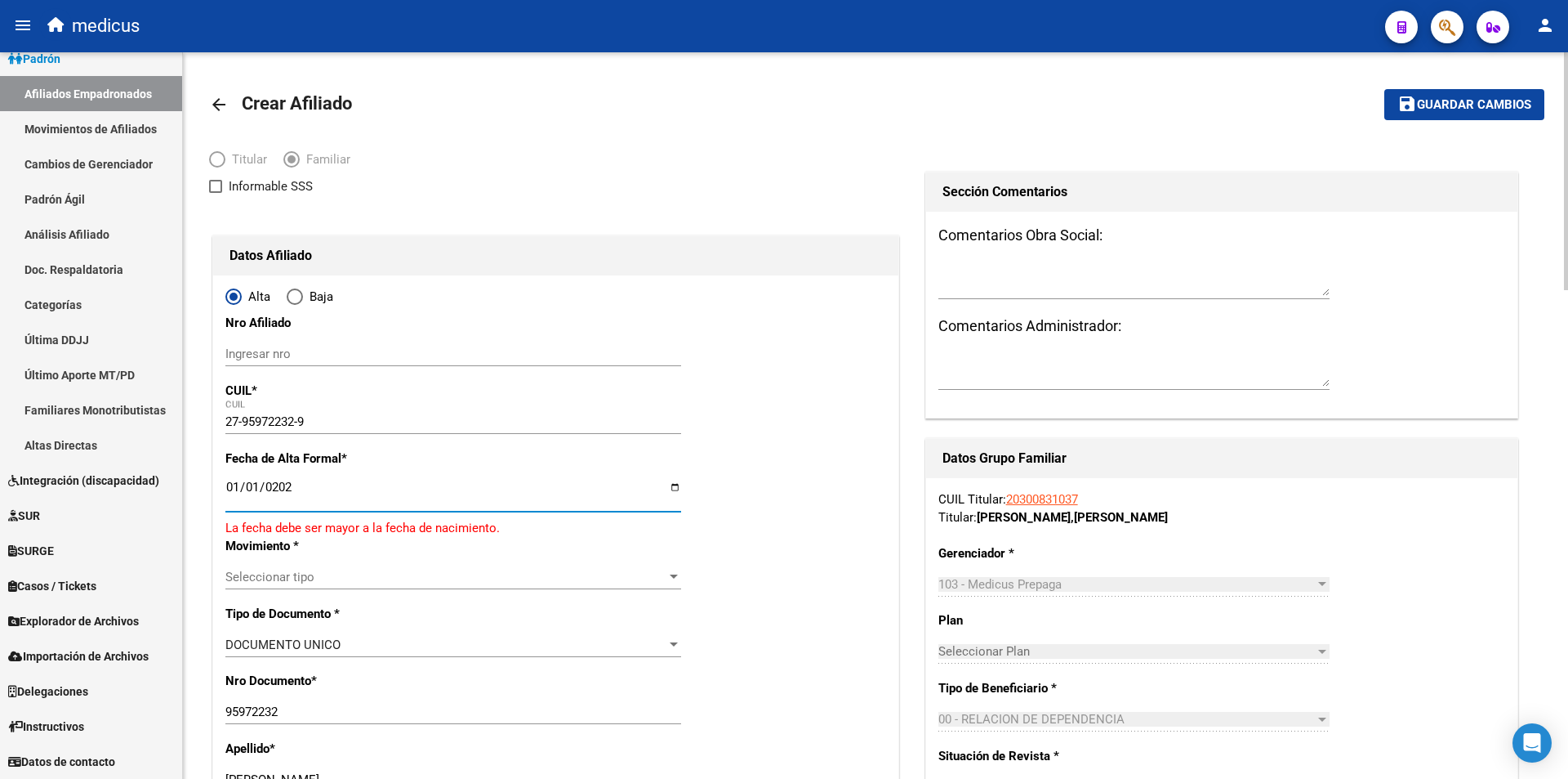
type input "[DATE]"
click at [323, 557] on div "Seleccionar tipo Seleccionar tipo" at bounding box center [453, 567] width 455 height 24
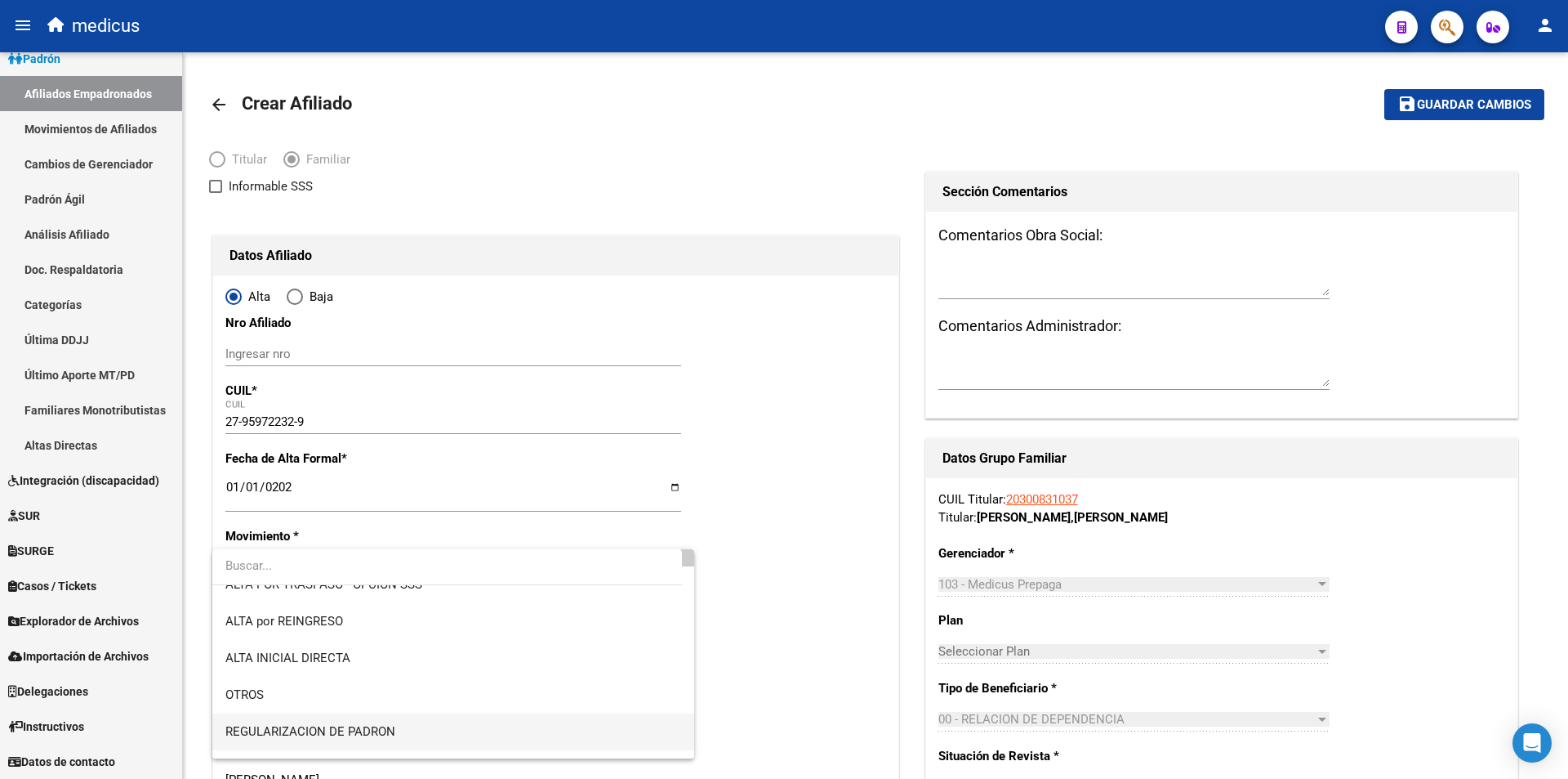
scroll to position [82, 0]
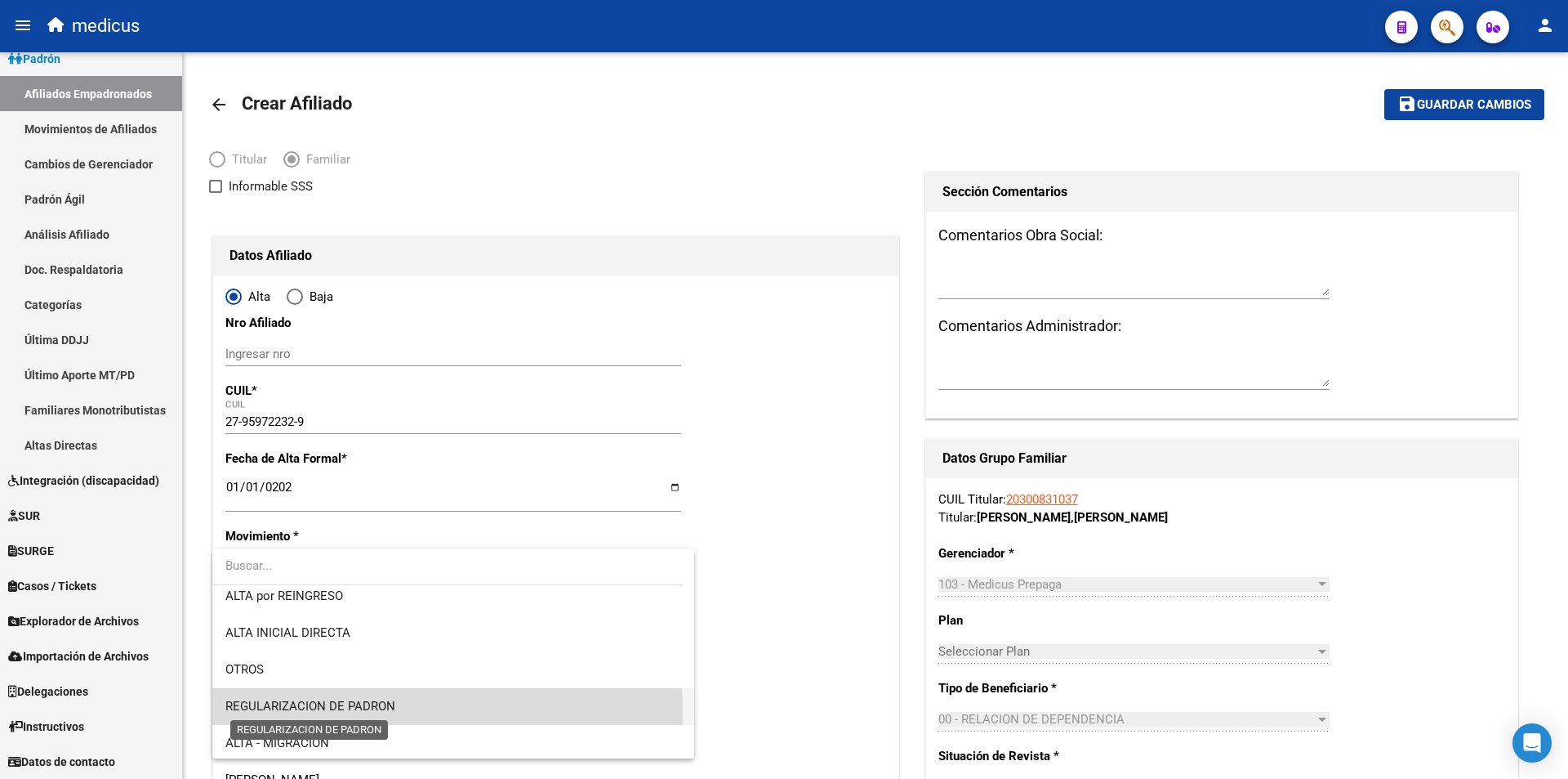
click at [328, 712] on span "REGULARIZACION DE PADRON" at bounding box center [310, 706] width 170 height 15
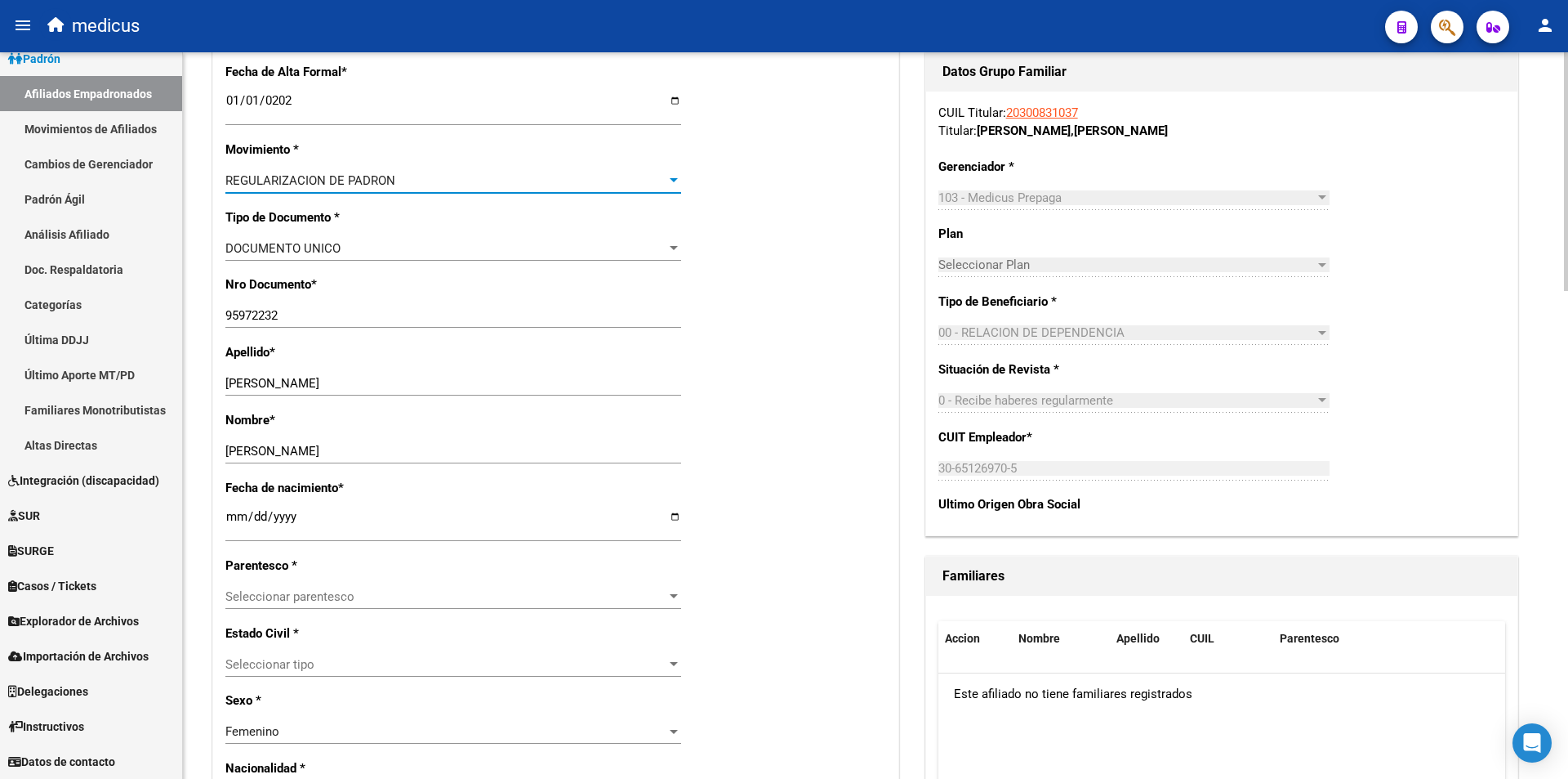
scroll to position [409, 0]
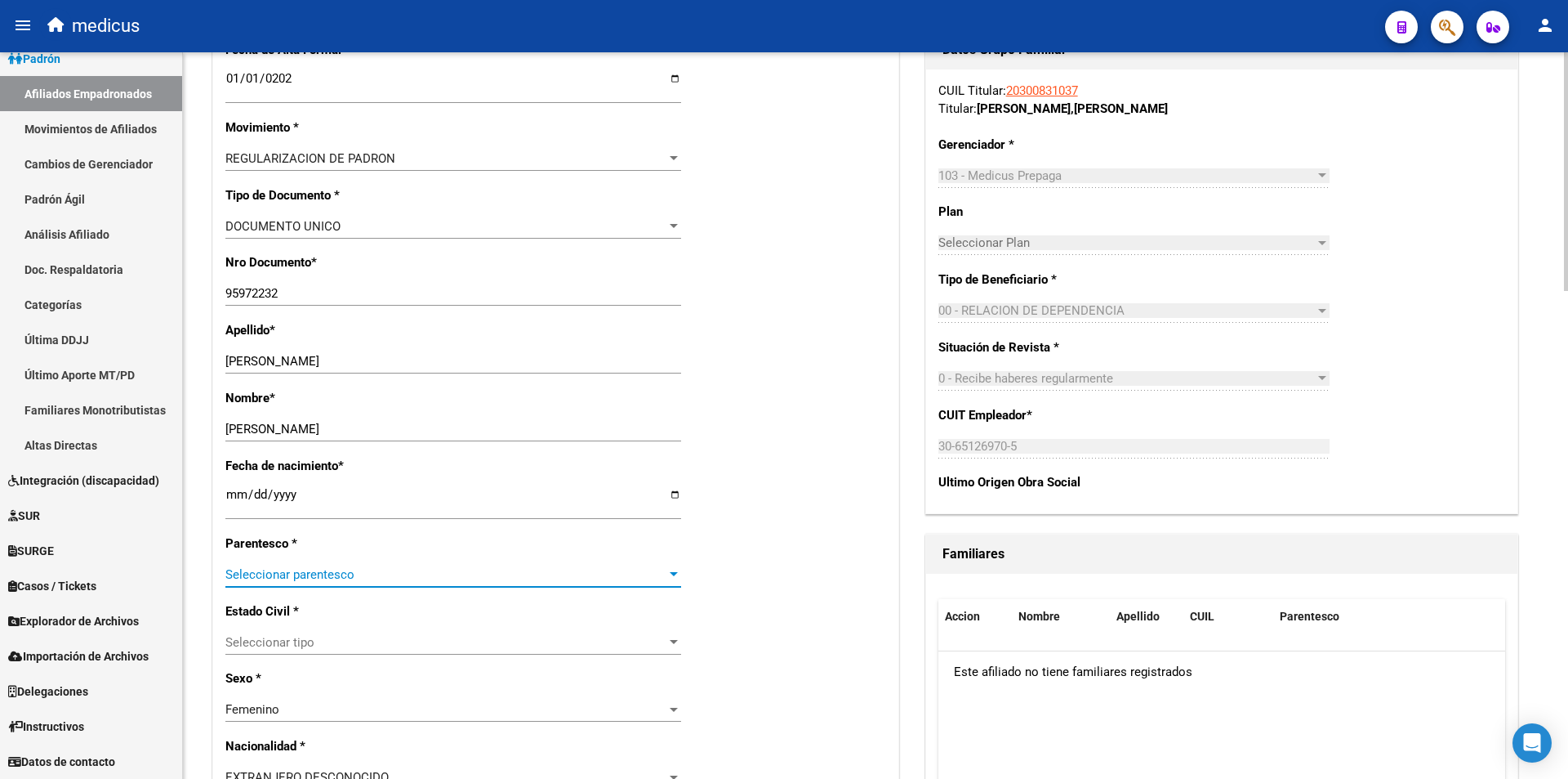
click at [349, 567] on span "Seleccionar parentesco" at bounding box center [445, 575] width 441 height 15
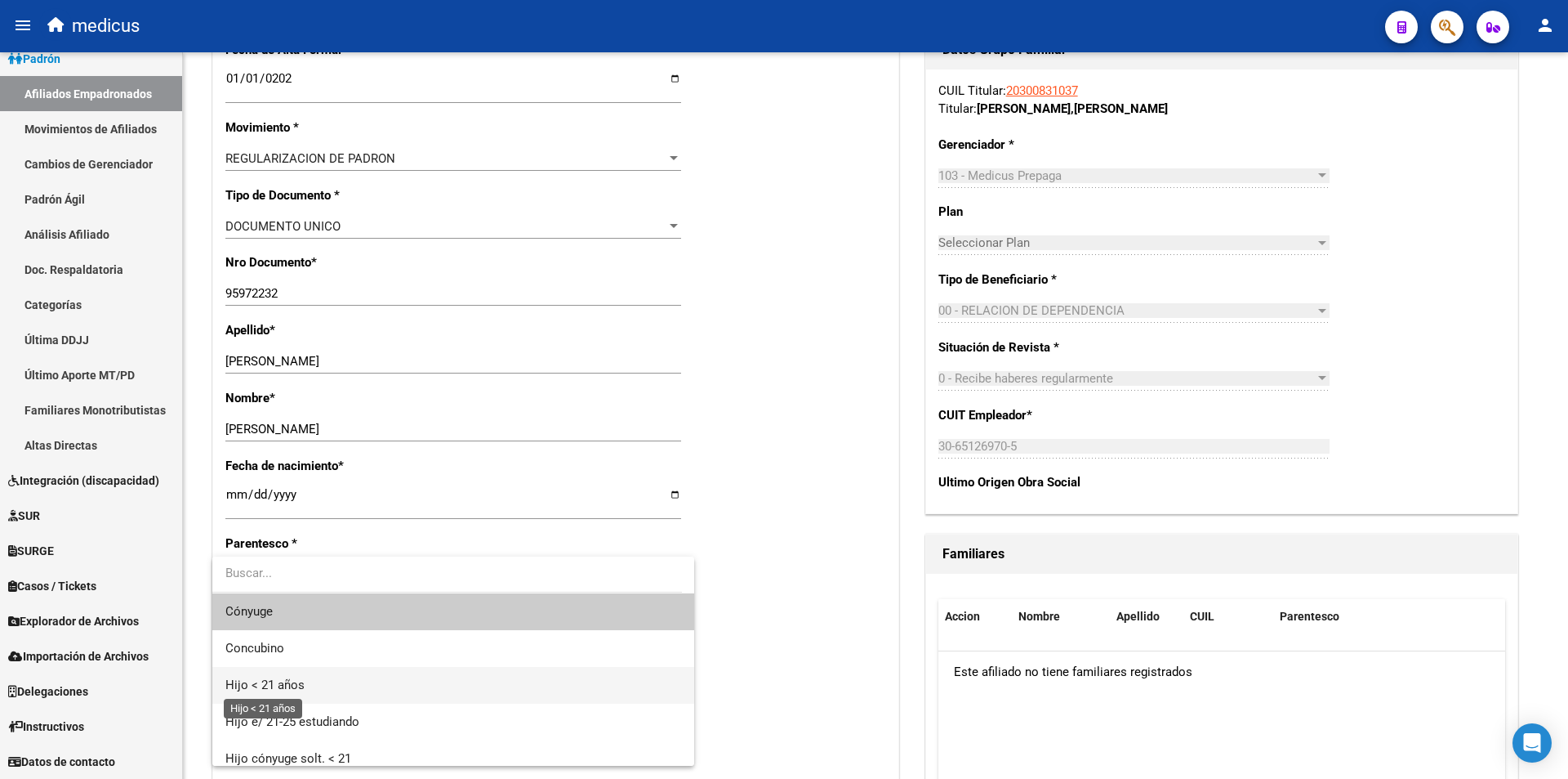
click at [297, 687] on span "Hijo < 21 años" at bounding box center [265, 685] width 80 height 15
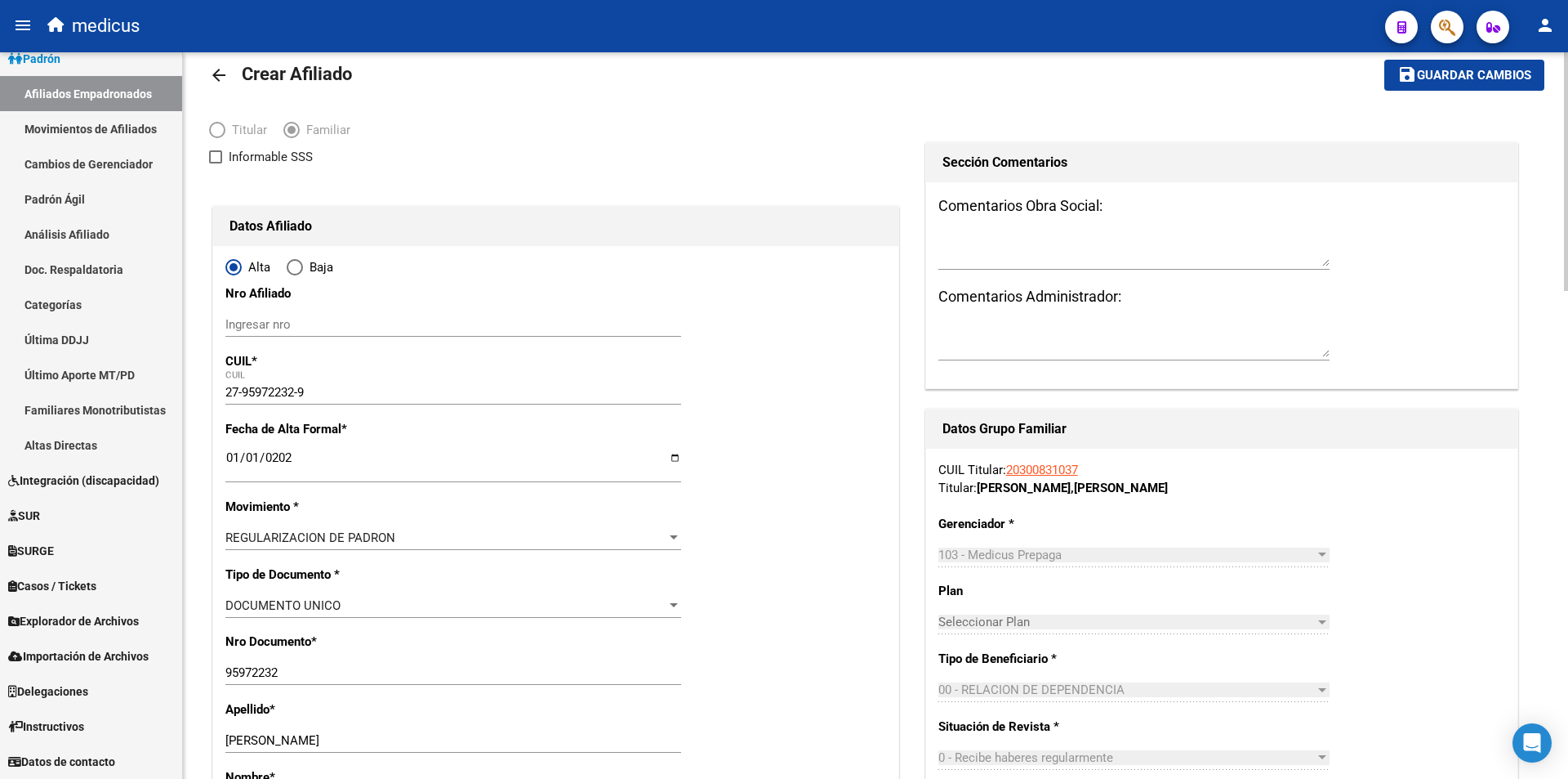
scroll to position [0, 0]
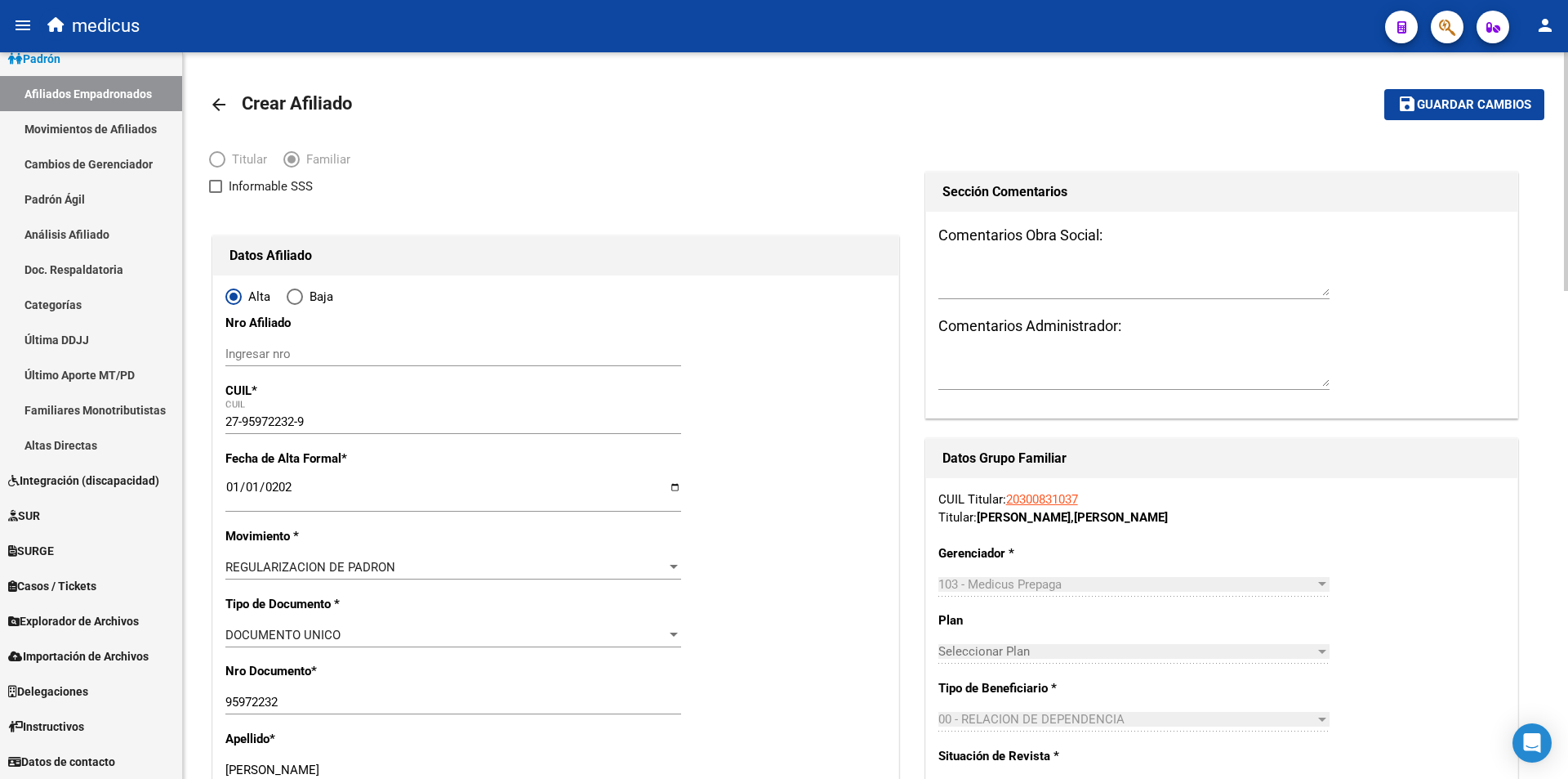
click at [1453, 106] on span "Guardar cambios" at bounding box center [1474, 106] width 115 height 15
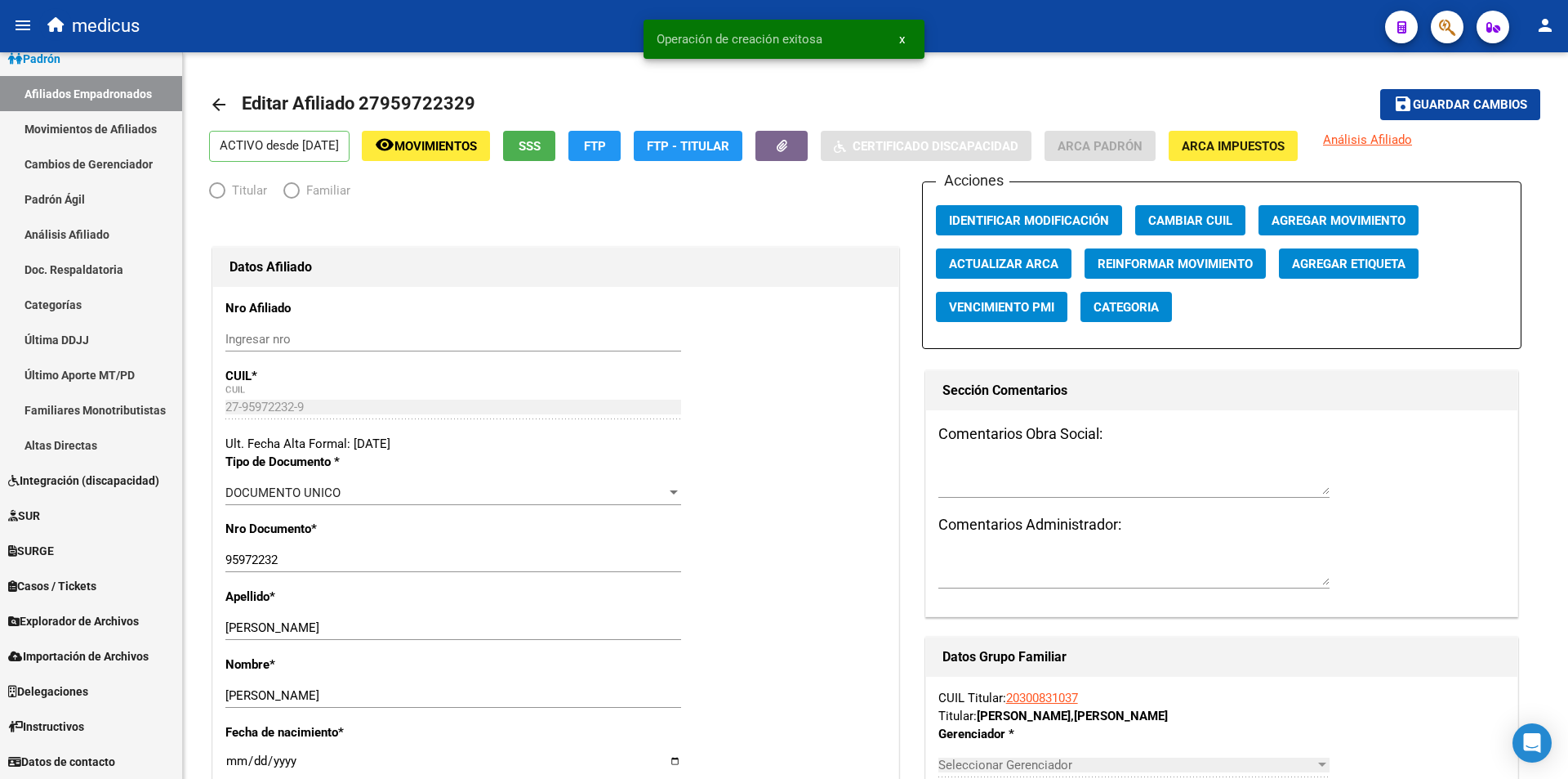
radio input "true"
type input "30-65126970-5"
